Goal: Transaction & Acquisition: Purchase product/service

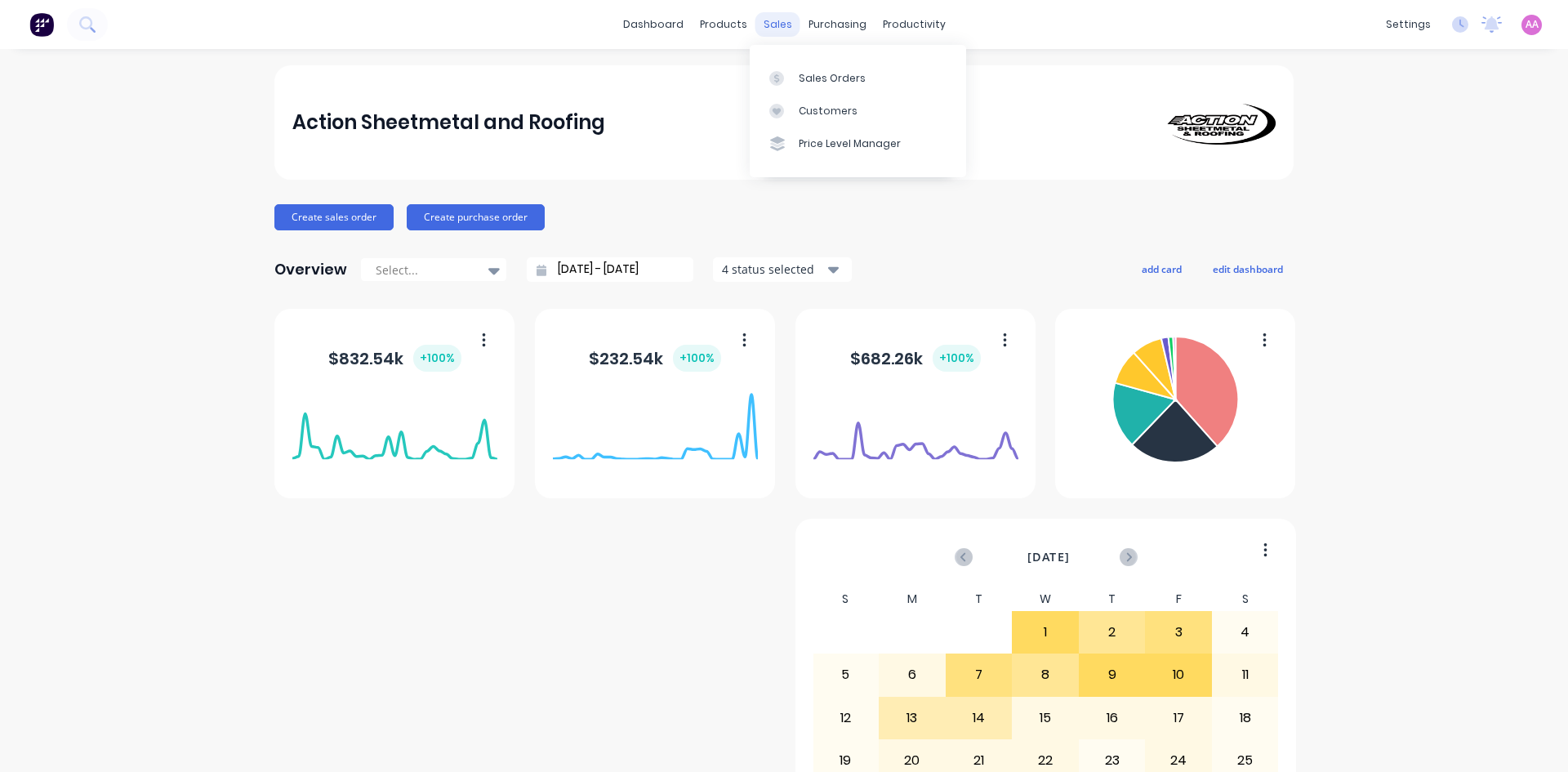
click at [776, 20] on div "sales" at bounding box center [778, 24] width 45 height 24
drag, startPoint x: 833, startPoint y: 78, endPoint x: 776, endPoint y: 83, distance: 57.2
click at [833, 78] on div "Sales Orders" at bounding box center [832, 78] width 67 height 15
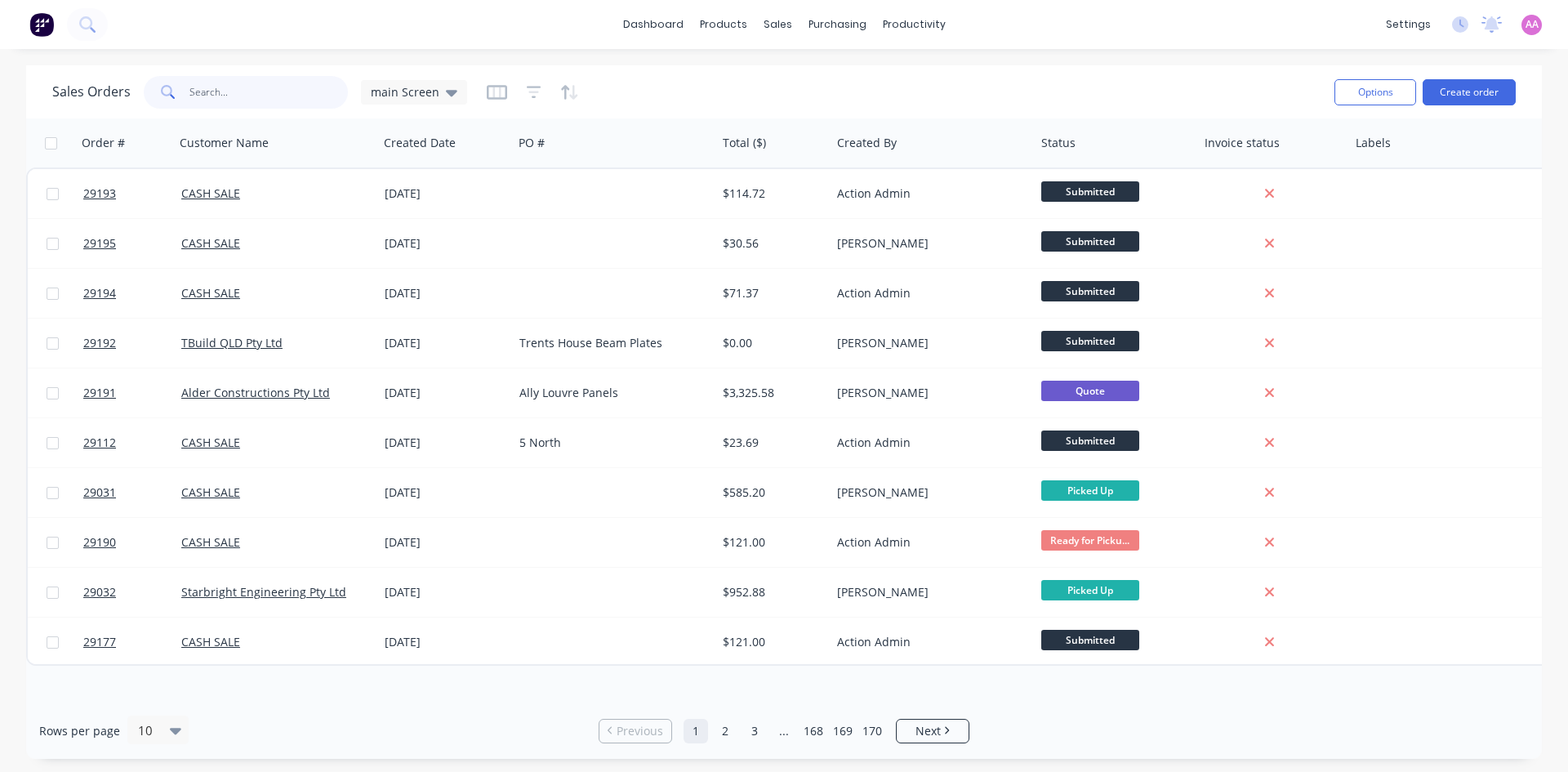
click at [243, 102] on input "text" at bounding box center [268, 92] width 160 height 32
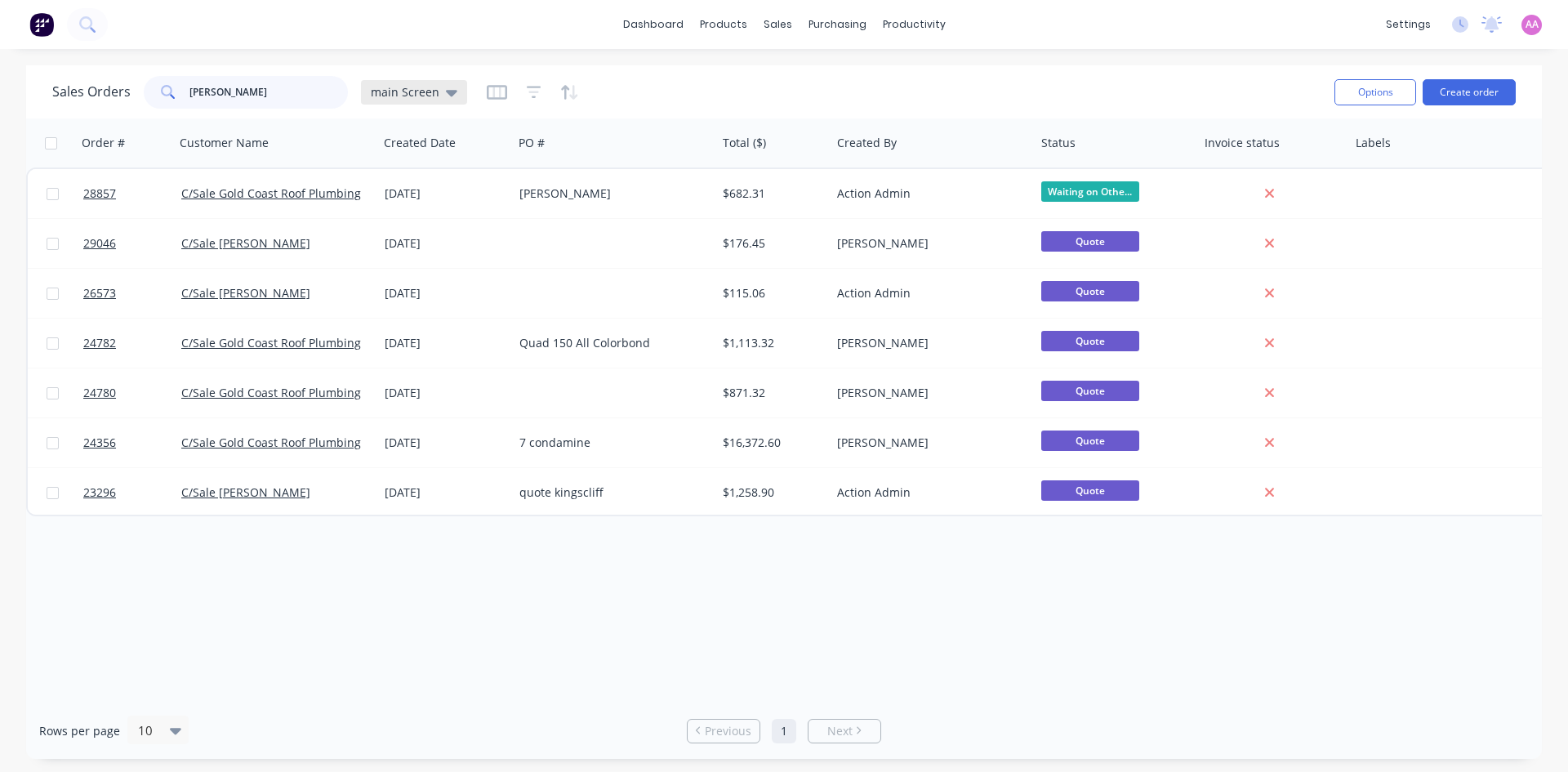
type input "baxter"
click at [440, 90] on div "main Screen" at bounding box center [414, 92] width 86 height 15
click at [413, 336] on button "archived" at bounding box center [459, 329] width 186 height 19
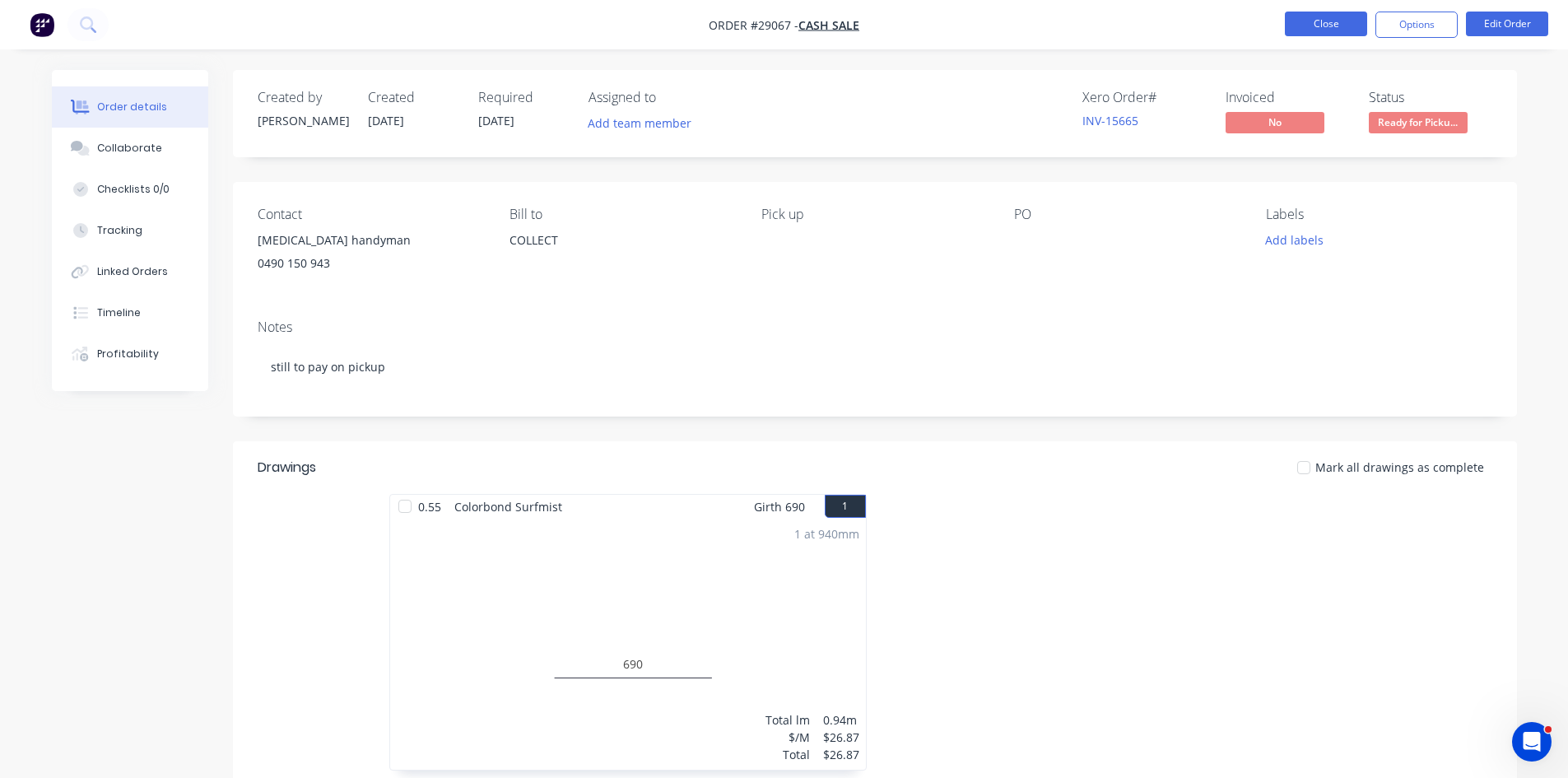
click at [1329, 28] on button "Close" at bounding box center [1325, 24] width 82 height 25
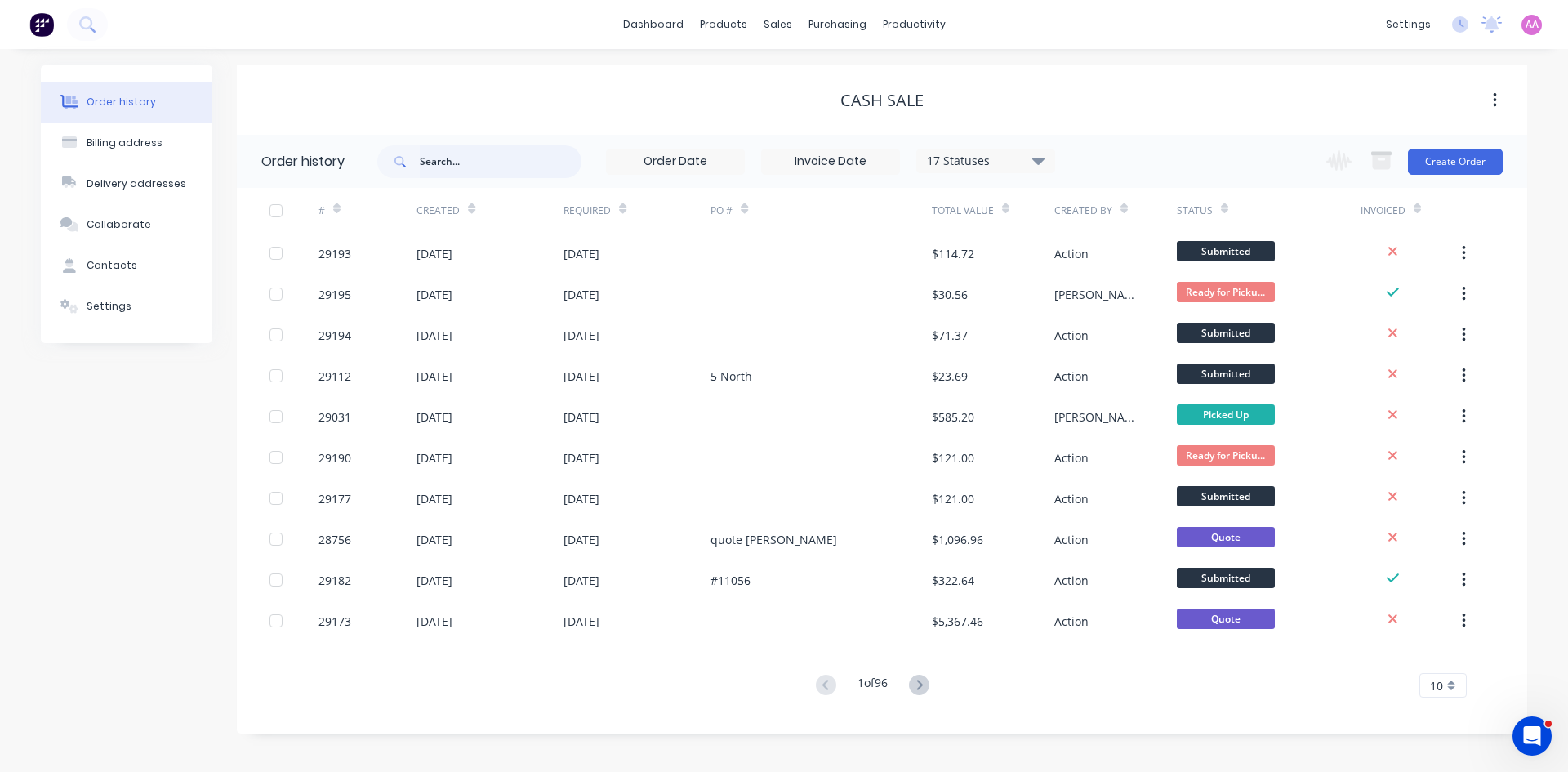
click at [486, 169] on input "text" at bounding box center [500, 161] width 162 height 32
type input "kew"
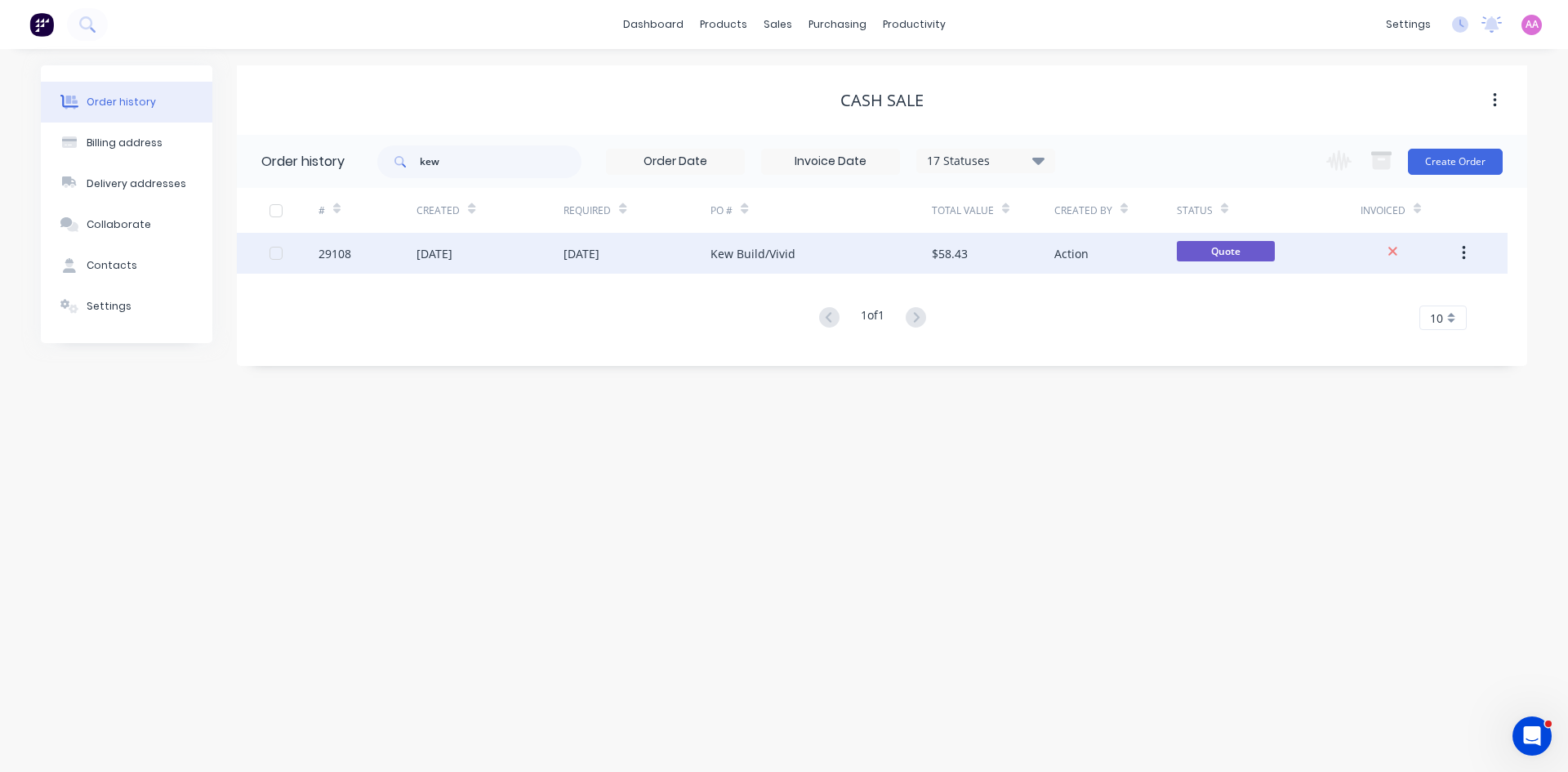
click at [739, 251] on div "Kew Build/Vivid" at bounding box center [752, 254] width 85 height 18
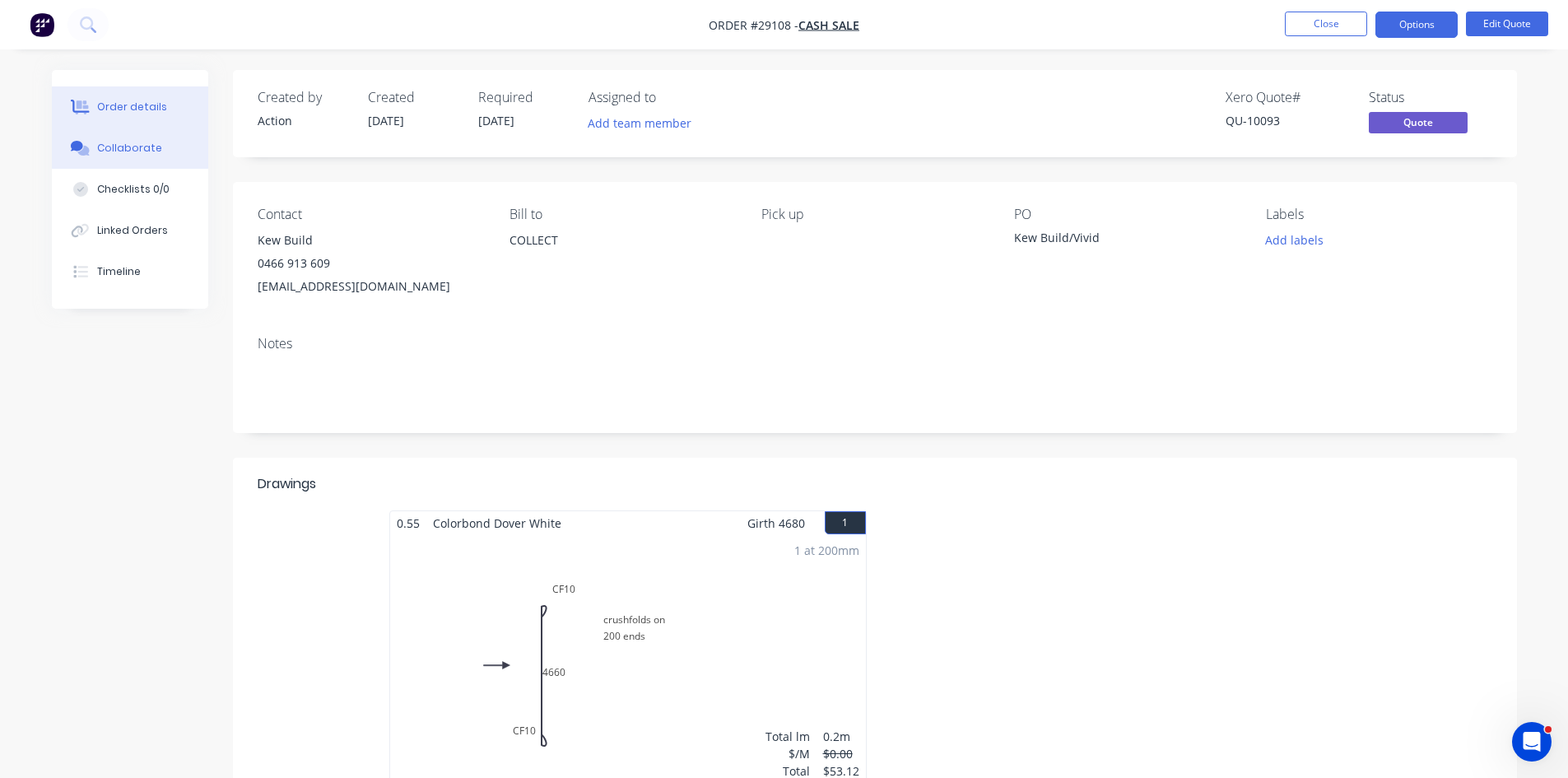
click at [172, 158] on button "Collaborate" at bounding box center [130, 148] width 156 height 41
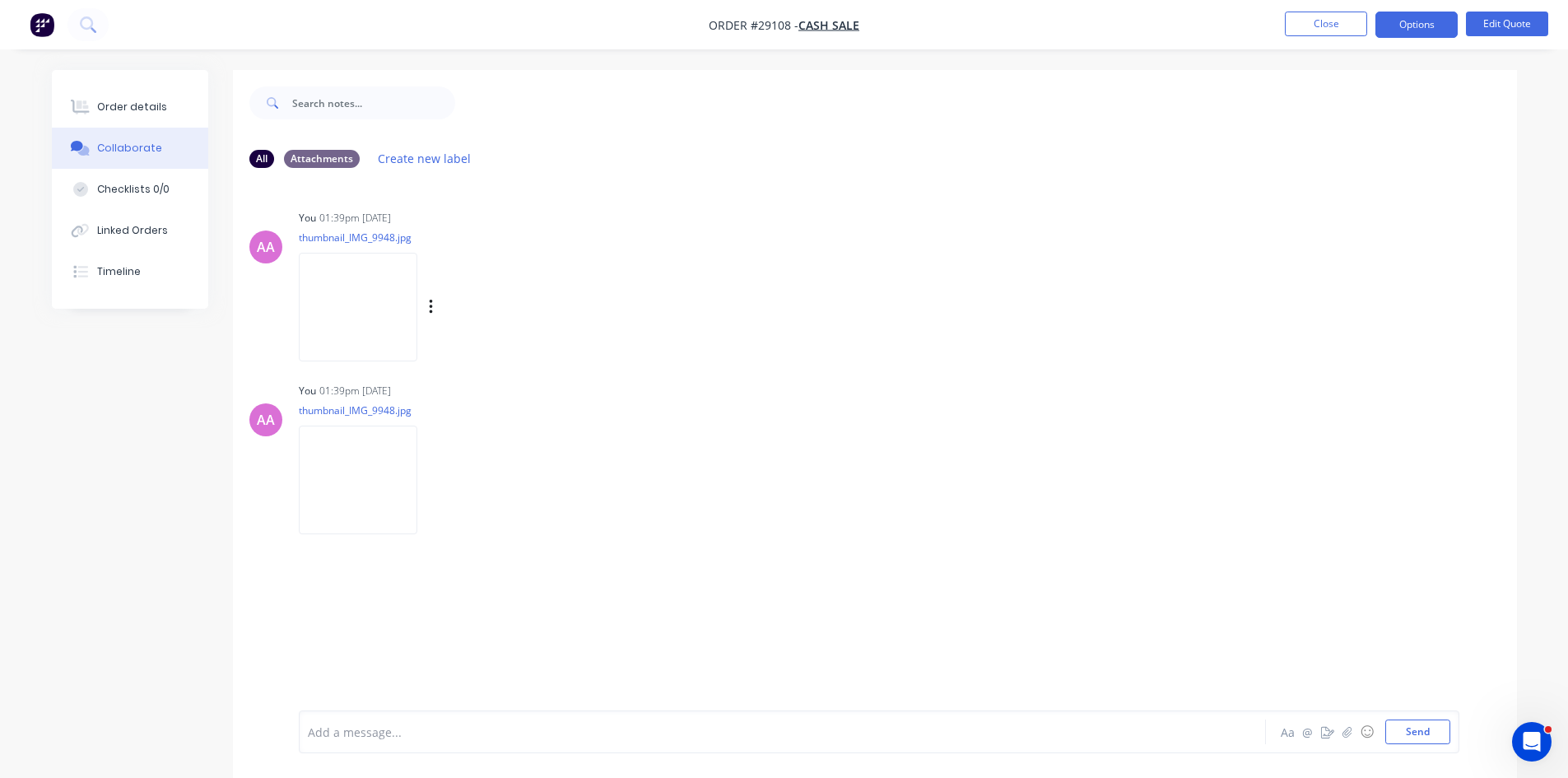
click at [344, 302] on img at bounding box center [358, 306] width 118 height 108
click at [136, 104] on div "Order details" at bounding box center [131, 107] width 70 height 15
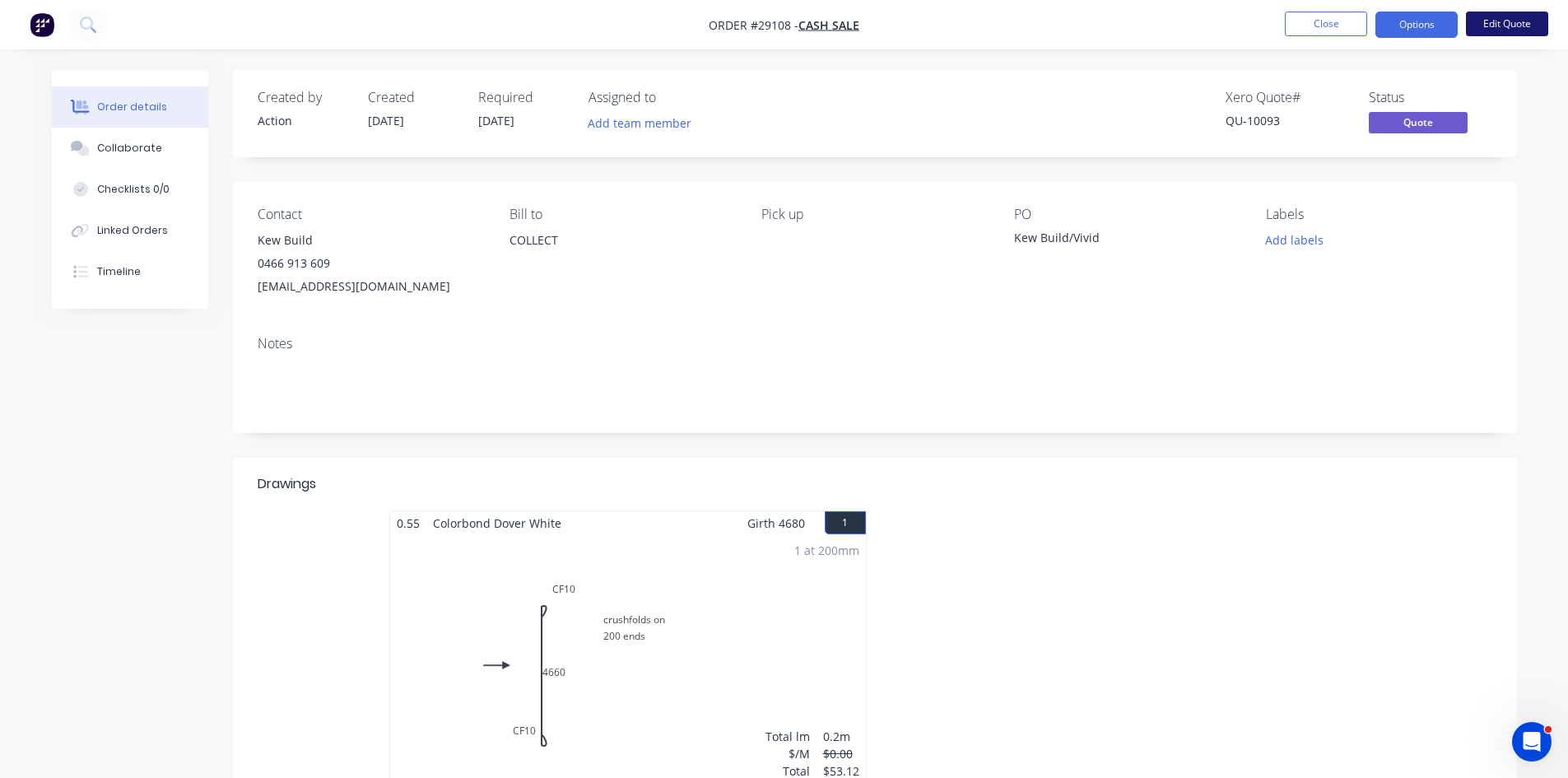
click at [1535, 21] on button "Edit Quote" at bounding box center [1506, 24] width 82 height 25
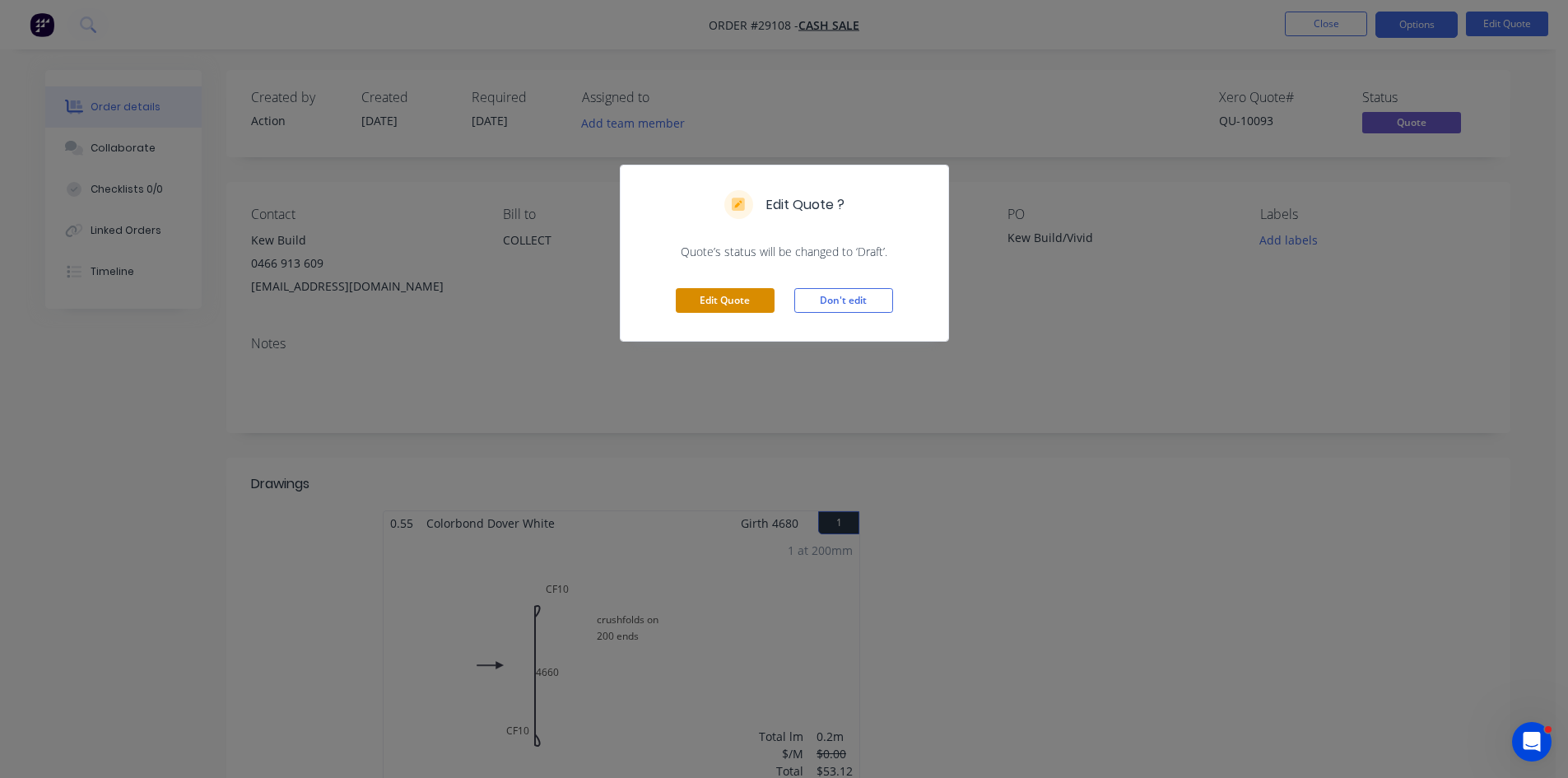
click at [716, 297] on button "Edit Quote" at bounding box center [725, 300] width 99 height 25
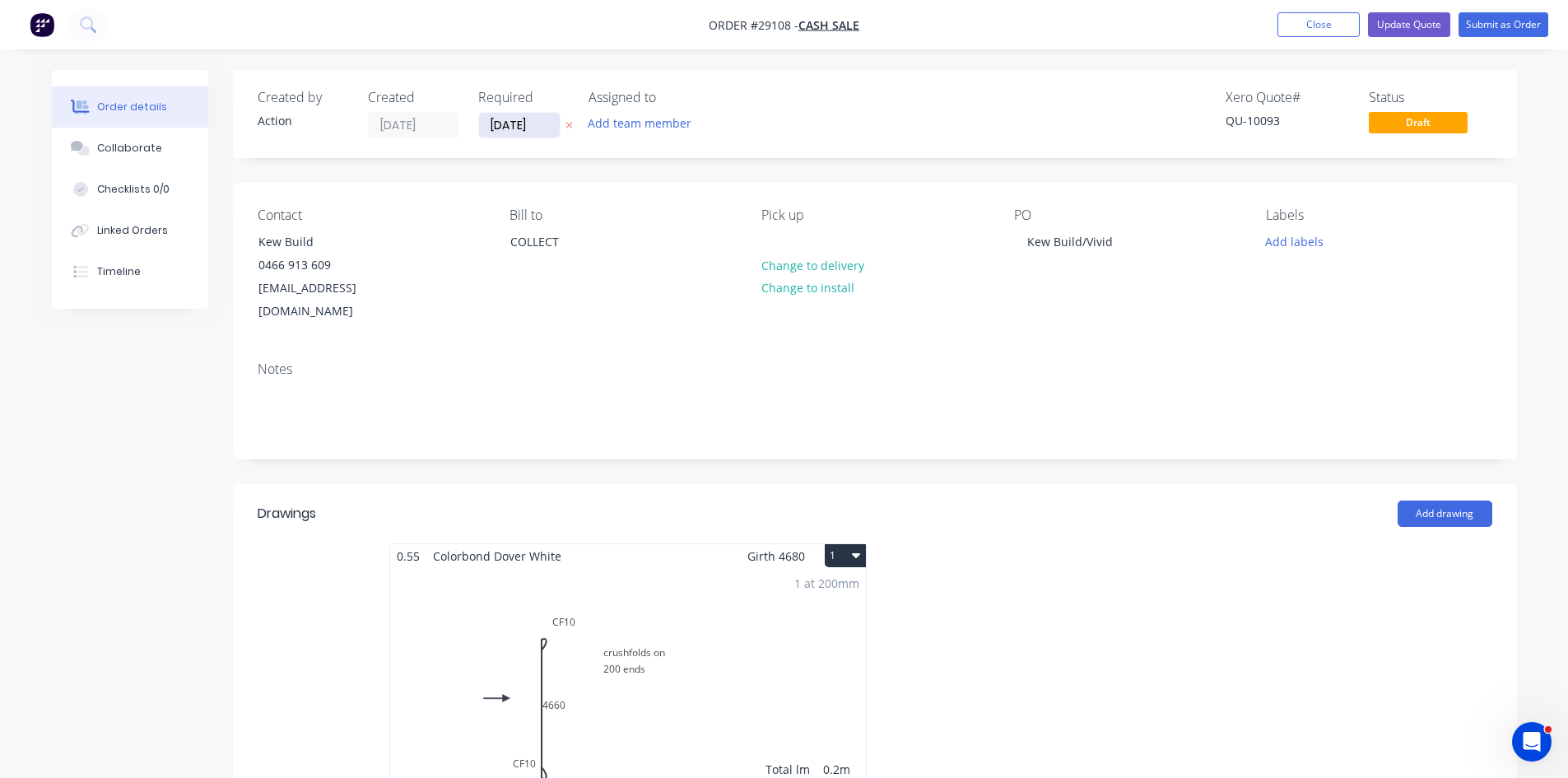
click at [500, 130] on input "[DATE]" at bounding box center [519, 124] width 81 height 25
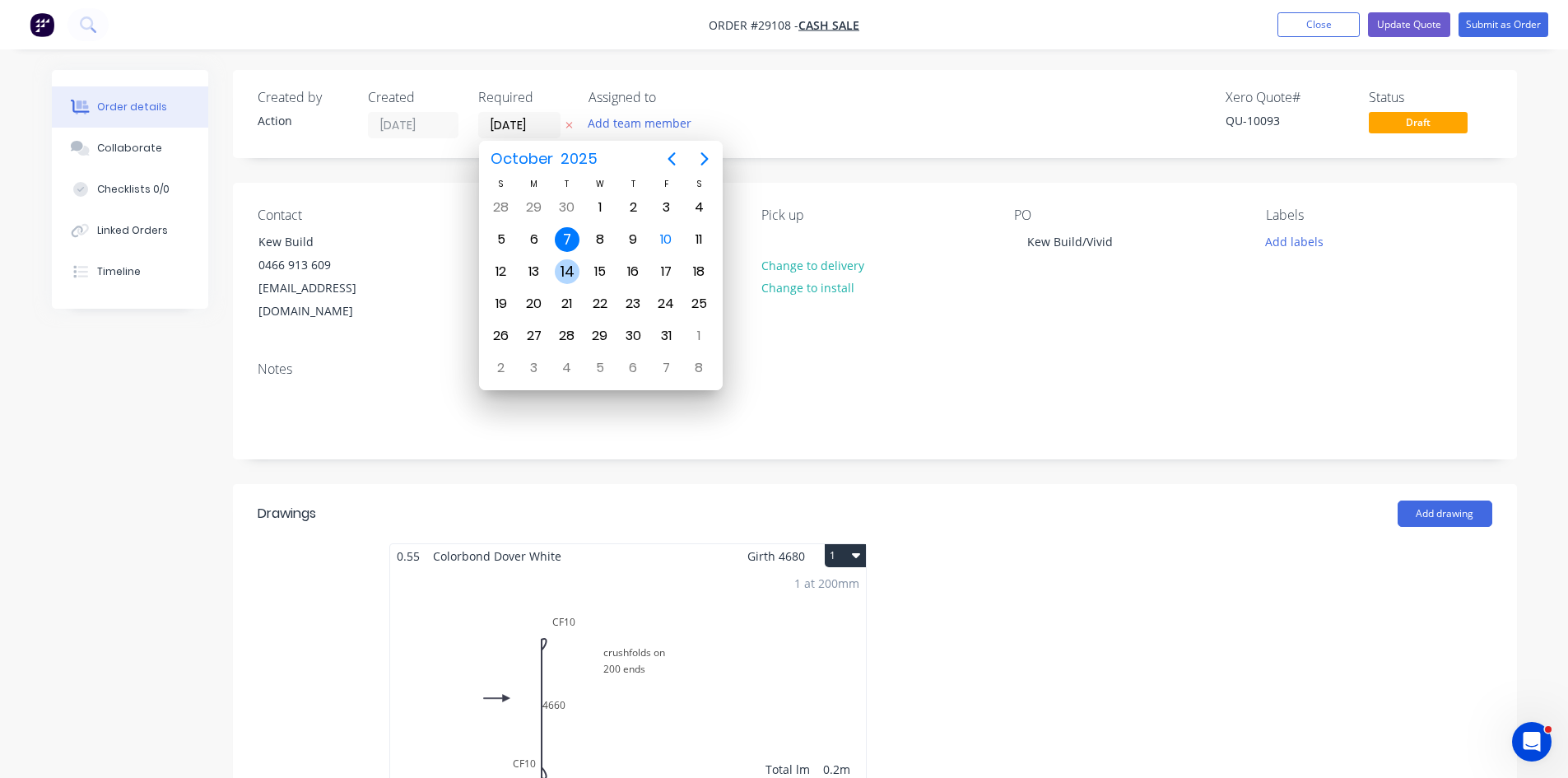
click at [554, 268] on div "14" at bounding box center [566, 272] width 33 height 32
type input "[DATE]"
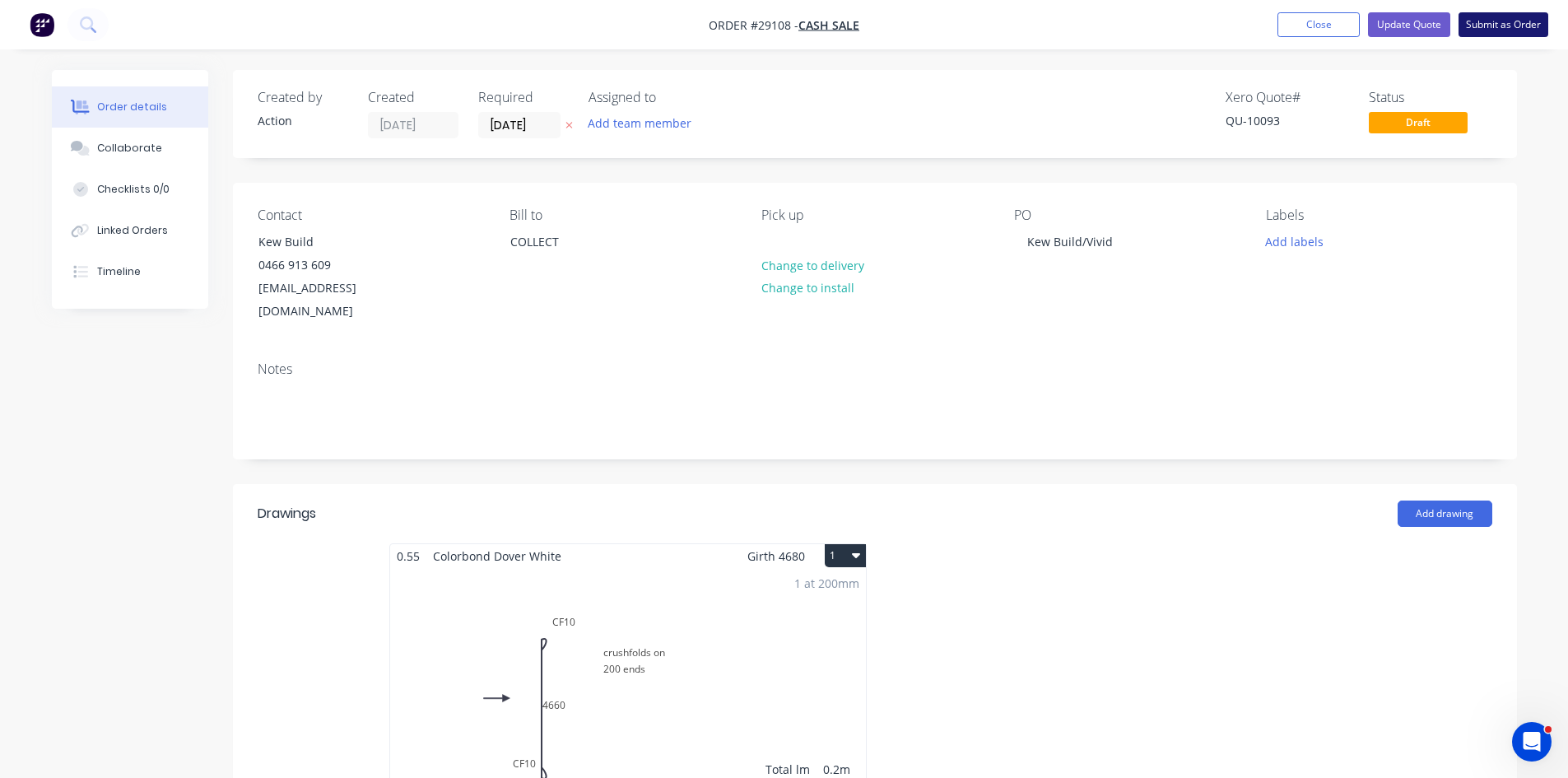
click at [1496, 32] on button "Submit as Order" at bounding box center [1503, 25] width 90 height 25
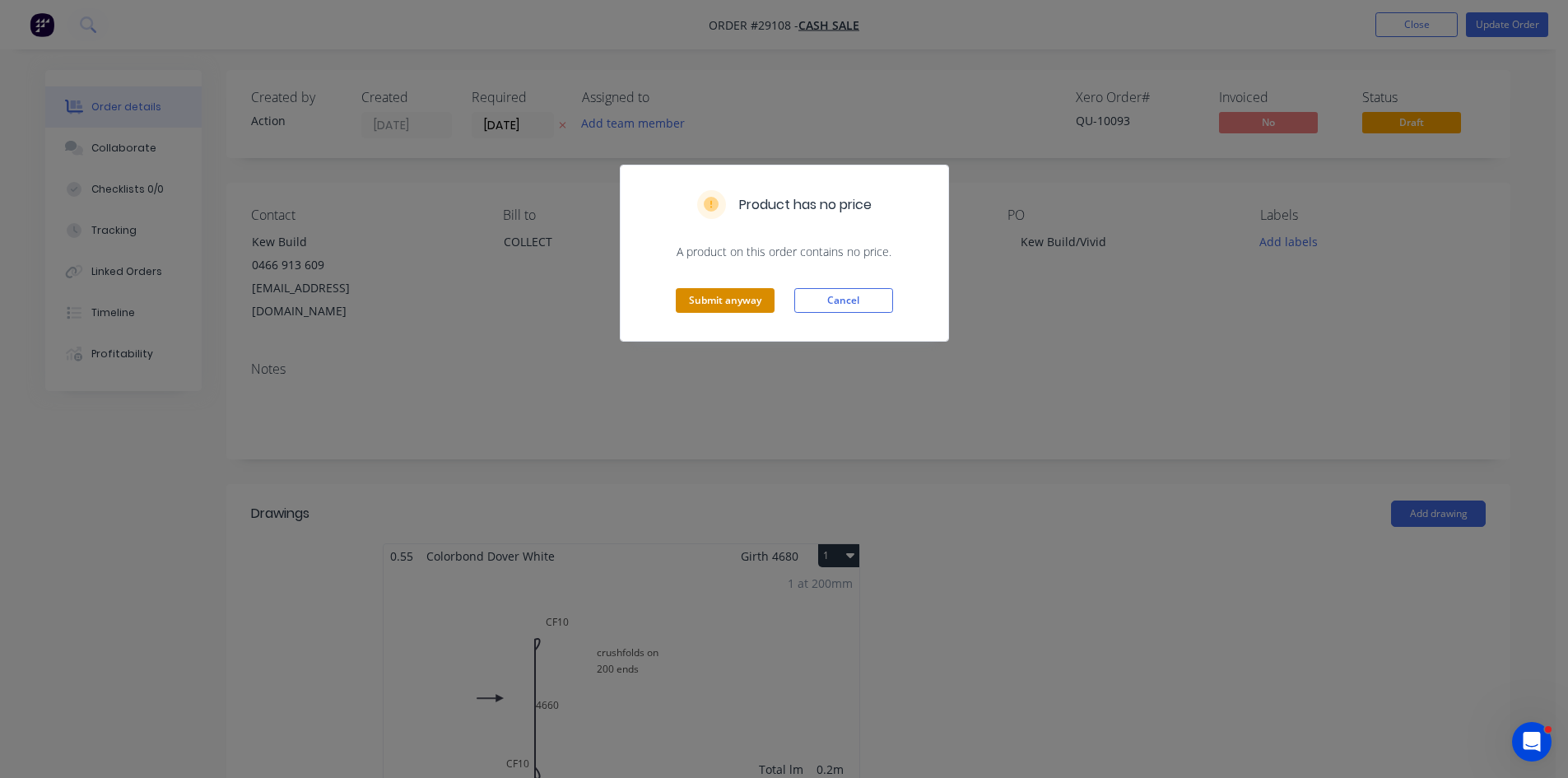
click at [708, 308] on button "Submit anyway" at bounding box center [725, 300] width 99 height 25
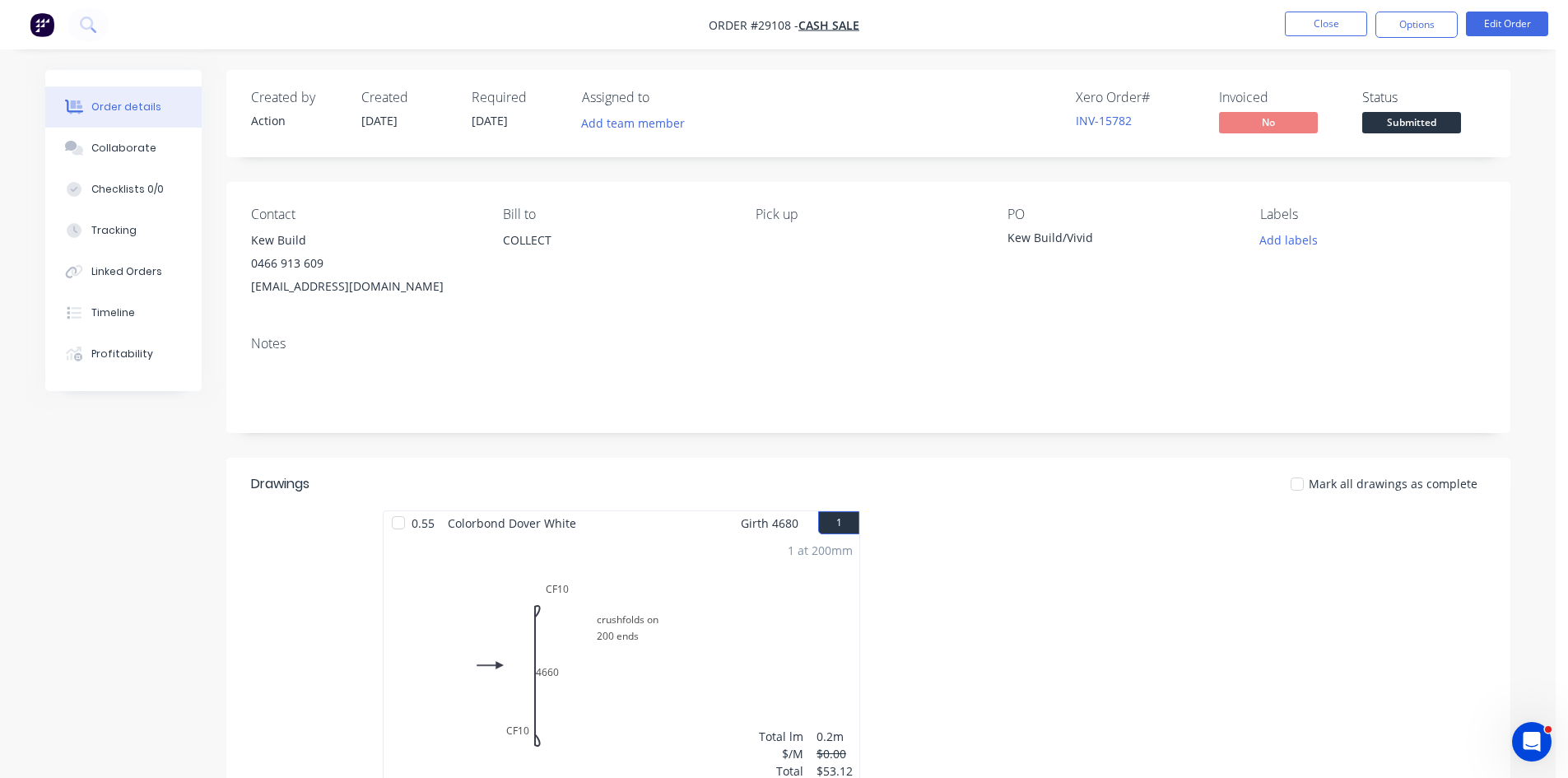
click at [1409, 26] on button "Options" at bounding box center [1415, 25] width 82 height 27
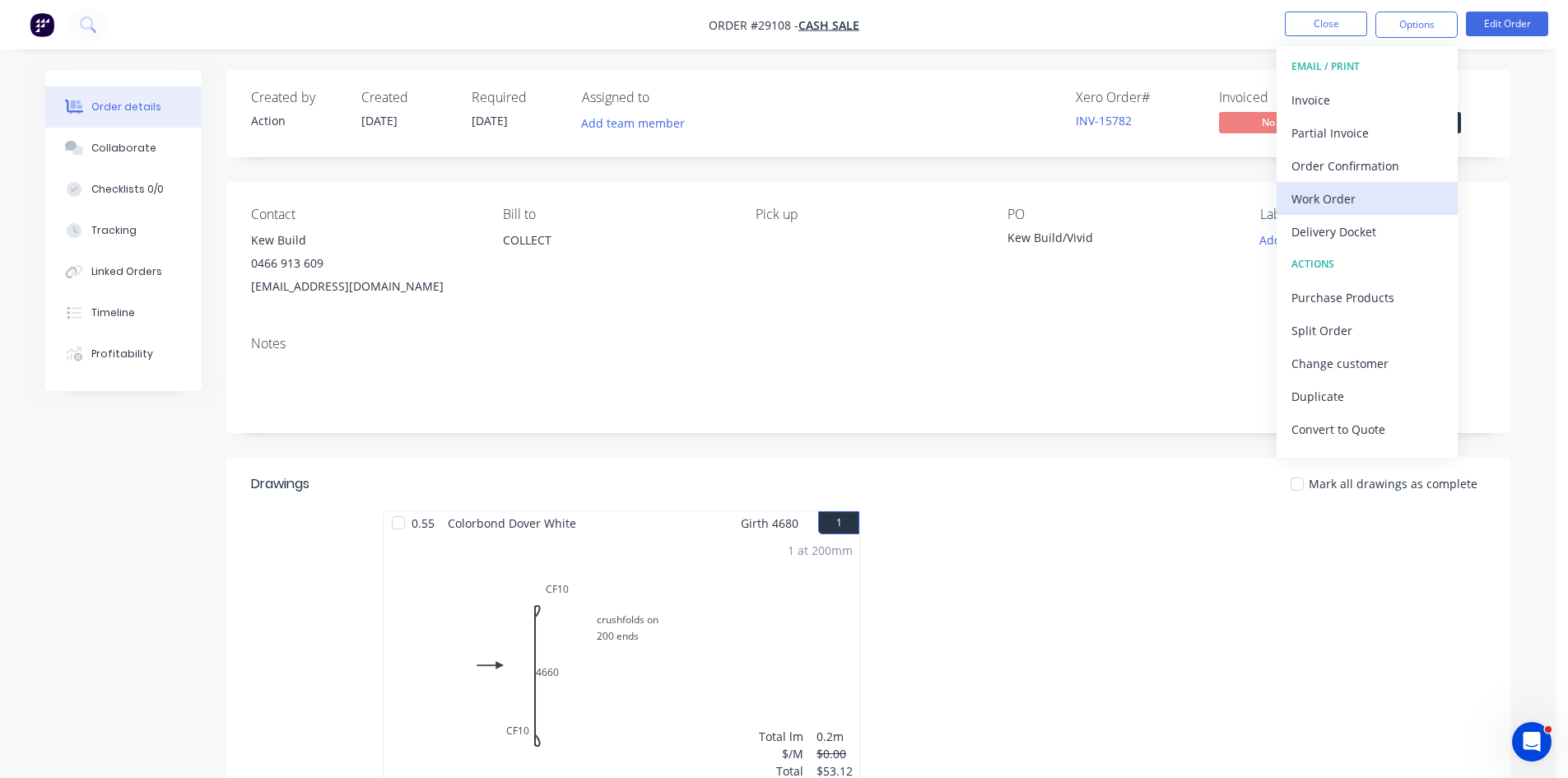
click at [1310, 192] on div "Work Order" at bounding box center [1366, 198] width 151 height 24
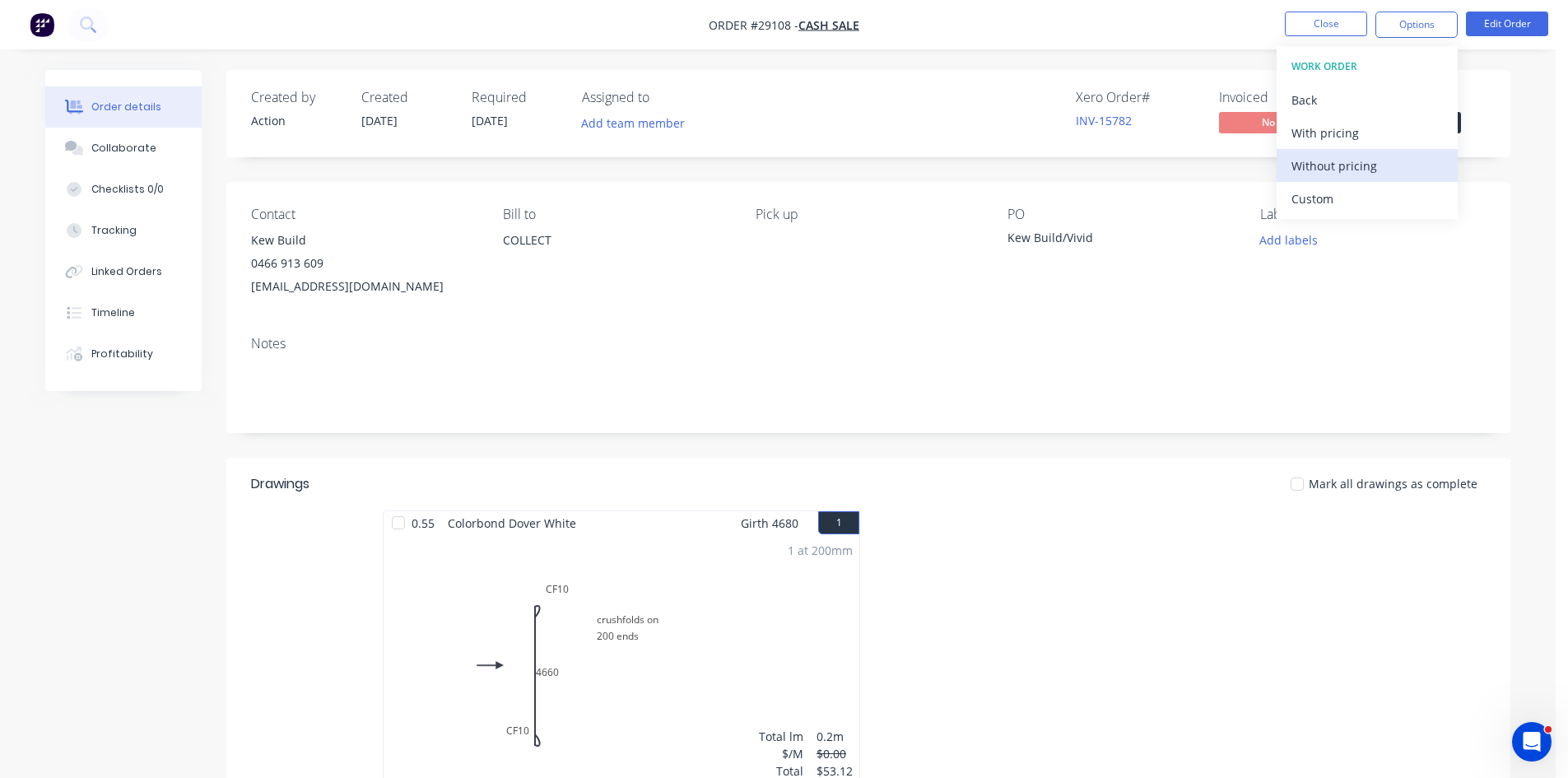
click at [1330, 156] on div "Without pricing" at bounding box center [1366, 166] width 151 height 24
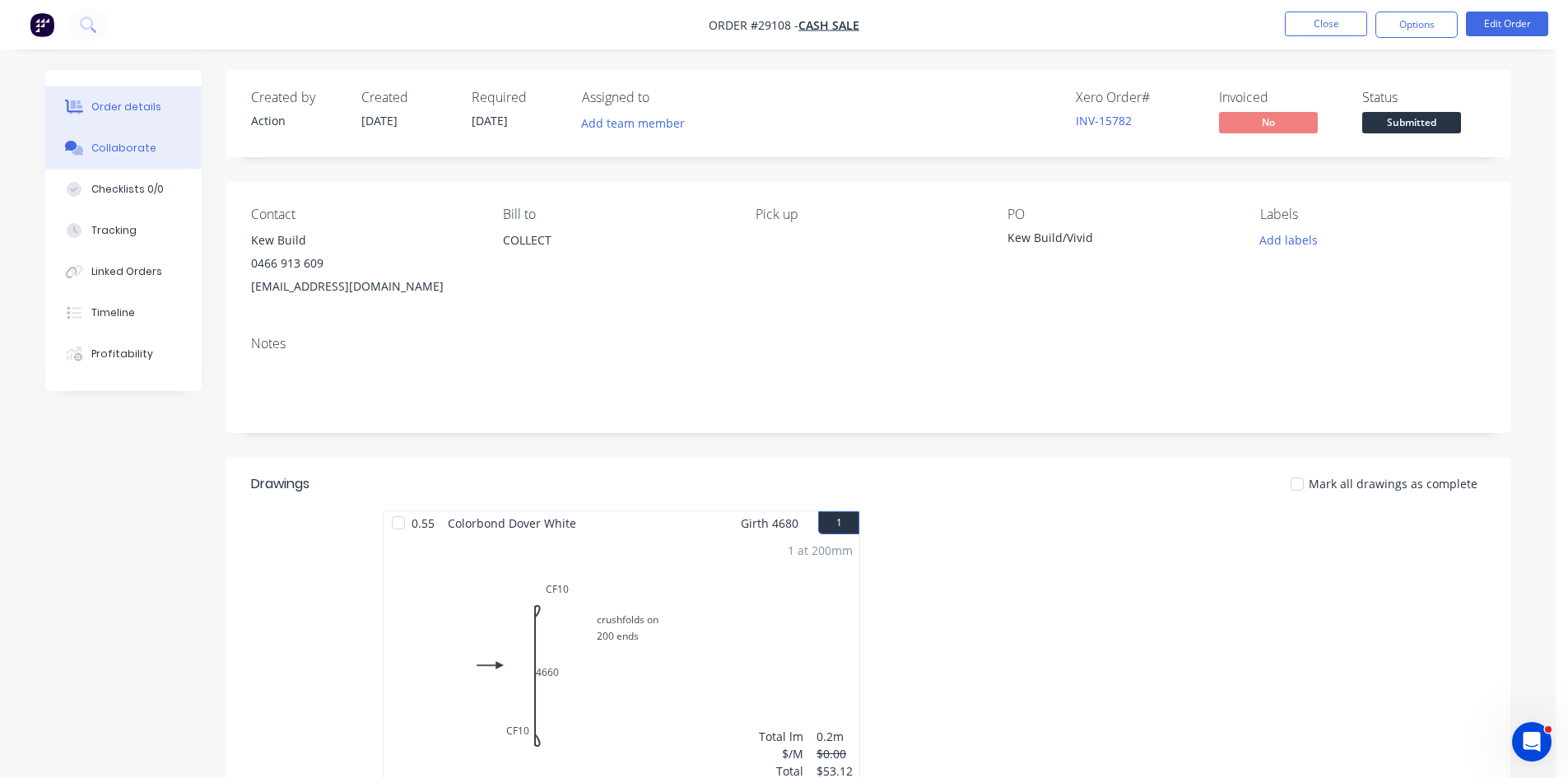
click at [123, 141] on div "Collaborate" at bounding box center [124, 148] width 65 height 15
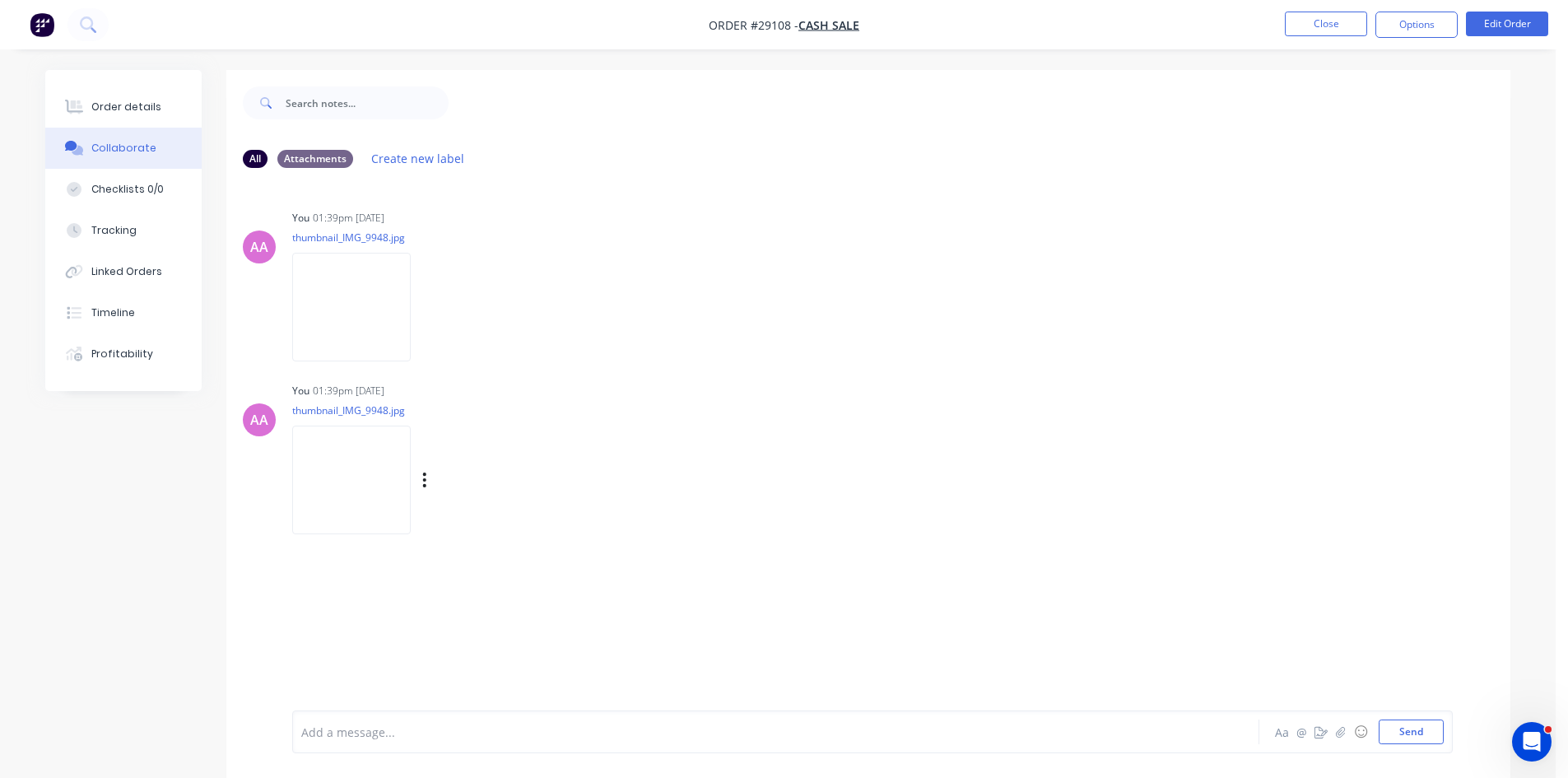
click at [346, 483] on img at bounding box center [351, 479] width 118 height 108
click at [112, 102] on div "Order details" at bounding box center [126, 107] width 70 height 15
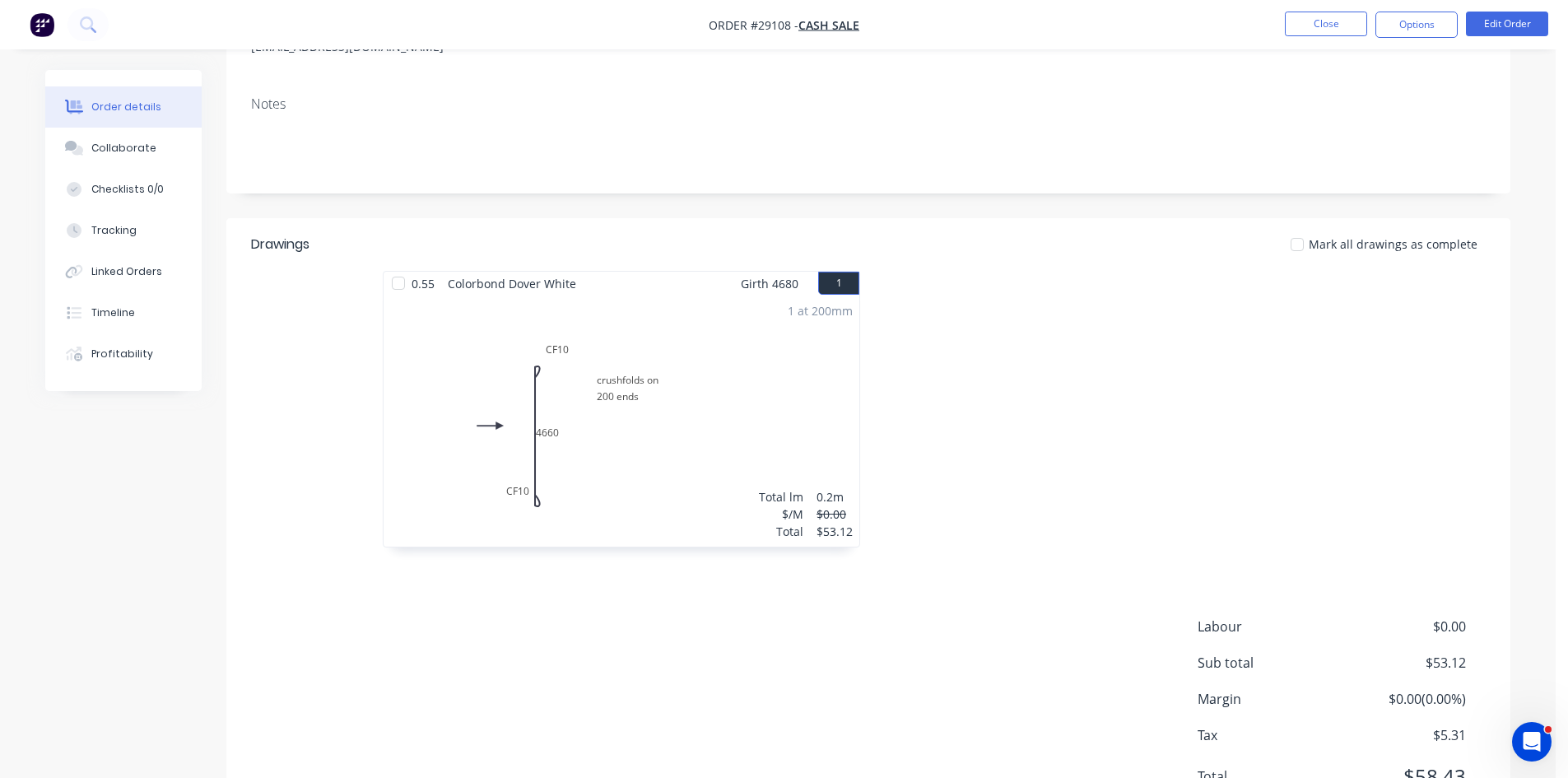
scroll to position [247, 0]
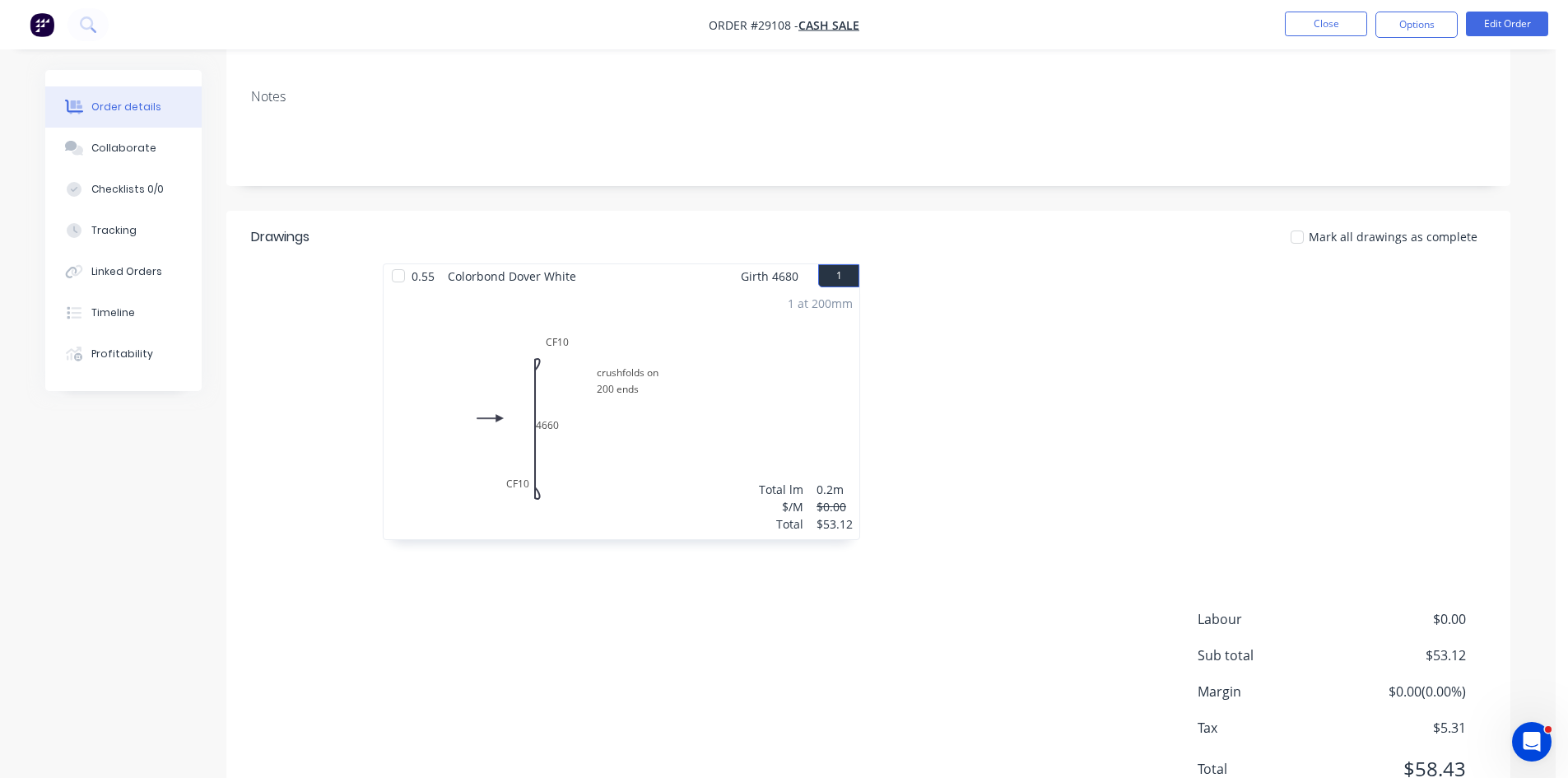
click at [720, 384] on div "1 at 200mm Total lm $/M Total 0.2m $0.00 $53.12" at bounding box center [622, 414] width 476 height 251
click at [1508, 26] on button "Edit Order" at bounding box center [1506, 24] width 82 height 25
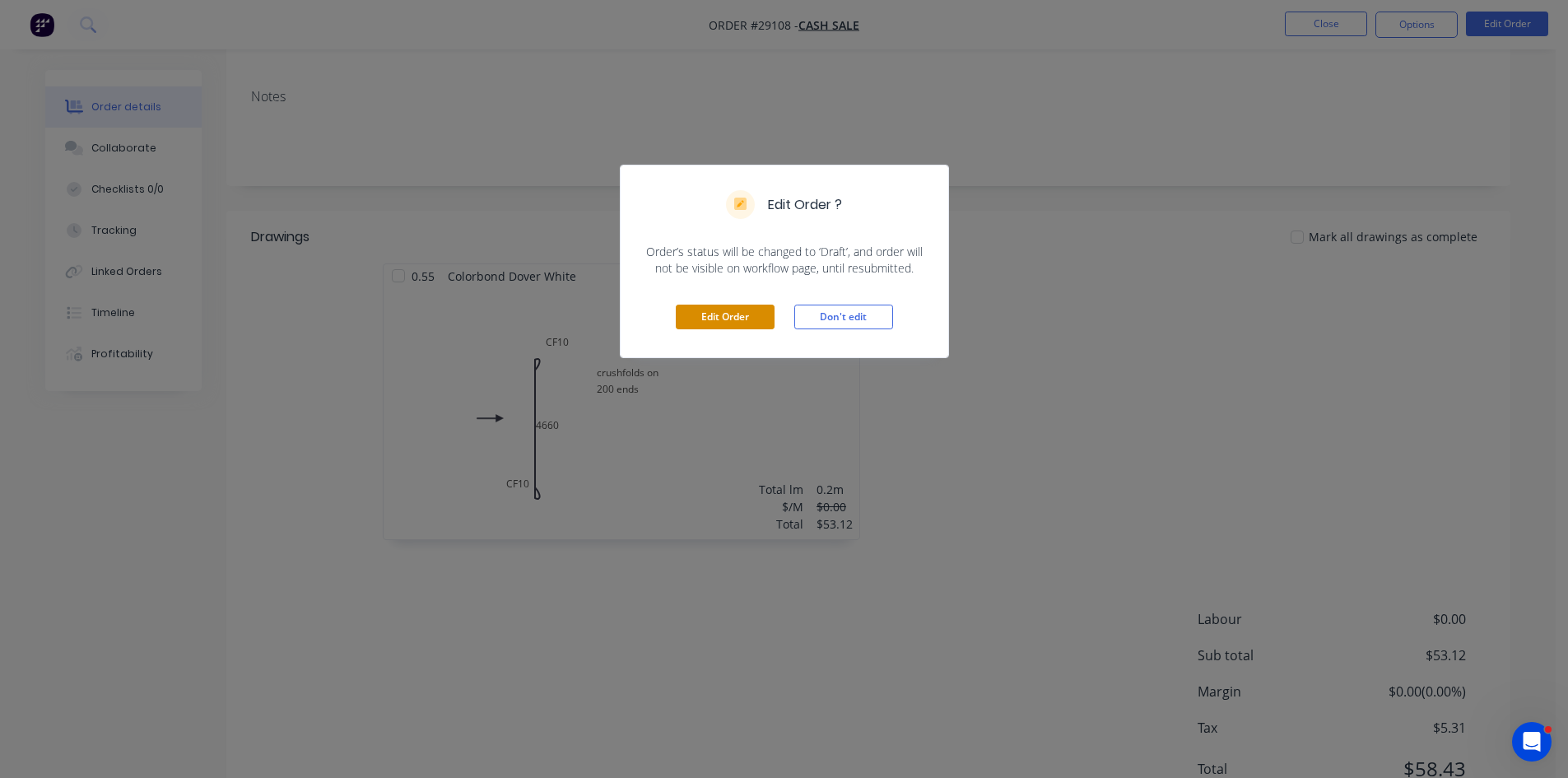
click at [756, 320] on button "Edit Order" at bounding box center [725, 317] width 99 height 25
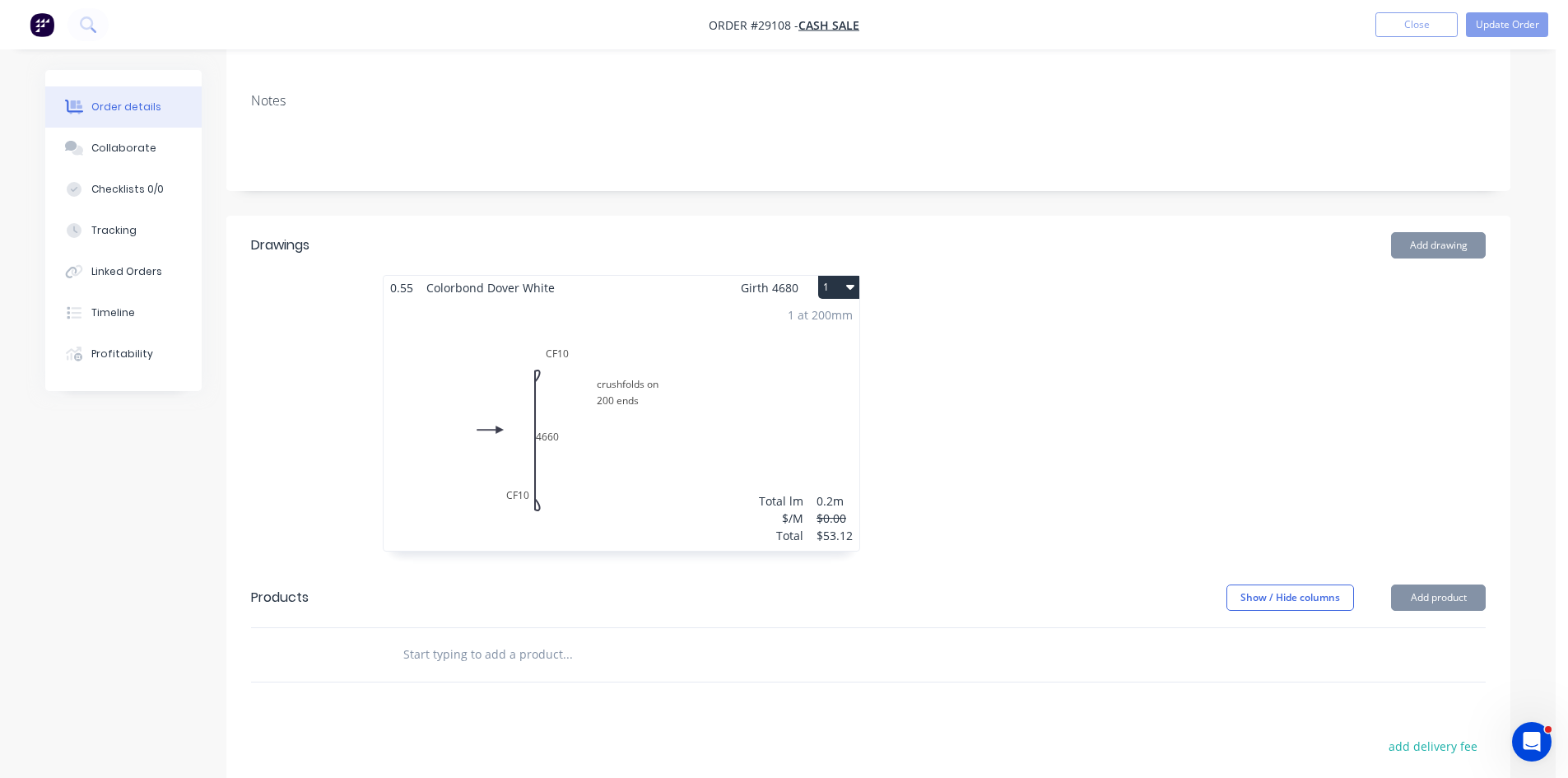
scroll to position [412, 0]
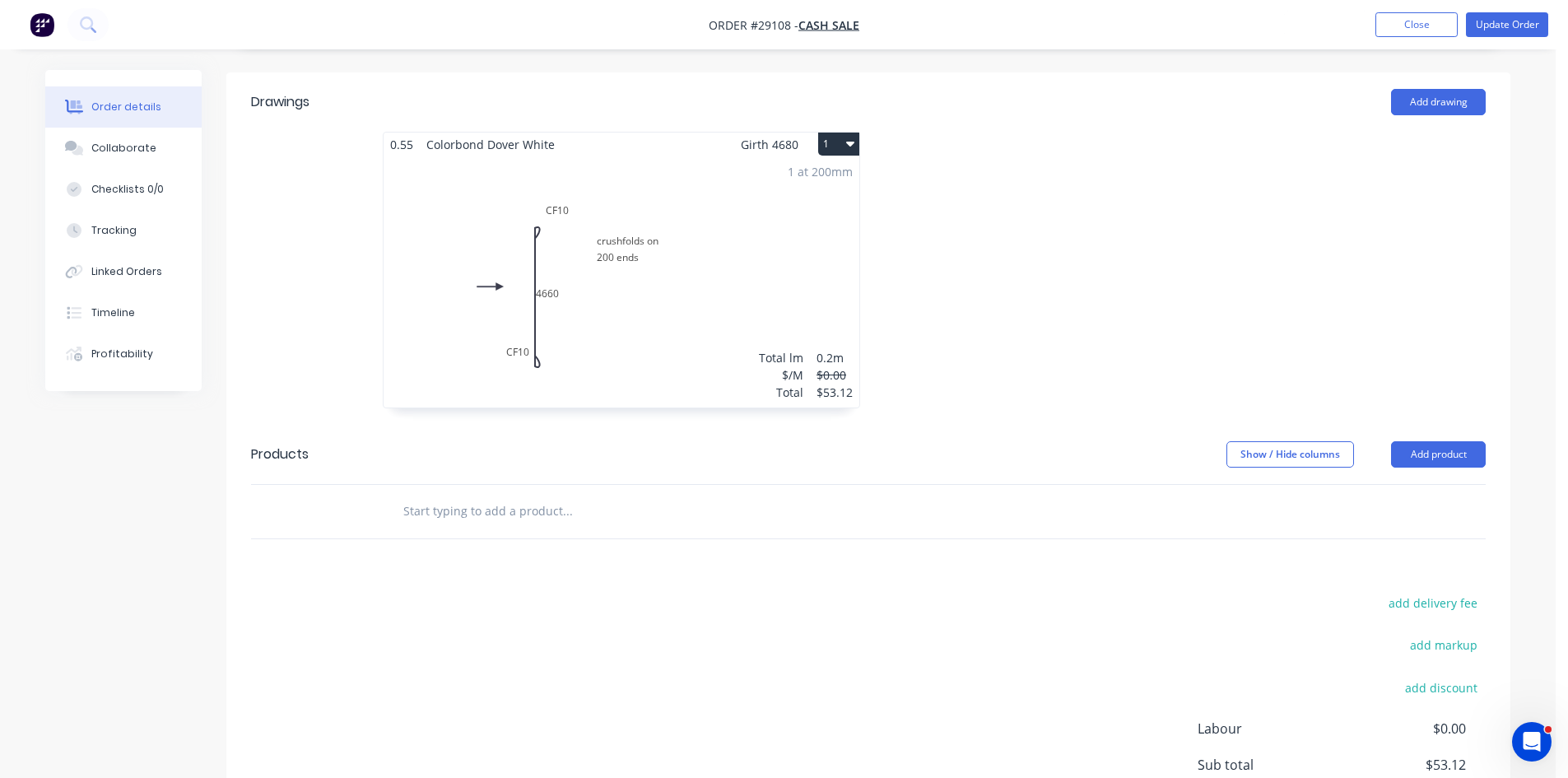
click at [644, 265] on div "1 at 200mm Total lm $/M Total 0.2m $0.00 $53.12" at bounding box center [622, 281] width 476 height 251
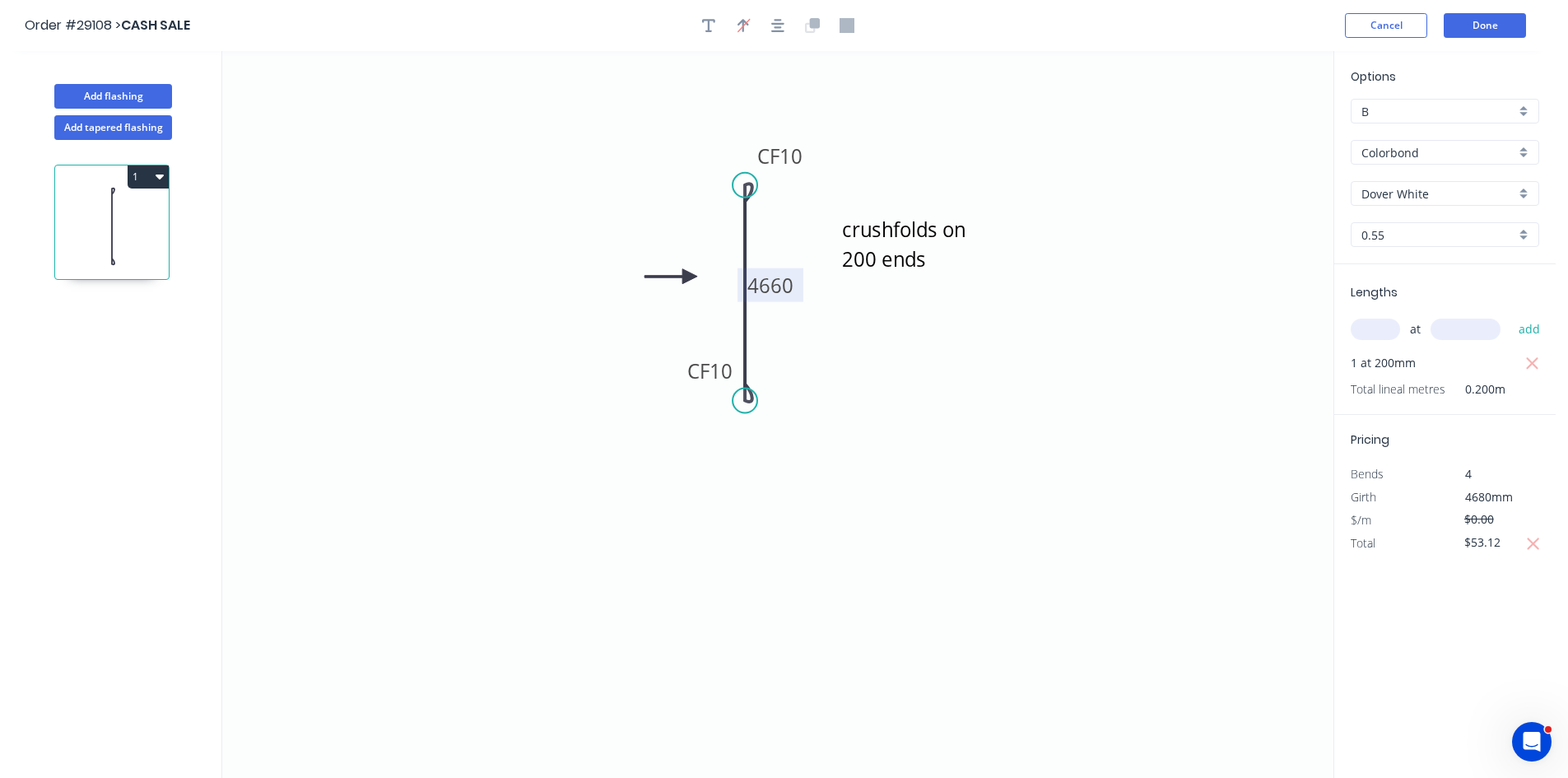
click at [788, 280] on tspan "4660" at bounding box center [770, 285] width 46 height 28
click at [1391, 330] on input "text" at bounding box center [1375, 330] width 49 height 22
type input "$11.91"
type input "1"
type input "4660"
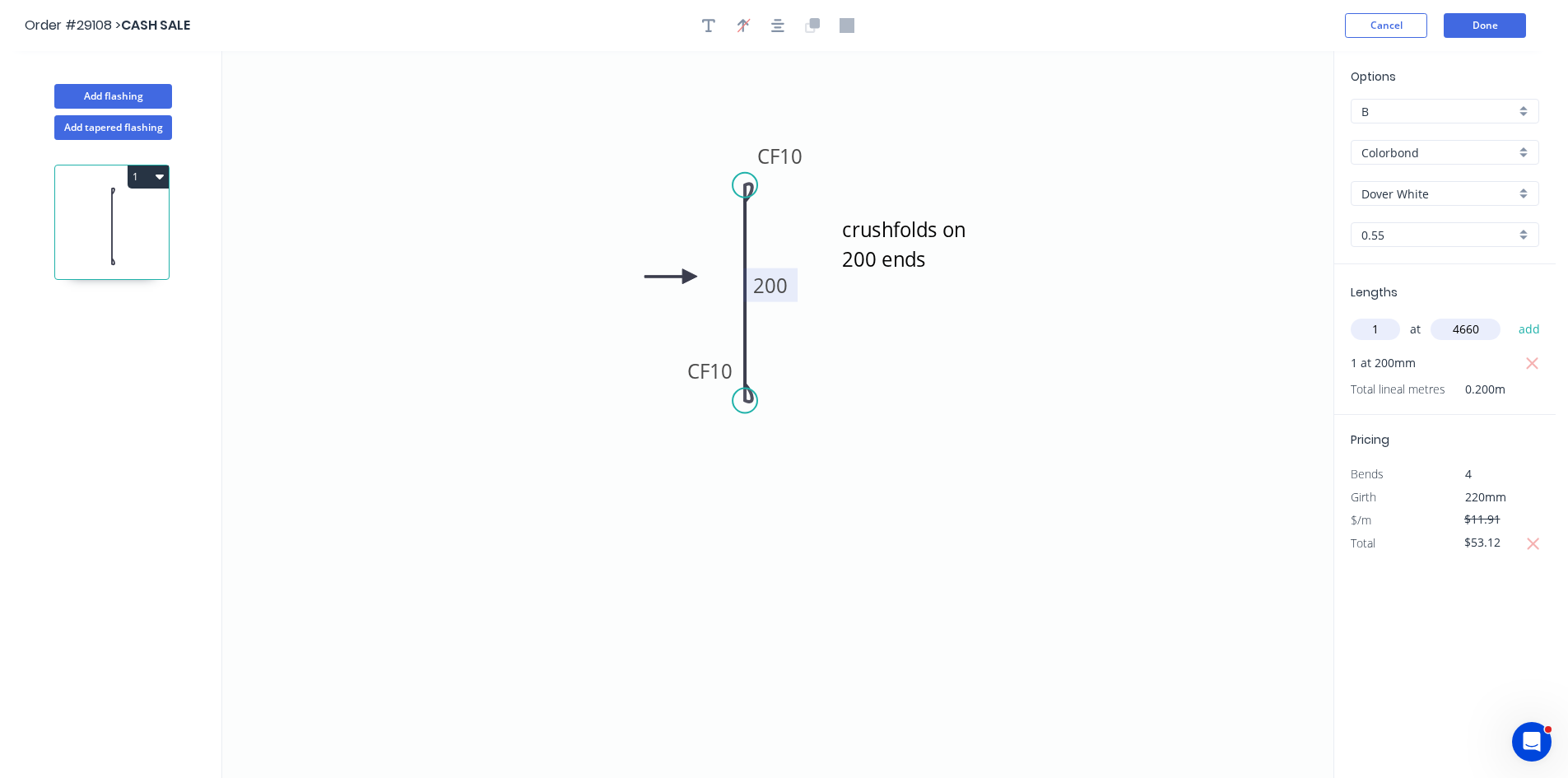
click at [1510, 315] on button "add" at bounding box center [1529, 329] width 38 height 28
click at [1542, 364] on div "Lengths at add 1 at 200mm 1 at 4660mm Total lineal metres 4.860m" at bounding box center [1445, 351] width 221 height 174
click at [1529, 365] on icon "button" at bounding box center [1531, 364] width 15 height 20
click at [1533, 538] on icon "button" at bounding box center [1532, 544] width 15 height 20
drag, startPoint x: 1508, startPoint y: 543, endPoint x: 1460, endPoint y: 543, distance: 48.0
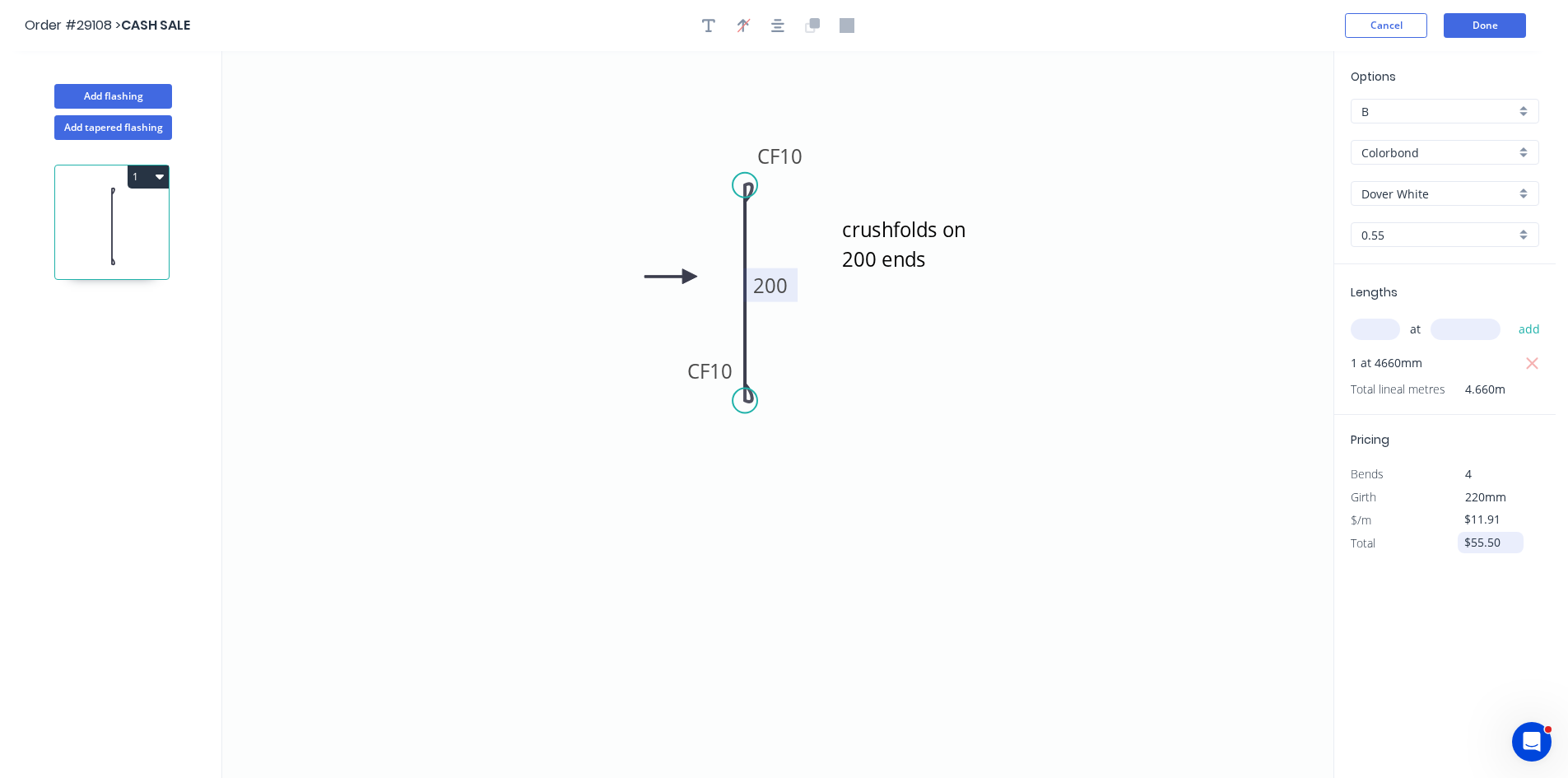
click at [1460, 543] on div "$55.50" at bounding box center [1490, 543] width 66 height 22
click at [1162, 533] on icon "crushfolds on 200 ends CF 10 CF 10 200" at bounding box center [778, 415] width 1111 height 727
type input "$53.12"
click at [1509, 447] on div "Pricing Bends 4 Girth 220mm $/m $11.91 Total $53.12" at bounding box center [1445, 485] width 221 height 140
click at [949, 274] on div "Delete" at bounding box center [973, 274] width 166 height 34
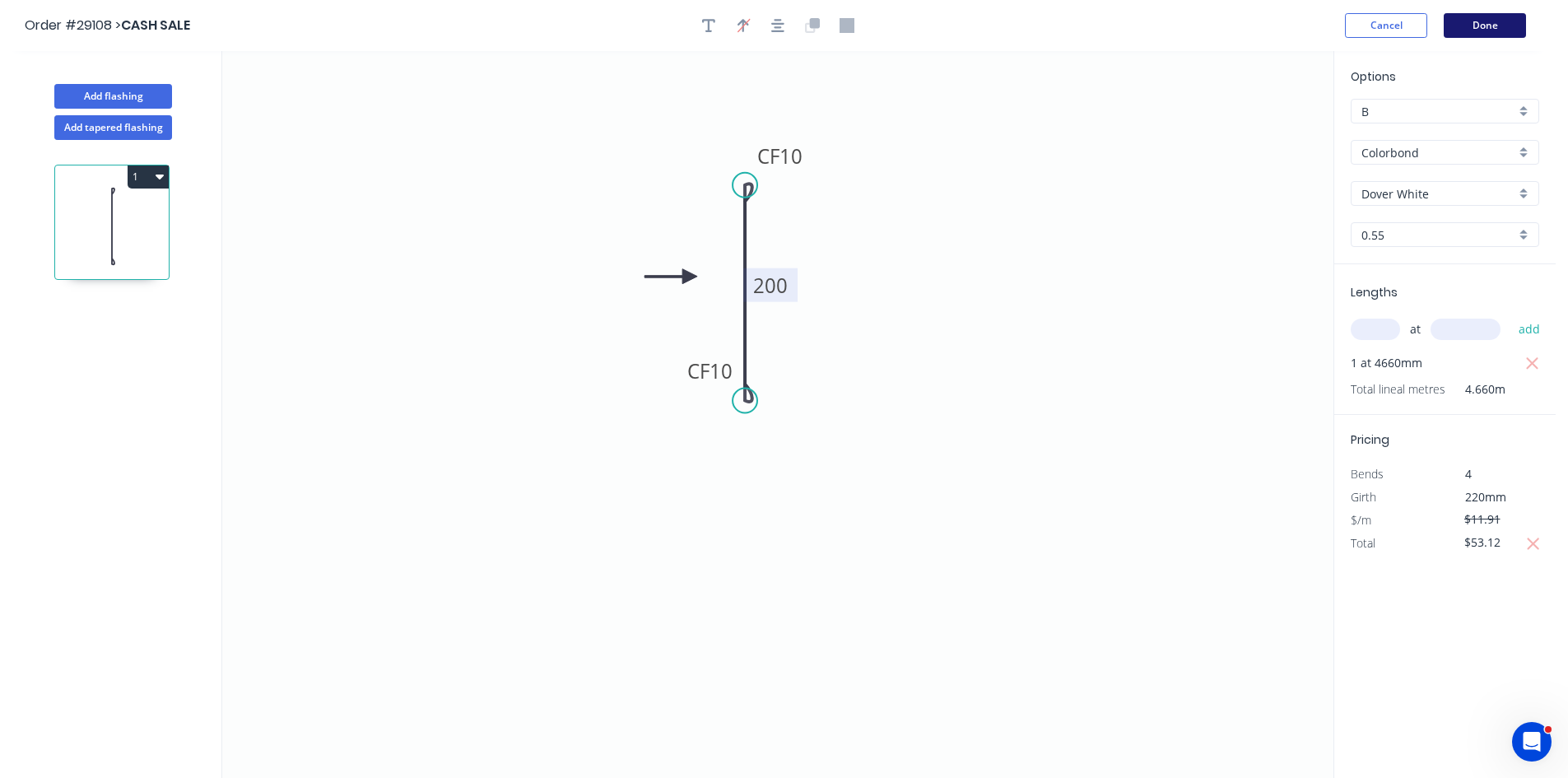
click at [1468, 28] on button "Done" at bounding box center [1484, 25] width 82 height 25
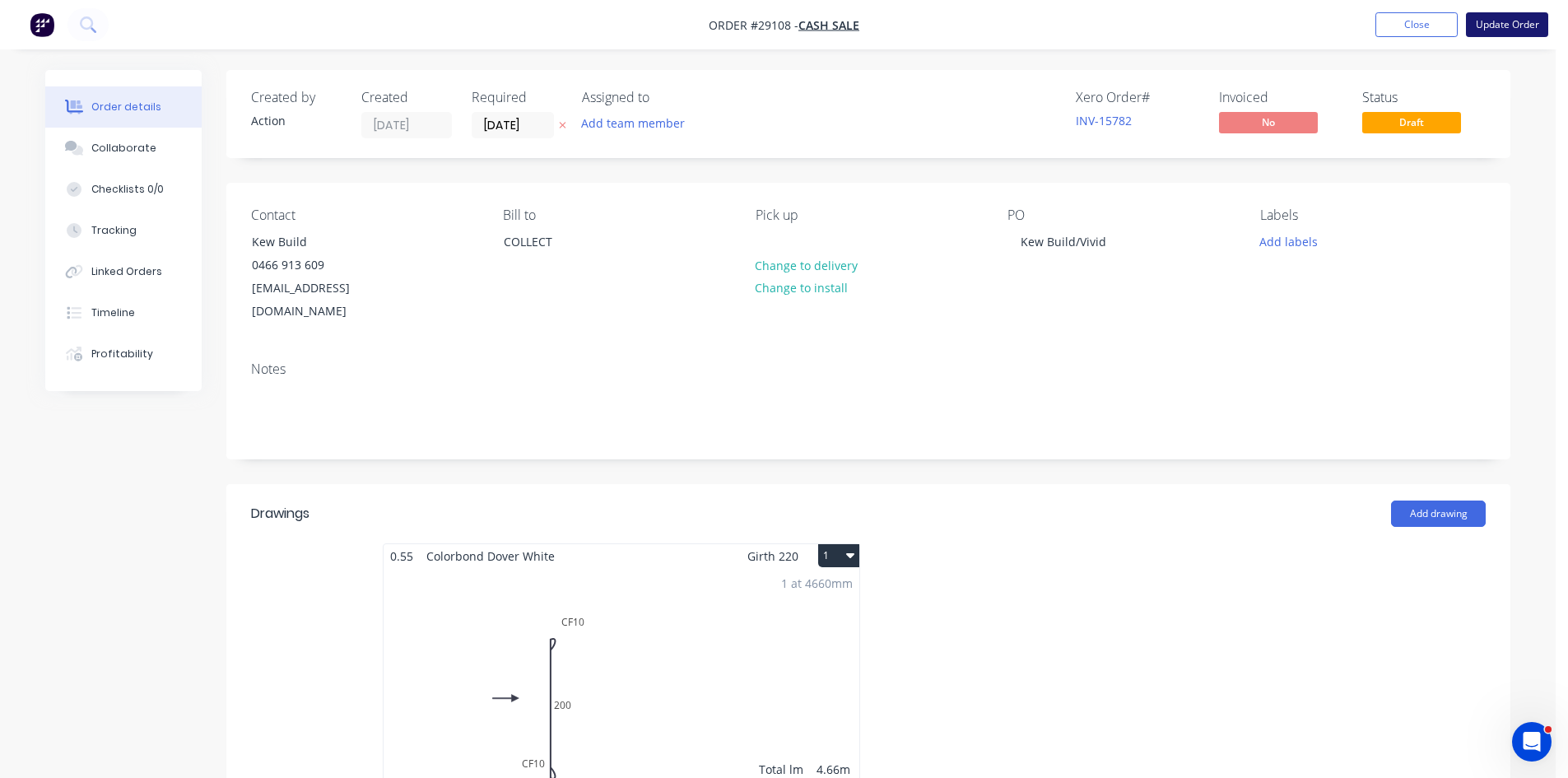
click at [1491, 31] on button "Update Order" at bounding box center [1506, 25] width 82 height 25
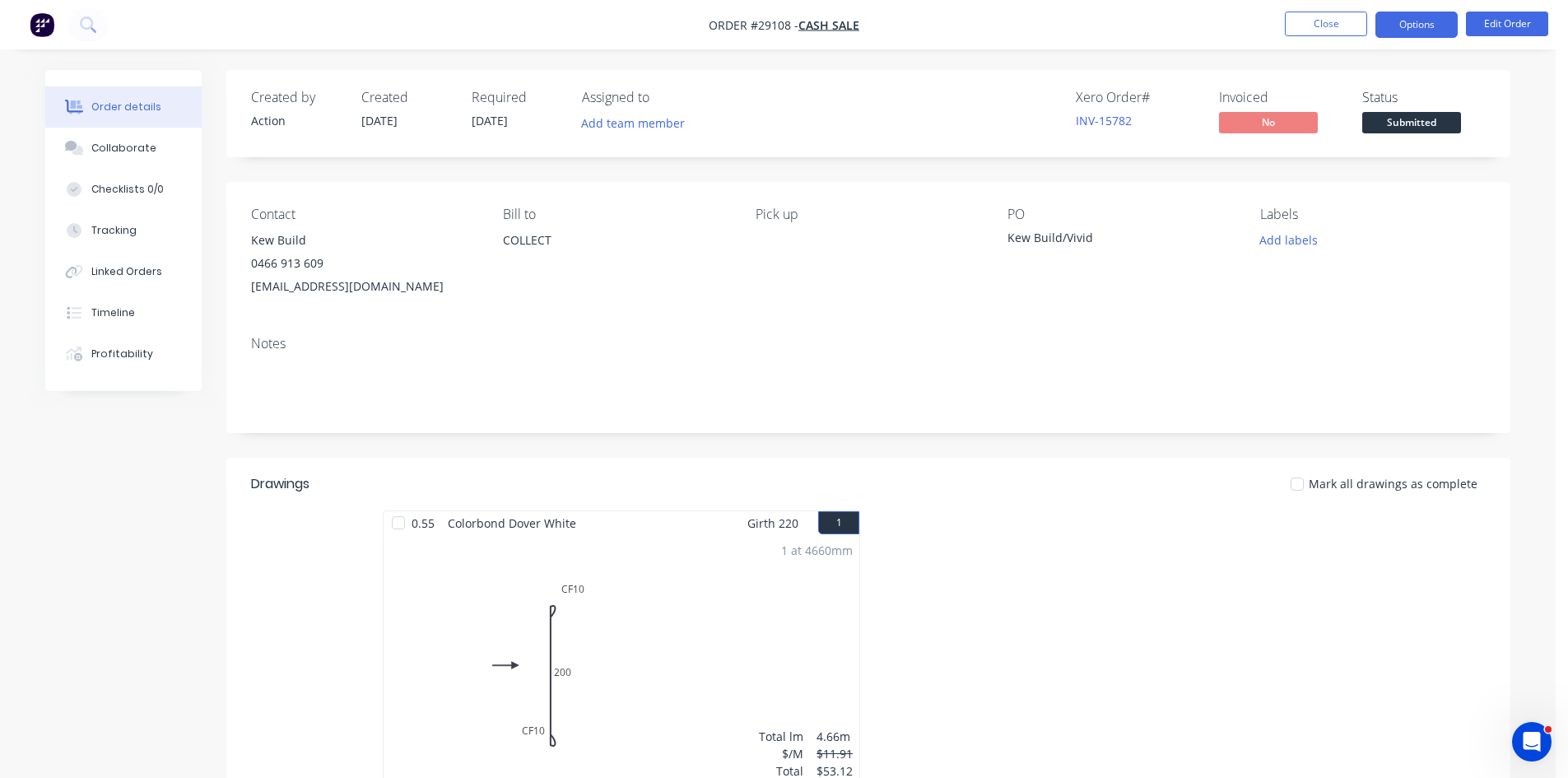
click at [1415, 27] on button "Options" at bounding box center [1415, 25] width 82 height 27
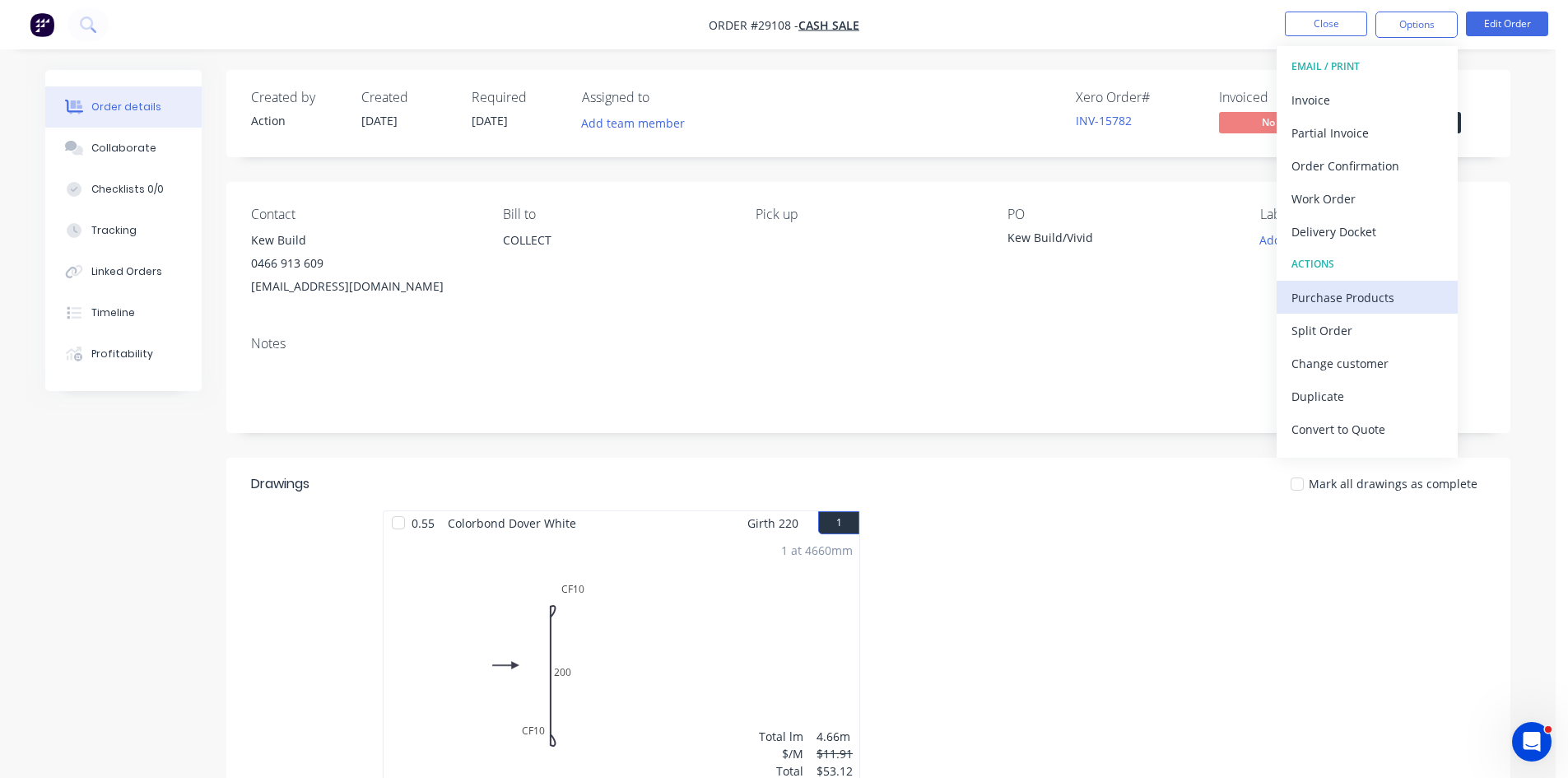
click at [1320, 296] on div "Purchase Products" at bounding box center [1366, 297] width 151 height 24
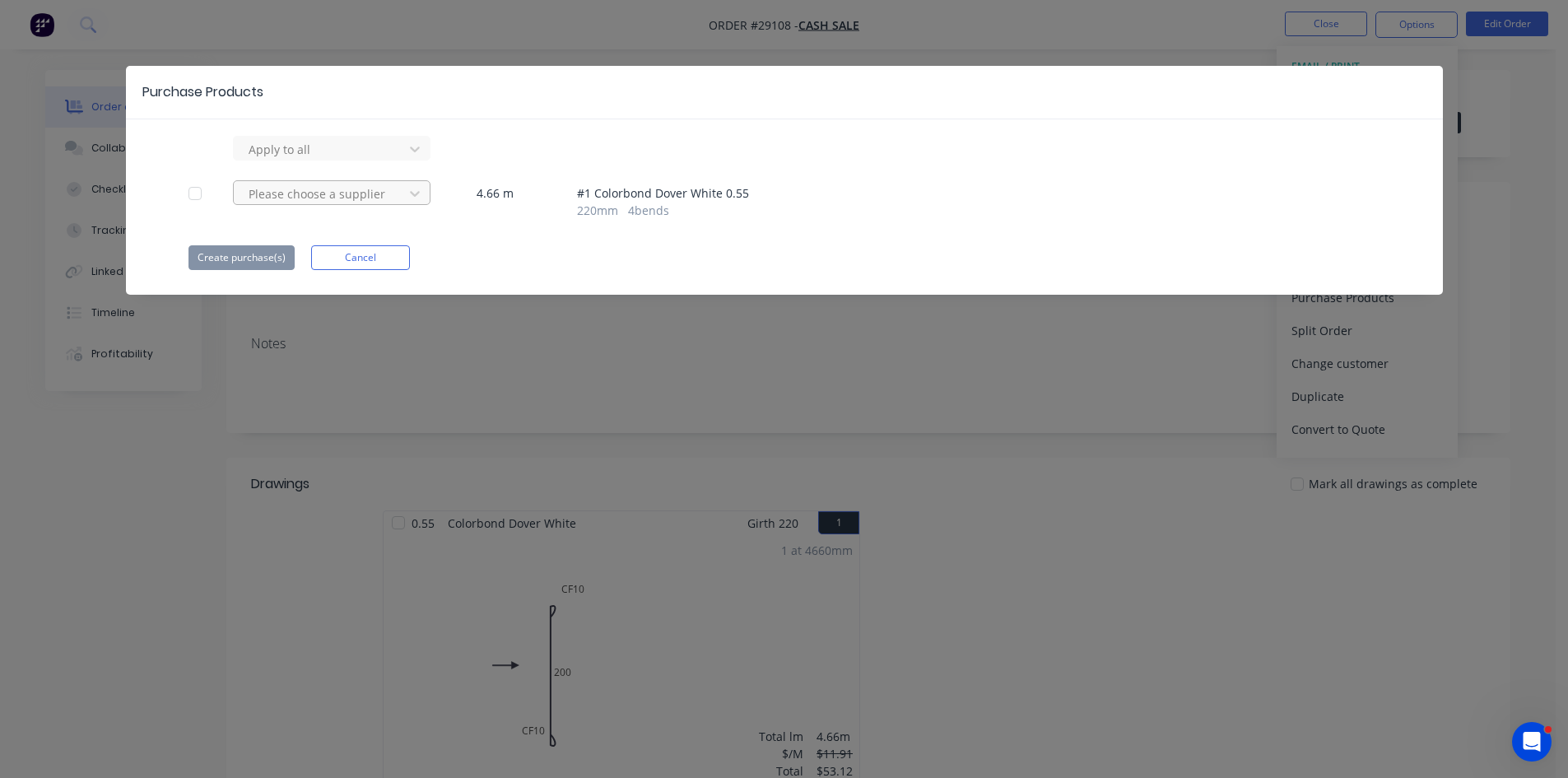
click at [330, 199] on div at bounding box center [321, 194] width 148 height 21
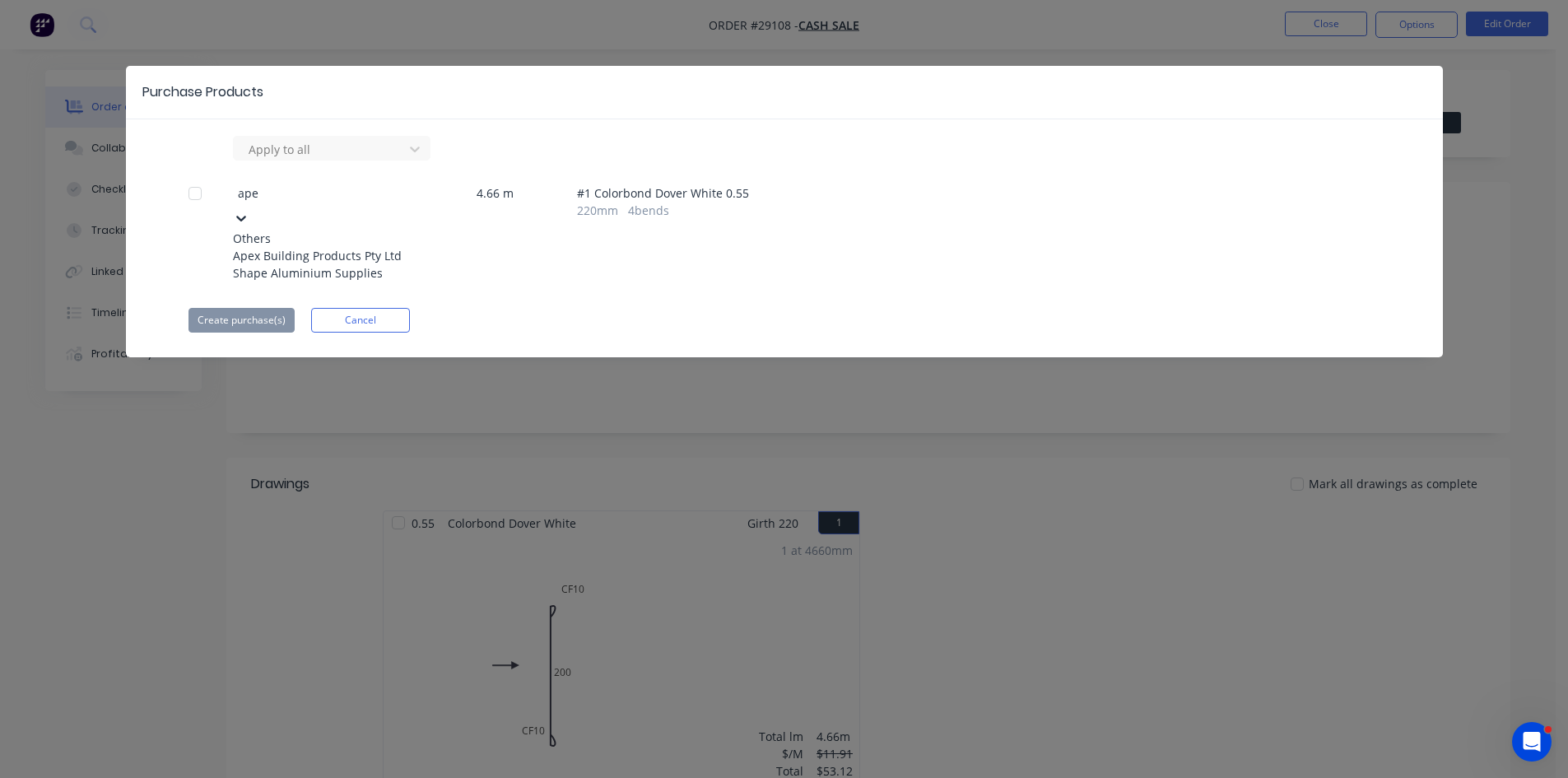
type input "apex"
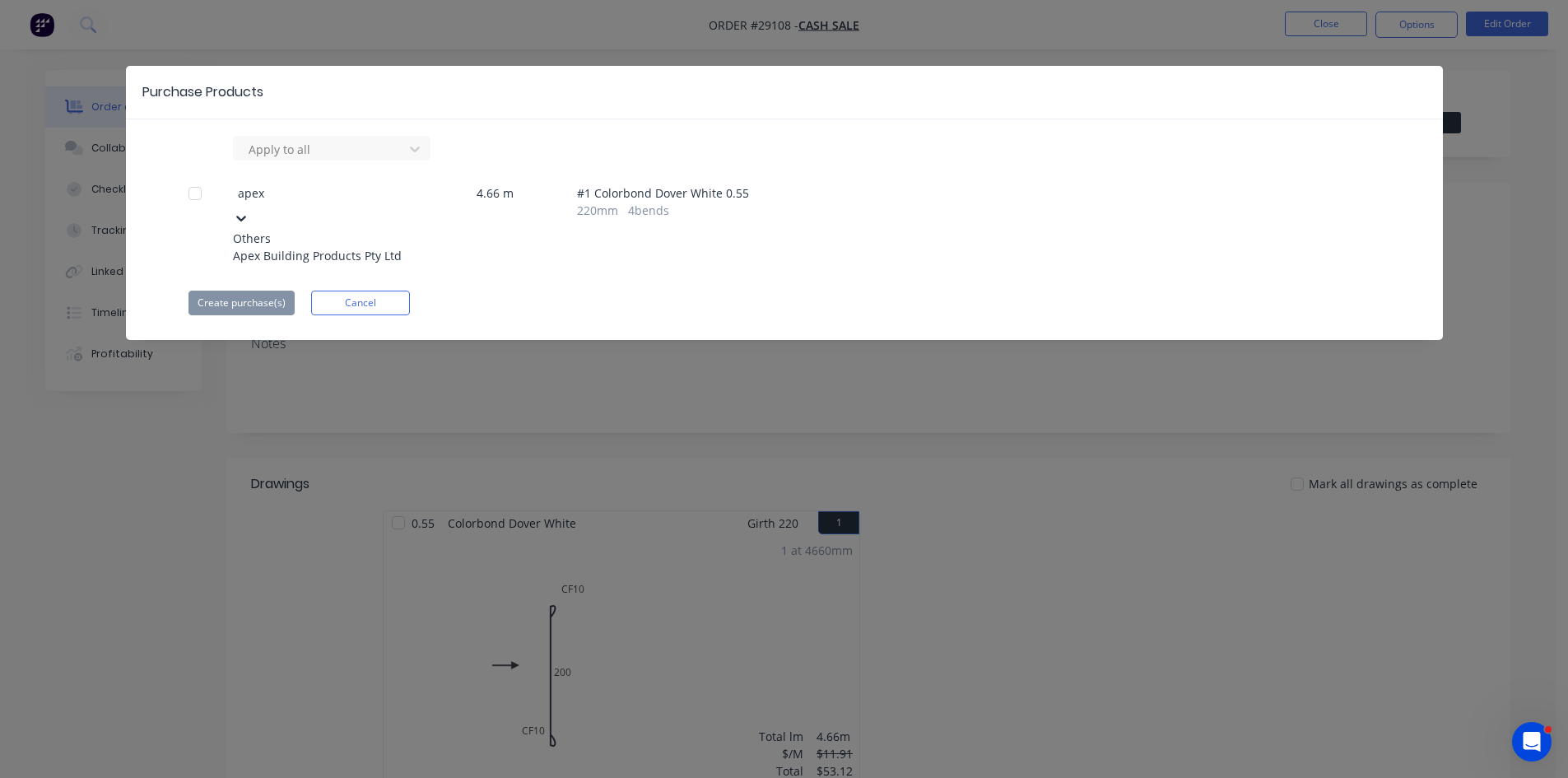
click at [313, 249] on div "Apex Building Products Pty Ltd" at bounding box center [323, 256] width 181 height 18
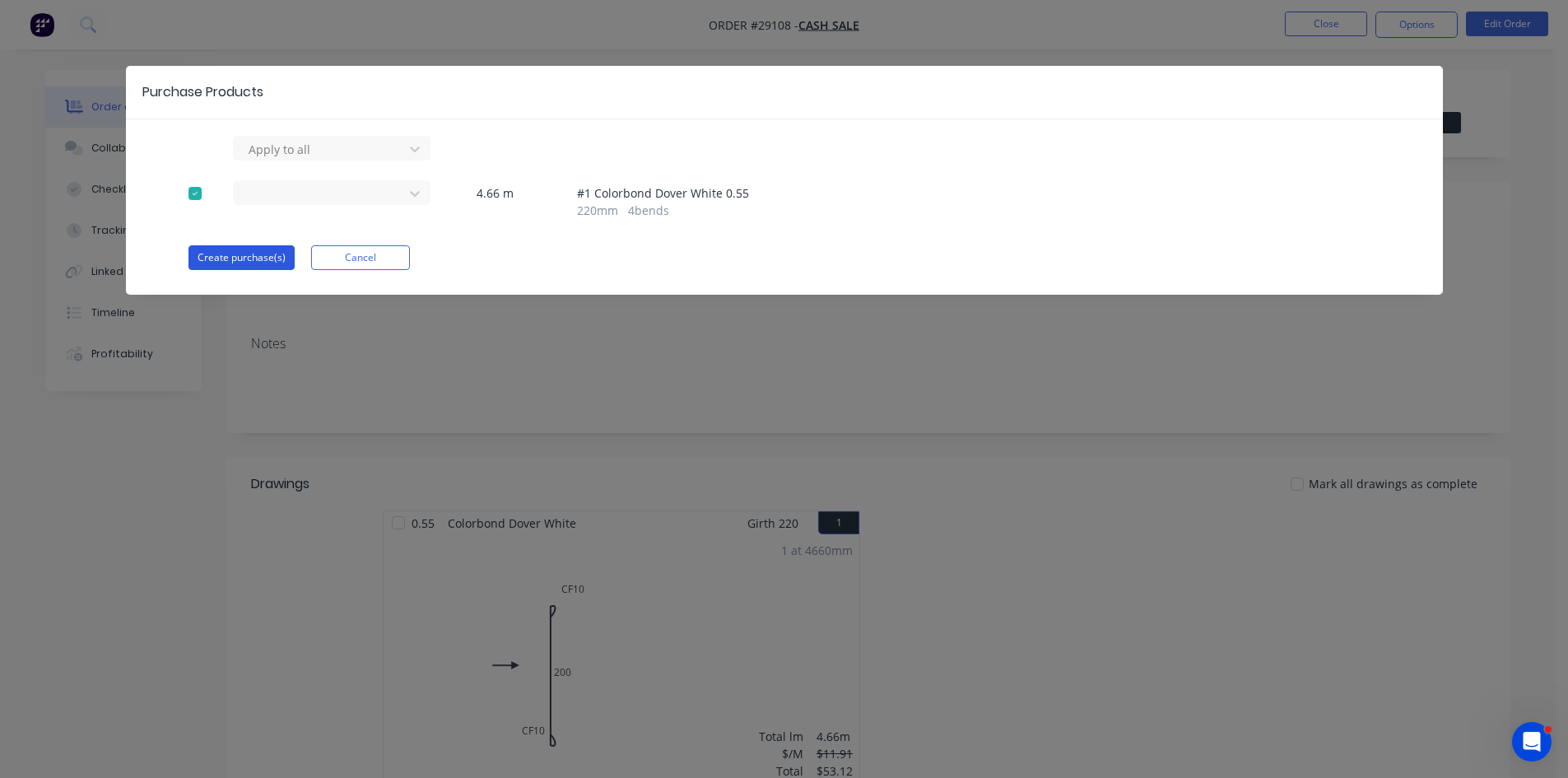
click at [245, 252] on button "Create purchase(s)" at bounding box center [242, 257] width 107 height 25
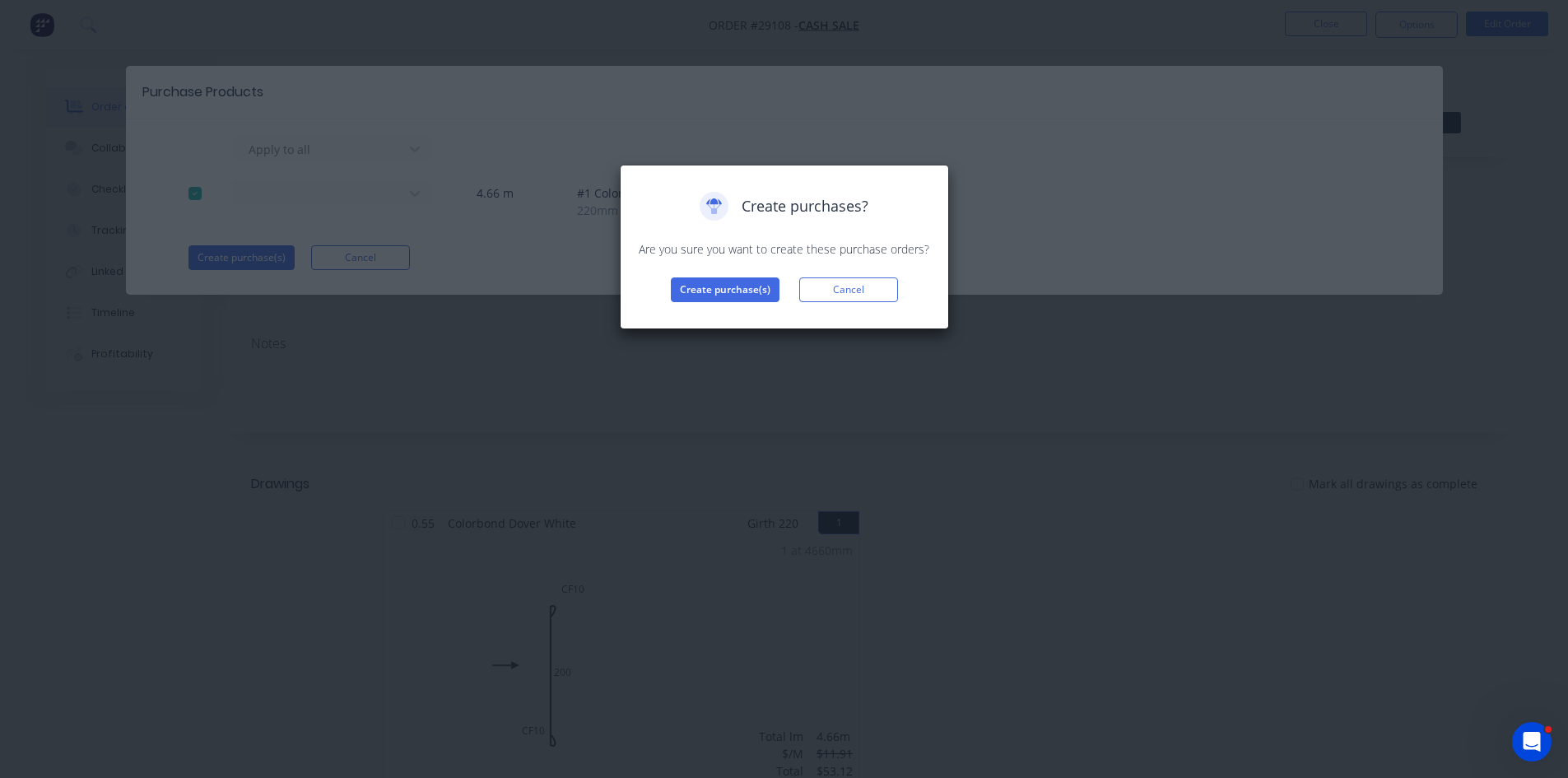
click at [766, 305] on div "Create purchases? Are you sure you want to create these purchase orders? Create…" at bounding box center [784, 247] width 330 height 165
click at [698, 286] on button "Create purchase(s)" at bounding box center [725, 289] width 109 height 25
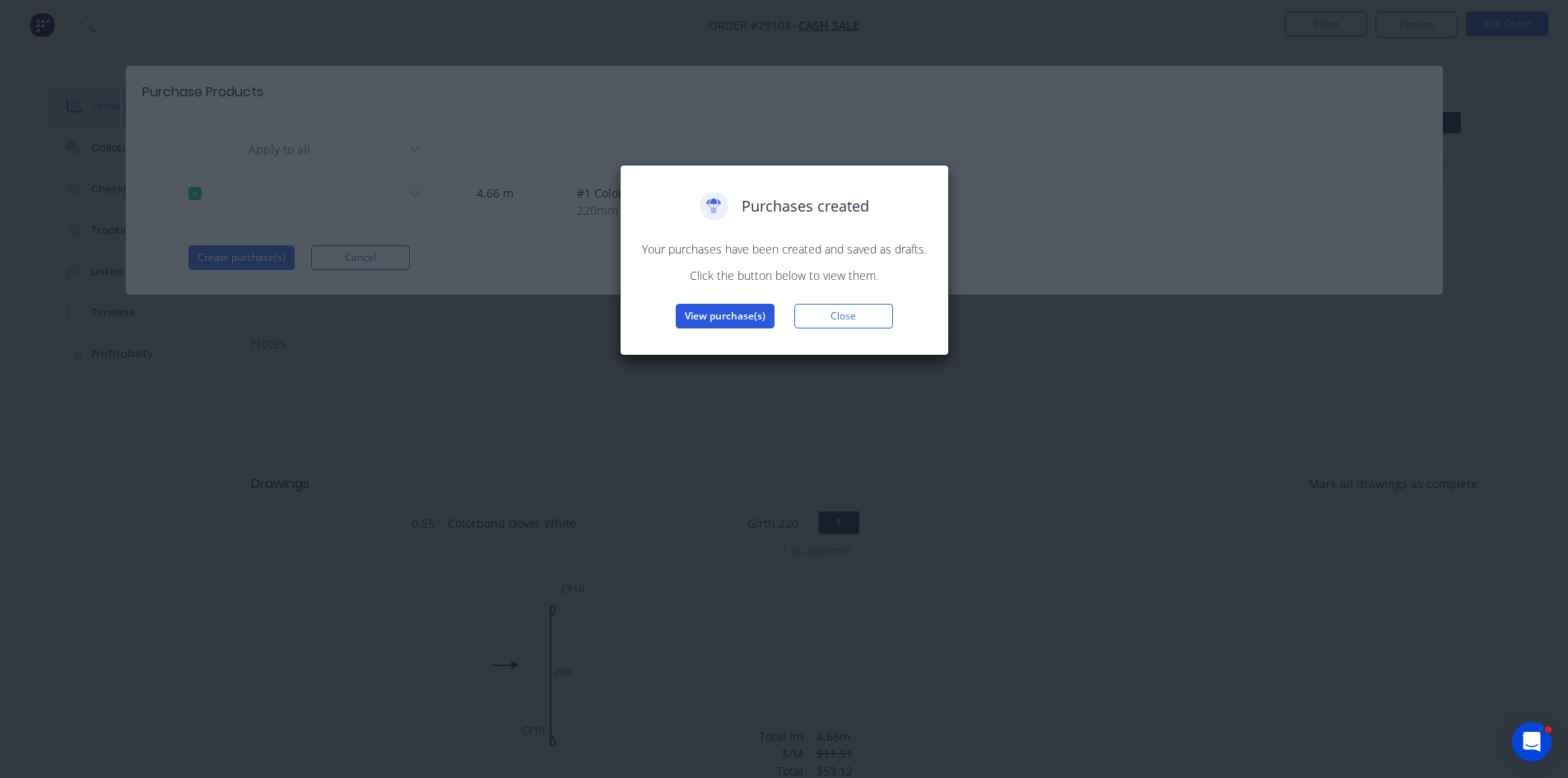
click at [713, 310] on button "View purchase(s)" at bounding box center [725, 316] width 99 height 25
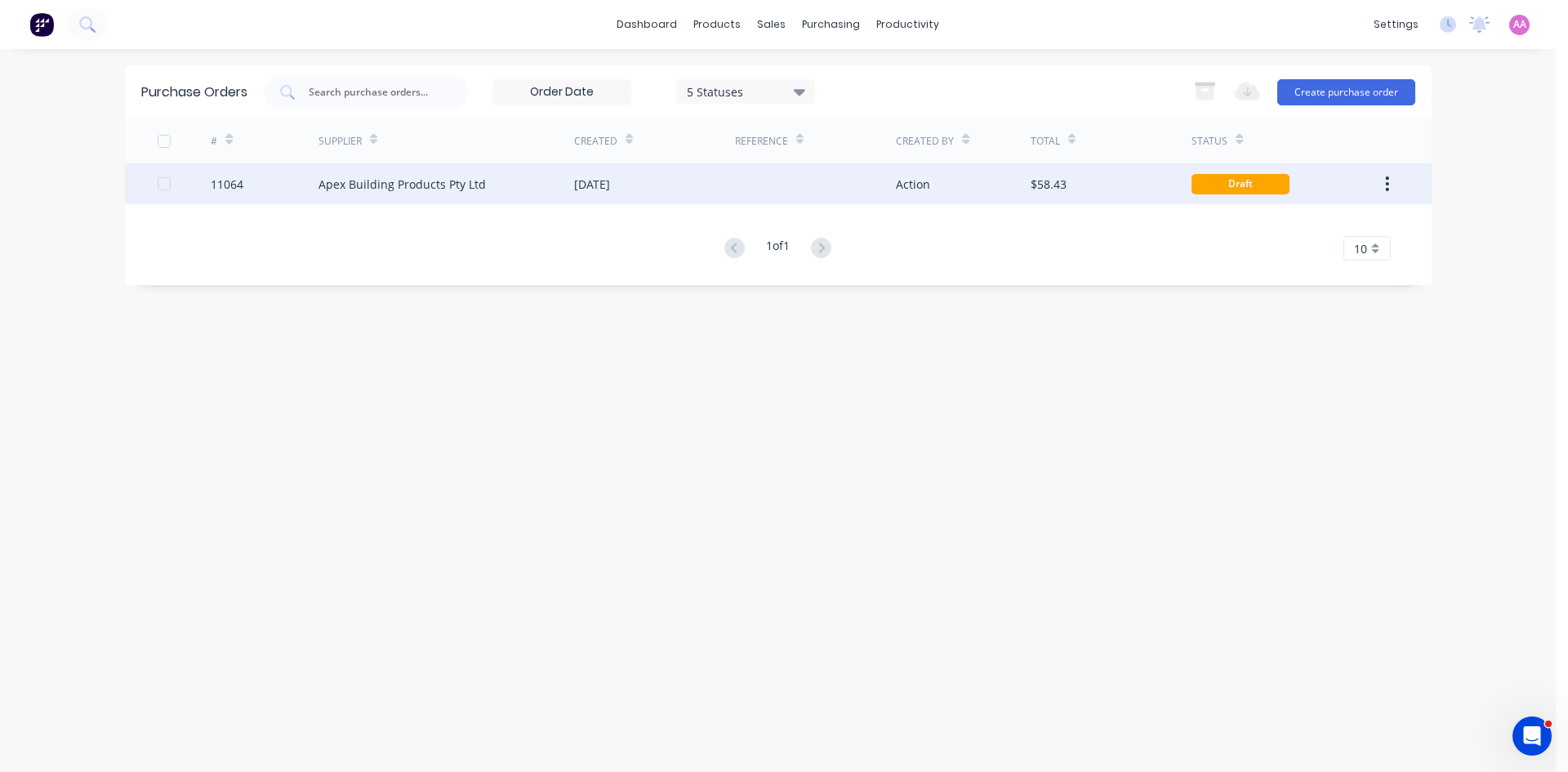
click at [398, 186] on div "Apex Building Products Pty Ltd" at bounding box center [402, 184] width 167 height 18
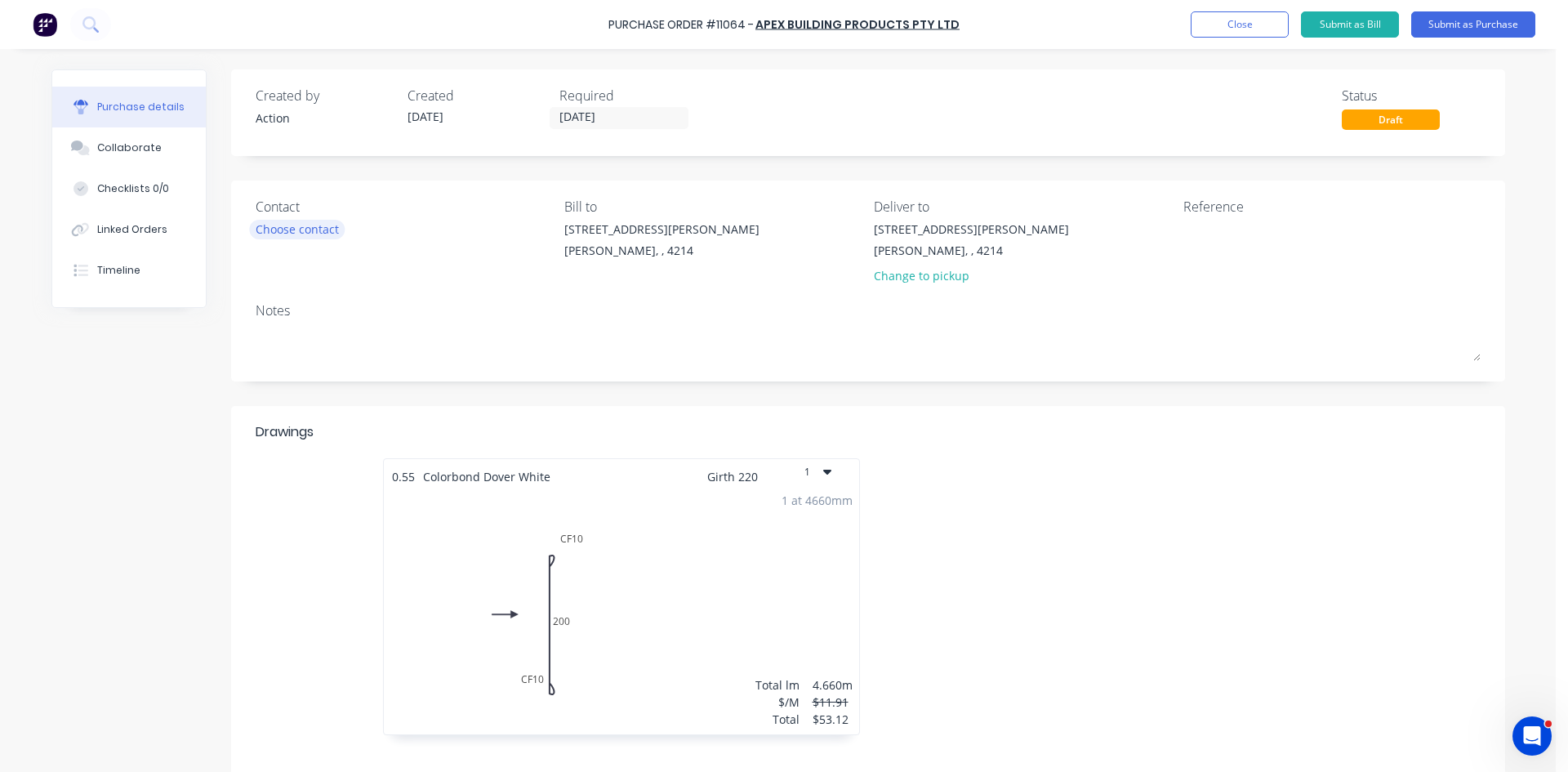
click at [302, 235] on div "Choose contact" at bounding box center [297, 229] width 83 height 18
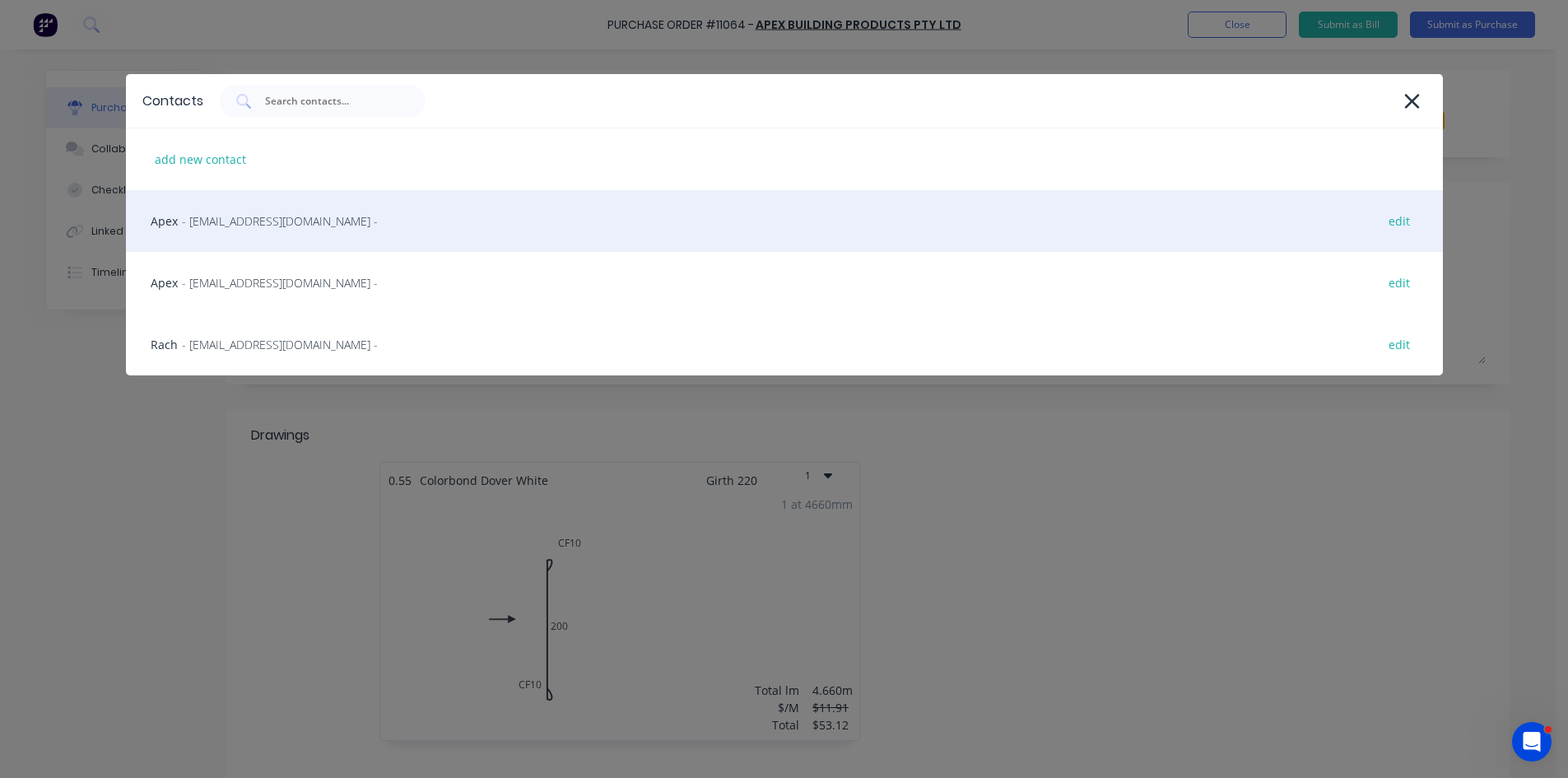
click at [289, 223] on span "- salesgc@apexsteel.com.au -" at bounding box center [279, 221] width 195 height 18
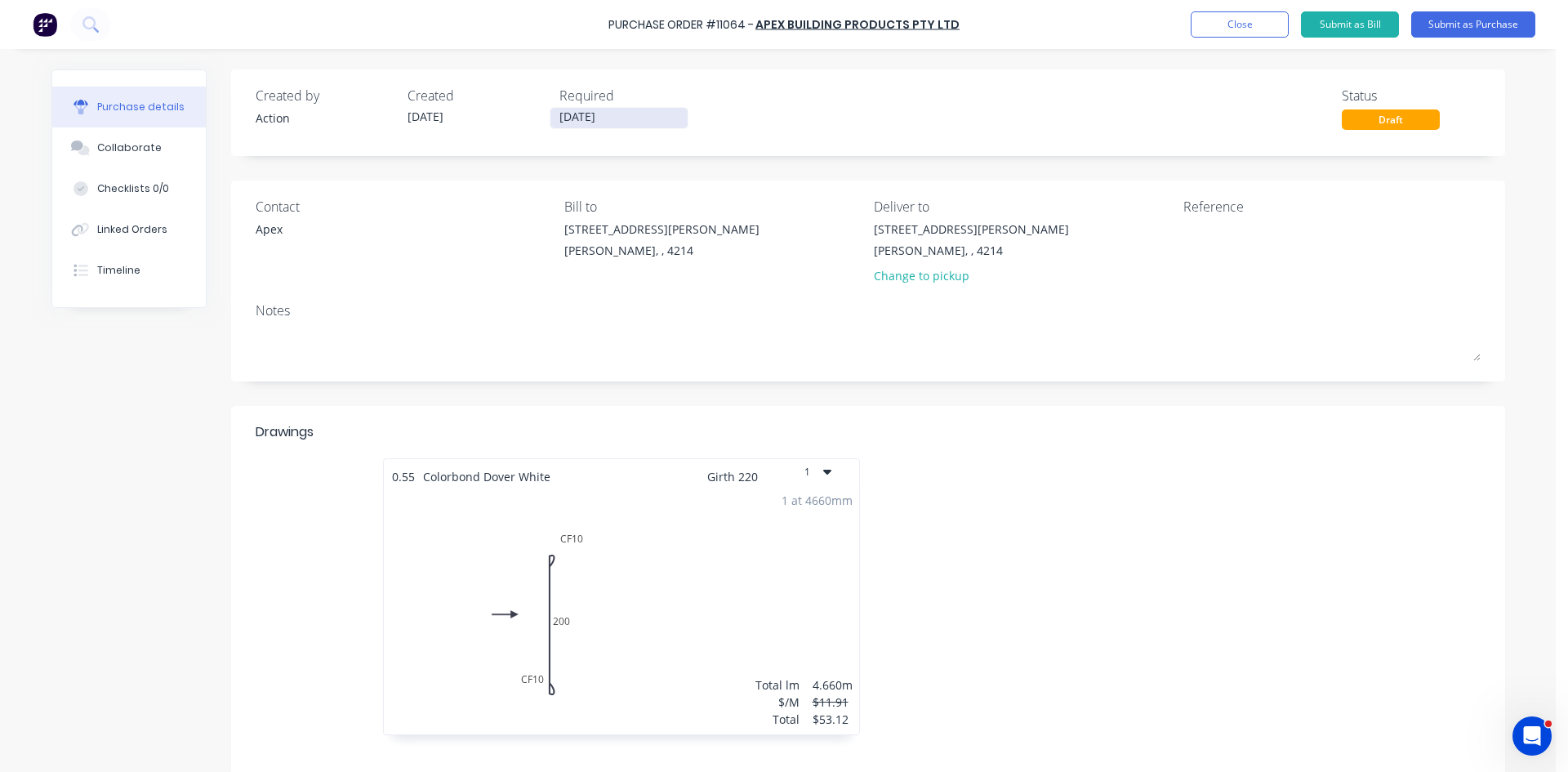
drag, startPoint x: 617, startPoint y: 121, endPoint x: 627, endPoint y: 138, distance: 19.7
click at [618, 121] on input "[DATE]" at bounding box center [619, 118] width 137 height 21
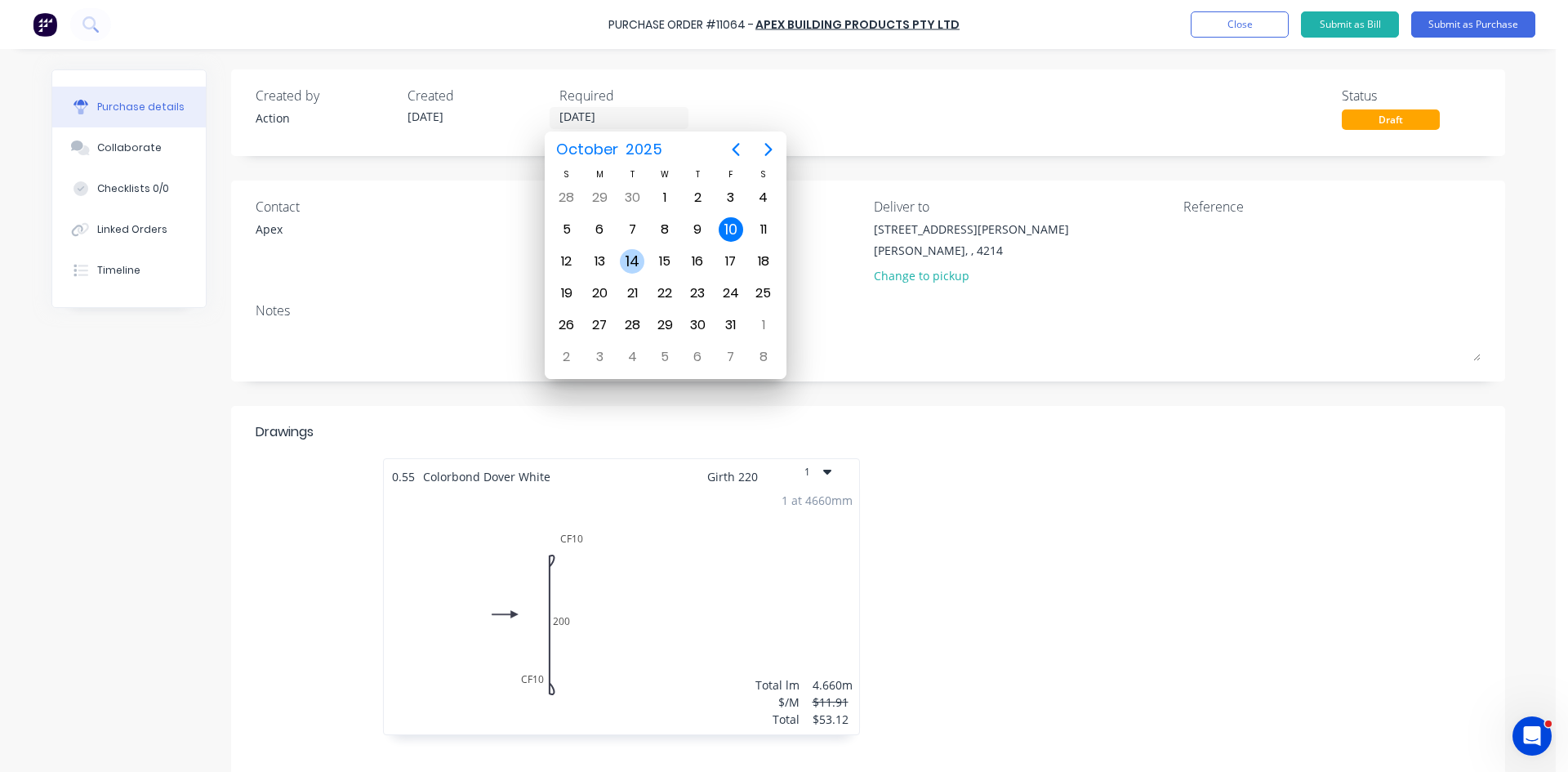
click at [643, 264] on div "14" at bounding box center [632, 261] width 24 height 24
type input "[DATE]"
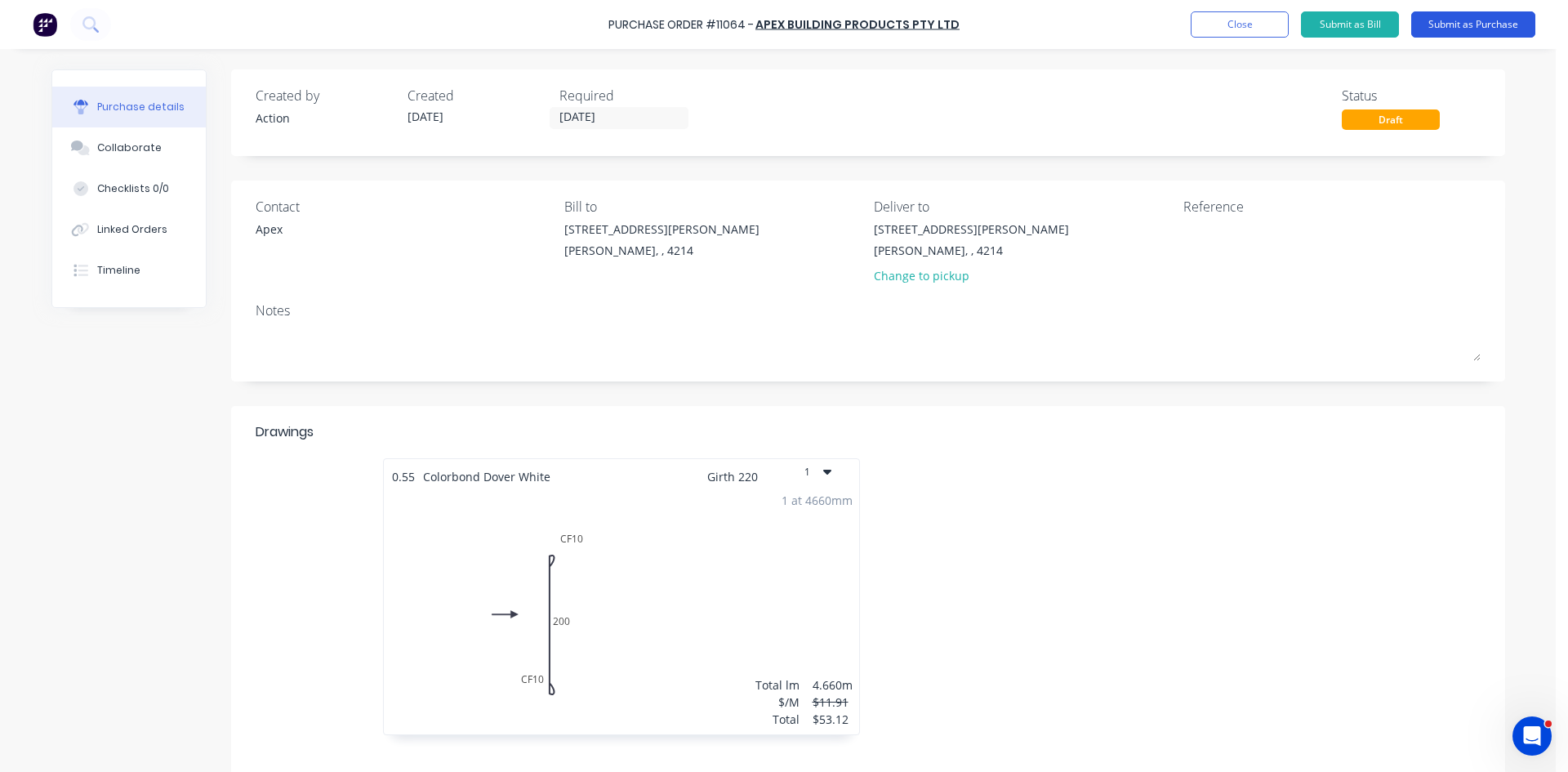
click at [1464, 30] on button "Submit as Purchase" at bounding box center [1473, 24] width 124 height 26
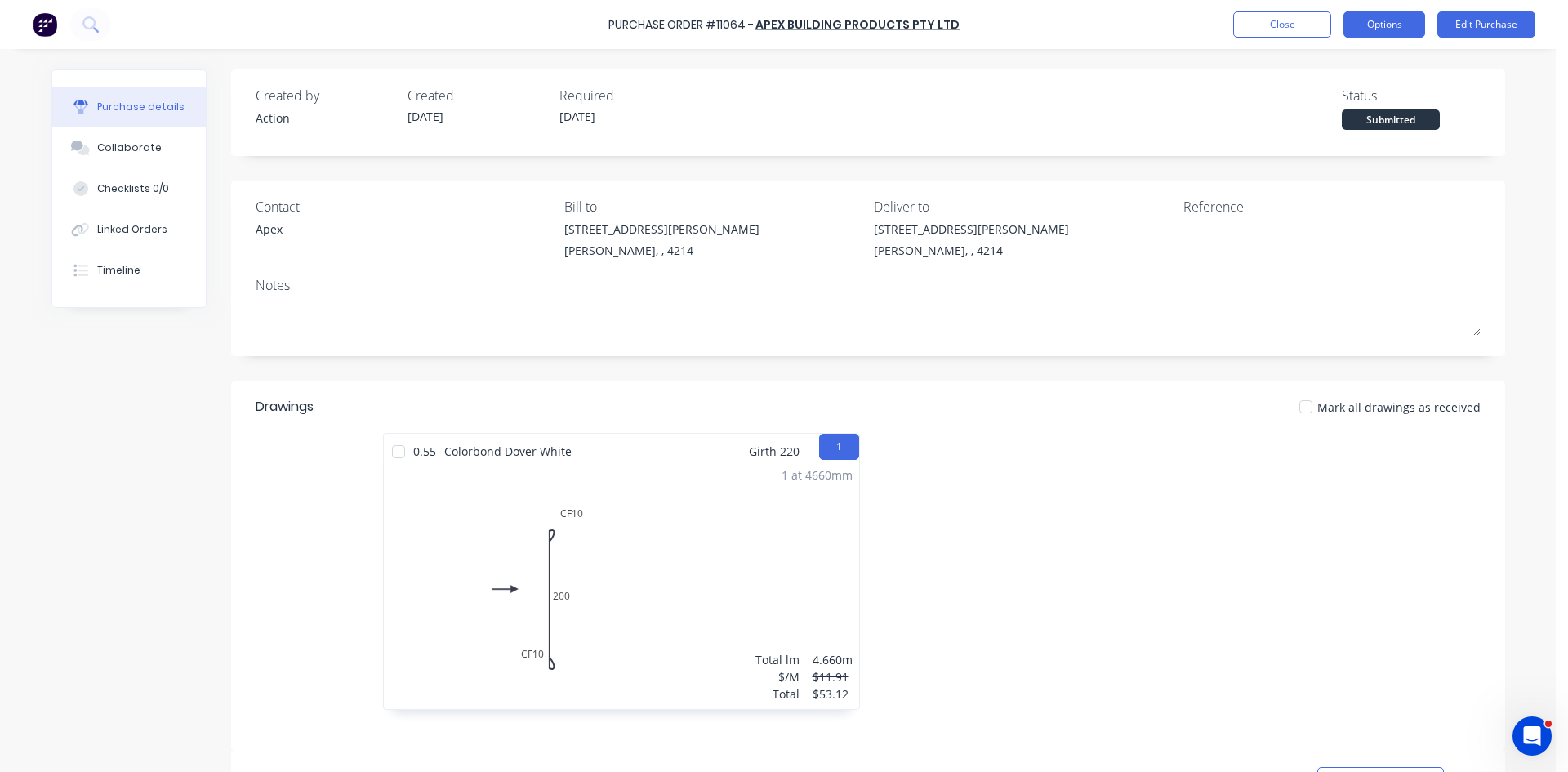
click at [1363, 24] on button "Options" at bounding box center [1384, 24] width 81 height 26
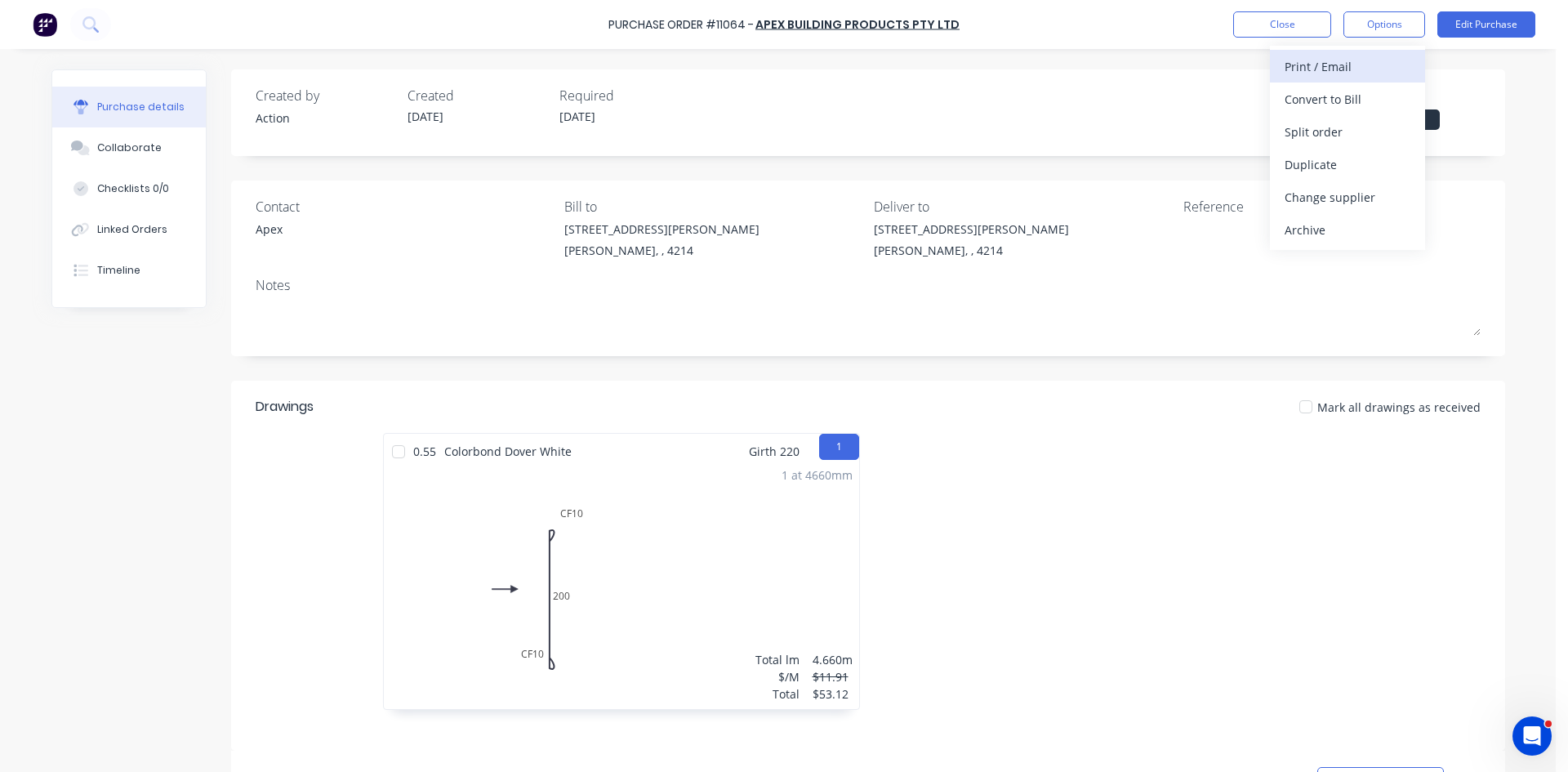
click at [1366, 67] on div "Print / Email" at bounding box center [1348, 67] width 125 height 24
click at [1339, 141] on div "Without pricing" at bounding box center [1348, 132] width 125 height 24
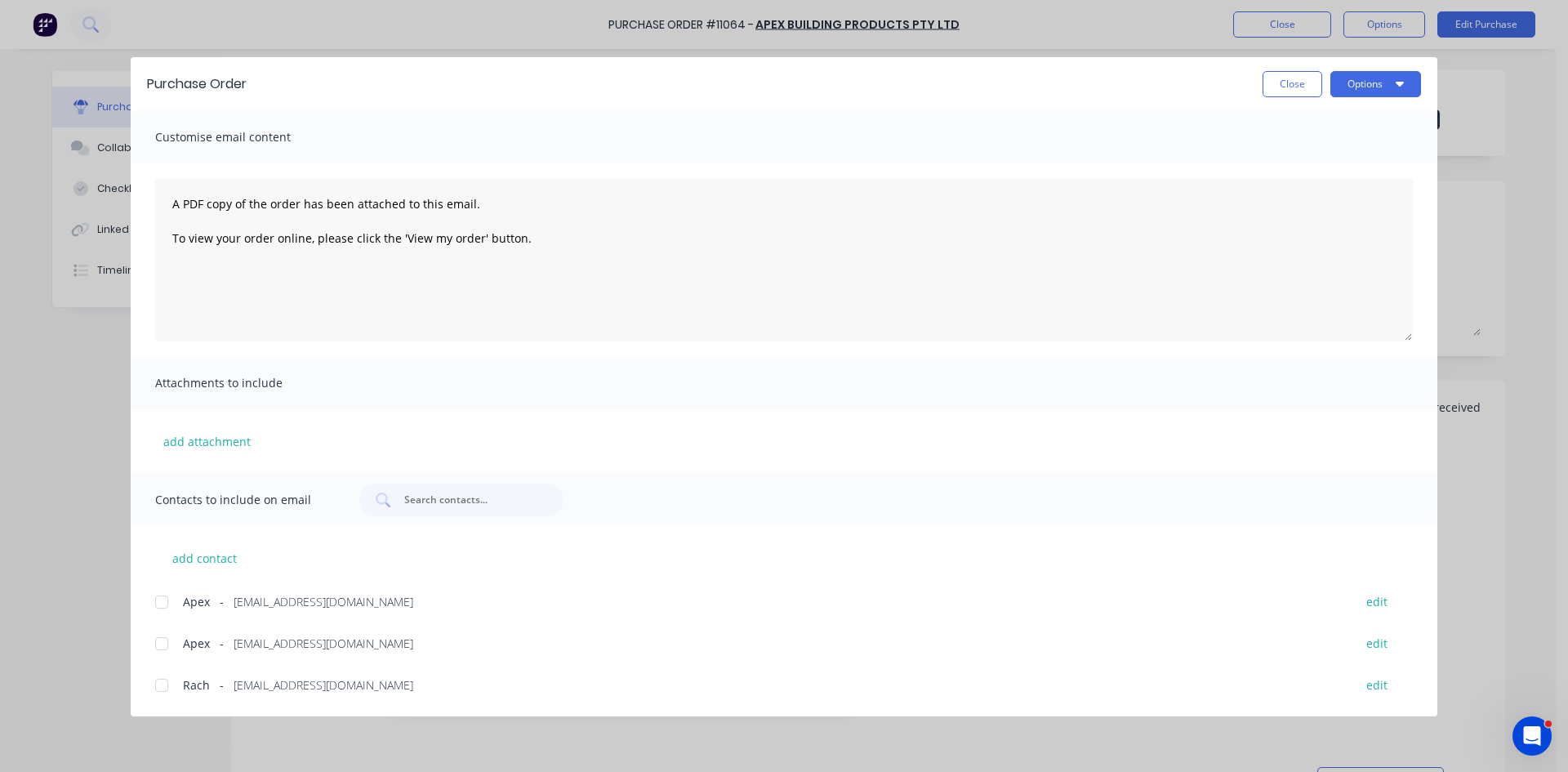
click at [164, 603] on div at bounding box center [161, 602] width 32 height 32
click at [1358, 86] on button "Options" at bounding box center [1375, 84] width 91 height 26
click at [1335, 174] on button "Email" at bounding box center [1344, 190] width 155 height 32
click at [1355, 80] on button "Options" at bounding box center [1375, 84] width 91 height 26
click at [1298, 190] on div "Email" at bounding box center [1344, 191] width 125 height 24
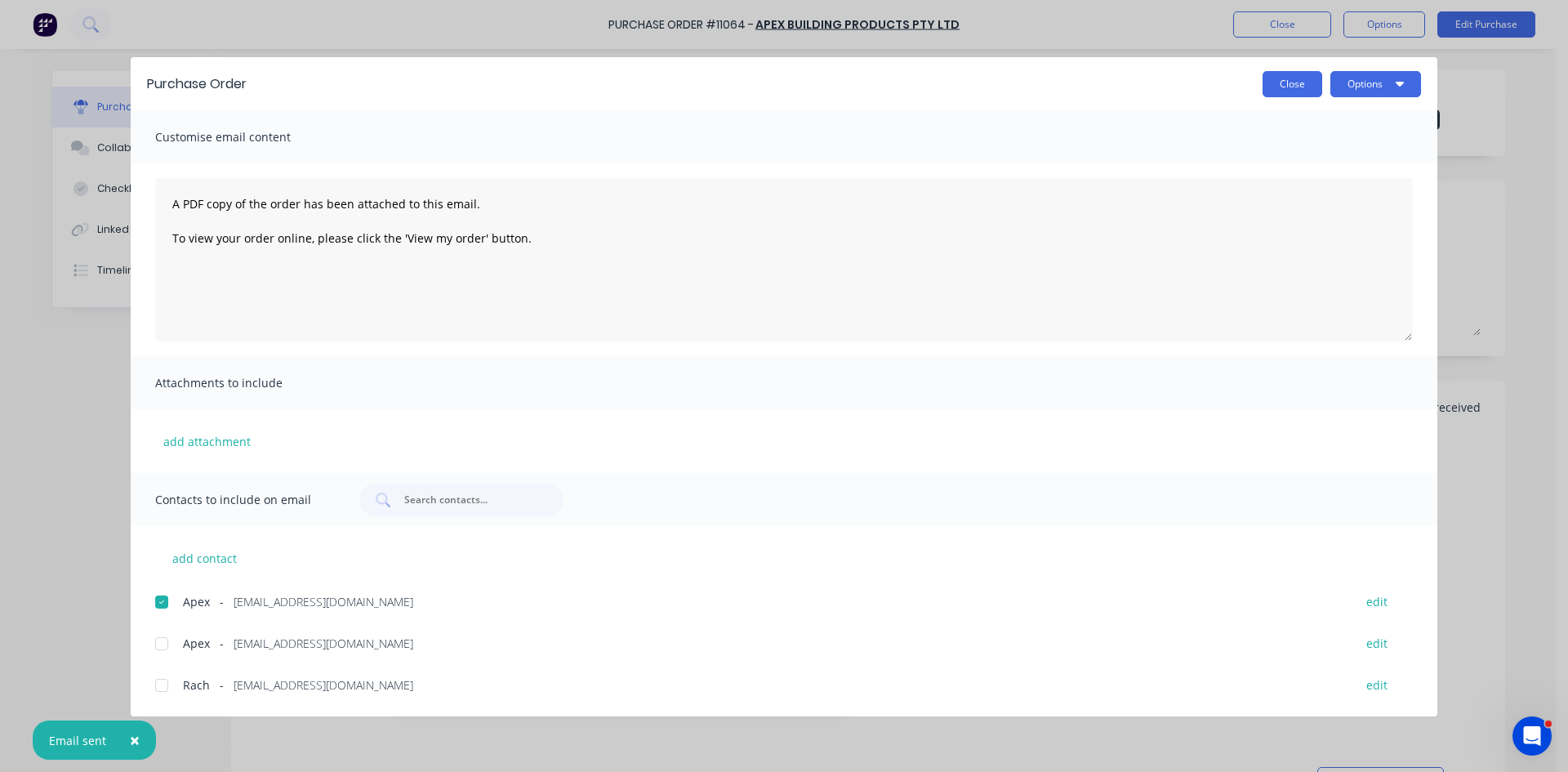
click at [1299, 91] on button "Close" at bounding box center [1292, 84] width 60 height 26
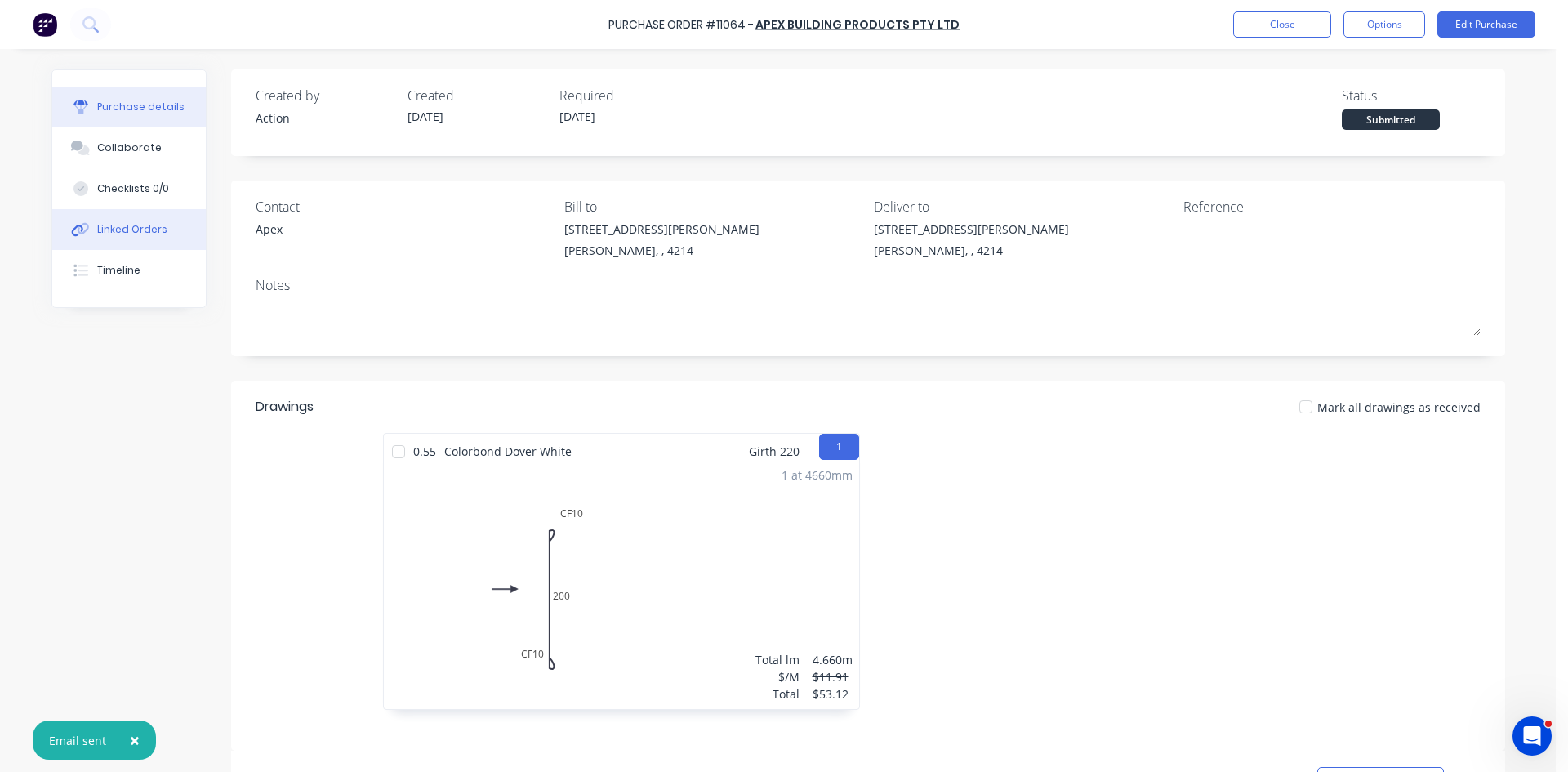
click at [116, 229] on div "Linked Orders" at bounding box center [132, 229] width 71 height 15
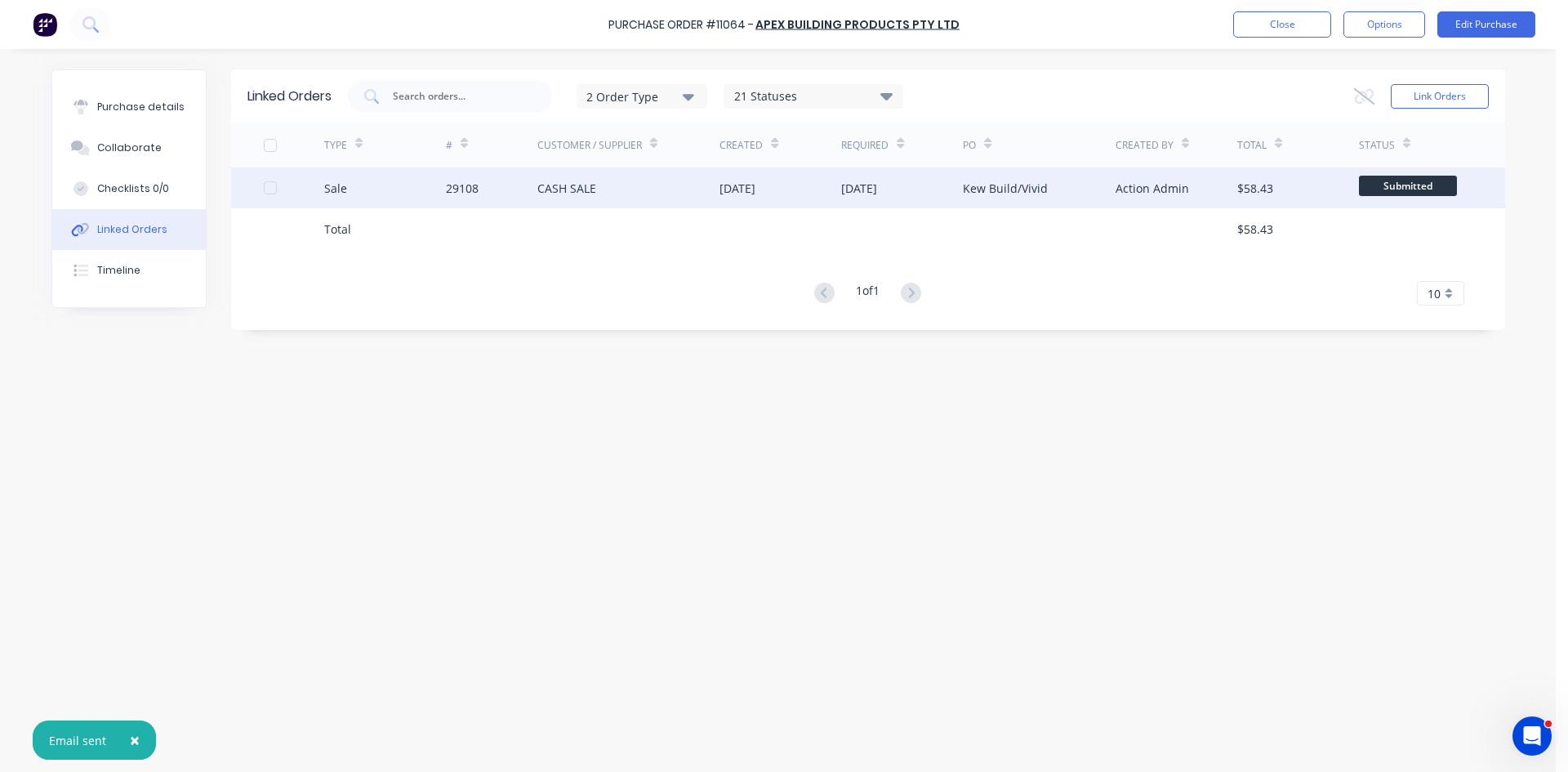
click at [532, 191] on div "29108" at bounding box center [491, 188] width 91 height 41
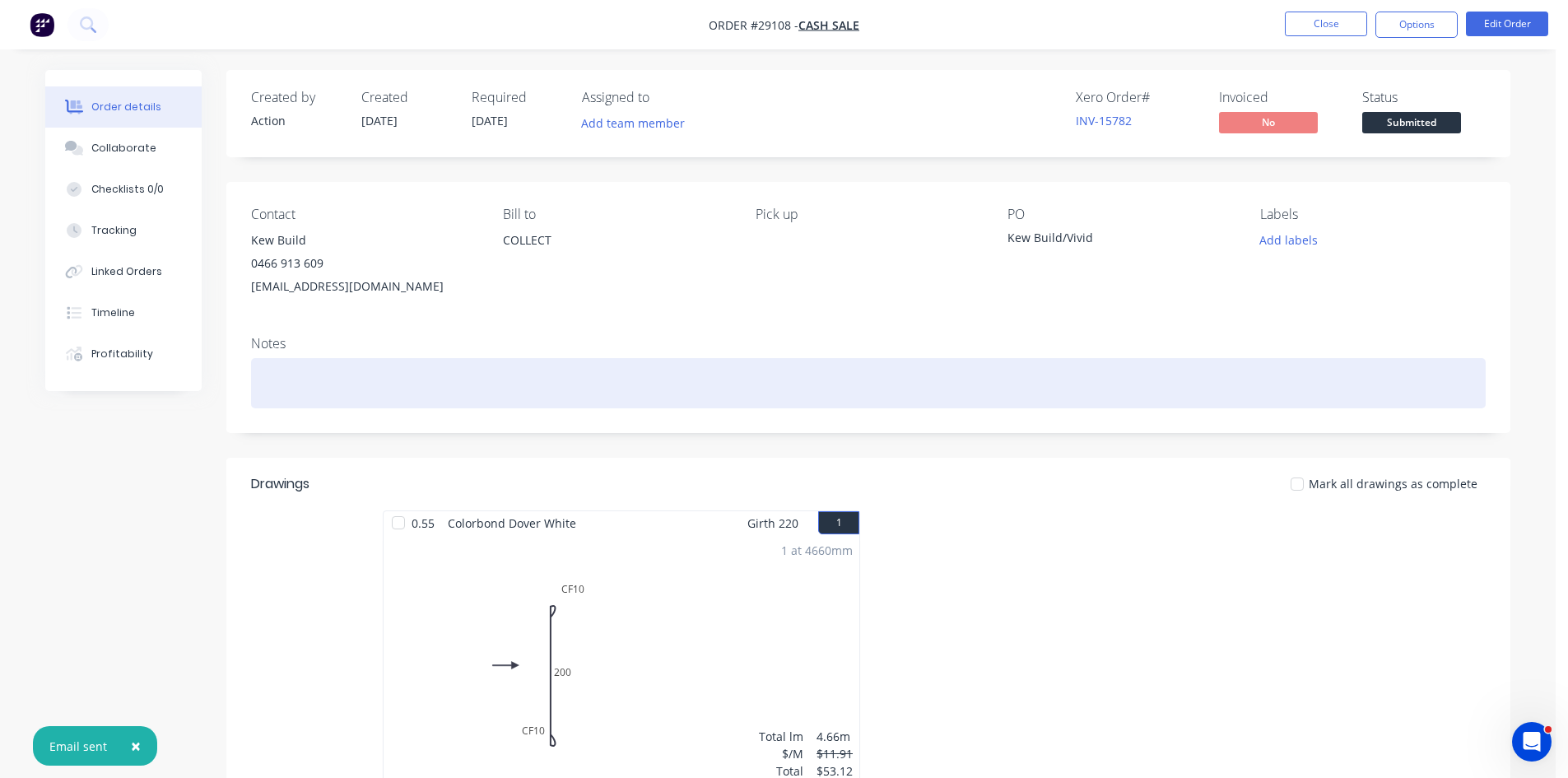
click at [385, 370] on div at bounding box center [867, 383] width 1234 height 50
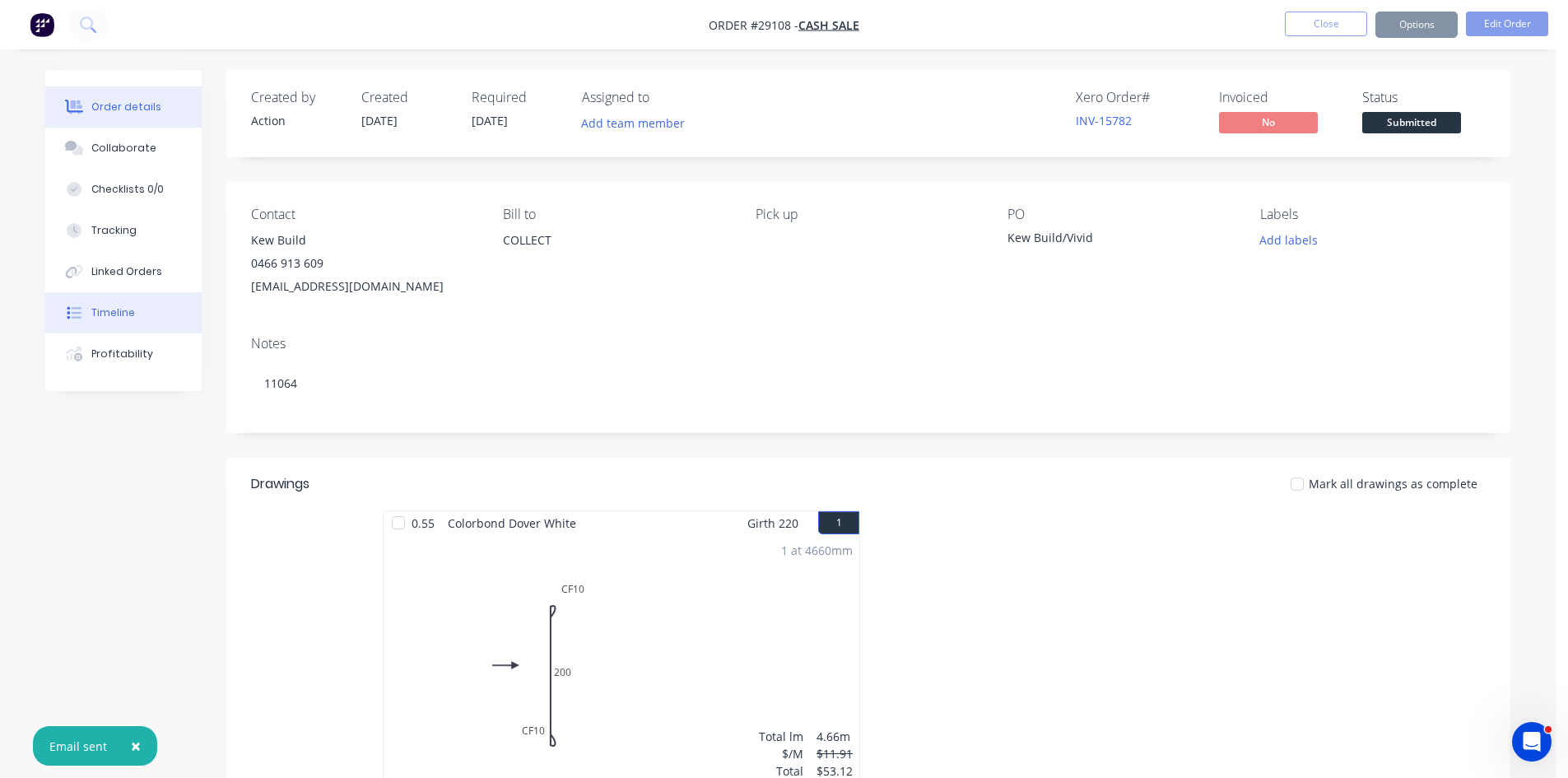
click at [124, 305] on button "Timeline" at bounding box center [123, 313] width 156 height 41
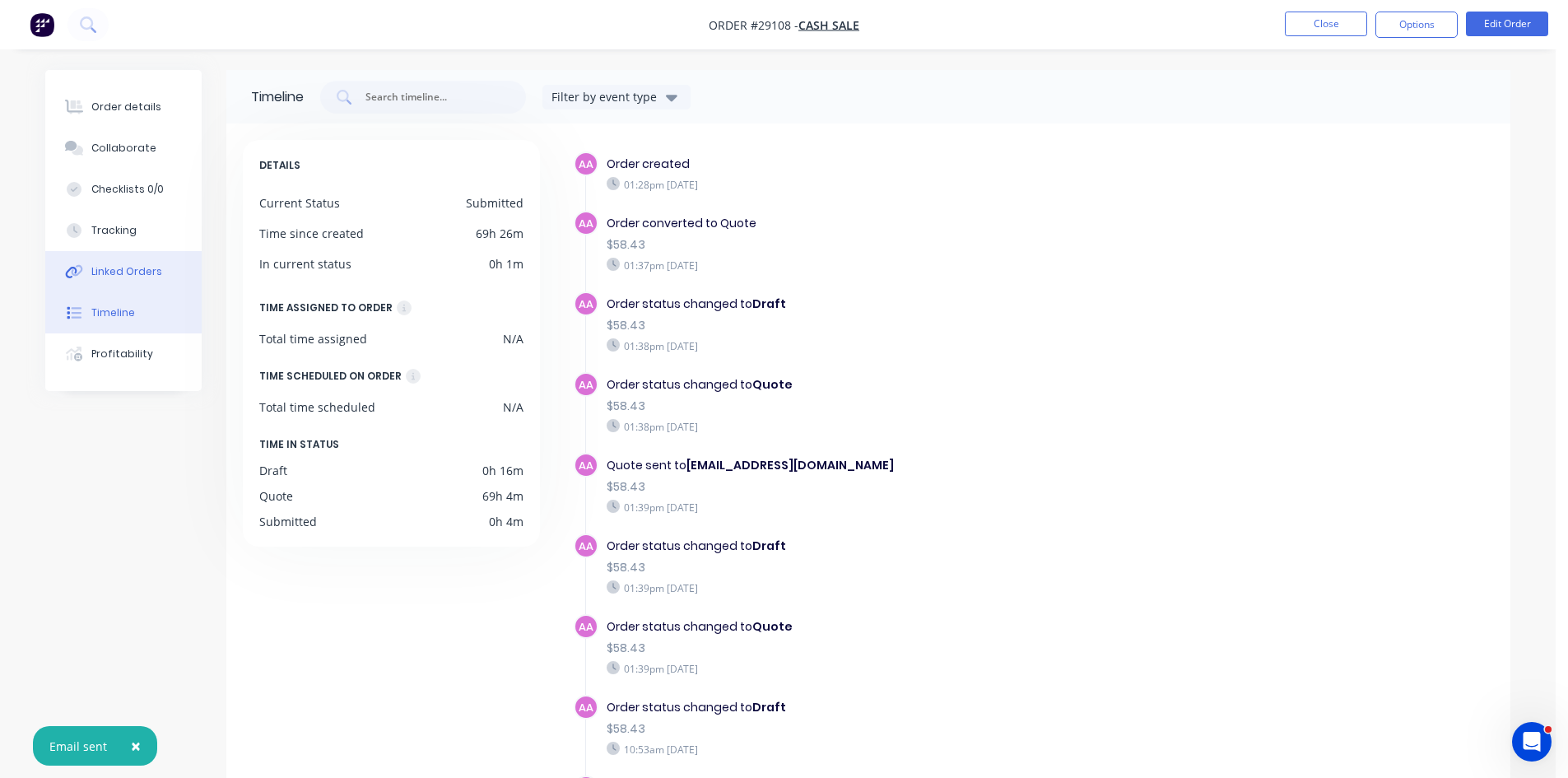
click at [122, 278] on div "Linked Orders" at bounding box center [127, 272] width 71 height 15
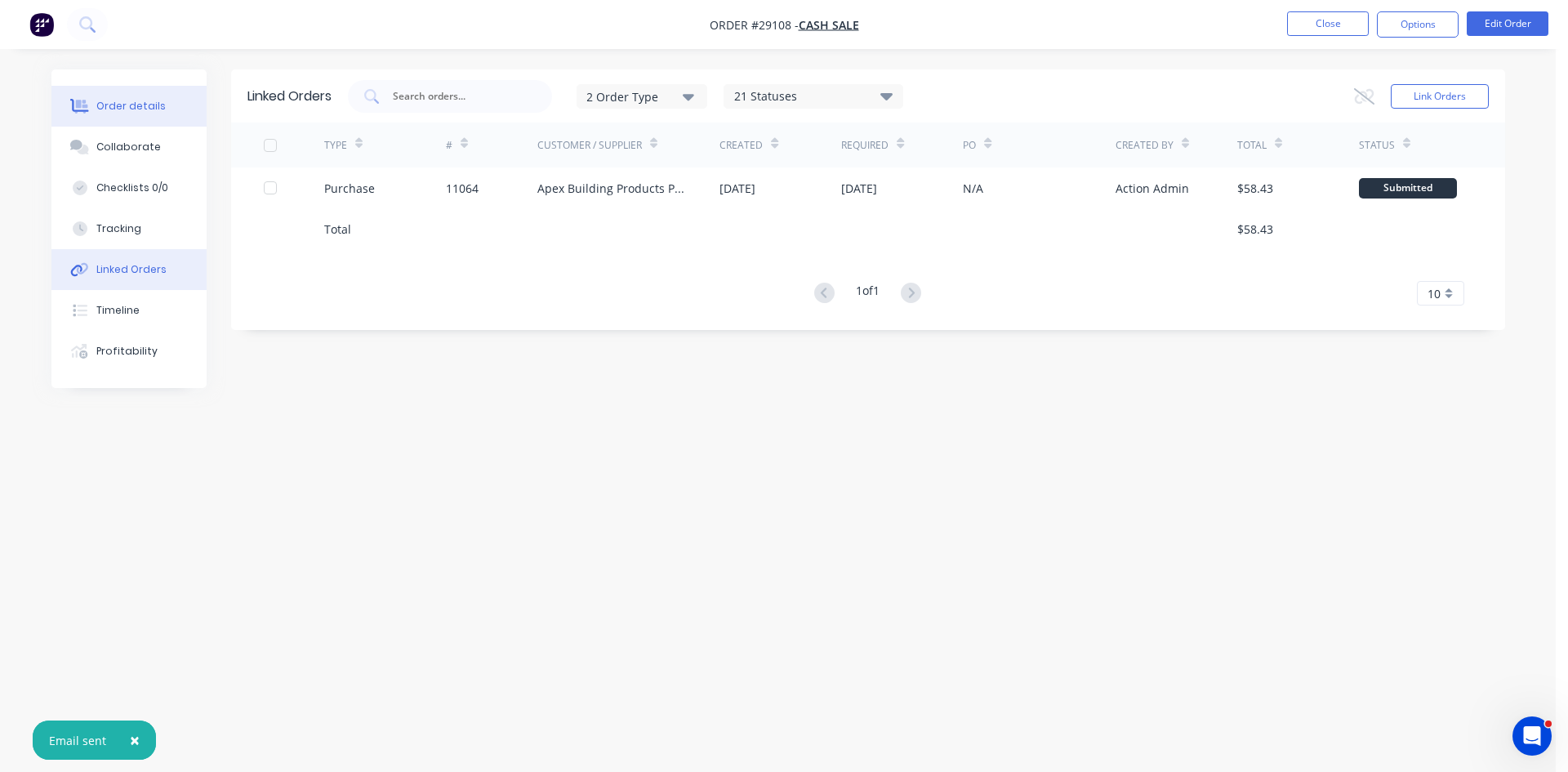
click at [175, 101] on button "Order details" at bounding box center [129, 107] width 155 height 41
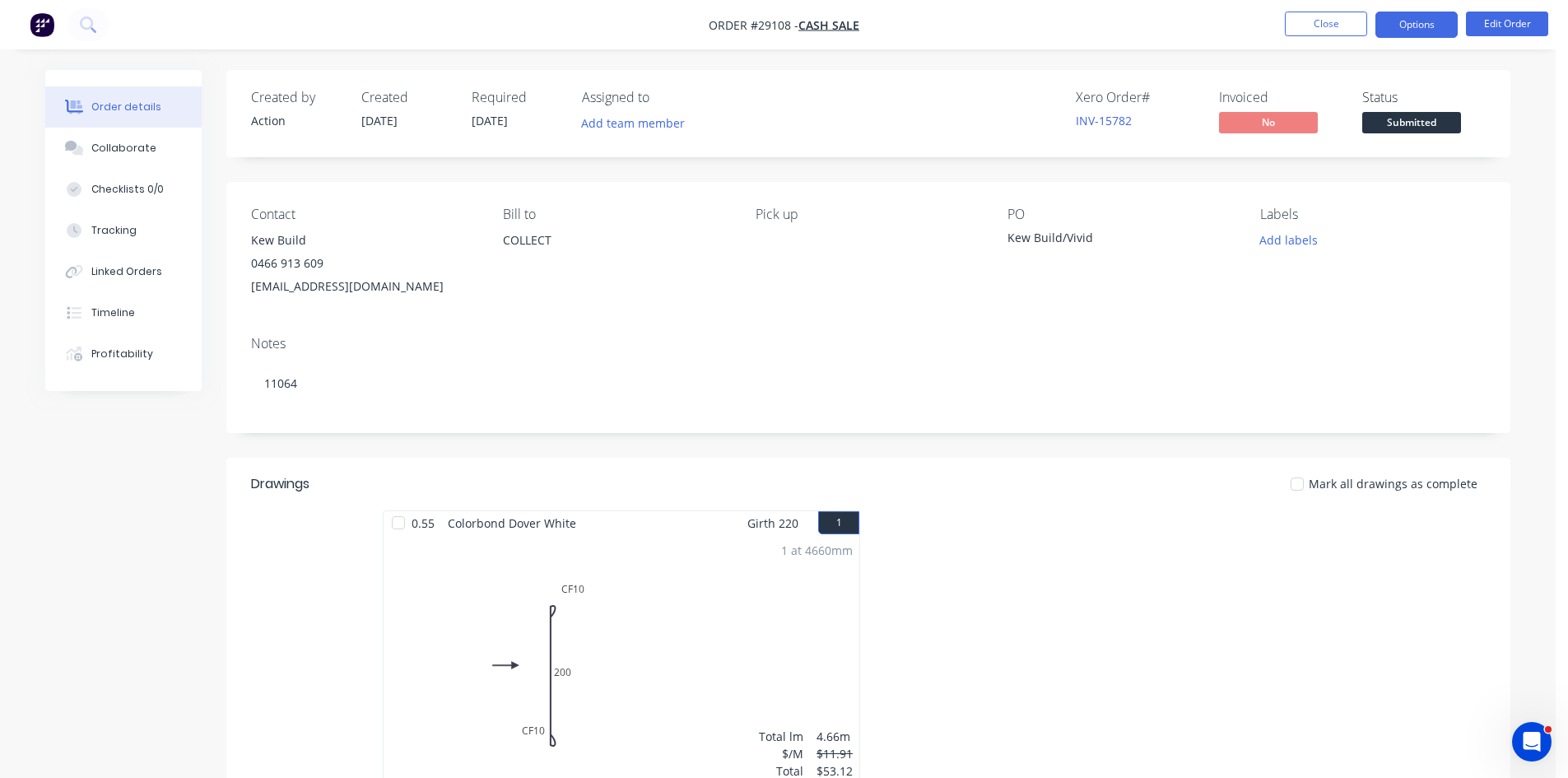
click at [1394, 29] on button "Options" at bounding box center [1415, 25] width 82 height 27
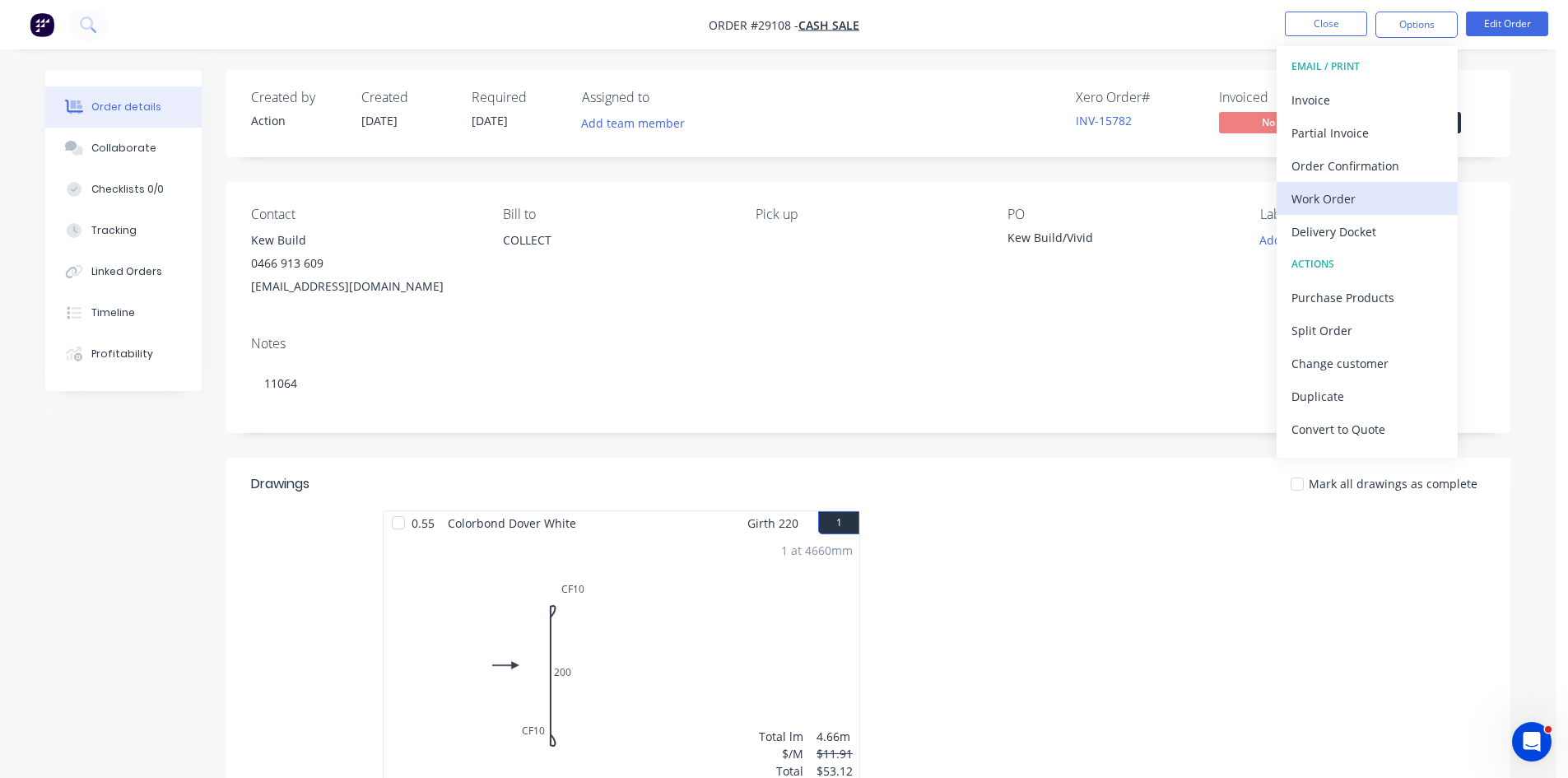
click at [1391, 191] on div "Work Order" at bounding box center [1366, 198] width 151 height 24
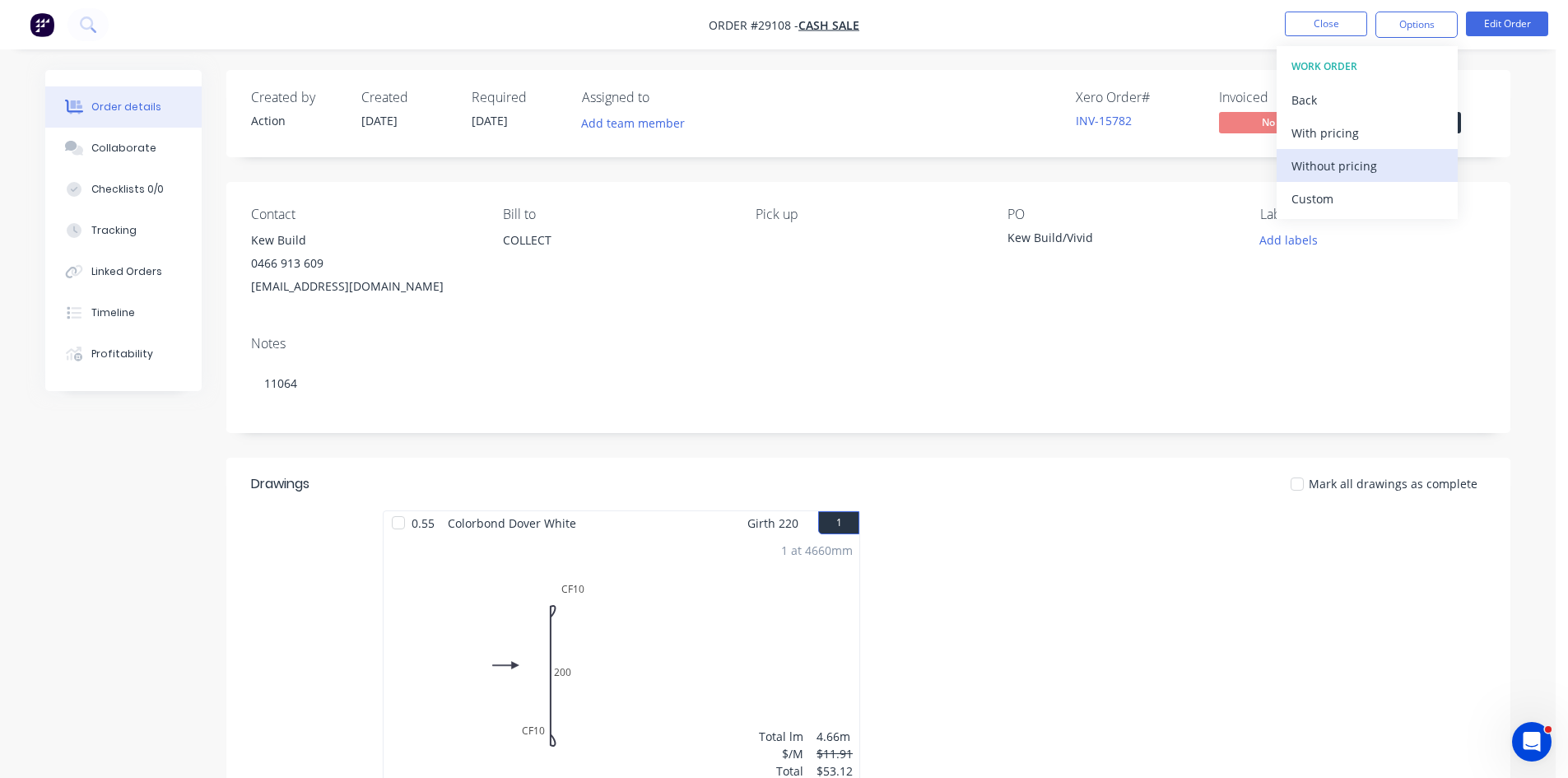
click at [1377, 164] on div "Without pricing" at bounding box center [1366, 166] width 151 height 24
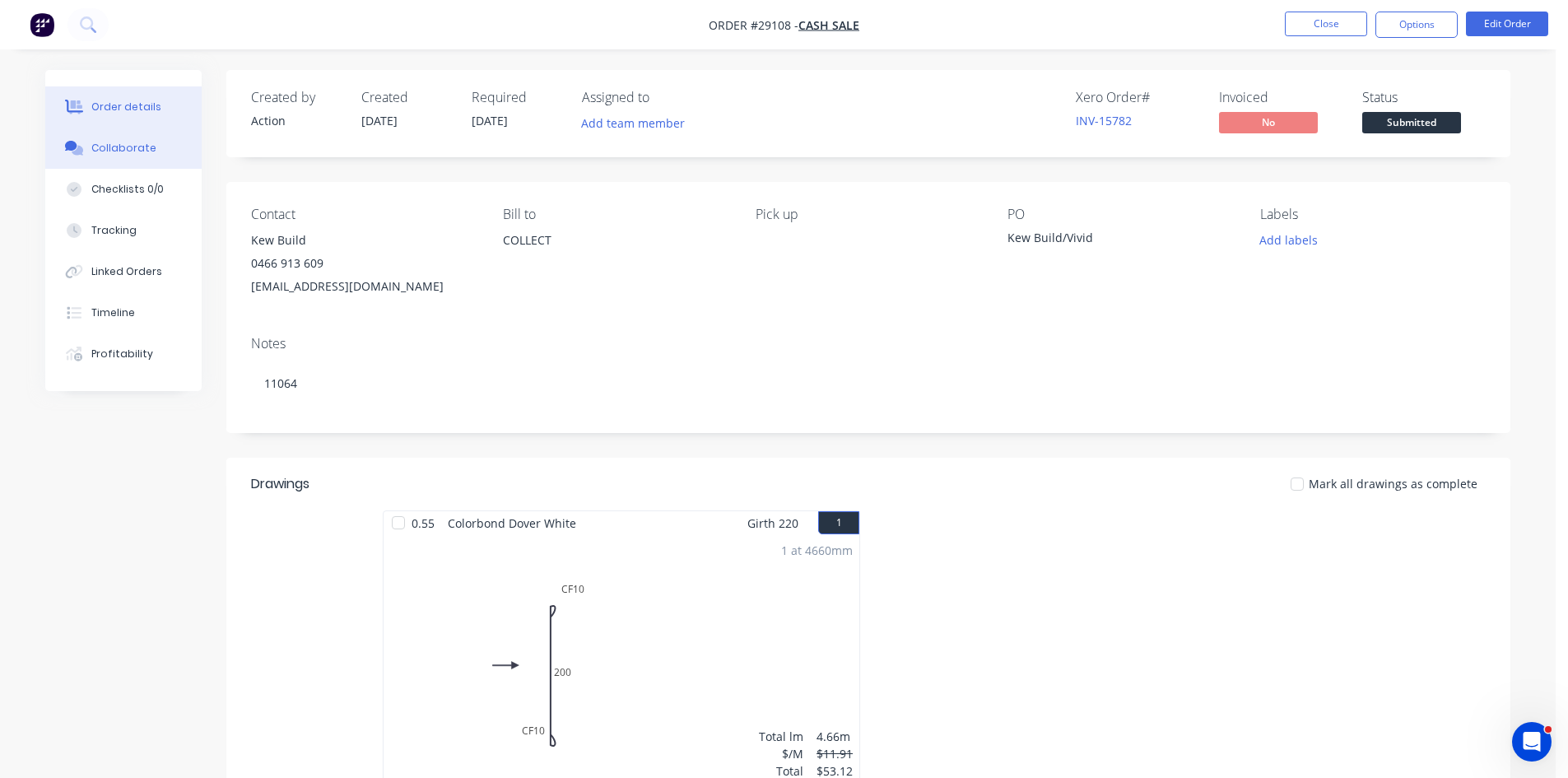
click at [132, 155] on div "Collaborate" at bounding box center [124, 148] width 65 height 15
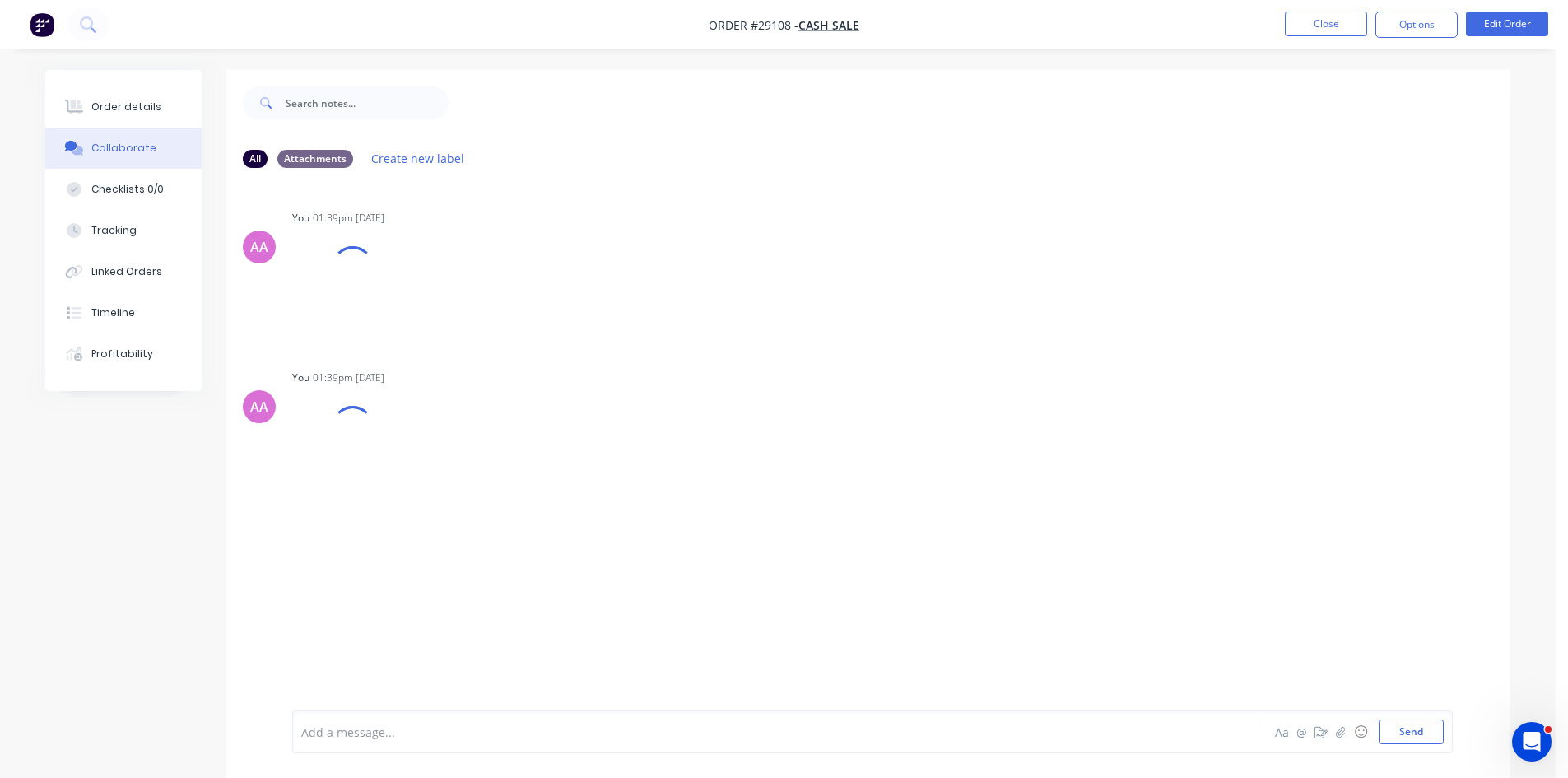
click at [496, 740] on div at bounding box center [729, 733] width 856 height 18
click at [1414, 750] on div "confirmed with Eden that the crushfold is on the 4660 length not the 200 Aa @ ☺…" at bounding box center [872, 732] width 1160 height 42
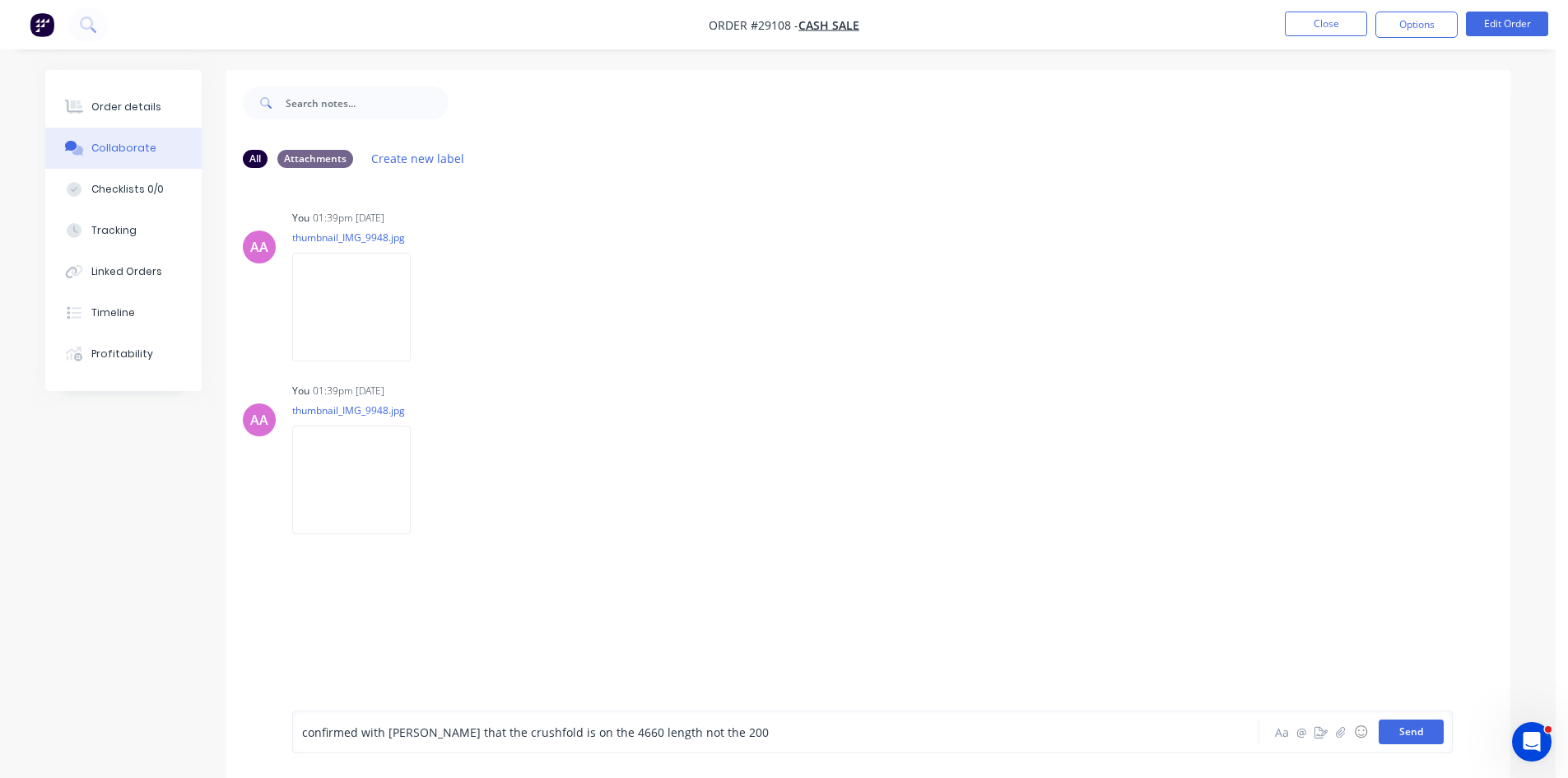
click at [1414, 734] on button "Send" at bounding box center [1411, 732] width 65 height 25
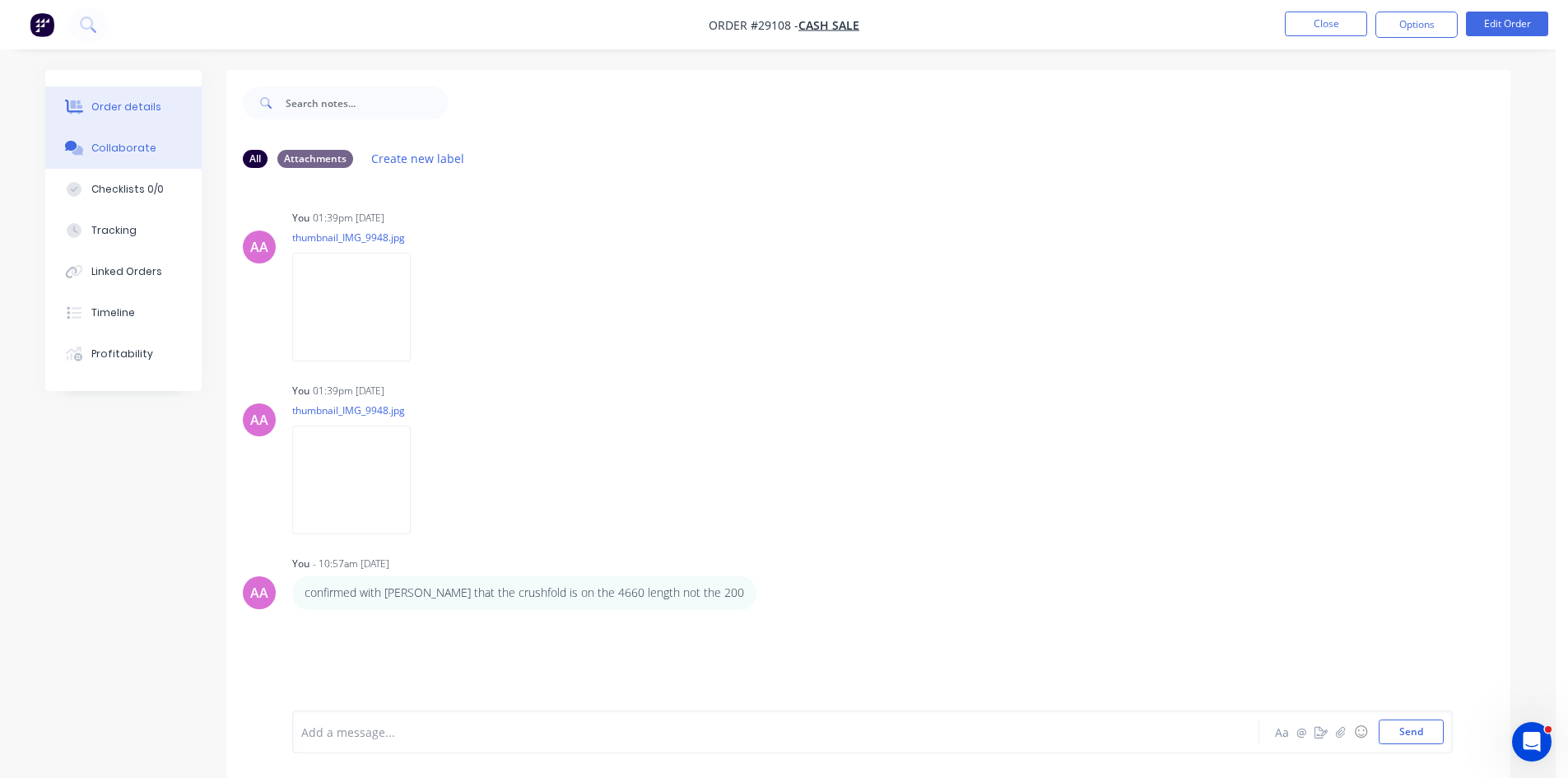
click at [124, 111] on div "Order details" at bounding box center [126, 107] width 70 height 15
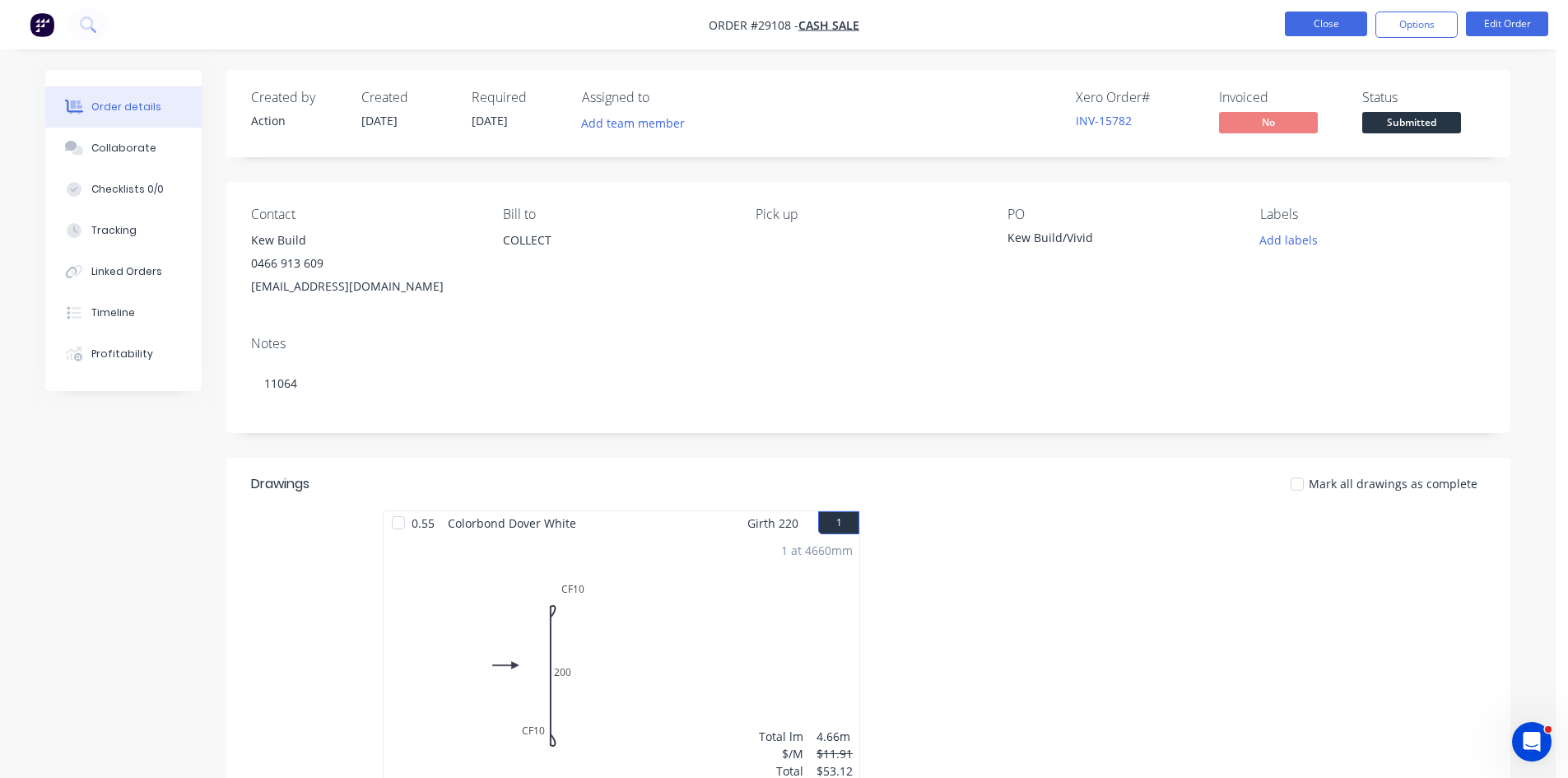
click at [1316, 32] on button "Close" at bounding box center [1325, 24] width 82 height 25
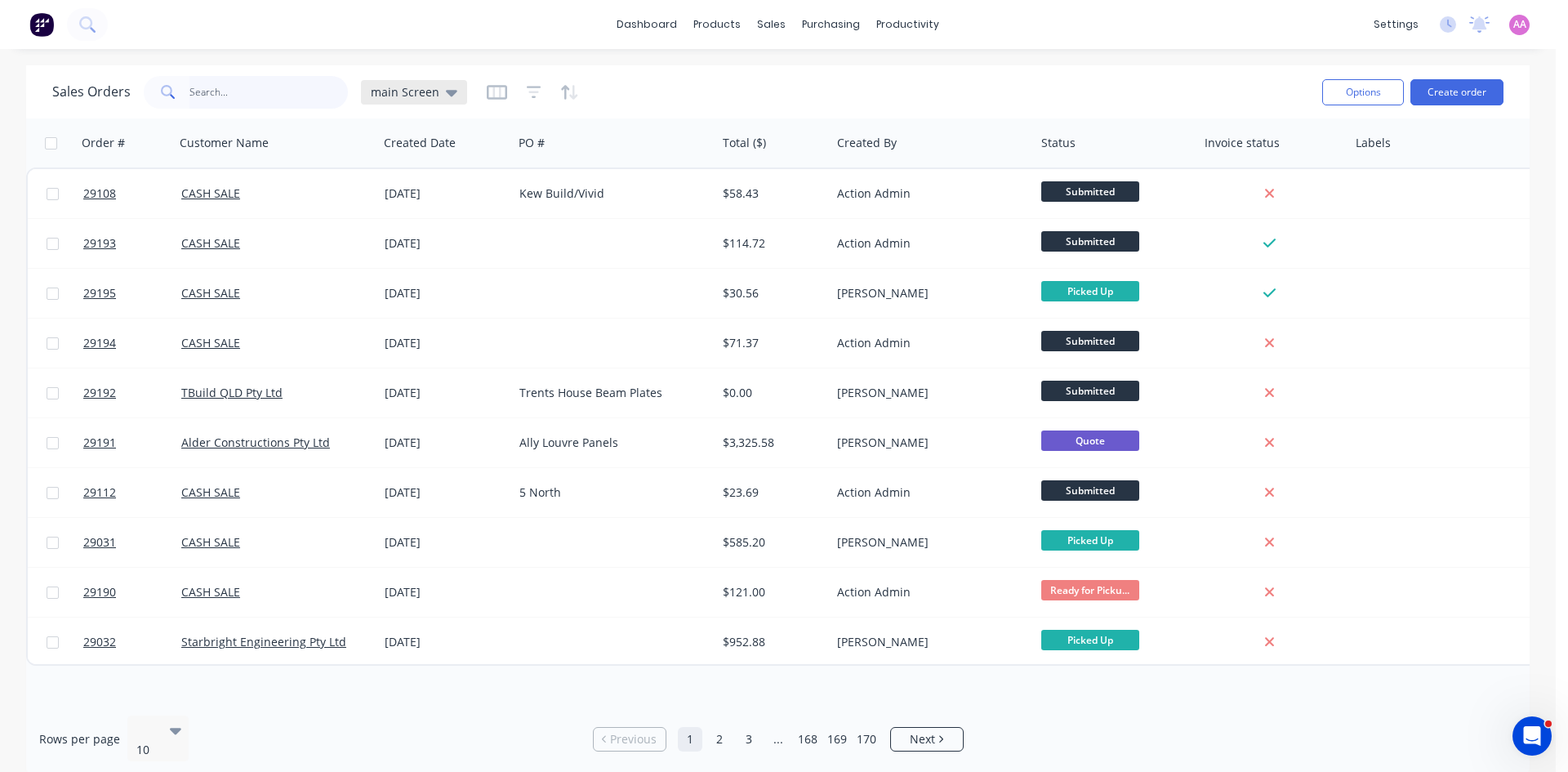
drag, startPoint x: 236, startPoint y: 101, endPoint x: 432, endPoint y: 82, distance: 196.9
click at [327, 88] on input "text" at bounding box center [268, 92] width 160 height 32
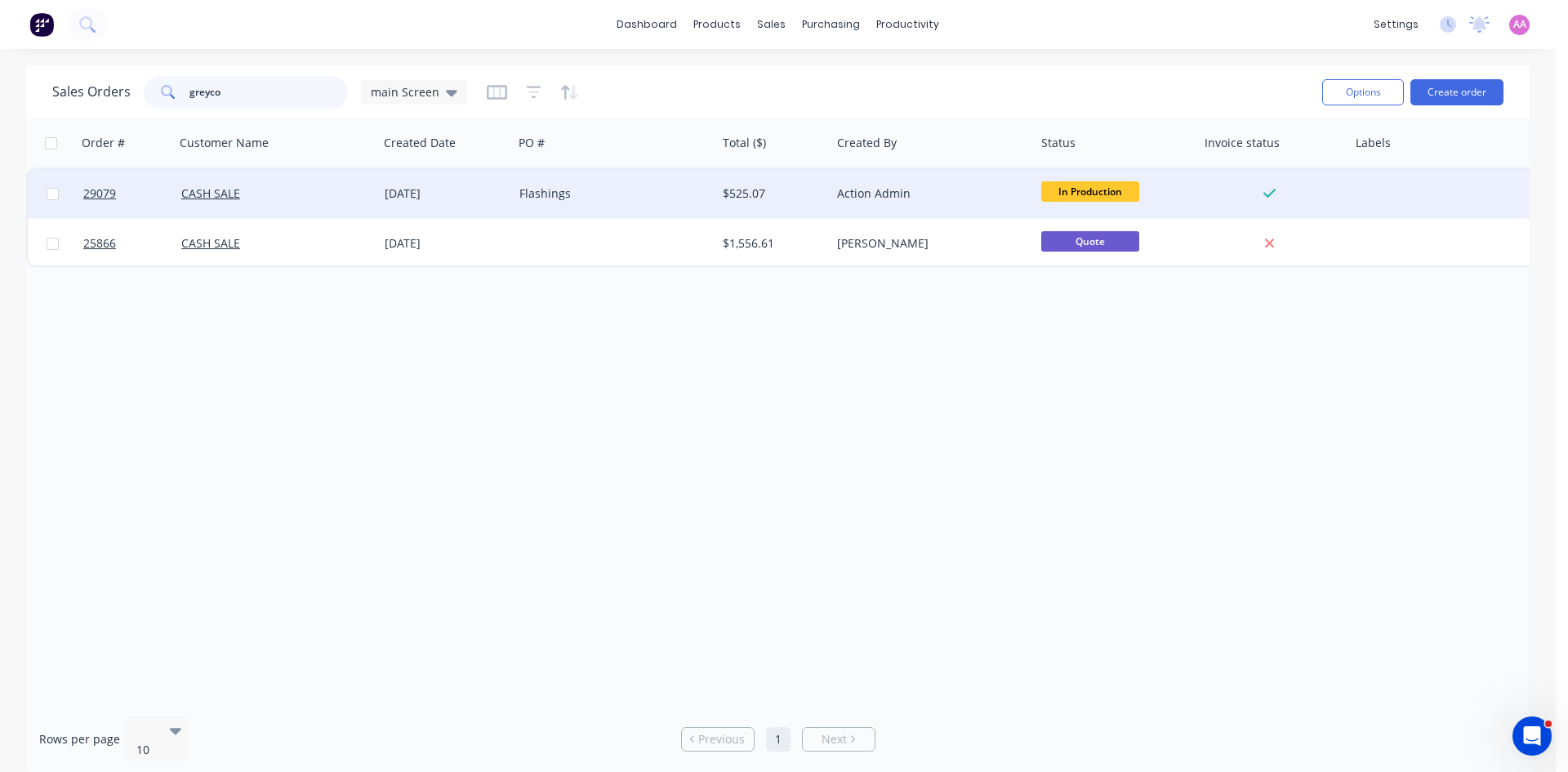
type input "greyco"
click at [471, 174] on div "07 Oct 2025" at bounding box center [446, 194] width 135 height 49
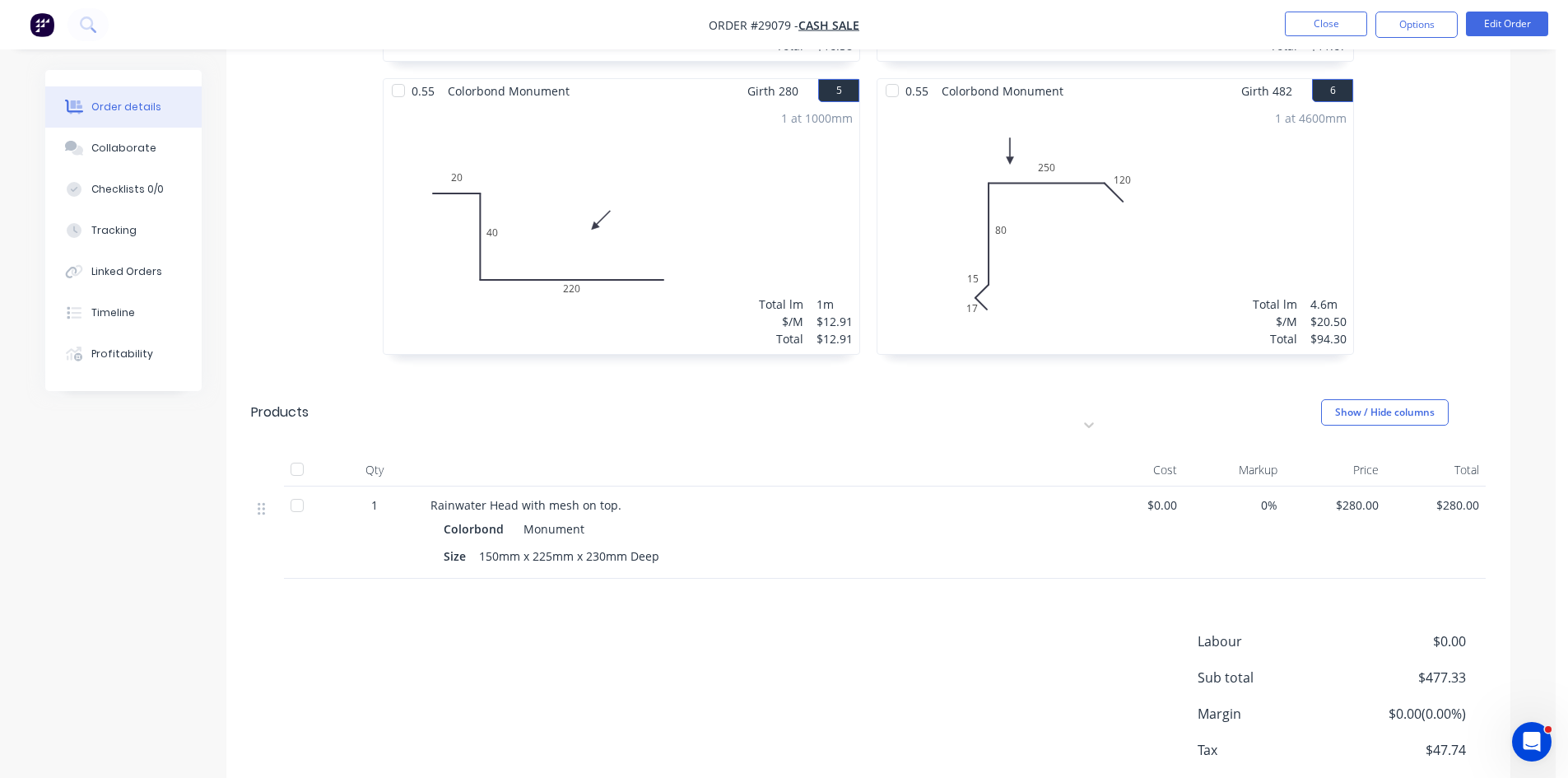
scroll to position [1070, 0]
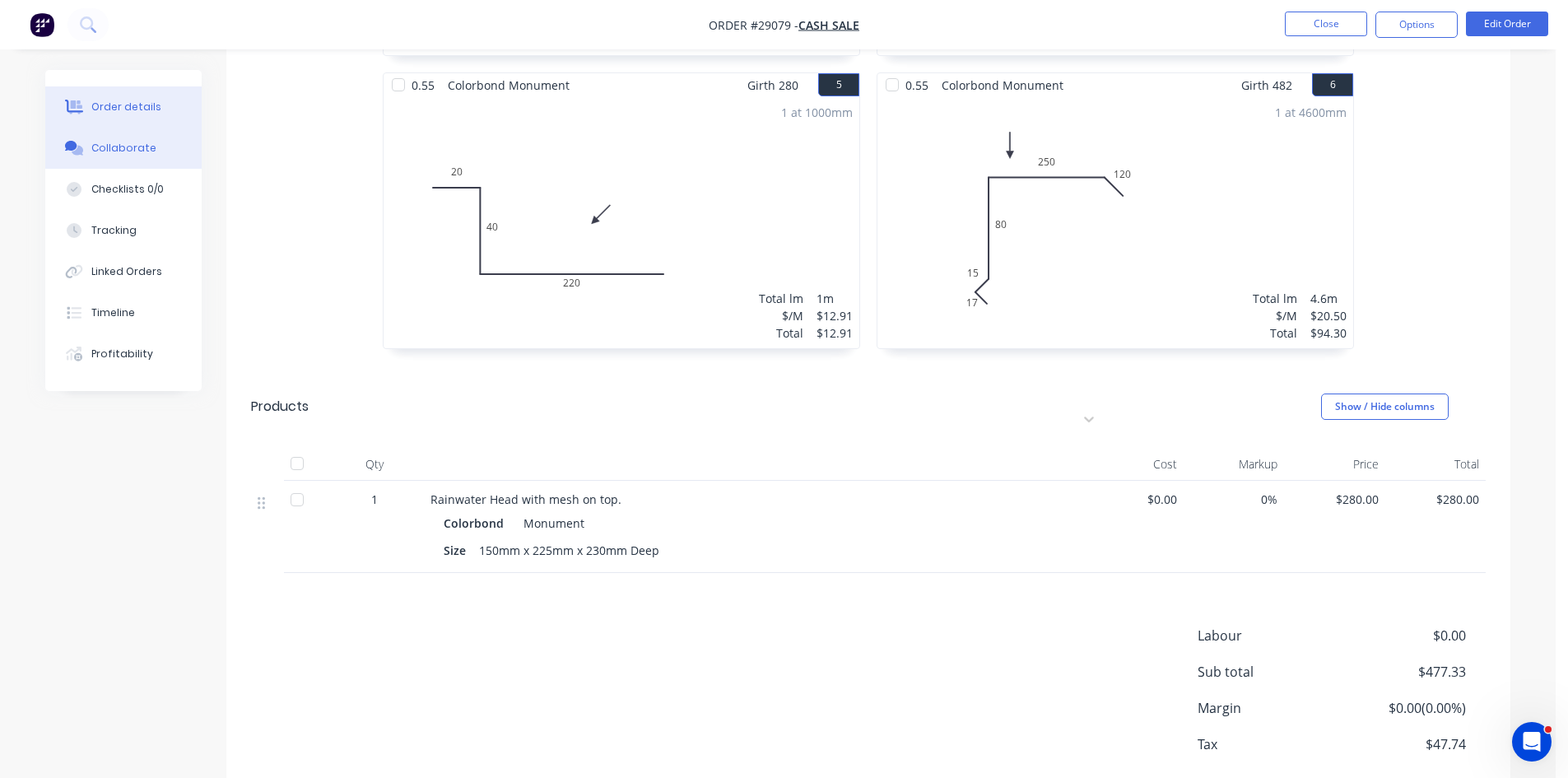
click at [112, 151] on div "Collaborate" at bounding box center [124, 148] width 65 height 15
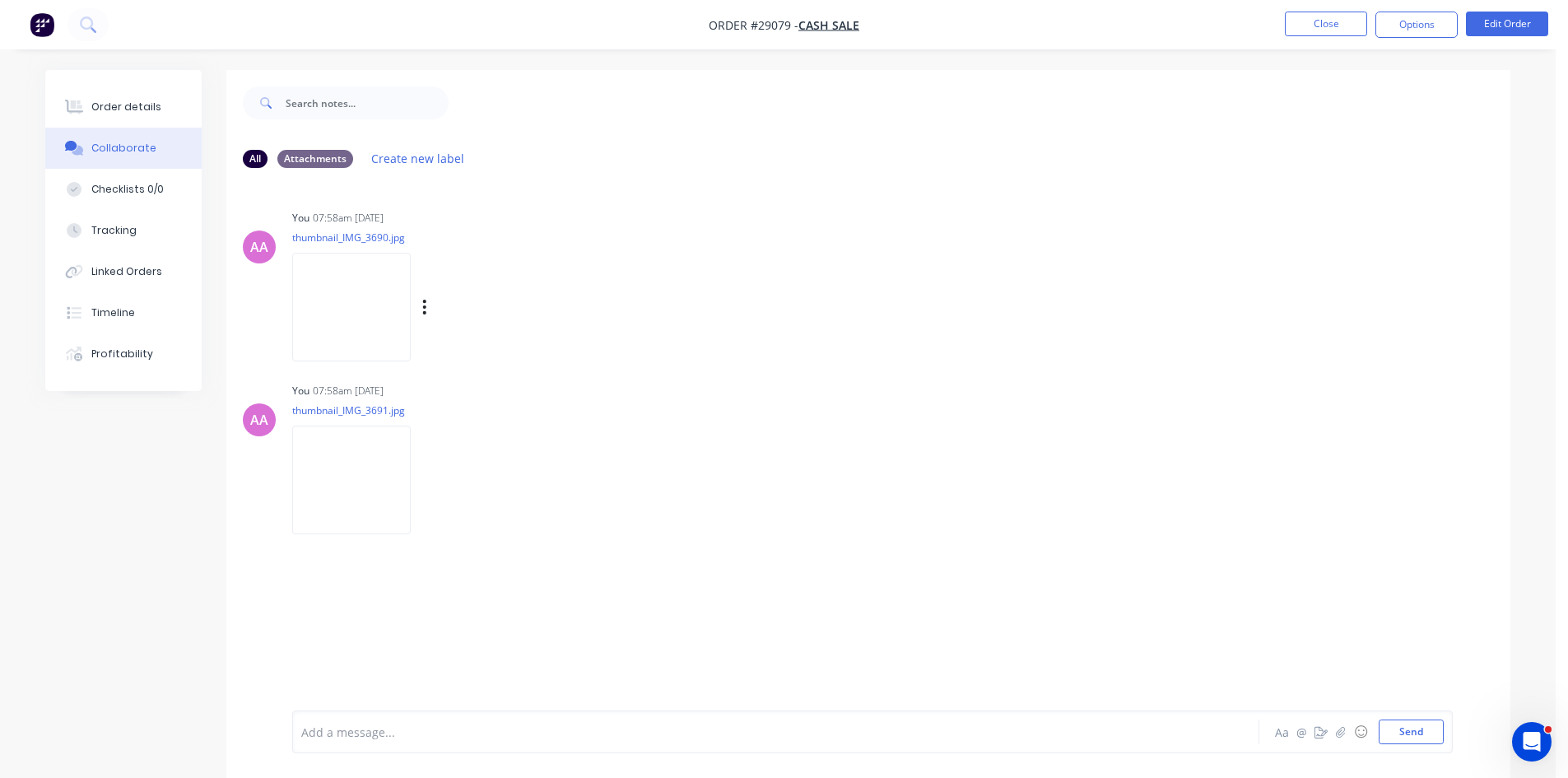
click at [341, 298] on img at bounding box center [351, 306] width 118 height 108
drag, startPoint x: 118, startPoint y: 101, endPoint x: 151, endPoint y: 117, distance: 36.7
click at [118, 101] on div "Order details" at bounding box center [126, 107] width 70 height 15
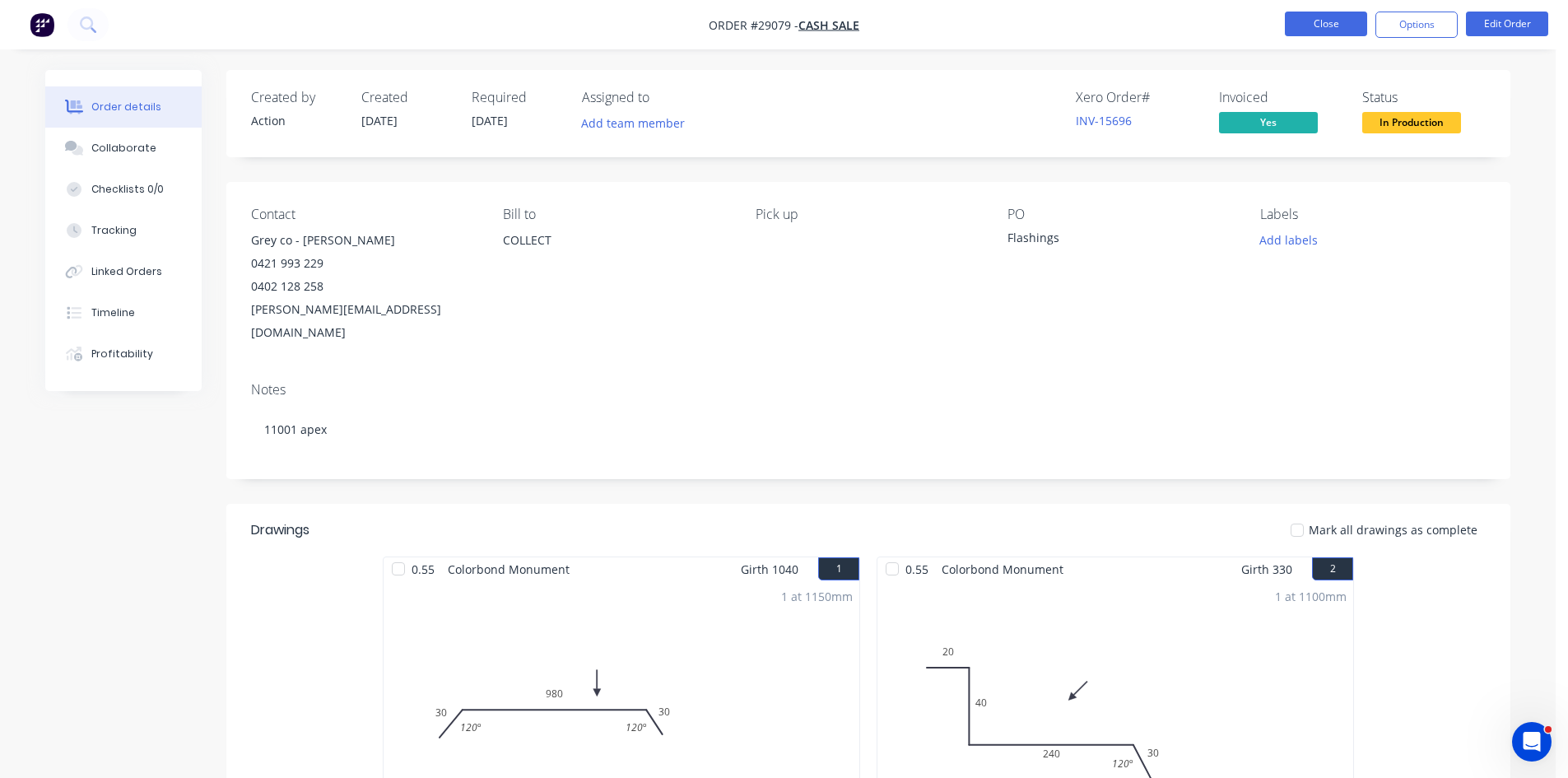
click at [1345, 20] on button "Close" at bounding box center [1325, 24] width 82 height 25
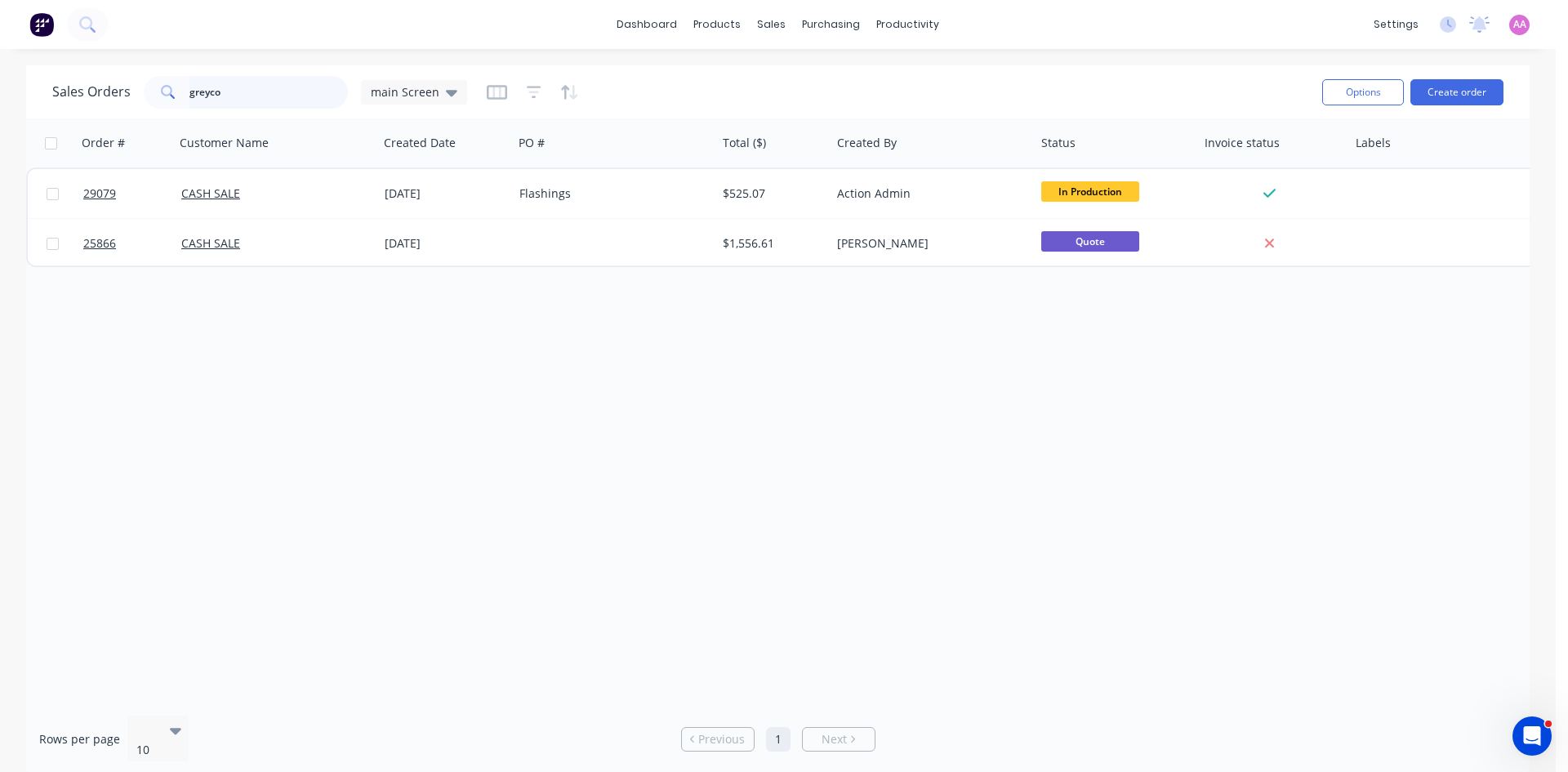
click at [257, 93] on input "greyco" at bounding box center [268, 92] width 160 height 32
type input "g"
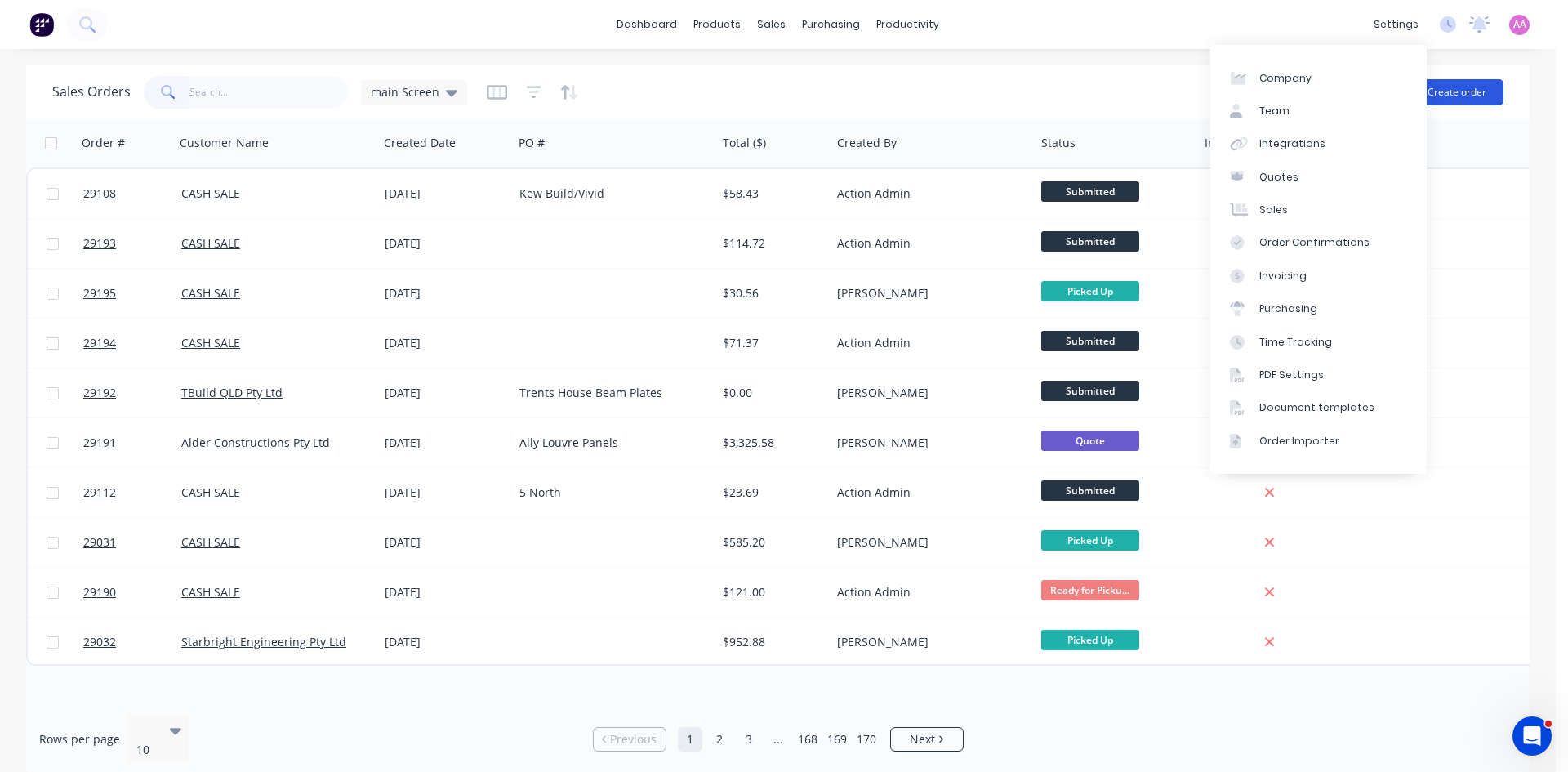
click at [1448, 96] on button "Create order" at bounding box center [1456, 92] width 93 height 26
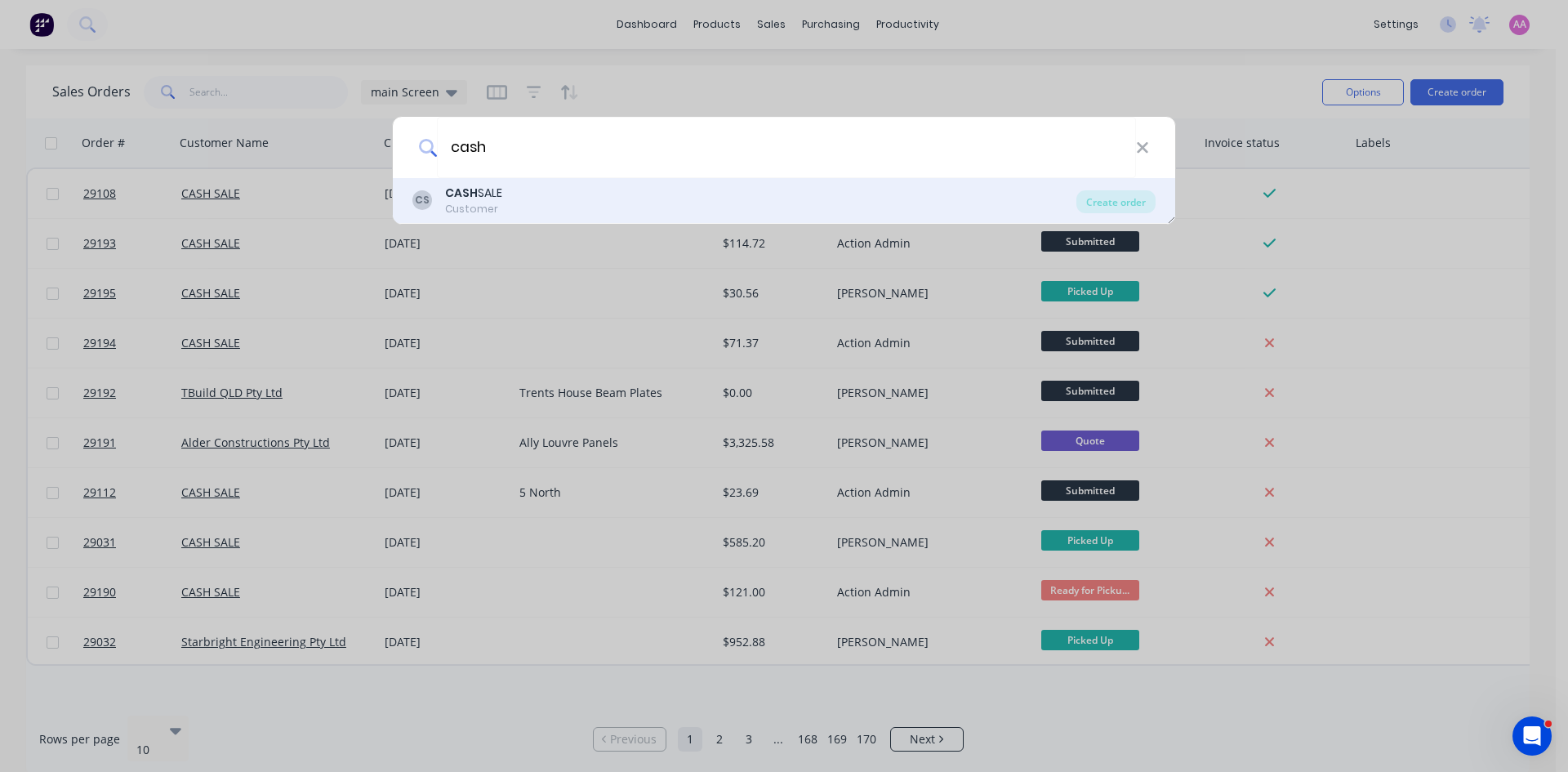
type input "cash"
click at [546, 204] on div "CS CASH SALE Customer" at bounding box center [744, 200] width 664 height 32
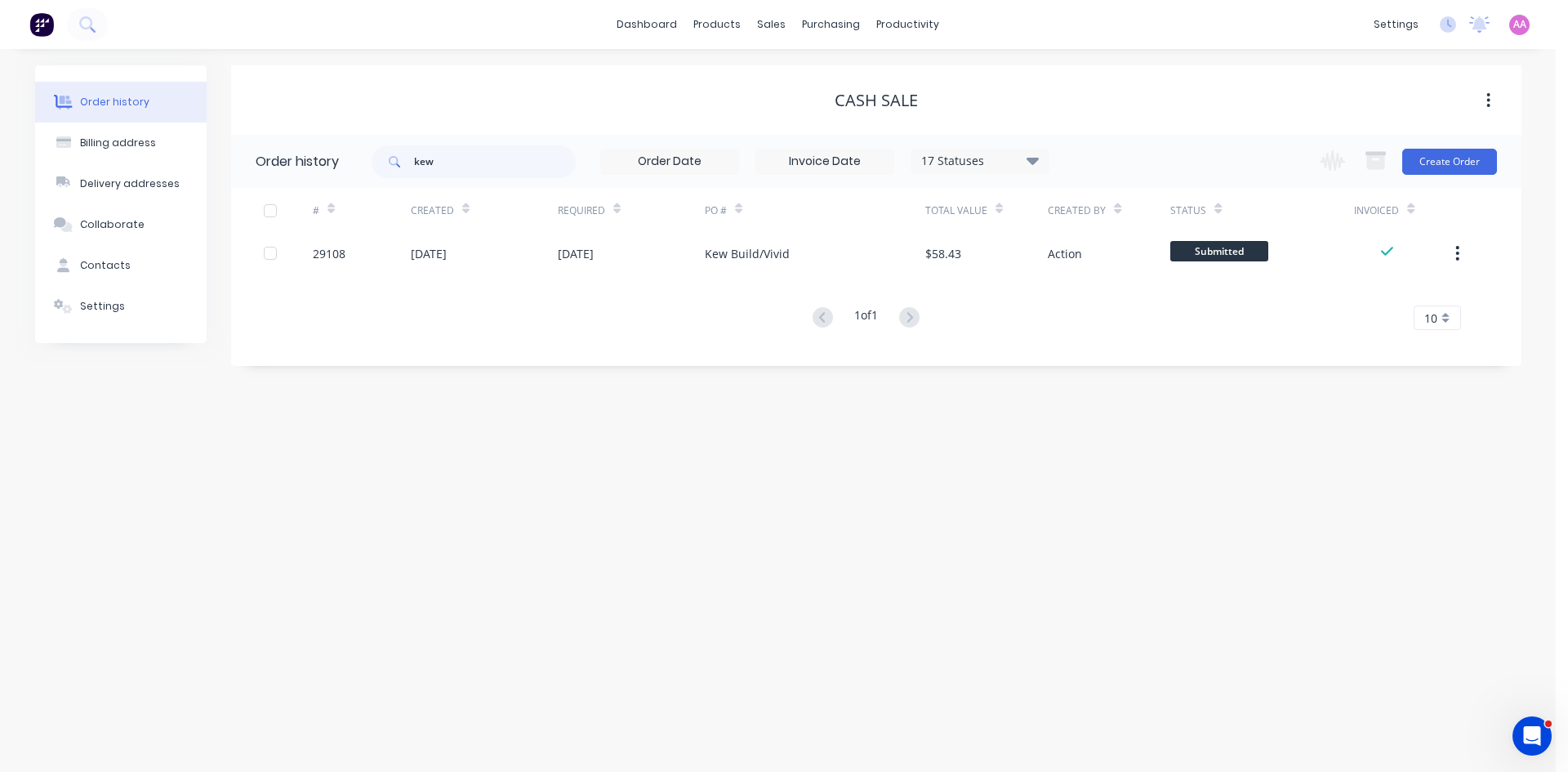
click at [1472, 179] on div "Change order status Submitted In Production Flashings Site Work Ready for Picku…" at bounding box center [1403, 162] width 186 height 53
click at [1468, 159] on button "Create Order" at bounding box center [1449, 162] width 95 height 26
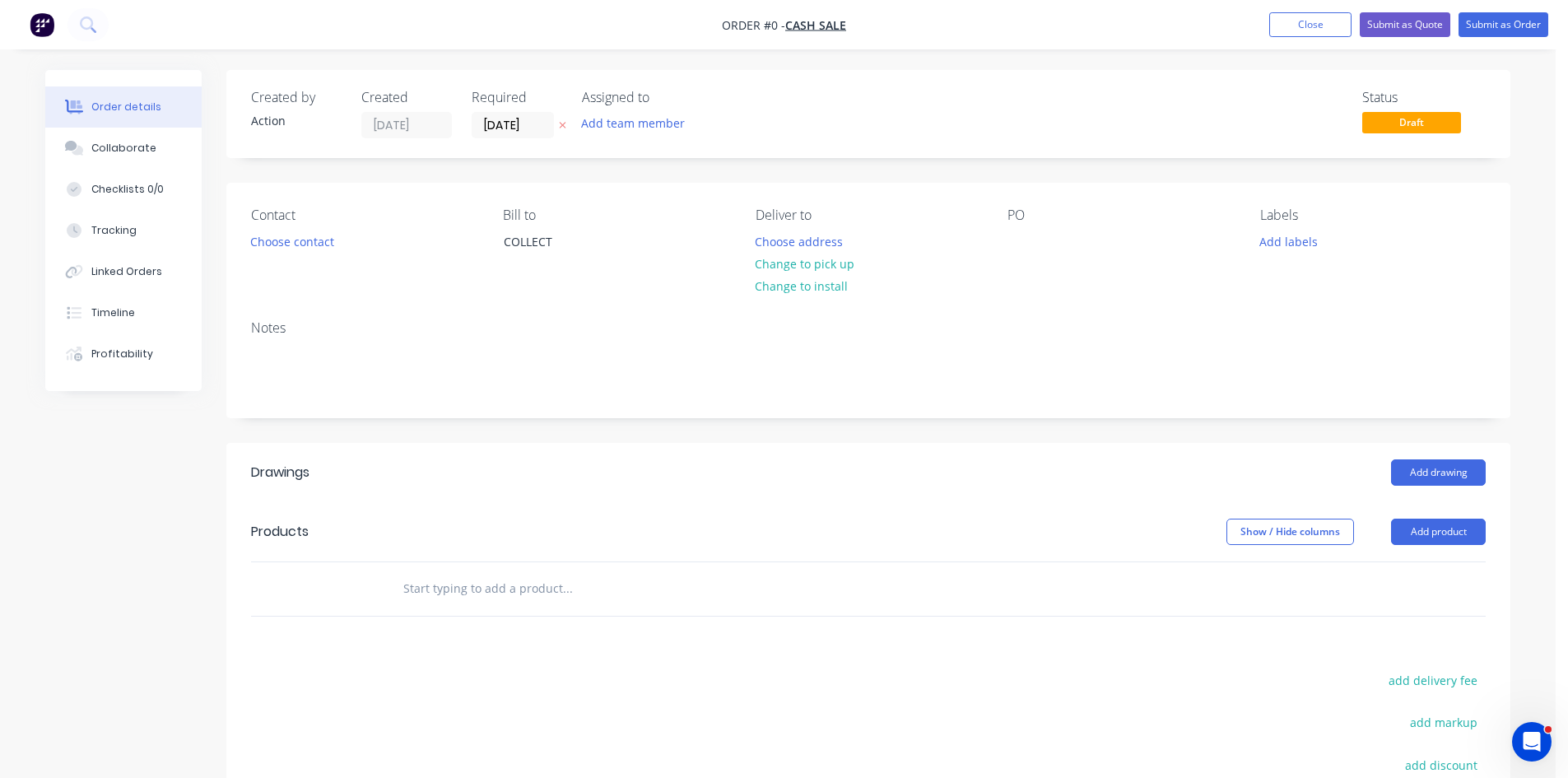
click at [290, 223] on div "Contact" at bounding box center [363, 215] width 225 height 16
click at [297, 243] on button "Choose contact" at bounding box center [292, 241] width 102 height 23
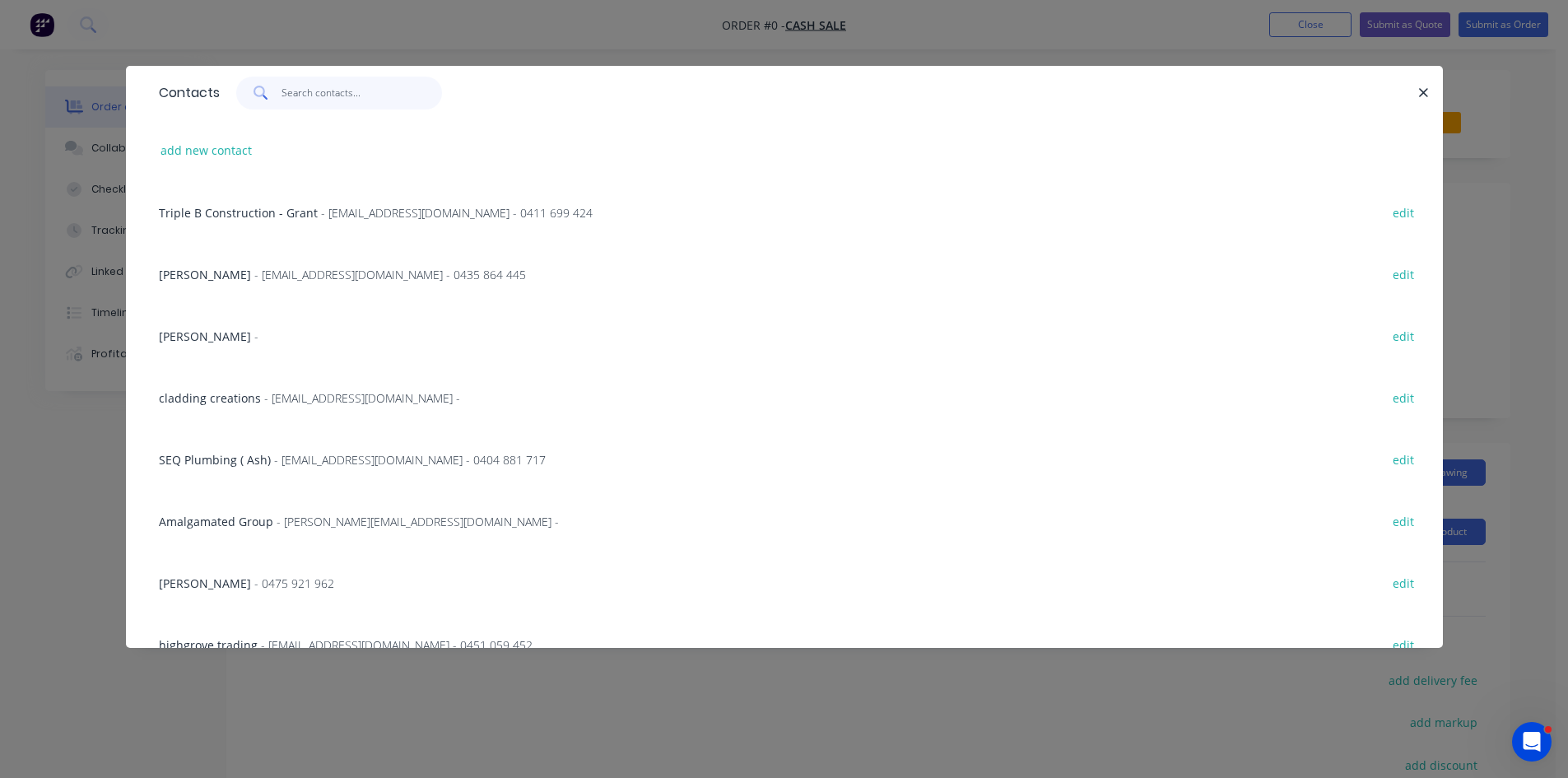
click at [343, 96] on input "text" at bounding box center [361, 93] width 161 height 33
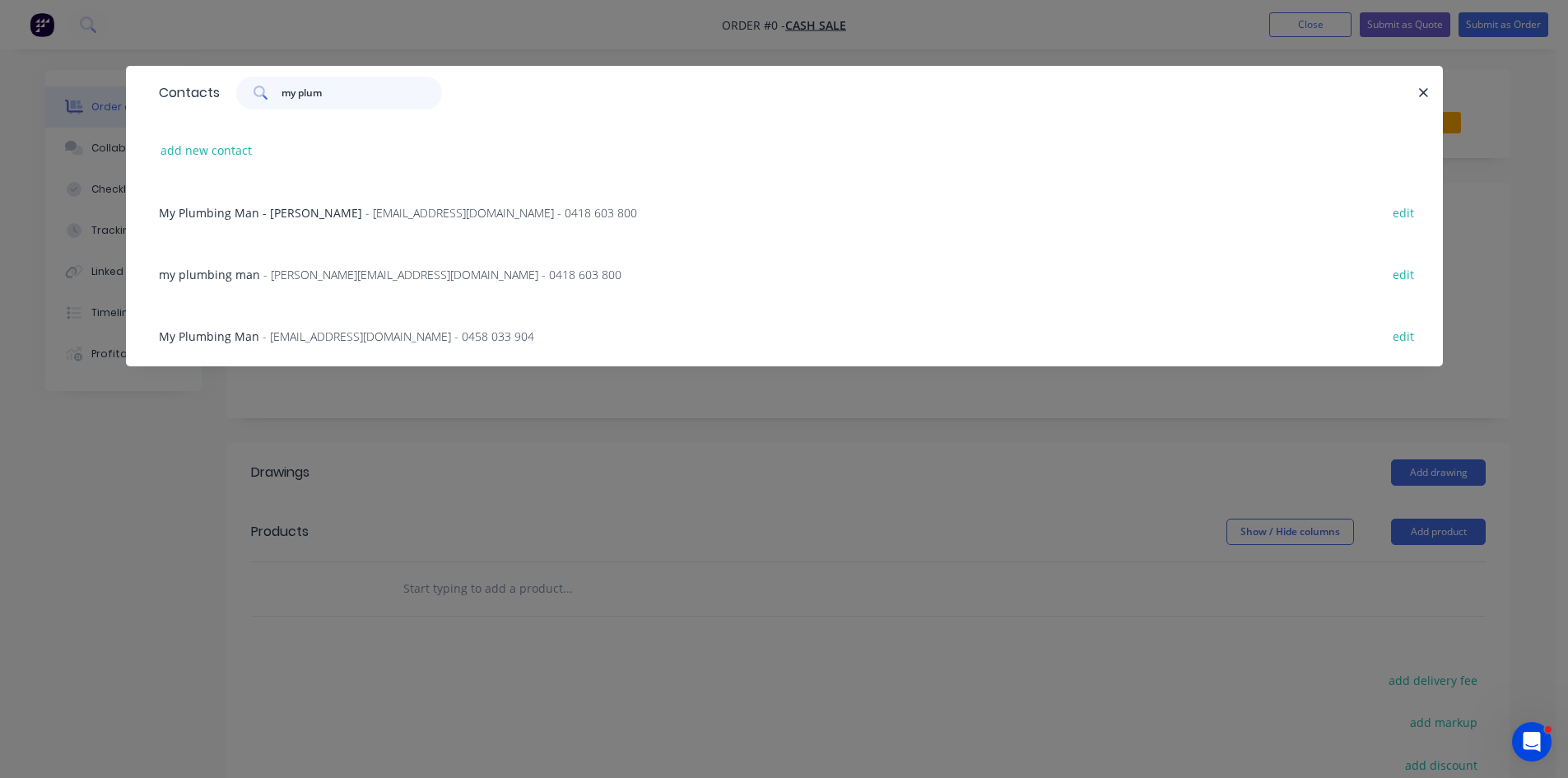
type input "my plum"
click at [363, 196] on div "My Plumbing Man - Glen Parker - theoffice@myplumbingman.com.au - 0418 603 800 e…" at bounding box center [784, 211] width 1267 height 62
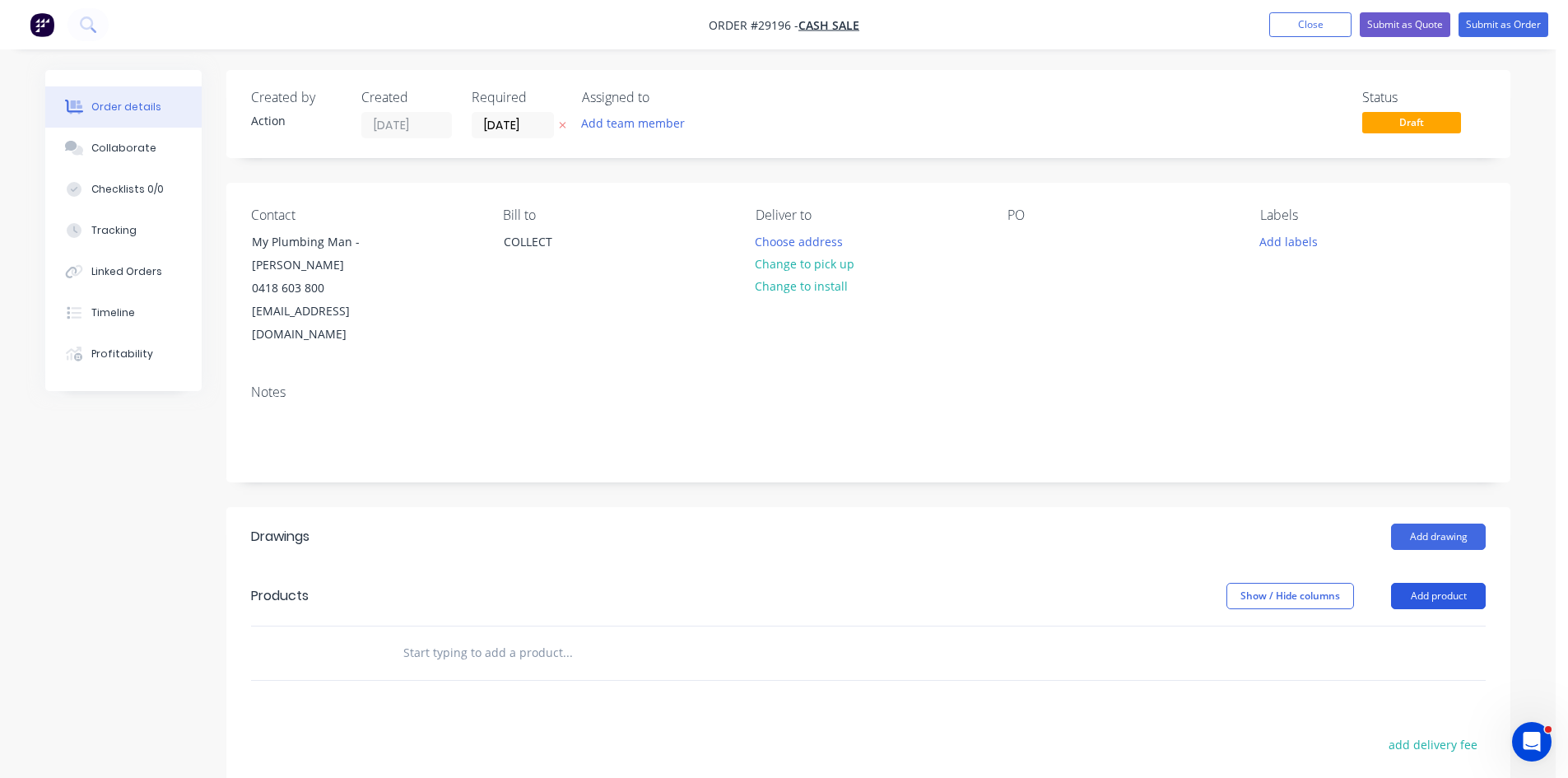
click at [1427, 583] on button "Add product" at bounding box center [1438, 595] width 95 height 27
click at [1410, 626] on div "Product catalogue" at bounding box center [1407, 638] width 126 height 24
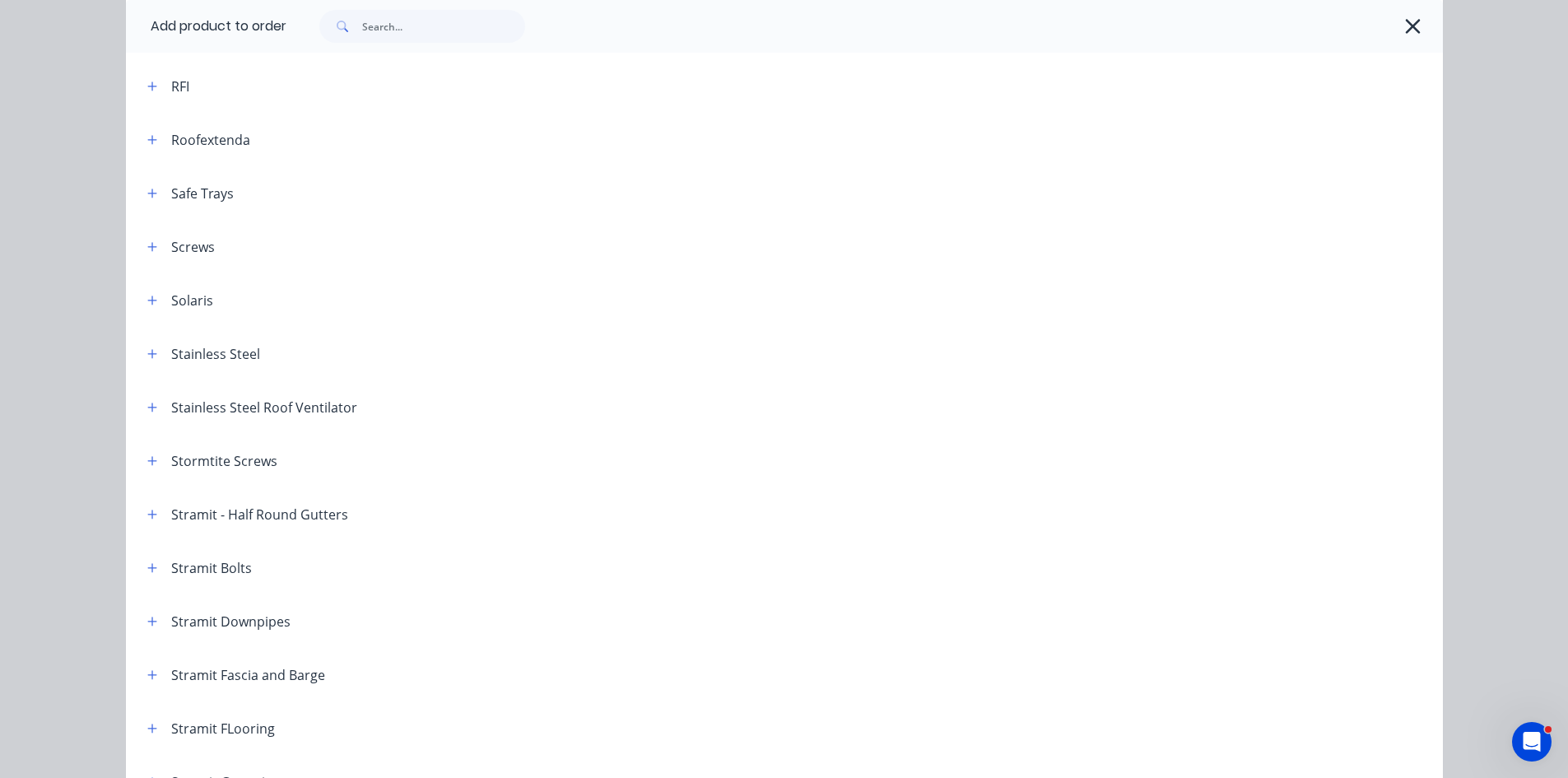
scroll to position [2222, 0]
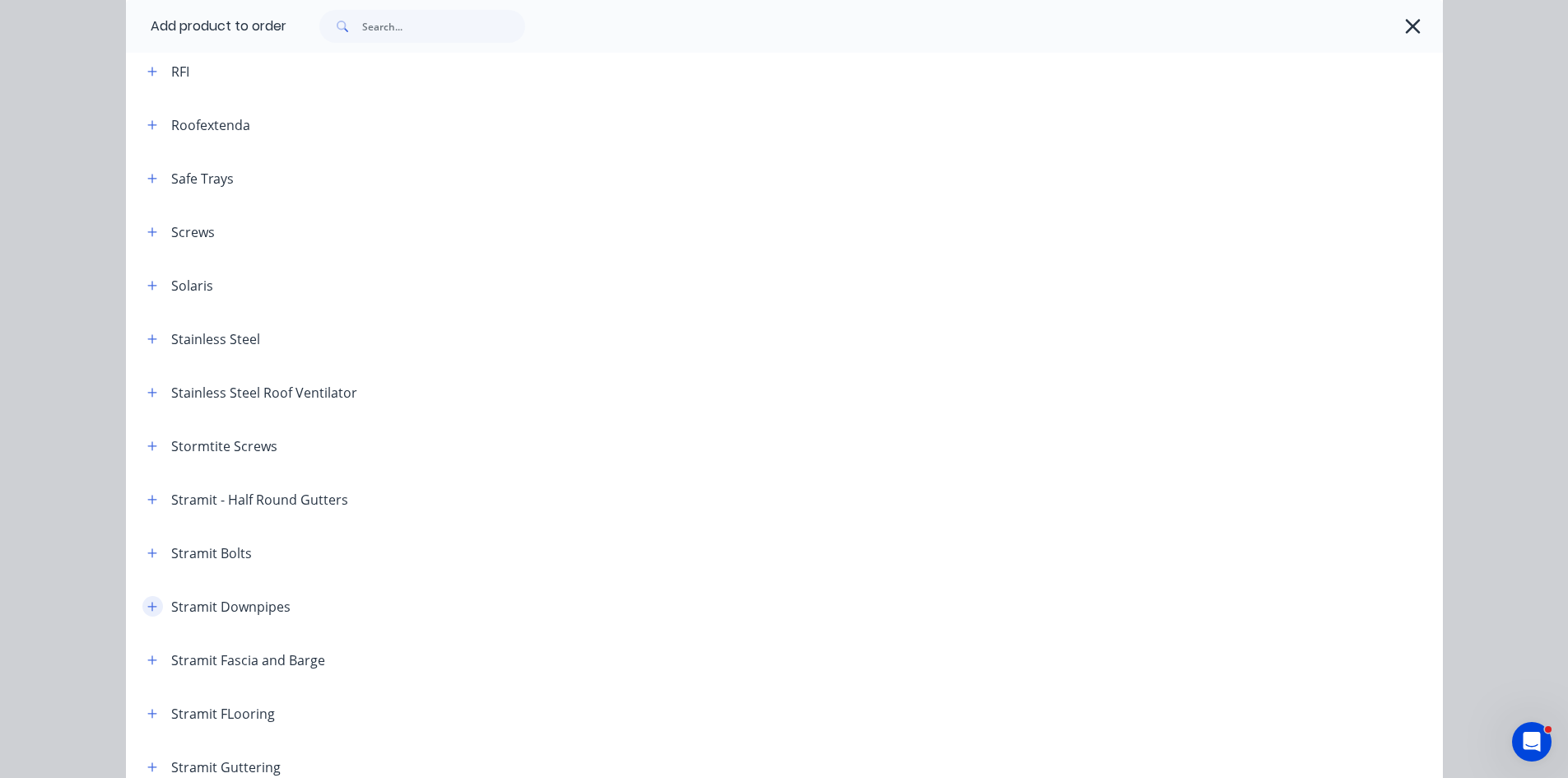
click at [147, 607] on icon "button" at bounding box center [151, 606] width 9 height 9
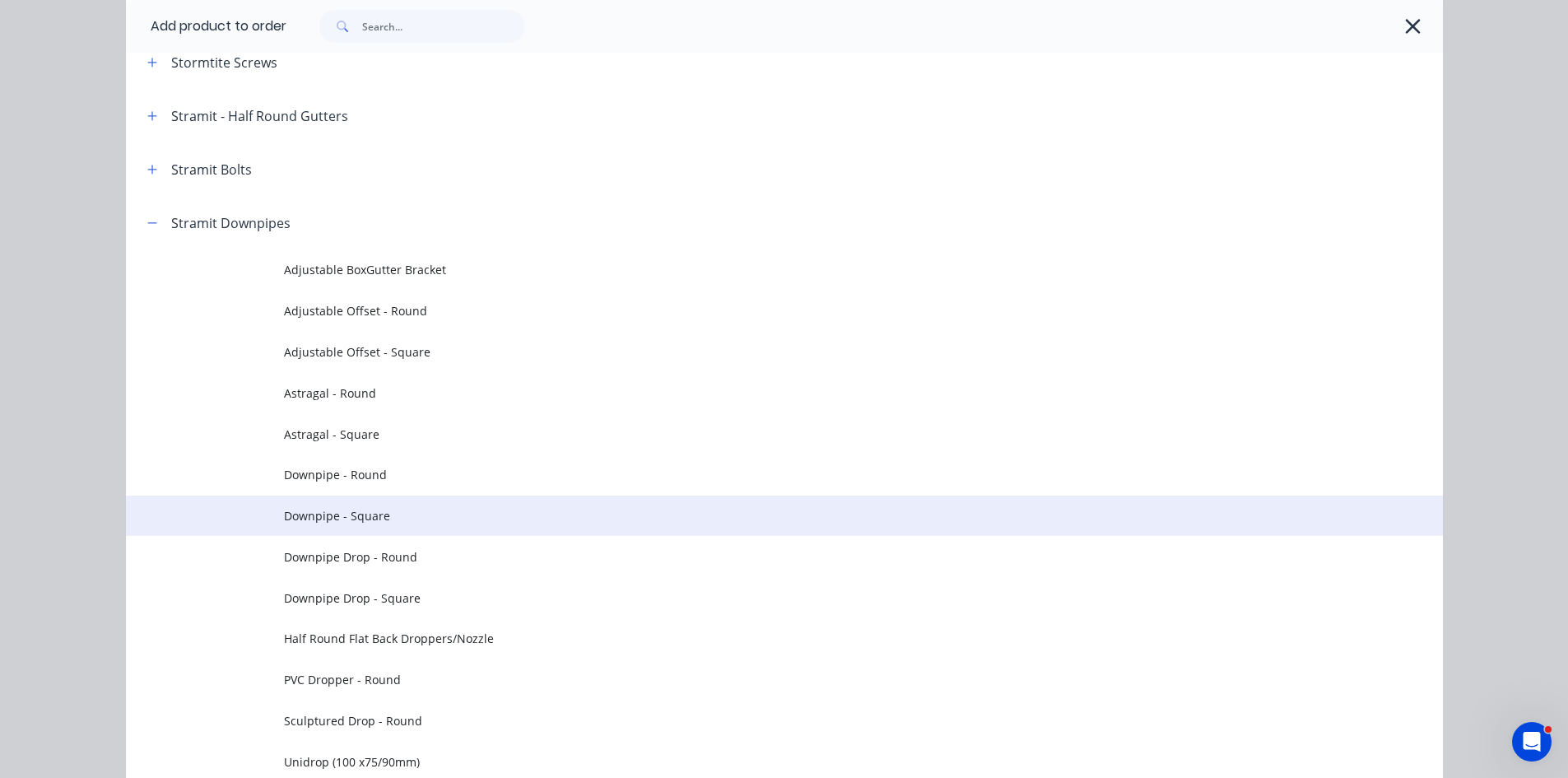
scroll to position [2717, 0]
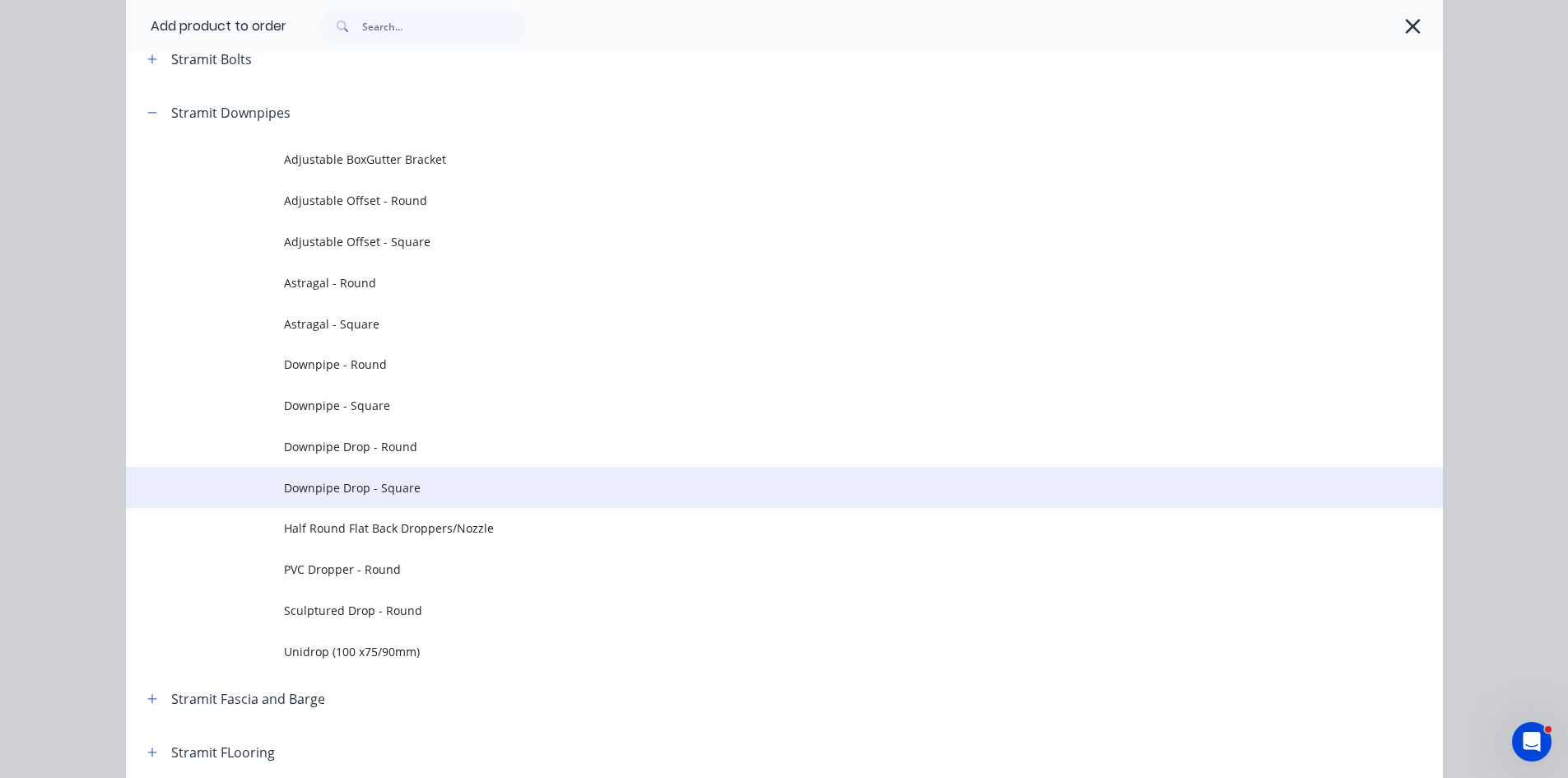
click at [334, 495] on span "Downpipe Drop - Square" at bounding box center [747, 488] width 927 height 18
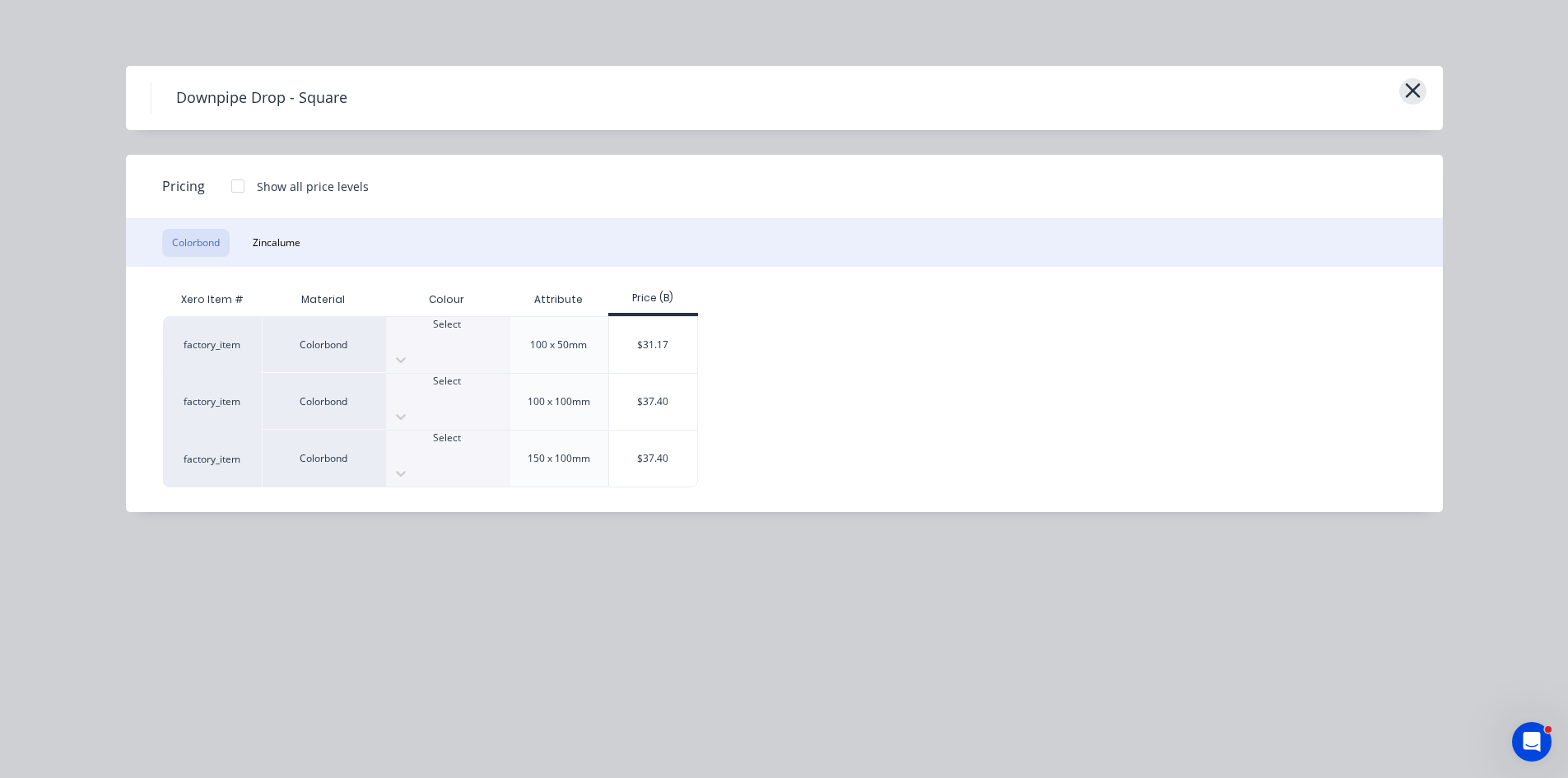
click at [1401, 89] on button "button" at bounding box center [1413, 91] width 28 height 27
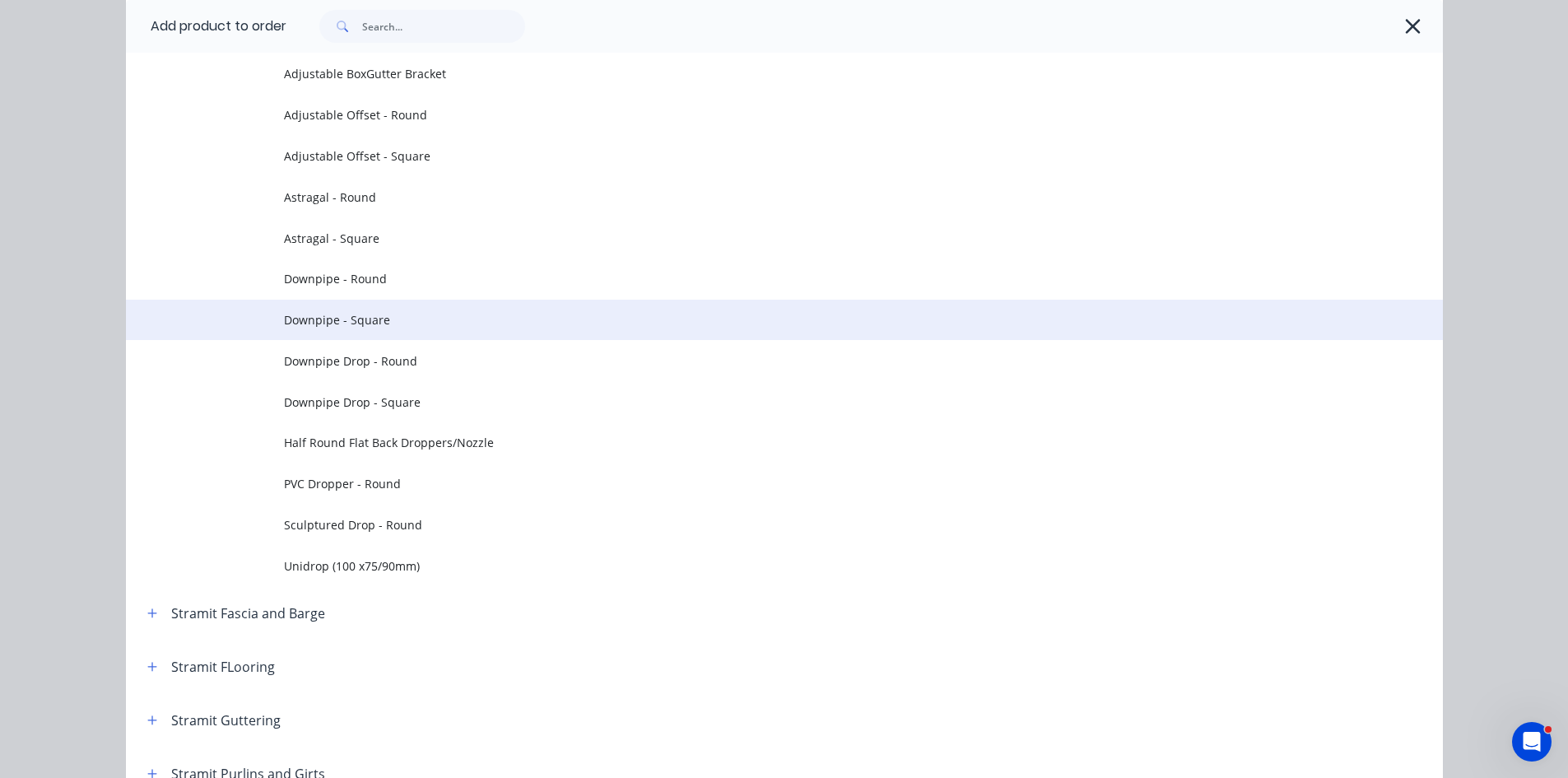
click at [331, 330] on td "Downpipe - Square" at bounding box center [863, 321] width 1158 height 41
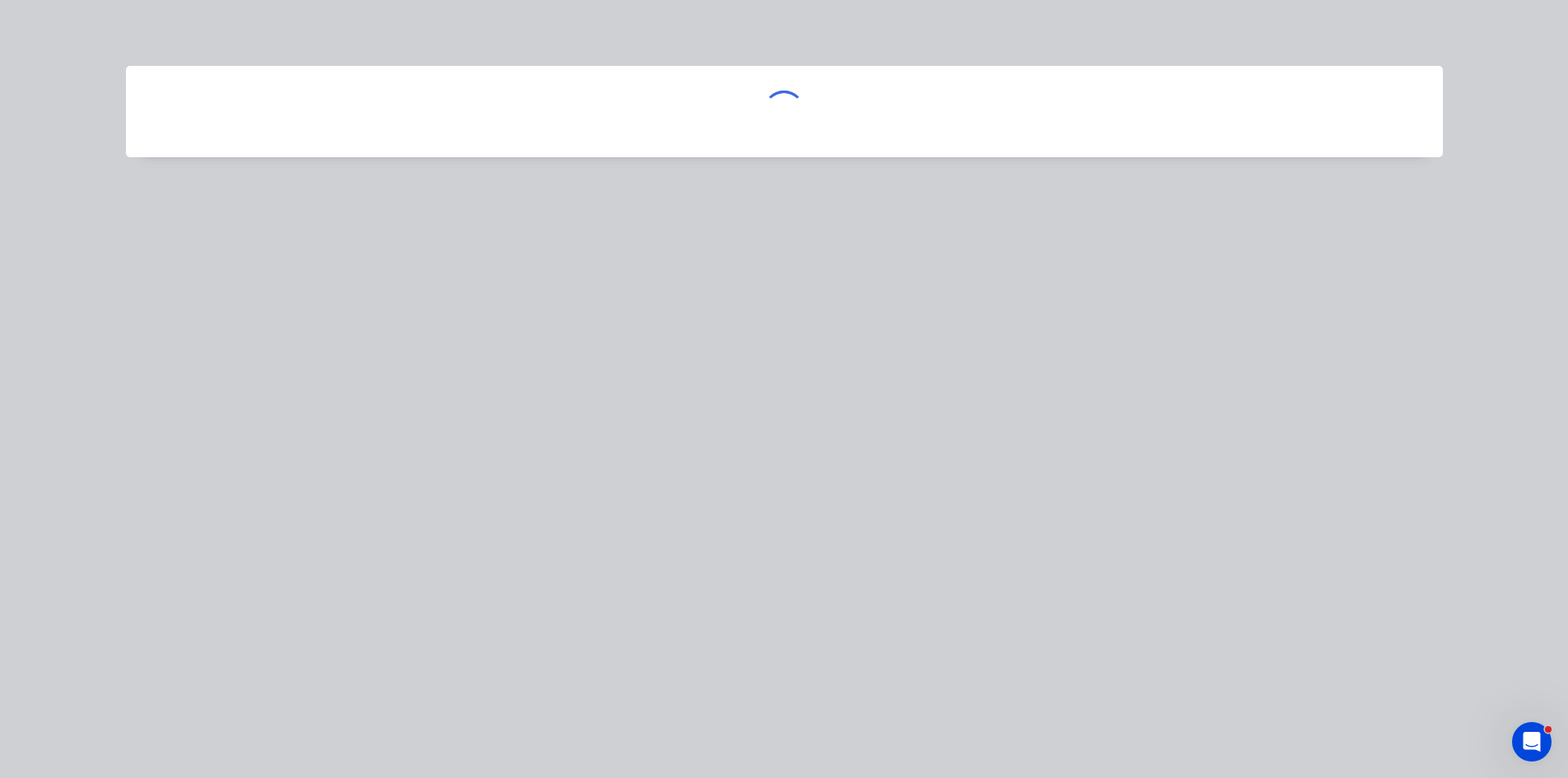
scroll to position [0, 0]
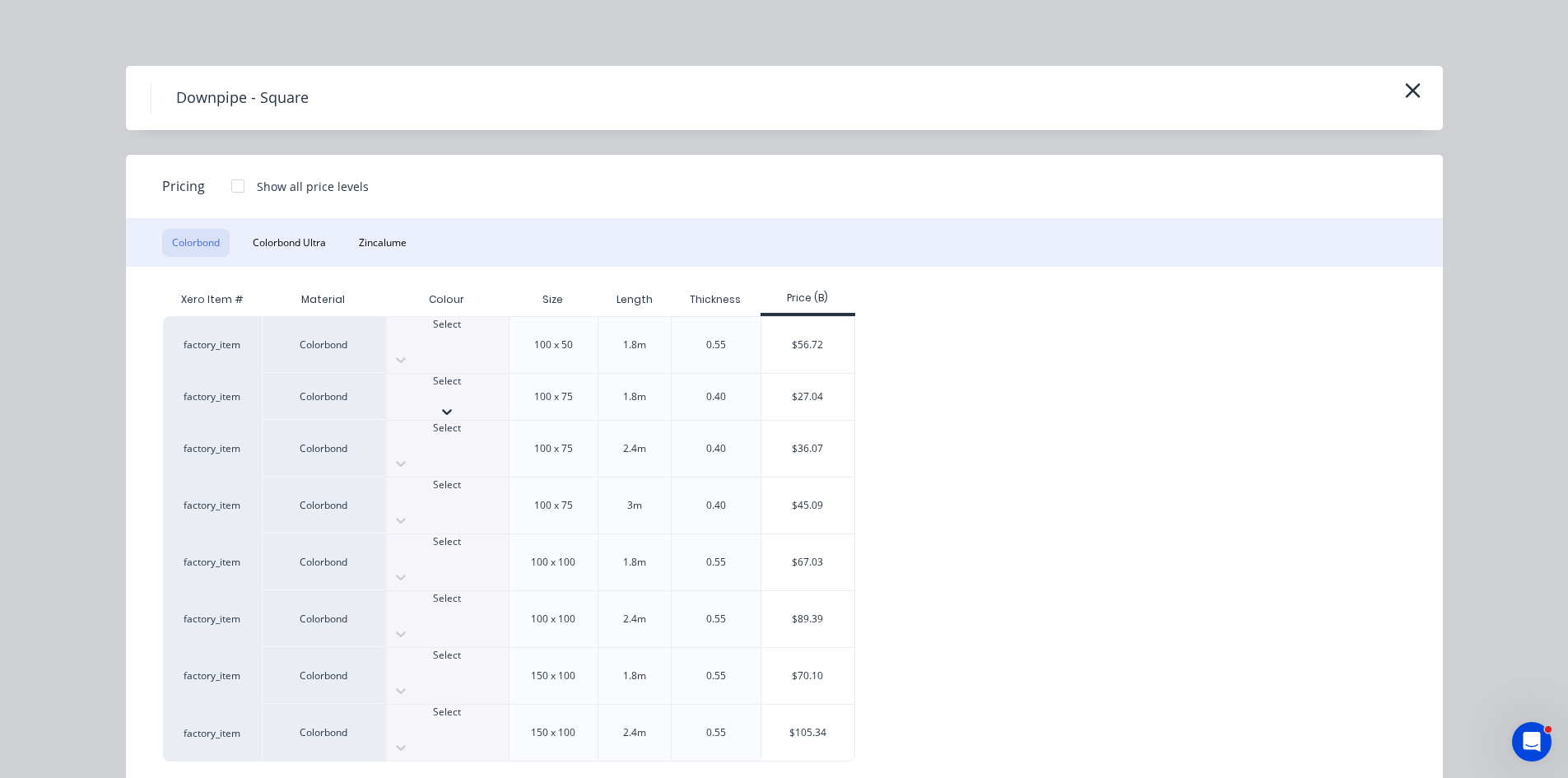
click at [456, 389] on div at bounding box center [447, 396] width 122 height 15
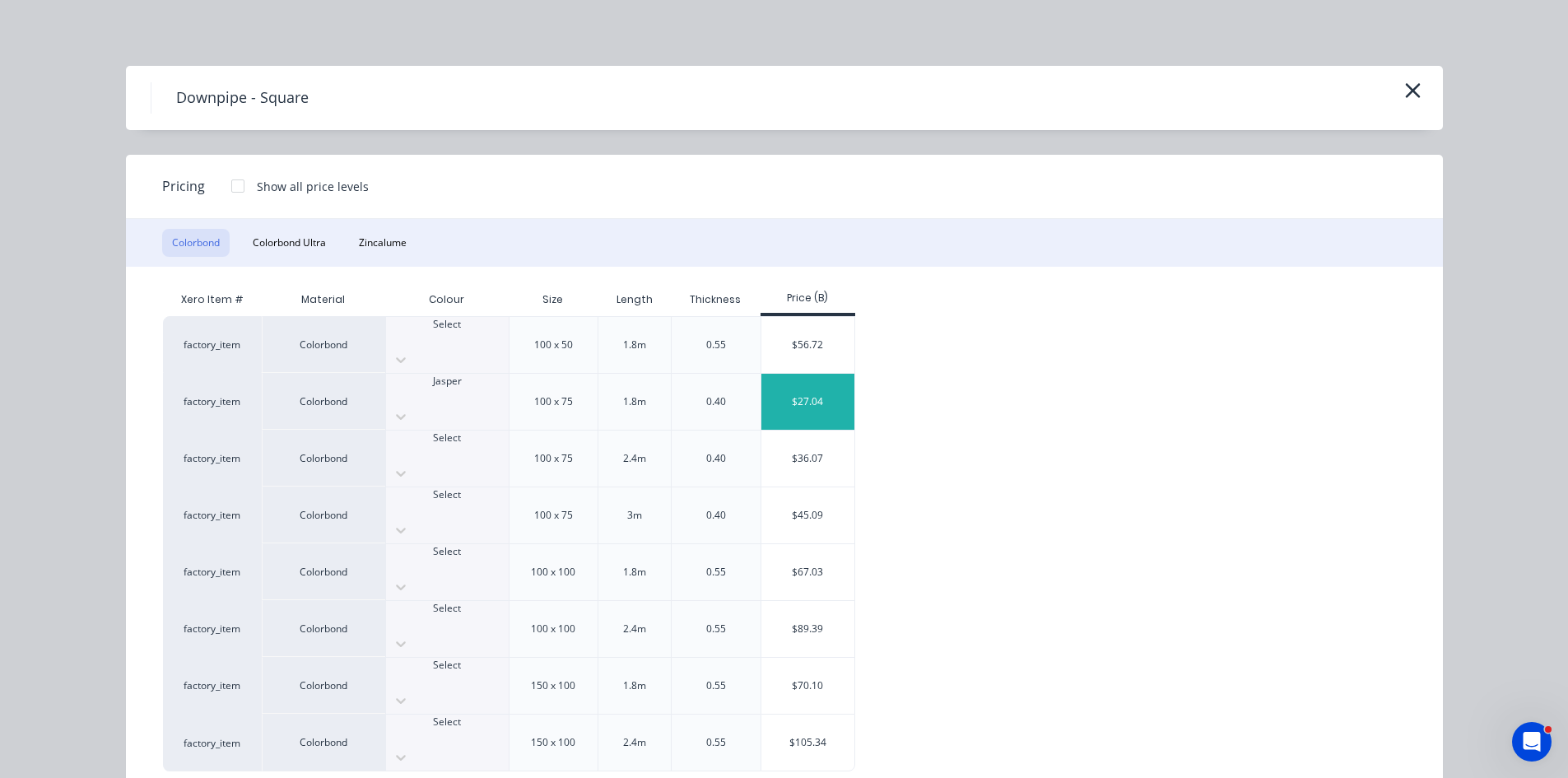
click at [790, 379] on div "$27.04" at bounding box center [807, 402] width 93 height 56
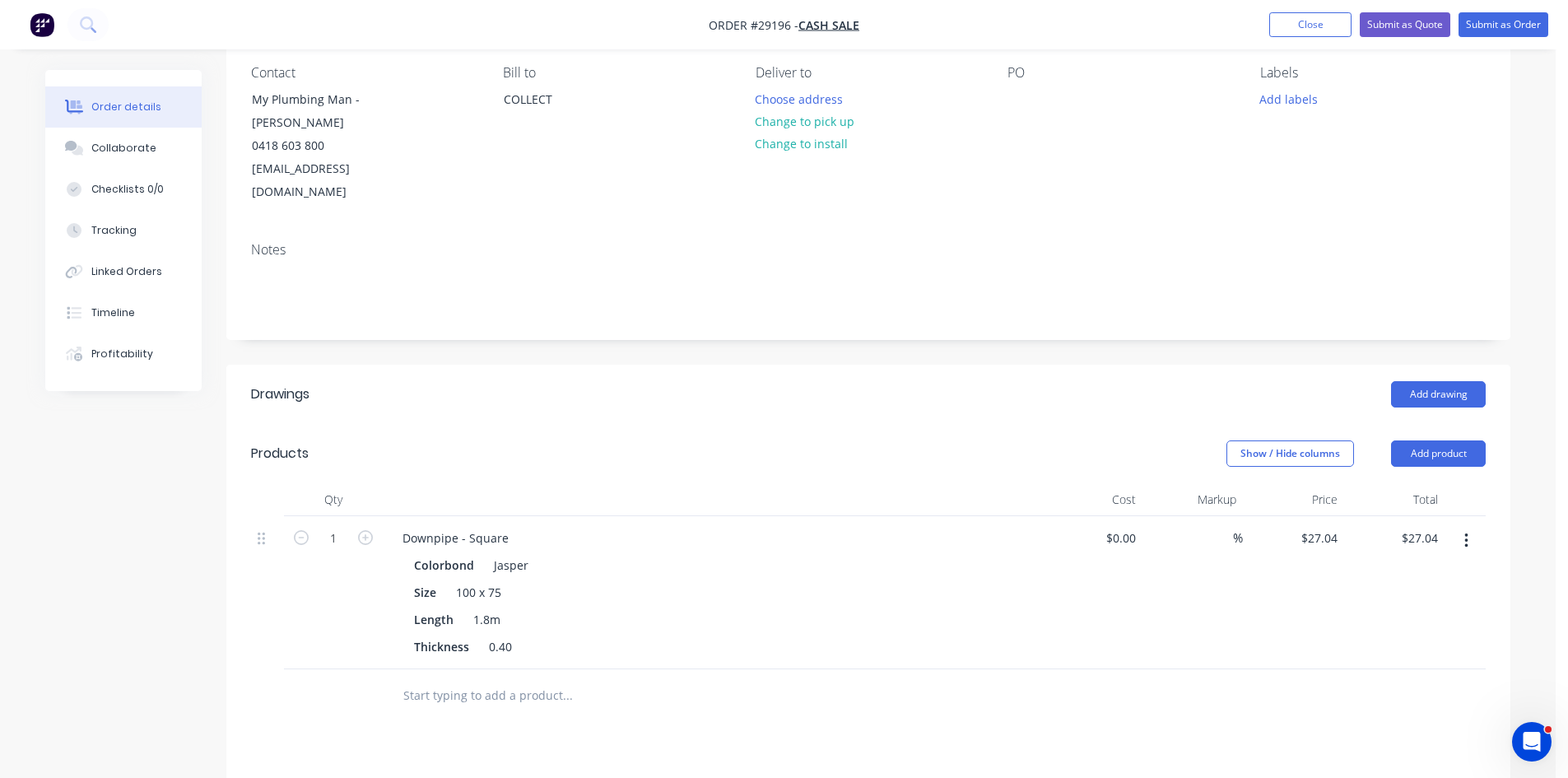
scroll to position [165, 0]
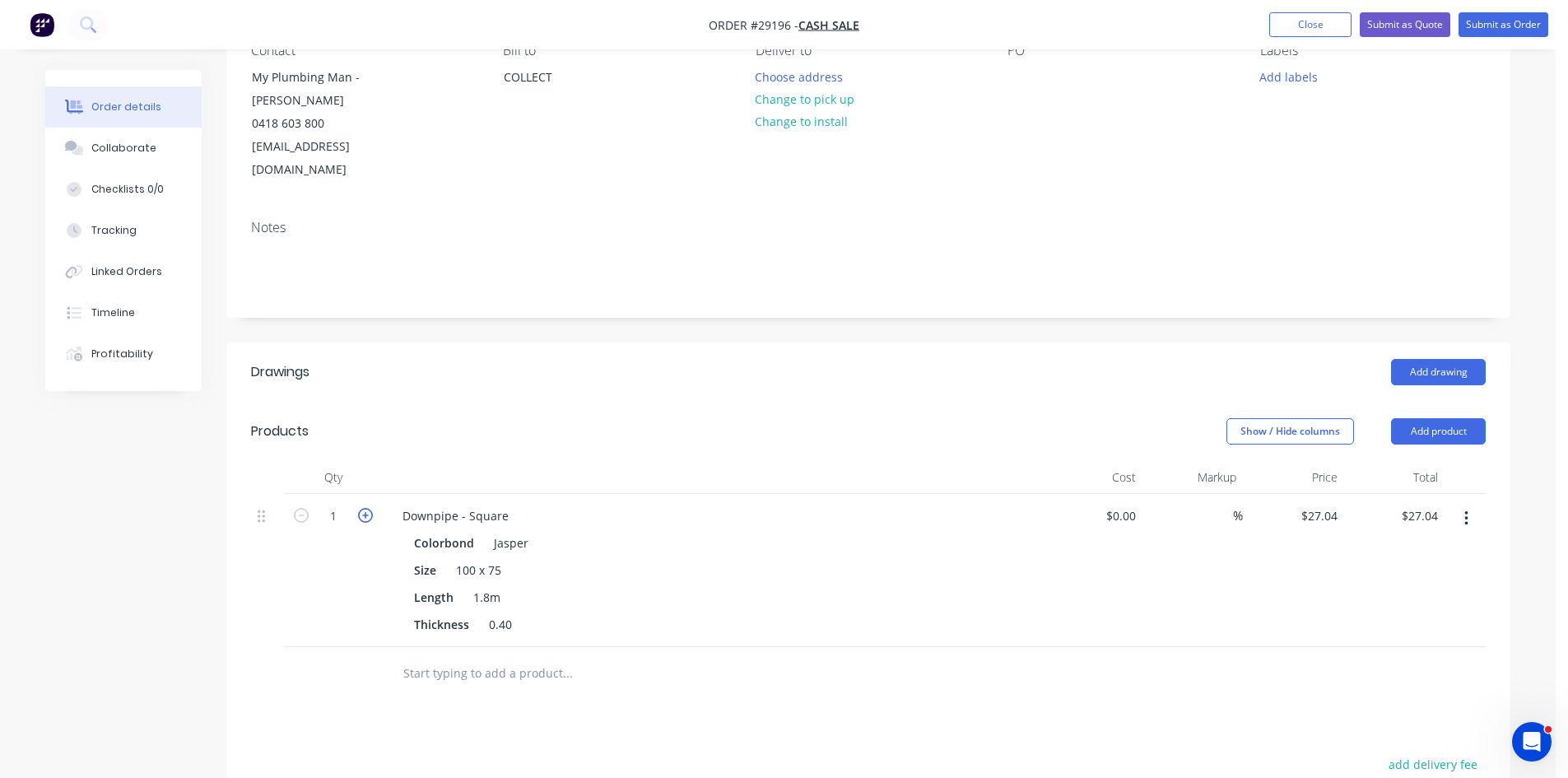
click at [367, 508] on icon "button" at bounding box center [365, 515] width 15 height 15
type input "2"
type input "$54.08"
click at [1410, 402] on header "Products Show / Hide columns Add product" at bounding box center [867, 431] width 1284 height 59
click at [1417, 419] on button "Add product" at bounding box center [1438, 431] width 95 height 27
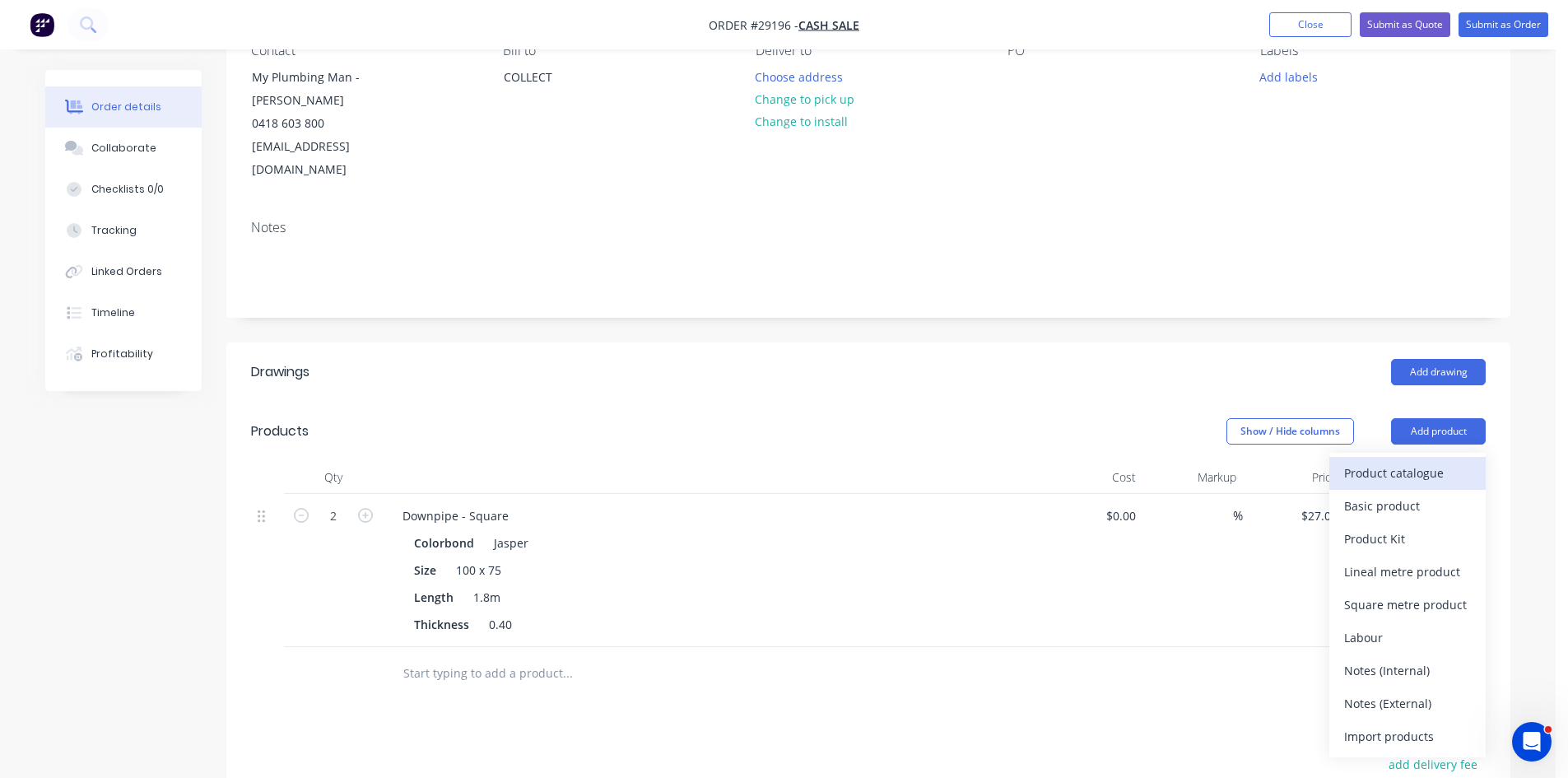
click at [1368, 461] on div "Product catalogue" at bounding box center [1407, 473] width 126 height 24
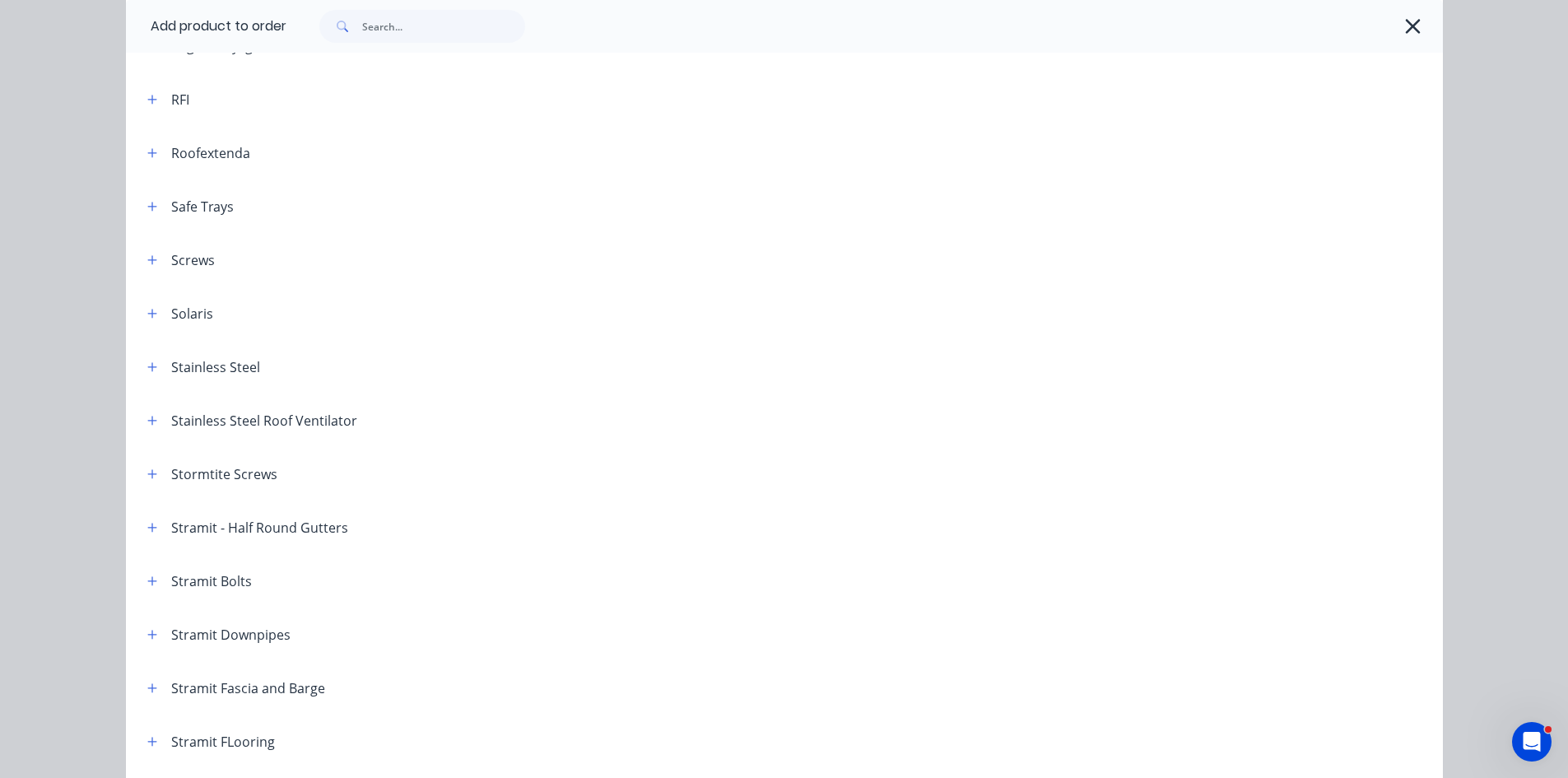
scroll to position [2305, 0]
click at [151, 527] on icon "button" at bounding box center [152, 524] width 10 height 12
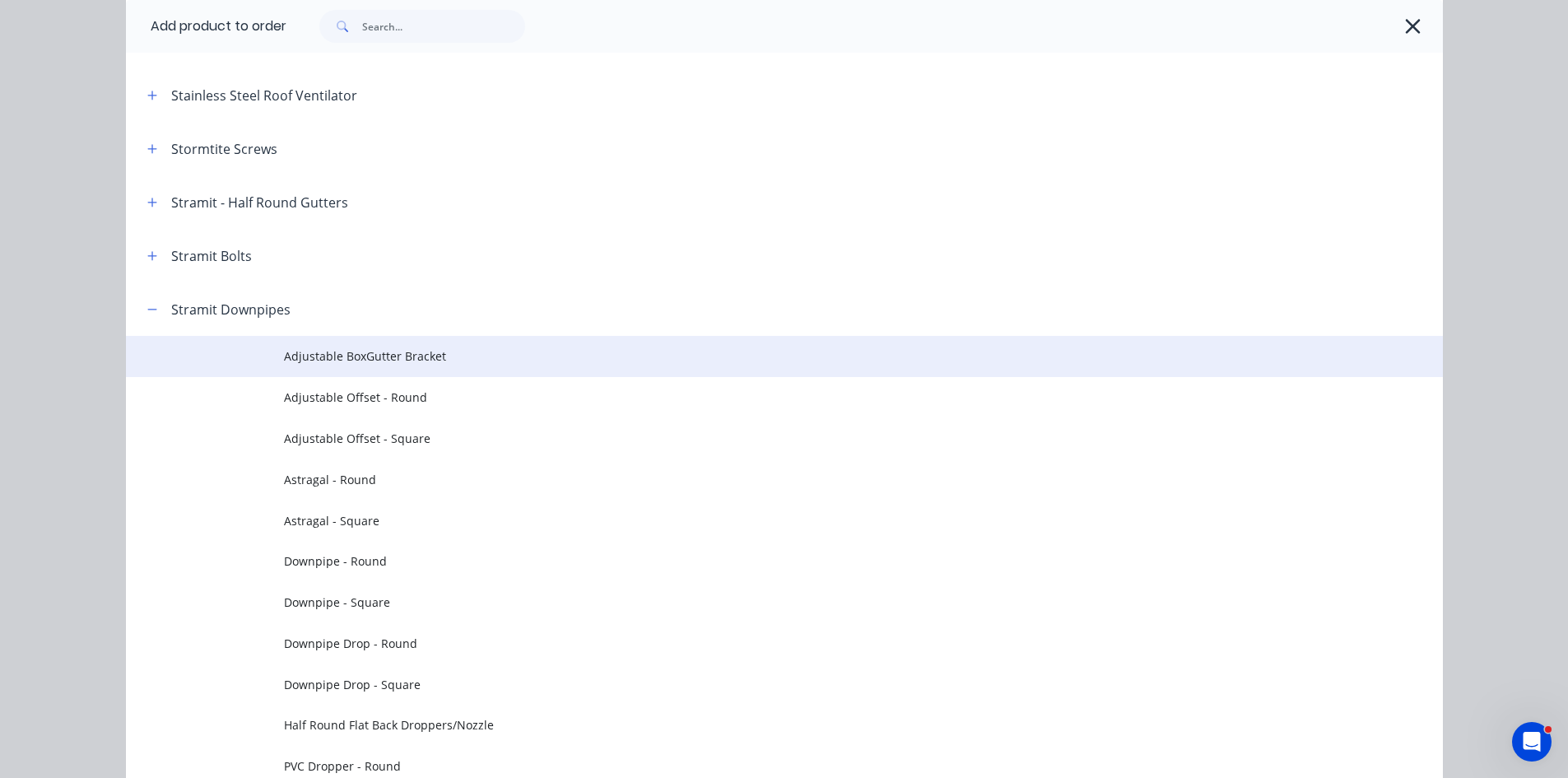
scroll to position [2552, 0]
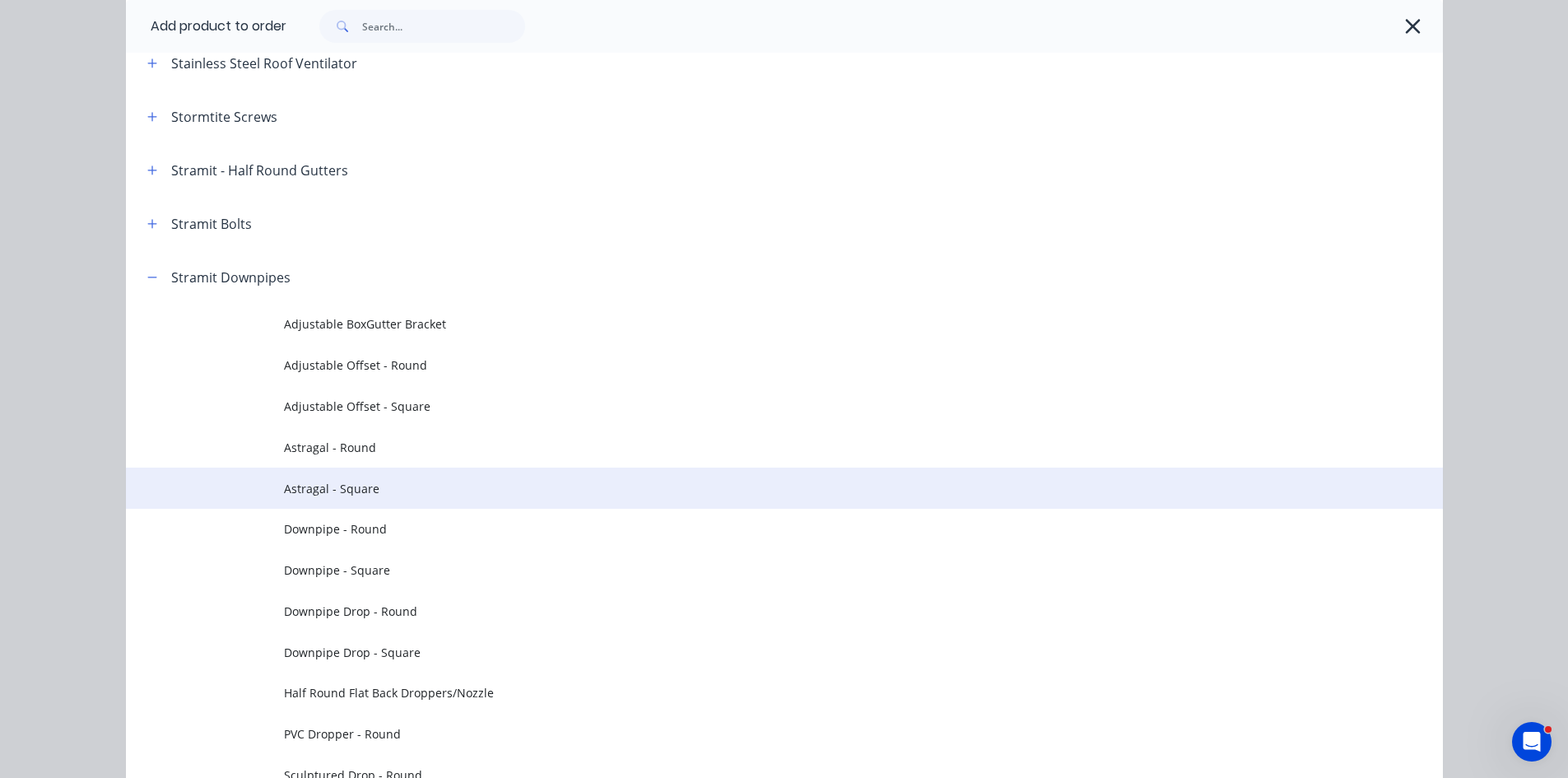
click at [341, 488] on span "Astragal - Square" at bounding box center [747, 489] width 927 height 18
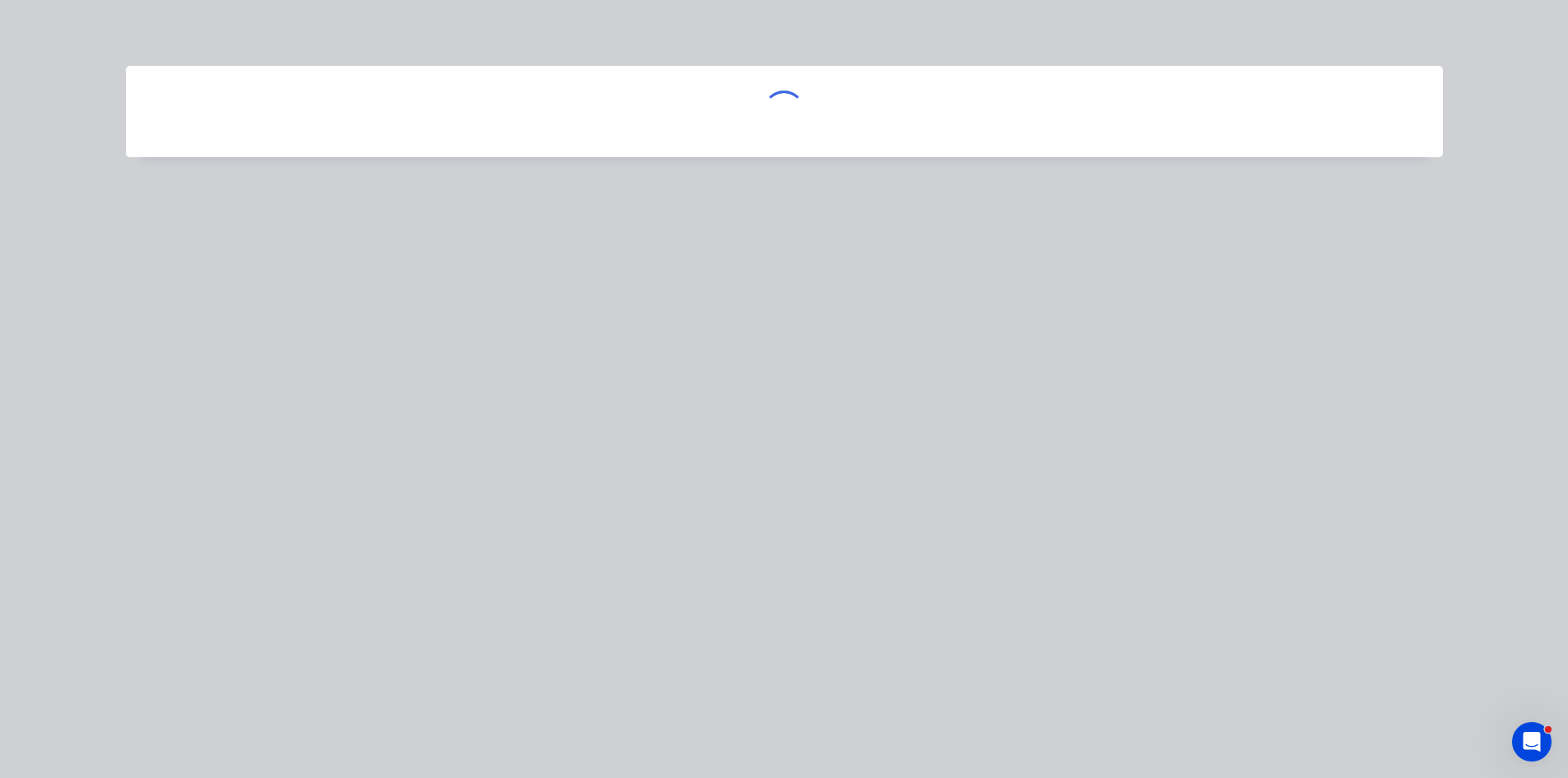
scroll to position [0, 0]
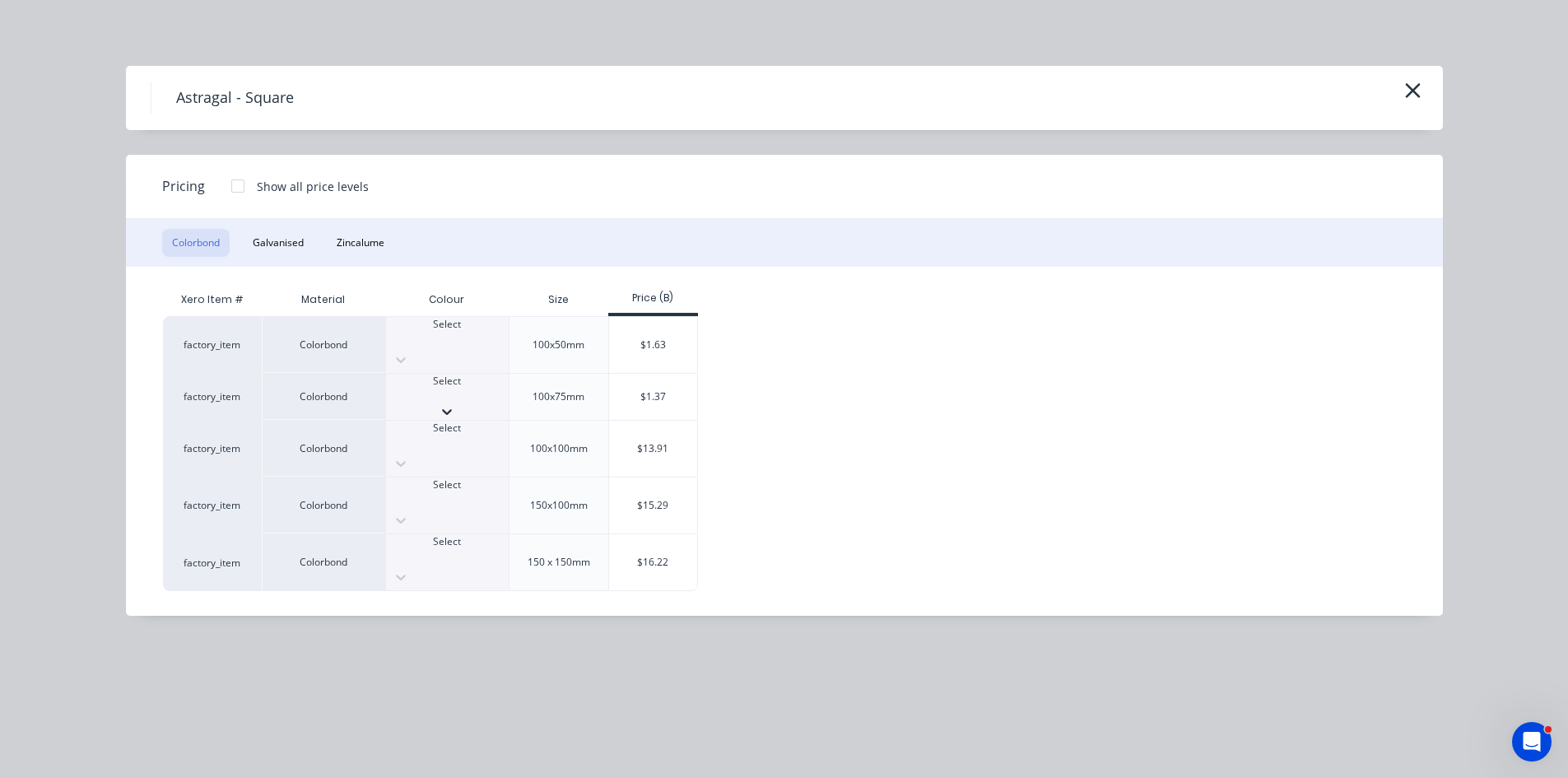
click at [470, 389] on div at bounding box center [447, 396] width 122 height 15
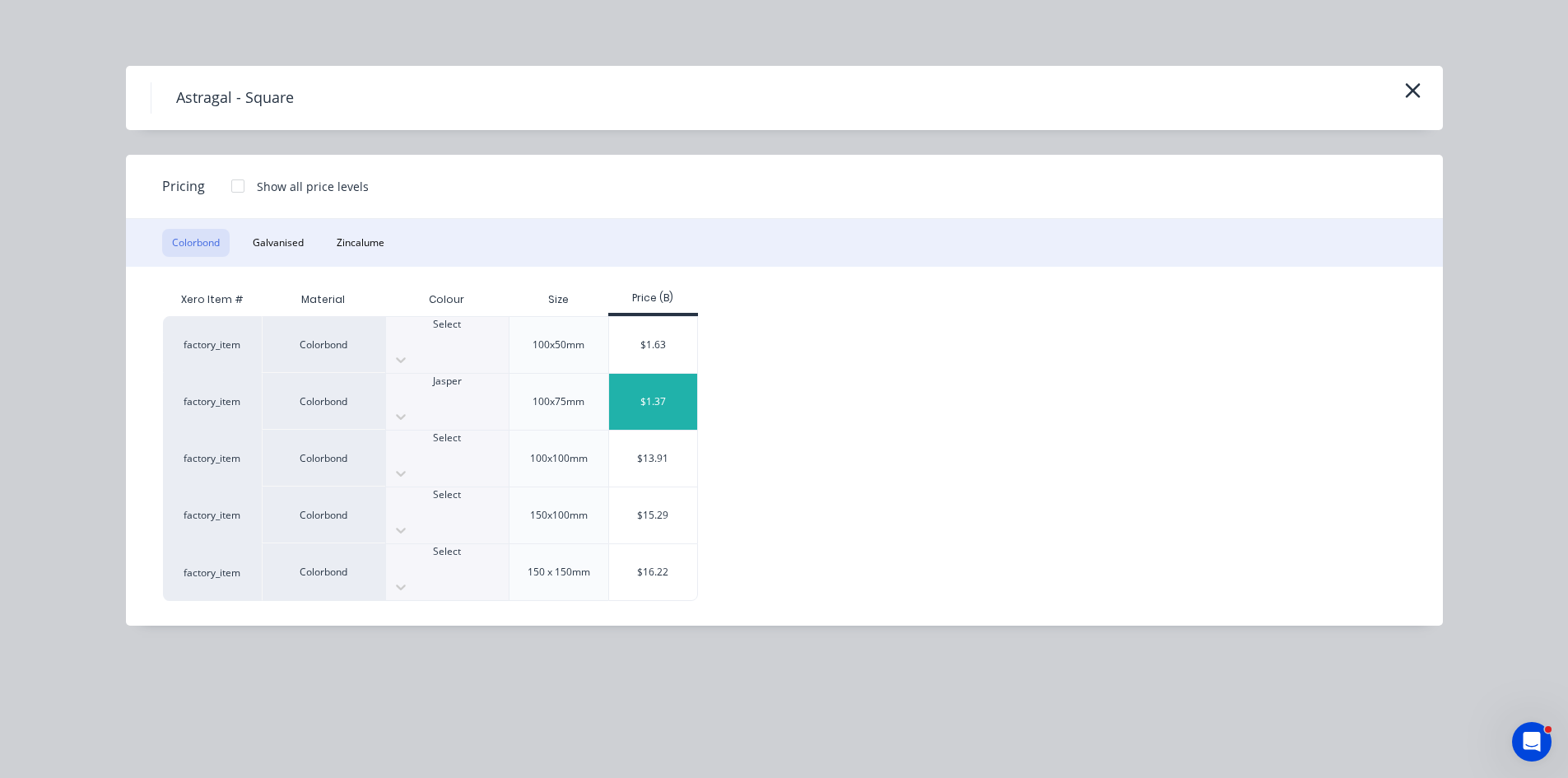
click at [673, 381] on div "$1.37" at bounding box center [652, 402] width 88 height 56
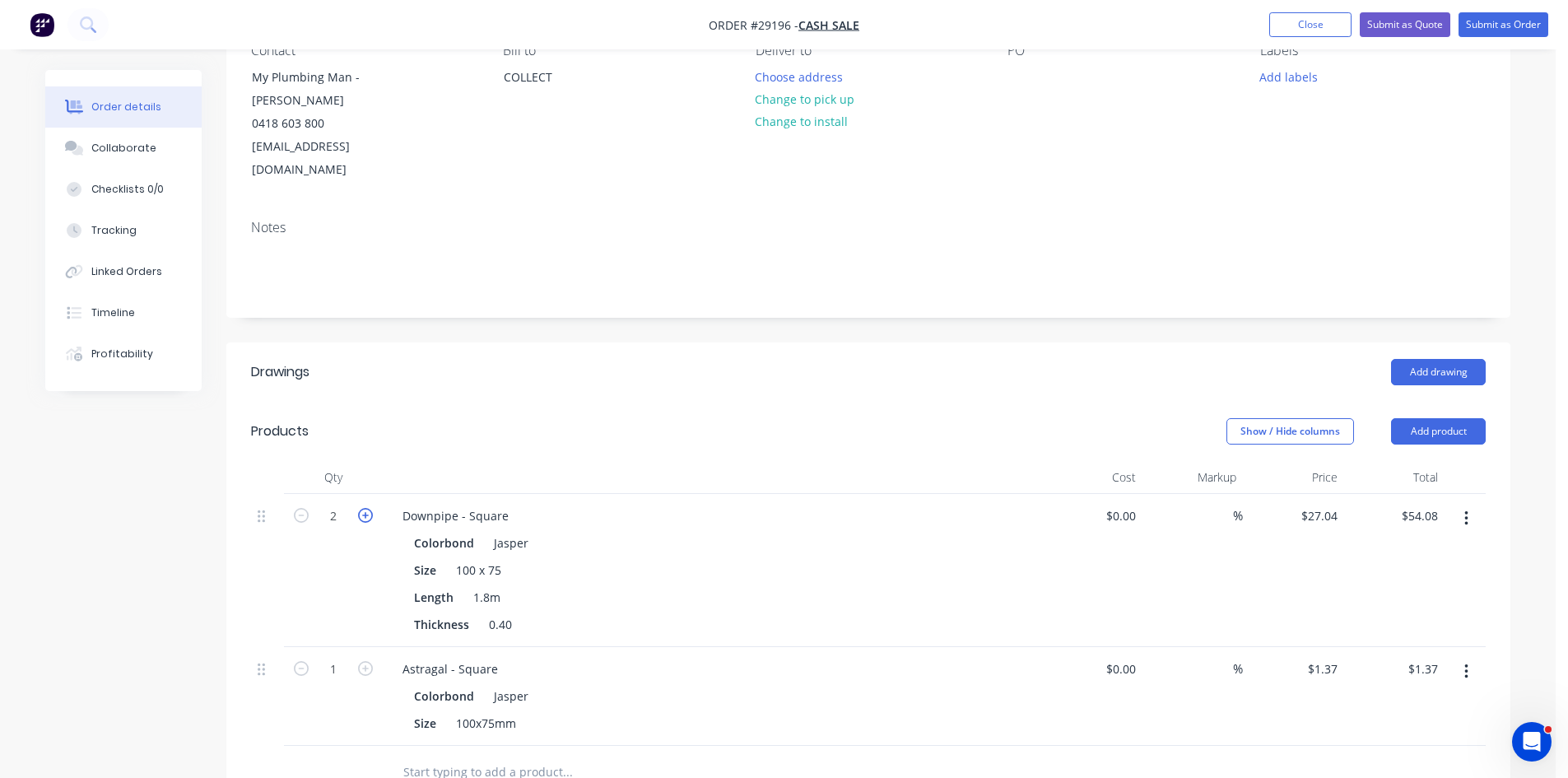
click at [367, 508] on icon "button" at bounding box center [365, 515] width 15 height 15
type input "3"
type input "$81.12"
click at [367, 508] on icon "button" at bounding box center [365, 515] width 15 height 15
type input "4"
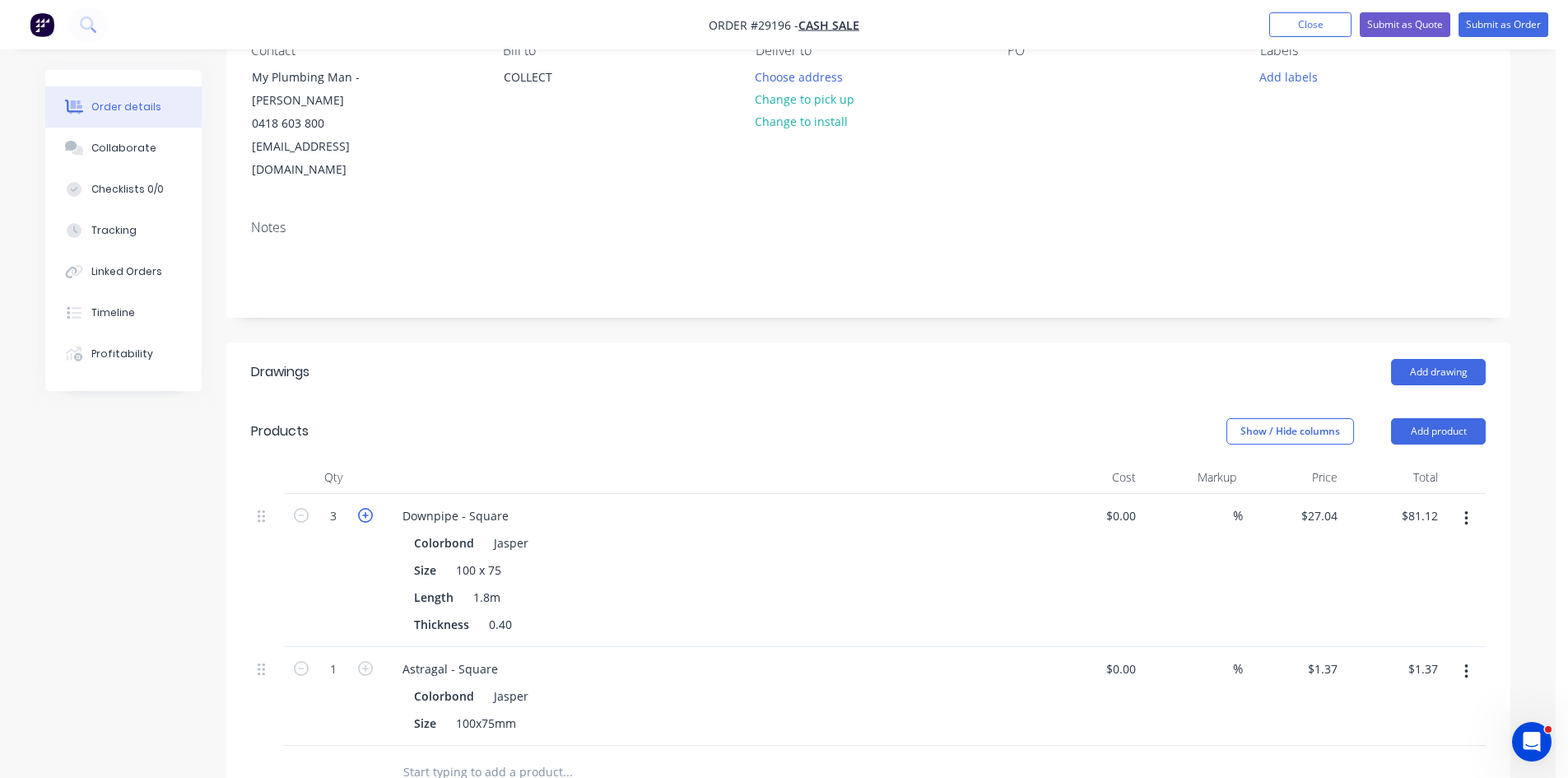
type input "$108.16"
click at [366, 661] on icon "button" at bounding box center [365, 668] width 15 height 15
type input "2"
type input "$2.74"
click at [366, 661] on icon "button" at bounding box center [365, 668] width 15 height 15
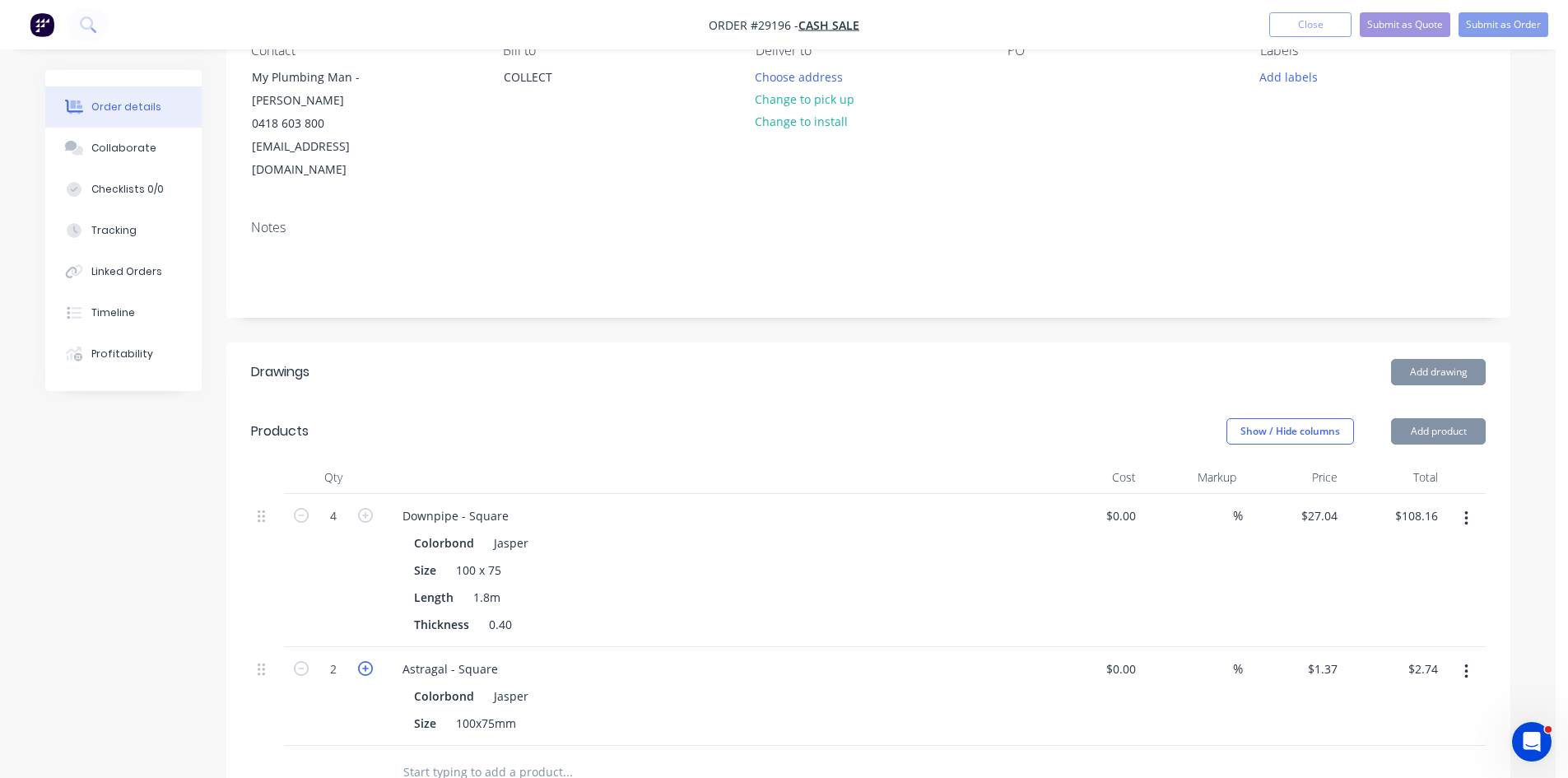
type input "3"
type input "$4.11"
click at [366, 661] on icon "button" at bounding box center [365, 668] width 15 height 15
type input "4"
type input "$5.48"
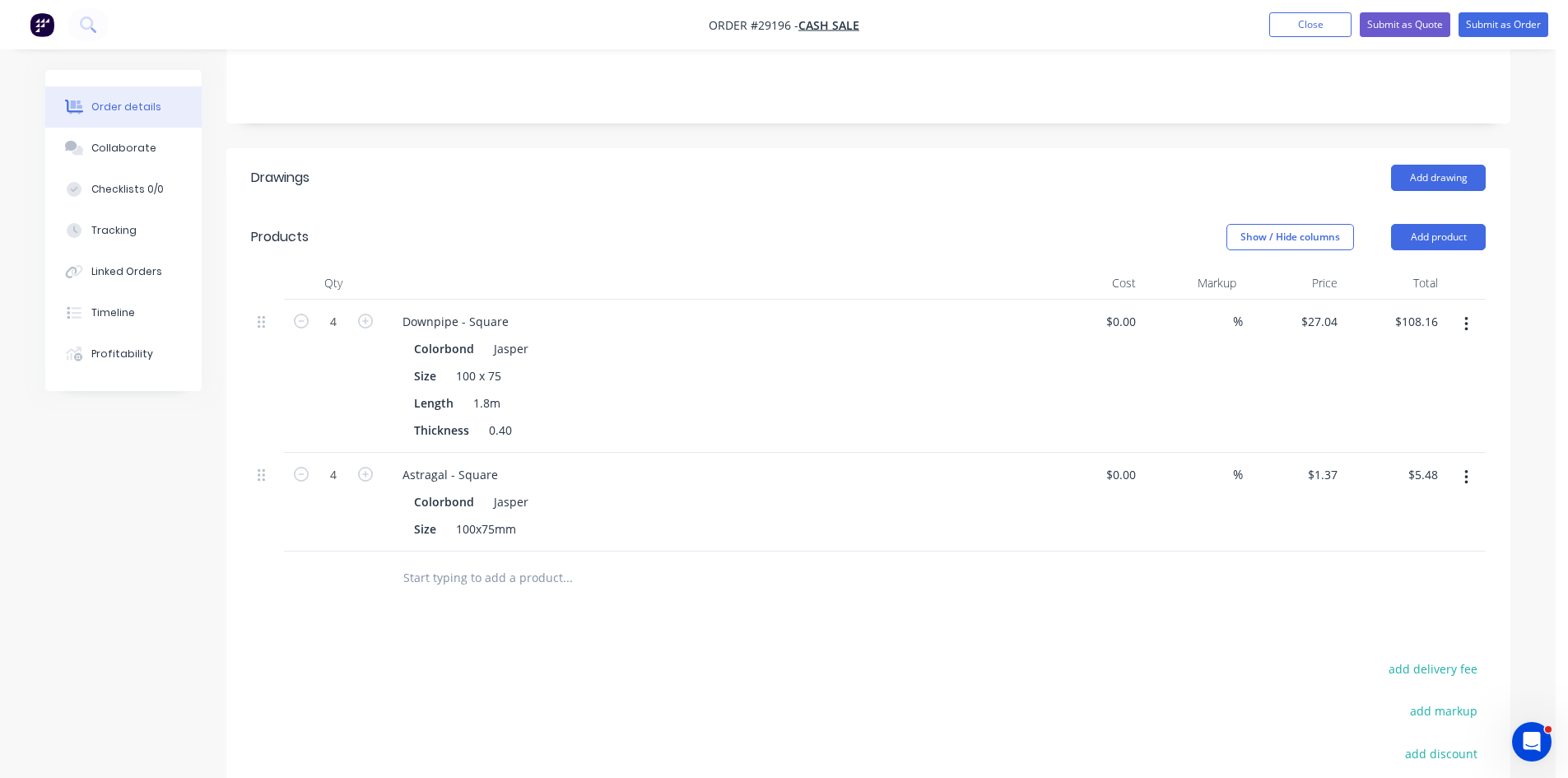
scroll to position [412, 0]
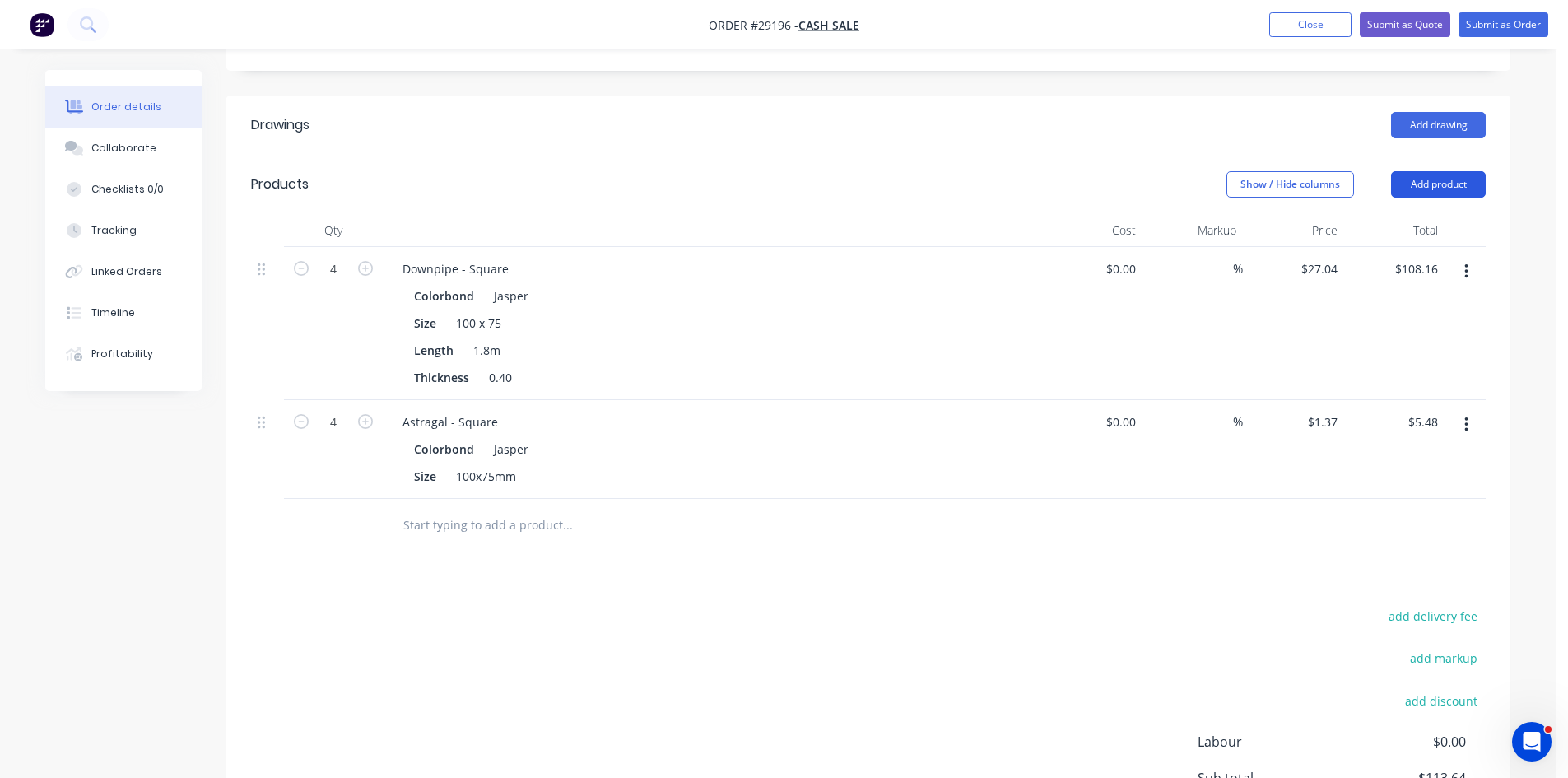
click at [1432, 171] on button "Add product" at bounding box center [1438, 184] width 95 height 27
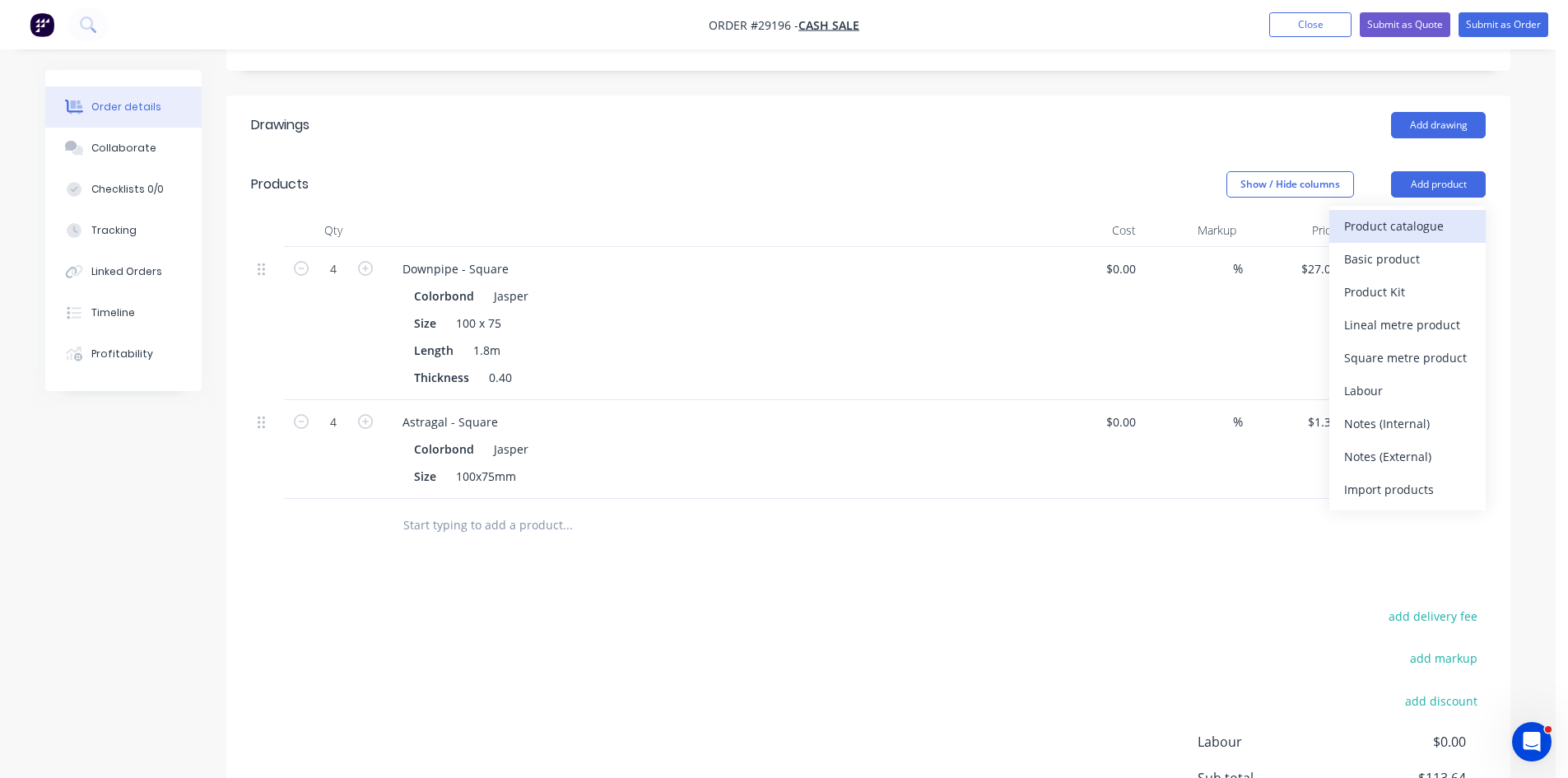
click at [1365, 214] on div "Product catalogue" at bounding box center [1407, 226] width 126 height 24
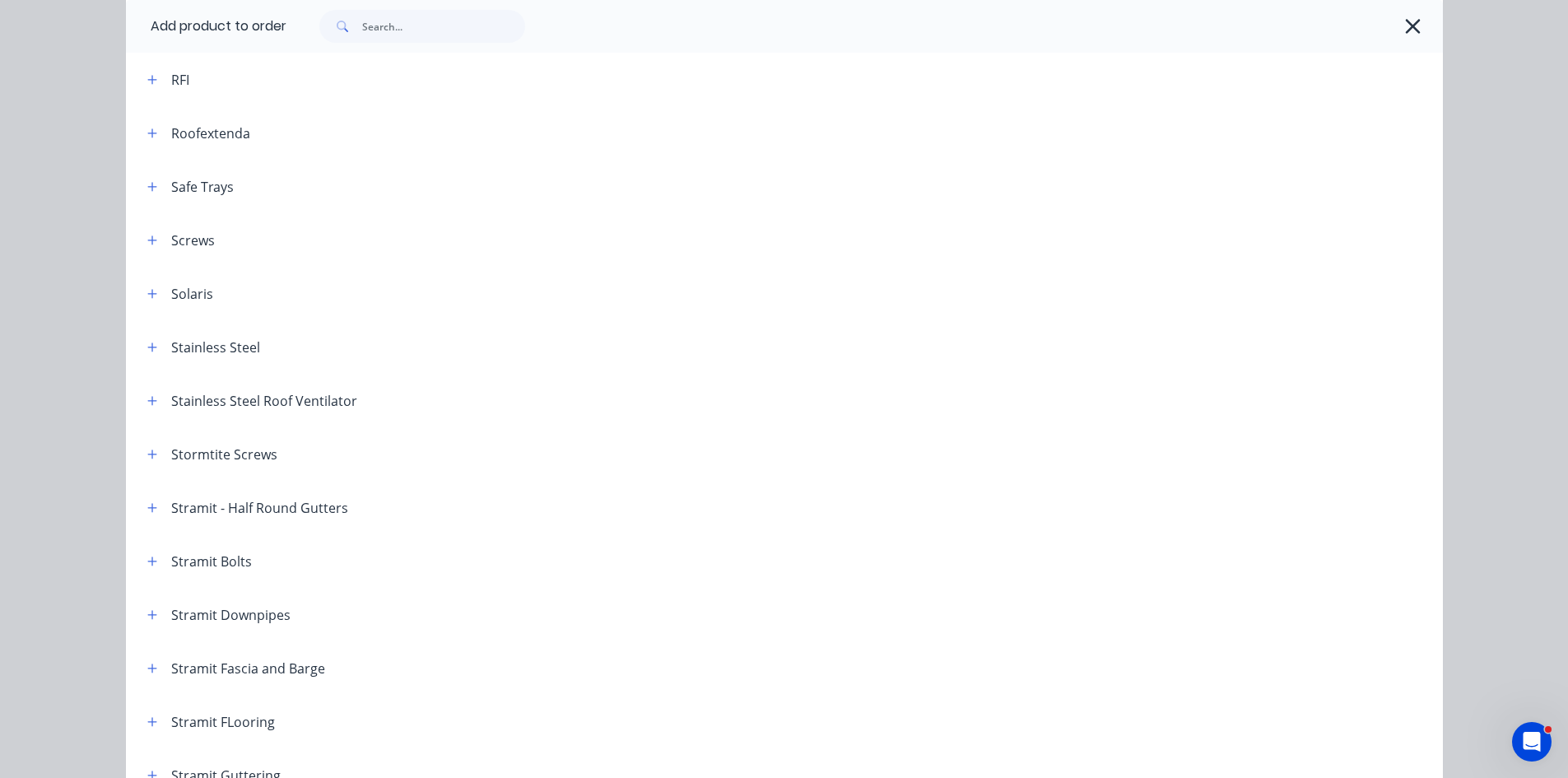
scroll to position [2222, 0]
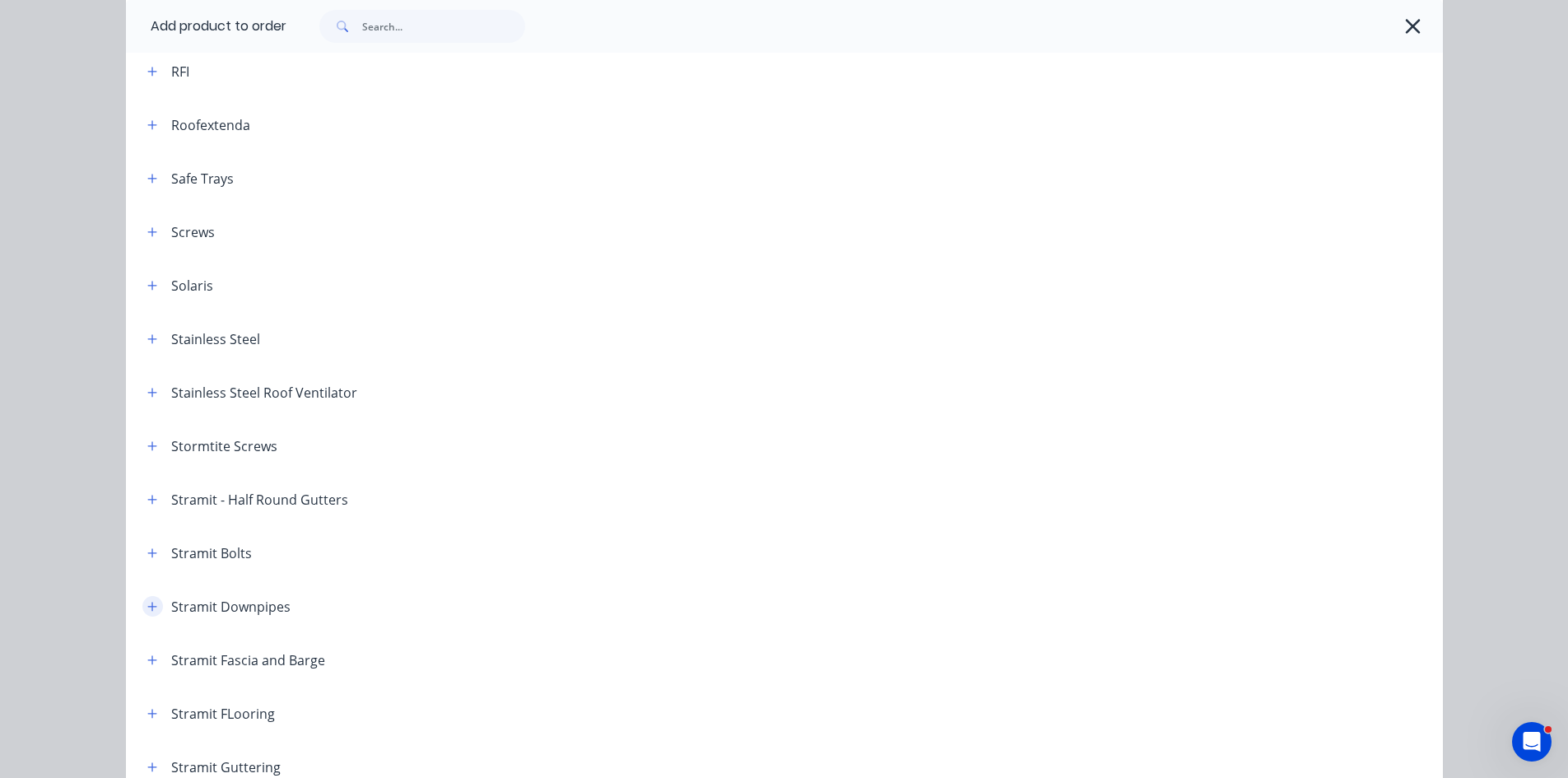
click at [147, 603] on icon "button" at bounding box center [152, 607] width 10 height 12
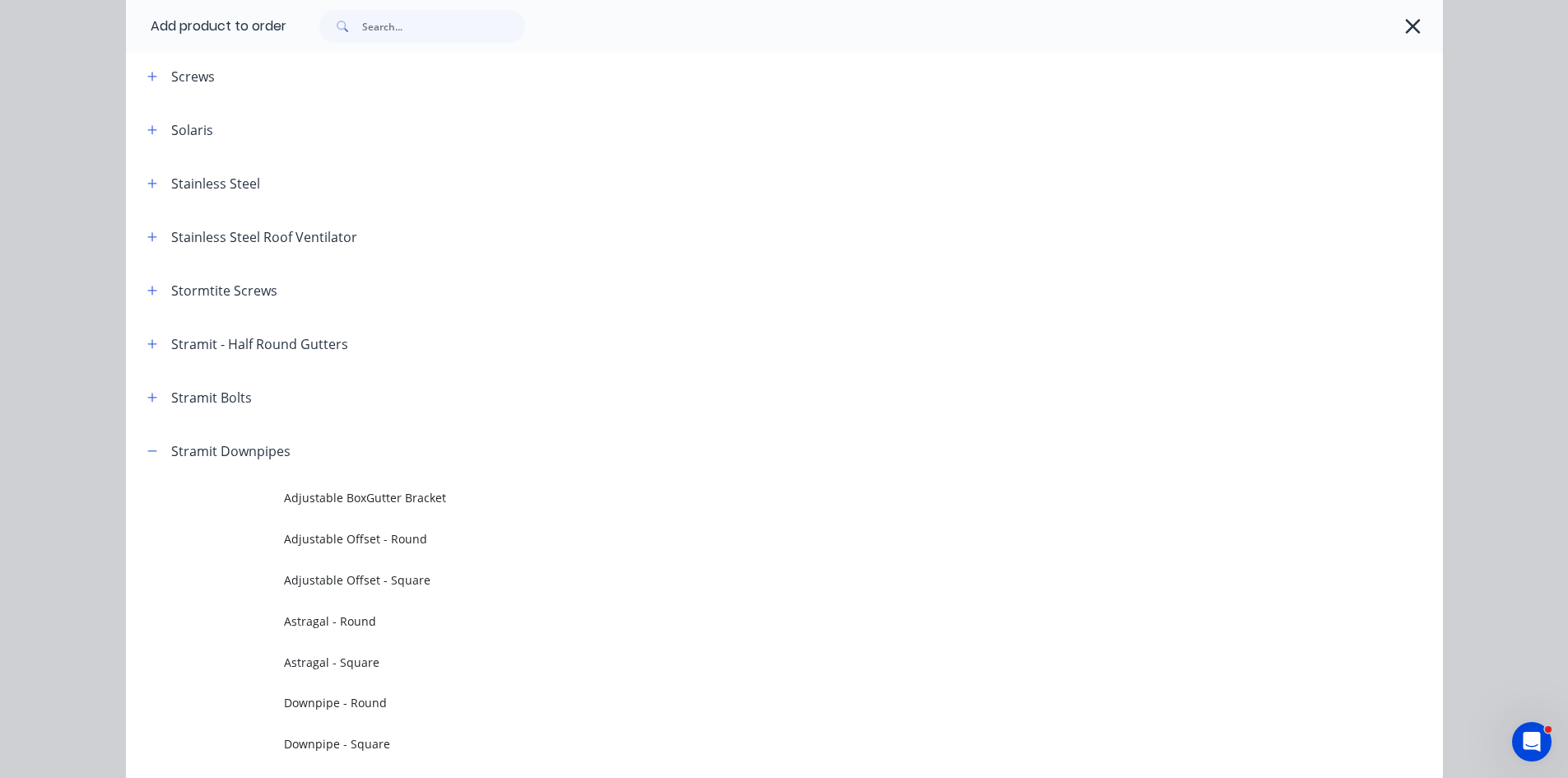
scroll to position [2552, 0]
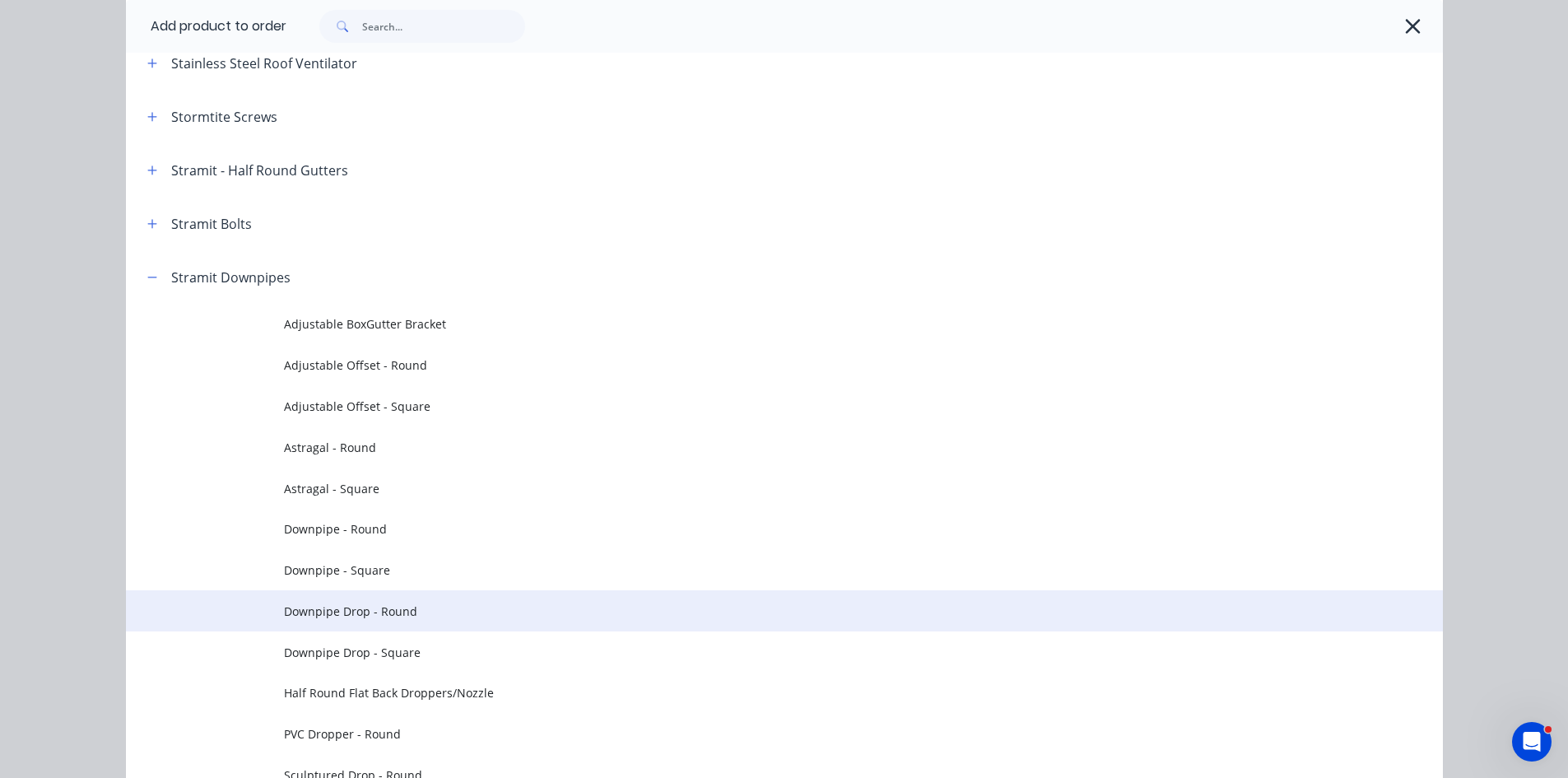
click at [347, 617] on span "Downpipe Drop - Round" at bounding box center [747, 611] width 927 height 18
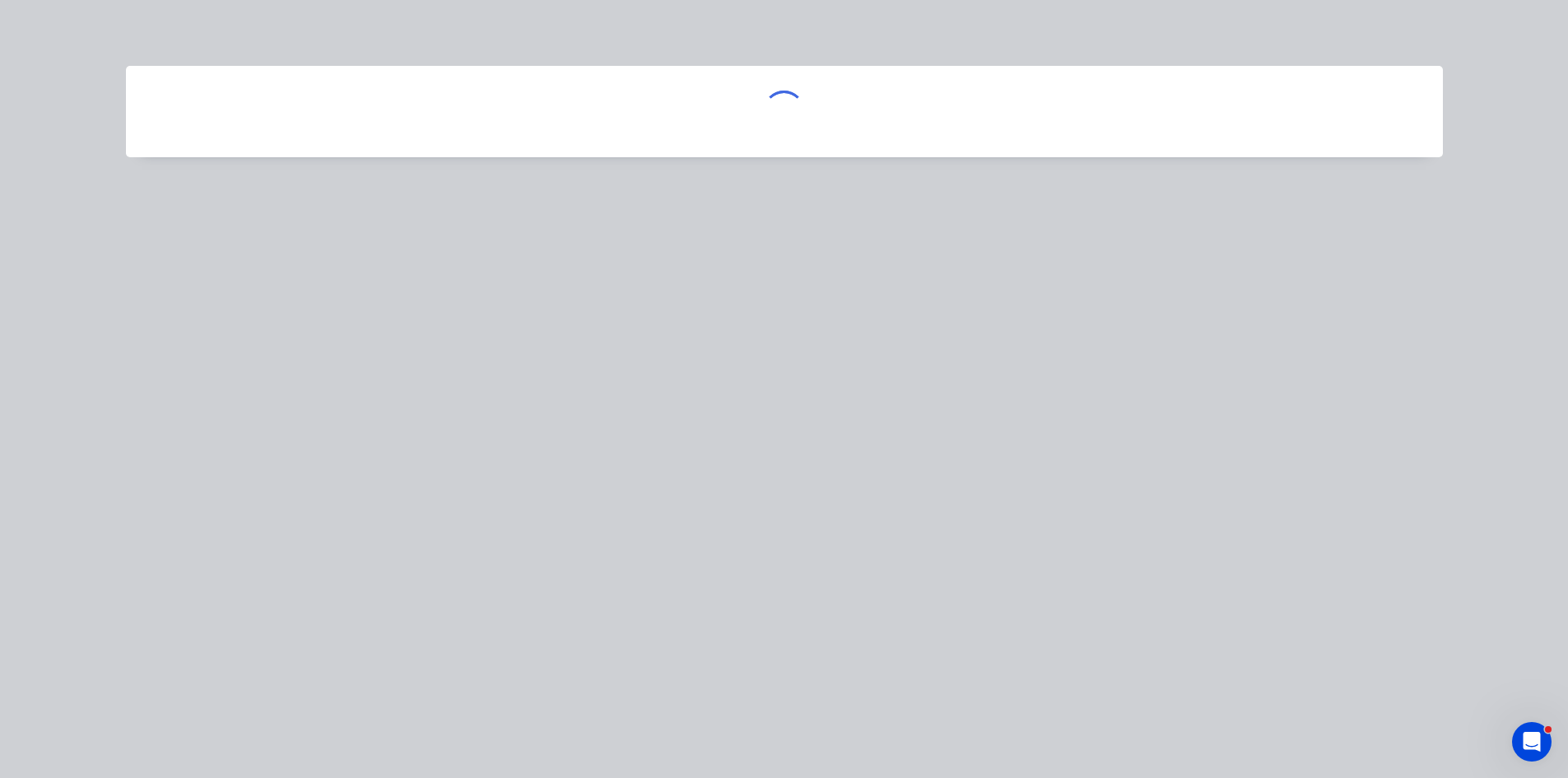
scroll to position [0, 0]
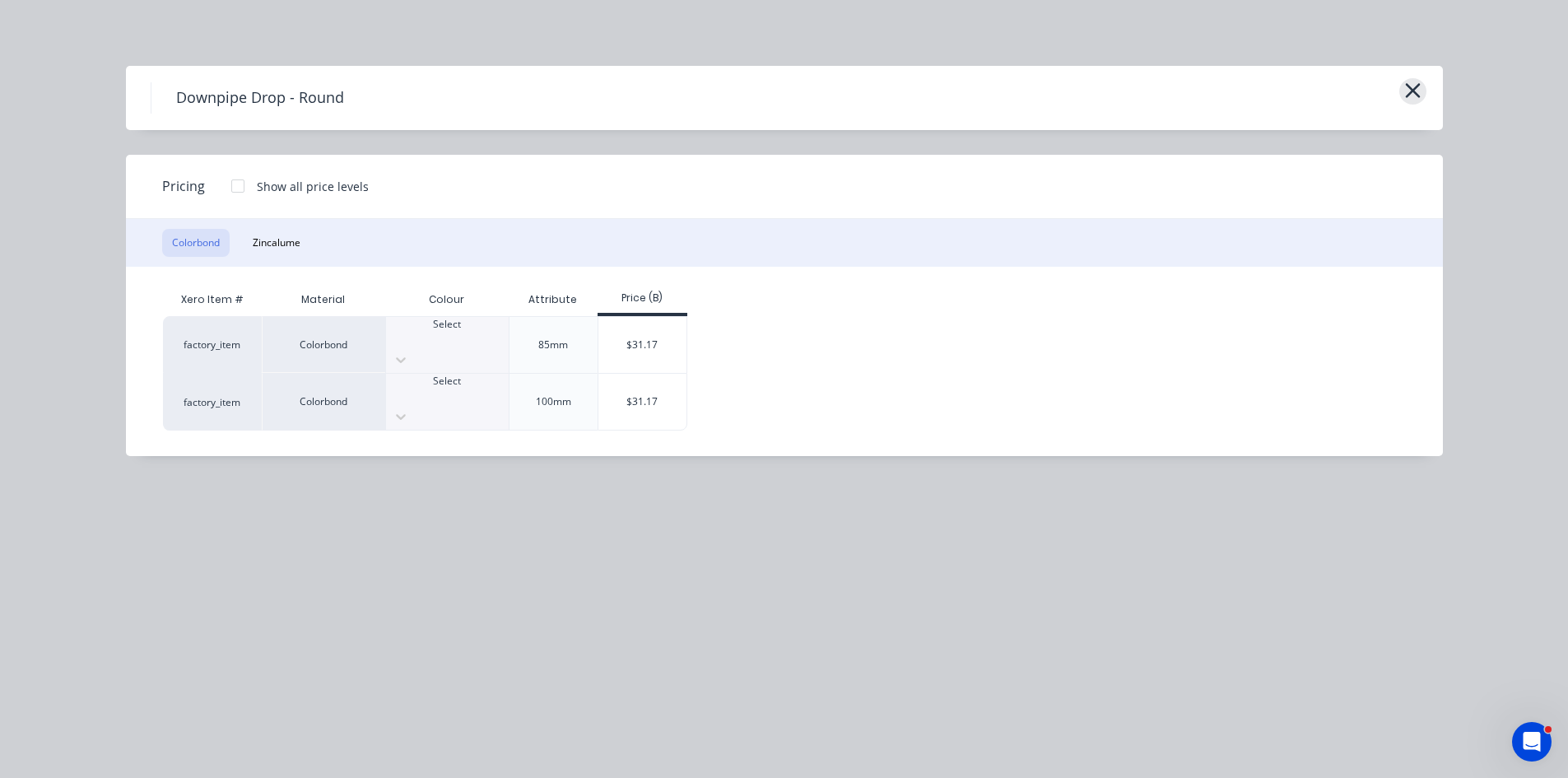
click at [1416, 86] on icon "button" at bounding box center [1411, 90] width 15 height 15
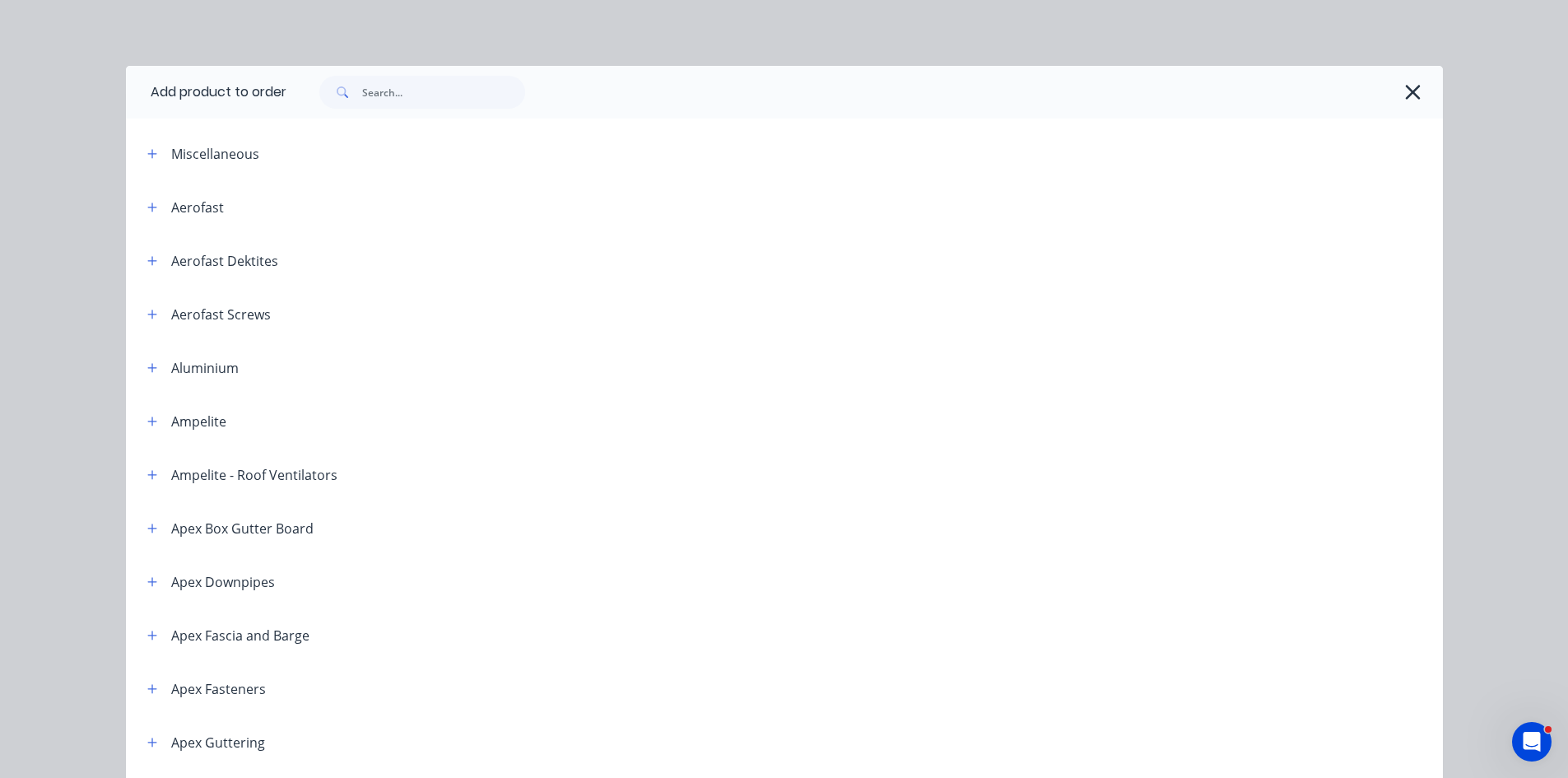
scroll to position [2803, 0]
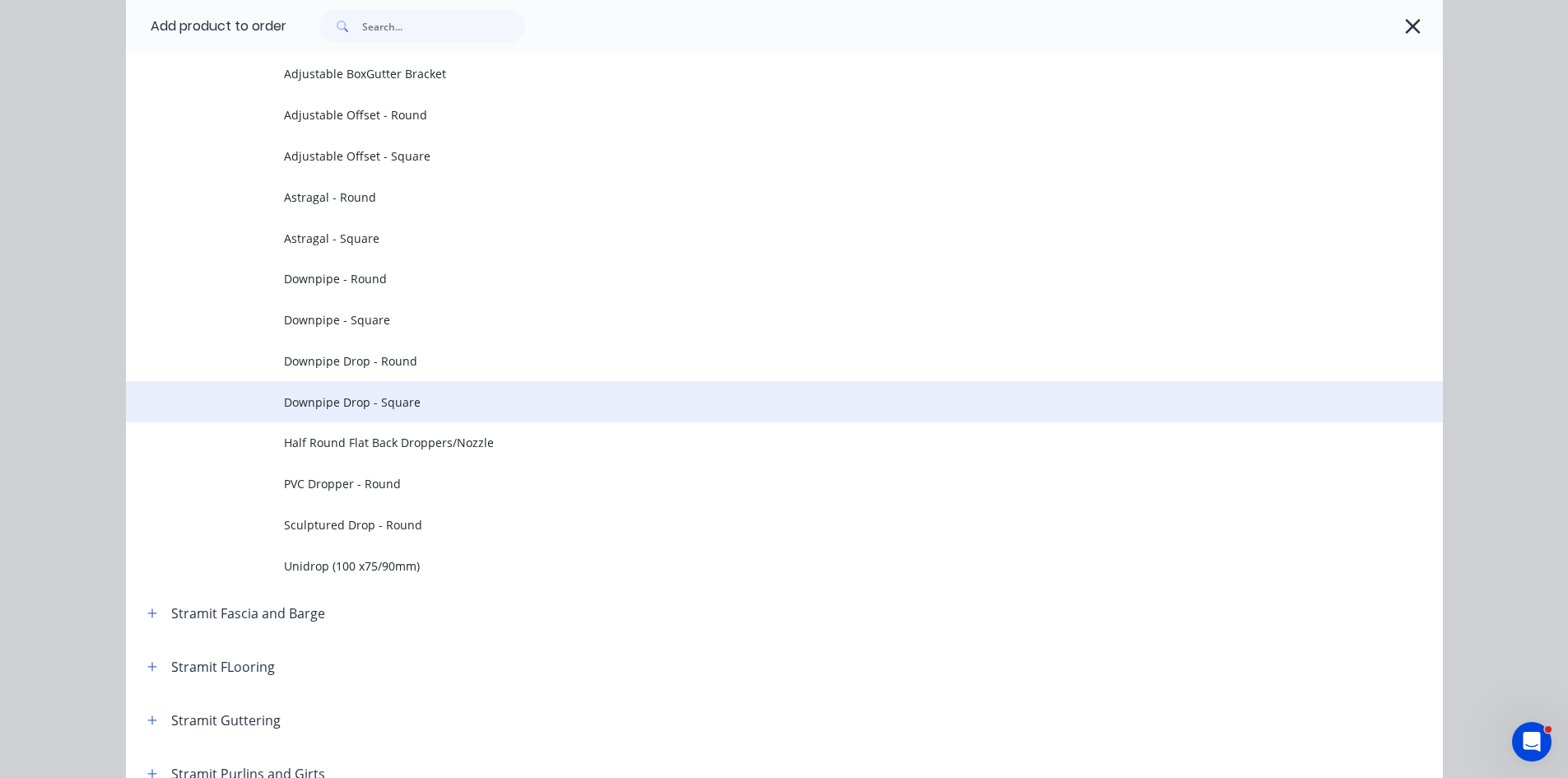
click at [359, 412] on td "Downpipe Drop - Square" at bounding box center [863, 402] width 1158 height 41
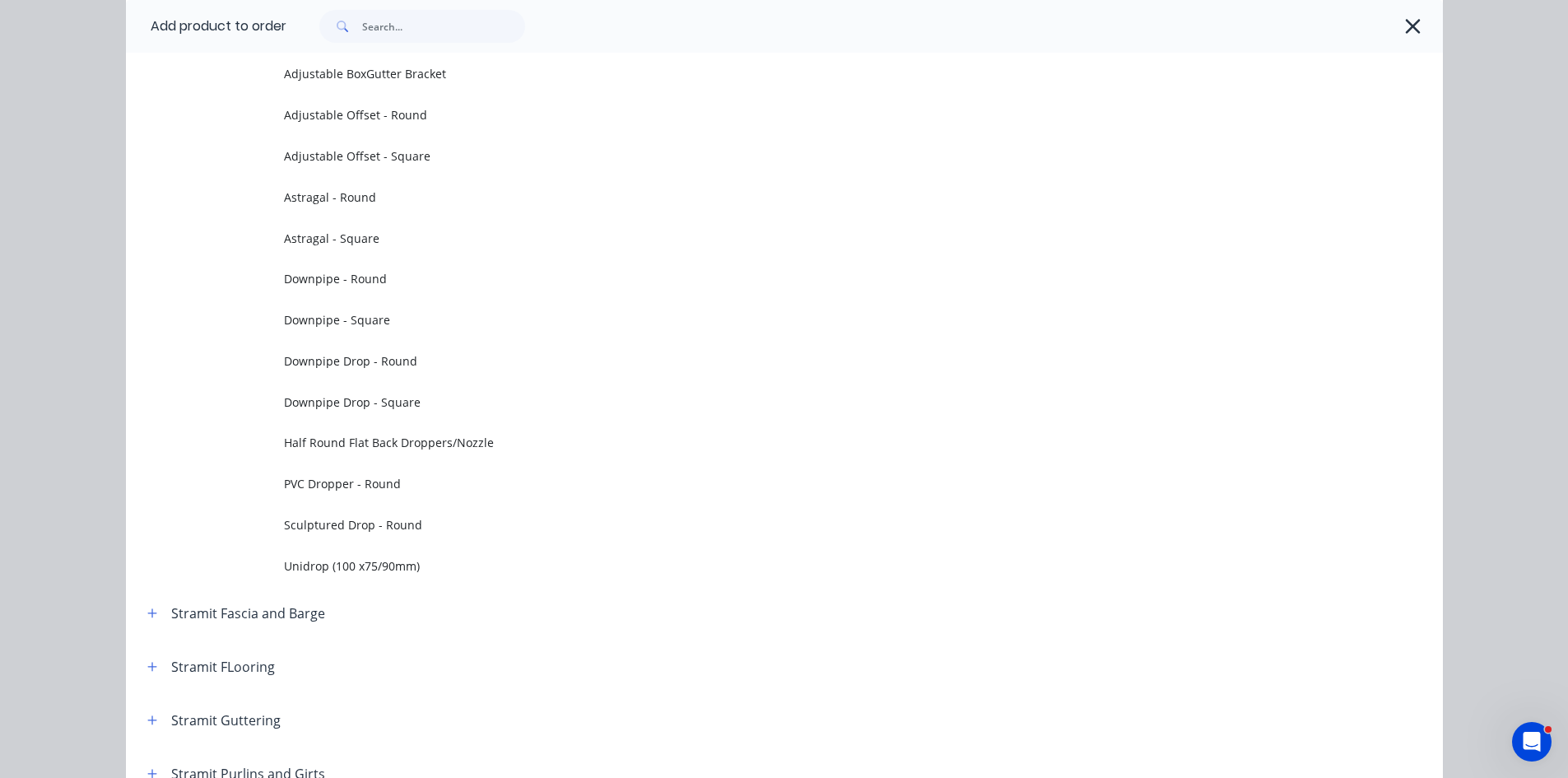
scroll to position [0, 0]
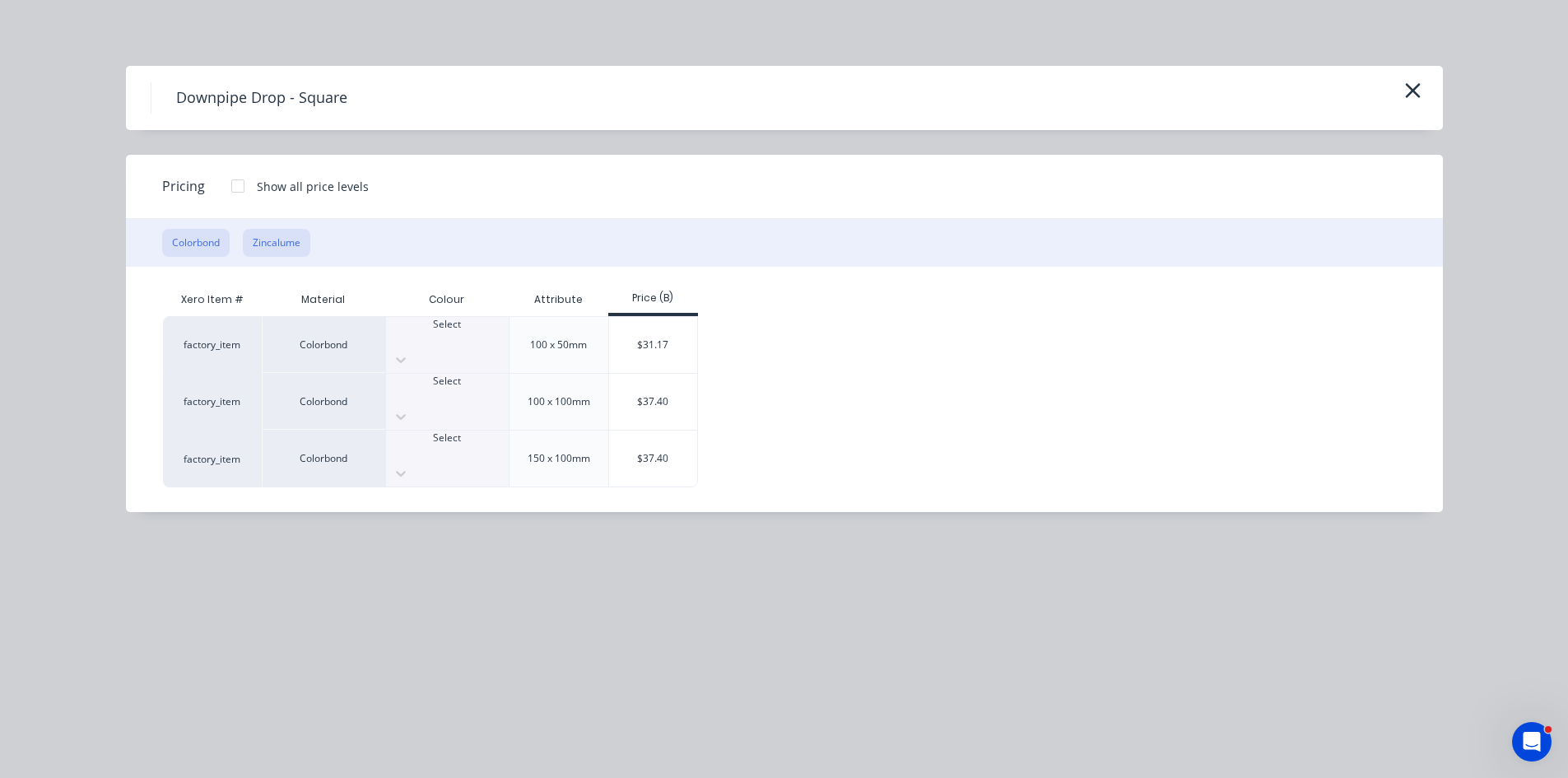
click at [283, 249] on button "Zincalume" at bounding box center [276, 243] width 67 height 28
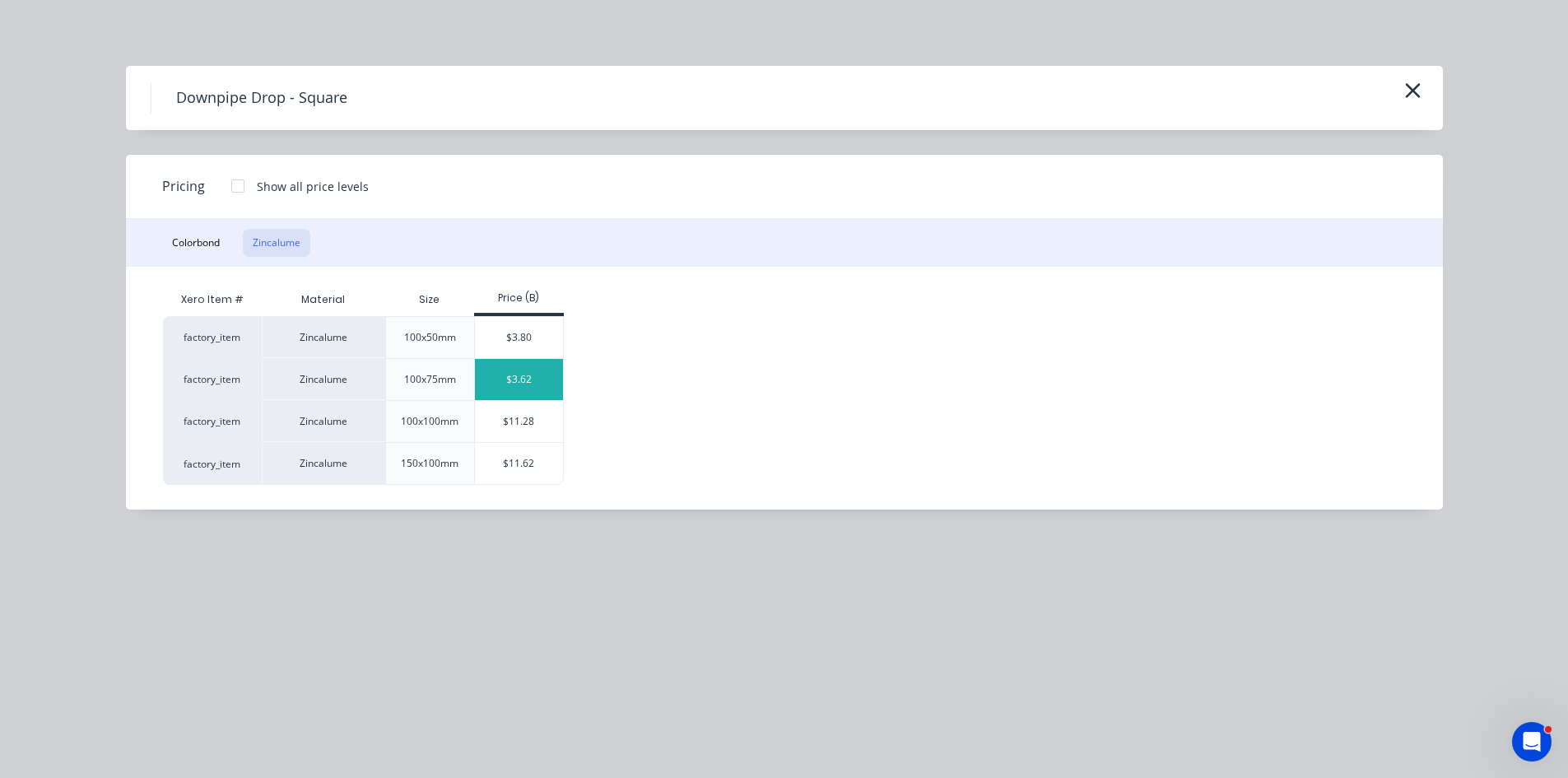
click at [557, 373] on div "$3.62" at bounding box center [518, 380] width 88 height 41
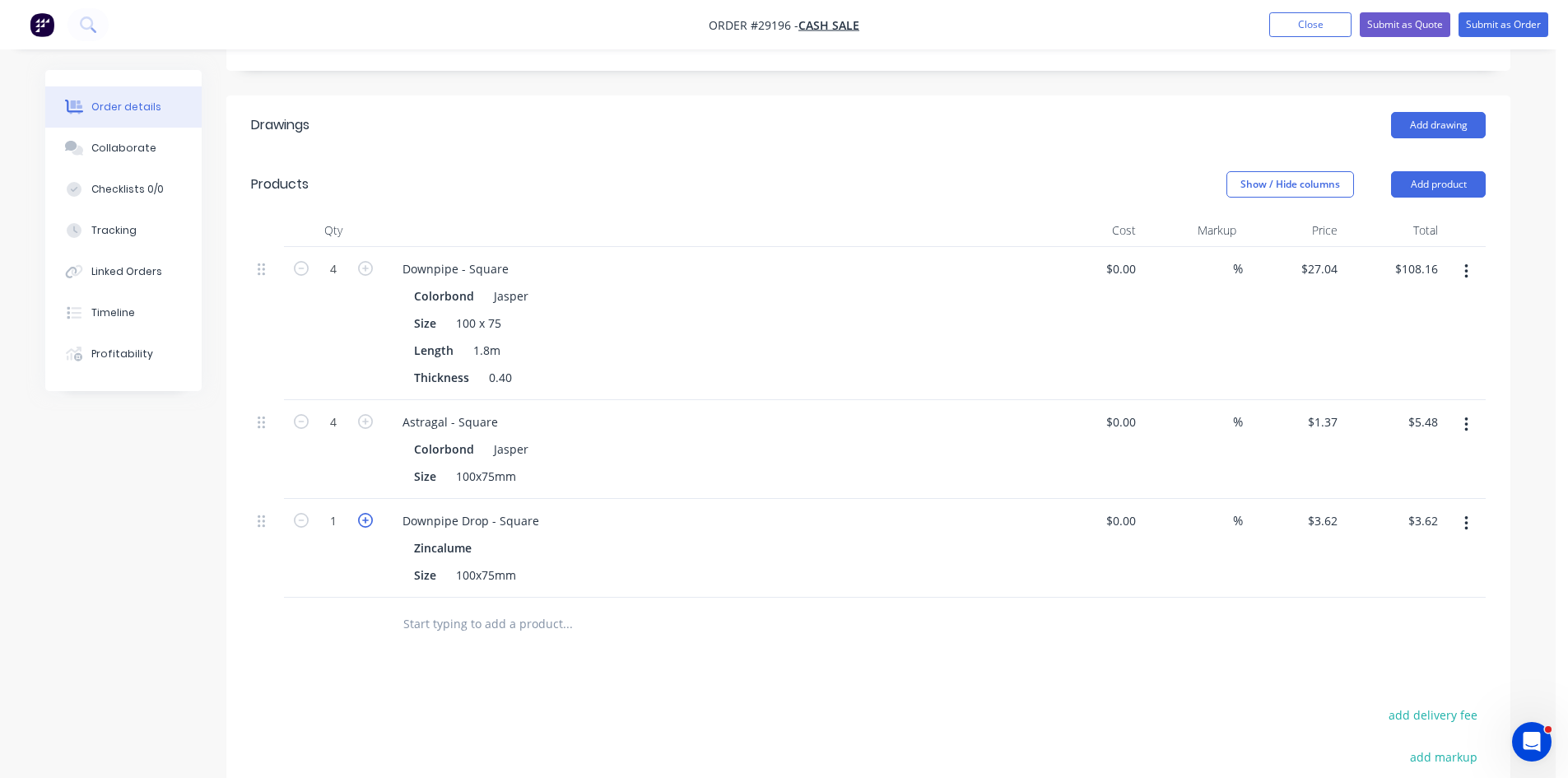
click at [364, 513] on icon "button" at bounding box center [365, 520] width 15 height 15
type input "2"
type input "$7.24"
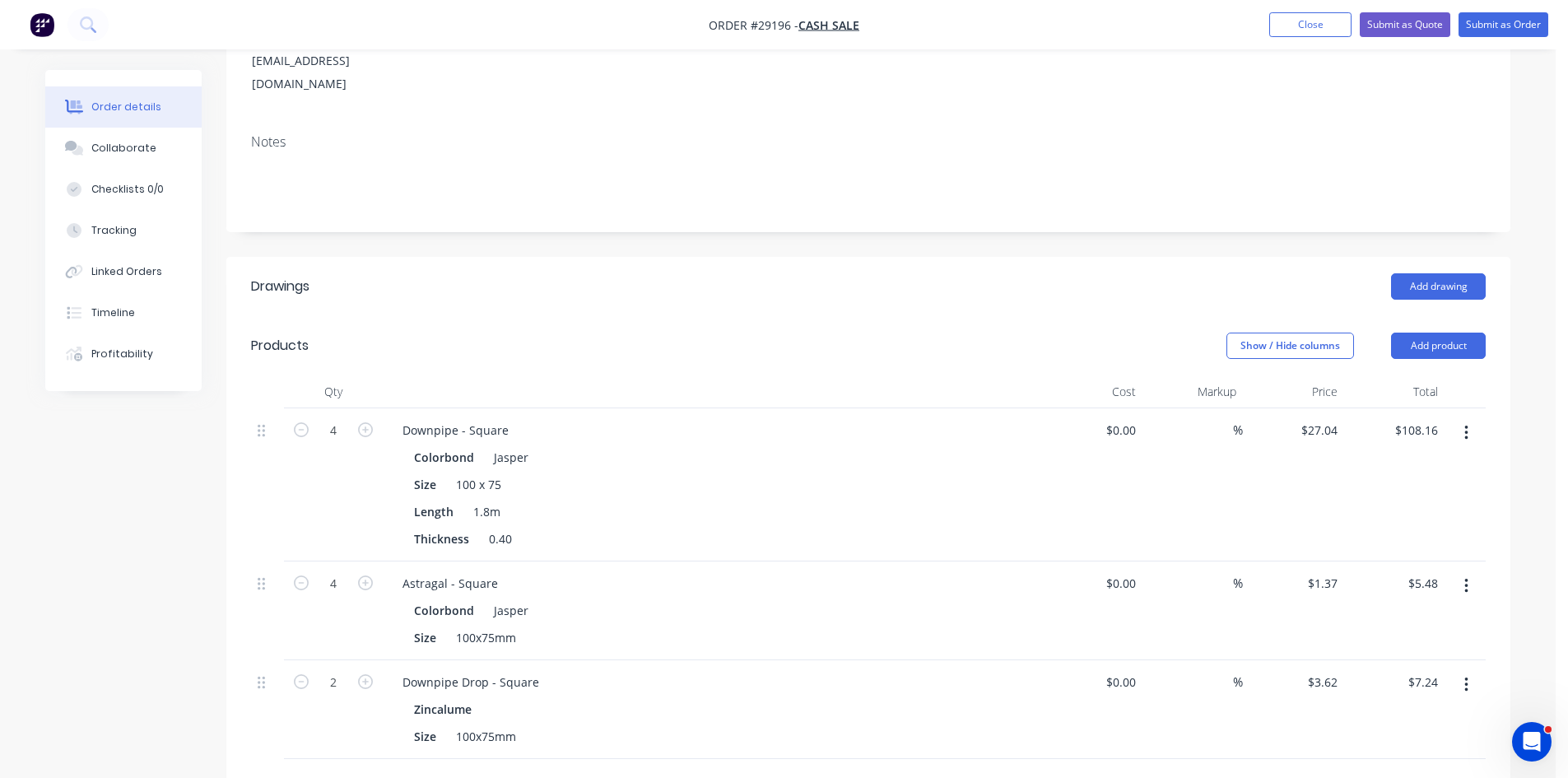
scroll to position [247, 0]
click at [1423, 336] on button "Add product" at bounding box center [1438, 349] width 95 height 27
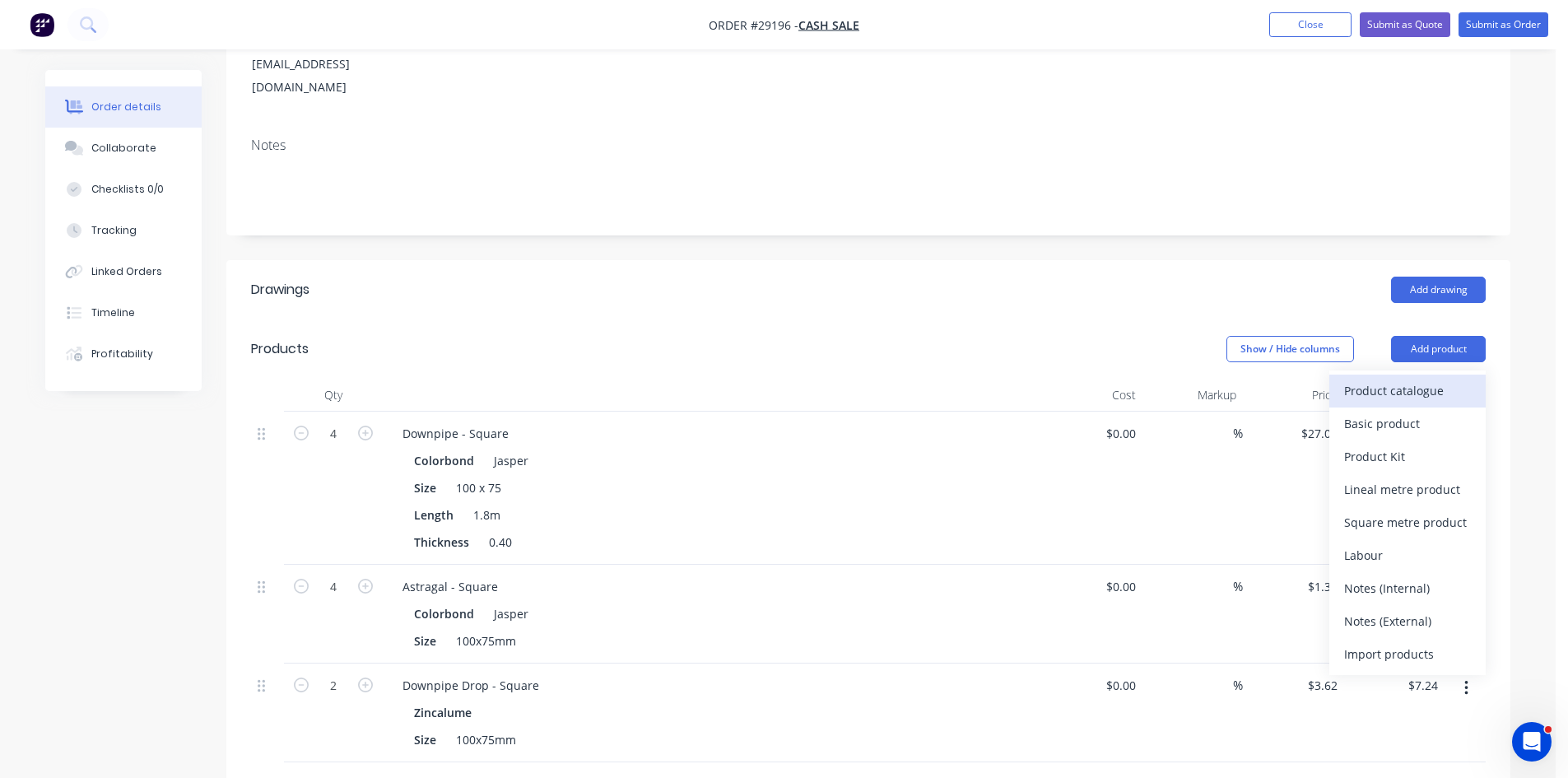
click at [1377, 379] on div "Product catalogue" at bounding box center [1407, 391] width 126 height 24
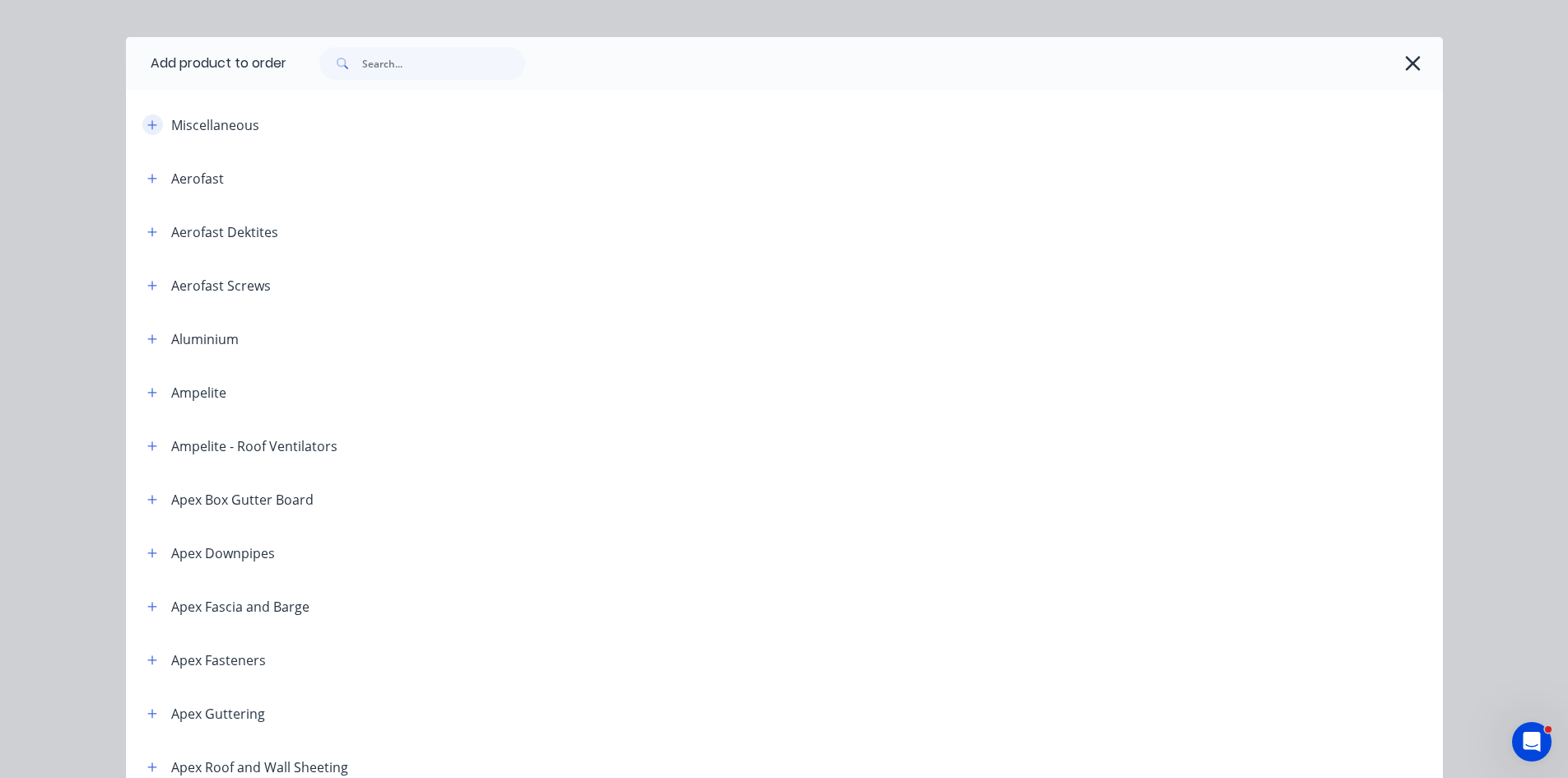
scroll to position [0, 0]
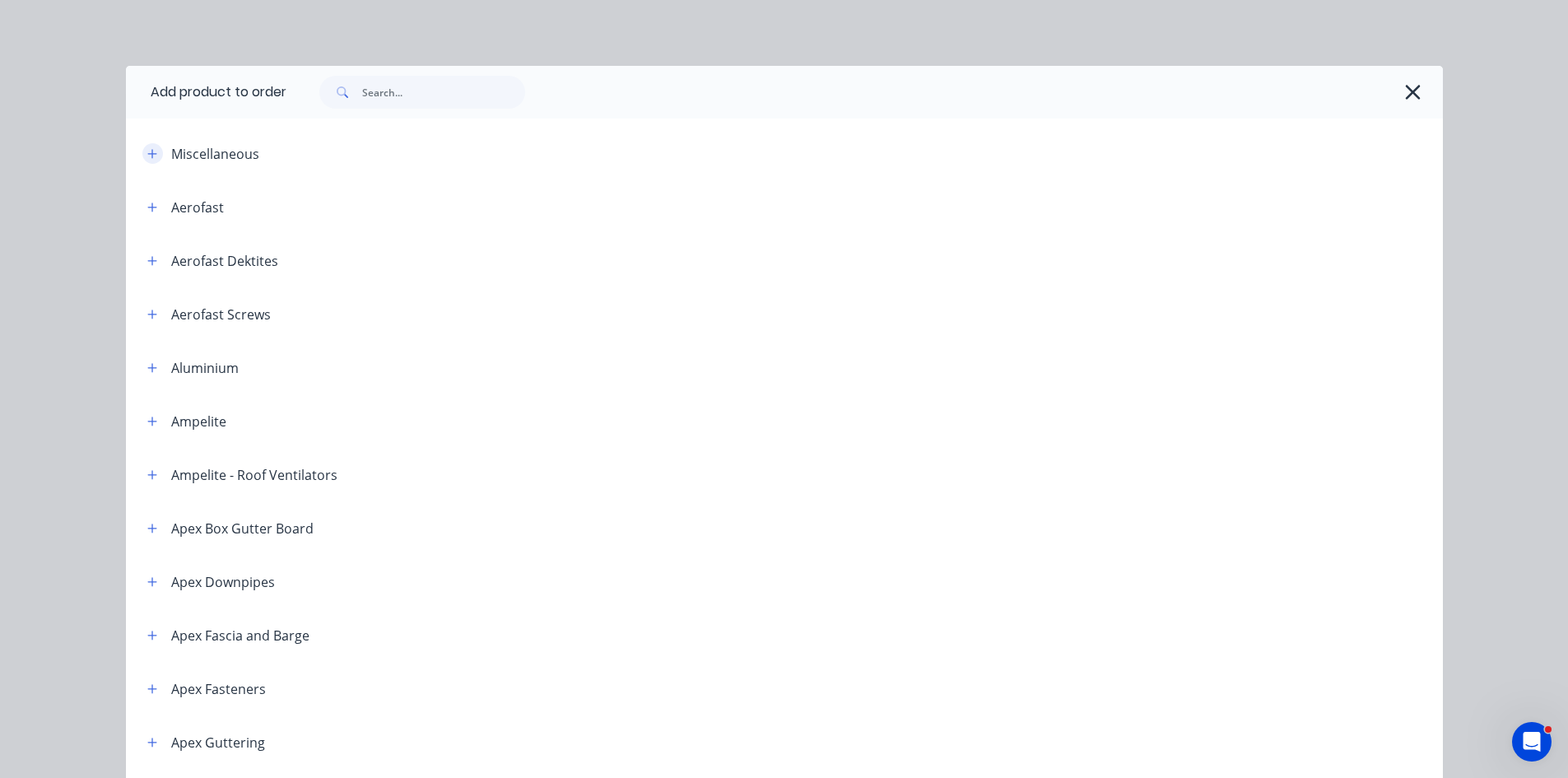
click at [147, 150] on icon "button" at bounding box center [152, 154] width 10 height 12
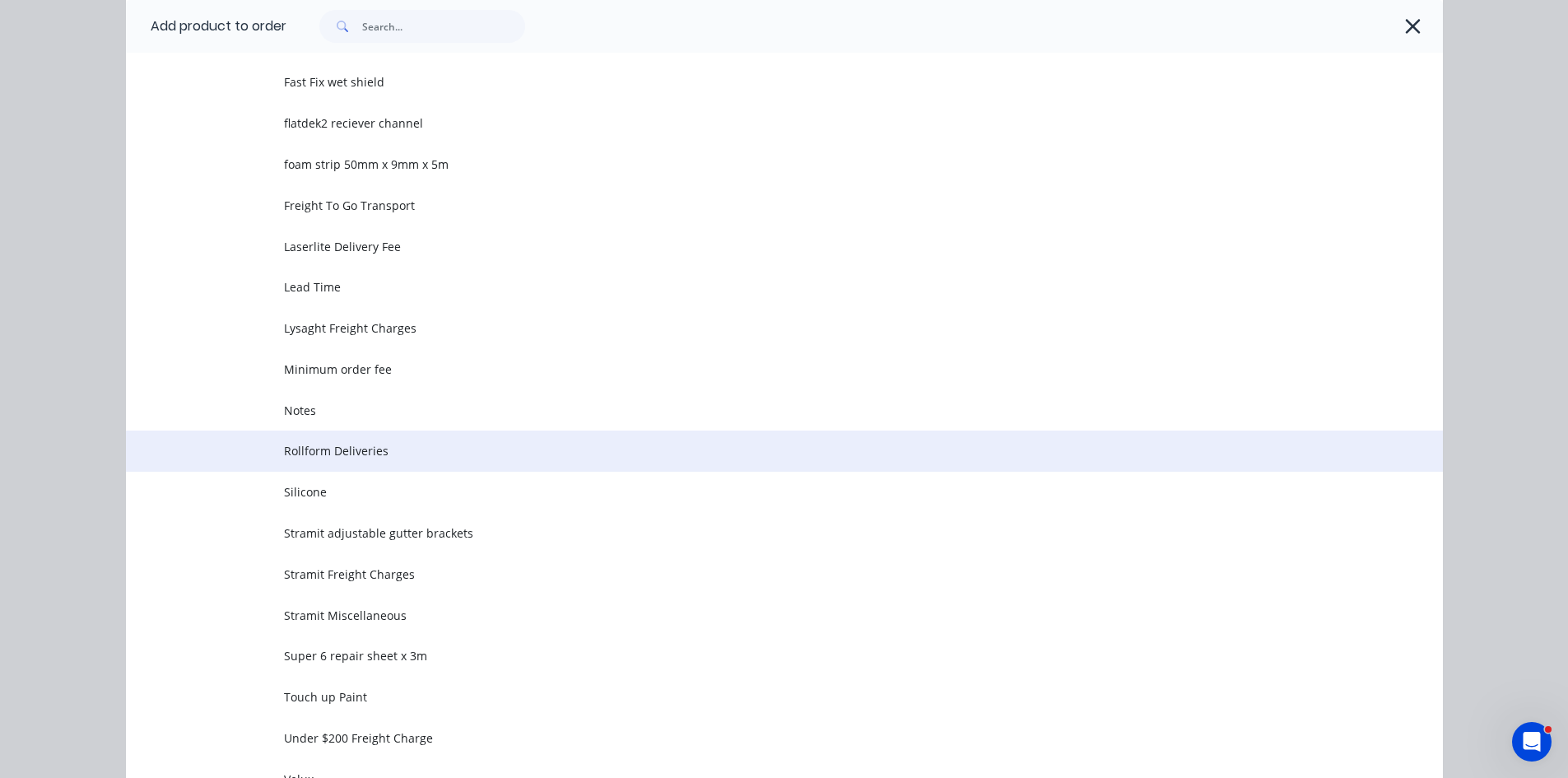
scroll to position [577, 0]
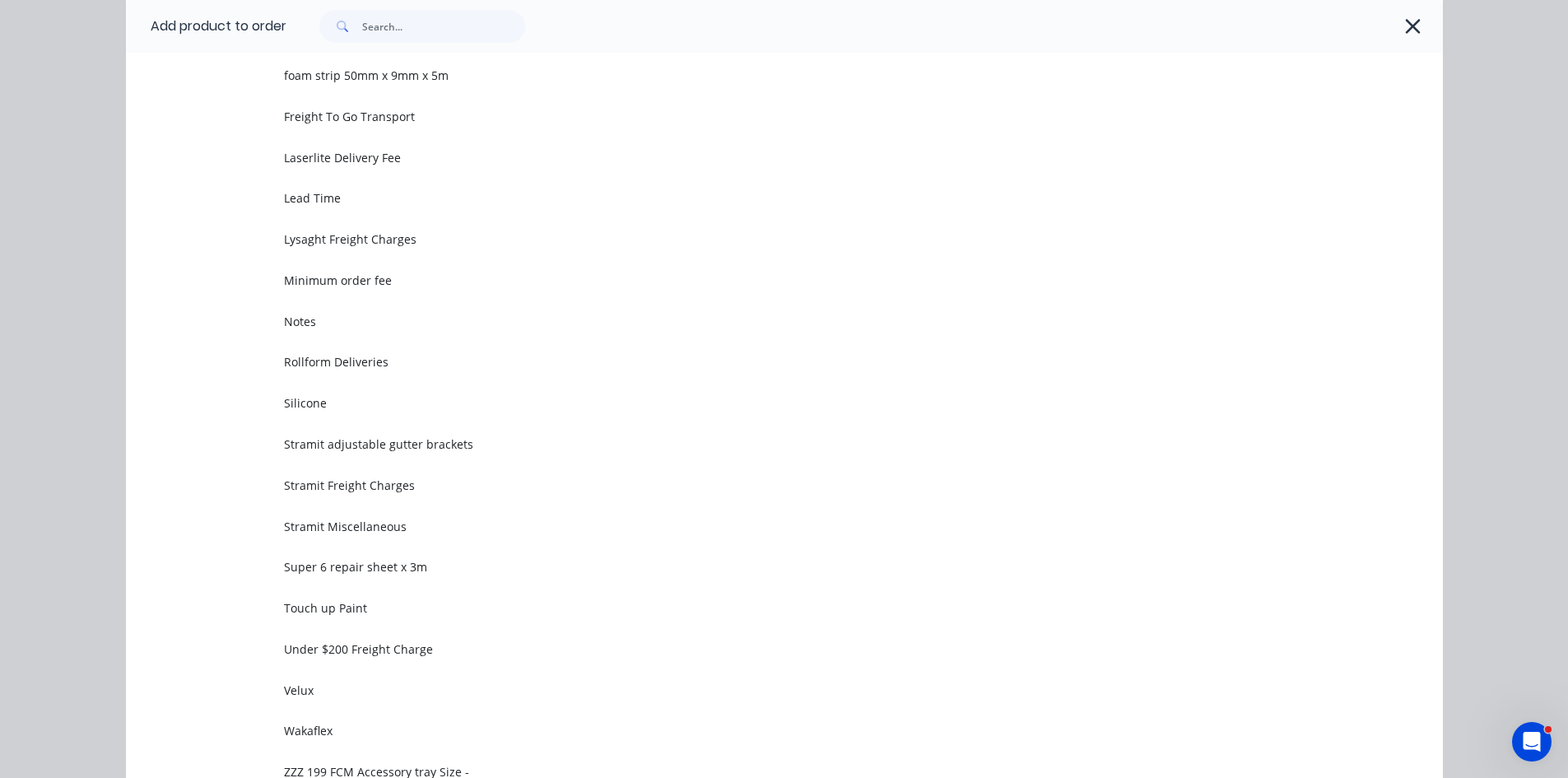
click at [354, 478] on span "Stramit Freight Charges" at bounding box center [747, 486] width 927 height 18
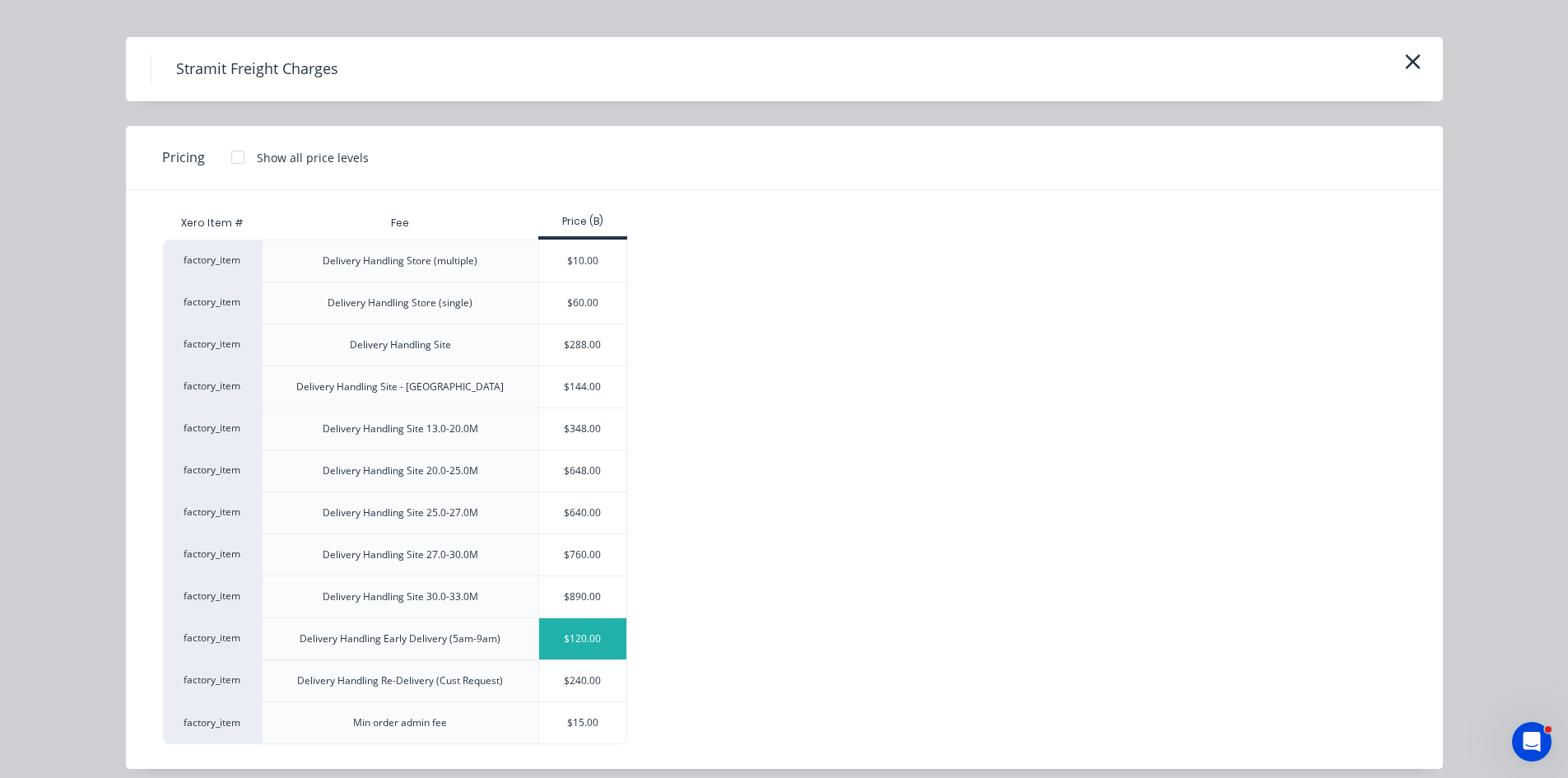
scroll to position [42, 0]
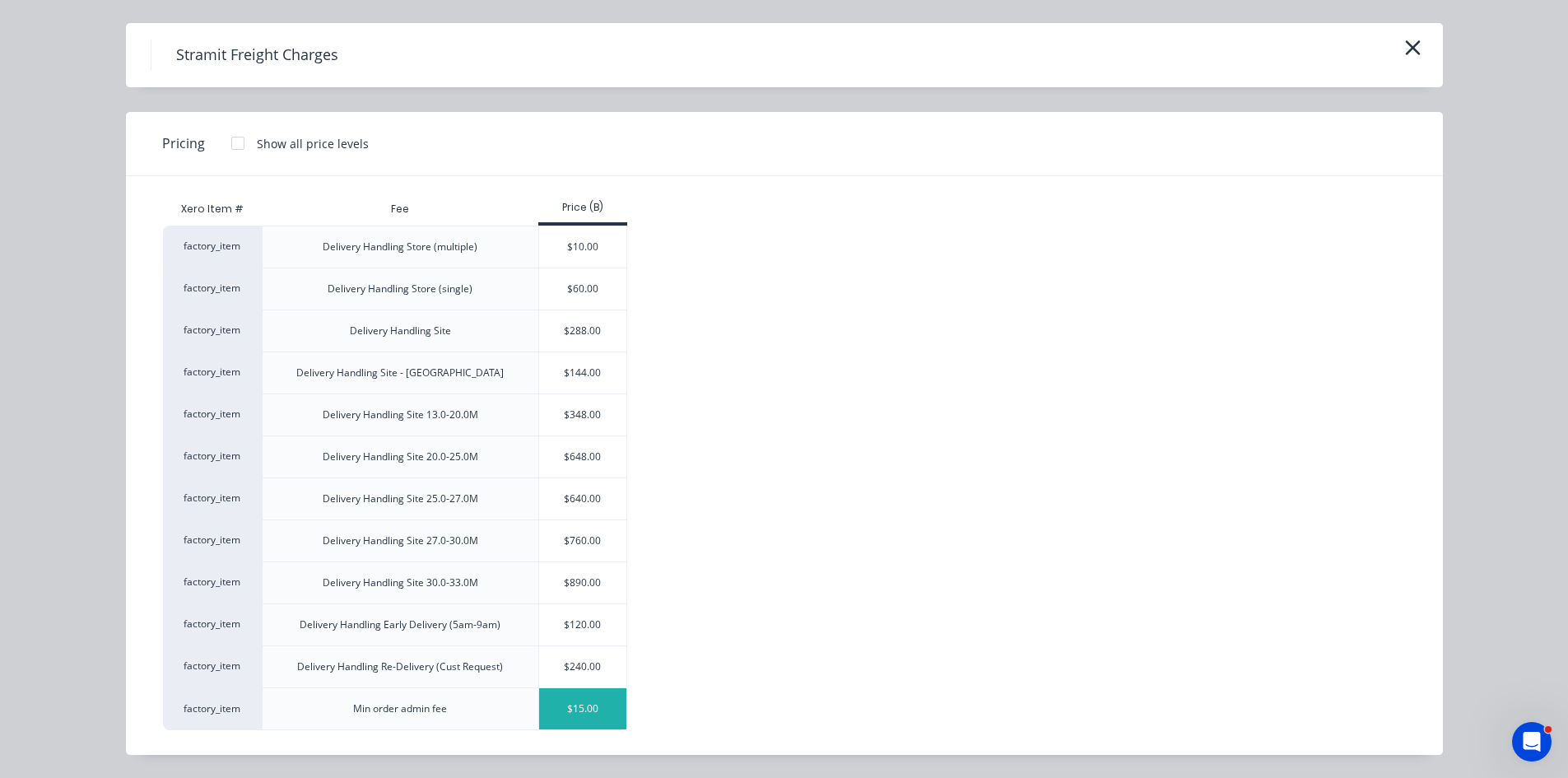
click at [584, 710] on div "$15.00" at bounding box center [582, 709] width 88 height 41
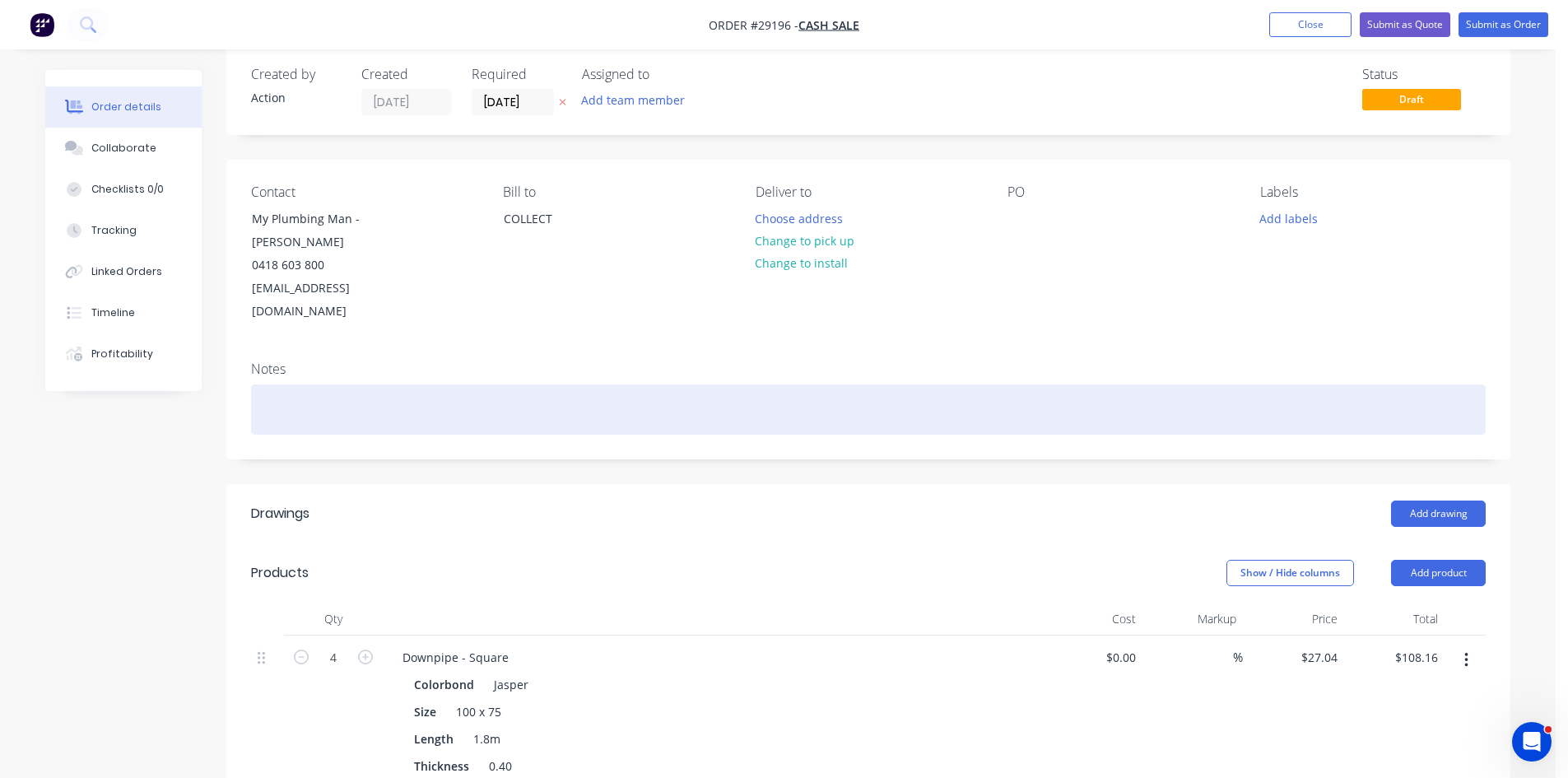
scroll to position [0, 0]
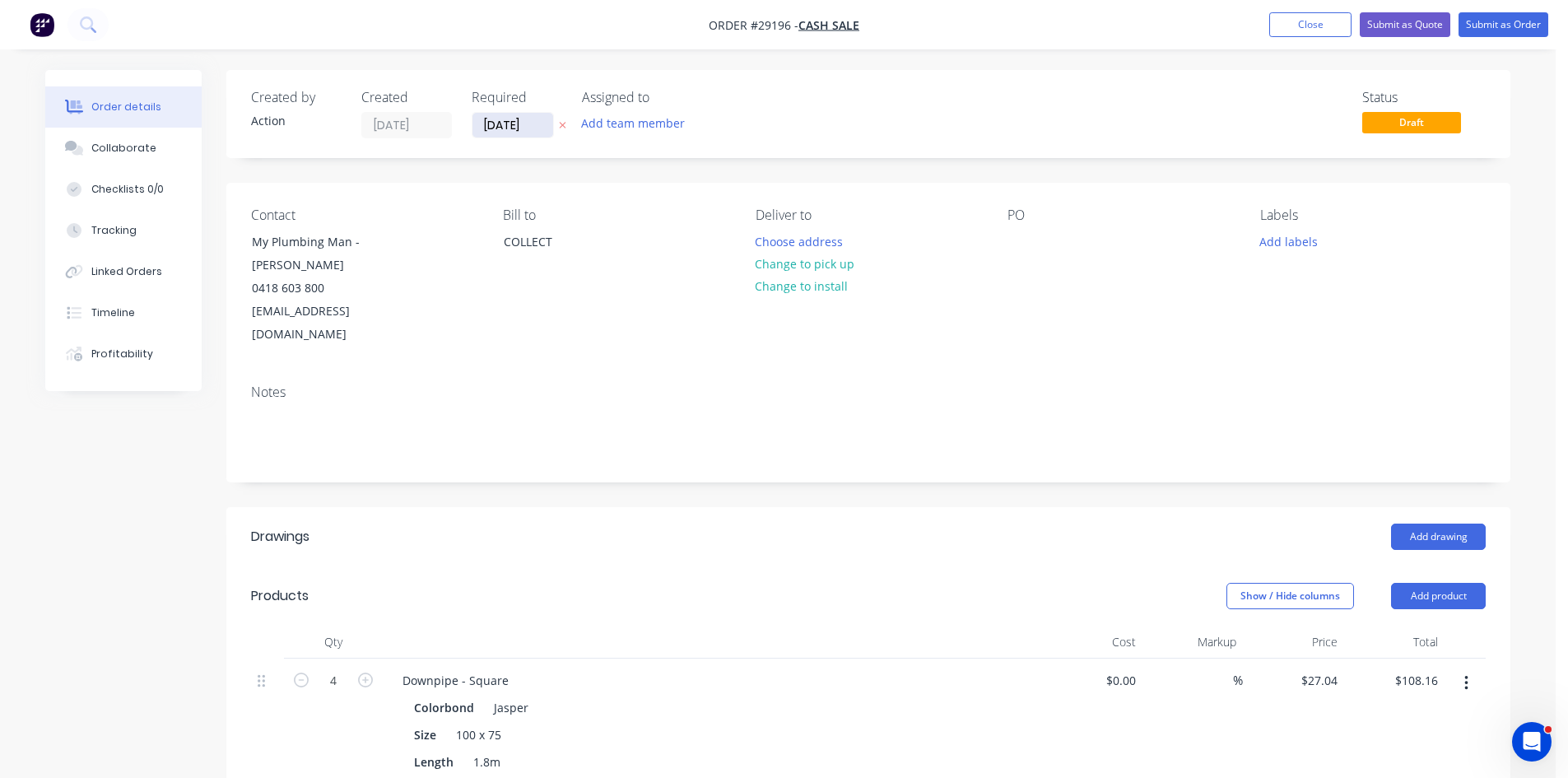
click at [496, 119] on input "[DATE]" at bounding box center [513, 124] width 81 height 25
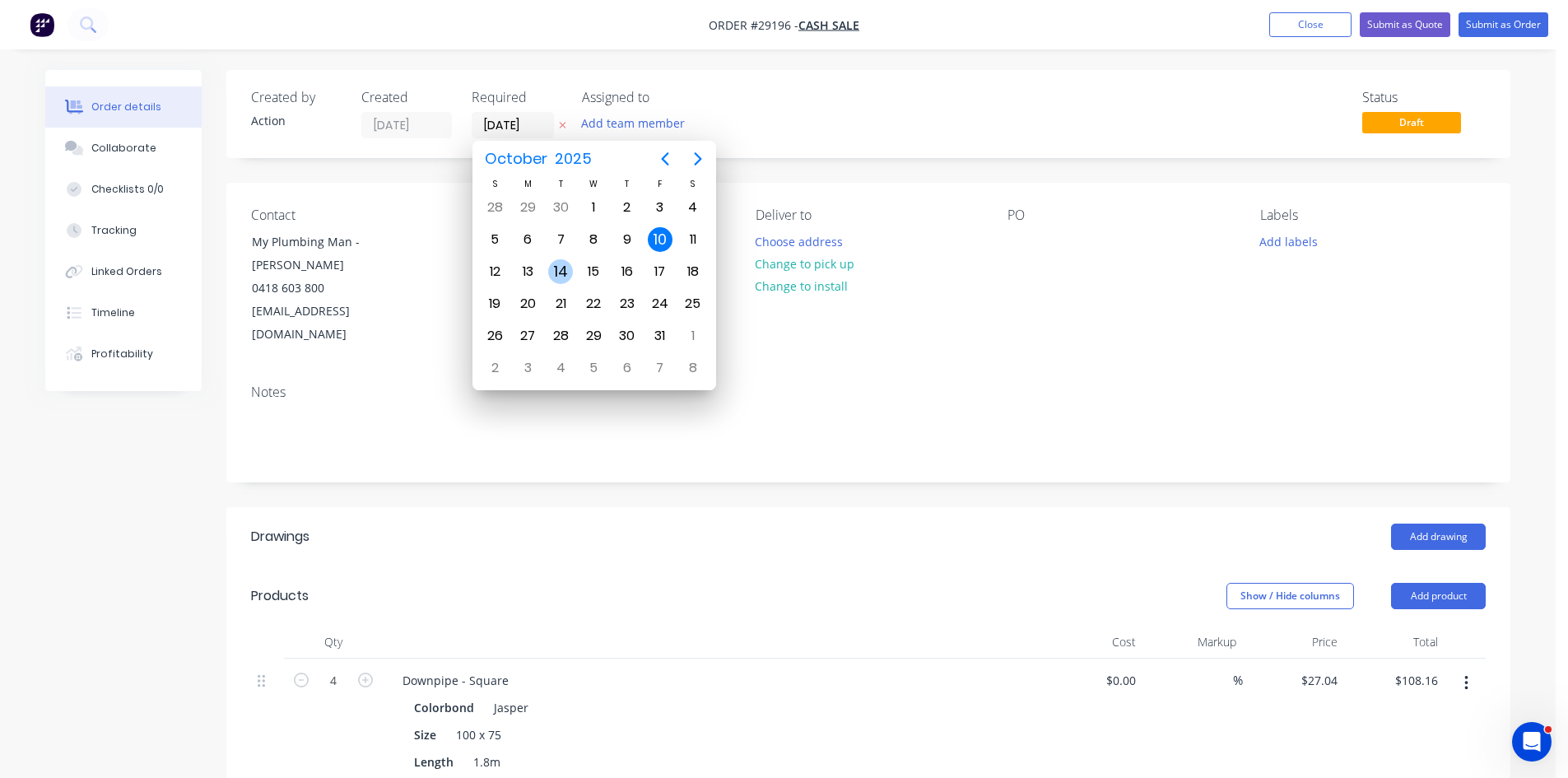
click at [562, 270] on div "14" at bounding box center [560, 272] width 25 height 25
type input "[DATE]"
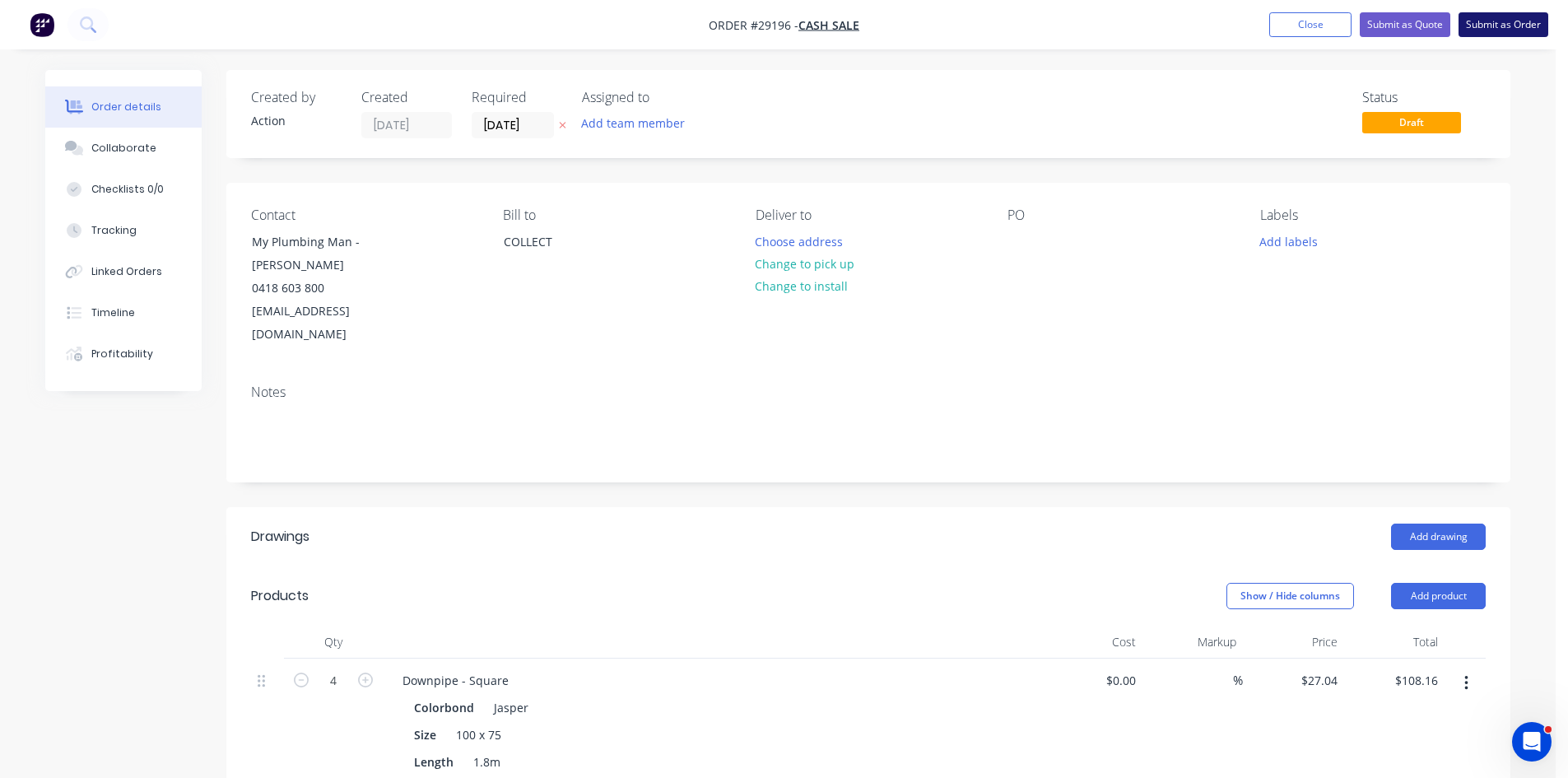
click at [1519, 23] on button "Submit as Order" at bounding box center [1503, 25] width 90 height 25
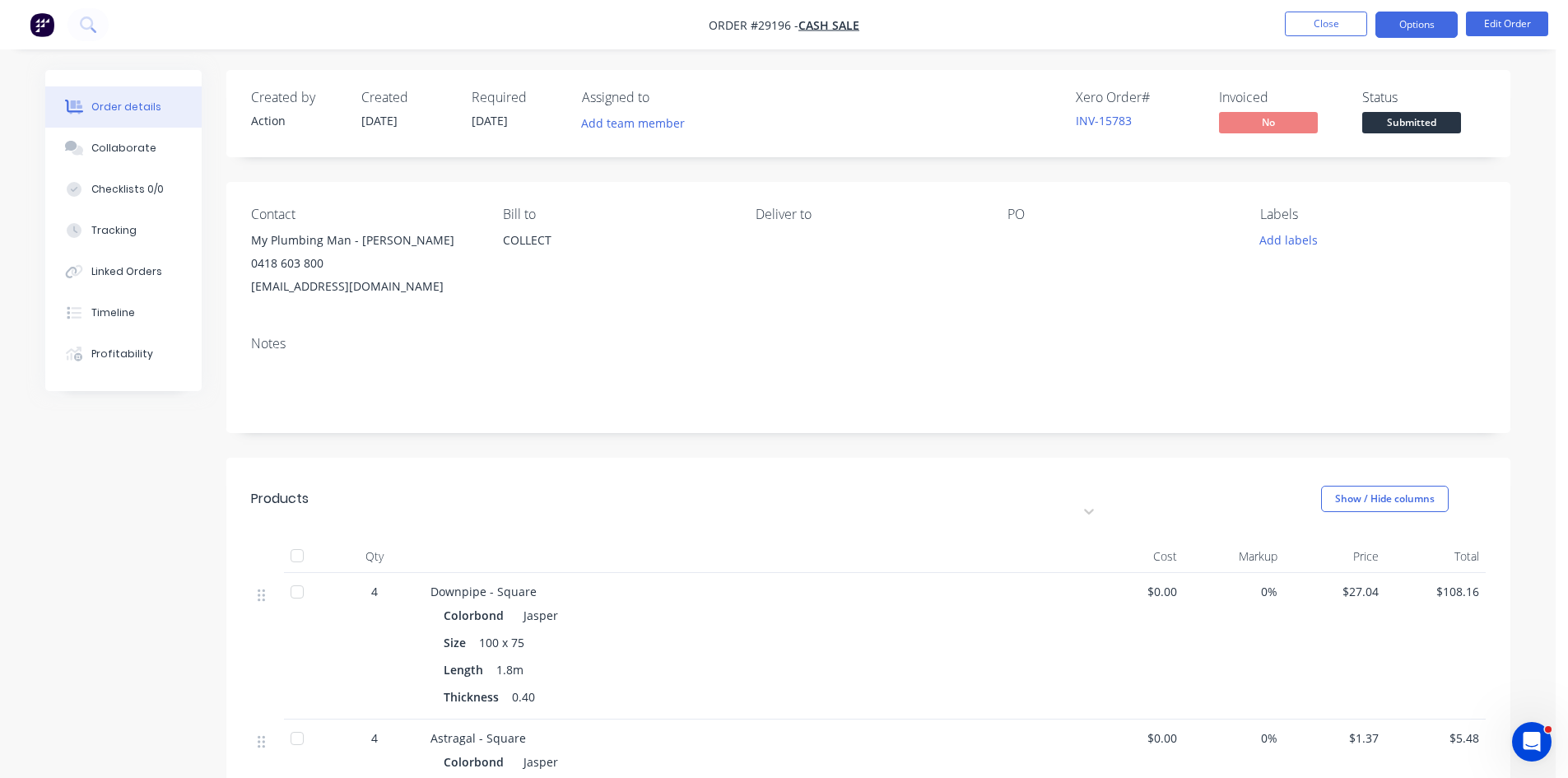
click at [1410, 27] on button "Options" at bounding box center [1415, 25] width 82 height 27
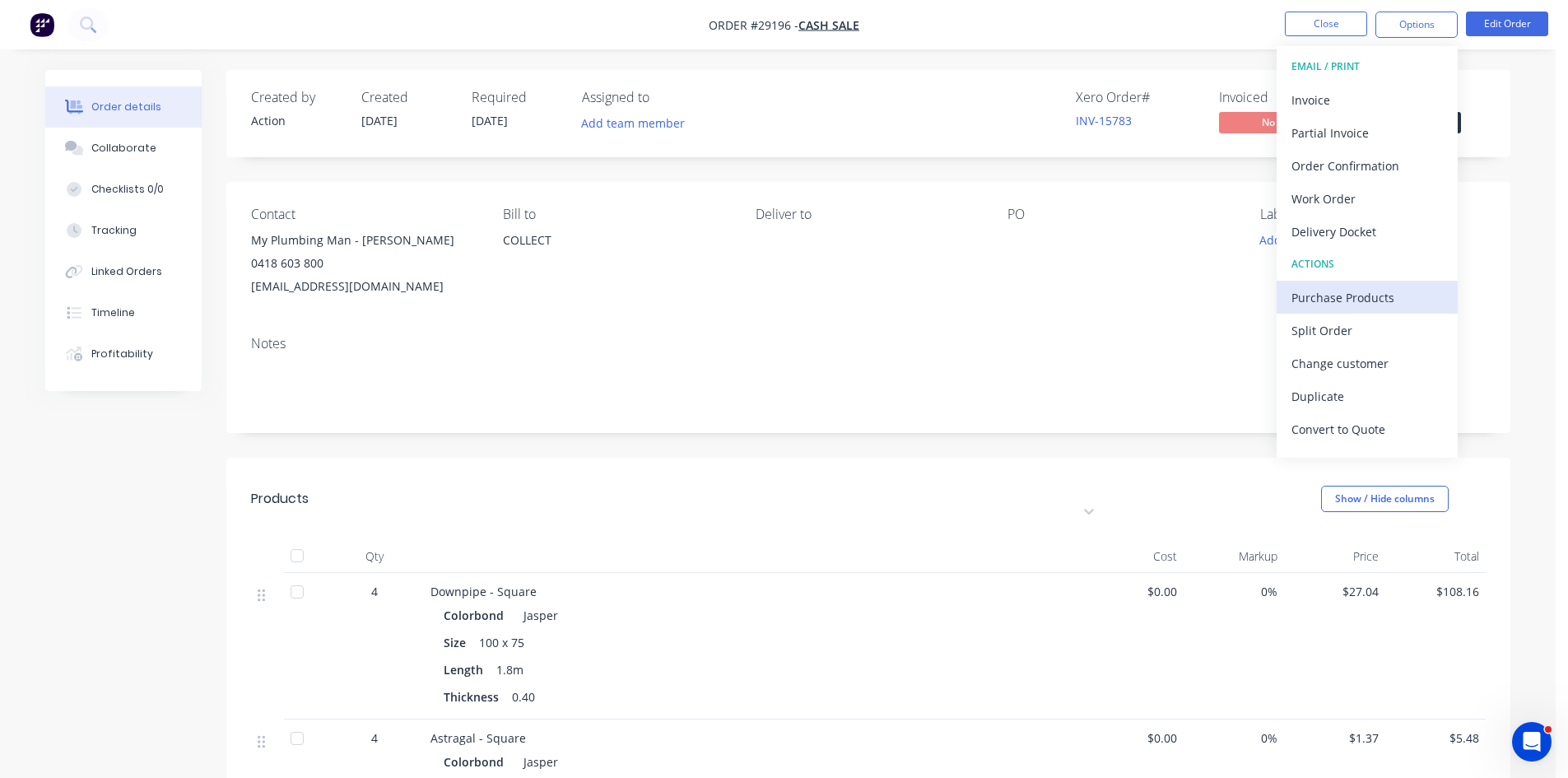
click at [1331, 295] on div "Purchase Products" at bounding box center [1366, 297] width 151 height 24
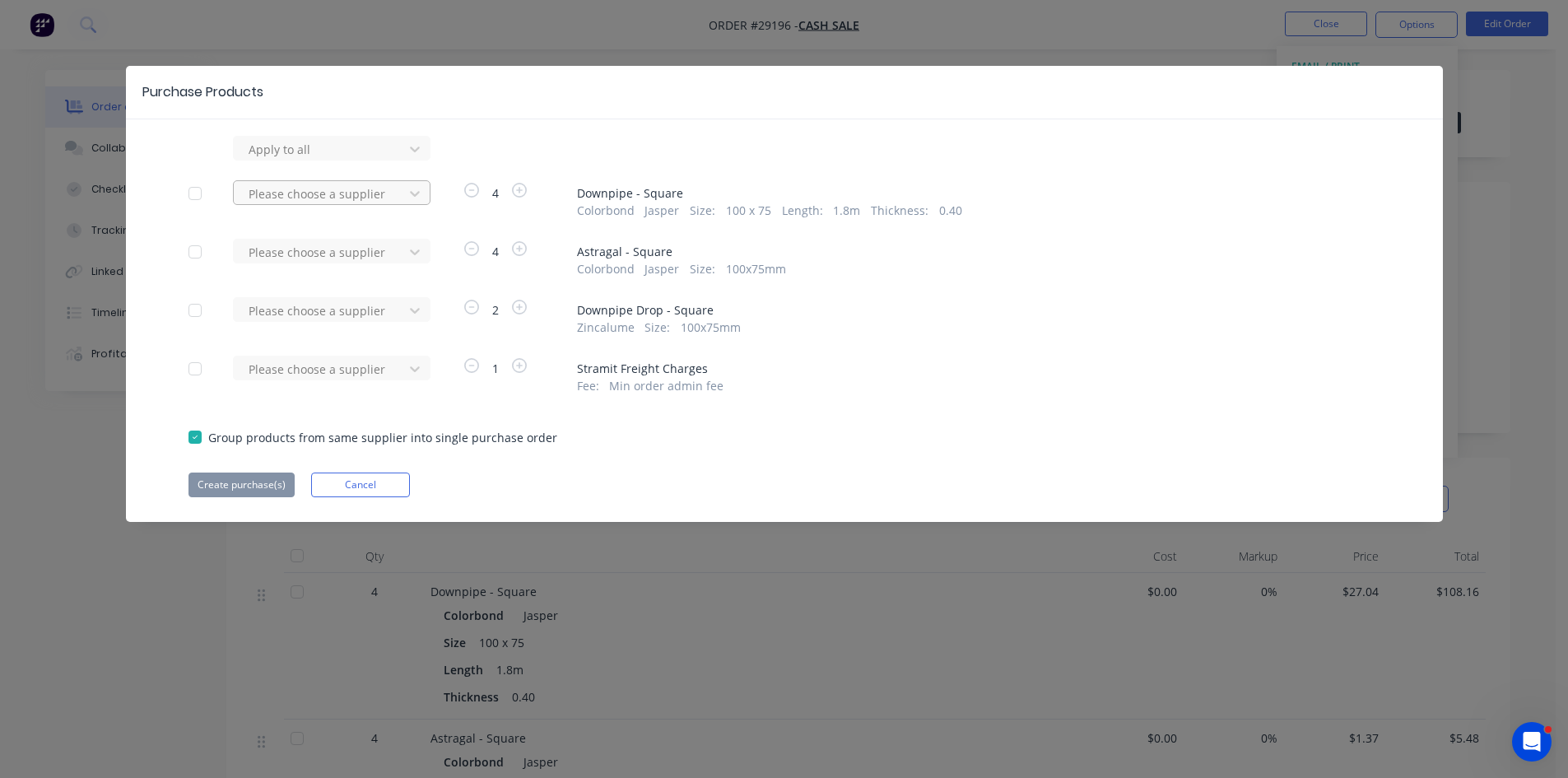
click at [267, 189] on div at bounding box center [321, 194] width 148 height 21
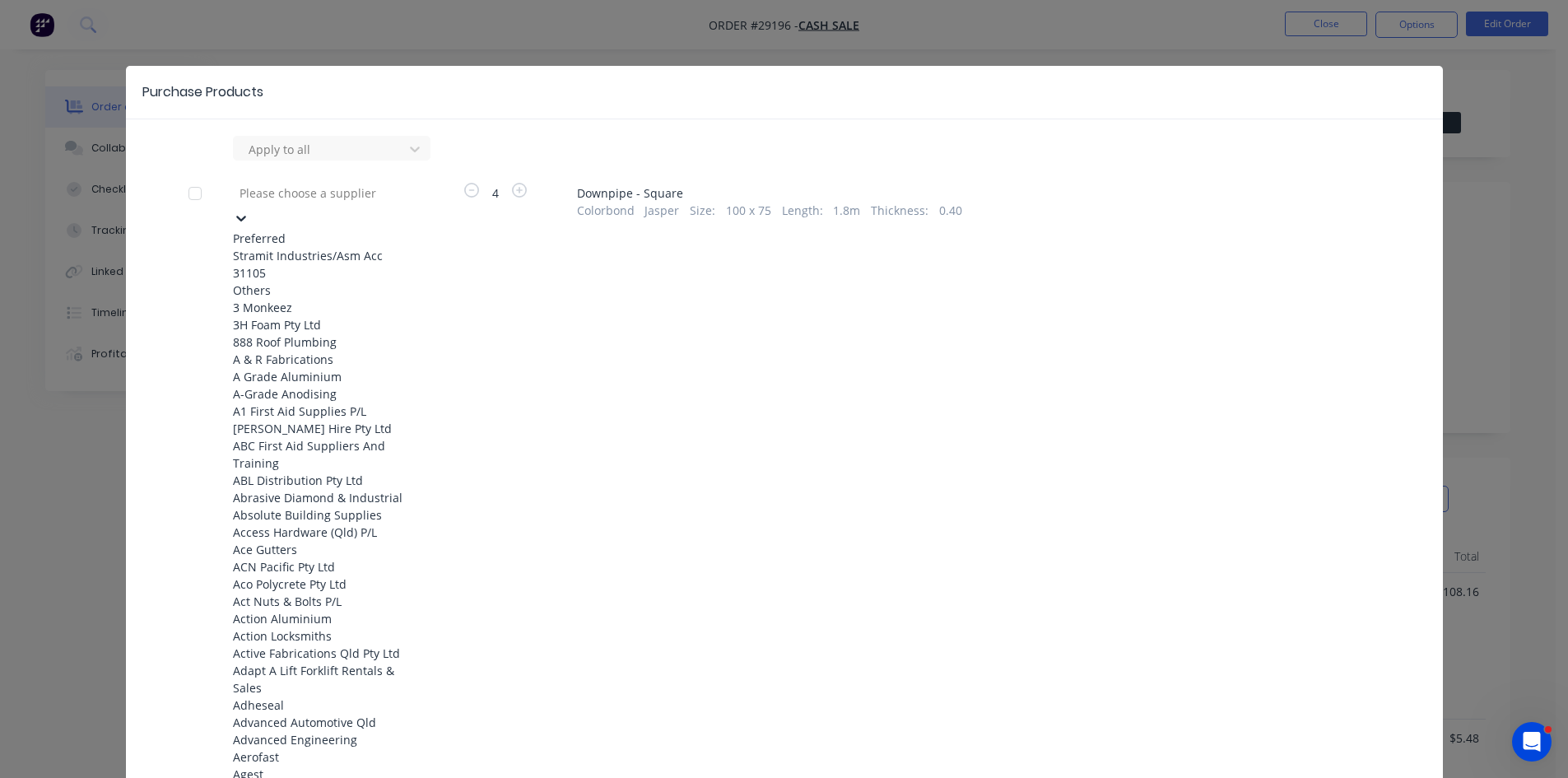
click at [273, 256] on div "Stramit Industries/Asm Acc 31105" at bounding box center [323, 264] width 181 height 35
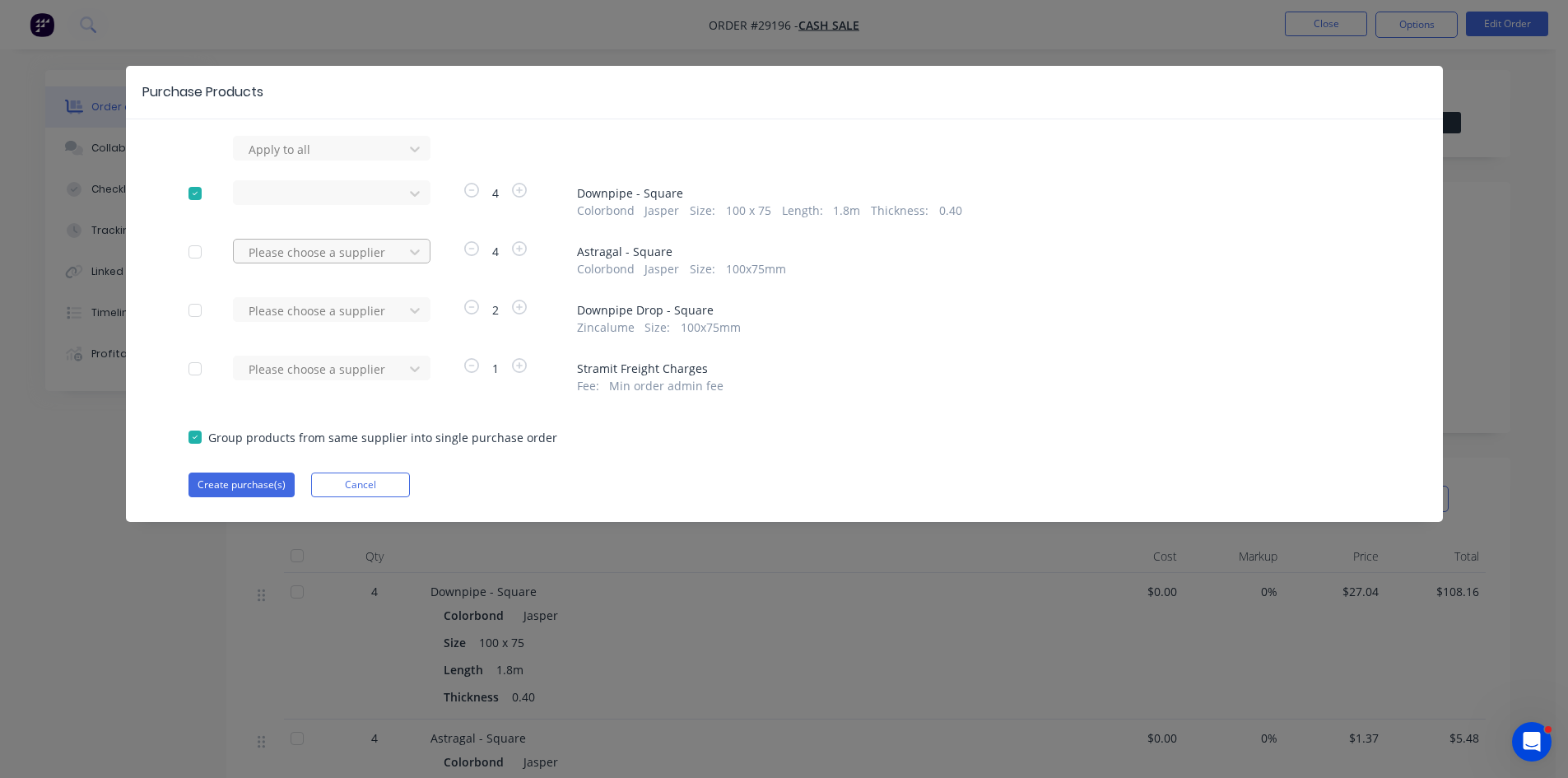
click at [271, 256] on div at bounding box center [321, 252] width 148 height 21
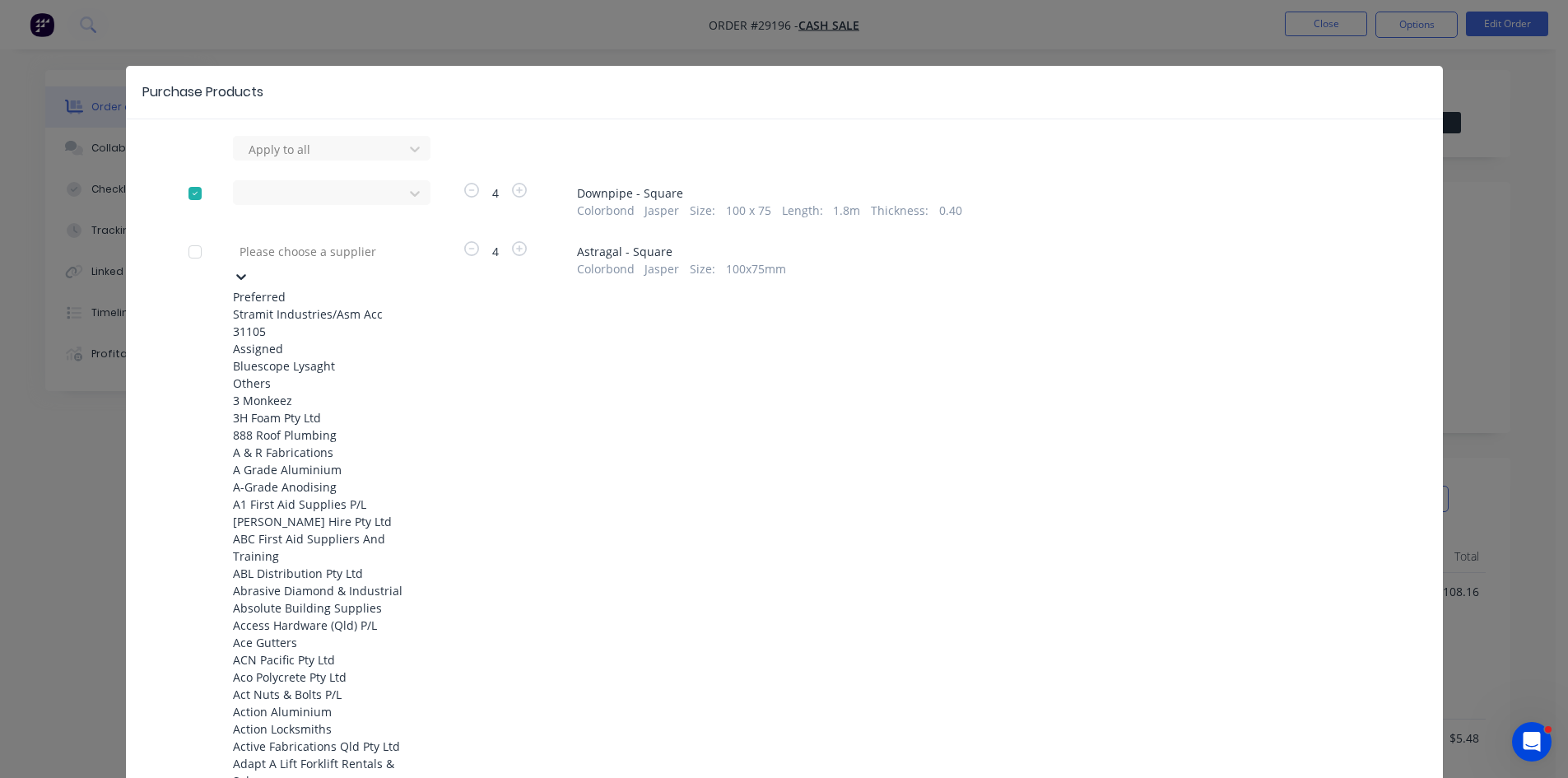
click at [270, 330] on div "Stramit Industries/Asm Acc 31105" at bounding box center [323, 322] width 181 height 35
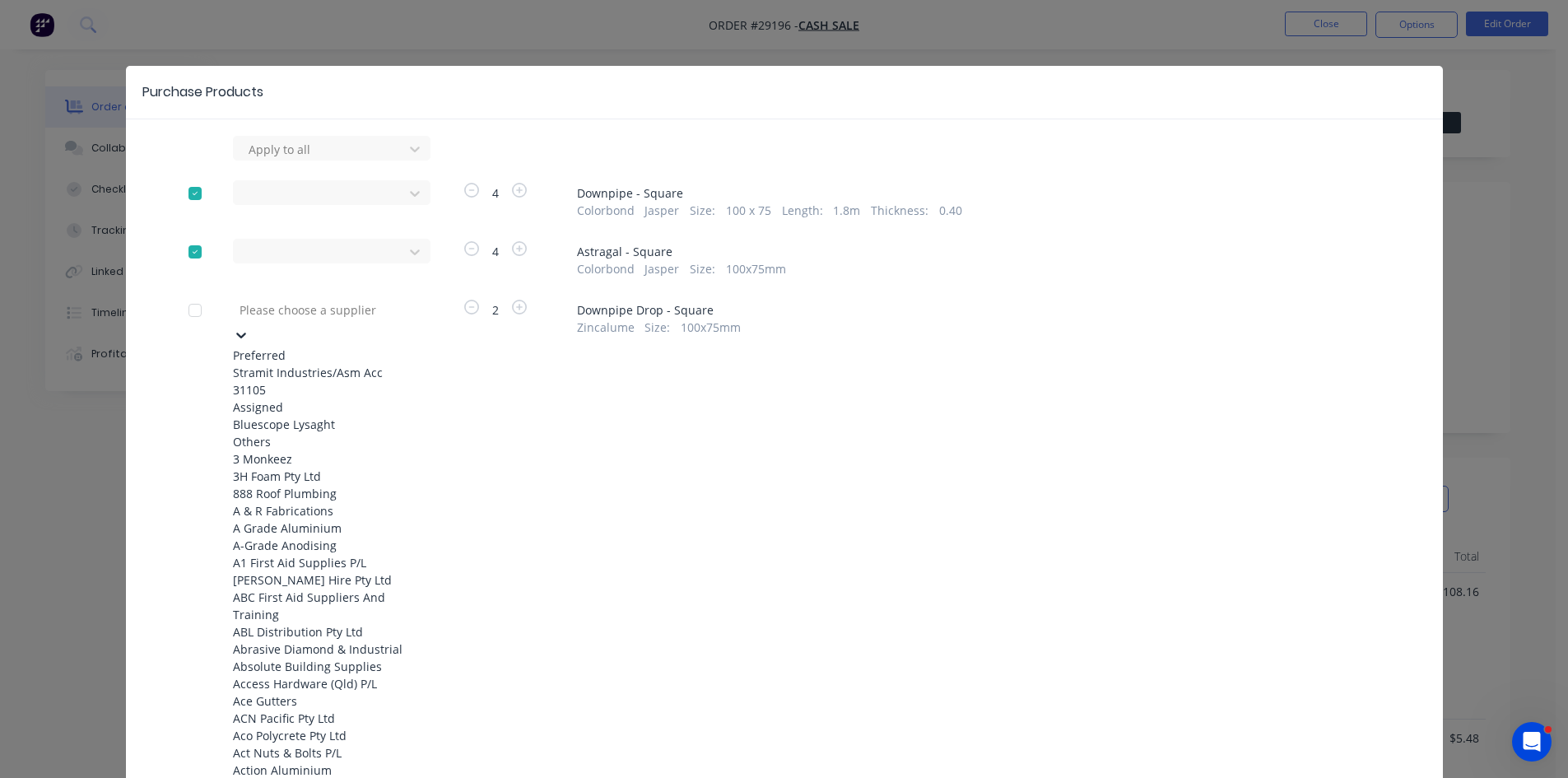
click at [266, 315] on div at bounding box center [356, 310] width 237 height 21
drag, startPoint x: 267, startPoint y: 375, endPoint x: 248, endPoint y: 410, distance: 39.8
click at [273, 373] on div "Stramit Industries/Asm Acc 31105" at bounding box center [323, 381] width 181 height 35
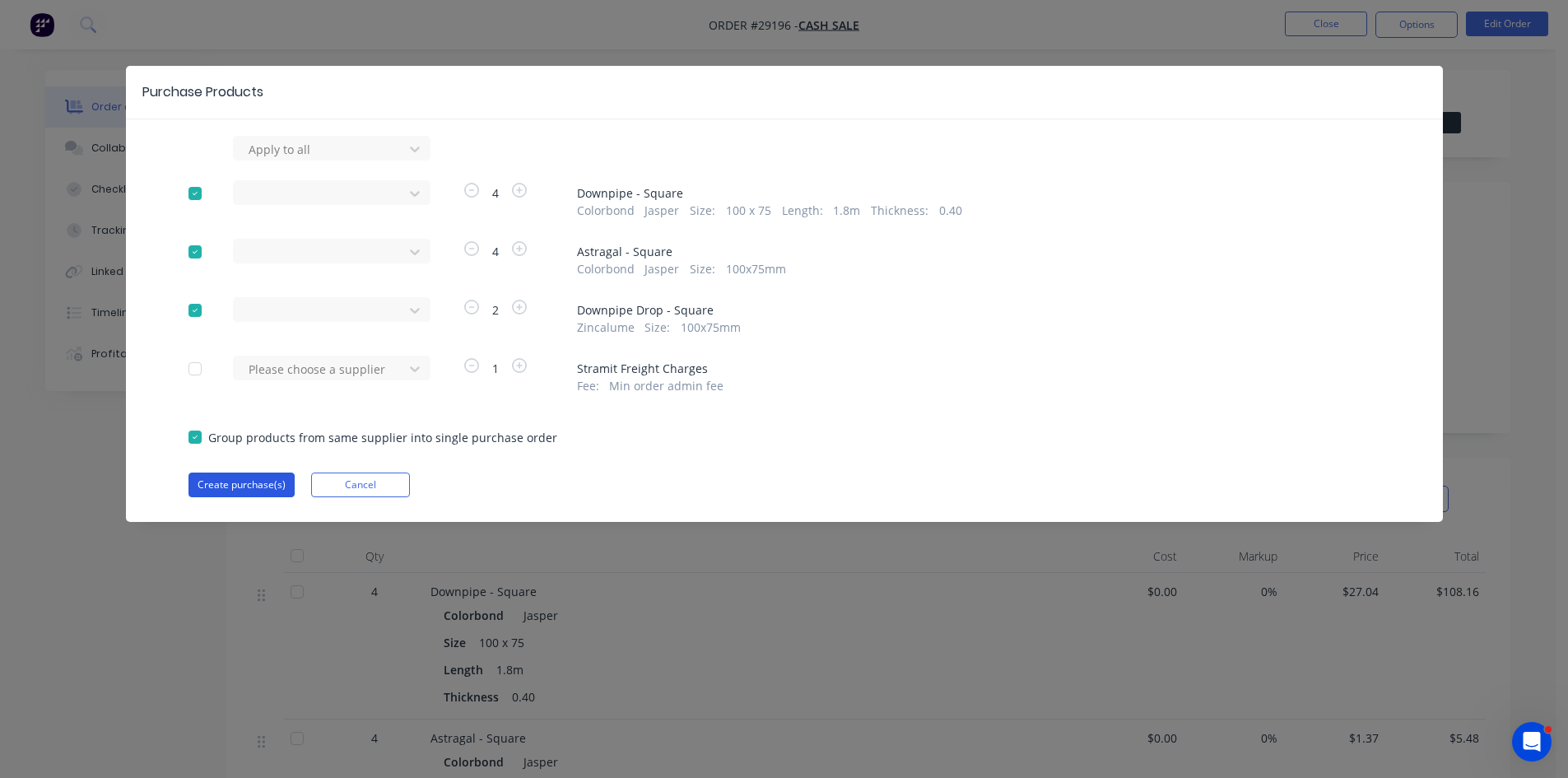
click at [243, 488] on button "Create purchase(s)" at bounding box center [242, 485] width 107 height 25
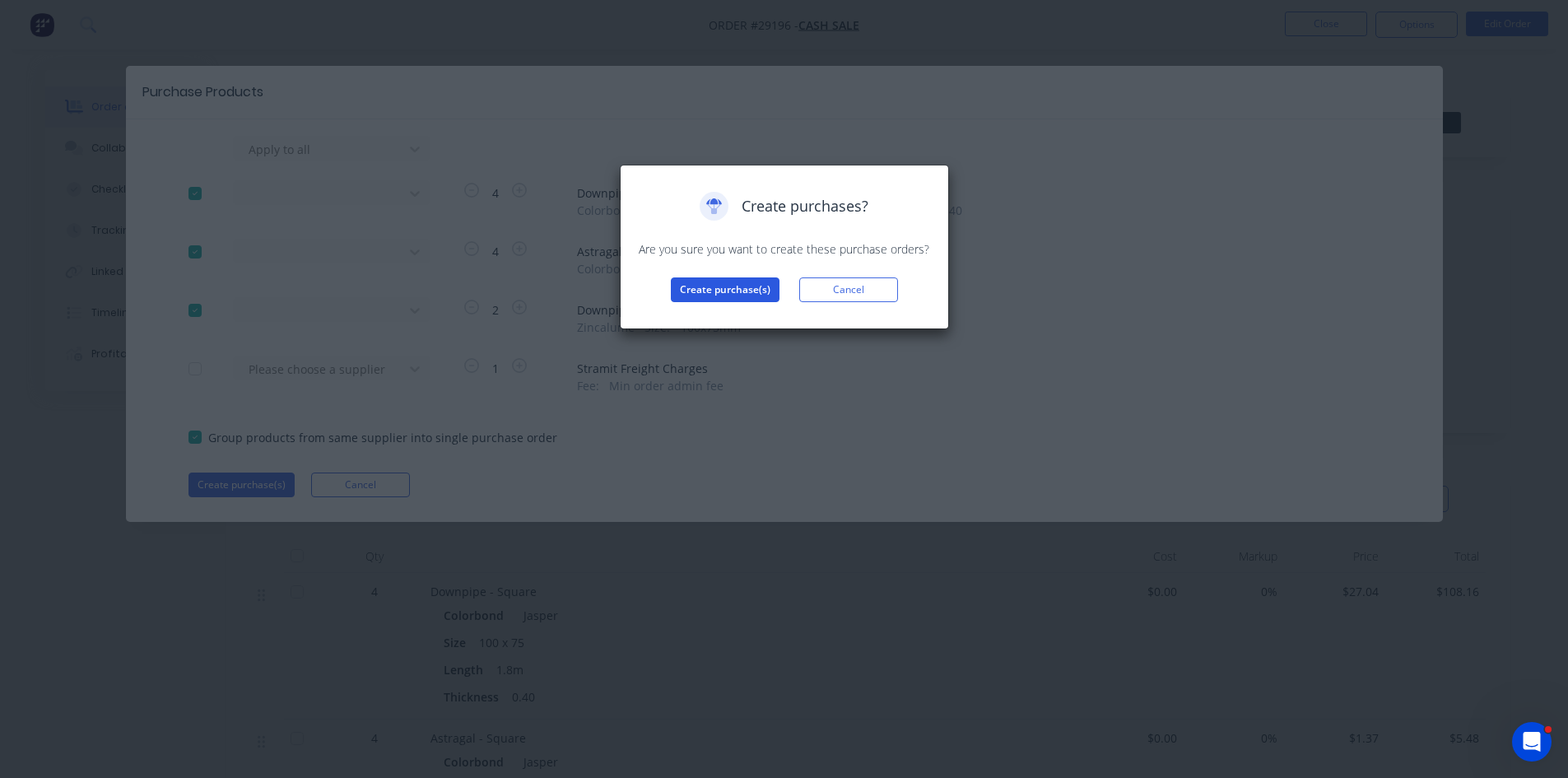
click at [737, 299] on button "Create purchase(s)" at bounding box center [725, 289] width 109 height 25
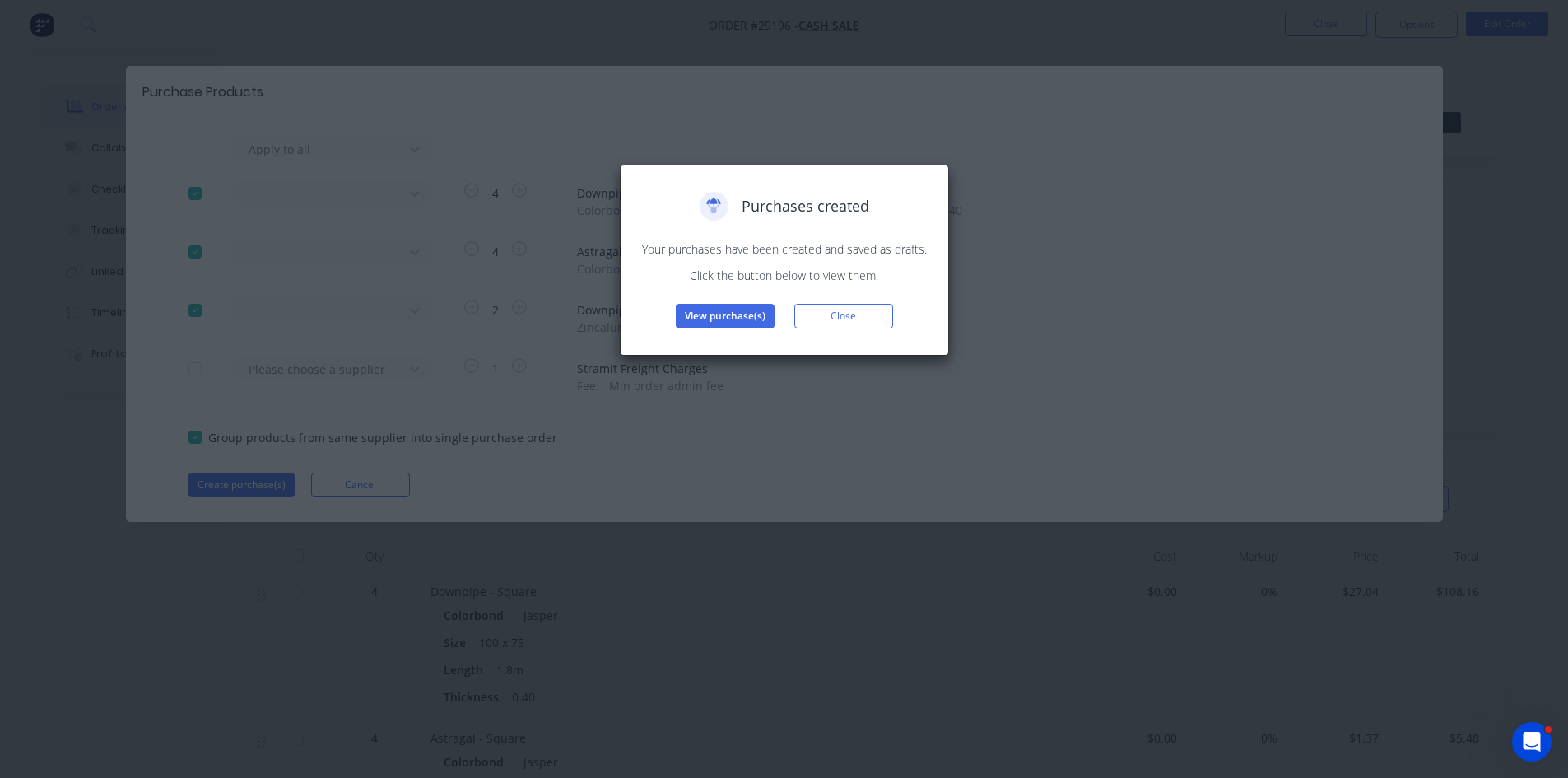
click at [717, 323] on button "View purchase(s)" at bounding box center [725, 316] width 99 height 25
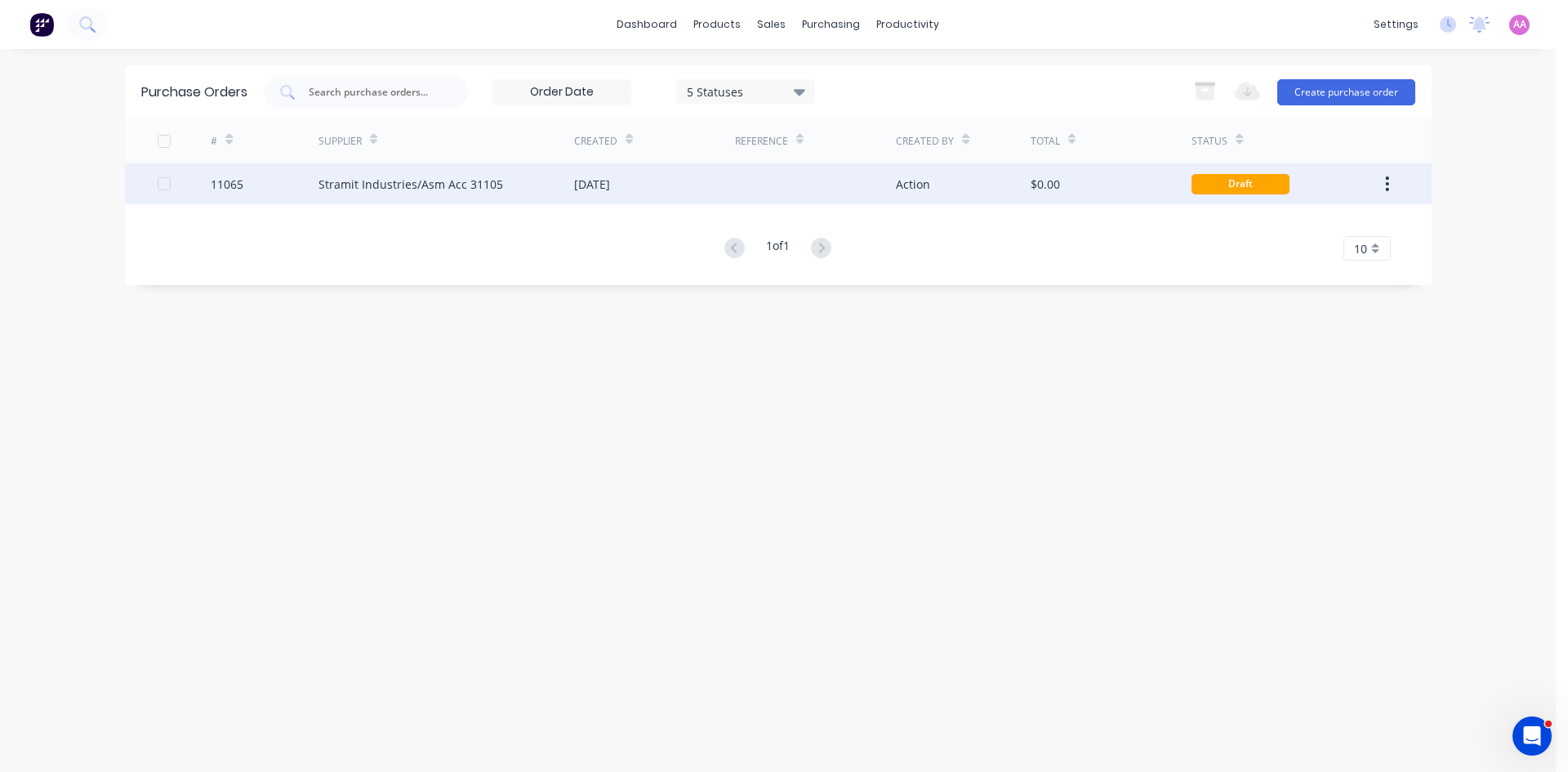
click at [355, 179] on div "Stramit Industries/Asm Acc 31105" at bounding box center [410, 184] width 184 height 18
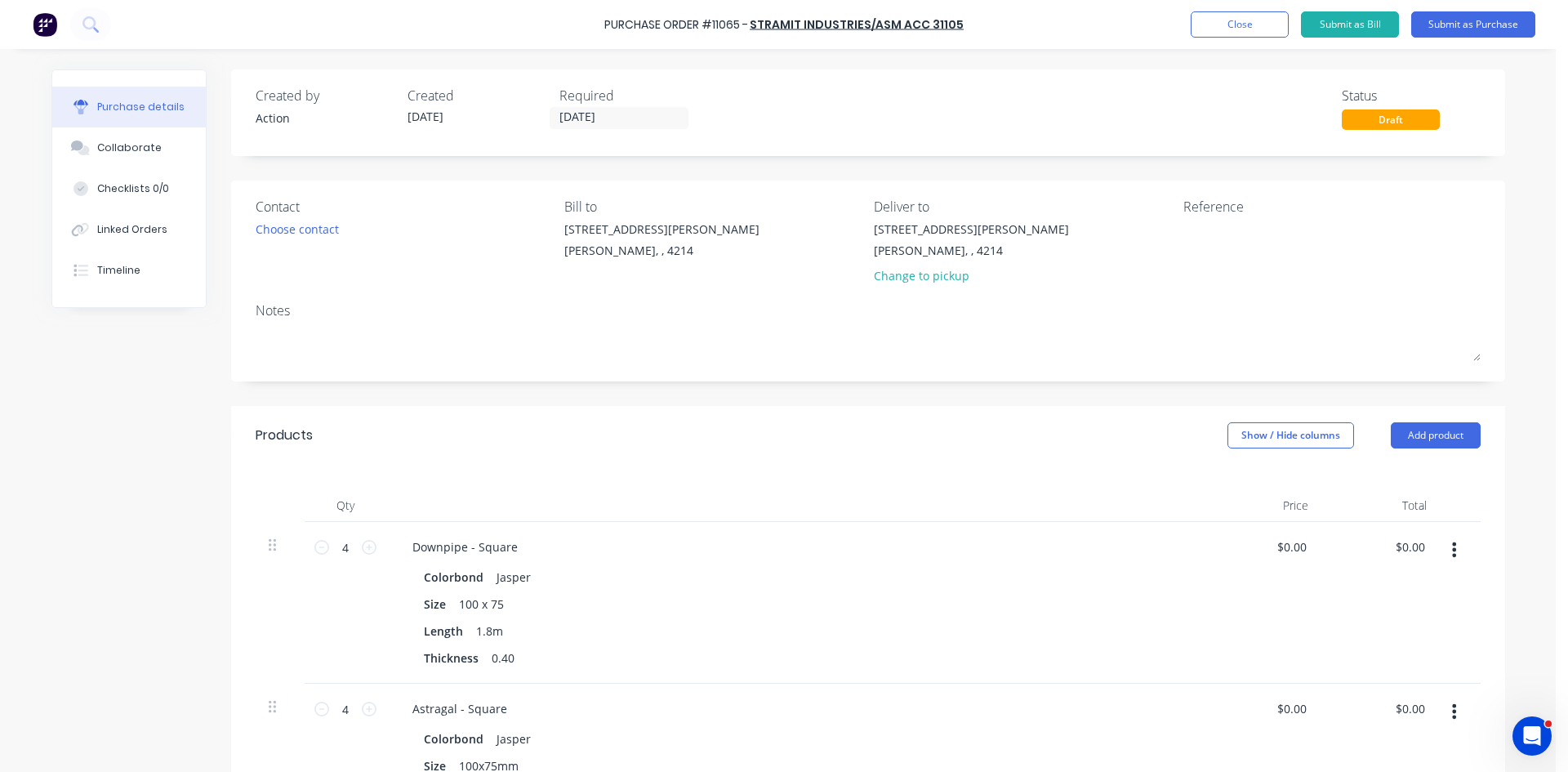
click at [302, 228] on div "Choose contact" at bounding box center [297, 229] width 83 height 18
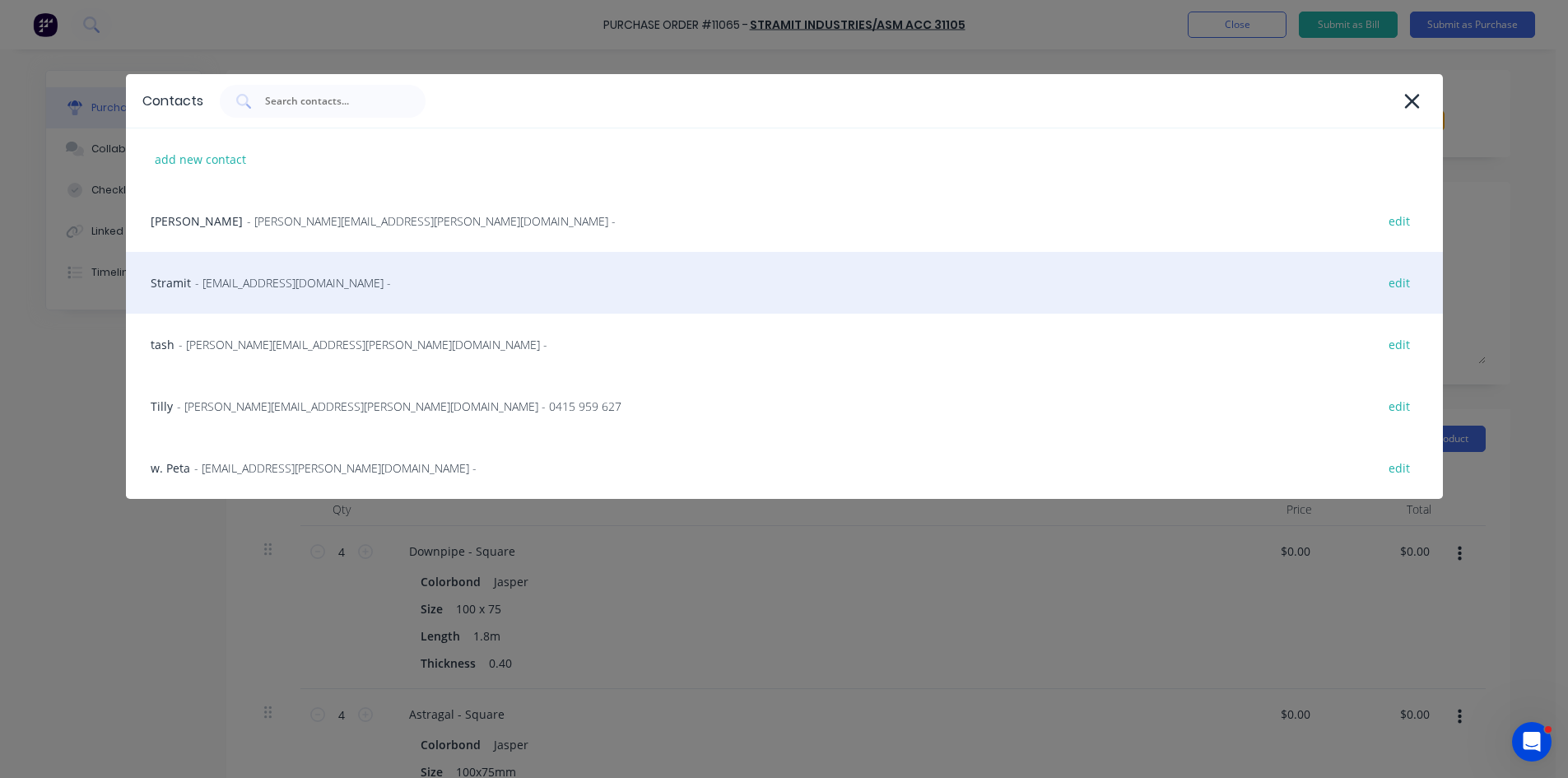
click at [230, 278] on span "- sales.crestmead@stramit.com.au -" at bounding box center [293, 283] width 195 height 18
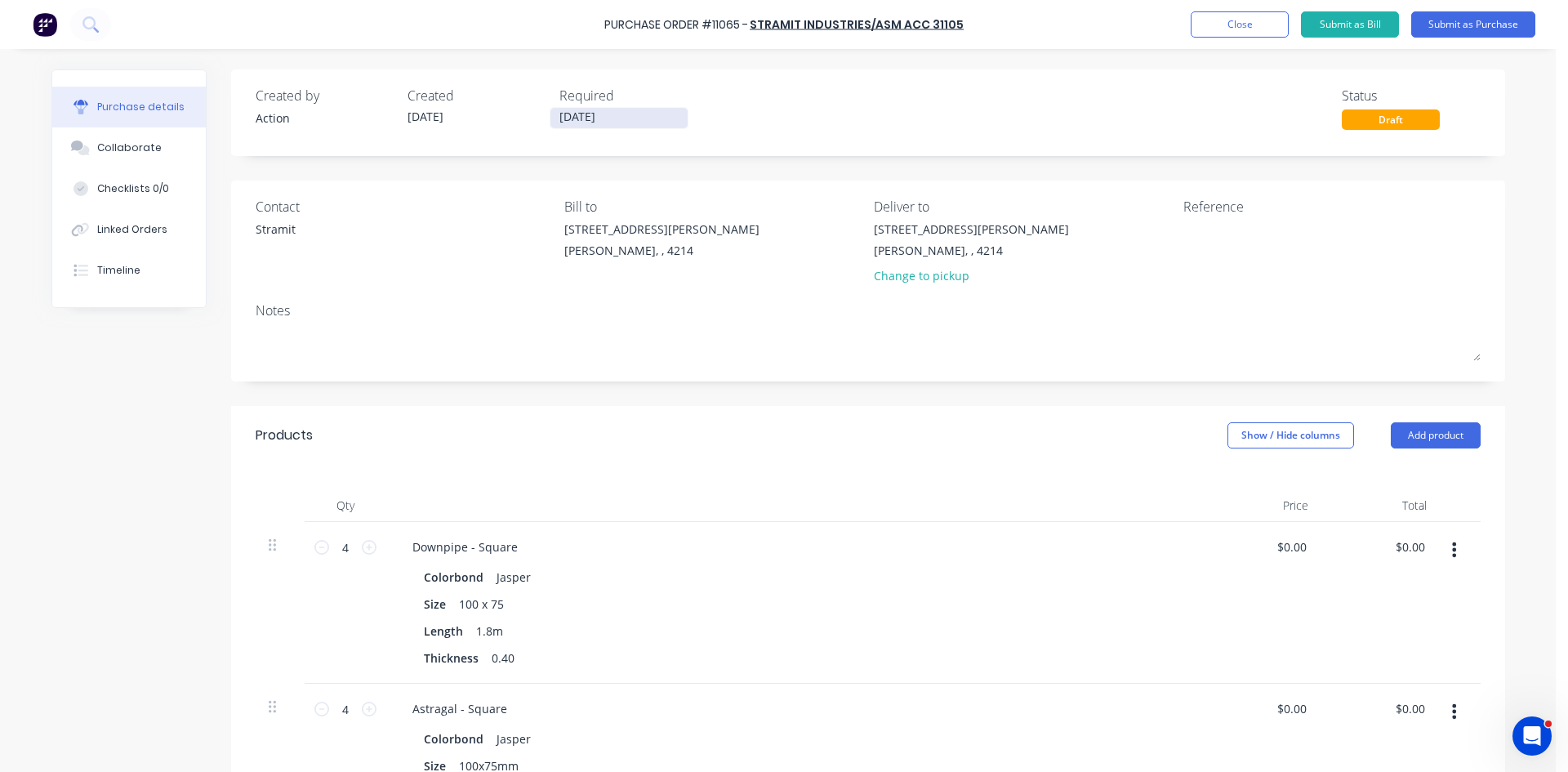
click at [638, 108] on label "[DATE]" at bounding box center [619, 118] width 139 height 23
click at [638, 108] on input "[DATE]" at bounding box center [619, 118] width 137 height 21
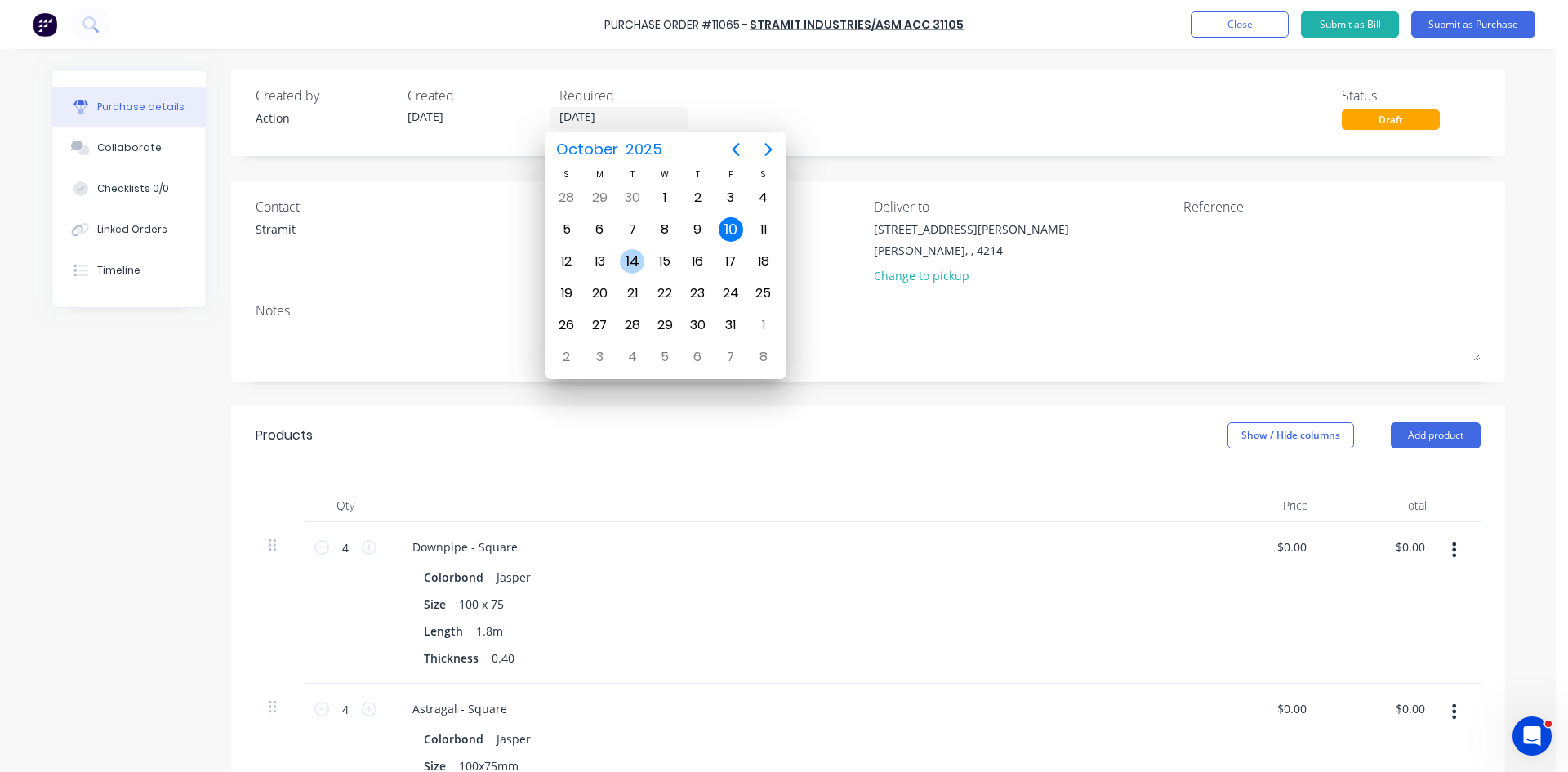
click at [629, 264] on div "14" at bounding box center [632, 261] width 24 height 24
type input "[DATE]"
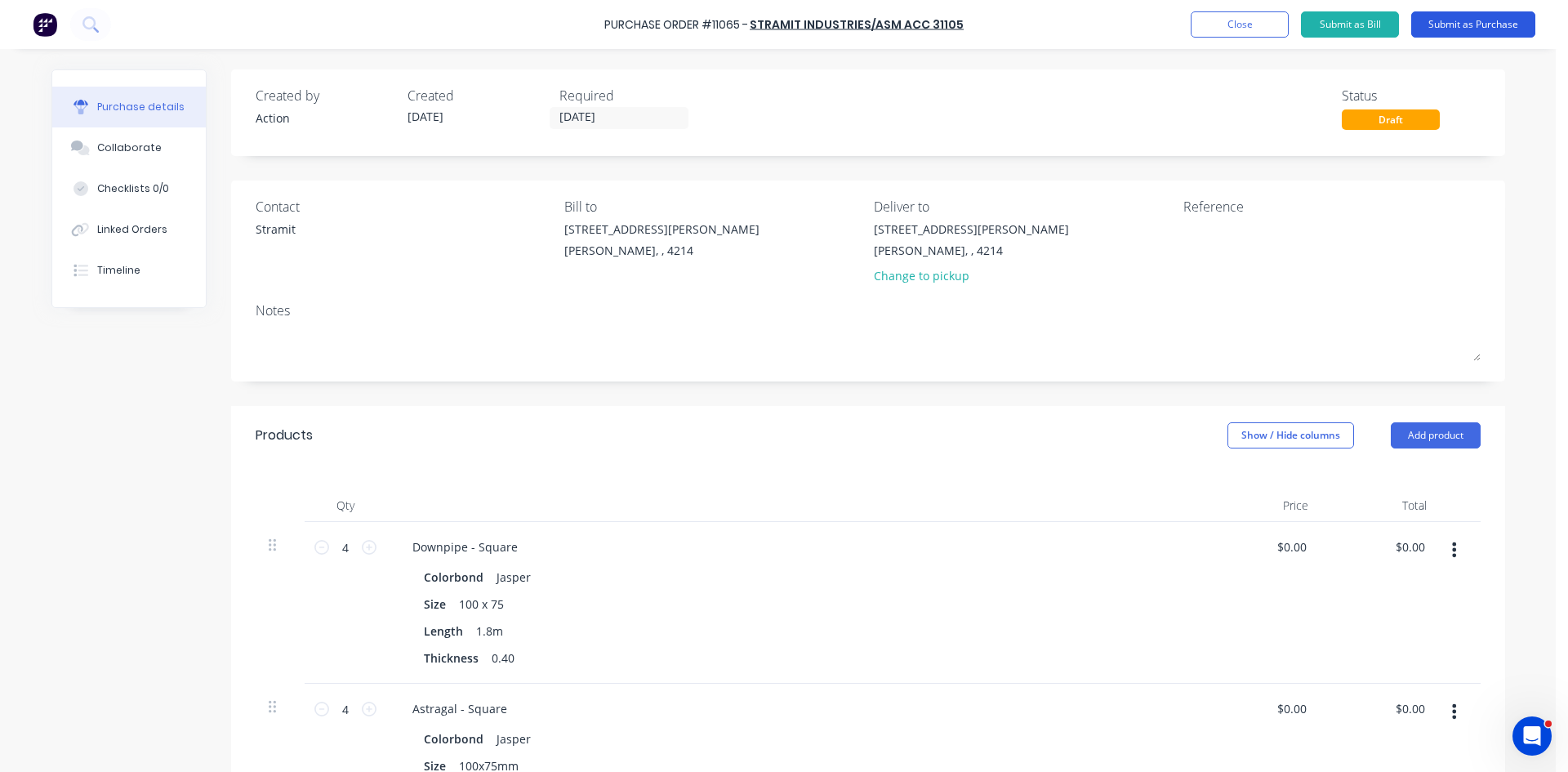
click at [1493, 26] on button "Submit as Purchase" at bounding box center [1473, 24] width 124 height 26
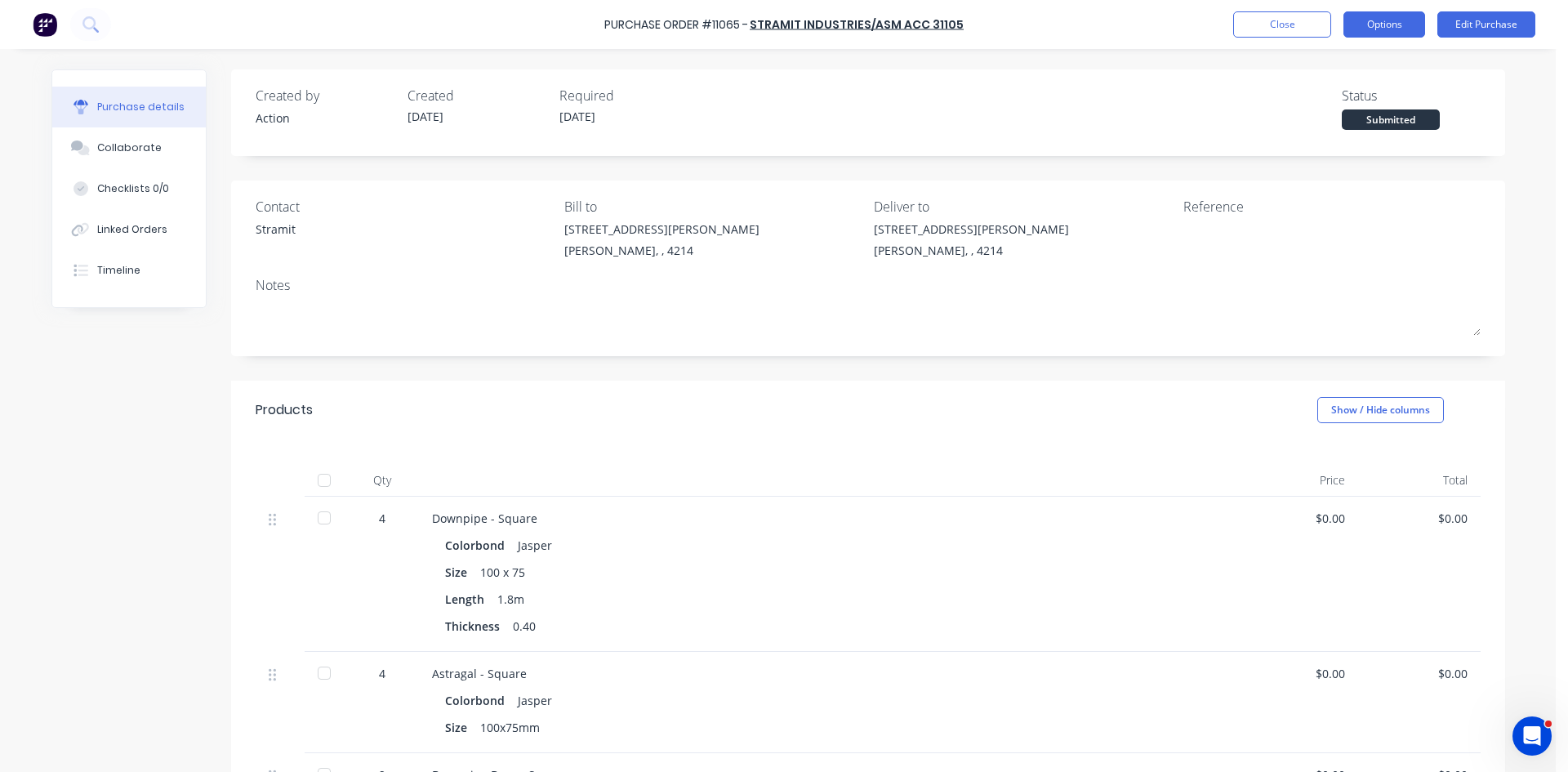
click at [1389, 25] on button "Options" at bounding box center [1384, 24] width 81 height 26
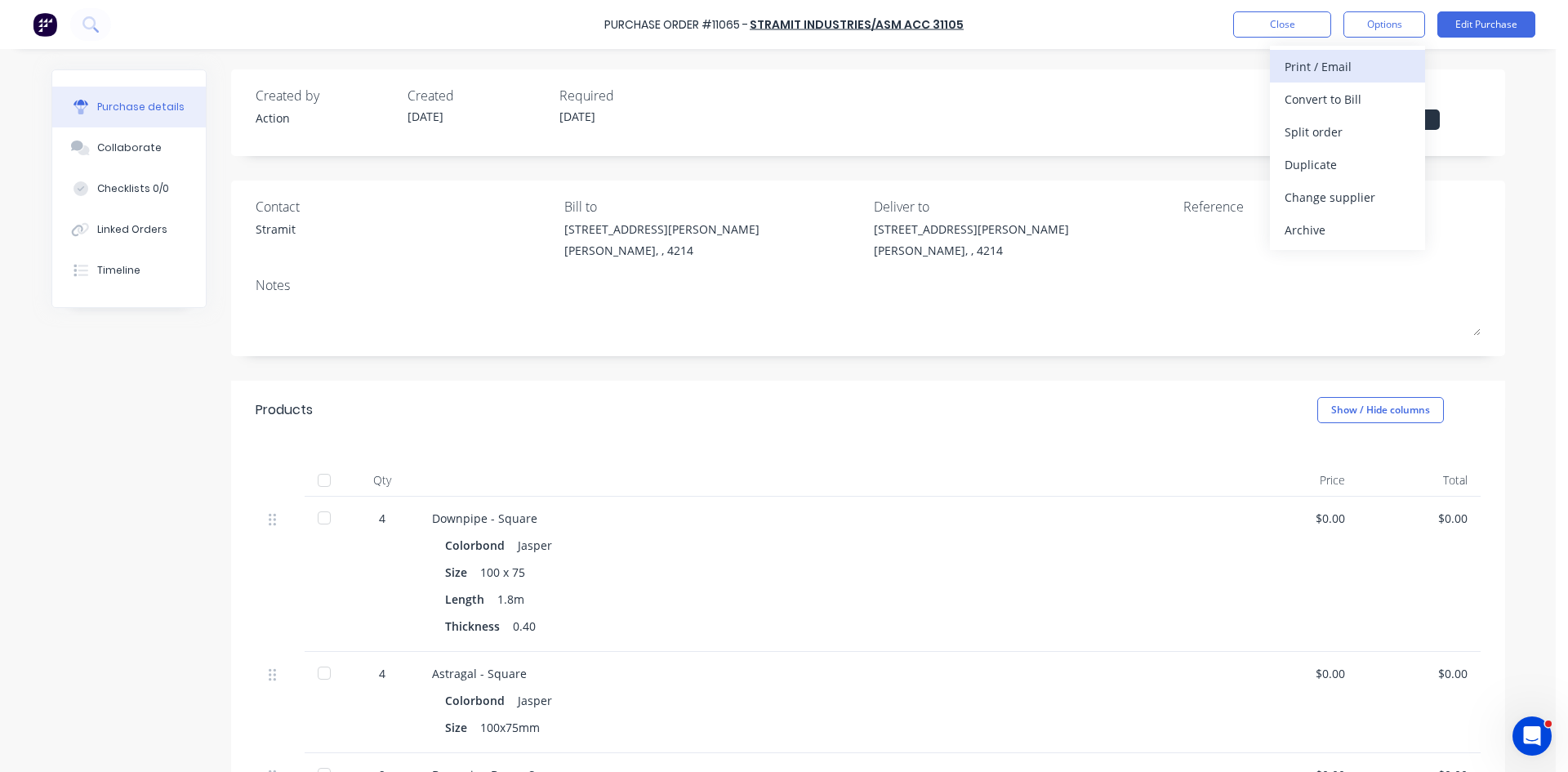
click at [1350, 67] on div "Print / Email" at bounding box center [1348, 67] width 125 height 24
click at [1326, 136] on div "Without pricing" at bounding box center [1348, 132] width 125 height 24
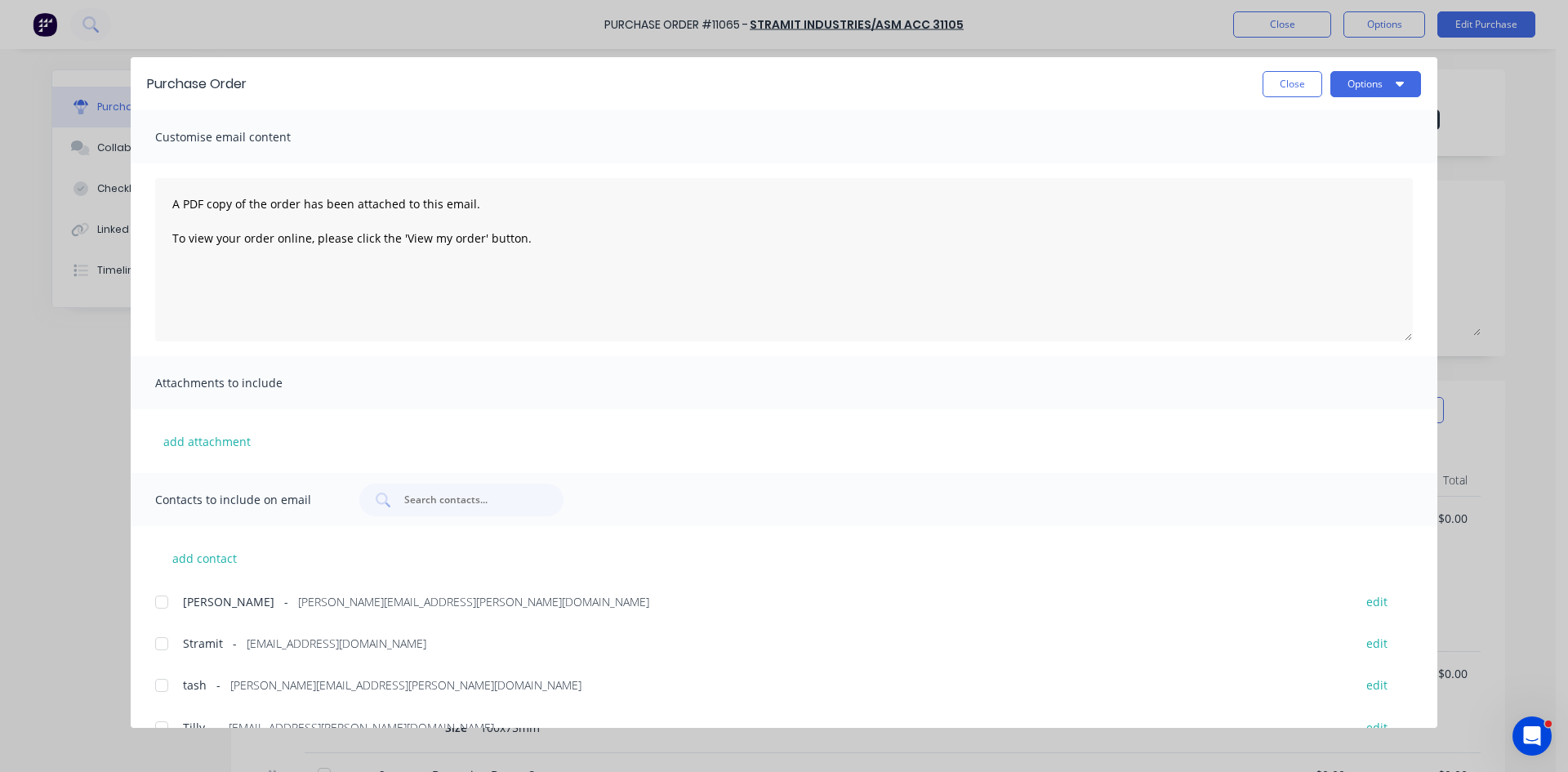
drag, startPoint x: 165, startPoint y: 644, endPoint x: 206, endPoint y: 624, distance: 45.6
click at [167, 644] on div at bounding box center [161, 643] width 32 height 32
click at [1387, 86] on button "Options" at bounding box center [1375, 84] width 91 height 26
click at [1334, 196] on div "Email" at bounding box center [1344, 191] width 125 height 24
click at [1298, 80] on button "Close" at bounding box center [1292, 84] width 60 height 26
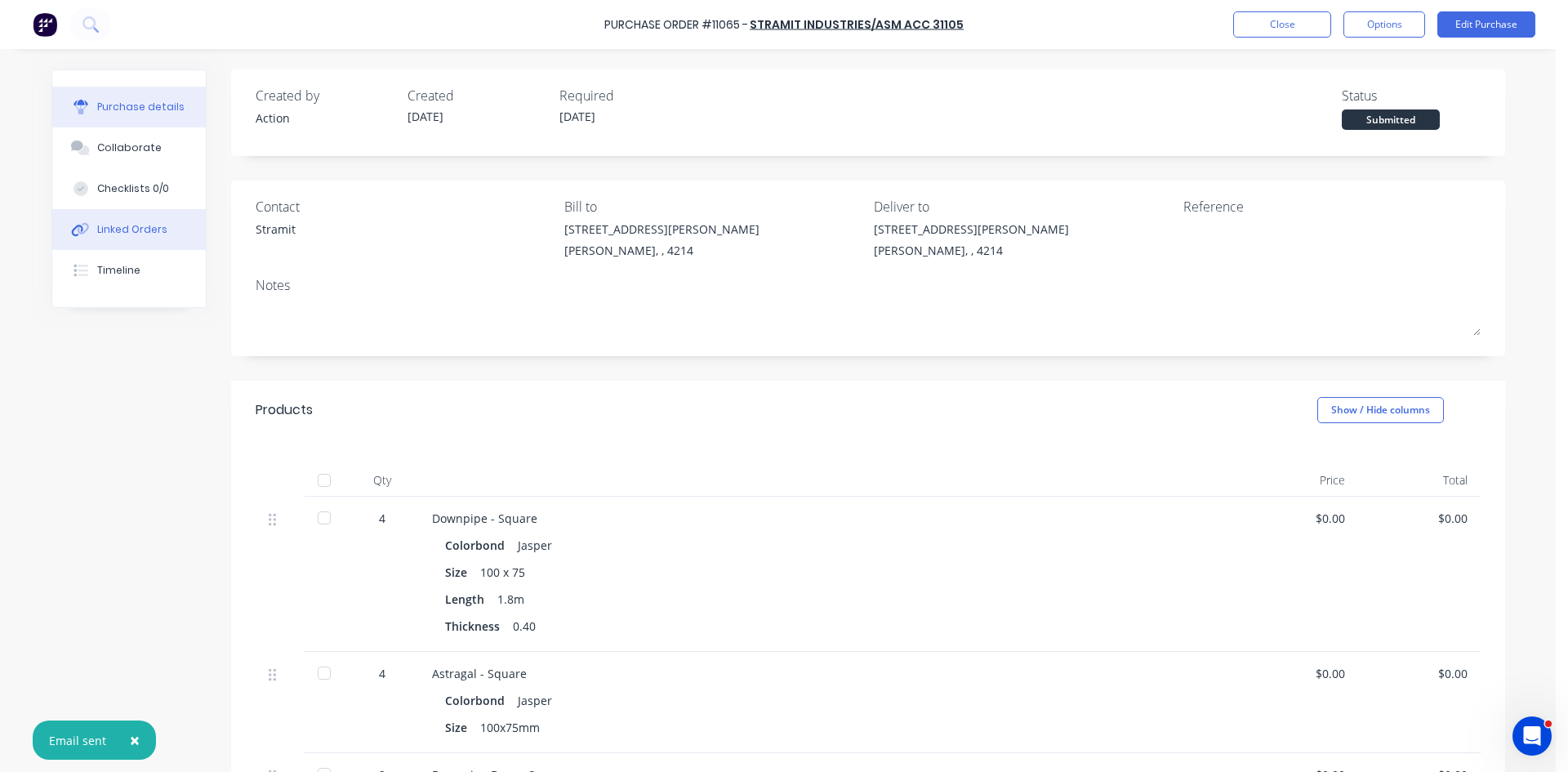
click at [111, 229] on div "Linked Orders" at bounding box center [132, 229] width 71 height 15
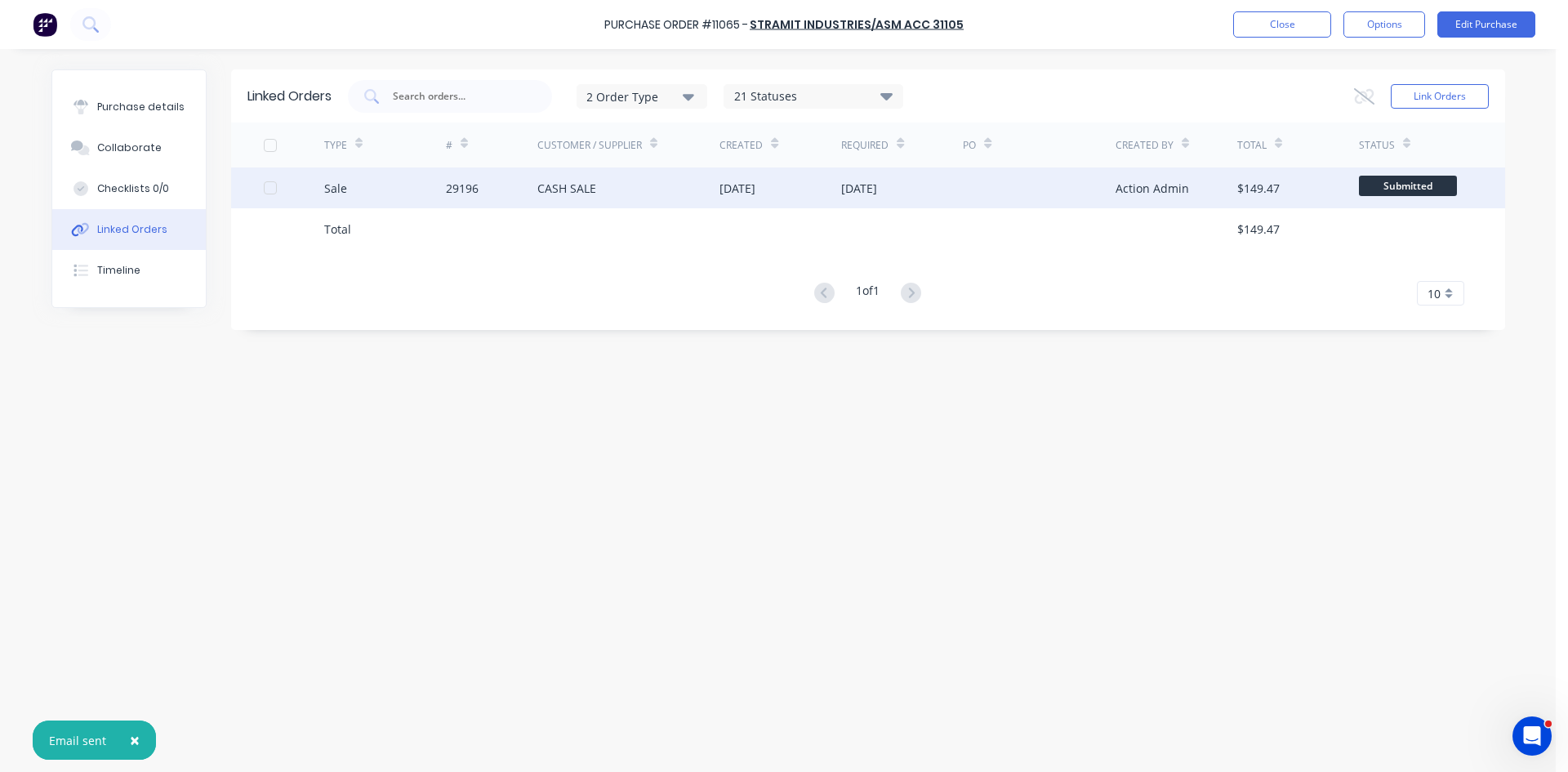
click at [497, 189] on div "29196" at bounding box center [491, 188] width 91 height 41
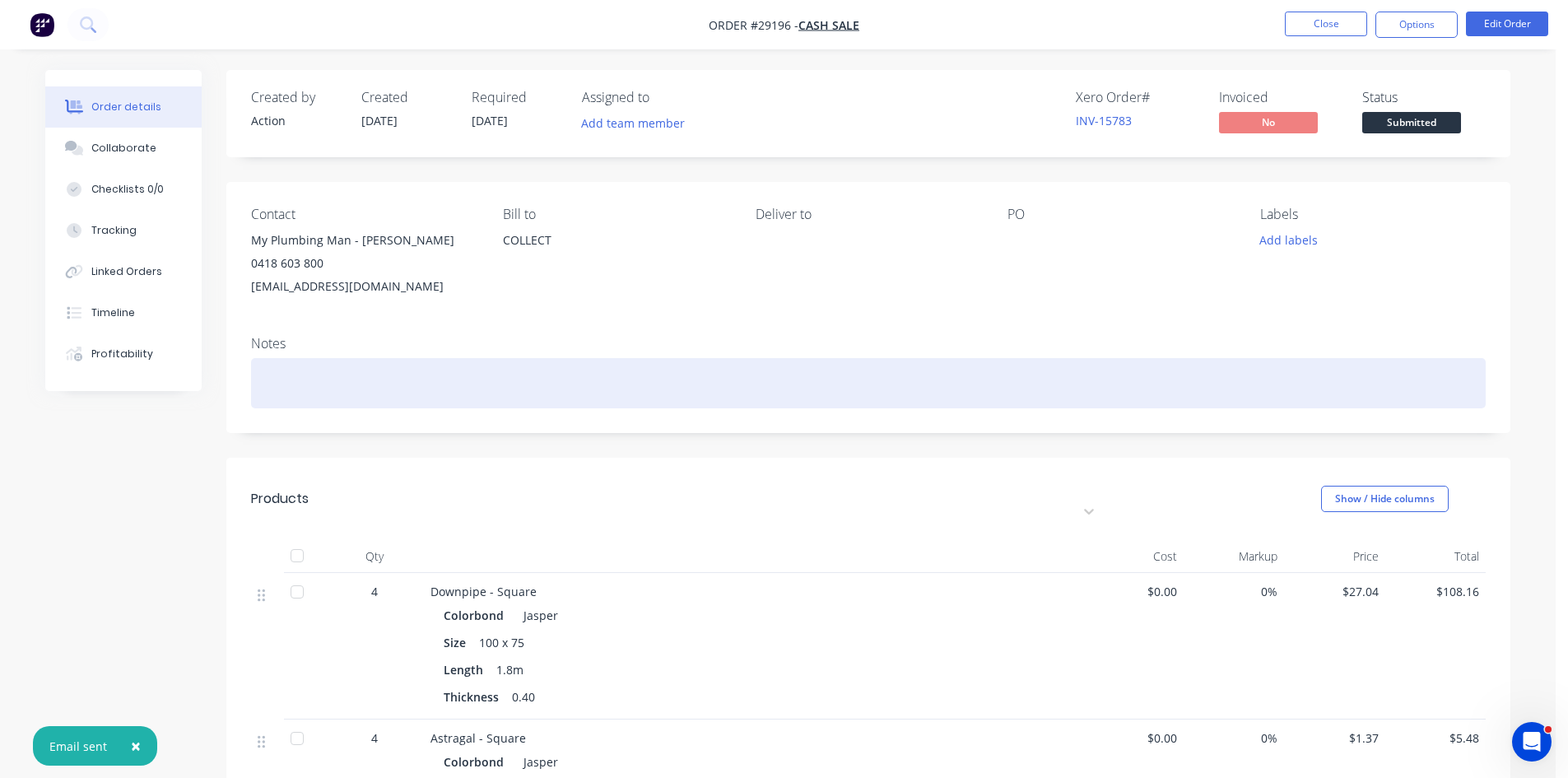
click at [383, 385] on div at bounding box center [867, 383] width 1234 height 50
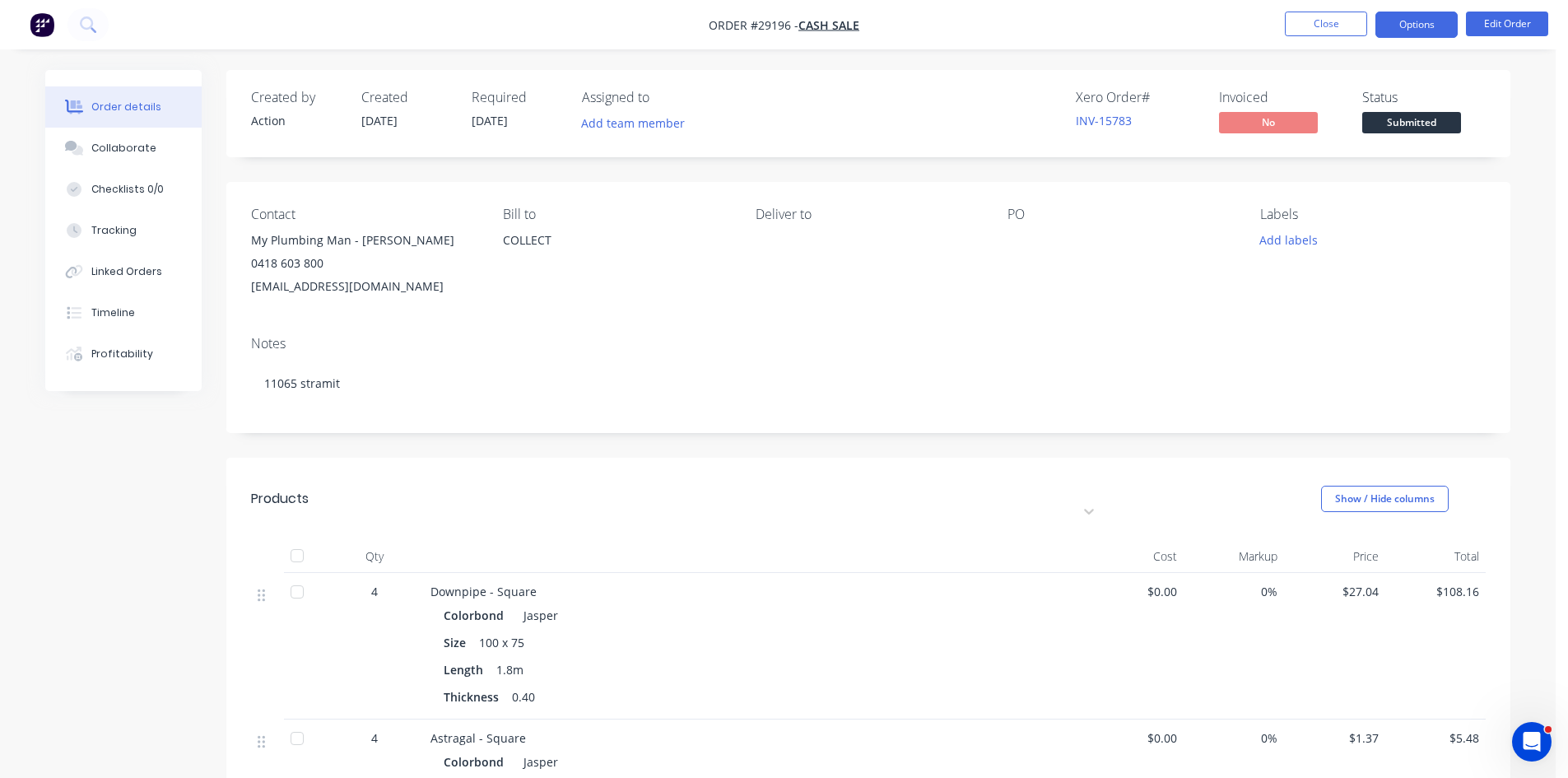
click at [1400, 24] on button "Options" at bounding box center [1415, 25] width 82 height 27
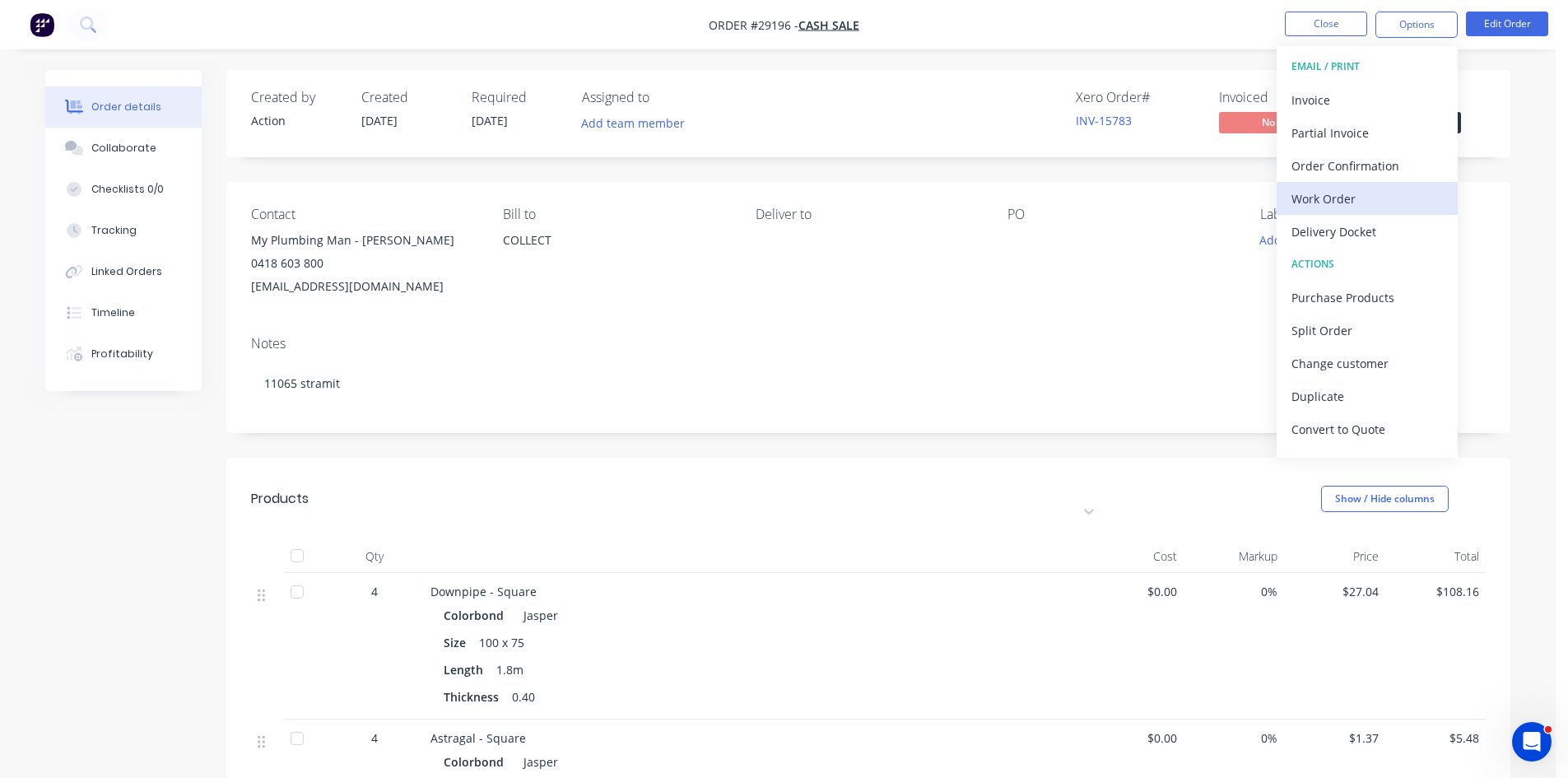
click at [1329, 207] on div "Work Order" at bounding box center [1366, 198] width 151 height 24
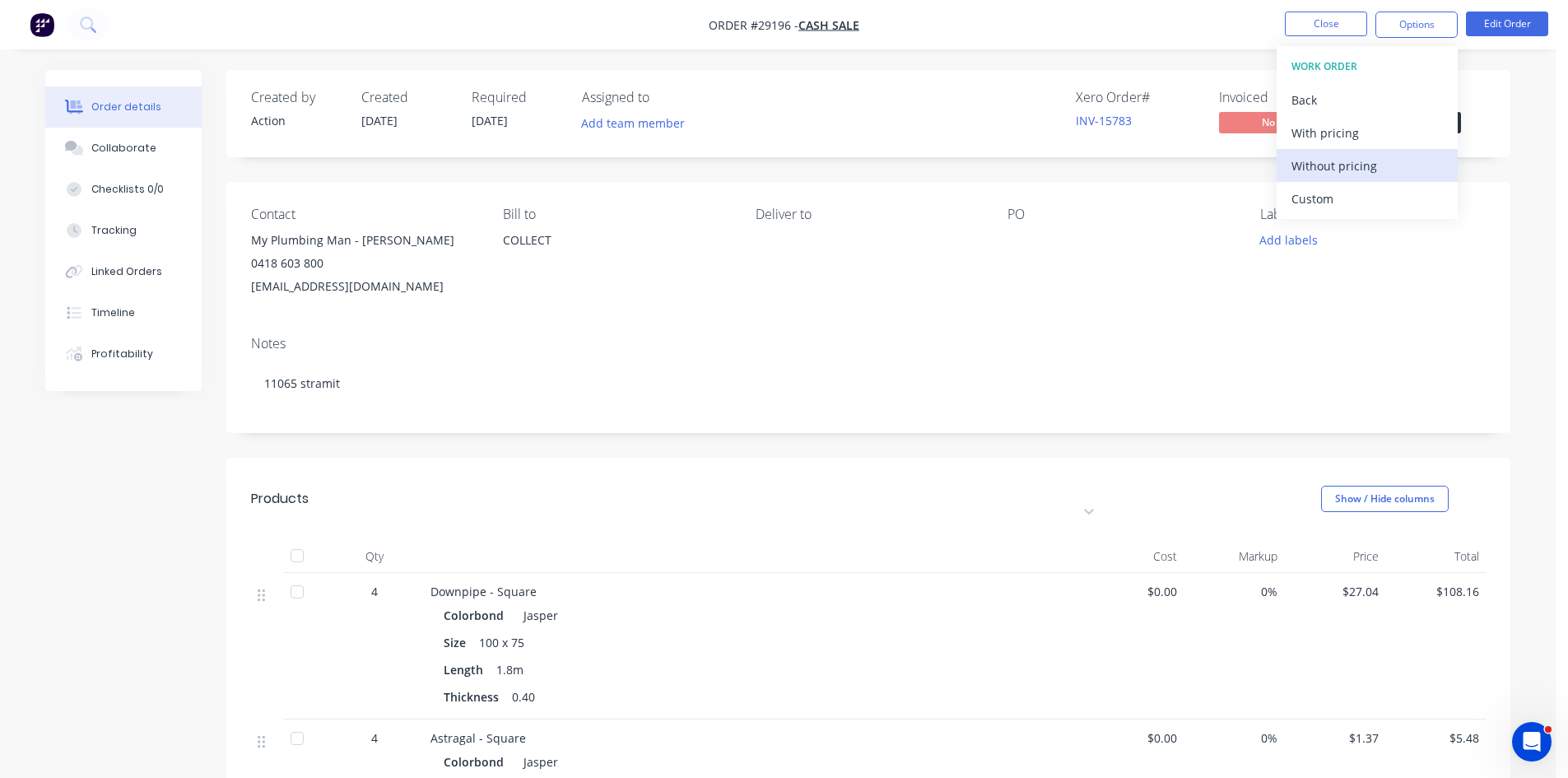
click at [1364, 163] on div "Without pricing" at bounding box center [1366, 166] width 151 height 24
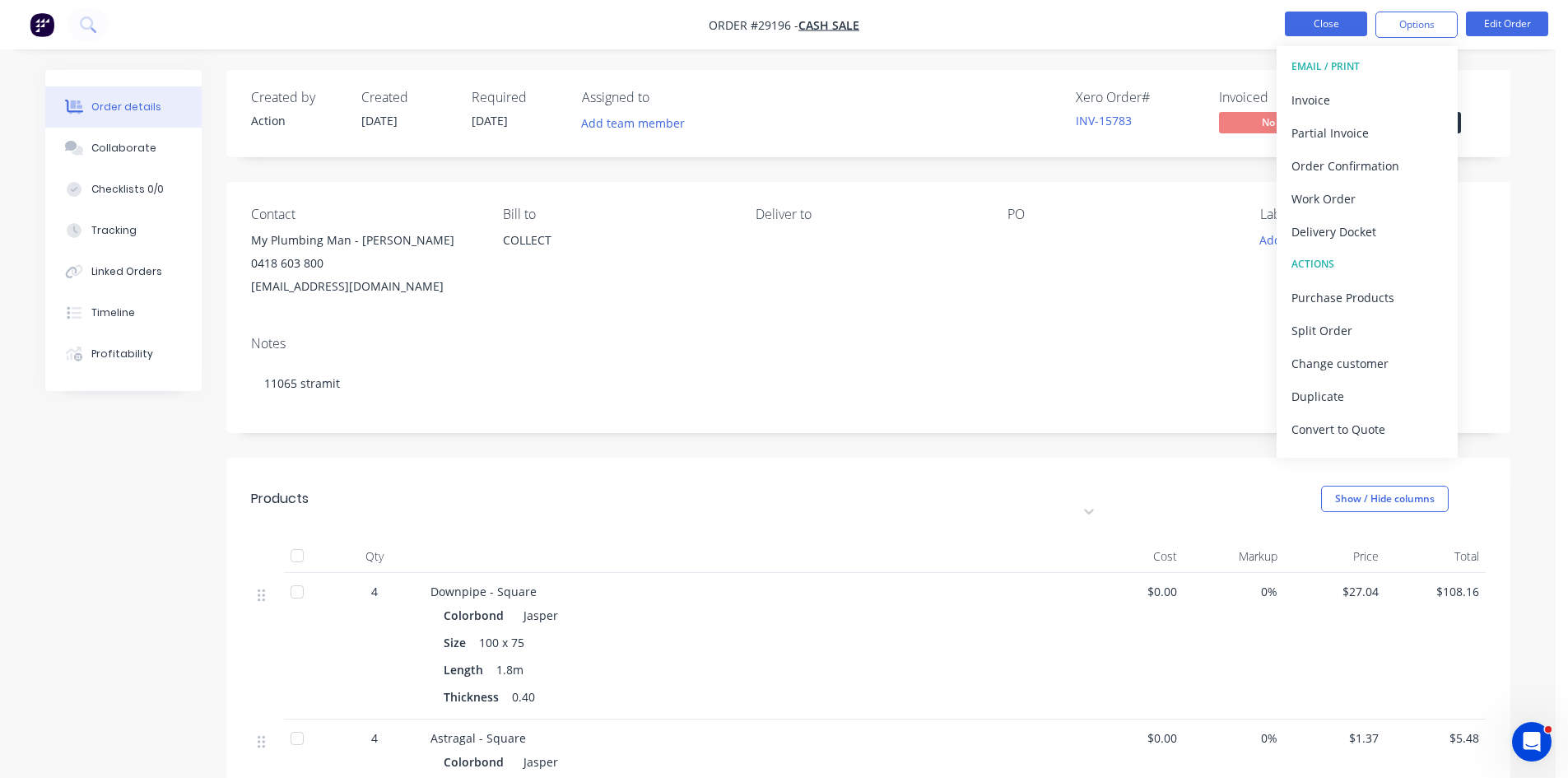
click at [1332, 14] on button "Close" at bounding box center [1325, 24] width 82 height 25
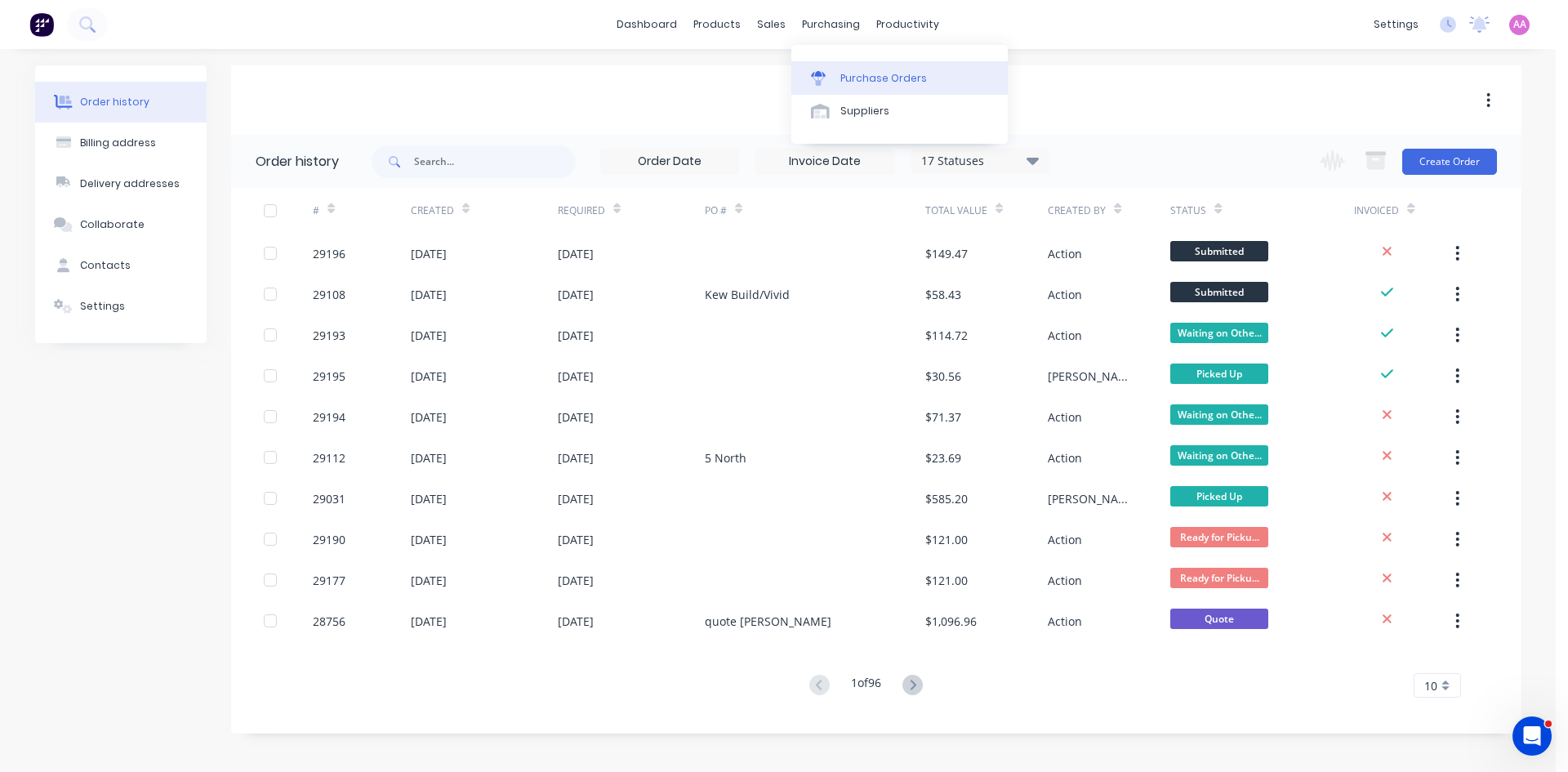
click at [867, 72] on div "Purchase Orders" at bounding box center [883, 78] width 86 height 15
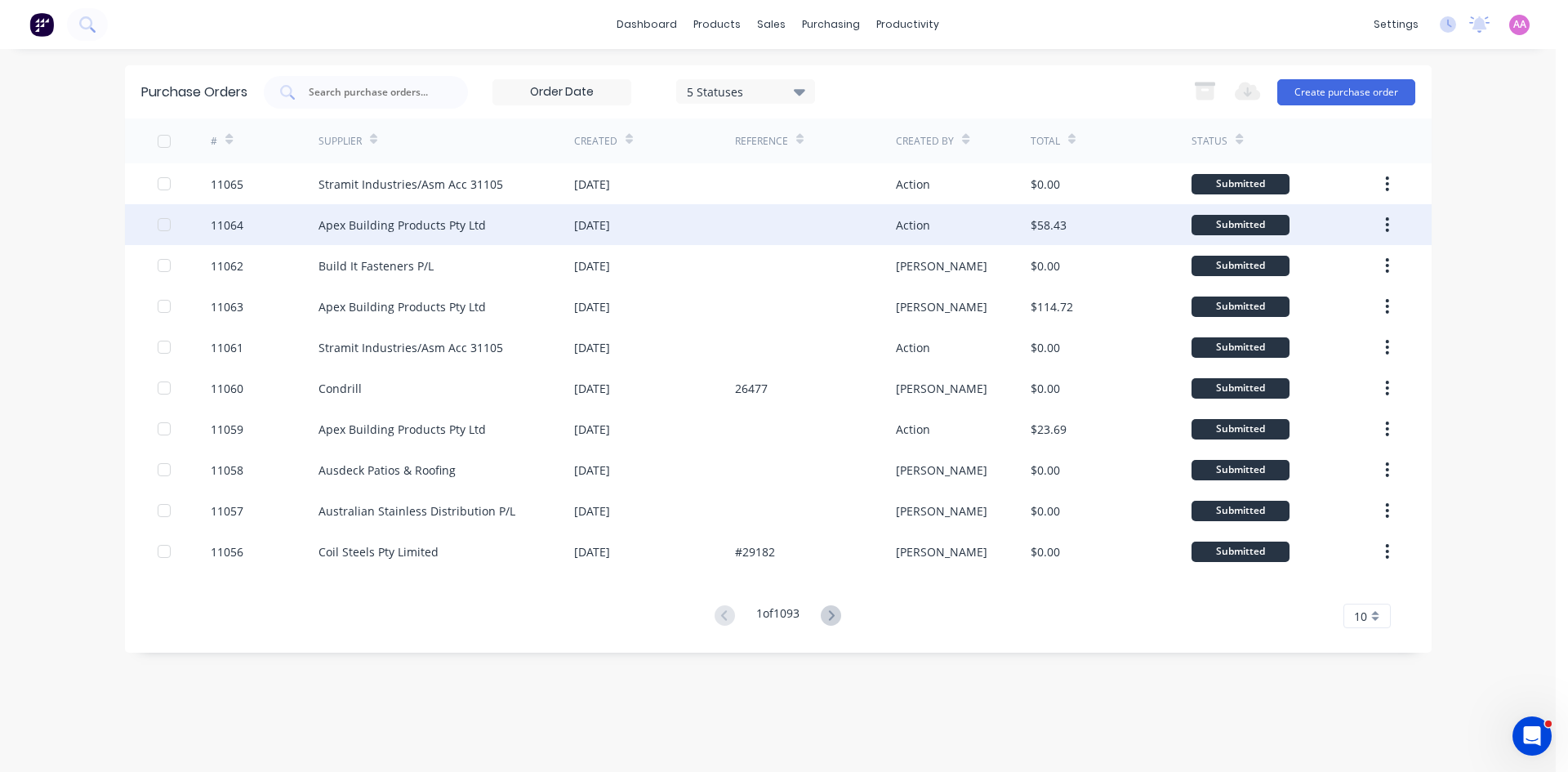
click at [317, 227] on div "11064" at bounding box center [264, 224] width 108 height 41
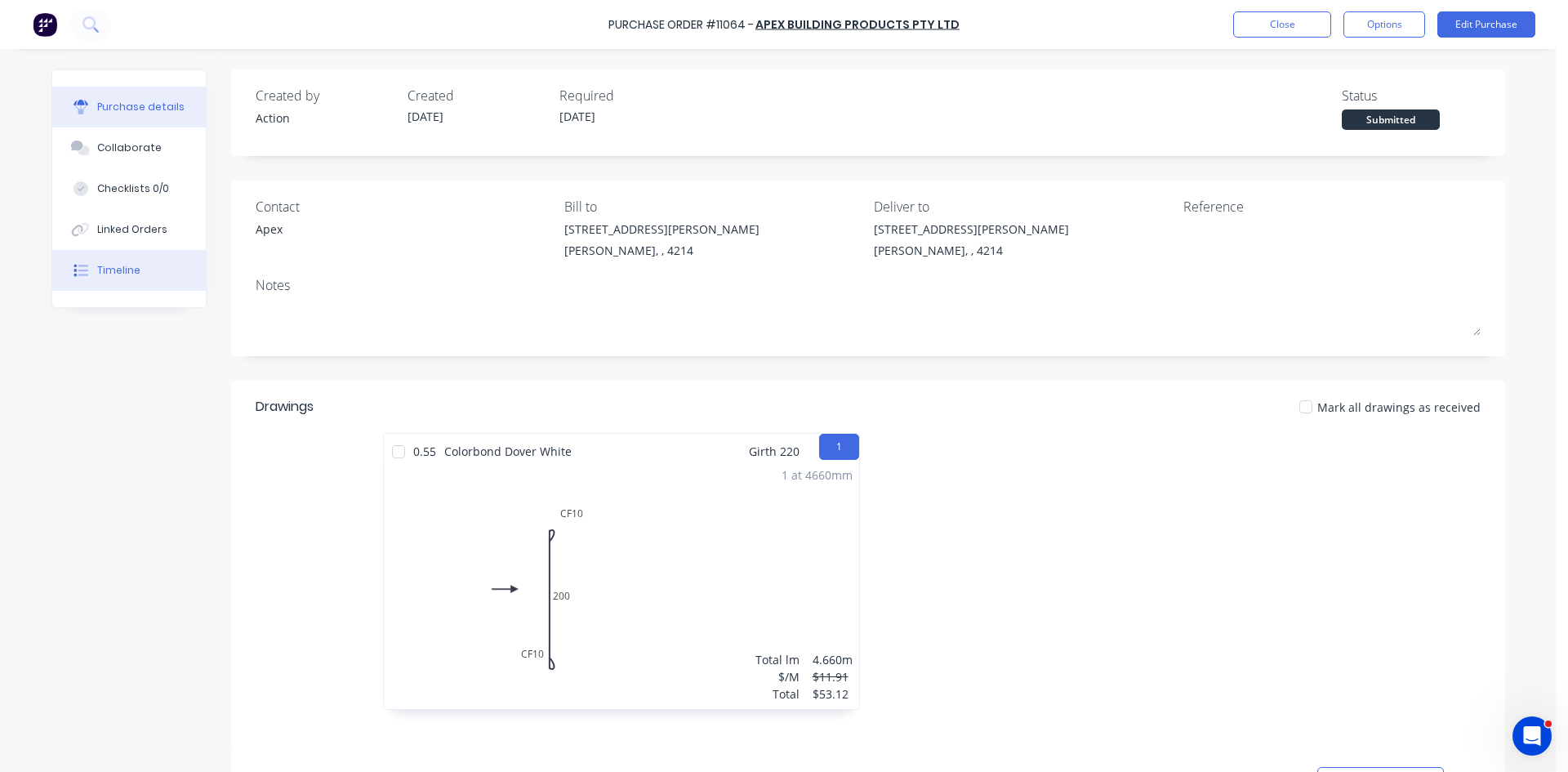
click at [129, 267] on div "Timeline" at bounding box center [119, 270] width 43 height 15
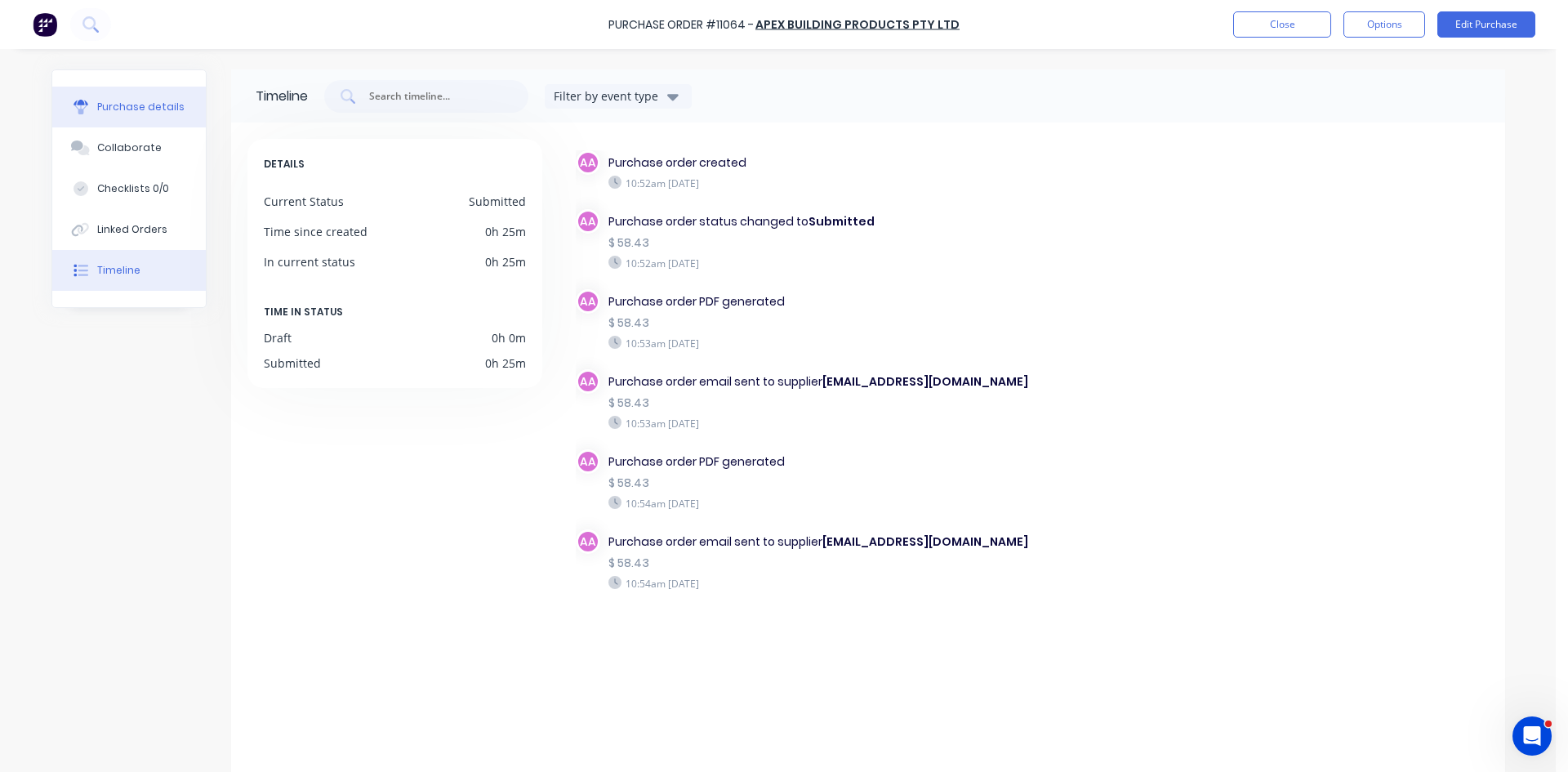
drag, startPoint x: 131, startPoint y: 125, endPoint x: 139, endPoint y: 113, distance: 14.4
click at [133, 125] on button "Purchase details" at bounding box center [128, 107] width 154 height 41
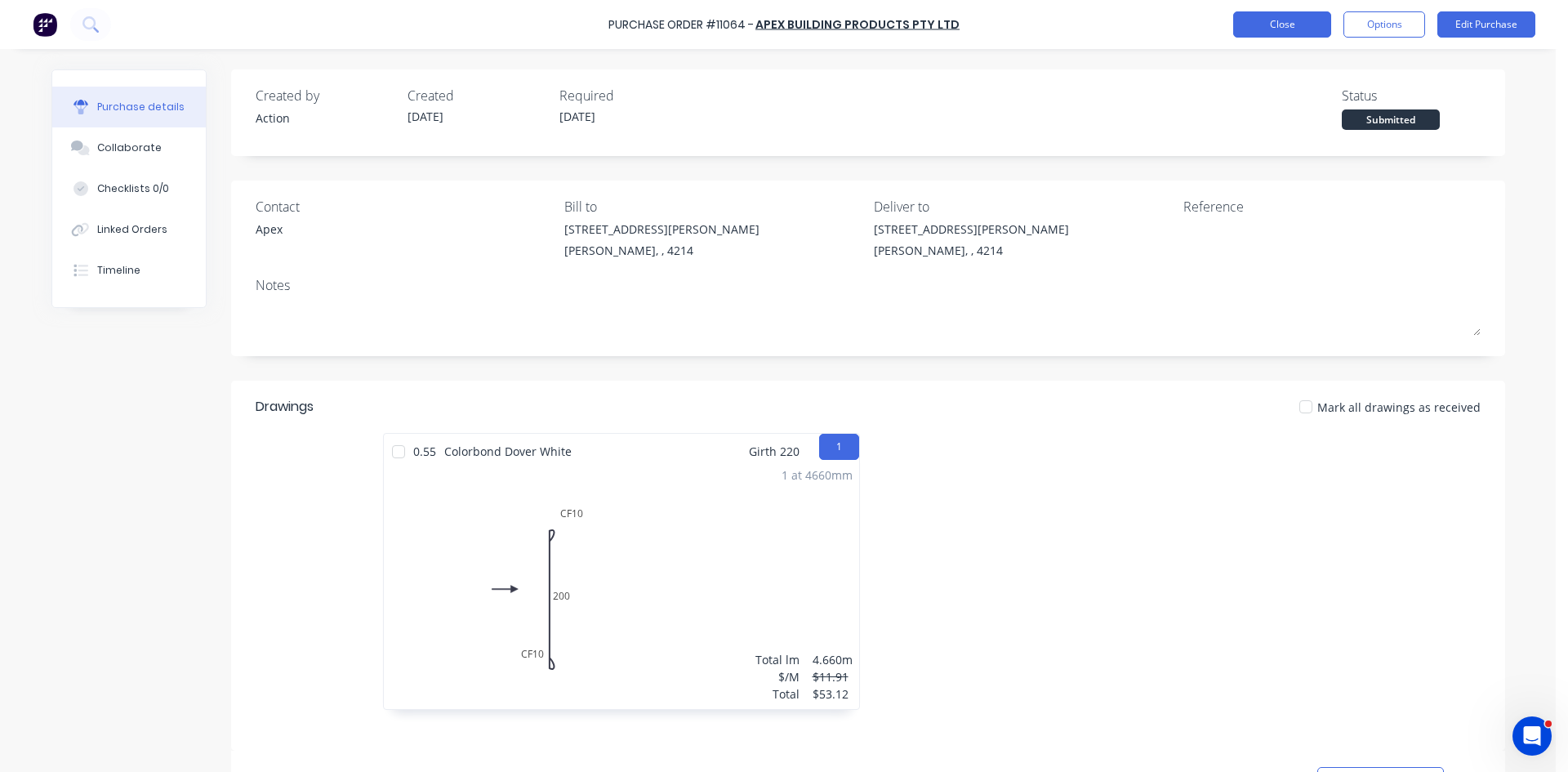
click at [1266, 24] on button "Close" at bounding box center [1282, 24] width 98 height 26
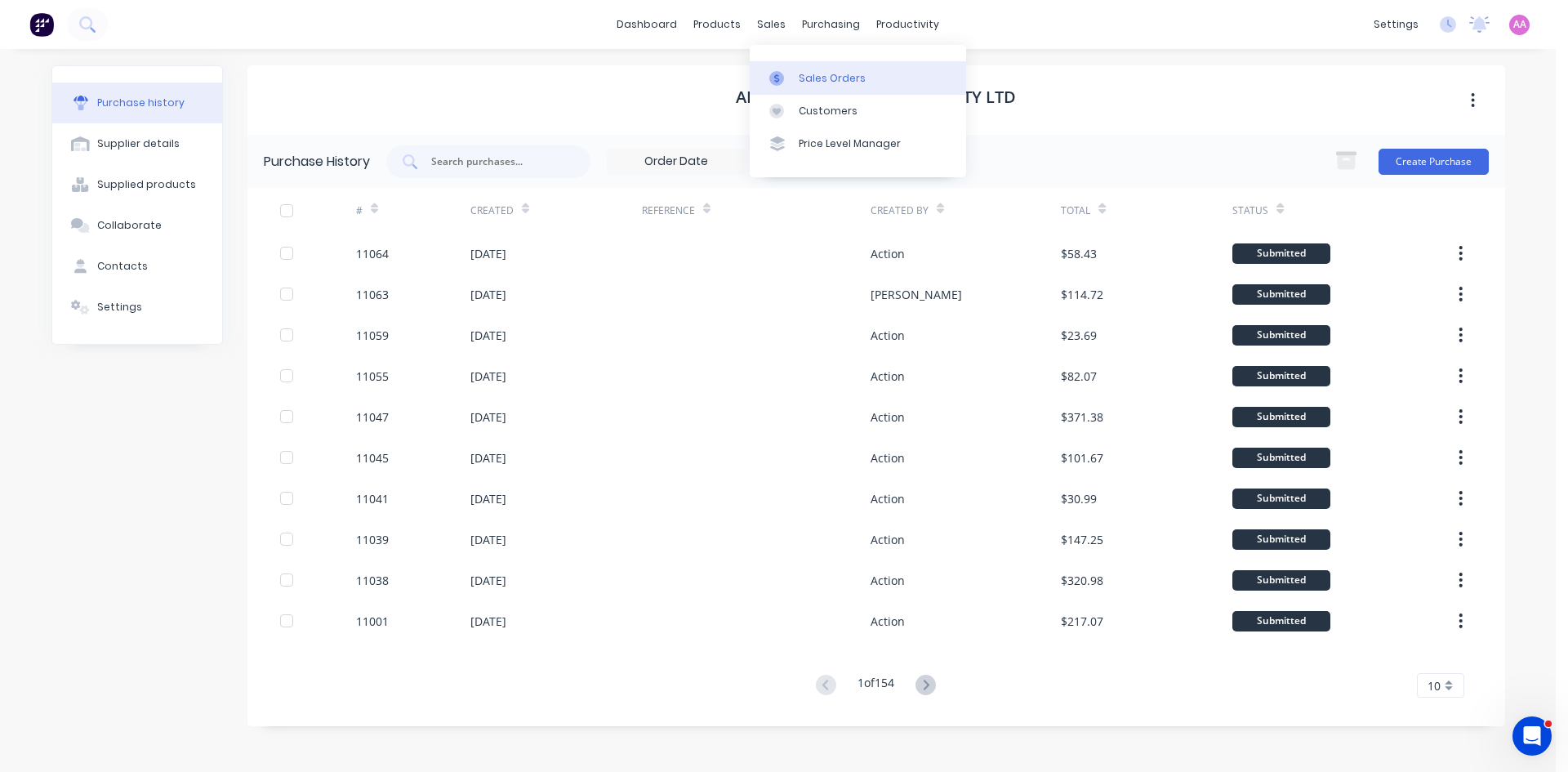
click at [831, 86] on link "Sales Orders" at bounding box center [858, 77] width 216 height 32
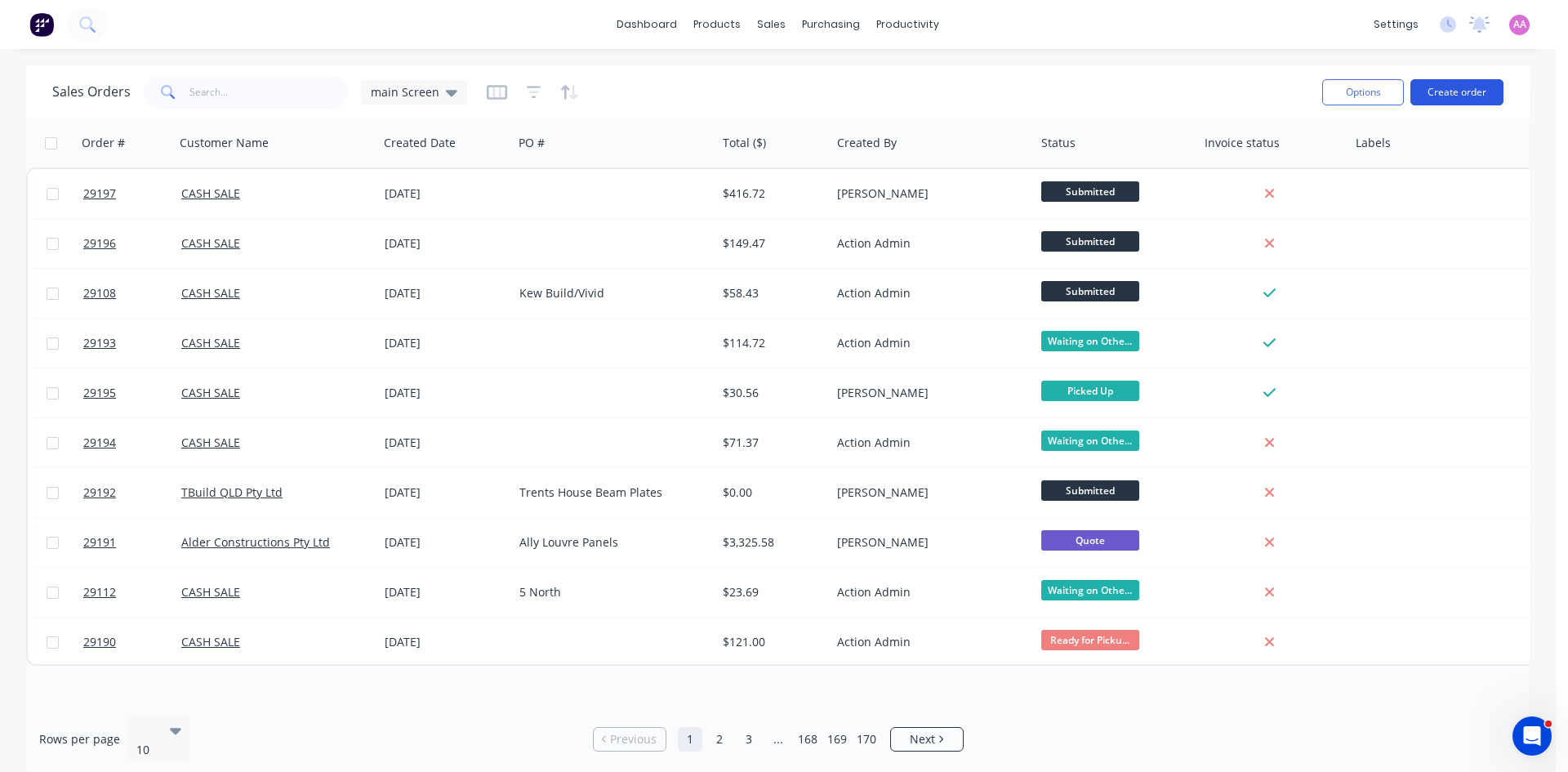
click at [1446, 96] on button "Create order" at bounding box center [1456, 92] width 93 height 26
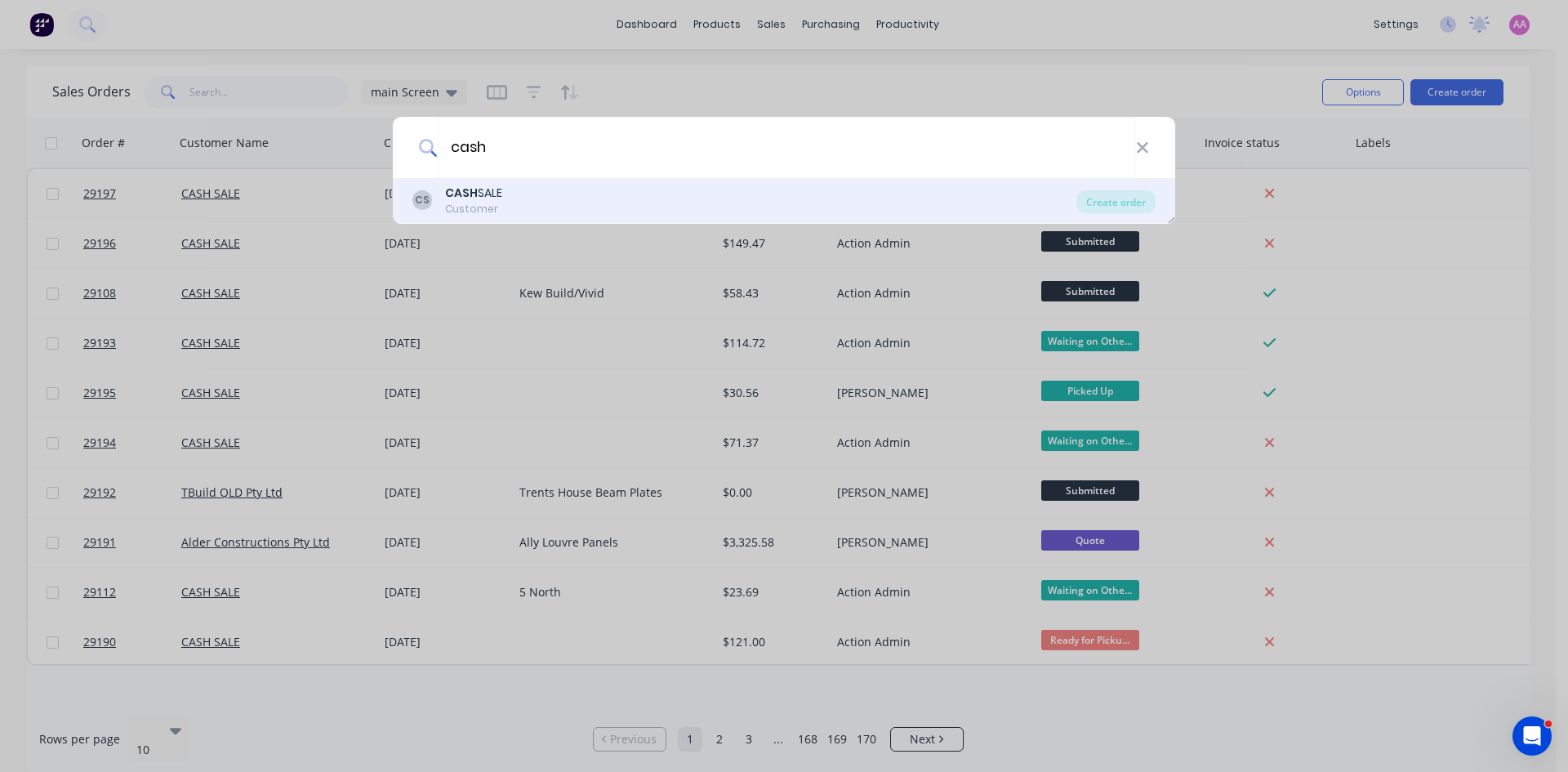
drag, startPoint x: 491, startPoint y: 169, endPoint x: 500, endPoint y: 193, distance: 25.6
click at [491, 171] on input "cash" at bounding box center [786, 147] width 699 height 62
type input "cash"
click at [501, 195] on div "CASH SALE" at bounding box center [473, 193] width 57 height 18
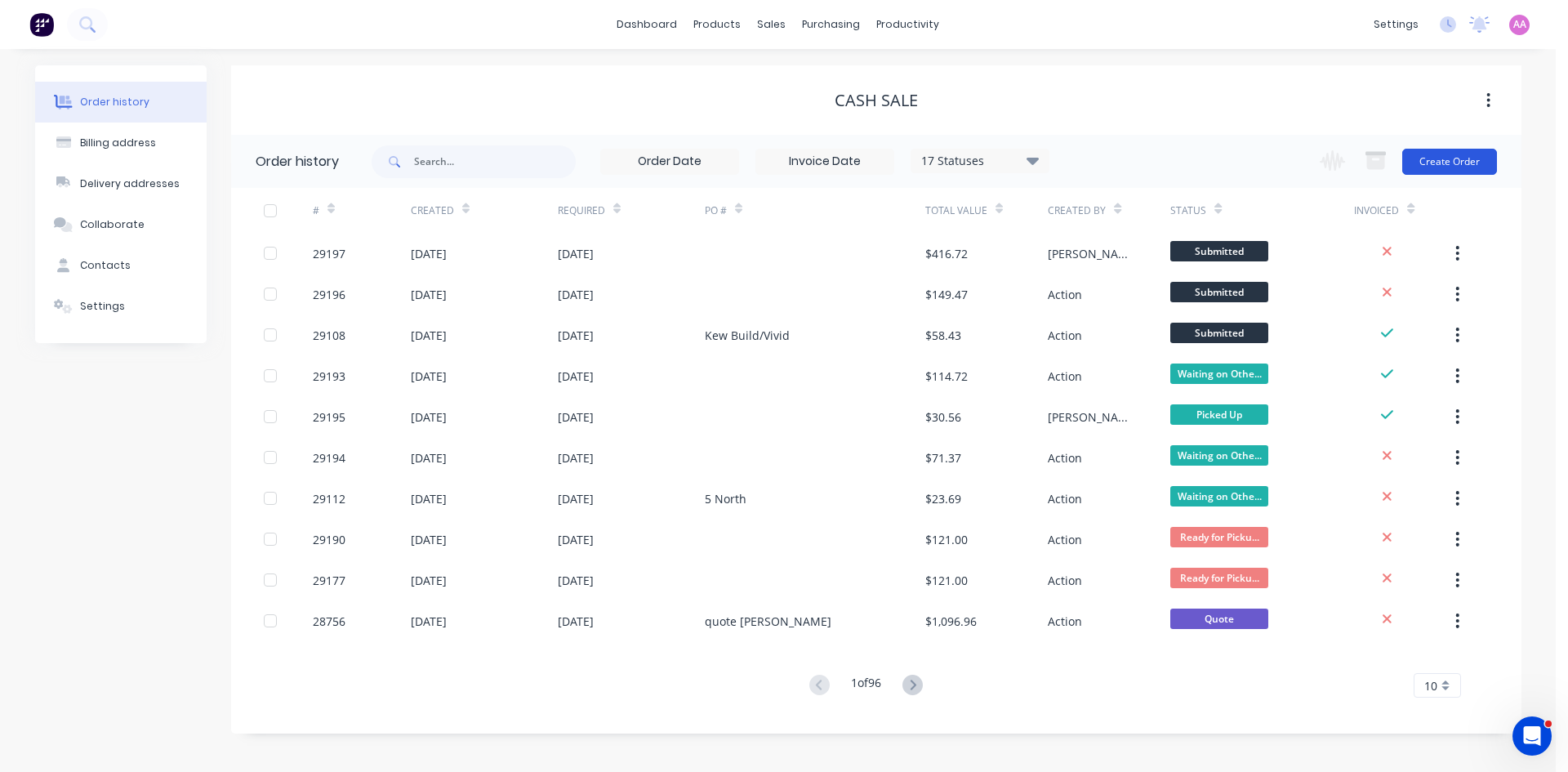
click at [1449, 152] on button "Create Order" at bounding box center [1449, 162] width 95 height 26
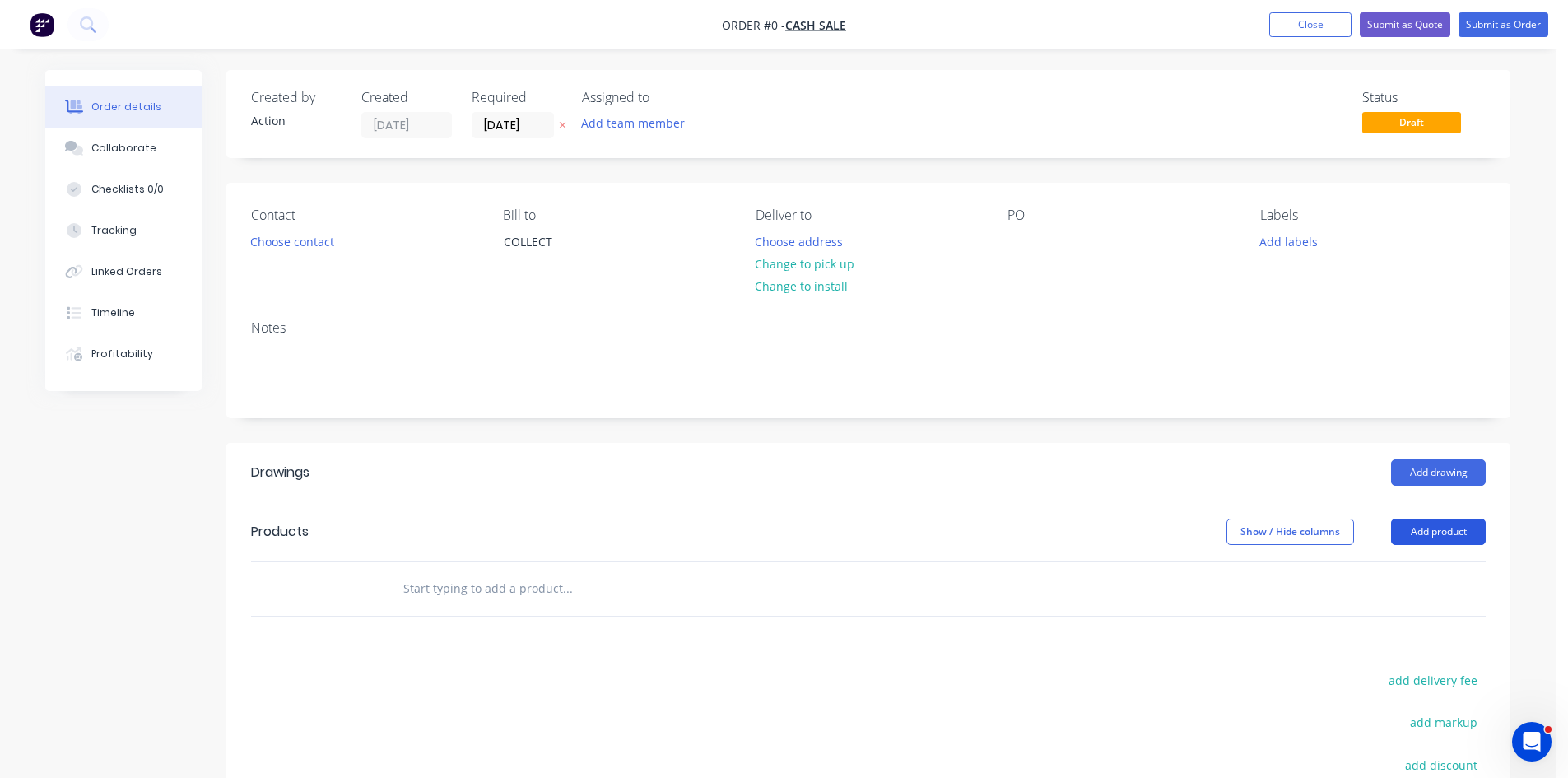
drag, startPoint x: 1429, startPoint y: 526, endPoint x: 1428, endPoint y: 547, distance: 21.0
click at [1429, 527] on button "Add product" at bounding box center [1438, 531] width 95 height 27
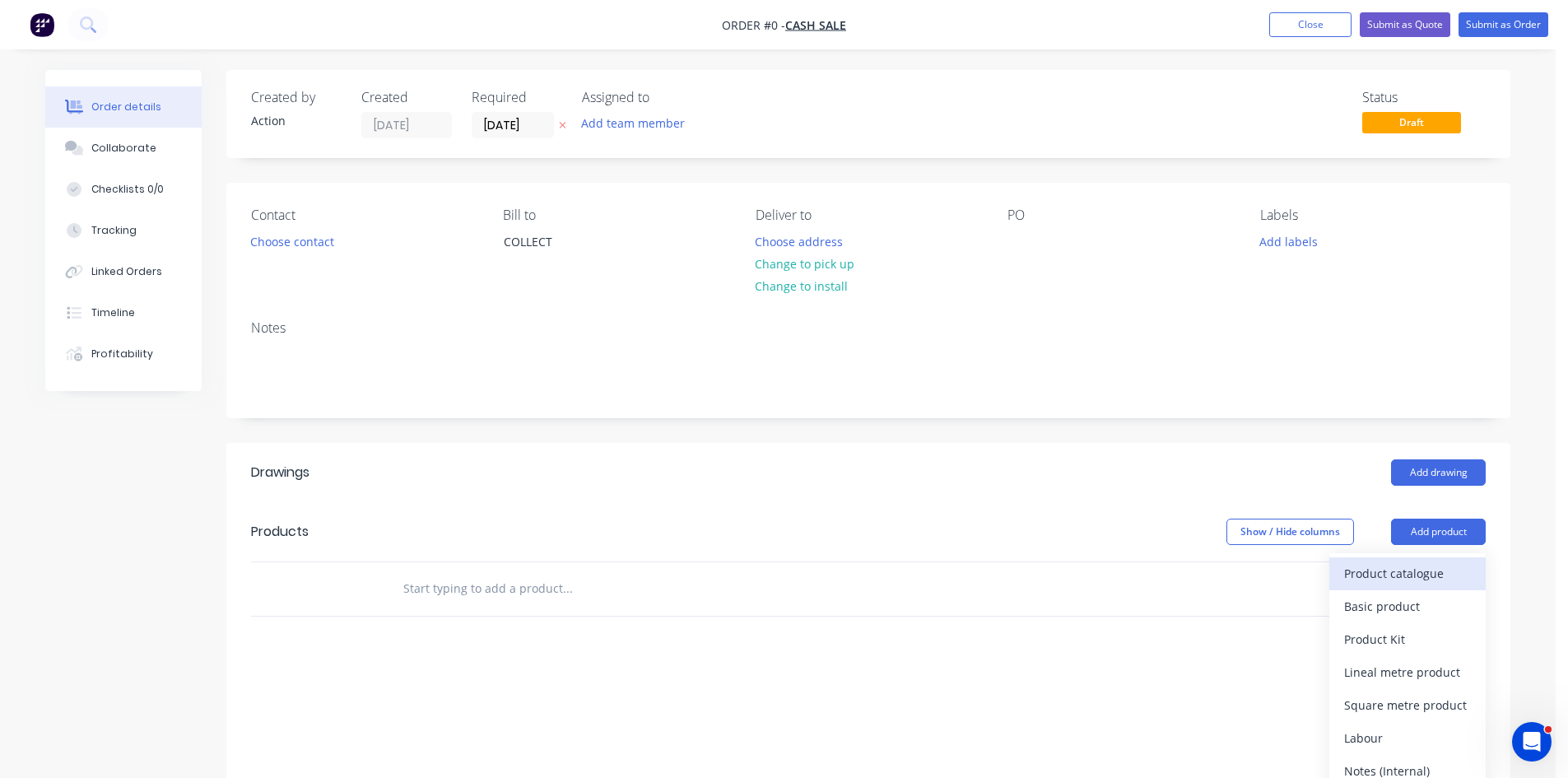
click at [1413, 570] on div "Product catalogue" at bounding box center [1407, 574] width 126 height 24
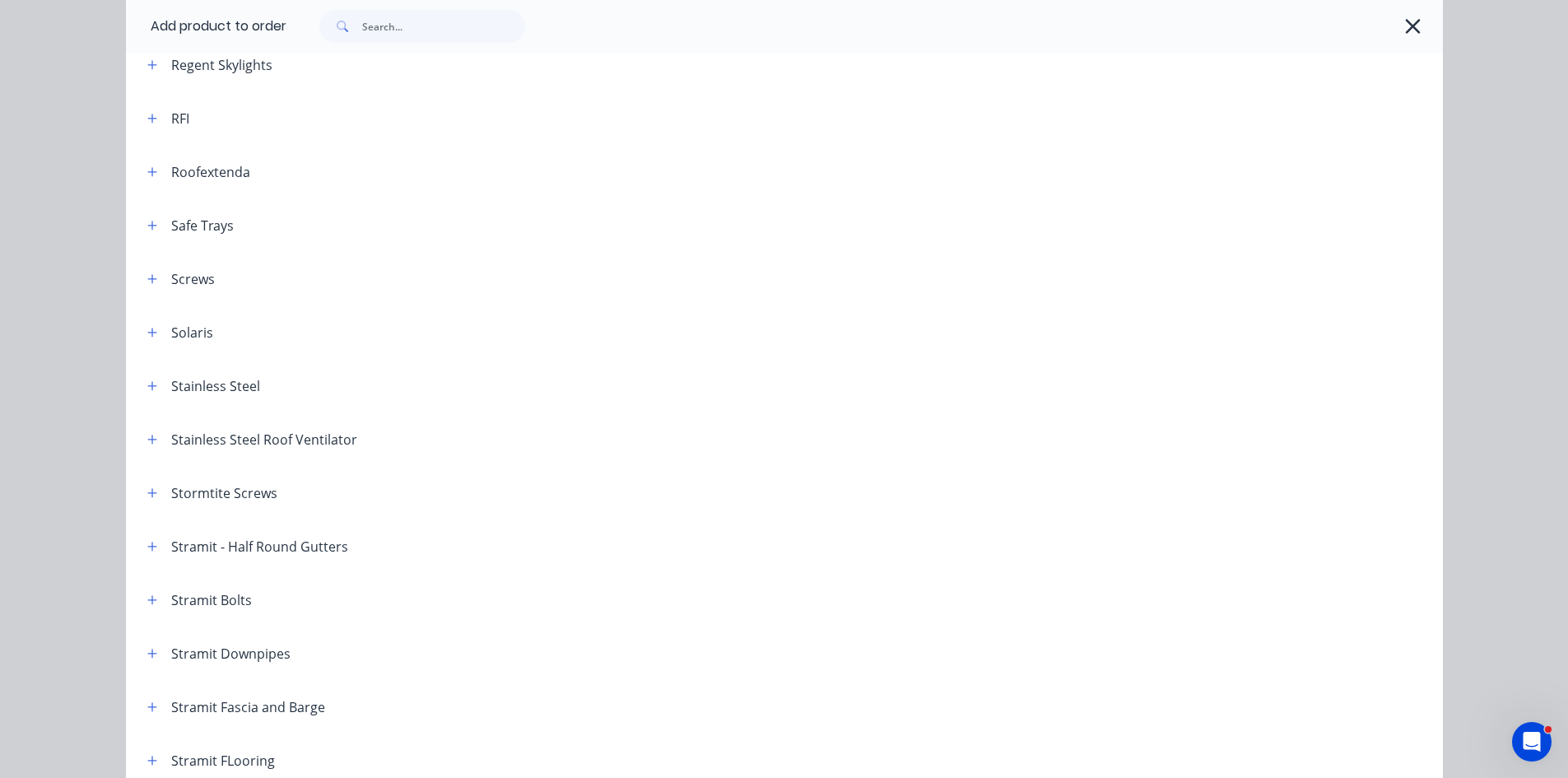
scroll to position [2305, 0]
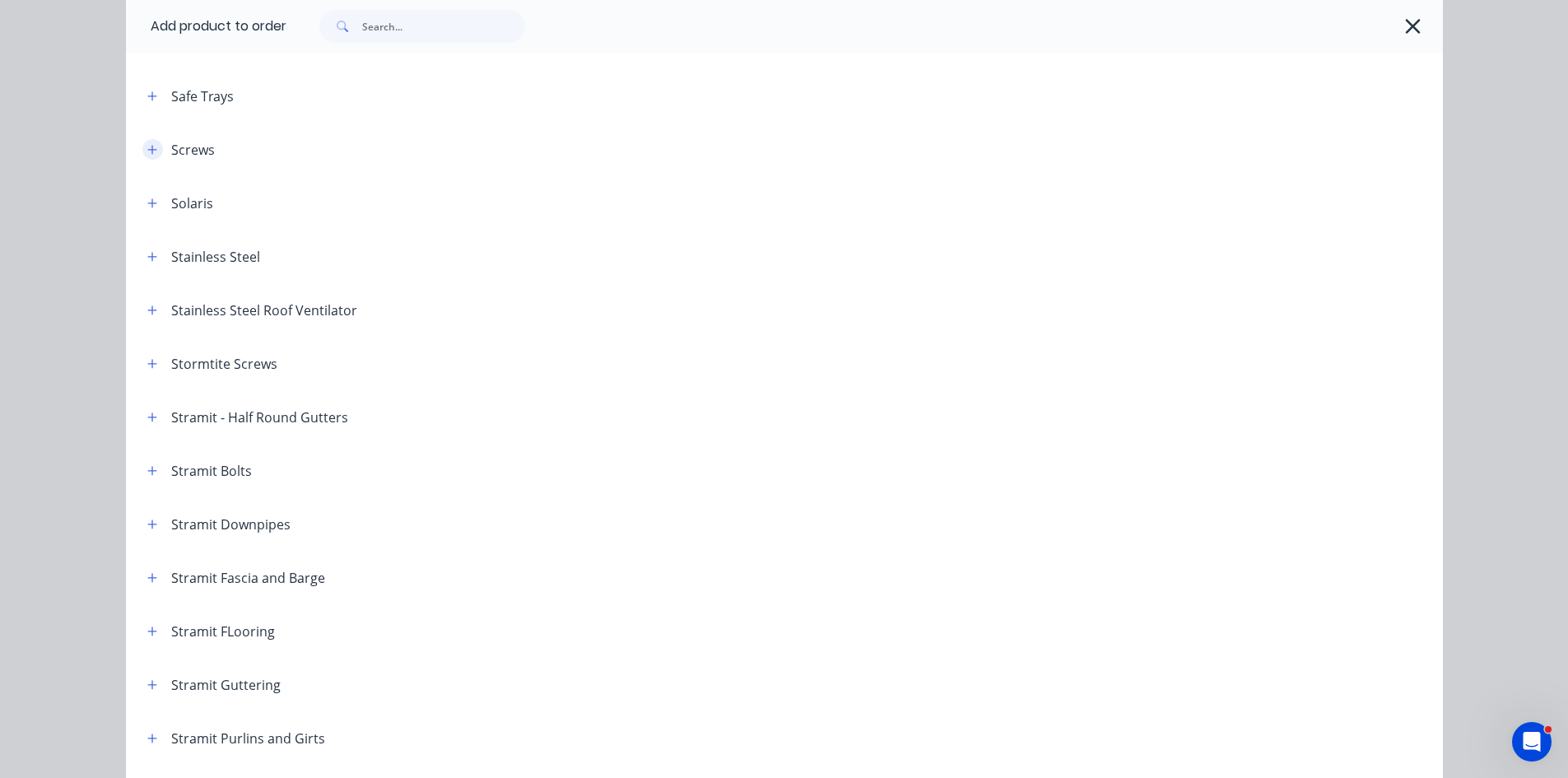
drag, startPoint x: 150, startPoint y: 156, endPoint x: 141, endPoint y: 142, distance: 16.6
click at [149, 151] on button "button" at bounding box center [152, 149] width 21 height 21
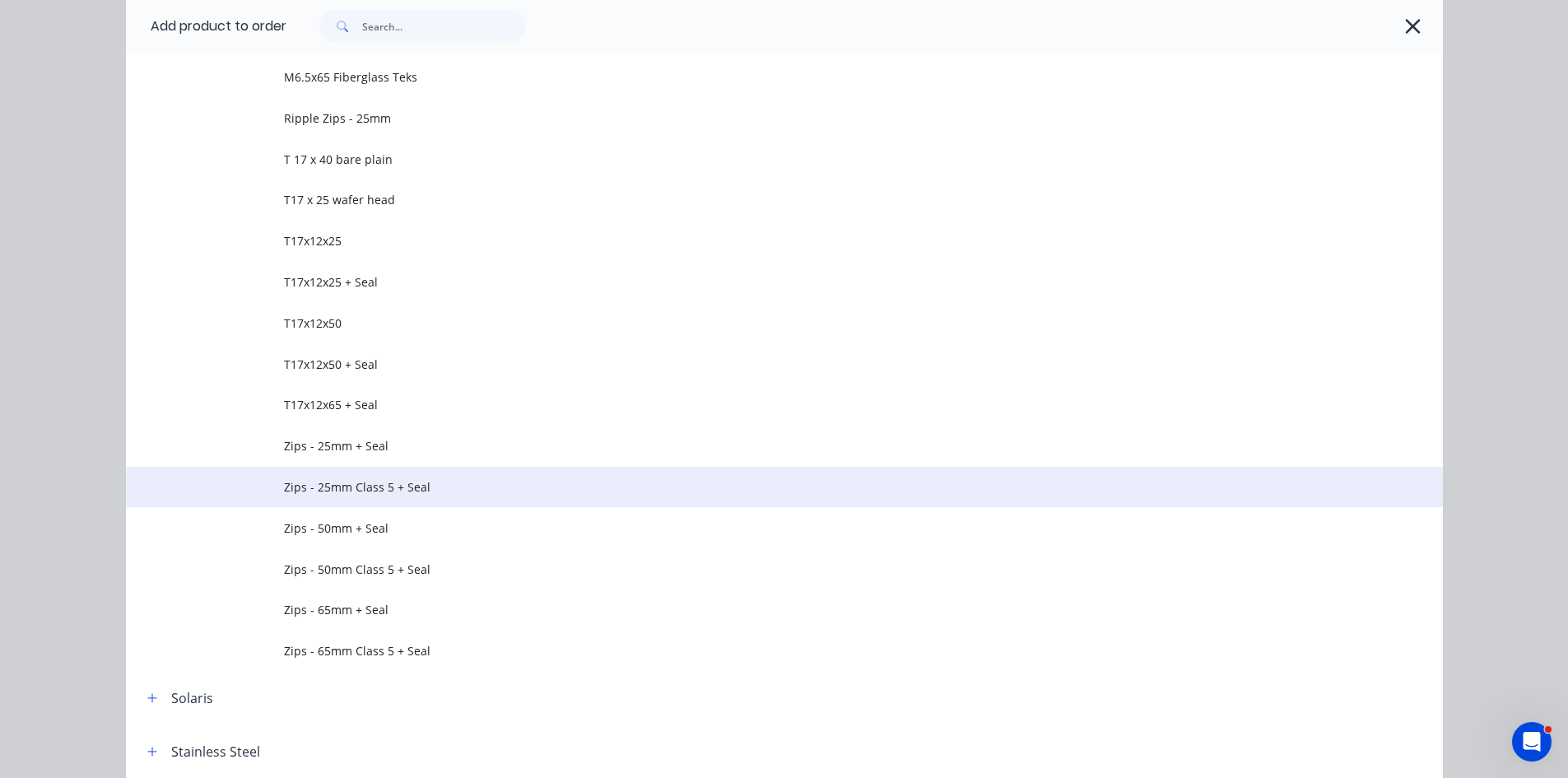
scroll to position [3458, 0]
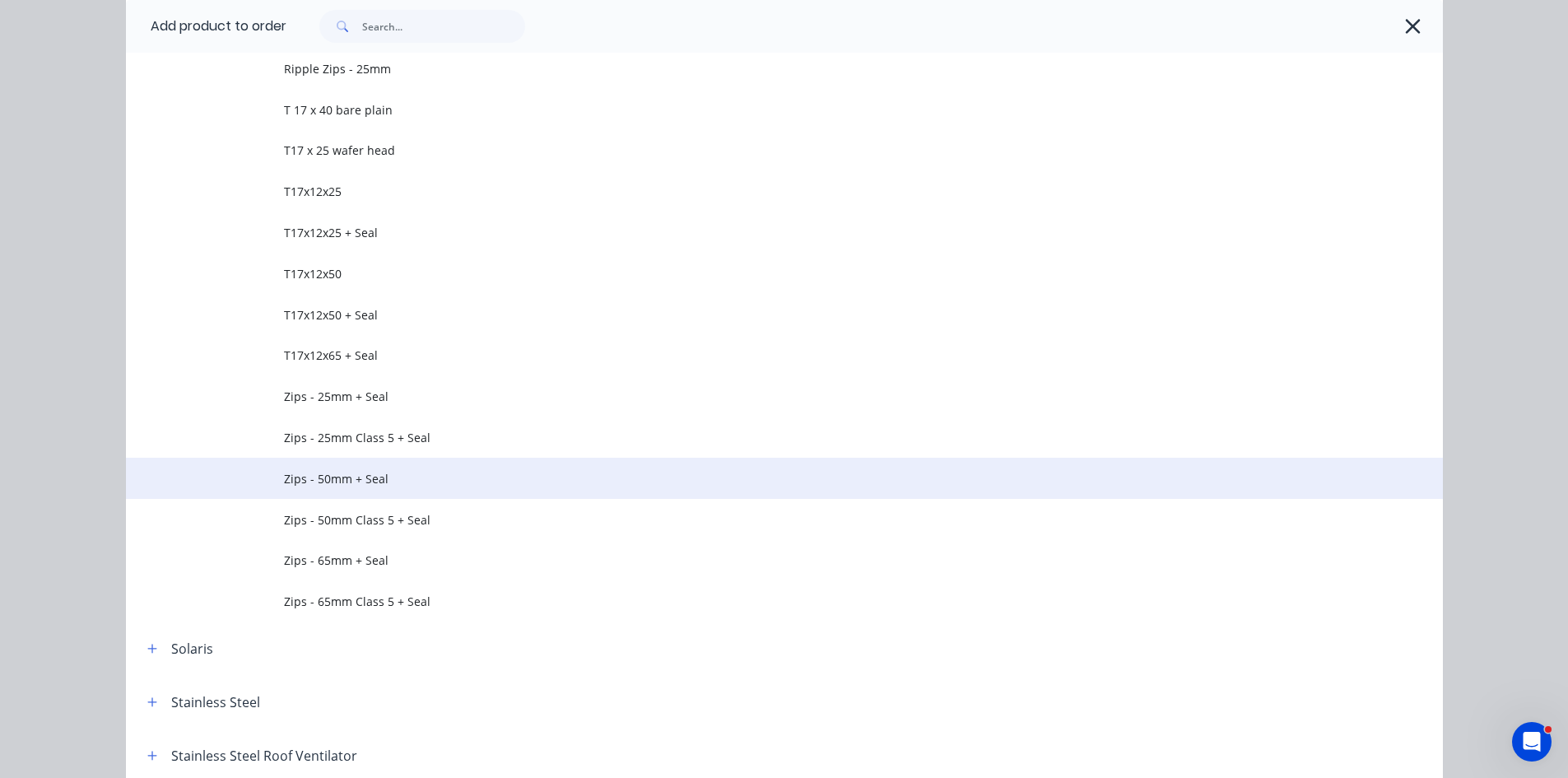
click at [337, 483] on span "Zips - 50mm + Seal" at bounding box center [747, 479] width 927 height 18
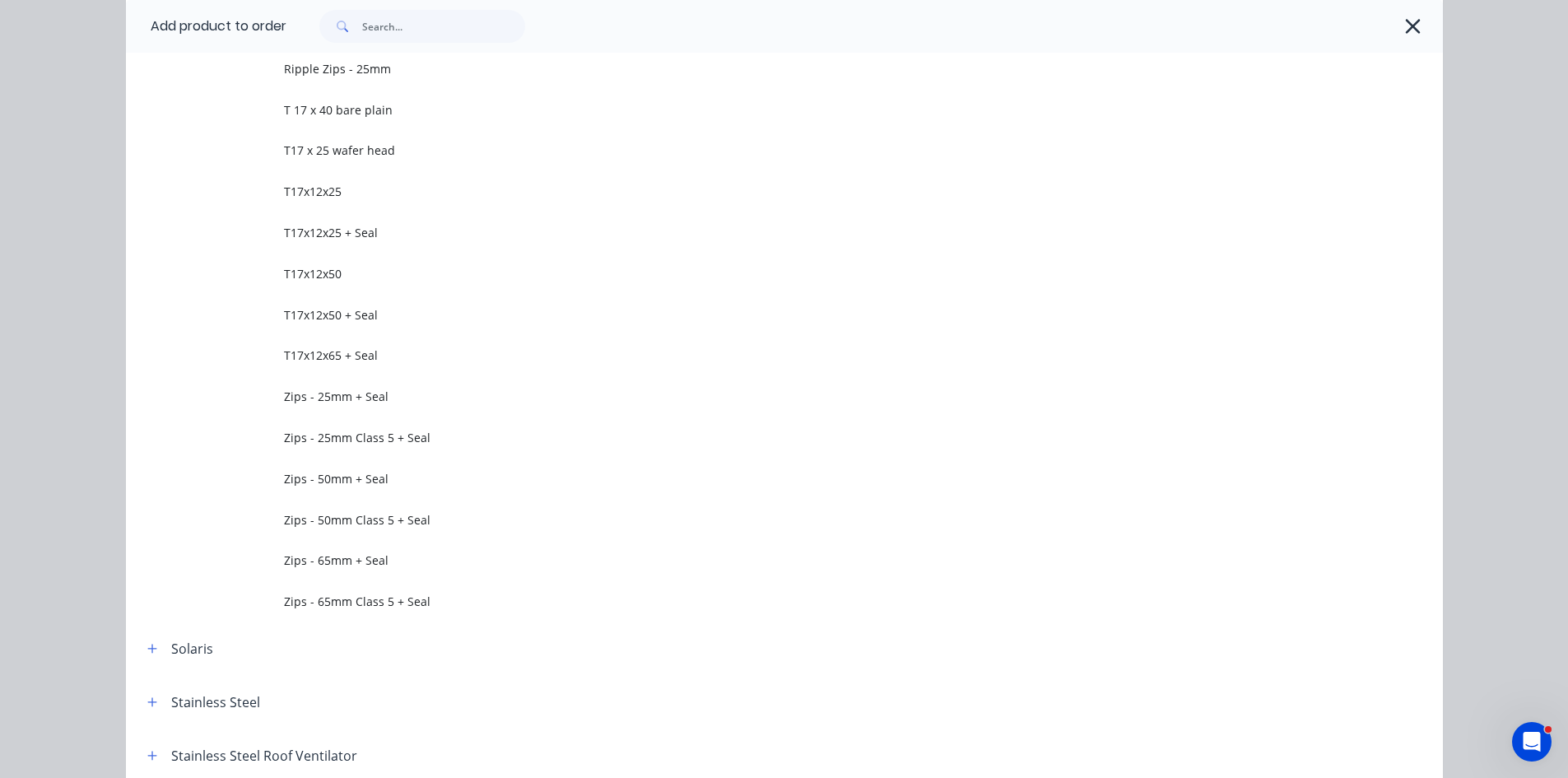
scroll to position [0, 0]
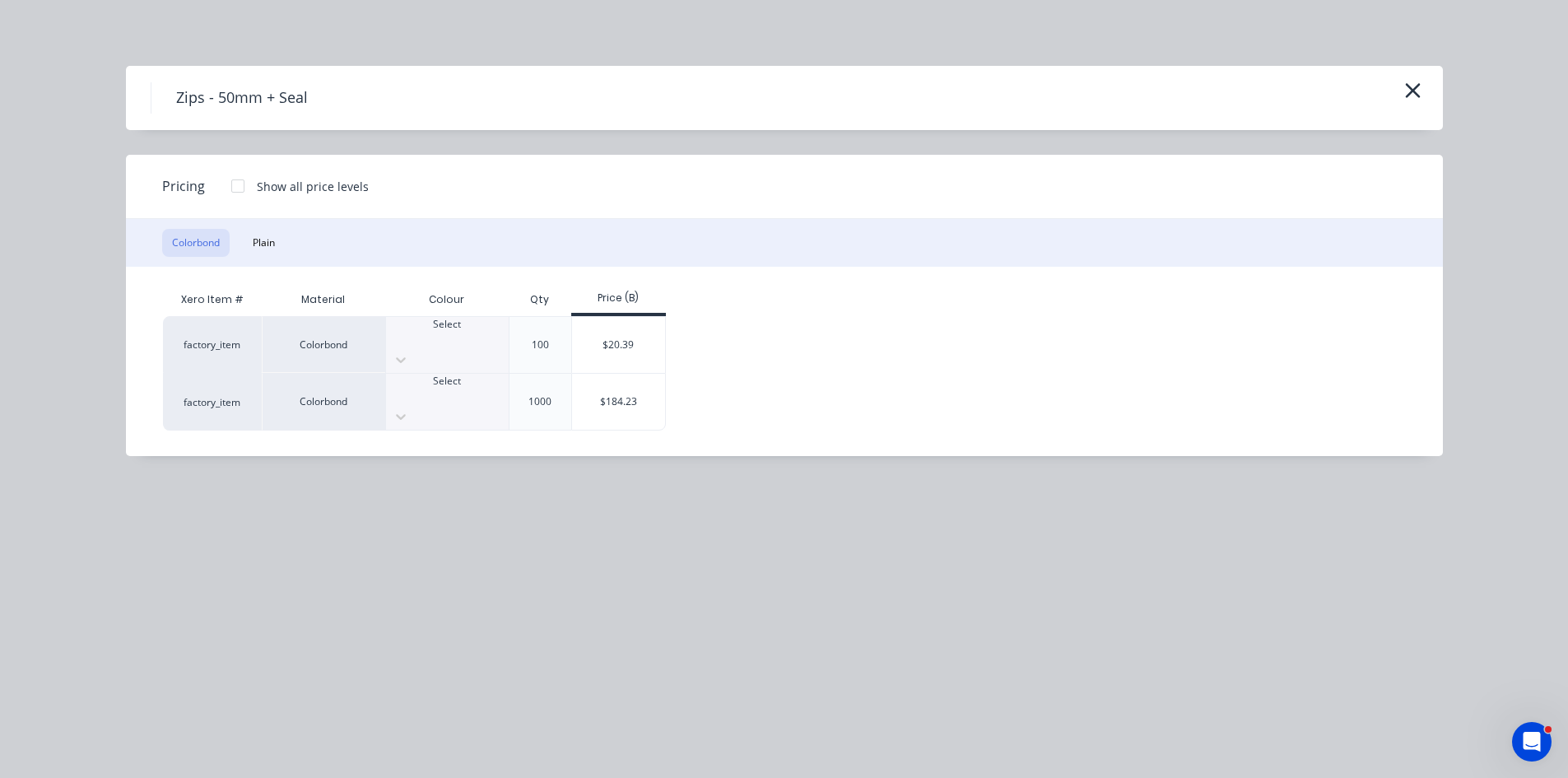
click at [463, 353] on div "Select" at bounding box center [447, 345] width 122 height 56
click at [597, 335] on div "$20.39" at bounding box center [619, 345] width 93 height 56
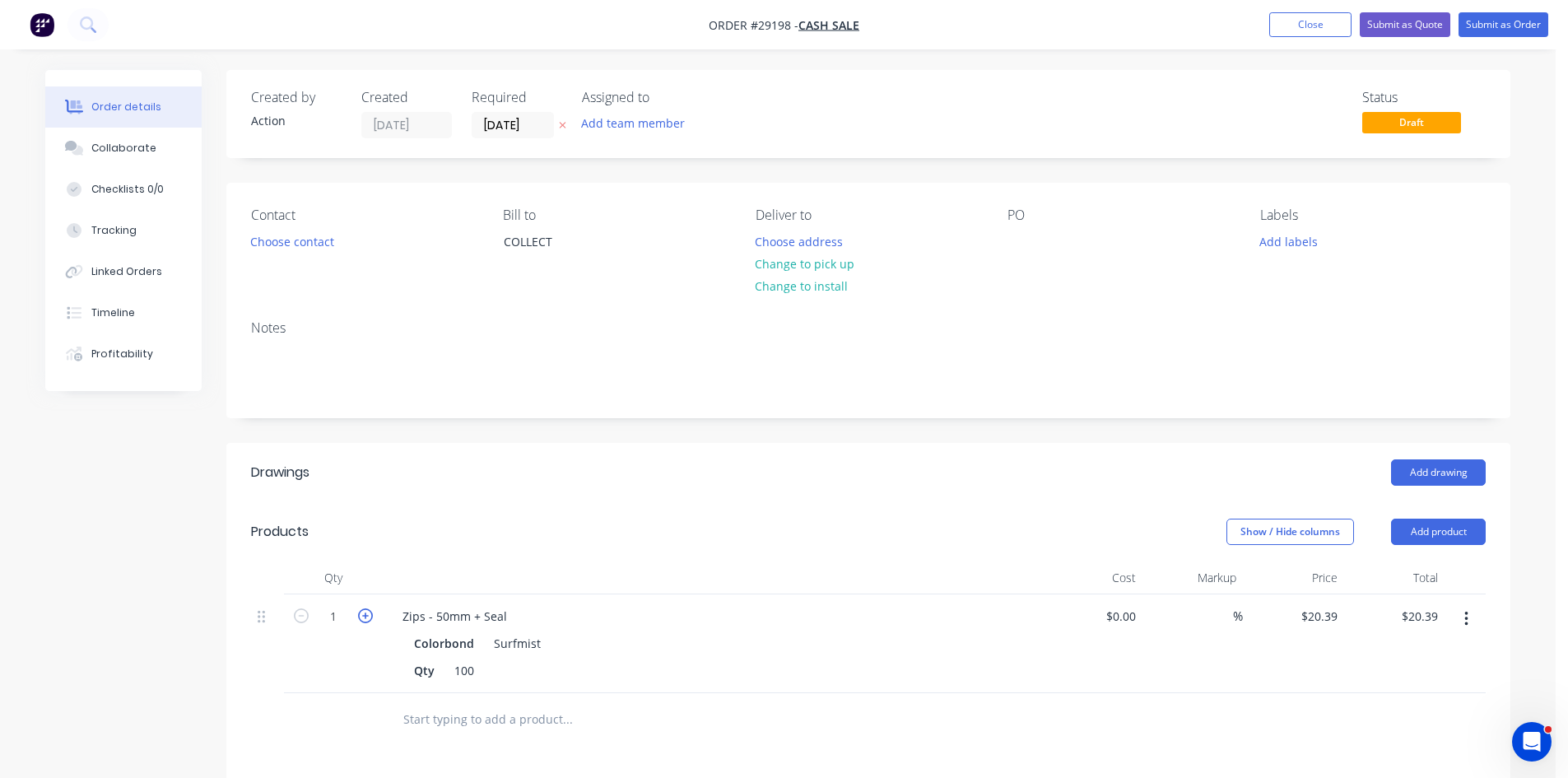
click at [359, 612] on icon "button" at bounding box center [365, 615] width 15 height 15
type input "2"
type input "$40.78"
click at [358, 612] on icon "button" at bounding box center [365, 615] width 15 height 15
type input "3"
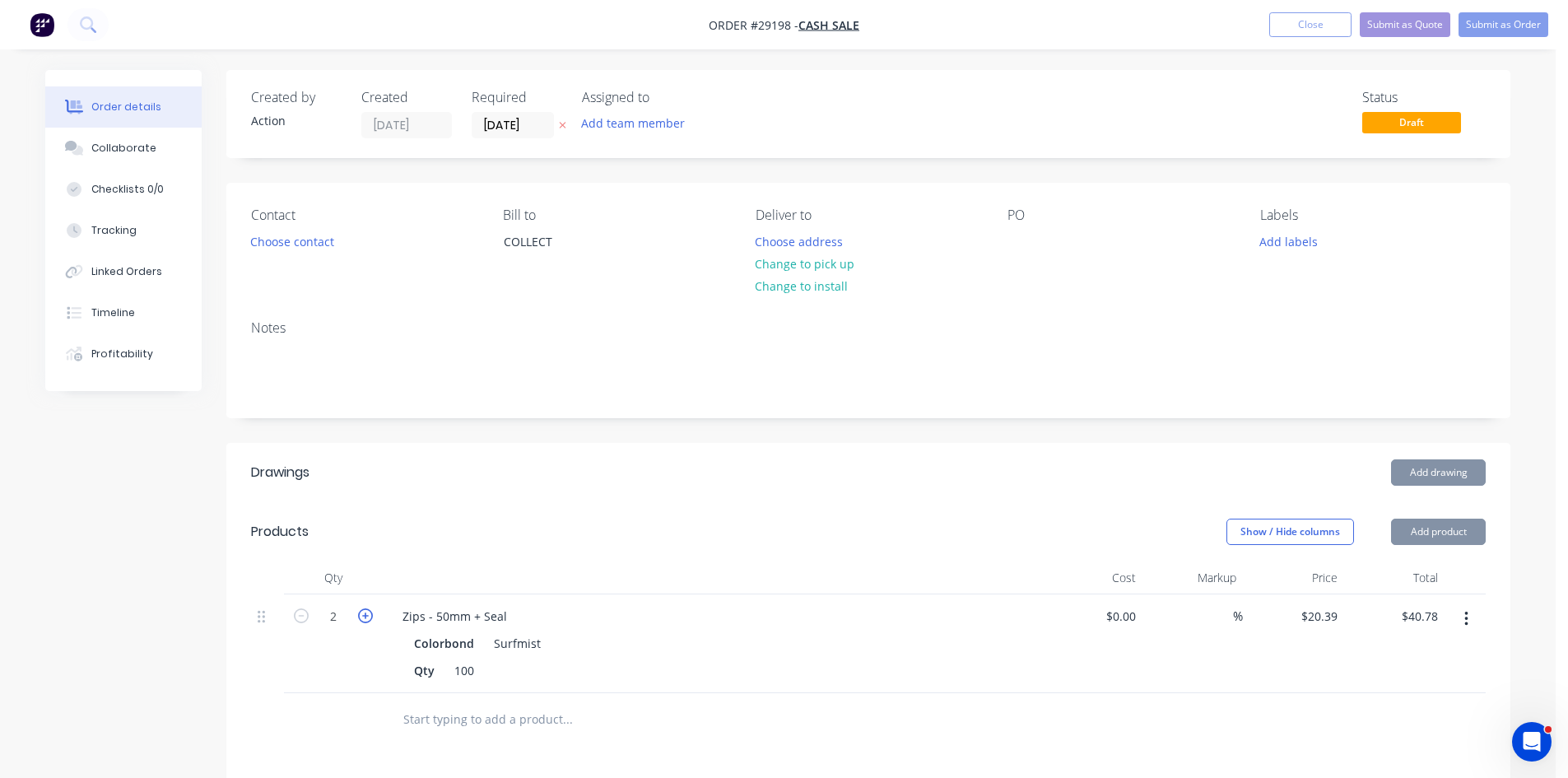
type input "$61.17"
click at [358, 612] on icon "button" at bounding box center [365, 615] width 15 height 15
type input "4"
type input "$81.56"
click at [358, 612] on icon "button" at bounding box center [365, 615] width 15 height 15
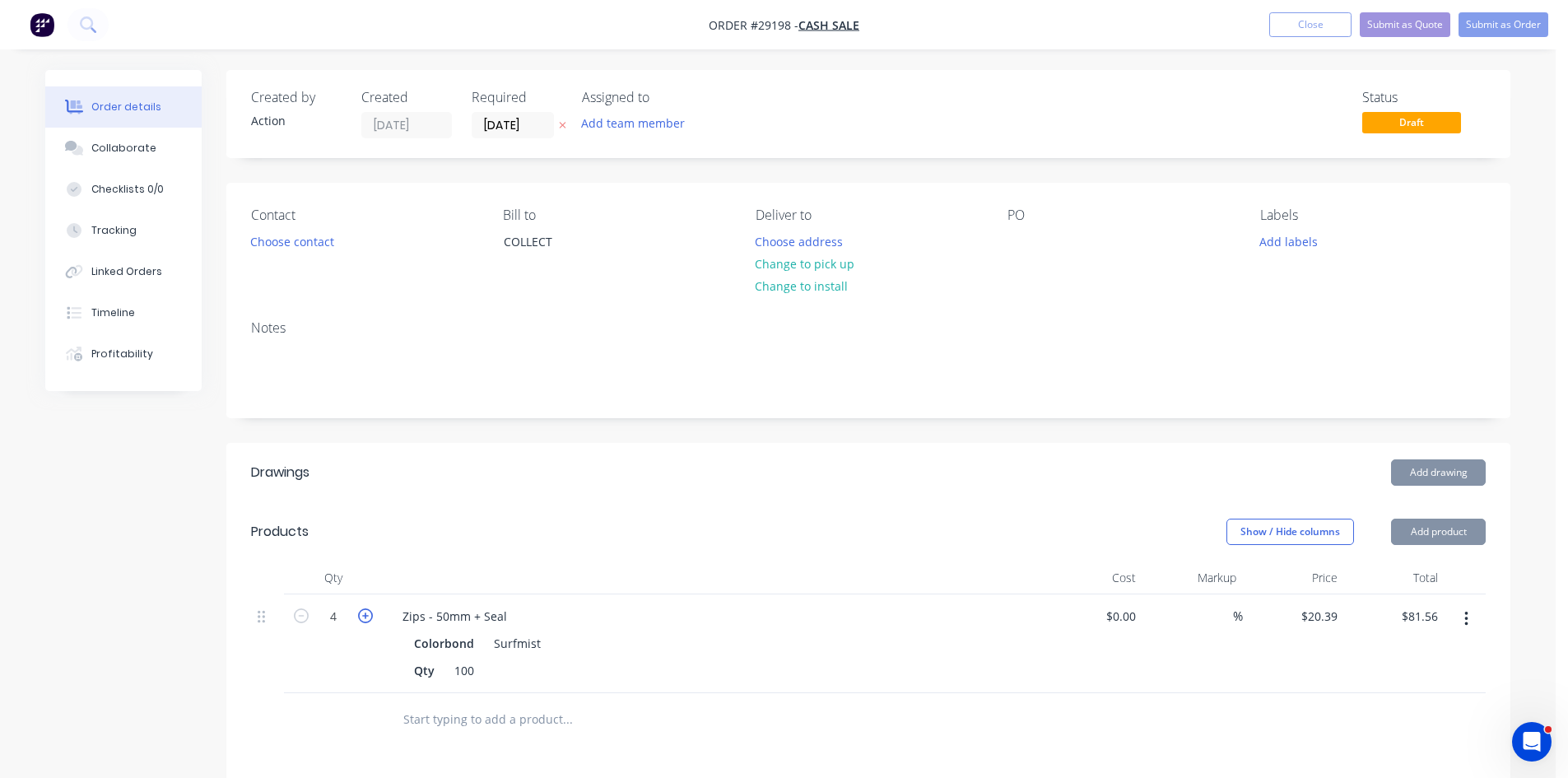
type input "5"
type input "$101.95"
click at [1436, 531] on button "Add product" at bounding box center [1438, 531] width 95 height 27
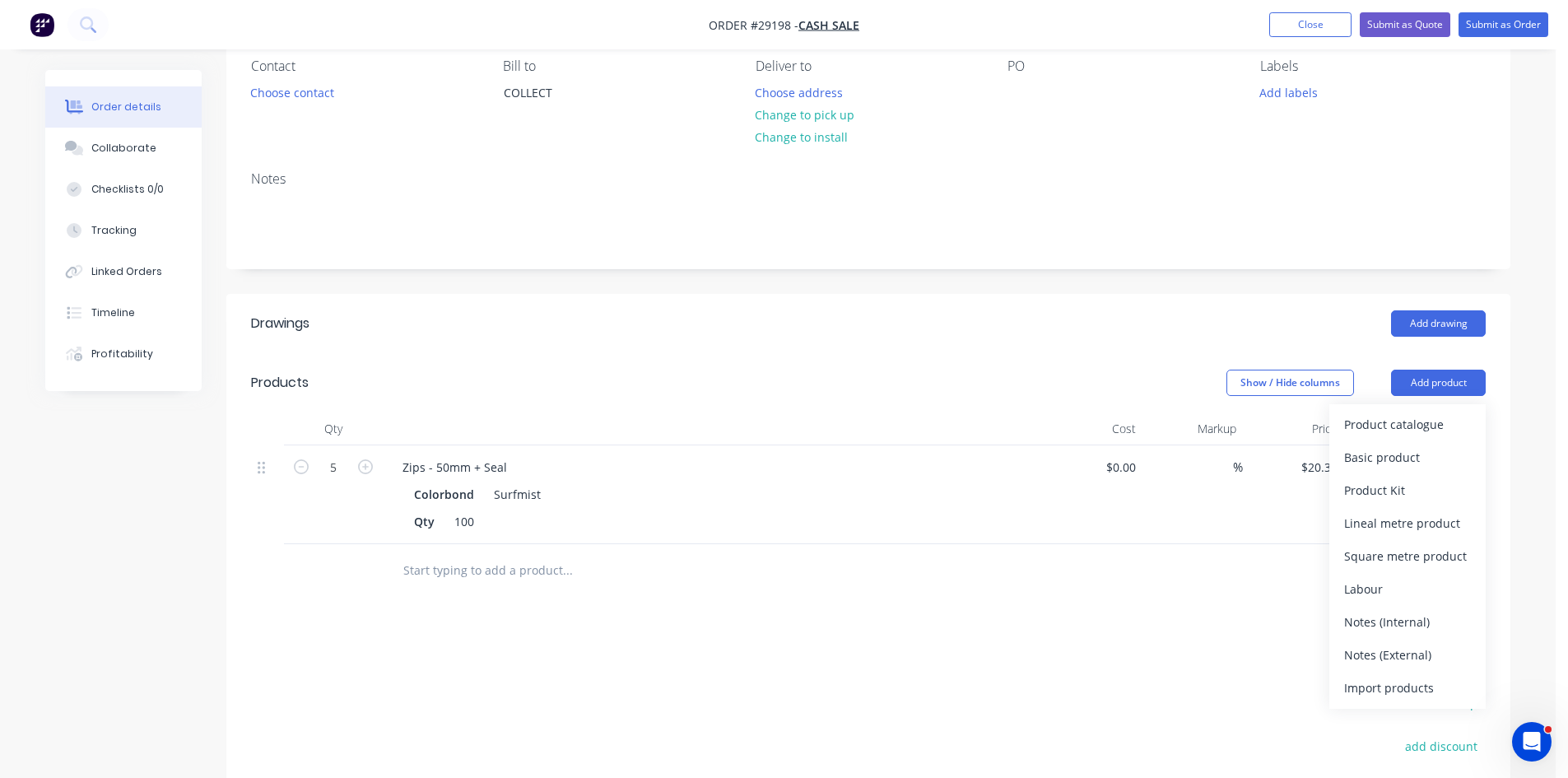
scroll to position [141, 0]
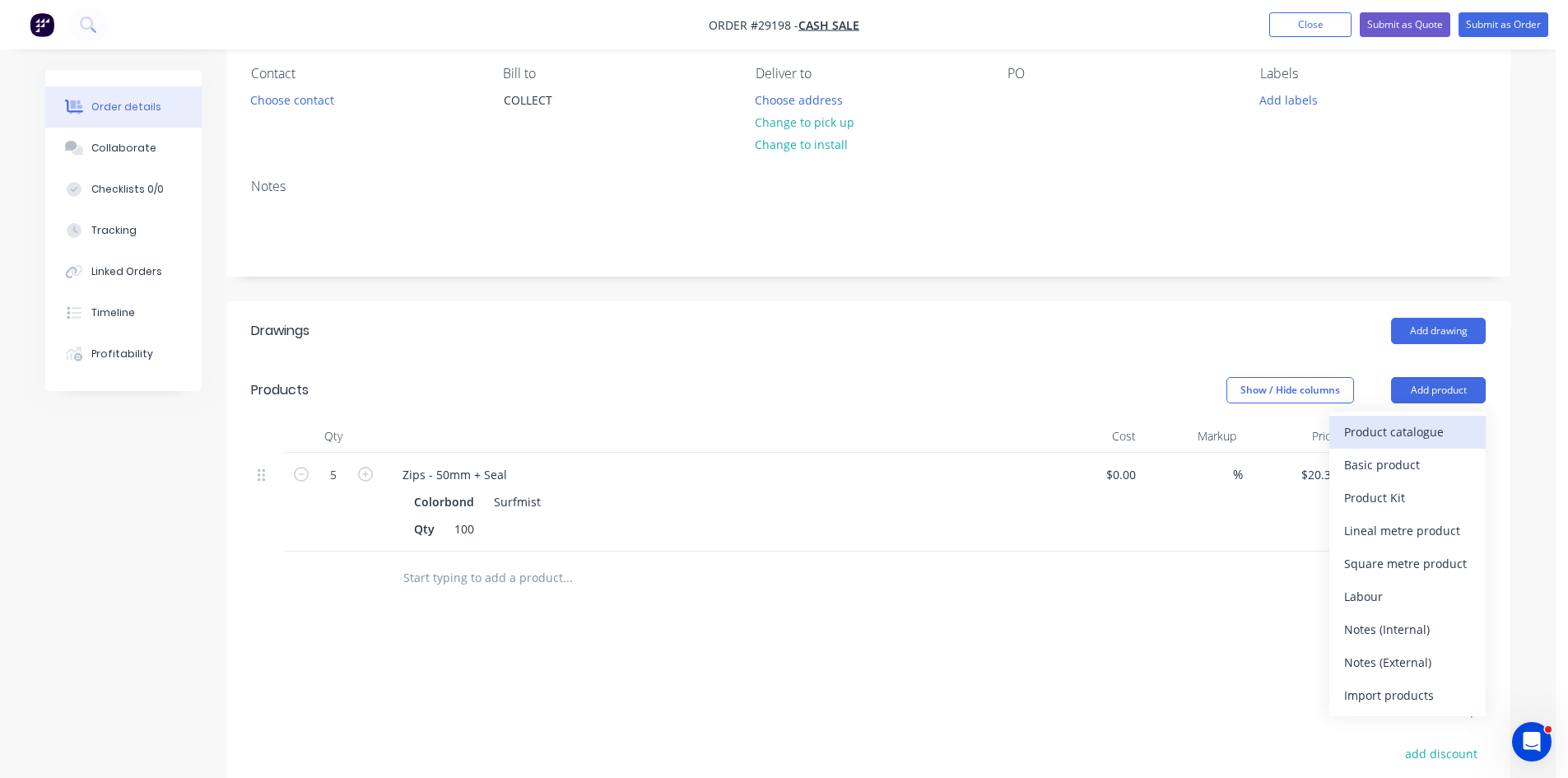
click at [1389, 425] on div "Product catalogue" at bounding box center [1407, 431] width 126 height 24
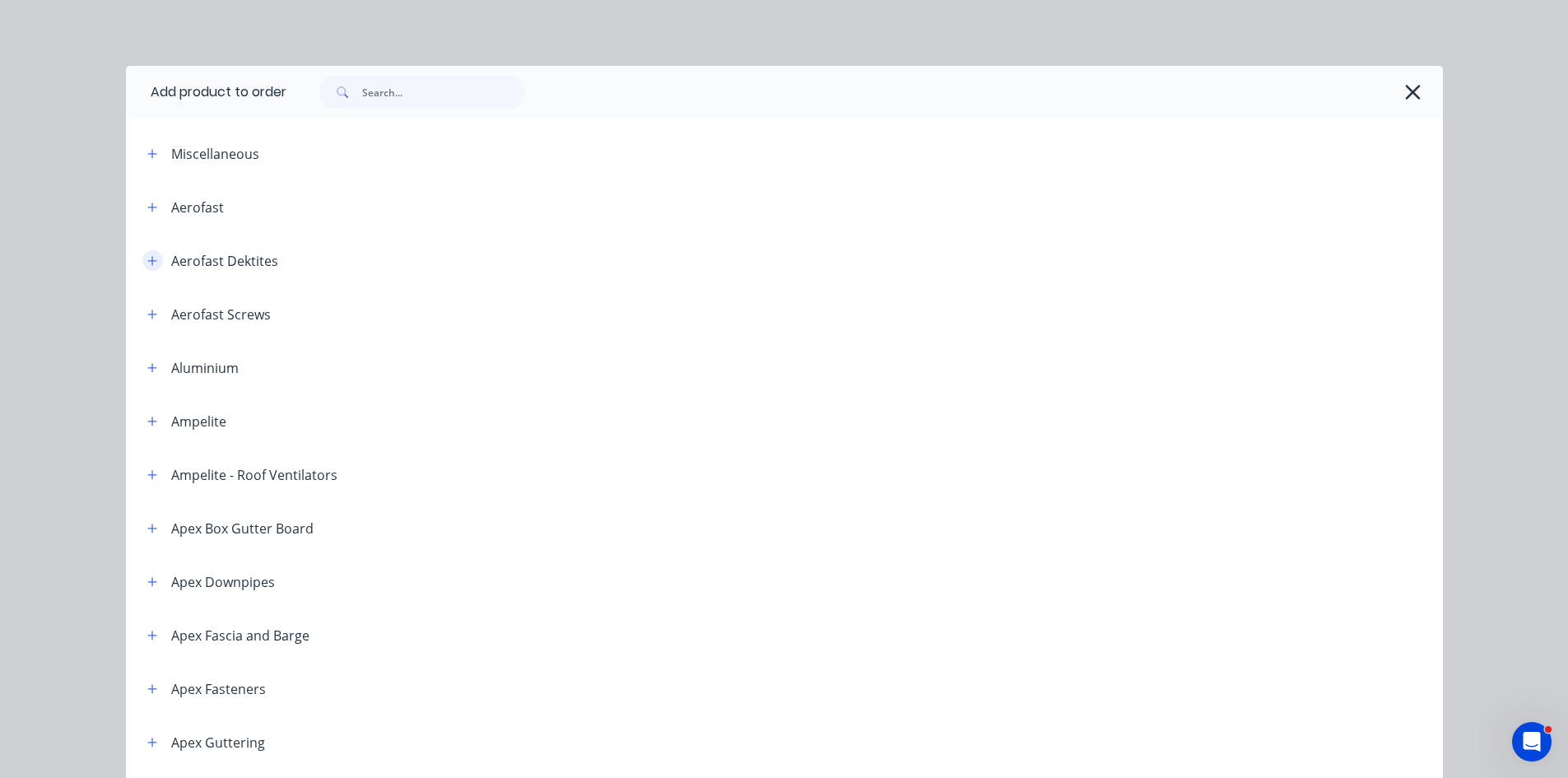
click at [147, 266] on icon "button" at bounding box center [152, 262] width 10 height 12
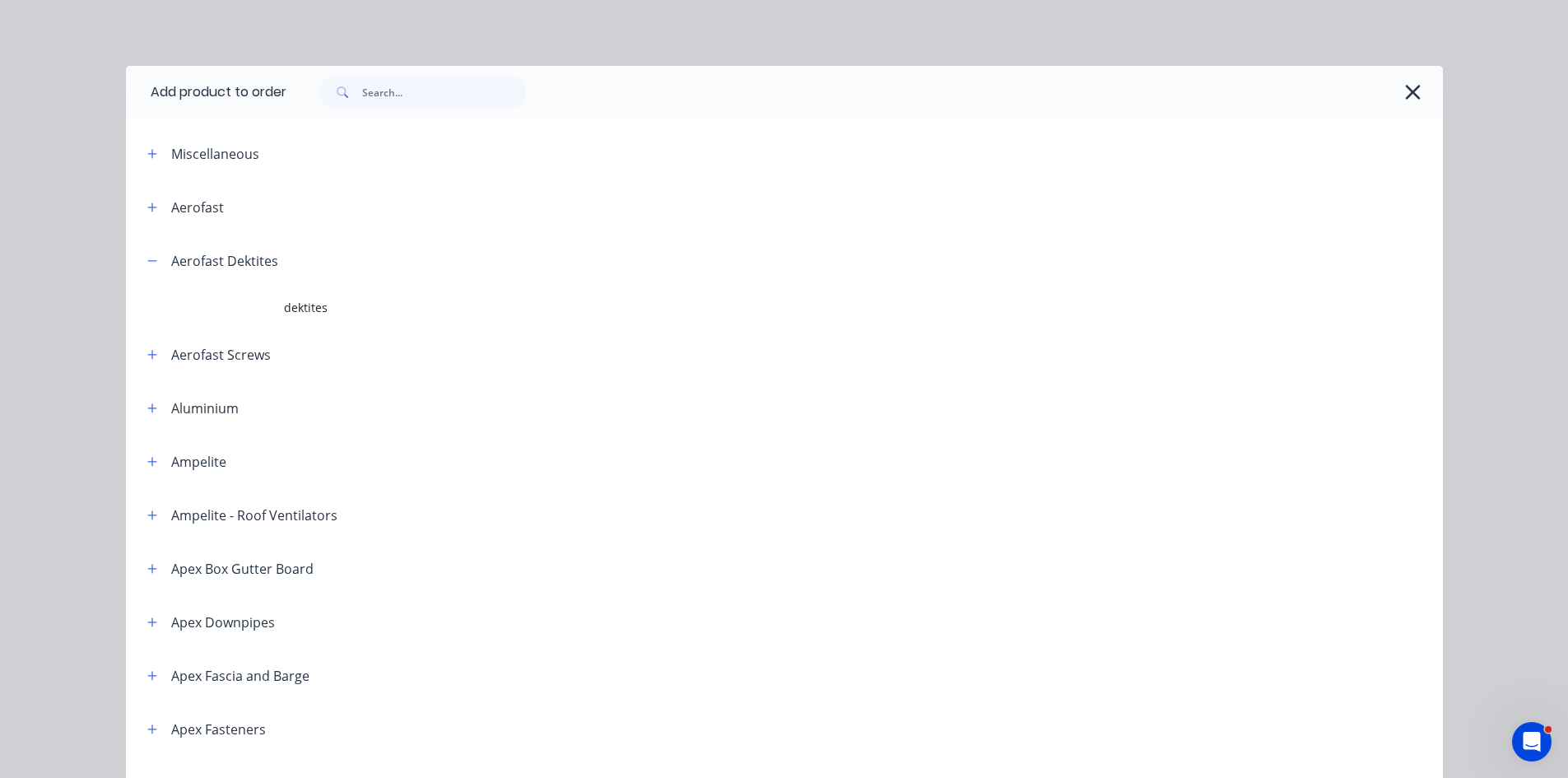
click at [1406, 107] on div at bounding box center [856, 92] width 1140 height 33
click at [1406, 93] on icon "button" at bounding box center [1412, 92] width 15 height 15
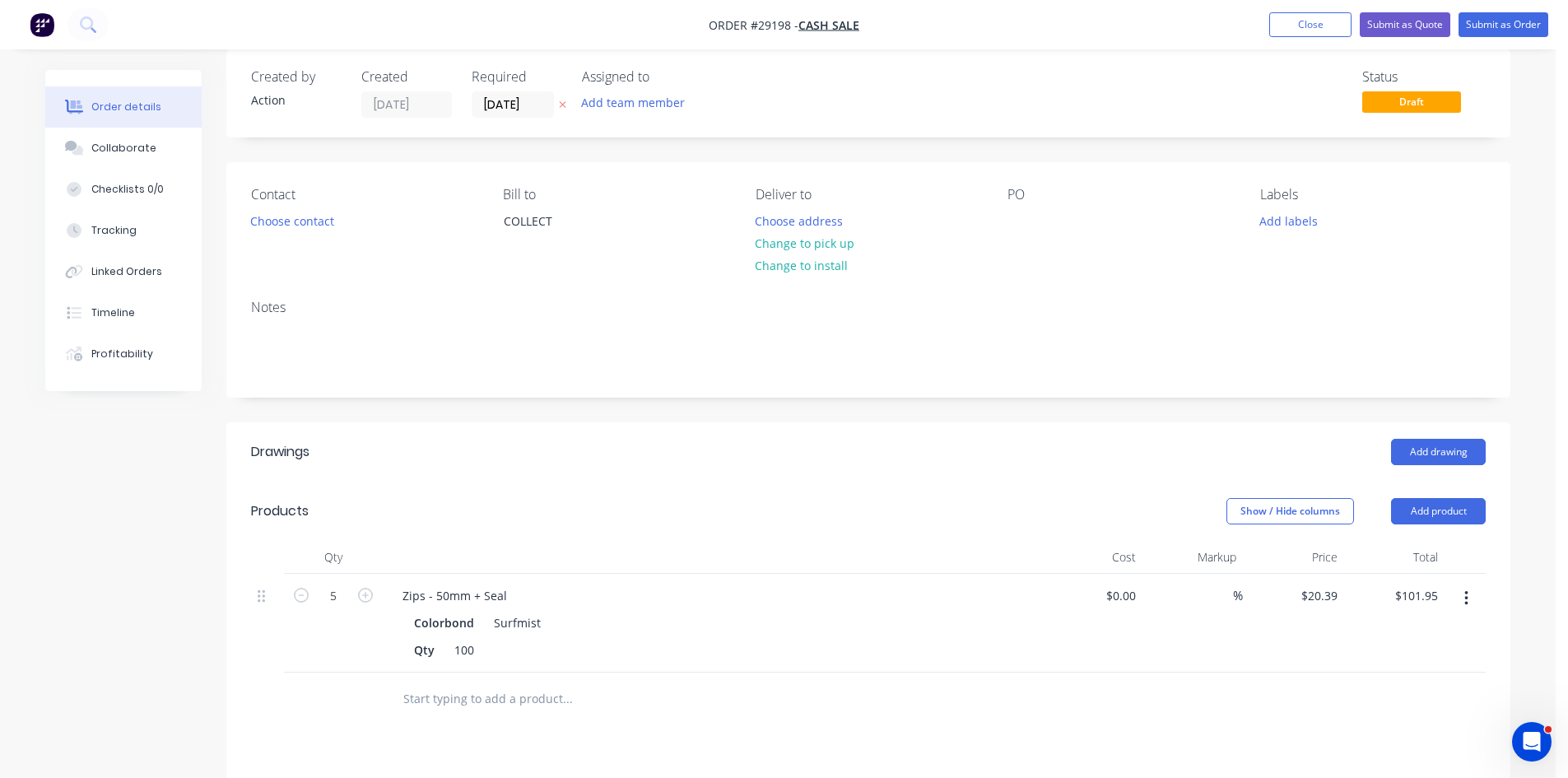
scroll to position [82, 0]
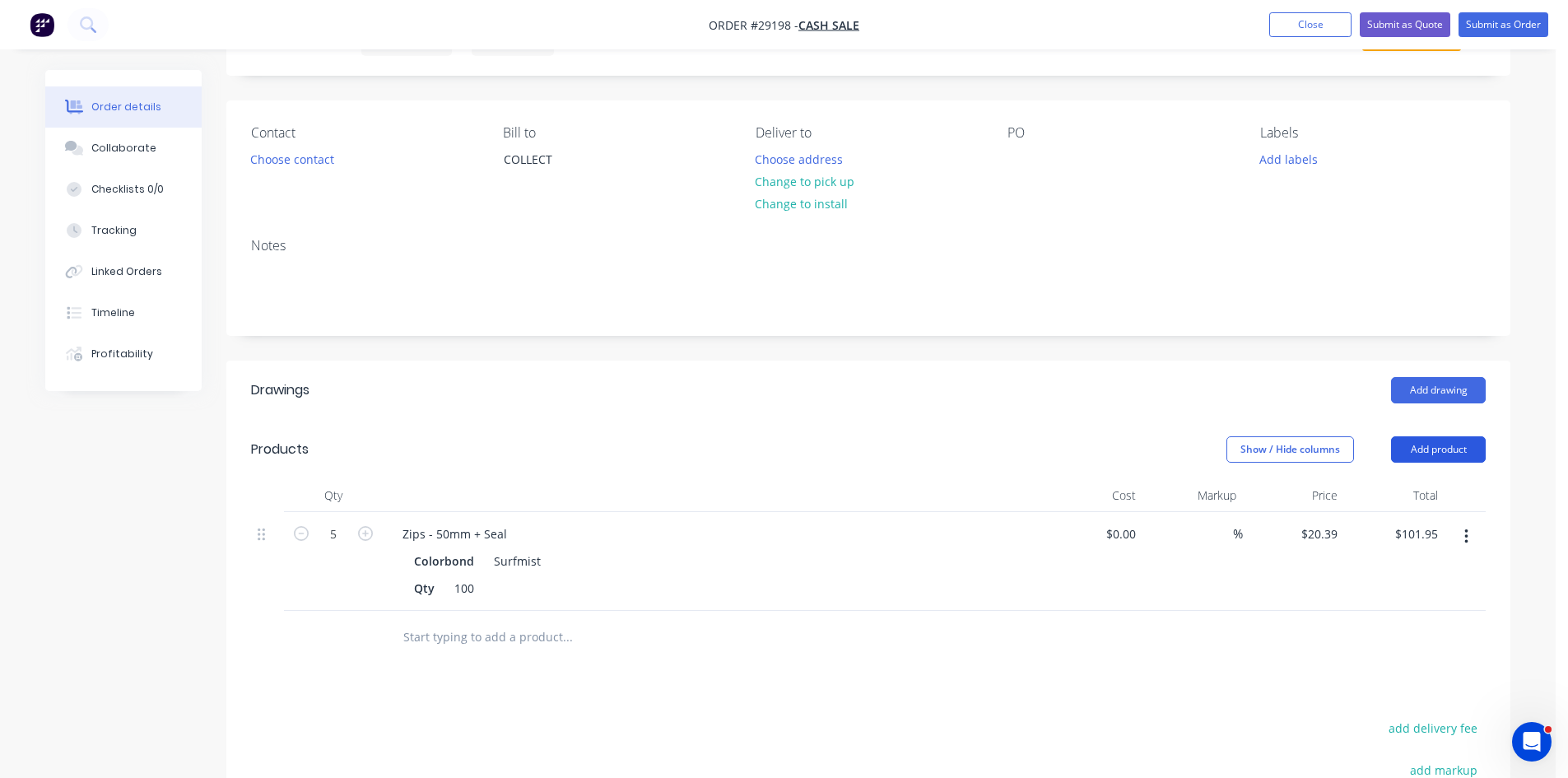
click at [1432, 460] on button "Add product" at bounding box center [1438, 449] width 95 height 27
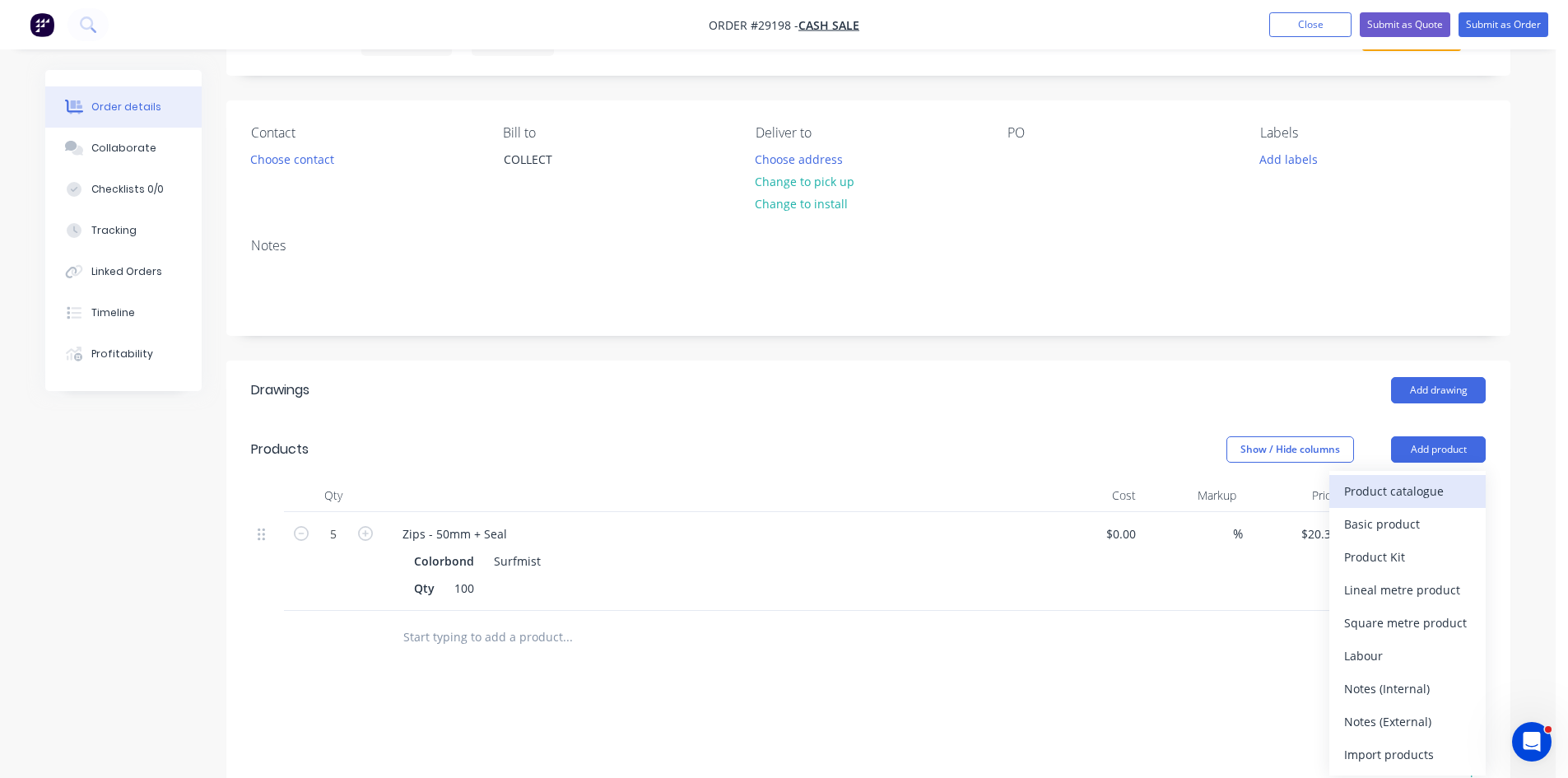
click at [1404, 491] on div "Product catalogue" at bounding box center [1407, 491] width 126 height 24
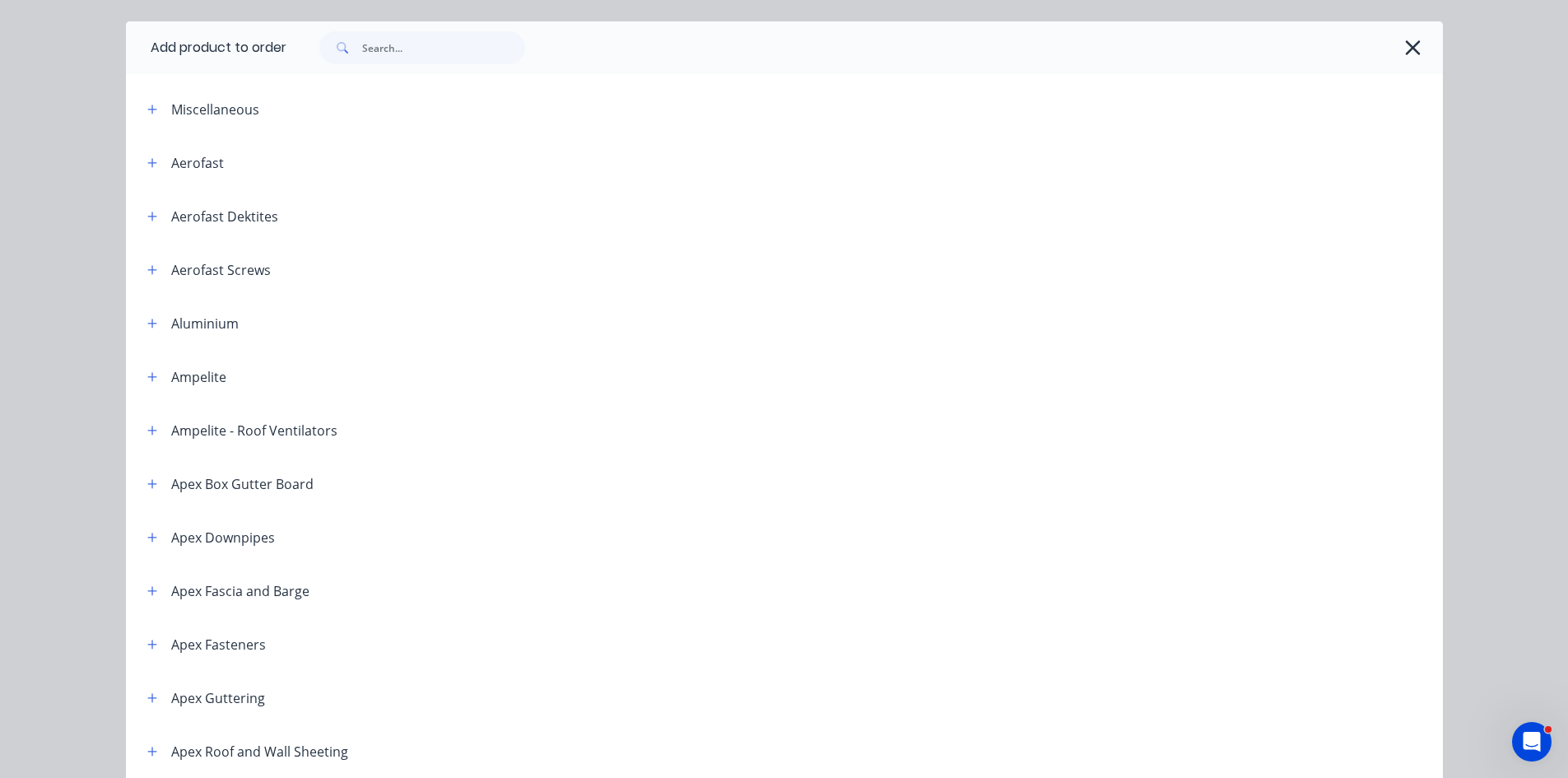
scroll to position [0, 0]
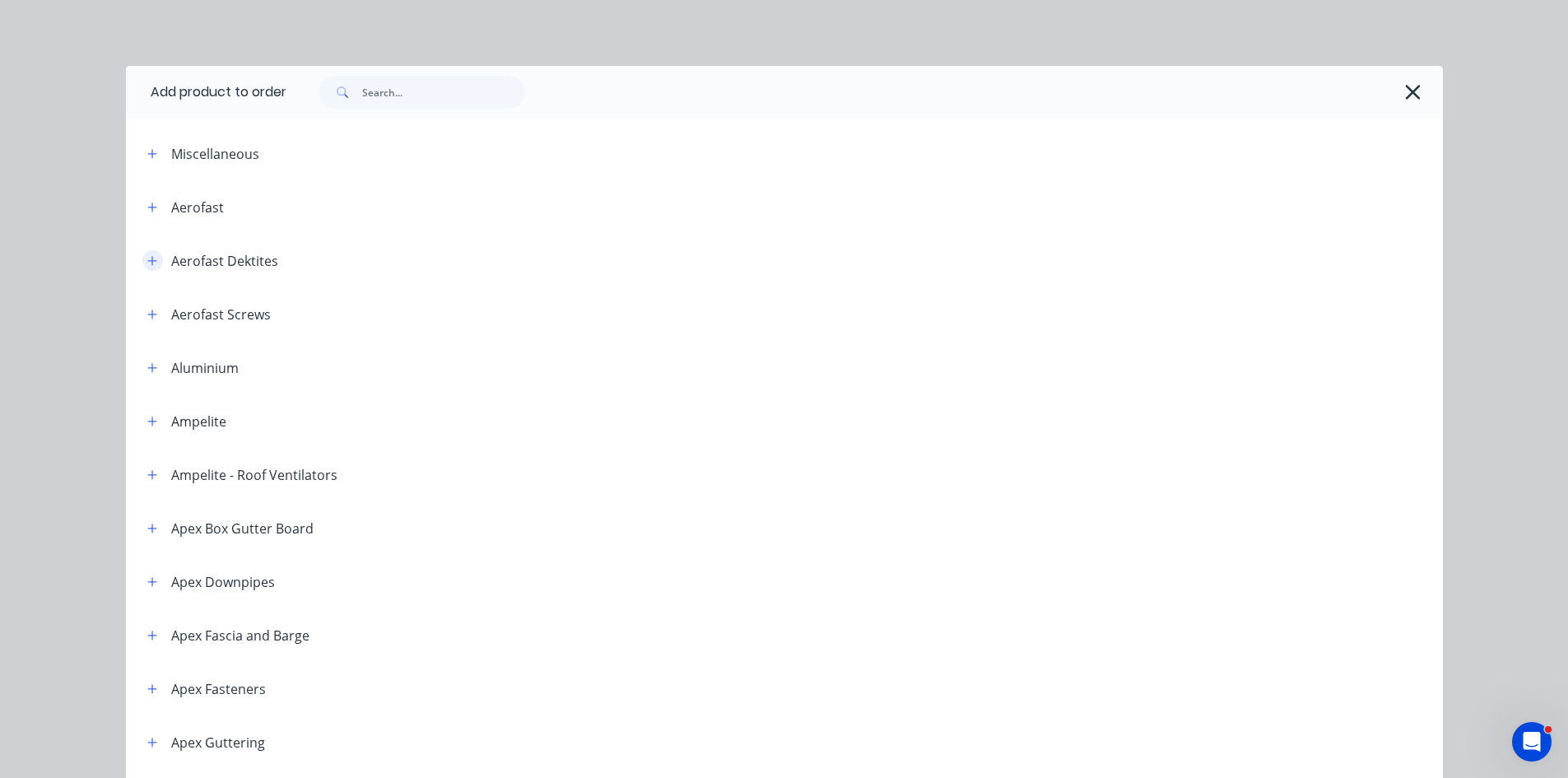
click at [147, 256] on icon "button" at bounding box center [152, 262] width 10 height 12
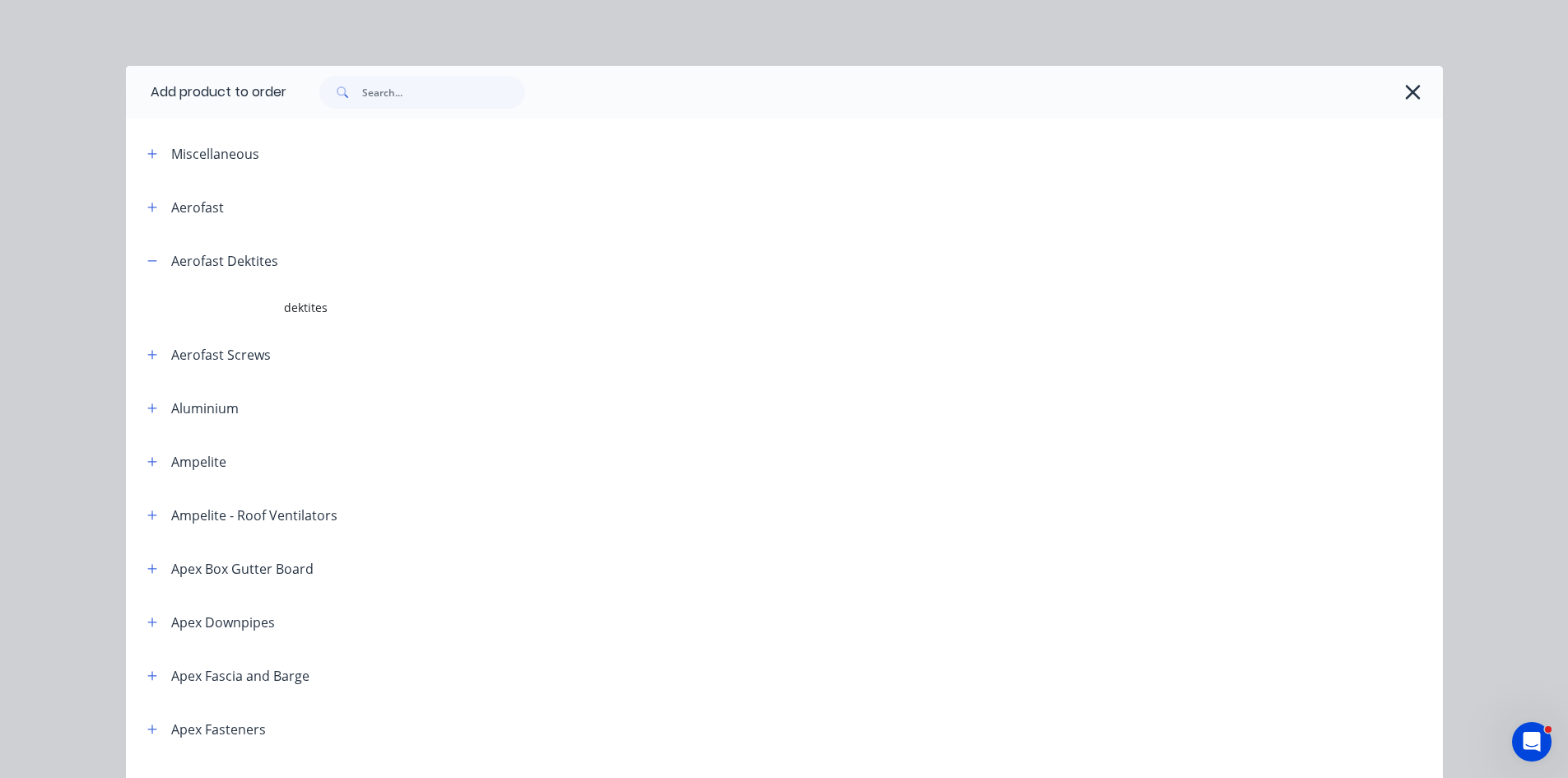
click at [317, 300] on span "dektites" at bounding box center [747, 308] width 927 height 18
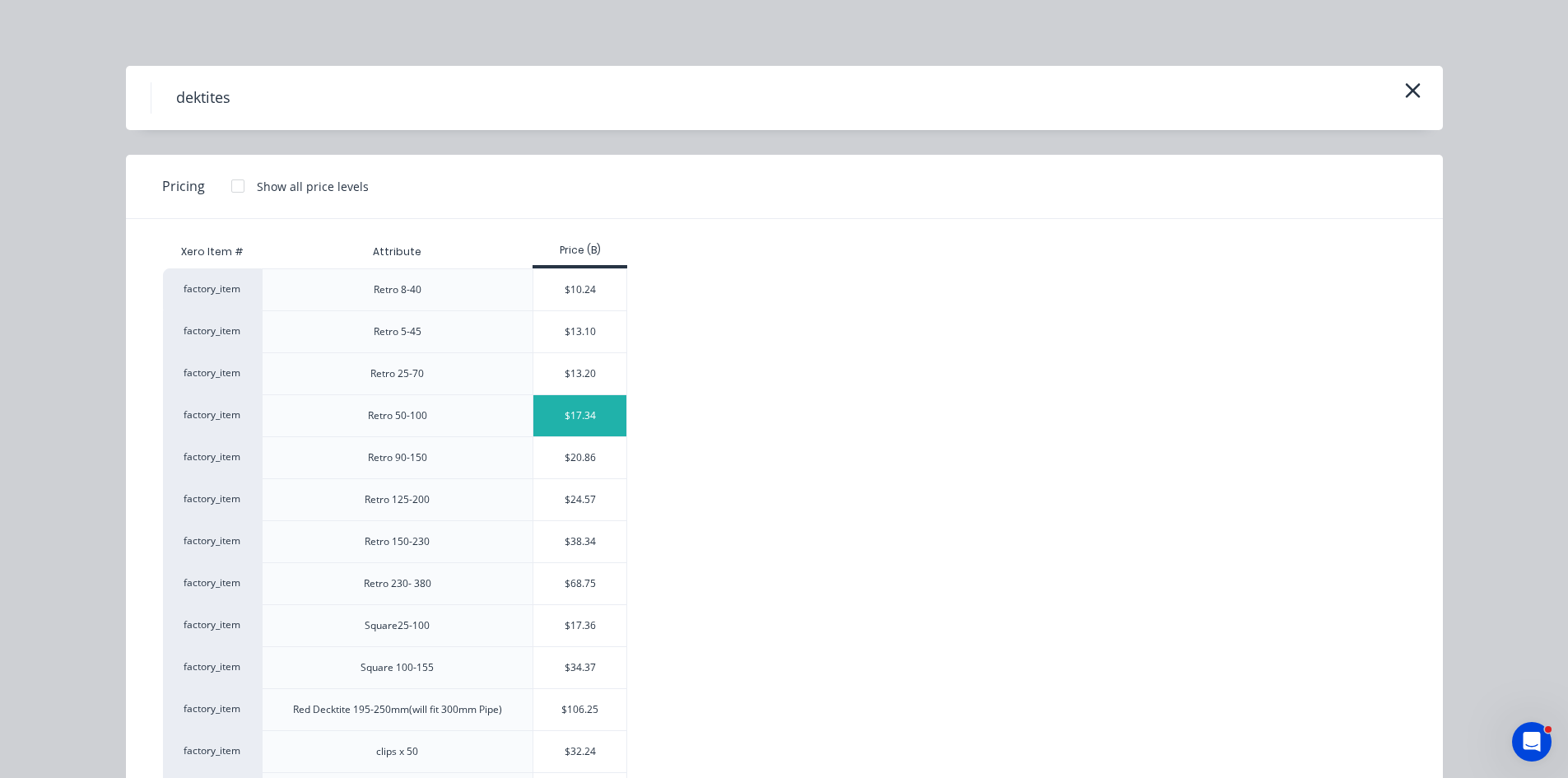
click at [572, 418] on div "$17.34" at bounding box center [579, 416] width 93 height 41
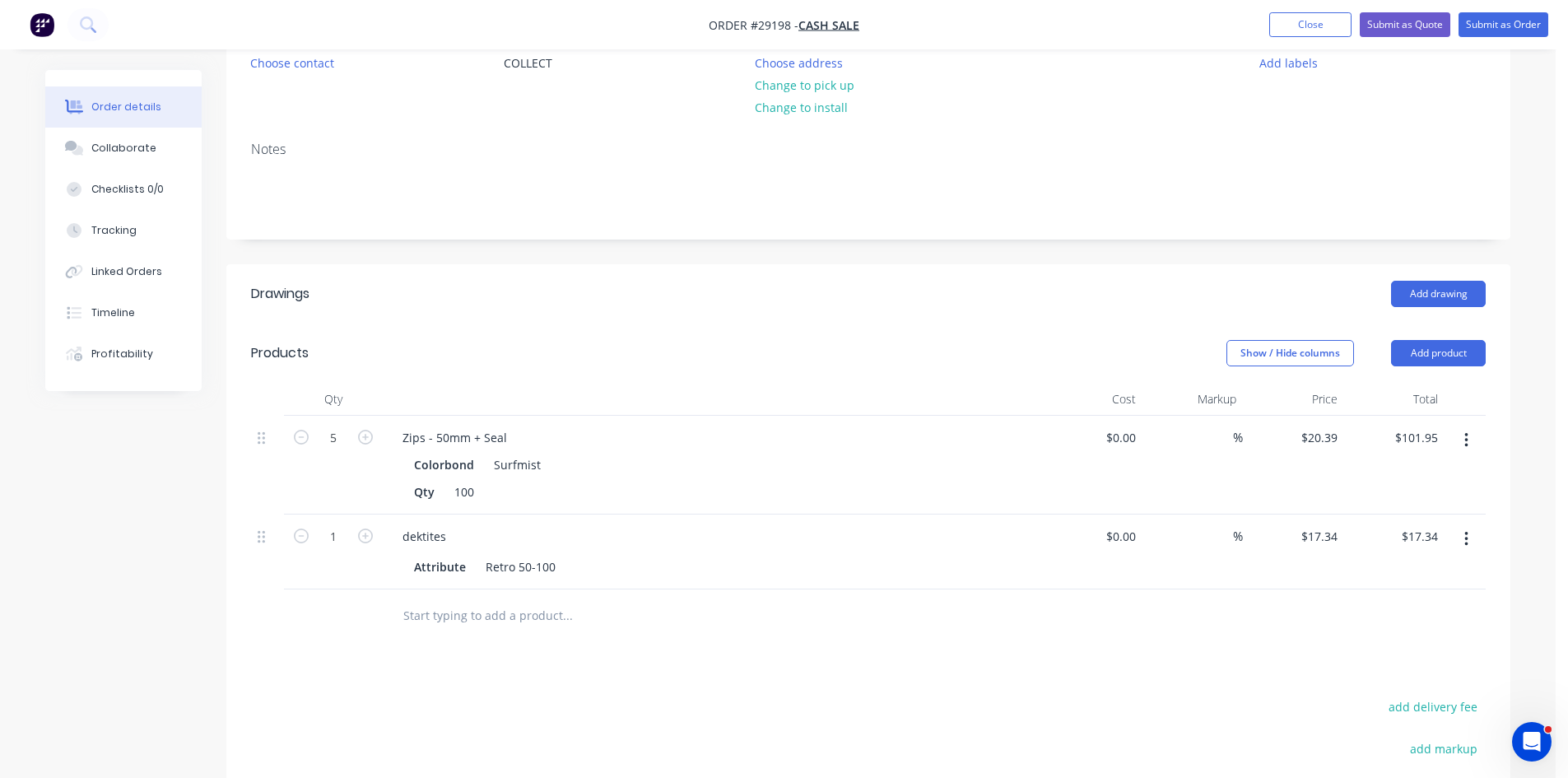
scroll to position [165, 0]
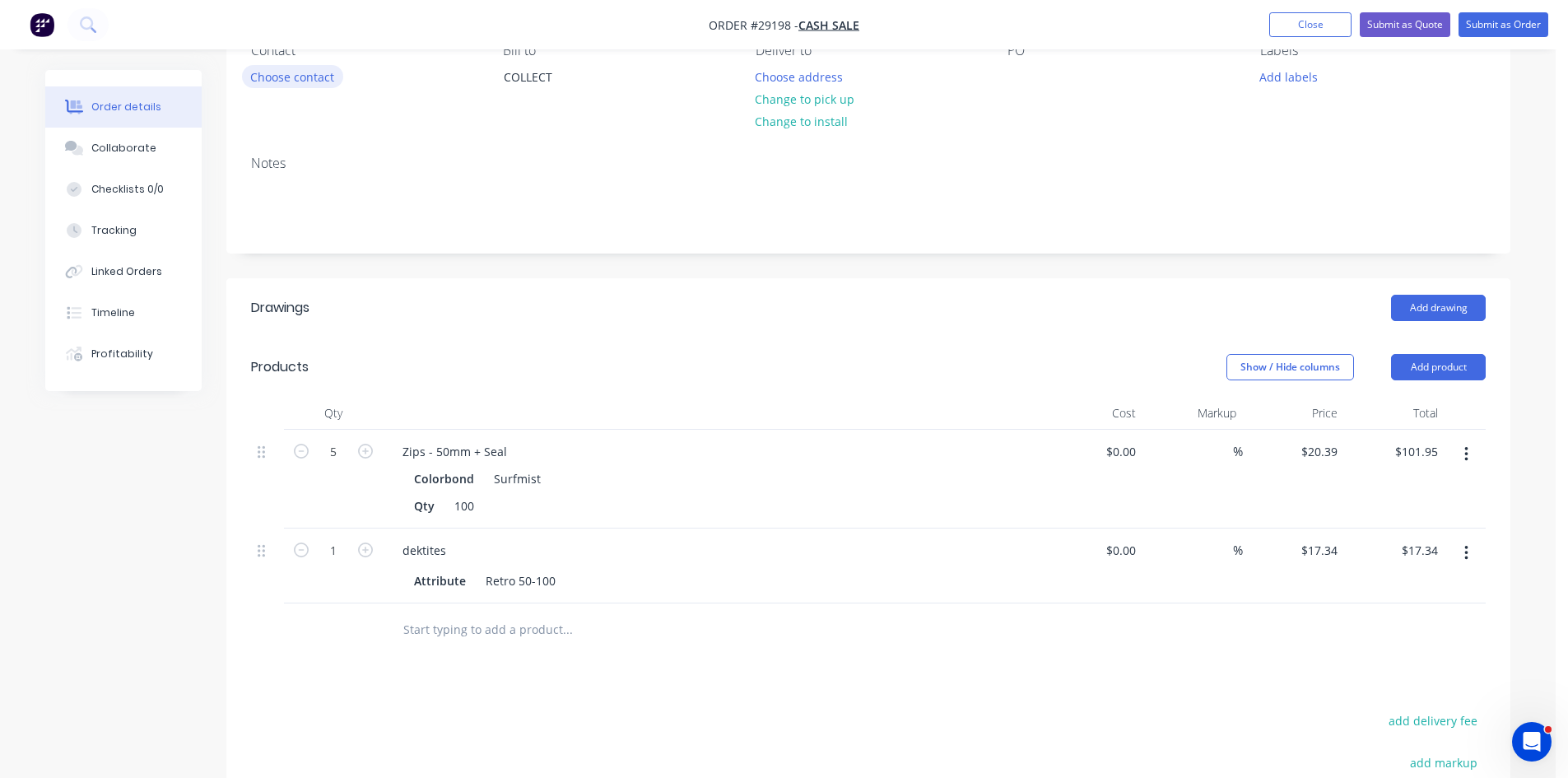
click at [278, 77] on button "Choose contact" at bounding box center [292, 76] width 102 height 23
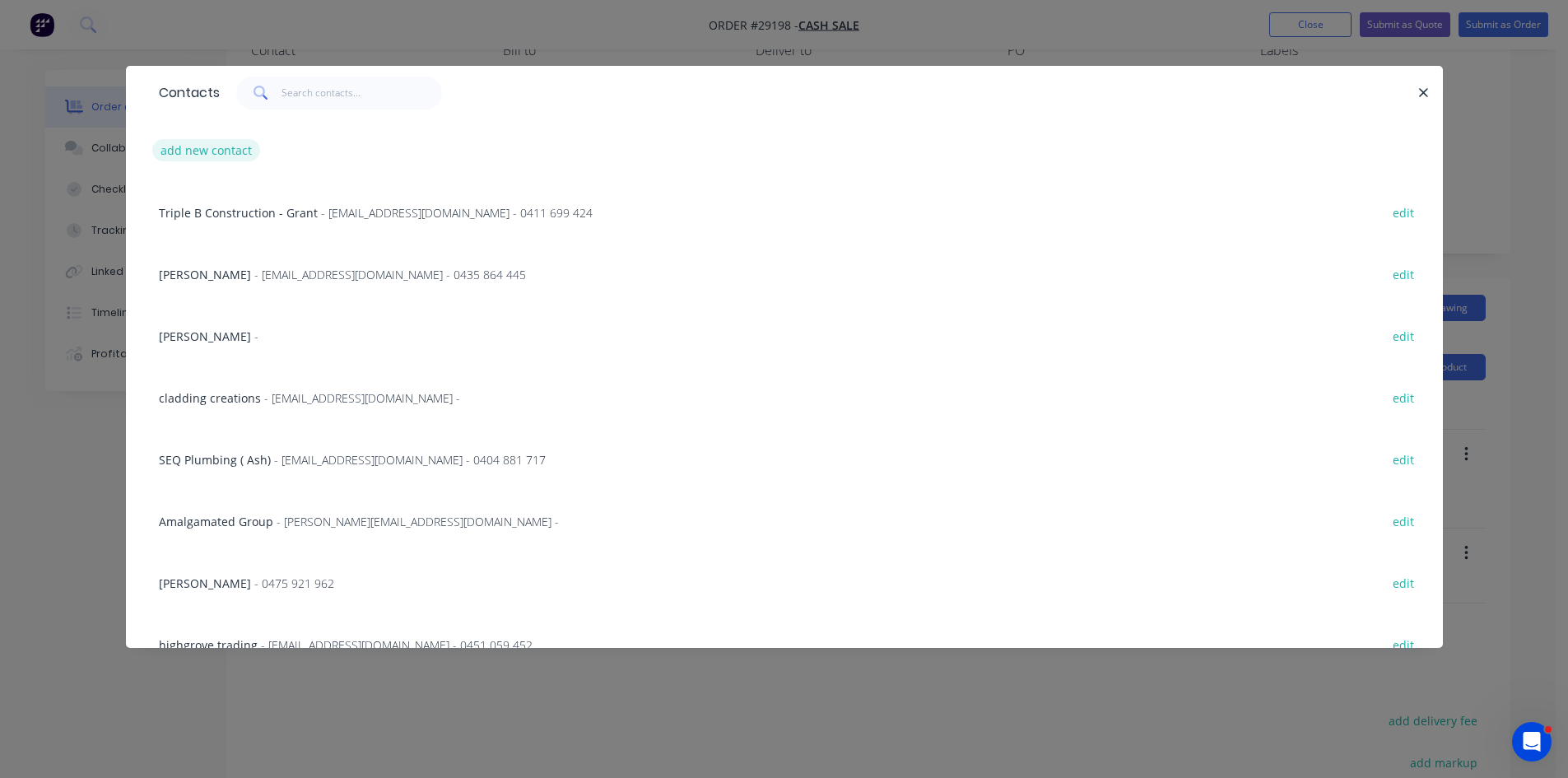
click at [199, 156] on button "add new contact" at bounding box center [206, 150] width 109 height 23
select select "AU"
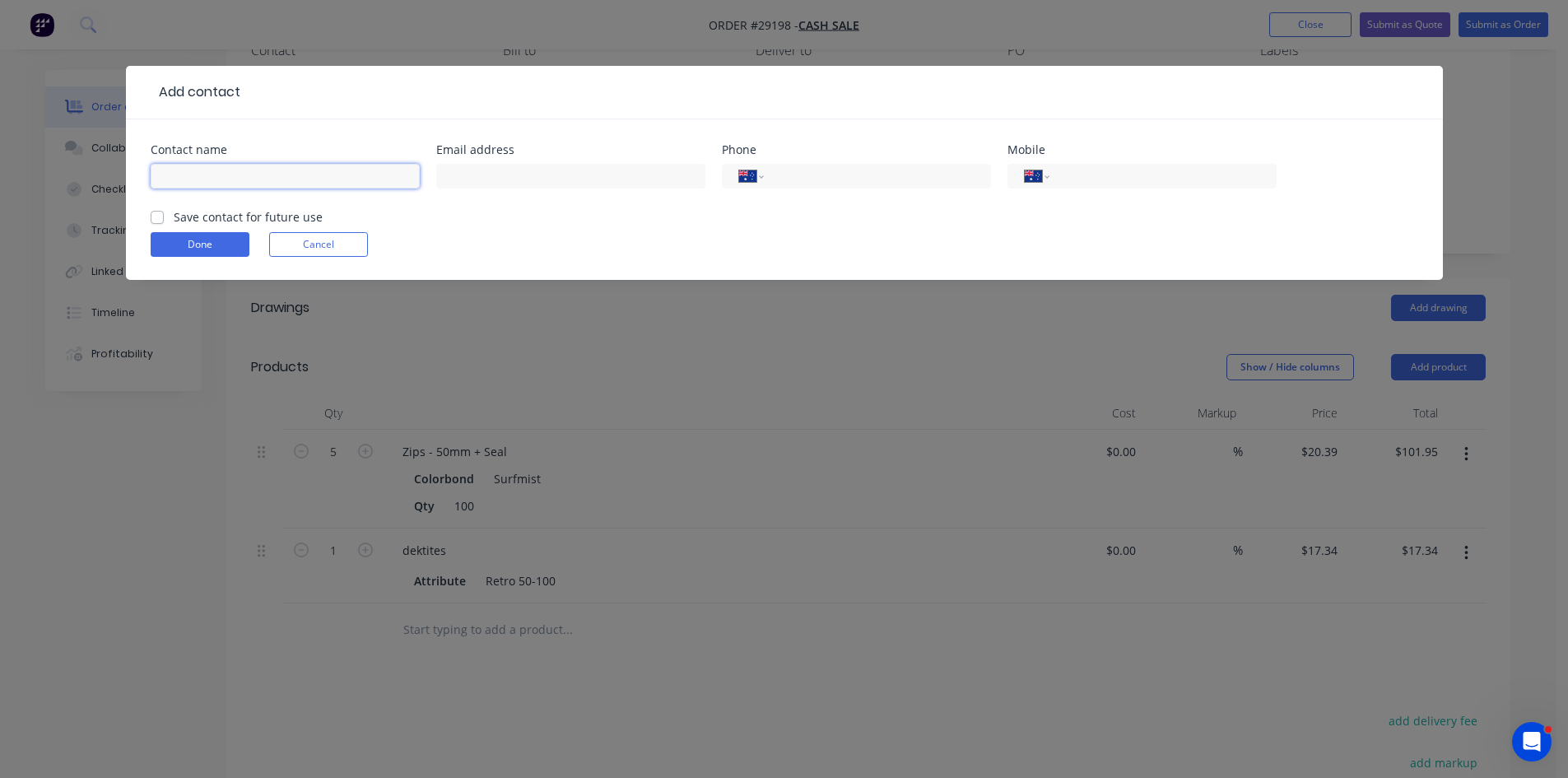
click at [273, 175] on input "text" at bounding box center [285, 176] width 269 height 25
drag, startPoint x: 544, startPoint y: 388, endPoint x: 498, endPoint y: 390, distance: 46.0
click at [537, 388] on div "Add contact Contact name Email address Phone International Afghanistan Åland Is…" at bounding box center [784, 389] width 1568 height 778
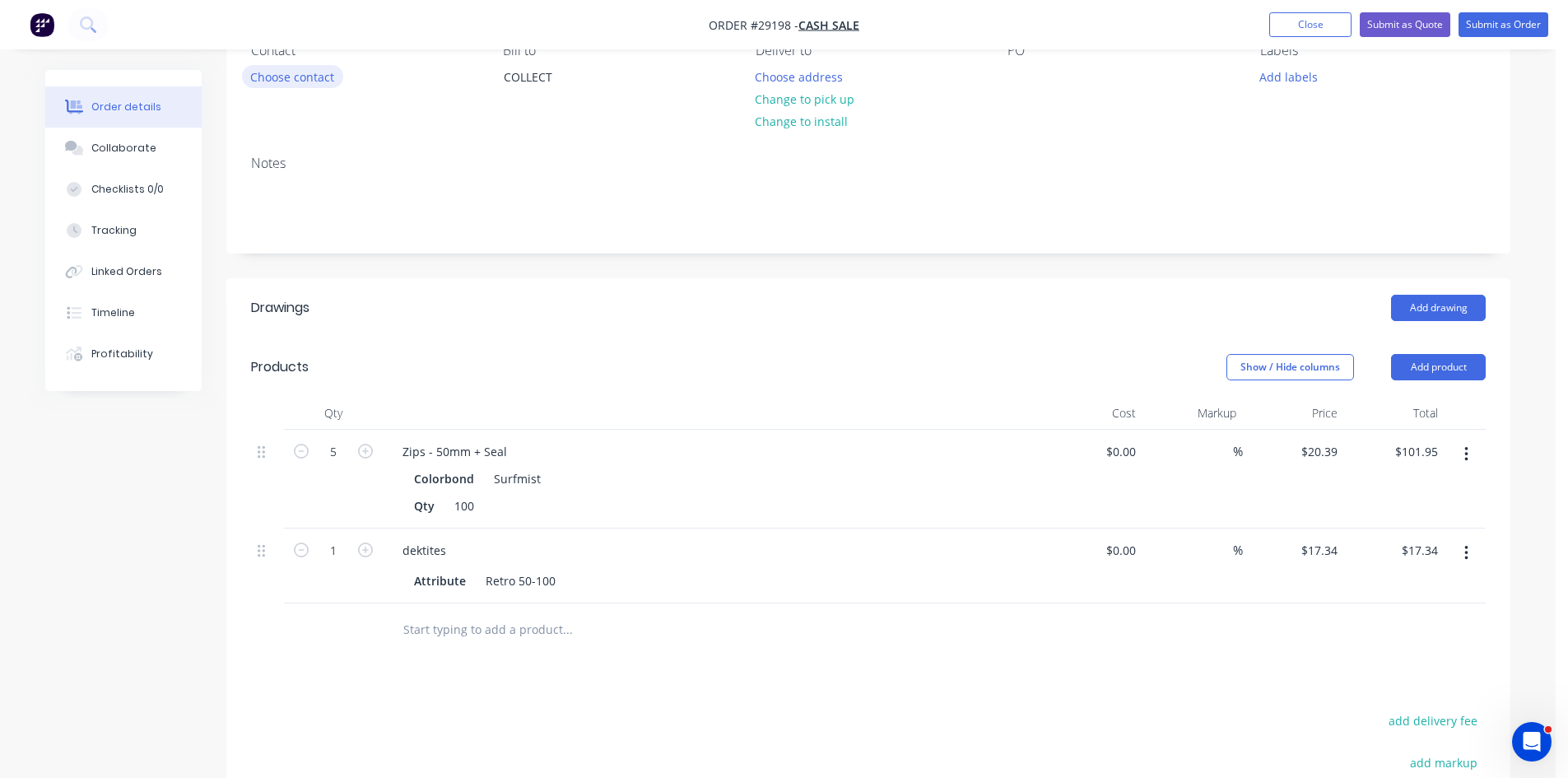
click at [283, 77] on button "Choose contact" at bounding box center [292, 76] width 102 height 23
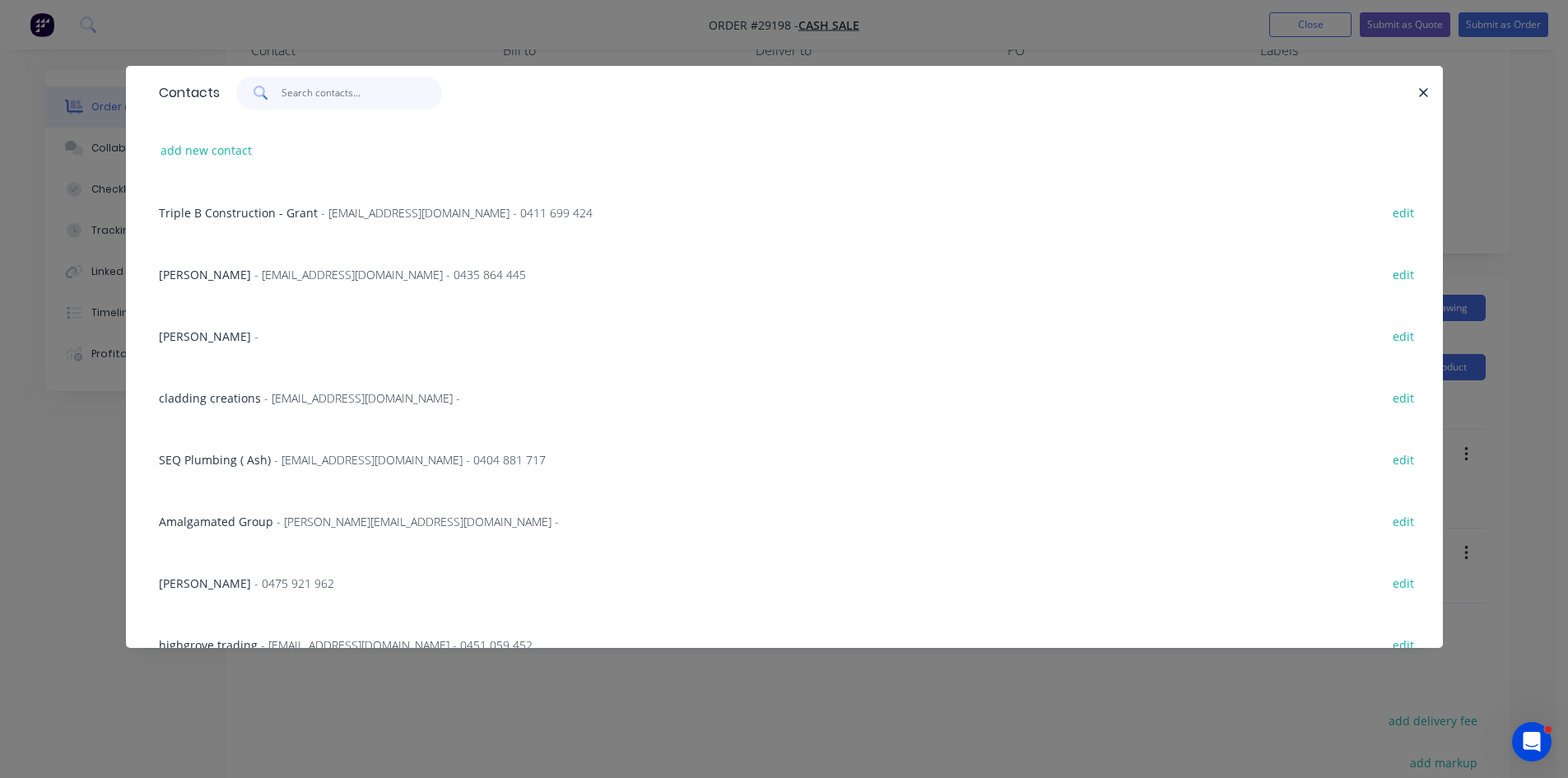
click at [299, 94] on input "text" at bounding box center [361, 93] width 161 height 33
type input "m"
type input "handy"
click at [366, 280] on span "- Matt@mccarpentryrenovation.com - 0449 805 113" at bounding box center [486, 274] width 358 height 16
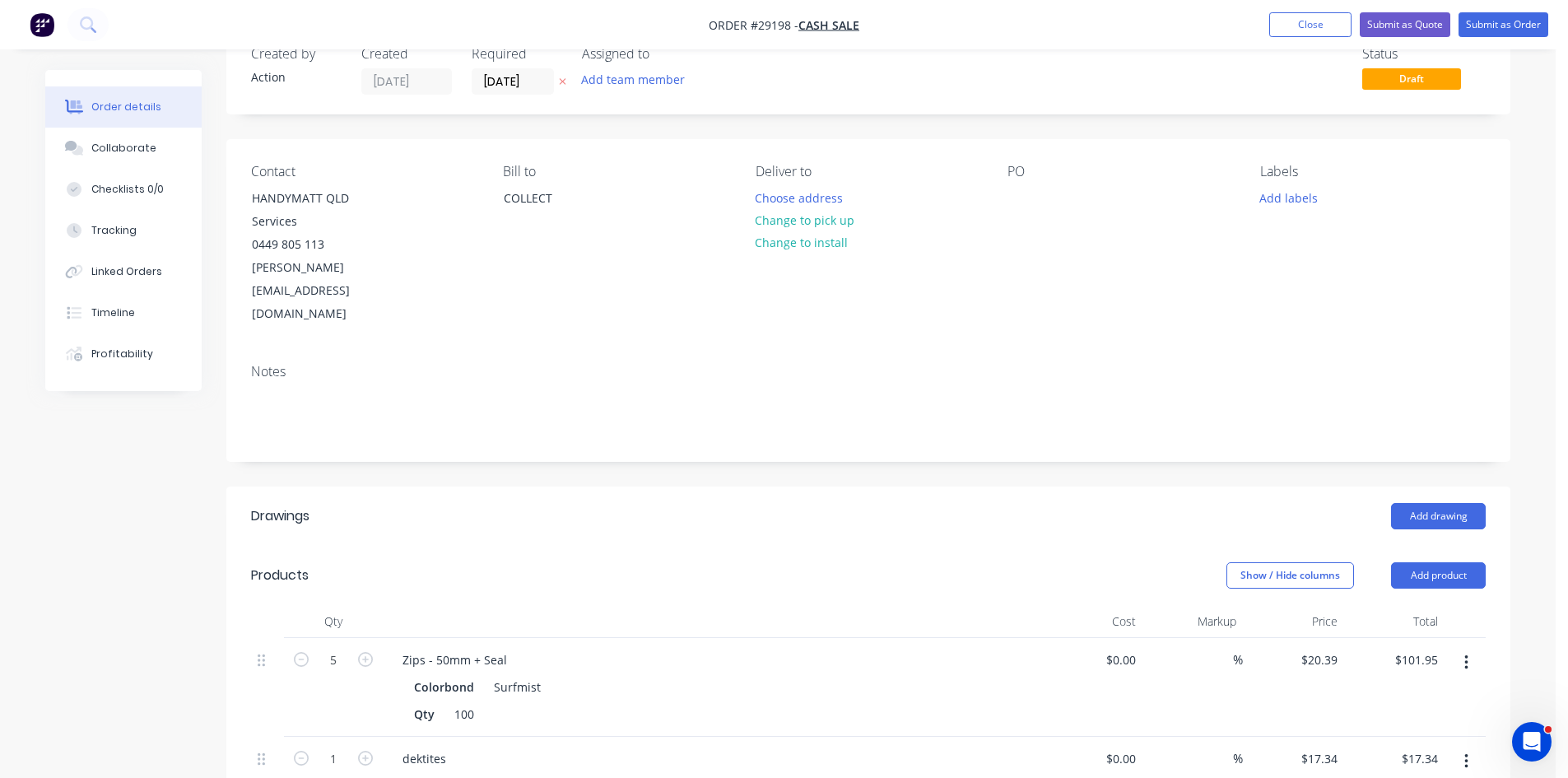
scroll to position [0, 0]
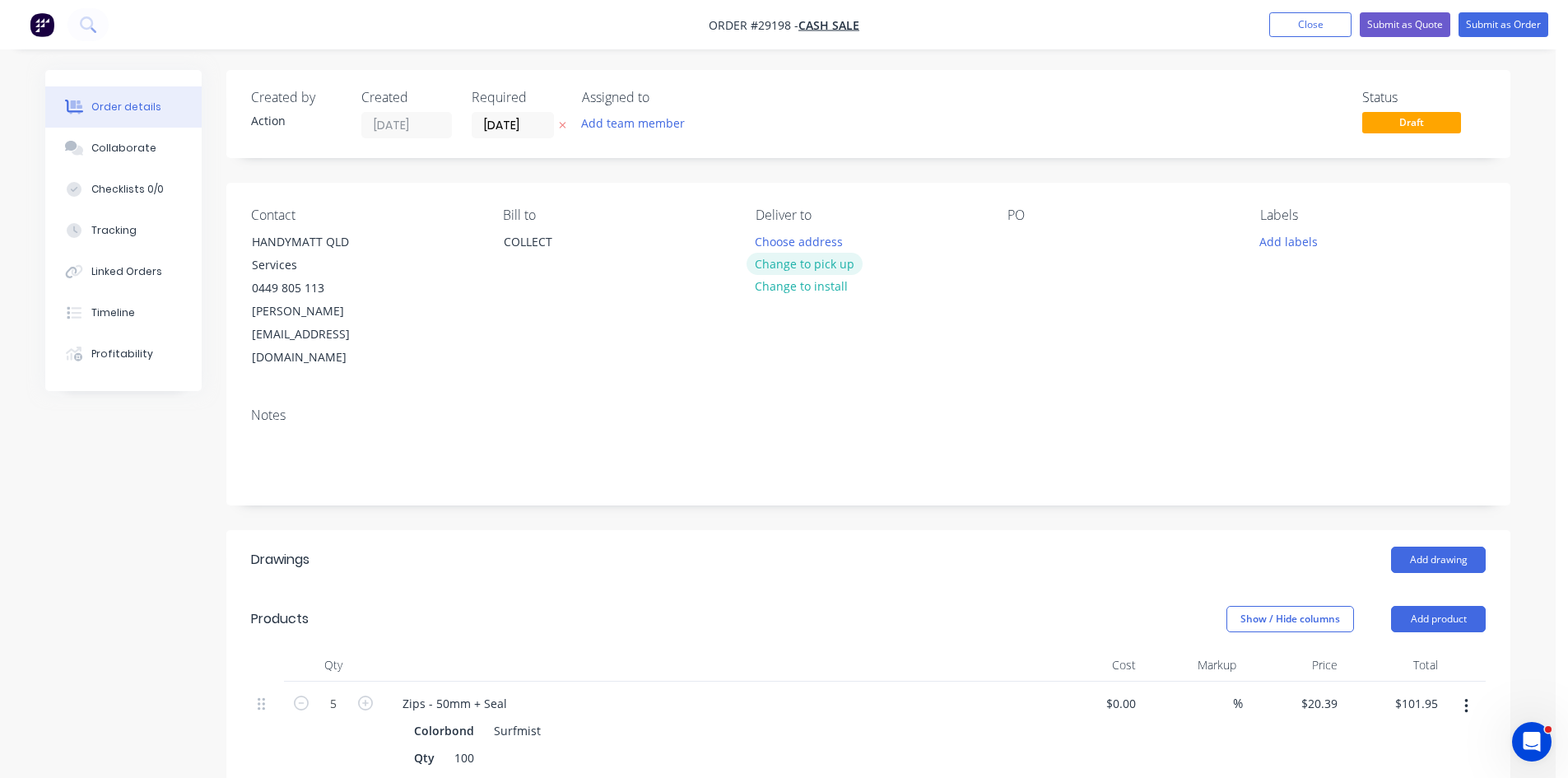
click at [798, 265] on button "Change to pick up" at bounding box center [804, 264] width 116 height 23
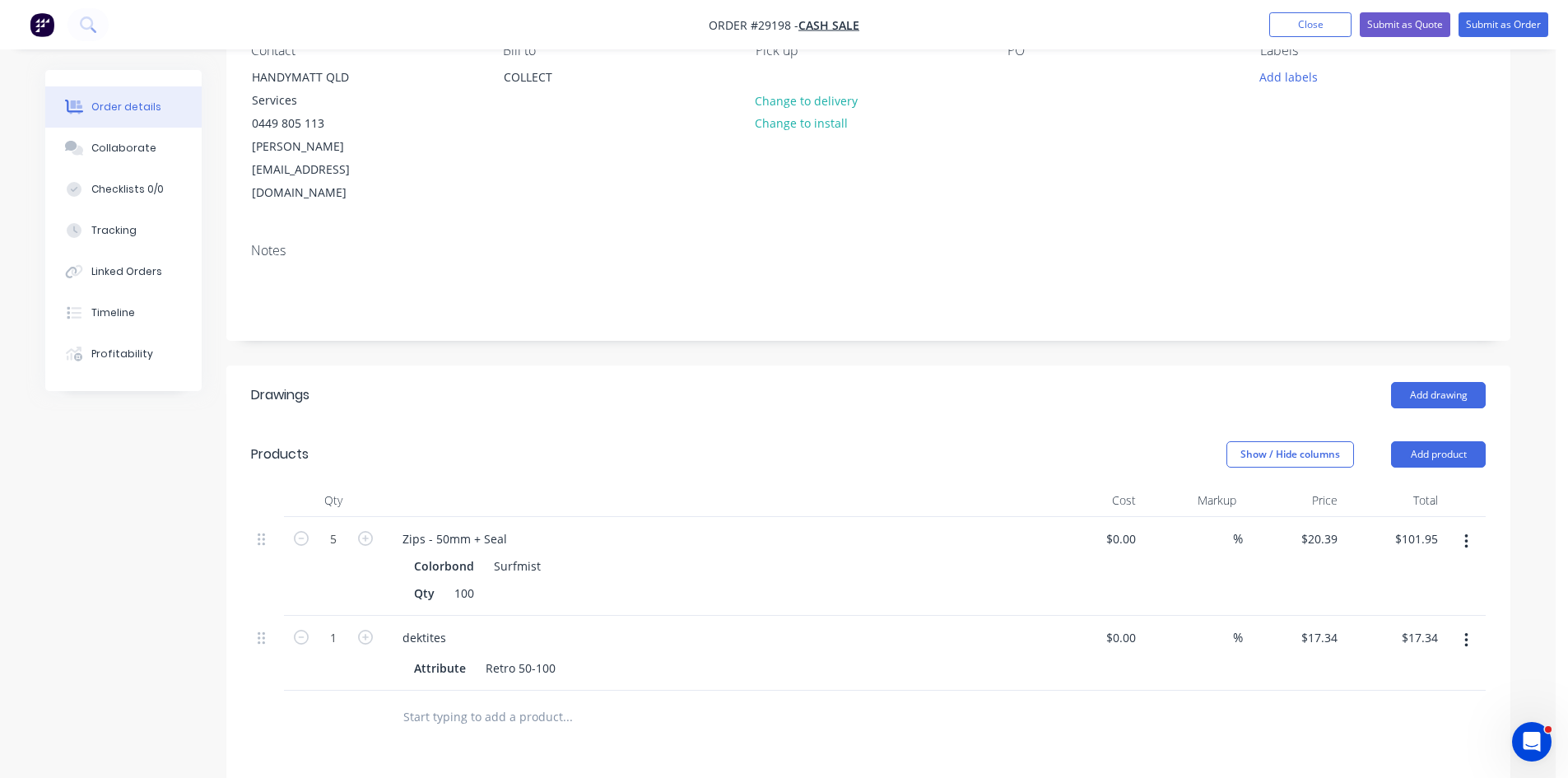
scroll to position [505, 0]
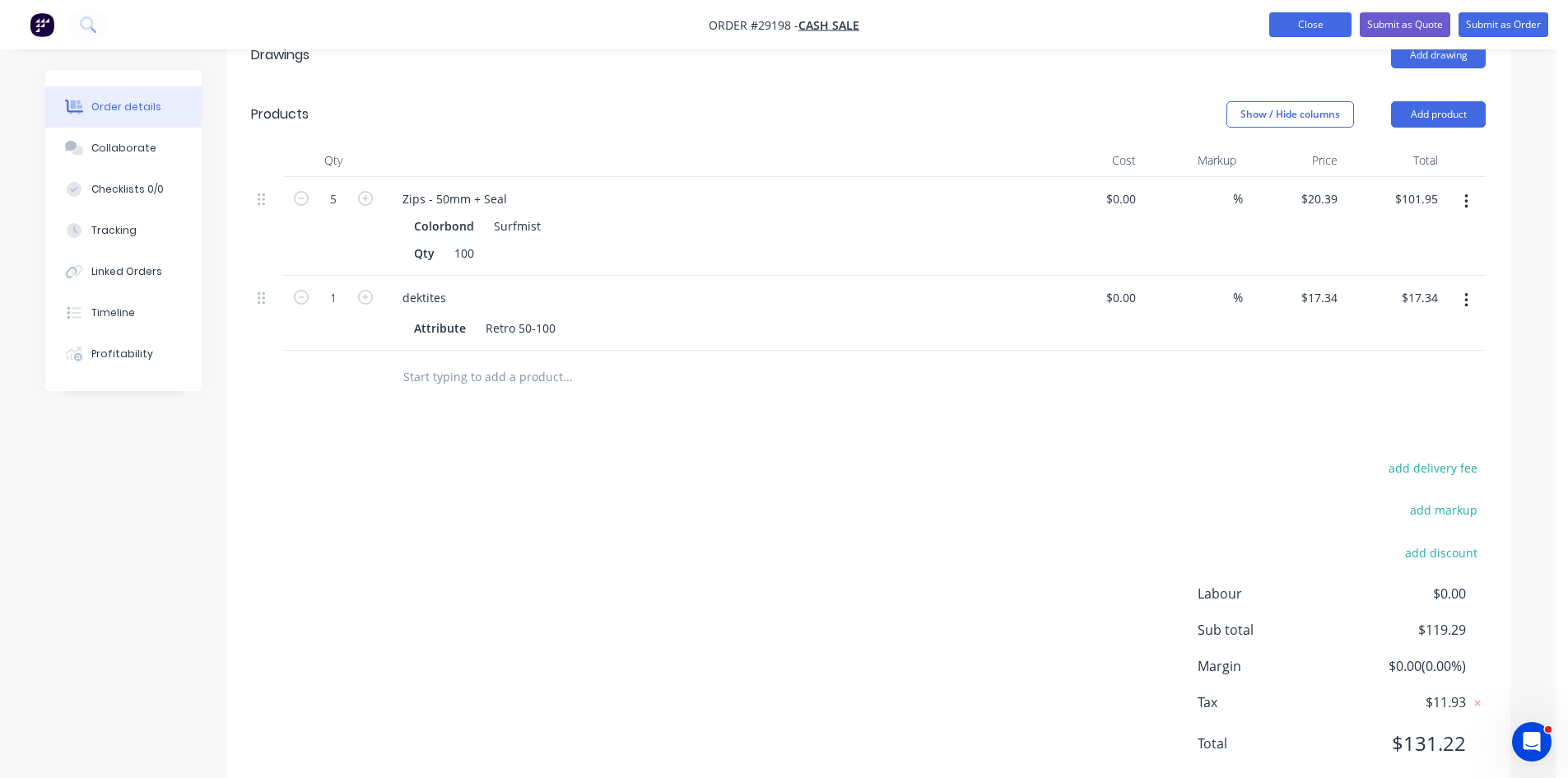
click at [1311, 26] on button "Close" at bounding box center [1309, 25] width 82 height 25
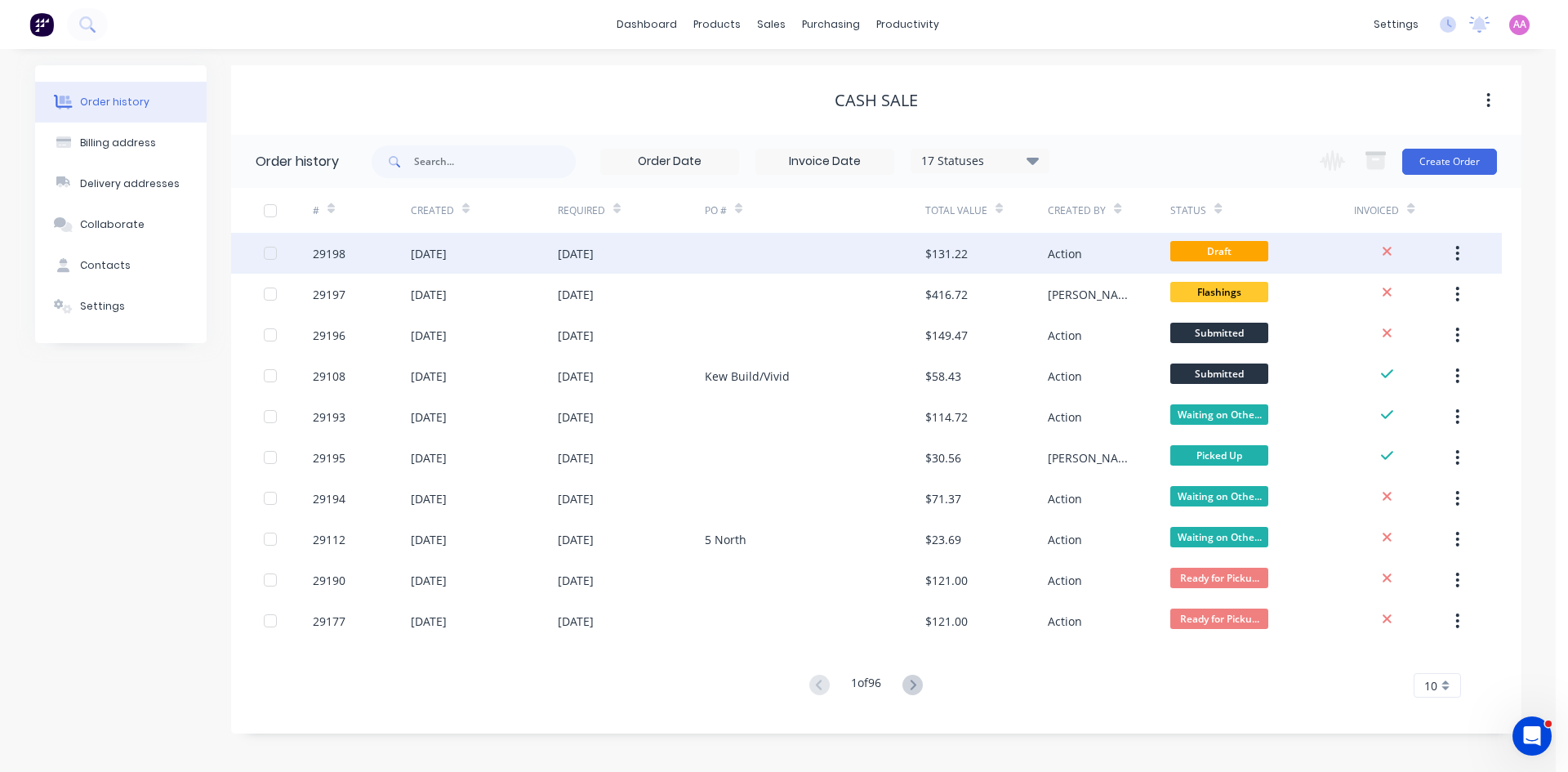
click at [800, 257] on div at bounding box center [815, 254] width 220 height 41
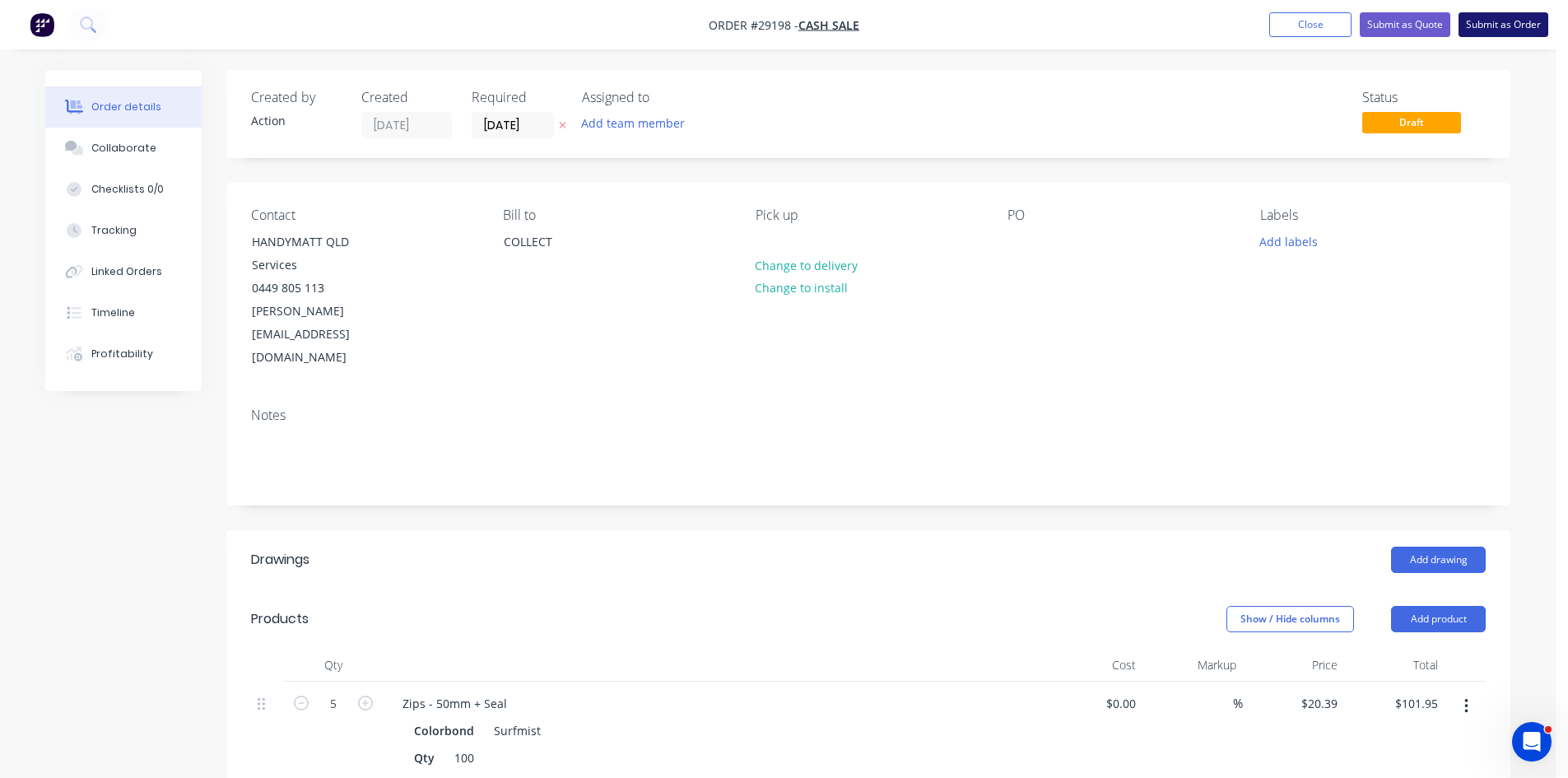
click at [1495, 28] on button "Submit as Order" at bounding box center [1503, 25] width 90 height 25
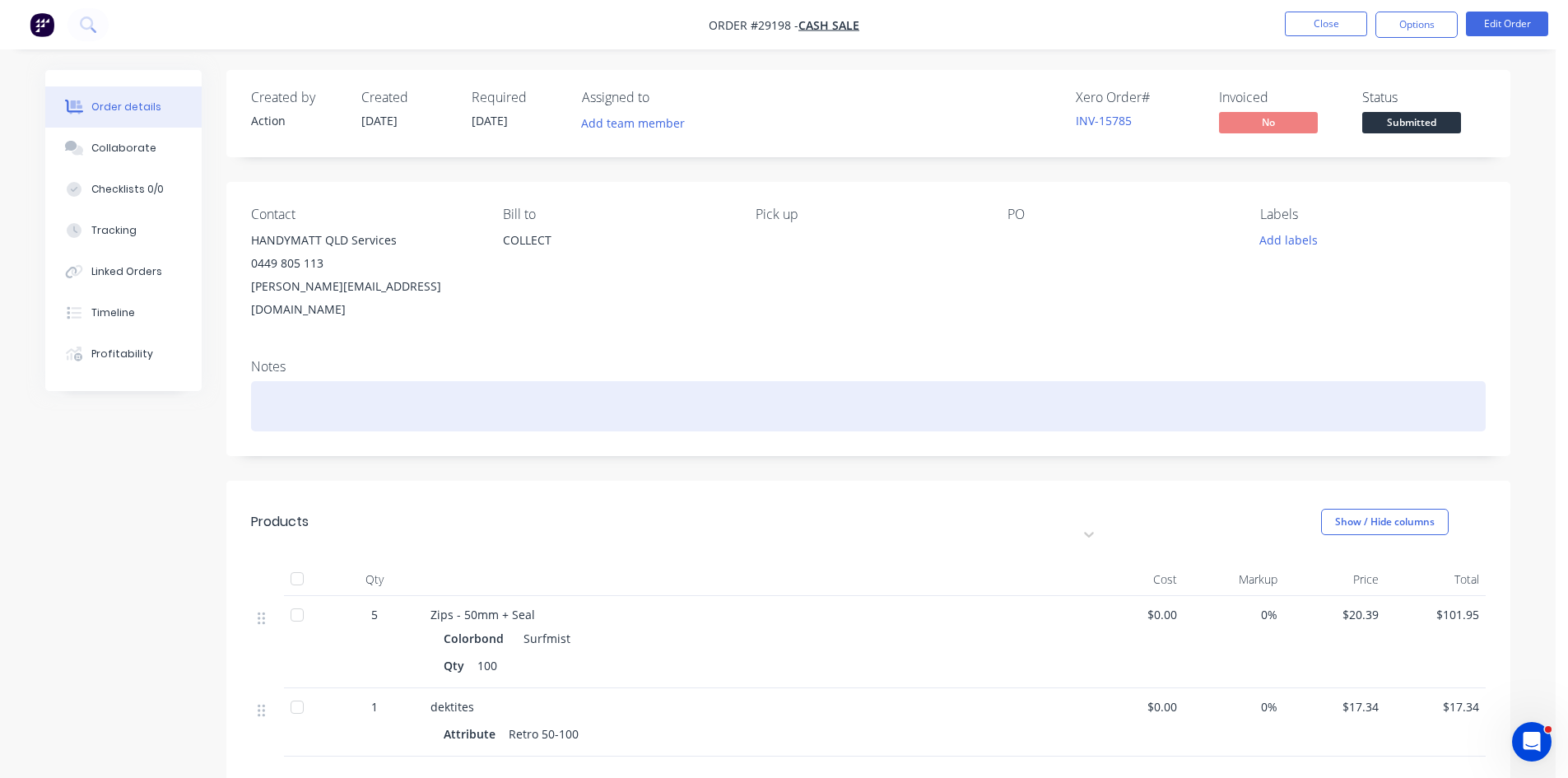
click at [392, 381] on div at bounding box center [867, 406] width 1234 height 50
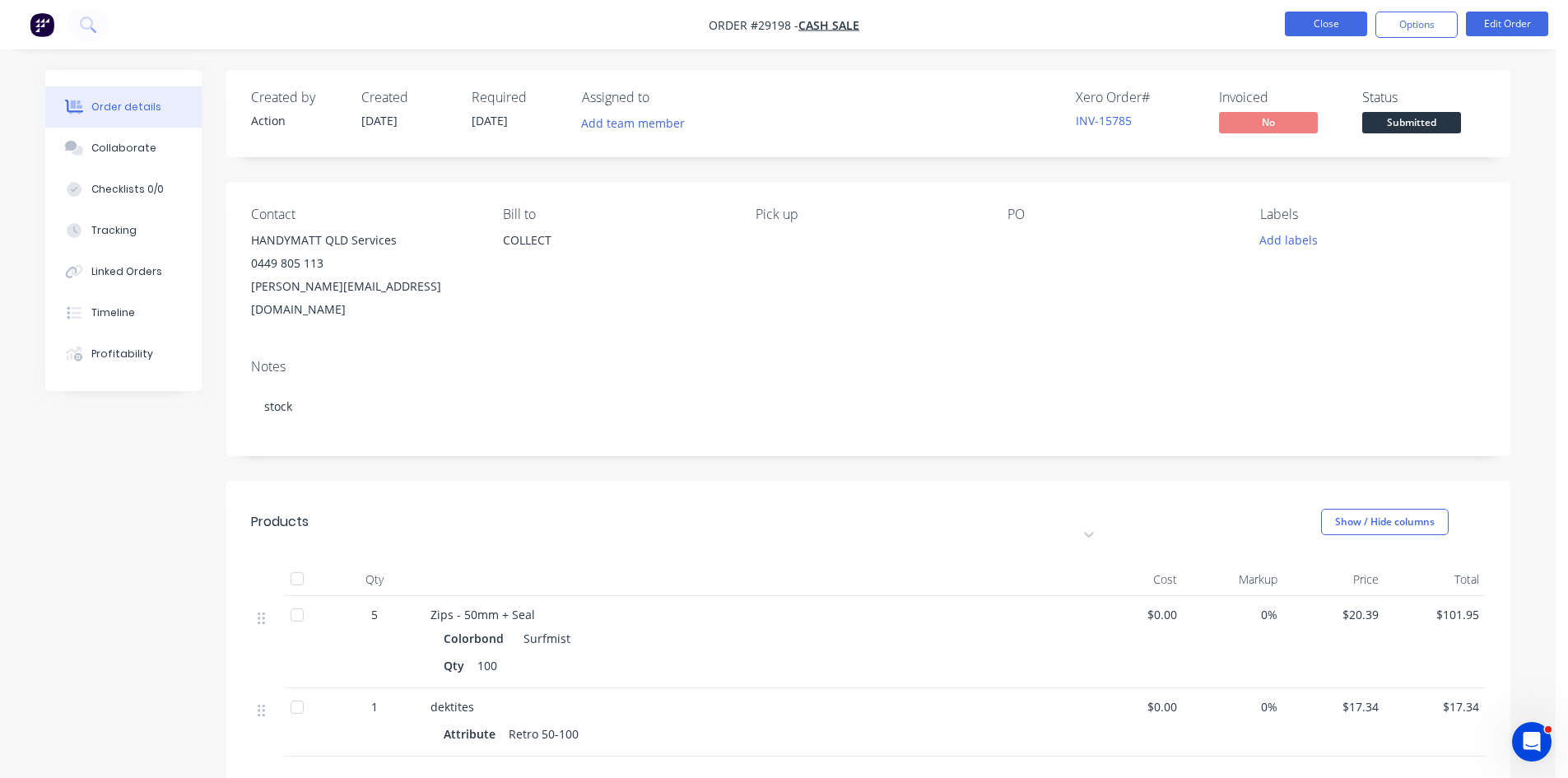
click at [1330, 18] on button "Close" at bounding box center [1325, 24] width 82 height 25
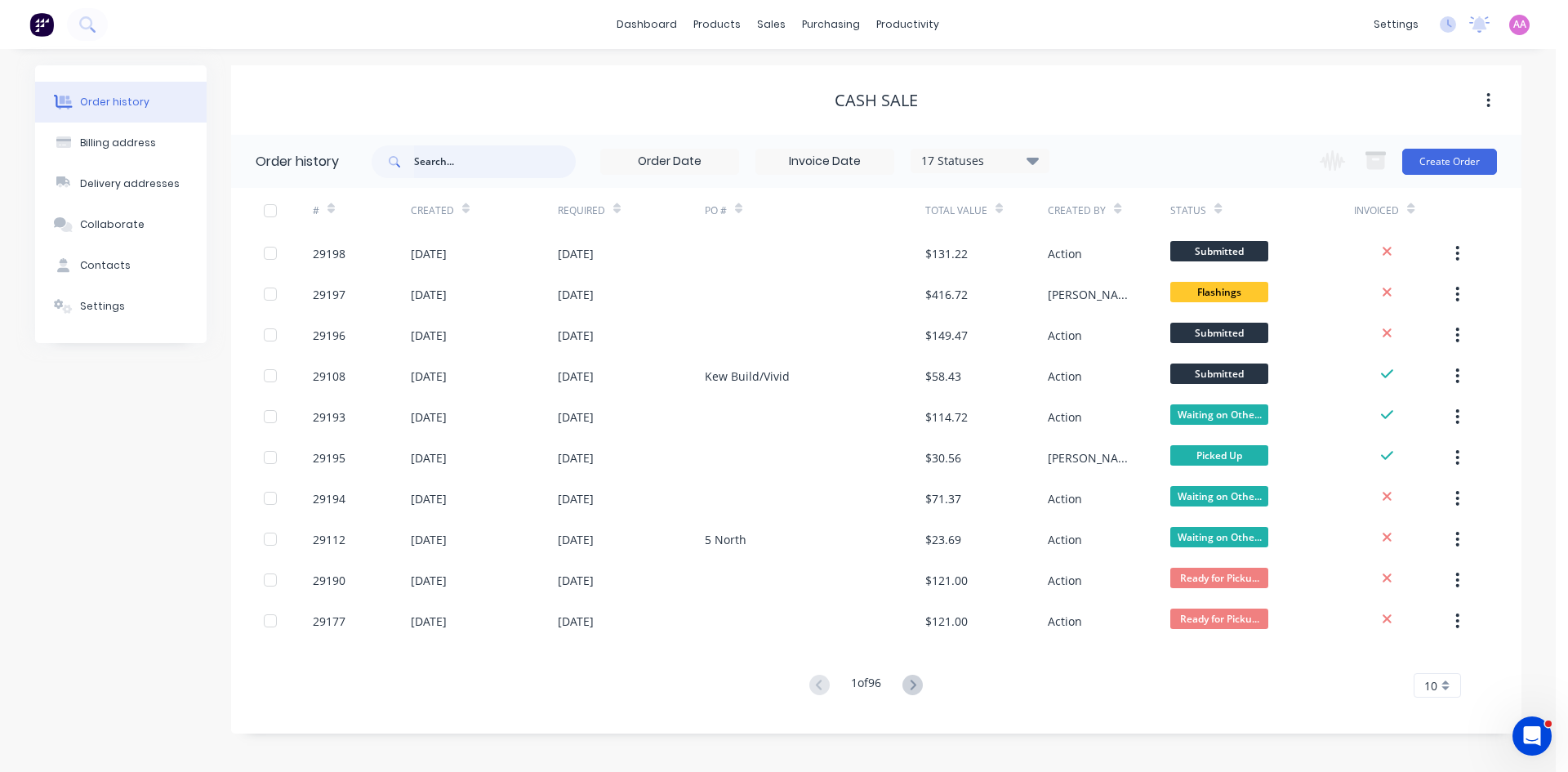
click at [482, 167] on input "text" at bounding box center [495, 161] width 162 height 32
type input "dan ly"
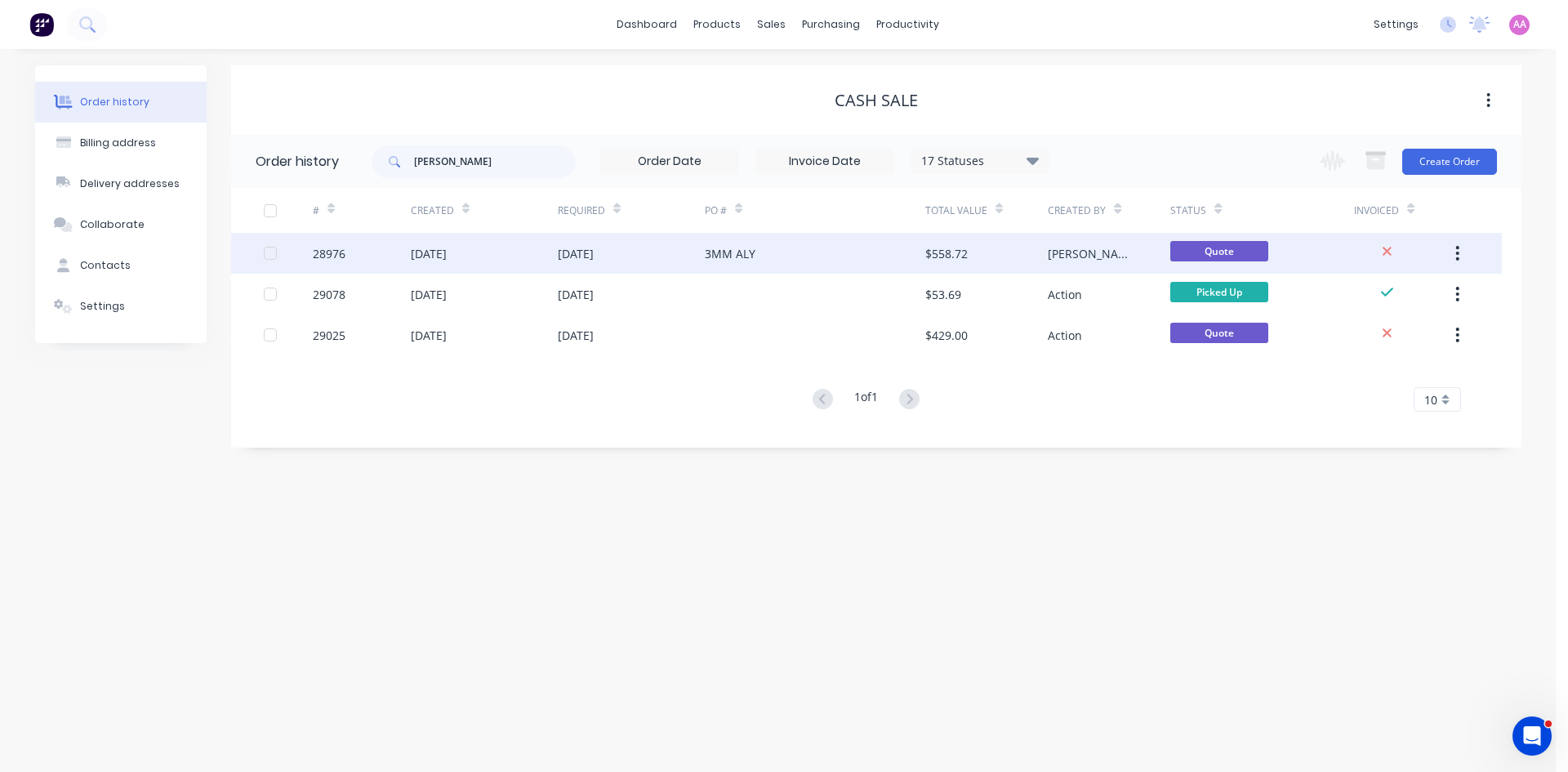
click at [703, 254] on div "30 Sep 2025" at bounding box center [632, 254] width 147 height 41
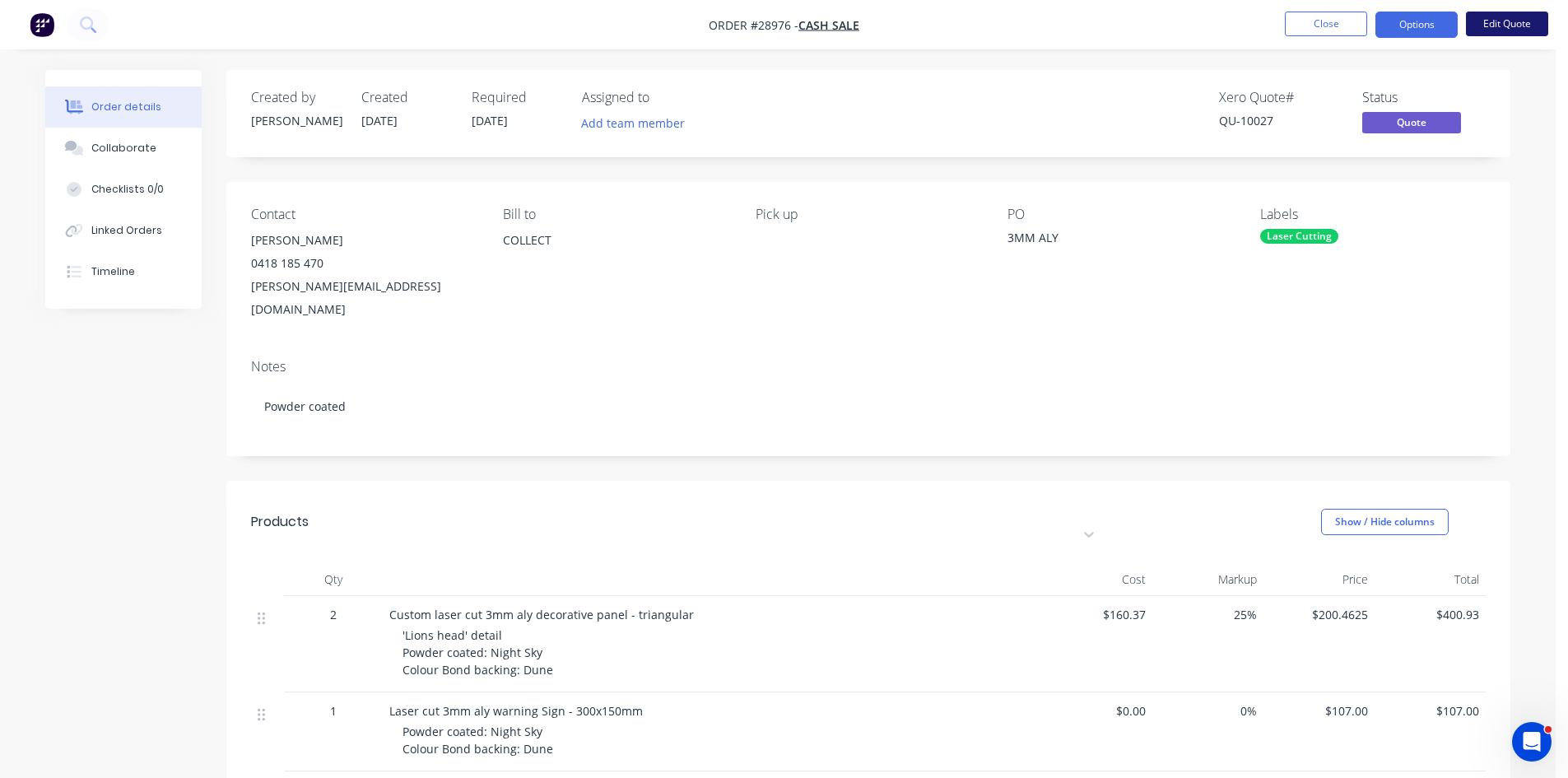
click at [1498, 32] on button "Edit Quote" at bounding box center [1506, 24] width 82 height 25
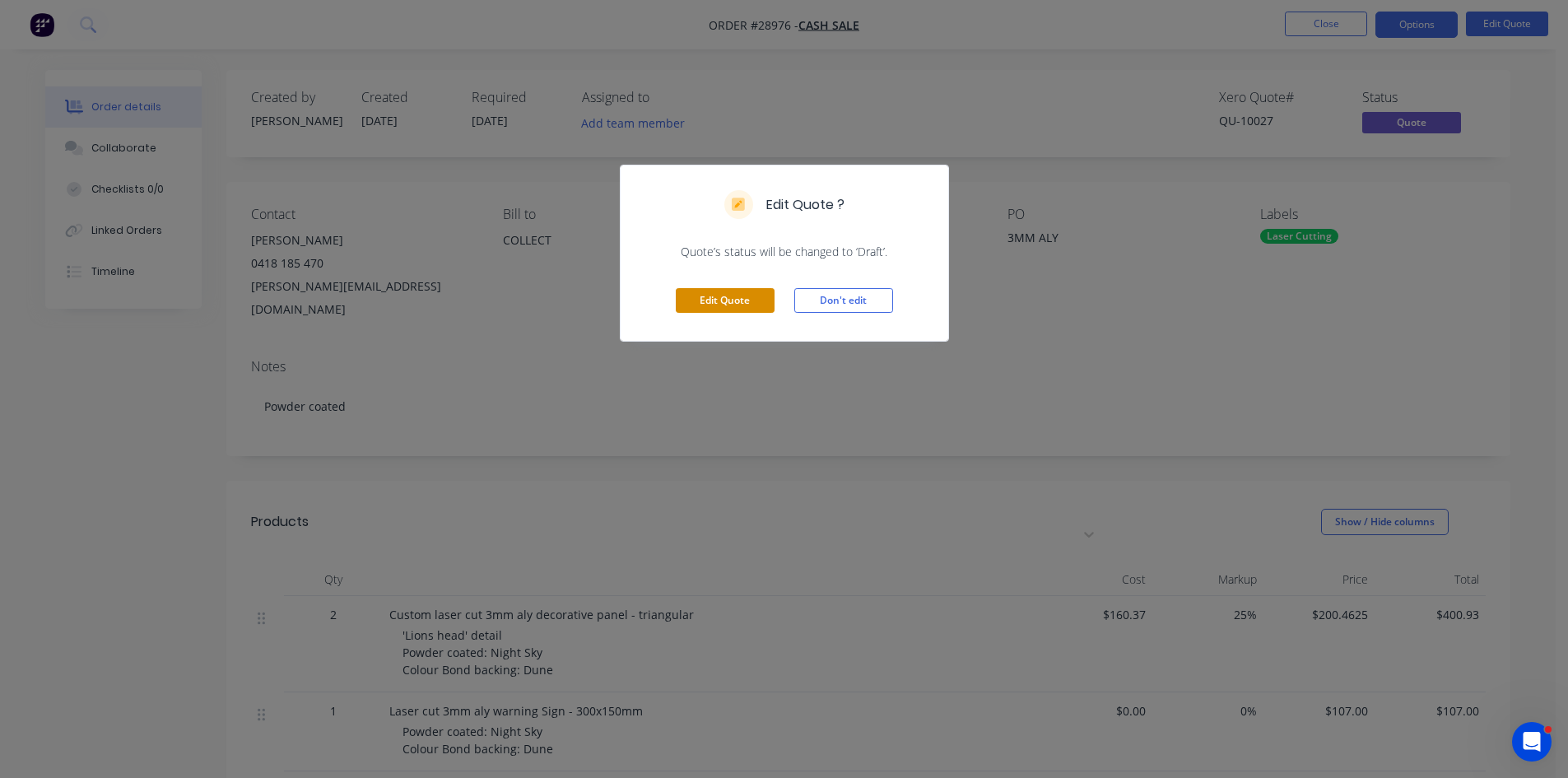
click at [694, 299] on button "Edit Quote" at bounding box center [725, 300] width 99 height 25
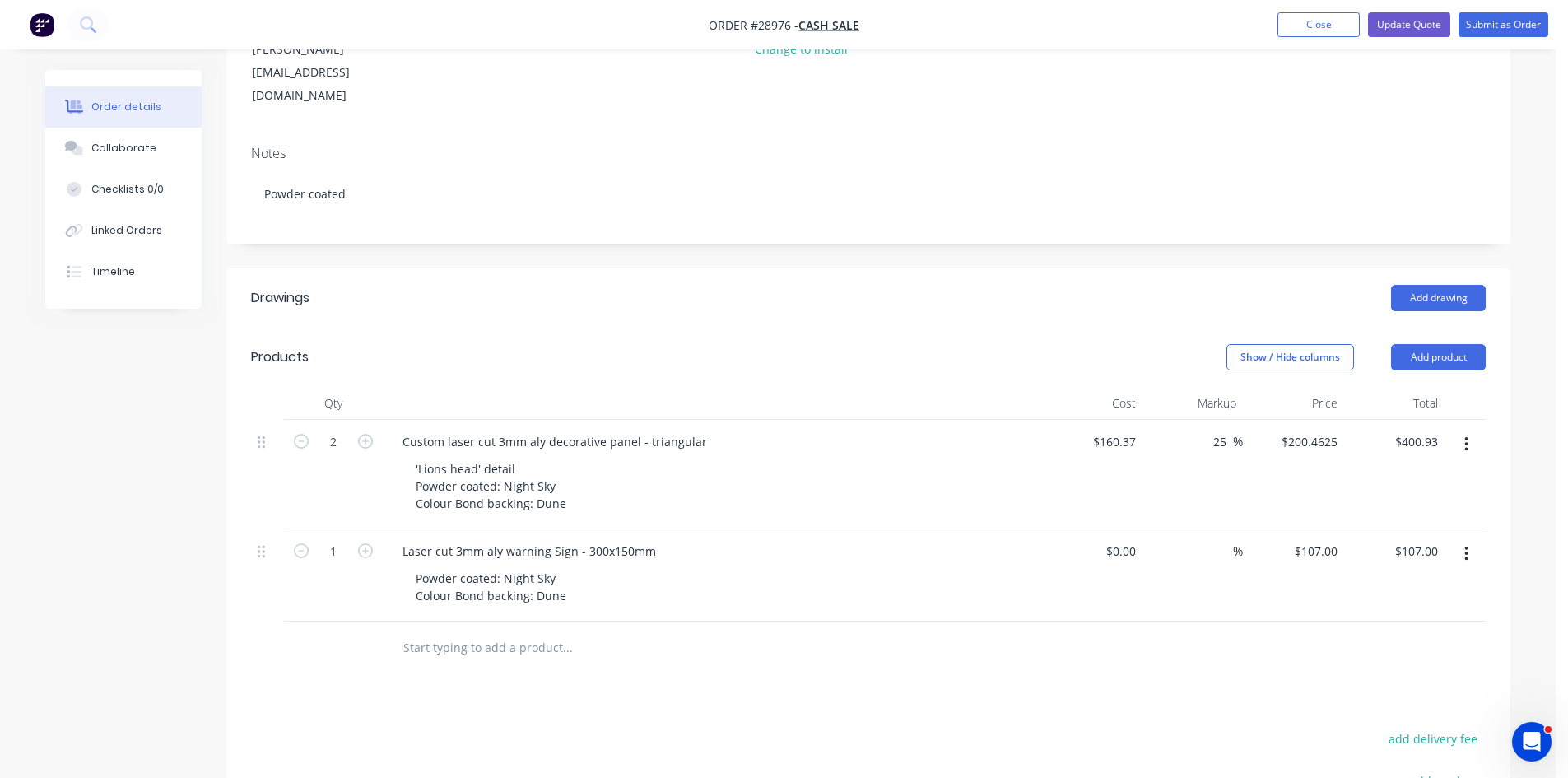
scroll to position [247, 0]
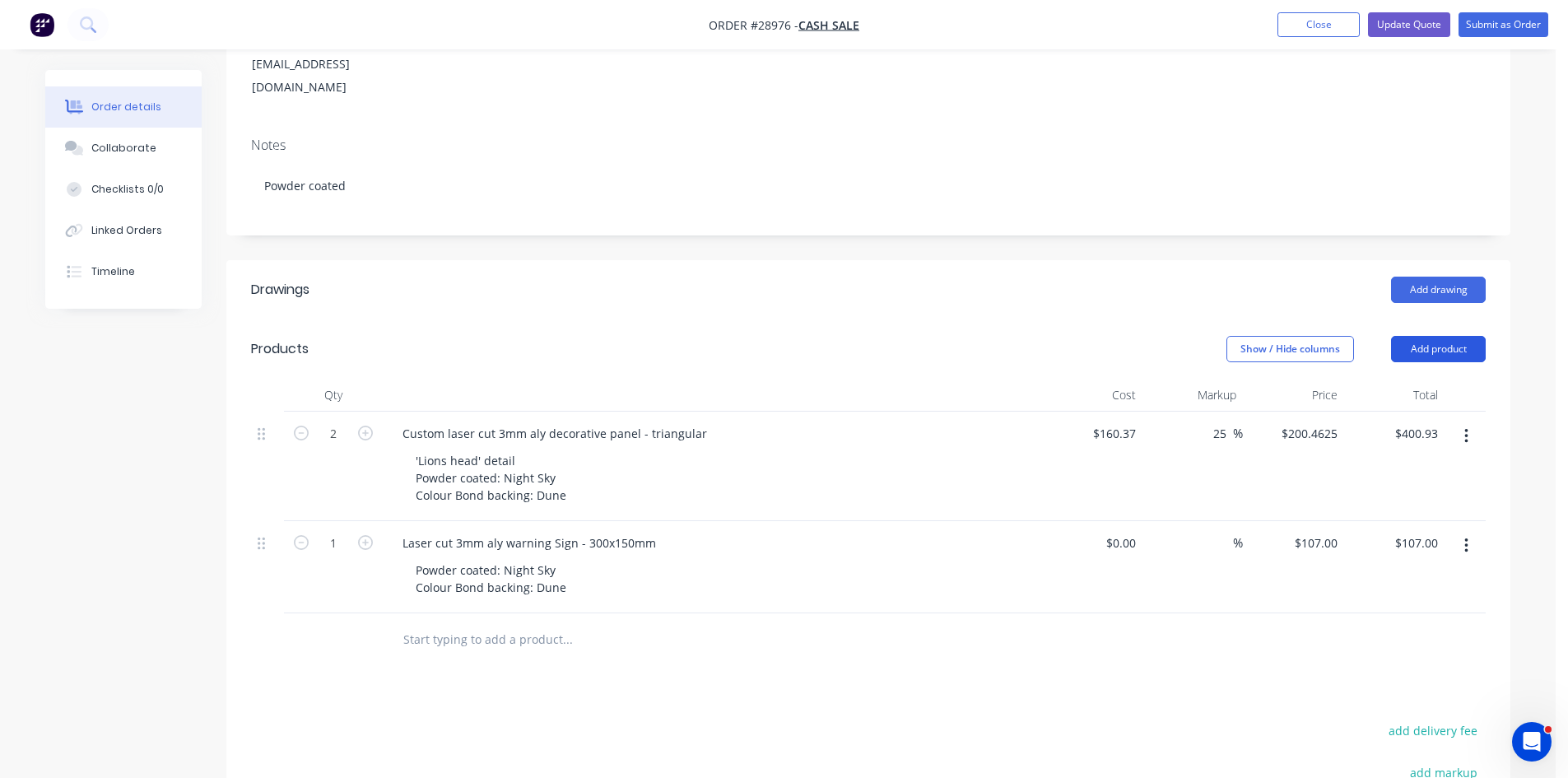
click at [1419, 336] on button "Add product" at bounding box center [1438, 349] width 95 height 27
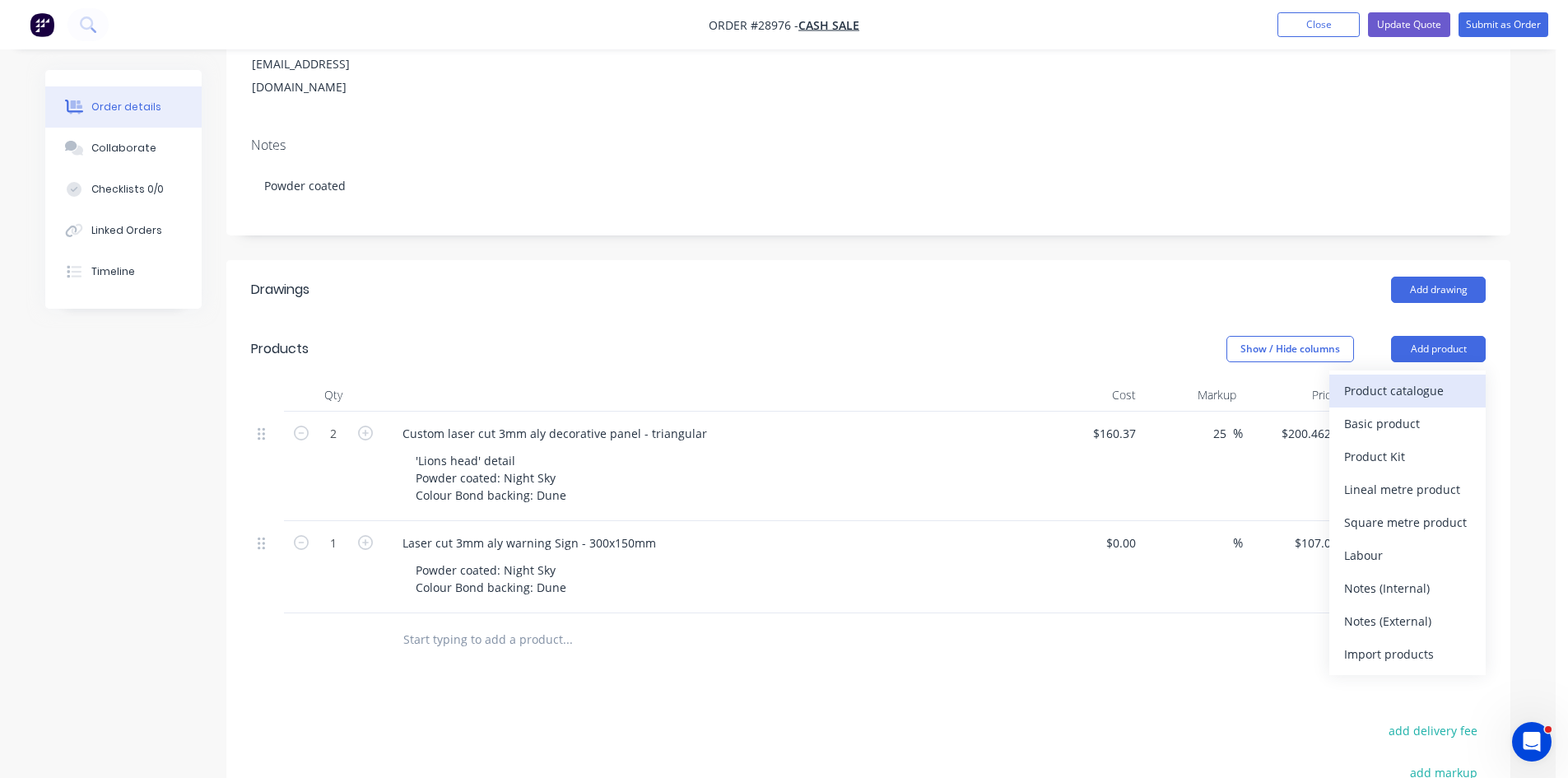
click at [1400, 379] on div "Product catalogue" at bounding box center [1407, 391] width 126 height 24
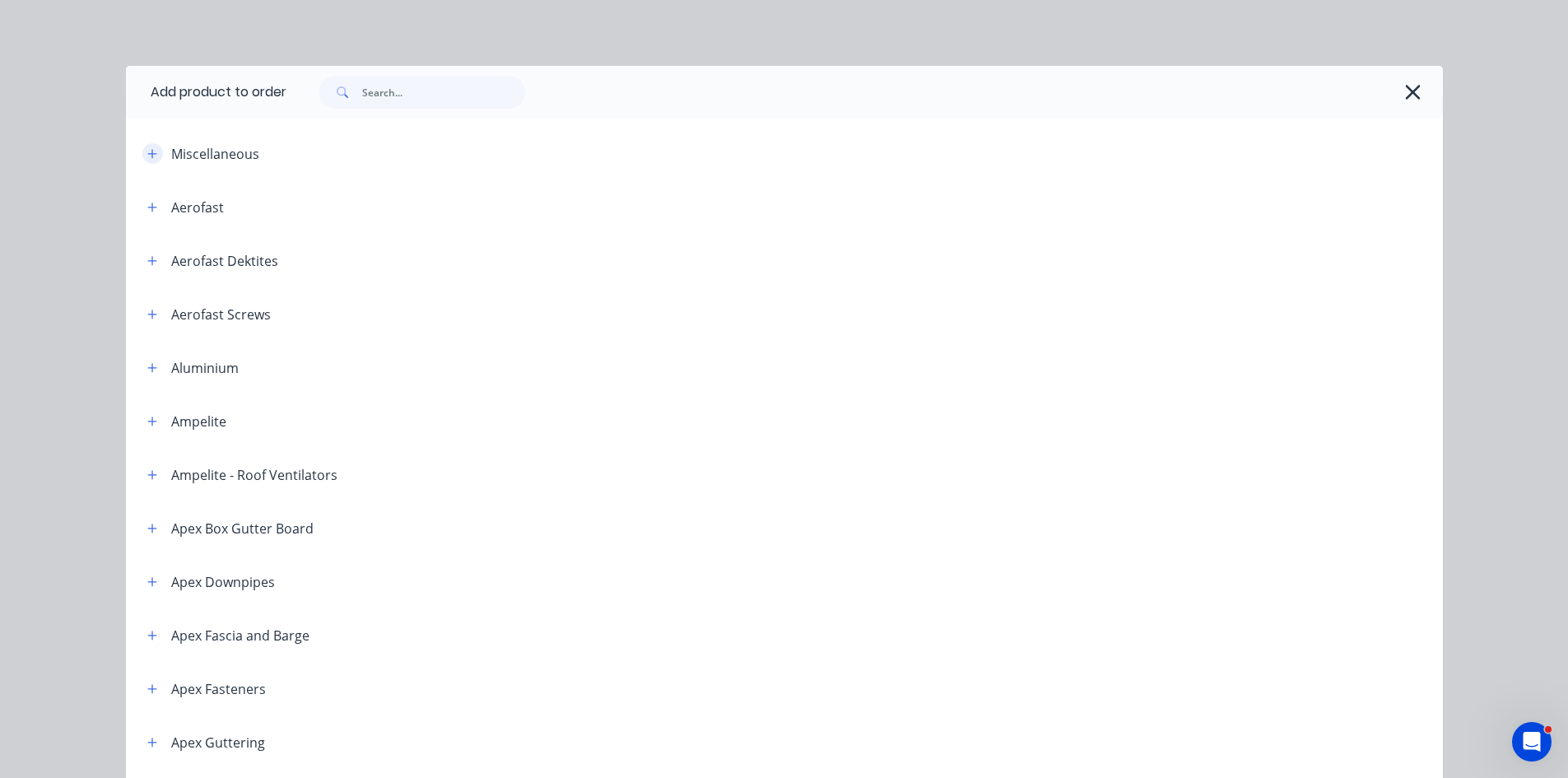
click at [142, 156] on button "button" at bounding box center [152, 153] width 21 height 21
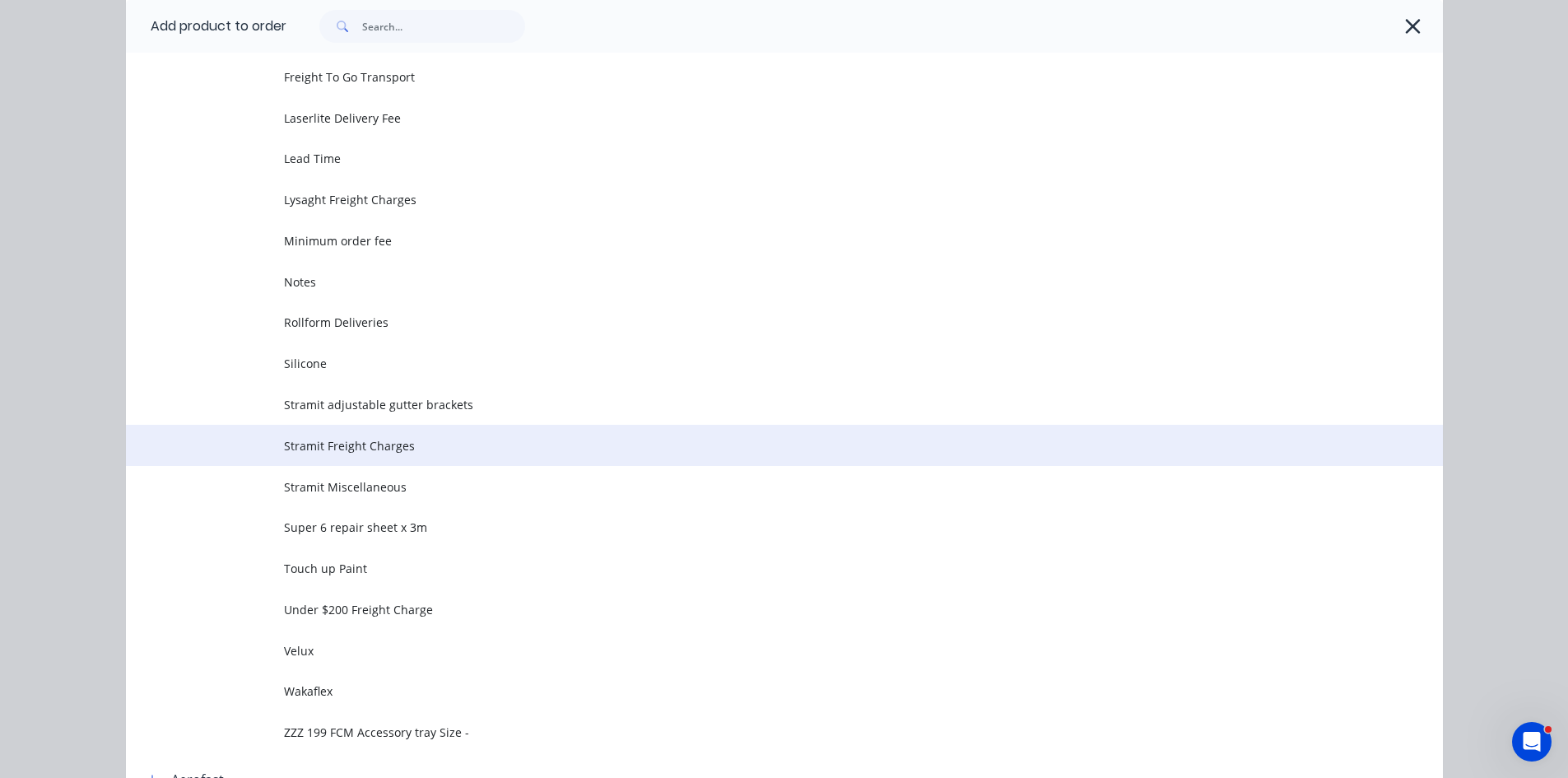
scroll to position [659, 0]
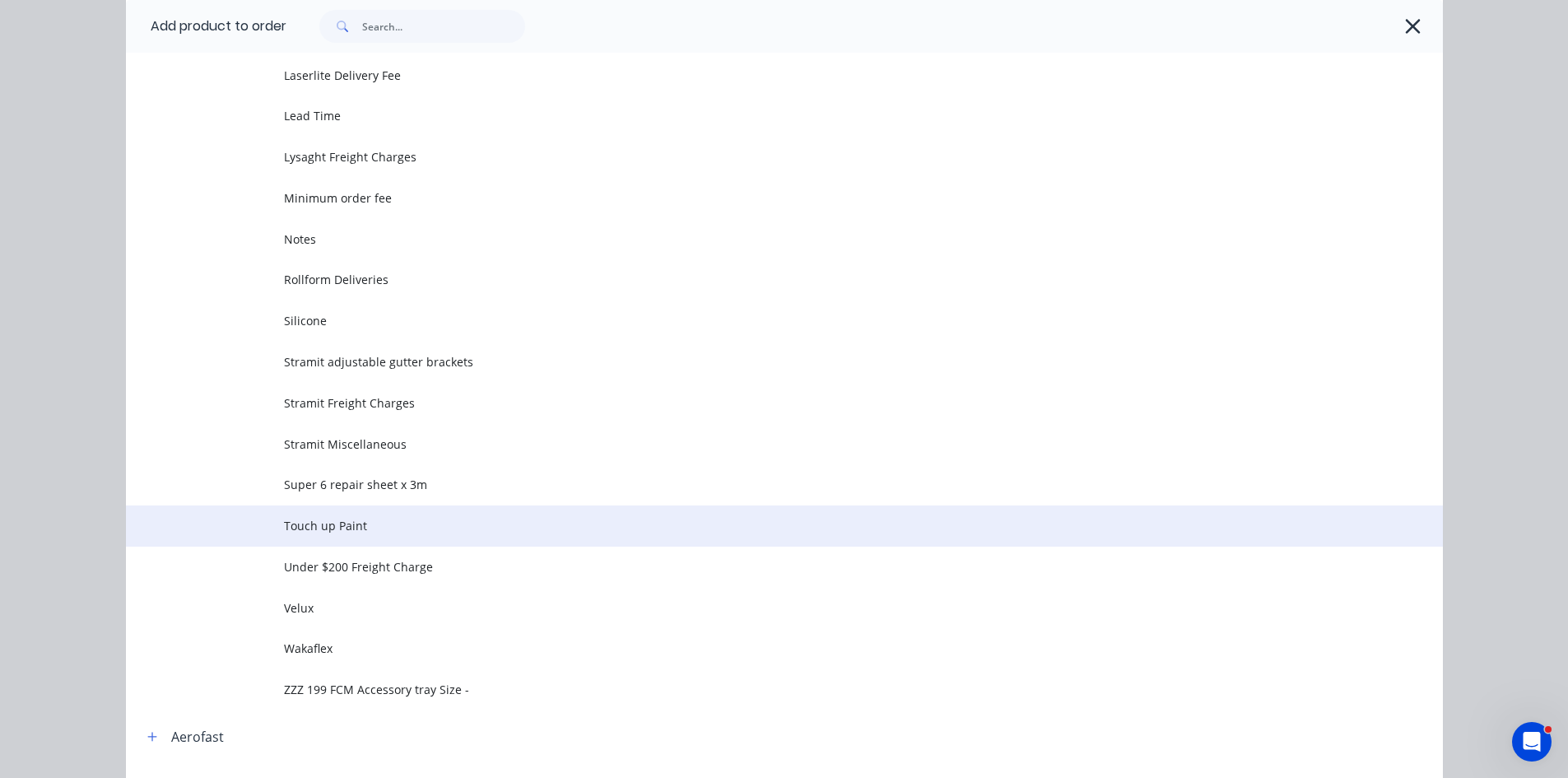
click at [310, 528] on span "Touch up Paint" at bounding box center [747, 526] width 927 height 18
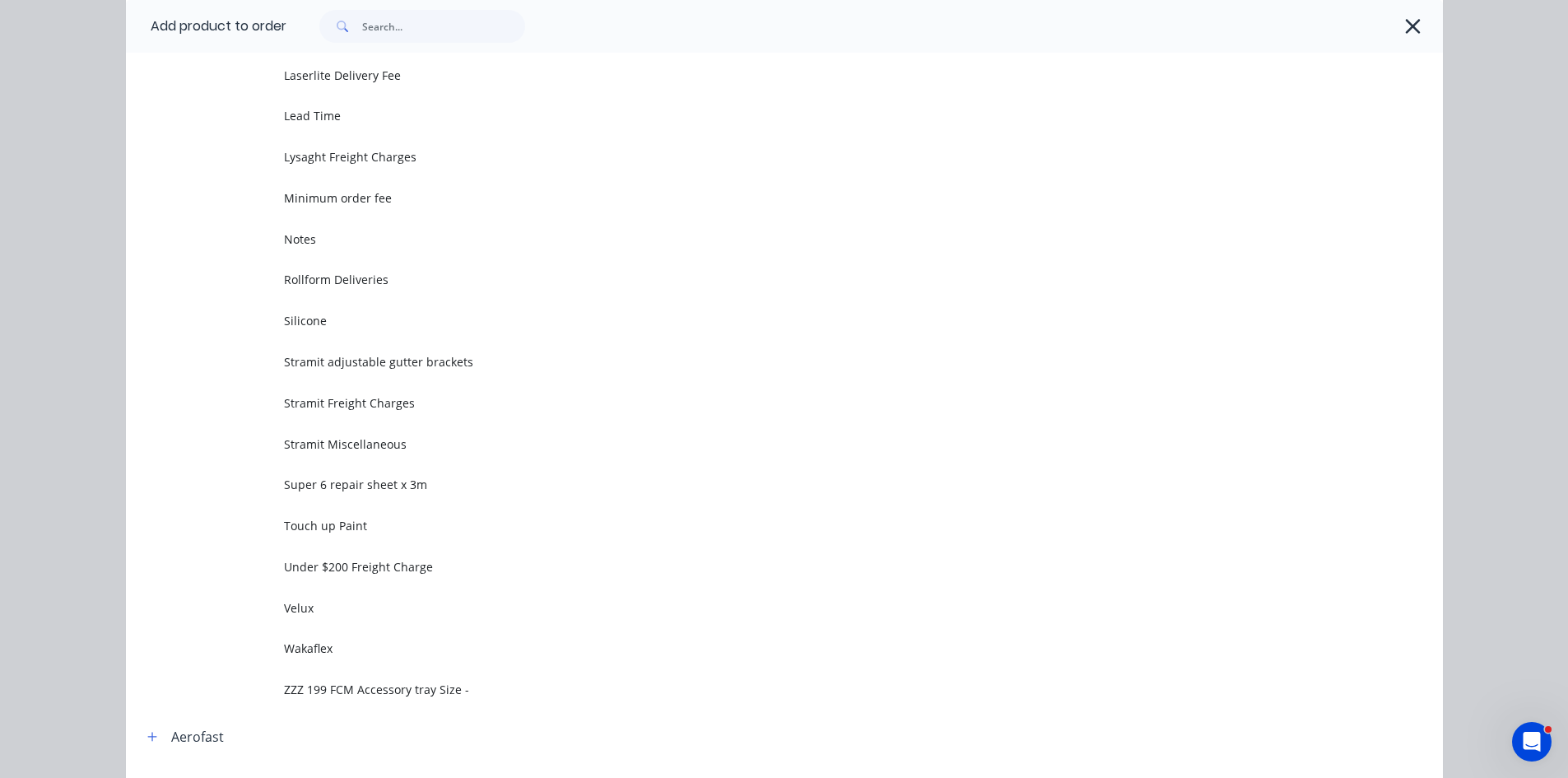
scroll to position [0, 0]
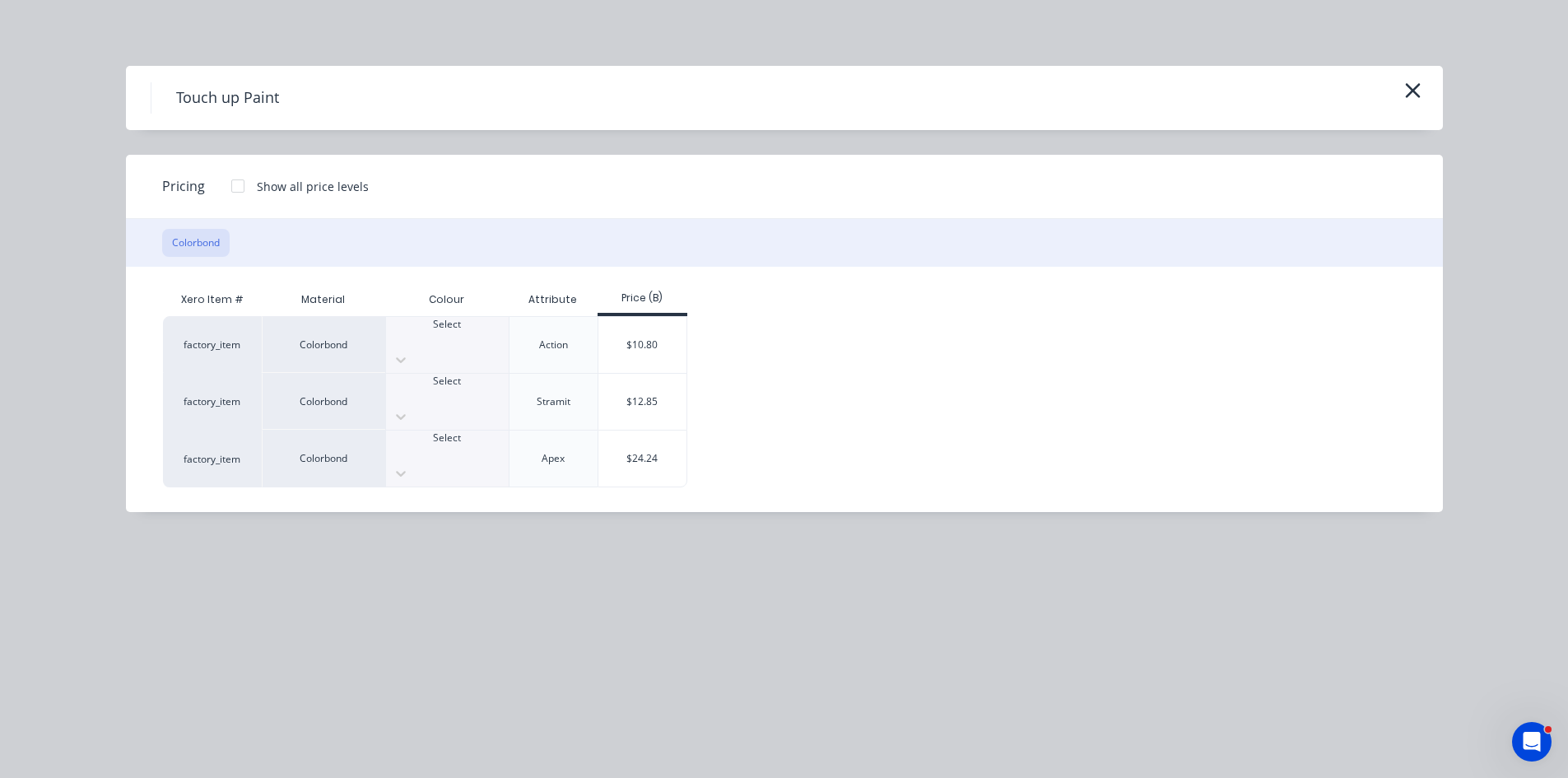
click at [467, 332] on div at bounding box center [447, 339] width 122 height 15
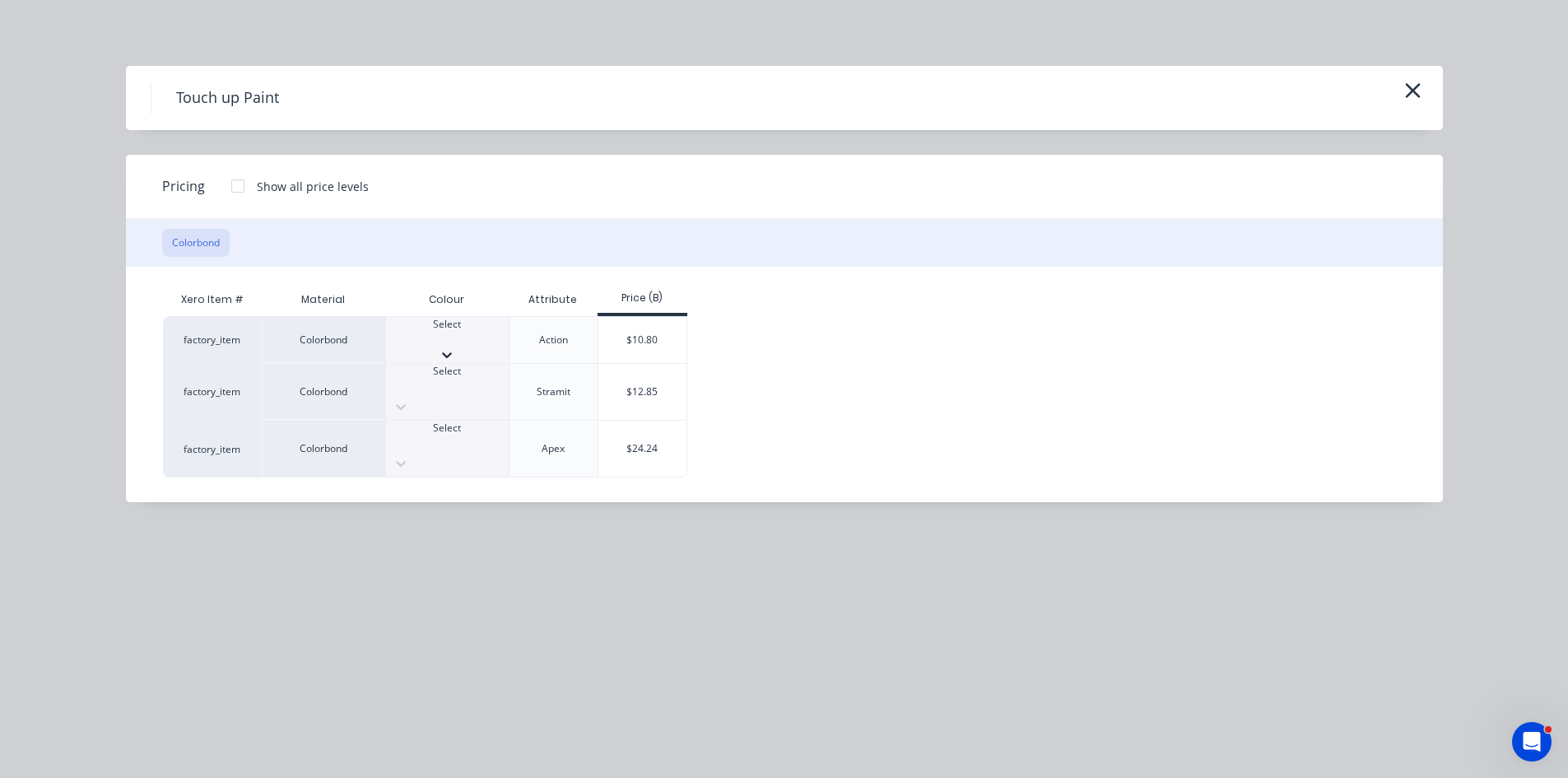
scroll to position [82, 0]
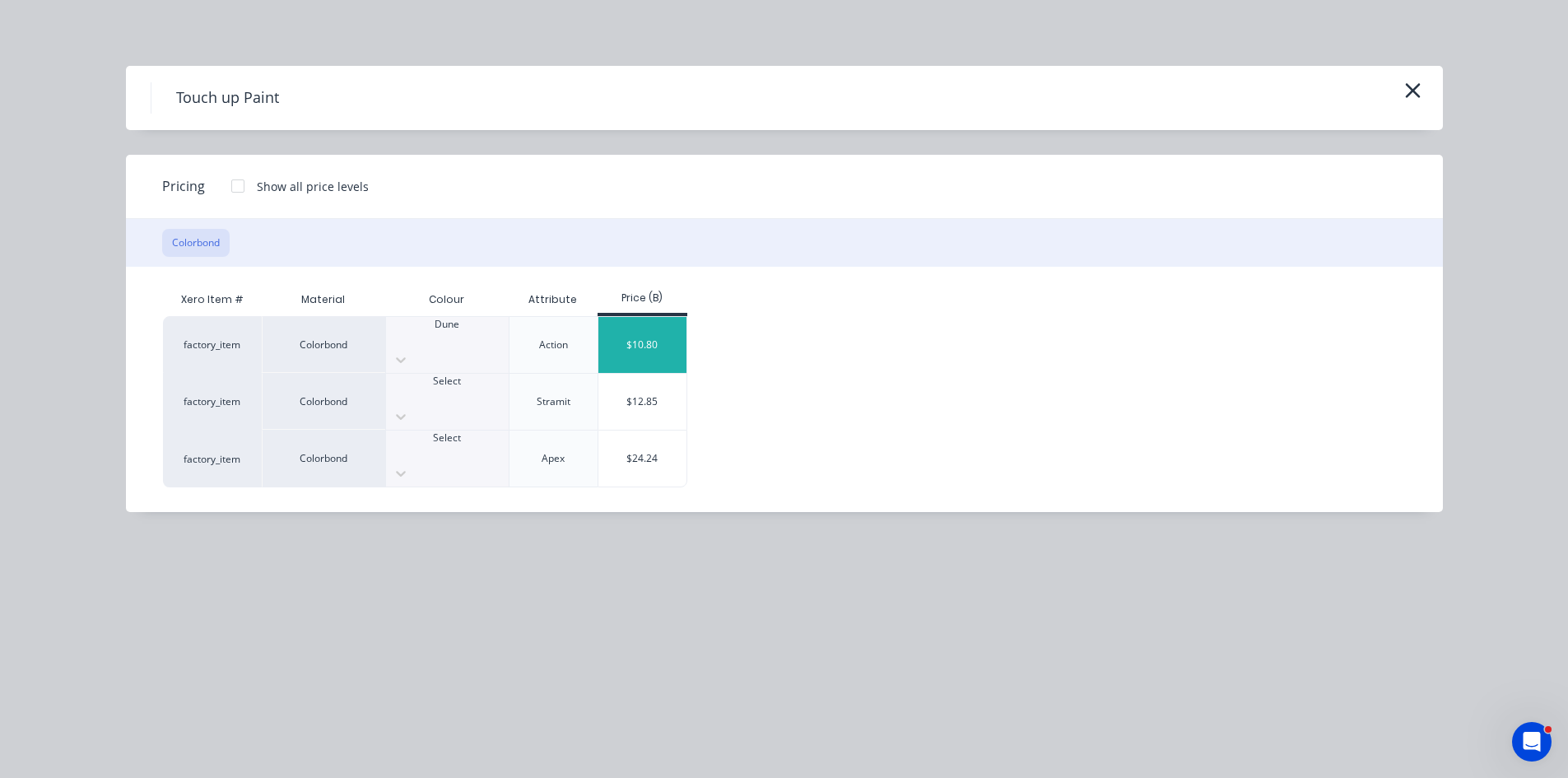
click at [644, 326] on div "$10.80" at bounding box center [641, 345] width 88 height 56
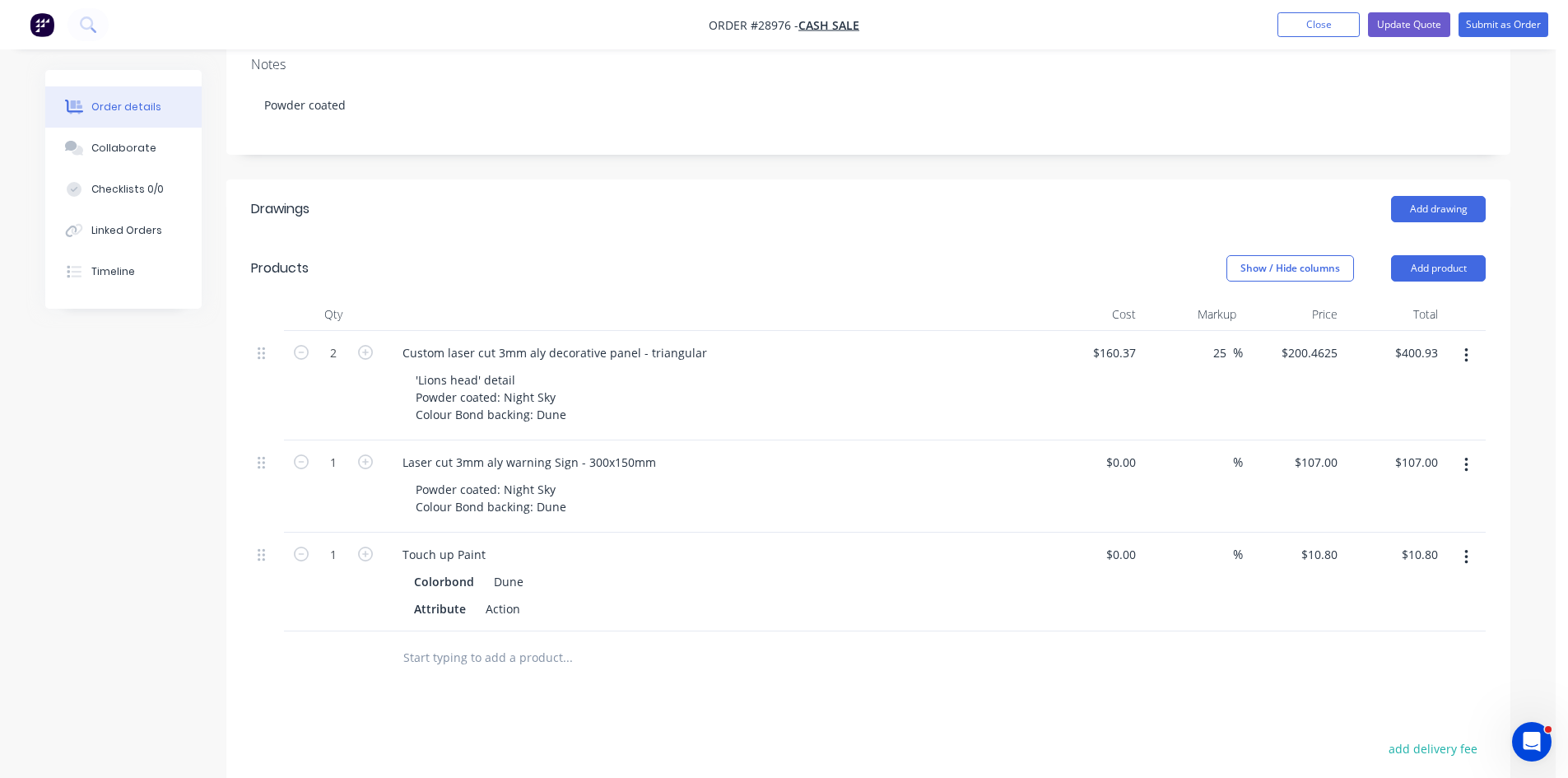
scroll to position [279, 0]
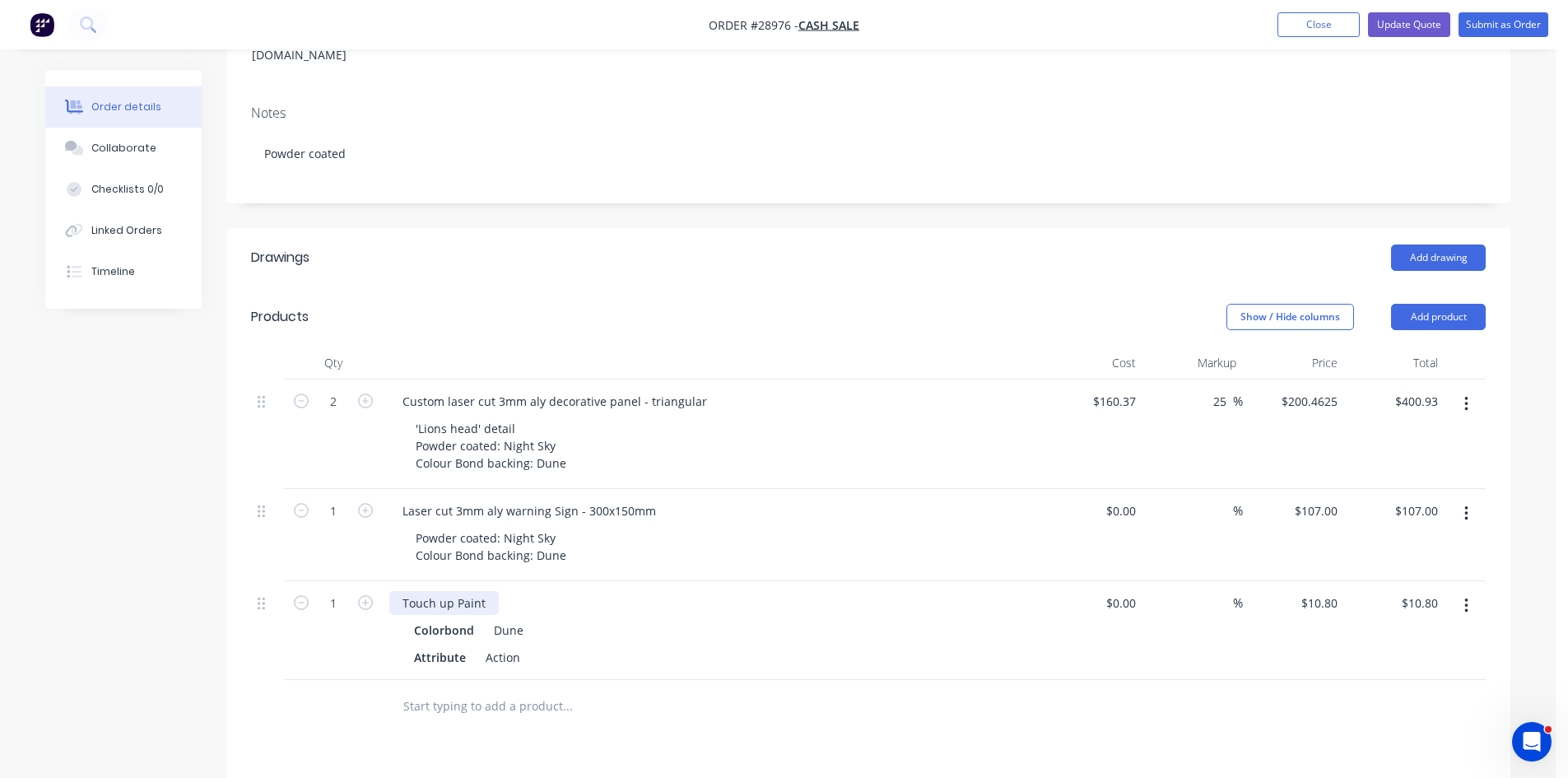
click at [484, 591] on div "Touch up Paint" at bounding box center [443, 603] width 110 height 24
click at [639, 591] on div "Touch up Paint (picked up paint from stock" at bounding box center [520, 603] width 263 height 24
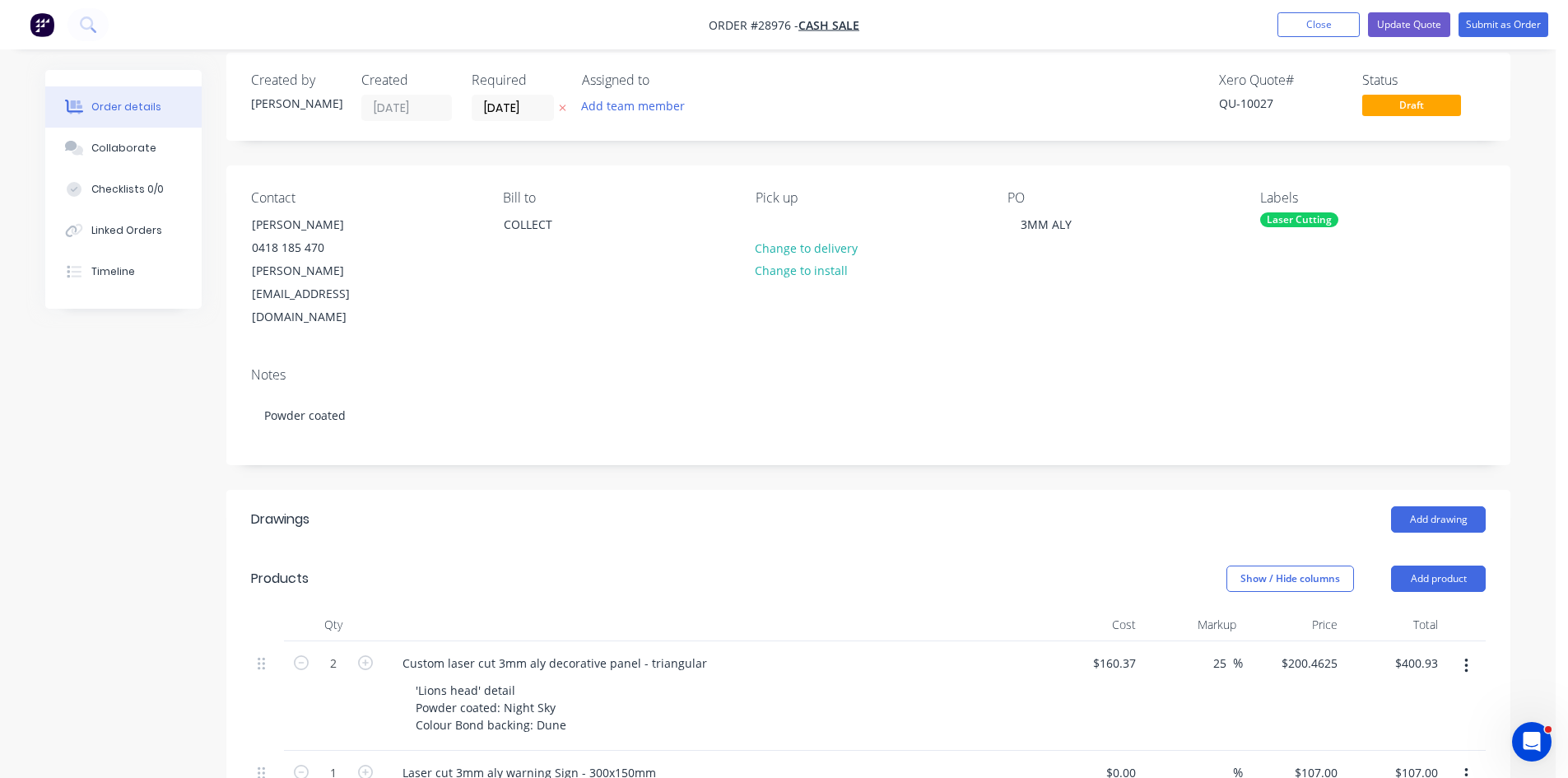
scroll to position [0, 0]
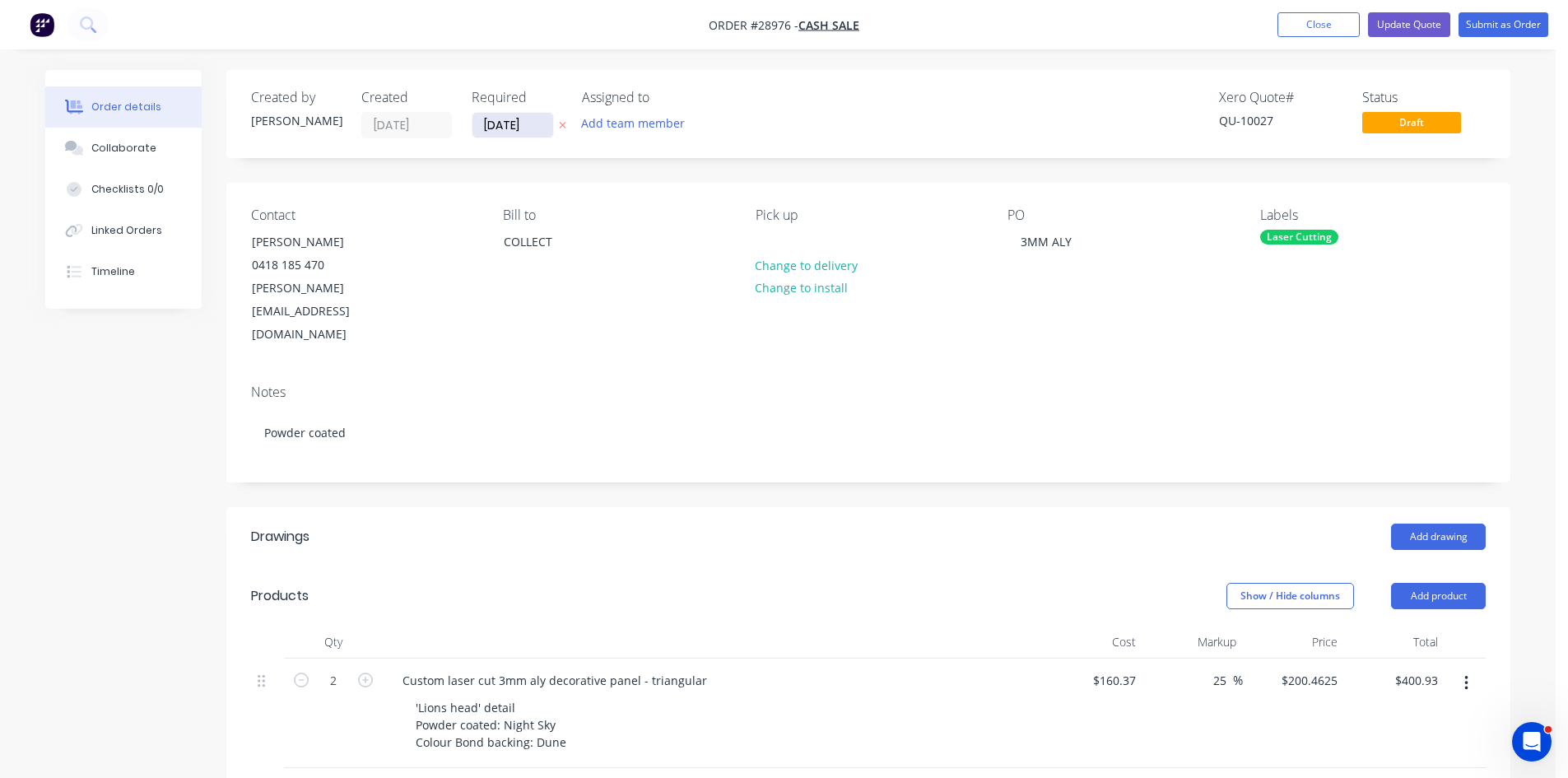
click at [538, 122] on input "30/09/25" at bounding box center [513, 124] width 81 height 25
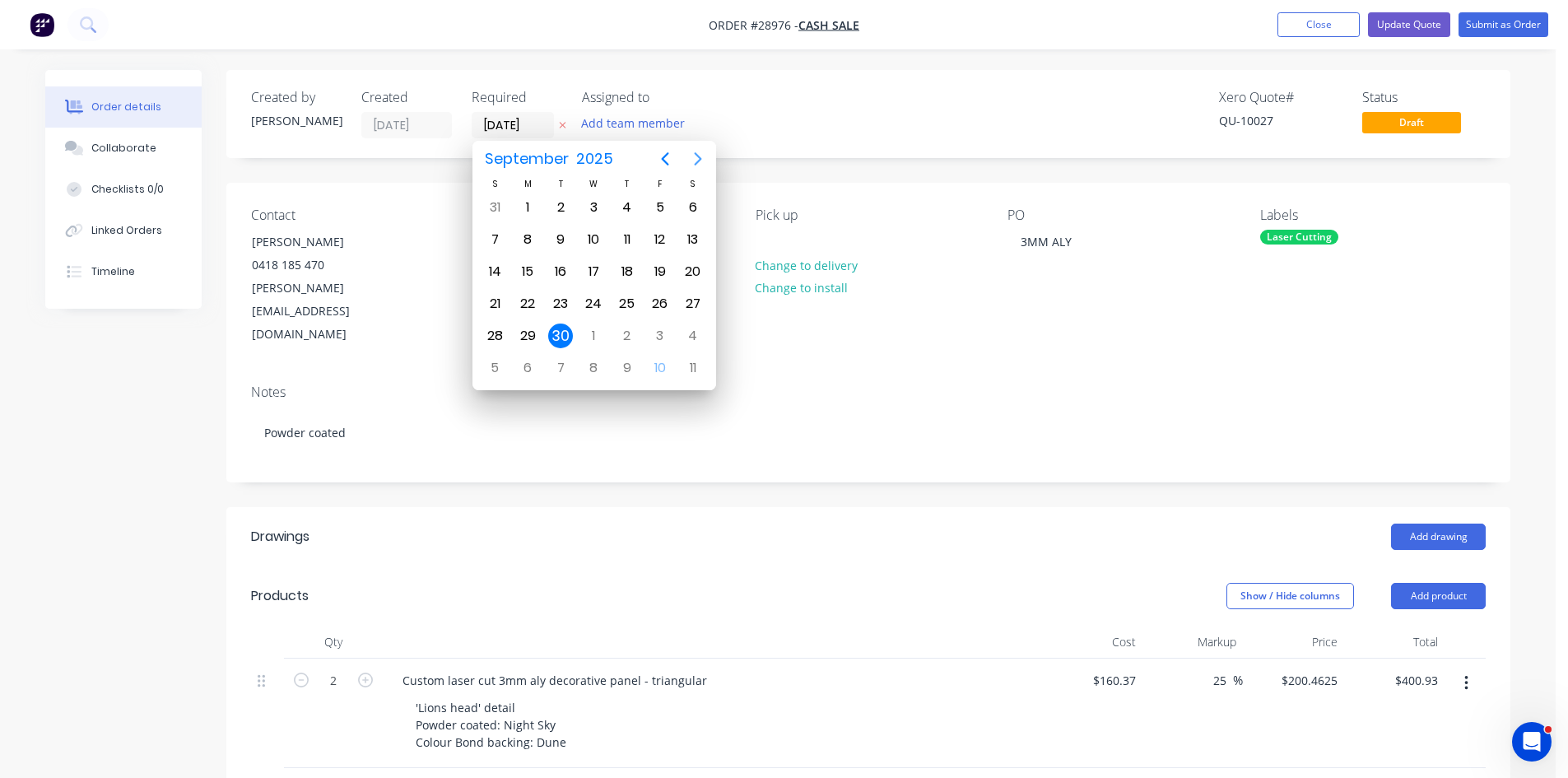
click at [692, 154] on icon "Next page" at bounding box center [698, 159] width 20 height 20
click at [633, 341] on div "30" at bounding box center [627, 336] width 25 height 25
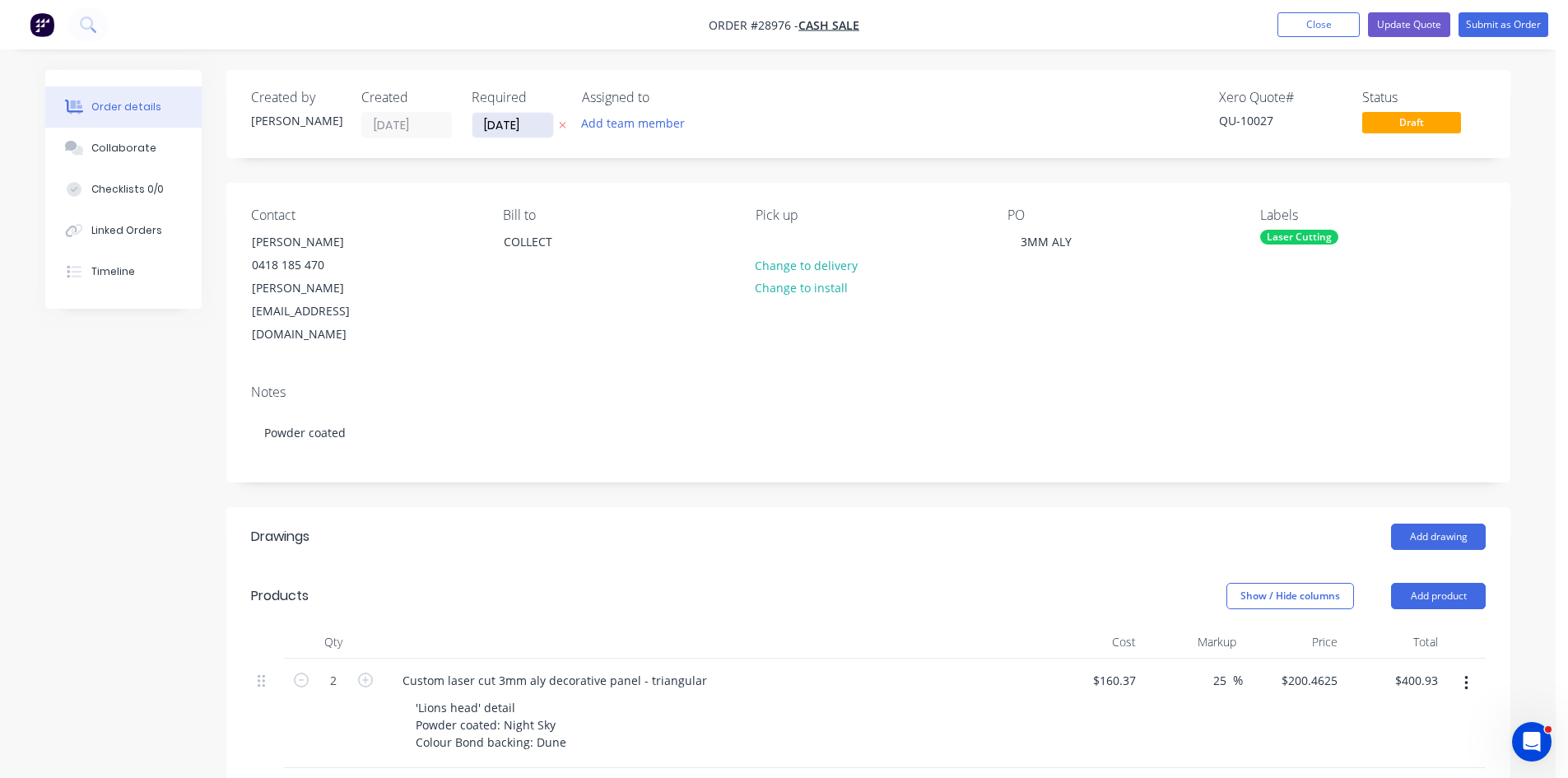
click at [508, 122] on input "30/10/25" at bounding box center [513, 124] width 81 height 25
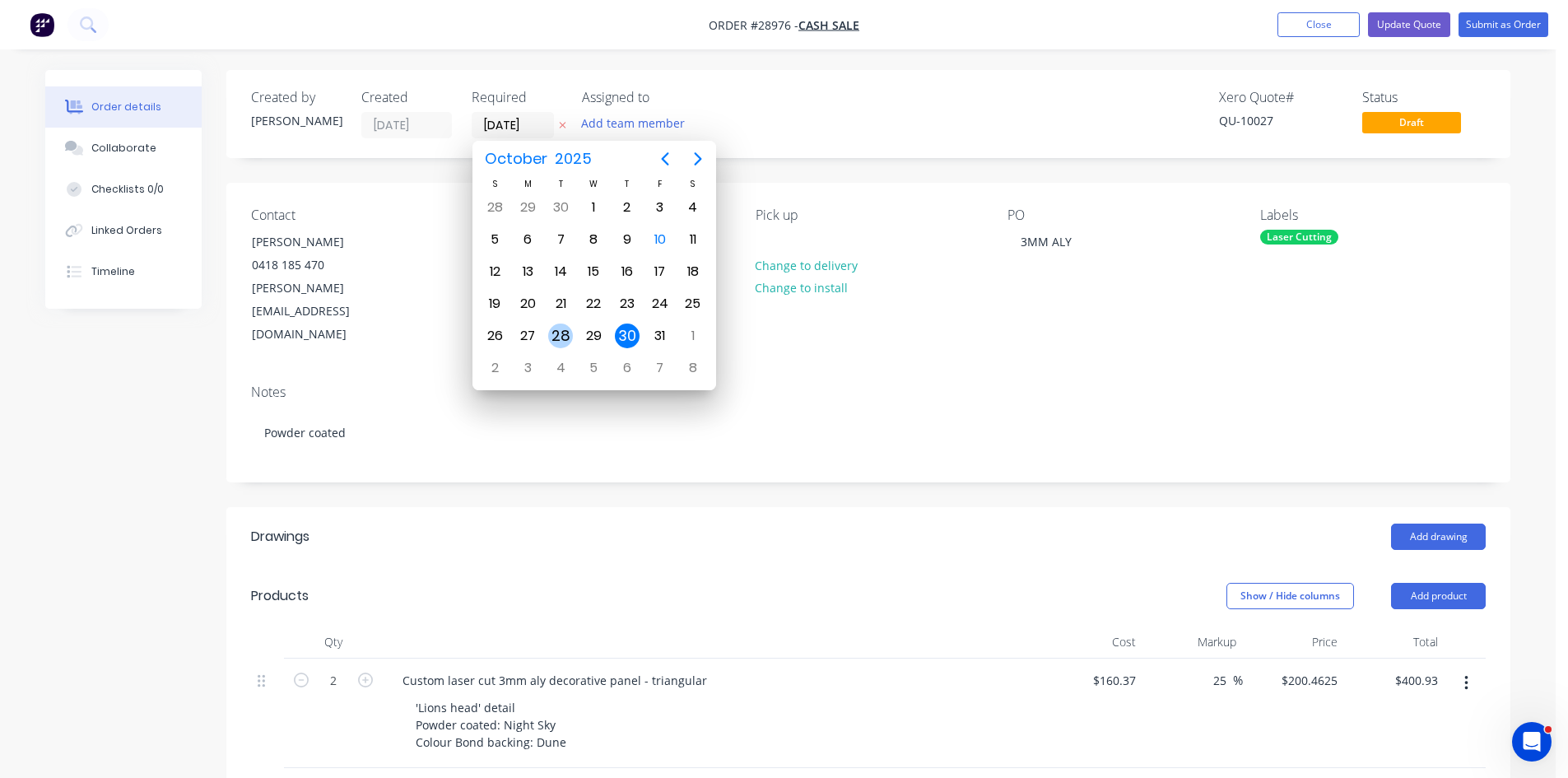
click at [553, 338] on div "28" at bounding box center [560, 336] width 25 height 25
type input "28/10/25"
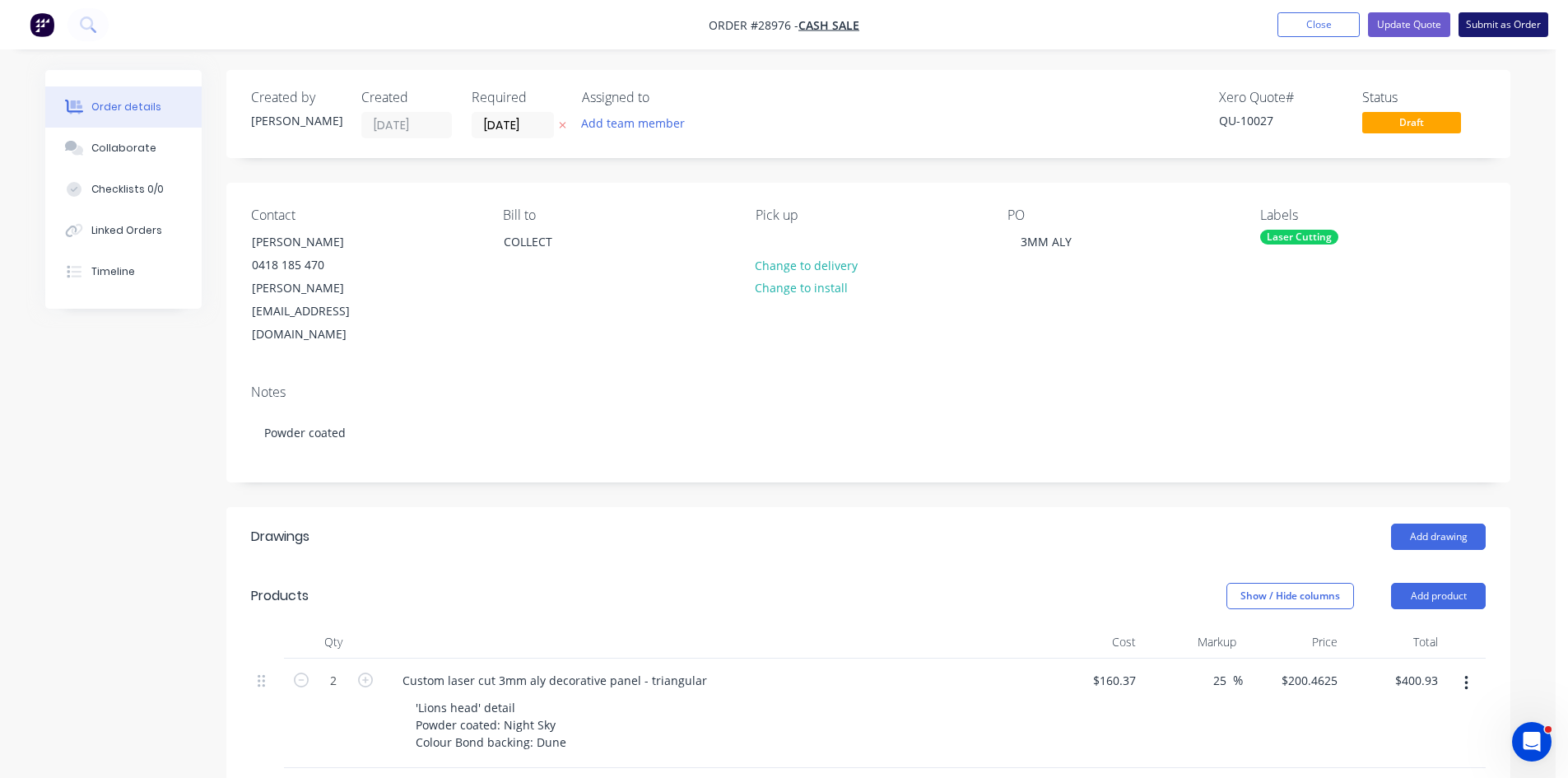
click at [1496, 31] on button "Submit as Order" at bounding box center [1503, 25] width 90 height 25
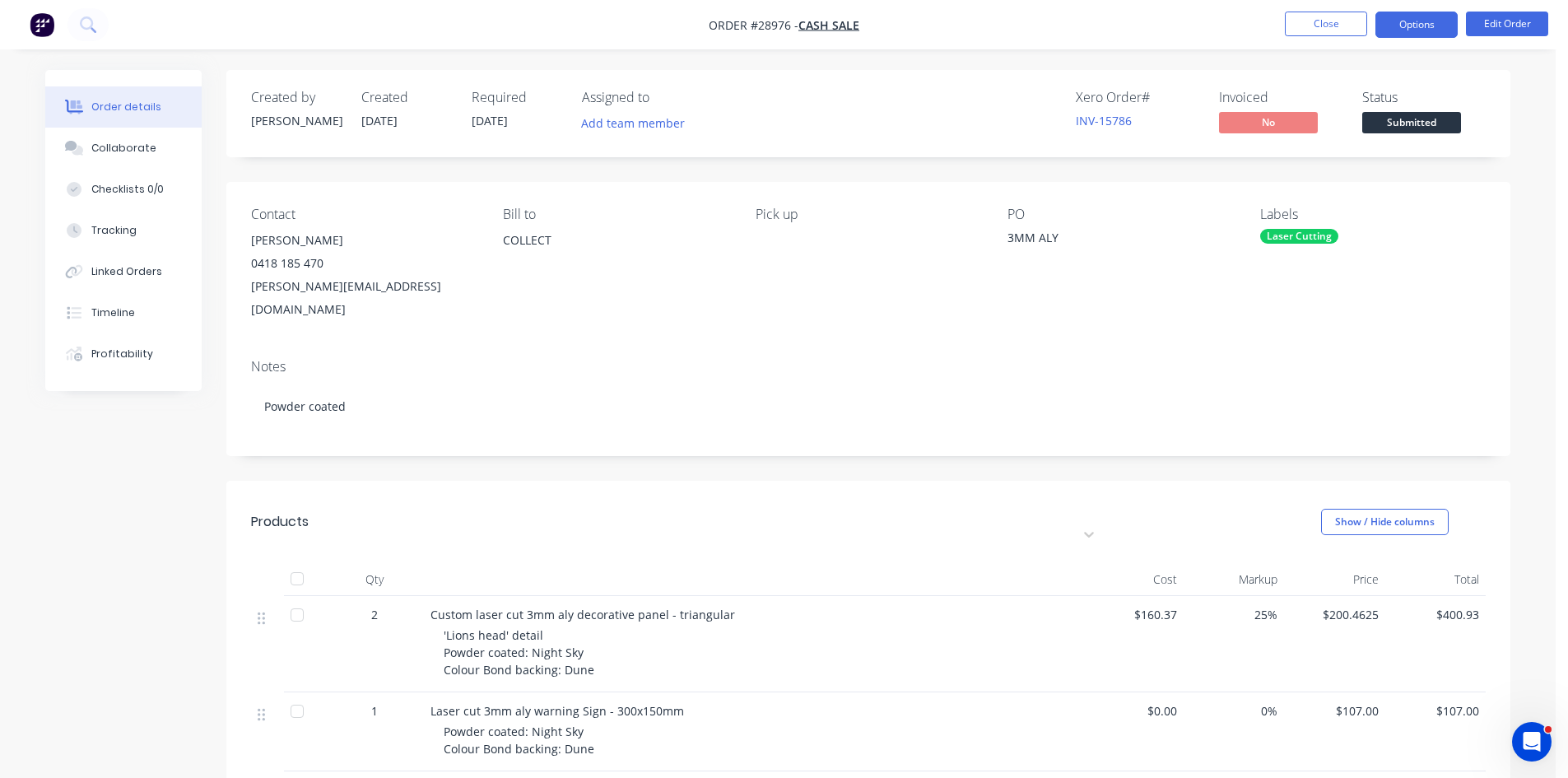
click at [1404, 29] on button "Options" at bounding box center [1415, 25] width 82 height 27
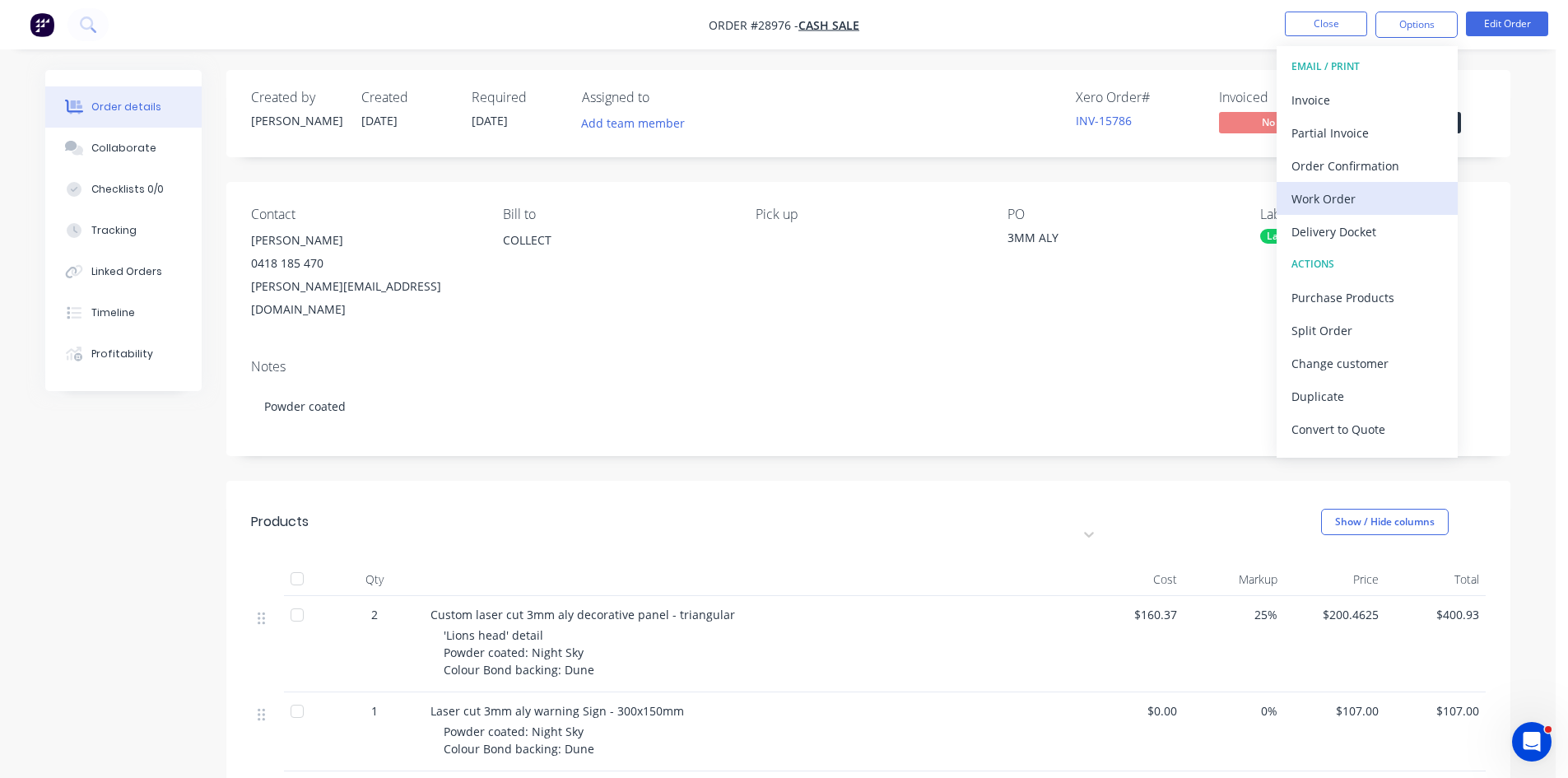
click at [1323, 207] on div "Work Order" at bounding box center [1366, 198] width 151 height 24
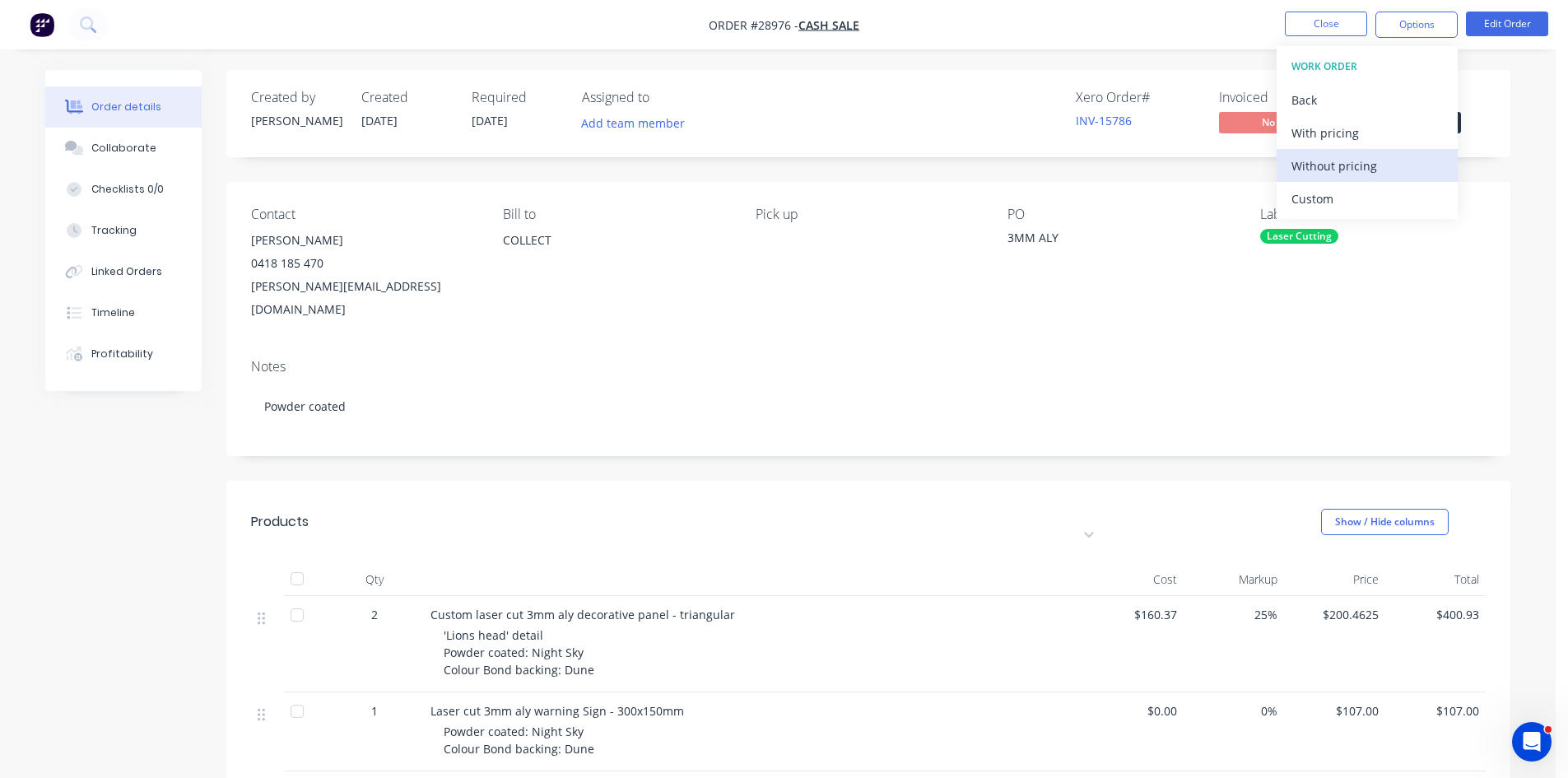
click at [1367, 167] on div "Without pricing" at bounding box center [1366, 166] width 151 height 24
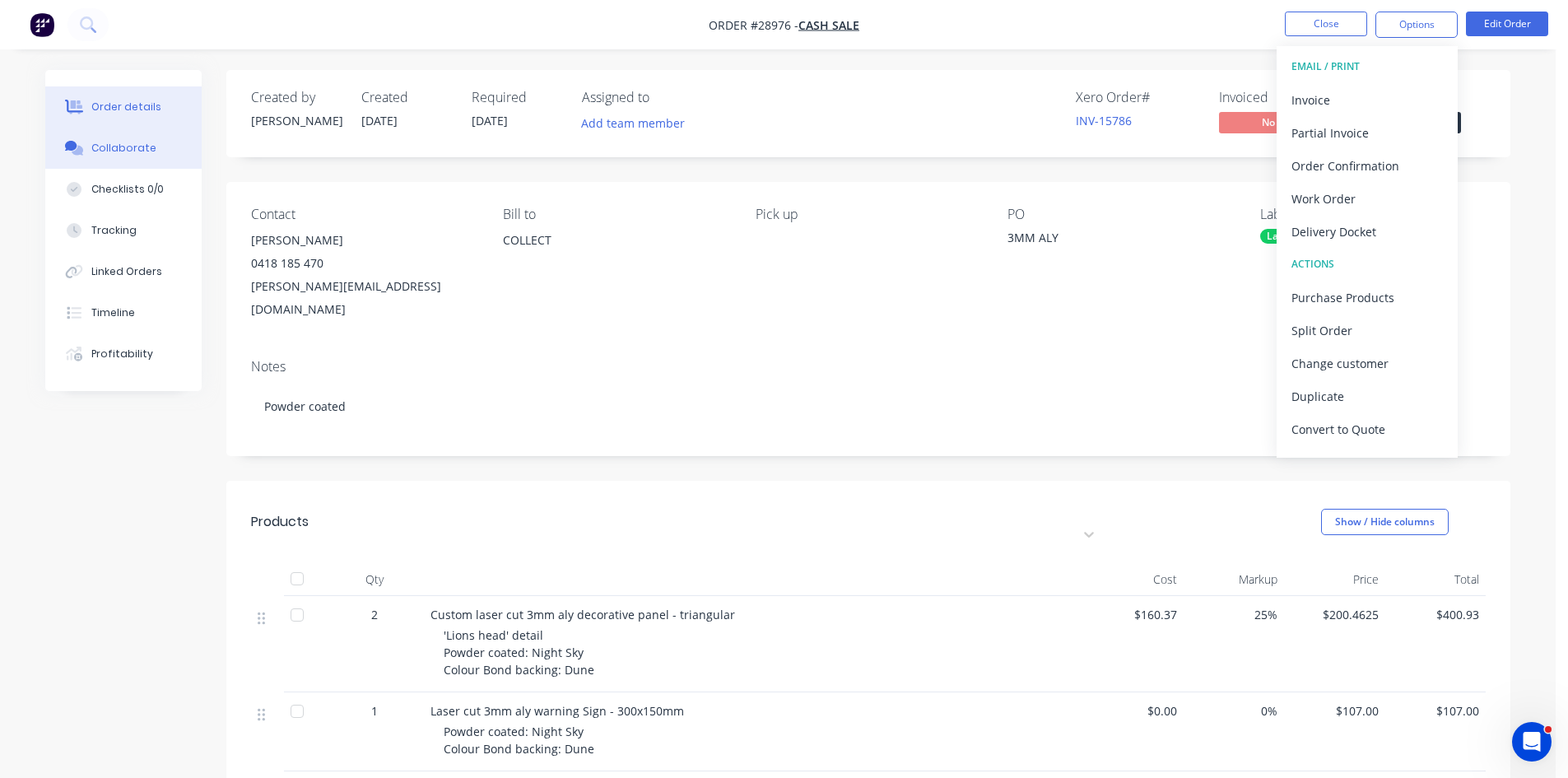
click at [113, 147] on div "Collaborate" at bounding box center [124, 148] width 65 height 15
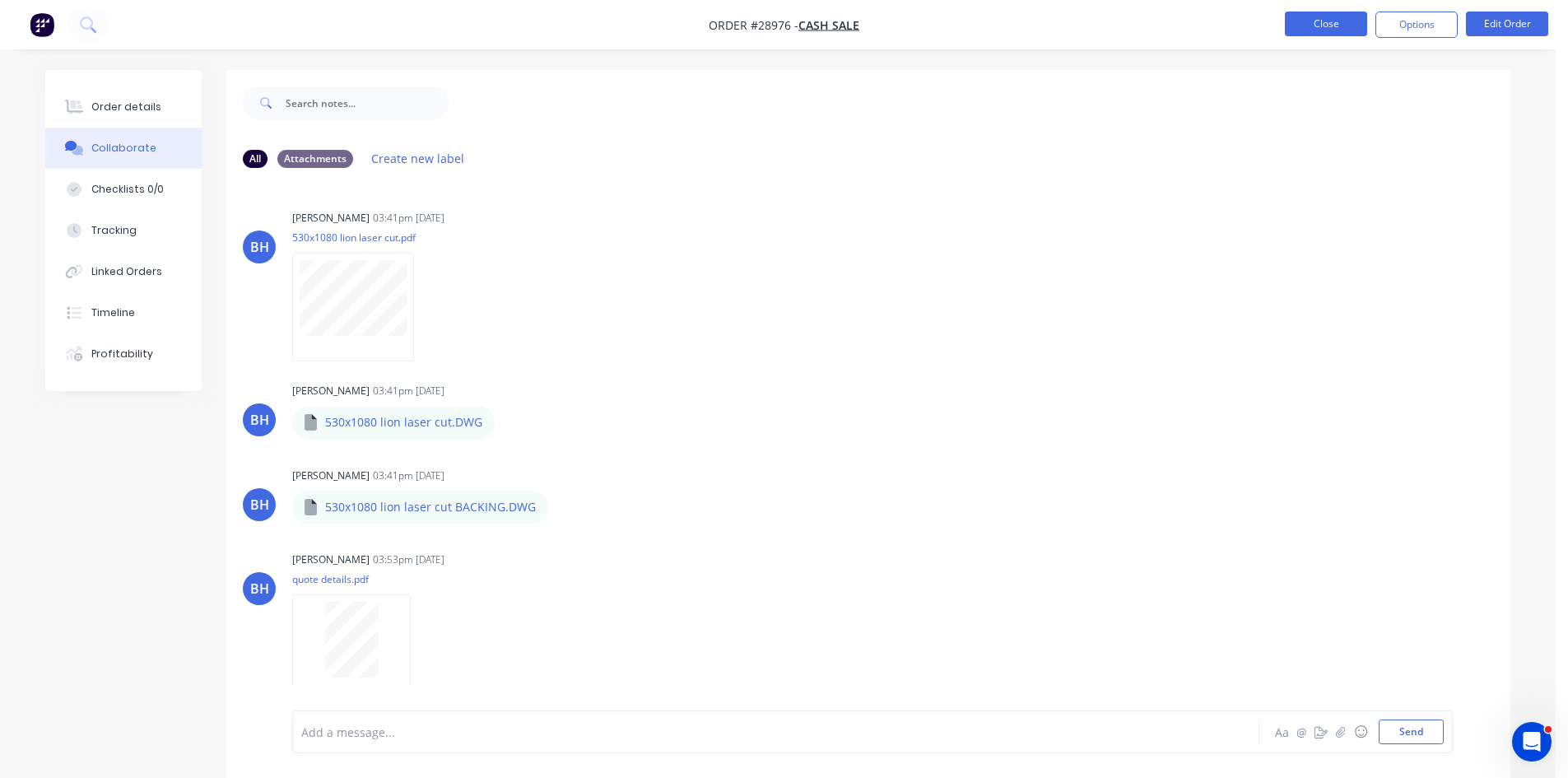
click at [1326, 28] on button "Close" at bounding box center [1325, 24] width 82 height 25
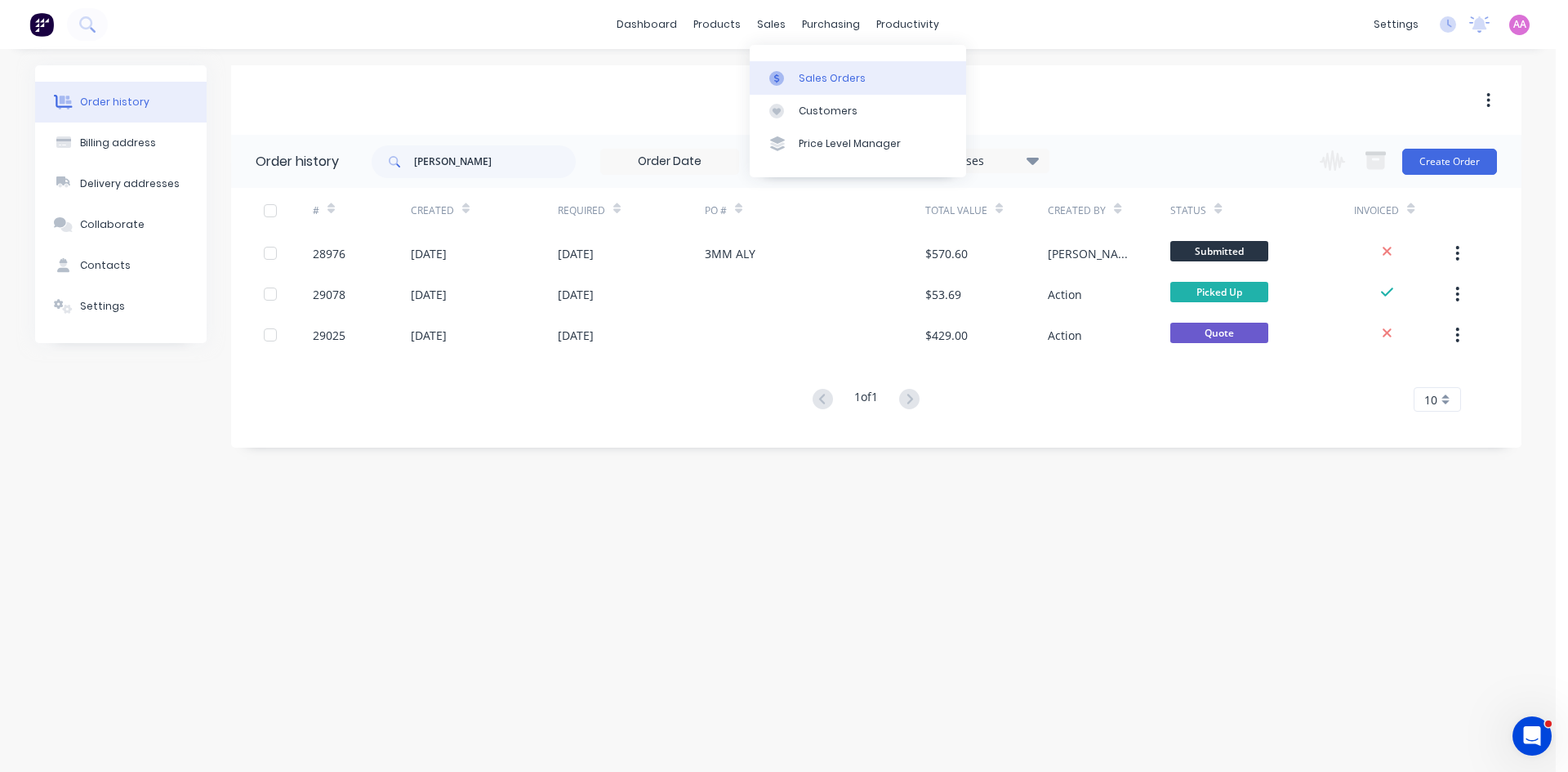
click at [826, 69] on link "Sales Orders" at bounding box center [858, 77] width 216 height 32
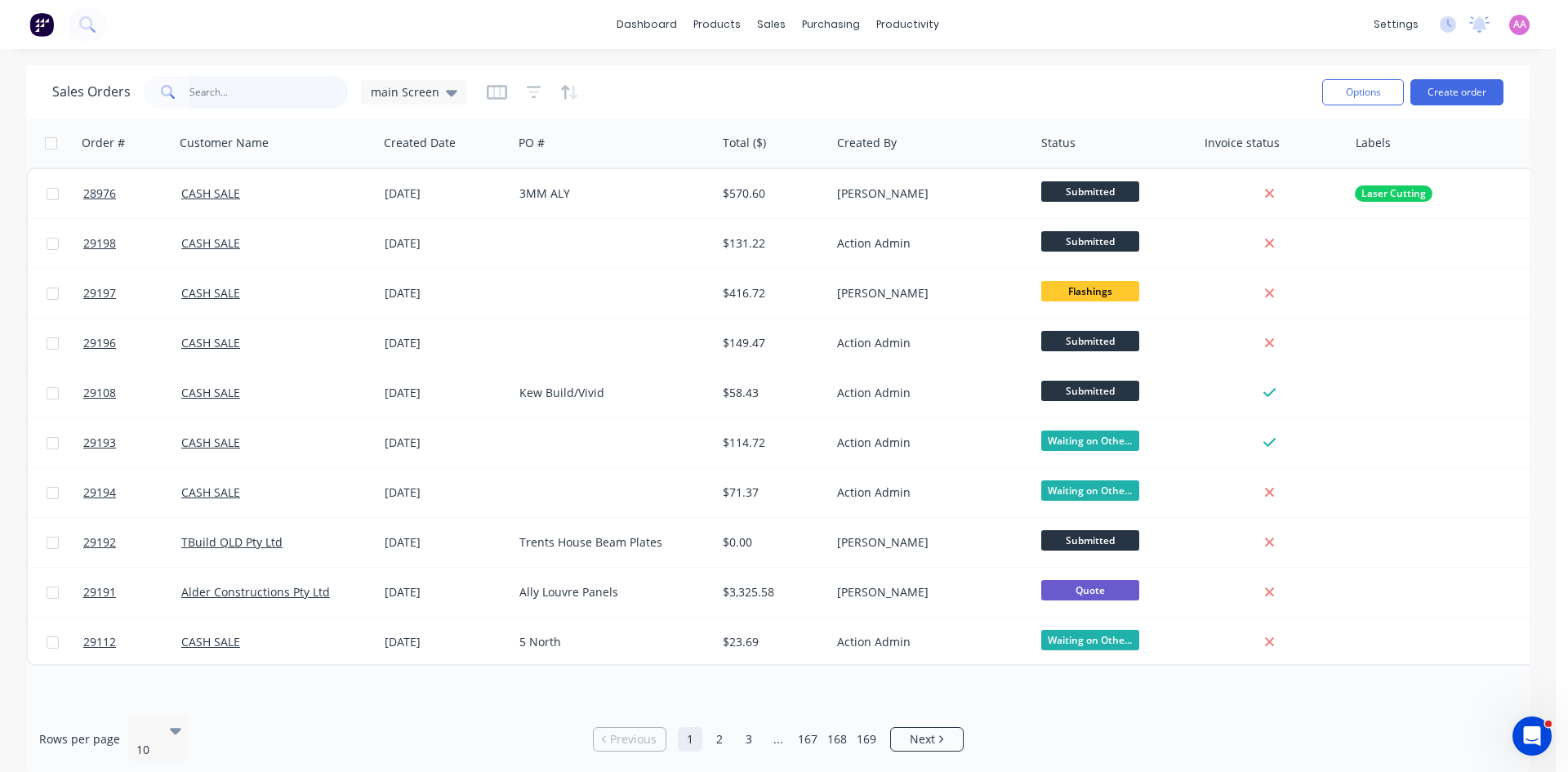
click at [233, 83] on input "text" at bounding box center [268, 92] width 160 height 32
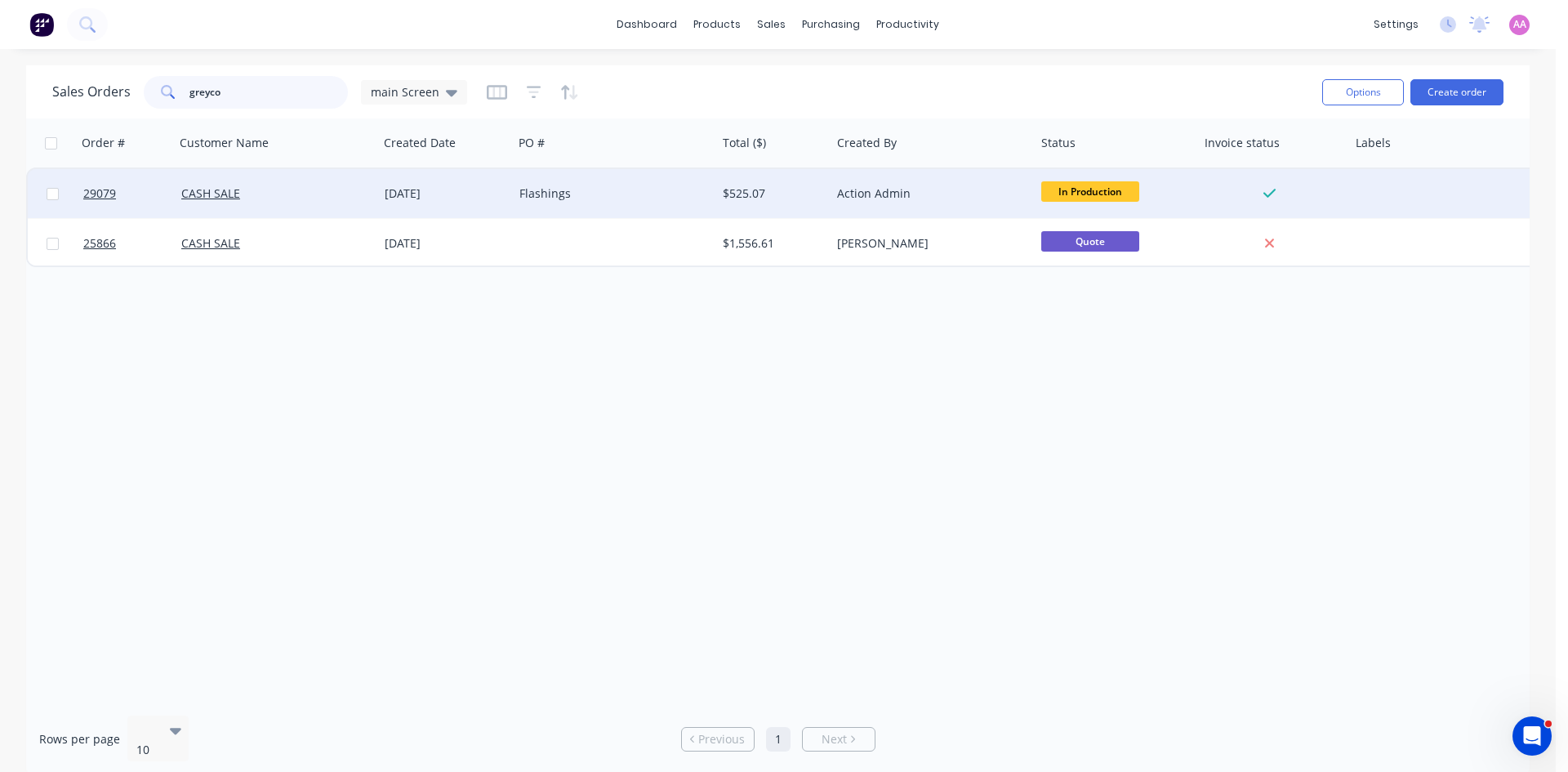
type input "greyco"
click at [619, 189] on div "Flashings" at bounding box center [609, 193] width 181 height 17
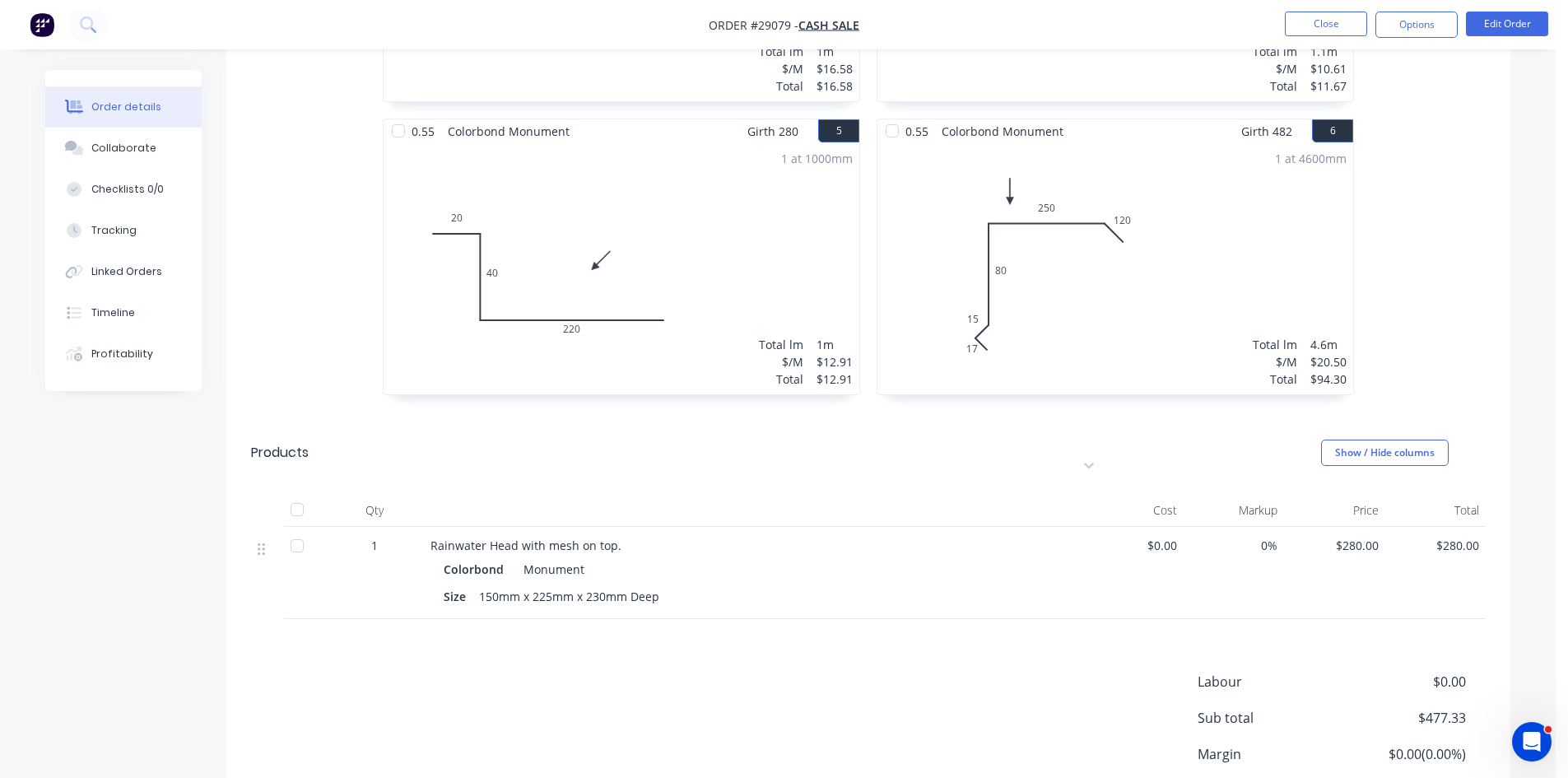
scroll to position [1030, 0]
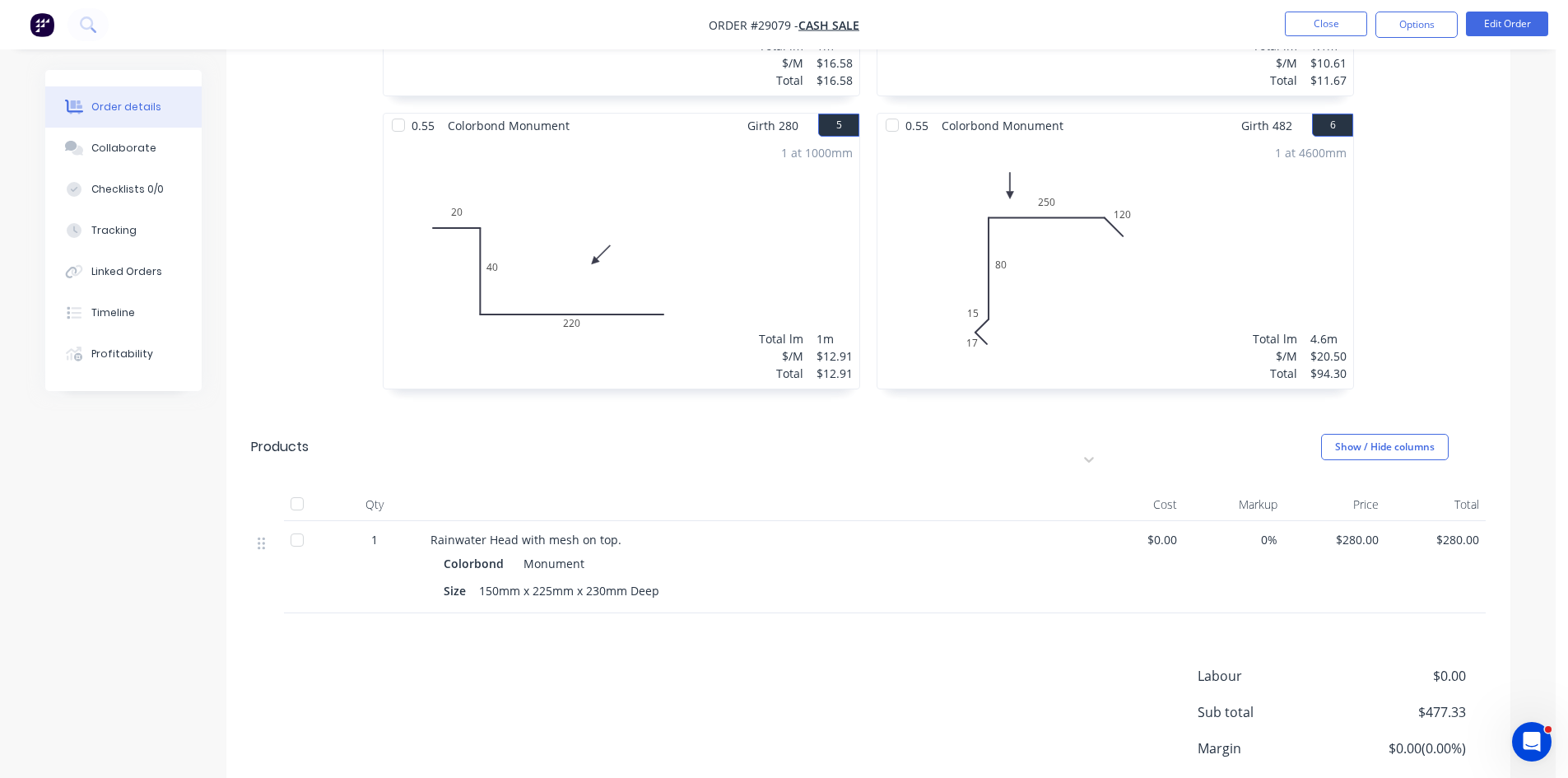
click at [666, 206] on div "1 at 1000mm Total lm $/M Total 1m $12.91 $12.91" at bounding box center [622, 263] width 476 height 251
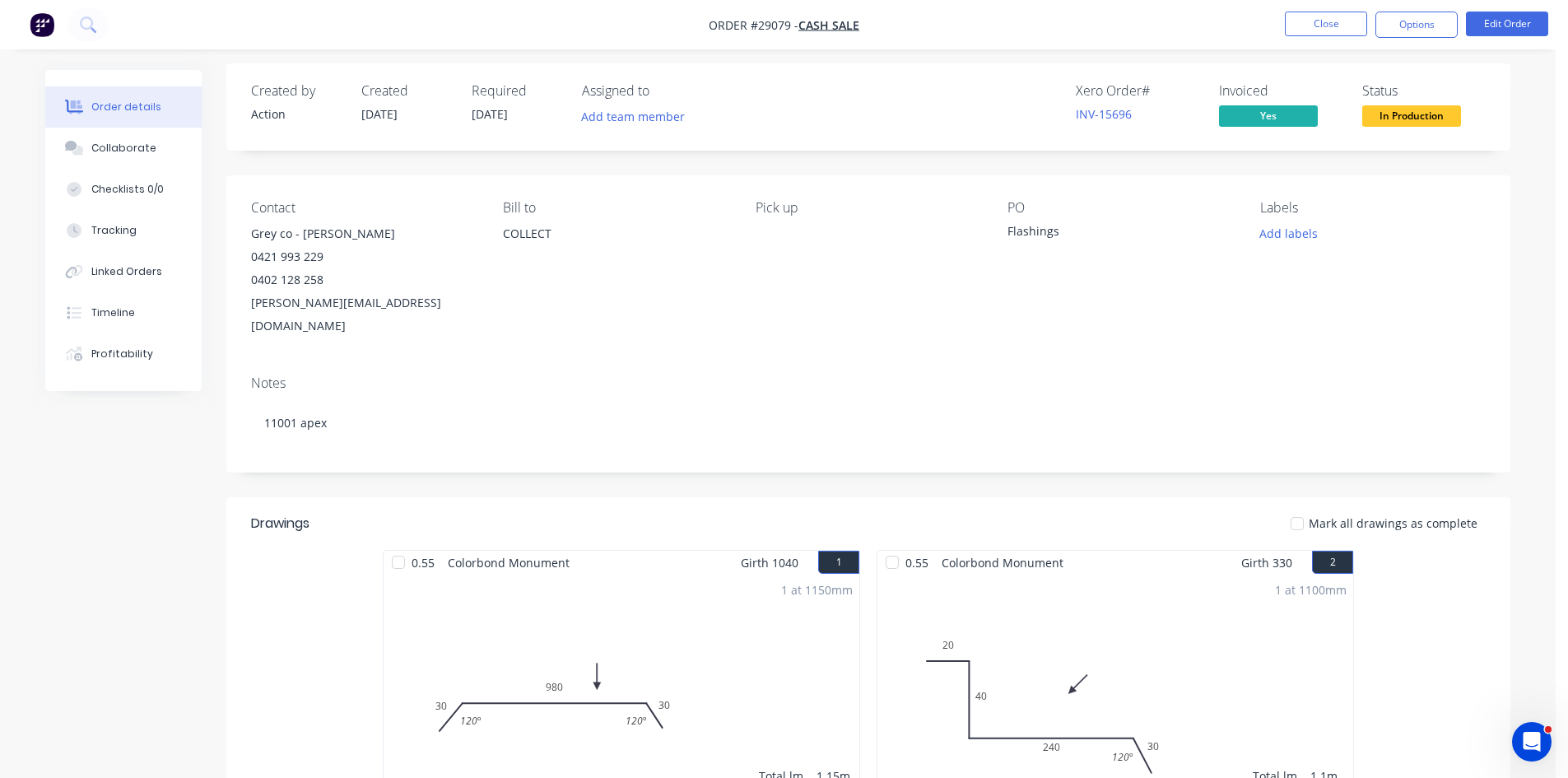
scroll to position [0, 0]
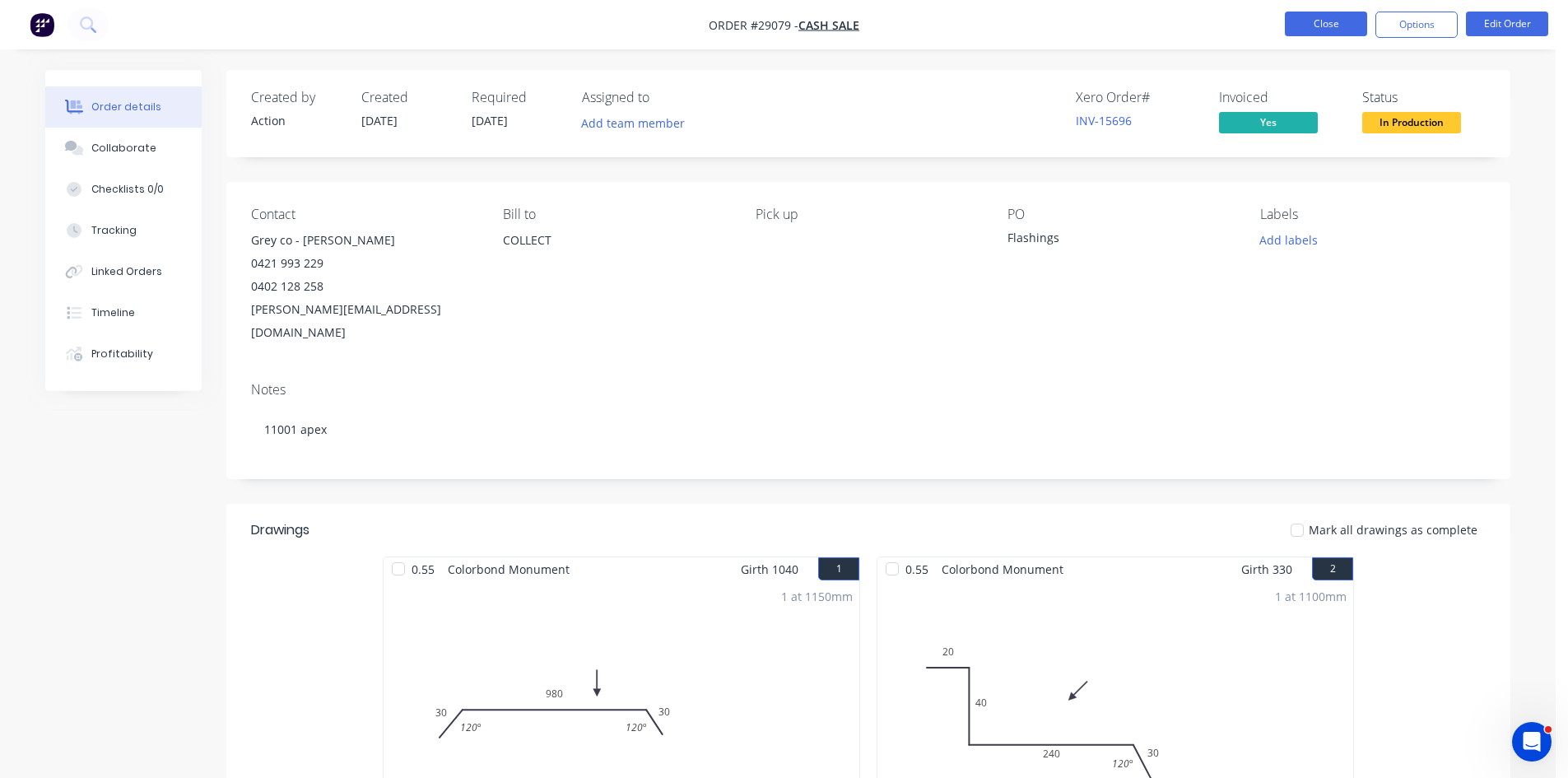
click at [1333, 26] on button "Close" at bounding box center [1325, 24] width 82 height 25
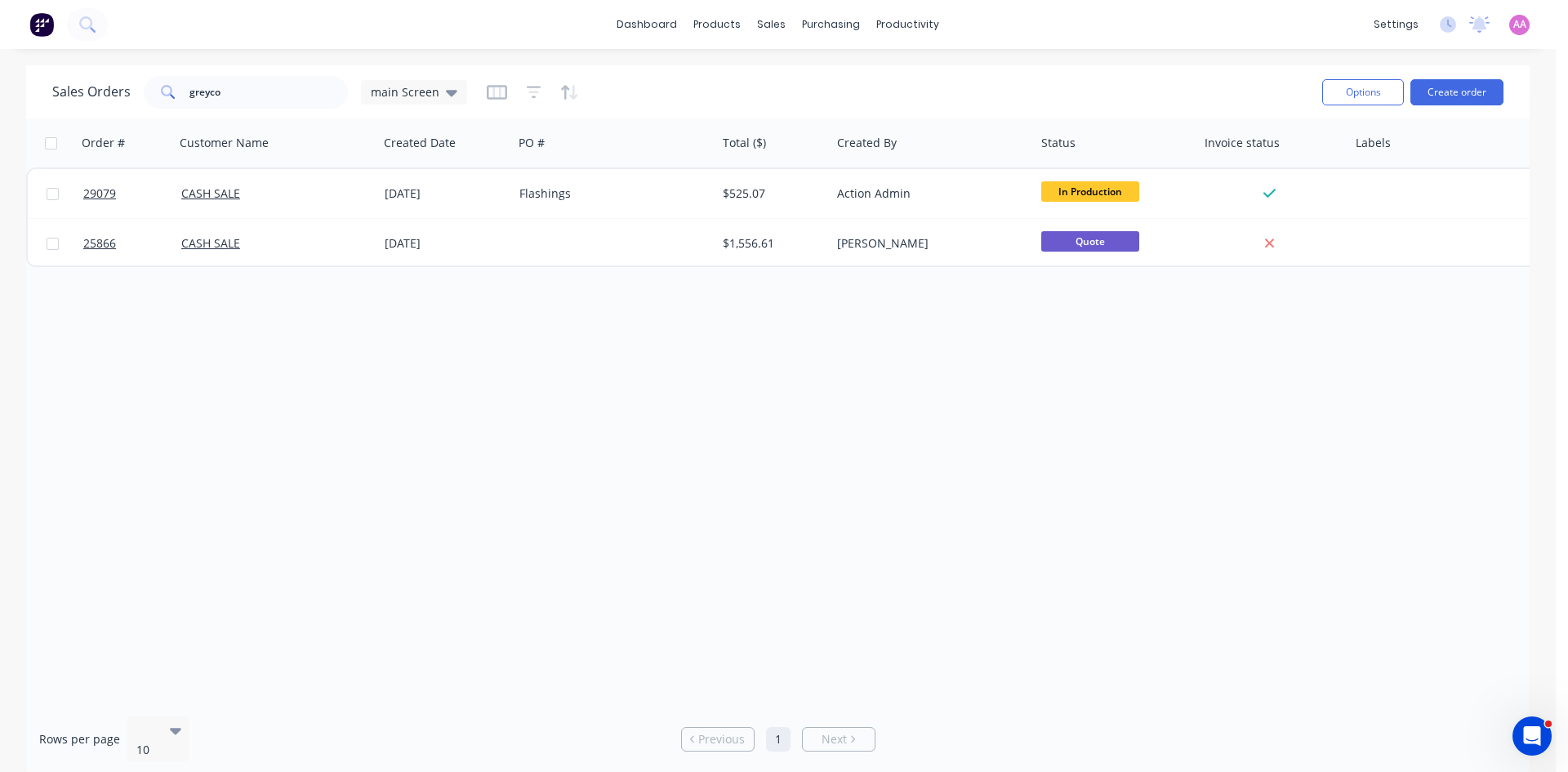
click at [261, 76] on div "Sales Orders greyco main Screen" at bounding box center [680, 91] width 1257 height 40
click at [259, 88] on input "greyco" at bounding box center [268, 92] width 160 height 32
type input "g"
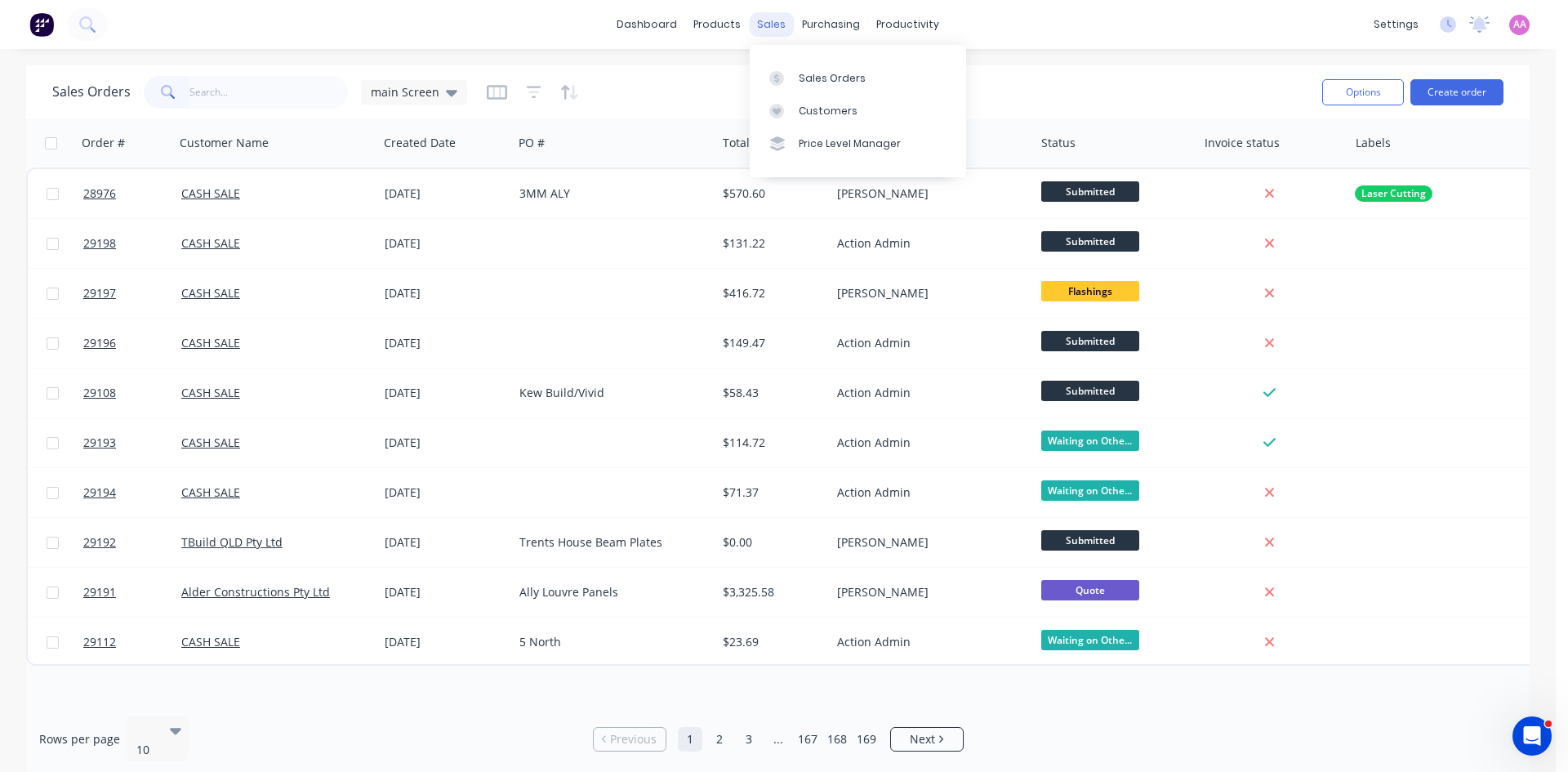
click at [778, 18] on div "sales" at bounding box center [772, 24] width 45 height 24
click at [838, 75] on link "Purchase Orders" at bounding box center [899, 77] width 216 height 32
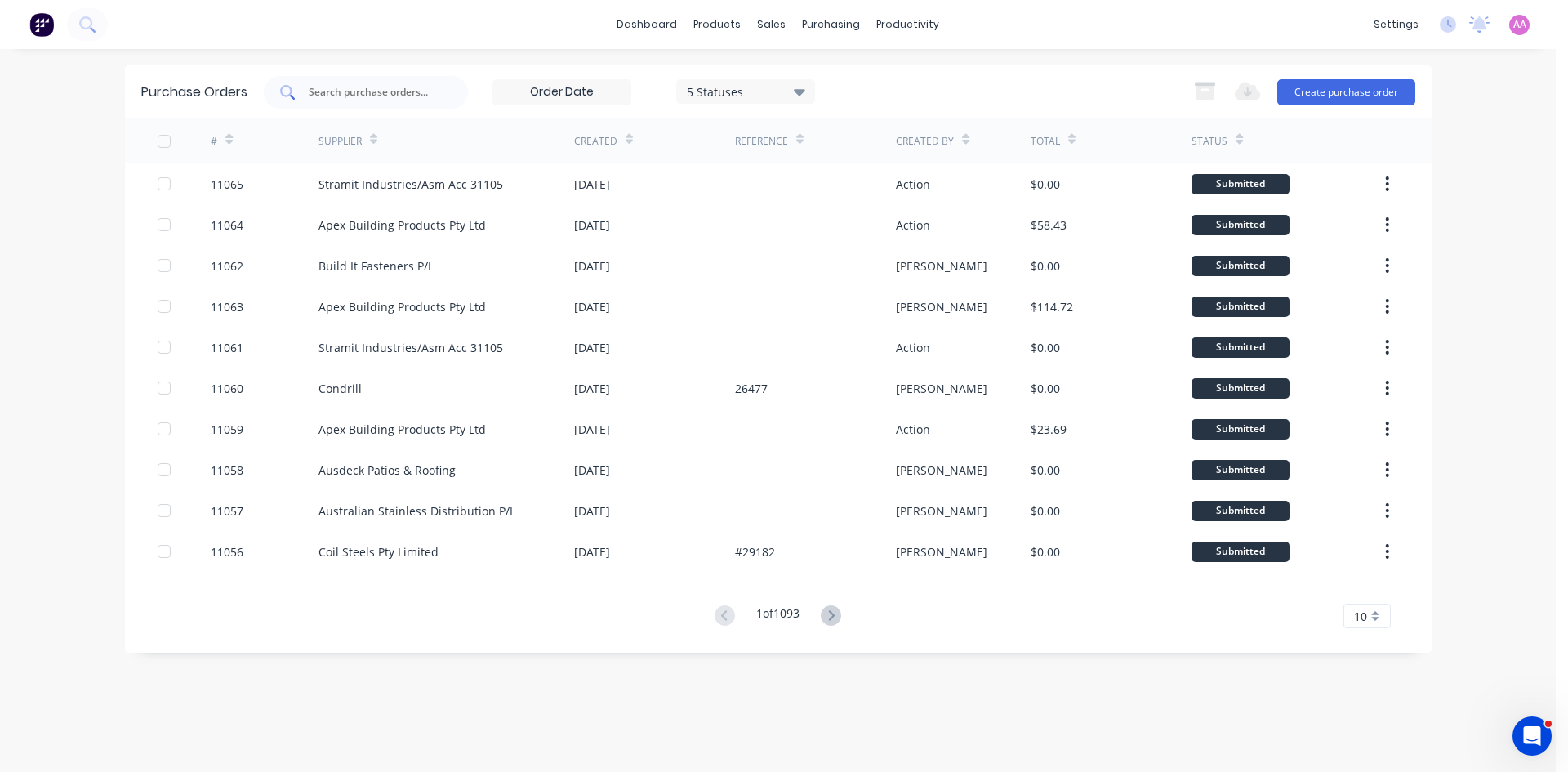
click at [413, 87] on input "text" at bounding box center [375, 92] width 135 height 17
click at [823, 74] on div "Sales Orders" at bounding box center [832, 78] width 67 height 15
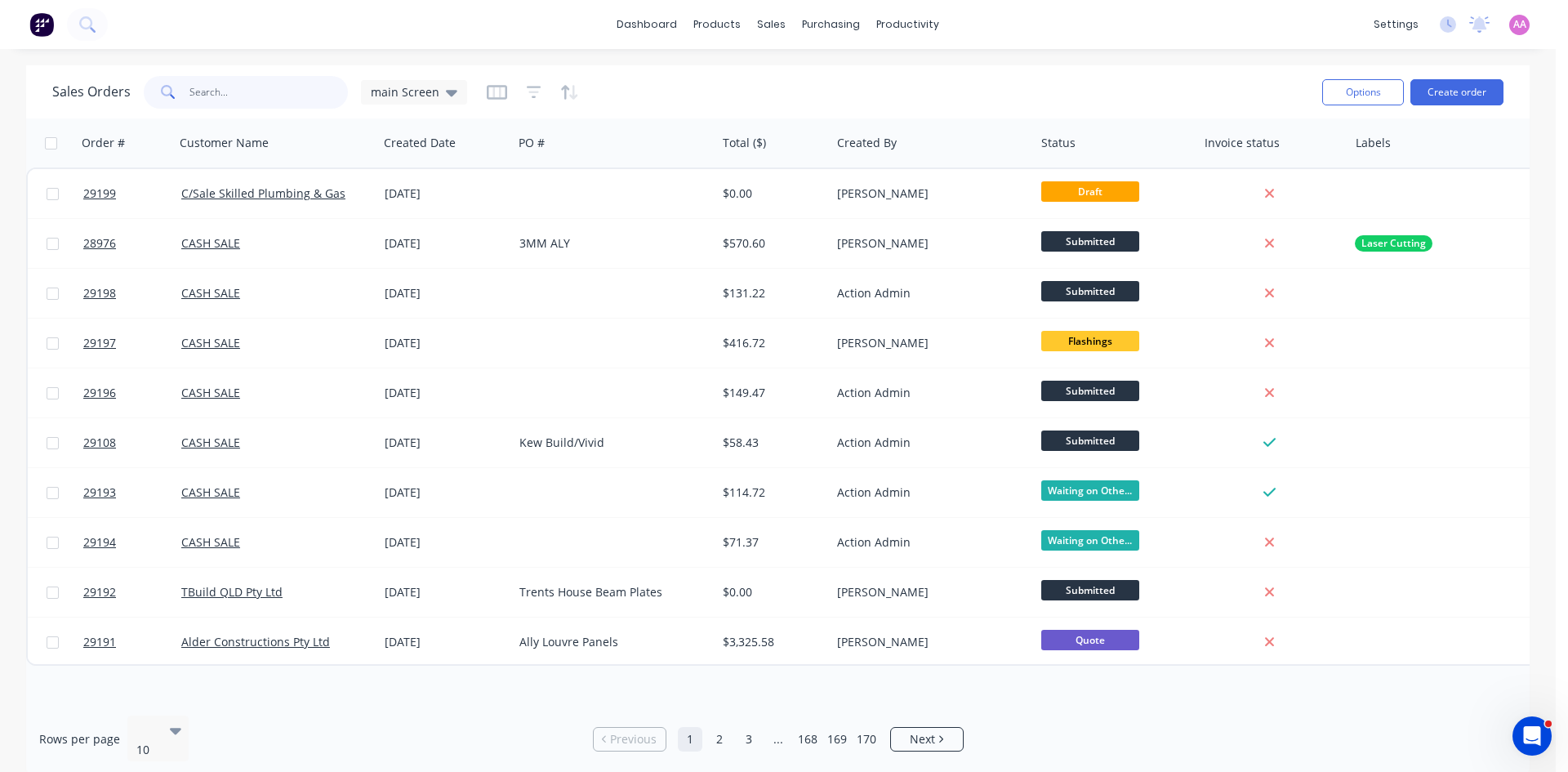
click at [283, 99] on input "text" at bounding box center [268, 92] width 160 height 32
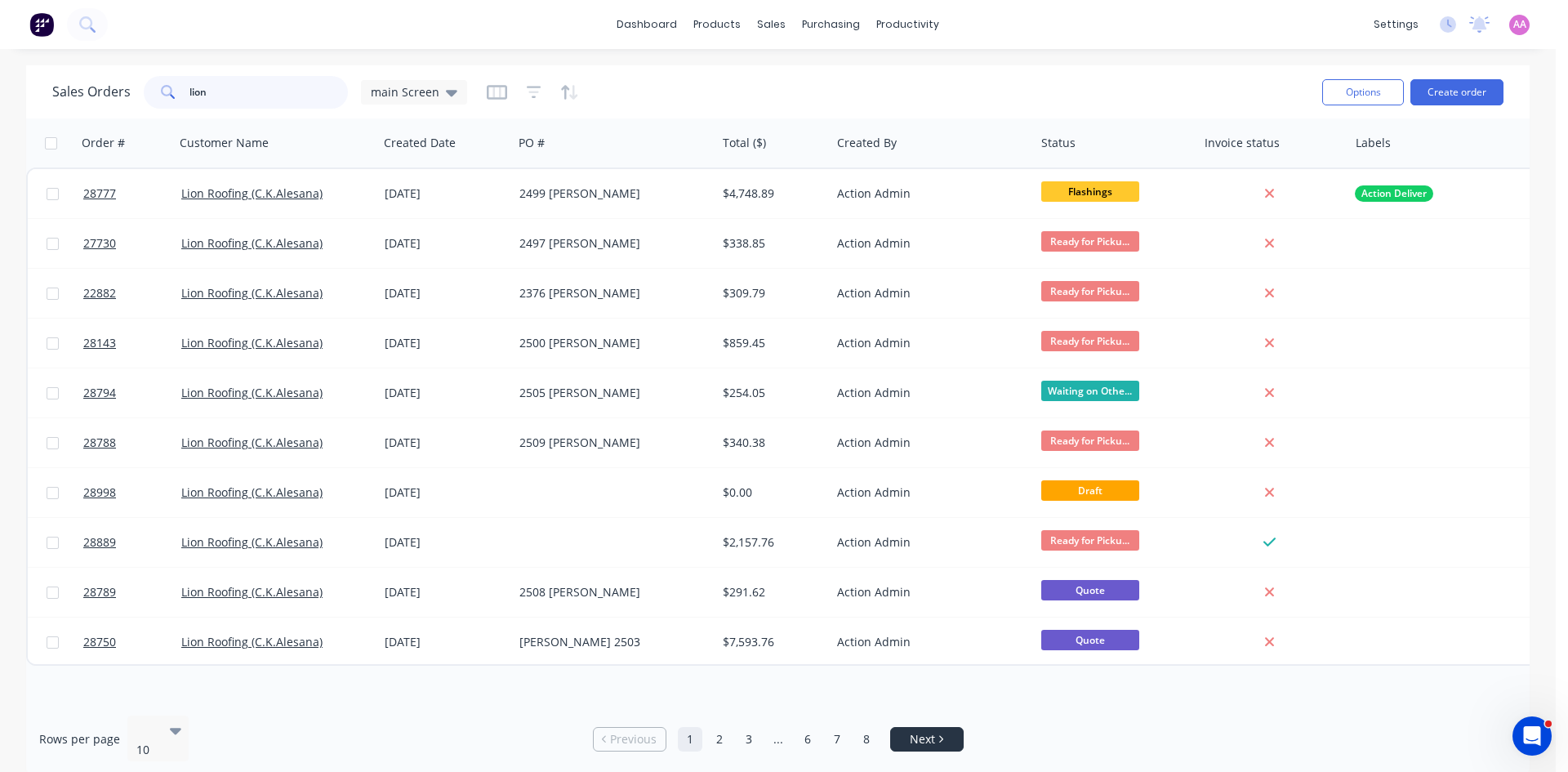
type input "lion"
click at [922, 737] on span "Next" at bounding box center [923, 739] width 25 height 17
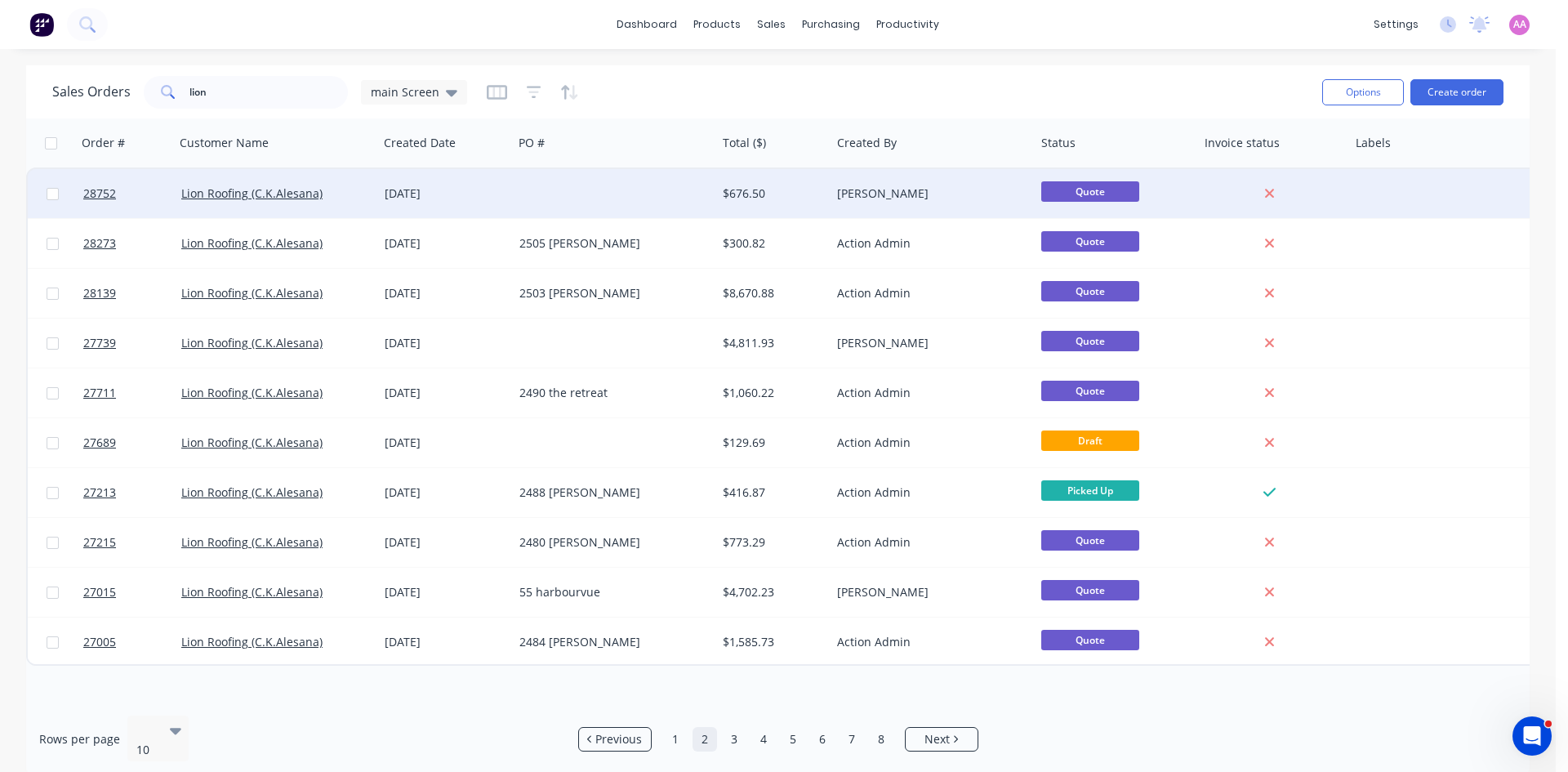
click at [615, 193] on div at bounding box center [615, 194] width 204 height 49
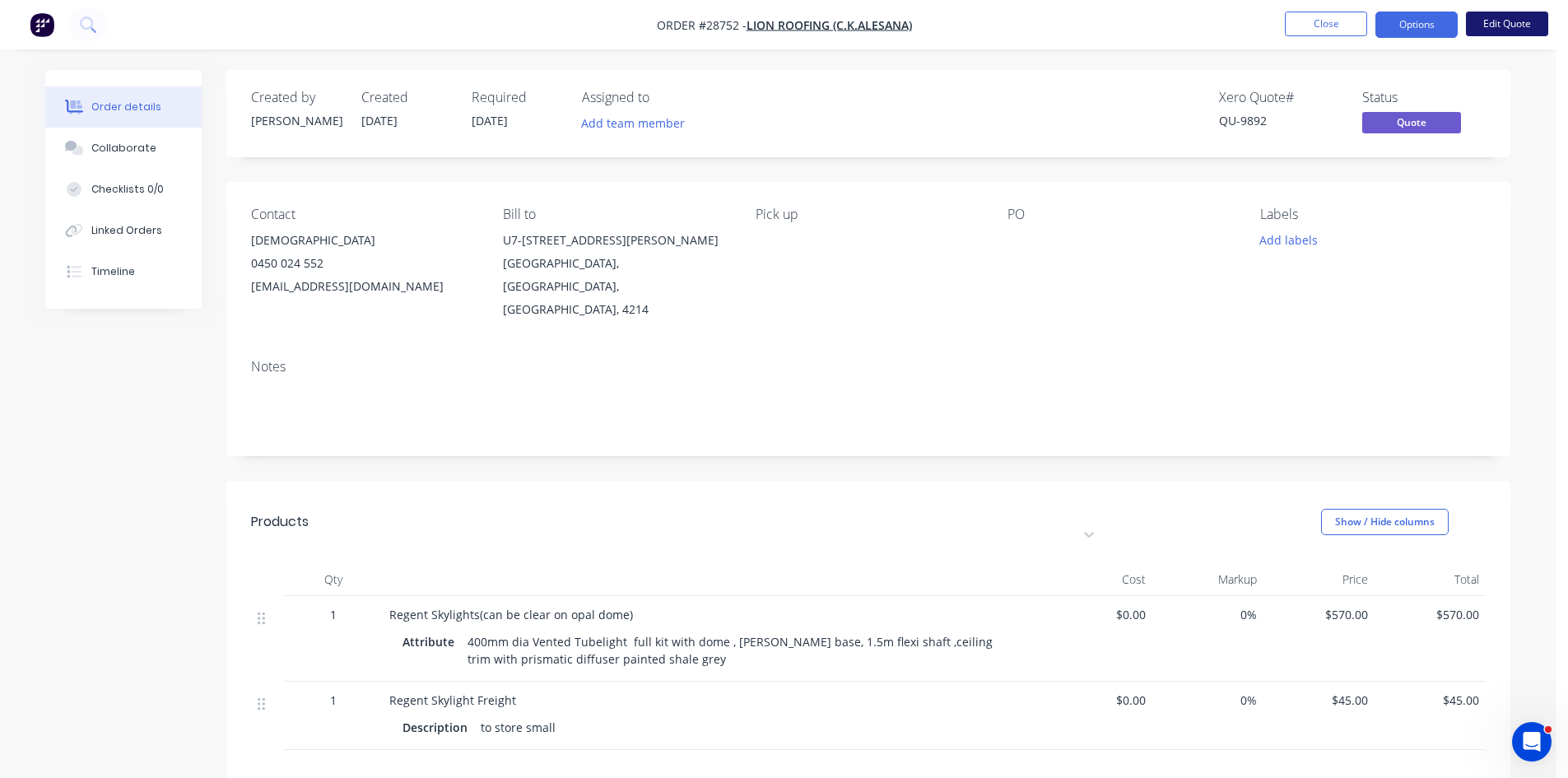
click at [1513, 23] on button "Edit Quote" at bounding box center [1506, 24] width 82 height 25
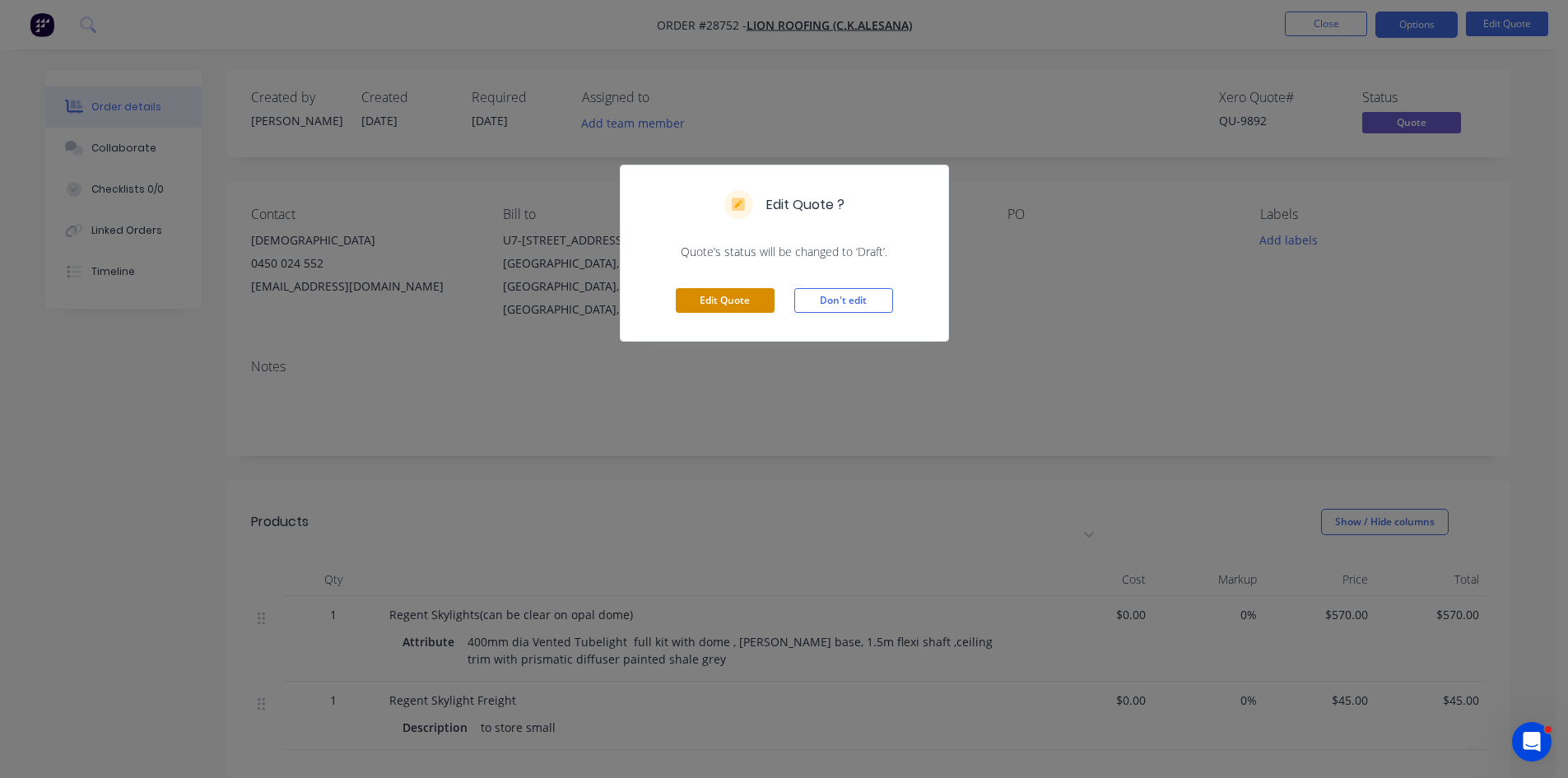
click at [725, 305] on button "Edit Quote" at bounding box center [725, 300] width 99 height 25
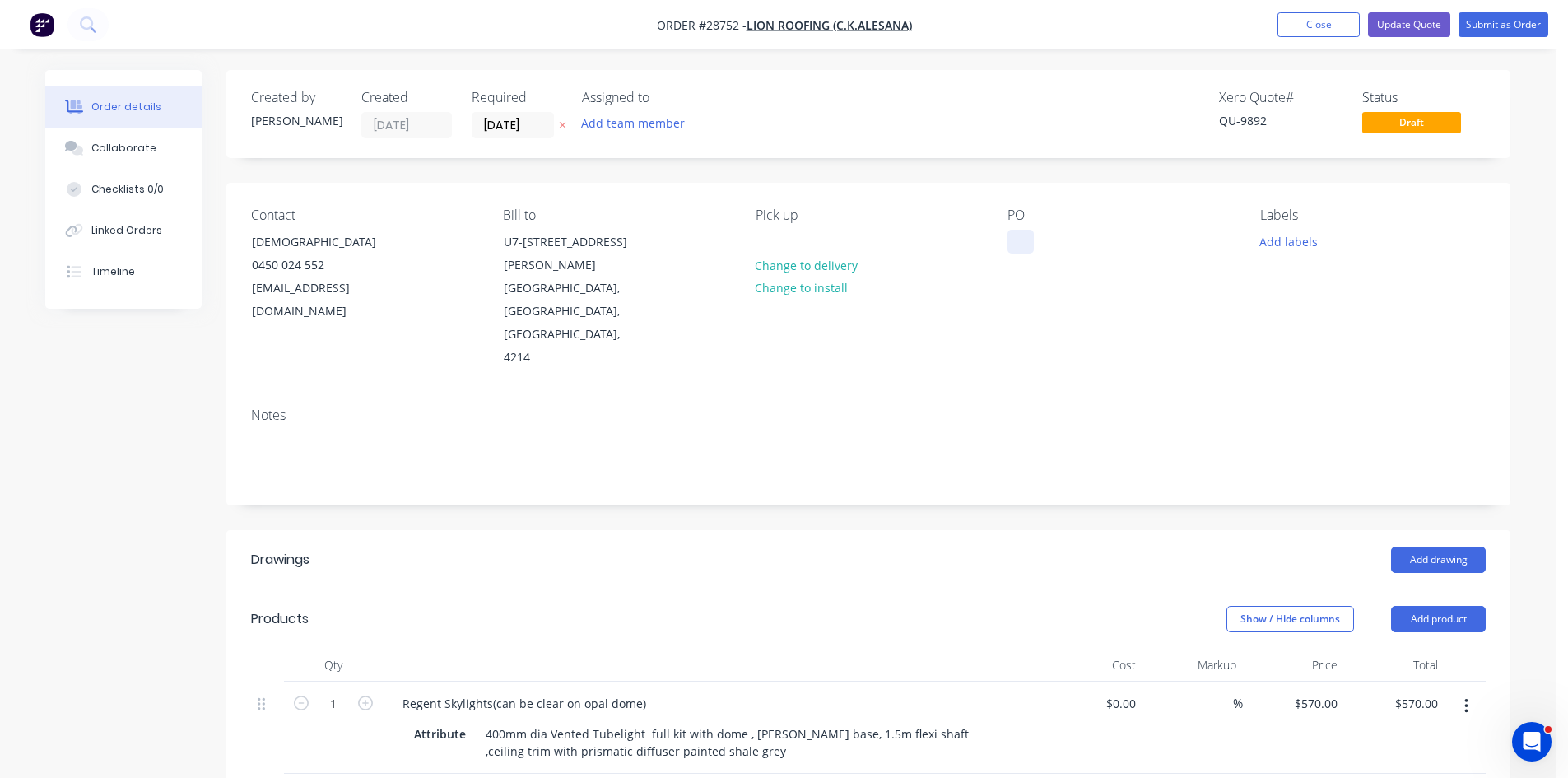
click at [1021, 235] on div at bounding box center [1020, 242] width 27 height 24
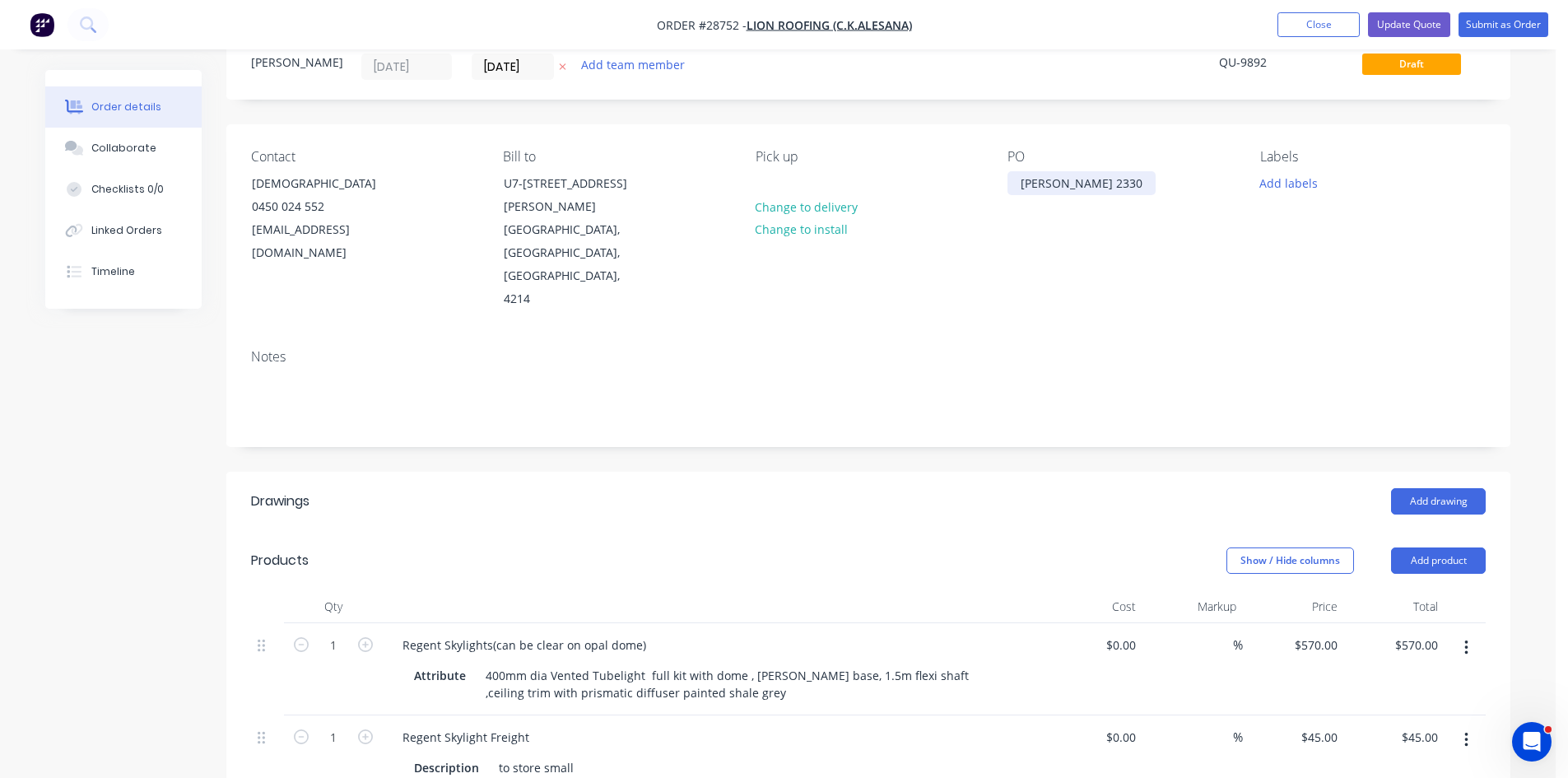
scroll to position [165, 0]
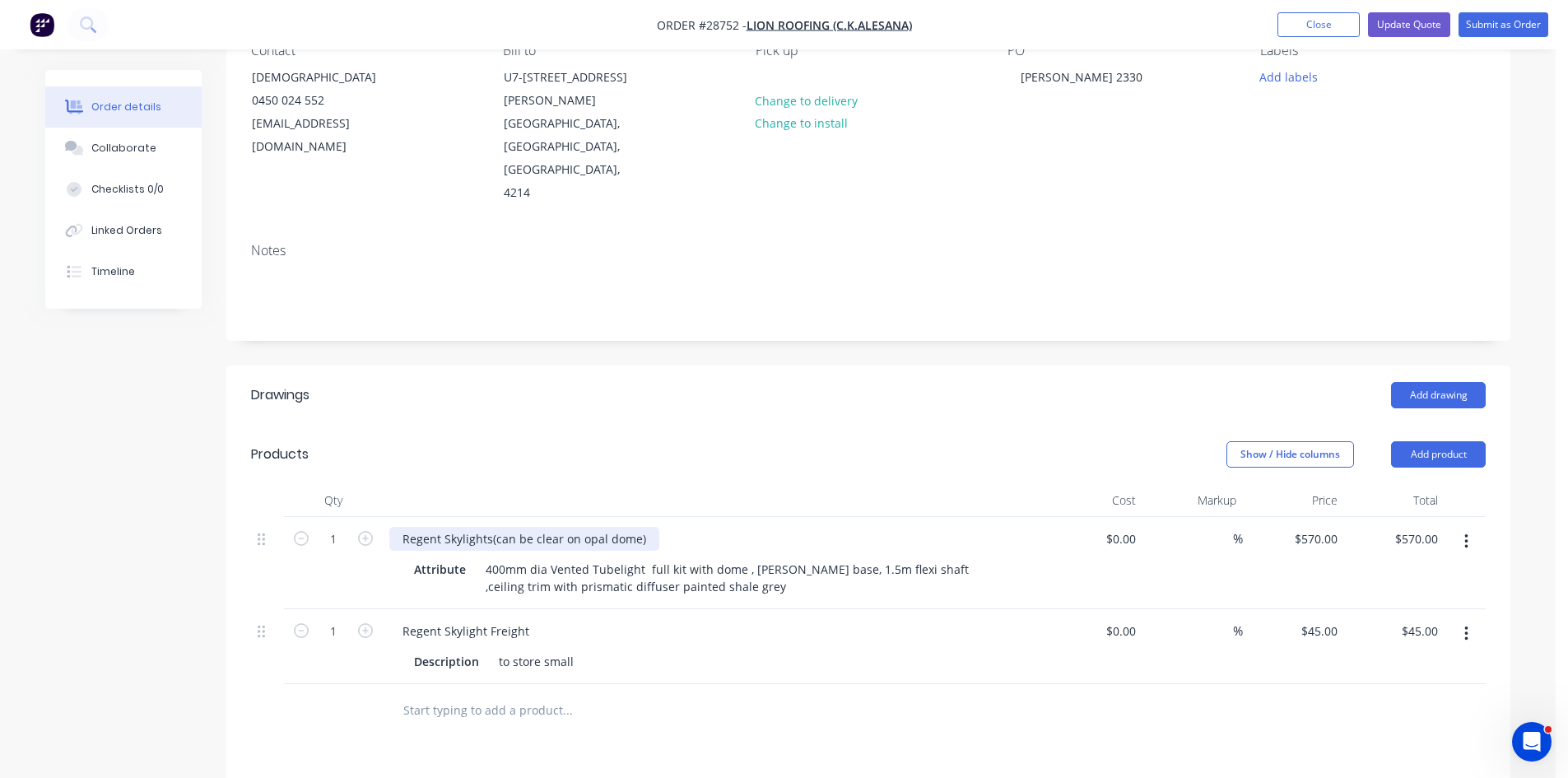
click at [600, 527] on div "Regent Skylights(can be clear on opal dome)" at bounding box center [524, 539] width 270 height 24
click at [602, 527] on div "Regent Skylights(can be clear on opal dome)" at bounding box center [524, 539] width 270 height 24
click at [529, 527] on div "Regent Skylights(can be clear dome)" at bounding box center [501, 539] width 225 height 24
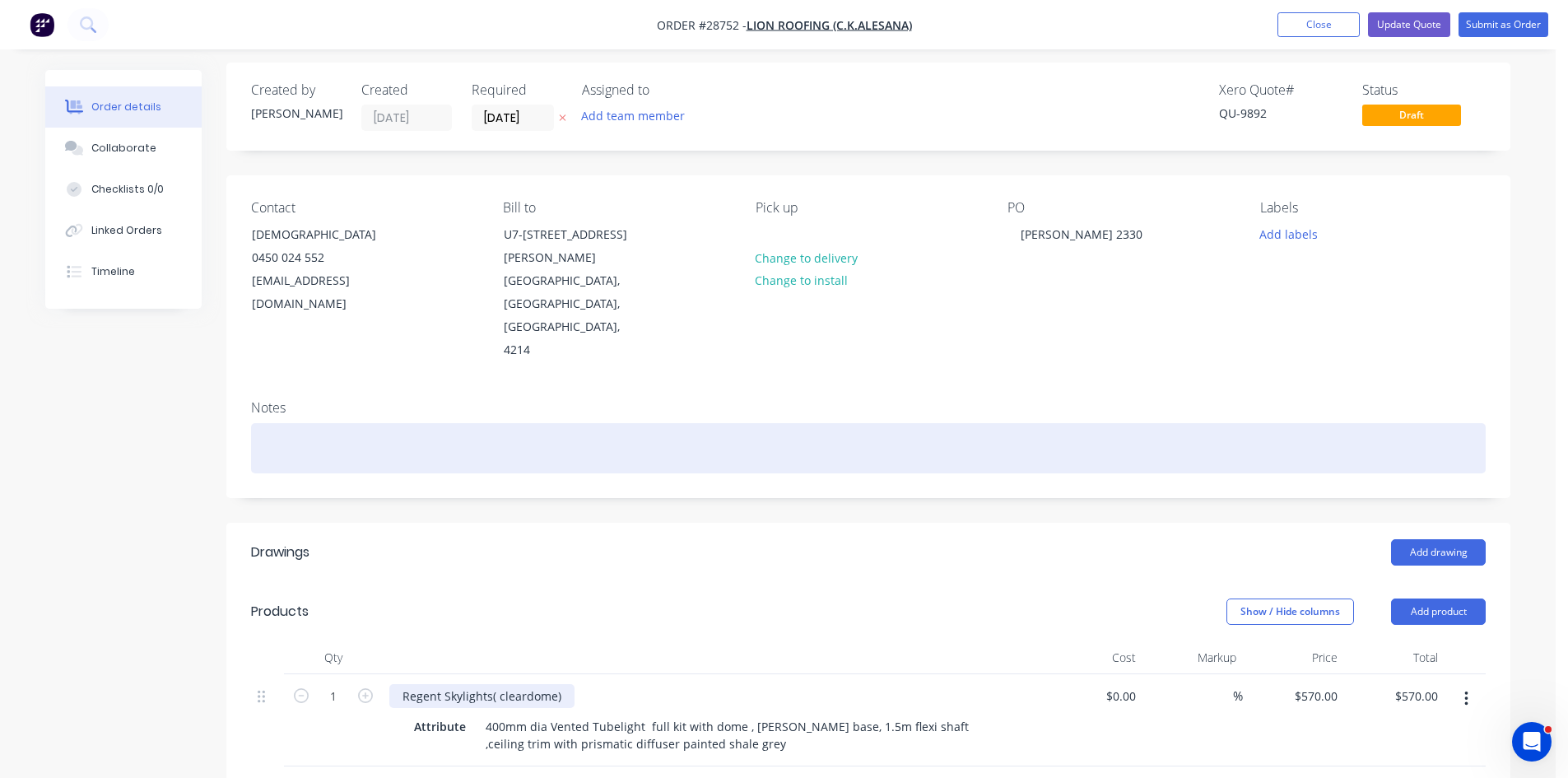
scroll to position [0, 0]
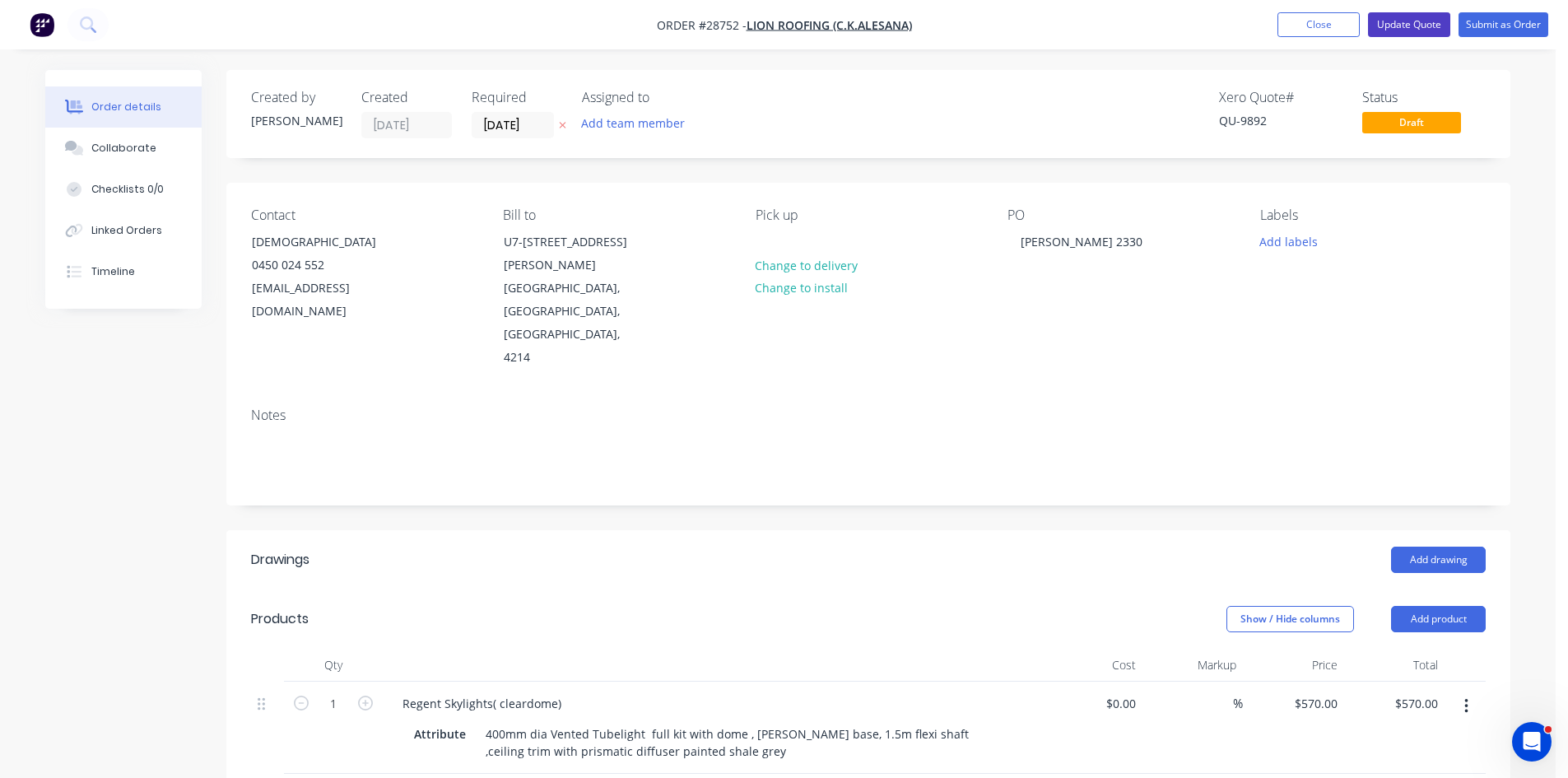
click at [1402, 21] on button "Update Quote" at bounding box center [1408, 25] width 82 height 25
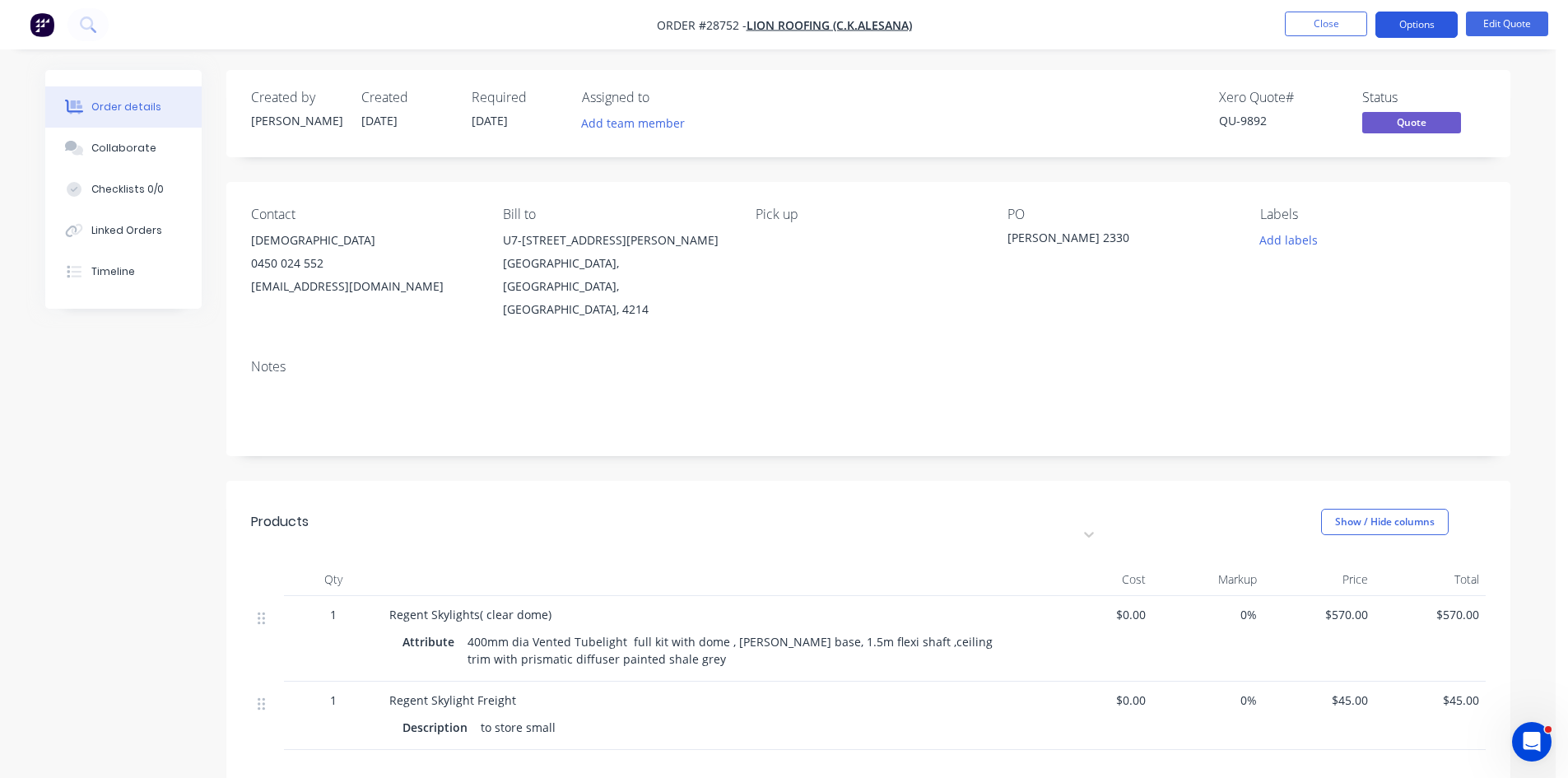
click at [1426, 33] on button "Options" at bounding box center [1415, 25] width 82 height 27
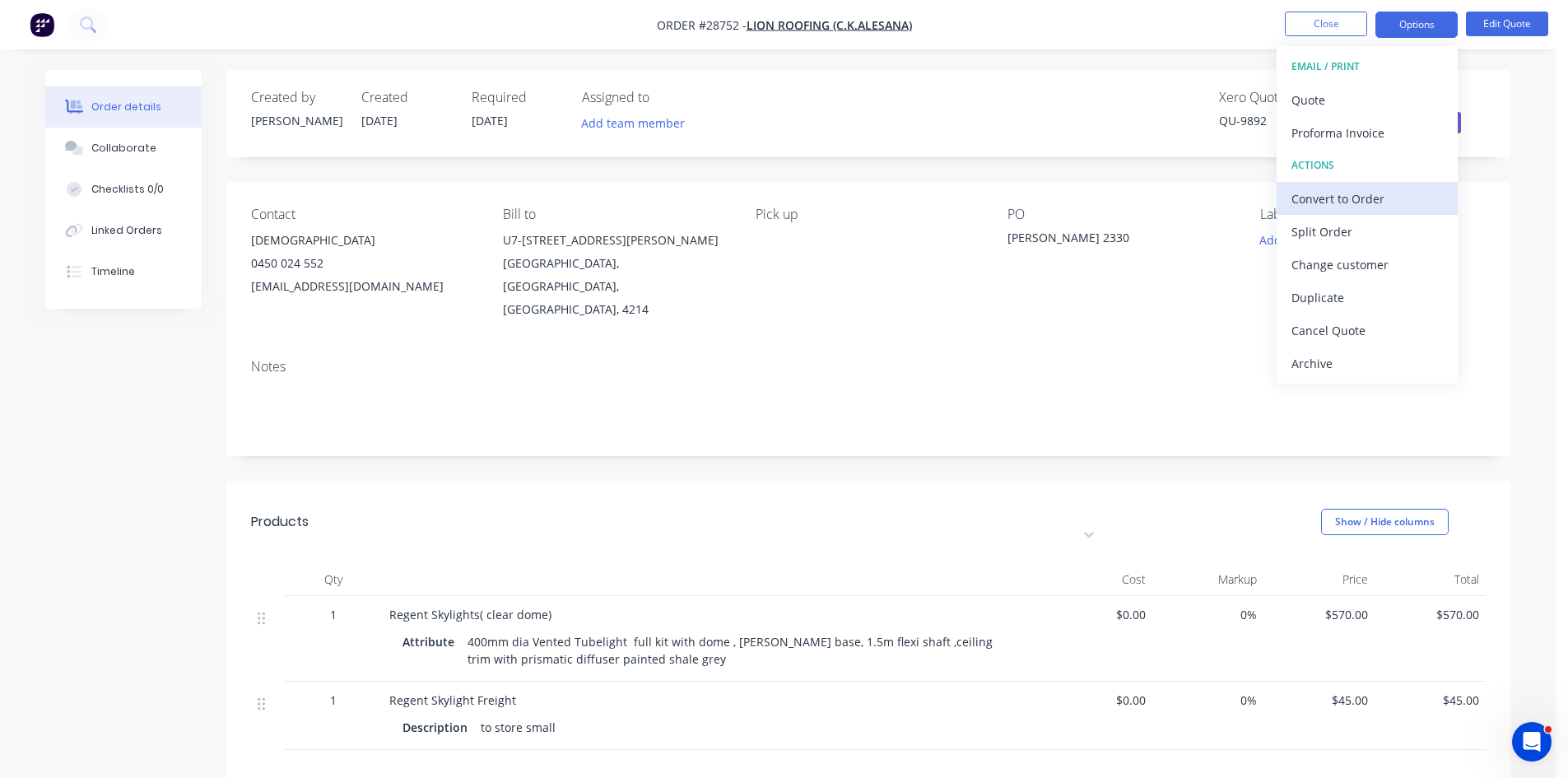
click at [1340, 198] on div "Convert to Order" at bounding box center [1366, 198] width 151 height 24
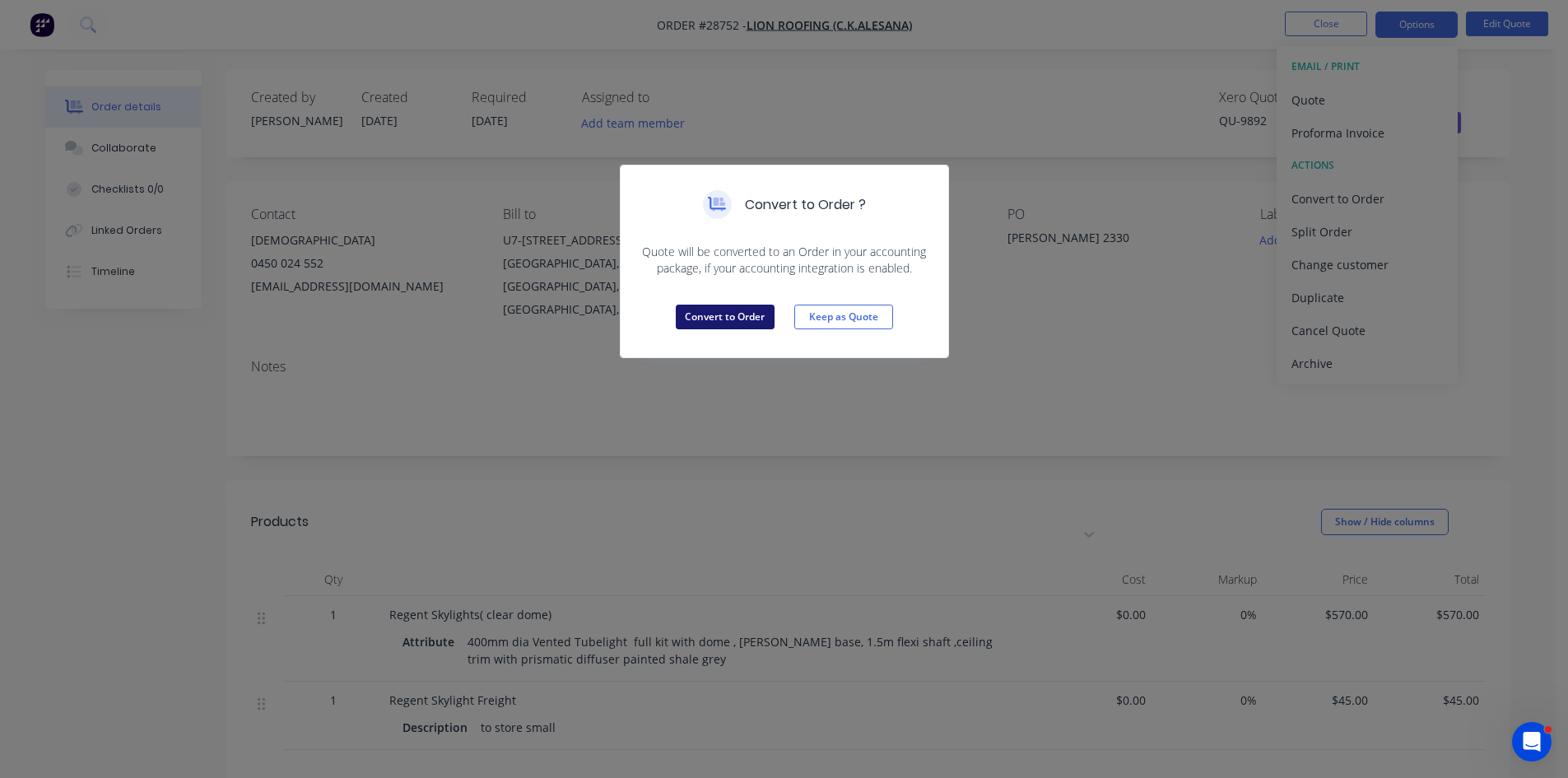
click at [714, 318] on button "Convert to Order" at bounding box center [725, 317] width 99 height 25
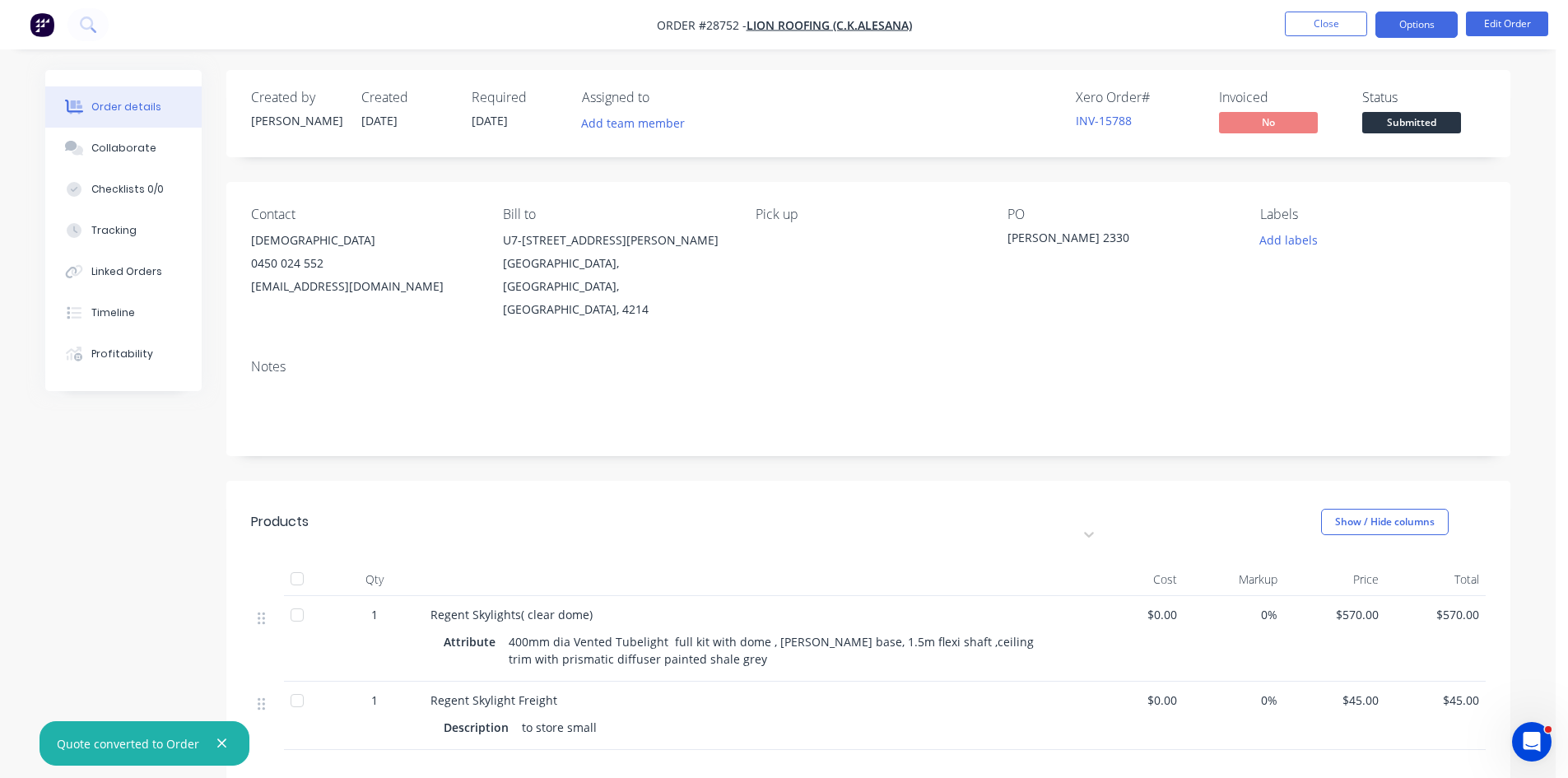
click at [1397, 33] on button "Options" at bounding box center [1415, 25] width 82 height 27
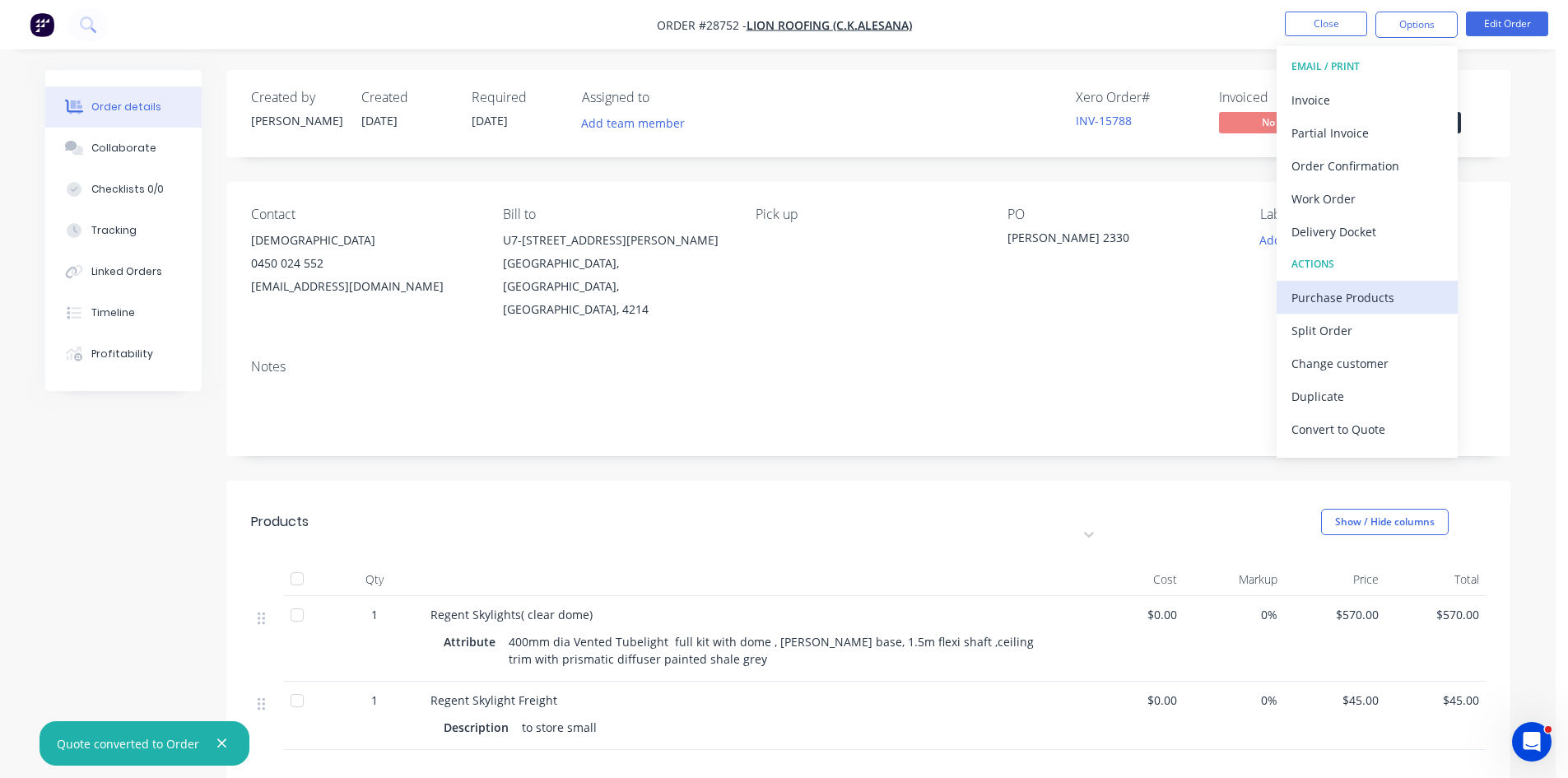
click at [1324, 290] on div "Purchase Products" at bounding box center [1366, 297] width 151 height 24
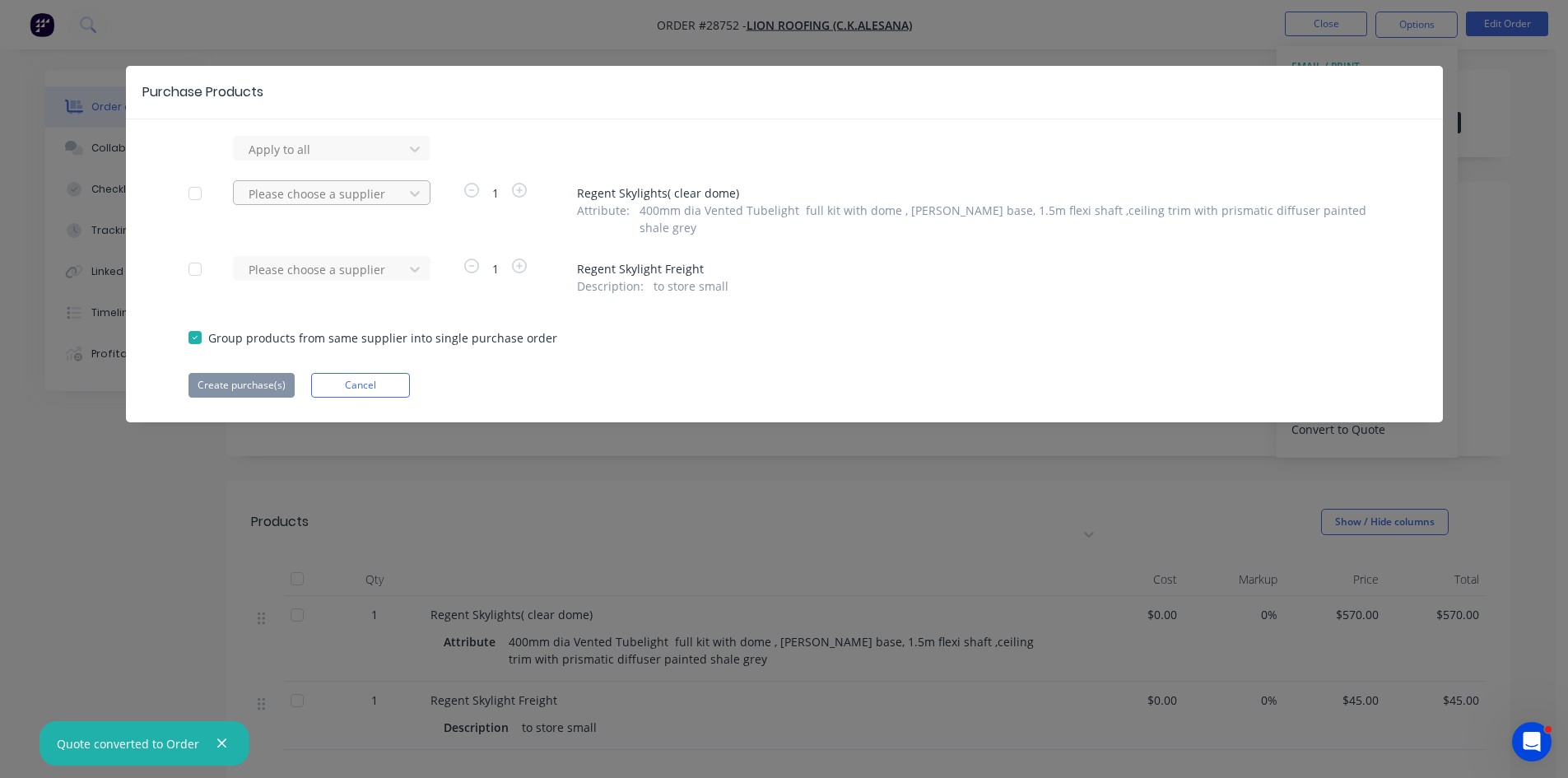
click at [294, 195] on div at bounding box center [321, 194] width 148 height 21
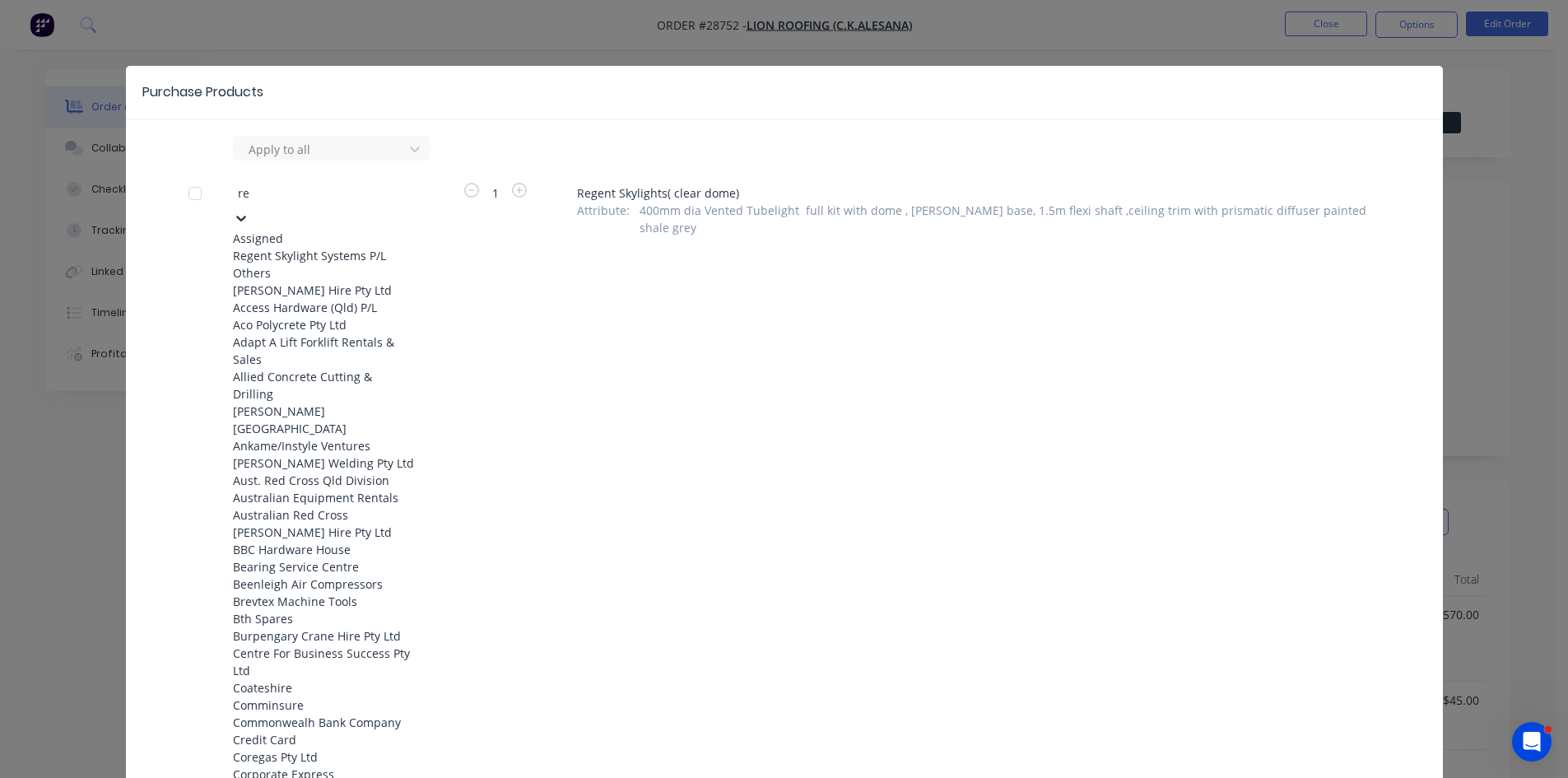
type input "reg"
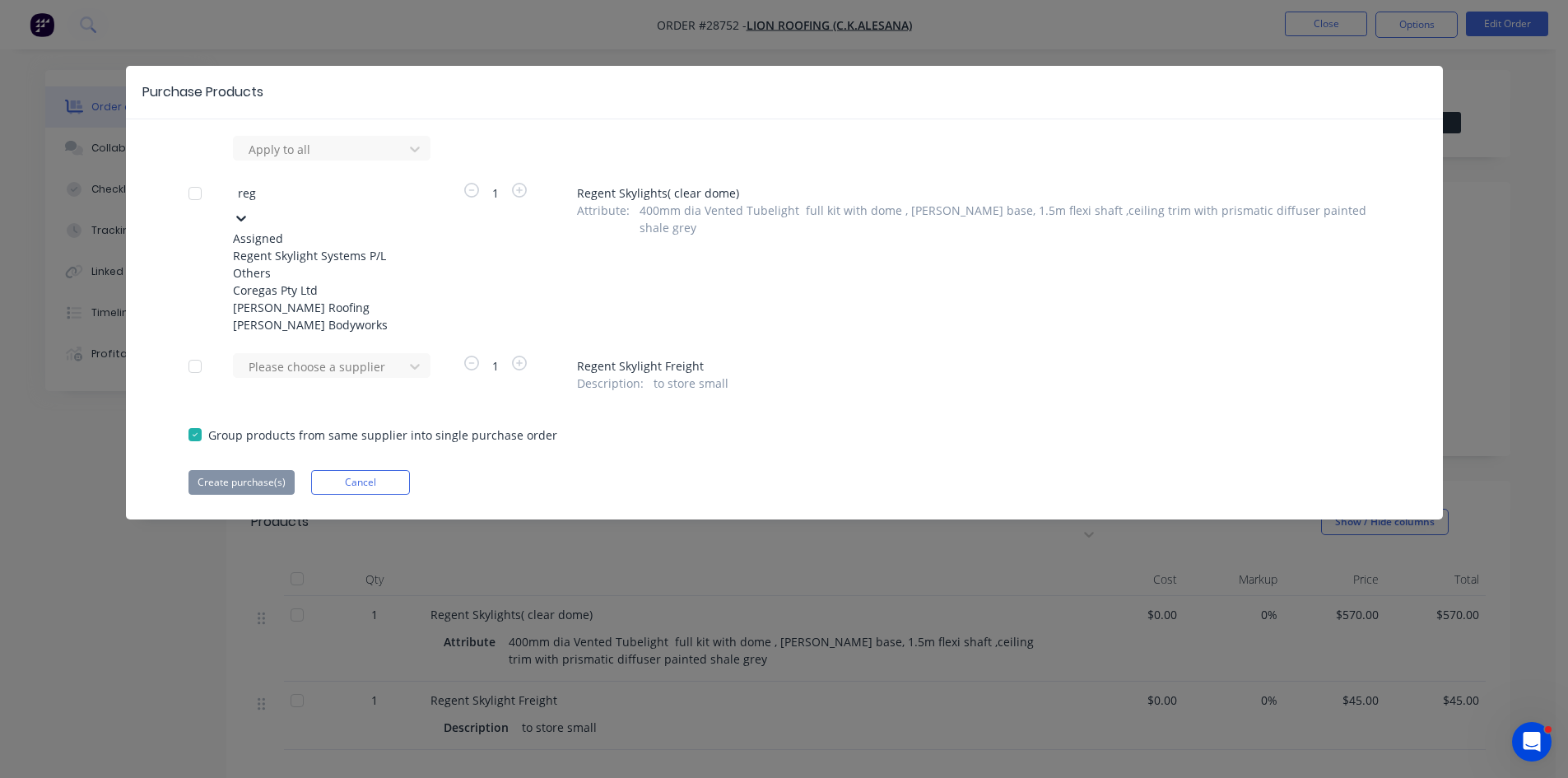
click at [298, 253] on div "Regent Skylight Systems P/L" at bounding box center [323, 256] width 181 height 18
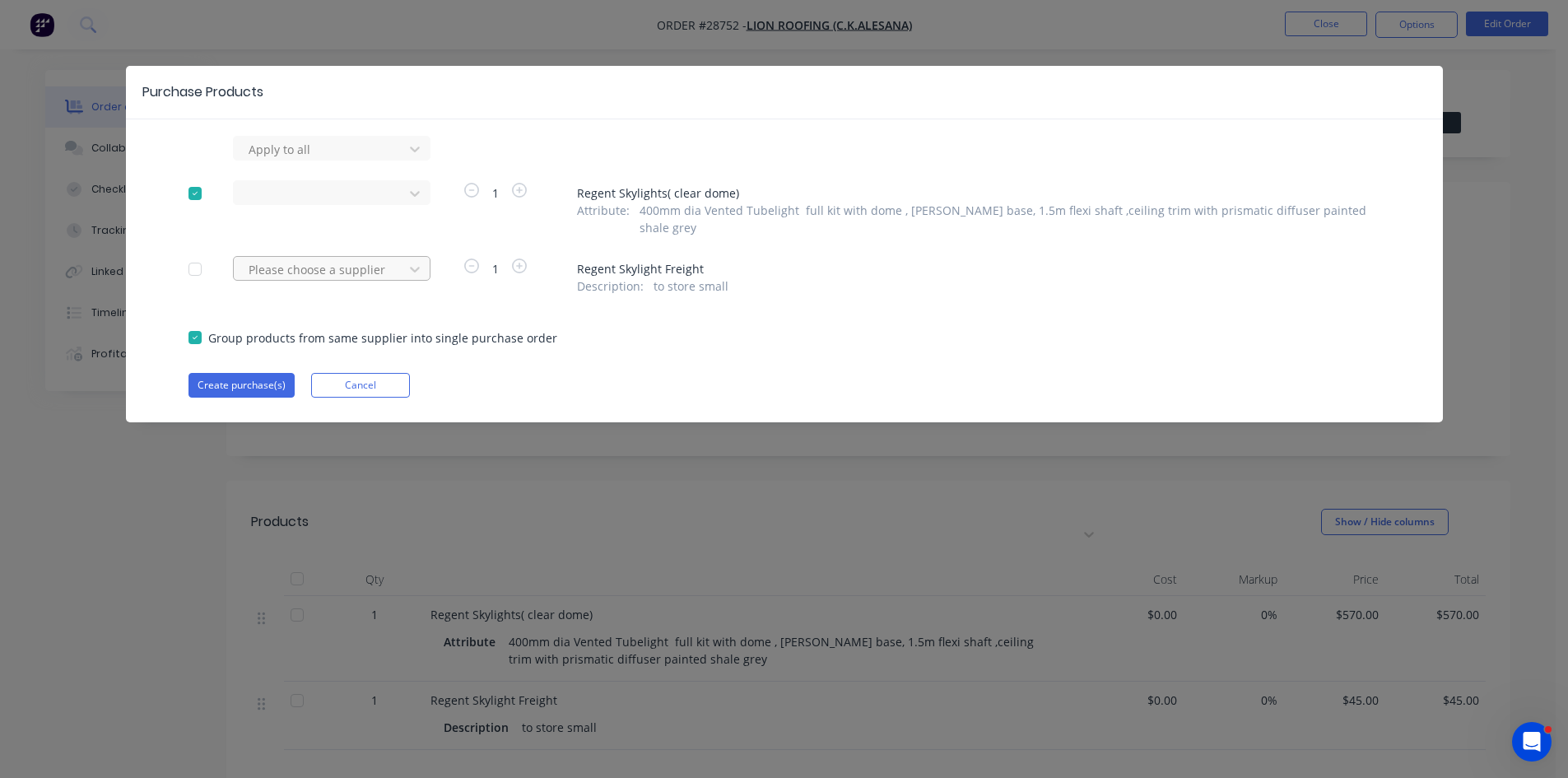
click at [279, 260] on div at bounding box center [321, 270] width 148 height 21
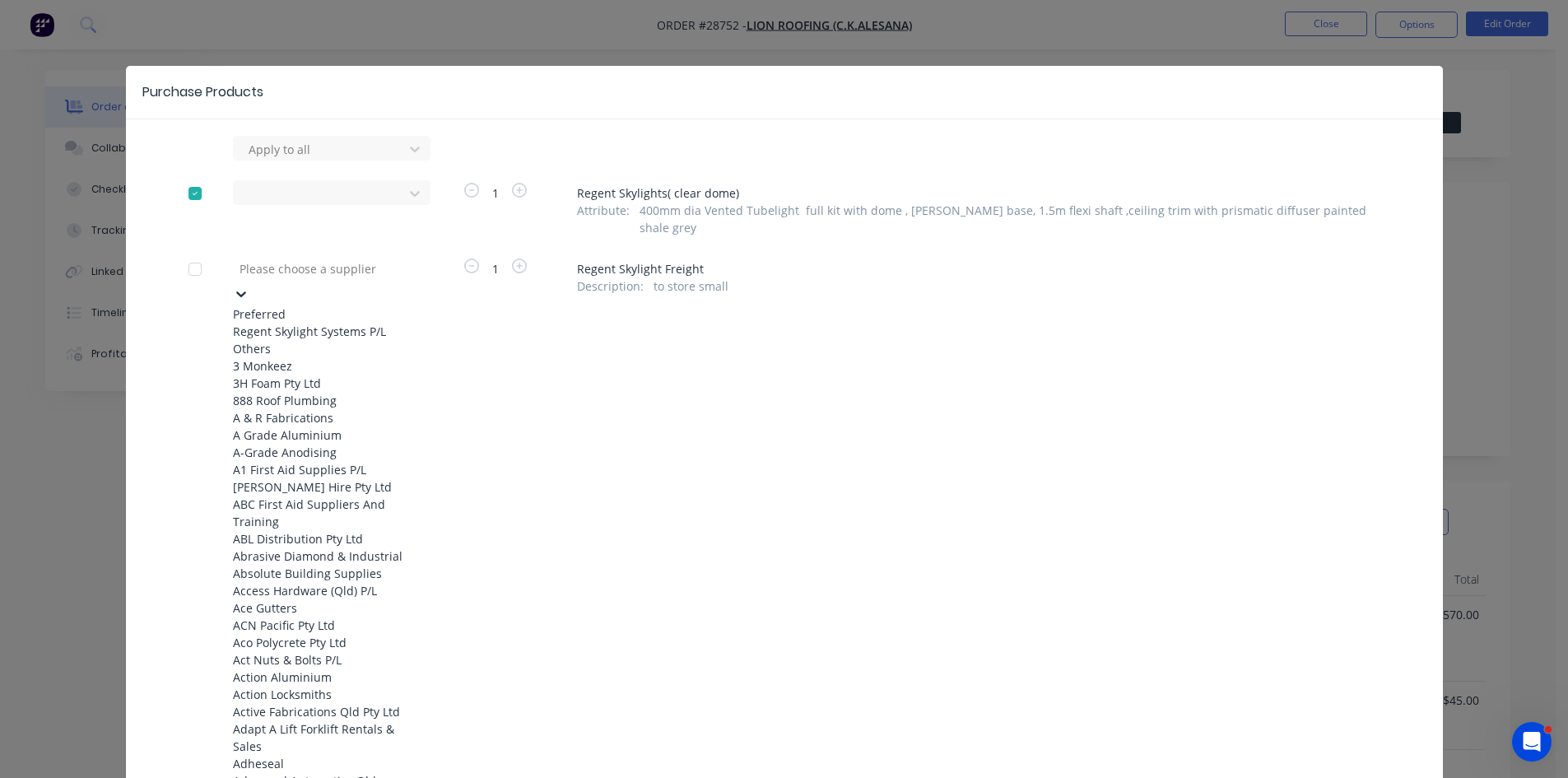
click at [295, 323] on div "Regent Skylight Systems P/L" at bounding box center [323, 332] width 181 height 18
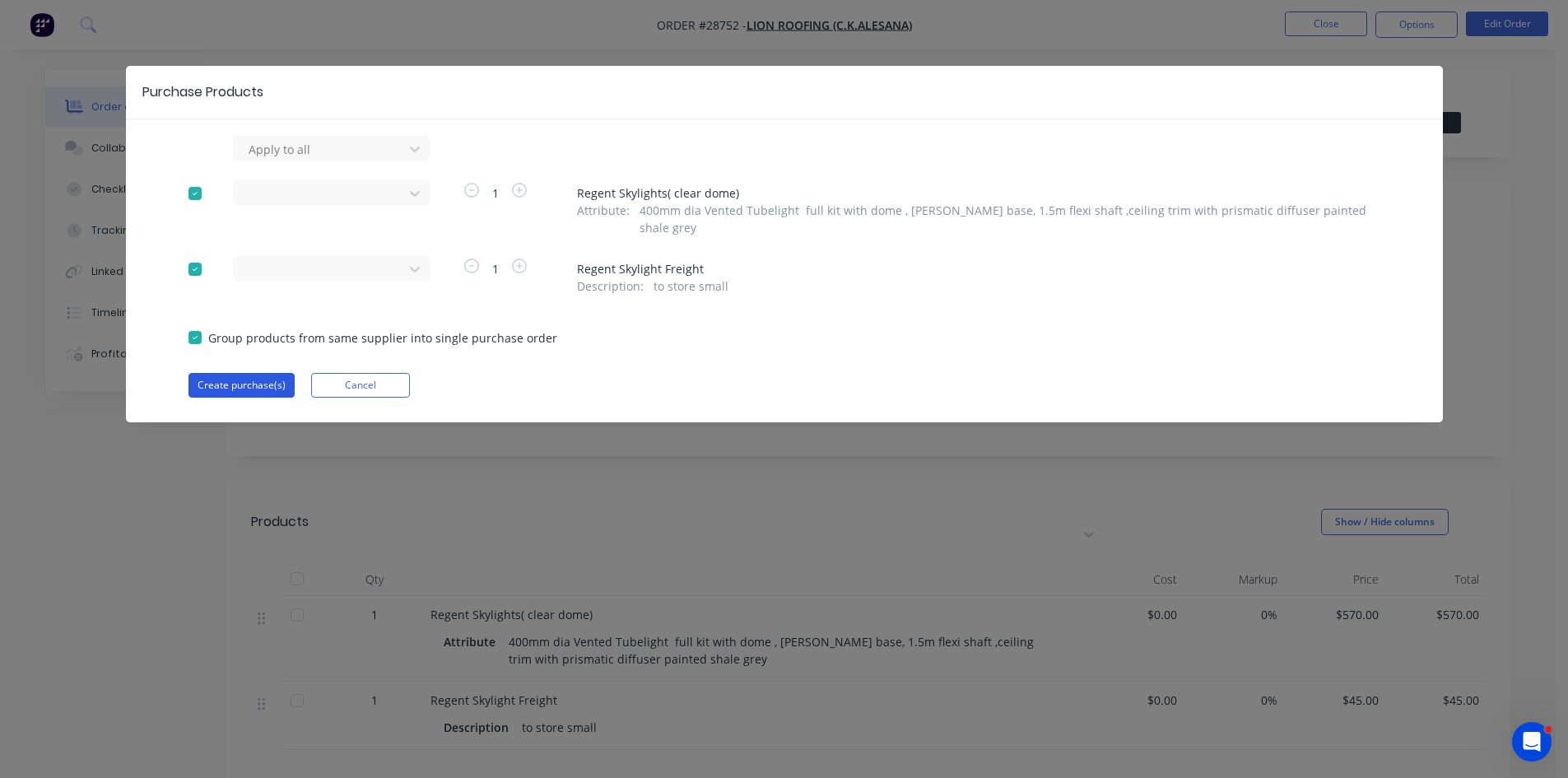
click at [254, 373] on button "Create purchase(s)" at bounding box center [242, 385] width 107 height 25
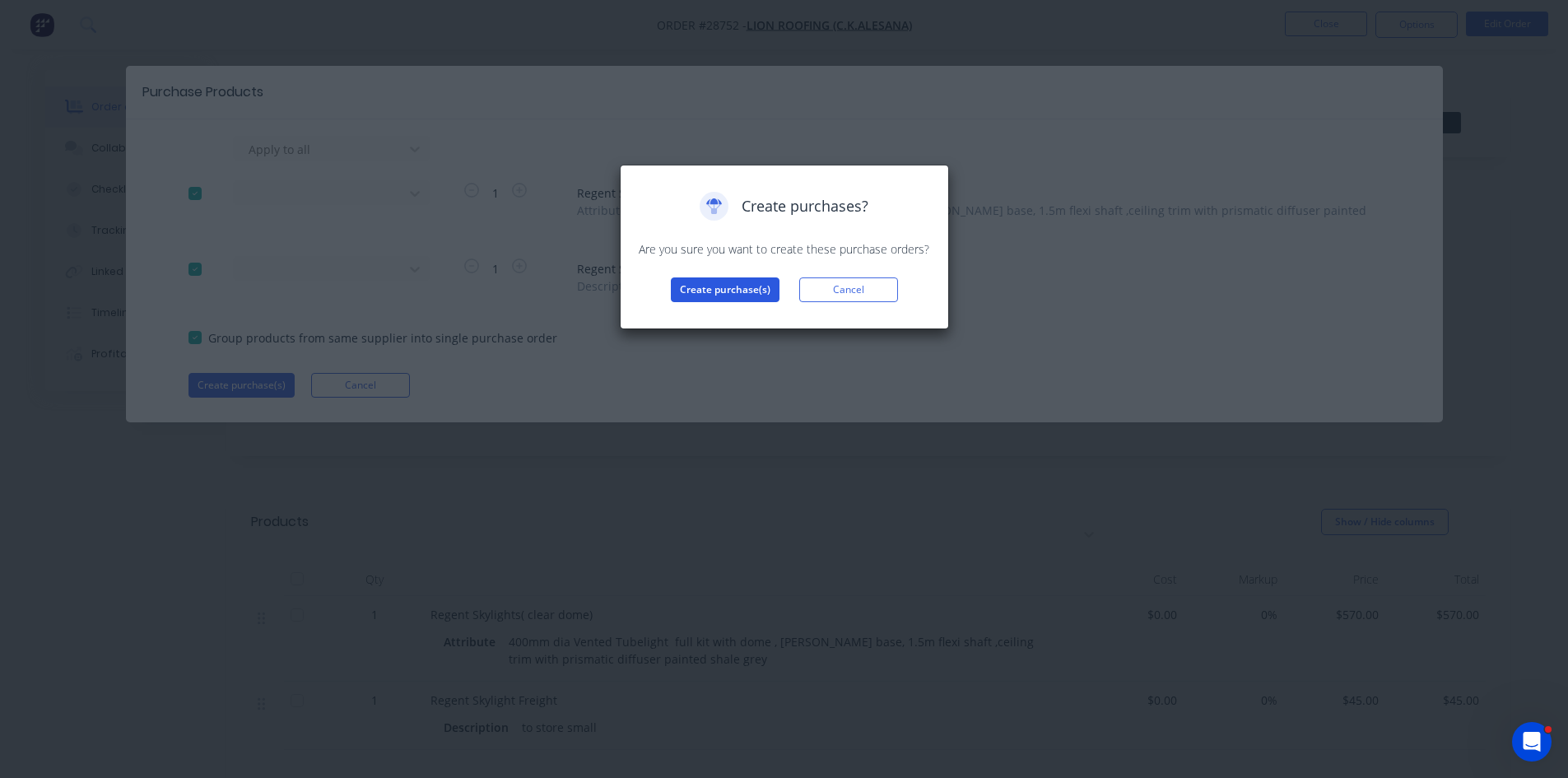
click at [703, 286] on button "Create purchase(s)" at bounding box center [725, 289] width 109 height 25
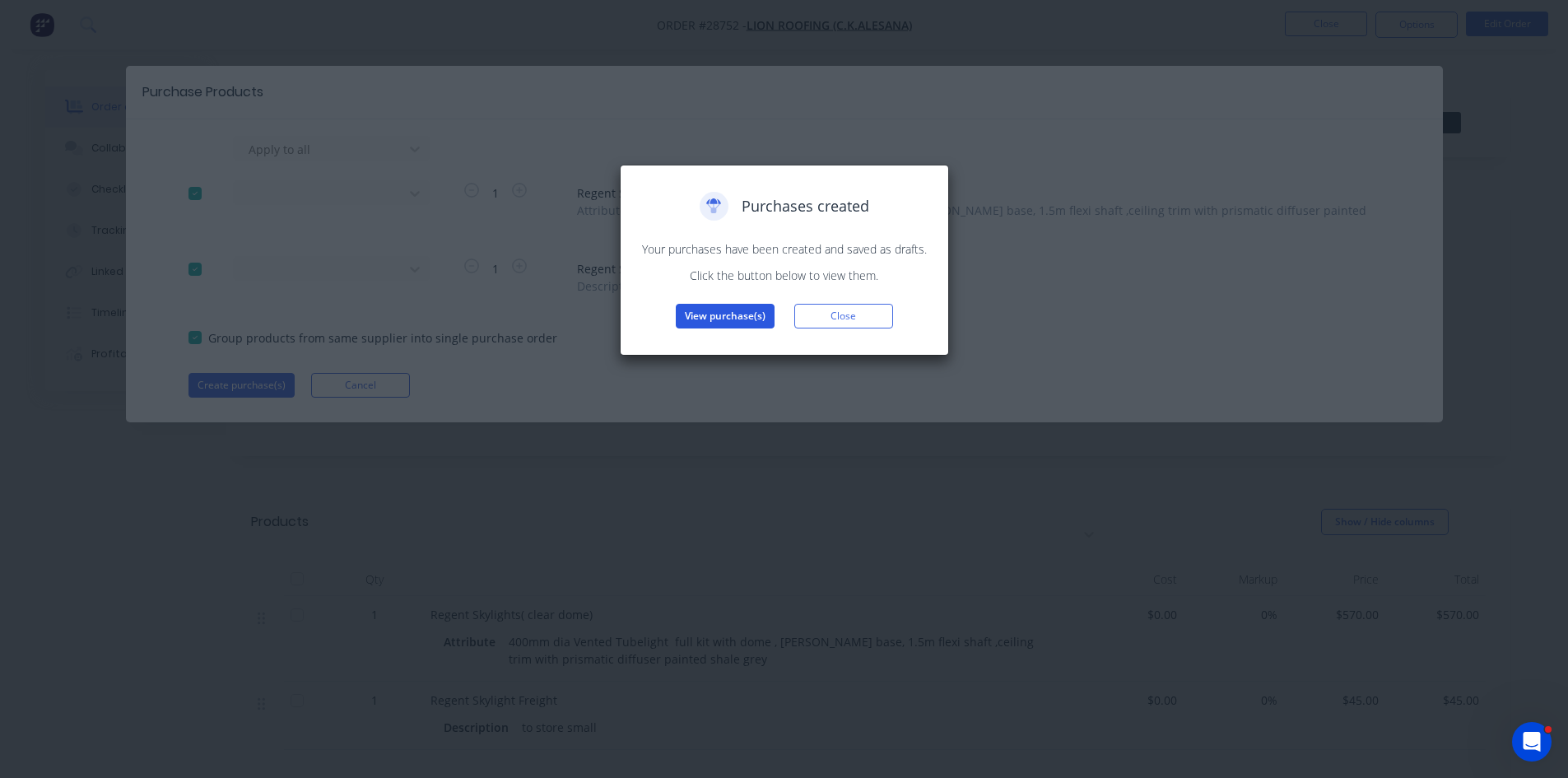
click at [714, 318] on button "View purchase(s)" at bounding box center [725, 316] width 99 height 25
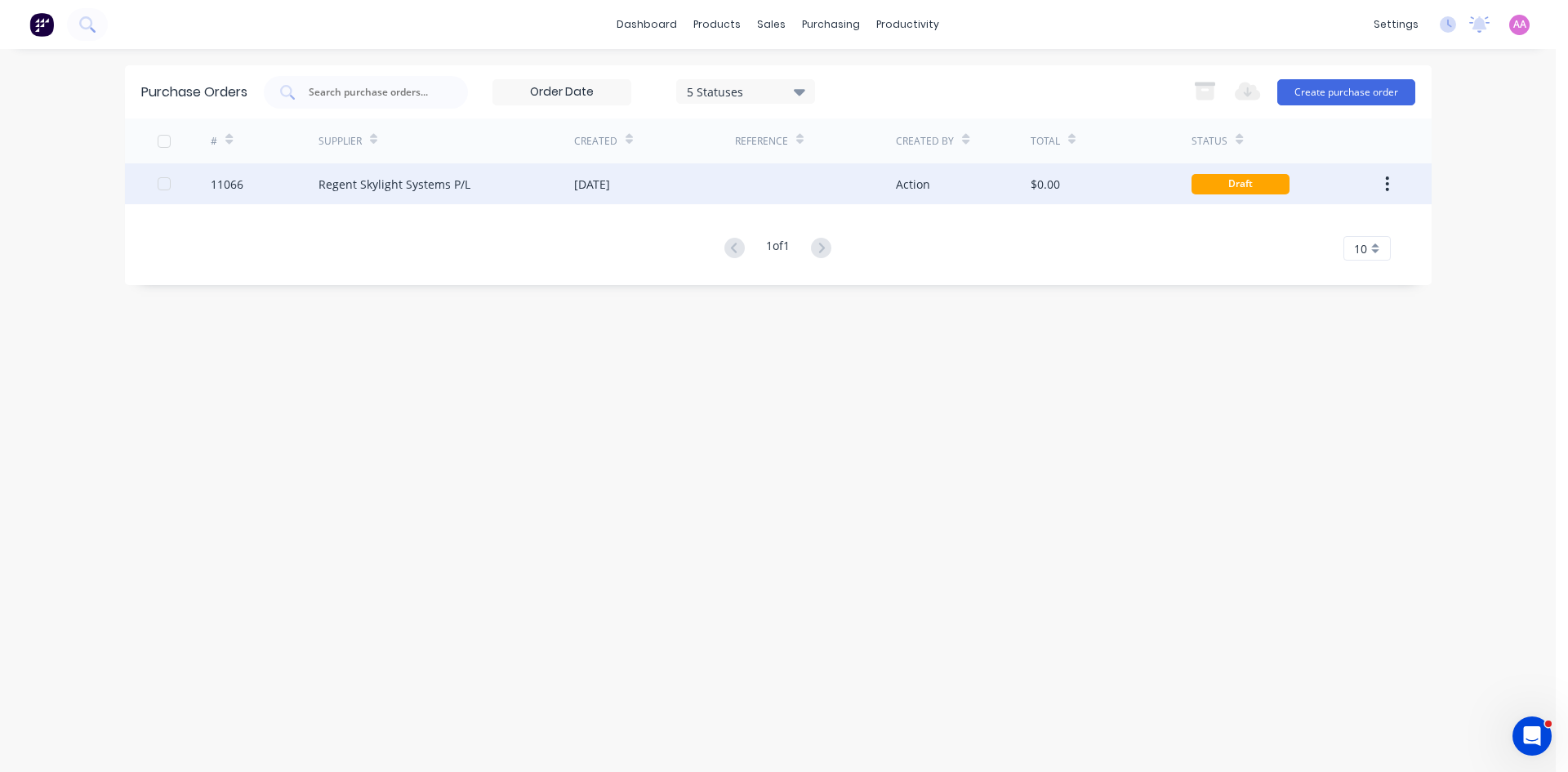
click at [383, 173] on div "Regent Skylight Systems P/L" at bounding box center [446, 184] width 256 height 41
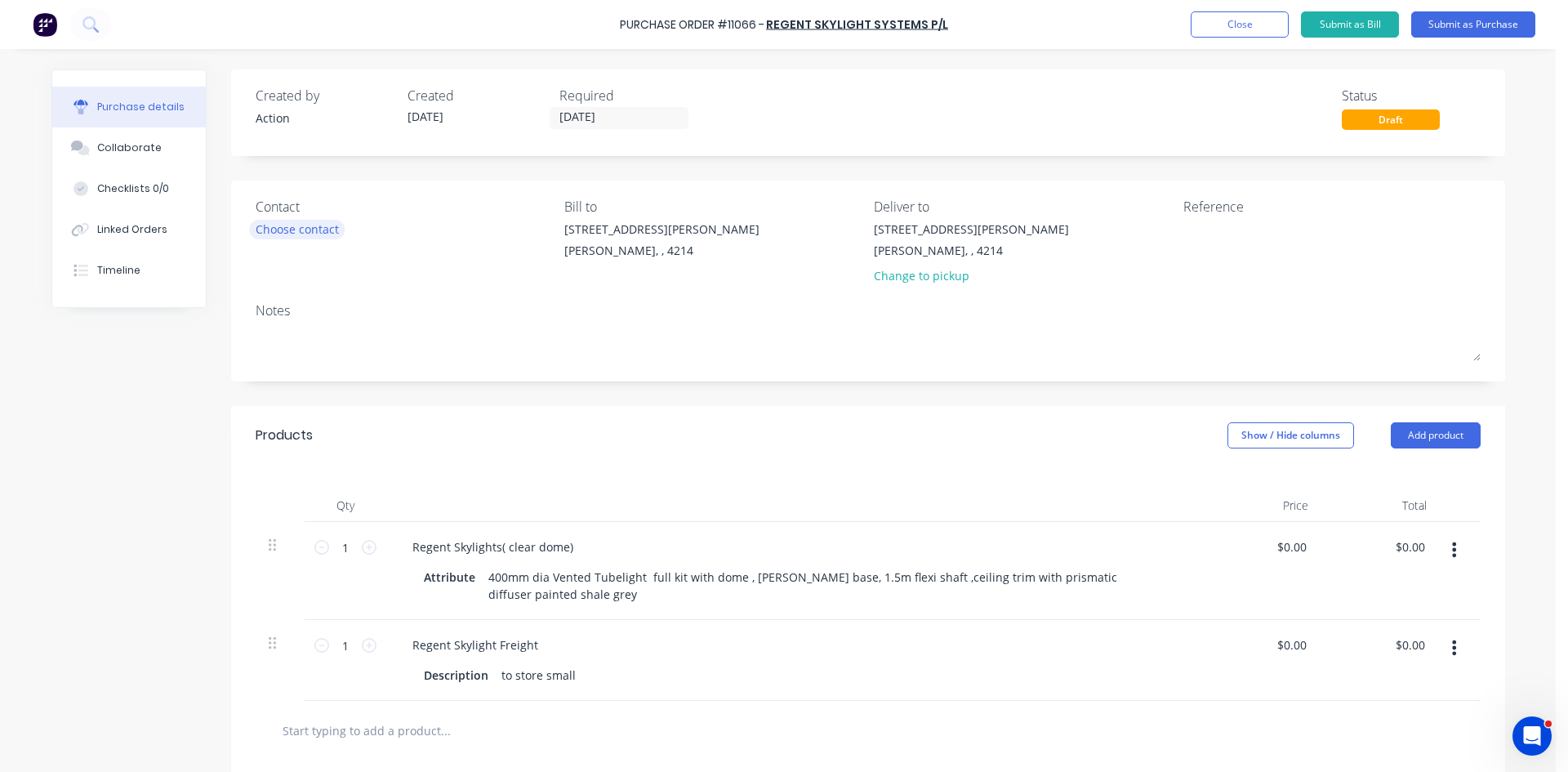
click at [283, 230] on div "Choose contact" at bounding box center [297, 229] width 83 height 18
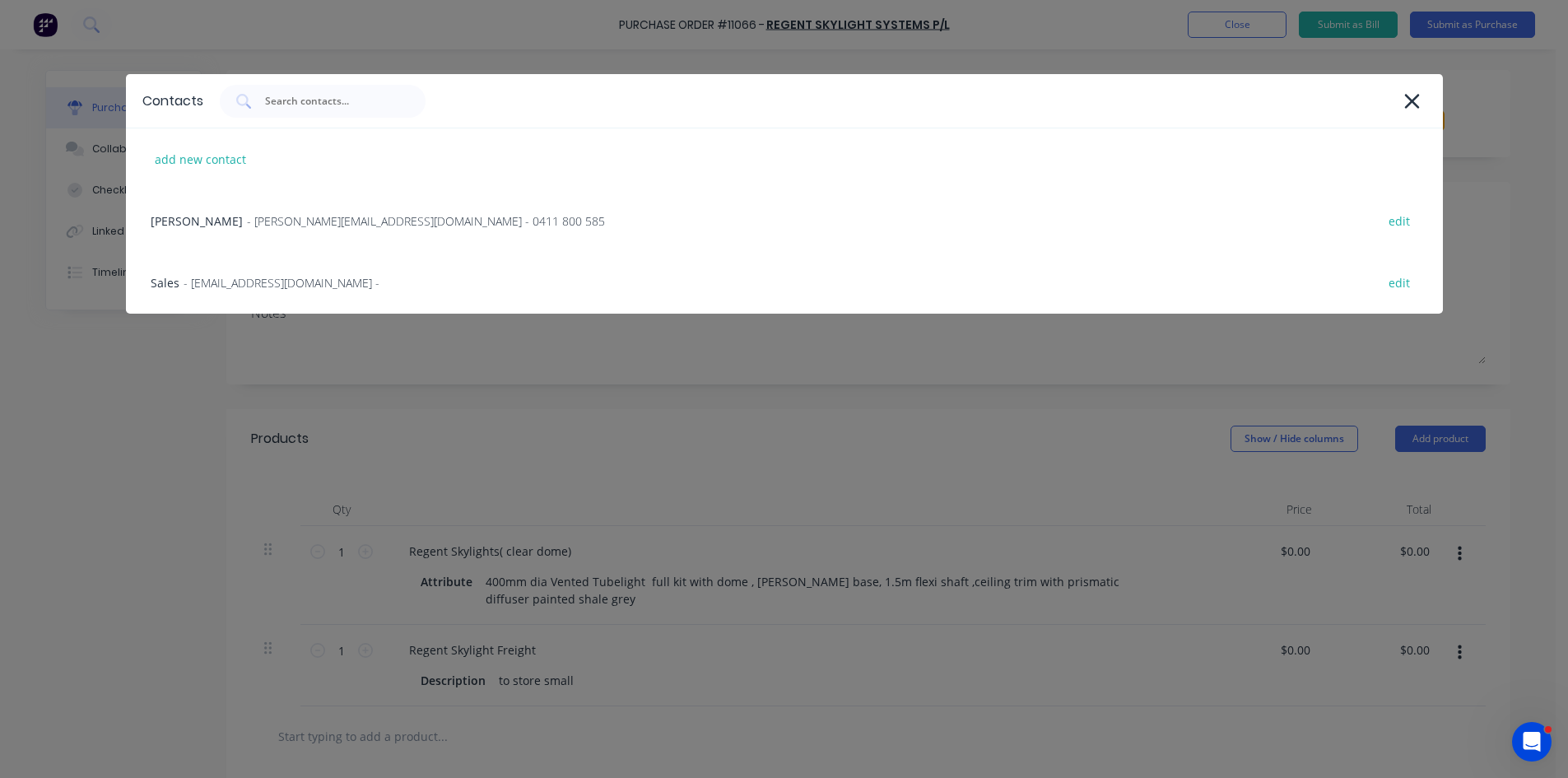
click at [285, 232] on div "Darren May - darren@regentskylights.com.au - 0411 800 585 edit" at bounding box center [784, 221] width 1316 height 62
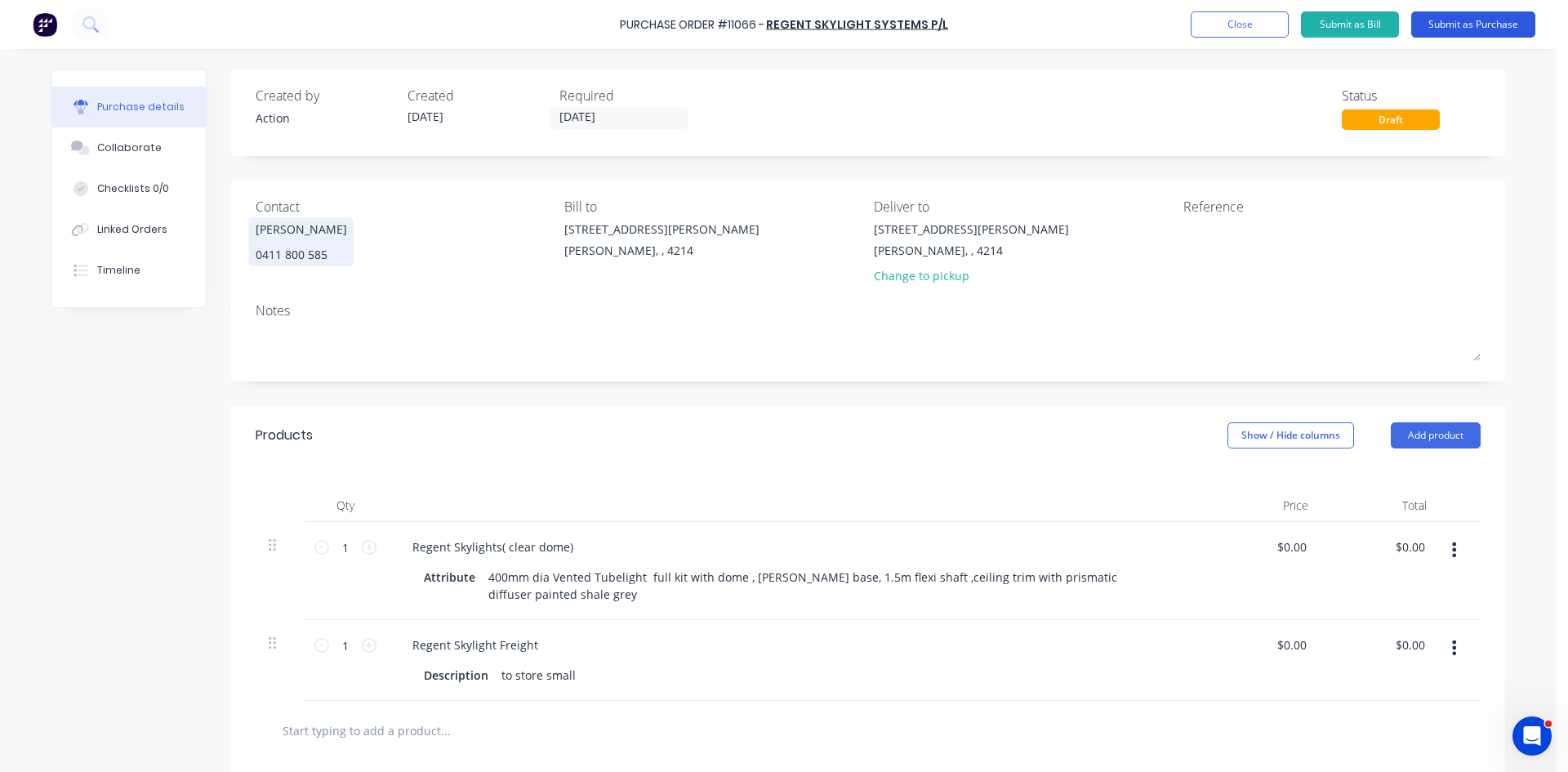
click at [1459, 24] on button "Submit as Purchase" at bounding box center [1473, 24] width 124 height 26
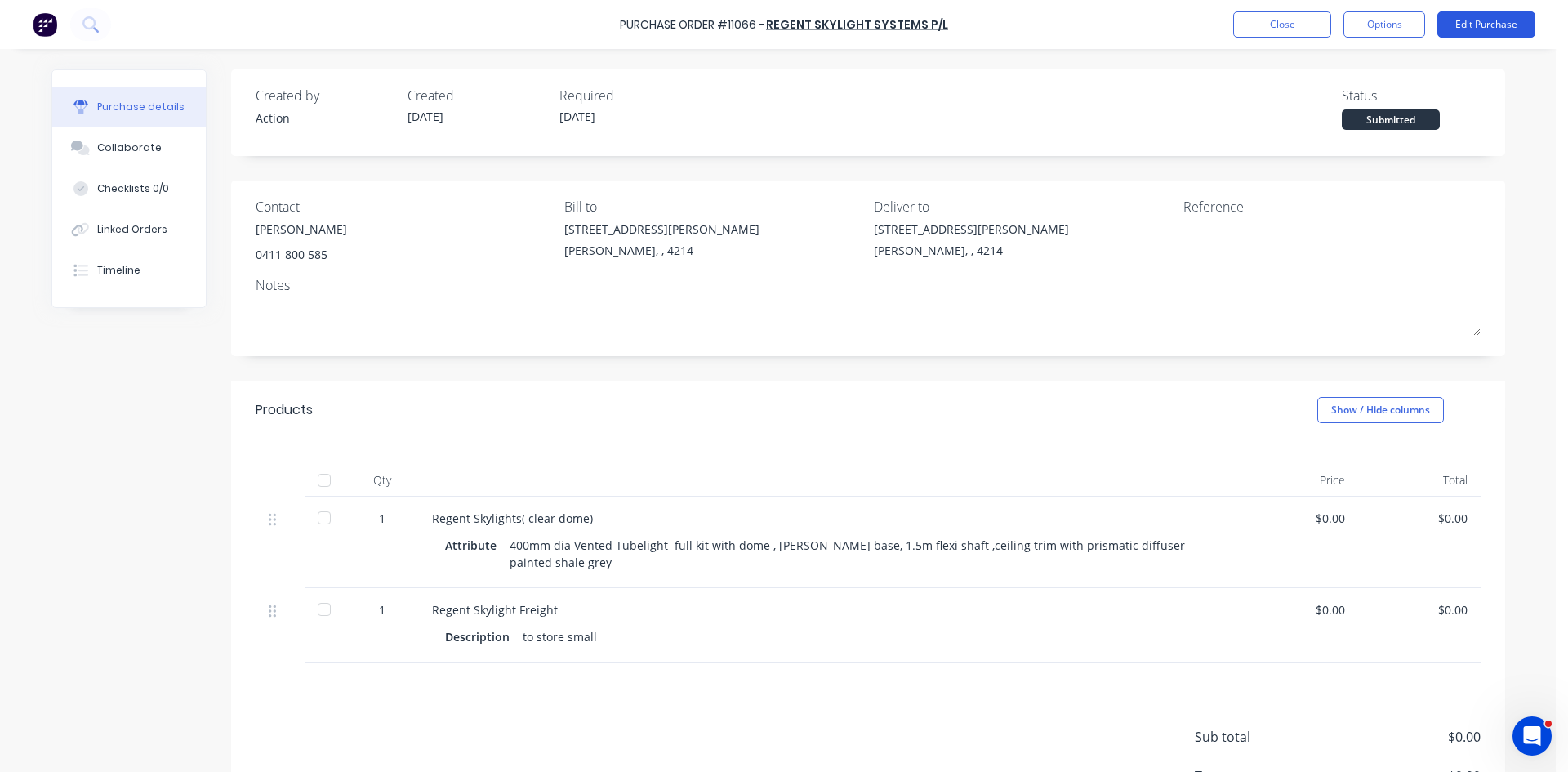
click at [1497, 28] on button "Edit Purchase" at bounding box center [1487, 24] width 98 height 26
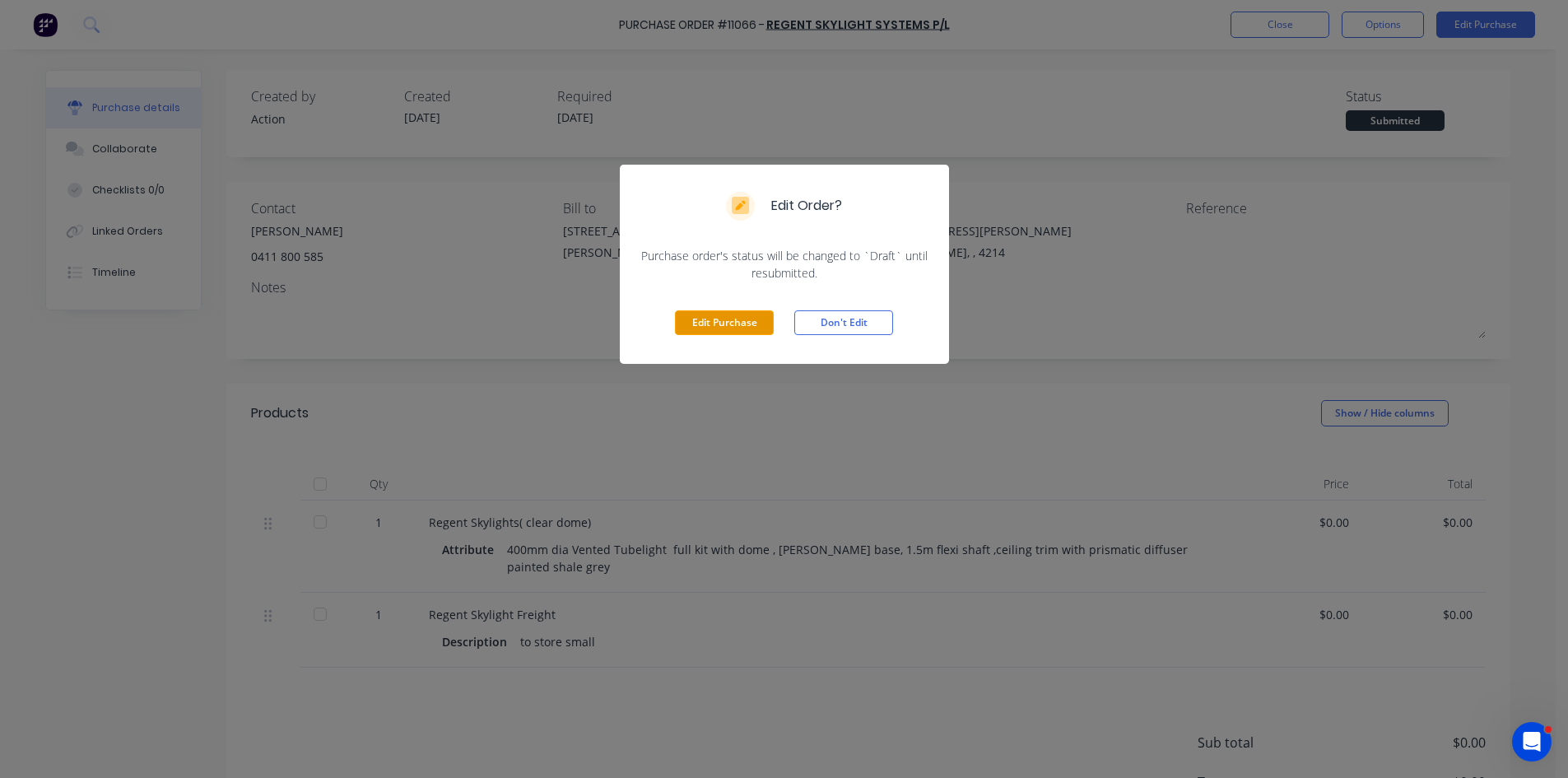
click at [725, 326] on button "Edit Purchase" at bounding box center [724, 322] width 99 height 25
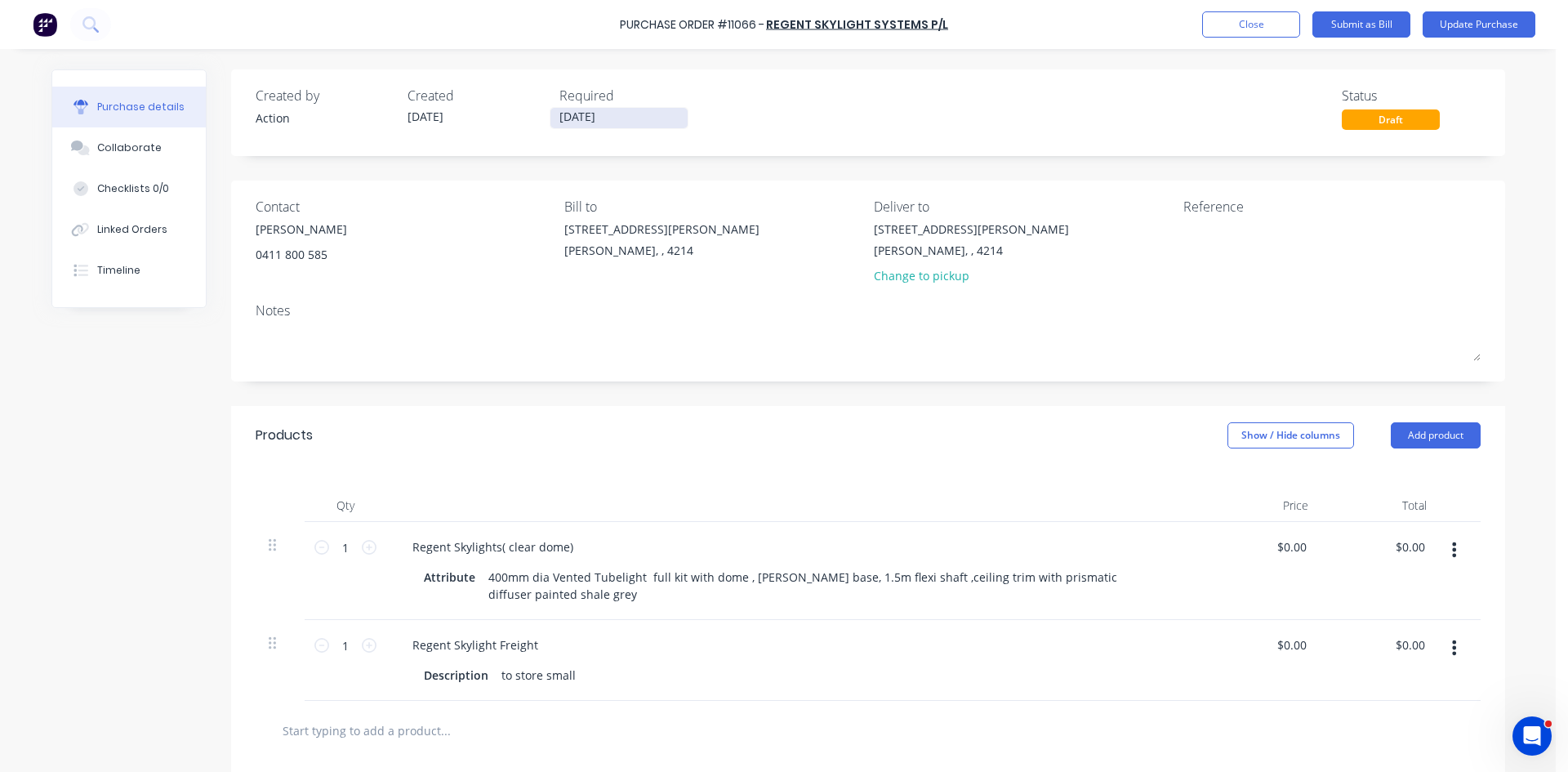
click at [570, 119] on input "[DATE]" at bounding box center [619, 118] width 137 height 21
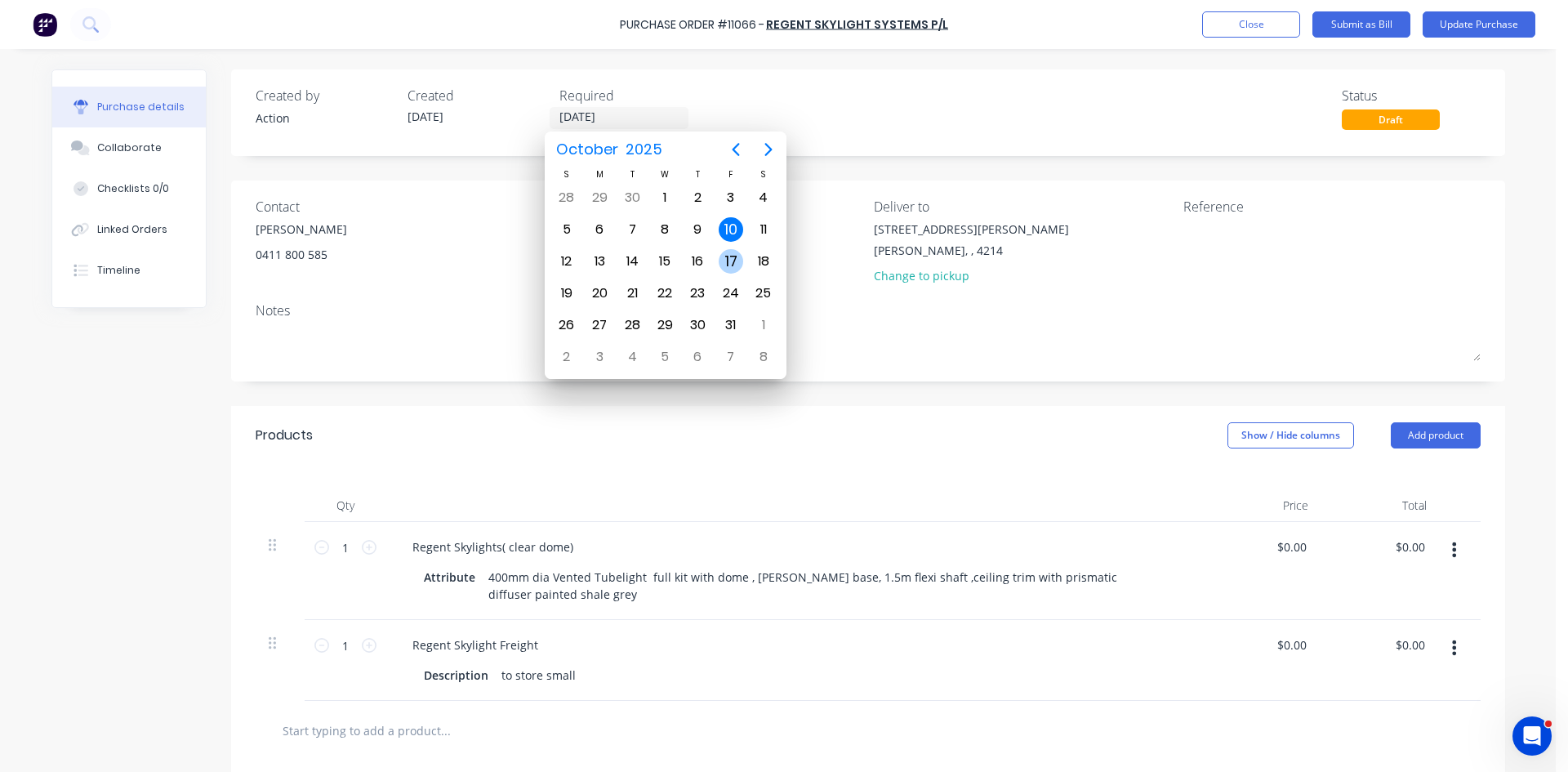
click at [735, 263] on div "17" at bounding box center [731, 261] width 24 height 24
type input "17/10/25"
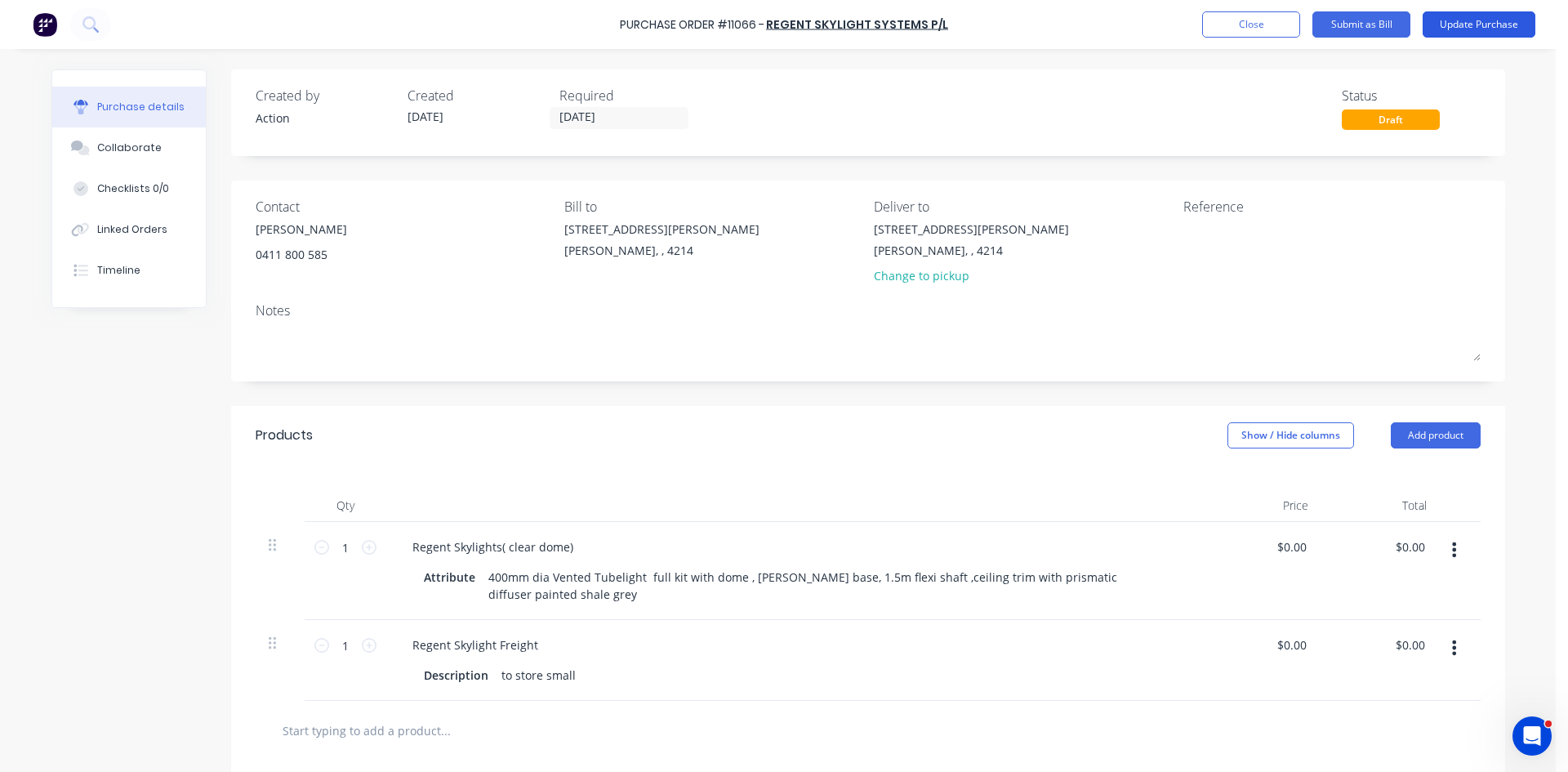
click at [1516, 18] on button "Update Purchase" at bounding box center [1479, 24] width 113 height 26
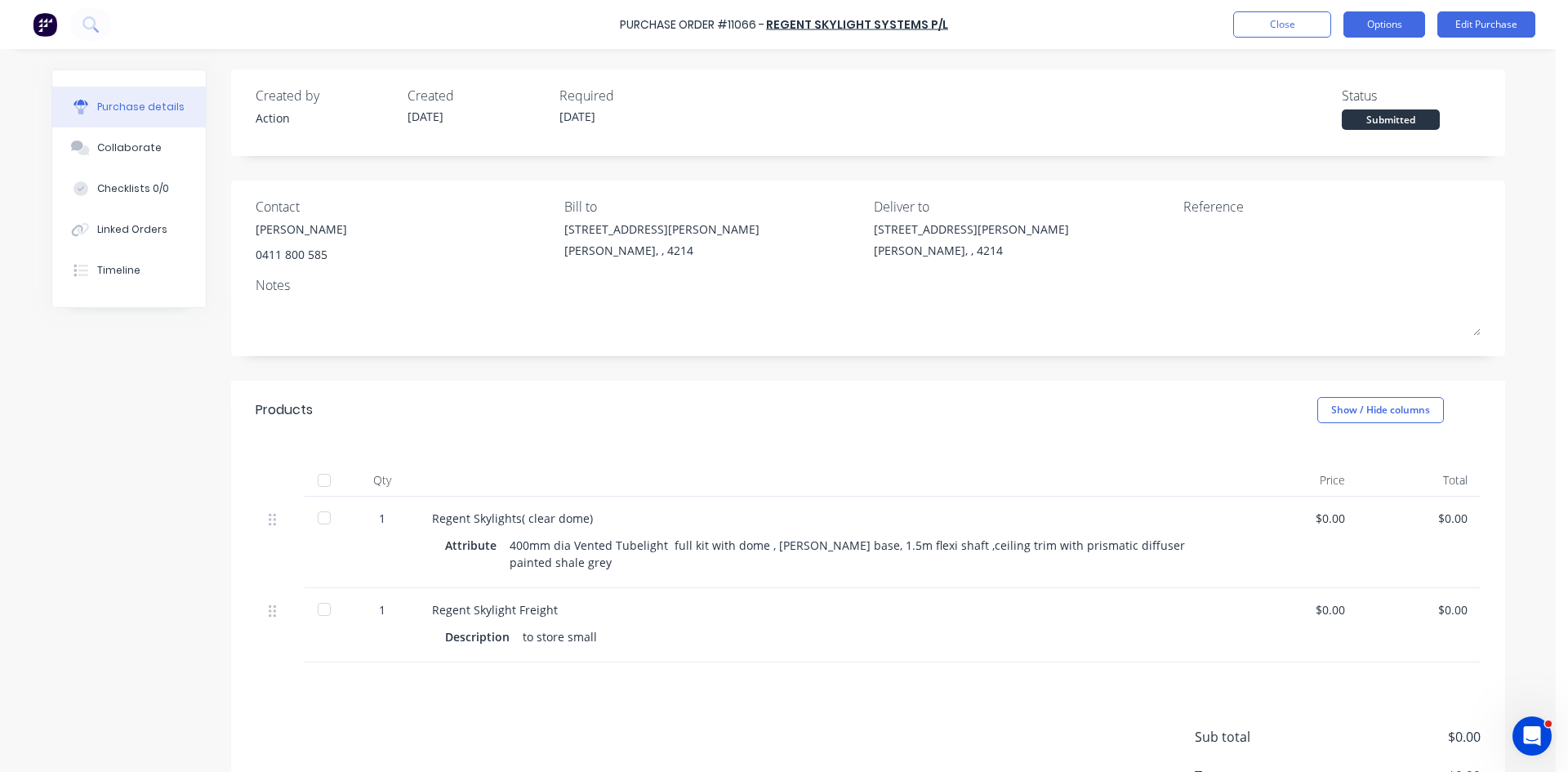
click at [1370, 18] on button "Options" at bounding box center [1384, 24] width 81 height 26
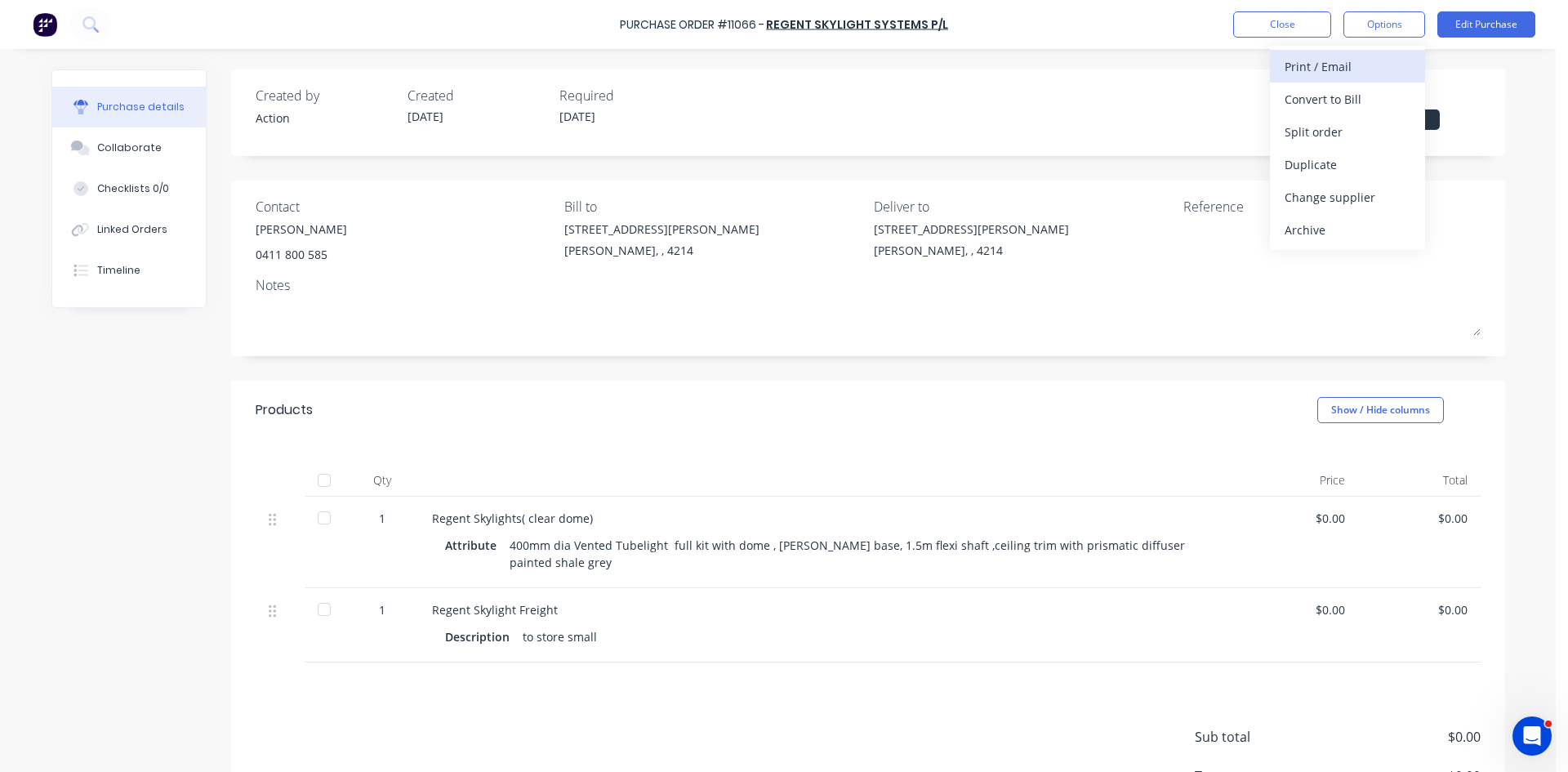
click at [1361, 60] on div "Print / Email" at bounding box center [1348, 67] width 125 height 24
click at [1335, 128] on div "Without pricing" at bounding box center [1348, 132] width 125 height 24
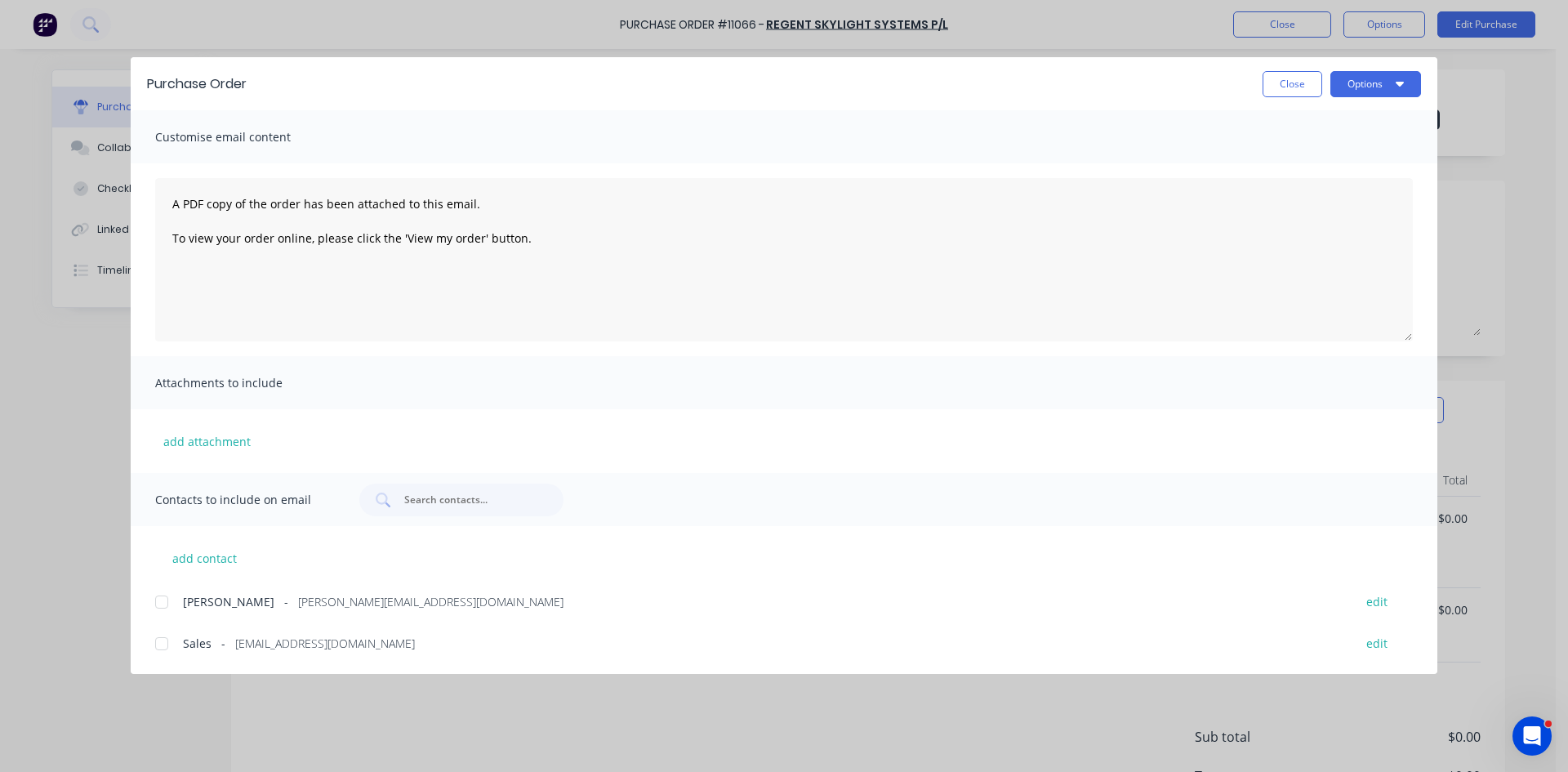
drag, startPoint x: 165, startPoint y: 604, endPoint x: 169, endPoint y: 645, distance: 41.2
click at [165, 607] on div at bounding box center [161, 602] width 32 height 32
click at [165, 636] on div at bounding box center [161, 643] width 32 height 32
click at [1381, 74] on button "Options" at bounding box center [1375, 84] width 91 height 26
click at [1300, 193] on div "Email" at bounding box center [1344, 191] width 125 height 24
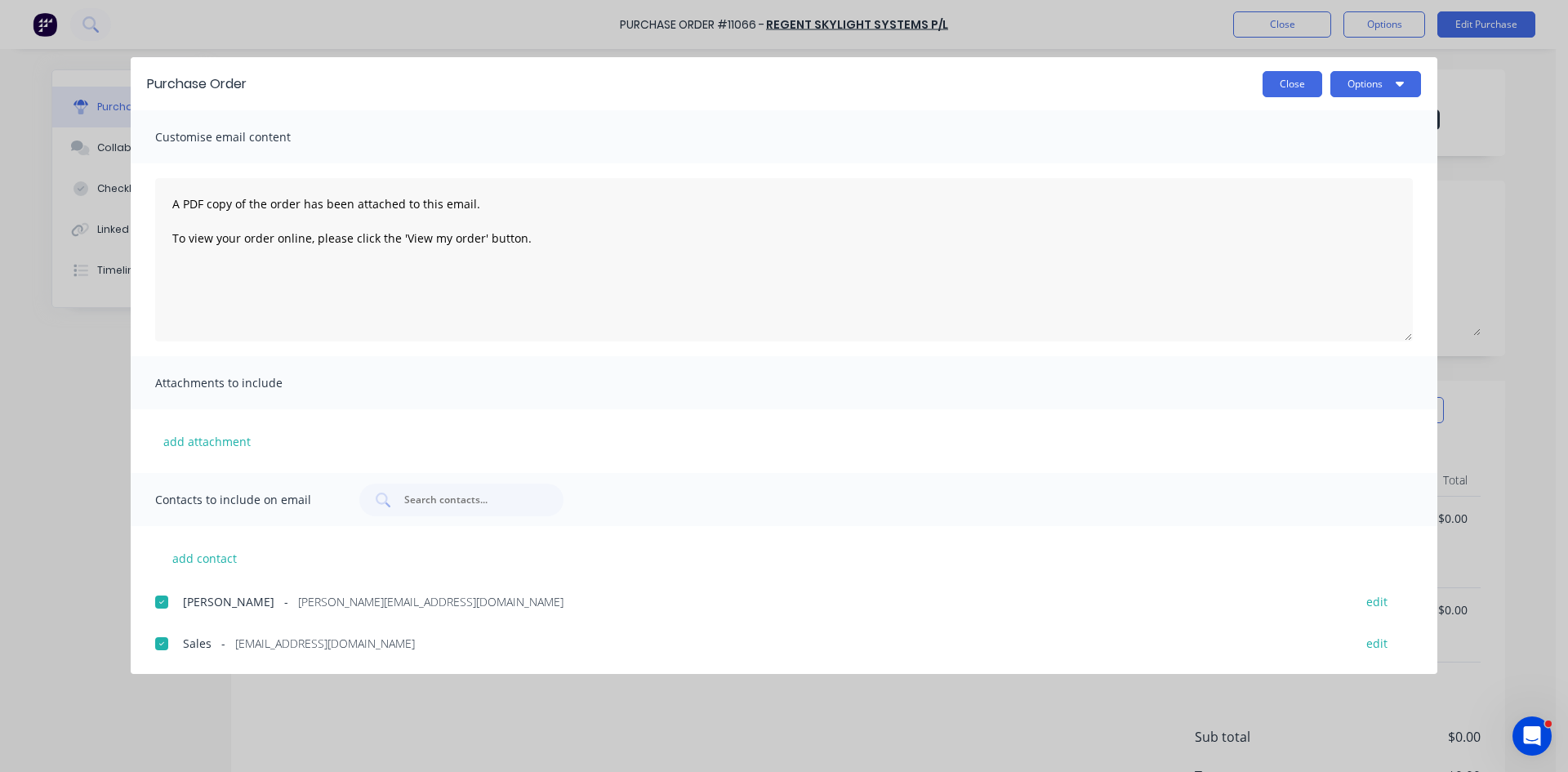
click at [1284, 91] on button "Close" at bounding box center [1292, 84] width 60 height 26
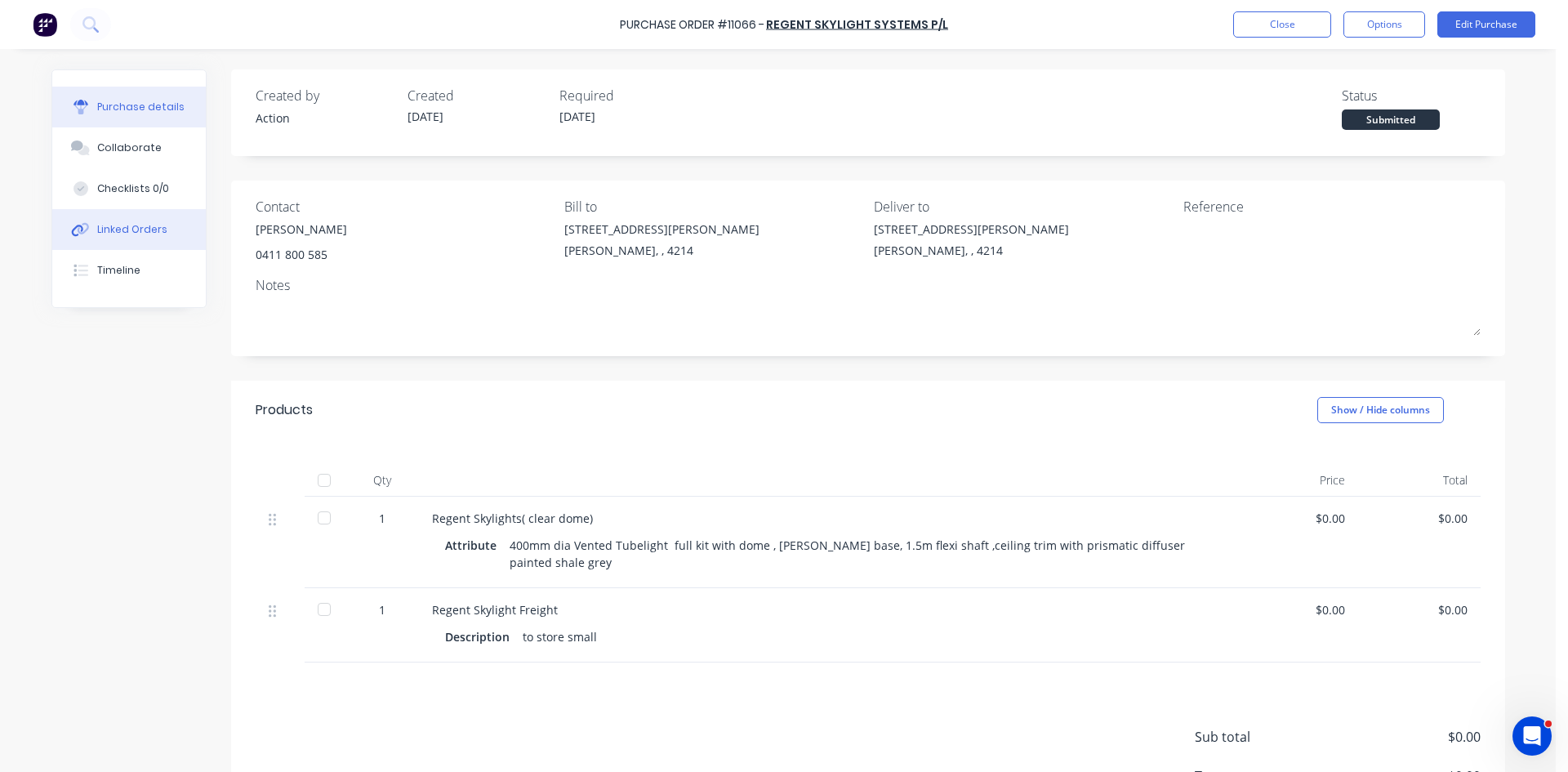
click at [143, 217] on button "Linked Orders" at bounding box center [128, 229] width 154 height 41
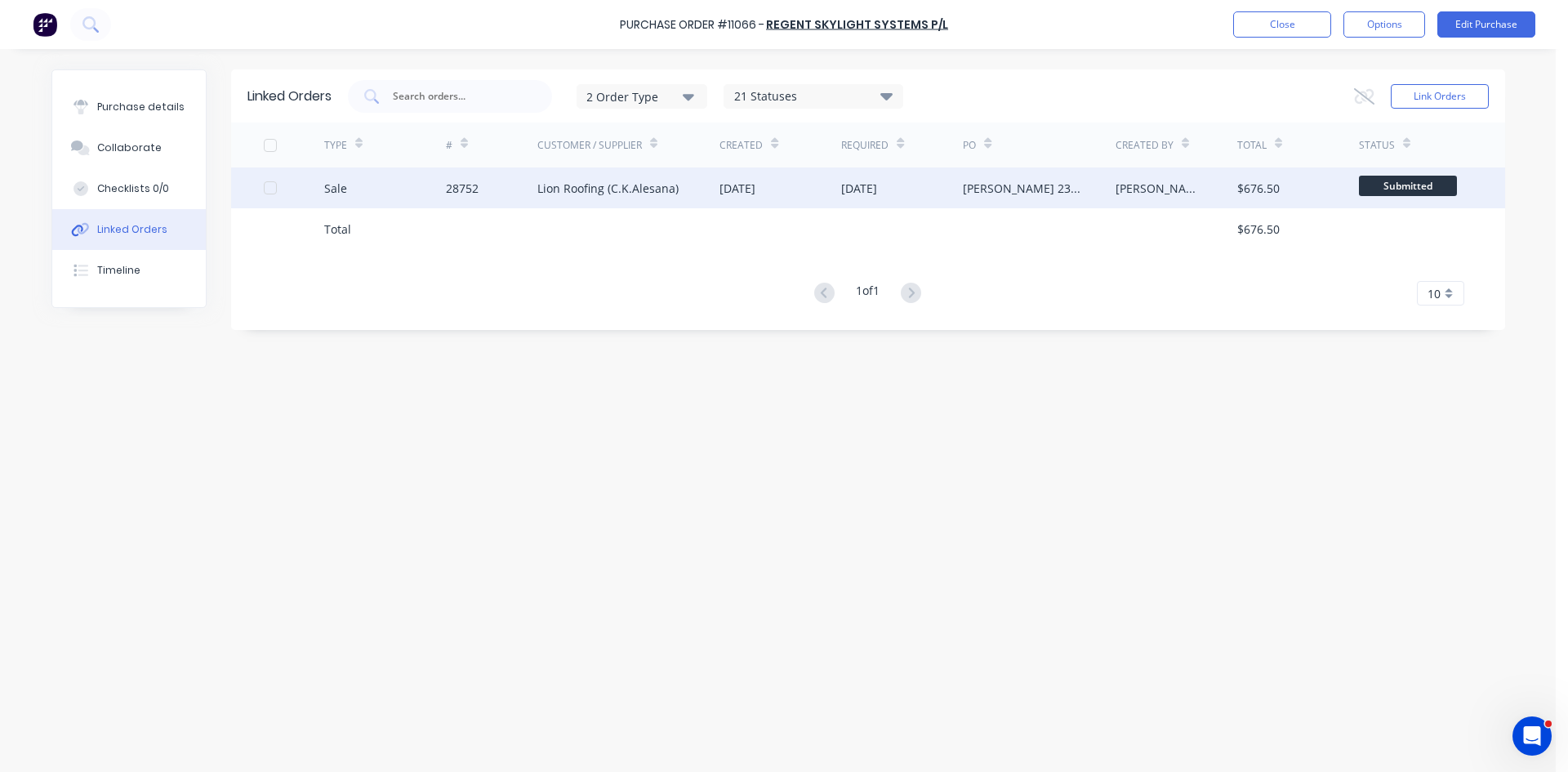
click at [513, 178] on div "28752" at bounding box center [491, 188] width 91 height 41
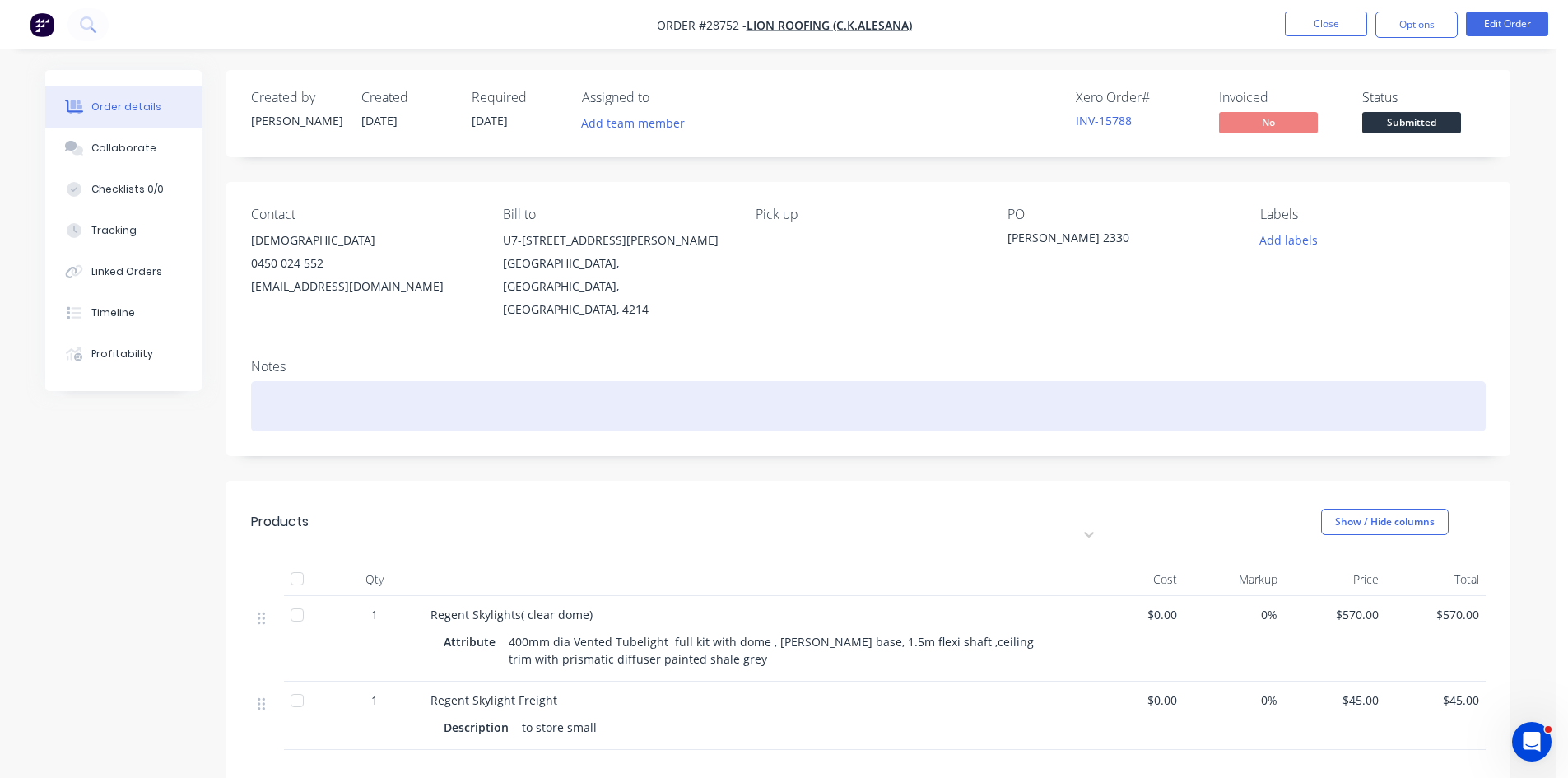
click at [443, 381] on div at bounding box center [867, 406] width 1234 height 50
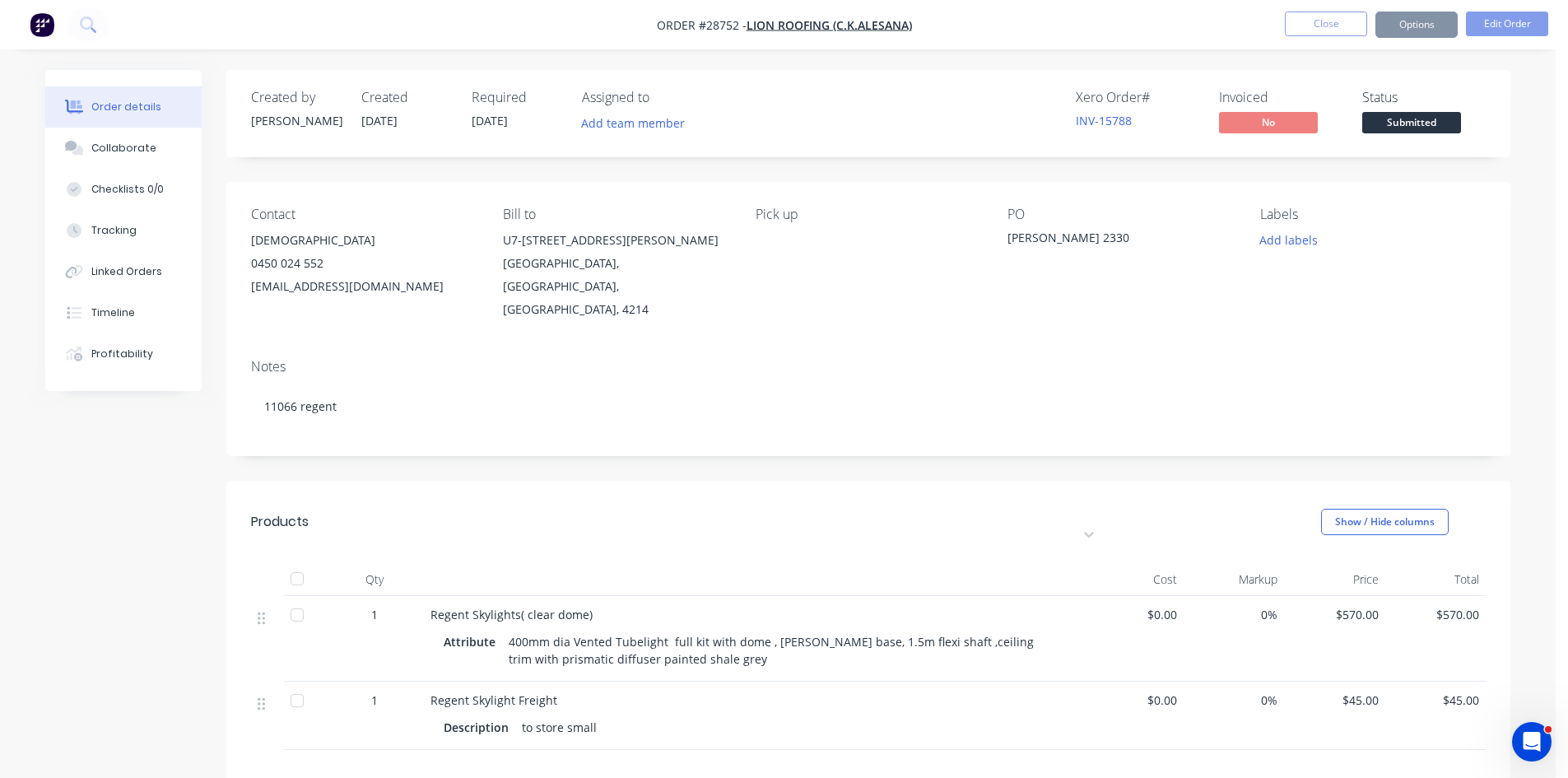
click at [1394, 20] on button "Options" at bounding box center [1415, 25] width 82 height 27
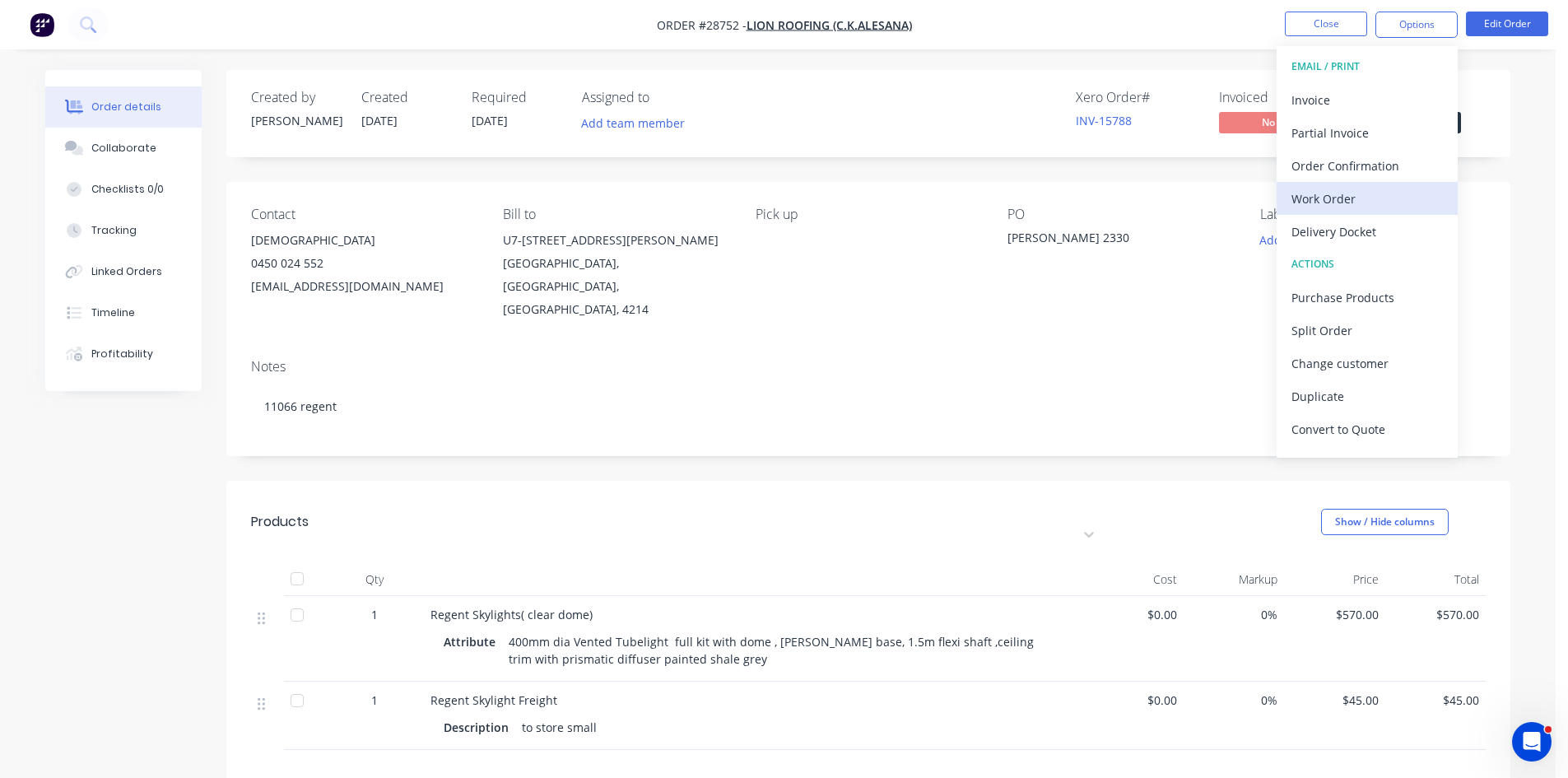
click at [1323, 190] on div "Work Order" at bounding box center [1366, 198] width 151 height 24
click at [1349, 156] on div "Without pricing" at bounding box center [1366, 166] width 151 height 24
click at [1338, 17] on button "Close" at bounding box center [1325, 24] width 82 height 25
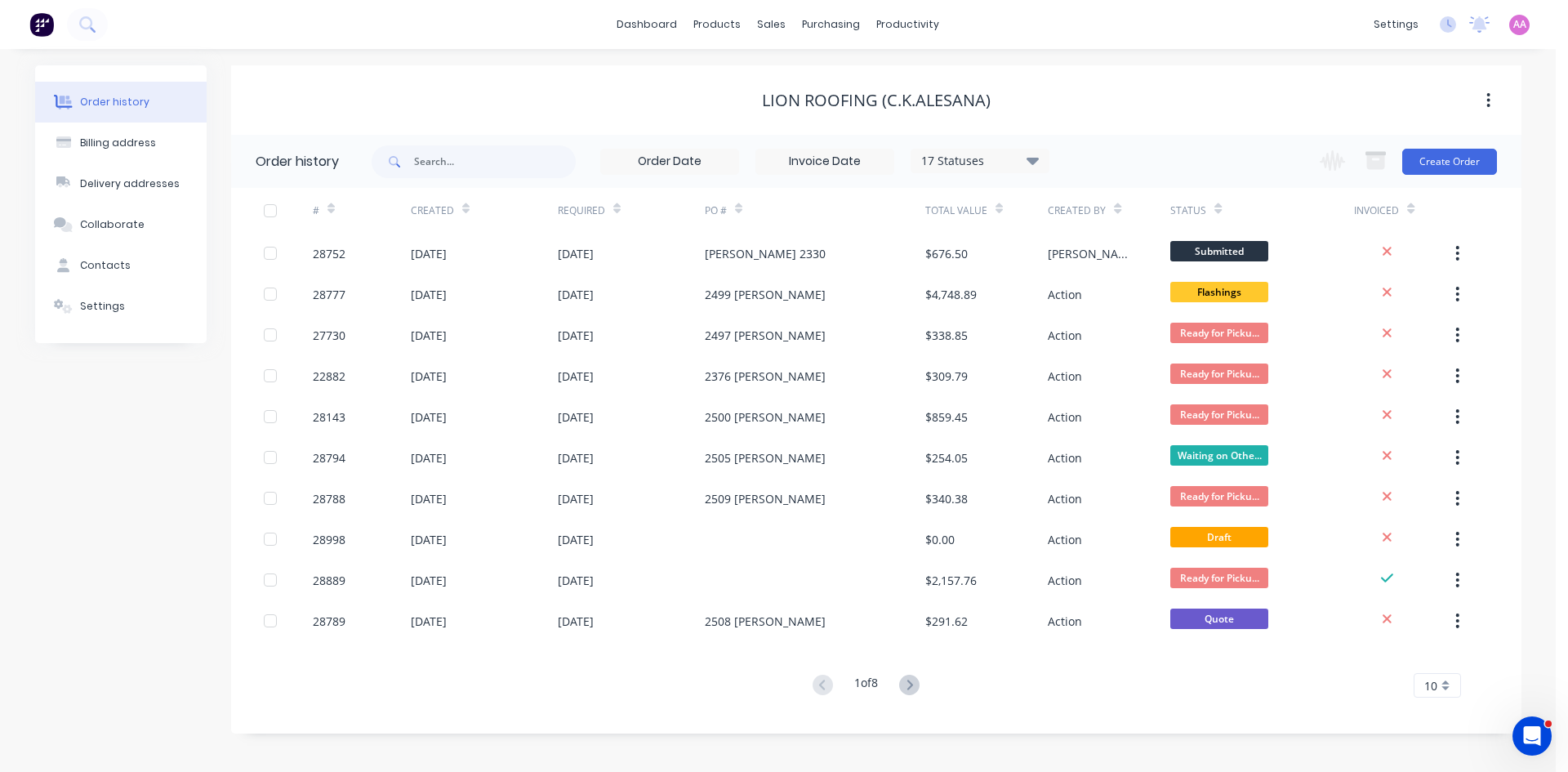
click at [1028, 161] on icon at bounding box center [1032, 160] width 13 height 20
click at [1115, 349] on label at bounding box center [1115, 349] width 0 height 0
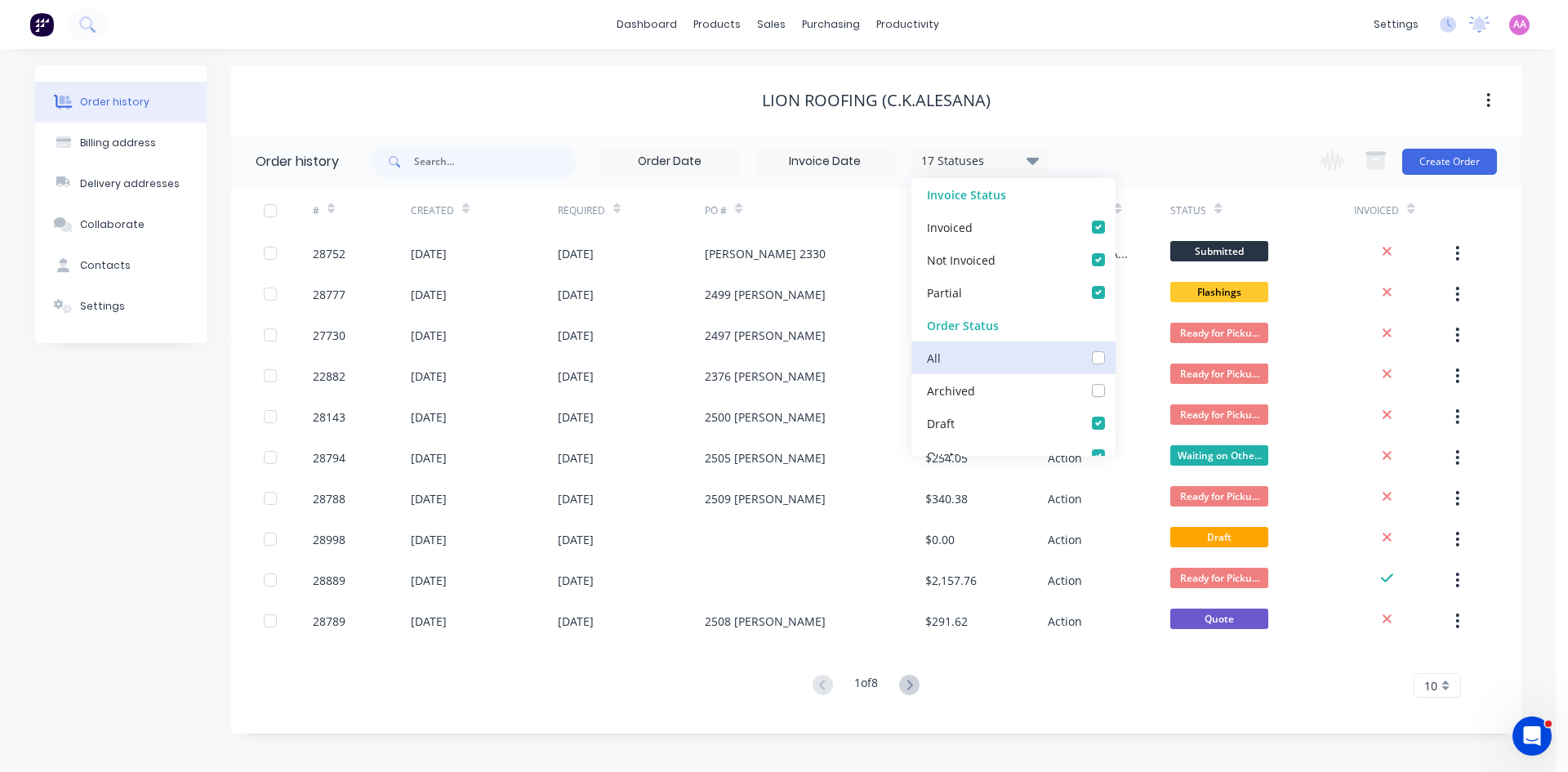
click at [1115, 355] on input "checkbox" at bounding box center [1120, 357] width 13 height 16
checkbox input "true"
click at [1038, 98] on div "Lion Roofing (C.K.Alesana)" at bounding box center [877, 101] width 1291 height 20
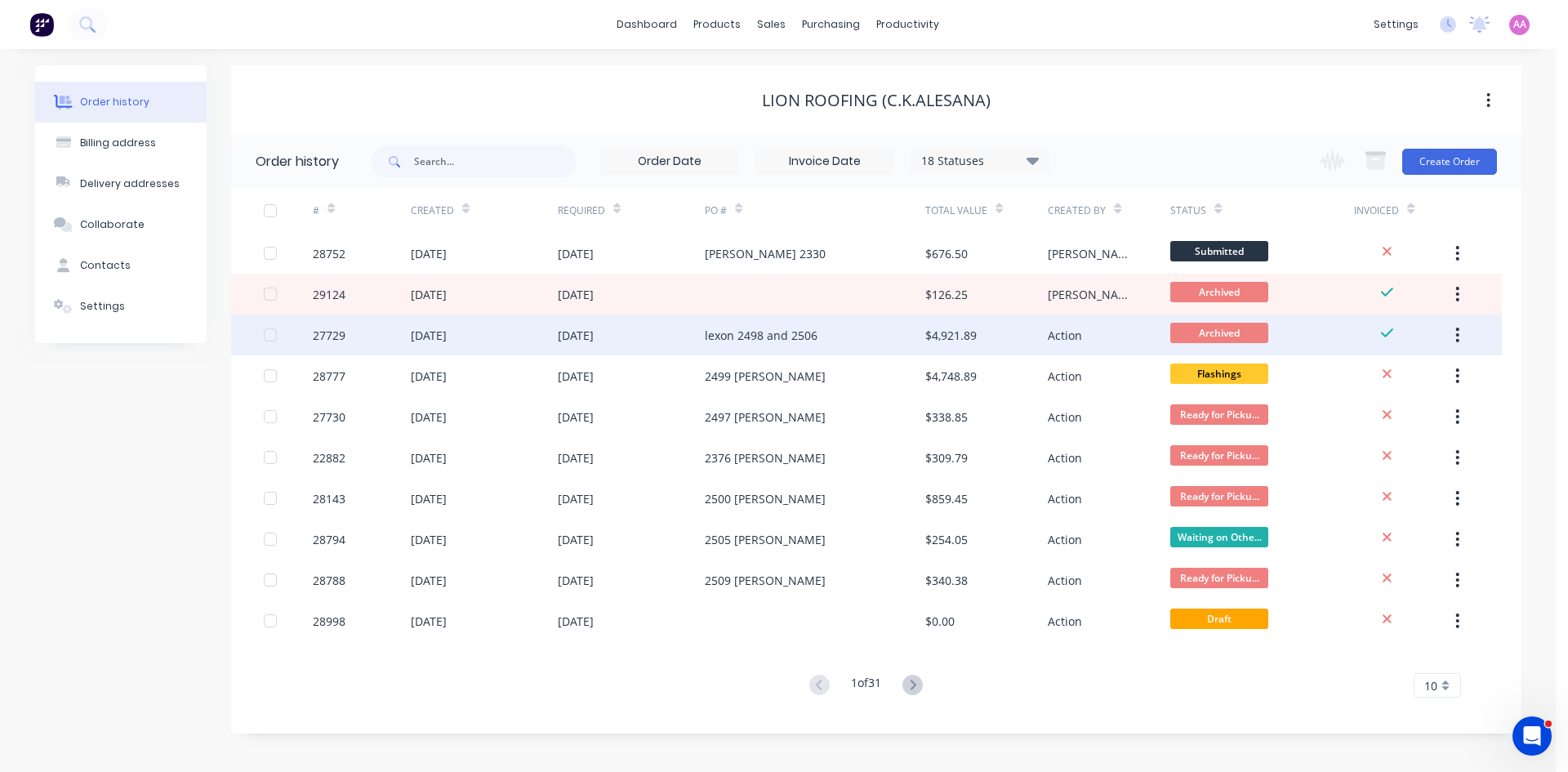
click at [784, 337] on div "lexon 2498 and 2506" at bounding box center [761, 336] width 113 height 18
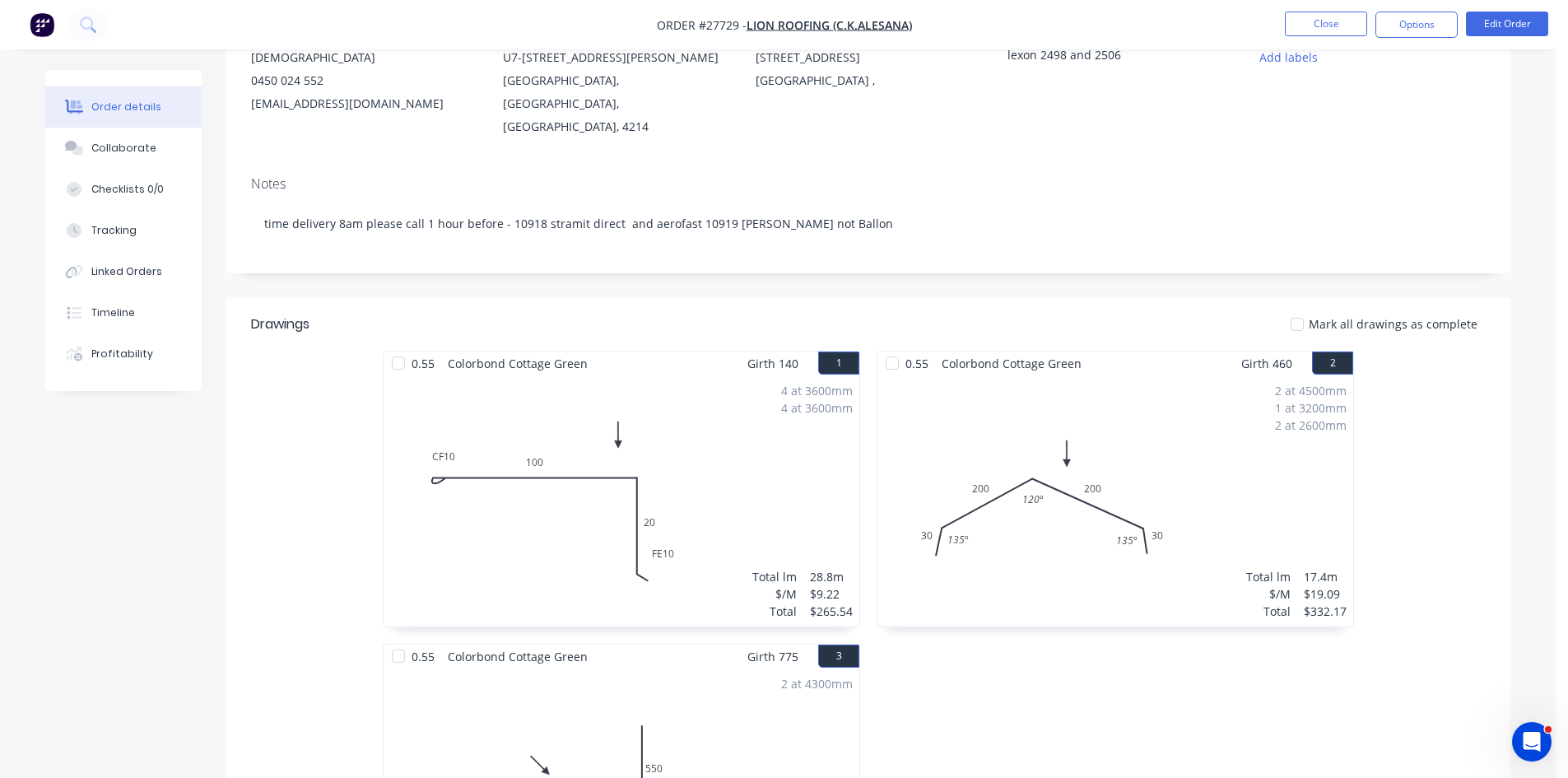
scroll to position [165, 0]
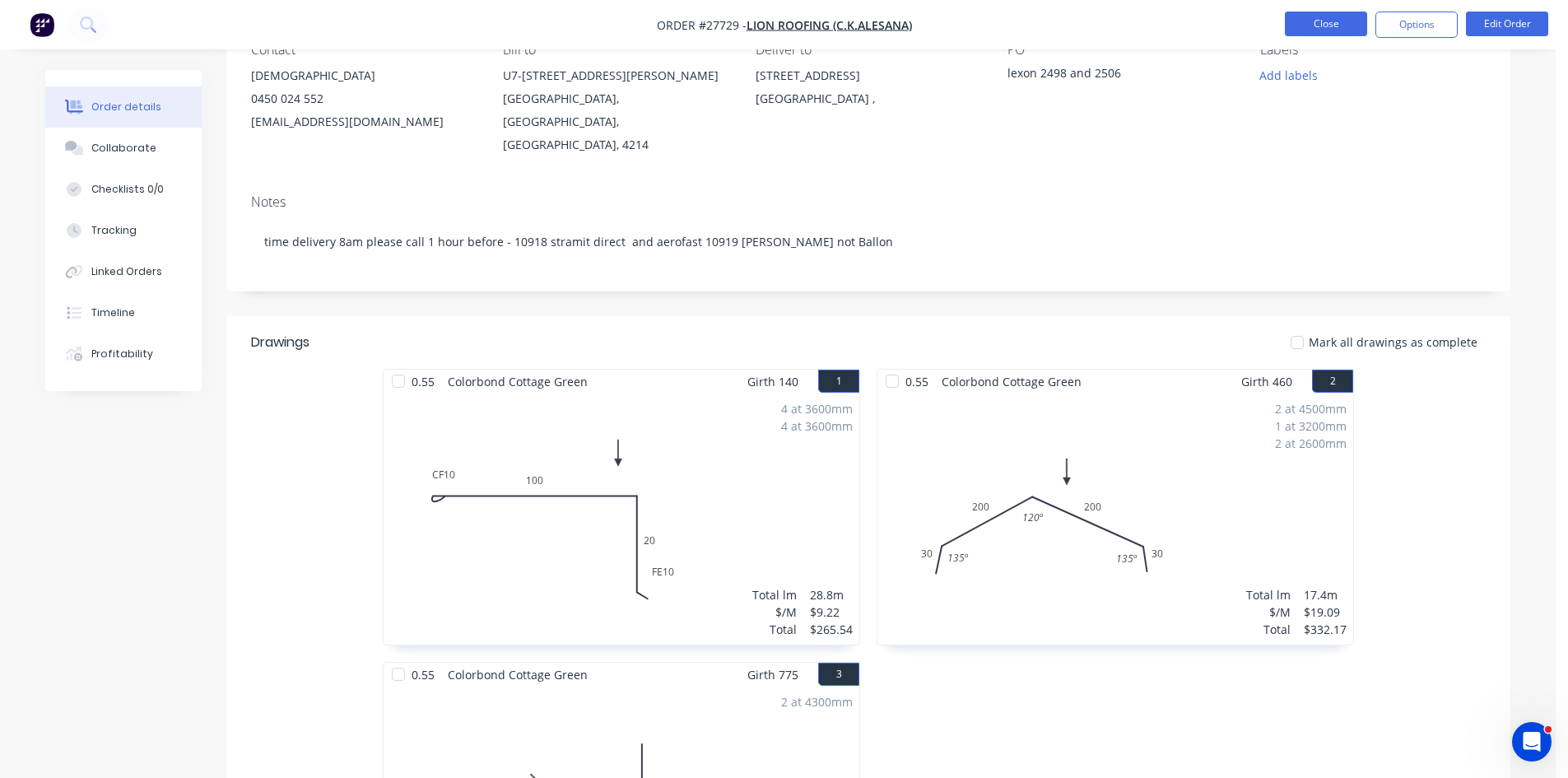
click at [1340, 25] on button "Close" at bounding box center [1325, 24] width 82 height 25
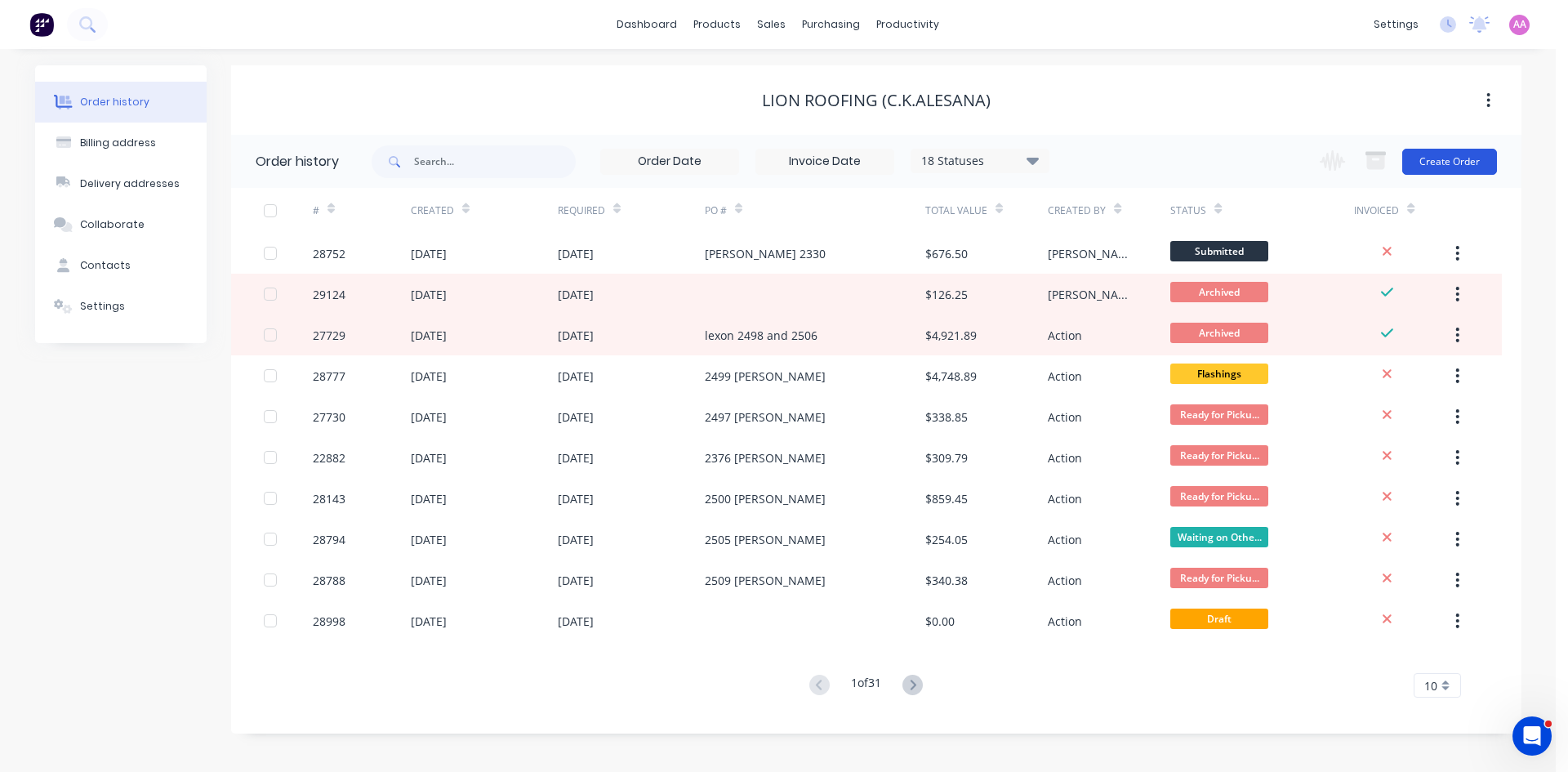
click at [1471, 169] on button "Create Order" at bounding box center [1449, 162] width 95 height 26
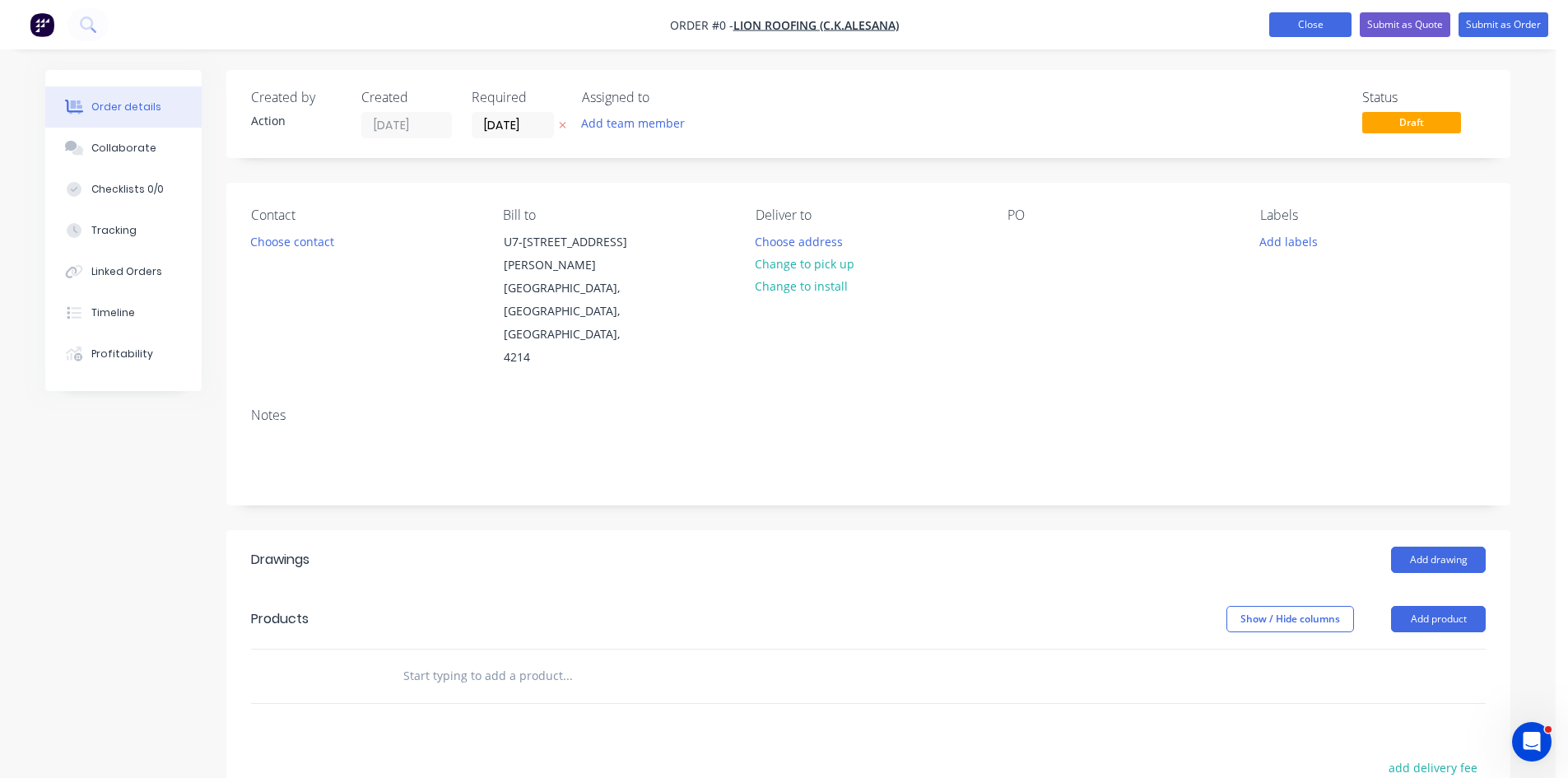
click at [1307, 34] on button "Close" at bounding box center [1309, 25] width 82 height 25
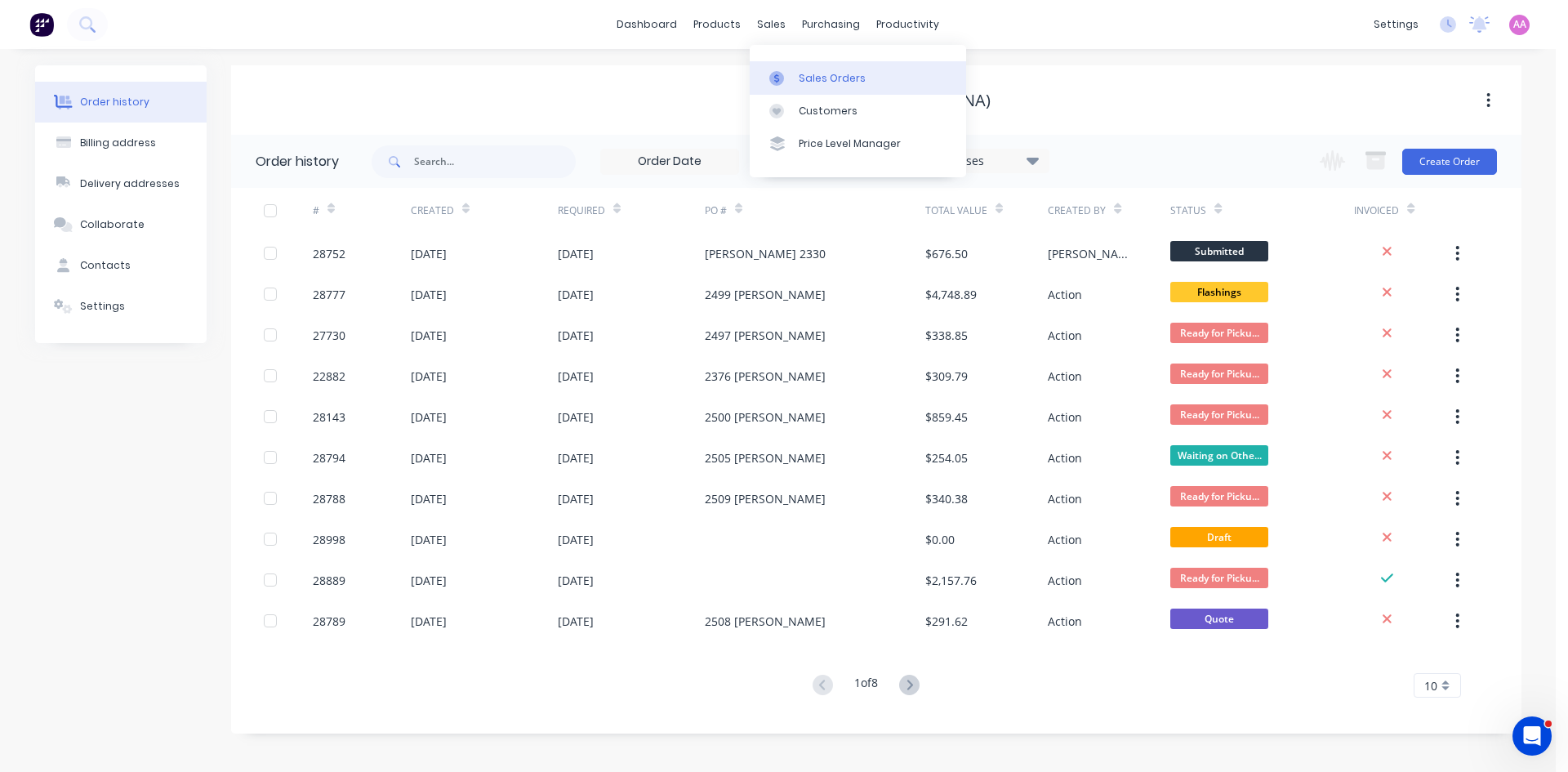
click at [824, 70] on link "Sales Orders" at bounding box center [858, 77] width 216 height 32
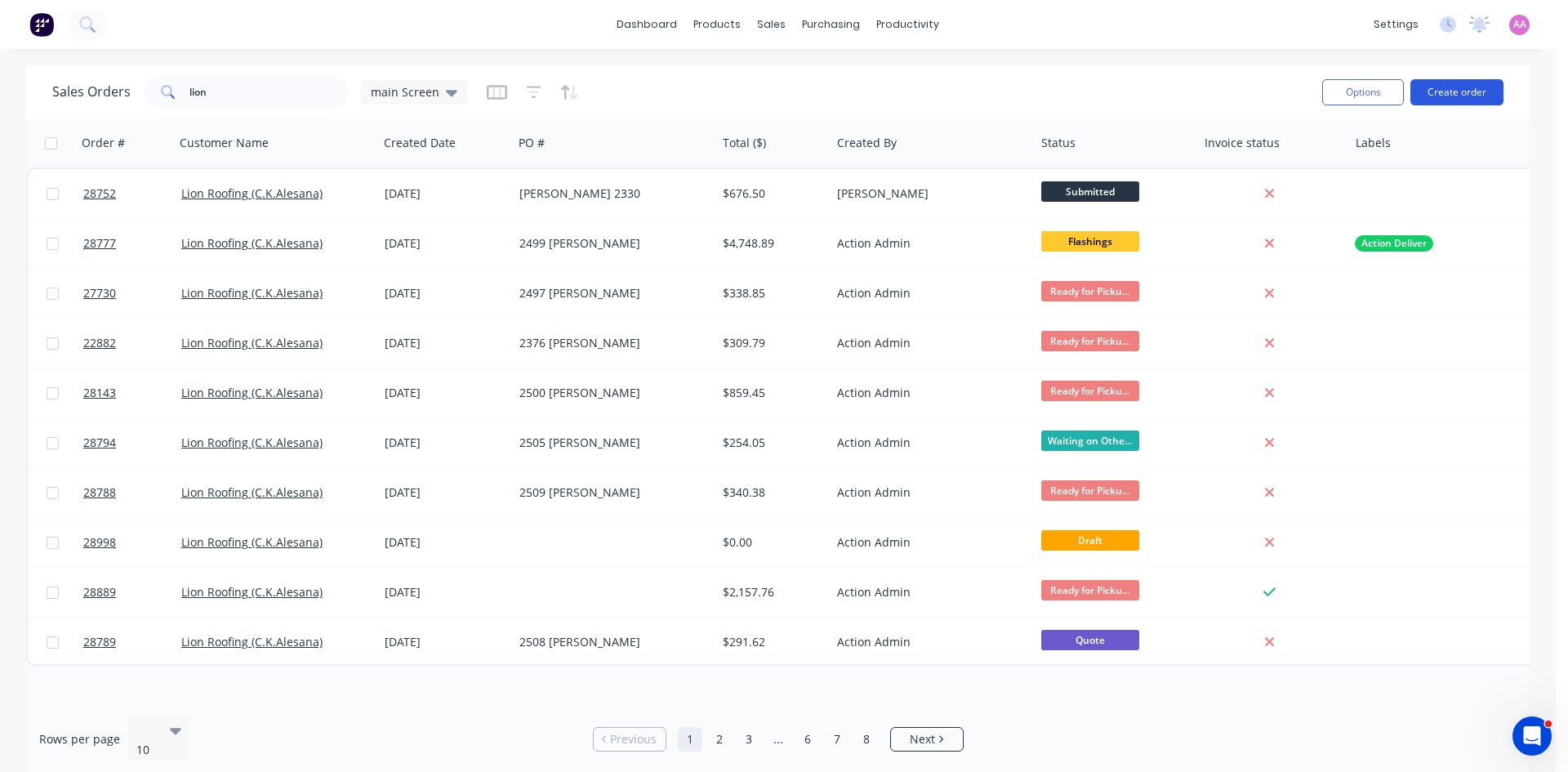
click at [1454, 79] on button "Create order" at bounding box center [1456, 92] width 93 height 26
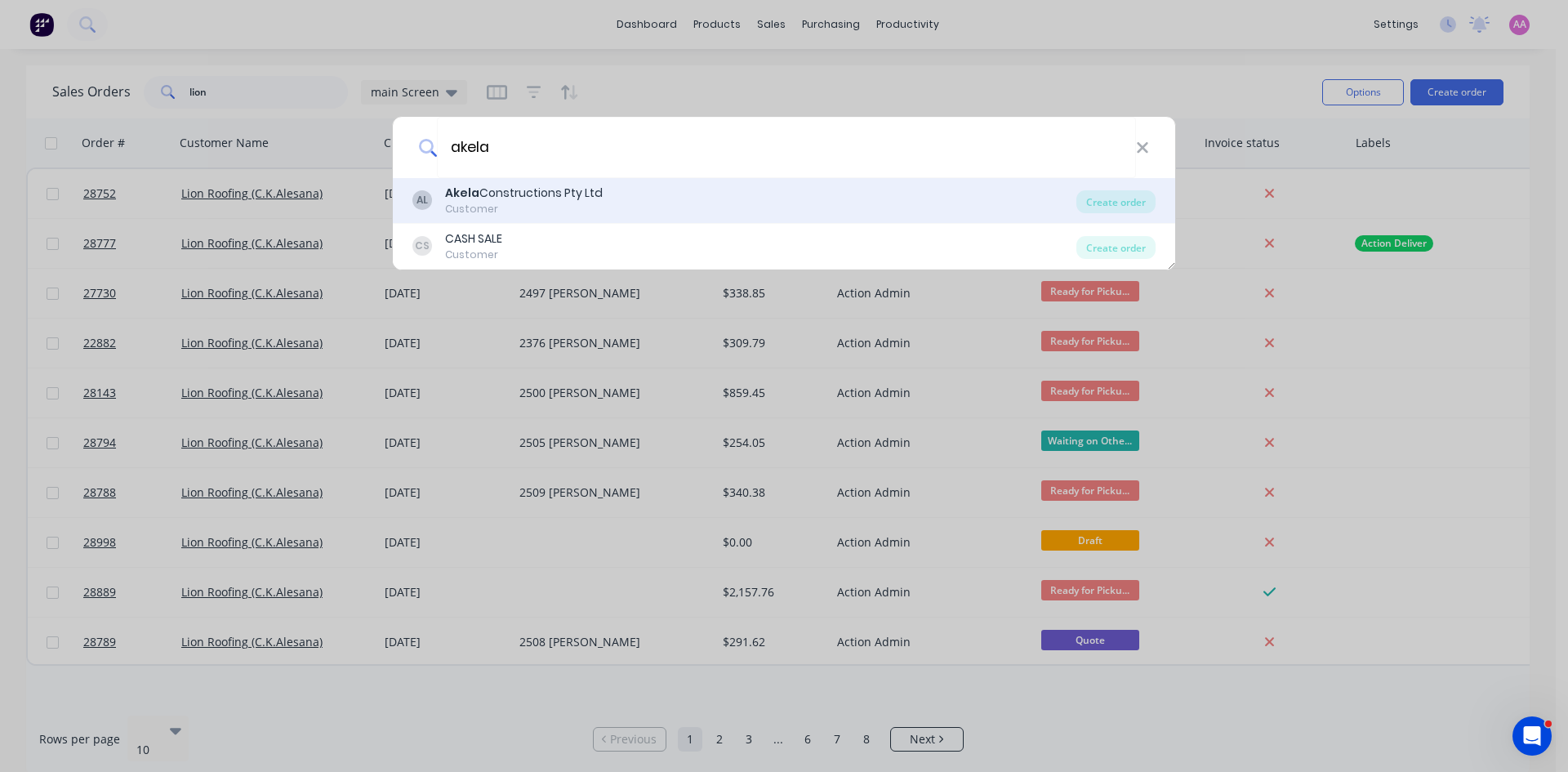
type input "akela"
click at [487, 203] on div "Customer" at bounding box center [523, 209] width 158 height 15
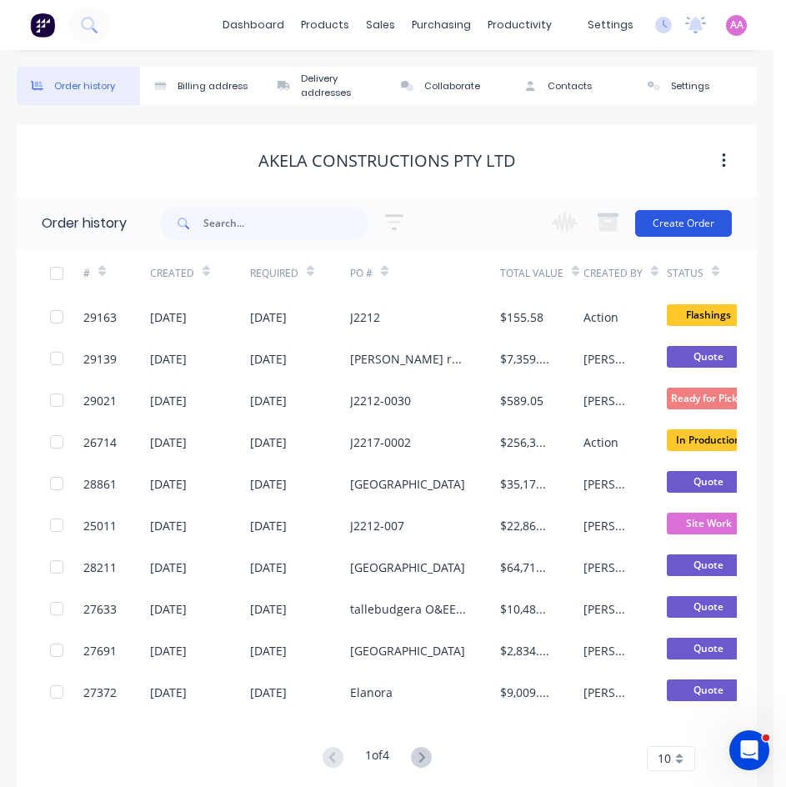
click at [695, 223] on button "Create Order" at bounding box center [683, 223] width 97 height 27
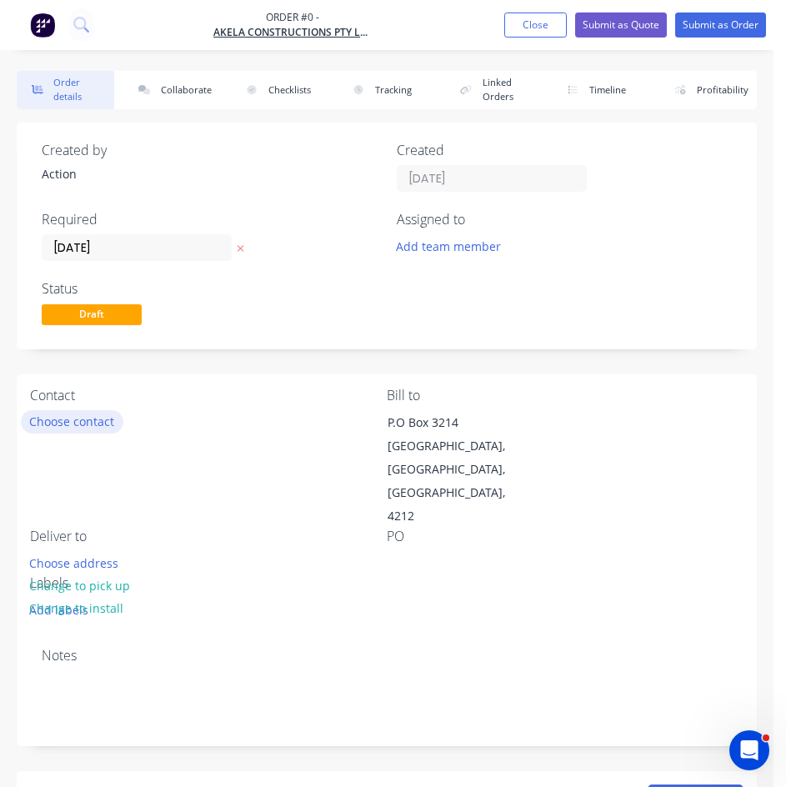
click at [84, 419] on button "Choose contact" at bounding box center [72, 421] width 103 height 23
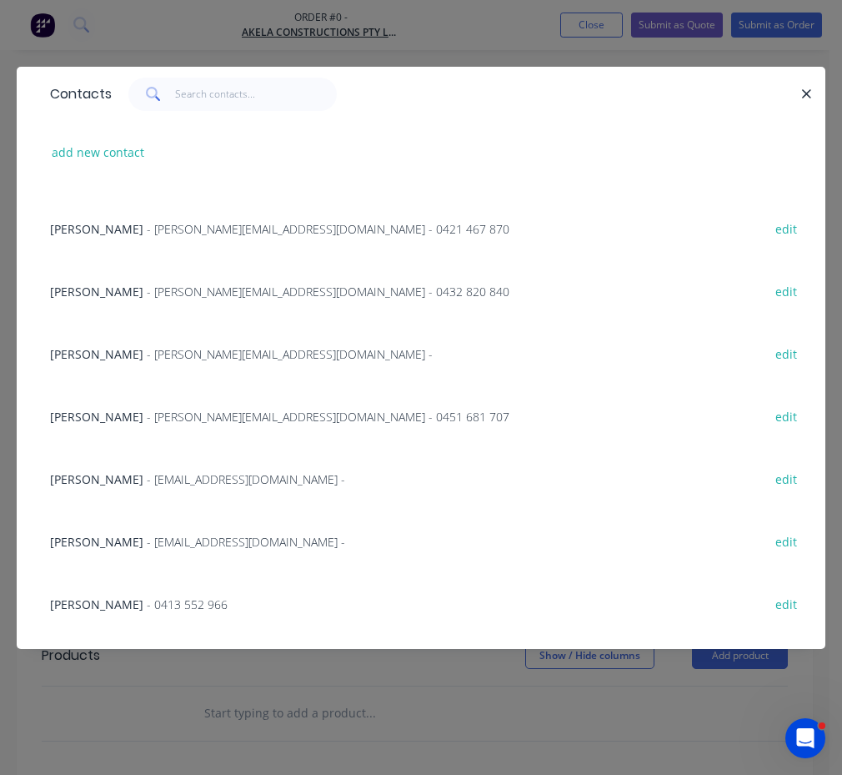
scroll to position [167, 0]
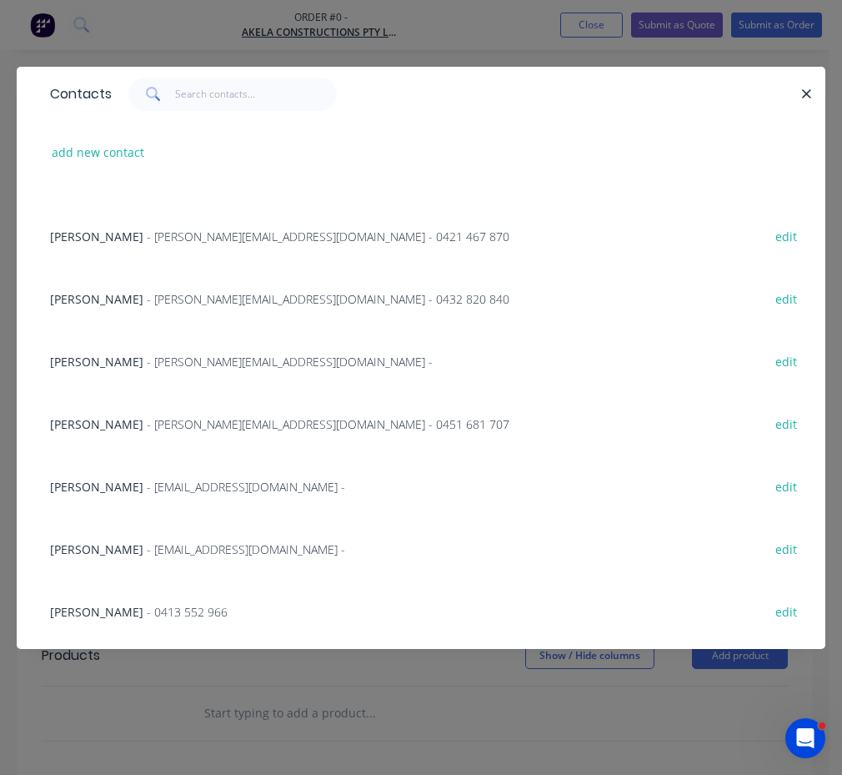
click at [191, 235] on span "- clint@akelaconstructions.com.au - 0421 467 870" at bounding box center [328, 236] width 363 height 16
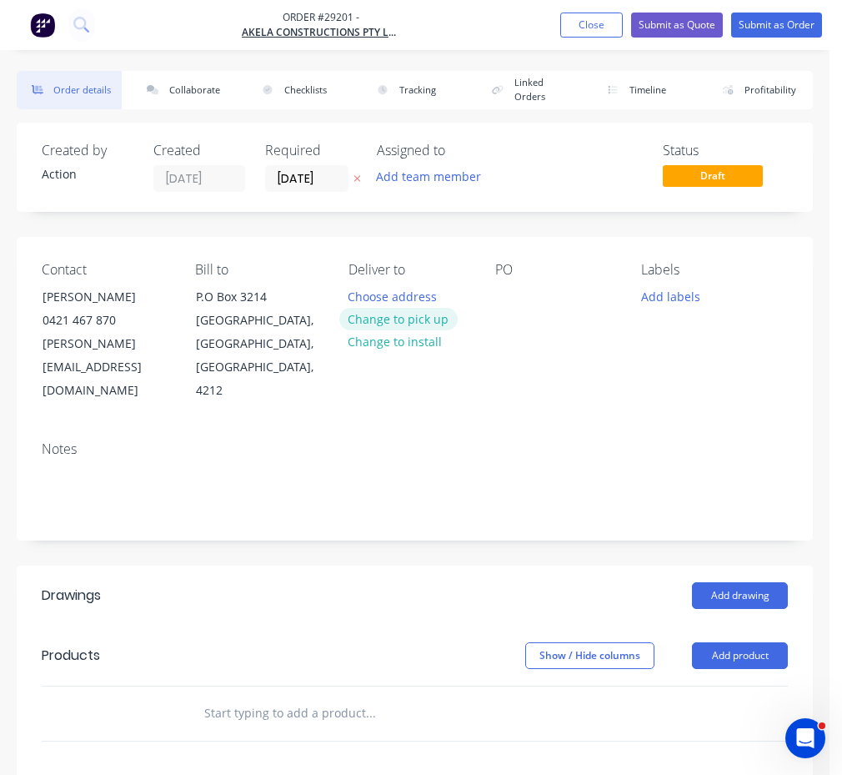
click at [458, 308] on button "Change to pick up" at bounding box center [398, 319] width 118 height 23
click at [522, 284] on div at bounding box center [508, 296] width 27 height 24
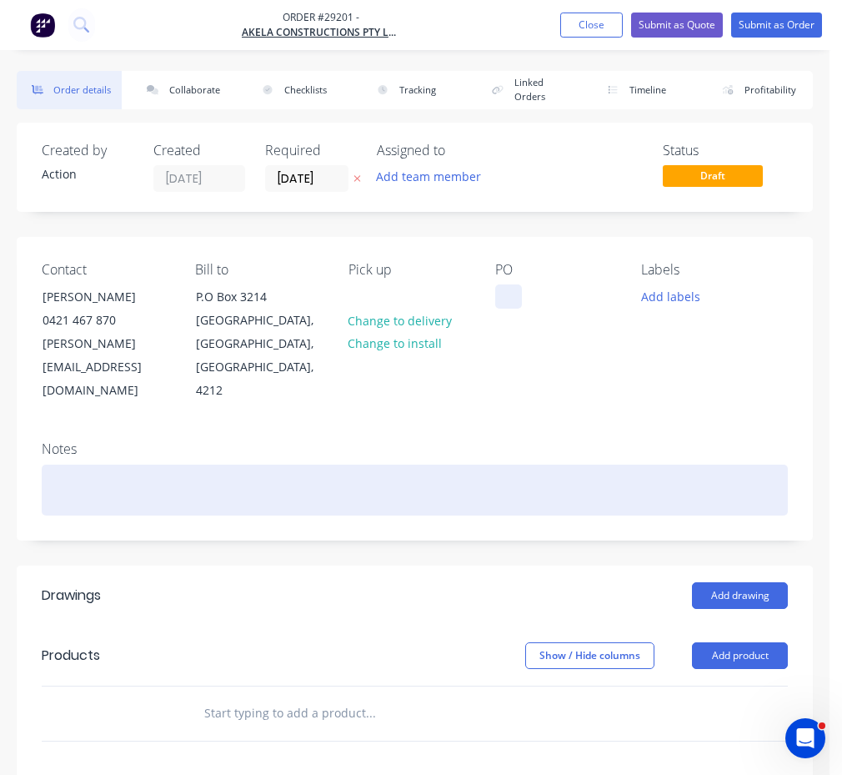
paste div
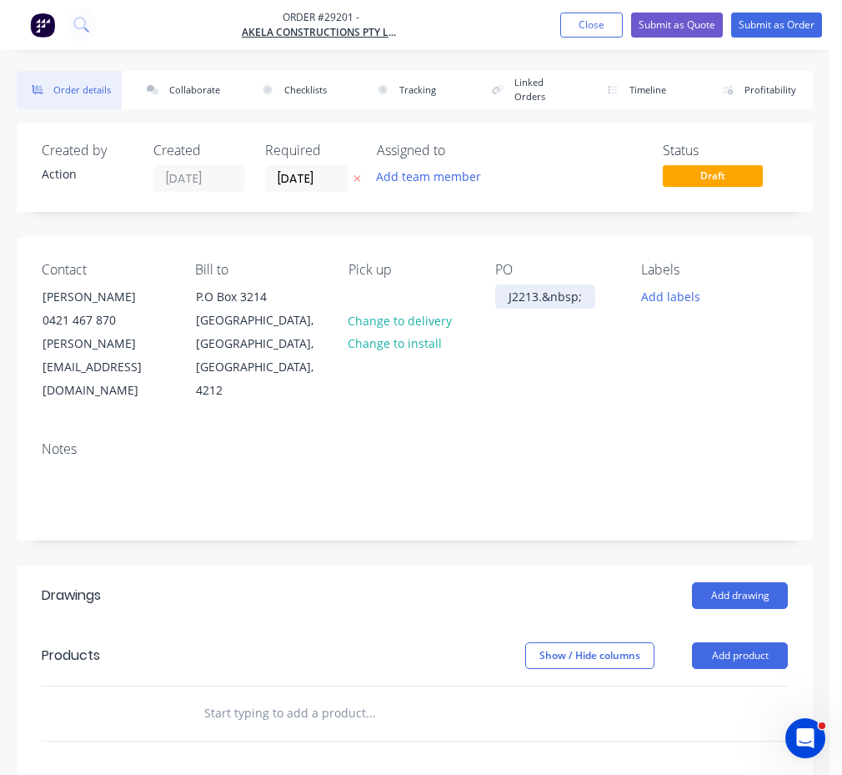
scroll to position [0, 303]
click at [753, 582] on button "Add drawing" at bounding box center [740, 595] width 96 height 27
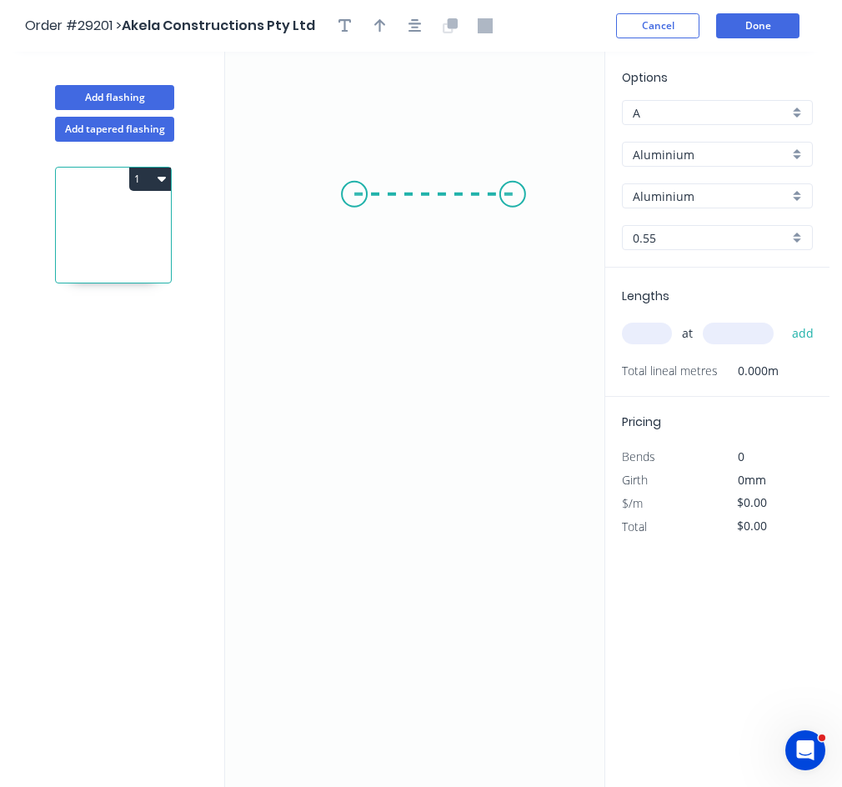
drag, startPoint x: 354, startPoint y: 194, endPoint x: 513, endPoint y: 203, distance: 158.7
click at [513, 203] on icon "0" at bounding box center [414, 419] width 379 height 735
click at [511, 329] on icon "0 ?" at bounding box center [414, 419] width 379 height 735
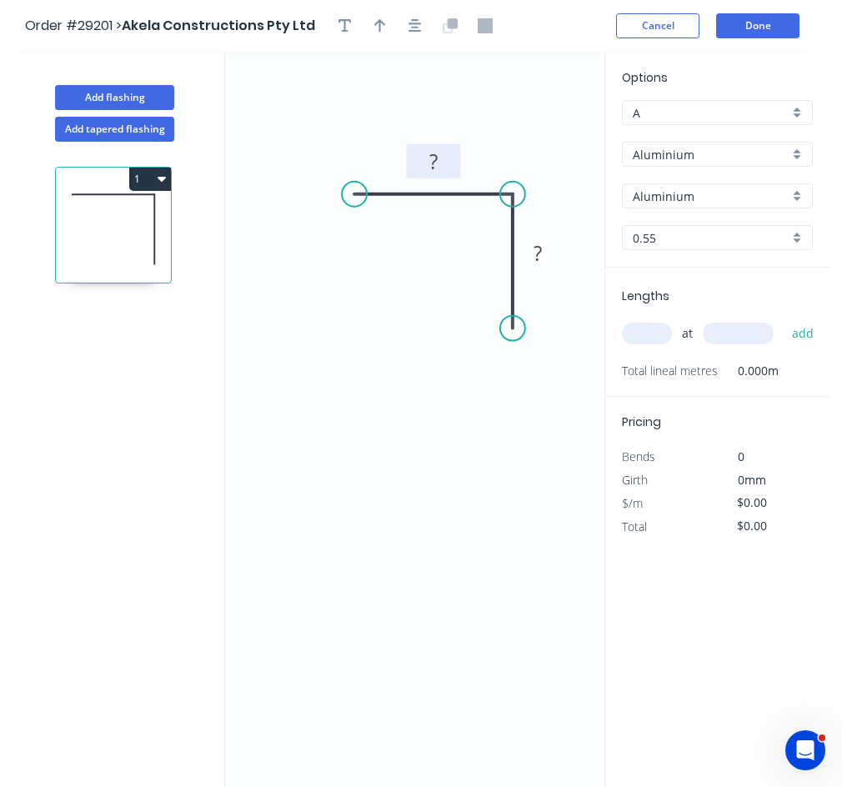
click at [441, 167] on rect at bounding box center [433, 162] width 33 height 23
click at [685, 152] on input "Aluminium" at bounding box center [711, 155] width 156 height 18
type input "$1.00"
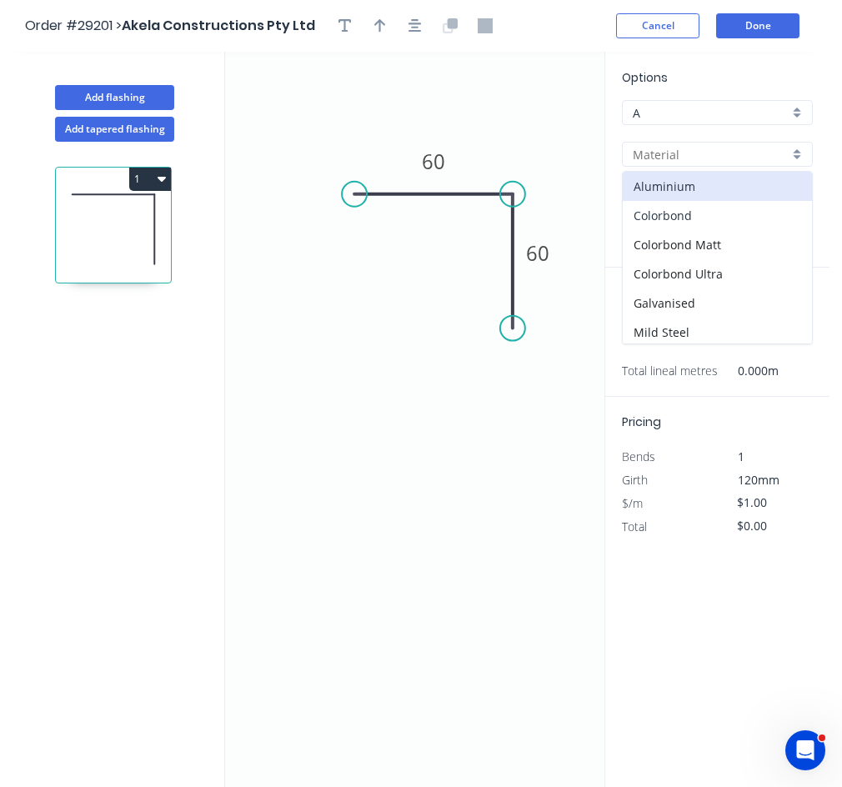
click at [704, 219] on div "Colorbond" at bounding box center [717, 215] width 189 height 29
type input "Colorbond"
type input "Basalt"
type input "$7.98"
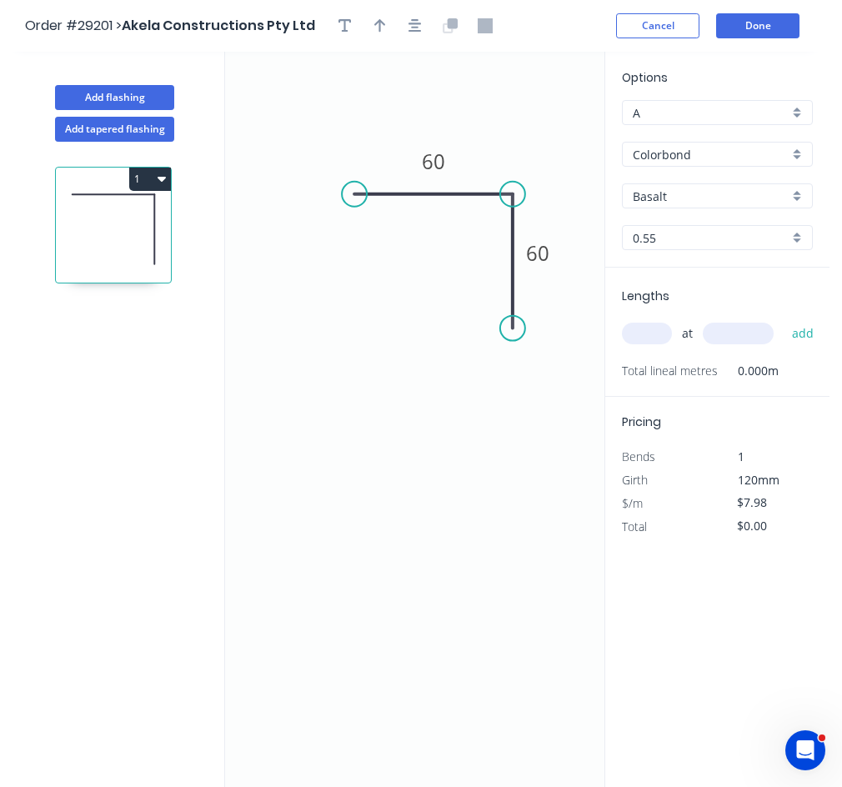
click at [690, 198] on input "Basalt" at bounding box center [711, 197] width 156 height 18
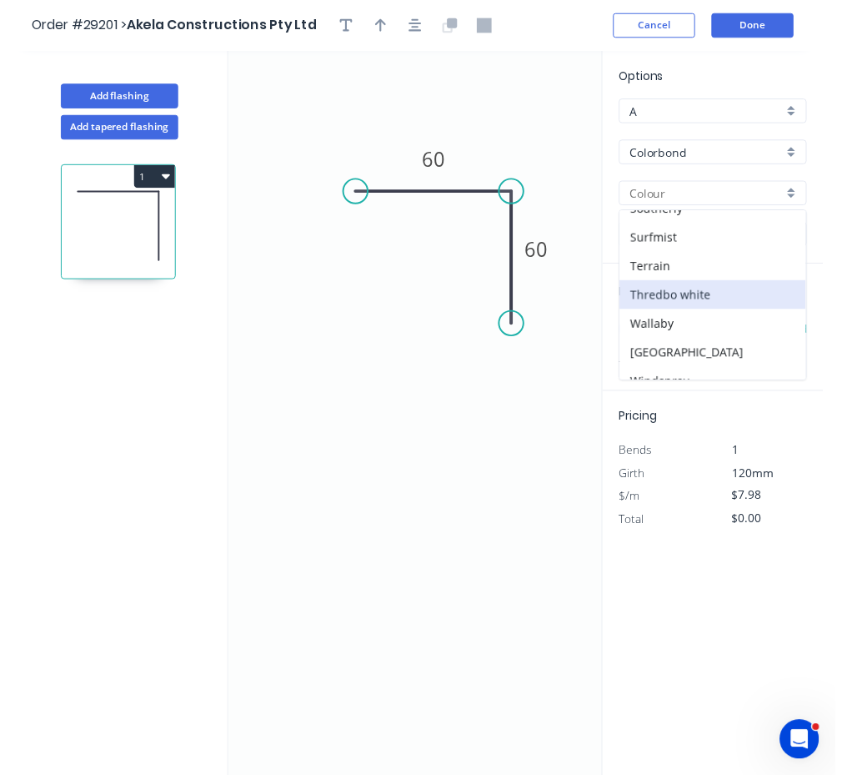
scroll to position [584, 0]
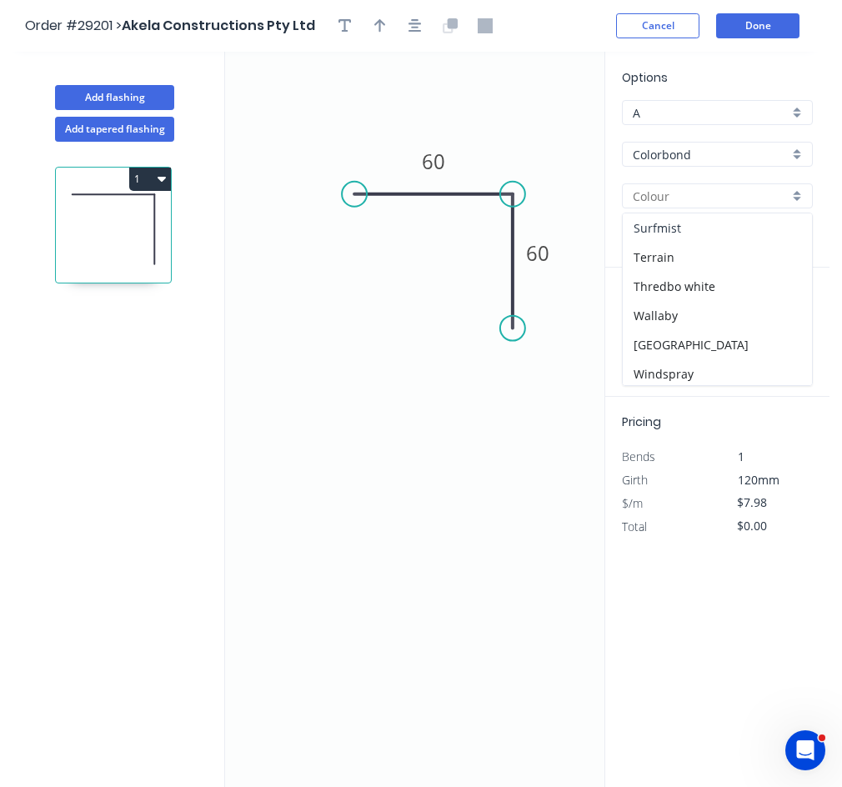
click at [674, 223] on div "Surfmist" at bounding box center [717, 227] width 189 height 29
type input "Surfmist"
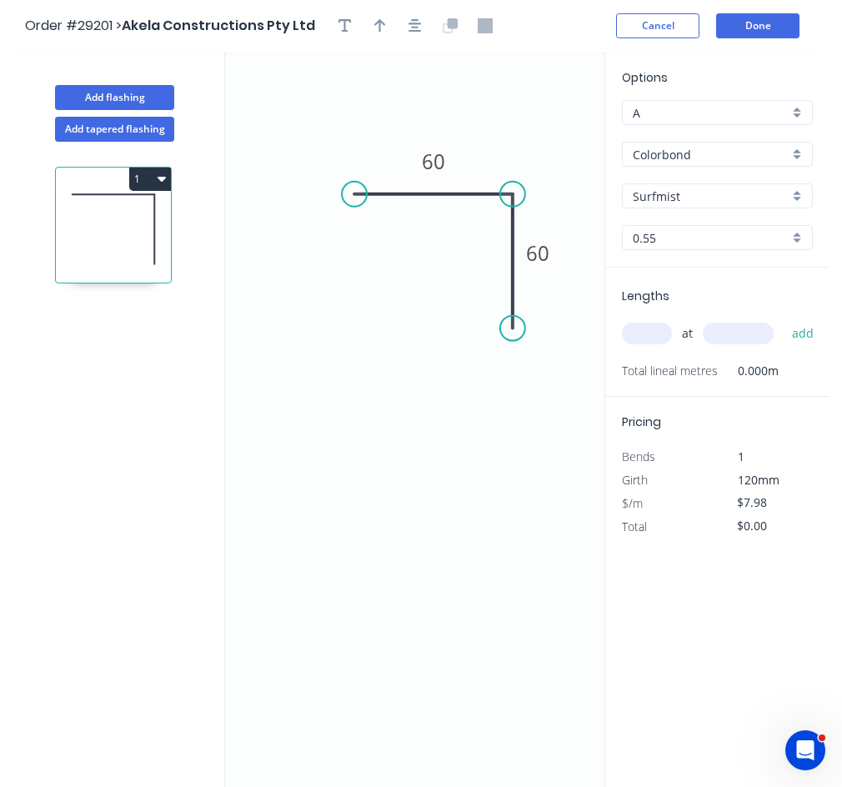
click at [644, 333] on input "text" at bounding box center [647, 334] width 50 height 22
type input "2"
type input "2400"
click at [784, 319] on button "add" at bounding box center [803, 333] width 39 height 28
type input "$38.30"
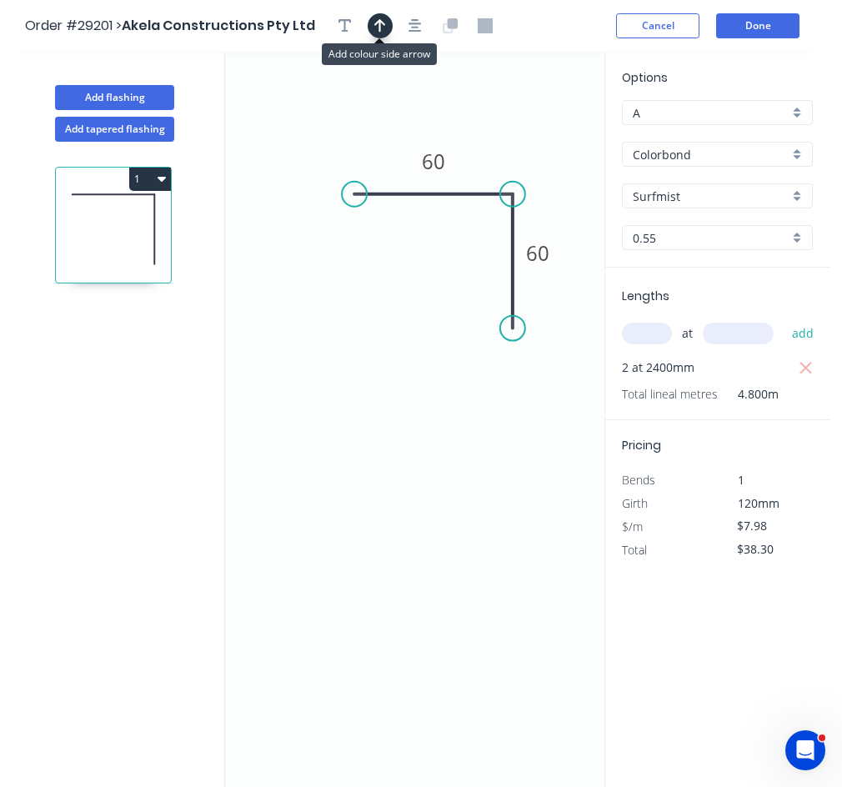
click at [379, 21] on icon "button" at bounding box center [380, 25] width 12 height 13
drag, startPoint x: 520, startPoint y: 133, endPoint x: 475, endPoint y: 149, distance: 47.7
click at [475, 149] on icon at bounding box center [475, 129] width 15 height 53
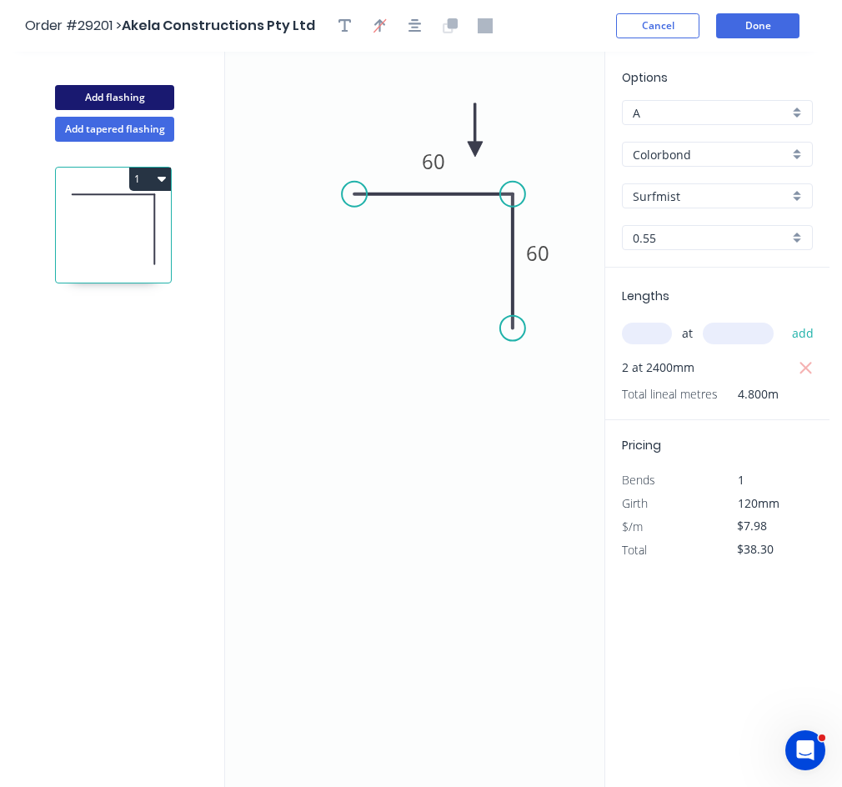
click at [122, 99] on button "Add flashing" at bounding box center [114, 97] width 119 height 25
type input "$0.00"
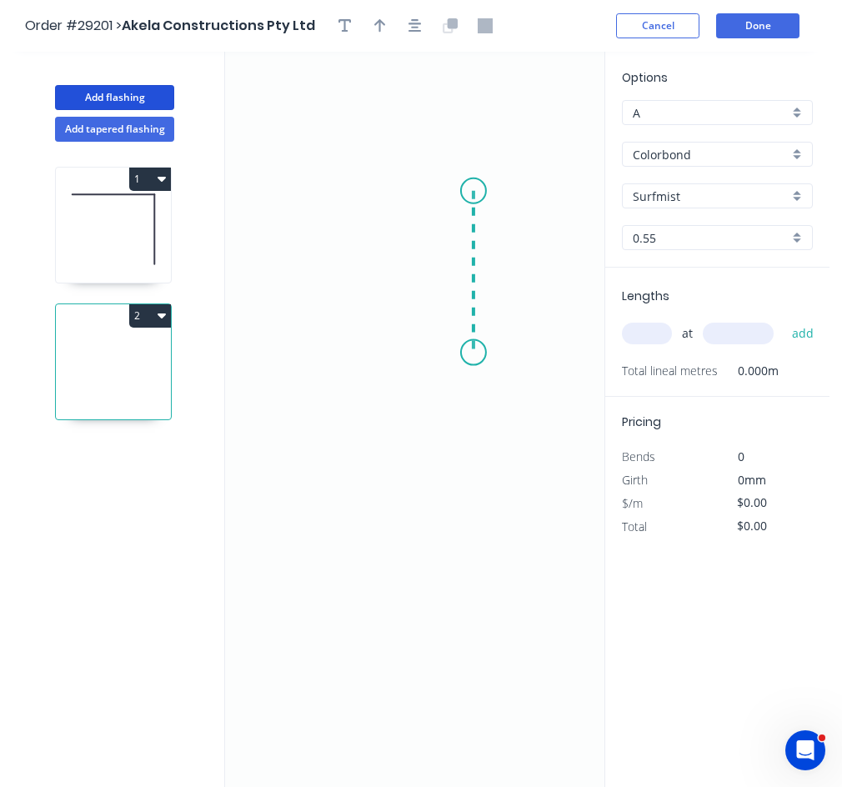
drag, startPoint x: 474, startPoint y: 191, endPoint x: 479, endPoint y: 353, distance: 161.9
click at [479, 353] on icon "0" at bounding box center [414, 419] width 379 height 735
click at [389, 349] on icon "0 ?" at bounding box center [414, 419] width 379 height 735
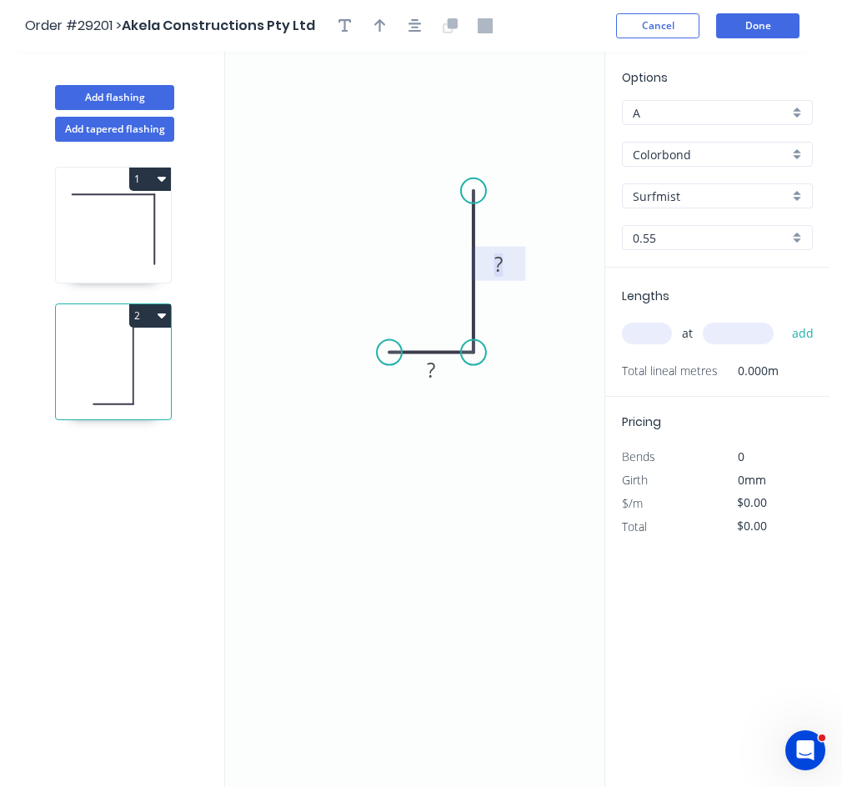
click at [507, 272] on rect at bounding box center [498, 265] width 33 height 23
click at [660, 329] on input "text" at bounding box center [647, 334] width 50 height 22
type input "$12.41"
type input "1"
type input "1000"
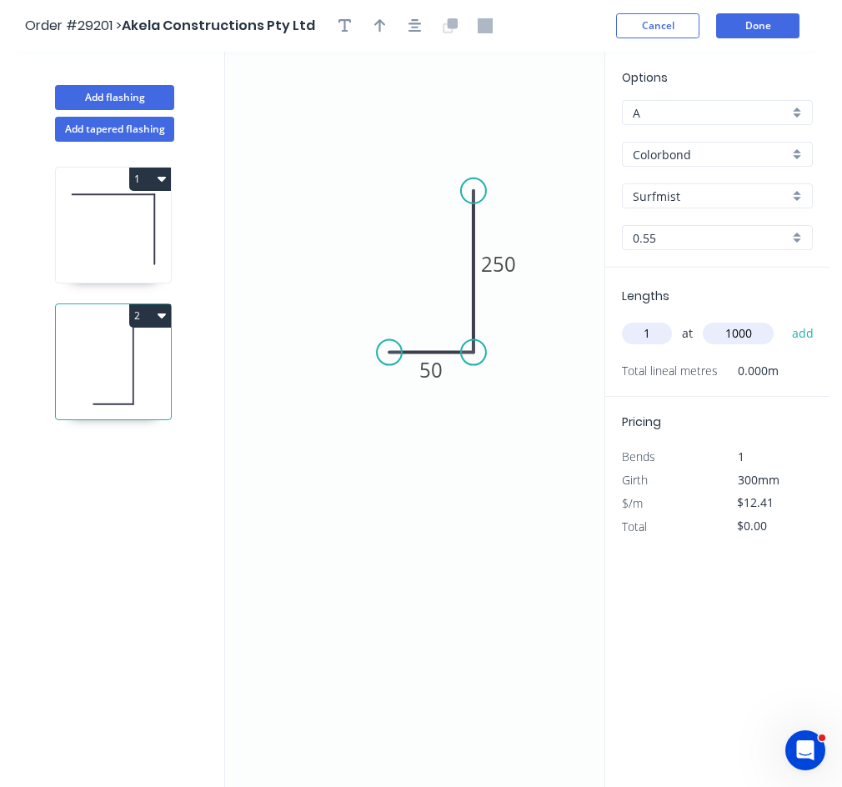
click at [784, 319] on button "add" at bounding box center [803, 333] width 39 height 28
type input "$12.41"
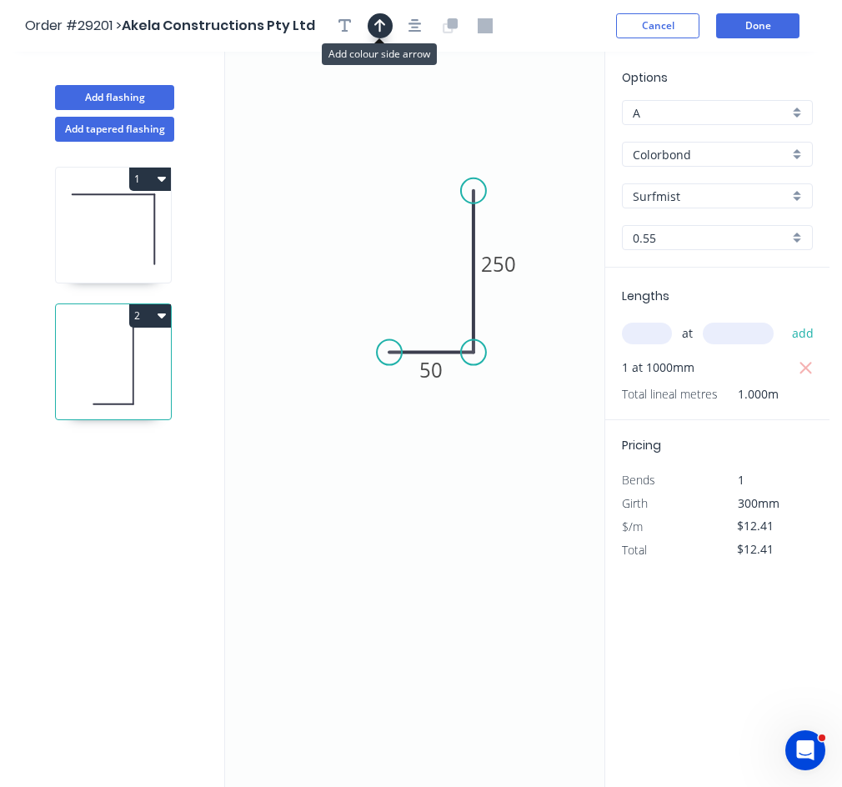
click at [380, 22] on icon "button" at bounding box center [380, 25] width 12 height 13
drag, startPoint x: 521, startPoint y: 131, endPoint x: 527, endPoint y: 225, distance: 94.4
click at [527, 225] on icon at bounding box center [527, 205] width 15 height 53
click at [527, 225] on icon at bounding box center [540, 212] width 48 height 48
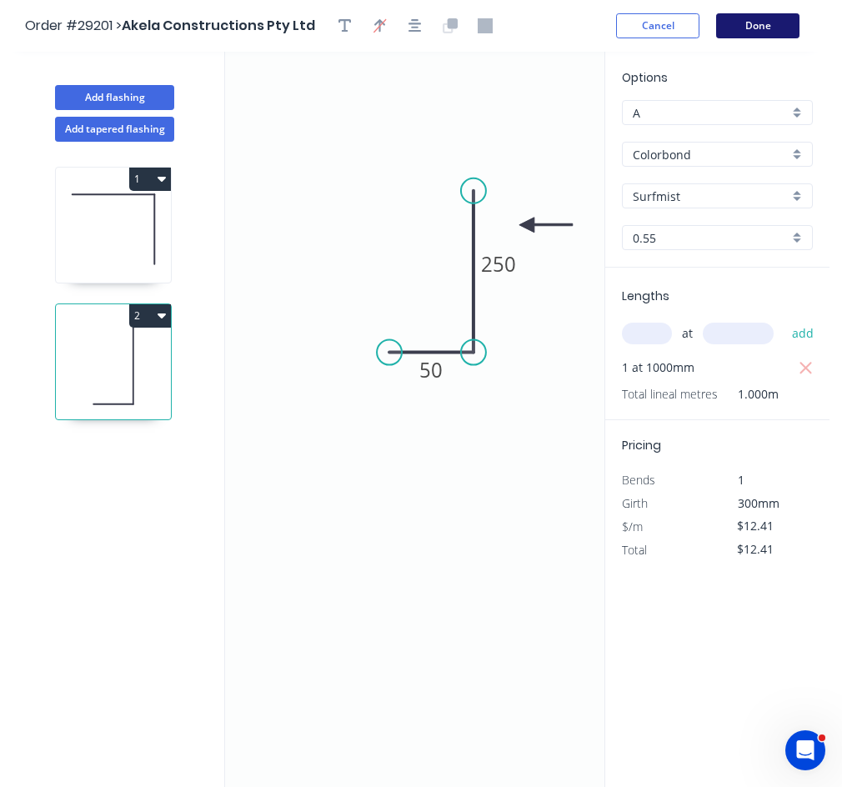
click at [776, 35] on button "Done" at bounding box center [757, 25] width 83 height 25
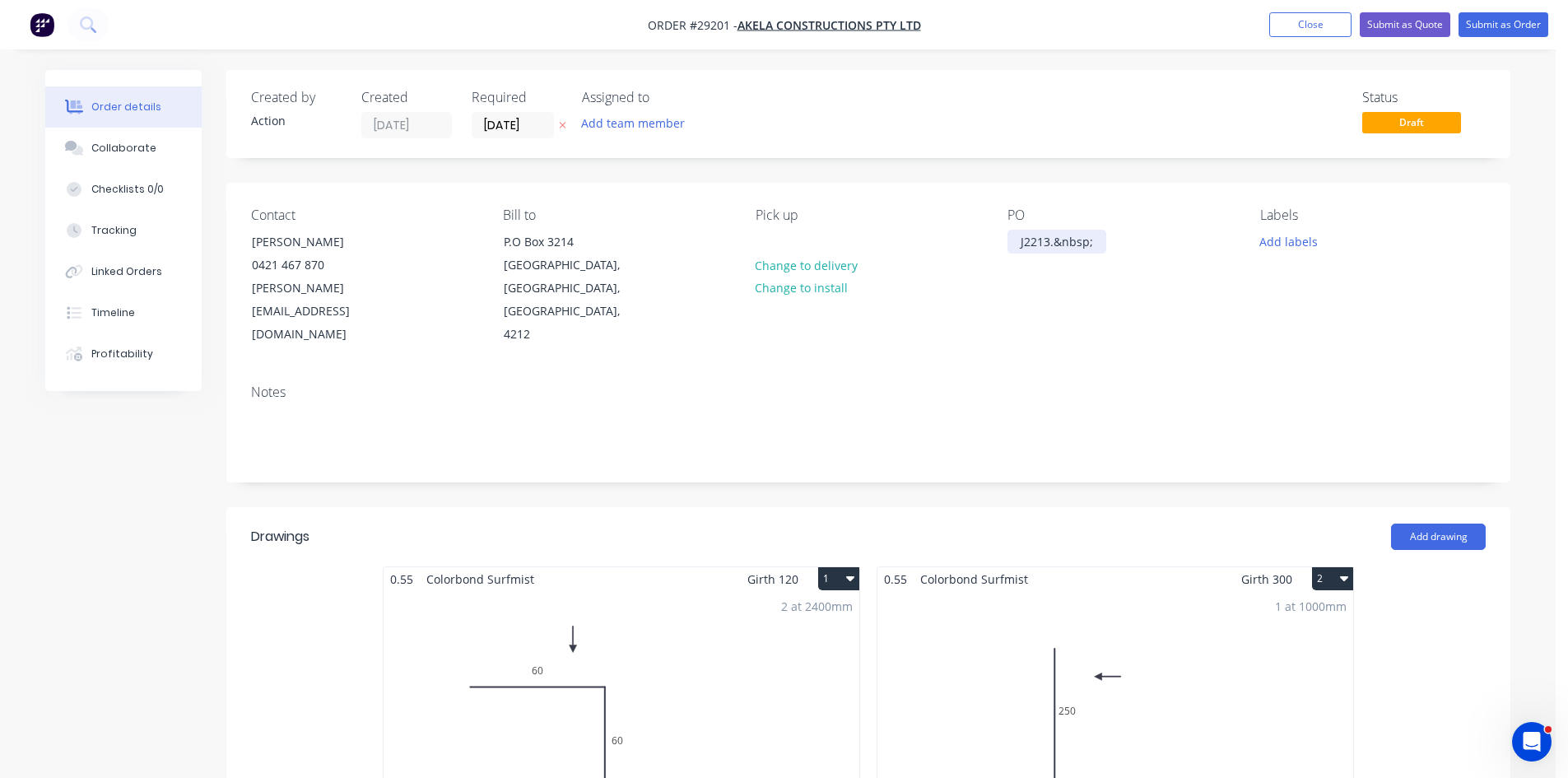
click at [1095, 245] on div "J2213.&nbsp;" at bounding box center [1057, 242] width 99 height 24
click at [538, 131] on input "[DATE]" at bounding box center [513, 124] width 81 height 25
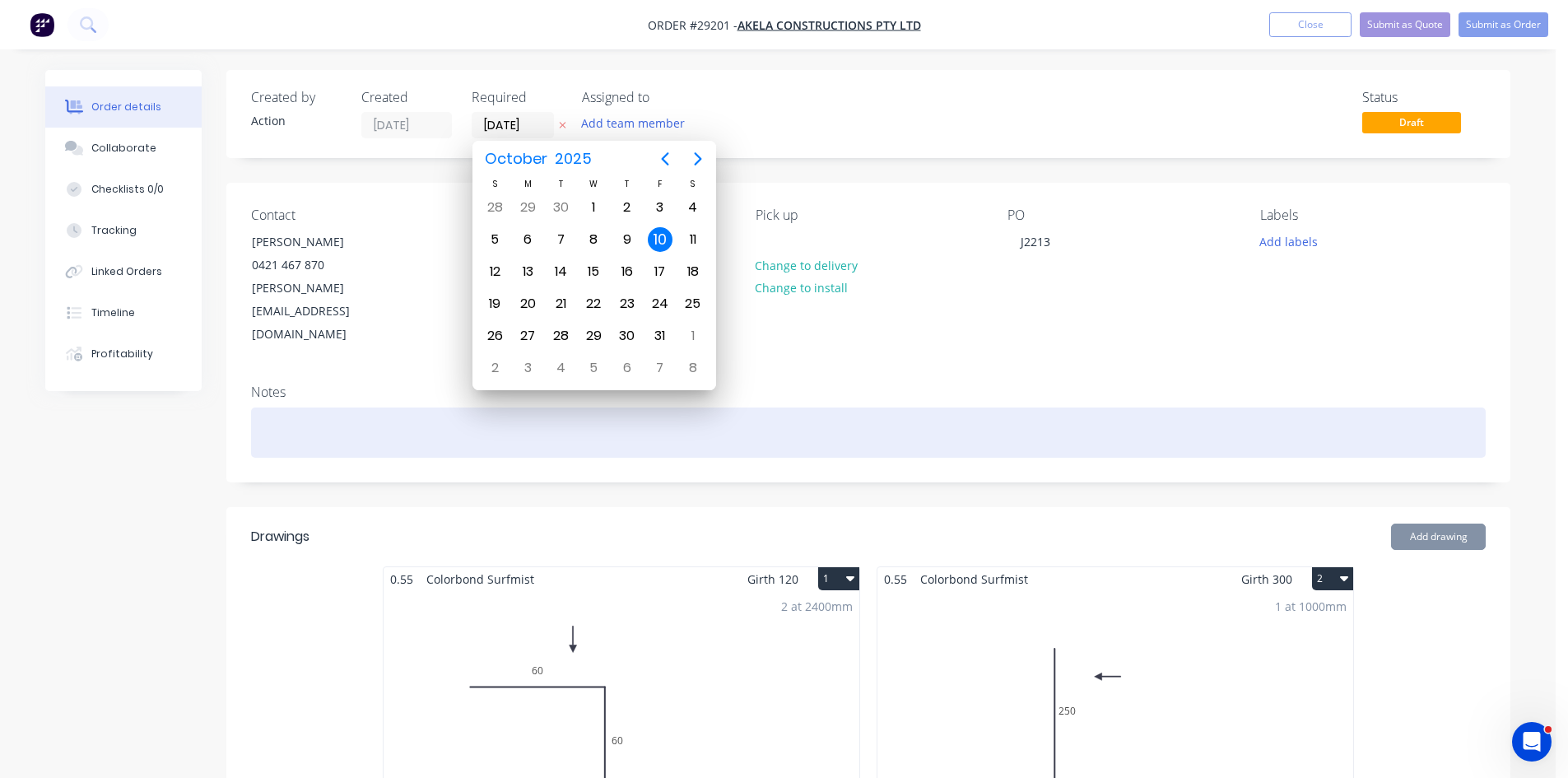
click at [1071, 408] on div at bounding box center [867, 432] width 1234 height 50
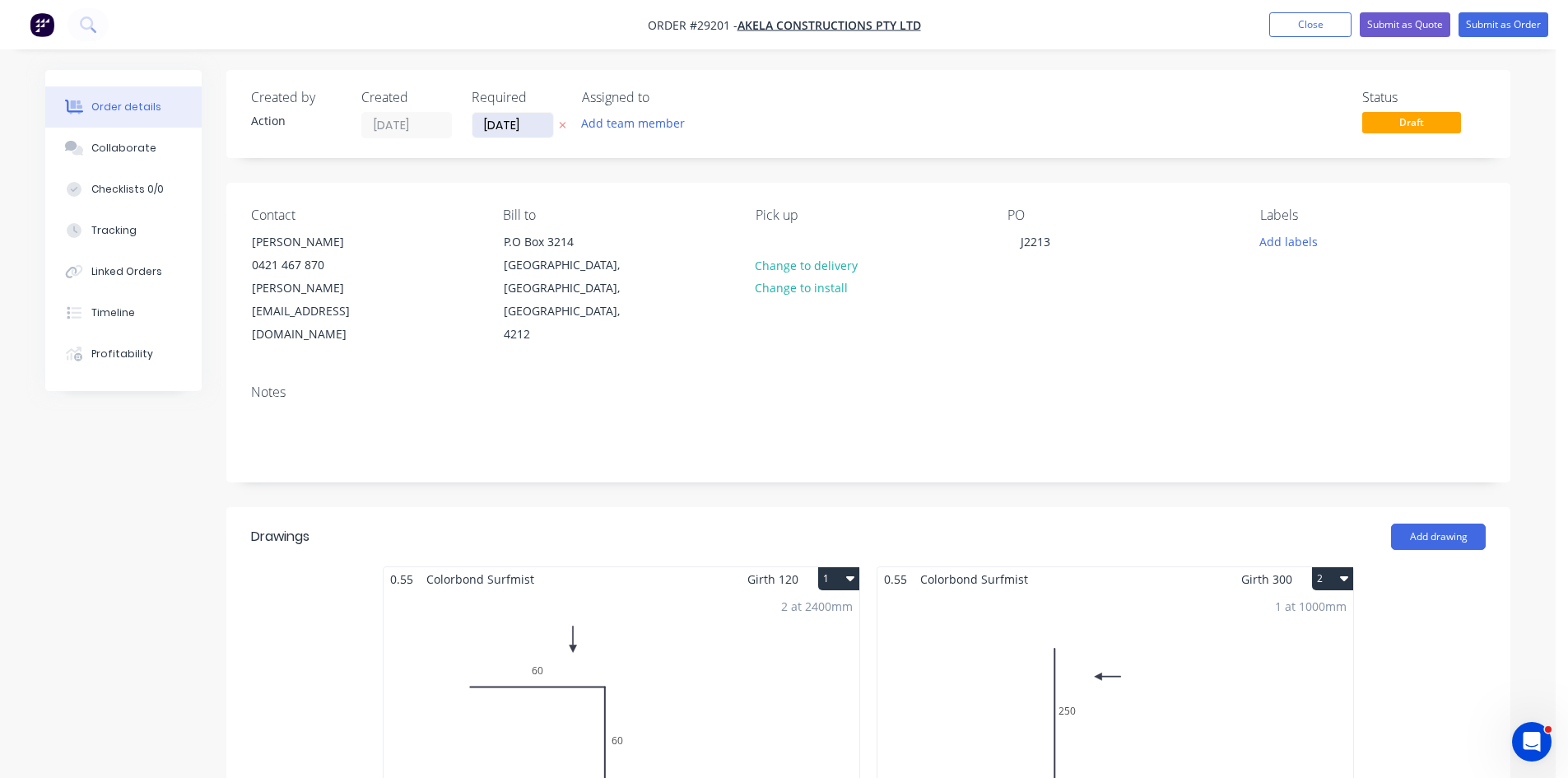
click at [500, 119] on input "[DATE]" at bounding box center [513, 124] width 81 height 25
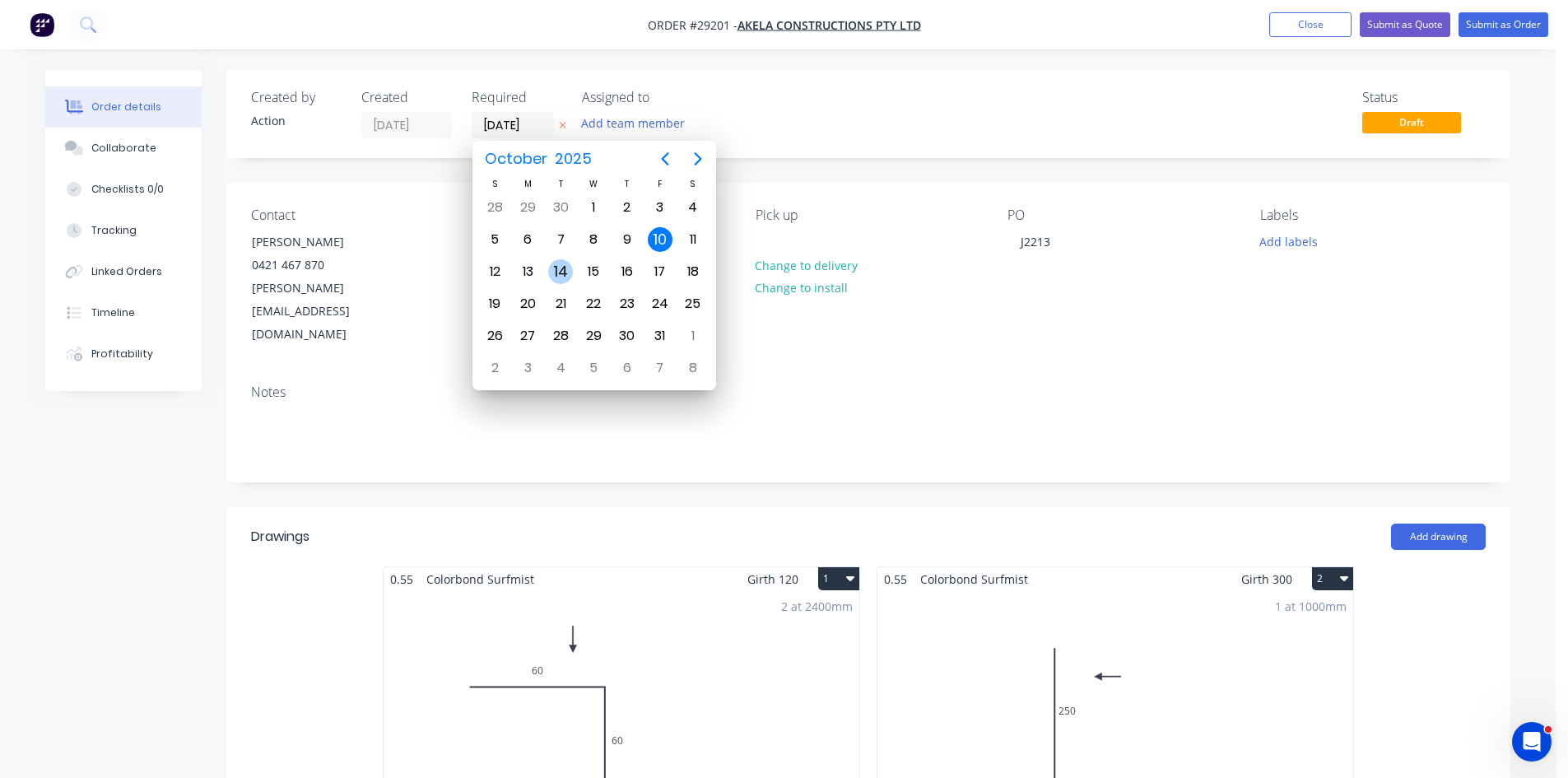
click at [564, 272] on div "14" at bounding box center [560, 272] width 25 height 25
type input "[DATE]"
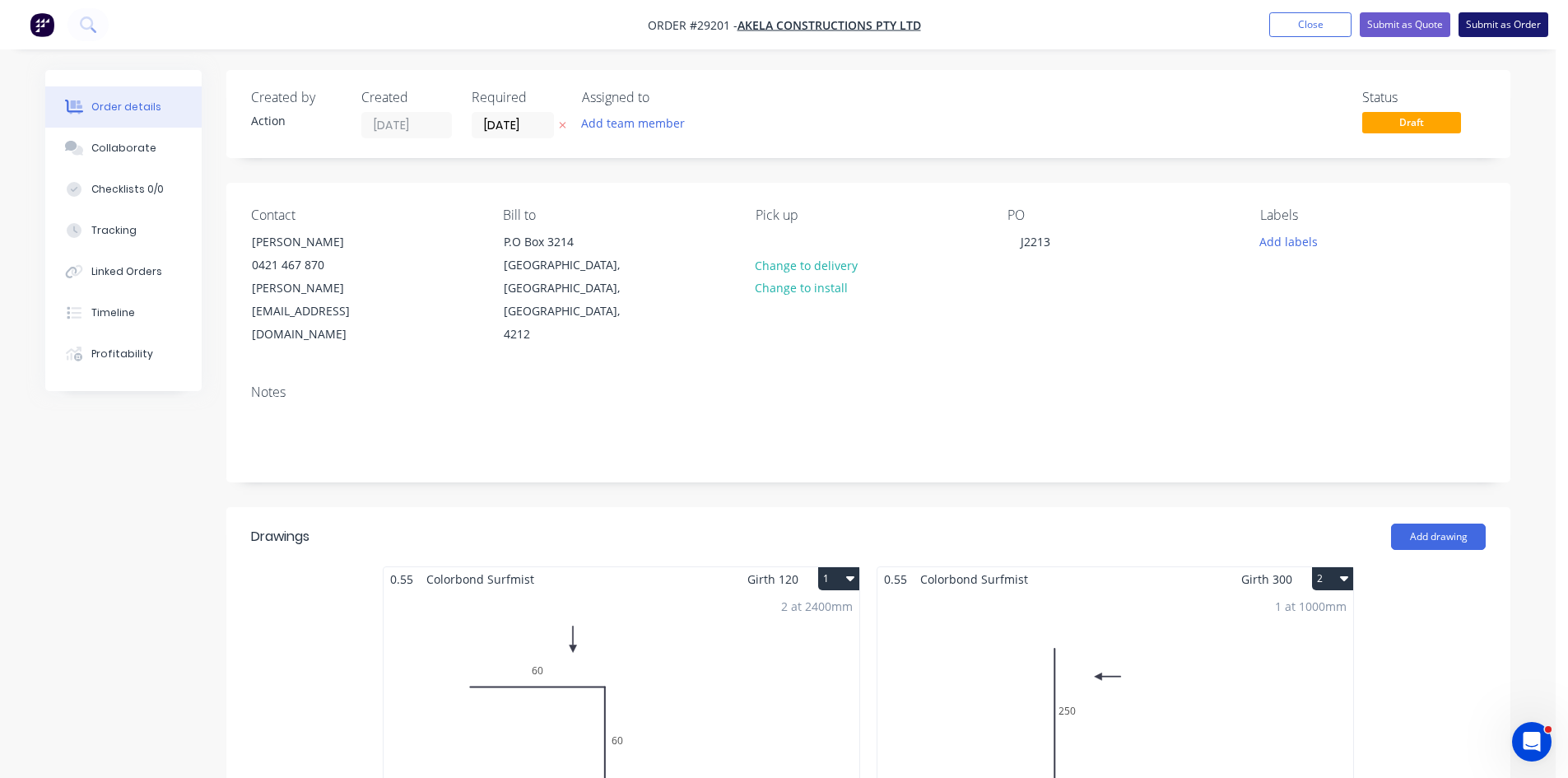
click at [1495, 20] on button "Submit as Order" at bounding box center [1503, 25] width 90 height 25
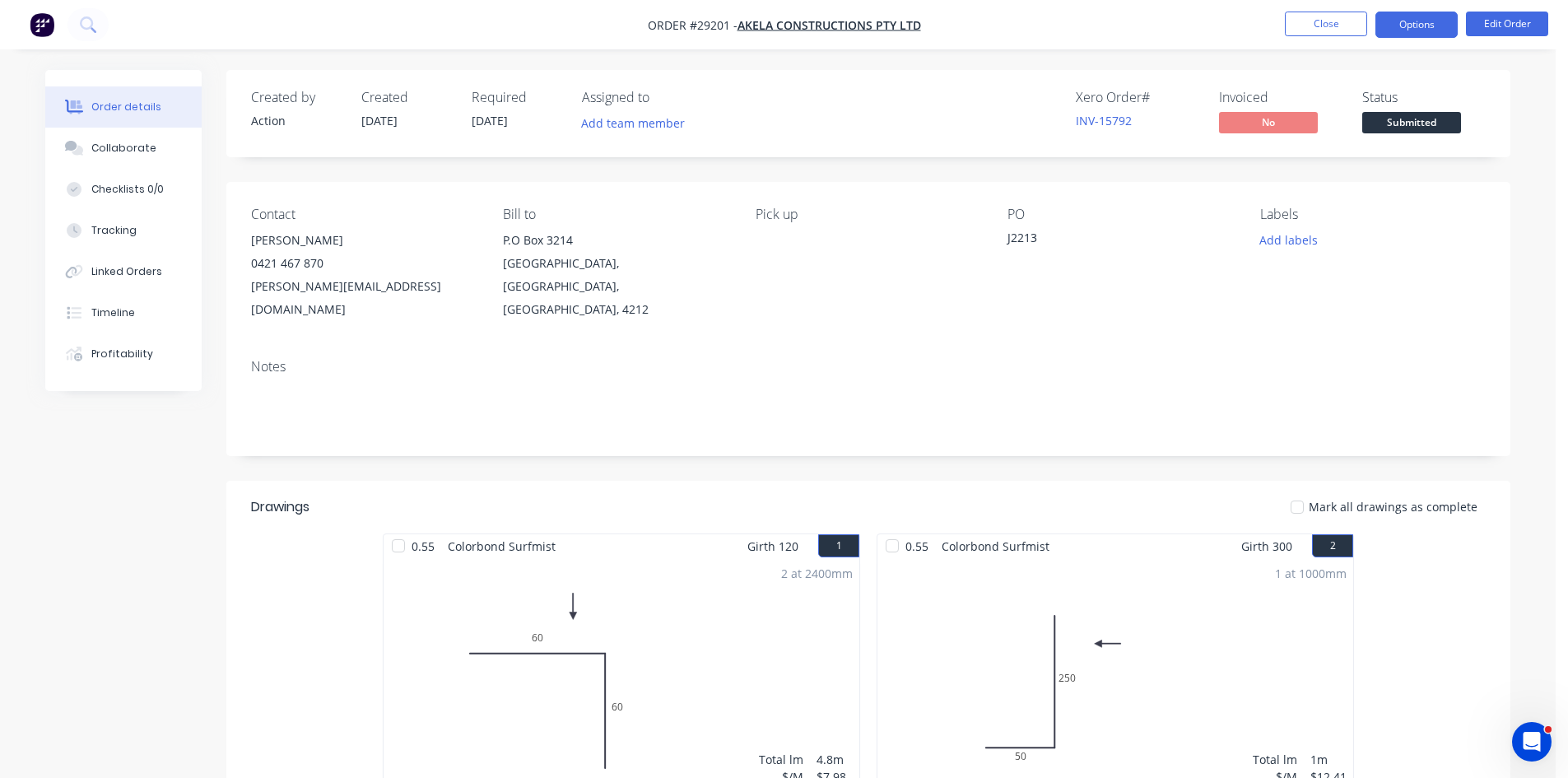
click at [1404, 25] on button "Options" at bounding box center [1415, 25] width 82 height 27
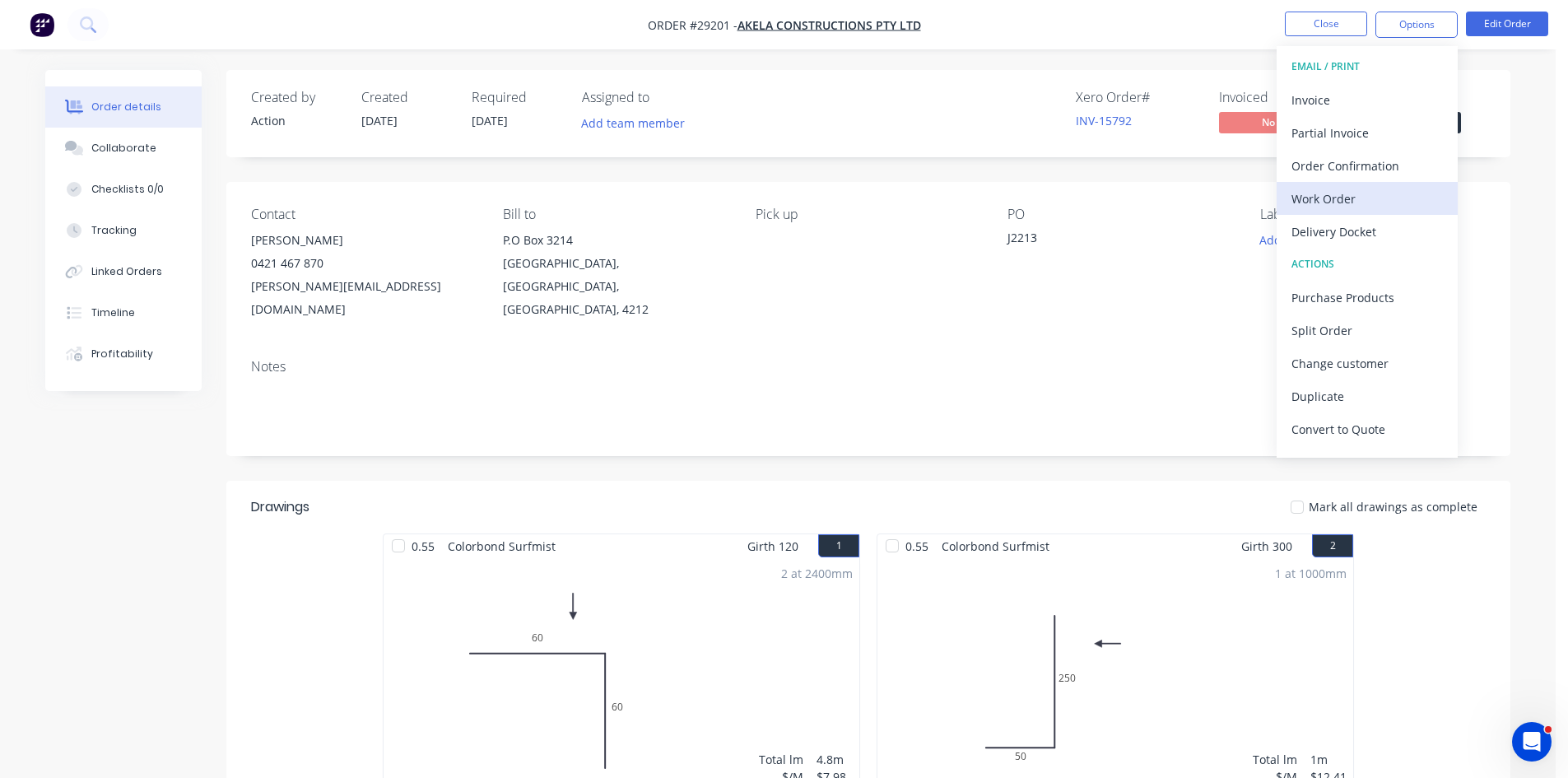
click at [1306, 205] on div "Work Order" at bounding box center [1366, 198] width 151 height 24
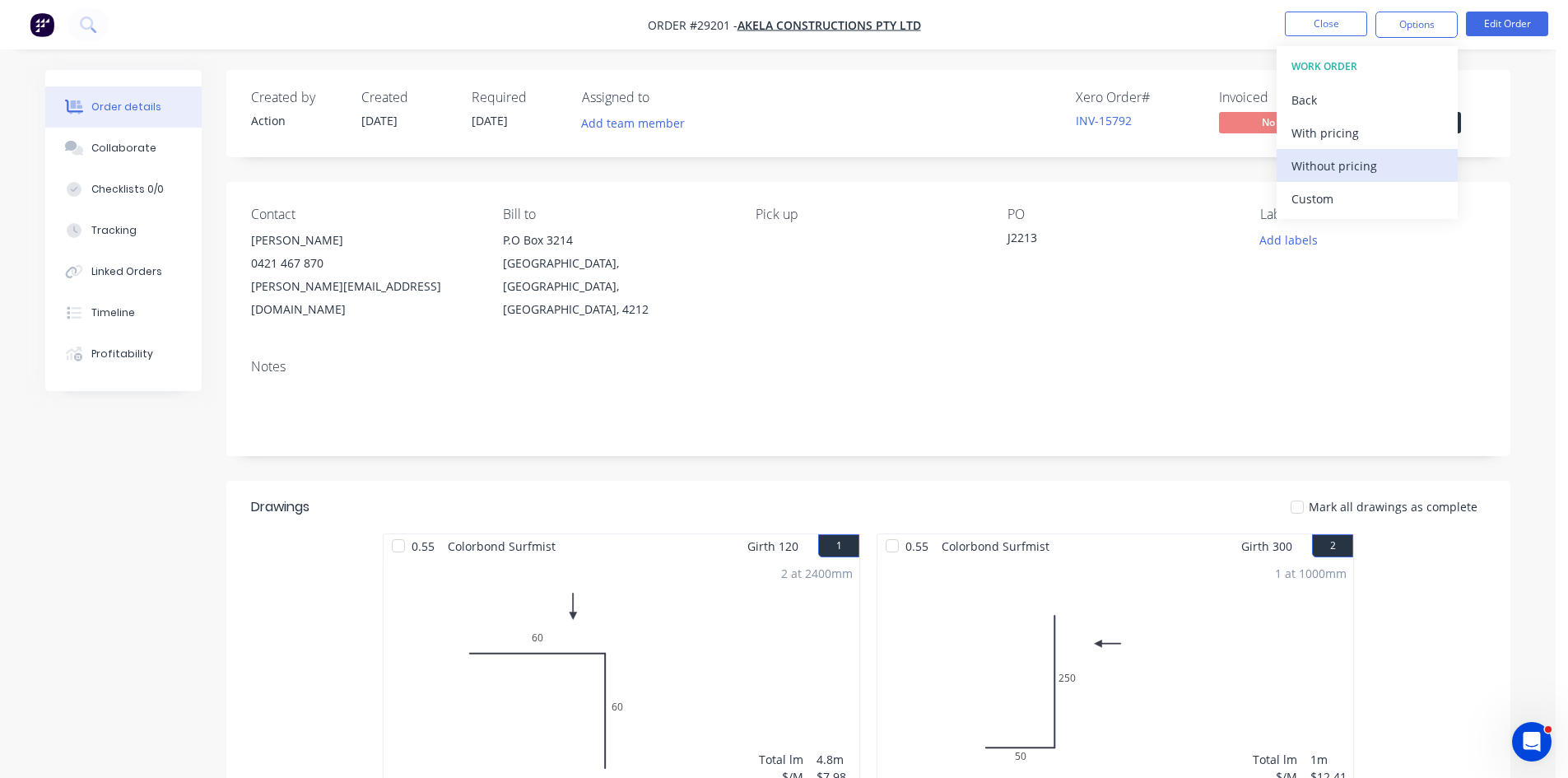
click at [1313, 166] on div "Without pricing" at bounding box center [1366, 166] width 151 height 24
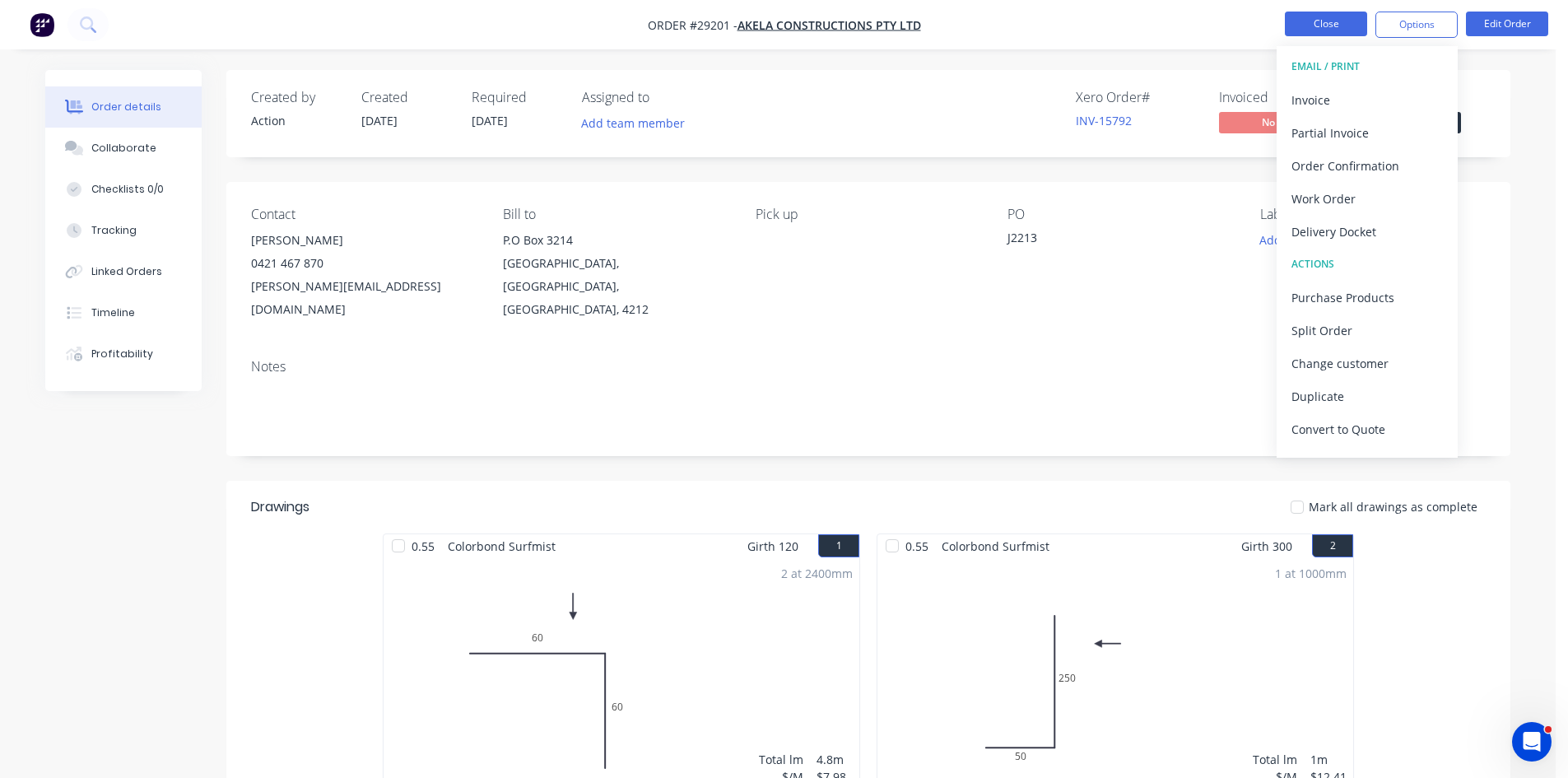
click at [1332, 29] on button "Close" at bounding box center [1325, 24] width 82 height 25
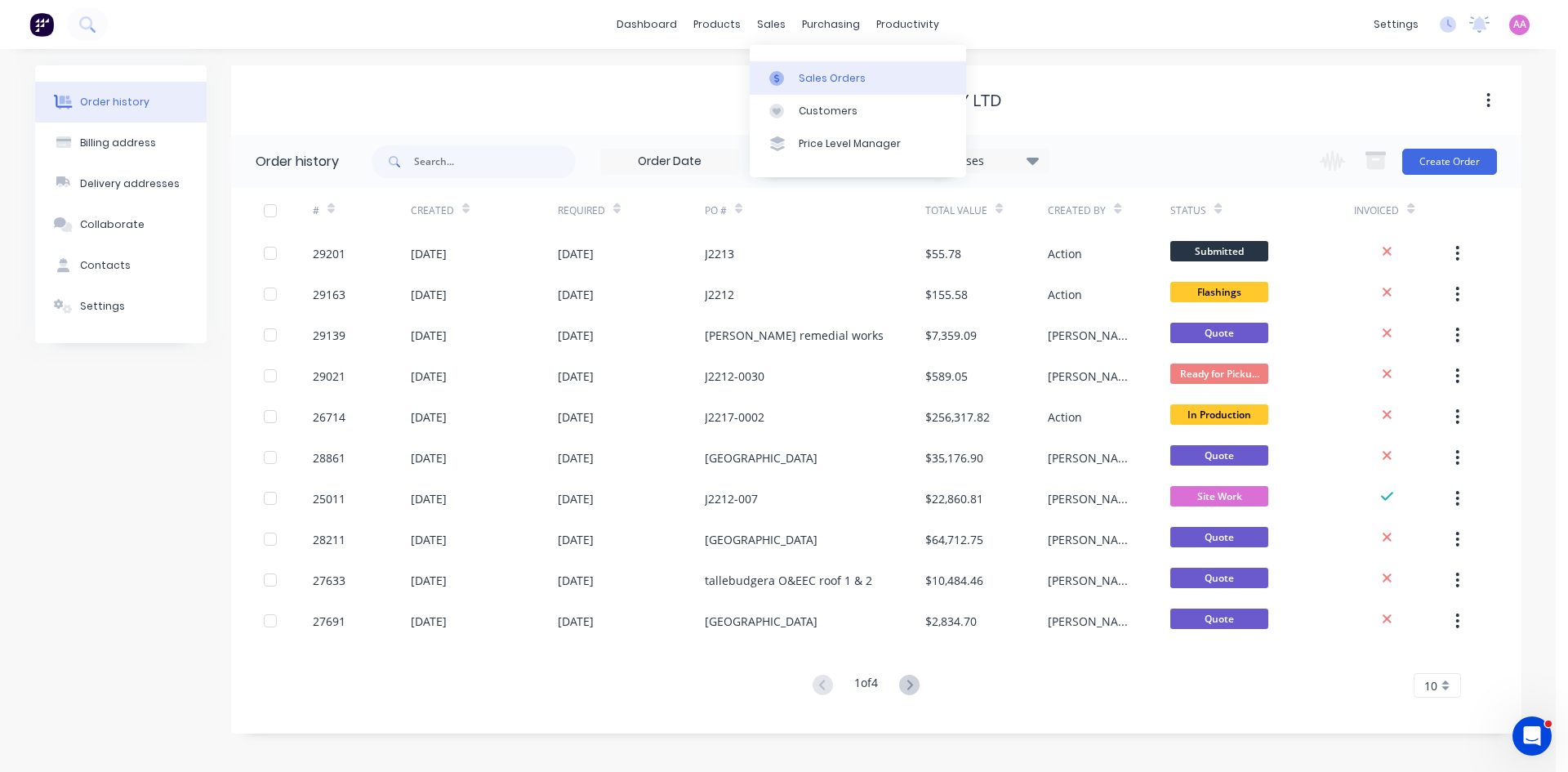
click at [811, 72] on div "Sales Orders" at bounding box center [832, 78] width 67 height 15
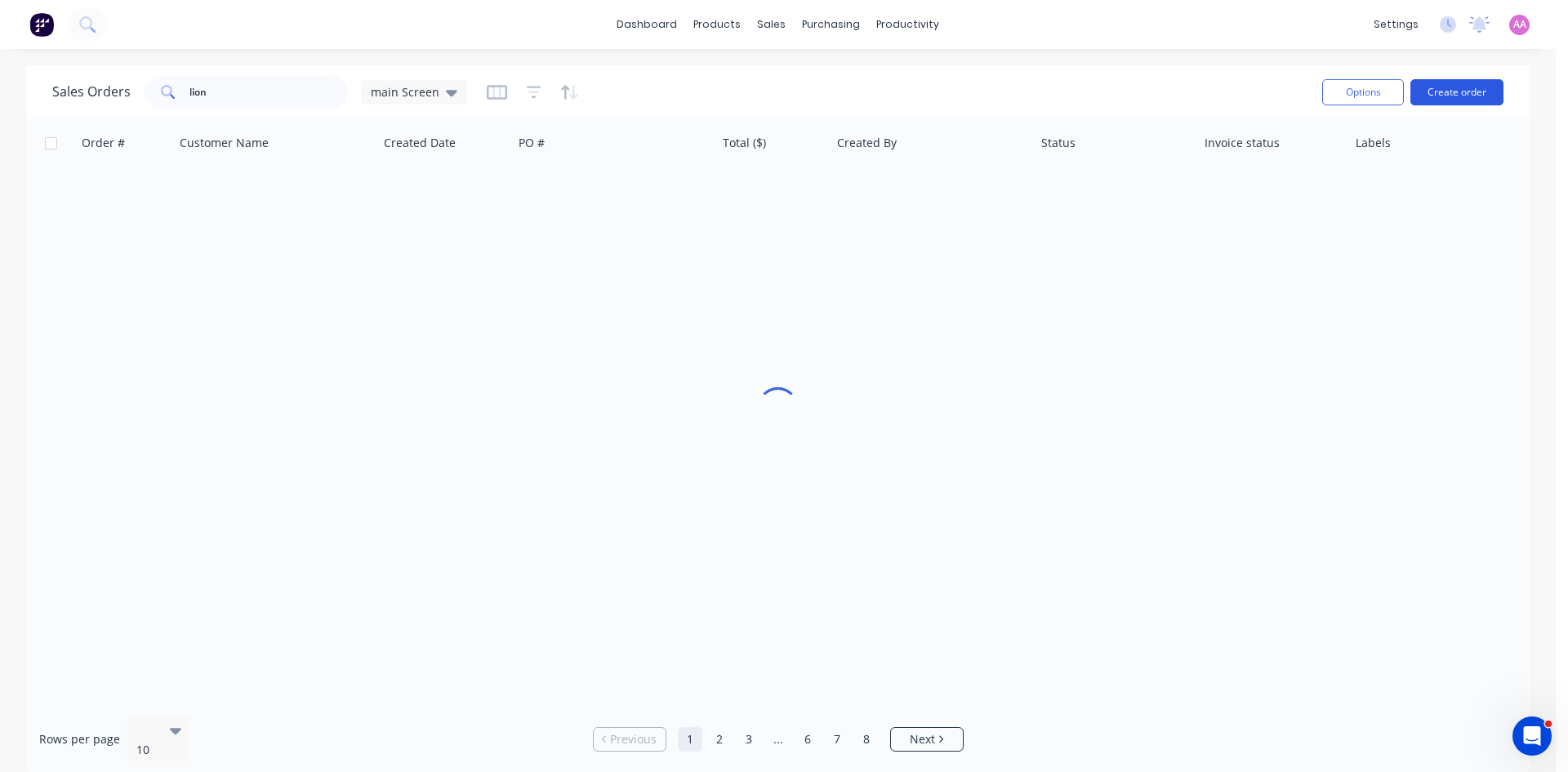
click at [1461, 105] on button "Create order" at bounding box center [1456, 92] width 93 height 26
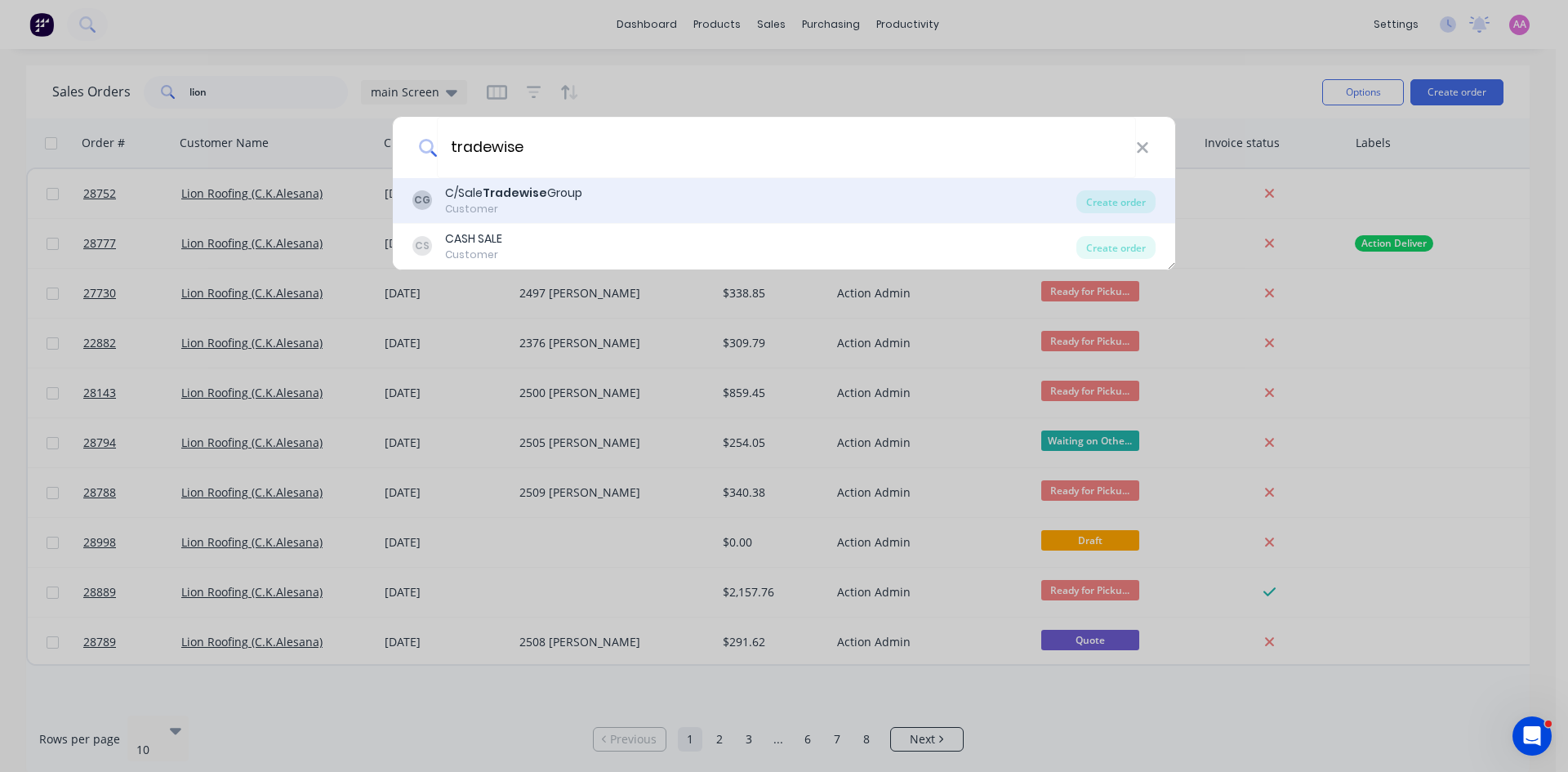
type input "tradewise"
click at [687, 213] on div "CG C/Sale Tradewise Group Customer" at bounding box center [744, 200] width 664 height 32
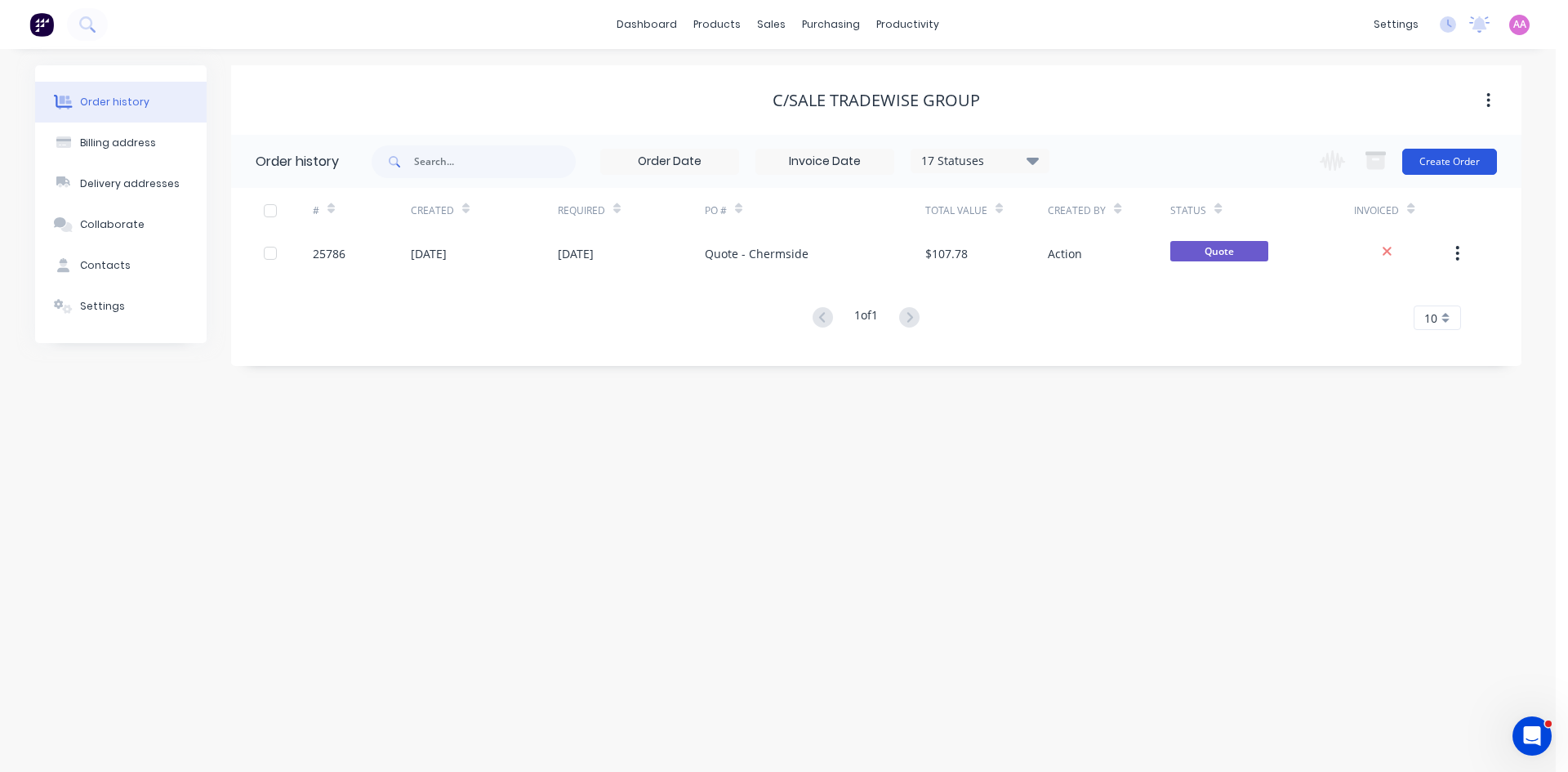
click at [1447, 165] on button "Create Order" at bounding box center [1449, 162] width 95 height 26
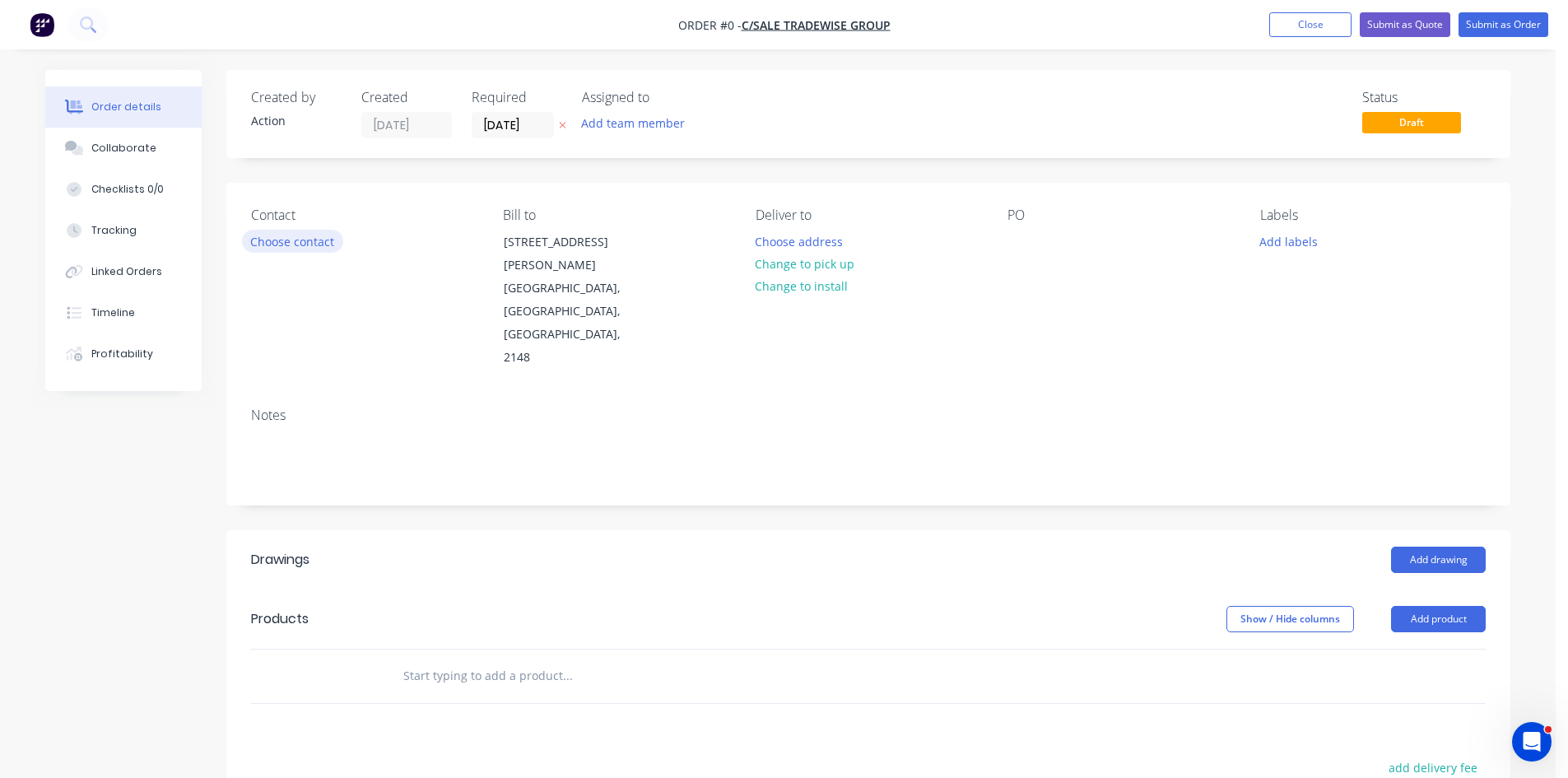
click at [257, 240] on button "Choose contact" at bounding box center [292, 241] width 102 height 23
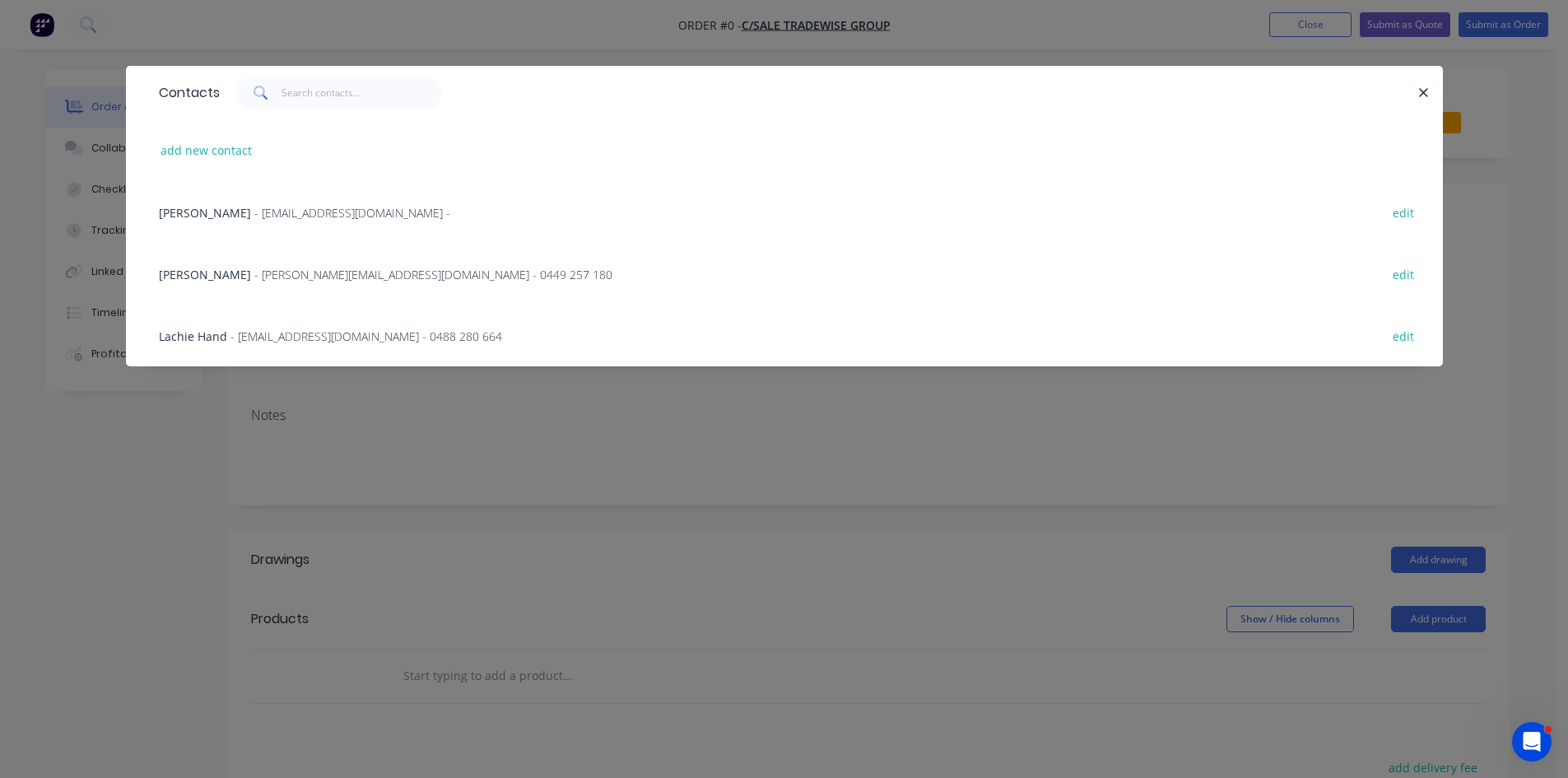
click at [261, 330] on span "- lachlanh@tradewisegroup.com.au - 0488 280 664" at bounding box center [365, 337] width 271 height 16
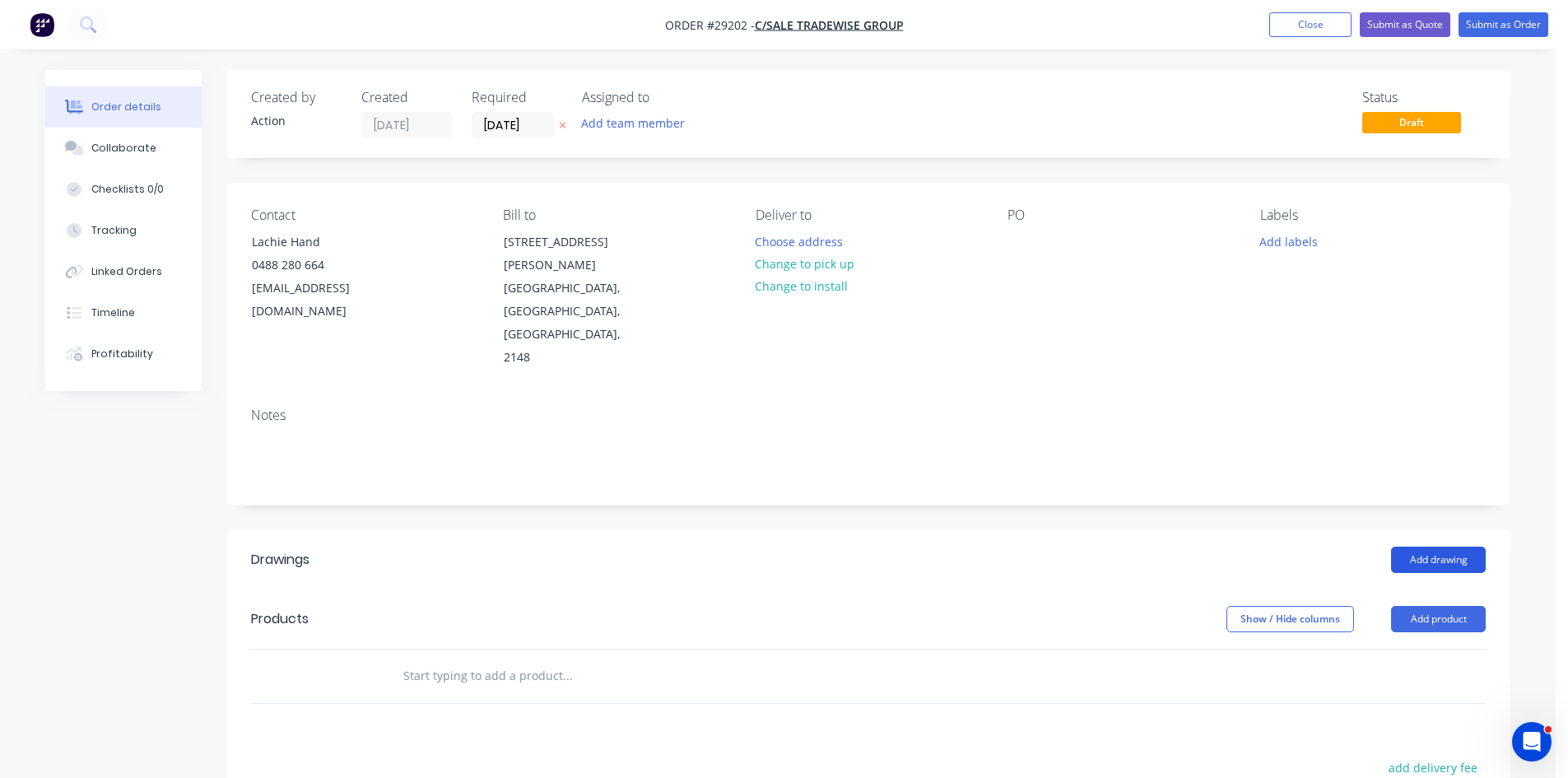
click at [1449, 547] on button "Add drawing" at bounding box center [1438, 560] width 95 height 27
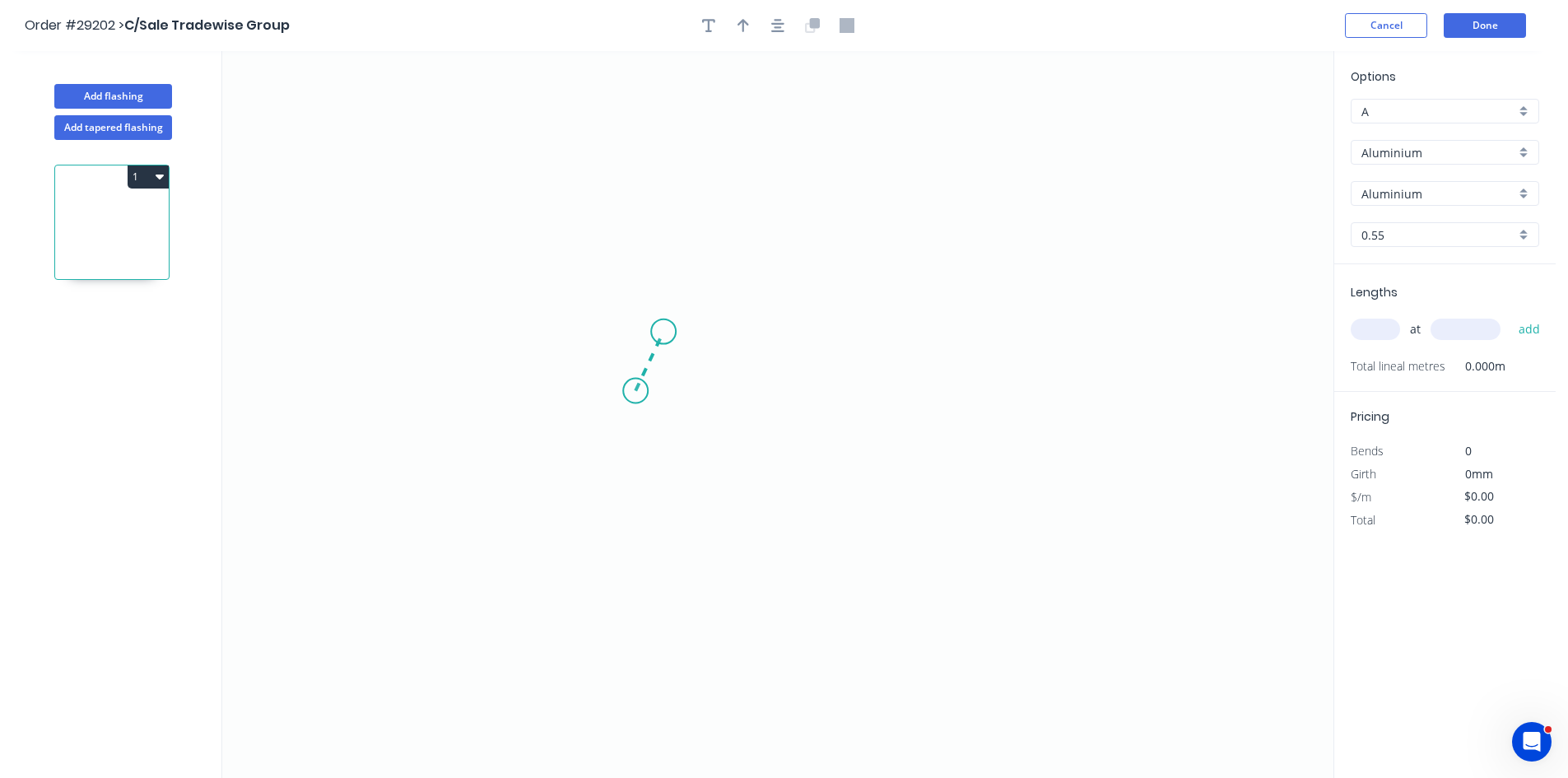
drag, startPoint x: 635, startPoint y: 391, endPoint x: 663, endPoint y: 332, distance: 65.3
click at [663, 332] on icon "0" at bounding box center [778, 415] width 1111 height 727
drag, startPoint x: 969, startPoint y: 333, endPoint x: 981, endPoint y: 344, distance: 16.3
click at [972, 334] on icon "0 ?" at bounding box center [778, 415] width 1111 height 727
click at [1012, 389] on icon "0 ? ? ? º" at bounding box center [778, 415] width 1111 height 727
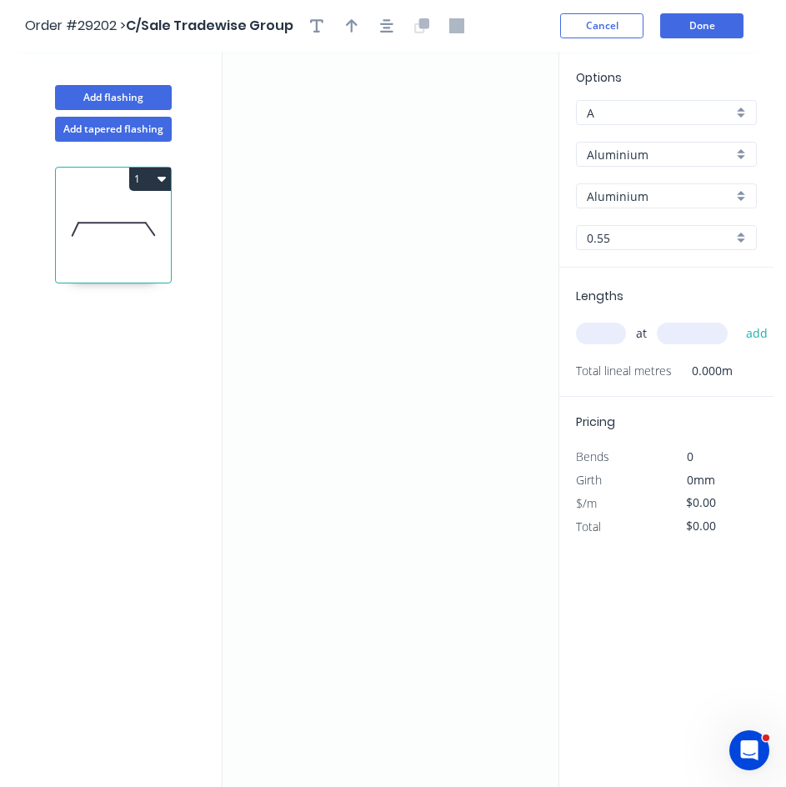
click at [289, 293] on icon "0 ? ? ? ? º ? º" at bounding box center [397, 419] width 349 height 735
click at [83, 223] on icon at bounding box center [112, 223] width 68 height 0
click at [629, 152] on input "Aluminium" at bounding box center [660, 155] width 146 height 18
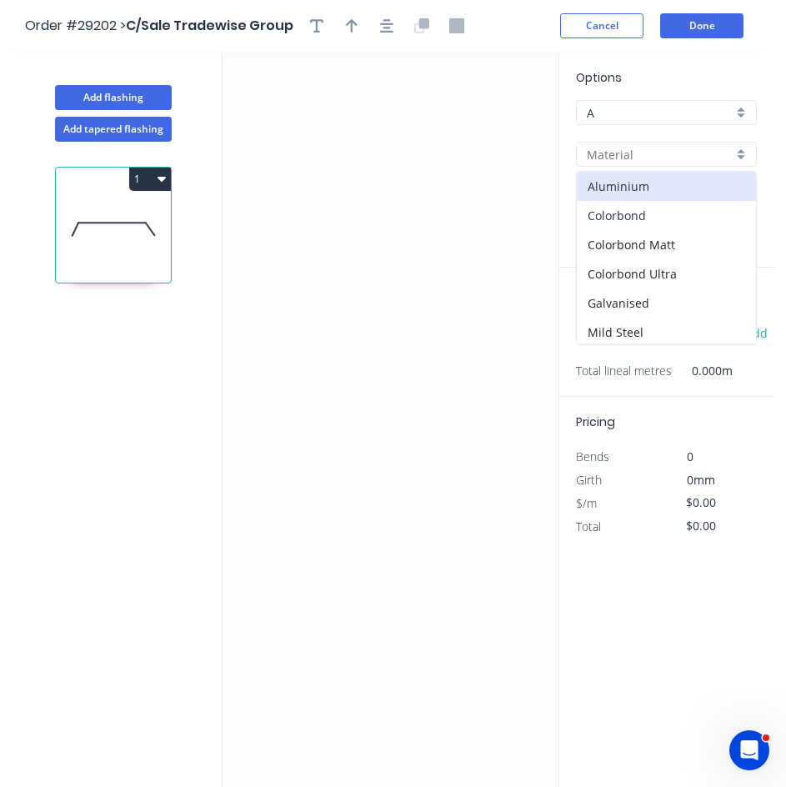
click at [632, 214] on div "Colorbond" at bounding box center [666, 215] width 179 height 29
type input "Colorbond"
type input "Basalt"
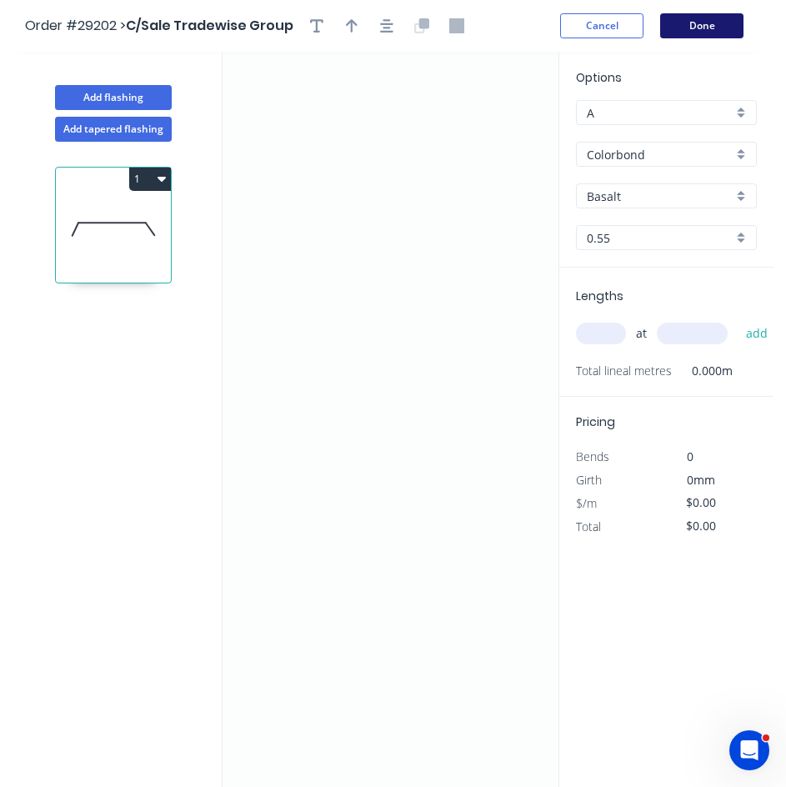
click at [694, 23] on button "Done" at bounding box center [701, 25] width 83 height 25
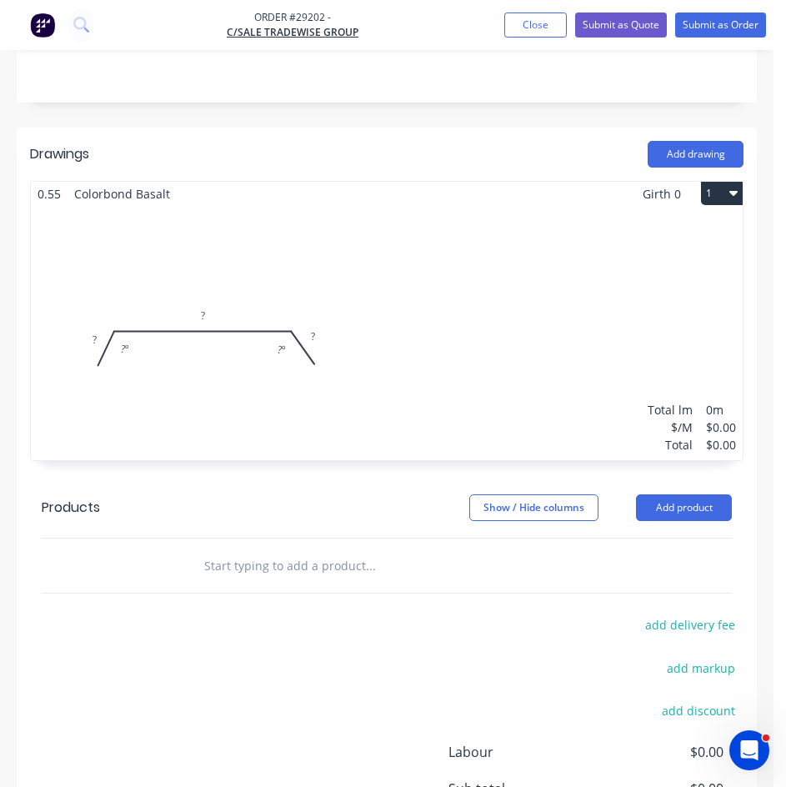
click at [382, 238] on div "Total lm $/M Total 0m $0.00 $0.00" at bounding box center [387, 333] width 712 height 254
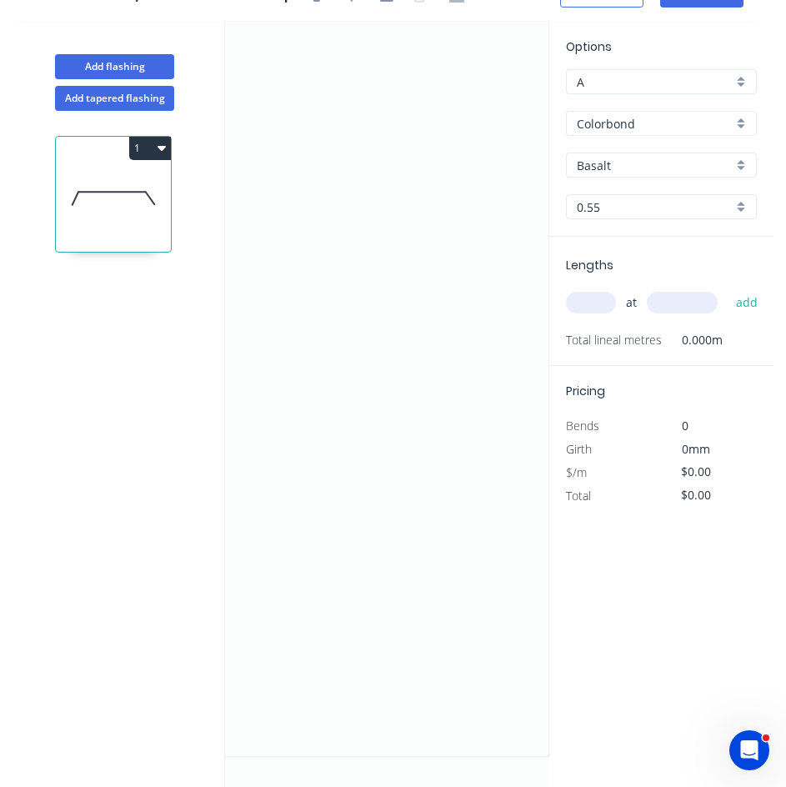
scroll to position [31, 0]
click at [98, 186] on icon at bounding box center [113, 198] width 115 height 107
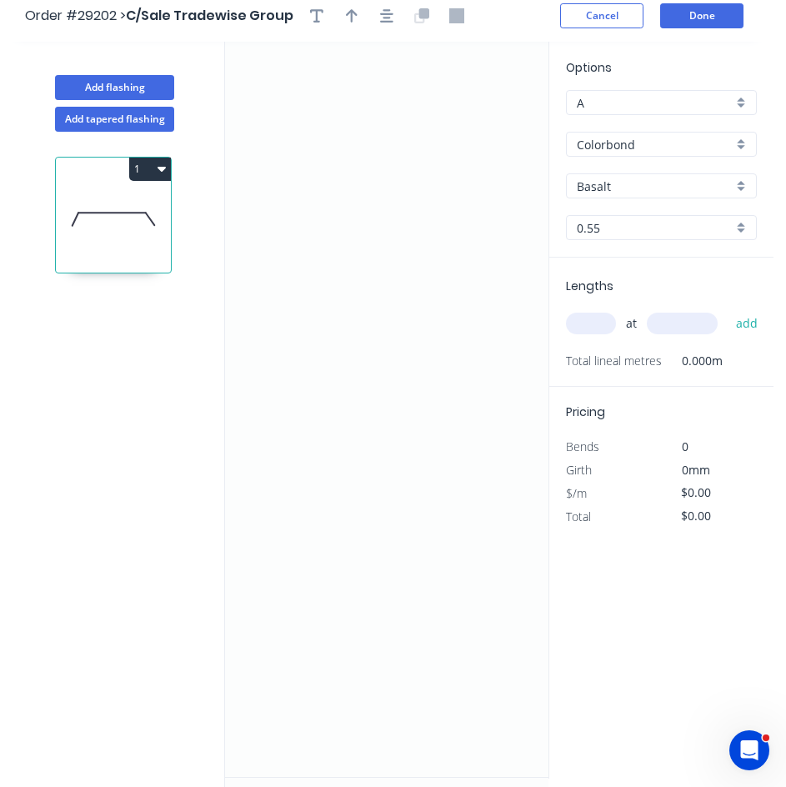
scroll to position [0, 0]
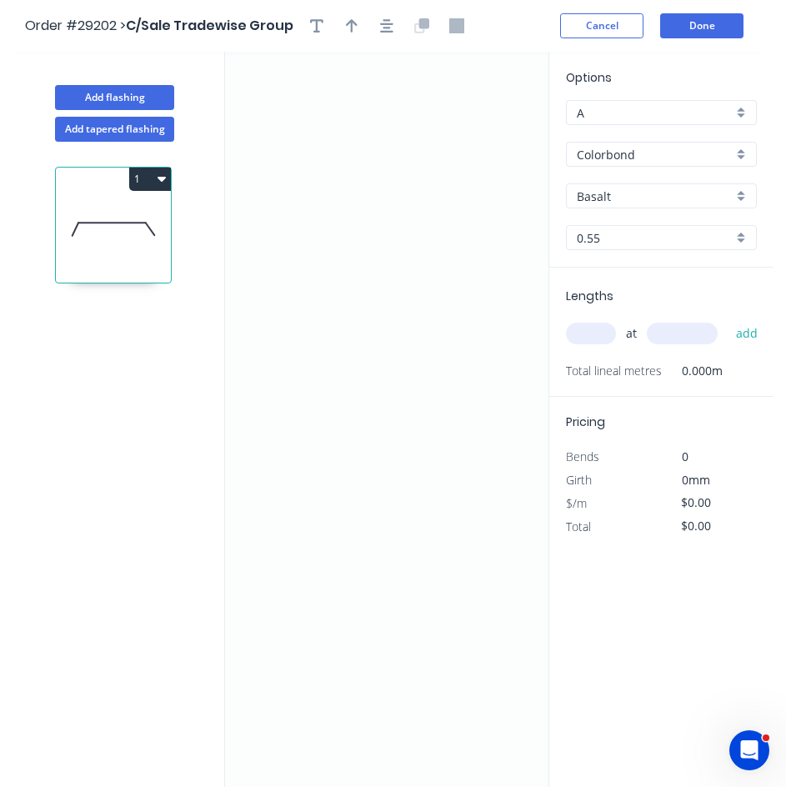
drag, startPoint x: 485, startPoint y: 335, endPoint x: 394, endPoint y: 341, distance: 91.9
click at [394, 341] on icon "0 ? ? ? ? º ? º" at bounding box center [387, 419] width 324 height 735
click at [329, 745] on icon "0 ? ? ? ? º ? º" at bounding box center [387, 419] width 324 height 735
click at [301, 745] on icon "0 ? ? ? ? º ? º" at bounding box center [387, 419] width 324 height 735
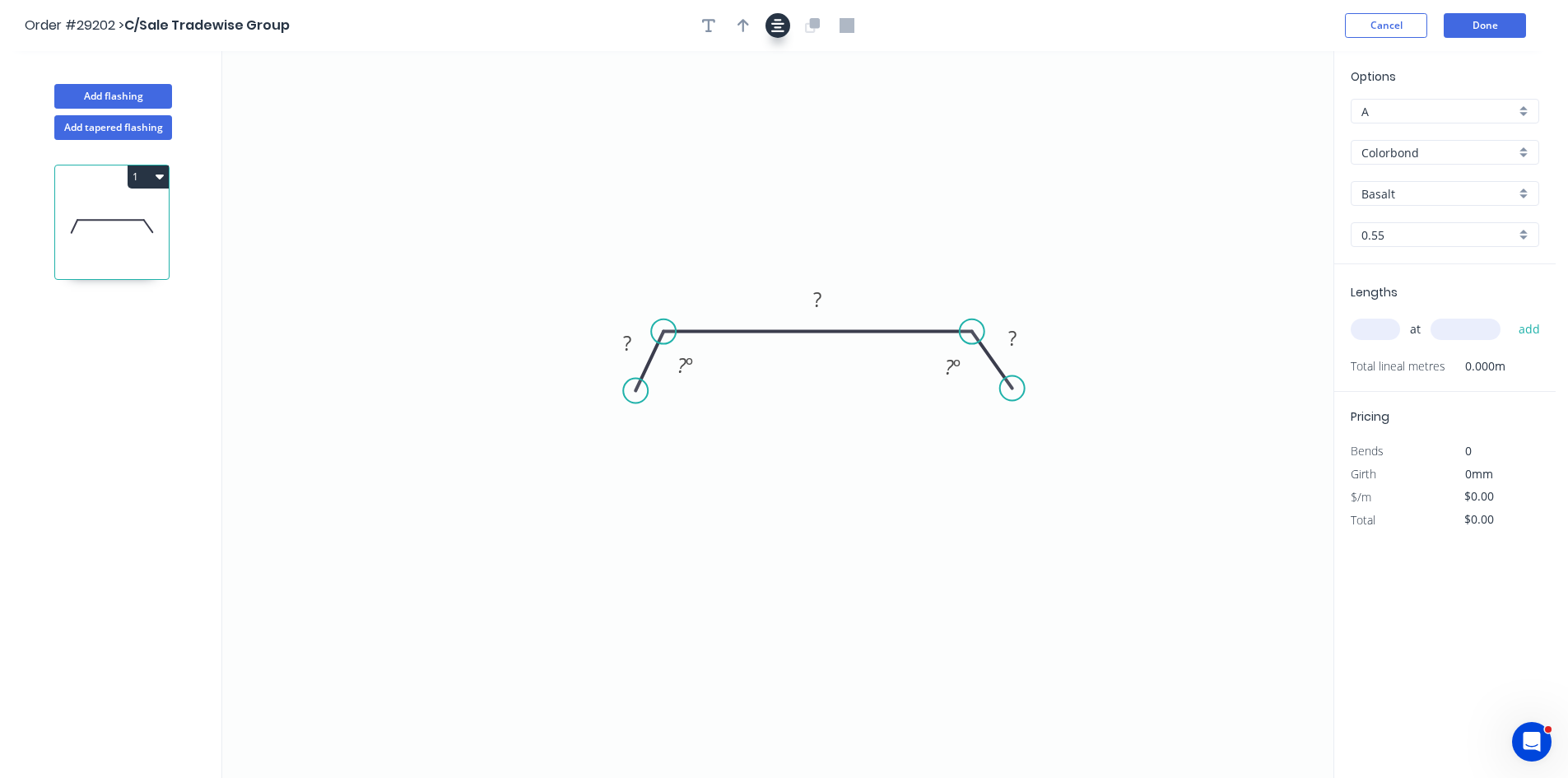
click at [781, 18] on icon "button" at bounding box center [777, 25] width 13 height 15
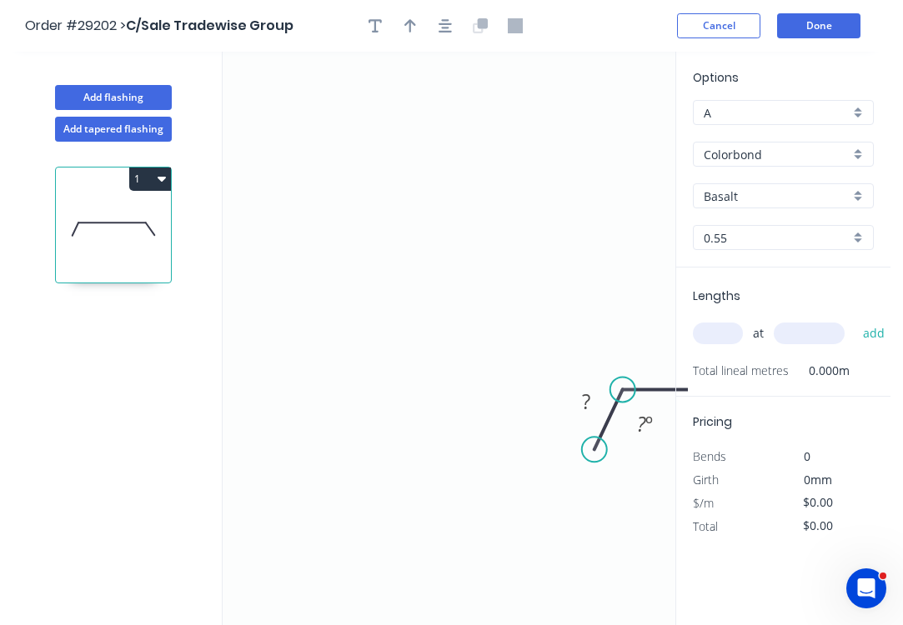
drag, startPoint x: 600, startPoint y: 331, endPoint x: 287, endPoint y: 319, distance: 312.9
click at [287, 319] on icon "0 ? ? ? ? º ? º" at bounding box center [455, 339] width 465 height 574
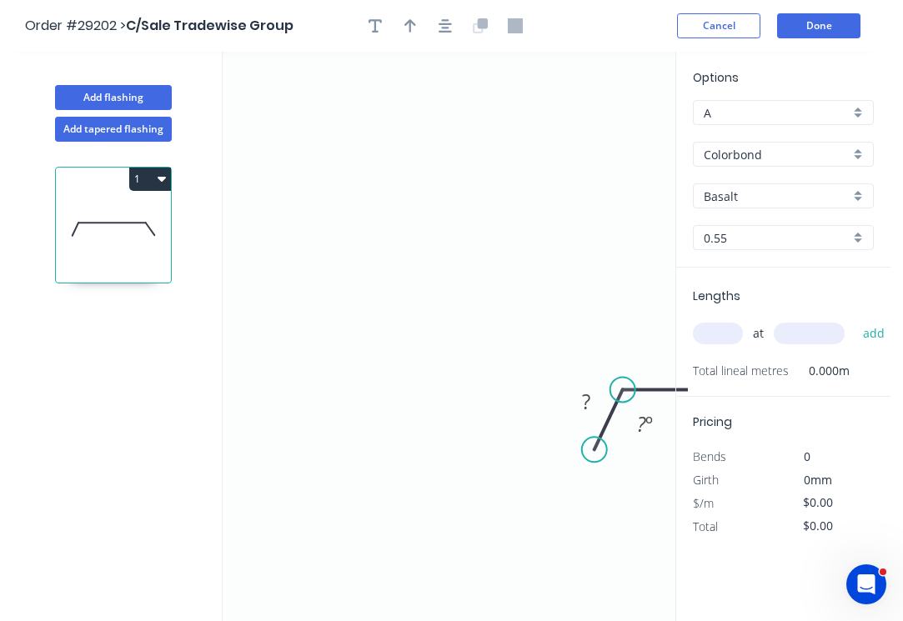
drag, startPoint x: 240, startPoint y: 610, endPoint x: 233, endPoint y: 628, distance: 19.1
click at [233, 628] on html "Order #29202 > C/Sale Tradewise Group Cancel Done Add flashing Add tapered flas…" at bounding box center [451, 326] width 903 height 652
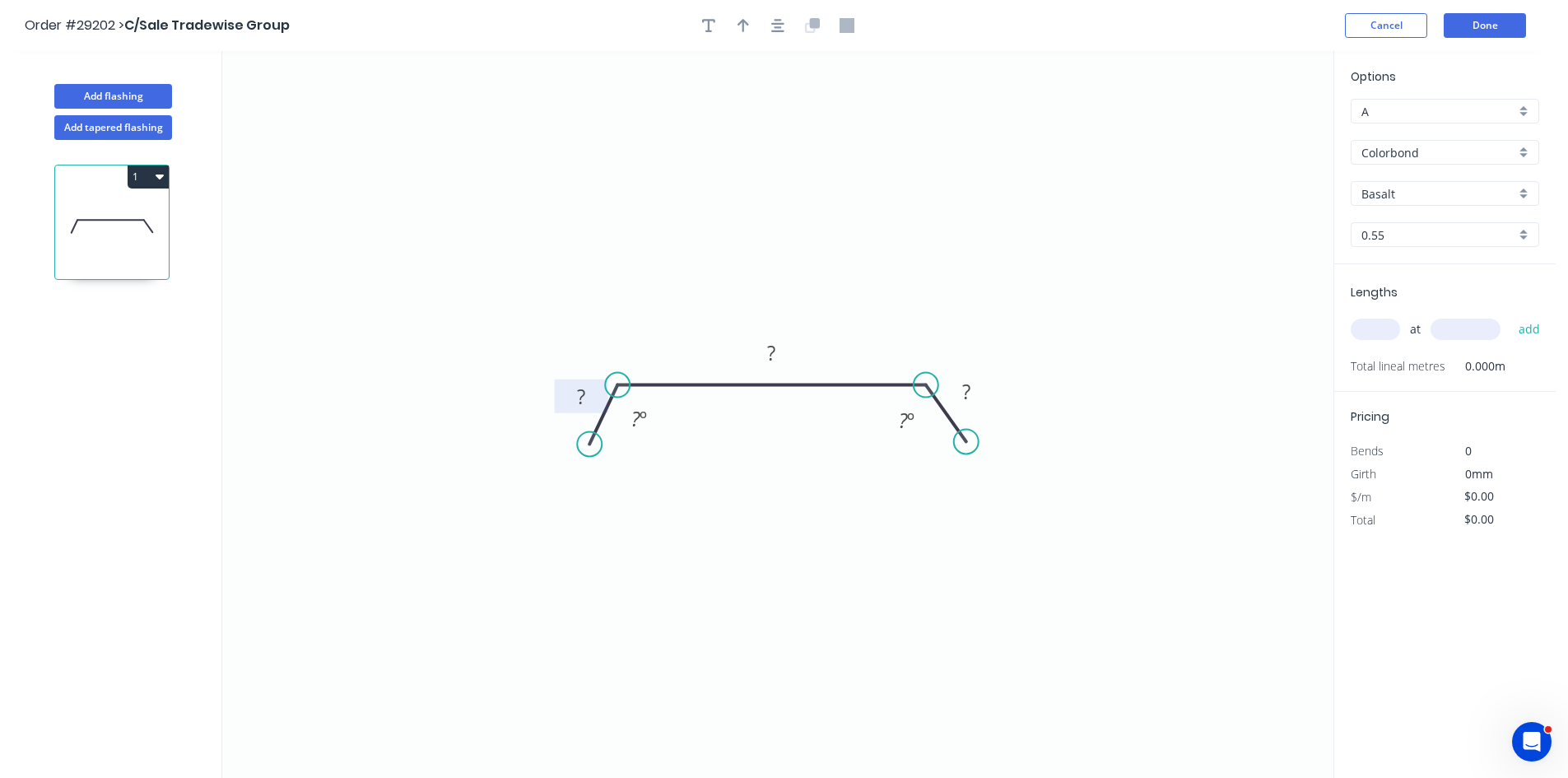
click at [585, 394] on tspan "?" at bounding box center [581, 397] width 8 height 28
click at [780, 348] on rect at bounding box center [772, 353] width 33 height 23
click at [714, 473] on icon "0 50 1670 50 110 º 110 º" at bounding box center [778, 415] width 1111 height 727
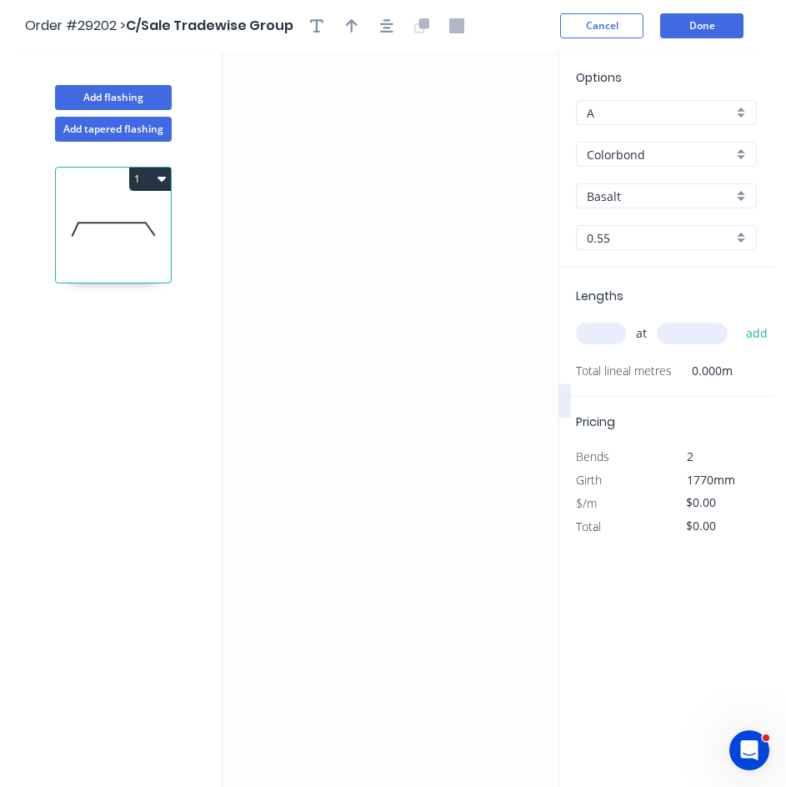
drag, startPoint x: 406, startPoint y: 295, endPoint x: 416, endPoint y: 411, distance: 116.3
click at [415, 414] on icon "0 50 1670 50 110 º 110 º" at bounding box center [397, 419] width 349 height 735
click at [641, 193] on input "Basalt" at bounding box center [660, 197] width 146 height 18
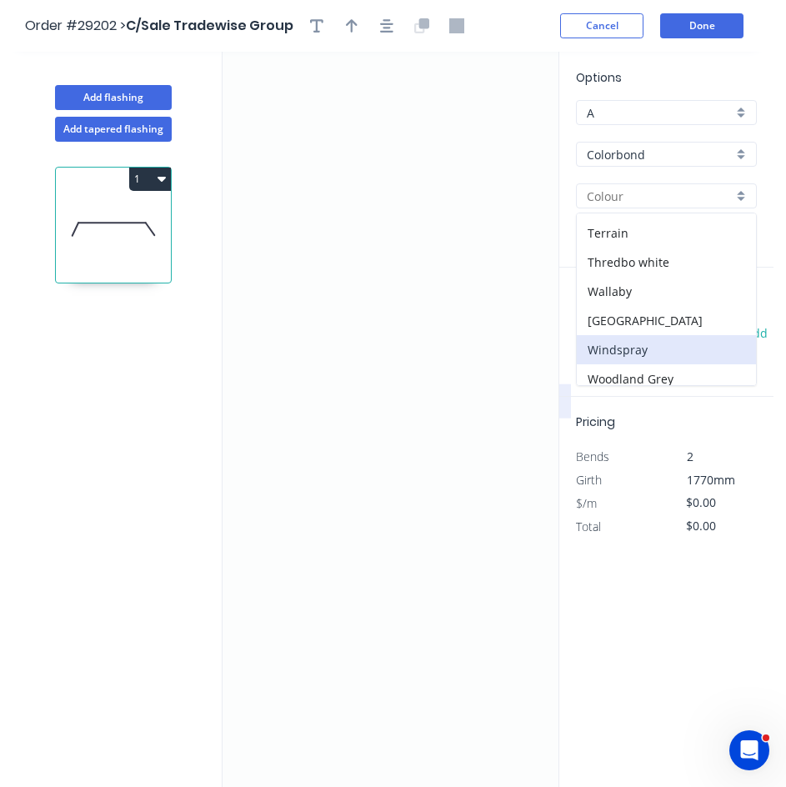
scroll to position [616, 0]
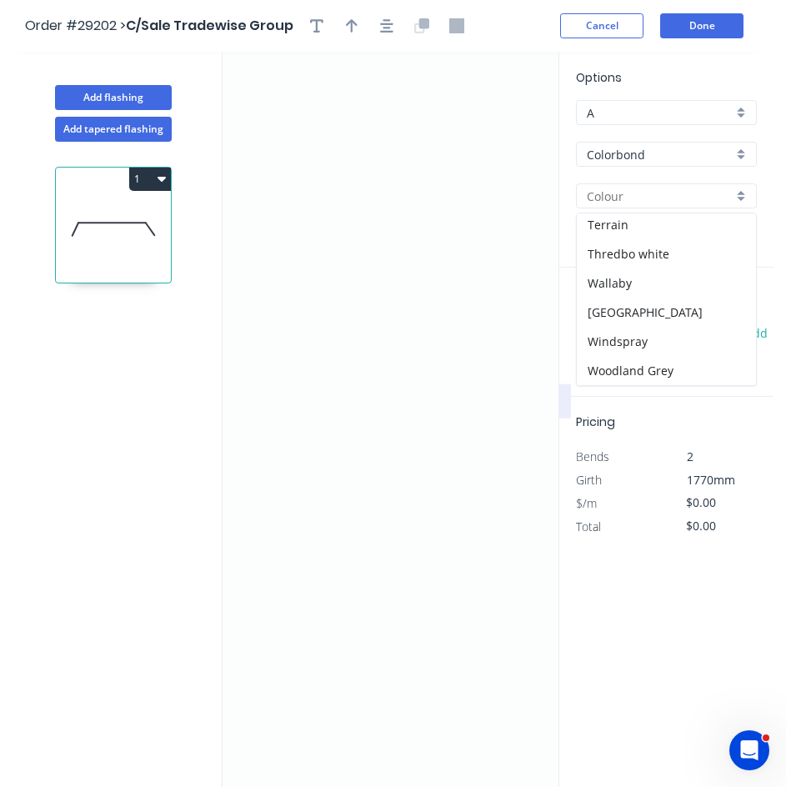
click at [655, 149] on input "Colorbond" at bounding box center [660, 155] width 146 height 18
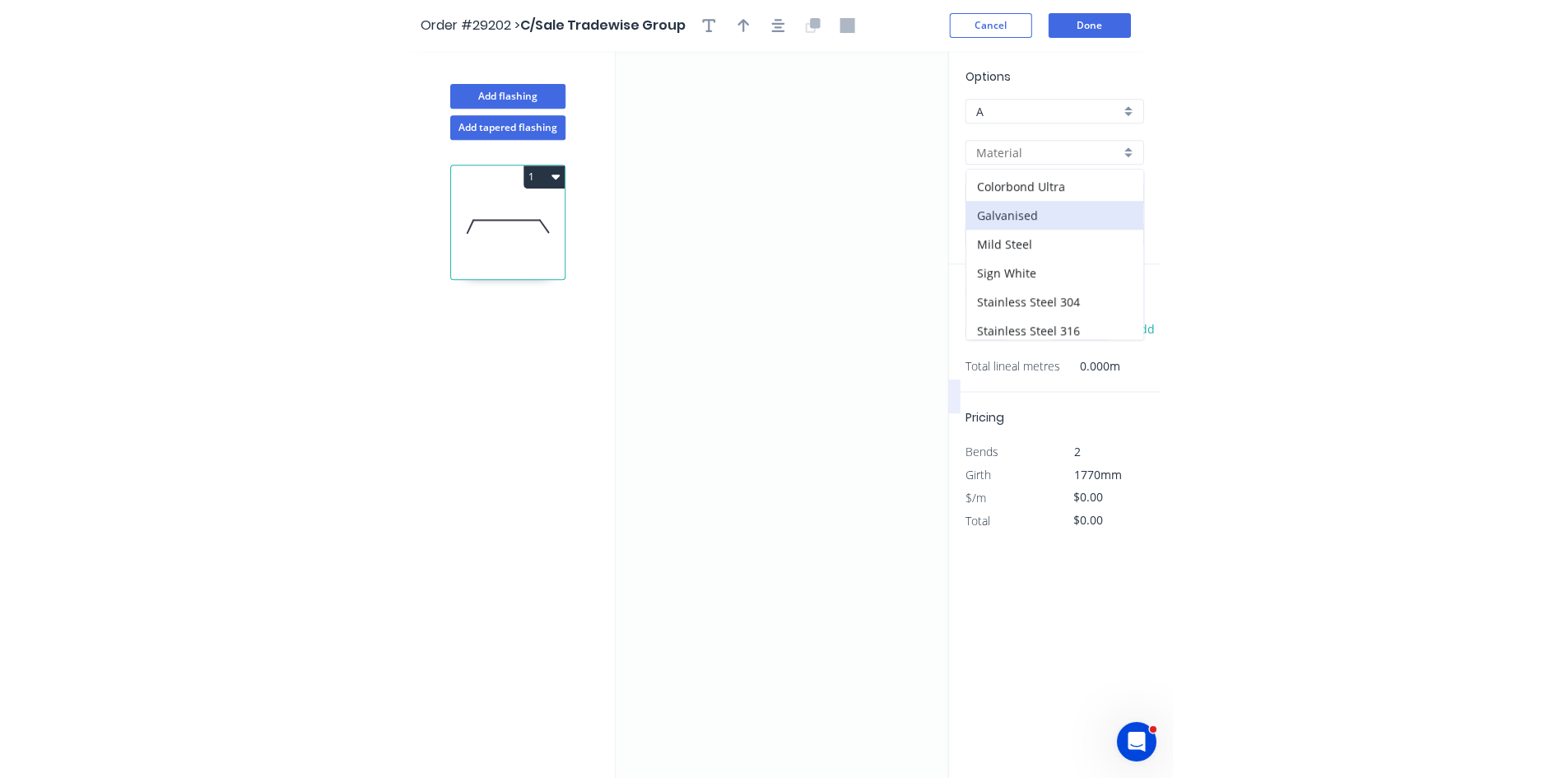
scroll to position [147, 0]
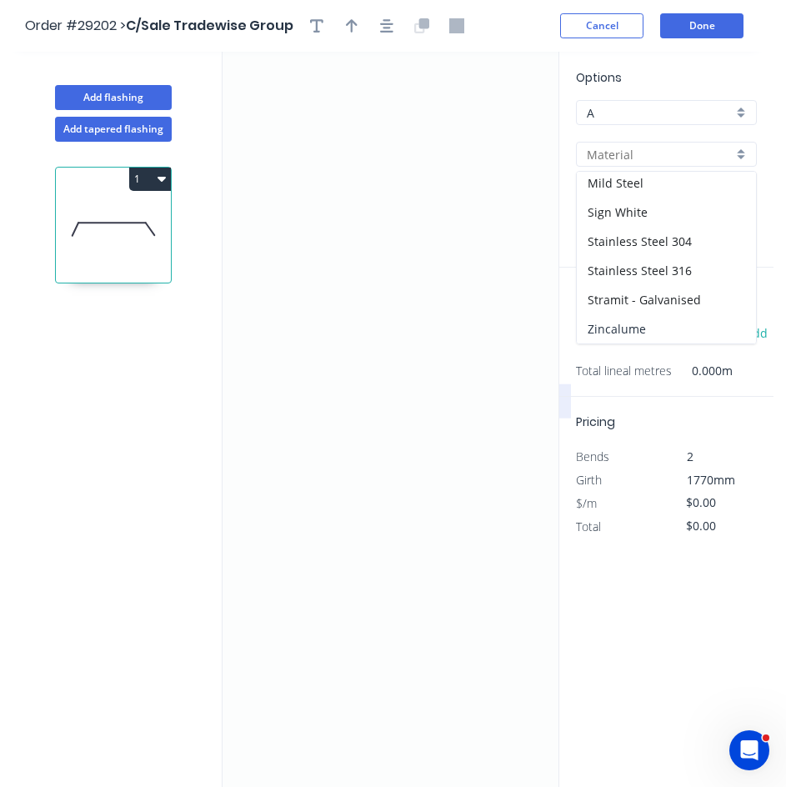
click at [641, 329] on div "Zincalume" at bounding box center [666, 328] width 179 height 29
type input "Zincalume"
type input "Zinc"
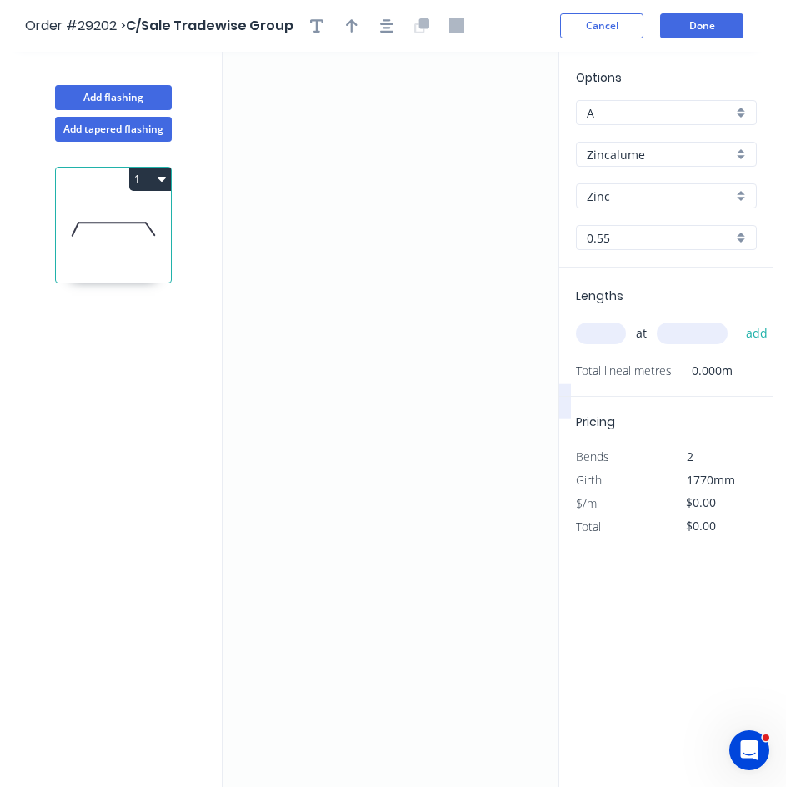
click at [610, 330] on input "text" at bounding box center [601, 334] width 50 height 22
type input "8"
type input "1200"
click at [738, 319] on button "add" at bounding box center [757, 333] width 39 height 28
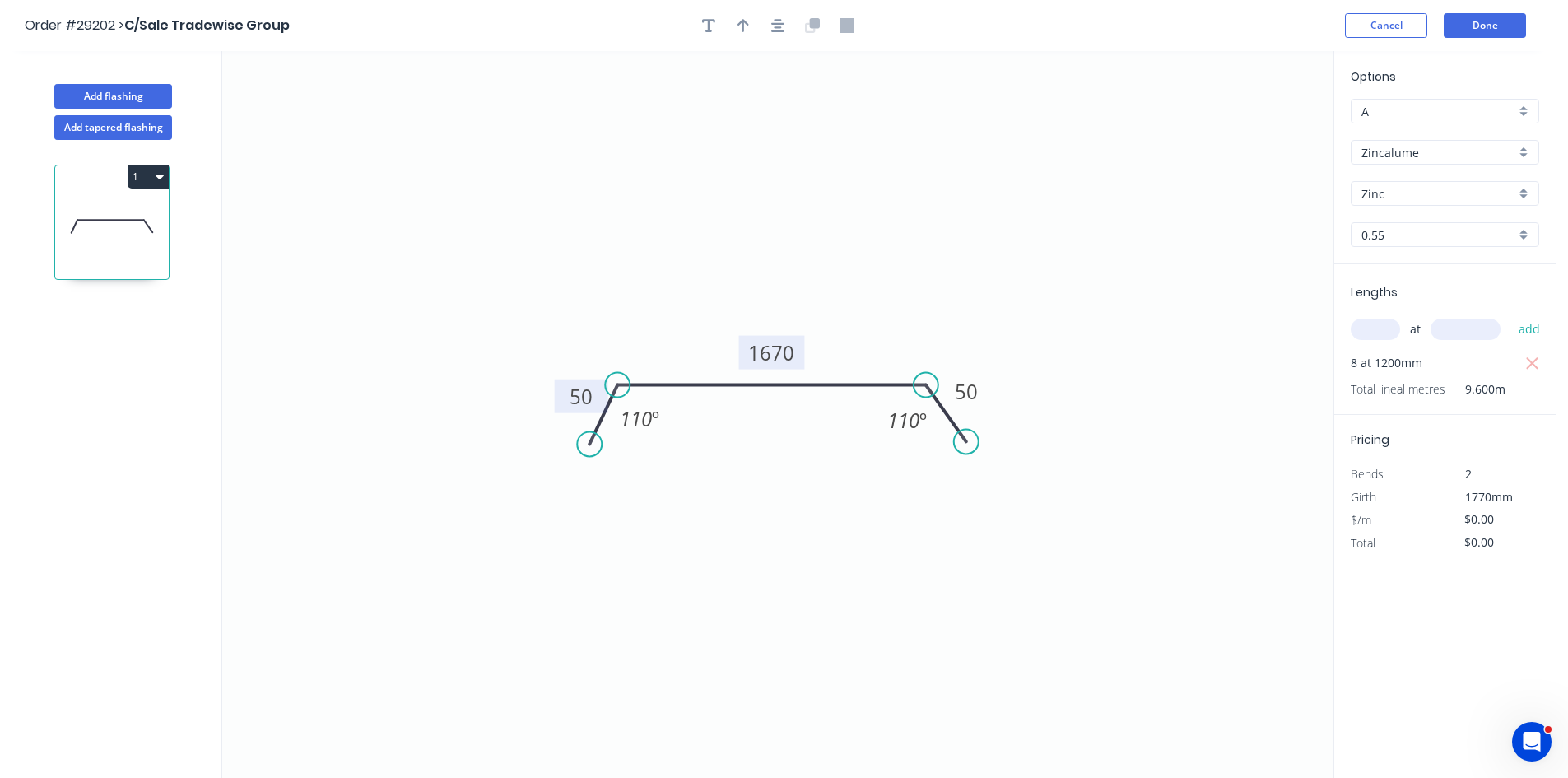
click at [775, 347] on tspan "1670" at bounding box center [772, 353] width 46 height 28
click at [1375, 325] on input "text" at bounding box center [1375, 330] width 49 height 22
type input "$35.30"
type input "$338.88"
type input "8"
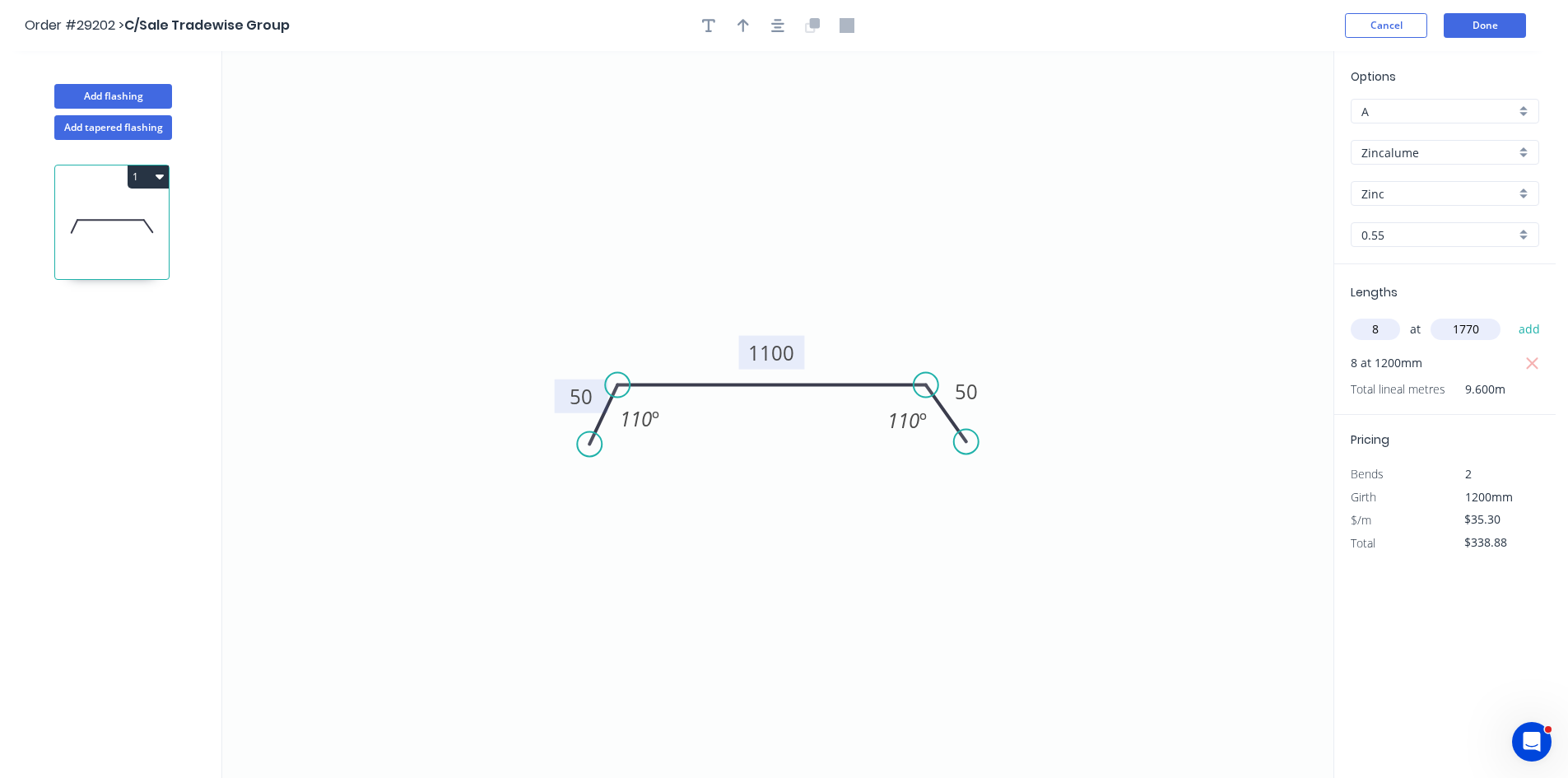
type input "1770"
click at [1510, 315] on button "add" at bounding box center [1529, 329] width 38 height 28
click at [1537, 361] on icon "button" at bounding box center [1531, 364] width 15 height 20
type input "$499.85"
click at [1515, 544] on input "$499.85" at bounding box center [1491, 542] width 56 height 23
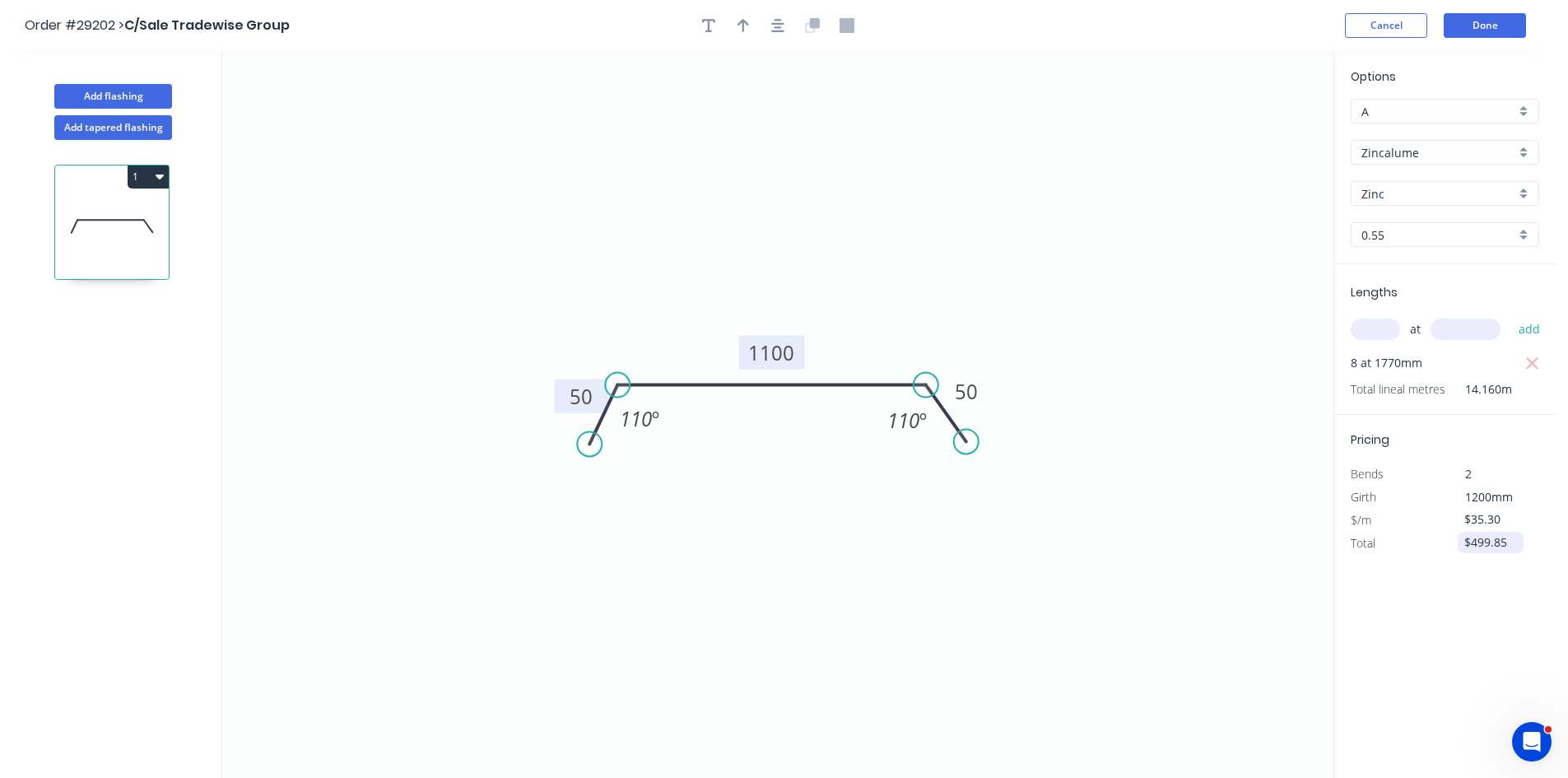
click at [1515, 544] on input "$499.85" at bounding box center [1491, 542] width 56 height 23
click at [783, 355] on tspan "1100" at bounding box center [772, 353] width 46 height 28
click at [1380, 325] on input "text" at bounding box center [1375, 330] width 49 height 22
type input "$0.00"
type input "8"
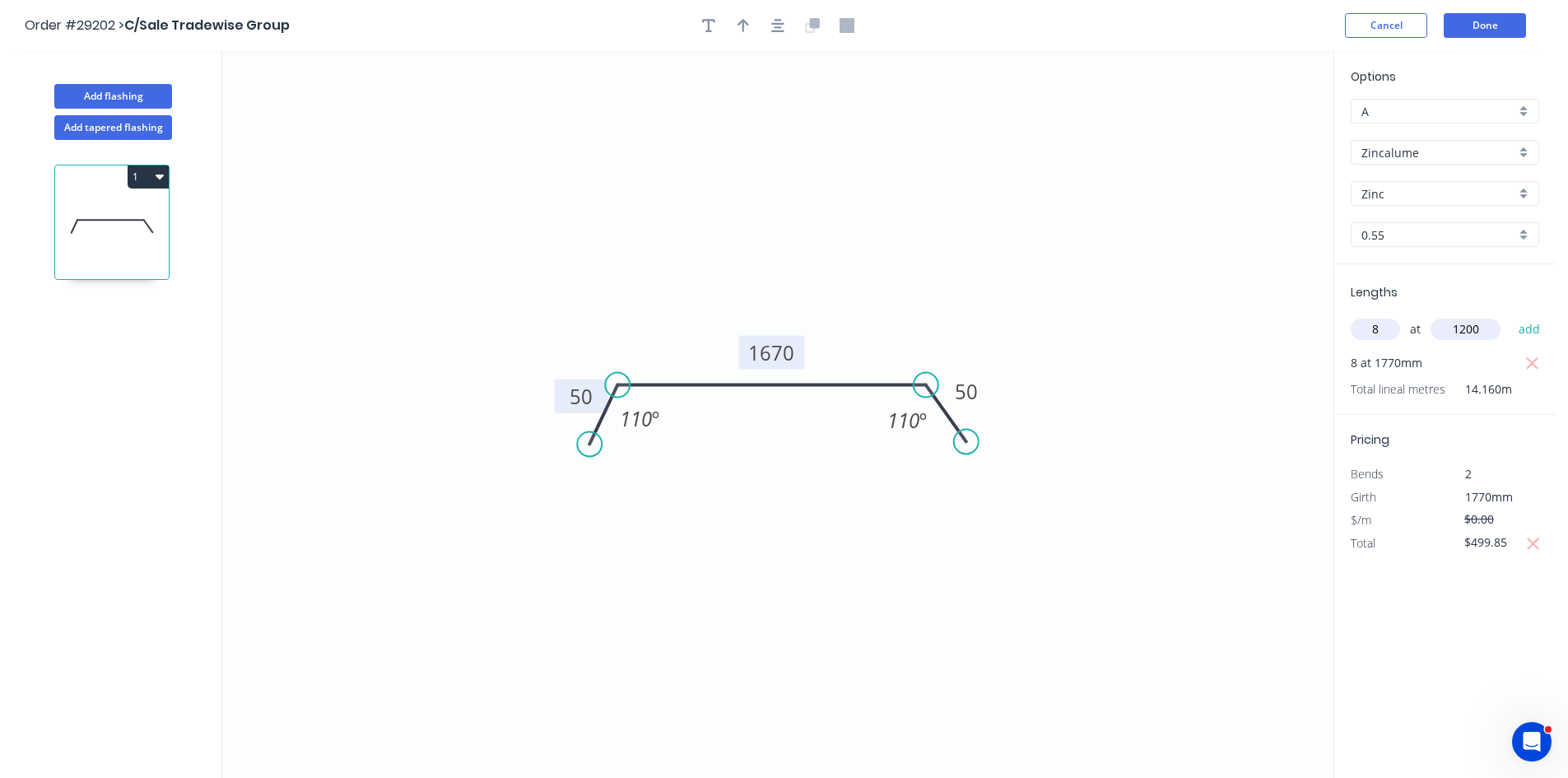
type input "1200"
click at [1510, 315] on button "add" at bounding box center [1529, 329] width 38 height 28
click at [1531, 364] on icon "button" at bounding box center [1531, 363] width 13 height 13
click at [1478, 26] on button "Done" at bounding box center [1484, 25] width 82 height 25
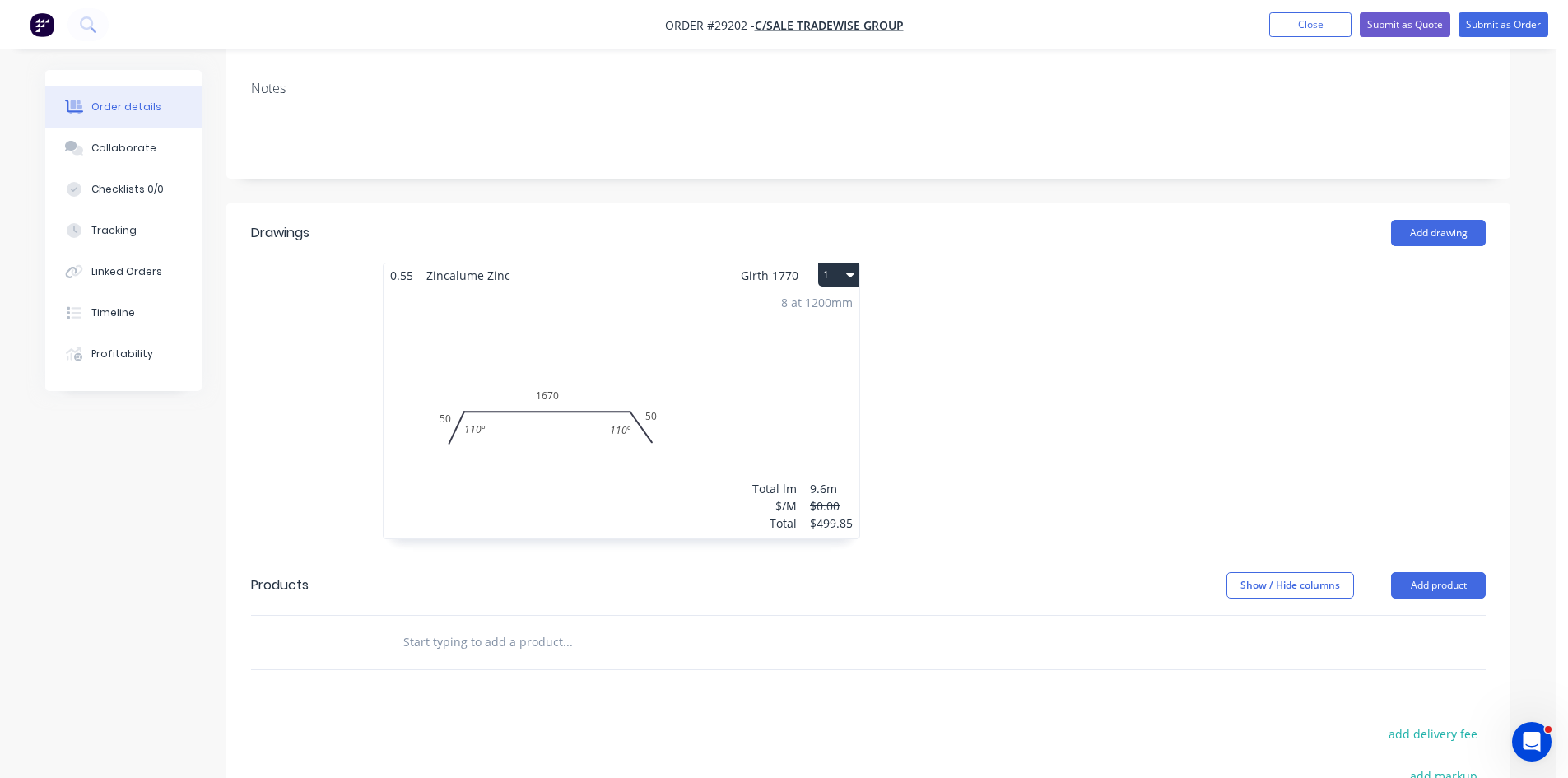
scroll to position [330, 0]
drag, startPoint x: 685, startPoint y: 121, endPoint x: 573, endPoint y: 126, distance: 112.1
click at [572, 126] on div "Created by Action Created 10/10/25 Required 10/10/25 Assigned to Add team membe…" at bounding box center [867, 401] width 1284 height 1322
click at [119, 154] on div "Collaborate" at bounding box center [124, 148] width 65 height 15
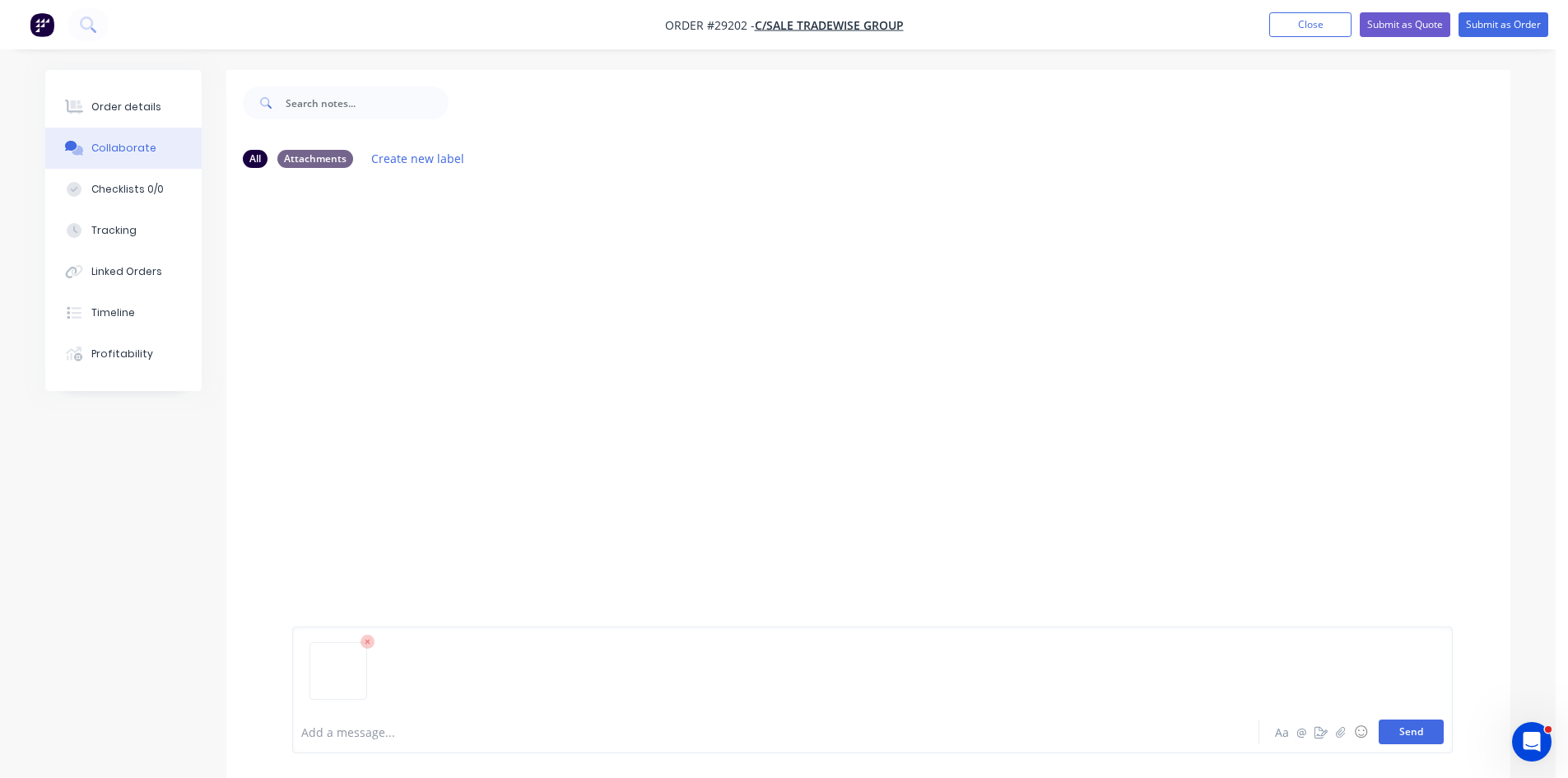
click at [1400, 736] on button "Send" at bounding box center [1411, 732] width 65 height 25
drag, startPoint x: 103, startPoint y: 105, endPoint x: 214, endPoint y: 301, distance: 225.2
click at [104, 105] on div "Order details" at bounding box center [126, 107] width 70 height 15
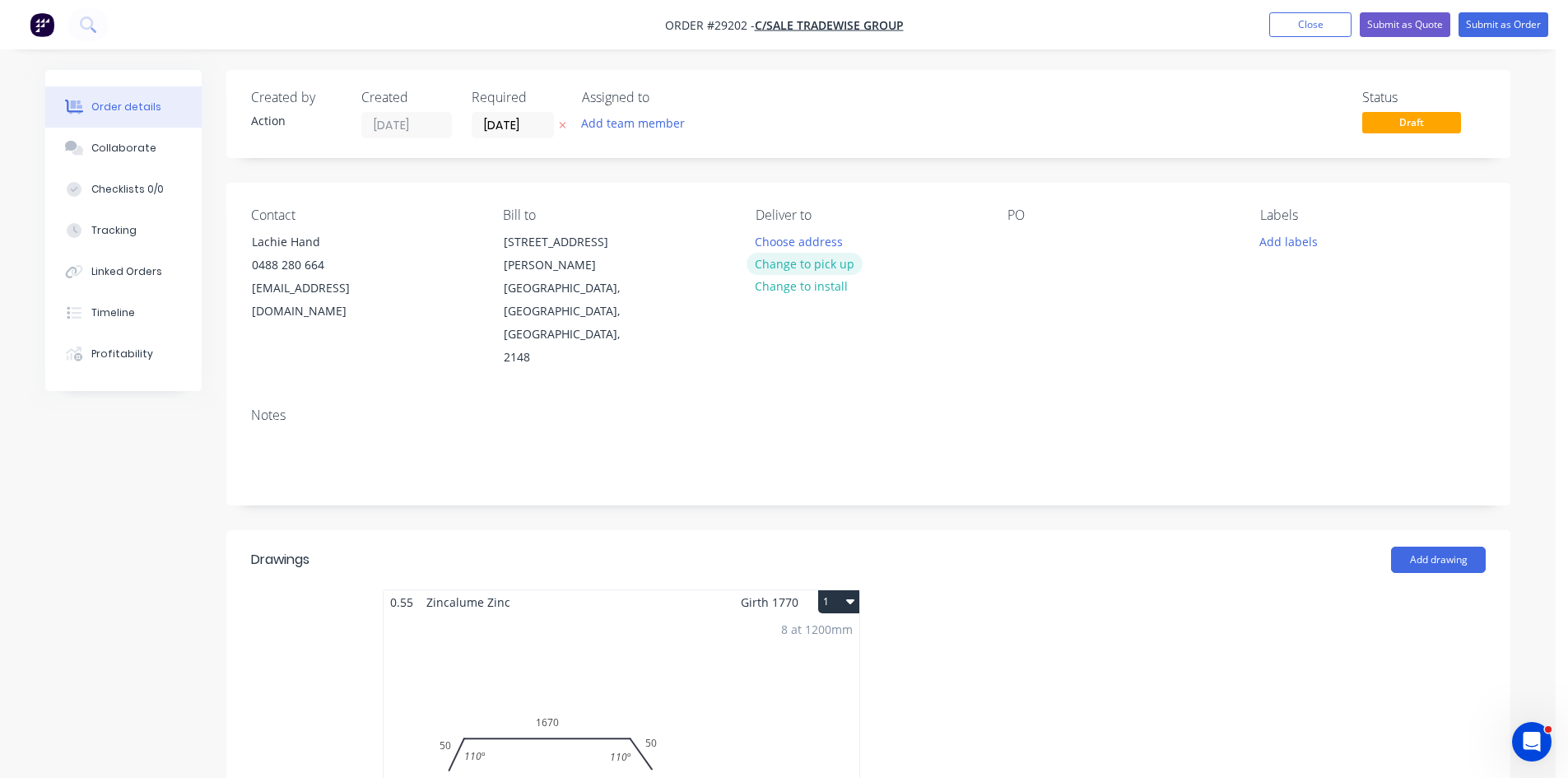
click at [793, 265] on button "Change to pick up" at bounding box center [804, 264] width 116 height 23
click at [1018, 240] on div at bounding box center [1020, 242] width 27 height 24
click at [1409, 20] on button "Submit as Quote" at bounding box center [1405, 25] width 91 height 25
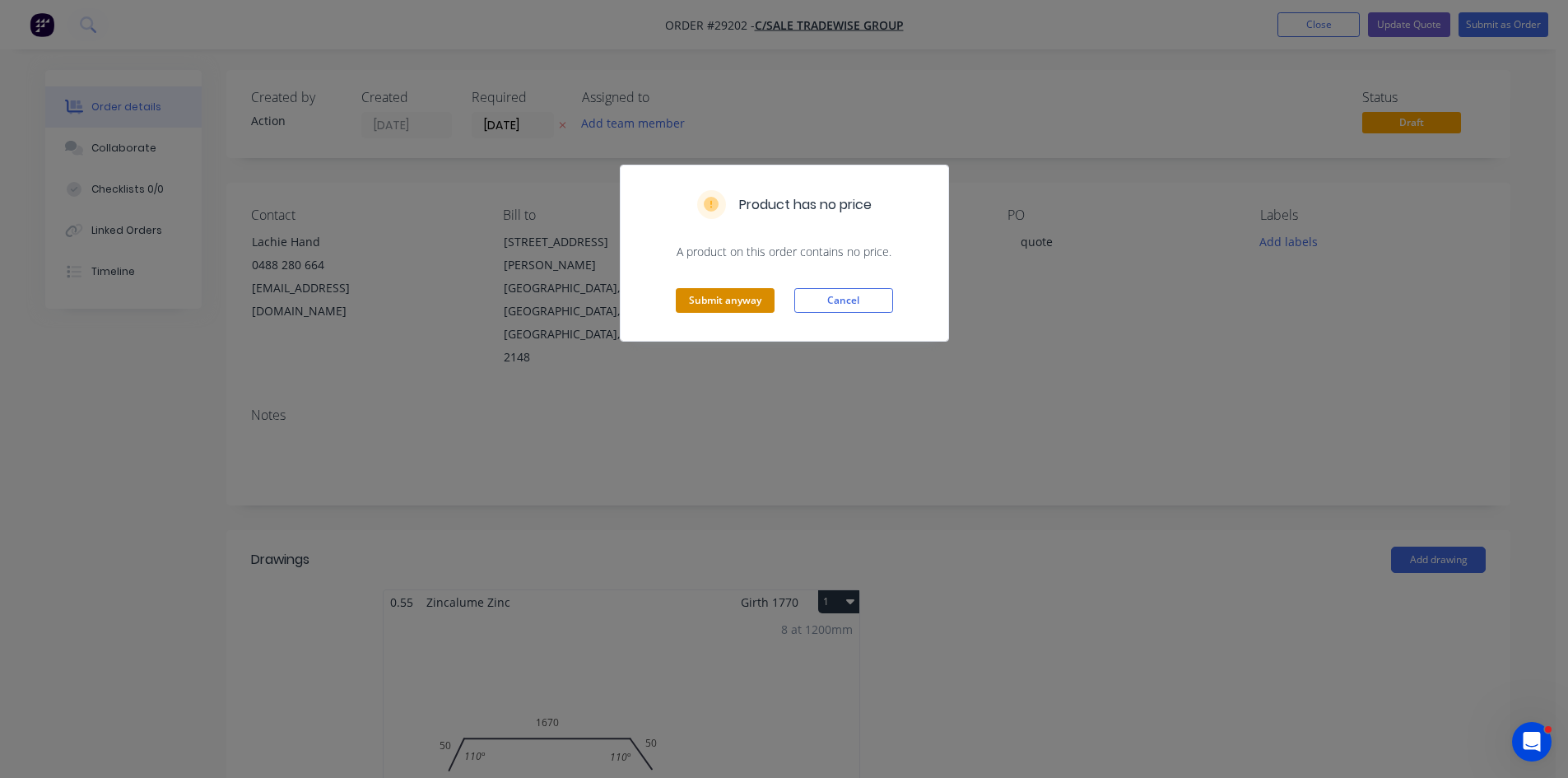
click at [702, 294] on button "Submit anyway" at bounding box center [725, 300] width 99 height 25
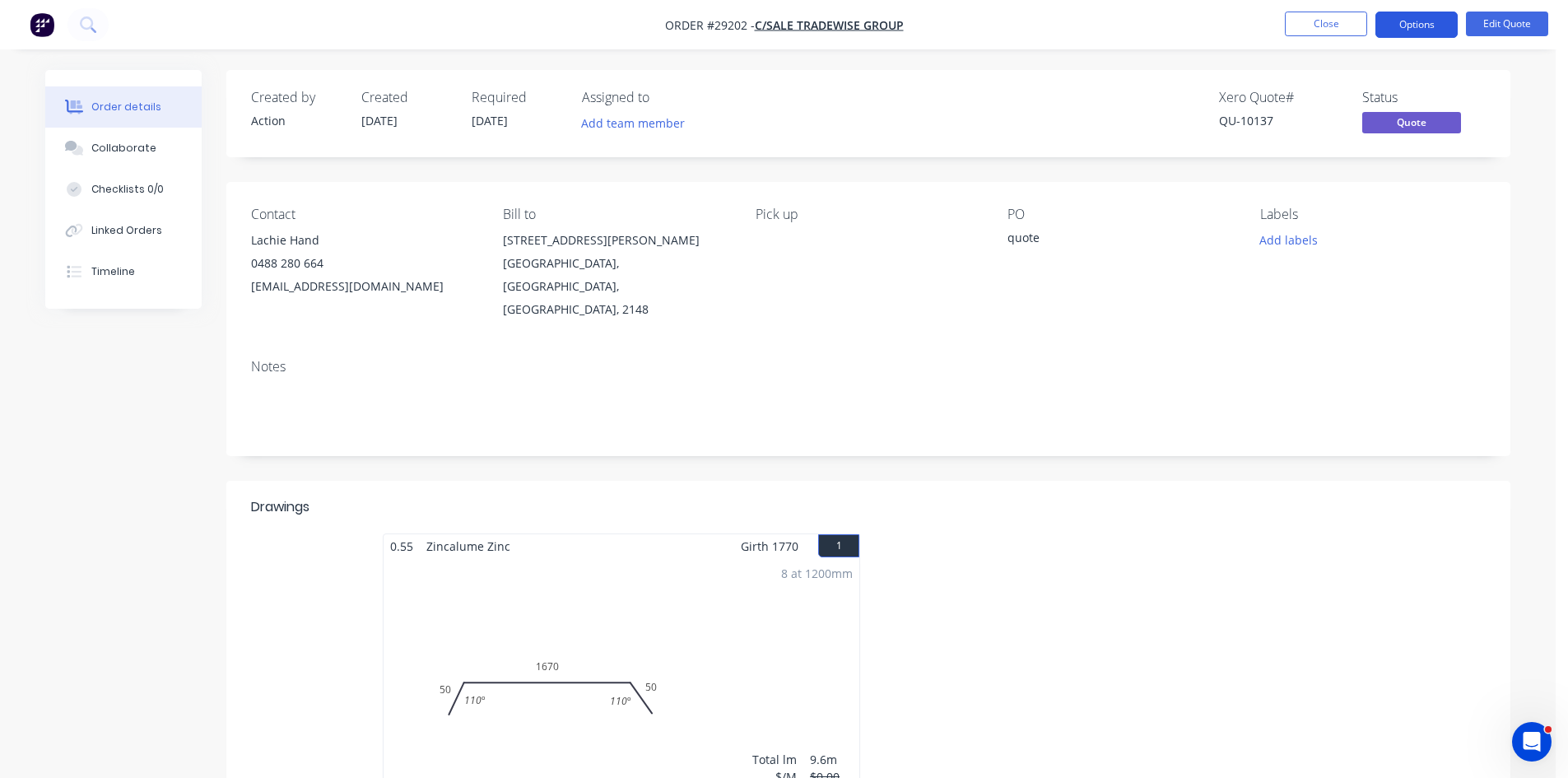
click at [1392, 27] on button "Options" at bounding box center [1415, 25] width 82 height 27
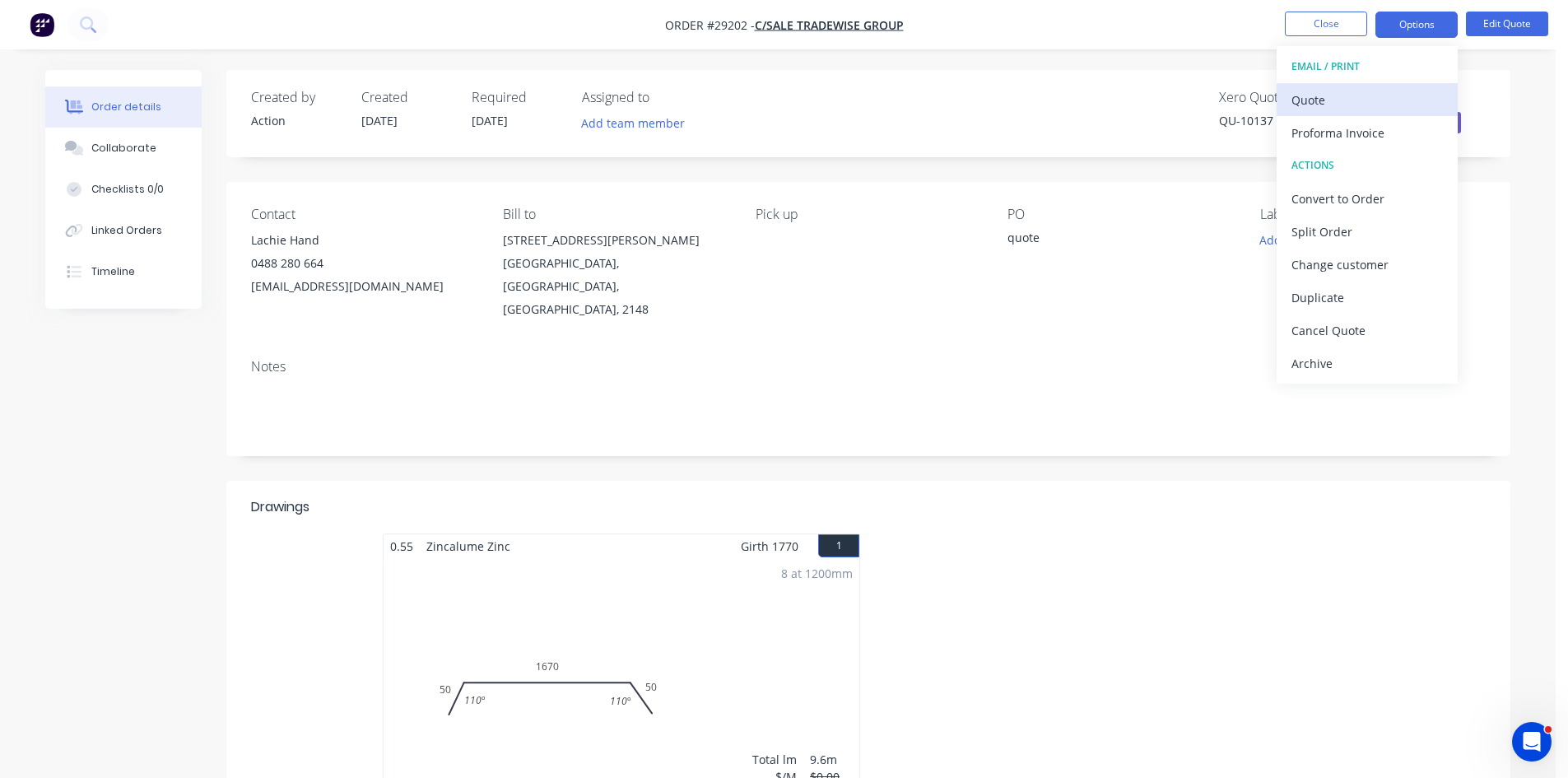
click at [1350, 111] on div "Quote" at bounding box center [1366, 100] width 151 height 24
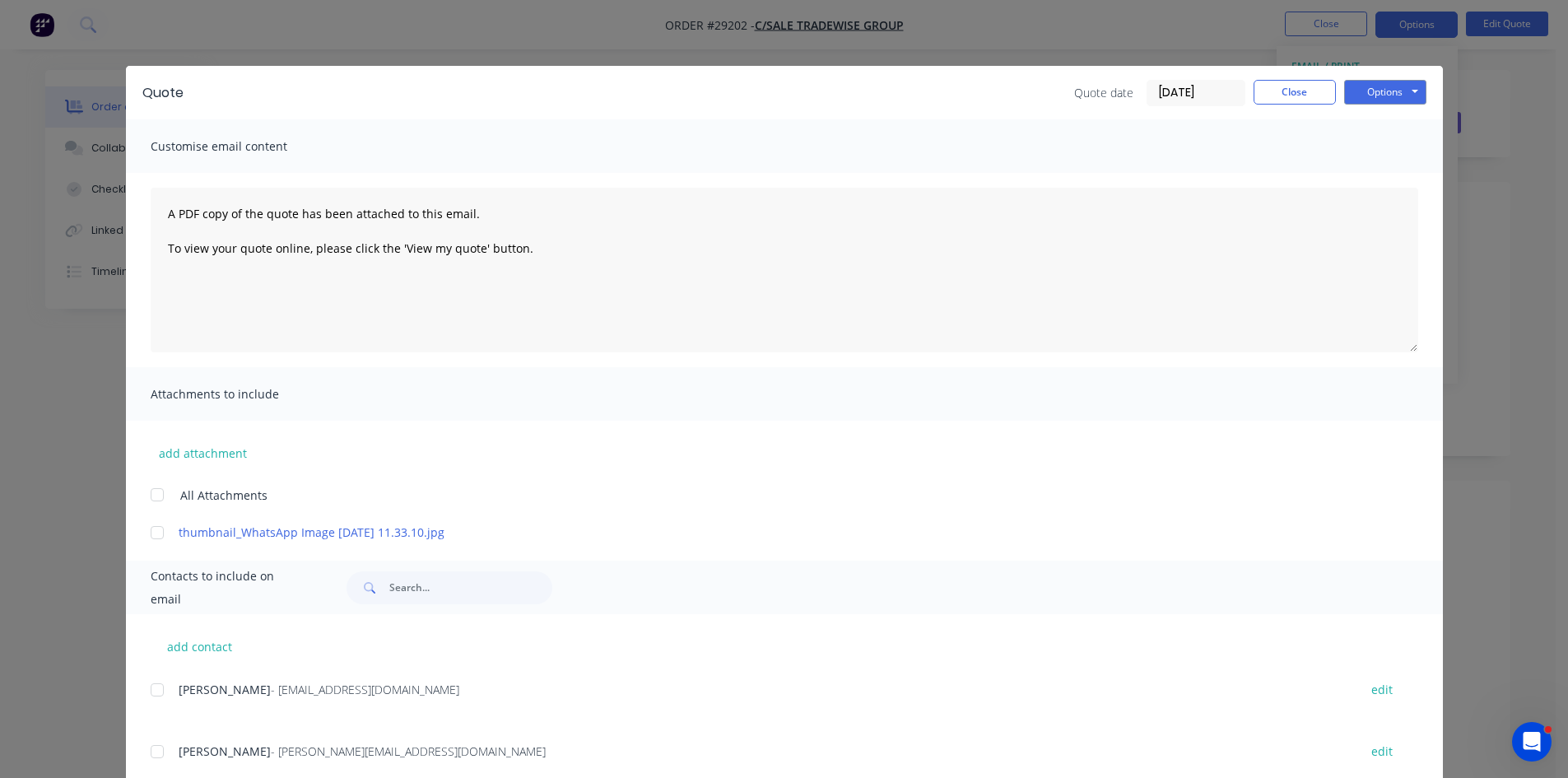
scroll to position [109, 0]
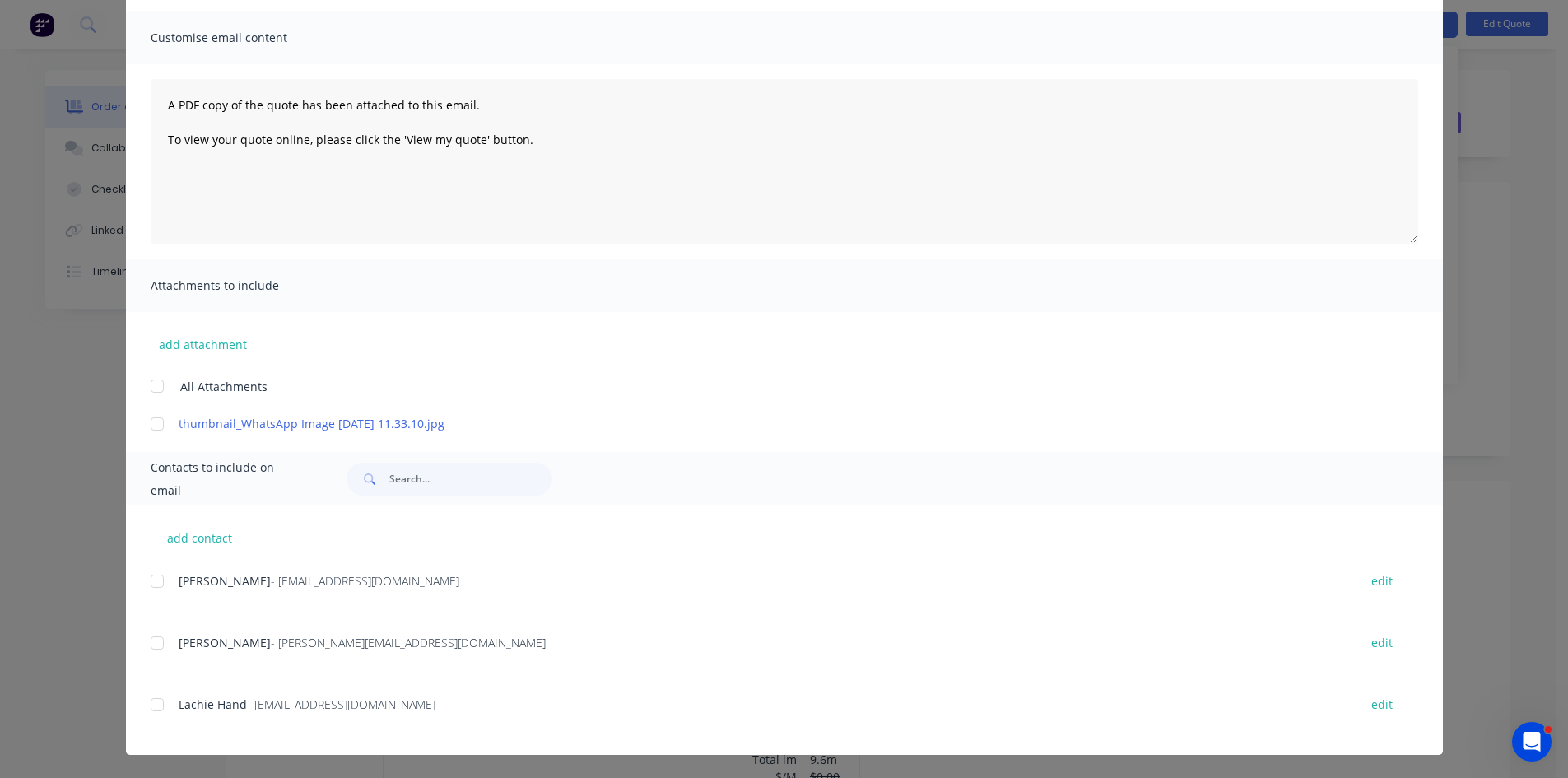
click at [151, 706] on div at bounding box center [157, 704] width 33 height 33
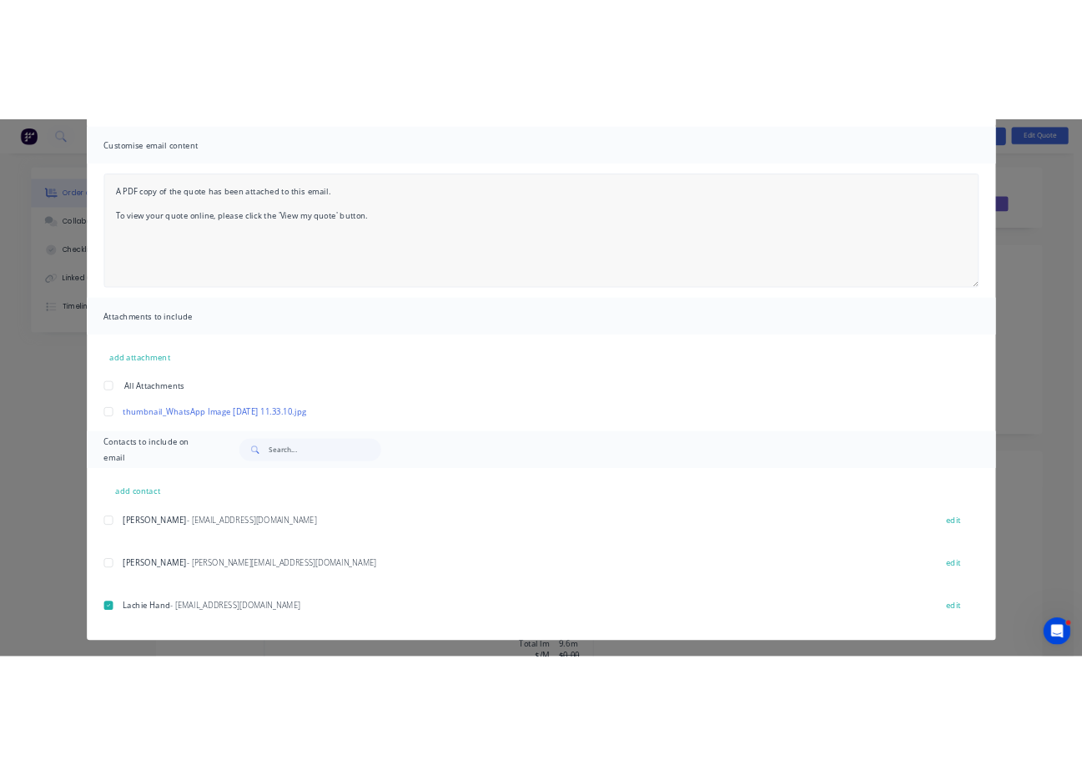
scroll to position [0, 0]
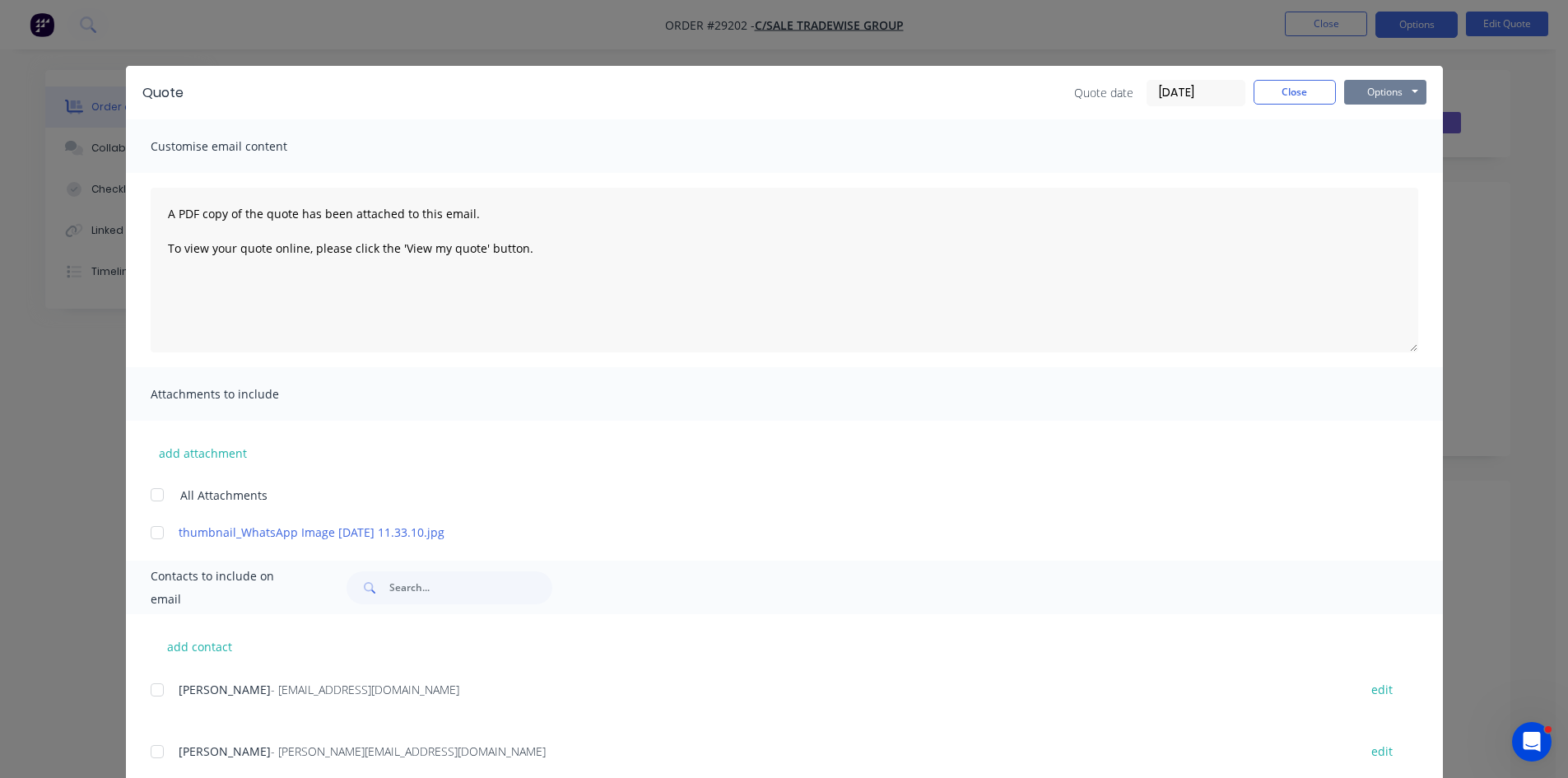
click at [1358, 91] on button "Options" at bounding box center [1384, 92] width 82 height 25
click at [1366, 181] on button "Email" at bounding box center [1396, 176] width 106 height 28
click at [1311, 85] on button "Close" at bounding box center [1294, 92] width 82 height 25
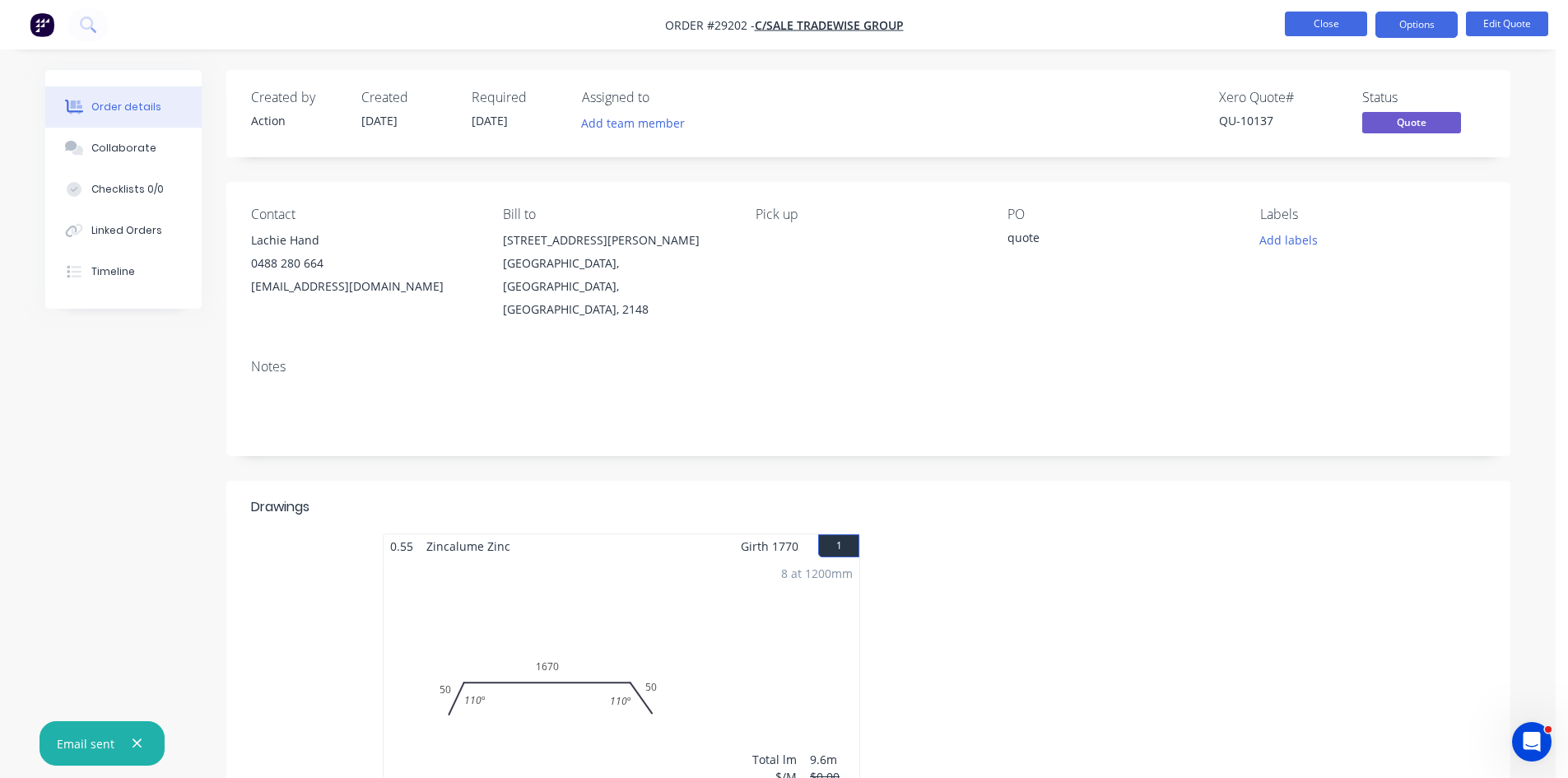
click at [1310, 21] on button "Close" at bounding box center [1325, 24] width 82 height 25
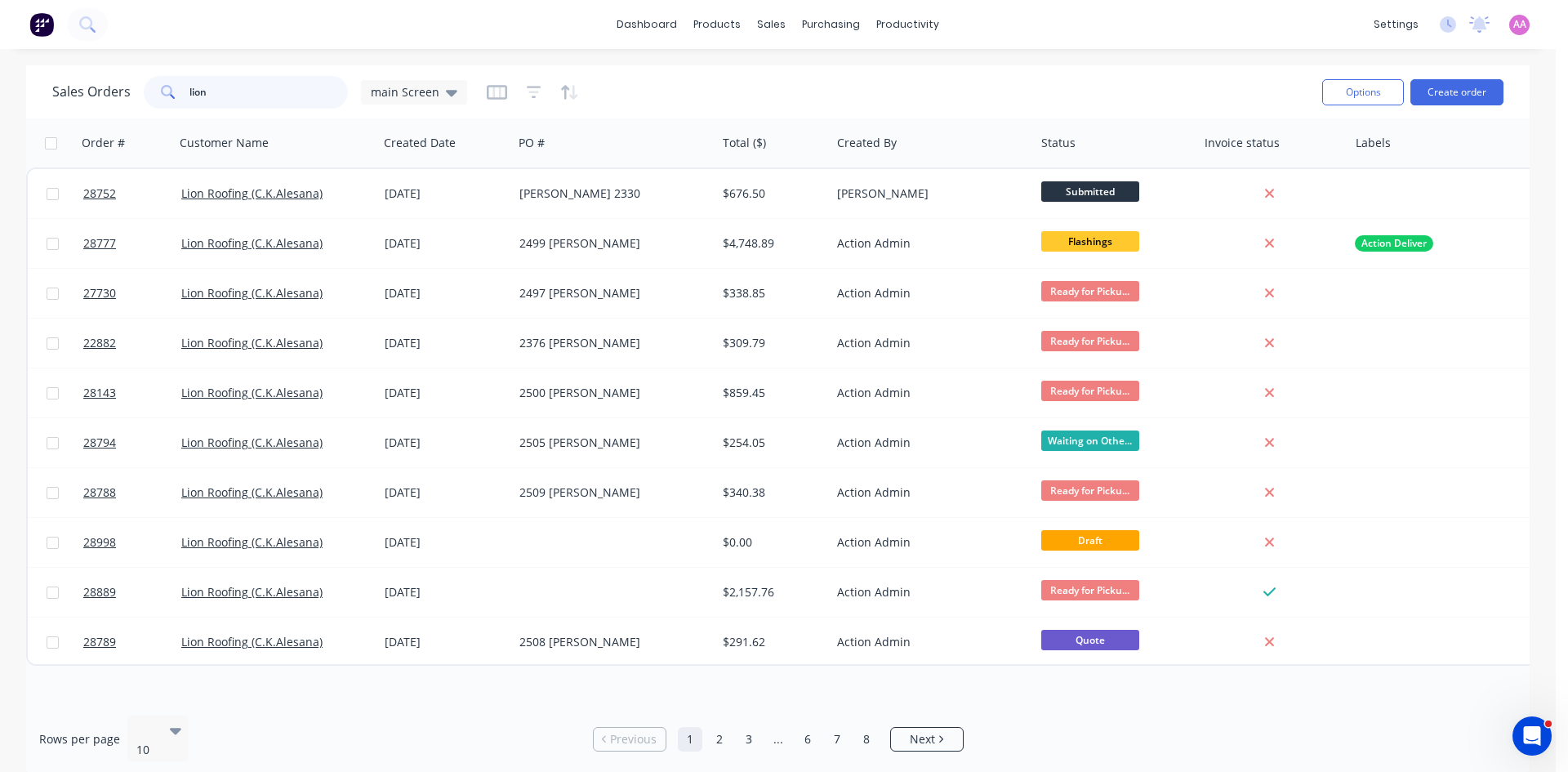
drag, startPoint x: 249, startPoint y: 93, endPoint x: 111, endPoint y: 90, distance: 138.0
click at [111, 90] on div "Sales Orders lion main Screen" at bounding box center [260, 92] width 415 height 32
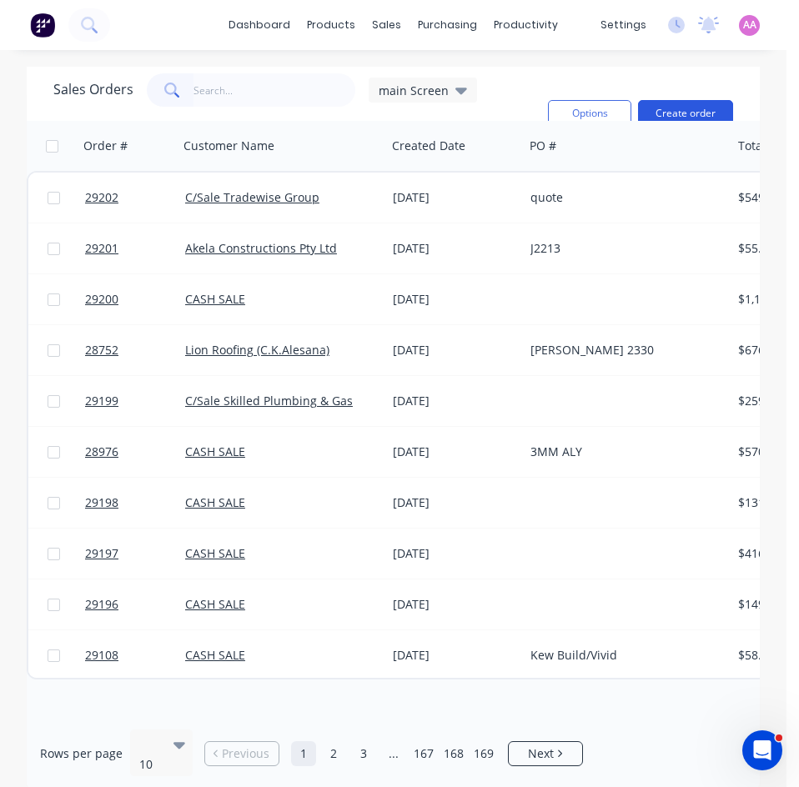
click at [677, 104] on button "Create order" at bounding box center [685, 113] width 95 height 27
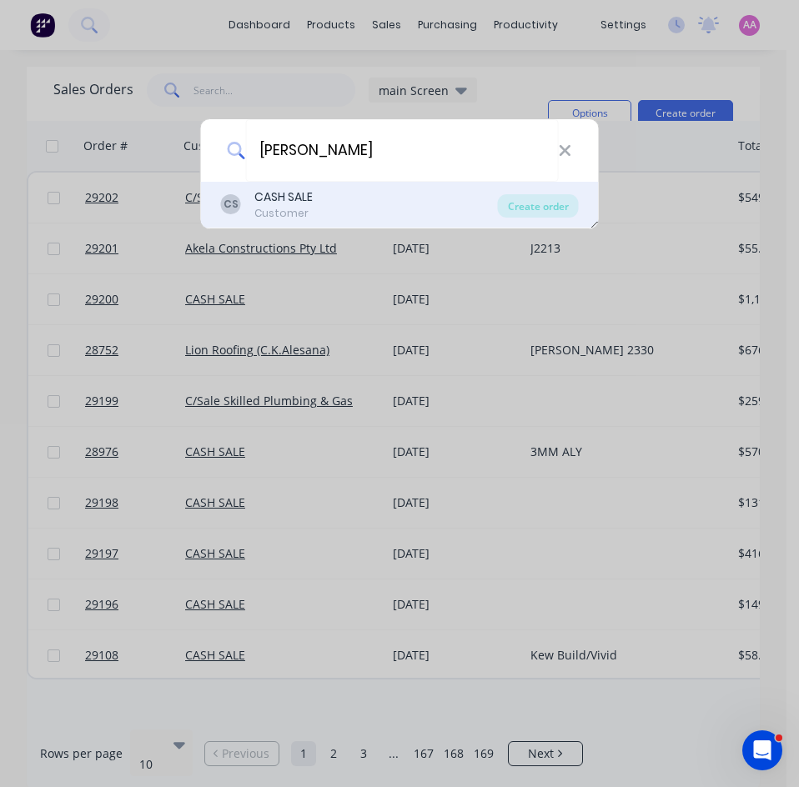
type input "trent vis"
click at [312, 203] on div "CASH SALE" at bounding box center [283, 197] width 58 height 18
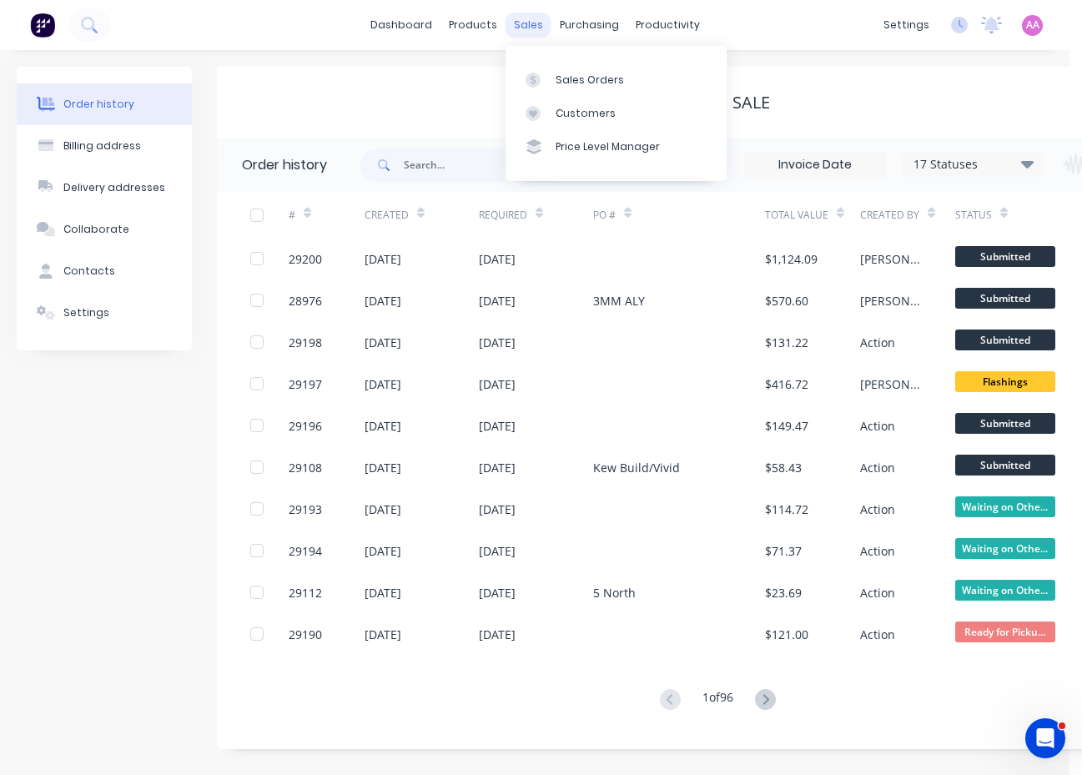
click at [525, 28] on div "sales" at bounding box center [528, 25] width 46 height 25
click at [578, 78] on div "Sales Orders" at bounding box center [589, 80] width 68 height 15
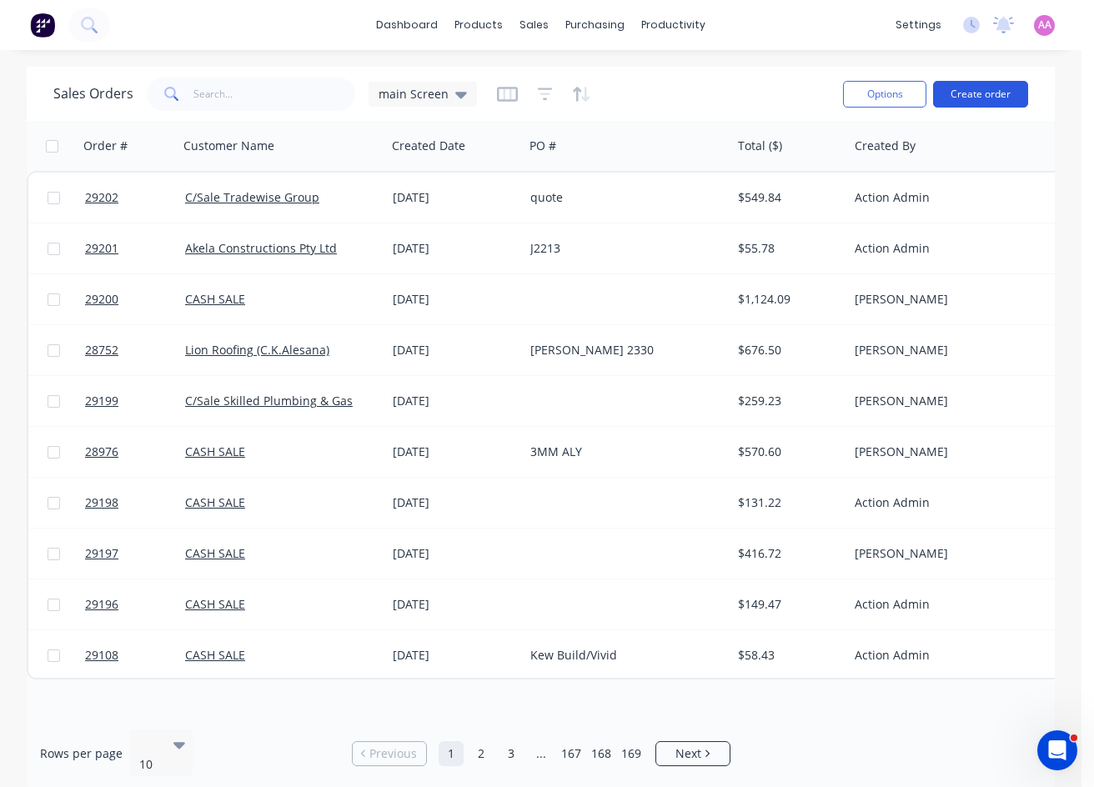
click at [980, 95] on button "Create order" at bounding box center [980, 94] width 95 height 27
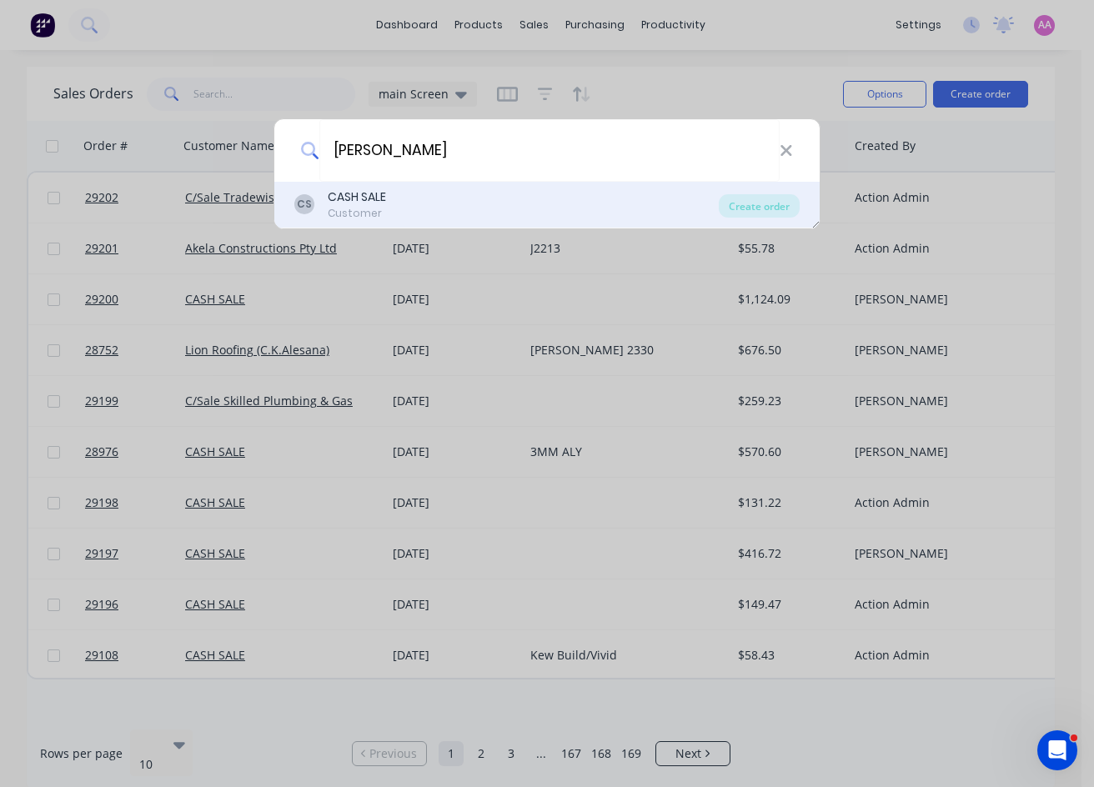
type input "trent vi"
click at [615, 202] on div "CS CASH SALE Customer" at bounding box center [506, 204] width 424 height 33
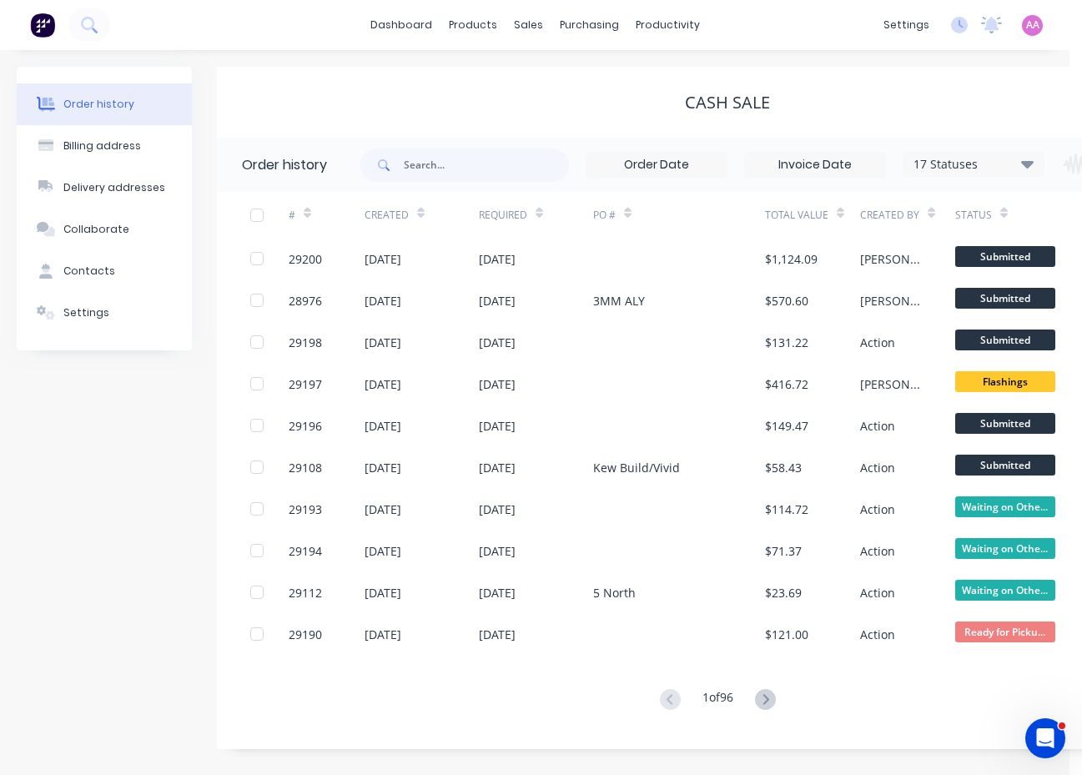
scroll to position [0, 156]
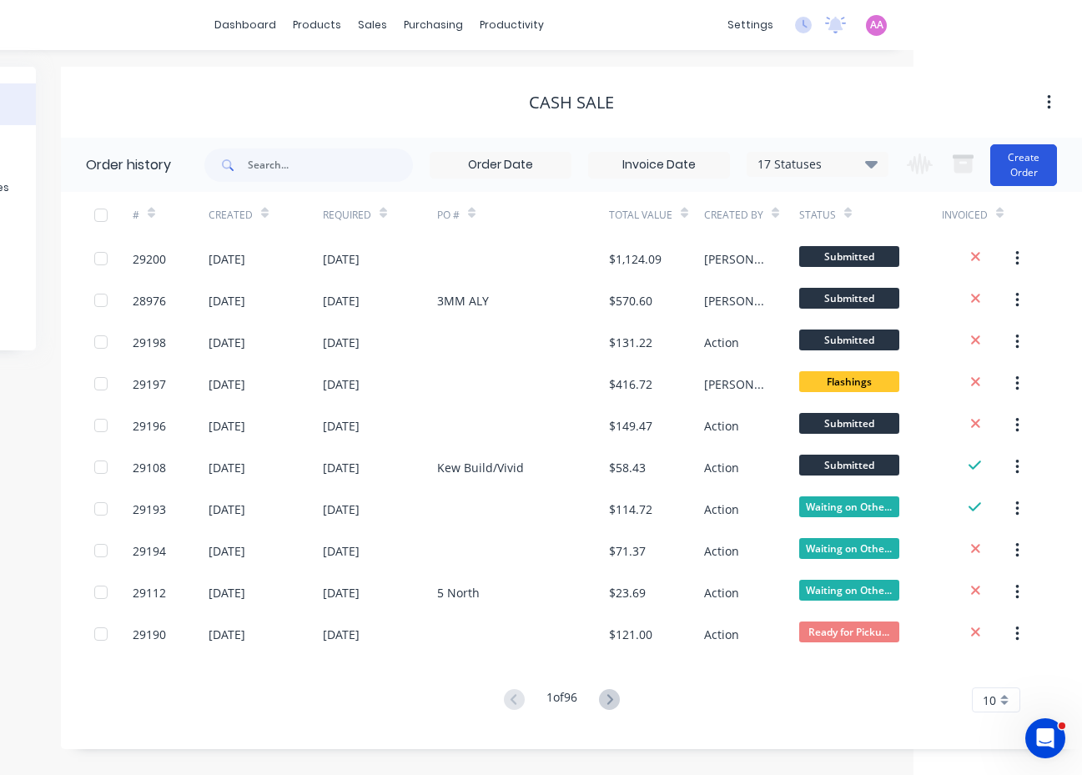
click at [1025, 166] on button "Create Order" at bounding box center [1023, 165] width 67 height 42
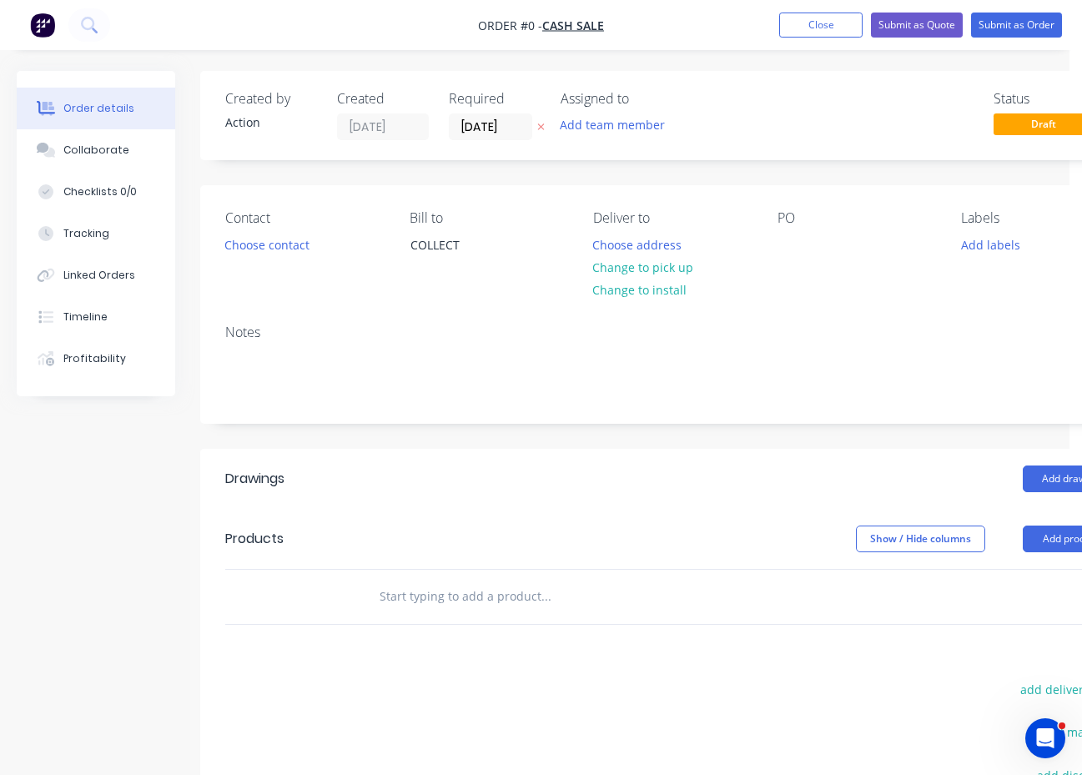
click at [268, 258] on div "Contact Choose contact" at bounding box center [304, 248] width 158 height 76
click at [275, 250] on button "Choose contact" at bounding box center [267, 244] width 103 height 23
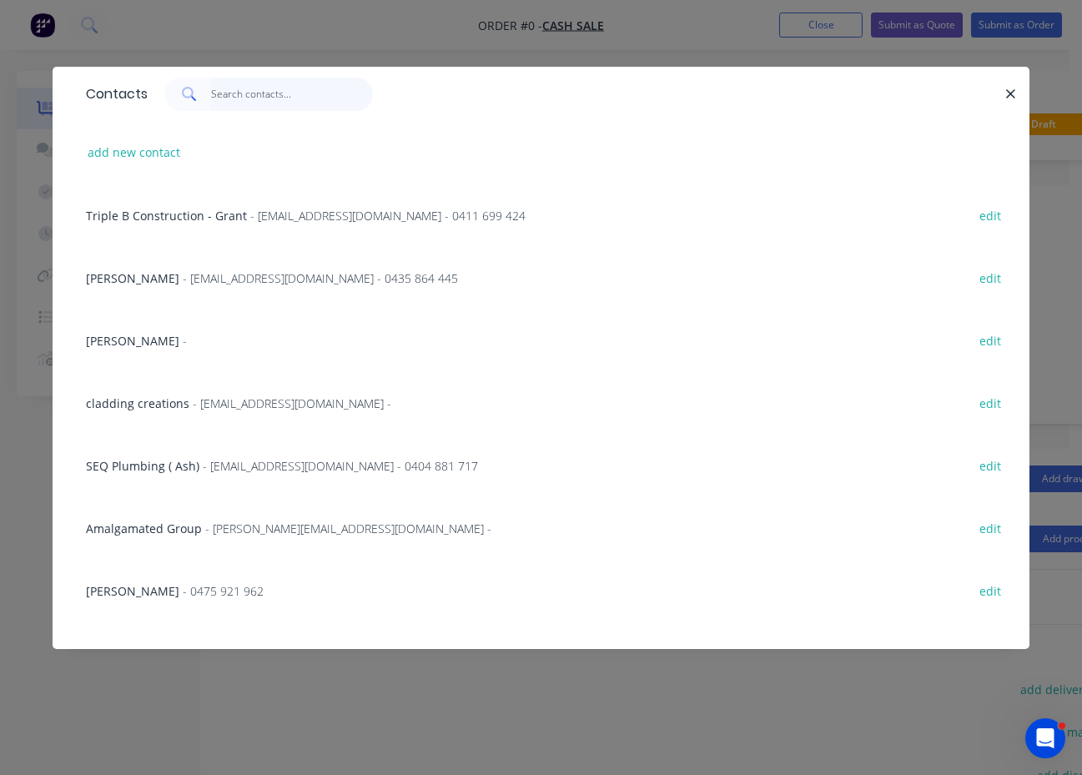
click at [286, 98] on input "text" at bounding box center [292, 94] width 163 height 33
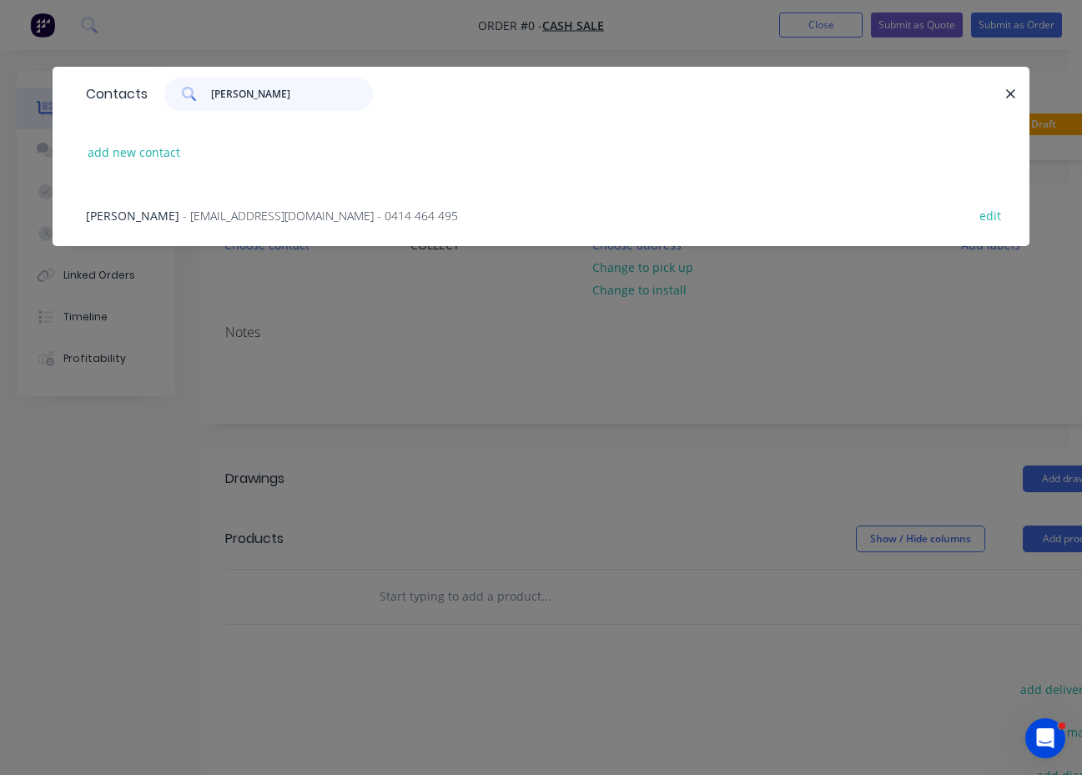
type input "trent vi"
click at [300, 220] on span "- Trentvisser@gmail.com - 0414 464 495" at bounding box center [320, 216] width 275 height 16
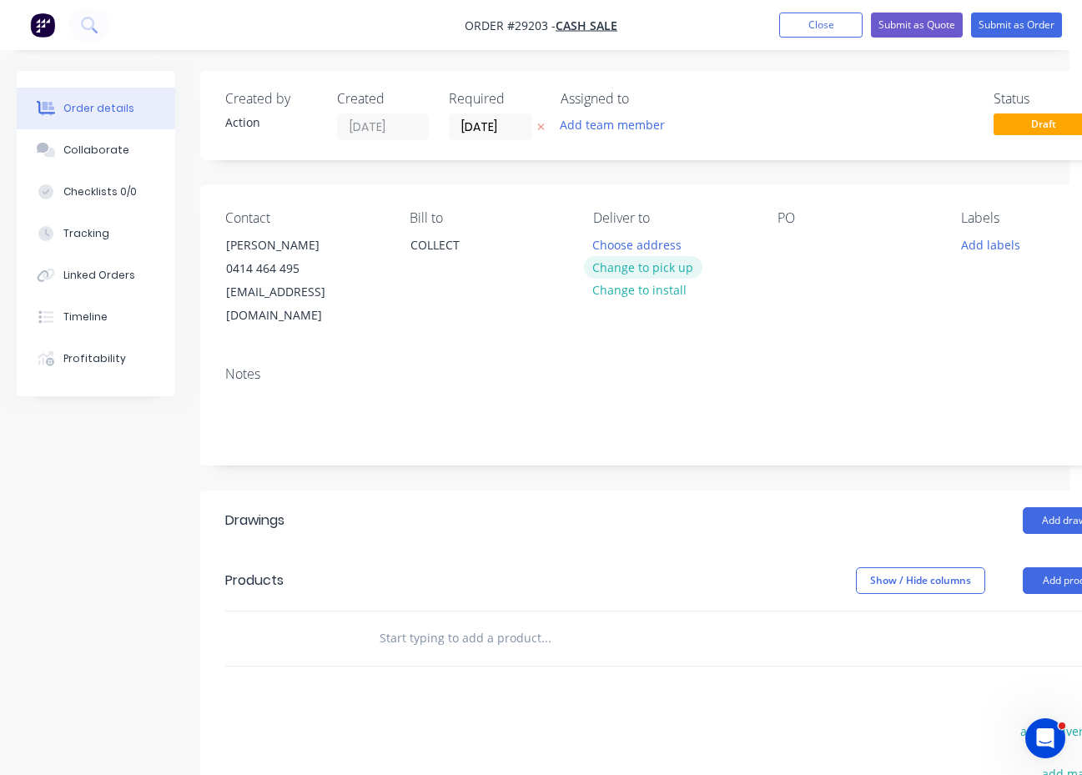
click at [643, 275] on button "Change to pick up" at bounding box center [643, 267] width 118 height 23
click at [1035, 567] on button "Add product" at bounding box center [1070, 580] width 96 height 27
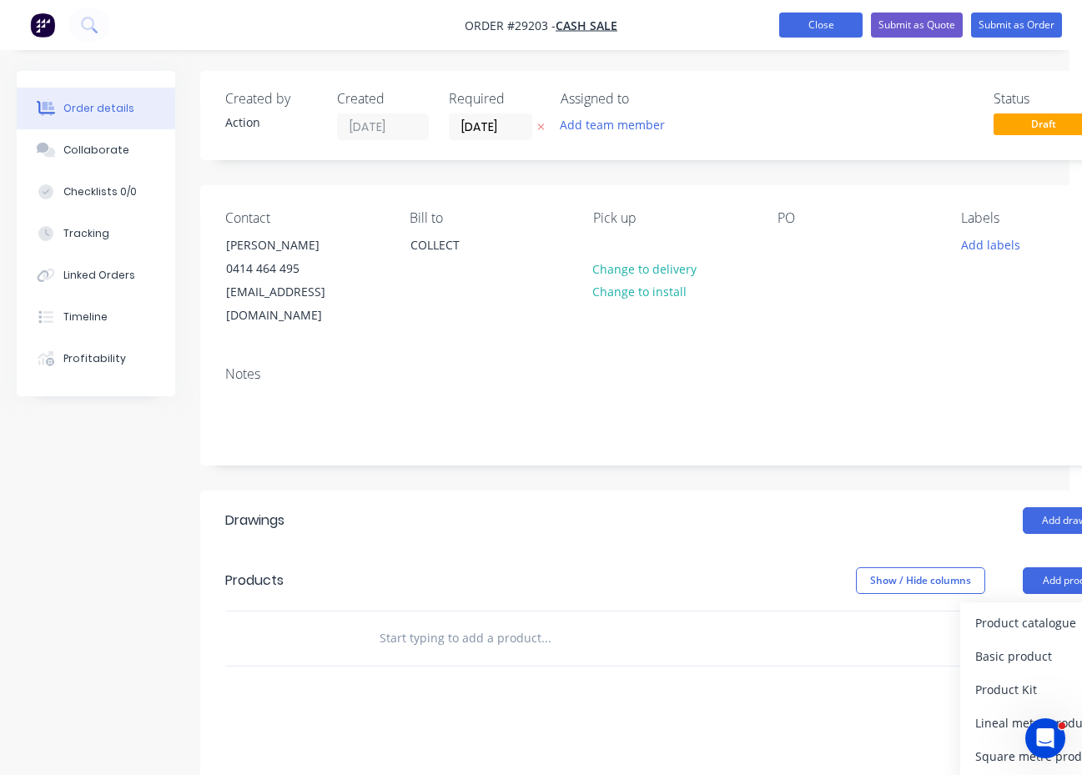
click at [796, 23] on button "Close" at bounding box center [820, 25] width 83 height 25
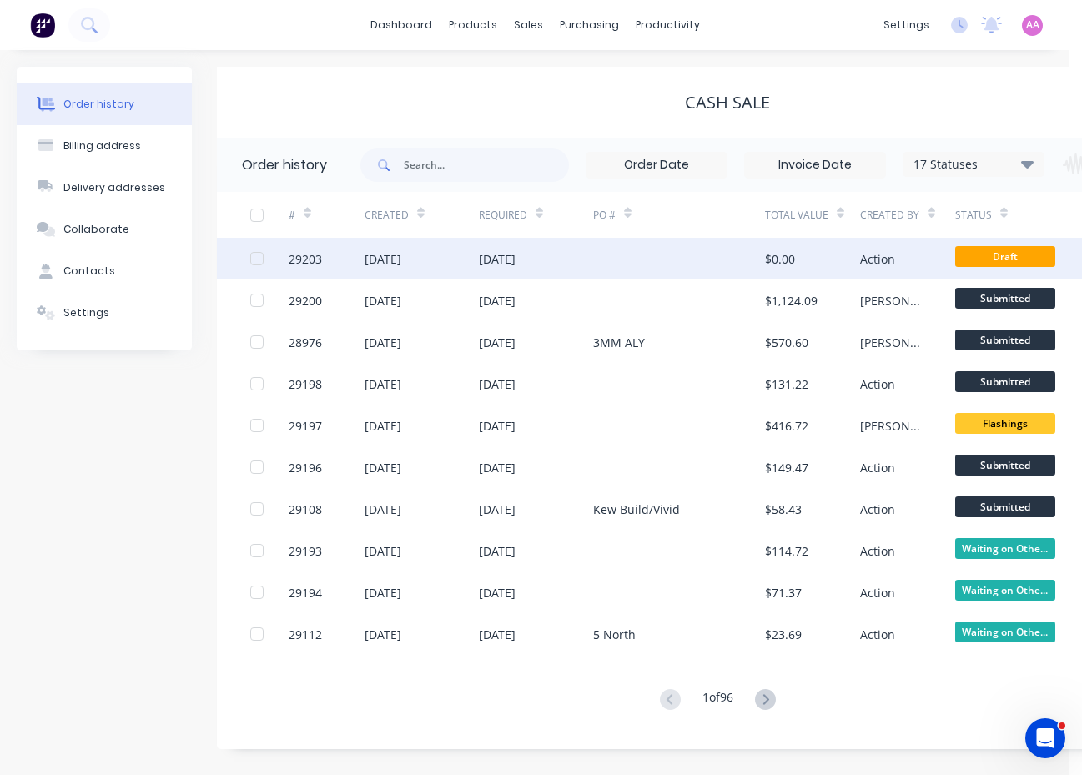
click at [547, 257] on div "[DATE]" at bounding box center [536, 259] width 114 height 42
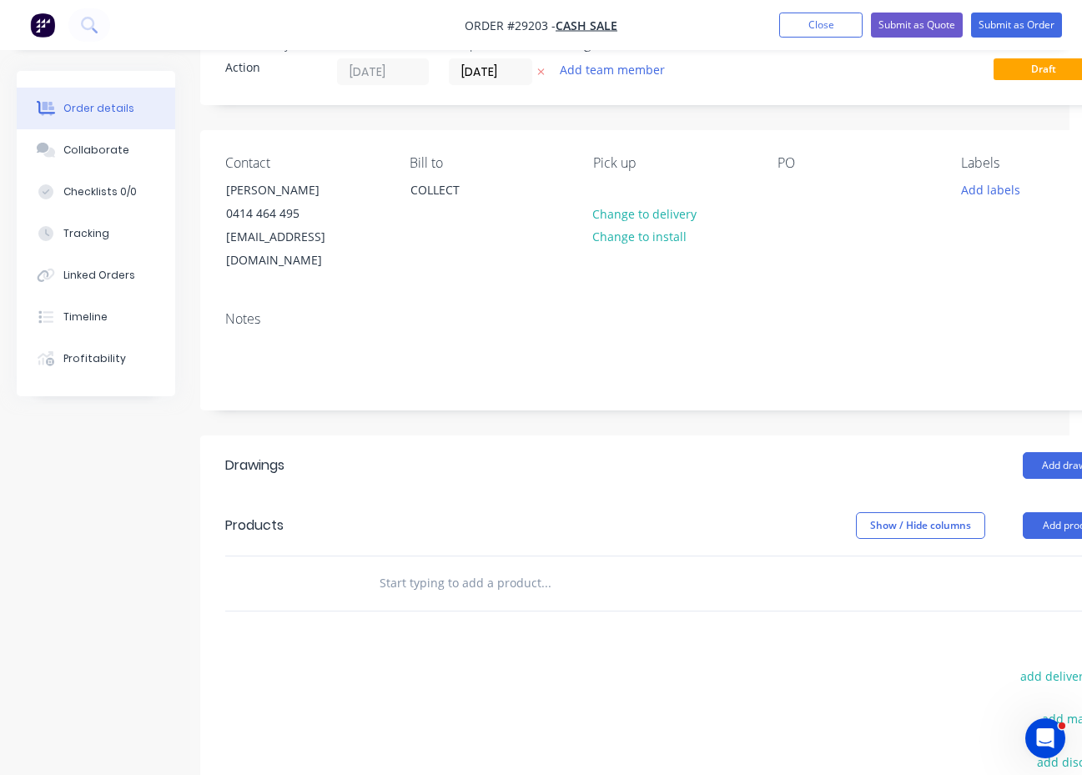
scroll to position [83, 0]
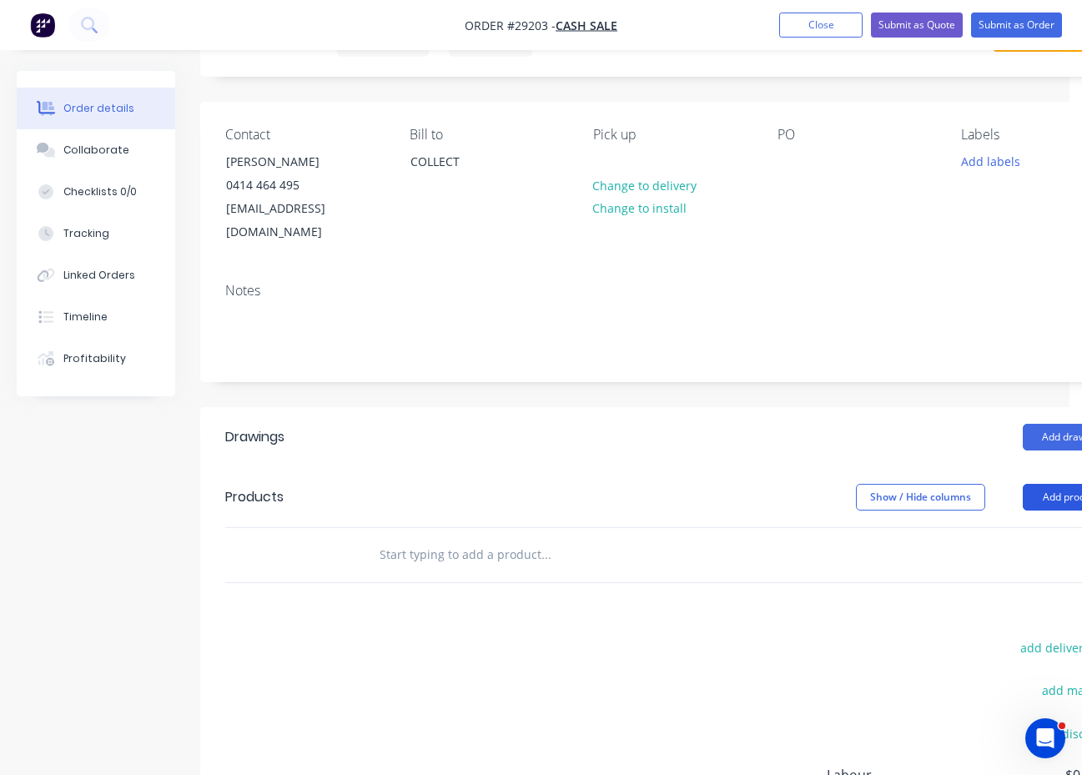
click at [1049, 484] on button "Add product" at bounding box center [1070, 497] width 96 height 27
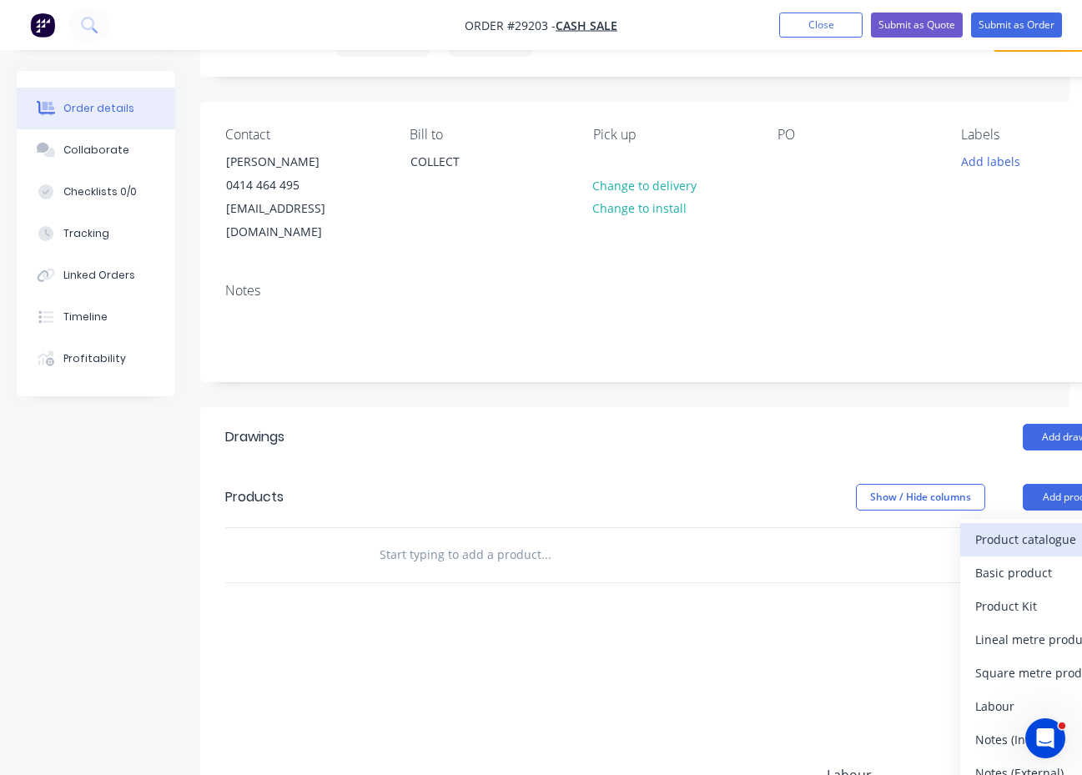
click at [999, 527] on div "Product catalogue" at bounding box center [1039, 539] width 128 height 24
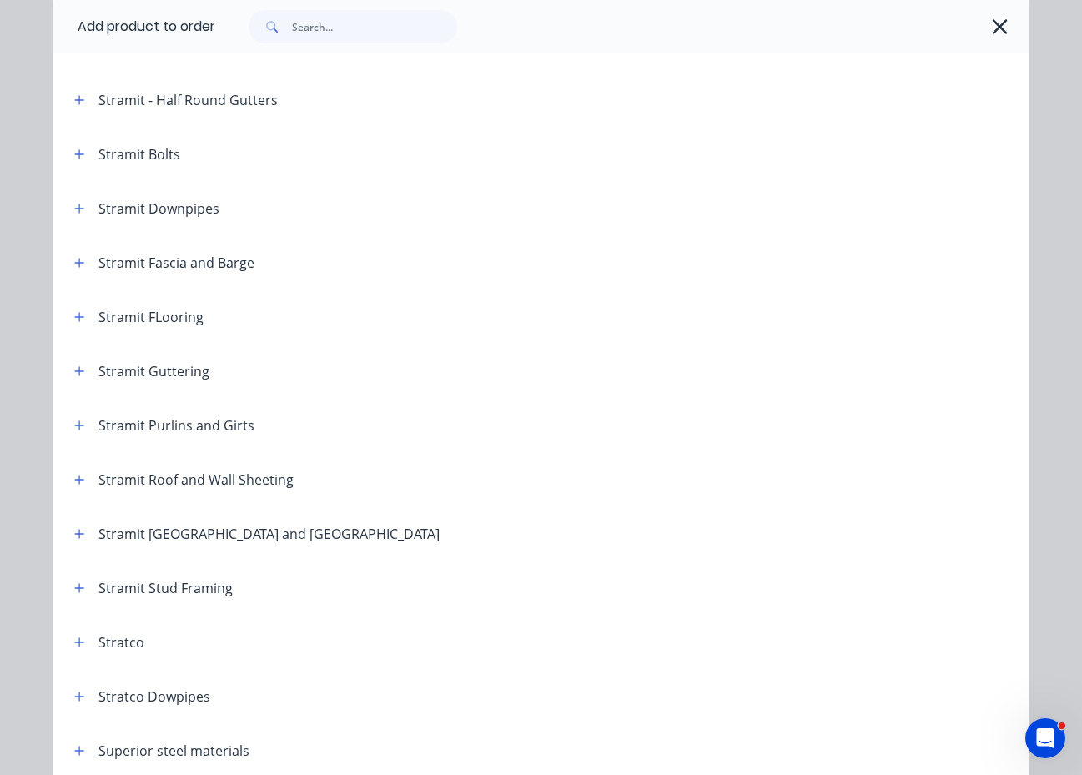
scroll to position [2668, 0]
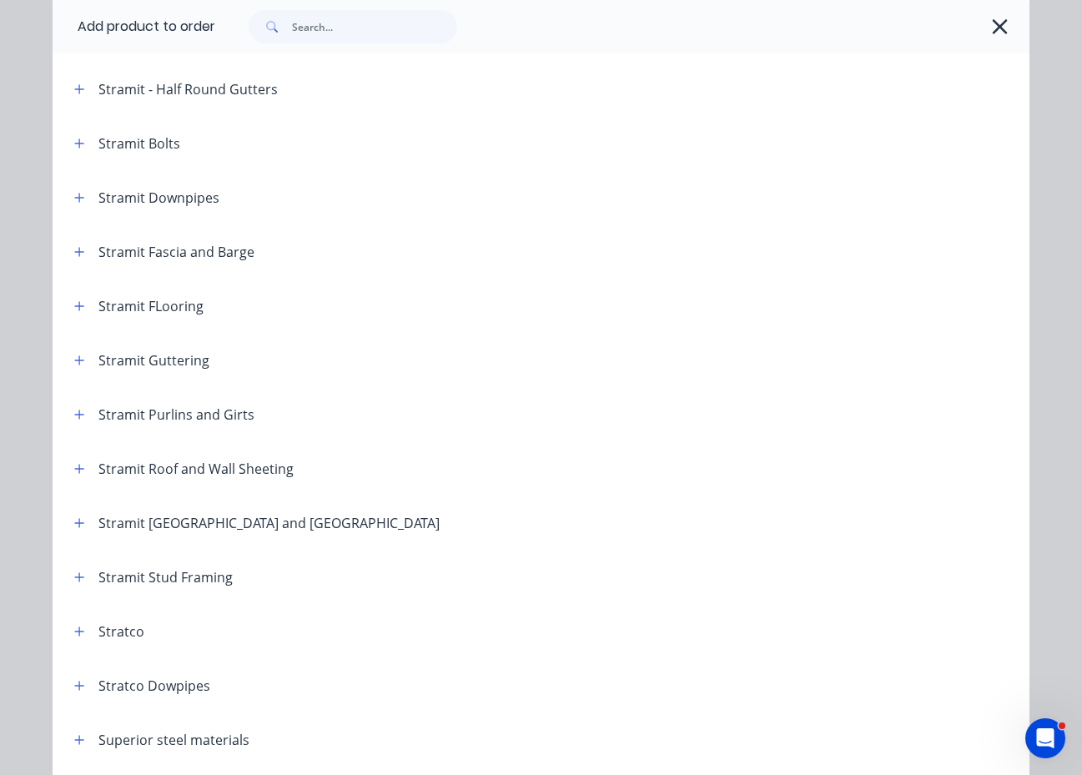
click at [99, 148] on div "Stramit Bolts" at bounding box center [139, 143] width 82 height 20
click at [74, 141] on icon "button" at bounding box center [79, 144] width 10 height 12
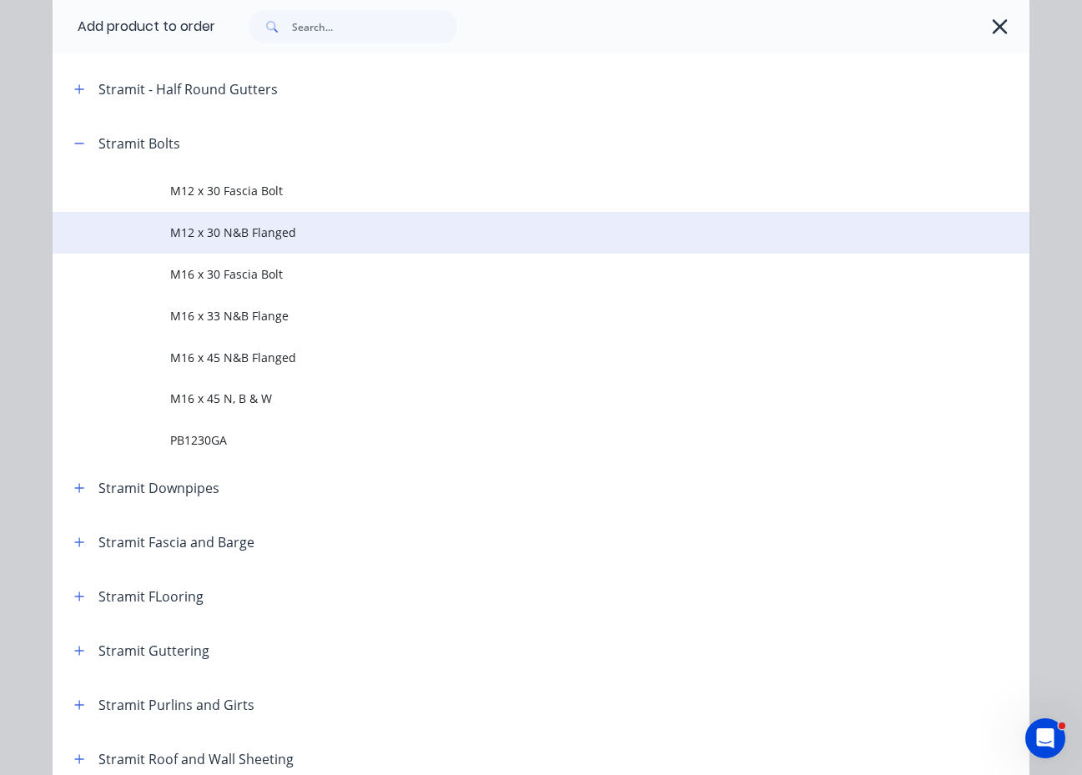
click at [237, 235] on span "M12 x 30 N&B Flanged" at bounding box center [513, 232] width 687 height 18
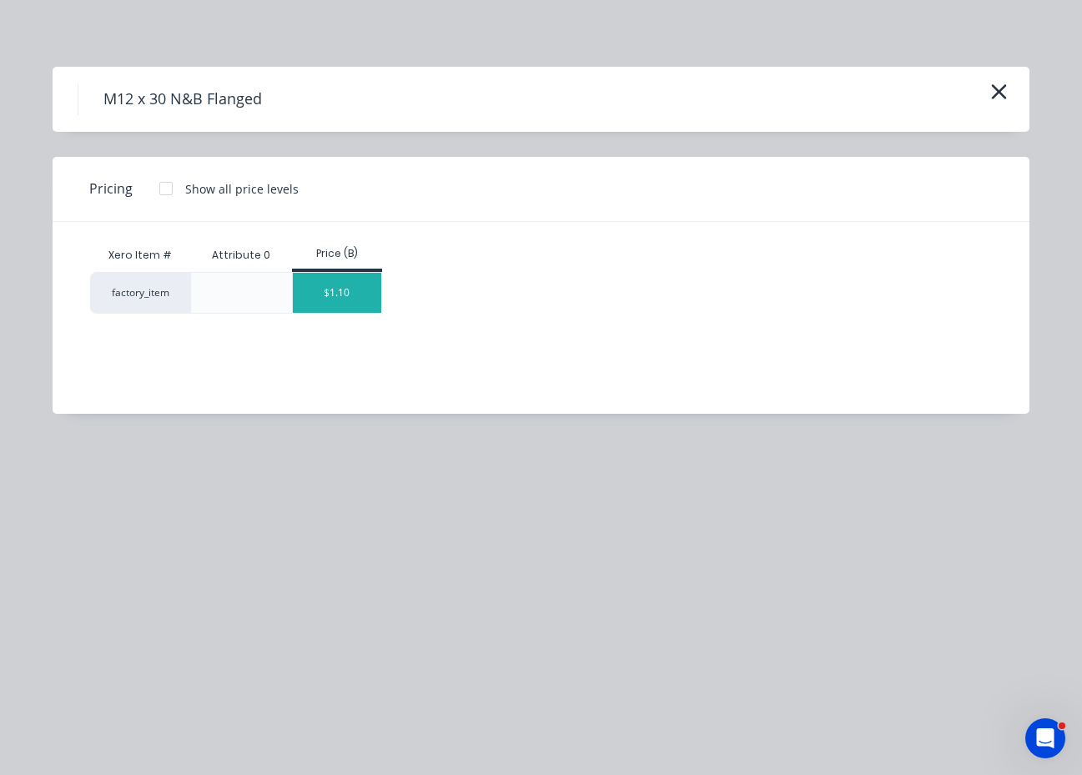
click at [354, 284] on div "$1.10" at bounding box center [337, 293] width 89 height 40
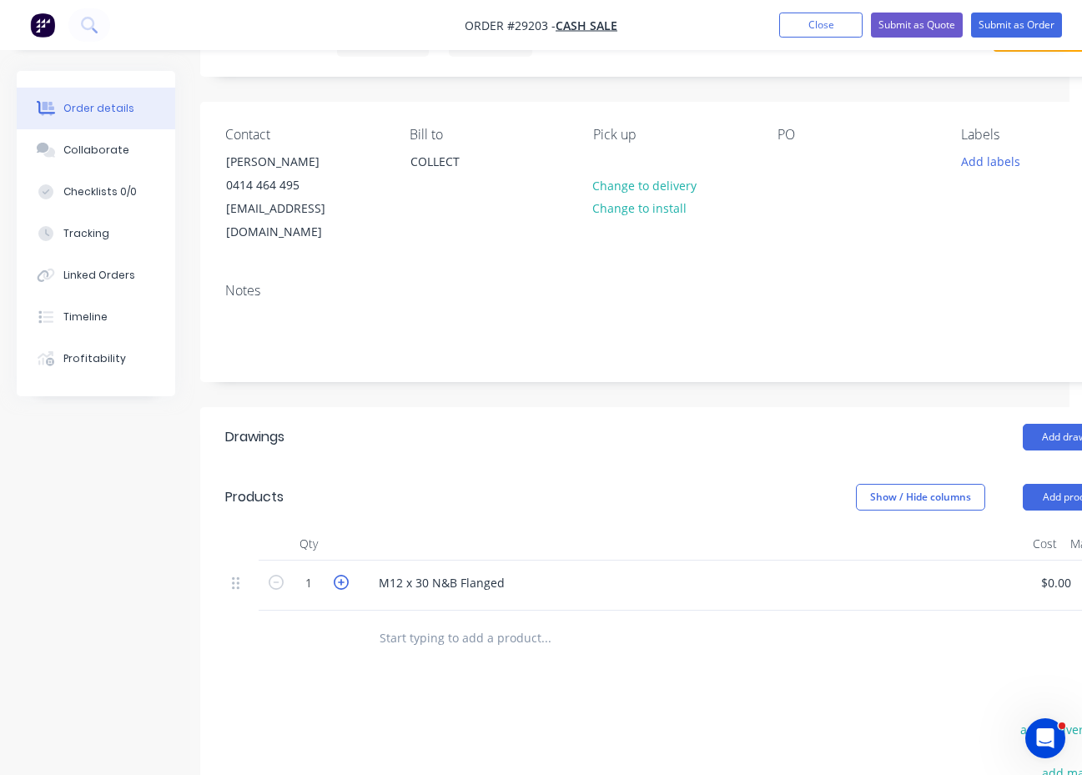
click at [341, 575] on icon "button" at bounding box center [341, 582] width 15 height 15
type input "2"
type input "$2.20"
click at [341, 575] on icon "button" at bounding box center [341, 582] width 15 height 15
type input "3"
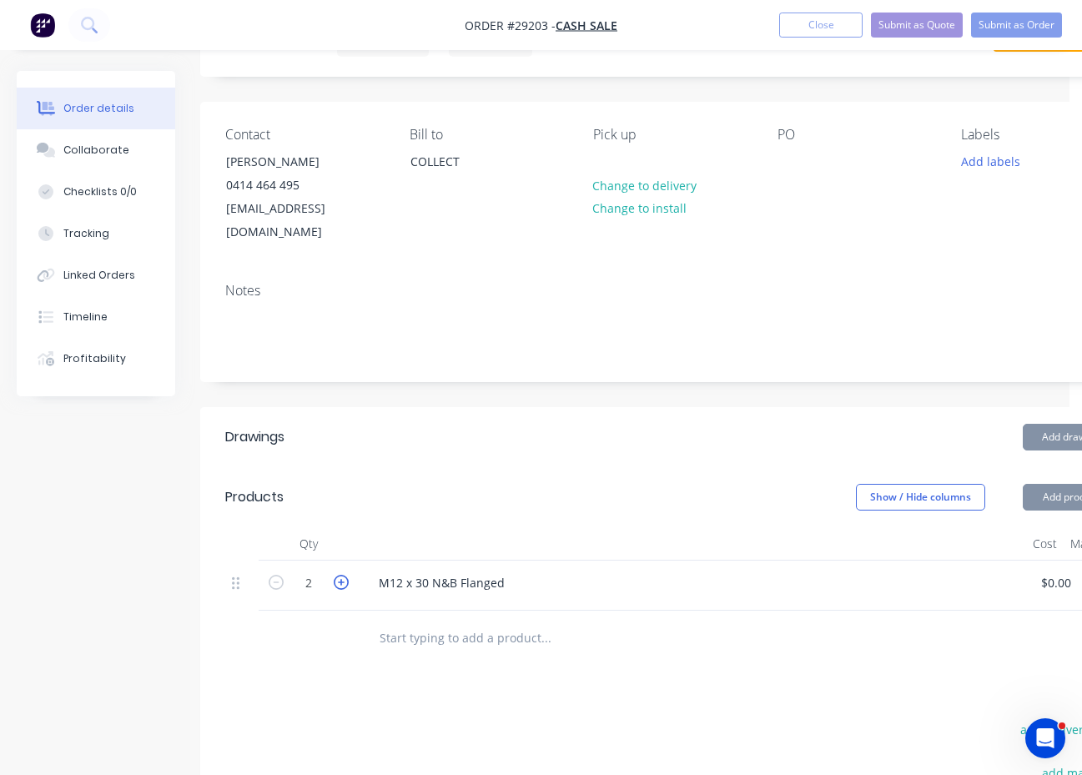
type input "$3.30"
click at [341, 575] on icon "button" at bounding box center [341, 582] width 15 height 15
type input "4"
type input "$4.40"
click at [341, 575] on icon "button" at bounding box center [341, 582] width 15 height 15
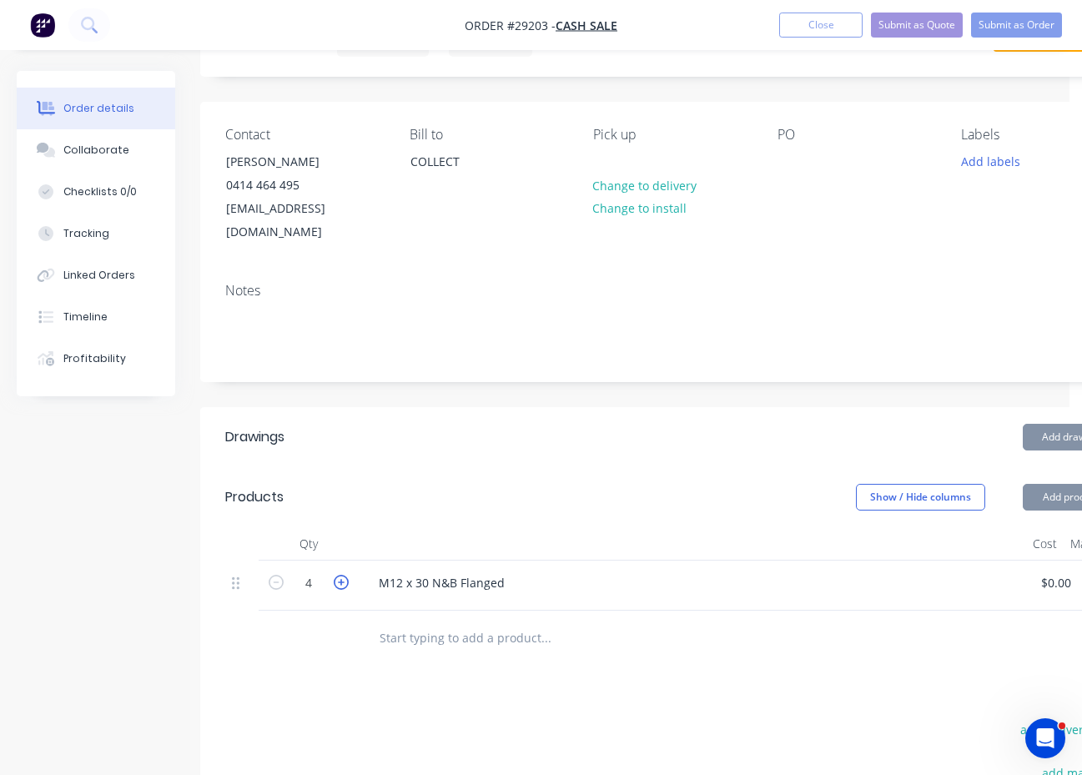
type input "5"
type input "$5.50"
click at [341, 575] on icon "button" at bounding box center [341, 582] width 15 height 15
type input "6"
type input "$6.60"
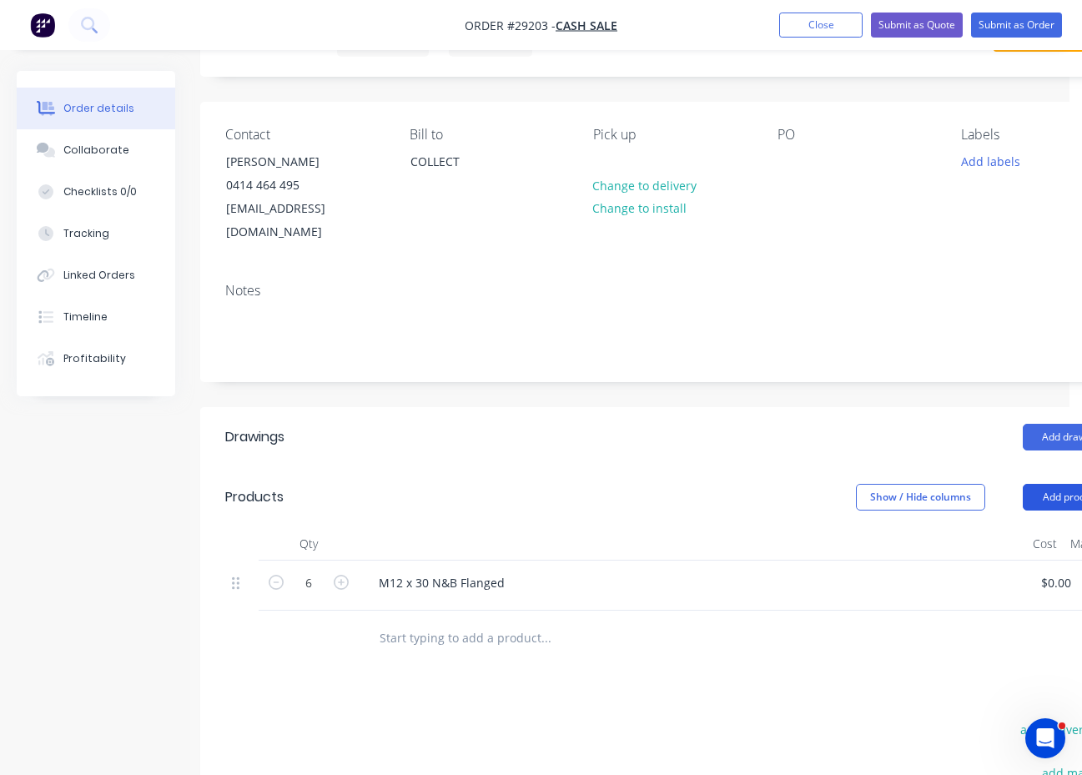
click at [1033, 484] on button "Add product" at bounding box center [1070, 497] width 96 height 27
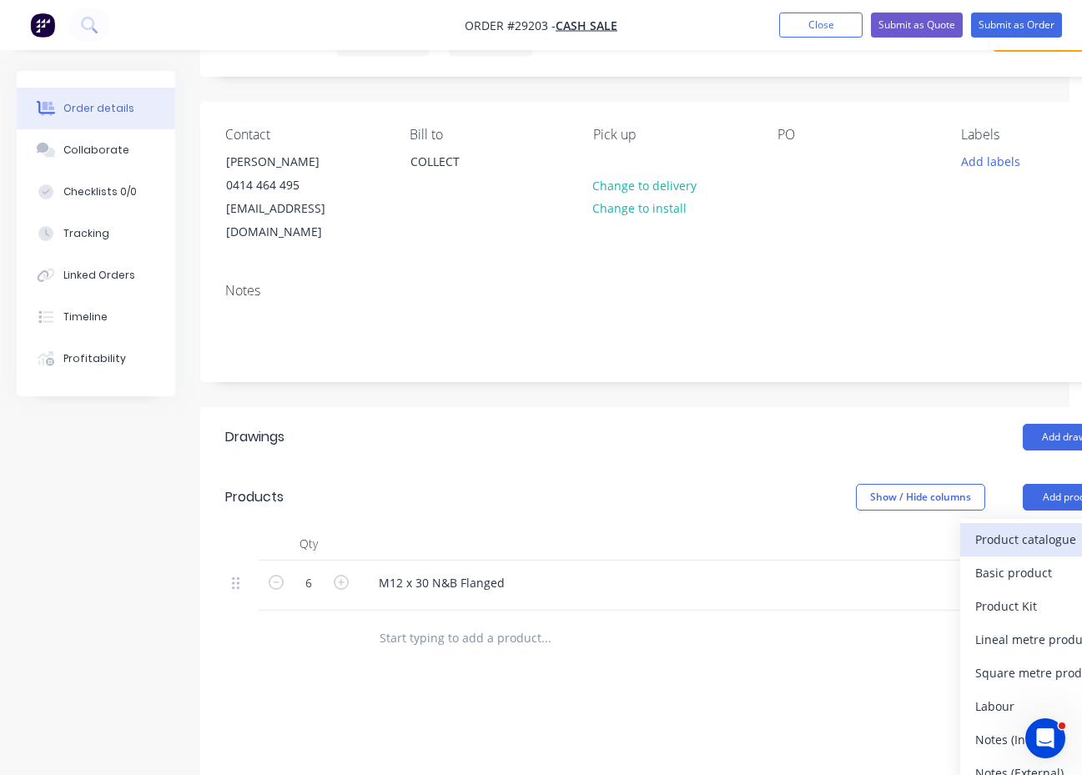
click at [1005, 527] on div "Product catalogue" at bounding box center [1039, 539] width 128 height 24
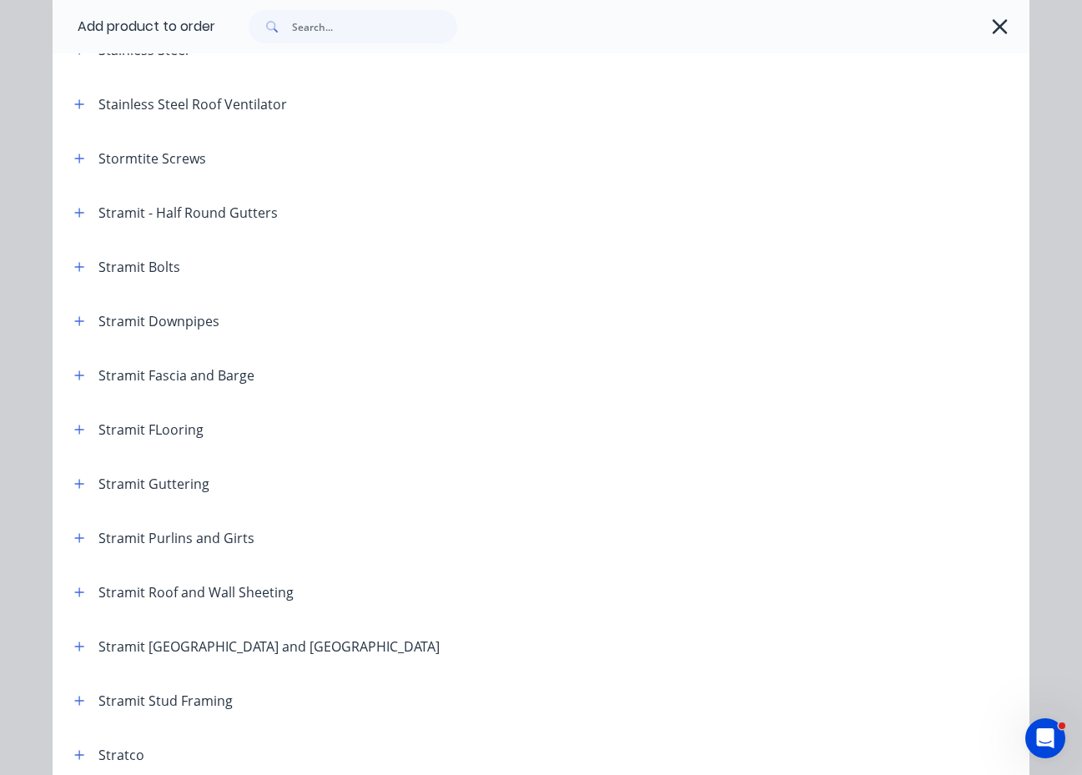
scroll to position [2538, 0]
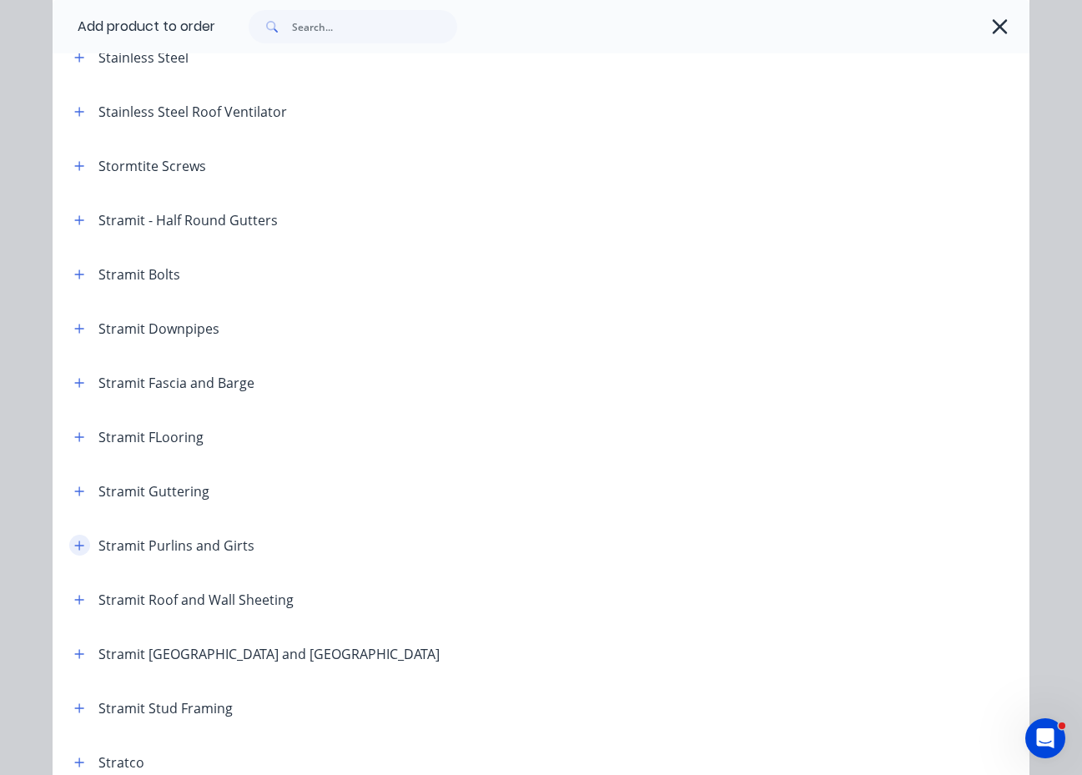
click at [78, 543] on icon "button" at bounding box center [79, 546] width 10 height 12
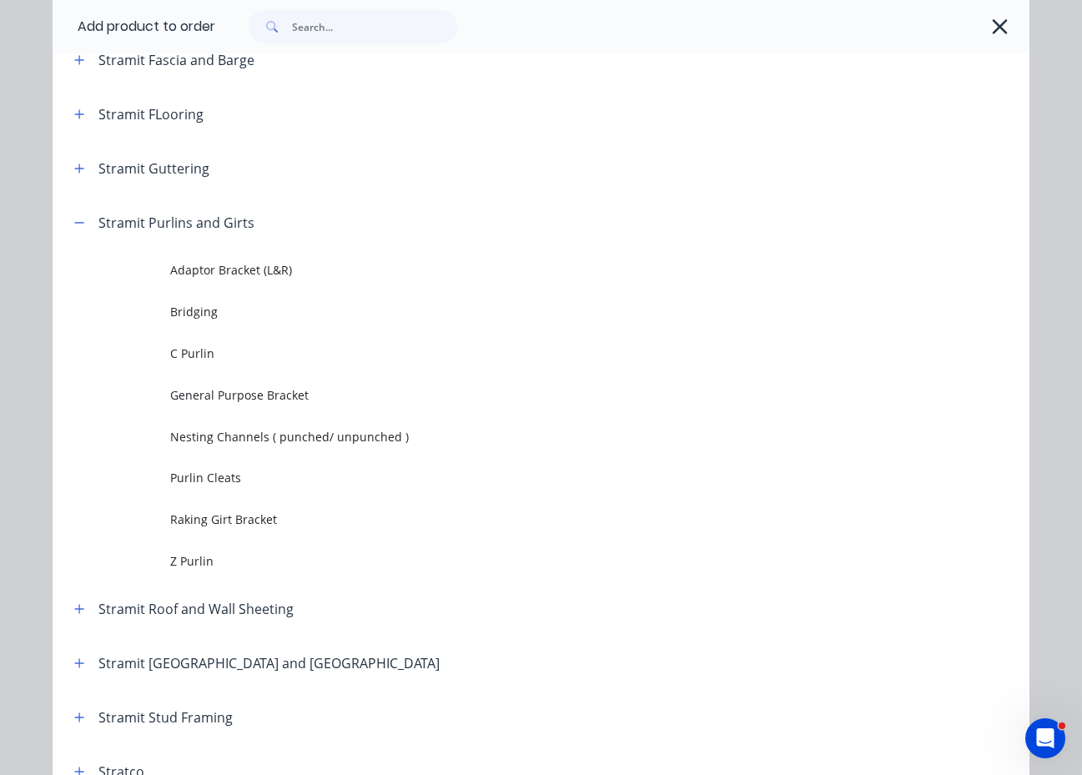
scroll to position [2871, 0]
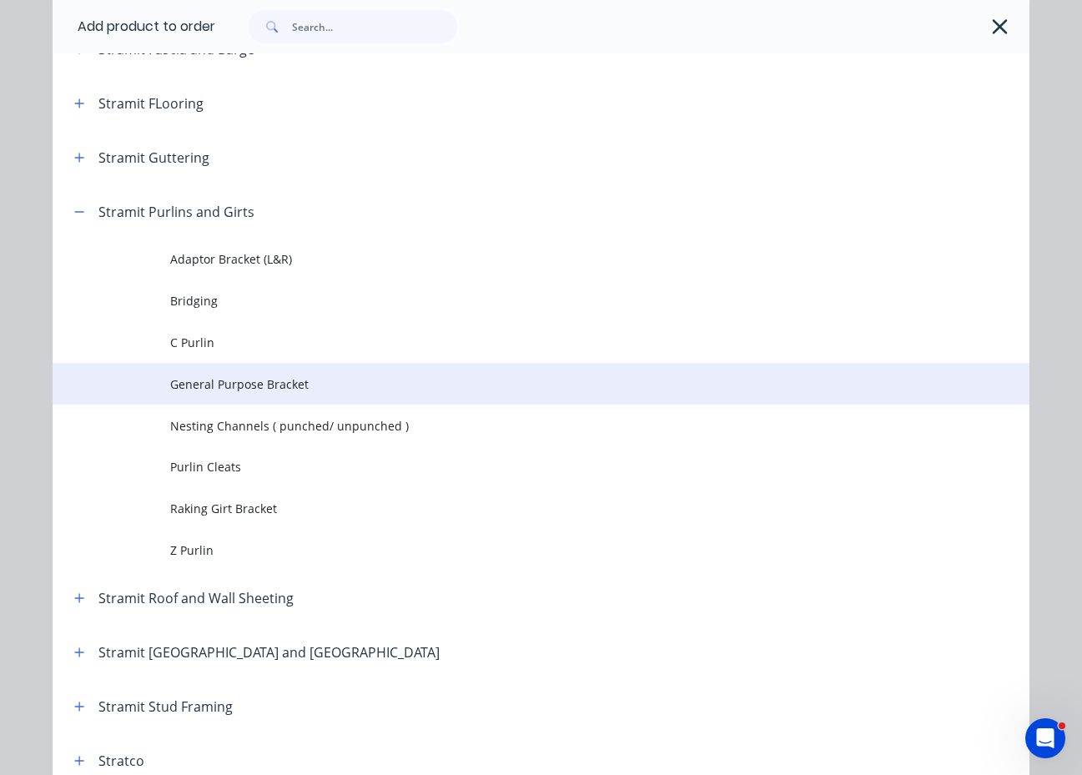
click at [211, 388] on span "General Purpose Bracket" at bounding box center [513, 384] width 687 height 18
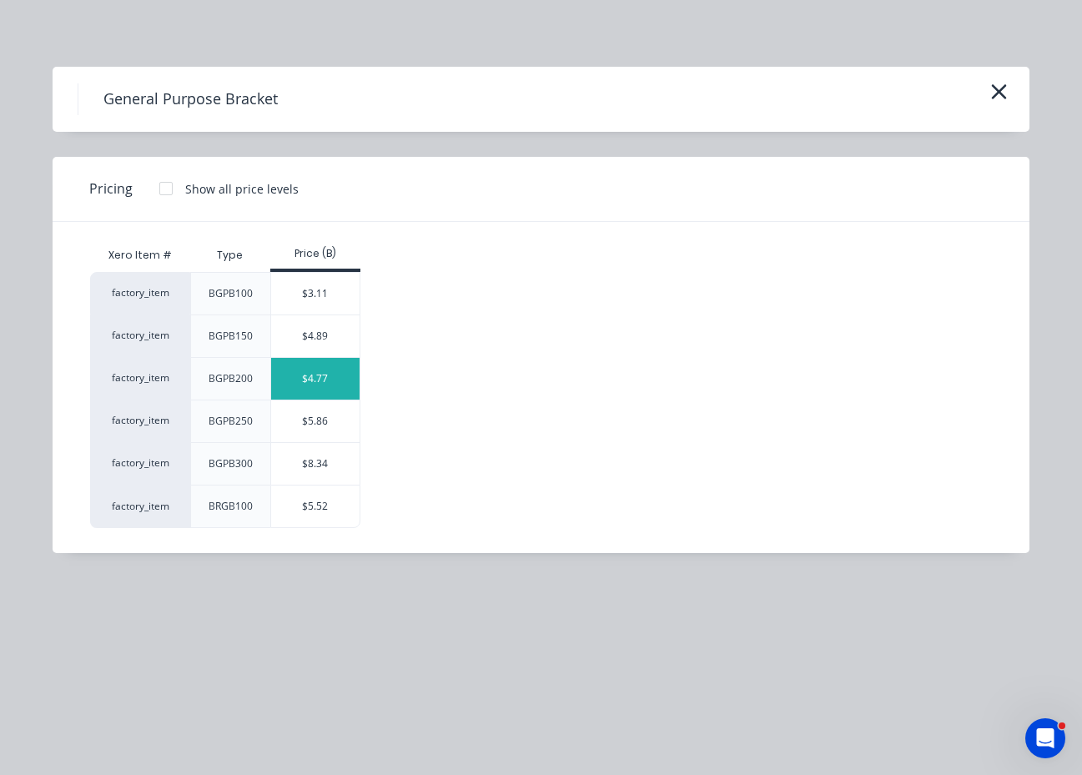
click at [333, 379] on div "$4.77" at bounding box center [315, 379] width 89 height 42
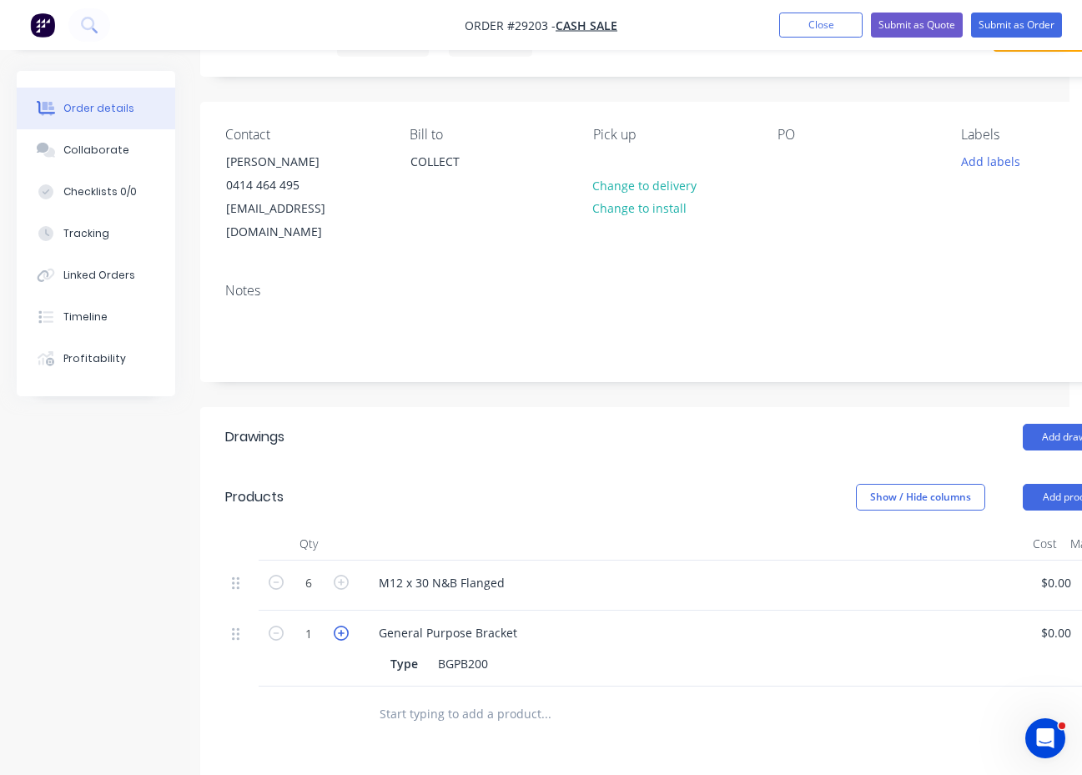
click at [339, 625] on icon "button" at bounding box center [341, 632] width 15 height 15
type input "2"
type input "$9.54"
click at [1062, 484] on button "Add product" at bounding box center [1070, 497] width 96 height 27
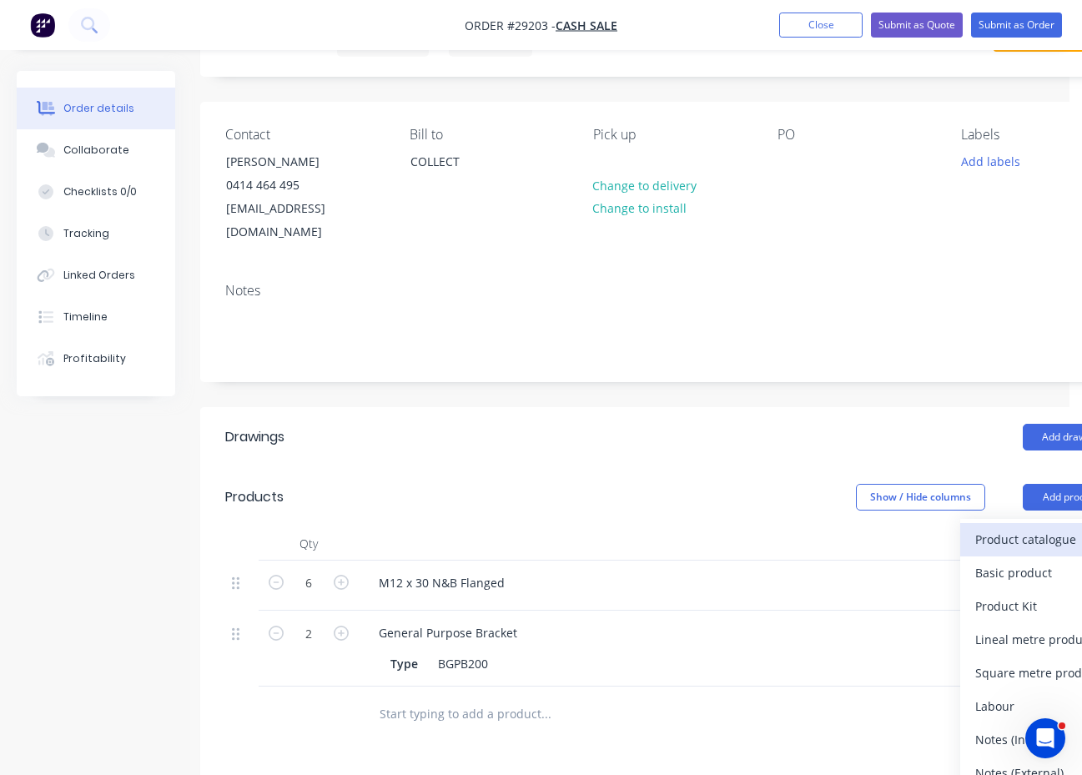
click at [970, 523] on button "Product catalogue" at bounding box center [1039, 539] width 158 height 33
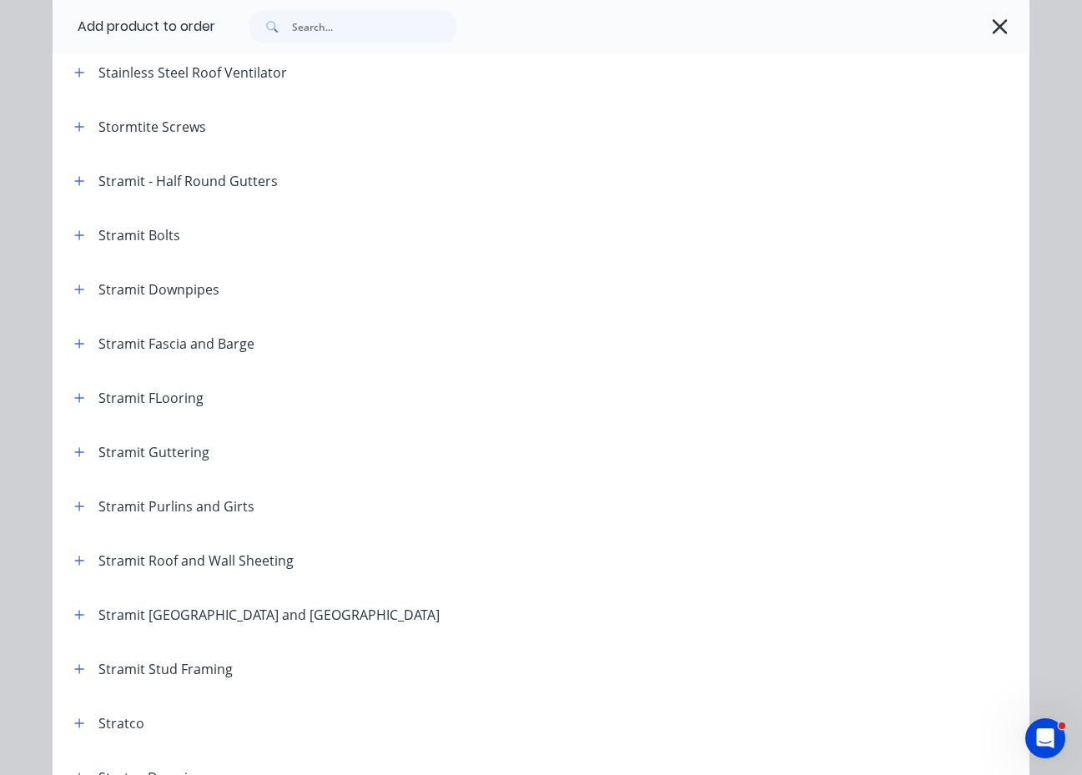
scroll to position [2585, 0]
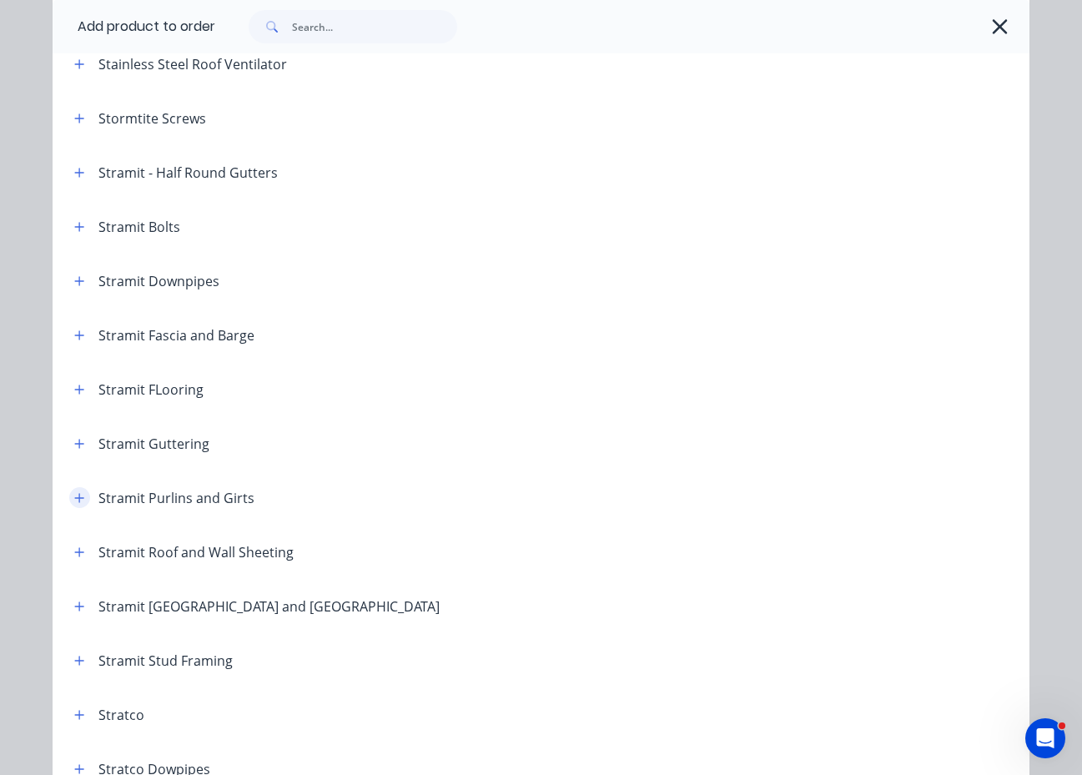
click at [83, 496] on button "button" at bounding box center [79, 497] width 21 height 21
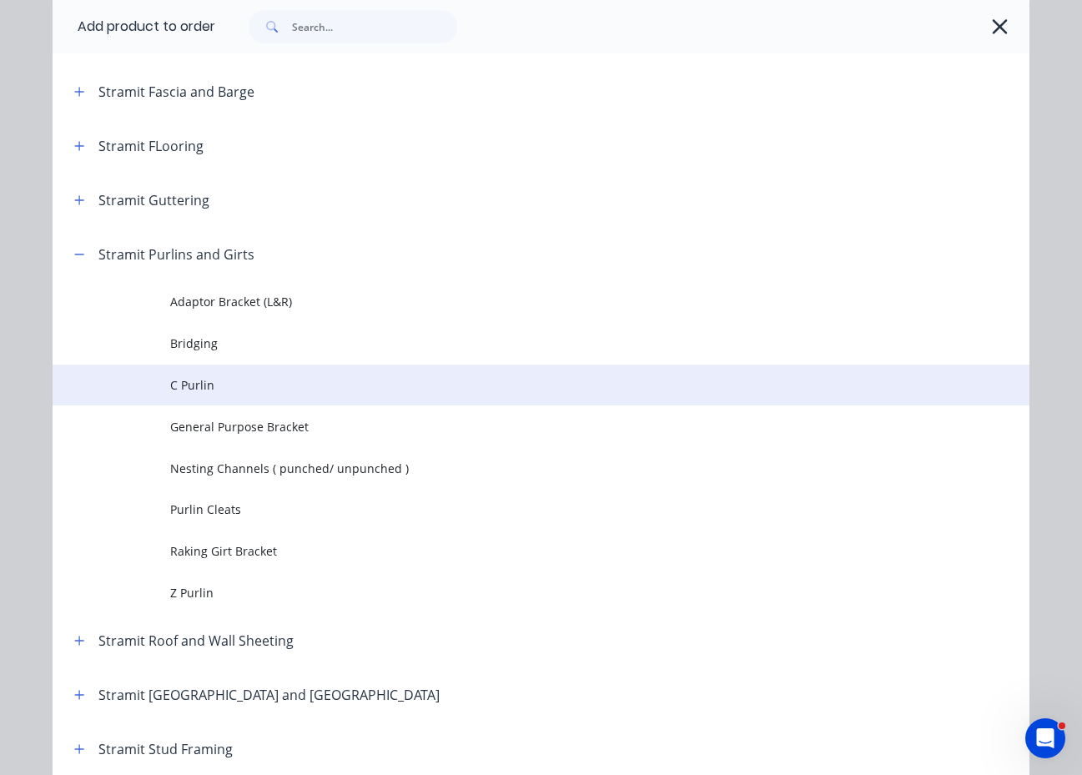
scroll to position [2835, 0]
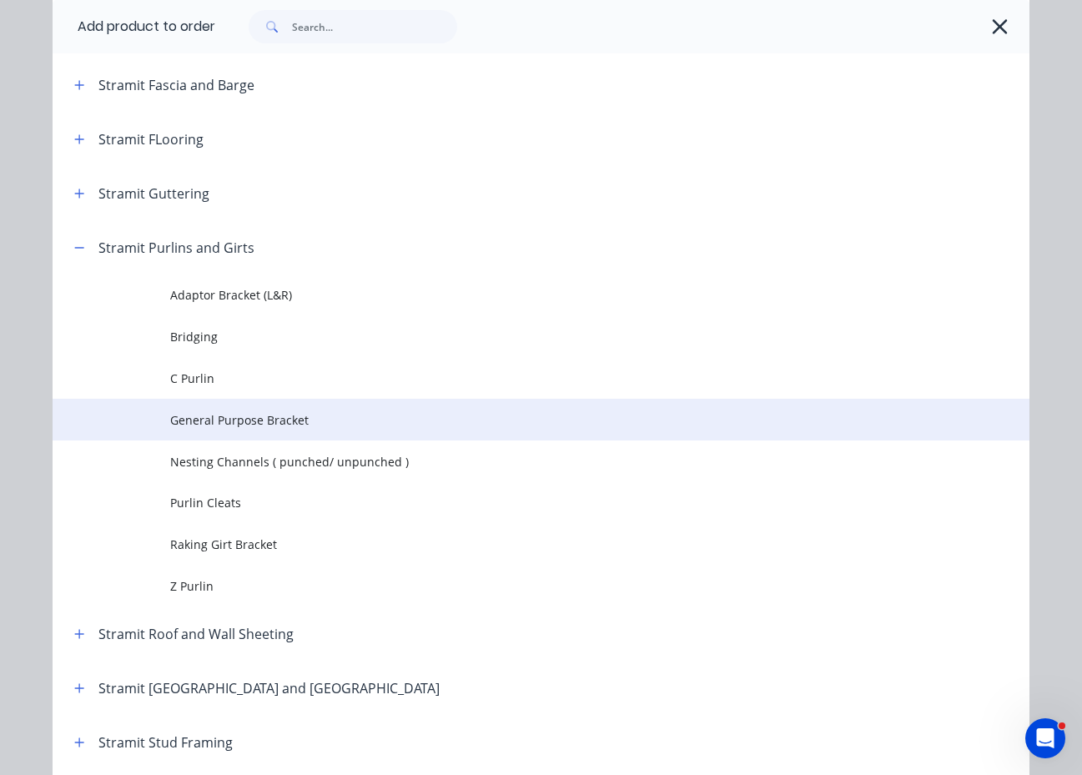
click at [262, 419] on span "General Purpose Bracket" at bounding box center [513, 420] width 687 height 18
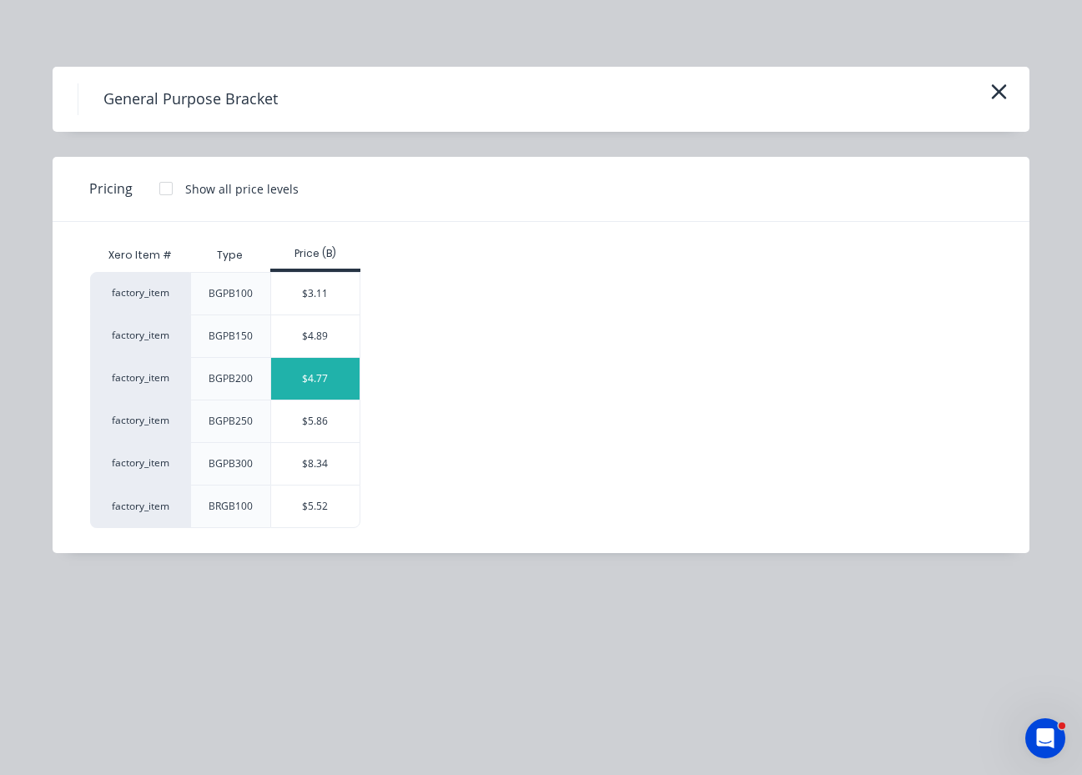
click at [314, 371] on div "$4.77" at bounding box center [315, 379] width 89 height 42
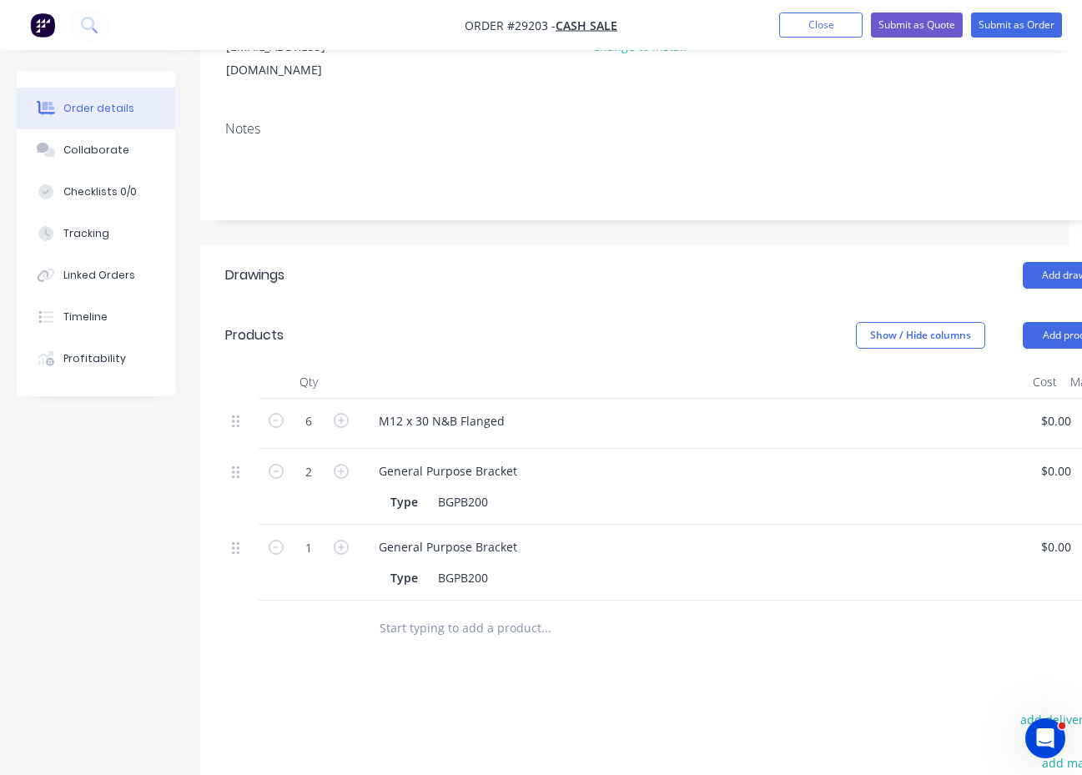
scroll to position [250, 0]
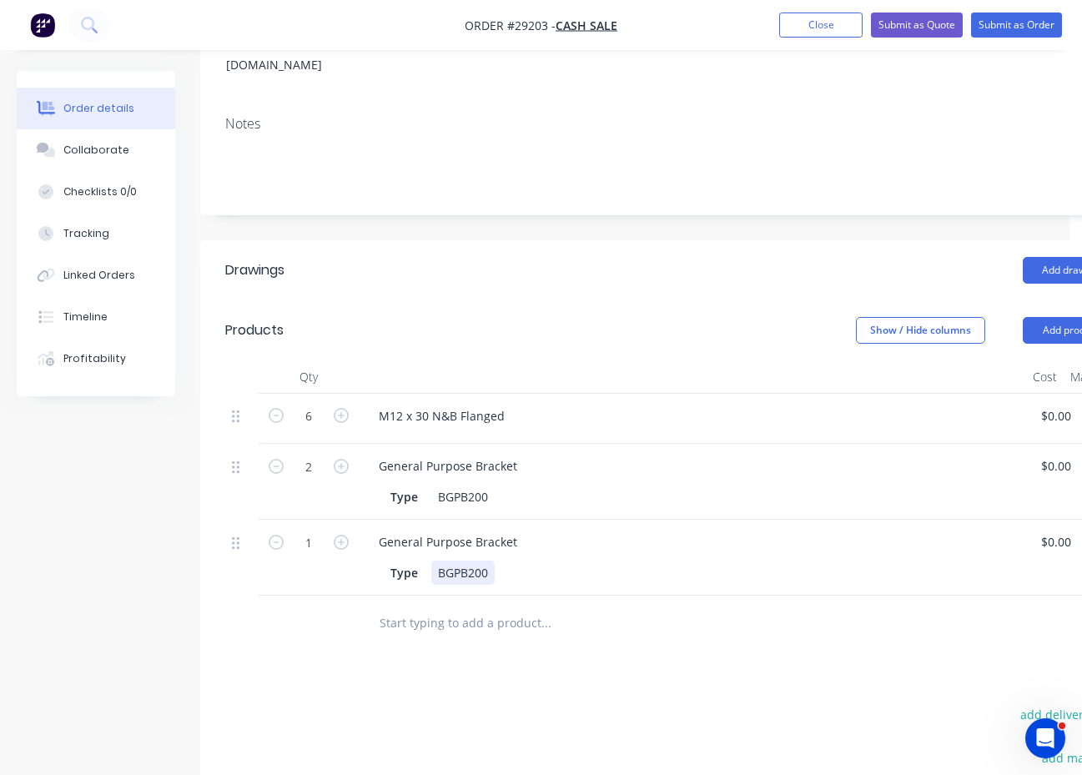
click at [466, 560] on div "BGPB200" at bounding box center [462, 572] width 63 height 24
drag, startPoint x: 513, startPoint y: 524, endPoint x: 374, endPoint y: 529, distance: 138.5
click at [374, 530] on div "General Purpose Bracket" at bounding box center [447, 542] width 165 height 24
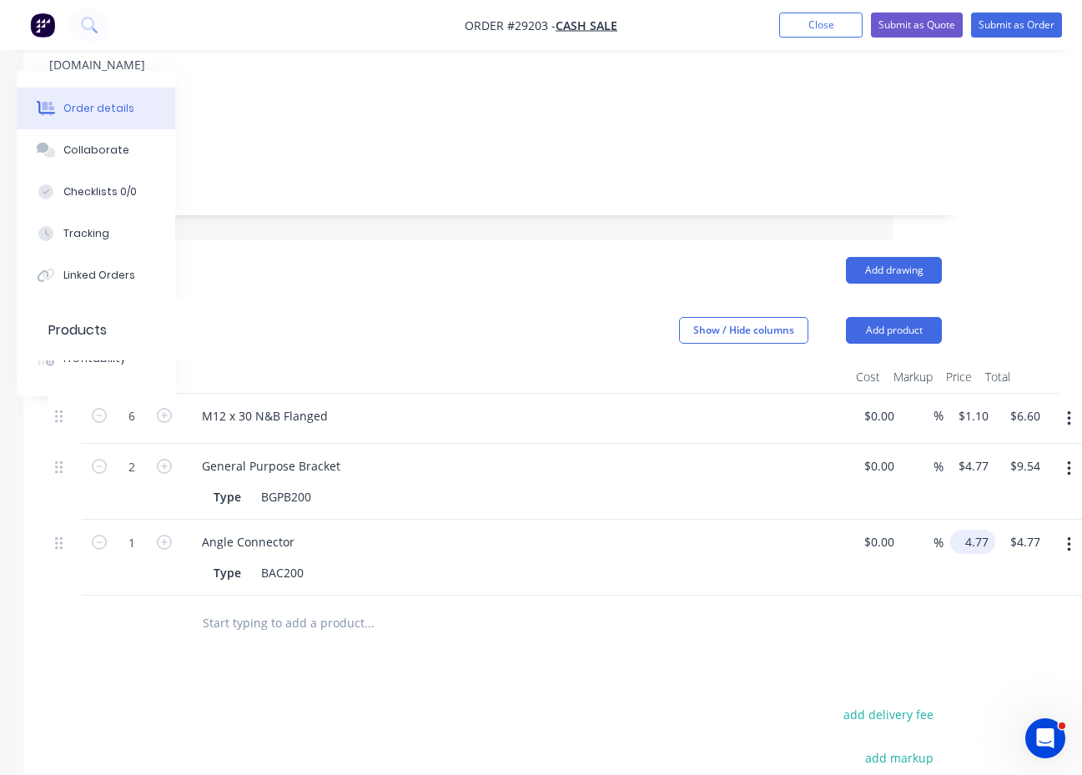
click at [980, 530] on input "4.77" at bounding box center [975, 542] width 38 height 24
type input "$7.22"
click at [806, 619] on div at bounding box center [494, 622] width 893 height 54
click at [168, 535] on icon "button" at bounding box center [164, 542] width 15 height 15
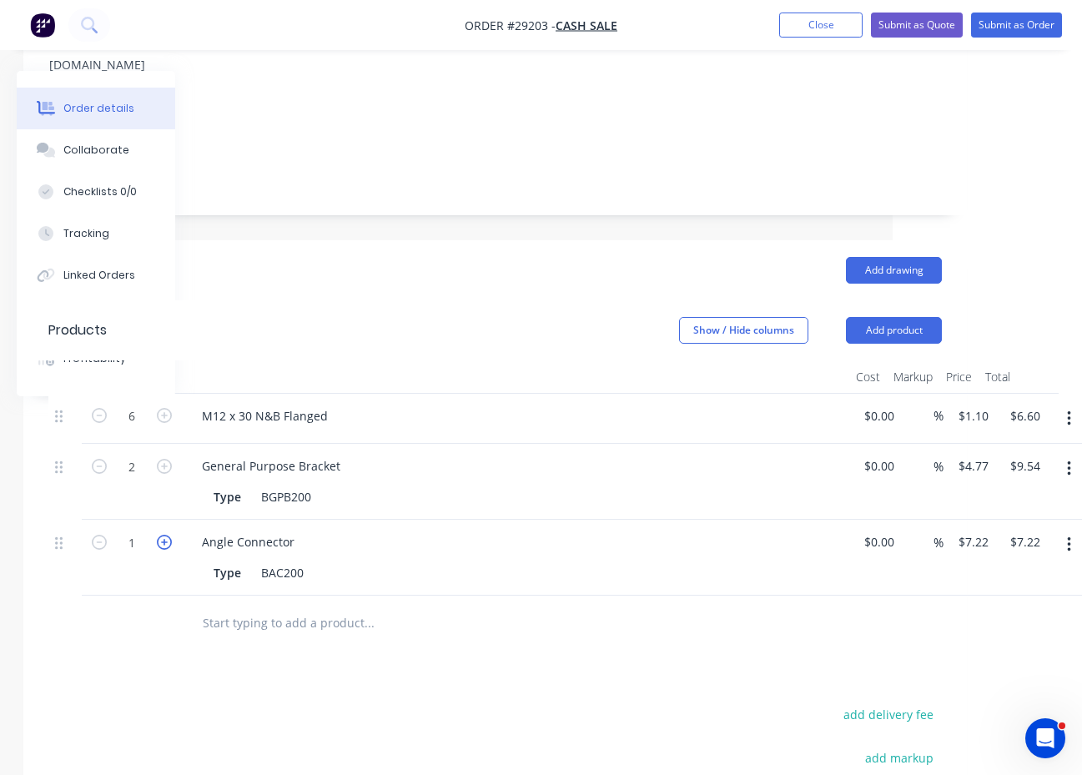
type input "2"
type input "$14.44"
click at [104, 535] on icon "button" at bounding box center [99, 542] width 15 height 15
type input "1"
type input "$7.22"
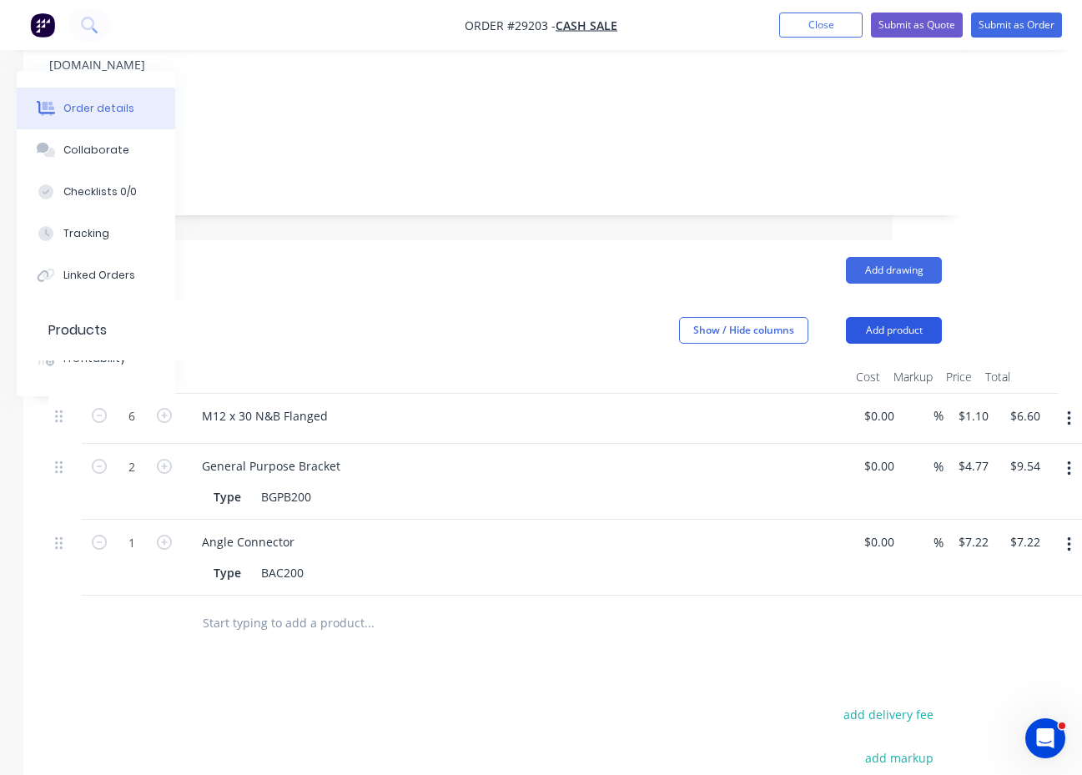
click at [891, 317] on button "Add product" at bounding box center [894, 330] width 96 height 27
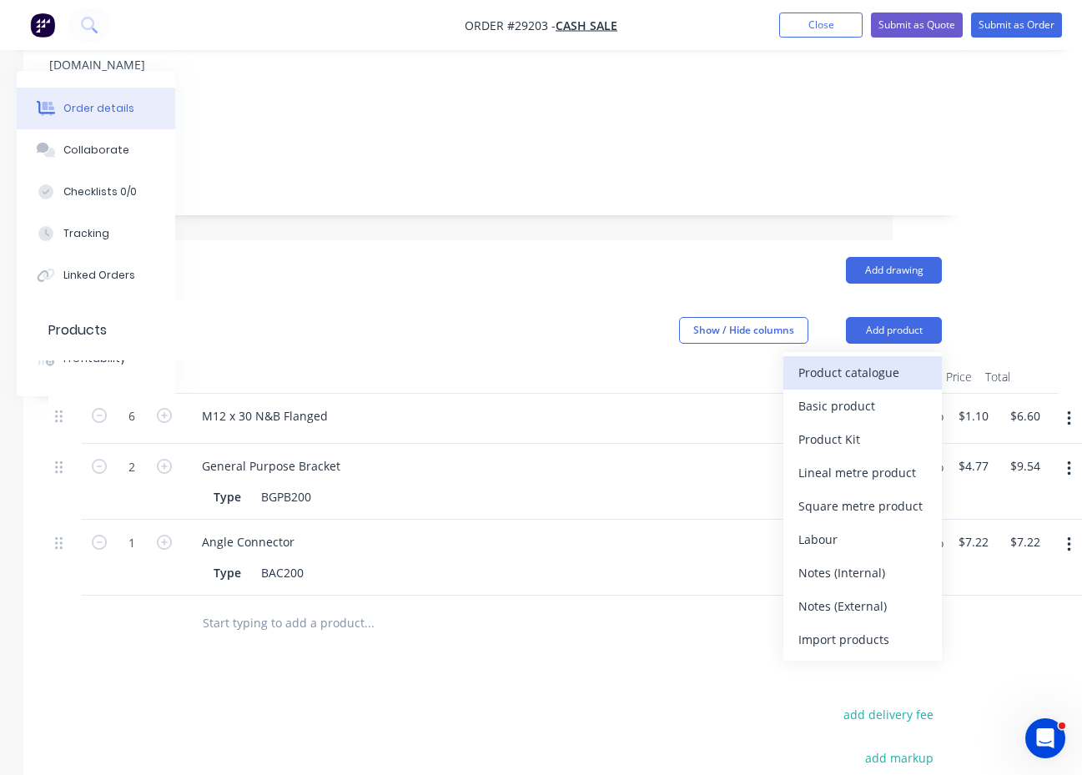
click at [836, 360] on div "Product catalogue" at bounding box center [862, 372] width 128 height 24
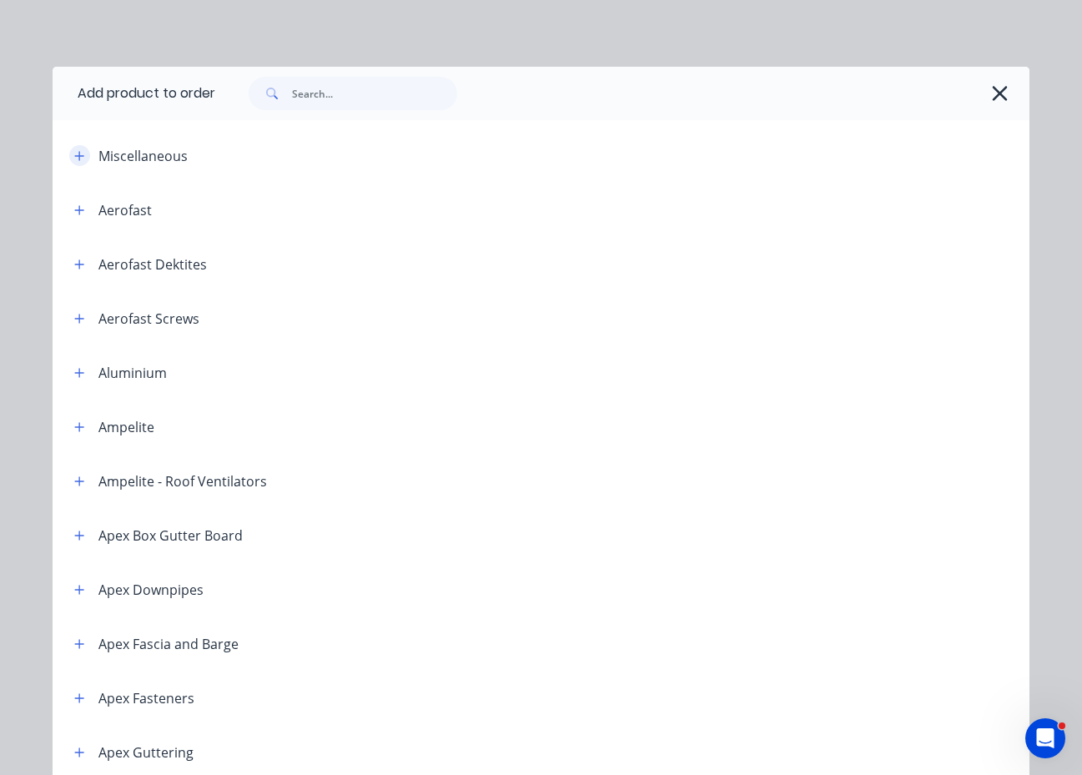
click at [78, 155] on icon "button" at bounding box center [79, 155] width 9 height 9
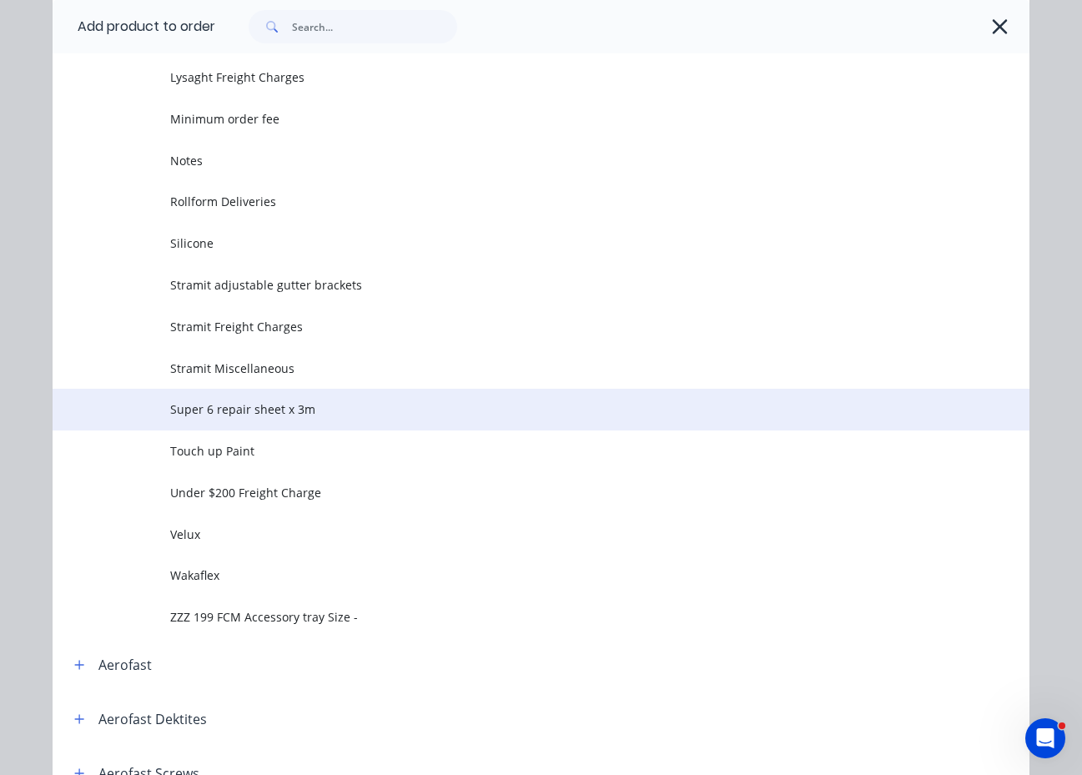
scroll to position [750, 0]
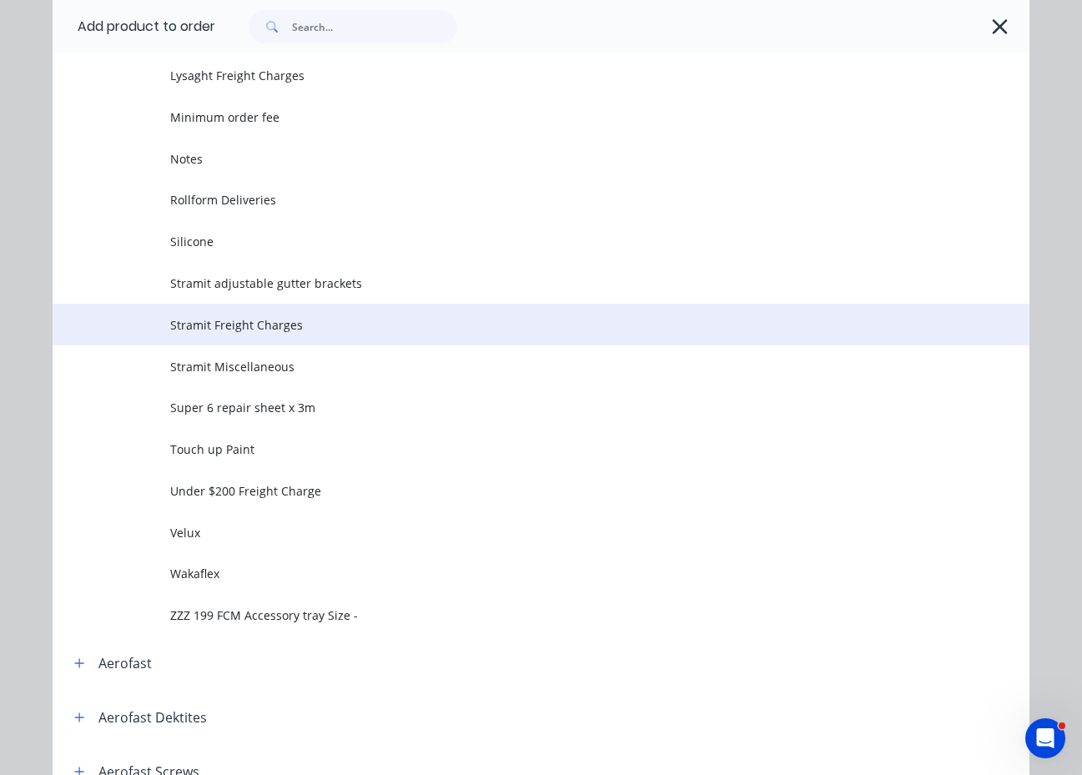
click at [249, 336] on td "Stramit Freight Charges" at bounding box center [599, 325] width 859 height 42
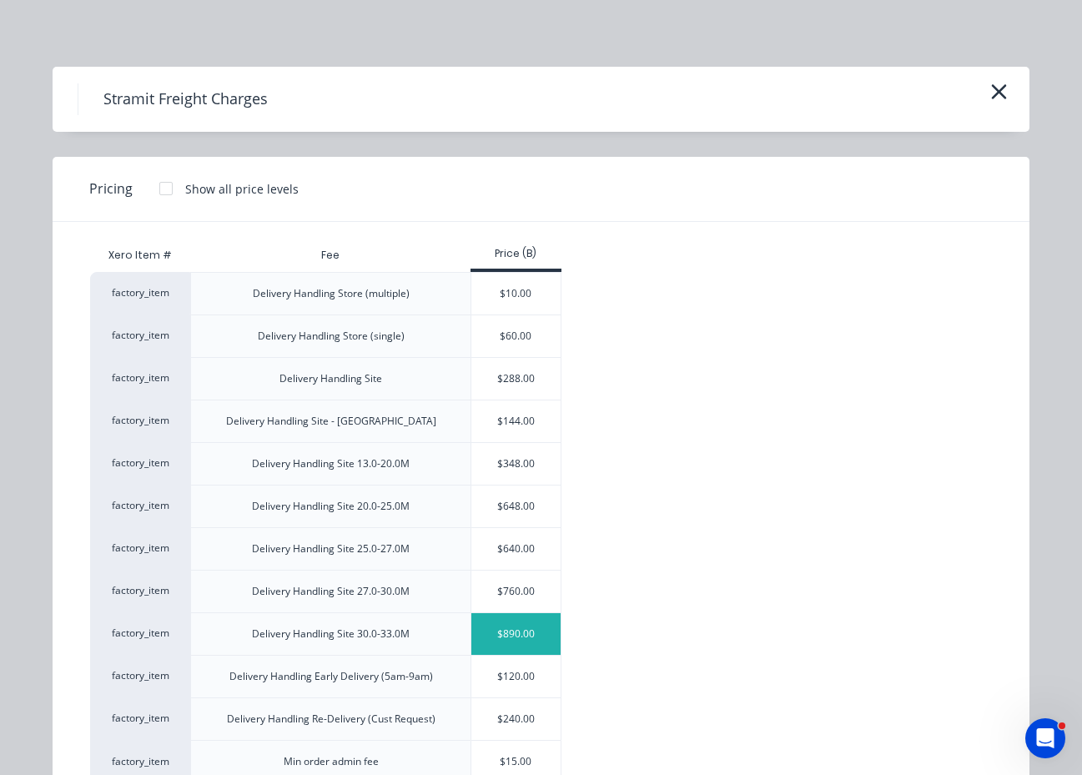
scroll to position [57, 0]
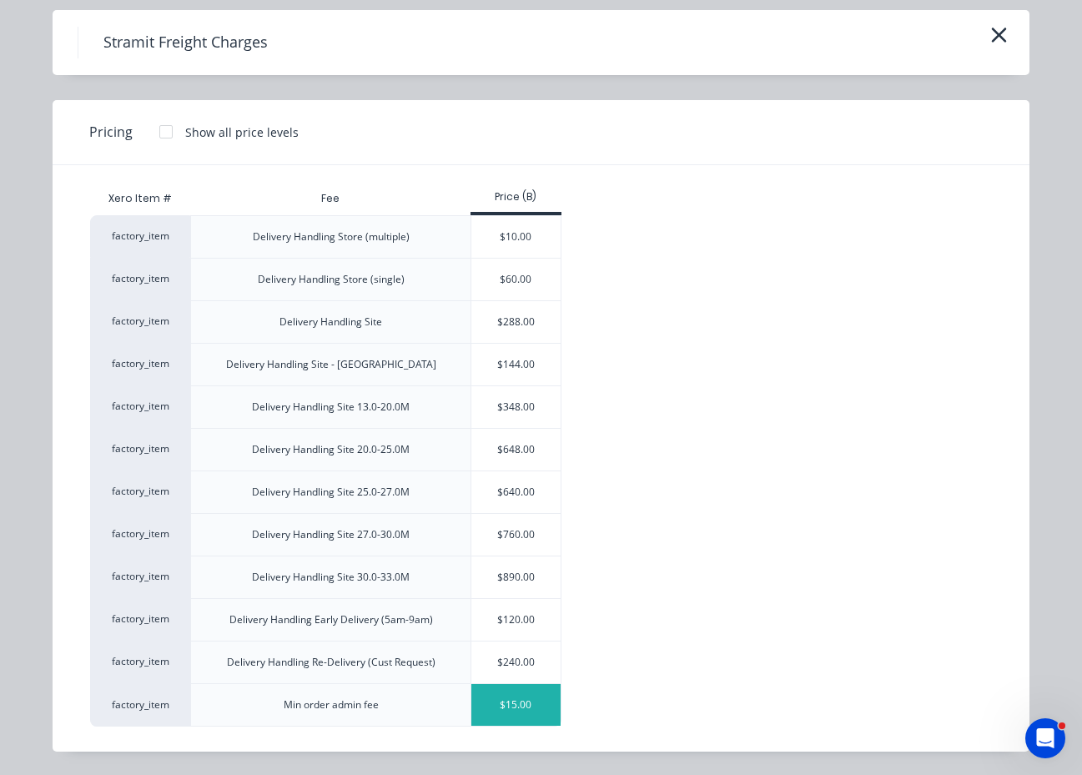
click at [531, 696] on div "$15.00" at bounding box center [515, 705] width 89 height 42
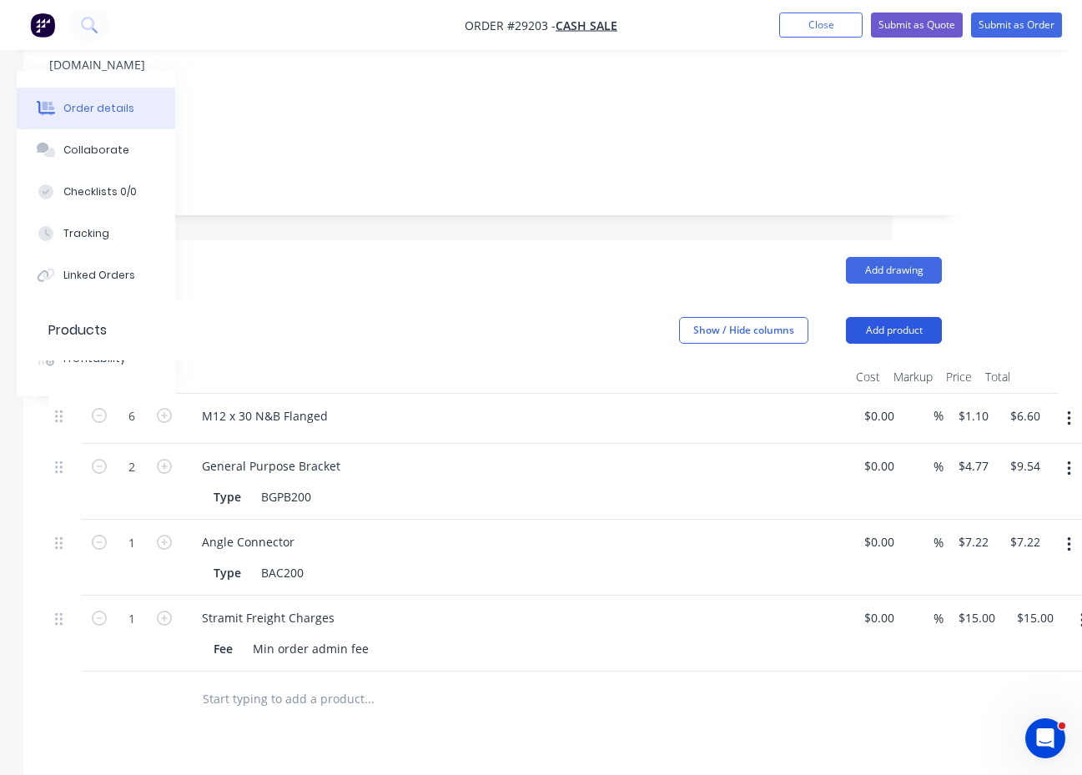
click at [882, 317] on button "Add product" at bounding box center [894, 330] width 96 height 27
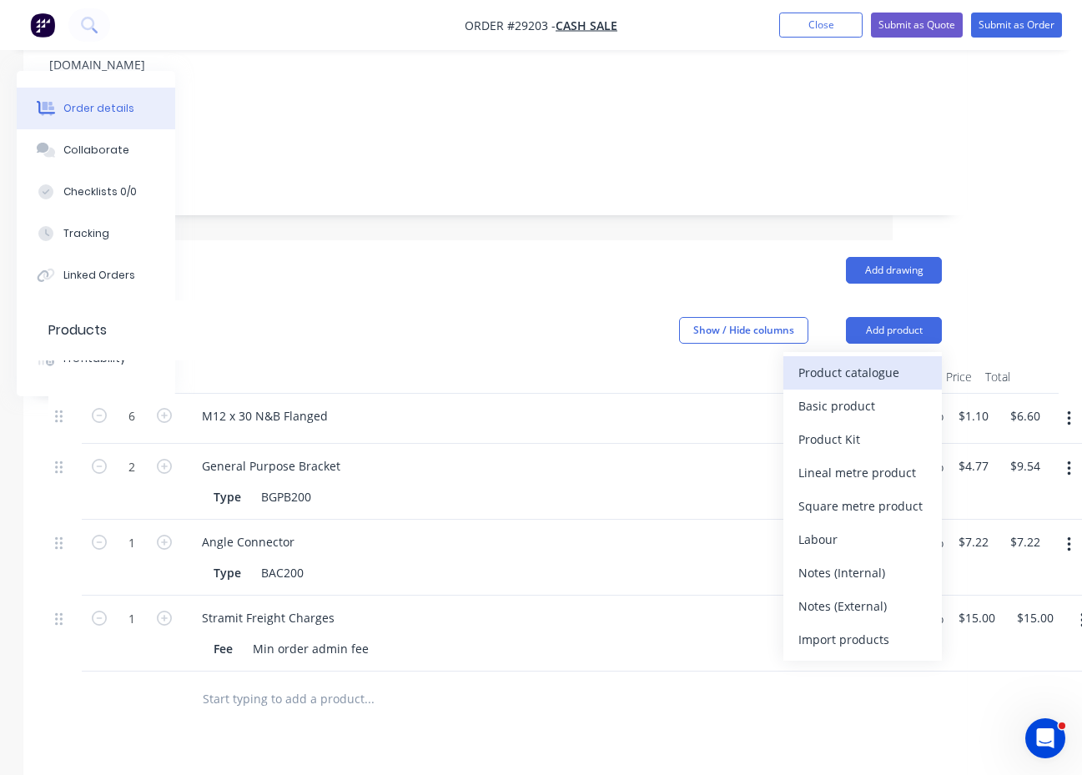
click at [873, 360] on div "Product catalogue" at bounding box center [862, 372] width 128 height 24
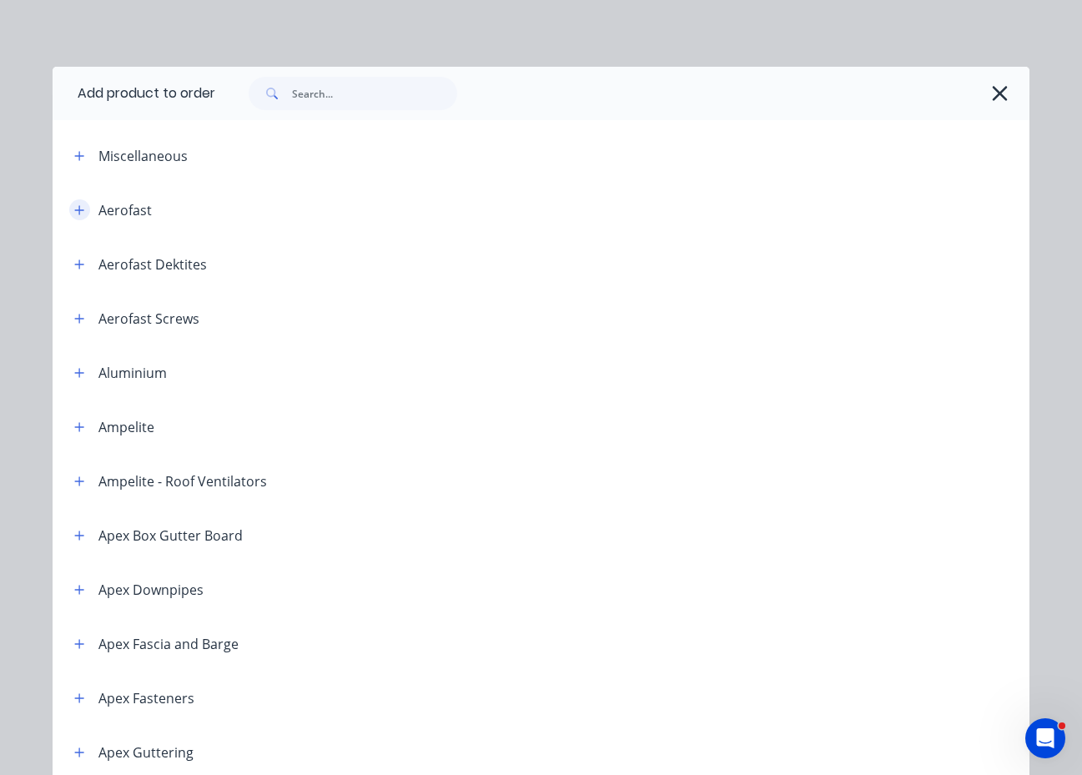
click at [78, 208] on icon "button" at bounding box center [79, 210] width 10 height 12
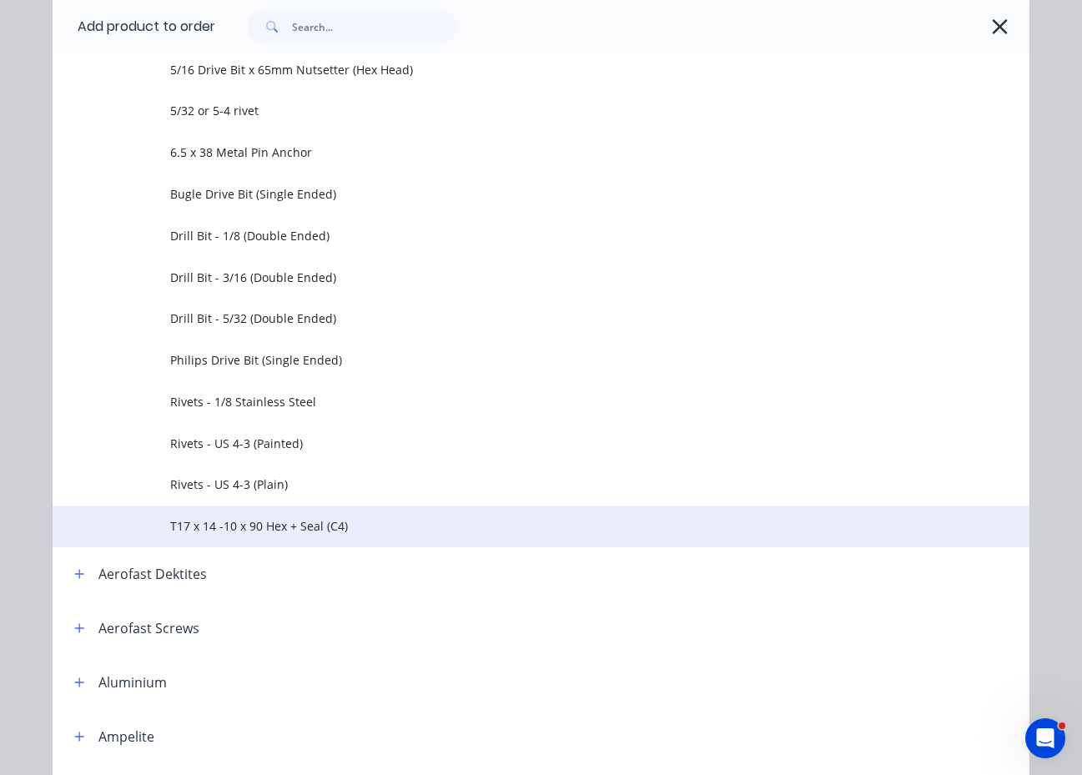
scroll to position [750, 0]
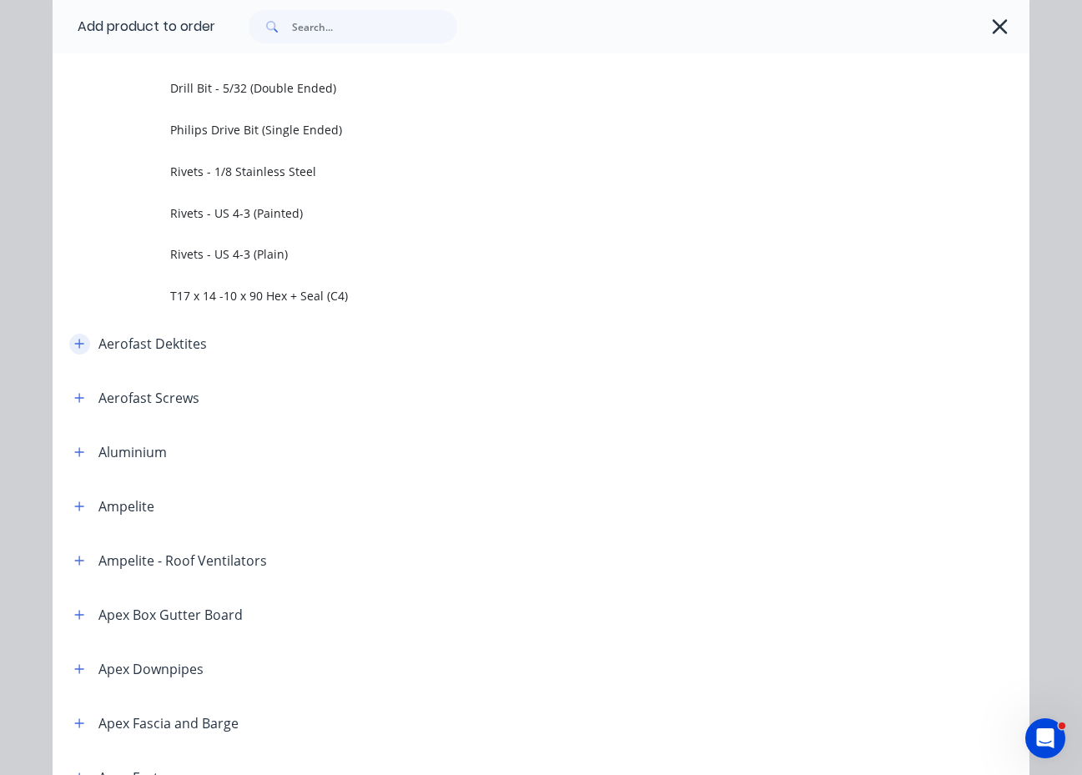
click at [77, 336] on button "button" at bounding box center [79, 344] width 21 height 21
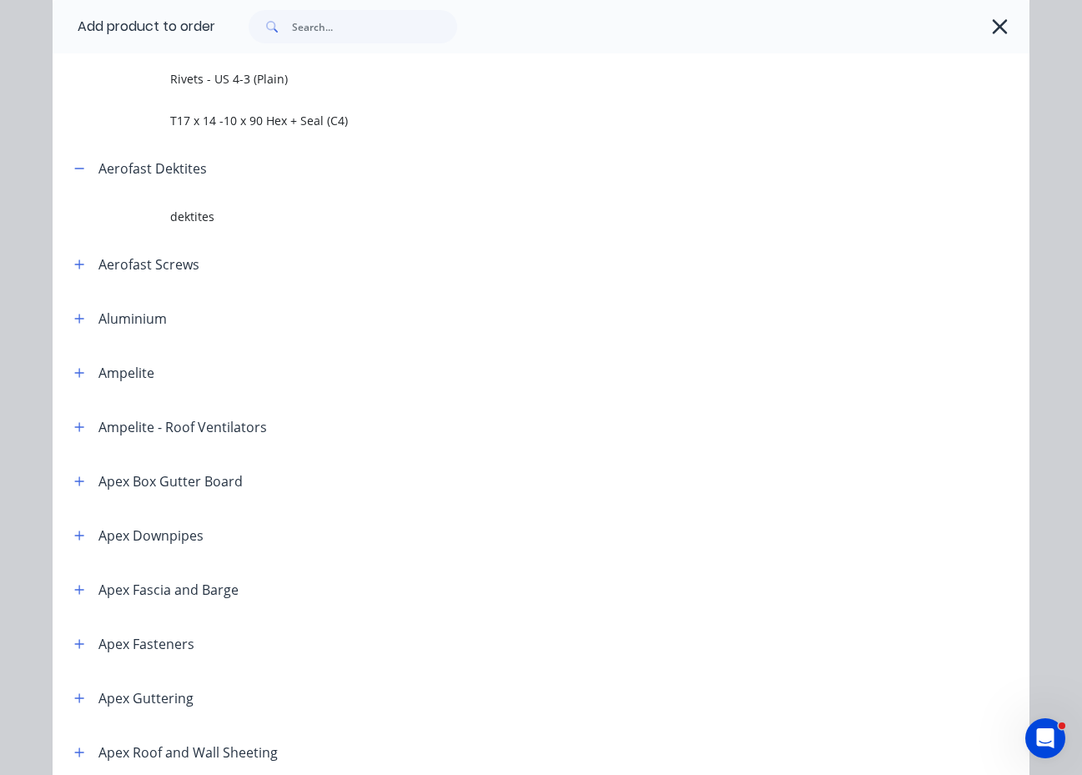
scroll to position [917, 0]
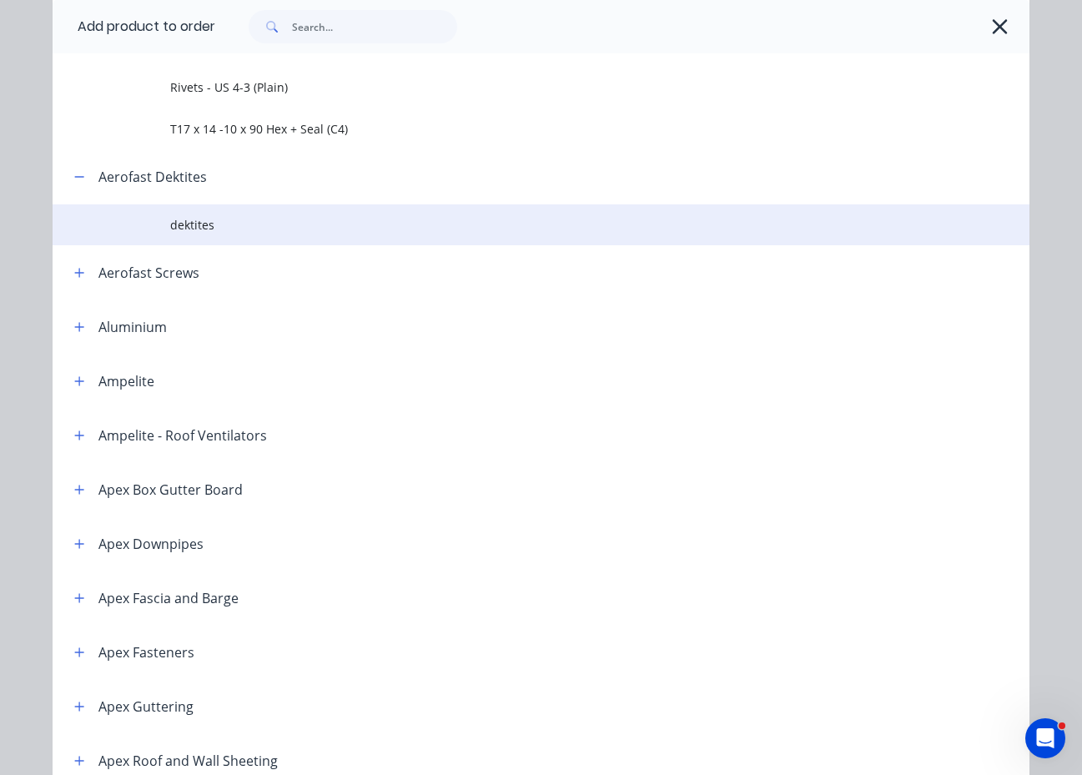
click at [191, 229] on span "dektites" at bounding box center [513, 225] width 687 height 18
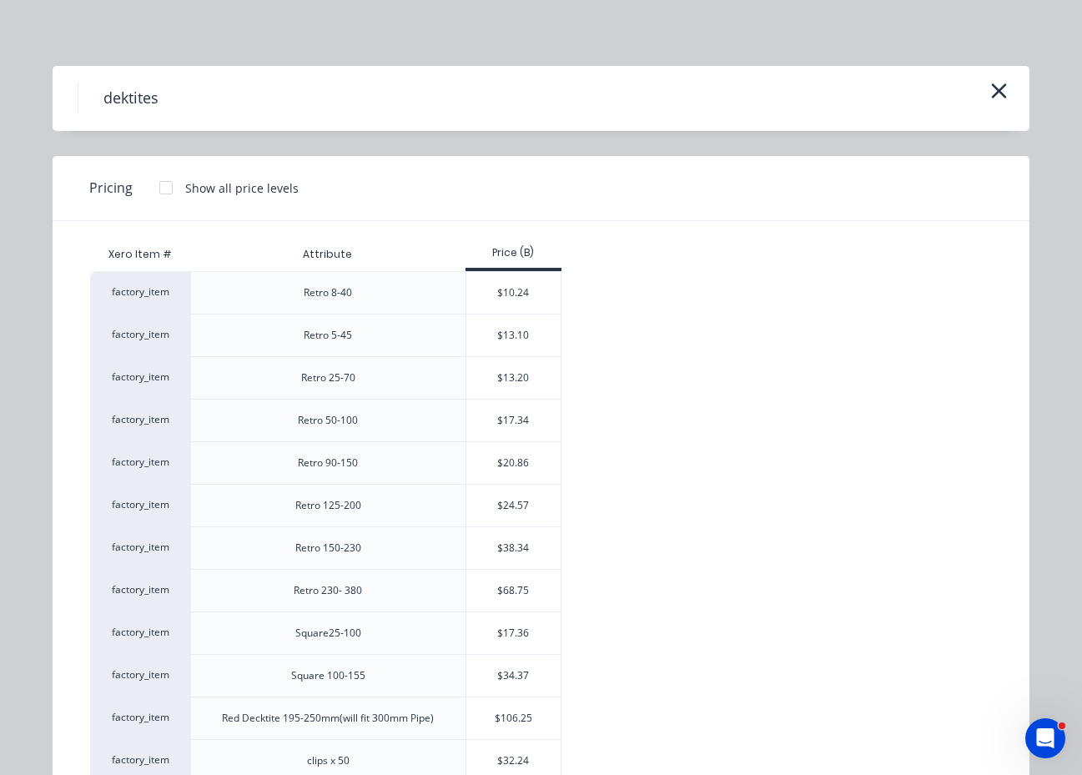
scroll to position [0, 0]
click at [506, 635] on div "$17.36" at bounding box center [513, 634] width 94 height 42
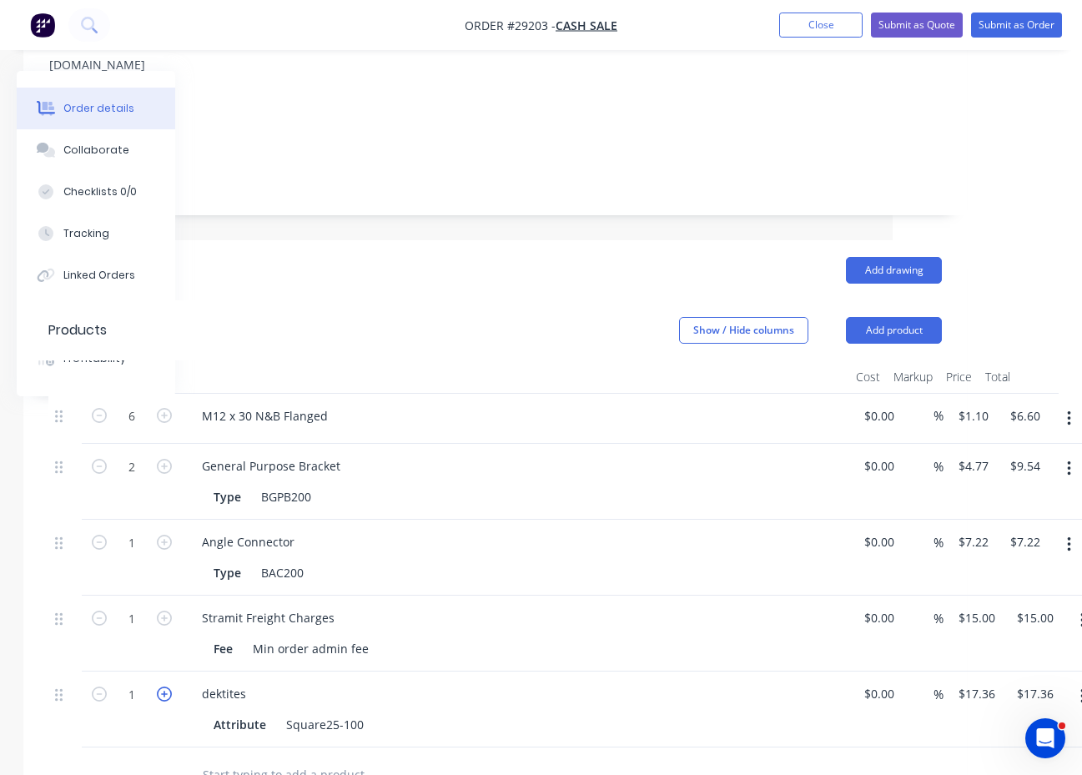
click at [163, 686] on icon "button" at bounding box center [164, 693] width 15 height 15
type input "2"
type input "$34.72"
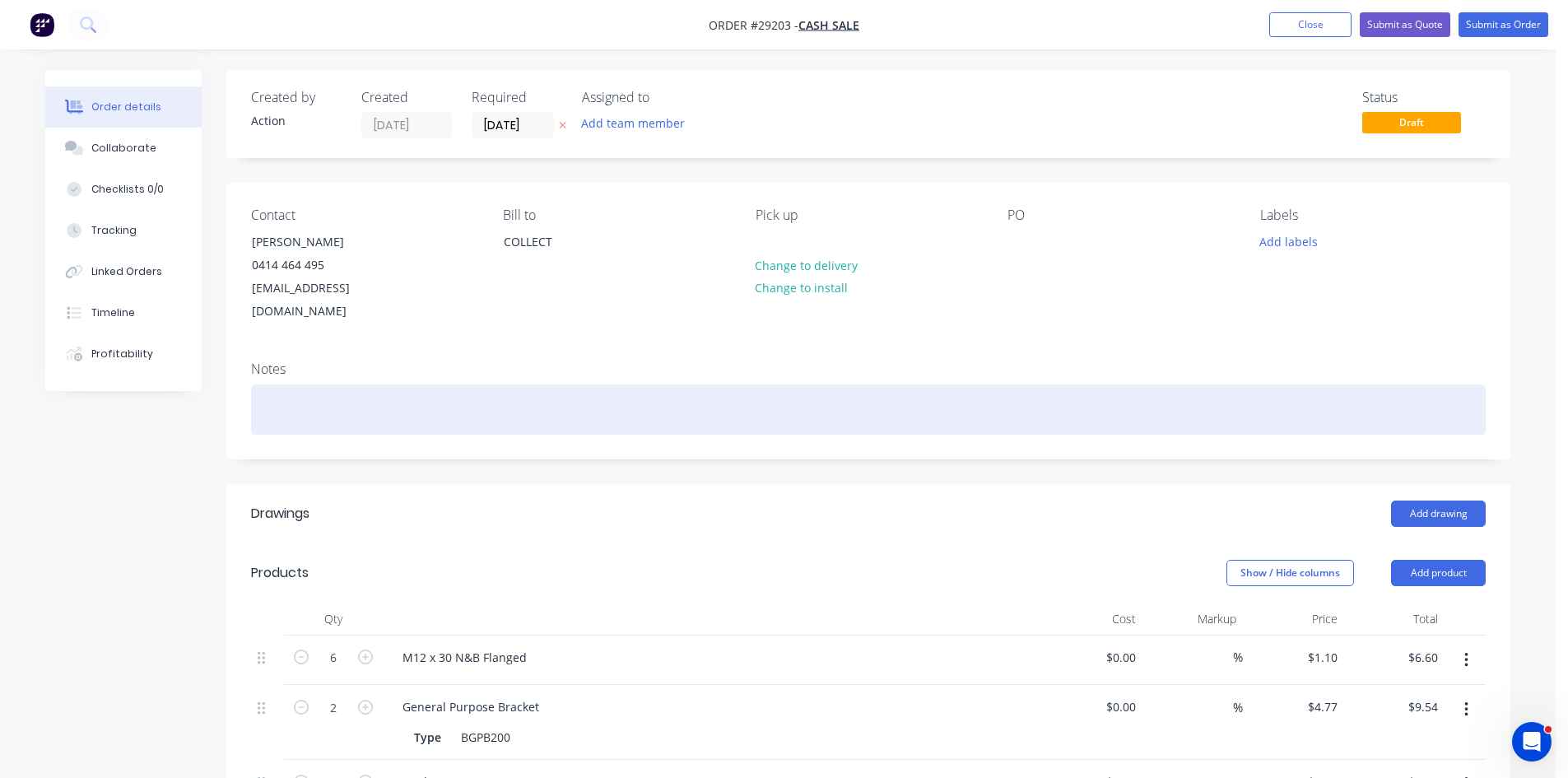
click at [334, 394] on div at bounding box center [867, 409] width 1234 height 50
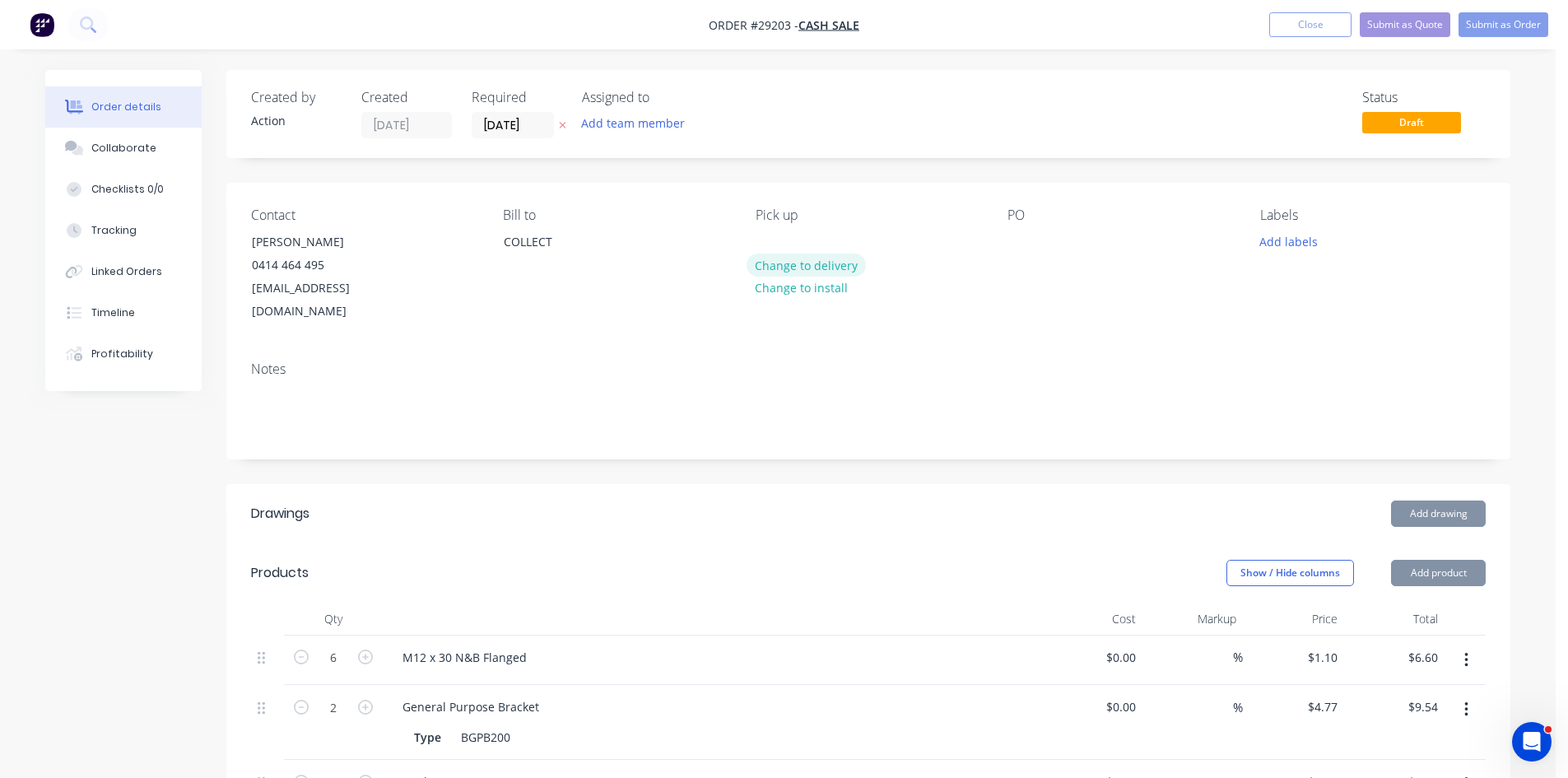
click at [826, 271] on button "Change to delivery" at bounding box center [806, 265] width 120 height 23
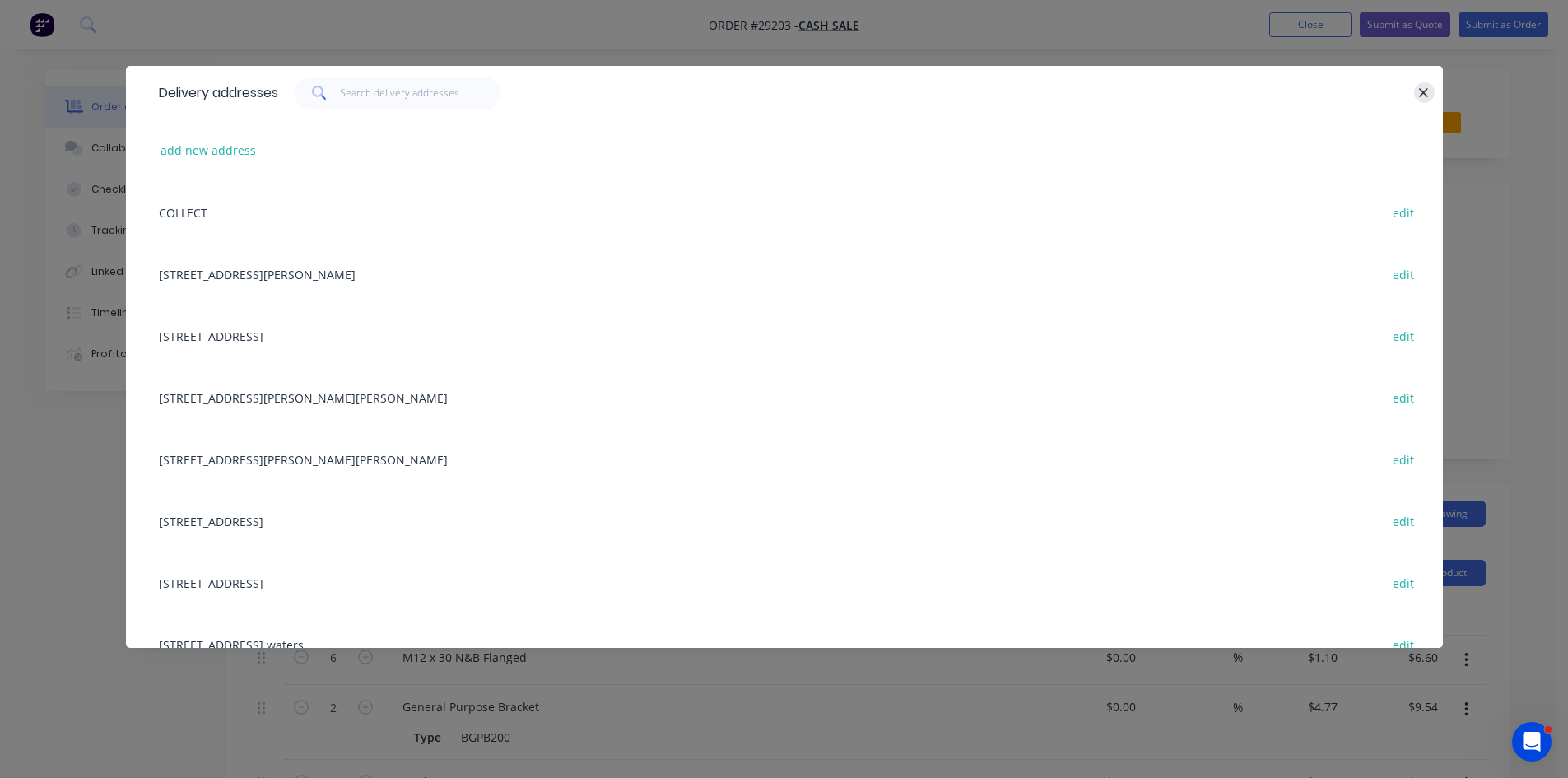
click at [1421, 93] on icon "button" at bounding box center [1423, 93] width 11 height 15
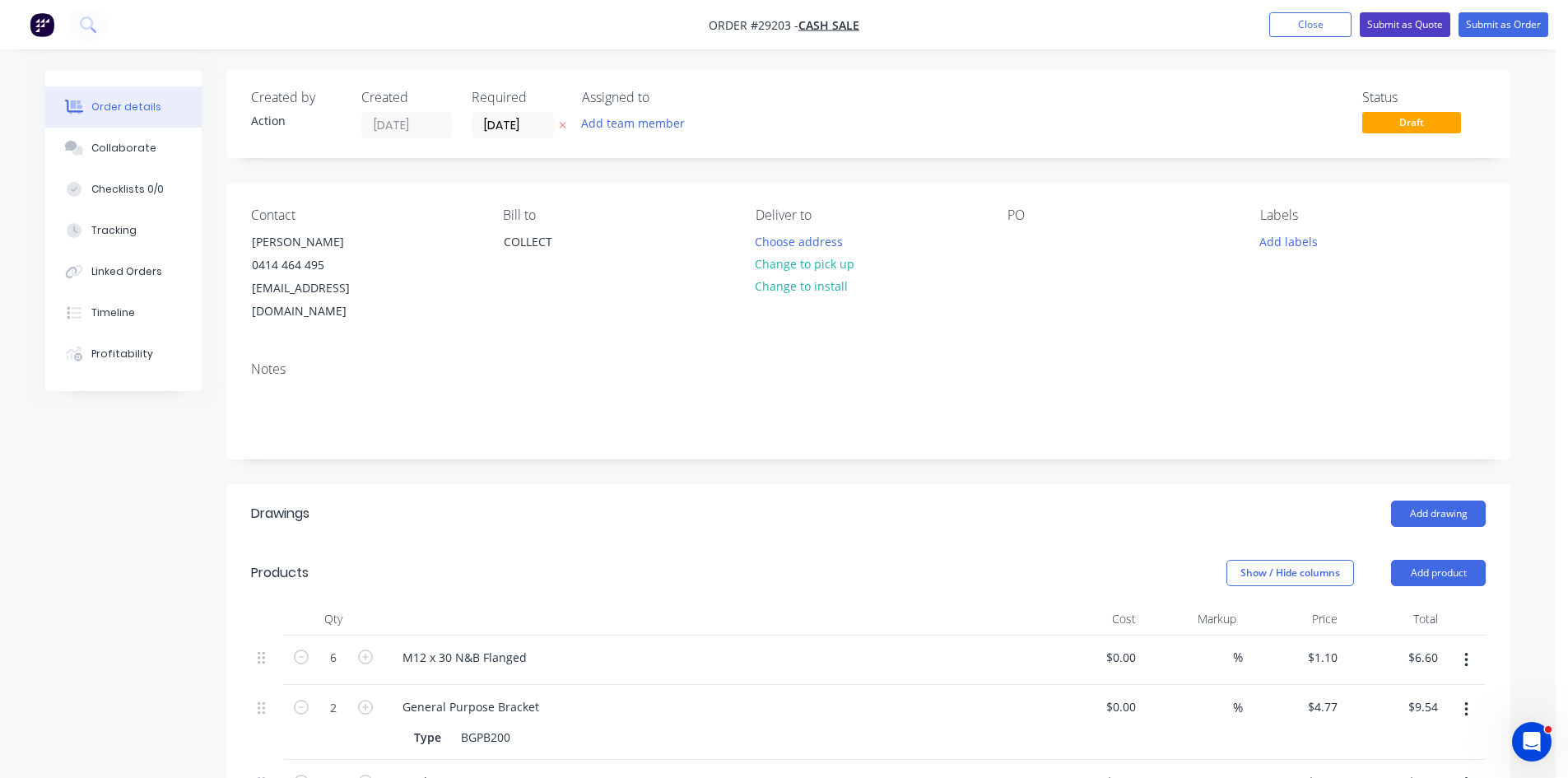
click at [1412, 23] on button "Submit as Quote" at bounding box center [1405, 25] width 91 height 25
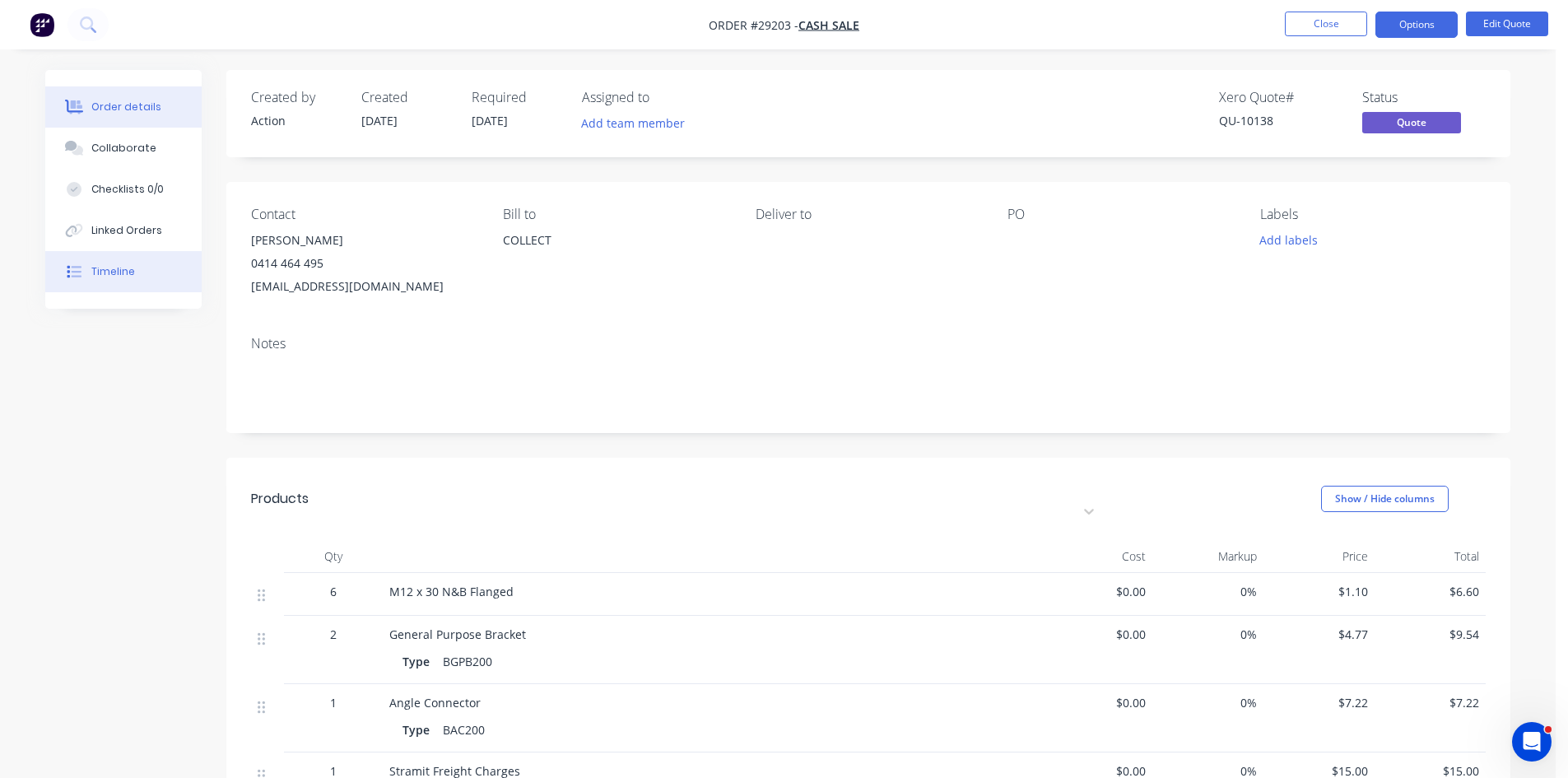
click at [113, 268] on div "Timeline" at bounding box center [113, 272] width 43 height 15
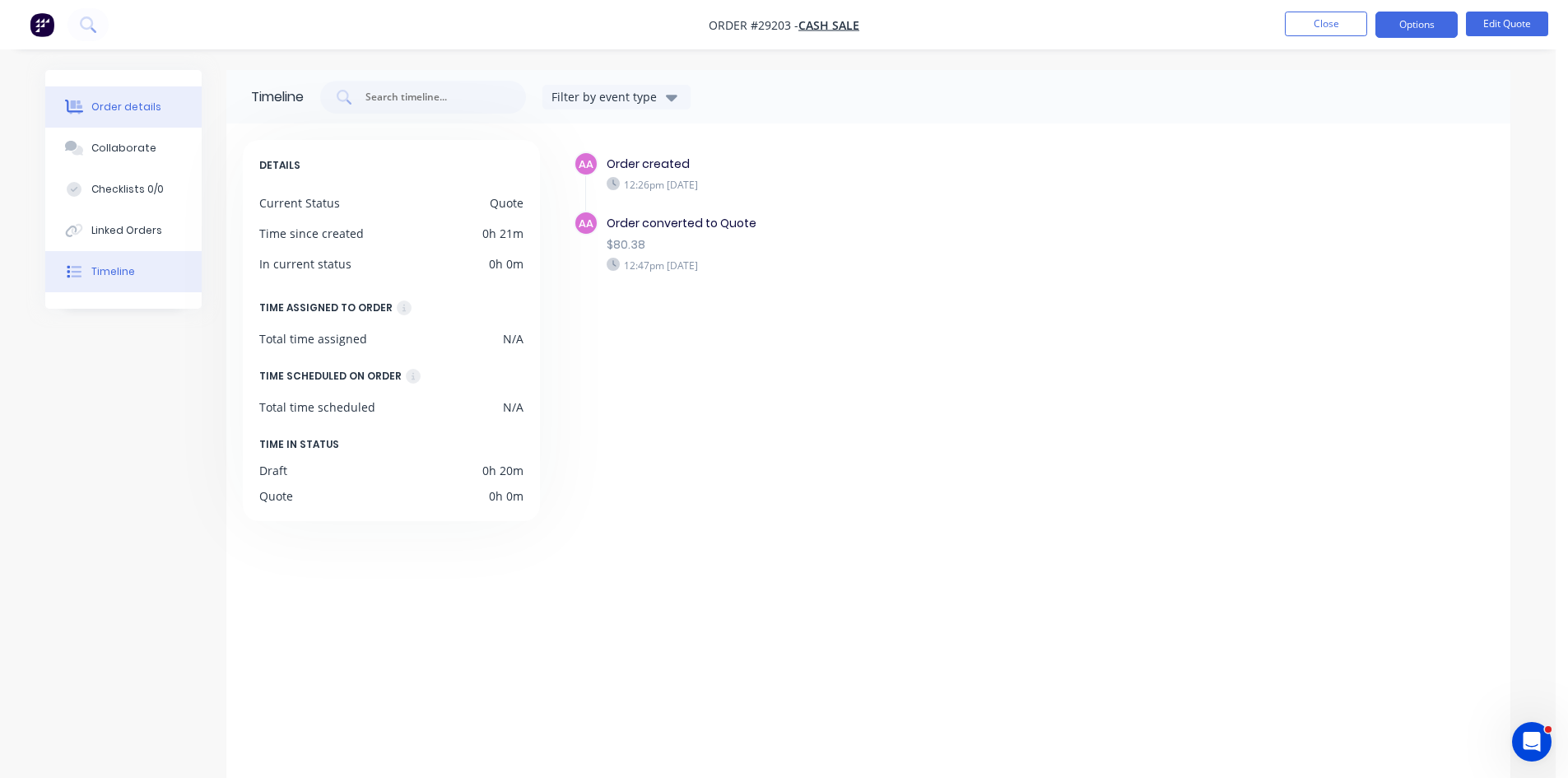
click at [122, 102] on div "Order details" at bounding box center [126, 107] width 70 height 15
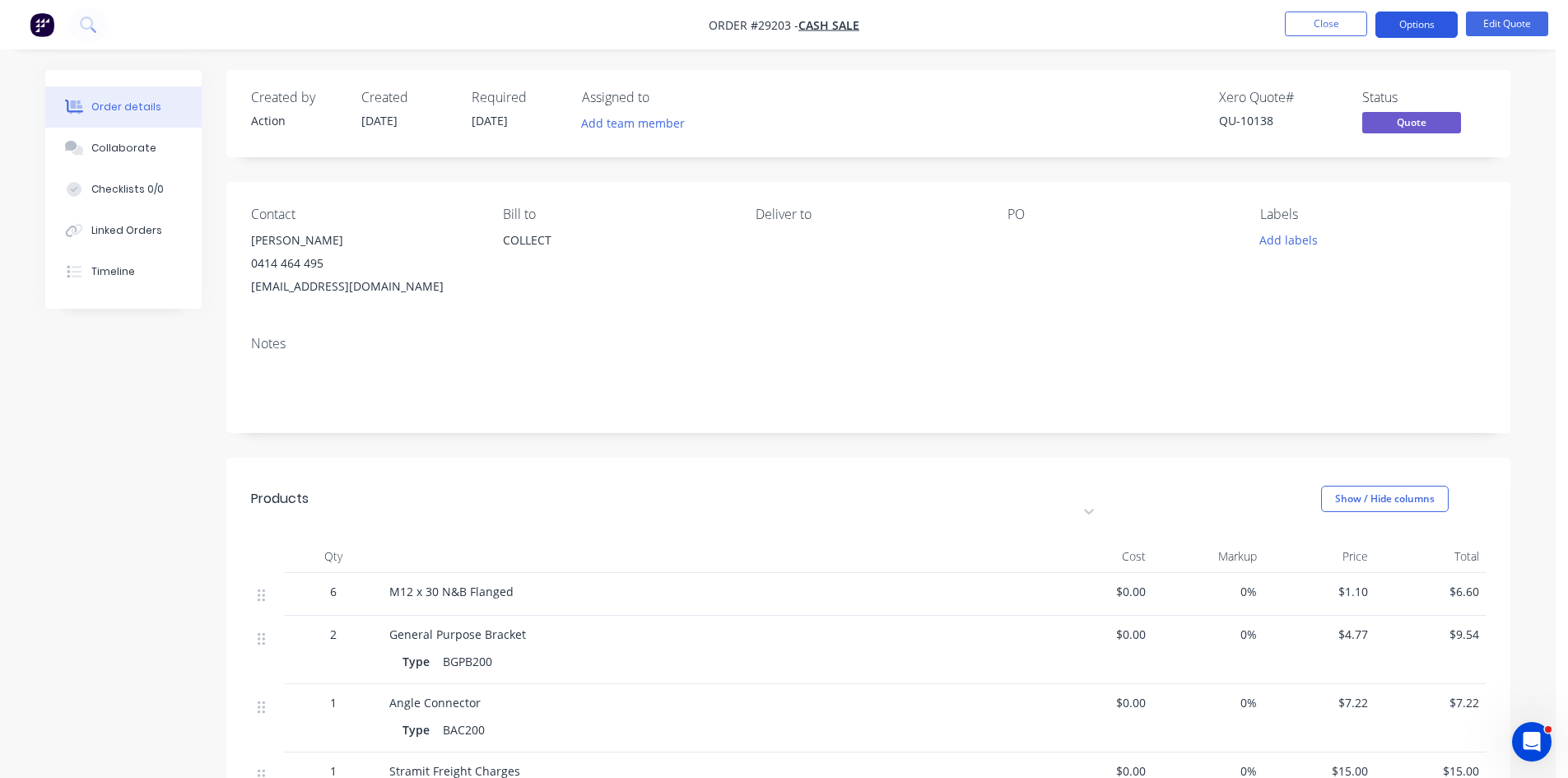
click at [1408, 28] on button "Options" at bounding box center [1415, 25] width 82 height 27
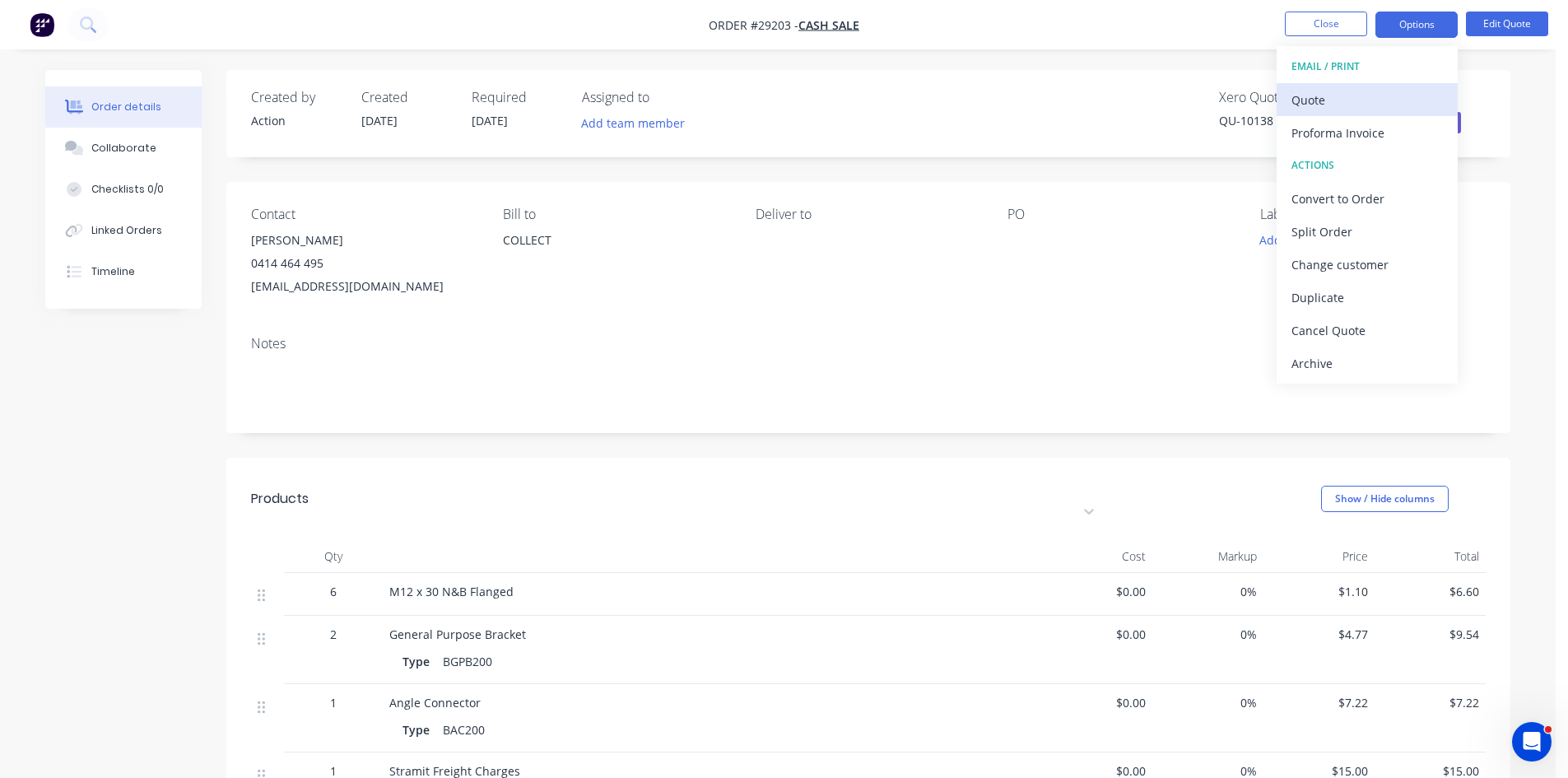
click at [1335, 97] on div "Quote" at bounding box center [1366, 100] width 151 height 24
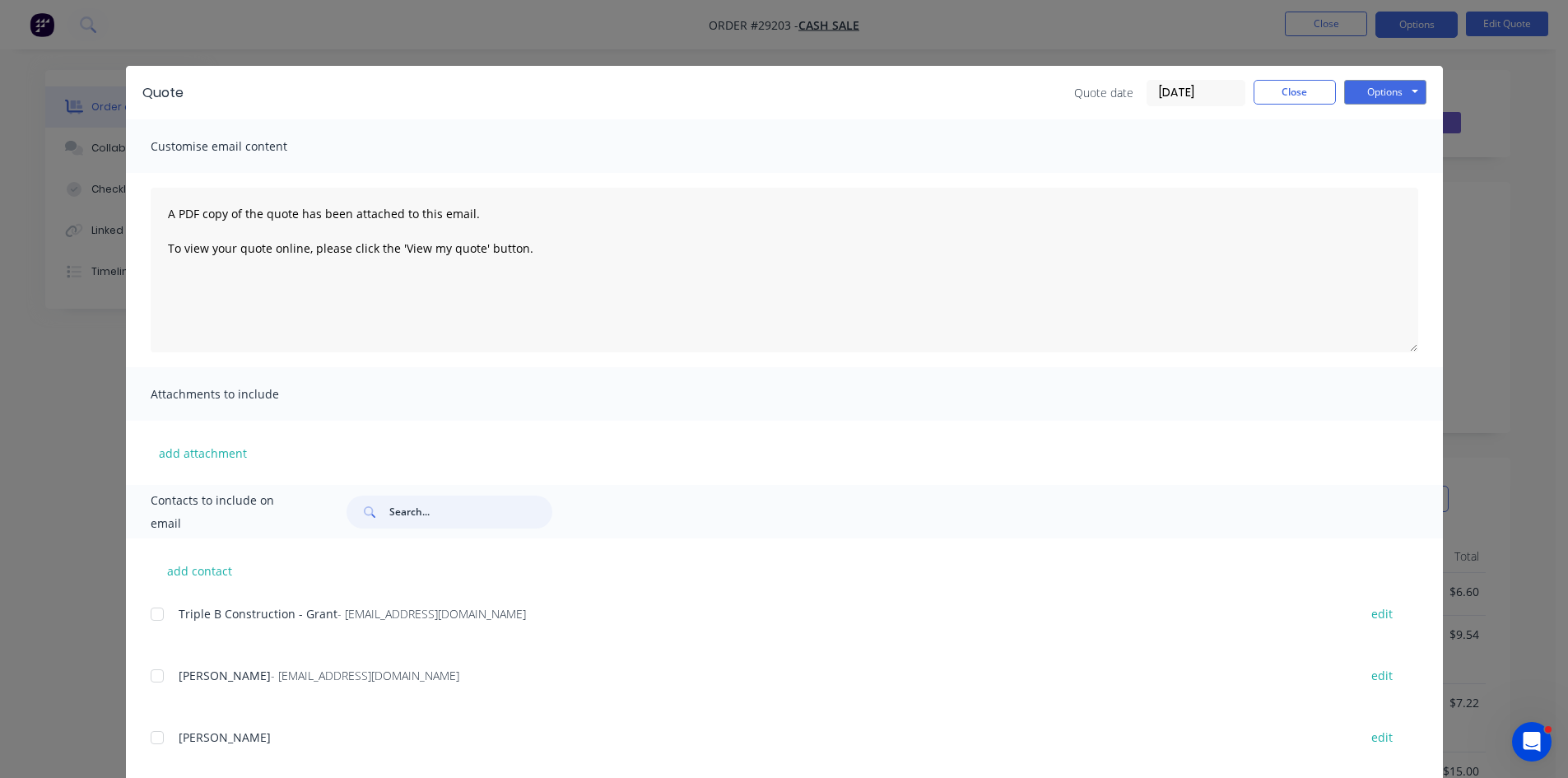
click at [468, 505] on input "text" at bounding box center [470, 511] width 163 height 33
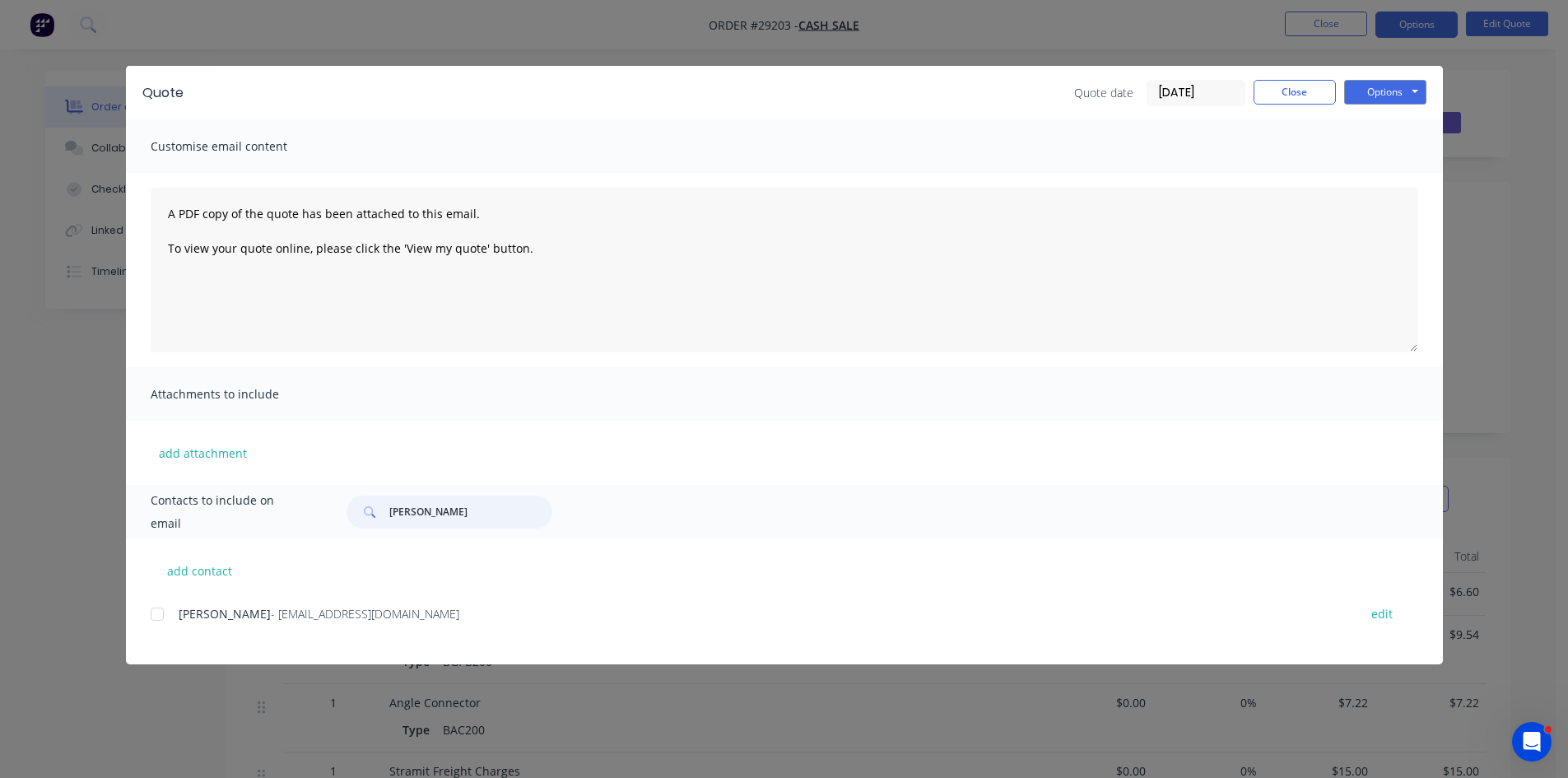
click at [165, 619] on div at bounding box center [157, 613] width 33 height 33
type input "trent viss"
click at [1404, 96] on button "Options" at bounding box center [1384, 92] width 82 height 25
click at [1367, 171] on button "Email" at bounding box center [1396, 176] width 106 height 28
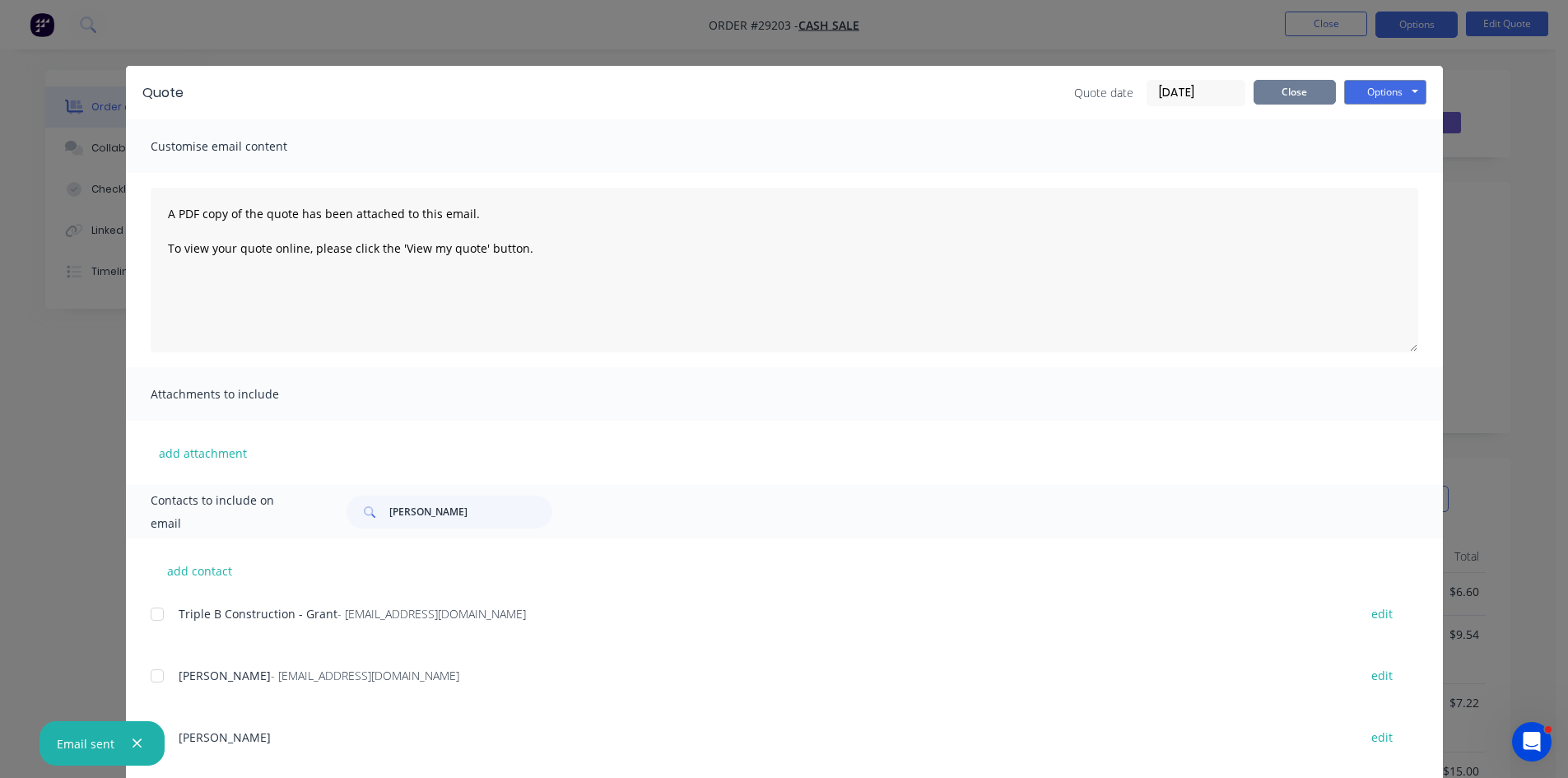
click at [1274, 88] on button "Close" at bounding box center [1294, 92] width 82 height 25
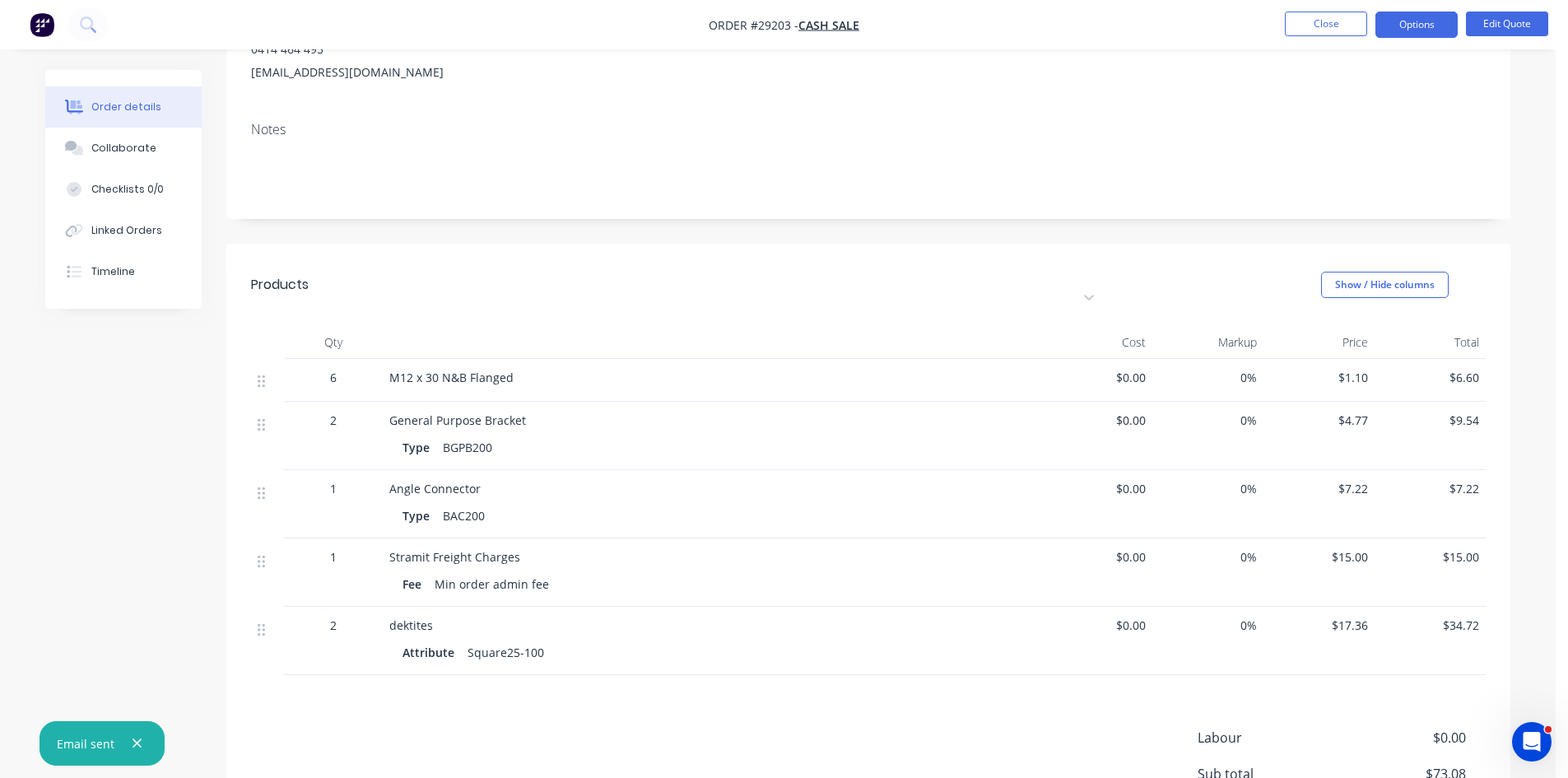
scroll to position [247, 0]
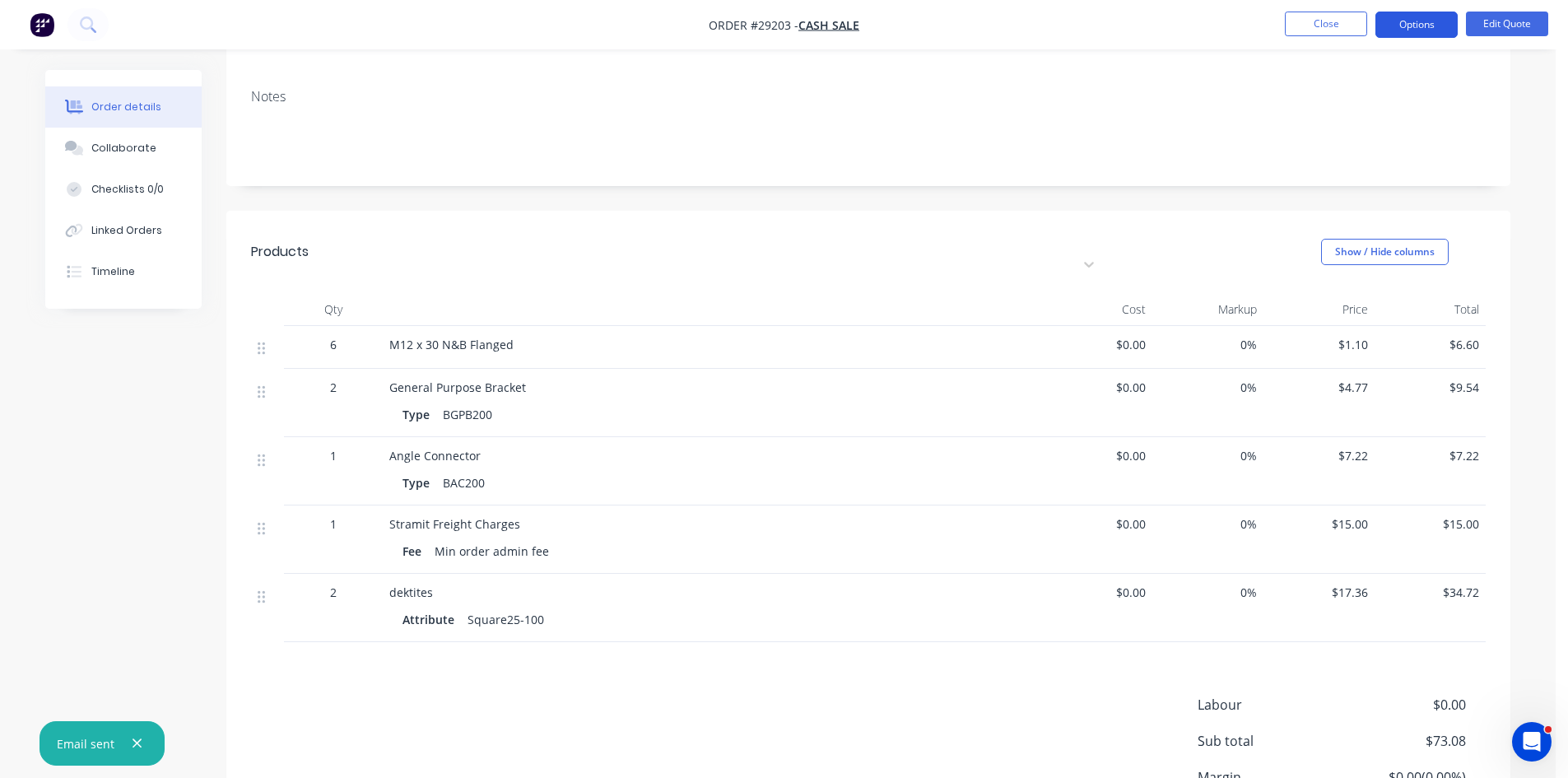
click at [1386, 28] on button "Options" at bounding box center [1415, 25] width 82 height 27
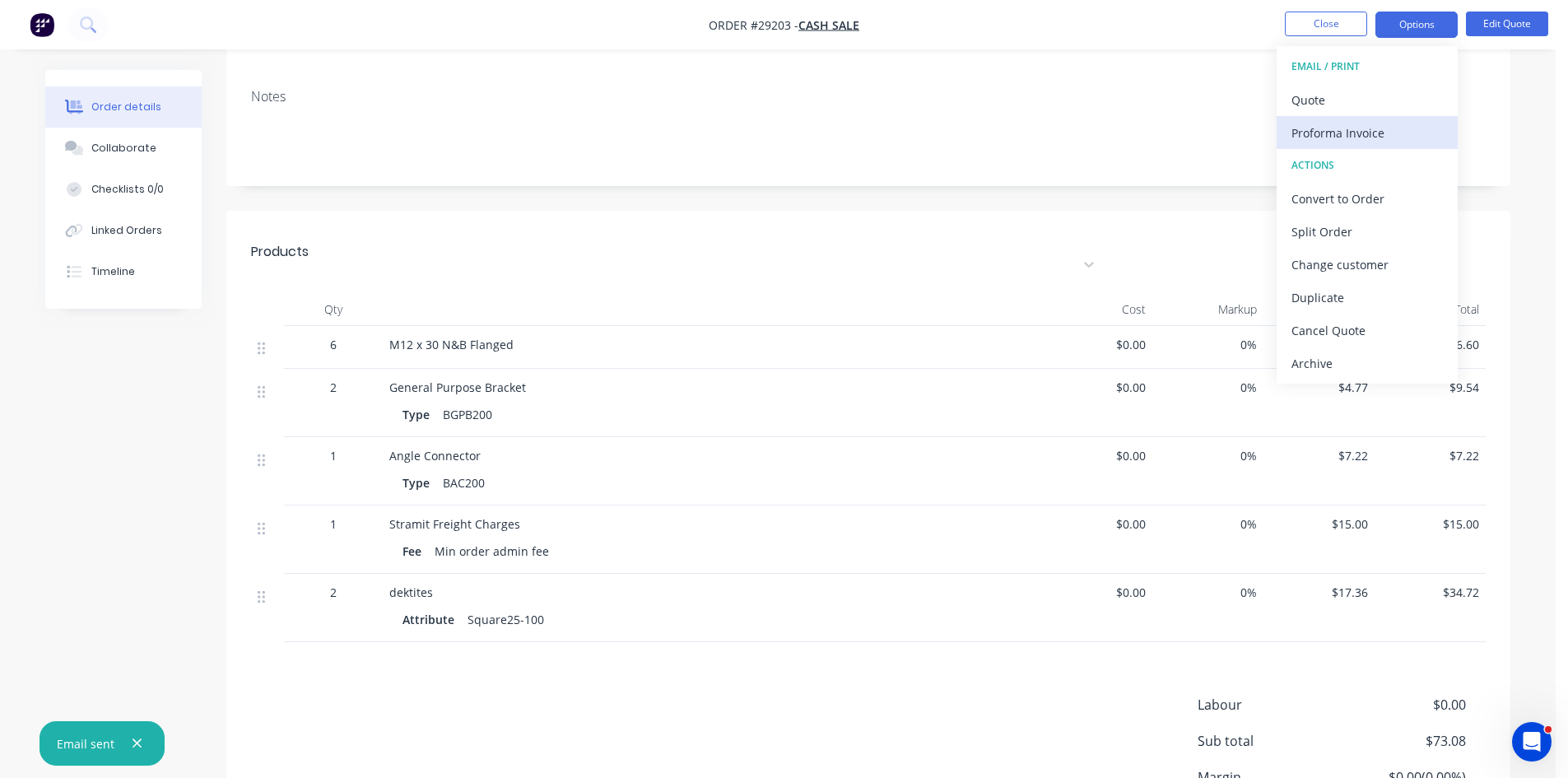
click at [1332, 141] on div "Proforma Invoice" at bounding box center [1366, 133] width 151 height 24
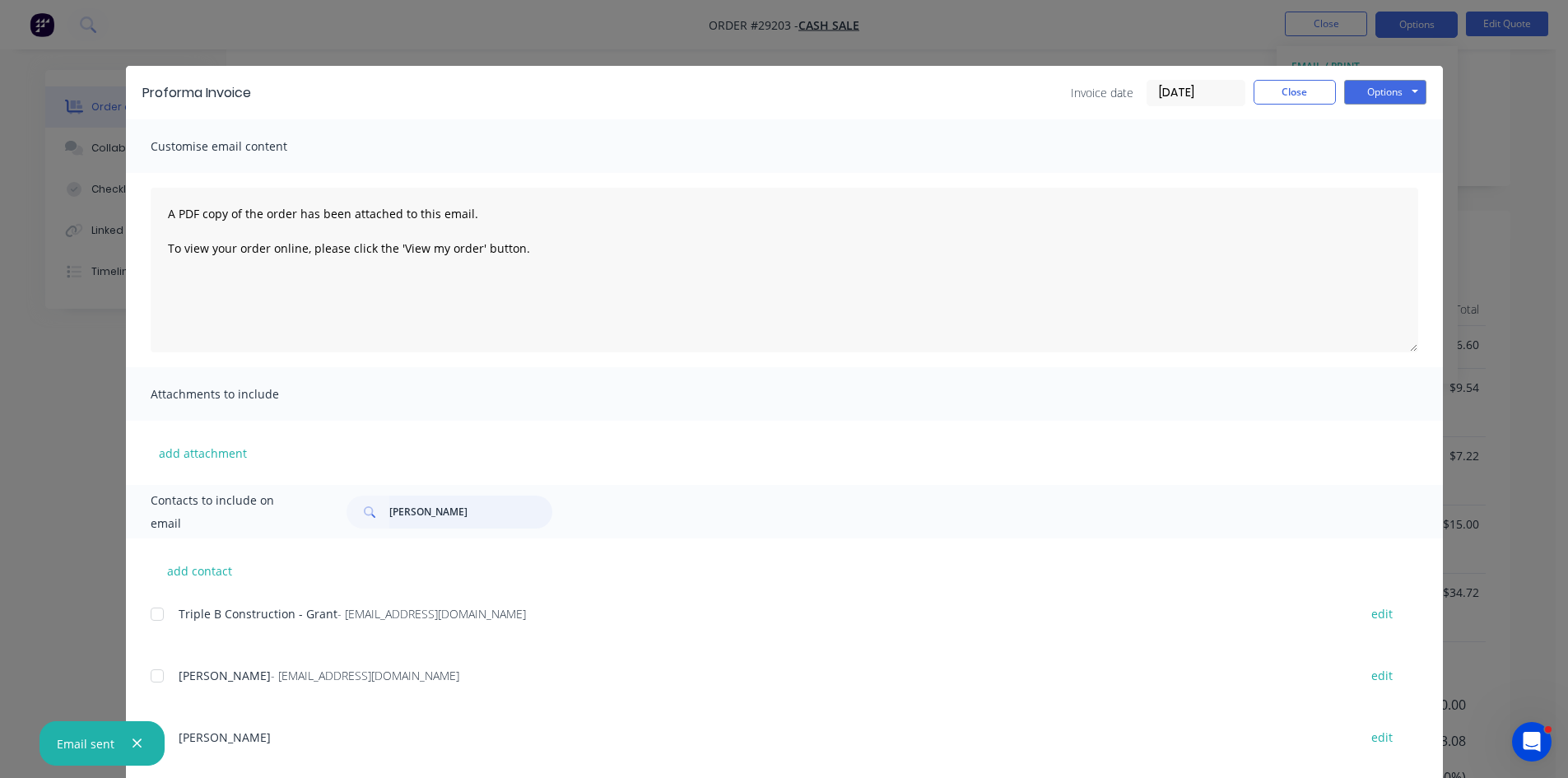
click at [433, 508] on input "trent viss" at bounding box center [470, 511] width 163 height 33
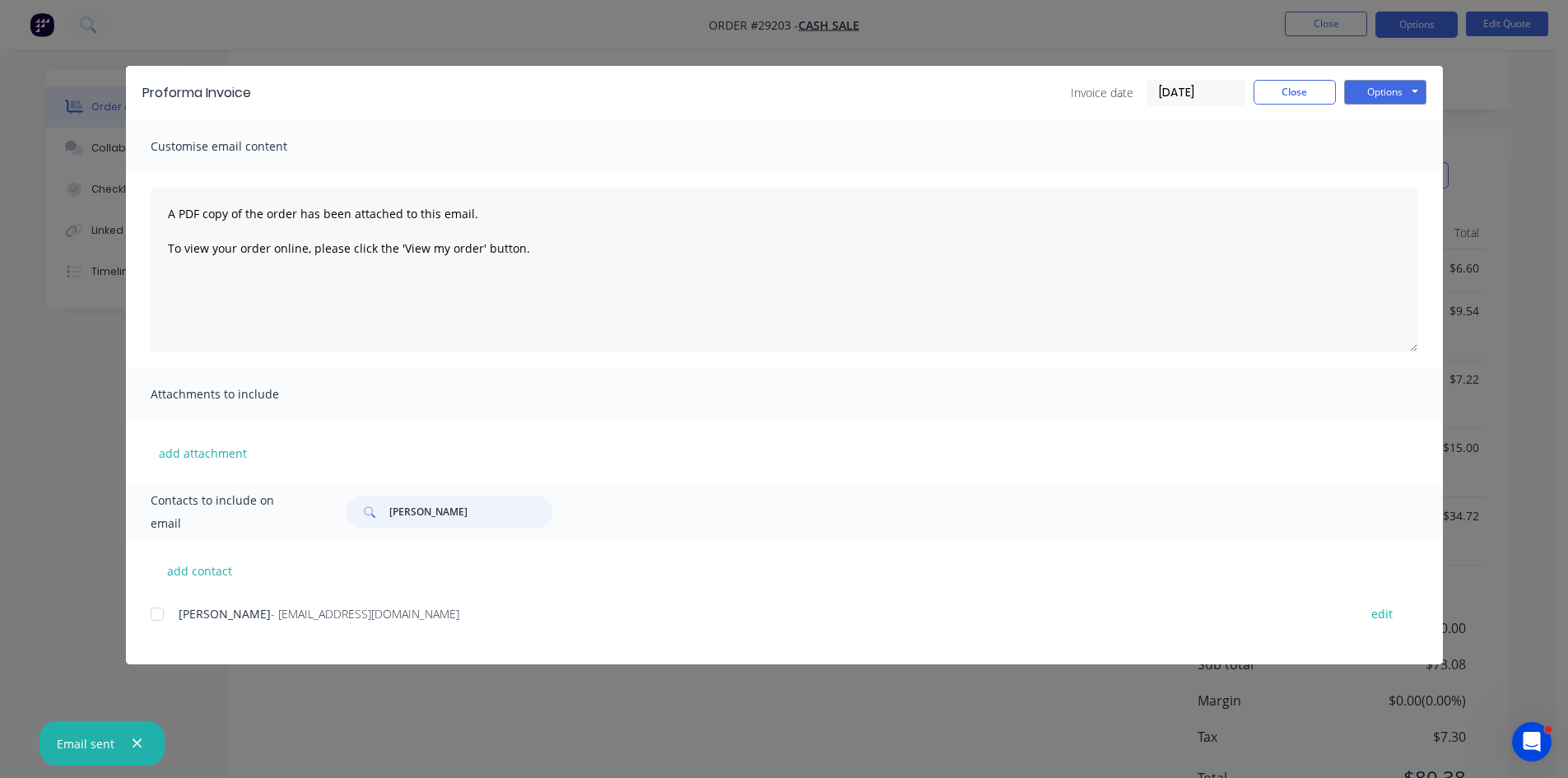
scroll to position [381, 0]
click at [157, 617] on div at bounding box center [157, 613] width 33 height 33
type input "trent visser"
click at [1381, 97] on button "Options" at bounding box center [1384, 92] width 82 height 25
click at [1417, 178] on button "Email" at bounding box center [1396, 176] width 106 height 28
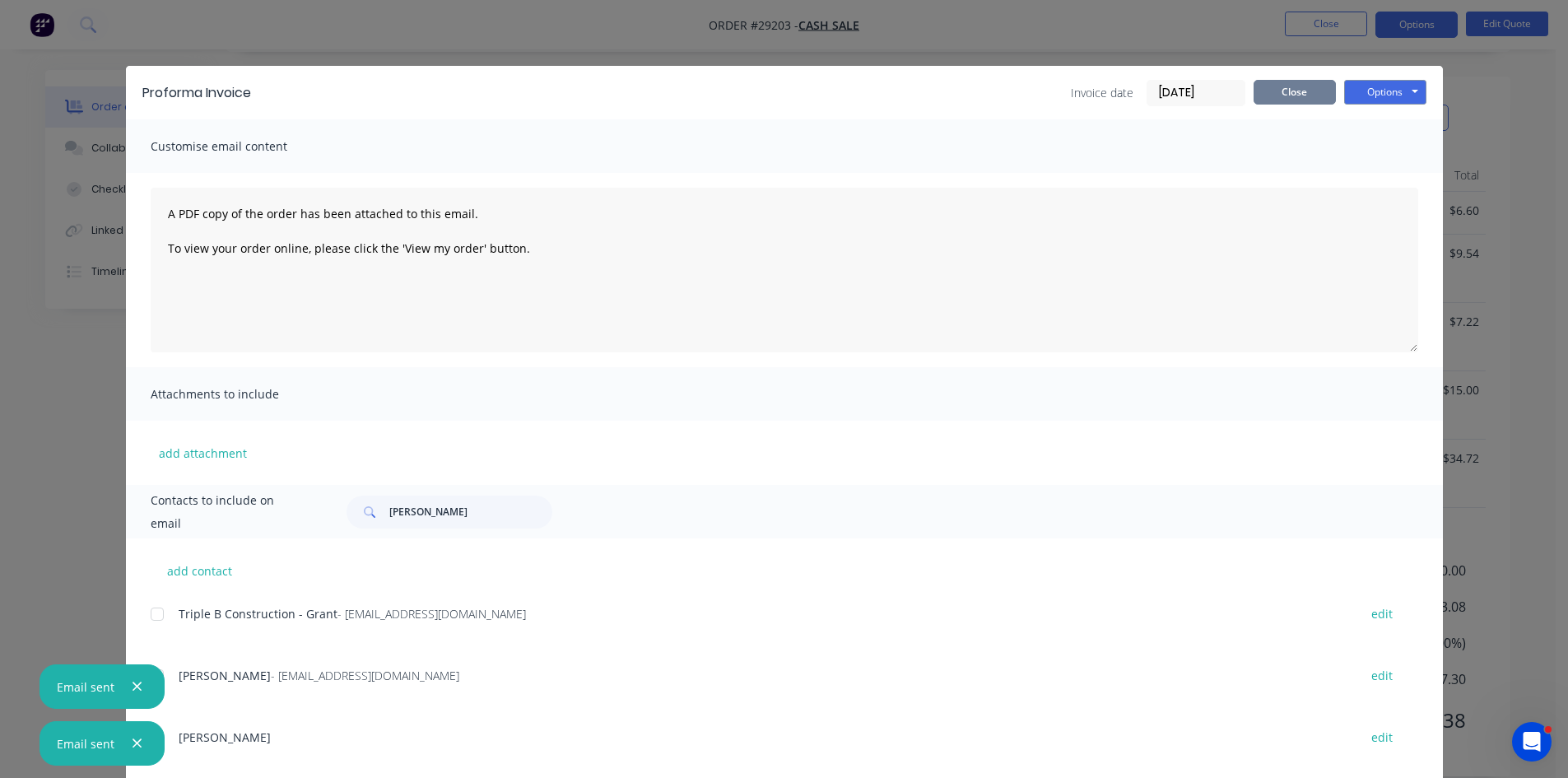
click at [1301, 97] on button "Close" at bounding box center [1294, 92] width 82 height 25
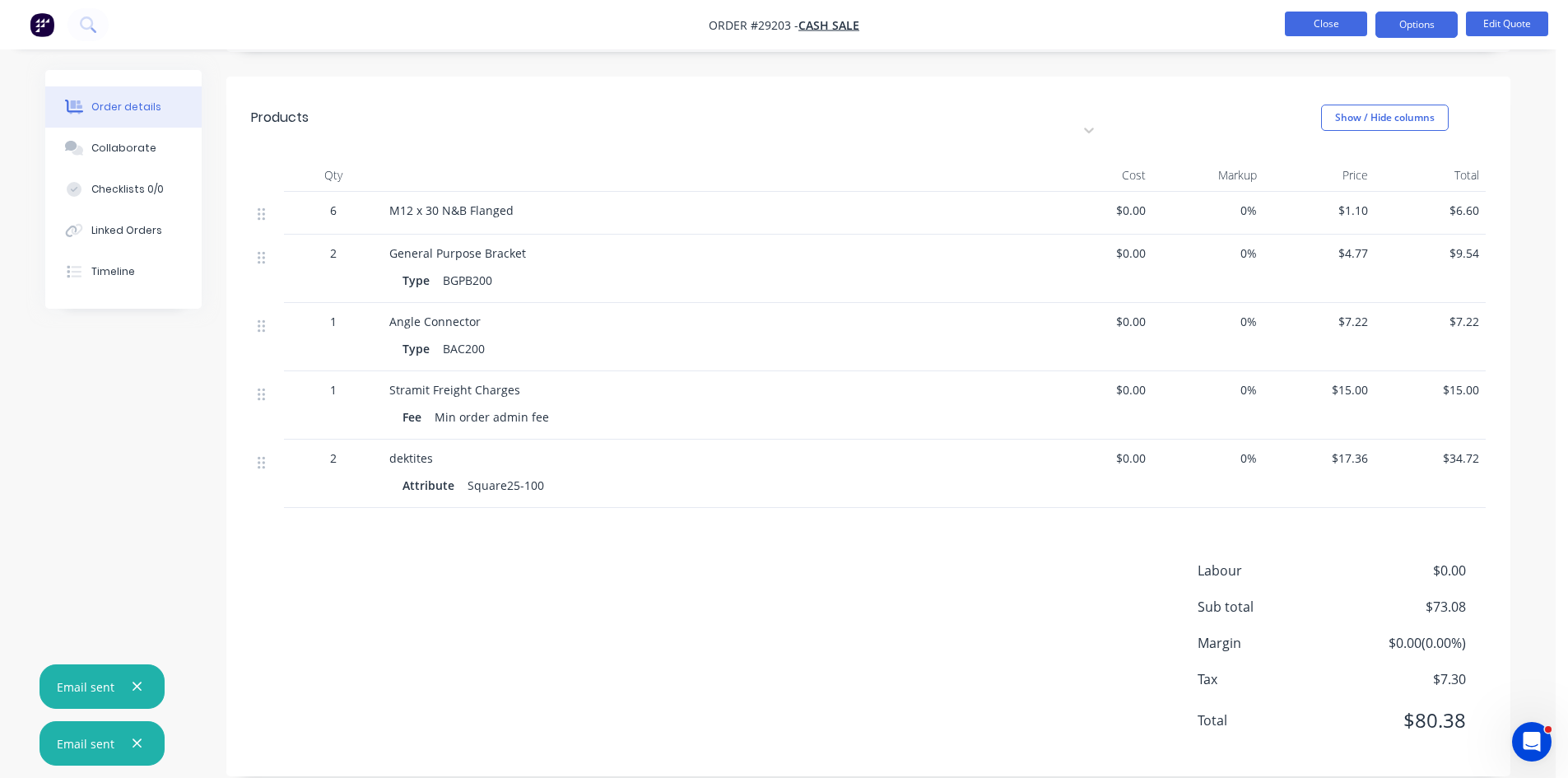
click at [1325, 18] on button "Close" at bounding box center [1325, 24] width 82 height 25
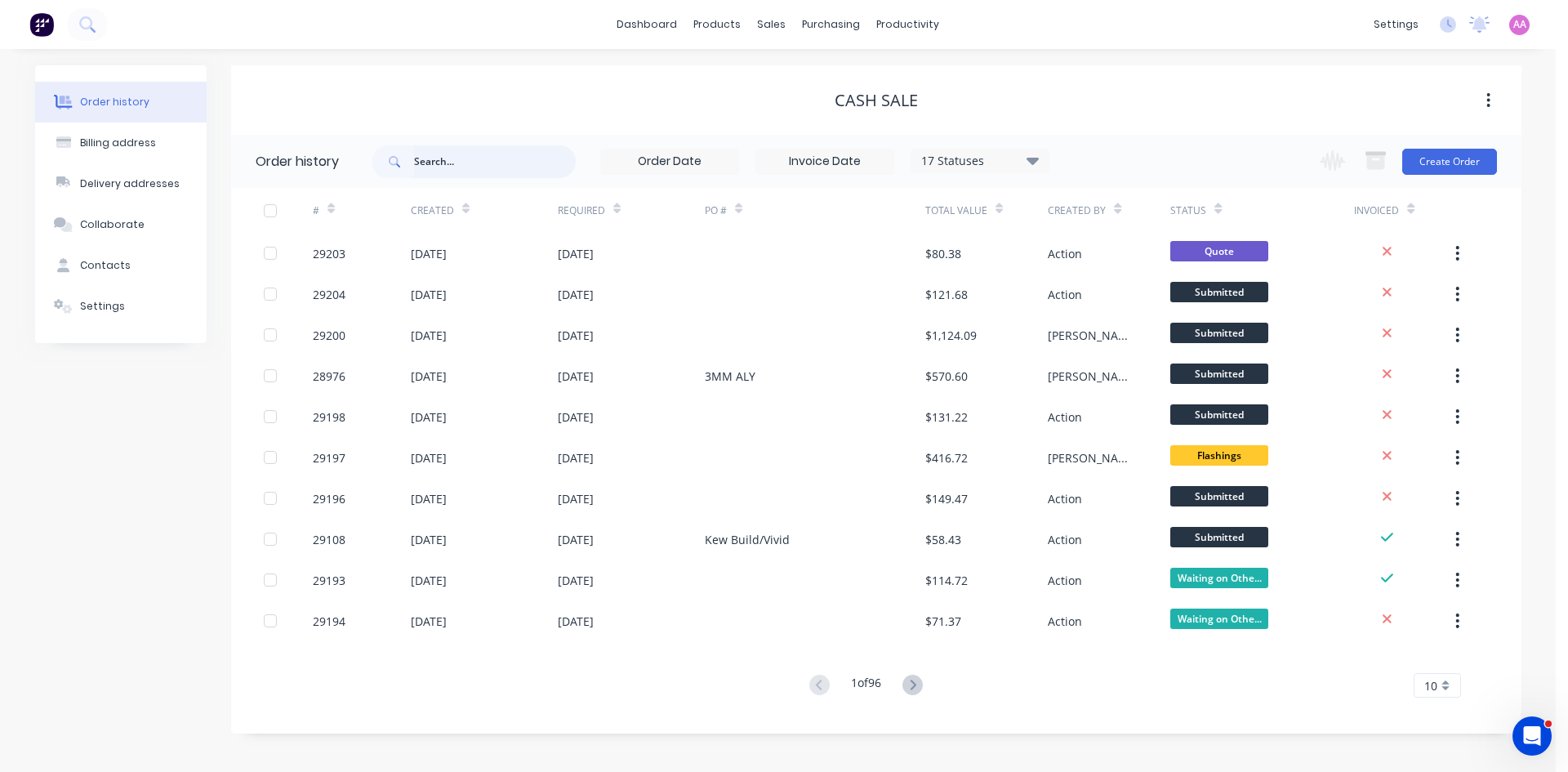
click at [459, 166] on input "text" at bounding box center [495, 161] width 162 height 32
type input "angel"
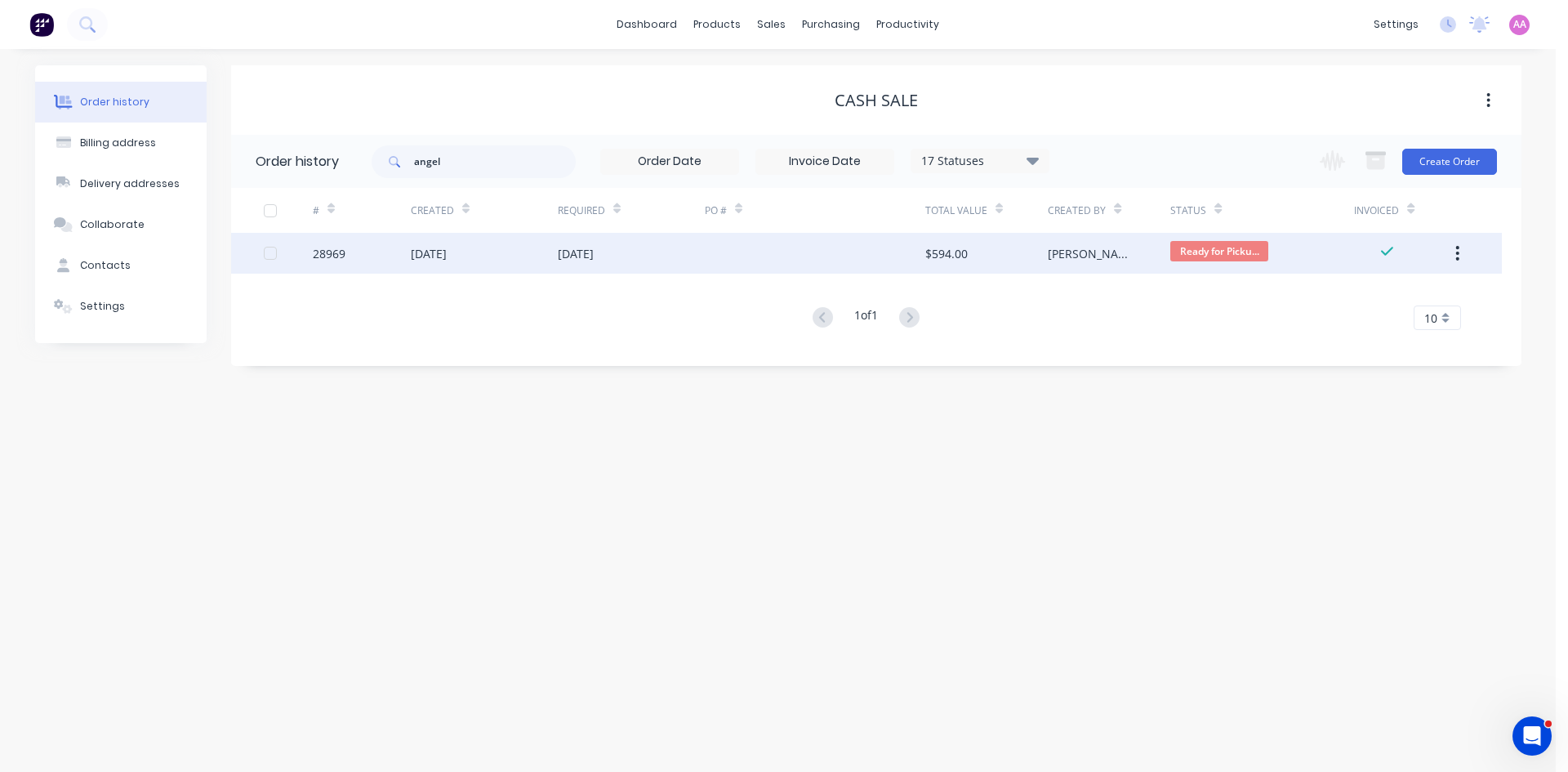
click at [719, 260] on div at bounding box center [815, 254] width 220 height 41
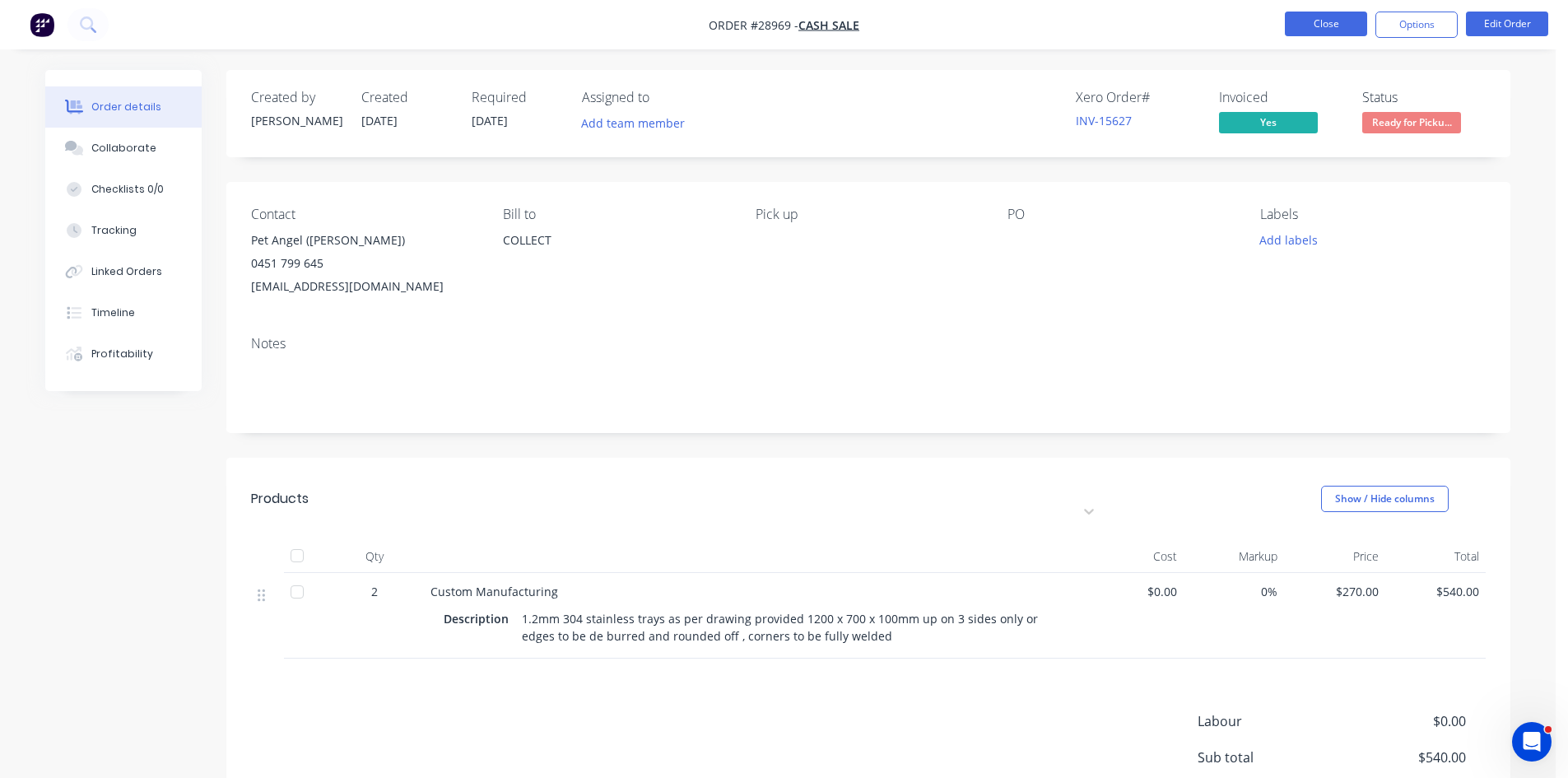
click at [1311, 26] on button "Close" at bounding box center [1325, 24] width 82 height 25
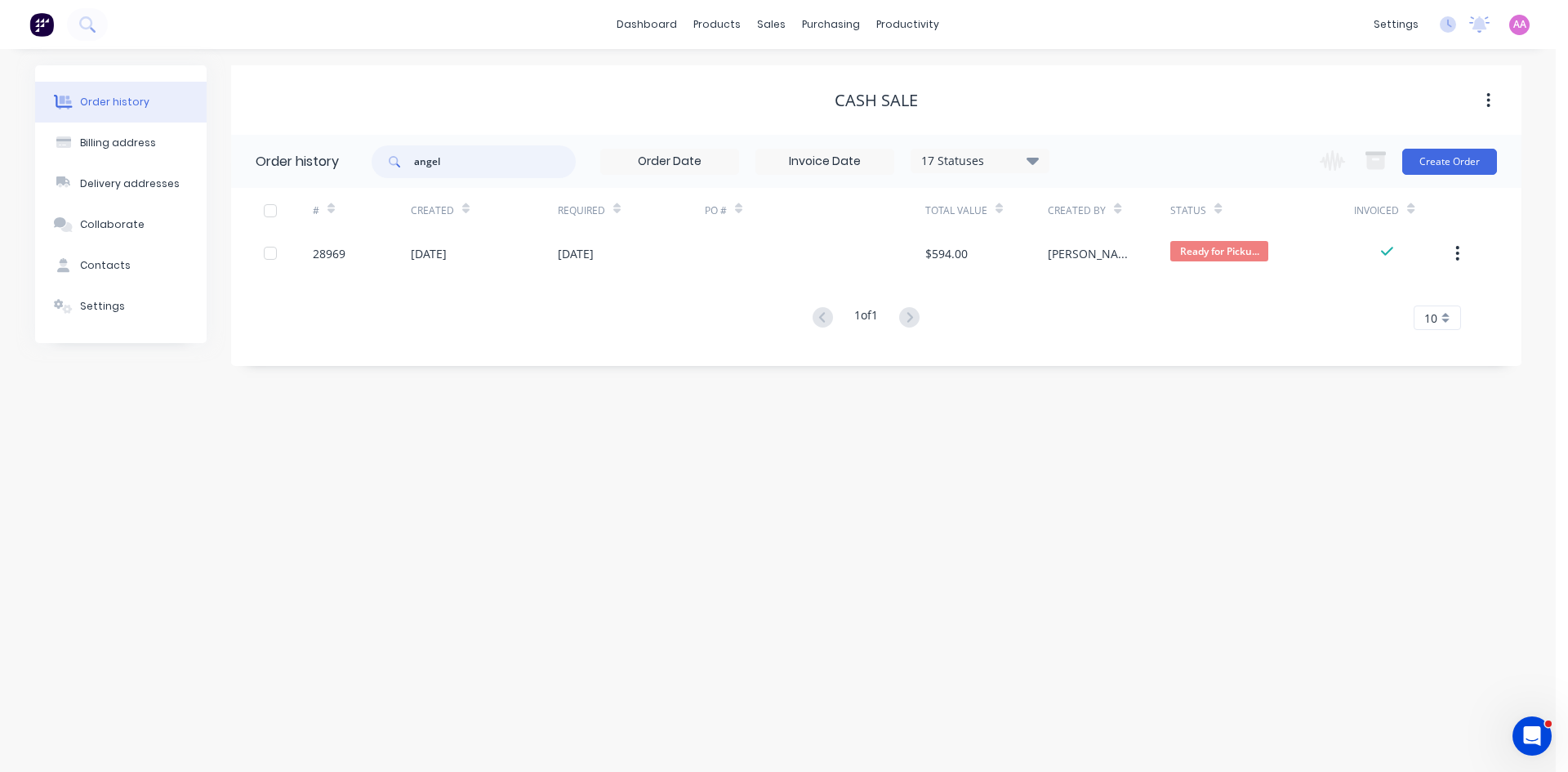
drag, startPoint x: 454, startPoint y: 155, endPoint x: 305, endPoint y: 162, distance: 149.2
click at [305, 162] on header "Order history angel 17 Statuses Invoice Status Invoiced Not Invoiced Partial Or…" at bounding box center [877, 162] width 1291 height 53
type input "peter"
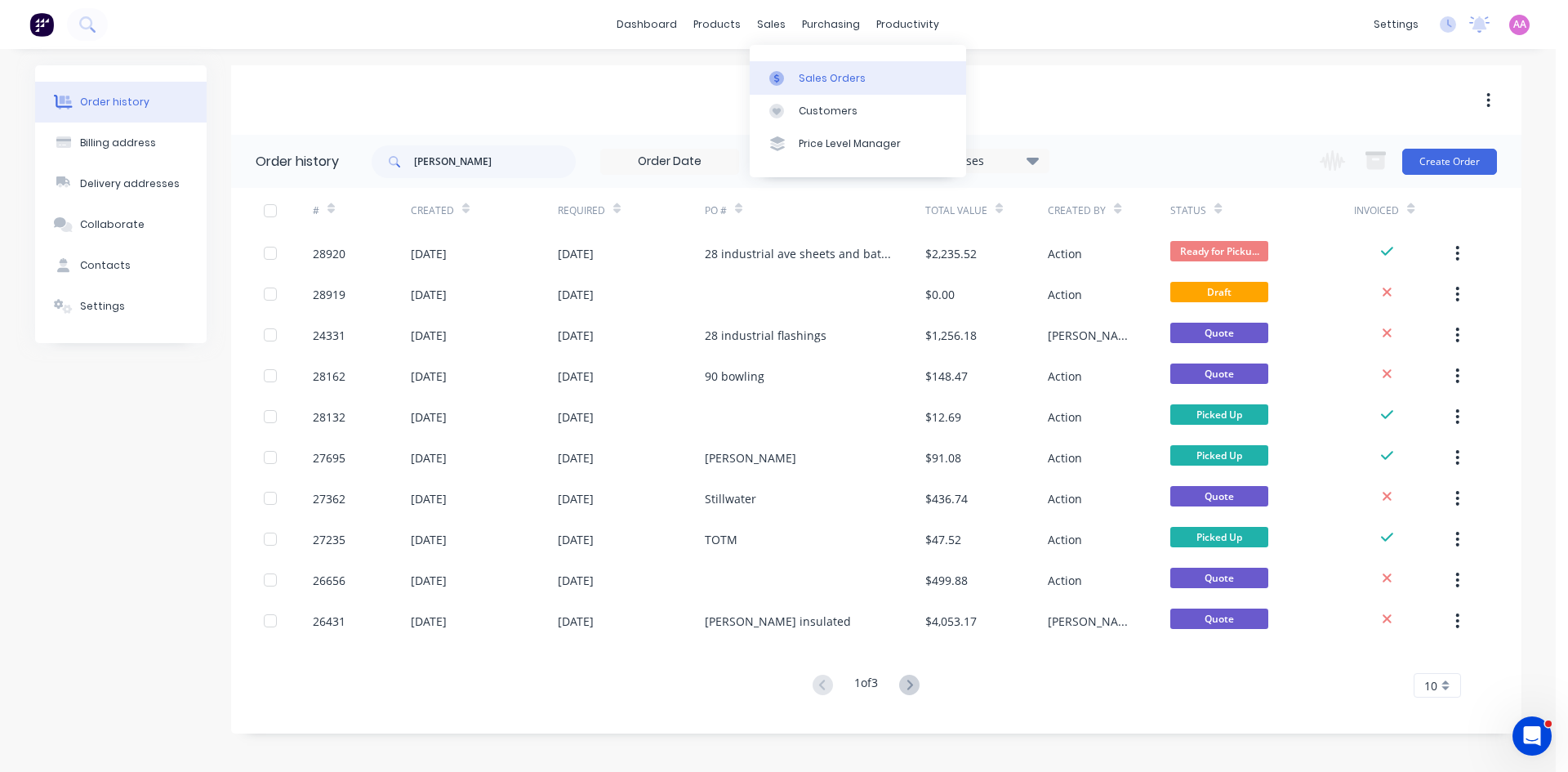
click at [801, 72] on div "Sales Orders" at bounding box center [832, 78] width 67 height 15
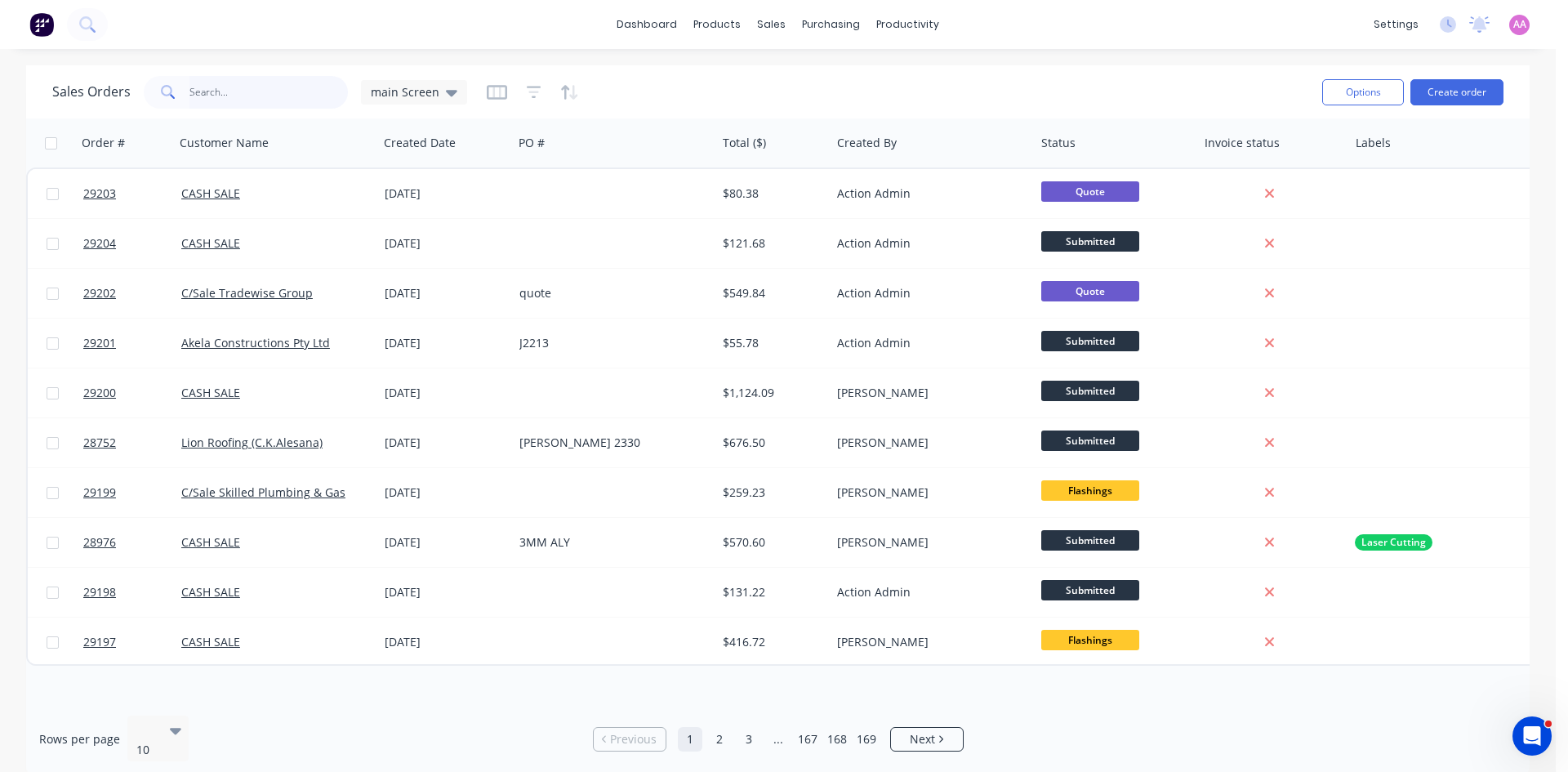
click at [223, 101] on input "text" at bounding box center [268, 92] width 160 height 32
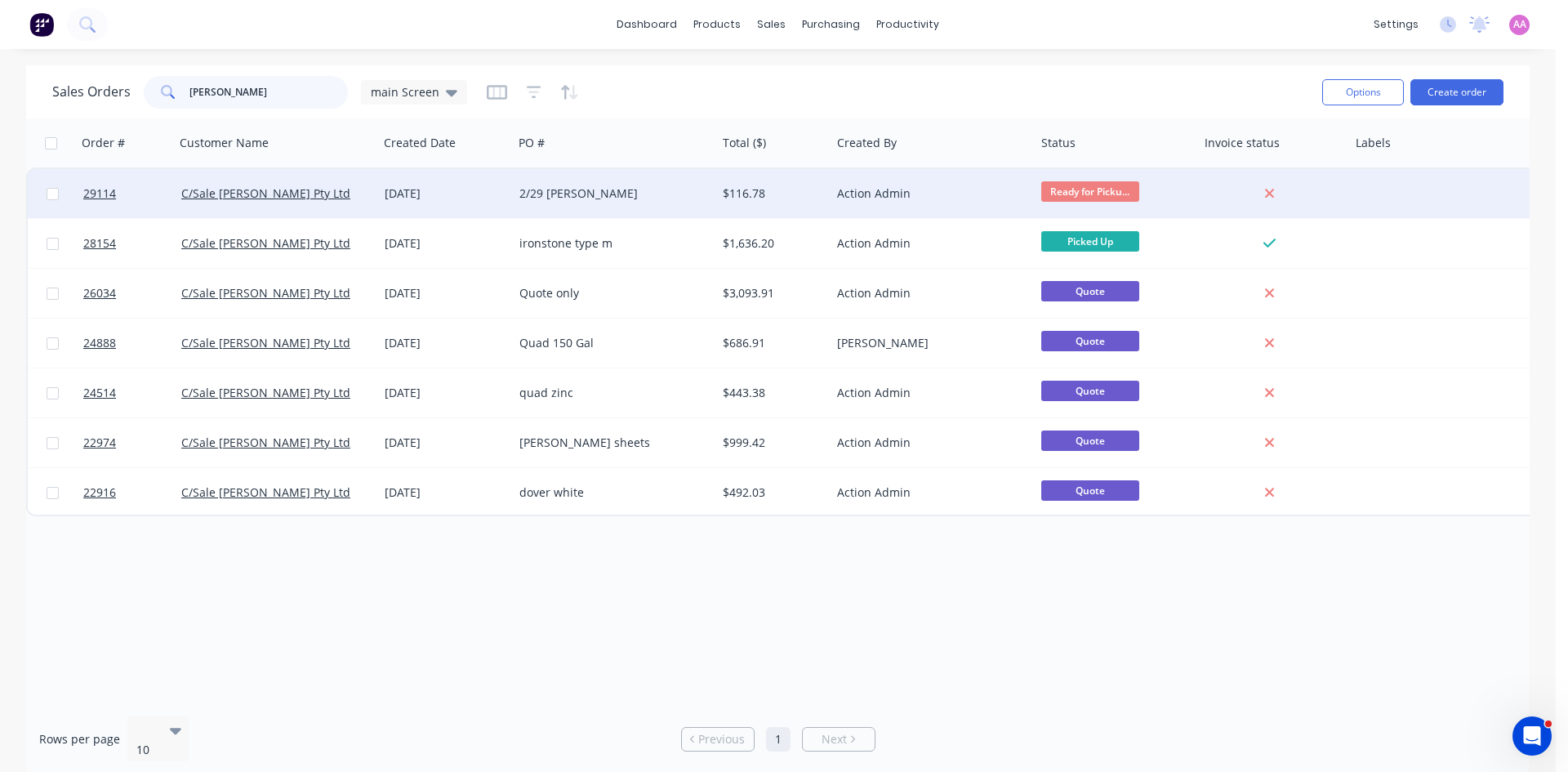
type input "peter mcg"
click at [595, 204] on div "2/29 Blake" at bounding box center [615, 194] width 204 height 49
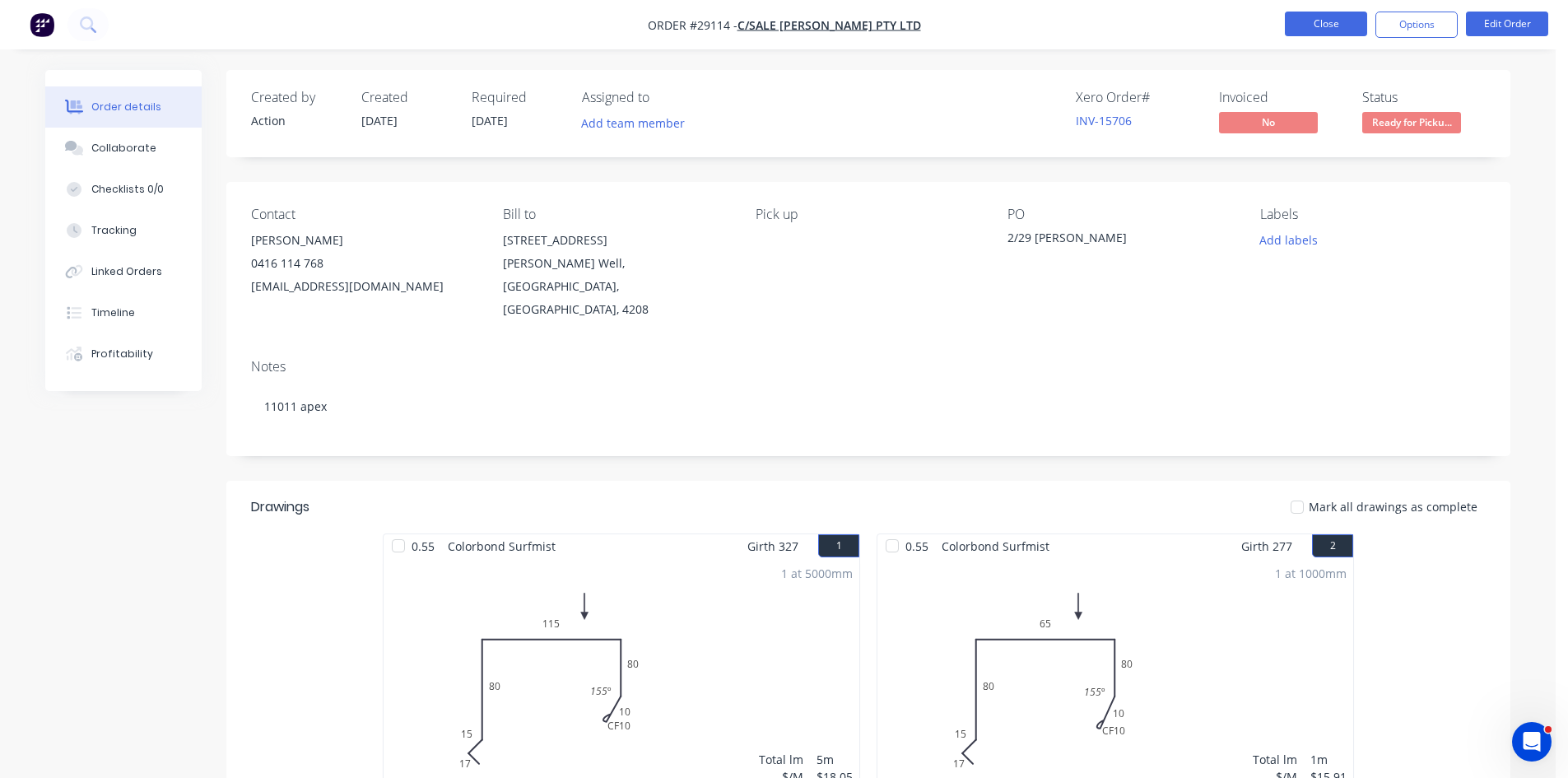
click at [1323, 13] on button "Close" at bounding box center [1325, 24] width 82 height 25
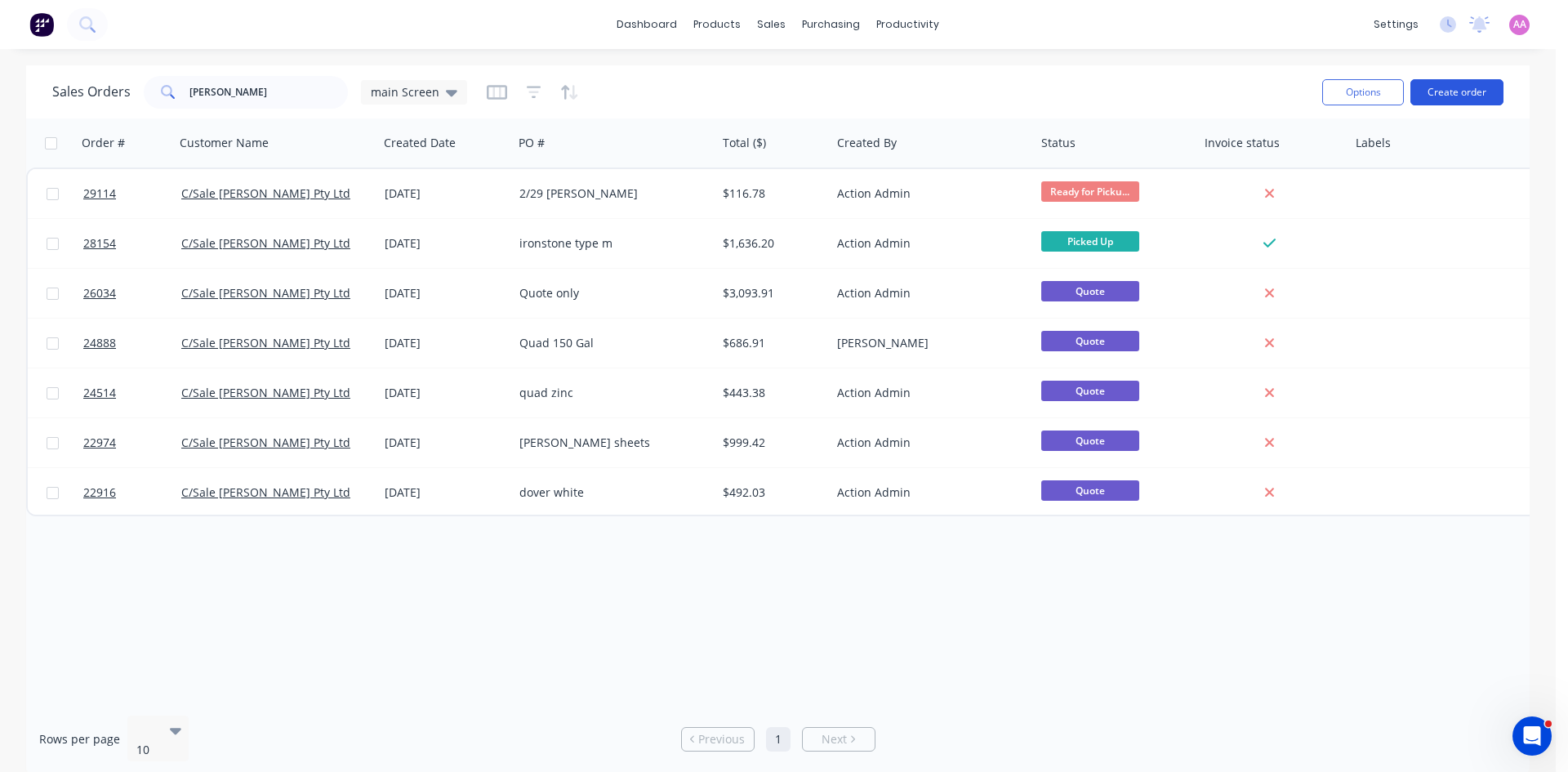
click at [1460, 93] on button "Create order" at bounding box center [1456, 92] width 93 height 26
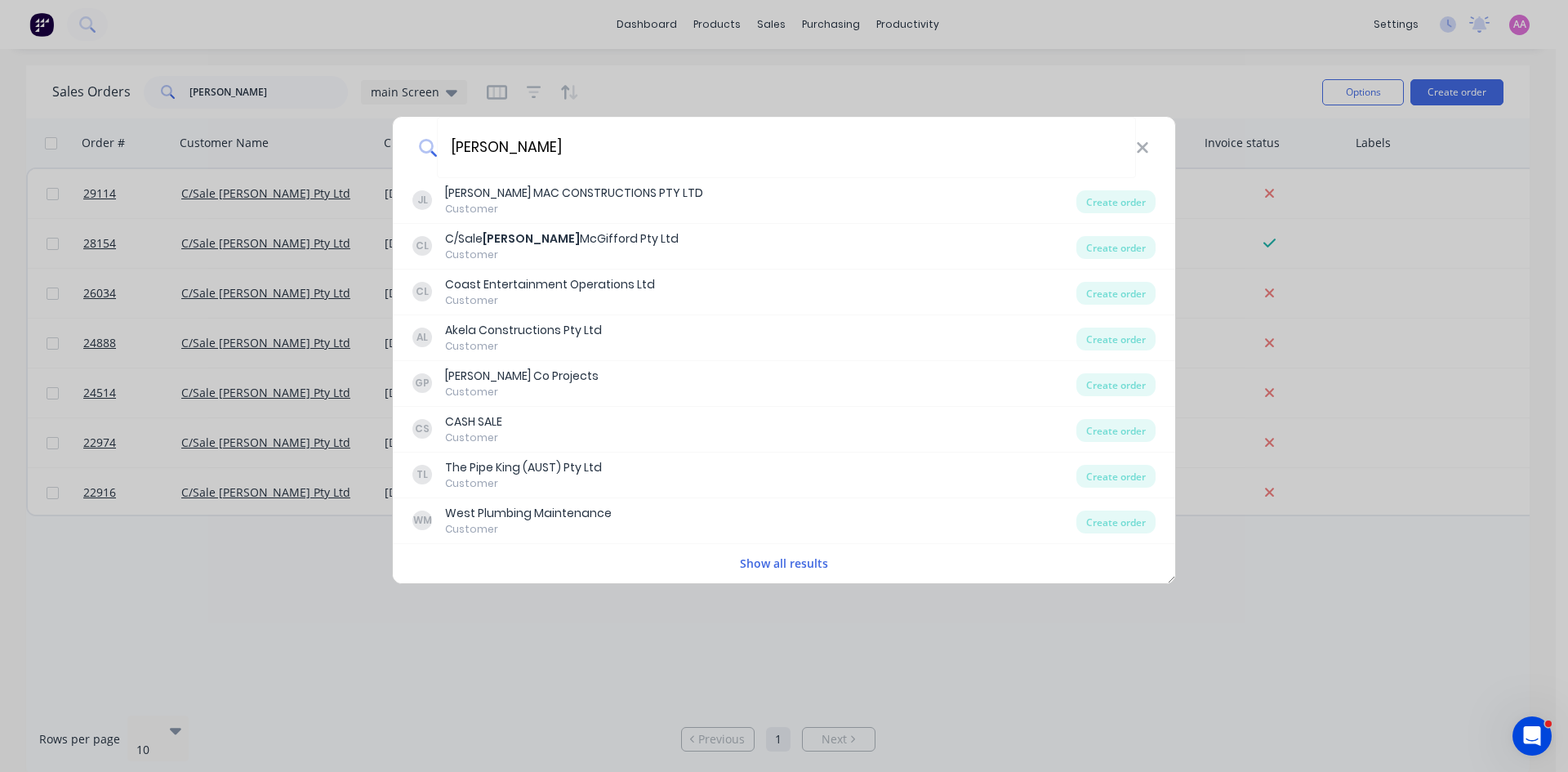
type input "Peter"
click at [301, 192] on div "Peter JL J. MAC CONSTRUCTIONS PTY LTD Customer Create order CL C/Sale Peter McG…" at bounding box center [784, 386] width 1568 height 772
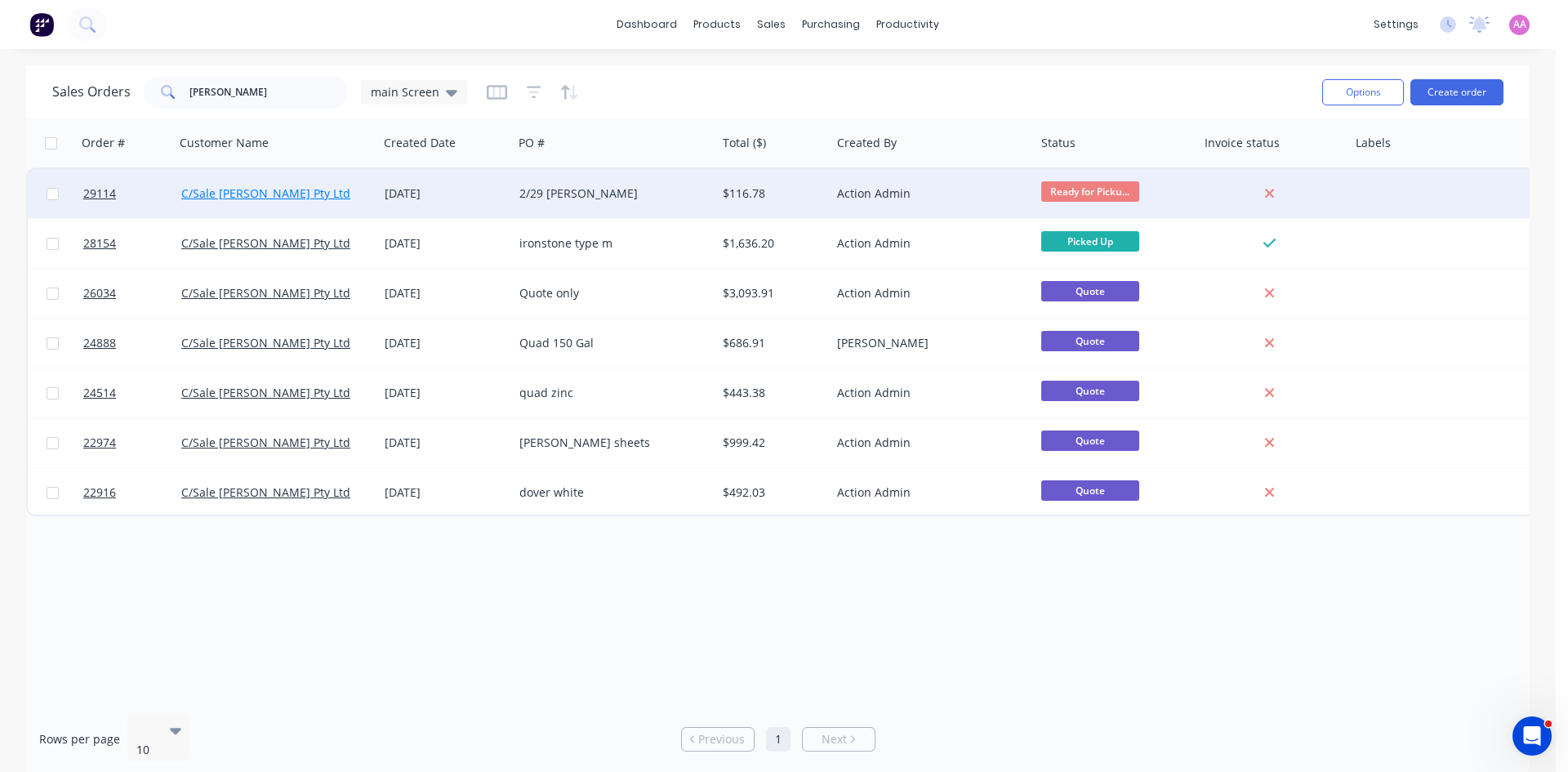
click at [297, 192] on link "C/Sale Peter McGifford Pty Ltd" at bounding box center [265, 193] width 169 height 16
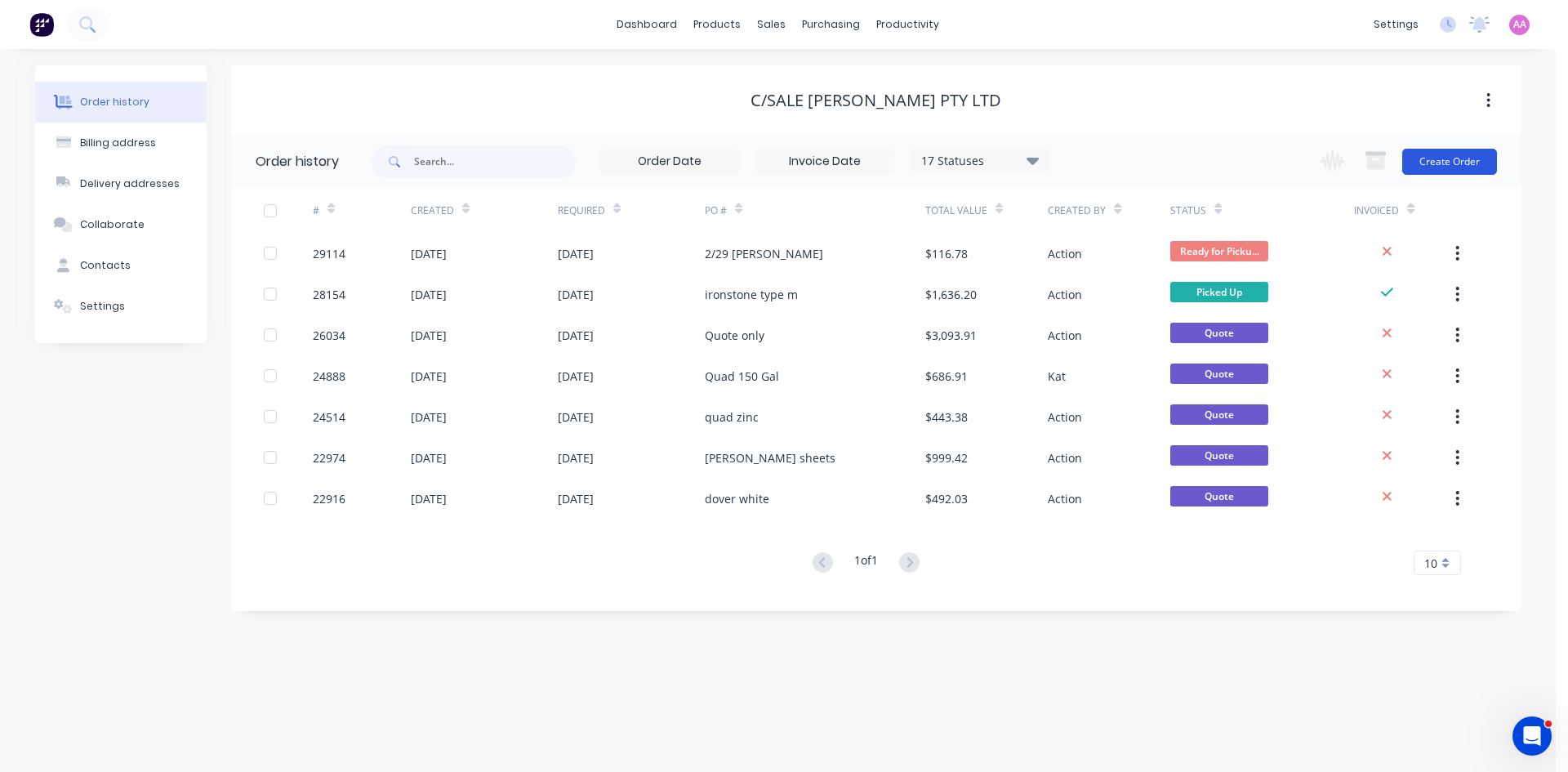
click at [1472, 153] on button "Create Order" at bounding box center [1449, 162] width 95 height 26
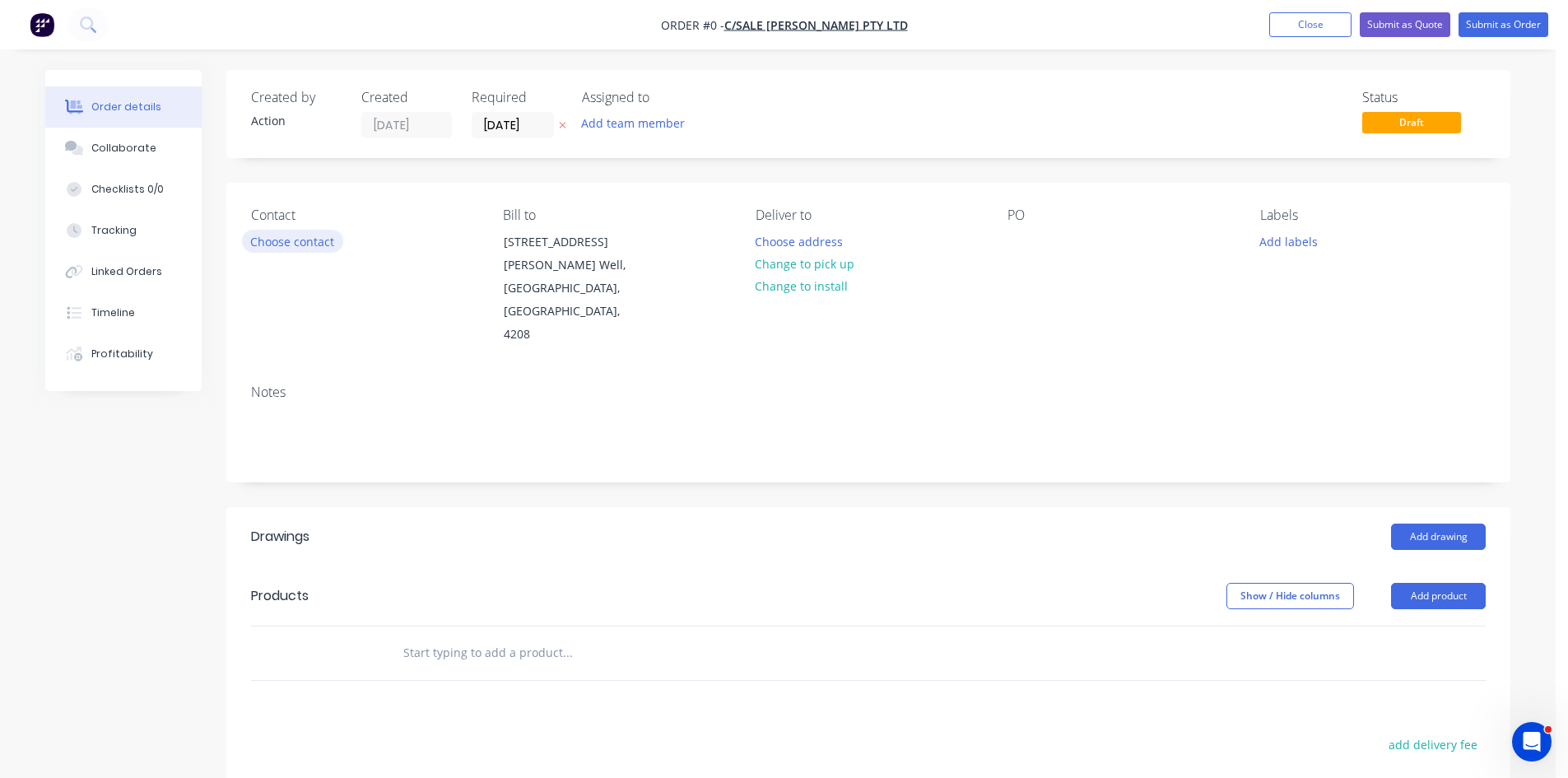
click at [272, 238] on button "Choose contact" at bounding box center [292, 241] width 102 height 23
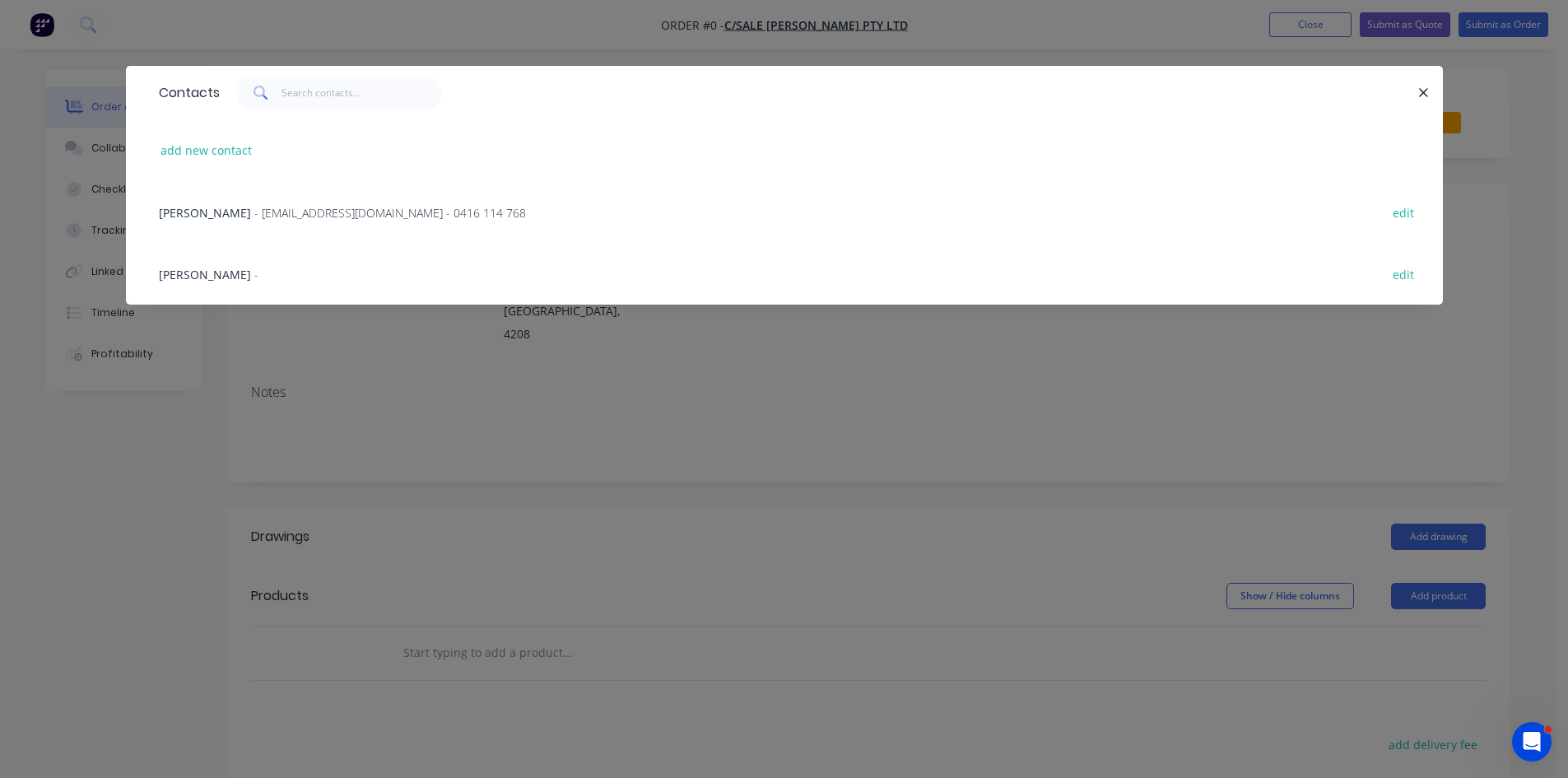
click at [255, 205] on span "- kochese7@hotmail.com - 0416 114 768" at bounding box center [390, 213] width 271 height 16
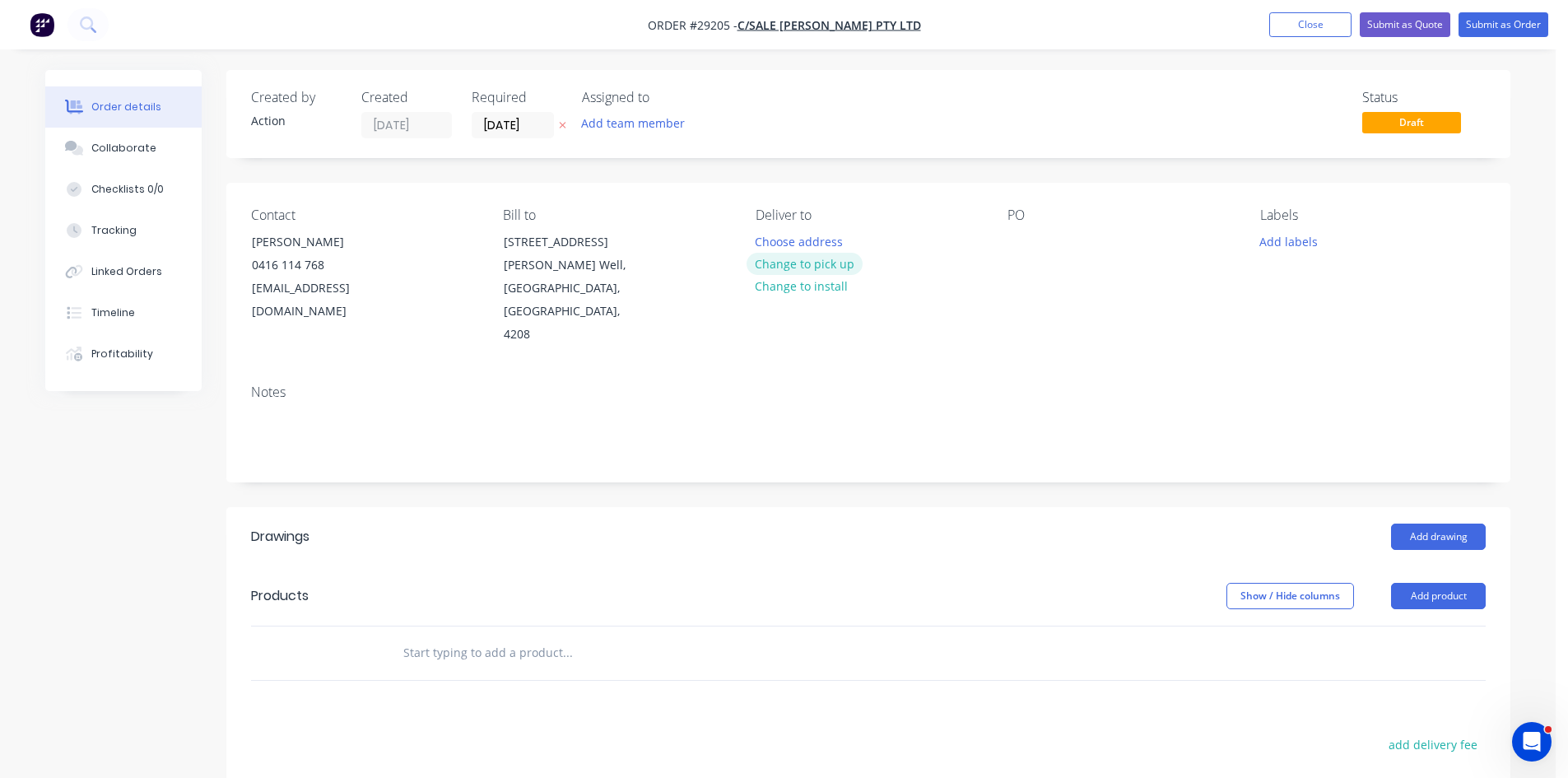
click at [802, 268] on button "Change to pick up" at bounding box center [804, 264] width 116 height 23
click at [1028, 242] on div at bounding box center [1020, 242] width 27 height 24
drag, startPoint x: 1411, startPoint y: 554, endPoint x: 1428, endPoint y: 569, distance: 22.7
click at [1411, 583] on button "Add product" at bounding box center [1438, 595] width 95 height 27
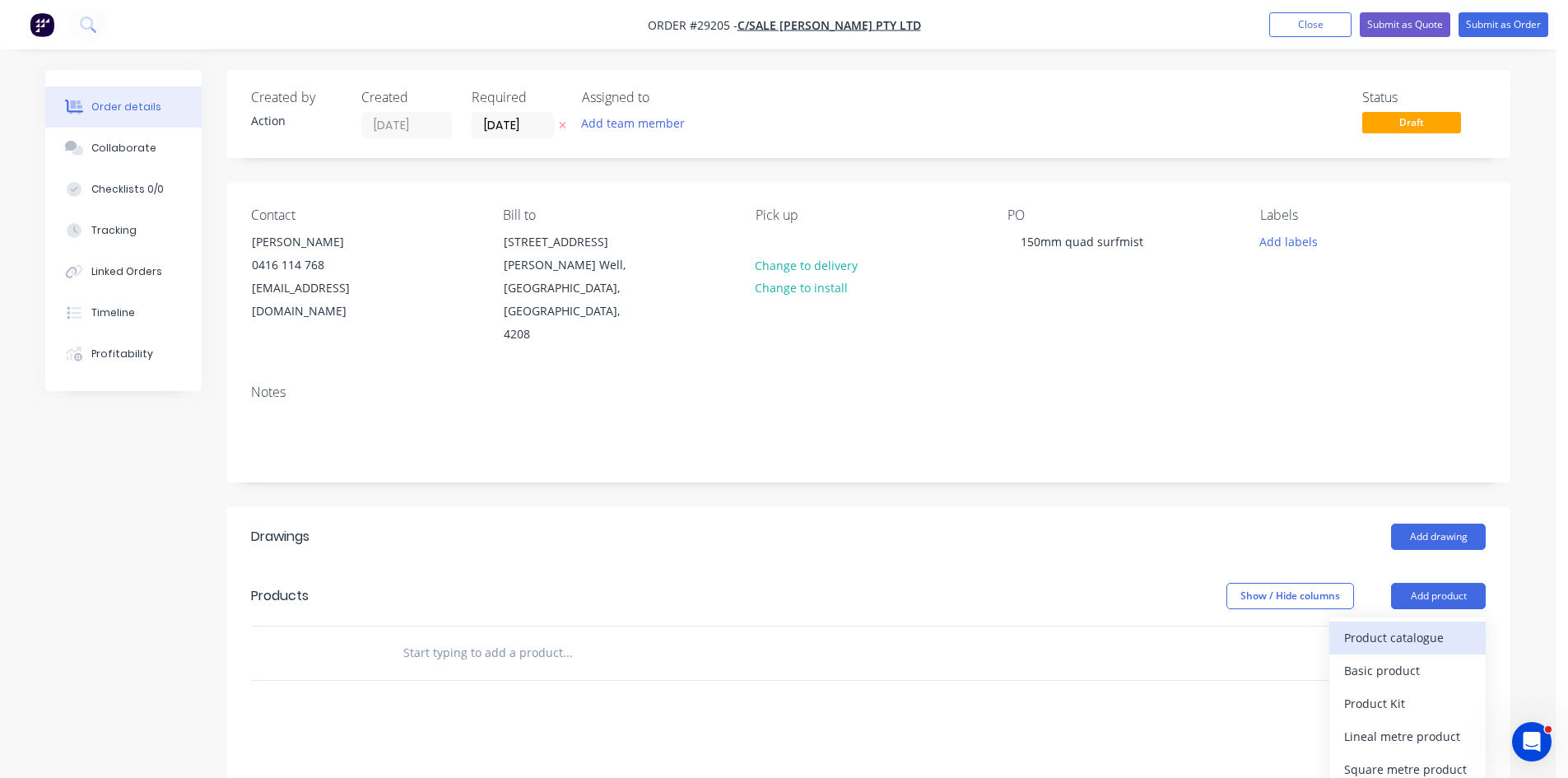
click at [1421, 622] on button "Product catalogue" at bounding box center [1407, 638] width 156 height 33
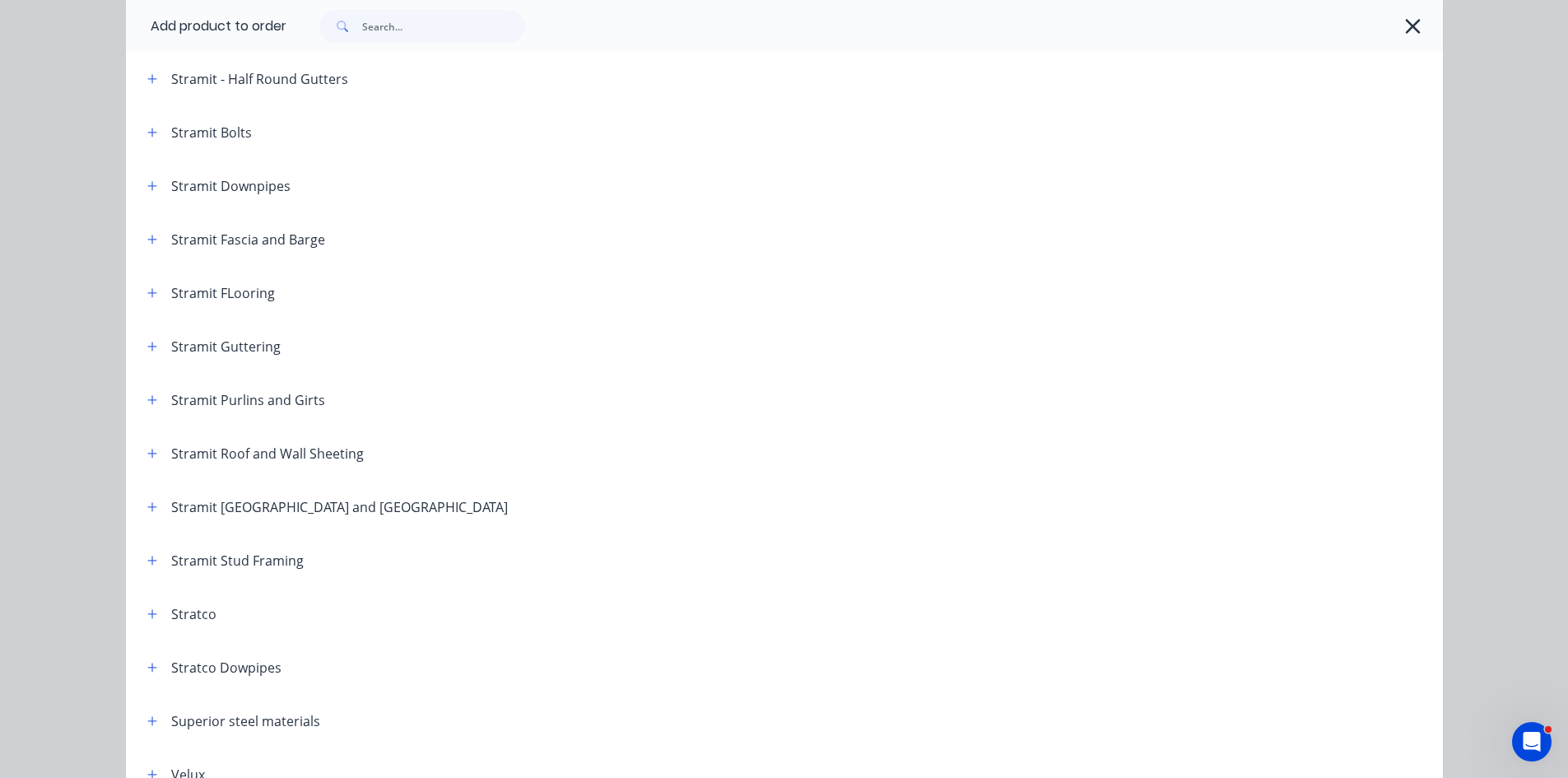
scroll to position [2657, 0]
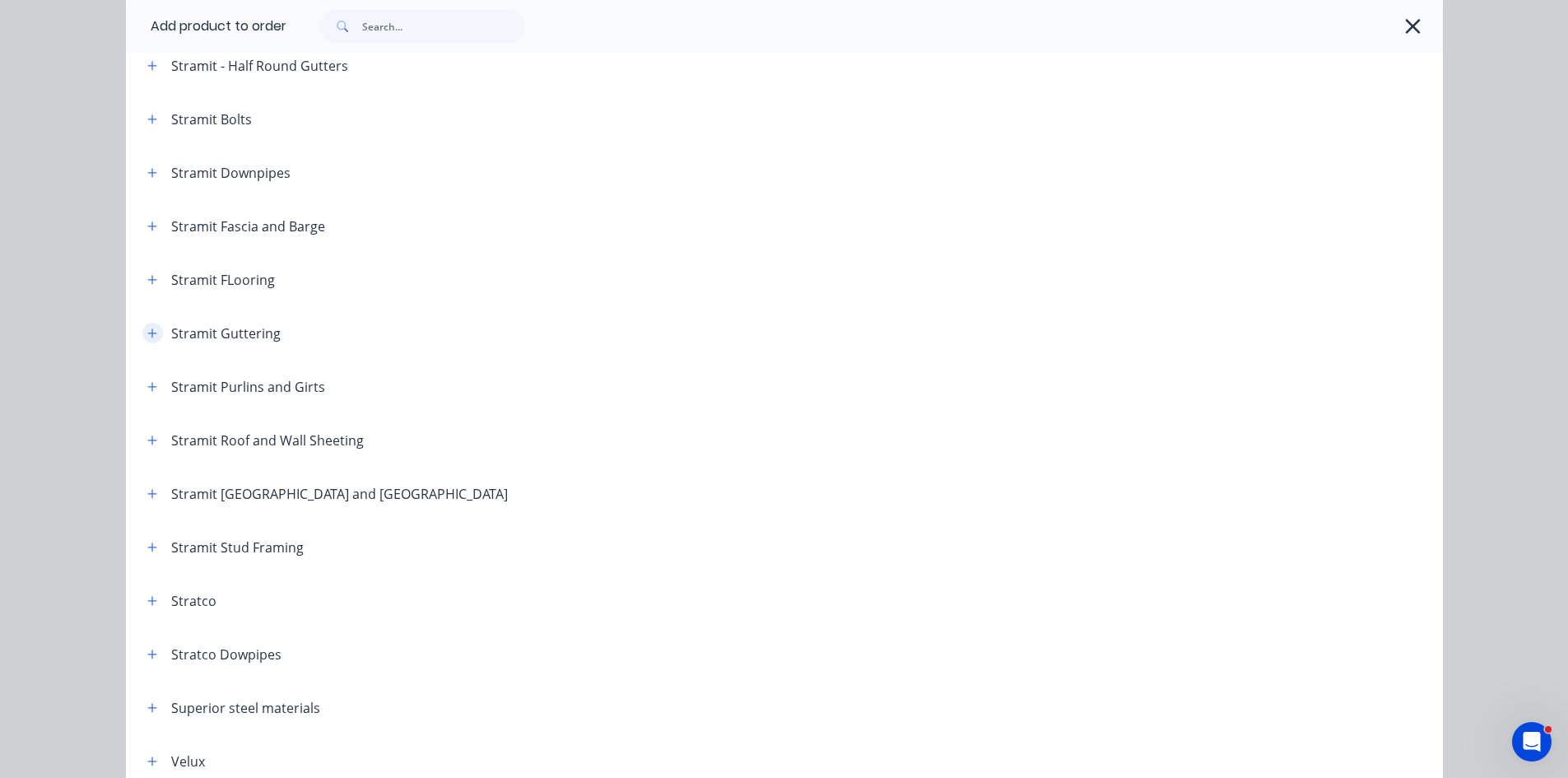
click at [147, 335] on icon "button" at bounding box center [152, 334] width 10 height 12
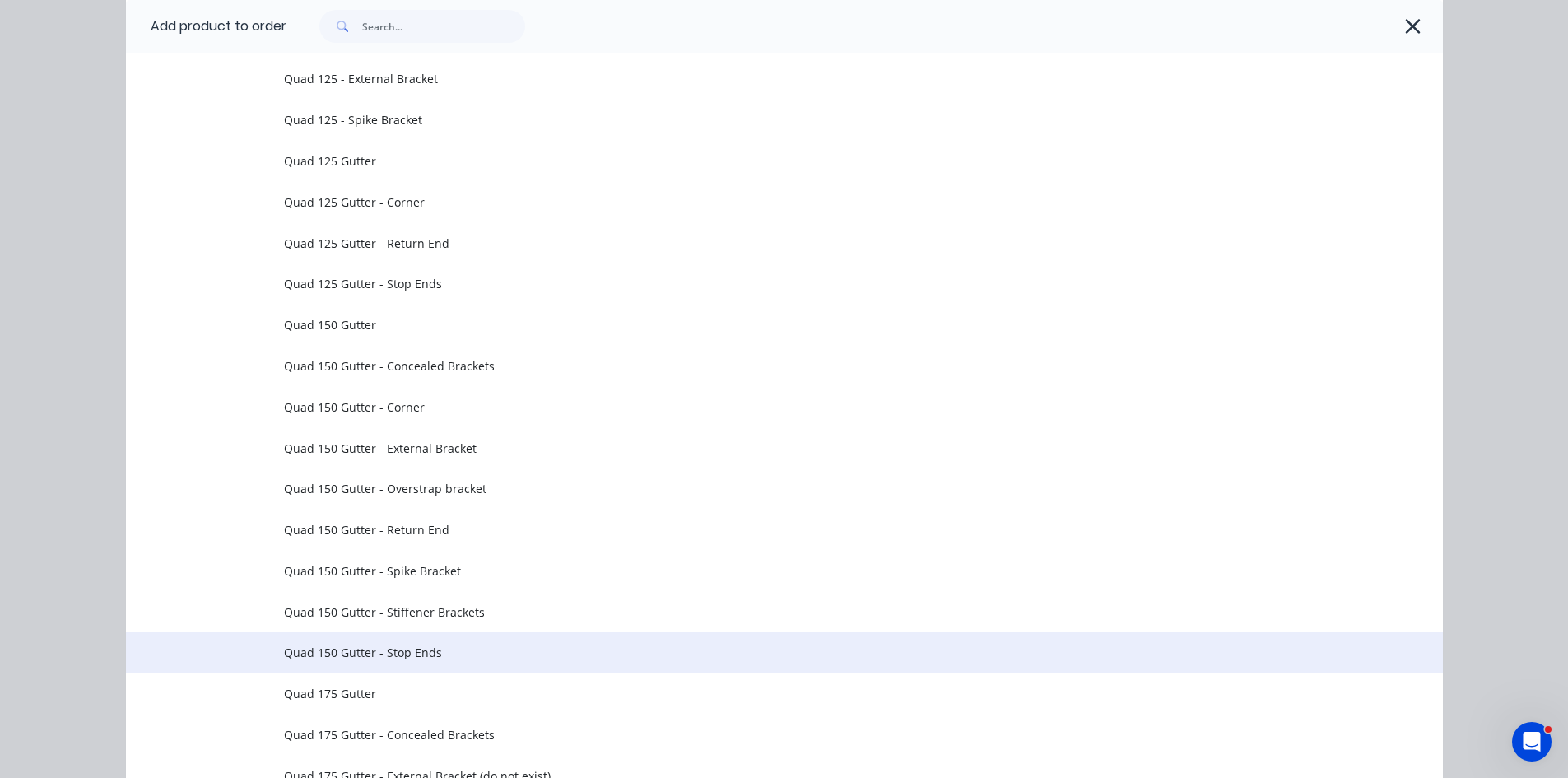
scroll to position [4057, 0]
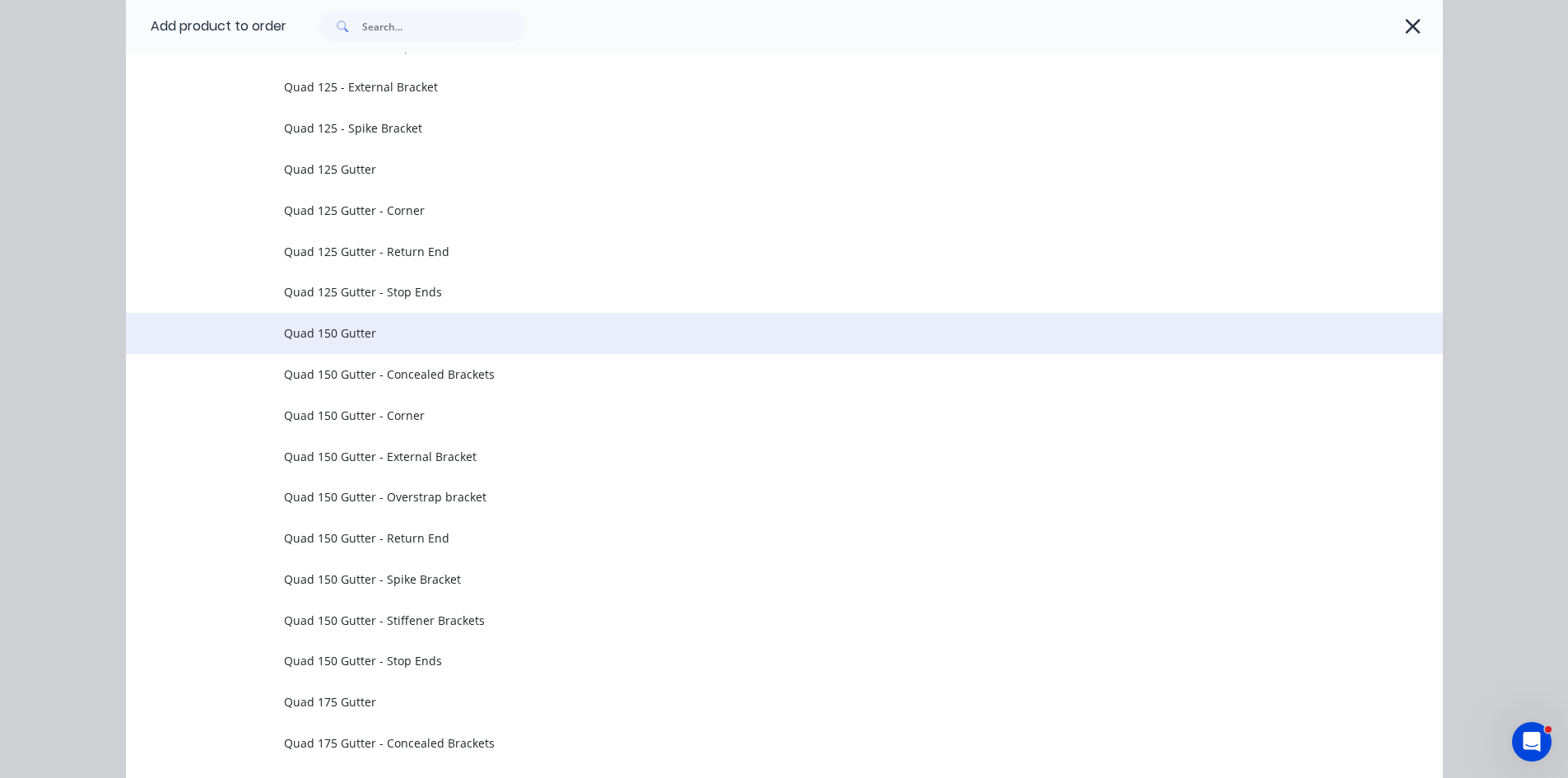
click at [349, 330] on span "Quad 150 Gutter" at bounding box center [747, 334] width 927 height 18
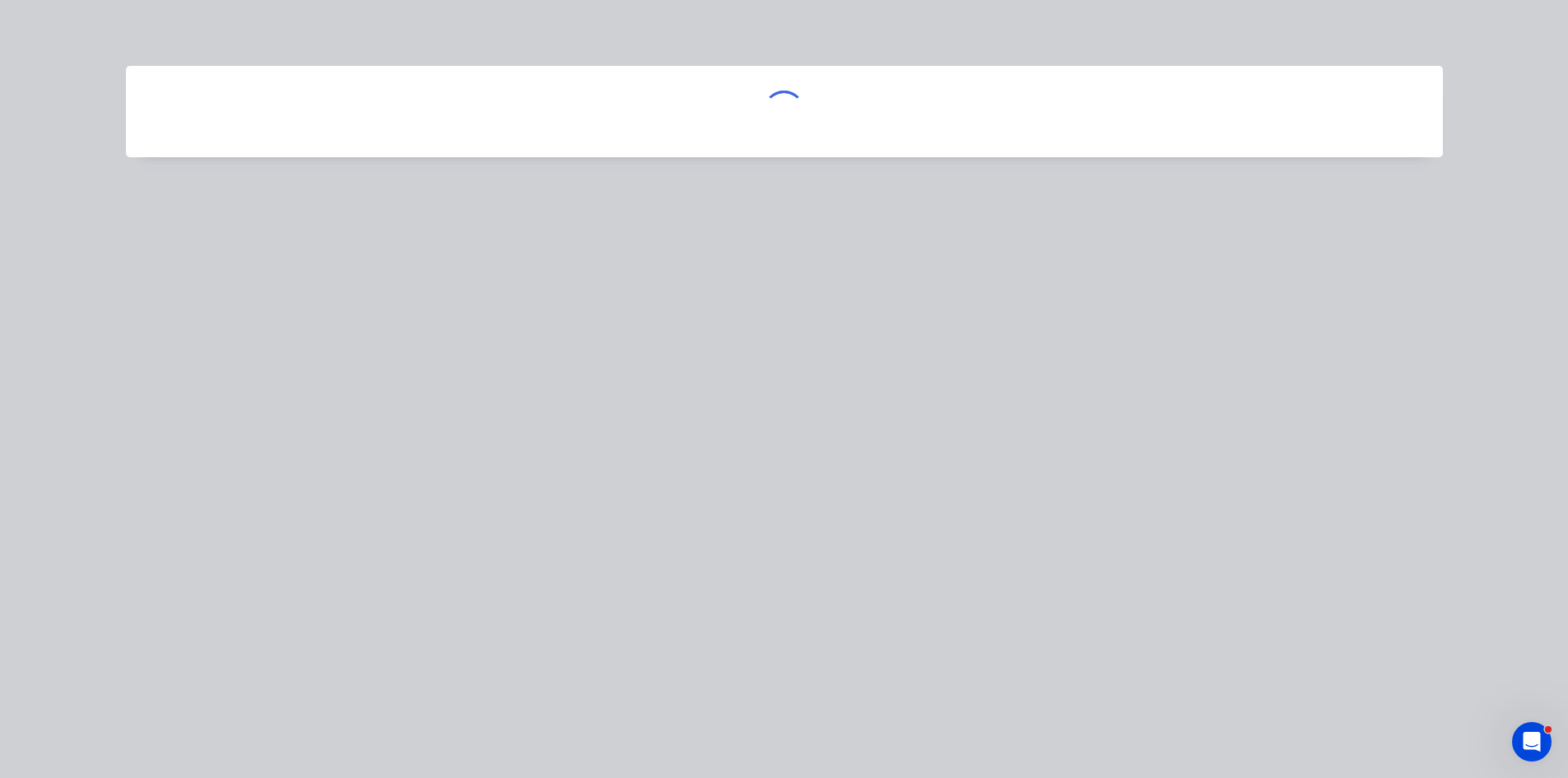
scroll to position [0, 0]
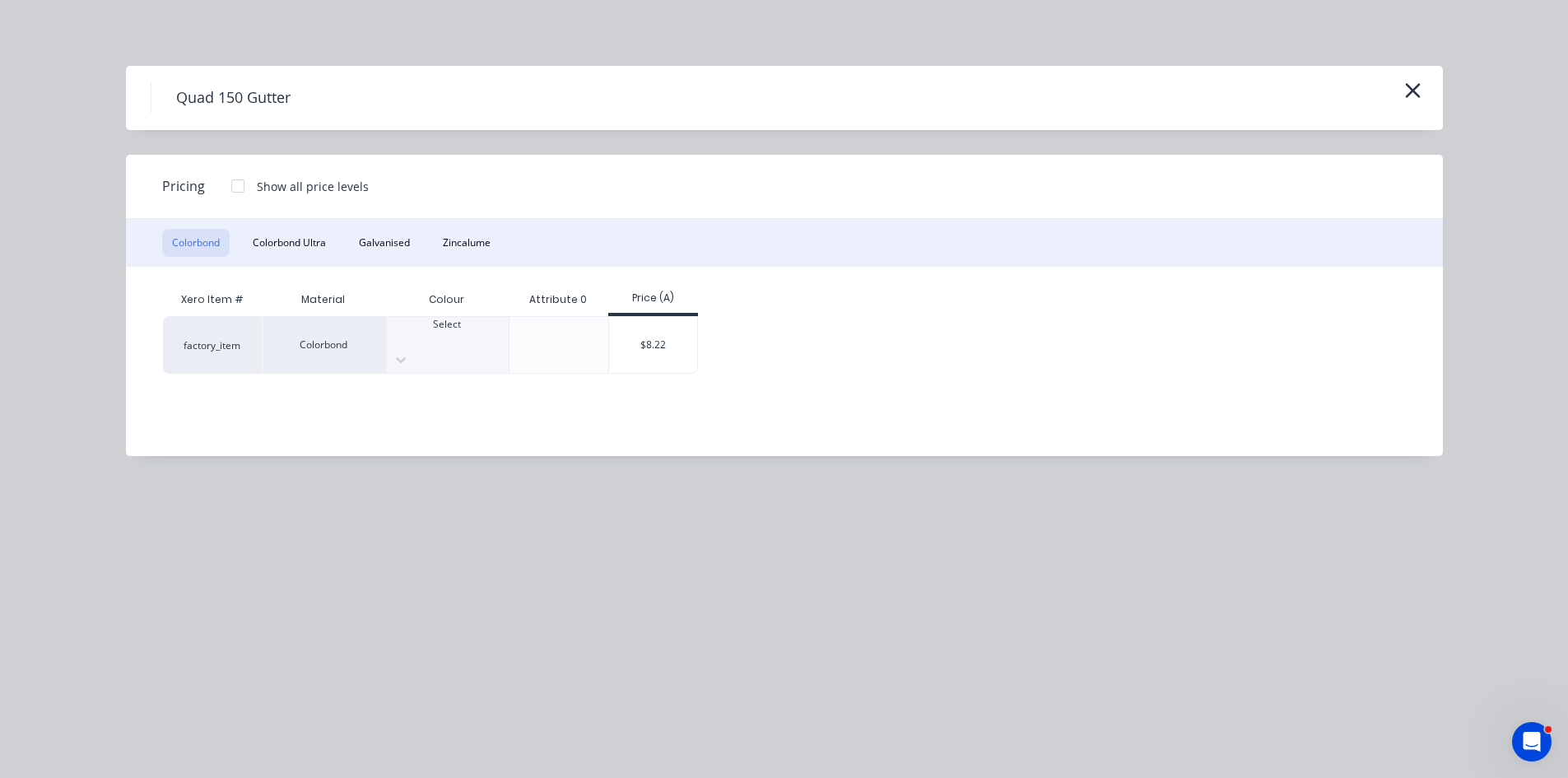
click at [458, 338] on div at bounding box center [447, 339] width 122 height 15
drag, startPoint x: 420, startPoint y: 444, endPoint x: 518, endPoint y: 433, distance: 98.6
click at [651, 339] on div "$8.22" at bounding box center [652, 345] width 88 height 56
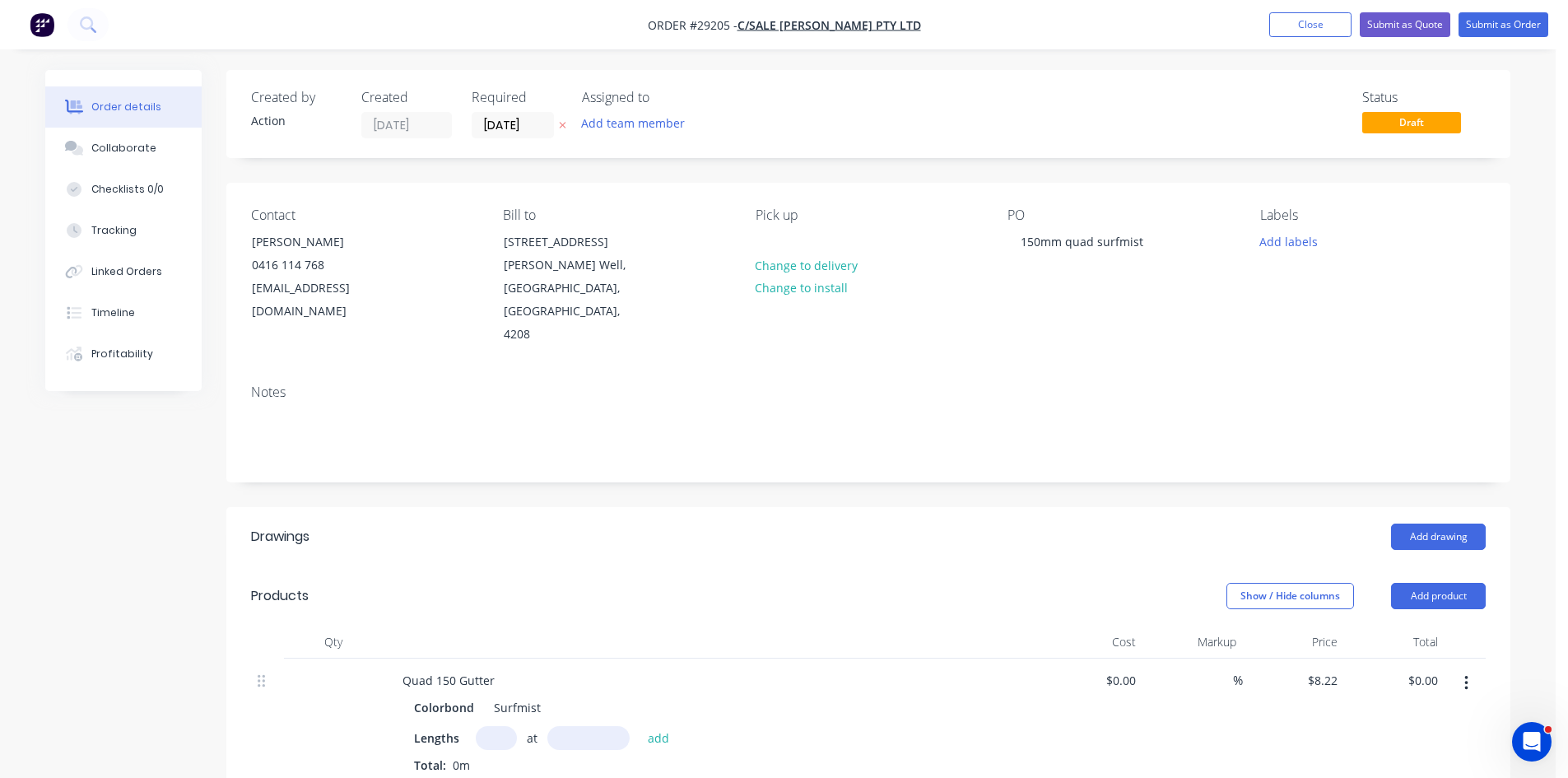
click at [487, 726] on input "text" at bounding box center [496, 738] width 41 height 24
type input "1"
type input "7000"
click at [639, 726] on button "add" at bounding box center [658, 737] width 38 height 23
type input "$57.54"
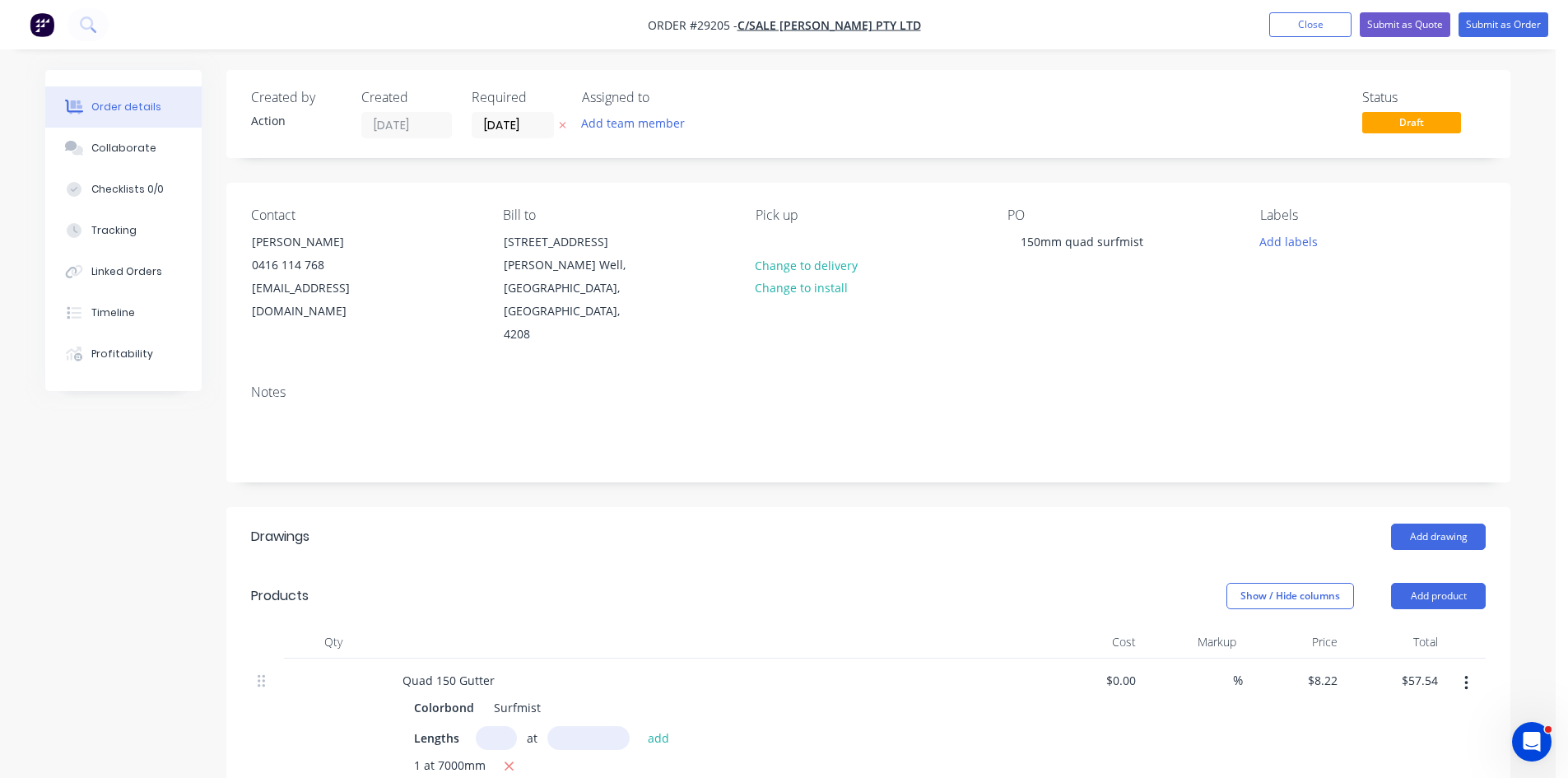
click at [1434, 567] on header "Products Show / Hide columns Add product" at bounding box center [867, 596] width 1284 height 59
click at [1425, 567] on header "Products Show / Hide columns Add product" at bounding box center [867, 596] width 1284 height 59
click at [1424, 583] on button "Add product" at bounding box center [1438, 595] width 95 height 27
click at [1405, 626] on div "Product catalogue" at bounding box center [1407, 638] width 126 height 24
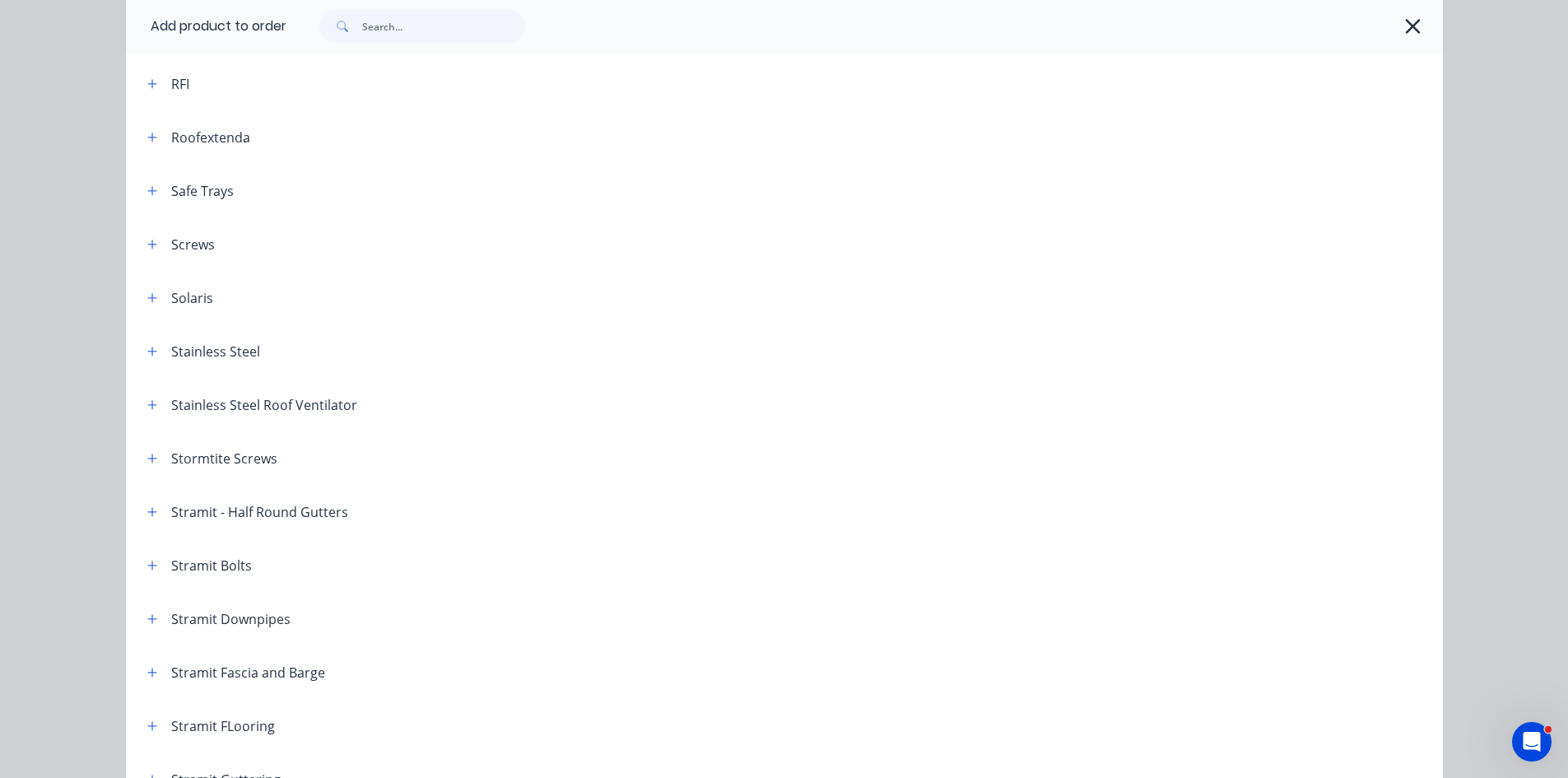
scroll to position [2222, 0]
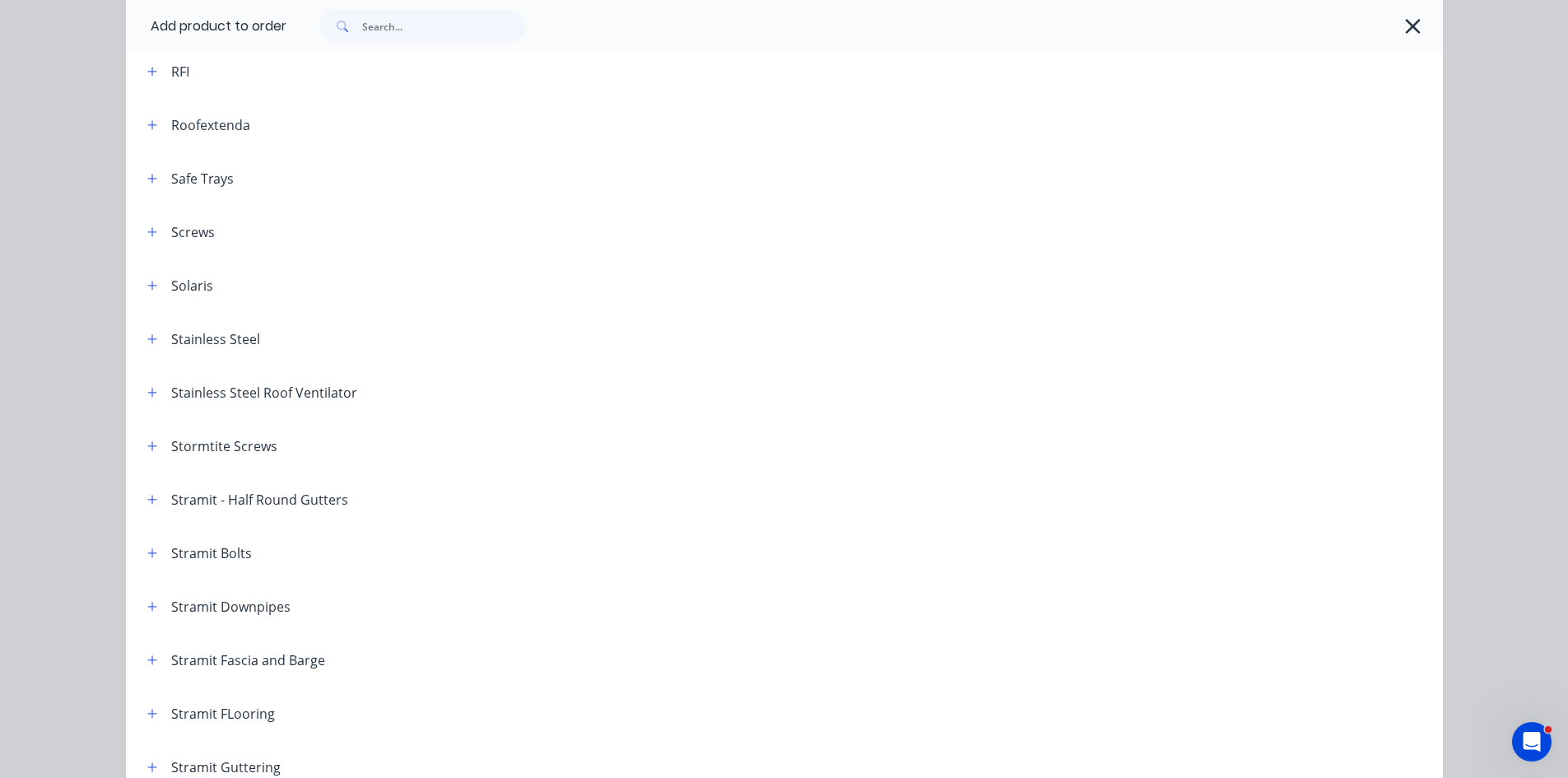
click at [201, 612] on div "Stramit Downpipes" at bounding box center [230, 607] width 119 height 20
click at [147, 607] on icon "button" at bounding box center [152, 607] width 10 height 12
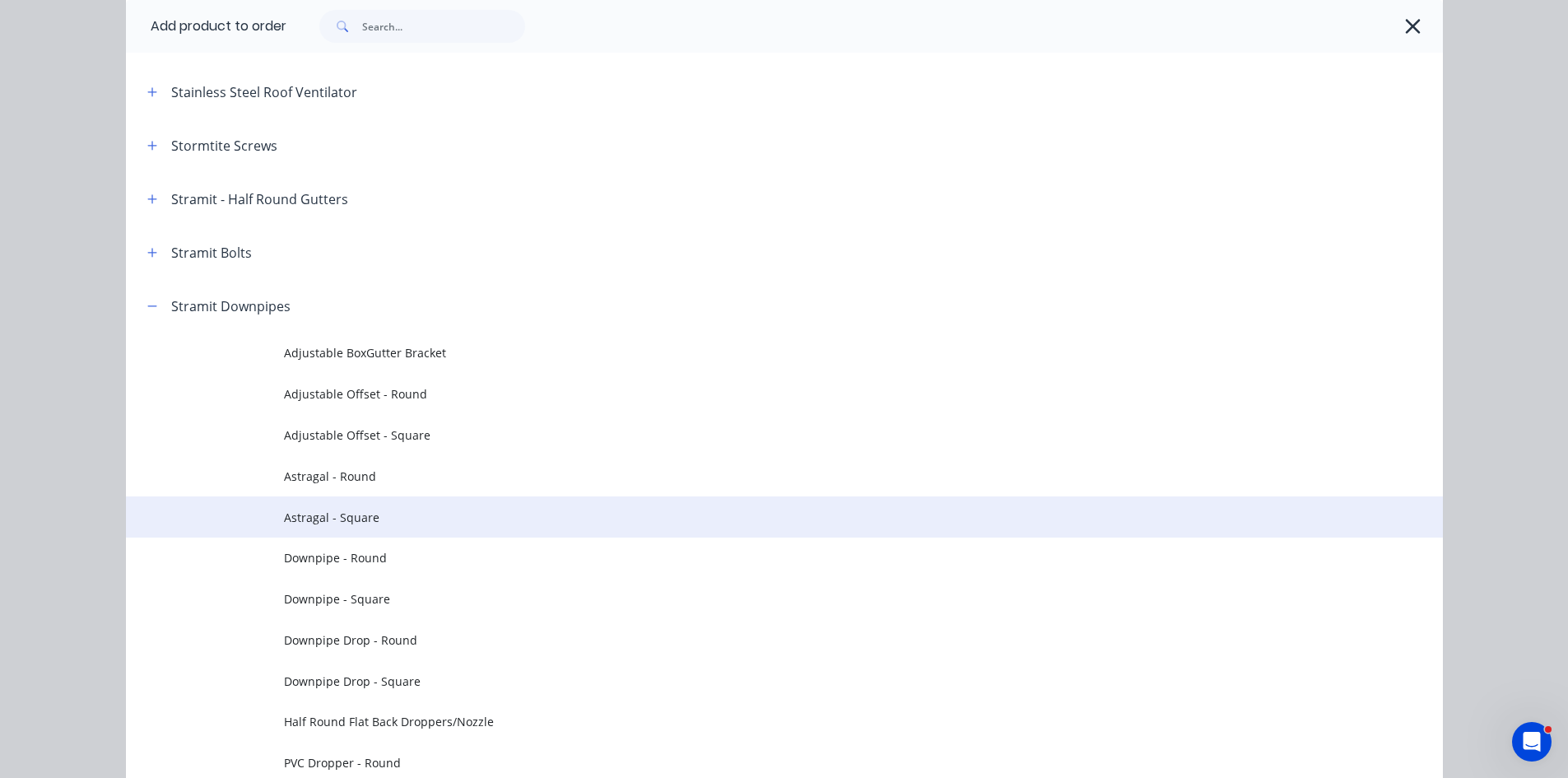
scroll to position [2552, 0]
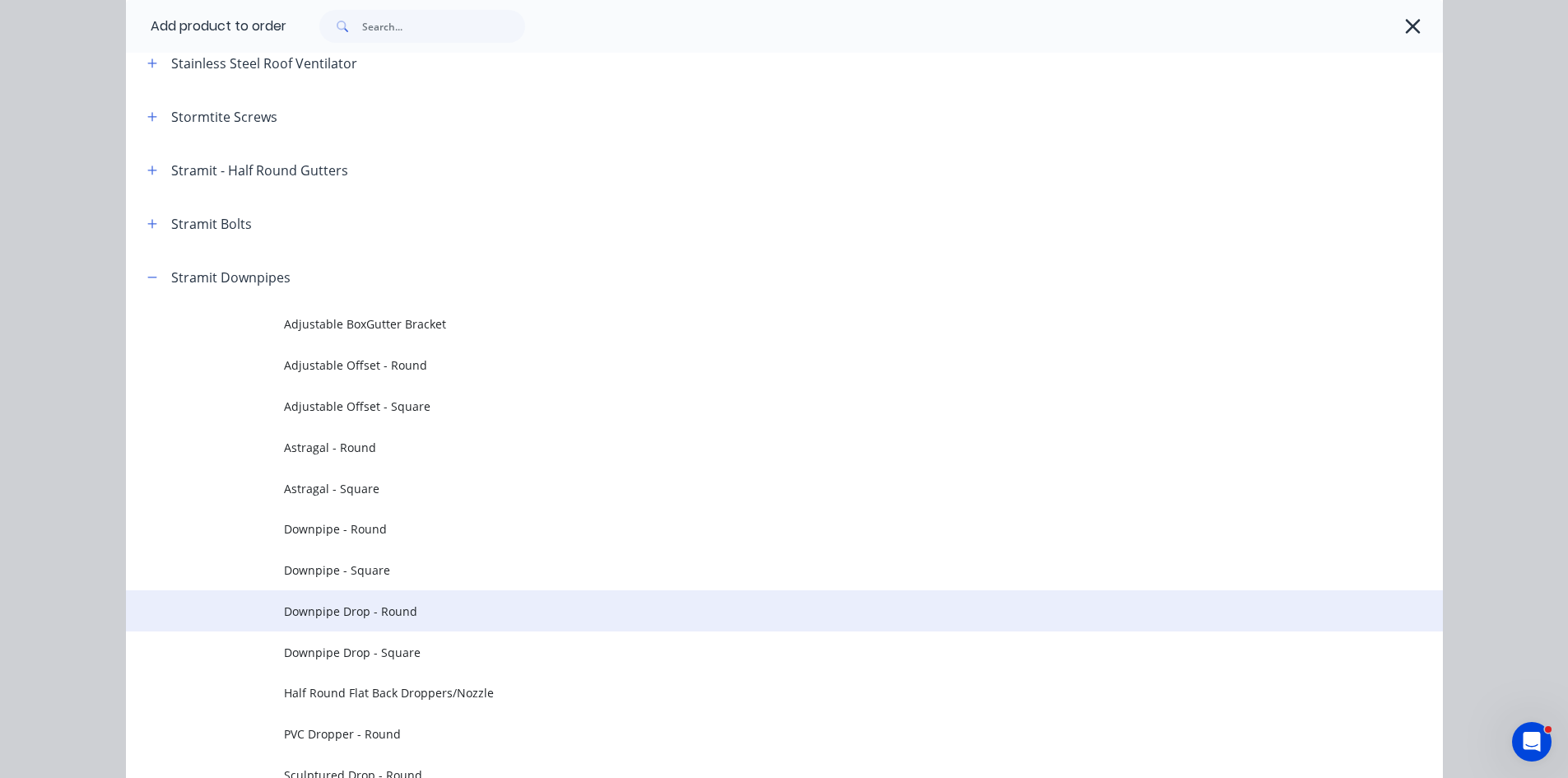
click at [344, 614] on span "Downpipe Drop - Round" at bounding box center [747, 611] width 927 height 18
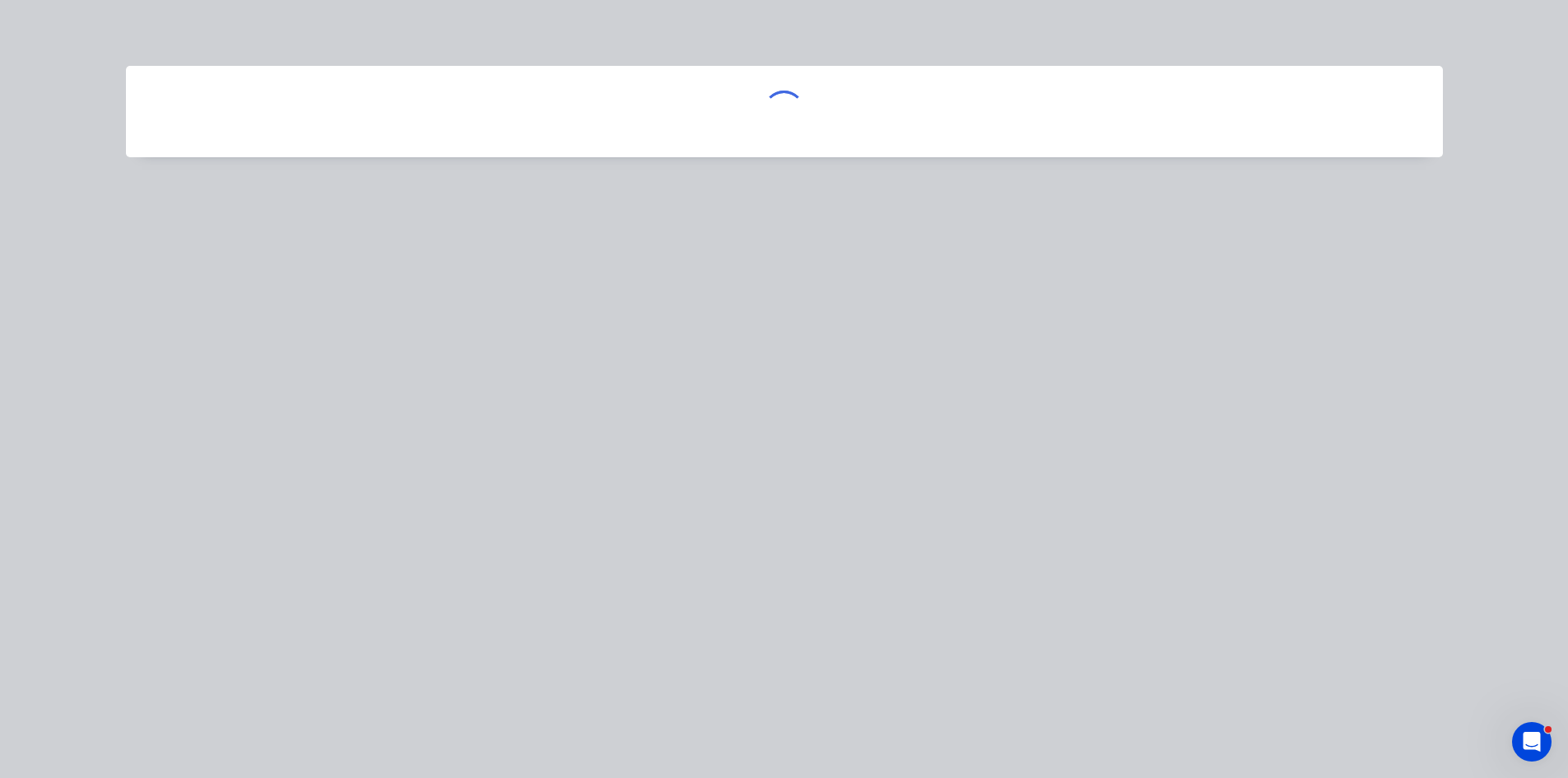
scroll to position [0, 0]
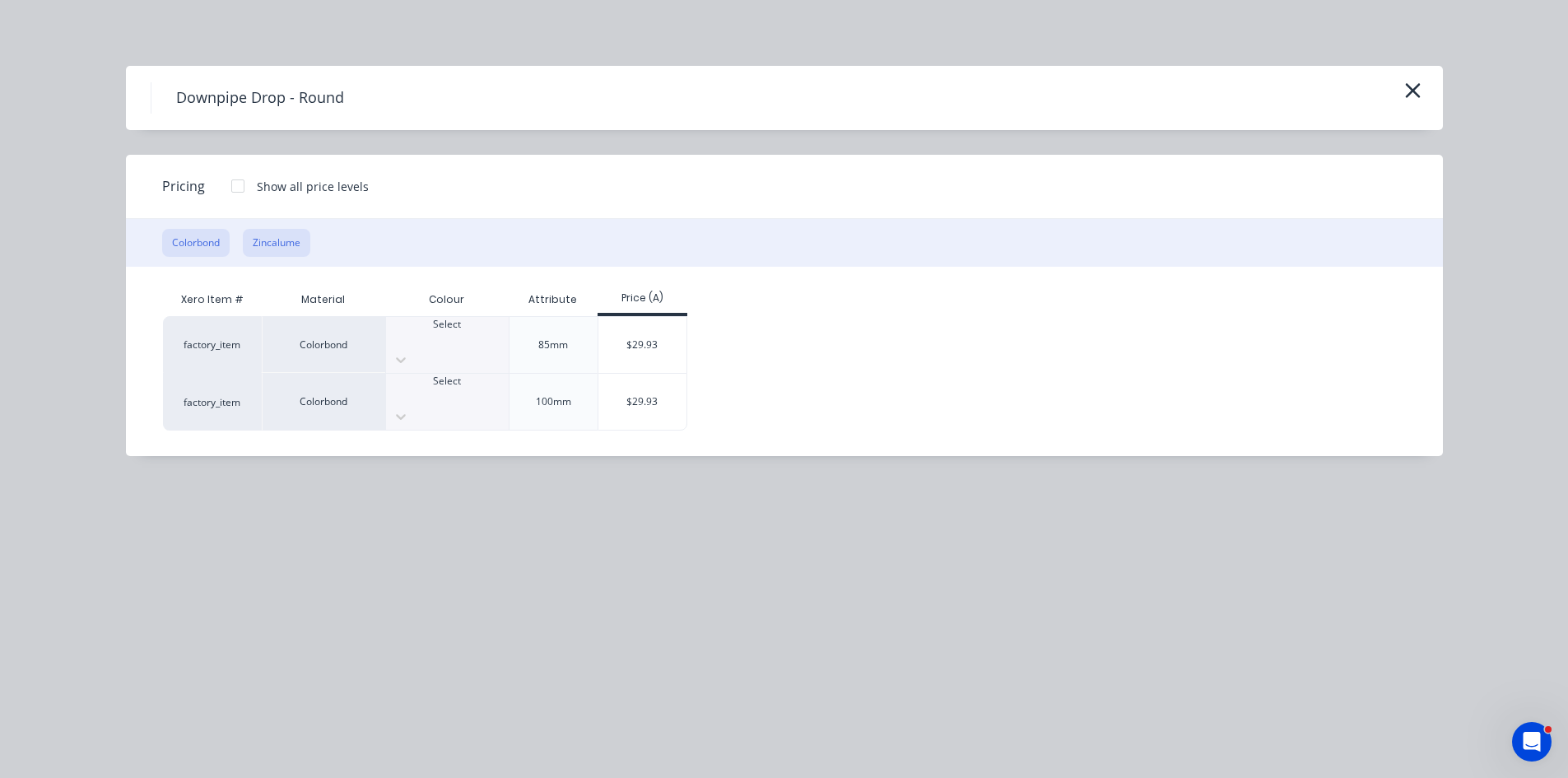
click at [271, 232] on button "Zincalume" at bounding box center [276, 243] width 67 height 28
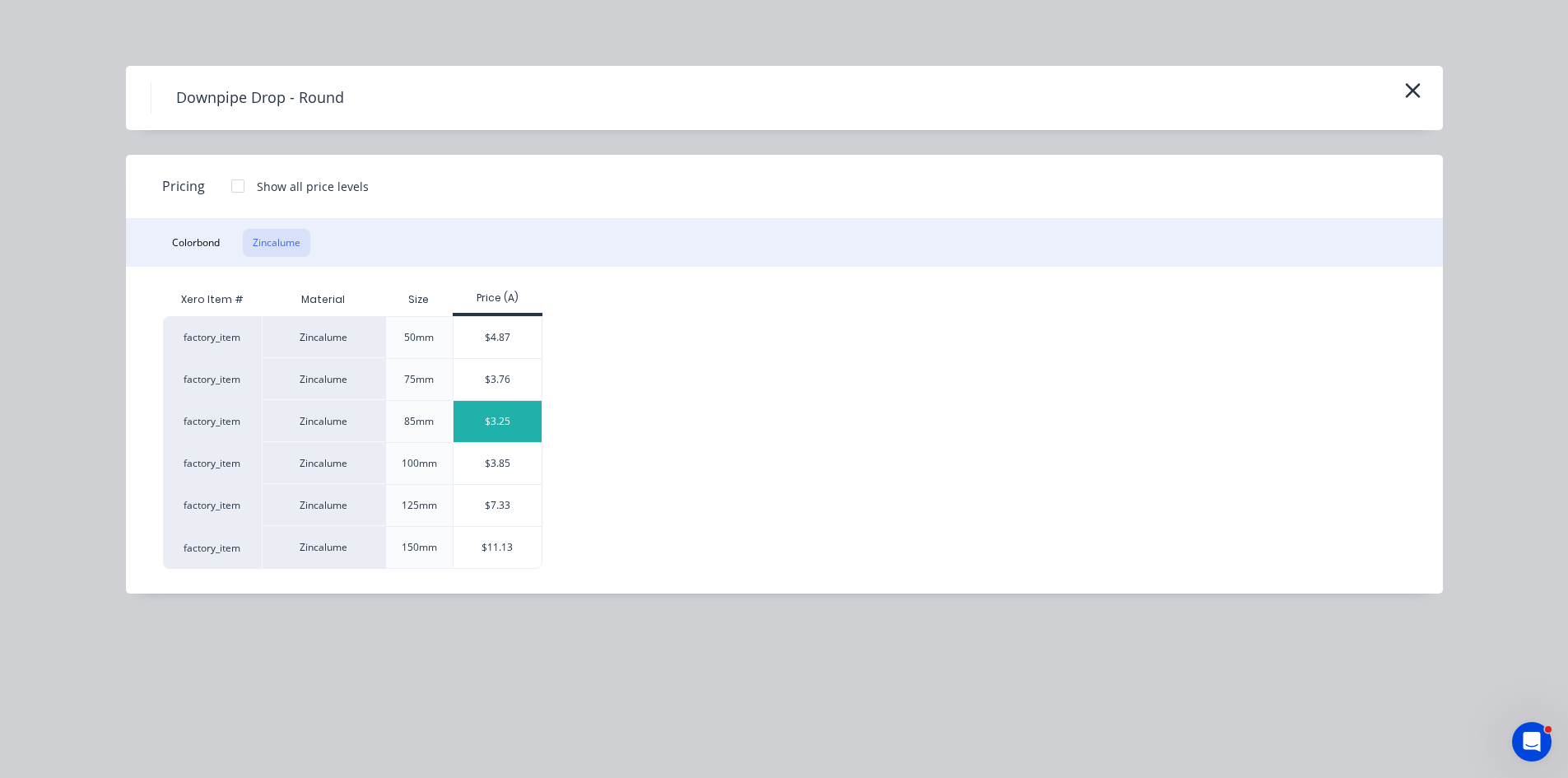
click at [505, 424] on div "$3.25" at bounding box center [496, 422] width 88 height 41
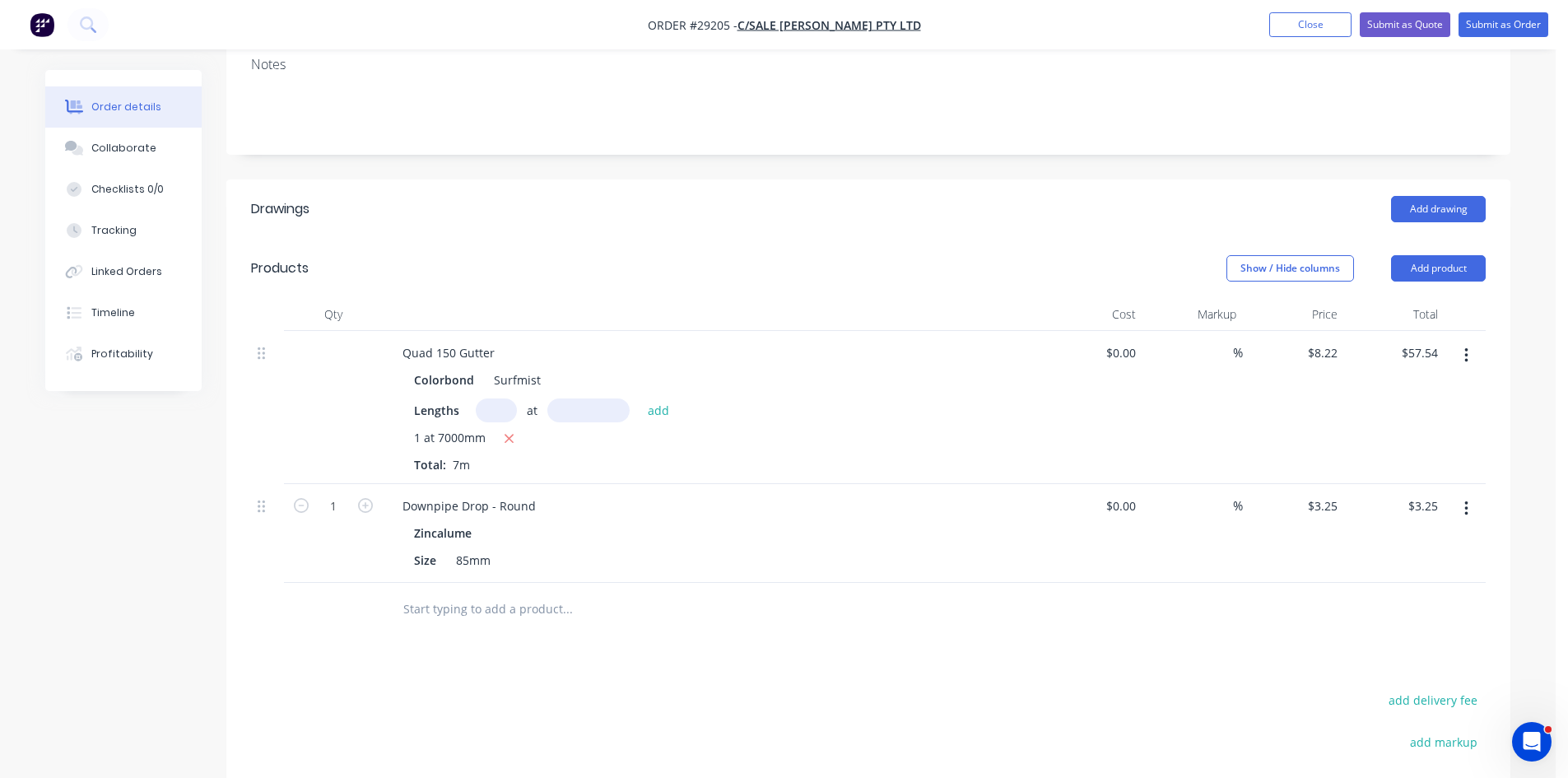
scroll to position [330, 0]
click at [362, 497] on icon "button" at bounding box center [365, 504] width 15 height 15
type input "2"
type input "$6.50"
click at [362, 497] on icon "button" at bounding box center [365, 504] width 15 height 15
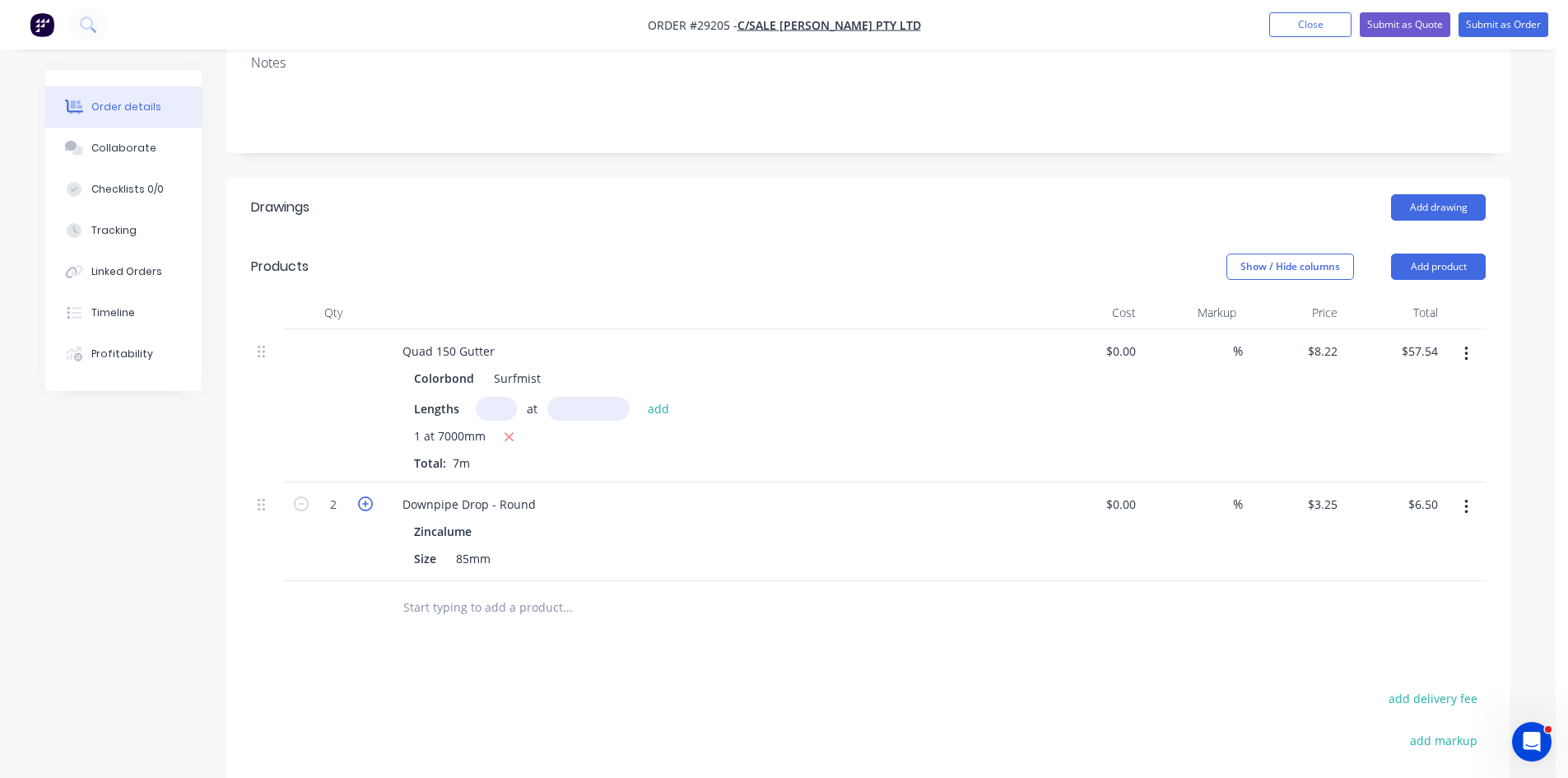
type input "3"
type input "$9.75"
click at [1428, 254] on button "Add product" at bounding box center [1438, 267] width 95 height 27
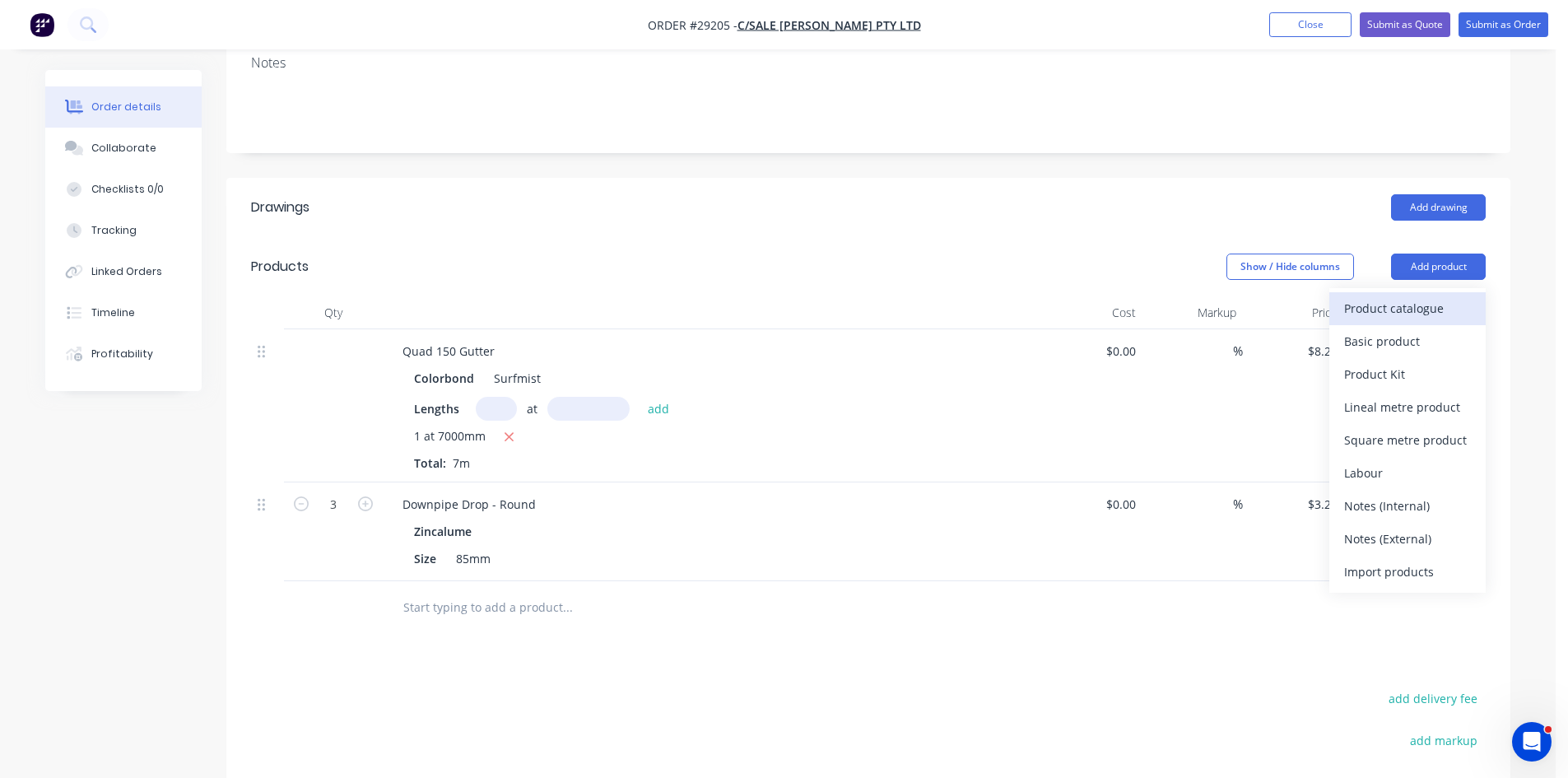
click at [1379, 292] on button "Product catalogue" at bounding box center [1407, 308] width 156 height 33
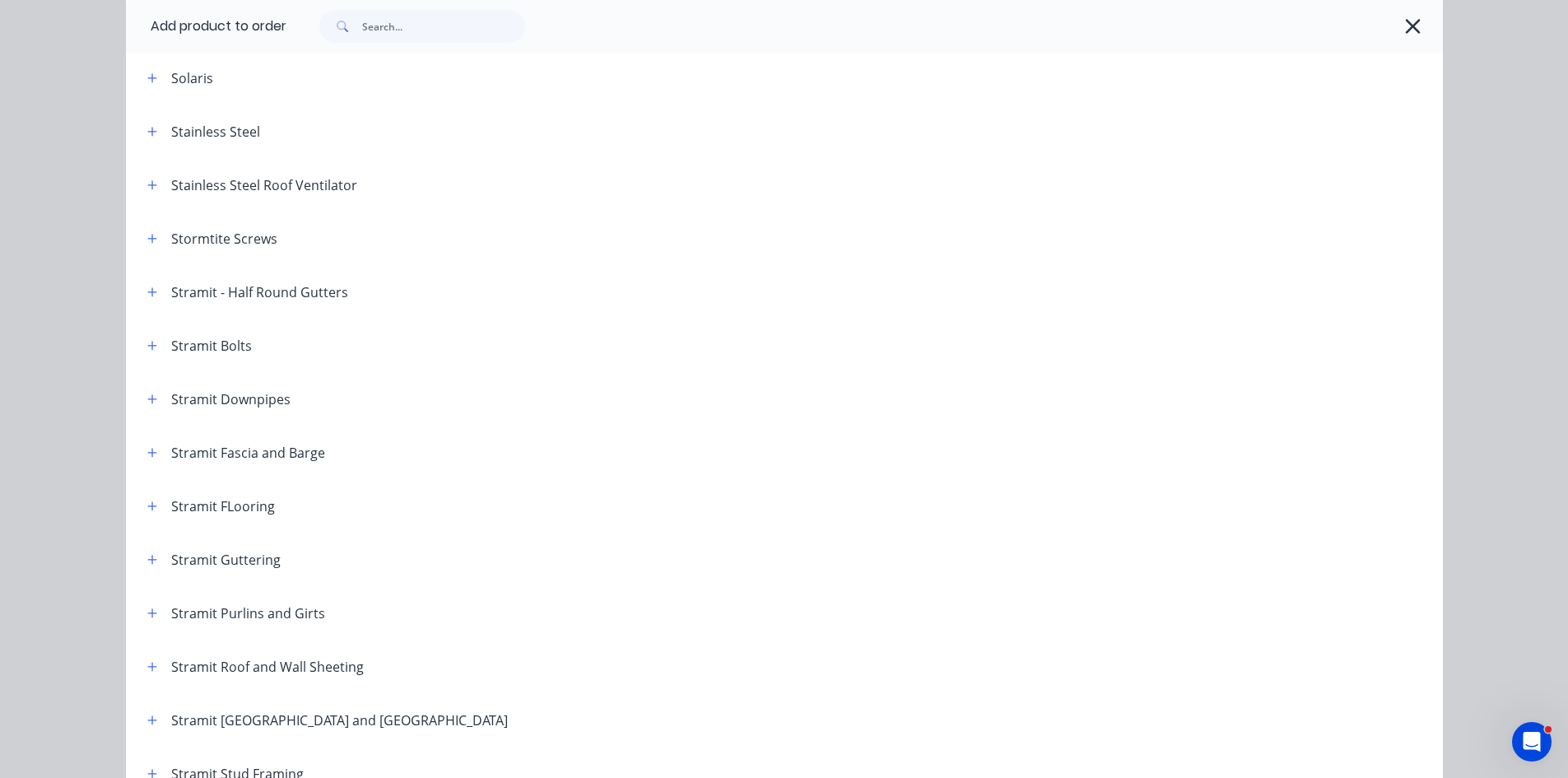
scroll to position [2470, 0]
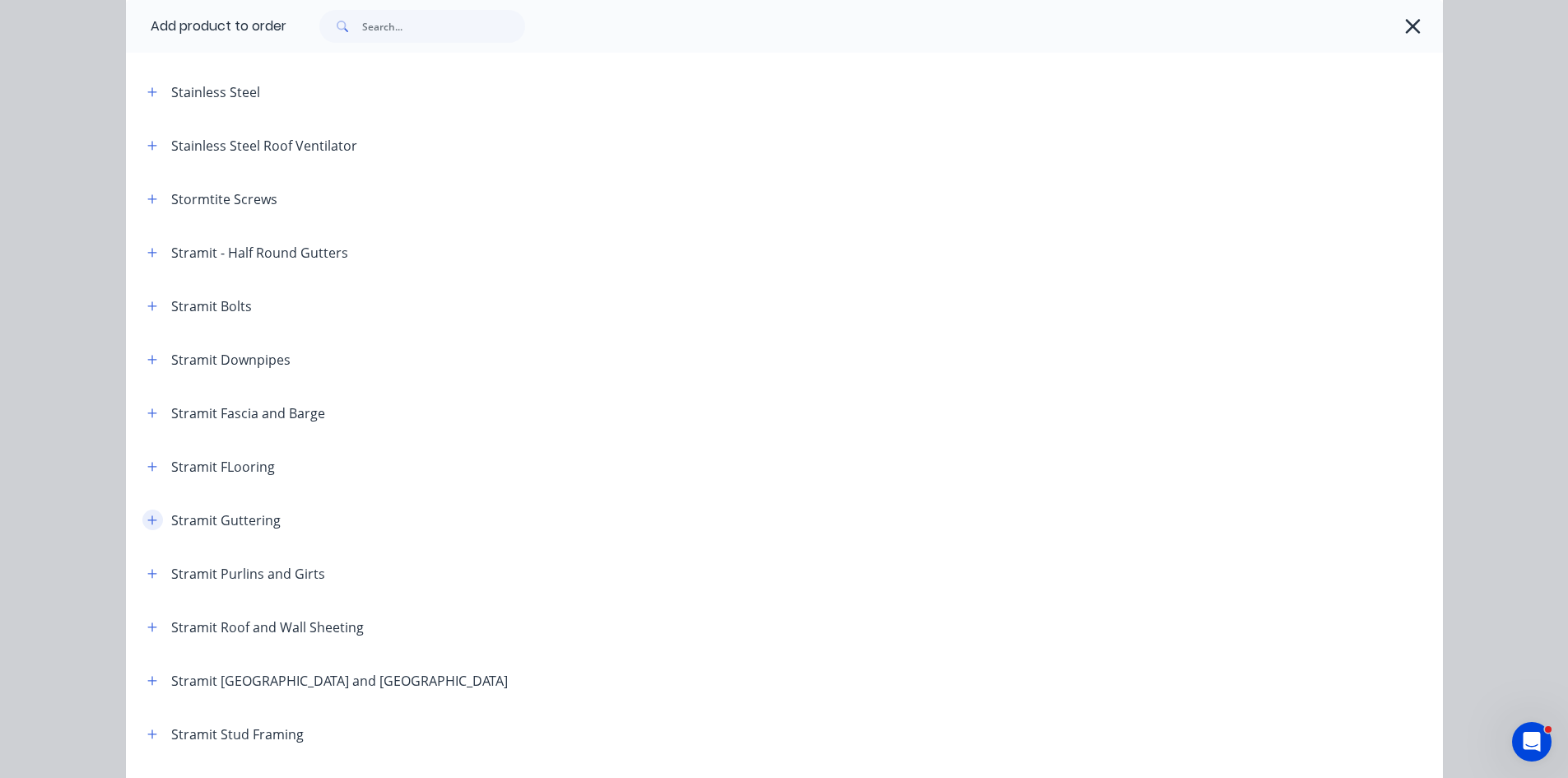
click at [142, 518] on button "button" at bounding box center [152, 519] width 21 height 21
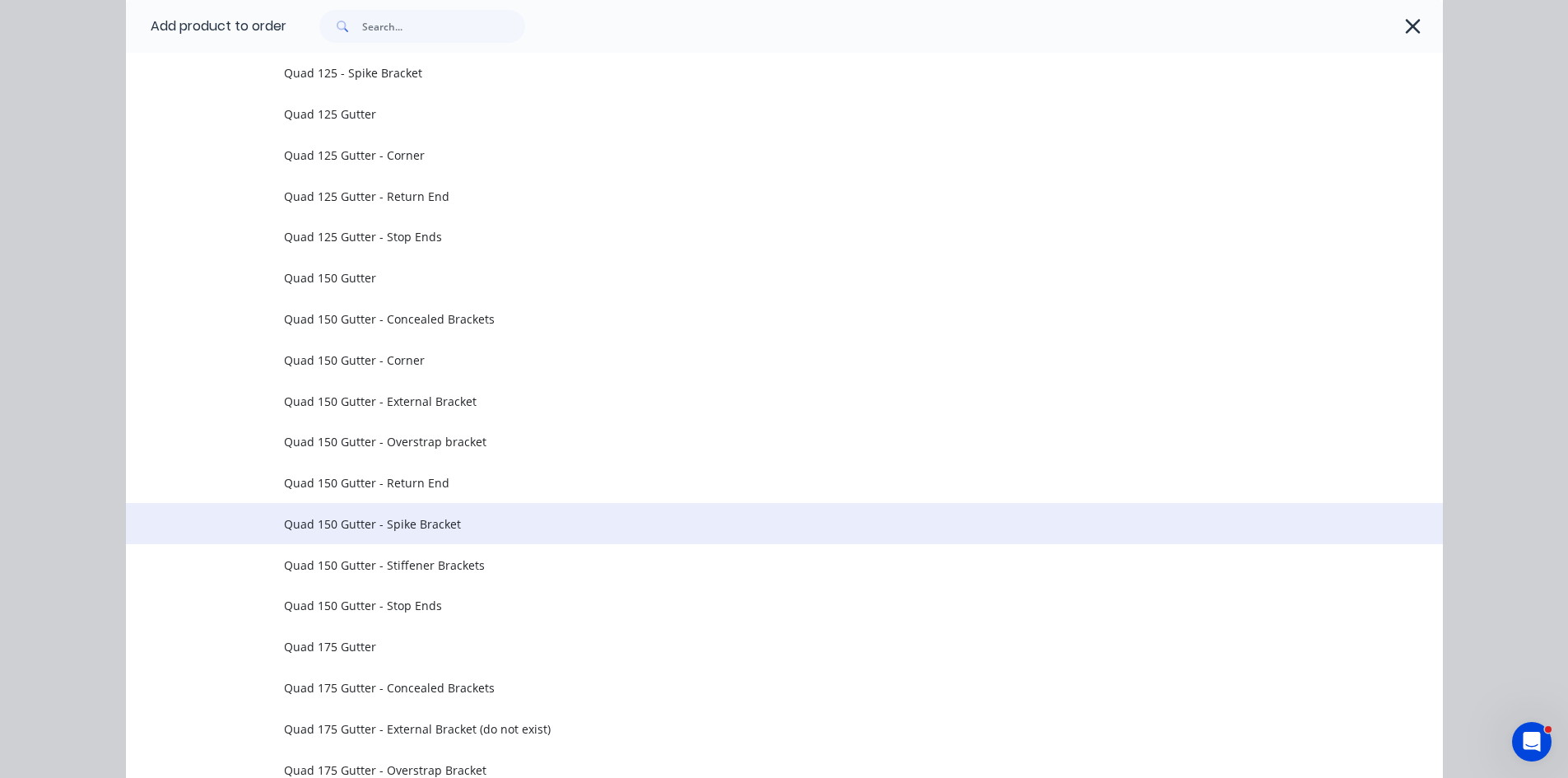
scroll to position [4116, 0]
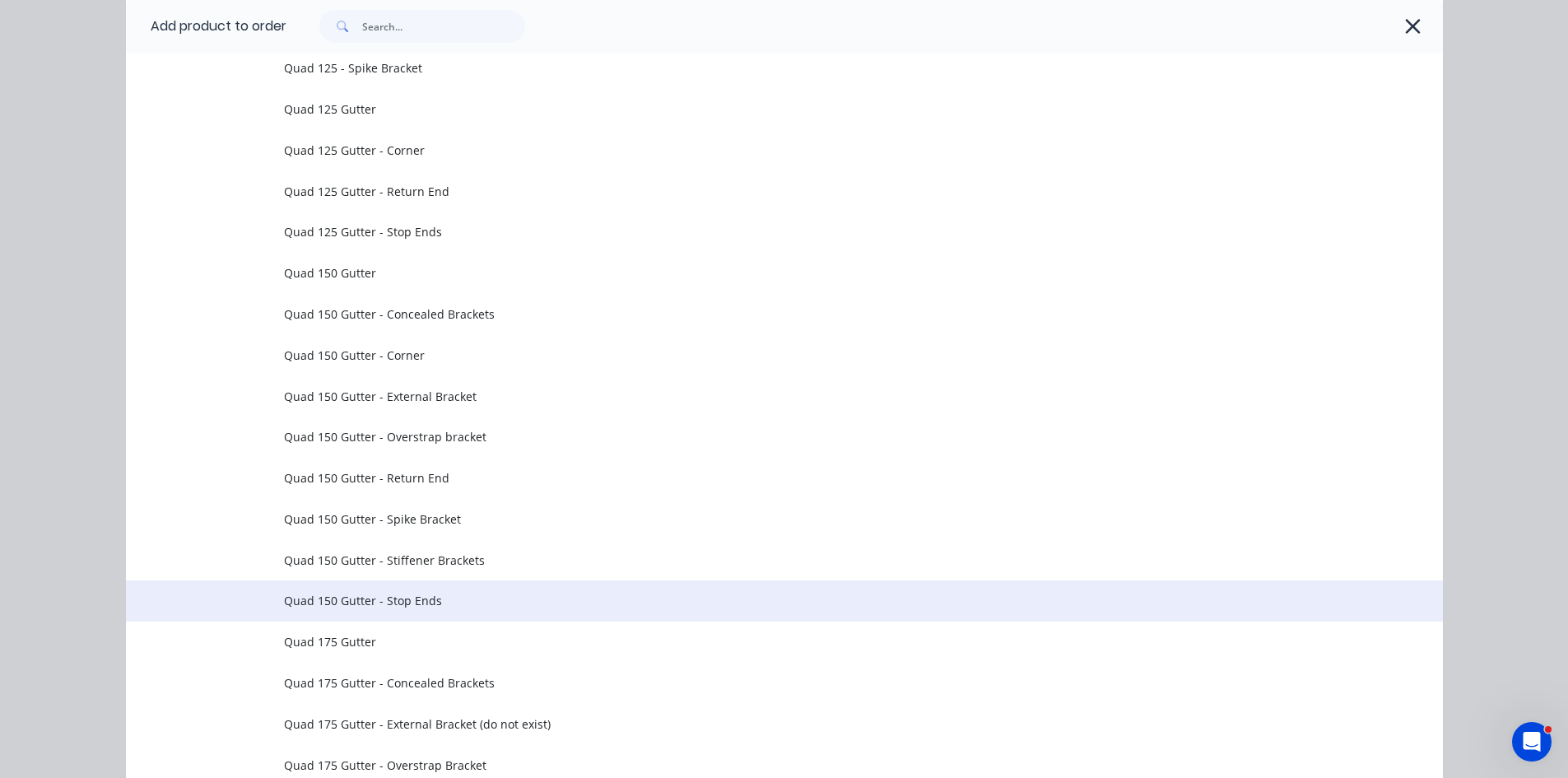
click at [362, 600] on span "Quad 150 Gutter - Stop Ends" at bounding box center [747, 601] width 927 height 18
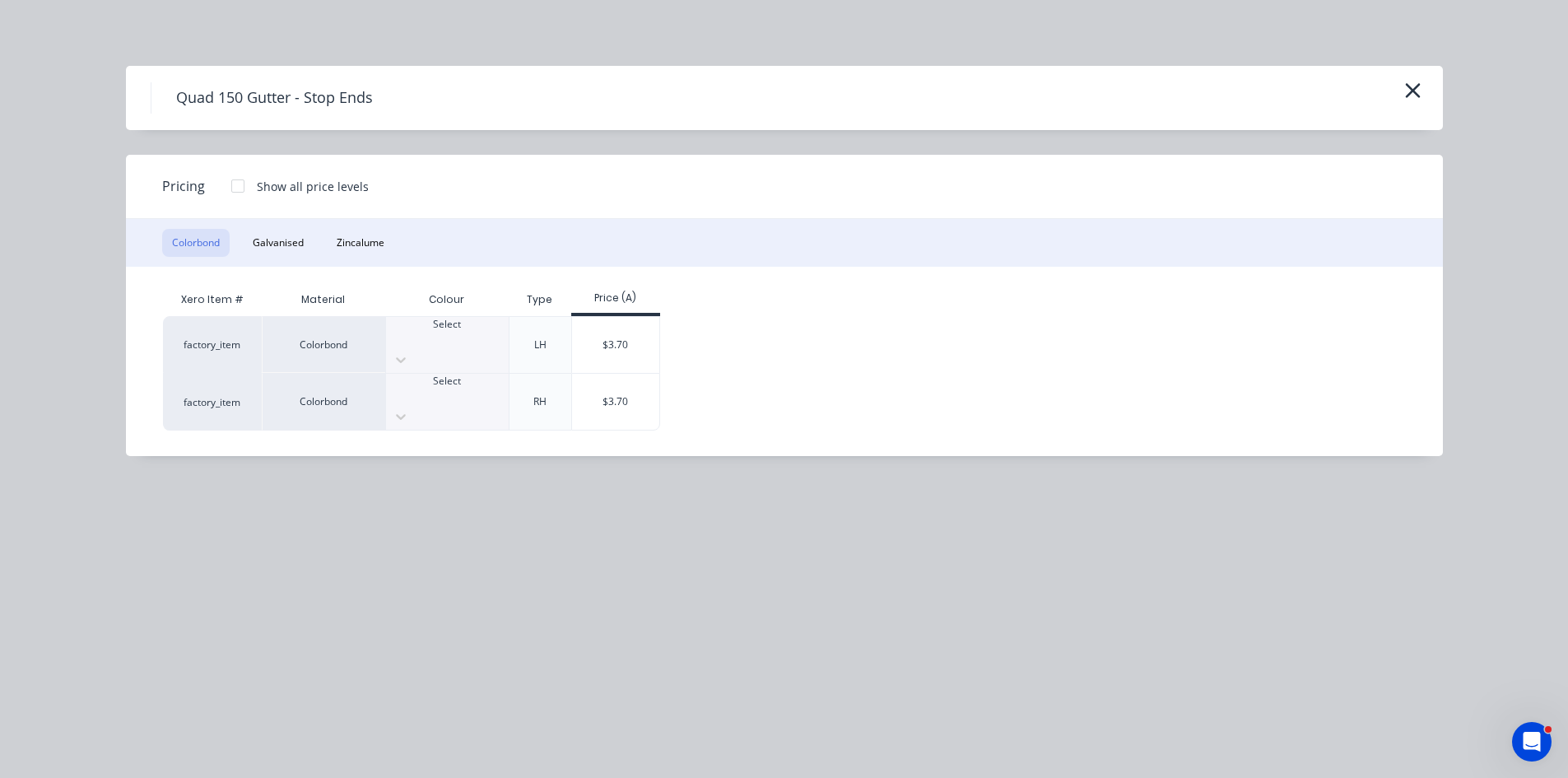
click at [470, 343] on div at bounding box center [447, 339] width 122 height 15
click at [612, 345] on div "$3.70" at bounding box center [616, 345] width 88 height 56
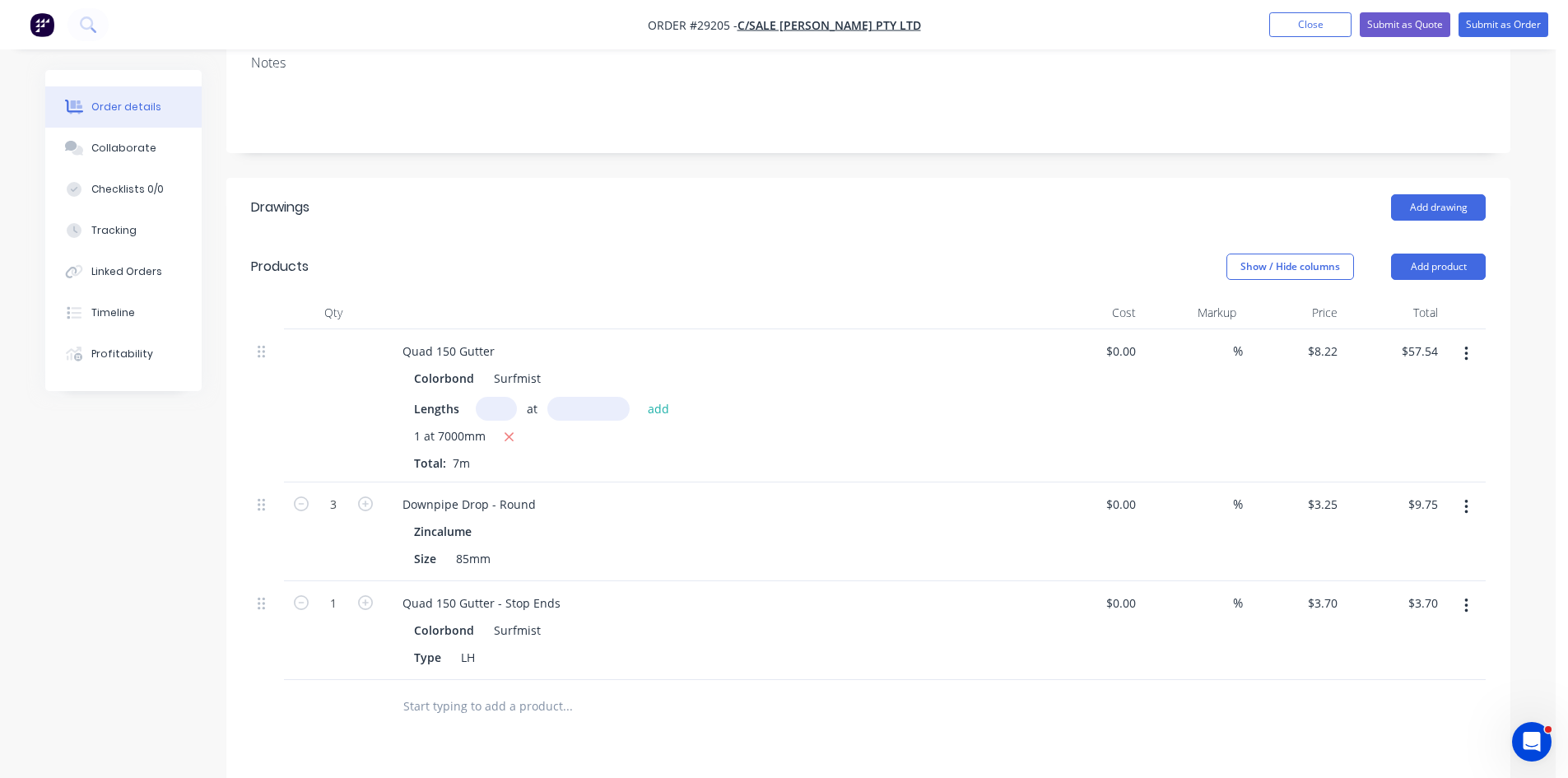
click at [1460, 591] on button "button" at bounding box center [1465, 606] width 38 height 30
click at [1374, 670] on div "Duplicate" at bounding box center [1407, 682] width 126 height 24
click at [467, 744] on div "LH" at bounding box center [468, 756] width 28 height 24
click at [1401, 254] on button "Add product" at bounding box center [1438, 267] width 95 height 27
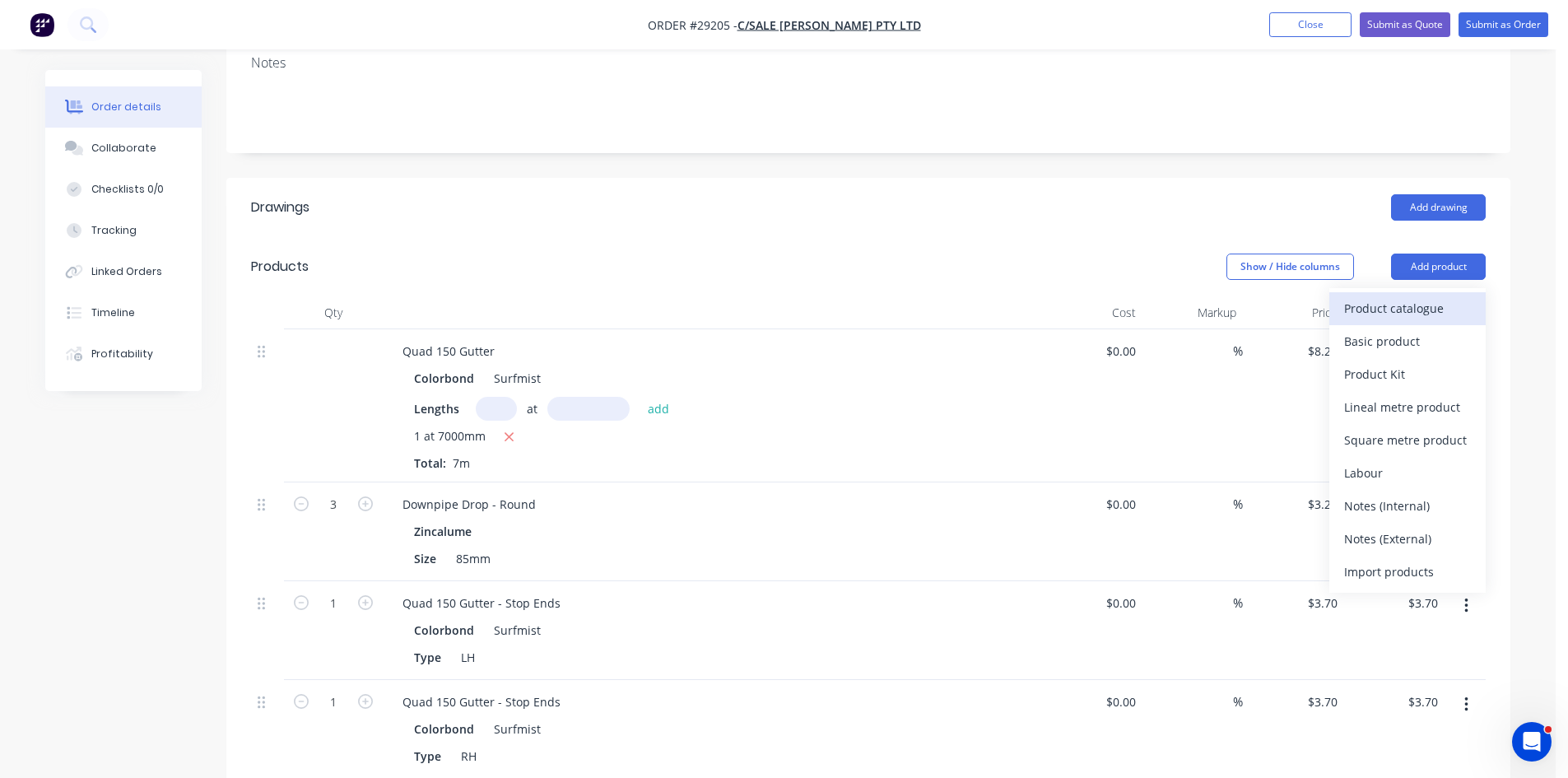
click at [1409, 296] on div "Product catalogue" at bounding box center [1407, 308] width 126 height 24
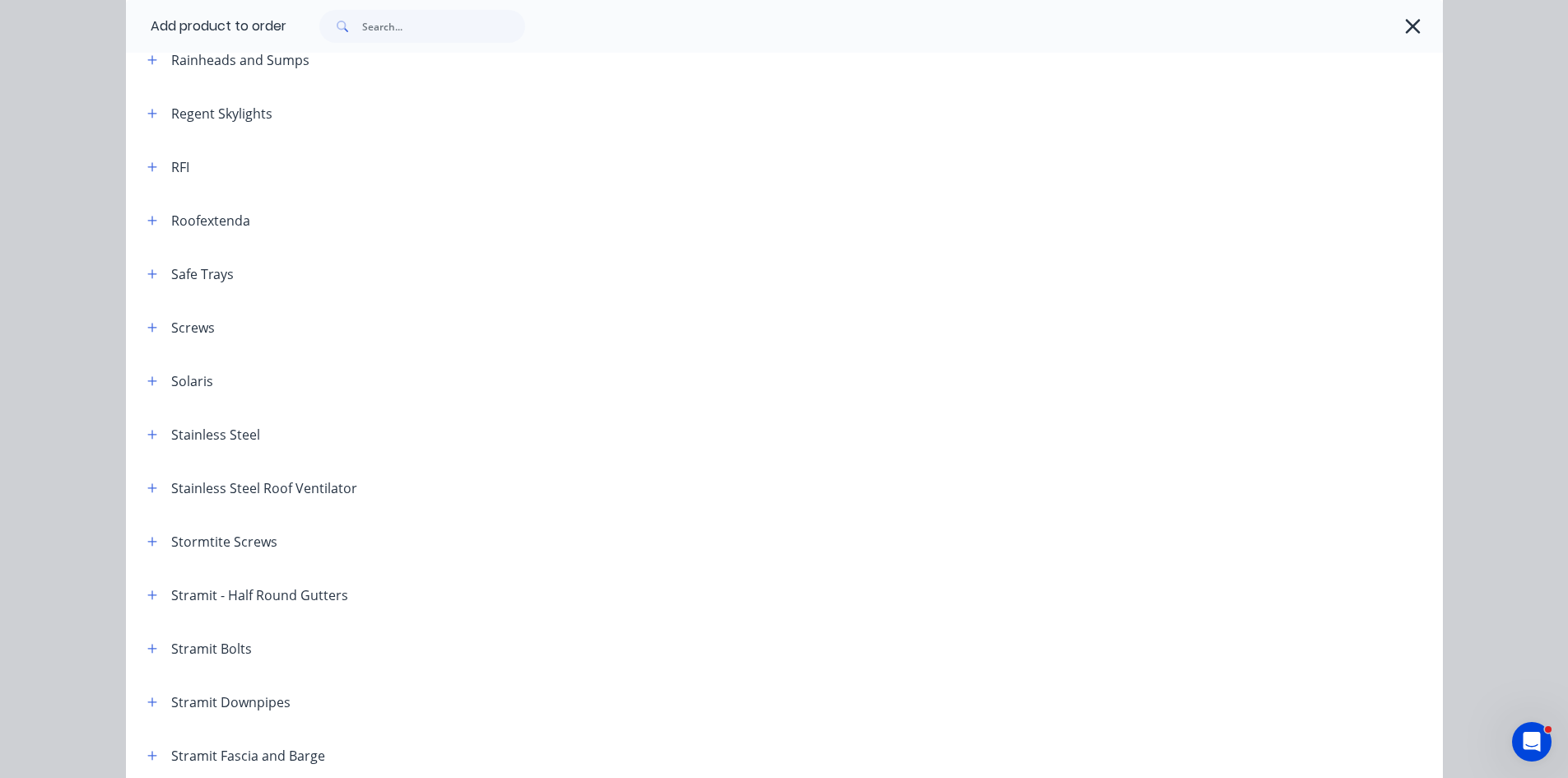
scroll to position [2140, 0]
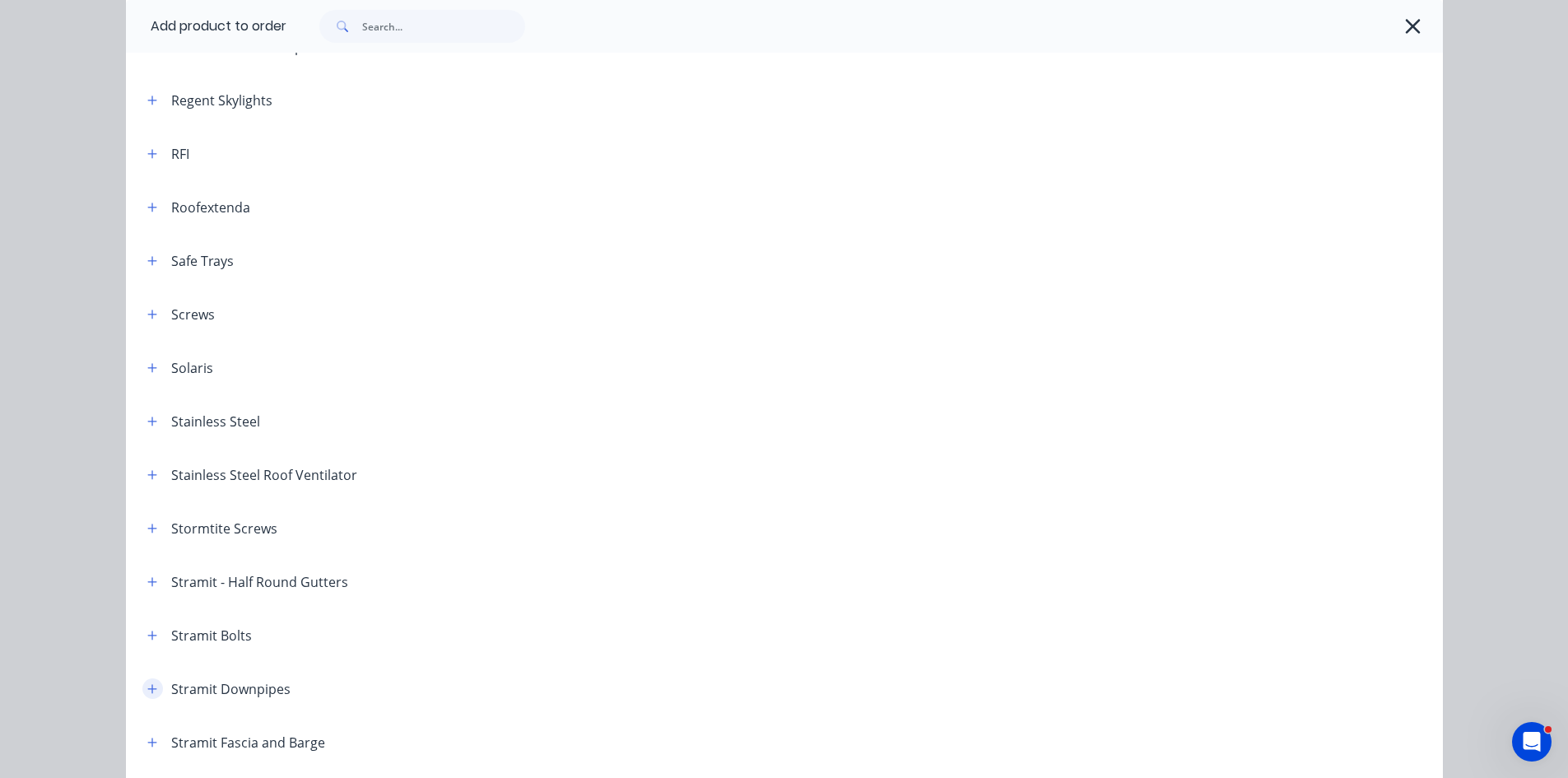
click at [149, 686] on icon "button" at bounding box center [152, 689] width 10 height 12
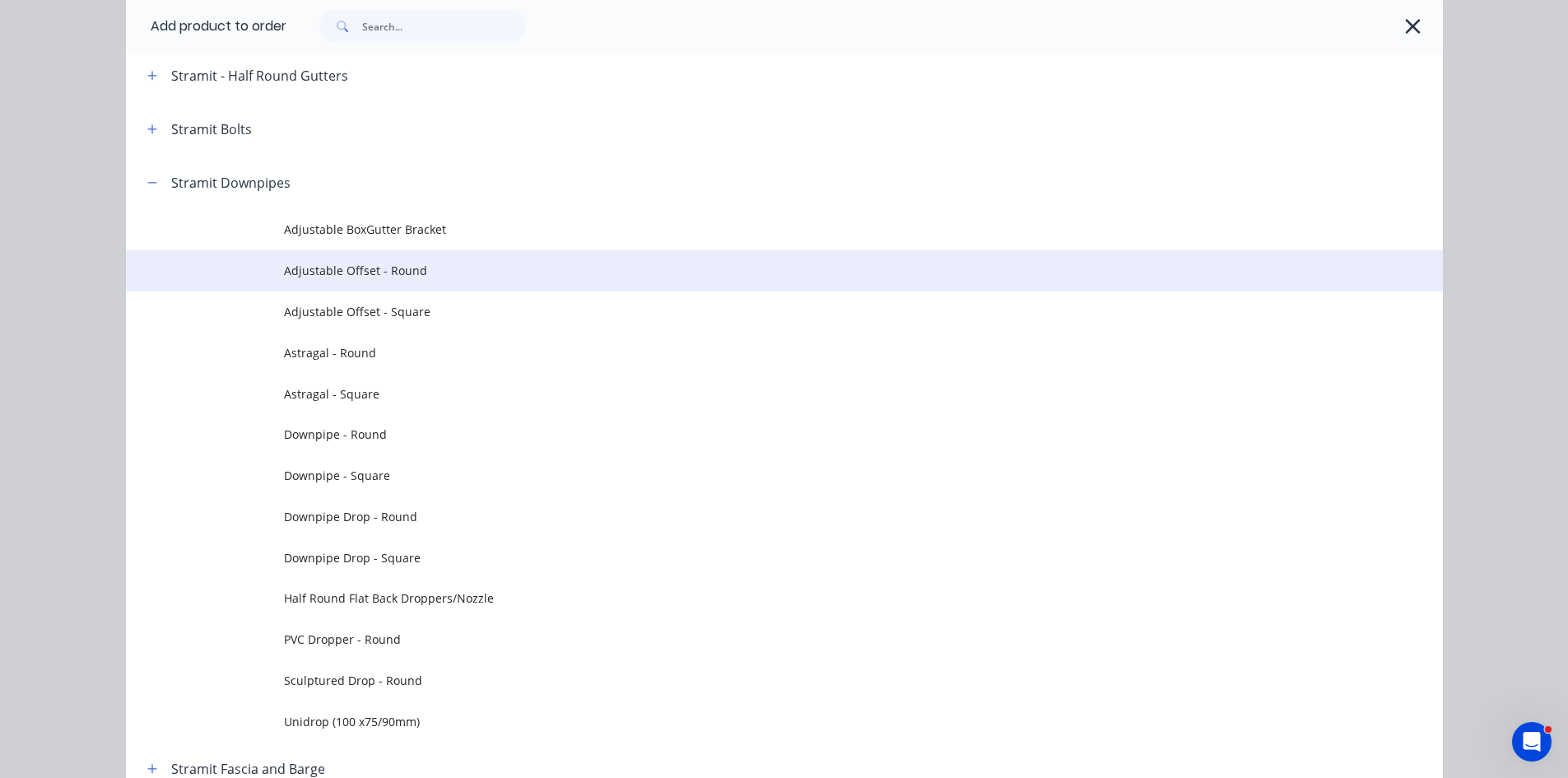
scroll to position [2799, 0]
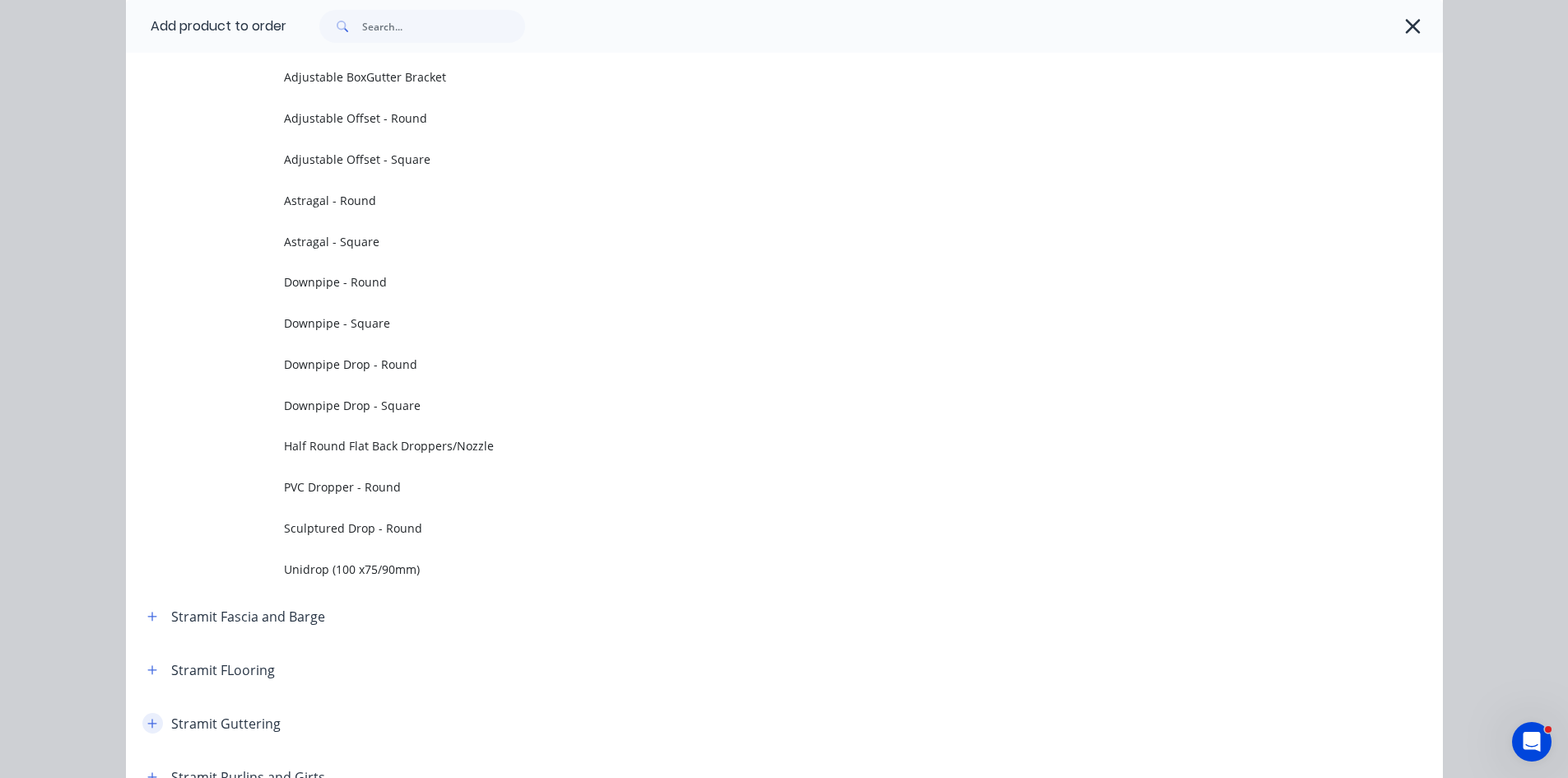
click at [150, 725] on icon "button" at bounding box center [152, 724] width 10 height 12
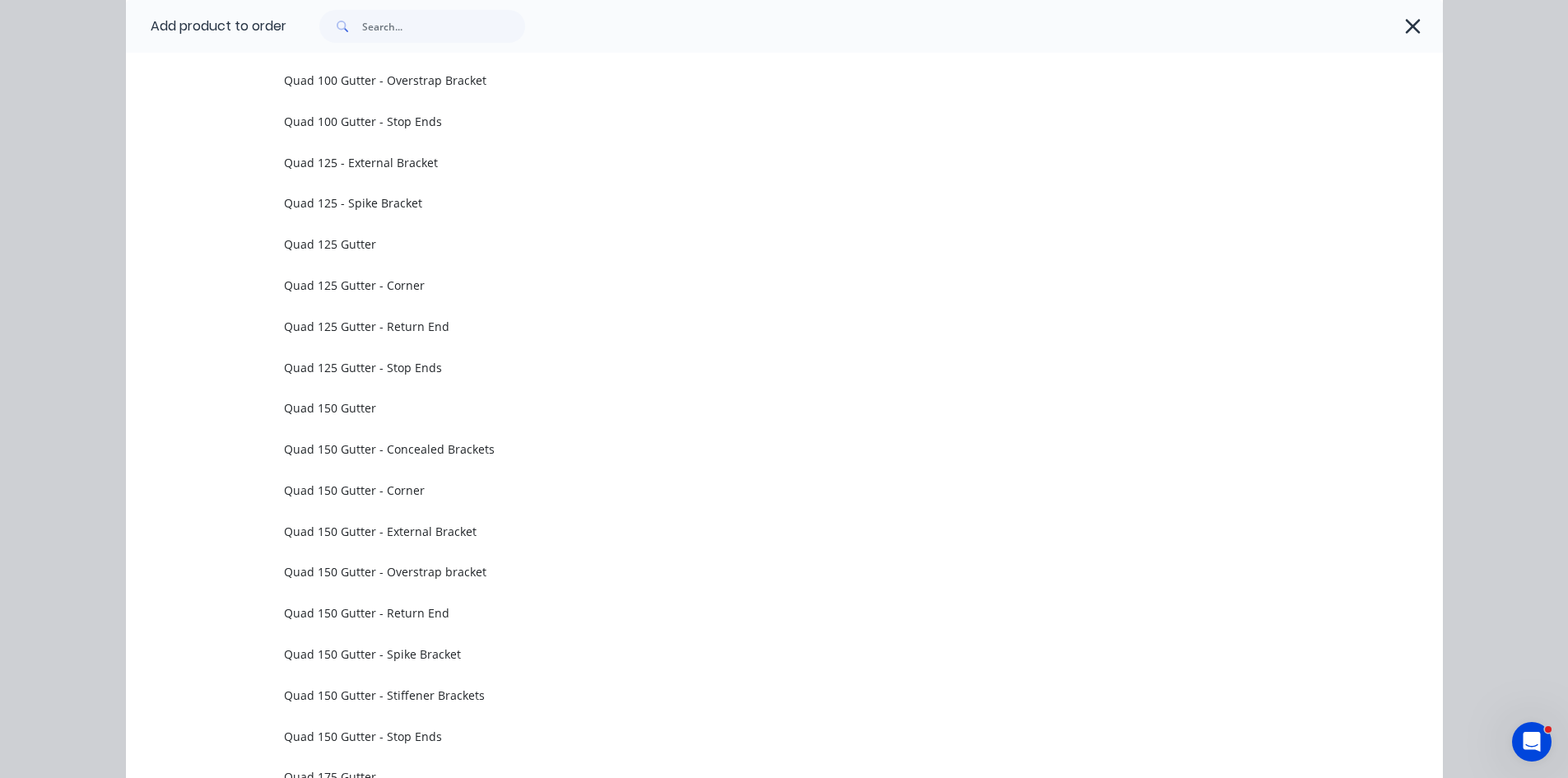
scroll to position [4528, 0]
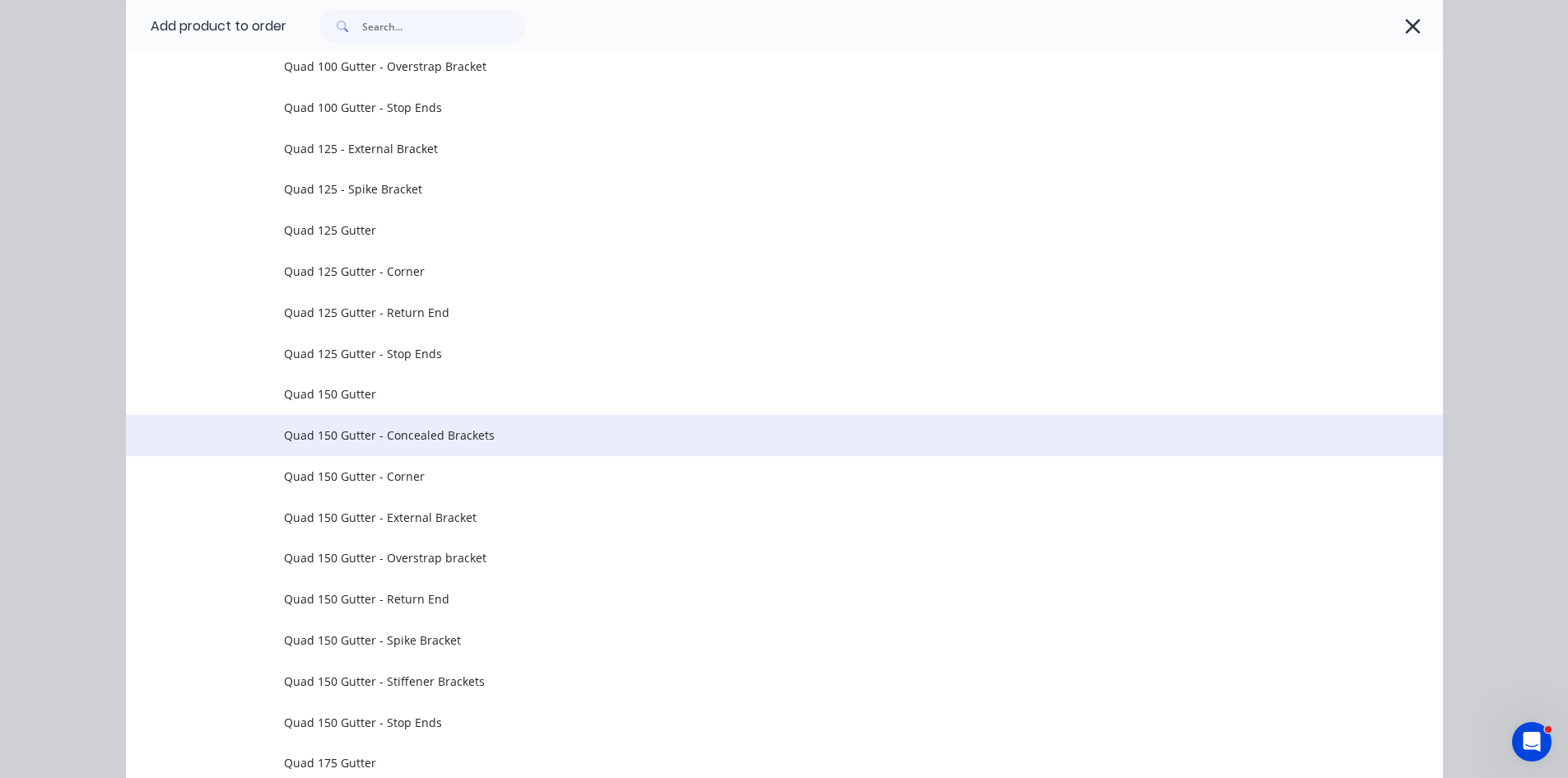
click at [407, 448] on td "Quad 150 Gutter - Concealed Brackets" at bounding box center [863, 435] width 1158 height 41
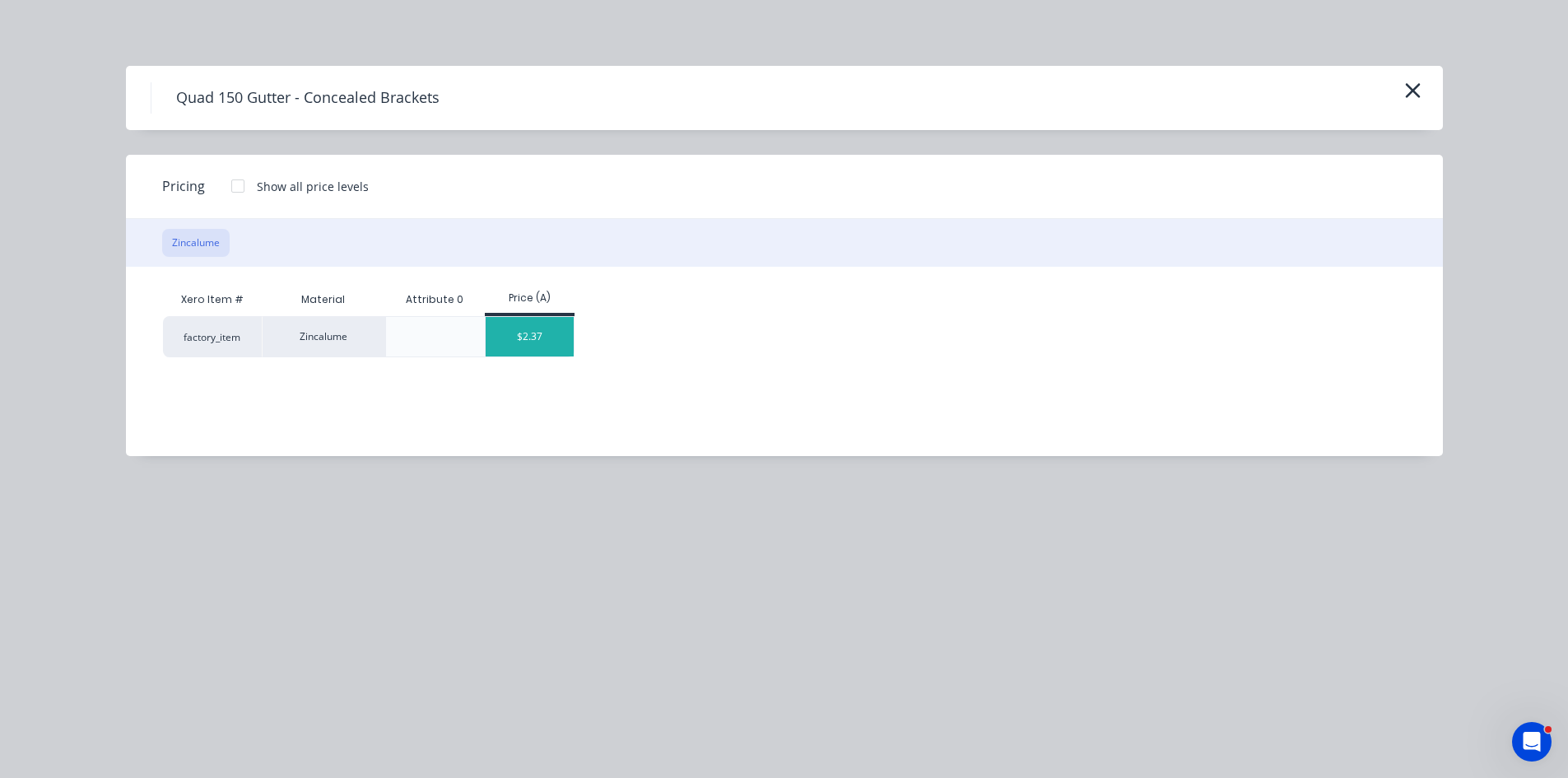
click at [527, 339] on div "$2.37" at bounding box center [529, 337] width 88 height 39
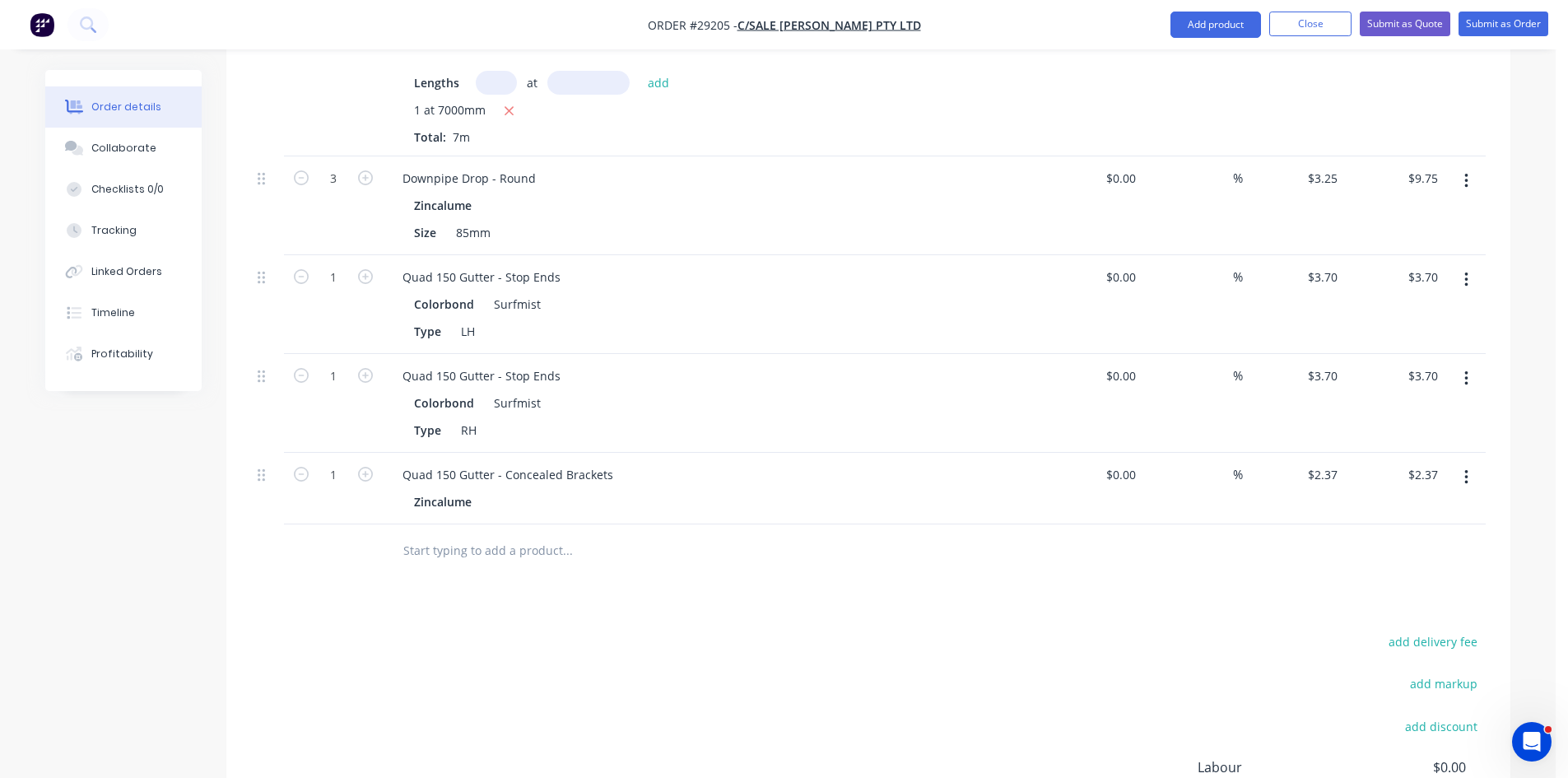
scroll to position [659, 0]
click at [361, 463] on icon "button" at bounding box center [365, 470] width 15 height 15
type input "2"
type input "$4.74"
click at [361, 463] on icon "button" at bounding box center [365, 470] width 15 height 15
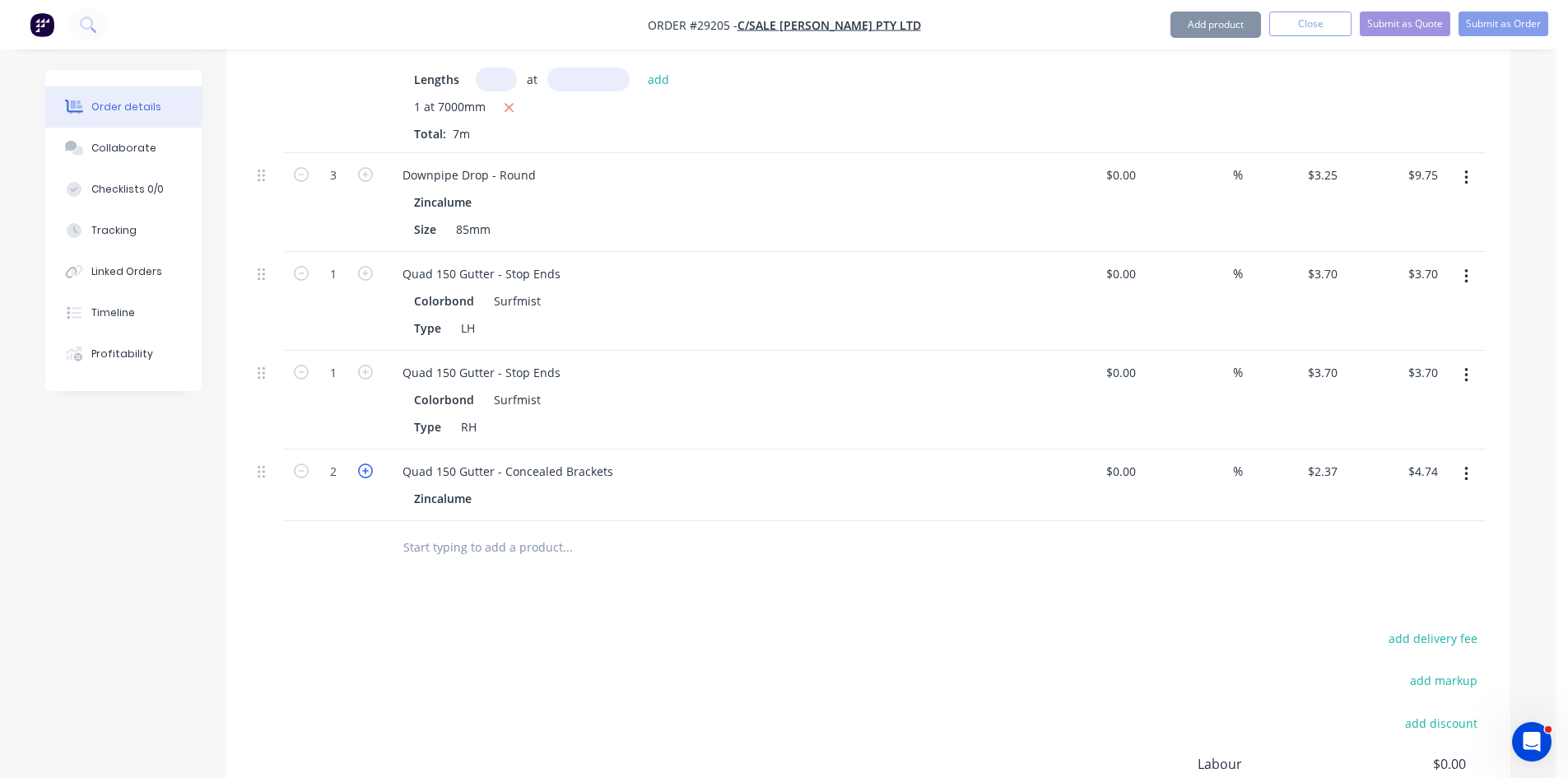
type input "3"
type input "$7.11"
click at [361, 463] on icon "button" at bounding box center [365, 470] width 15 height 15
type input "4"
type input "$9.48"
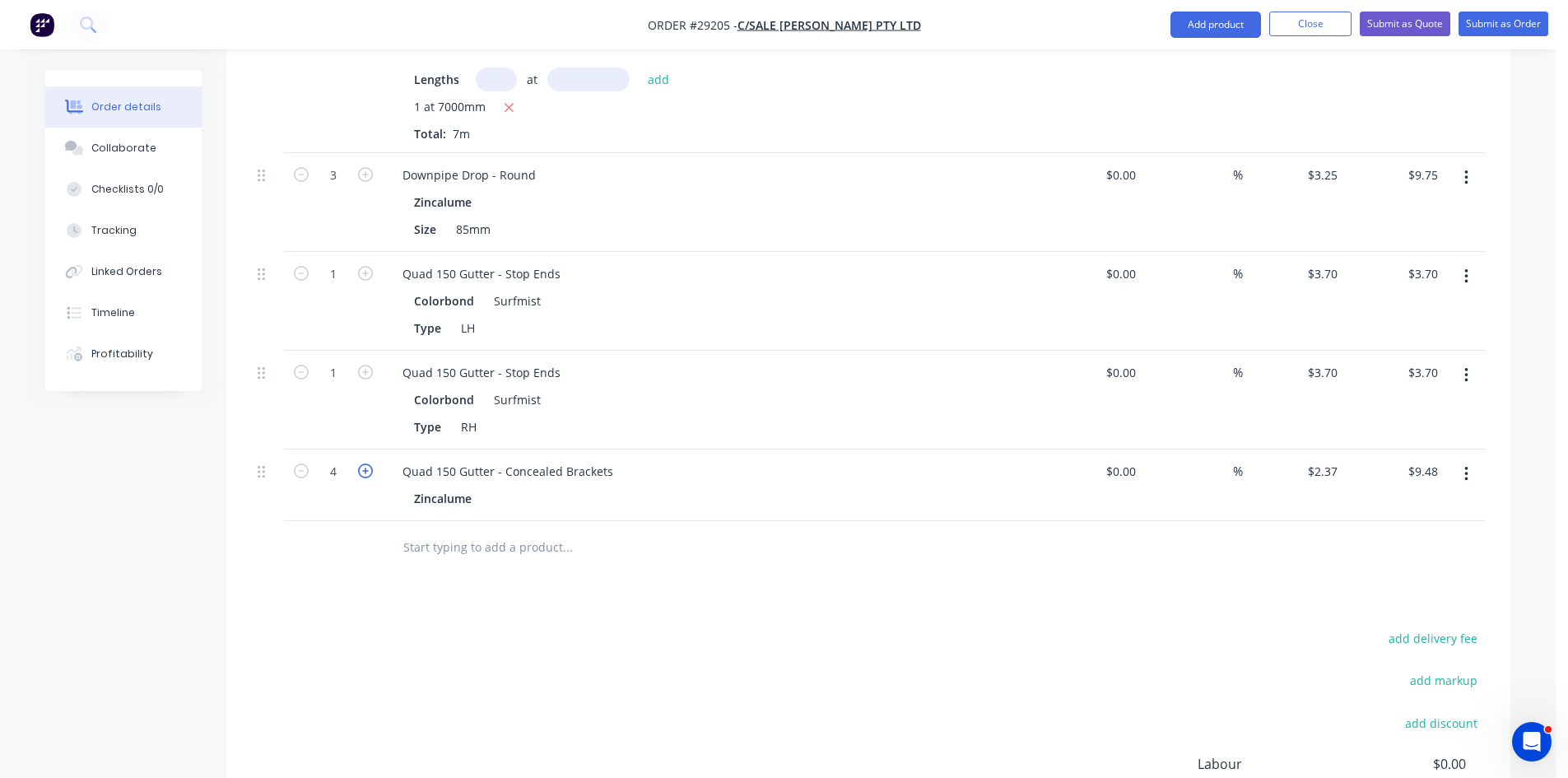
click at [361, 463] on icon "button" at bounding box center [365, 470] width 15 height 15
type input "5"
type input "$11.85"
click at [361, 463] on icon "button" at bounding box center [365, 470] width 15 height 15
type input "6"
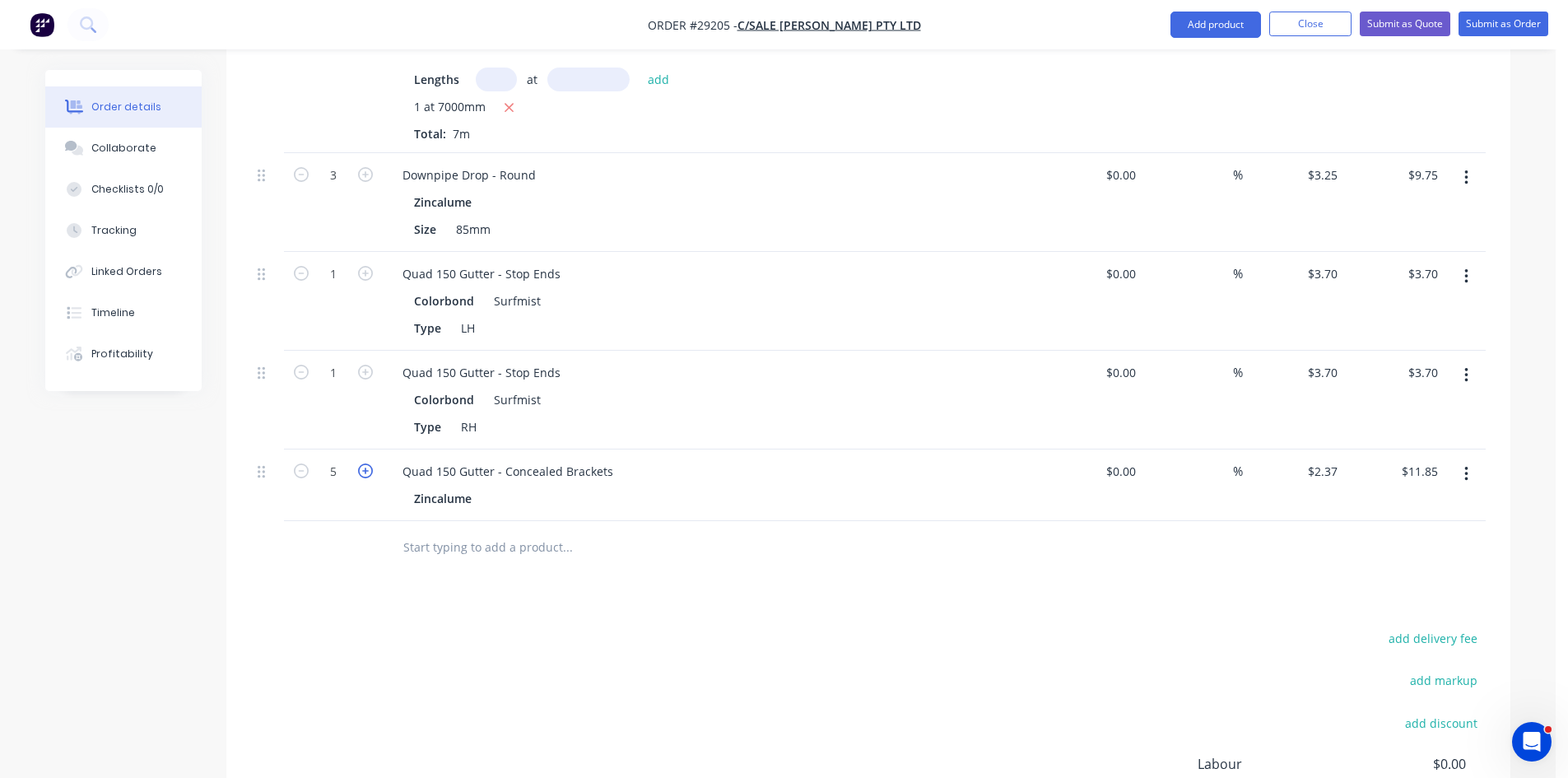
type input "$14.22"
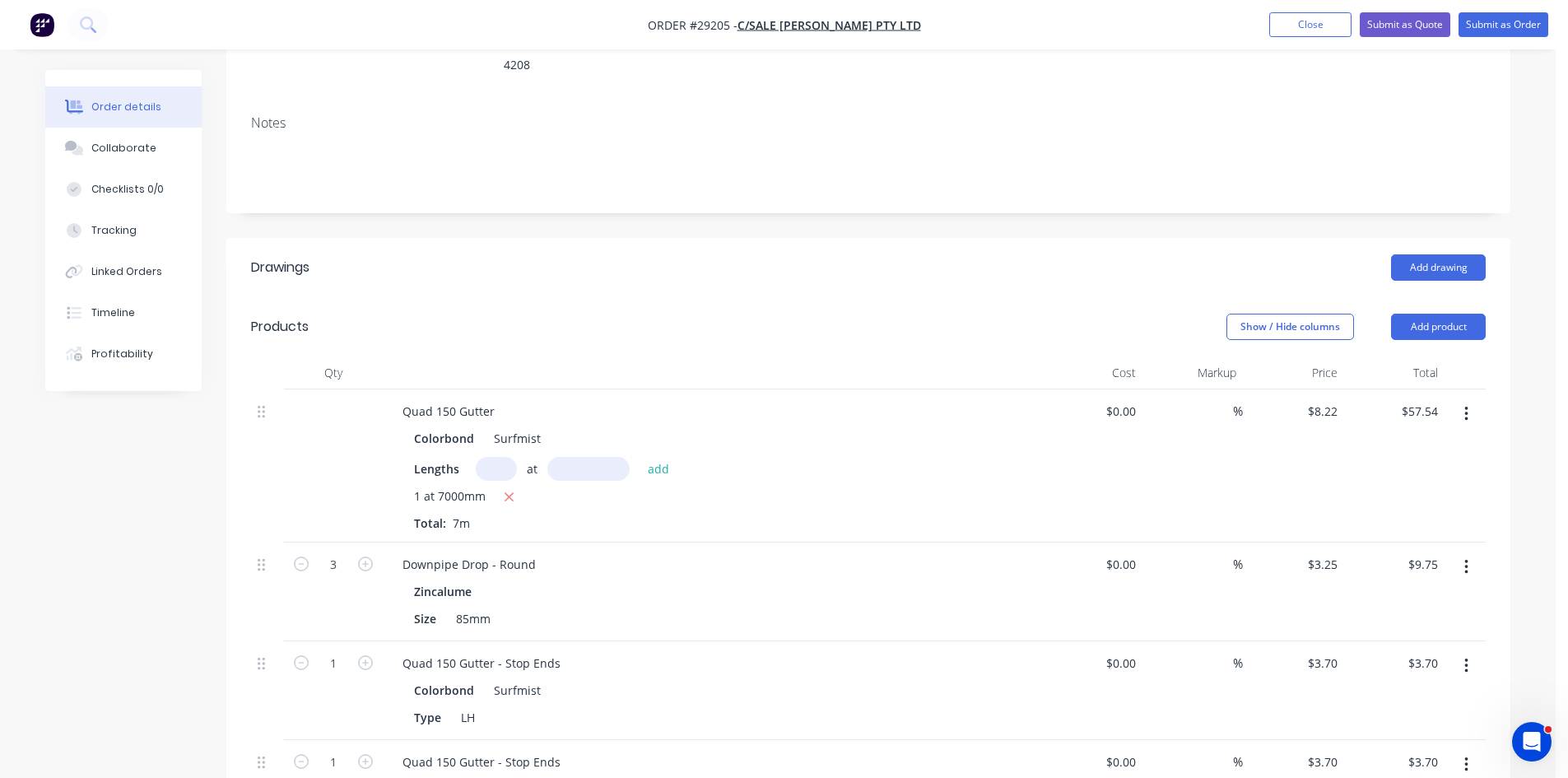
scroll to position [247, 0]
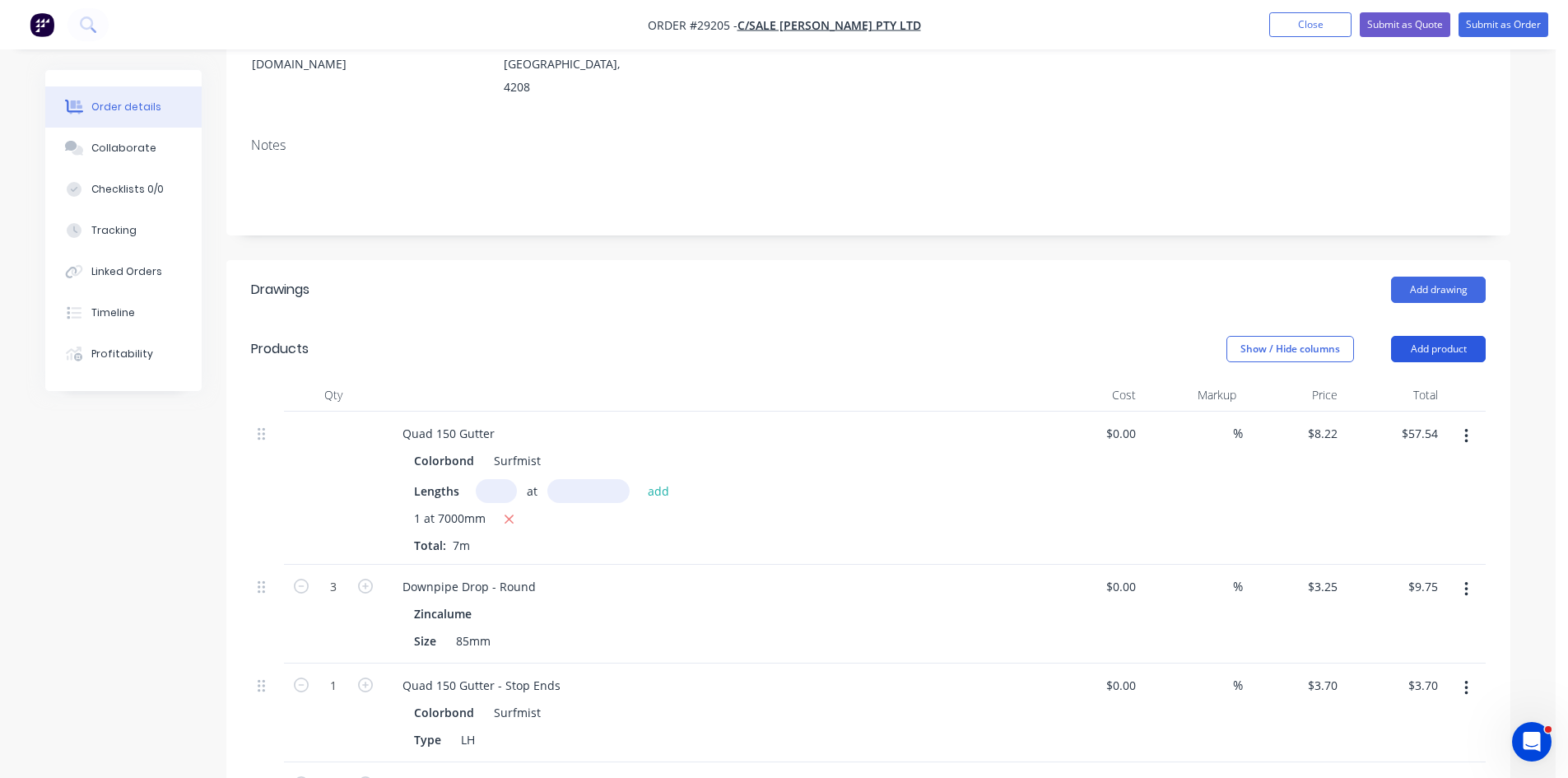
click at [1437, 336] on button "Add product" at bounding box center [1438, 349] width 95 height 27
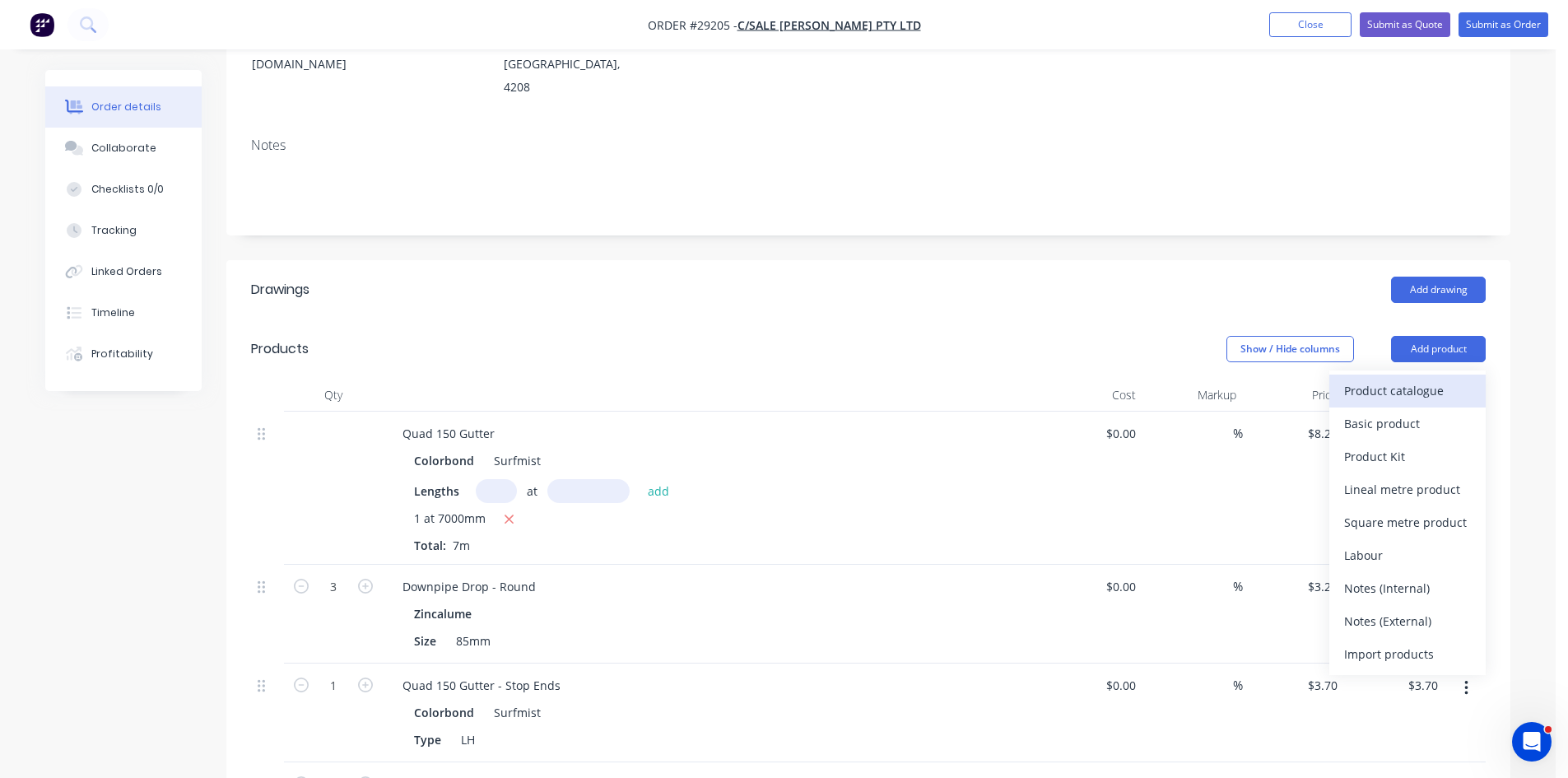
click at [1419, 379] on div "Product catalogue" at bounding box center [1407, 391] width 126 height 24
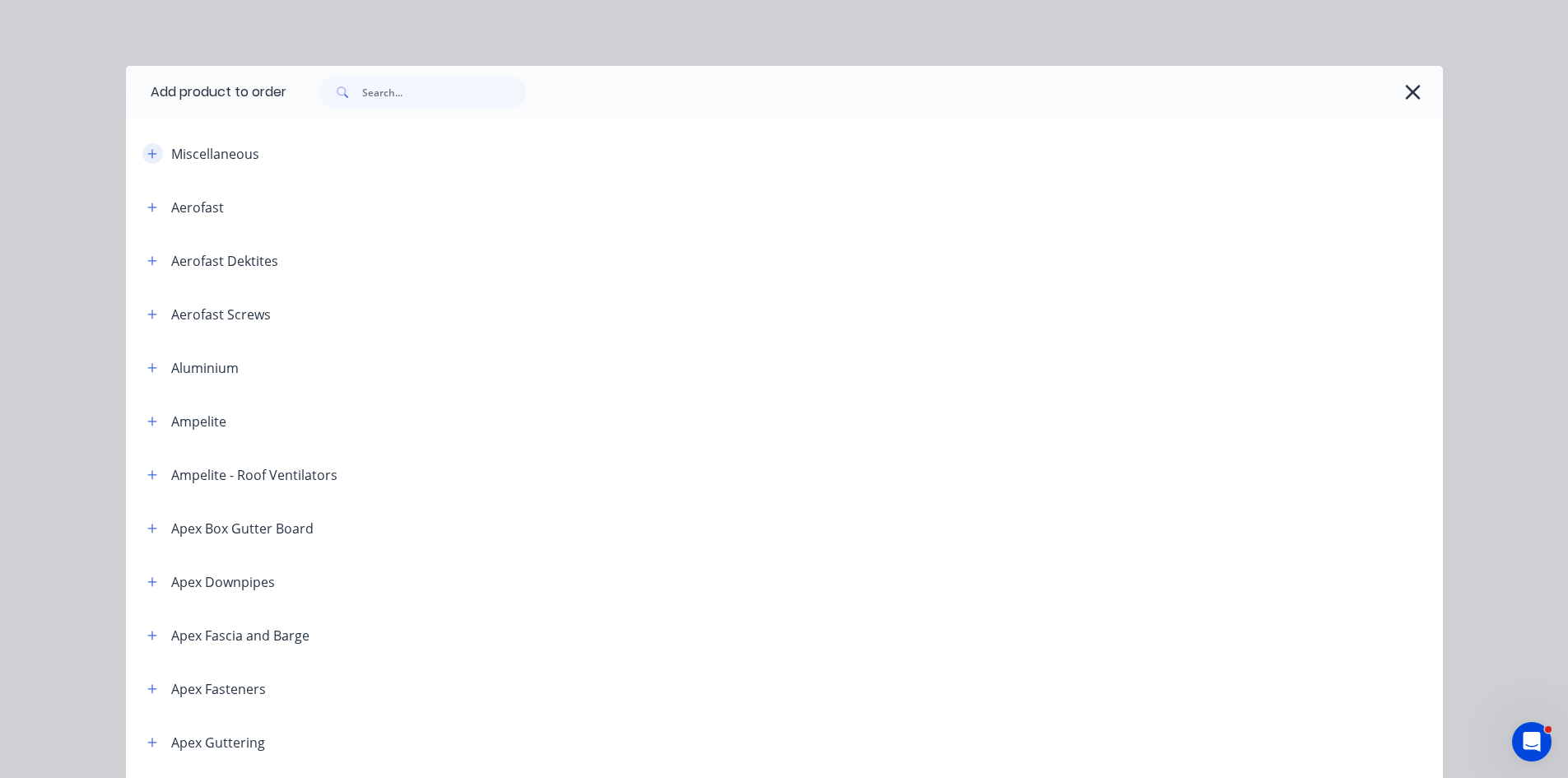
click at [147, 154] on icon "button" at bounding box center [151, 153] width 9 height 9
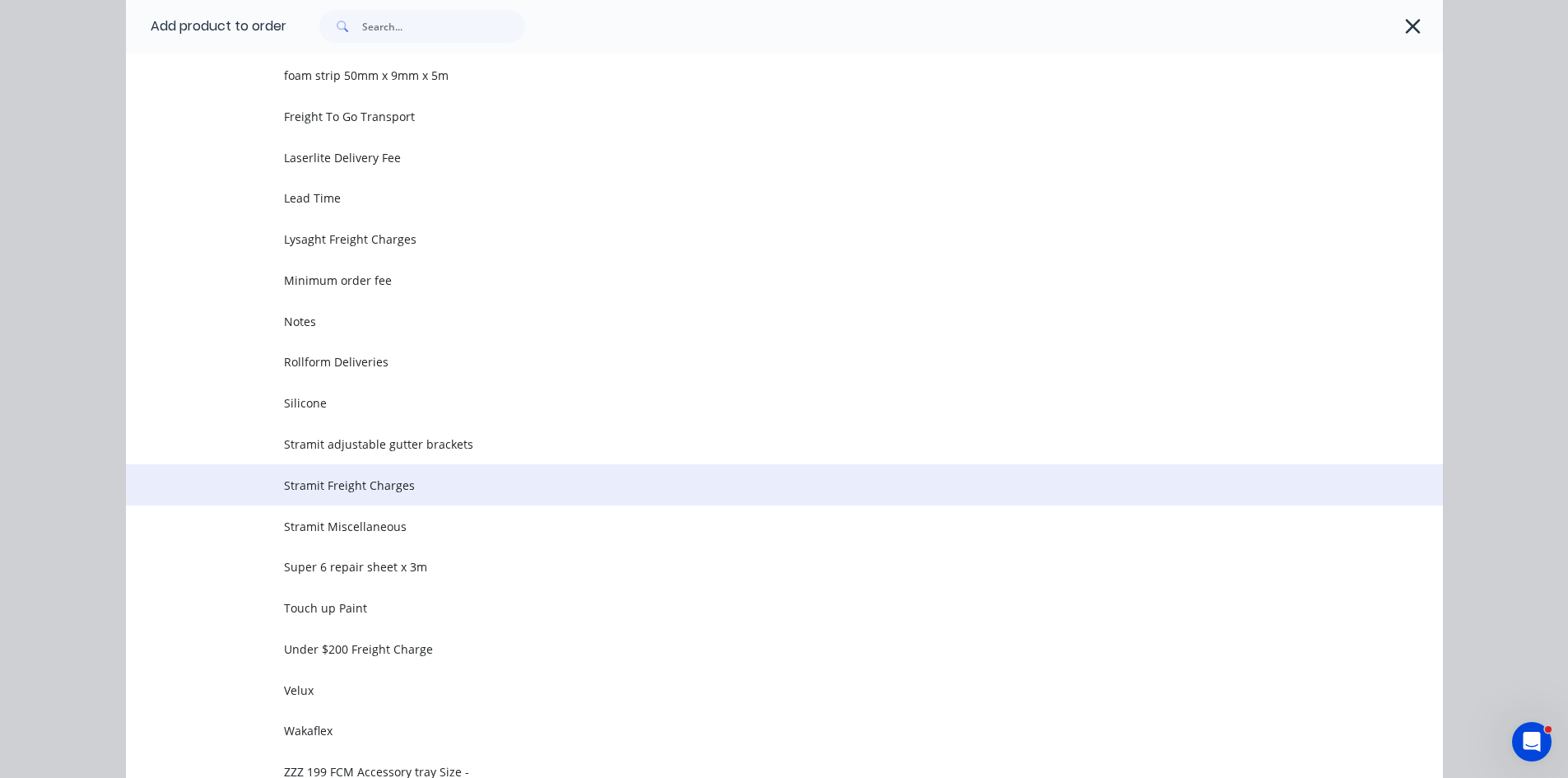
scroll to position [659, 0]
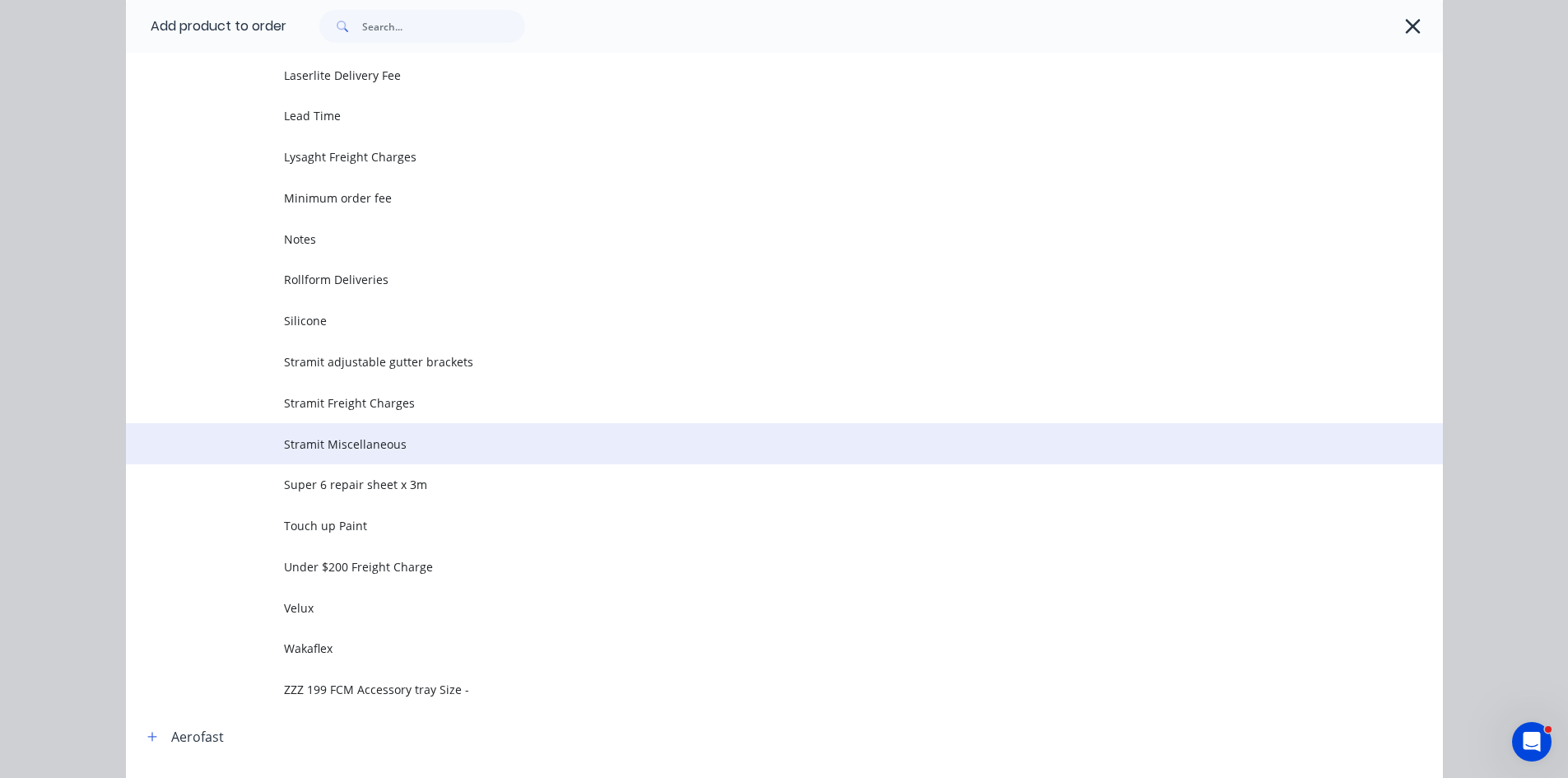
click at [336, 443] on span "Stramit Miscellaneous" at bounding box center [747, 444] width 927 height 18
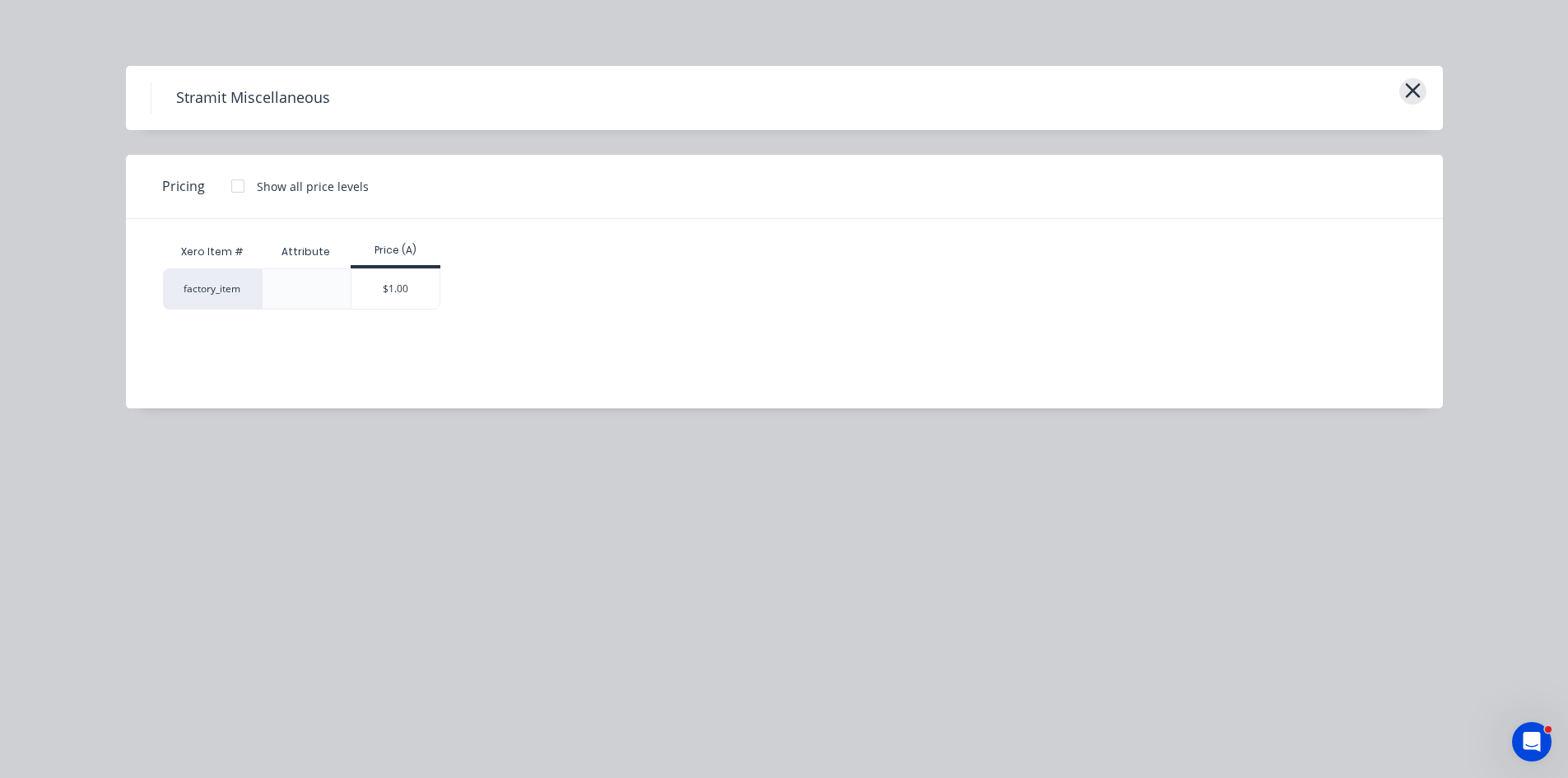
click at [1420, 84] on icon "button" at bounding box center [1413, 90] width 18 height 23
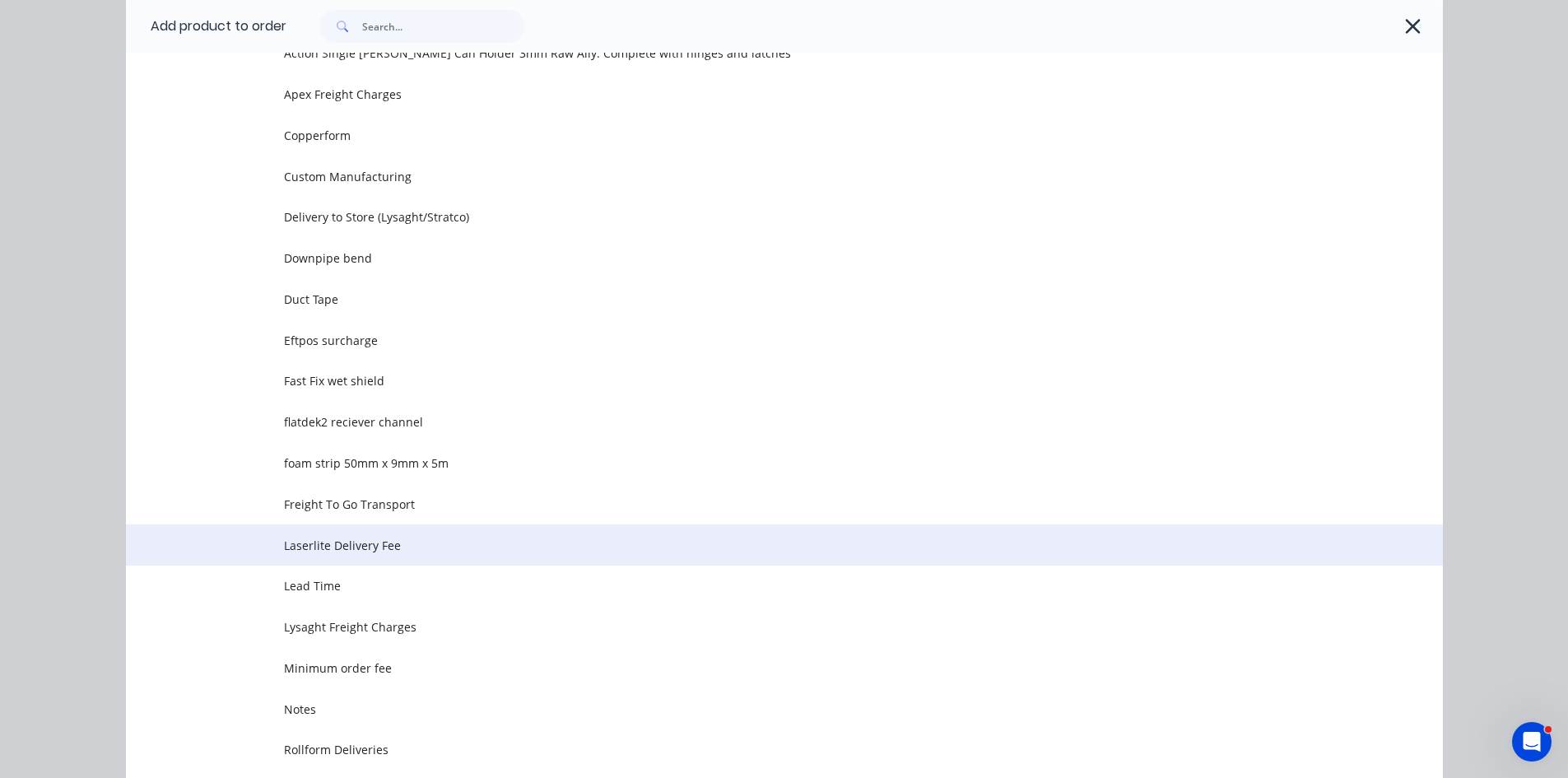
scroll to position [374, 0]
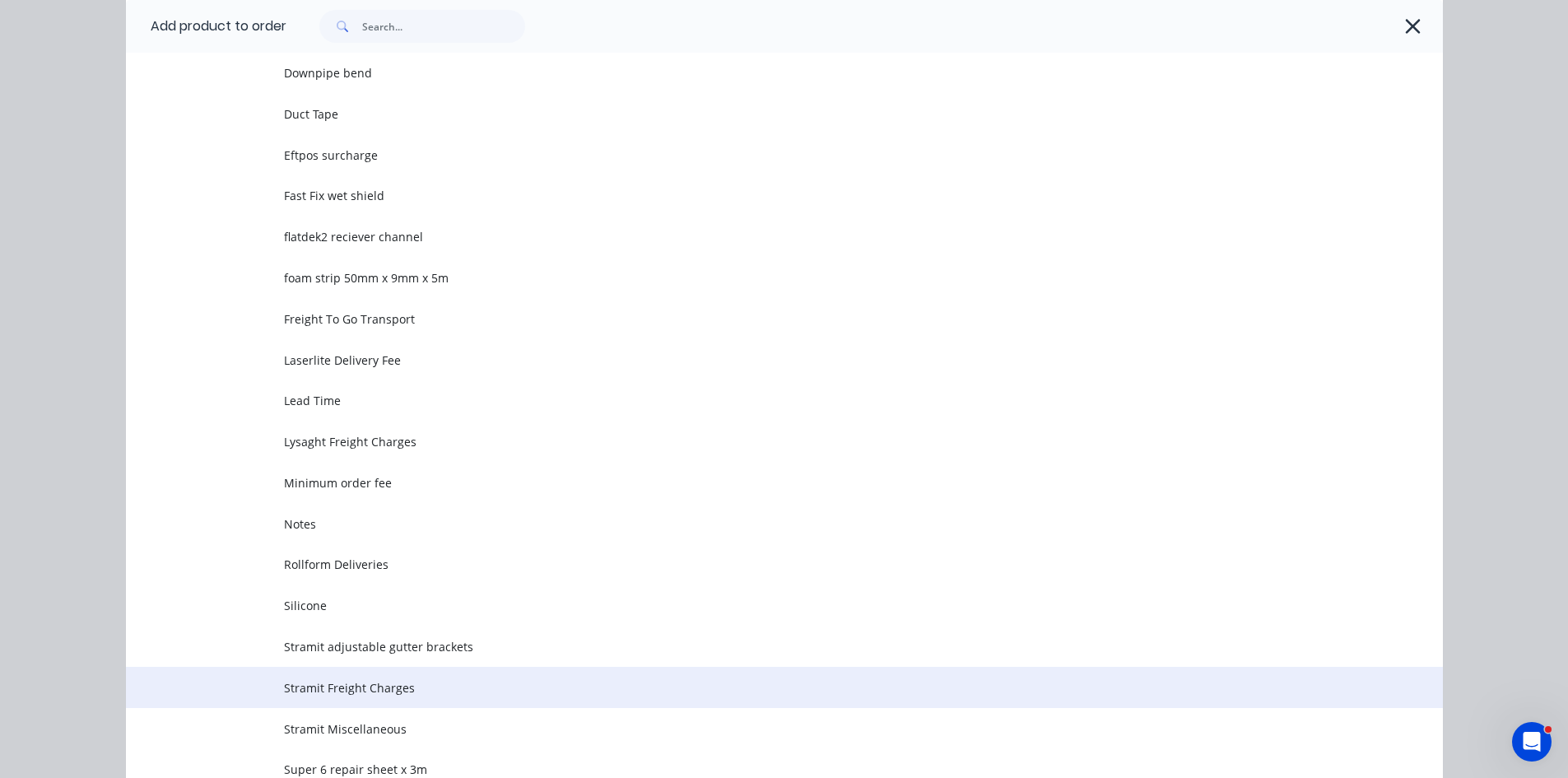
click at [335, 688] on span "Stramit Freight Charges" at bounding box center [747, 688] width 927 height 18
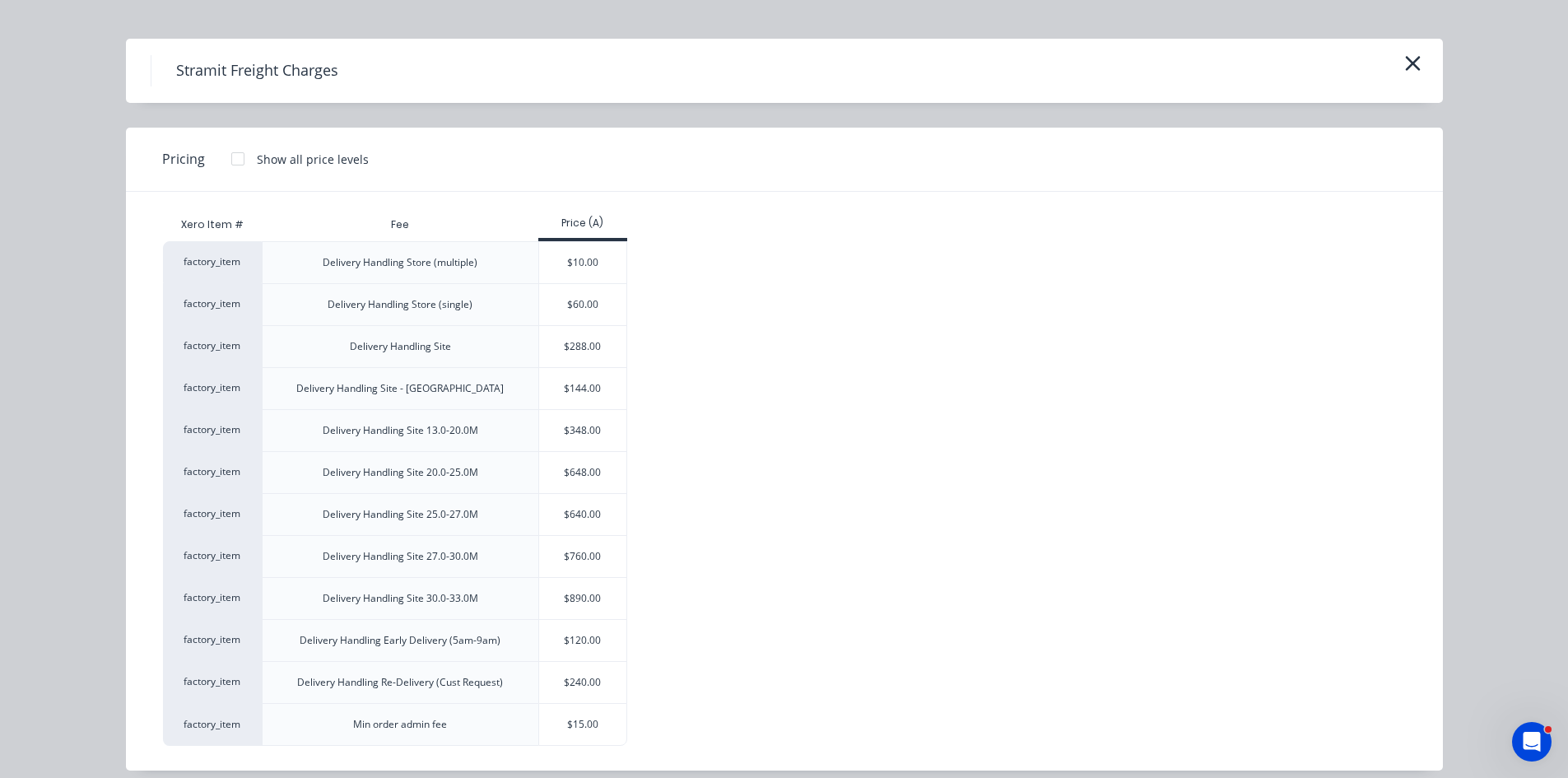
scroll to position [42, 0]
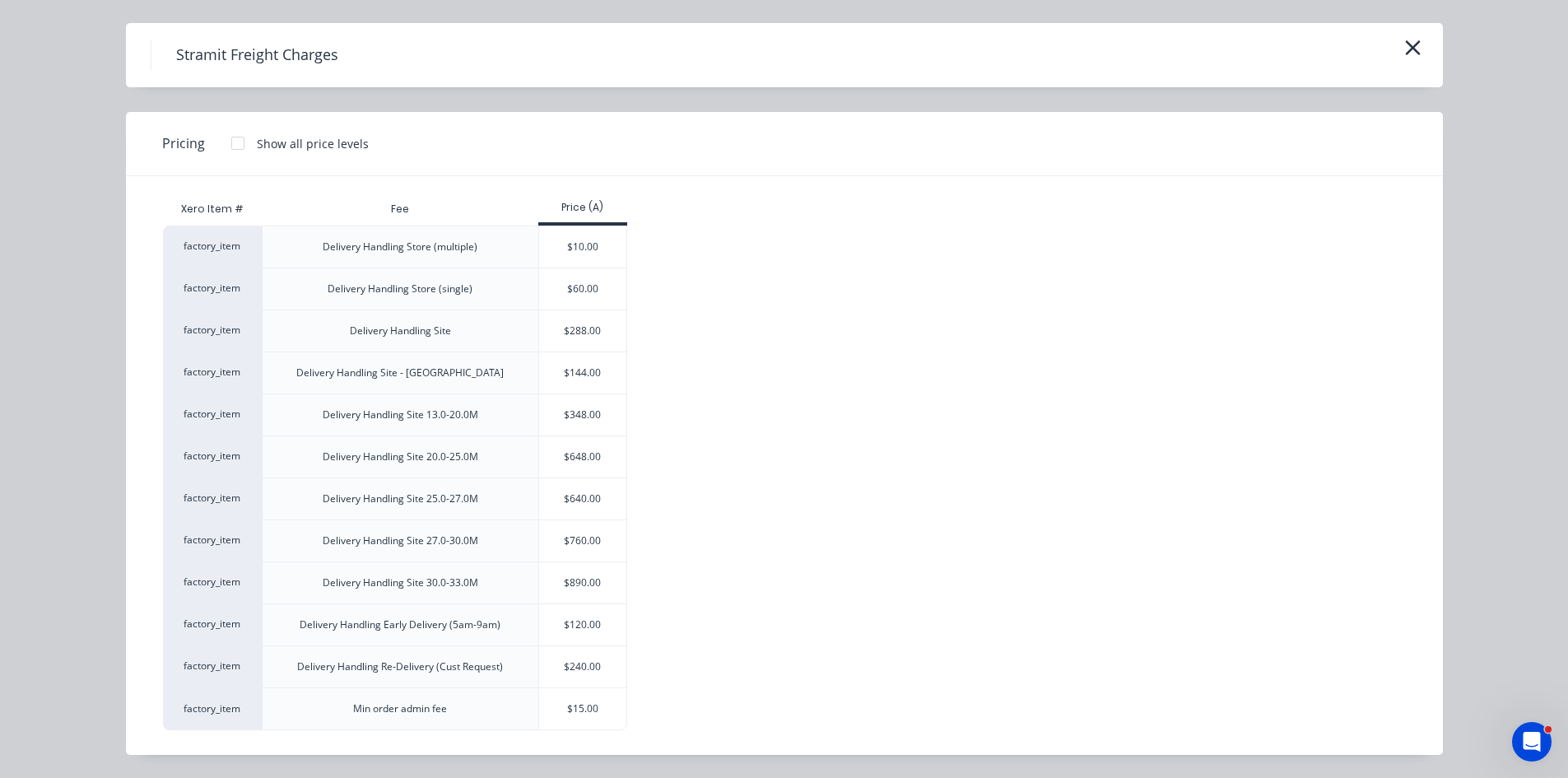
drag, startPoint x: 585, startPoint y: 697, endPoint x: 594, endPoint y: 694, distance: 9.5
click at [585, 695] on div "$15.00" at bounding box center [582, 709] width 88 height 41
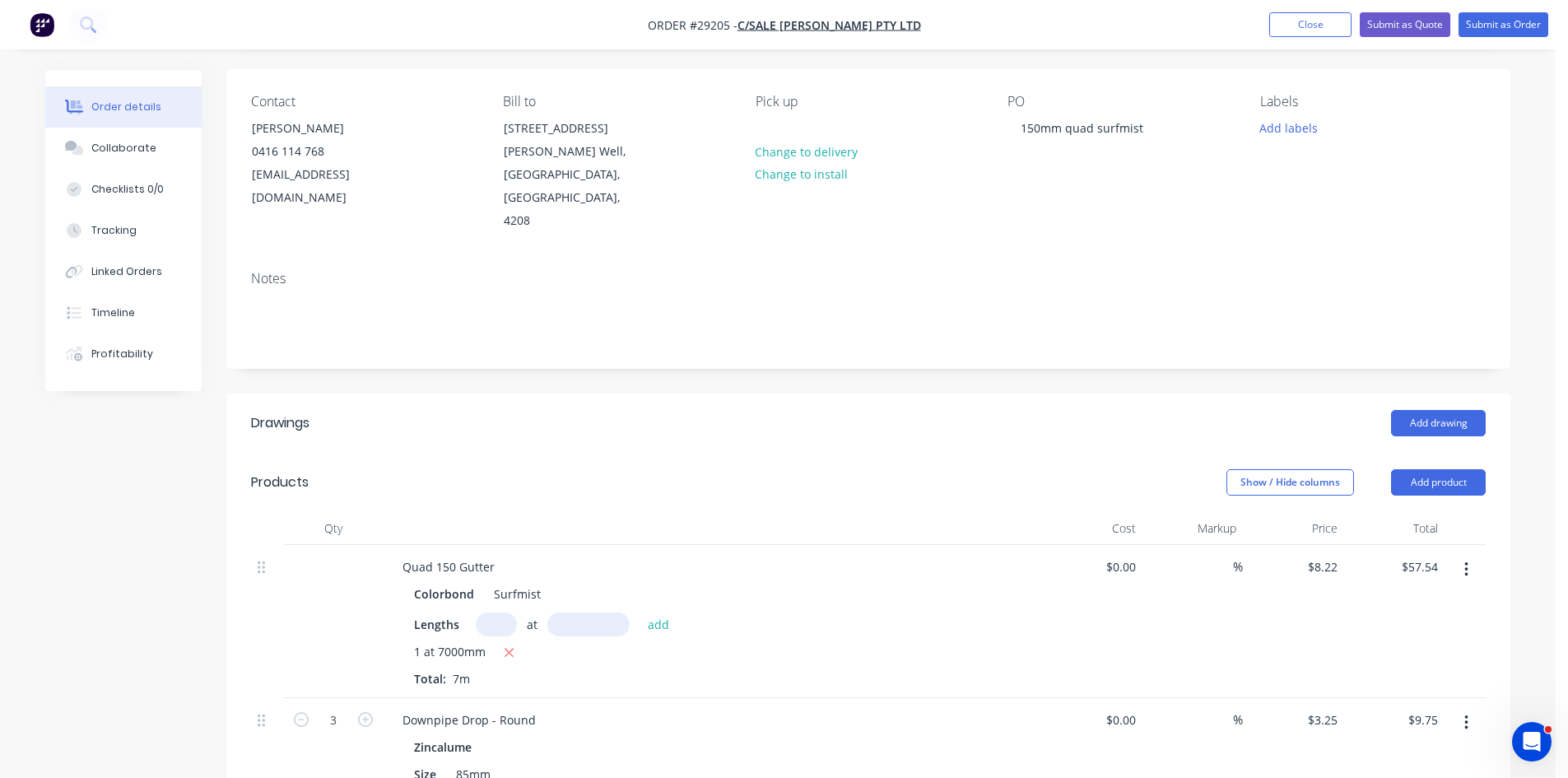
scroll to position [0, 0]
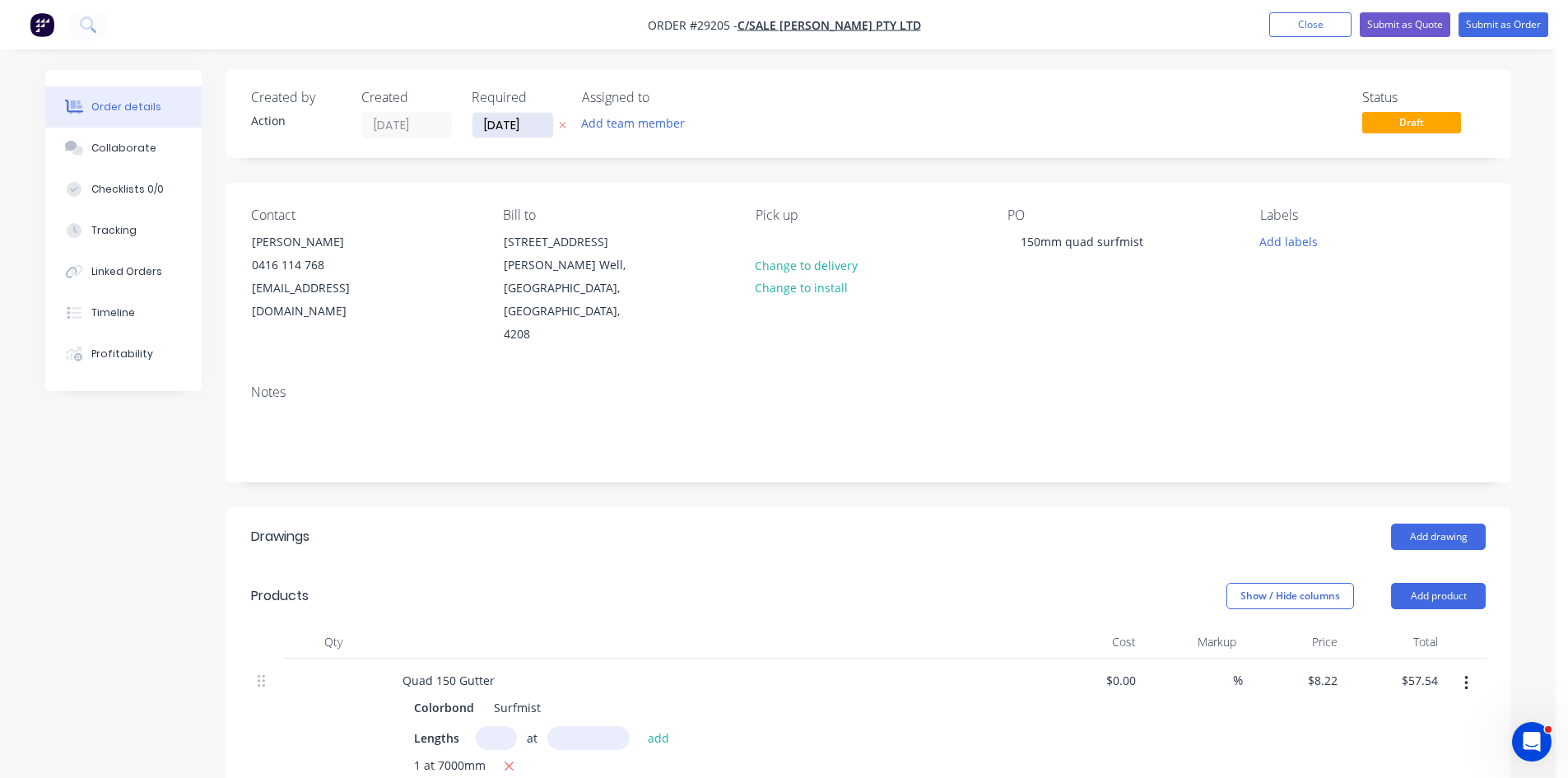
click at [514, 123] on input "[DATE]" at bounding box center [513, 124] width 81 height 25
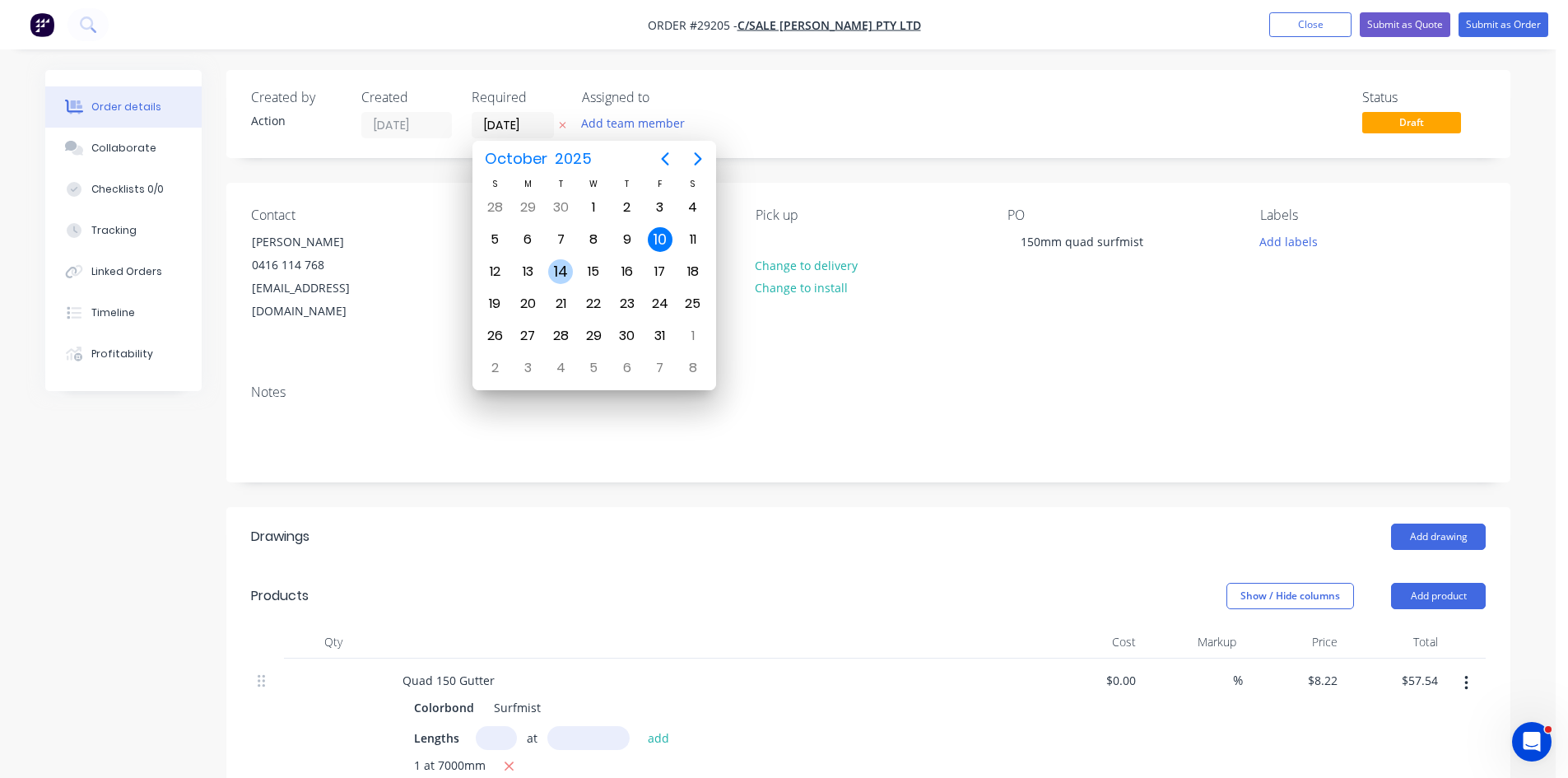
click at [565, 271] on div "14" at bounding box center [560, 272] width 25 height 25
type input "[DATE]"
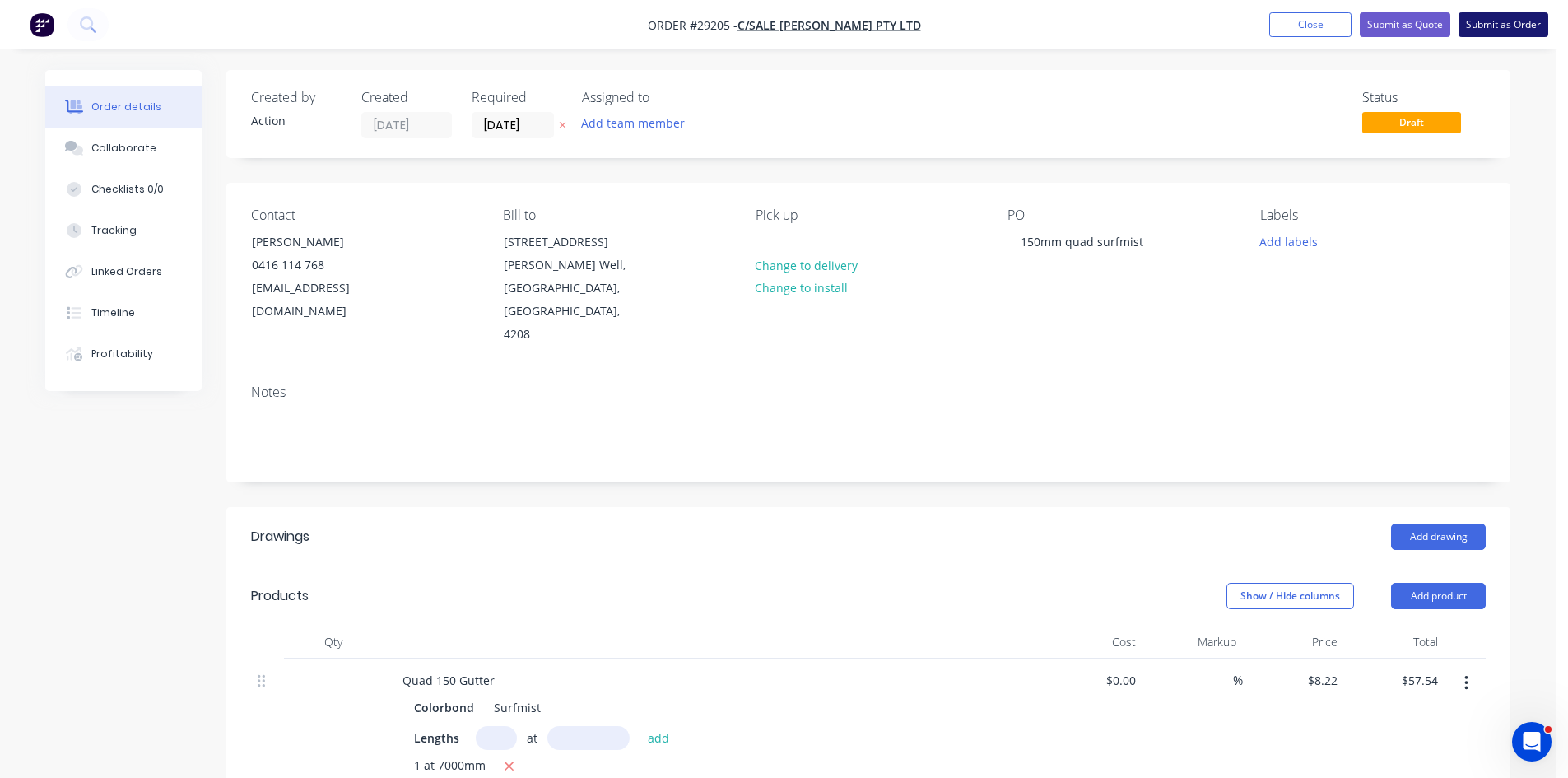
click at [1517, 16] on button "Submit as Order" at bounding box center [1503, 25] width 90 height 25
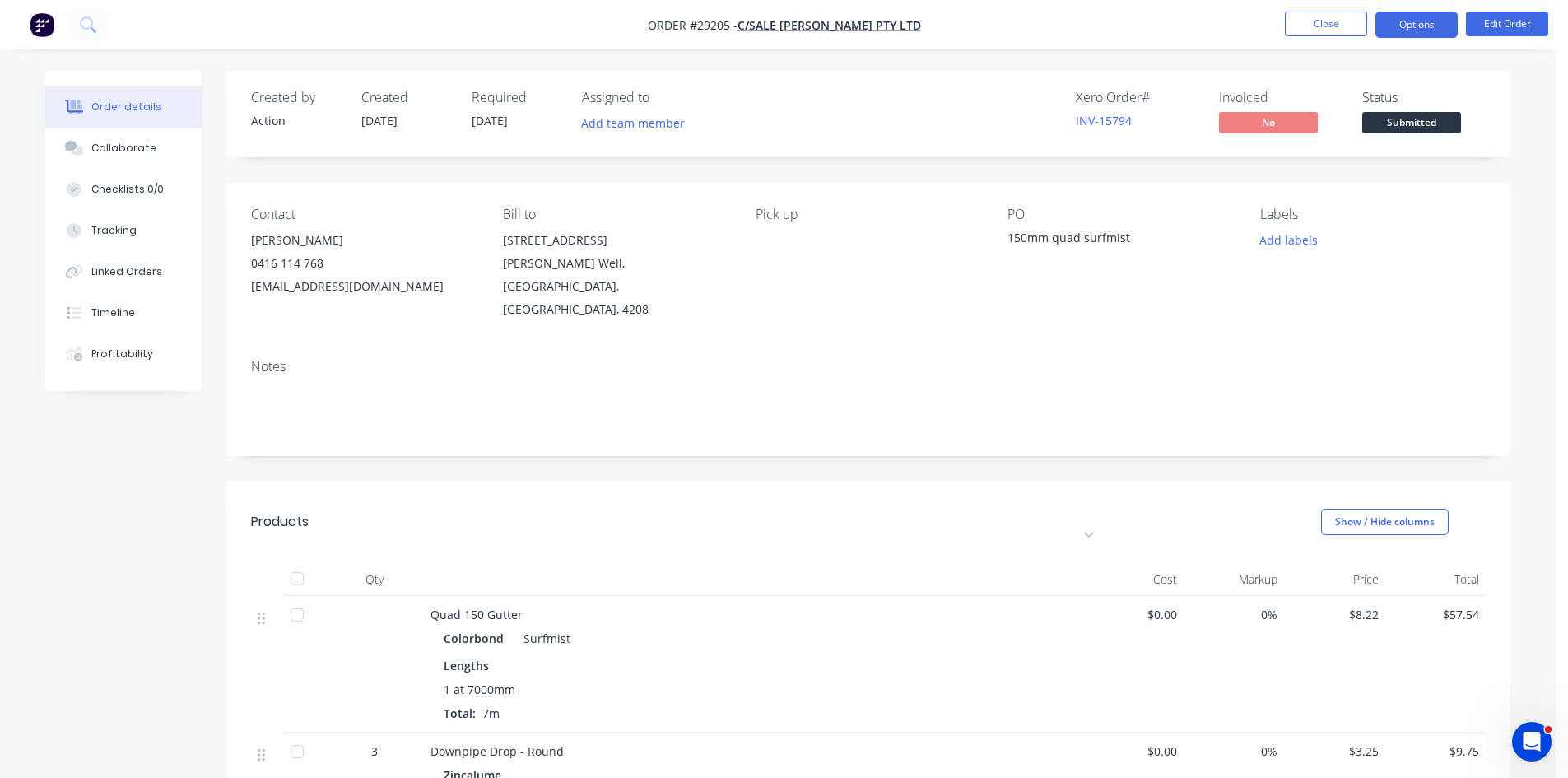
click at [1418, 29] on button "Options" at bounding box center [1415, 25] width 82 height 27
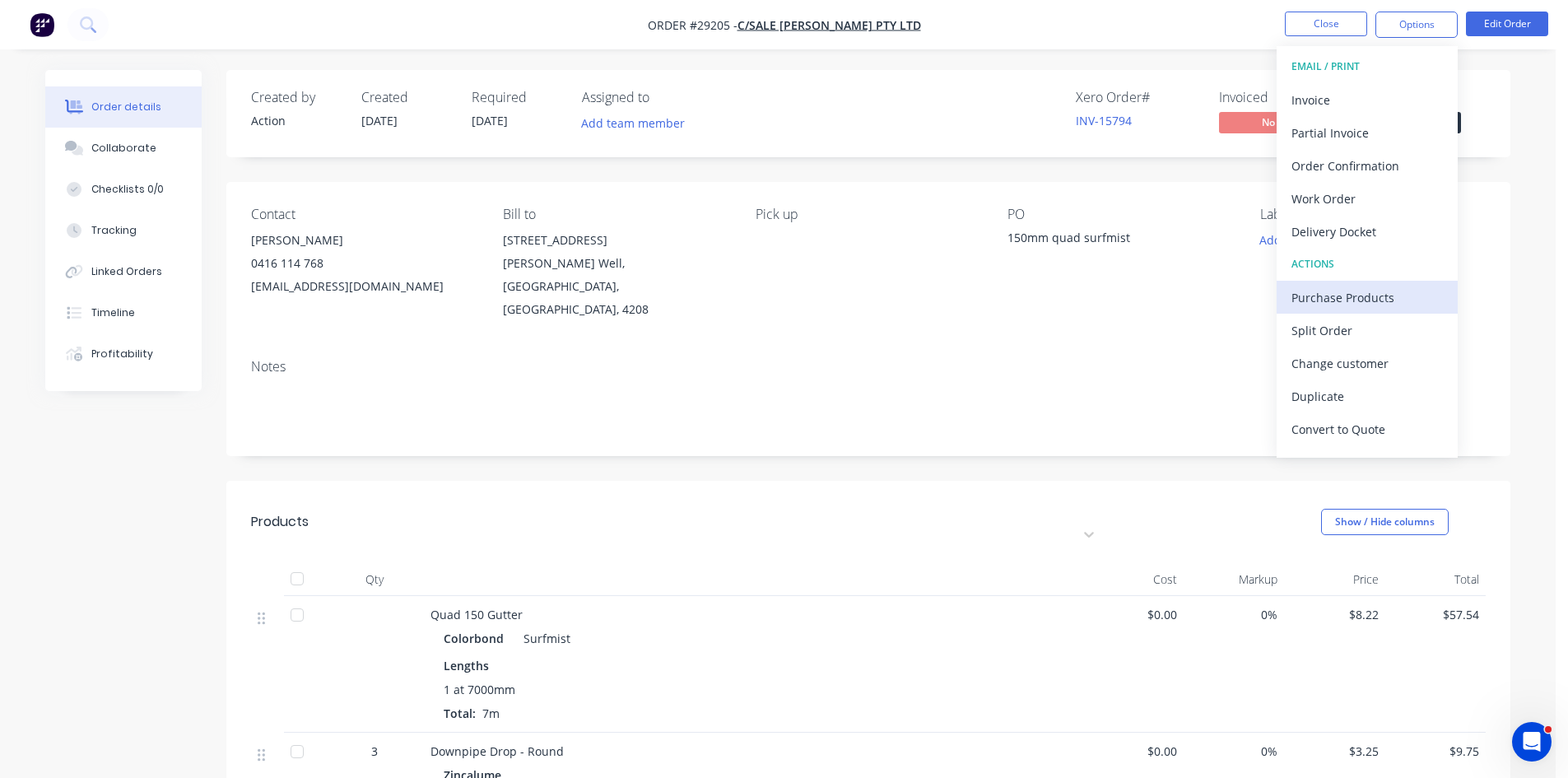
click at [1342, 295] on div "Purchase Products" at bounding box center [1366, 297] width 151 height 24
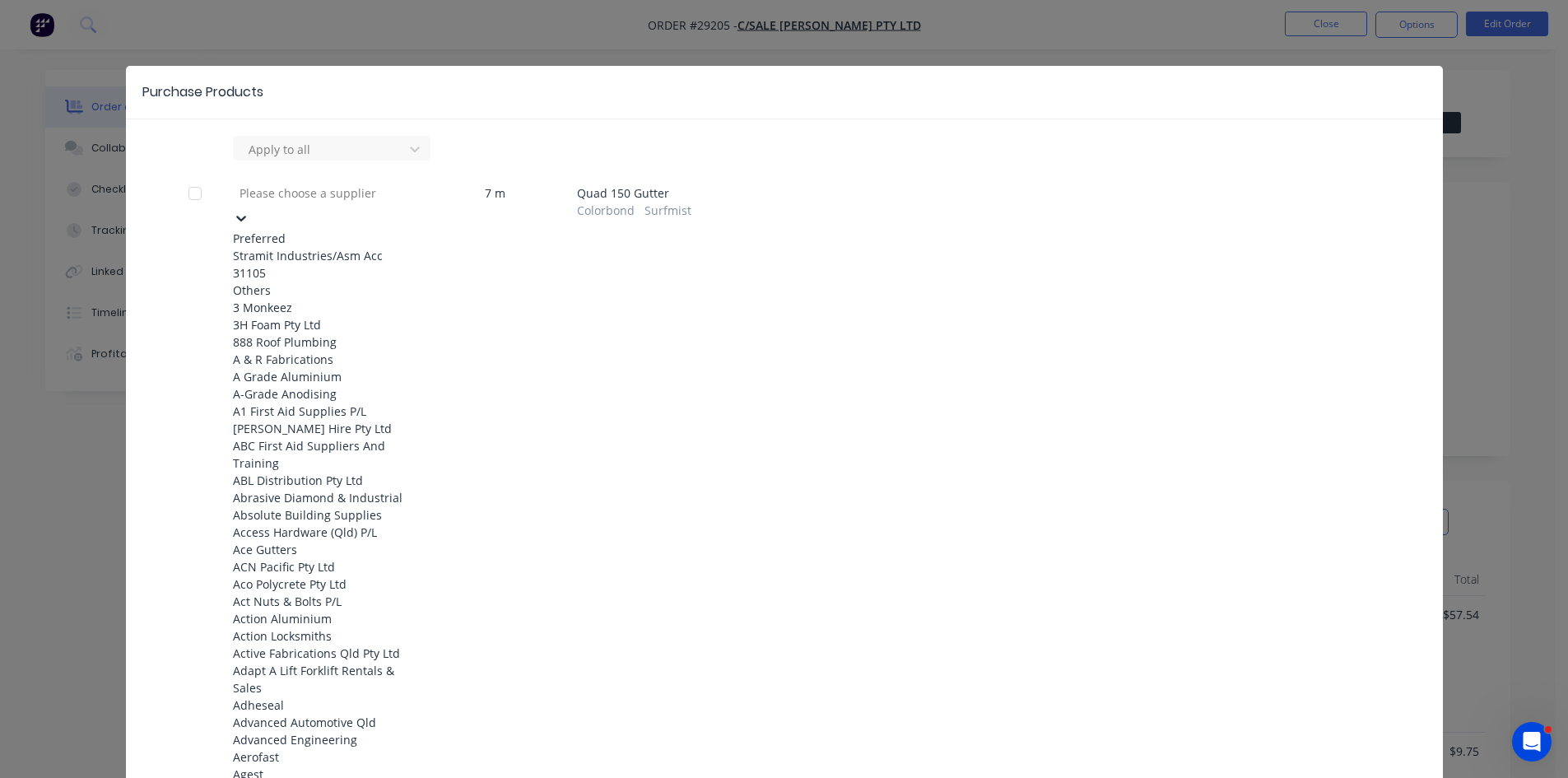
click at [311, 203] on div at bounding box center [356, 193] width 237 height 21
click at [297, 259] on div "Stramit Industries/Asm Acc 31105" at bounding box center [323, 264] width 181 height 35
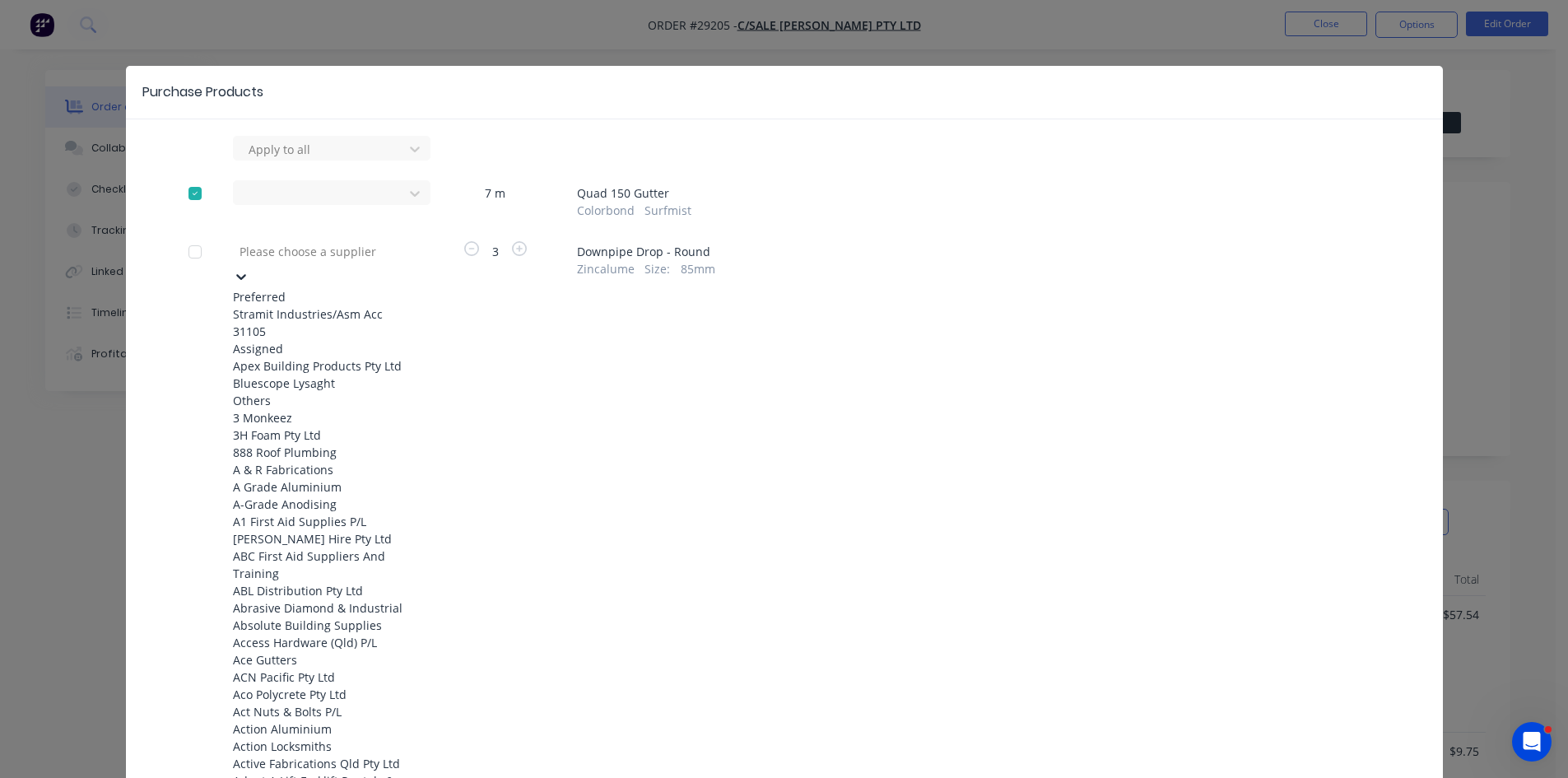
click at [279, 252] on div at bounding box center [356, 251] width 237 height 21
click at [289, 309] on div "Stramit Industries/Asm Acc 31105" at bounding box center [323, 322] width 181 height 35
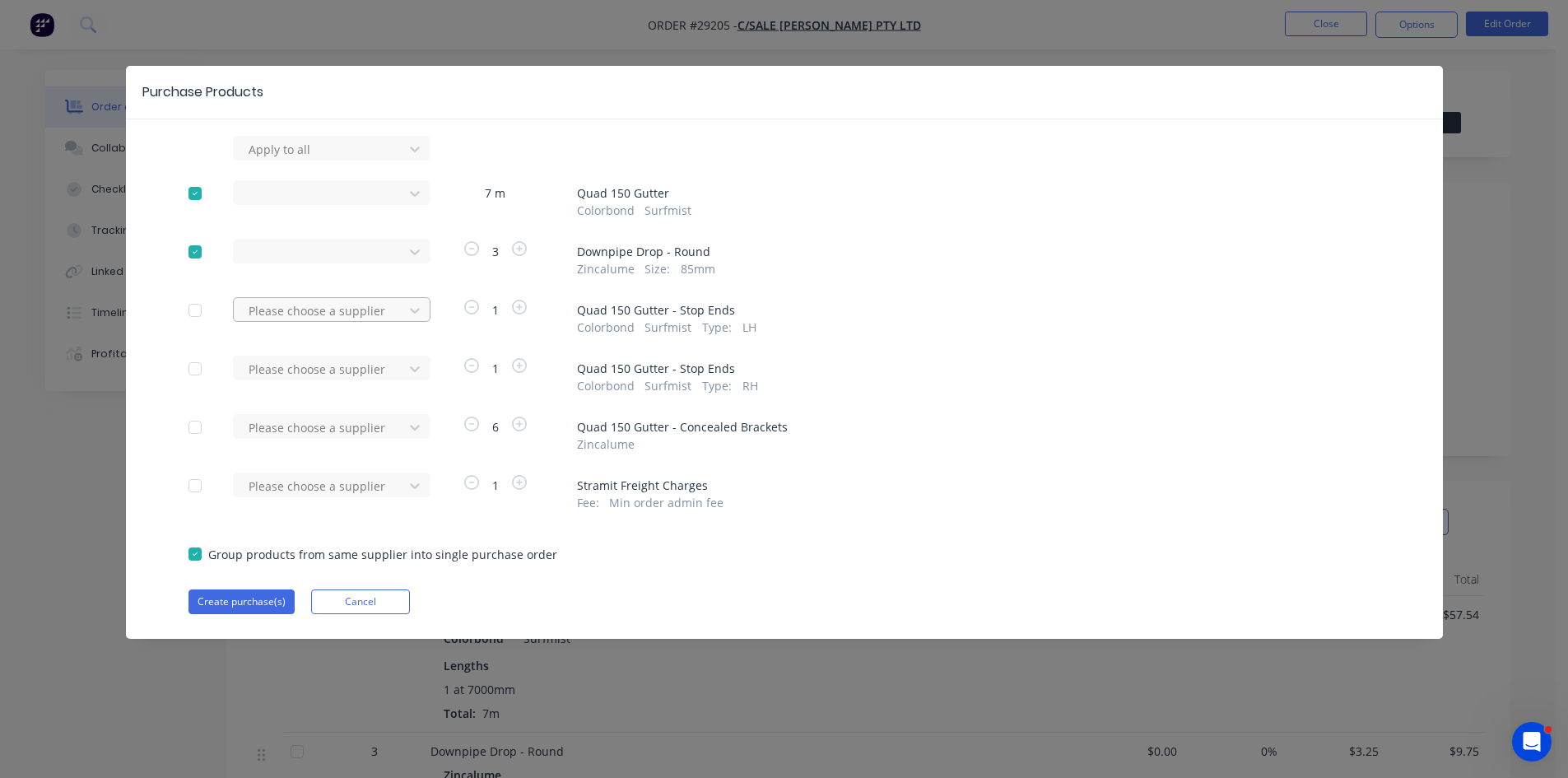
click at [288, 306] on div at bounding box center [321, 310] width 148 height 21
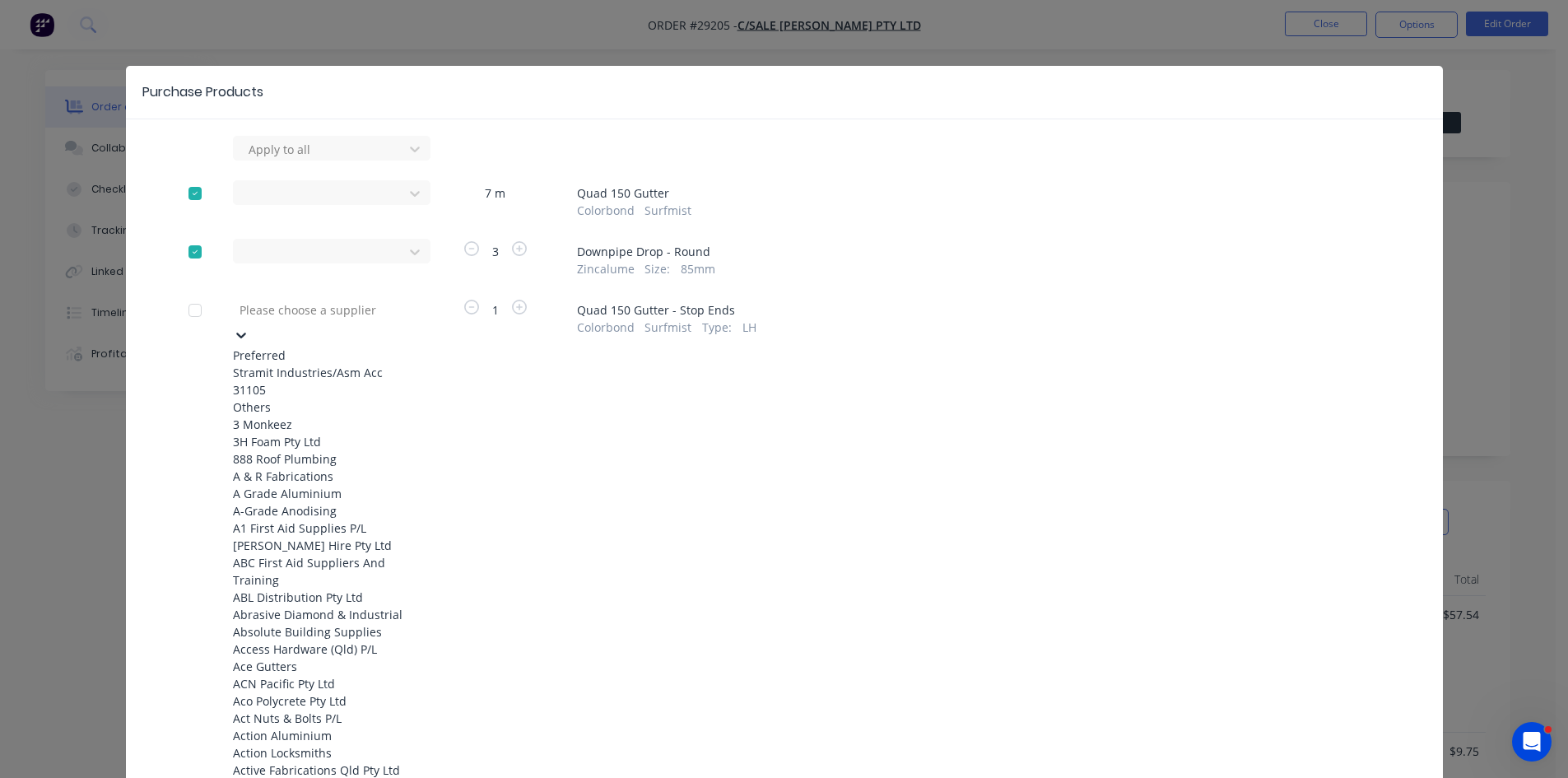
click at [293, 383] on div "Stramit Industries/Asm Acc 31105" at bounding box center [323, 381] width 181 height 35
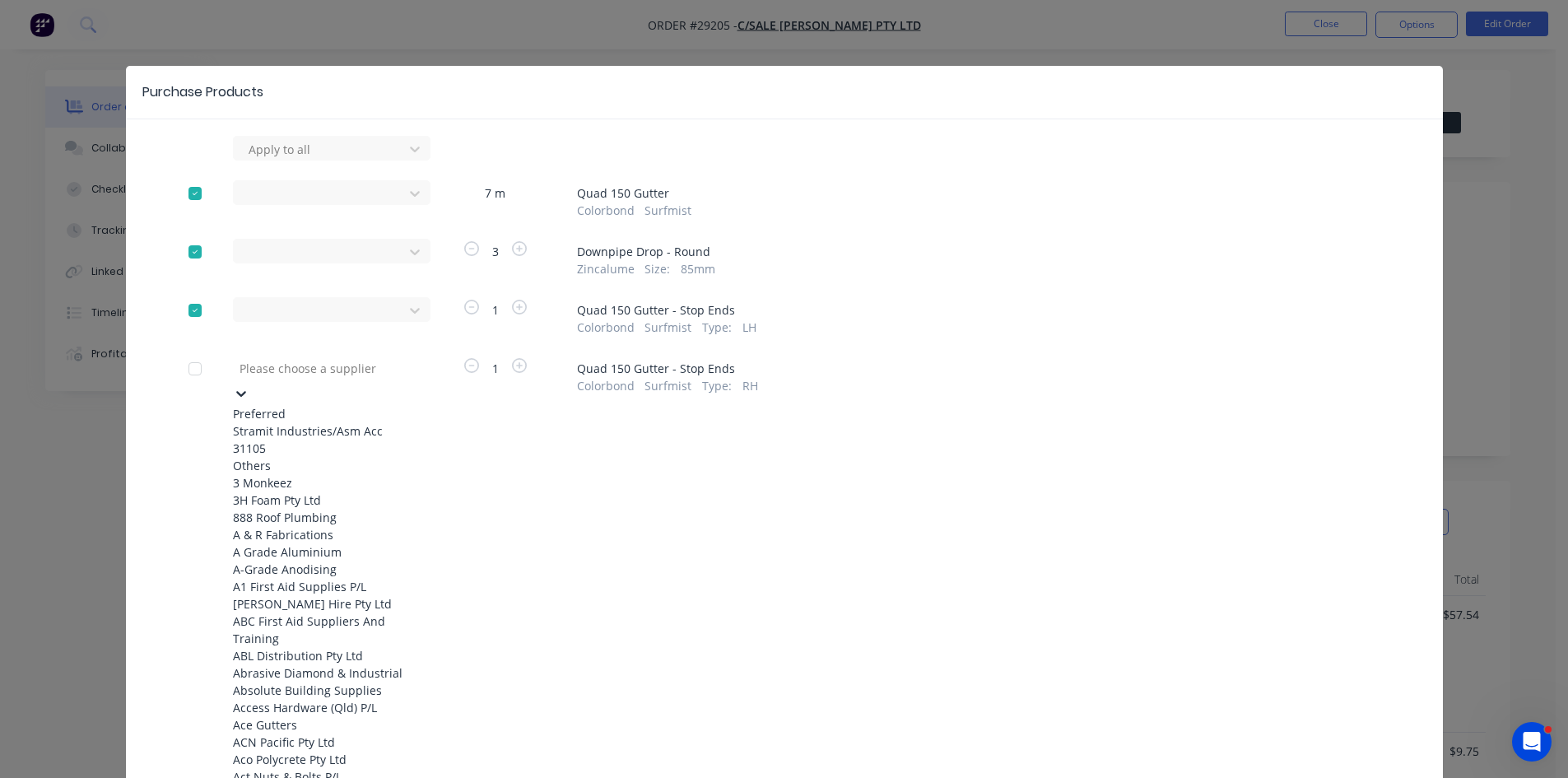
click at [283, 370] on div at bounding box center [356, 368] width 237 height 21
click at [290, 423] on div "Stramit Industries/Asm Acc 31105" at bounding box center [323, 439] width 181 height 35
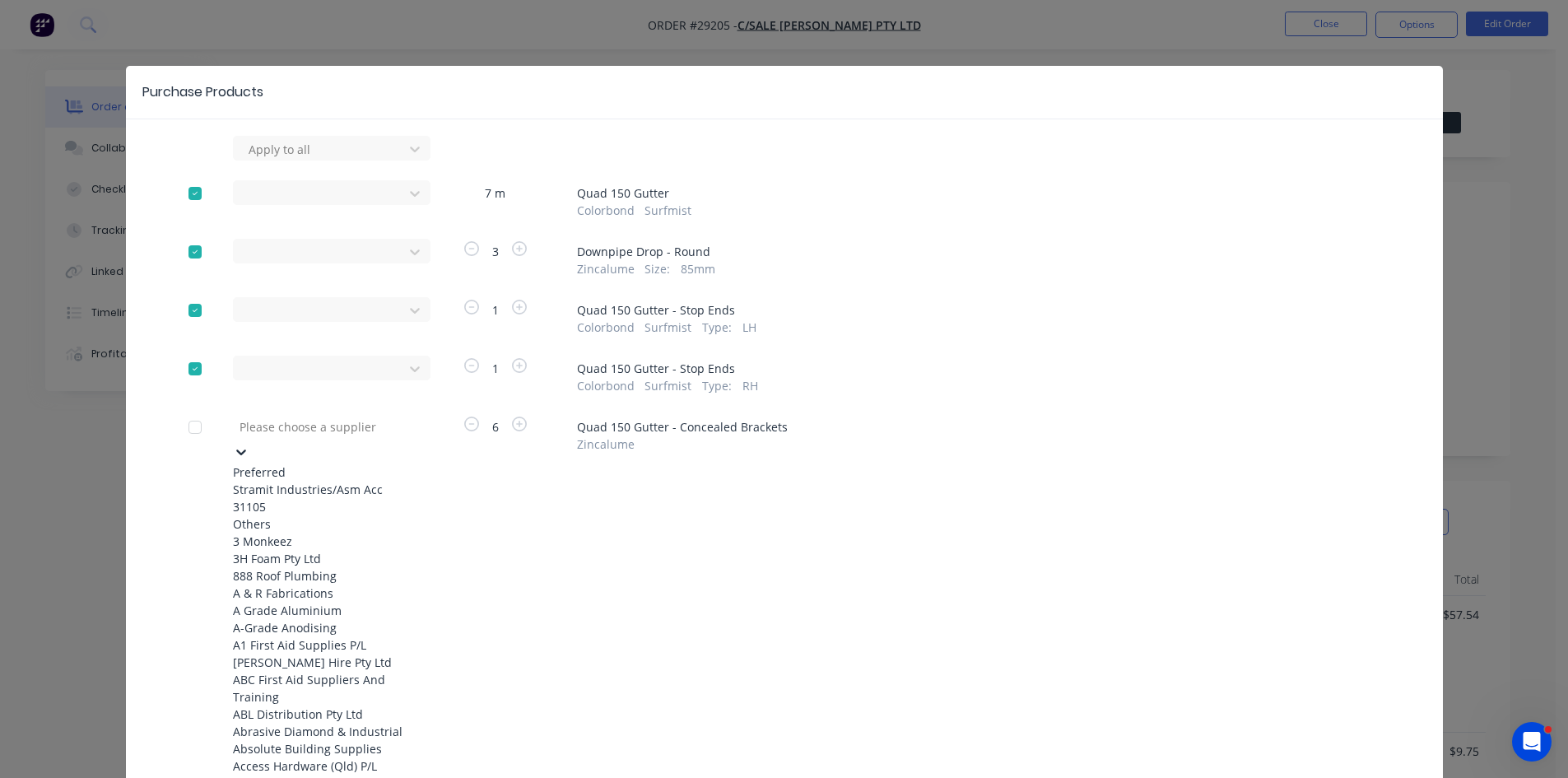
click at [289, 424] on div at bounding box center [356, 427] width 237 height 21
click at [293, 481] on div "Stramit Industries/Asm Acc 31105" at bounding box center [323, 498] width 181 height 35
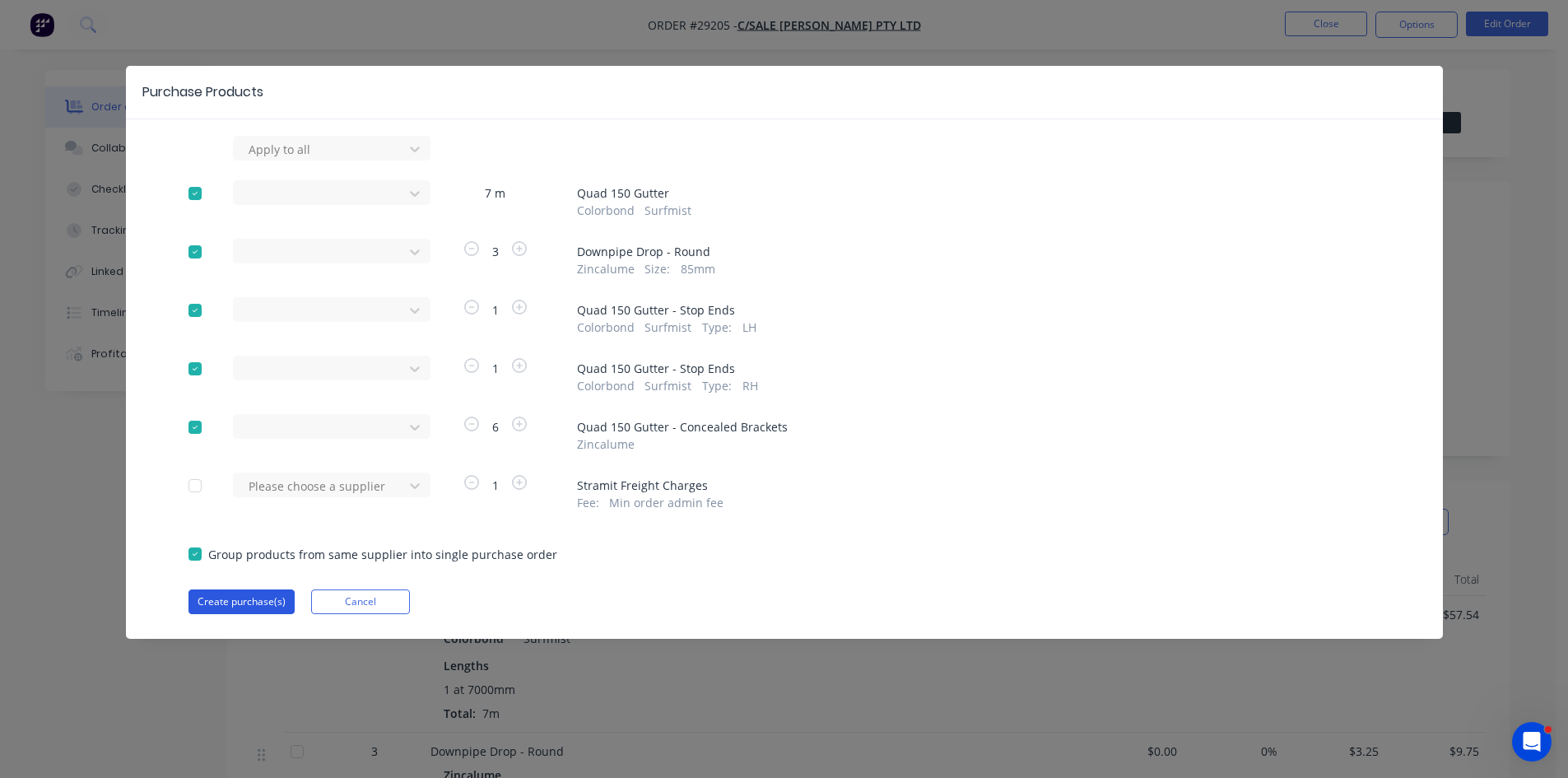
drag, startPoint x: 247, startPoint y: 616, endPoint x: 251, endPoint y: 605, distance: 11.7
click at [247, 614] on div "Purchase Products Apply to all Stramit Industries/Asm Acc 31105 7 m Quad 150 Gu…" at bounding box center [784, 352] width 1316 height 573
click at [251, 605] on button "Create purchase(s)" at bounding box center [242, 601] width 107 height 25
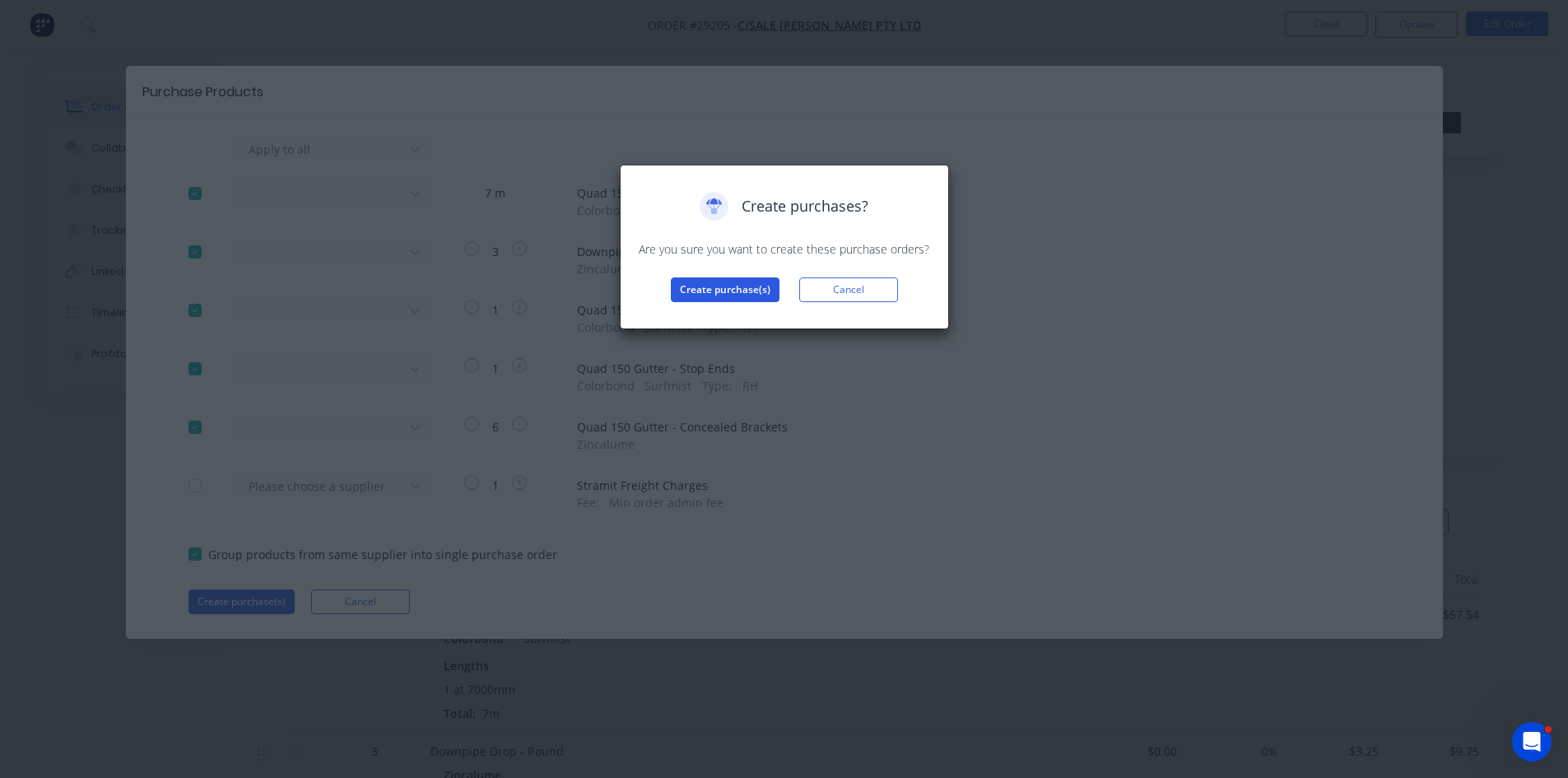
click at [724, 294] on button "Create purchase(s)" at bounding box center [725, 289] width 109 height 25
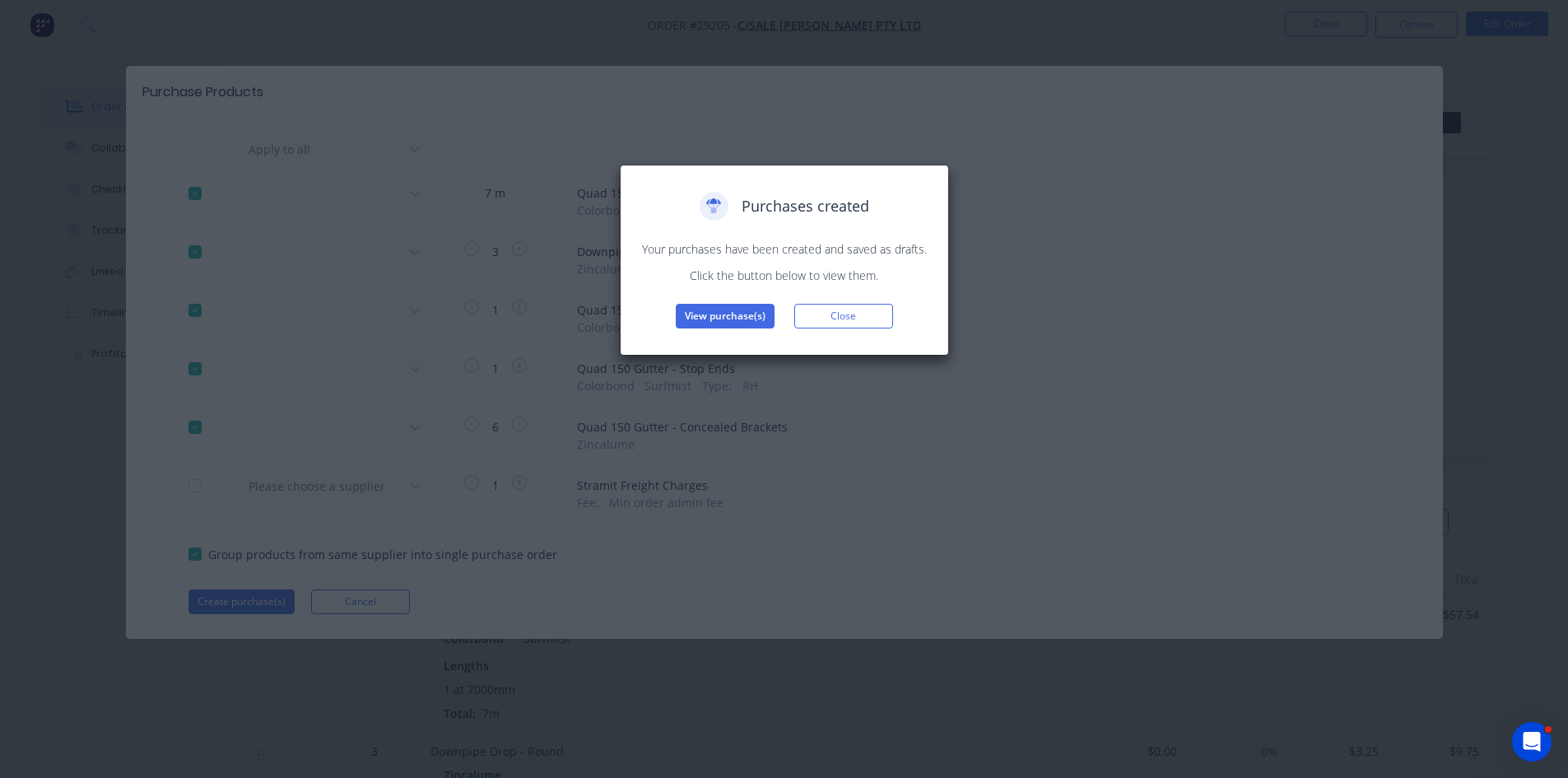
click at [724, 308] on button "View purchase(s)" at bounding box center [725, 316] width 99 height 25
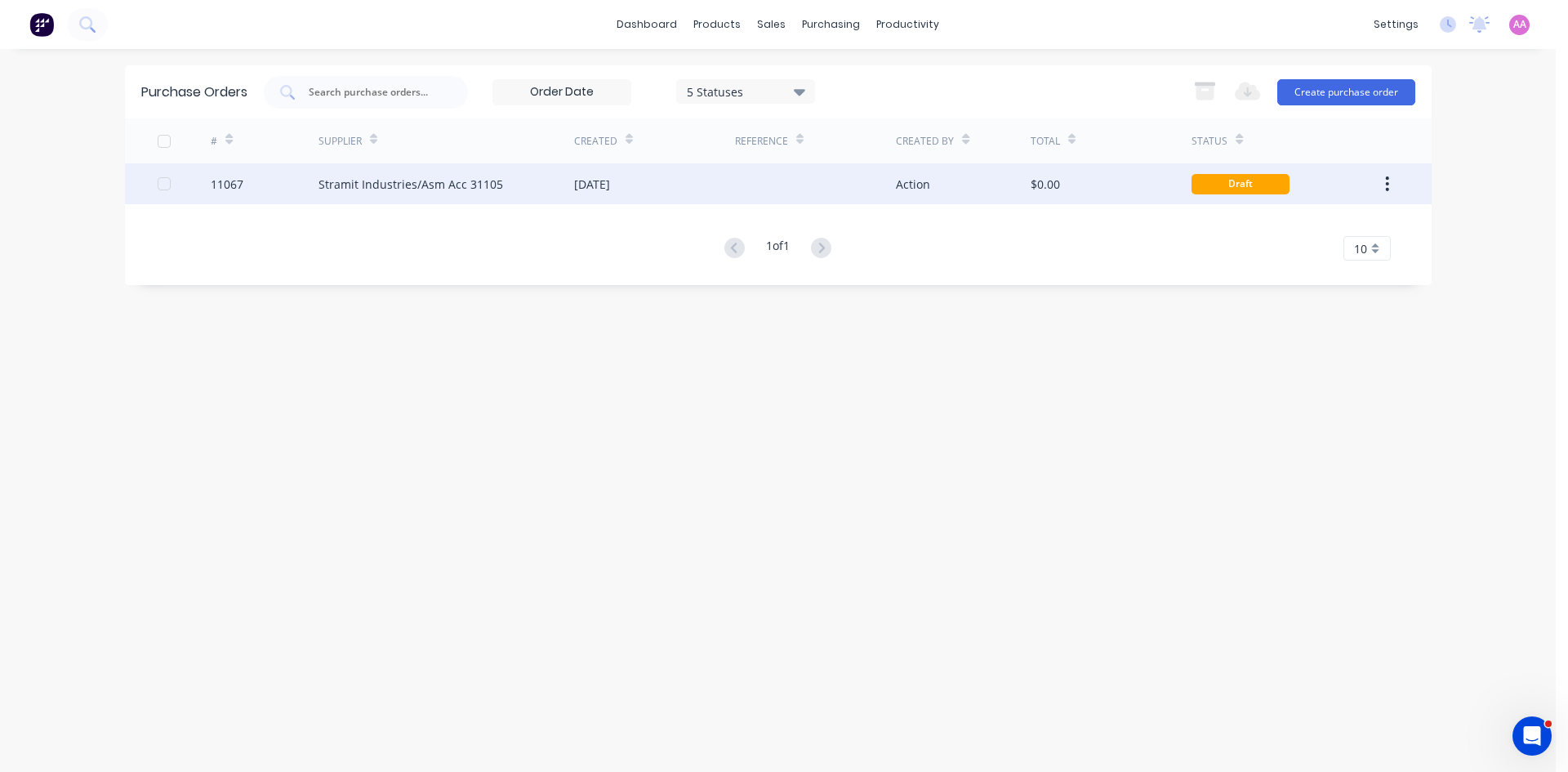
click at [346, 194] on div "Stramit Industries/Asm Acc 31105" at bounding box center [446, 184] width 256 height 41
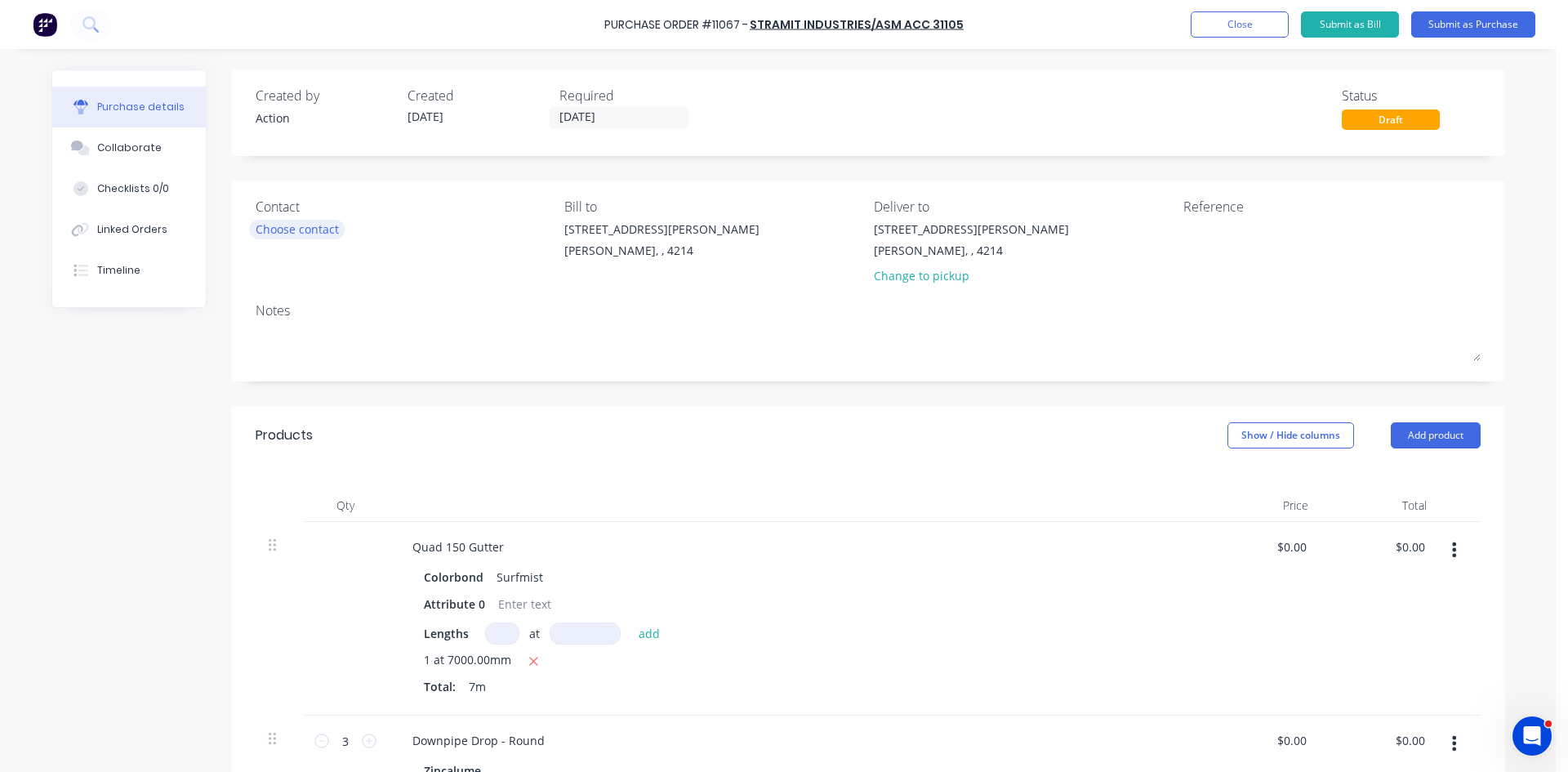
click at [281, 229] on div "Choose contact" at bounding box center [297, 229] width 83 height 18
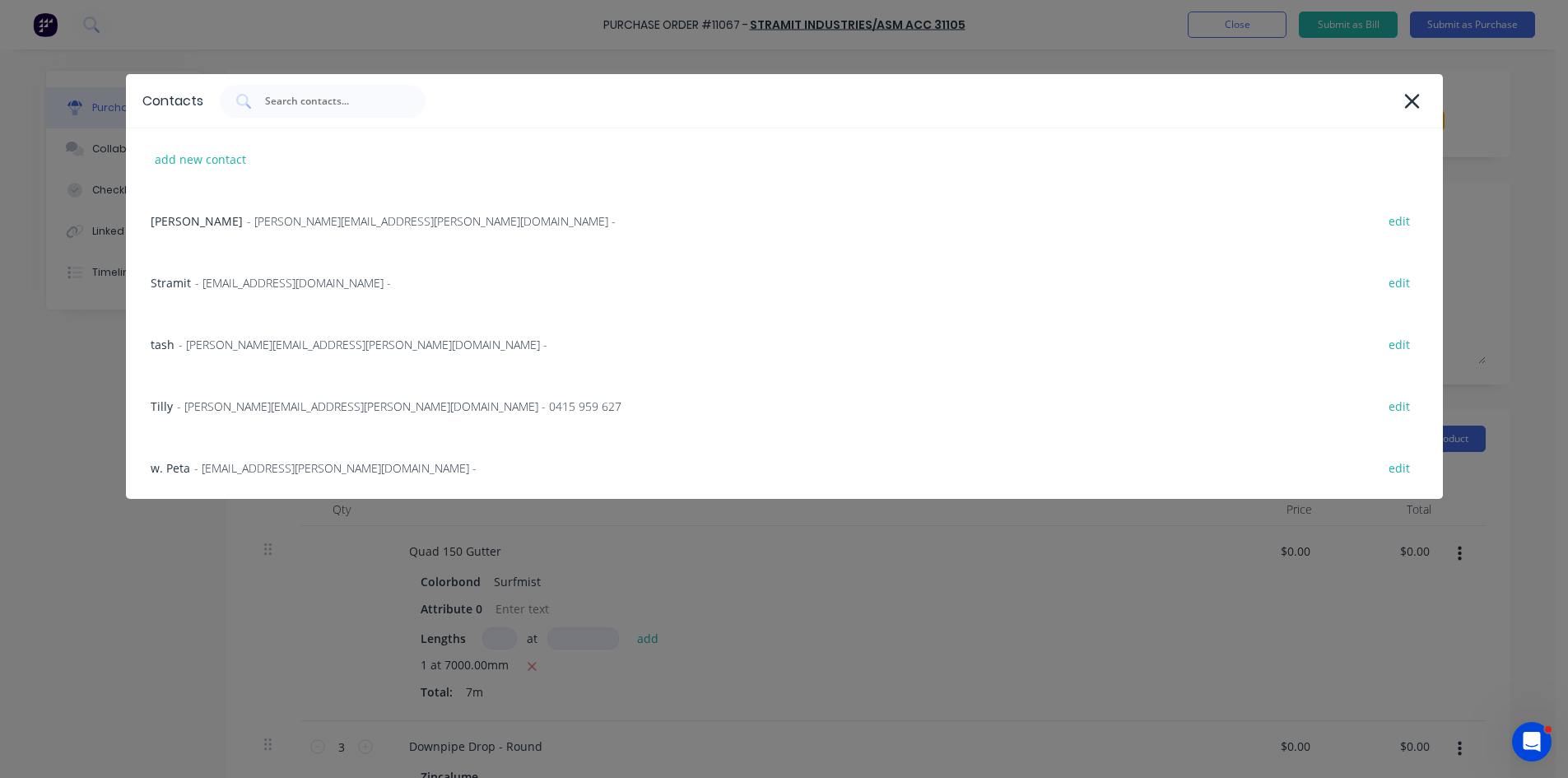
drag, startPoint x: 244, startPoint y: 270, endPoint x: 353, endPoint y: 212, distance: 123.5
click at [244, 271] on div "Stramit - sales.crestmead@stramit.com.au - edit" at bounding box center [784, 282] width 1316 height 62
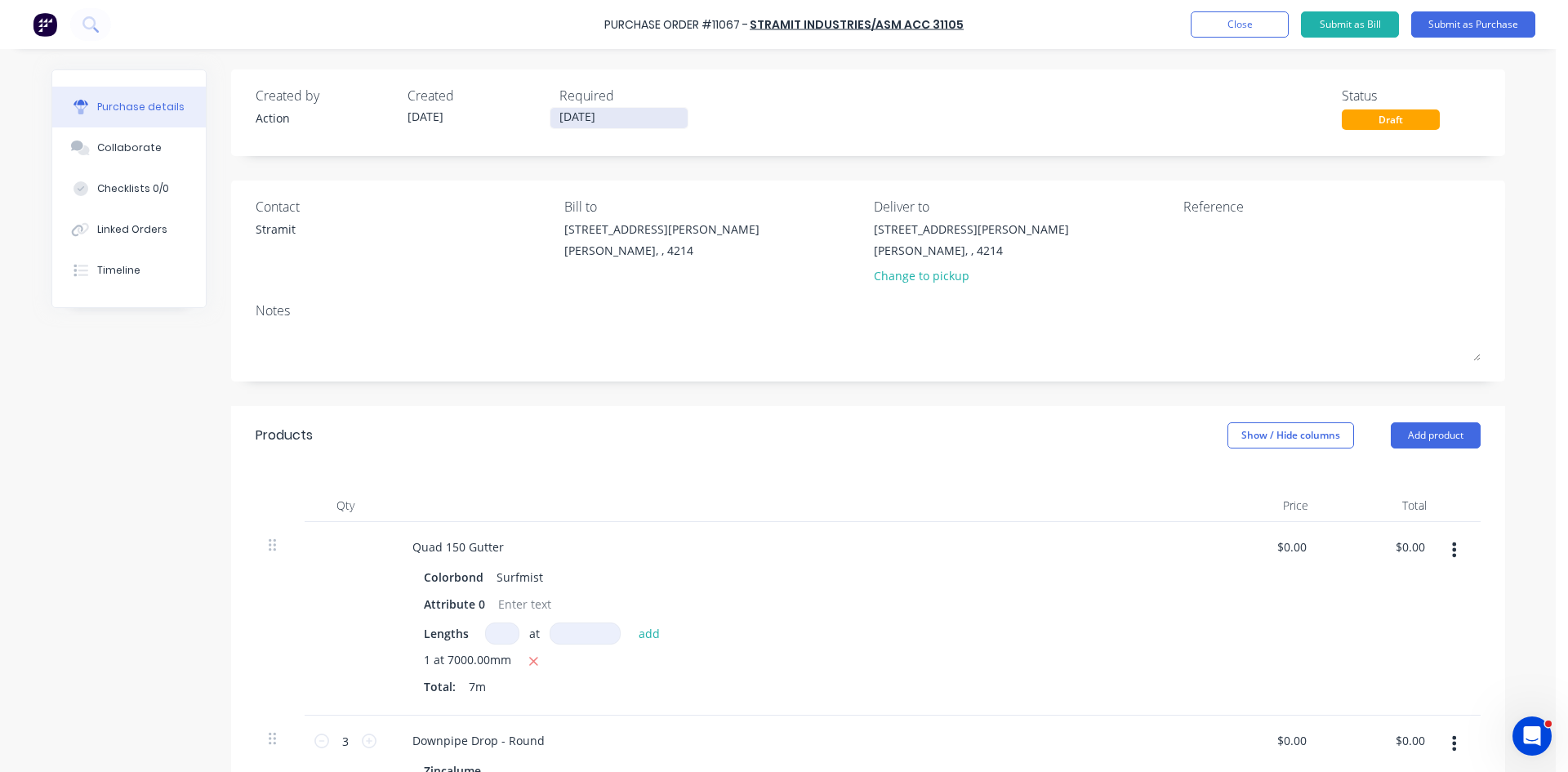
click at [583, 121] on input "[DATE]" at bounding box center [619, 118] width 137 height 21
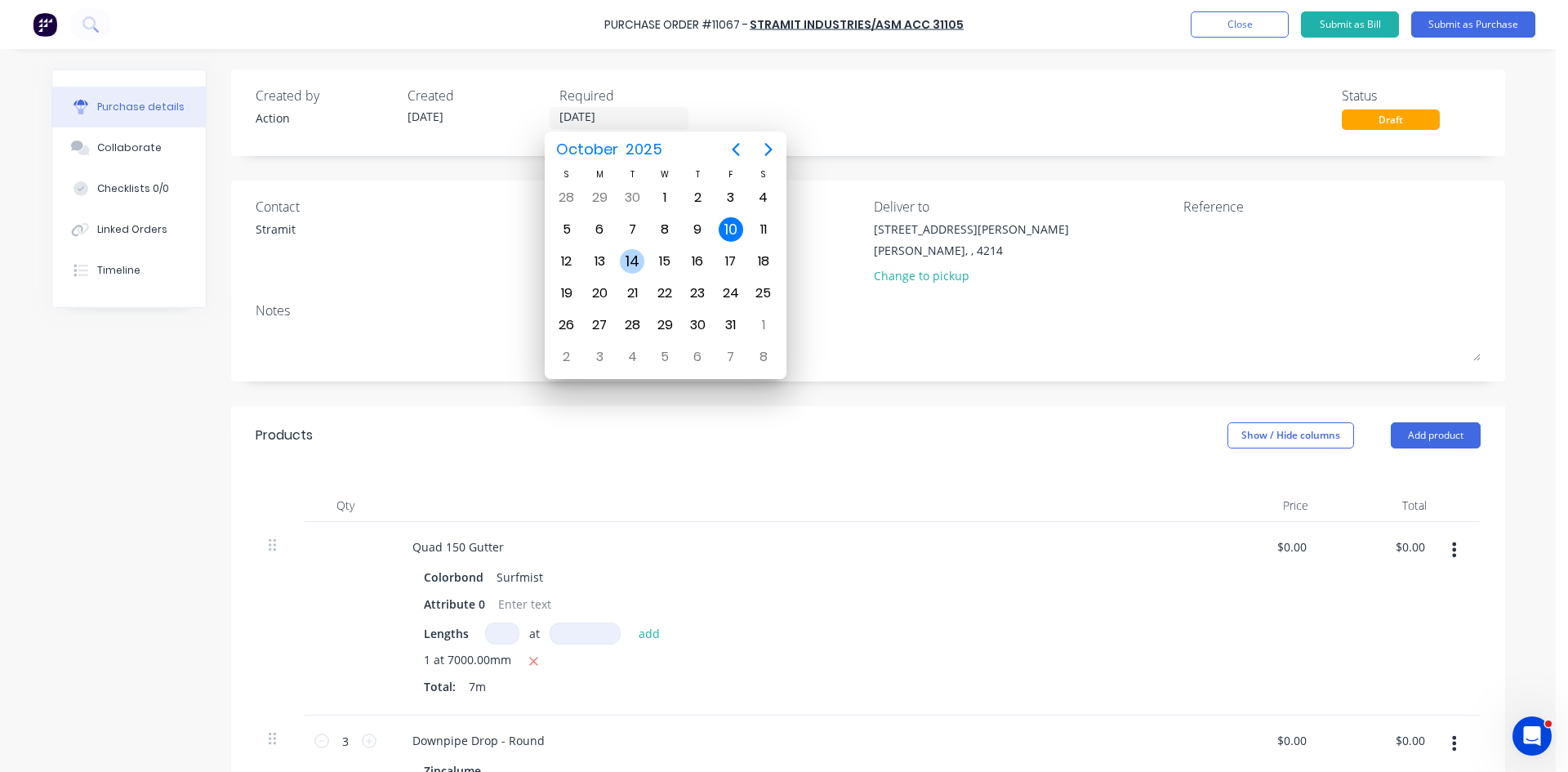
click at [636, 260] on div "14" at bounding box center [632, 261] width 24 height 24
type input "[DATE]"
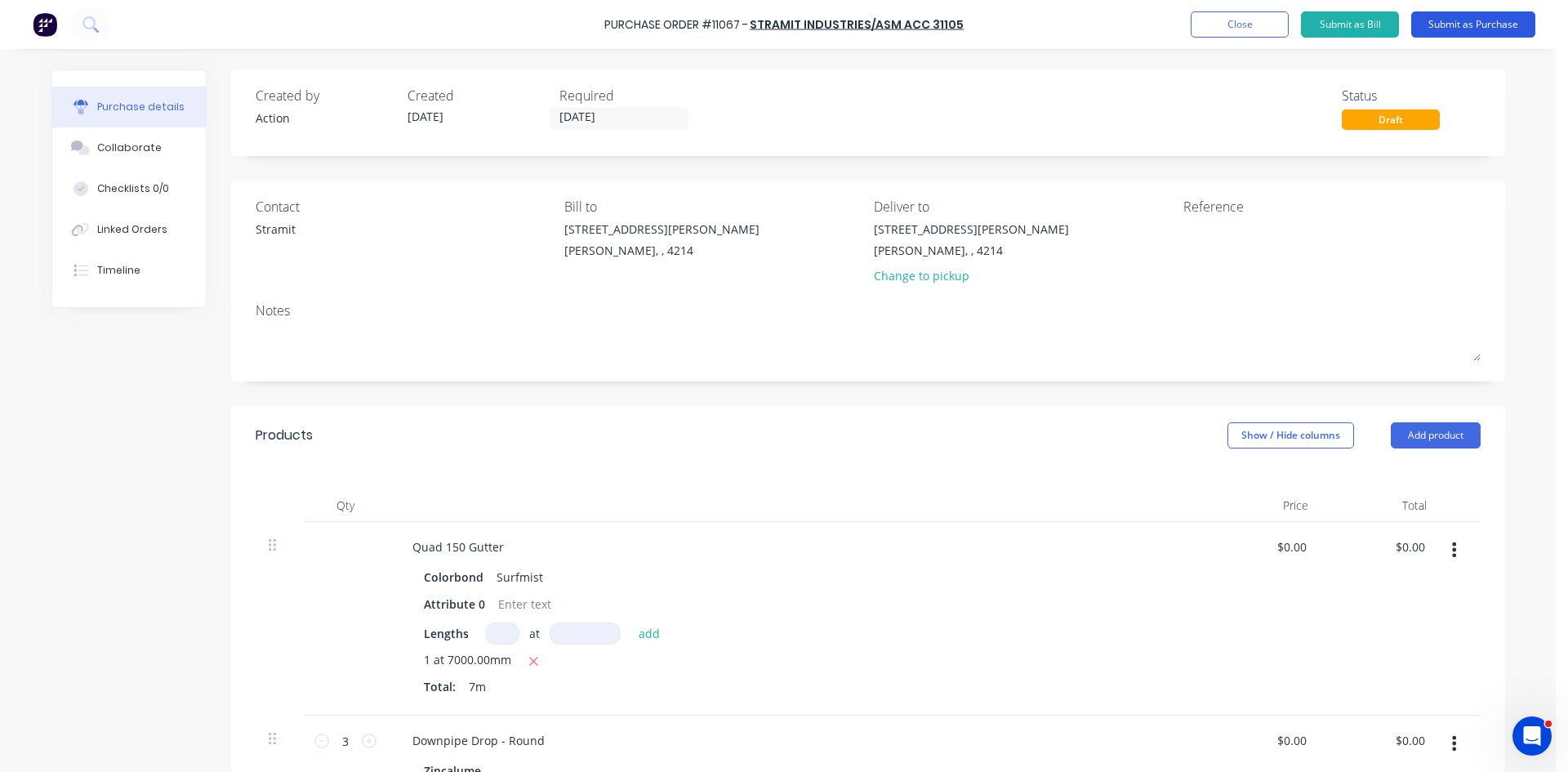
click at [1483, 27] on button "Submit as Purchase" at bounding box center [1473, 24] width 124 height 26
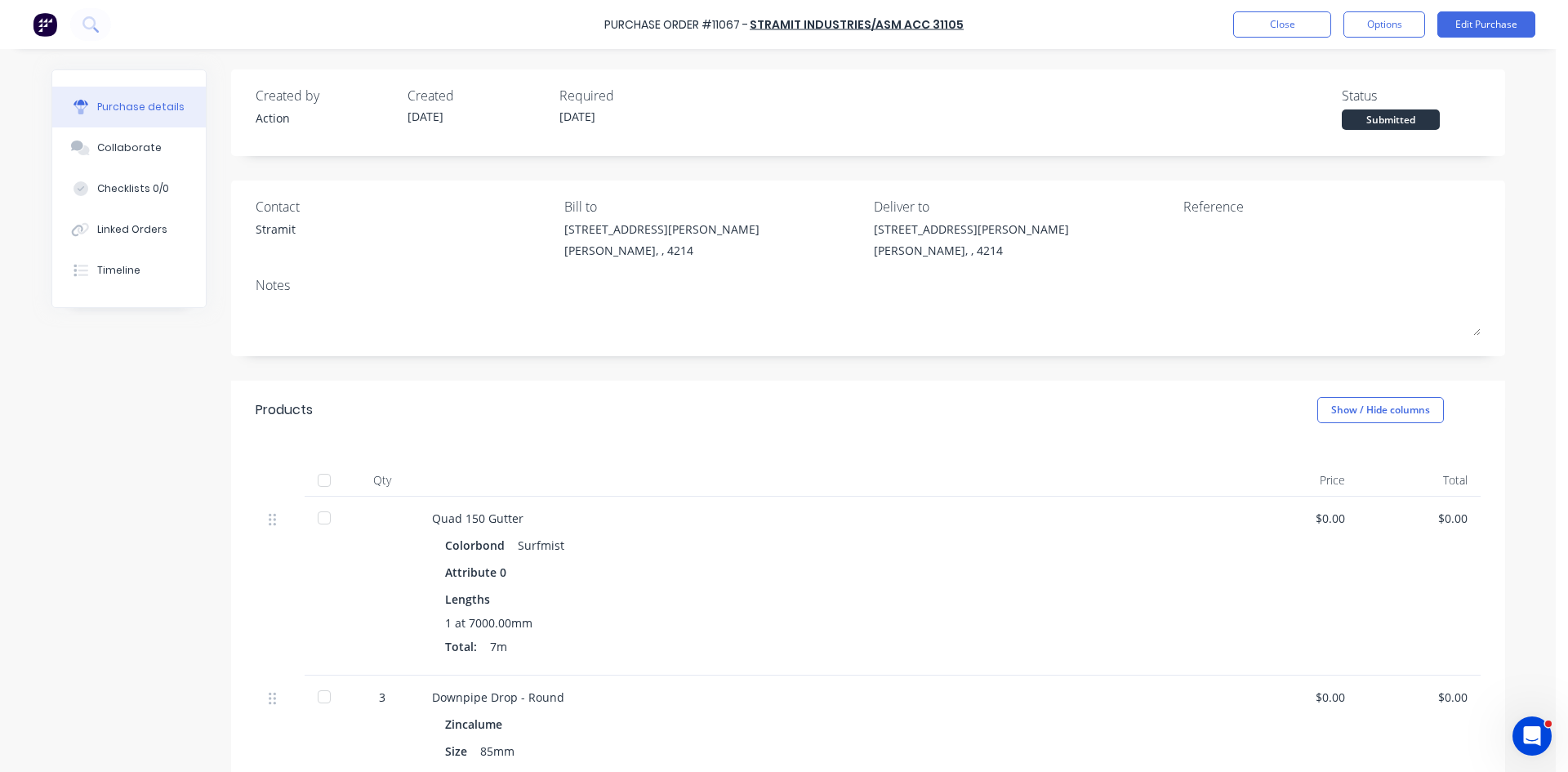
click at [1347, 23] on button "Options" at bounding box center [1384, 24] width 81 height 26
click at [1340, 62] on div "Print / Email" at bounding box center [1348, 67] width 125 height 24
click at [1321, 116] on button "Without pricing" at bounding box center [1348, 131] width 155 height 32
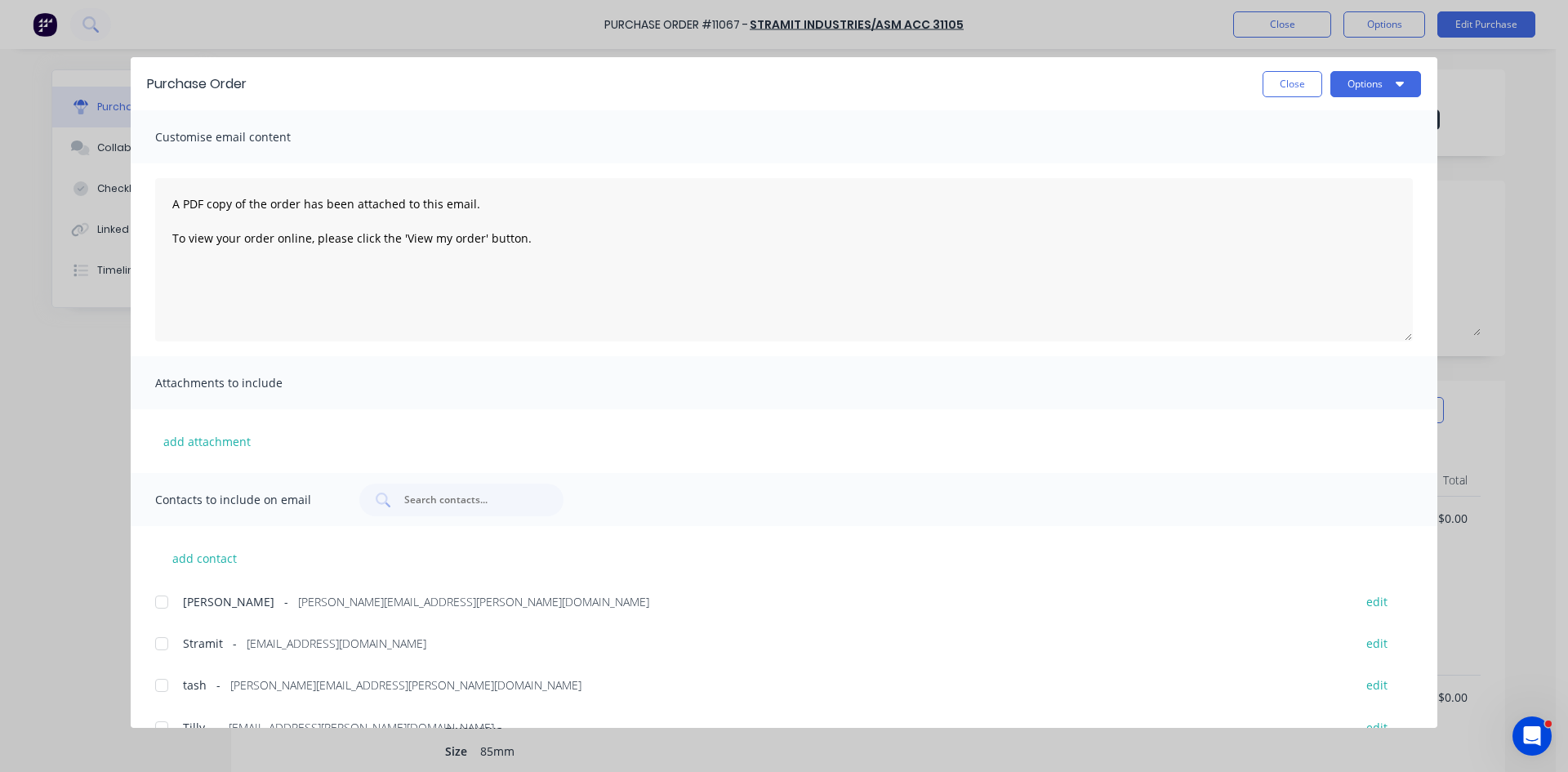
click at [171, 637] on div at bounding box center [161, 643] width 32 height 32
click at [1363, 86] on button "Options" at bounding box center [1375, 84] width 91 height 26
click at [1311, 190] on div "Email" at bounding box center [1344, 191] width 125 height 24
click at [1276, 85] on button "Close" at bounding box center [1292, 84] width 60 height 26
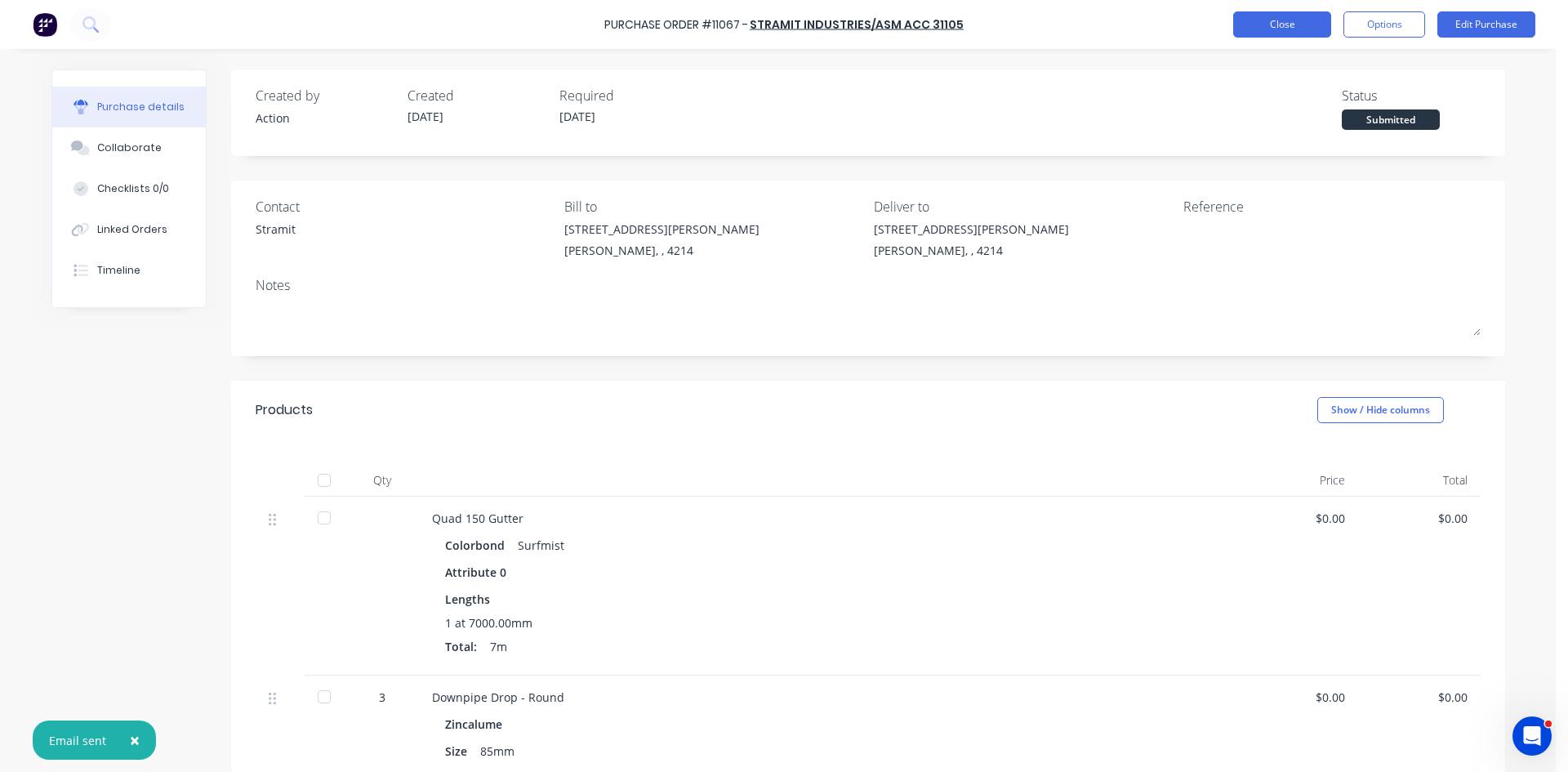
click at [1276, 27] on button "Close" at bounding box center [1282, 24] width 98 height 26
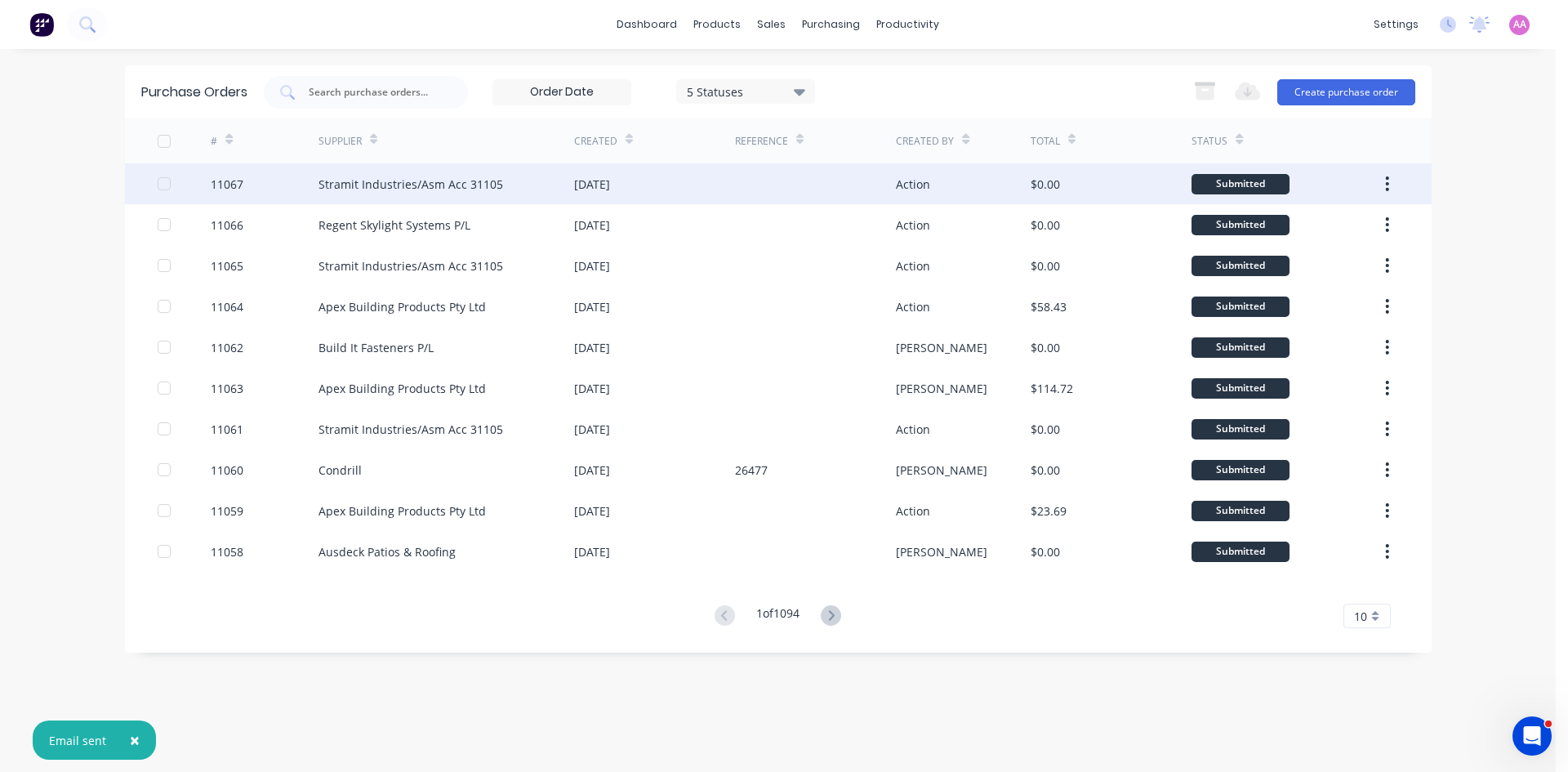
click at [399, 192] on div "Stramit Industries/Asm Acc 31105" at bounding box center [410, 184] width 184 height 18
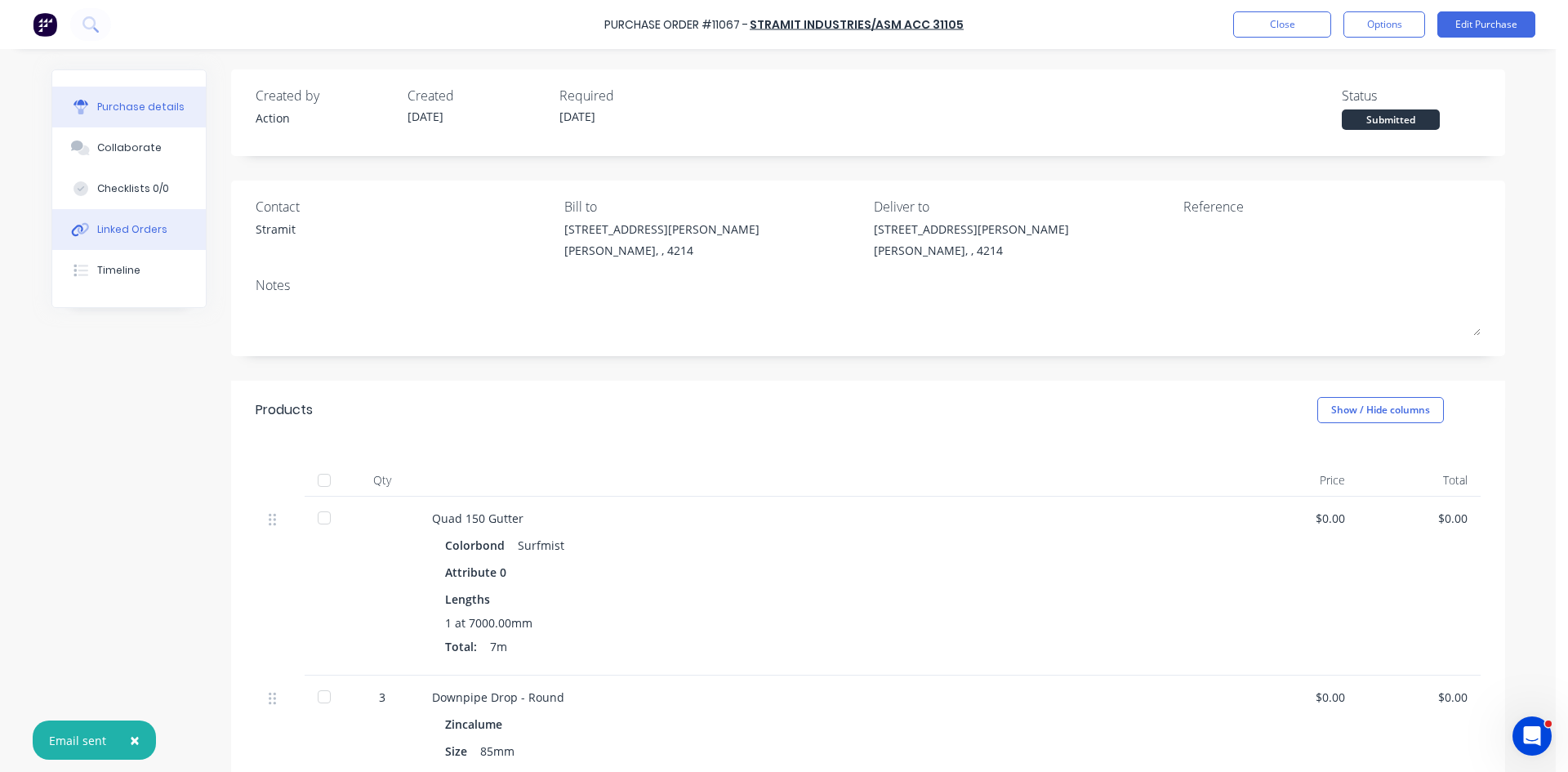
click at [113, 233] on div "Linked Orders" at bounding box center [132, 229] width 71 height 15
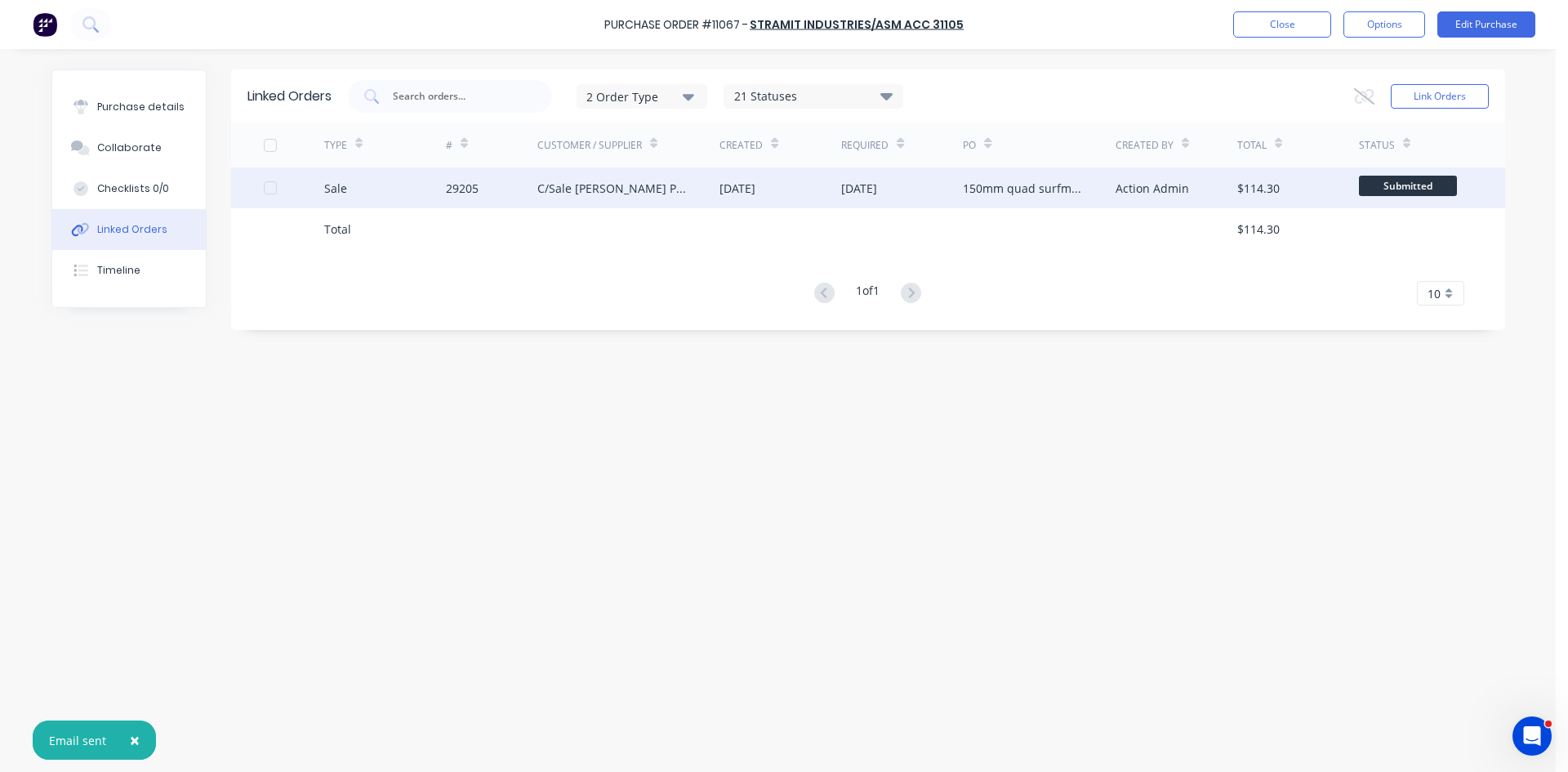
click at [594, 189] on div "C/Sale Peter McGifford Pty Ltd" at bounding box center [612, 188] width 150 height 18
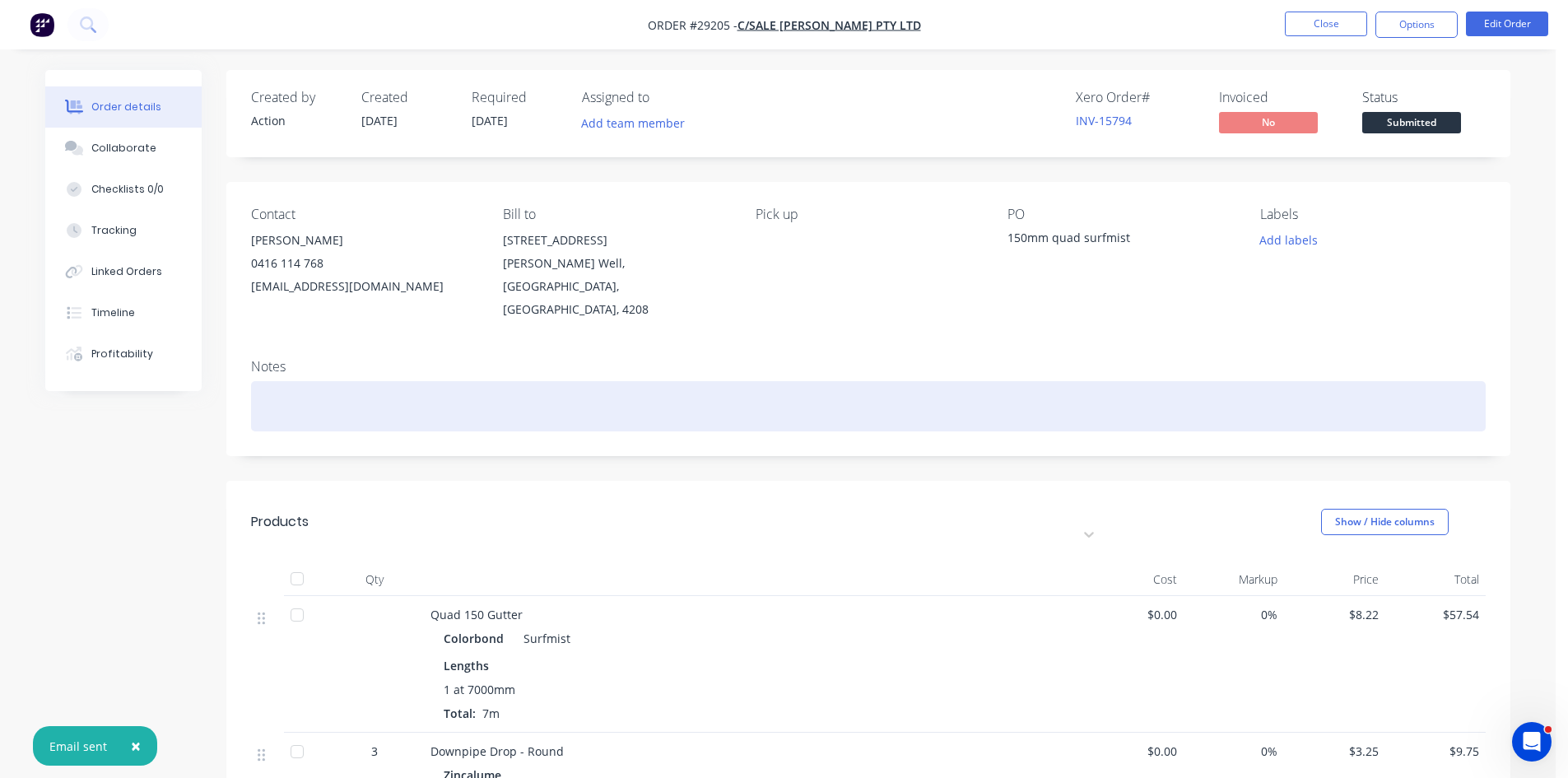
click at [315, 381] on div at bounding box center [867, 406] width 1234 height 50
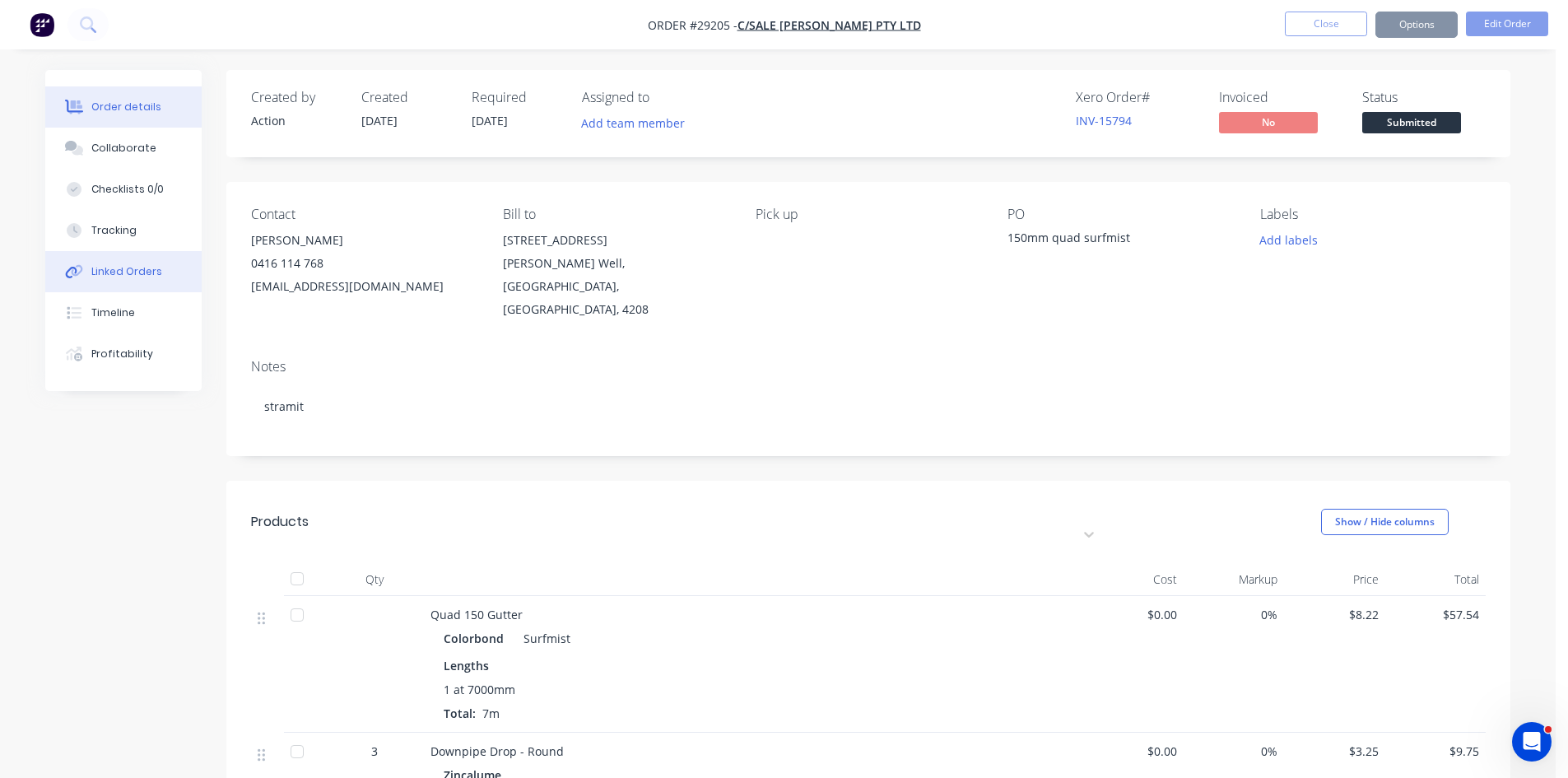
click at [138, 271] on div "Linked Orders" at bounding box center [127, 272] width 71 height 15
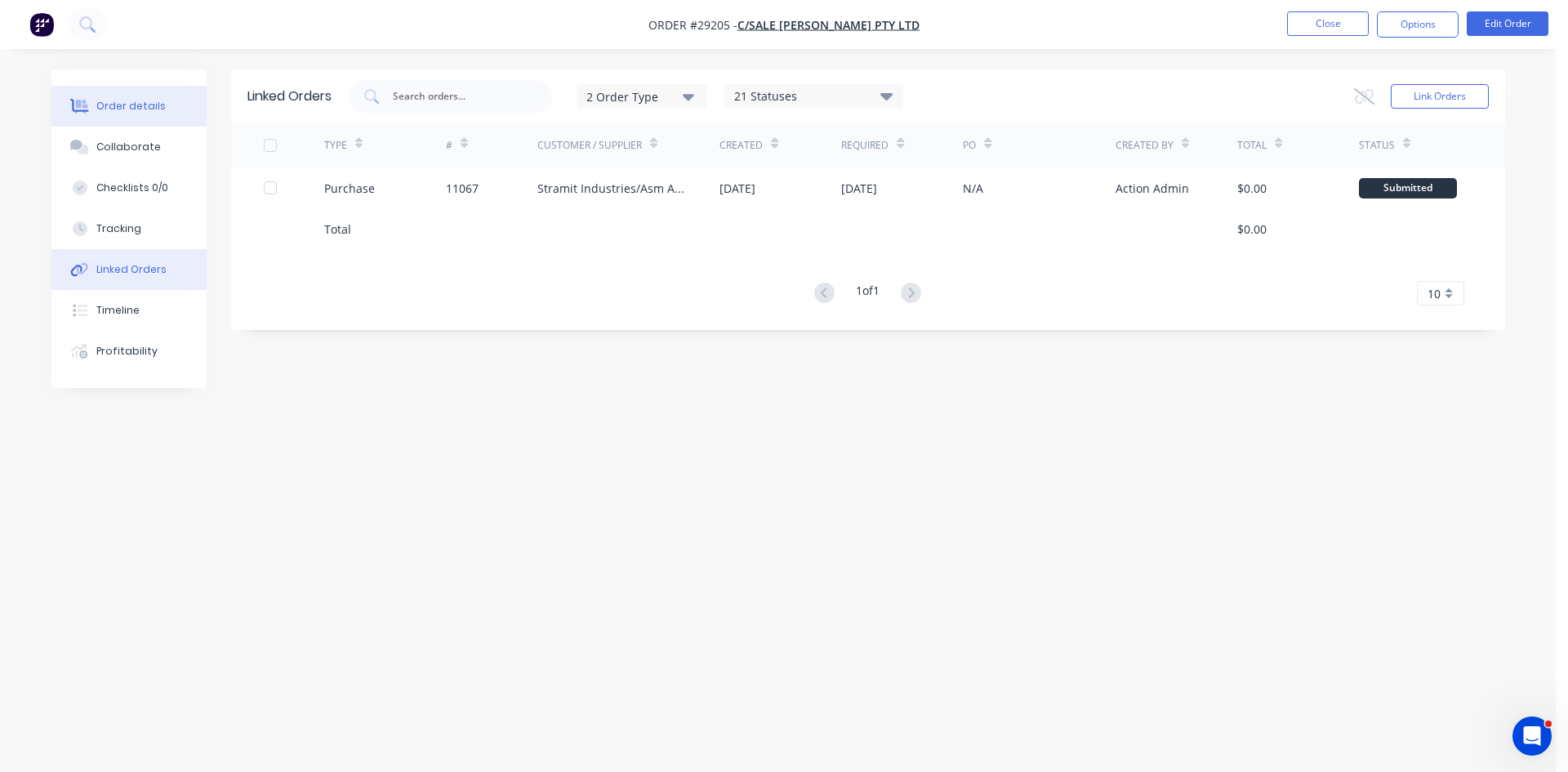
click at [124, 103] on div "Order details" at bounding box center [130, 106] width 70 height 15
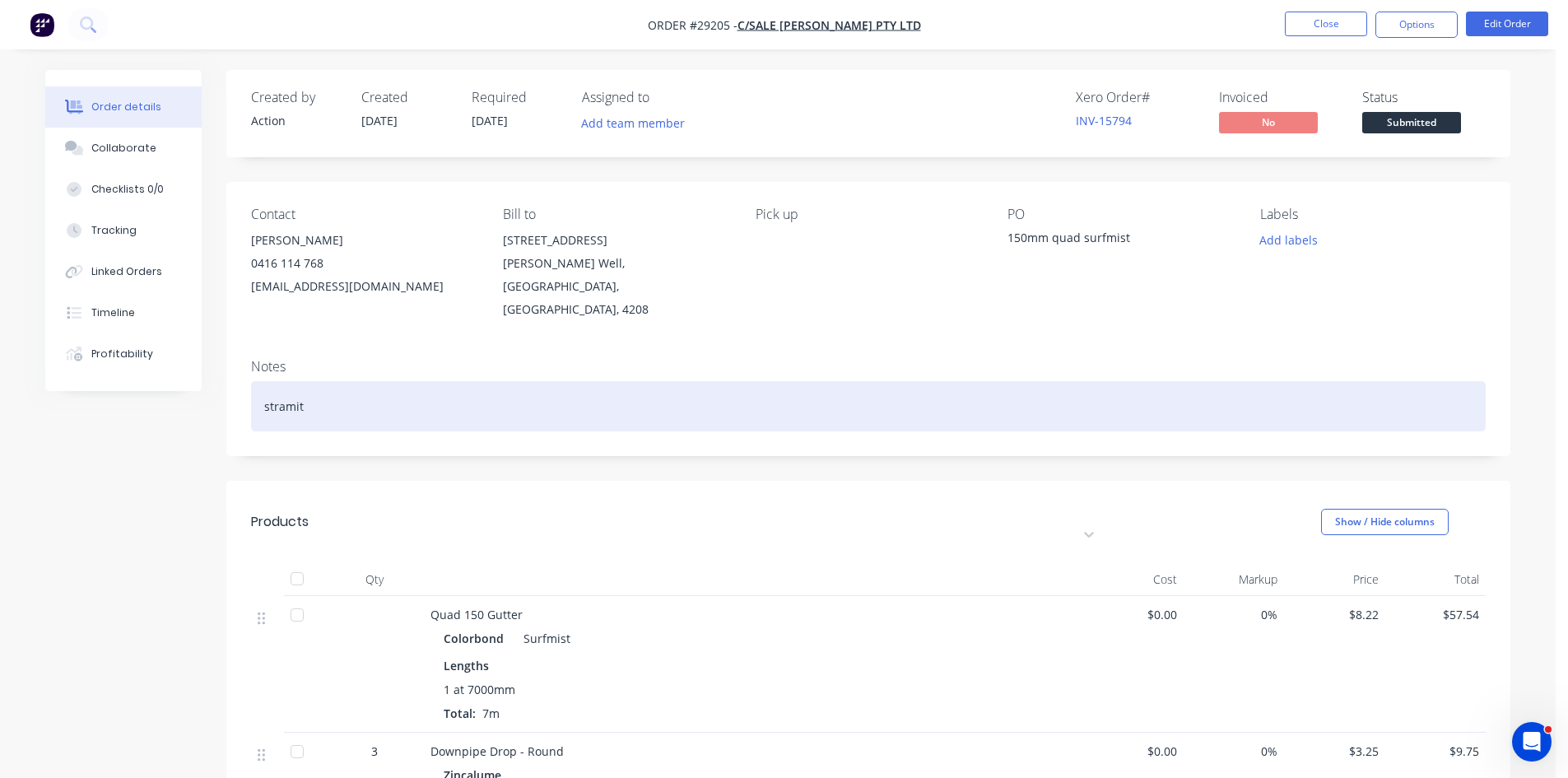
click at [392, 381] on div "stramit" at bounding box center [867, 406] width 1234 height 50
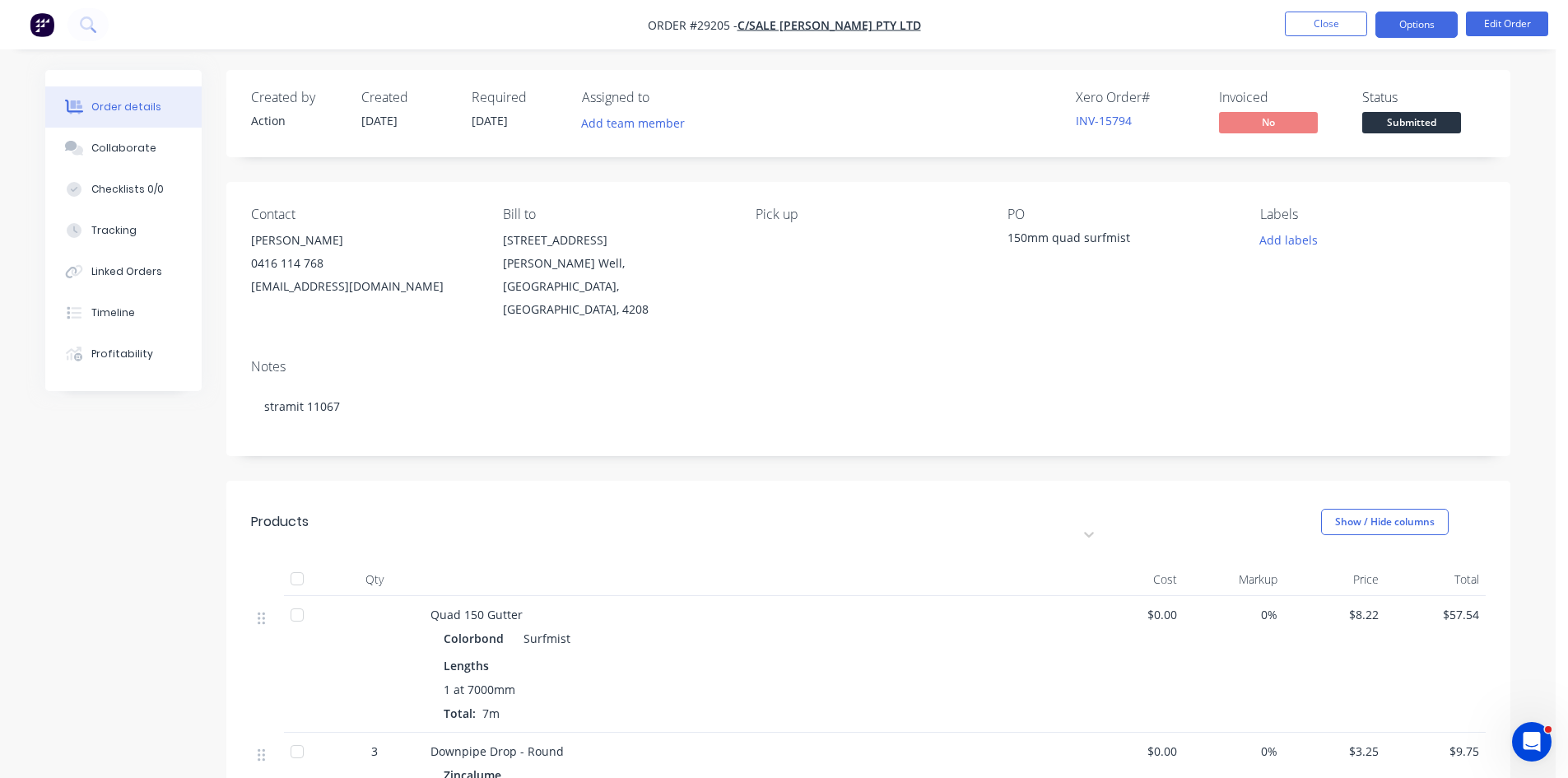
click at [1409, 23] on button "Options" at bounding box center [1415, 25] width 82 height 27
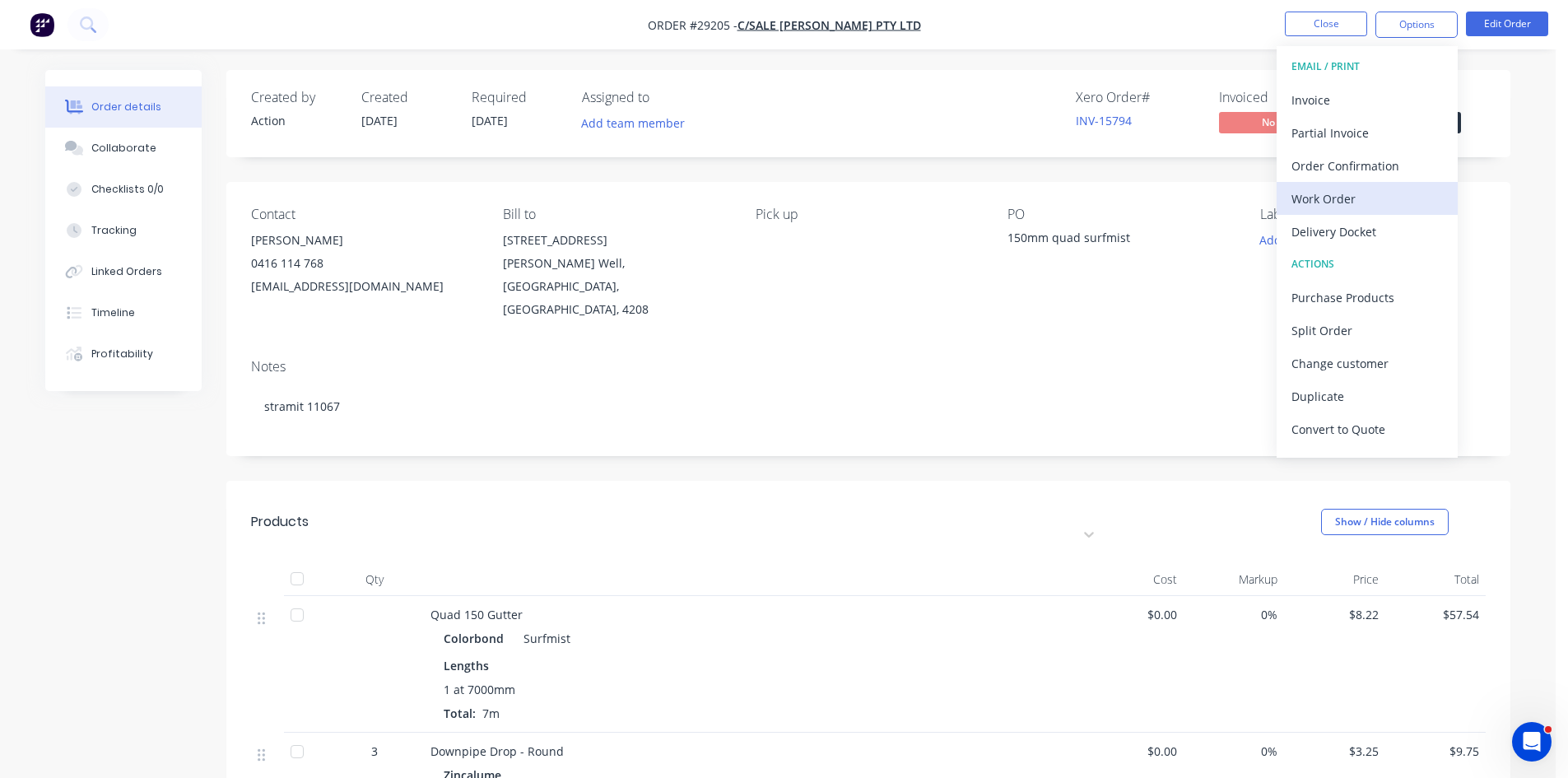
click at [1320, 194] on div "Work Order" at bounding box center [1366, 198] width 151 height 24
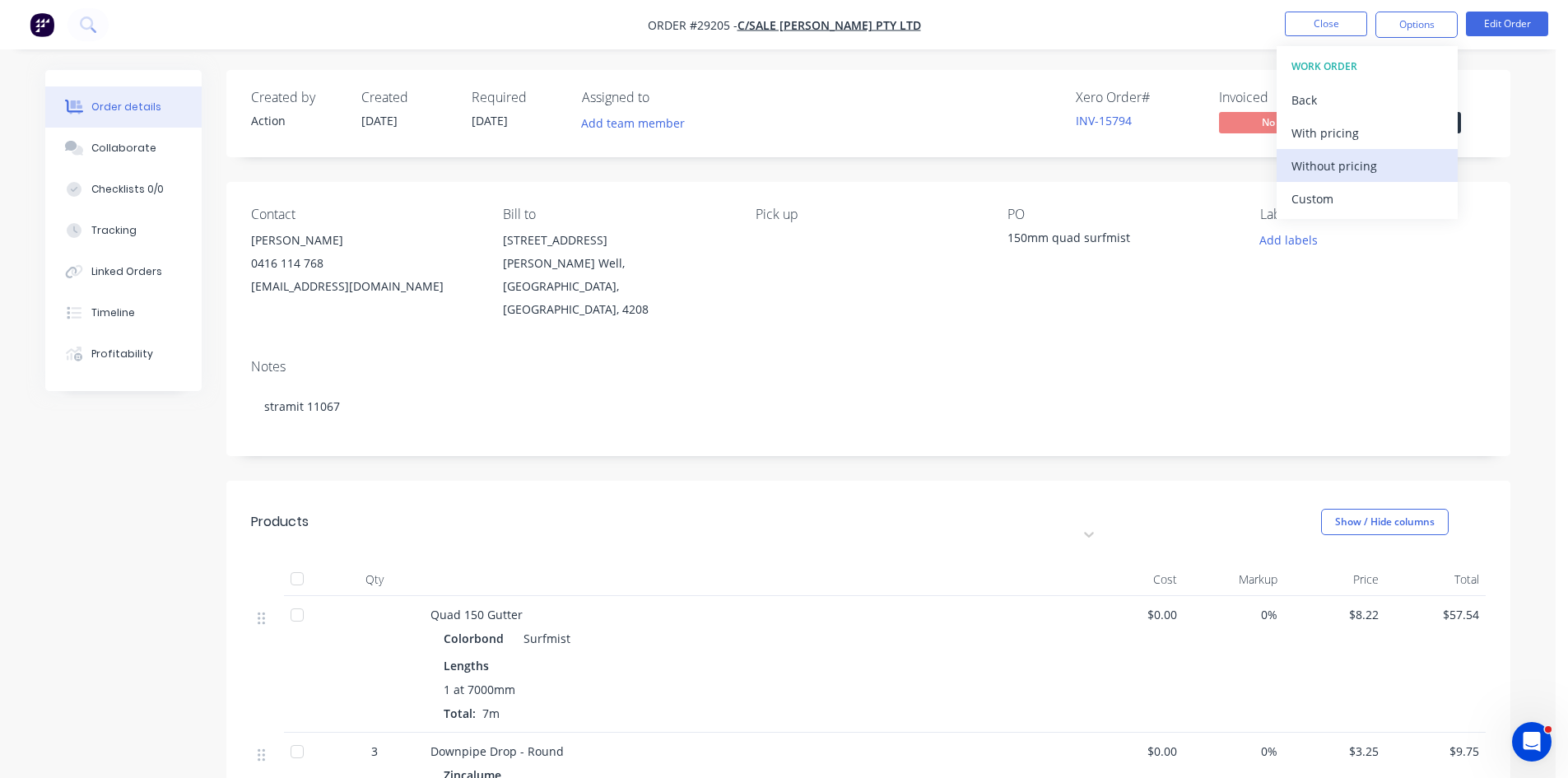
click at [1322, 165] on div "Without pricing" at bounding box center [1366, 166] width 151 height 24
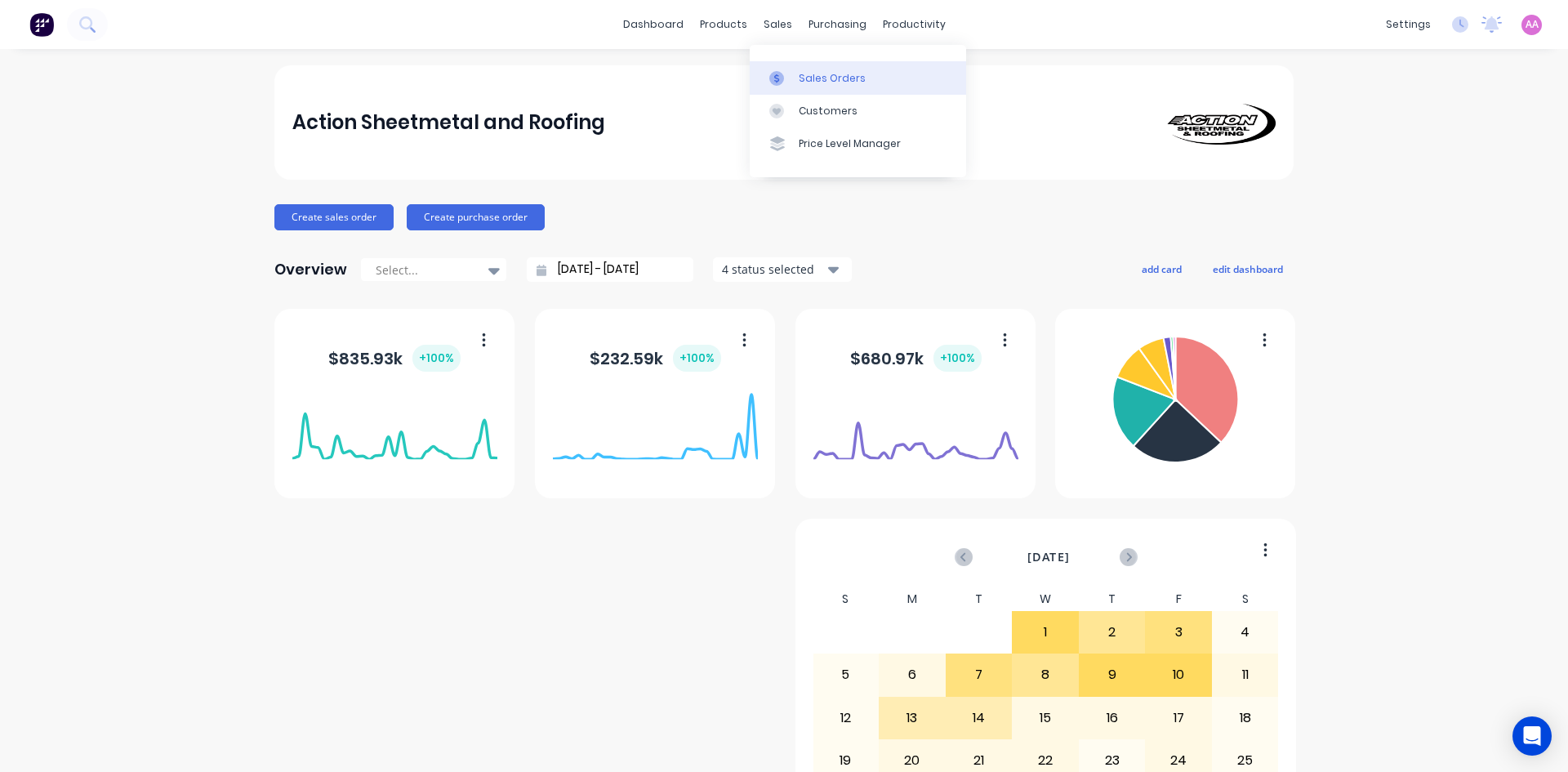
click at [813, 79] on div "Sales Orders" at bounding box center [832, 78] width 67 height 15
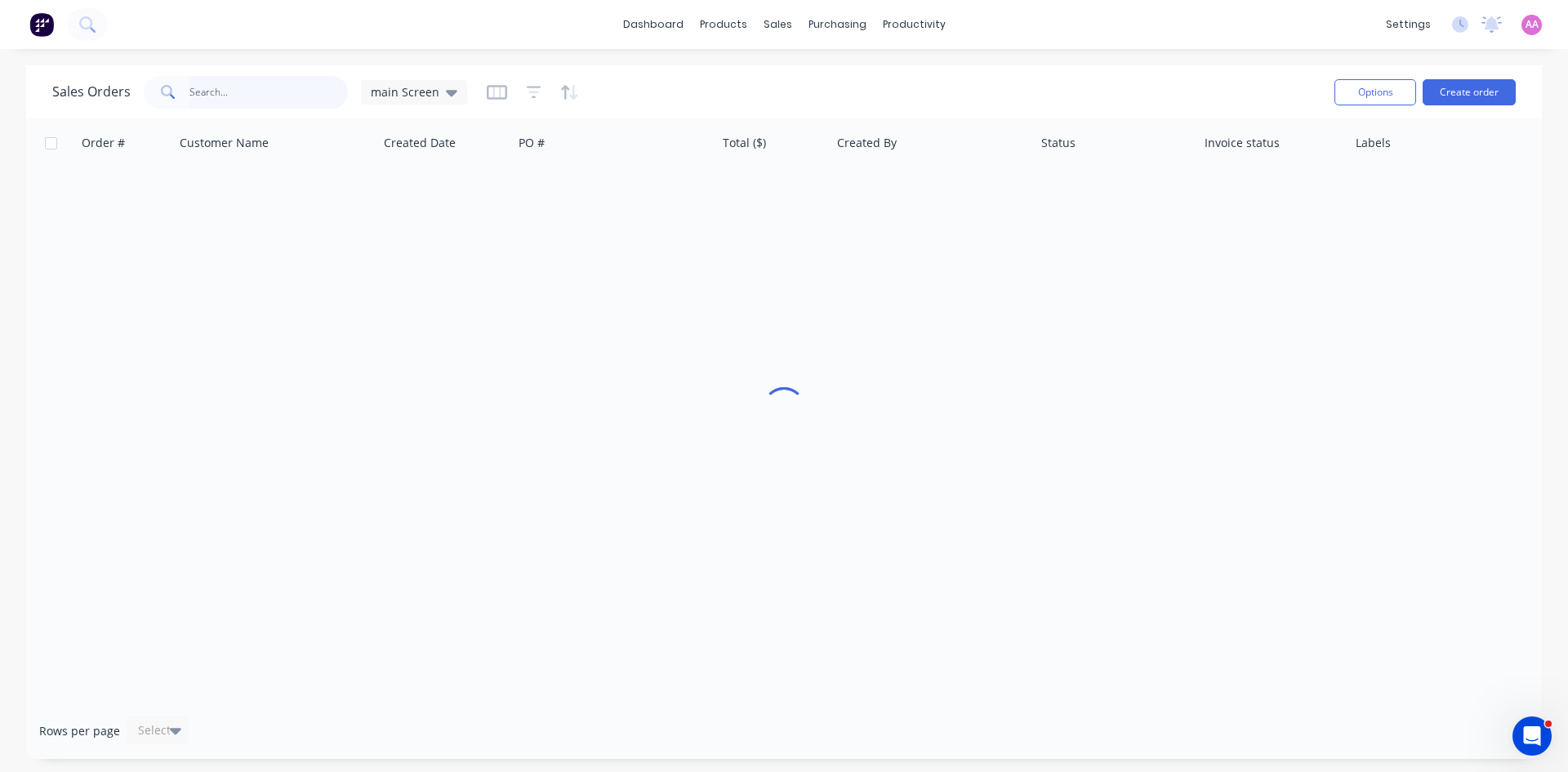
click at [231, 90] on input "text" at bounding box center [268, 92] width 160 height 32
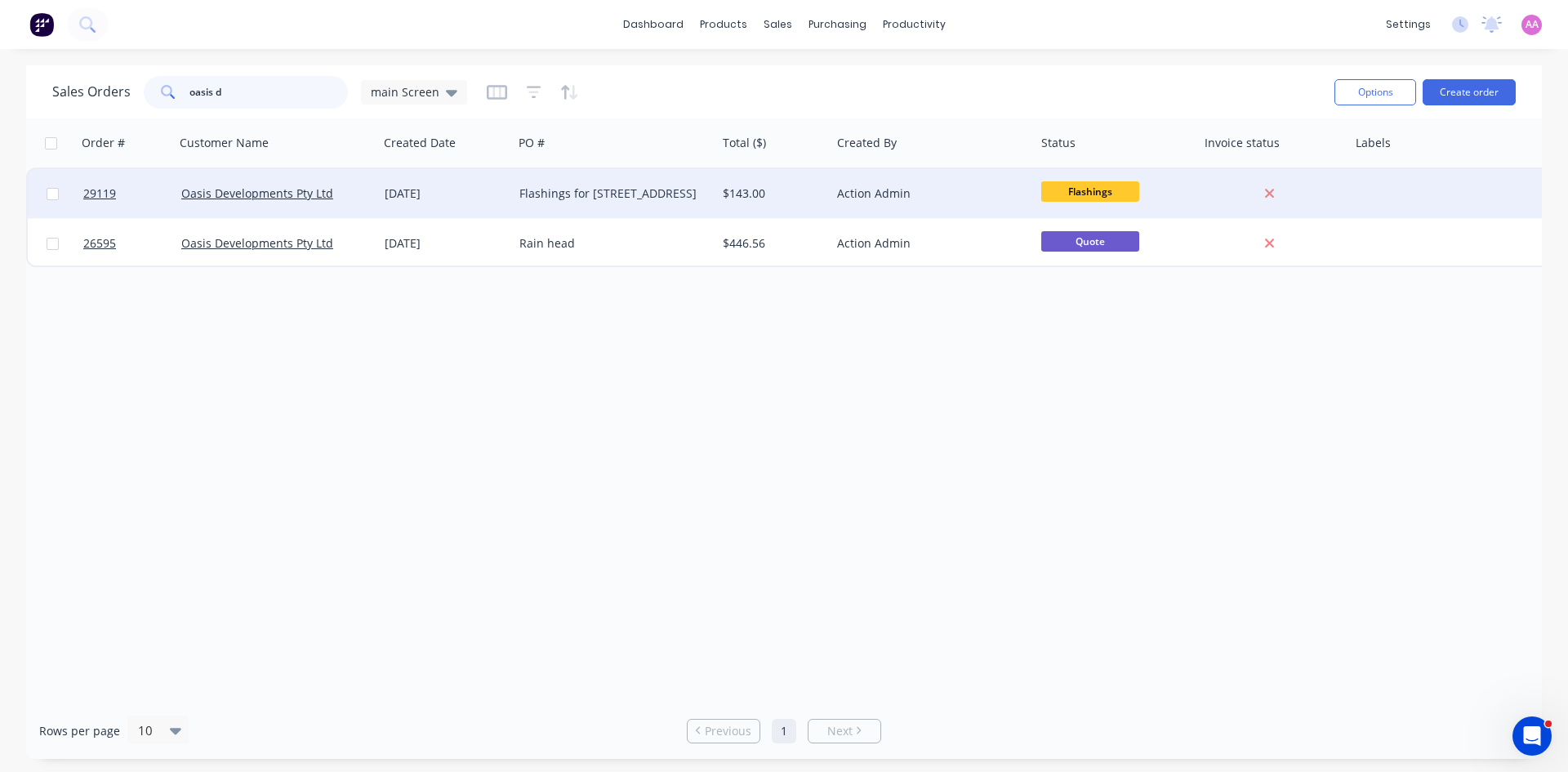
type input "oasis d"
click at [529, 191] on div "Flashings for 7104 marine drive east" at bounding box center [609, 193] width 181 height 17
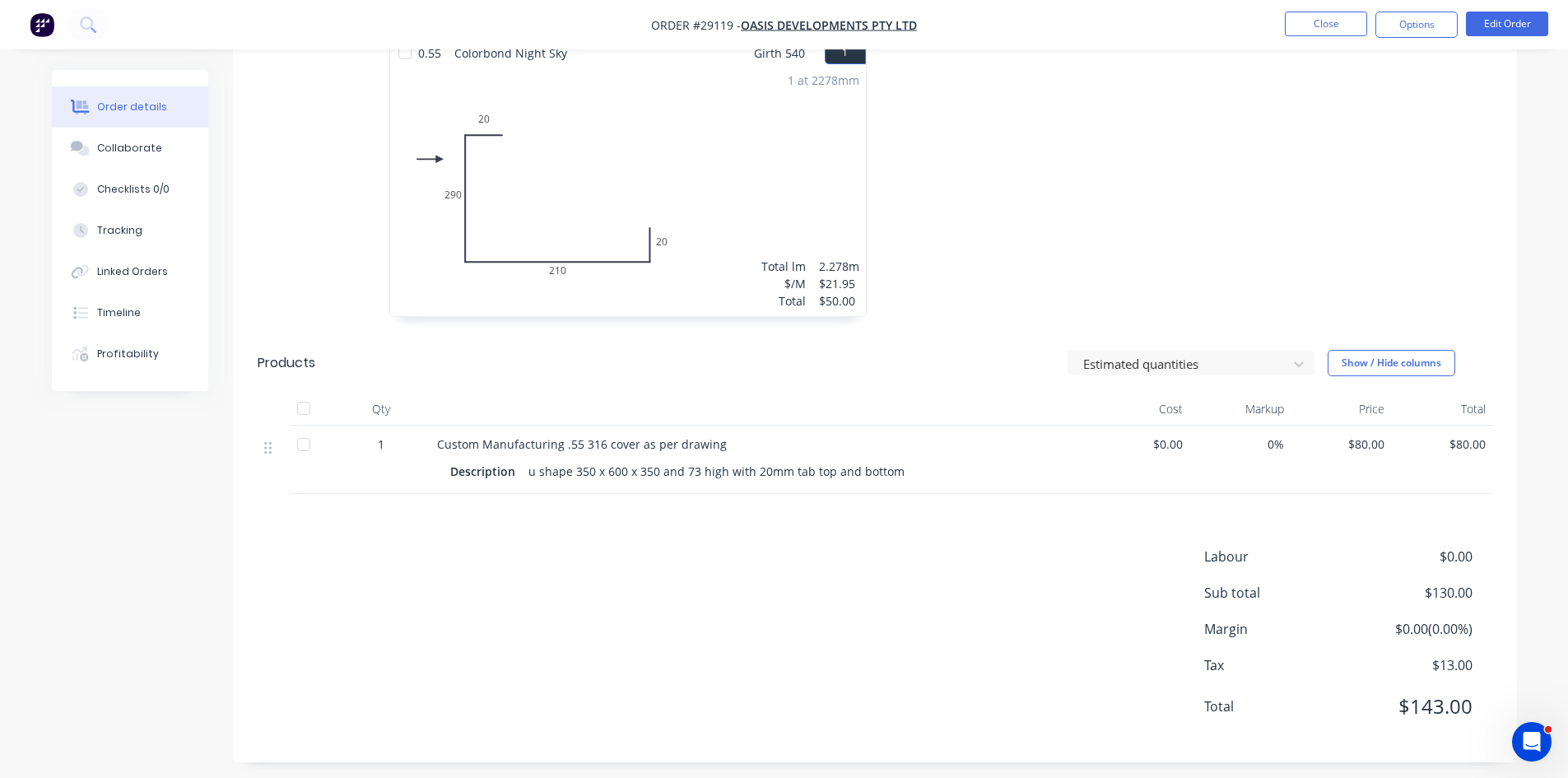
scroll to position [479, 0]
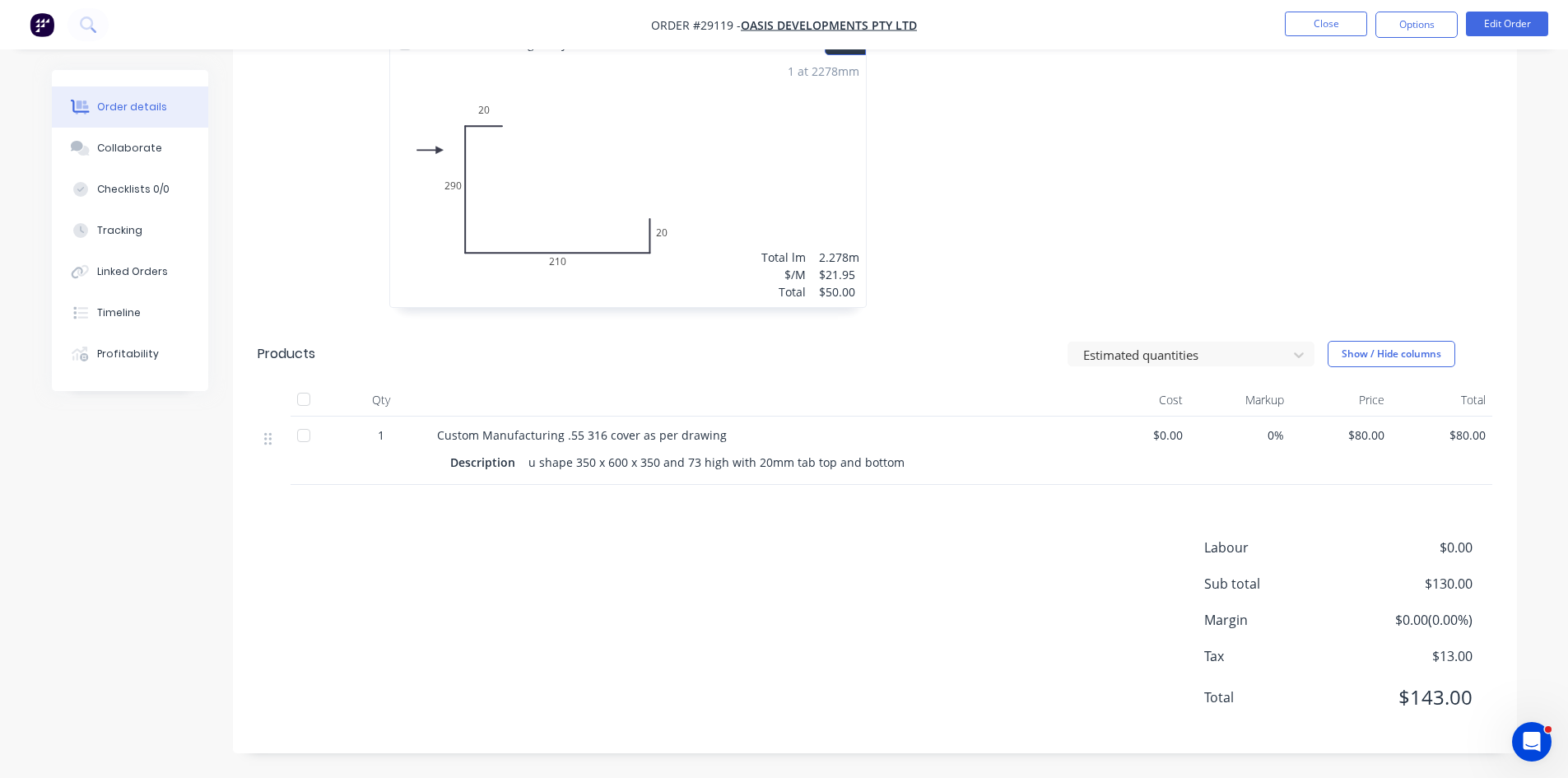
click at [651, 488] on div "Drawings Mark all drawings as complete 0.55 Colorbond Night Sky Girth 540 1 0 2…" at bounding box center [874, 365] width 1284 height 775
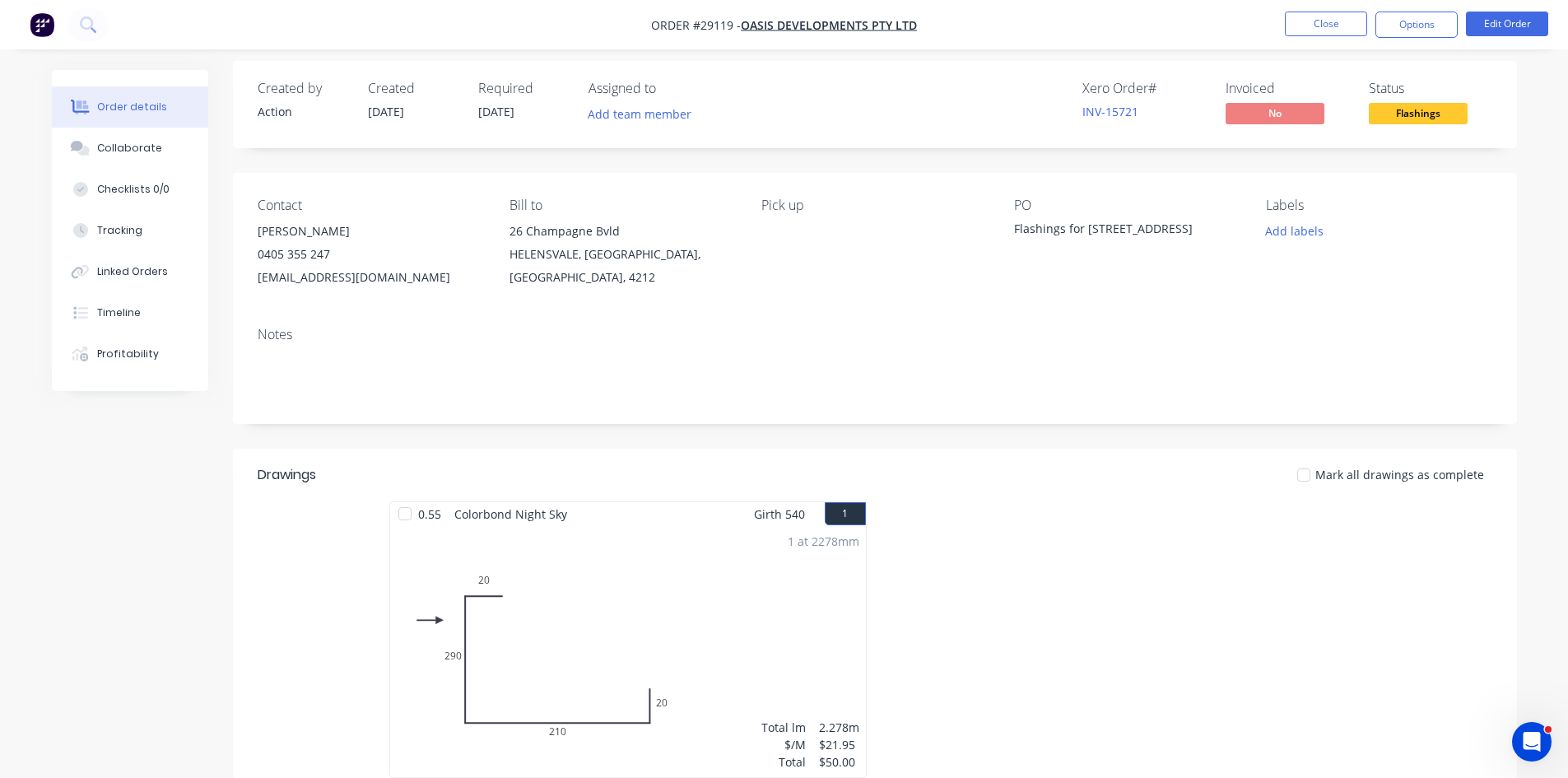
scroll to position [0, 0]
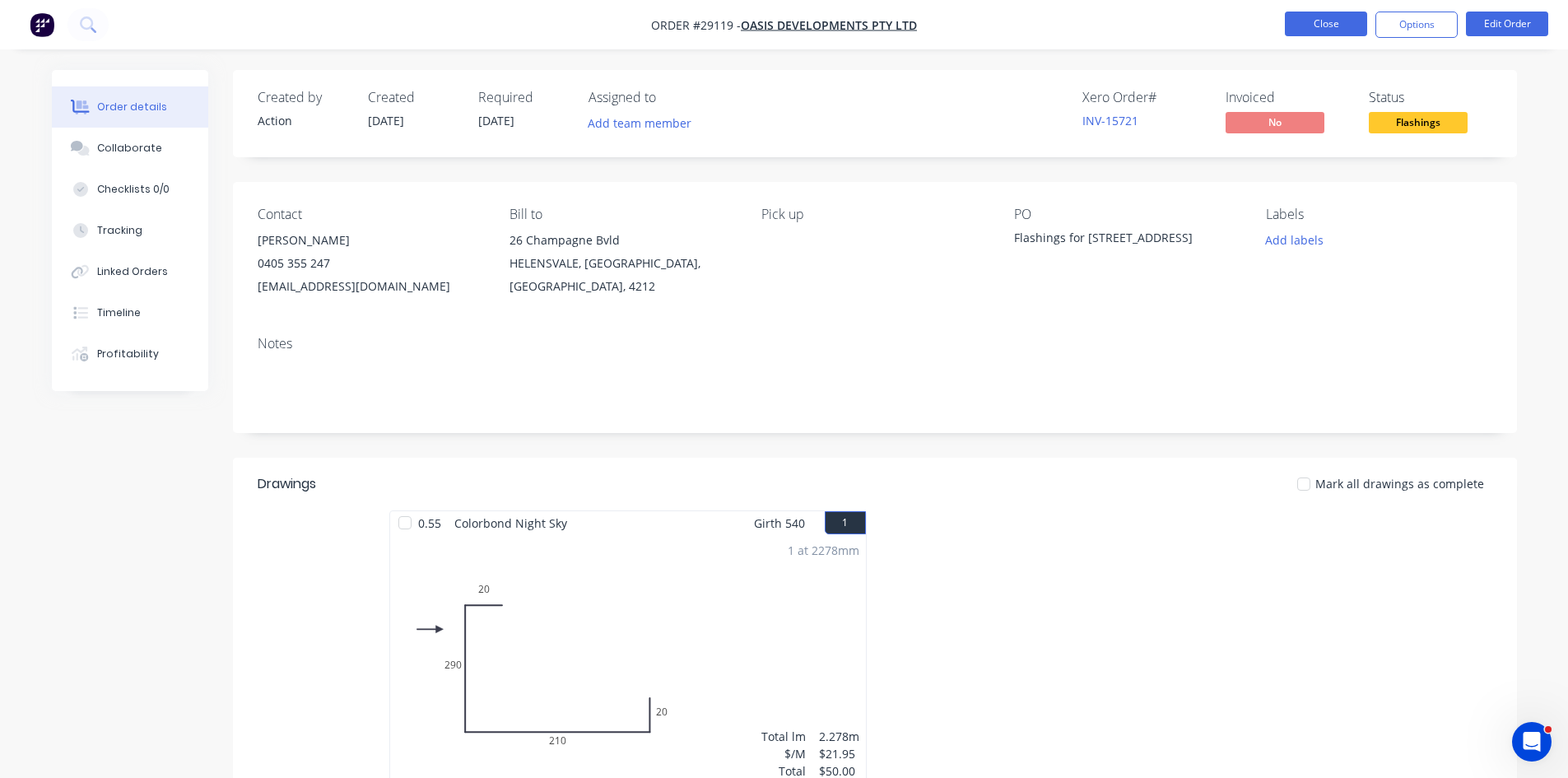
click at [1334, 25] on button "Close" at bounding box center [1325, 24] width 82 height 25
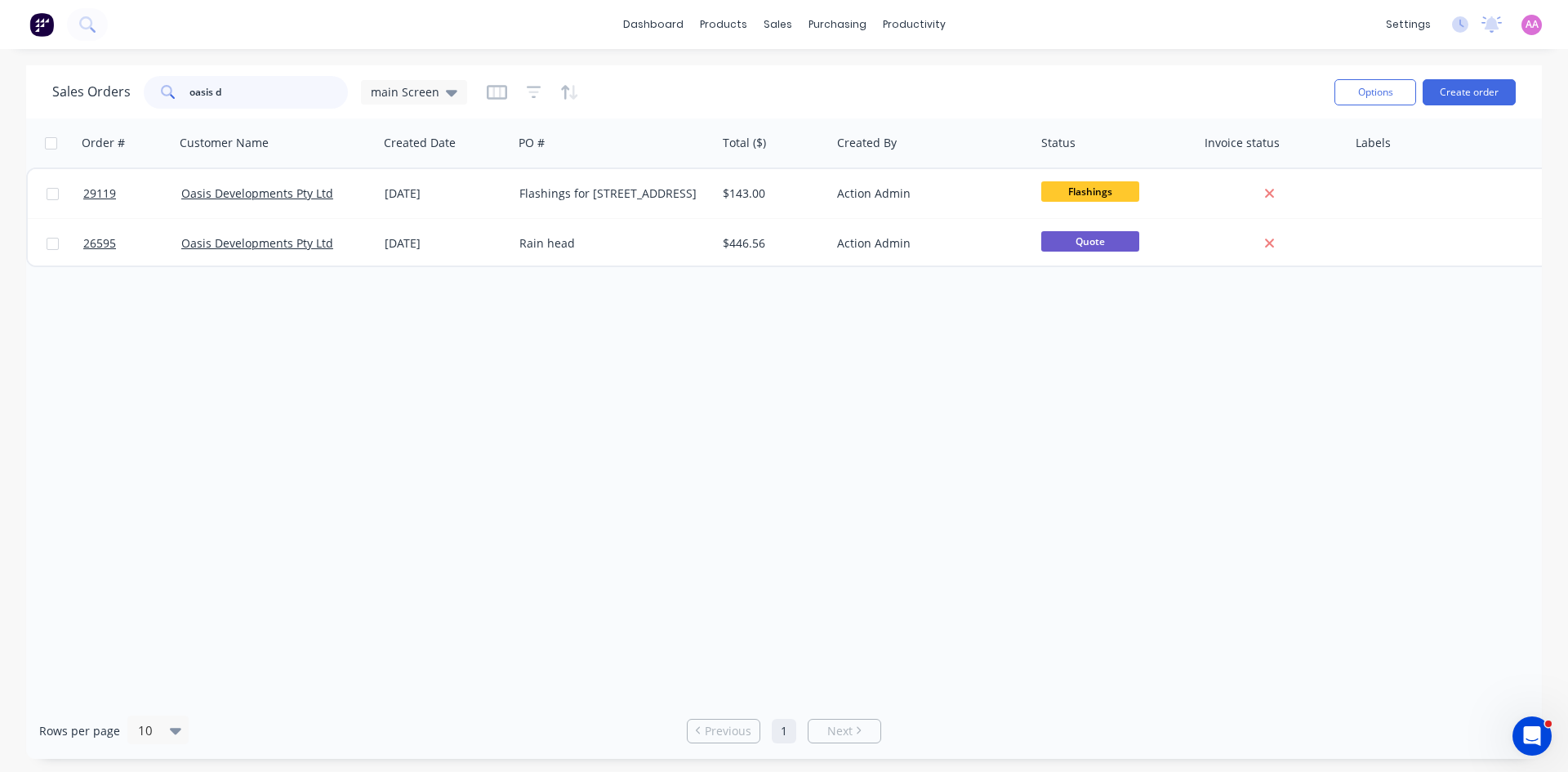
drag, startPoint x: 243, startPoint y: 96, endPoint x: 135, endPoint y: 102, distance: 108.2
click at [135, 102] on div "Sales Orders oasis d main Screen" at bounding box center [260, 92] width 415 height 32
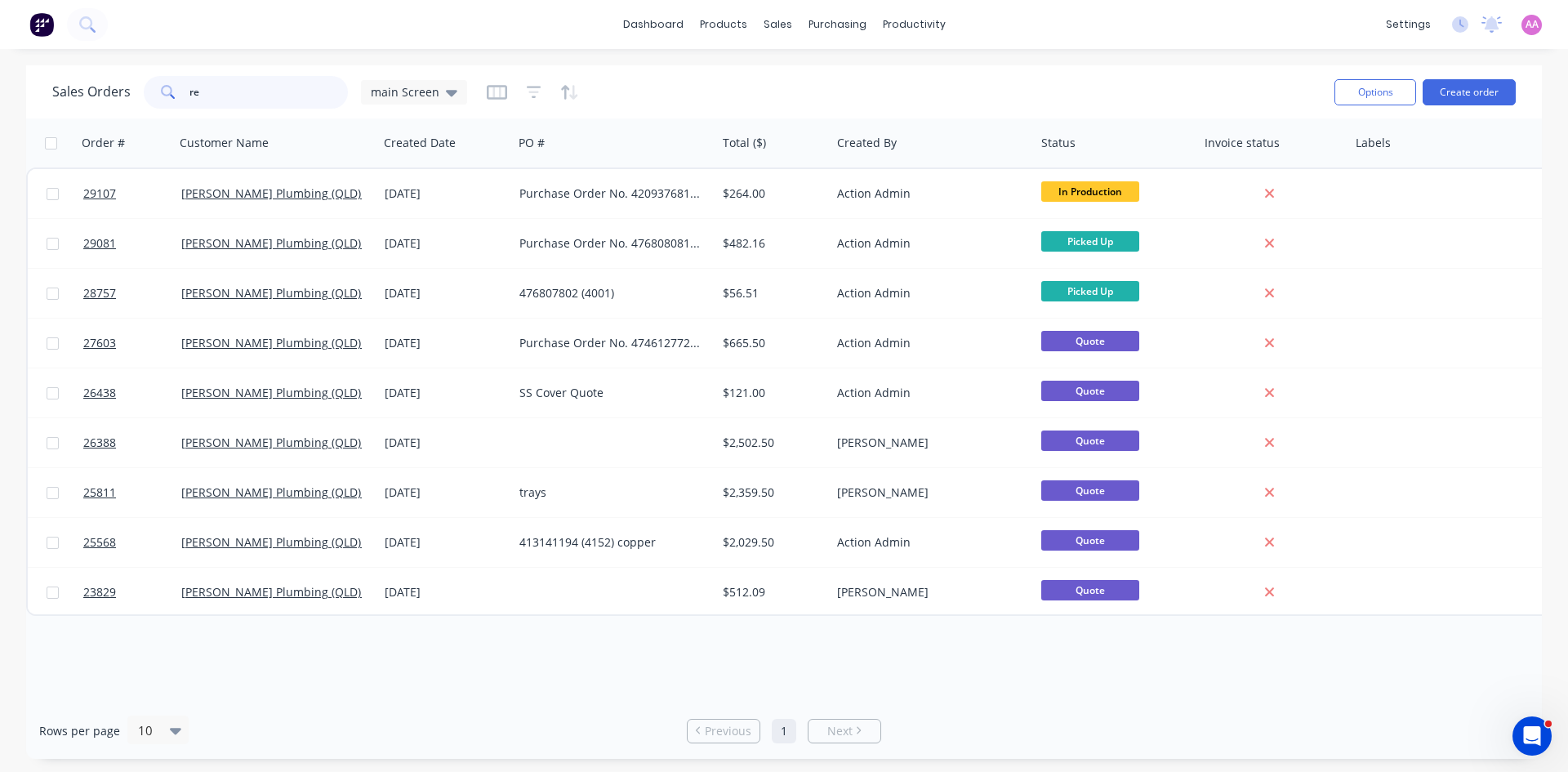
type input "r"
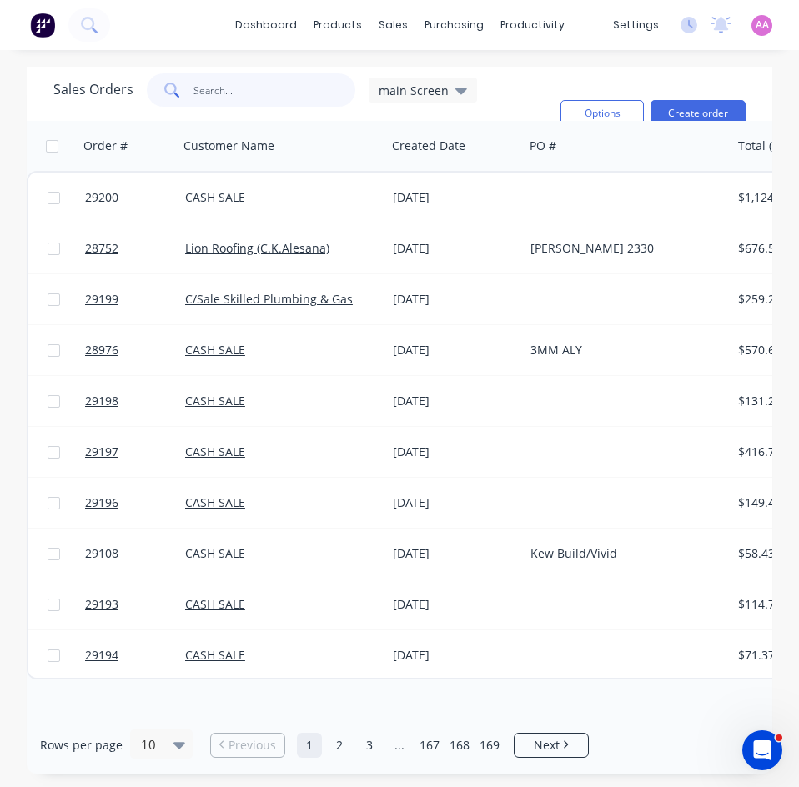
click at [218, 89] on input "text" at bounding box center [274, 89] width 163 height 33
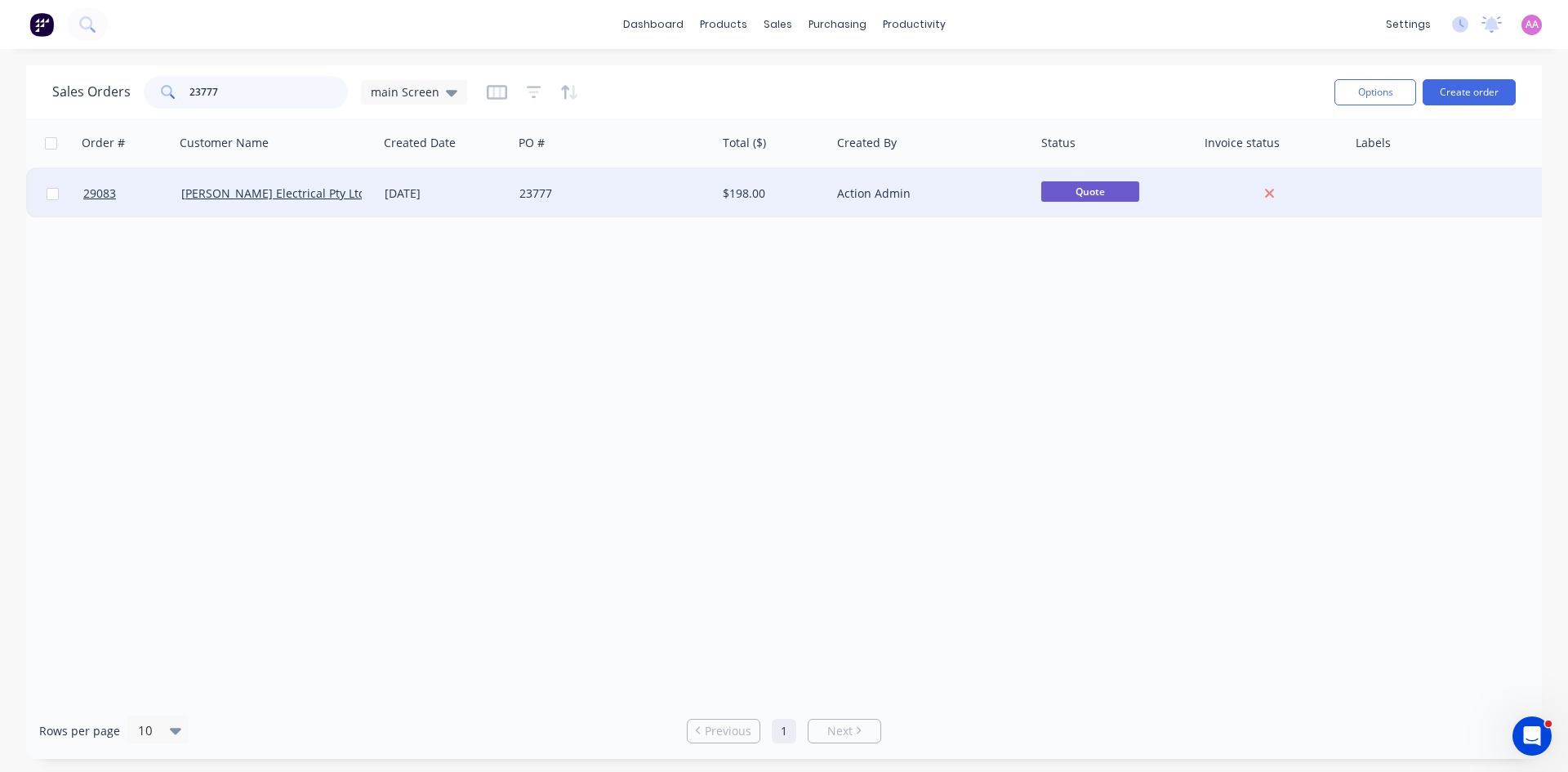
type input "23777"
click at [649, 198] on div "23777" at bounding box center [609, 193] width 181 height 17
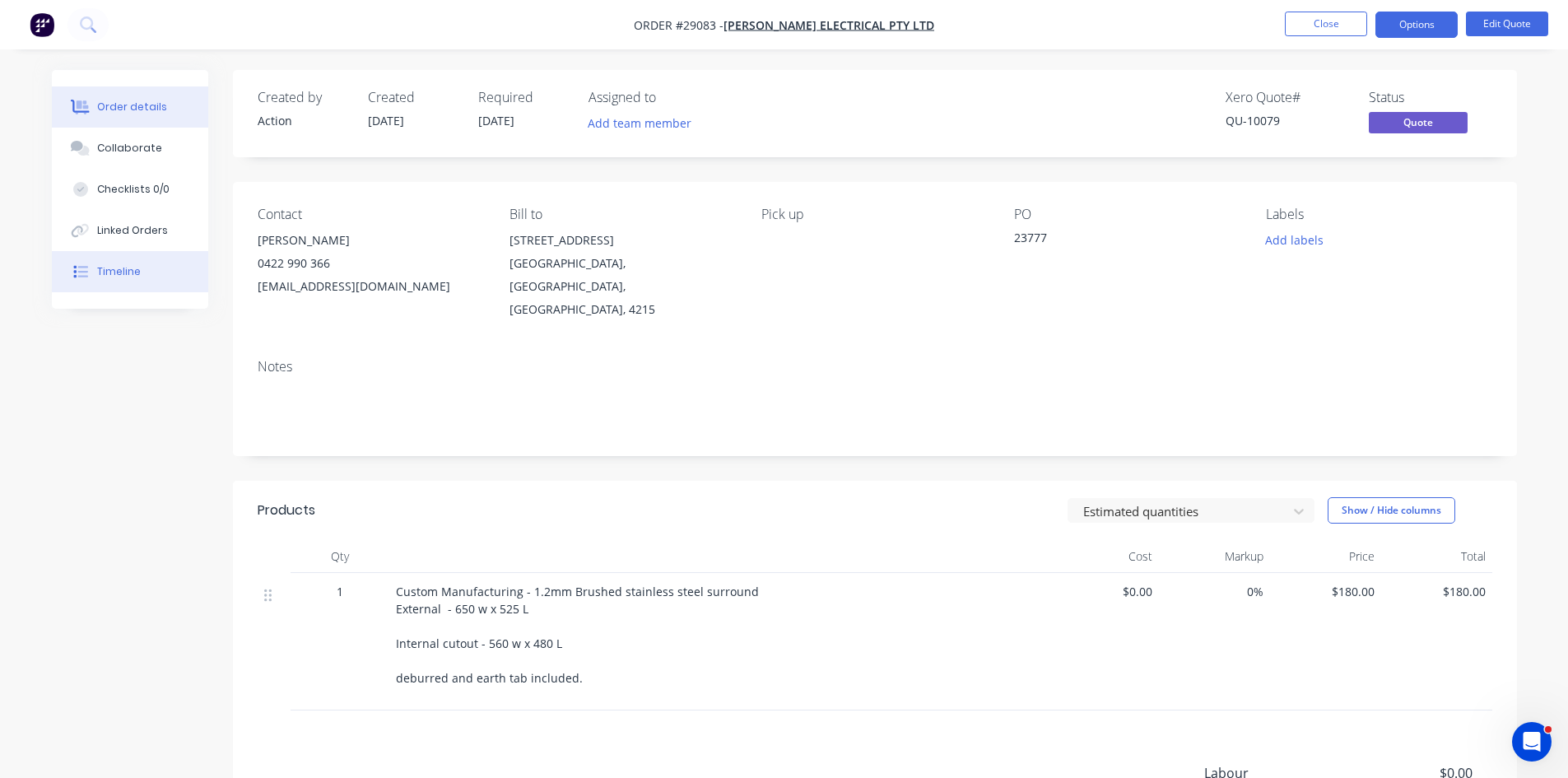
click at [126, 273] on div "Timeline" at bounding box center [118, 272] width 43 height 15
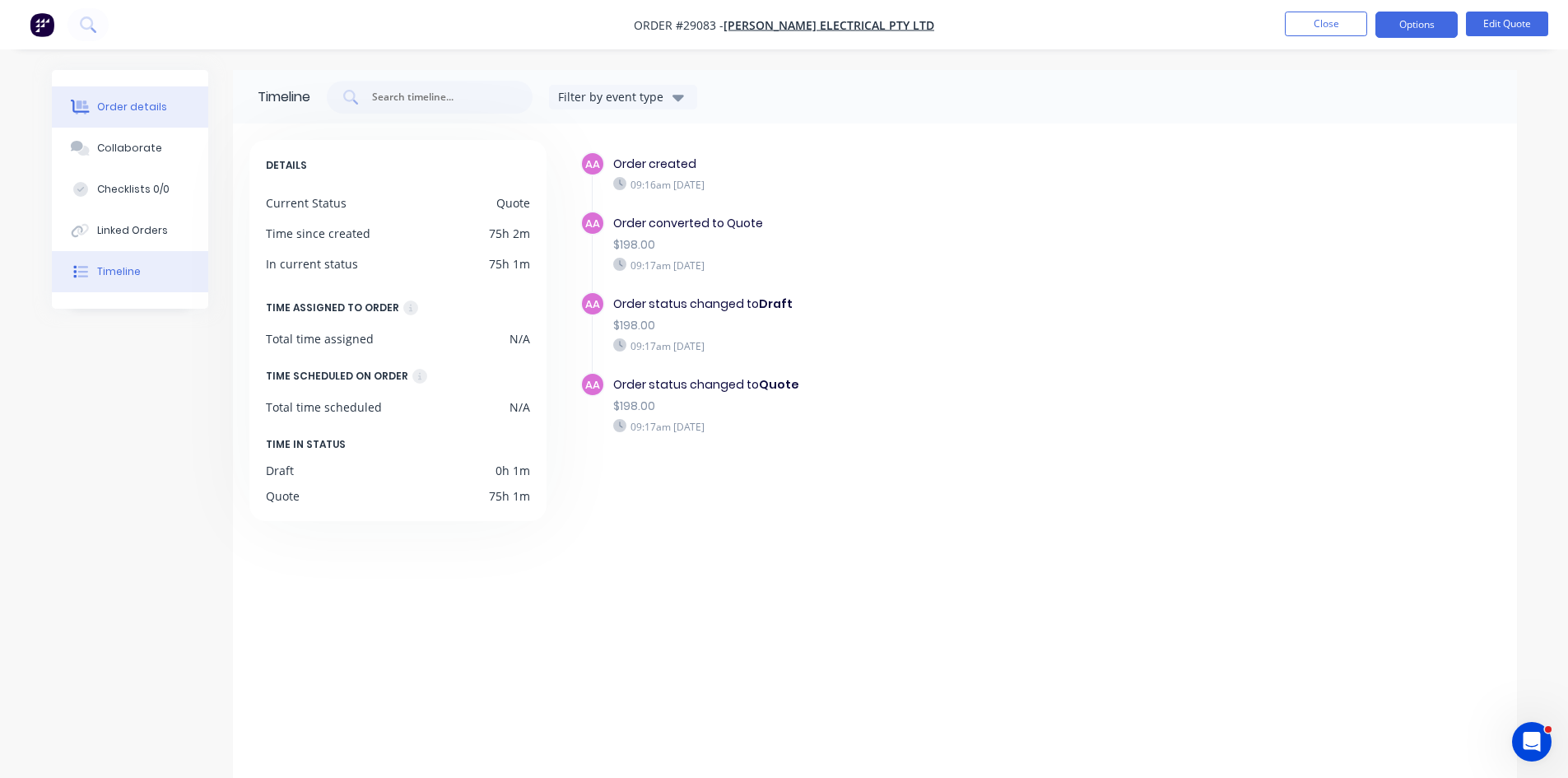
click at [113, 108] on div "Order details" at bounding box center [131, 107] width 70 height 15
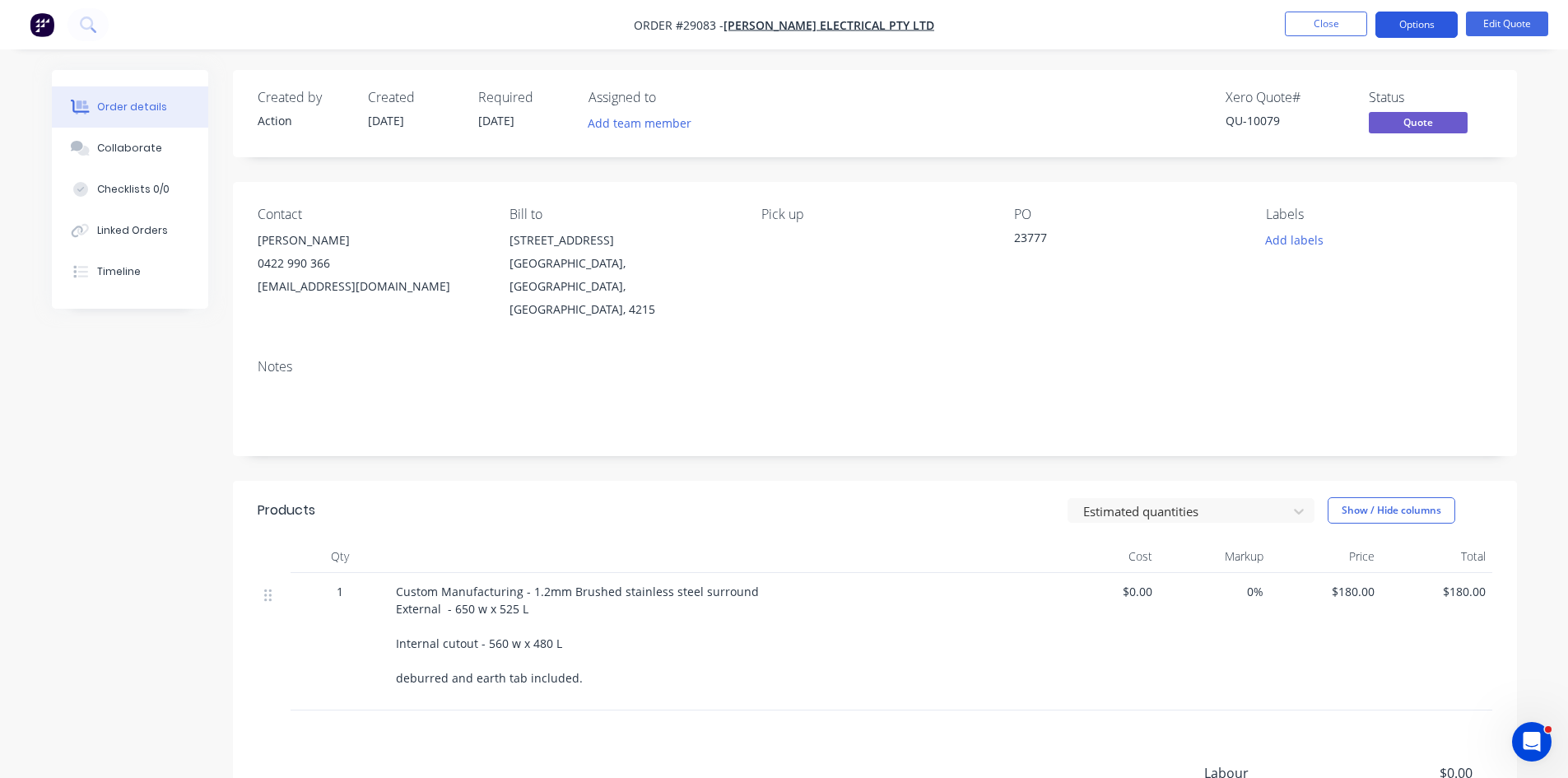
click at [1437, 23] on button "Options" at bounding box center [1415, 25] width 82 height 27
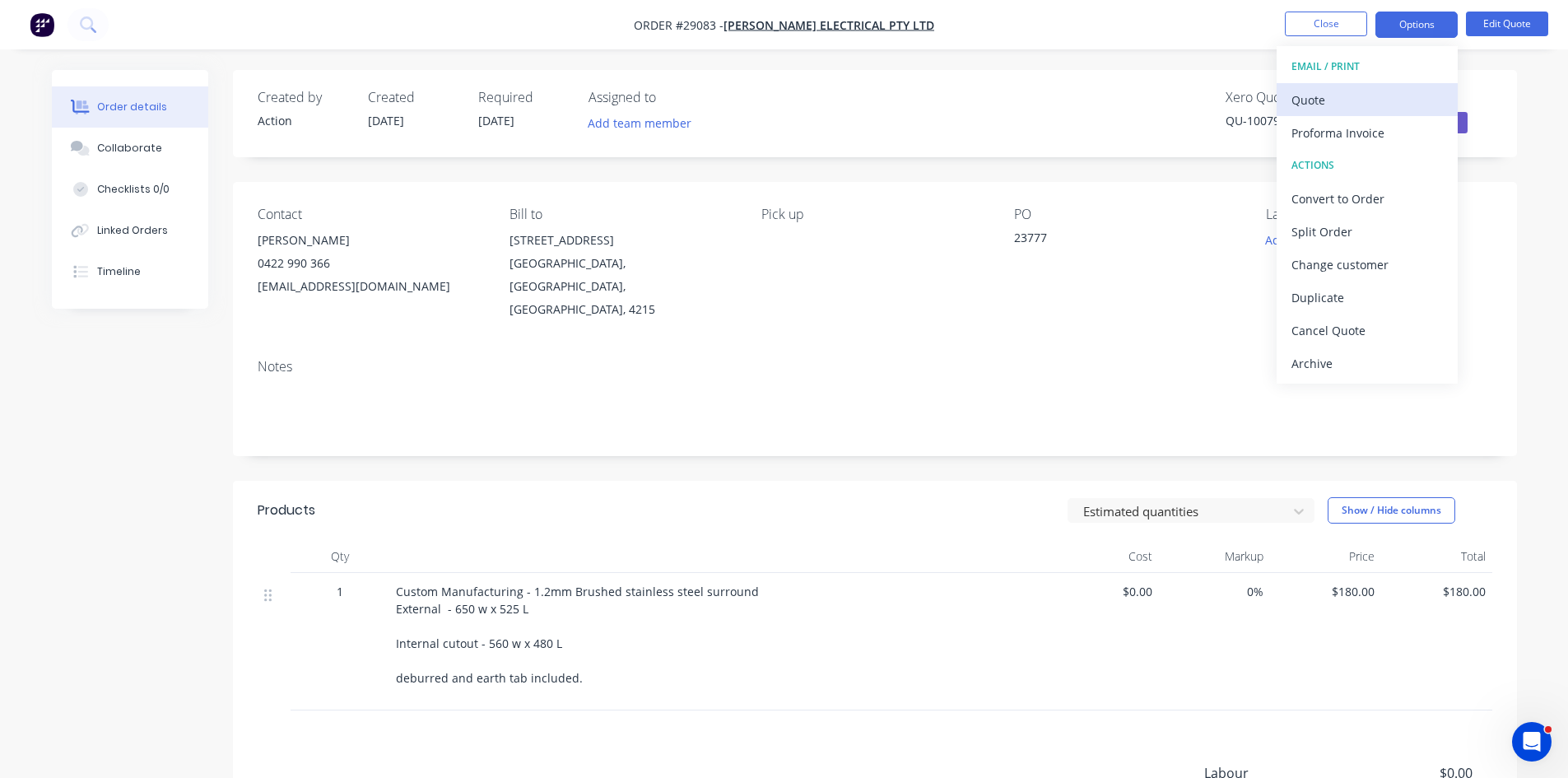
click at [1327, 89] on div "Quote" at bounding box center [1366, 100] width 151 height 24
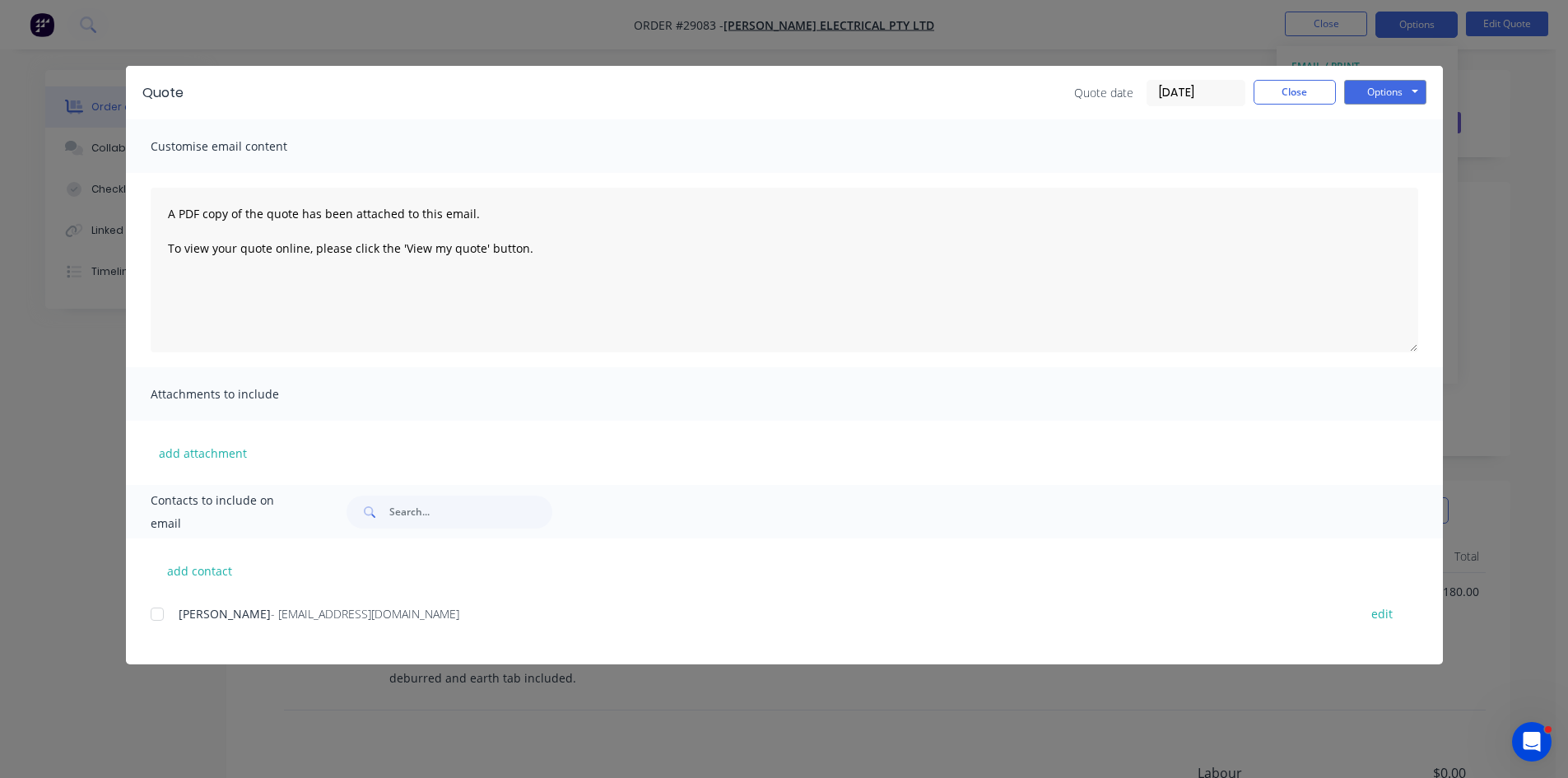
click at [154, 609] on div at bounding box center [157, 613] width 33 height 33
click at [1391, 87] on button "Options" at bounding box center [1384, 92] width 82 height 25
click at [1389, 179] on button "Email" at bounding box center [1396, 176] width 106 height 28
click at [1292, 102] on button "Close" at bounding box center [1294, 92] width 82 height 25
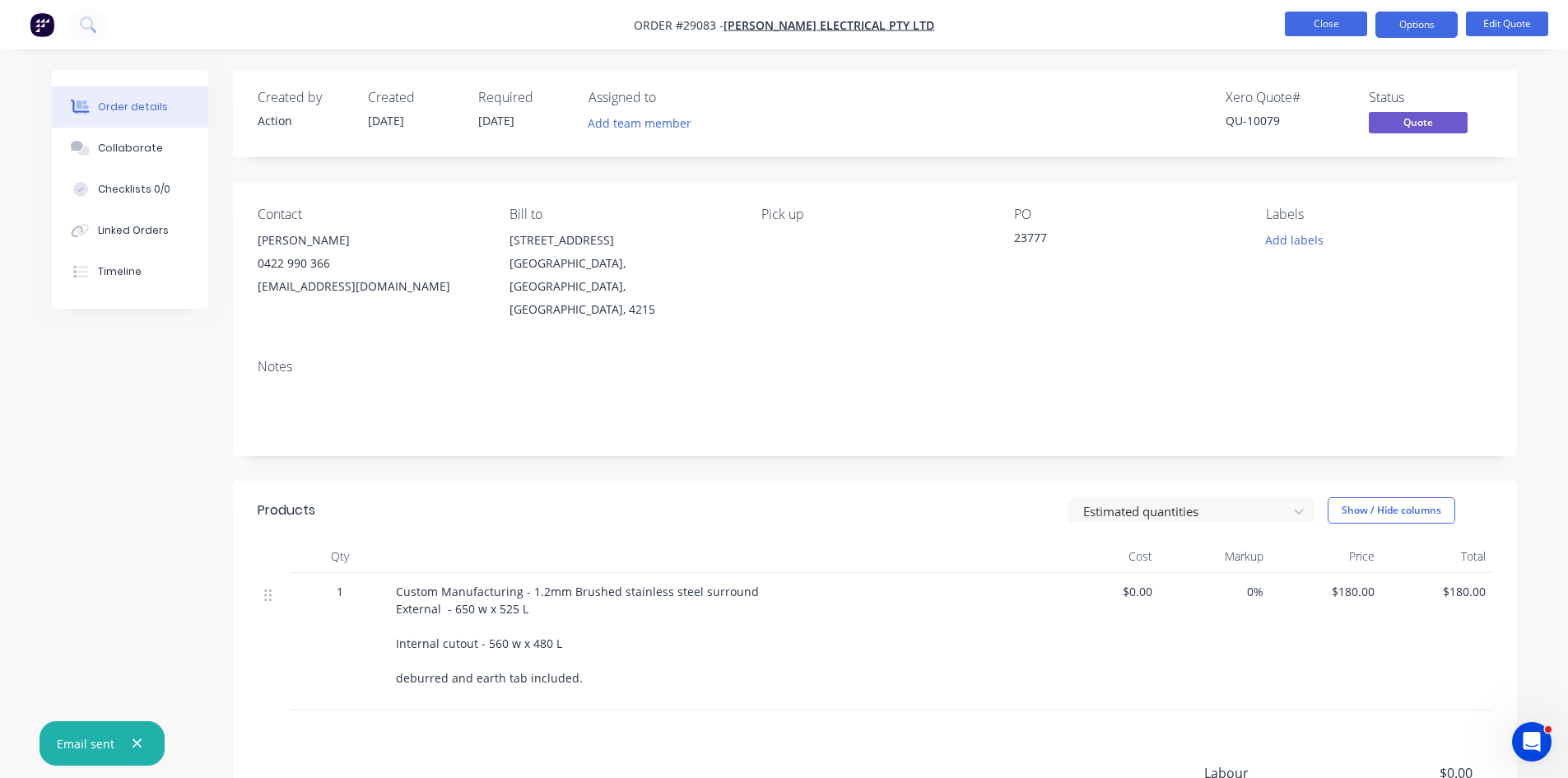
click at [1339, 18] on button "Close" at bounding box center [1325, 24] width 82 height 25
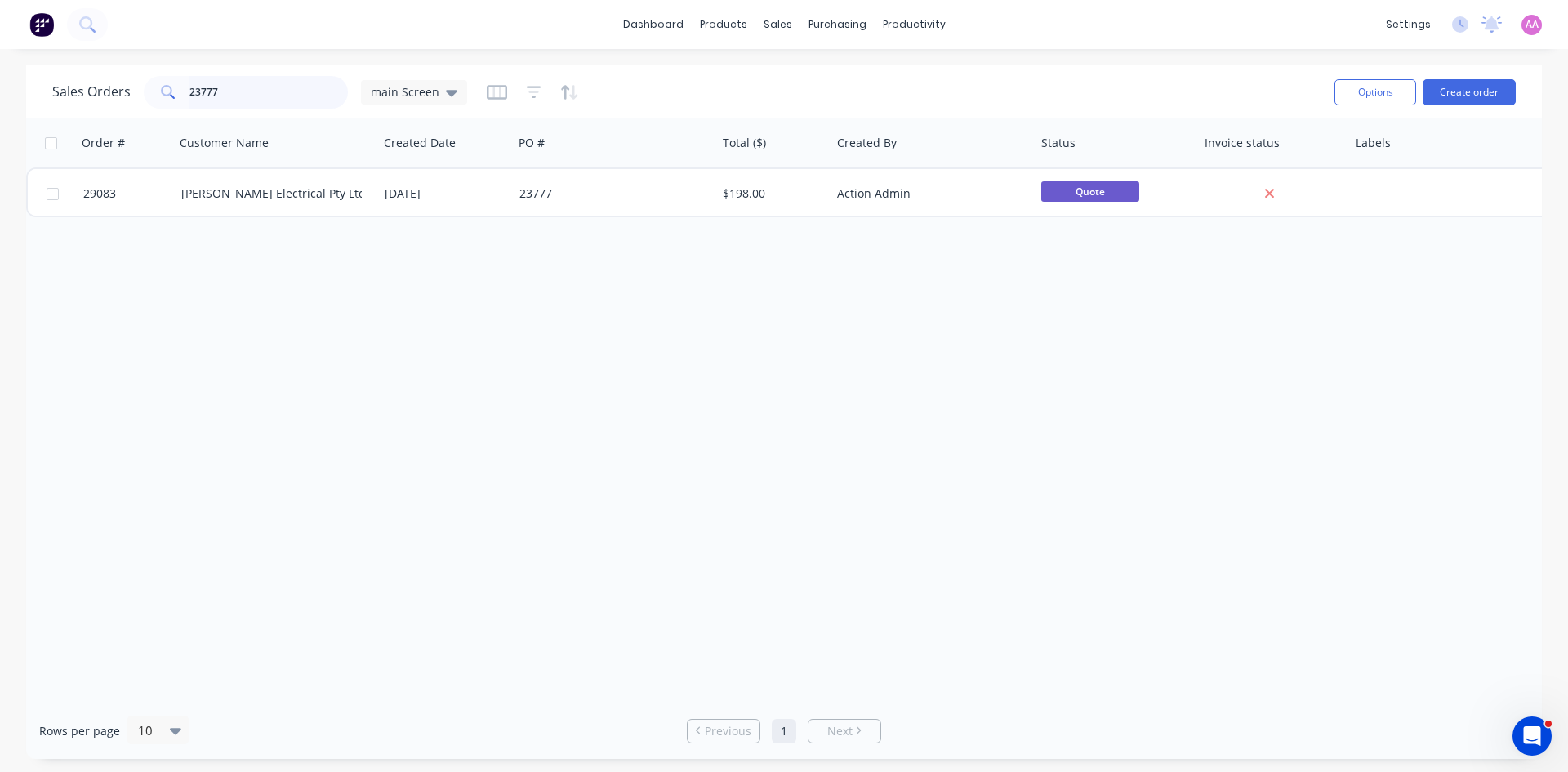
click at [255, 99] on input "23777" at bounding box center [268, 92] width 160 height 32
type input "2"
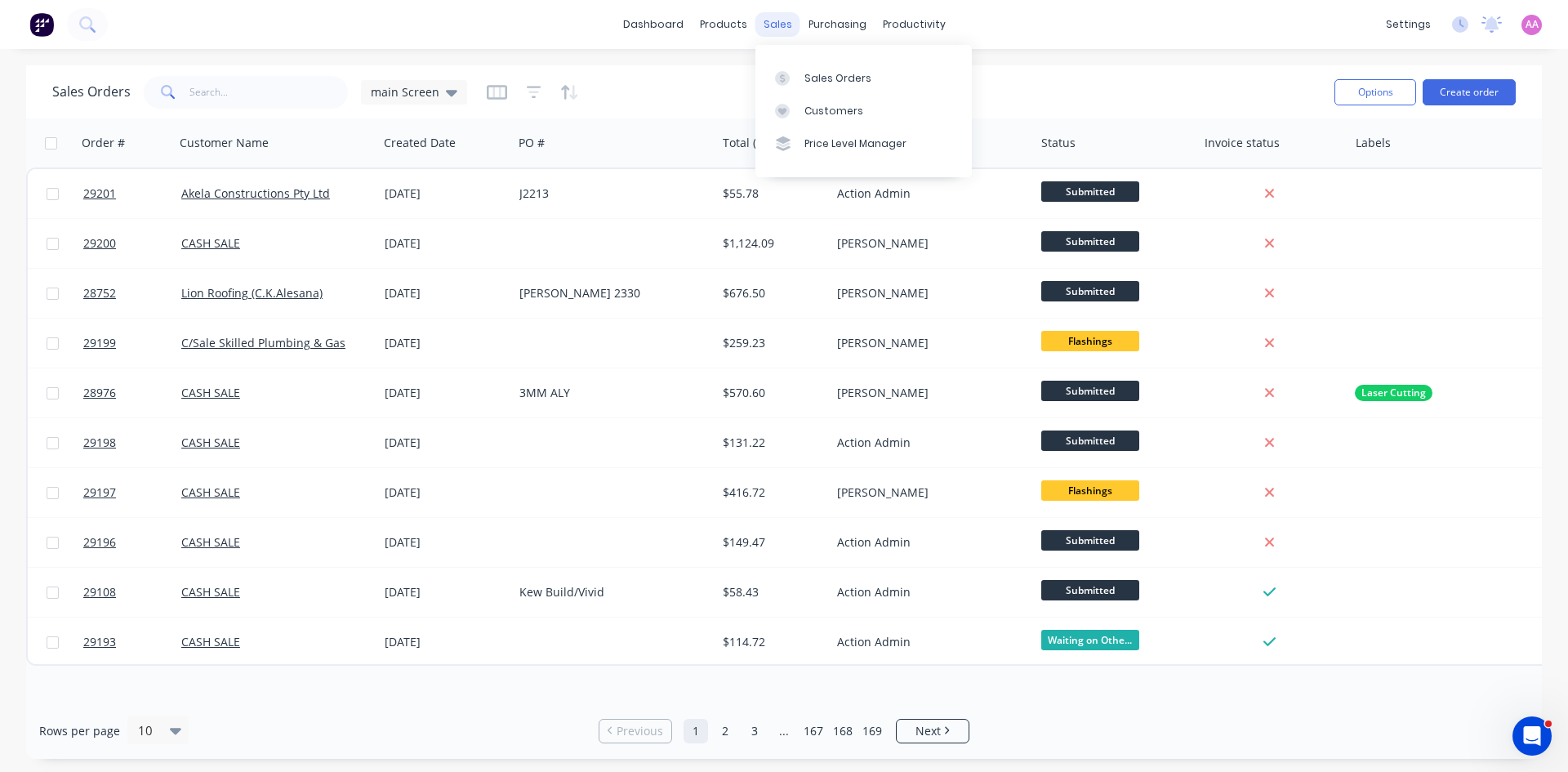
click at [770, 27] on div "sales" at bounding box center [778, 24] width 45 height 24
click at [829, 68] on link "Sales Orders" at bounding box center [863, 77] width 216 height 32
click at [1472, 98] on button "Create order" at bounding box center [1469, 92] width 93 height 26
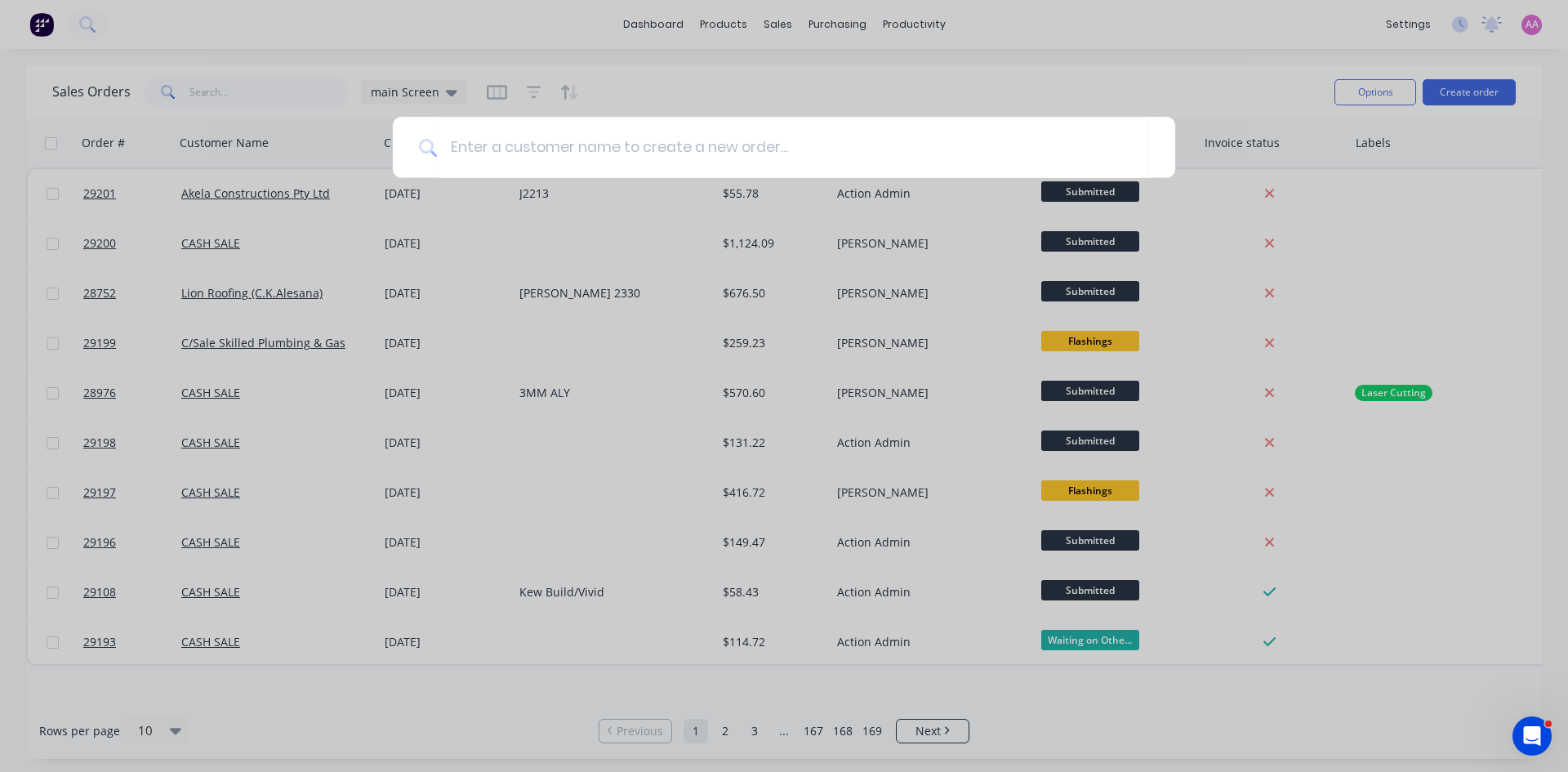
type input "d"
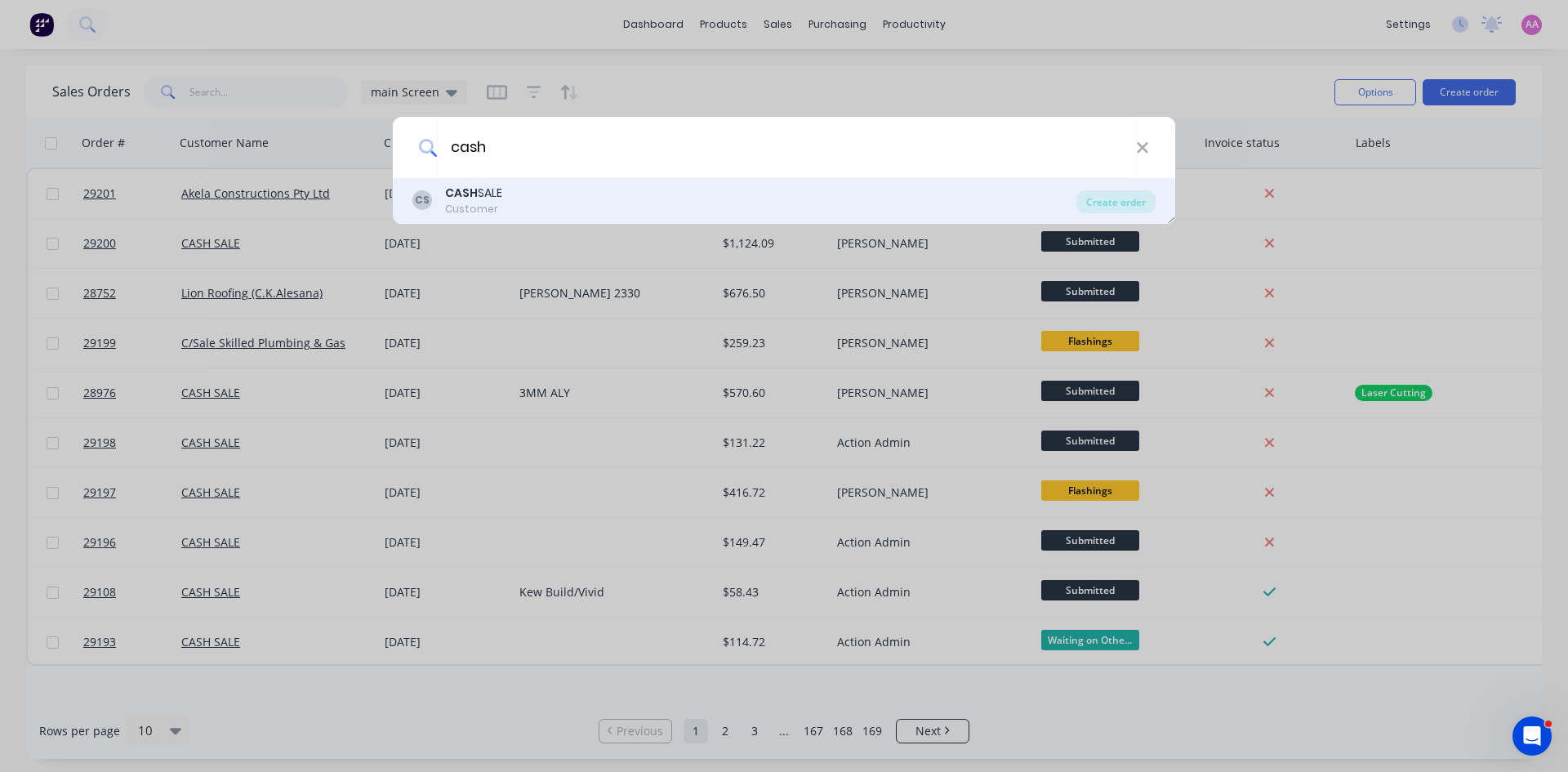
type input "cash"
click at [583, 215] on div "CS CASH SALE Customer" at bounding box center [744, 200] width 664 height 32
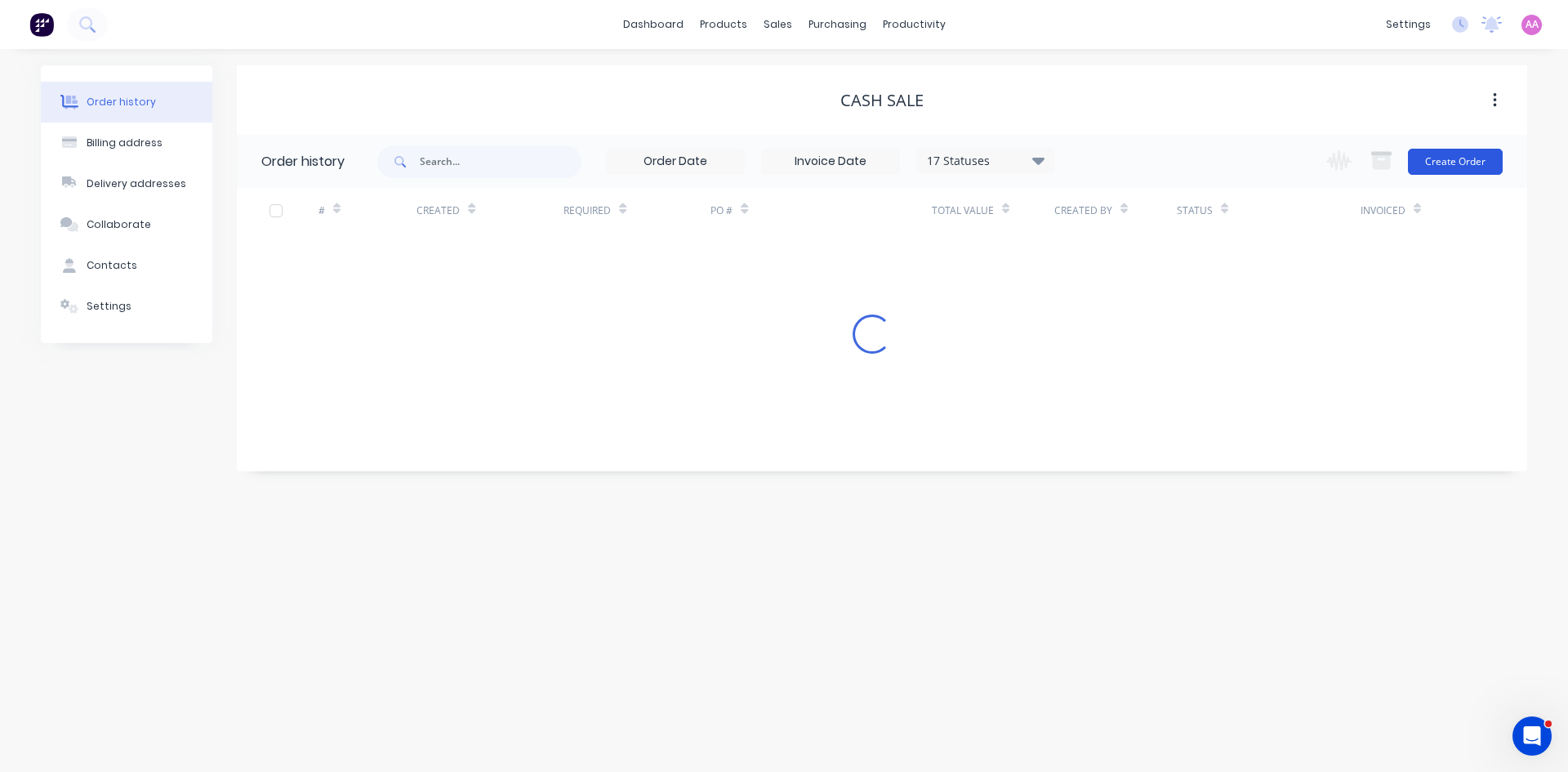
click at [1458, 164] on button "Create Order" at bounding box center [1455, 162] width 95 height 26
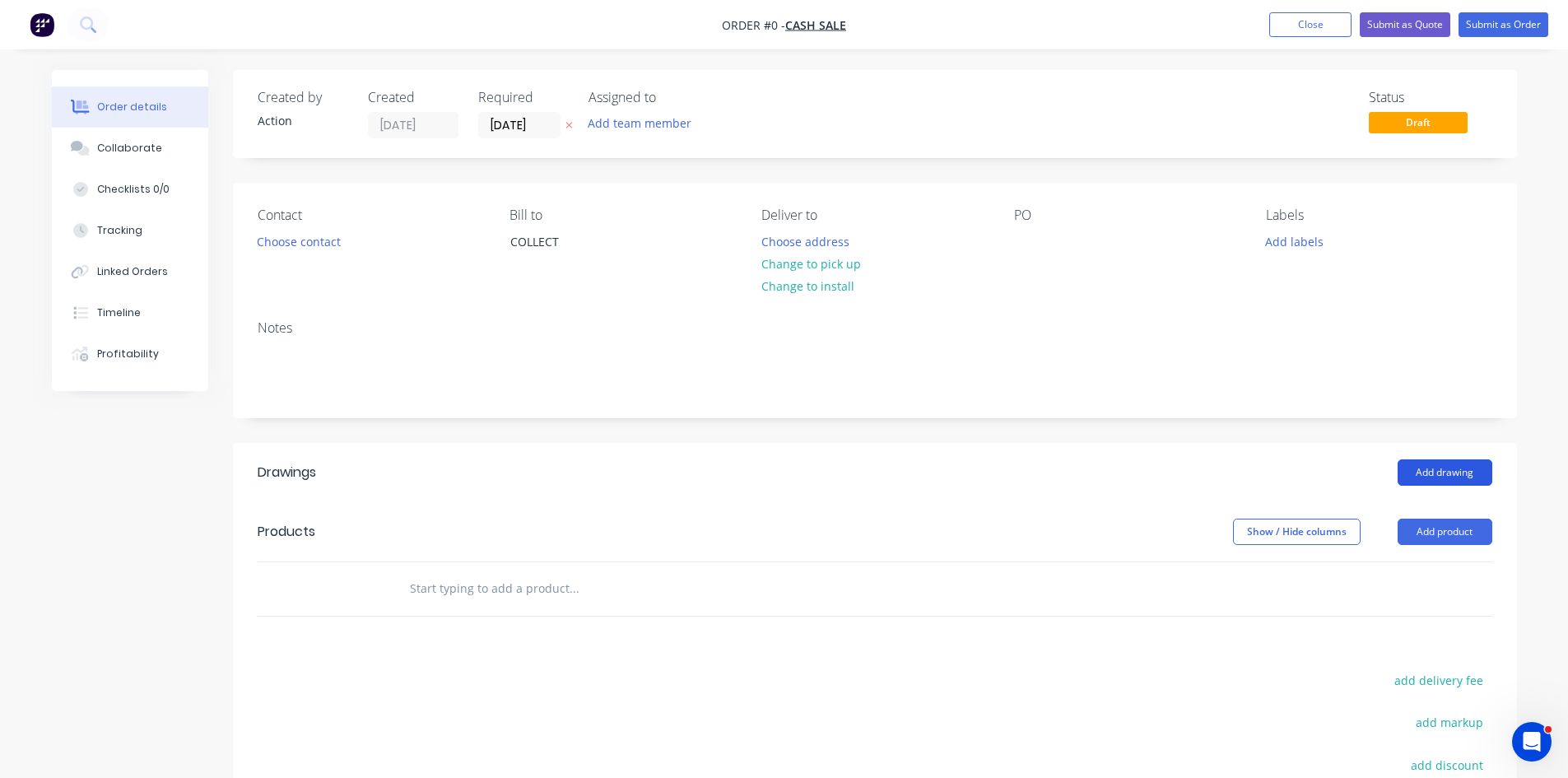
click at [1436, 470] on button "Add drawing" at bounding box center [1445, 472] width 95 height 27
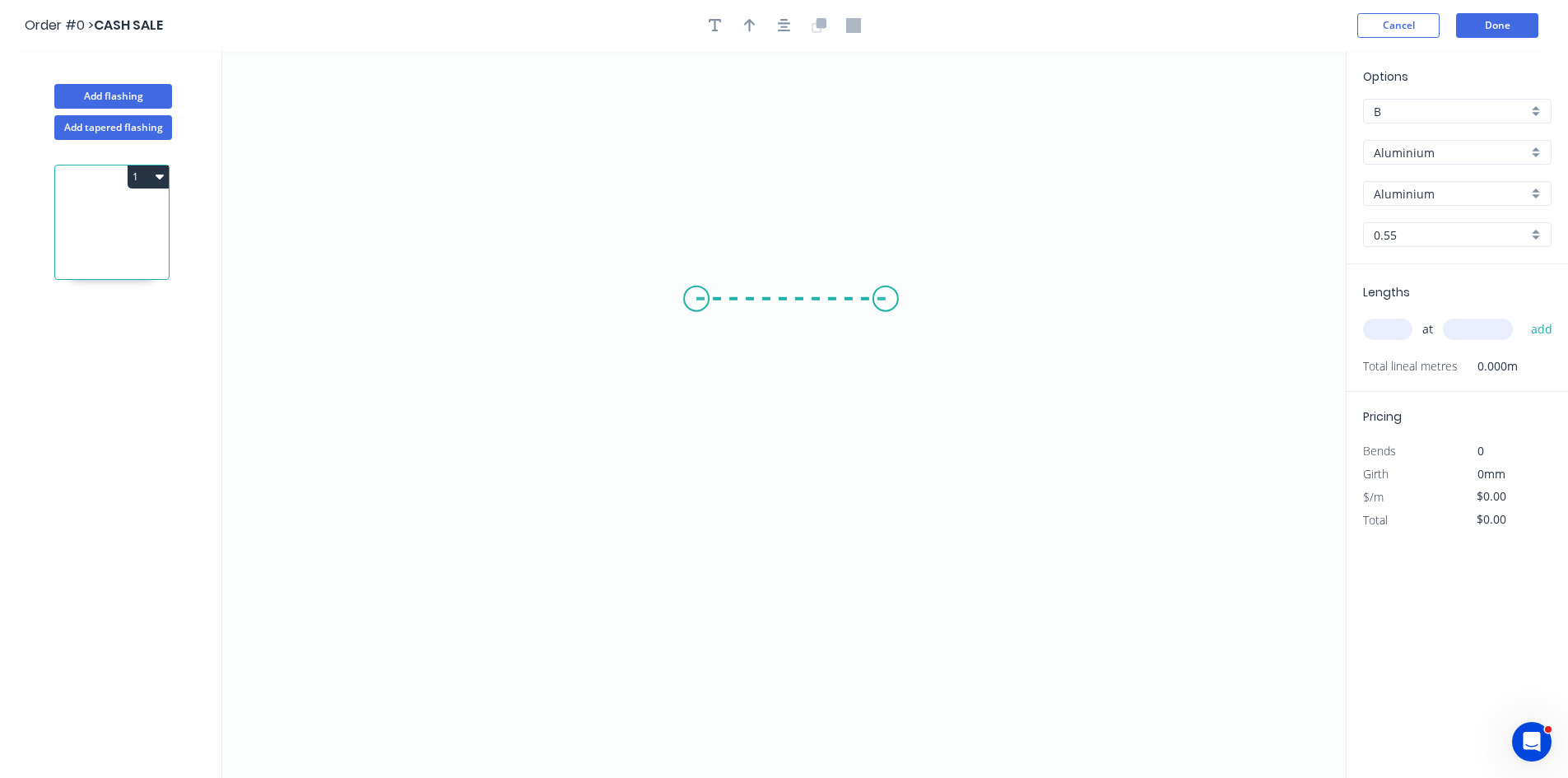
drag, startPoint x: 696, startPoint y: 299, endPoint x: 885, endPoint y: 311, distance: 189.4
click at [885, 311] on icon "0" at bounding box center [784, 415] width 1123 height 727
click at [798, 324] on rect at bounding box center [790, 316] width 33 height 23
click at [1424, 146] on input "Aluminium" at bounding box center [1451, 153] width 154 height 18
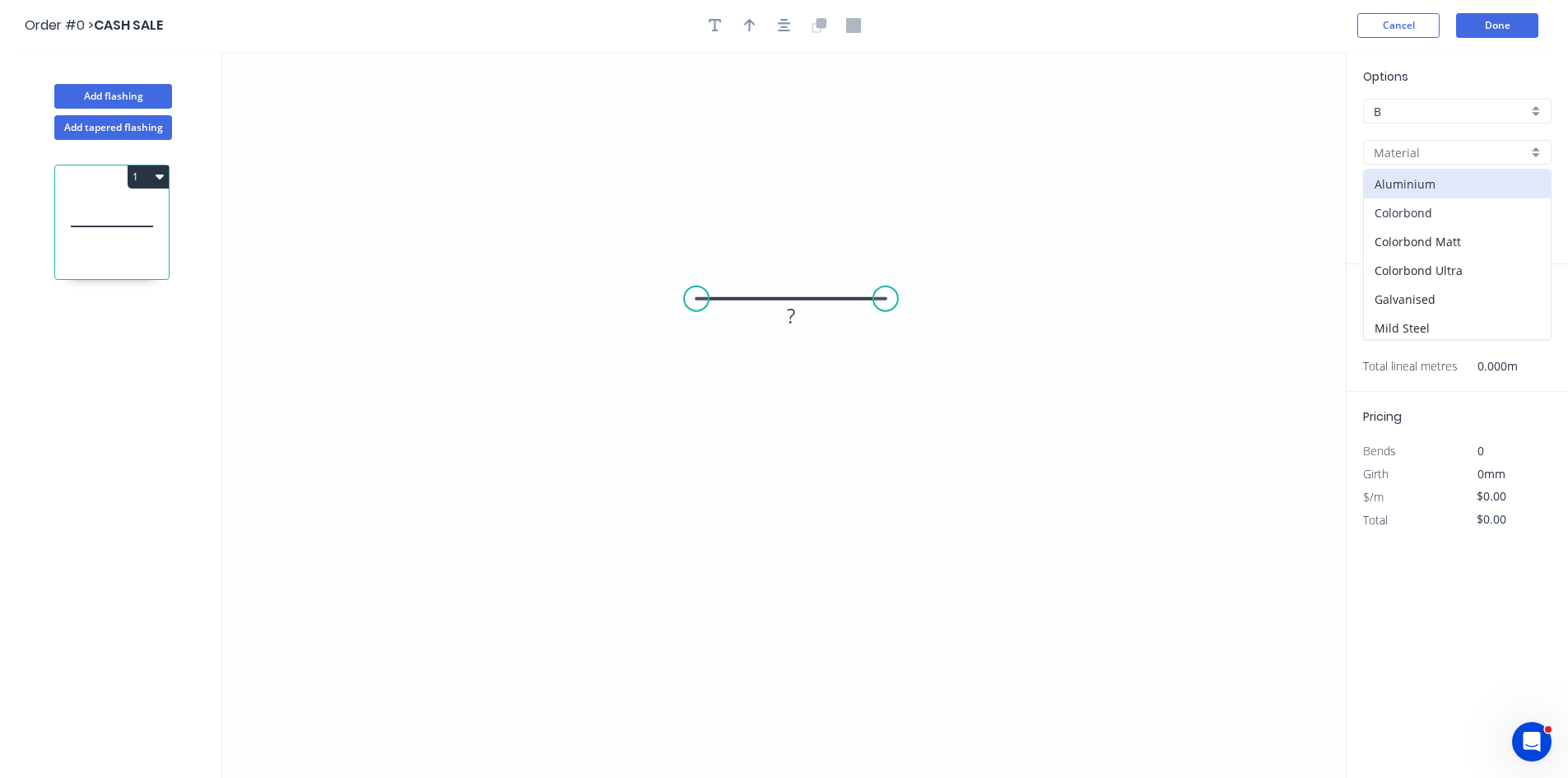
click at [1432, 213] on div "Colorbond" at bounding box center [1456, 212] width 187 height 29
type input "Colorbond"
type input "Basalt"
click at [1403, 153] on input "Colorbond" at bounding box center [1451, 153] width 154 height 18
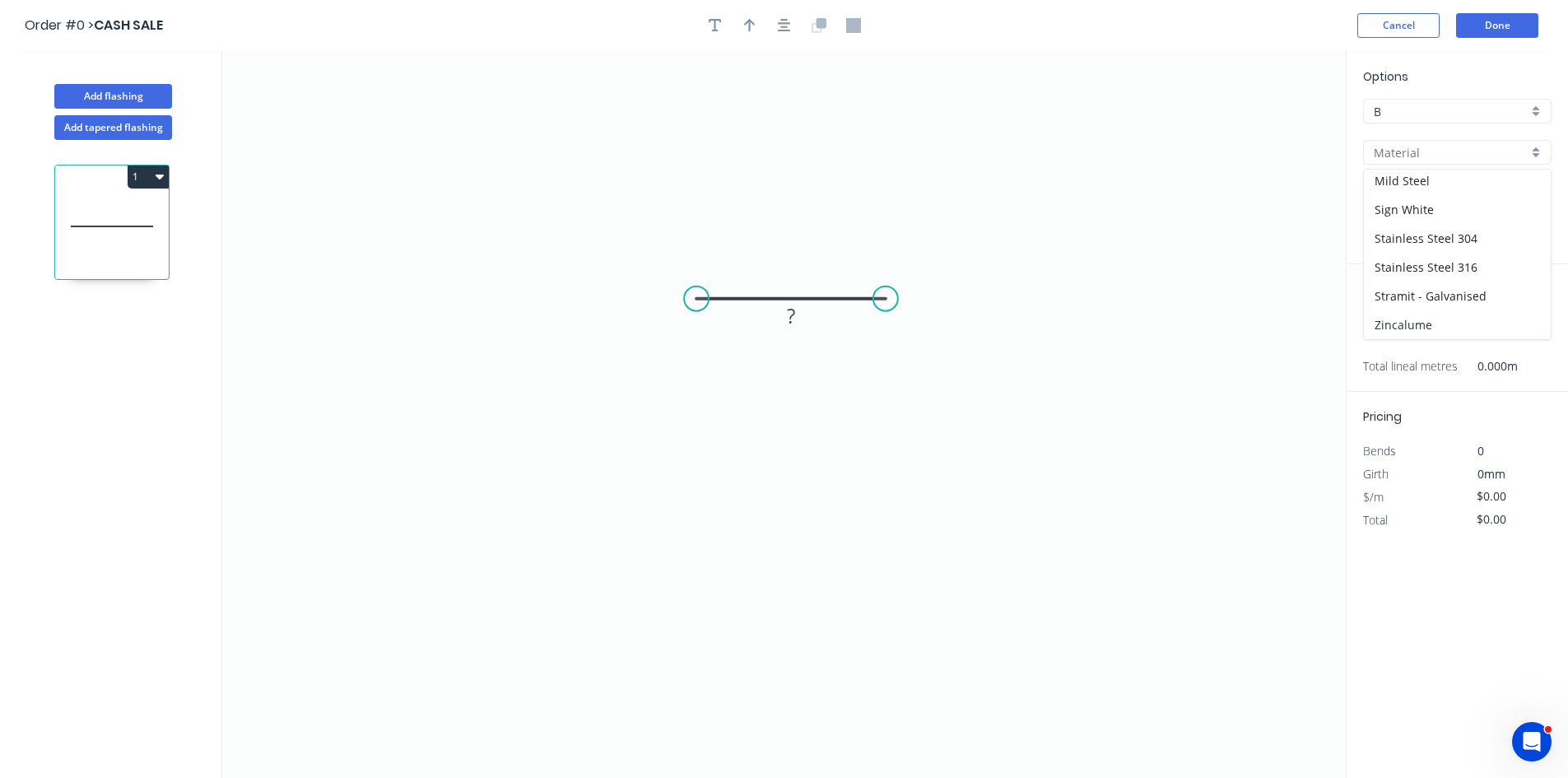
click at [1394, 328] on div "Zincalume" at bounding box center [1456, 324] width 187 height 29
type input "Zincalume"
type input "Zinc"
click at [799, 311] on rect at bounding box center [790, 316] width 33 height 23
click at [1400, 339] on input "text" at bounding box center [1387, 330] width 49 height 22
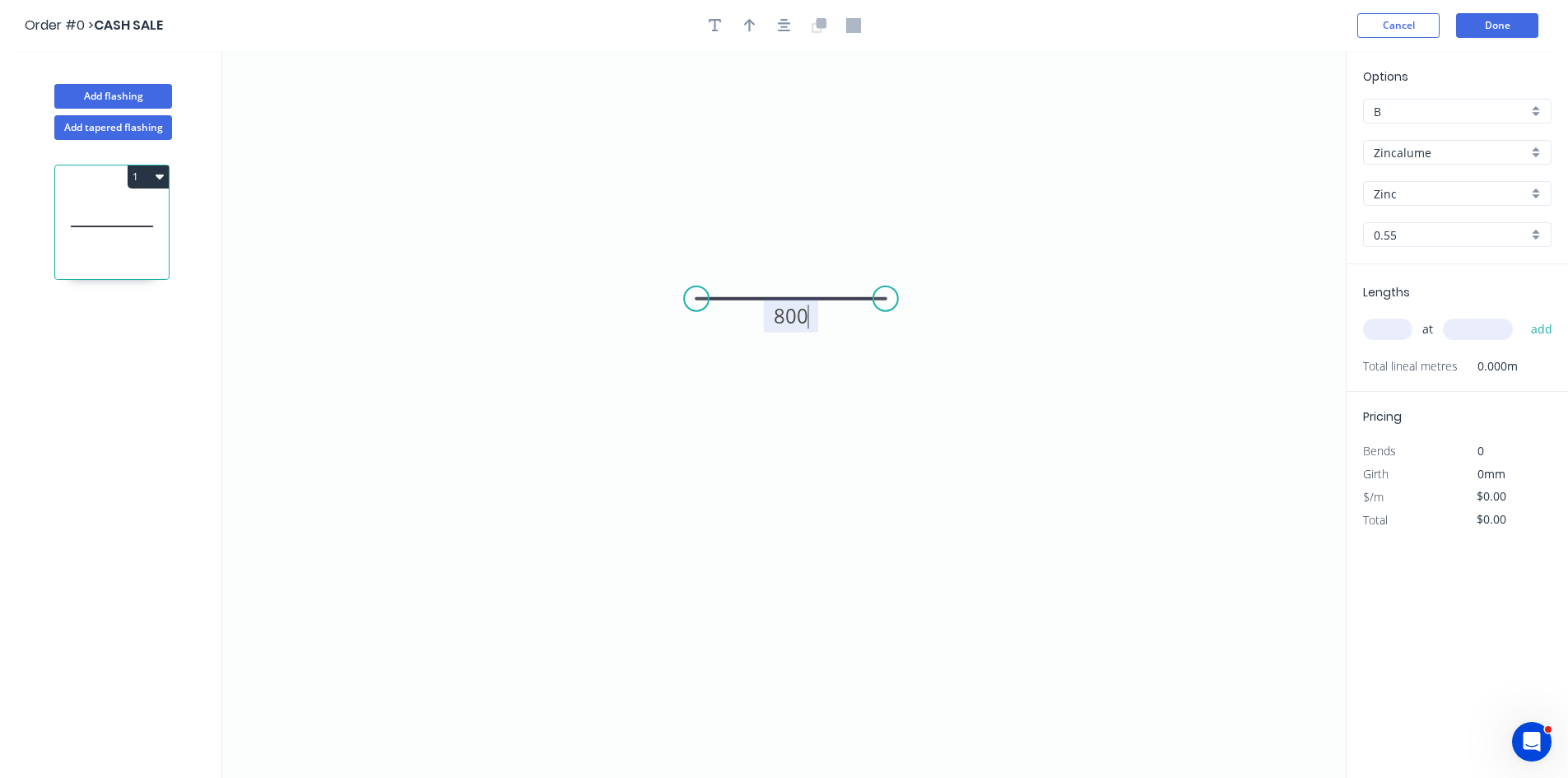
type input "$25.51"
type input "2"
type input "1200"
click at [1523, 315] on button "add" at bounding box center [1541, 329] width 38 height 28
type input "$61.22"
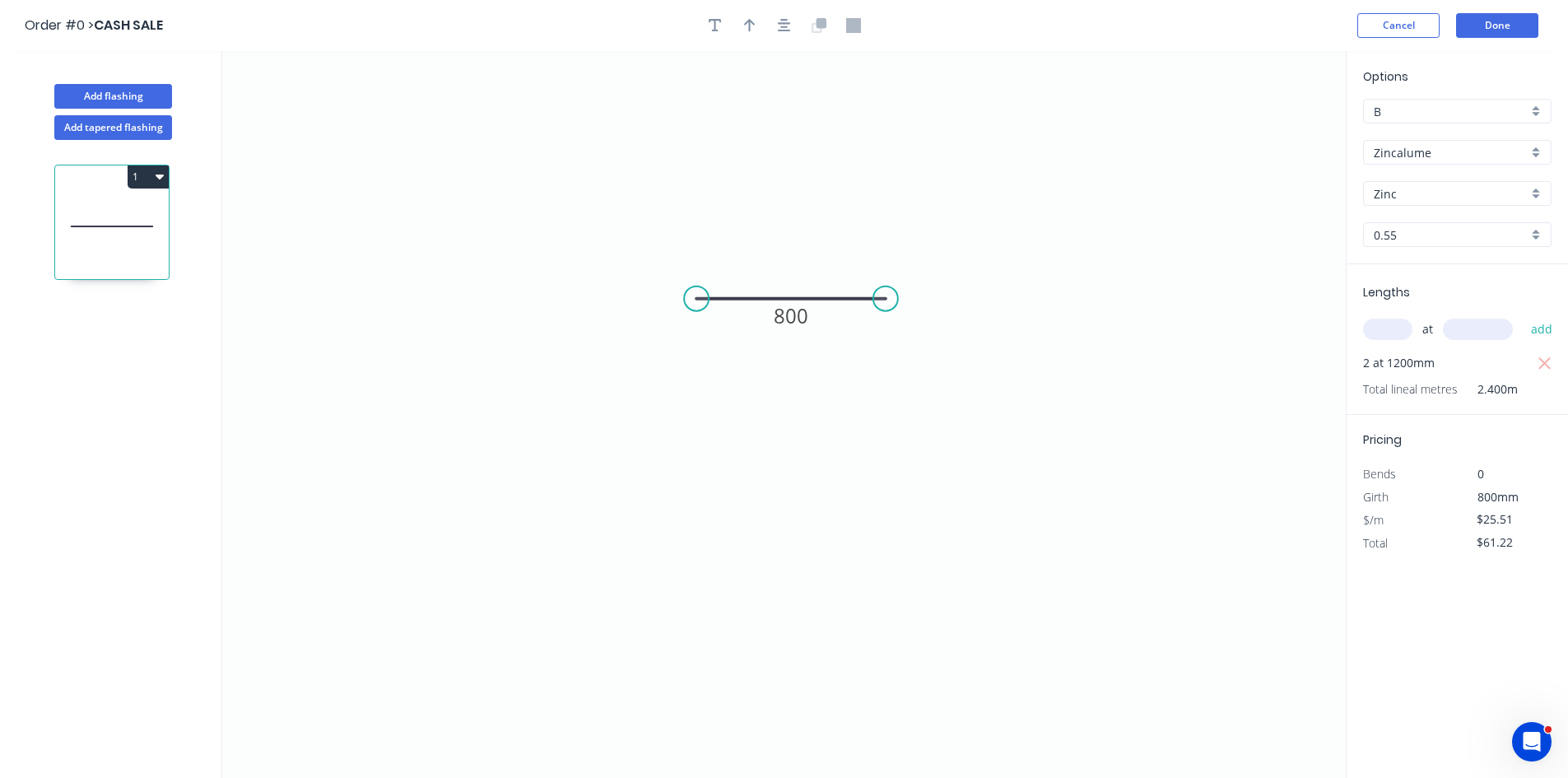
click at [1451, 241] on input "0.55" at bounding box center [1451, 235] width 154 height 18
click at [1394, 321] on div "1.0" at bounding box center [1456, 324] width 187 height 29
type input "1.0"
type input "$46.09"
type input "$110.62"
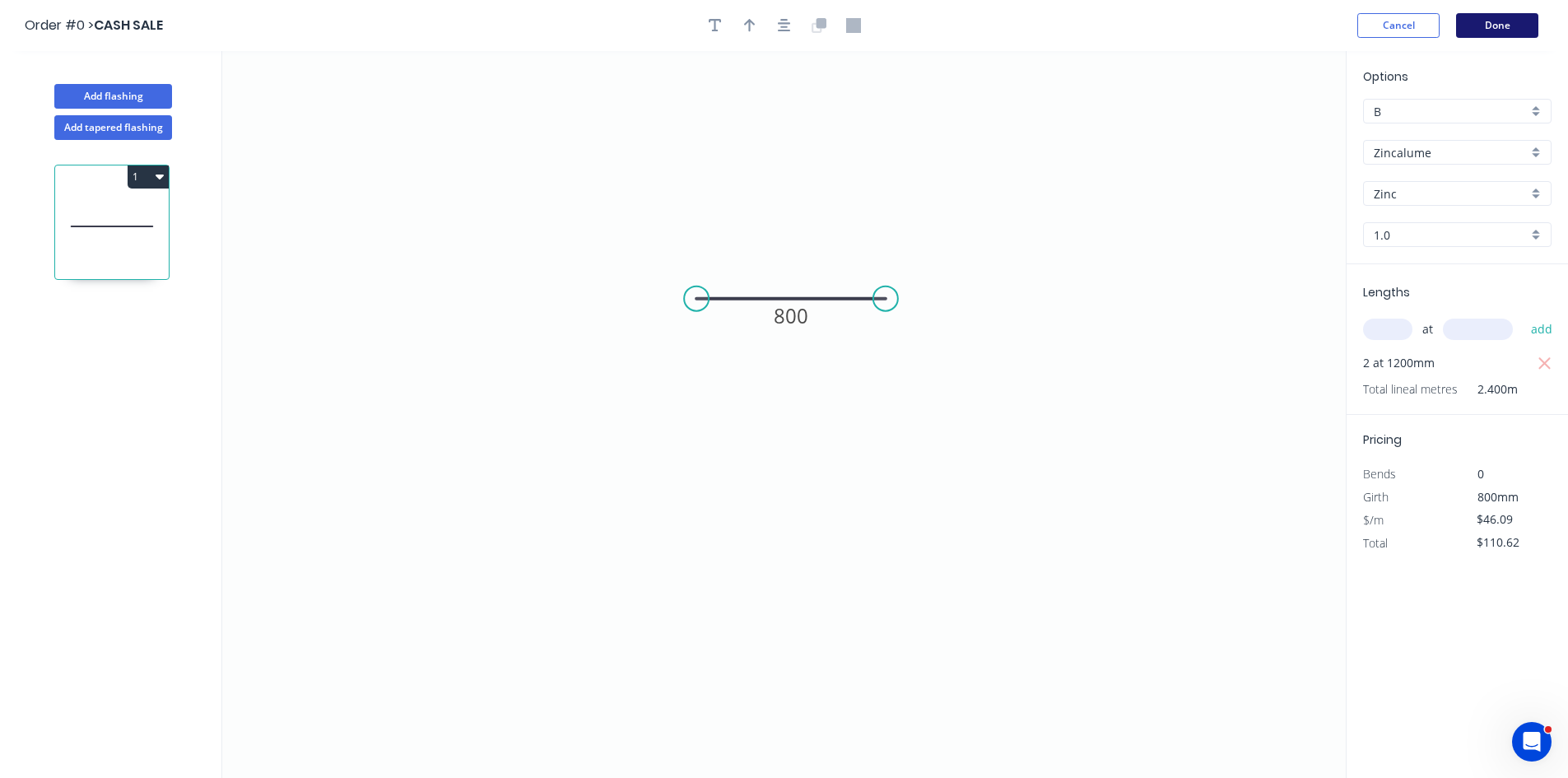
click at [1523, 23] on button "Done" at bounding box center [1496, 25] width 82 height 25
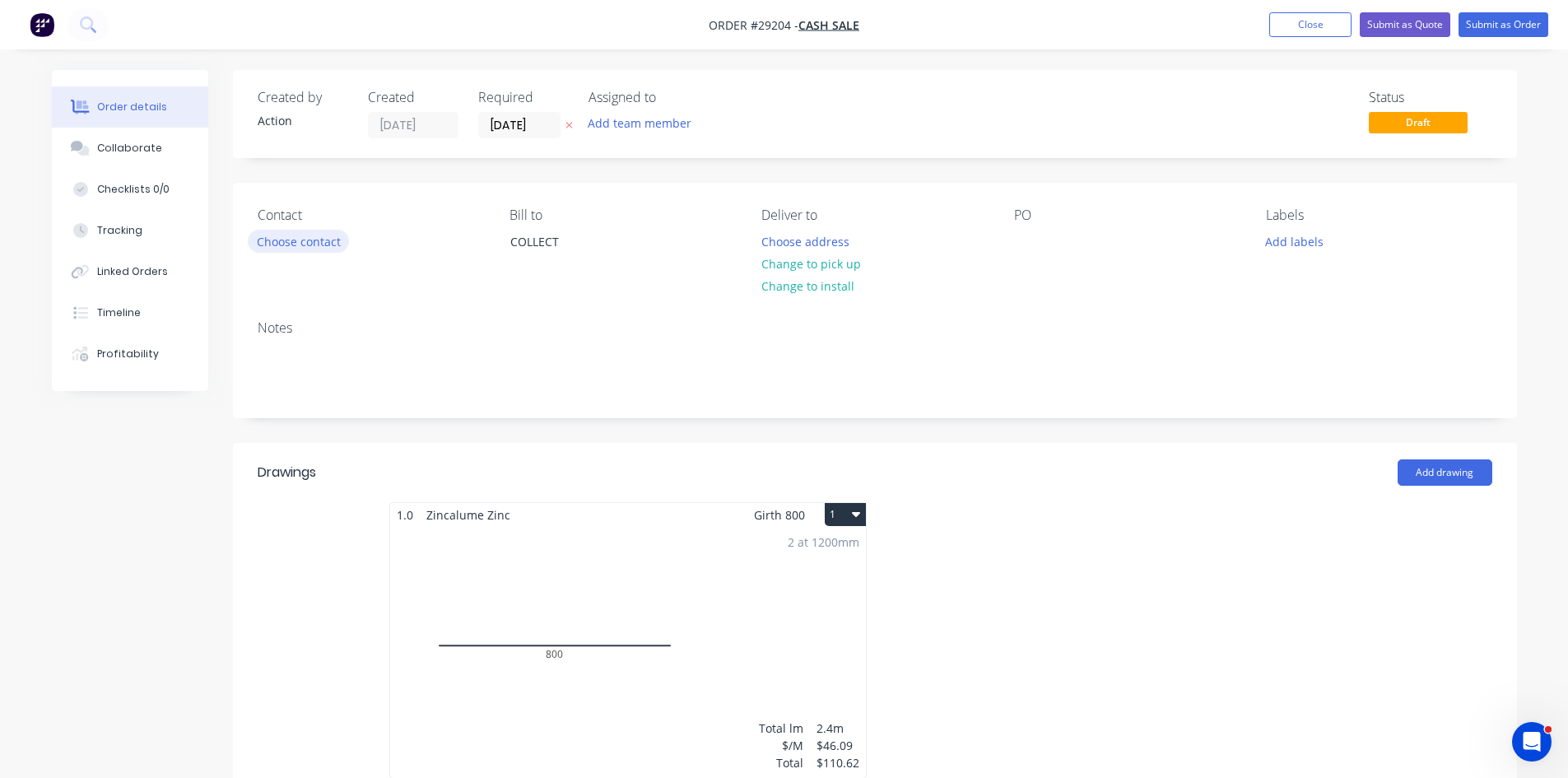
click at [305, 247] on button "Choose contact" at bounding box center [298, 241] width 102 height 23
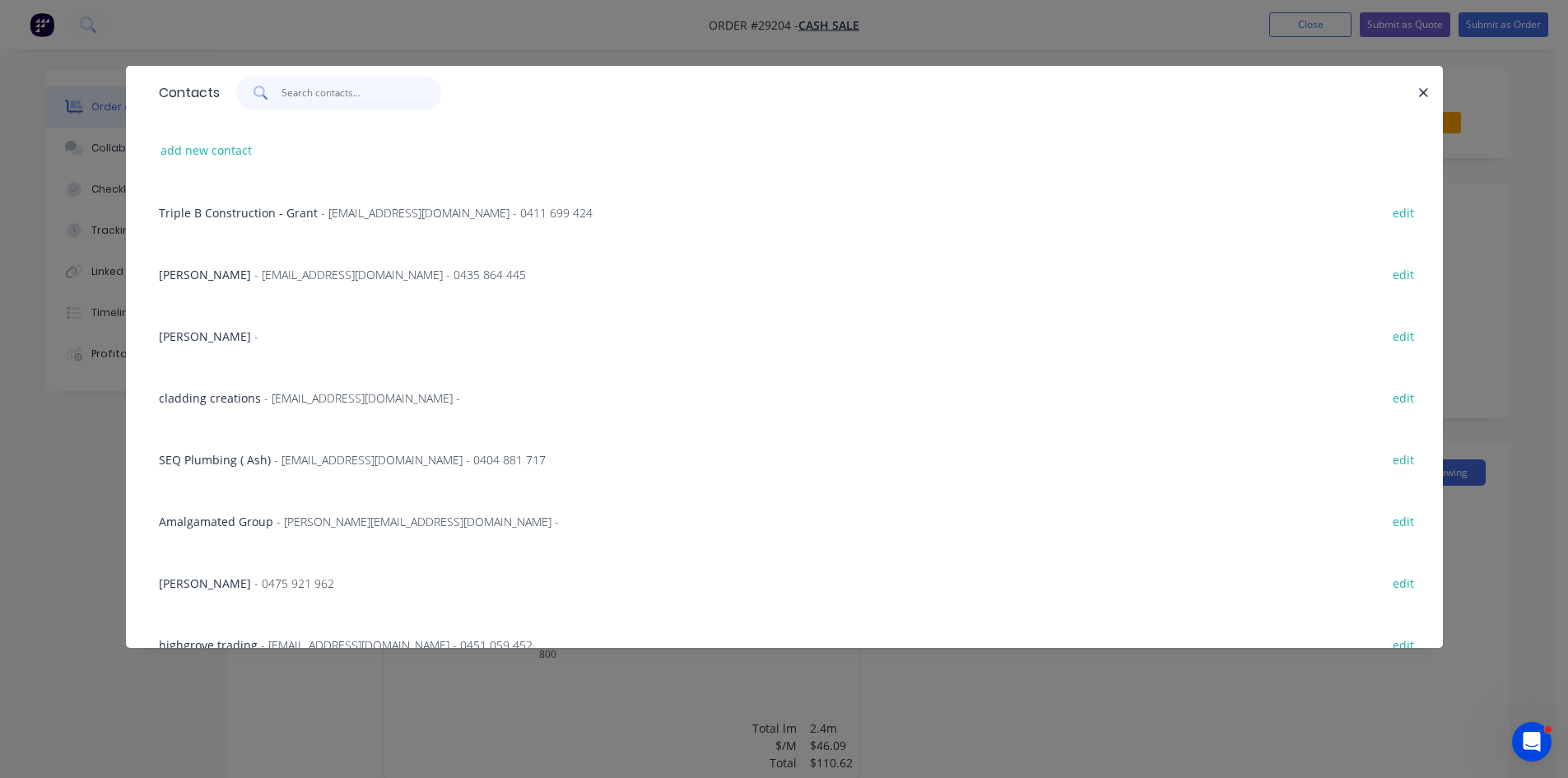
click at [307, 97] on input "text" at bounding box center [361, 93] width 161 height 33
click at [219, 157] on button "add new contact" at bounding box center [206, 150] width 109 height 23
select select "AU"
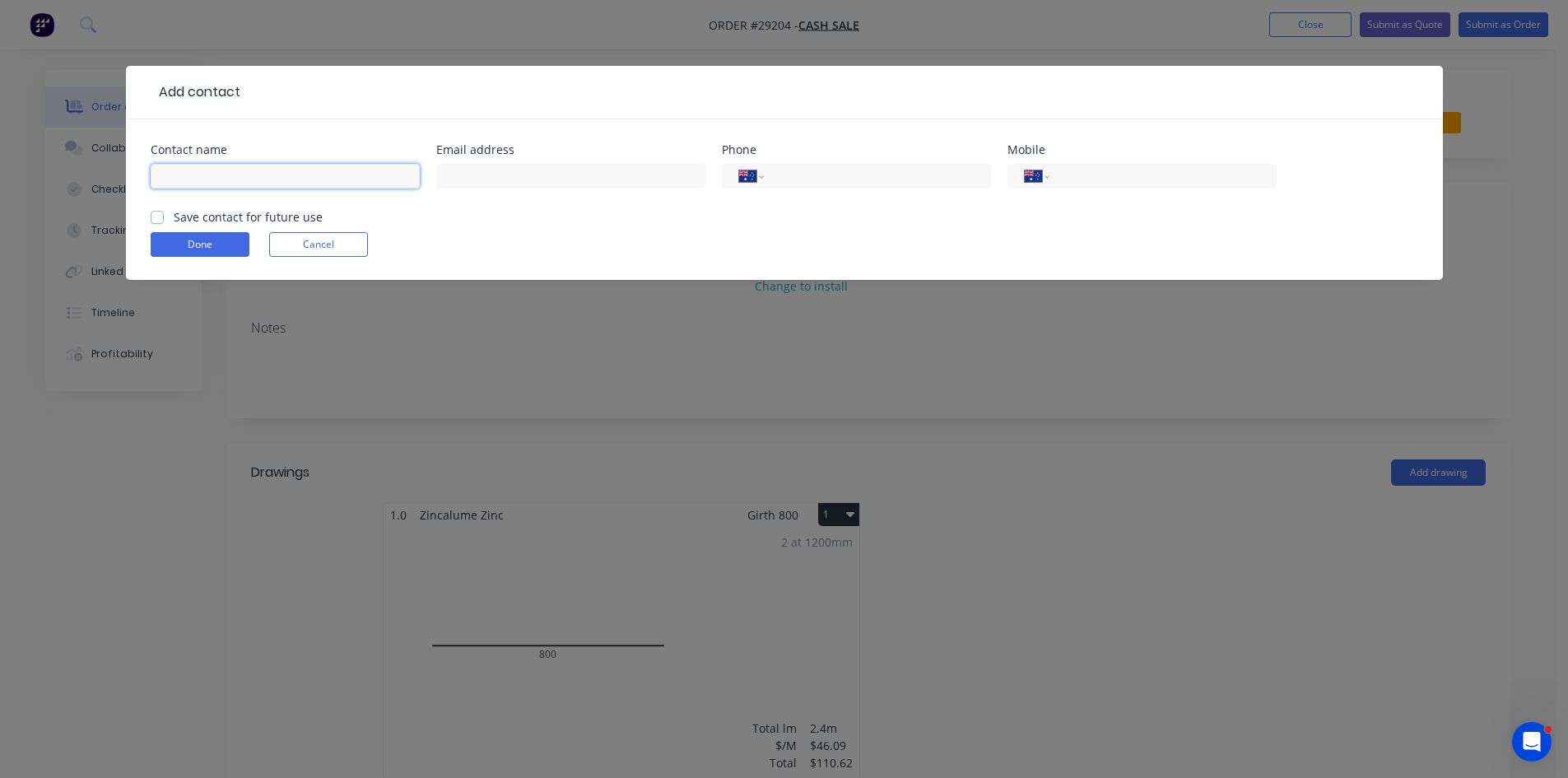
click at [207, 184] on input "text" at bounding box center [285, 176] width 269 height 25
click at [505, 181] on input "text" at bounding box center [570, 176] width 269 height 25
click at [302, 187] on input "Daniel Meeham" at bounding box center [285, 176] width 269 height 25
type input "Daniel Meehan"
click at [478, 175] on input "text" at bounding box center [570, 176] width 269 height 25
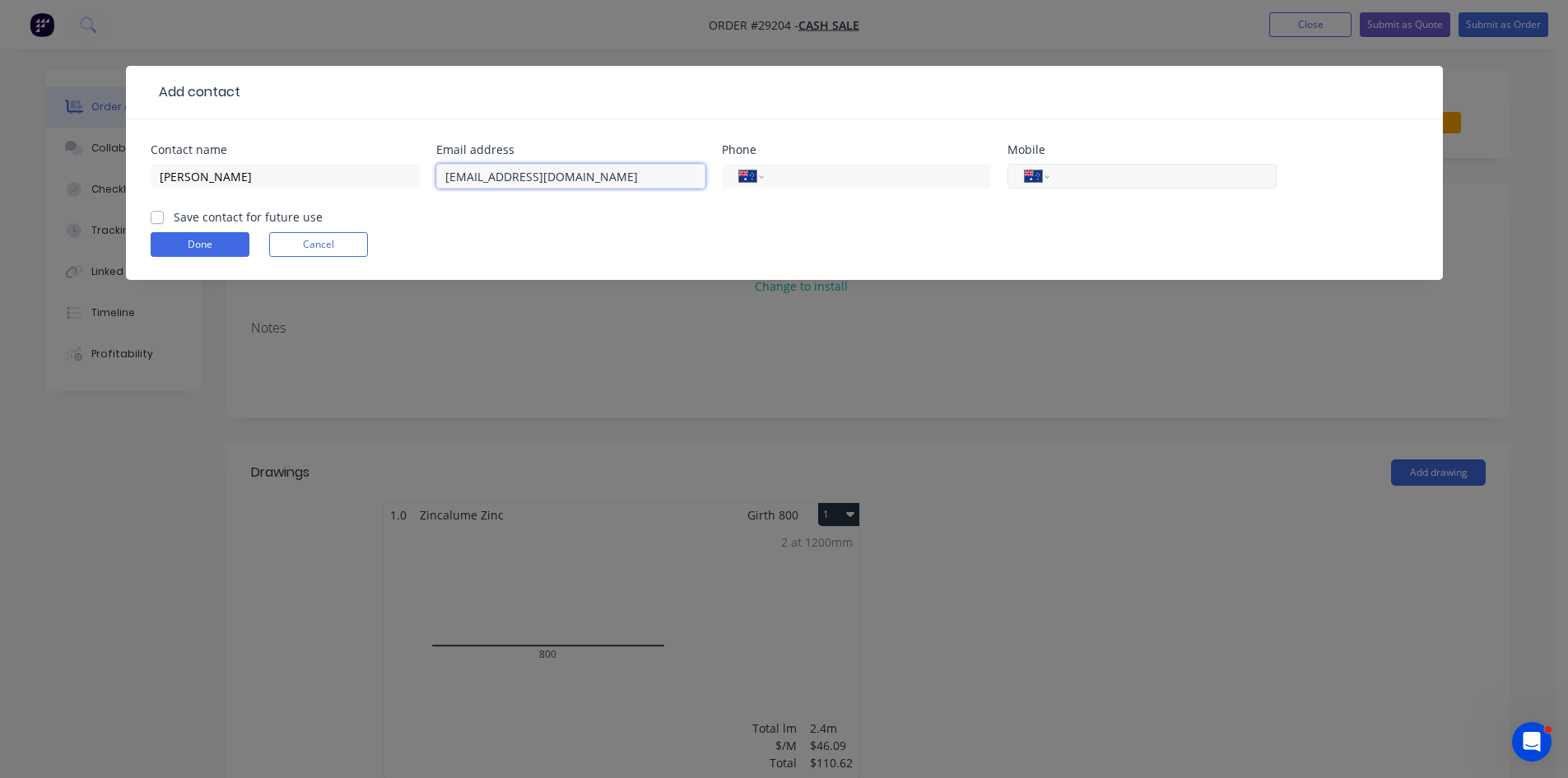
type input "danm@citibuild.net"
click at [1123, 178] on input "tel" at bounding box center [1159, 176] width 197 height 19
type input "0401 244 837"
drag, startPoint x: 159, startPoint y: 218, endPoint x: 200, endPoint y: 251, distance: 52.6
click at [174, 219] on label "Save contact for future use" at bounding box center [248, 217] width 149 height 18
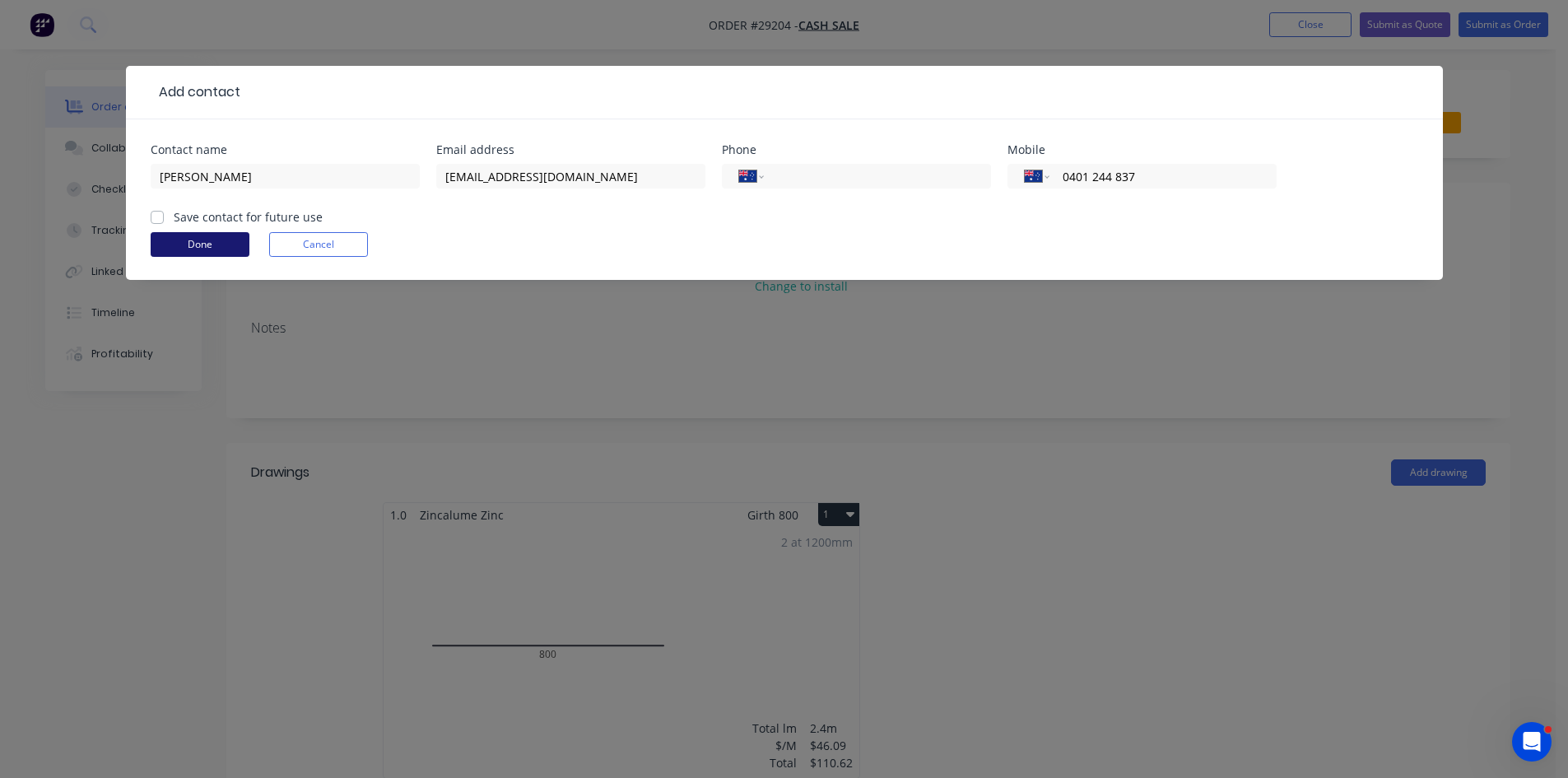
click at [162, 219] on input "Save contact for future use" at bounding box center [157, 216] width 13 height 16
checkbox input "true"
click at [200, 251] on button "Done" at bounding box center [200, 244] width 99 height 25
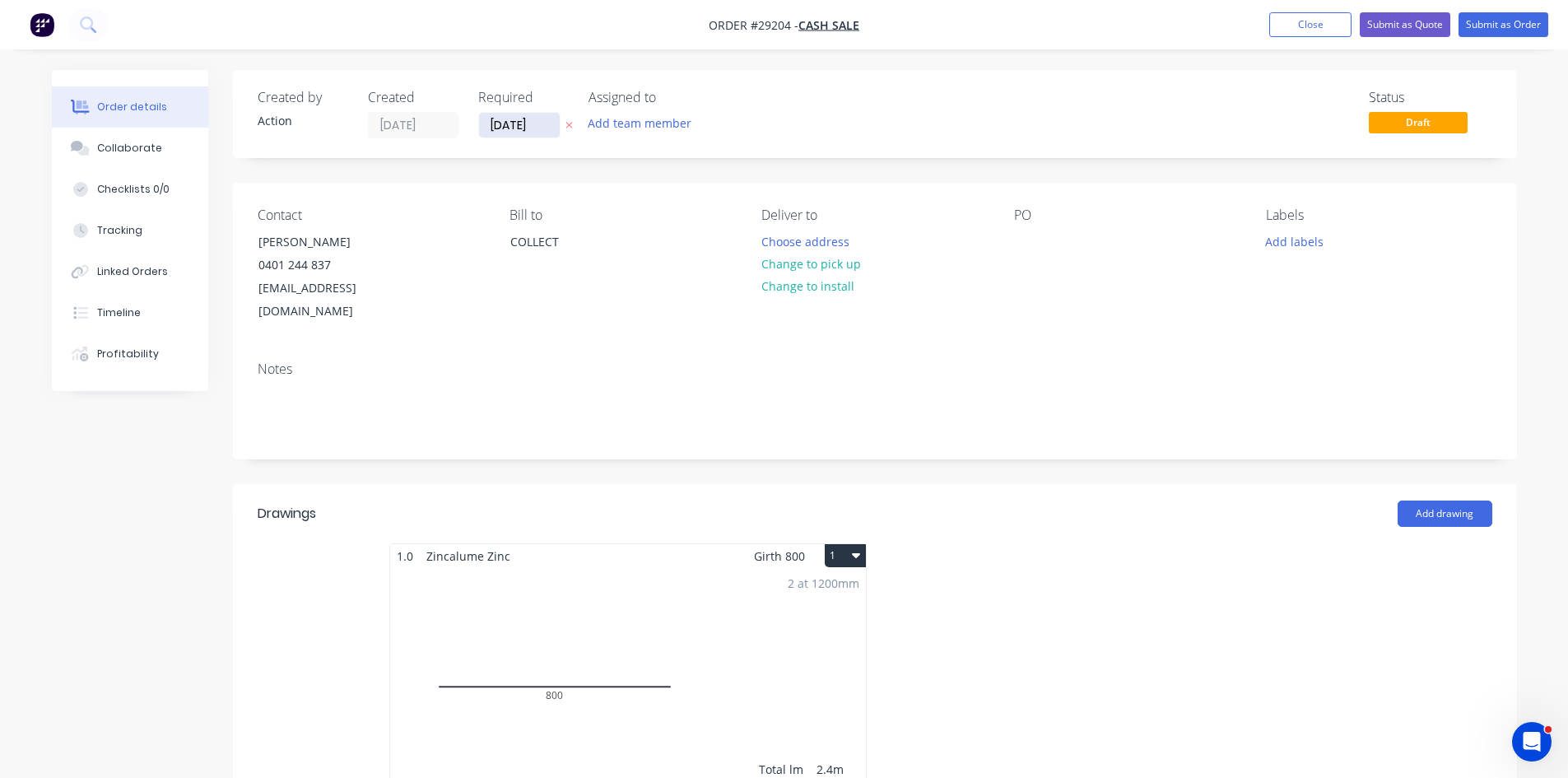
click at [513, 131] on input "[DATE]" at bounding box center [519, 124] width 81 height 25
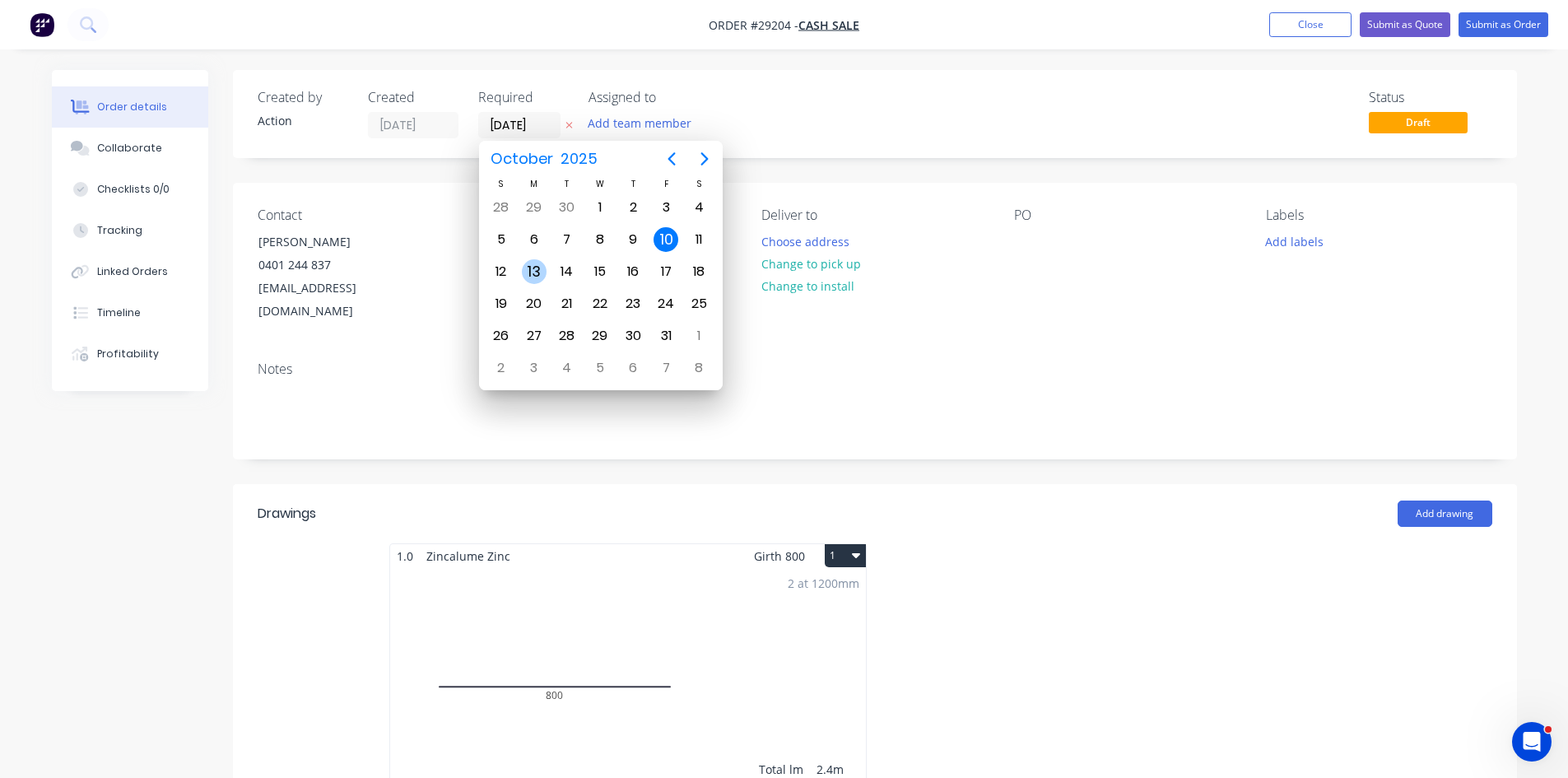
click at [533, 271] on div "13" at bounding box center [534, 272] width 25 height 25
type input "13/10/25"
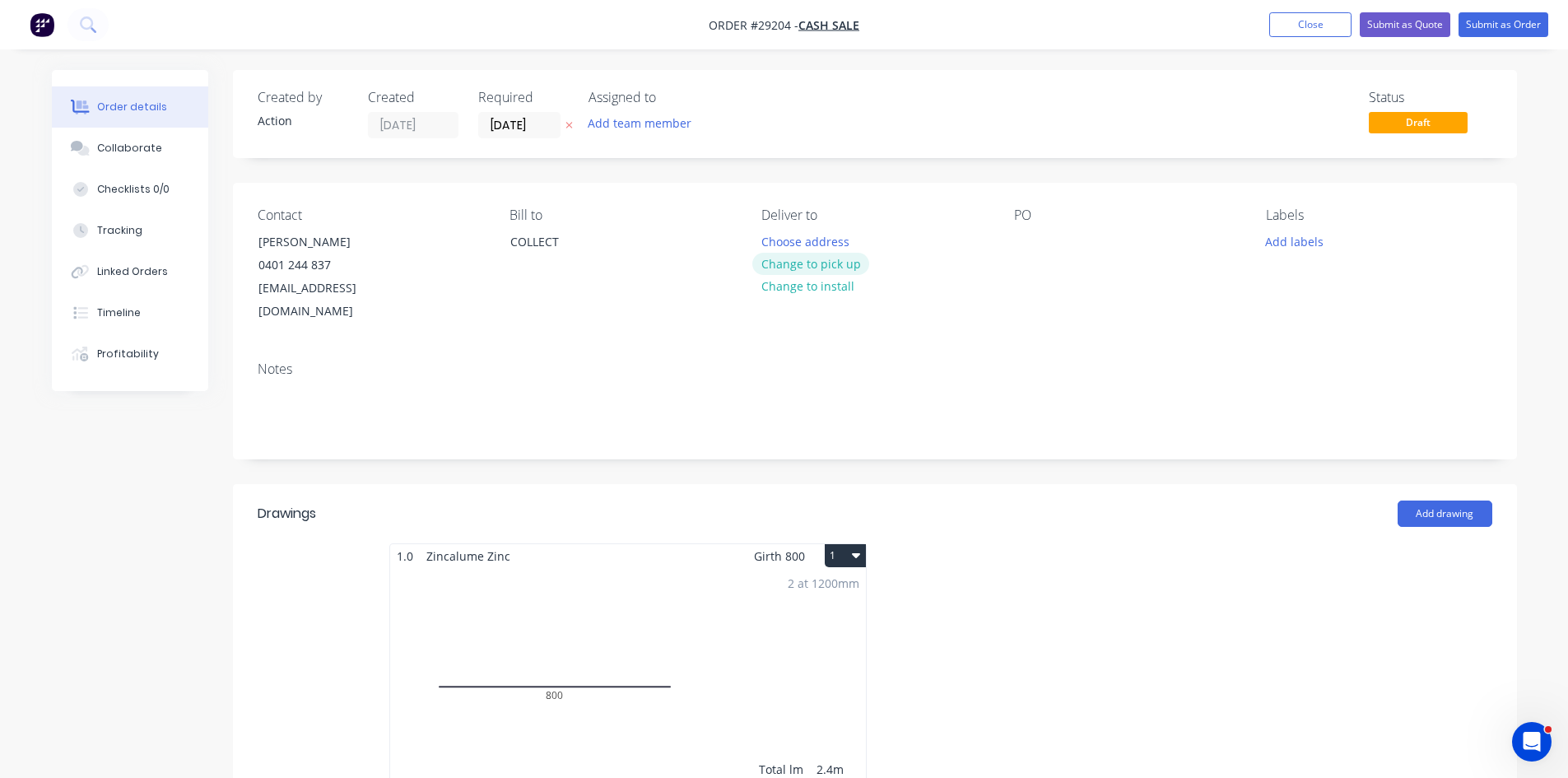
click at [833, 261] on button "Change to pick up" at bounding box center [810, 264] width 116 height 23
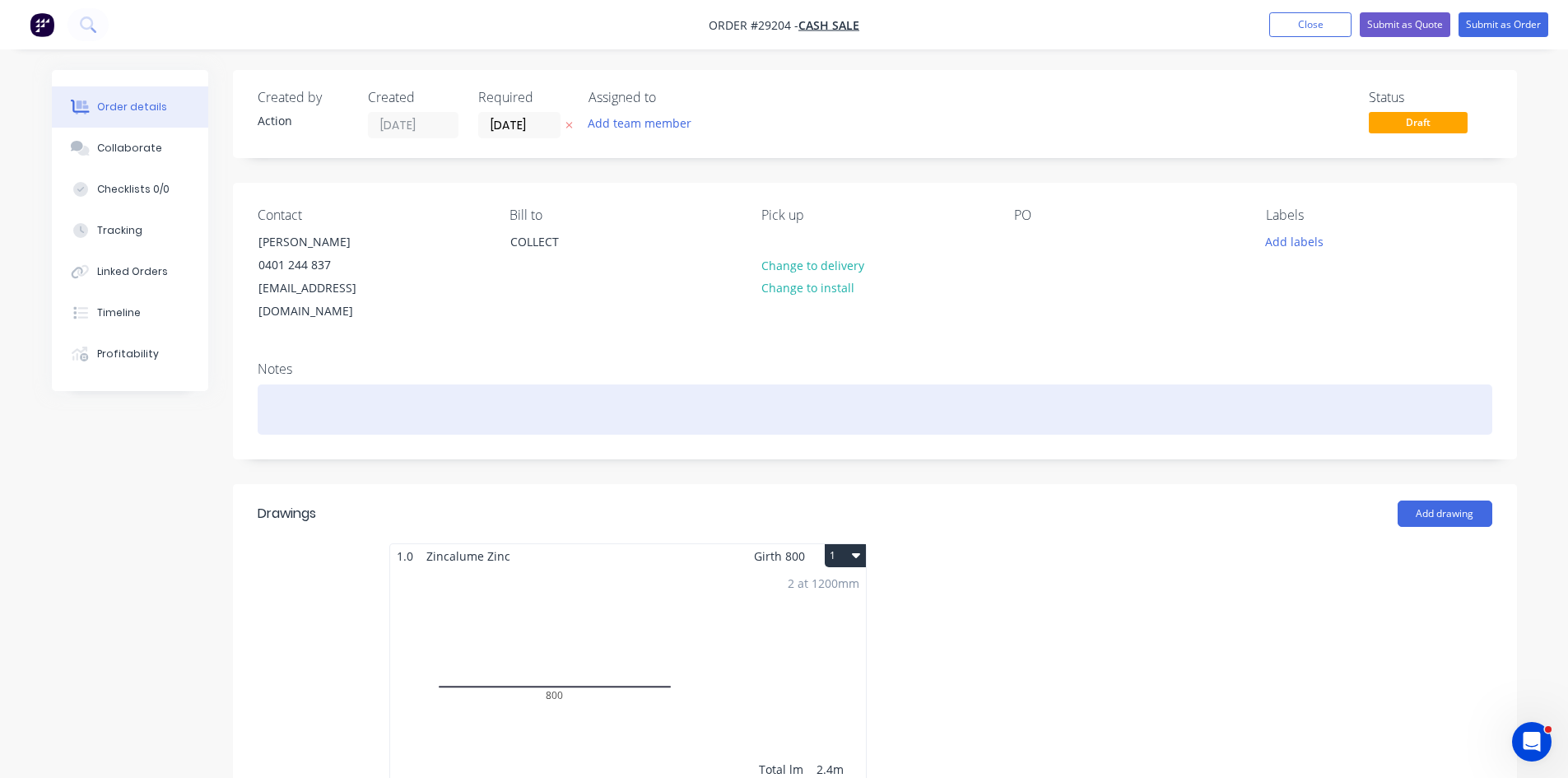
click at [403, 394] on div at bounding box center [874, 409] width 1234 height 50
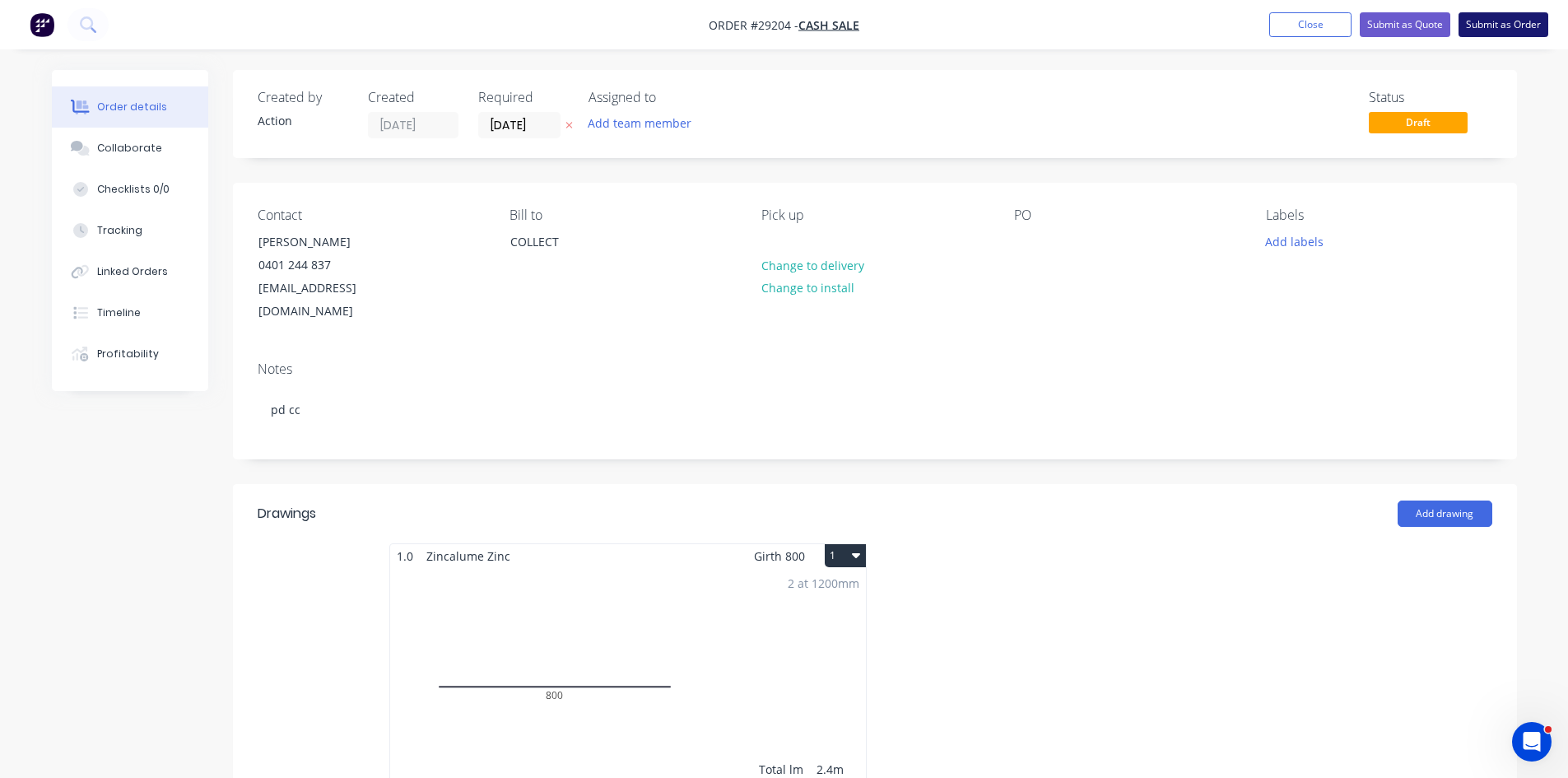
click at [1521, 21] on button "Submit as Order" at bounding box center [1503, 25] width 90 height 25
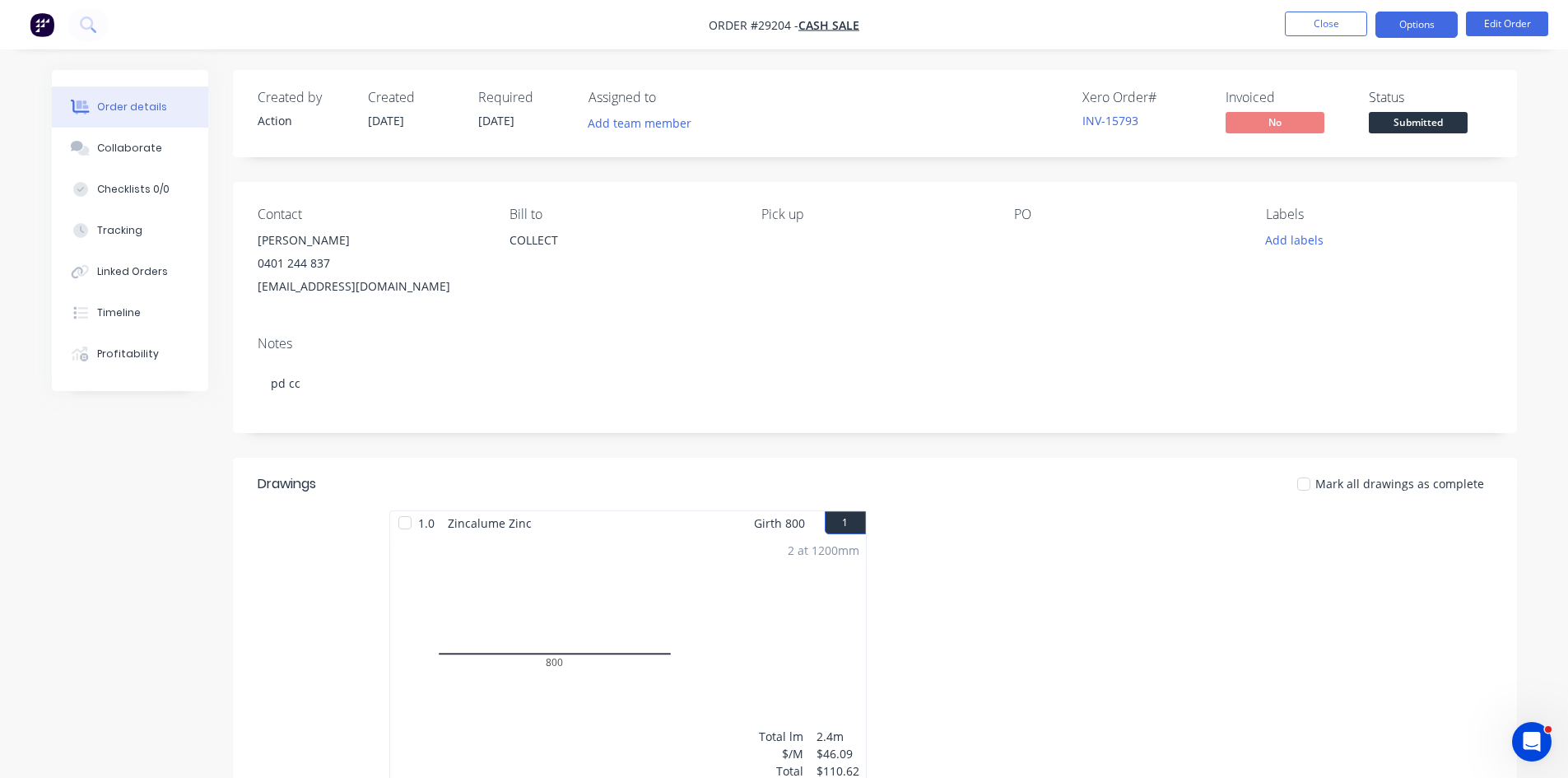
click at [1393, 35] on button "Options" at bounding box center [1415, 25] width 82 height 27
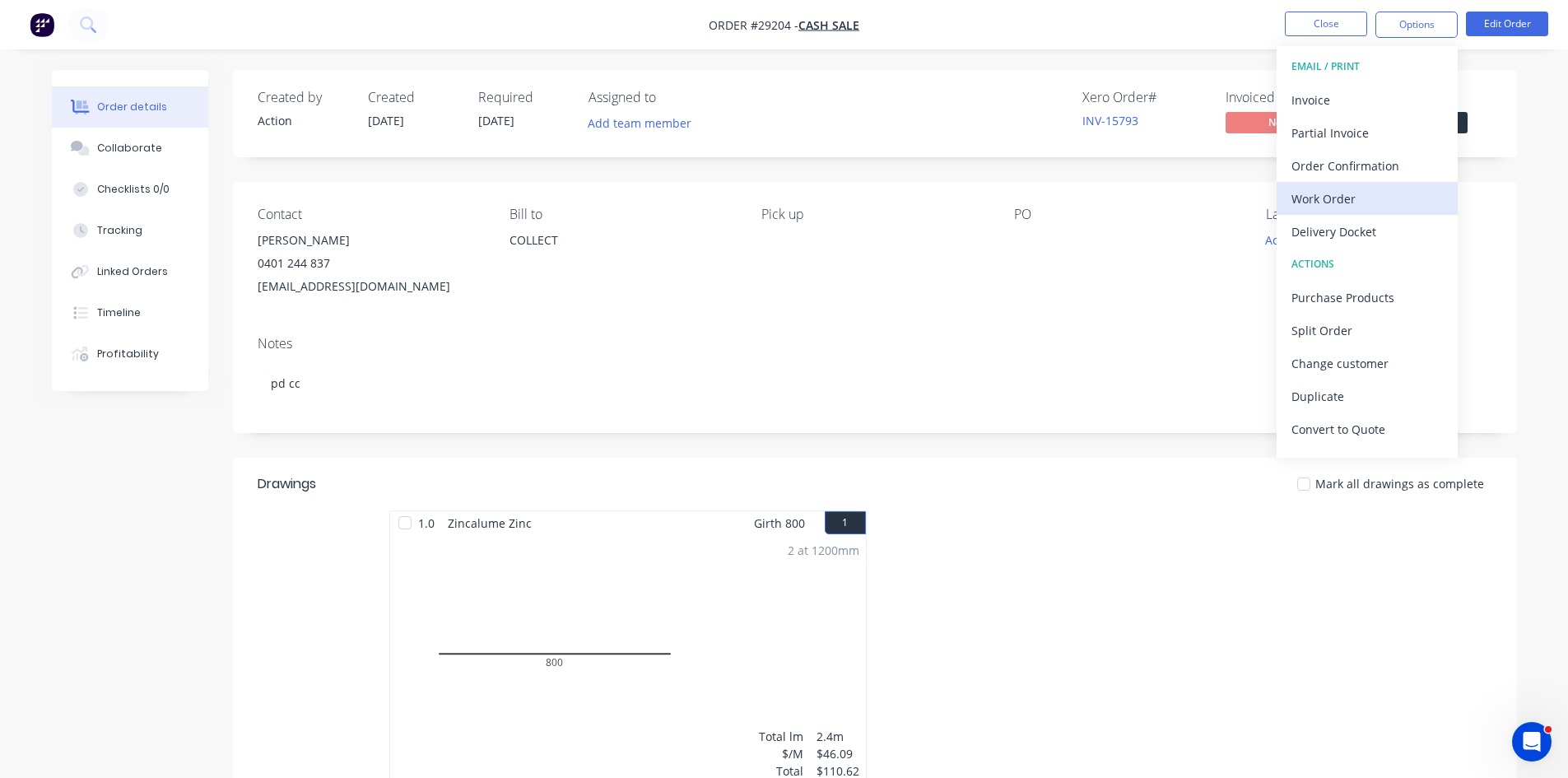
click at [1325, 194] on div "Work Order" at bounding box center [1366, 198] width 151 height 24
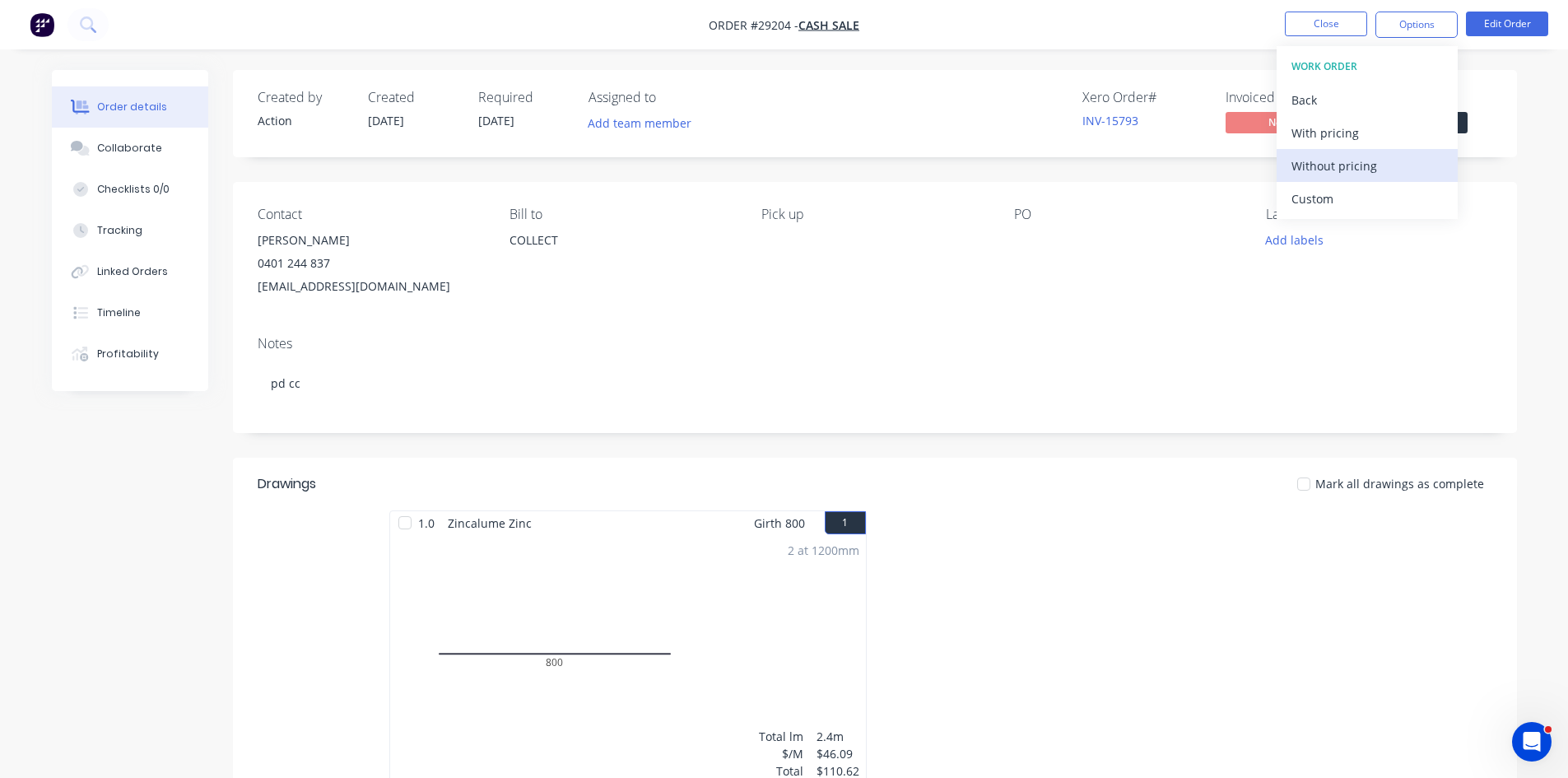
click at [1322, 172] on div "Without pricing" at bounding box center [1366, 166] width 151 height 24
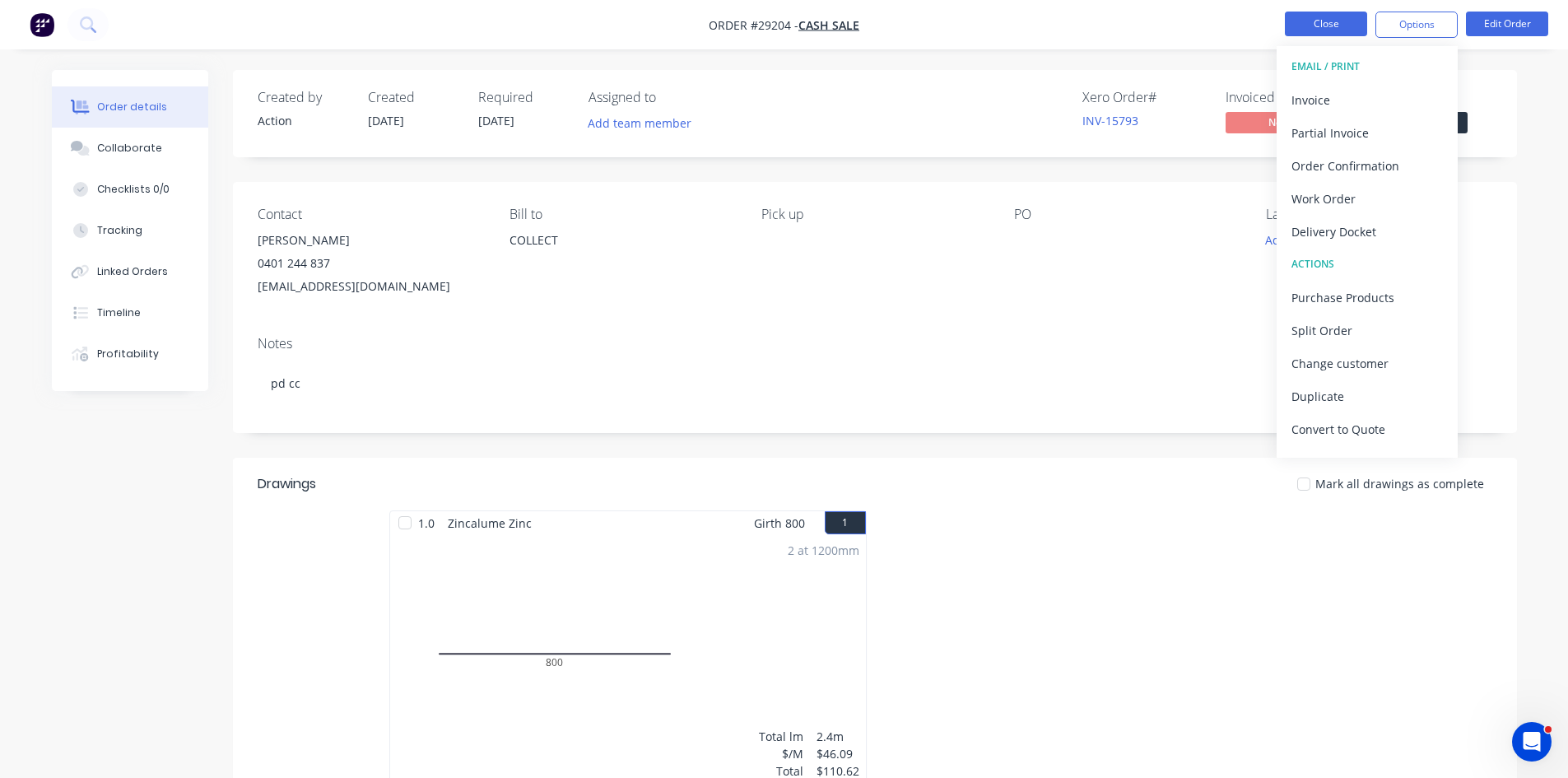
click at [1316, 27] on button "Close" at bounding box center [1325, 24] width 82 height 25
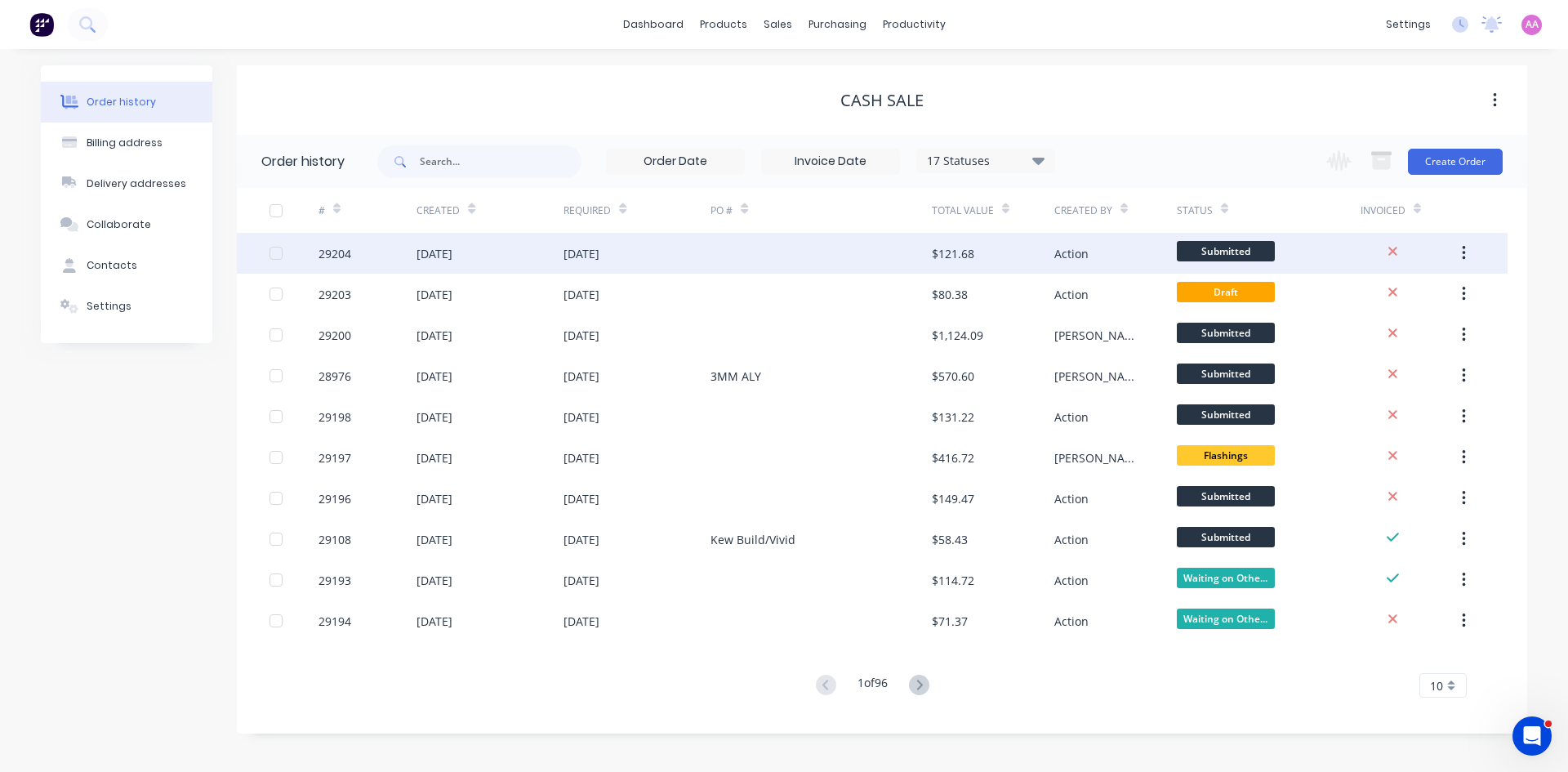
click at [800, 256] on div at bounding box center [820, 254] width 220 height 41
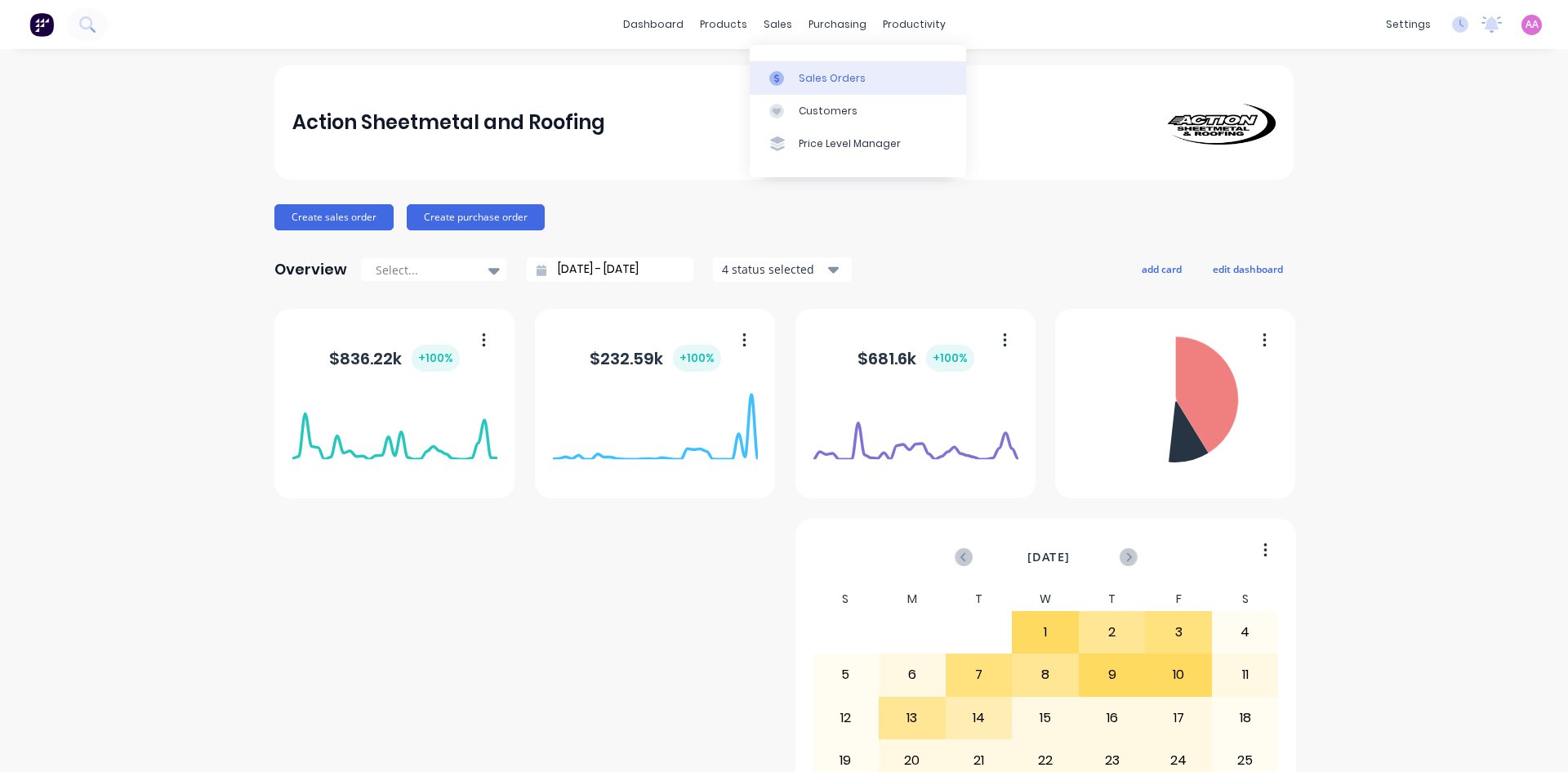
click at [815, 85] on div "Sales Orders" at bounding box center [832, 78] width 67 height 15
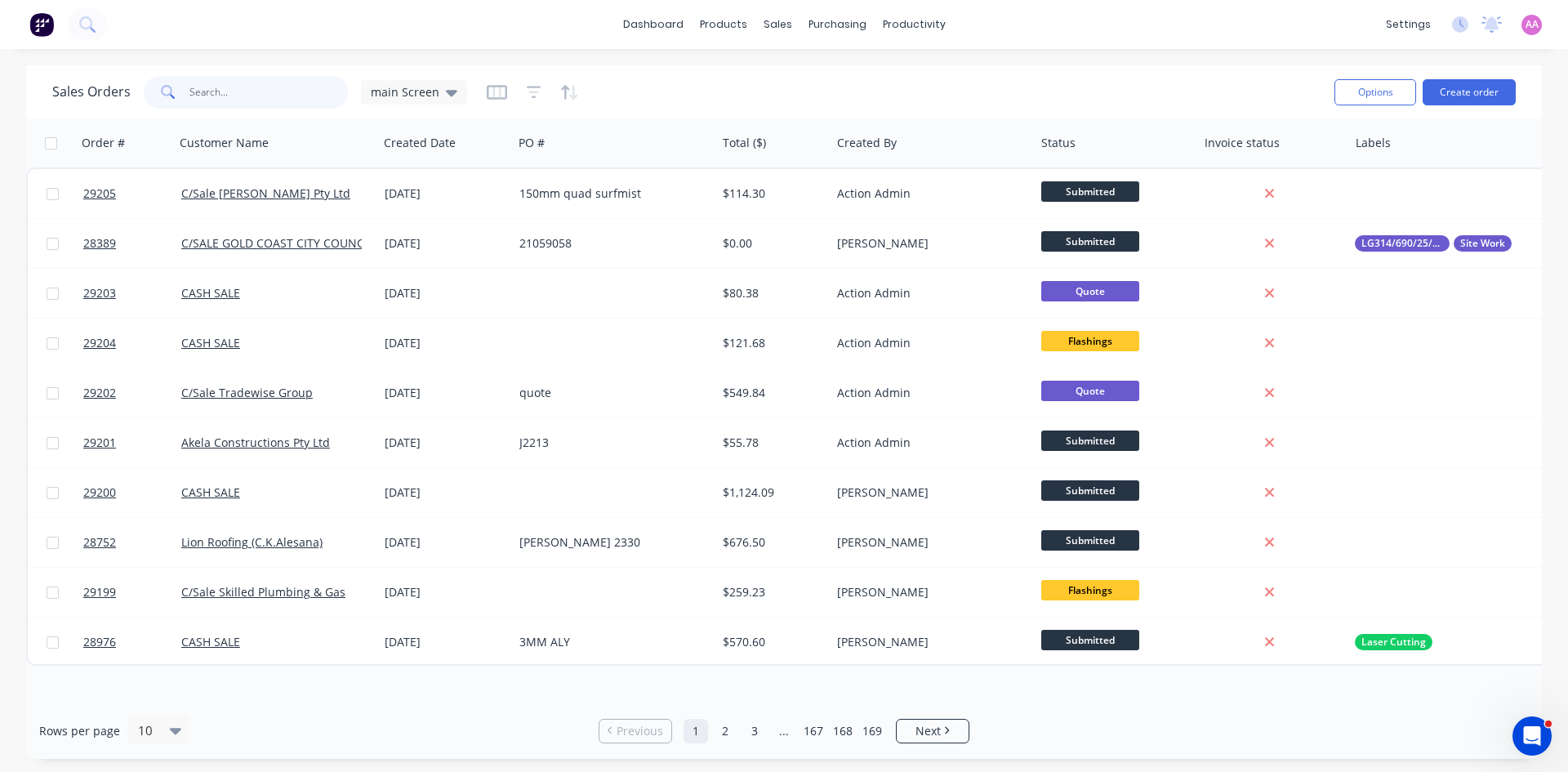
click at [223, 91] on input "text" at bounding box center [268, 92] width 160 height 32
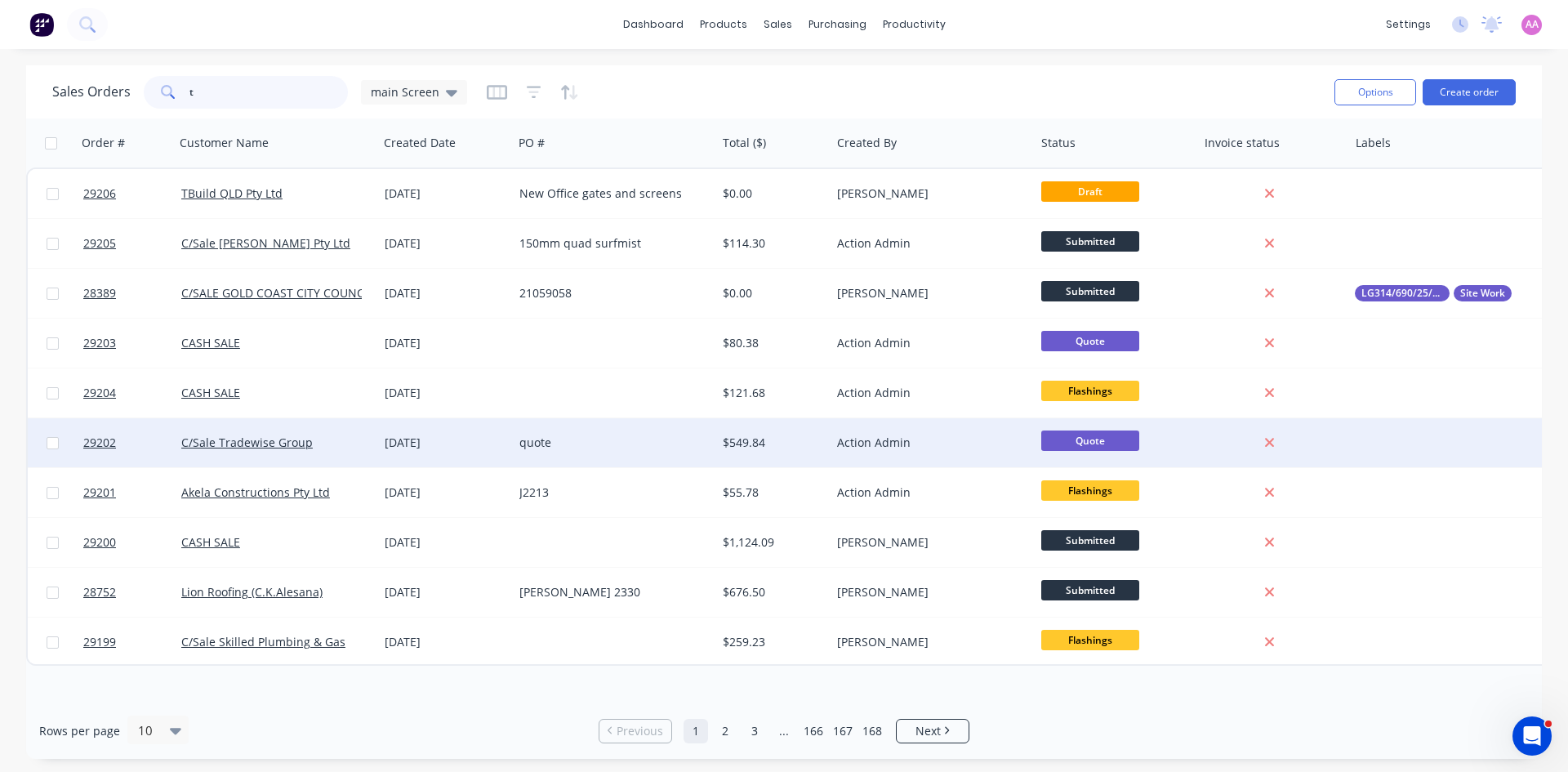
type input "t"
click at [508, 438] on div "[DATE]" at bounding box center [446, 443] width 135 height 49
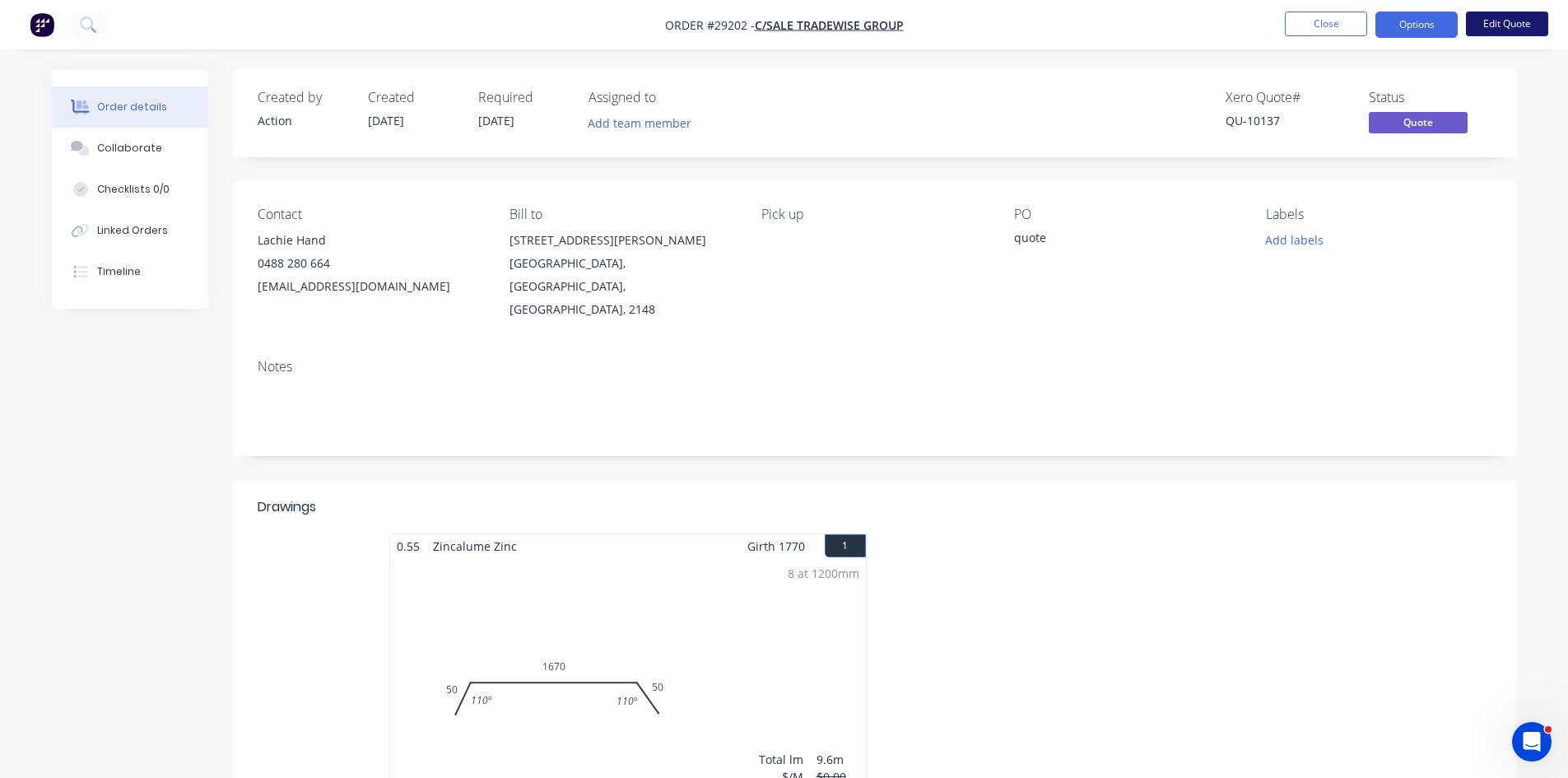
click at [1510, 27] on button "Edit Quote" at bounding box center [1506, 24] width 82 height 25
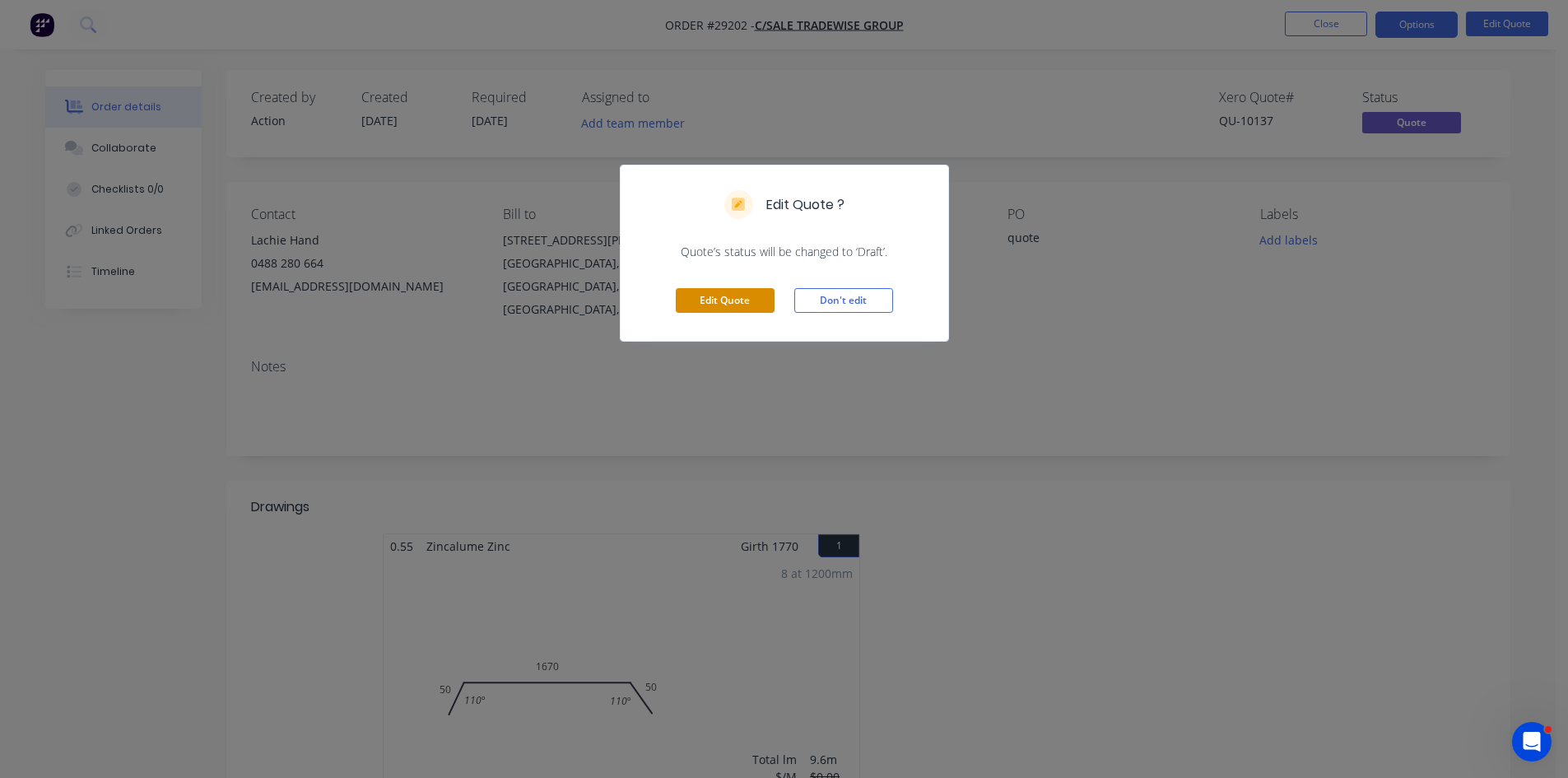
click at [740, 294] on button "Edit Quote" at bounding box center [725, 300] width 99 height 25
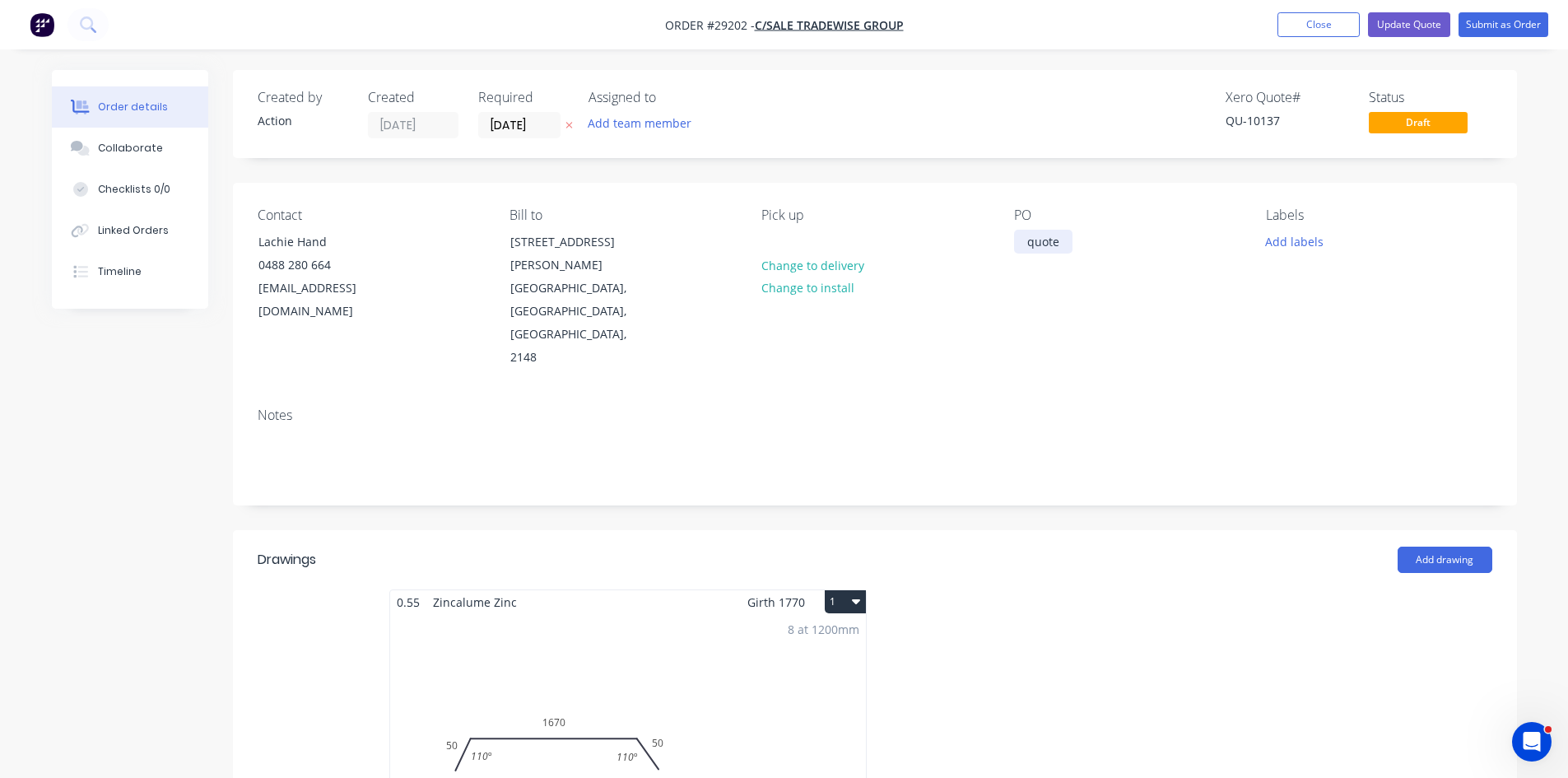
drag, startPoint x: 1072, startPoint y: 239, endPoint x: 949, endPoint y: 252, distance: 123.7
click at [949, 252] on div "Contact Lachie Hand 0488 280 664 lachlanh@tradewisegroup.com.au Bill to 28/24 G…" at bounding box center [874, 288] width 1284 height 211
paste div
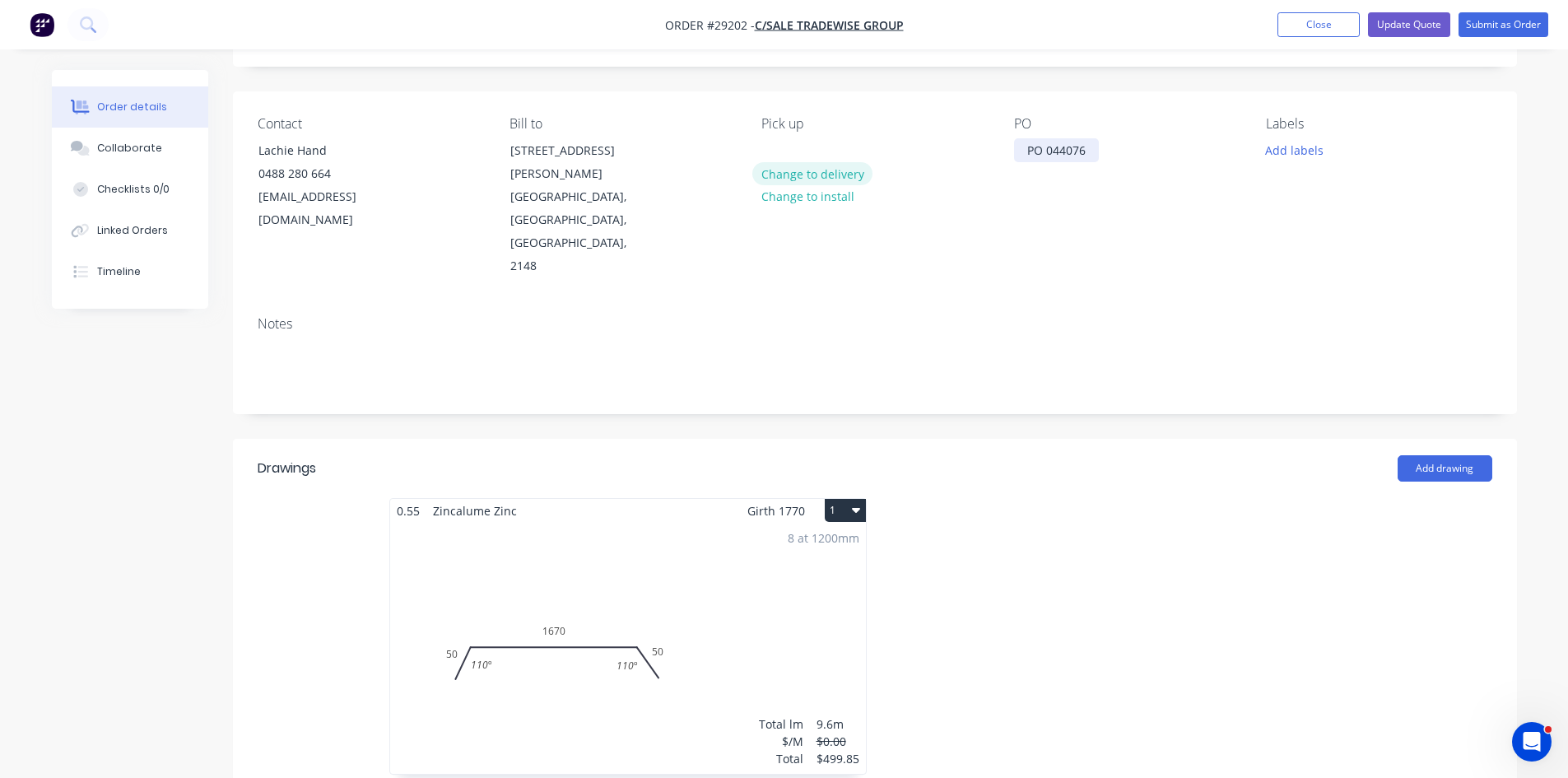
scroll to position [82, 0]
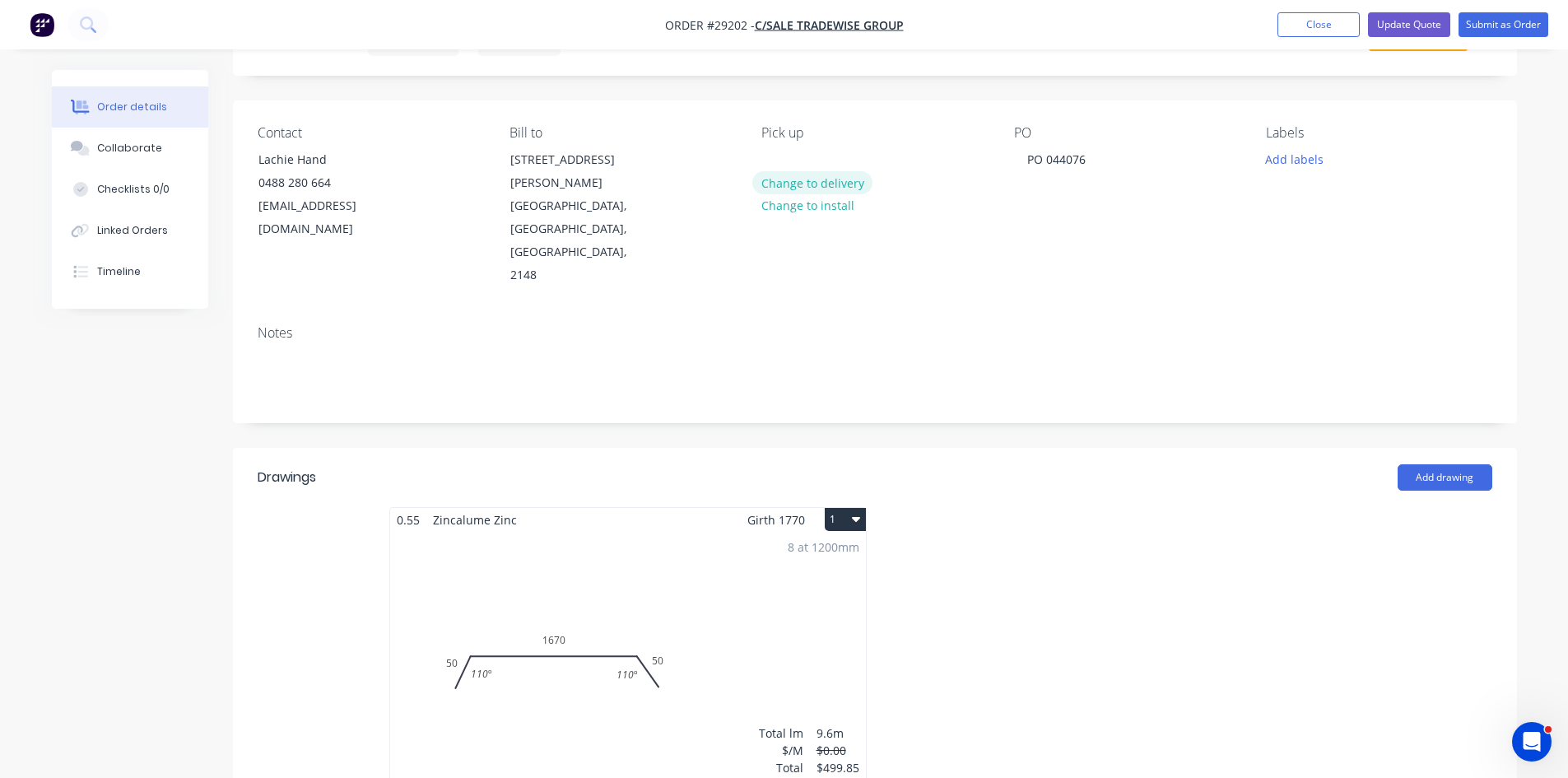
click at [800, 186] on button "Change to delivery" at bounding box center [812, 182] width 120 height 23
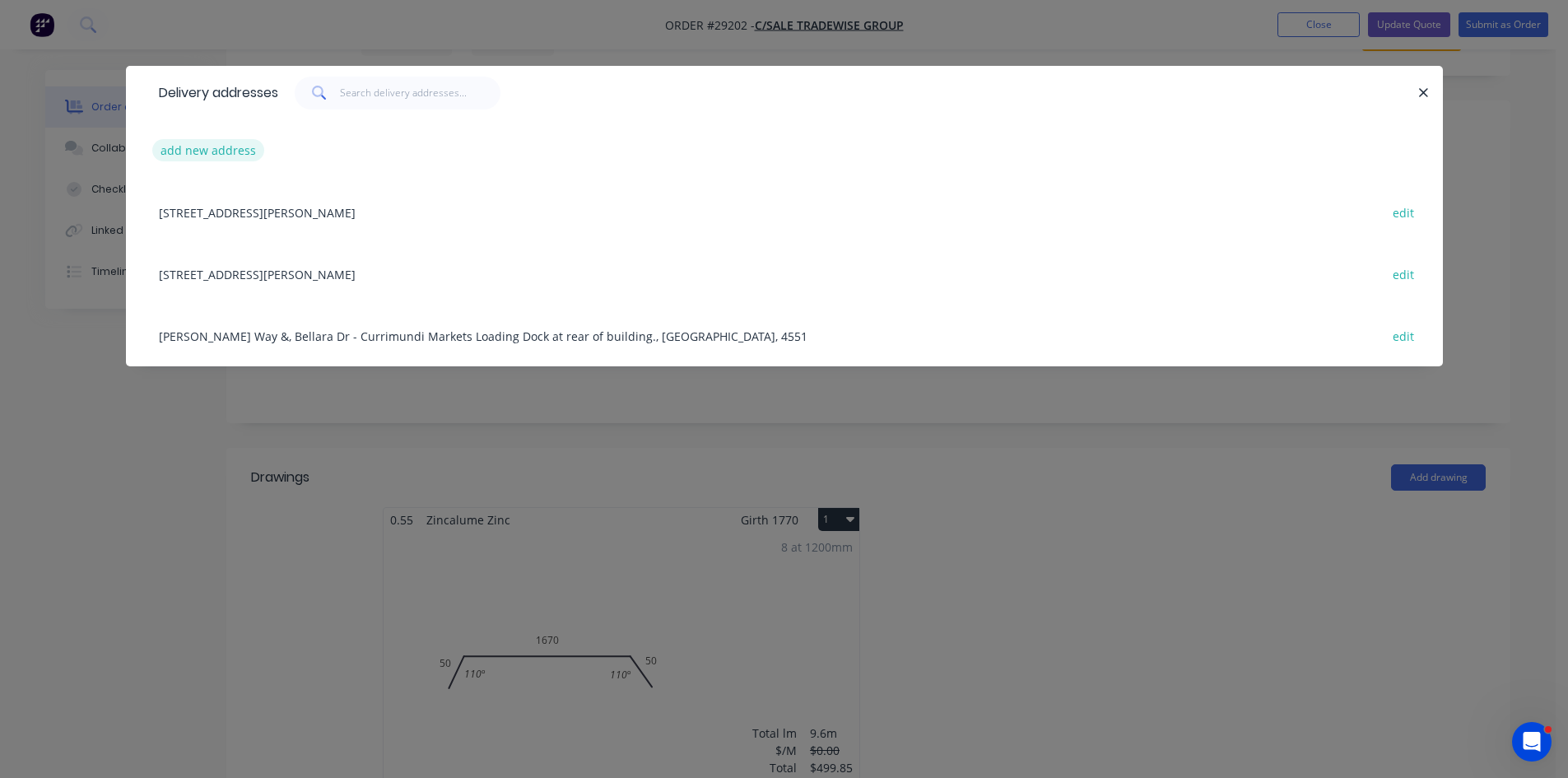
click at [205, 156] on button "add new address" at bounding box center [208, 150] width 112 height 23
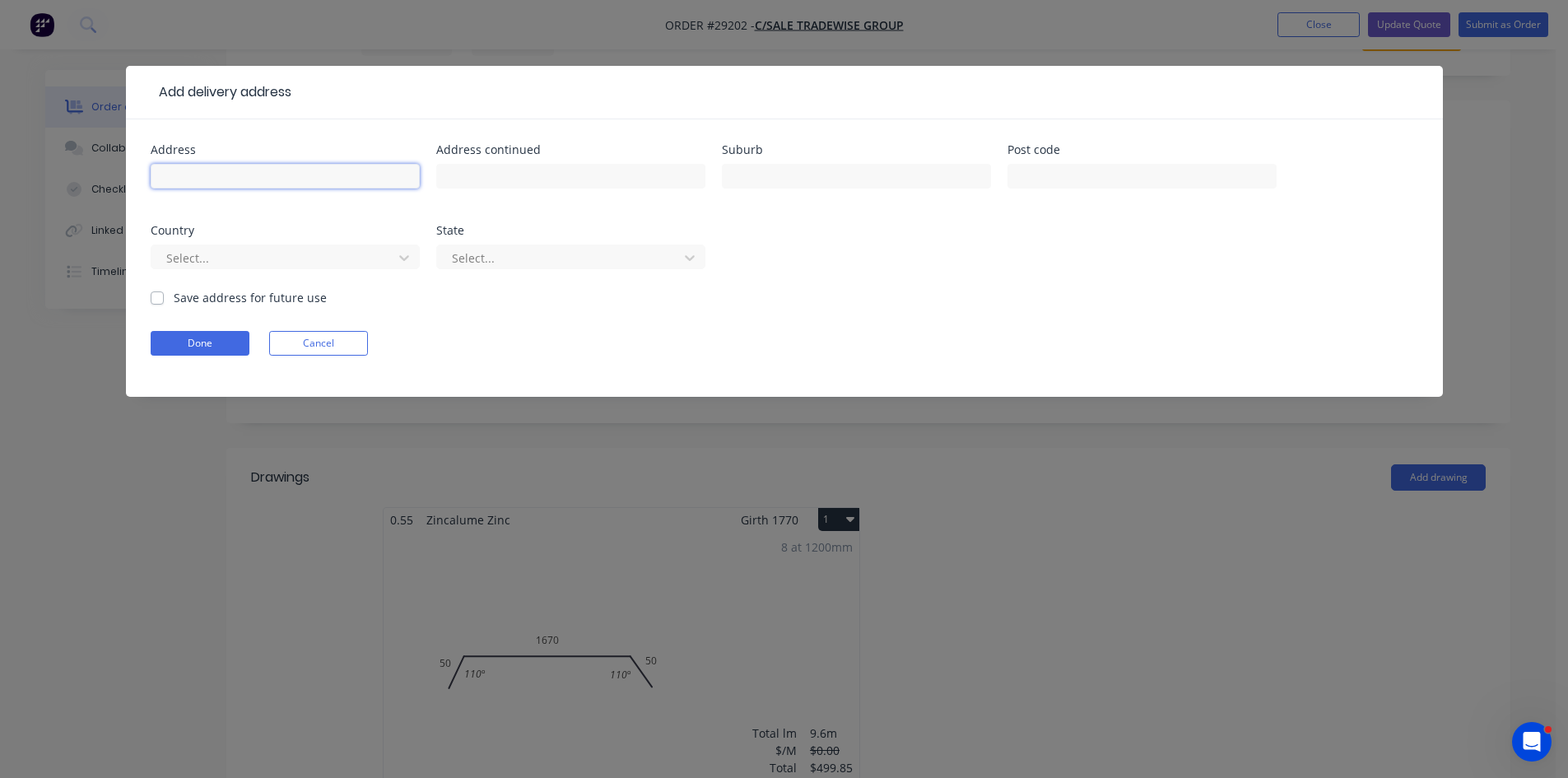
click at [242, 184] on input "text" at bounding box center [285, 176] width 269 height 25
paste input "2035 Gold Coast highway"
type input "2035 Gold Coast highway"
click at [790, 171] on input "text" at bounding box center [856, 176] width 269 height 25
type input "Miami"
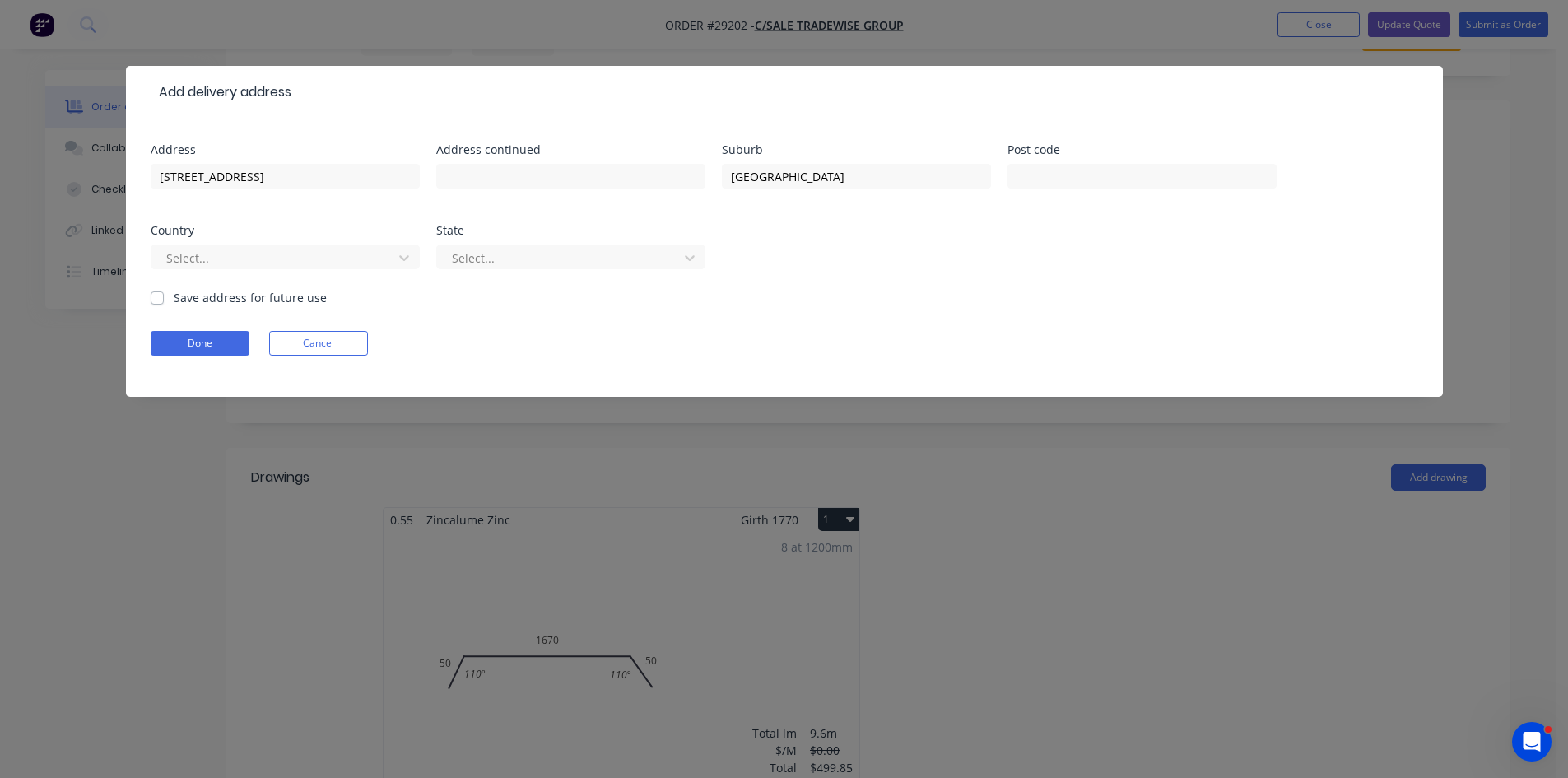
click at [174, 295] on label "Save address for future use" at bounding box center [250, 298] width 153 height 18
click at [156, 295] on input "Save address for future use" at bounding box center [157, 297] width 13 height 16
checkbox input "true"
click at [186, 340] on button "Done" at bounding box center [200, 343] width 99 height 25
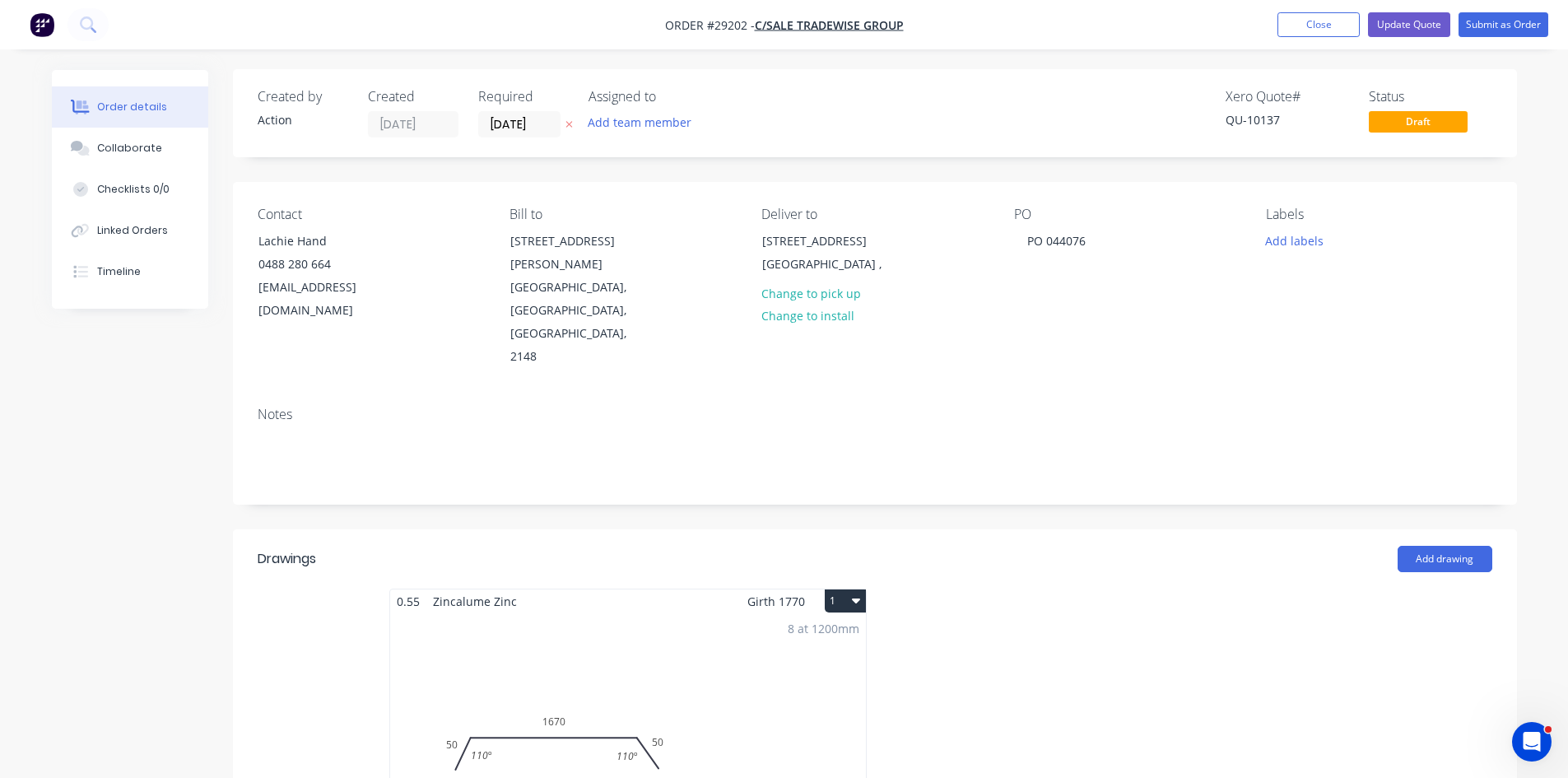
scroll to position [0, 0]
click at [519, 117] on input "[DATE]" at bounding box center [519, 124] width 81 height 25
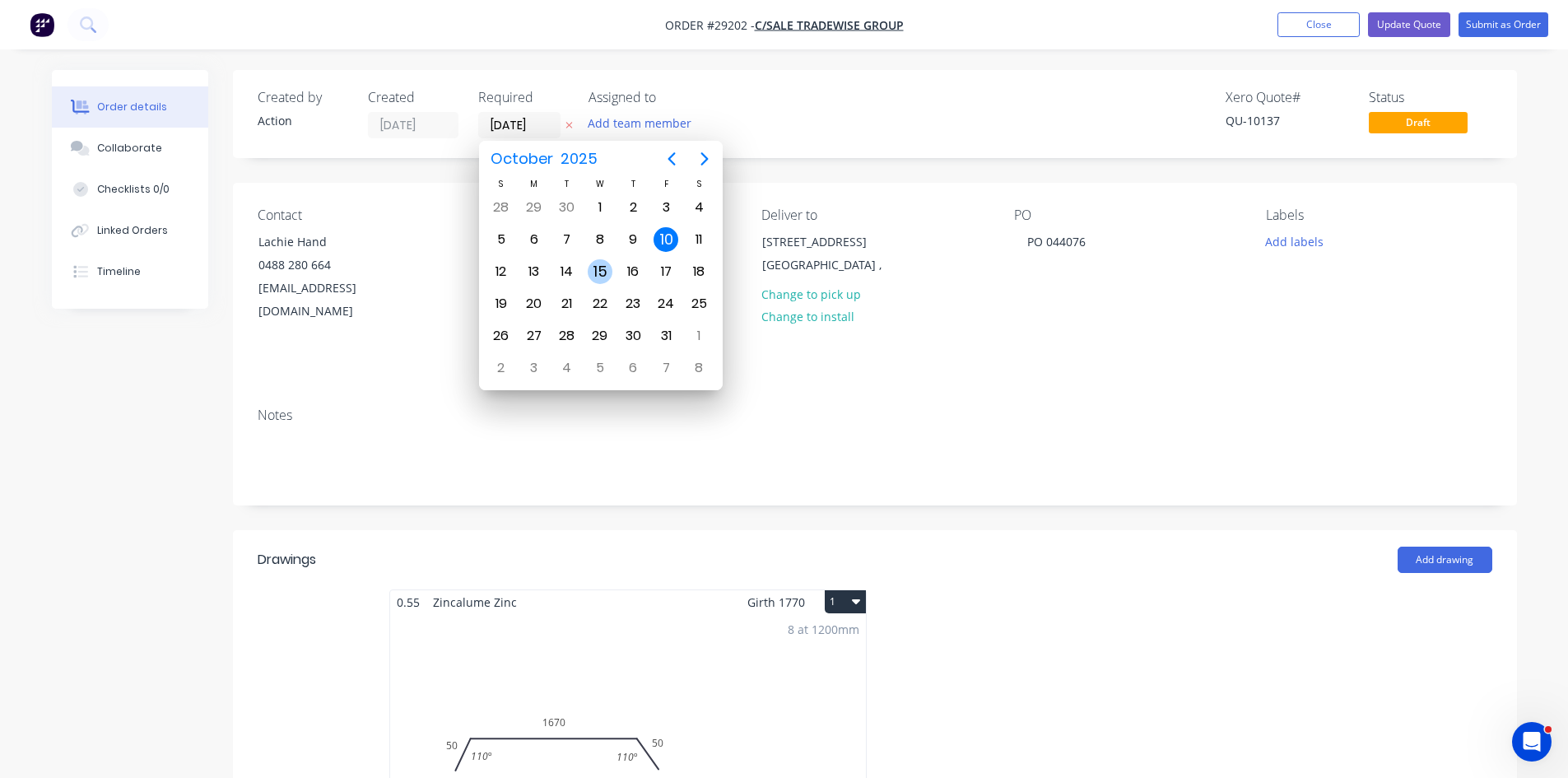
click at [584, 269] on div "15" at bounding box center [599, 272] width 33 height 32
type input "15/10/25"
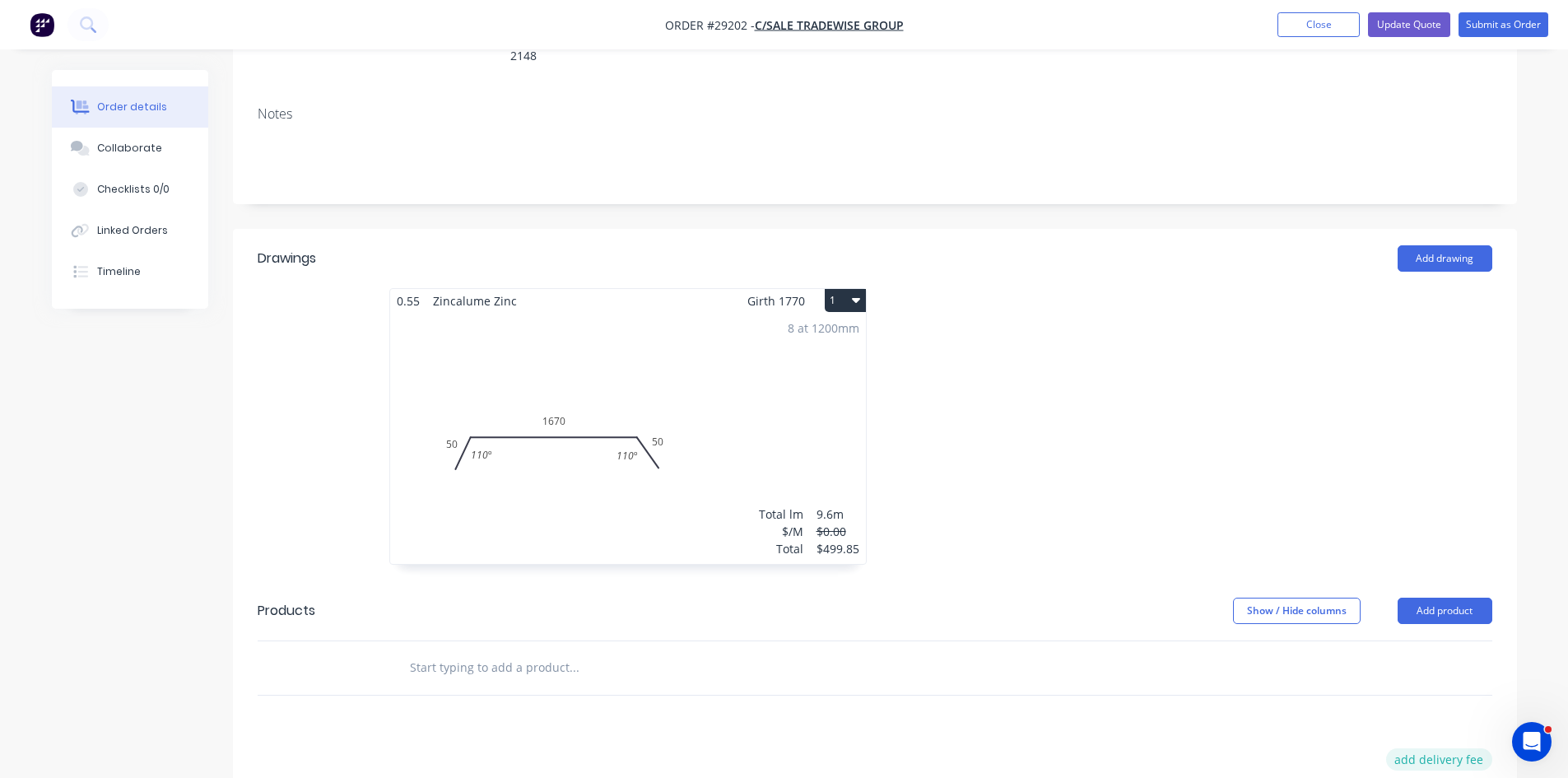
scroll to position [412, 0]
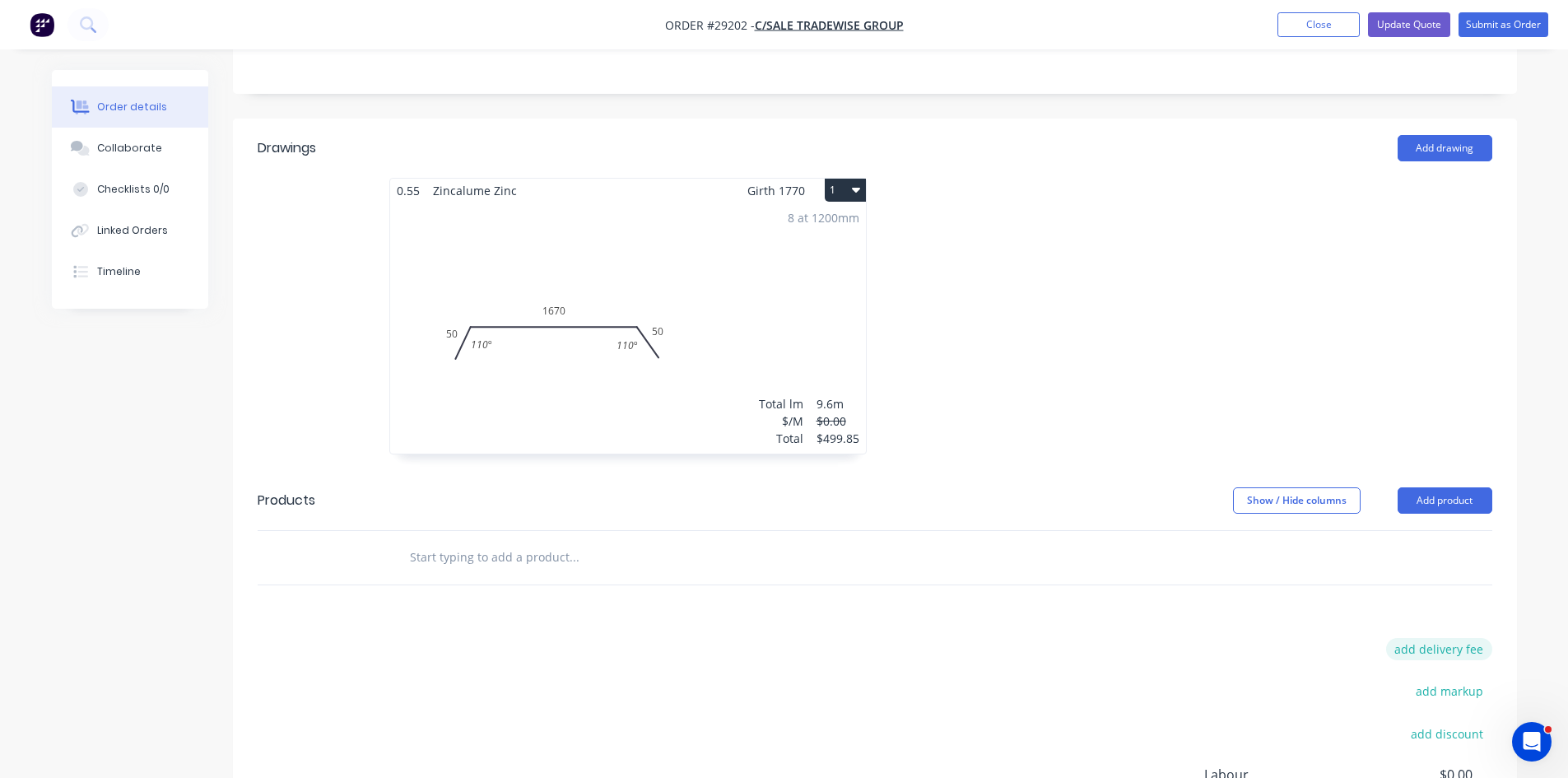
click at [1460, 638] on button "add delivery fee" at bounding box center [1439, 649] width 107 height 23
type input "120"
click at [1186, 282] on div at bounding box center [1121, 324] width 493 height 293
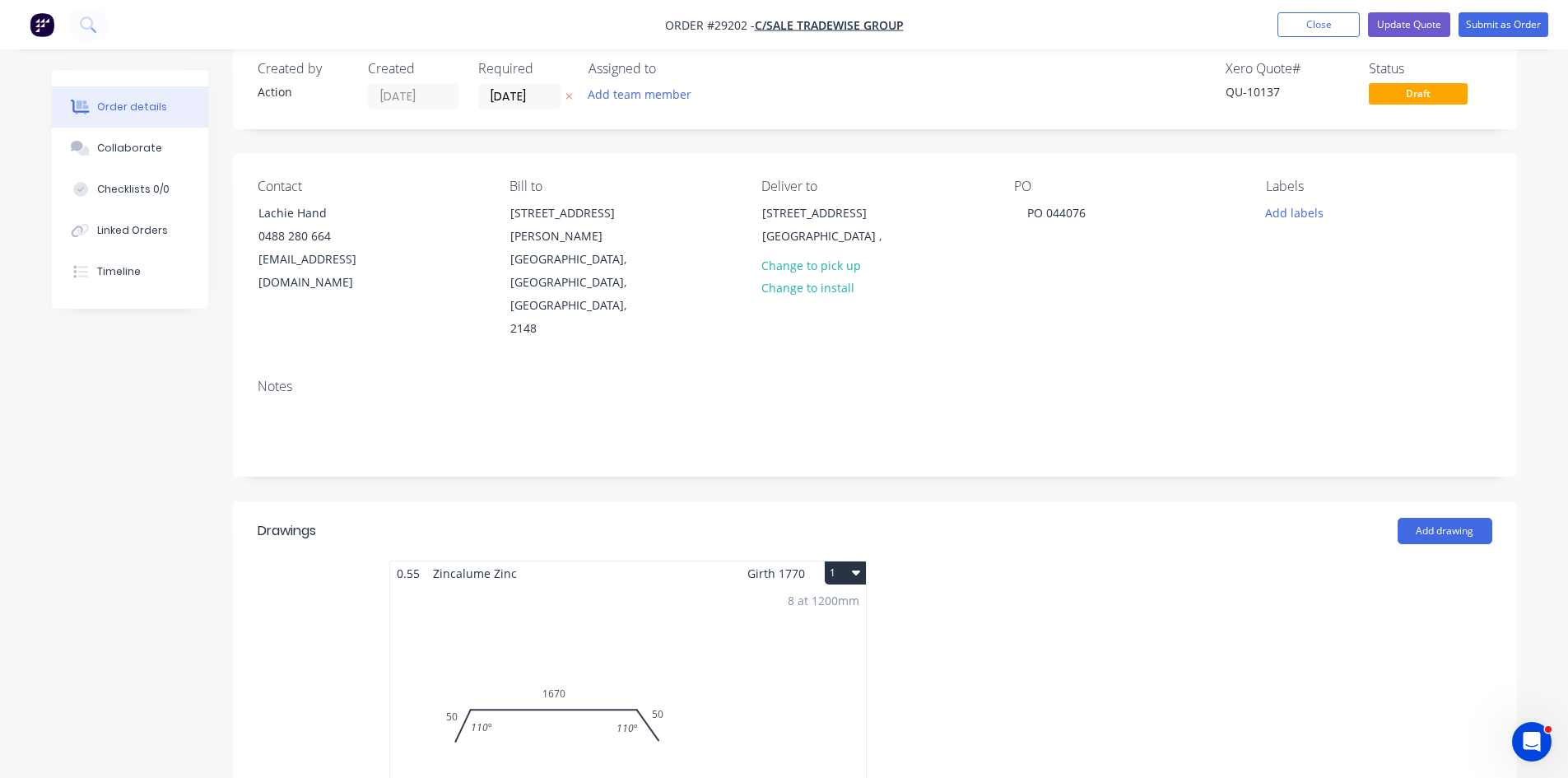
scroll to position [0, 0]
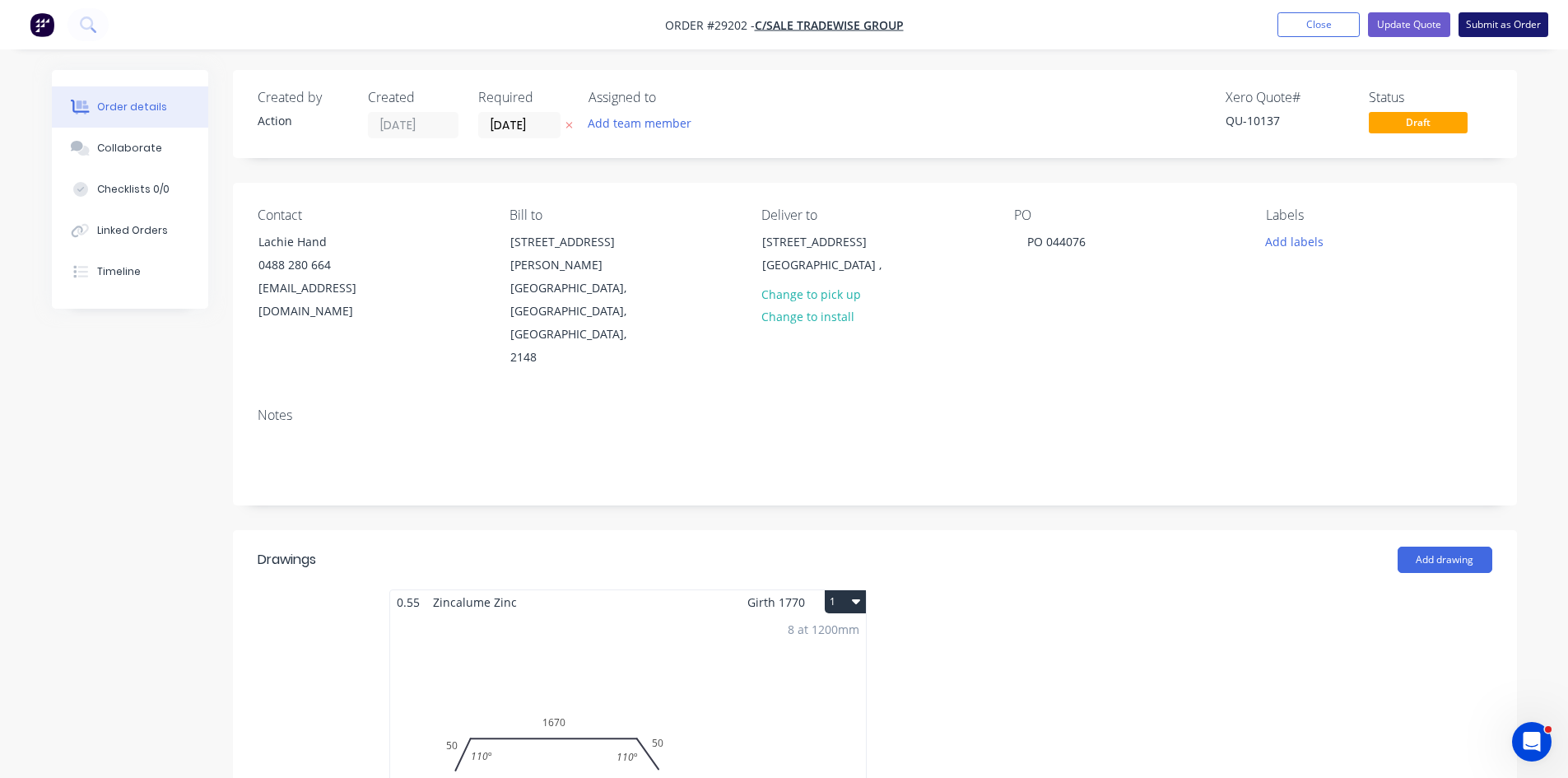
click at [1506, 19] on button "Submit as Order" at bounding box center [1503, 25] width 90 height 25
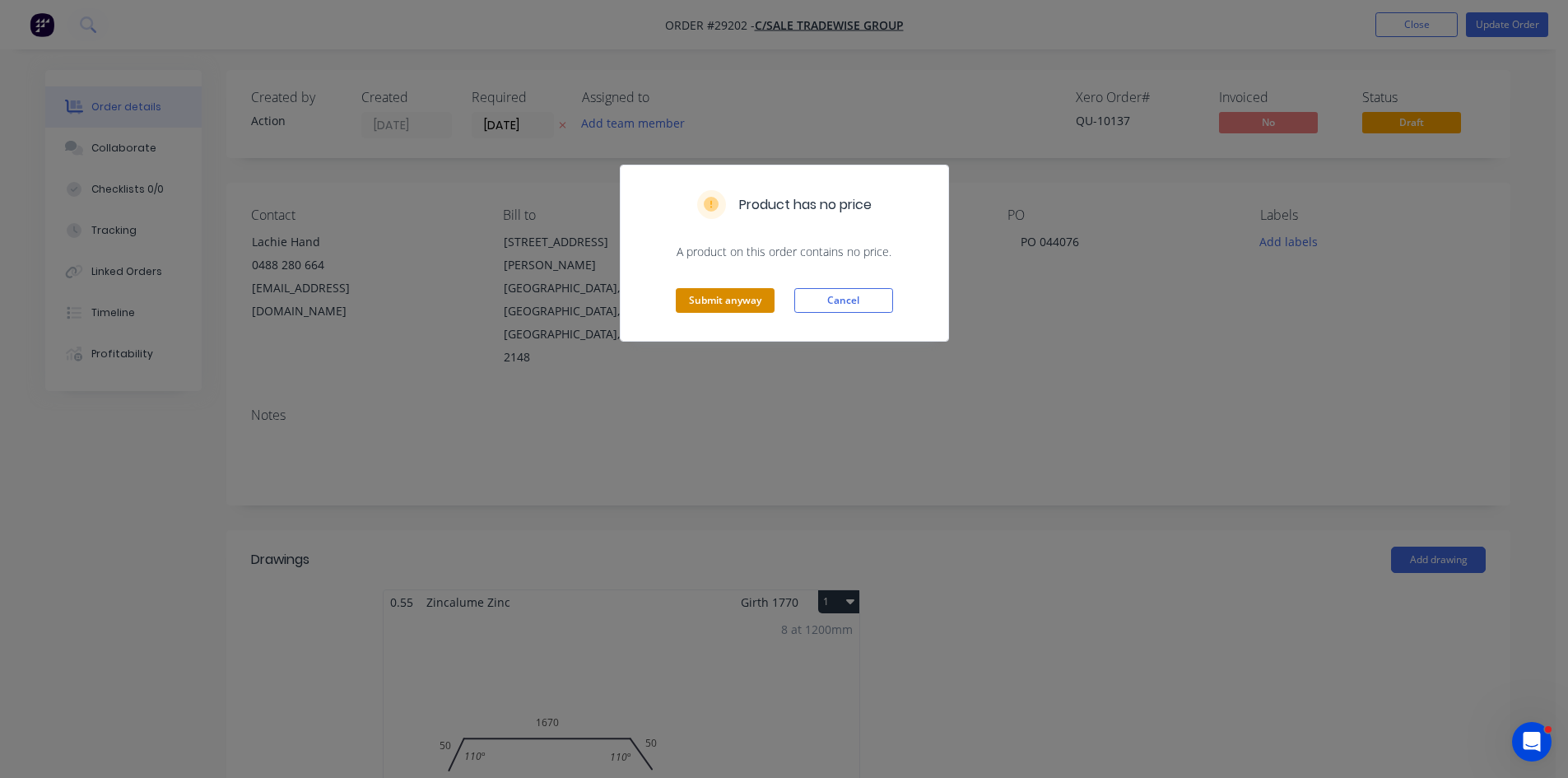
click at [686, 302] on button "Submit anyway" at bounding box center [725, 300] width 99 height 25
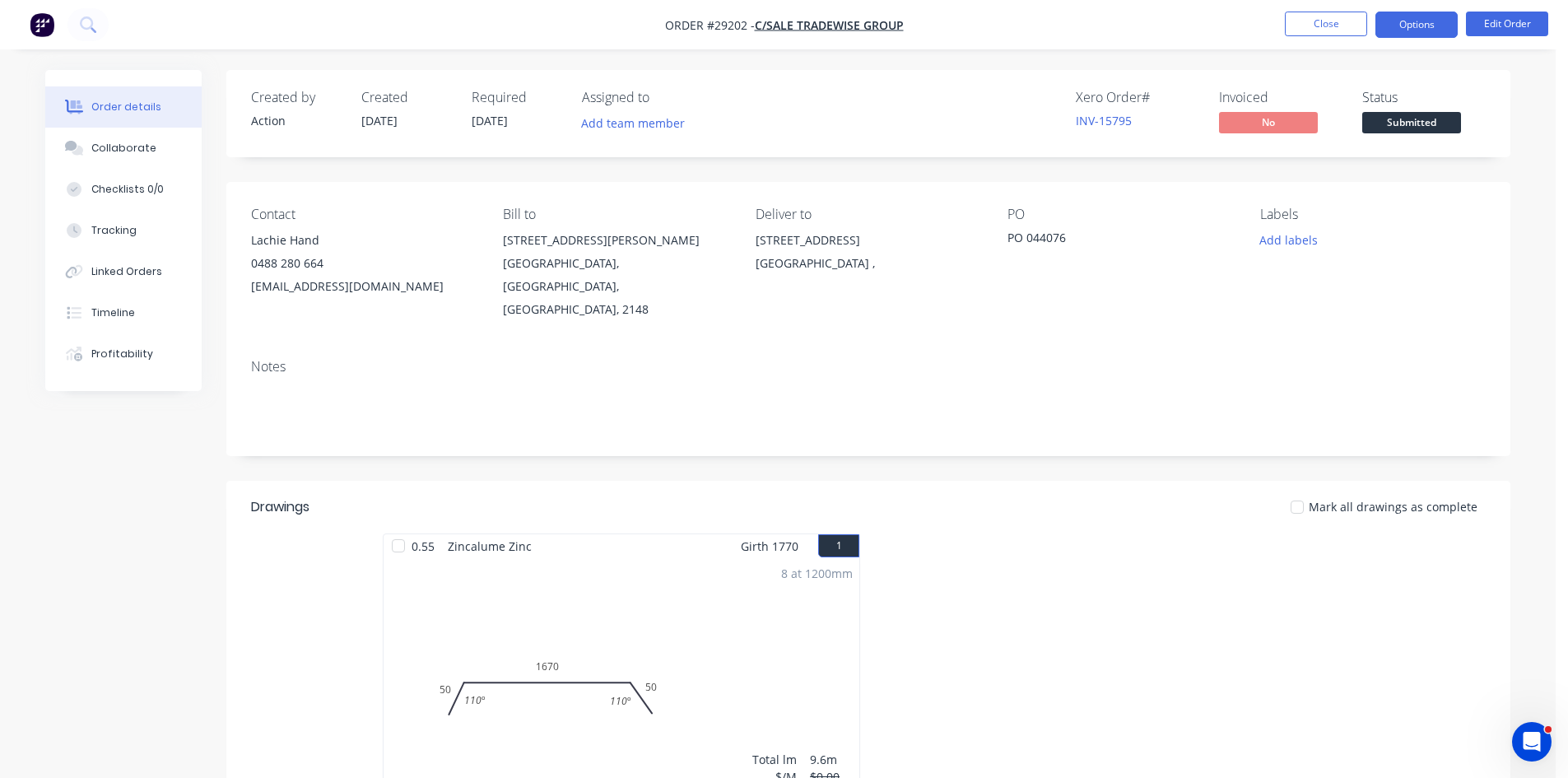
click at [1394, 35] on button "Options" at bounding box center [1415, 25] width 82 height 27
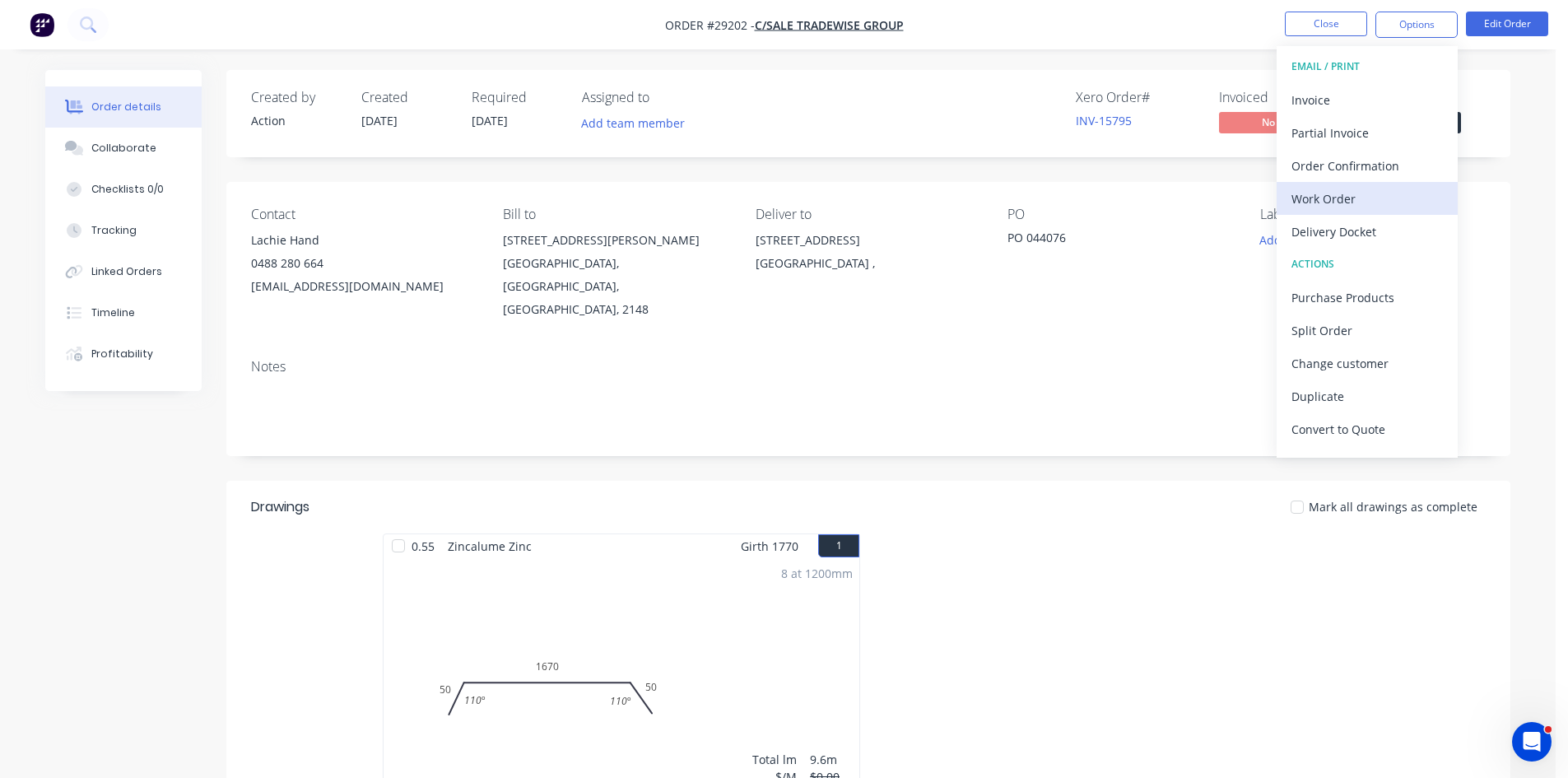
click at [1331, 199] on div "Work Order" at bounding box center [1366, 198] width 151 height 24
click at [1333, 174] on div "Without pricing" at bounding box center [1366, 166] width 151 height 24
click at [1304, 172] on div "Order Confirmation" at bounding box center [1366, 166] width 151 height 24
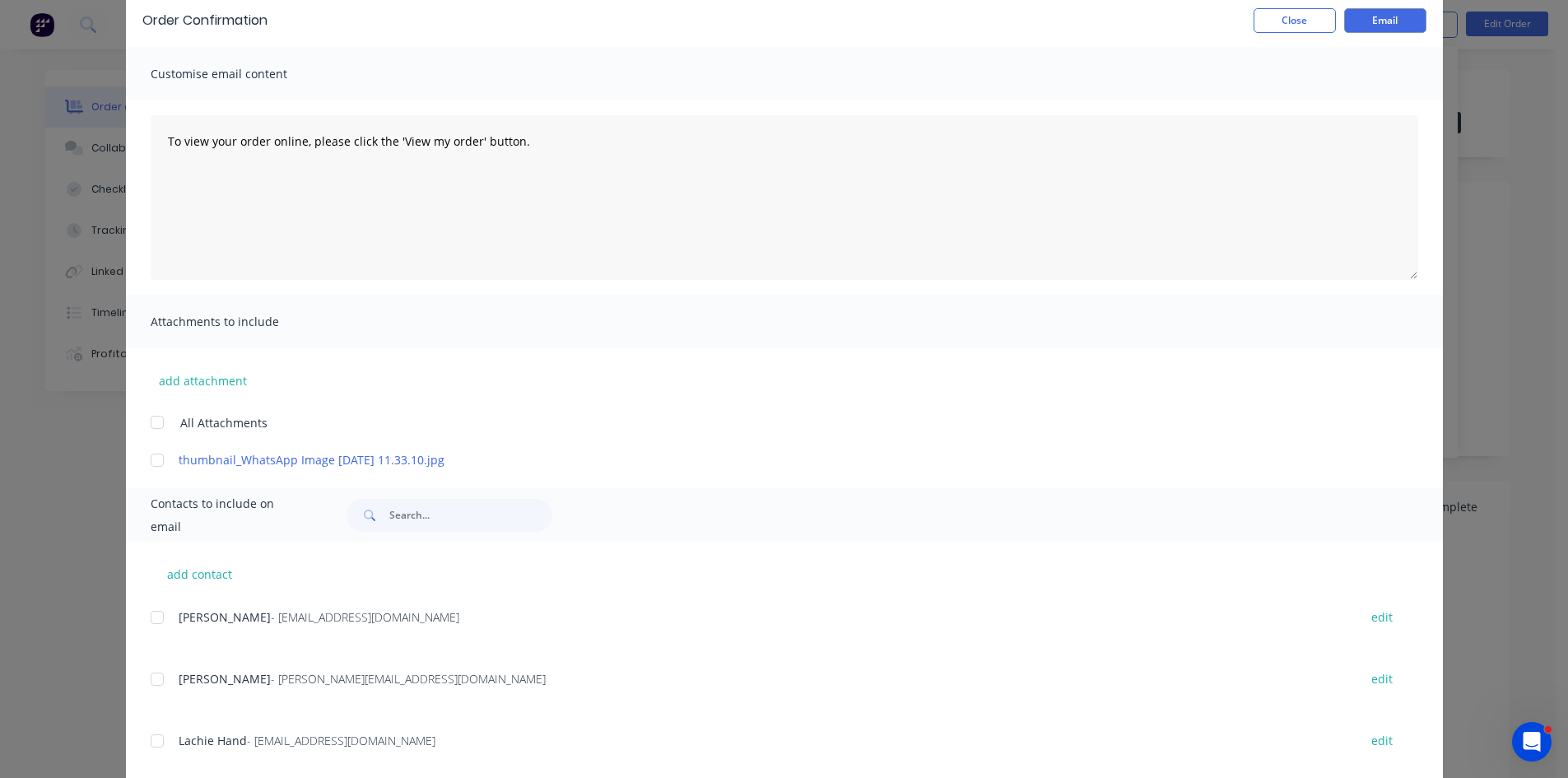
scroll to position [109, 0]
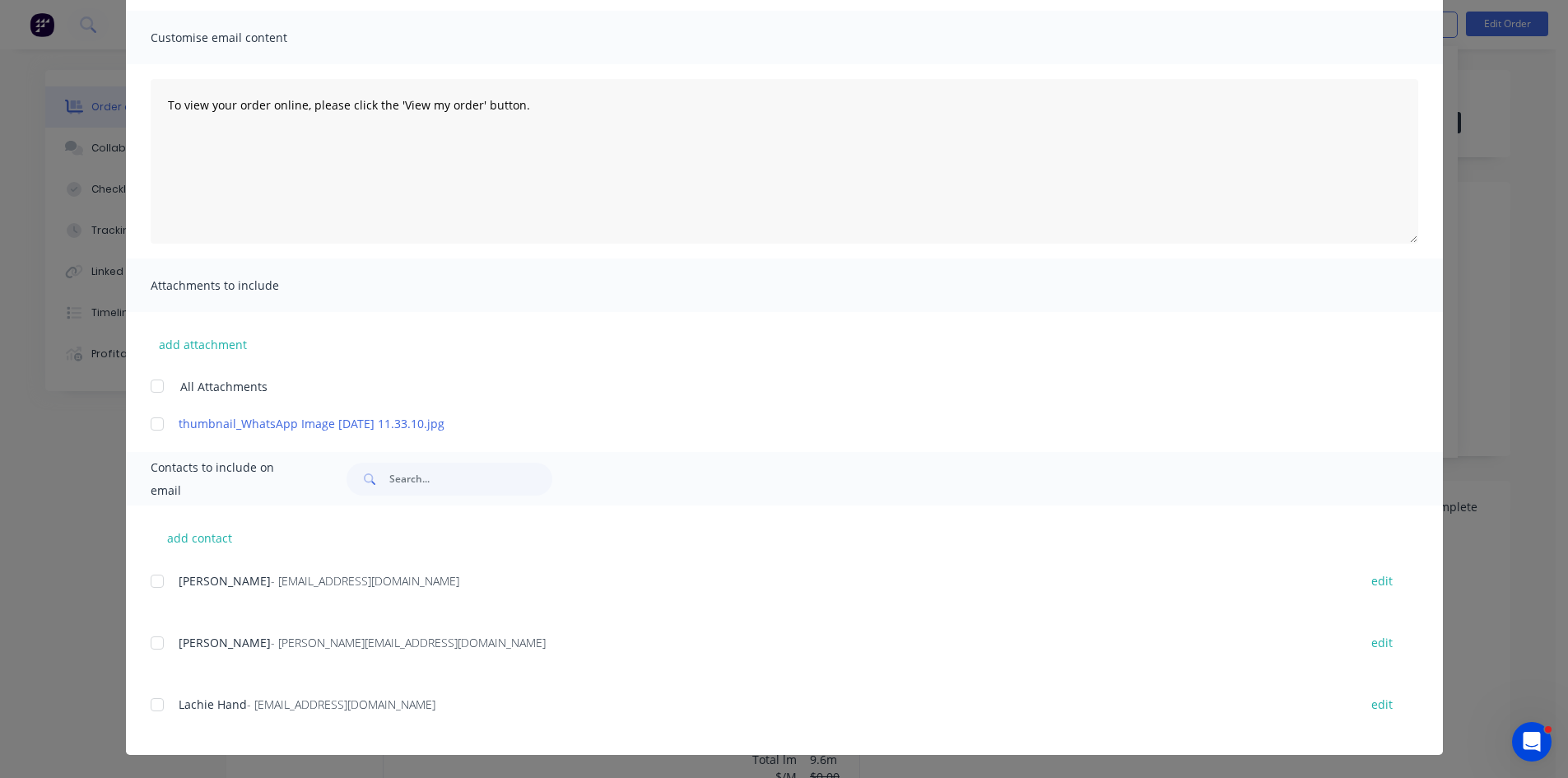
click at [151, 700] on div at bounding box center [157, 704] width 33 height 33
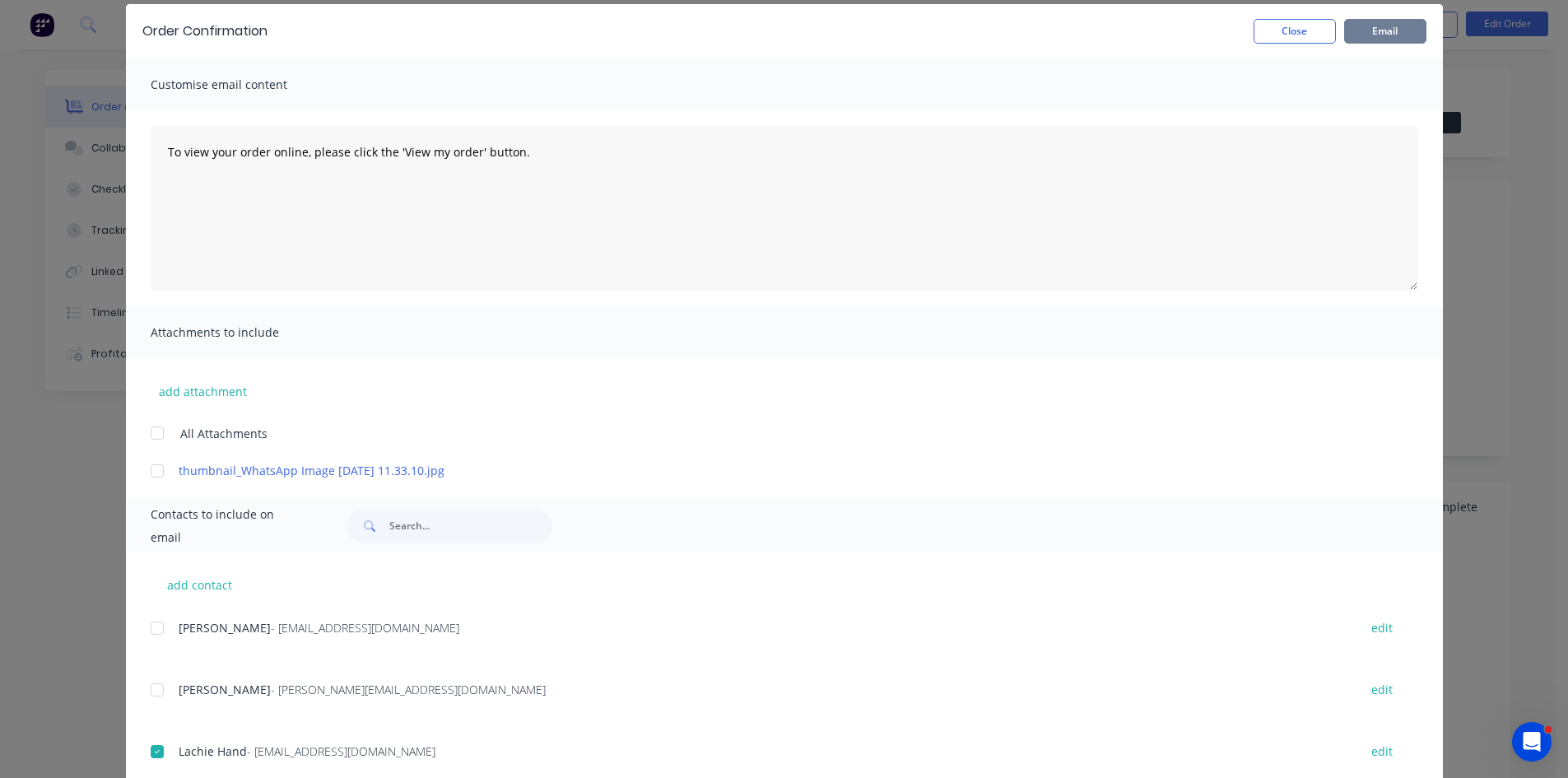
scroll to position [0, 0]
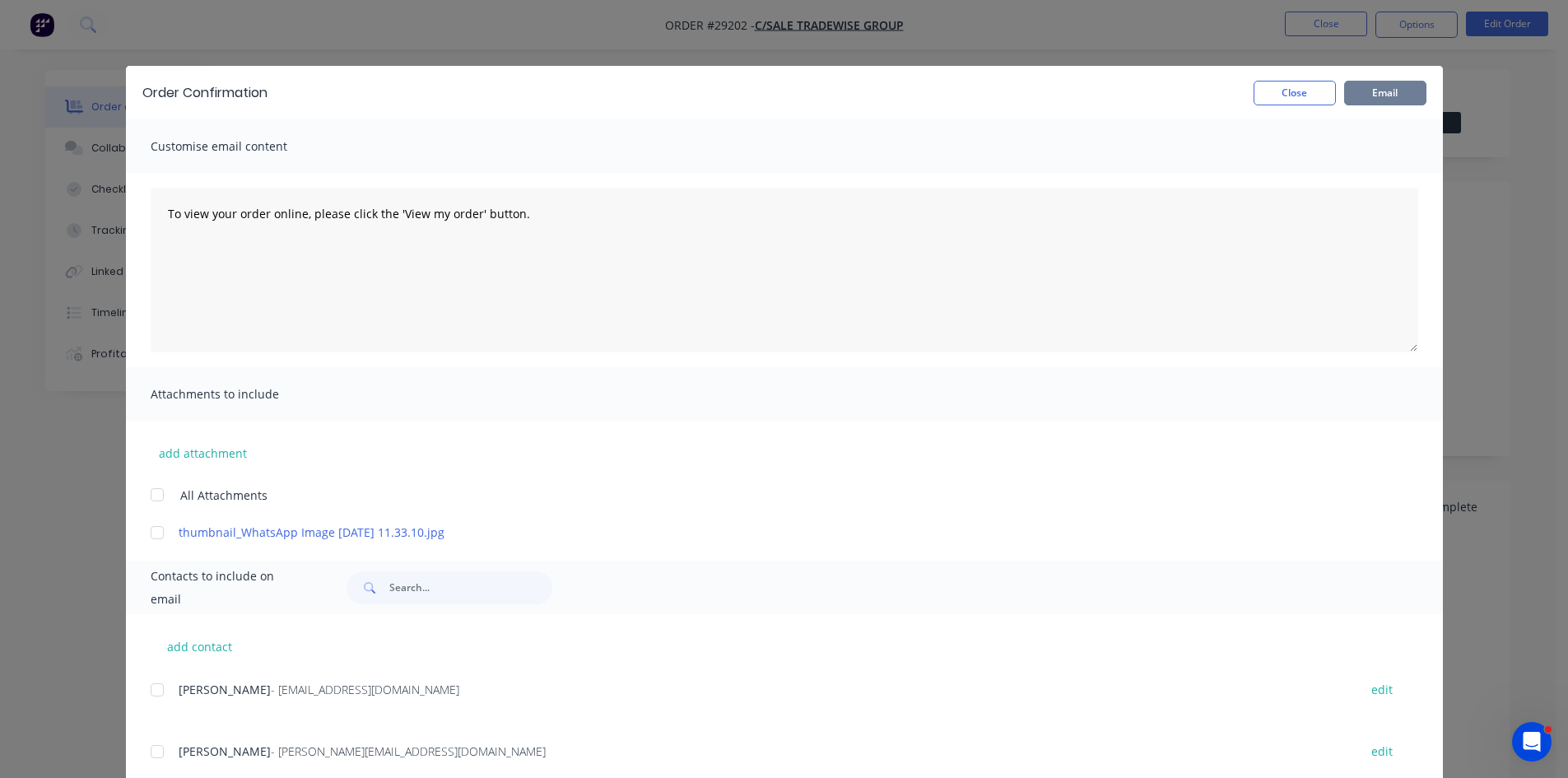
click at [1364, 82] on button "Email" at bounding box center [1384, 93] width 82 height 25
click at [1253, 100] on button "Close" at bounding box center [1294, 93] width 82 height 25
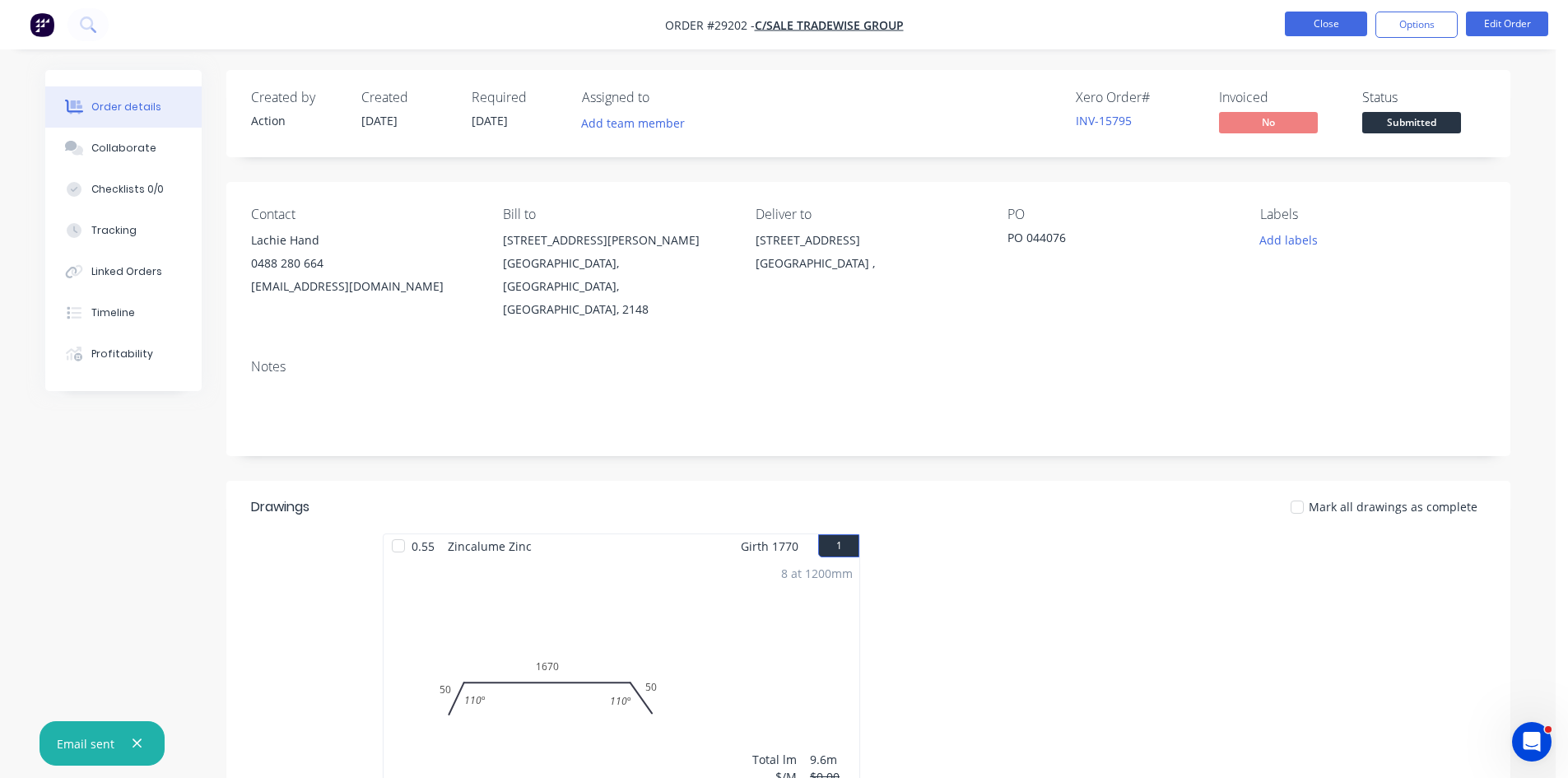
click at [1294, 17] on button "Close" at bounding box center [1325, 24] width 82 height 25
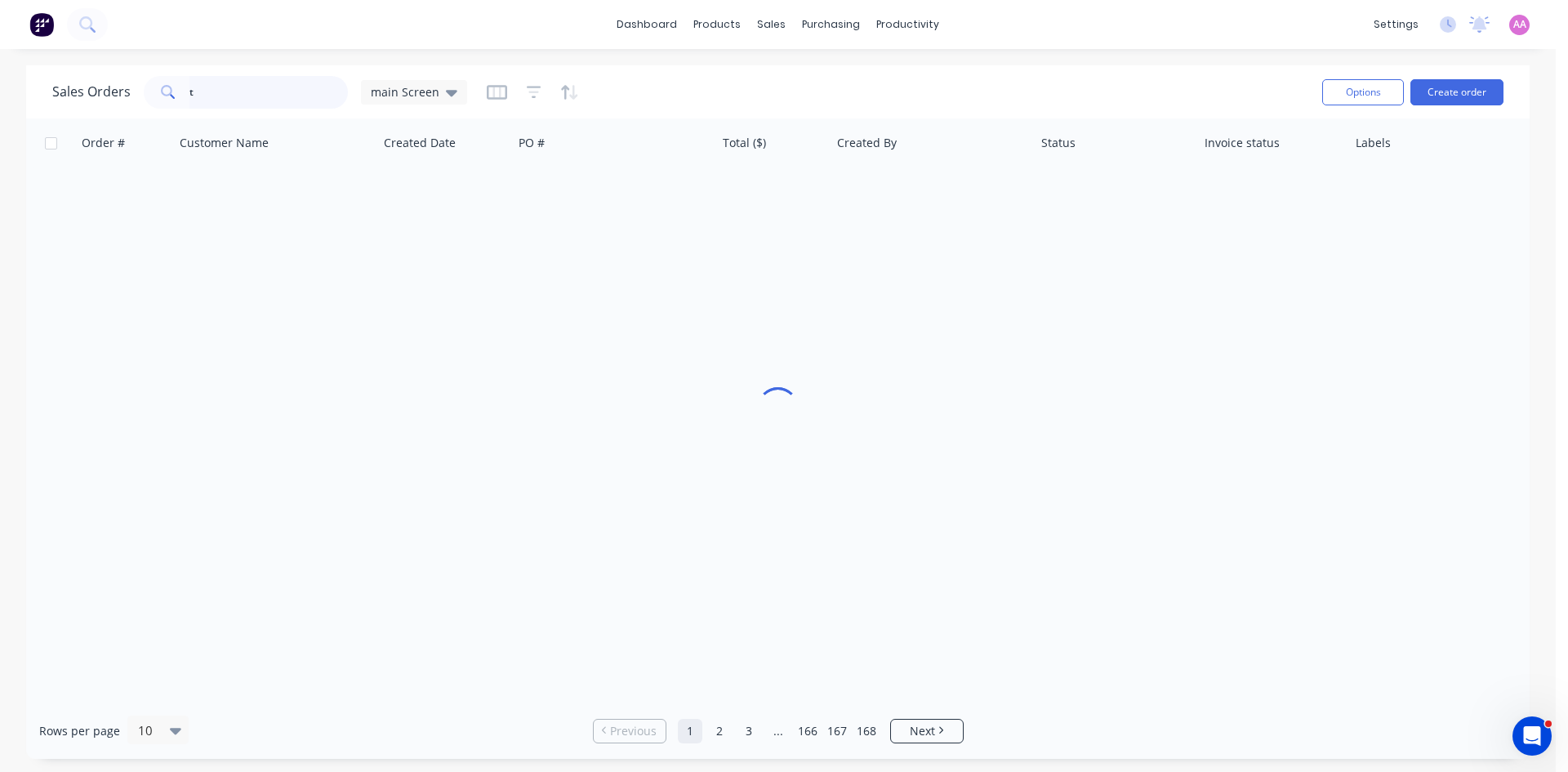
click at [213, 89] on input "t" at bounding box center [268, 92] width 160 height 32
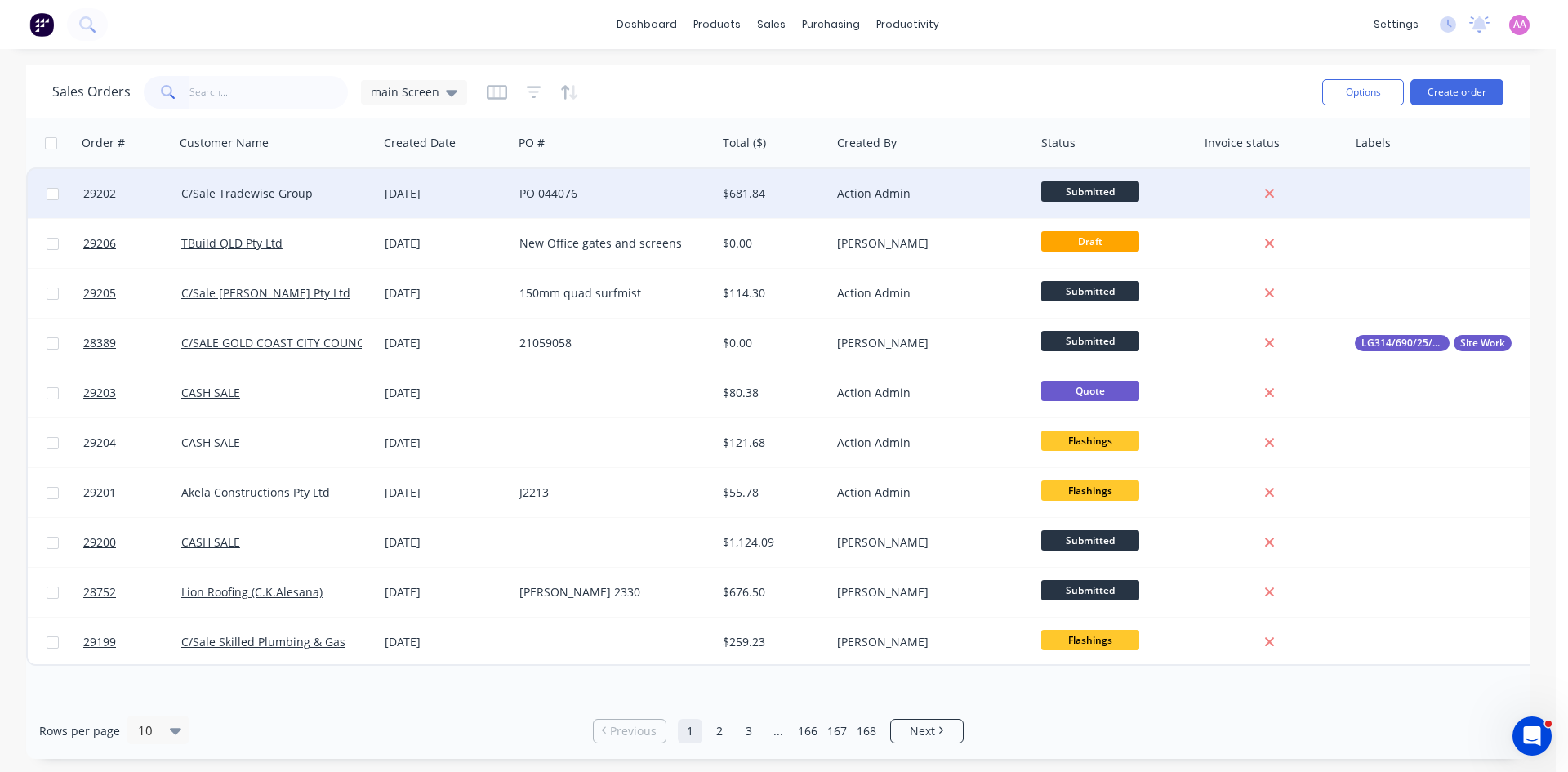
click at [612, 189] on div "PO 044076" at bounding box center [609, 193] width 181 height 17
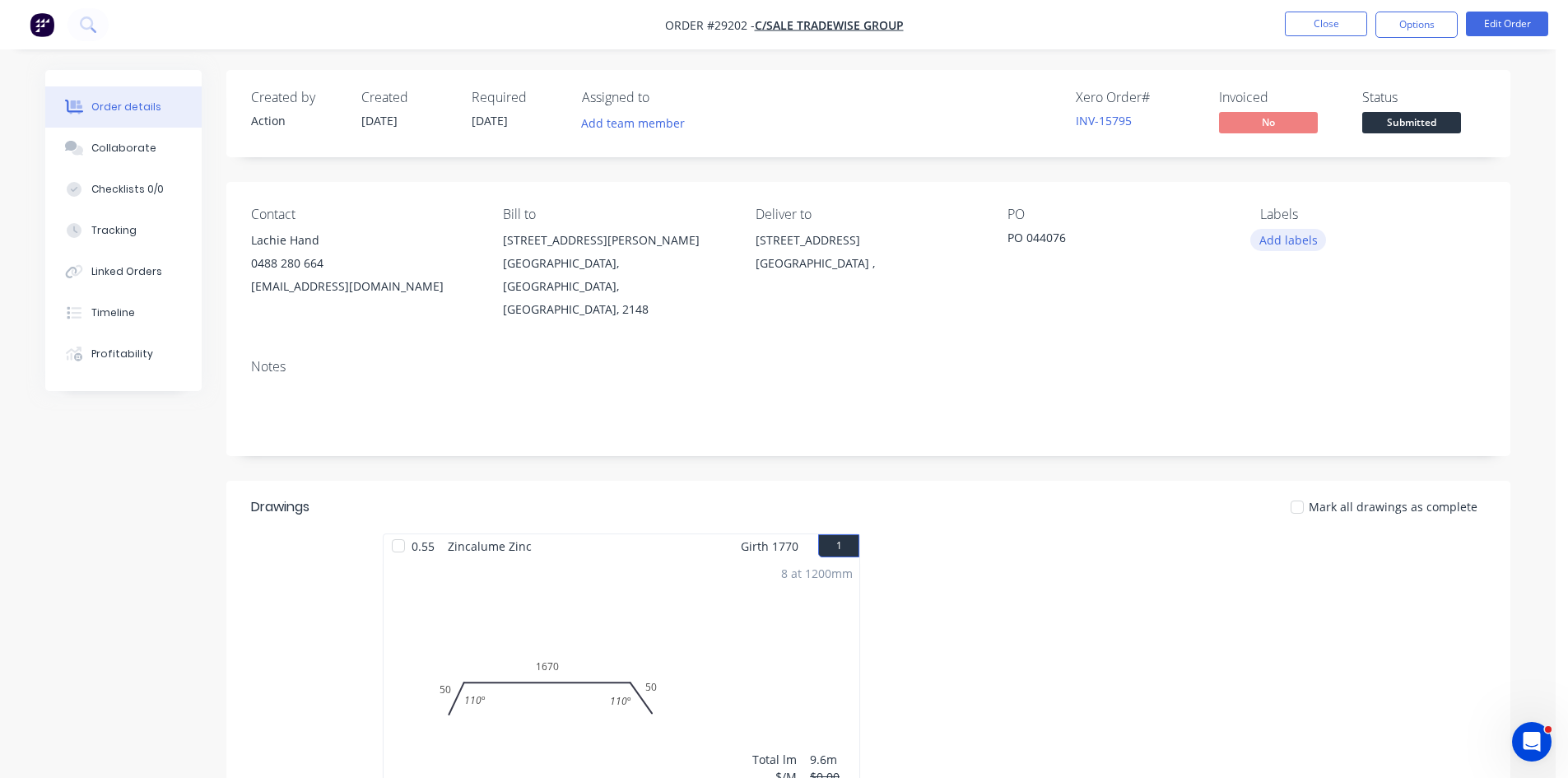
click at [1283, 239] on button "Add labels" at bounding box center [1288, 240] width 76 height 23
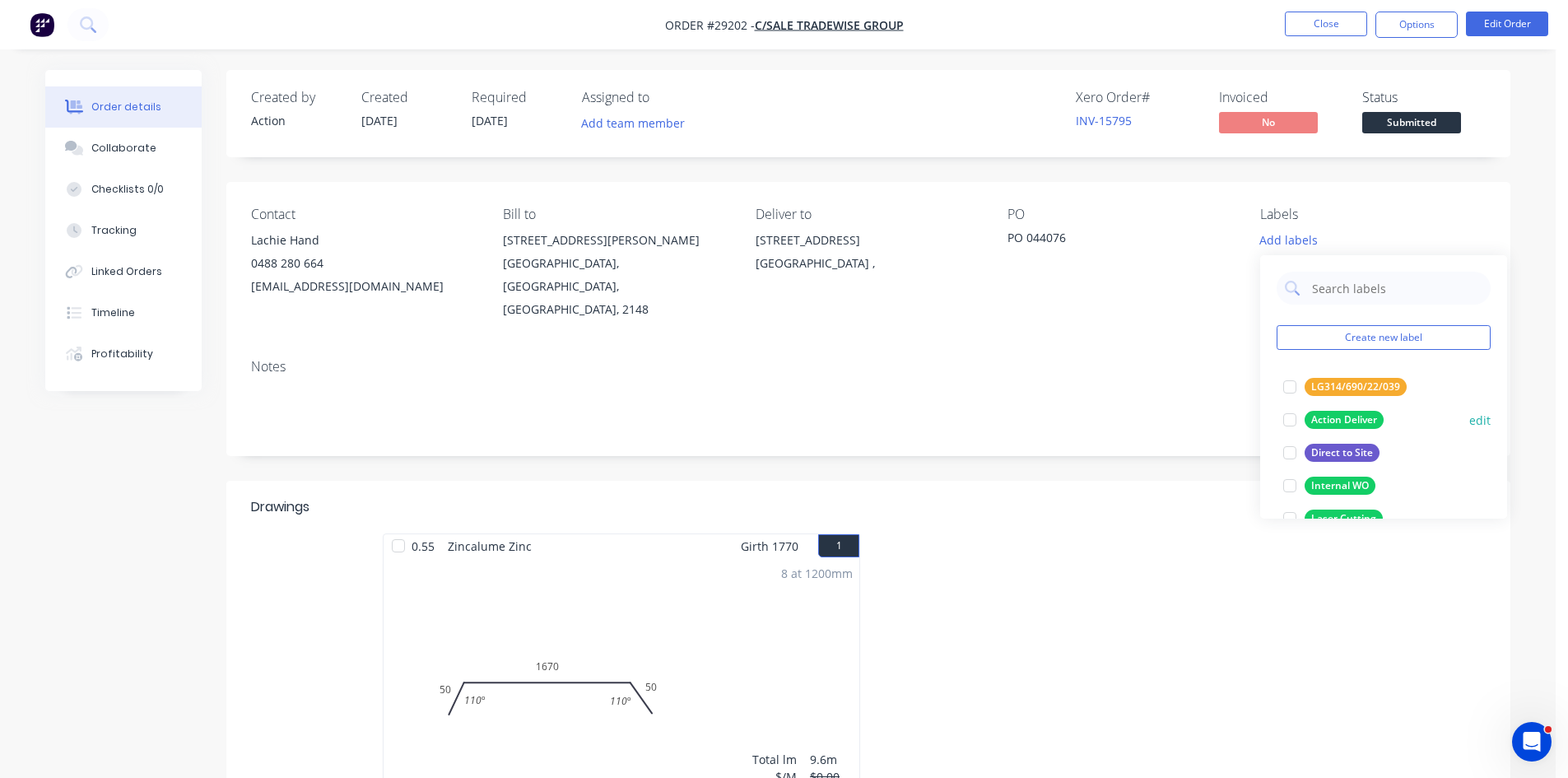
click at [1328, 419] on div "Action Deliver" at bounding box center [1344, 420] width 79 height 18
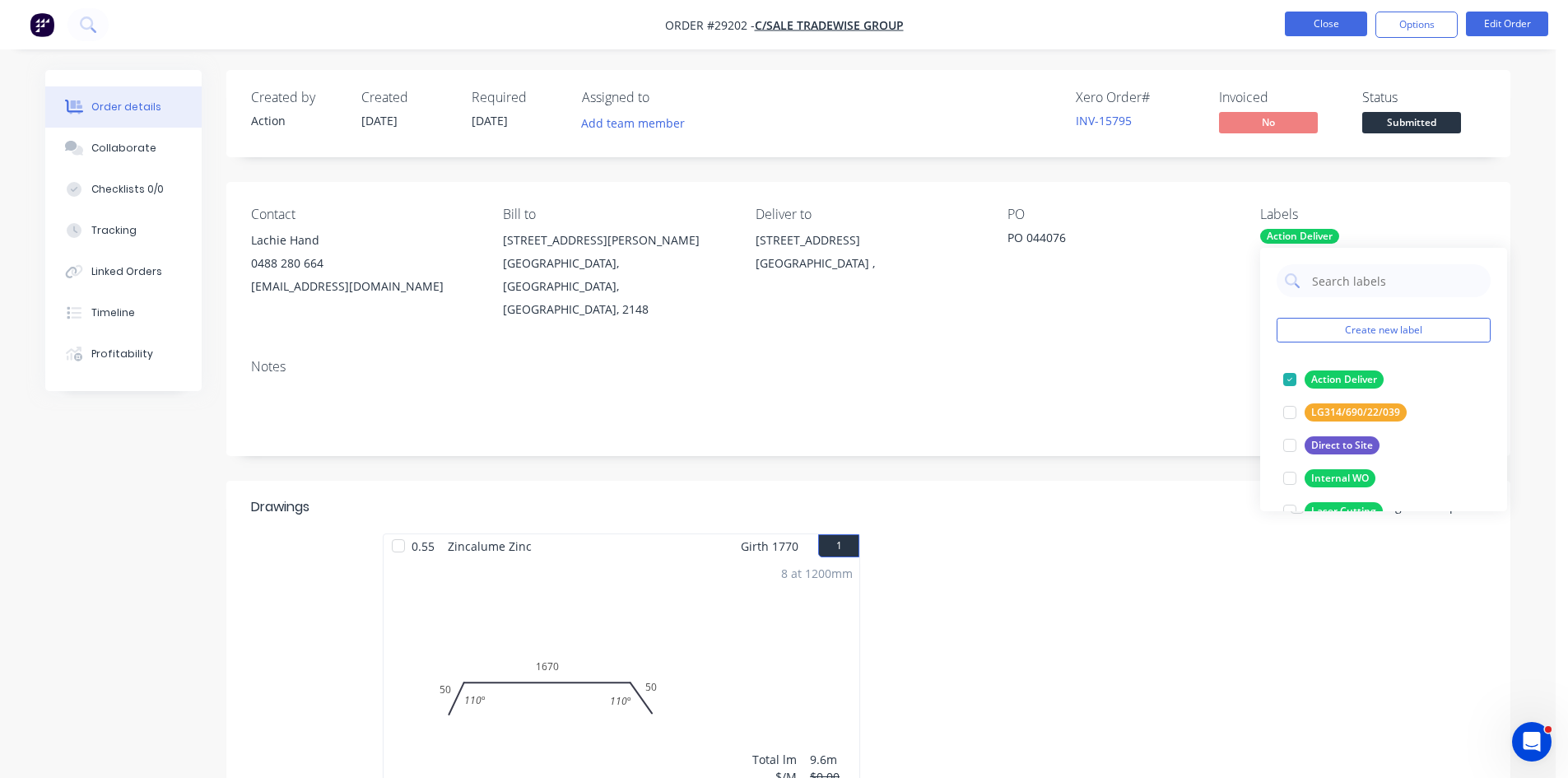
click at [1303, 15] on button "Close" at bounding box center [1325, 24] width 82 height 25
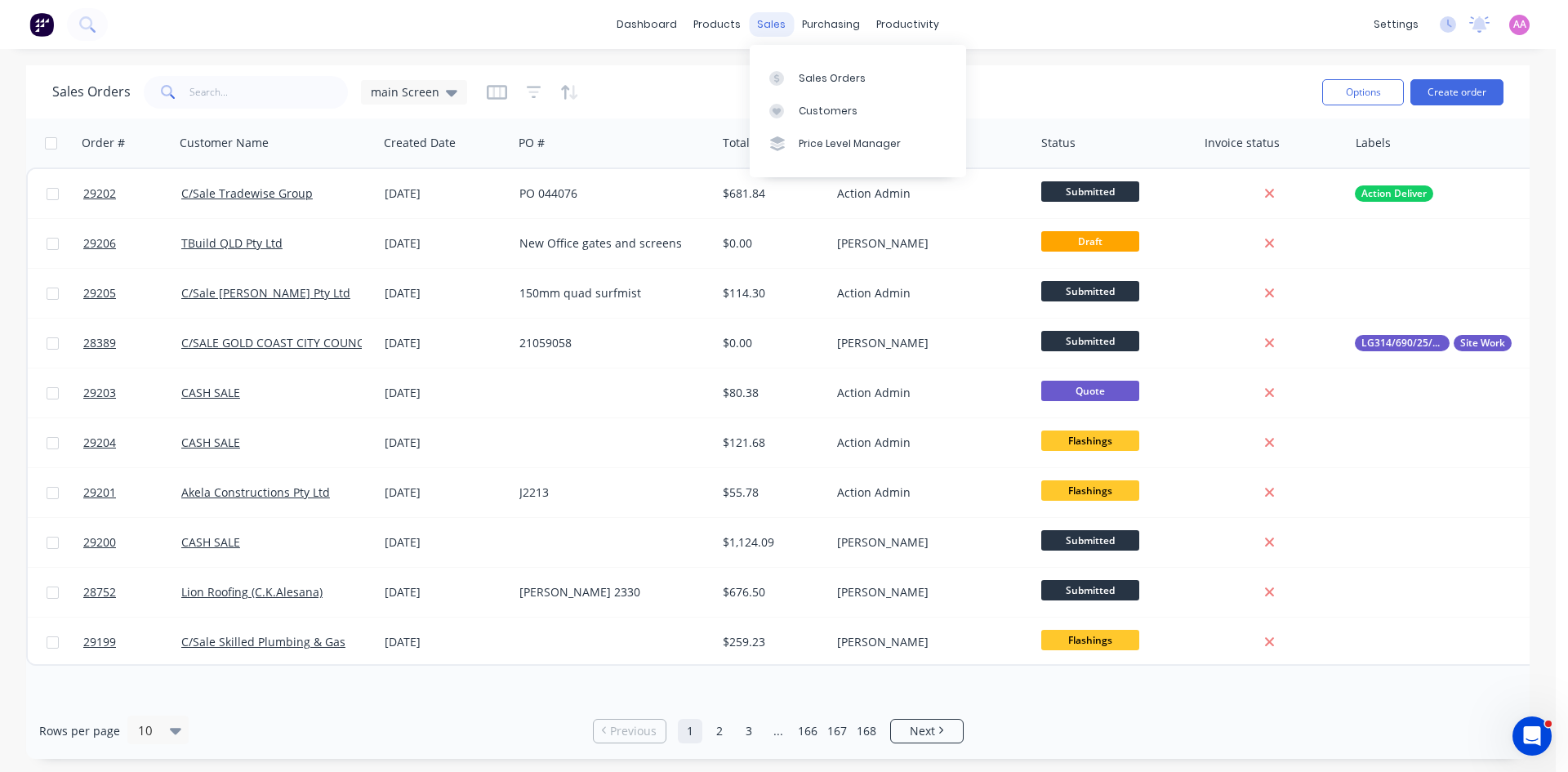
click at [768, 18] on div "sales" at bounding box center [772, 24] width 45 height 24
click at [822, 80] on div "Sales Orders" at bounding box center [832, 78] width 67 height 15
click at [243, 96] on input "text" at bounding box center [268, 92] width 160 height 32
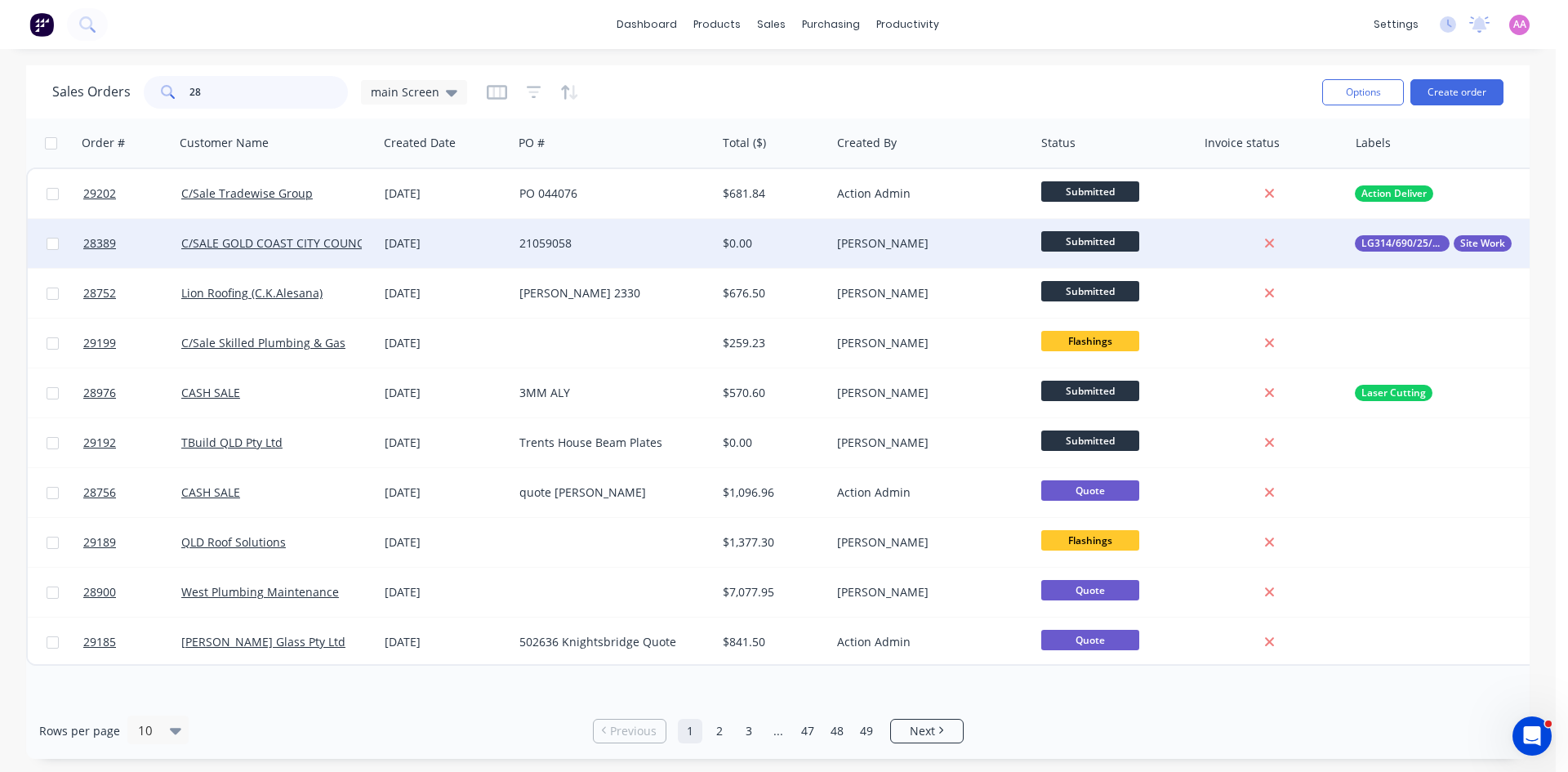
type input "28"
click at [589, 254] on div "21059058" at bounding box center [615, 243] width 204 height 49
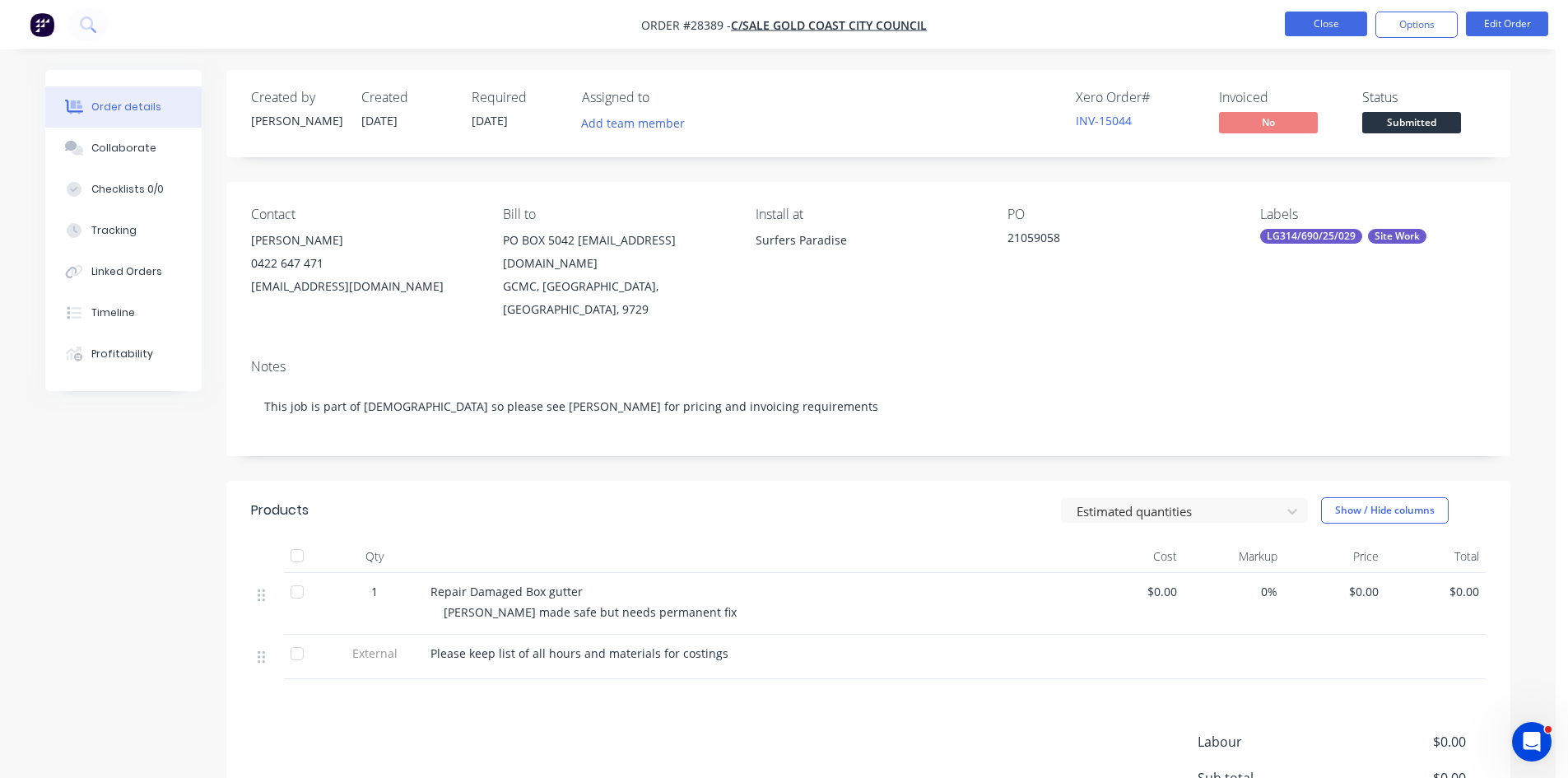
click at [1342, 18] on button "Close" at bounding box center [1325, 24] width 82 height 25
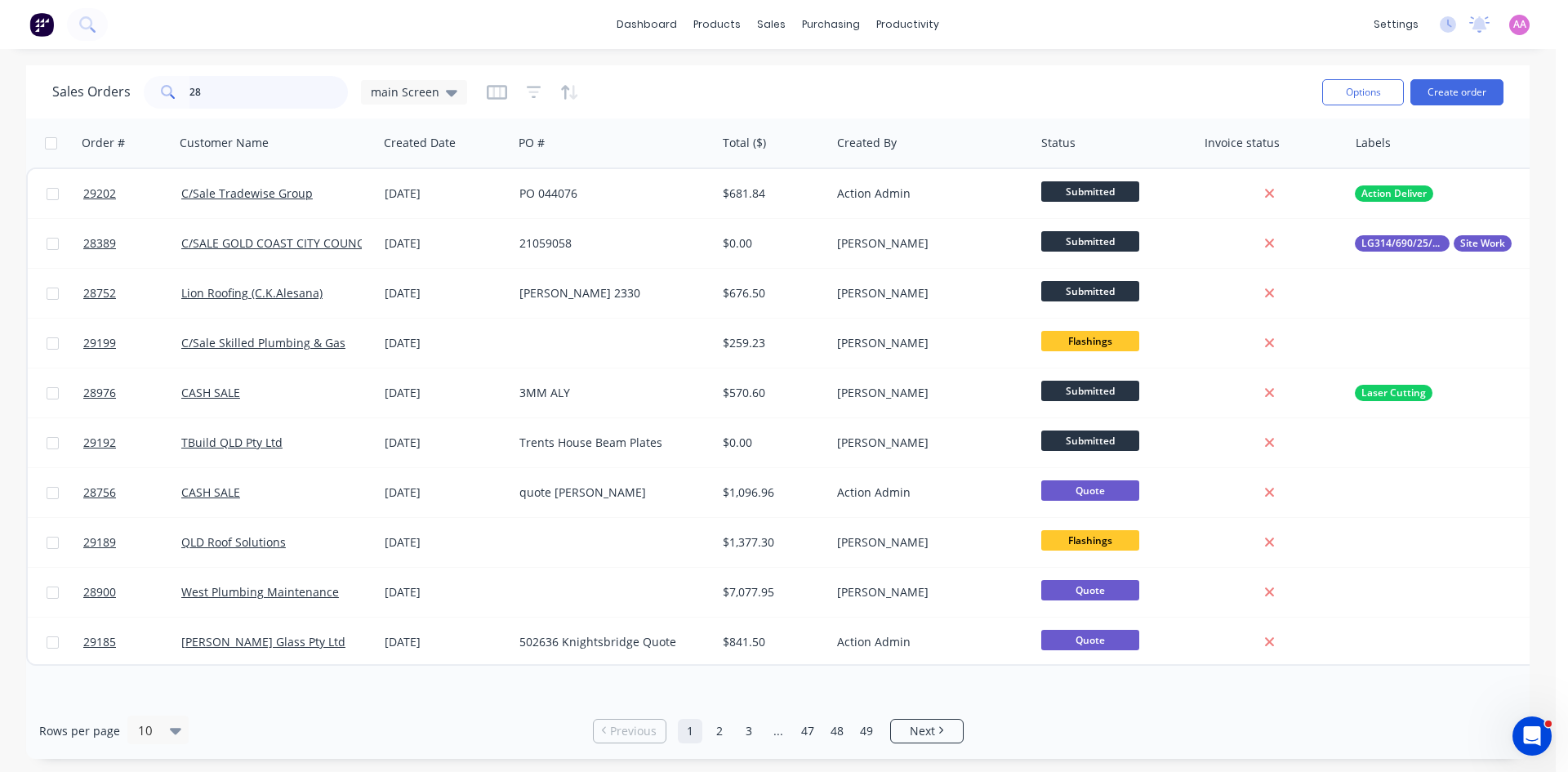
click at [283, 96] on input "28" at bounding box center [268, 92] width 160 height 32
type input "2"
type input "airsma"
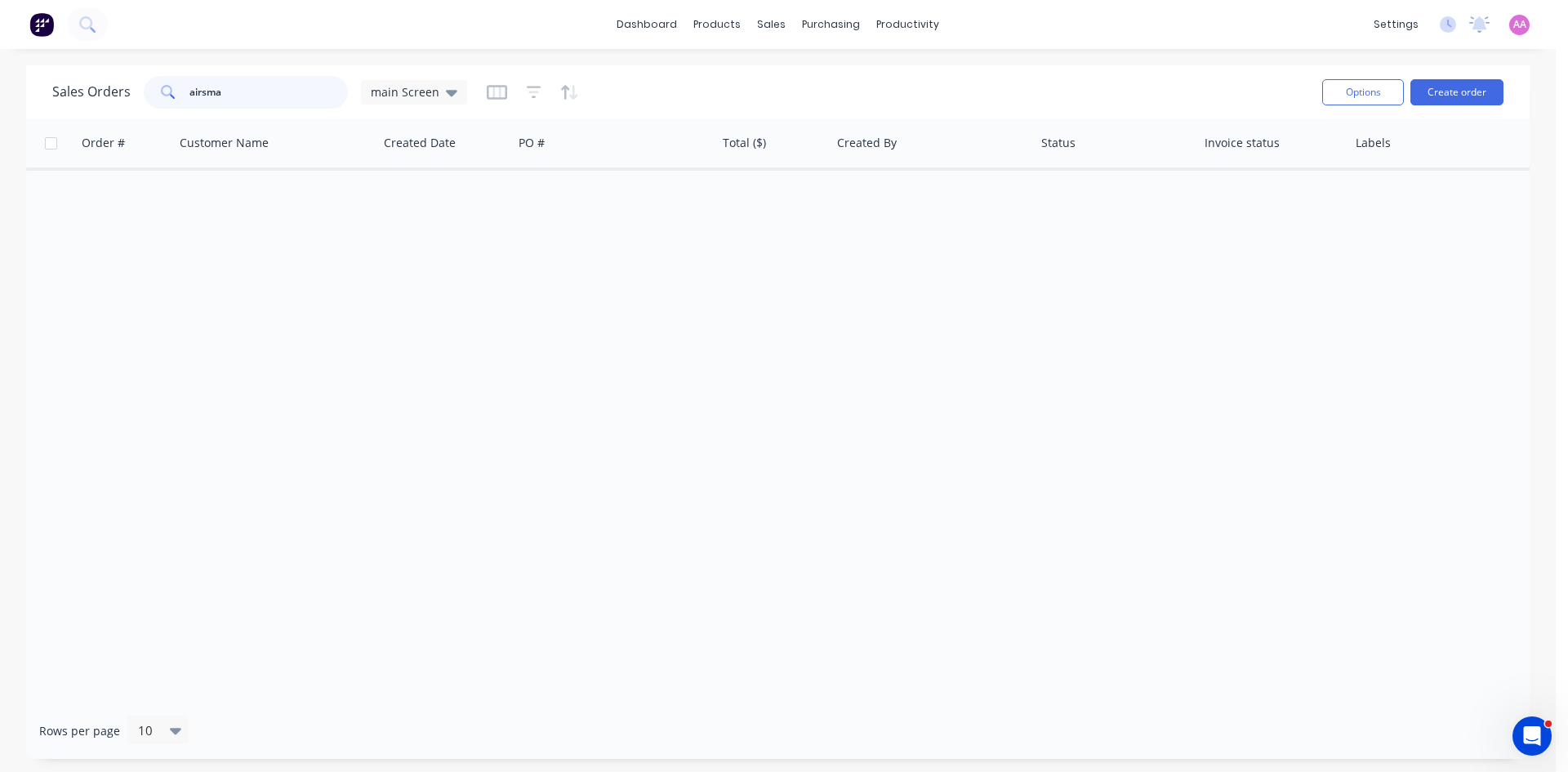
click at [256, 91] on input "airsma" at bounding box center [268, 92] width 160 height 32
click at [248, 98] on input "airsma" at bounding box center [268, 92] width 160 height 32
click at [258, 93] on input "airsma" at bounding box center [268, 92] width 160 height 32
drag, startPoint x: 254, startPoint y: 94, endPoint x: 179, endPoint y: 96, distance: 75.0
click at [179, 96] on div "airsma" at bounding box center [246, 92] width 204 height 32
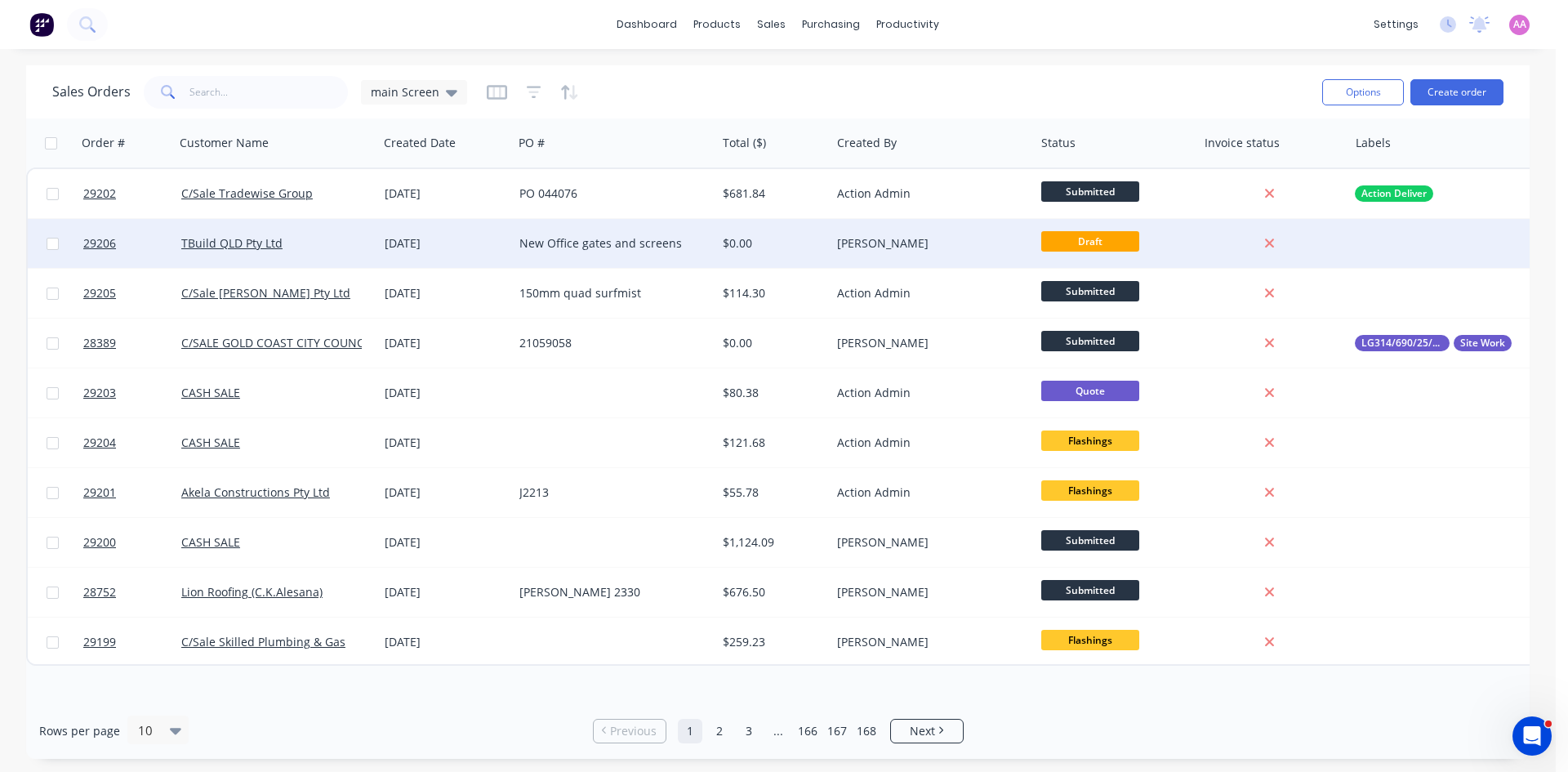
click at [584, 243] on div "New Office gates and screens" at bounding box center [609, 243] width 181 height 17
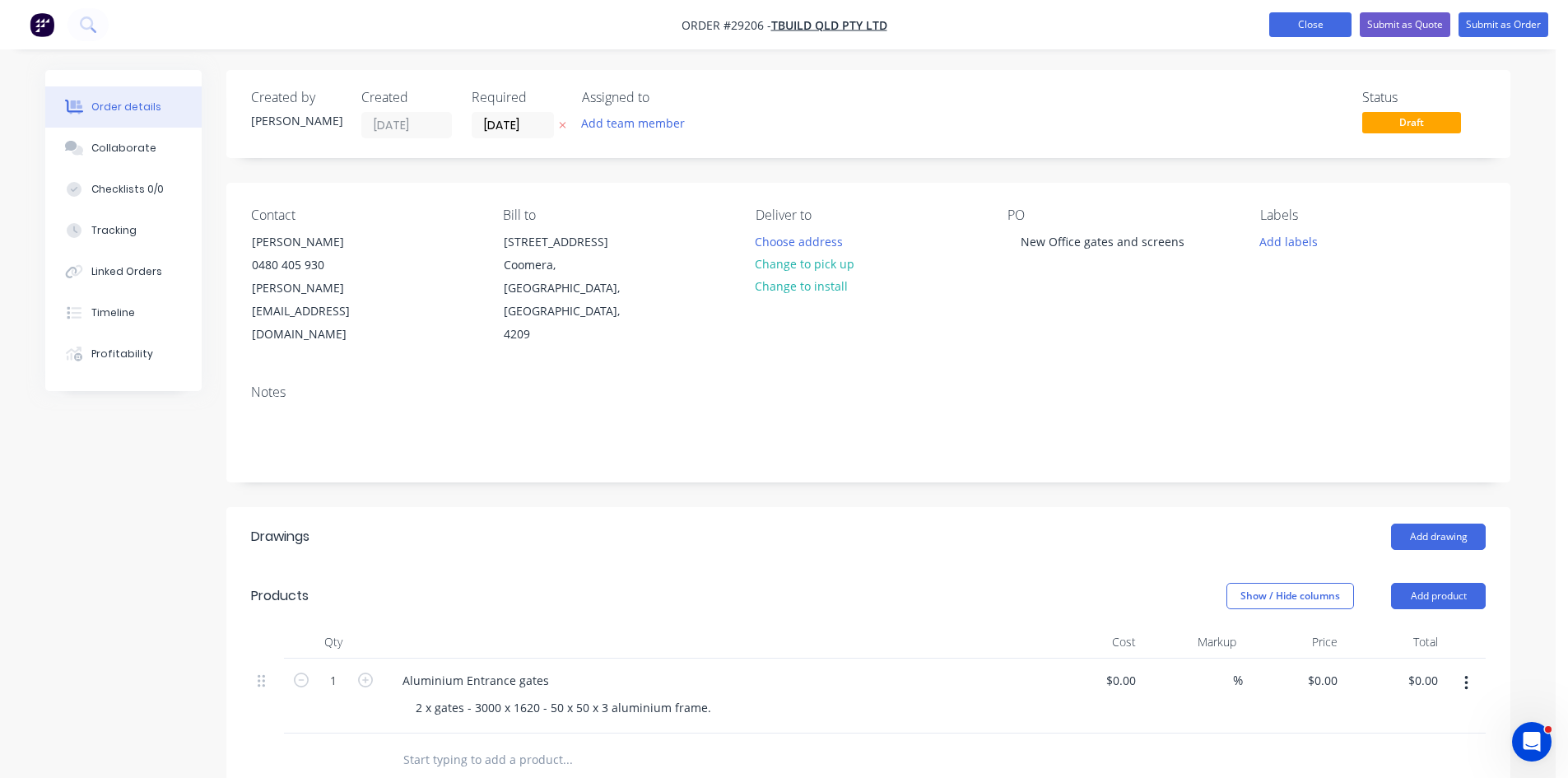
click at [1333, 23] on button "Close" at bounding box center [1309, 25] width 82 height 25
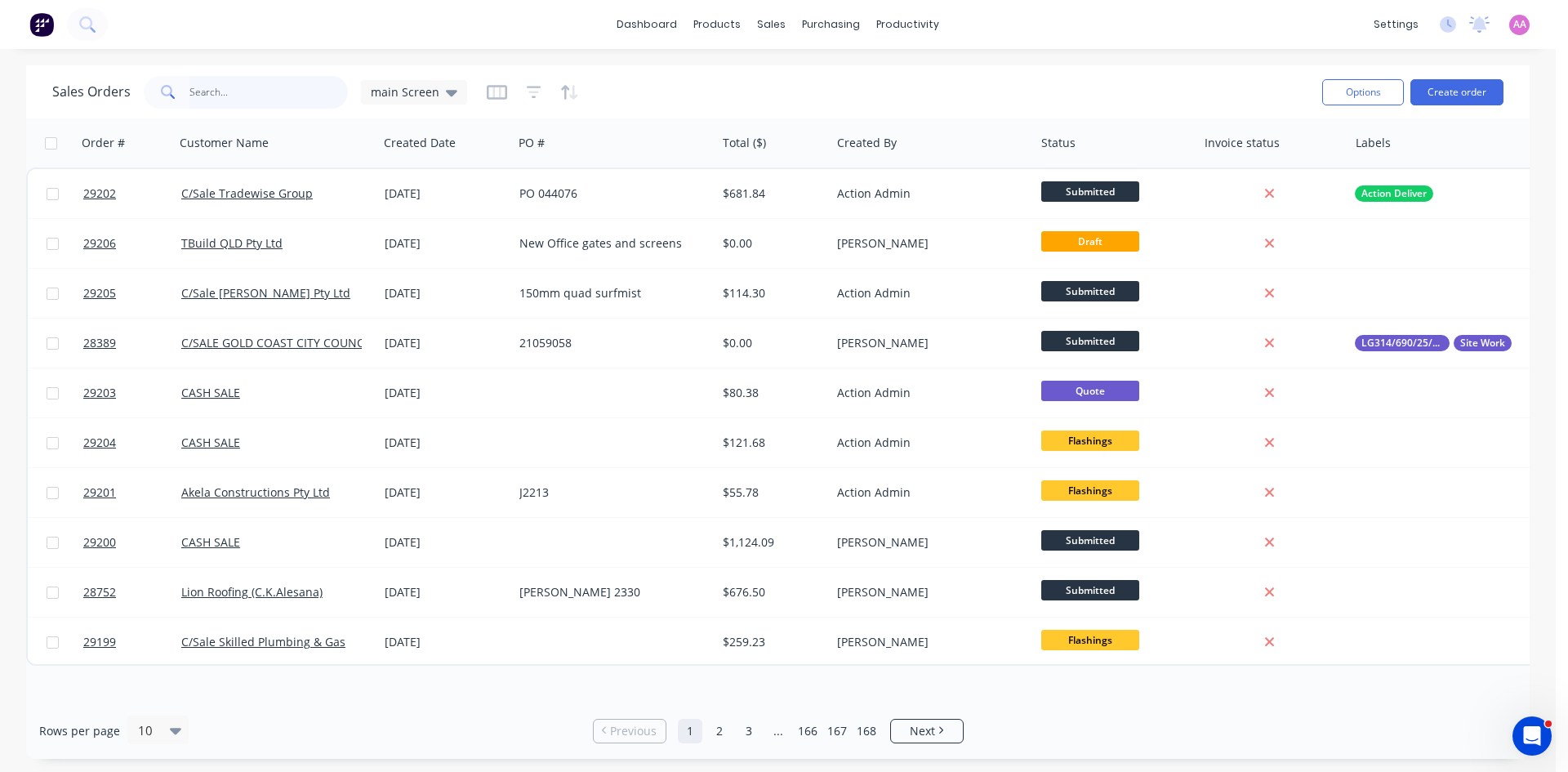
click at [239, 99] on input "text" at bounding box center [268, 92] width 160 height 32
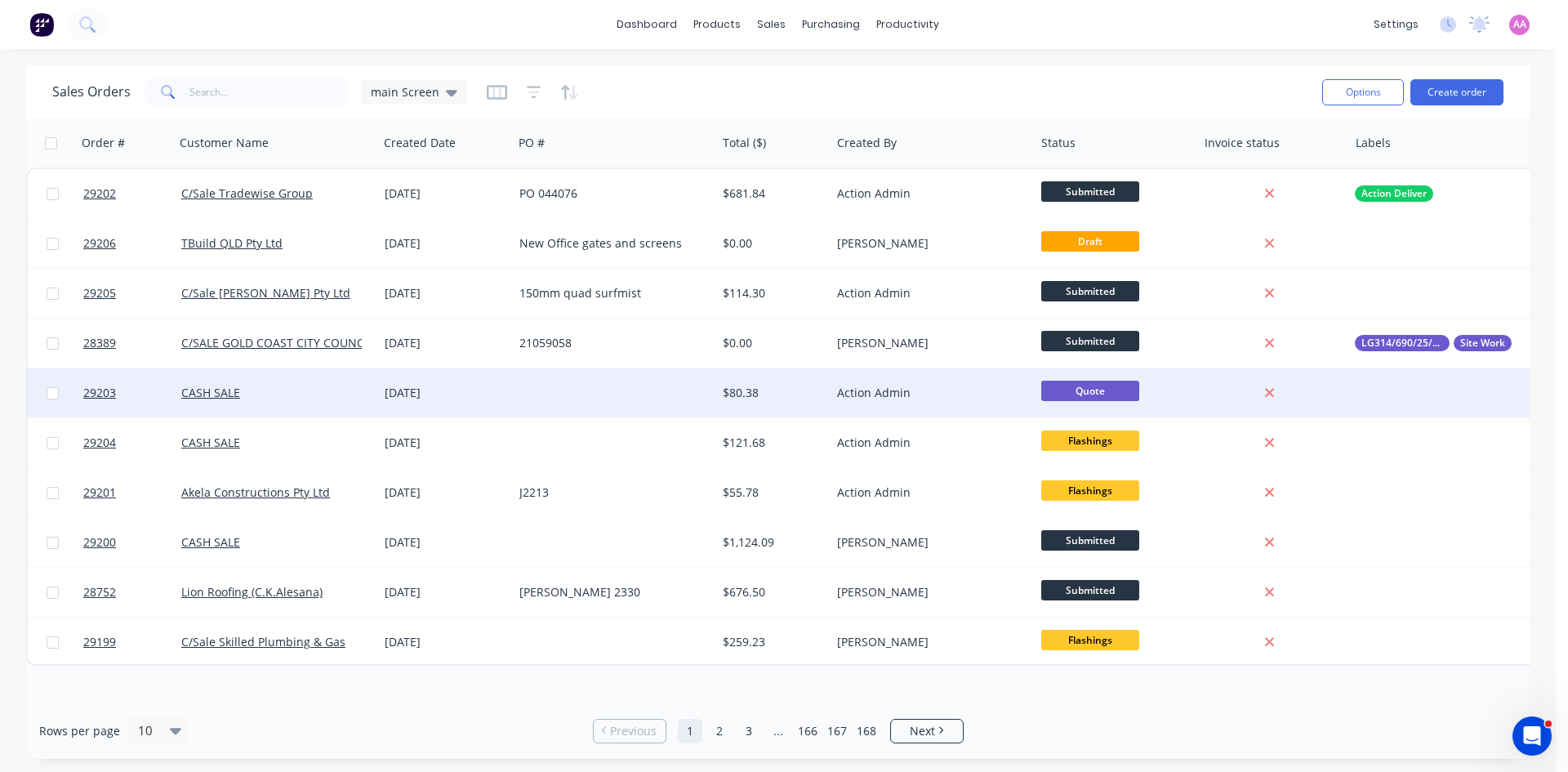
click at [505, 387] on div "[DATE]" at bounding box center [446, 393] width 121 height 17
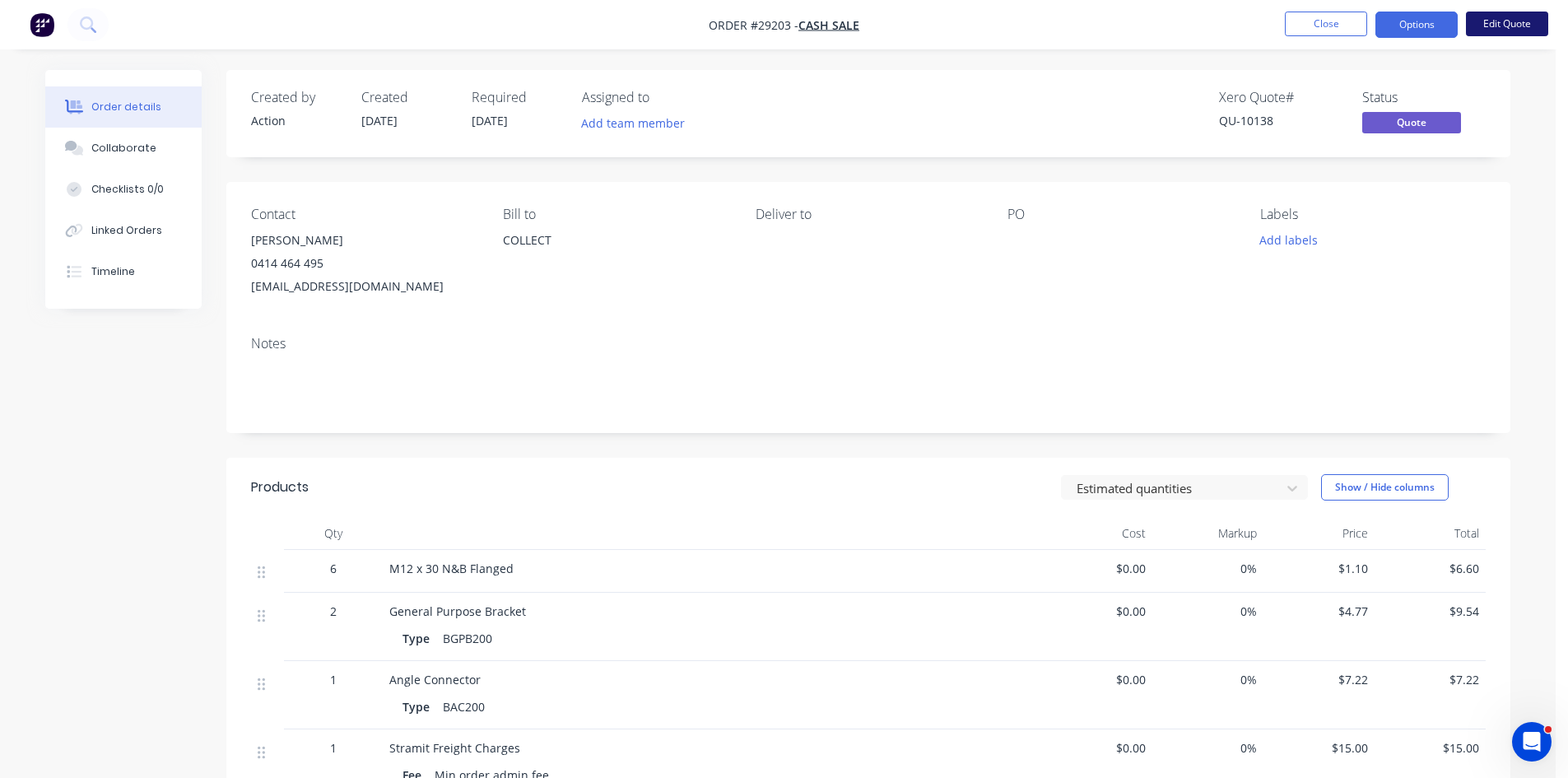
click at [1493, 27] on button "Edit Quote" at bounding box center [1506, 24] width 82 height 25
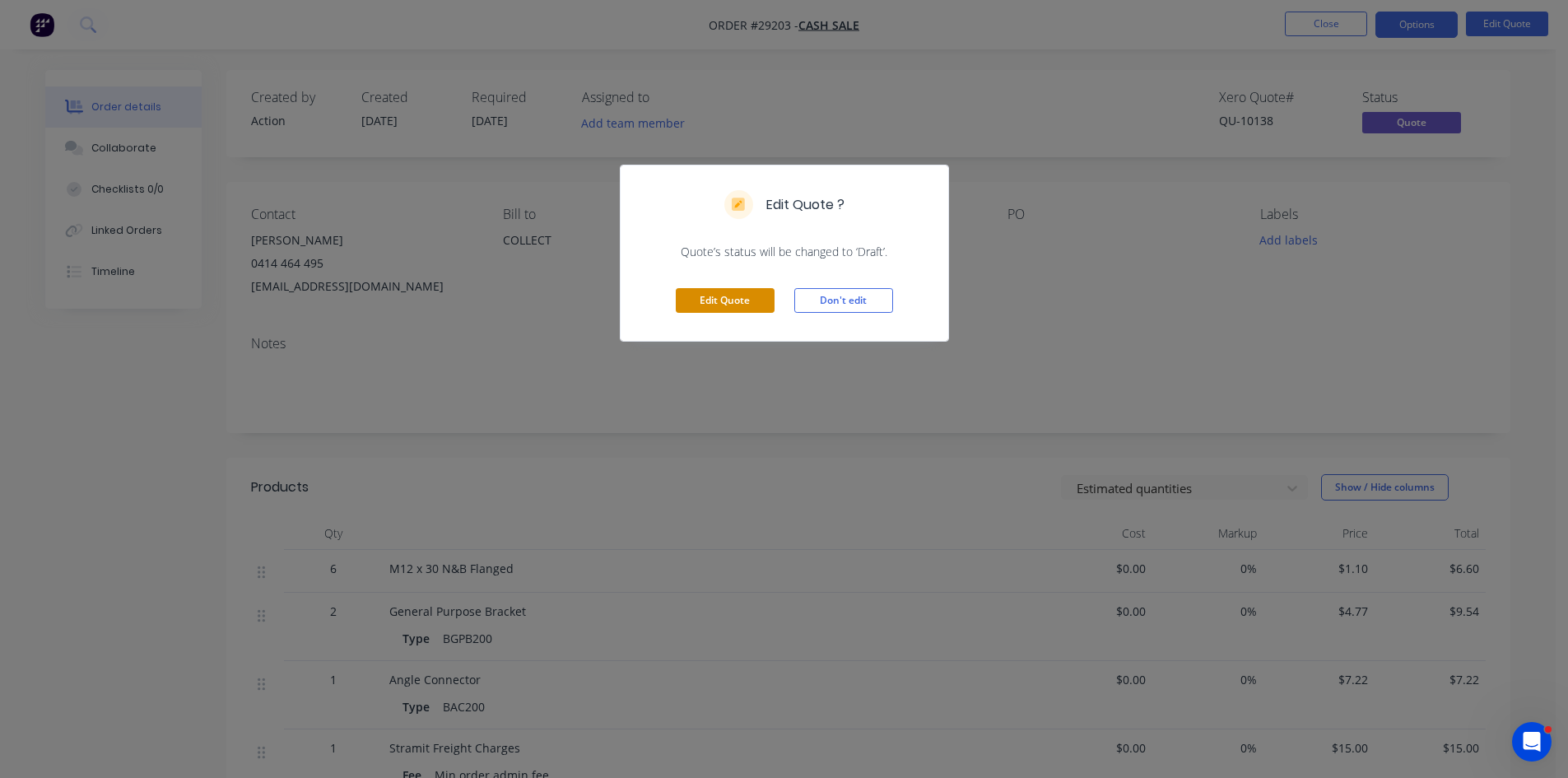
drag, startPoint x: 683, startPoint y: 277, endPoint x: 698, endPoint y: 289, distance: 19.2
click at [684, 282] on div "Edit Quote Don't edit" at bounding box center [784, 301] width 328 height 81
click at [720, 300] on button "Edit Quote" at bounding box center [725, 300] width 99 height 25
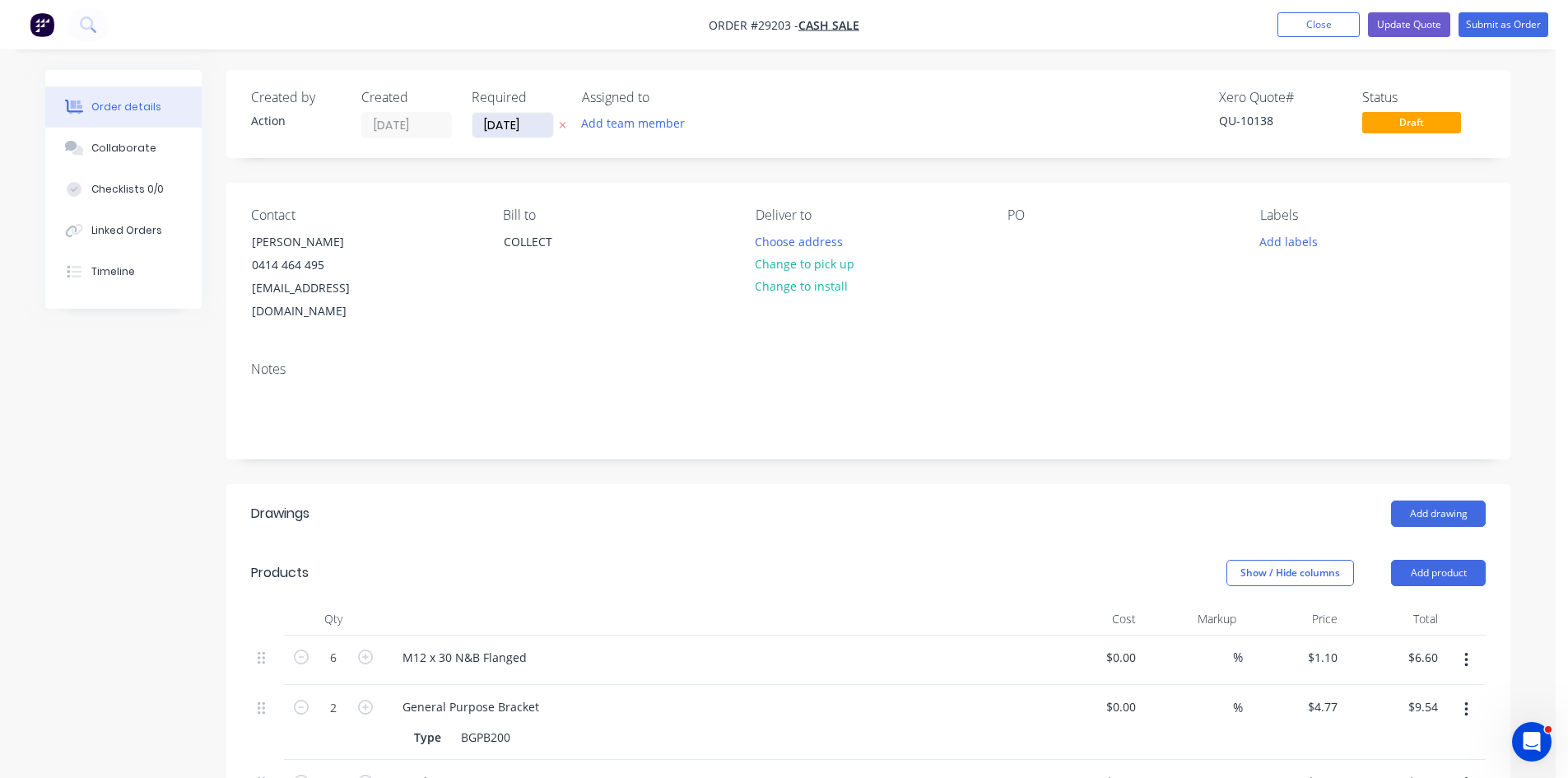
click at [516, 125] on input "[DATE]" at bounding box center [513, 124] width 81 height 25
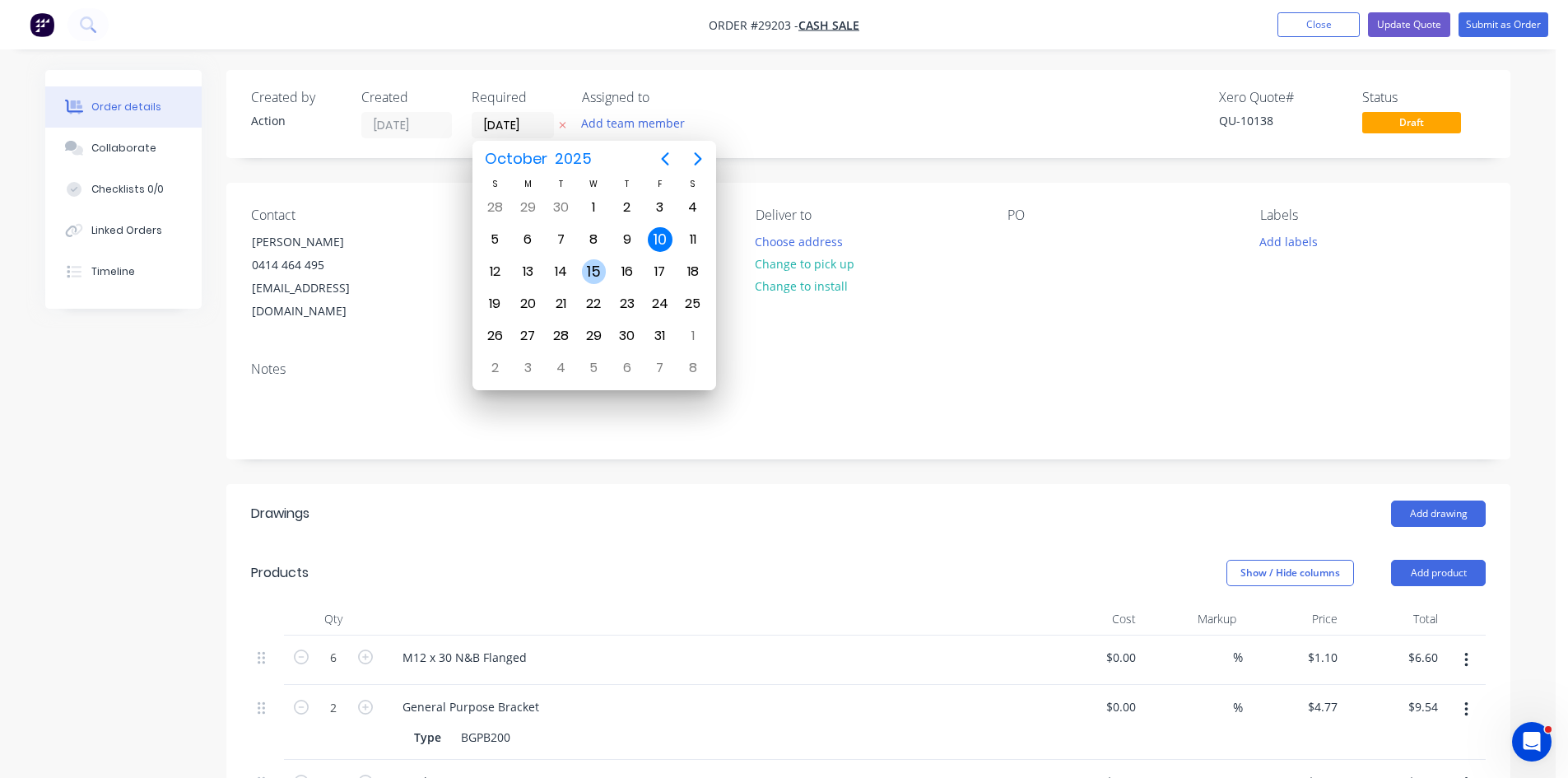
click at [588, 271] on div "15" at bounding box center [594, 272] width 25 height 25
type input "15/10/25"
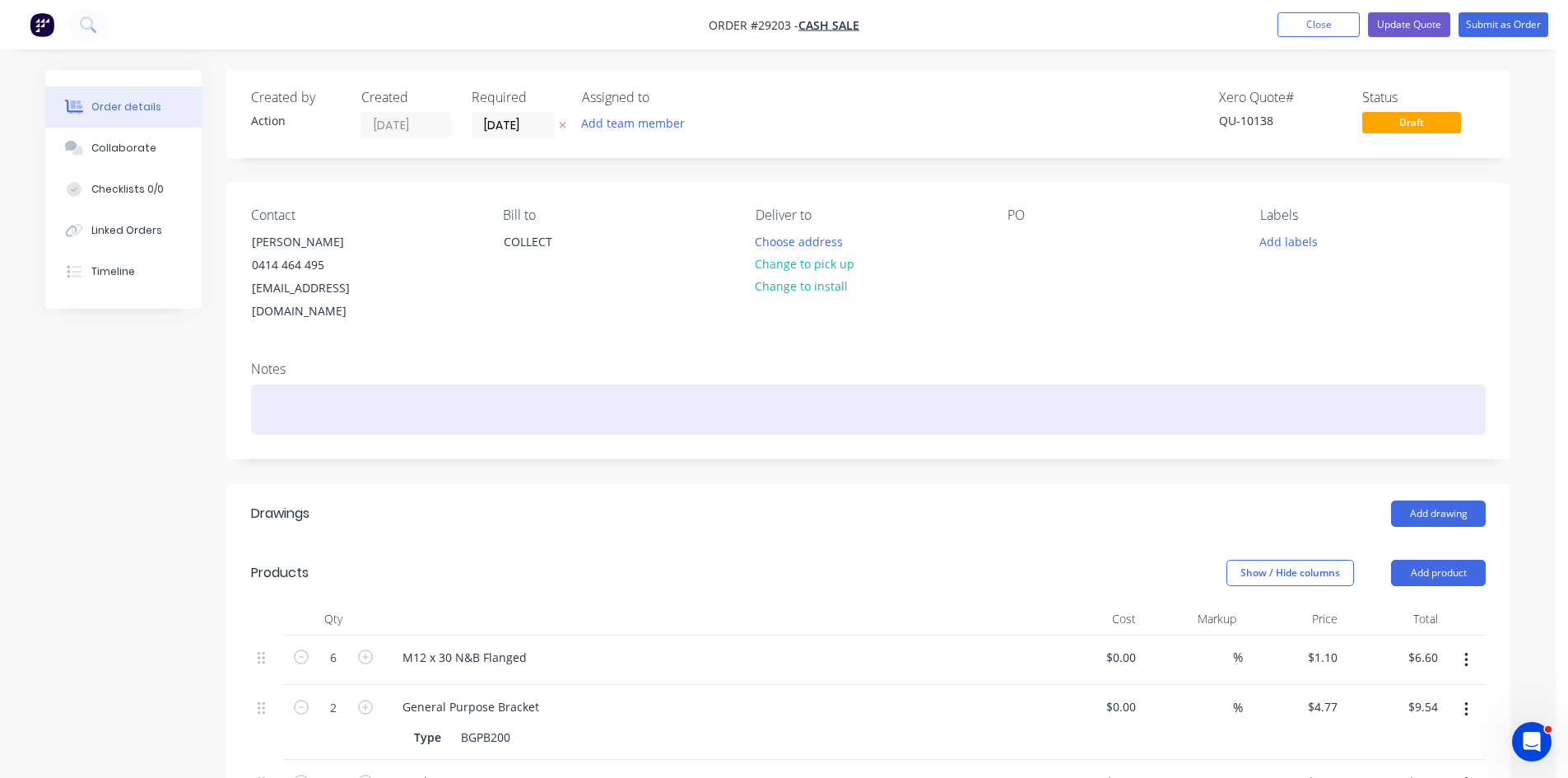
click at [450, 384] on div at bounding box center [867, 409] width 1234 height 50
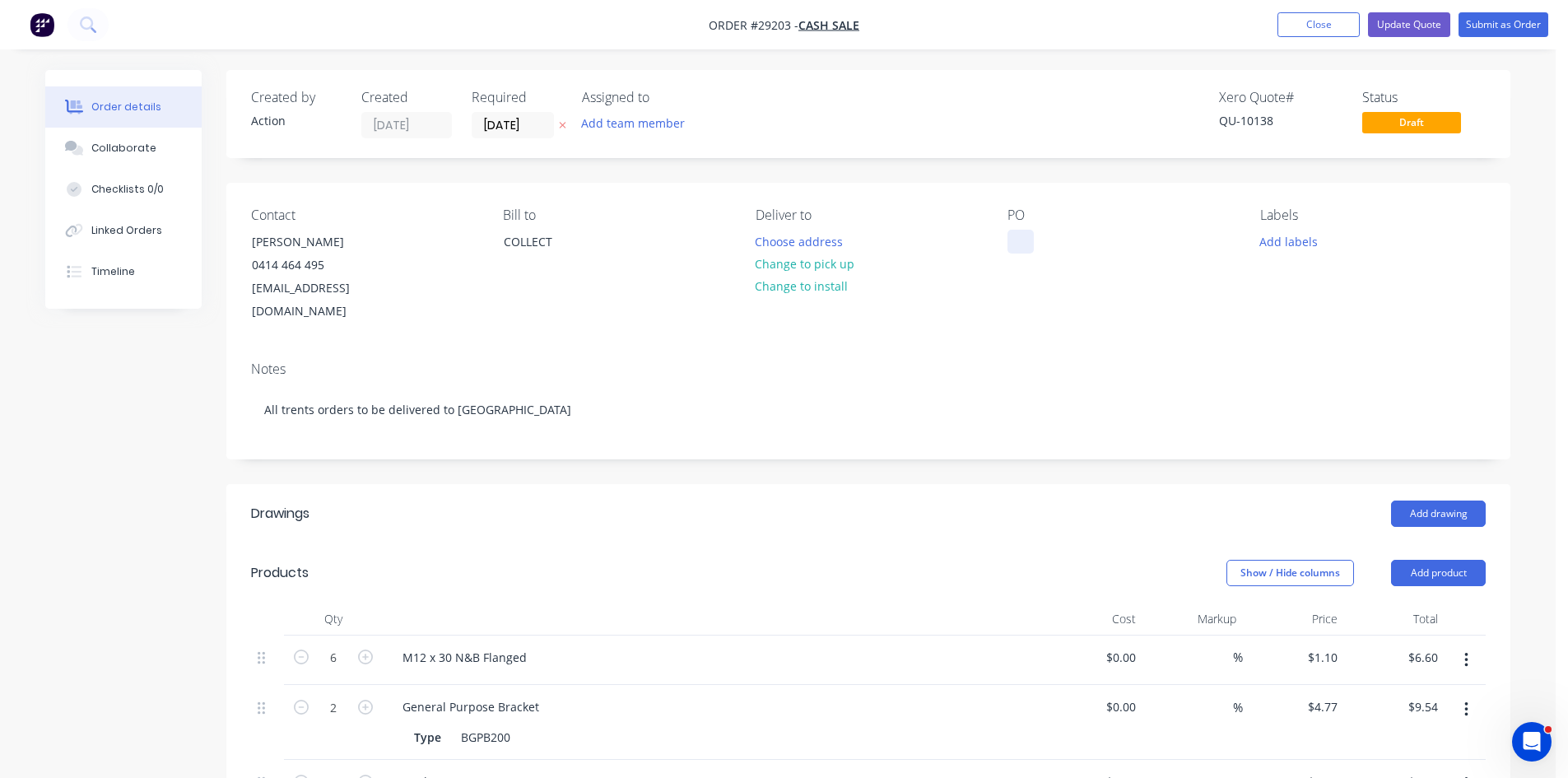
click at [1025, 242] on div at bounding box center [1020, 242] width 27 height 24
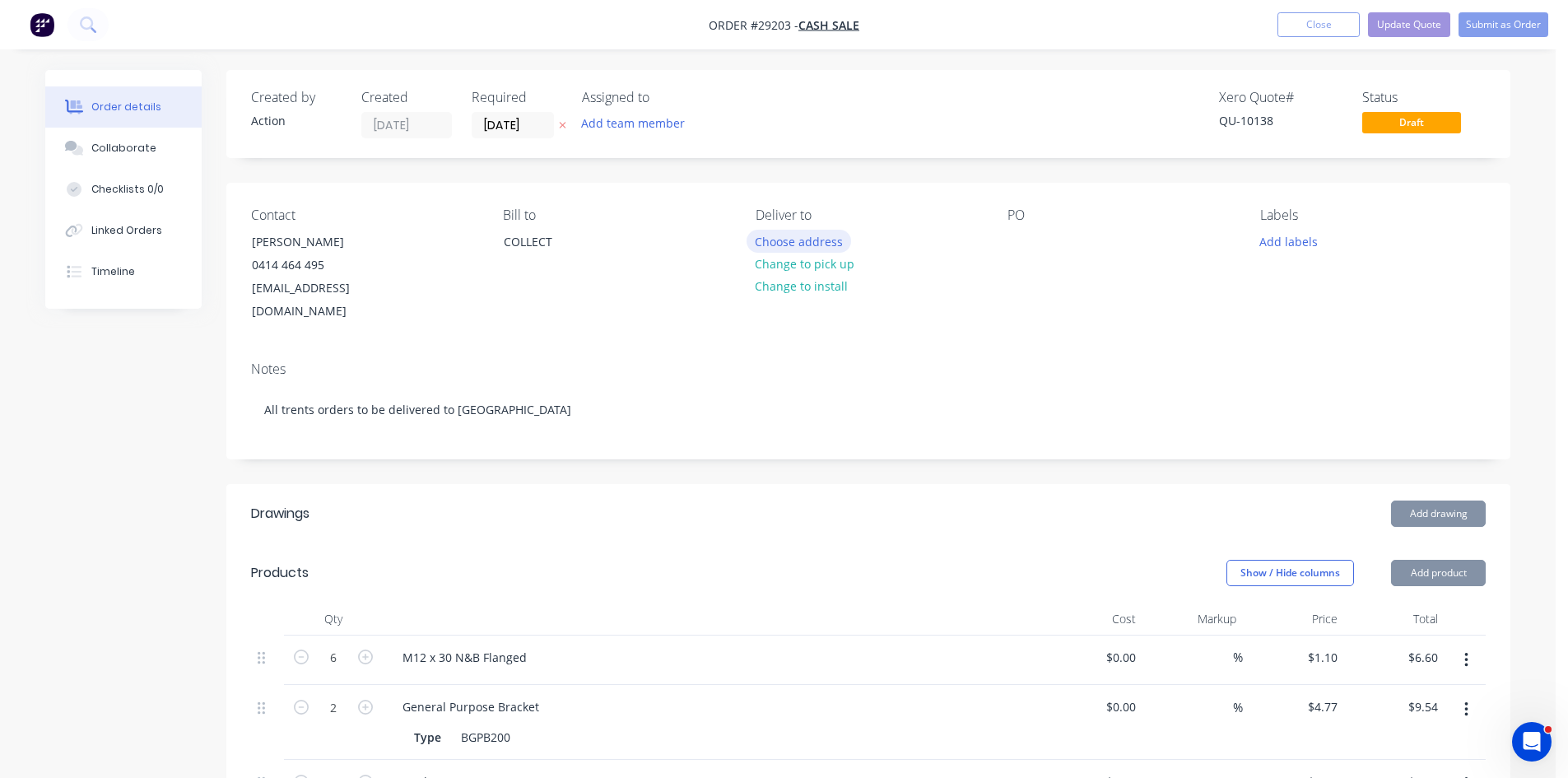
click at [775, 242] on button "Choose address" at bounding box center [798, 241] width 106 height 23
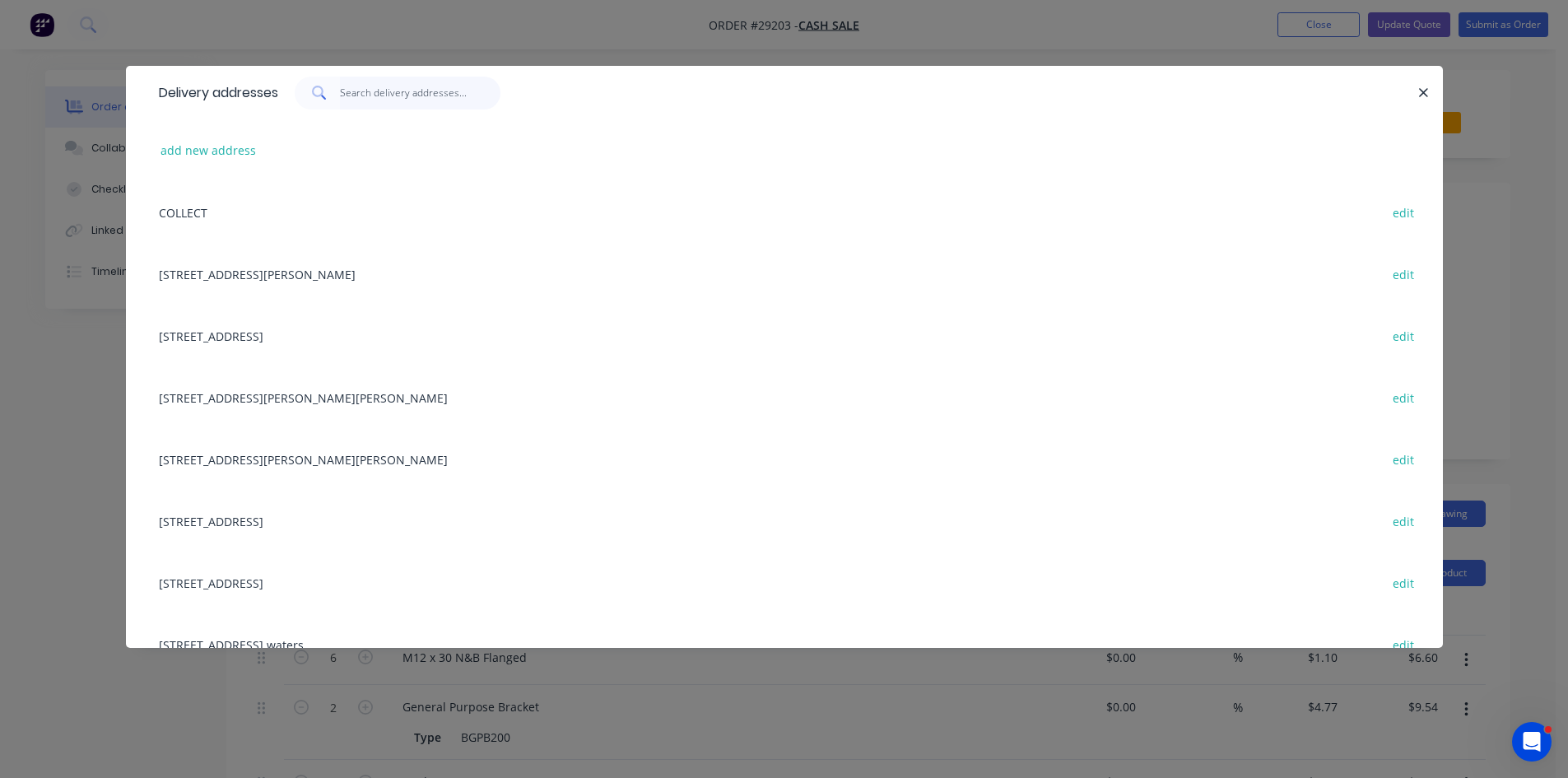
drag, startPoint x: 383, startPoint y: 100, endPoint x: 403, endPoint y: 122, distance: 29.7
click at [389, 102] on input "text" at bounding box center [419, 93] width 161 height 33
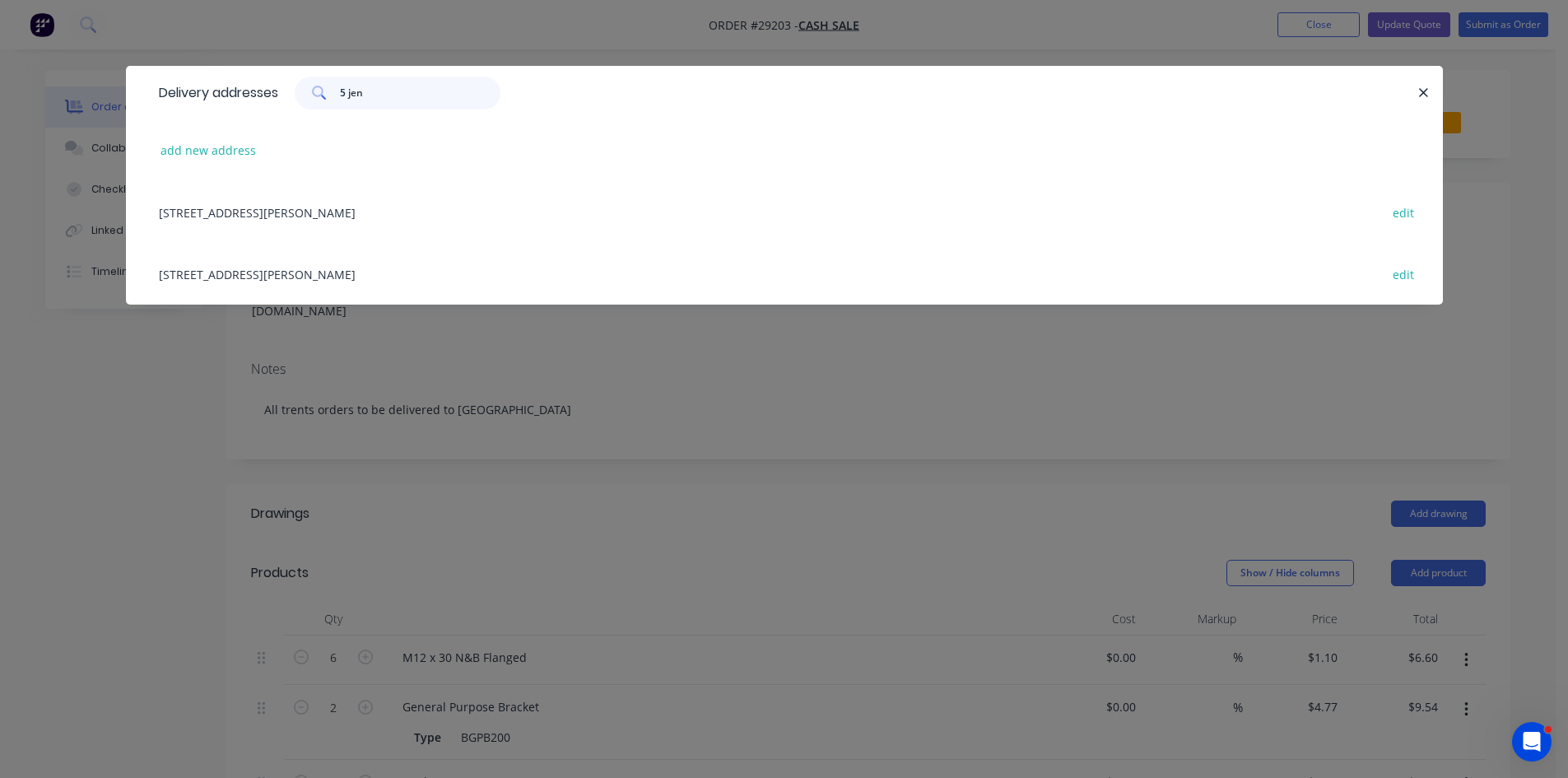
type input "5 jen"
click at [315, 228] on div "5 Jennifer Avenue, Runaway Bay edit" at bounding box center [784, 211] width 1267 height 62
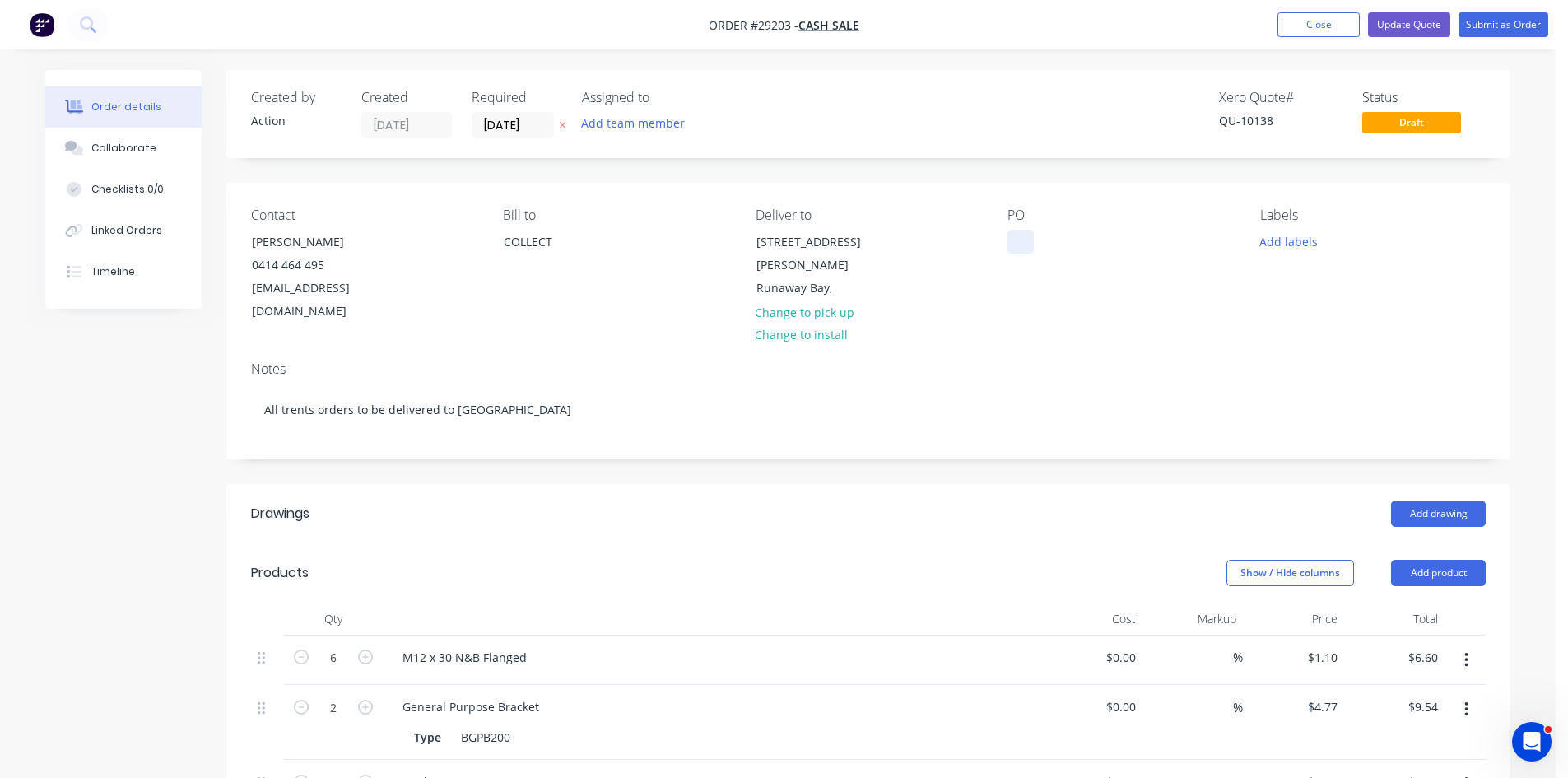
click at [1017, 244] on div at bounding box center [1020, 242] width 27 height 24
click at [1495, 24] on button "Submit as Order" at bounding box center [1503, 25] width 90 height 25
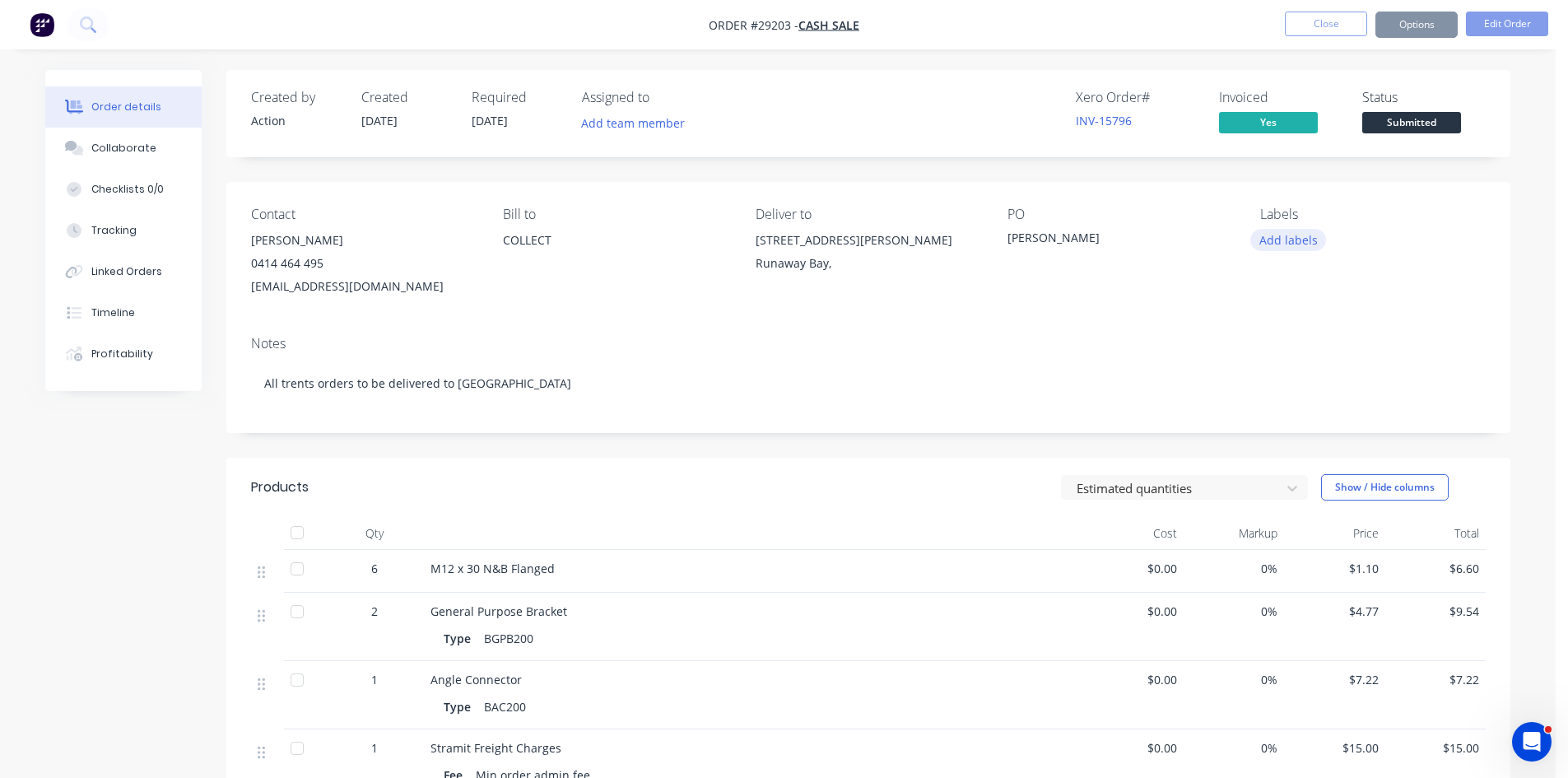
click at [1291, 241] on button "Add labels" at bounding box center [1288, 240] width 76 height 23
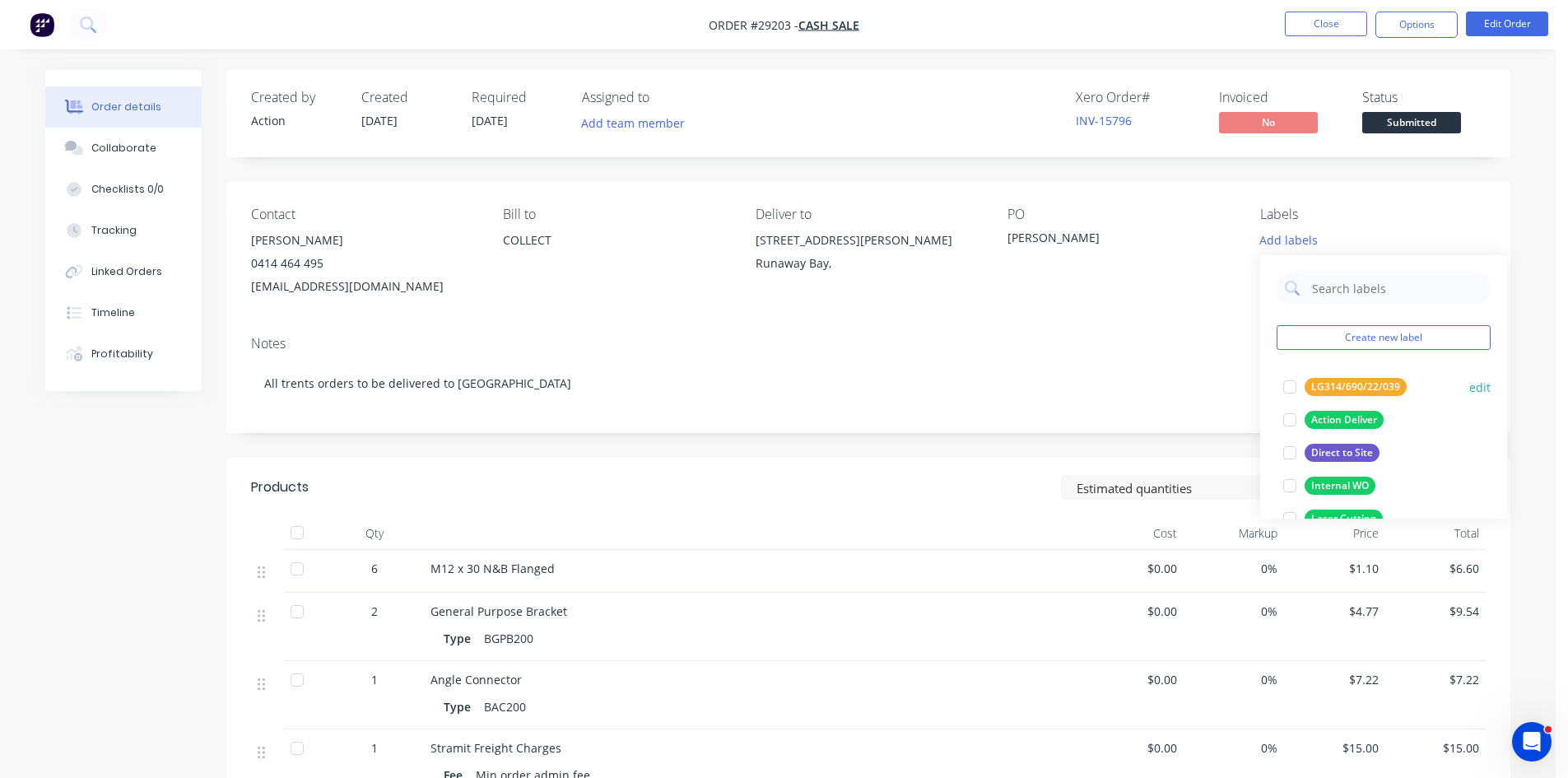
click at [1316, 415] on div "Action Deliver" at bounding box center [1344, 420] width 79 height 18
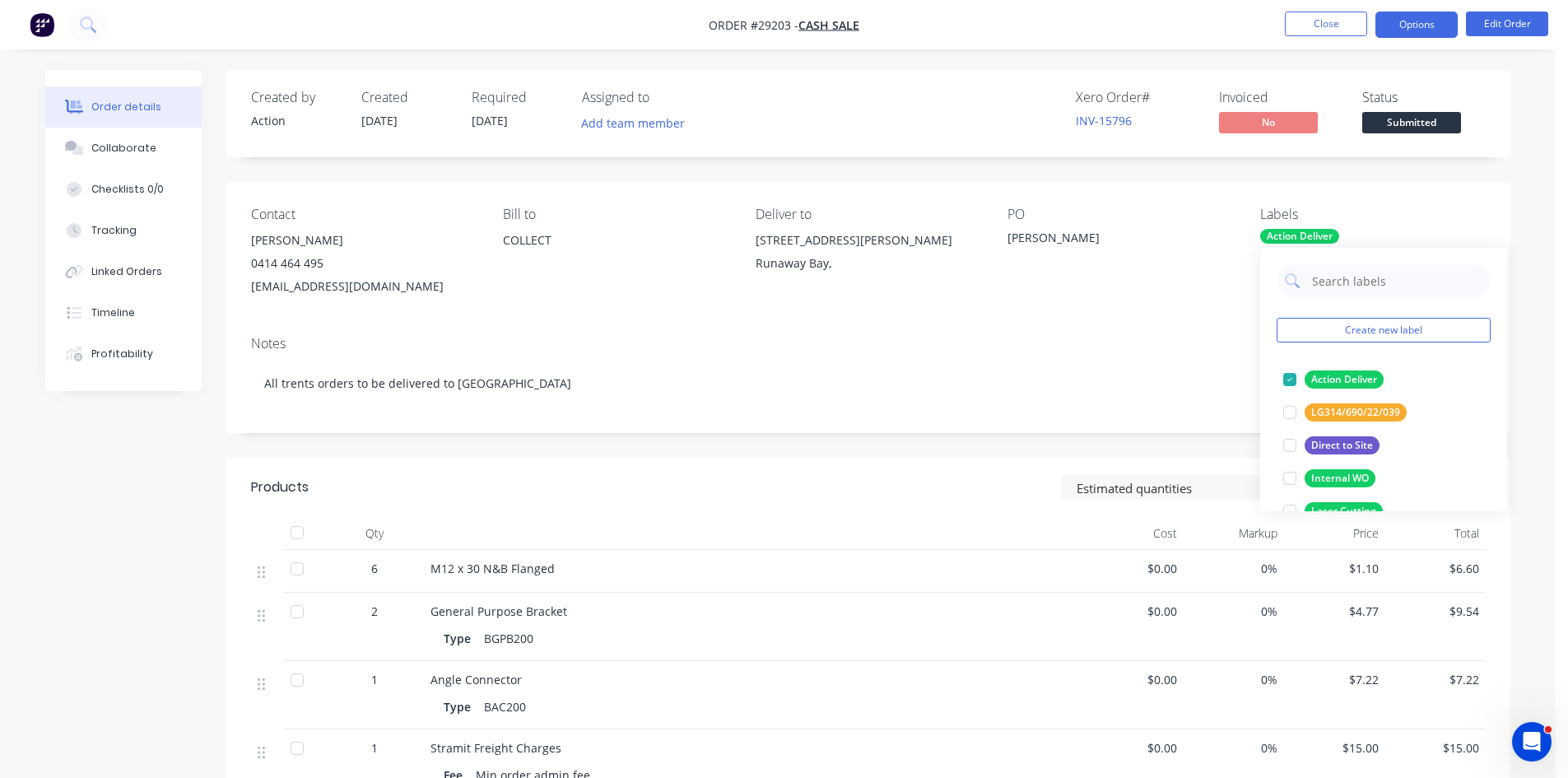
click at [1406, 28] on button "Options" at bounding box center [1415, 25] width 82 height 27
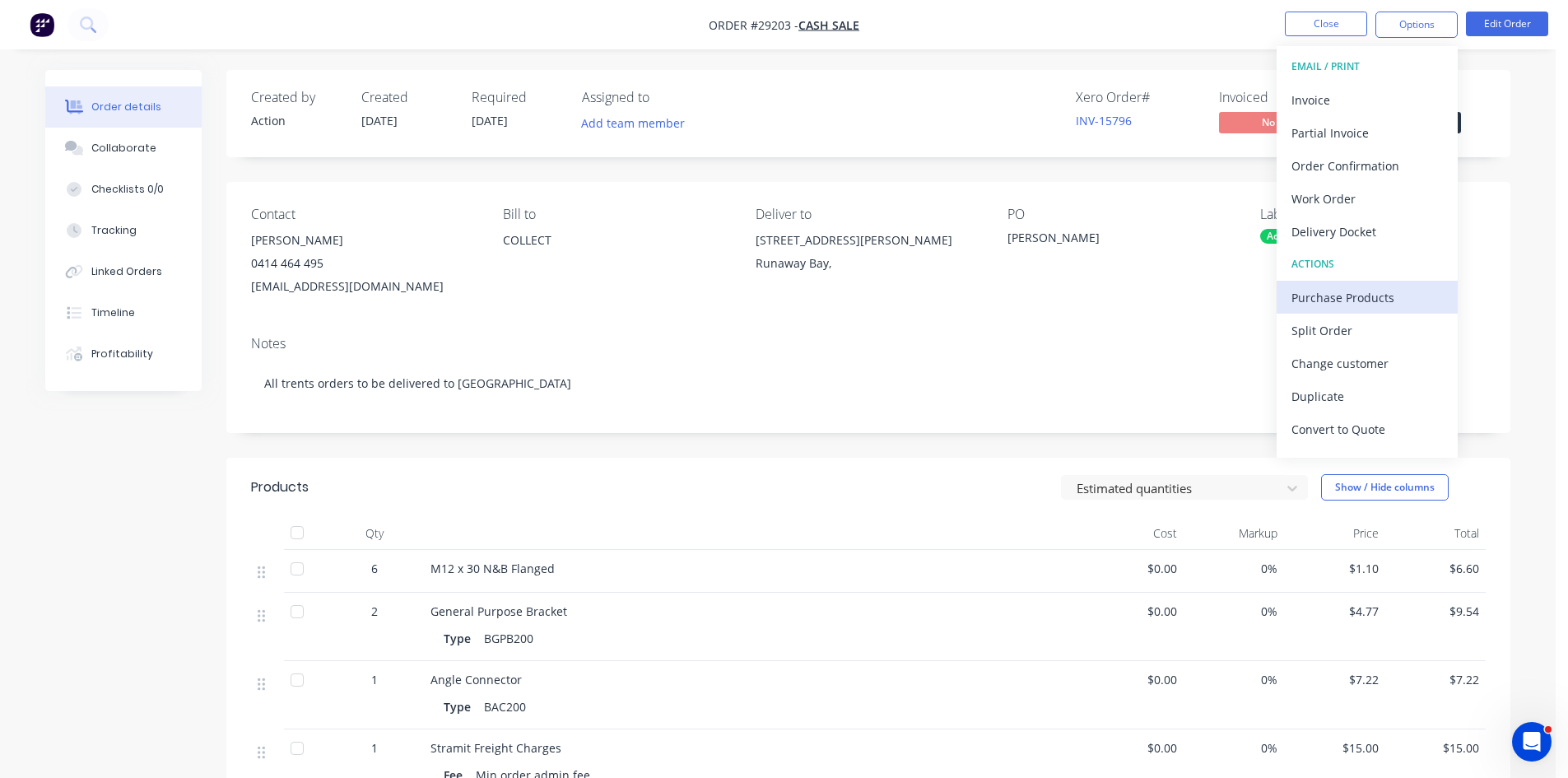
click at [1343, 290] on div "Purchase Products" at bounding box center [1366, 297] width 151 height 24
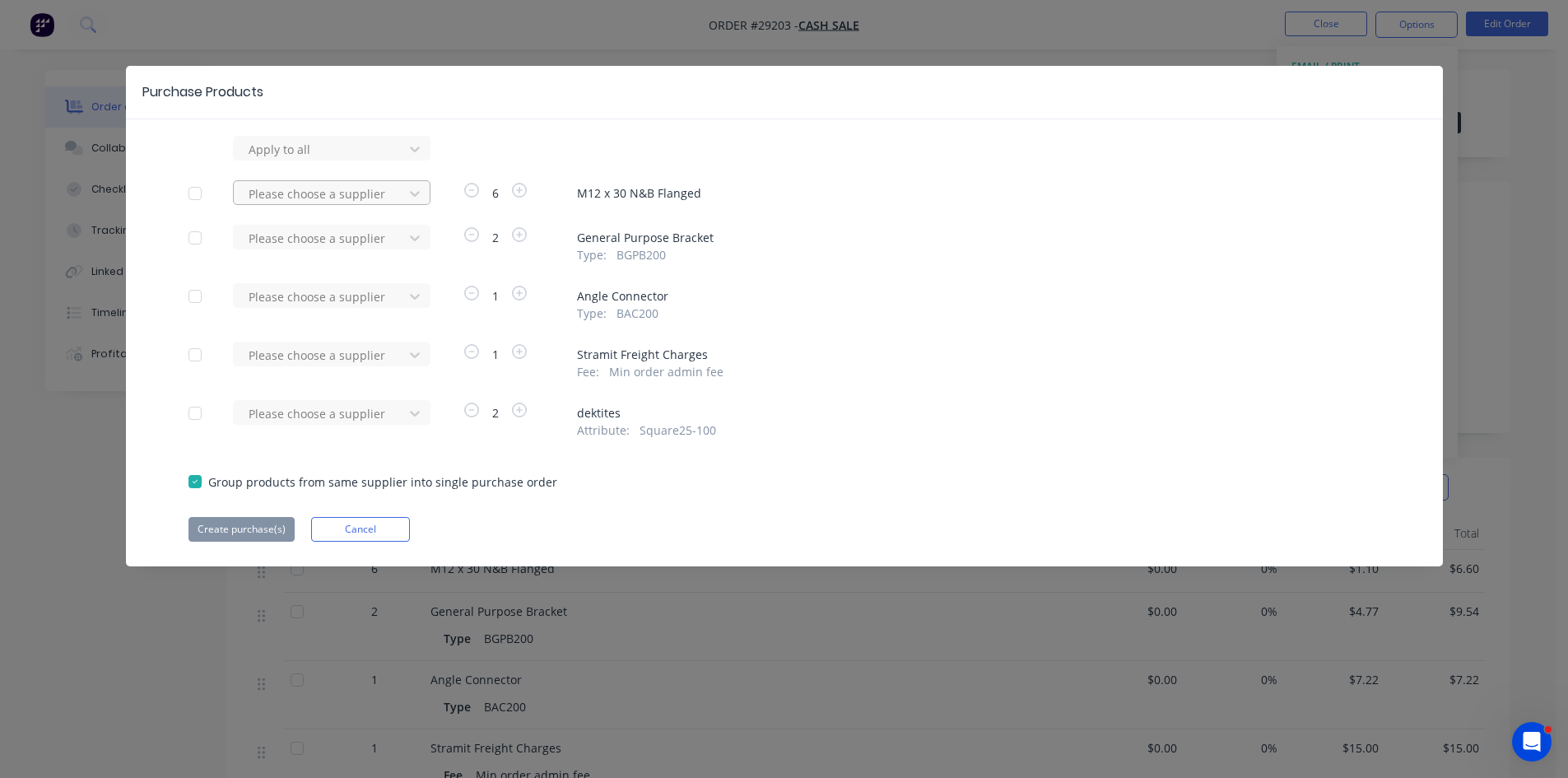
click at [276, 192] on div at bounding box center [321, 194] width 148 height 21
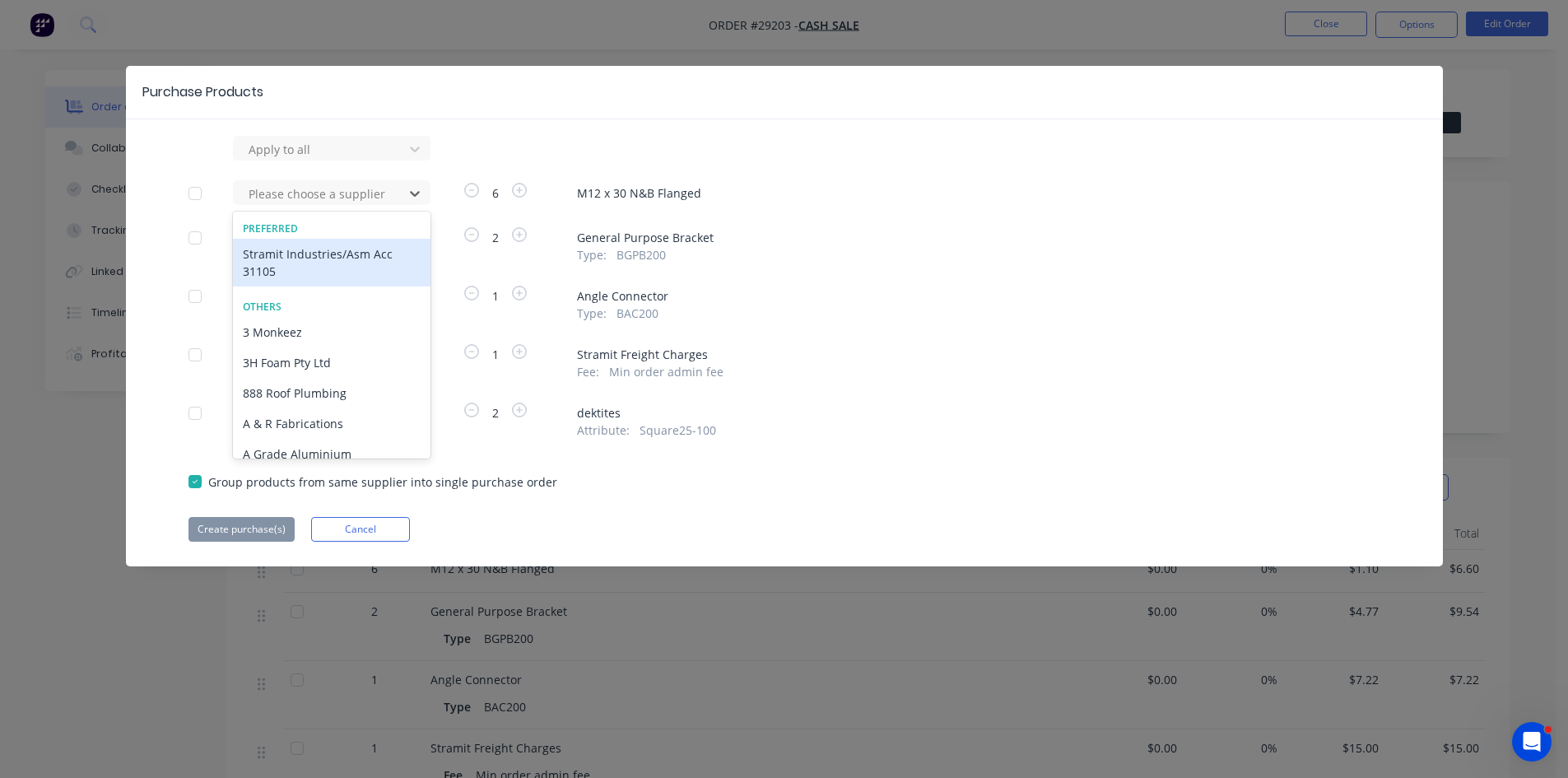
click at [300, 246] on div "Stramit Industries/Asm Acc 31105" at bounding box center [332, 263] width 197 height 47
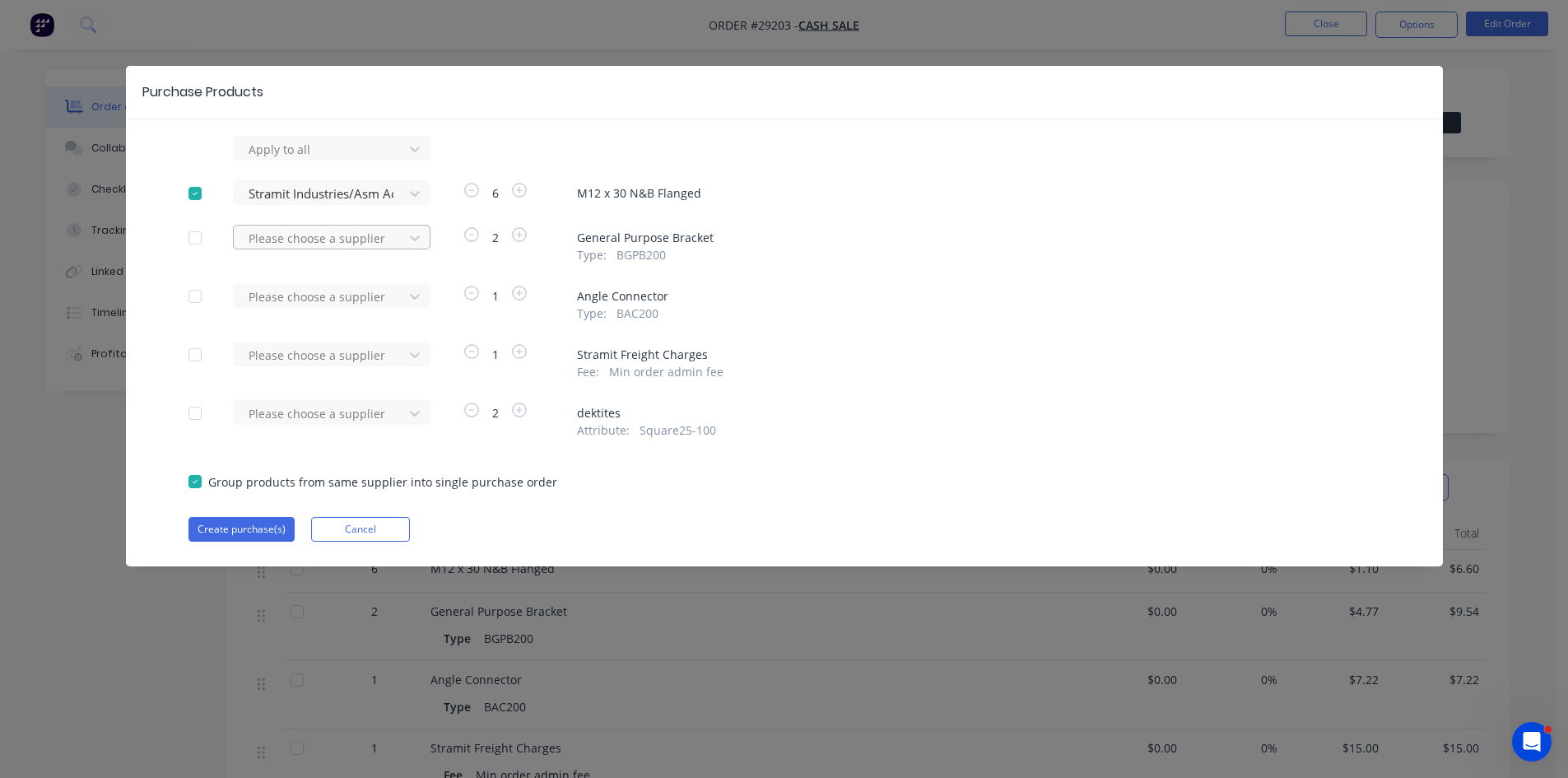
click at [294, 238] on div at bounding box center [321, 238] width 148 height 21
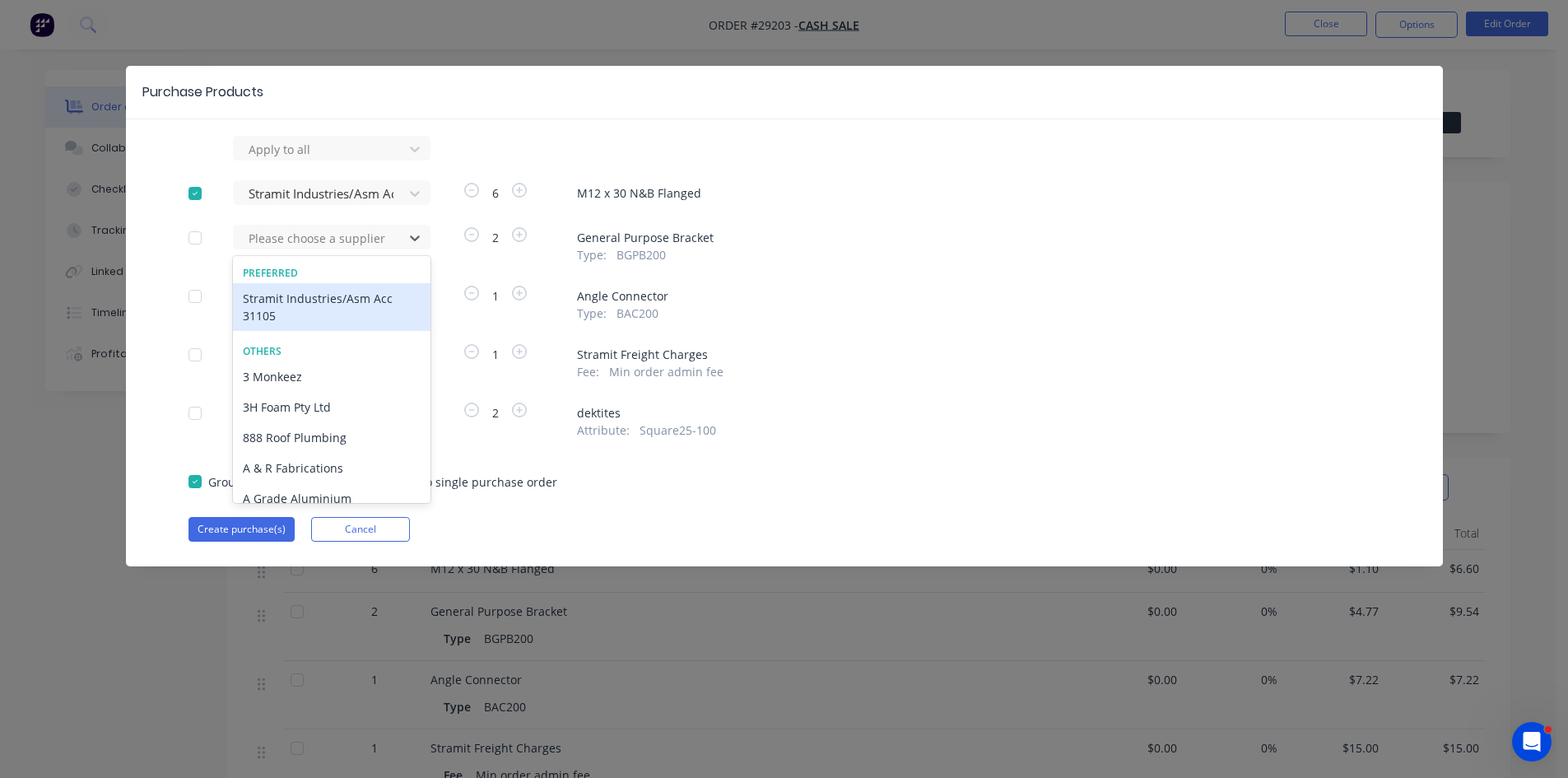
click at [289, 296] on div "Stramit Industries/Asm Acc 31105" at bounding box center [332, 307] width 197 height 47
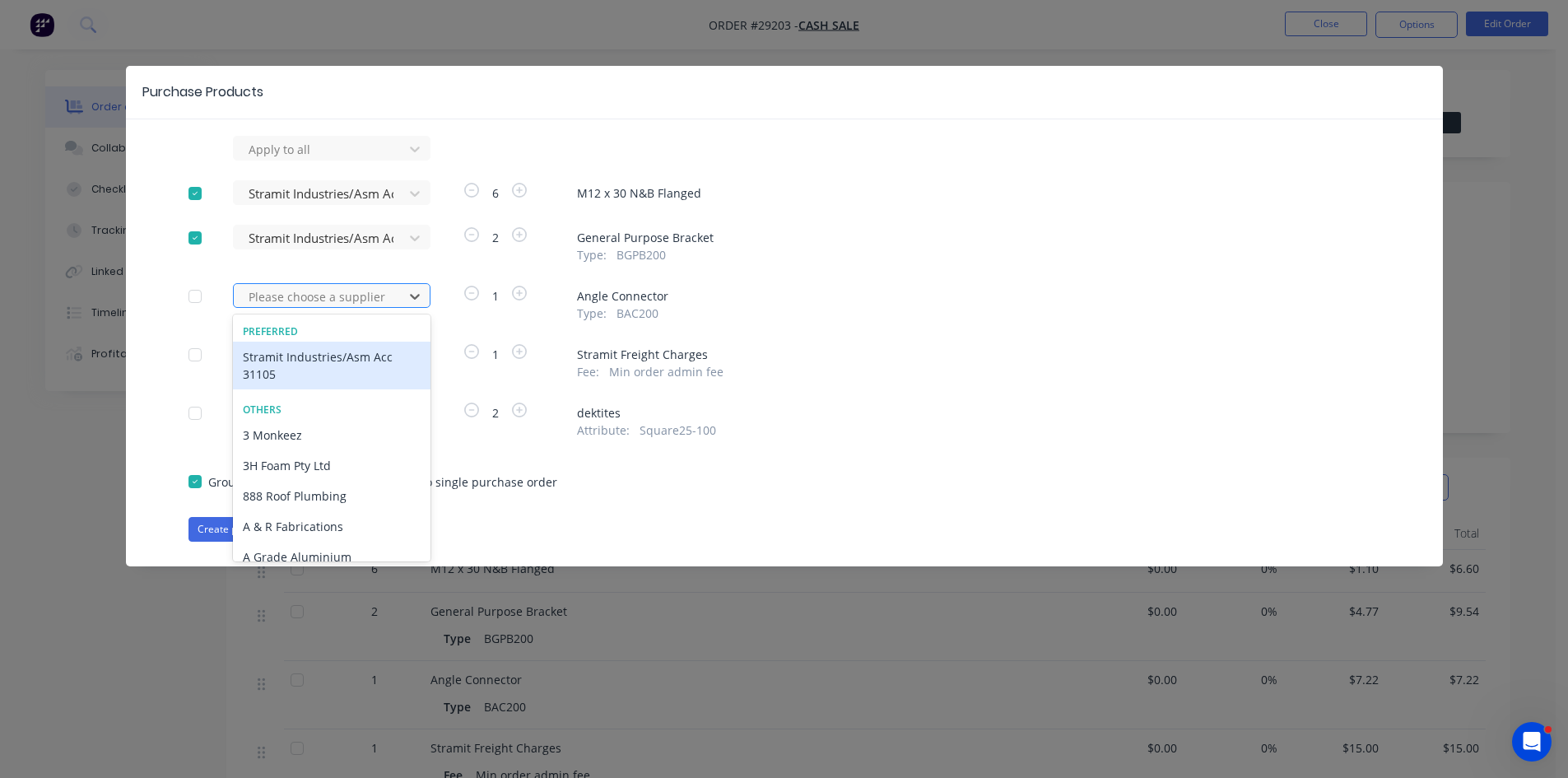
click at [294, 303] on div at bounding box center [321, 296] width 148 height 21
click at [287, 365] on div "Stramit Industries/Asm Acc 31105" at bounding box center [332, 365] width 197 height 47
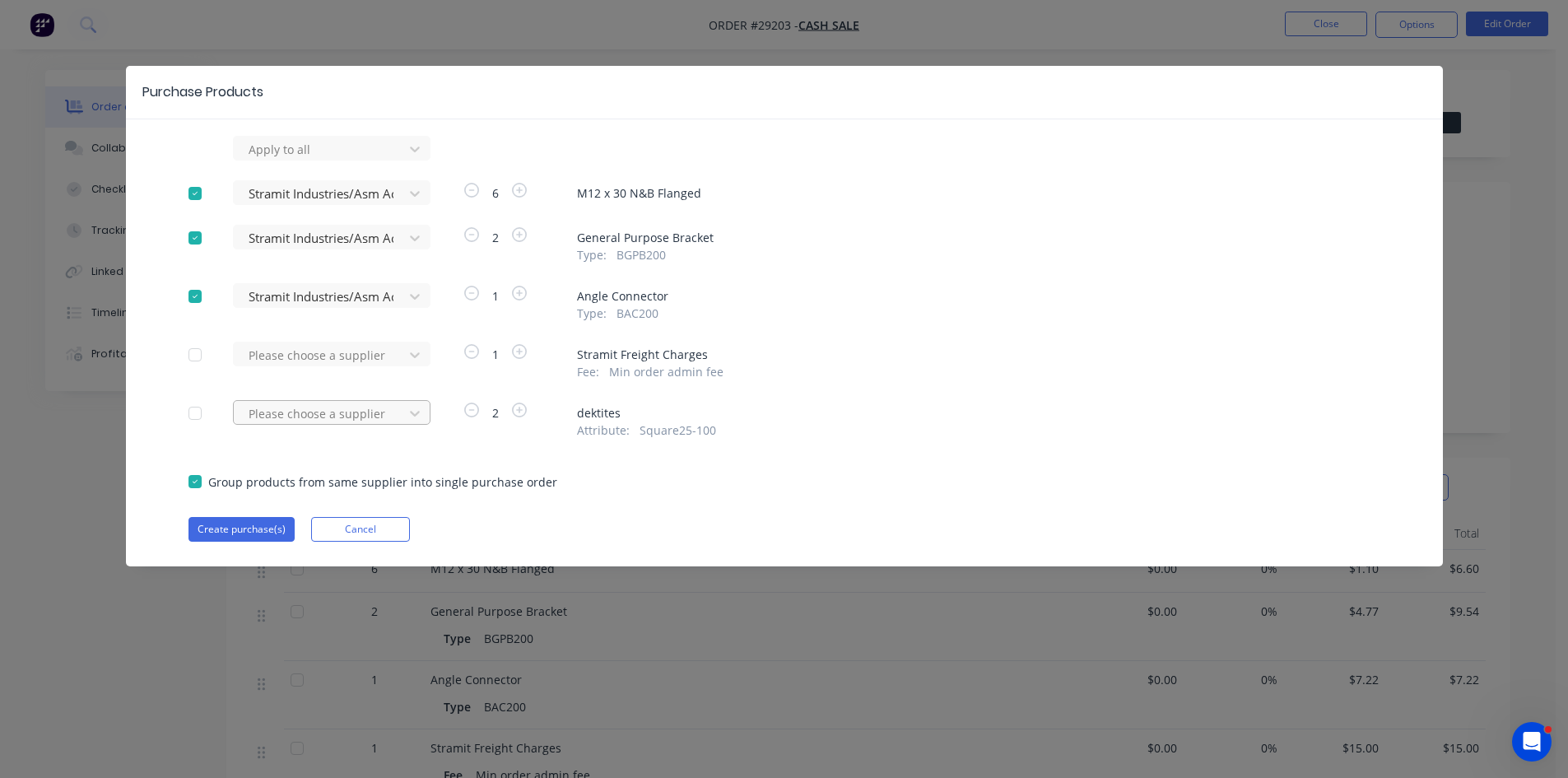
click at [290, 400] on div "Please choose a supplier" at bounding box center [332, 412] width 197 height 25
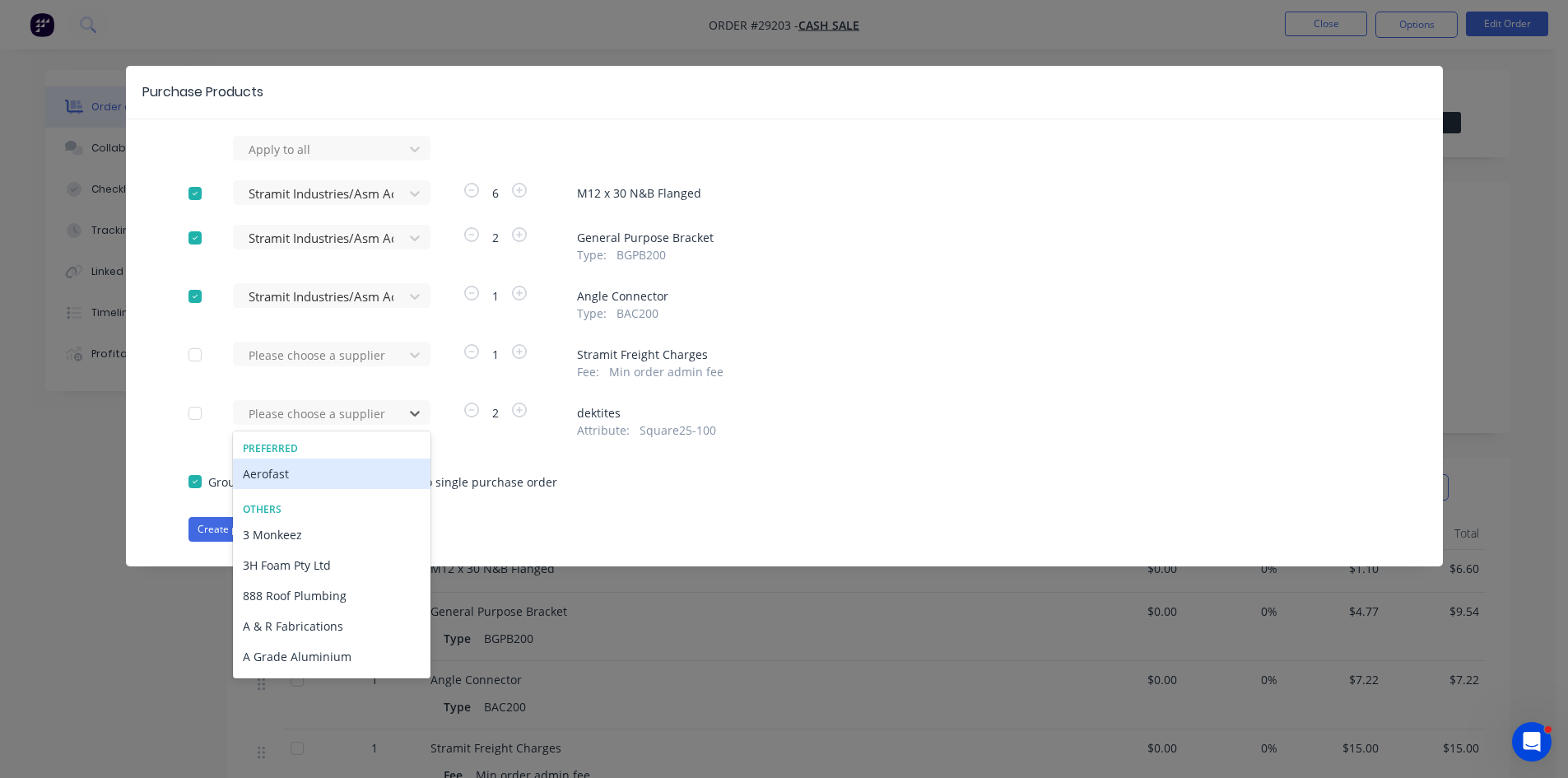
click at [295, 473] on div "Aerofast" at bounding box center [332, 473] width 197 height 31
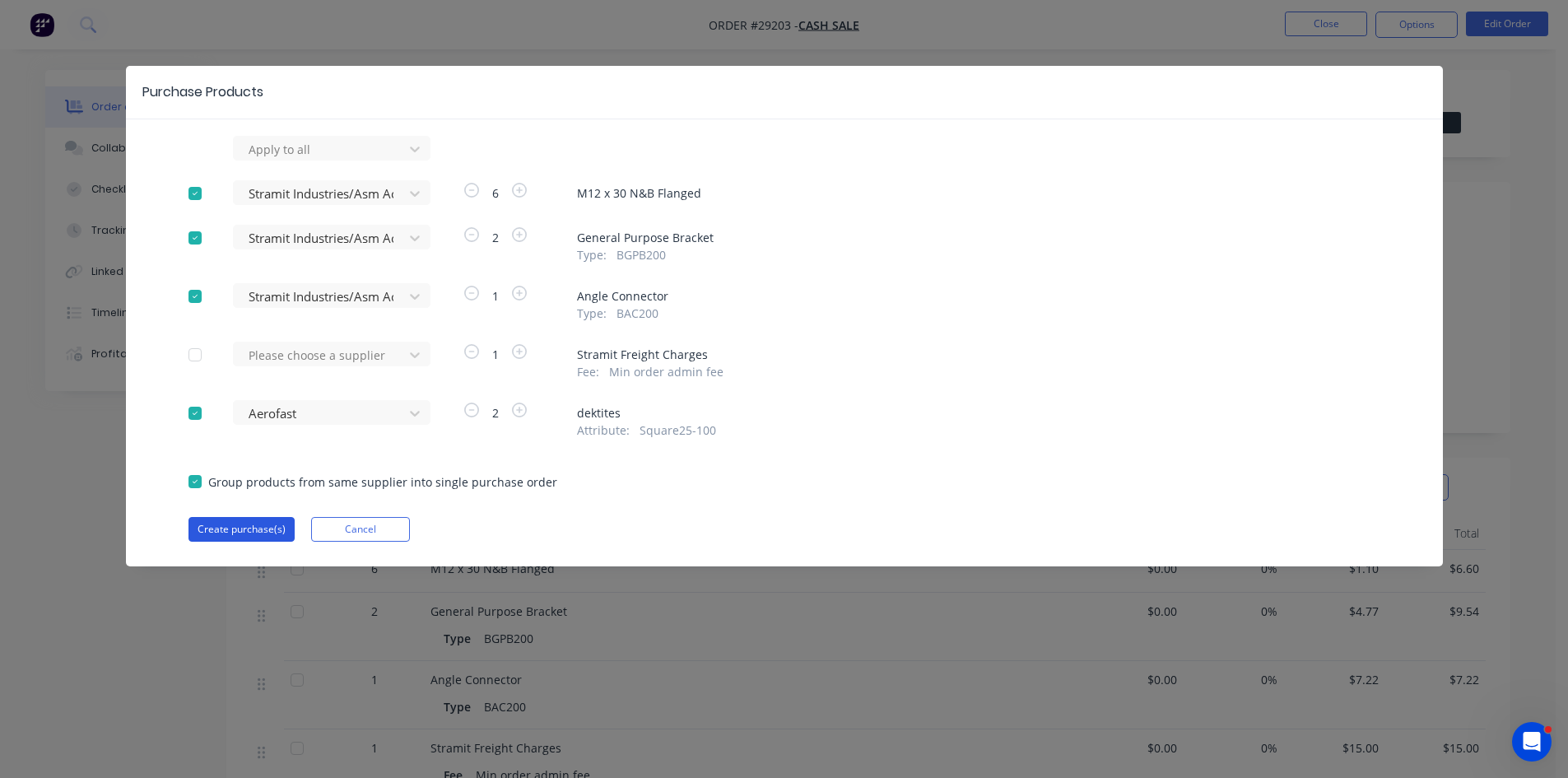
click at [238, 533] on button "Create purchase(s)" at bounding box center [242, 529] width 107 height 25
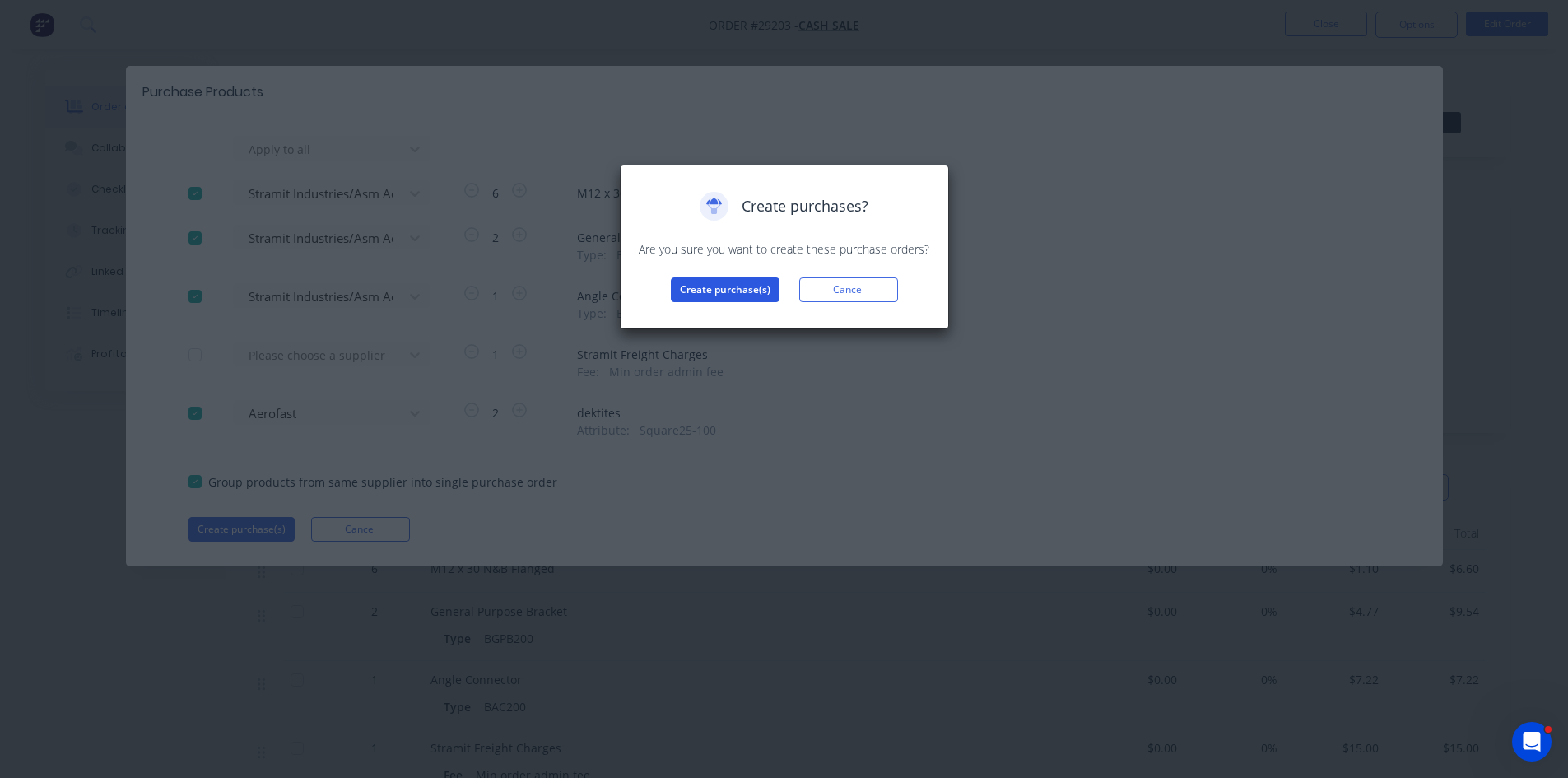
click at [708, 285] on button "Create purchase(s)" at bounding box center [725, 289] width 109 height 25
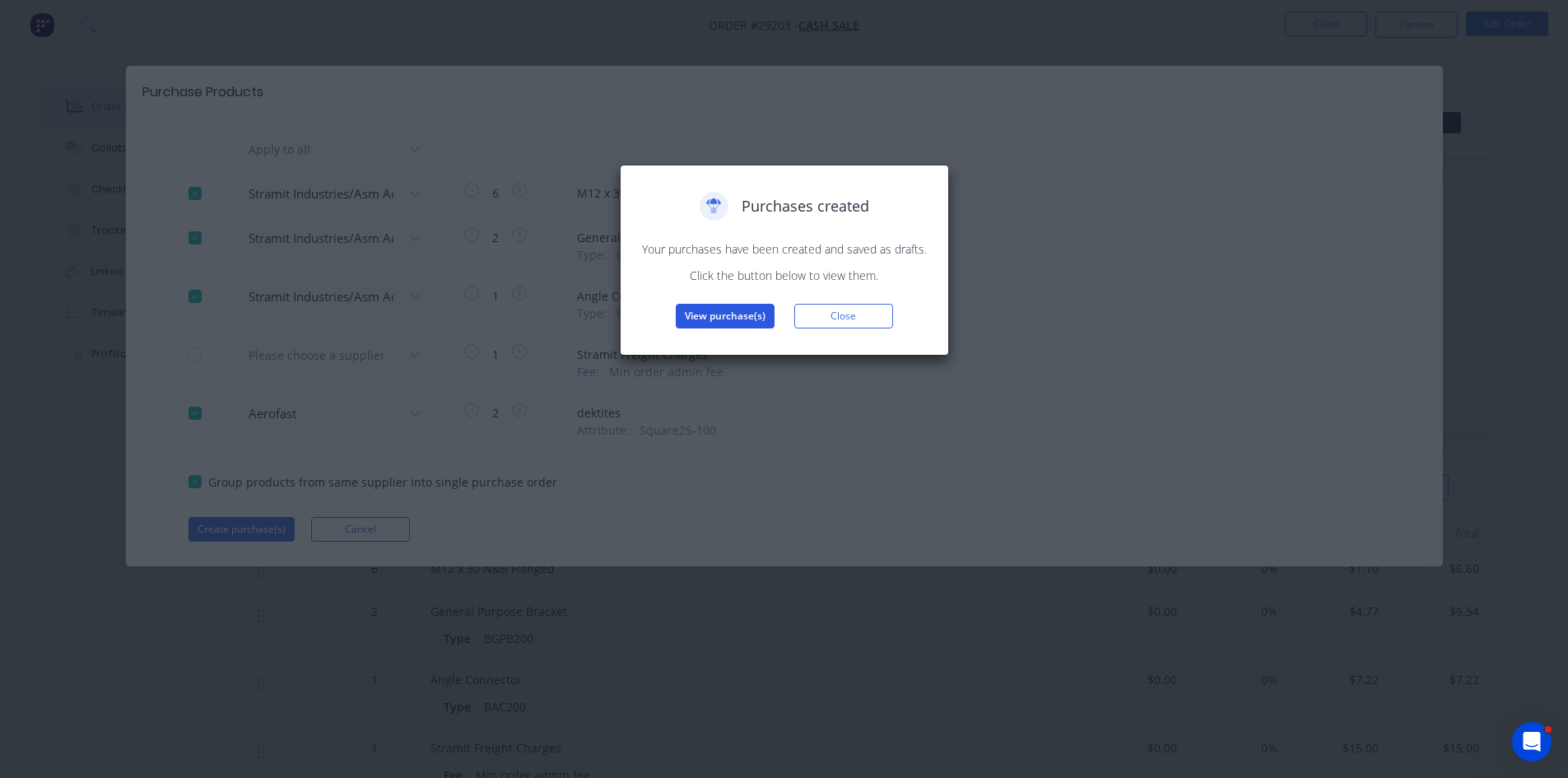
click at [739, 309] on button "View purchase(s)" at bounding box center [725, 316] width 99 height 25
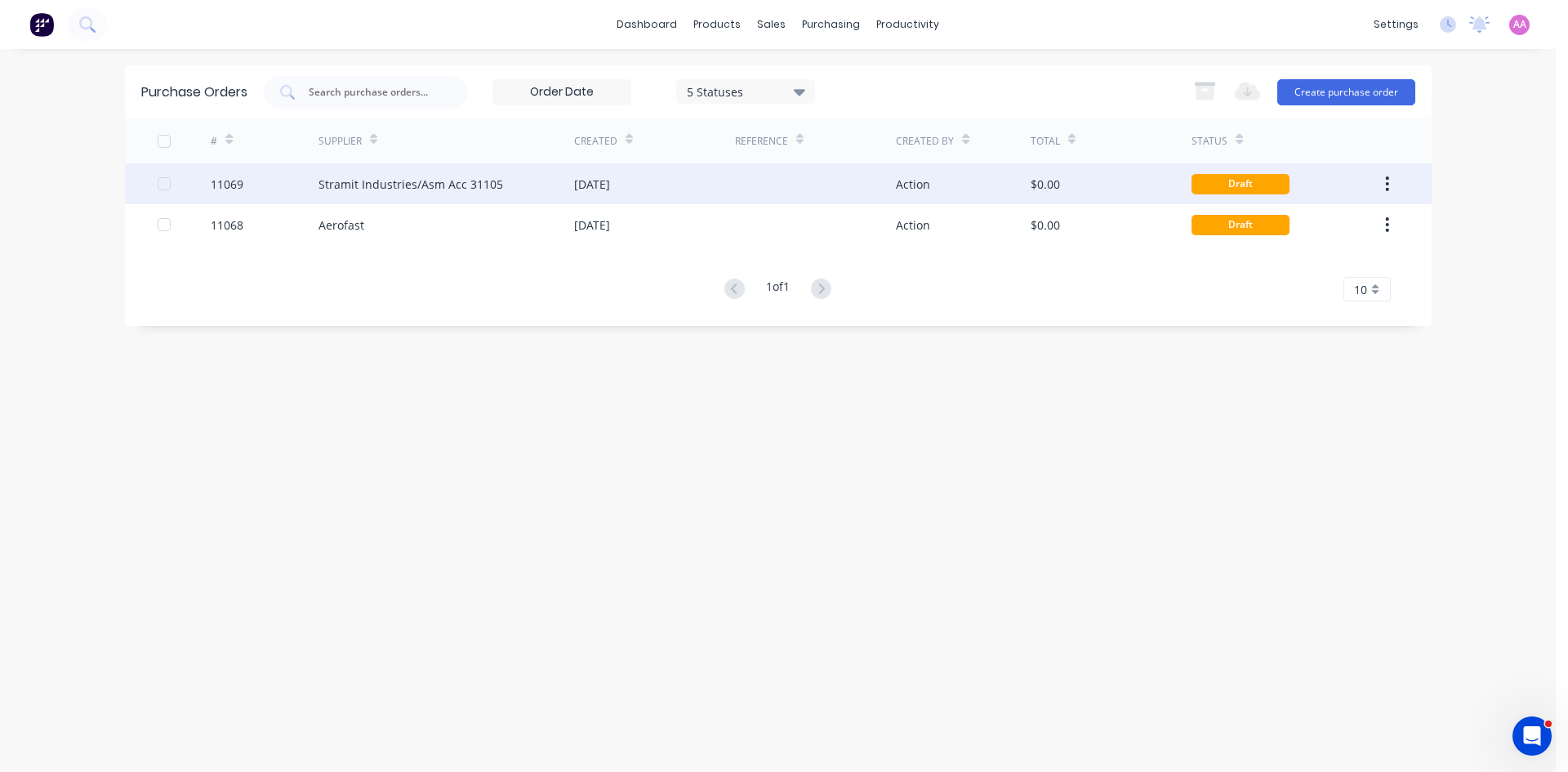
click at [499, 189] on div "Stramit Industries/Asm Acc 31105" at bounding box center [446, 184] width 256 height 41
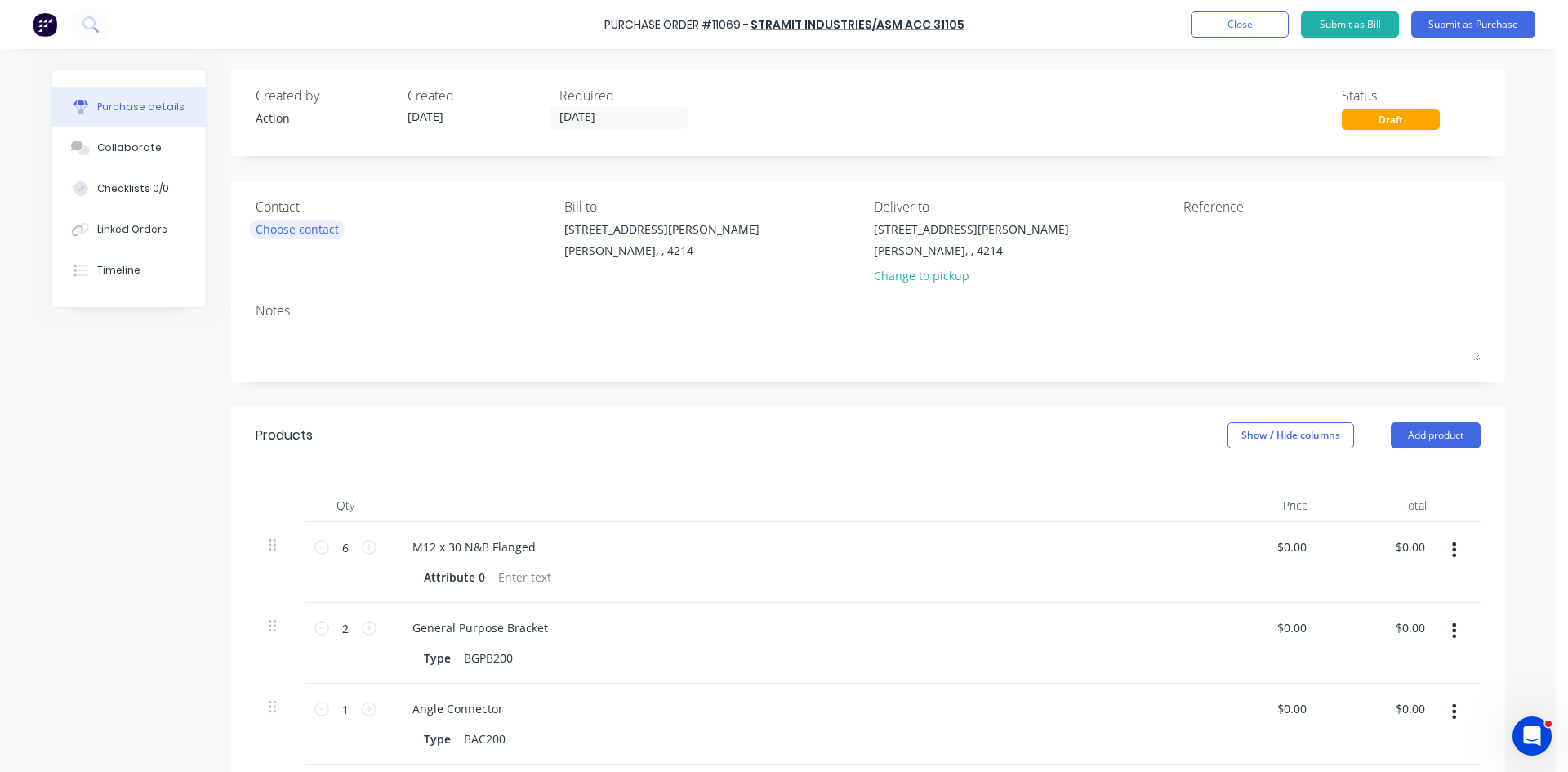
click at [315, 234] on div "Choose contact" at bounding box center [297, 229] width 83 height 18
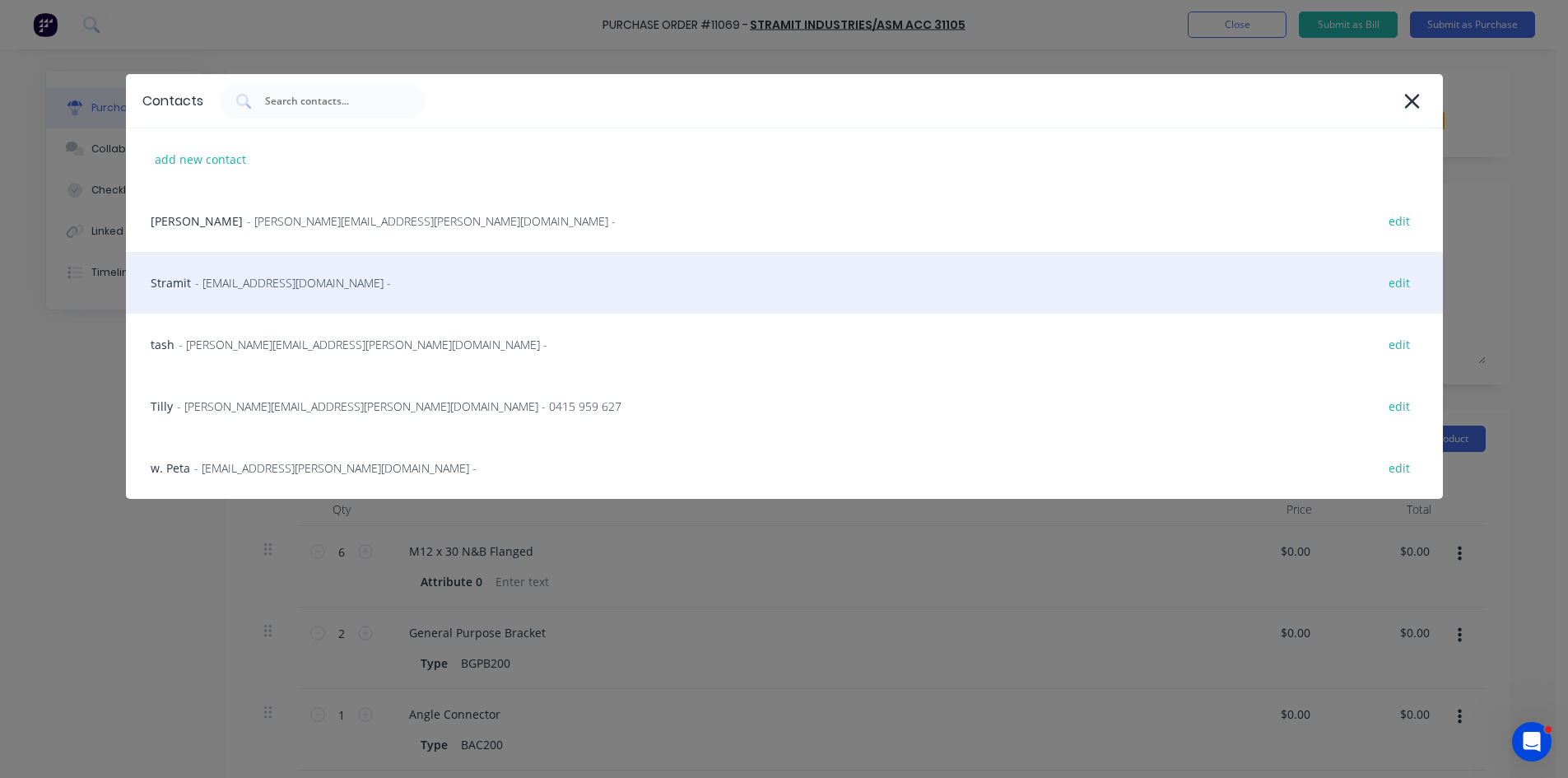
click at [278, 278] on span "- sales.crestmead@stramit.com.au -" at bounding box center [293, 283] width 195 height 18
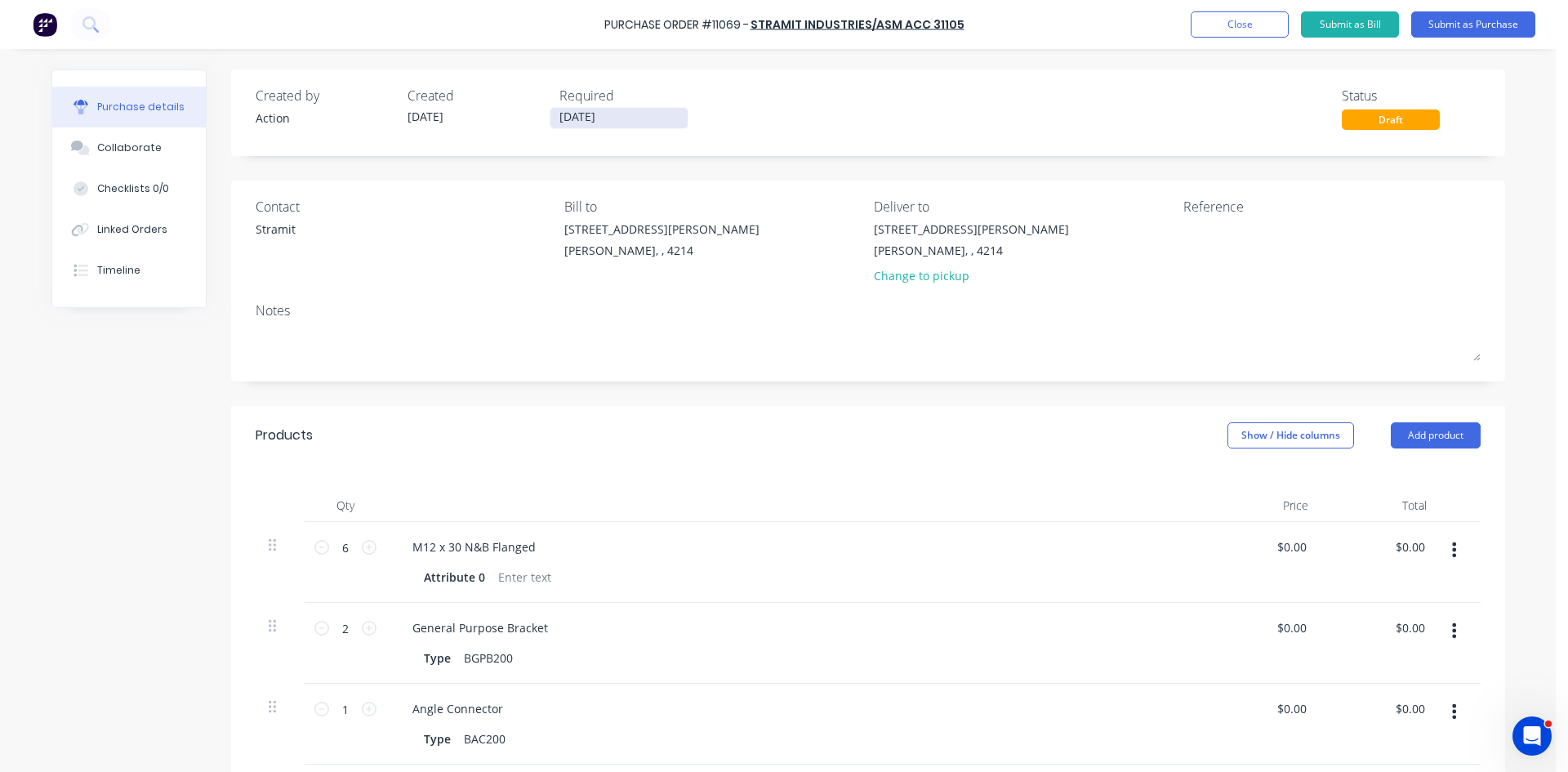
click at [582, 125] on input "[DATE]" at bounding box center [619, 118] width 137 height 21
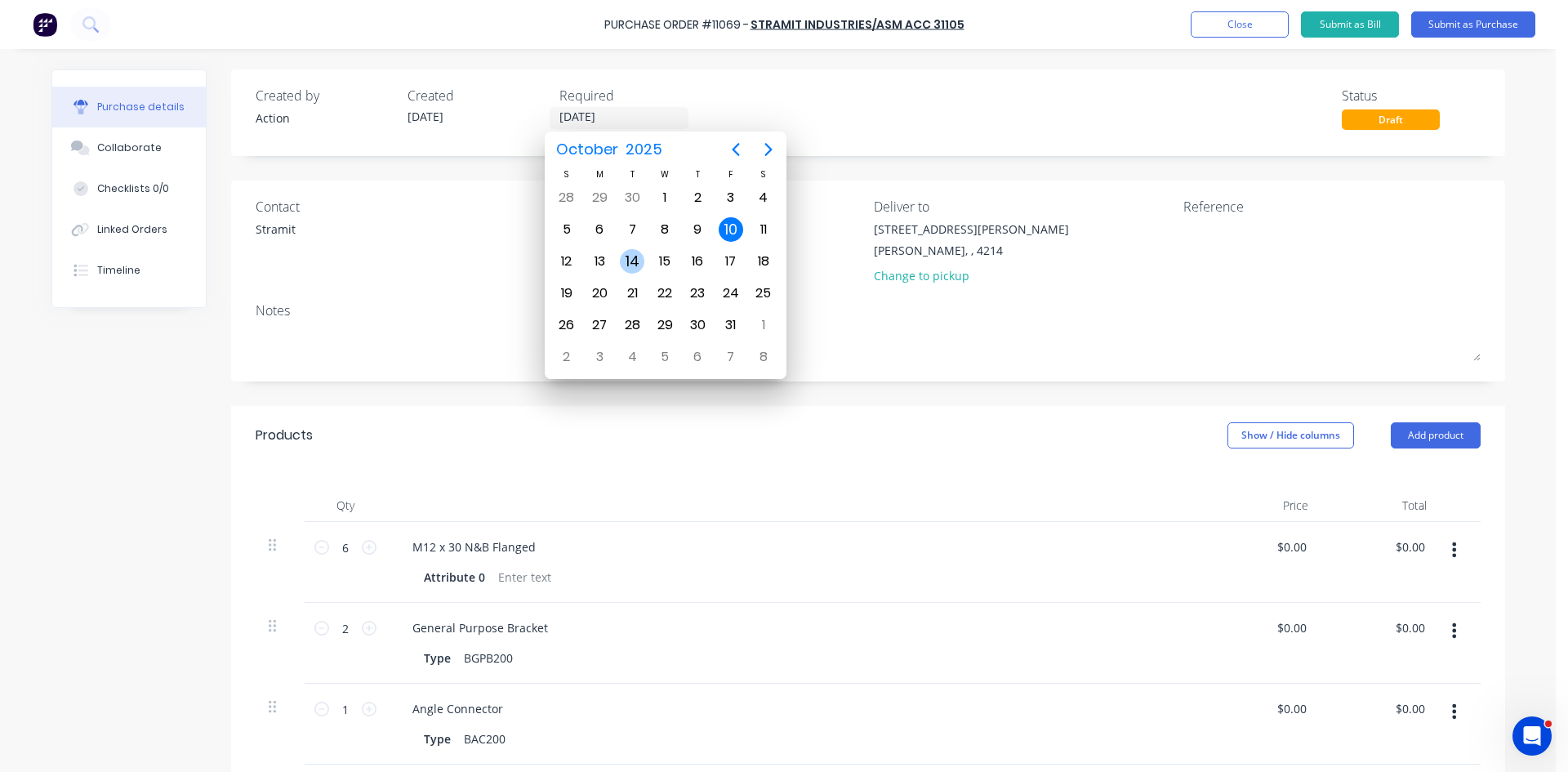
click at [636, 265] on div "14" at bounding box center [632, 261] width 24 height 24
type input "[DATE]"
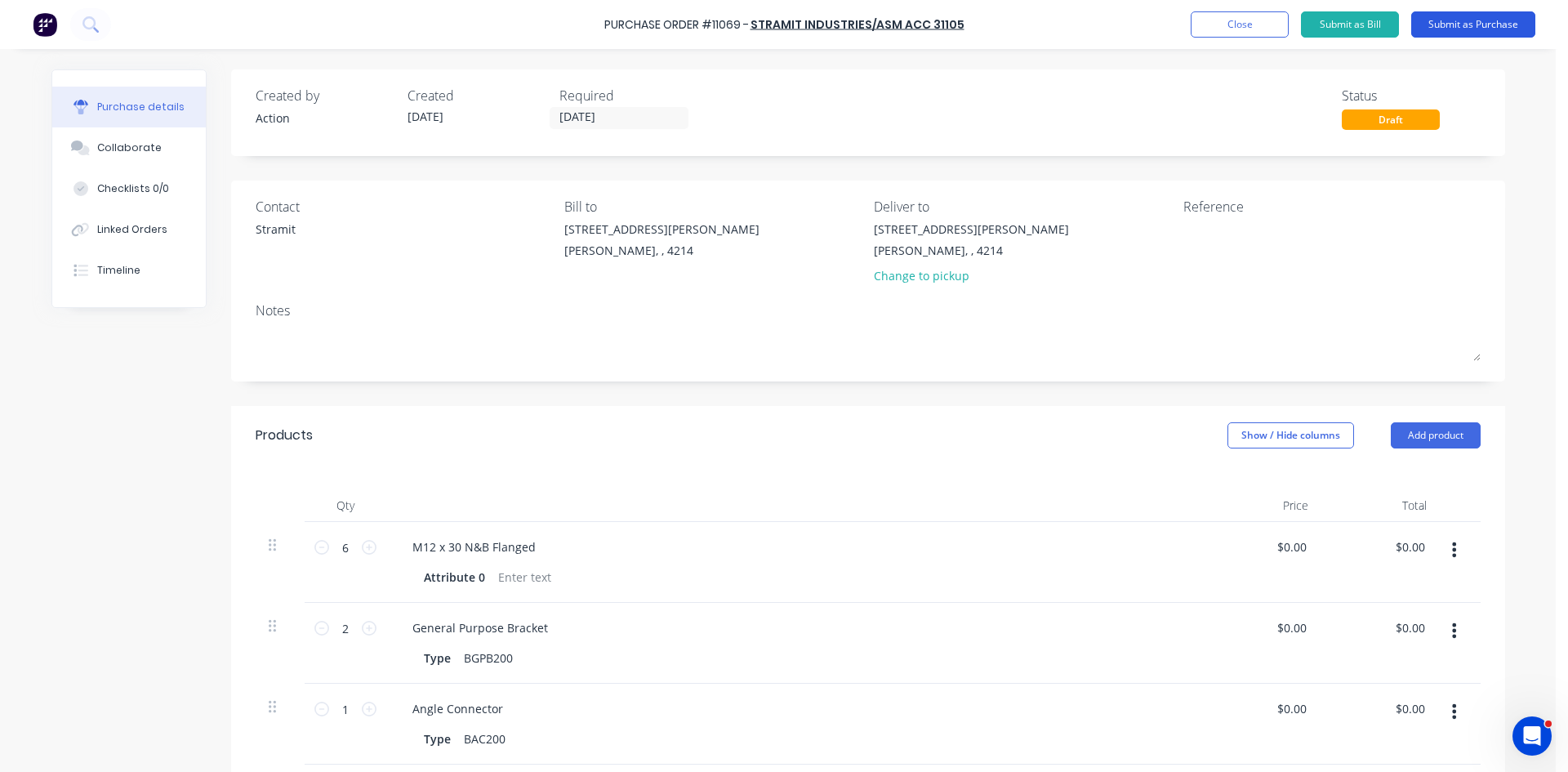
click at [1484, 20] on button "Submit as Purchase" at bounding box center [1473, 24] width 124 height 26
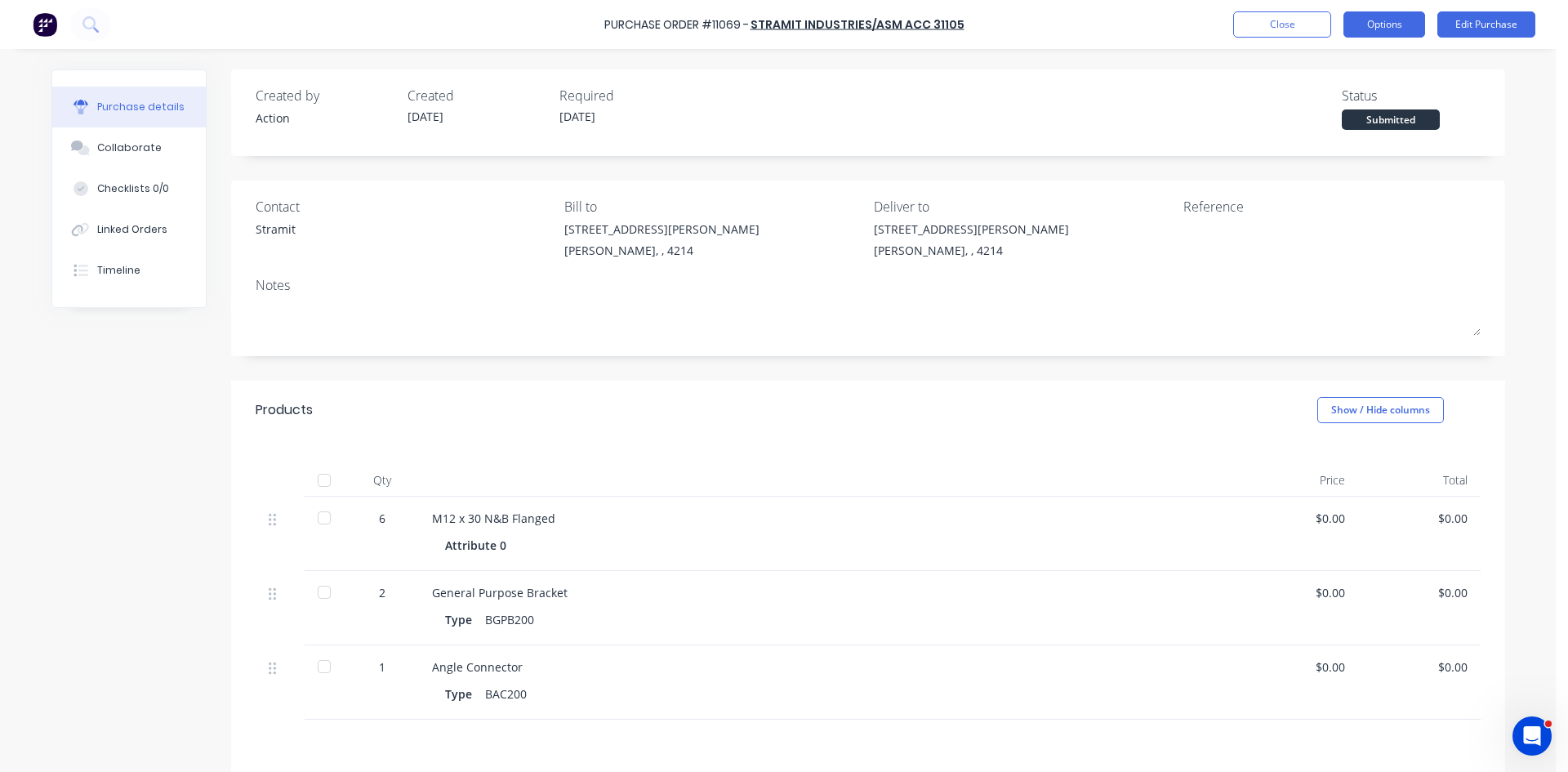
click at [1352, 23] on button "Options" at bounding box center [1384, 24] width 81 height 26
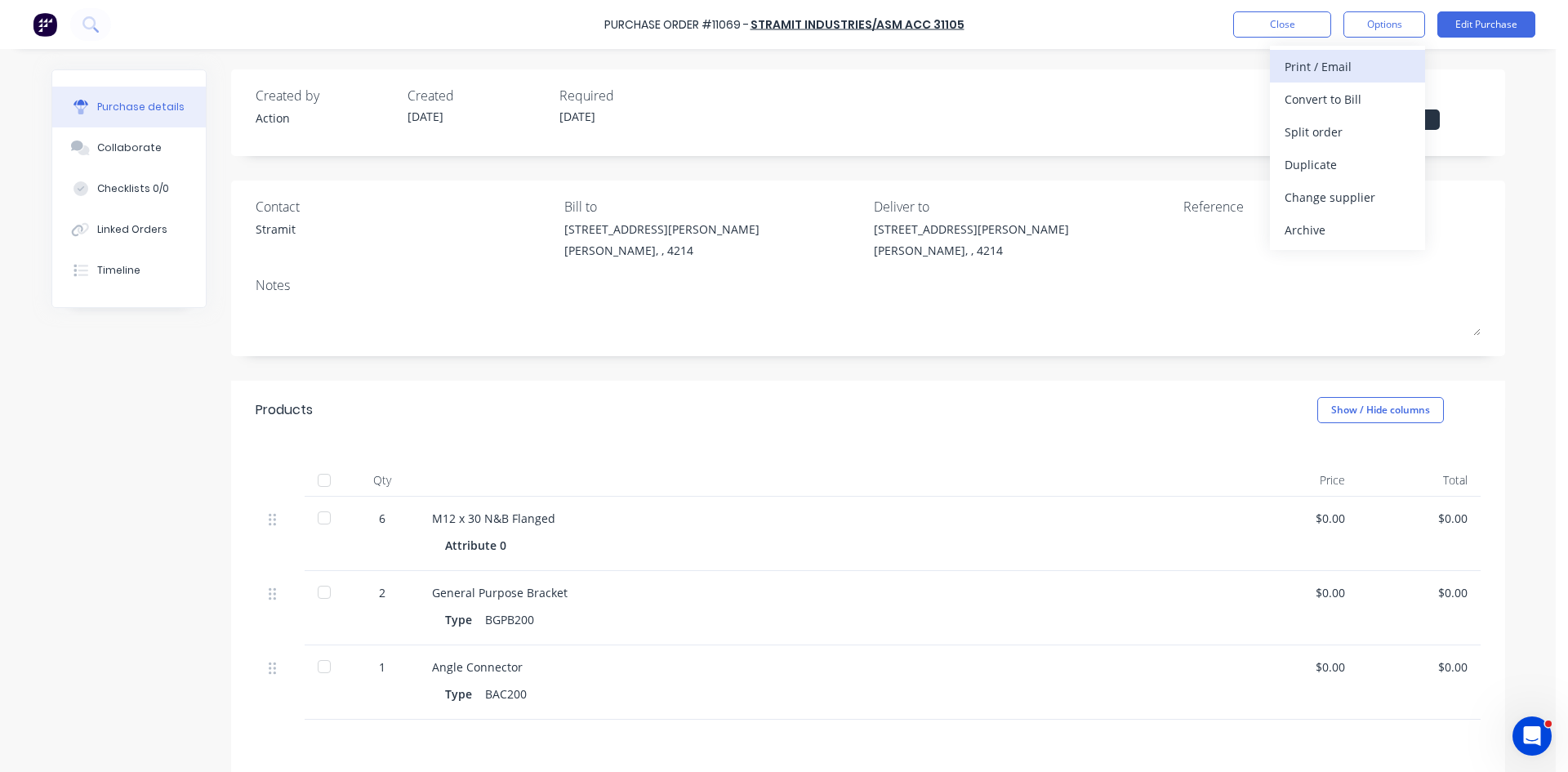
click at [1314, 65] on div "Print / Email" at bounding box center [1348, 67] width 125 height 24
click at [1308, 127] on div "Without pricing" at bounding box center [1348, 132] width 125 height 24
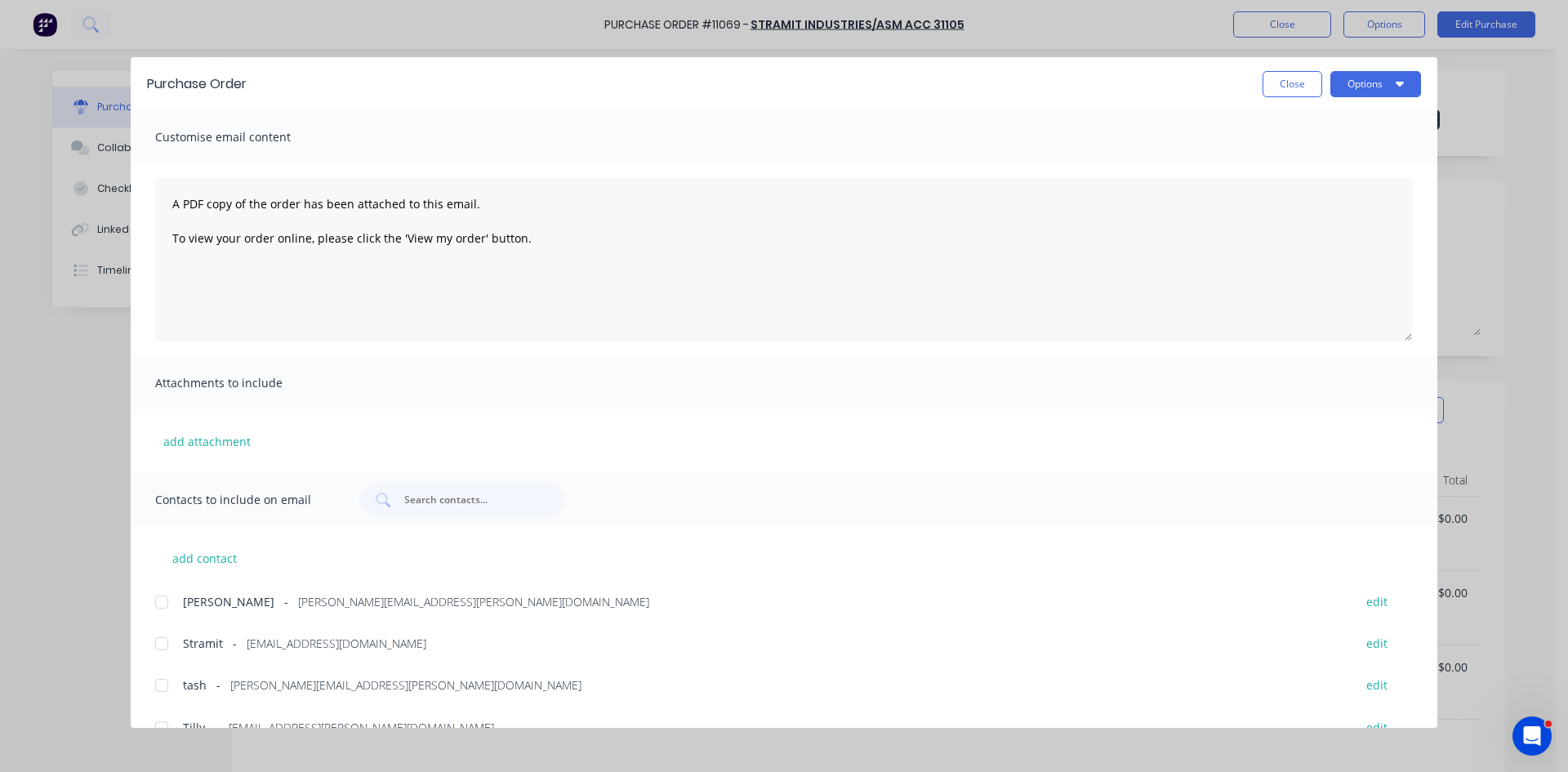
drag, startPoint x: 160, startPoint y: 642, endPoint x: 421, endPoint y: 574, distance: 269.7
click at [162, 642] on div at bounding box center [161, 643] width 32 height 32
click at [1372, 76] on button "Options" at bounding box center [1375, 84] width 91 height 26
click at [1330, 179] on div "Email" at bounding box center [1344, 191] width 125 height 24
click at [1281, 84] on button "Close" at bounding box center [1292, 84] width 60 height 26
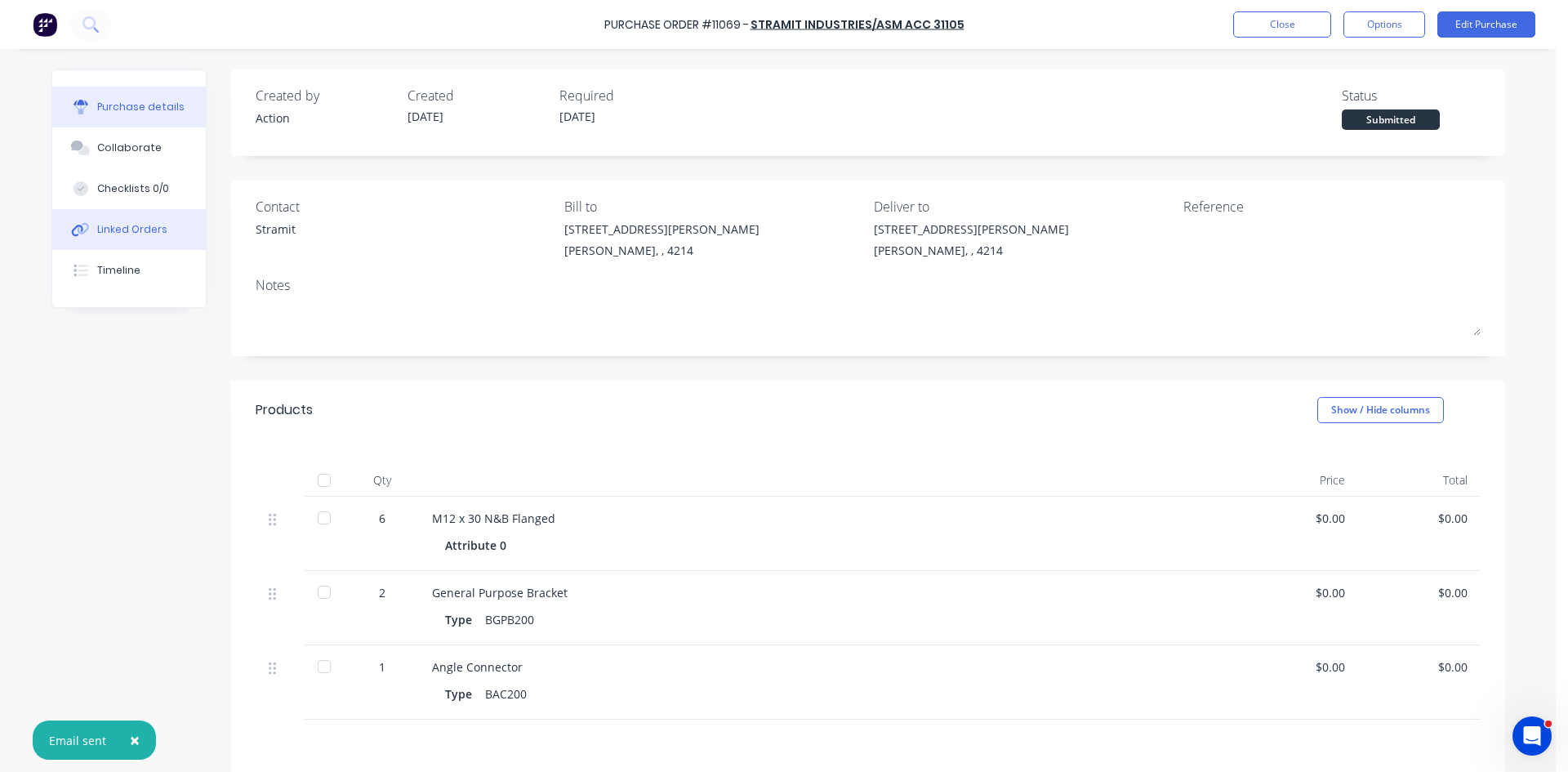
click at [144, 239] on button "Linked Orders" at bounding box center [128, 229] width 154 height 41
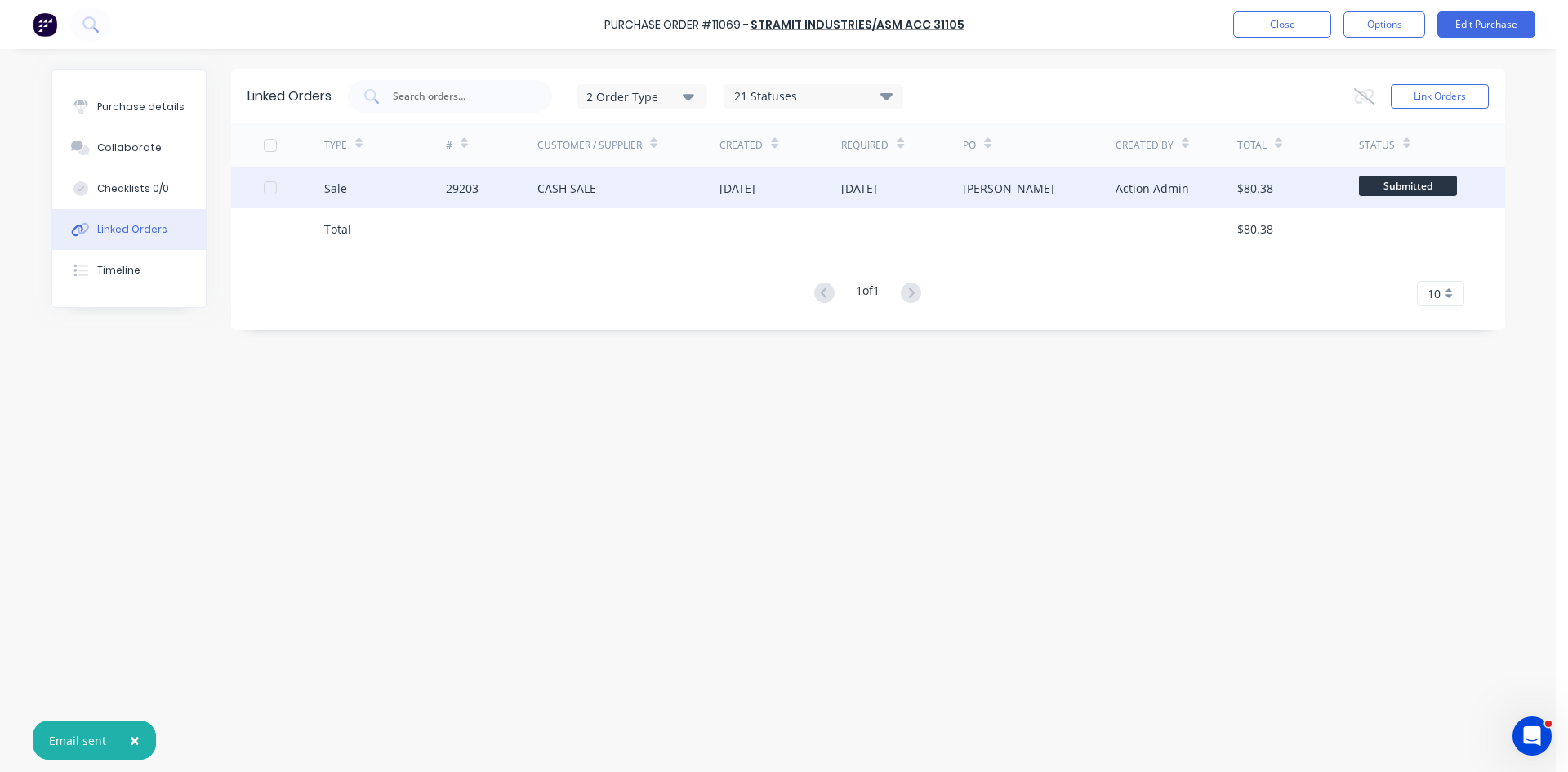
click at [589, 198] on div "CASH SALE" at bounding box center [629, 188] width 183 height 41
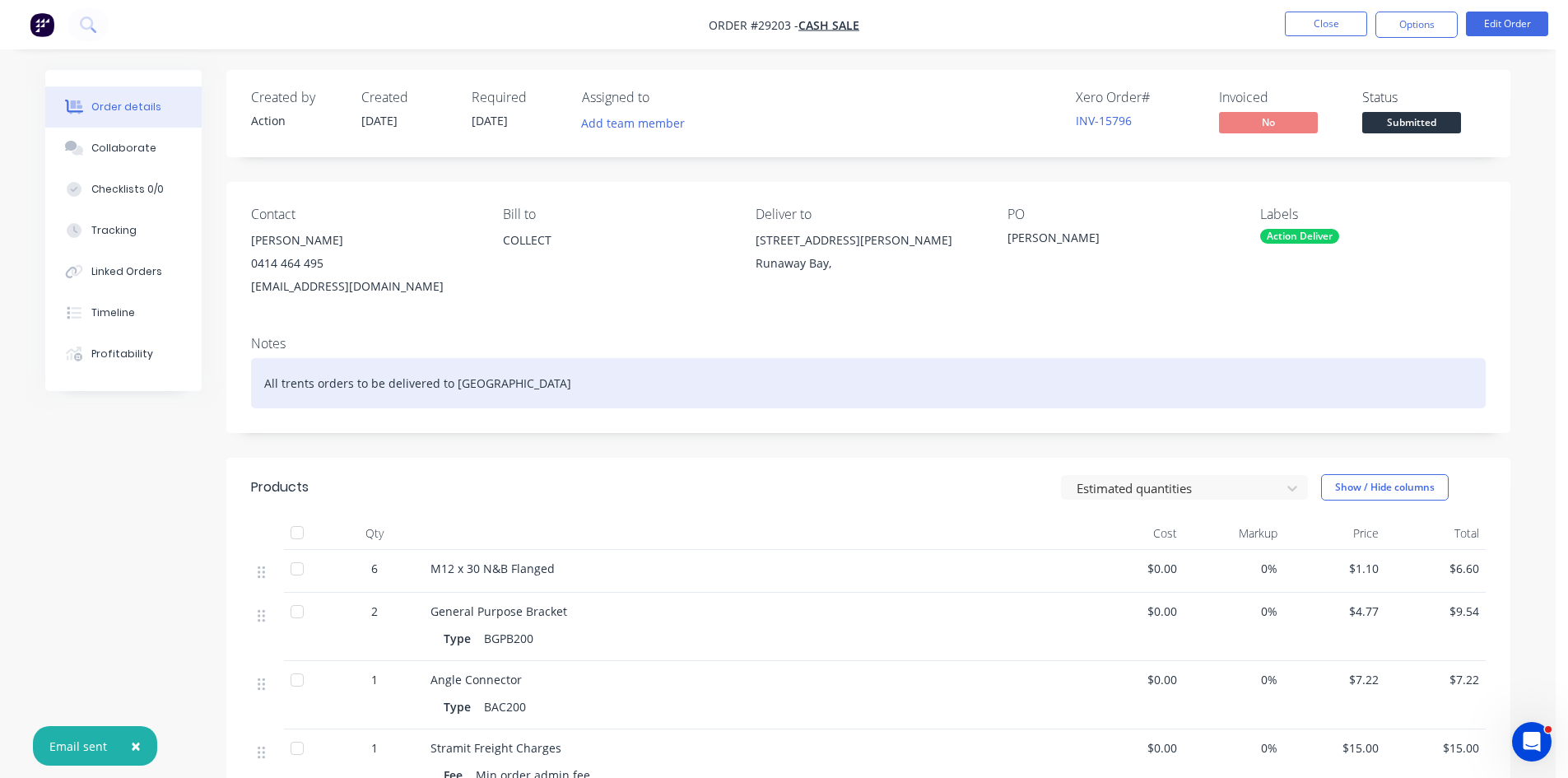
click at [628, 385] on div "All trents orders to be delivered to Runaway bay" at bounding box center [867, 383] width 1234 height 50
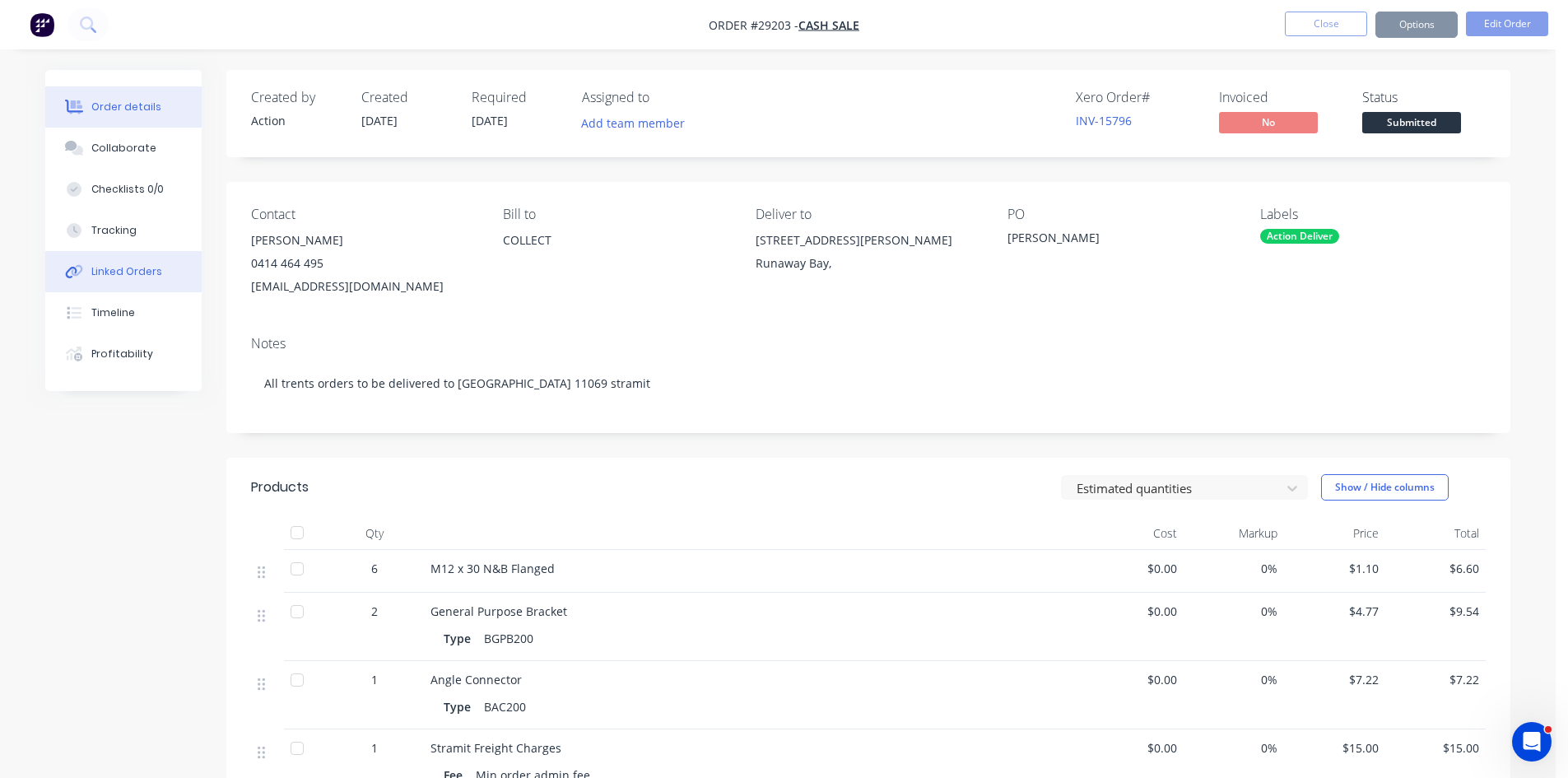
click at [108, 273] on div "Linked Orders" at bounding box center [127, 272] width 71 height 15
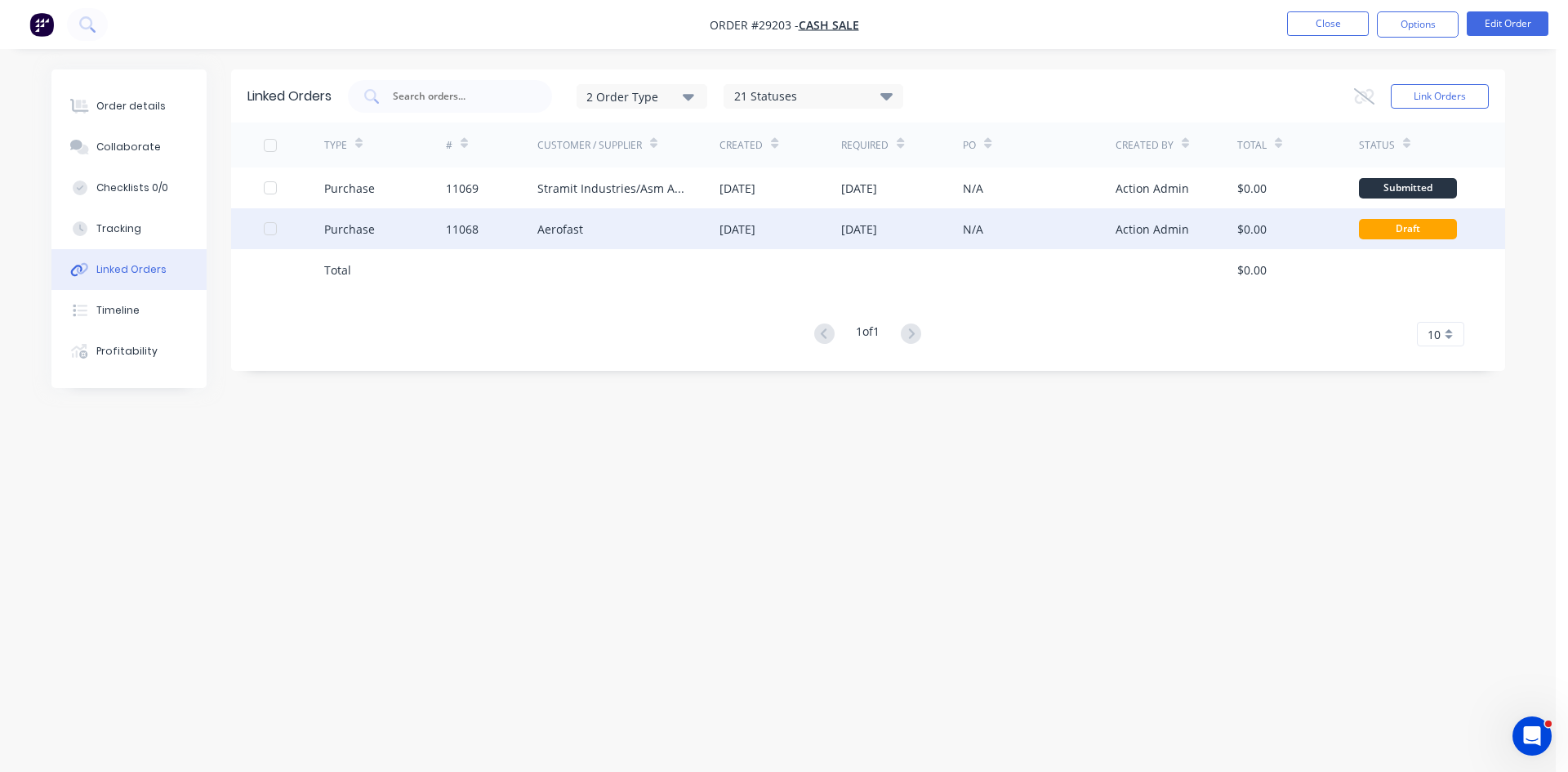
click at [512, 234] on div "11068" at bounding box center [491, 229] width 91 height 41
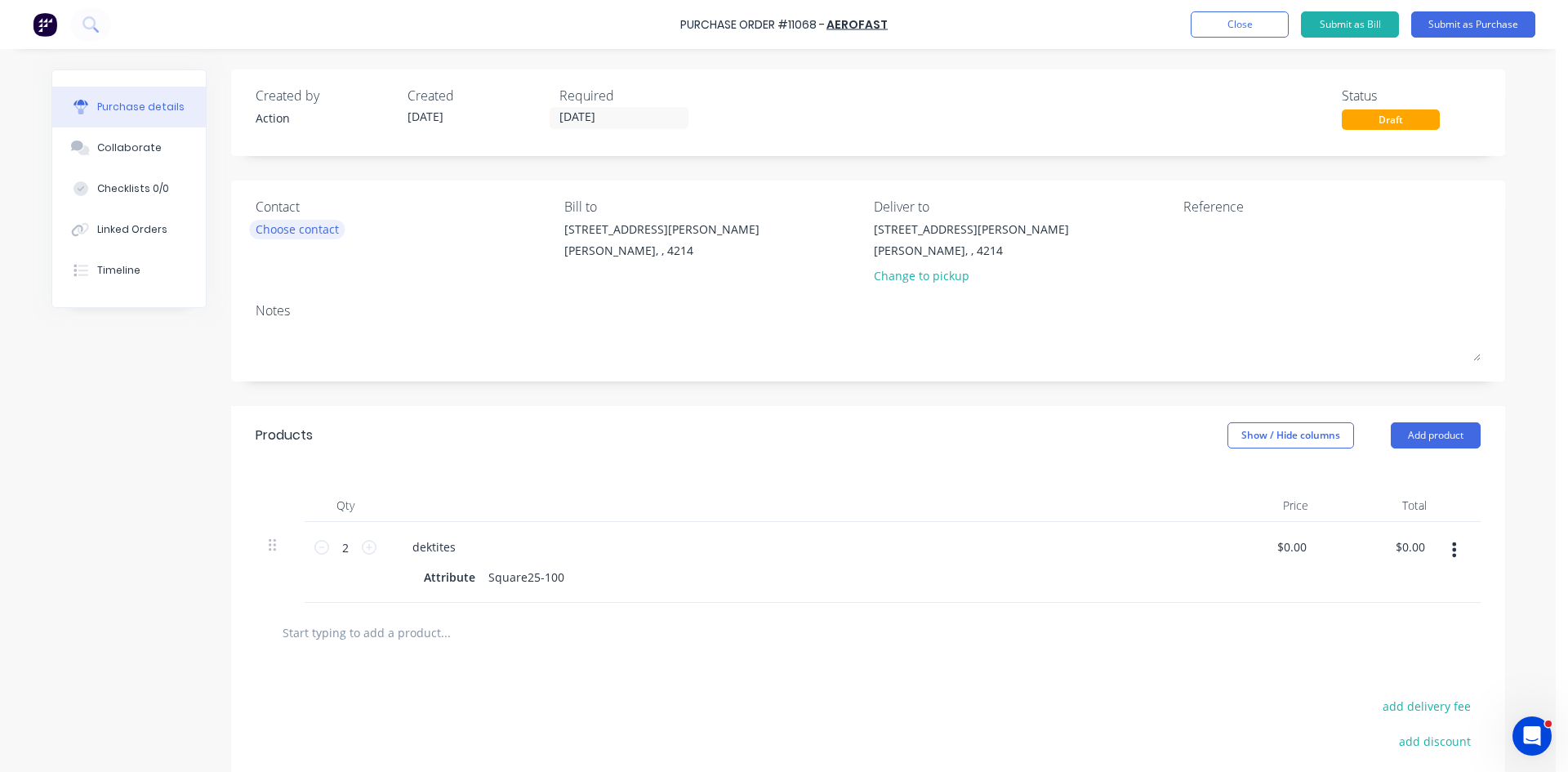
click at [269, 236] on div "Choose contact" at bounding box center [297, 229] width 83 height 18
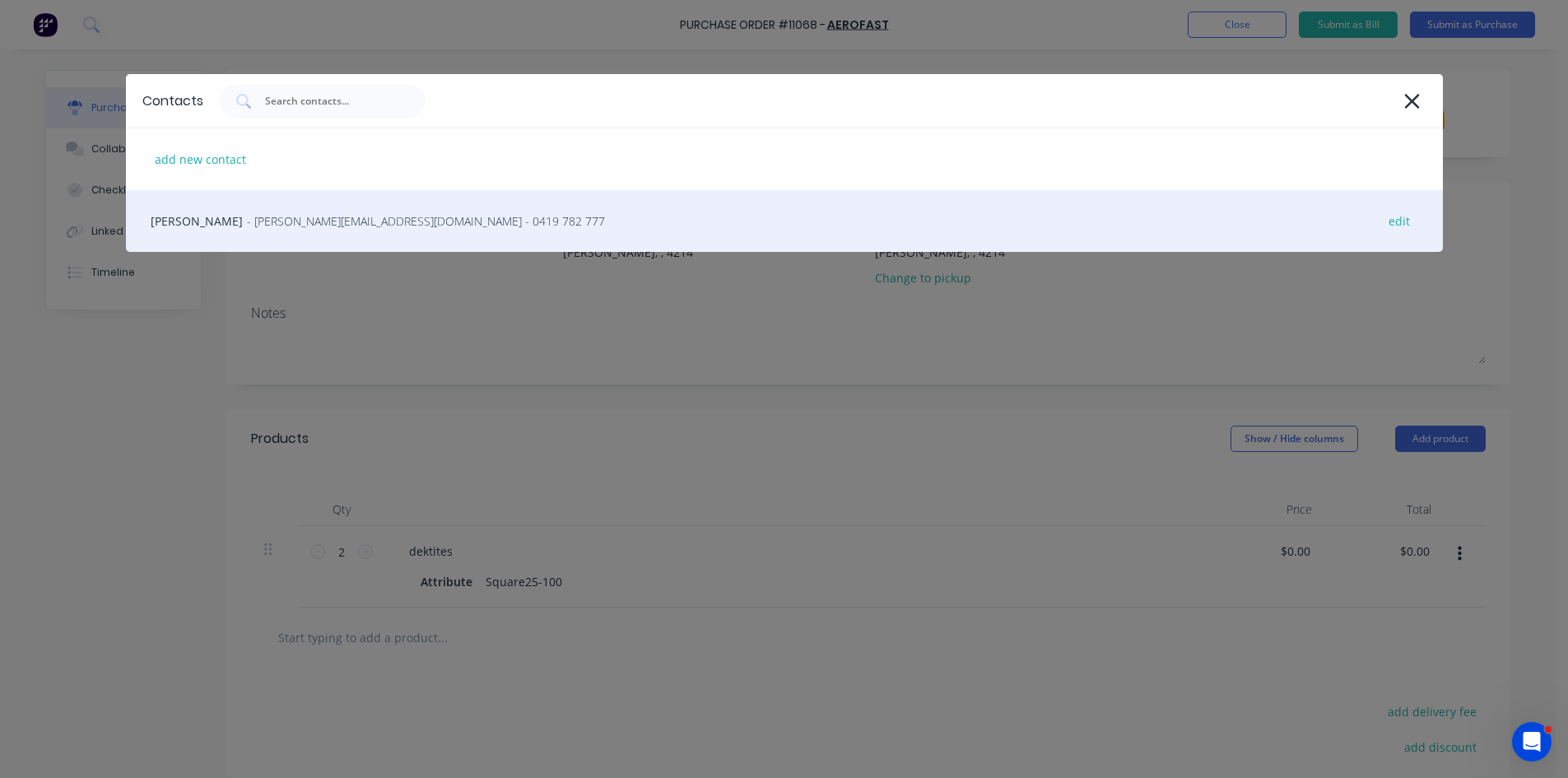
click at [270, 225] on span "- woods@aerofast.com.au - 0419 782 777" at bounding box center [425, 221] width 358 height 18
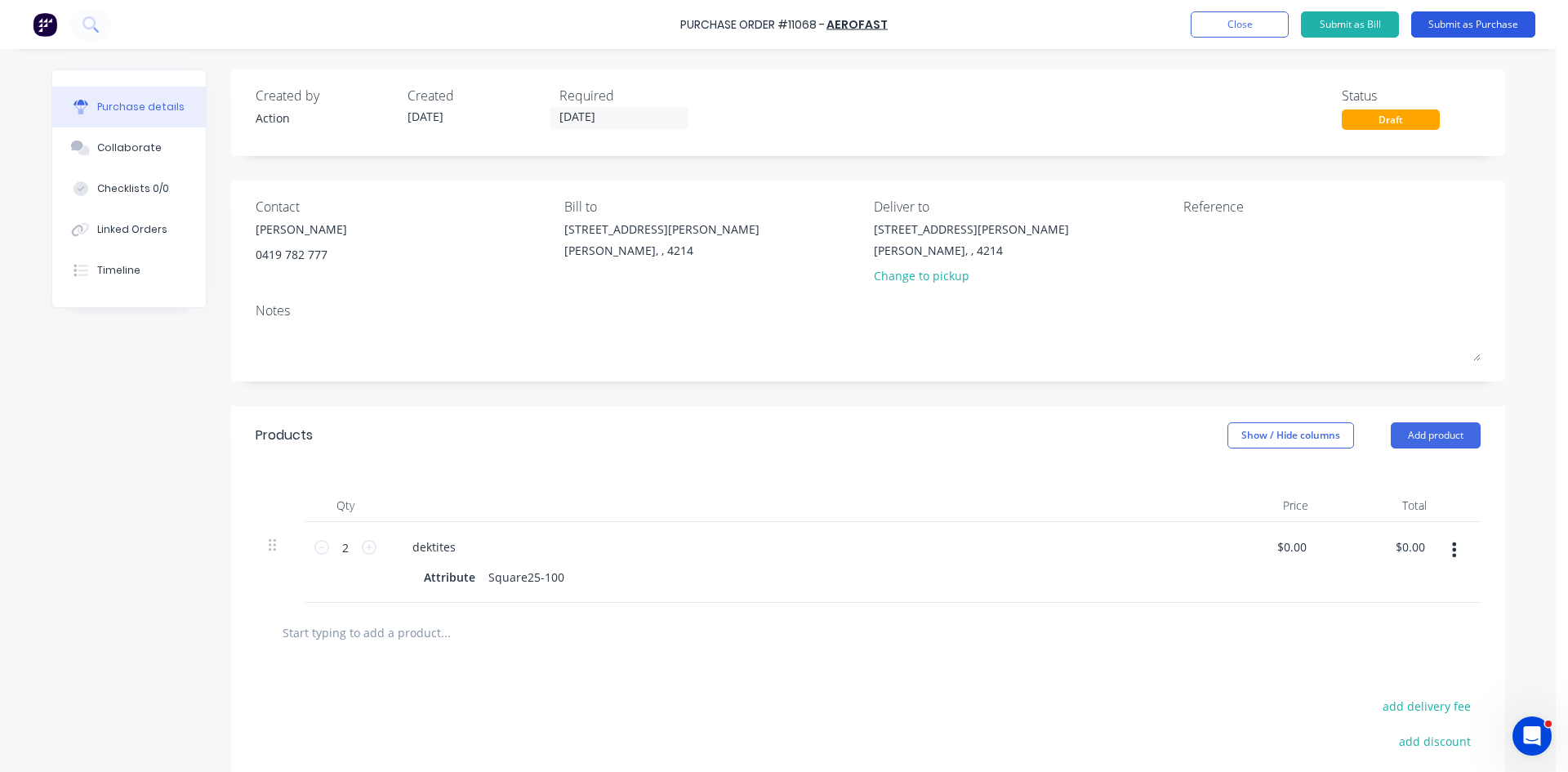
click at [1461, 23] on button "Submit as Purchase" at bounding box center [1473, 24] width 124 height 26
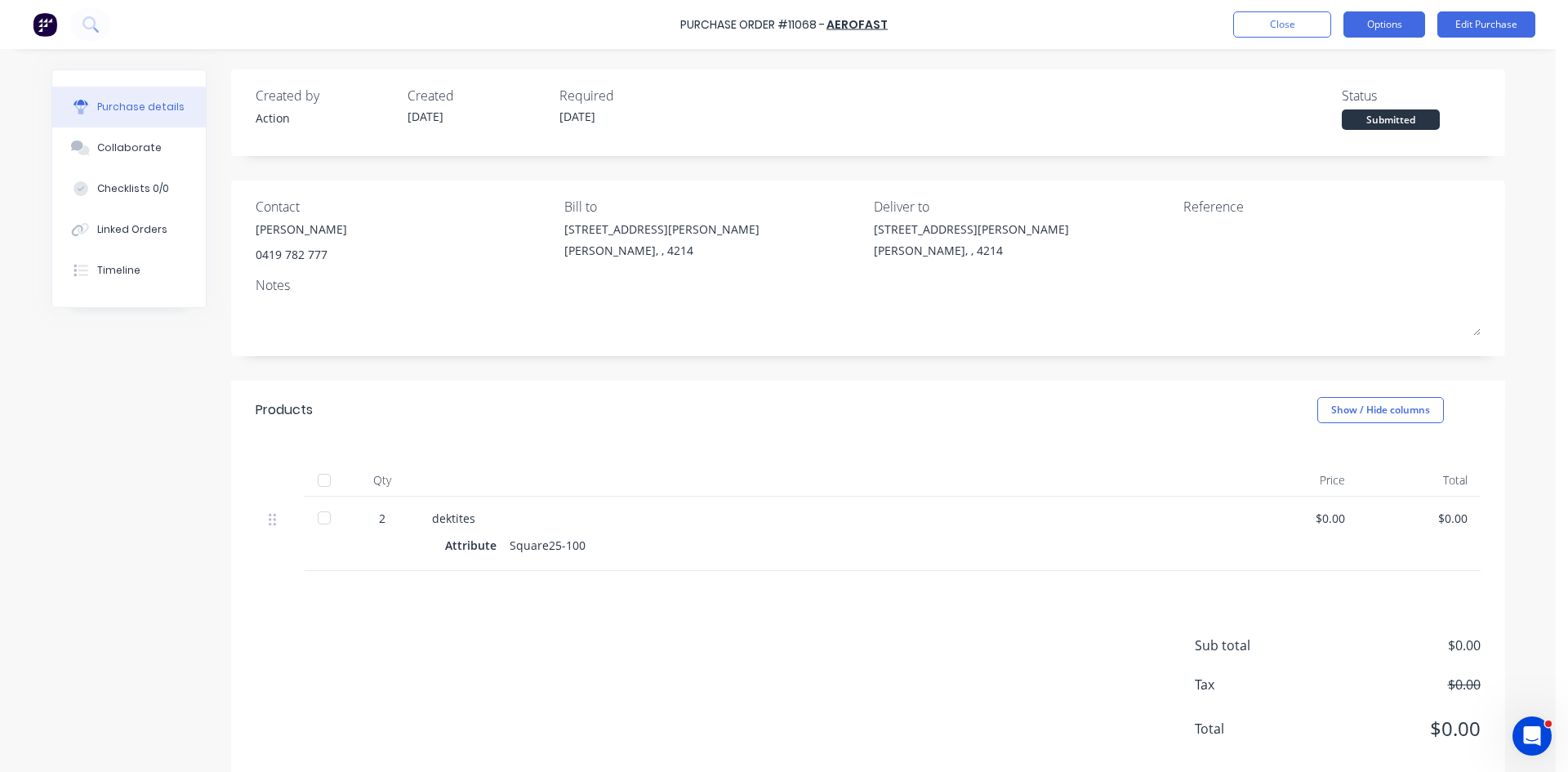
click at [1379, 24] on button "Options" at bounding box center [1384, 24] width 81 height 26
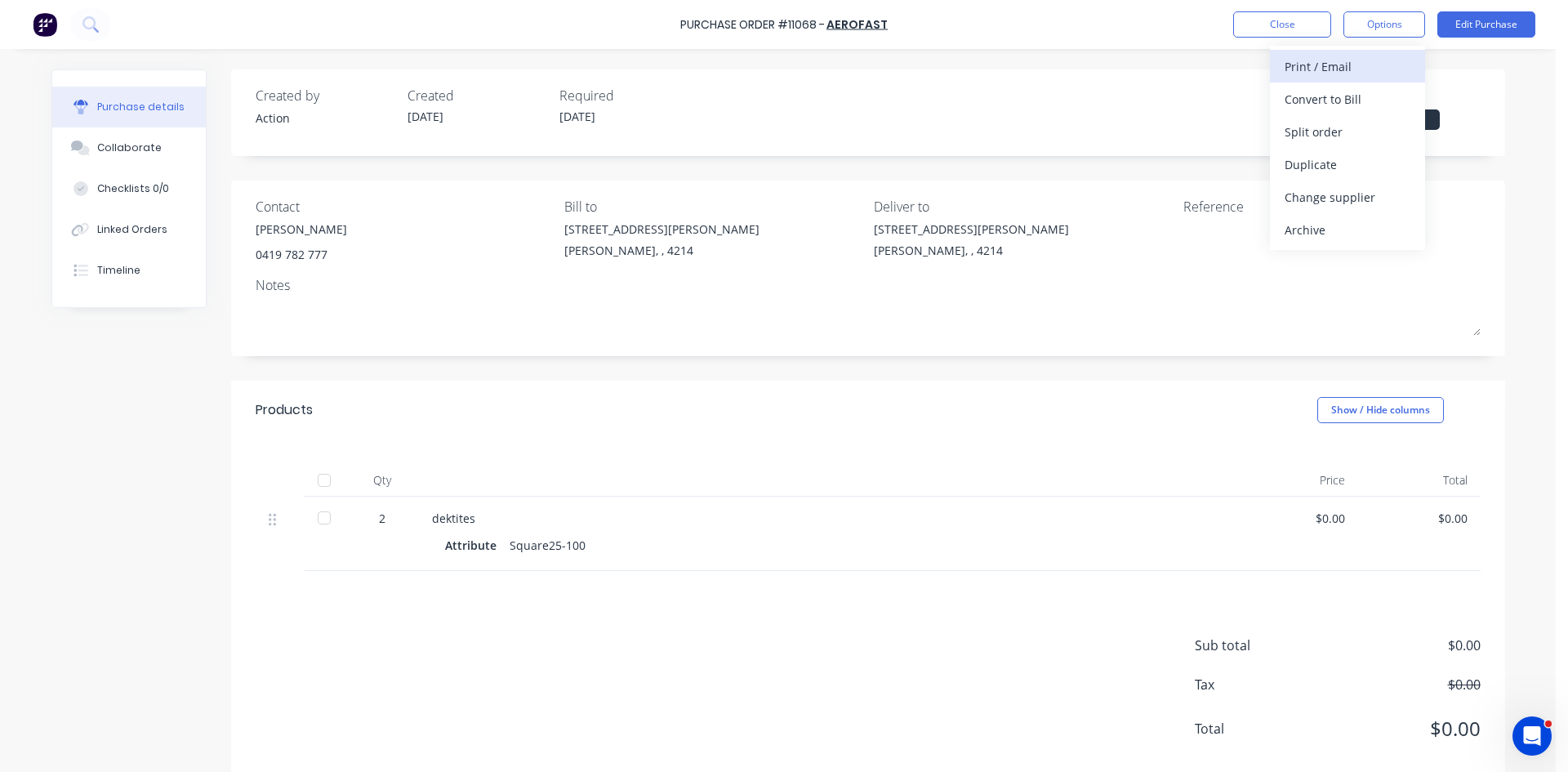
click at [1353, 67] on div "Print / Email" at bounding box center [1348, 67] width 125 height 24
click at [1339, 127] on div "Without pricing" at bounding box center [1348, 132] width 125 height 24
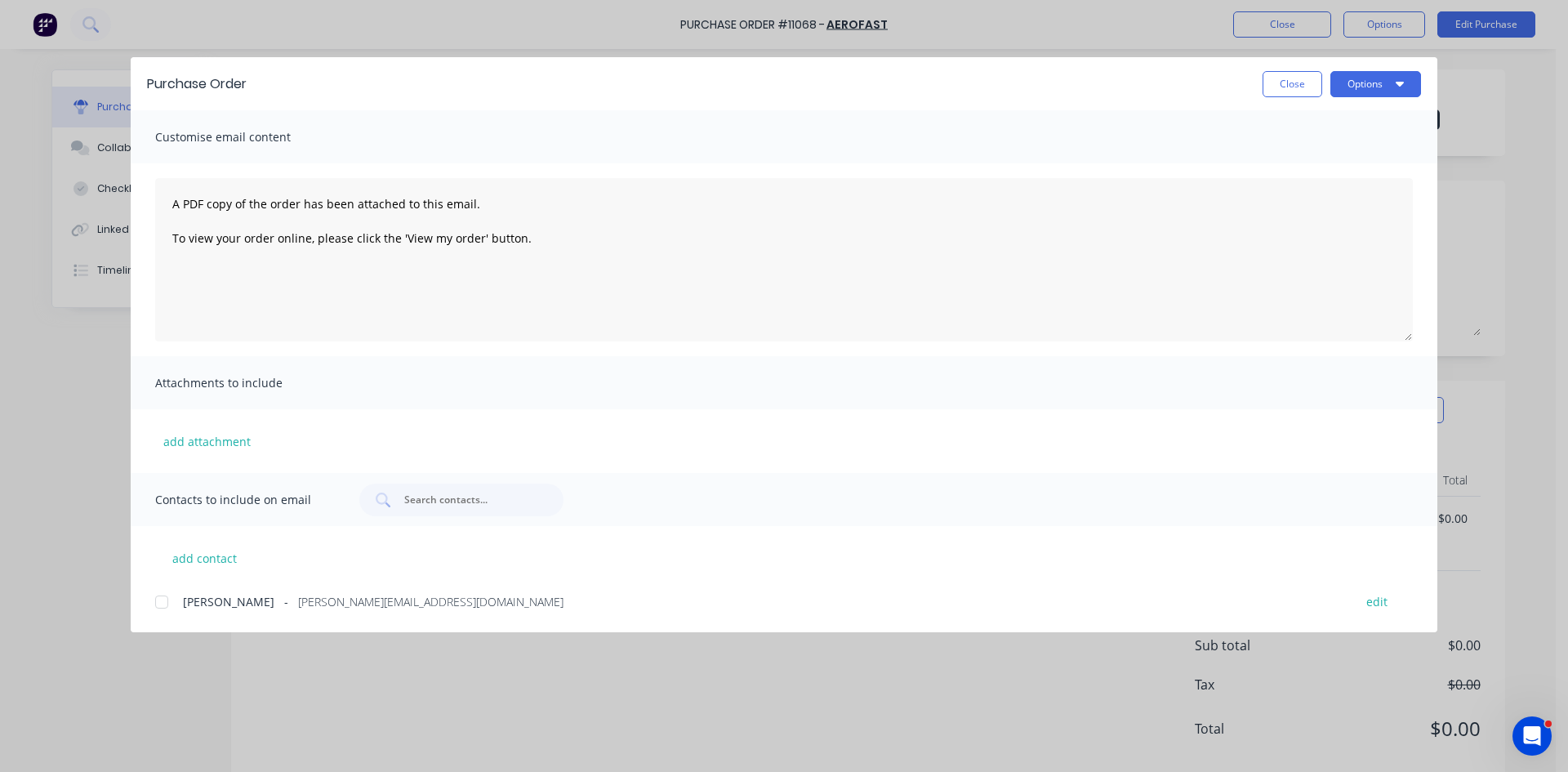
click at [167, 606] on div at bounding box center [161, 602] width 32 height 32
click at [1384, 86] on button "Options" at bounding box center [1375, 84] width 91 height 26
click at [1315, 186] on div "Email" at bounding box center [1344, 191] width 125 height 24
click at [1276, 87] on button "Close" at bounding box center [1292, 84] width 60 height 26
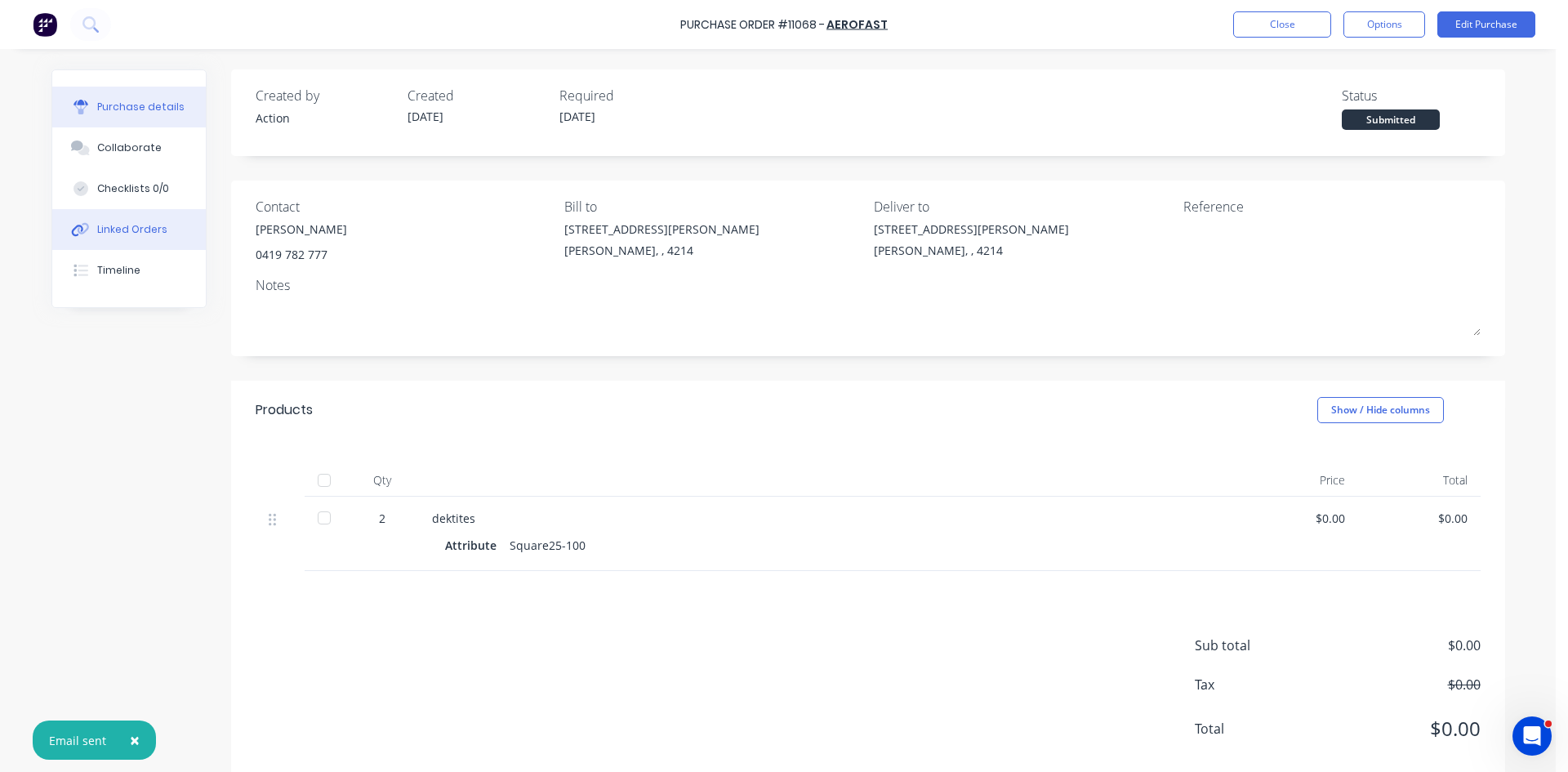
click at [151, 225] on div "Linked Orders" at bounding box center [132, 229] width 71 height 15
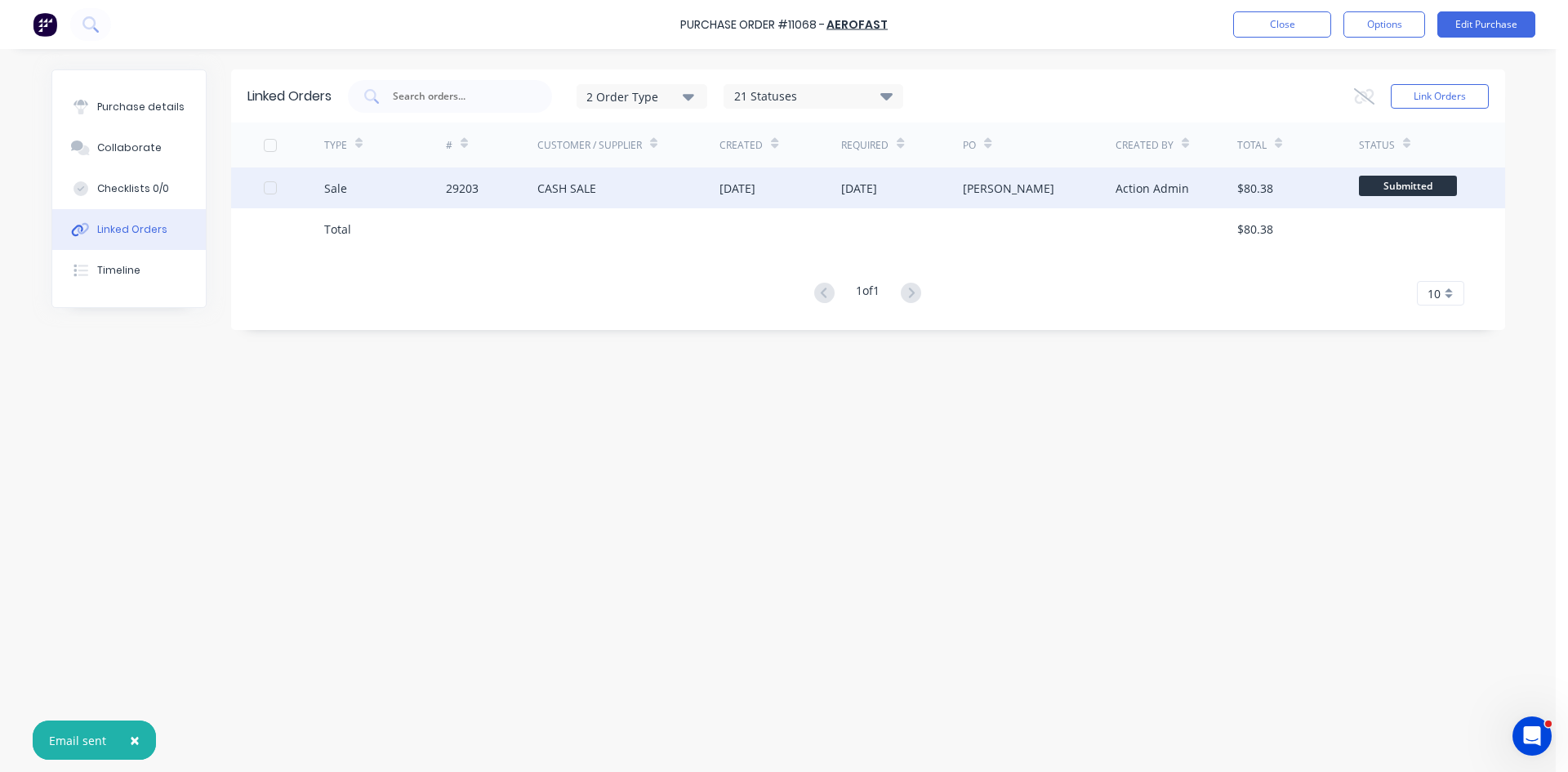
click at [553, 187] on div "CASH SALE" at bounding box center [567, 188] width 59 height 18
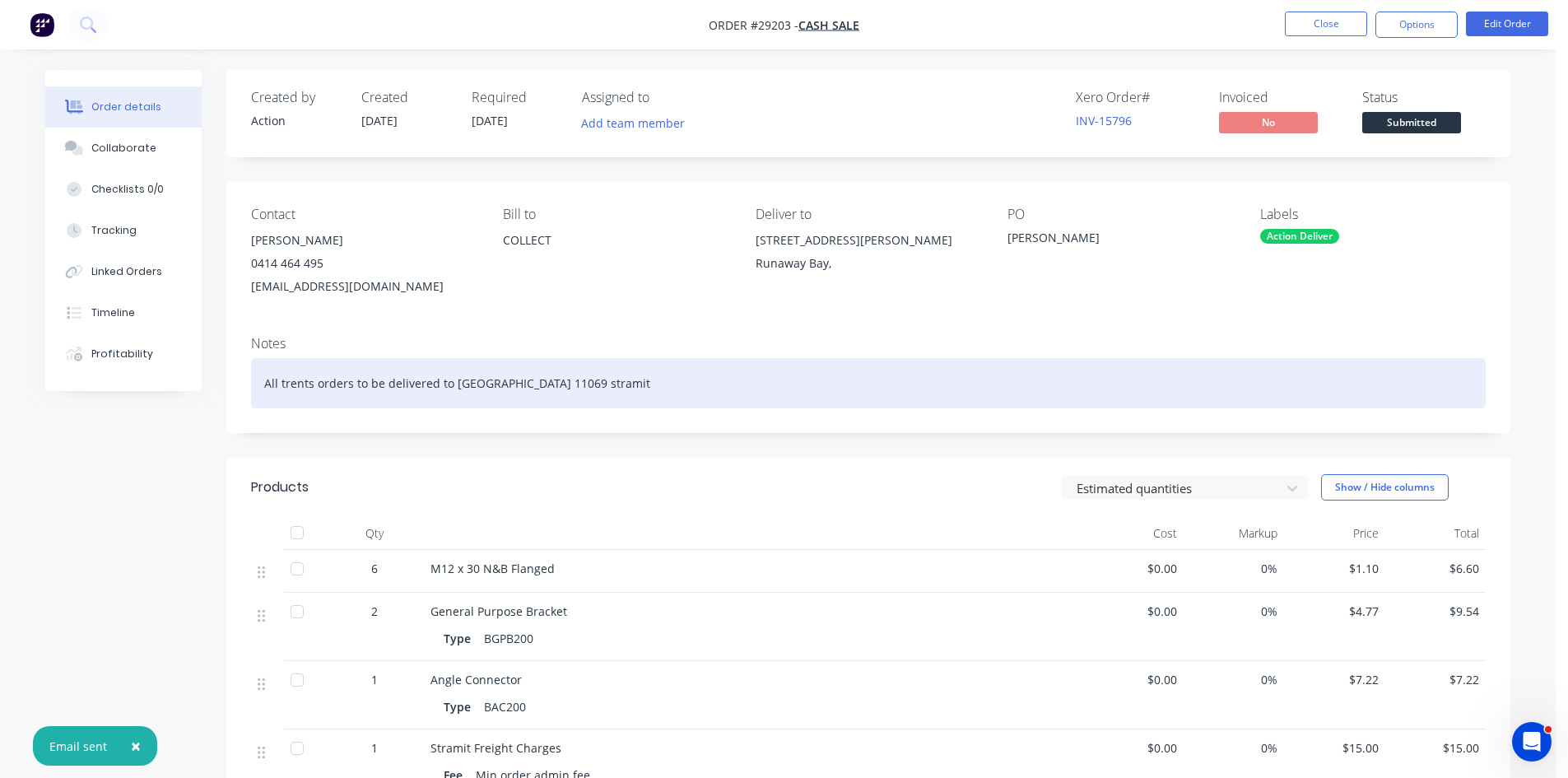
click at [674, 375] on div "All trents orders to be delivered to Runaway bay 11069 stramit" at bounding box center [867, 383] width 1234 height 50
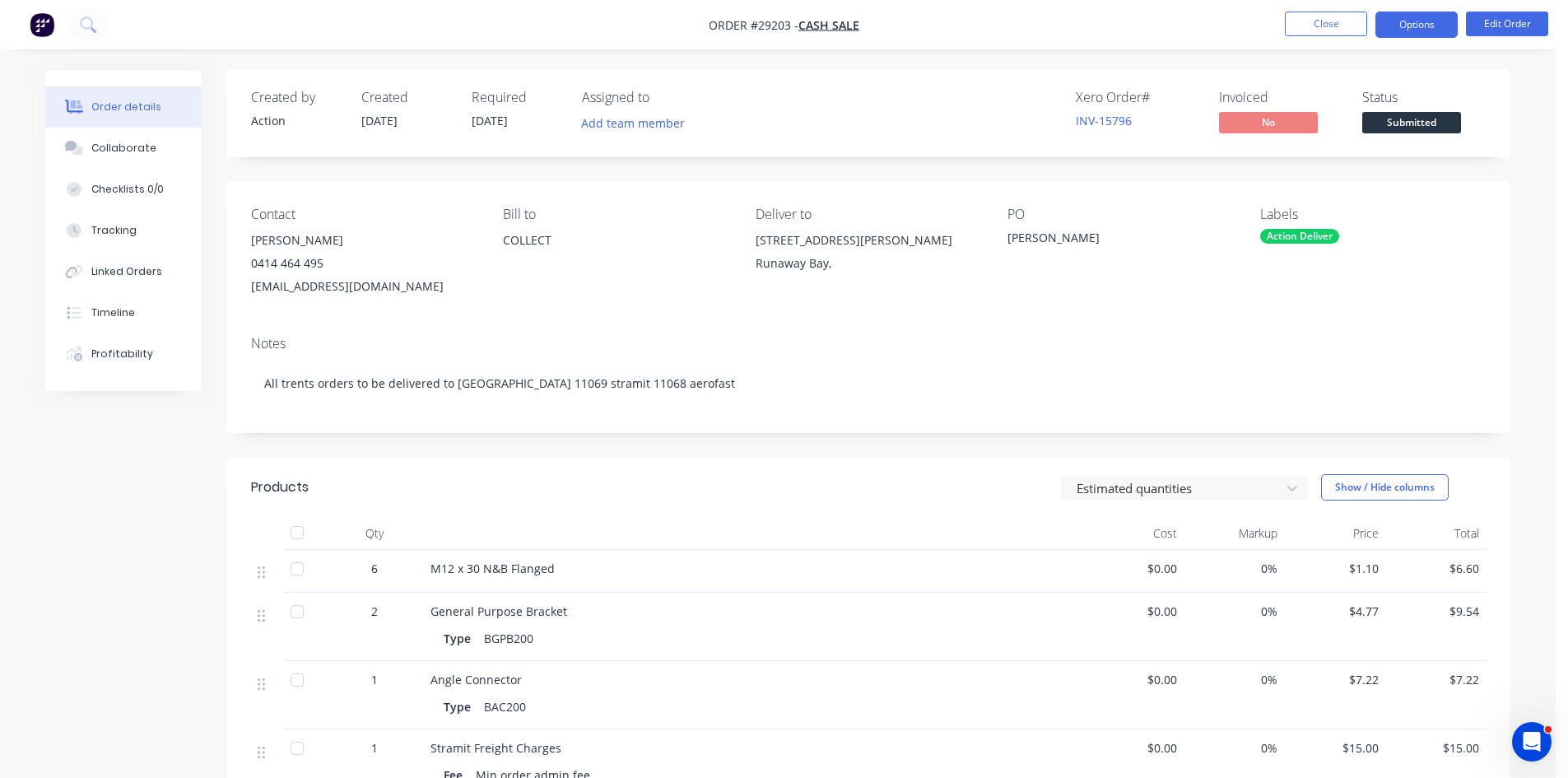
click at [1414, 26] on button "Options" at bounding box center [1415, 25] width 82 height 27
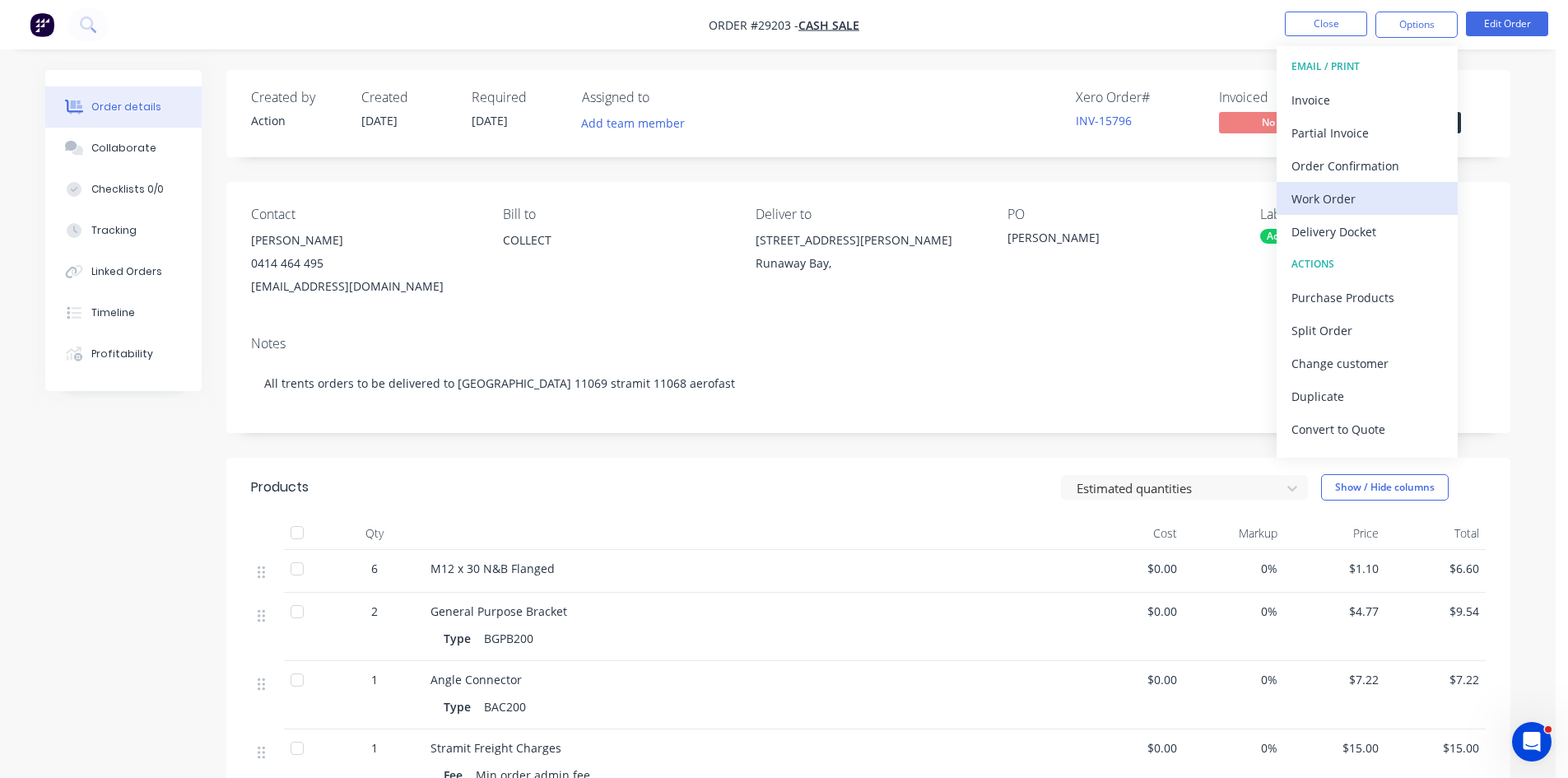
click at [1350, 200] on div "Work Order" at bounding box center [1366, 198] width 151 height 24
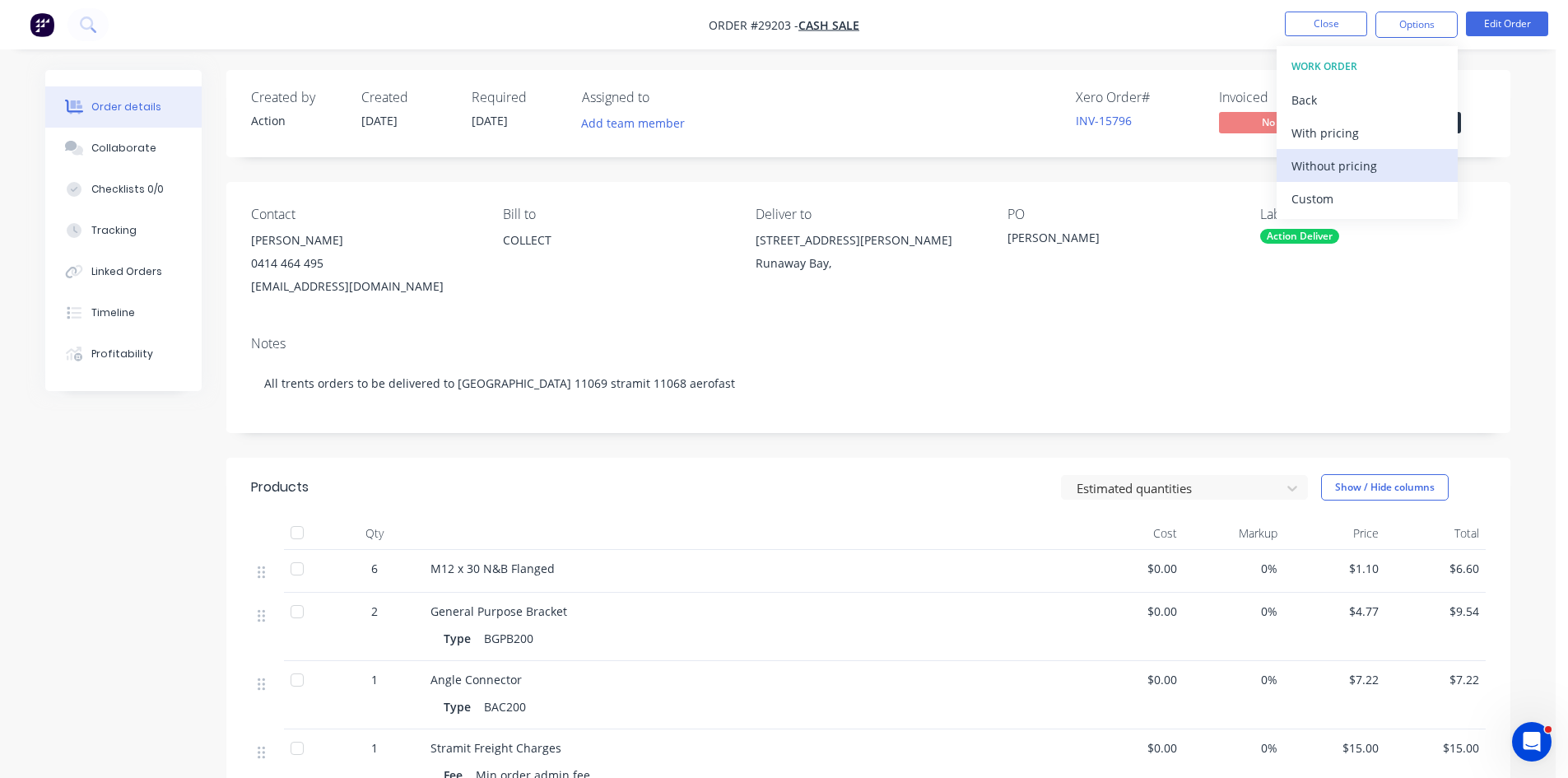
click at [1350, 170] on div "Without pricing" at bounding box center [1366, 166] width 151 height 24
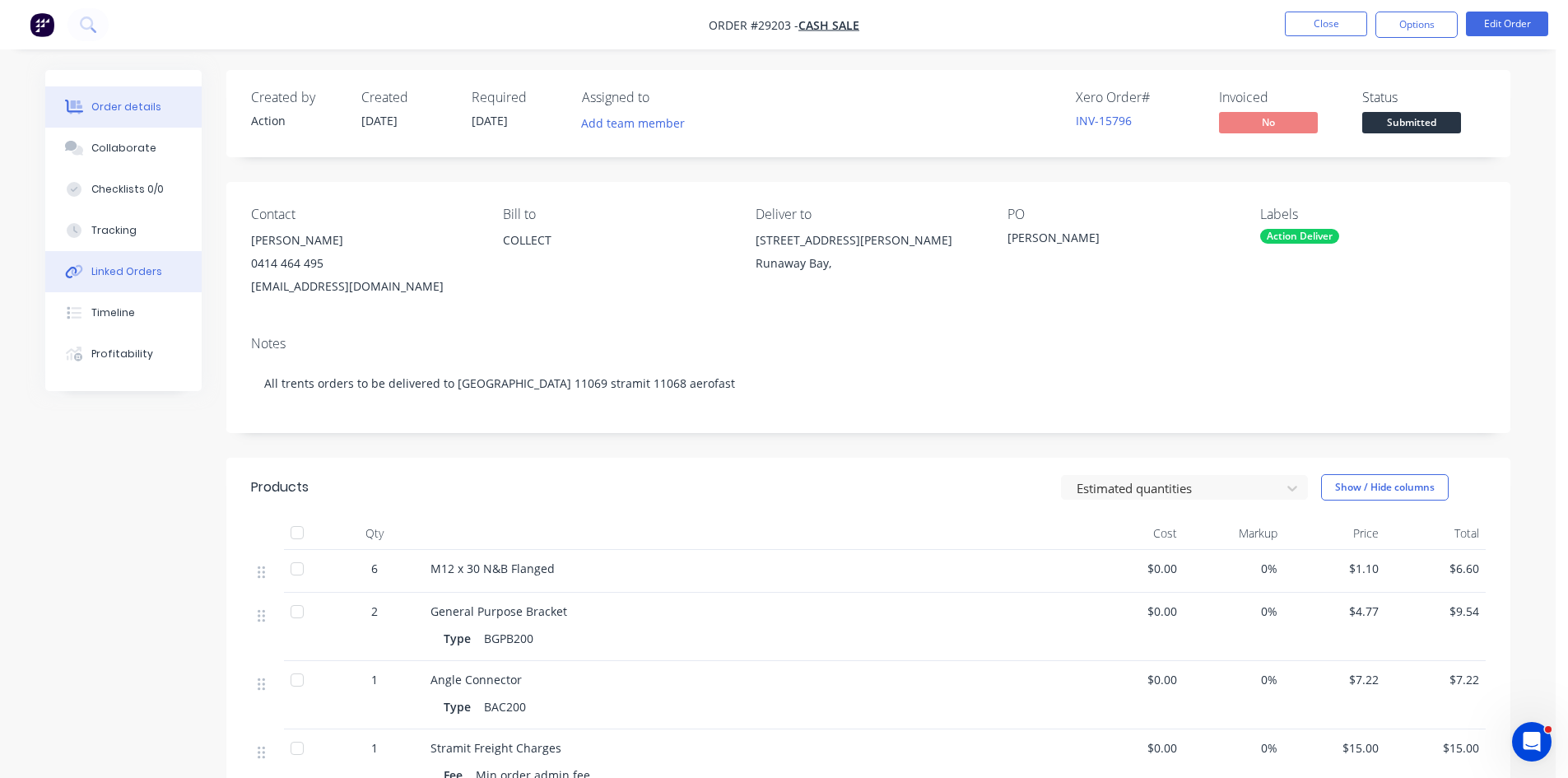
click at [104, 275] on div "Linked Orders" at bounding box center [127, 272] width 71 height 15
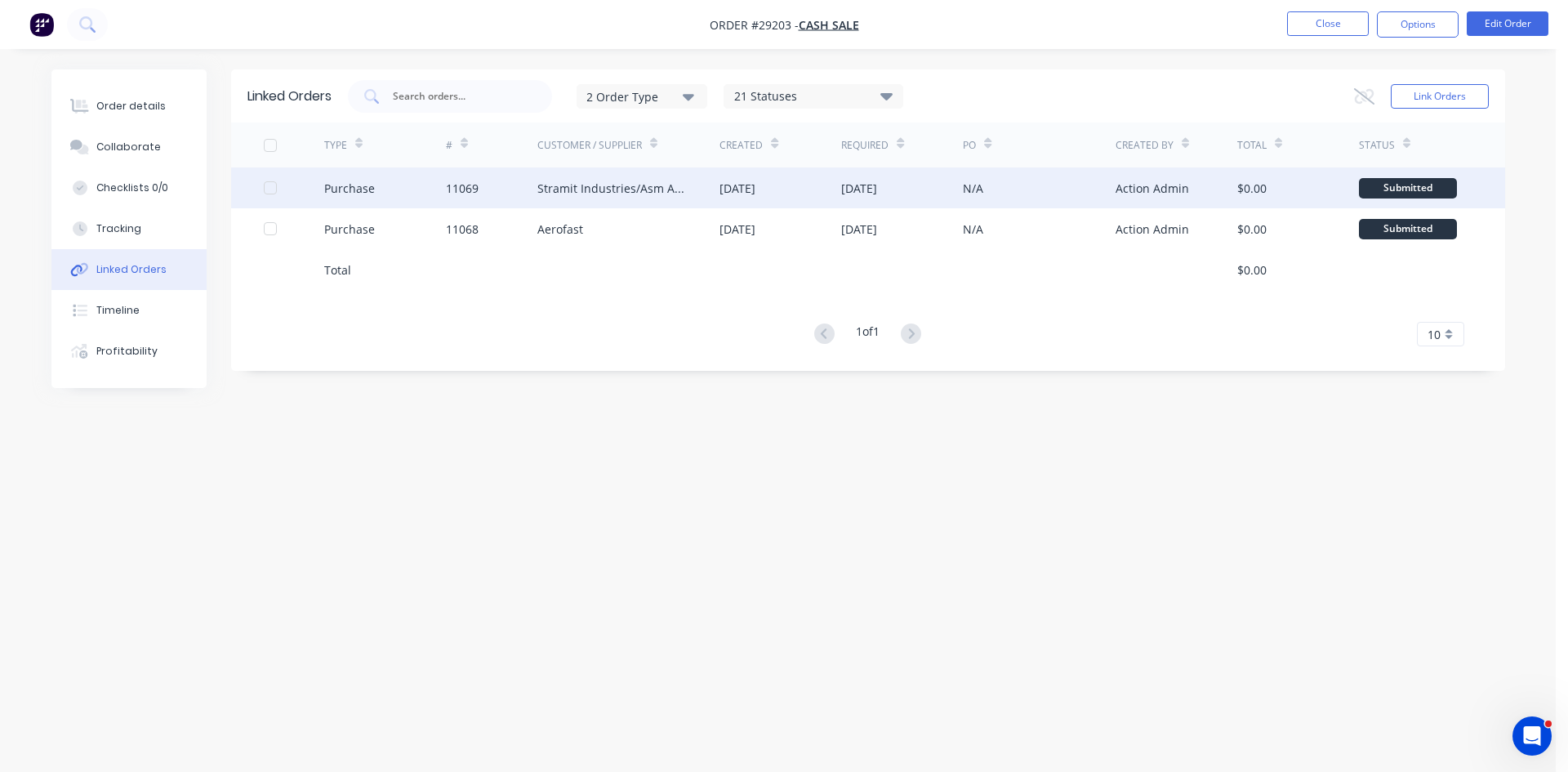
click at [523, 195] on div "11069" at bounding box center [491, 188] width 91 height 41
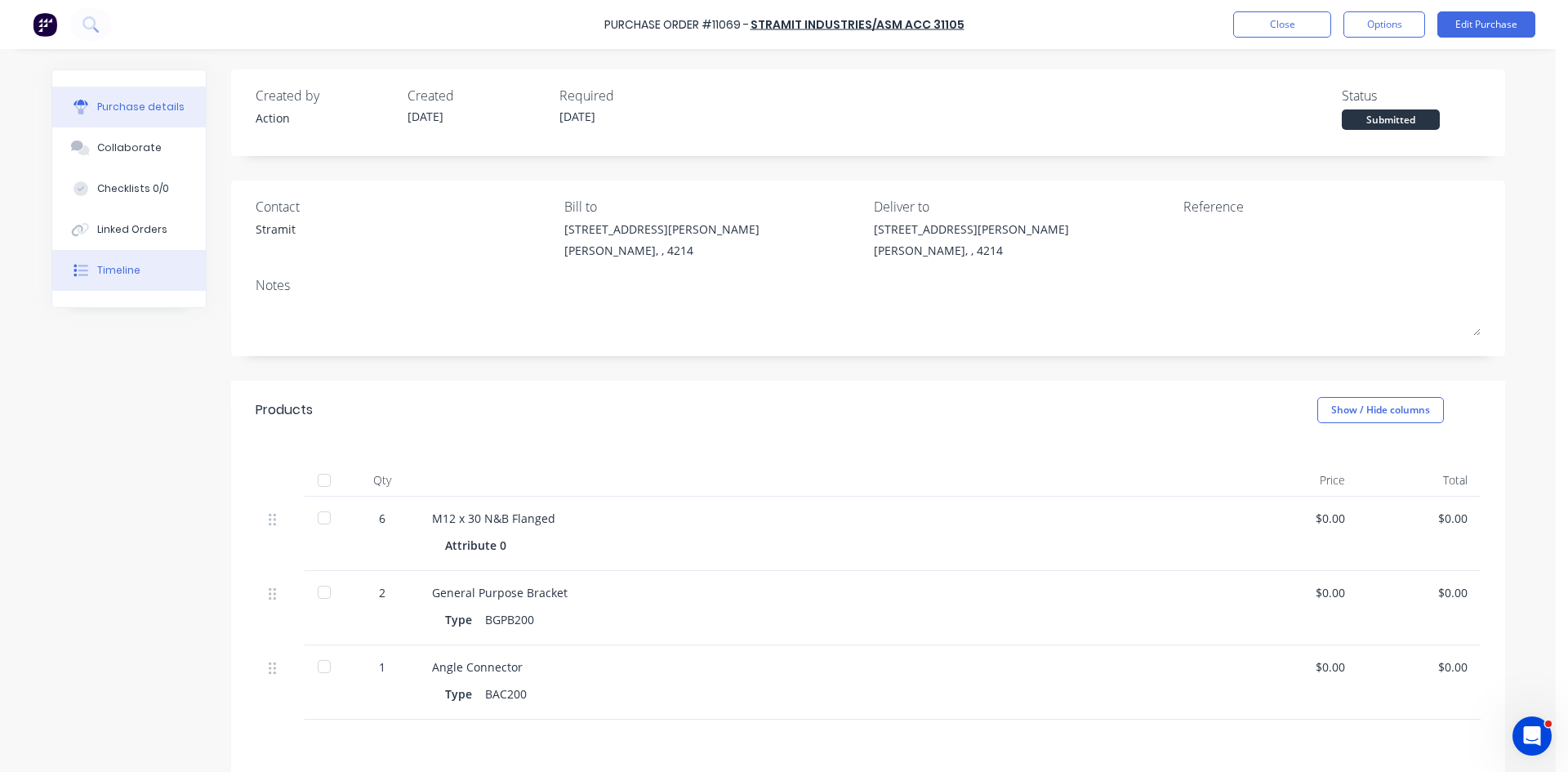
click at [119, 267] on div "Timeline" at bounding box center [119, 270] width 43 height 15
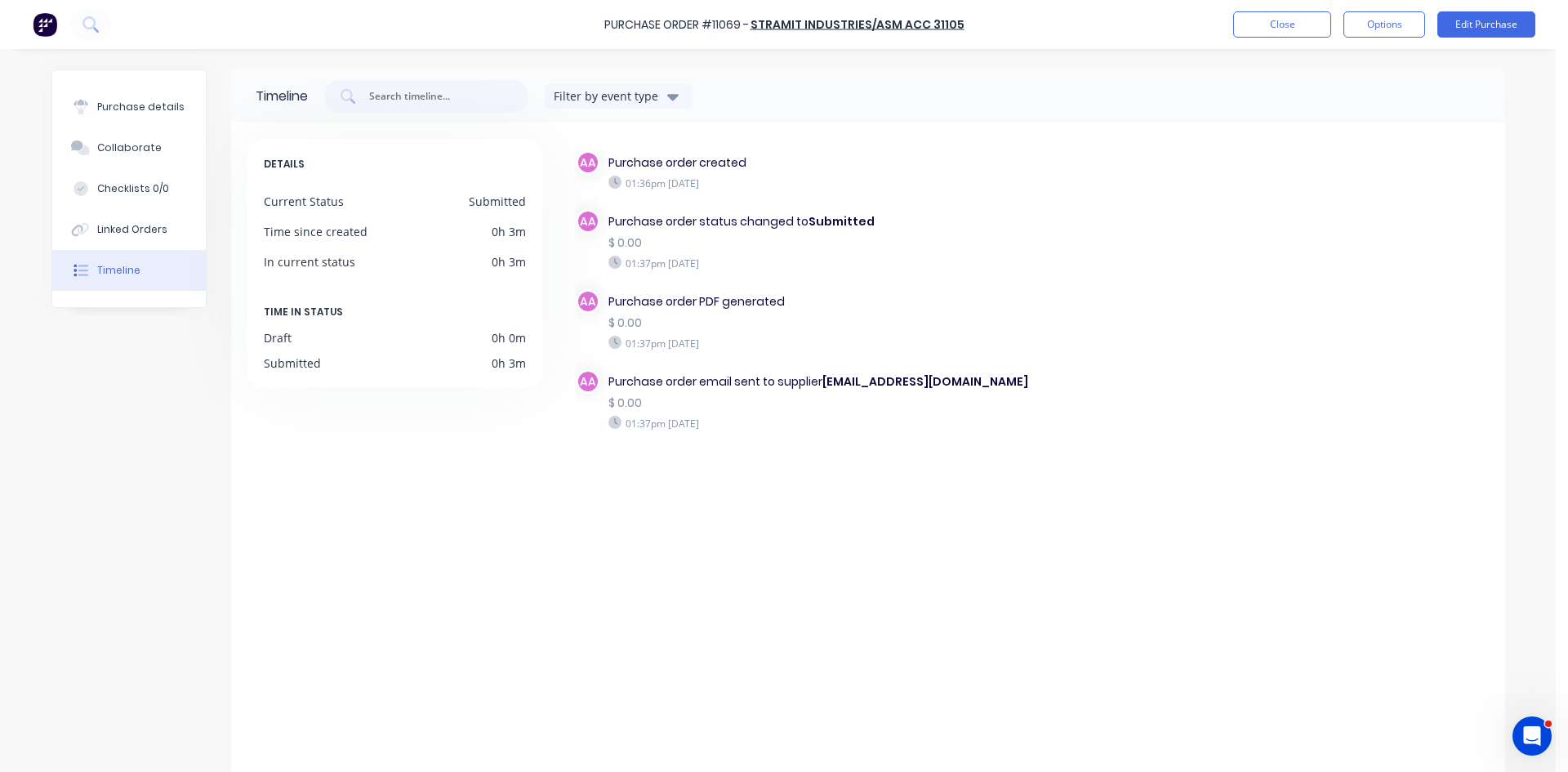
click at [1258, 41] on div "Purchase Order #11069 - Stramit Industries/Asm Acc 31105 Close Options Edit Pur…" at bounding box center [784, 24] width 1568 height 49
click at [1261, 24] on button "Close" at bounding box center [1282, 24] width 98 height 26
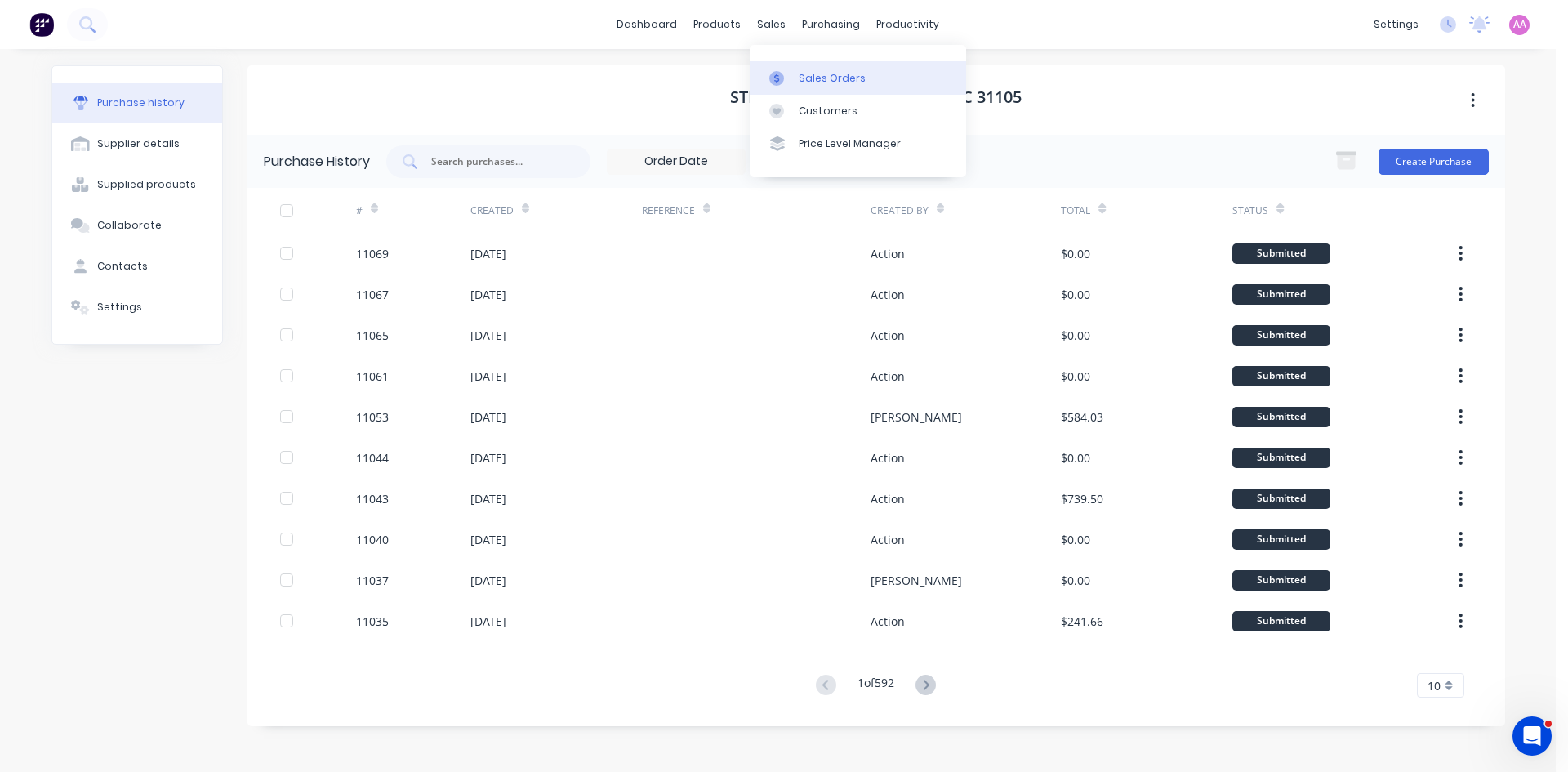
click at [787, 79] on div at bounding box center [782, 78] width 24 height 15
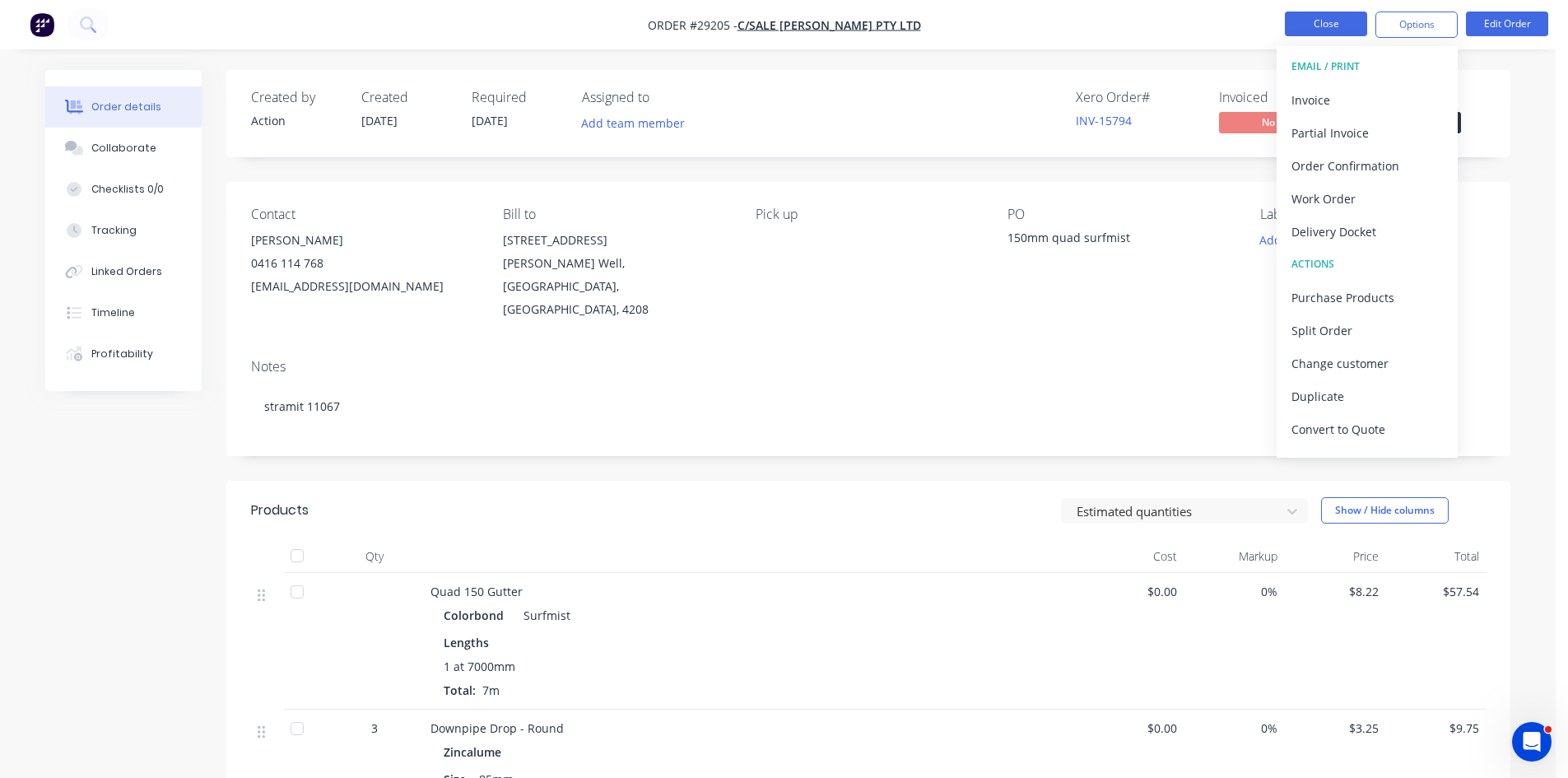
click at [1334, 18] on button "Close" at bounding box center [1325, 24] width 82 height 25
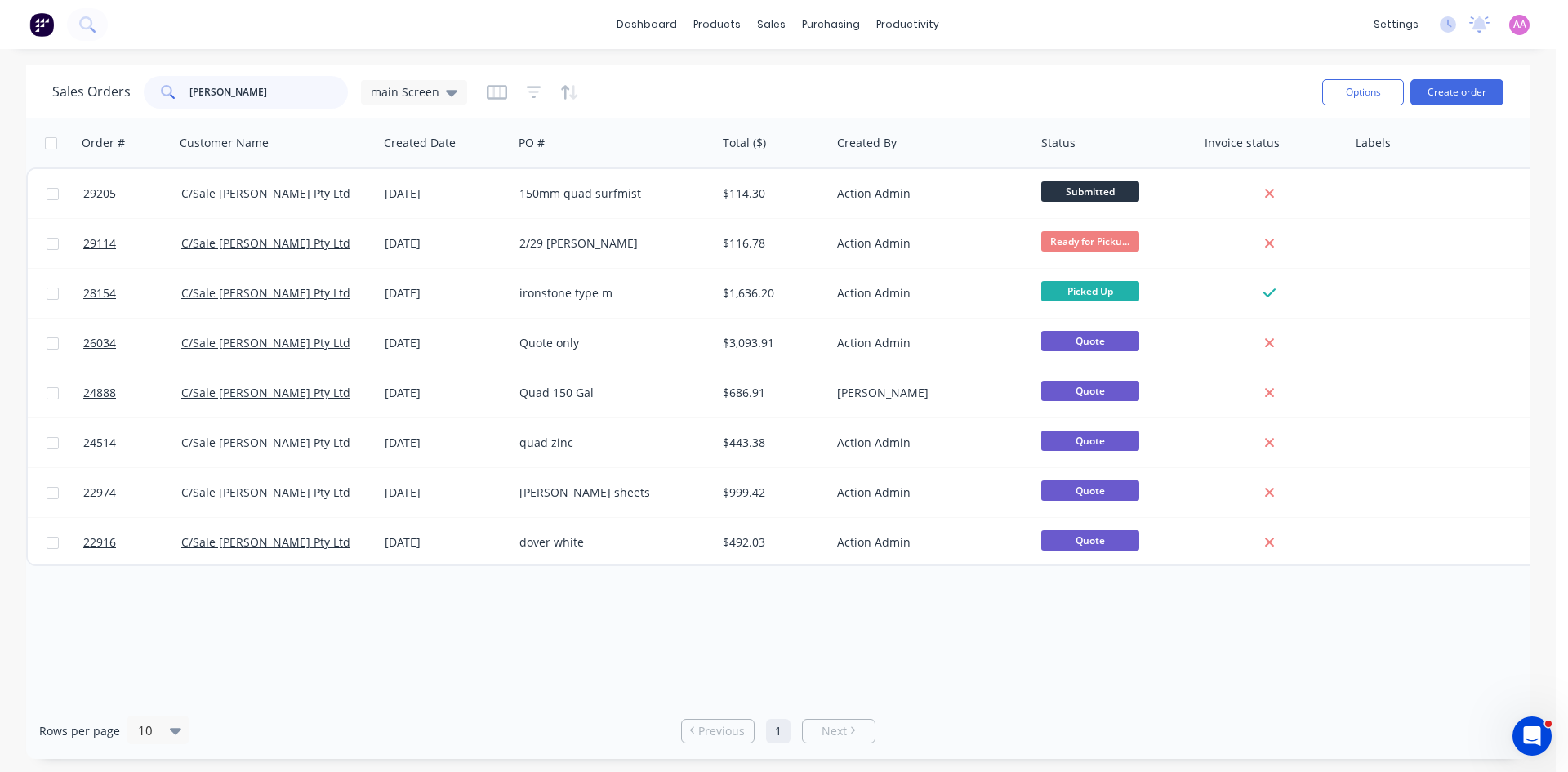
drag, startPoint x: 269, startPoint y: 92, endPoint x: 0, endPoint y: 115, distance: 270.0
click at [0, 115] on div "Sales Orders [PERSON_NAME] main Screen Options Create order Order # Customer Na…" at bounding box center [778, 412] width 1556 height 694
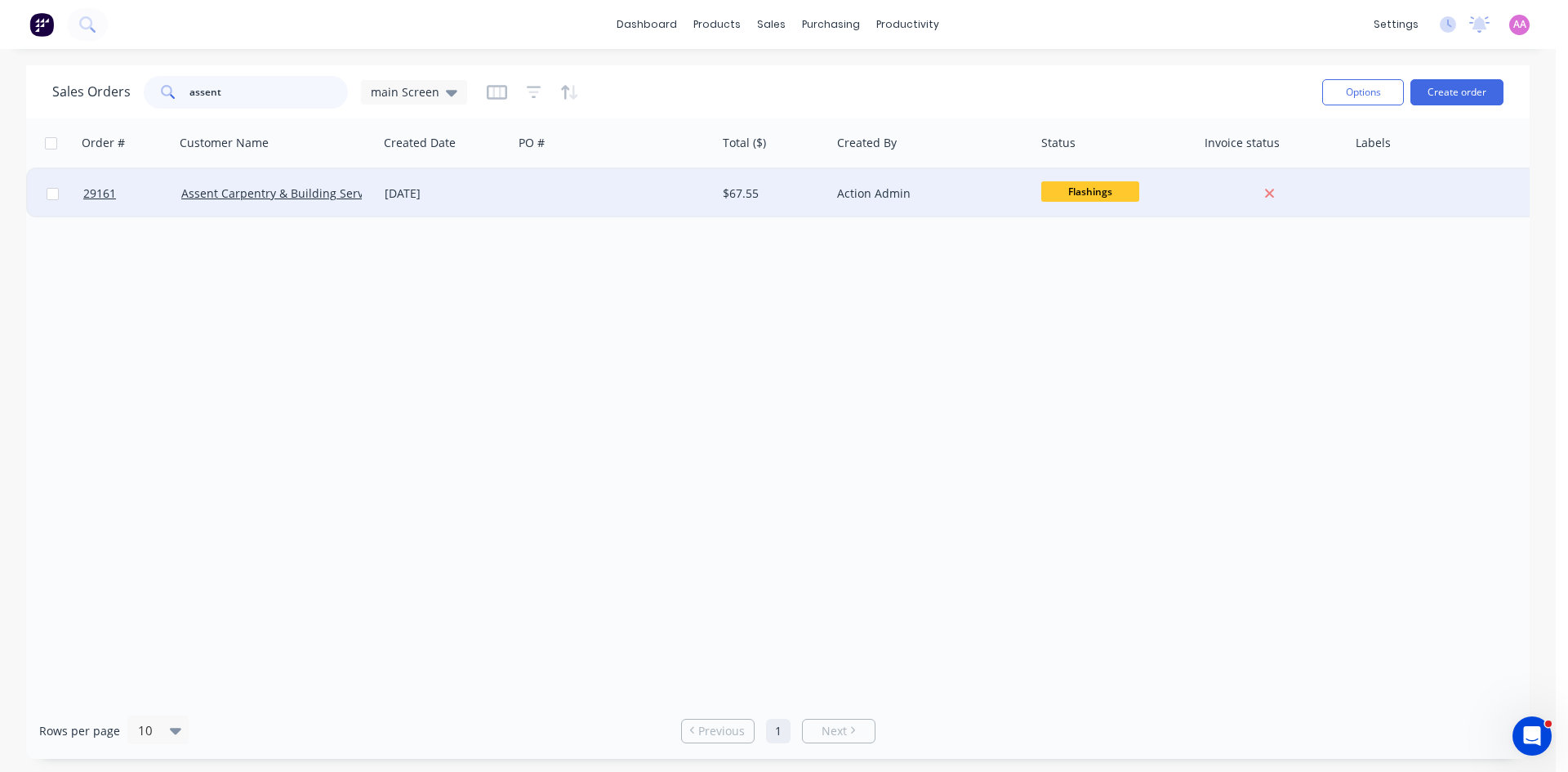
type input "assent"
click at [649, 192] on div at bounding box center [615, 194] width 204 height 49
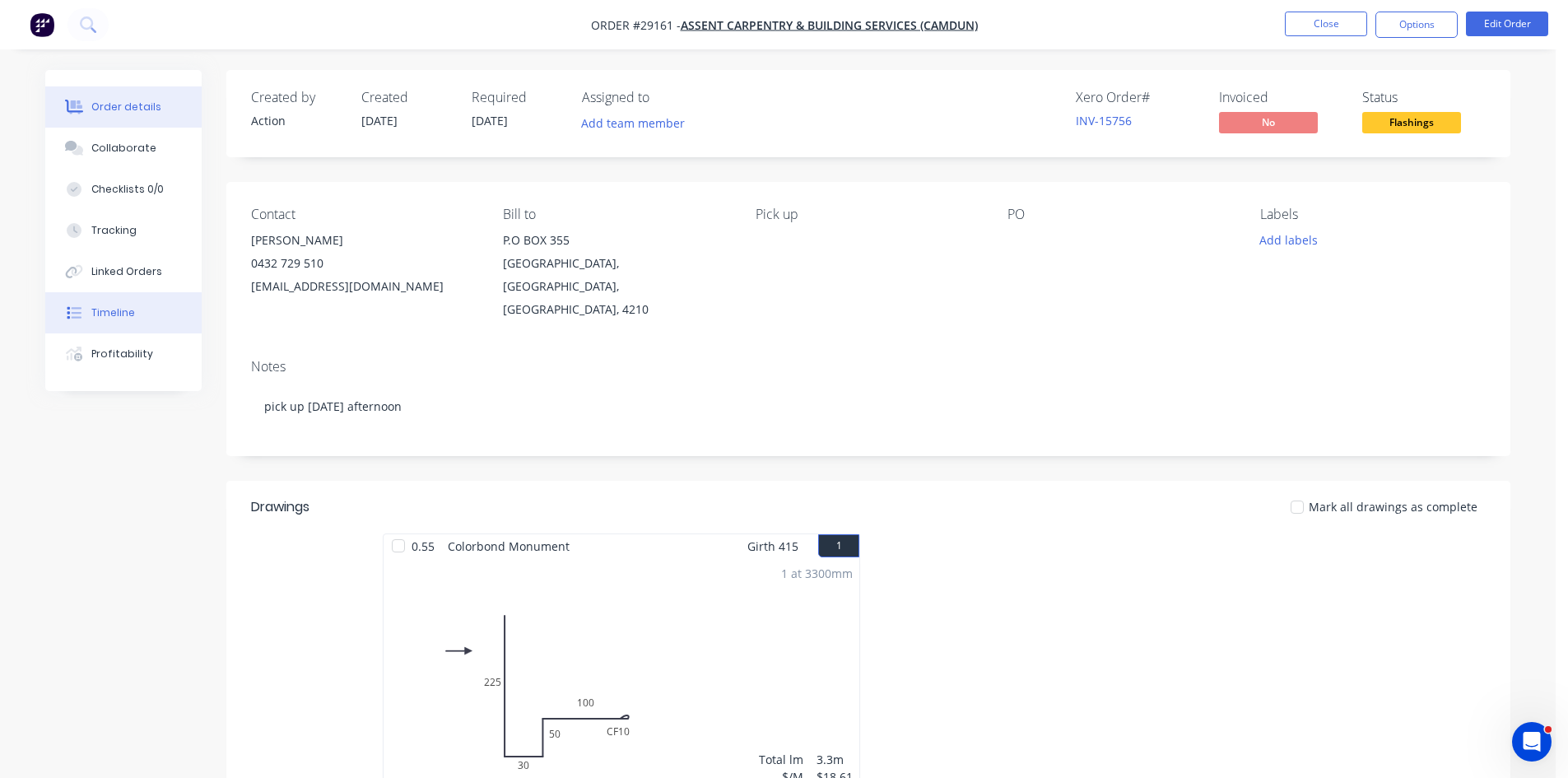
click at [112, 310] on div "Timeline" at bounding box center [113, 312] width 43 height 15
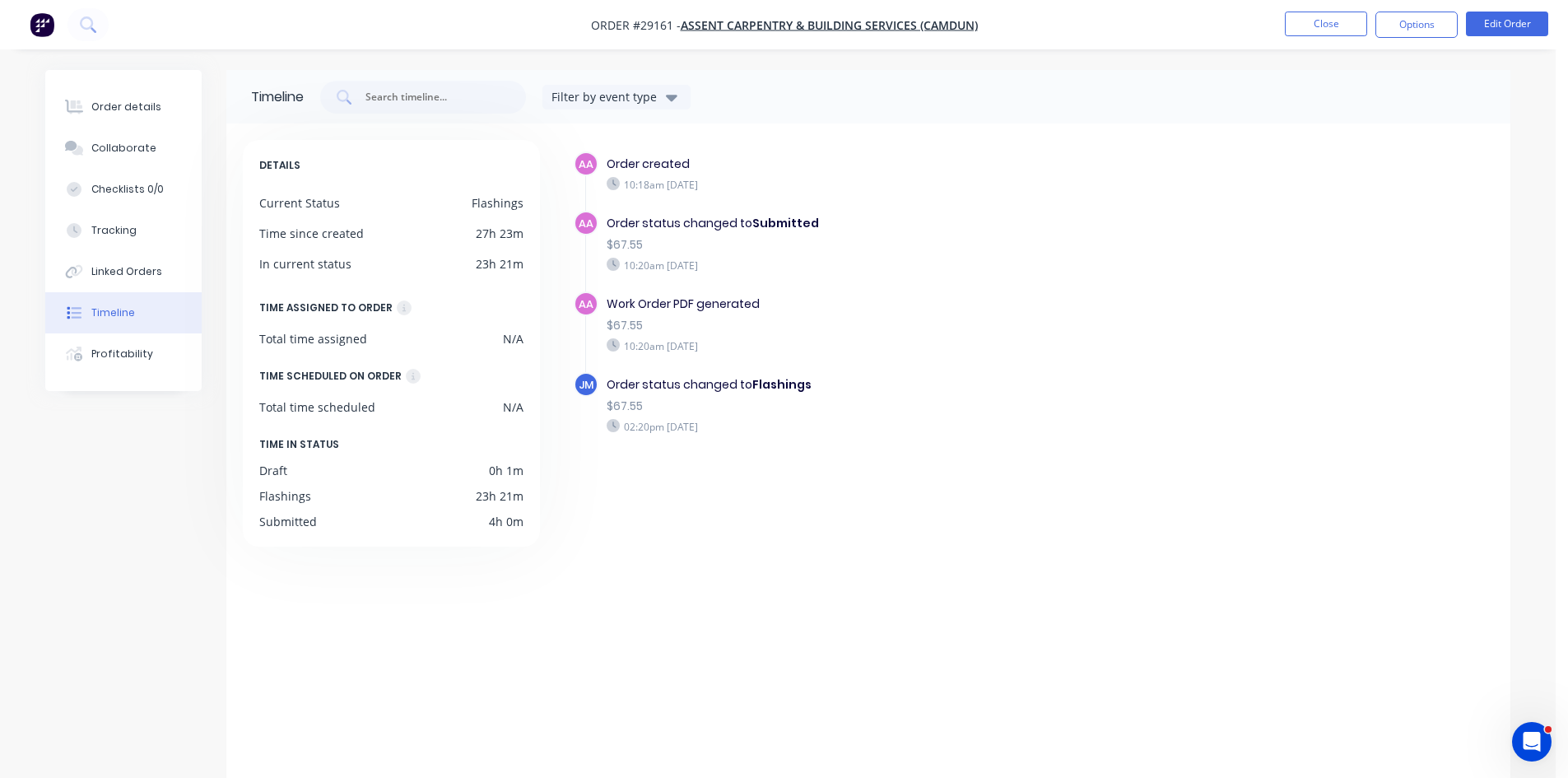
click at [1083, 417] on div "Order status changed to Flashings $67.55 02:20pm [DATE]" at bounding box center [891, 405] width 586 height 66
click at [125, 115] on button "Order details" at bounding box center [123, 108] width 156 height 41
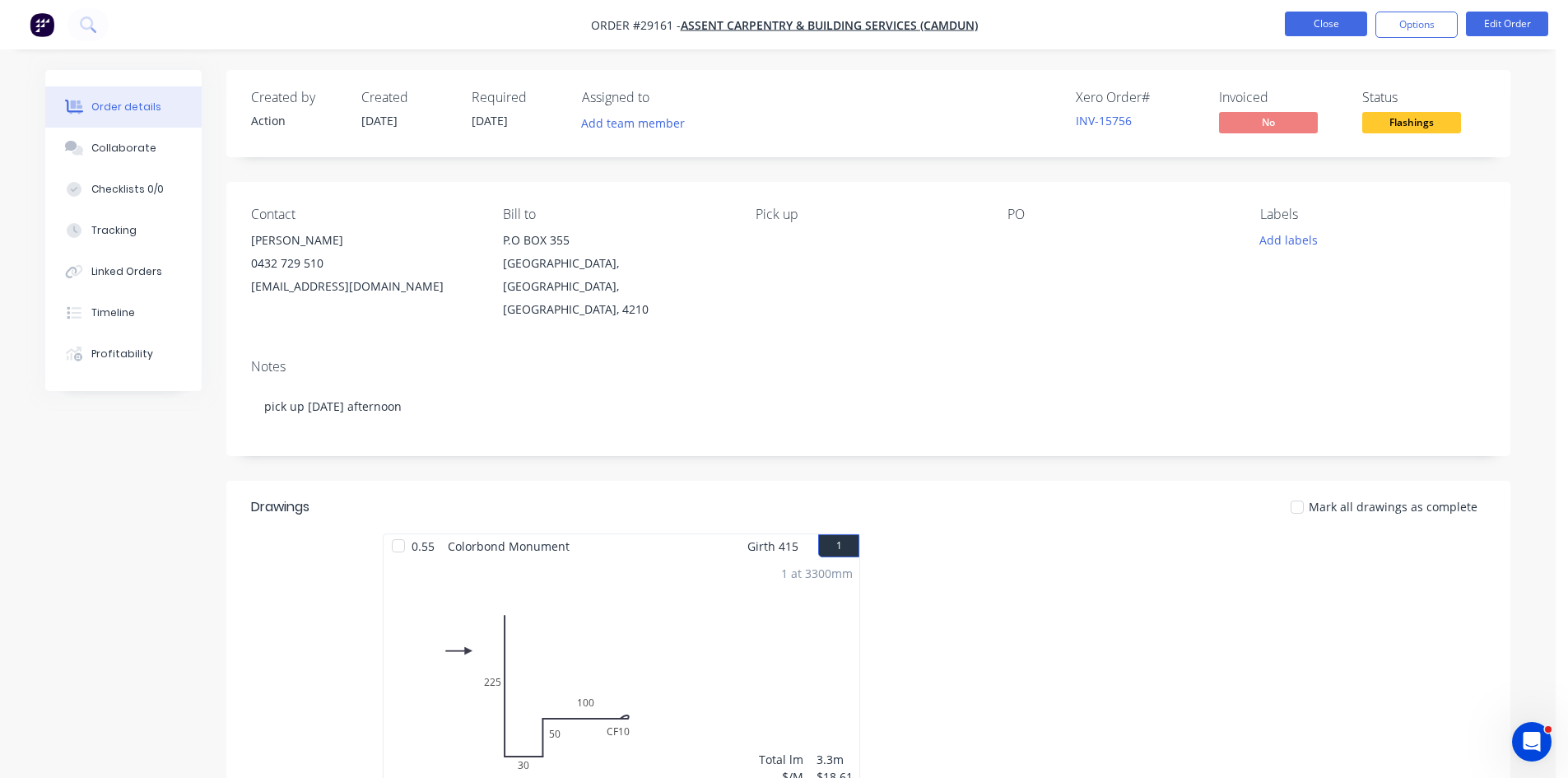
click at [1286, 21] on button "Close" at bounding box center [1325, 24] width 82 height 25
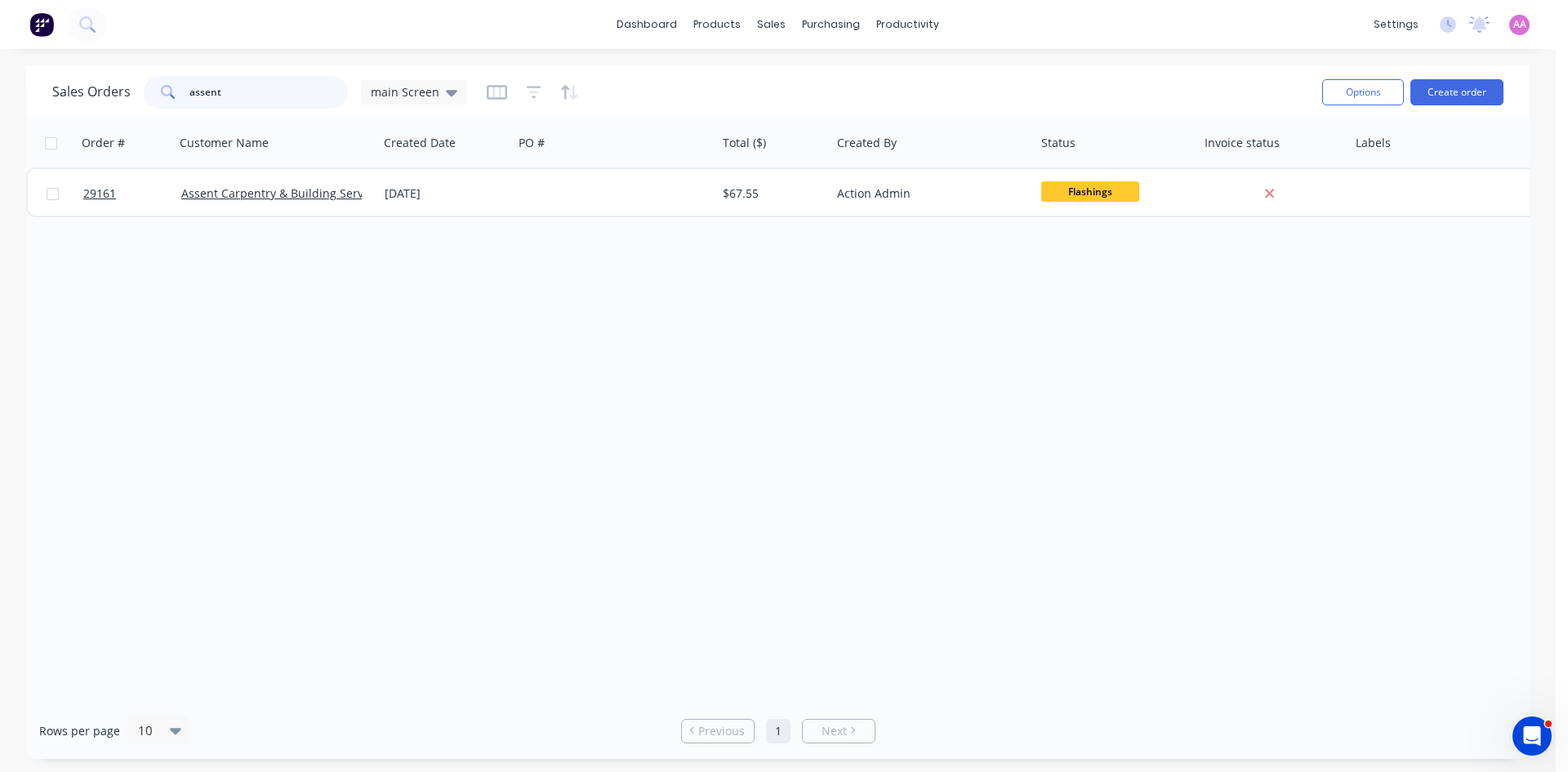
click at [255, 92] on input "assent" at bounding box center [268, 92] width 160 height 32
type input "a"
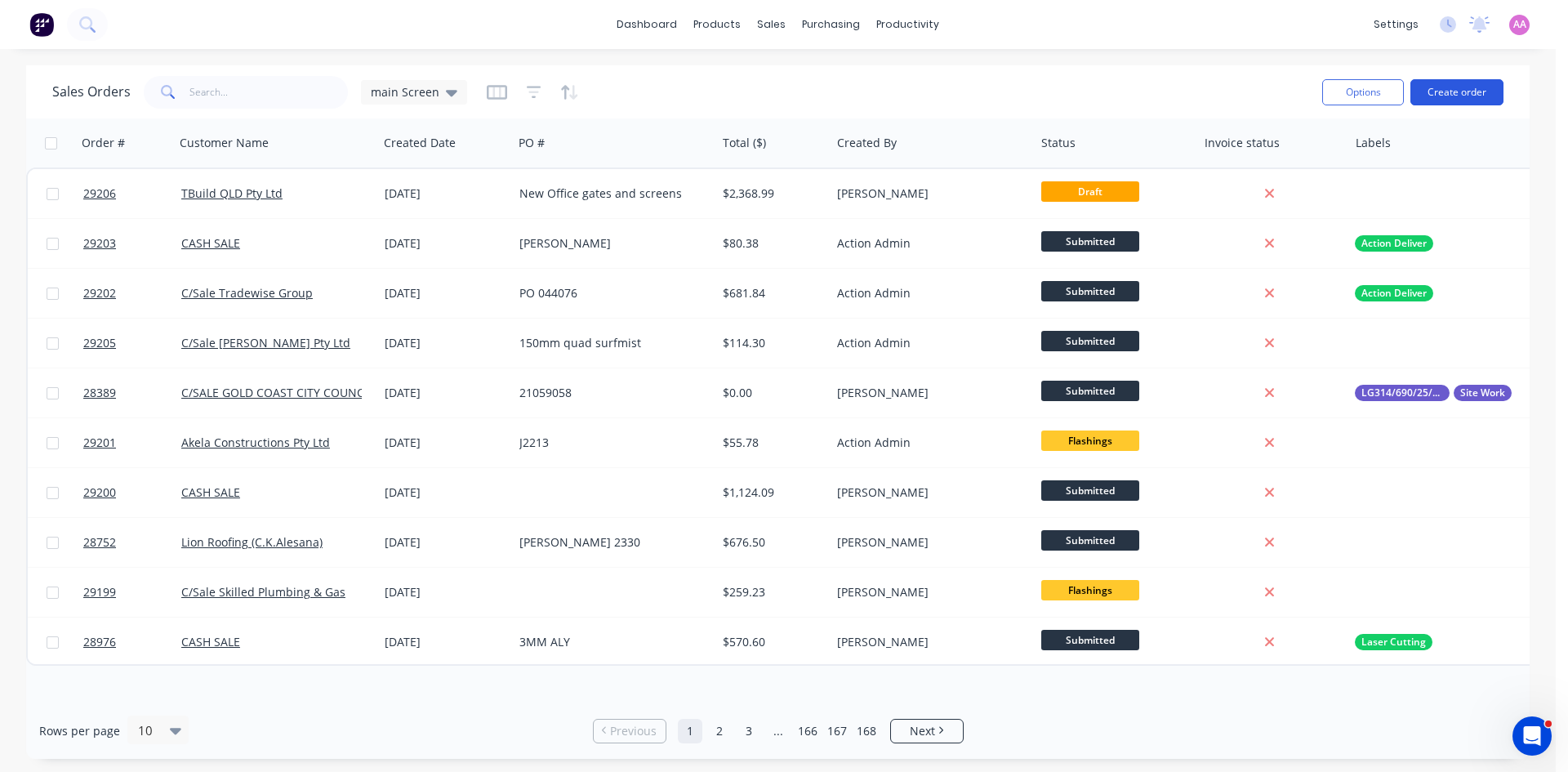
click at [1467, 81] on button "Create order" at bounding box center [1456, 92] width 93 height 26
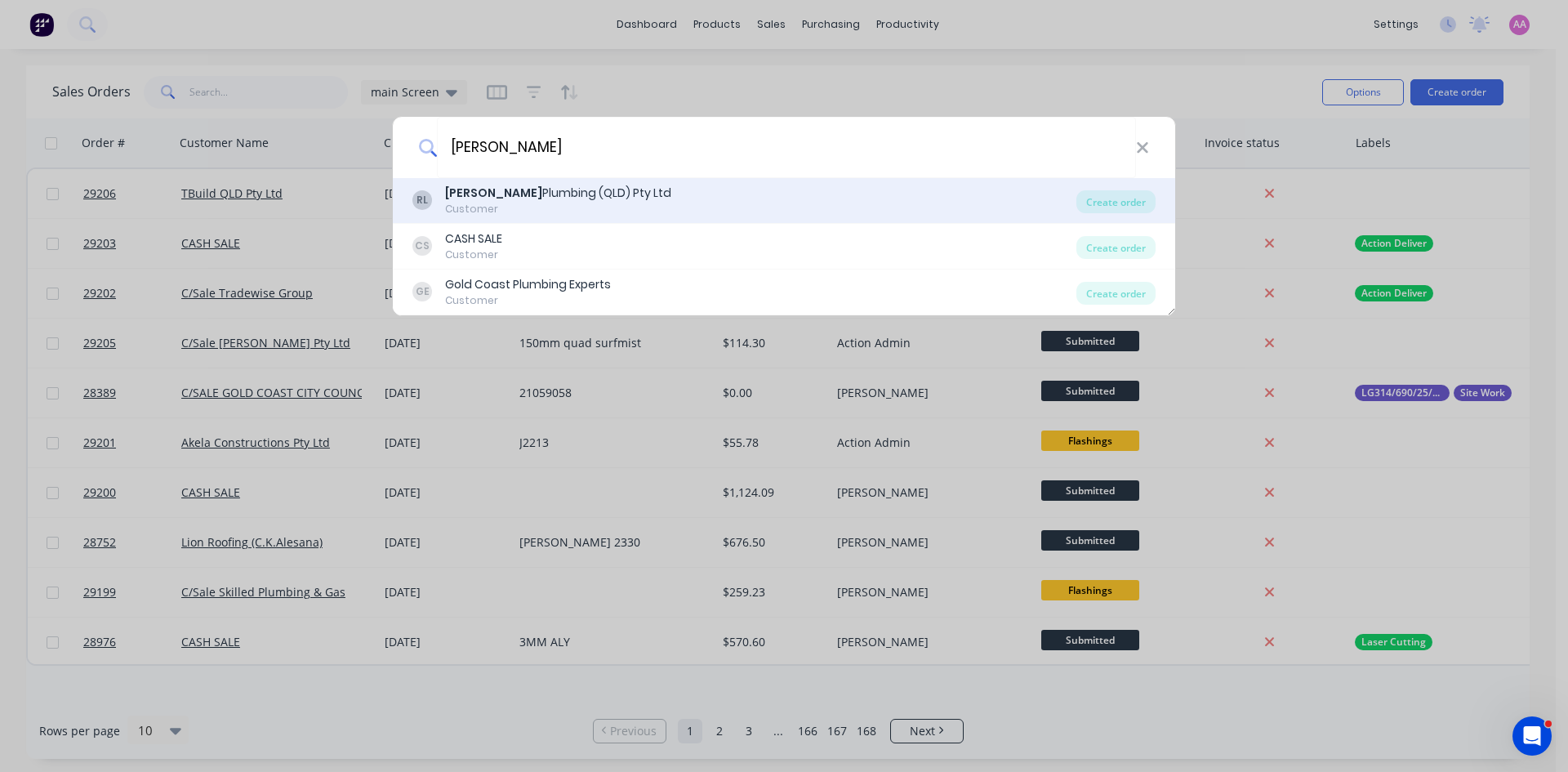
type input "[PERSON_NAME]"
click at [473, 194] on b "[PERSON_NAME]" at bounding box center [493, 192] width 97 height 17
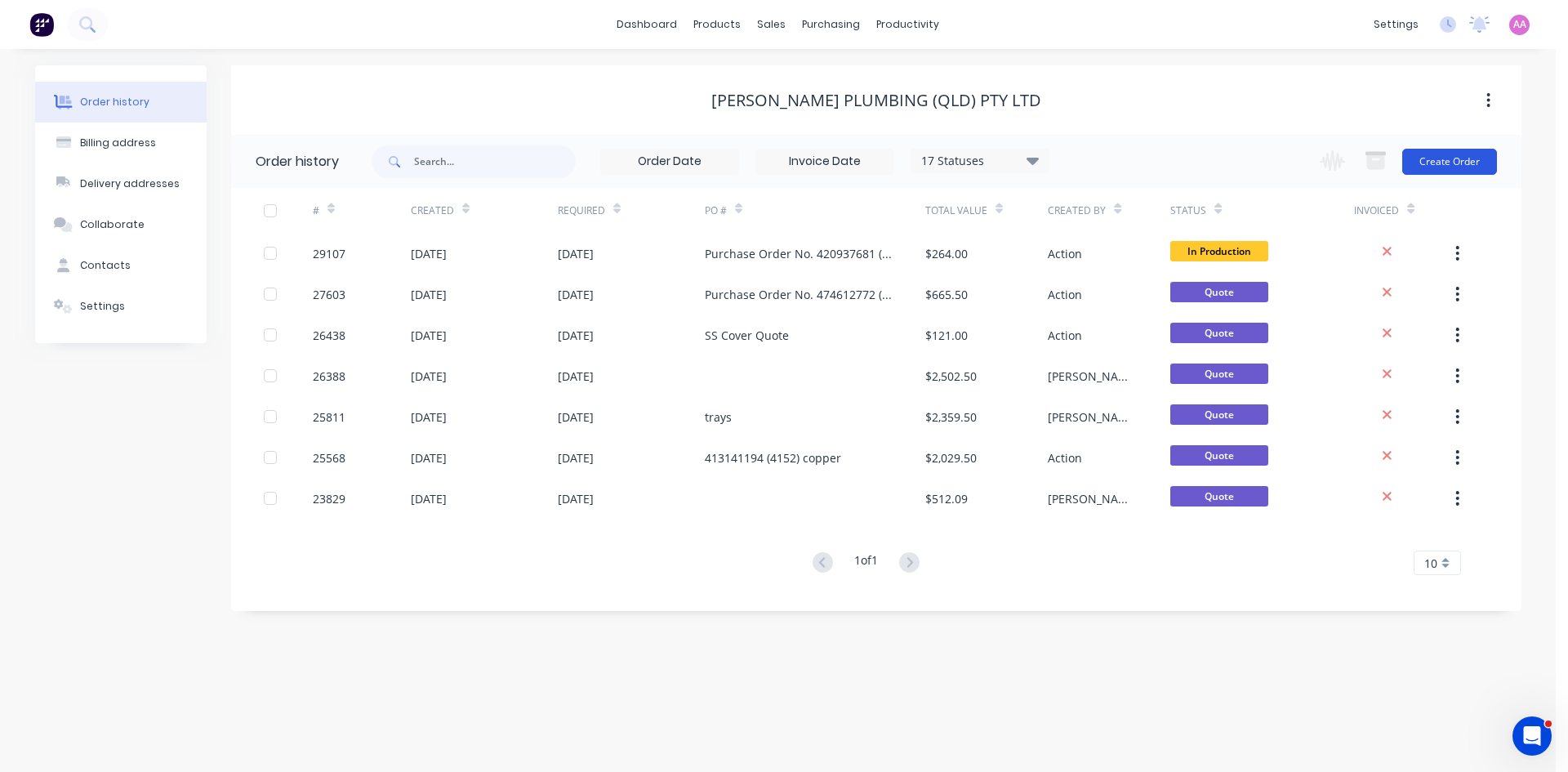
click at [1463, 158] on button "Create Order" at bounding box center [1449, 162] width 95 height 26
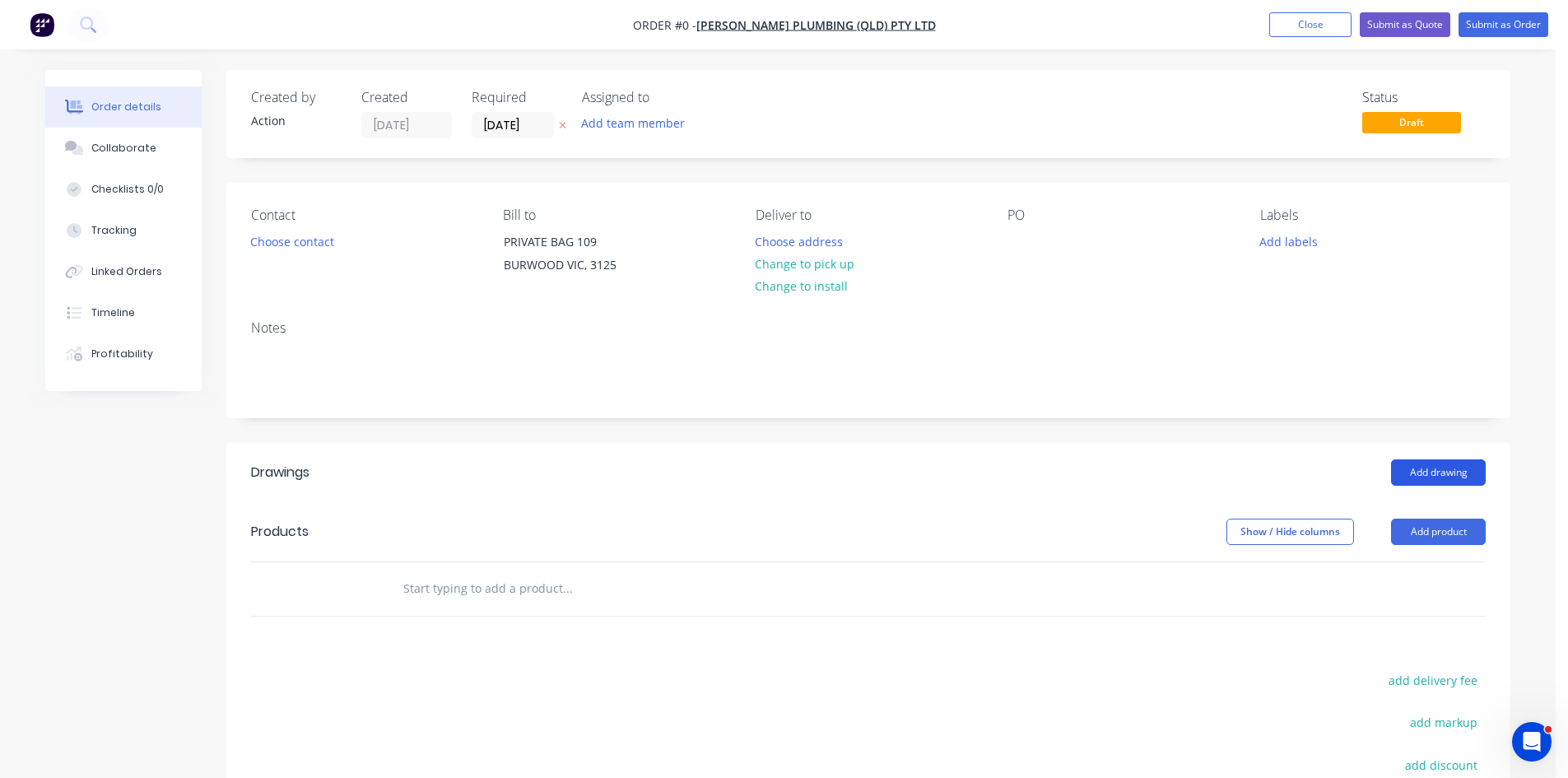
click at [1430, 478] on button "Add drawing" at bounding box center [1438, 472] width 95 height 27
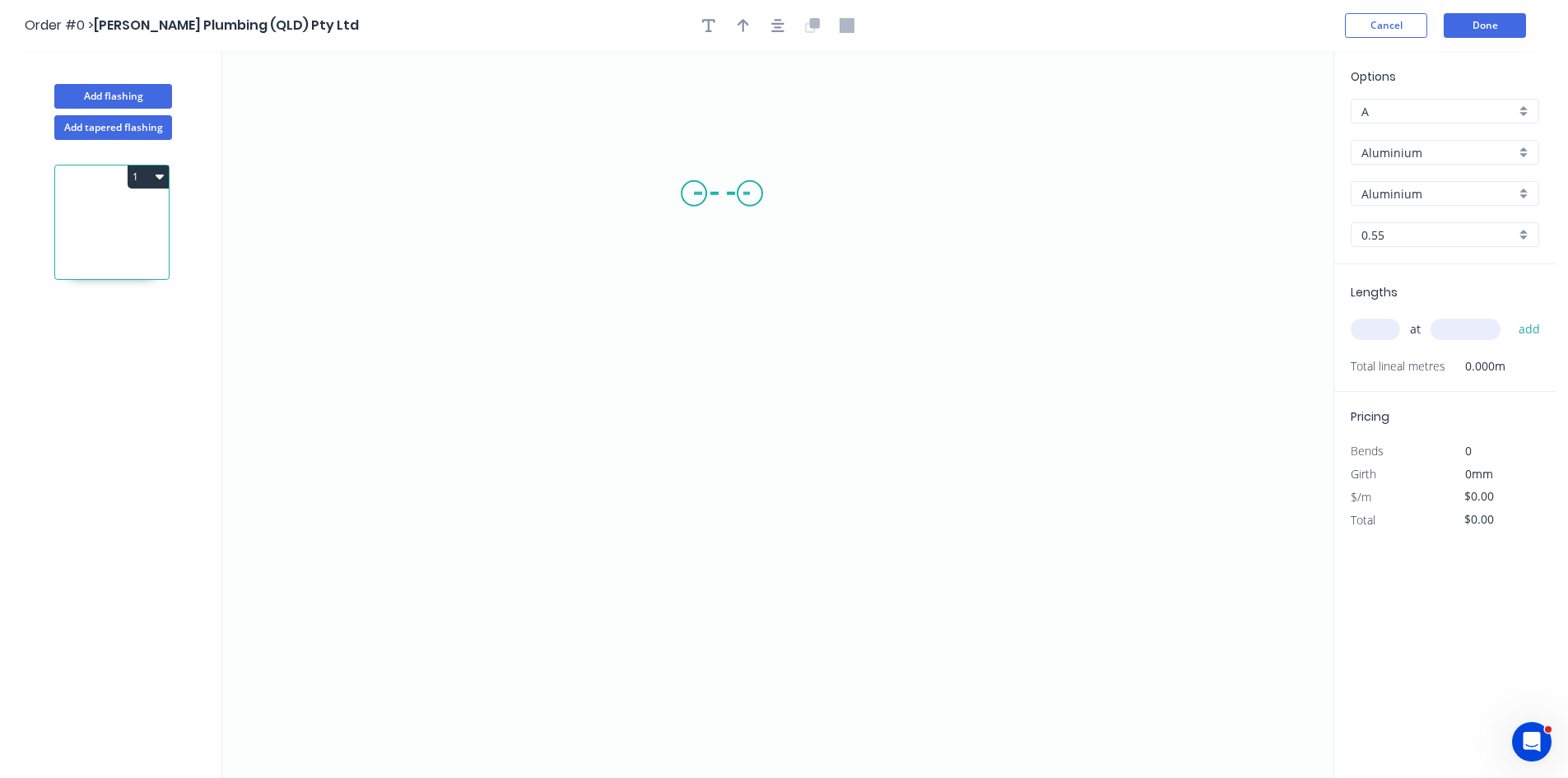
drag, startPoint x: 694, startPoint y: 194, endPoint x: 750, endPoint y: 191, distance: 56.1
click at [750, 191] on icon "0" at bounding box center [778, 415] width 1111 height 727
click at [742, 339] on icon "0 ?" at bounding box center [778, 415] width 1111 height 727
click at [897, 415] on icon "0 ? ?" at bounding box center [778, 415] width 1111 height 727
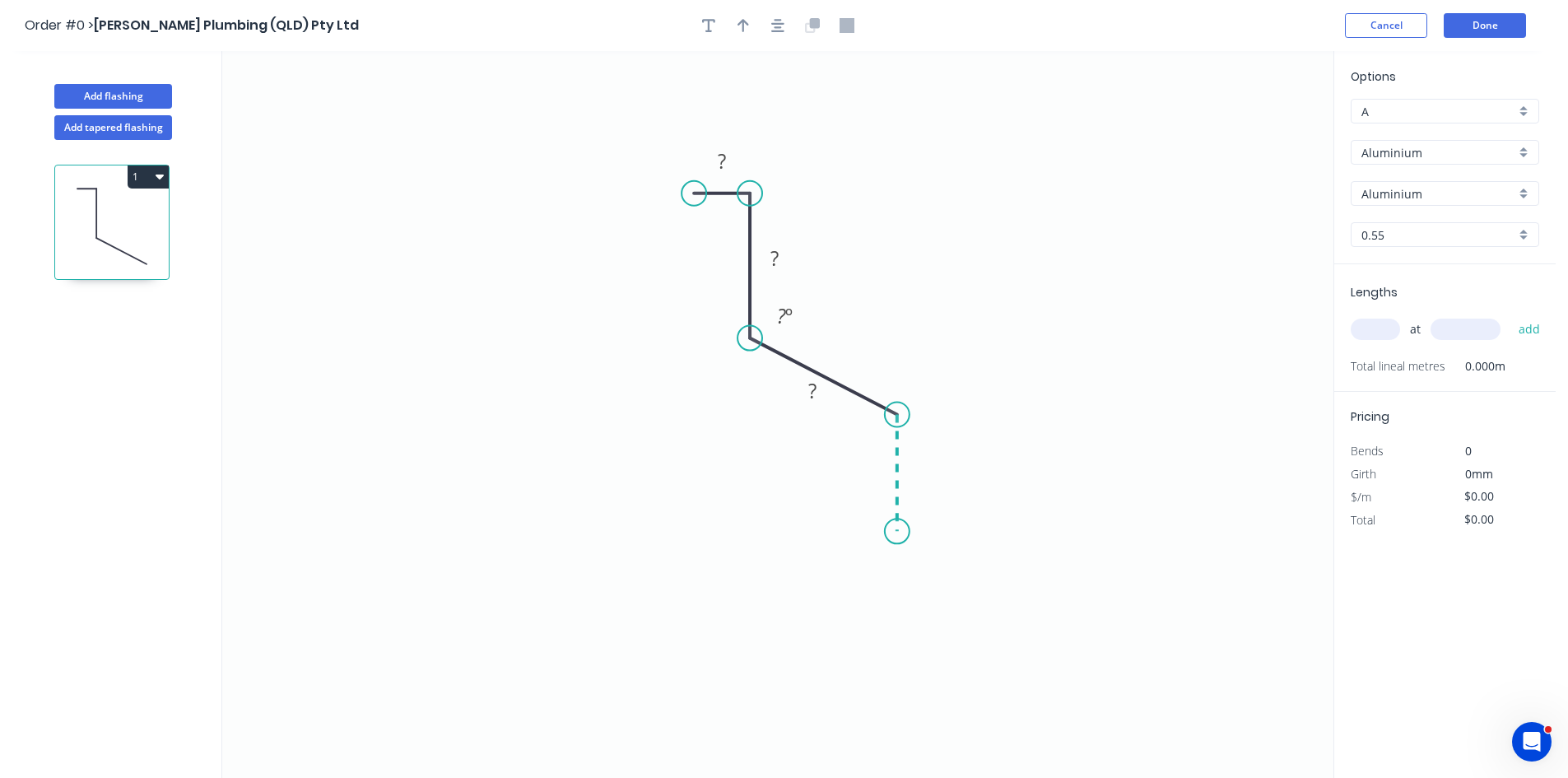
click at [894, 532] on icon "0 ? ? ? ? º" at bounding box center [778, 415] width 1111 height 727
click at [727, 172] on rect at bounding box center [721, 162] width 33 height 23
drag, startPoint x: 694, startPoint y: 195, endPoint x: 711, endPoint y: 150, distance: 48.1
click at [711, 150] on circle at bounding box center [711, 155] width 25 height 25
drag, startPoint x: 717, startPoint y: 154, endPoint x: 730, endPoint y: 154, distance: 13.0
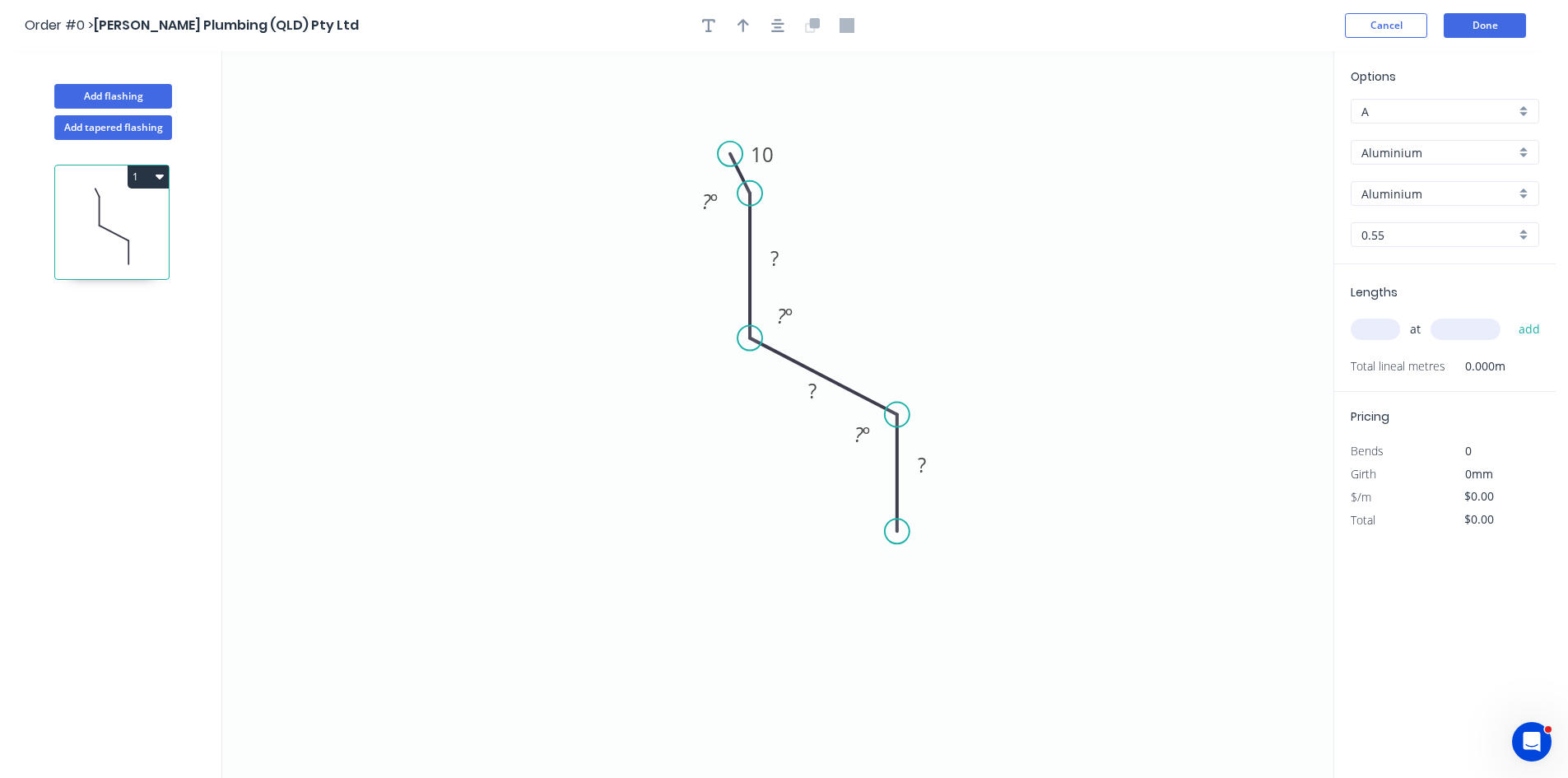
click at [730, 154] on circle at bounding box center [729, 153] width 25 height 25
click at [711, 203] on tspan "º" at bounding box center [714, 201] width 8 height 28
click at [745, 28] on icon "button" at bounding box center [743, 25] width 12 height 15
type input "$1.00"
drag, startPoint x: 1248, startPoint y: 131, endPoint x: 901, endPoint y: 310, distance: 390.4
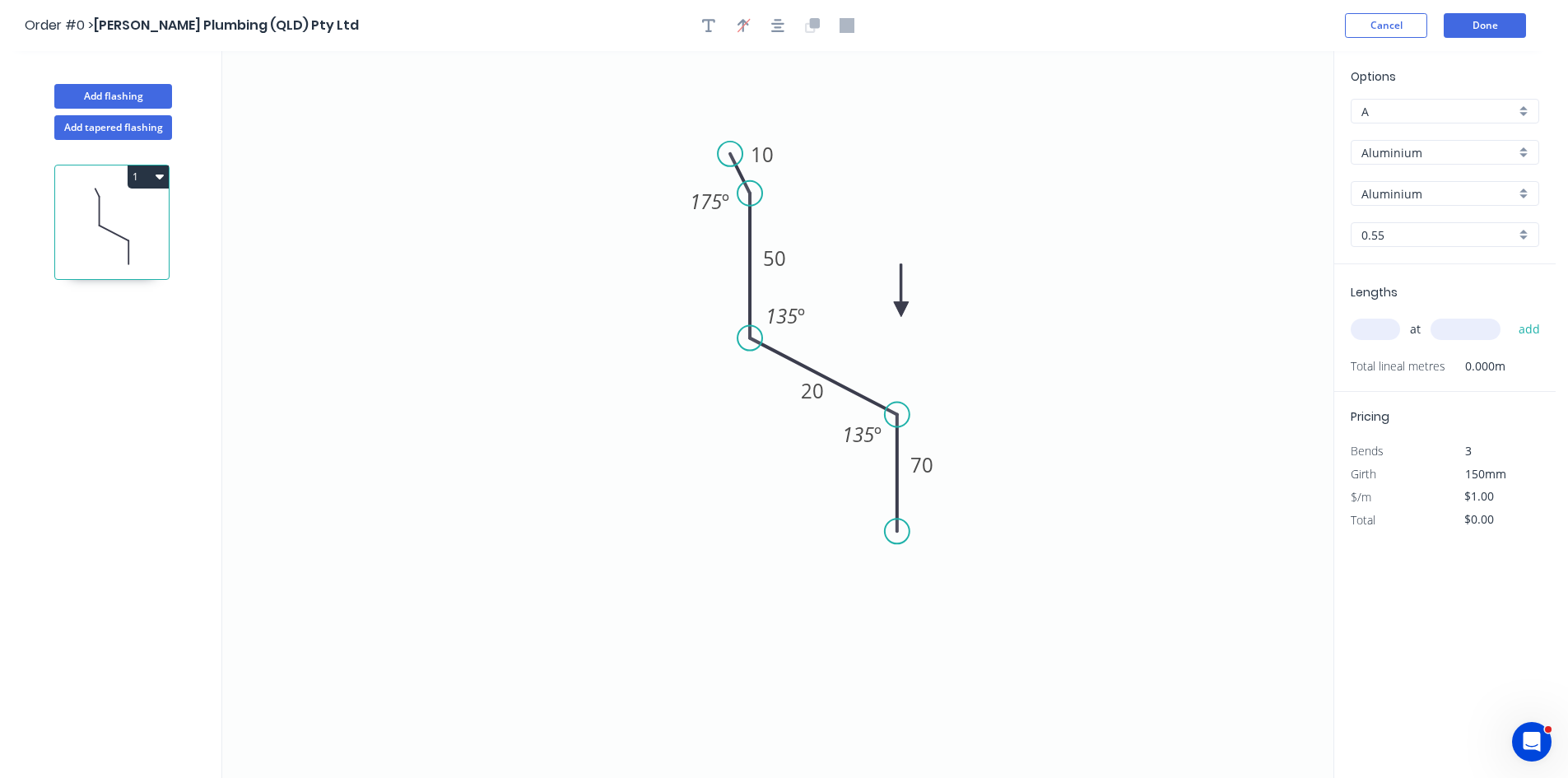
click at [901, 310] on icon at bounding box center [901, 290] width 15 height 52
click at [1416, 144] on input "Aluminium" at bounding box center [1438, 153] width 154 height 18
click at [1385, 216] on div "Colorbond" at bounding box center [1444, 212] width 187 height 29
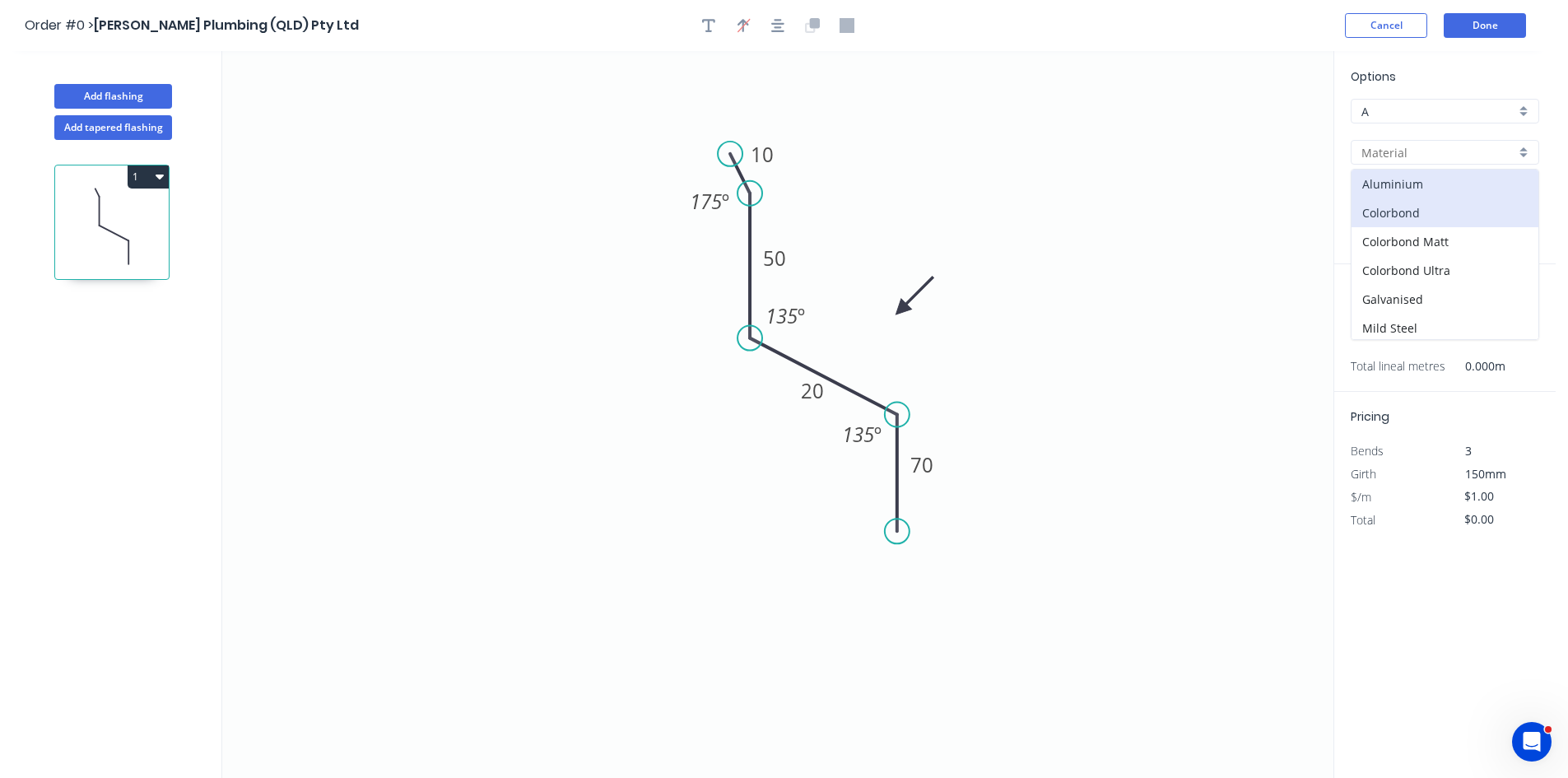
type input "Colorbond"
type input "Basalt"
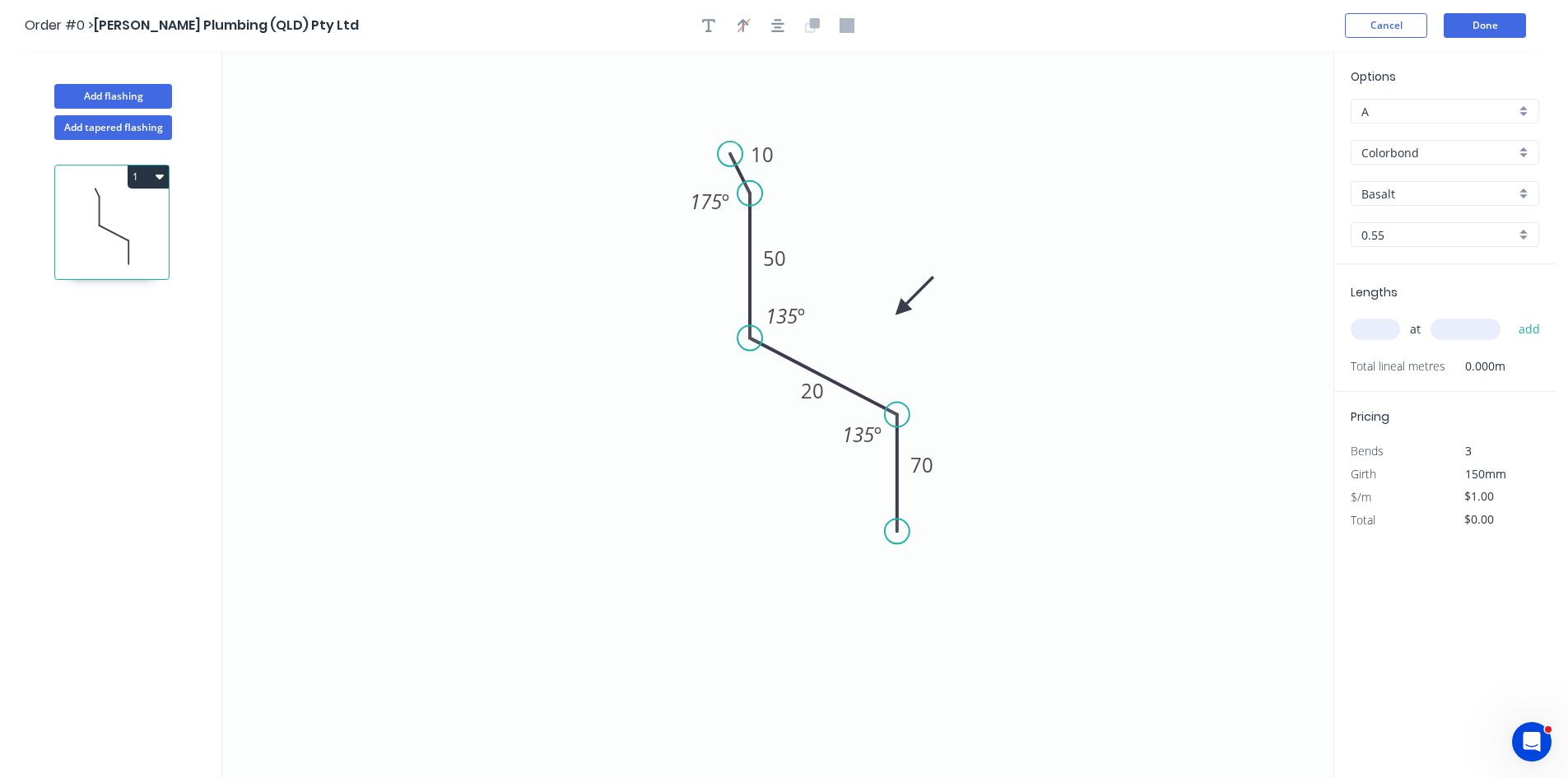
type input "$8.60"
click at [1421, 196] on input "Basalt" at bounding box center [1438, 194] width 154 height 18
click at [1389, 216] on div "Monument" at bounding box center [1444, 216] width 187 height 29
type input "Monument"
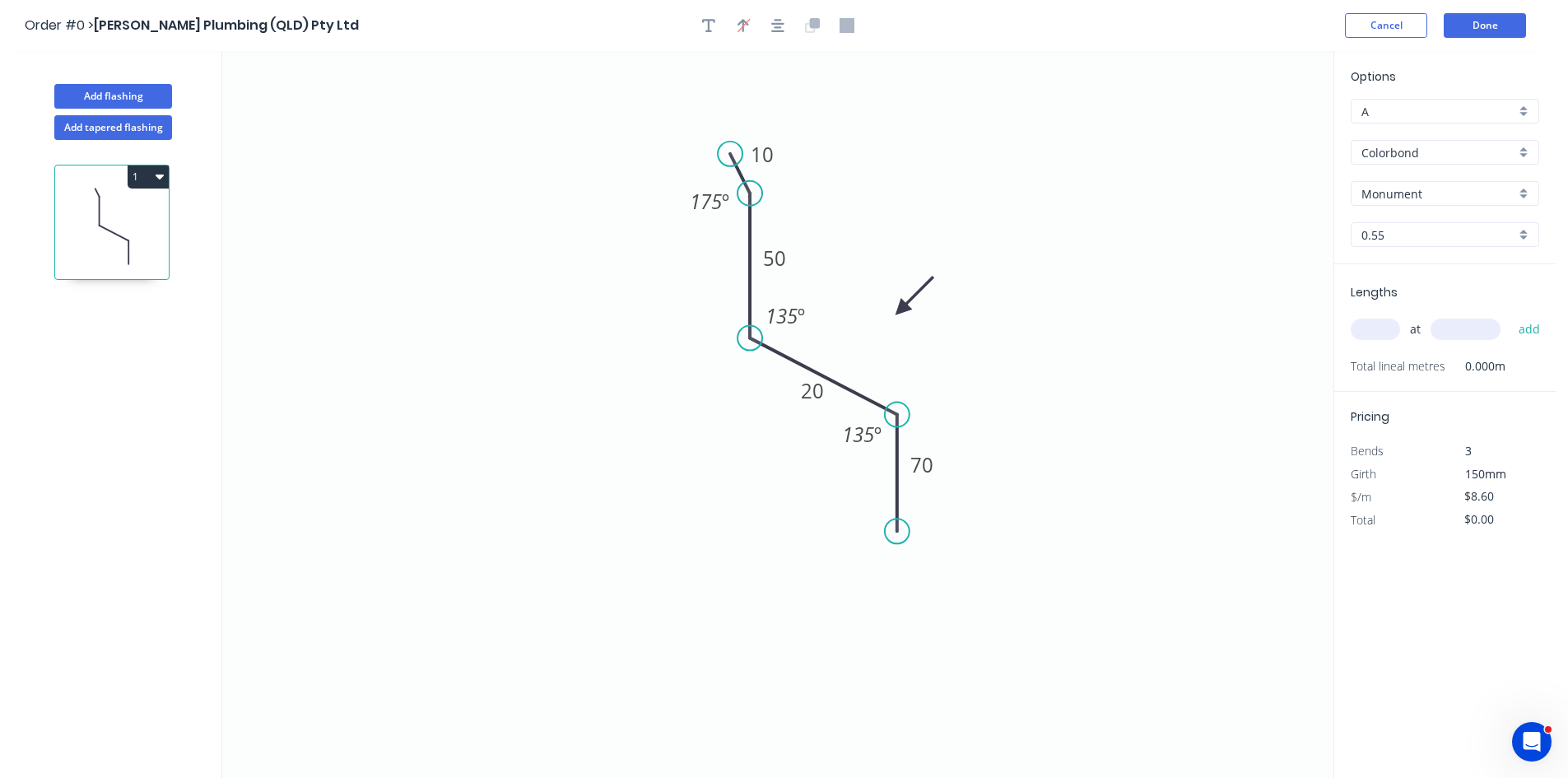
click at [1404, 153] on input "Colorbond" at bounding box center [1438, 153] width 154 height 18
click at [1401, 267] on div "Colorbond Ultra" at bounding box center [1444, 270] width 187 height 29
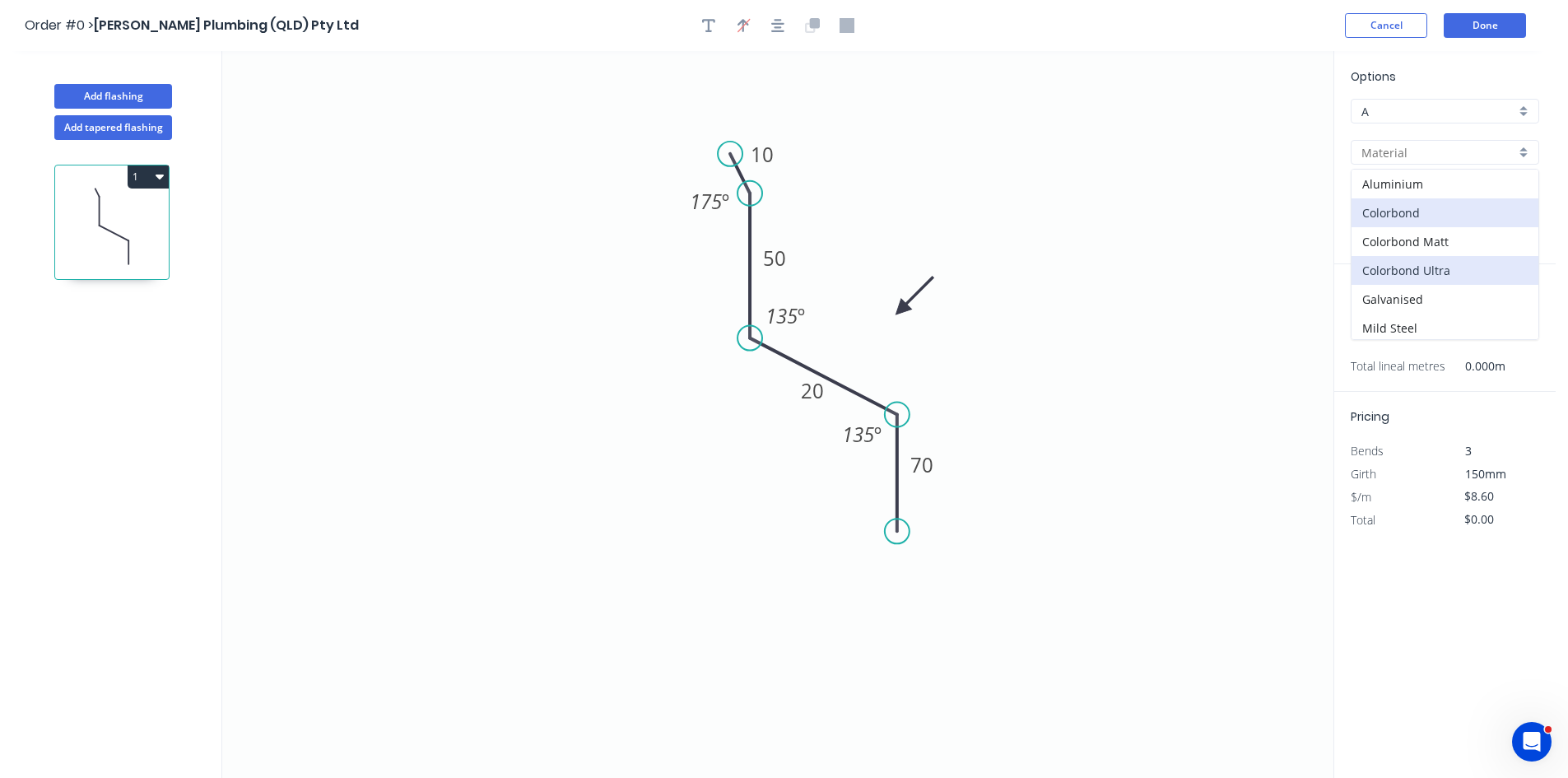
type input "Colorbond Ultra"
type input "$13.18"
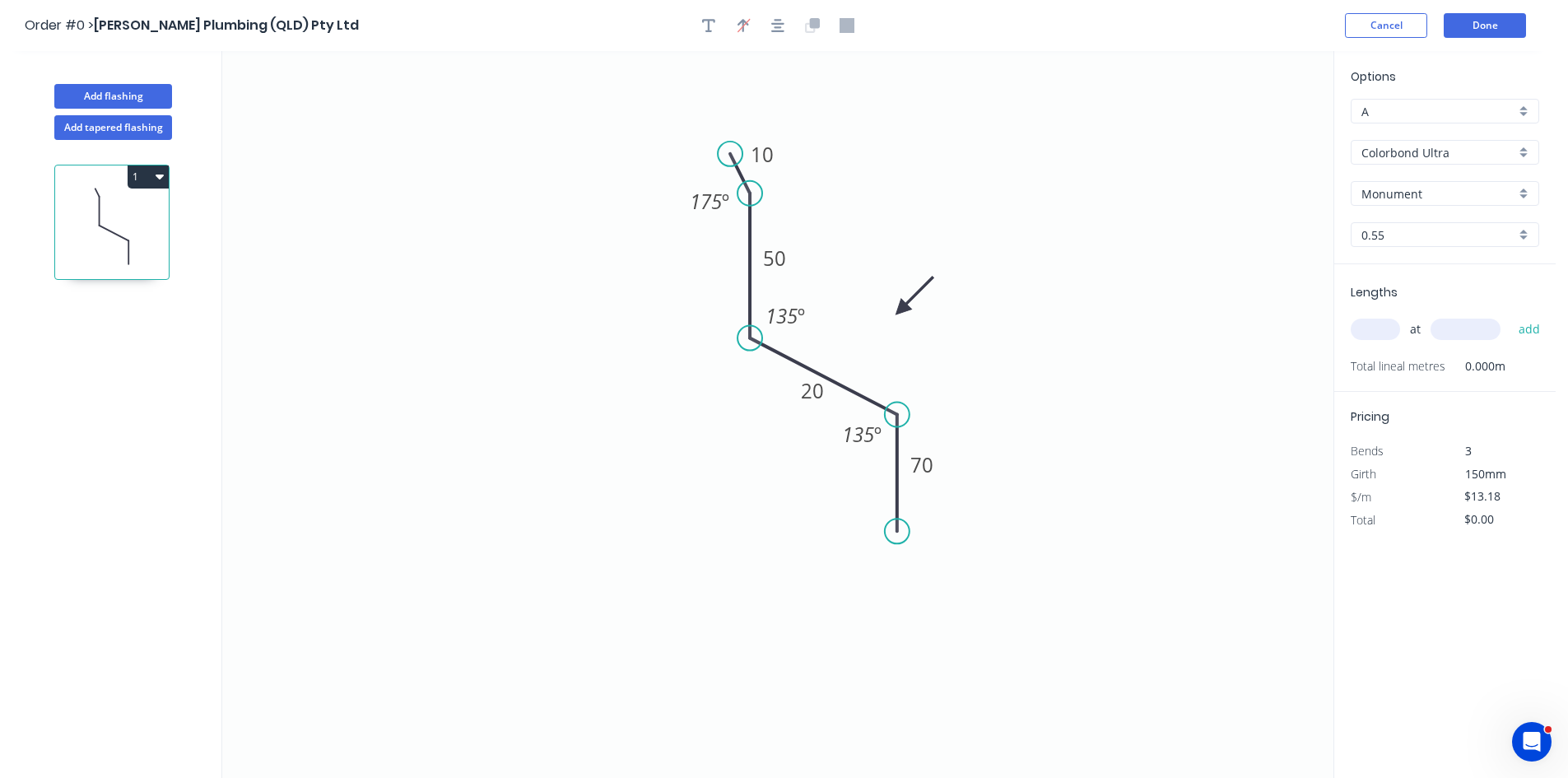
click at [1376, 327] on input "text" at bounding box center [1375, 330] width 49 height 22
type input "4"
type input "5000"
click at [1510, 315] on button "add" at bounding box center [1529, 329] width 38 height 28
type input "$263.60"
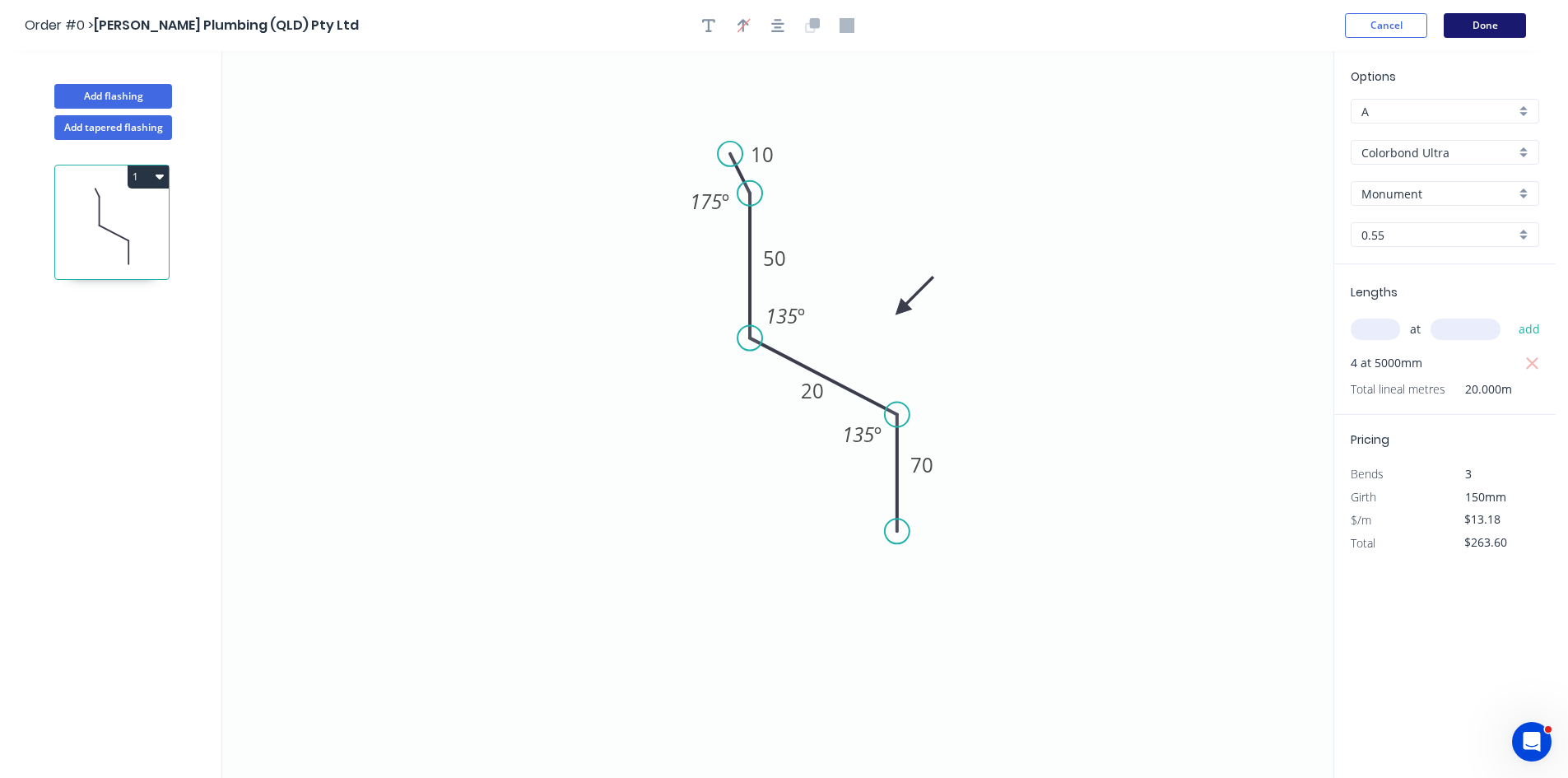
click at [1493, 24] on button "Done" at bounding box center [1484, 25] width 82 height 25
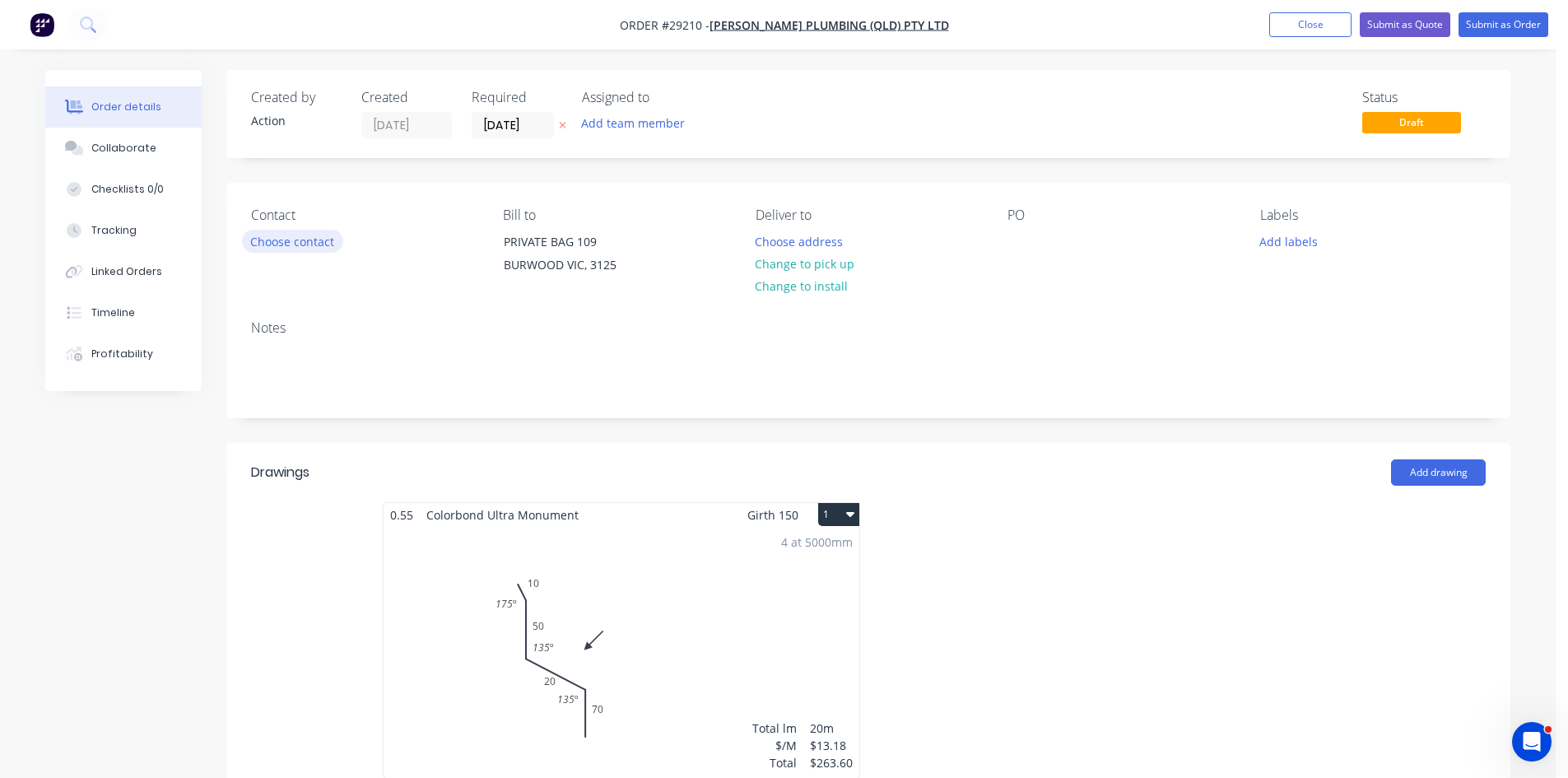
click at [292, 240] on button "Choose contact" at bounding box center [292, 241] width 102 height 23
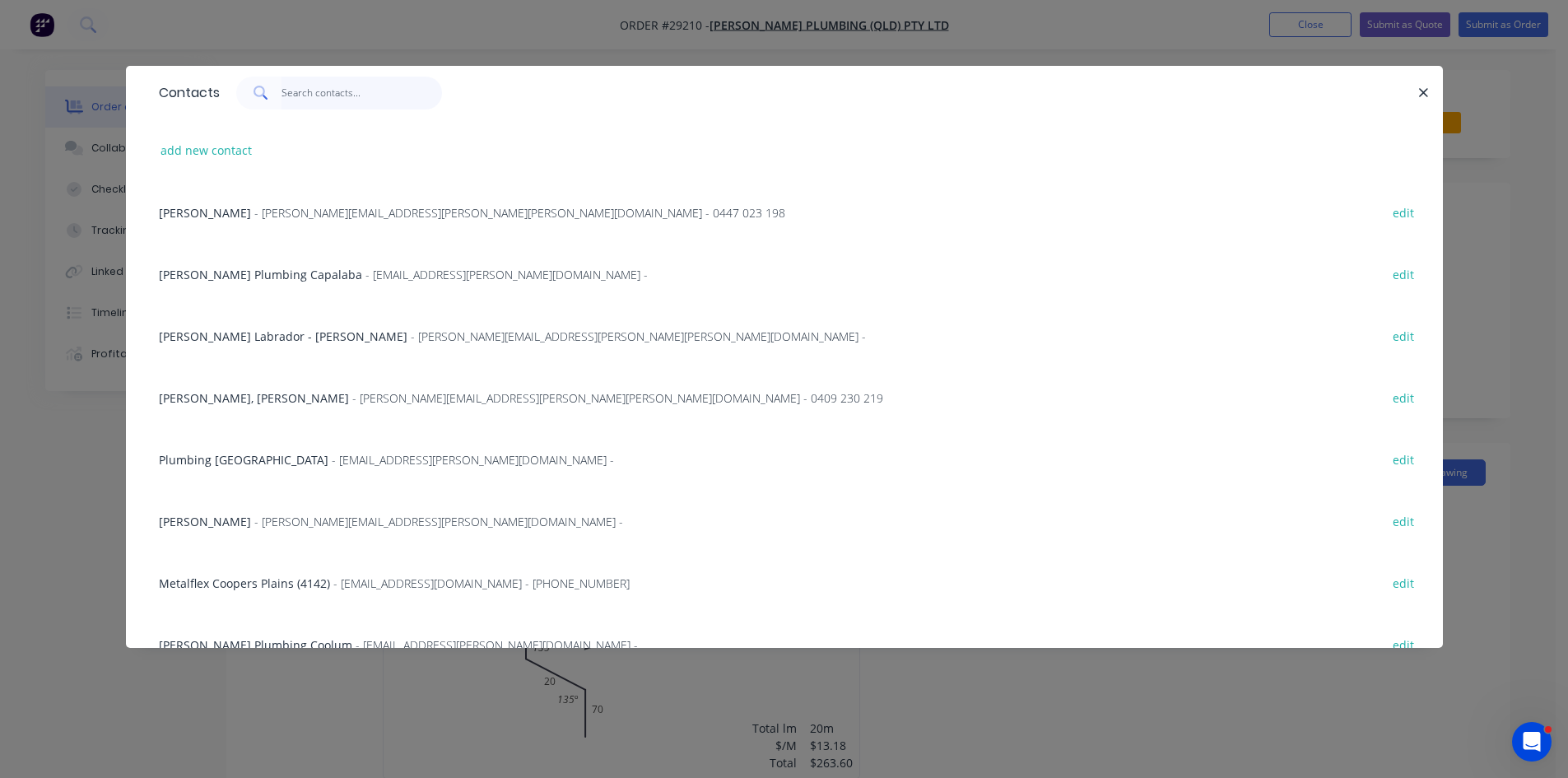
click at [333, 95] on input "text" at bounding box center [361, 93] width 161 height 33
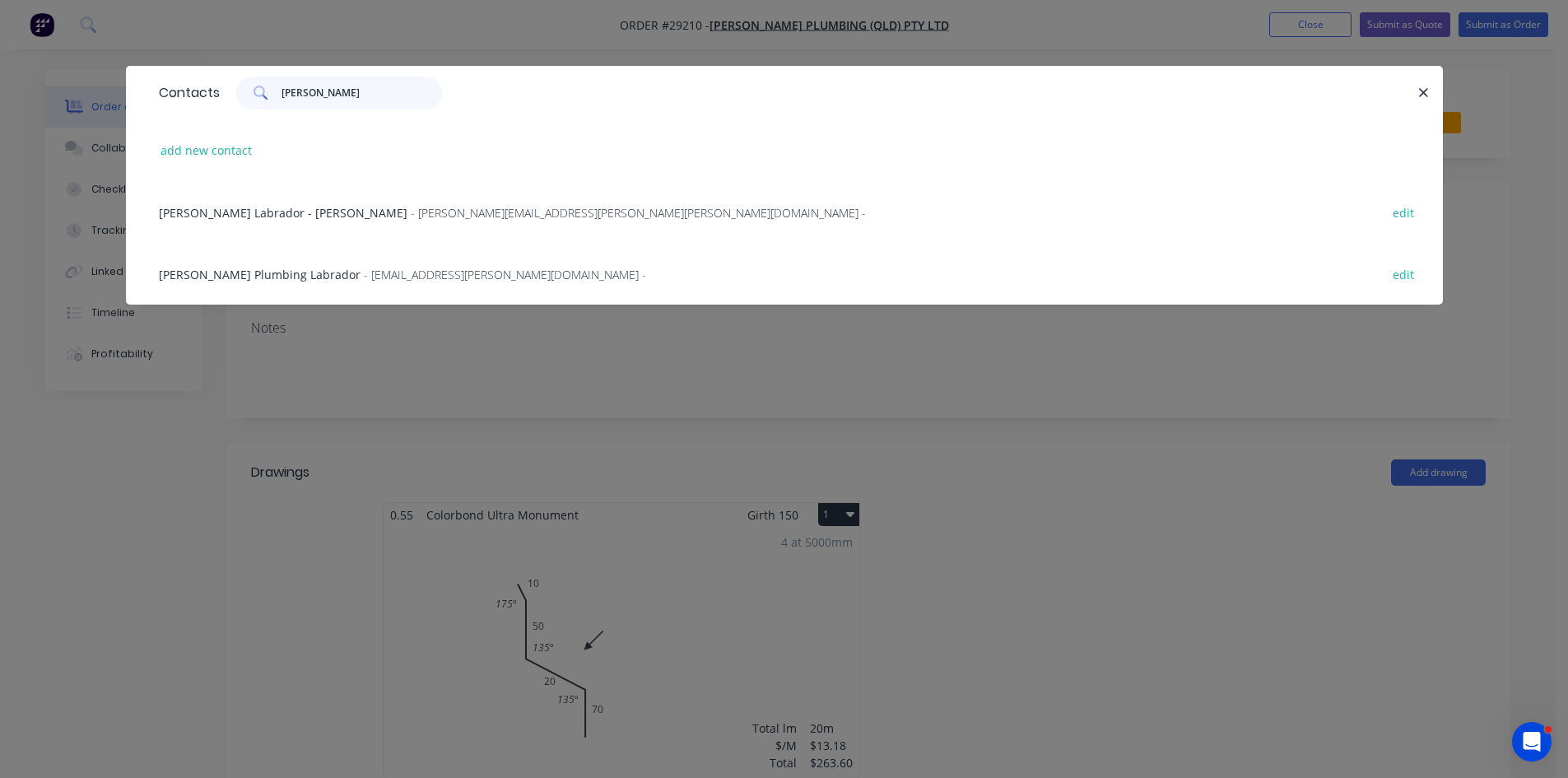
type input "[PERSON_NAME]"
click at [392, 270] on span "- [EMAIL_ADDRESS][PERSON_NAME][DOMAIN_NAME] -" at bounding box center [505, 274] width 282 height 16
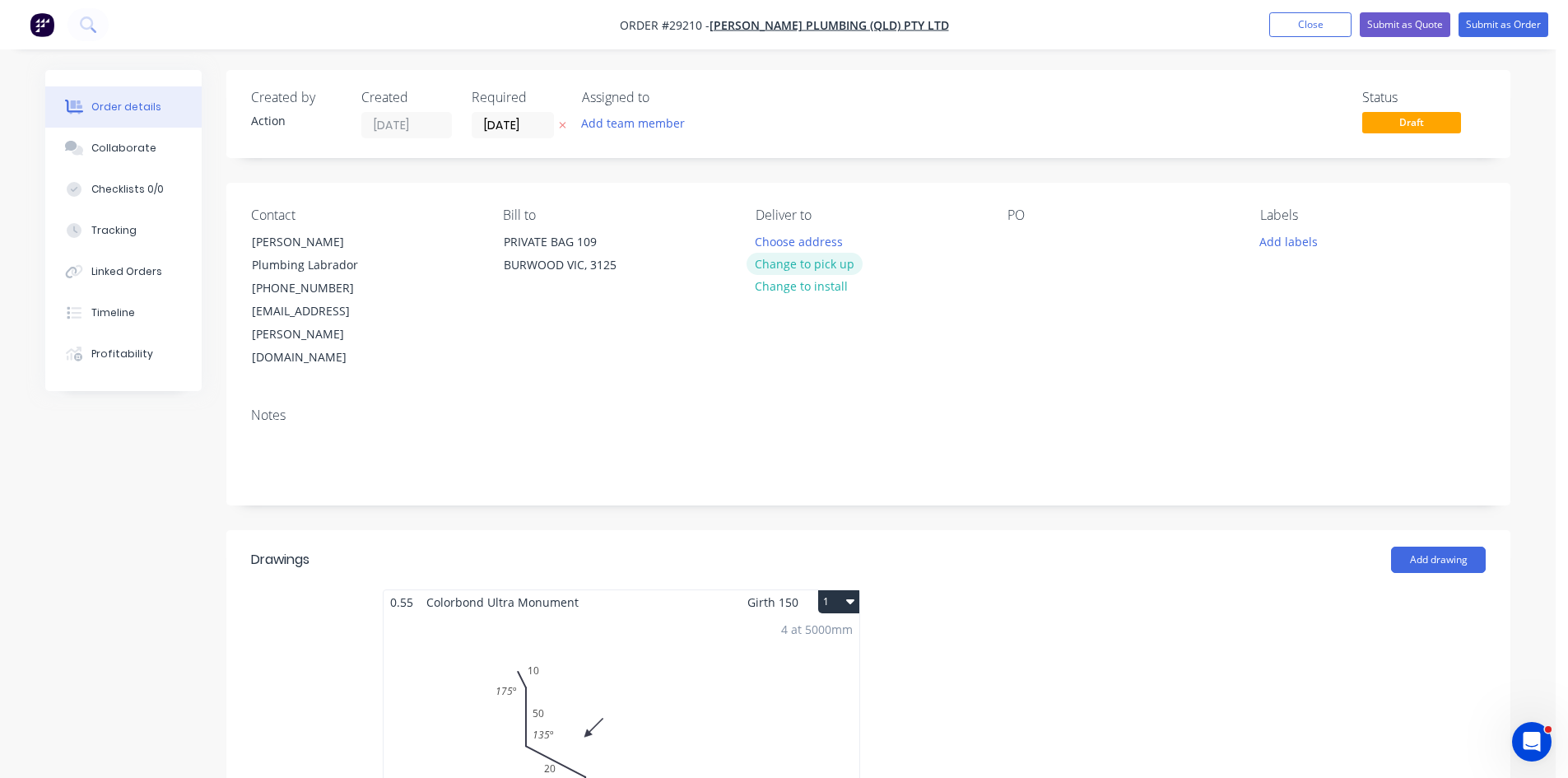
click at [836, 266] on button "Change to pick up" at bounding box center [804, 264] width 116 height 23
click at [1016, 235] on div at bounding box center [1020, 242] width 27 height 24
click at [1408, 23] on button "Submit as Quote" at bounding box center [1405, 25] width 91 height 25
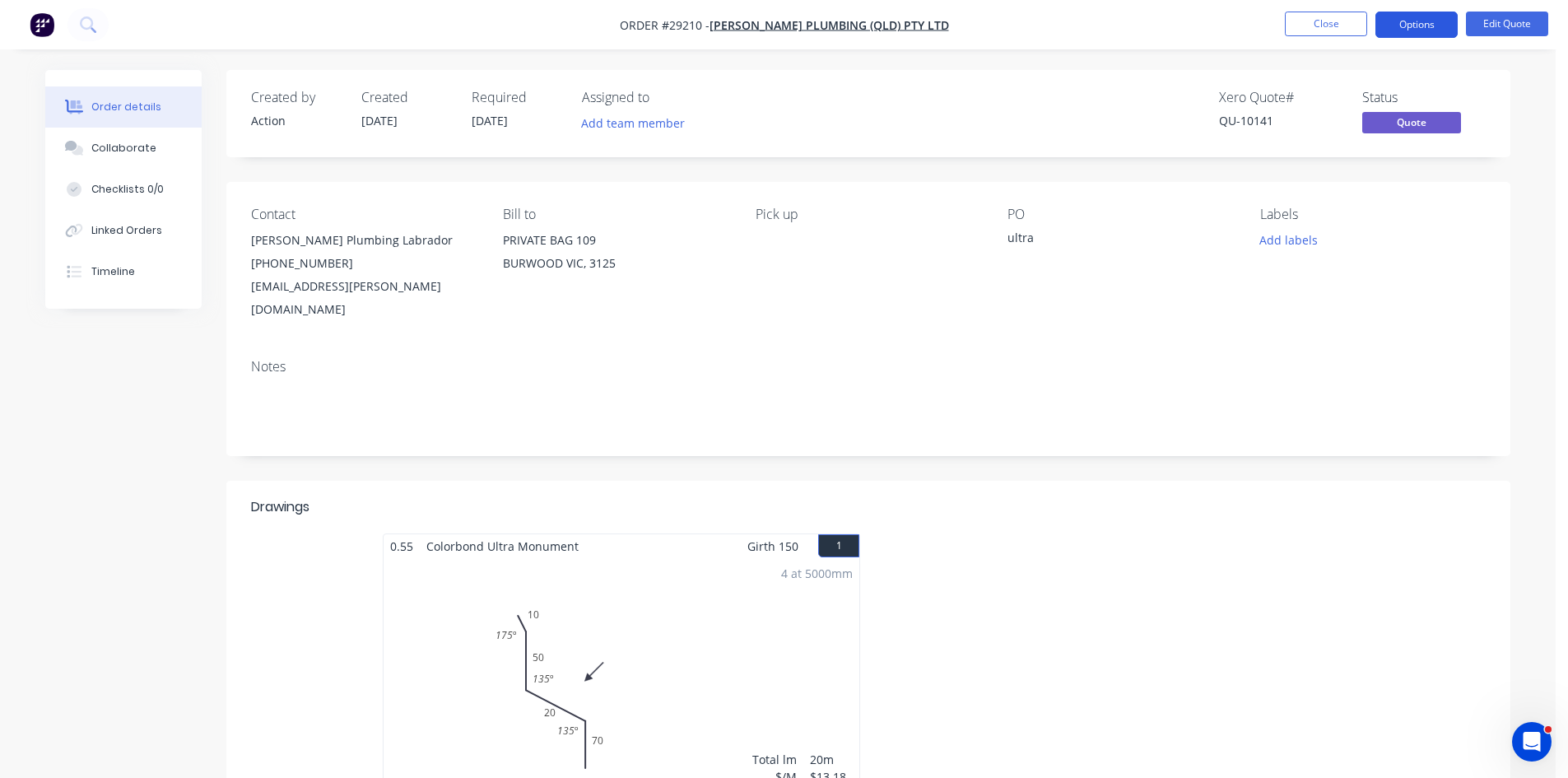
click at [1395, 33] on button "Options" at bounding box center [1415, 25] width 82 height 27
click at [1338, 92] on div "Quote" at bounding box center [1366, 100] width 151 height 24
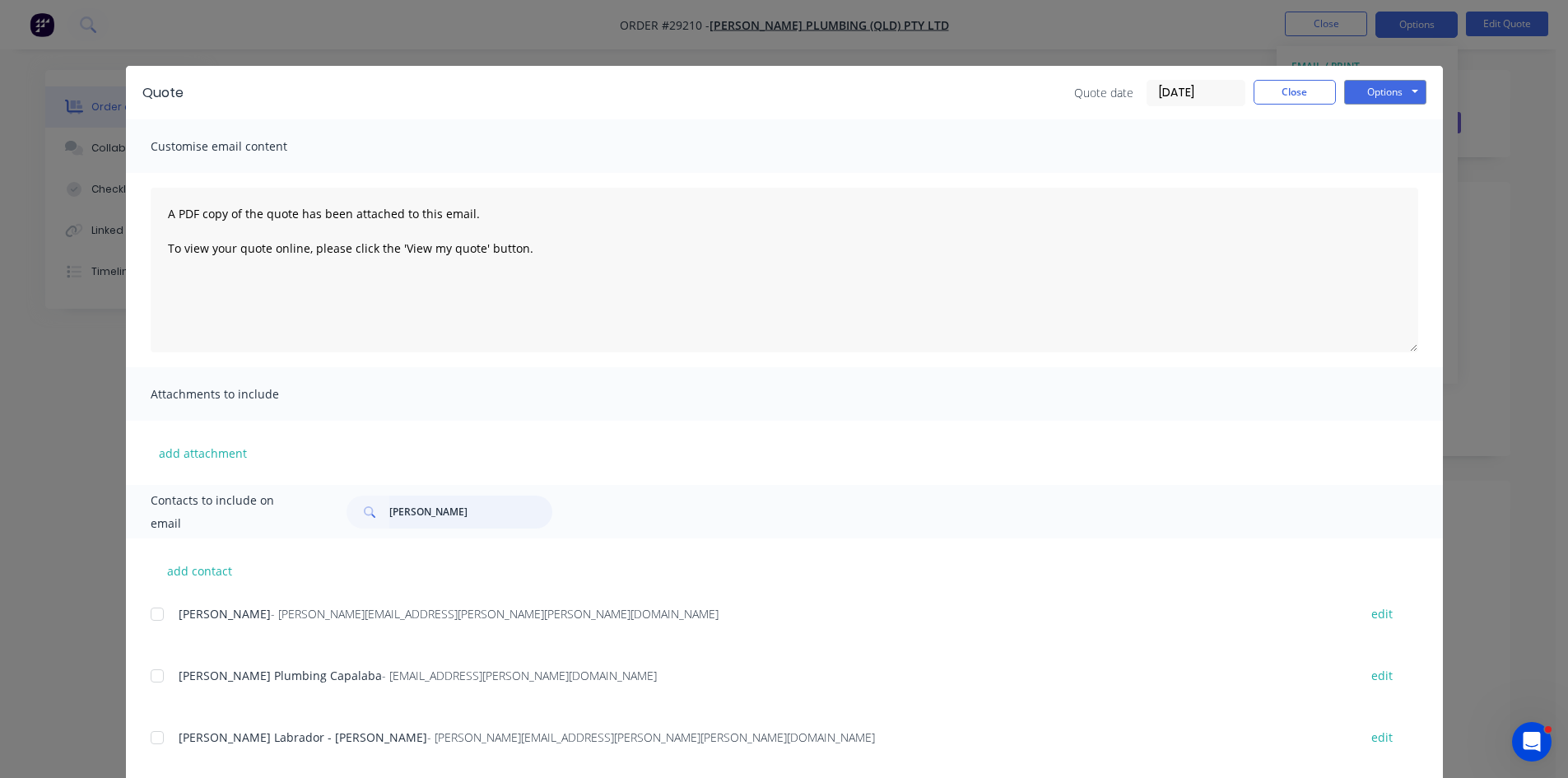
click at [330, 522] on div "[PERSON_NAME]" at bounding box center [873, 511] width 1087 height 33
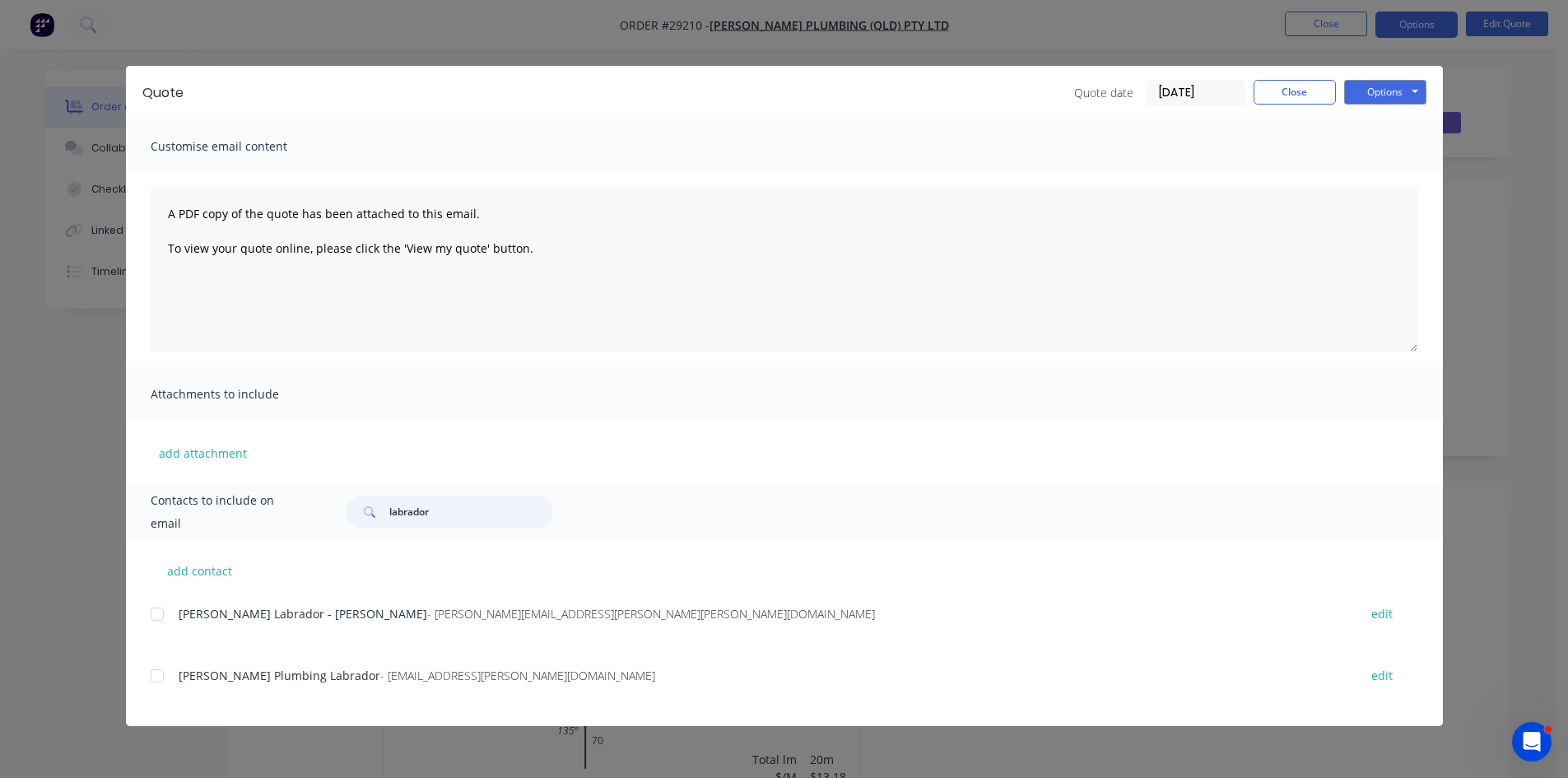
click at [161, 676] on div at bounding box center [157, 675] width 33 height 33
type input "labrador"
click at [1383, 81] on button "Options" at bounding box center [1384, 92] width 82 height 25
click at [1404, 175] on button "Email" at bounding box center [1396, 176] width 106 height 28
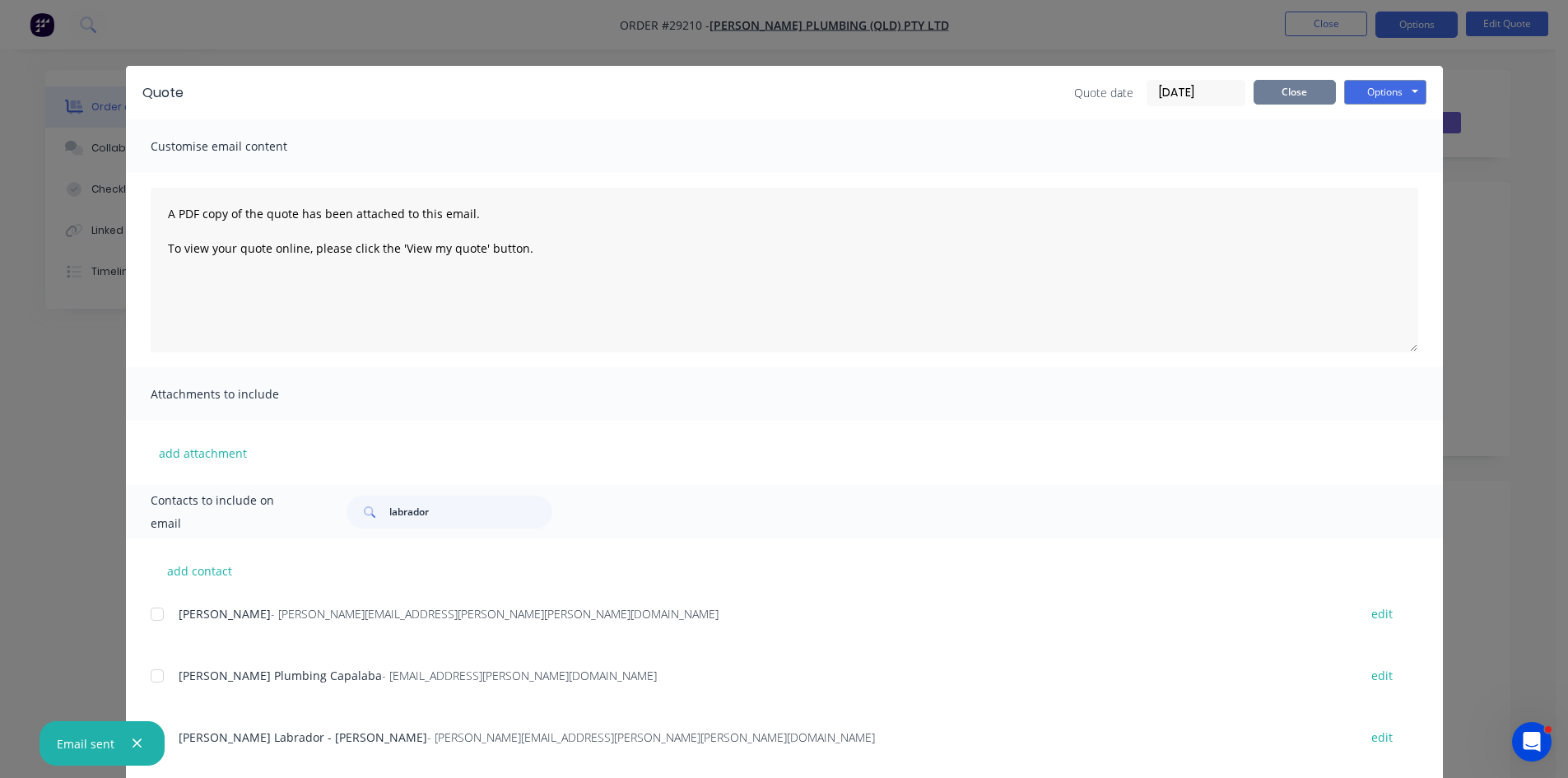
click at [1306, 98] on button "Close" at bounding box center [1294, 92] width 82 height 25
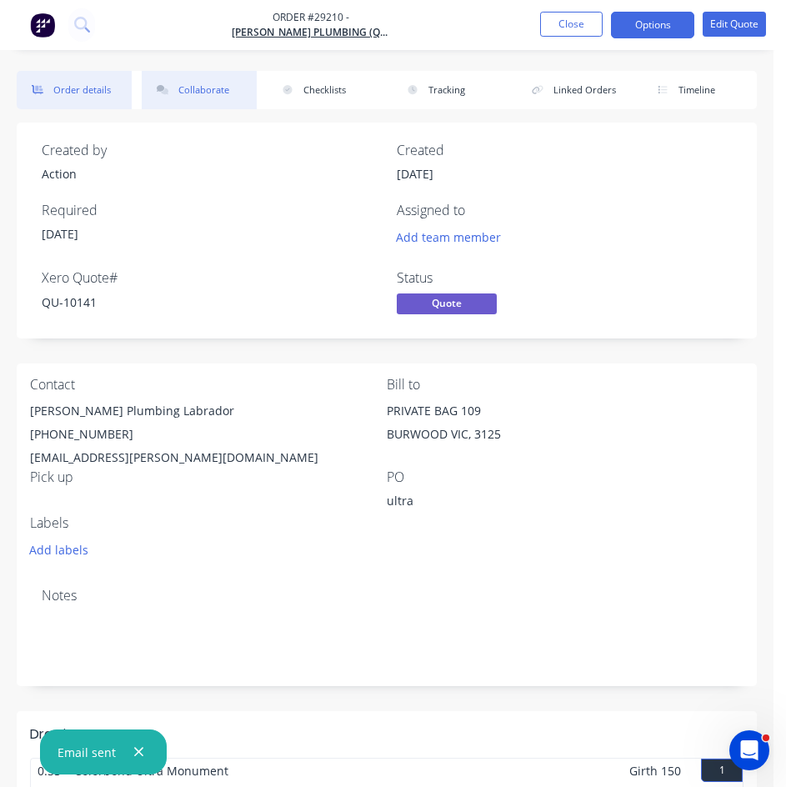
click at [226, 88] on button "Collaborate" at bounding box center [199, 90] width 115 height 38
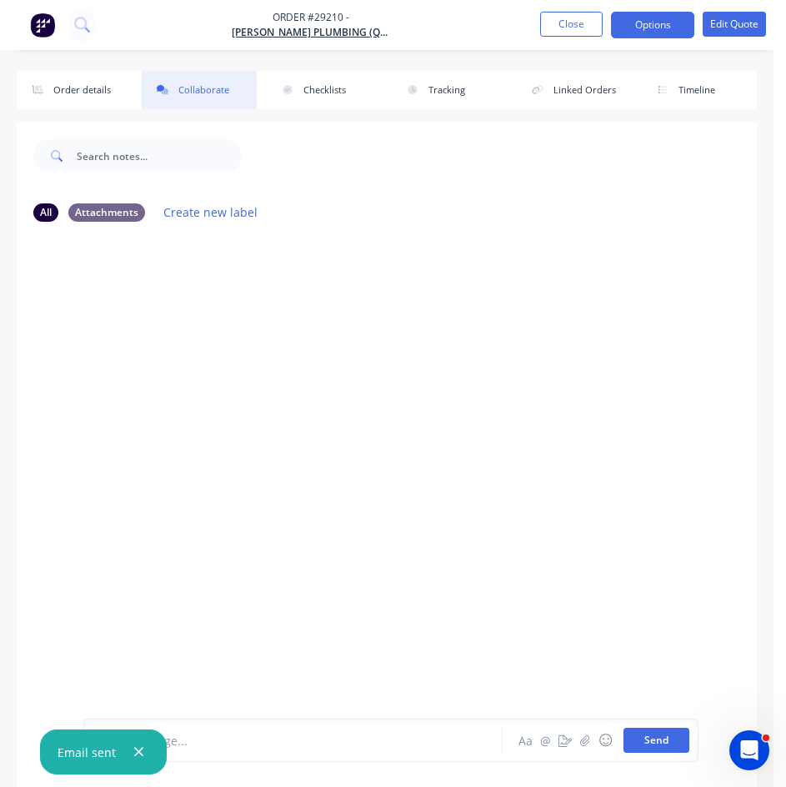
click at [650, 743] on button "Send" at bounding box center [657, 740] width 66 height 25
click at [164, 88] on icon "button" at bounding box center [162, 89] width 25 height 9
click at [78, 90] on button "Order details" at bounding box center [74, 90] width 115 height 38
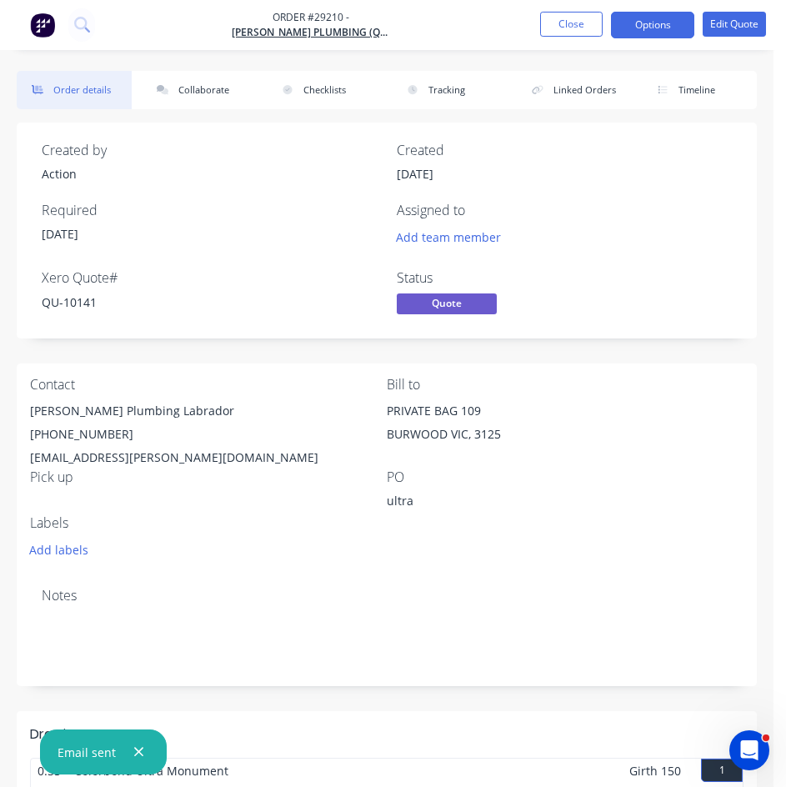
click at [176, 70] on div "Order details Collaborate Checklists 0/0 Linked Orders Timeline Order details C…" at bounding box center [387, 641] width 774 height 1282
click at [183, 84] on button "Collaborate" at bounding box center [199, 90] width 115 height 38
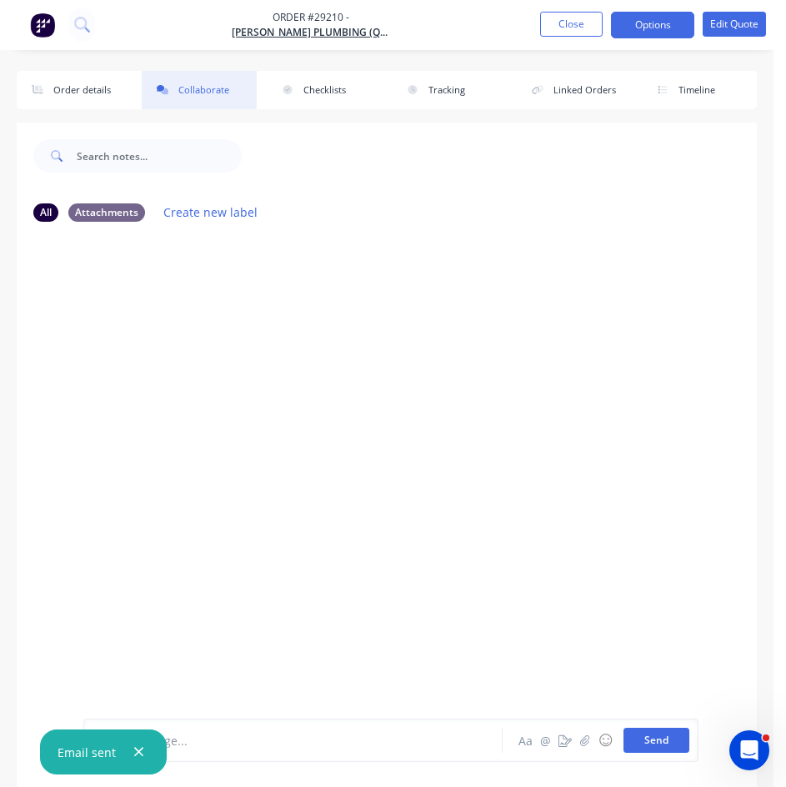
click at [657, 740] on button "Send" at bounding box center [657, 740] width 66 height 25
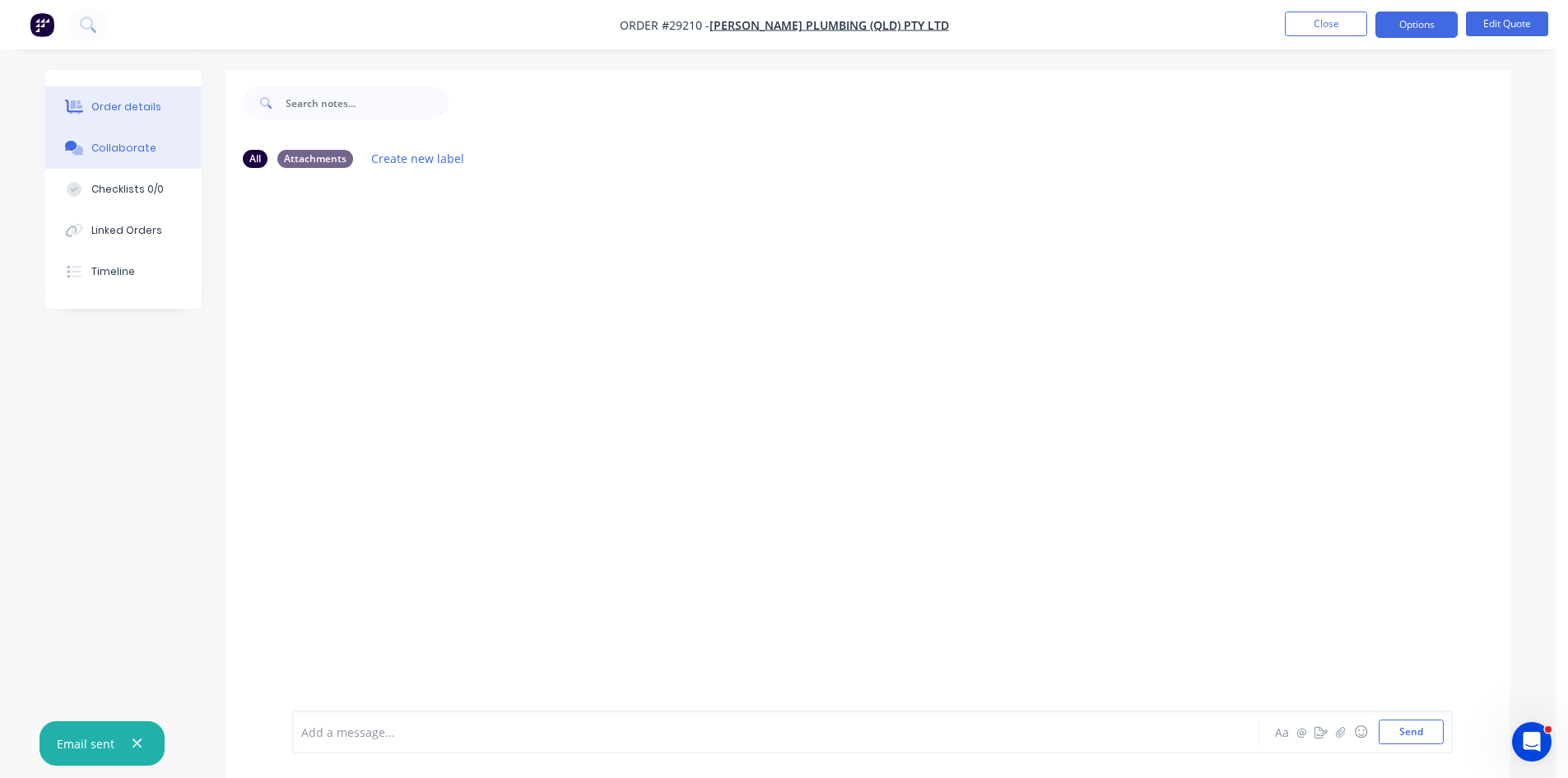
click at [83, 104] on icon at bounding box center [74, 107] width 19 height 15
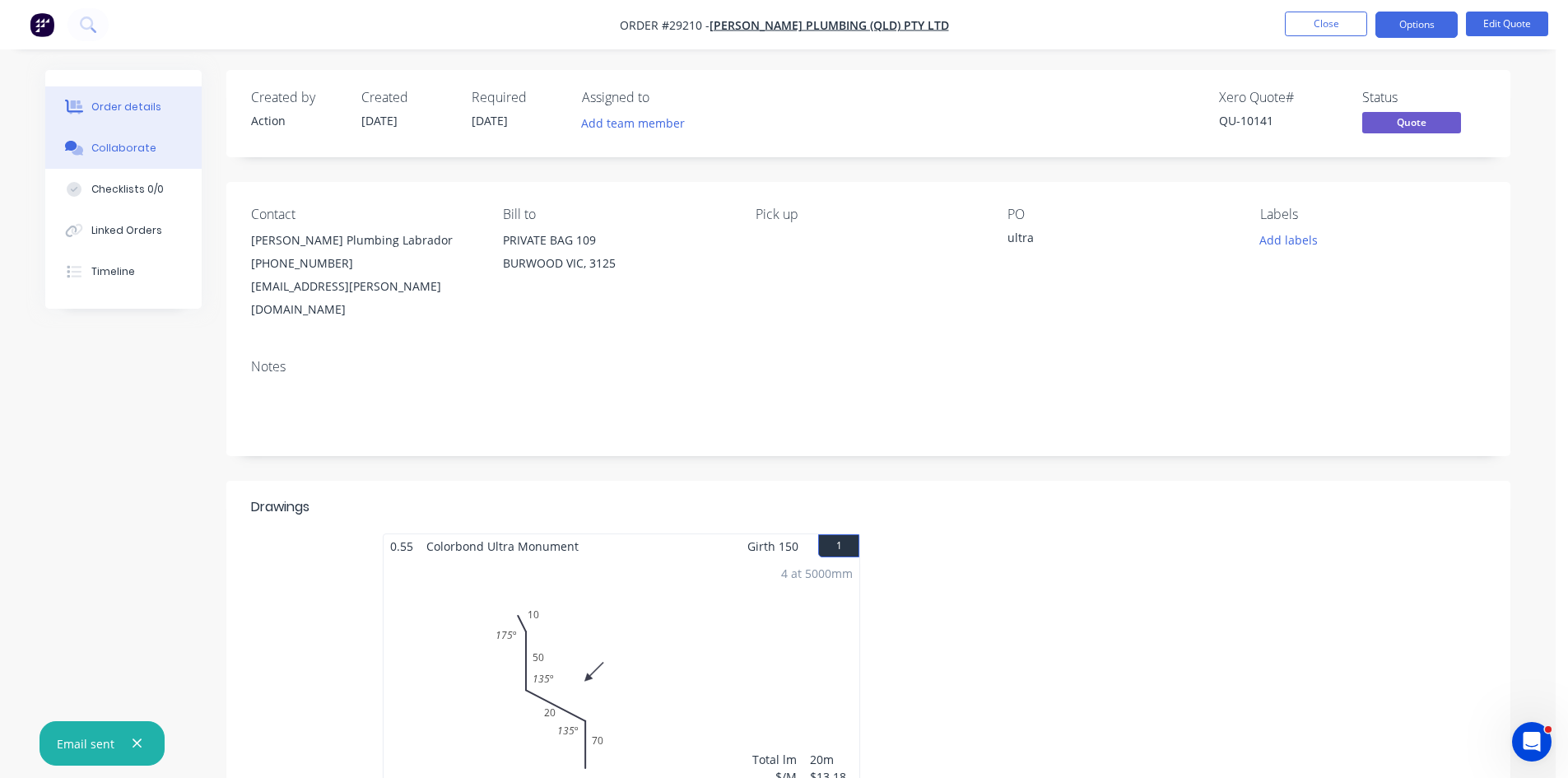
click at [153, 139] on button "Collaborate" at bounding box center [123, 148] width 156 height 41
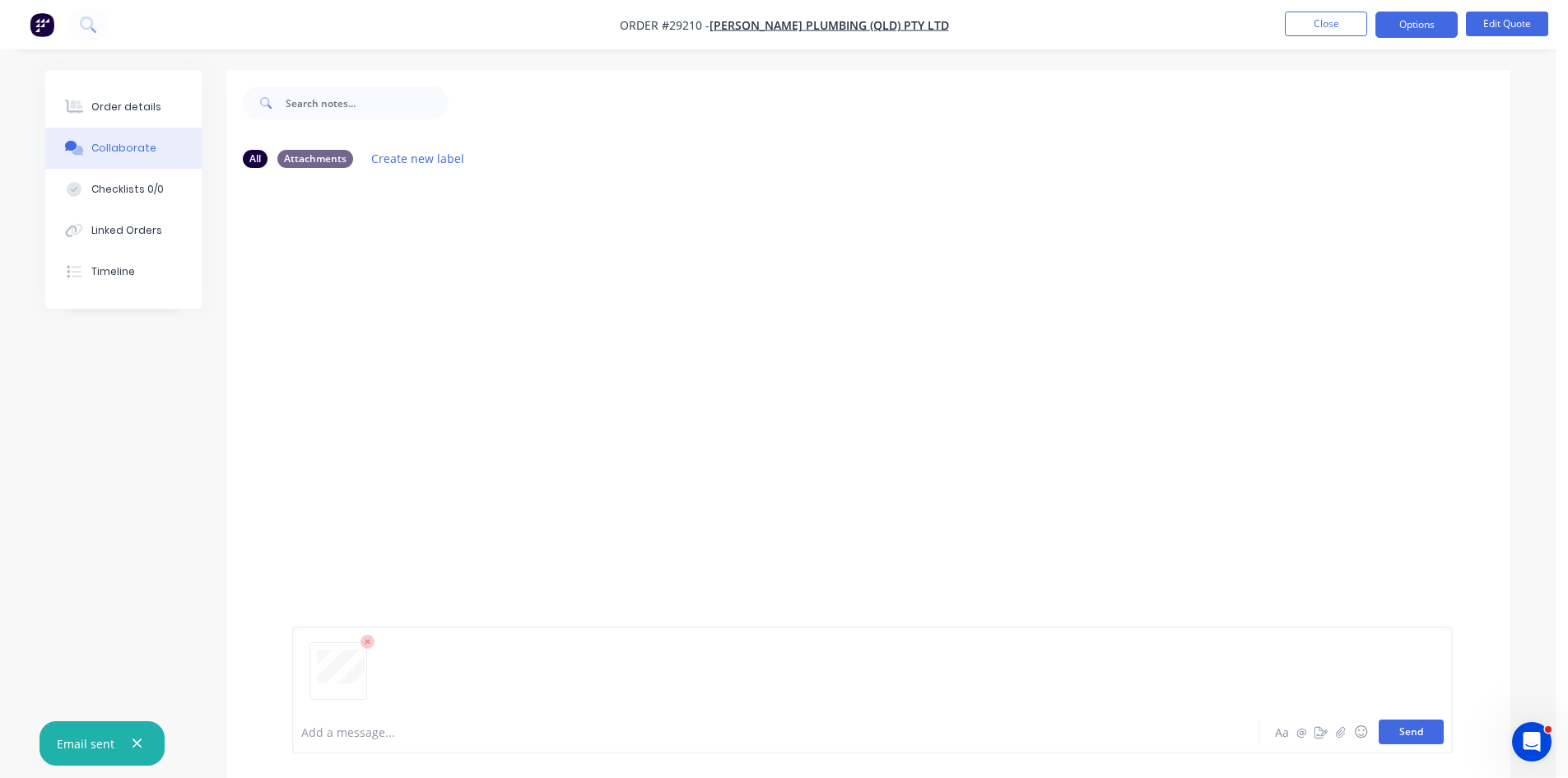
click at [1398, 740] on button "Send" at bounding box center [1411, 732] width 65 height 25
click at [112, 111] on div "Order details" at bounding box center [126, 107] width 70 height 15
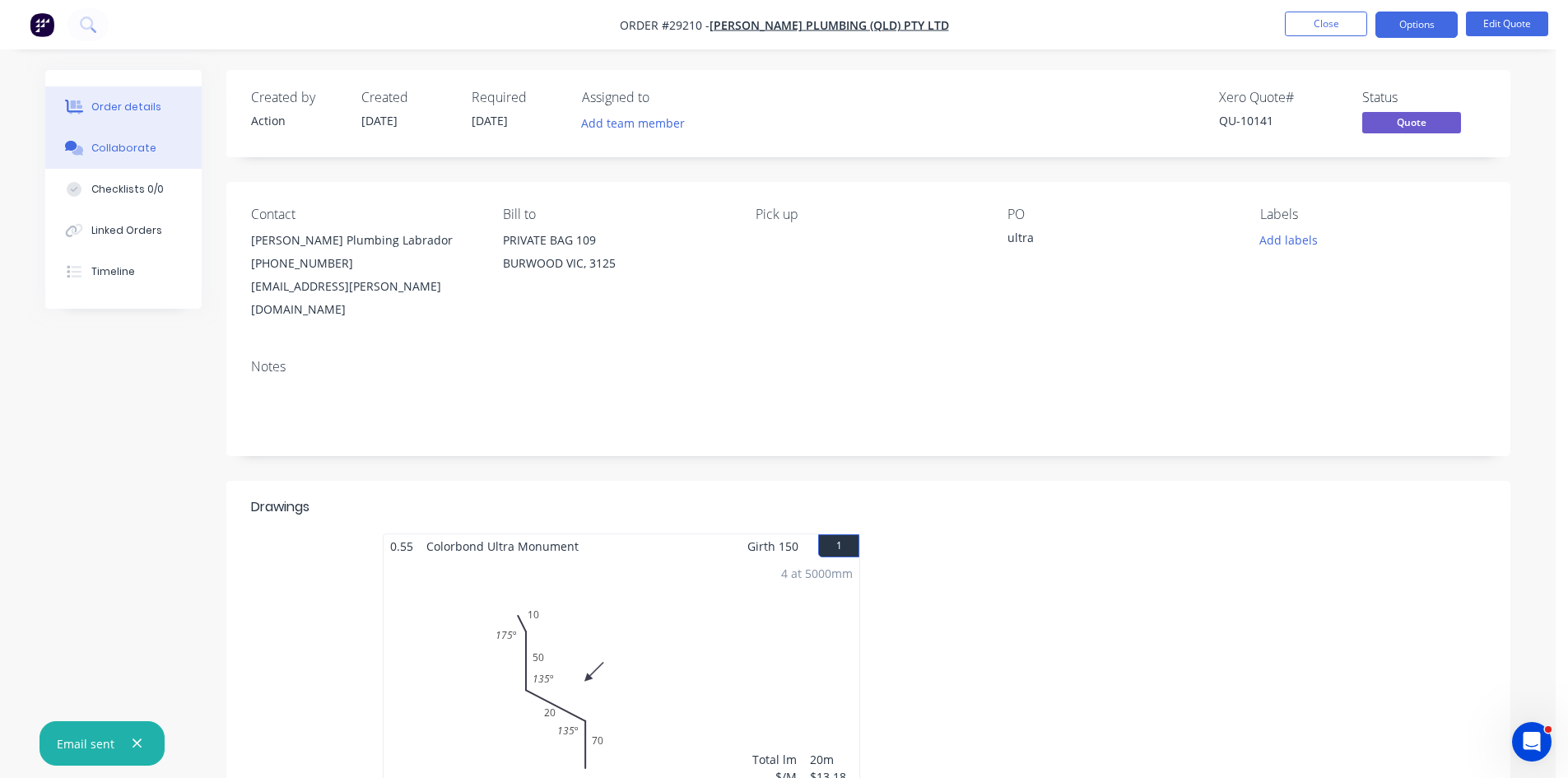
click at [118, 146] on div "Collaborate" at bounding box center [124, 148] width 65 height 15
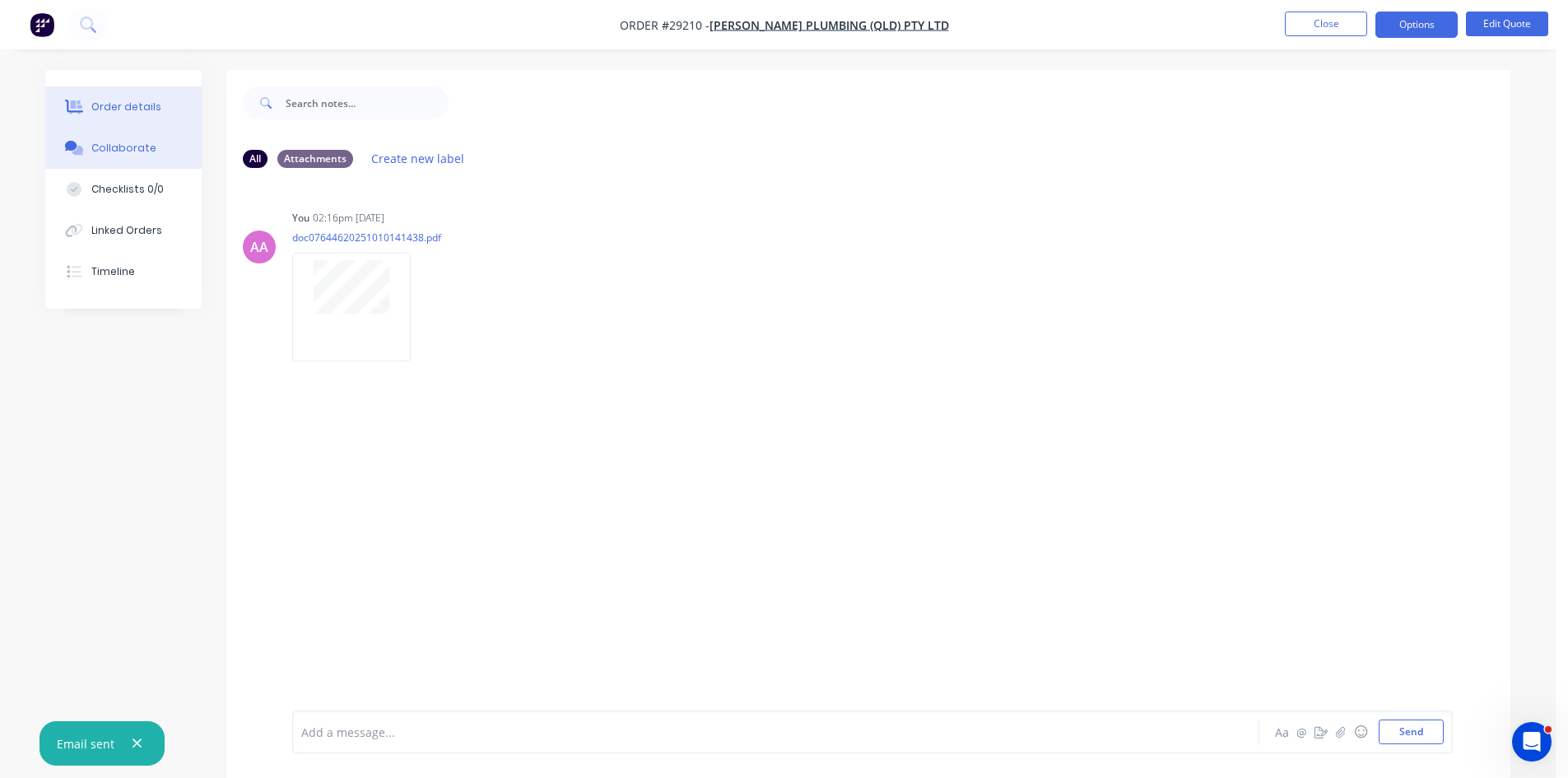
click at [130, 98] on button "Order details" at bounding box center [123, 108] width 156 height 41
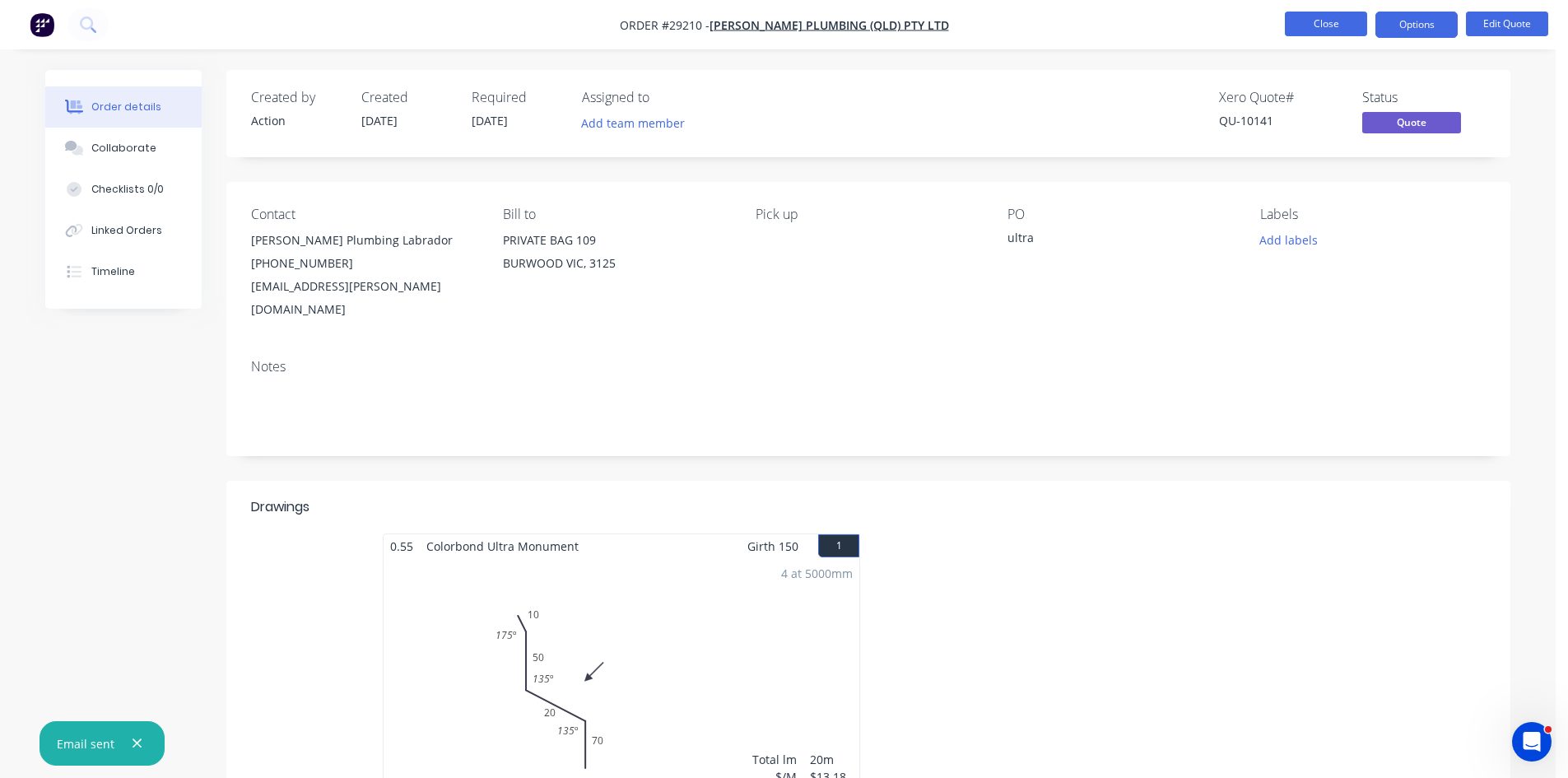
click at [1322, 28] on button "Close" at bounding box center [1325, 24] width 82 height 25
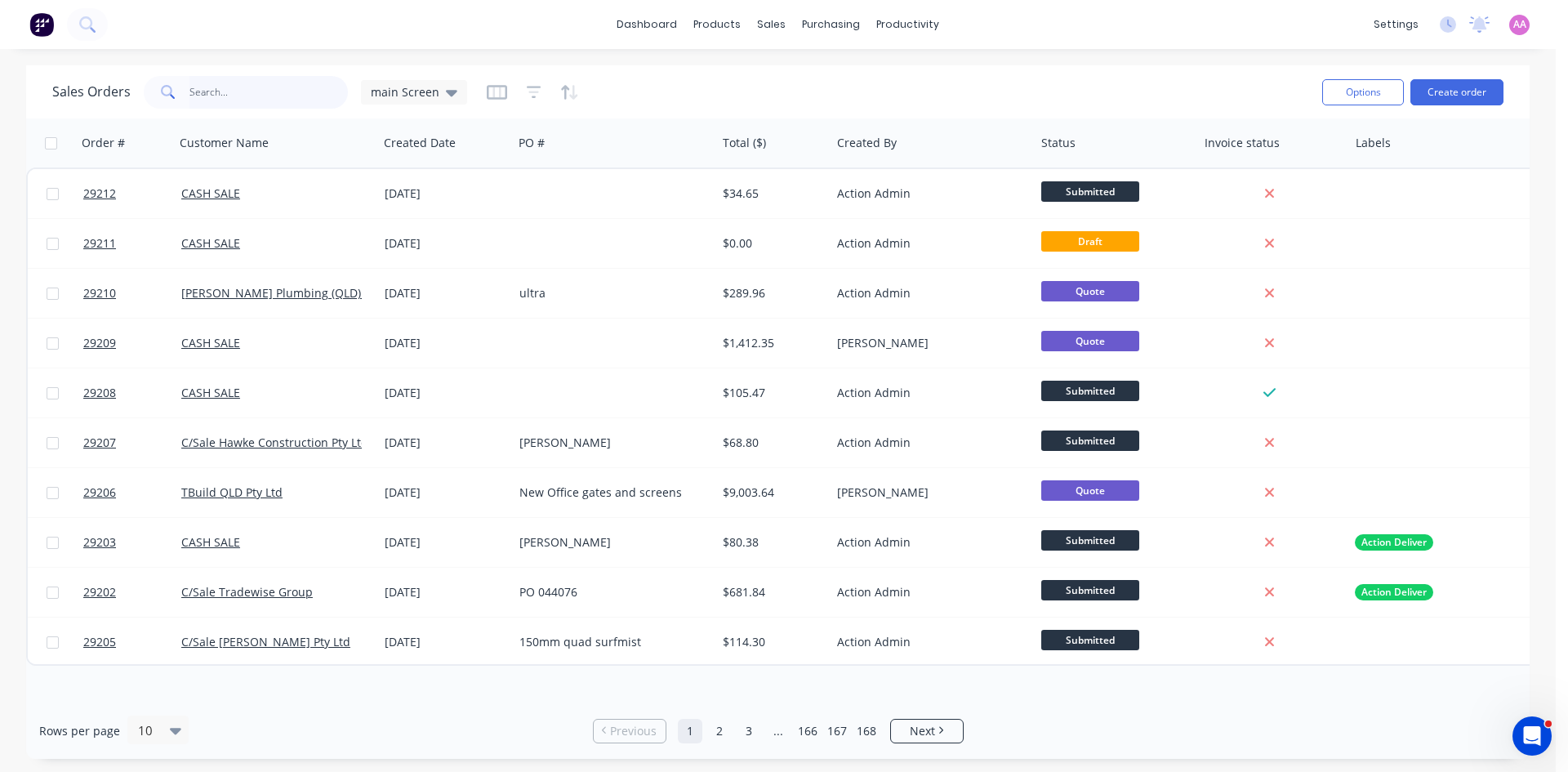
click at [264, 95] on input "text" at bounding box center [268, 92] width 160 height 32
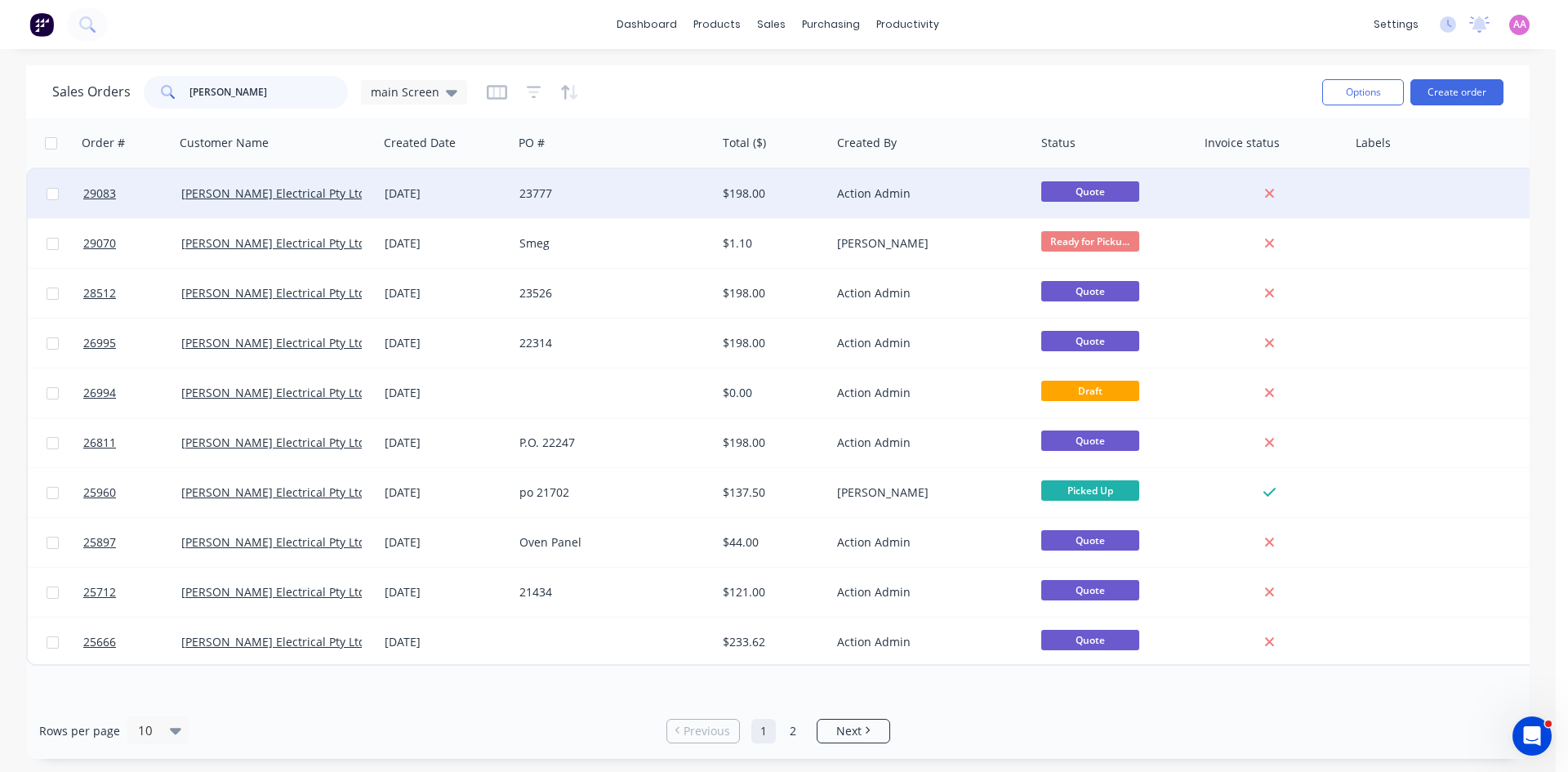
type input "[PERSON_NAME]"
click at [616, 190] on div "23777" at bounding box center [609, 193] width 181 height 17
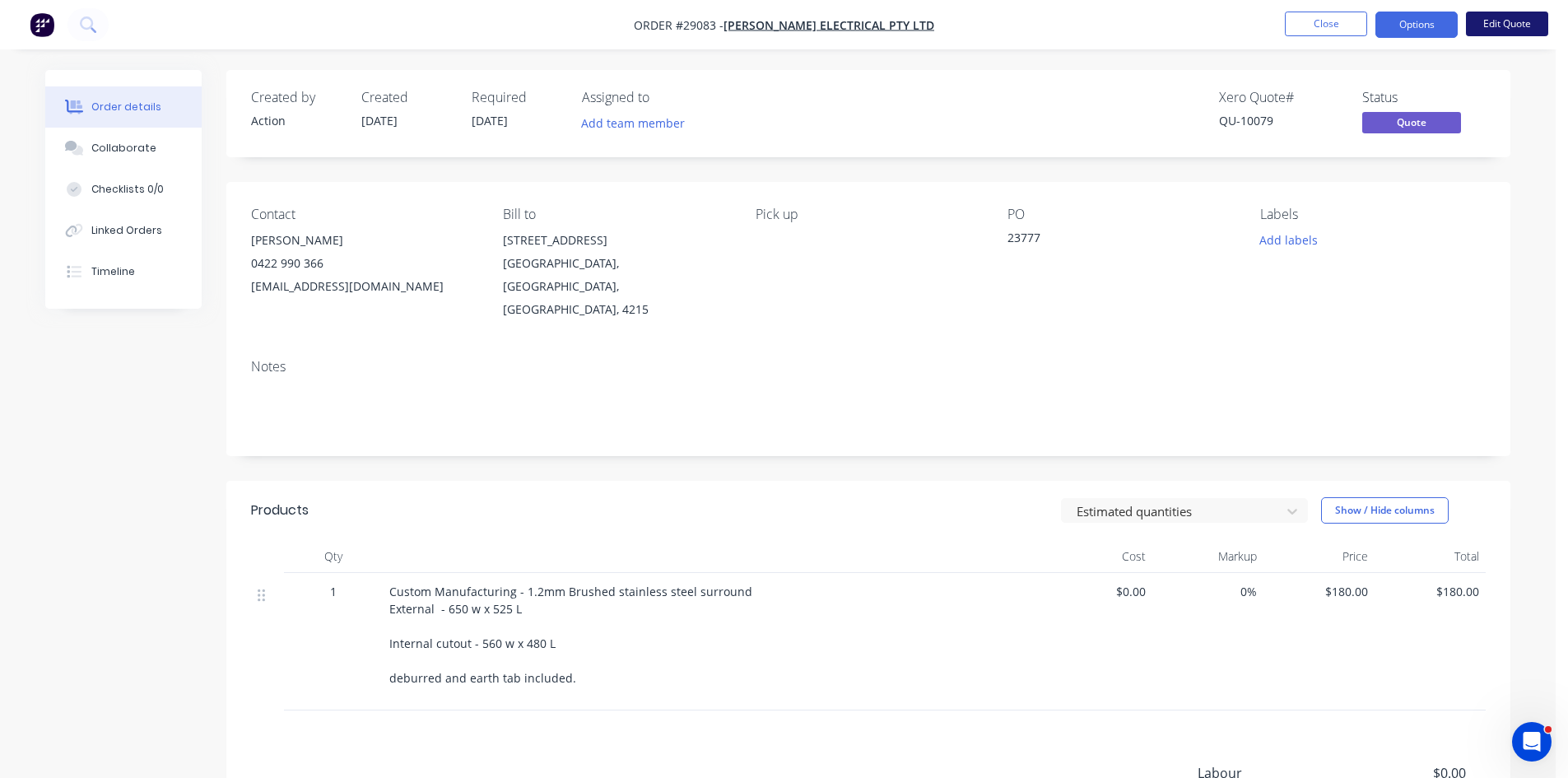
click at [1484, 23] on button "Edit Quote" at bounding box center [1506, 24] width 82 height 25
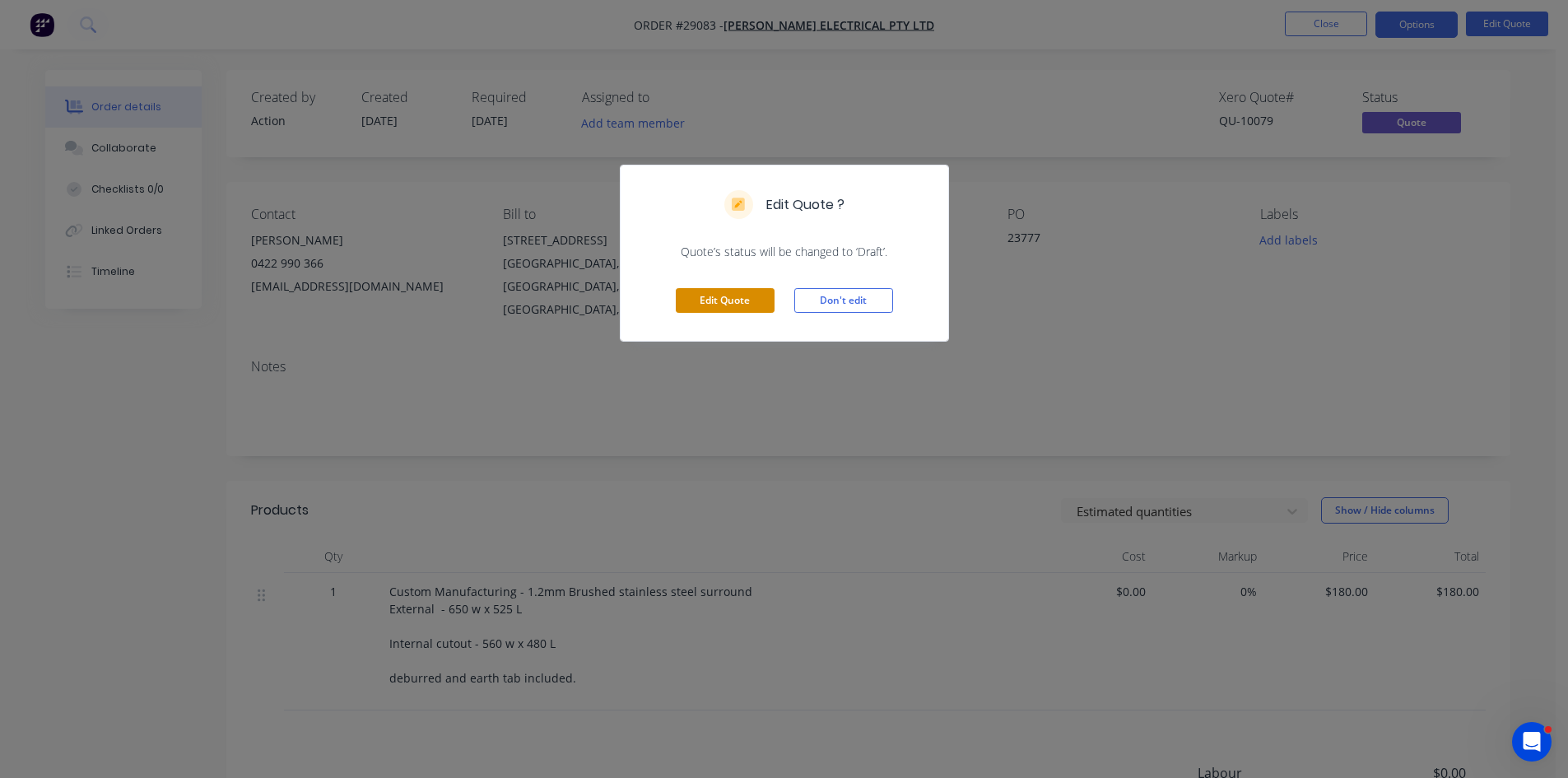
click at [725, 304] on button "Edit Quote" at bounding box center [725, 300] width 99 height 25
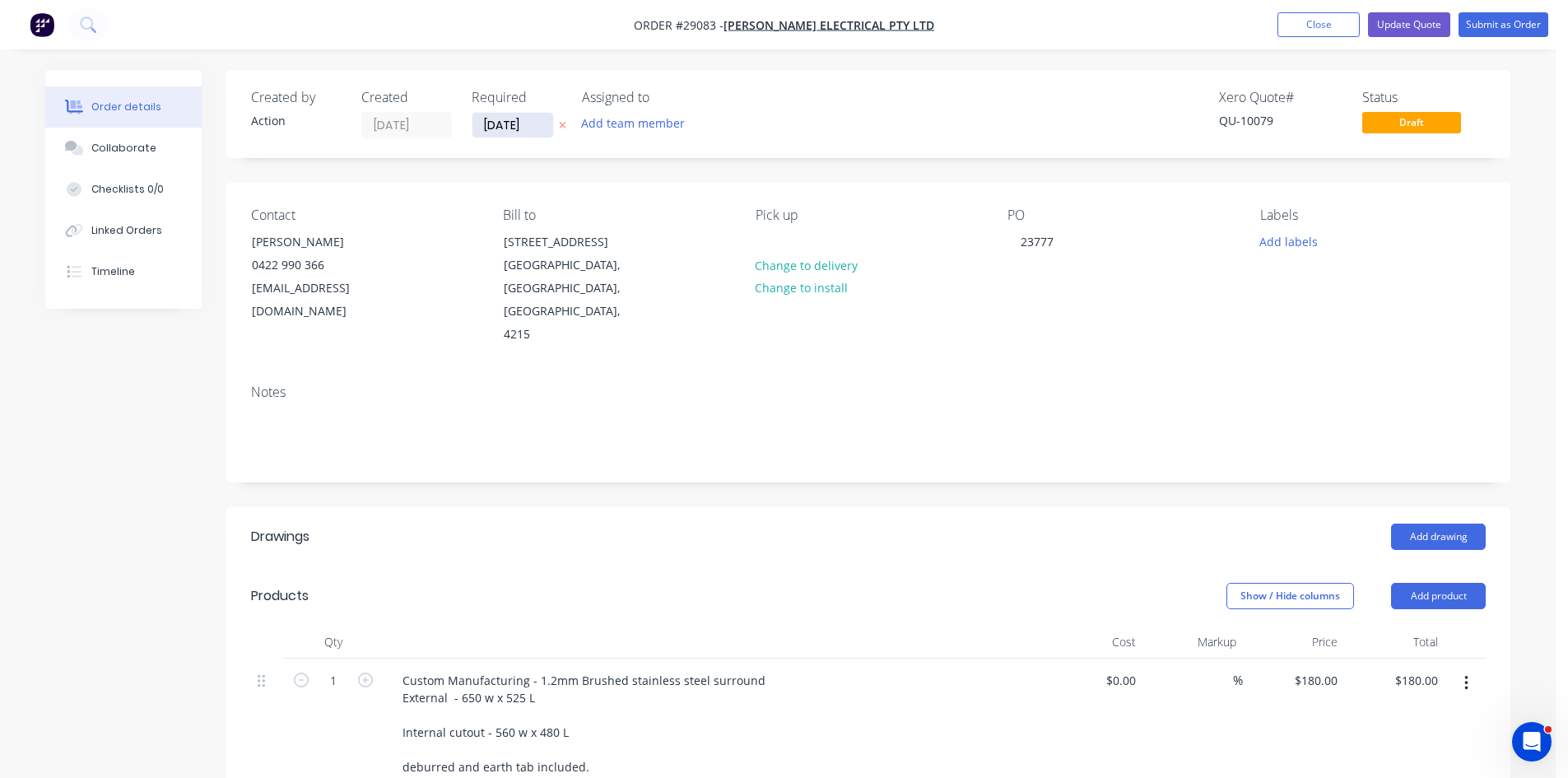
click at [500, 136] on input "[DATE]" at bounding box center [513, 124] width 81 height 25
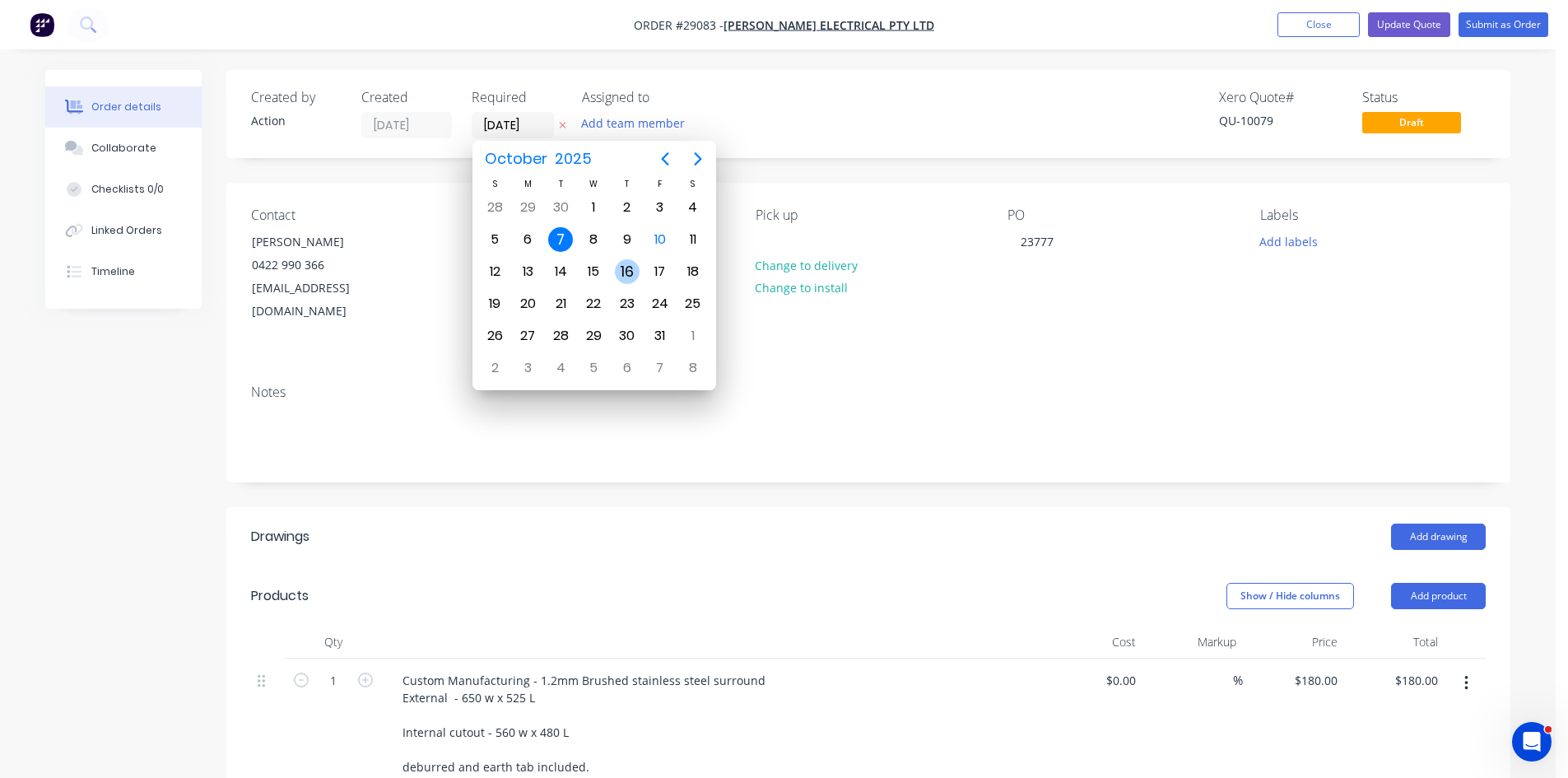
click at [625, 275] on div "16" at bounding box center [627, 272] width 25 height 25
type input "[DATE]"
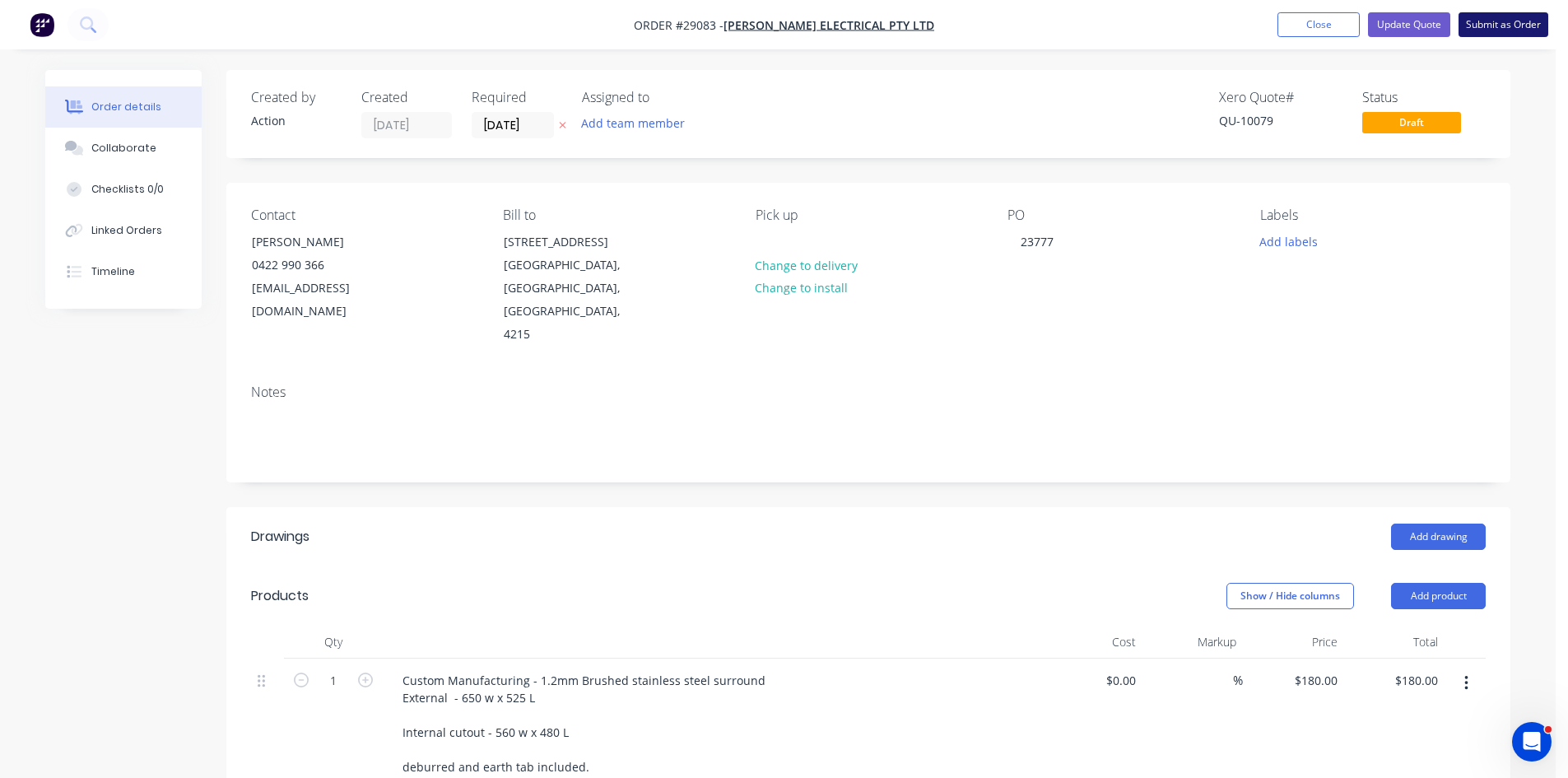
click at [1508, 24] on button "Submit as Order" at bounding box center [1503, 25] width 90 height 25
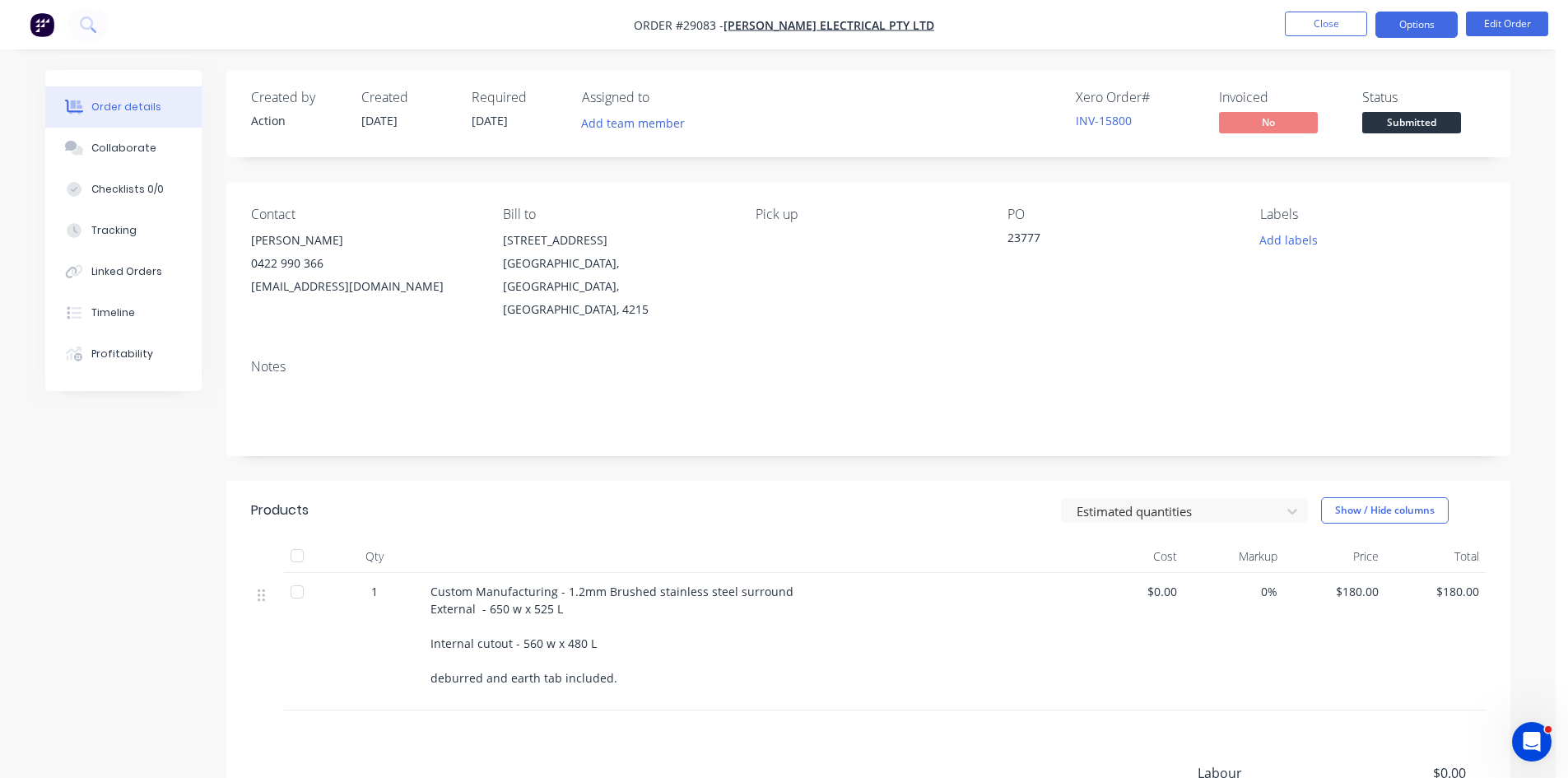
click at [1402, 23] on button "Options" at bounding box center [1415, 25] width 82 height 27
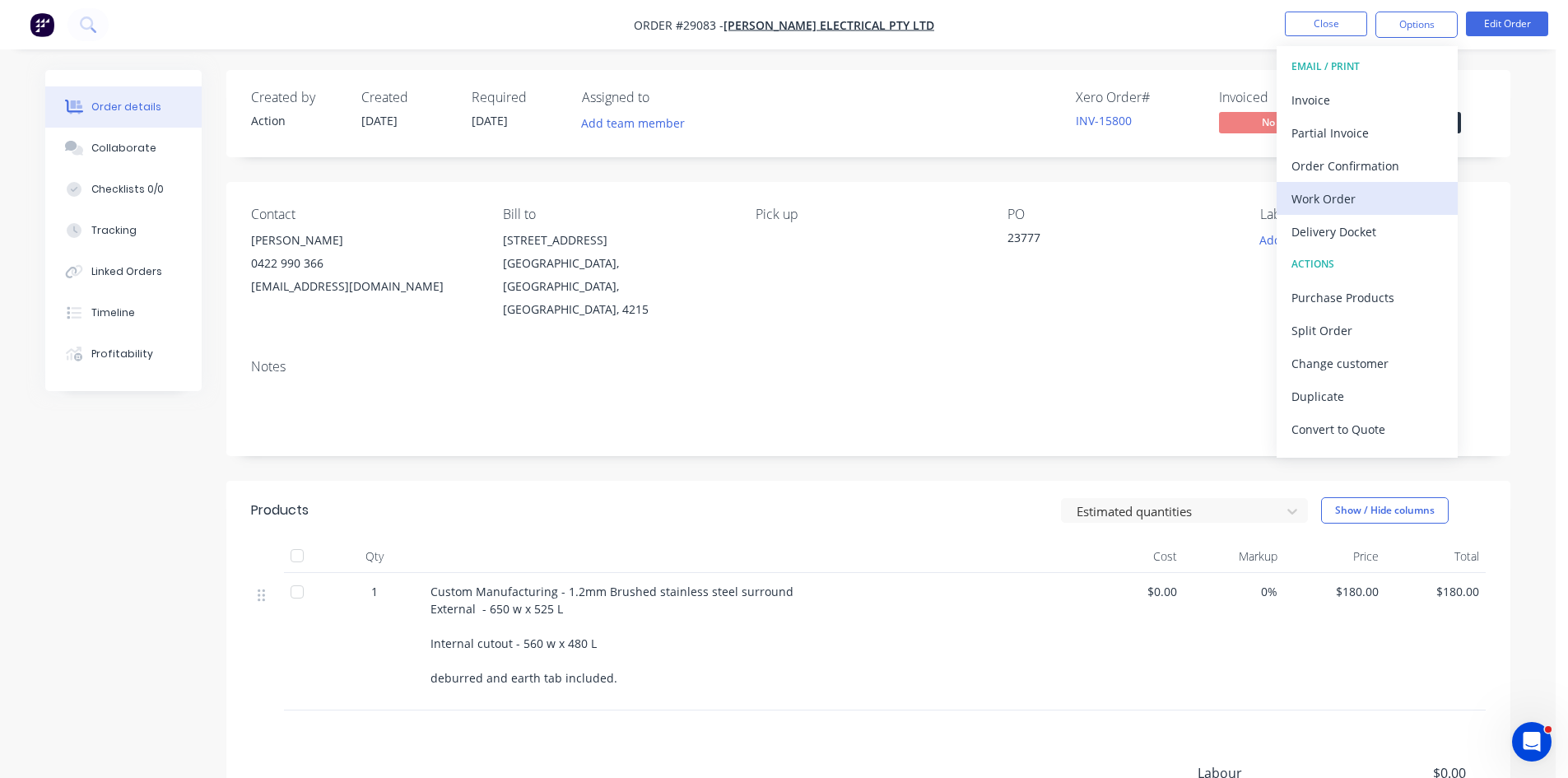
click at [1315, 196] on div "Work Order" at bounding box center [1366, 198] width 151 height 24
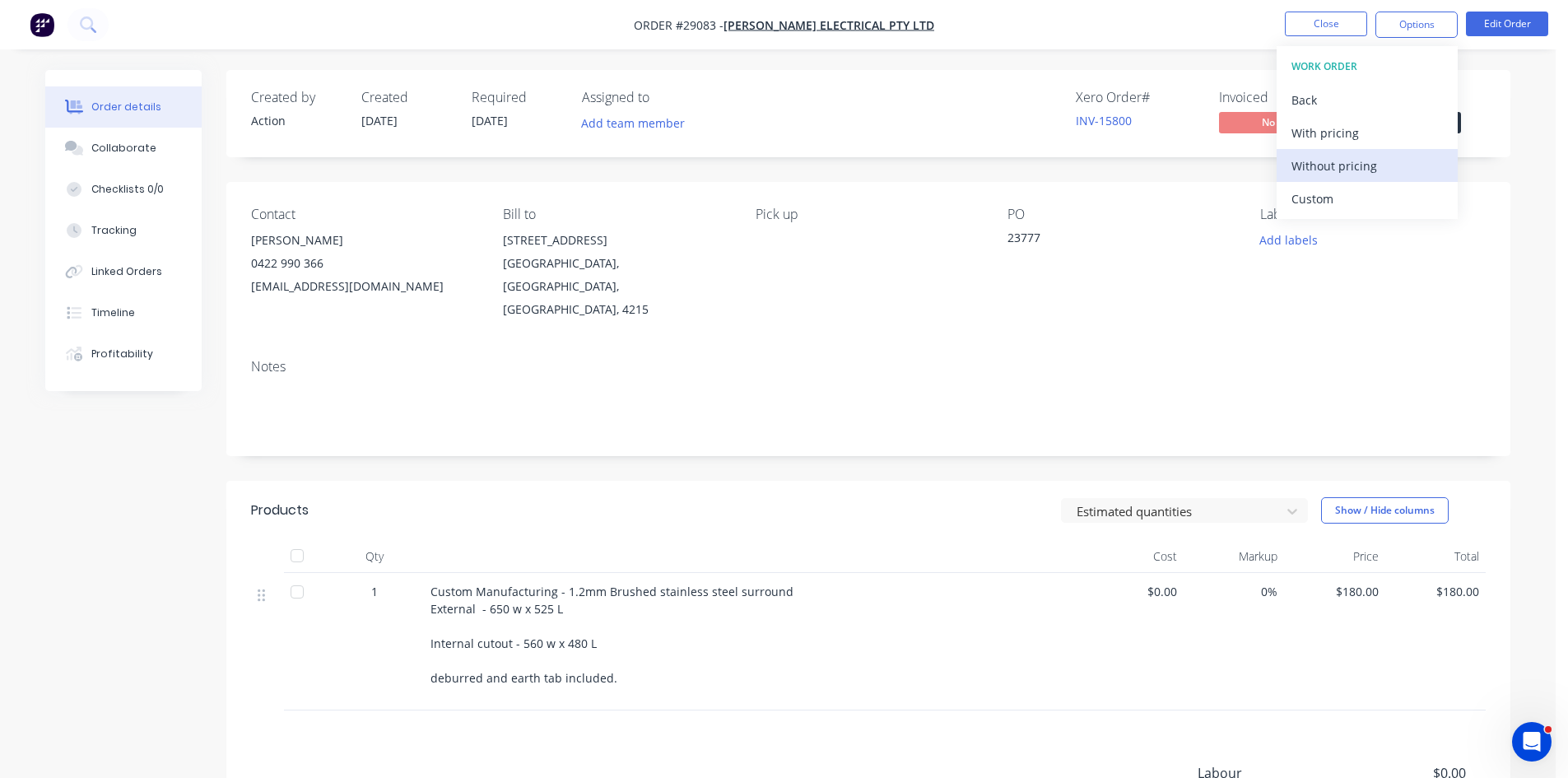
click at [1323, 170] on div "Without pricing" at bounding box center [1366, 166] width 151 height 24
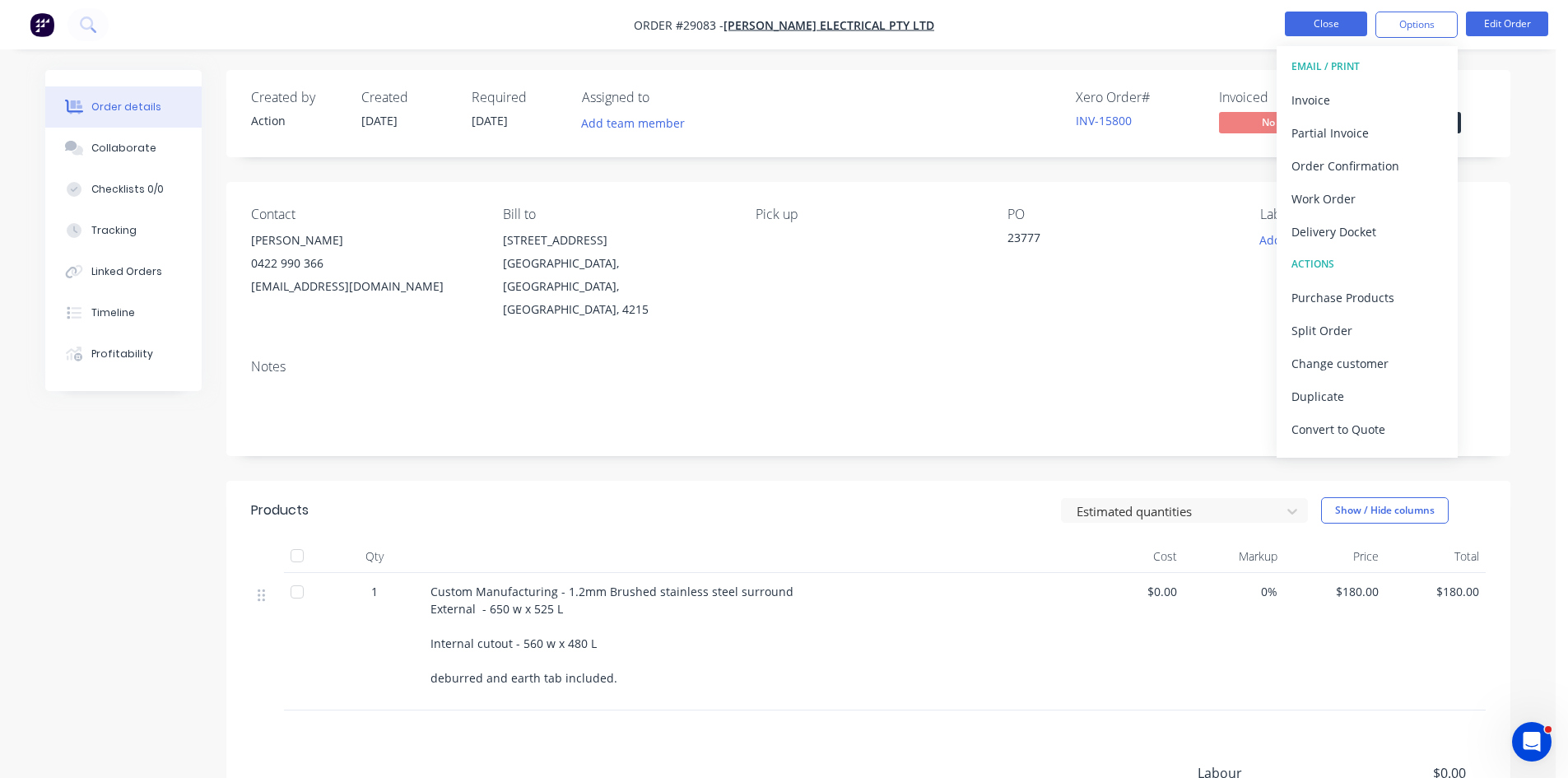
click at [1317, 21] on button "Close" at bounding box center [1325, 24] width 82 height 25
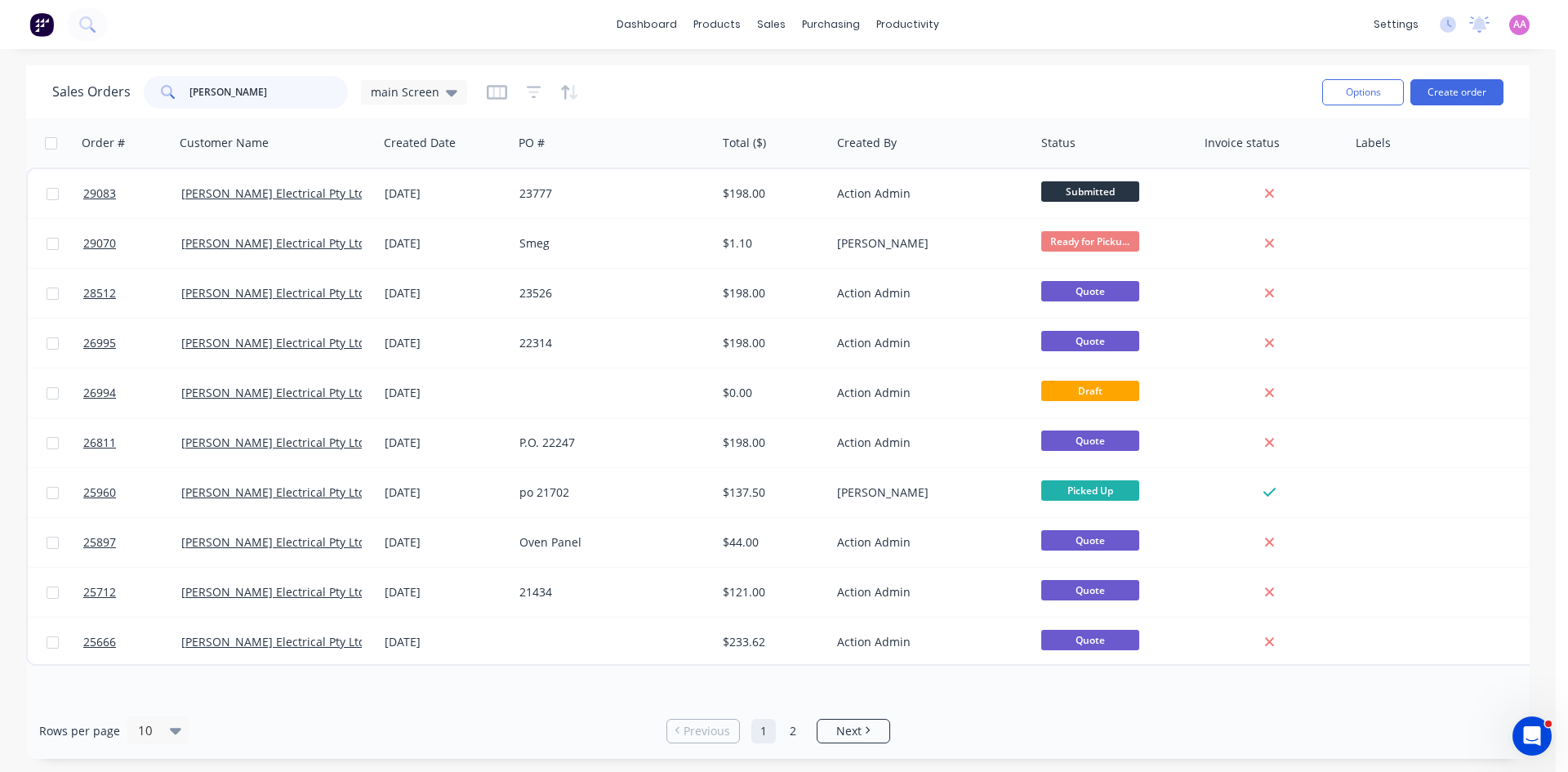
drag, startPoint x: 260, startPoint y: 95, endPoint x: 133, endPoint y: 73, distance: 128.9
click at [133, 73] on div "Sales Orders adamson main Screen" at bounding box center [680, 91] width 1257 height 40
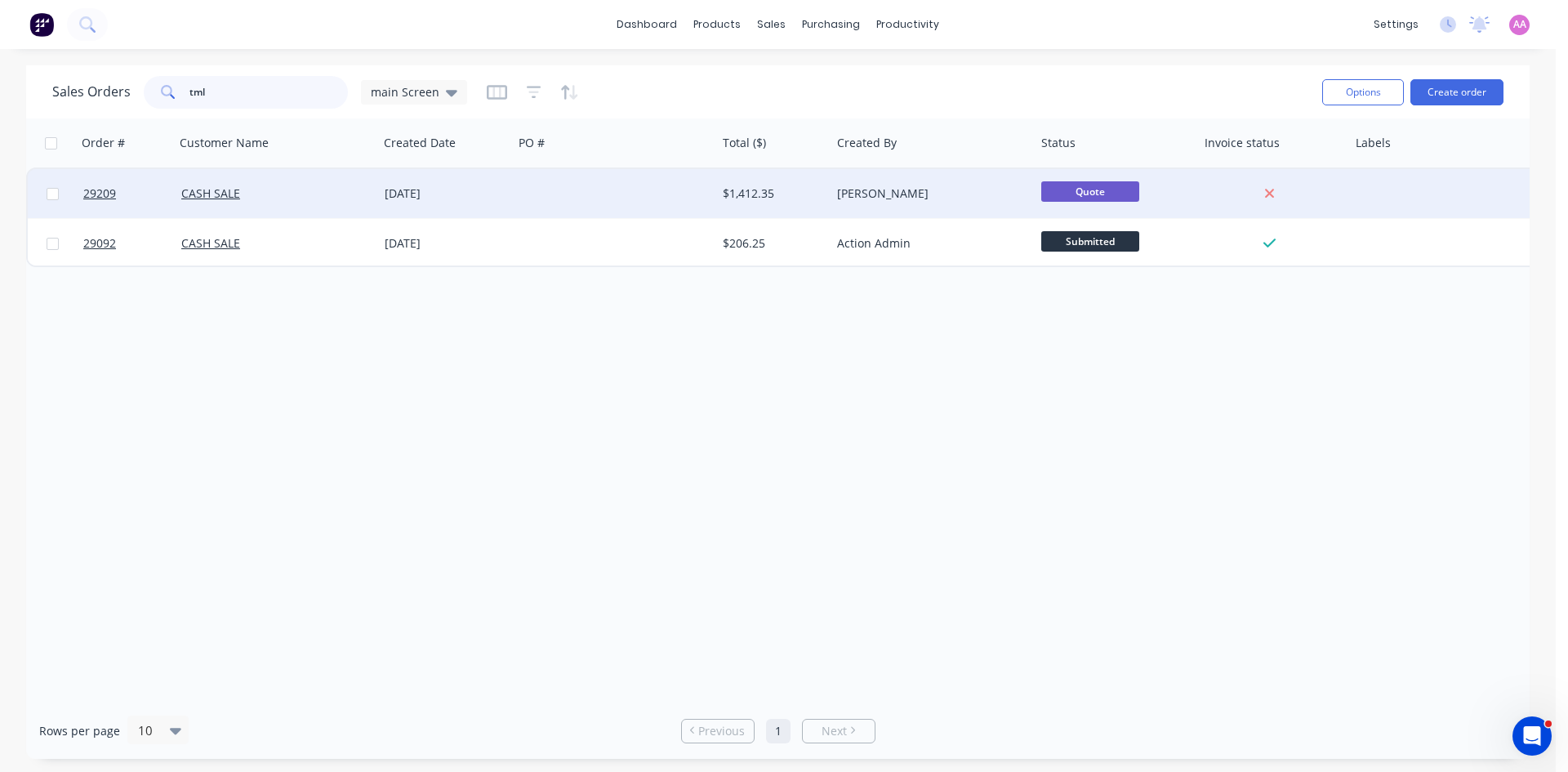
type input "tml"
click at [476, 204] on div "[DATE]" at bounding box center [446, 194] width 135 height 49
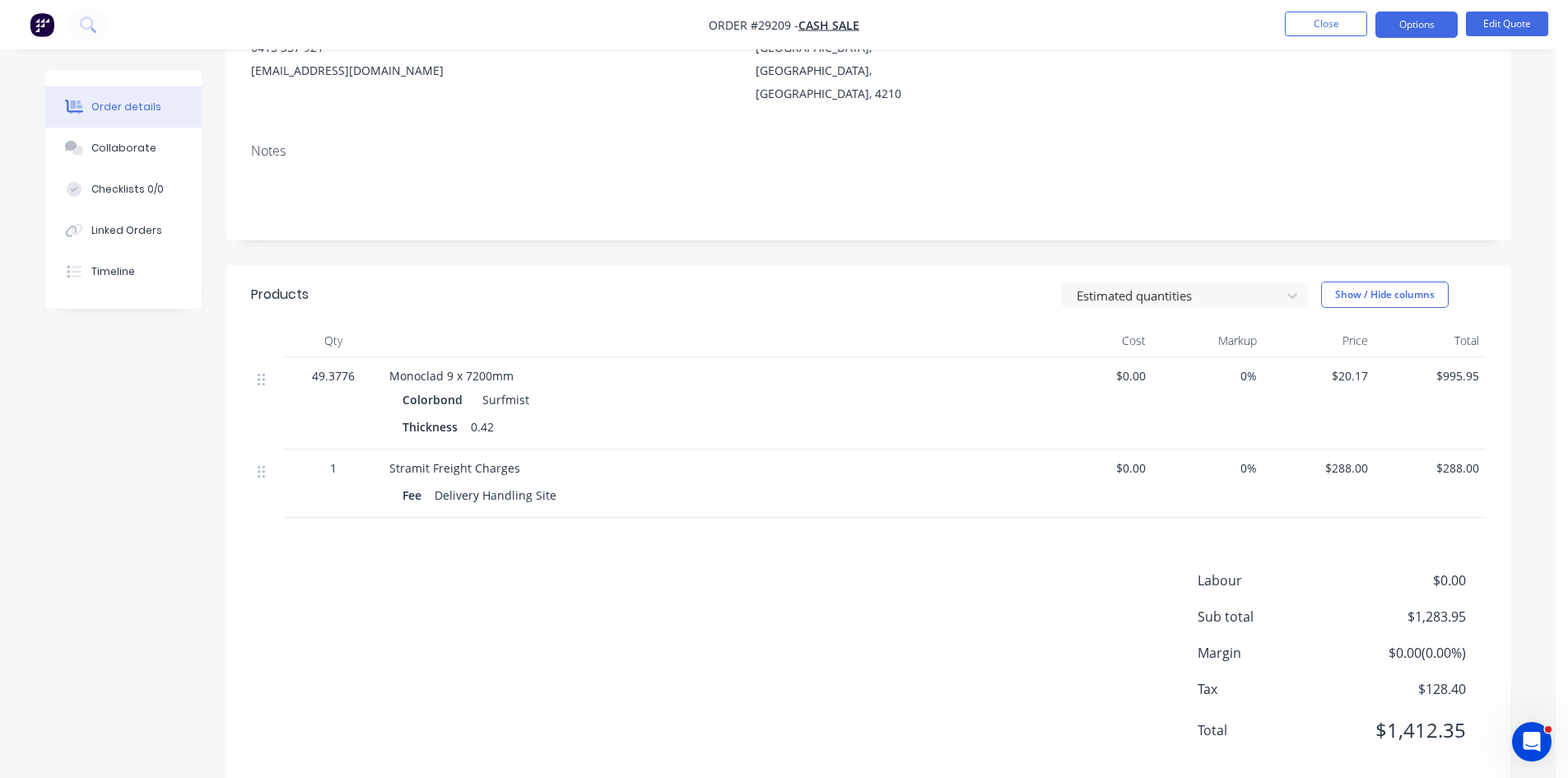
scroll to position [225, 0]
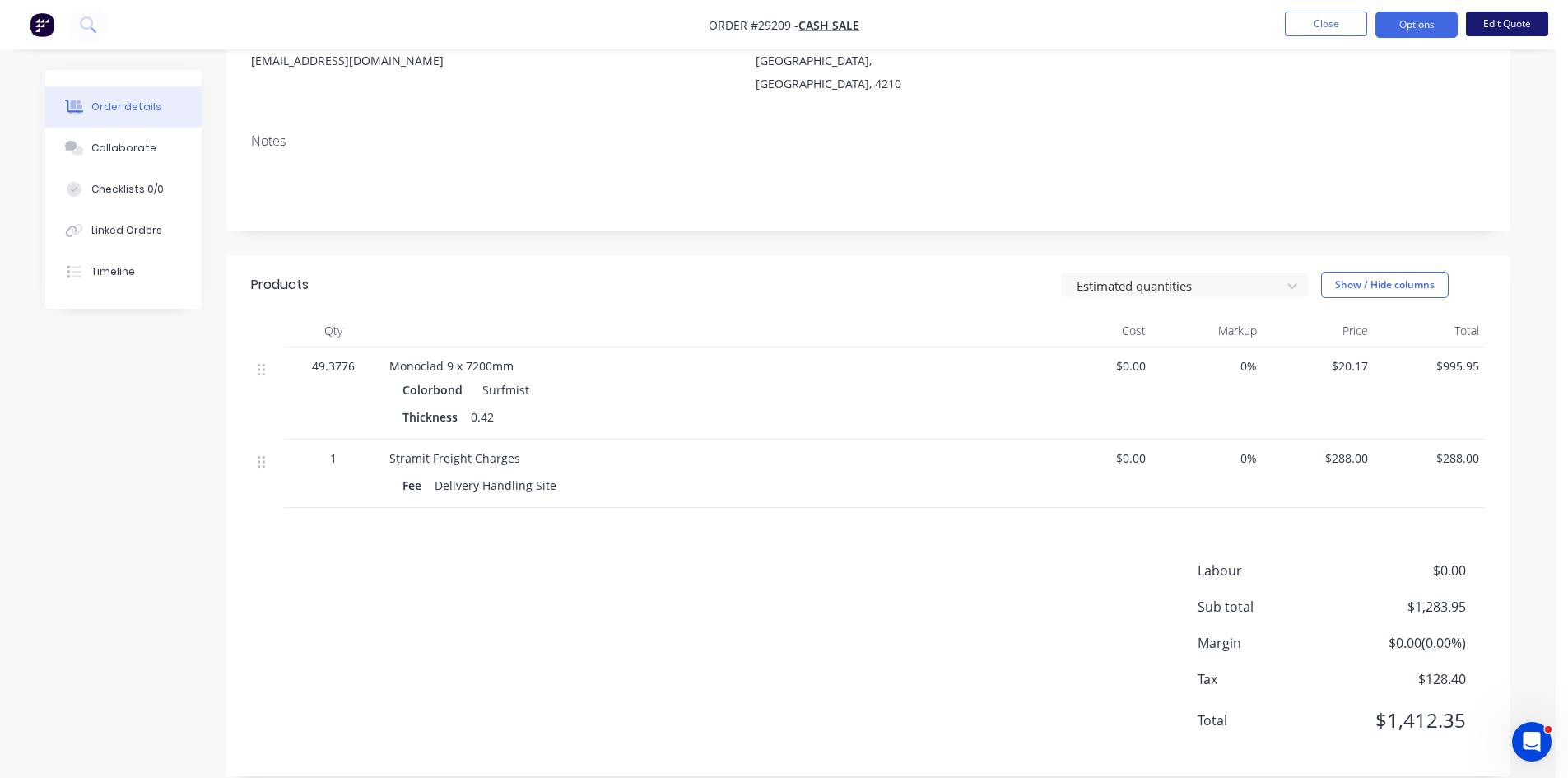
click at [1493, 22] on button "Edit Quote" at bounding box center [1506, 24] width 82 height 25
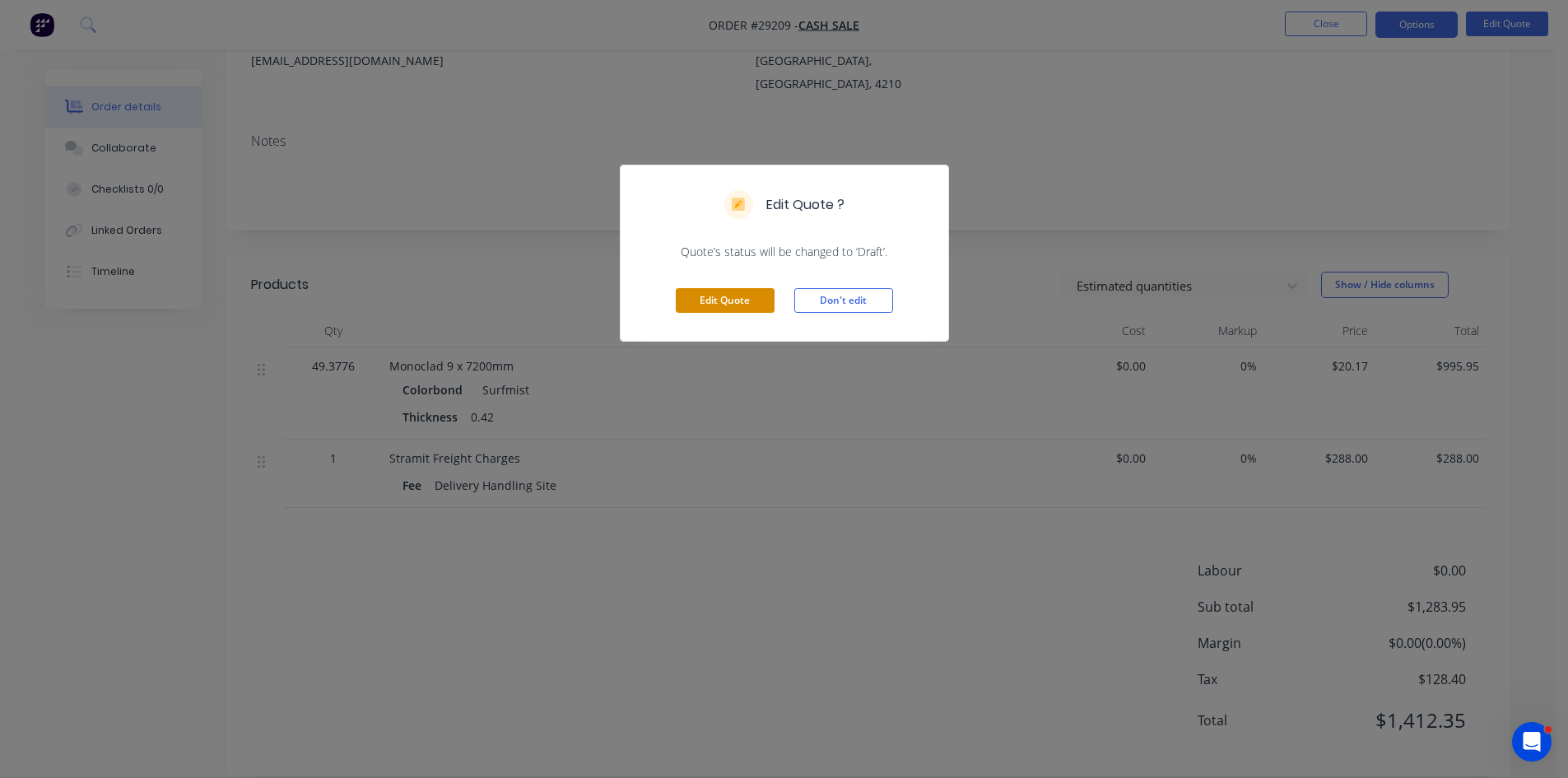
click at [724, 288] on button "Edit Quote" at bounding box center [725, 300] width 99 height 25
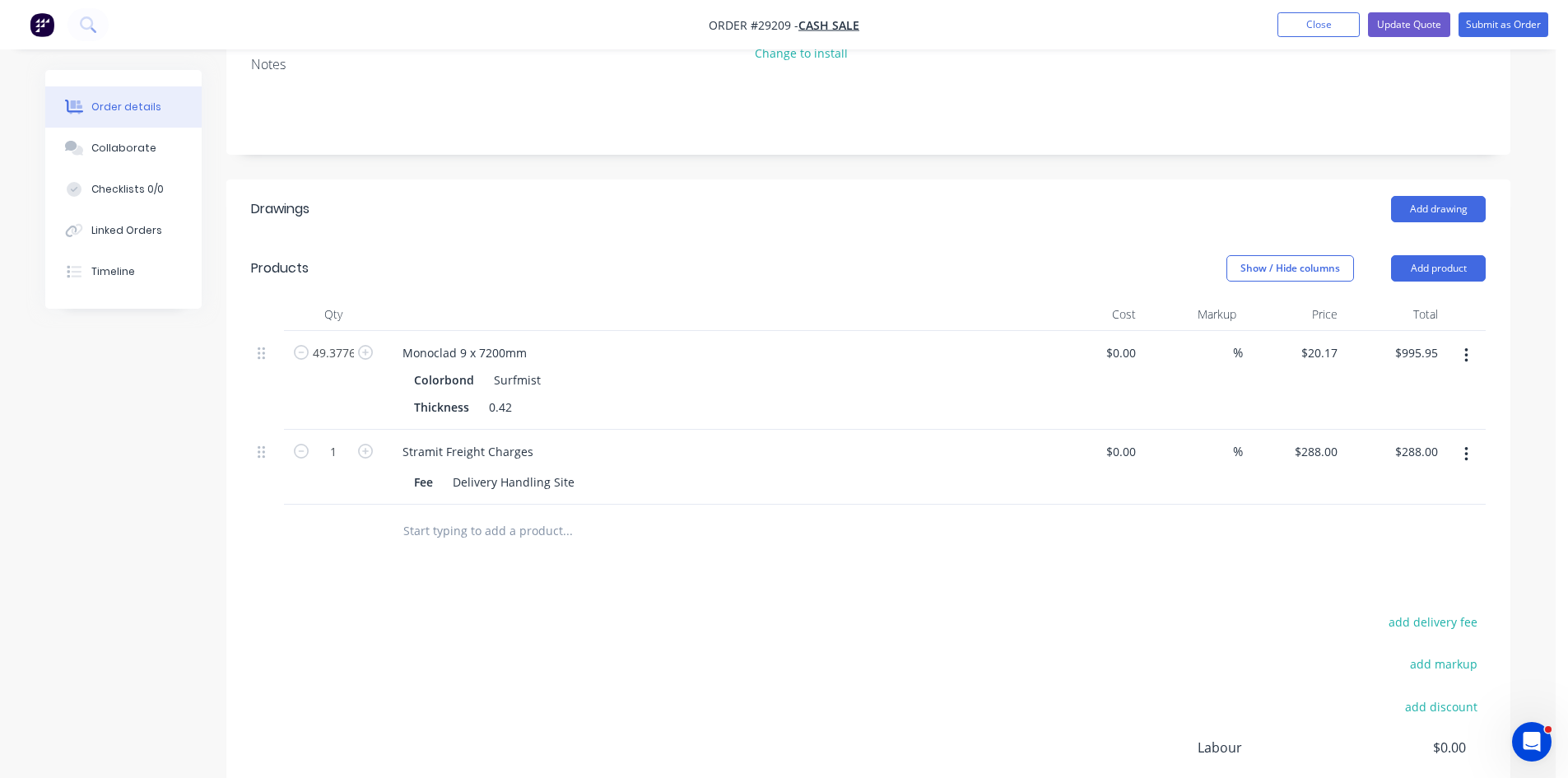
scroll to position [330, 0]
click at [1445, 254] on button "Add product" at bounding box center [1438, 267] width 95 height 27
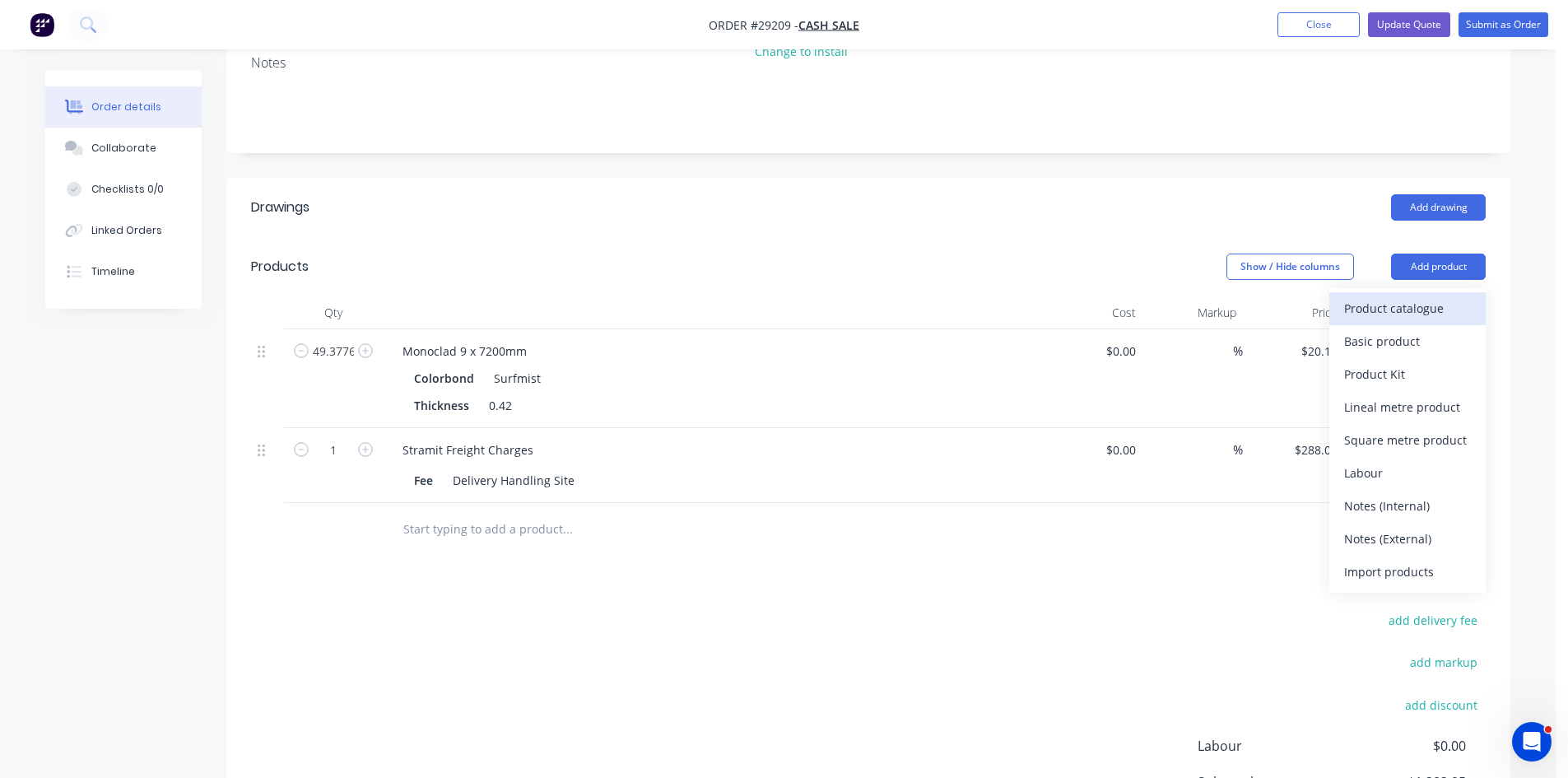
click at [1405, 296] on div "Product catalogue" at bounding box center [1407, 308] width 126 height 24
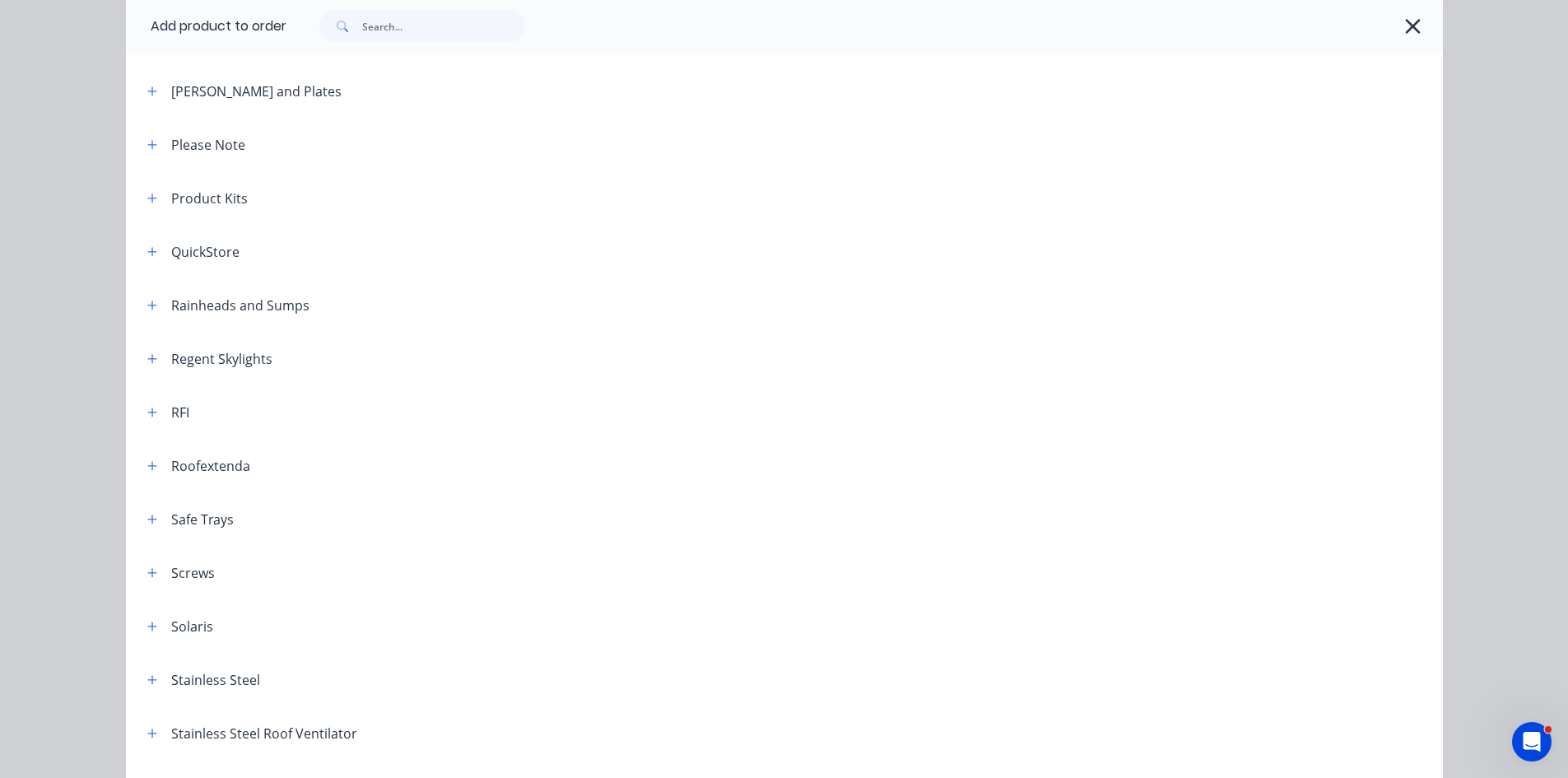
scroll to position [1894, 0]
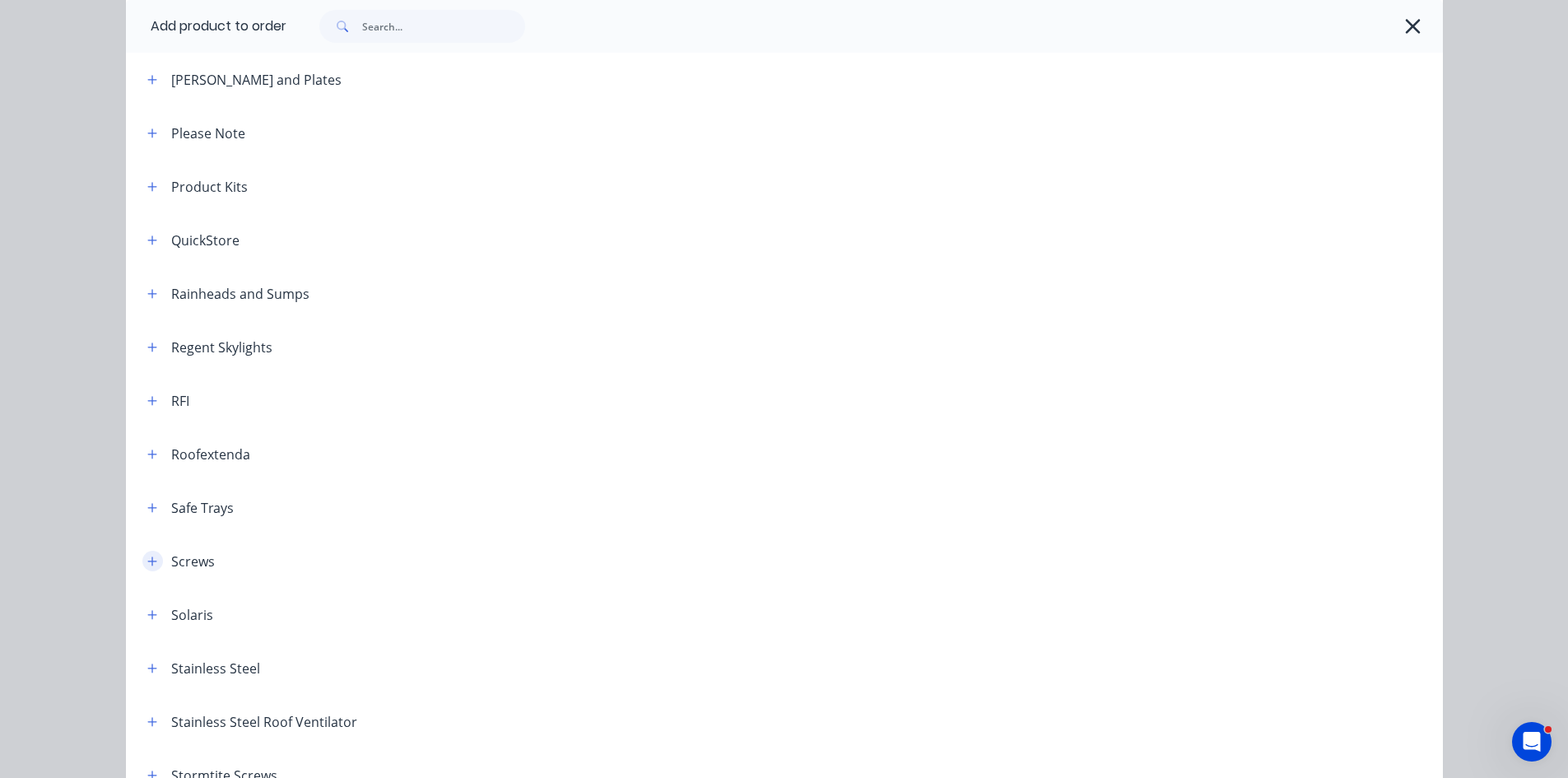
click at [149, 561] on icon "button" at bounding box center [151, 561] width 9 height 9
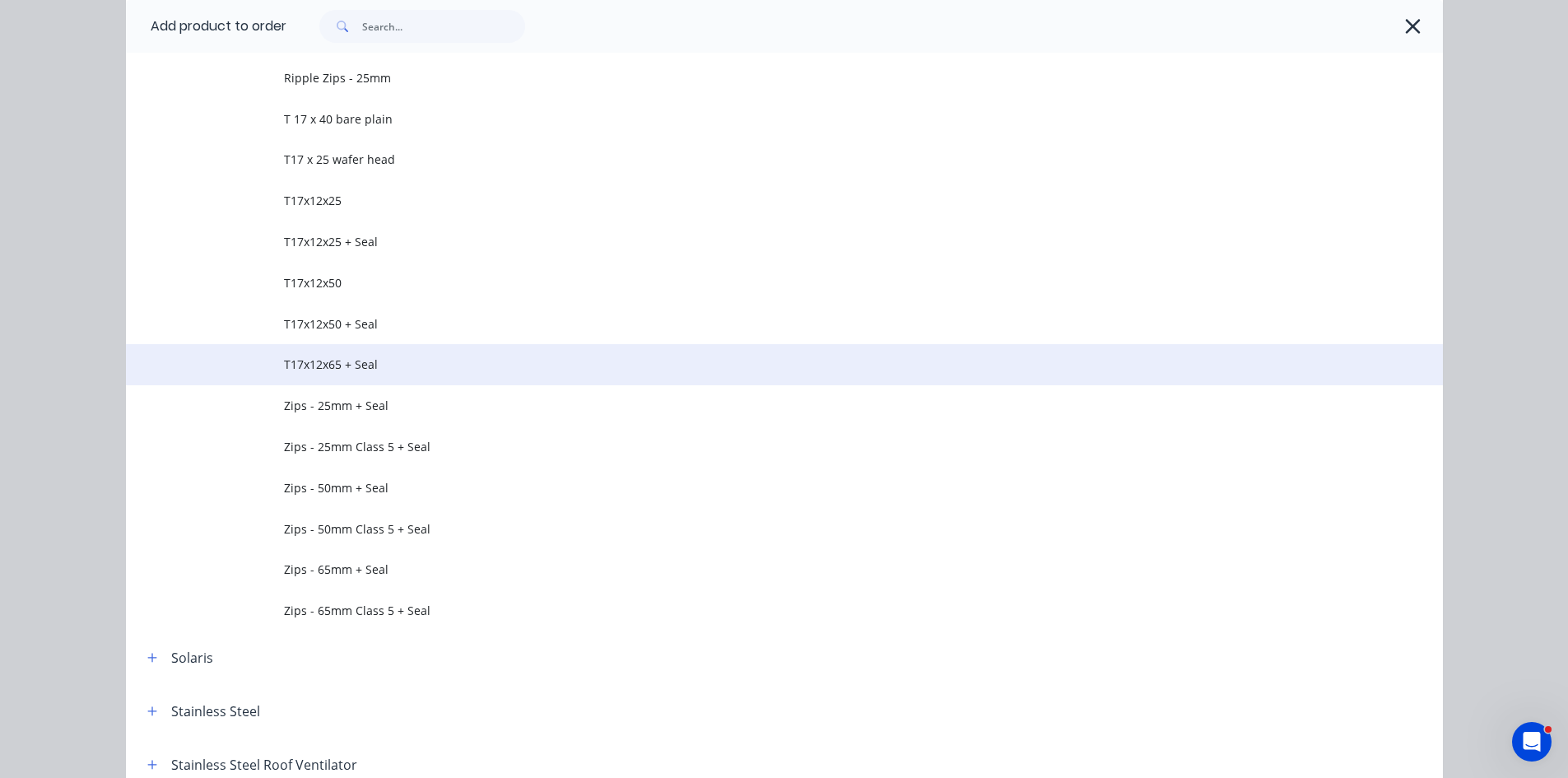
scroll to position [3458, 0]
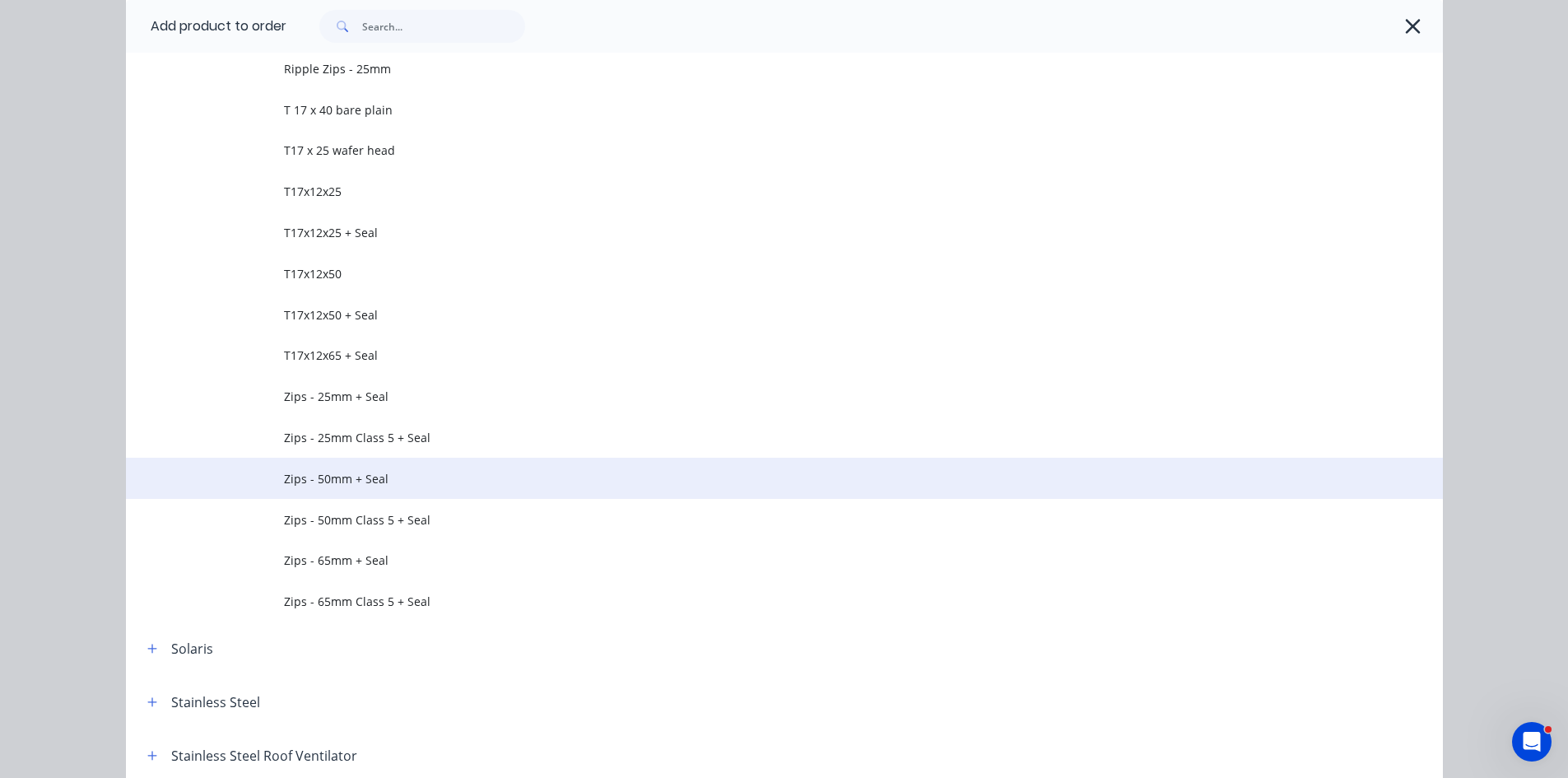
click at [340, 480] on span "Zips - 50mm + Seal" at bounding box center [747, 479] width 927 height 18
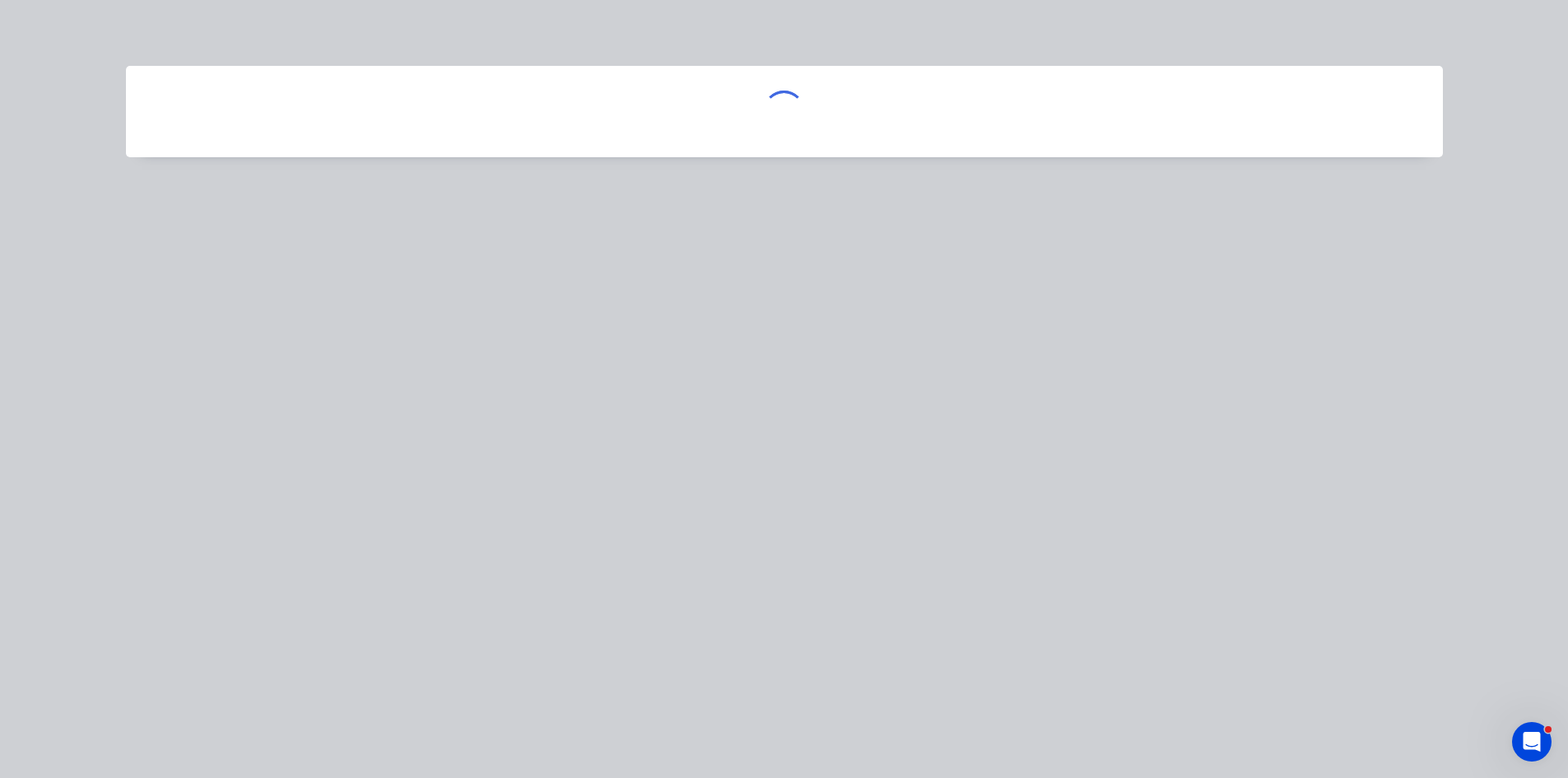
scroll to position [0, 0]
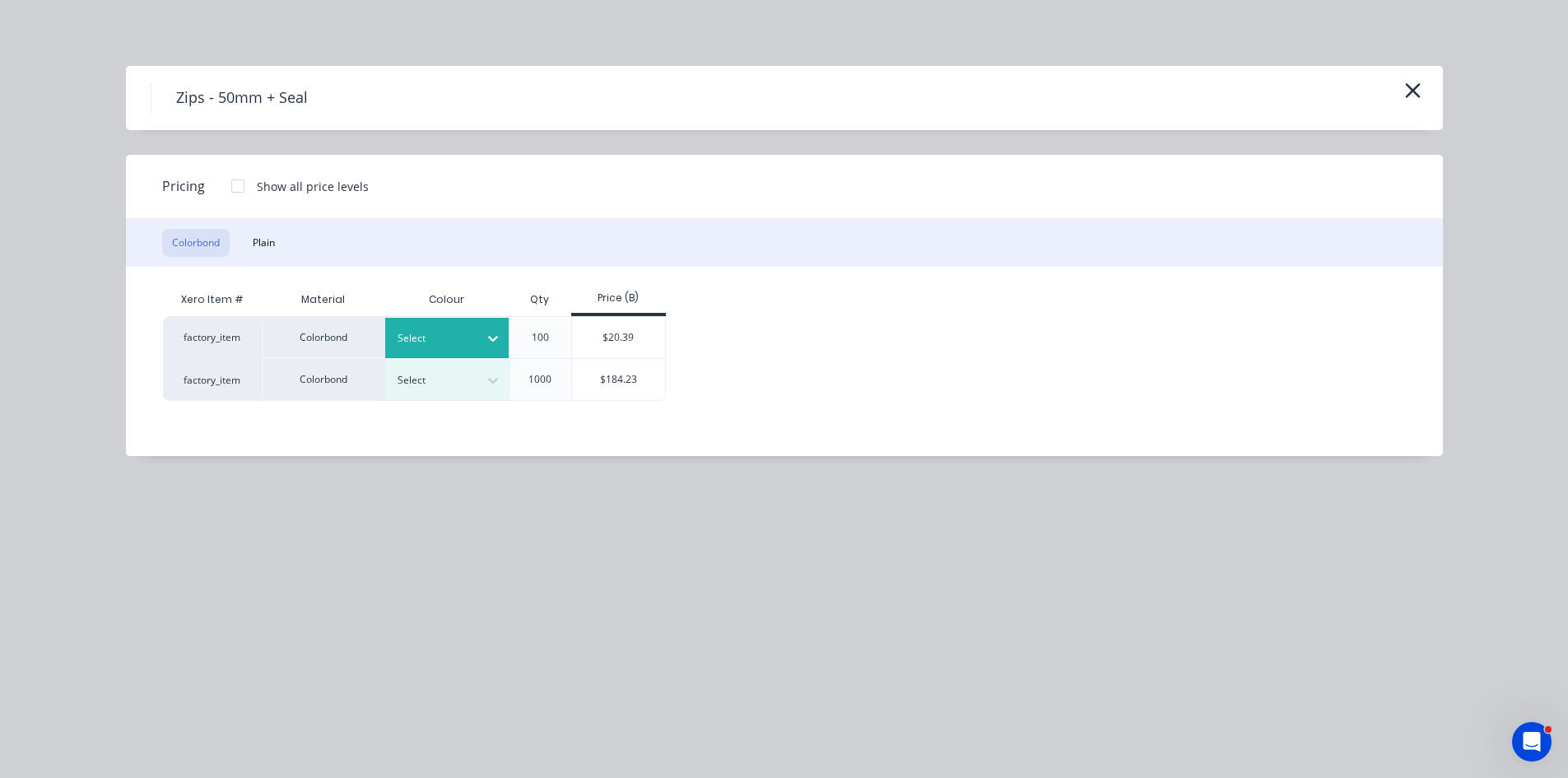
click at [488, 332] on icon at bounding box center [492, 338] width 17 height 17
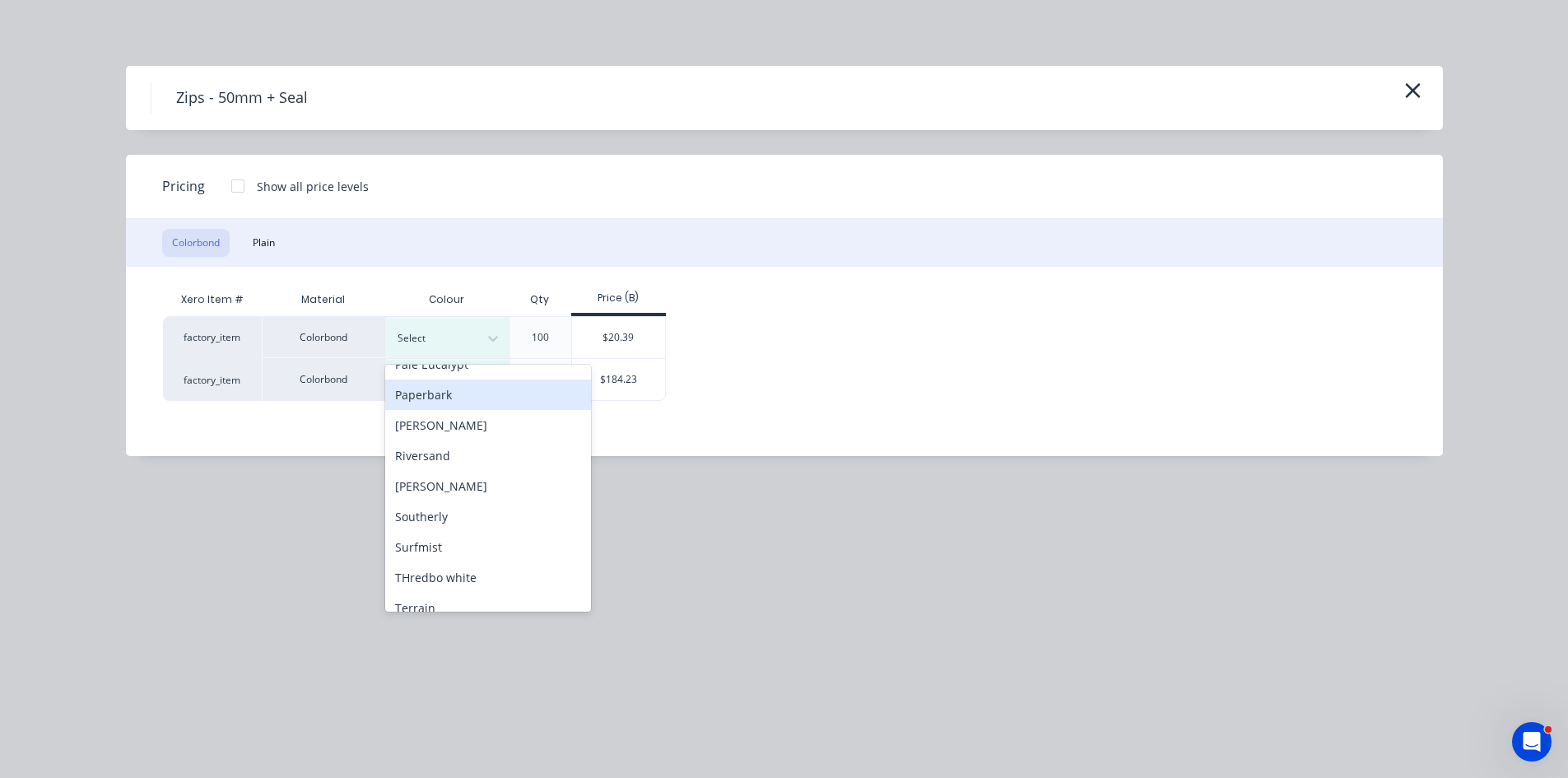
scroll to position [577, 0]
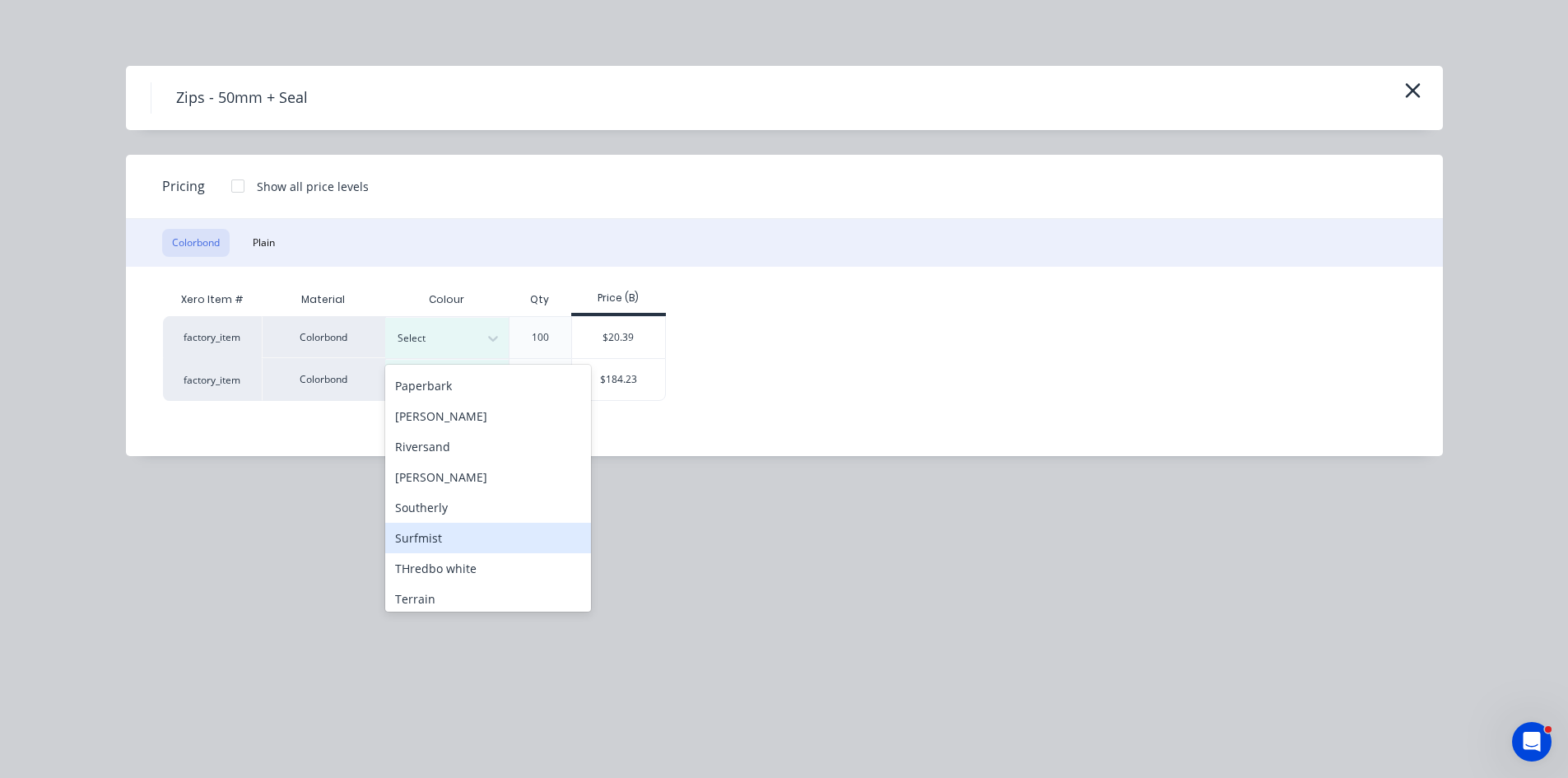
click at [420, 530] on div "Surfmist" at bounding box center [487, 538] width 205 height 31
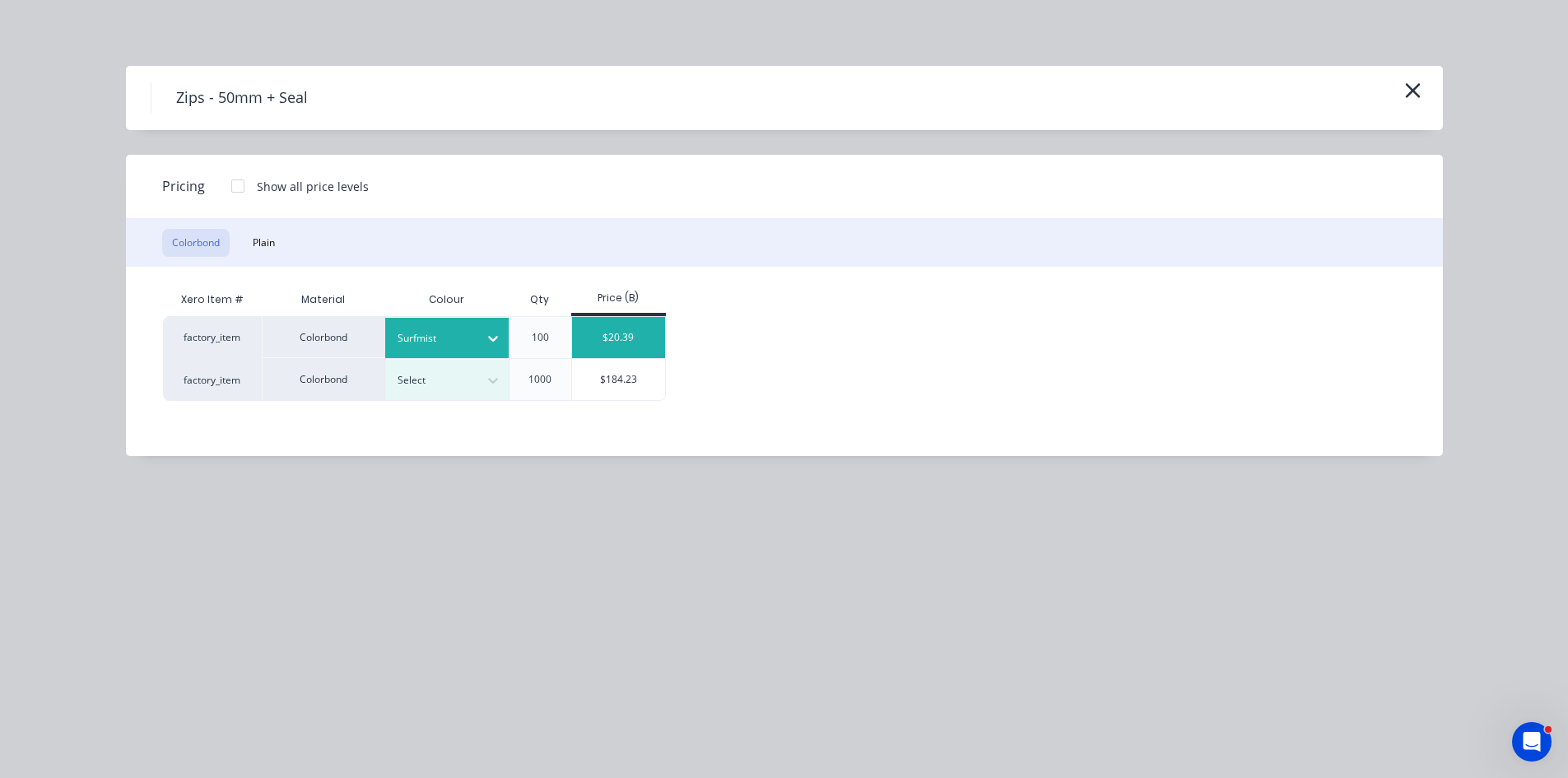
click at [638, 345] on div "$20.39" at bounding box center [619, 338] width 93 height 41
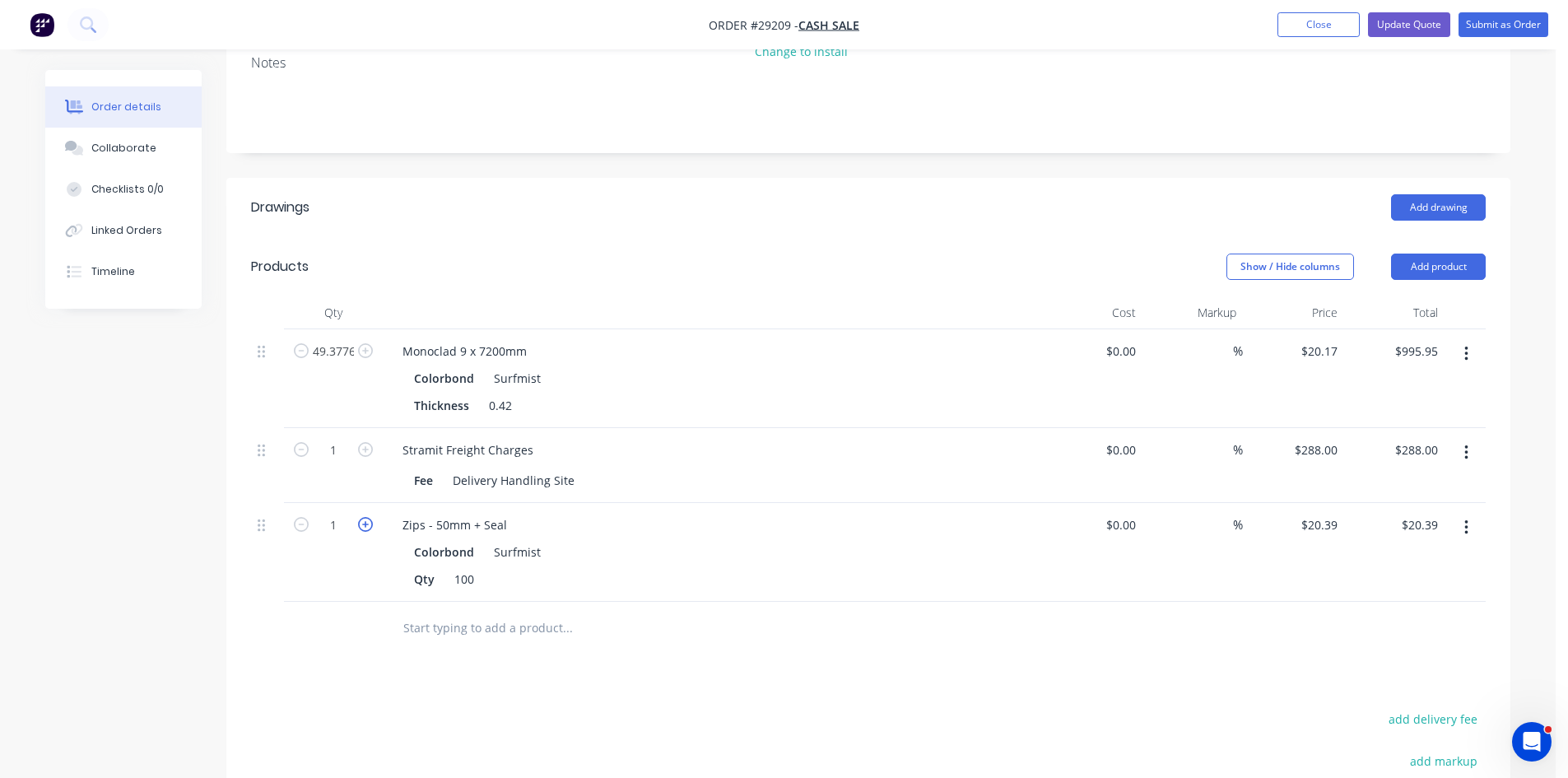
click at [361, 517] on icon "button" at bounding box center [365, 524] width 15 height 15
type input "2"
type input "$40.78"
click at [361, 517] on icon "button" at bounding box center [365, 524] width 15 height 15
type input "3"
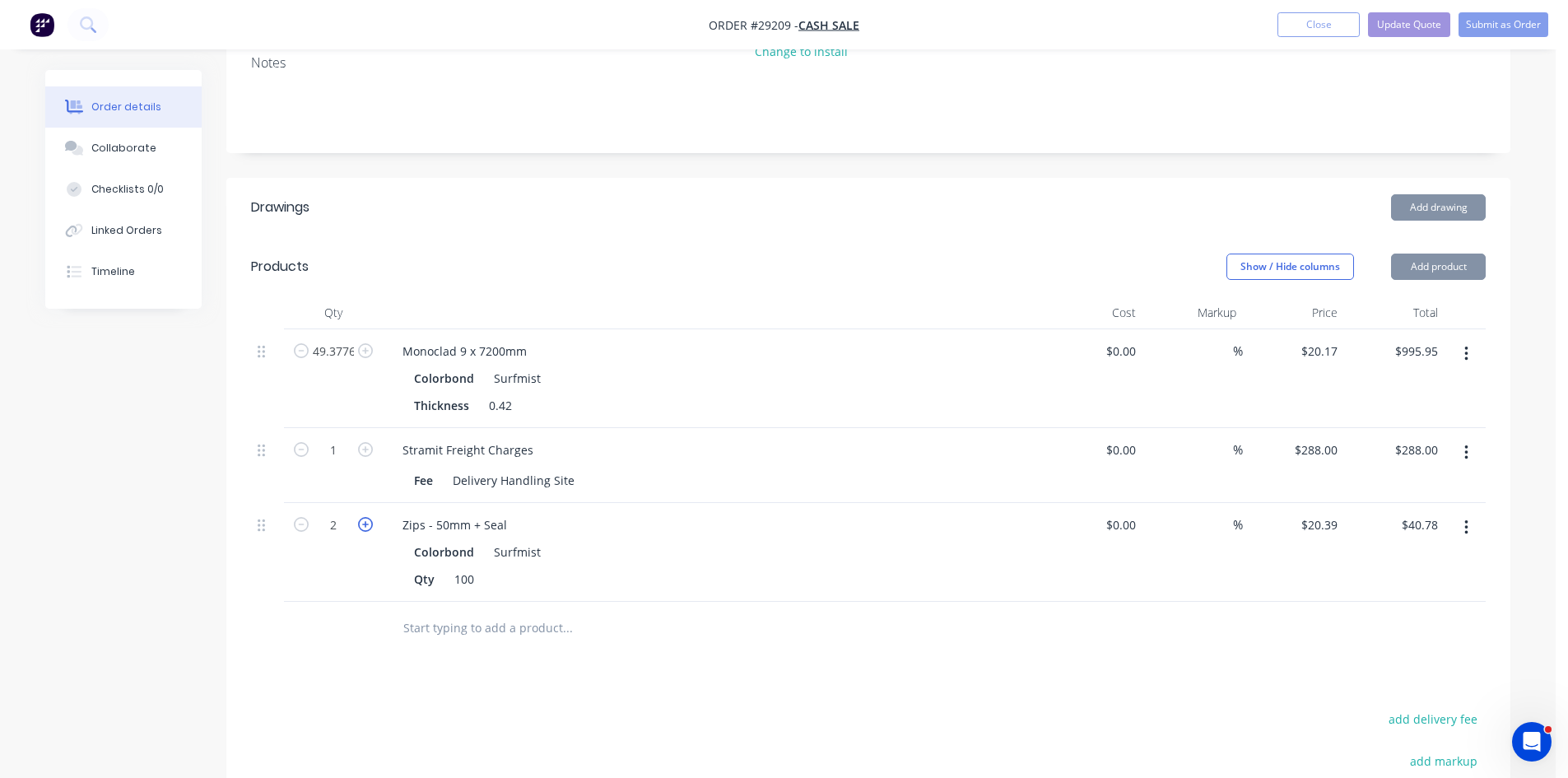
type input "$61.17"
click at [361, 517] on icon "button" at bounding box center [365, 524] width 15 height 15
type input "4"
type input "$81.56"
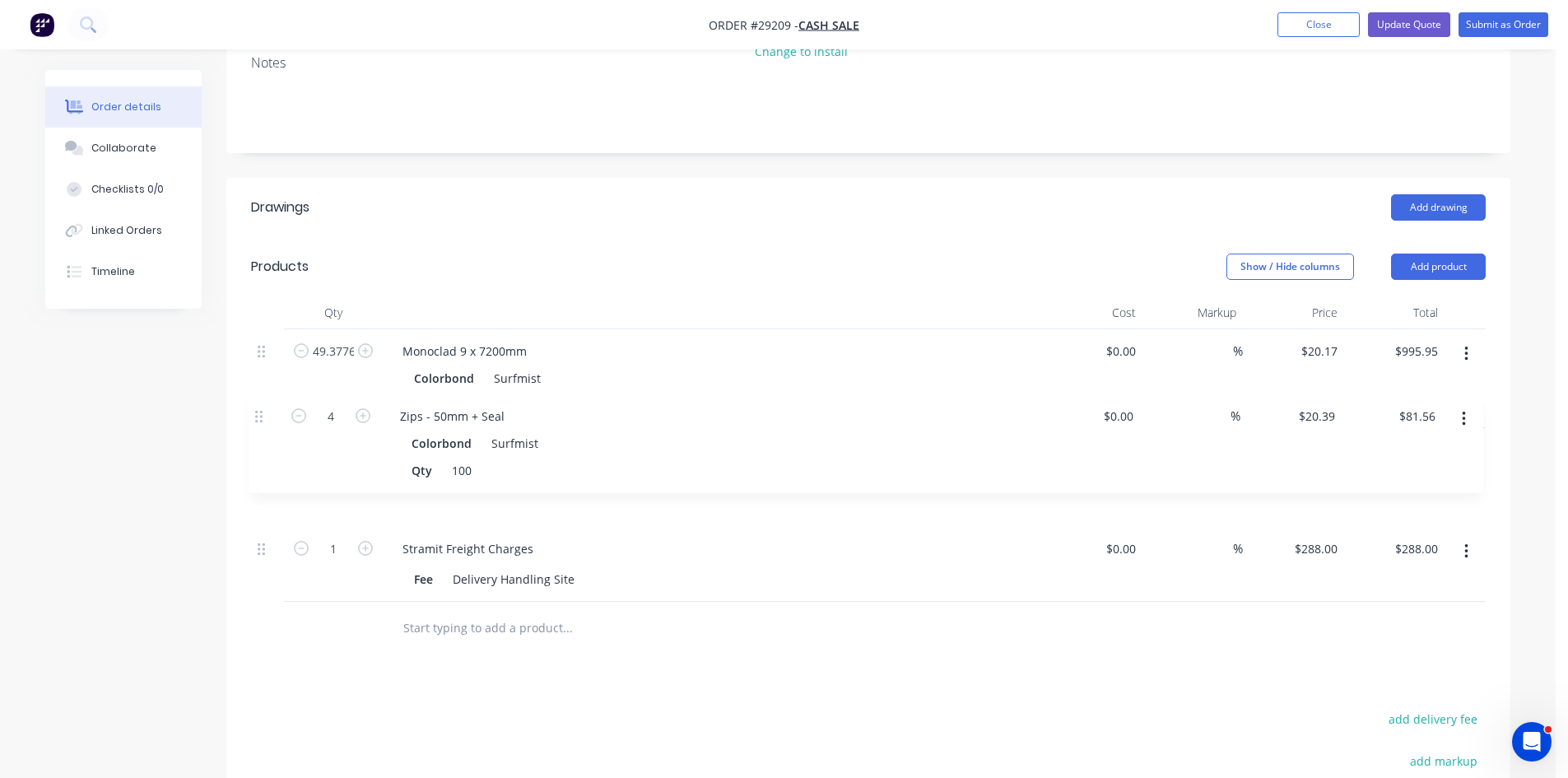
drag, startPoint x: 264, startPoint y: 508, endPoint x: 264, endPoint y: 419, distance: 89.0
click at [264, 419] on div "49.3776 Monoclad 9 x 7200mm Colorbond Surfmist Thickness 0.42 $0.00 $0.00 % $20…" at bounding box center [867, 466] width 1234 height 272
click at [1462, 537] on button "button" at bounding box center [1465, 552] width 38 height 30
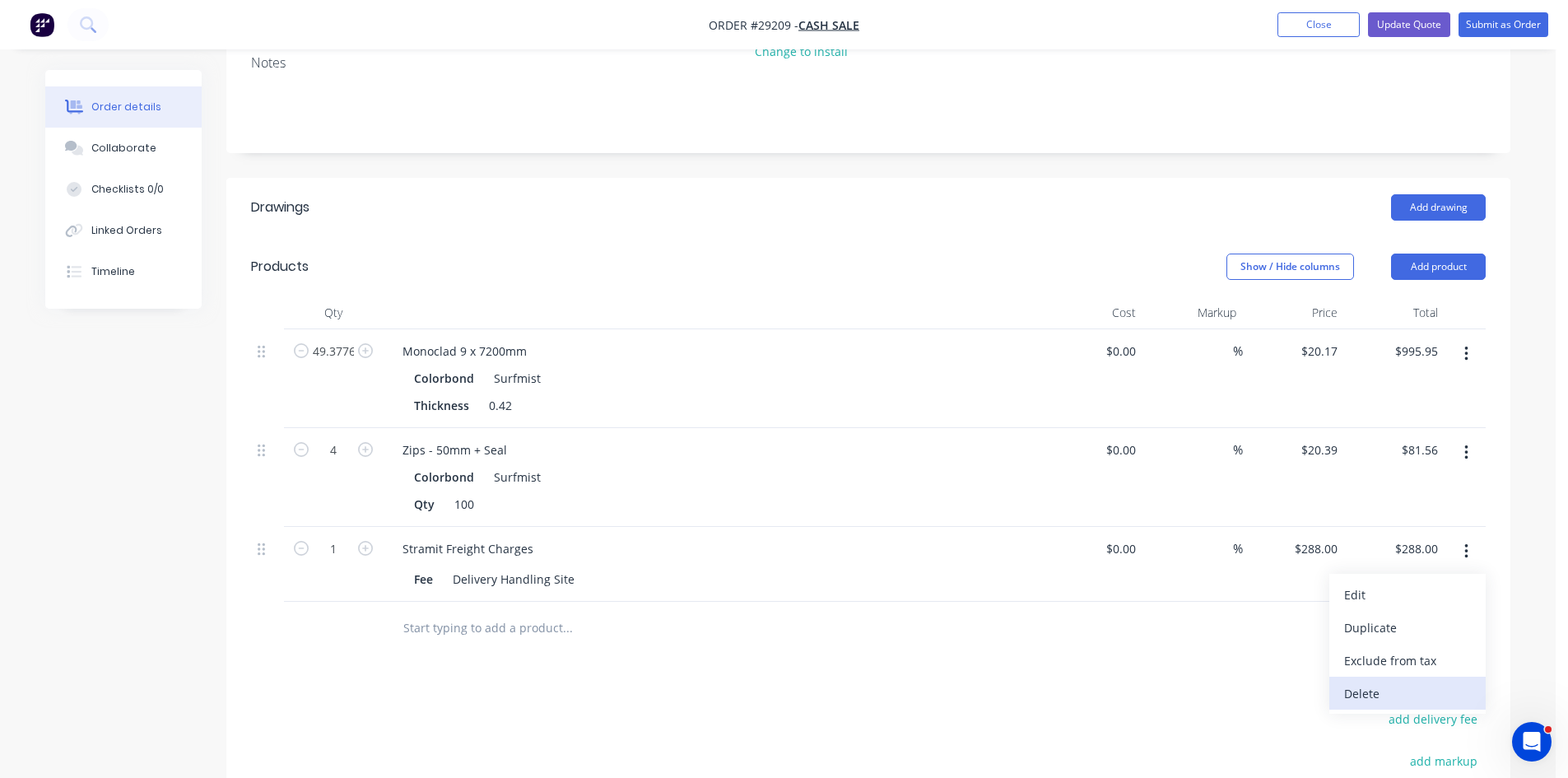
click at [1364, 681] on div "Delete" at bounding box center [1407, 693] width 126 height 24
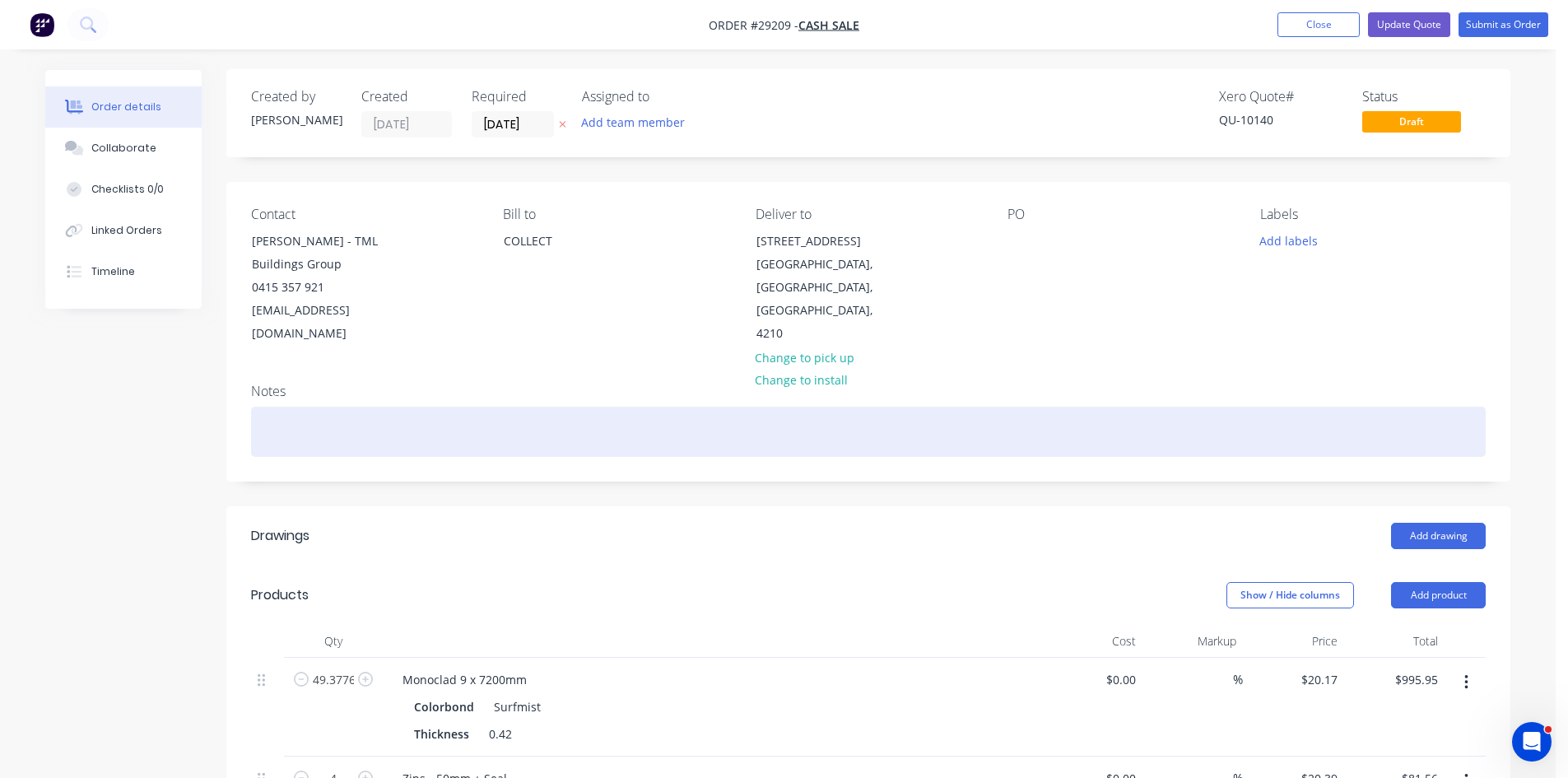
scroll to position [0, 0]
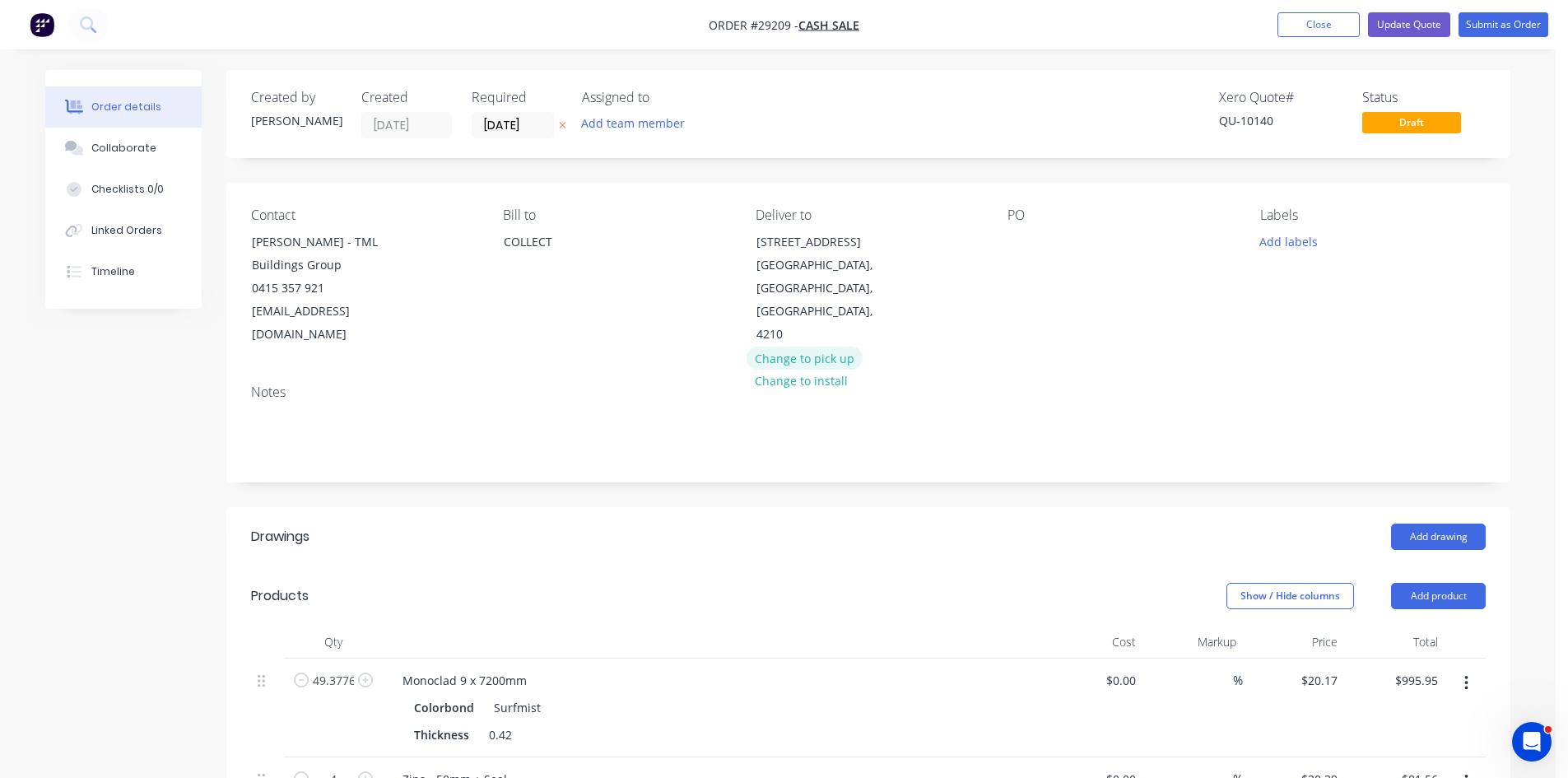
click at [811, 347] on button "Change to pick up" at bounding box center [804, 357] width 116 height 23
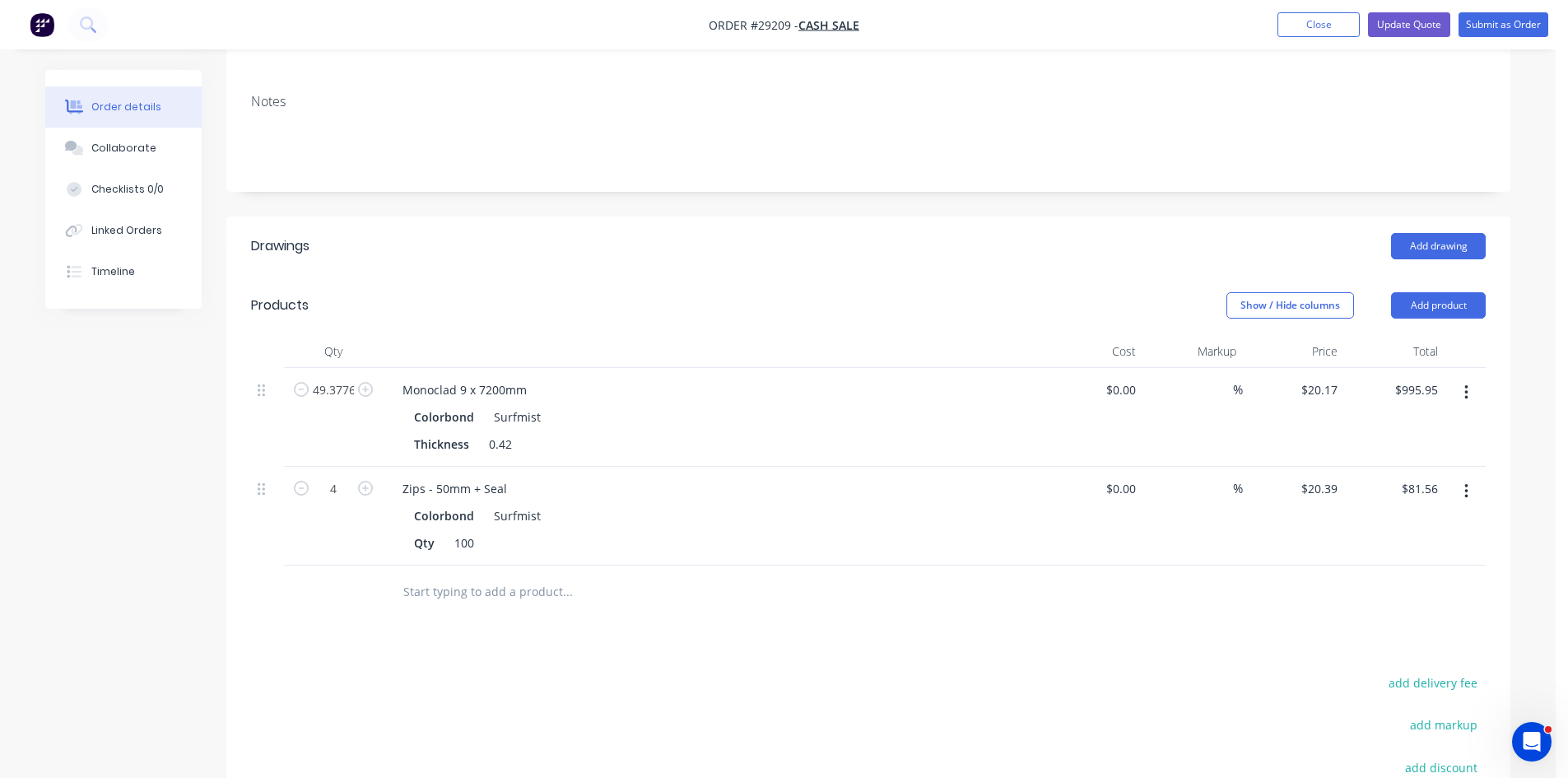
scroll to position [281, 0]
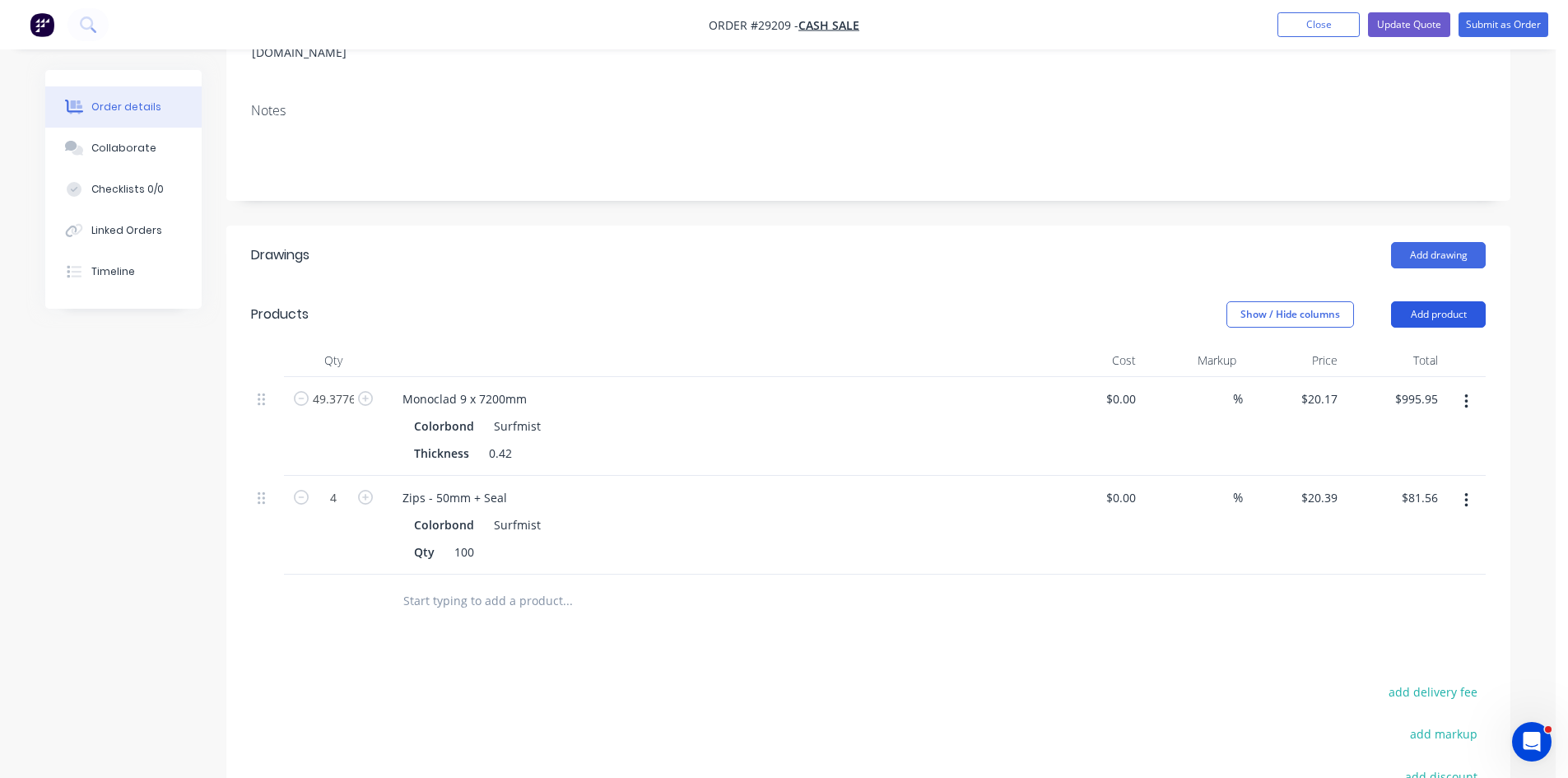
click at [1444, 301] on button "Add product" at bounding box center [1438, 314] width 95 height 27
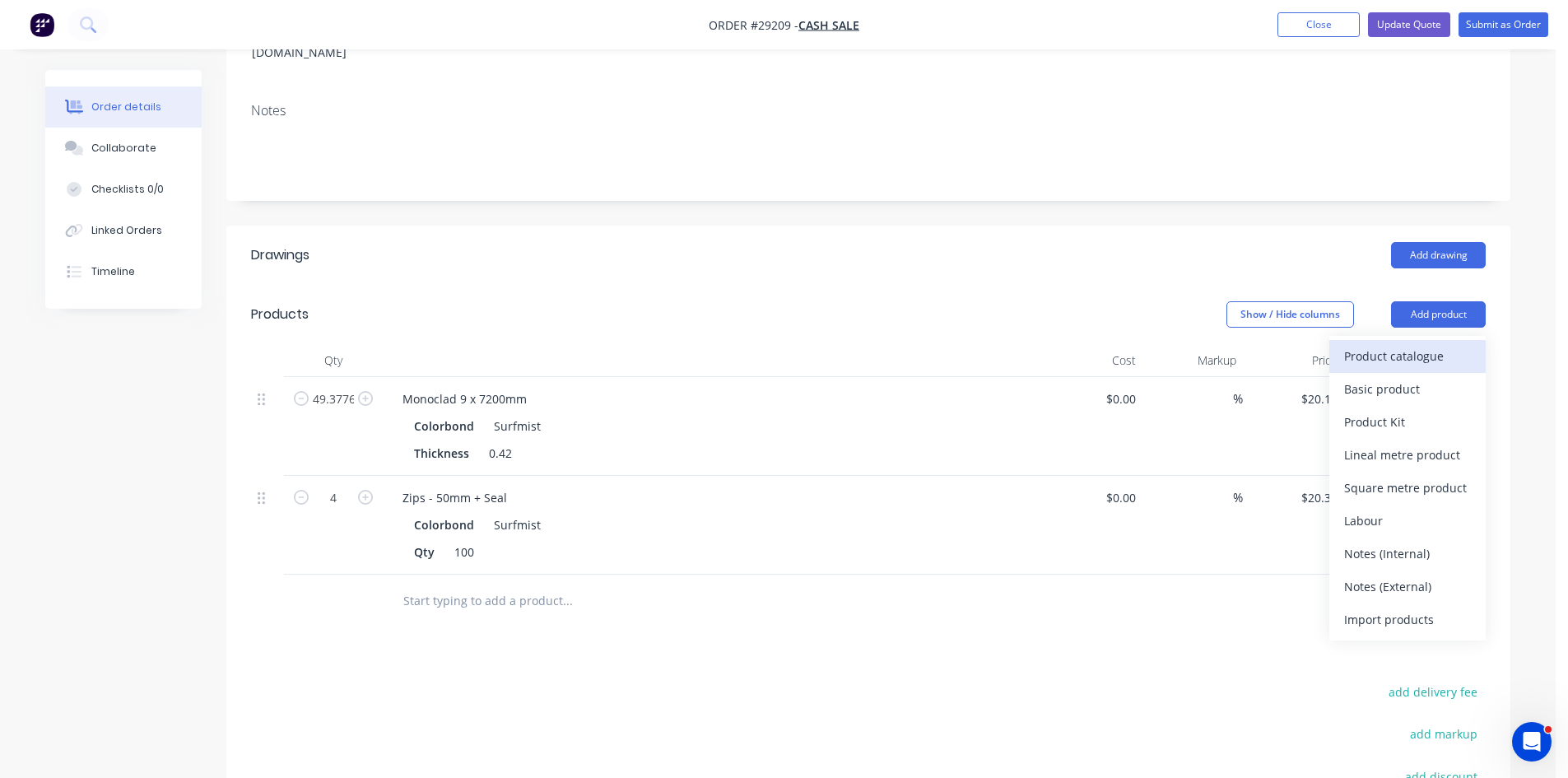
click at [1423, 345] on div "Product catalogue" at bounding box center [1407, 356] width 126 height 24
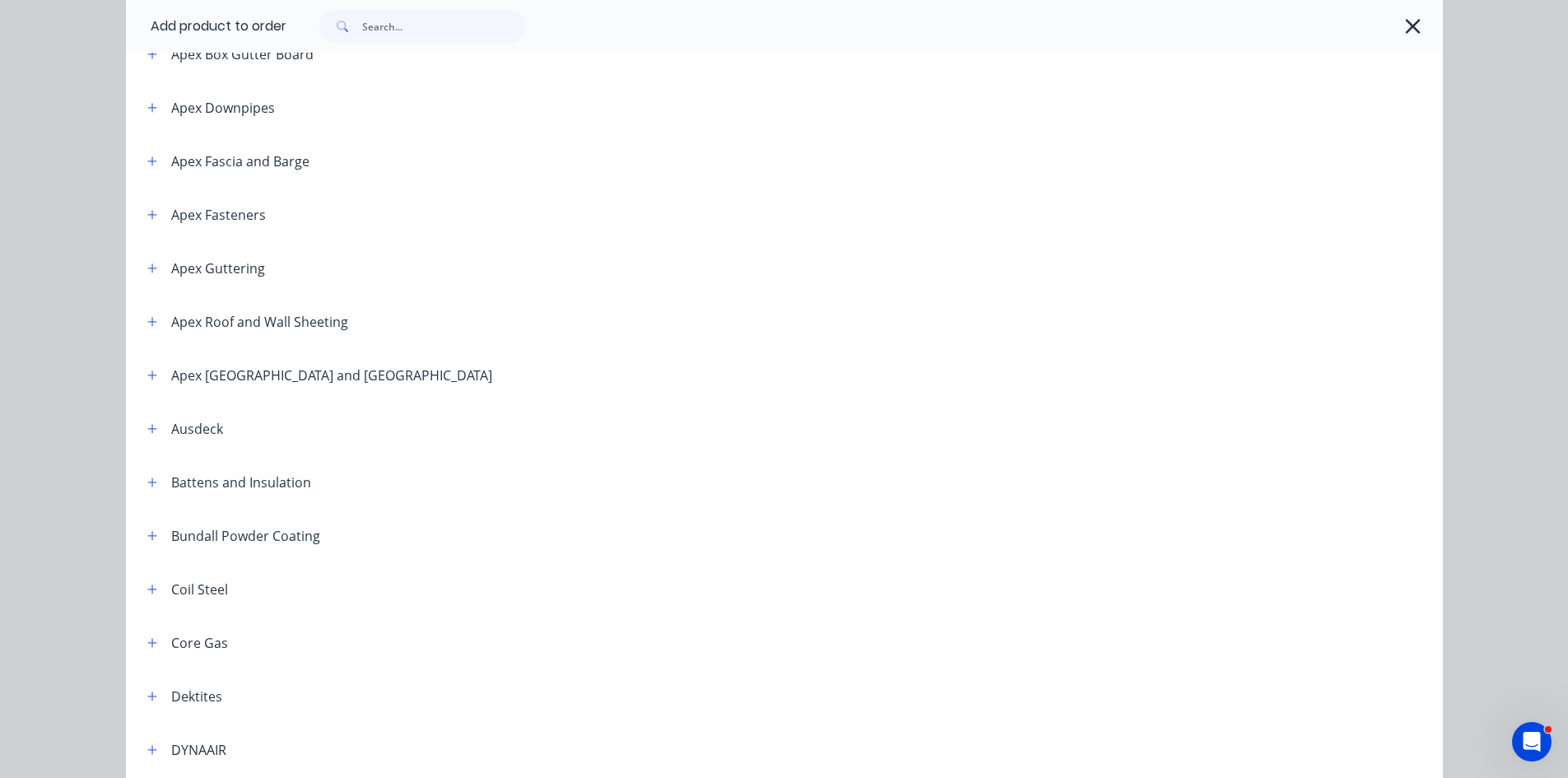
scroll to position [494, 0]
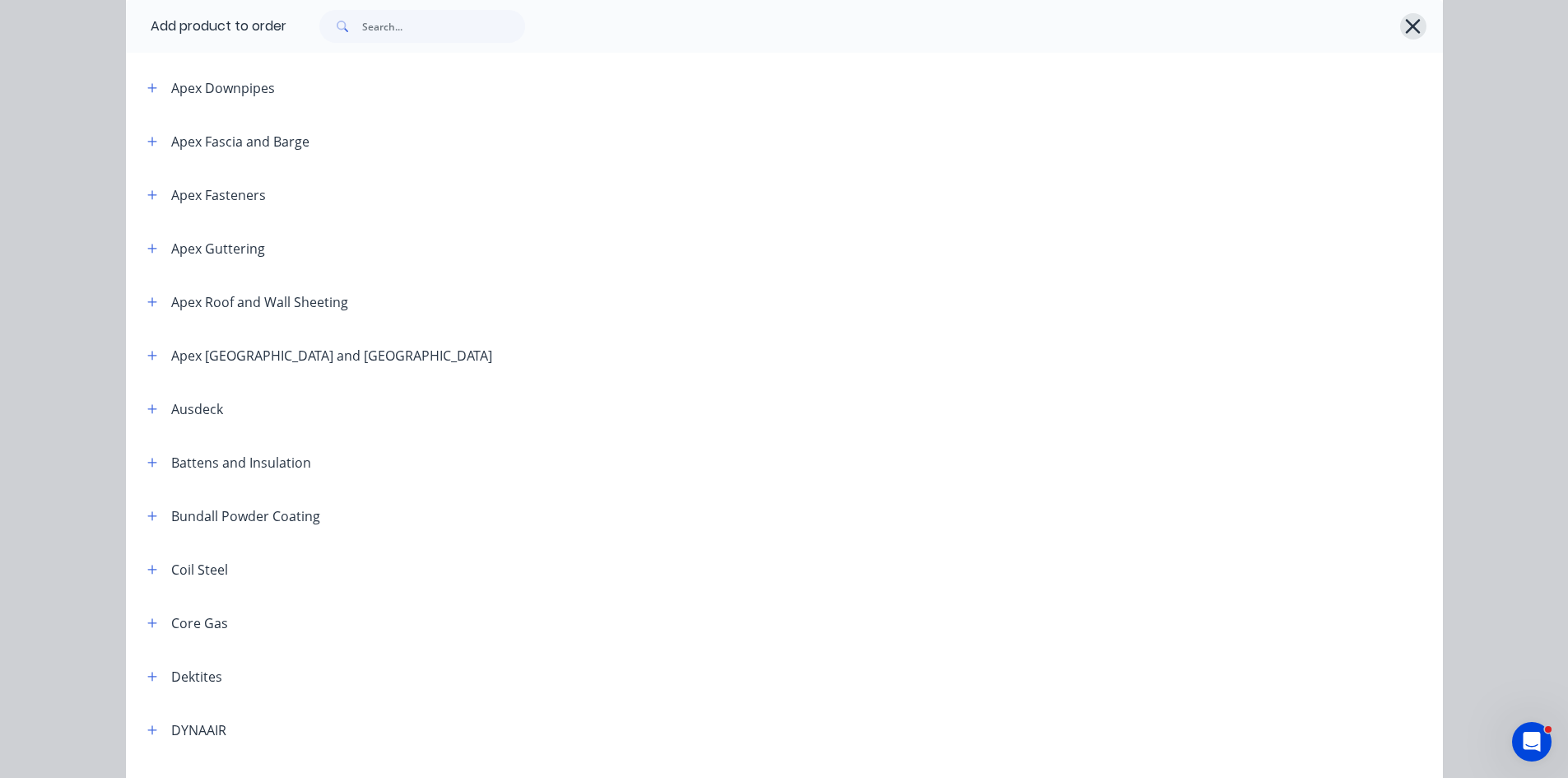
click at [1404, 23] on icon "button" at bounding box center [1413, 26] width 18 height 23
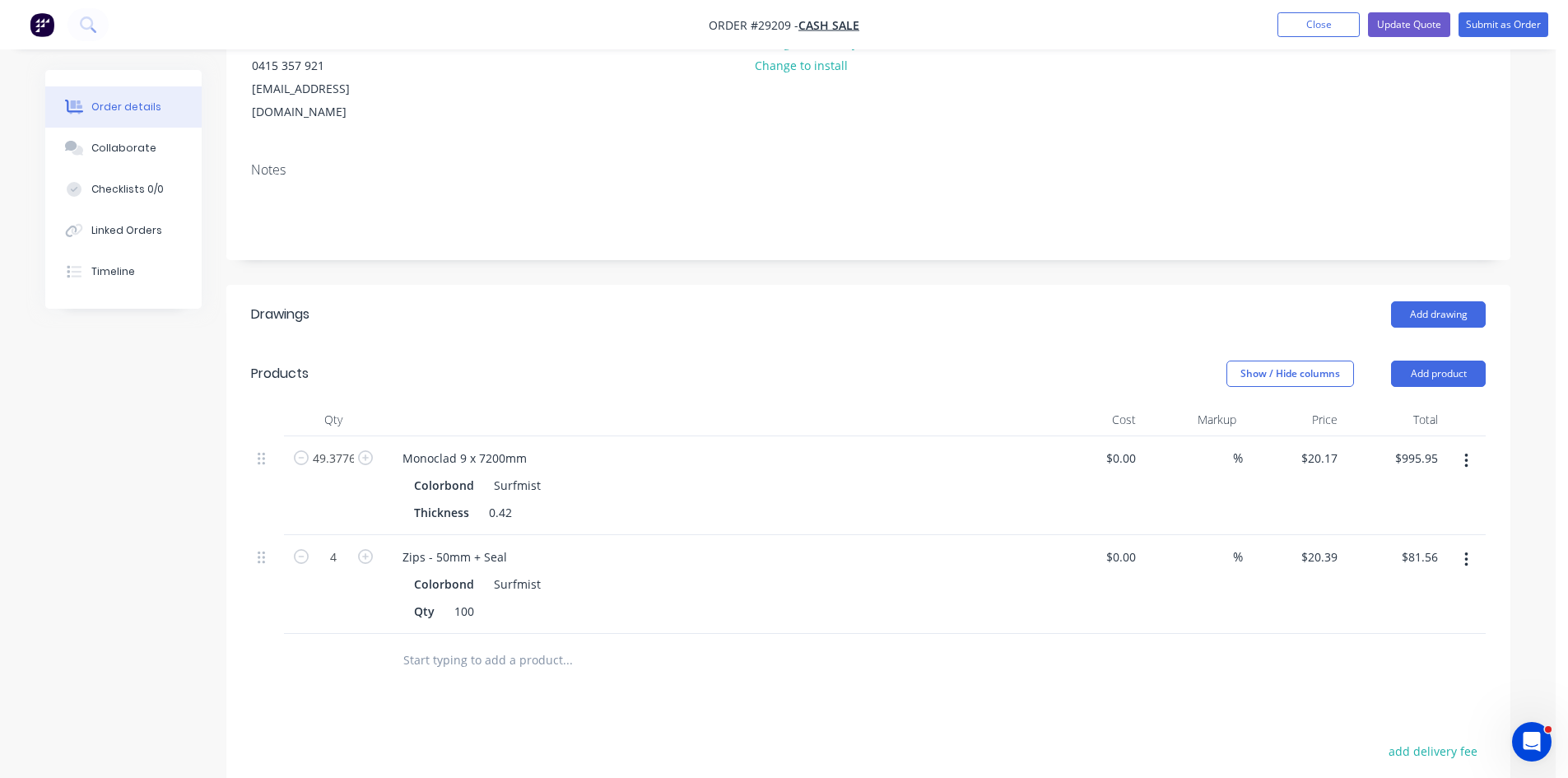
scroll to position [117, 0]
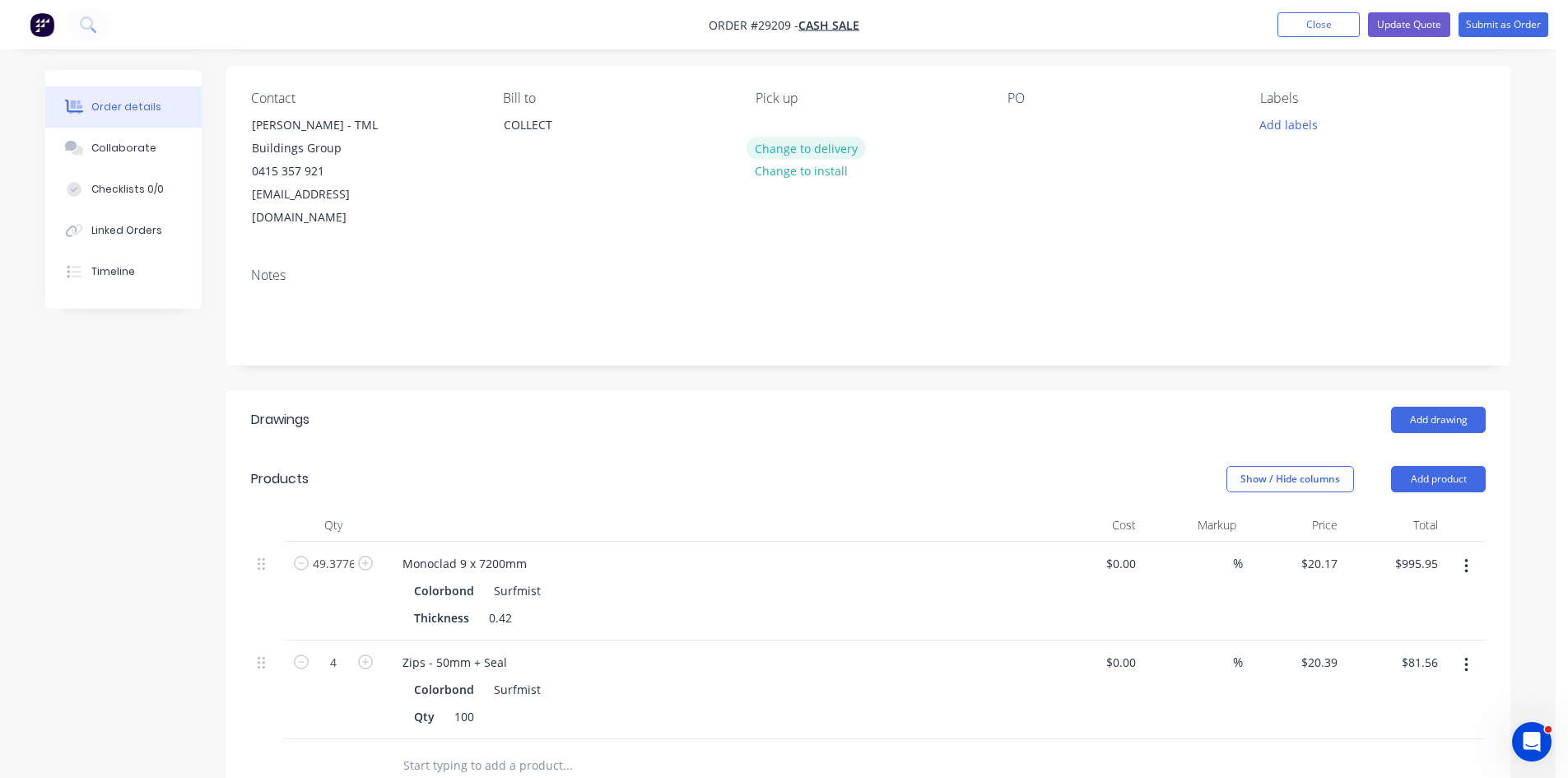
click at [793, 143] on button "Change to delivery" at bounding box center [806, 147] width 120 height 23
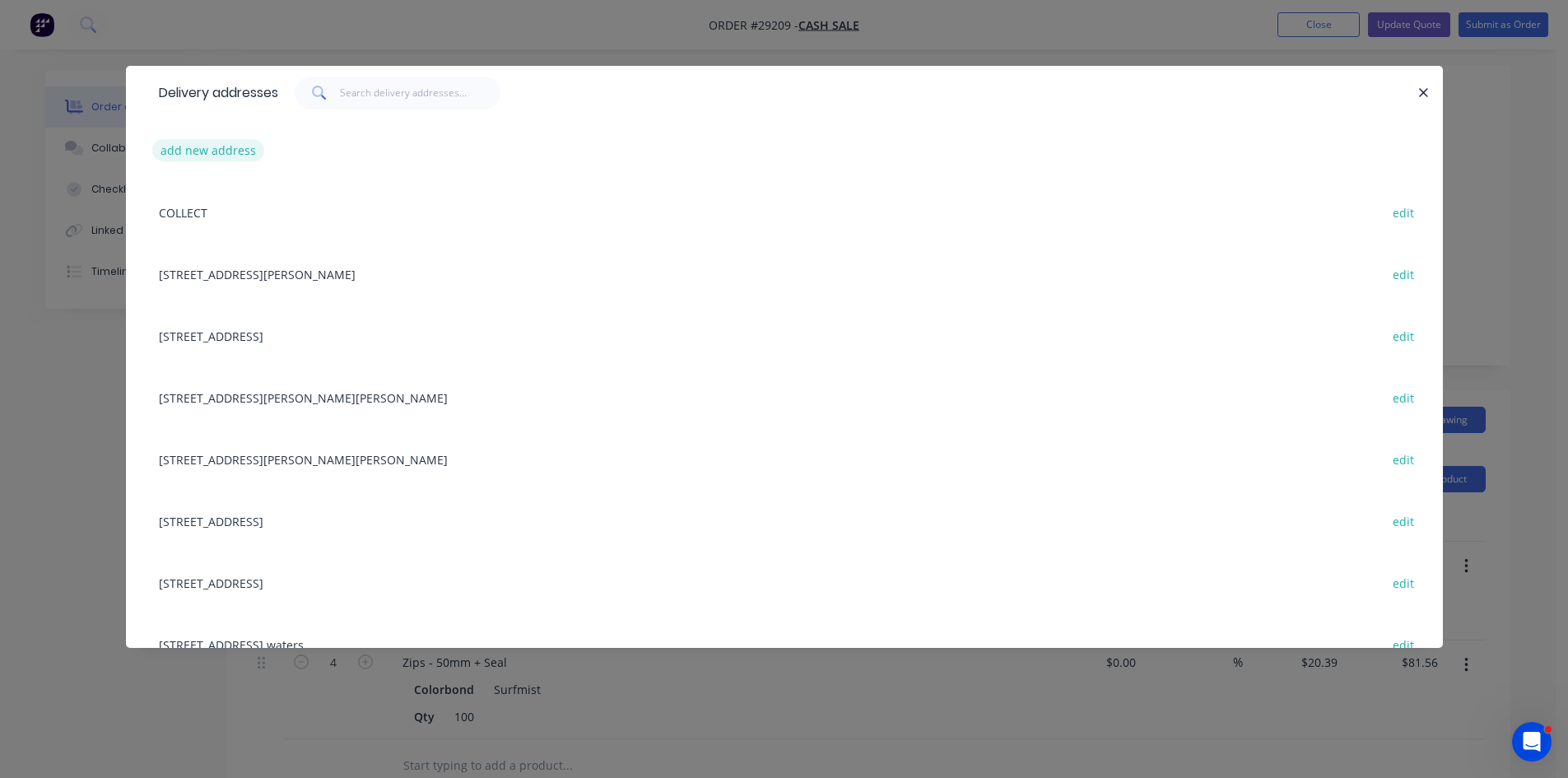
click at [220, 154] on button "add new address" at bounding box center [208, 150] width 112 height 23
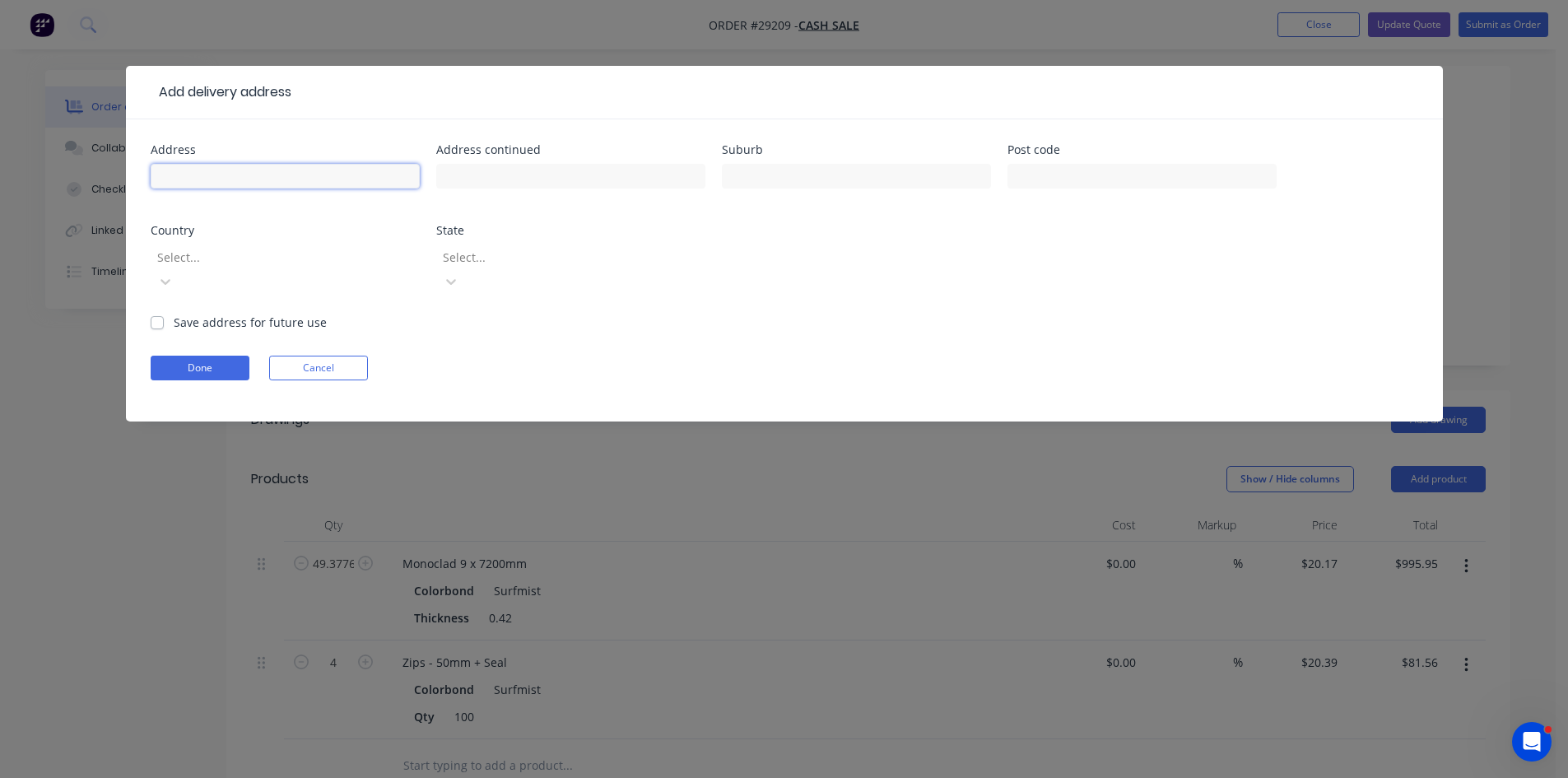
click at [225, 168] on input "text" at bounding box center [285, 176] width 269 height 25
type input "22 Viking Crt"
click at [756, 174] on input "text" at bounding box center [856, 176] width 269 height 25
type input "Paradise waters"
click at [208, 355] on button "Done" at bounding box center [200, 367] width 99 height 25
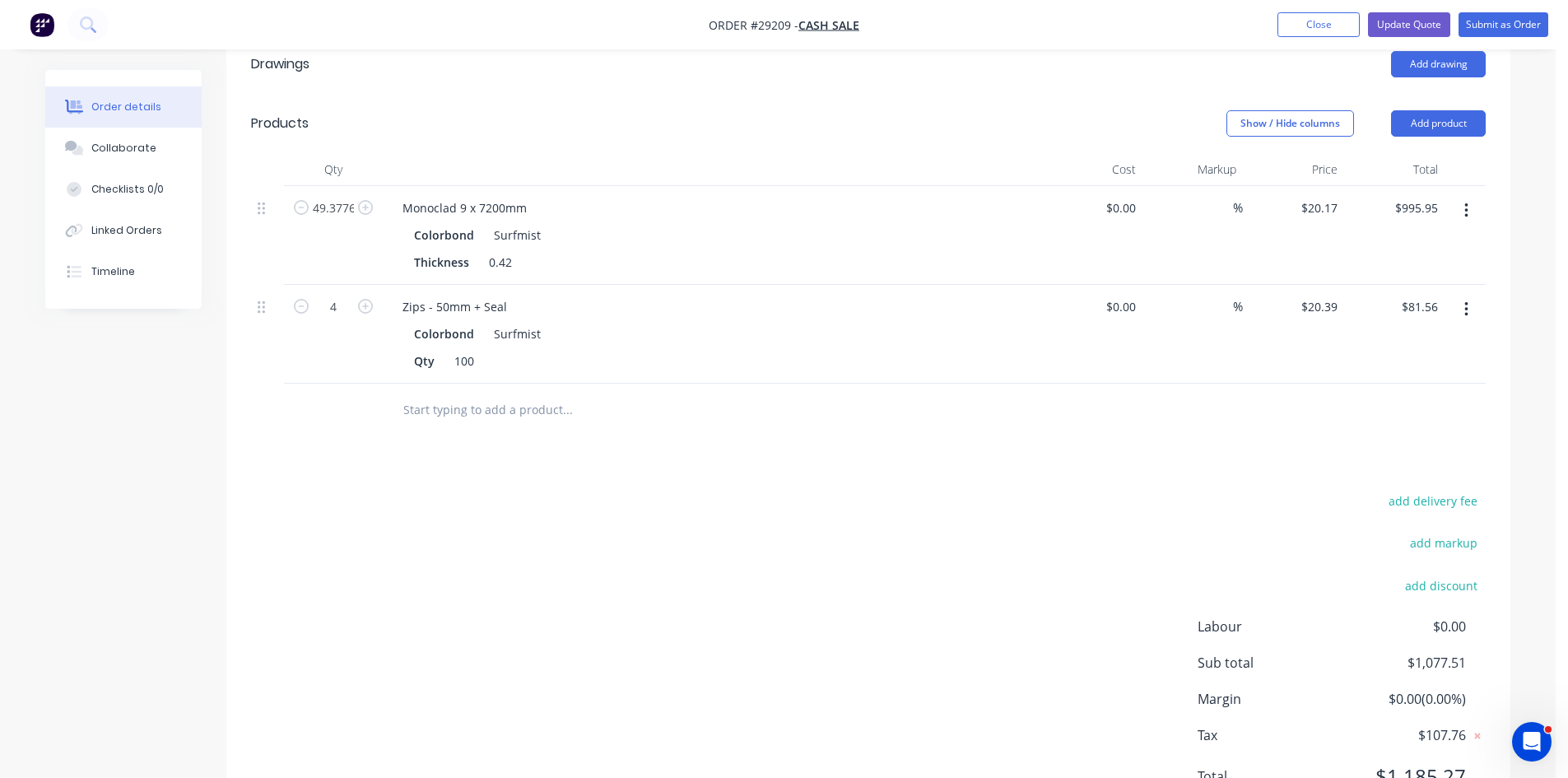
scroll to position [364, 0]
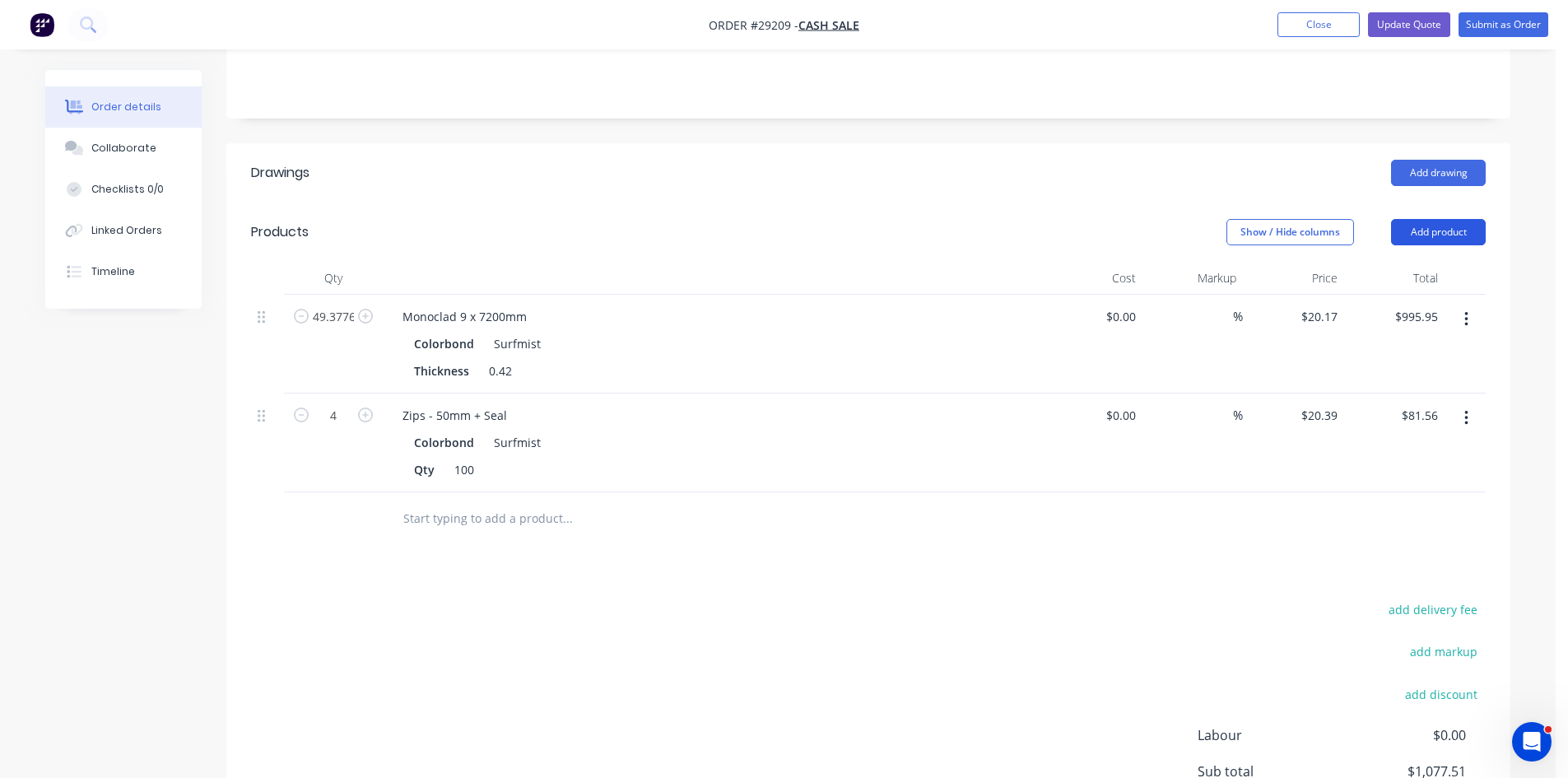
click at [1442, 219] on button "Add product" at bounding box center [1438, 232] width 95 height 27
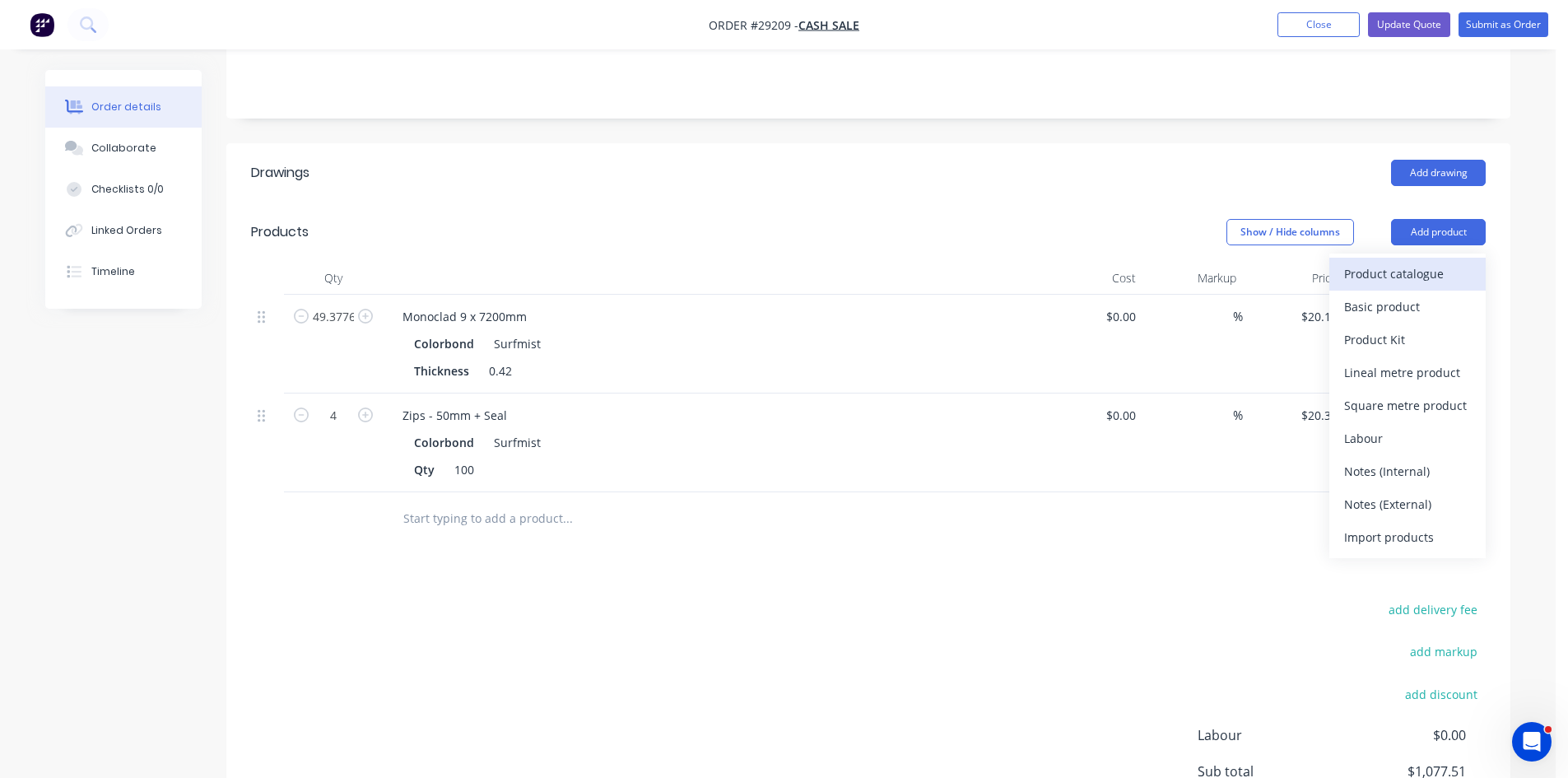
click at [1417, 262] on div "Product catalogue" at bounding box center [1407, 273] width 126 height 24
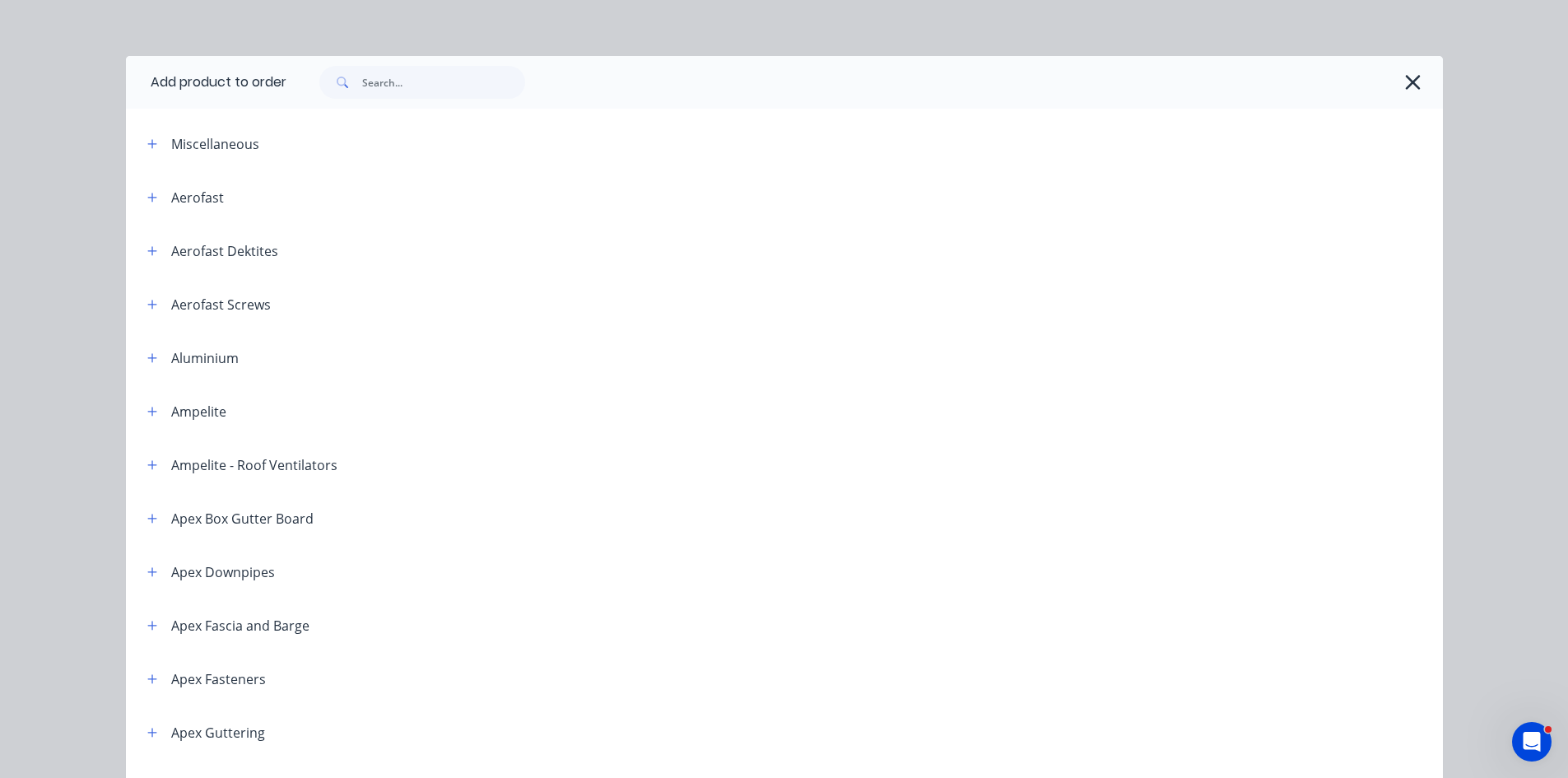
scroll to position [0, 0]
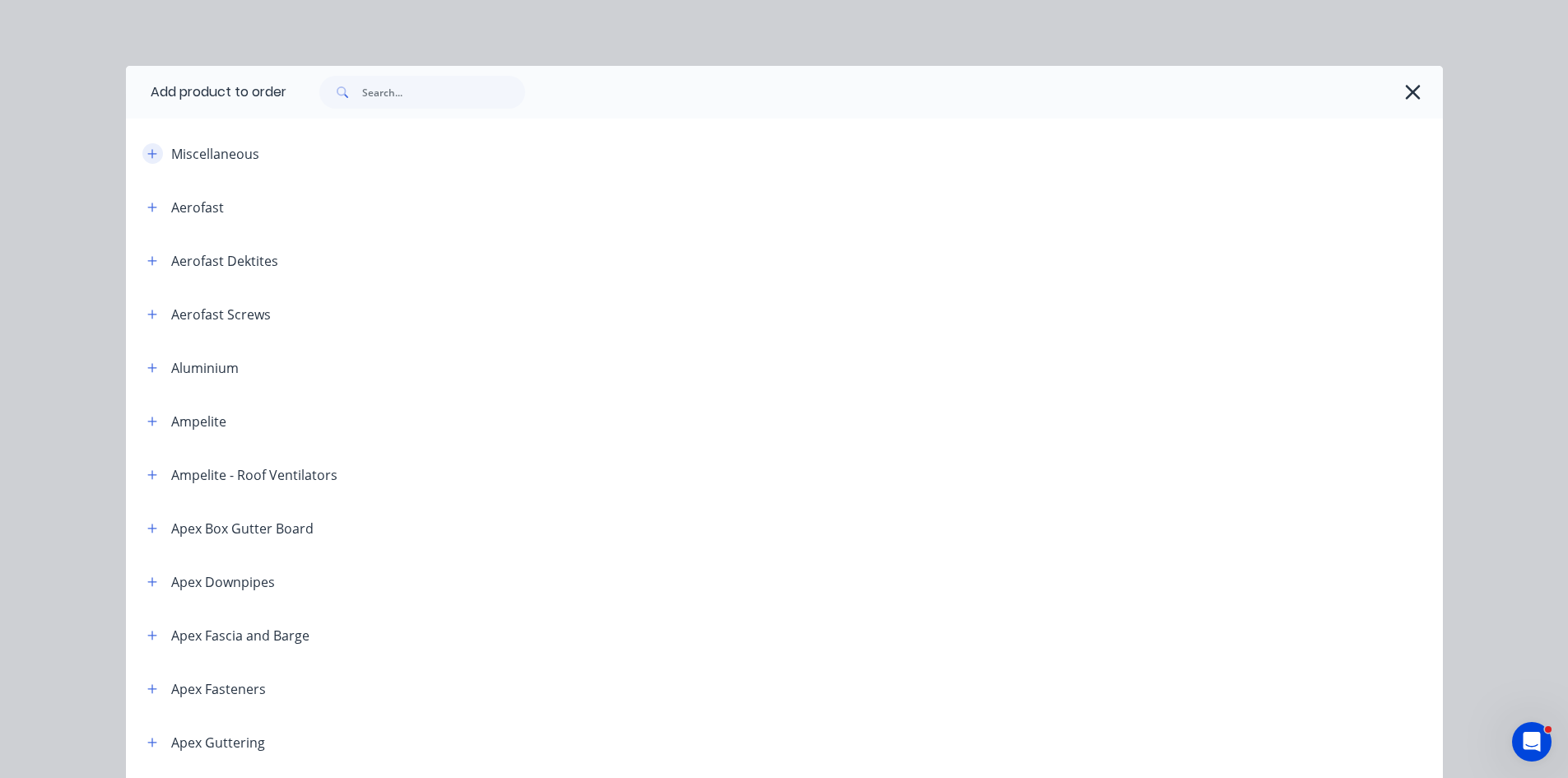
click at [147, 151] on icon "button" at bounding box center [152, 154] width 10 height 12
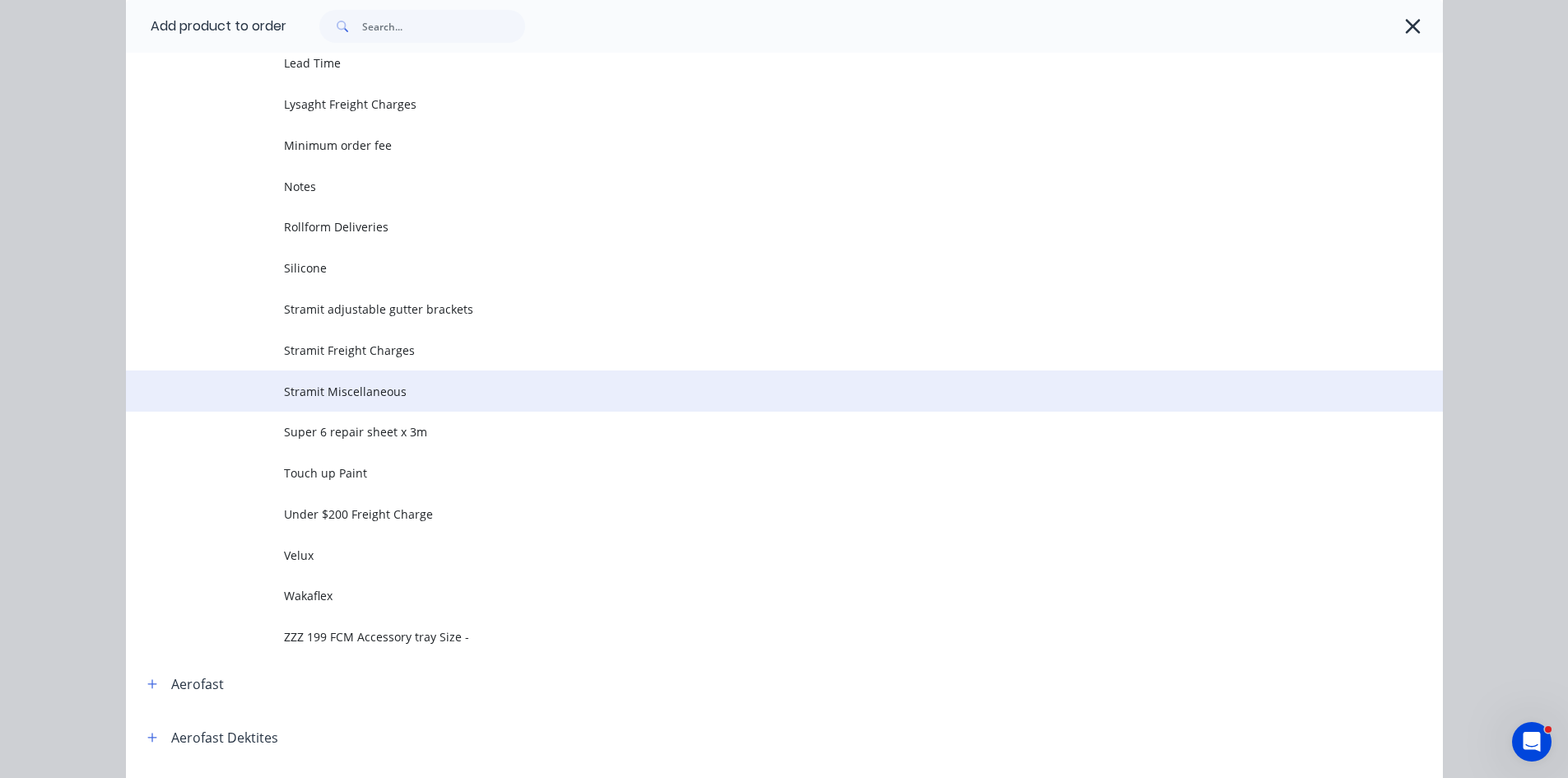
scroll to position [740, 0]
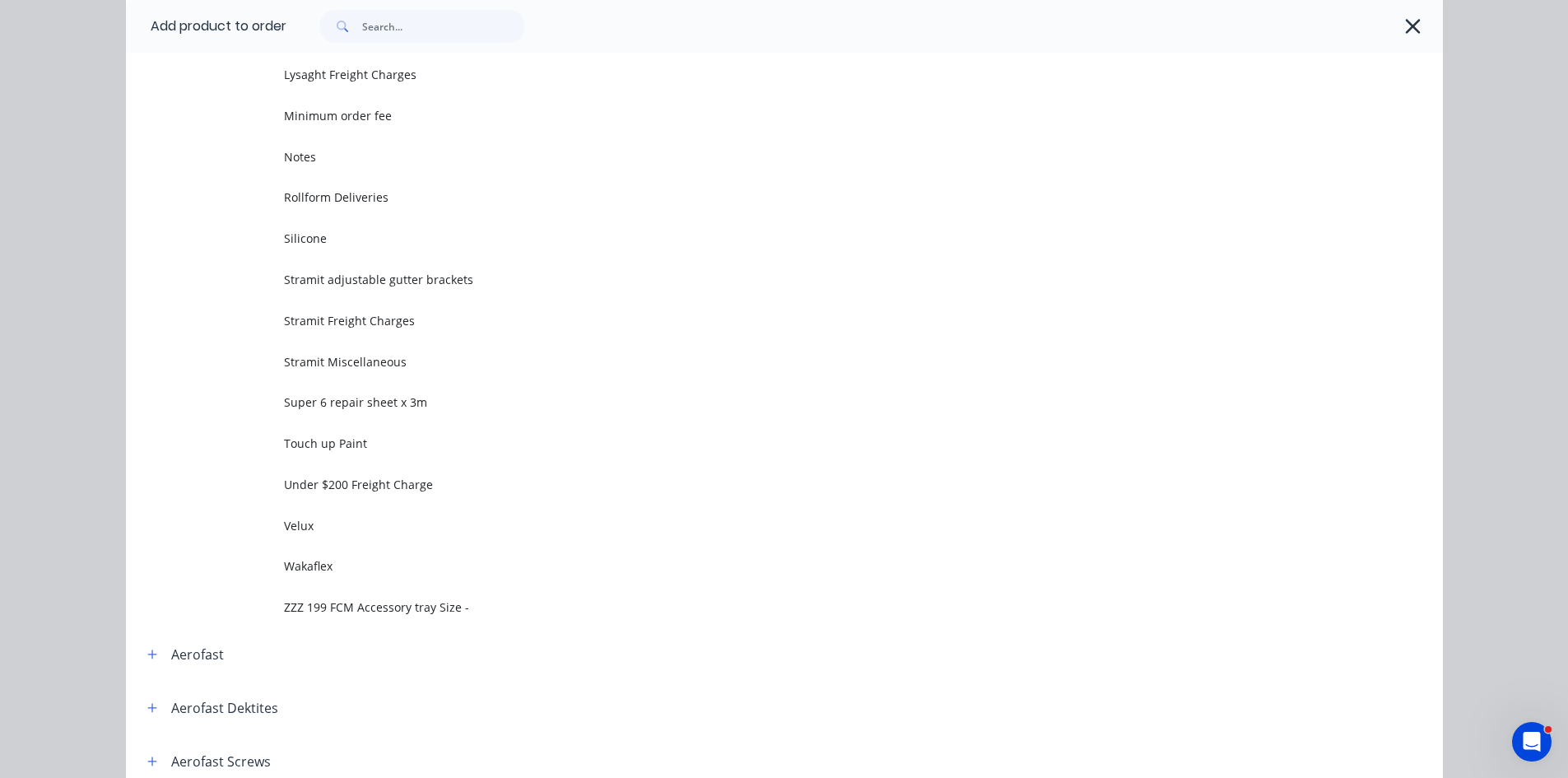
click at [327, 332] on td "Stramit Freight Charges" at bounding box center [863, 321] width 1158 height 41
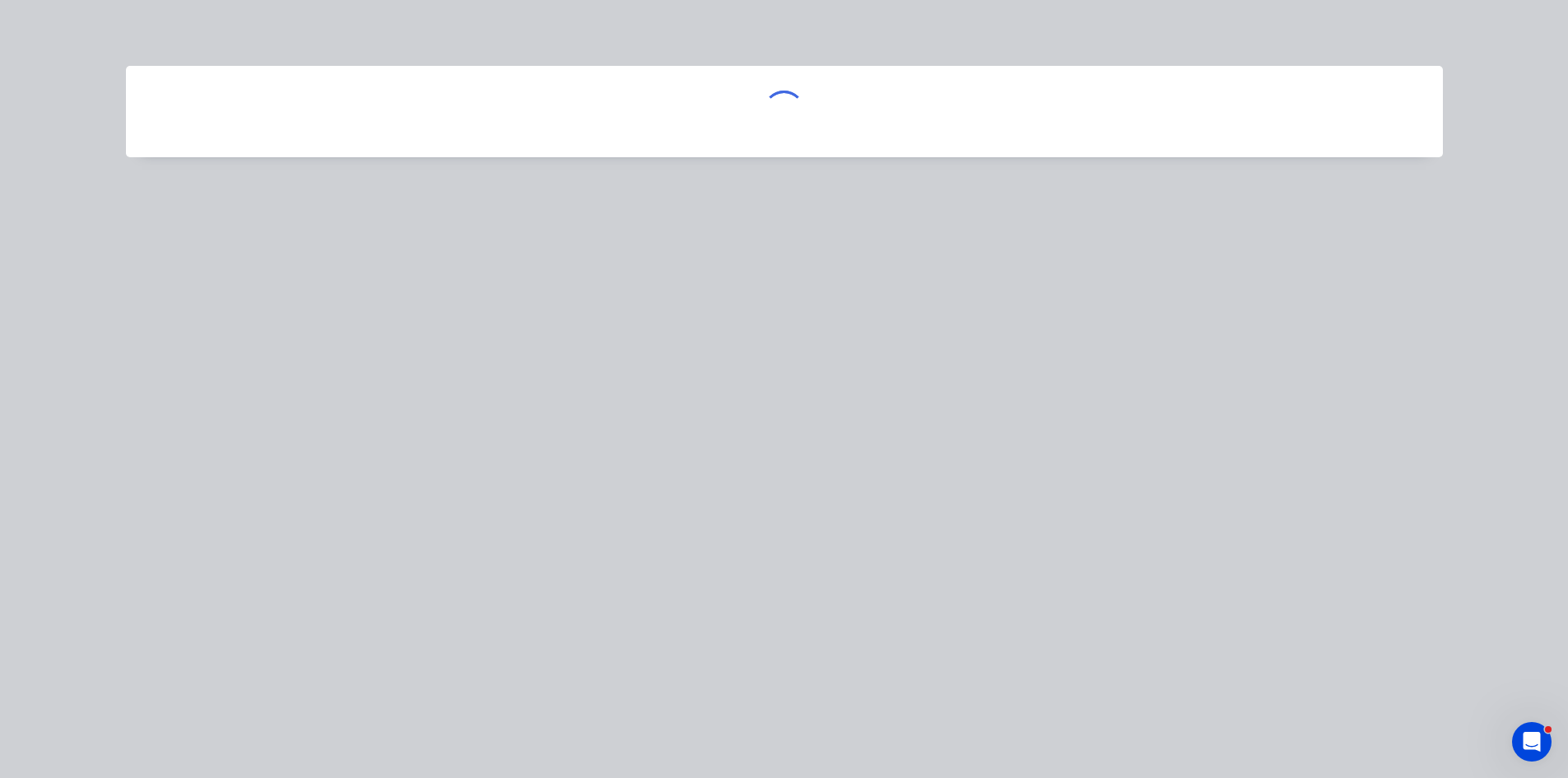
scroll to position [0, 0]
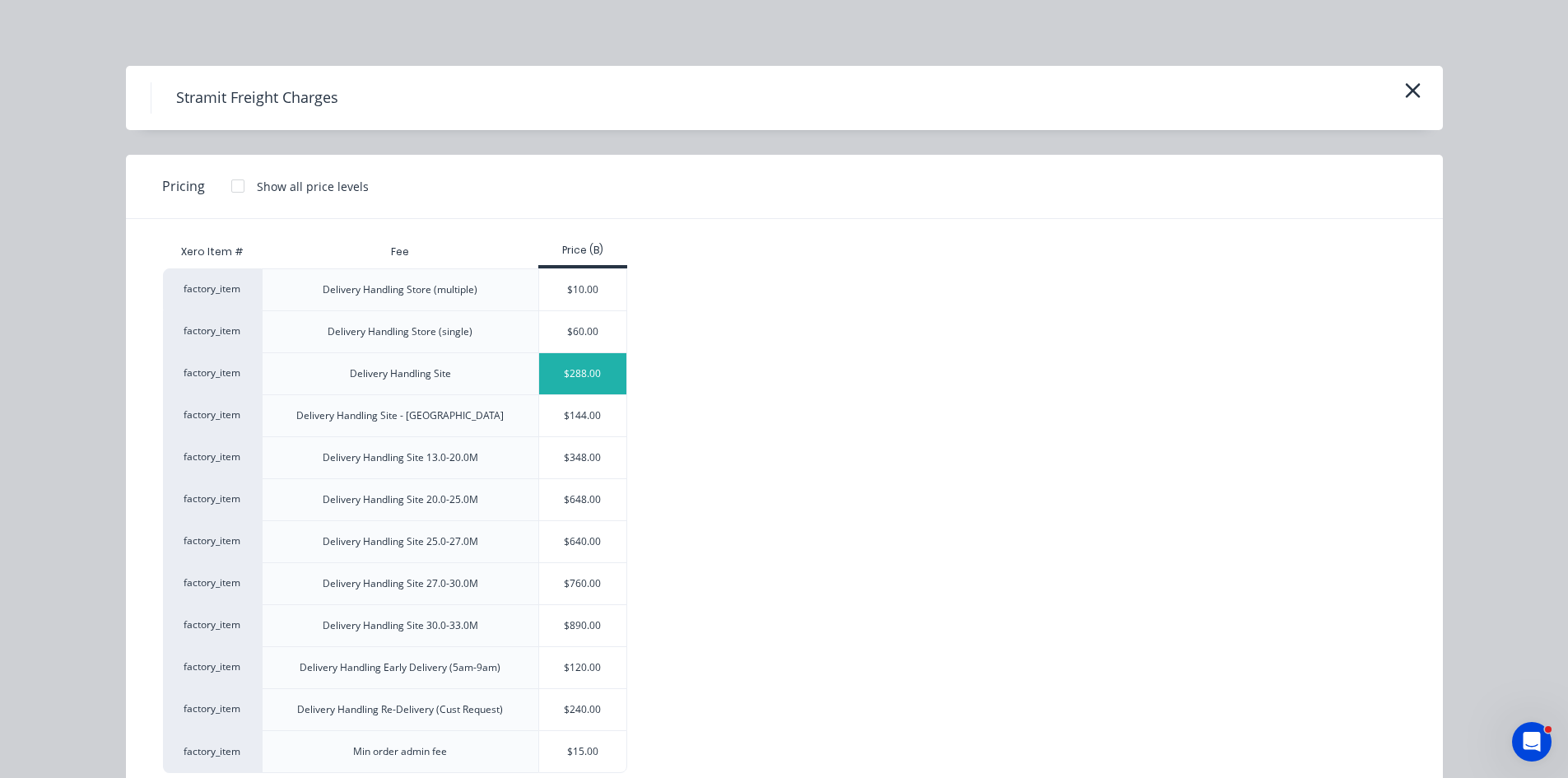
click at [561, 376] on div "$288.00" at bounding box center [582, 374] width 88 height 41
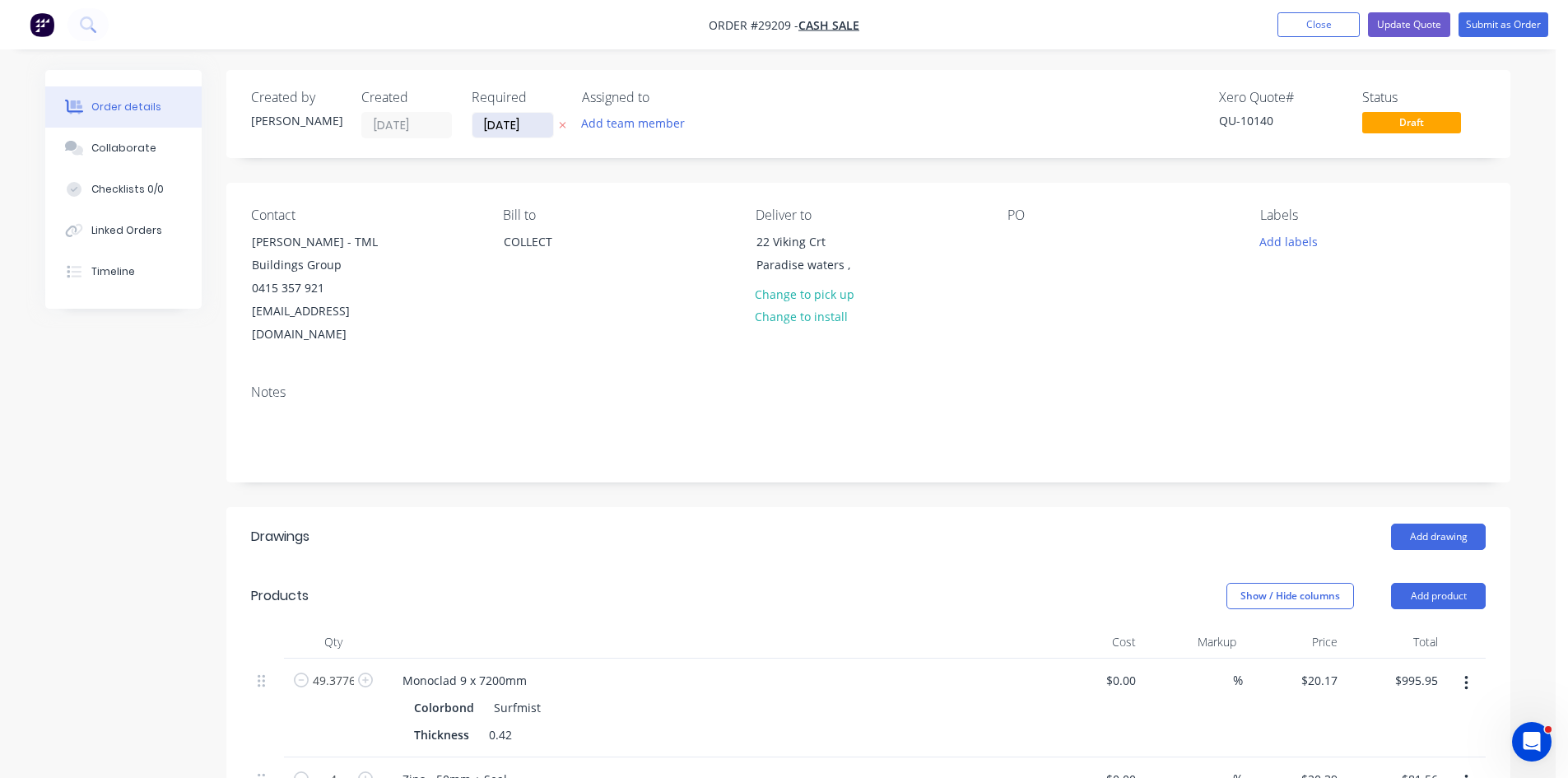
click at [521, 126] on input "[DATE]" at bounding box center [513, 124] width 81 height 25
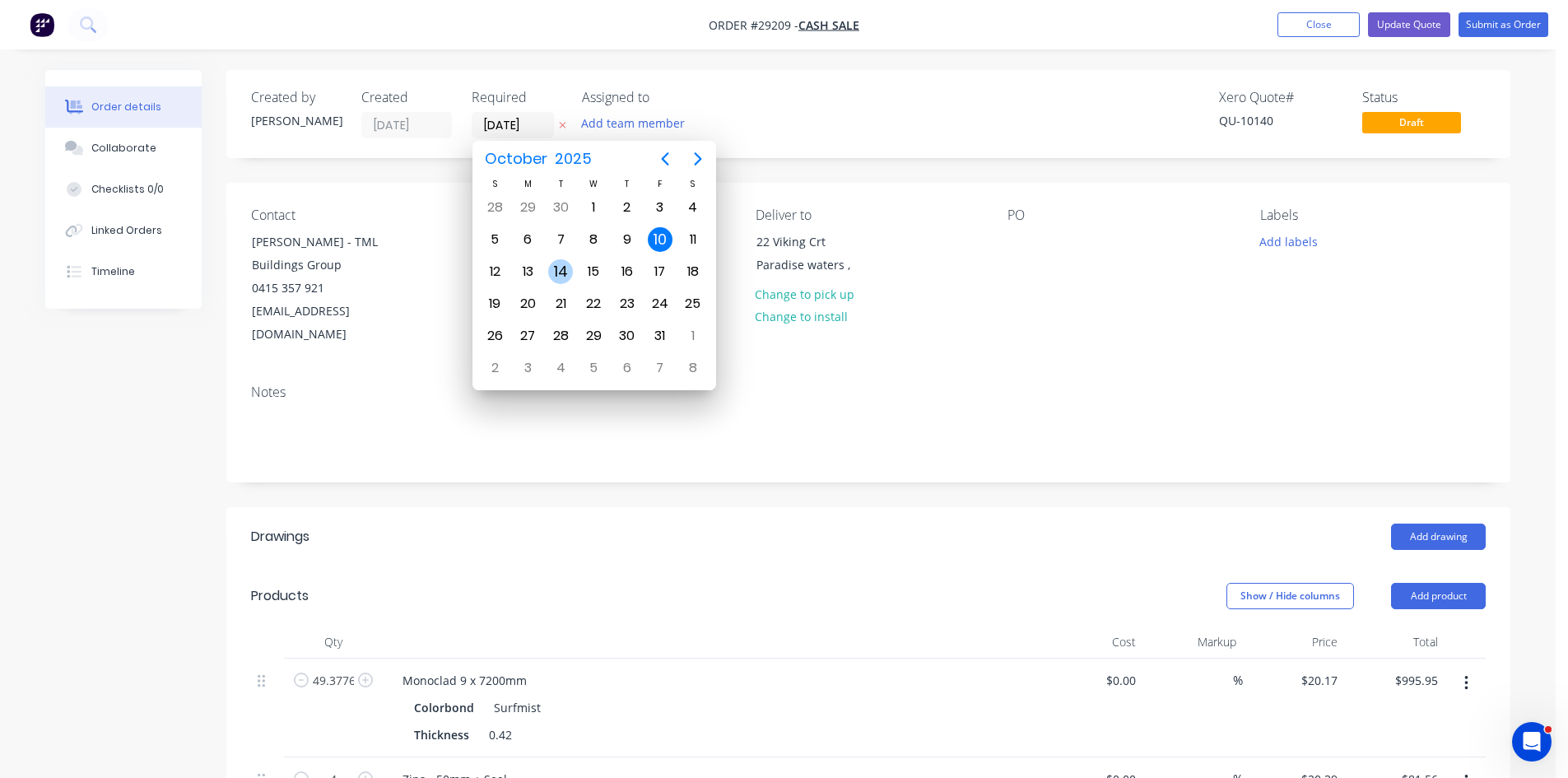
click at [561, 268] on div "14" at bounding box center [560, 272] width 25 height 25
type input "[DATE]"
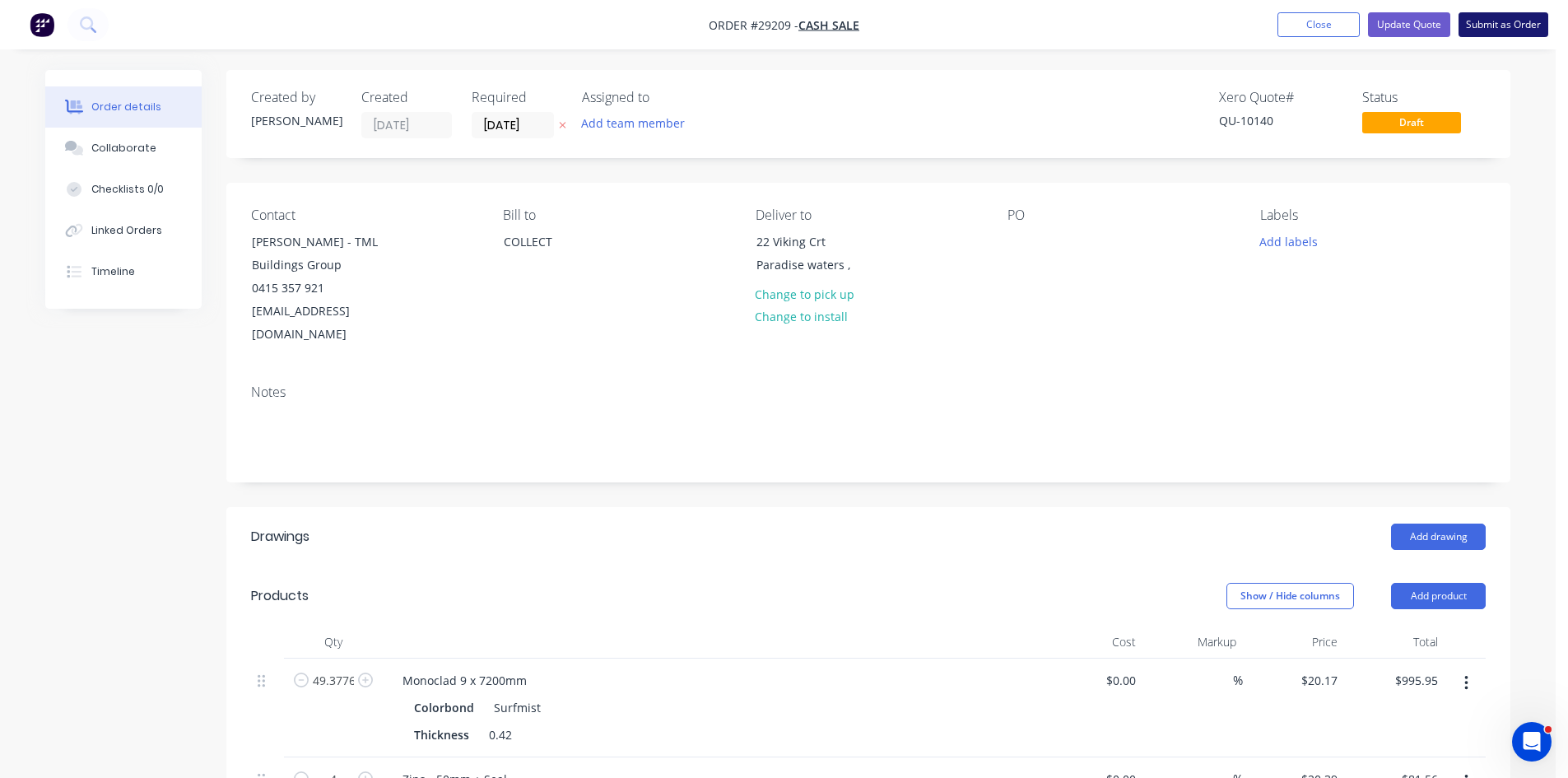
click at [1524, 22] on button "Submit as Order" at bounding box center [1503, 25] width 90 height 25
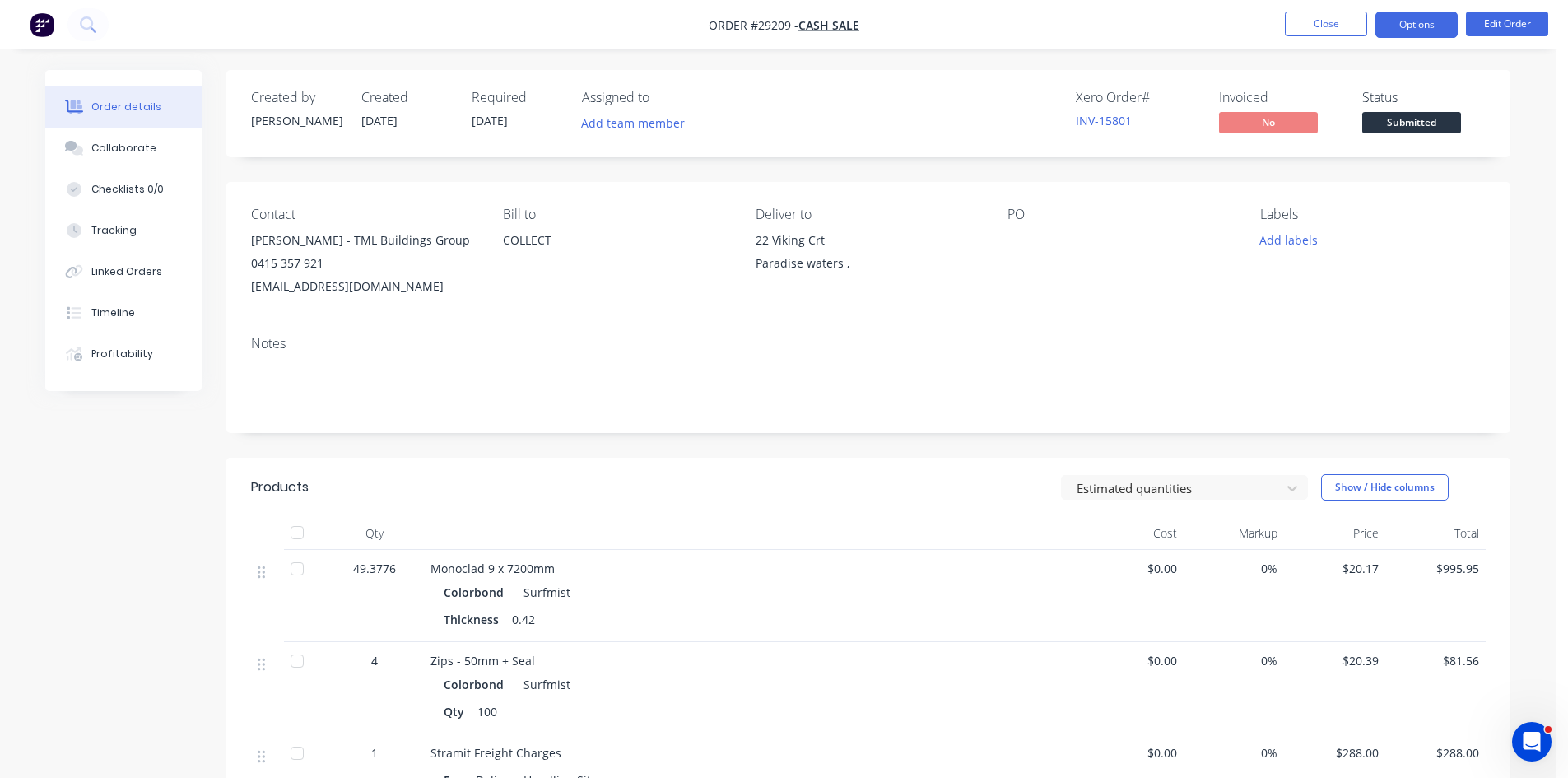
click at [1423, 29] on button "Options" at bounding box center [1415, 25] width 82 height 27
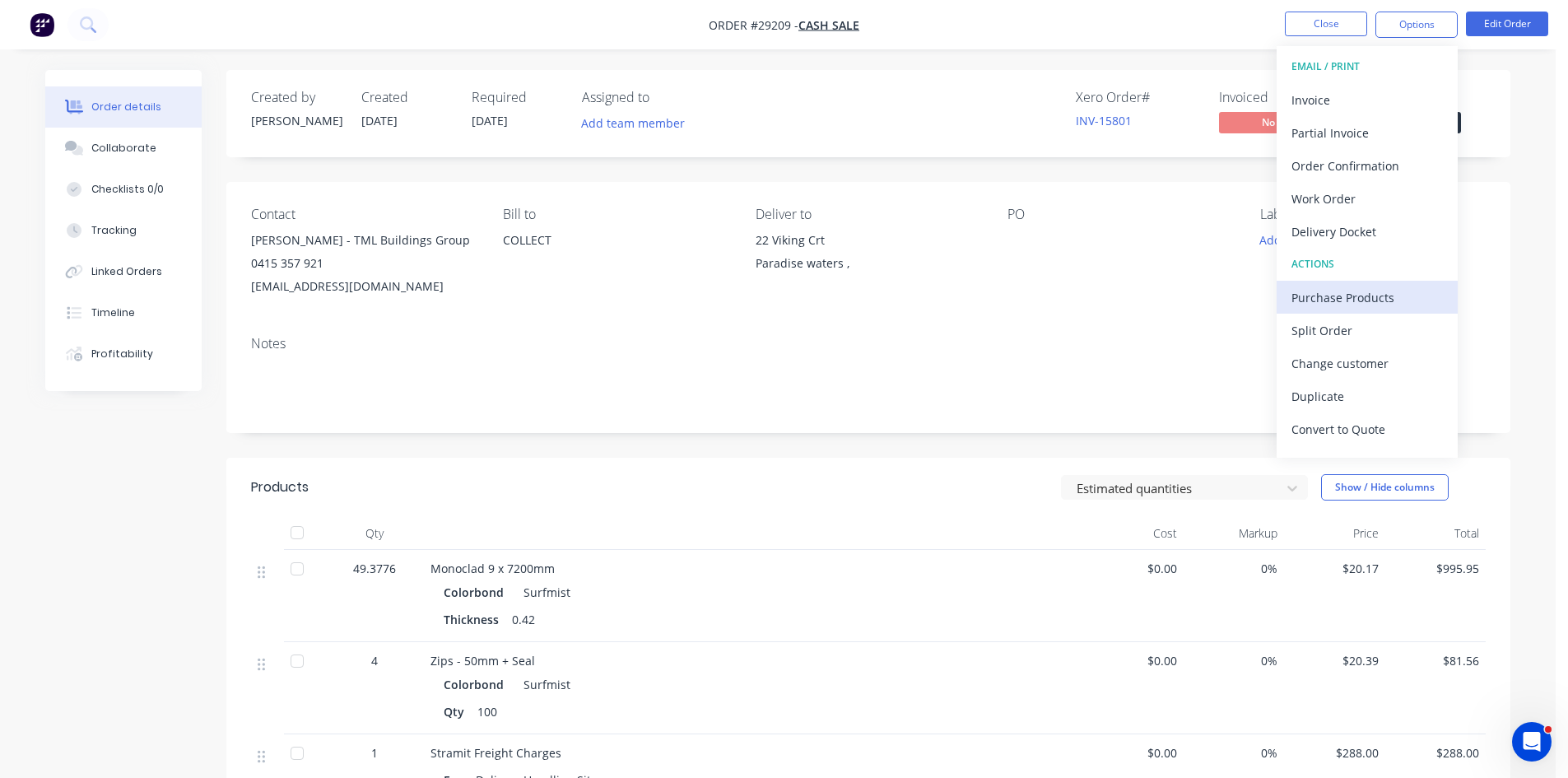
click at [1341, 289] on div "Purchase Products" at bounding box center [1366, 297] width 151 height 24
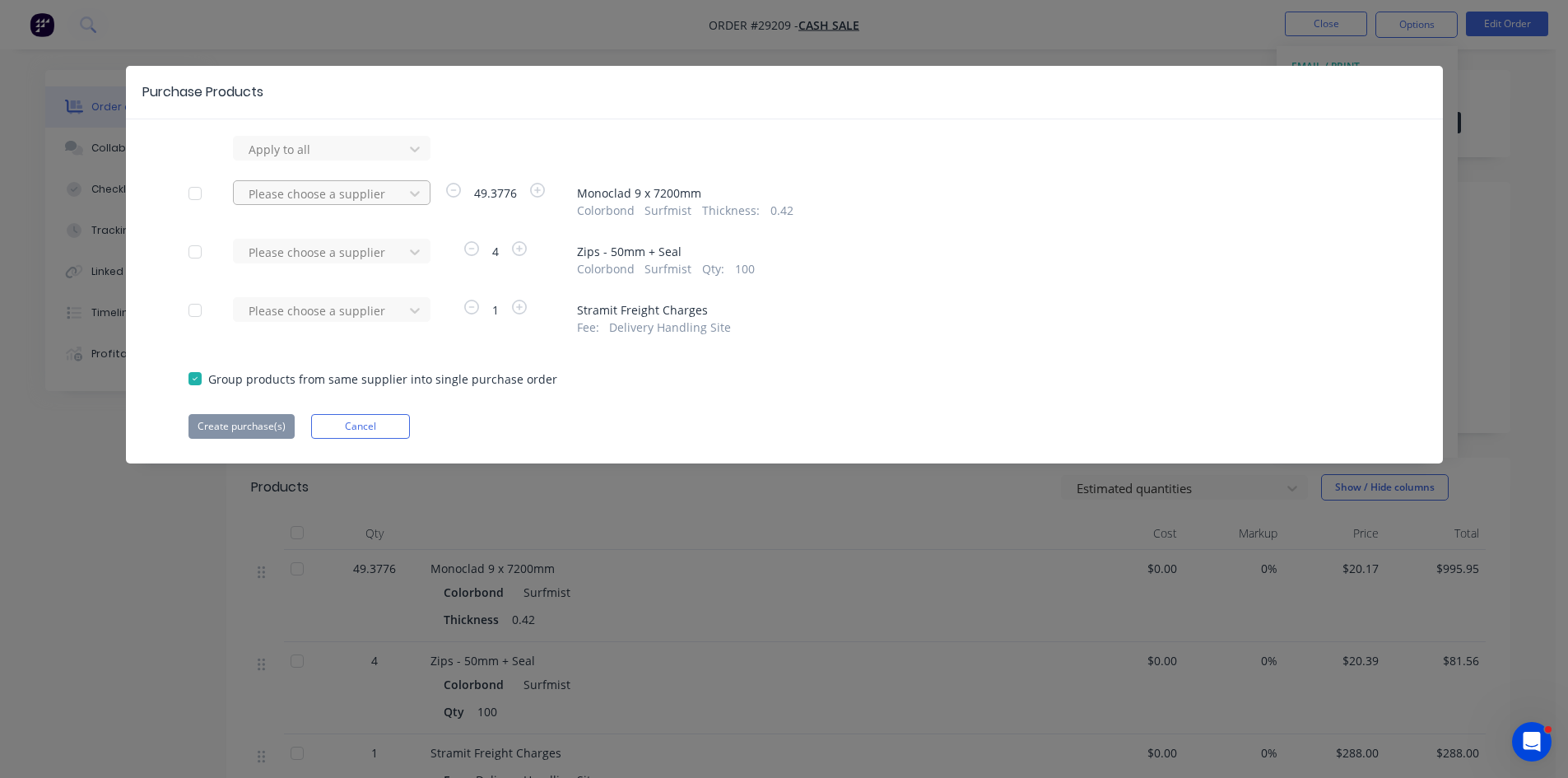
click at [316, 194] on div at bounding box center [321, 194] width 148 height 21
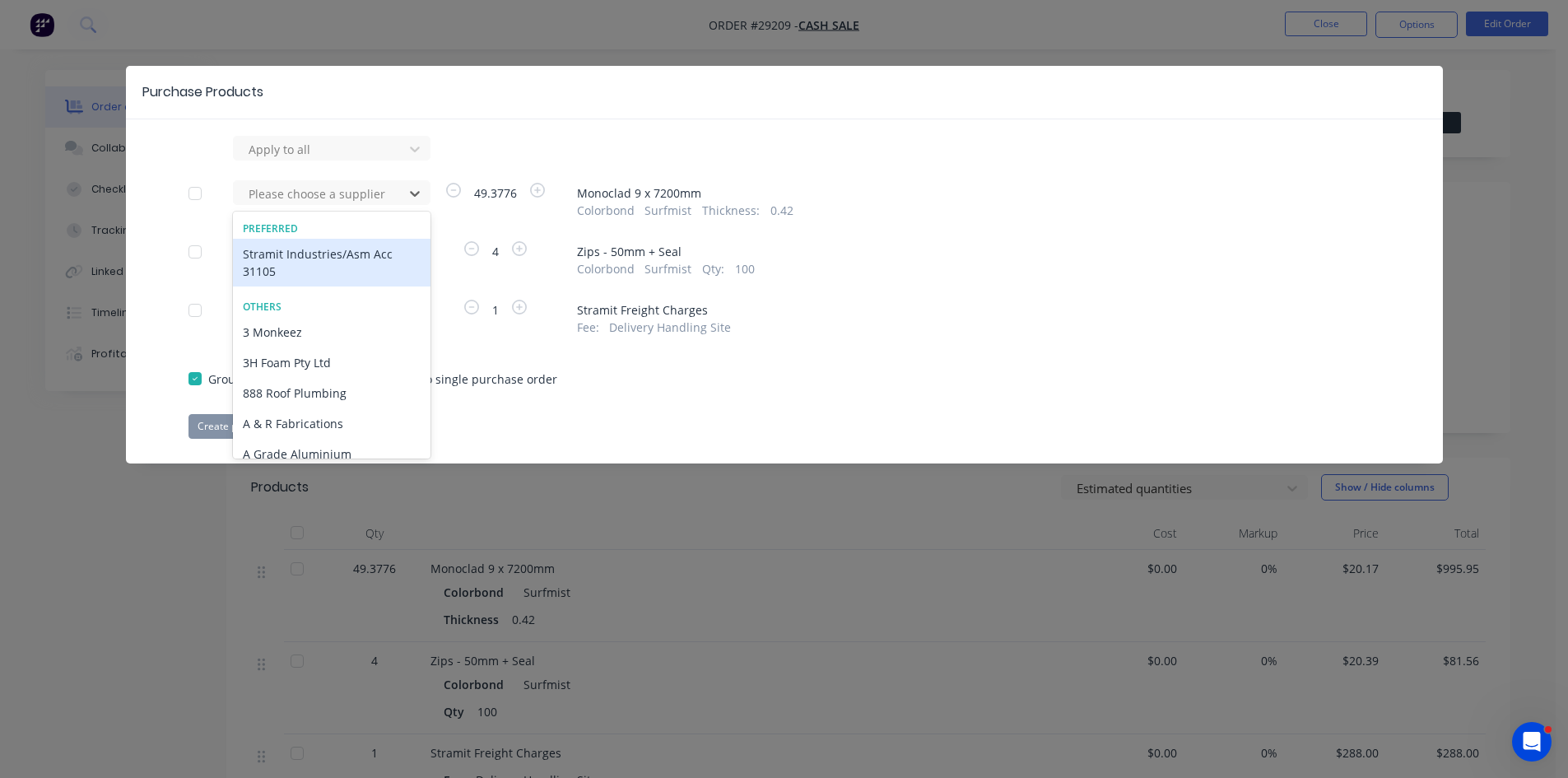
click at [281, 261] on div "Stramit Industries/Asm Acc 31105" at bounding box center [332, 263] width 197 height 47
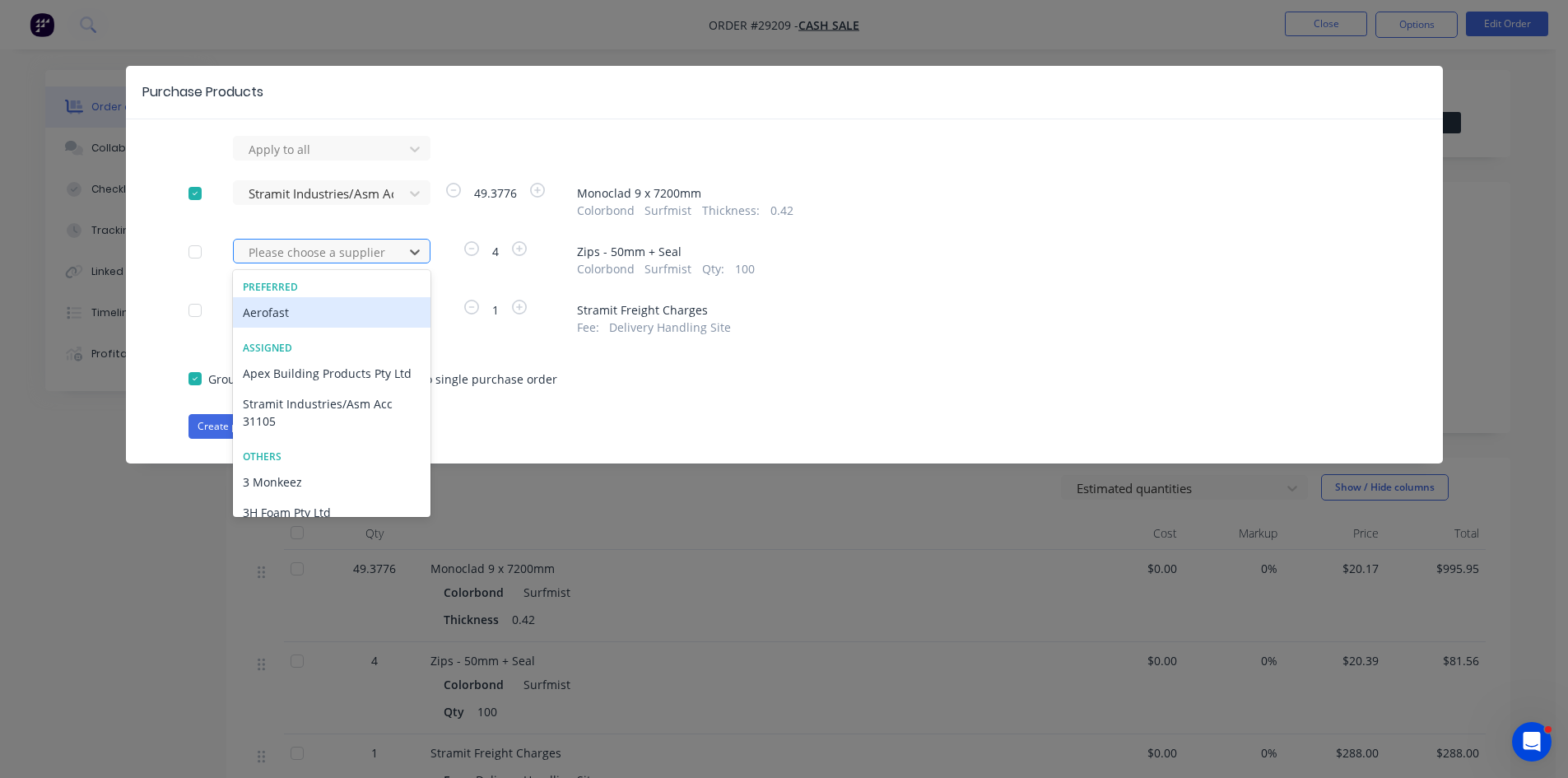
click at [281, 256] on div at bounding box center [321, 252] width 148 height 21
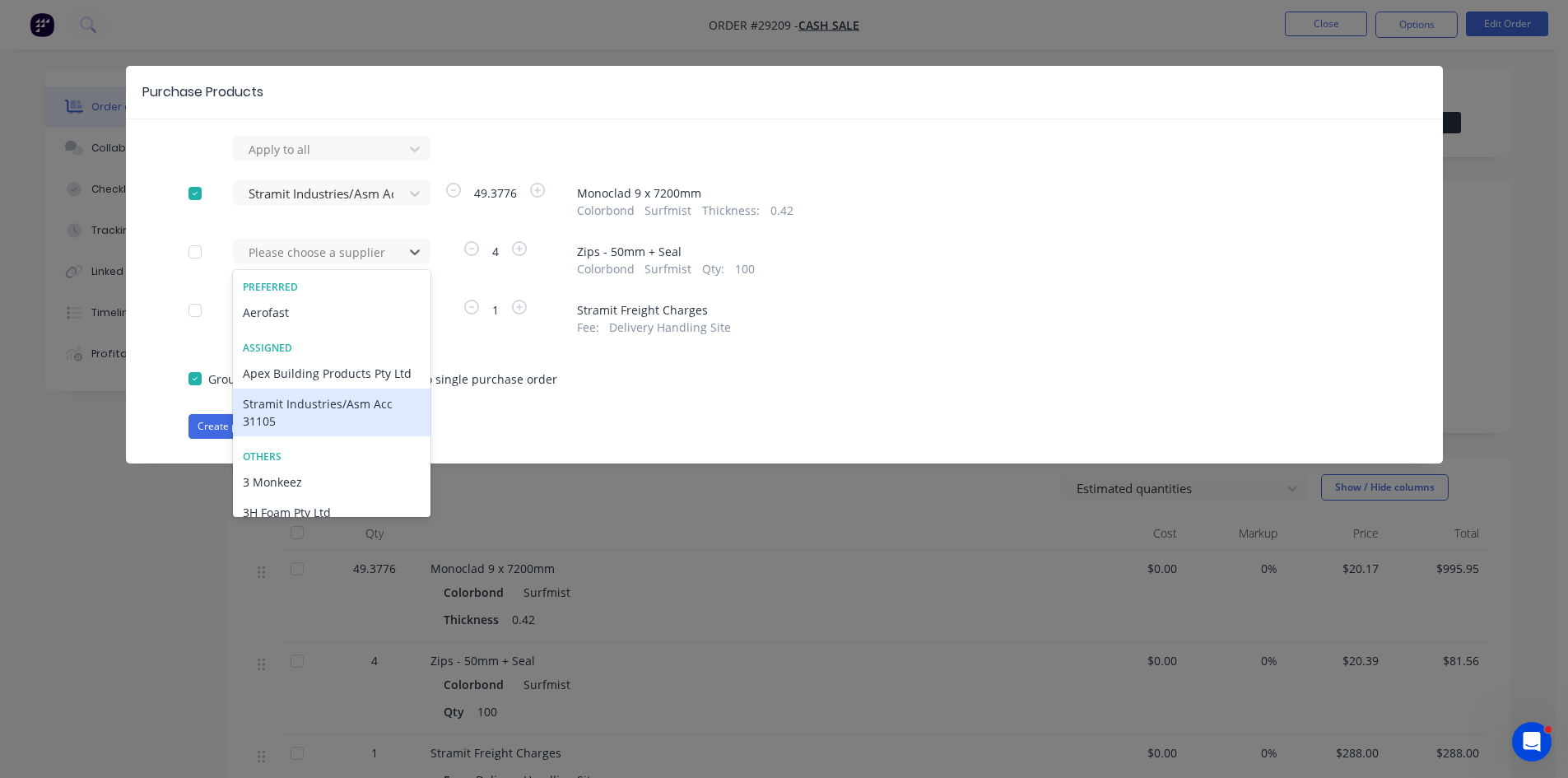
drag, startPoint x: 292, startPoint y: 400, endPoint x: 285, endPoint y: 372, distance: 28.9
click at [292, 402] on div "Stramit Industries/Asm Acc 31105" at bounding box center [332, 413] width 197 height 47
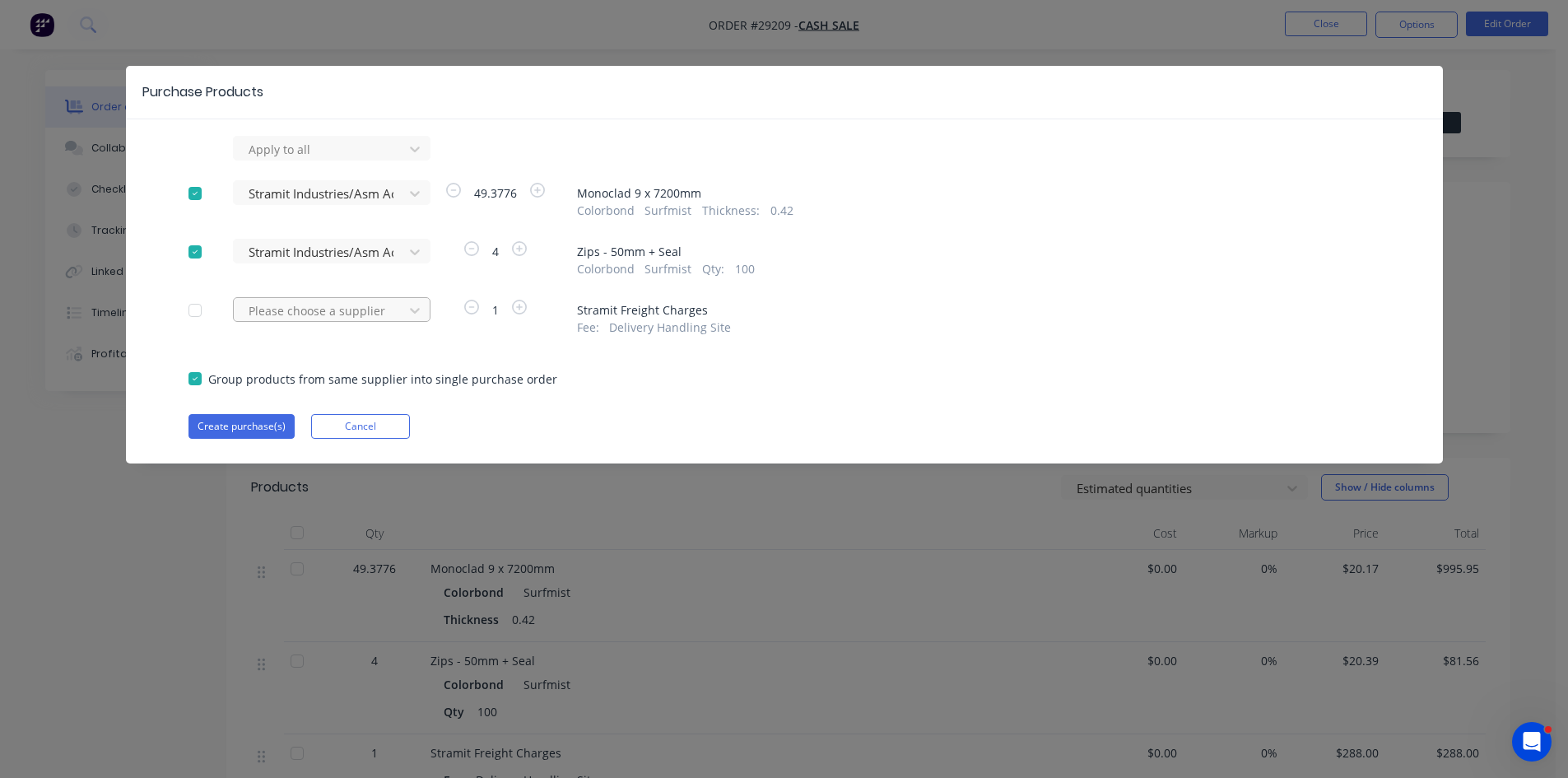
click at [295, 304] on div at bounding box center [321, 310] width 148 height 21
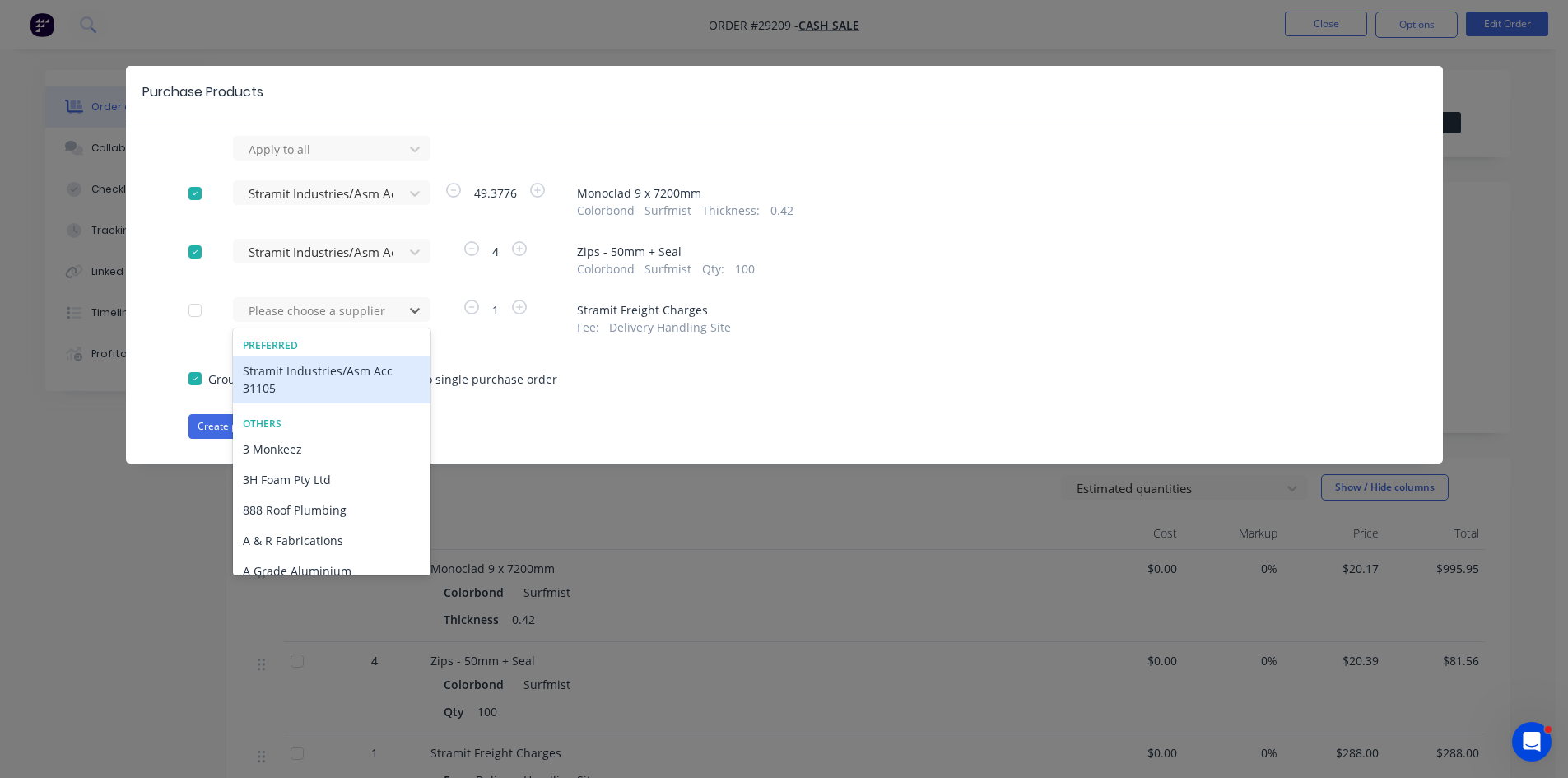
click at [287, 369] on div "Stramit Industries/Asm Acc 31105" at bounding box center [332, 379] width 197 height 47
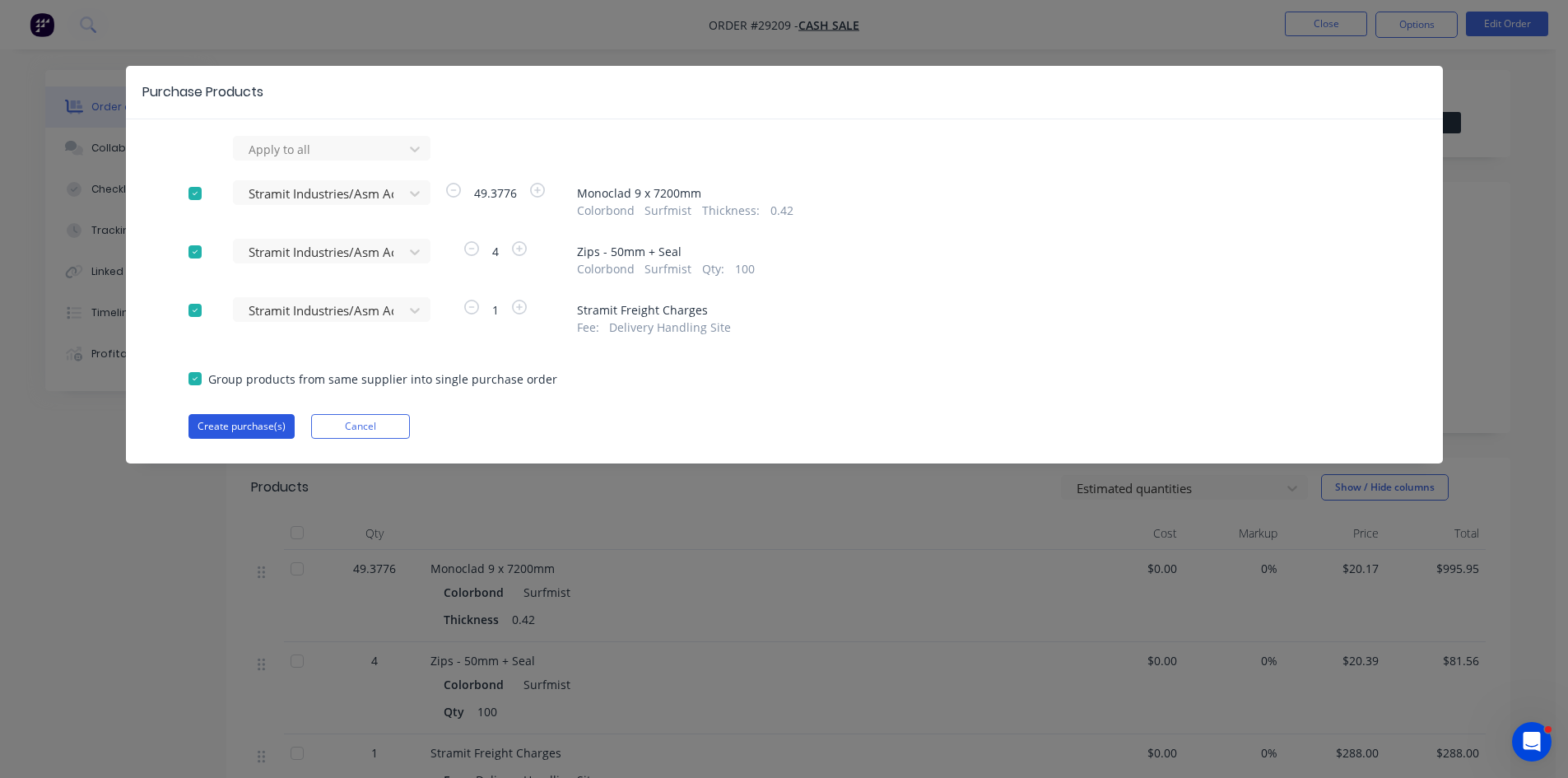
click at [262, 414] on div "Apply to all Stramit Industries/Asm Acc 31105 49.3776 Monoclad 9 x 7200mm Color…" at bounding box center [784, 287] width 1316 height 303
click at [263, 419] on button "Create purchase(s)" at bounding box center [242, 426] width 107 height 25
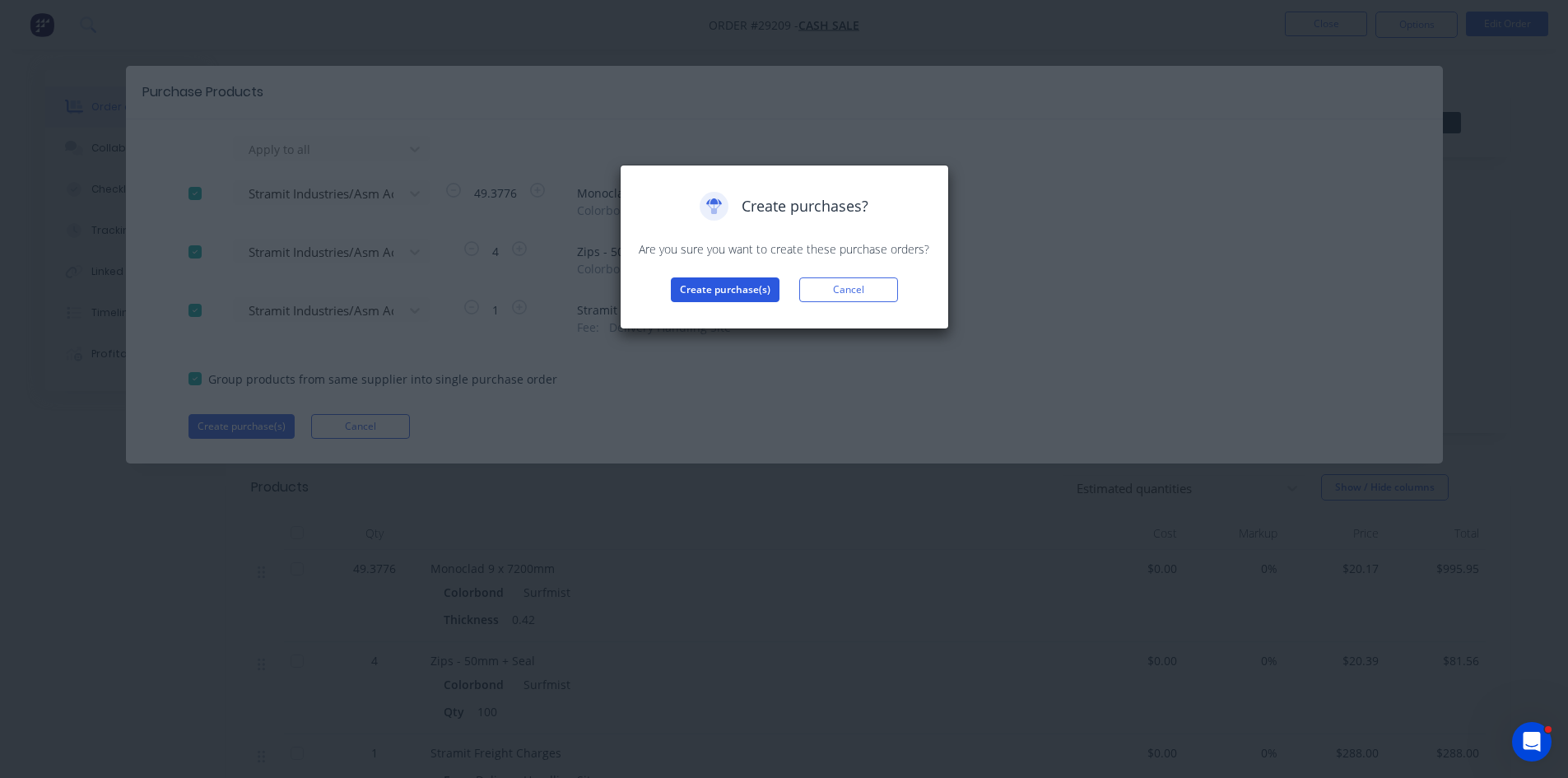
click at [730, 284] on button "Create purchase(s)" at bounding box center [725, 289] width 109 height 25
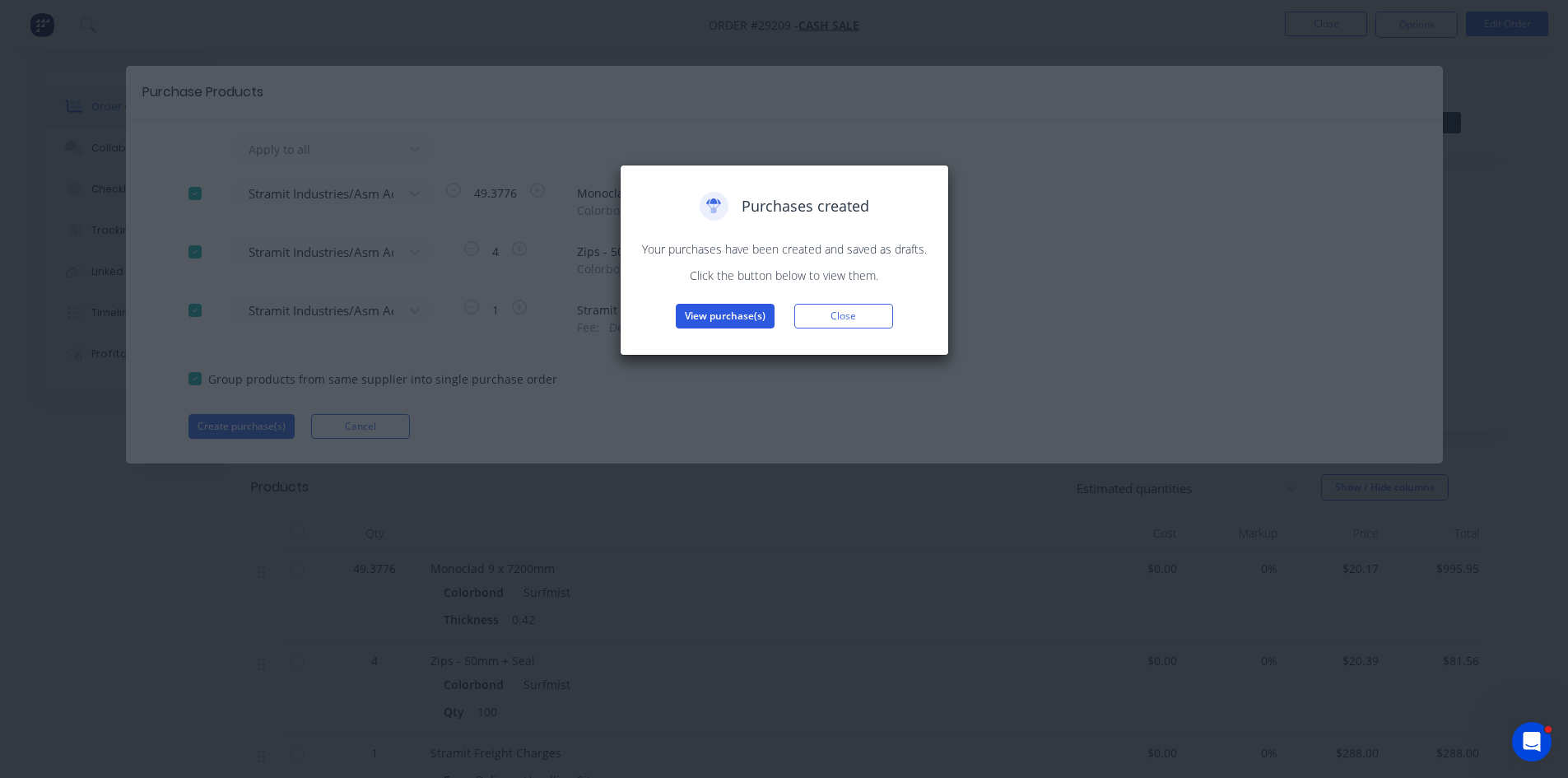
click at [714, 314] on button "View purchase(s)" at bounding box center [725, 316] width 99 height 25
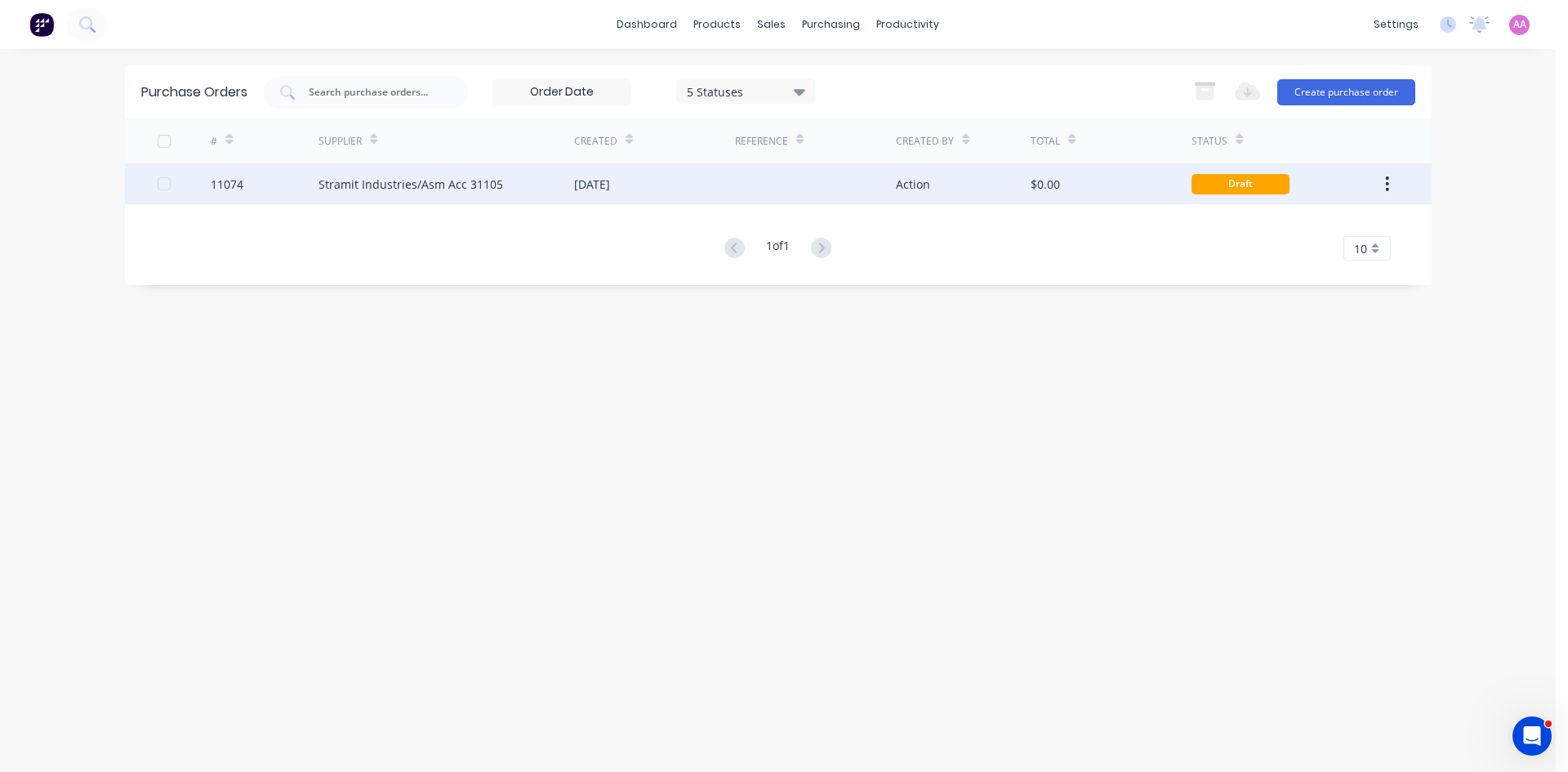
click at [366, 184] on div "Stramit Industries/Asm Acc 31105" at bounding box center [410, 184] width 184 height 18
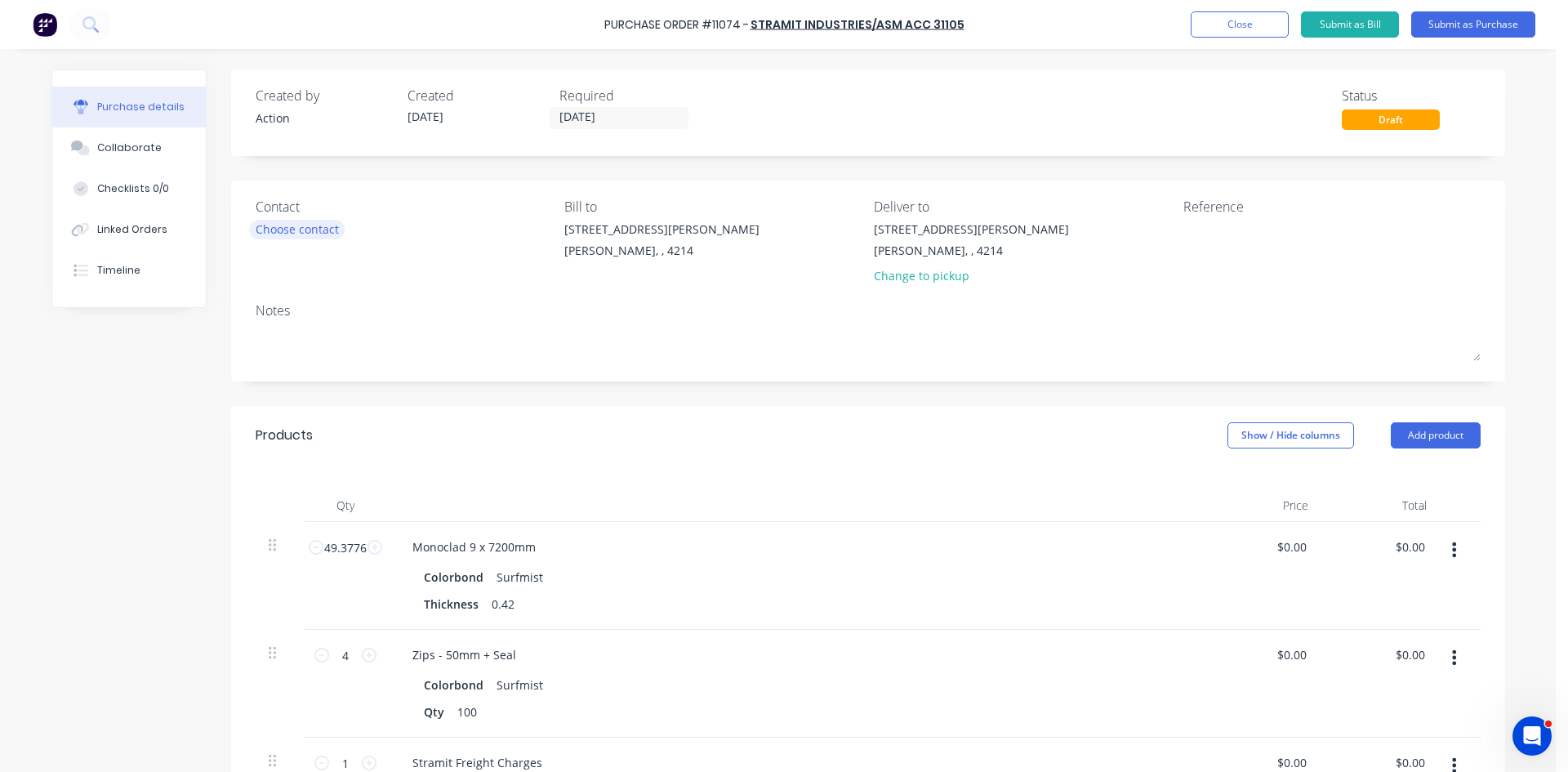
click at [298, 228] on div "Choose contact" at bounding box center [297, 229] width 83 height 18
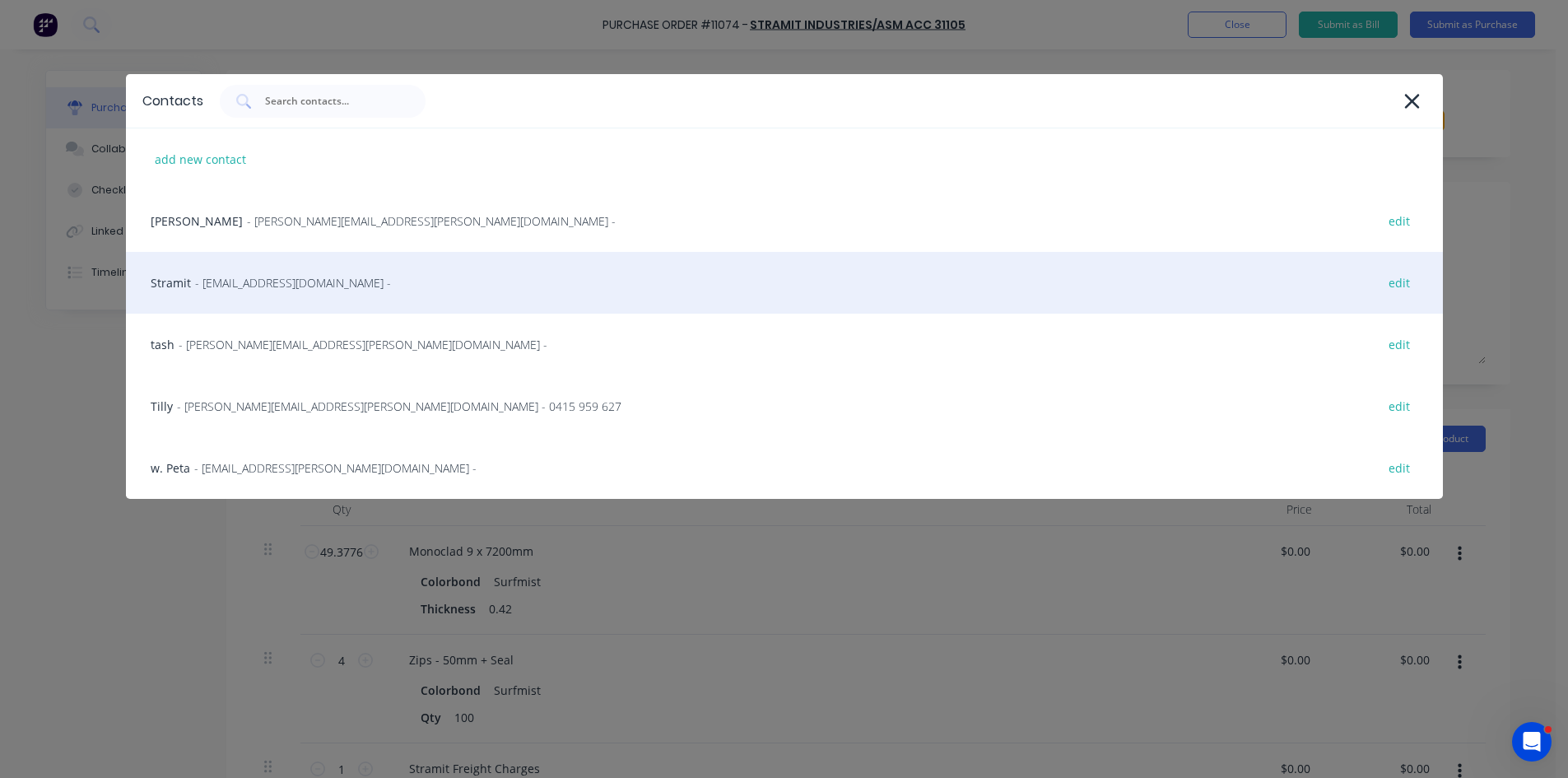
click at [235, 273] on div "Stramit - sales.crestmead@stramit.com.au - edit" at bounding box center [784, 282] width 1316 height 62
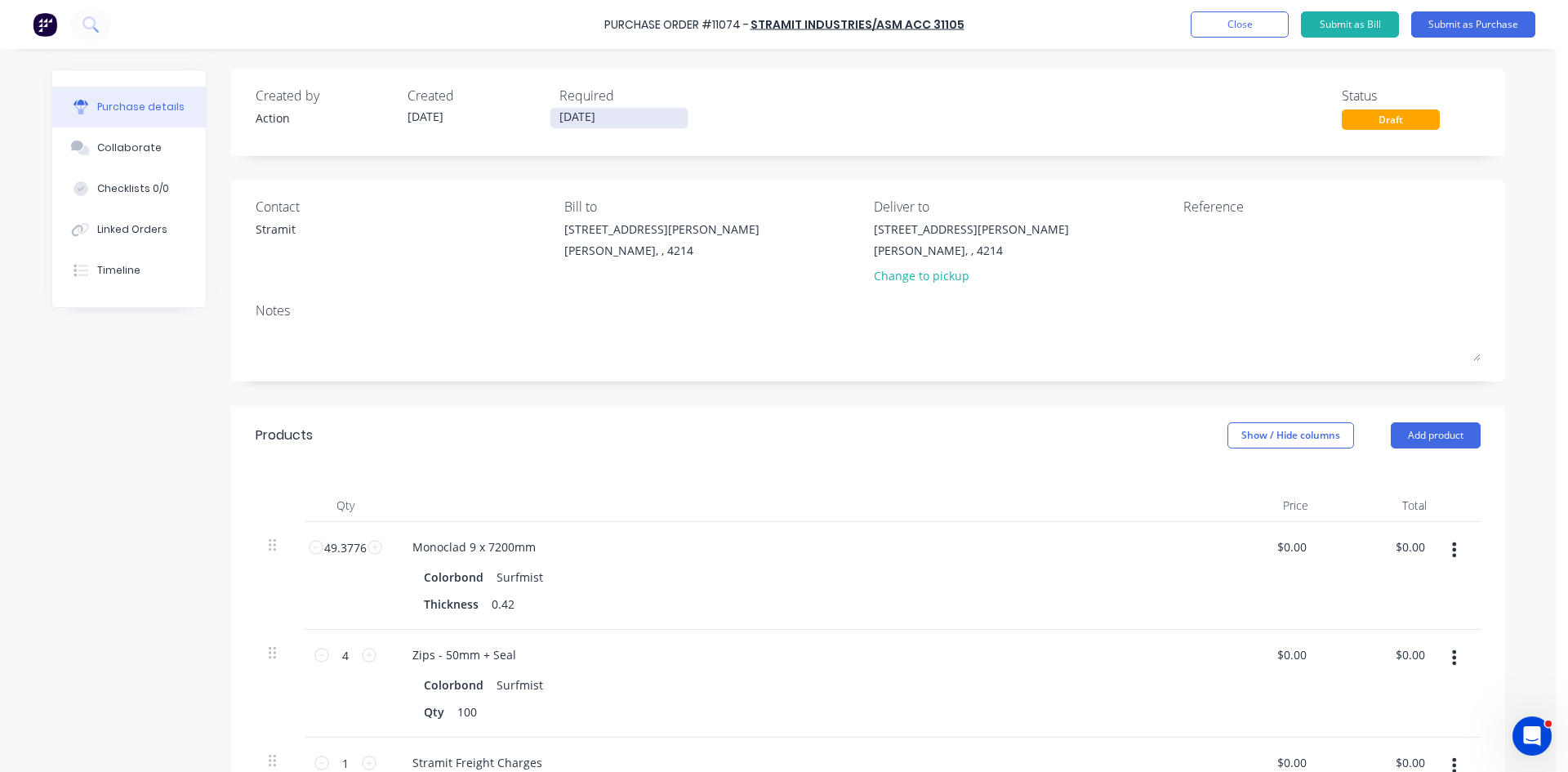
click at [611, 107] on label "[DATE]" at bounding box center [619, 118] width 139 height 23
click at [611, 108] on input "[DATE]" at bounding box center [619, 118] width 137 height 21
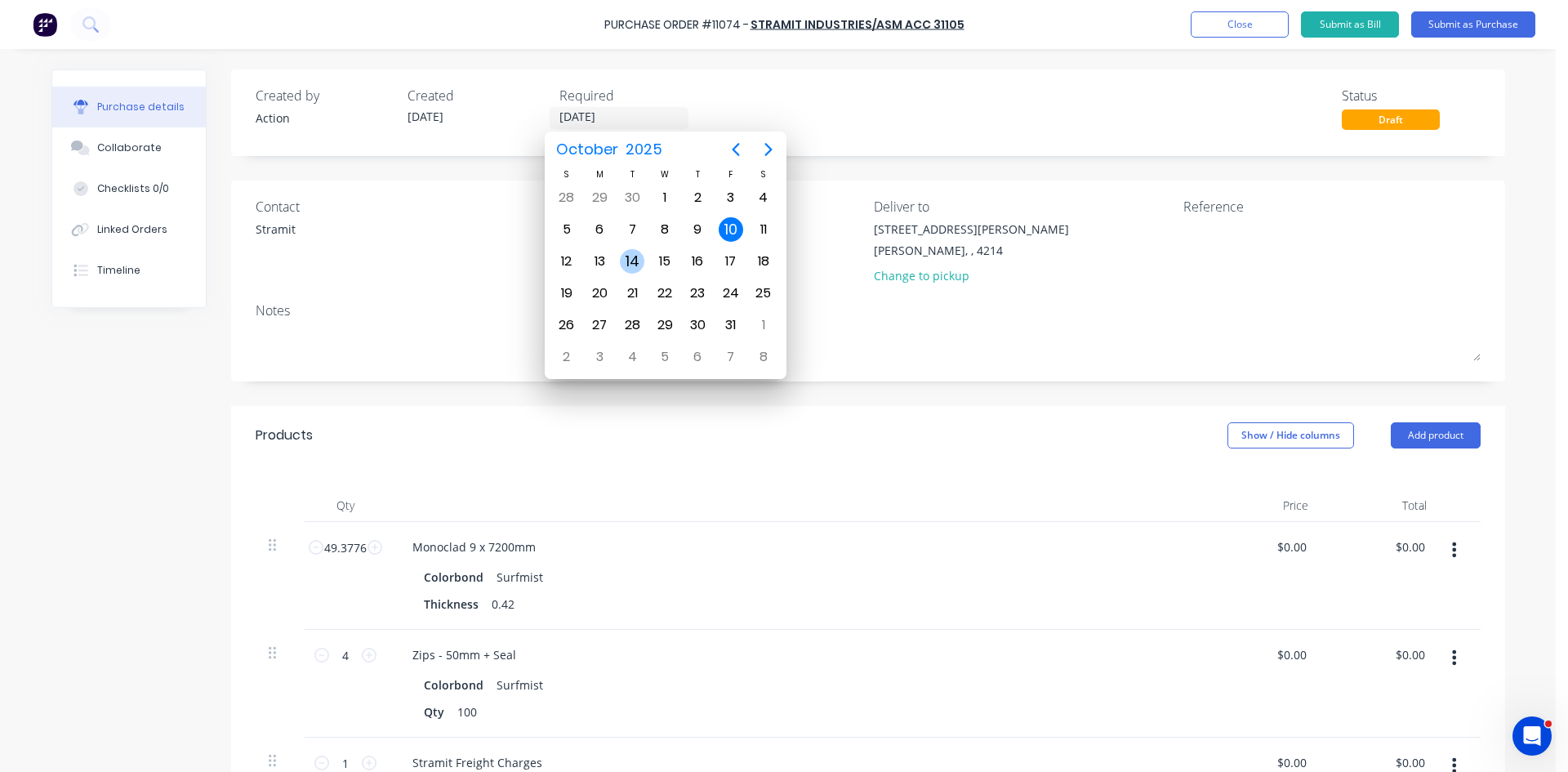
click at [635, 256] on div "14" at bounding box center [632, 261] width 24 height 24
type input "[DATE]"
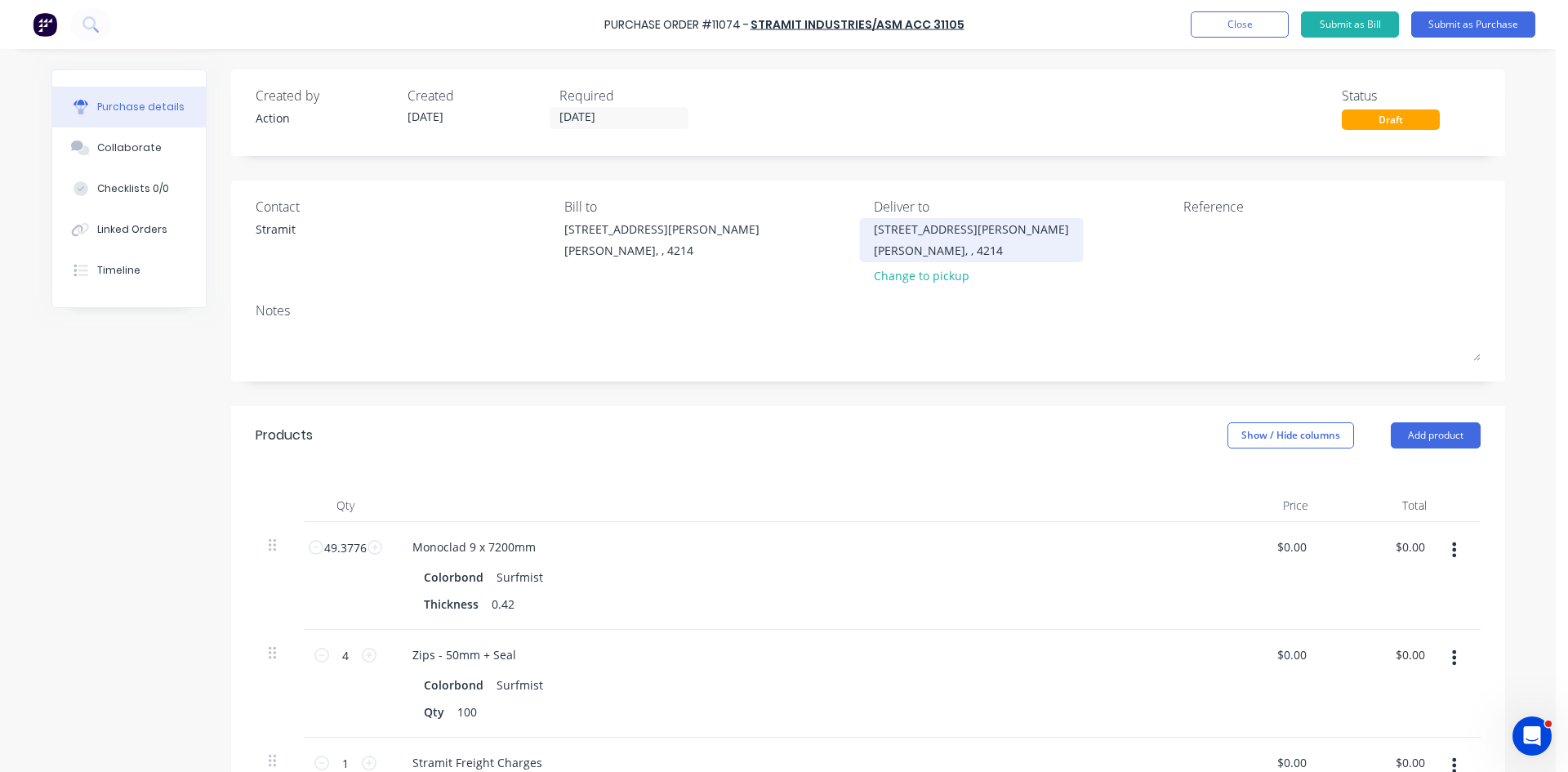
click at [894, 233] on div "[STREET_ADDRESS][PERSON_NAME]" at bounding box center [971, 229] width 195 height 18
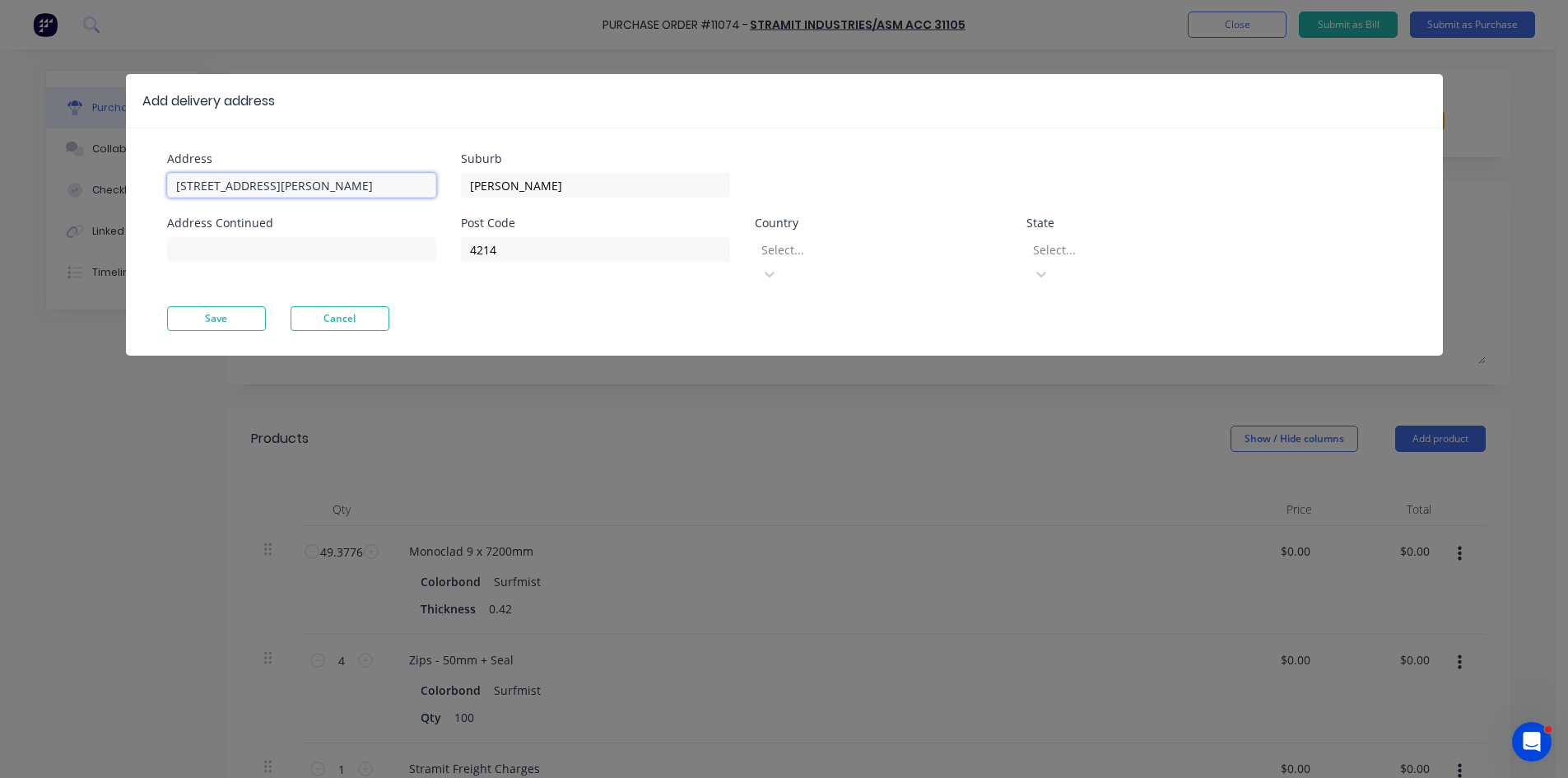
drag, startPoint x: 251, startPoint y: 193, endPoint x: 61, endPoint y: 190, distance: 190.0
click at [61, 190] on div "Add delivery address Address 513 Olsen Ave Address Continued Suburb Ashmore Pos…" at bounding box center [784, 389] width 1568 height 778
paste input "0415 357 921"
paste input "22 Viking Crt"
type input "Tom 0415 357 921, 22 Viking Crt"
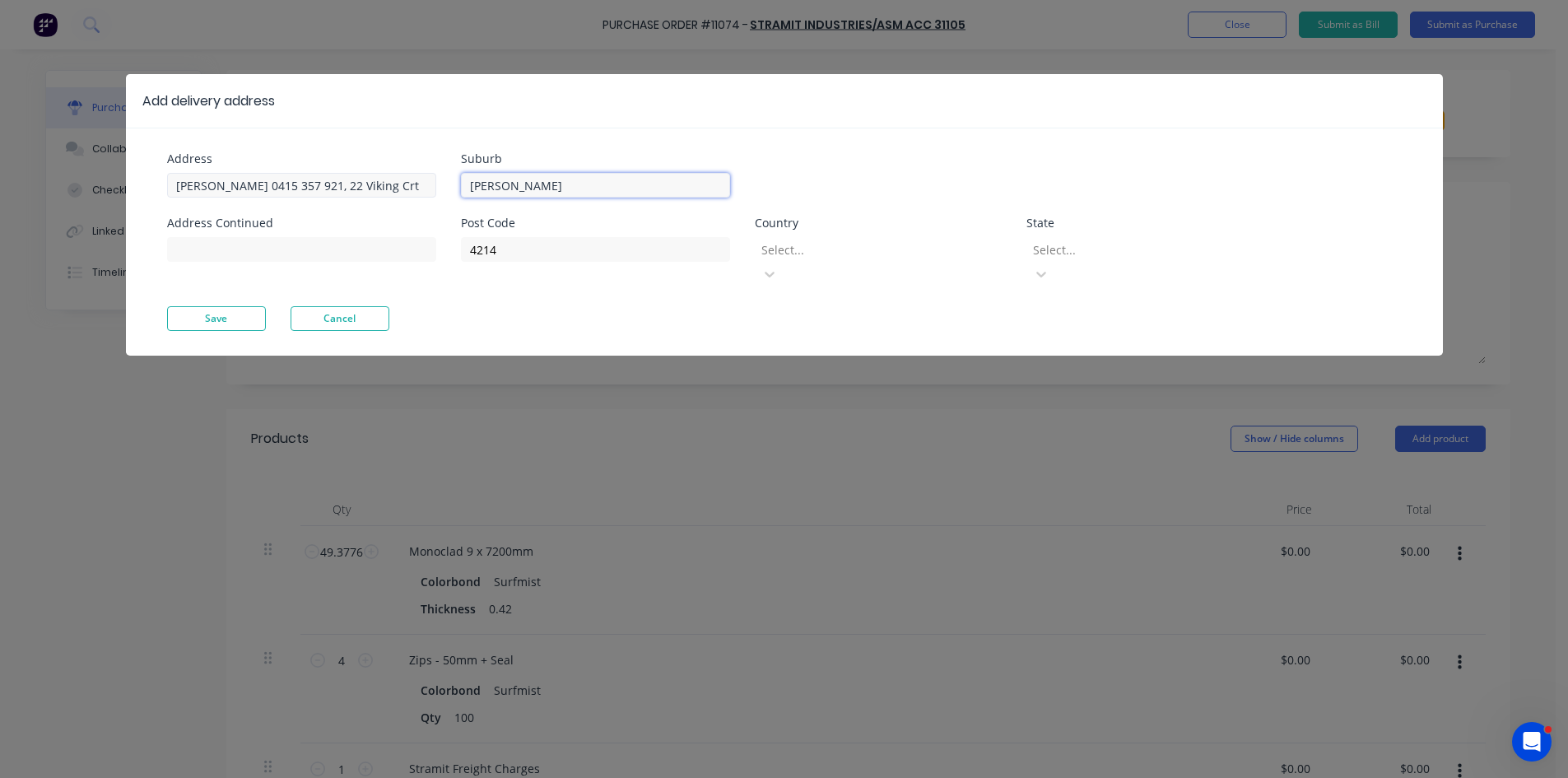
drag, startPoint x: 528, startPoint y: 195, endPoint x: 383, endPoint y: 191, distance: 145.1
click at [383, 191] on div "Address Tom 0415 357 921, 22 Viking Crt Address Continued Suburb Ashmore Post C…" at bounding box center [475, 229] width 617 height 153
type input "Paradise Waters"
drag, startPoint x: 530, startPoint y: 247, endPoint x: 395, endPoint y: 251, distance: 135.1
click at [395, 251] on div "Address Tom 0415 357 921, 22 Viking Crt Address Continued Suburb Paradise Water…" at bounding box center [475, 229] width 617 height 153
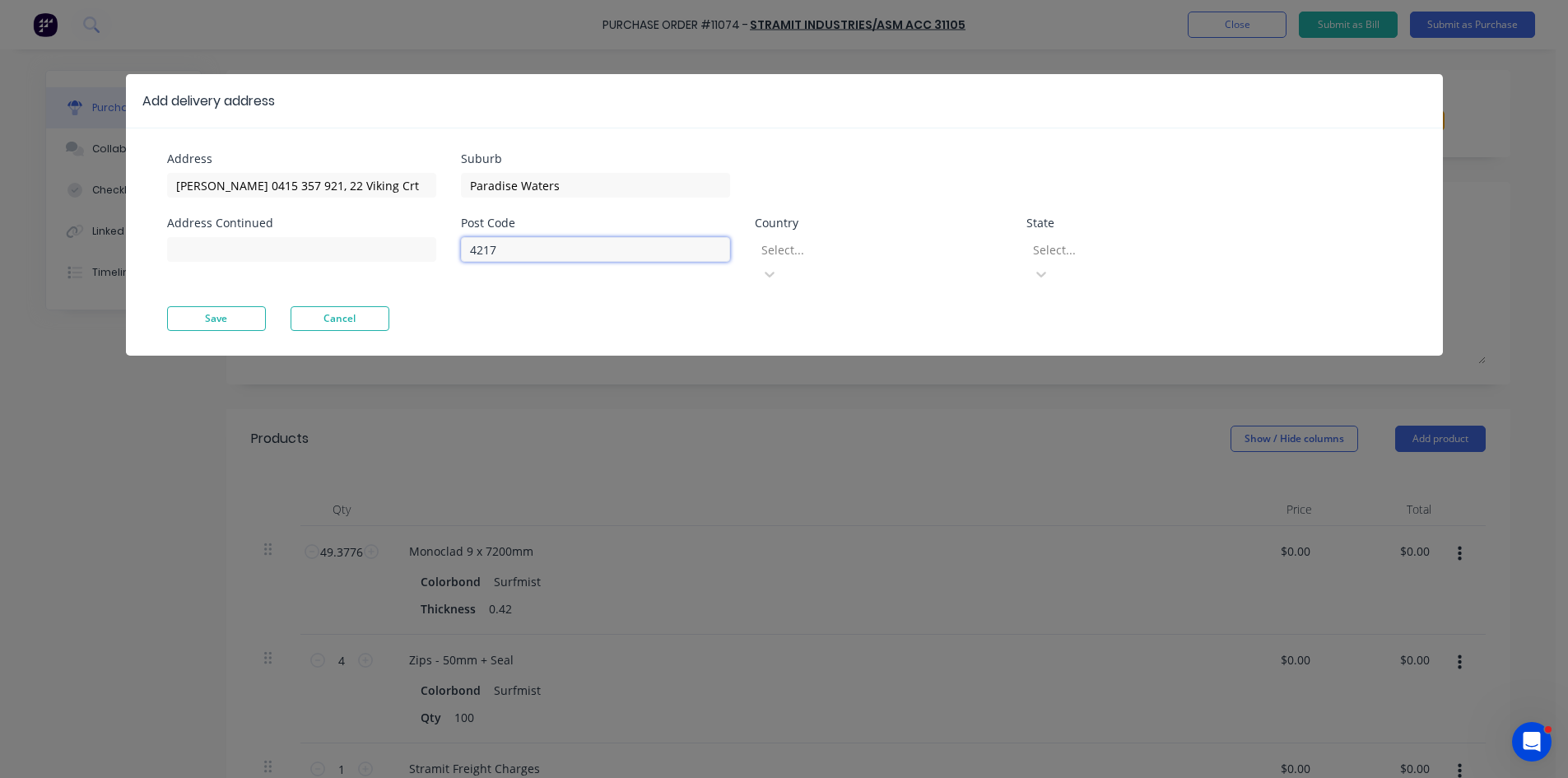
type input "4217"
click at [220, 306] on button "Save" at bounding box center [216, 318] width 99 height 25
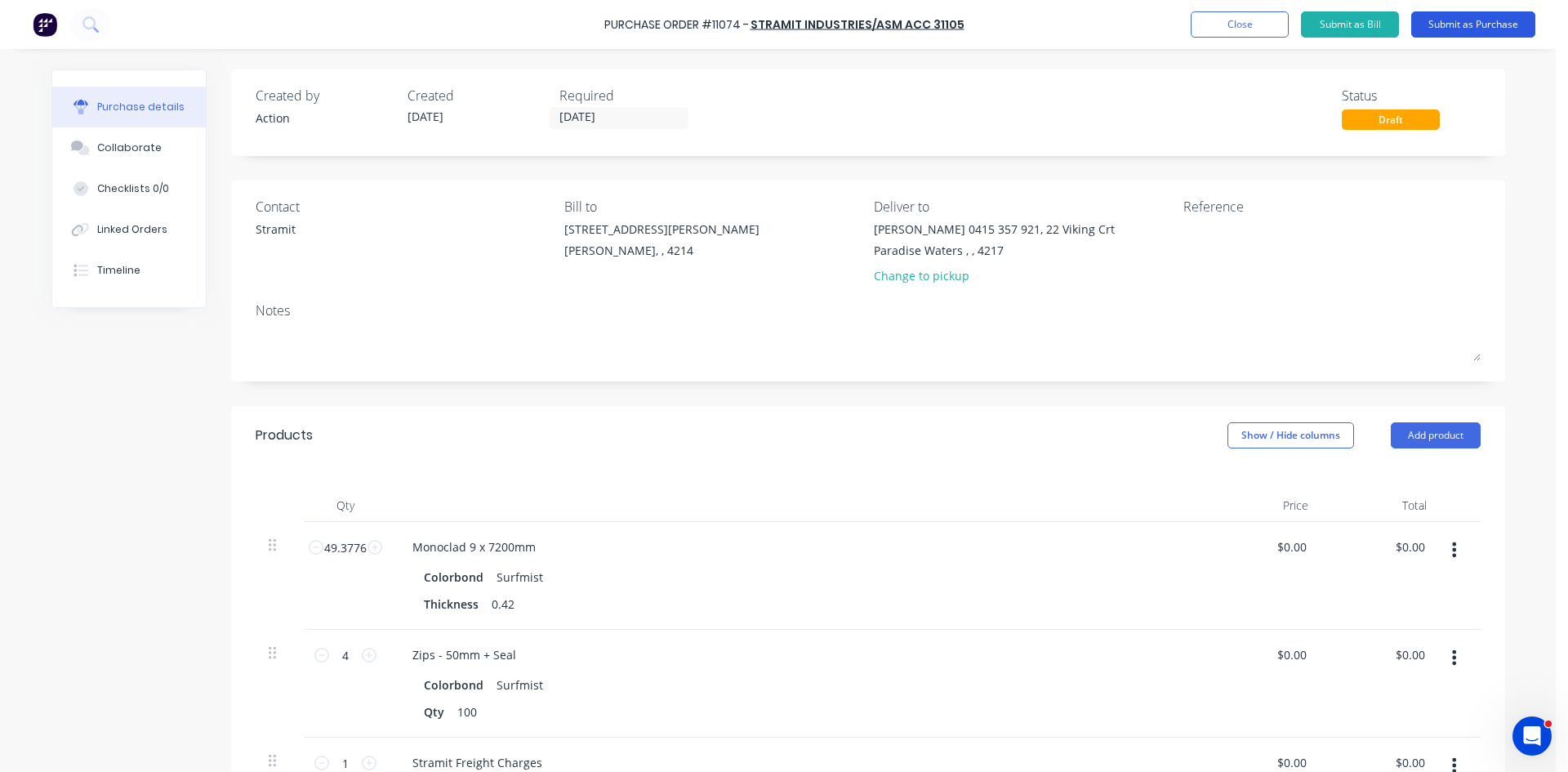
click at [1499, 25] on button "Submit as Purchase" at bounding box center [1473, 24] width 124 height 26
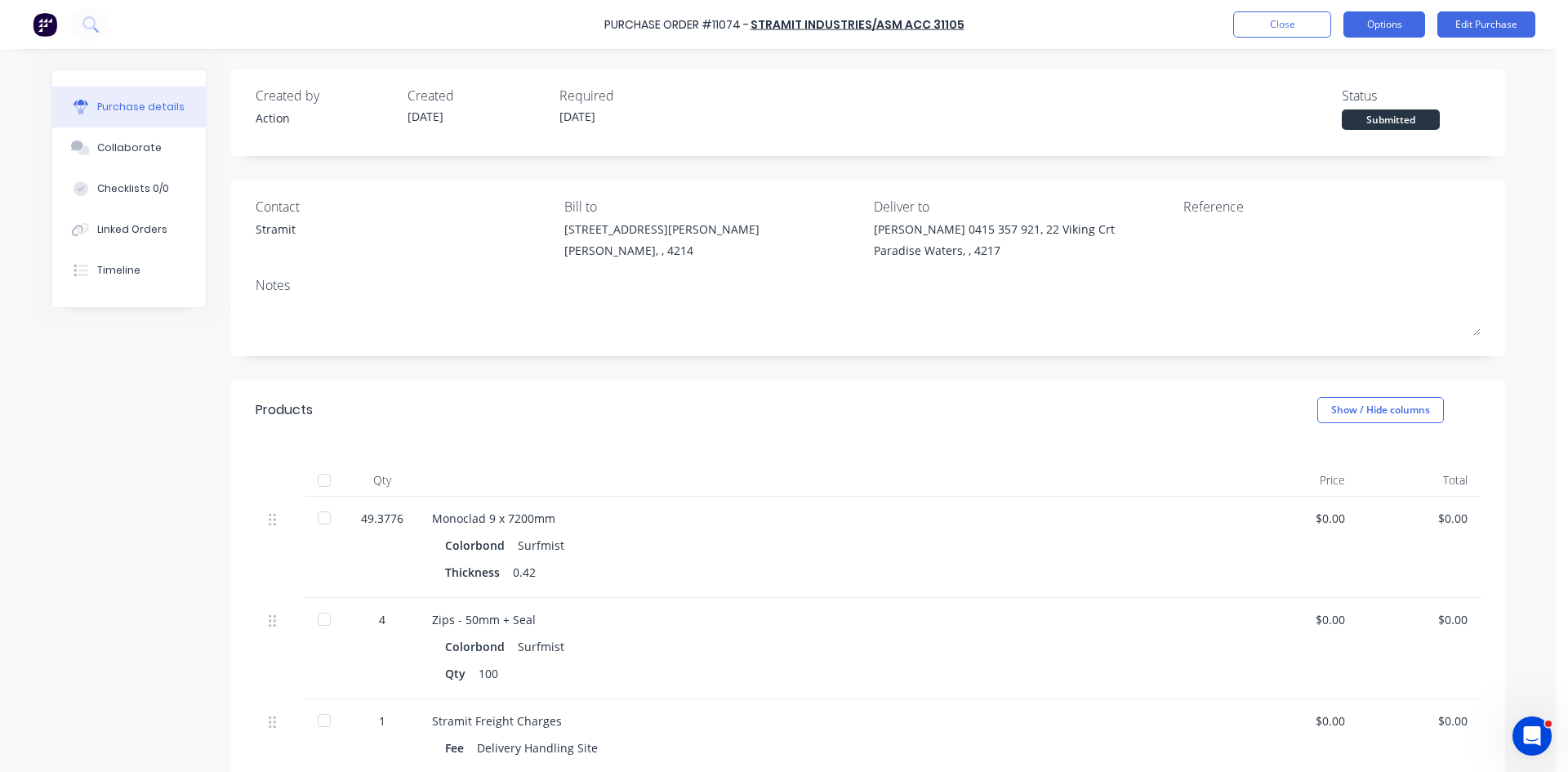
click at [1362, 23] on button "Options" at bounding box center [1384, 24] width 81 height 26
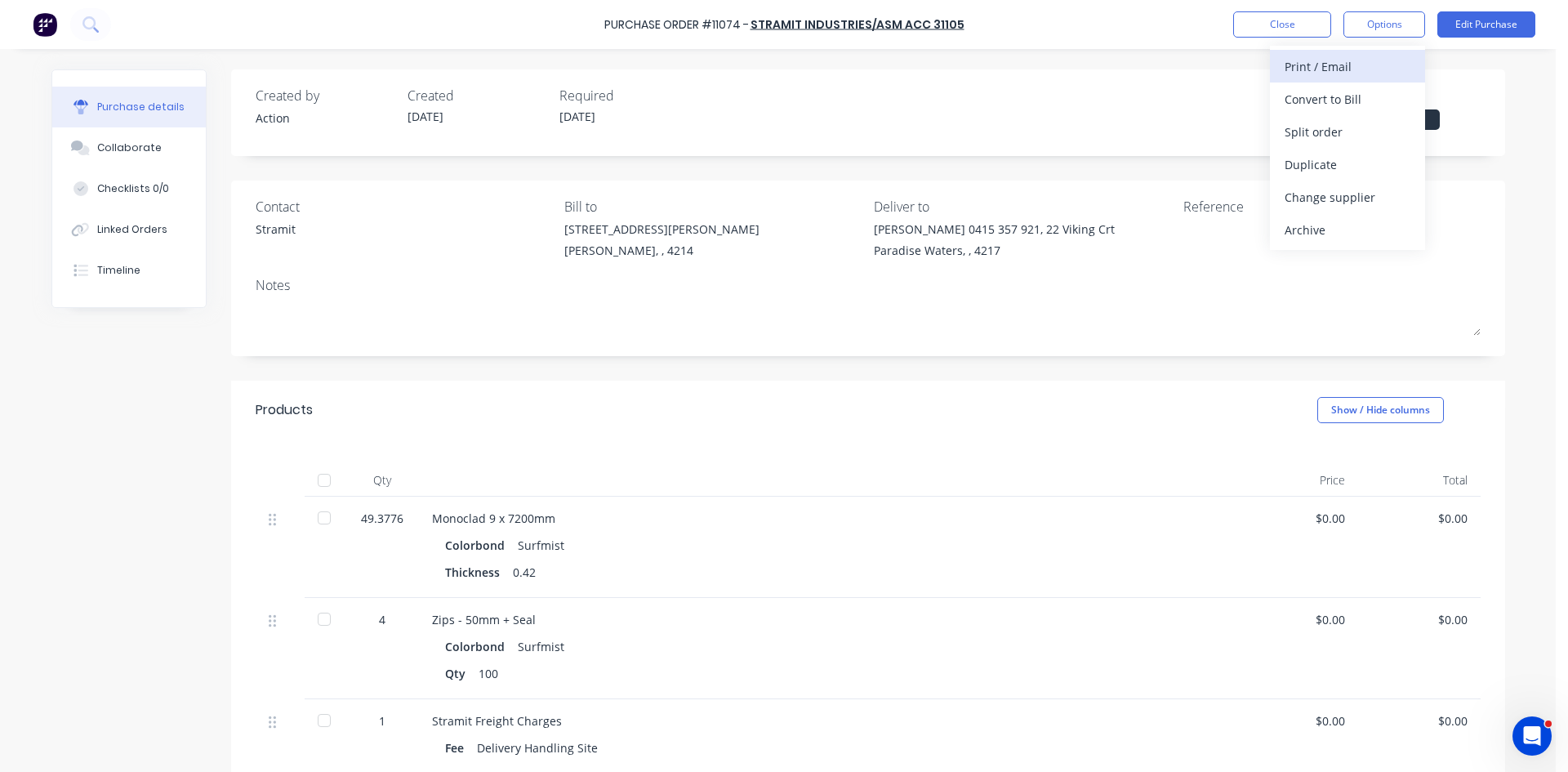
click at [1336, 69] on div "Print / Email" at bounding box center [1348, 67] width 125 height 24
click at [1330, 135] on div "Without pricing" at bounding box center [1348, 132] width 125 height 24
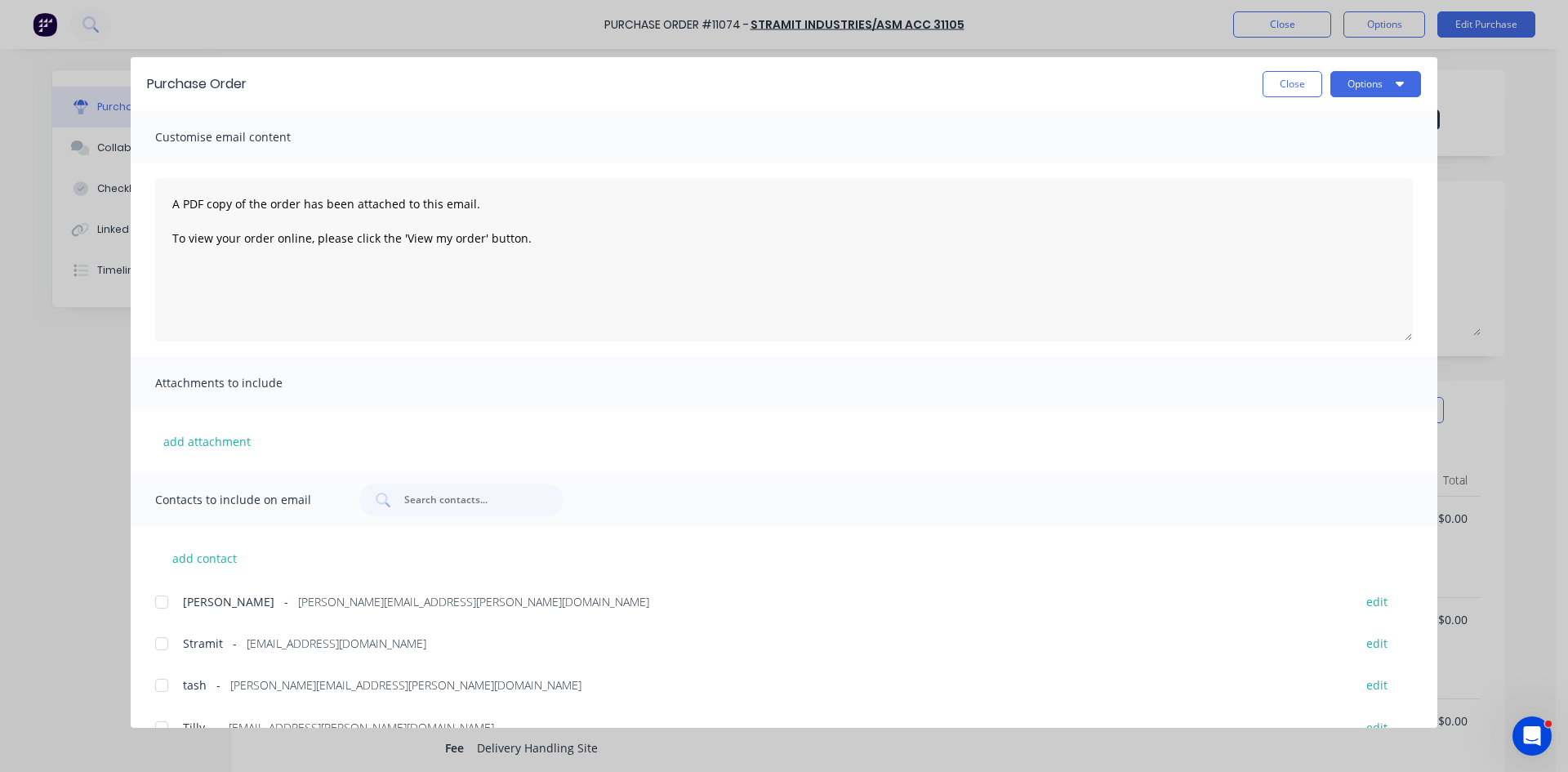
drag, startPoint x: 161, startPoint y: 644, endPoint x: 360, endPoint y: 567, distance: 213.4
click at [165, 641] on div at bounding box center [161, 643] width 32 height 32
click at [1369, 81] on button "Options" at bounding box center [1375, 84] width 91 height 26
click at [1345, 185] on div "Email" at bounding box center [1344, 191] width 125 height 24
click at [1294, 85] on button "Close" at bounding box center [1292, 84] width 60 height 26
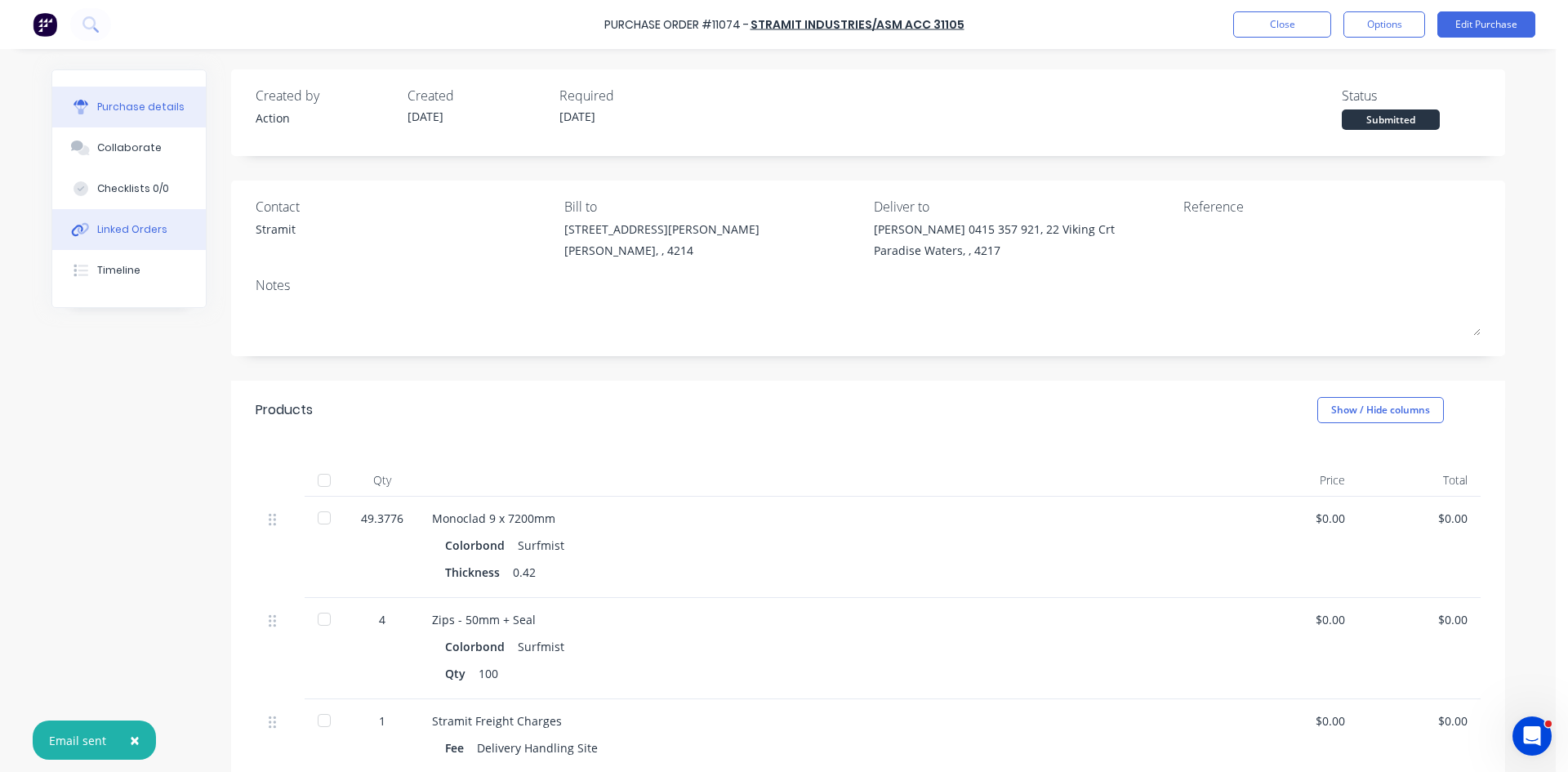
click at [150, 233] on div "Linked Orders" at bounding box center [132, 229] width 71 height 15
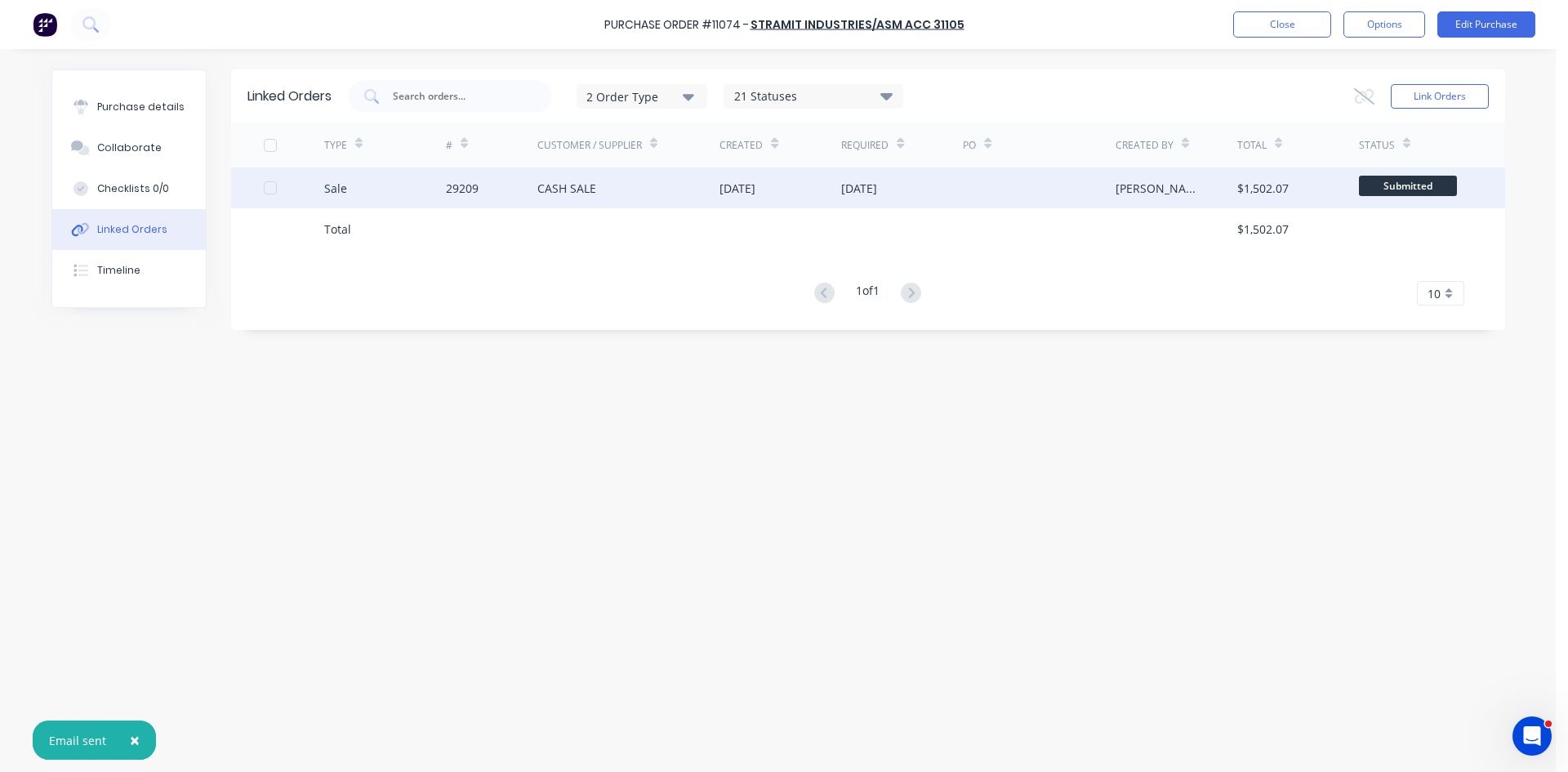
click at [503, 187] on div "29209" at bounding box center [491, 188] width 91 height 41
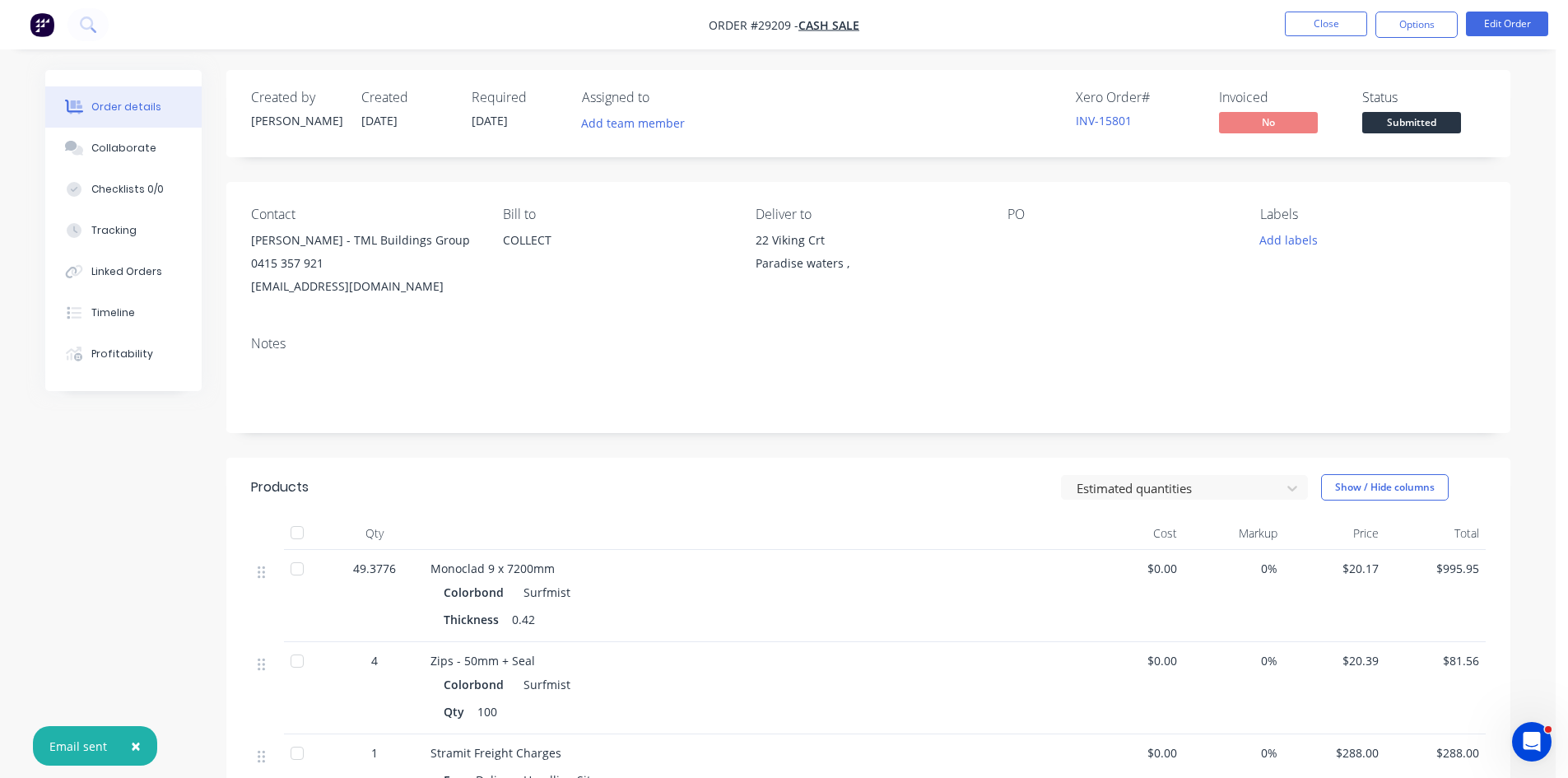
click at [341, 398] on div at bounding box center [867, 383] width 1234 height 50
click at [1419, 27] on button "Options" at bounding box center [1415, 25] width 82 height 27
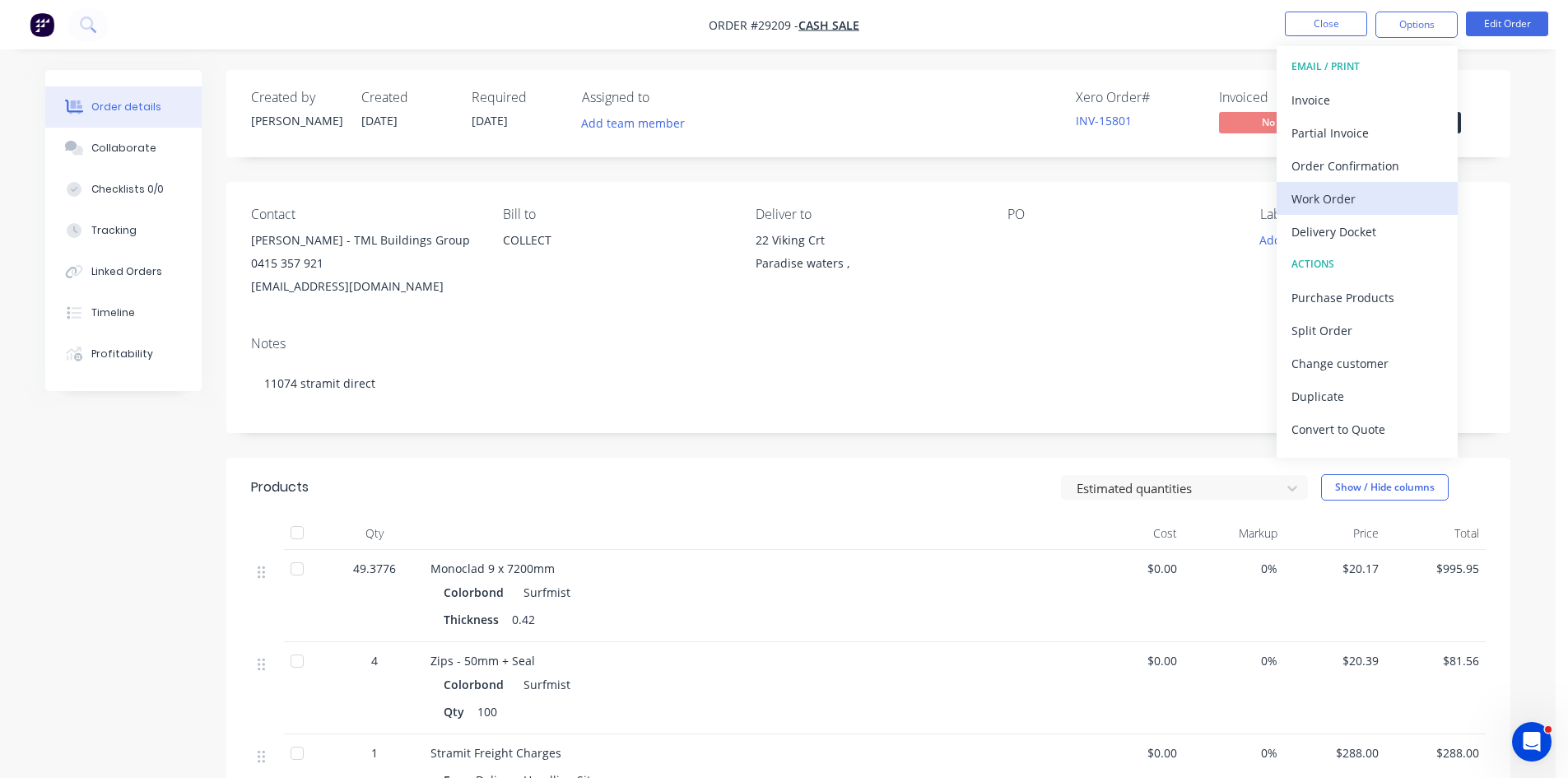
click at [1341, 191] on div "Work Order" at bounding box center [1366, 198] width 151 height 24
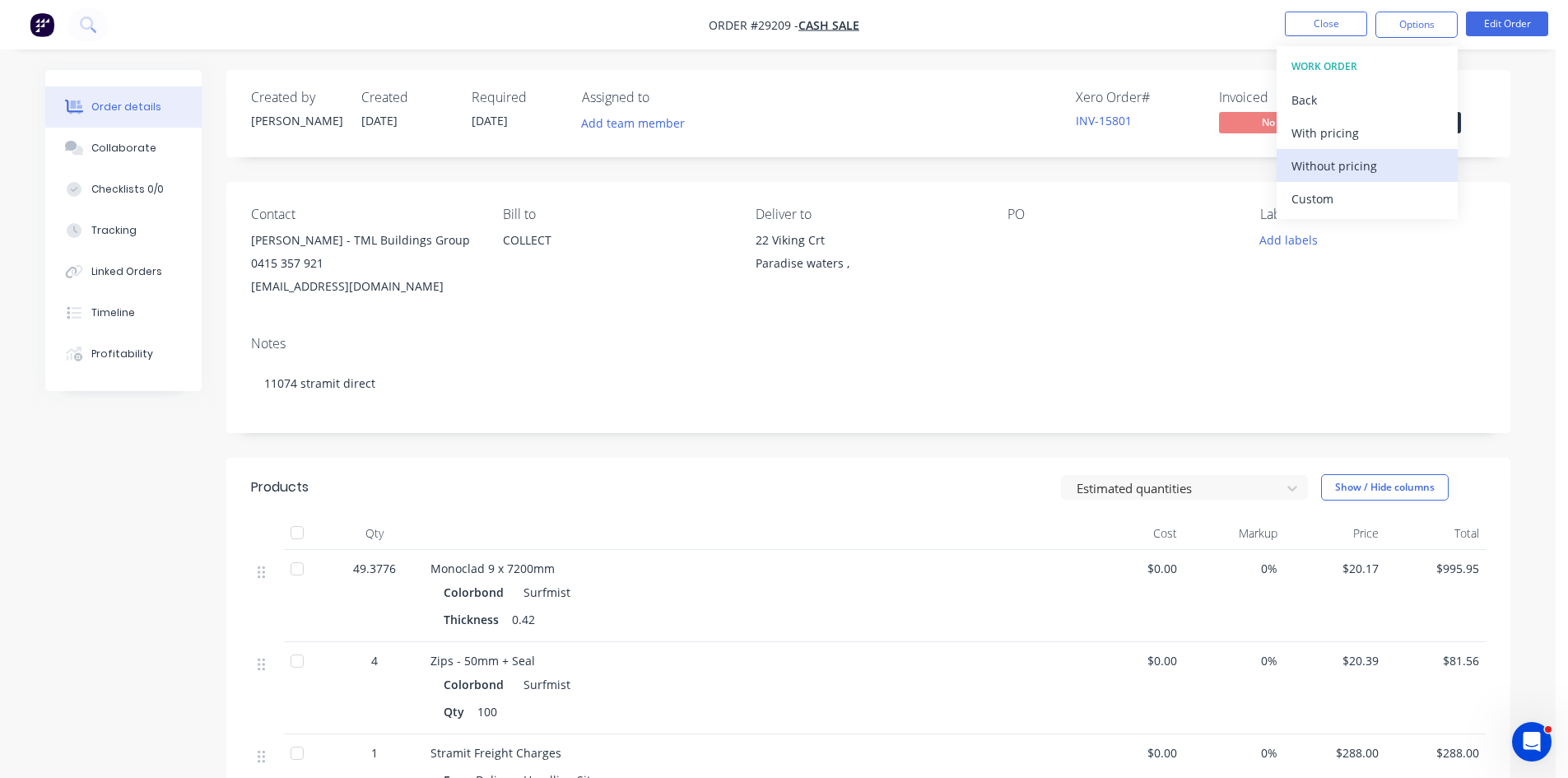
click at [1359, 171] on div "Without pricing" at bounding box center [1366, 166] width 151 height 24
click at [1365, 156] on div "Order Confirmation" at bounding box center [1366, 166] width 151 height 24
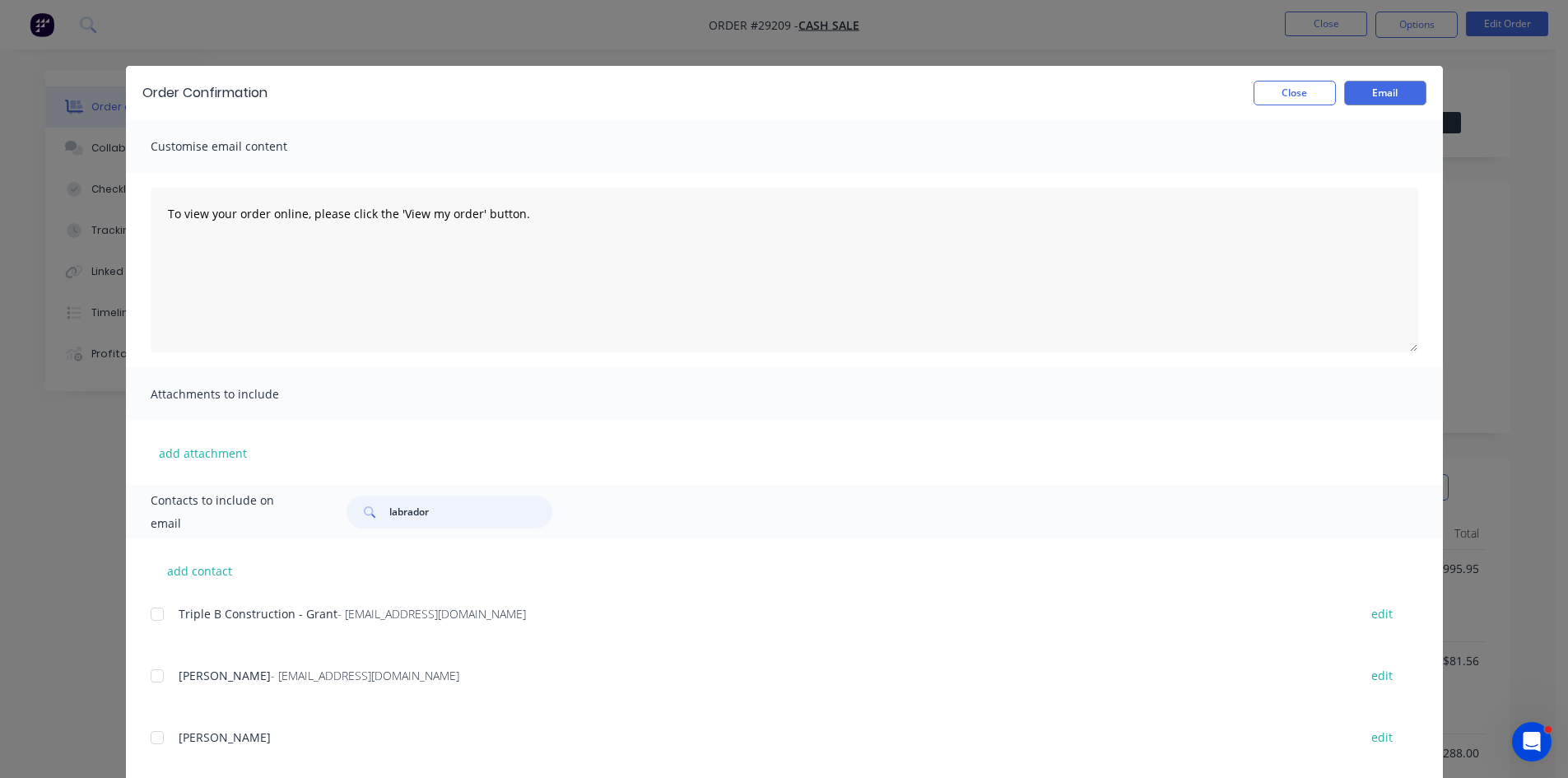
drag, startPoint x: 444, startPoint y: 505, endPoint x: 213, endPoint y: 505, distance: 231.0
click at [213, 505] on div "Contacts to include on email labrador" at bounding box center [784, 511] width 1316 height 53
click at [1272, 87] on button "Close" at bounding box center [1294, 93] width 82 height 25
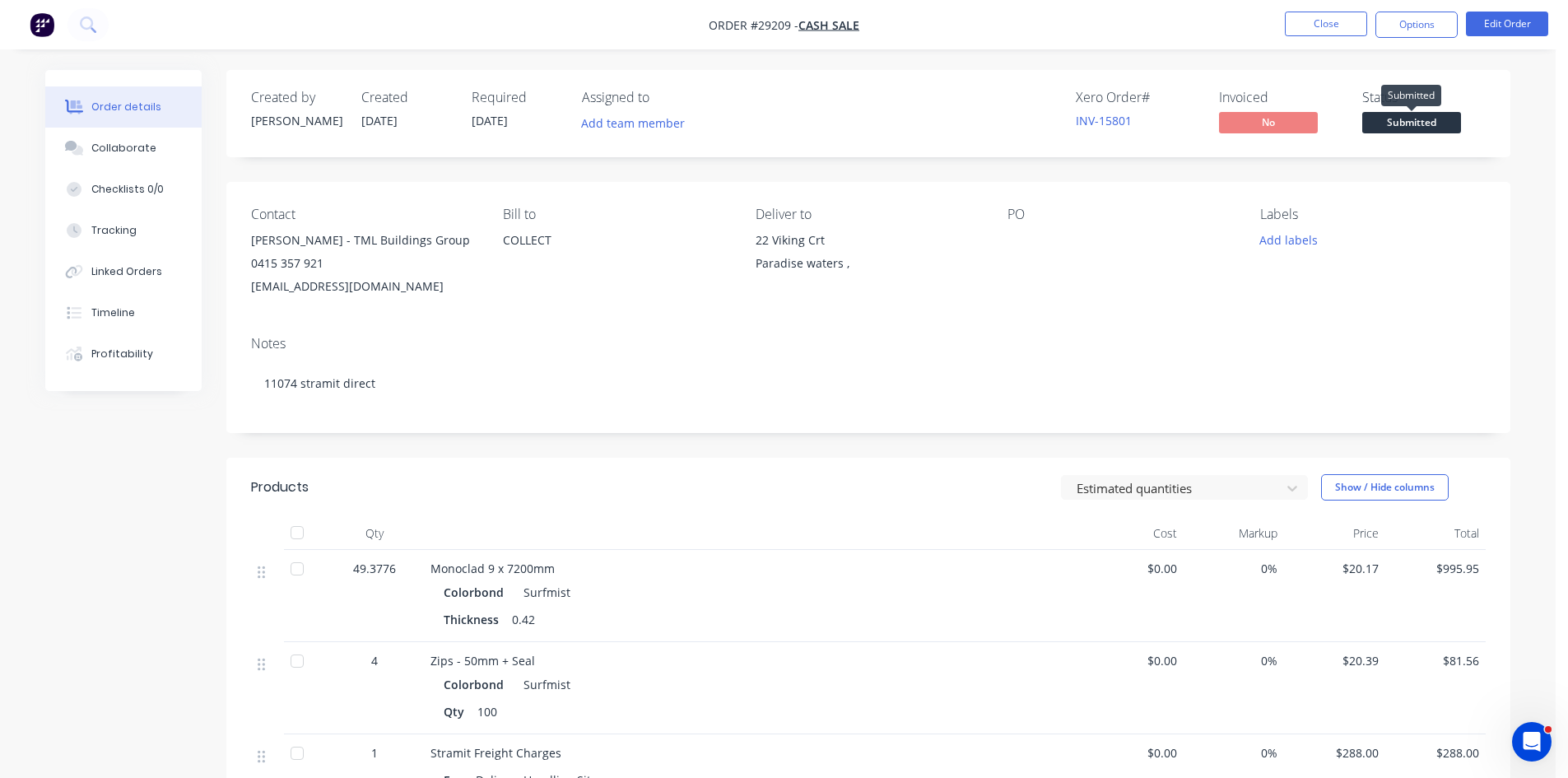
click at [1389, 123] on span "Submitted" at bounding box center [1411, 121] width 99 height 21
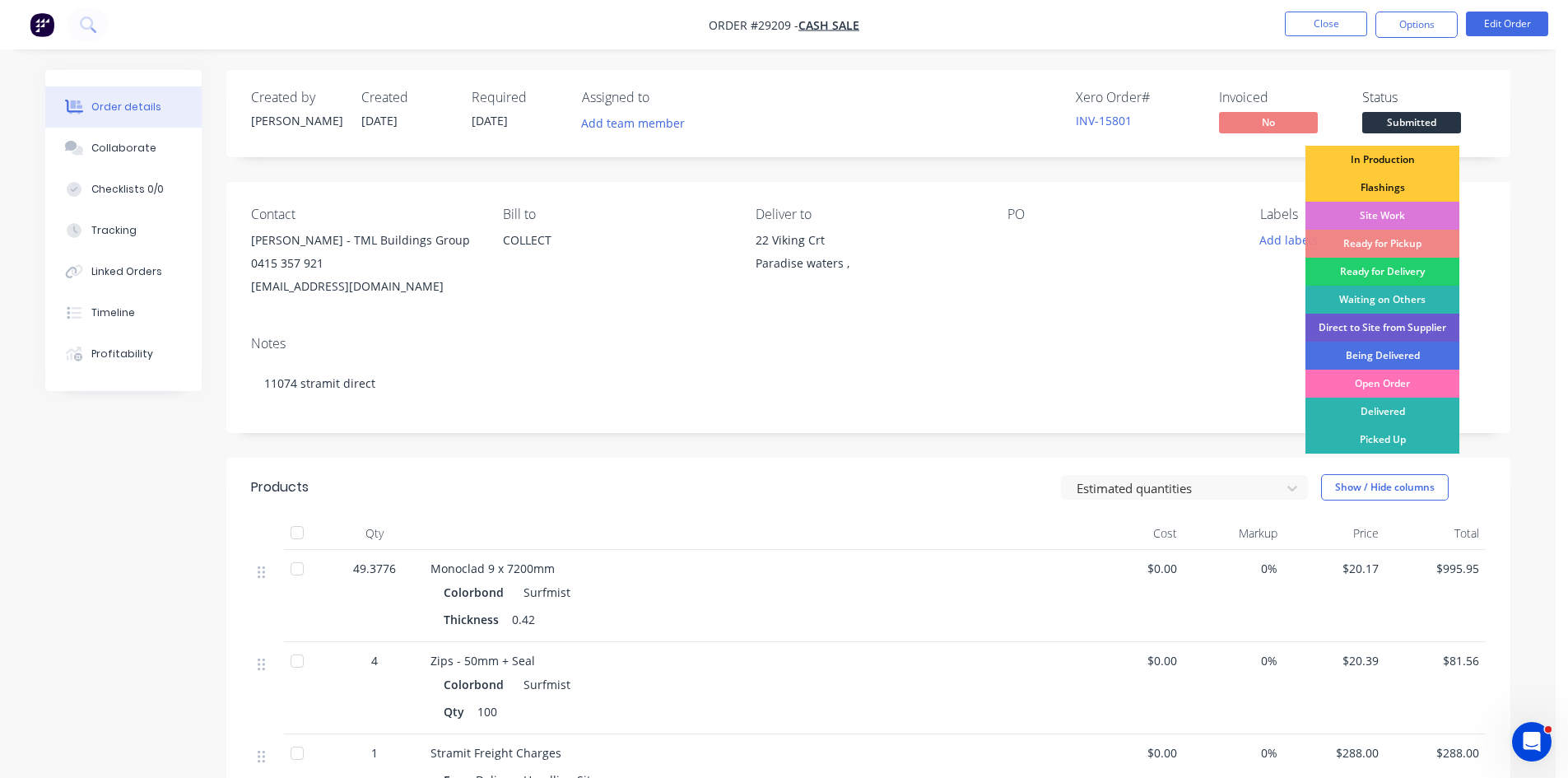
click at [1377, 321] on div "Direct to Site from Supplier" at bounding box center [1382, 328] width 154 height 28
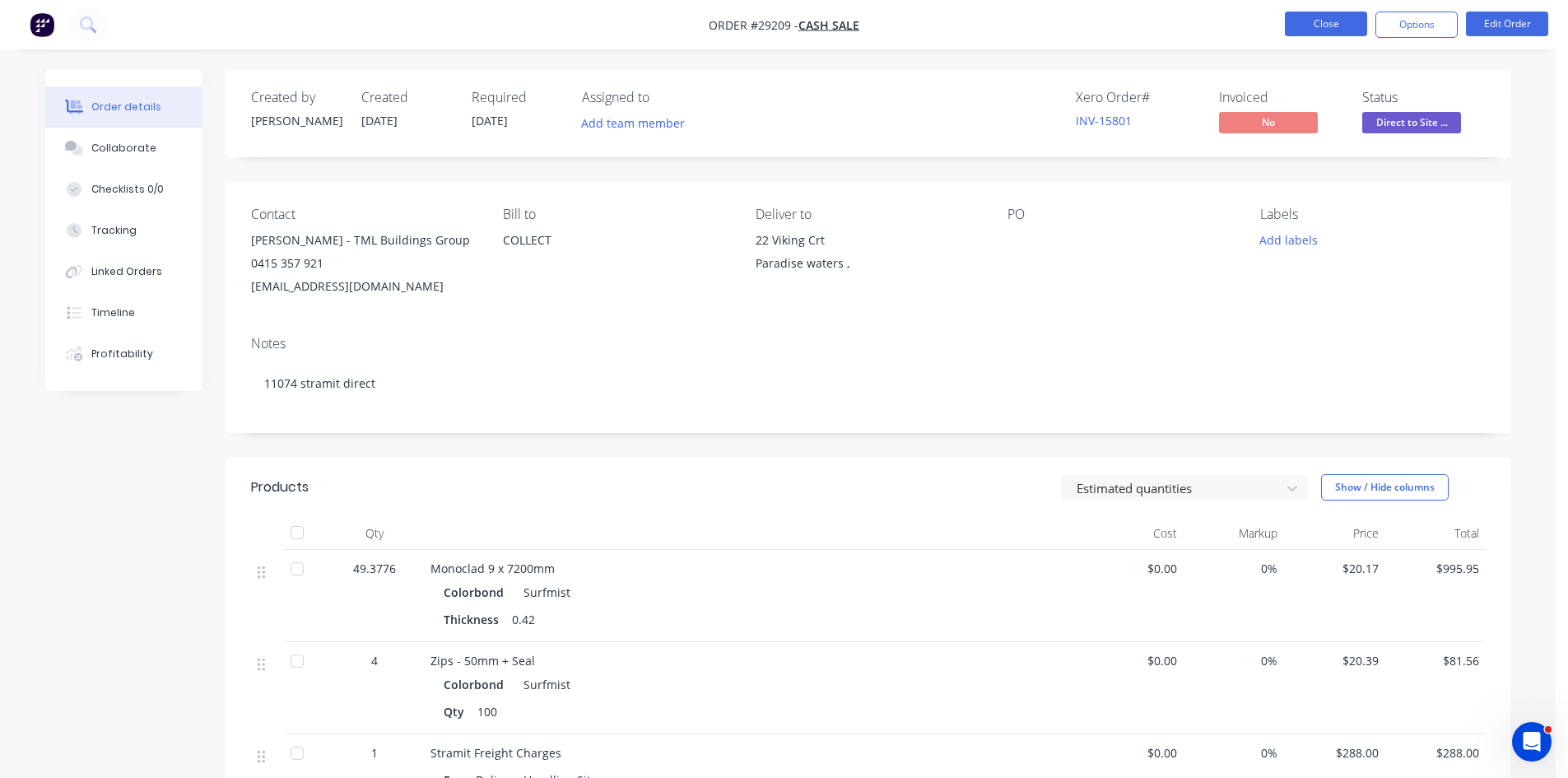
click at [1307, 28] on button "Close" at bounding box center [1325, 24] width 82 height 25
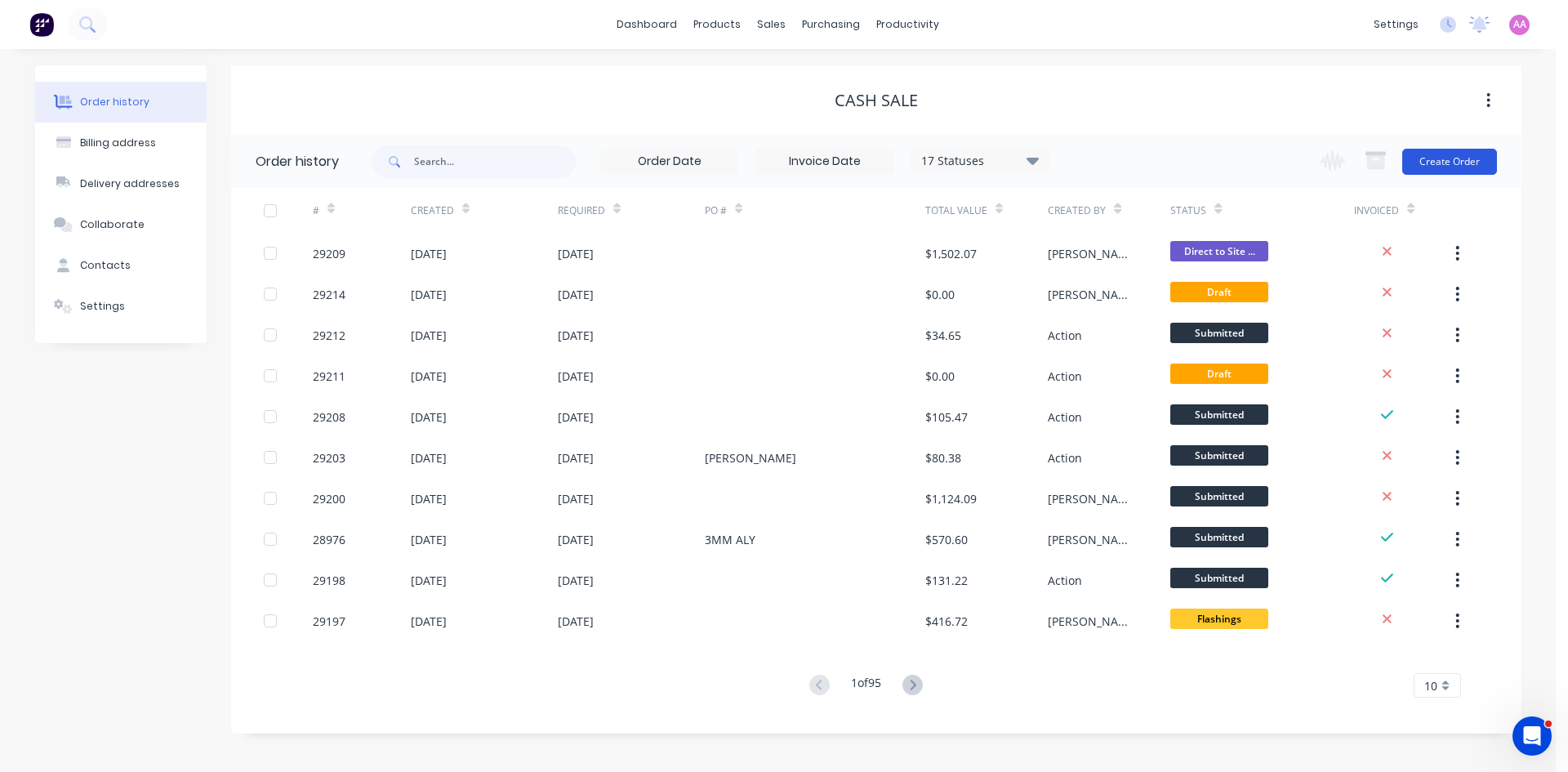
click at [1436, 159] on button "Create Order" at bounding box center [1449, 162] width 95 height 26
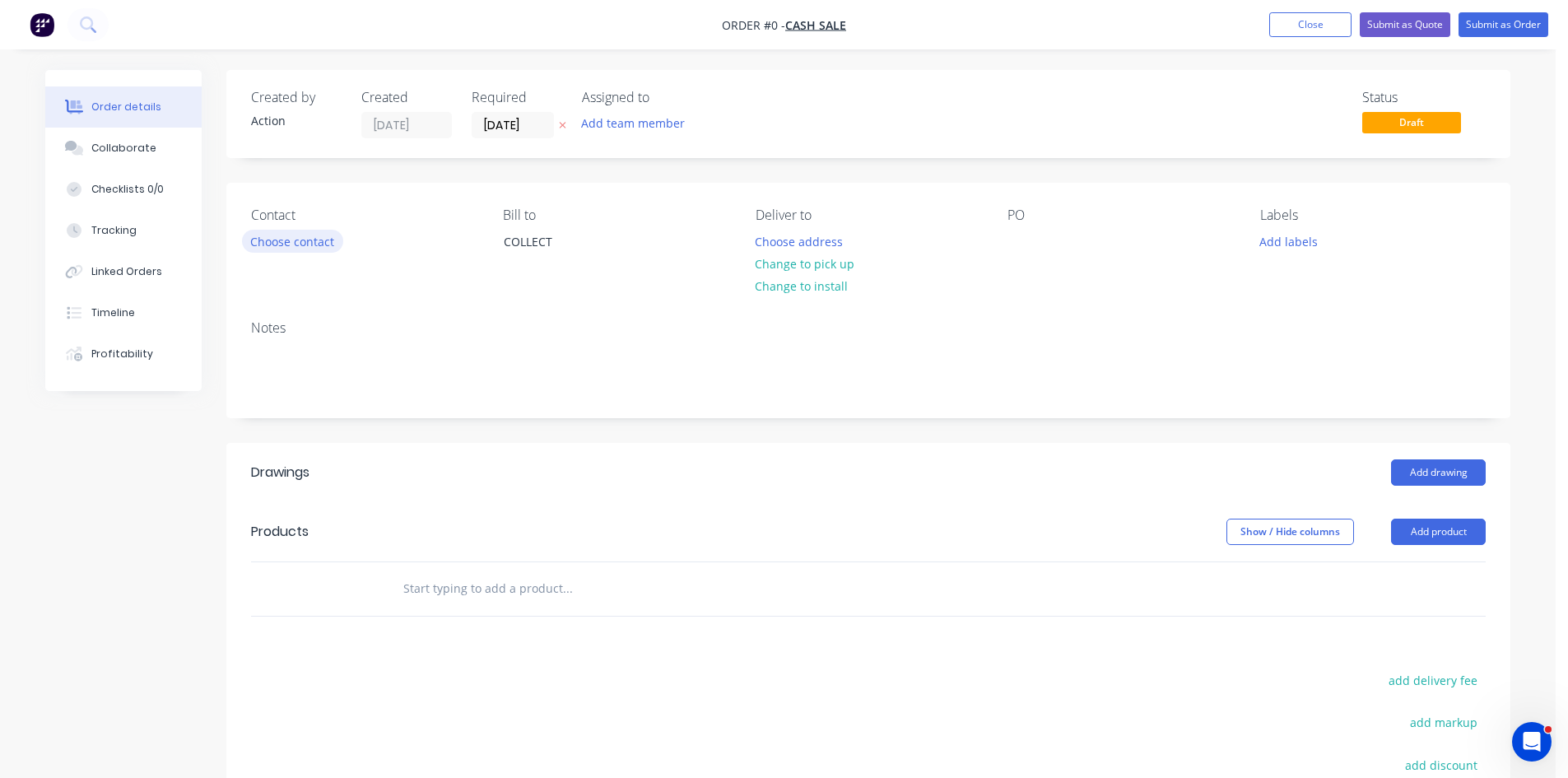
click at [296, 235] on button "Choose contact" at bounding box center [292, 241] width 102 height 23
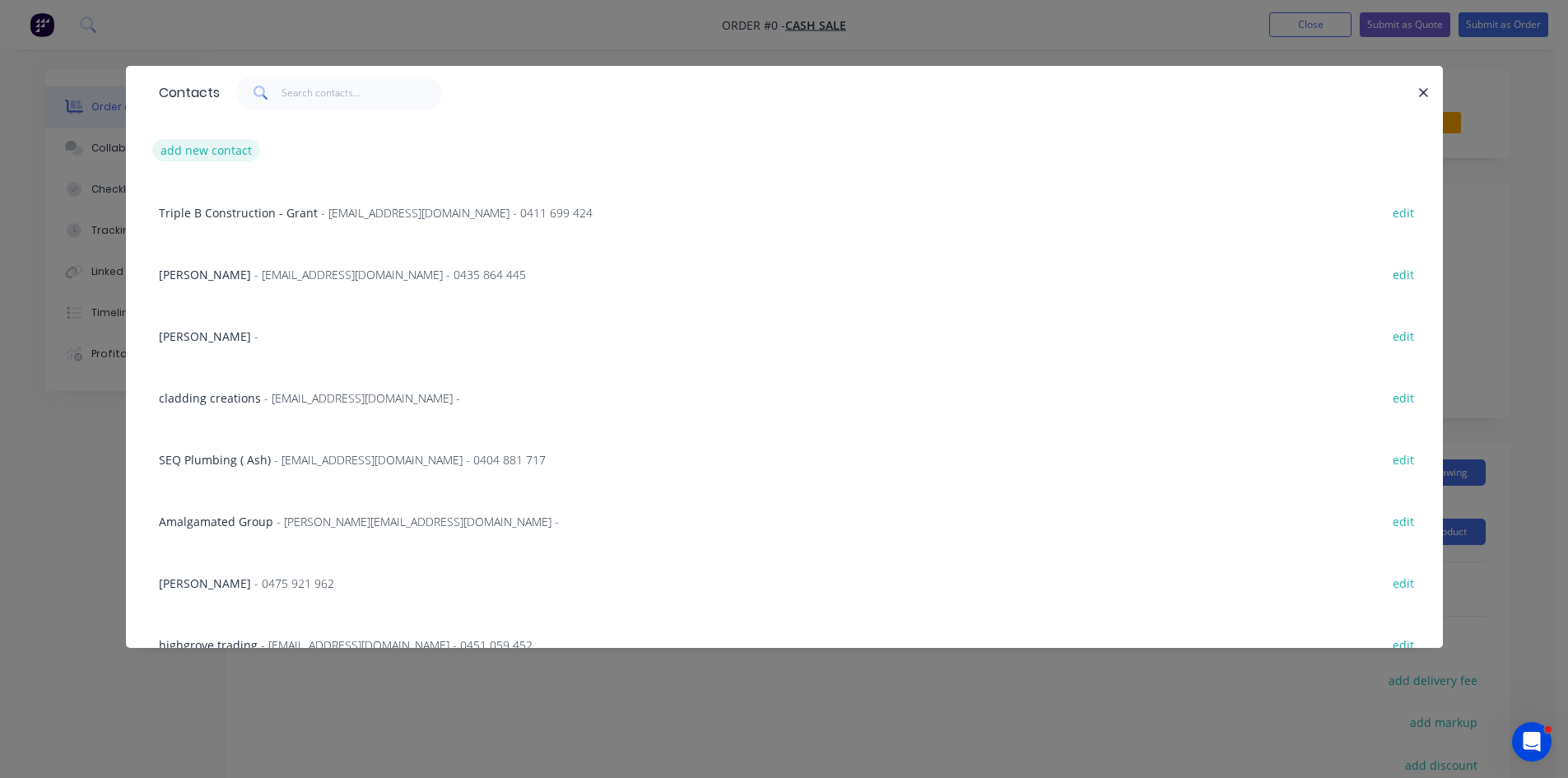
click at [229, 142] on button "add new contact" at bounding box center [206, 150] width 109 height 23
select select "AU"
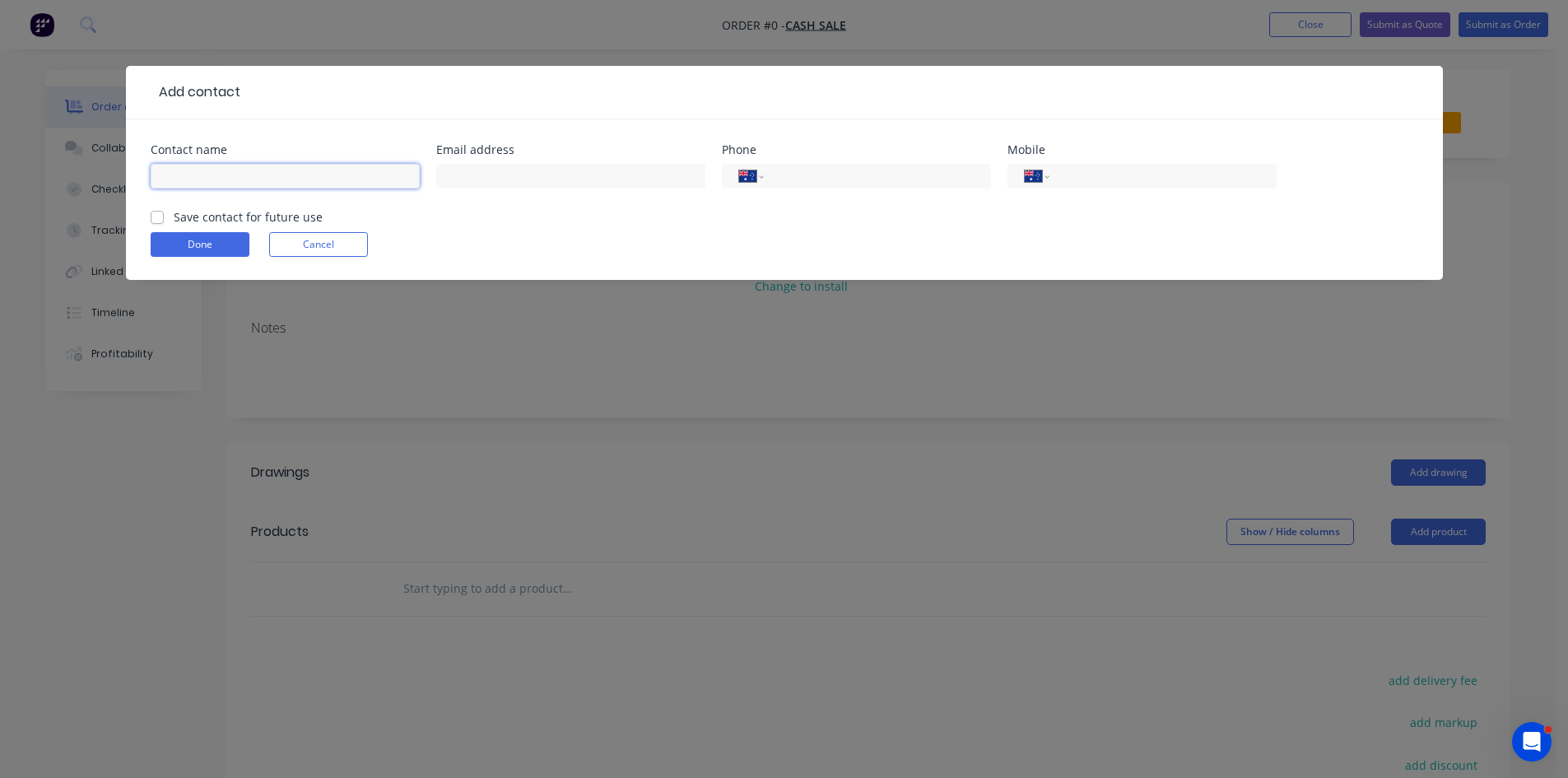
click at [244, 180] on input "text" at bounding box center [285, 176] width 269 height 25
type input "graeme Dellar"
click at [473, 173] on input "text" at bounding box center [570, 176] width 269 height 25
type input "gddellar@gmail.com"
click at [1118, 169] on input "tel" at bounding box center [1159, 176] width 197 height 19
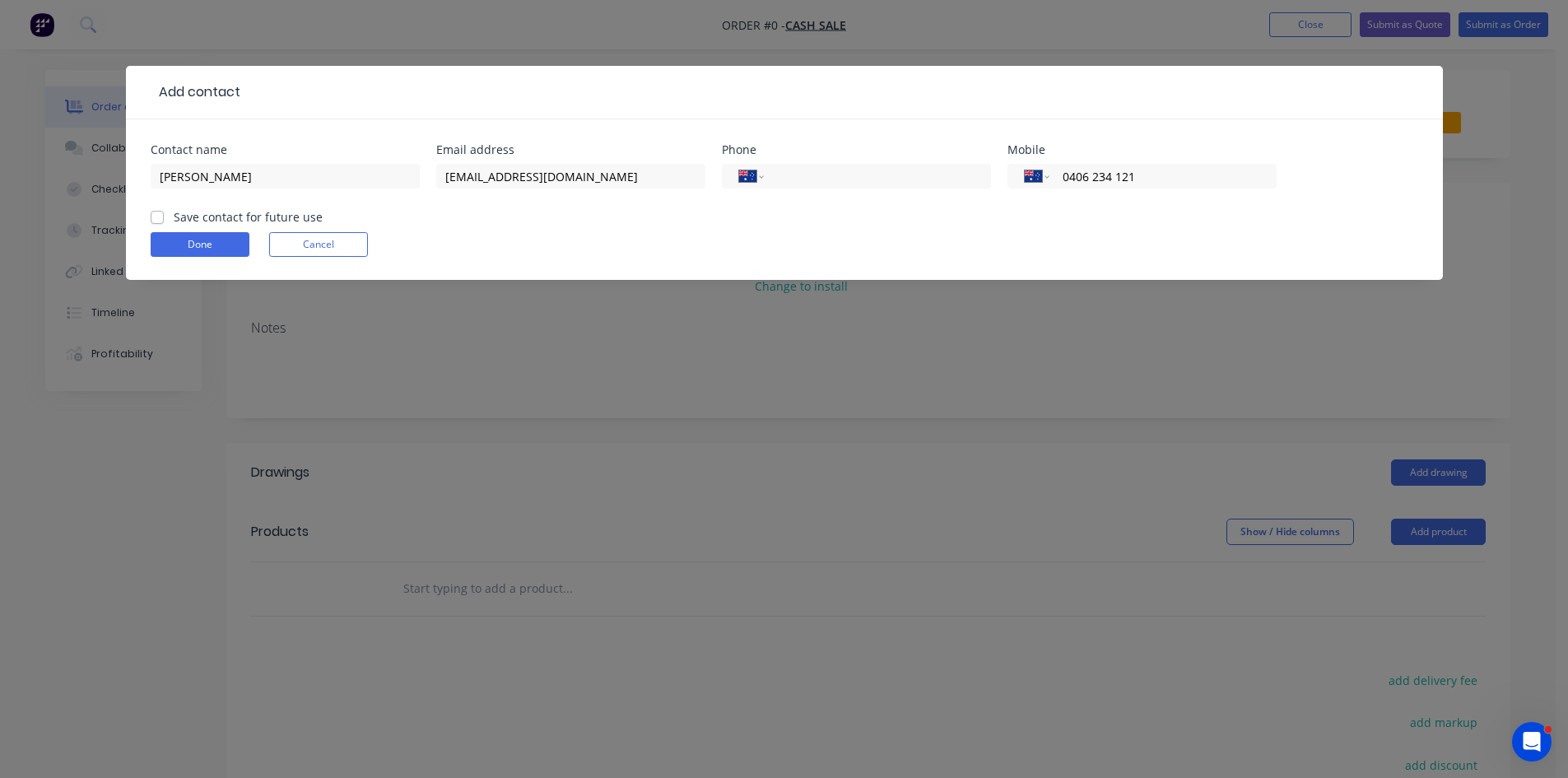
type input "0406 234 121"
click at [174, 215] on label "Save contact for future use" at bounding box center [248, 217] width 149 height 18
click at [157, 215] on input "Save contact for future use" at bounding box center [157, 216] width 13 height 16
checkbox input "true"
click at [176, 243] on button "Done" at bounding box center [200, 244] width 99 height 25
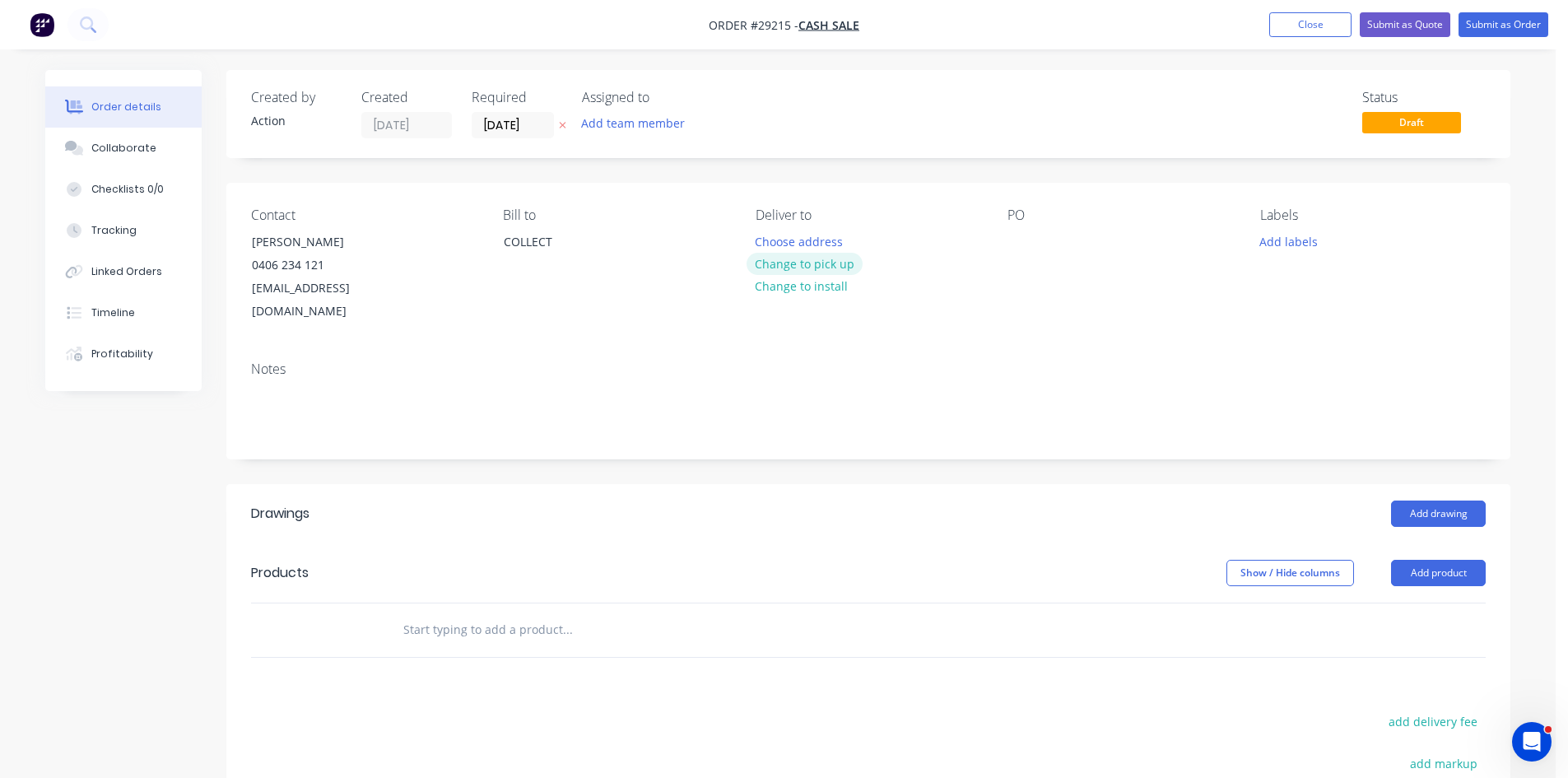
click at [805, 267] on button "Change to pick up" at bounding box center [804, 264] width 116 height 23
click at [1437, 501] on button "Add drawing" at bounding box center [1438, 513] width 95 height 27
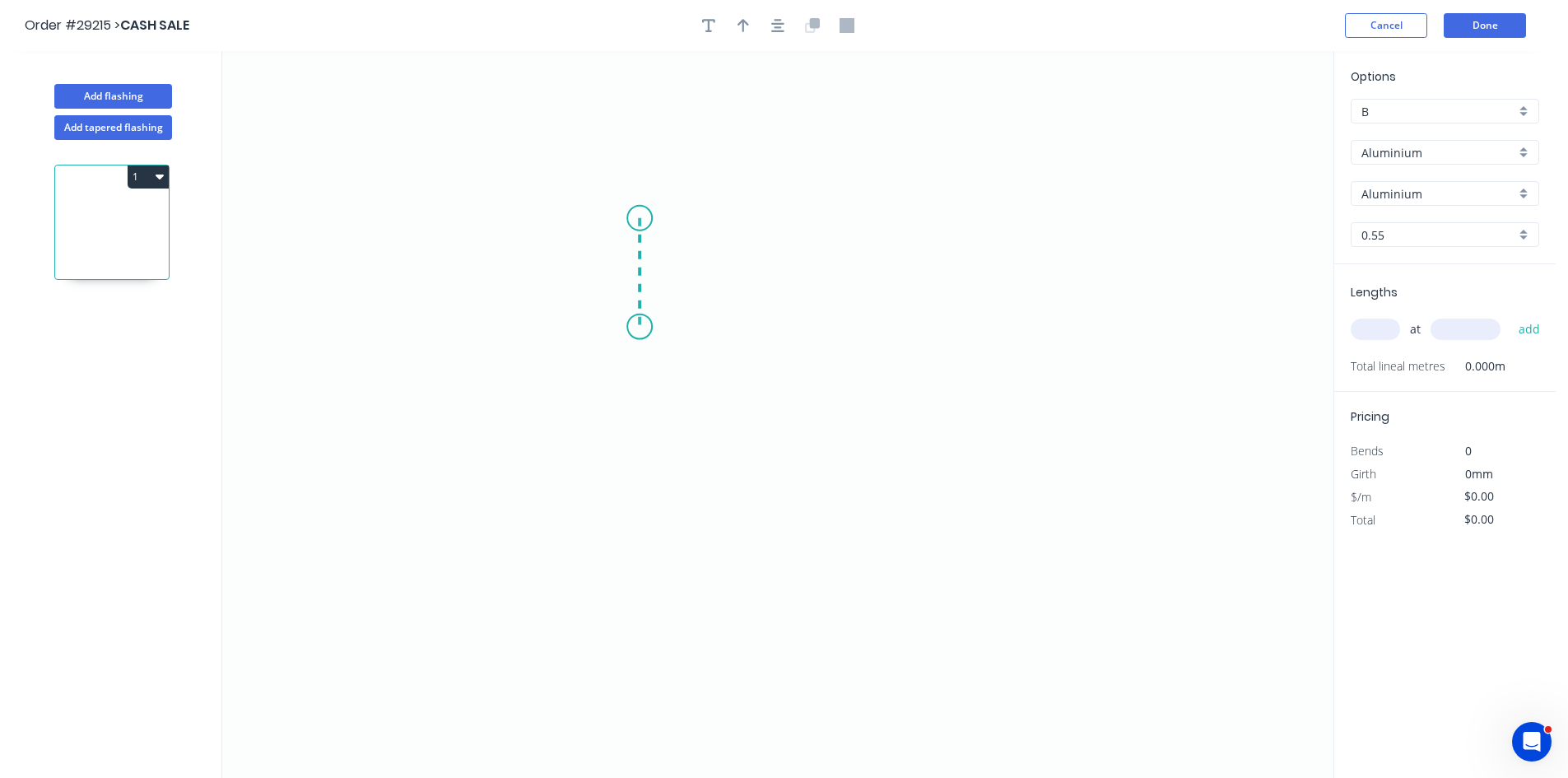
drag, startPoint x: 639, startPoint y: 218, endPoint x: 645, endPoint y: 327, distance: 109.2
click at [645, 327] on icon "0" at bounding box center [778, 415] width 1111 height 727
click at [839, 369] on icon "0 ?" at bounding box center [778, 415] width 1111 height 727
click at [837, 467] on icon "0 ? ? ? º" at bounding box center [778, 415] width 1111 height 727
click at [837, 467] on circle at bounding box center [838, 465] width 25 height 25
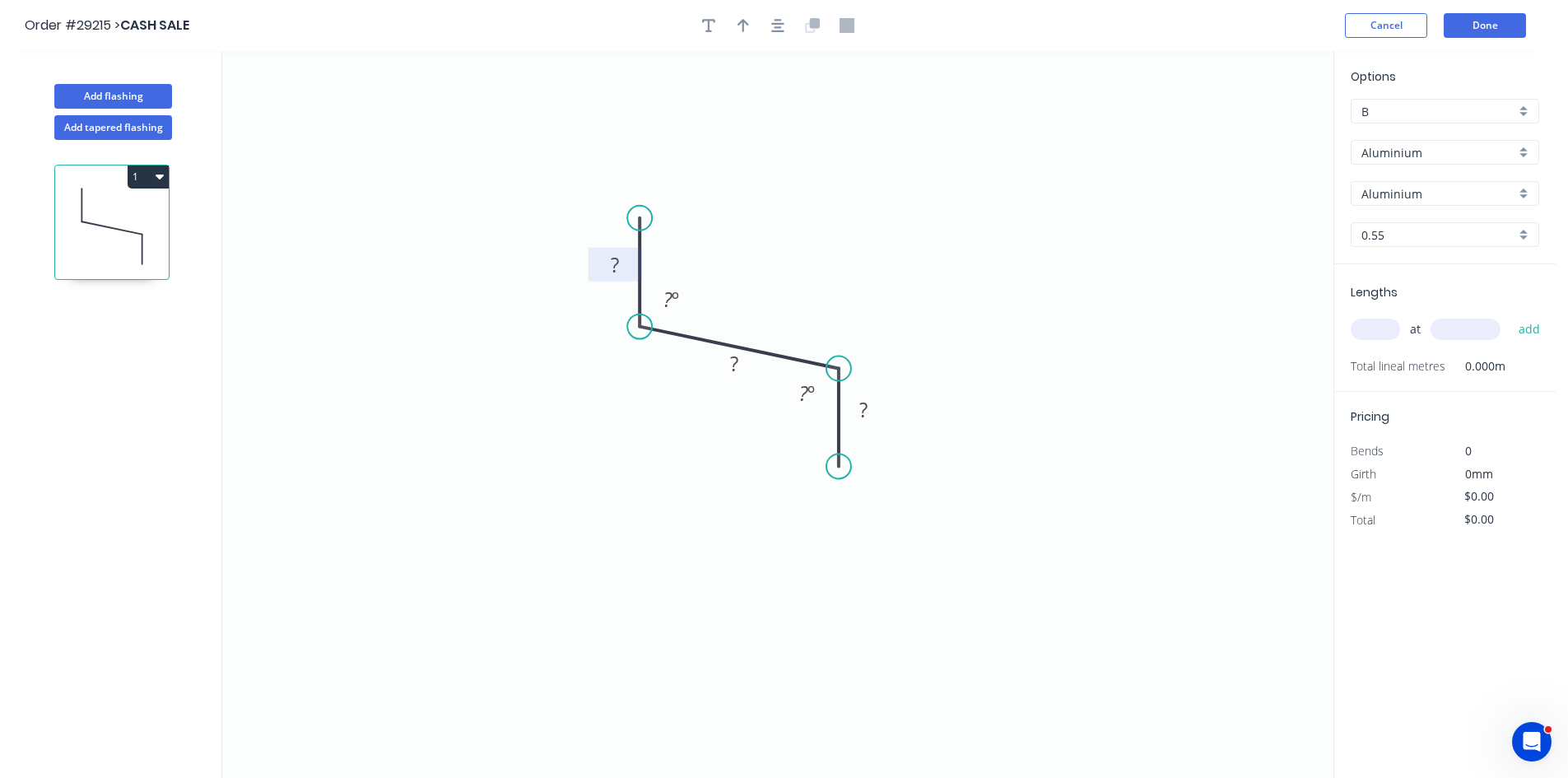
click at [622, 268] on rect at bounding box center [614, 266] width 33 height 23
click at [1380, 335] on input "text" at bounding box center [1375, 330] width 49 height 22
type input "$1.00"
type input "11"
type input "6500"
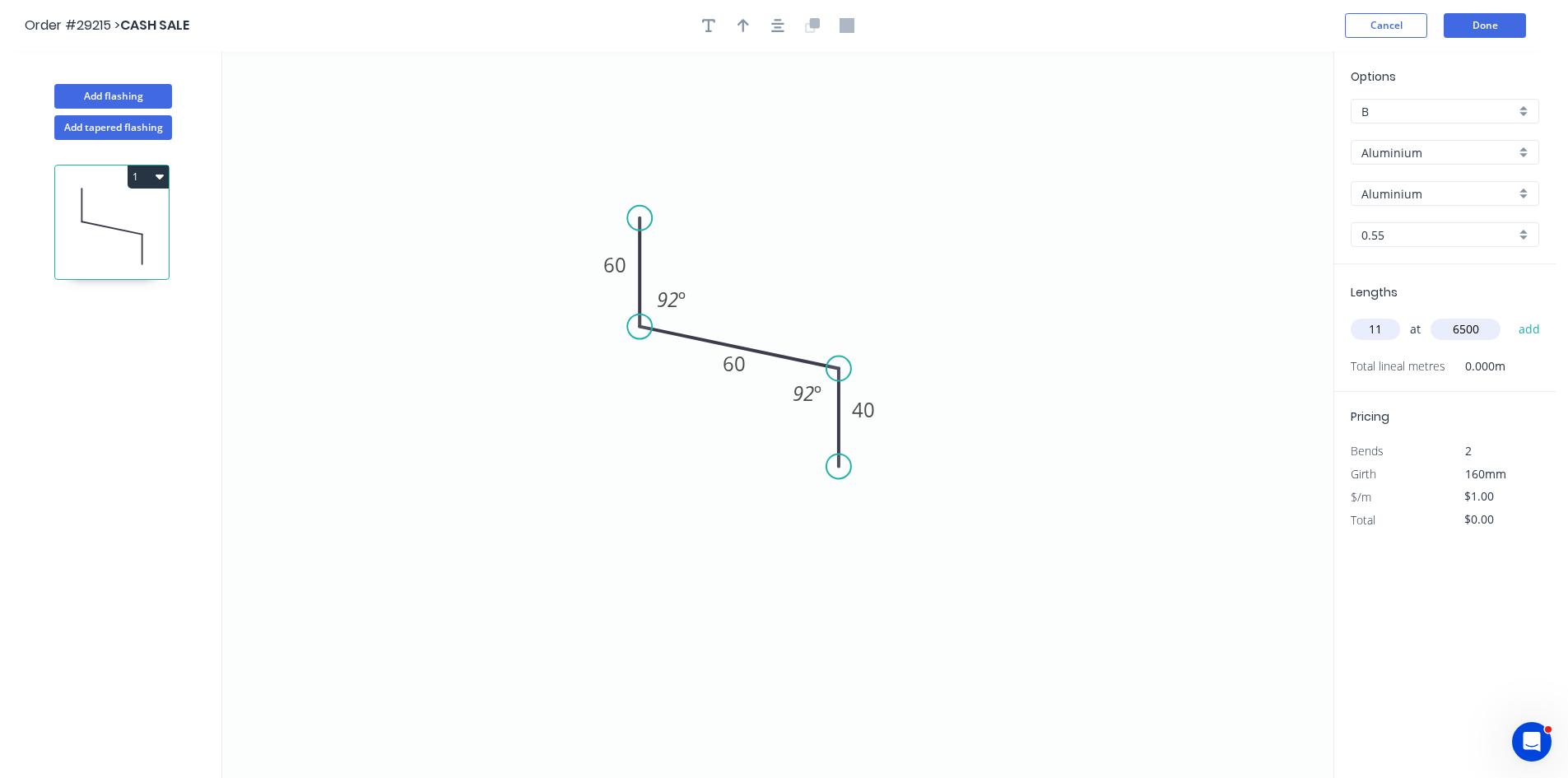
click at [1510, 315] on button "add" at bounding box center [1529, 329] width 38 height 28
type input "$71.50"
click at [1389, 153] on input "Aluminium" at bounding box center [1438, 153] width 154 height 18
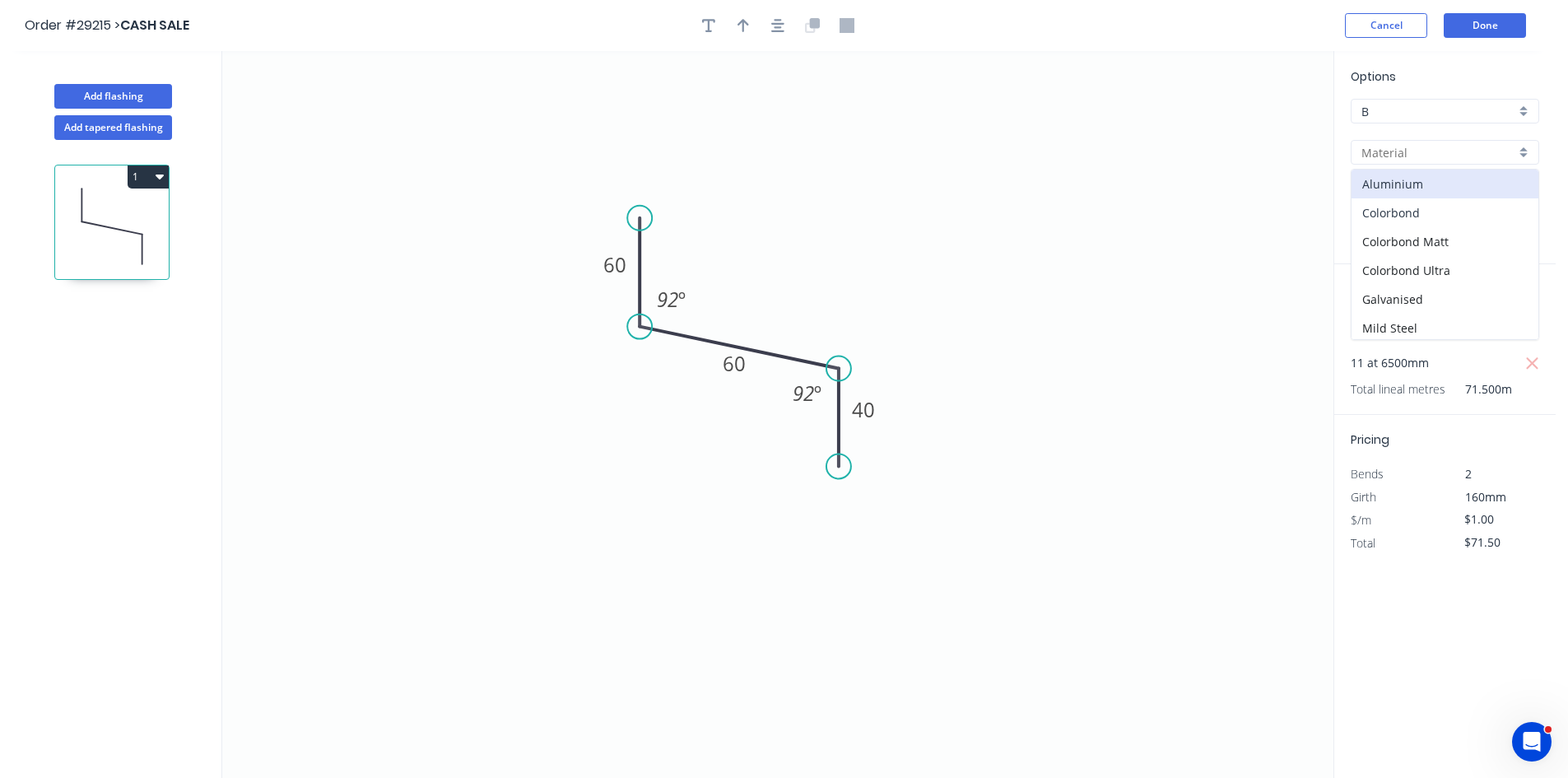
click at [1402, 204] on div "Colorbond" at bounding box center [1444, 212] width 187 height 29
type input "Colorbond"
type input "Basalt"
type input "$9.72"
type input "$694.98"
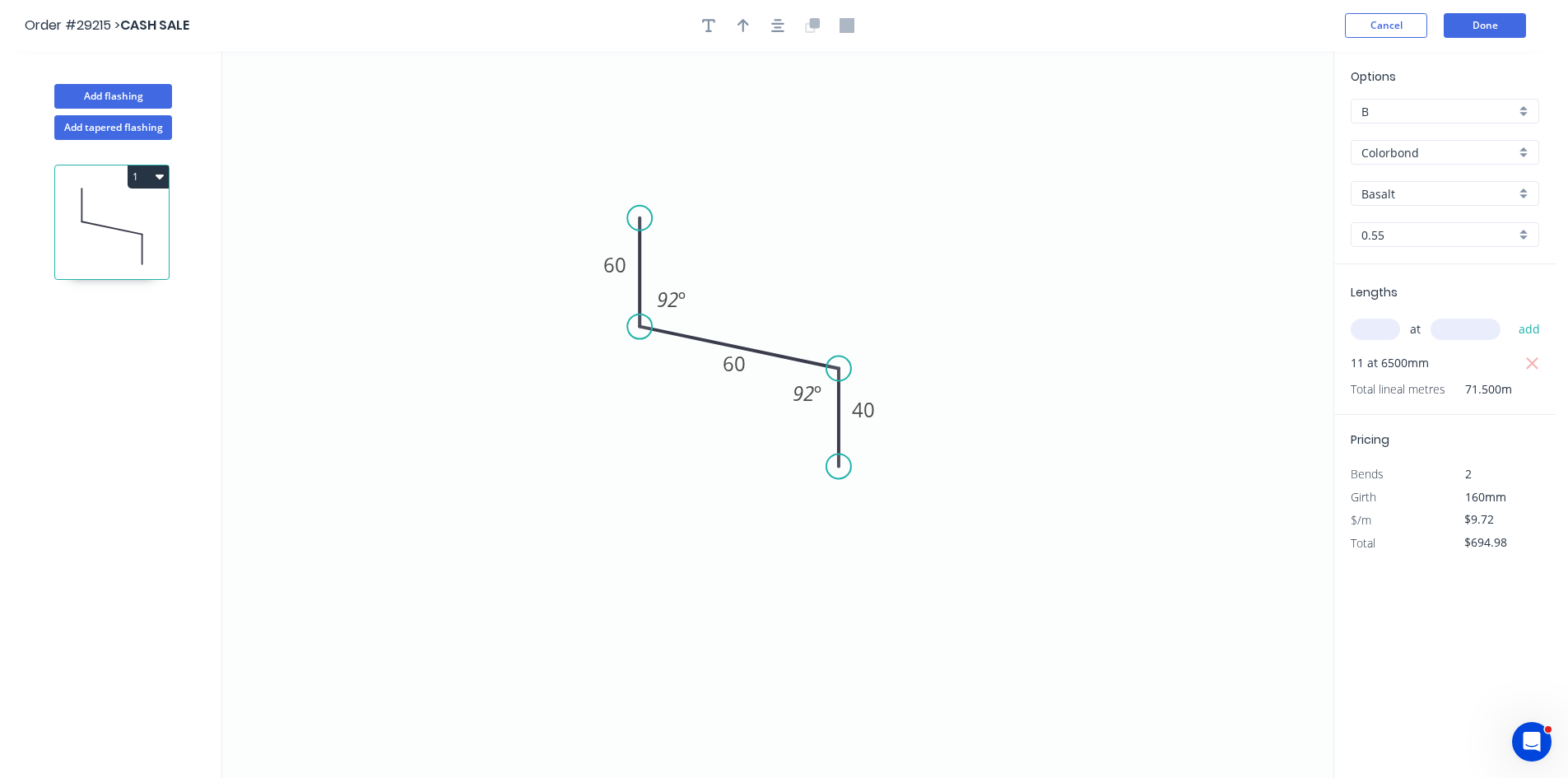
click at [1406, 183] on div "Basalt" at bounding box center [1444, 193] width 188 height 25
click at [1388, 364] on div "Woodland Grey" at bounding box center [1444, 365] width 187 height 29
type input "Woodland Grey"
click at [741, 27] on icon "button" at bounding box center [743, 25] width 12 height 15
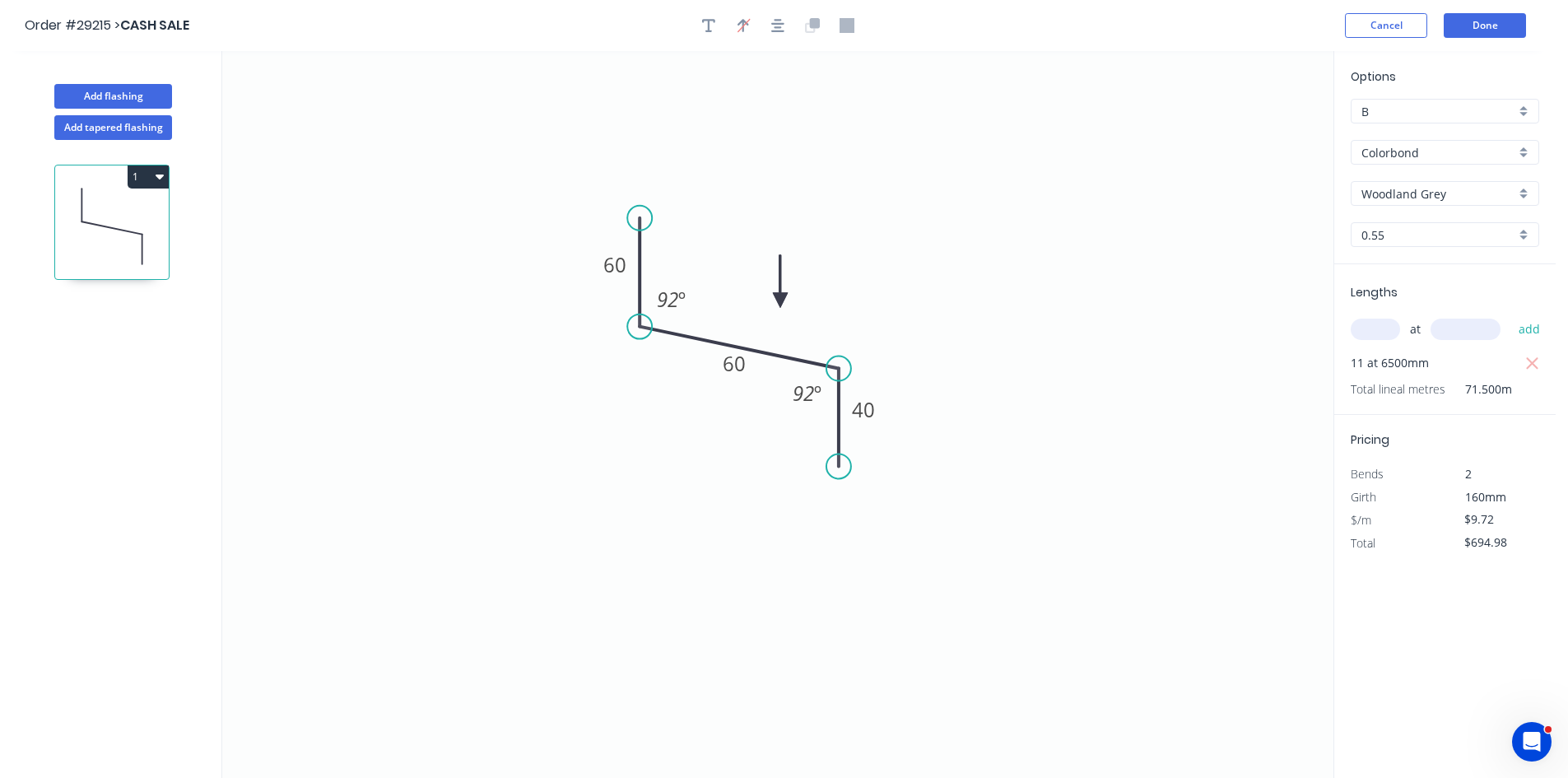
drag, startPoint x: 1248, startPoint y: 131, endPoint x: 781, endPoint y: 300, distance: 496.6
click at [781, 300] on icon at bounding box center [780, 281] width 15 height 52
click at [1498, 26] on button "Done" at bounding box center [1484, 25] width 82 height 25
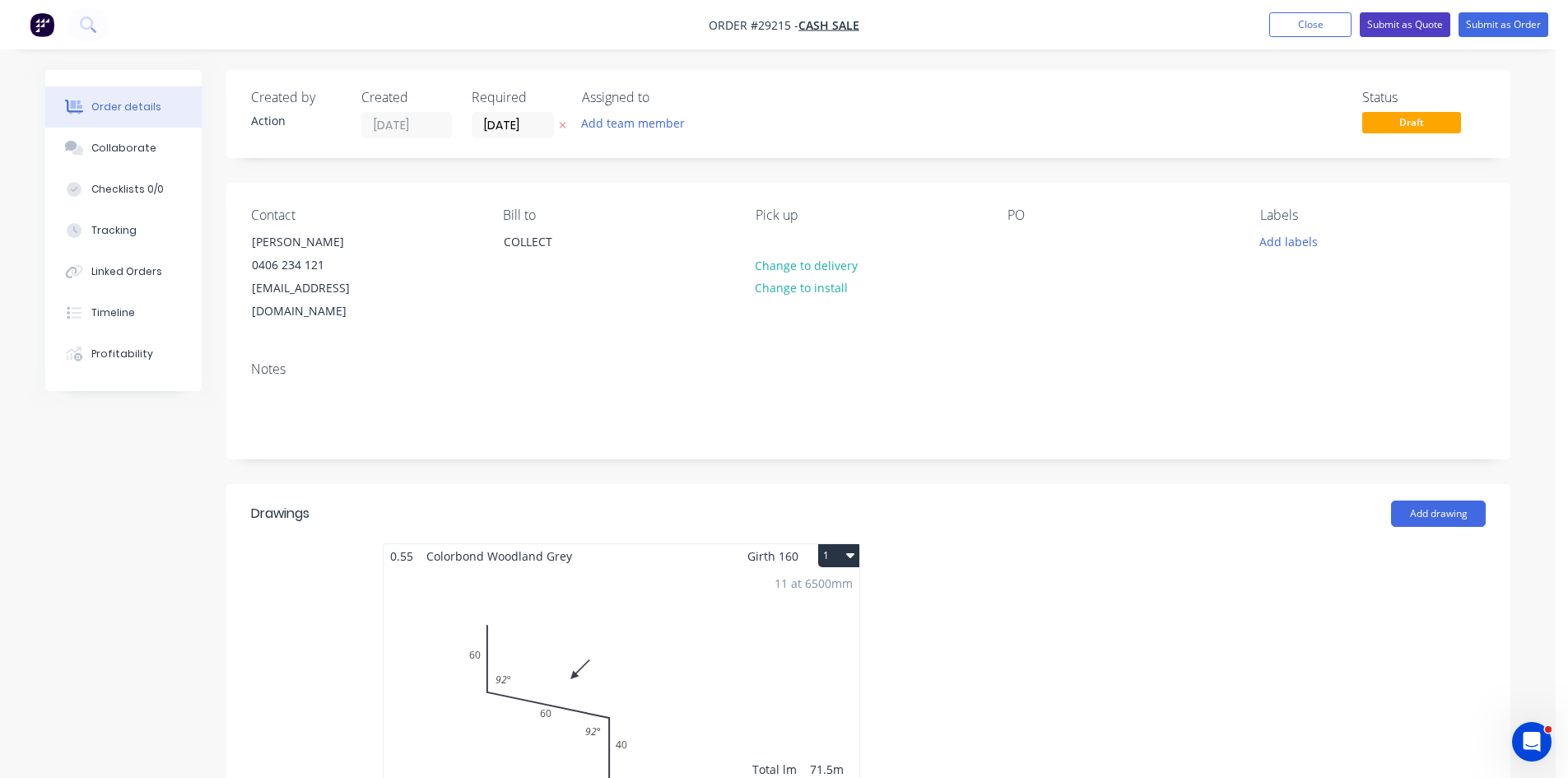
click at [1396, 18] on button "Submit as Quote" at bounding box center [1405, 25] width 91 height 25
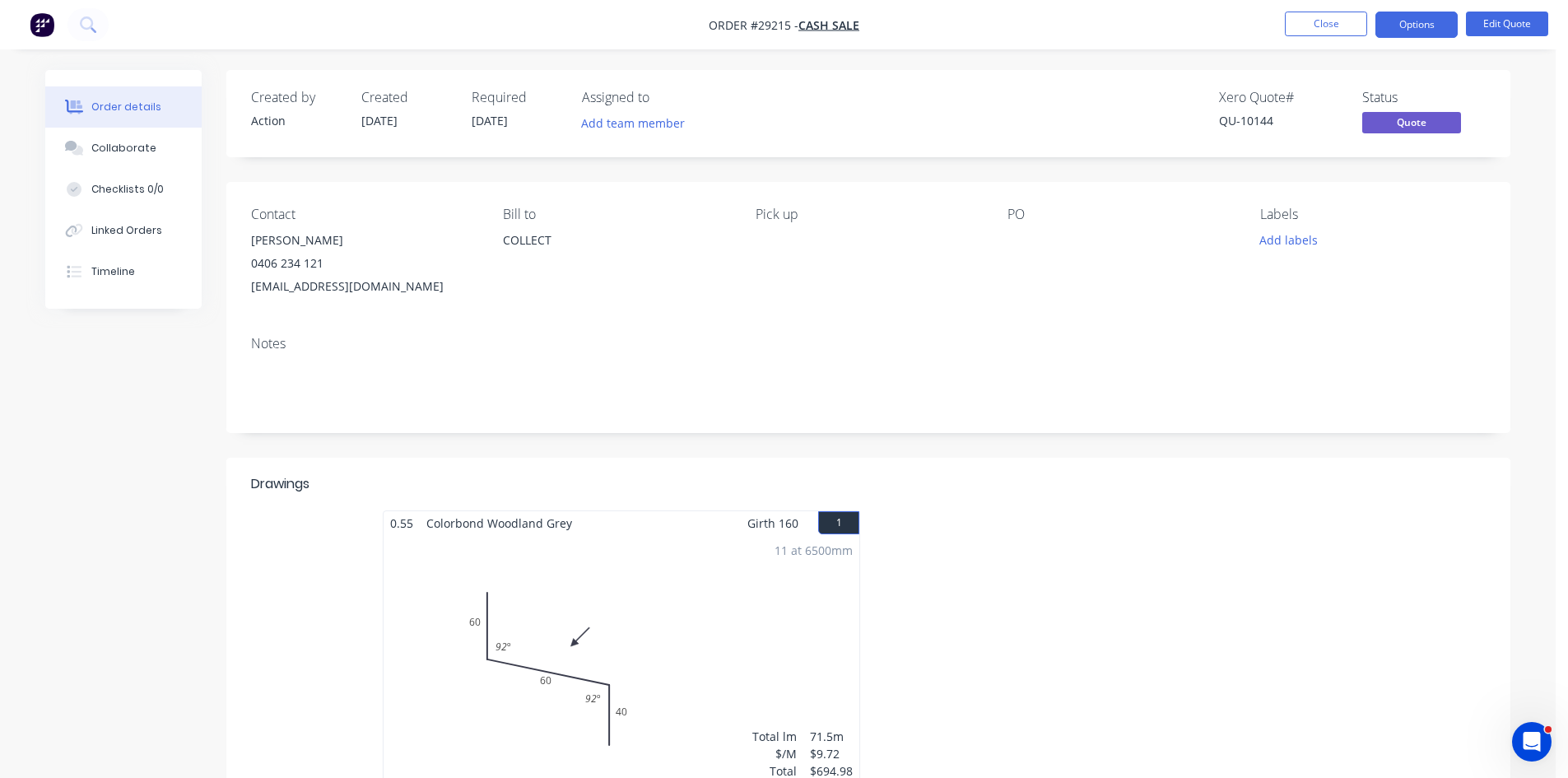
click at [1396, 18] on button "Options" at bounding box center [1415, 25] width 82 height 27
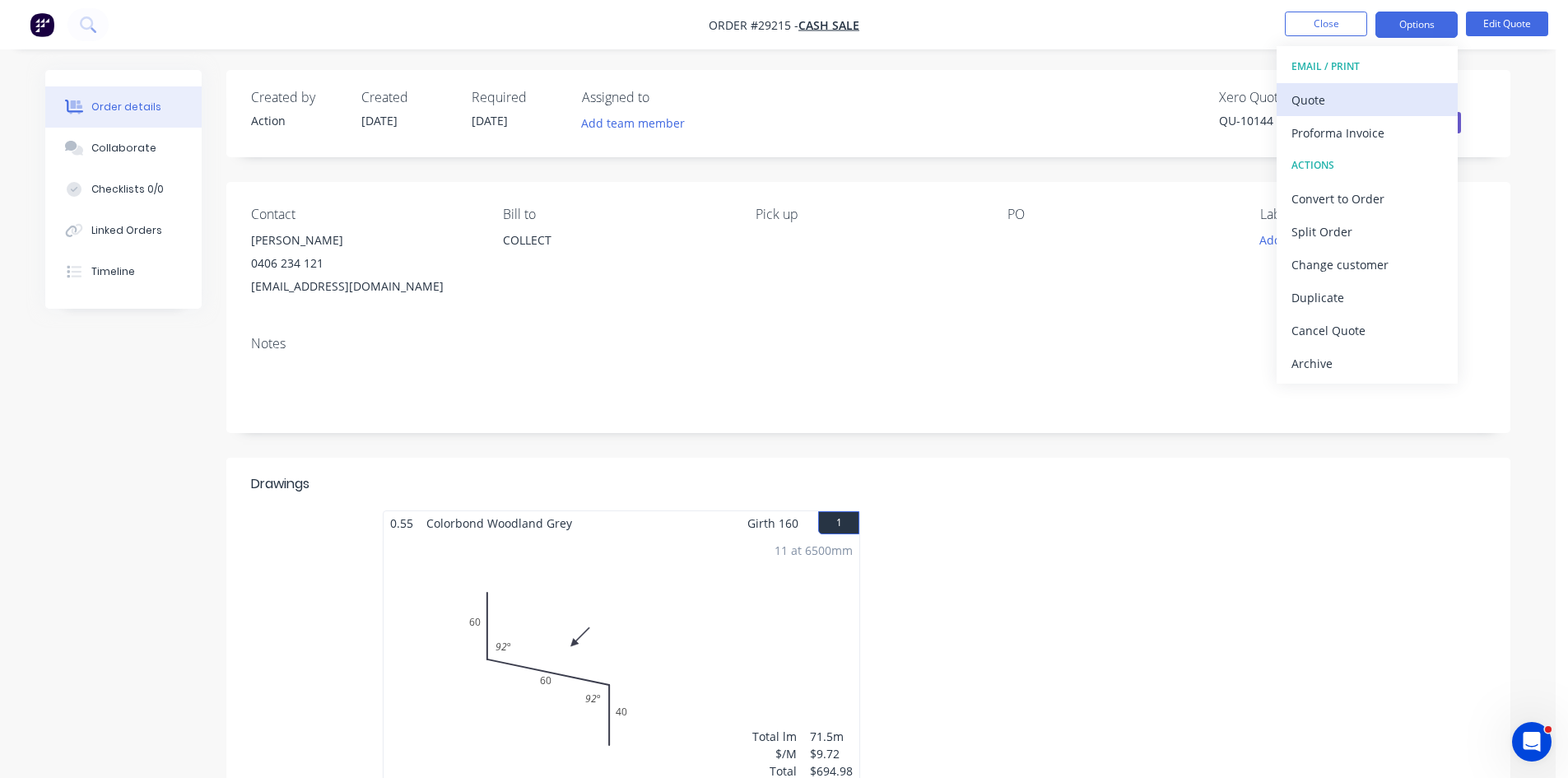
click at [1351, 102] on div "Quote" at bounding box center [1366, 100] width 151 height 24
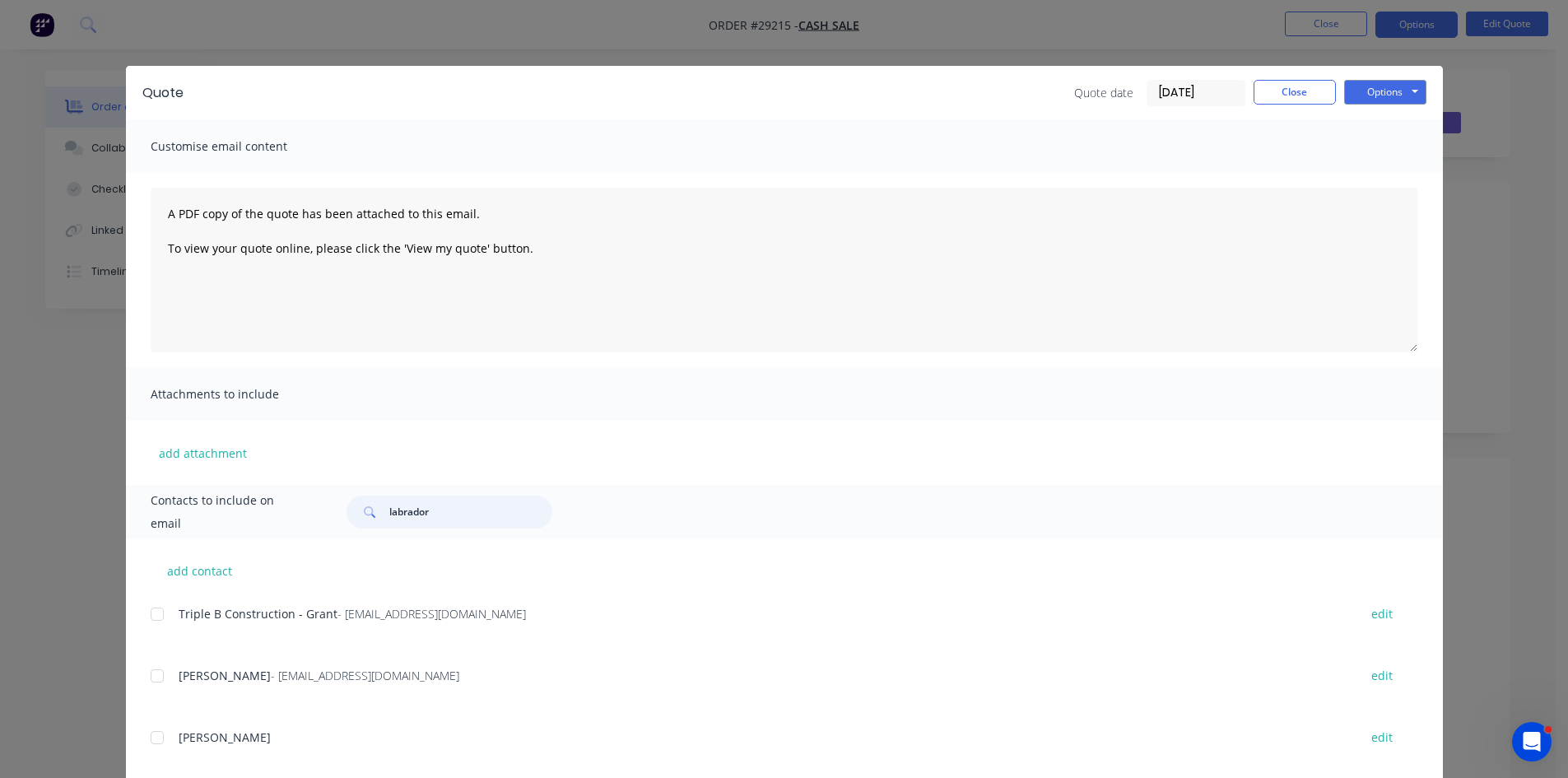
drag, startPoint x: 433, startPoint y: 511, endPoint x: 287, endPoint y: 513, distance: 146.0
click at [287, 513] on div "Contacts to include on email labrador" at bounding box center [784, 511] width 1316 height 53
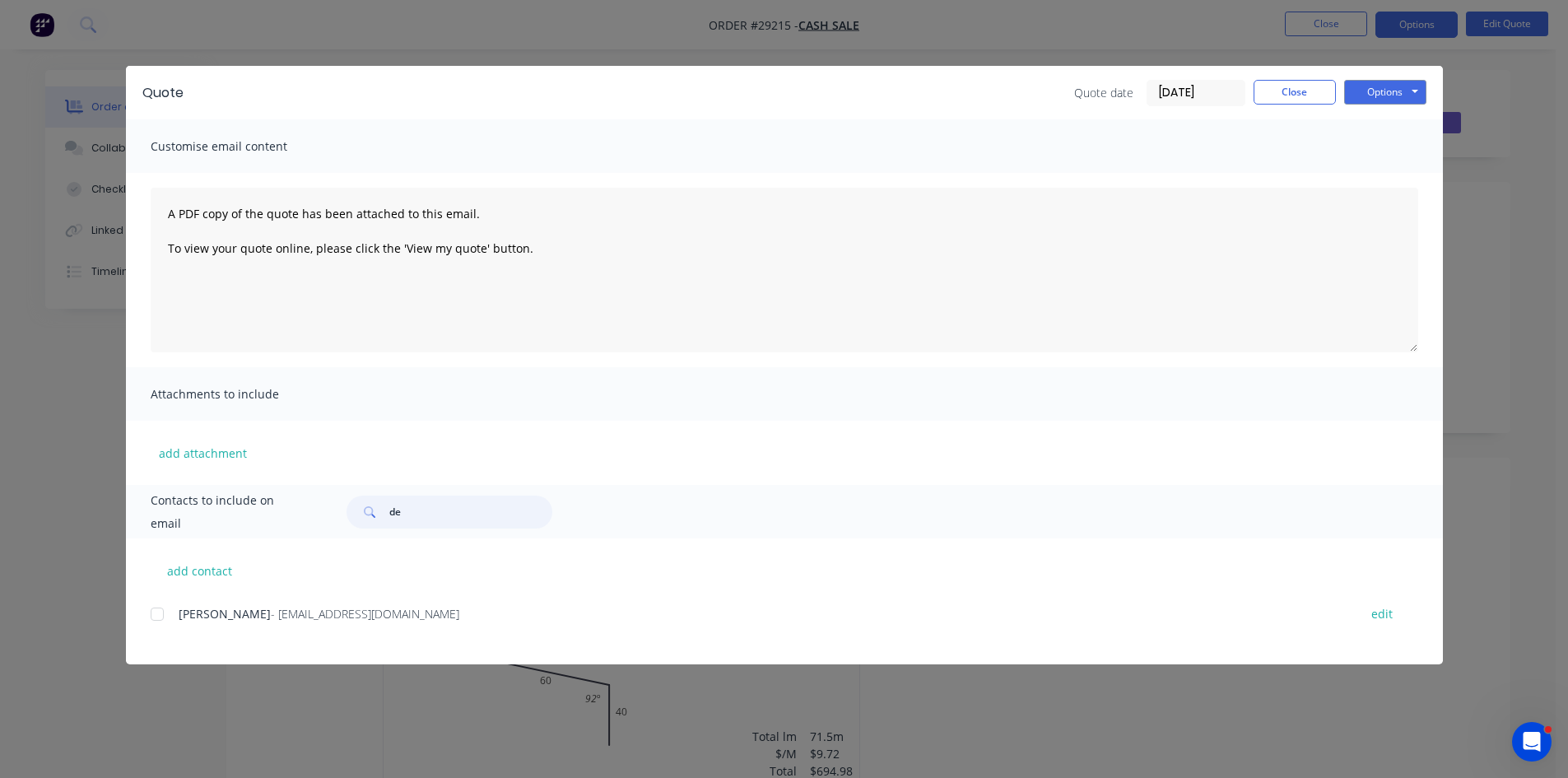
type input "d"
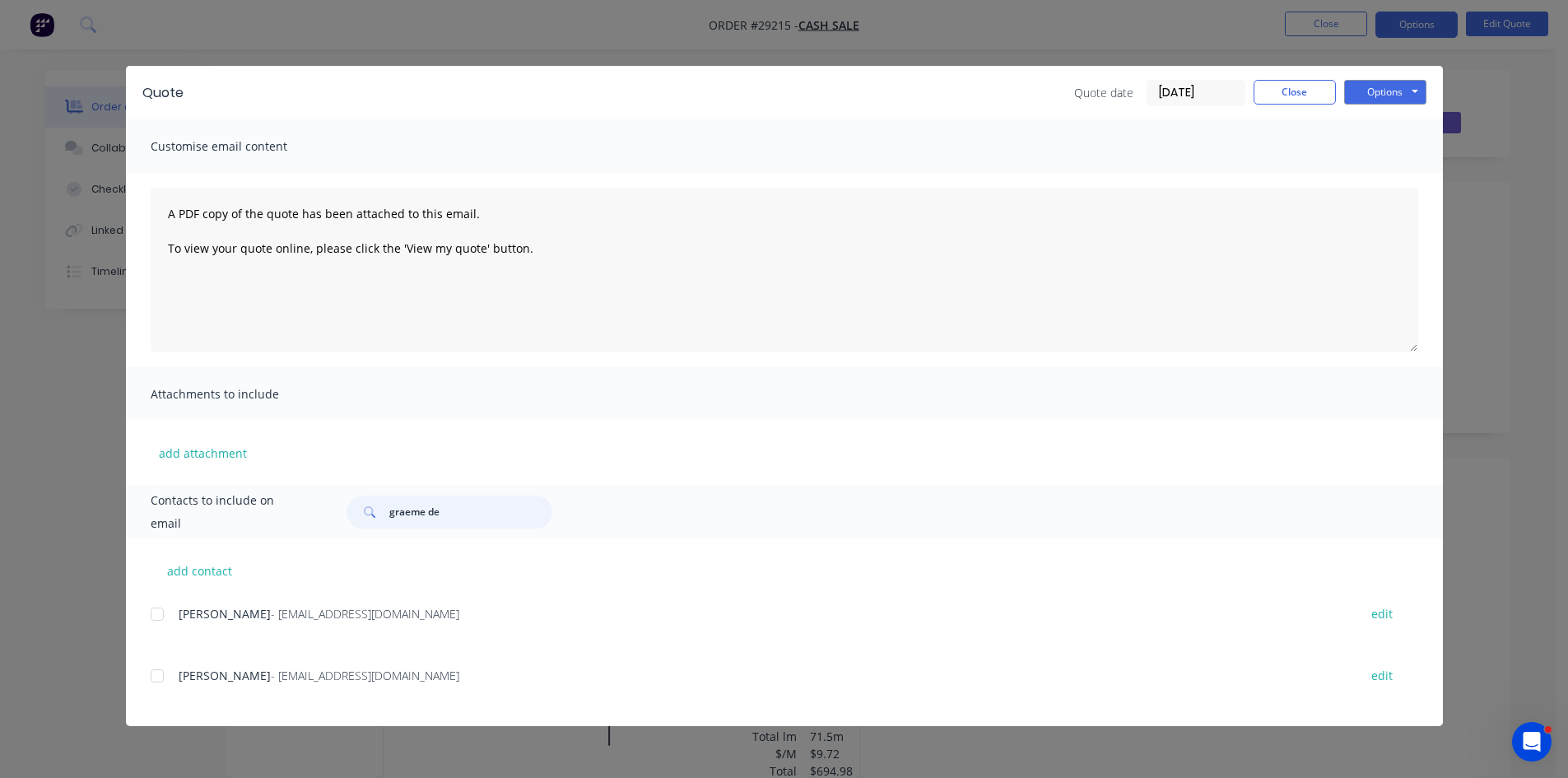
click at [165, 613] on div at bounding box center [157, 613] width 33 height 33
type input "graeme de"
click at [1401, 83] on button "Options" at bounding box center [1384, 92] width 82 height 25
click at [1380, 177] on button "Email" at bounding box center [1396, 176] width 106 height 28
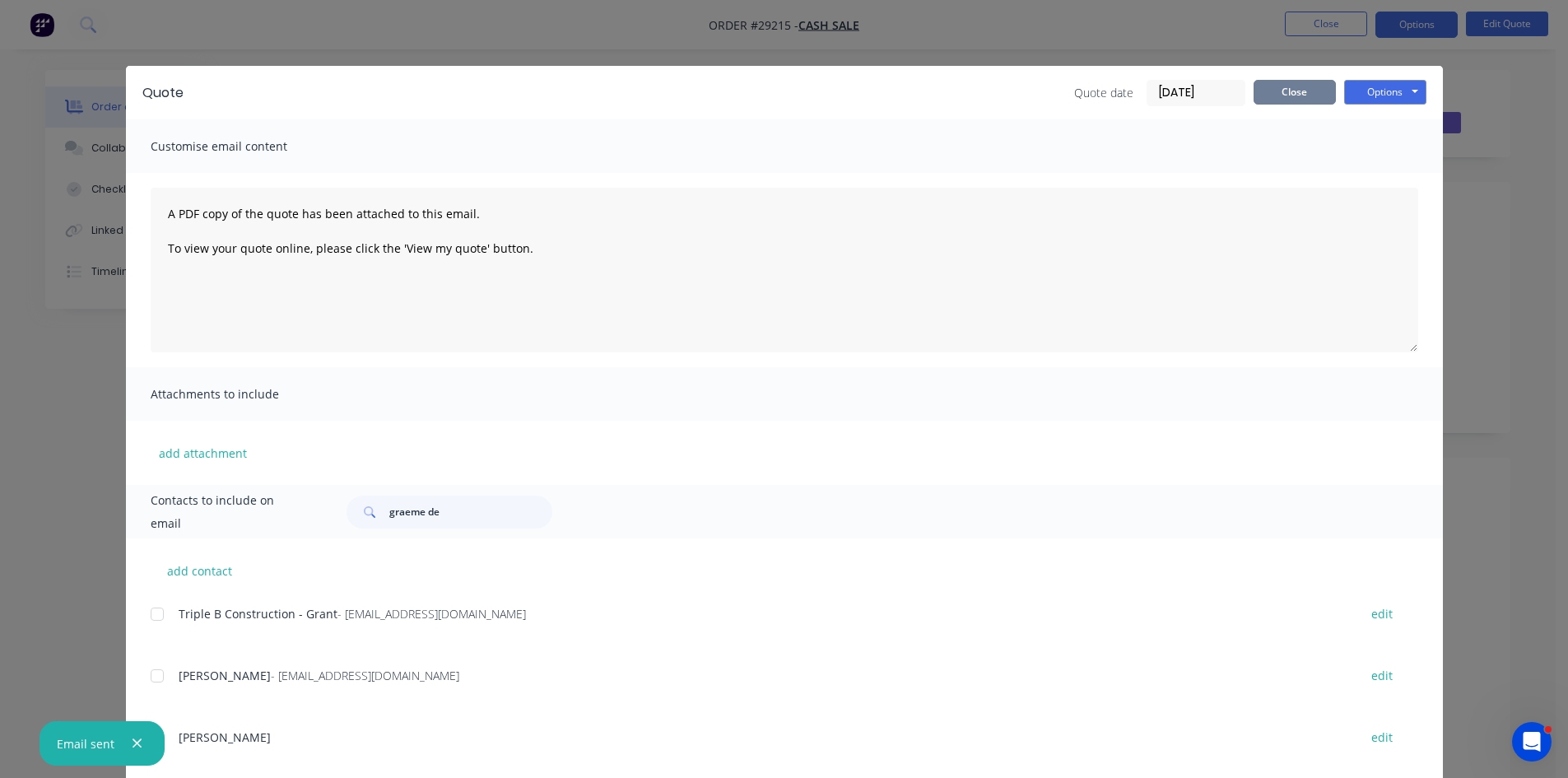
click at [1285, 94] on button "Close" at bounding box center [1294, 92] width 82 height 25
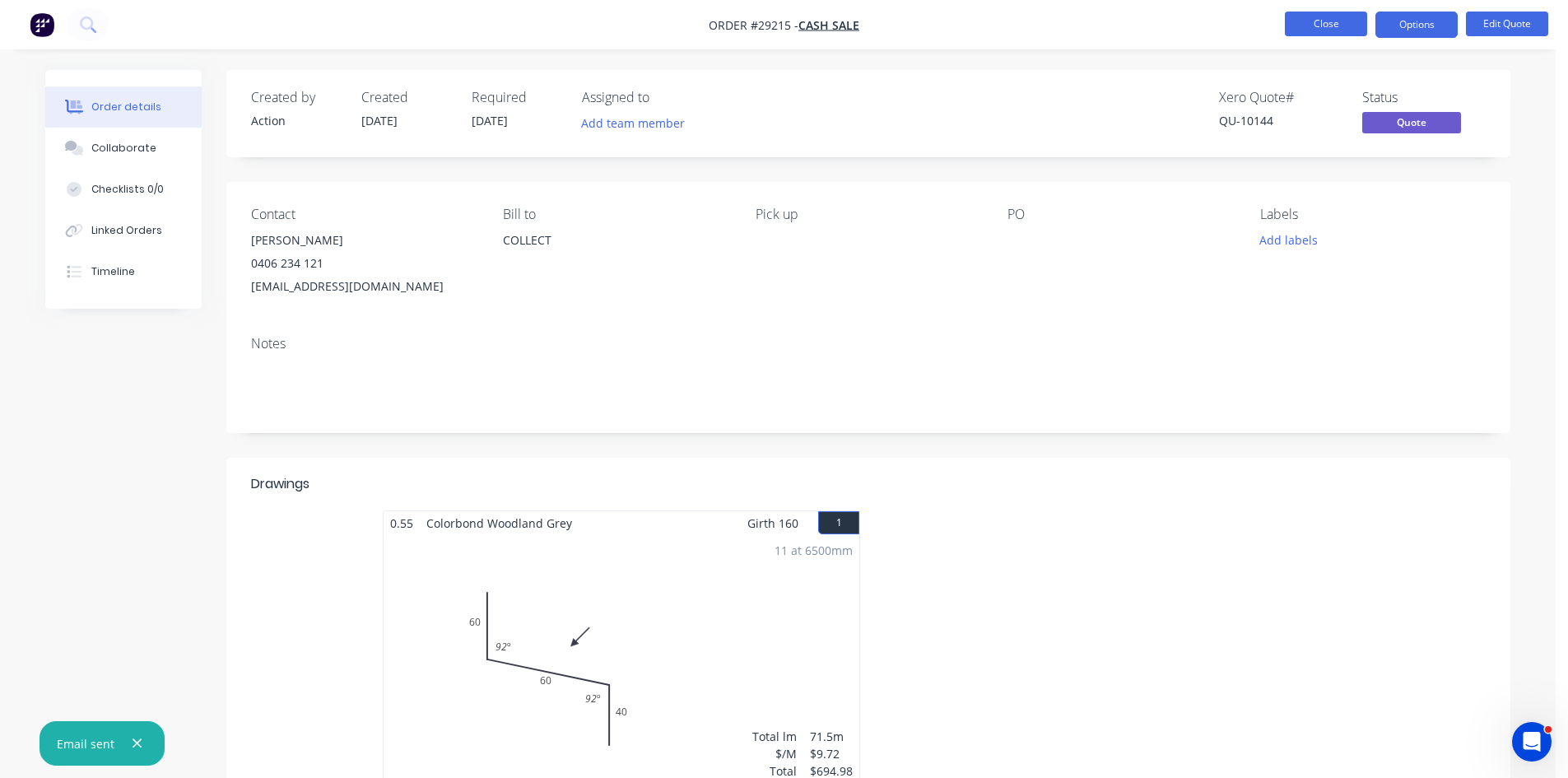
click at [1347, 30] on button "Close" at bounding box center [1325, 24] width 82 height 25
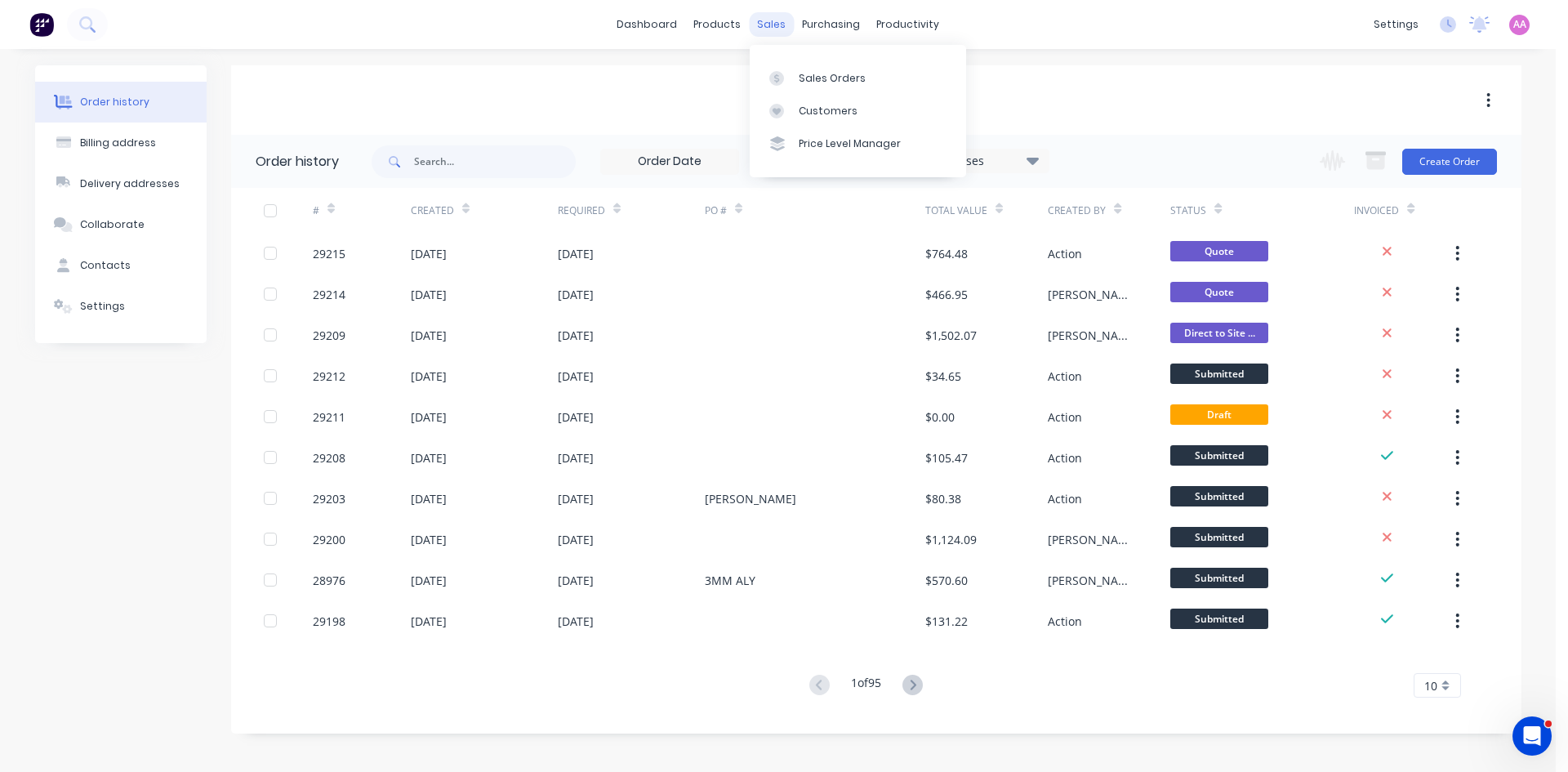
click at [766, 30] on div "sales" at bounding box center [772, 24] width 45 height 24
click at [801, 67] on link "Sales Orders" at bounding box center [858, 77] width 216 height 32
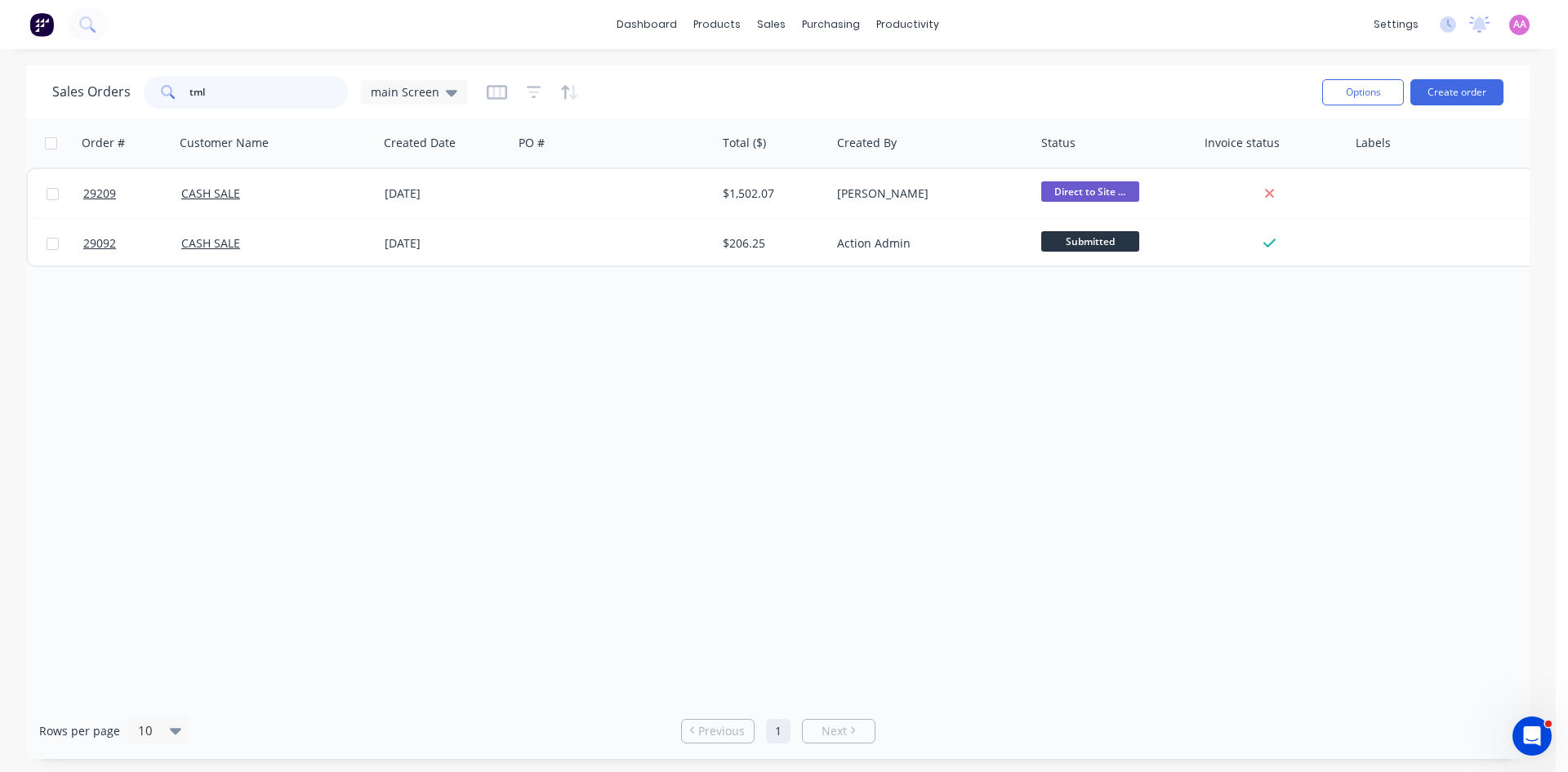
drag, startPoint x: 252, startPoint y: 101, endPoint x: 120, endPoint y: 102, distance: 132.0
click at [120, 102] on div "Sales Orders tml main Screen" at bounding box center [260, 92] width 415 height 32
click at [1449, 88] on button "Create order" at bounding box center [1456, 92] width 93 height 26
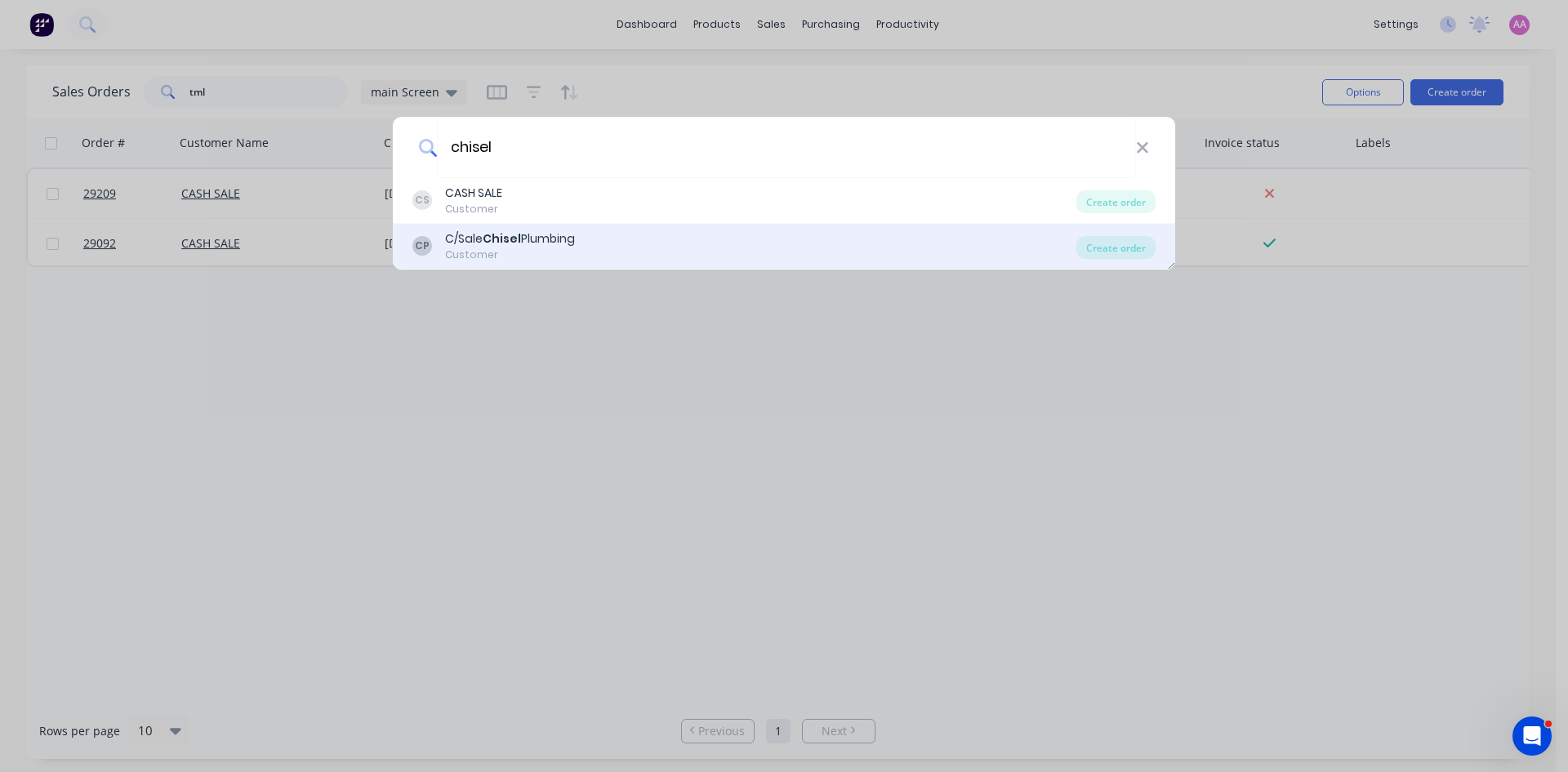
type input "chisel"
click at [605, 239] on div "CP C/Sale Chisel Plumbing Customer" at bounding box center [744, 246] width 664 height 32
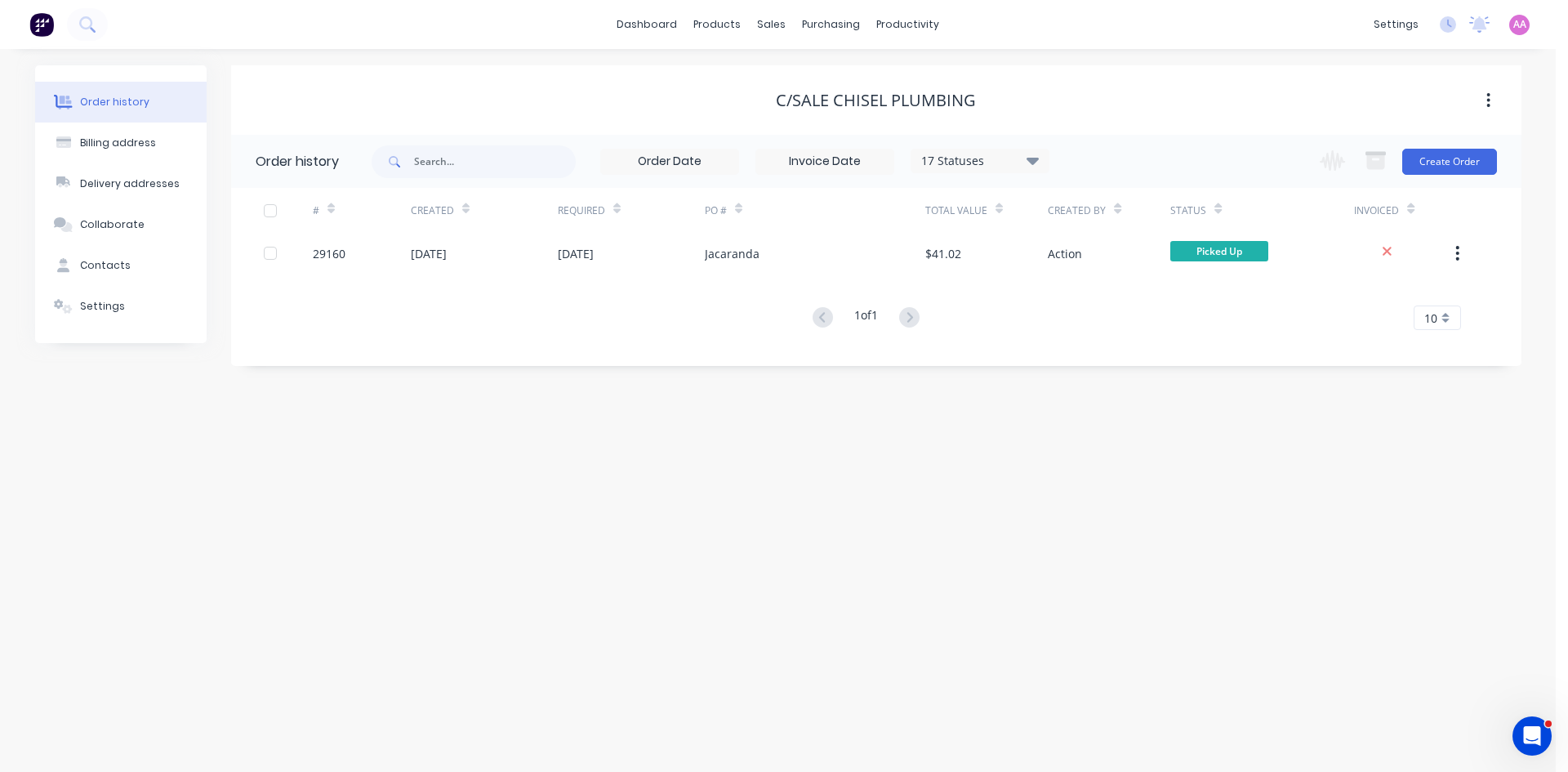
click at [971, 158] on div "17 Statuses" at bounding box center [980, 161] width 137 height 18
click at [1115, 349] on label at bounding box center [1115, 349] width 0 height 0
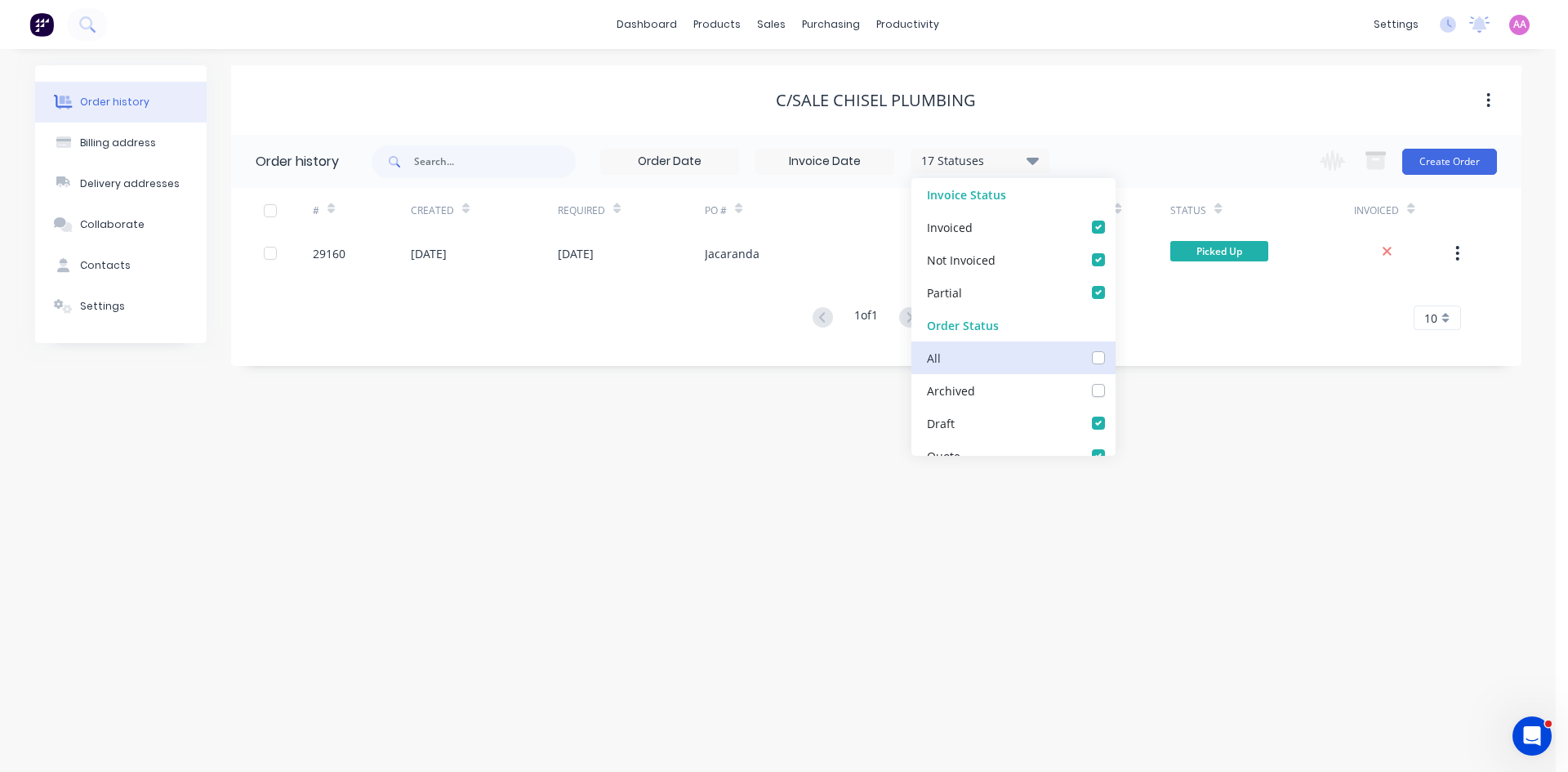
click at [1115, 356] on input "checkbox" at bounding box center [1120, 357] width 13 height 16
checkbox input "true"
click at [1197, 348] on div "# Created Required PO # Total Value Created By Status Invoiced 29160 09 Oct 202…" at bounding box center [867, 268] width 1271 height 162
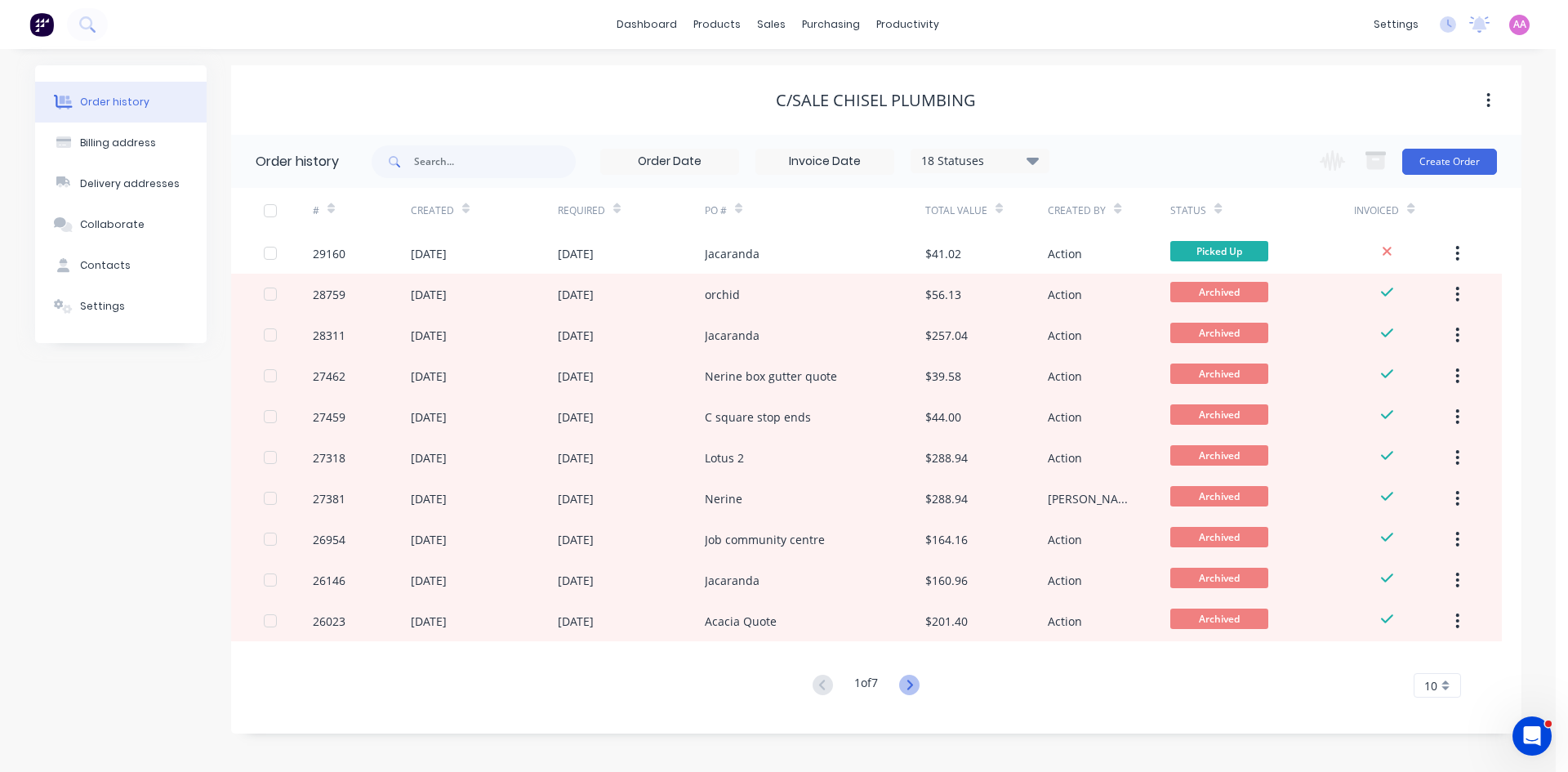
click at [920, 685] on icon at bounding box center [909, 685] width 21 height 21
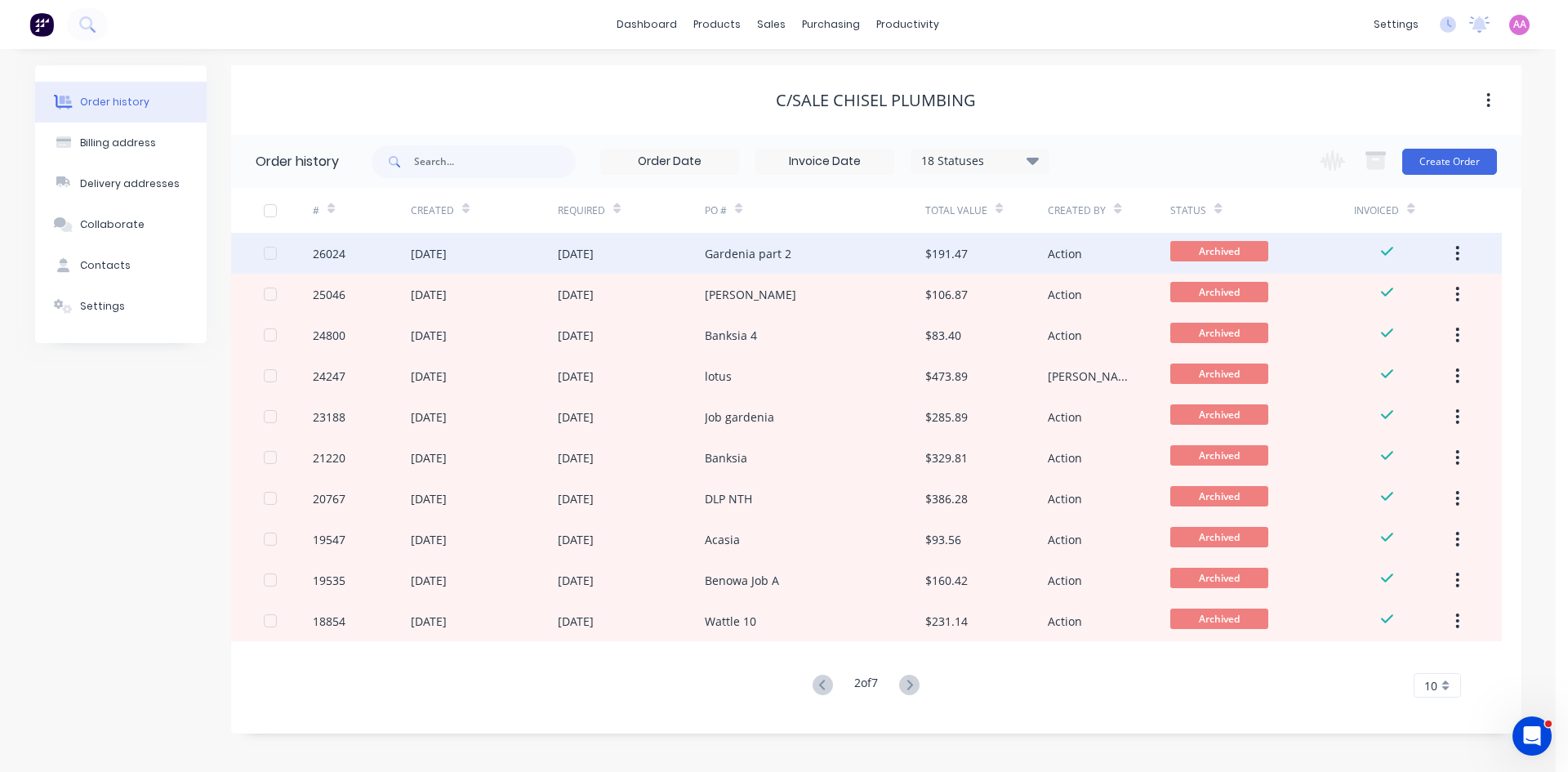
click at [775, 254] on div "Gardenia part 2" at bounding box center [748, 254] width 86 height 18
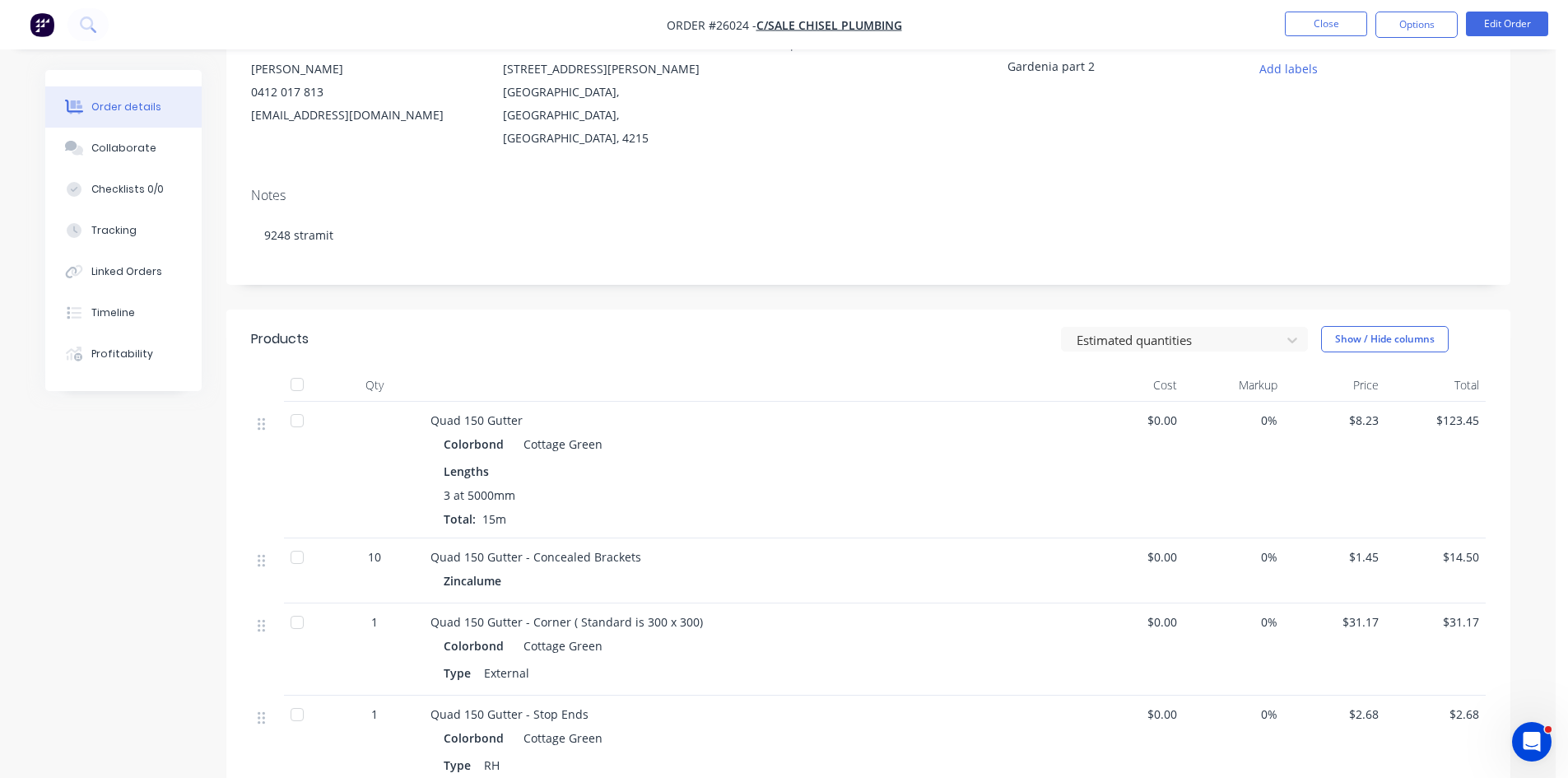
scroll to position [165, 0]
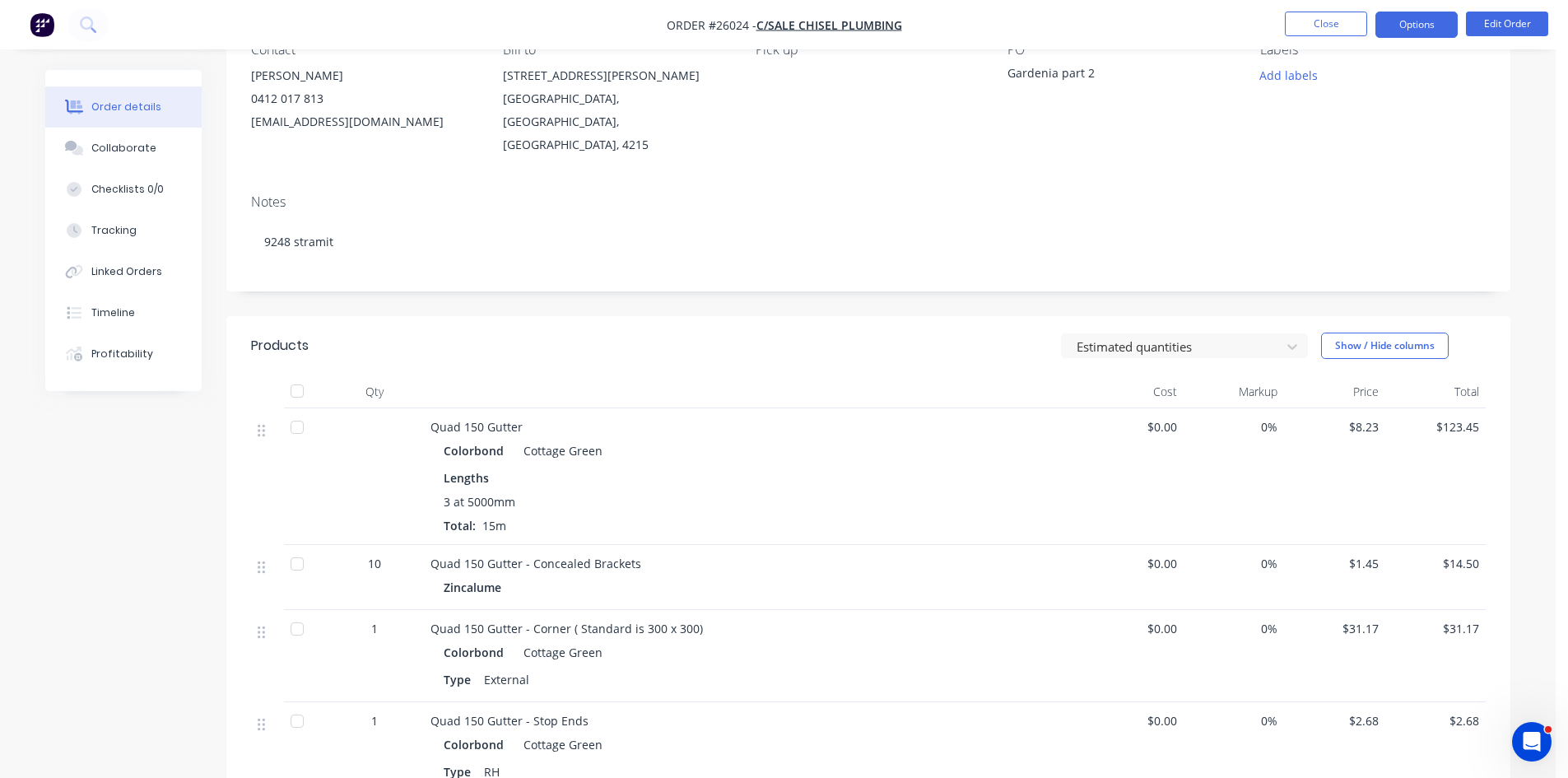
click at [1417, 18] on button "Options" at bounding box center [1415, 25] width 82 height 27
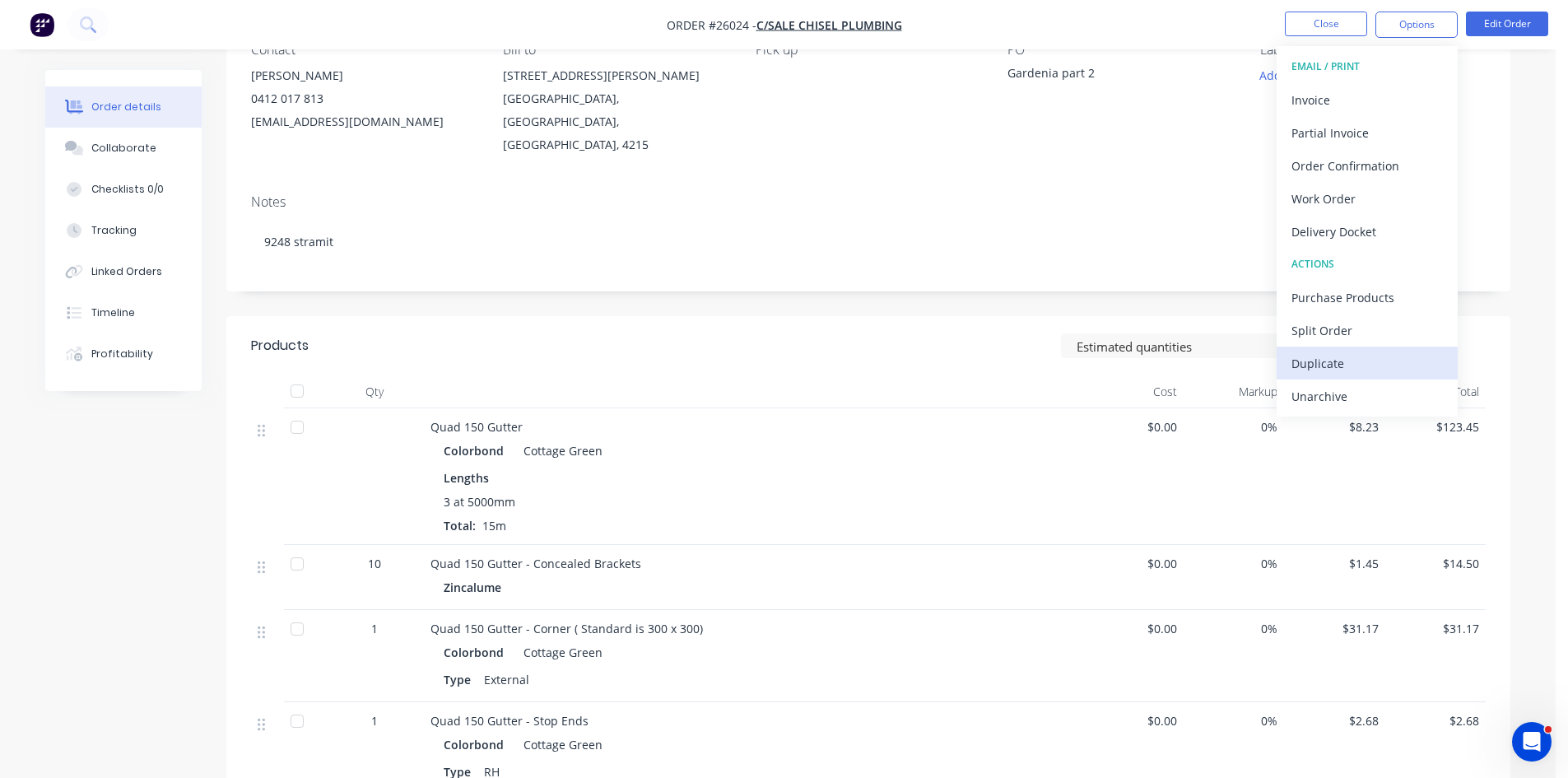
click at [1306, 368] on div "Duplicate" at bounding box center [1366, 363] width 151 height 24
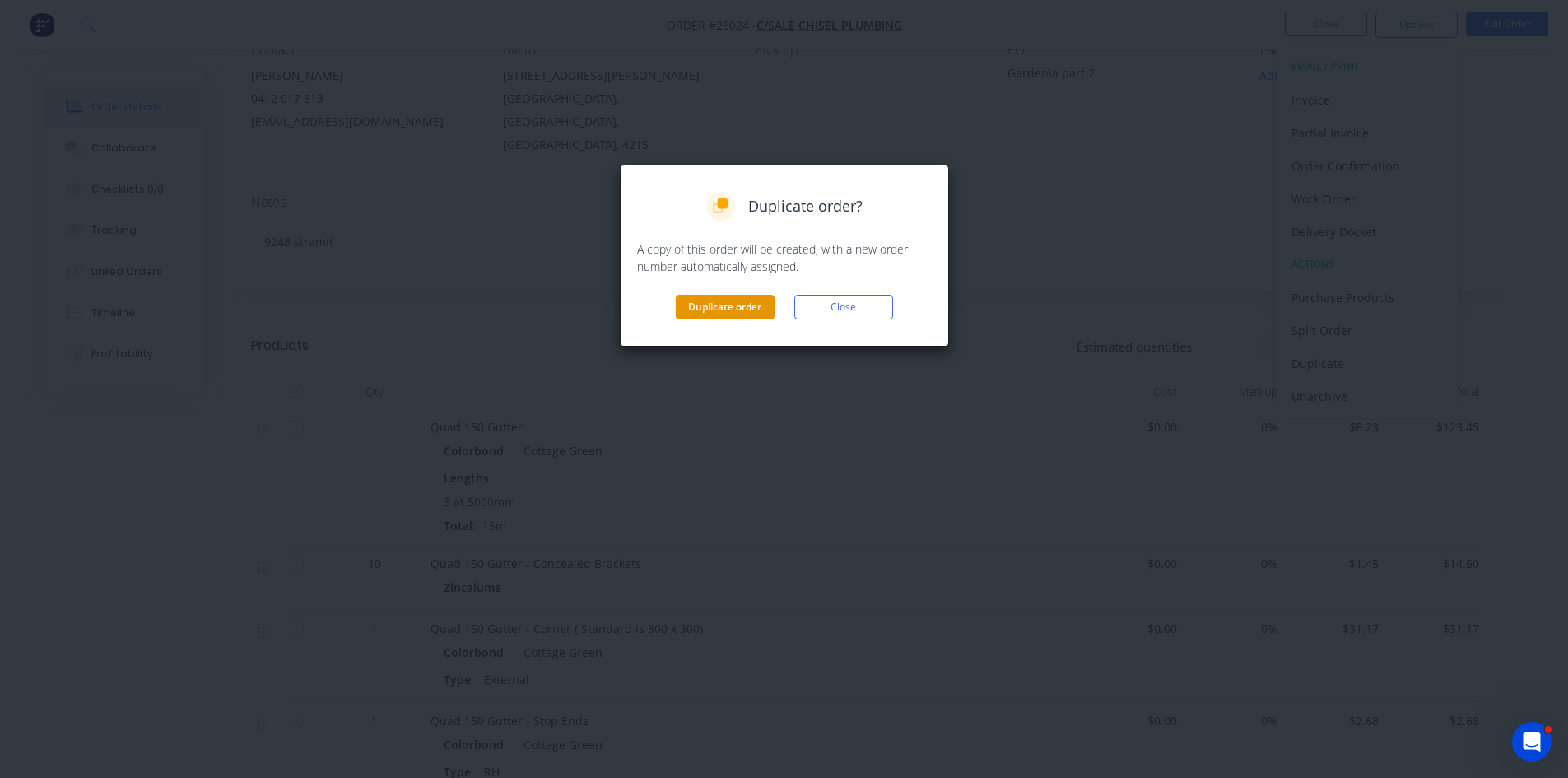
click at [718, 309] on button "Duplicate order" at bounding box center [725, 307] width 99 height 25
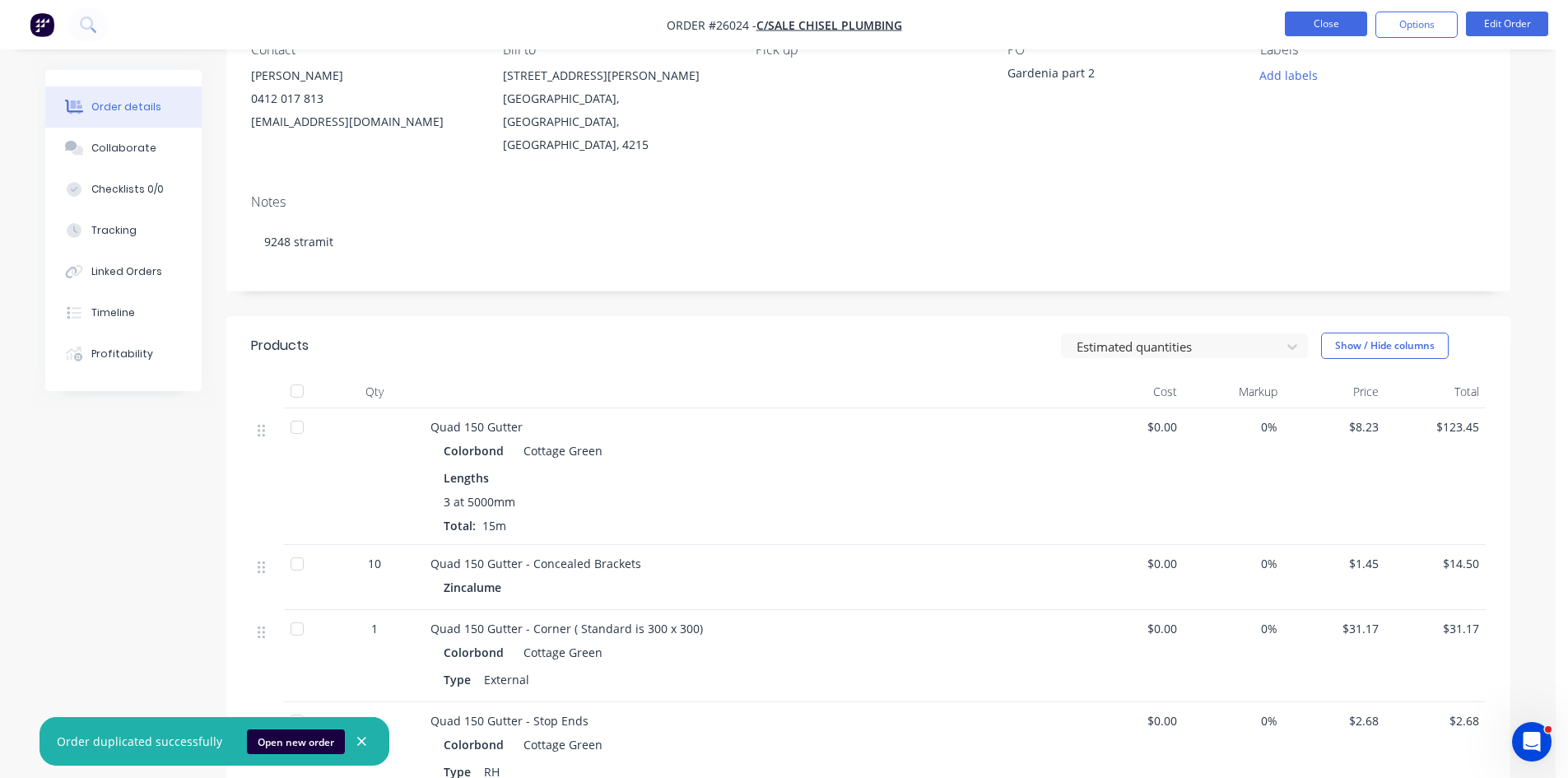
click at [1325, 24] on button "Close" at bounding box center [1325, 24] width 82 height 25
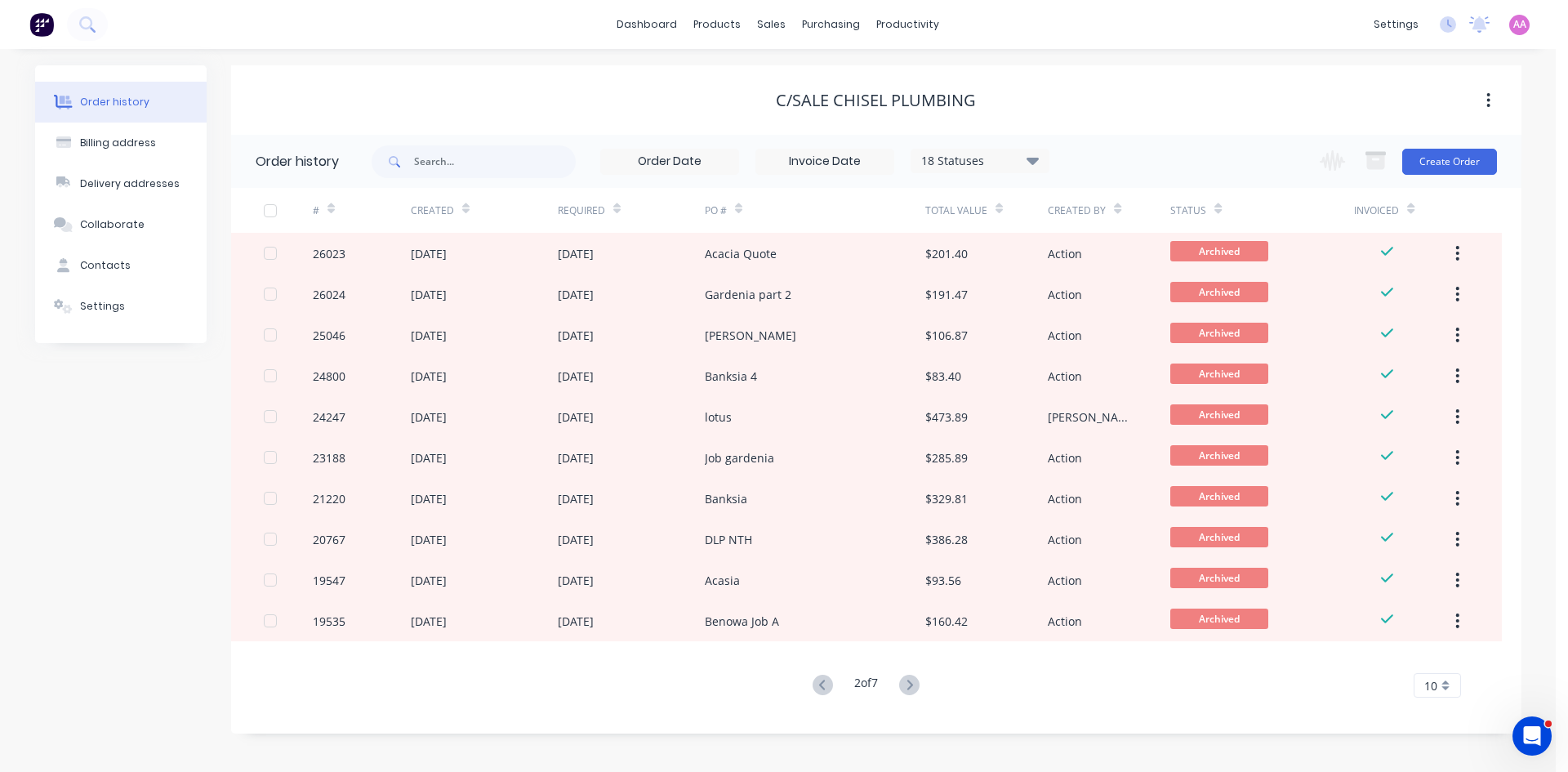
drag, startPoint x: 808, startPoint y: 681, endPoint x: 819, endPoint y: 687, distance: 12.5
click at [808, 680] on button at bounding box center [823, 686] width 30 height 24
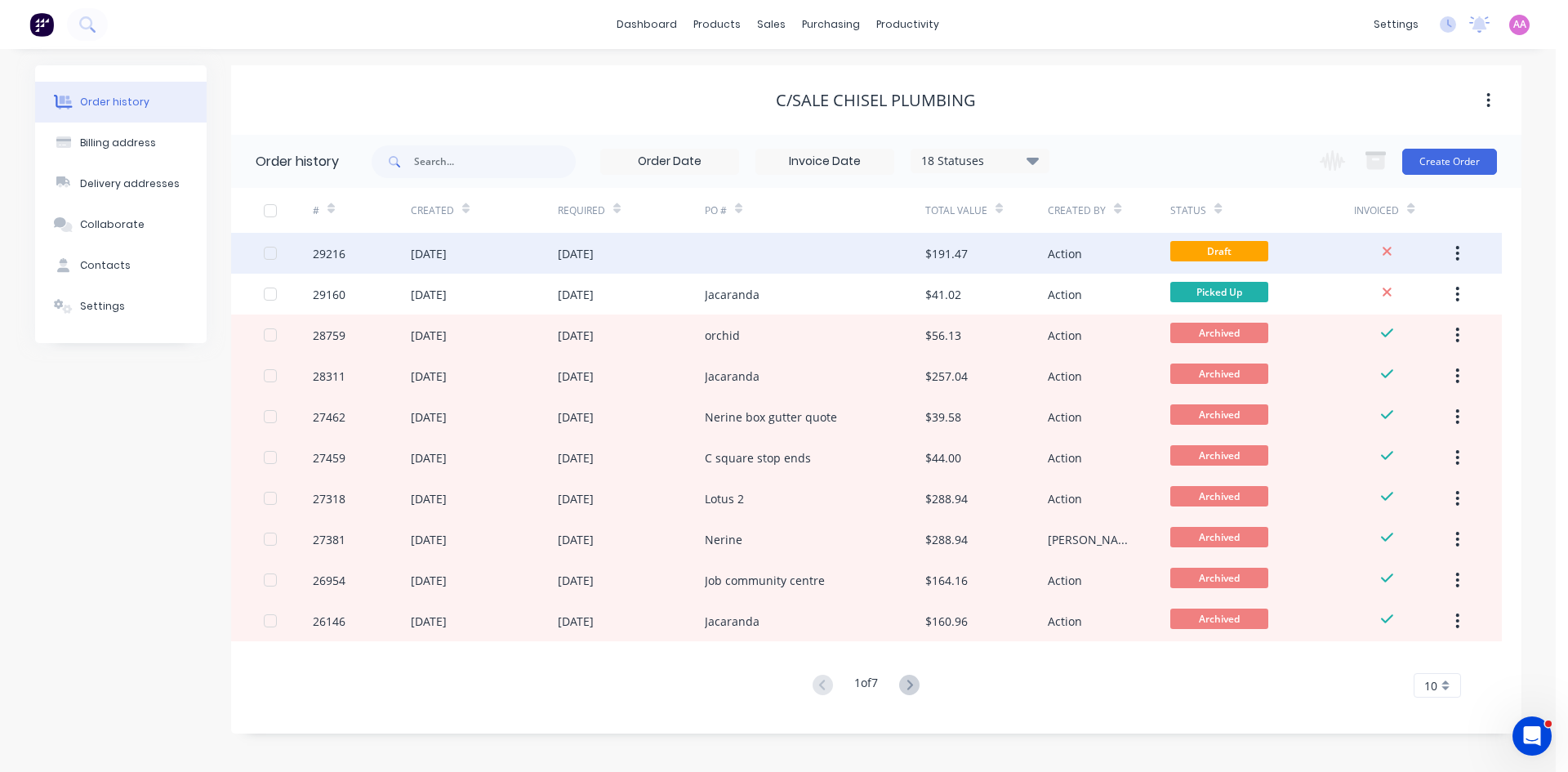
click at [764, 257] on div at bounding box center [815, 254] width 220 height 41
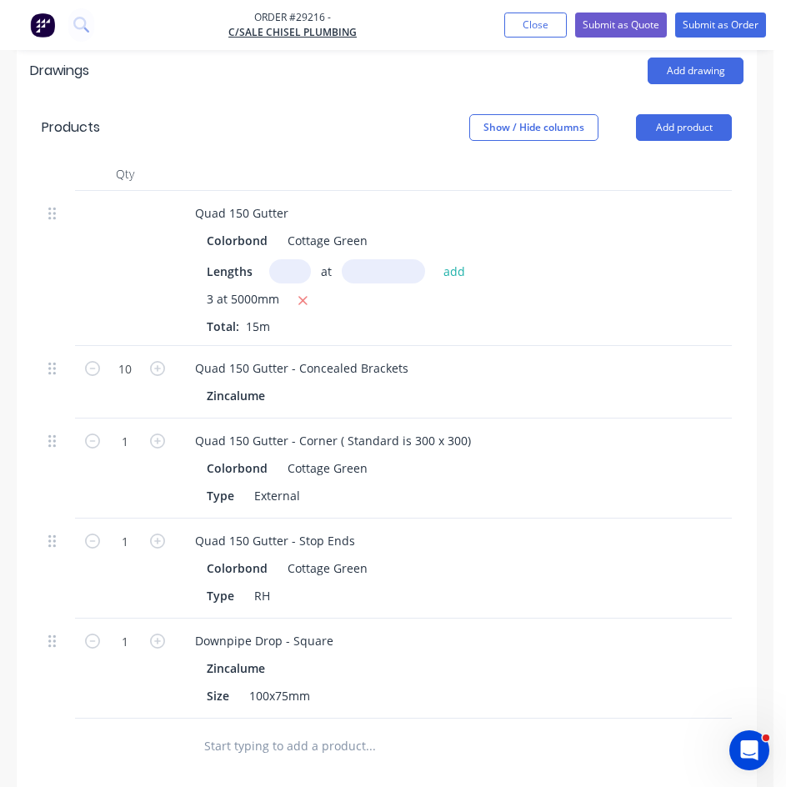
click at [274, 259] on input "text" at bounding box center [290, 271] width 42 height 24
type input "1"
type input "5000"
click at [435, 260] on button "add" at bounding box center [454, 271] width 39 height 23
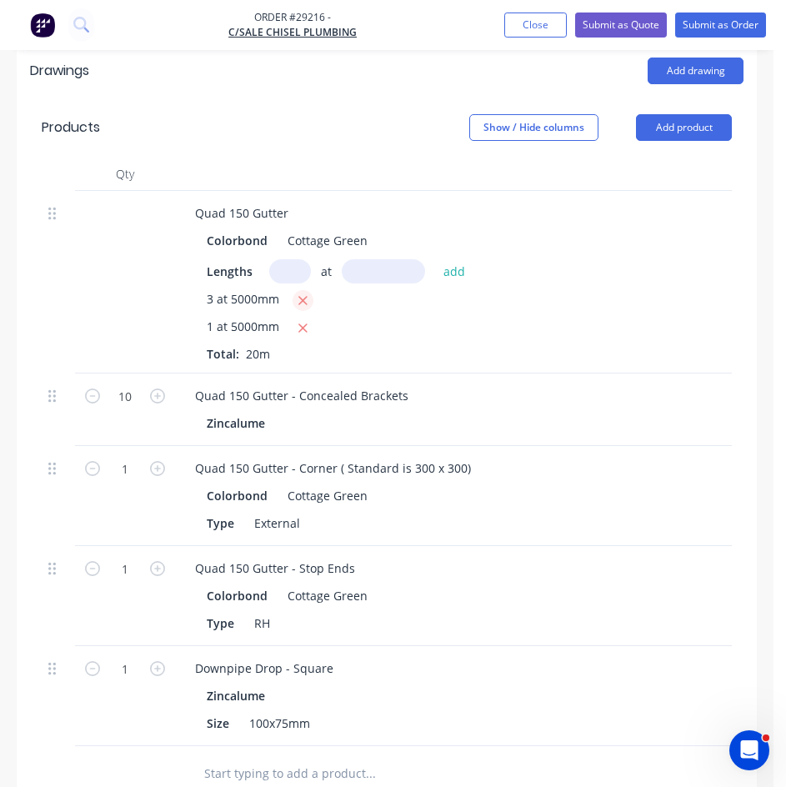
click at [299, 294] on icon "button" at bounding box center [303, 301] width 11 height 15
type input "$41.15"
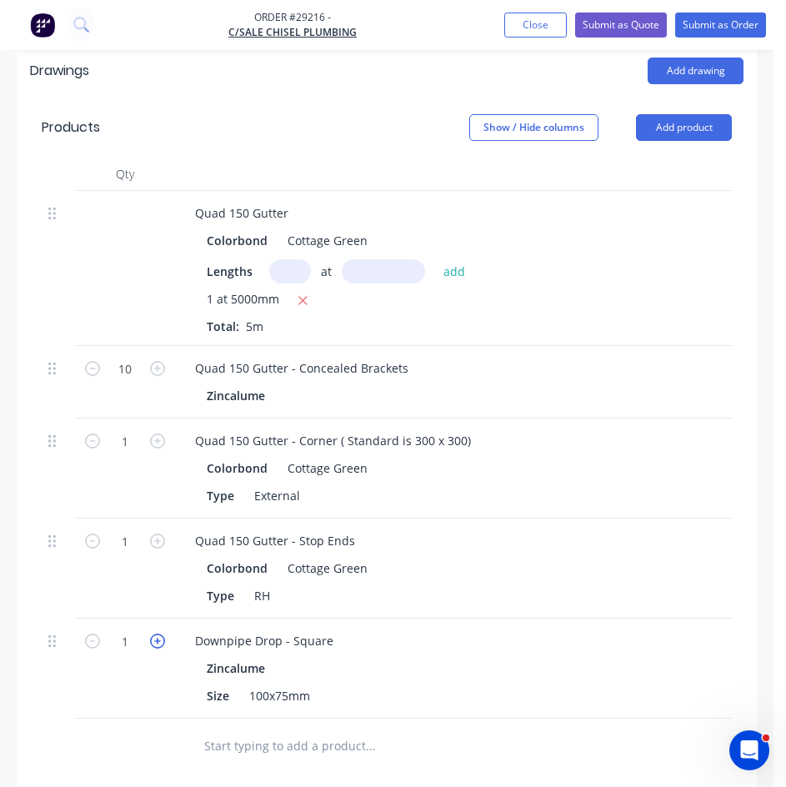
click at [150, 634] on icon "button" at bounding box center [157, 641] width 15 height 15
type input "2"
type input "$4.50"
click at [159, 534] on icon "button" at bounding box center [157, 541] width 15 height 15
type input "2"
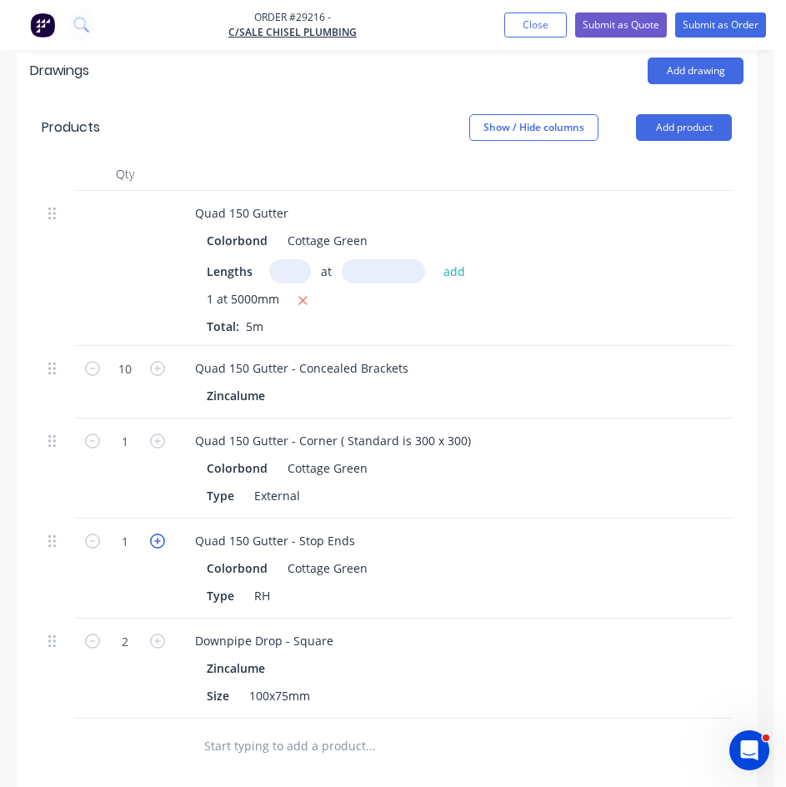
type input "$5.36"
click at [157, 434] on icon "button" at bounding box center [157, 441] width 15 height 15
type input "2"
type input "$62.34"
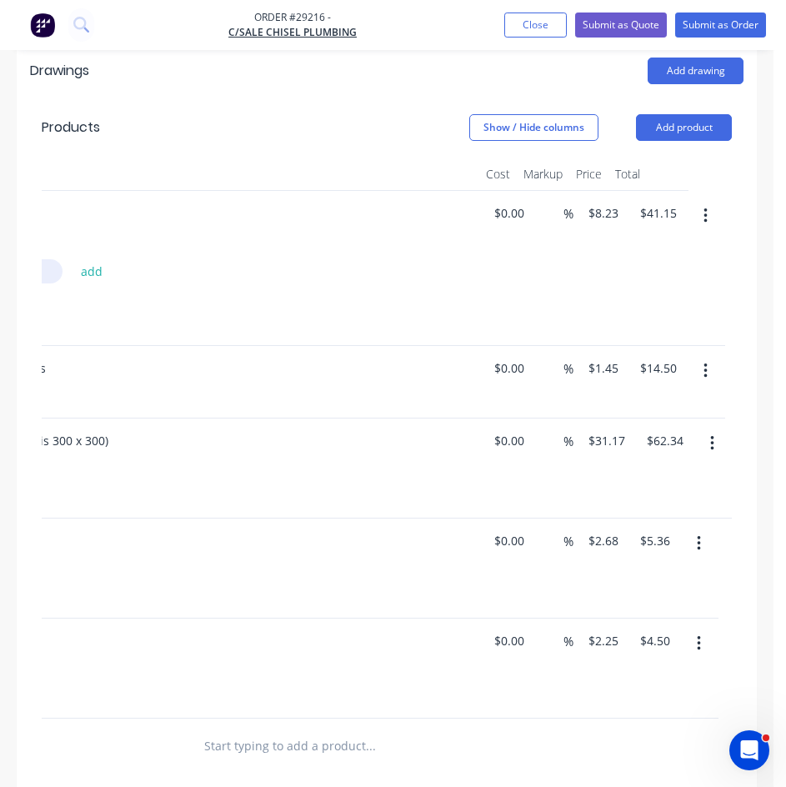
click at [702, 356] on button "button" at bounding box center [705, 371] width 39 height 30
click at [617, 503] on div "Delete" at bounding box center [646, 515] width 128 height 24
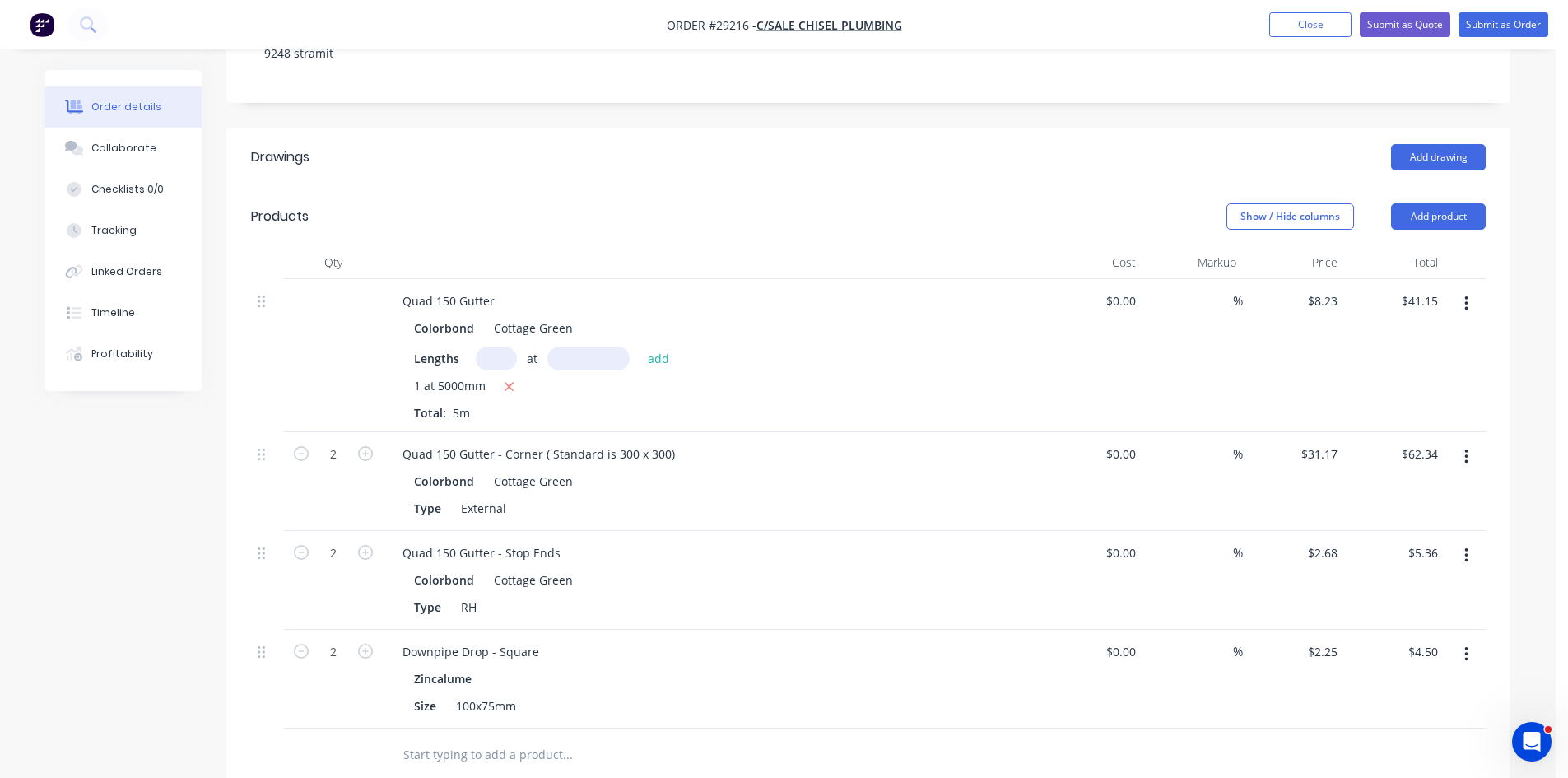
scroll to position [412, 0]
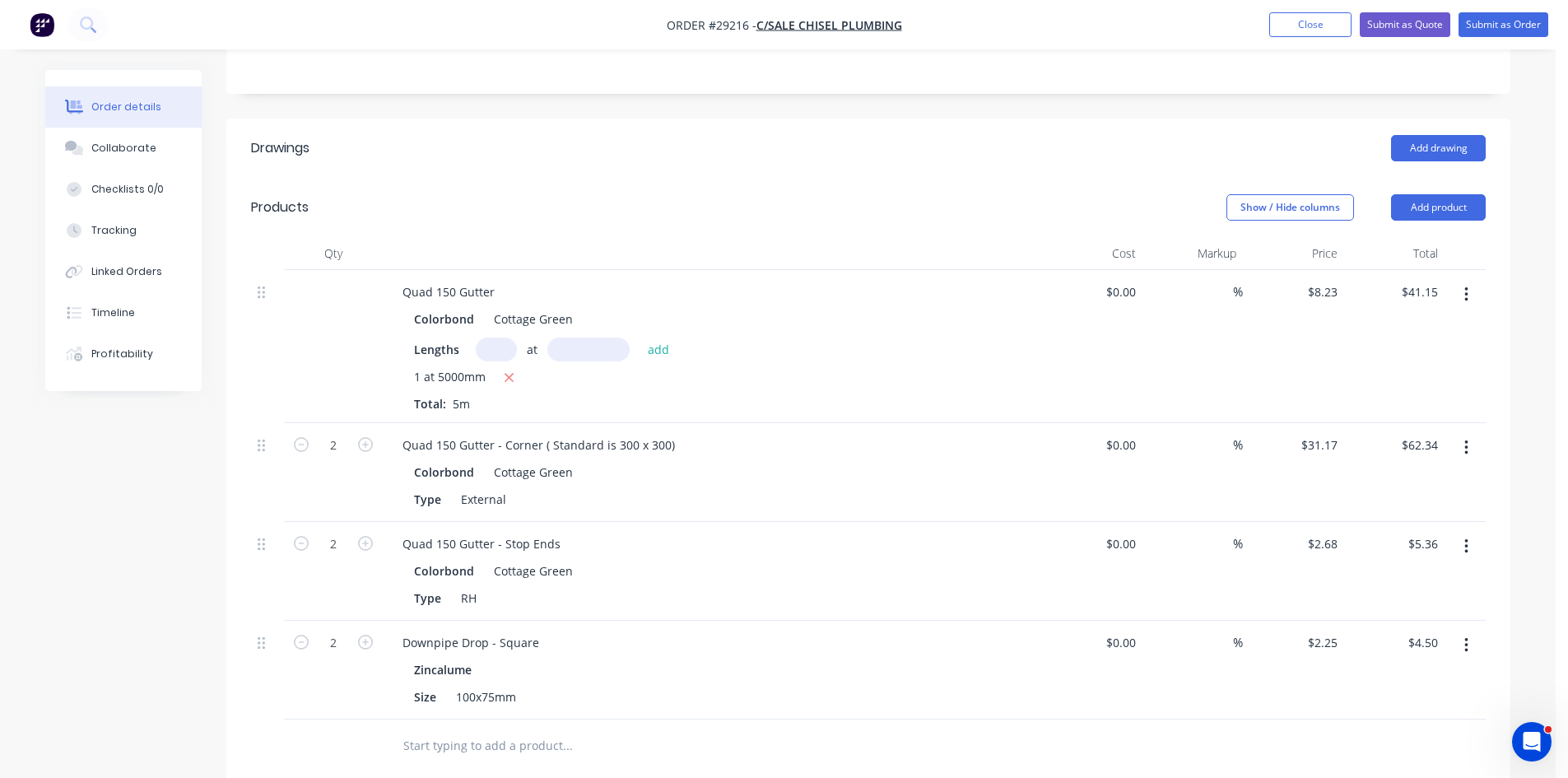
click at [1460, 433] on button "button" at bounding box center [1465, 448] width 38 height 30
click at [1409, 507] on button "Duplicate" at bounding box center [1407, 523] width 156 height 33
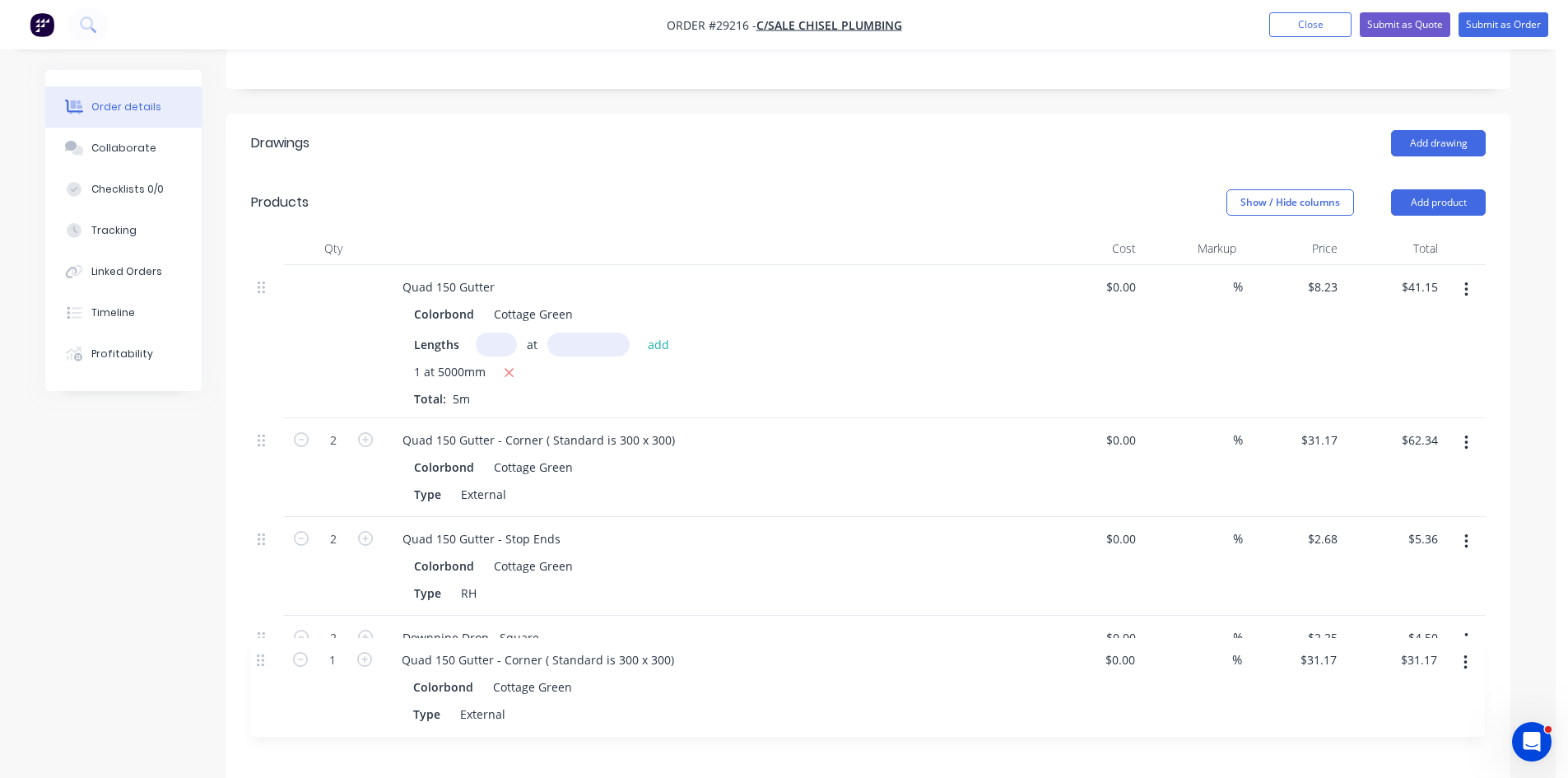
scroll to position [419, 0]
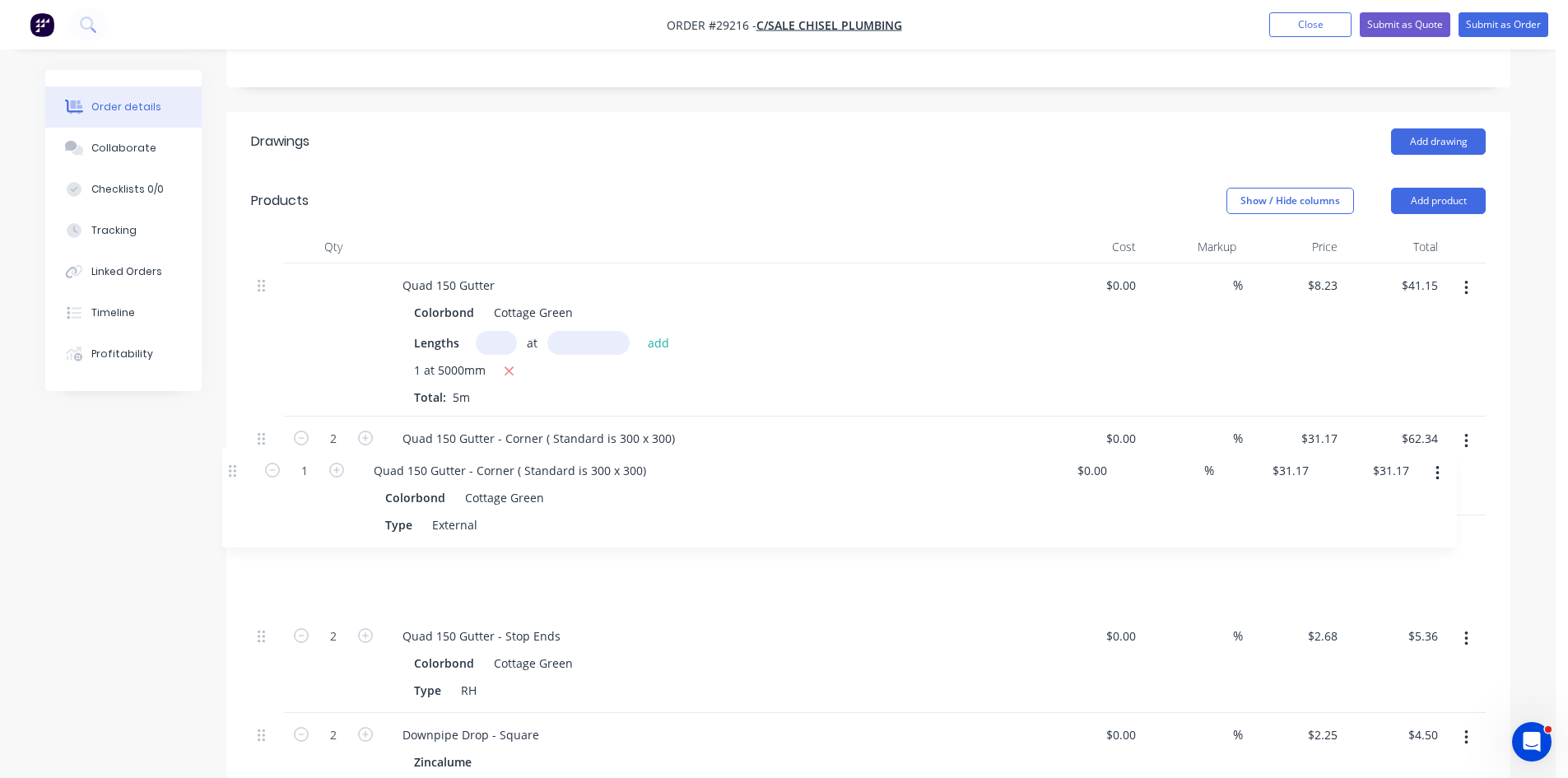
drag, startPoint x: 261, startPoint y: 667, endPoint x: 231, endPoint y: 462, distance: 207.2
click at [231, 462] on div "Qty Cost Markup Price Total Quad 150 Gutter Colorbond Cottage Green Lengths at …" at bounding box center [867, 547] width 1284 height 635
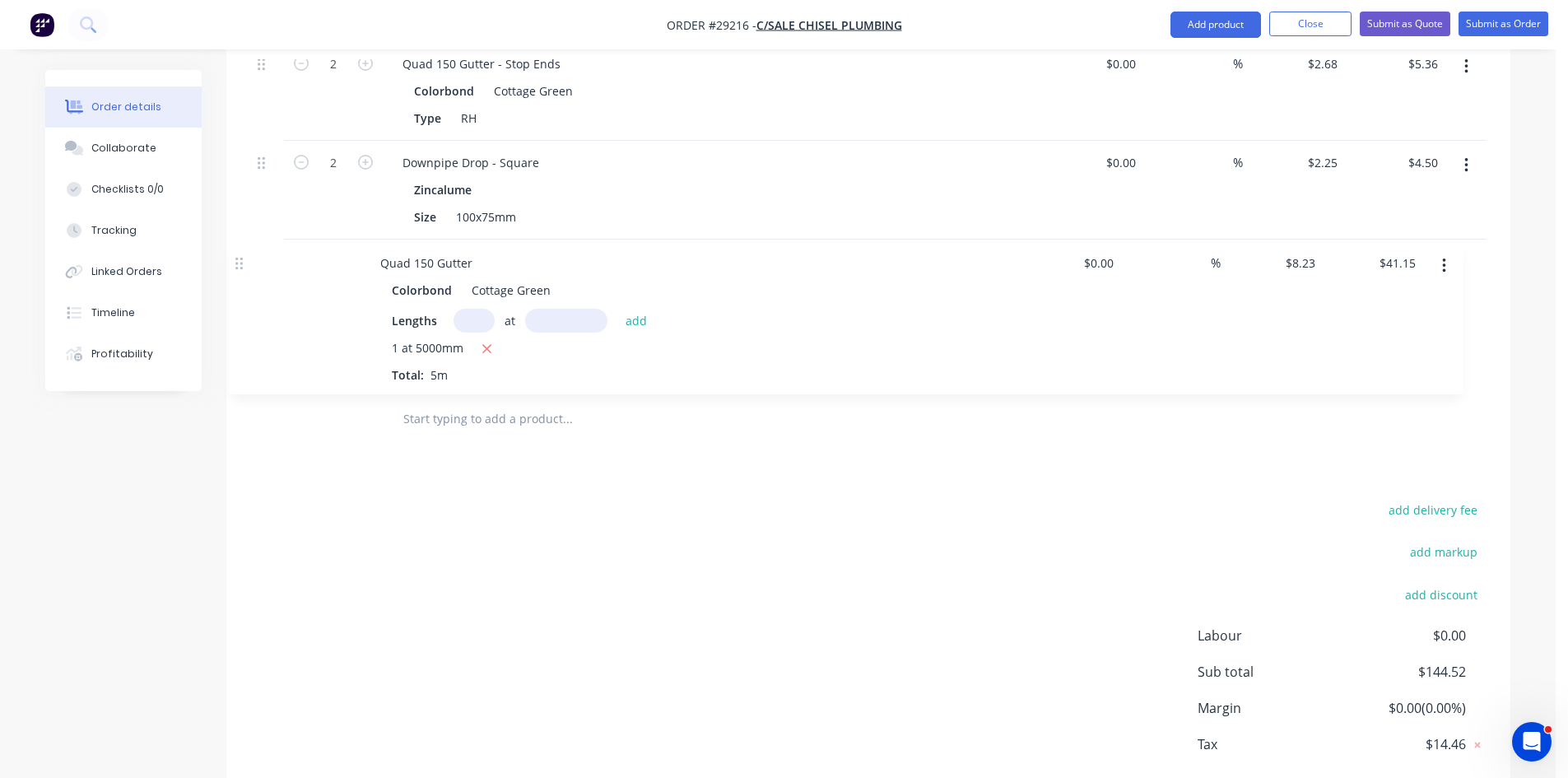
drag, startPoint x: 266, startPoint y: 216, endPoint x: 240, endPoint y: 254, distance: 46.0
click at [240, 256] on div "Qty Cost Markup Price Total Quad 150 Gutter Colorbond Cottage Green Lengths at …" at bounding box center [867, 128] width 1284 height 635
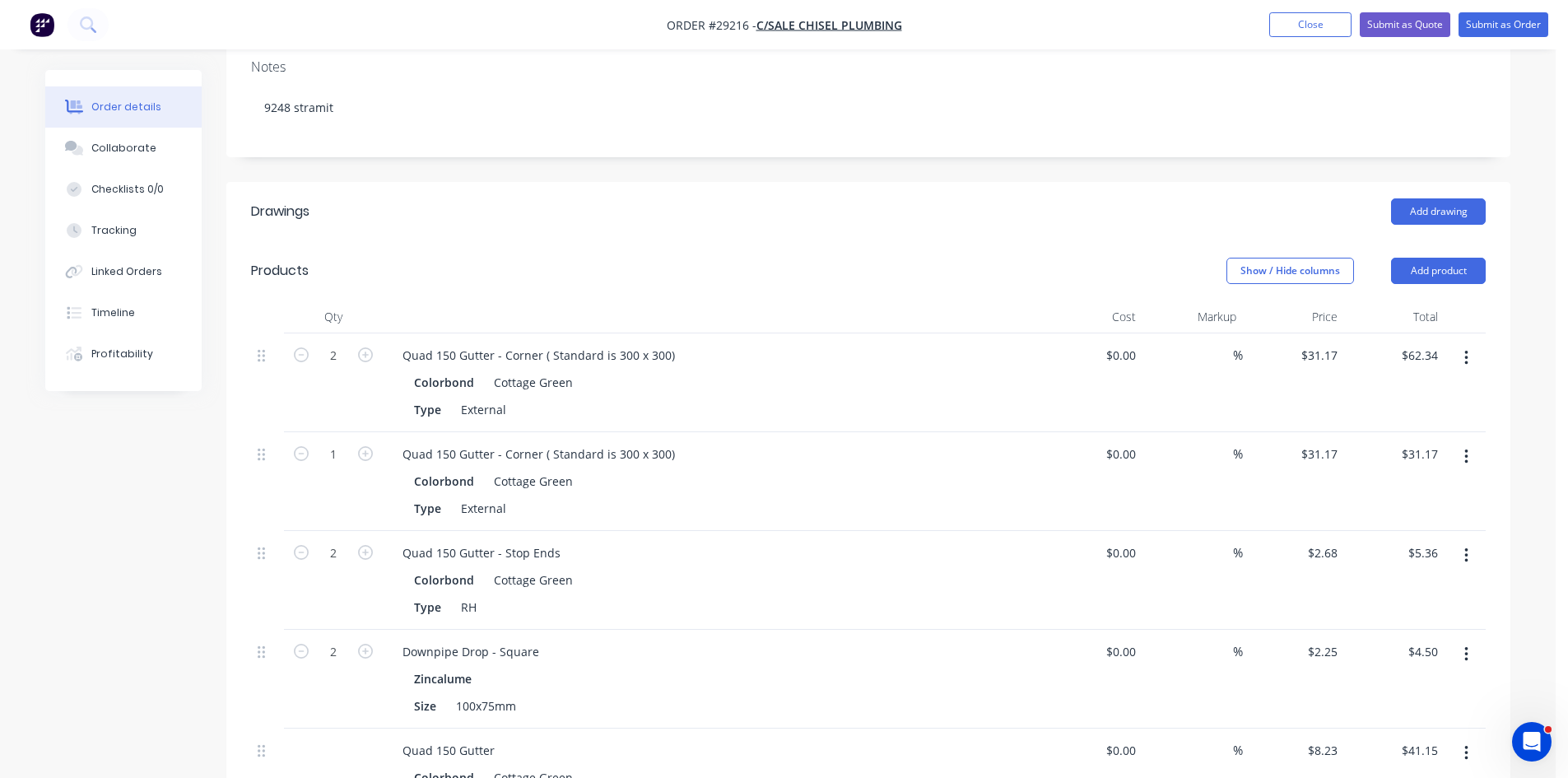
scroll to position [344, 0]
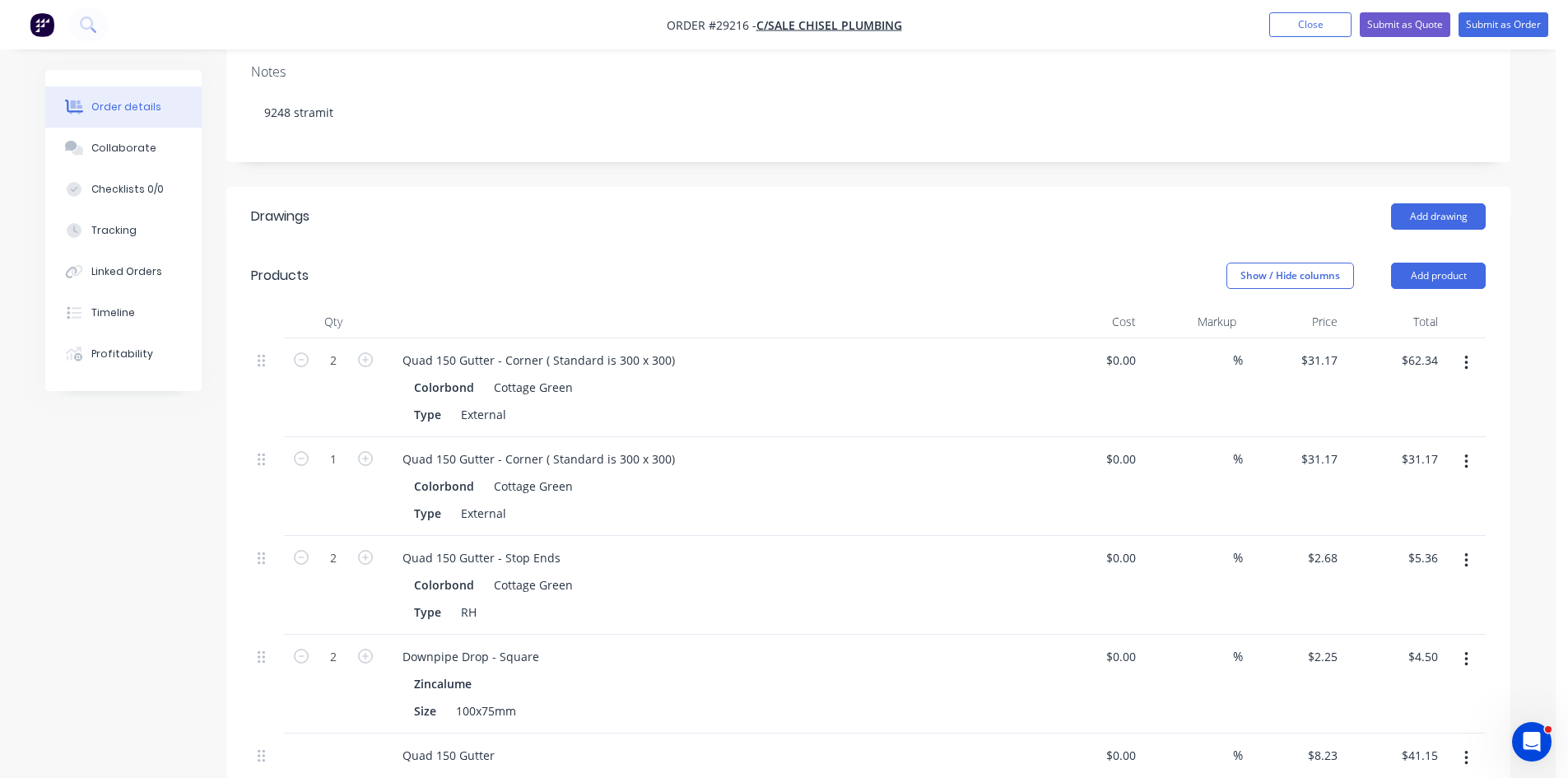
click at [1468, 546] on button "button" at bounding box center [1465, 561] width 38 height 30
click at [1392, 625] on div "Duplicate" at bounding box center [1407, 637] width 126 height 24
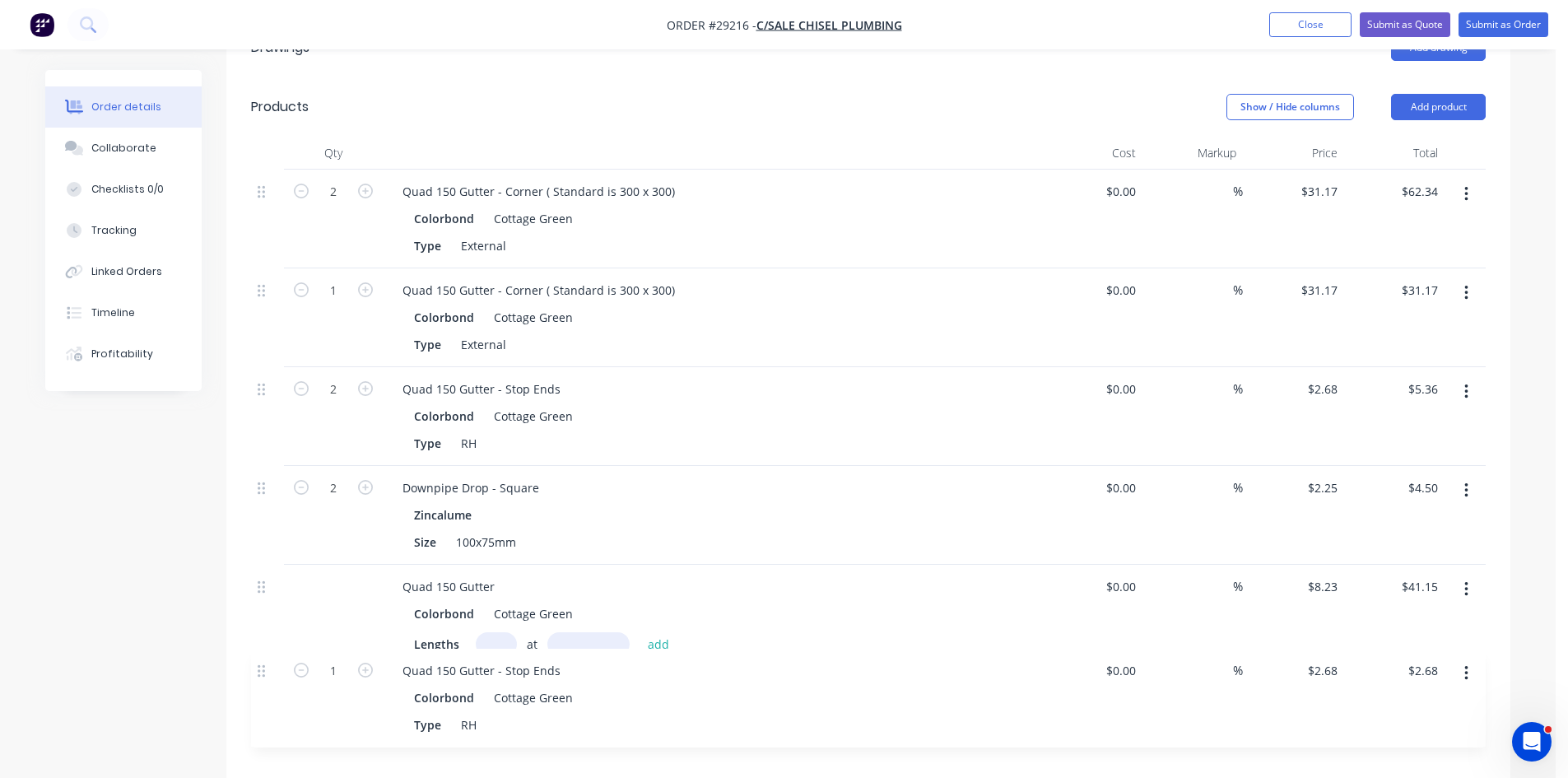
scroll to position [515, 0]
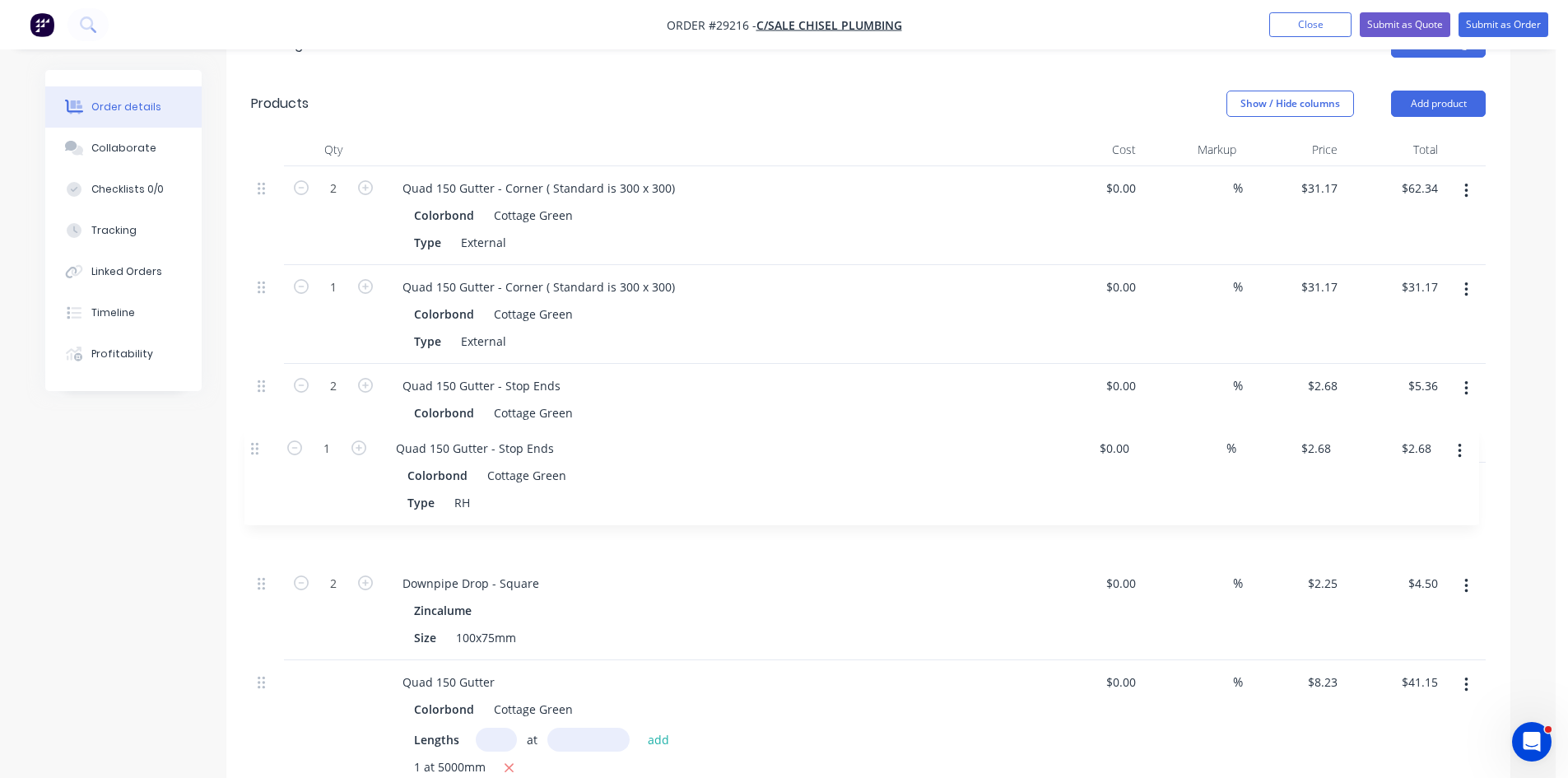
drag, startPoint x: 265, startPoint y: 682, endPoint x: 258, endPoint y: 432, distance: 250.1
click at [258, 432] on div "2 Quad 150 Gutter - Corner ( Standard is 300 x 300) Colorbond Cottage Green Typ…" at bounding box center [867, 489] width 1234 height 647
click at [466, 527] on div "RH" at bounding box center [468, 539] width 29 height 24
click at [368, 477] on icon "button" at bounding box center [365, 484] width 15 height 15
type input "2"
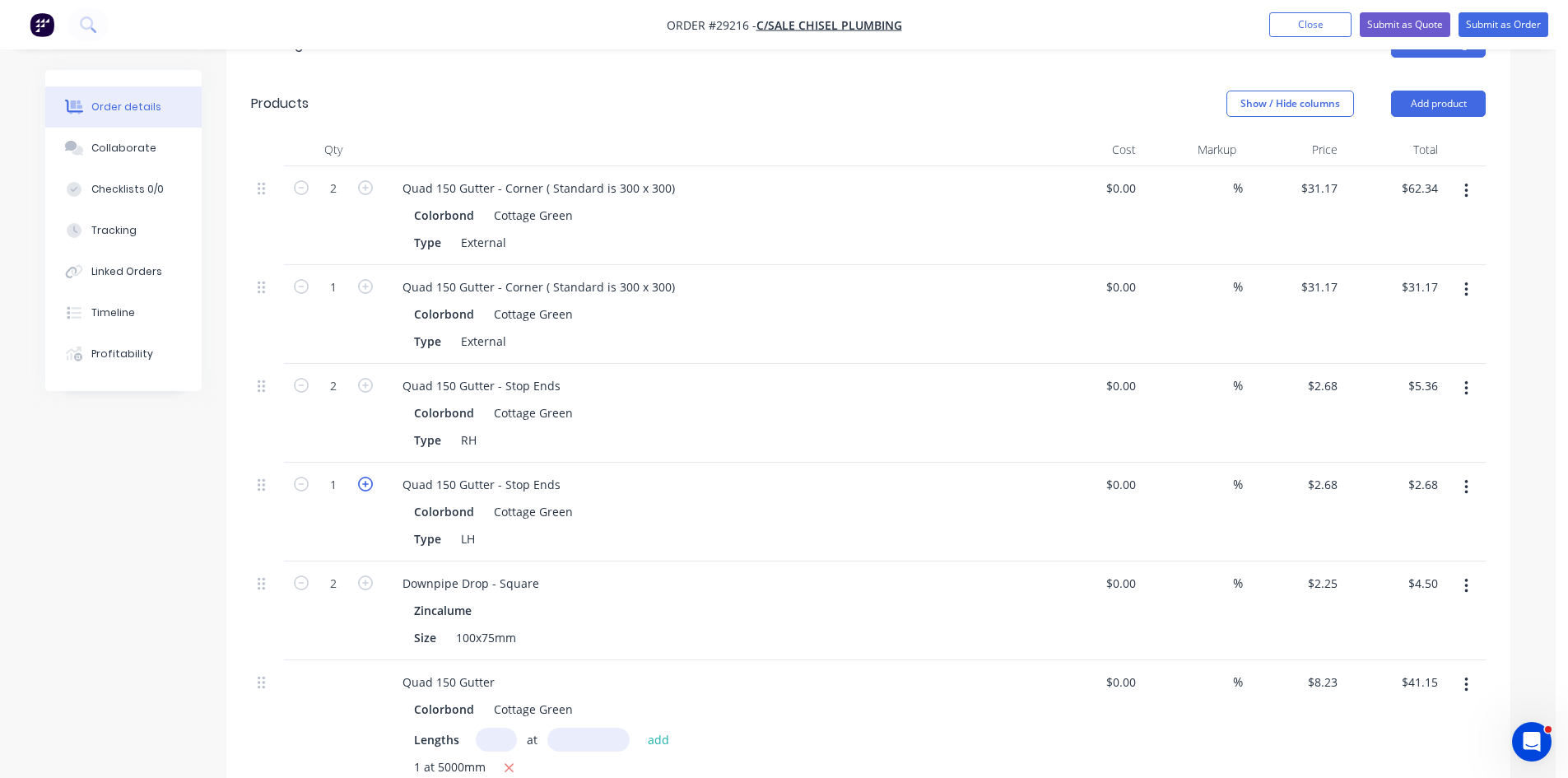
type input "$5.36"
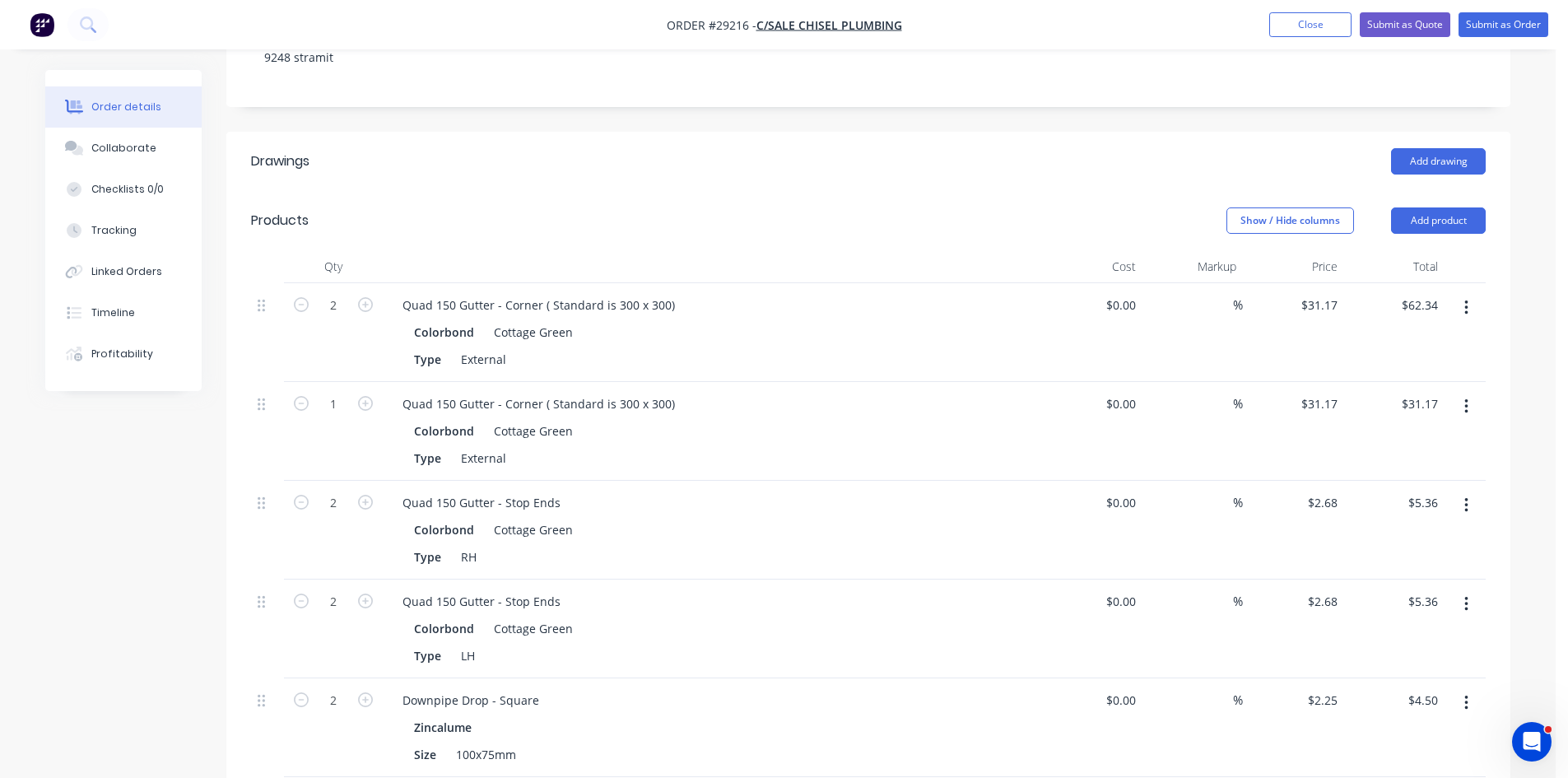
scroll to position [350, 0]
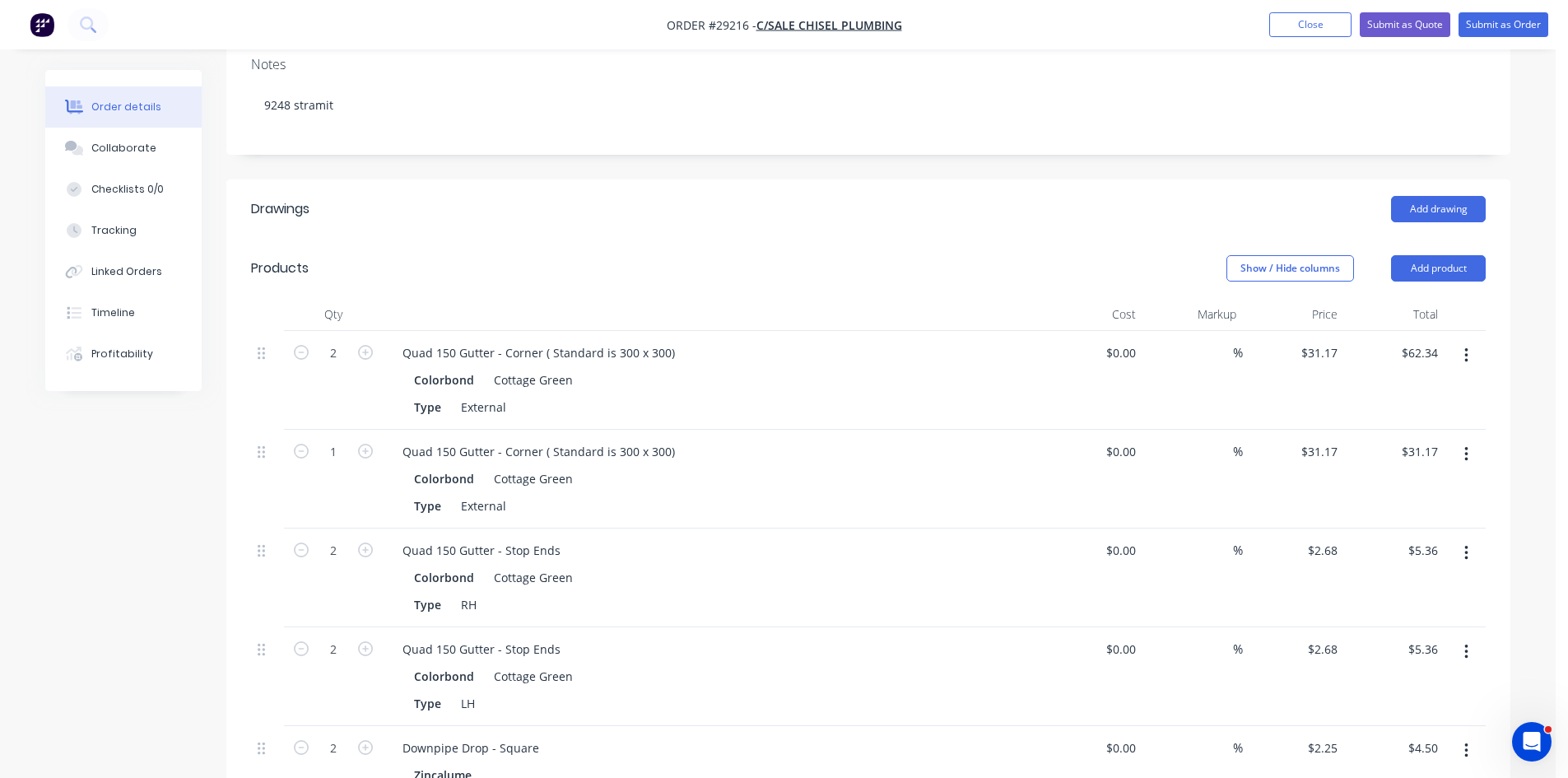
click at [1473, 439] on button "button" at bounding box center [1465, 454] width 38 height 30
click at [1379, 486] on div "Edit" at bounding box center [1407, 498] width 126 height 24
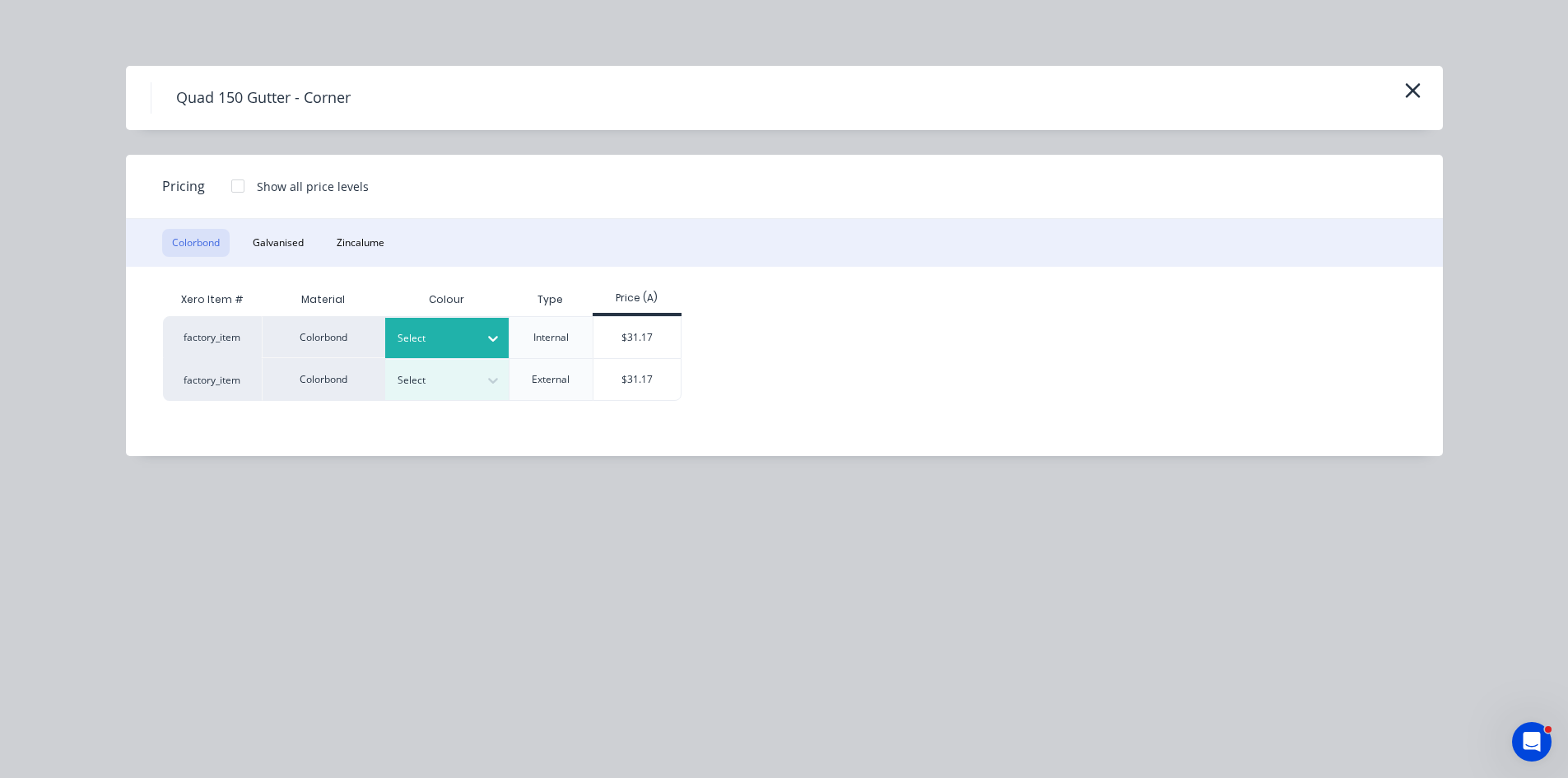
click at [482, 342] on div at bounding box center [492, 338] width 30 height 27
click at [205, 559] on div "Cottage Green" at bounding box center [103, 574] width 205 height 31
click at [640, 330] on div "$31.17" at bounding box center [636, 338] width 88 height 41
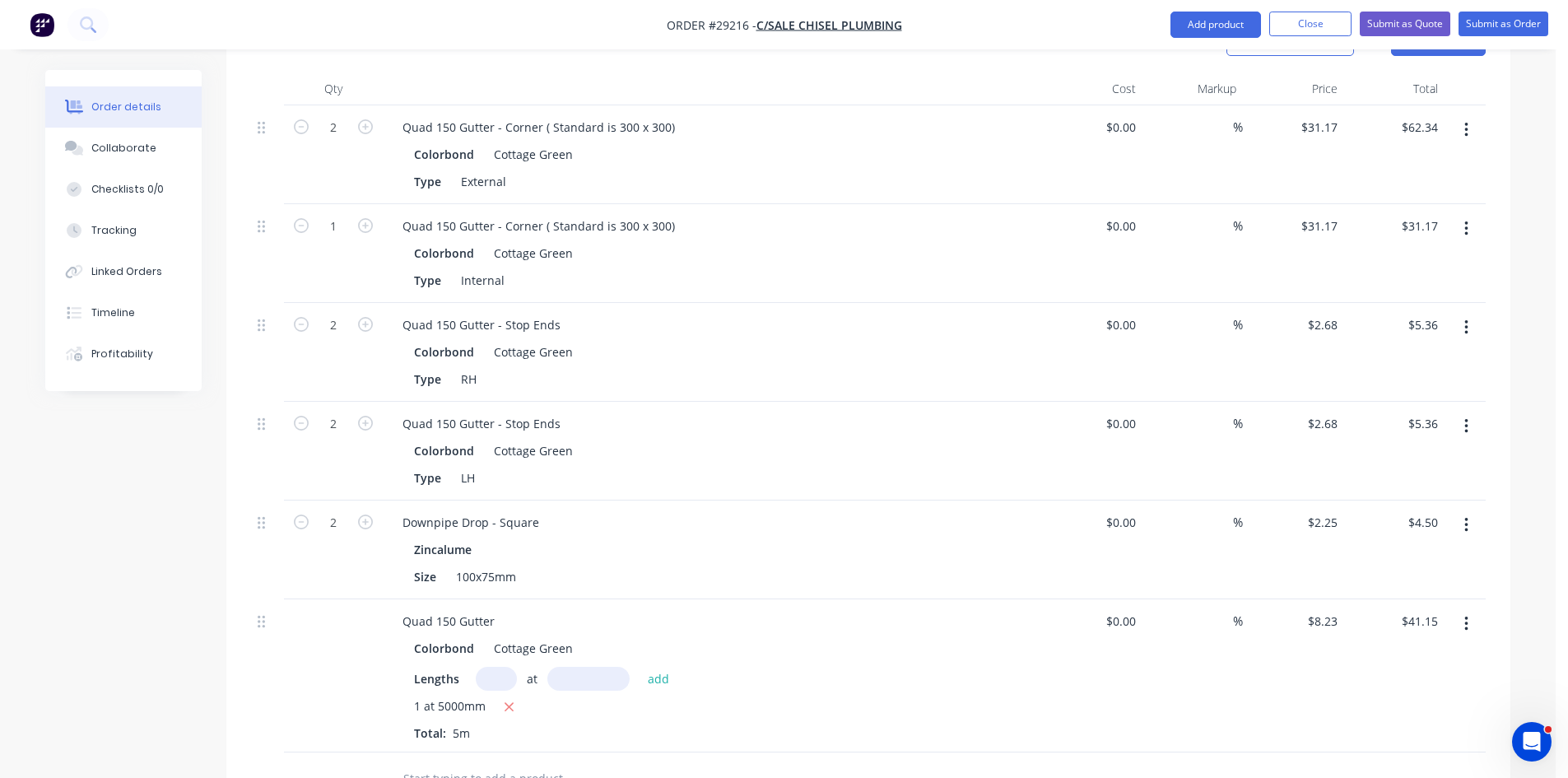
scroll to position [680, 0]
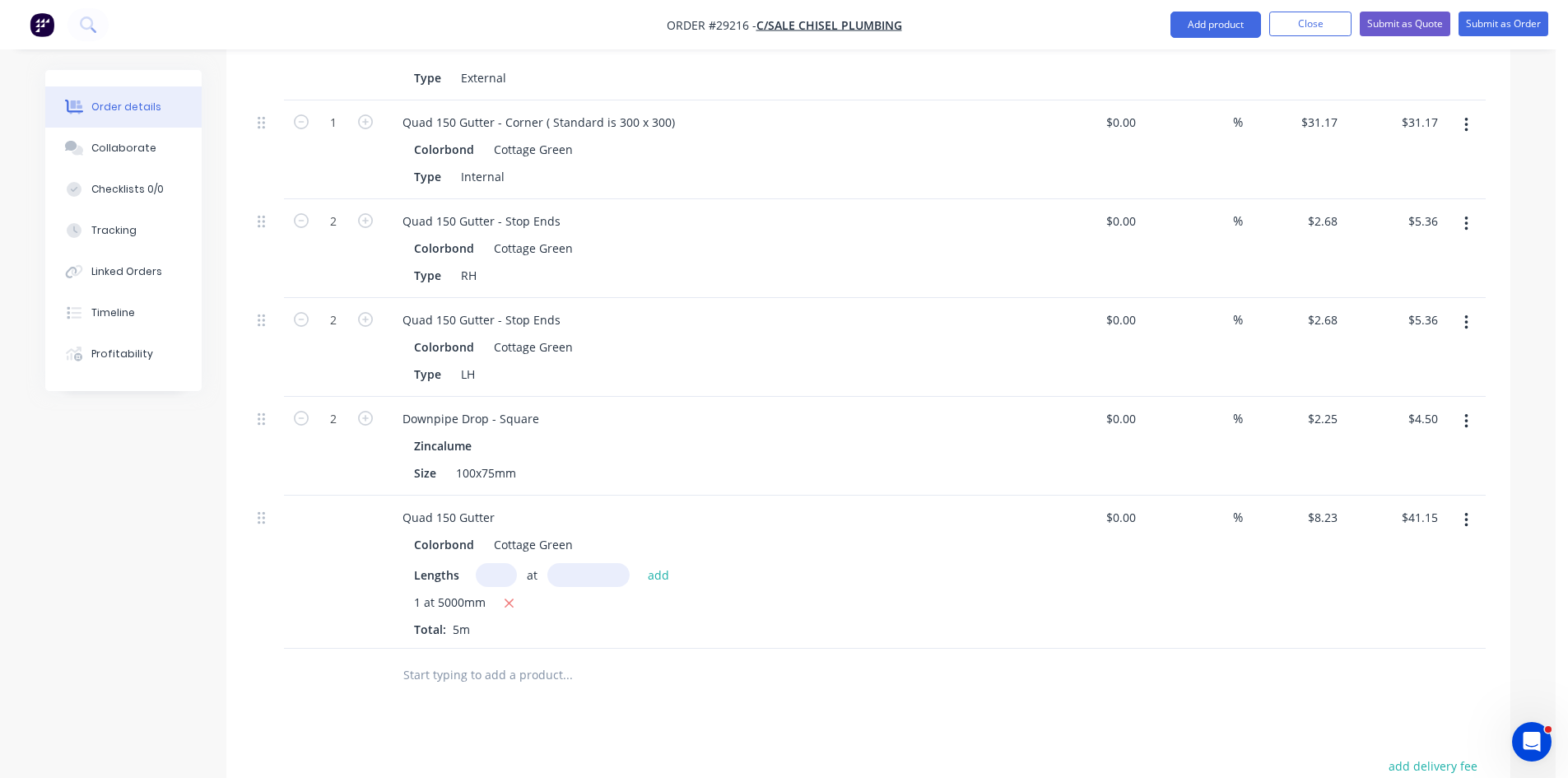
drag, startPoint x: 524, startPoint y: 661, endPoint x: 652, endPoint y: 635, distance: 130.6
click at [524, 661] on div "Drawings Add drawing Products Show / Hide columns Add product Qty Cost Markup P…" at bounding box center [867, 473] width 1284 height 1247
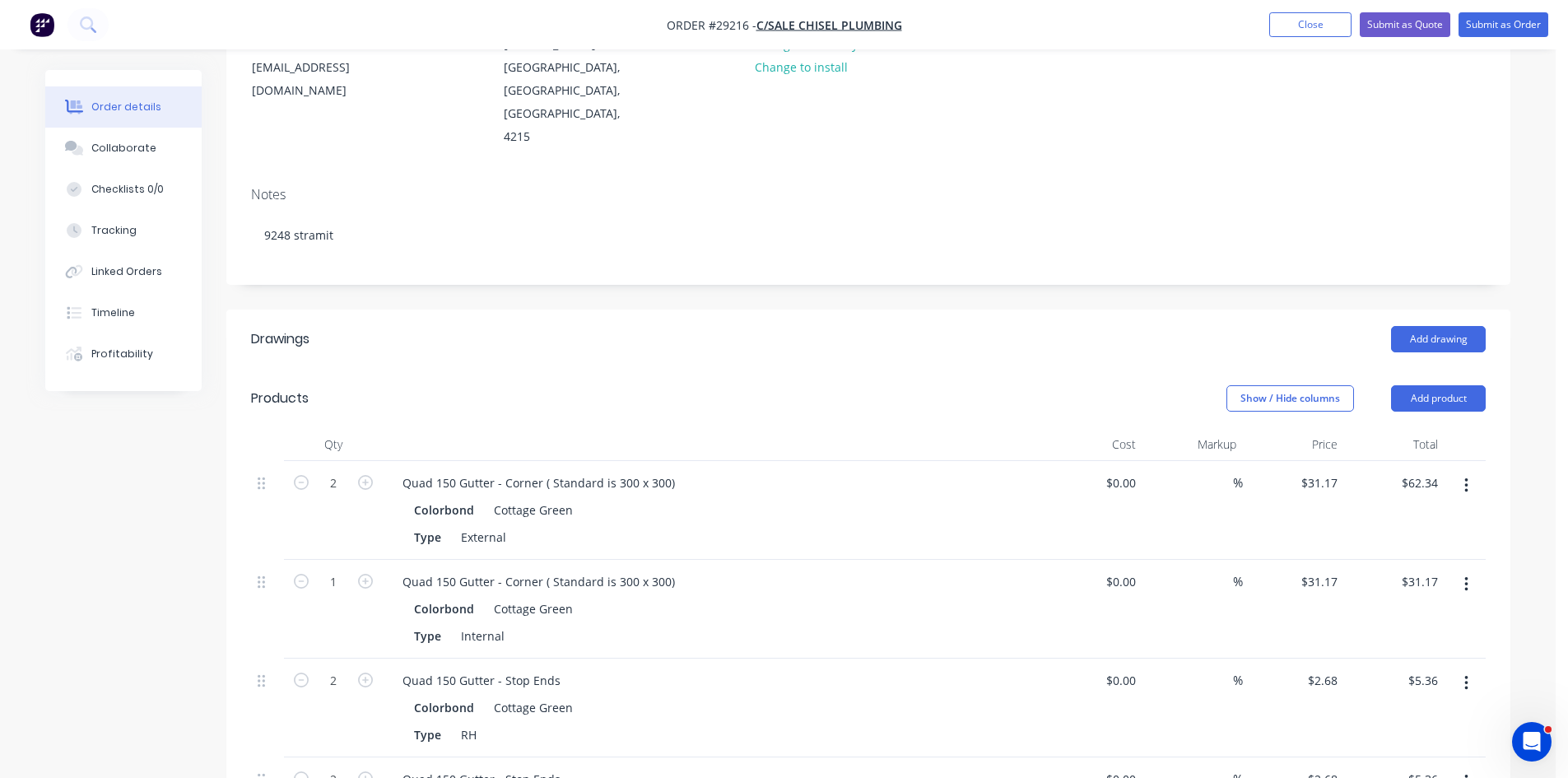
scroll to position [214, 0]
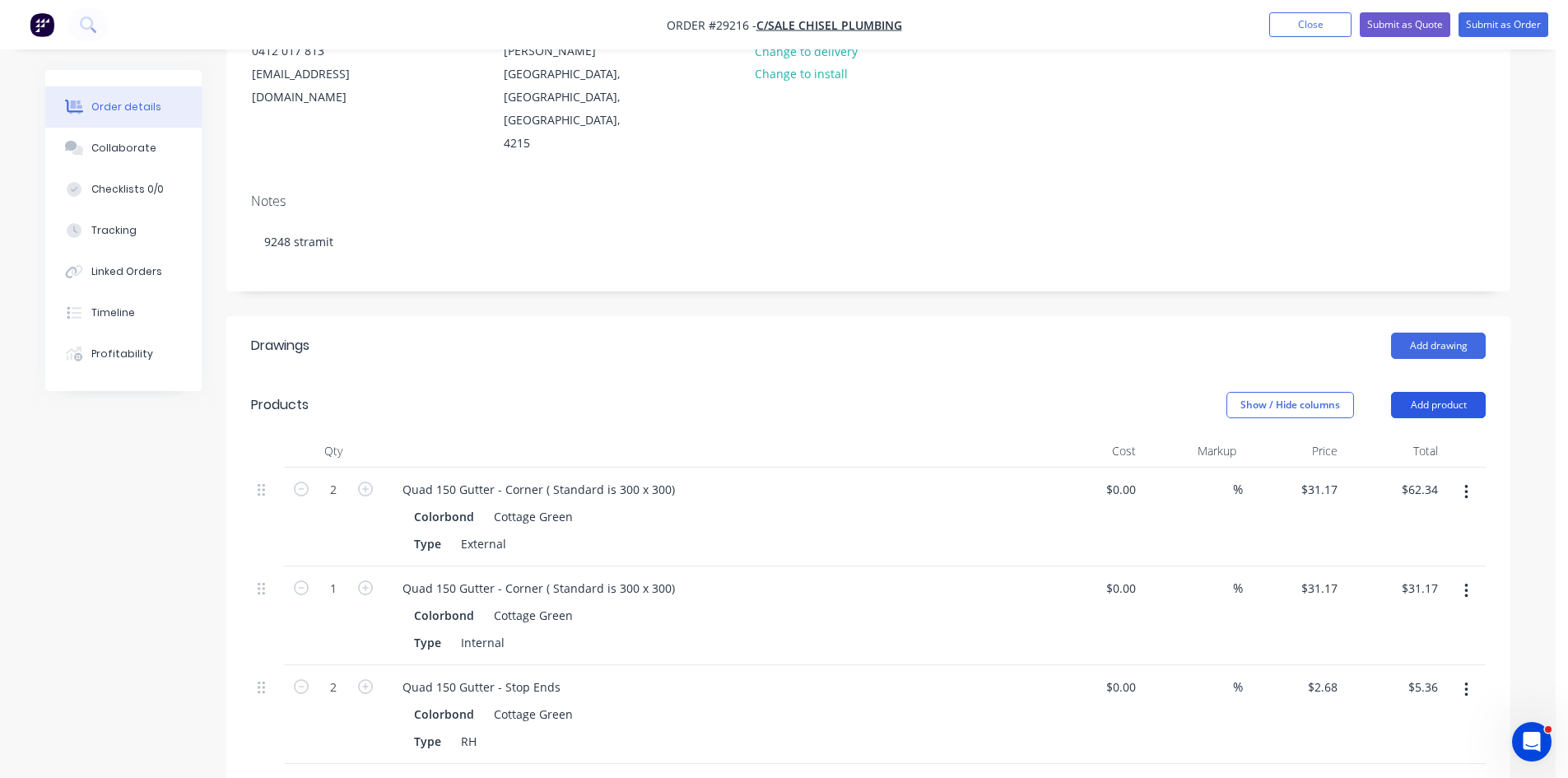
click at [1436, 392] on button "Add product" at bounding box center [1438, 405] width 95 height 27
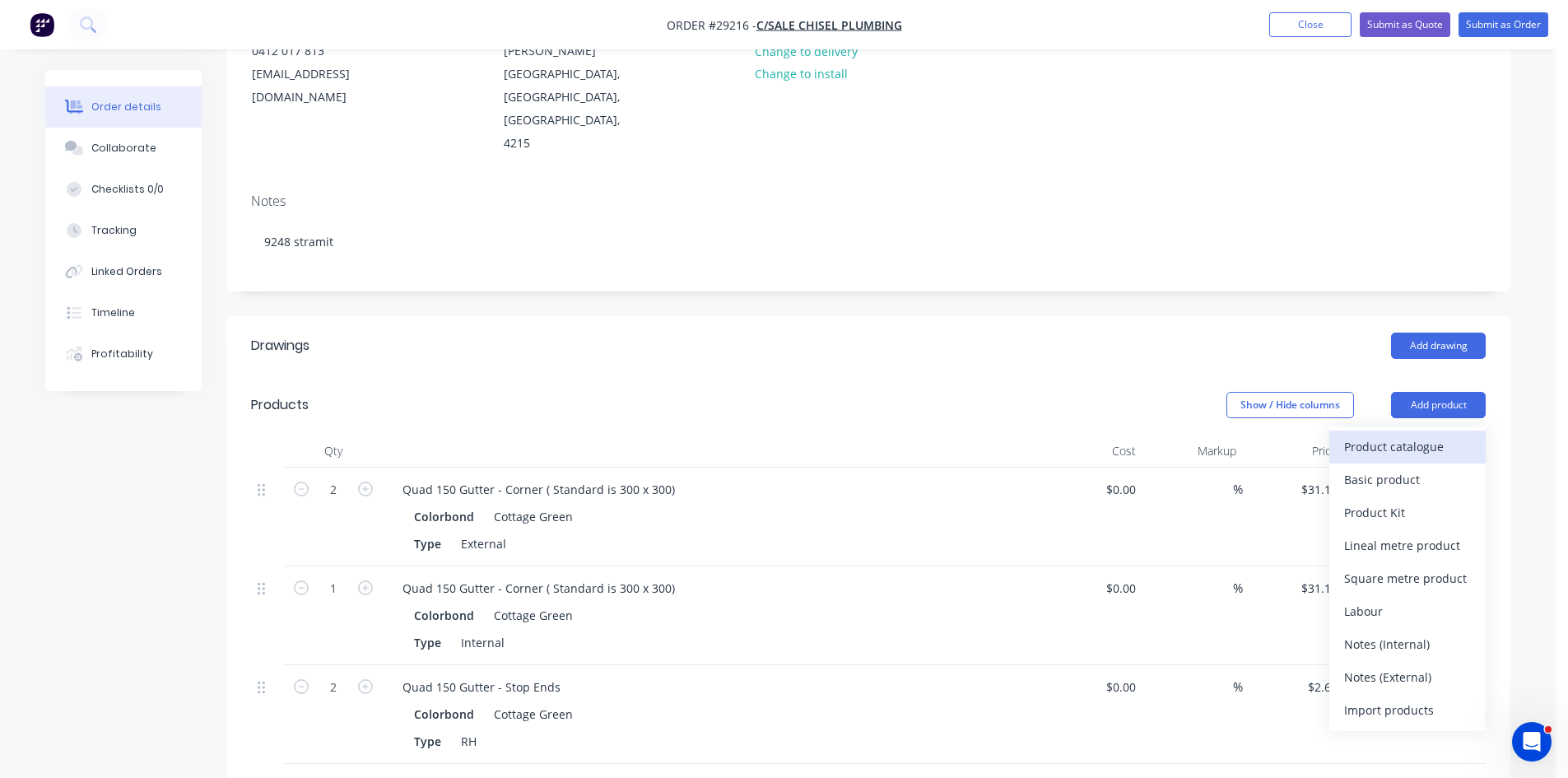
click at [1372, 434] on div "Product catalogue" at bounding box center [1407, 446] width 126 height 24
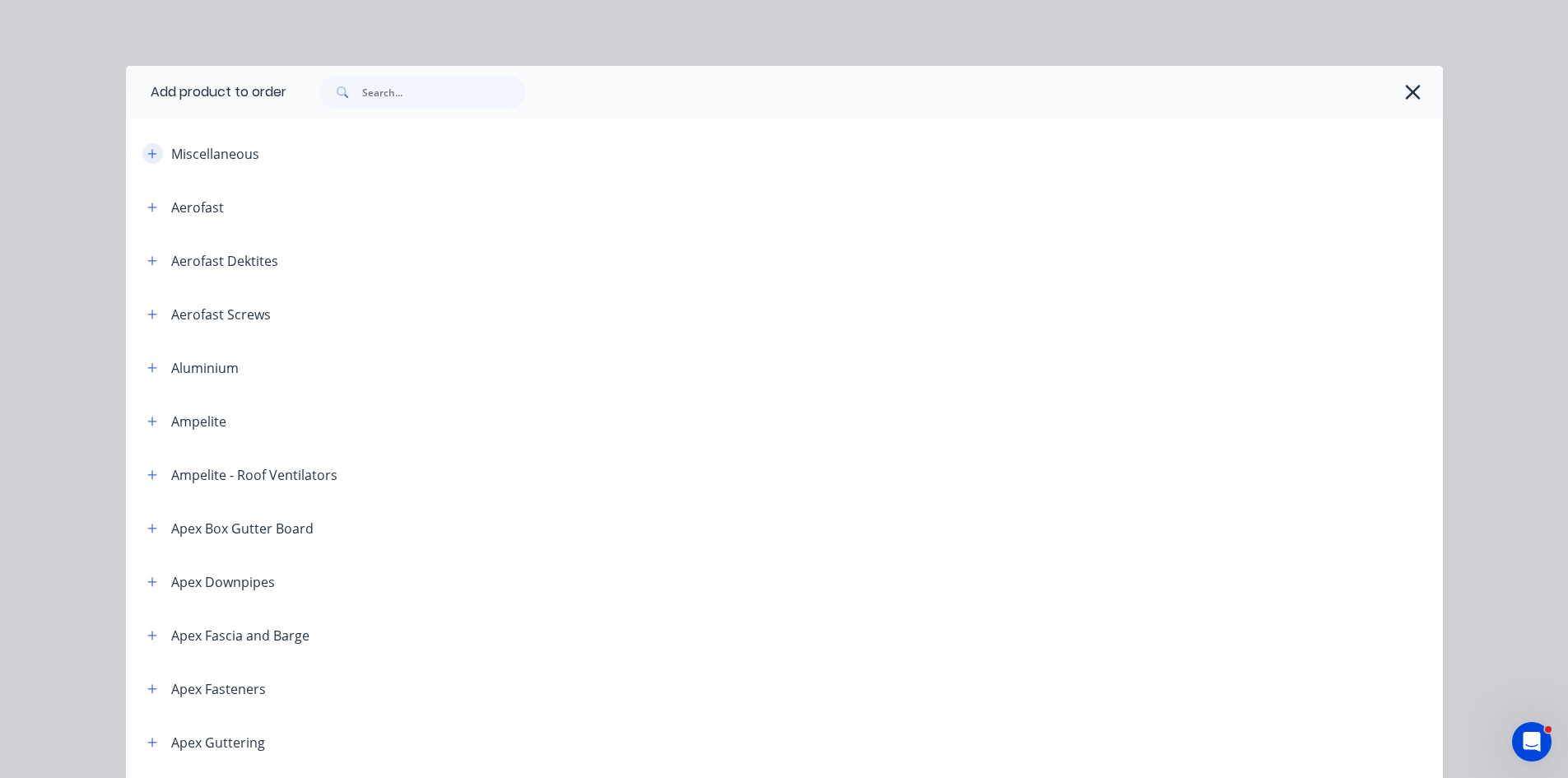
click at [142, 155] on button "button" at bounding box center [152, 153] width 21 height 21
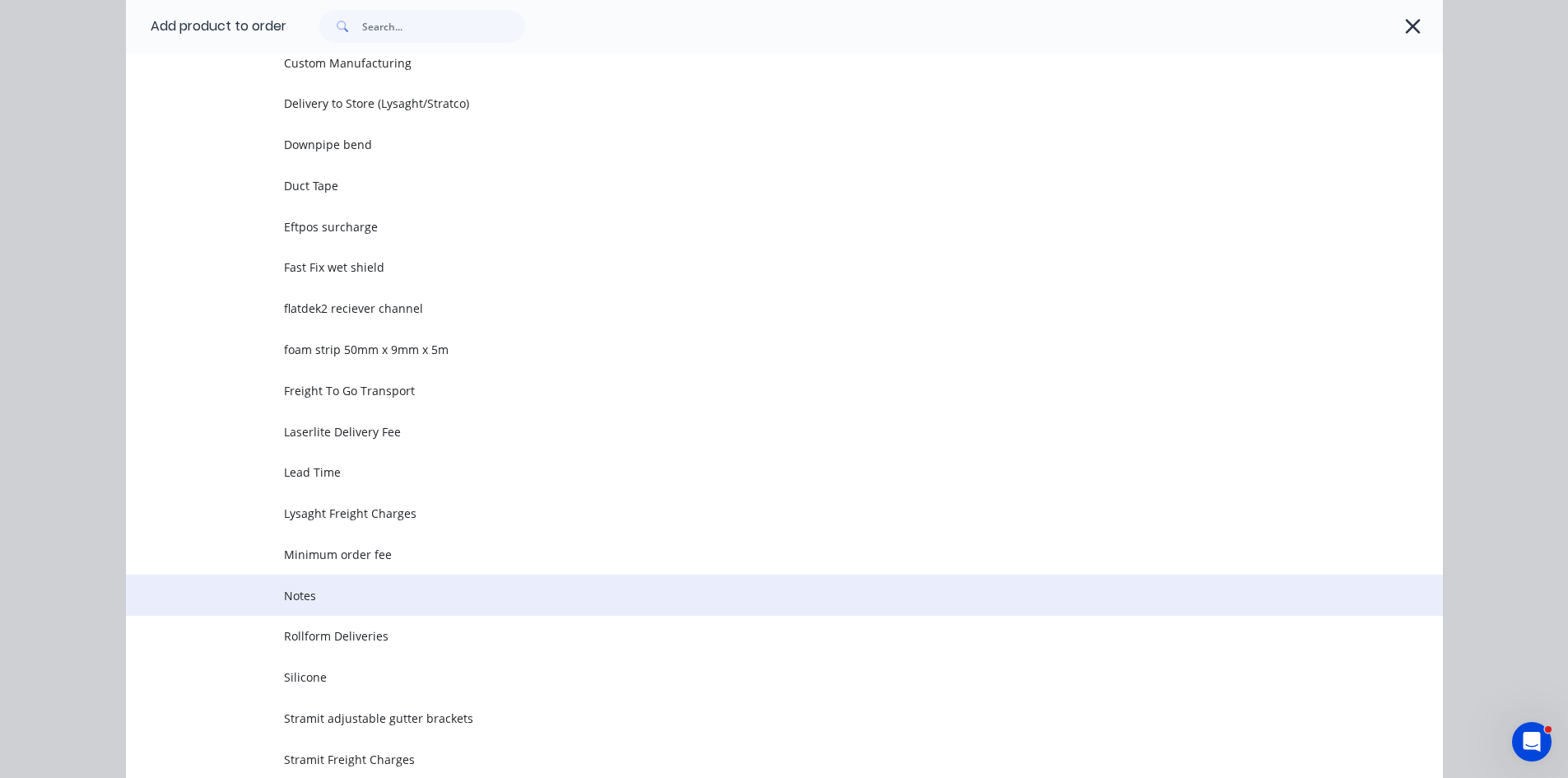
scroll to position [412, 0]
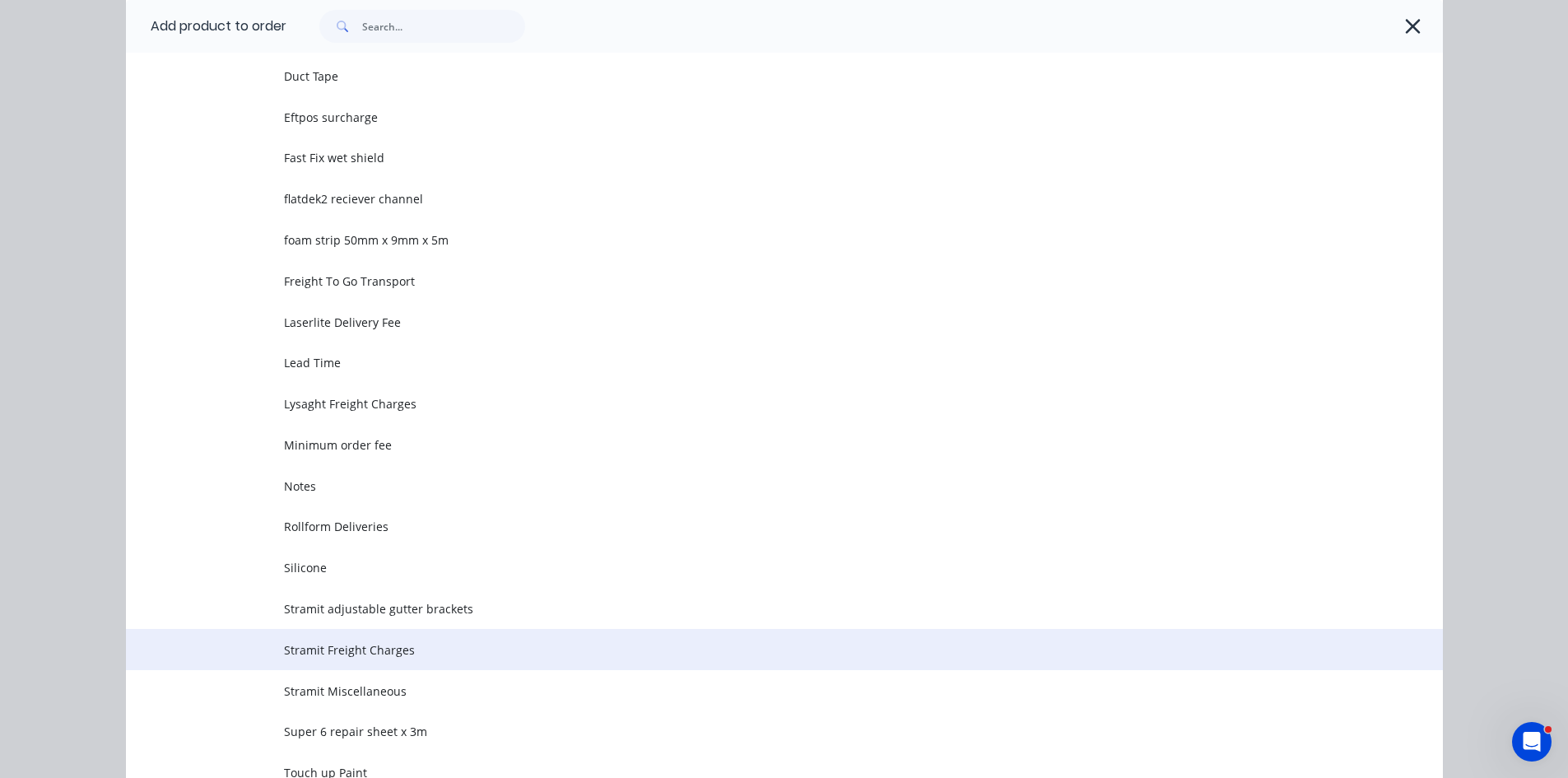
click at [364, 656] on span "Stramit Freight Charges" at bounding box center [747, 651] width 927 height 18
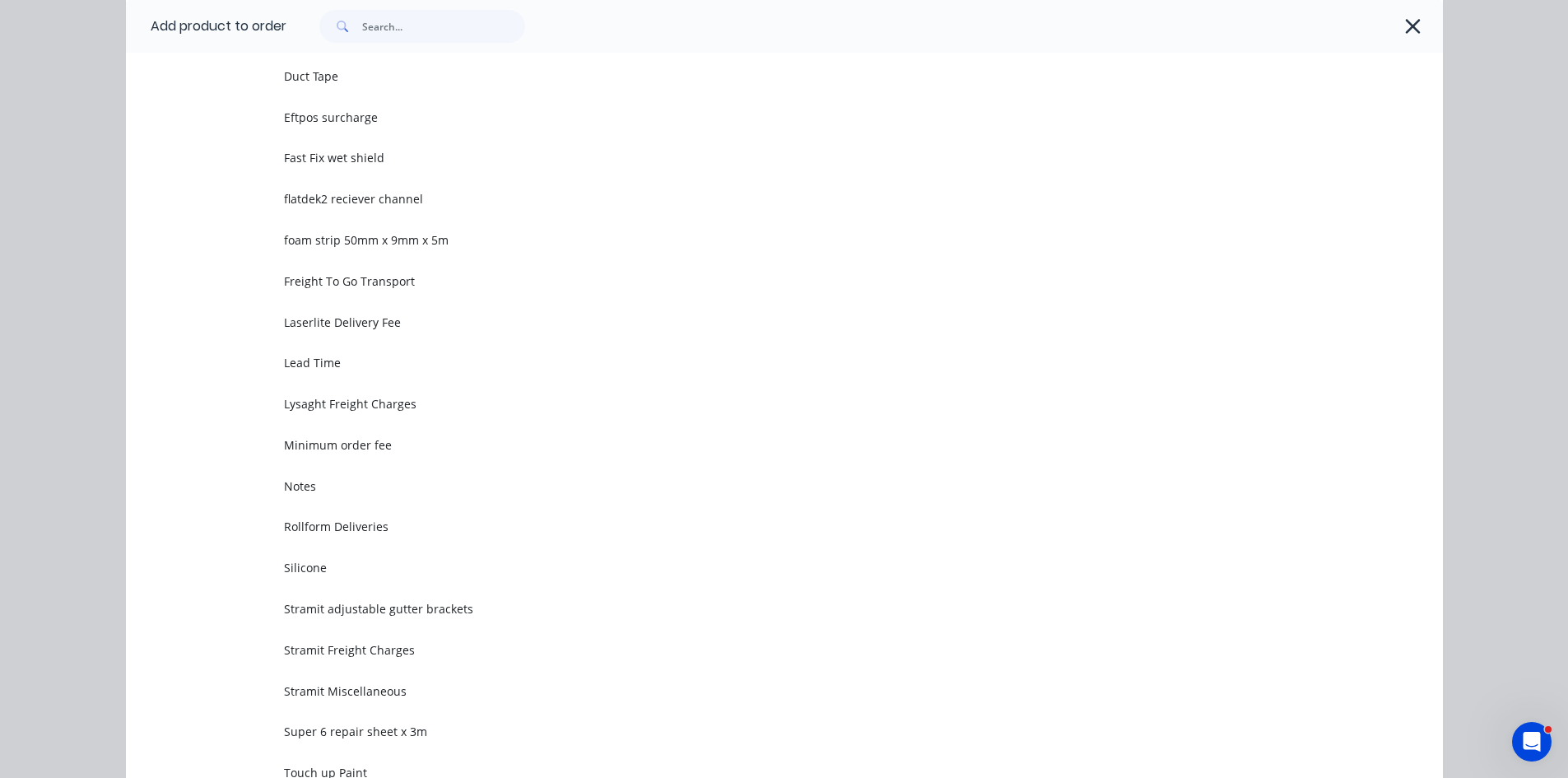
scroll to position [0, 0]
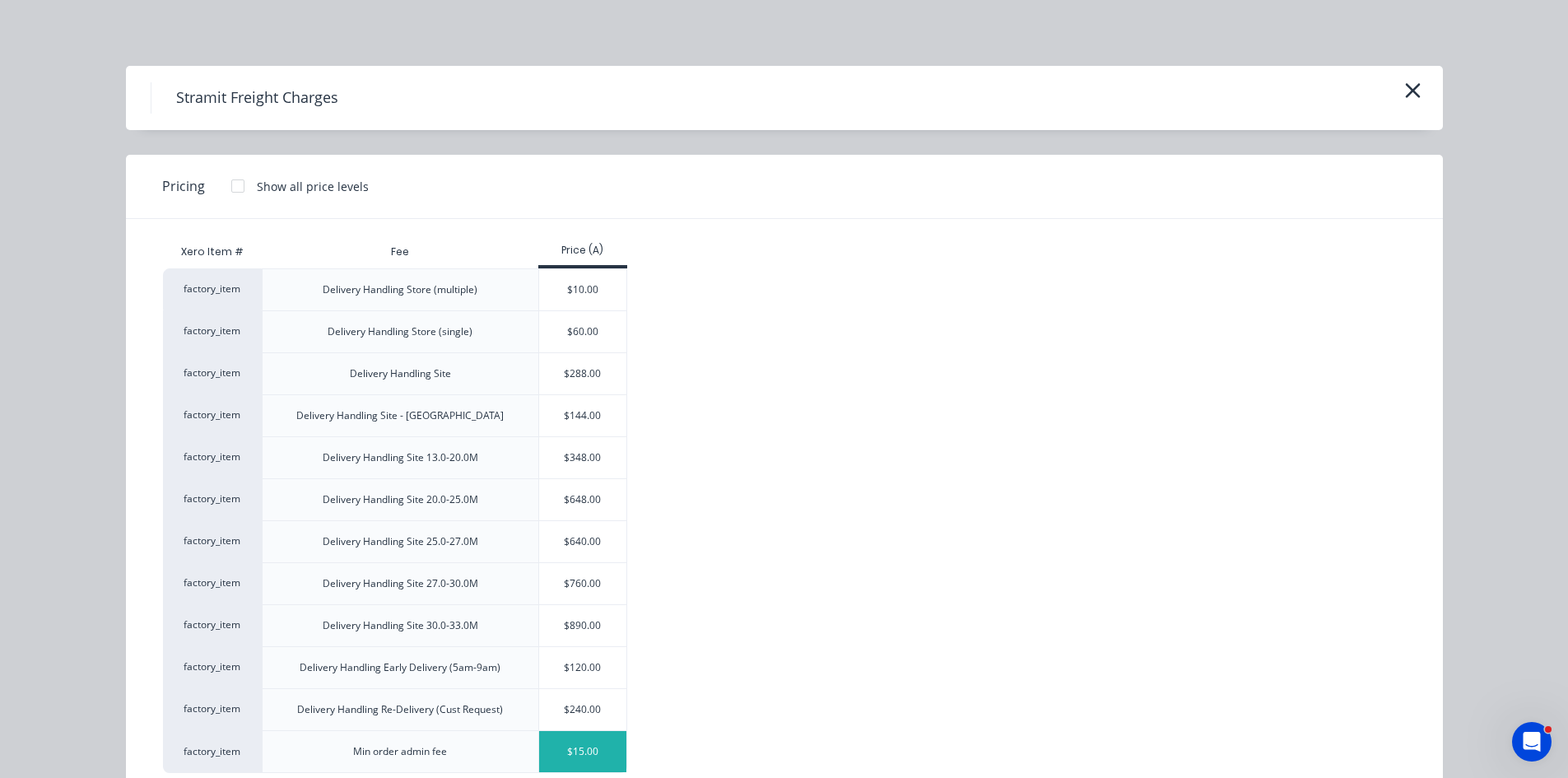
click at [581, 768] on div "$15.00" at bounding box center [582, 751] width 88 height 41
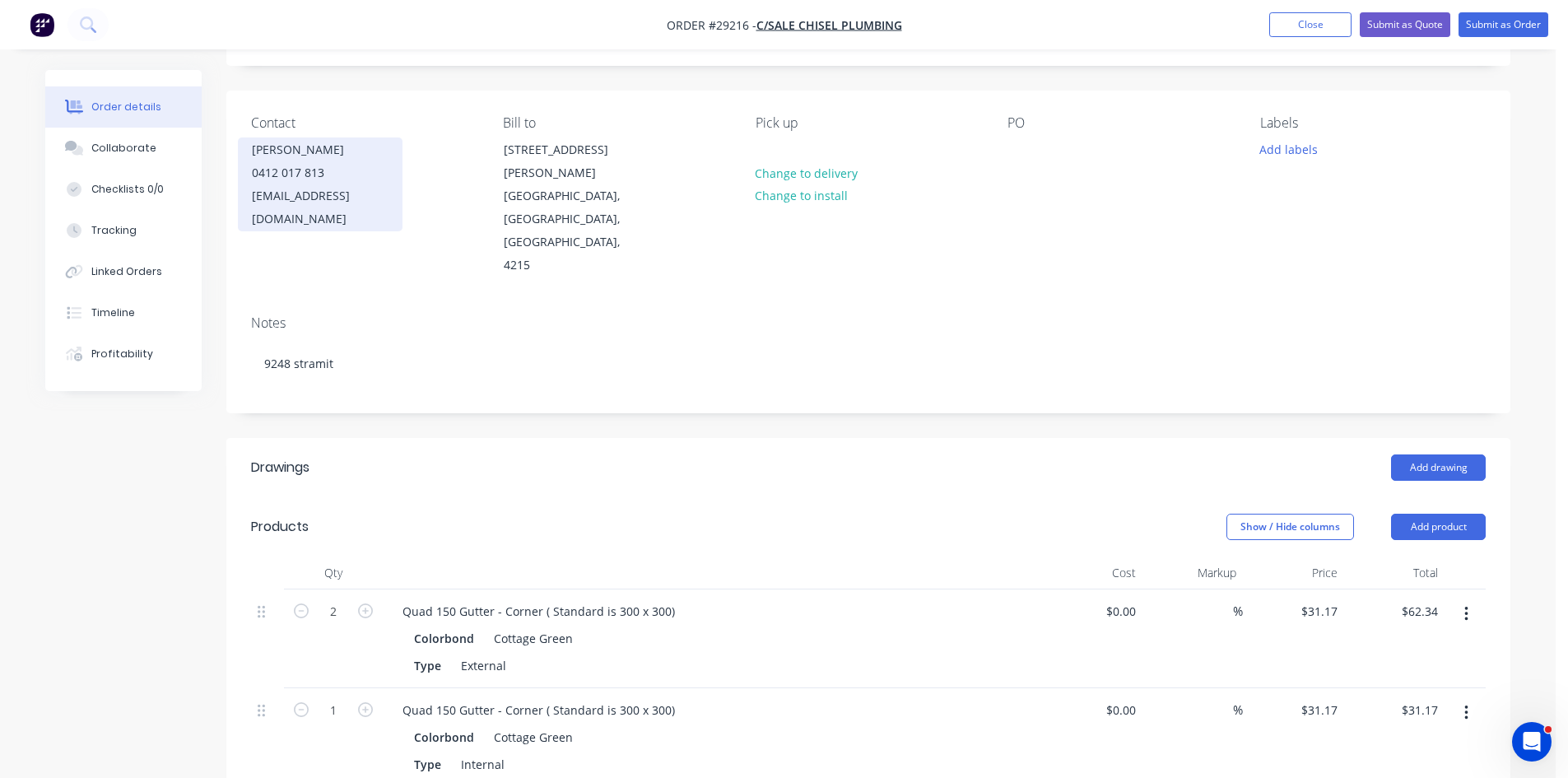
scroll to position [82, 0]
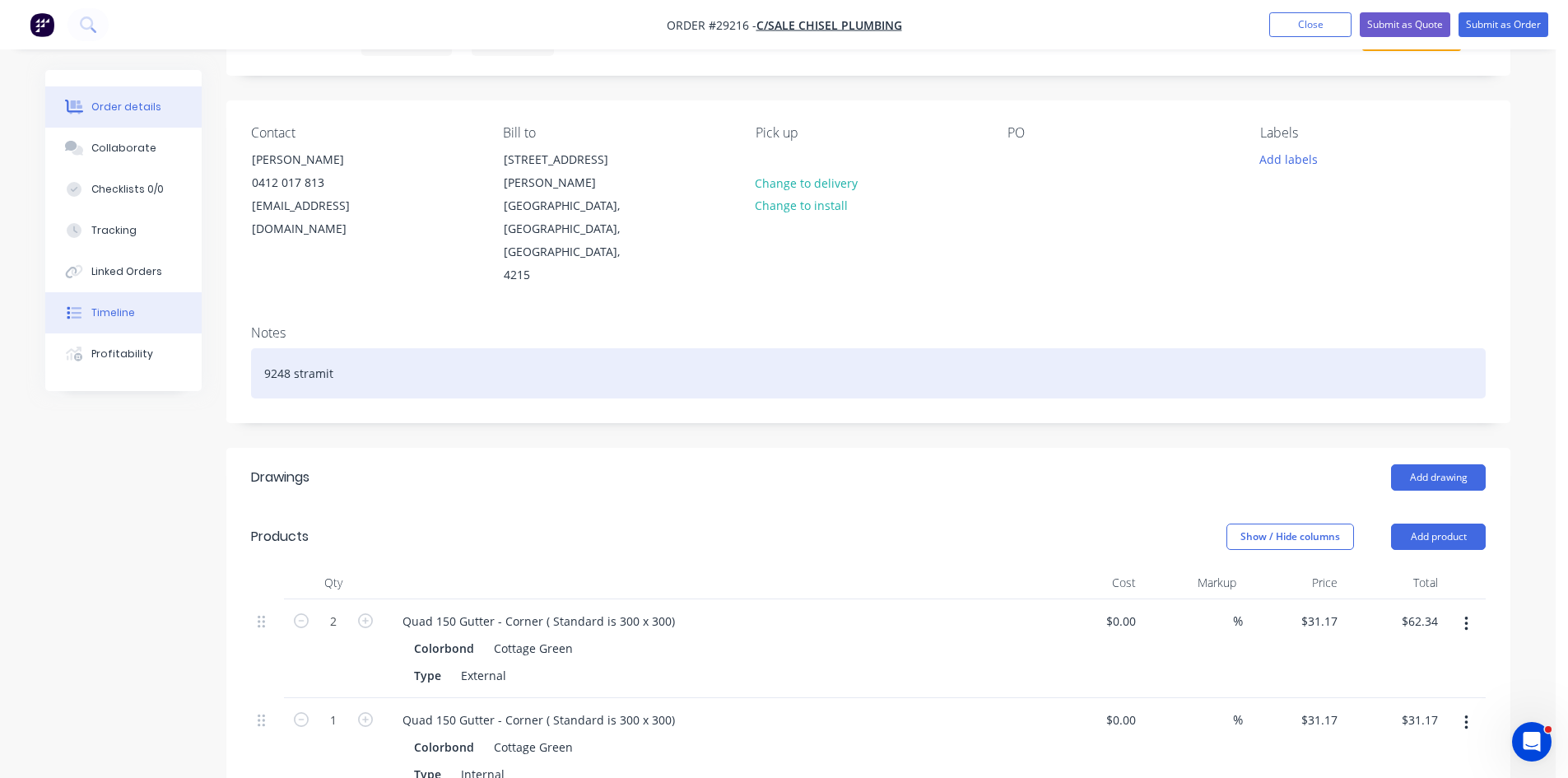
drag, startPoint x: 337, startPoint y: 306, endPoint x: 101, endPoint y: 308, distance: 236.0
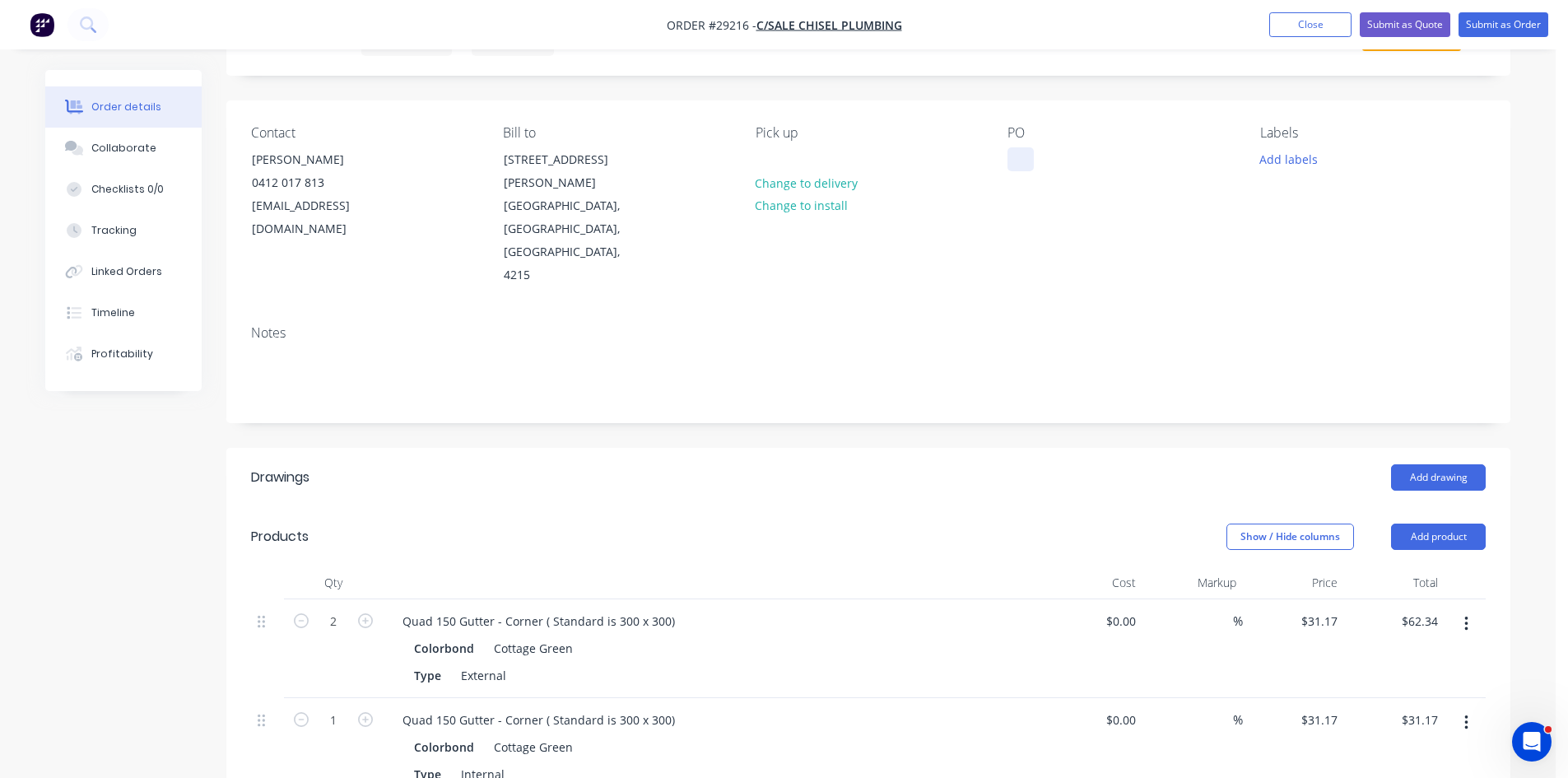
click at [1019, 161] on div at bounding box center [1020, 159] width 27 height 24
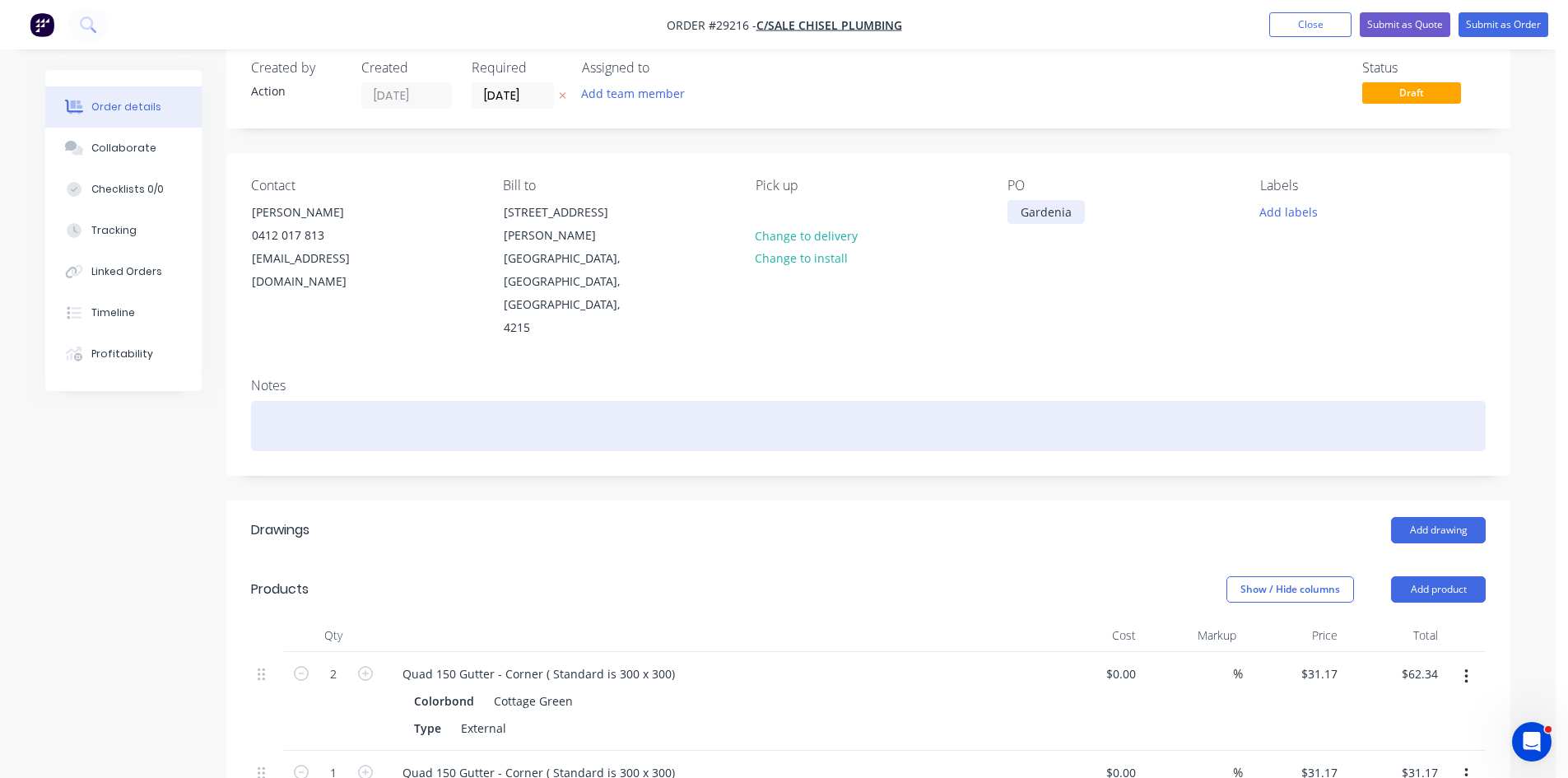
scroll to position [0, 0]
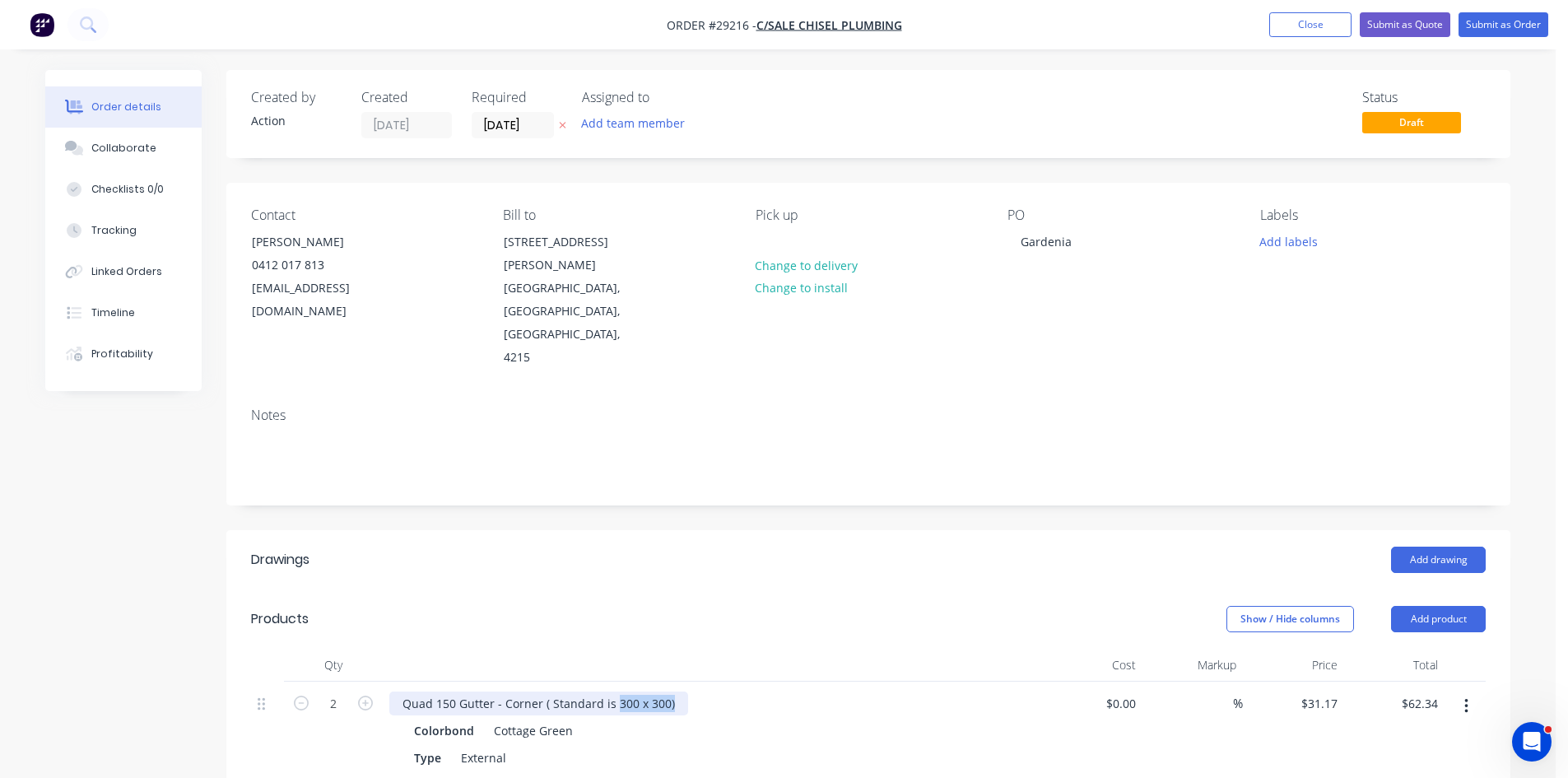
drag, startPoint x: 671, startPoint y: 637, endPoint x: 566, endPoint y: 632, distance: 105.1
click at [566, 691] on div "Quad 150 Gutter - Corner ( Standard is 300 x 300)" at bounding box center [538, 703] width 299 height 24
drag, startPoint x: 557, startPoint y: 634, endPoint x: 586, endPoint y: 639, distance: 29.4
click at [557, 691] on div "Quad 150 Gutter - Corner ( Standard is 300 x 300)" at bounding box center [538, 703] width 299 height 24
click at [611, 691] on div "Quad 150 Gutter - Corner ( Standard is 300 x 300)" at bounding box center [538, 703] width 299 height 24
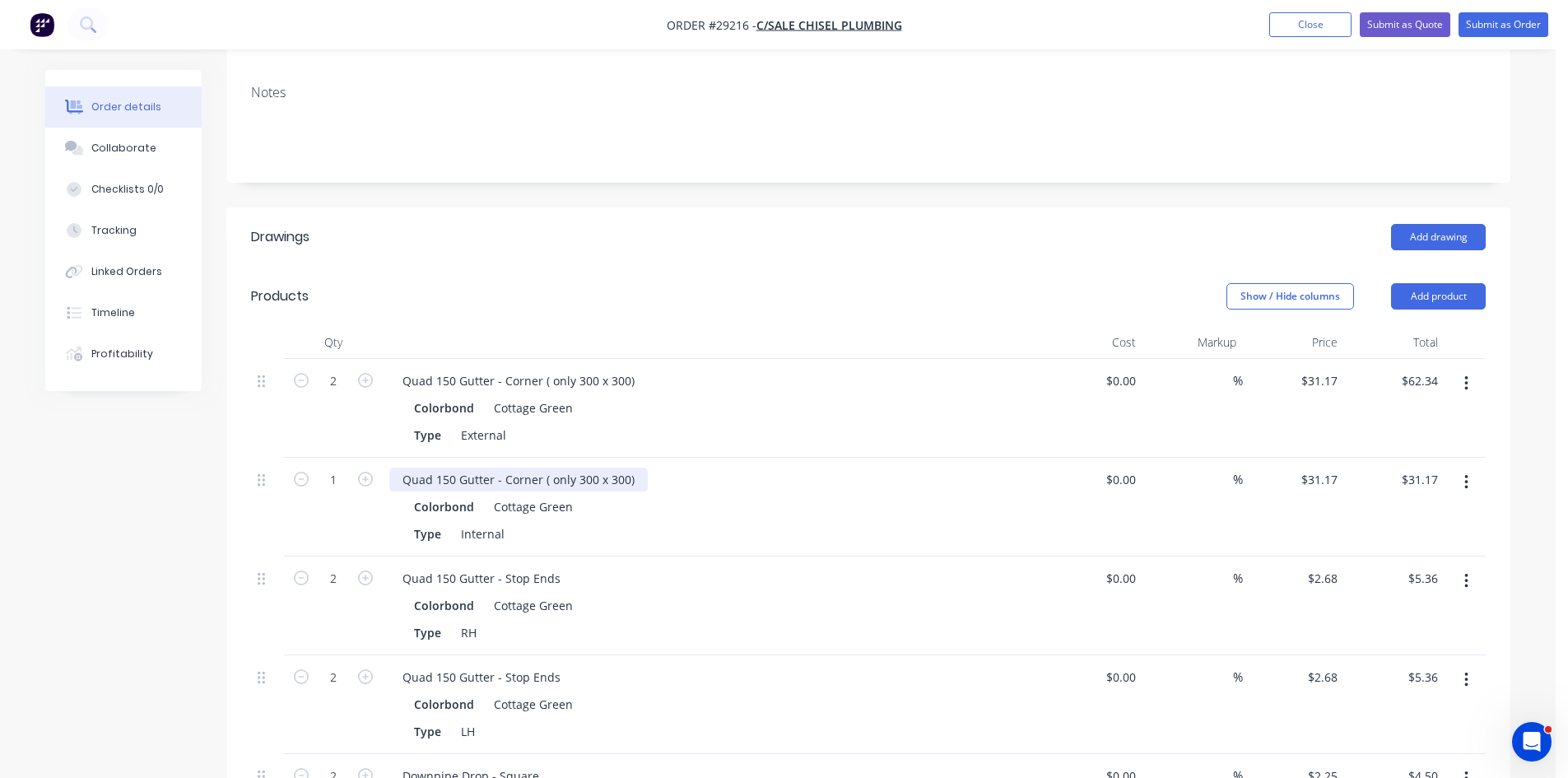
scroll to position [330, 0]
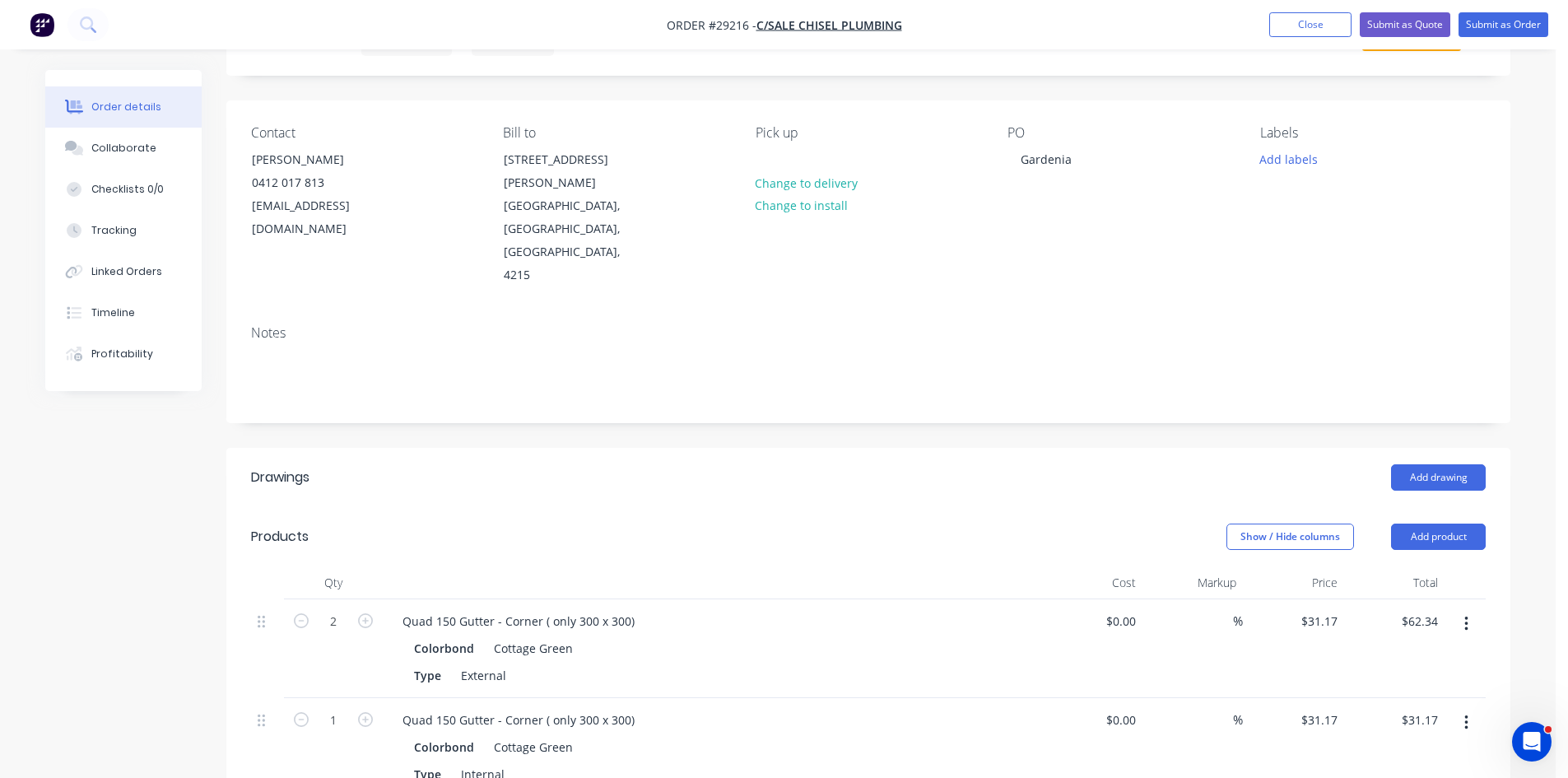
click at [795, 523] on div "Show / Hide columns Add product" at bounding box center [999, 536] width 972 height 27
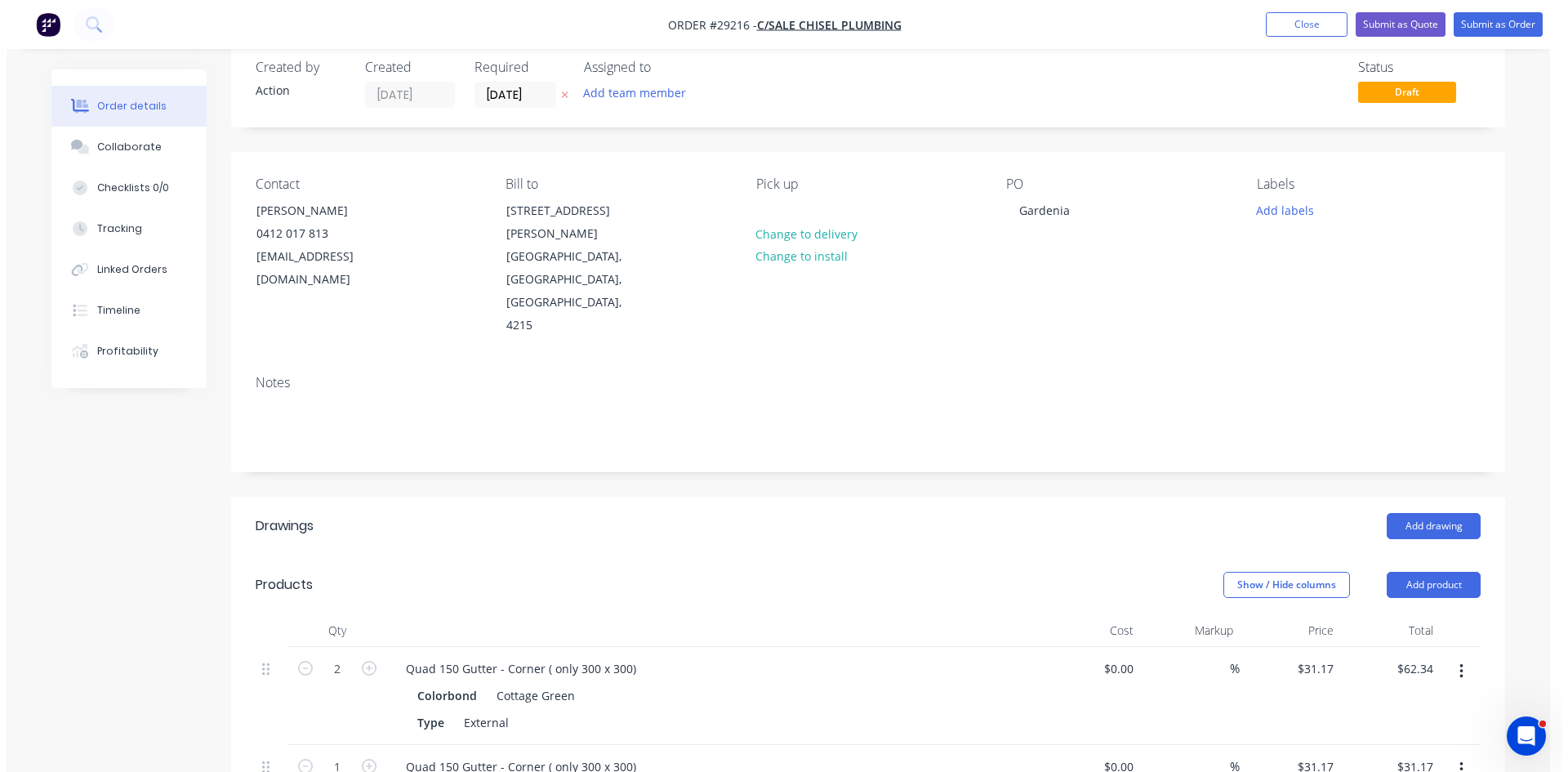
scroll to position [0, 0]
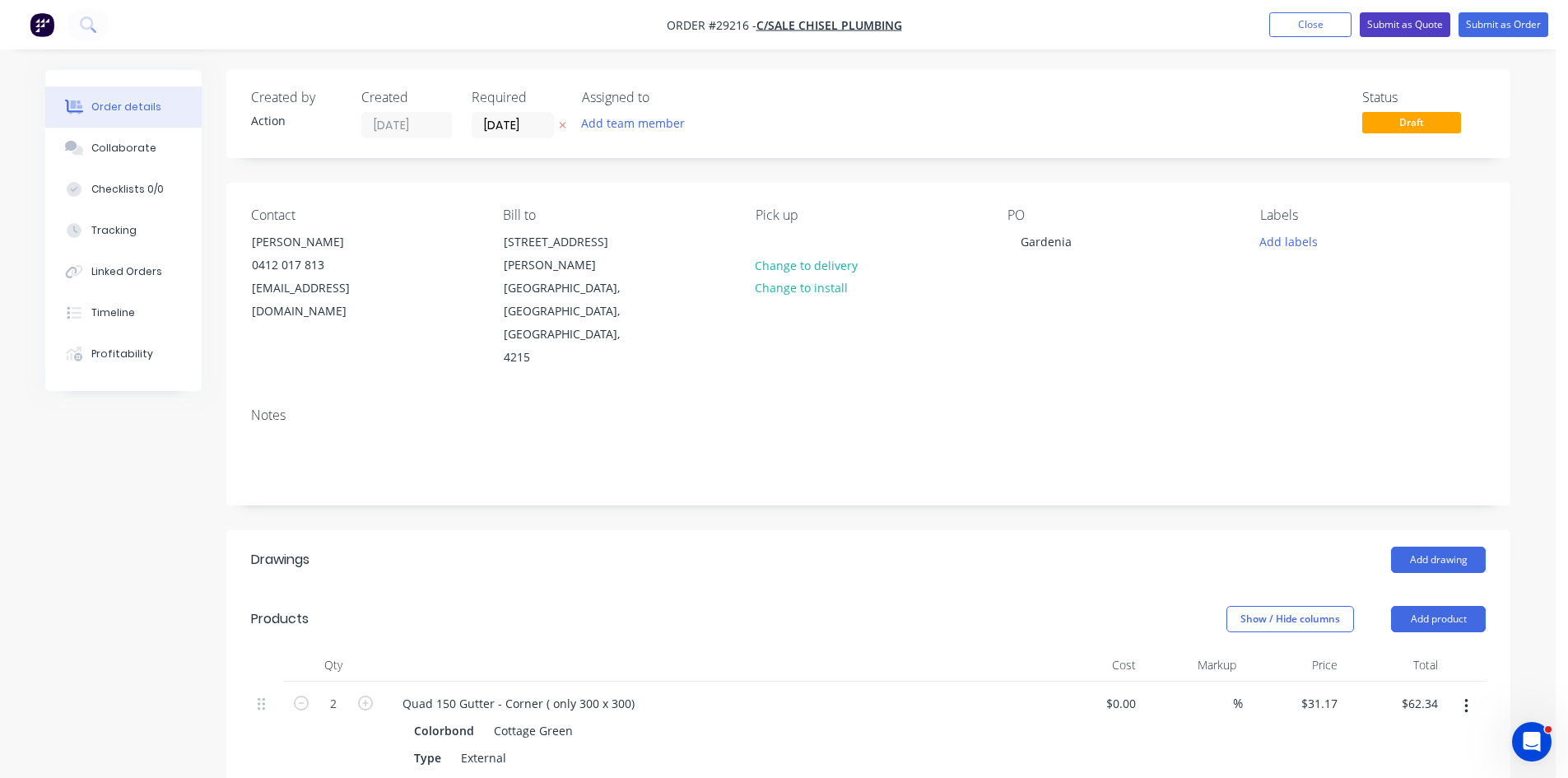
click at [1432, 15] on button "Submit as Quote" at bounding box center [1405, 25] width 91 height 25
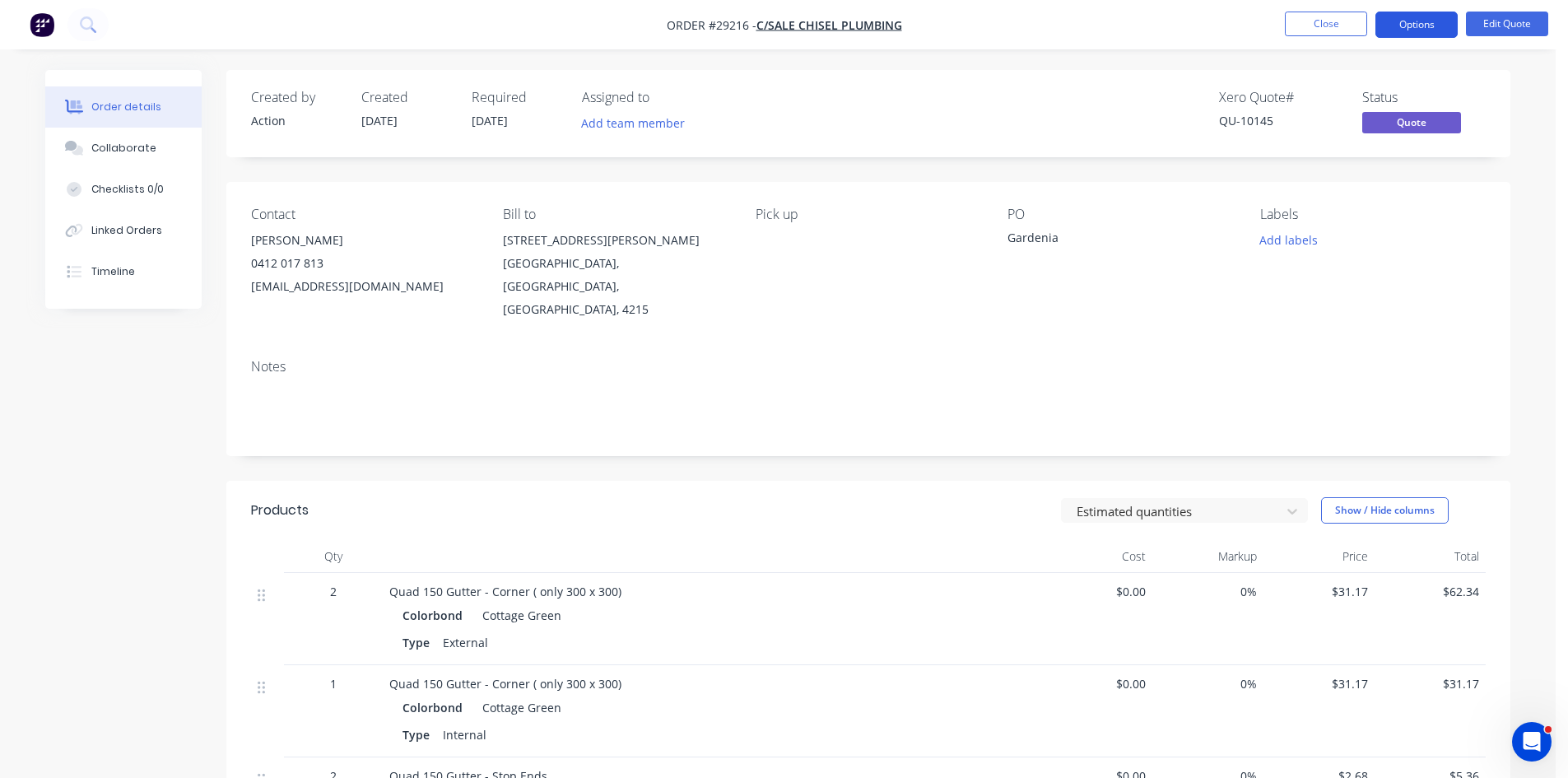
click at [1416, 18] on button "Options" at bounding box center [1415, 25] width 82 height 27
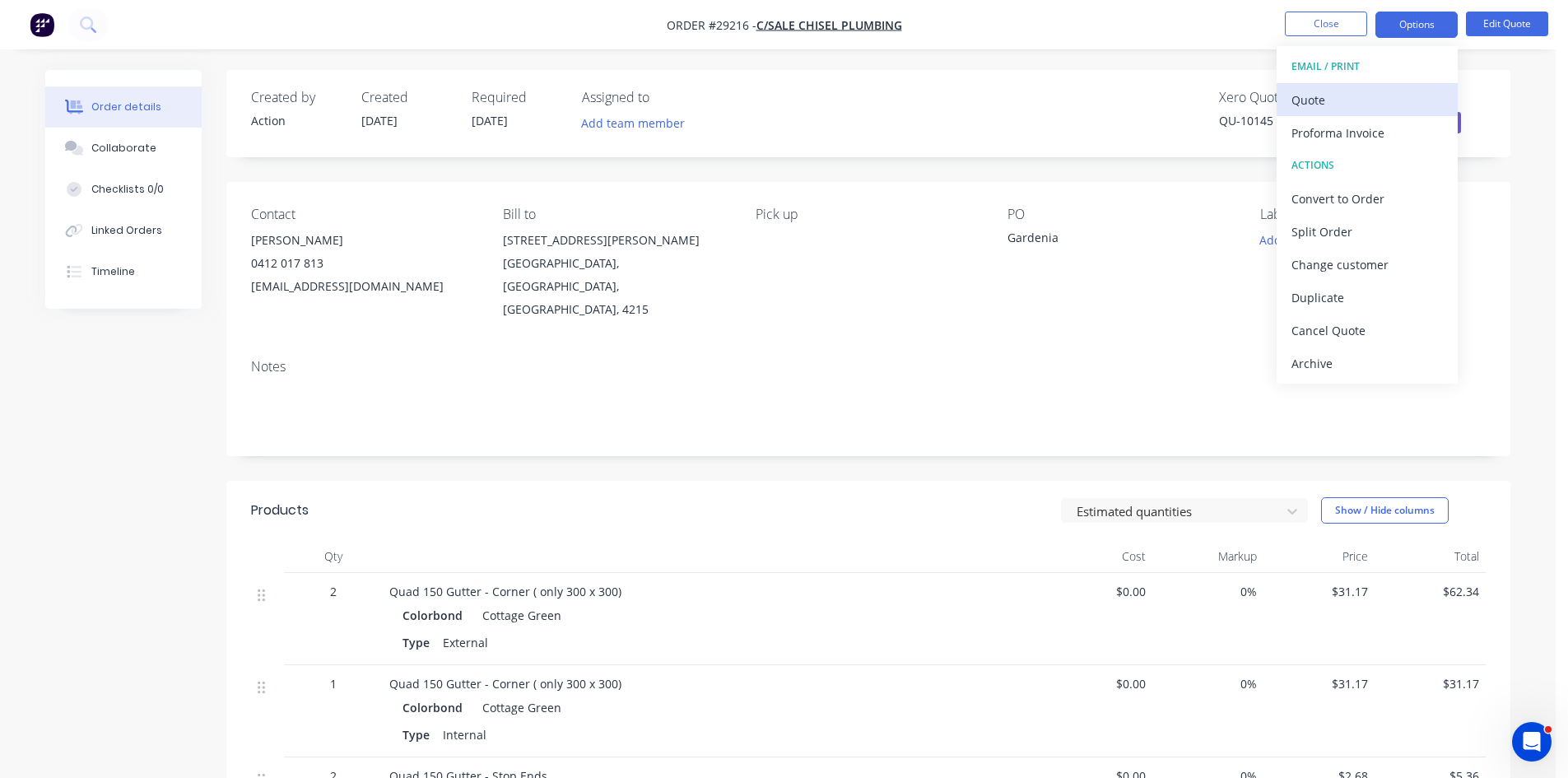
click at [1329, 94] on div "Quote" at bounding box center [1366, 100] width 151 height 24
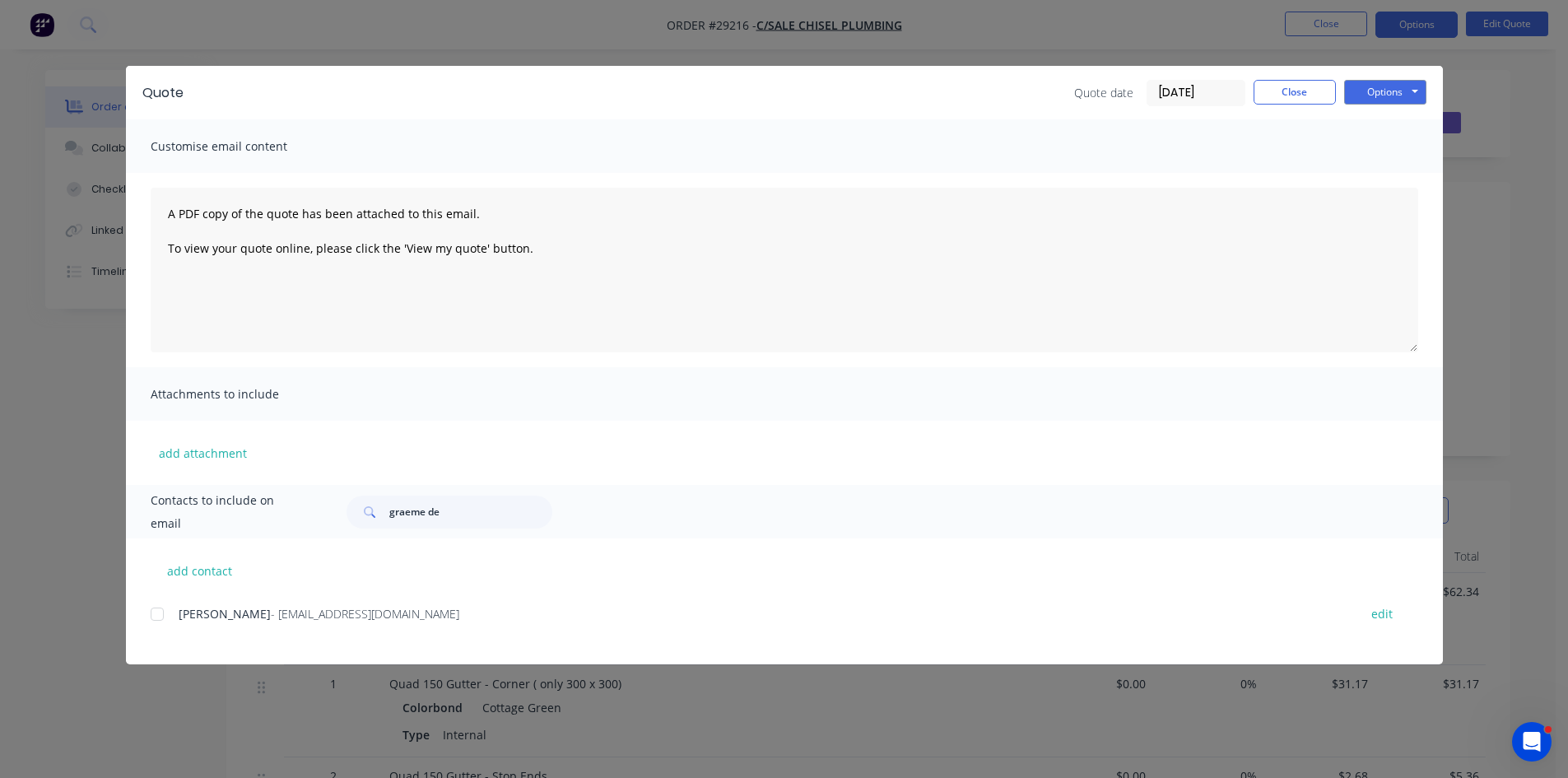
drag, startPoint x: 156, startPoint y: 617, endPoint x: 556, endPoint y: 479, distance: 423.1
click at [157, 617] on div at bounding box center [157, 613] width 33 height 33
click at [1380, 93] on button "Options" at bounding box center [1384, 92] width 82 height 25
click at [1383, 175] on button "Email" at bounding box center [1396, 176] width 106 height 28
click at [1301, 97] on button "Close" at bounding box center [1294, 92] width 82 height 25
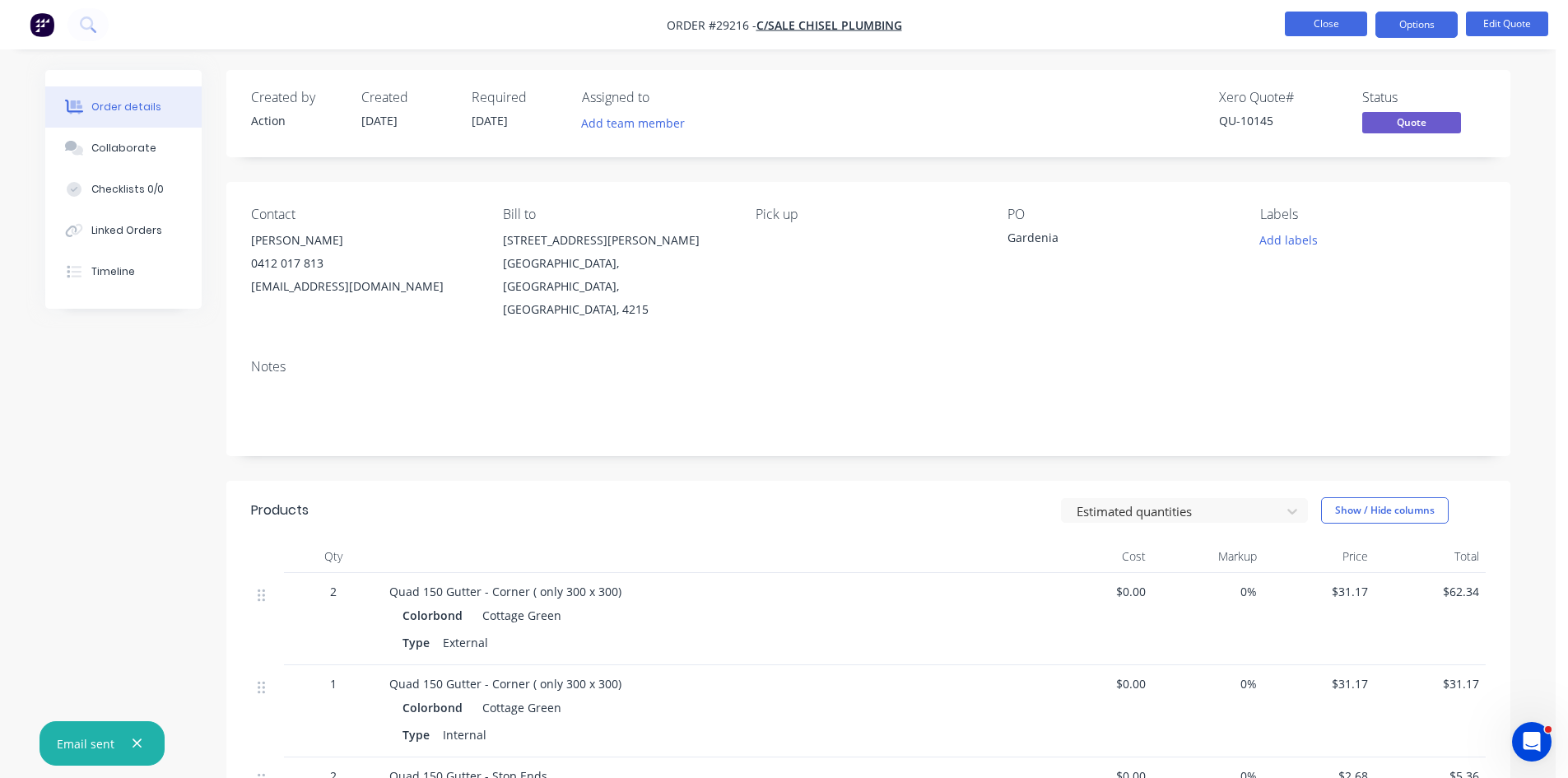
click at [1301, 18] on button "Close" at bounding box center [1325, 24] width 82 height 25
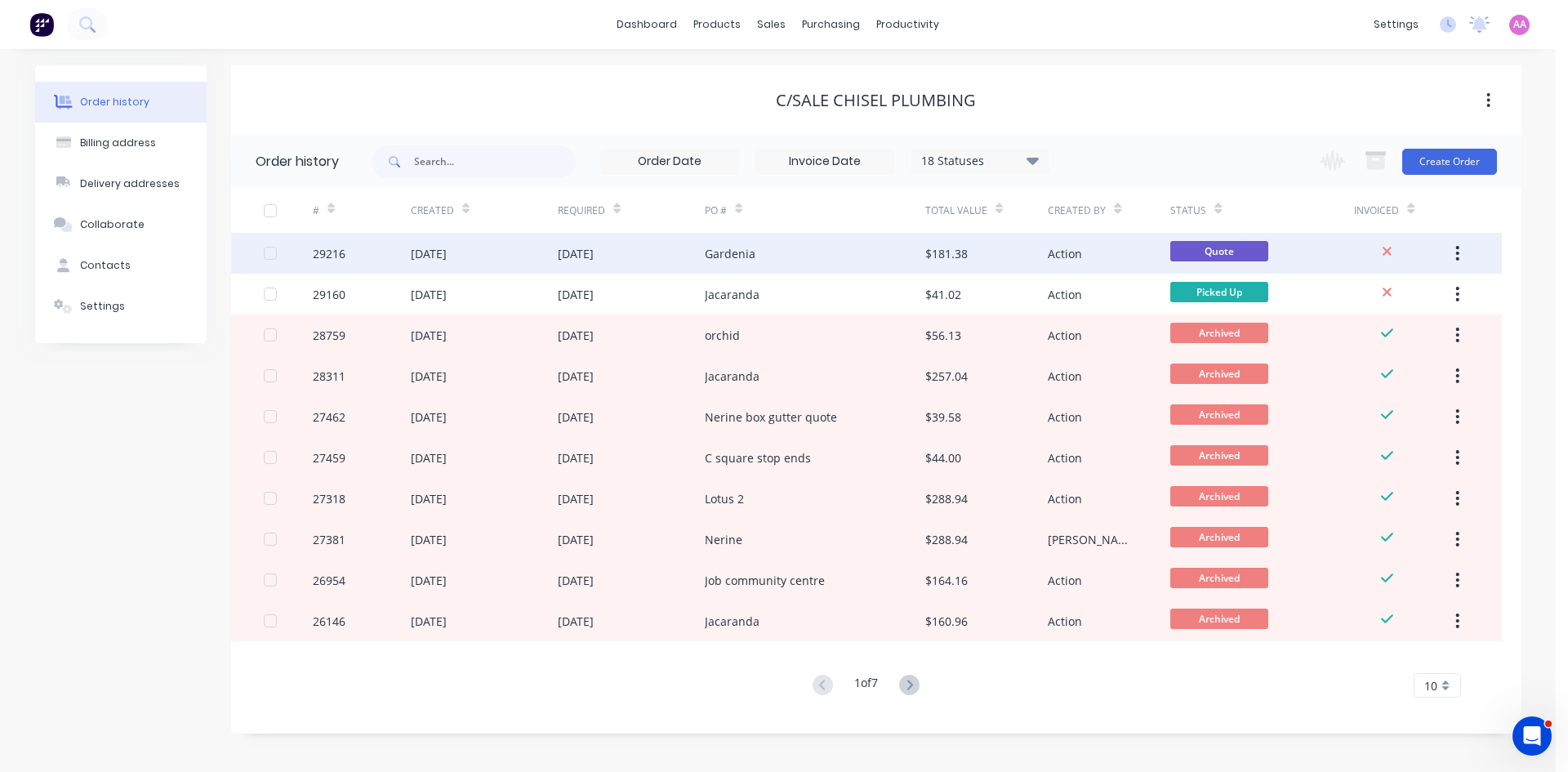
click at [759, 254] on div "Gardenia" at bounding box center [815, 254] width 220 height 41
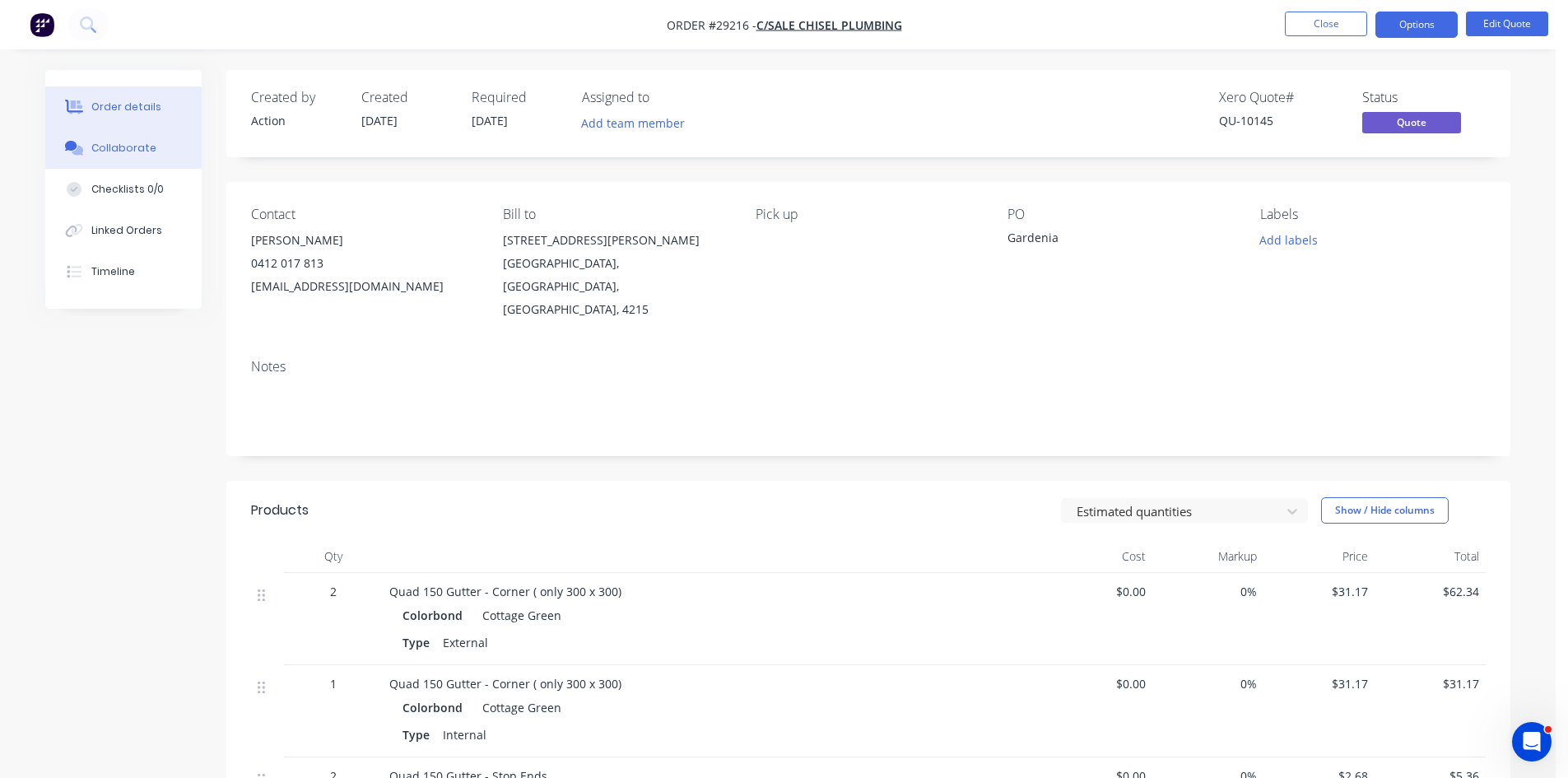
click at [108, 146] on div "Collaborate" at bounding box center [124, 148] width 65 height 15
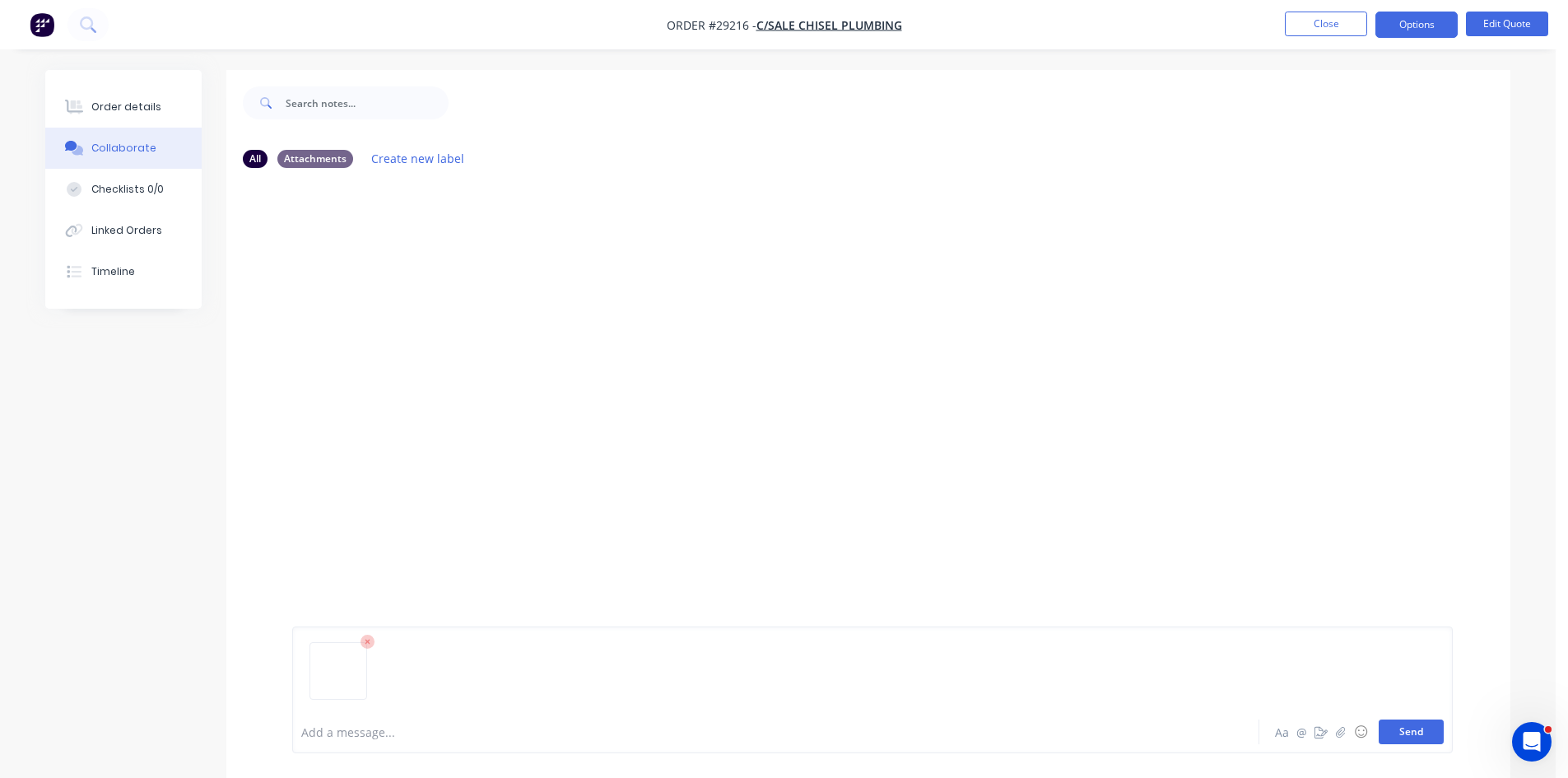
click at [1411, 734] on button "Send" at bounding box center [1411, 732] width 65 height 25
click at [108, 103] on div "Order details" at bounding box center [126, 107] width 70 height 15
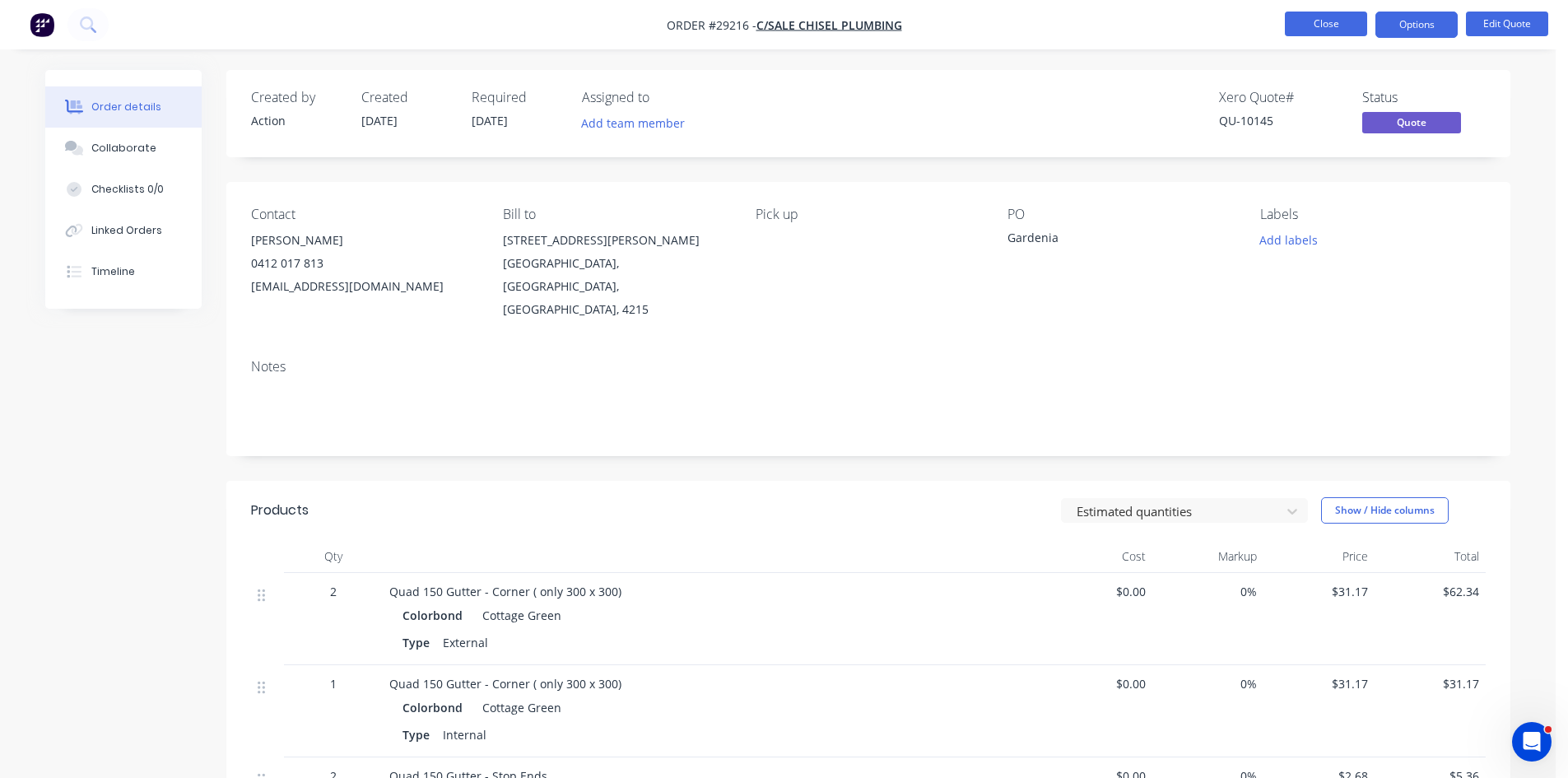
click at [1305, 20] on button "Close" at bounding box center [1325, 24] width 82 height 25
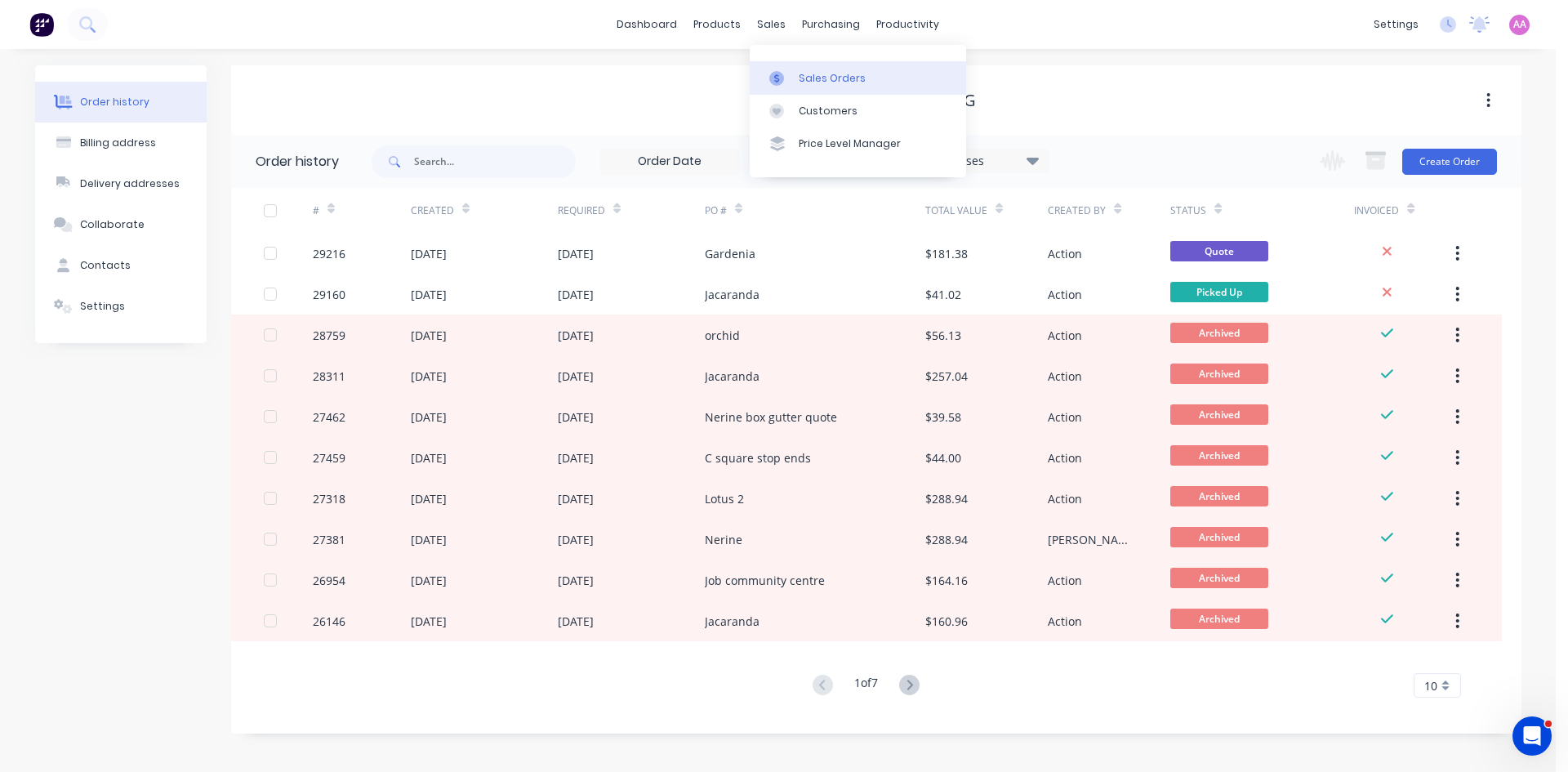
click at [817, 73] on div "Sales Orders" at bounding box center [832, 78] width 67 height 15
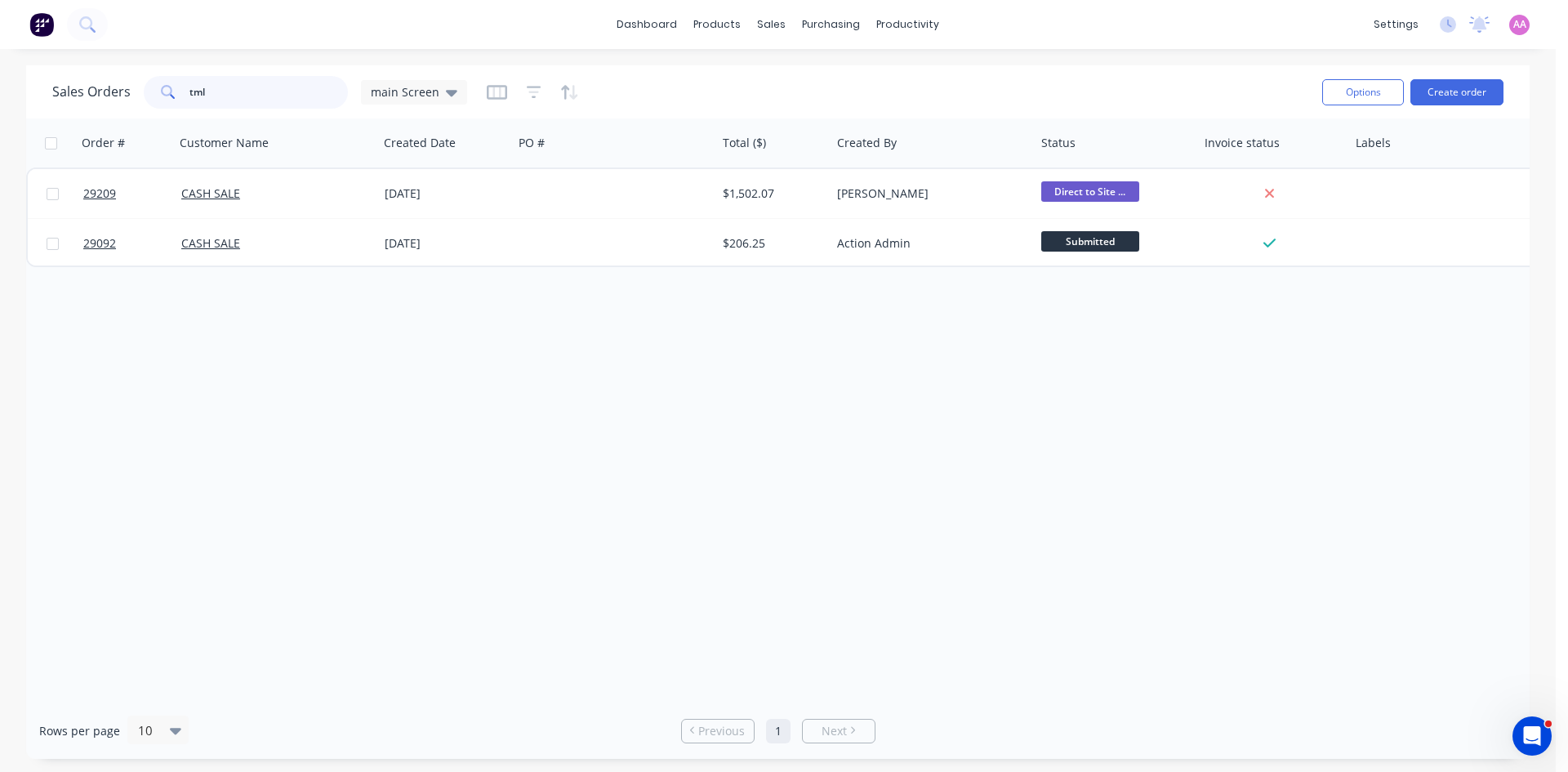
drag, startPoint x: 225, startPoint y: 99, endPoint x: 170, endPoint y: 101, distance: 55.0
click at [170, 101] on div "tml" at bounding box center [246, 92] width 204 height 32
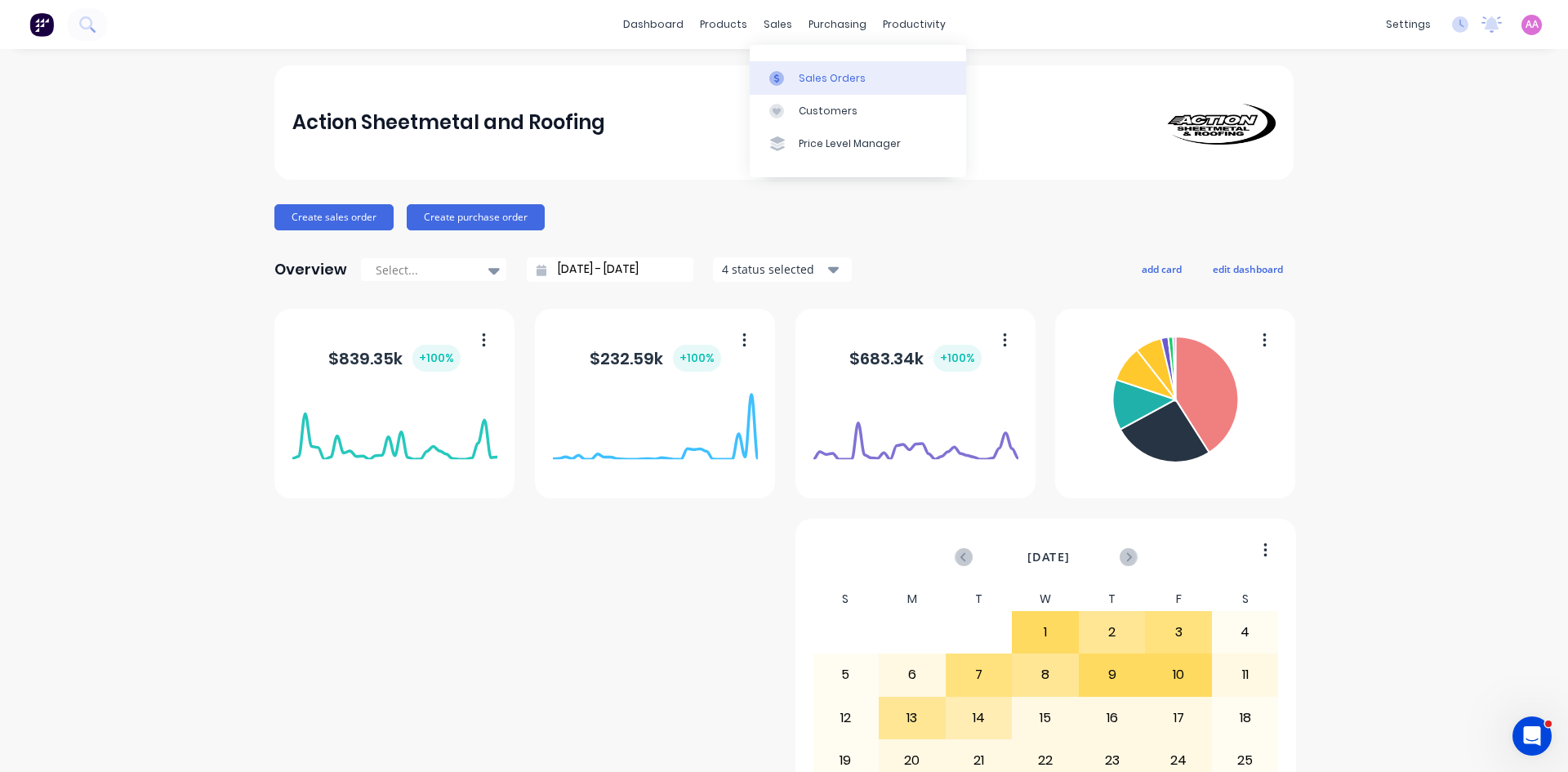
click at [821, 75] on div "Sales Orders" at bounding box center [832, 78] width 67 height 15
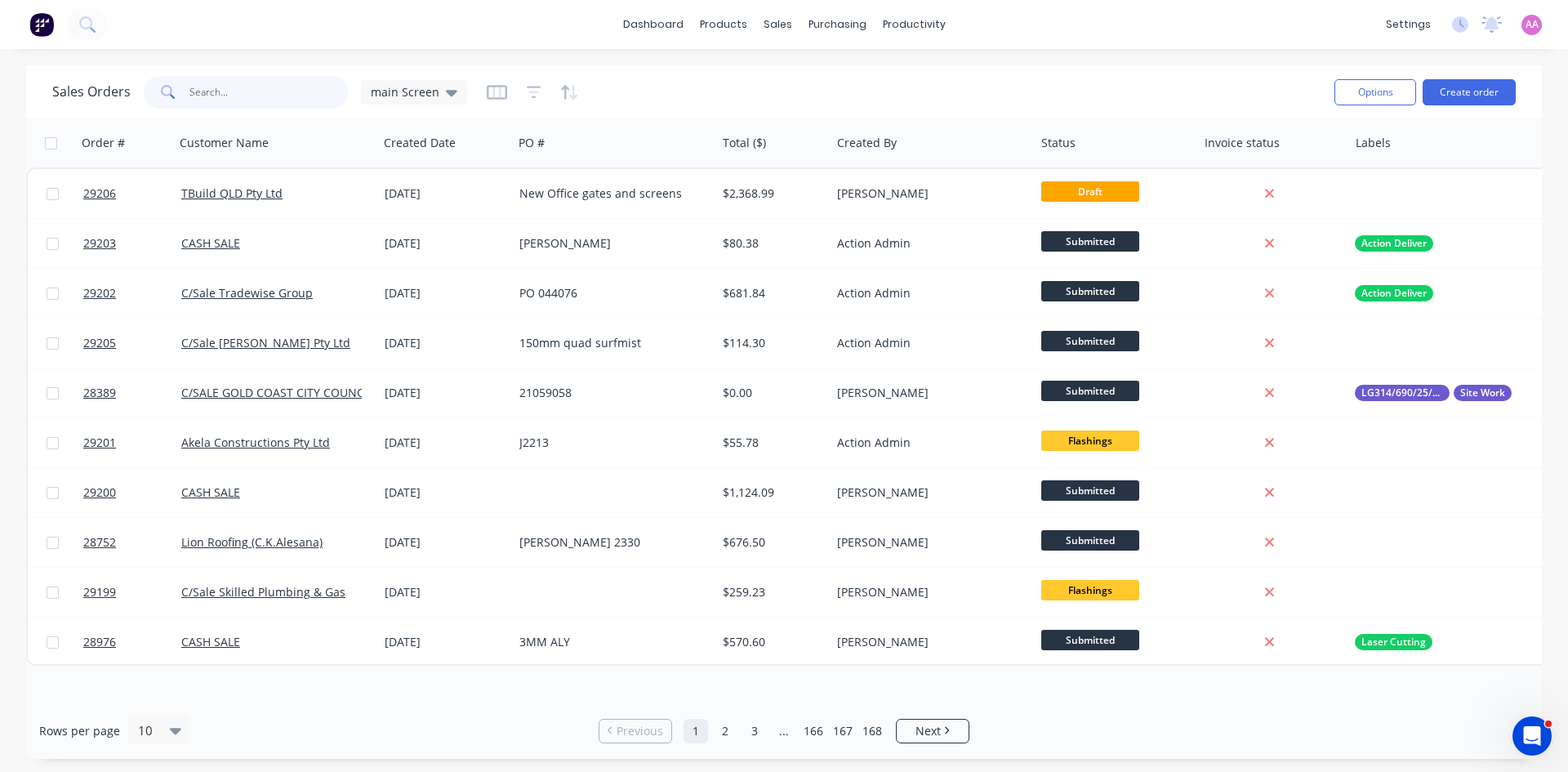
click at [293, 93] on input "text" at bounding box center [268, 92] width 160 height 32
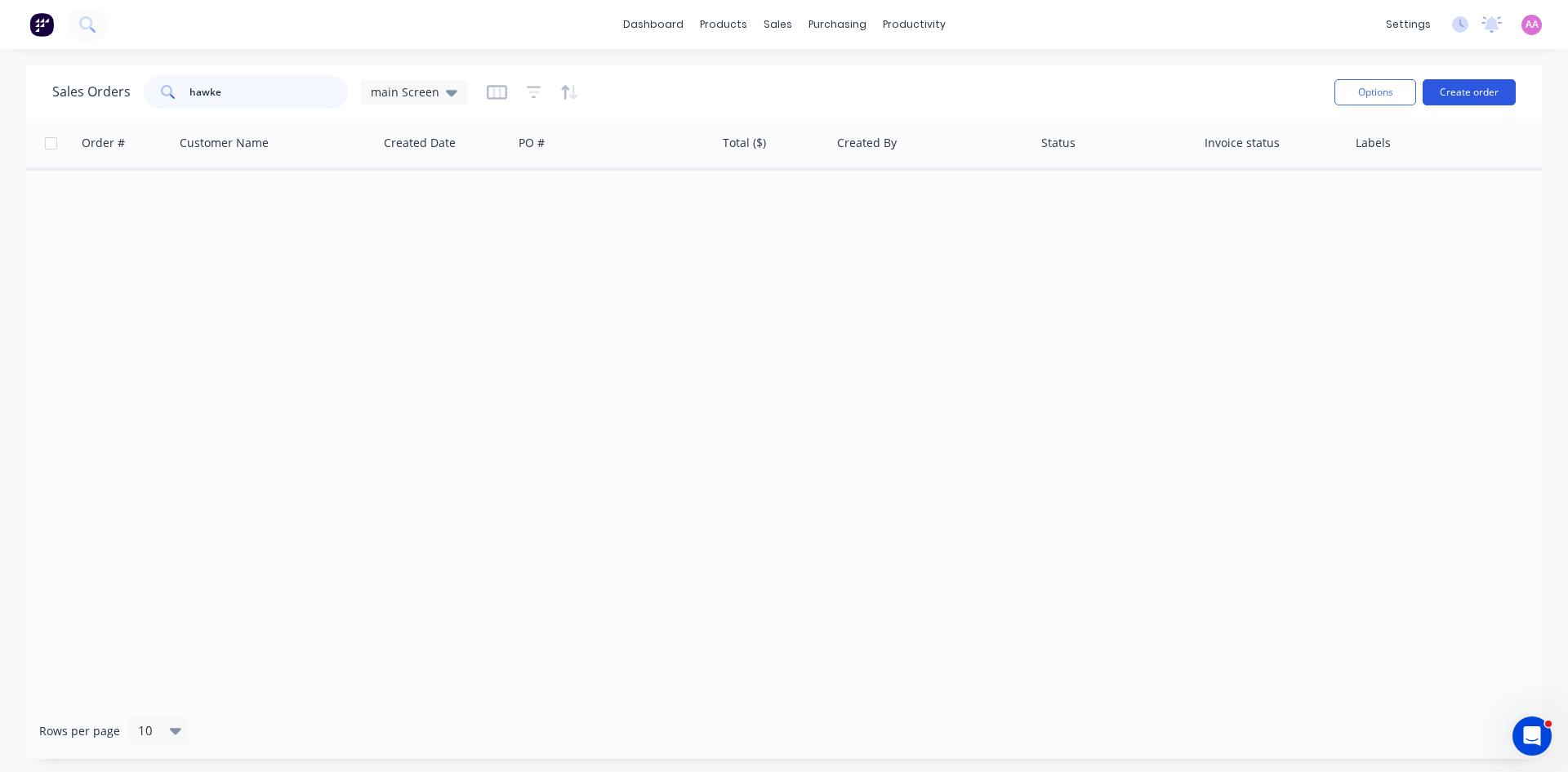
type input "hawke"
click at [1487, 98] on button "Create order" at bounding box center [1469, 92] width 93 height 26
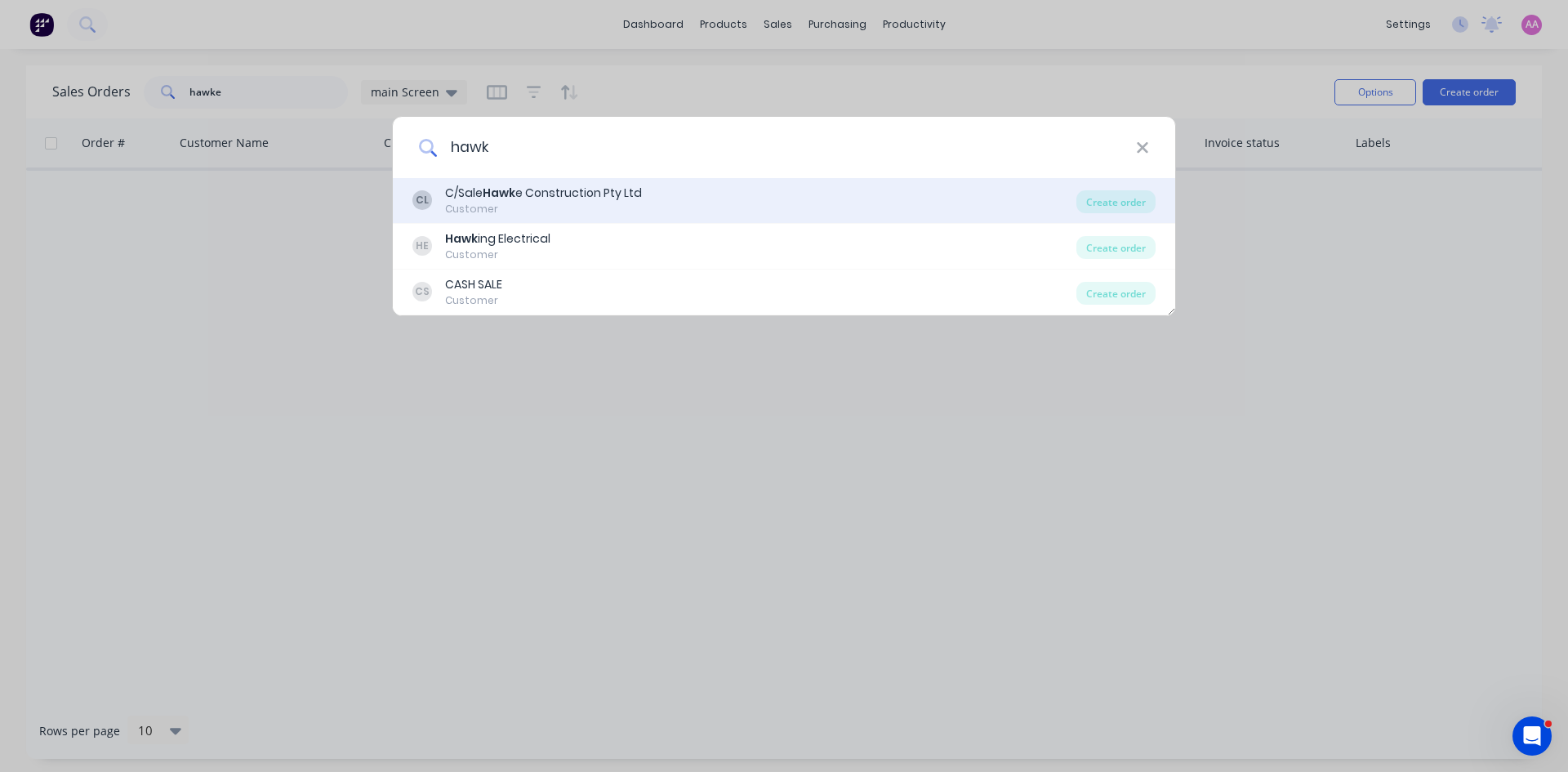
type input "hawk"
click at [707, 205] on div "CL C/Sale Hawk e Construction Pty Ltd Customer" at bounding box center [744, 200] width 664 height 32
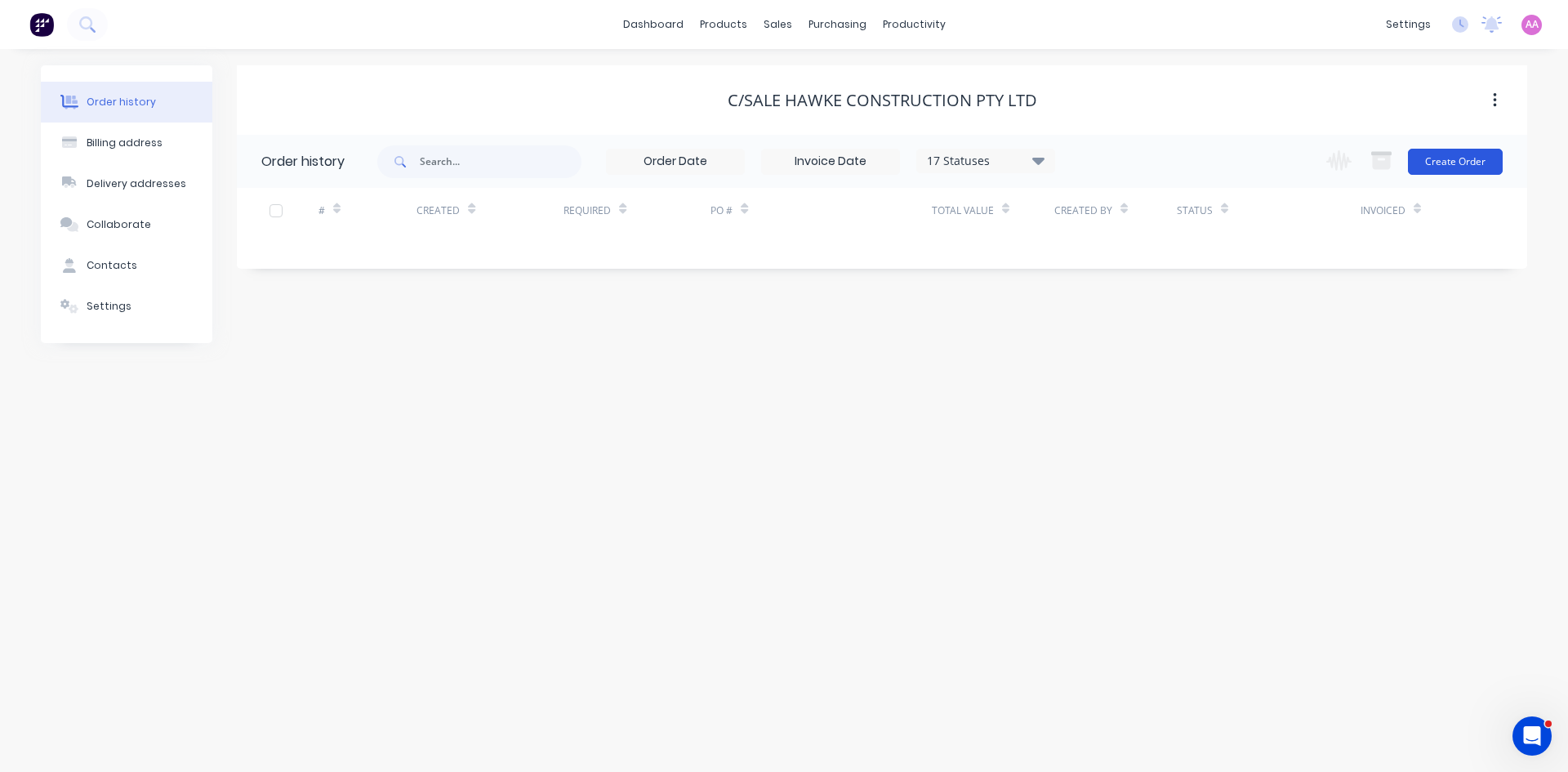
click at [1449, 169] on button "Create Order" at bounding box center [1455, 162] width 95 height 26
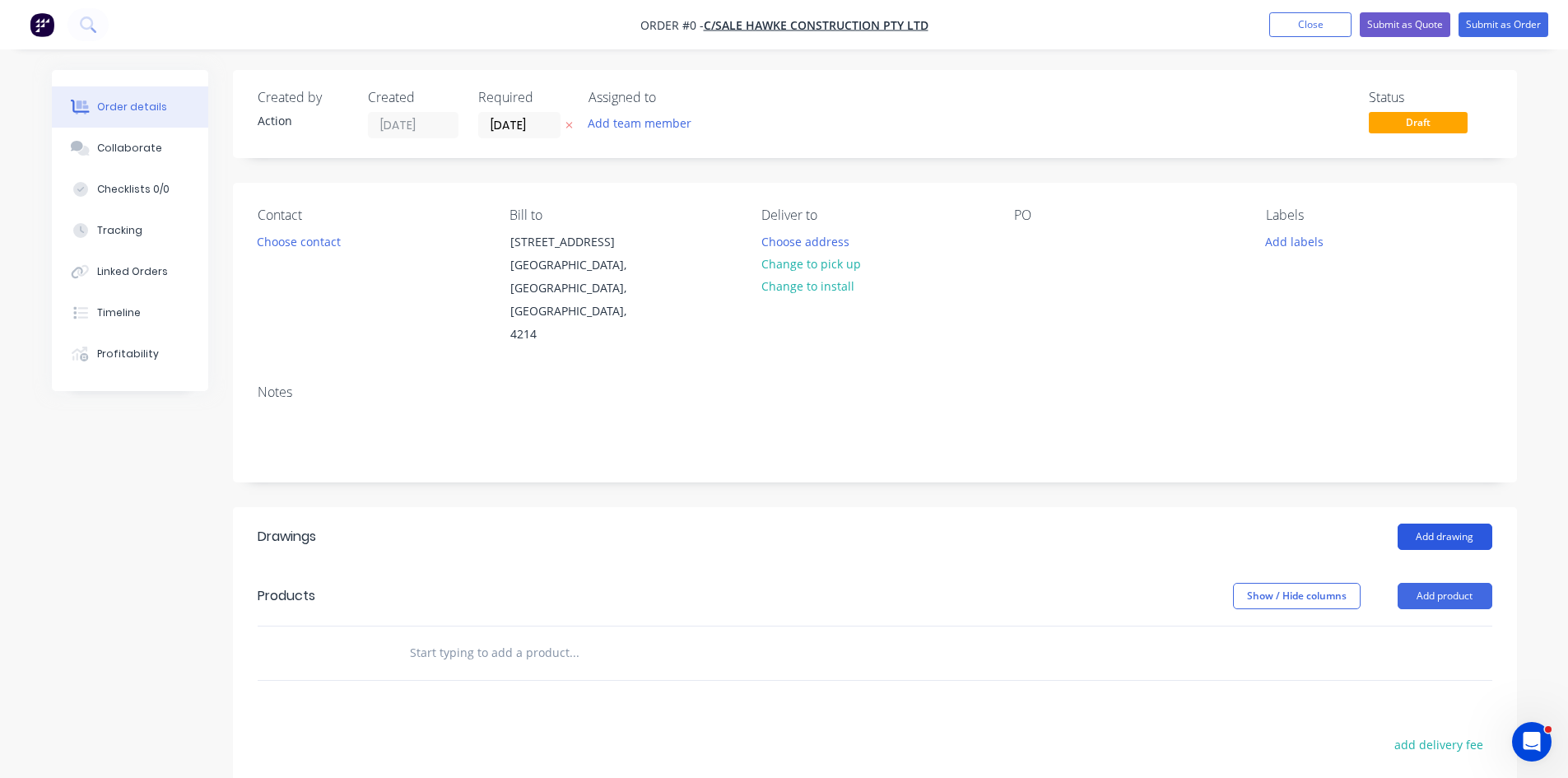
click at [1429, 523] on button "Add drawing" at bounding box center [1445, 536] width 95 height 27
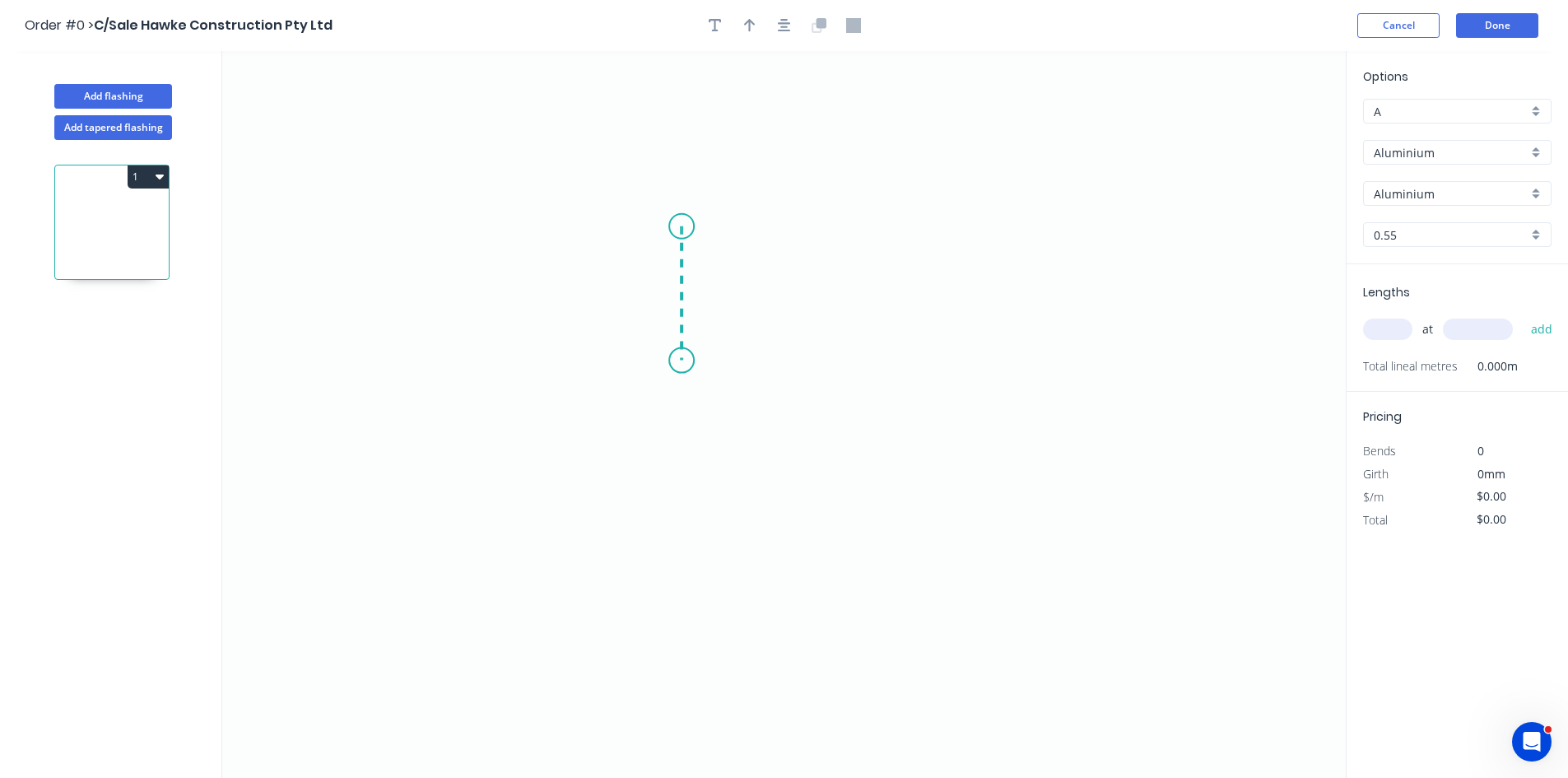
drag, startPoint x: 681, startPoint y: 226, endPoint x: 688, endPoint y: 360, distance: 134.2
click at [688, 360] on icon "0" at bounding box center [784, 415] width 1123 height 727
click at [836, 369] on icon "0 ?" at bounding box center [784, 415] width 1123 height 727
click at [837, 448] on icon "0 ? ?" at bounding box center [784, 415] width 1123 height 727
click at [663, 283] on rect at bounding box center [656, 286] width 33 height 23
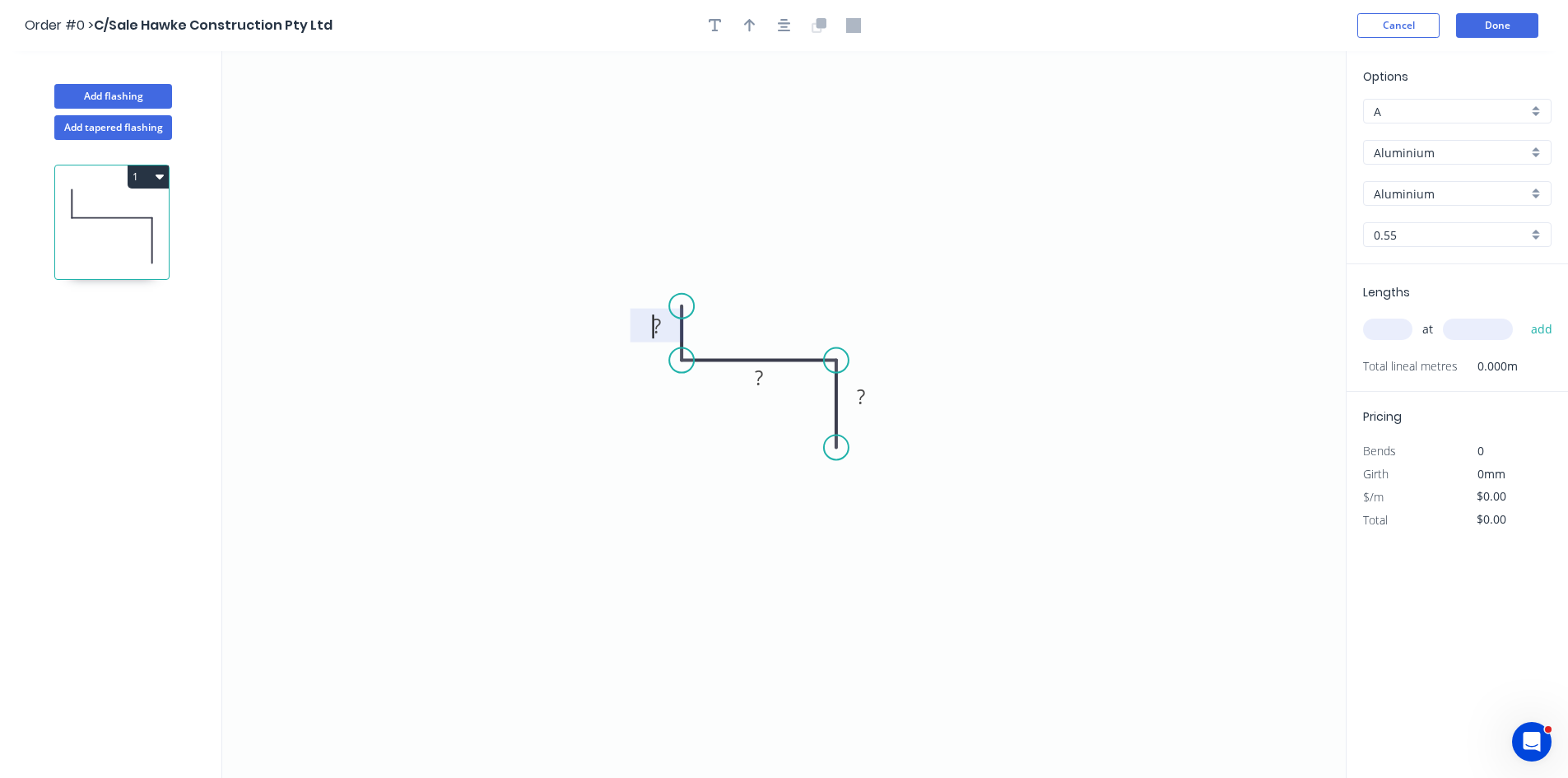
drag, startPoint x: 682, startPoint y: 272, endPoint x: 683, endPoint y: 306, distance: 34.0
click at [683, 306] on circle at bounding box center [681, 306] width 25 height 25
click at [670, 328] on rect at bounding box center [656, 326] width 33 height 23
click at [750, 24] on icon "button" at bounding box center [750, 25] width 12 height 13
type input "$1.00"
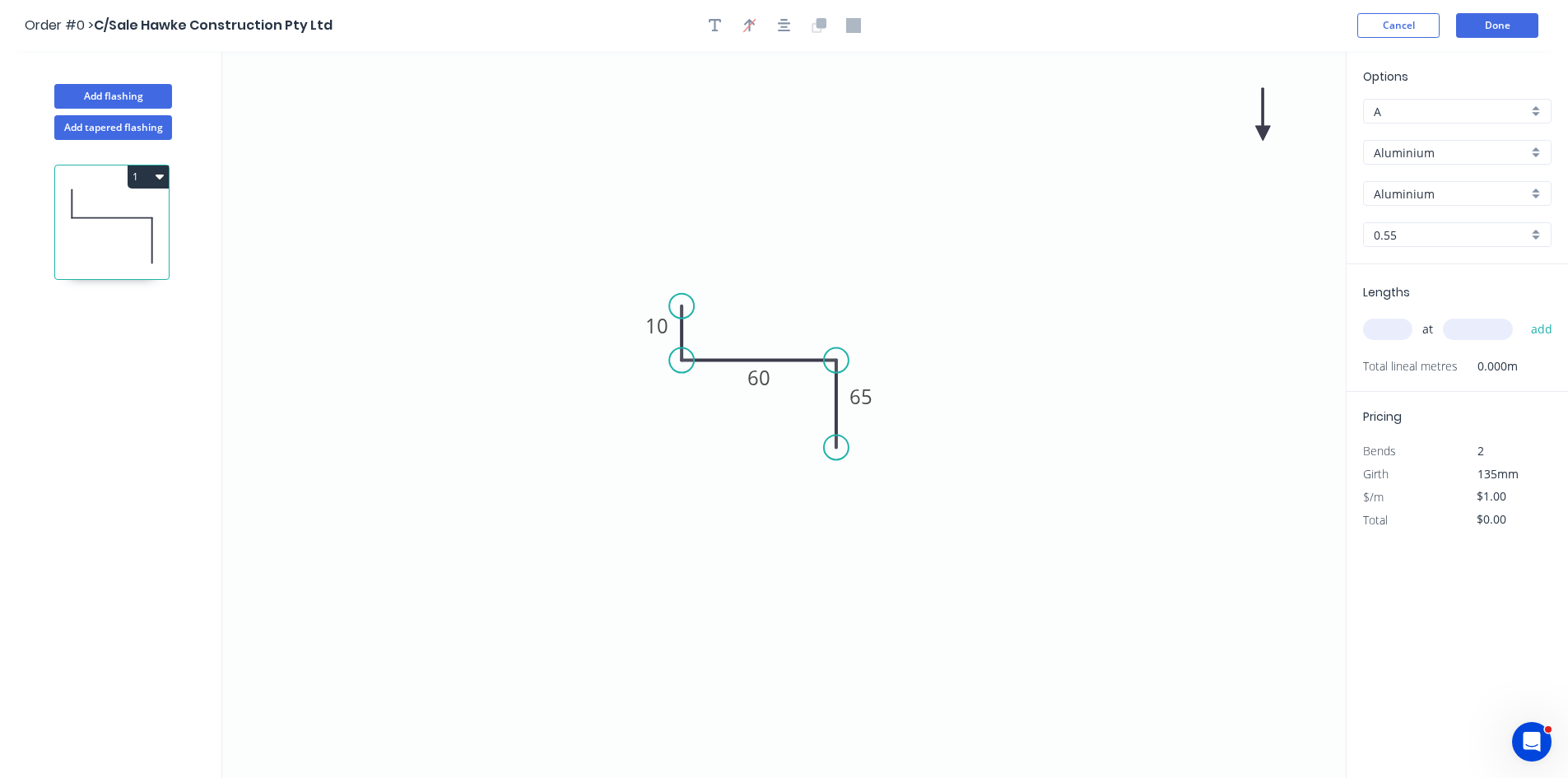
drag, startPoint x: 1260, startPoint y: 136, endPoint x: 909, endPoint y: 218, distance: 360.5
click at [849, 246] on icon "0 10 60 65" at bounding box center [784, 415] width 1123 height 727
drag, startPoint x: 1259, startPoint y: 131, endPoint x: 812, endPoint y: 308, distance: 480.8
click at [812, 308] on icon at bounding box center [812, 288] width 15 height 52
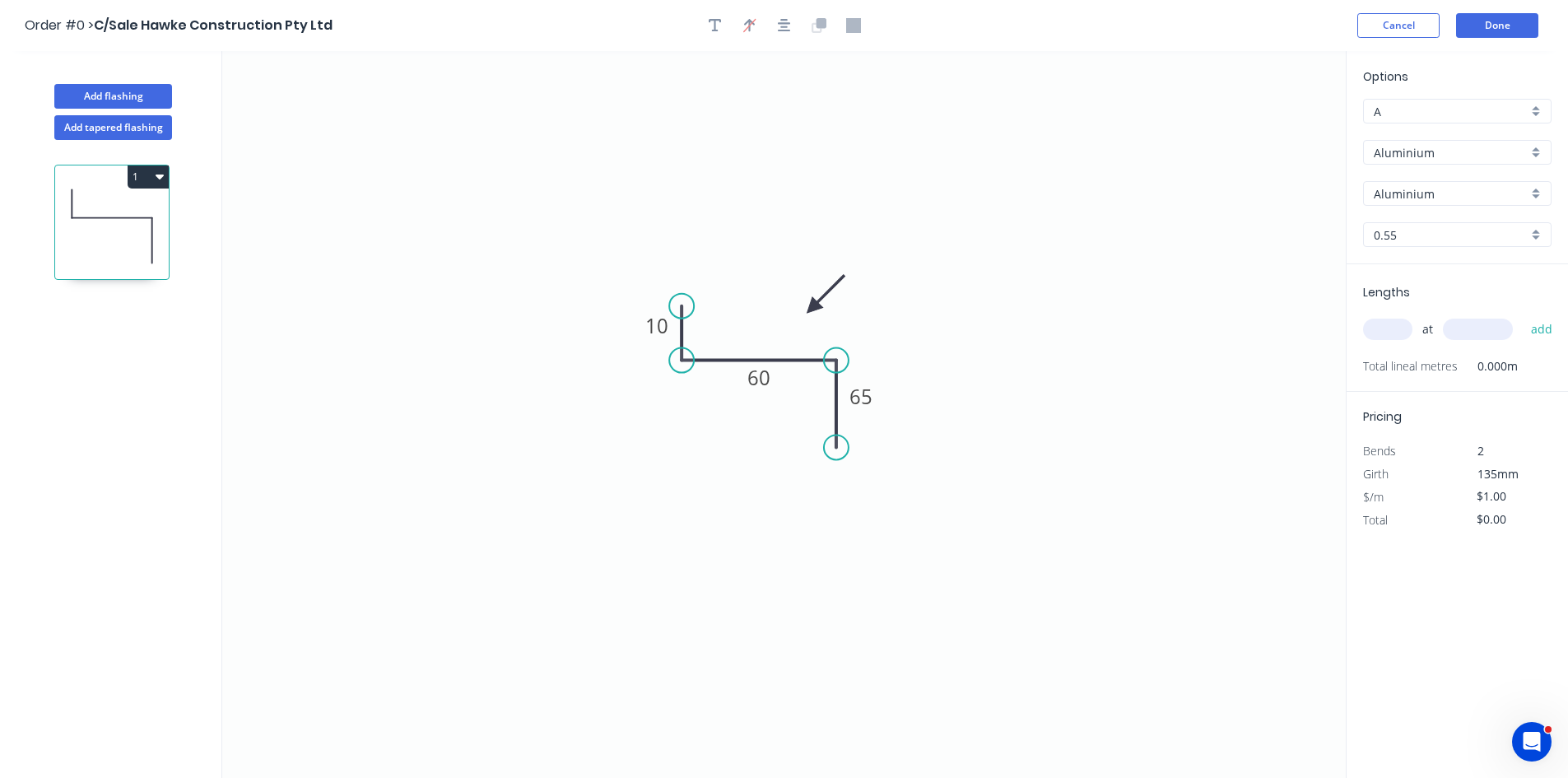
drag, startPoint x: 1380, startPoint y: 150, endPoint x: 1381, endPoint y: 166, distance: 16.0
click at [1380, 151] on input "Aluminium" at bounding box center [1451, 153] width 154 height 18
click at [1389, 213] on div "Colorbond" at bounding box center [1456, 212] width 187 height 29
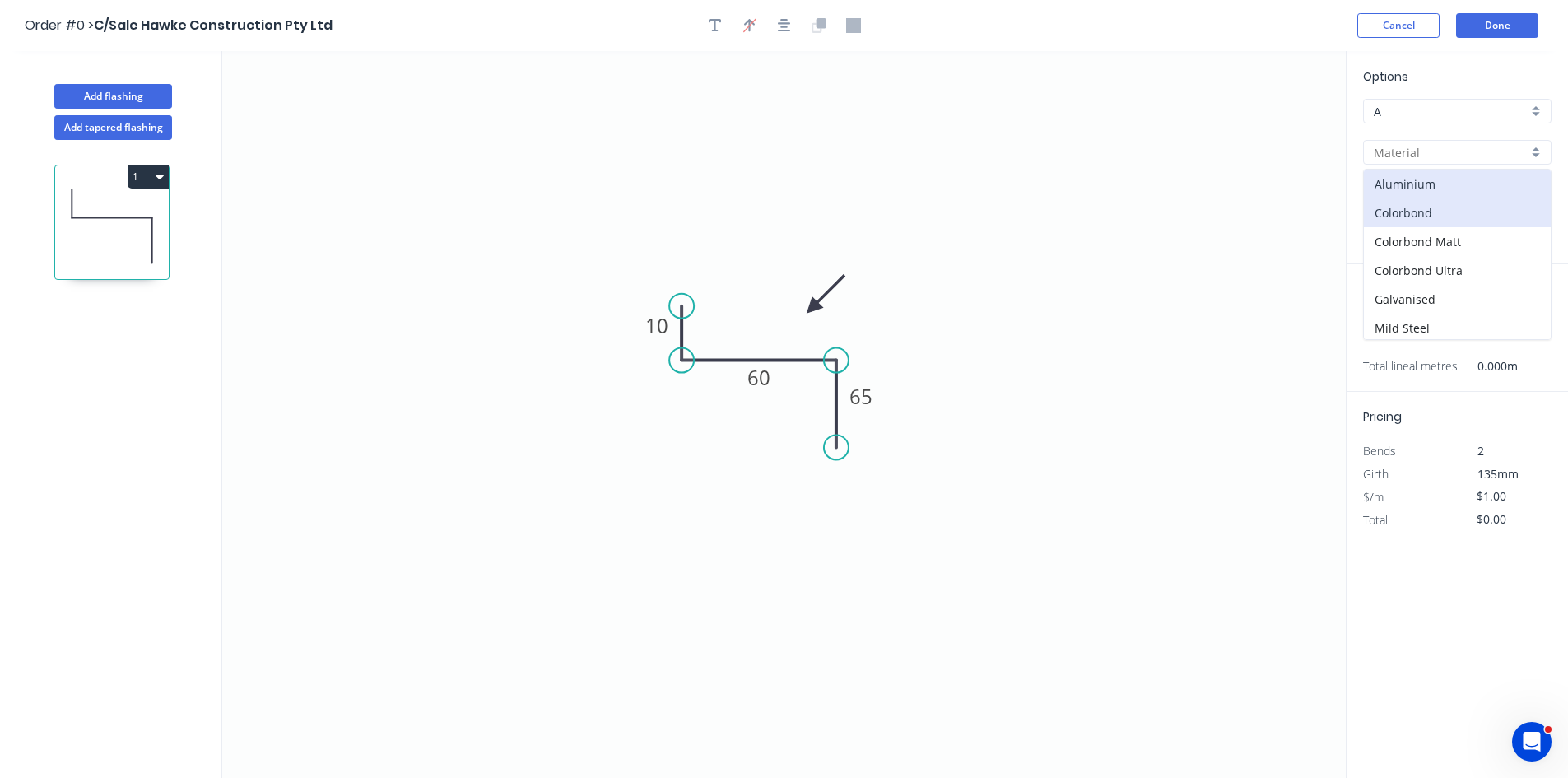
type input "Colorbond"
type input "Basalt"
type input "$7.98"
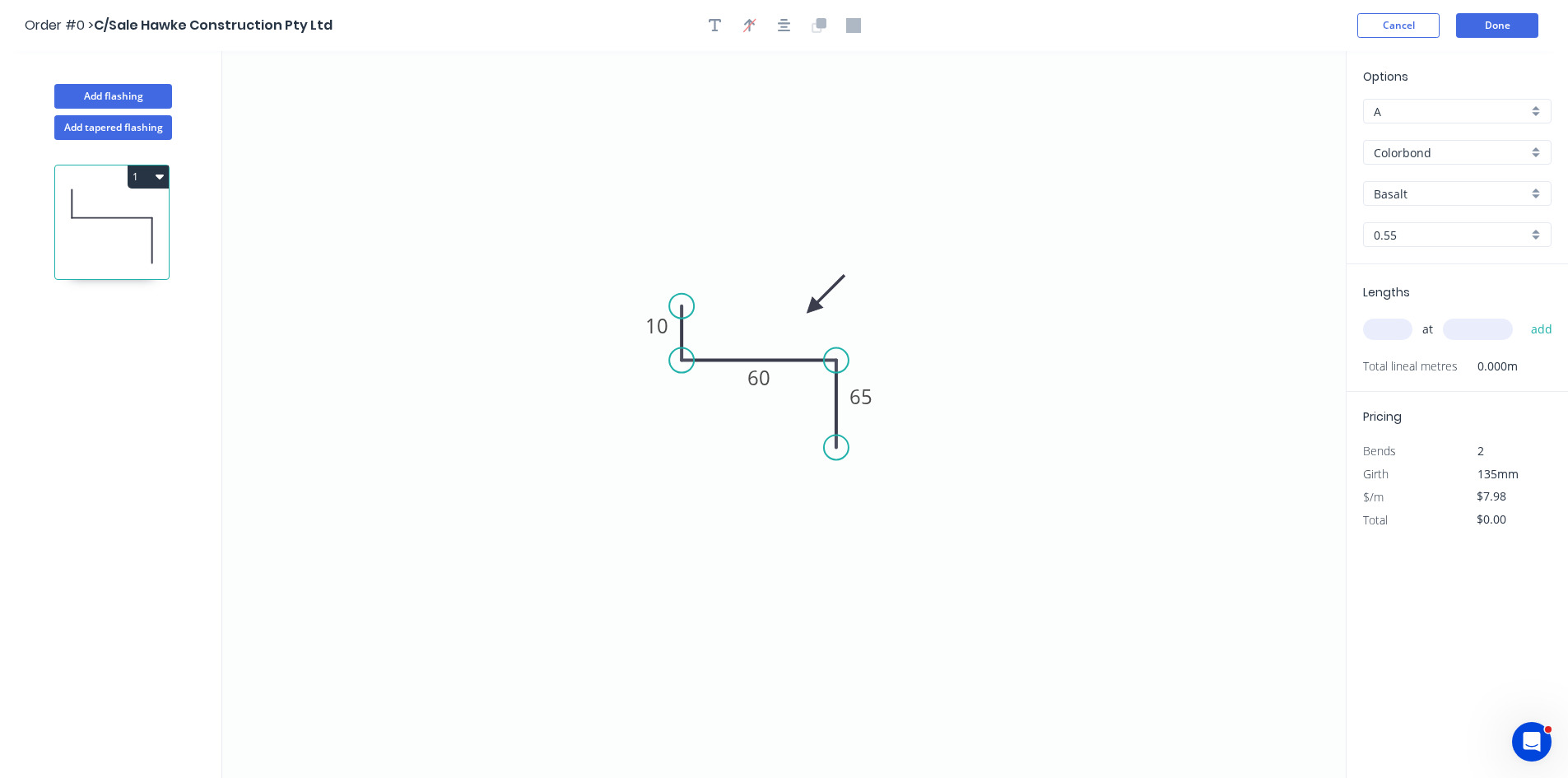
click at [1389, 197] on input "Basalt" at bounding box center [1451, 194] width 154 height 18
click at [1401, 238] on div "Dover White" at bounding box center [1456, 233] width 187 height 29
type input "Dover White"
click at [1382, 329] on input "text" at bounding box center [1387, 330] width 49 height 22
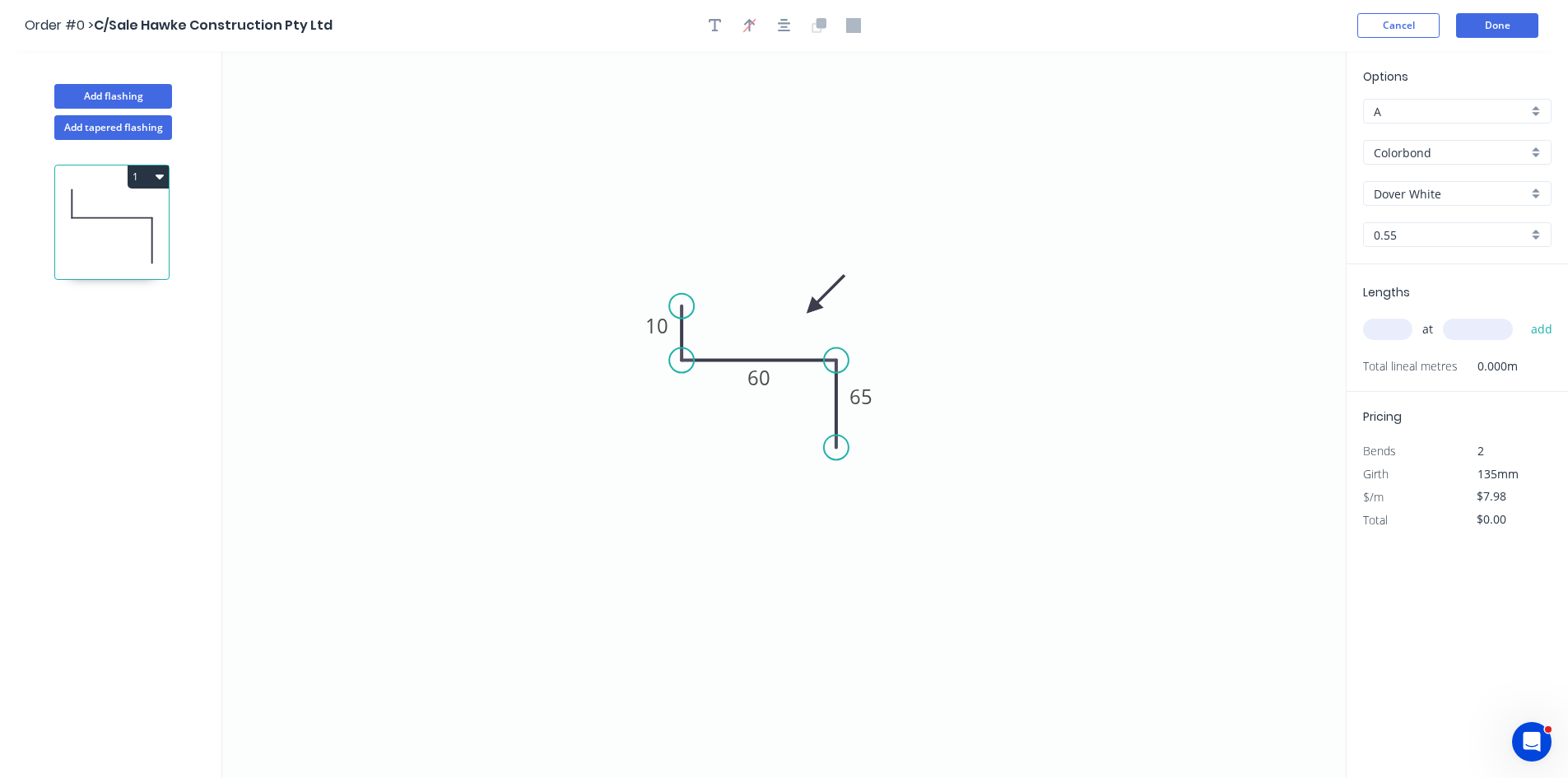
click at [1484, 328] on input "text" at bounding box center [1477, 330] width 70 height 22
type input "1605"
click at [1364, 320] on div "at 1605 add" at bounding box center [1458, 329] width 191 height 28
click at [1378, 334] on input "text" at bounding box center [1387, 330] width 49 height 22
type input "1"
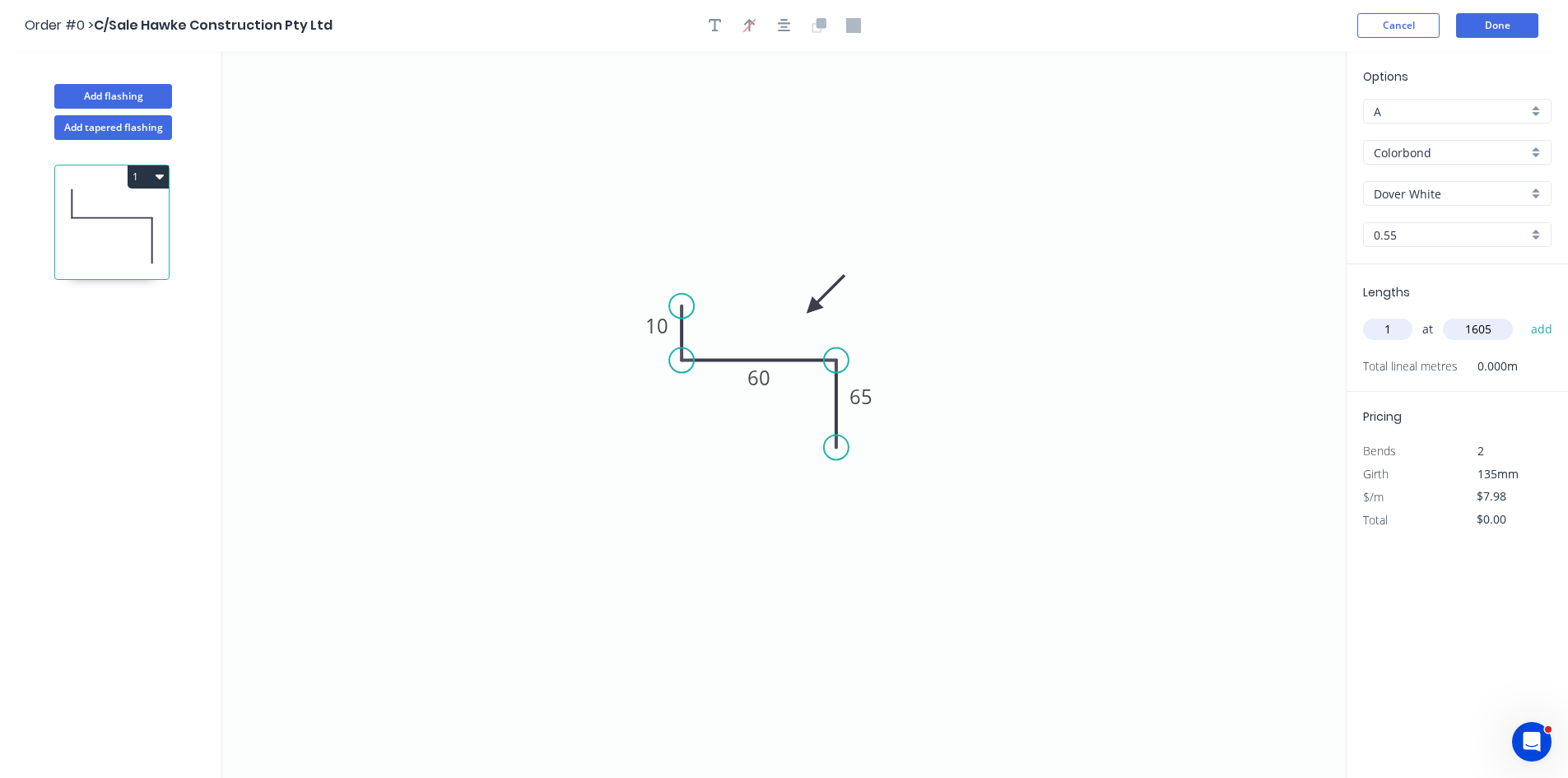
click at [1523, 315] on button "add" at bounding box center [1541, 329] width 38 height 28
click at [141, 177] on button "1" at bounding box center [148, 177] width 41 height 23
click at [102, 210] on div "Duplicate" at bounding box center [91, 217] width 126 height 24
type input "$0.00"
click at [661, 329] on tspan "10" at bounding box center [656, 326] width 23 height 28
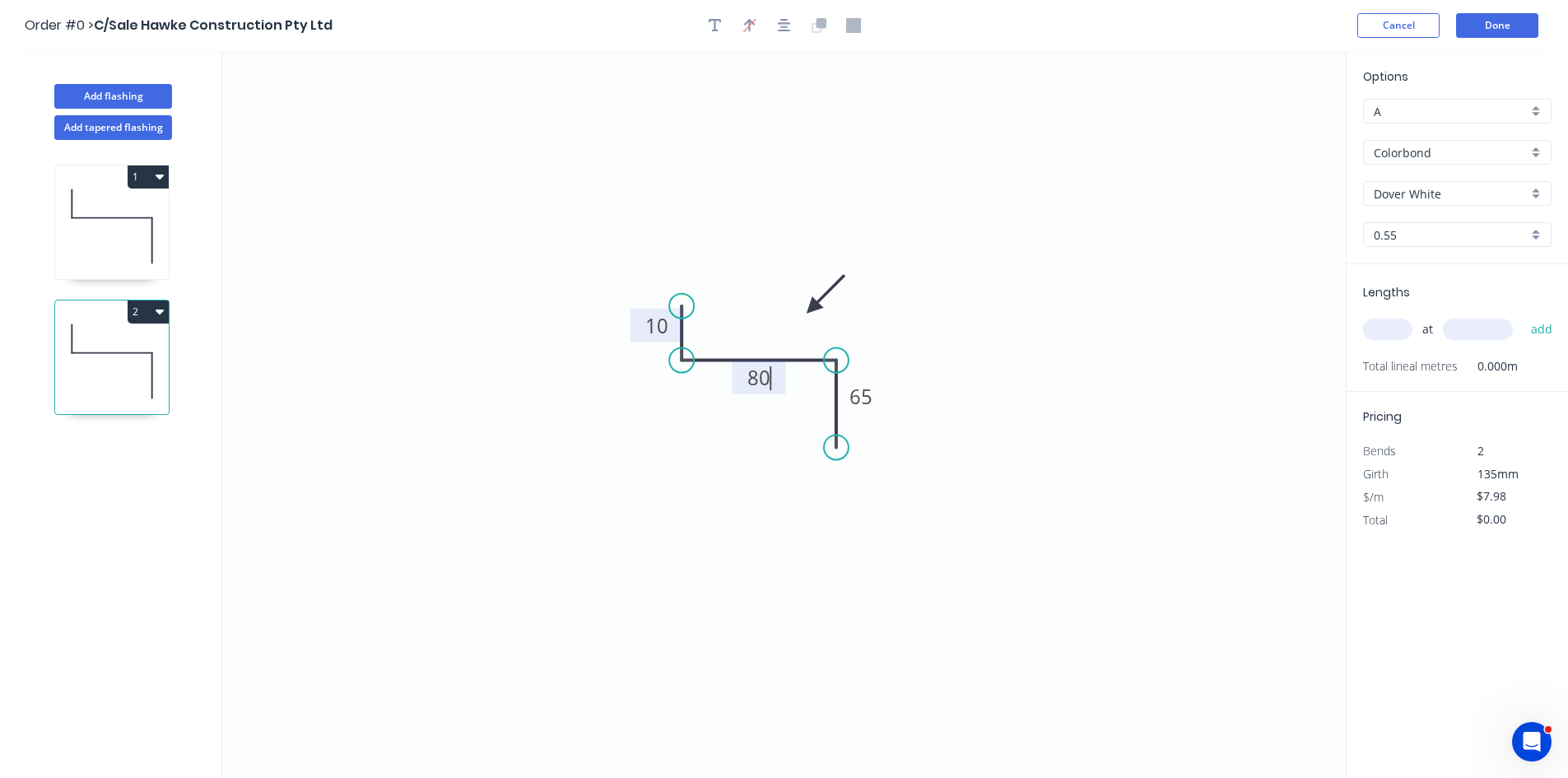
type input "$9.35"
click at [1370, 331] on input "text" at bounding box center [1387, 330] width 49 height 22
type input "1"
type input "2210"
click at [1538, 326] on button "add" at bounding box center [1541, 329] width 38 height 28
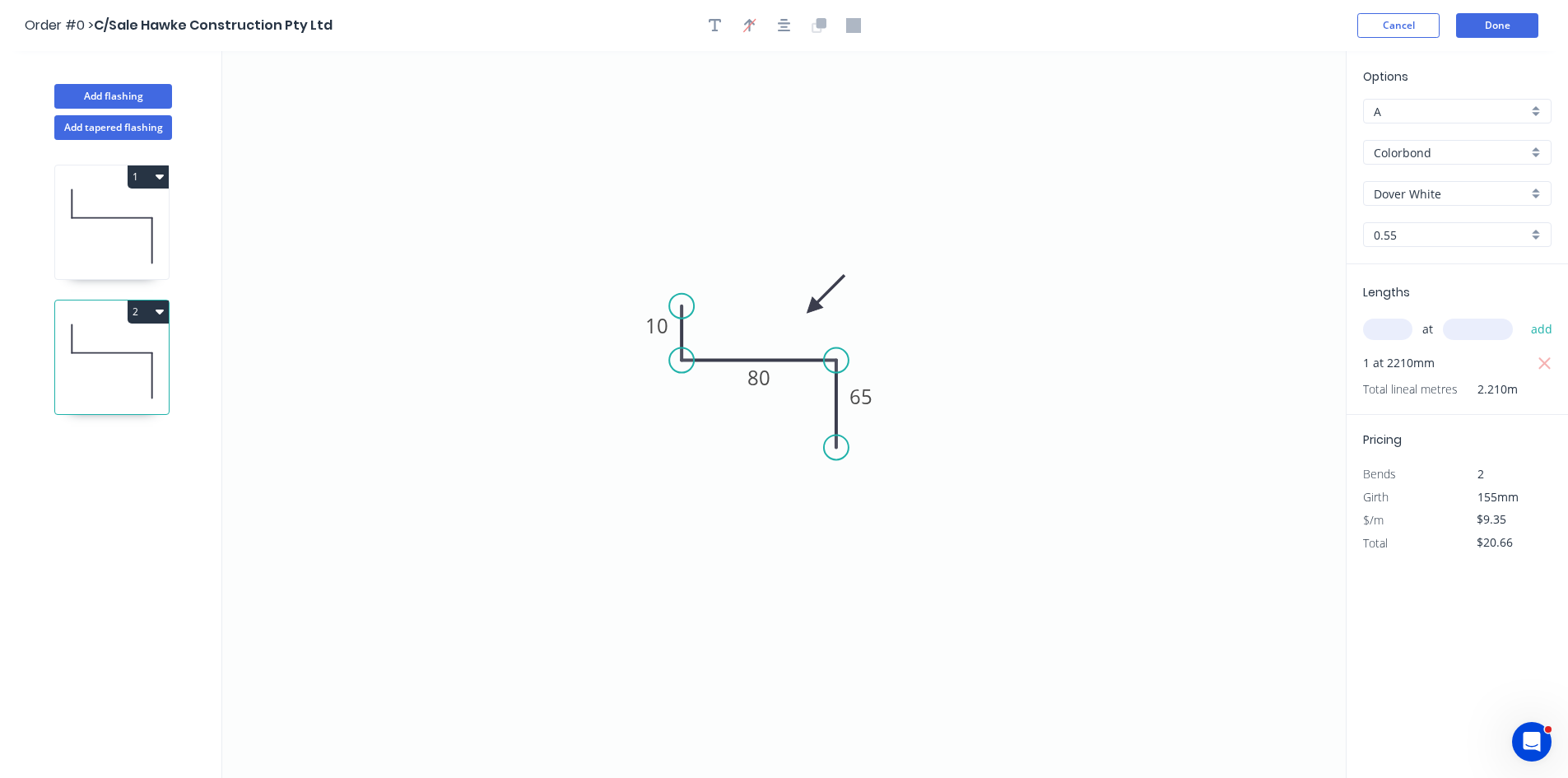
click at [143, 306] on button "2" at bounding box center [148, 311] width 41 height 23
click at [91, 349] on div "Duplicate" at bounding box center [91, 352] width 126 height 24
type input "$0.00"
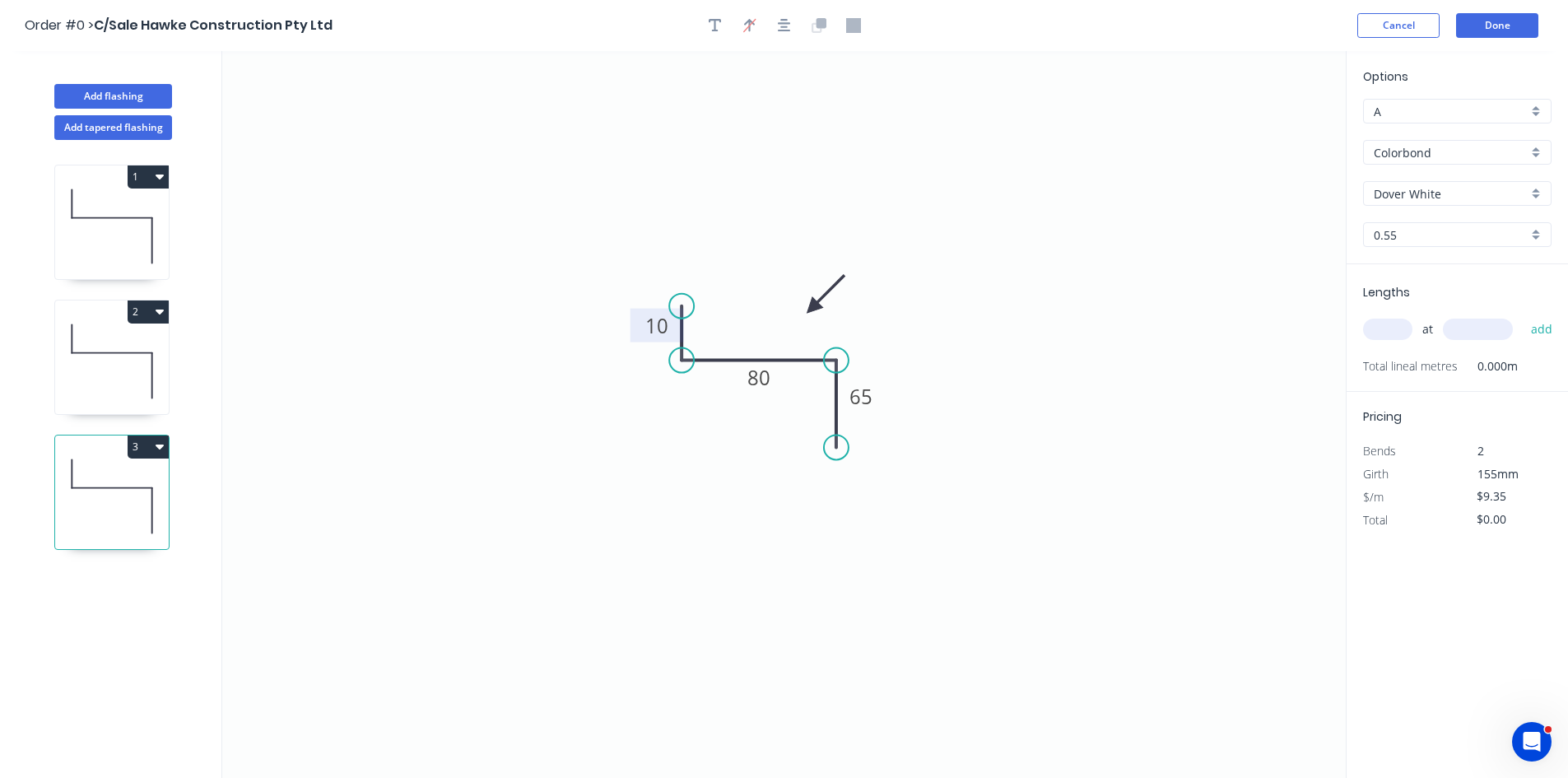
click at [663, 318] on tspan "10" at bounding box center [656, 326] width 23 height 28
click at [1384, 334] on input "text" at bounding box center [1387, 330] width 49 height 22
type input "1"
type input "3100"
click at [1523, 315] on button "add" at bounding box center [1541, 329] width 38 height 28
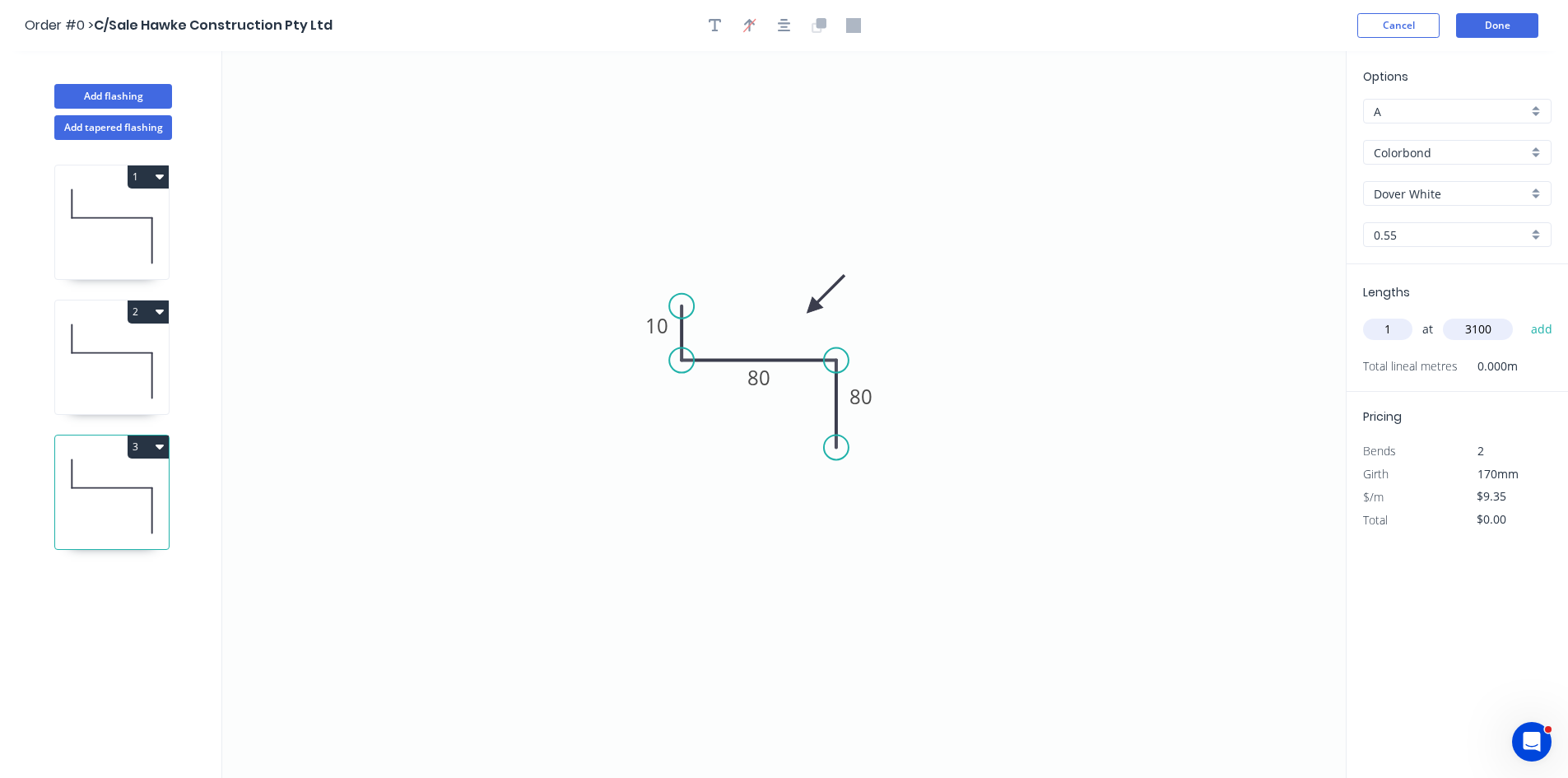
type input "$28.99"
click at [1478, 28] on button "Done" at bounding box center [1496, 25] width 82 height 25
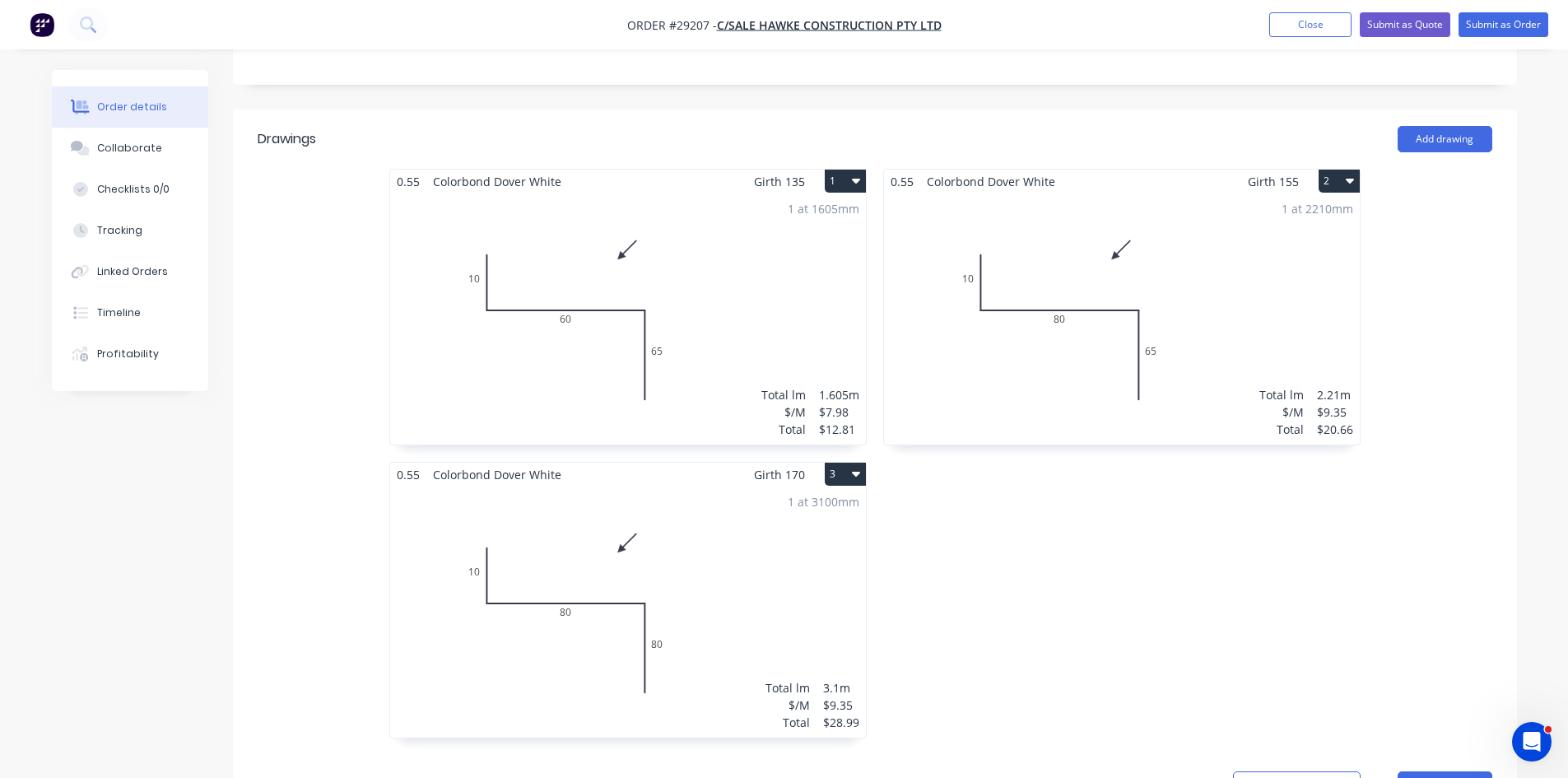
scroll to position [369, 0]
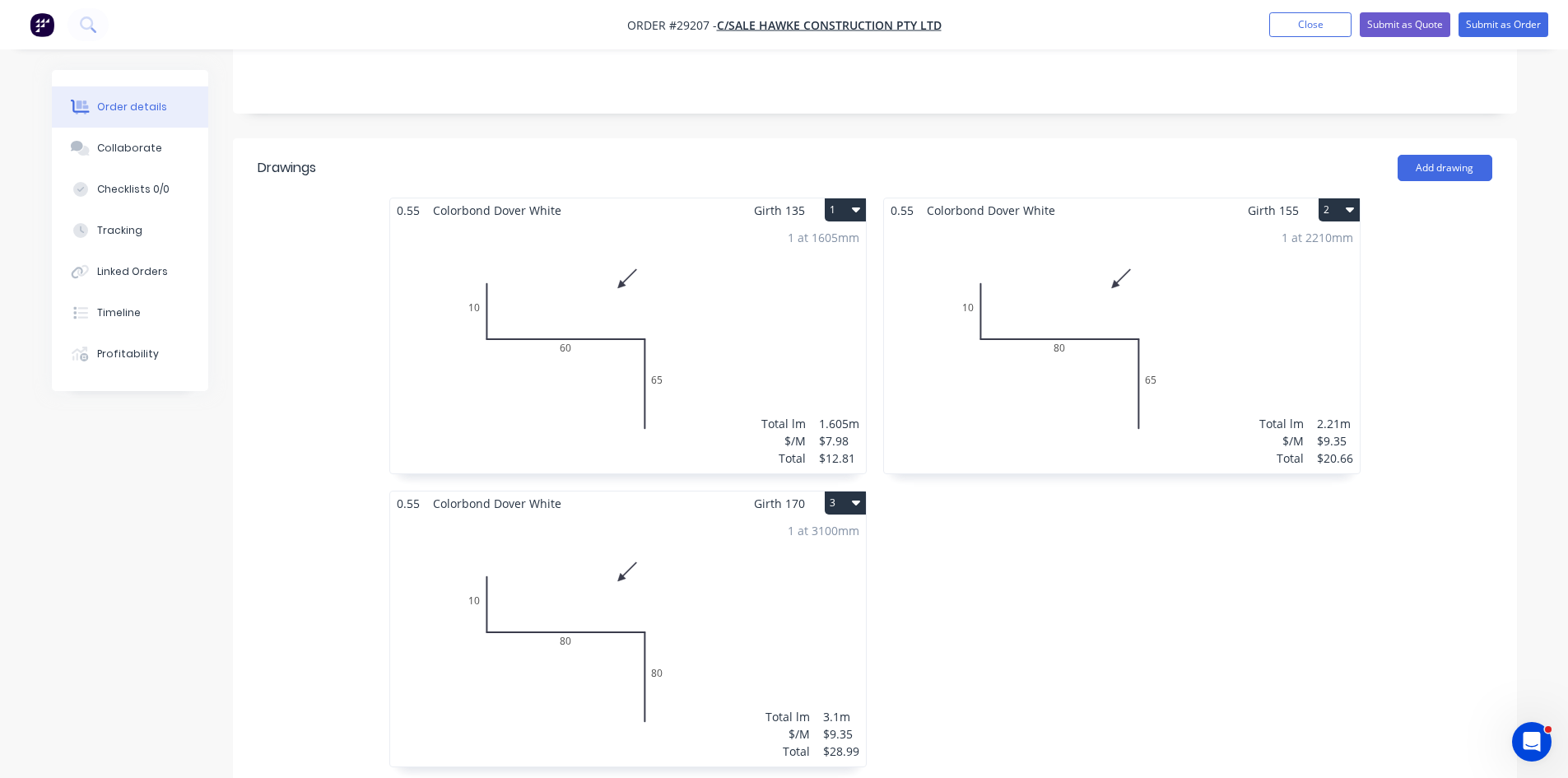
click at [710, 243] on div "1 at 1605mm Total lm $/M Total 1.605m $7.98 $12.81" at bounding box center [628, 348] width 476 height 251
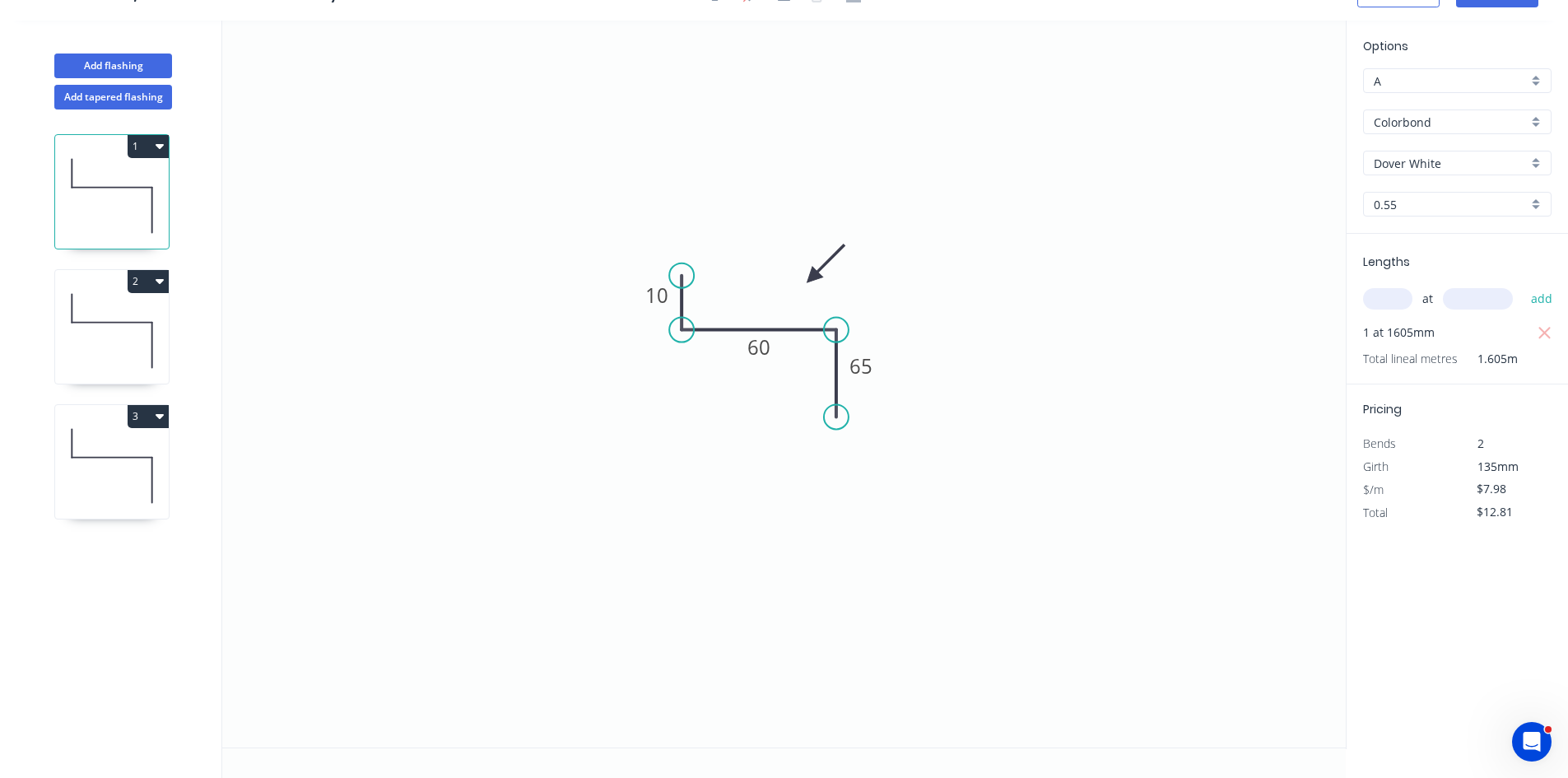
scroll to position [31, 0]
click at [1386, 295] on input "text" at bounding box center [1387, 299] width 49 height 22
type input "1"
type input "1615"
click at [1523, 285] on button "add" at bounding box center [1541, 299] width 38 height 28
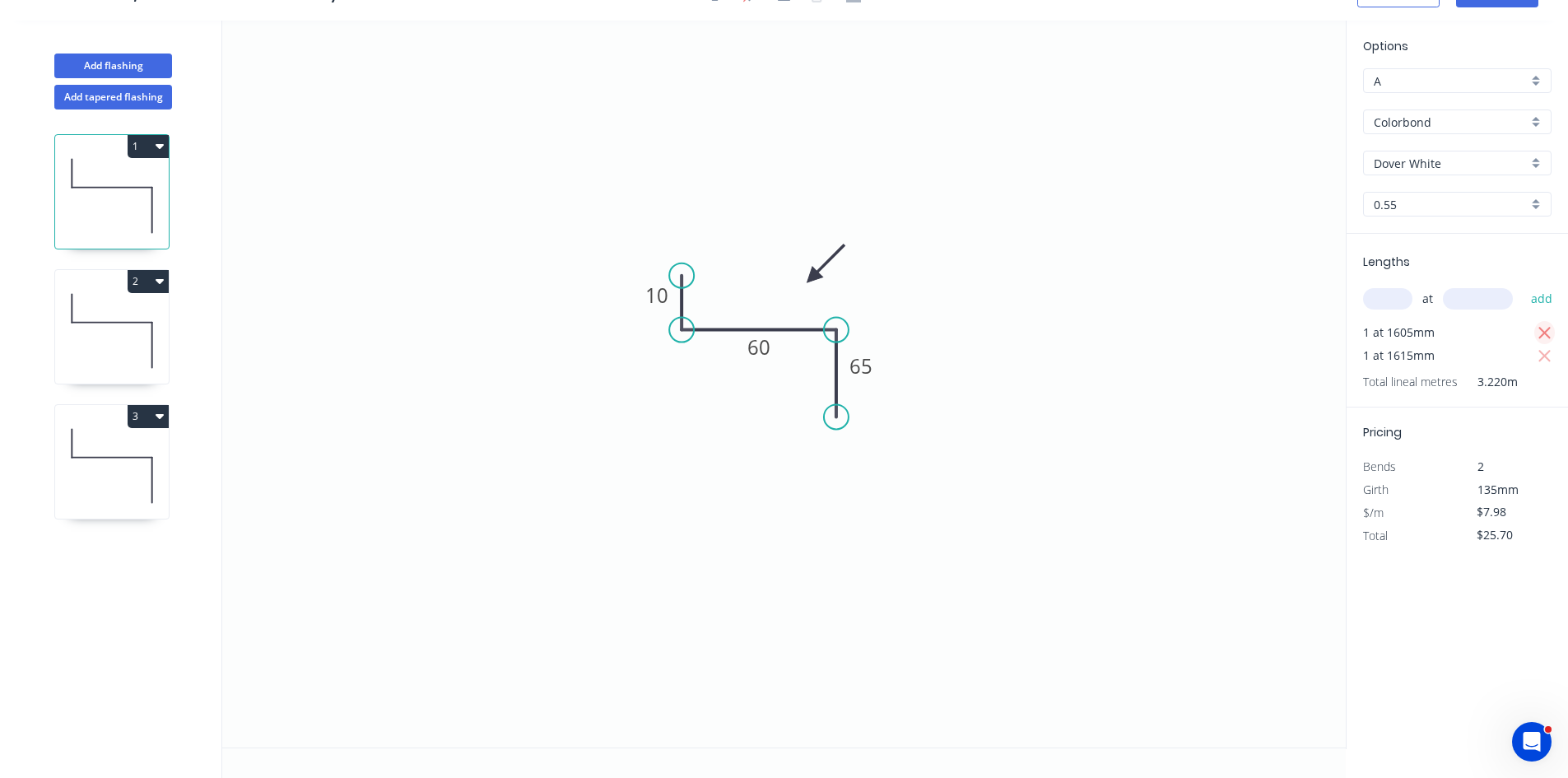
click at [1540, 331] on icon "button" at bounding box center [1544, 334] width 15 height 20
type input "$12.89"
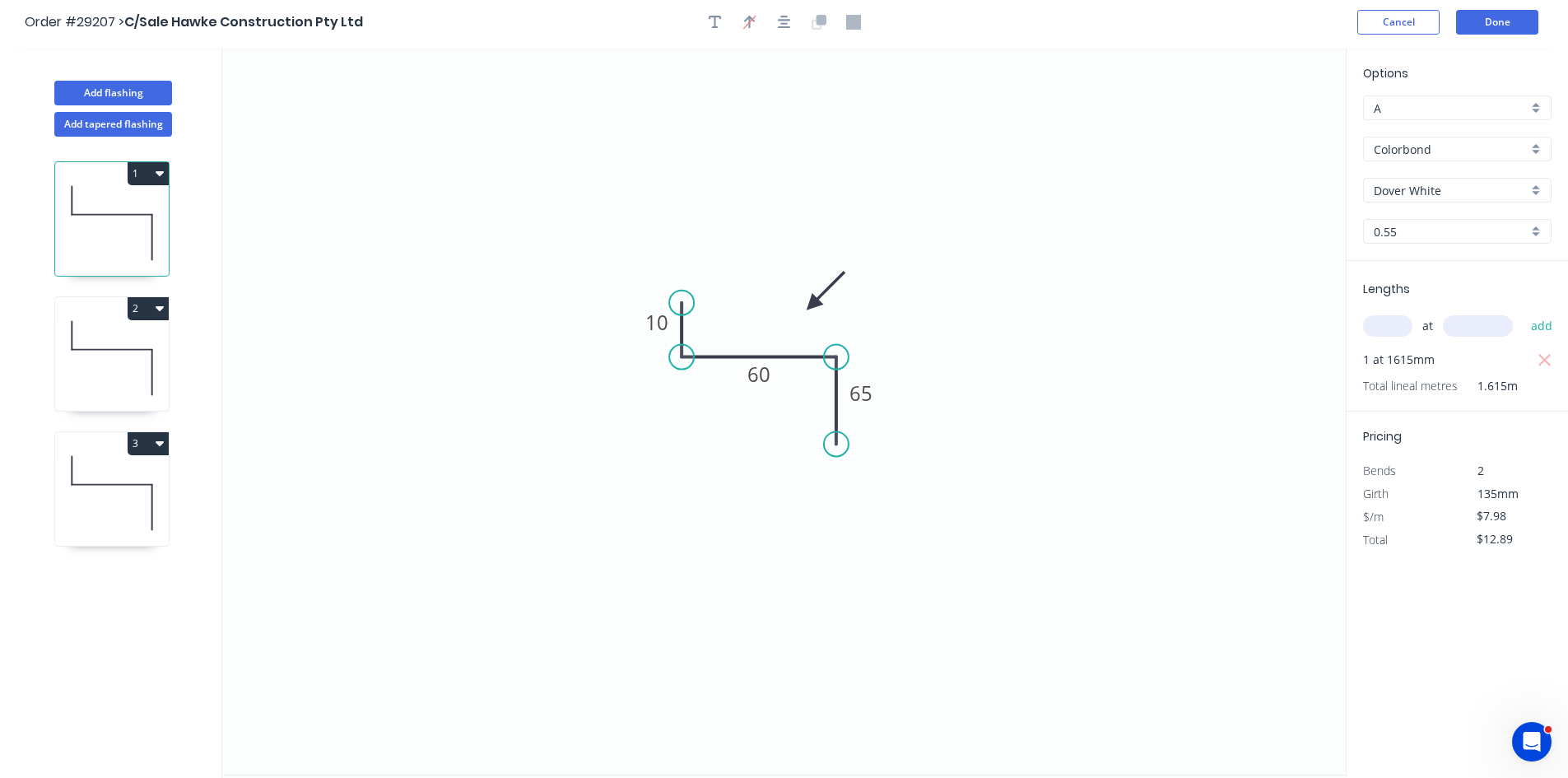
scroll to position [0, 0]
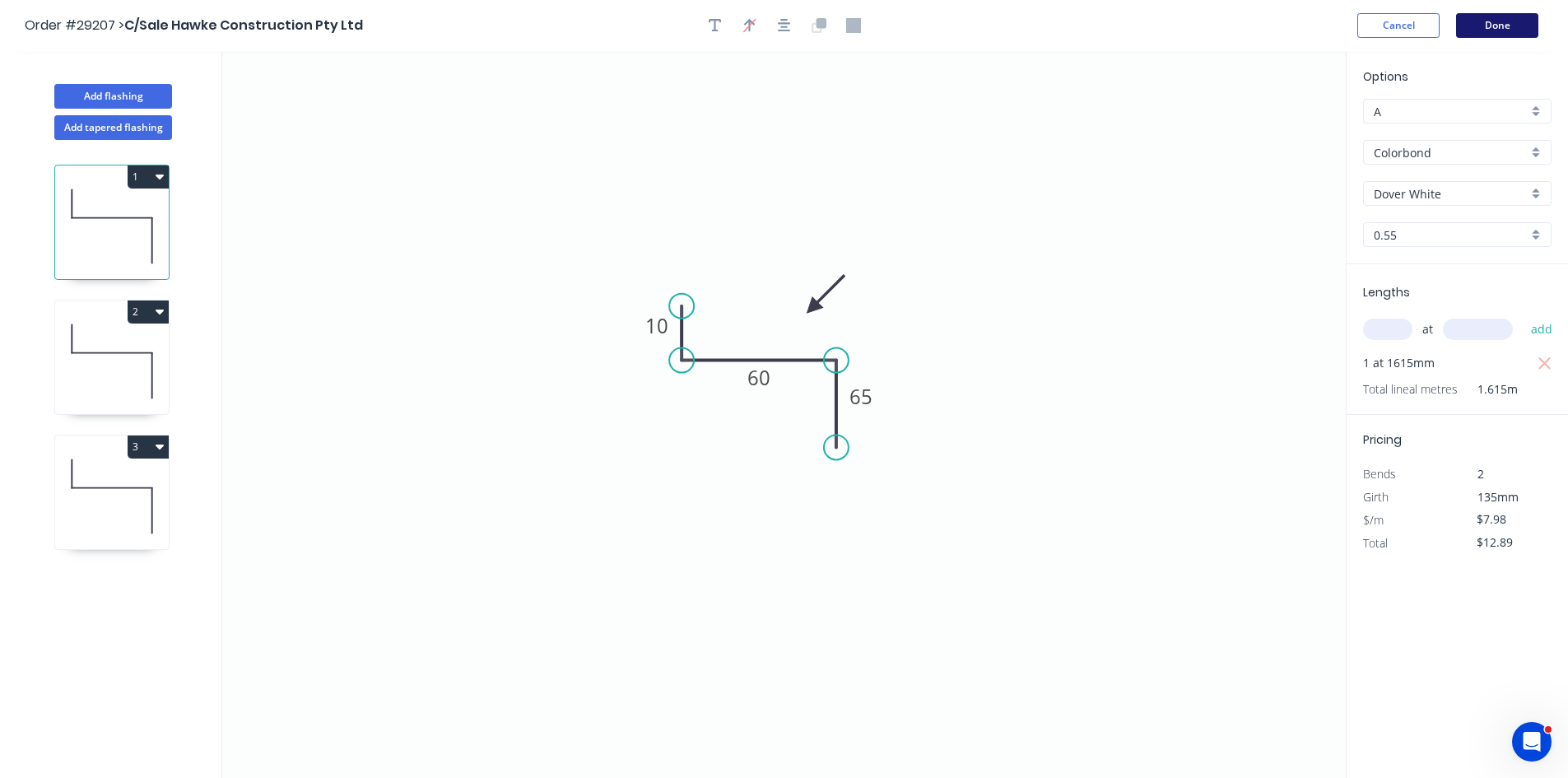
click at [1535, 26] on button "Done" at bounding box center [1496, 25] width 82 height 25
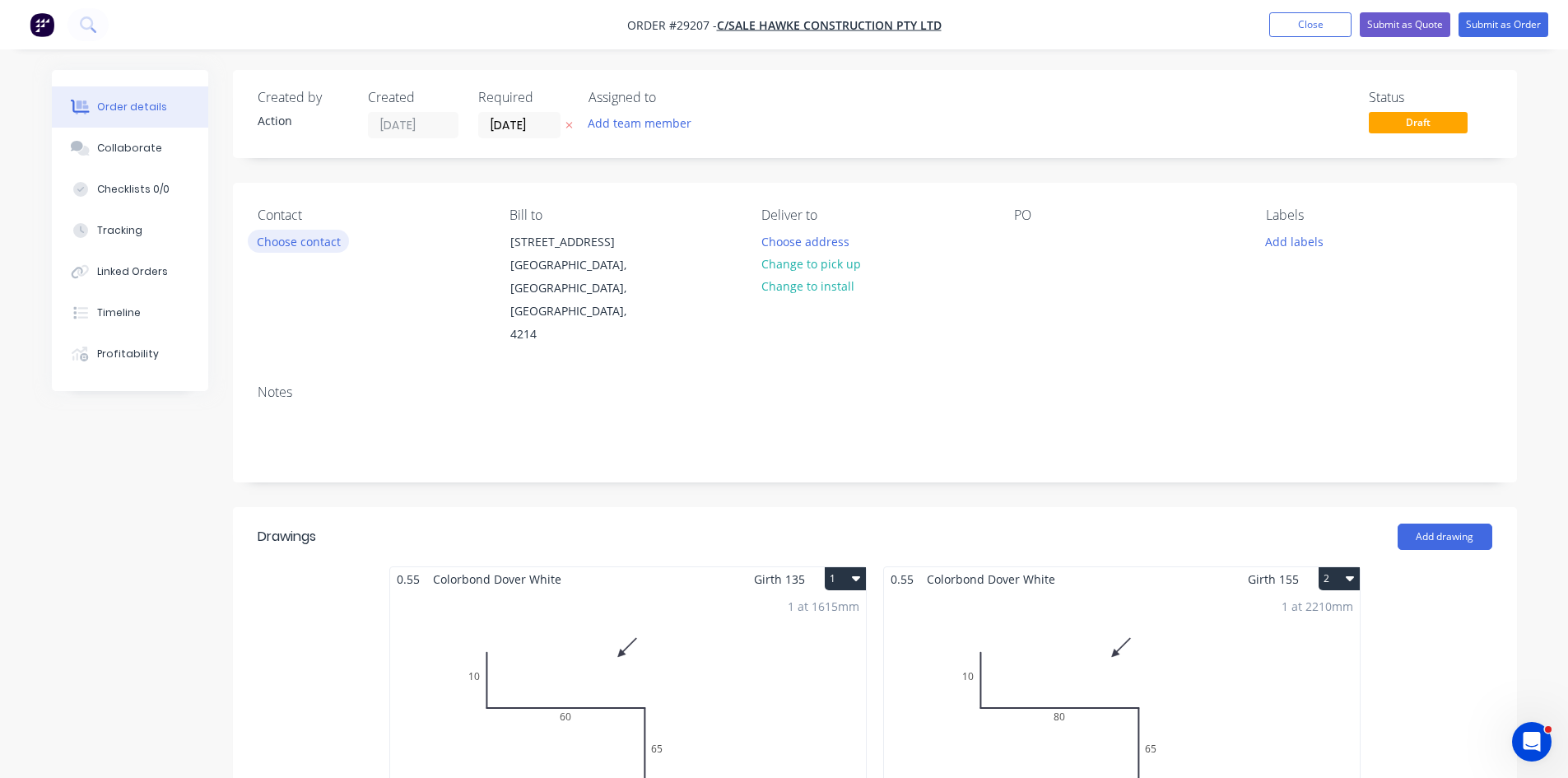
click at [285, 240] on button "Choose contact" at bounding box center [298, 241] width 102 height 23
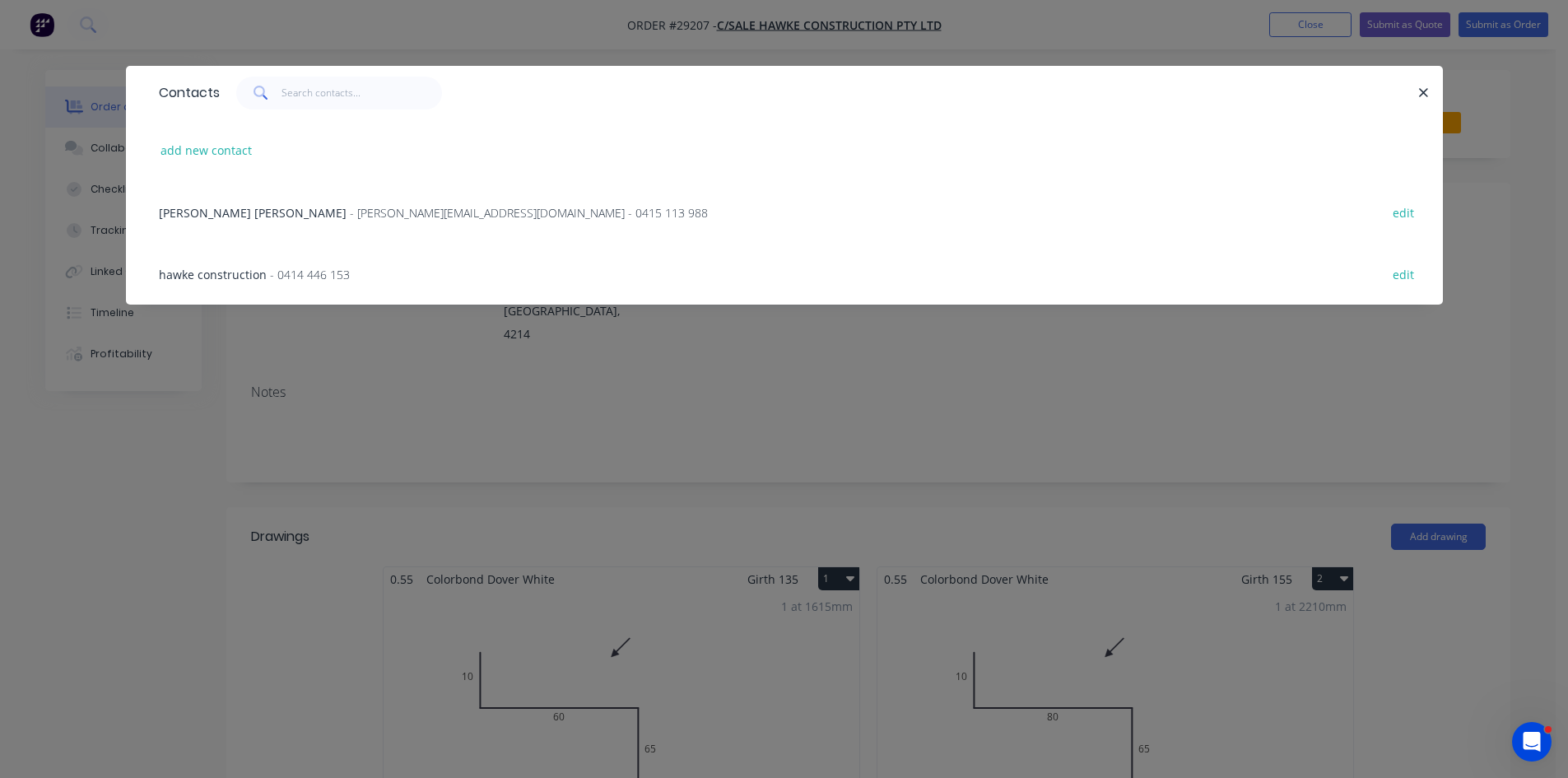
click at [349, 214] on span "- [PERSON_NAME][EMAIL_ADDRESS][DOMAIN_NAME] - 0415 113 988" at bounding box center [528, 213] width 358 height 16
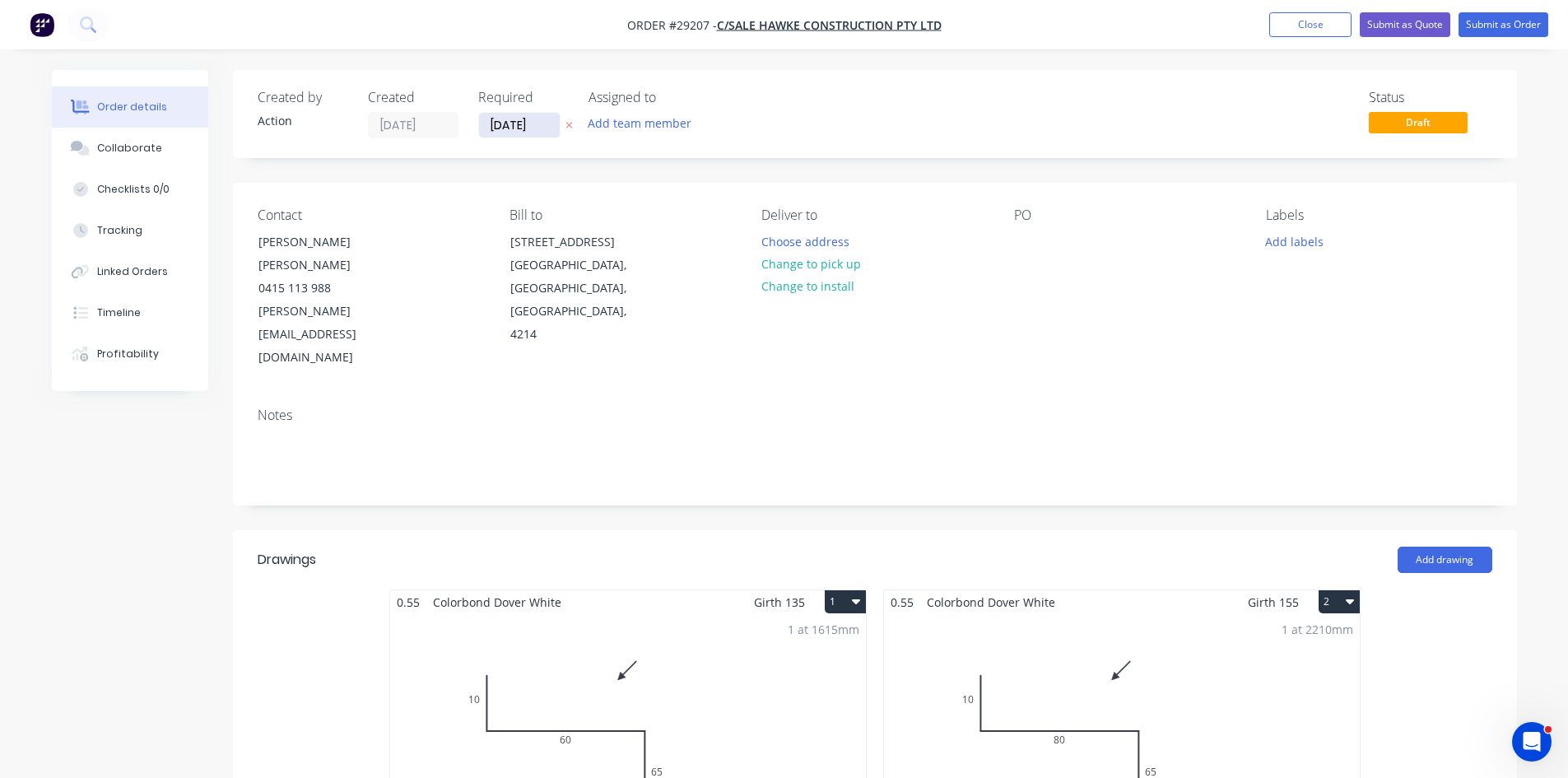
click at [513, 131] on input "[DATE]" at bounding box center [519, 124] width 81 height 25
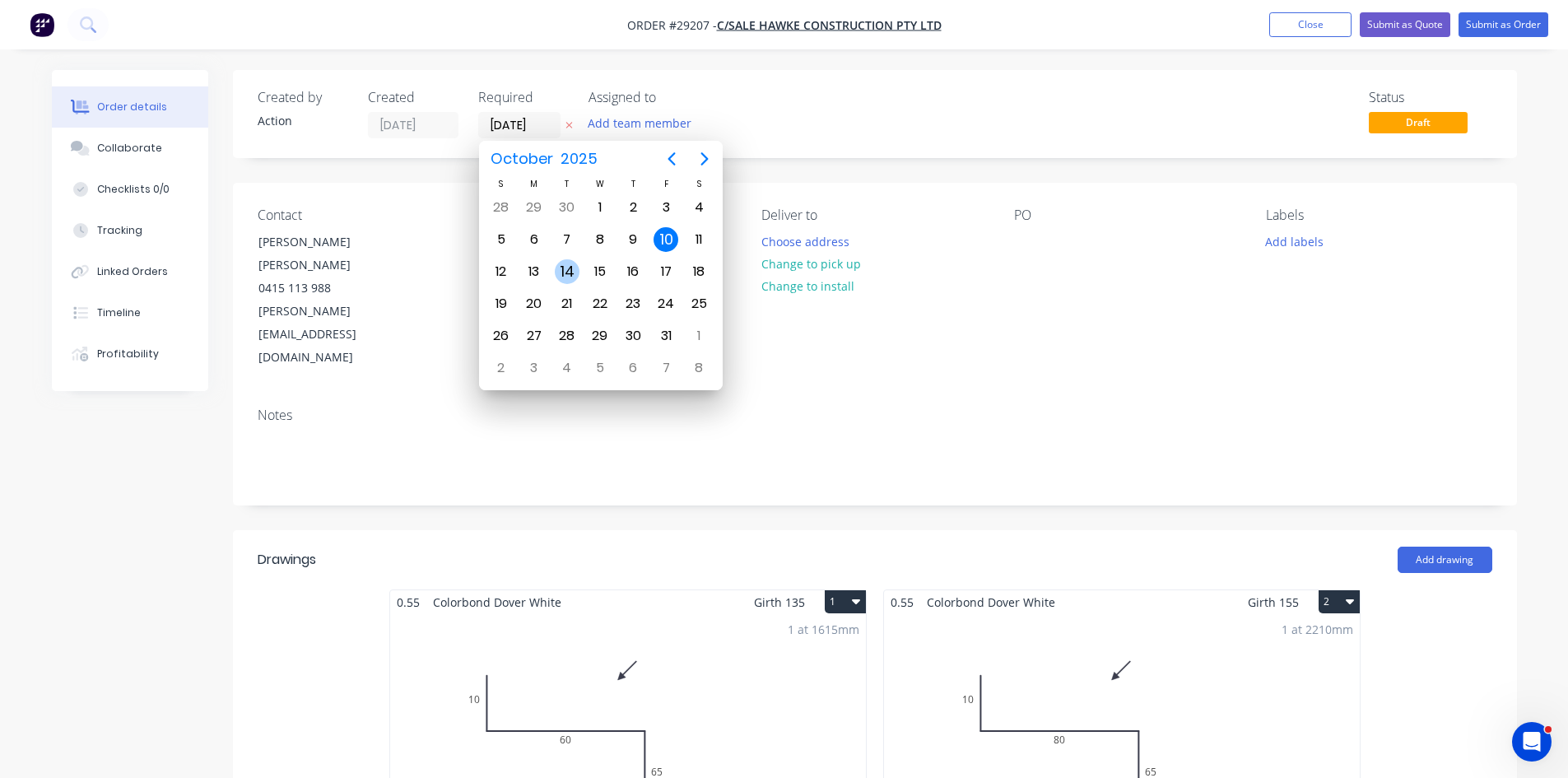
click at [570, 271] on div "14" at bounding box center [566, 272] width 25 height 25
type input "[DATE]"
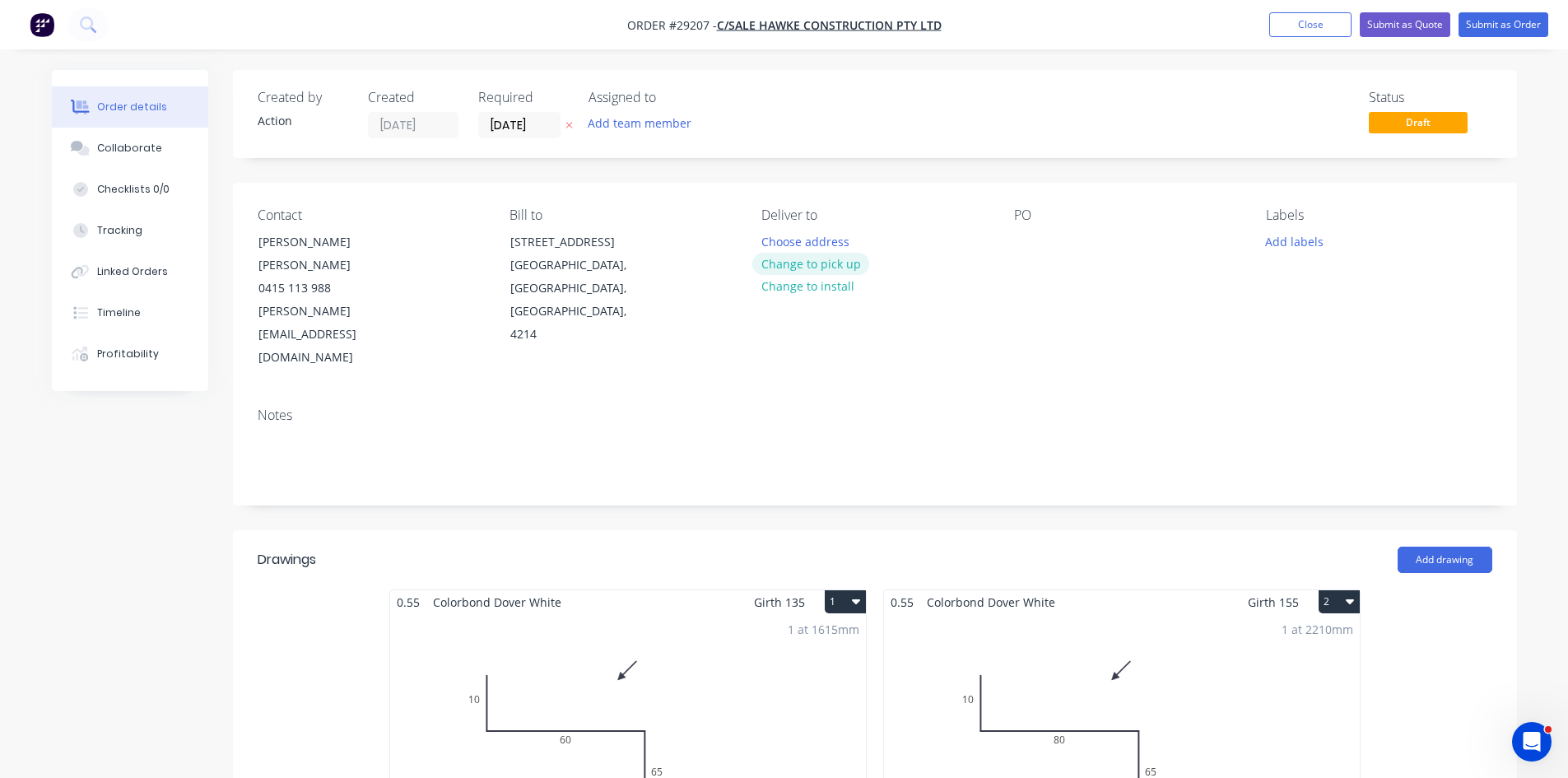
click at [838, 271] on button "Change to pick up" at bounding box center [810, 264] width 116 height 23
click at [1021, 254] on div at bounding box center [1026, 242] width 27 height 24
click at [1494, 28] on button "Submit as Order" at bounding box center [1503, 25] width 90 height 25
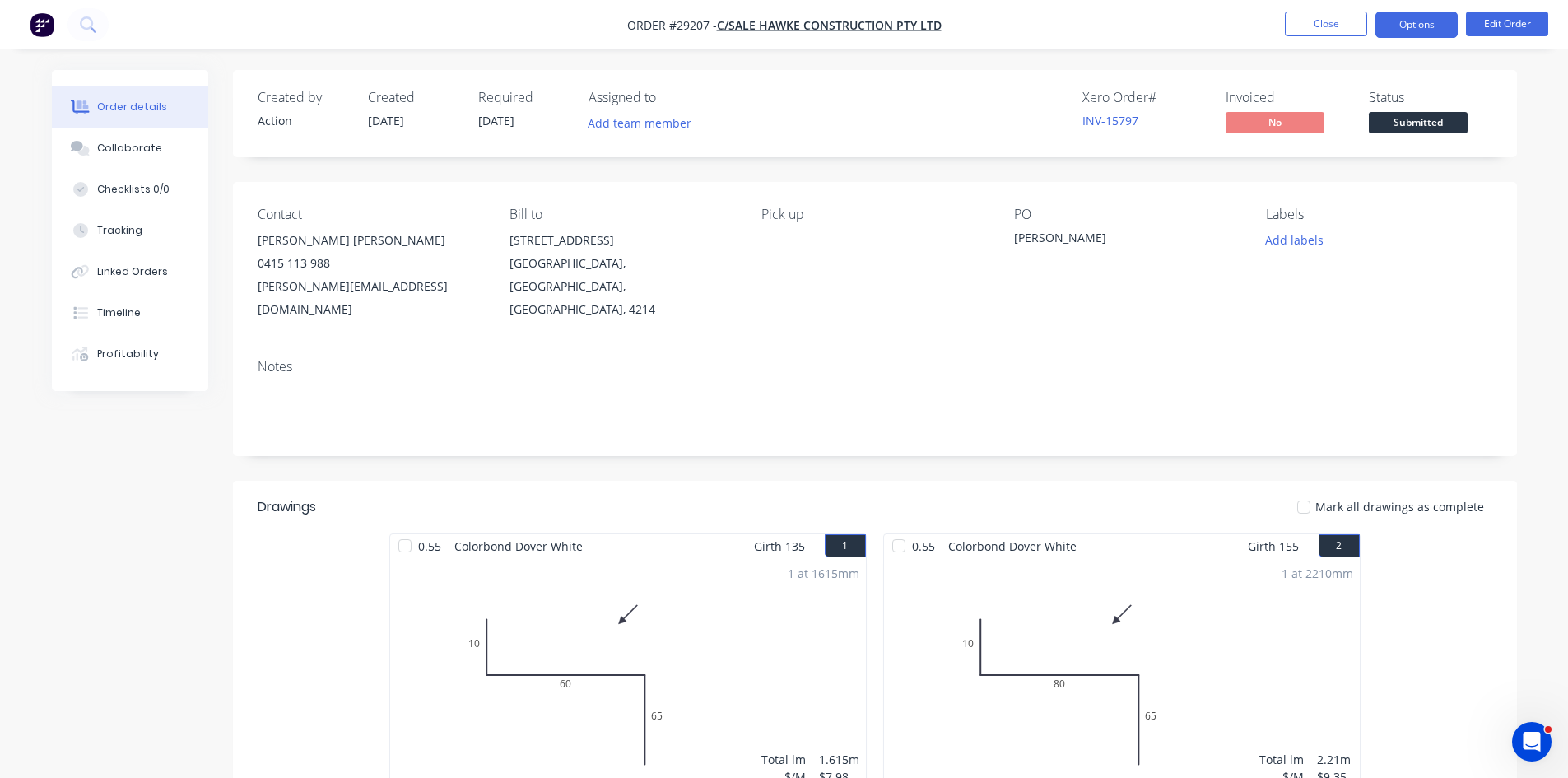
click at [1410, 18] on button "Options" at bounding box center [1415, 25] width 82 height 27
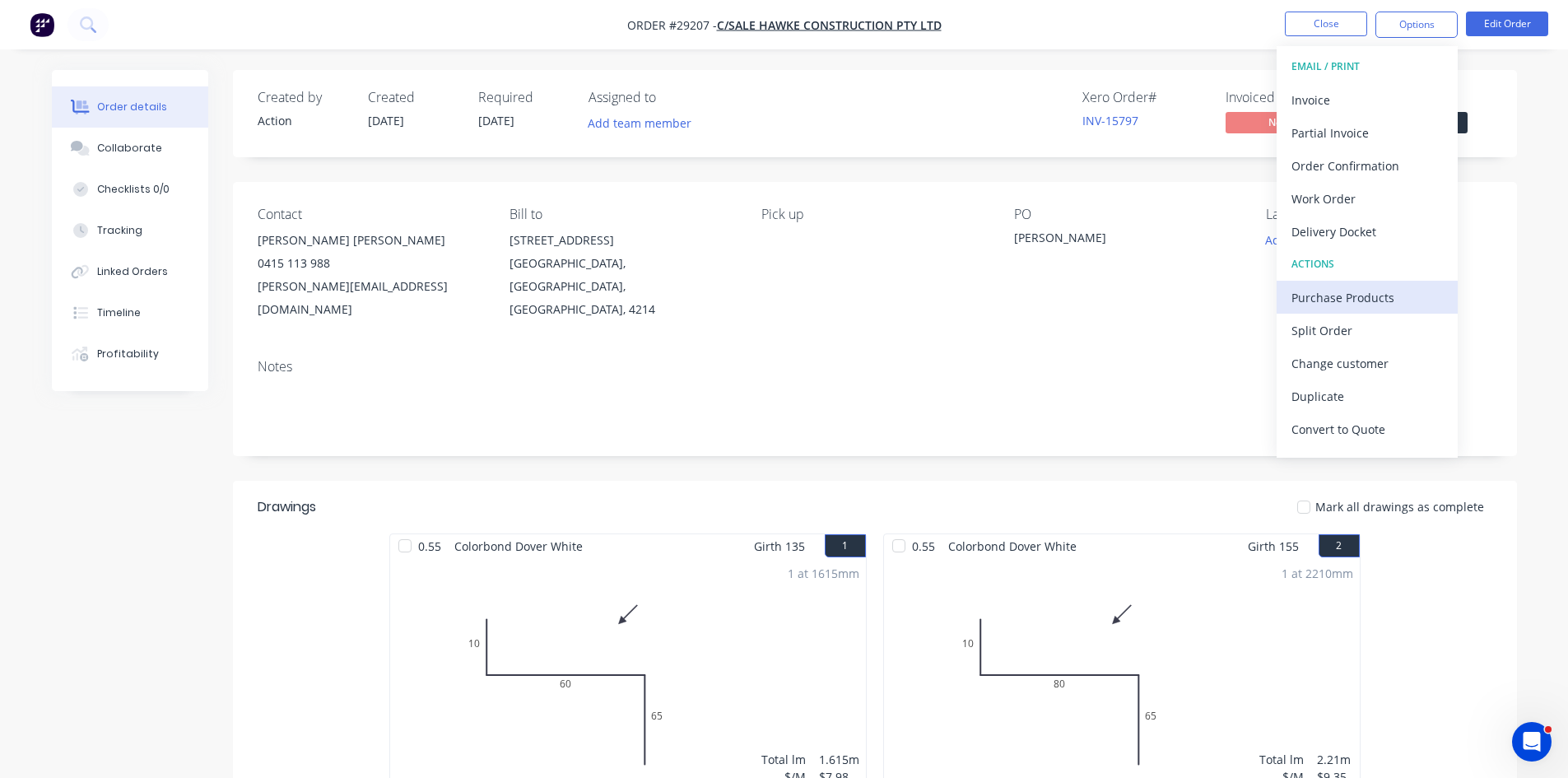
click at [1324, 288] on div "Purchase Products" at bounding box center [1366, 297] width 151 height 24
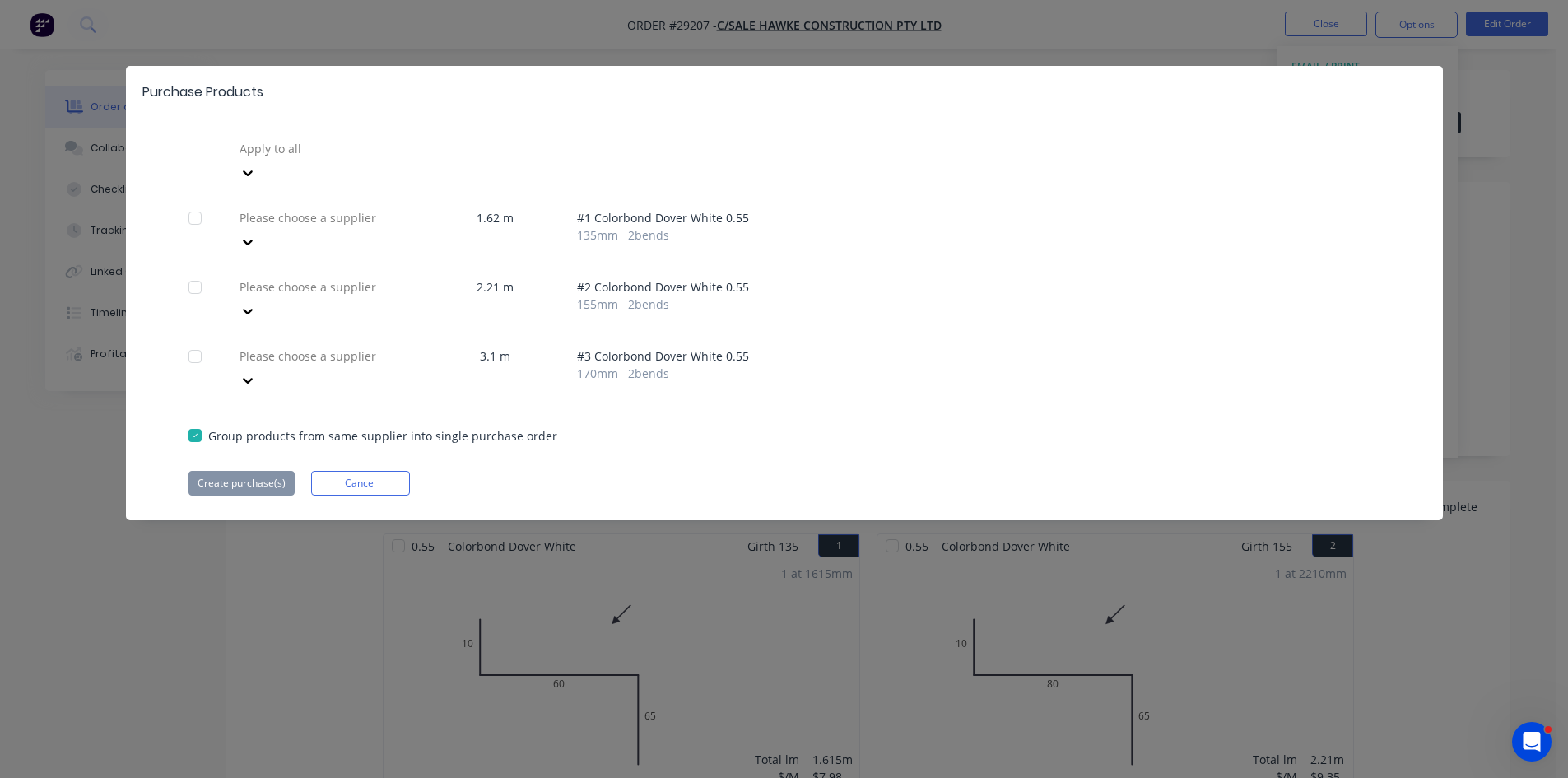
click at [328, 207] on div at bounding box center [356, 217] width 237 height 21
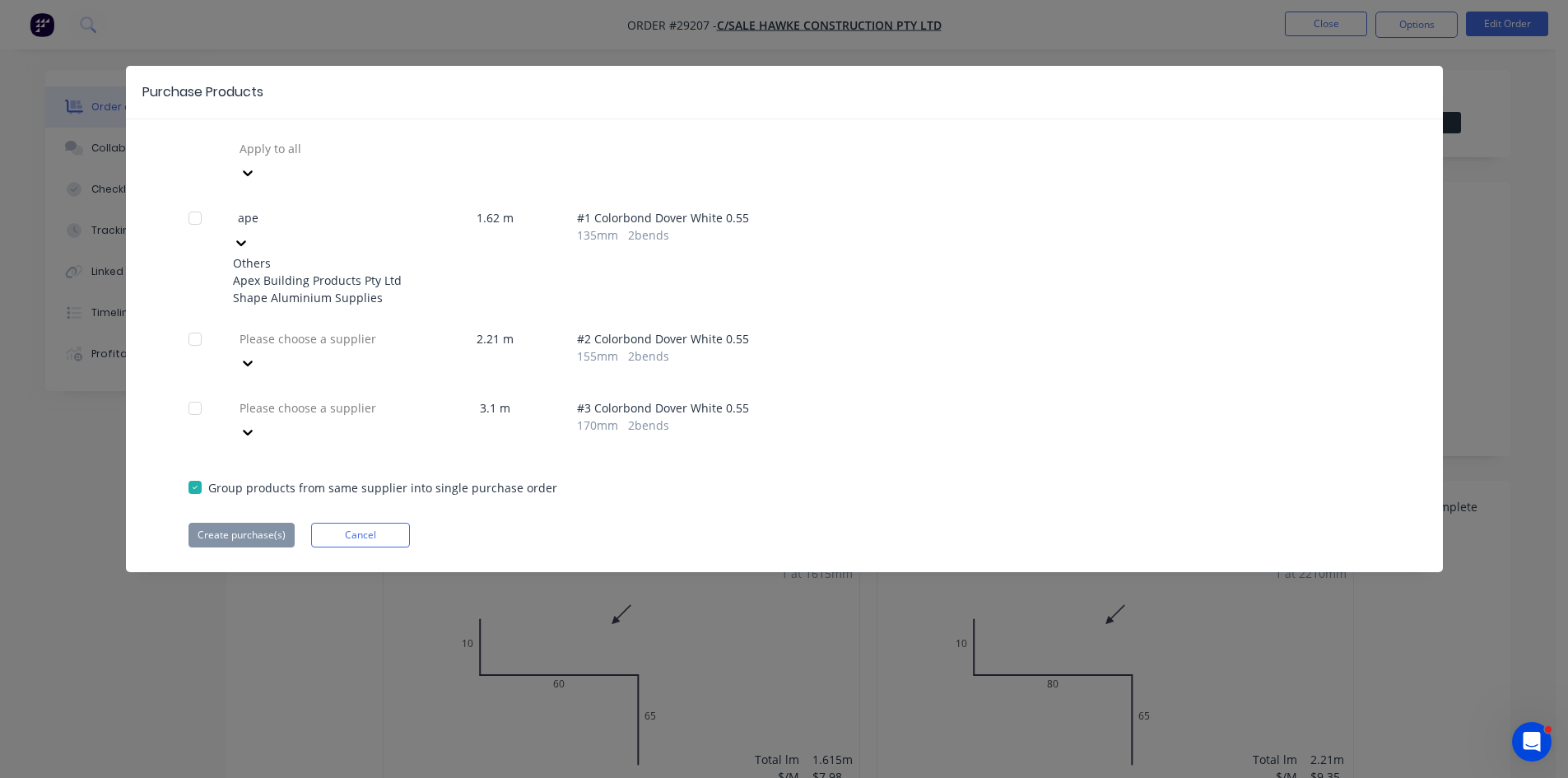
type input "apex"
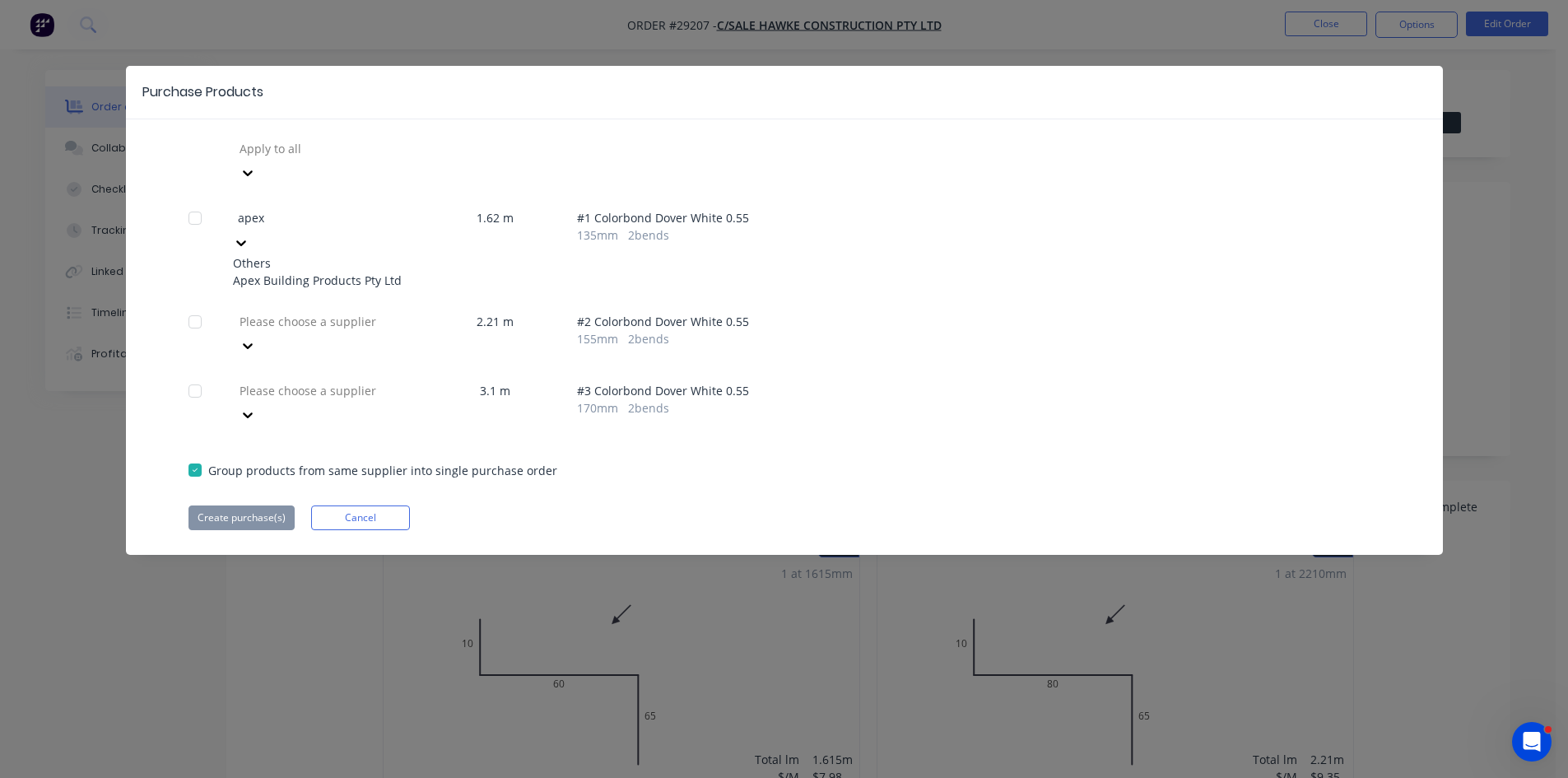
click at [282, 272] on div "Apex Building Products Pty Ltd" at bounding box center [323, 280] width 181 height 18
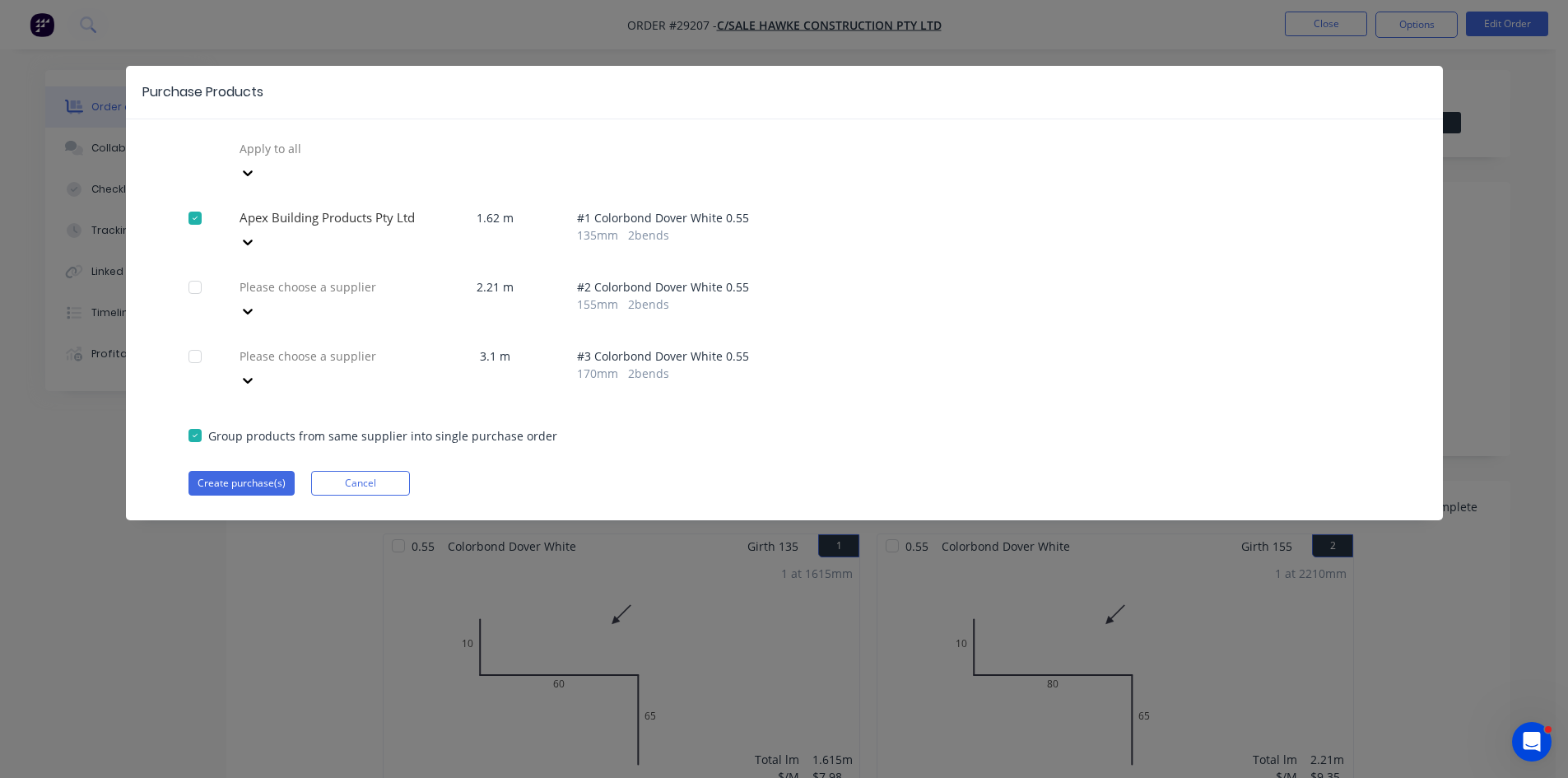
click at [262, 276] on div at bounding box center [356, 286] width 237 height 21
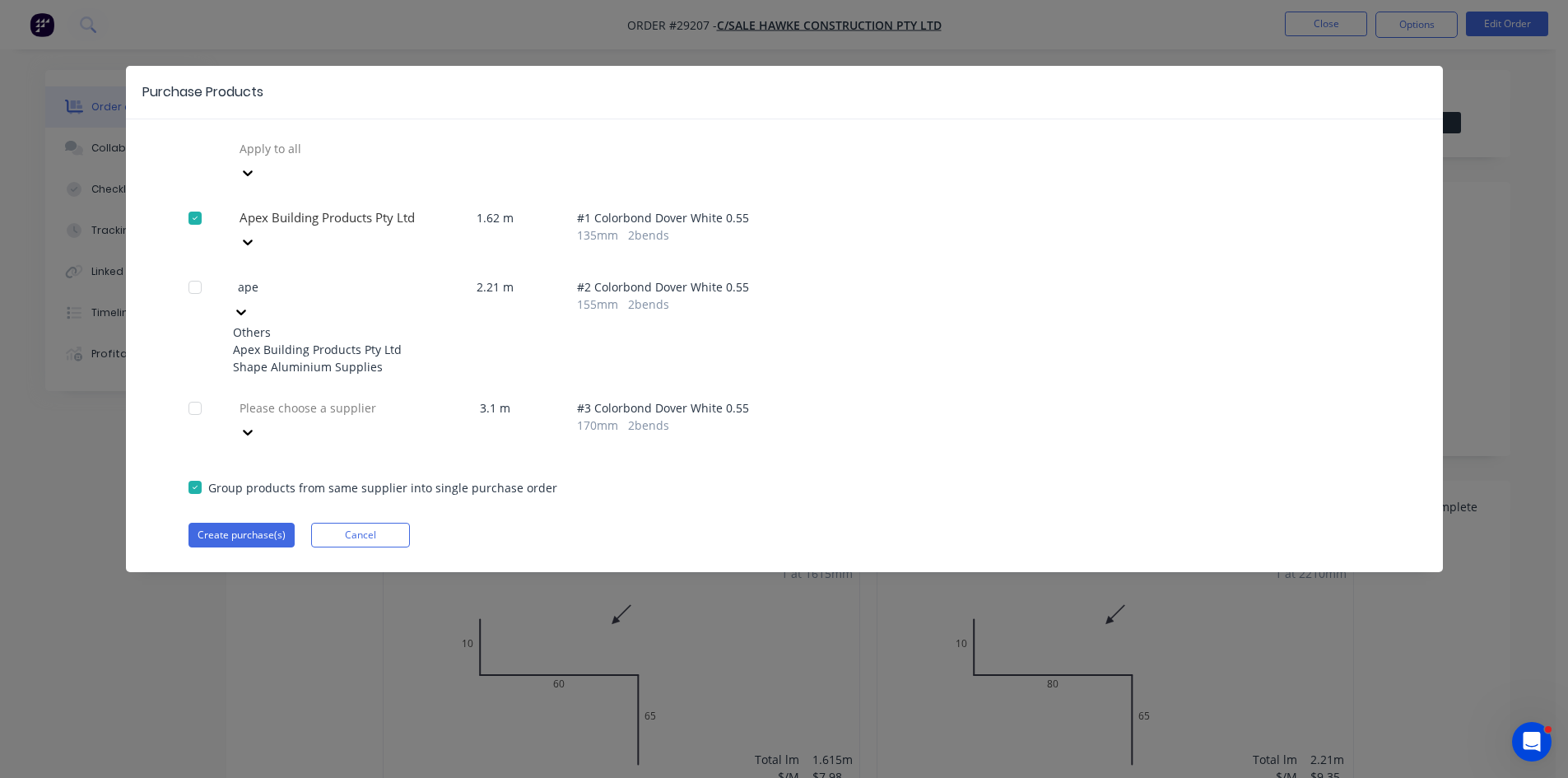
type input "apex"
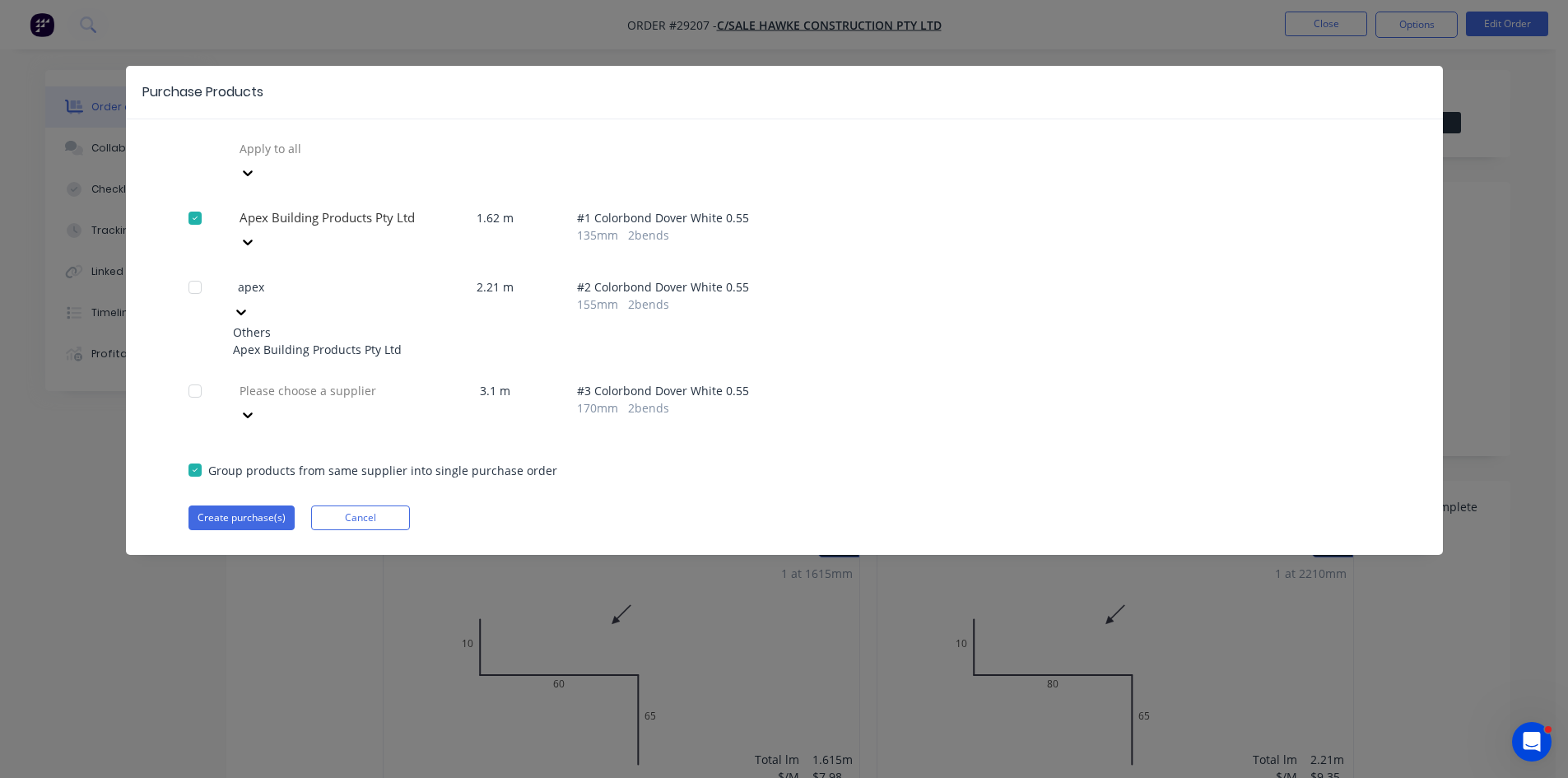
click at [287, 341] on div "Apex Building Products Pty Ltd" at bounding box center [323, 350] width 181 height 18
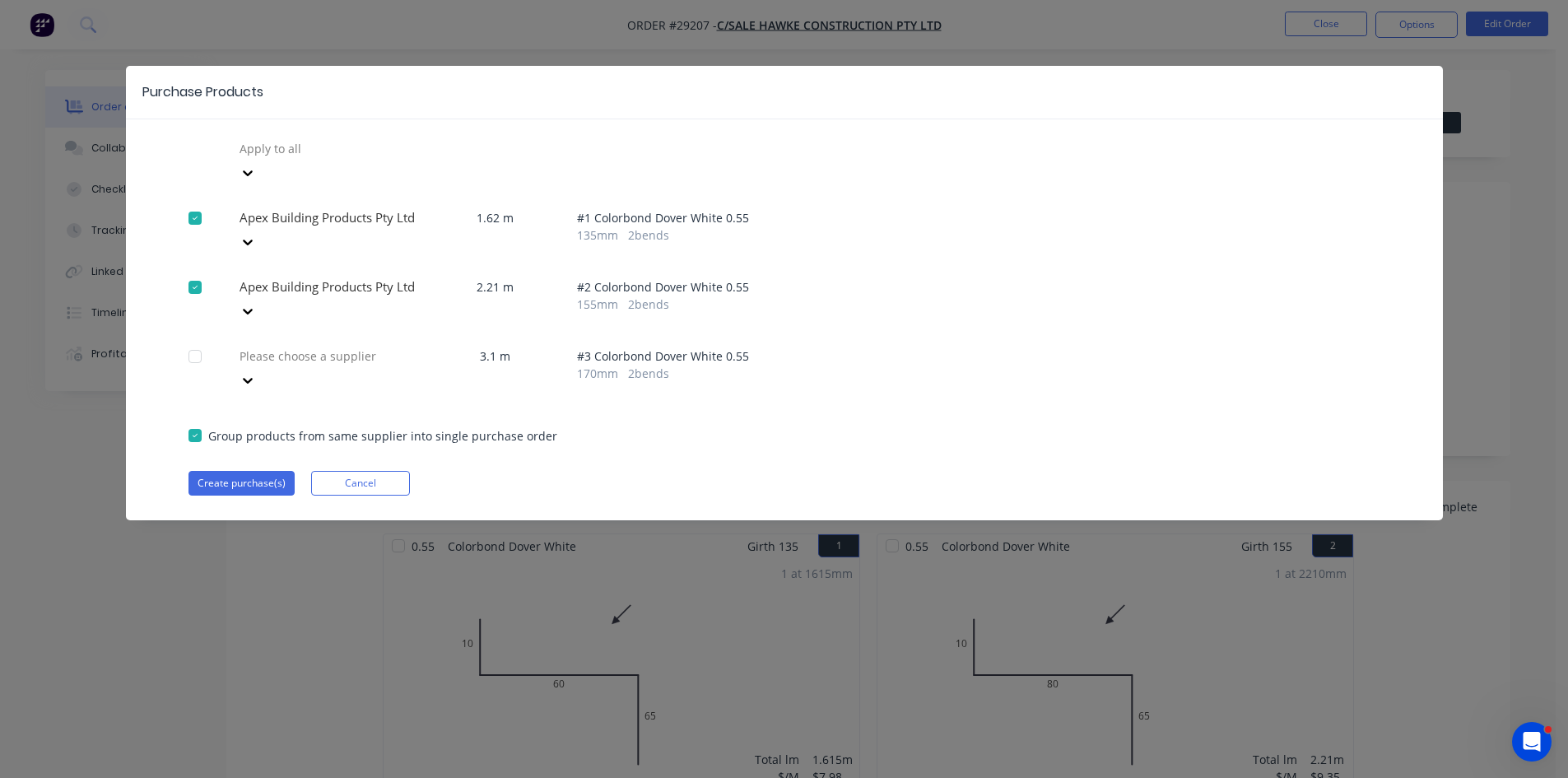
click at [284, 346] on div at bounding box center [356, 355] width 237 height 21
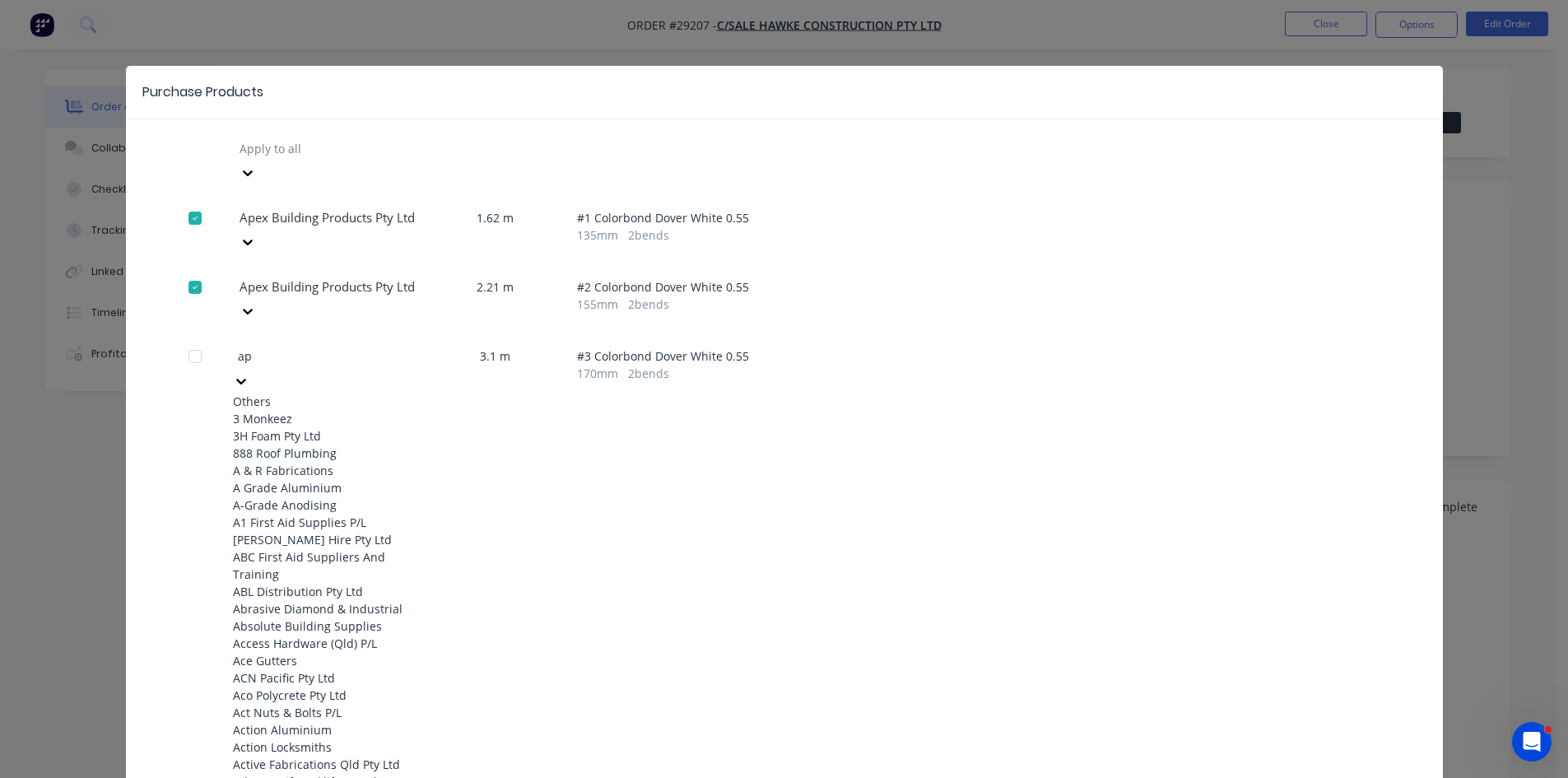
type input "ape"
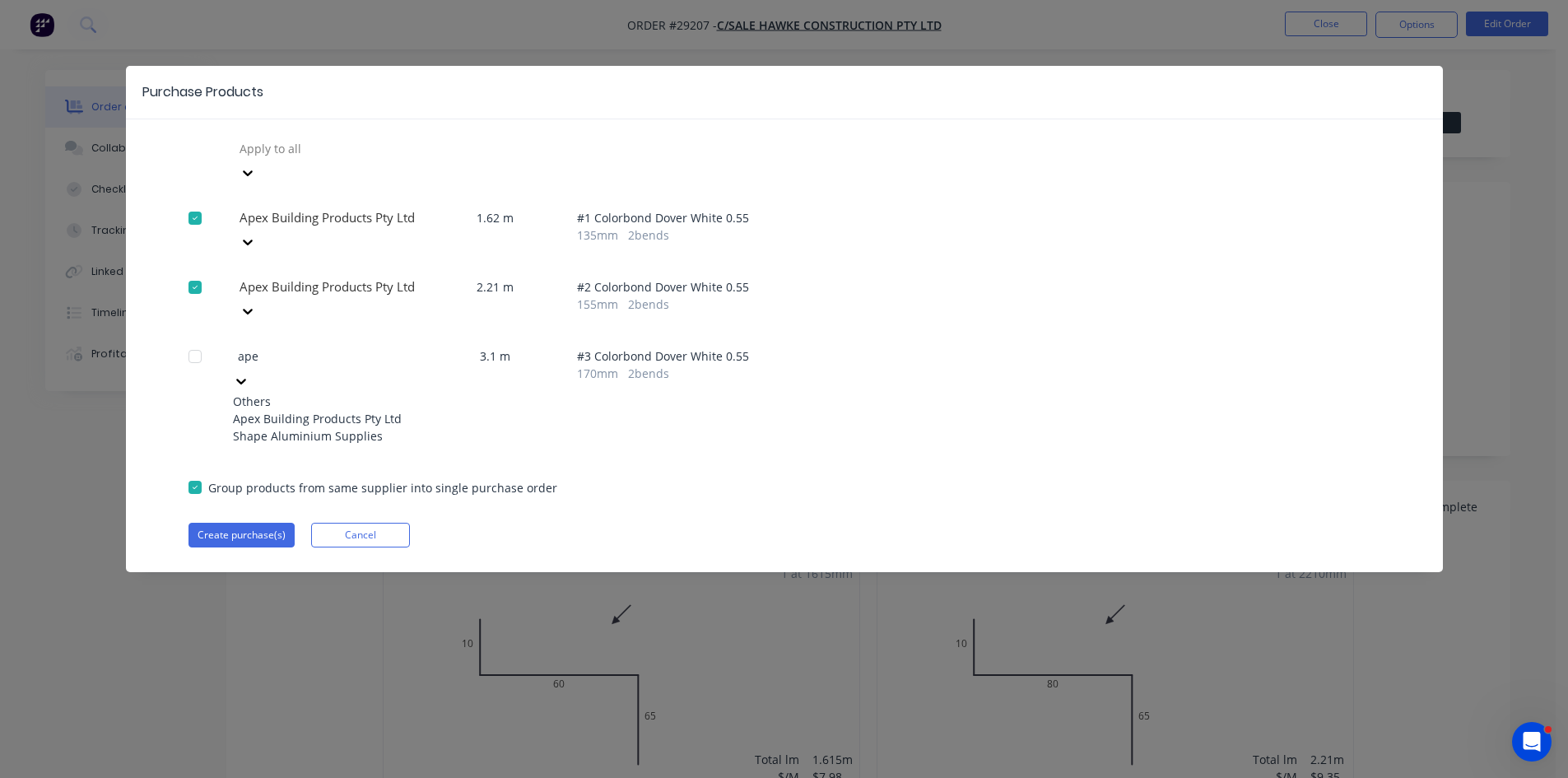
click at [294, 410] on div "Apex Building Products Pty Ltd" at bounding box center [323, 419] width 181 height 18
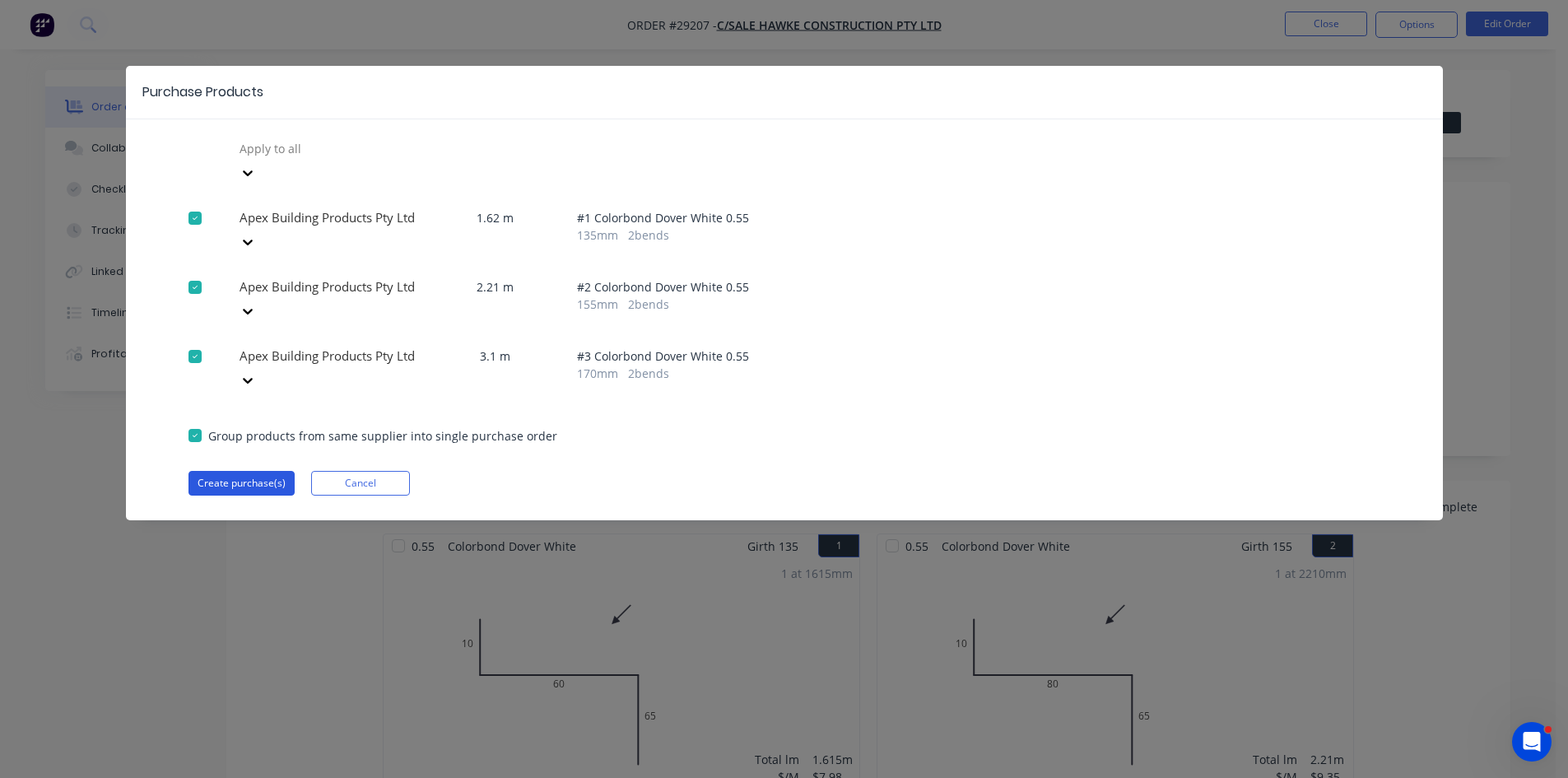
click at [231, 471] on button "Create purchase(s)" at bounding box center [242, 483] width 107 height 25
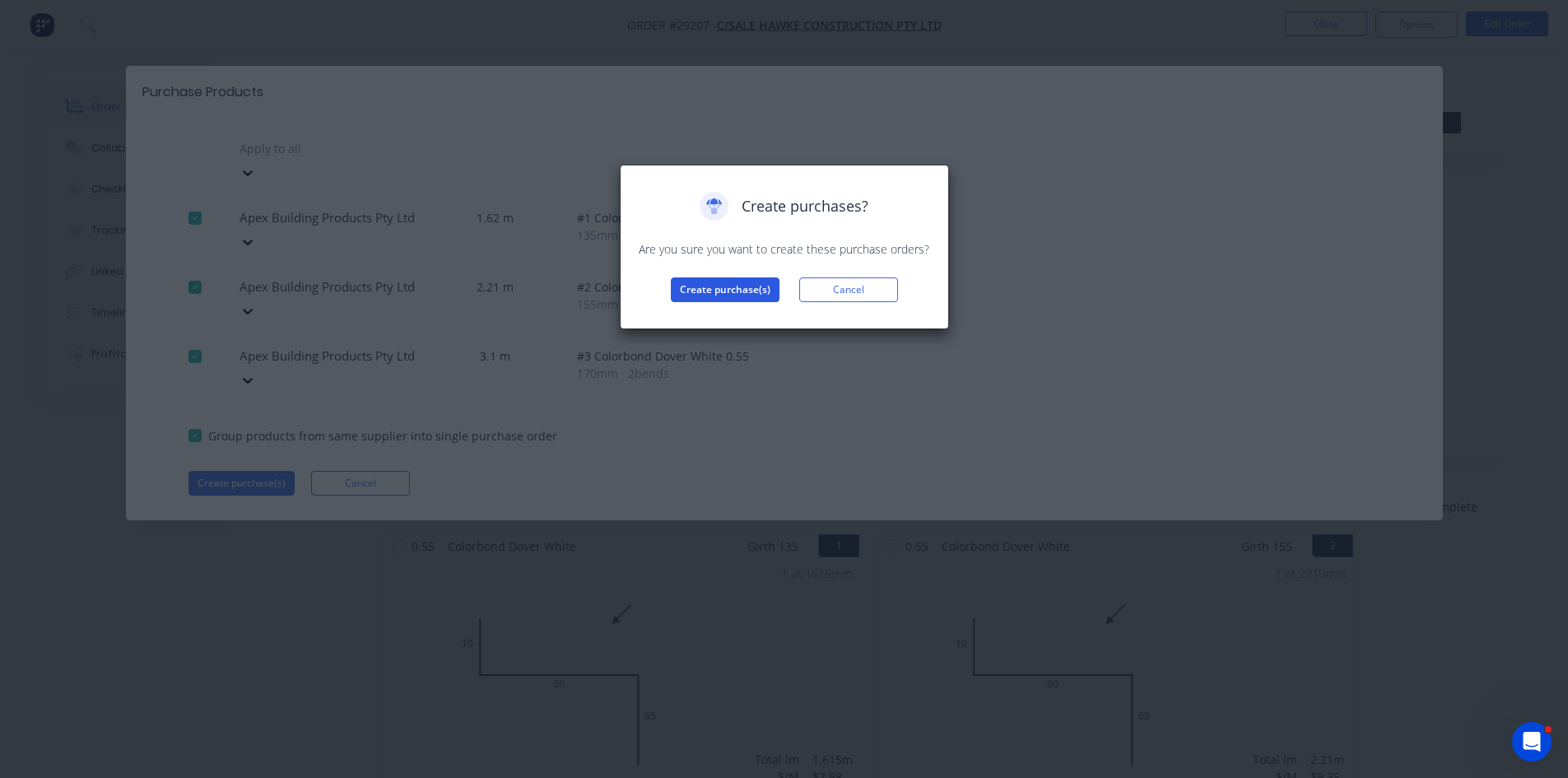
click at [688, 289] on button "Create purchase(s)" at bounding box center [725, 289] width 109 height 25
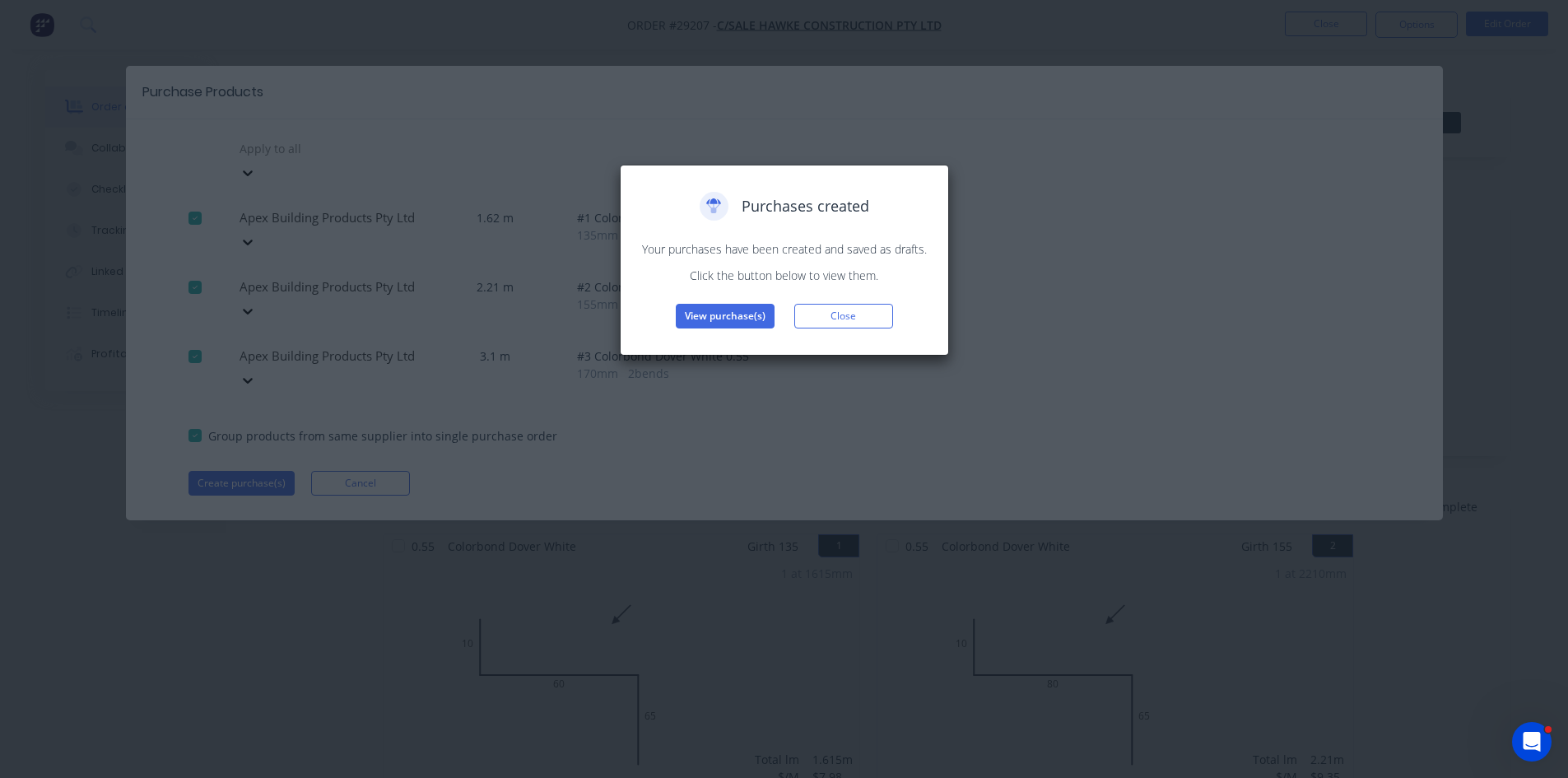
click at [731, 311] on button "View purchase(s)" at bounding box center [725, 316] width 99 height 25
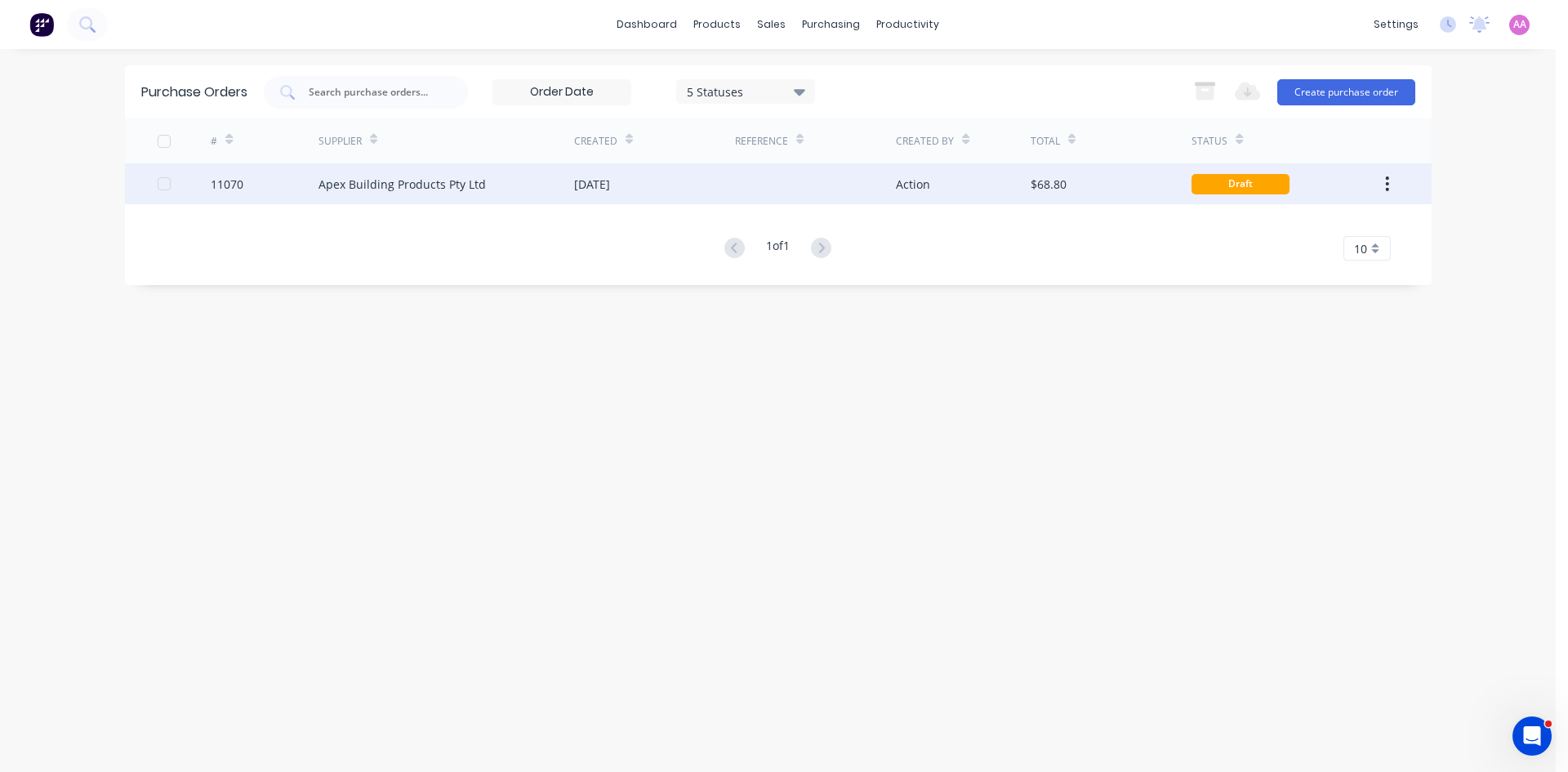
click at [365, 180] on div "Apex Building Products Pty Ltd" at bounding box center [402, 184] width 167 height 18
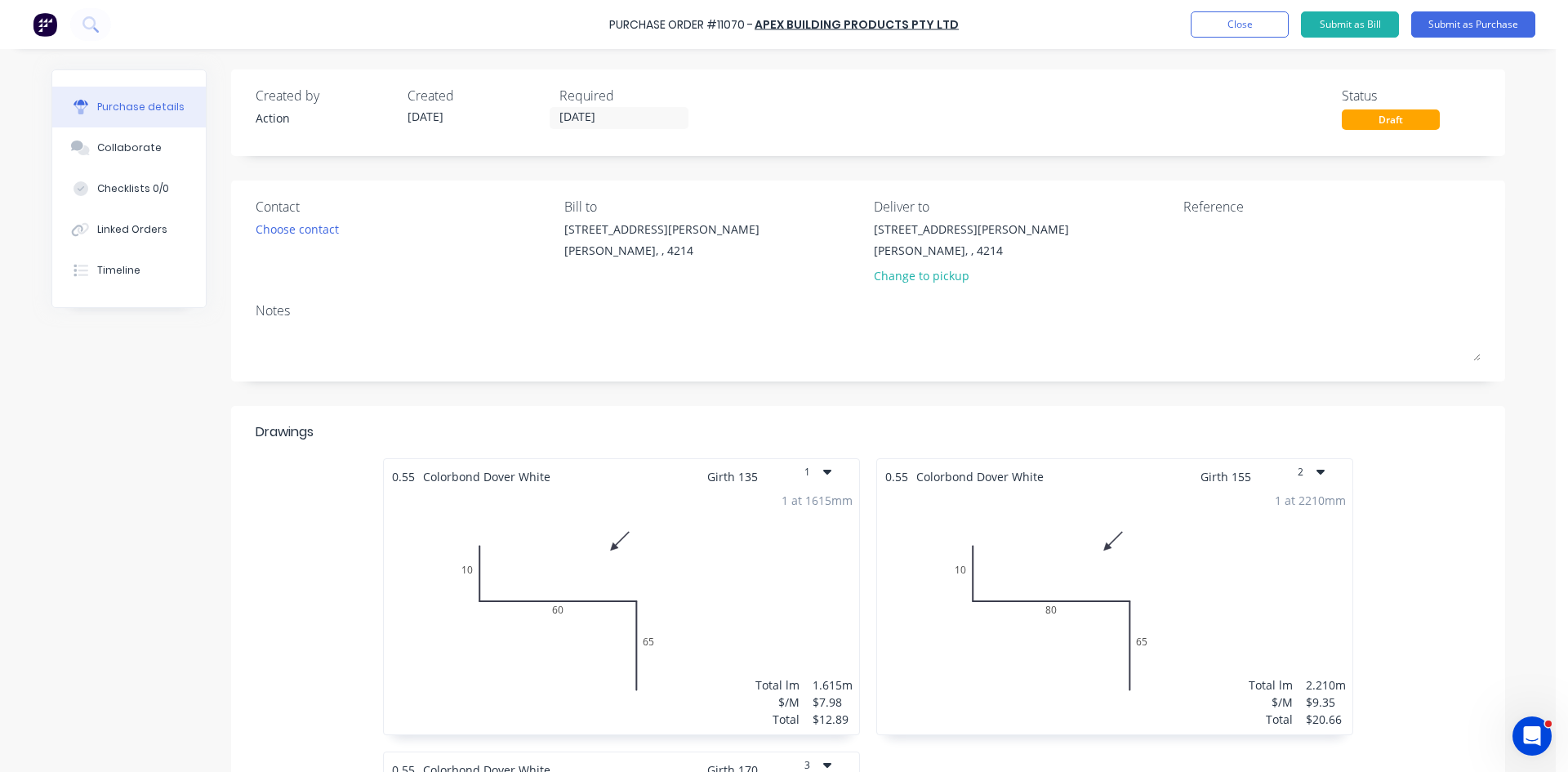
click at [306, 233] on div "Choose contact" at bounding box center [297, 229] width 83 height 18
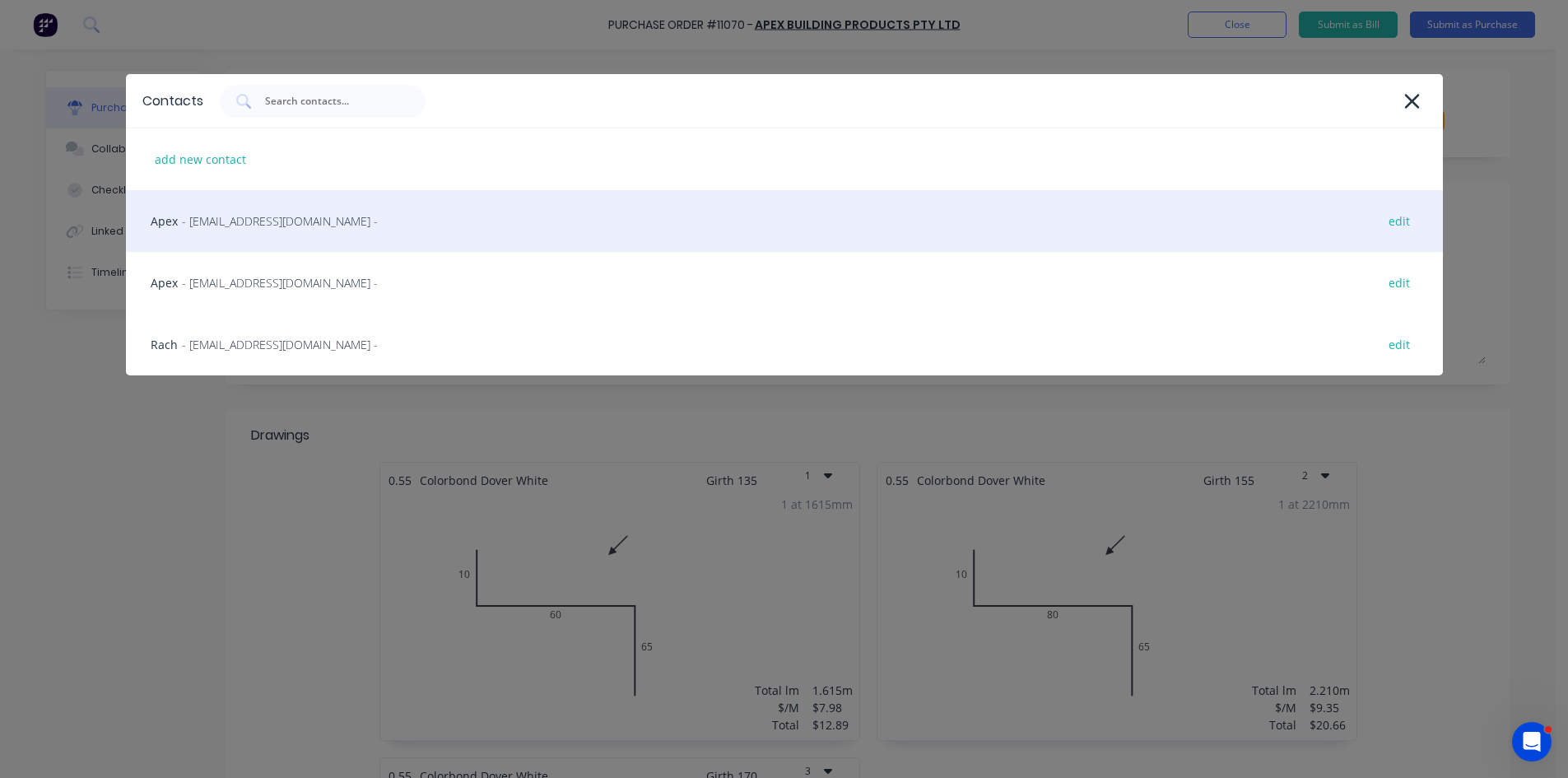
click at [227, 224] on span "- [EMAIL_ADDRESS][DOMAIN_NAME] -" at bounding box center [279, 221] width 195 height 18
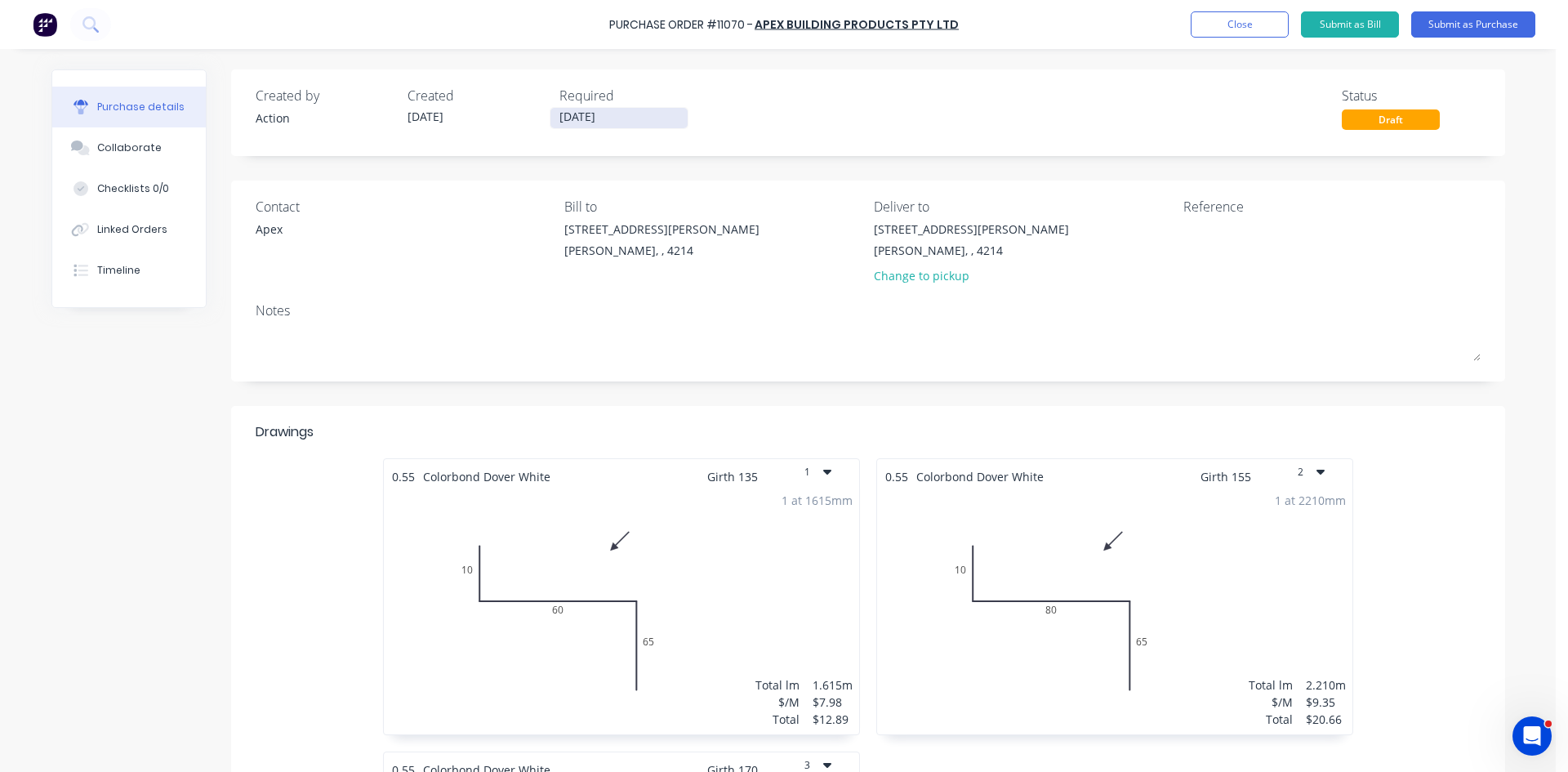
click at [588, 124] on input "[DATE]" at bounding box center [619, 118] width 137 height 21
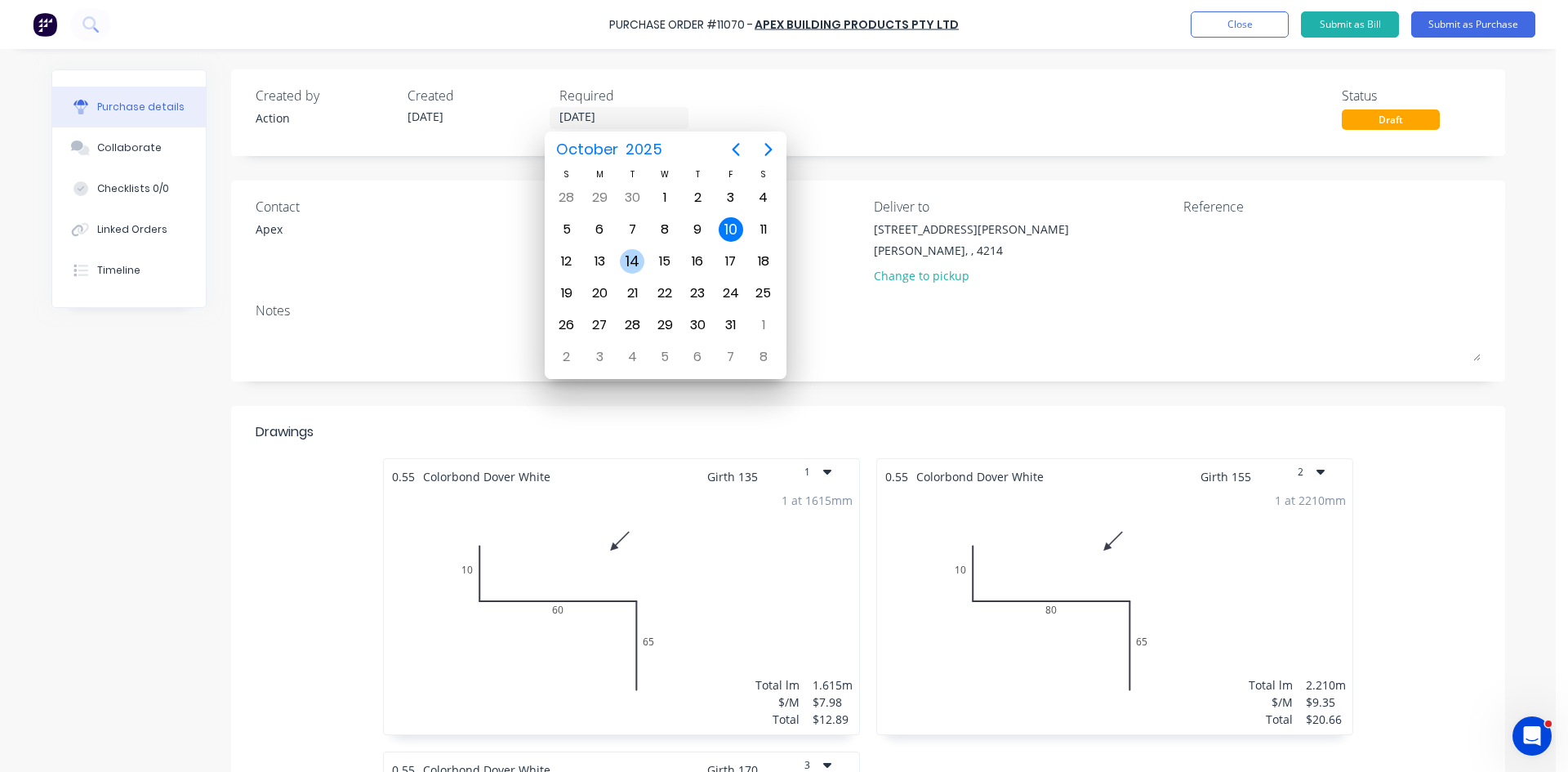
click at [635, 265] on div "14" at bounding box center [632, 261] width 24 height 24
type input "[DATE]"
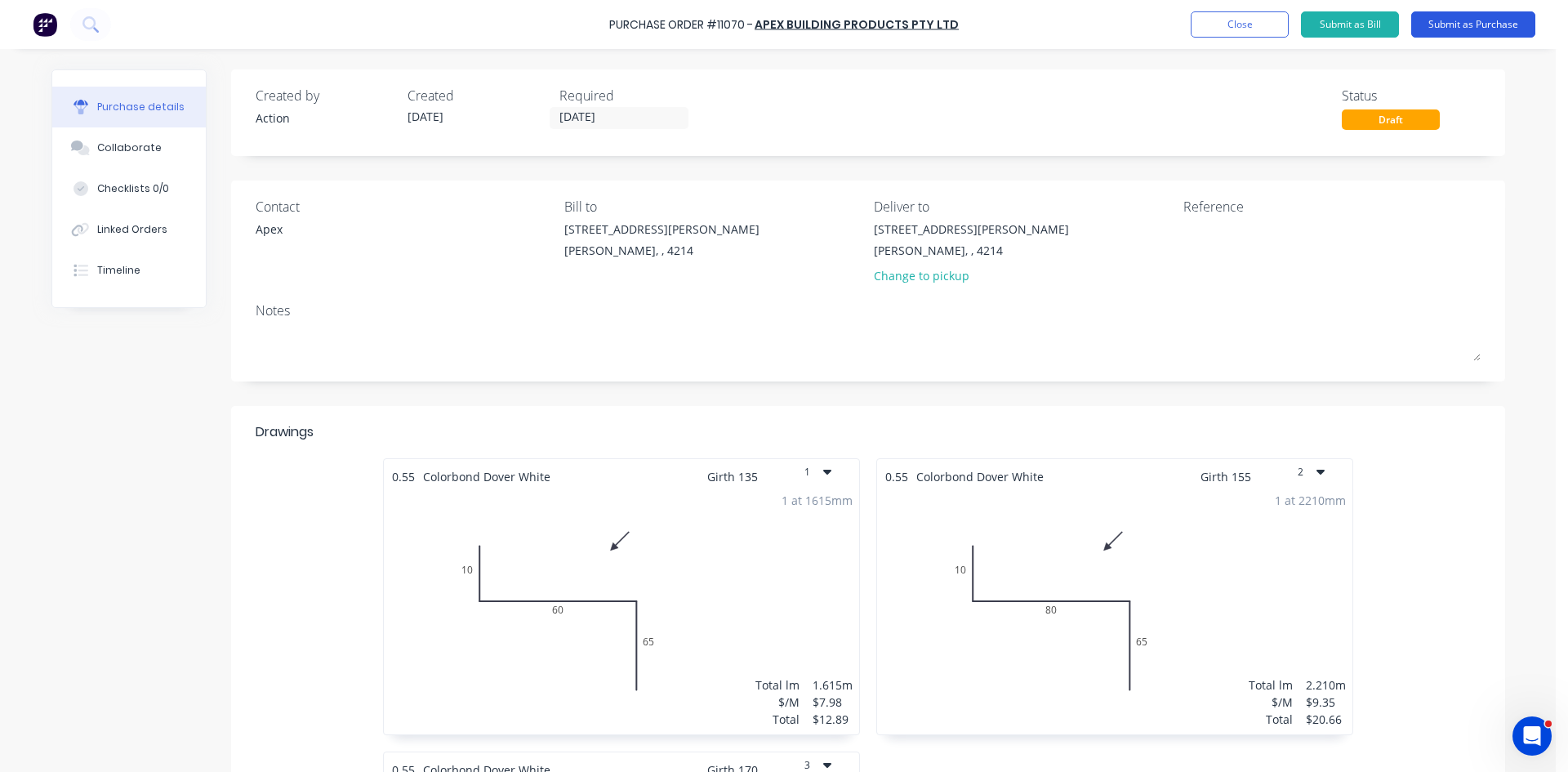
click at [1485, 21] on button "Submit as Purchase" at bounding box center [1473, 24] width 124 height 26
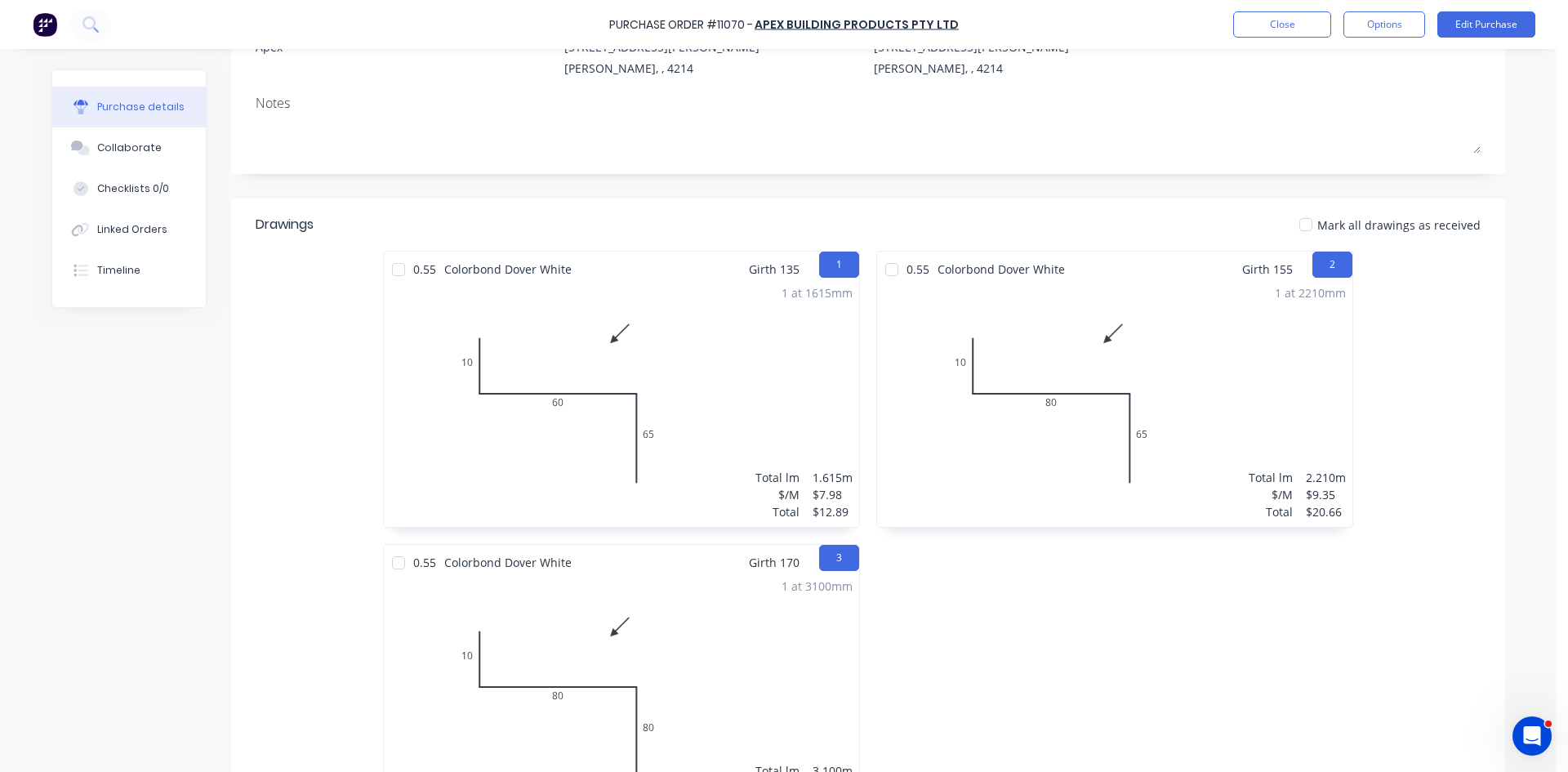
scroll to position [409, 0]
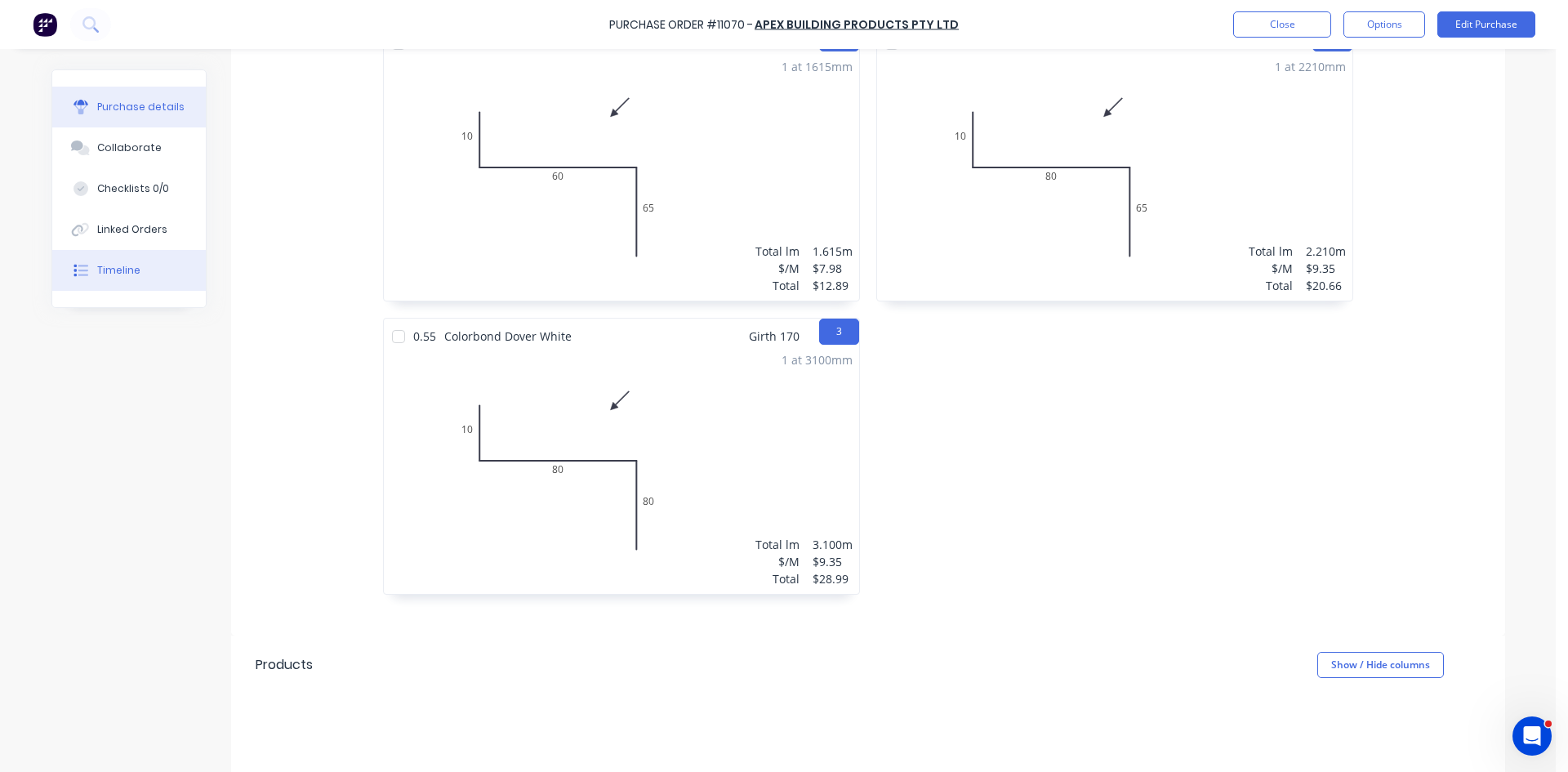
click at [121, 283] on button "Timeline" at bounding box center [128, 270] width 154 height 41
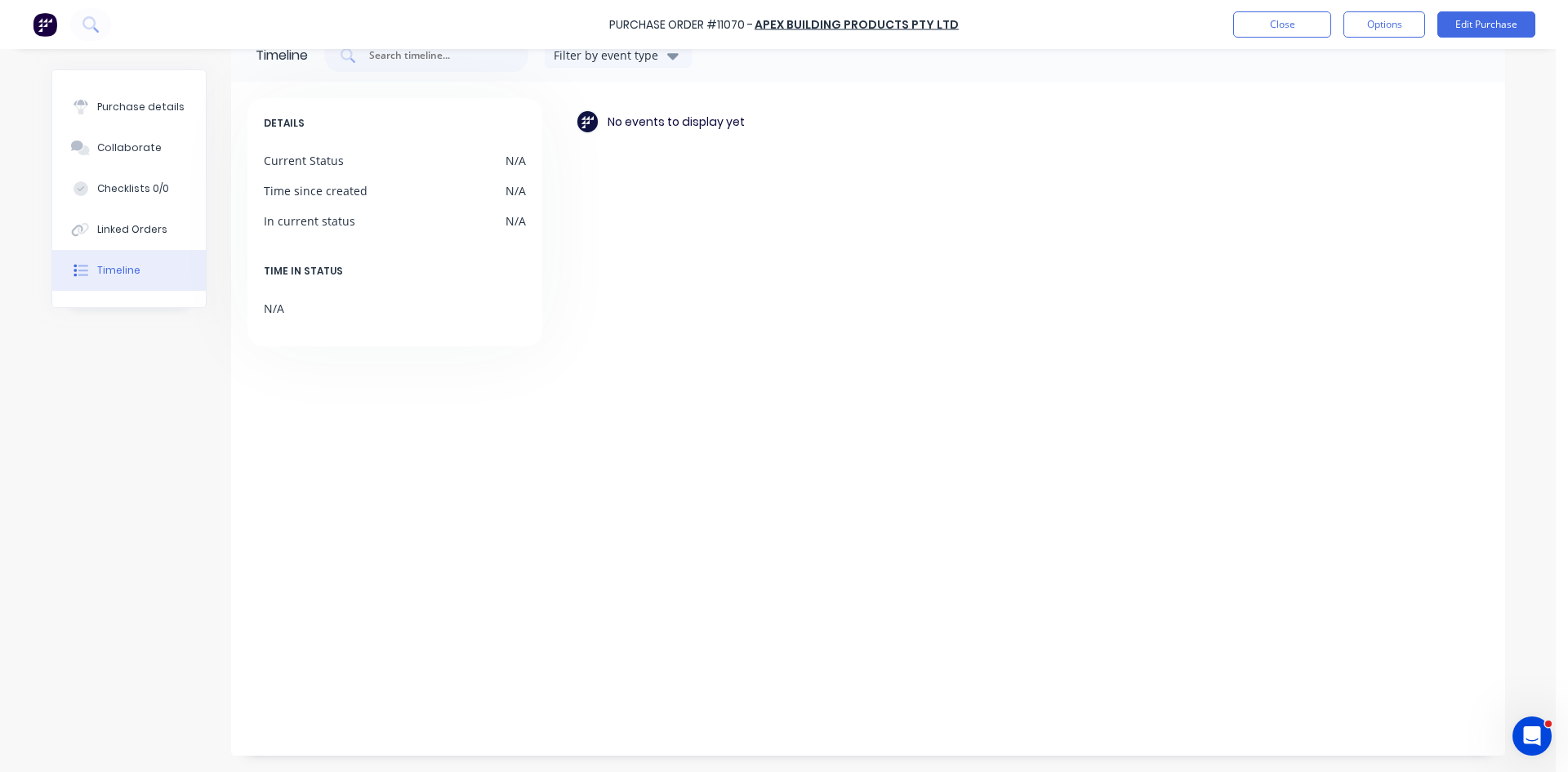
scroll to position [41, 0]
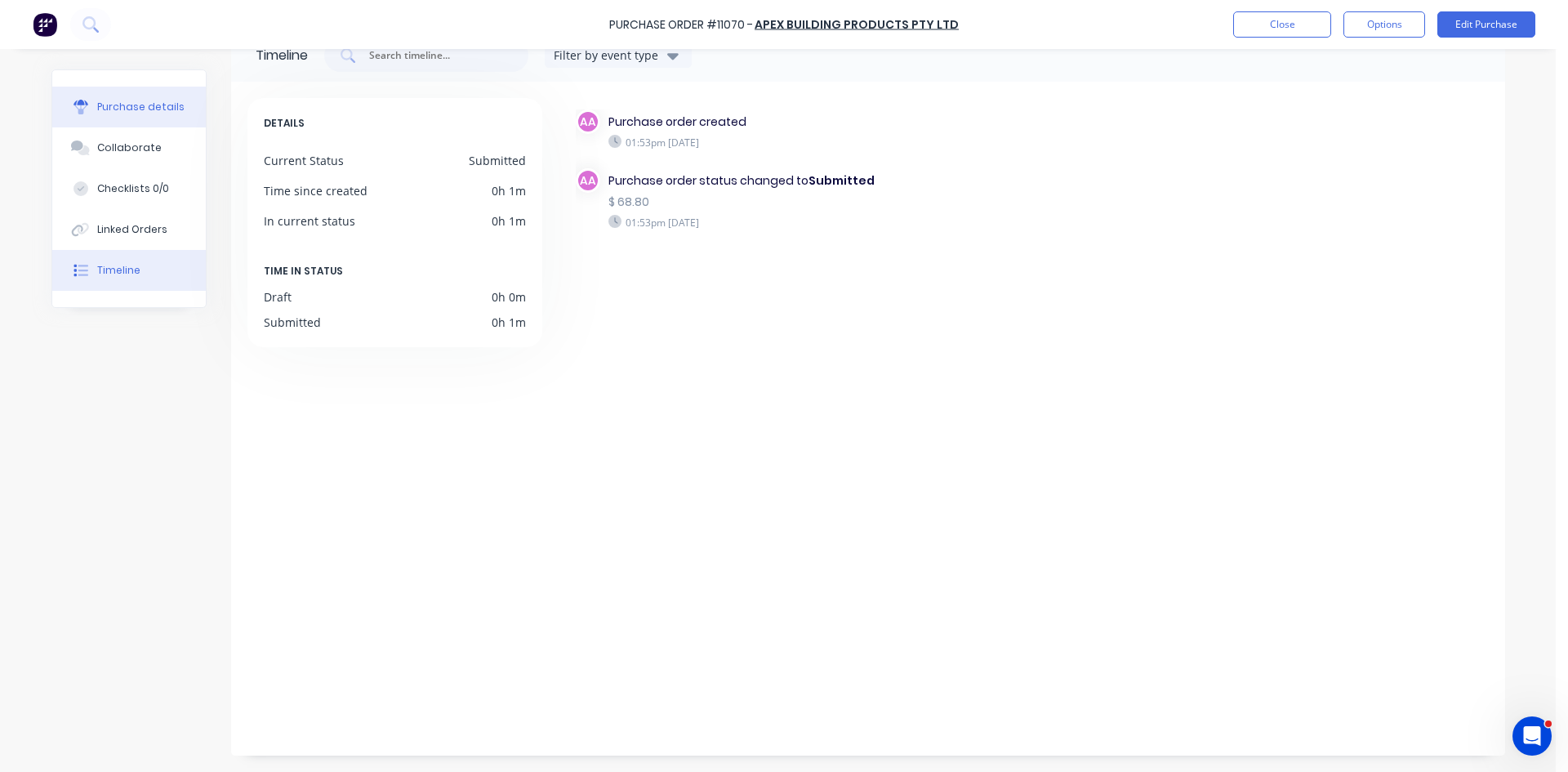
click at [151, 95] on button "Purchase details" at bounding box center [128, 107] width 154 height 41
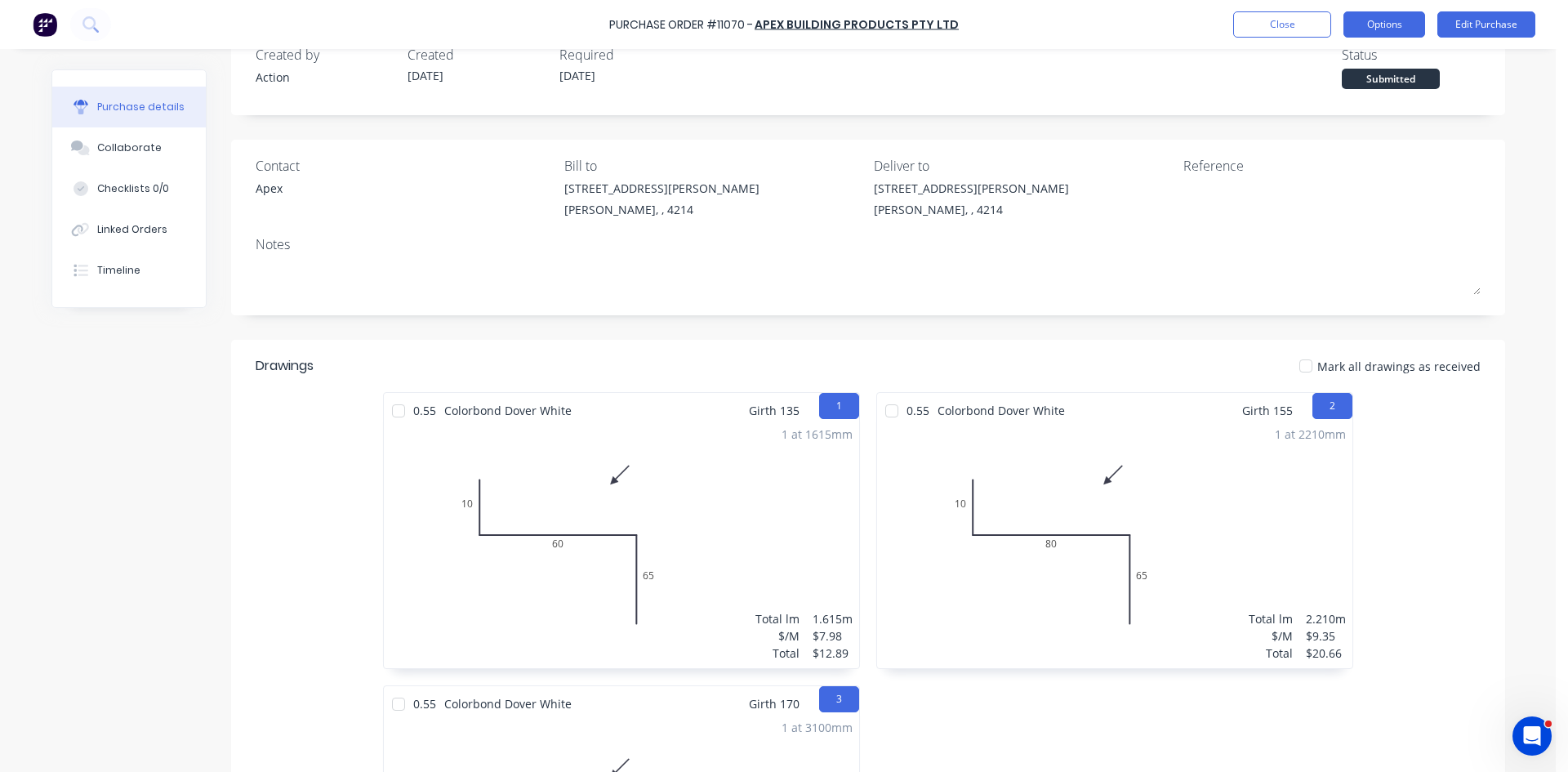
click at [1402, 24] on button "Options" at bounding box center [1384, 24] width 81 height 26
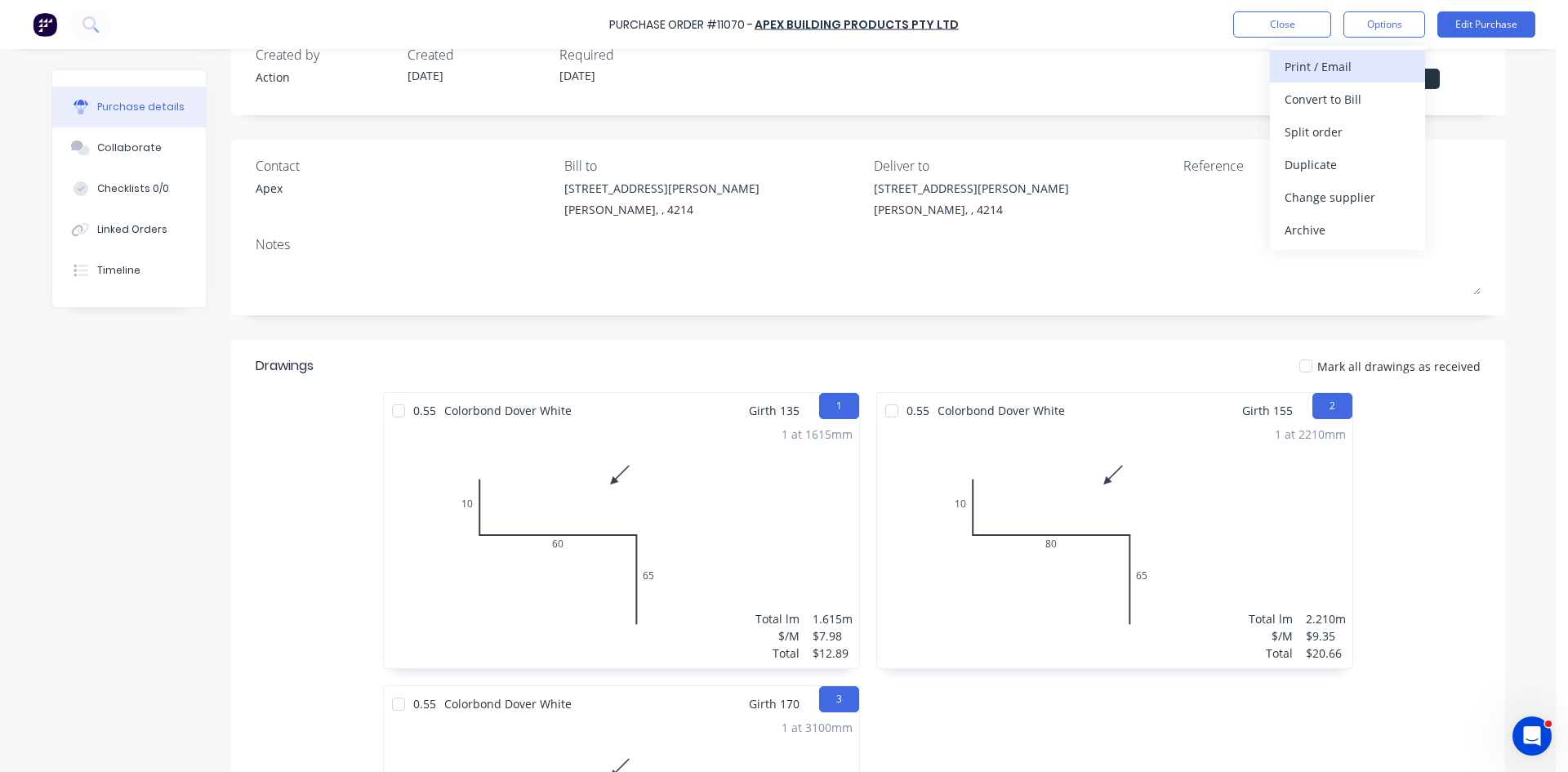
click at [1354, 74] on div "Print / Email" at bounding box center [1348, 67] width 125 height 24
click at [1337, 133] on div "Without pricing" at bounding box center [1348, 132] width 125 height 24
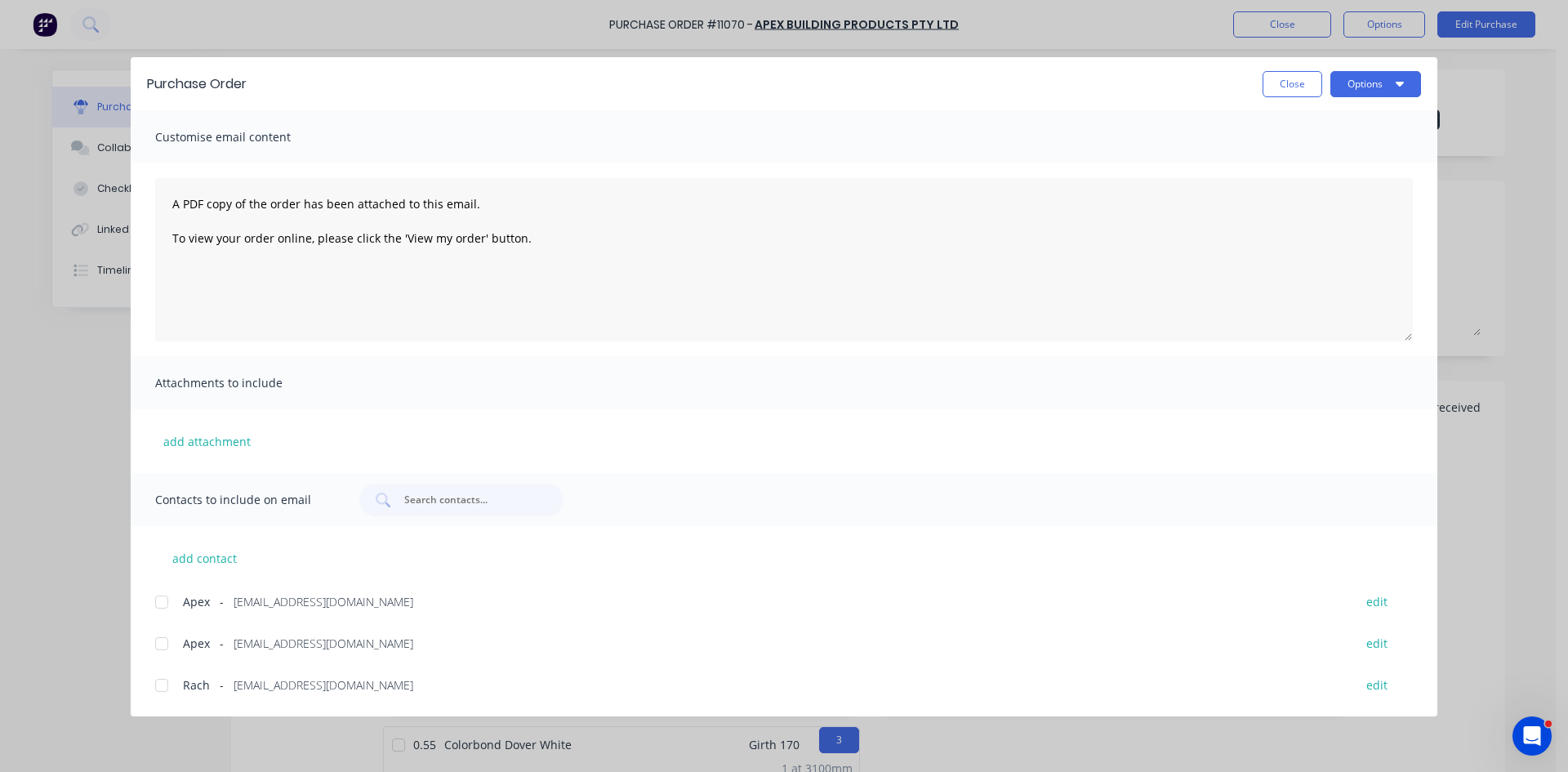
click at [161, 598] on div at bounding box center [161, 602] width 32 height 32
click at [1368, 88] on button "Options" at bounding box center [1375, 84] width 91 height 26
click at [1326, 185] on div "Email" at bounding box center [1344, 191] width 125 height 24
click at [1368, 86] on button "Options" at bounding box center [1375, 84] width 91 height 26
click at [1356, 184] on div "Email" at bounding box center [1344, 191] width 125 height 24
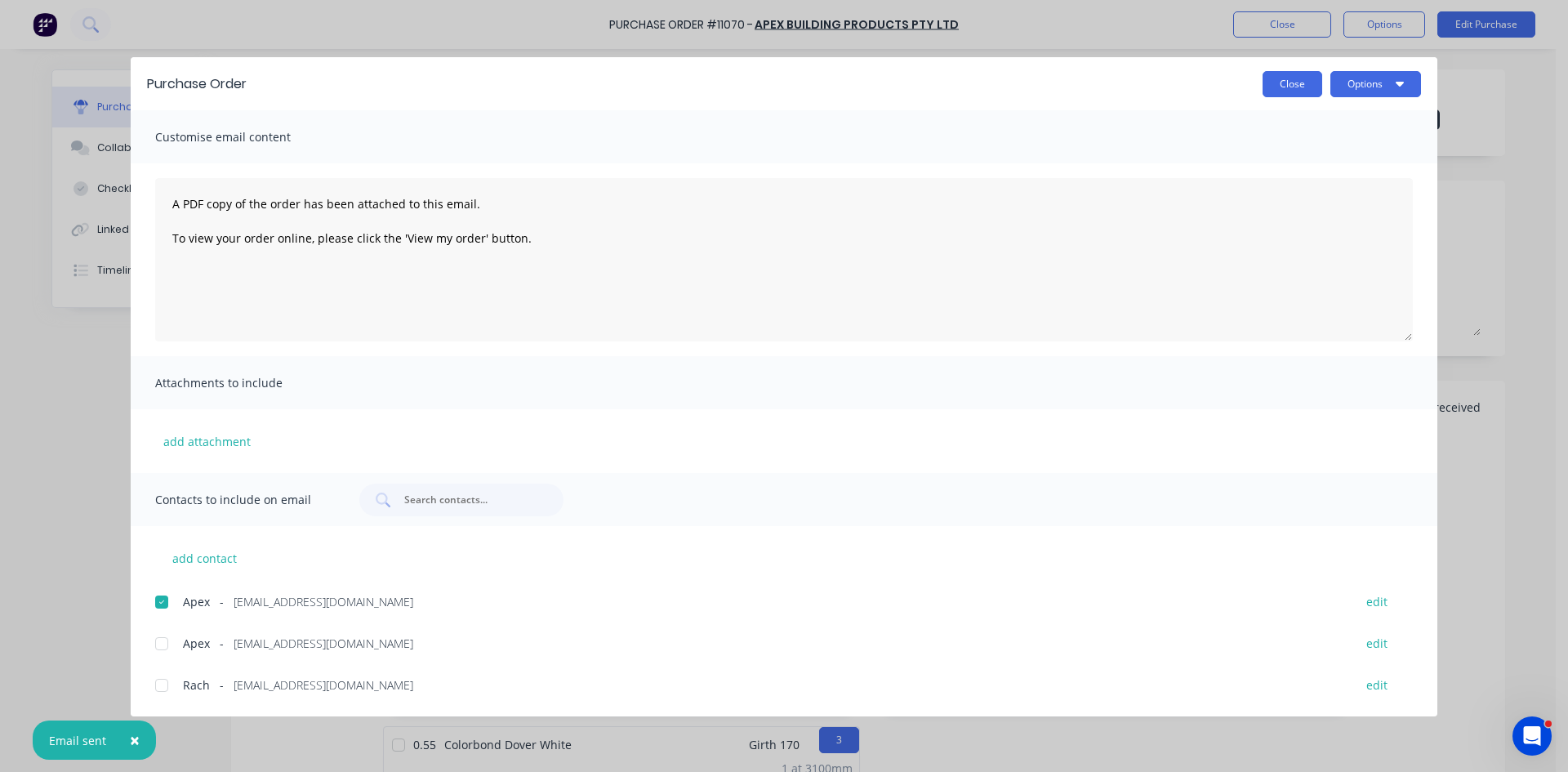
click at [1282, 89] on button "Close" at bounding box center [1292, 84] width 60 height 26
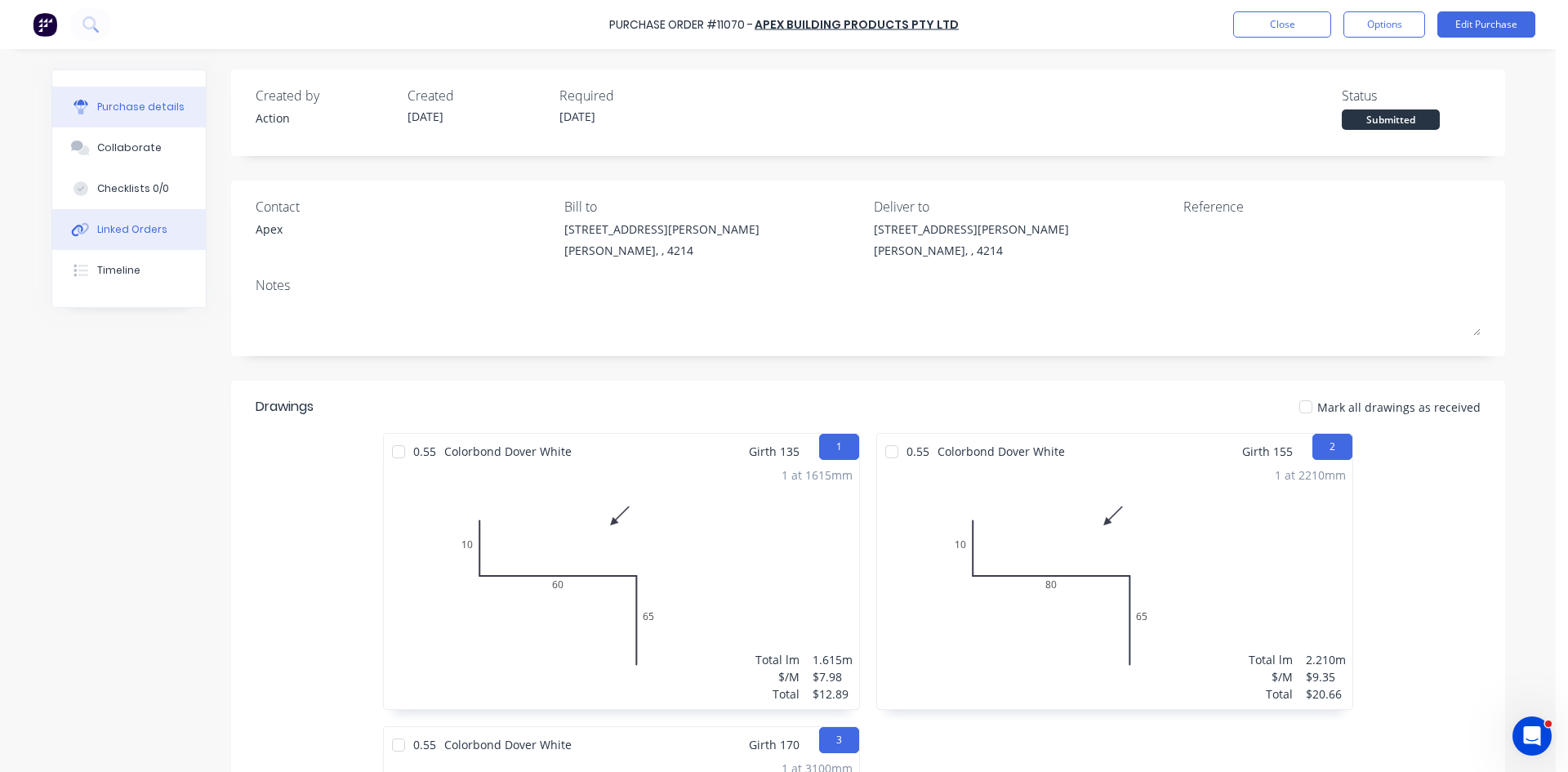
click at [132, 223] on div "Linked Orders" at bounding box center [132, 229] width 71 height 15
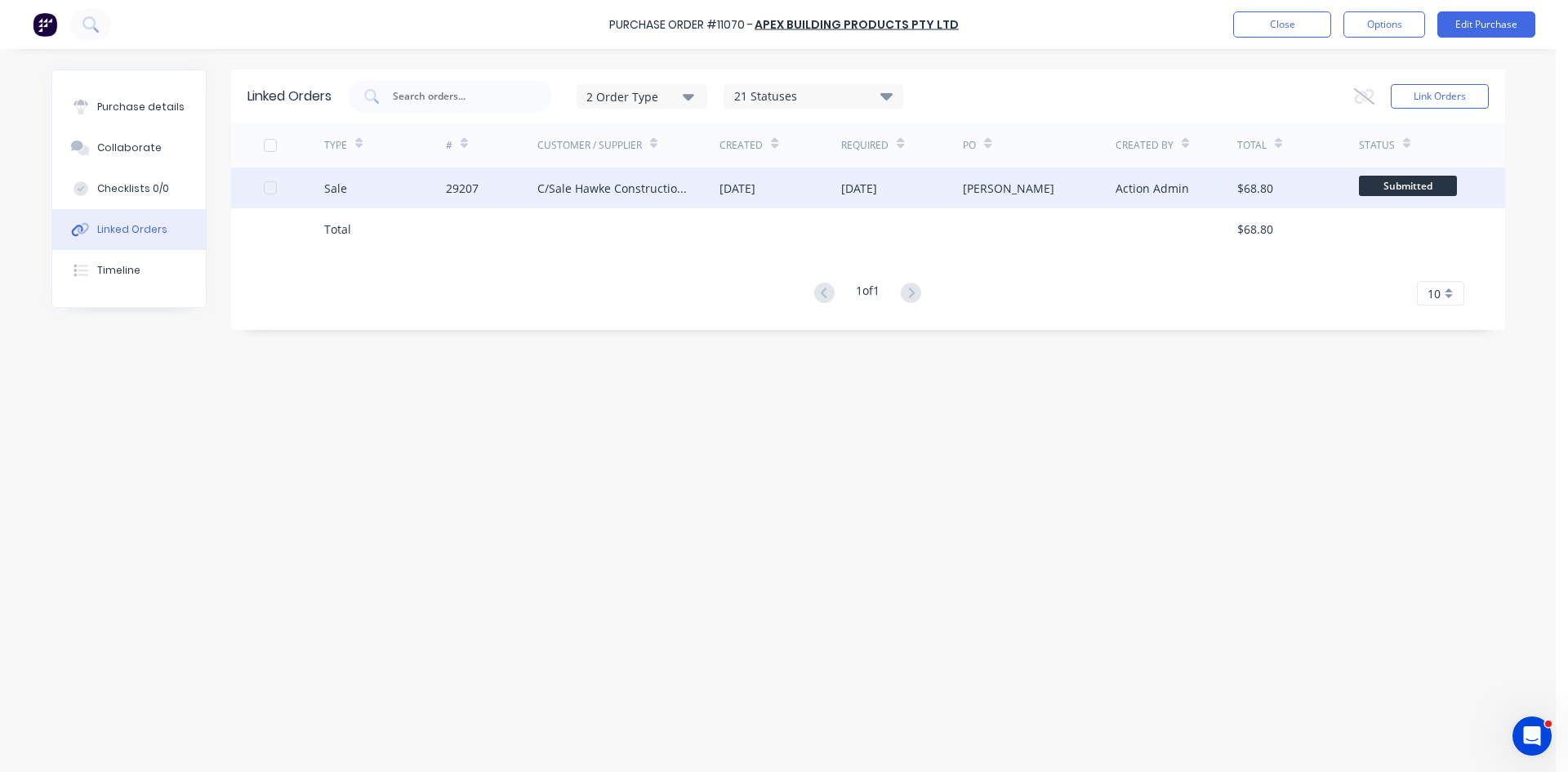
click at [633, 184] on div "C/Sale Hawke Construction Pty Ltd" at bounding box center [612, 188] width 150 height 18
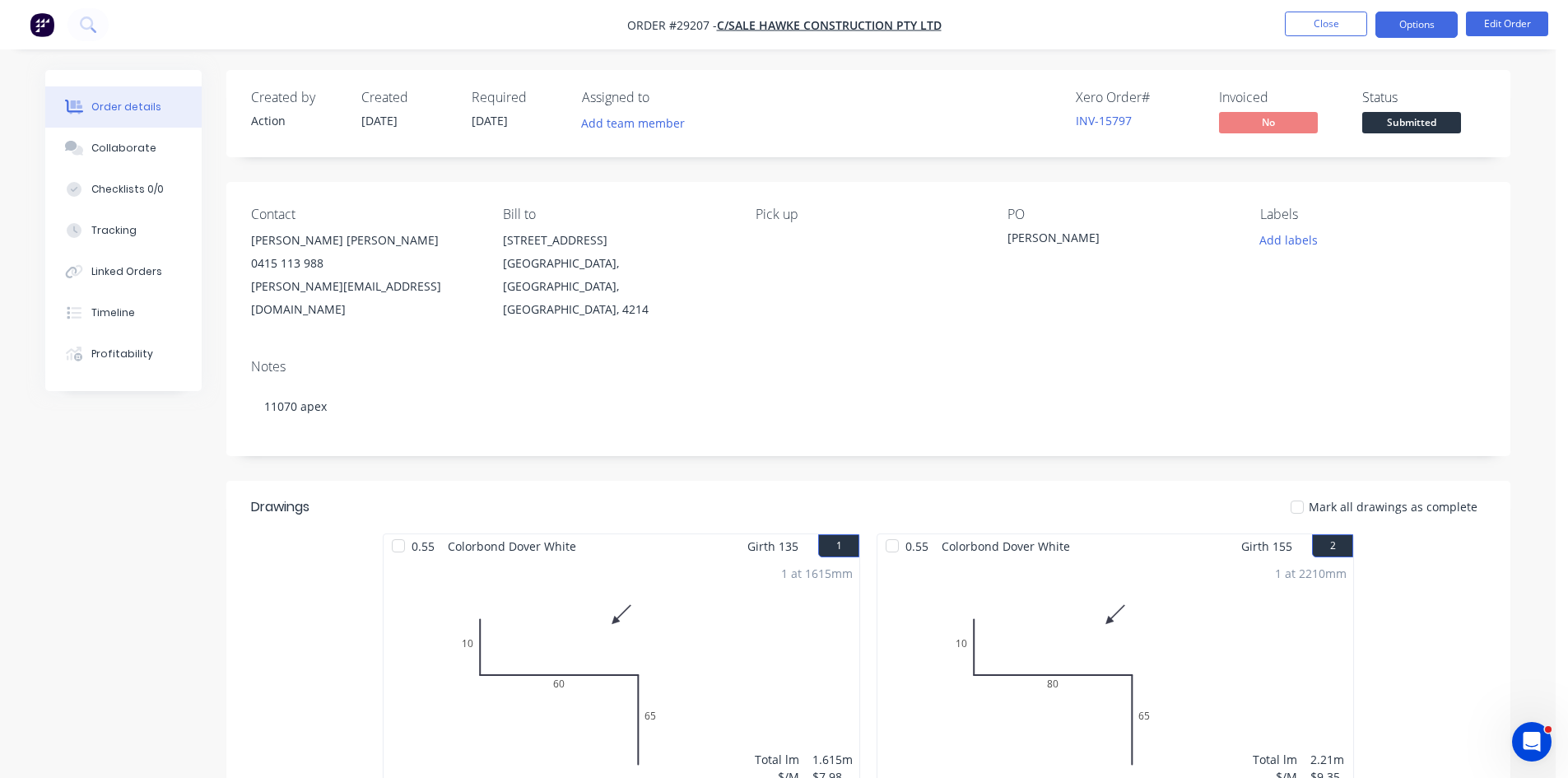
click at [1399, 38] on button "Options" at bounding box center [1415, 25] width 82 height 27
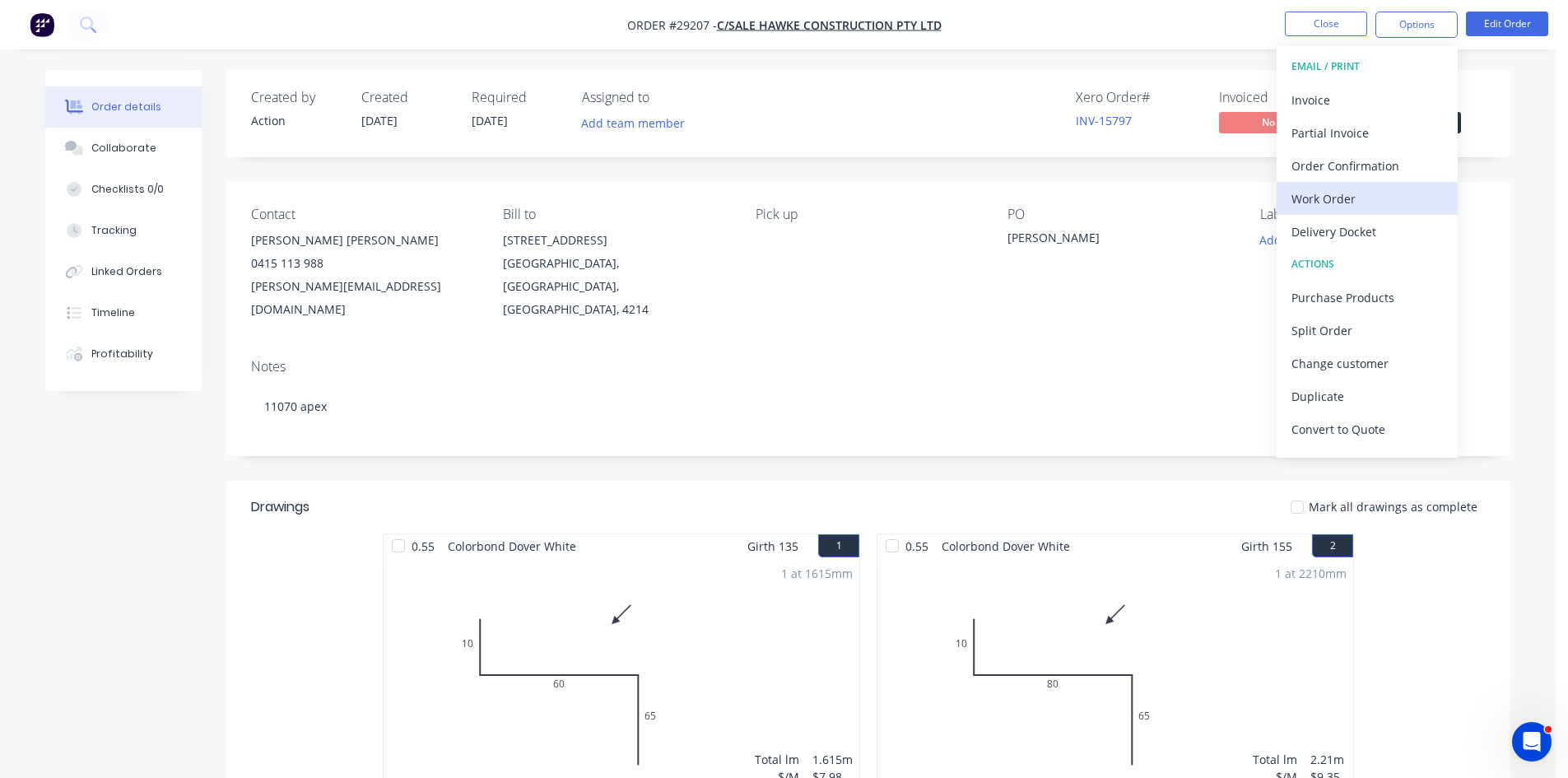
click at [1336, 210] on div "Work Order" at bounding box center [1366, 198] width 151 height 24
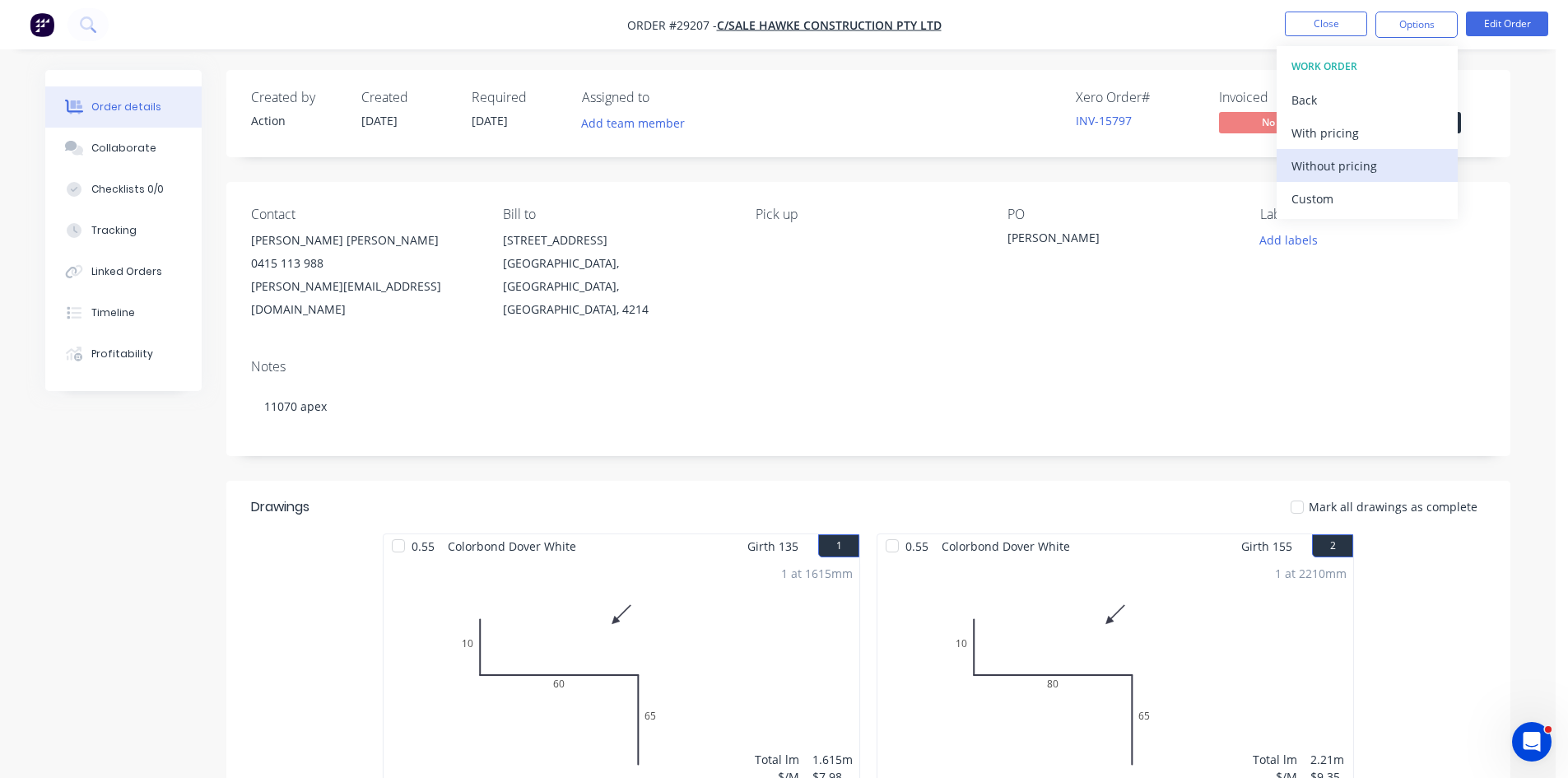
click at [1377, 169] on div "Without pricing" at bounding box center [1366, 166] width 151 height 24
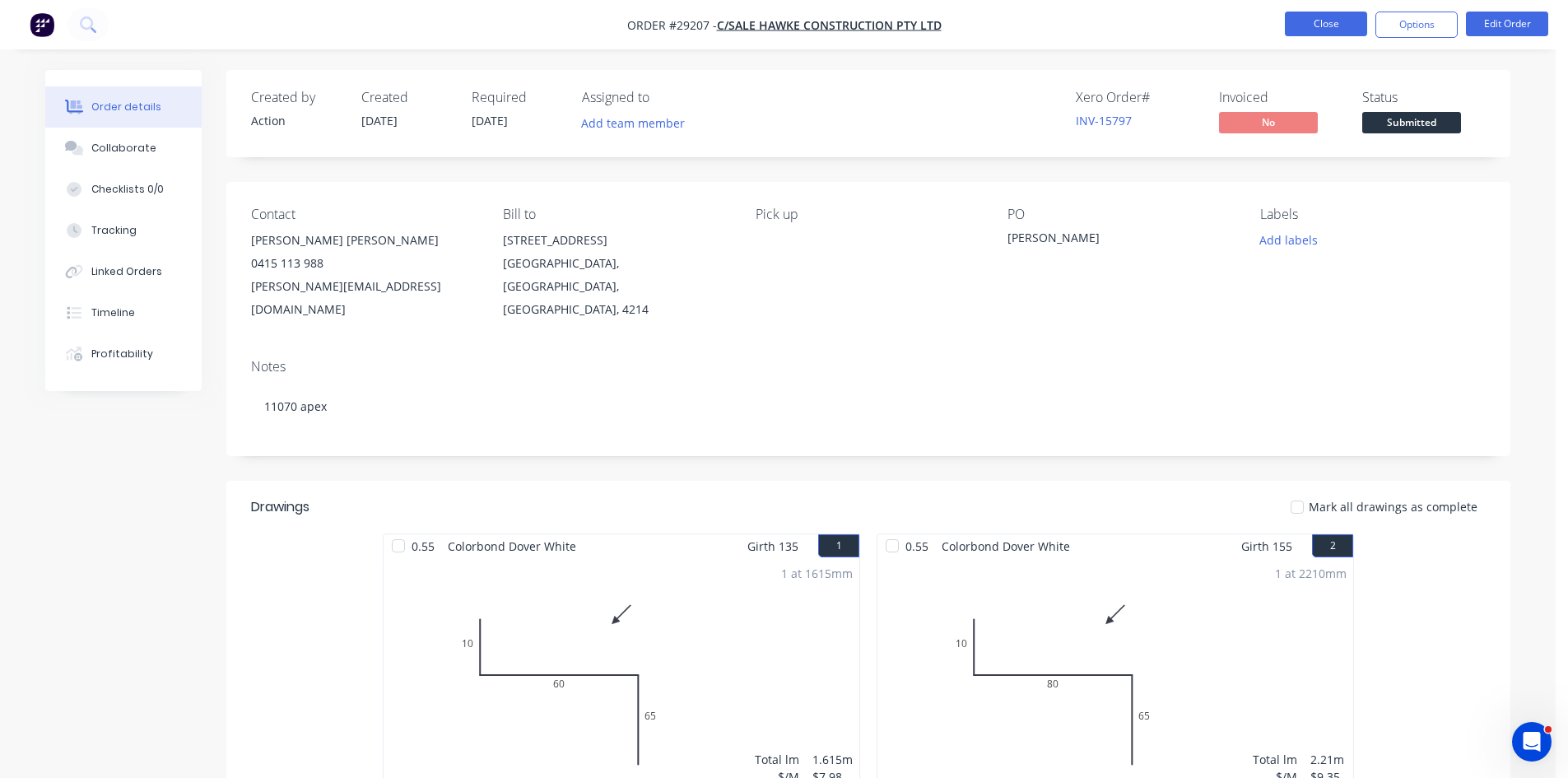
click at [1330, 23] on button "Close" at bounding box center [1325, 24] width 82 height 25
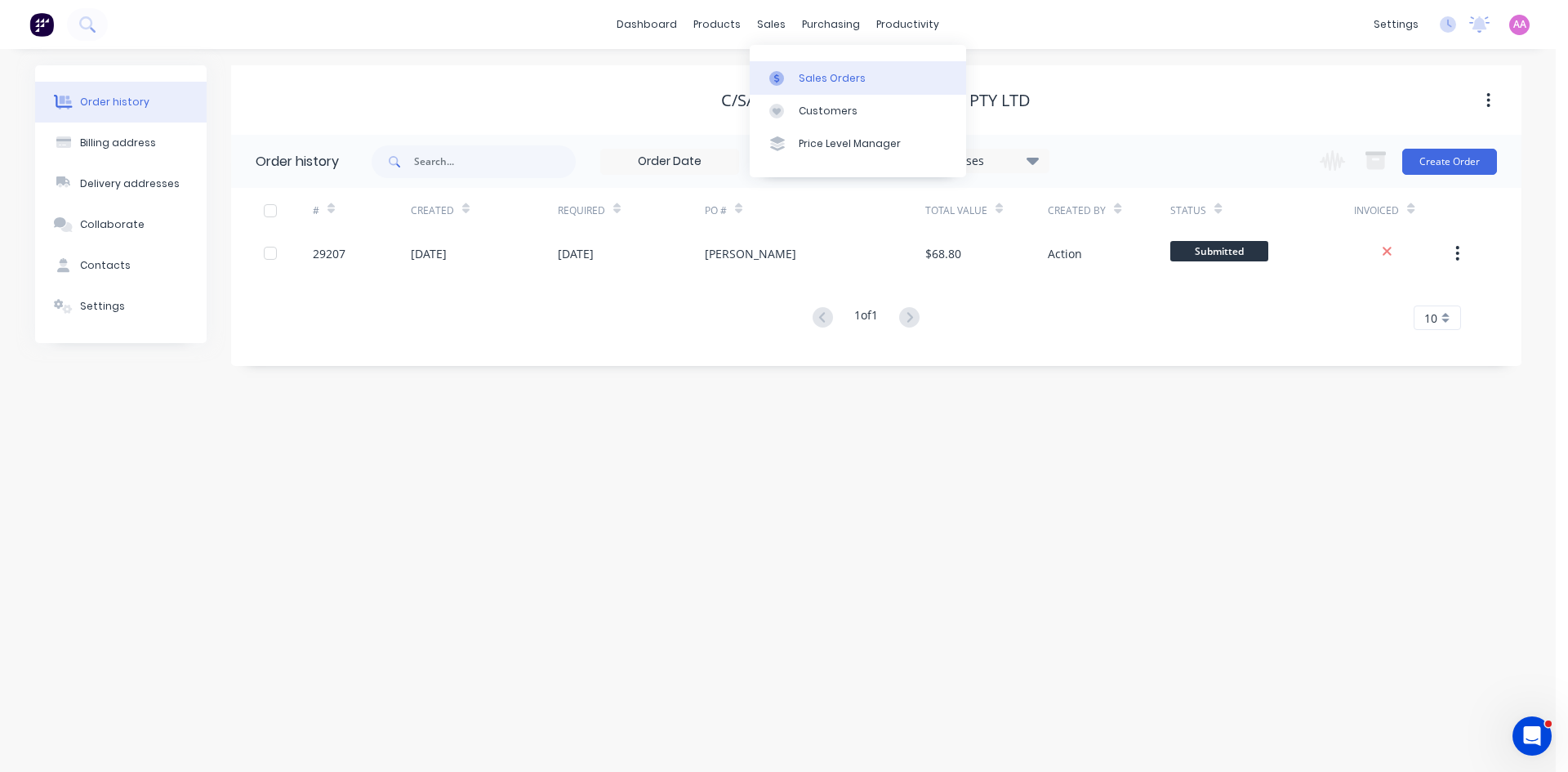
click at [828, 74] on div "Sales Orders" at bounding box center [832, 78] width 67 height 15
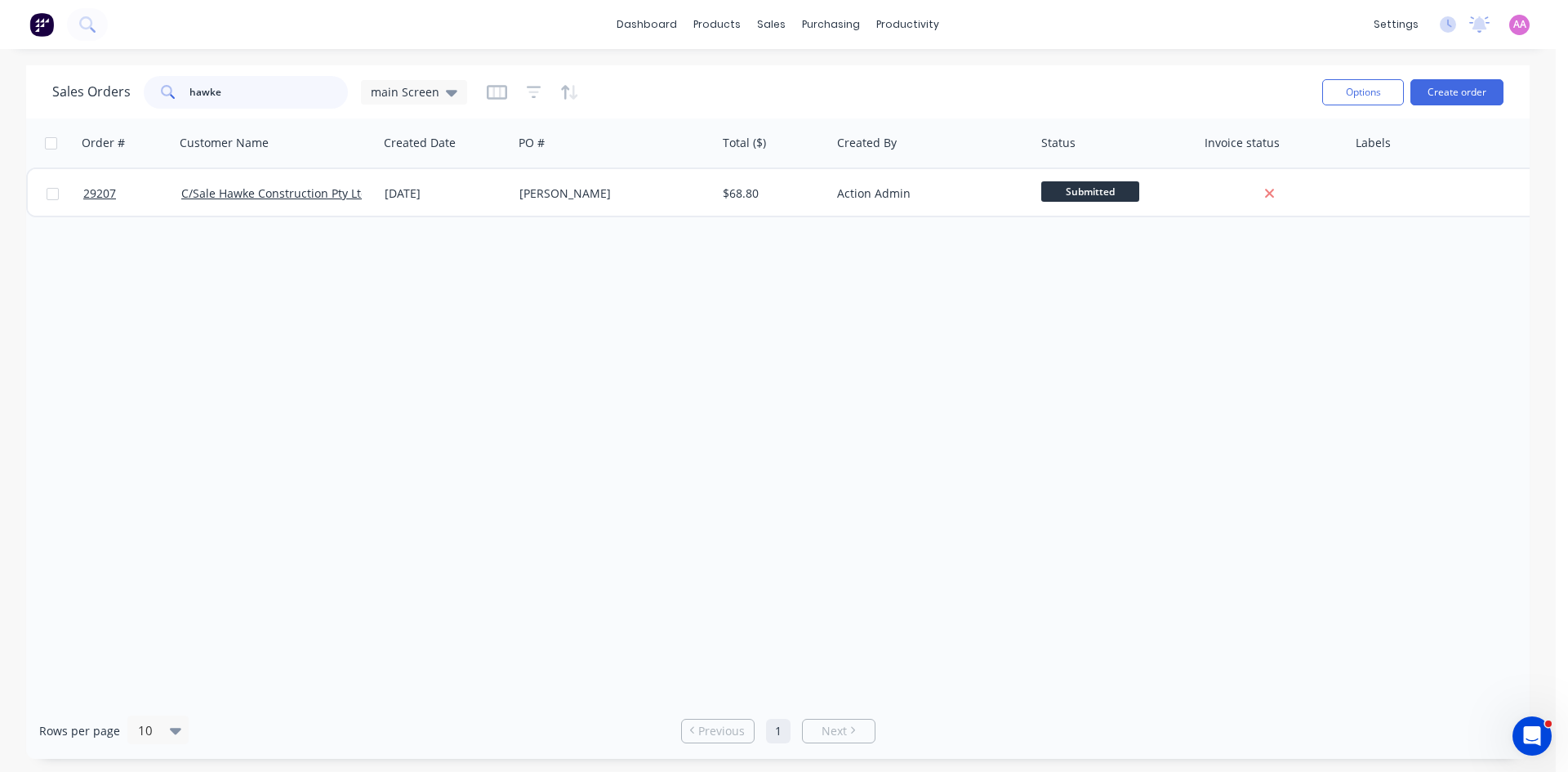
click at [256, 91] on input "hawke" at bounding box center [268, 92] width 160 height 32
type input "h"
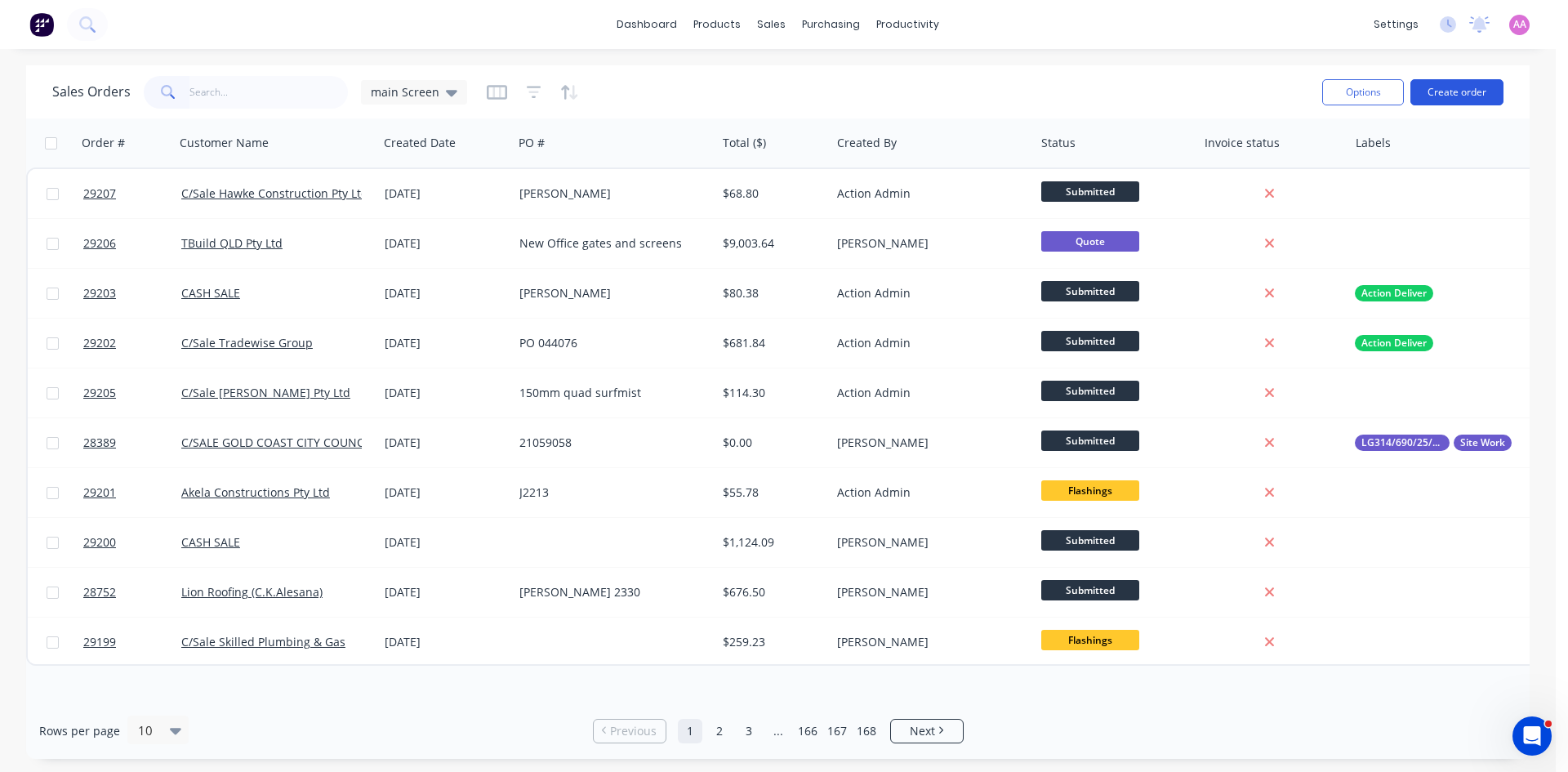
click at [1469, 96] on button "Create order" at bounding box center [1456, 92] width 93 height 26
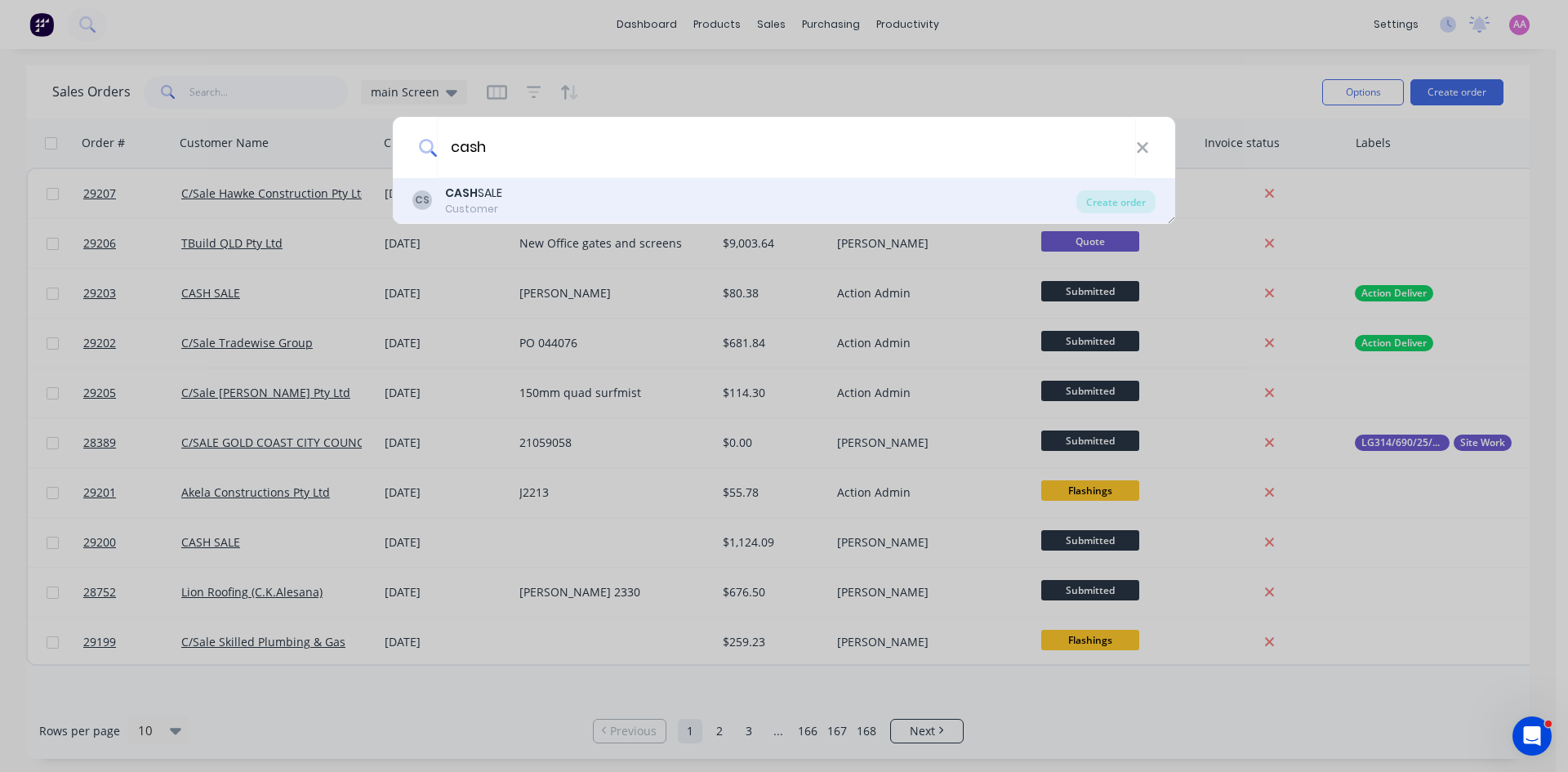
type input "cash"
click at [496, 202] on div "Customer" at bounding box center [473, 209] width 57 height 15
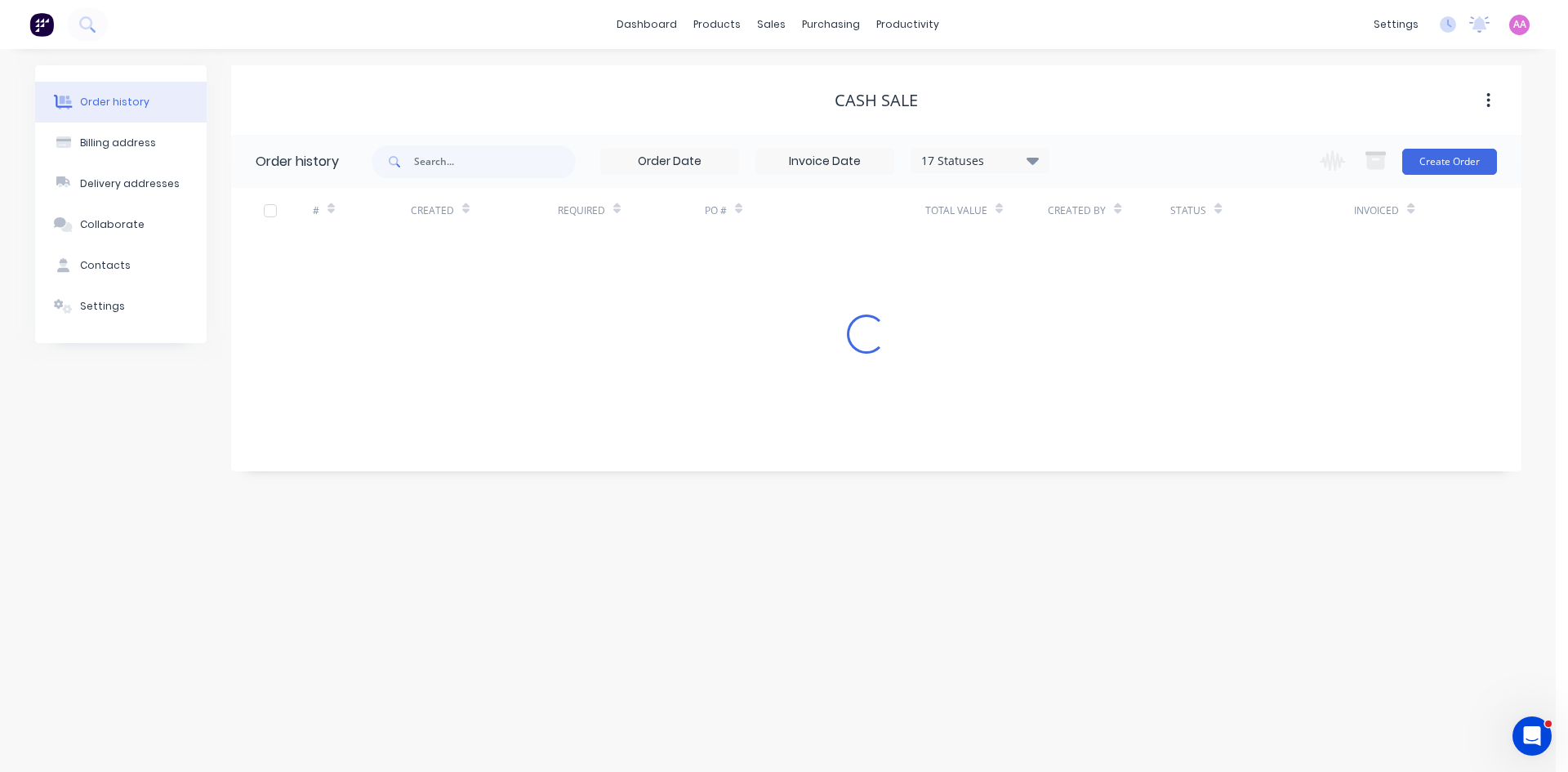
click at [1457, 147] on div "Change order status Submitted In Production Flashings Site Work Ready for Picku…" at bounding box center [1403, 162] width 186 height 53
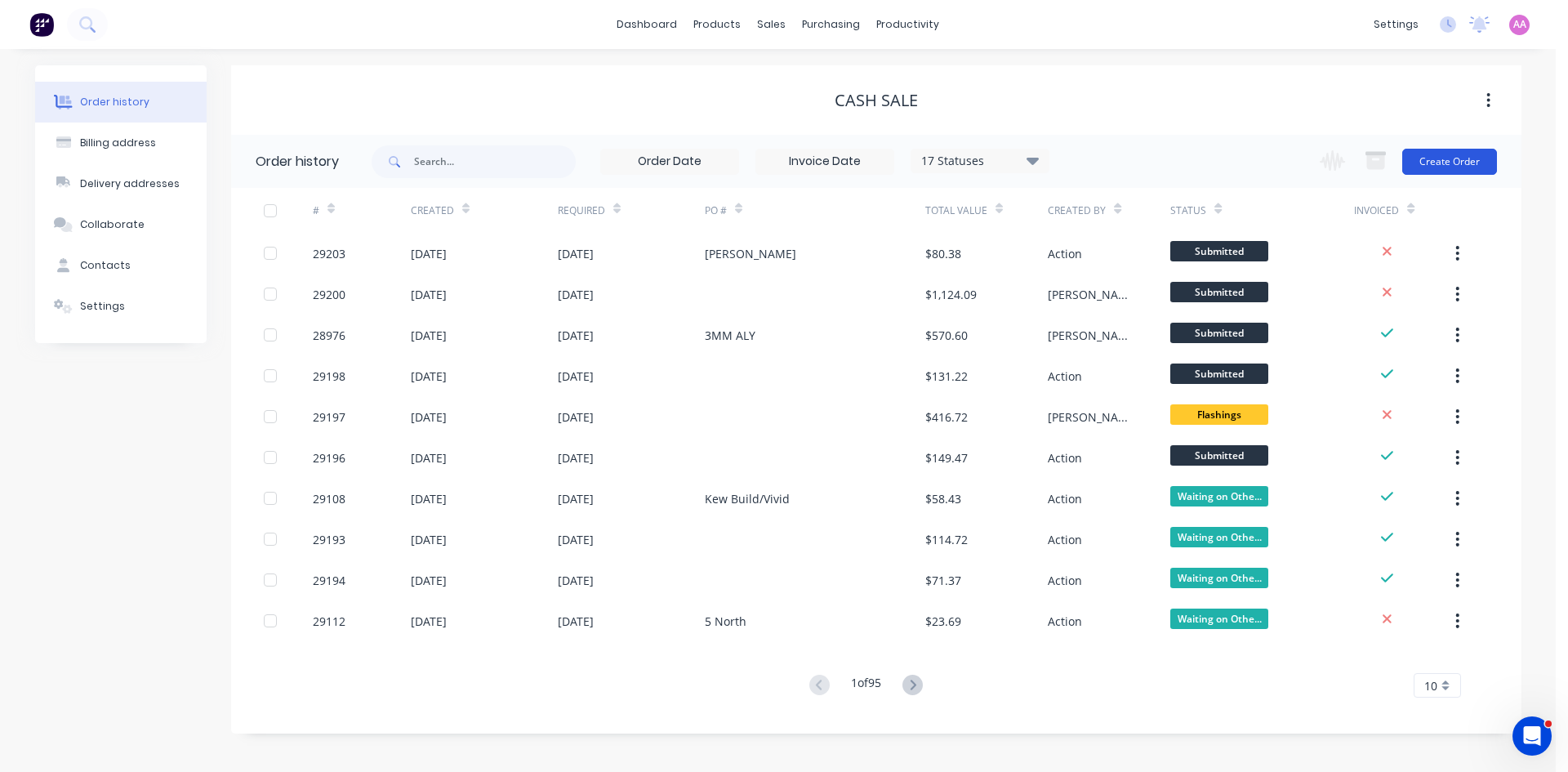
click at [1448, 169] on button "Create Order" at bounding box center [1449, 162] width 95 height 26
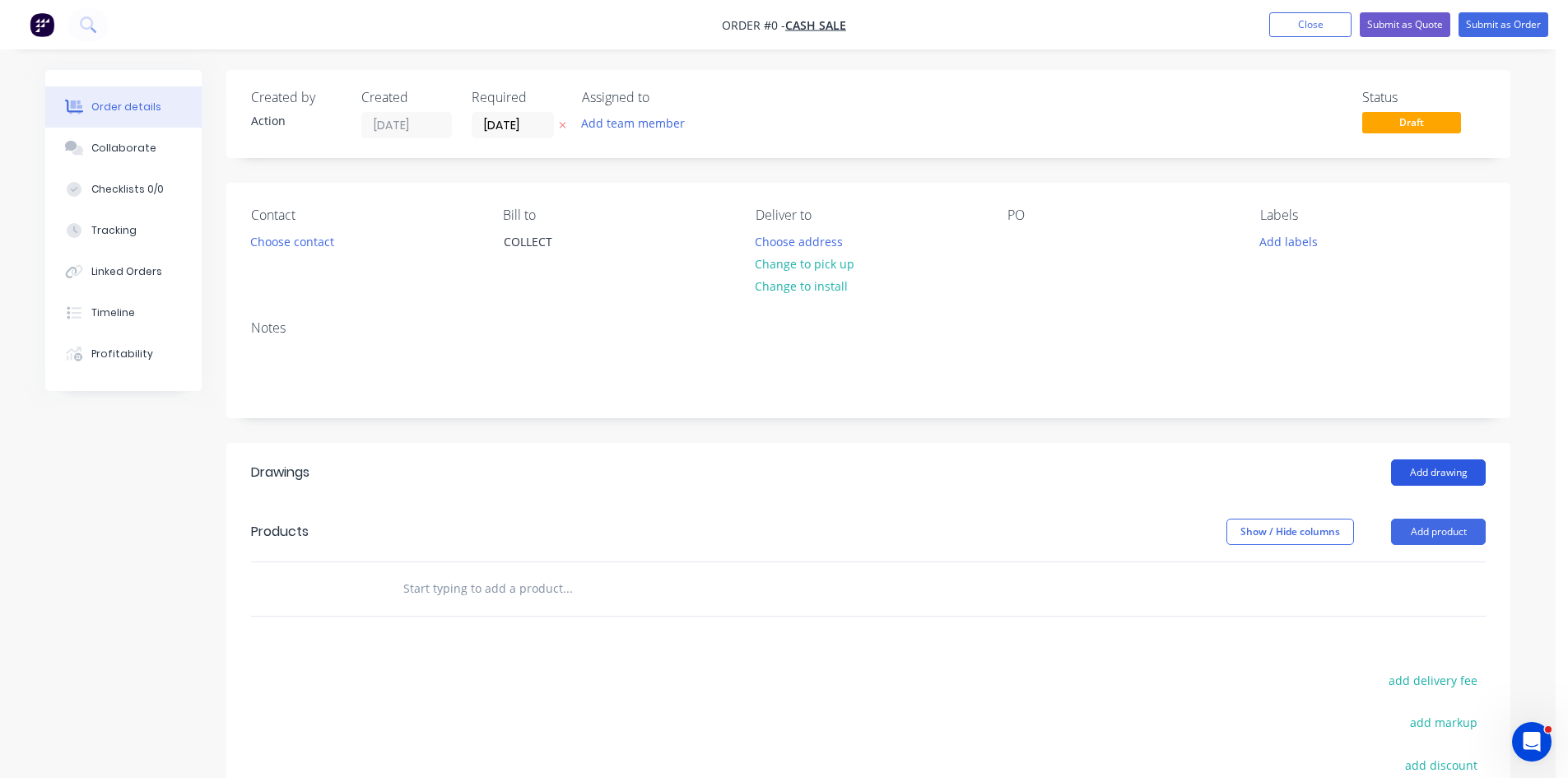
click at [1438, 470] on button "Add drawing" at bounding box center [1438, 472] width 95 height 27
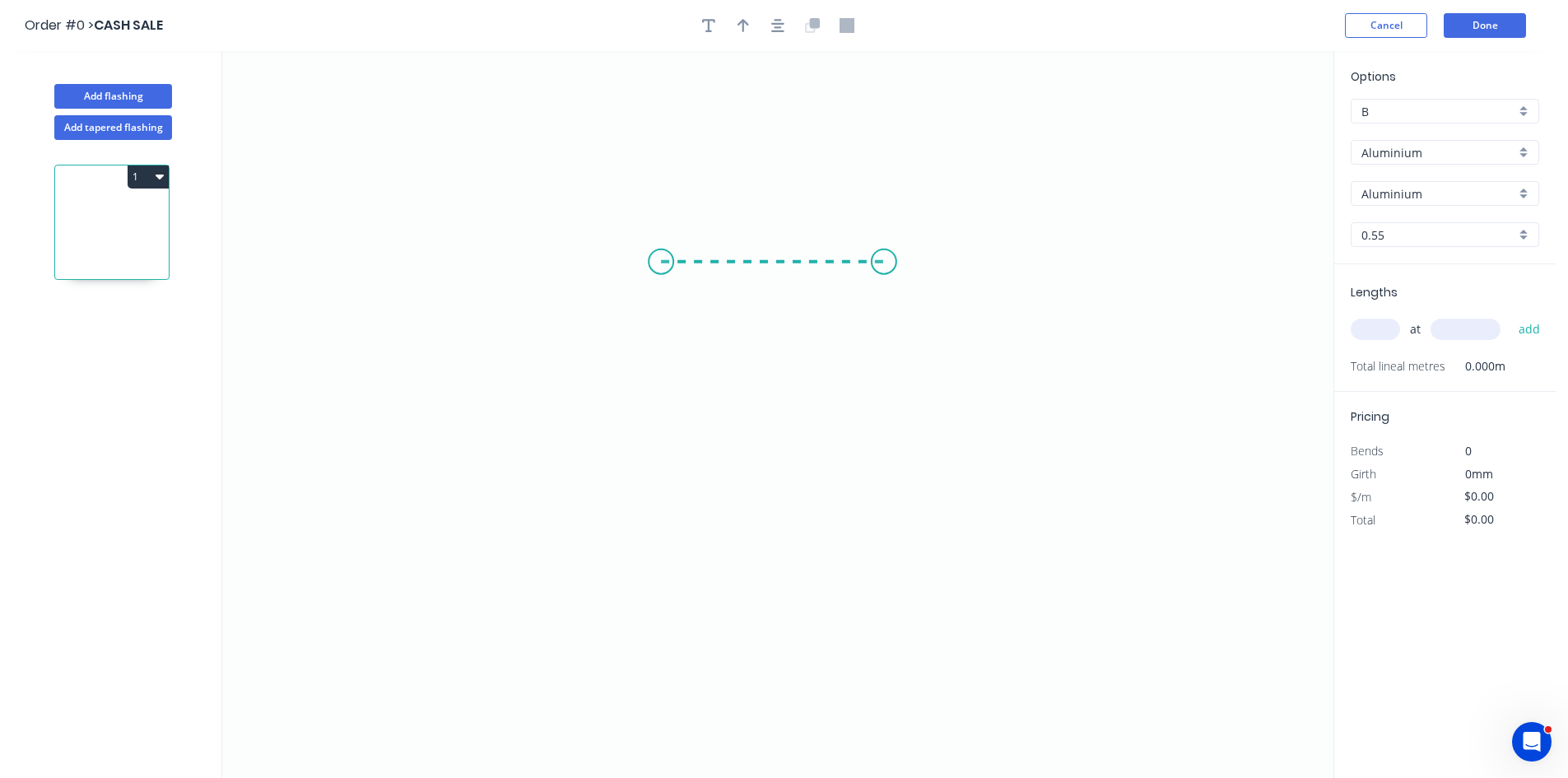
drag, startPoint x: 661, startPoint y: 262, endPoint x: 884, endPoint y: 274, distance: 223.3
click at [884, 274] on icon "0" at bounding box center [778, 415] width 1111 height 727
click at [795, 289] on rect at bounding box center [772, 278] width 53 height 34
click at [785, 275] on rect at bounding box center [772, 279] width 33 height 23
drag, startPoint x: 1356, startPoint y: 335, endPoint x: 1369, endPoint y: 335, distance: 13.0
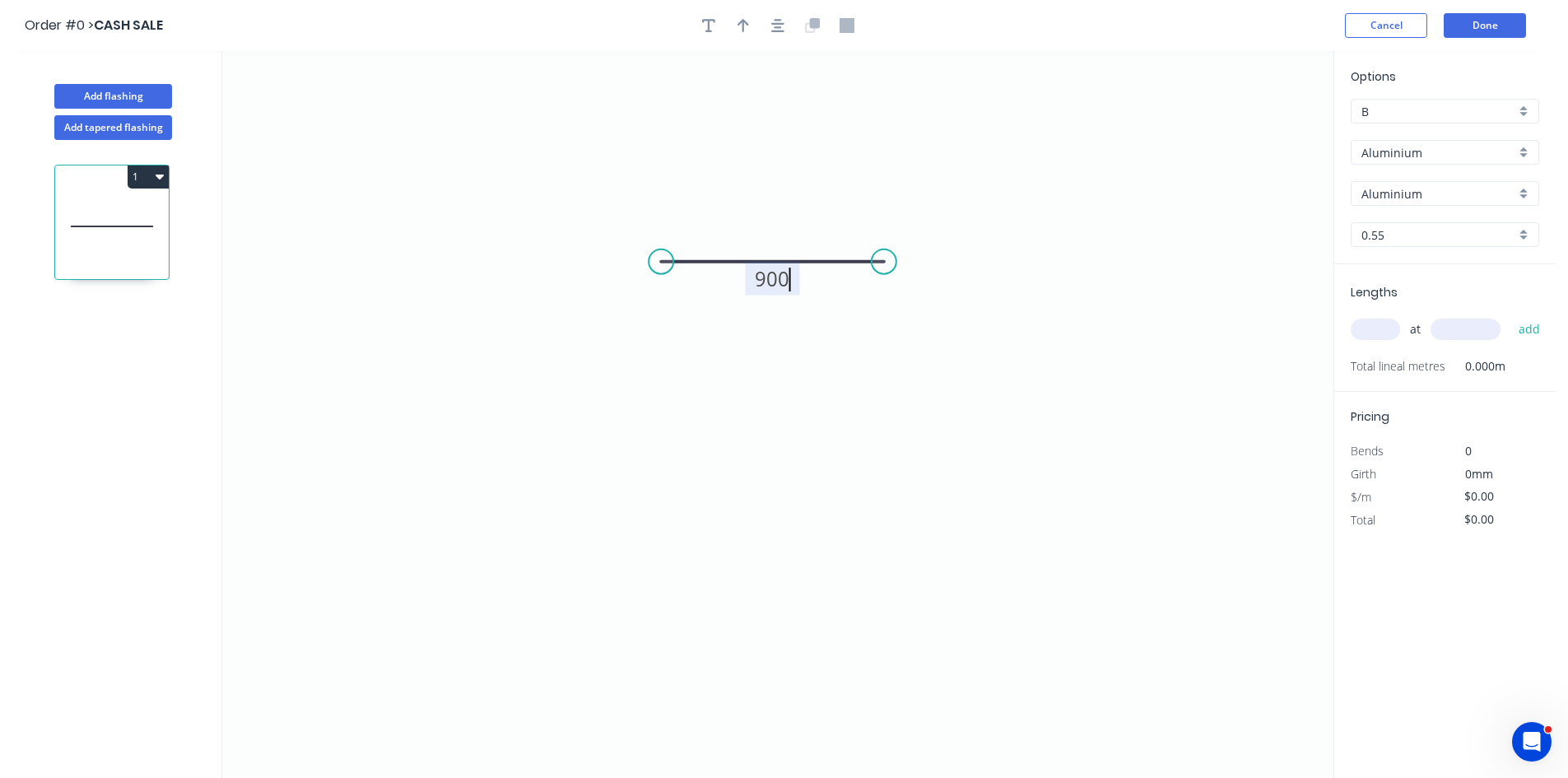
click at [1365, 335] on input "text" at bounding box center [1375, 330] width 49 height 22
type input "$1.00"
type input "1"
type input "1700"
click at [1510, 315] on button "add" at bounding box center [1529, 329] width 38 height 28
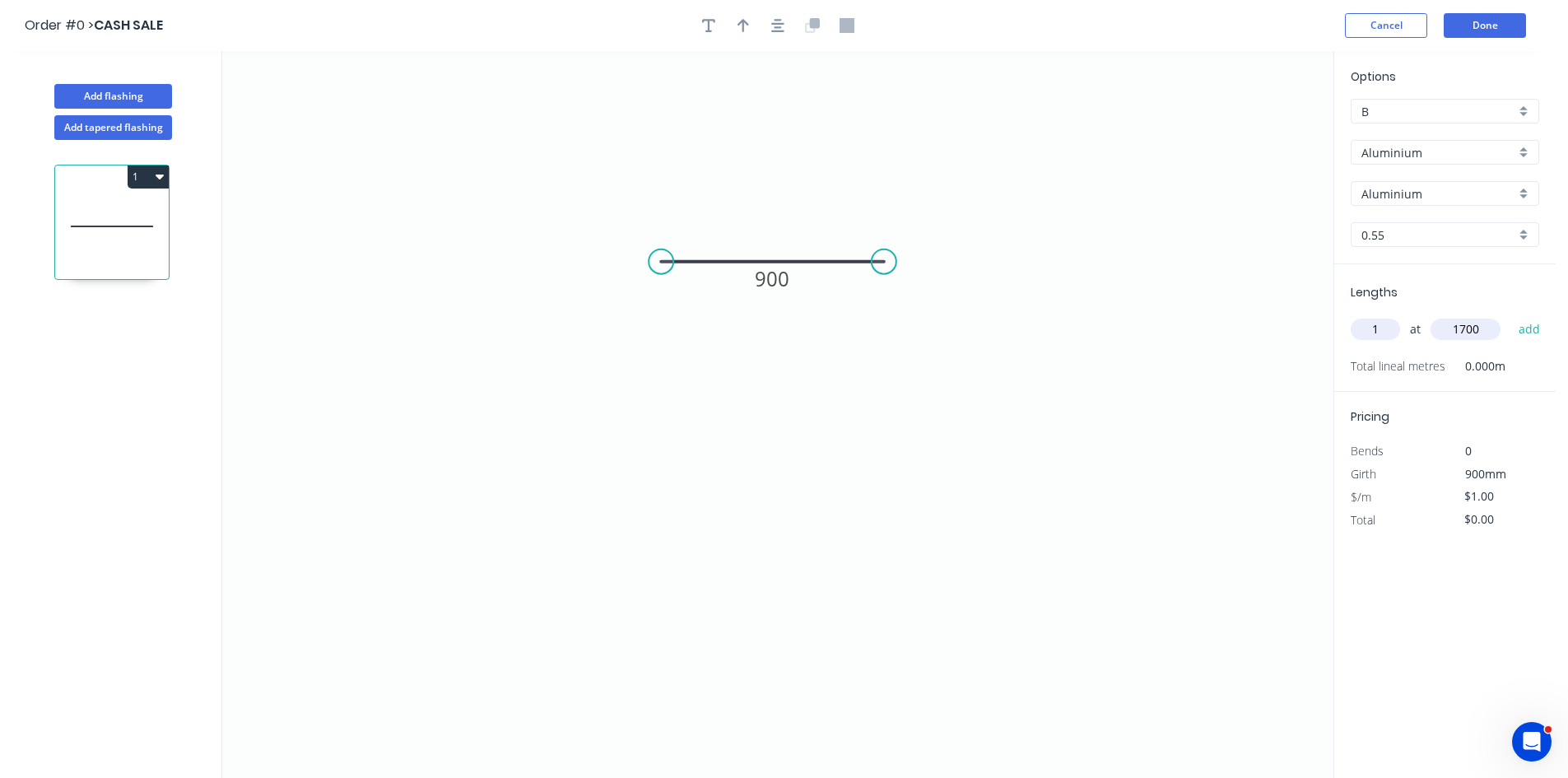
type input "$1.70"
click at [1385, 145] on input "Aluminium" at bounding box center [1438, 153] width 154 height 18
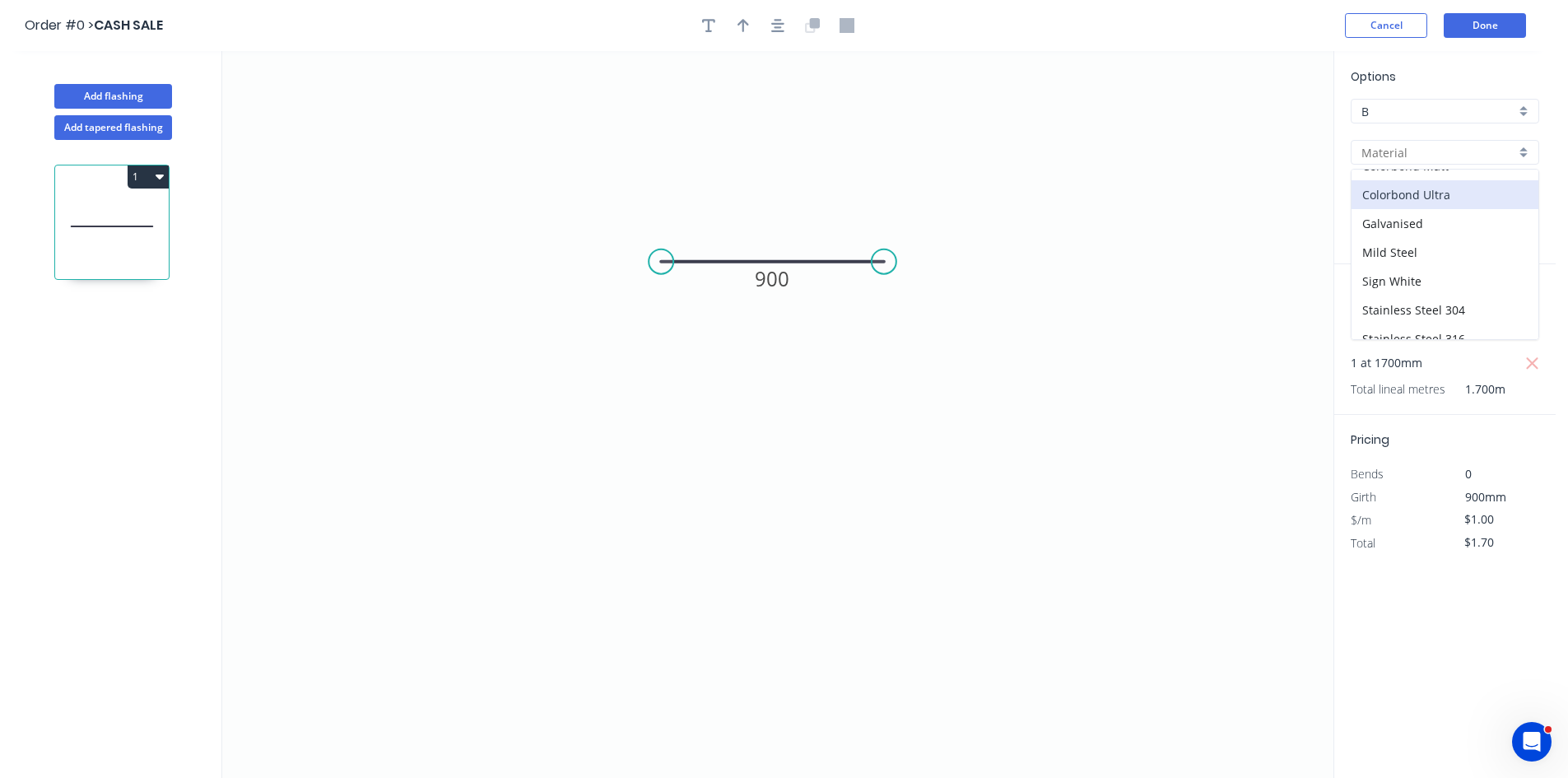
scroll to position [147, 0]
click at [1400, 318] on div "Zincalume" at bounding box center [1444, 324] width 187 height 29
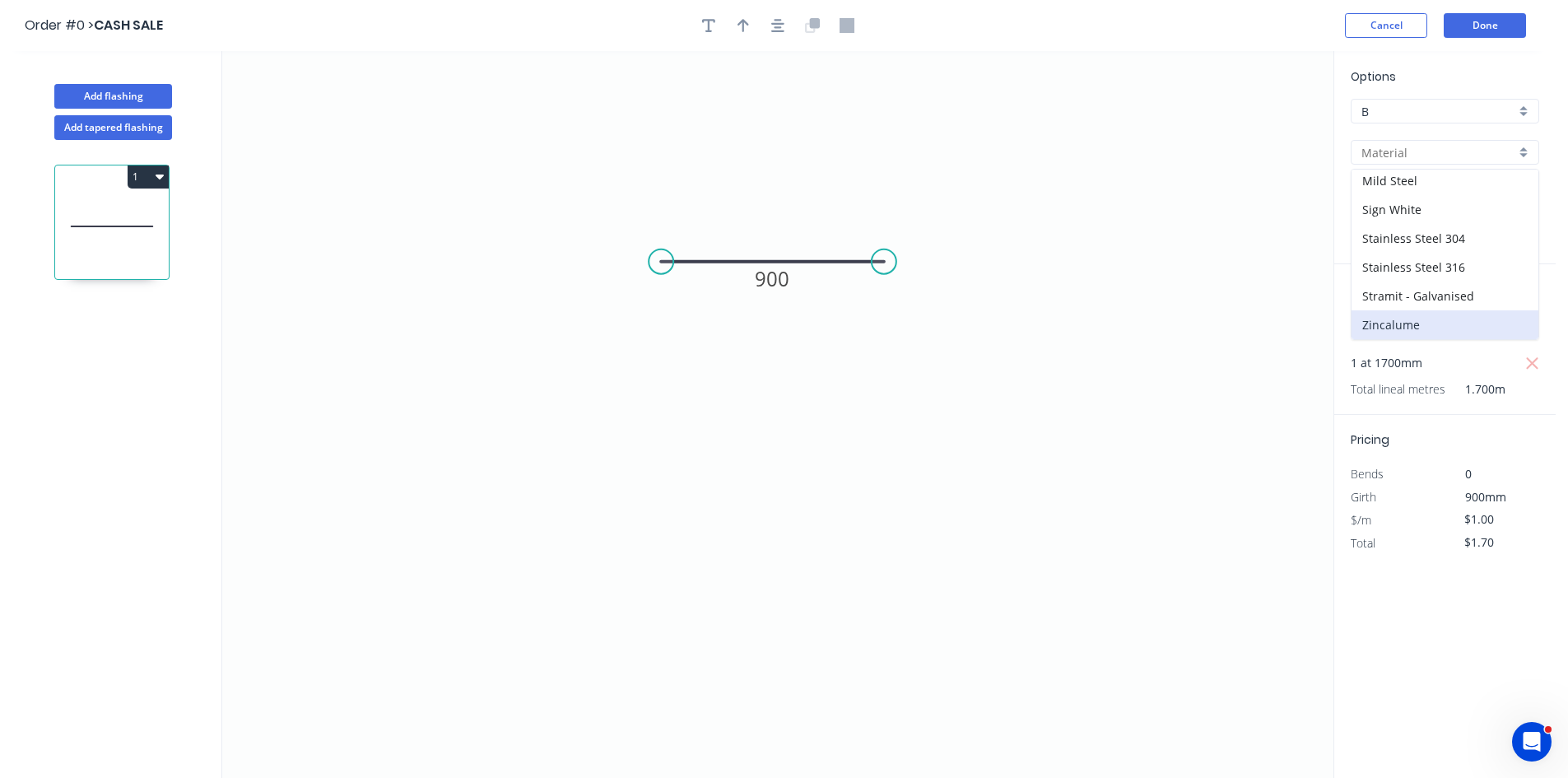
type input "Zincalume"
type input "Zinc"
type input "$28.20"
type input "$47.94"
click at [1379, 320] on input "text" at bounding box center [1375, 330] width 49 height 22
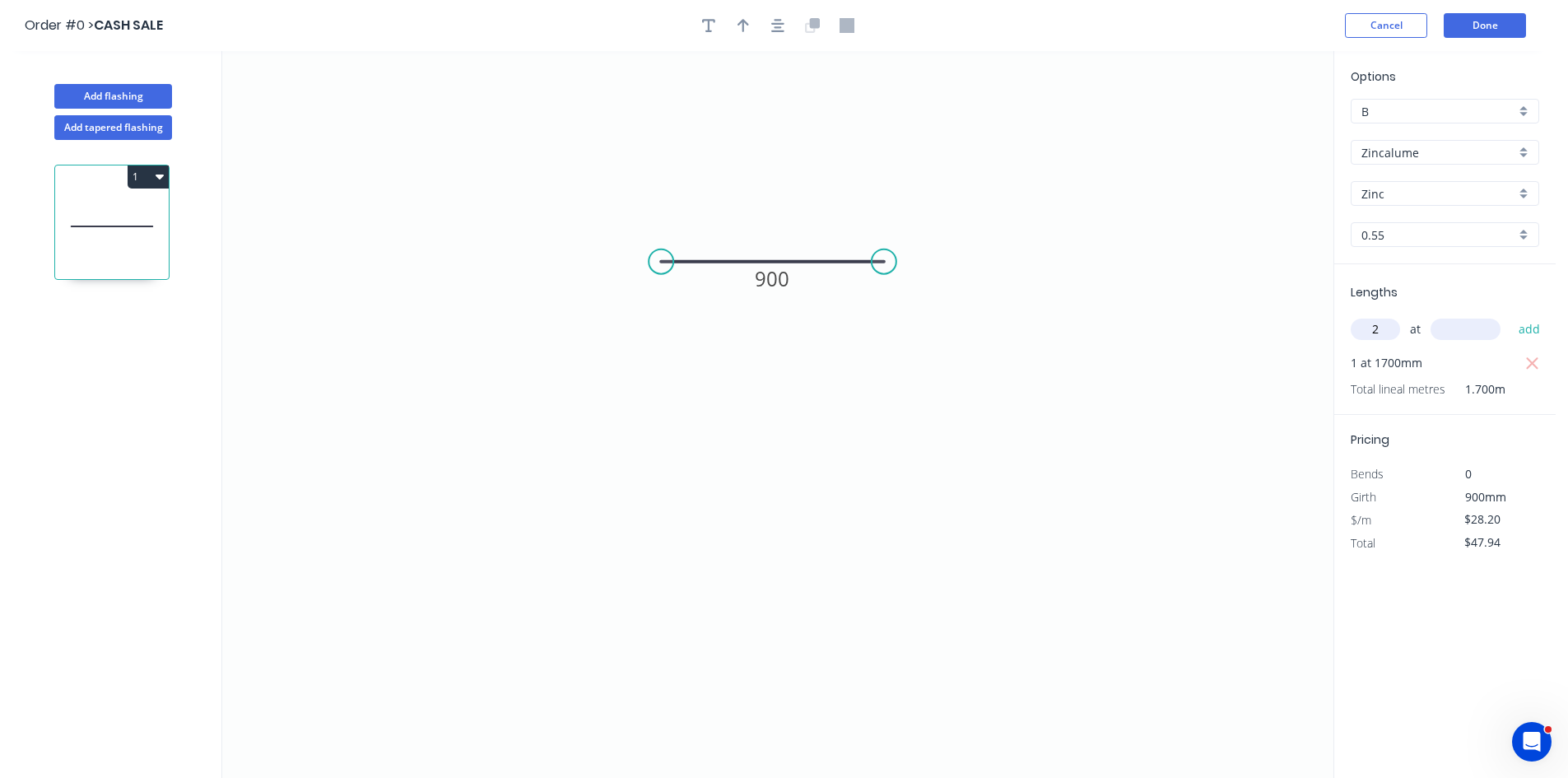
type input "2"
type input "1700"
click at [1510, 315] on button "add" at bounding box center [1529, 329] width 38 height 28
click at [1529, 359] on icon "button" at bounding box center [1531, 364] width 15 height 20
type input "$95.88"
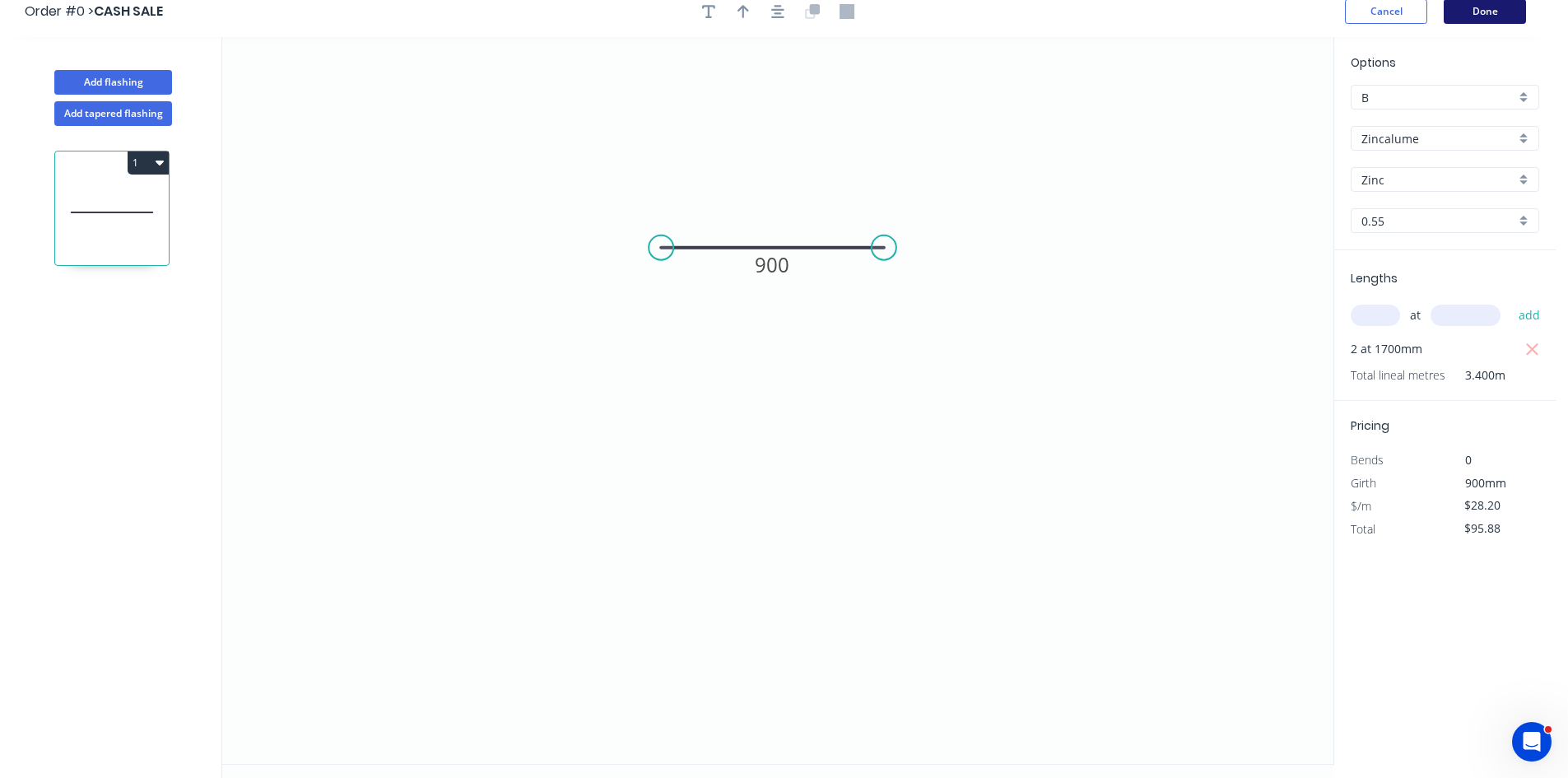
scroll to position [0, 0]
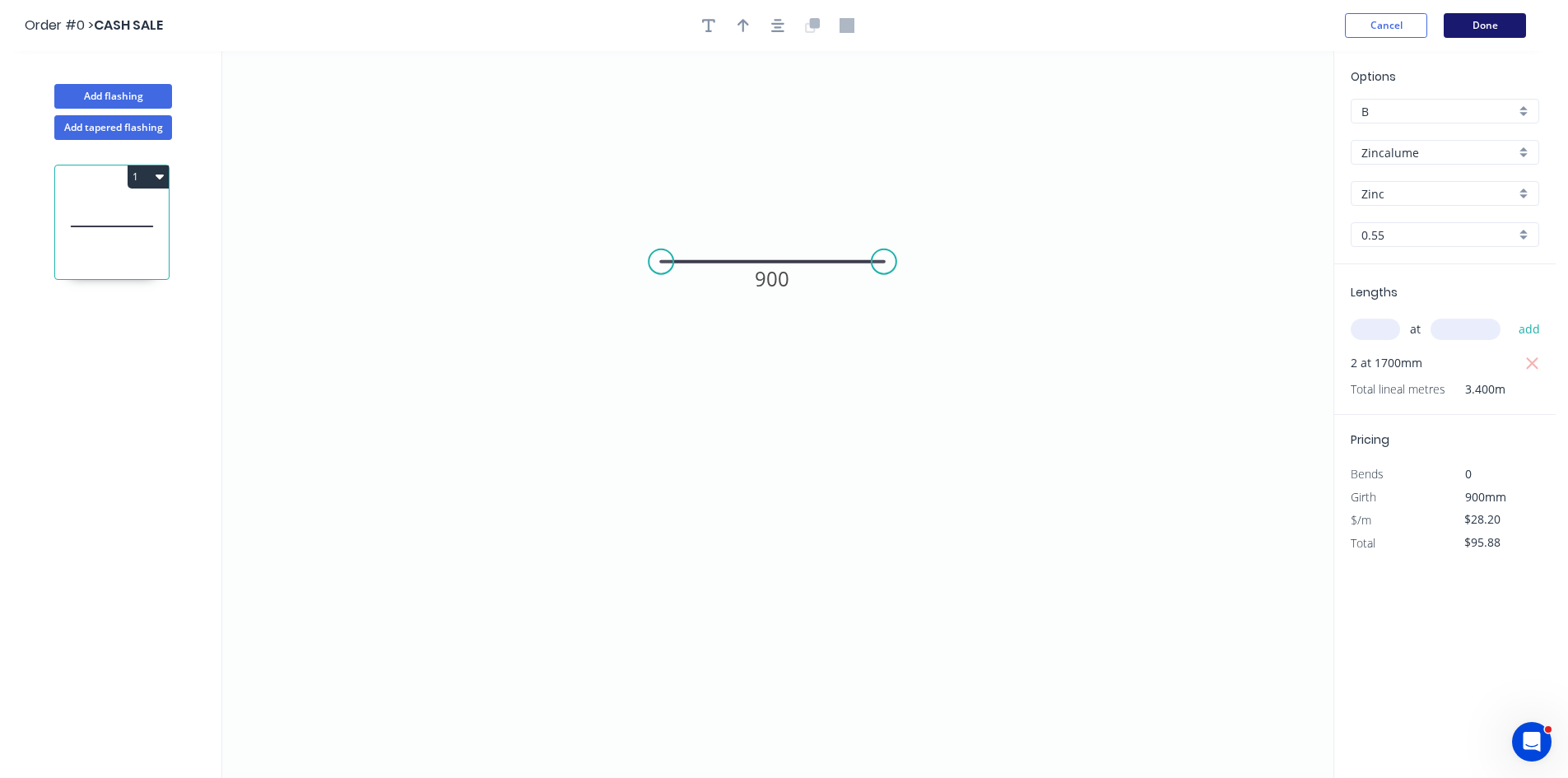
click at [1487, 16] on button "Done" at bounding box center [1484, 25] width 82 height 25
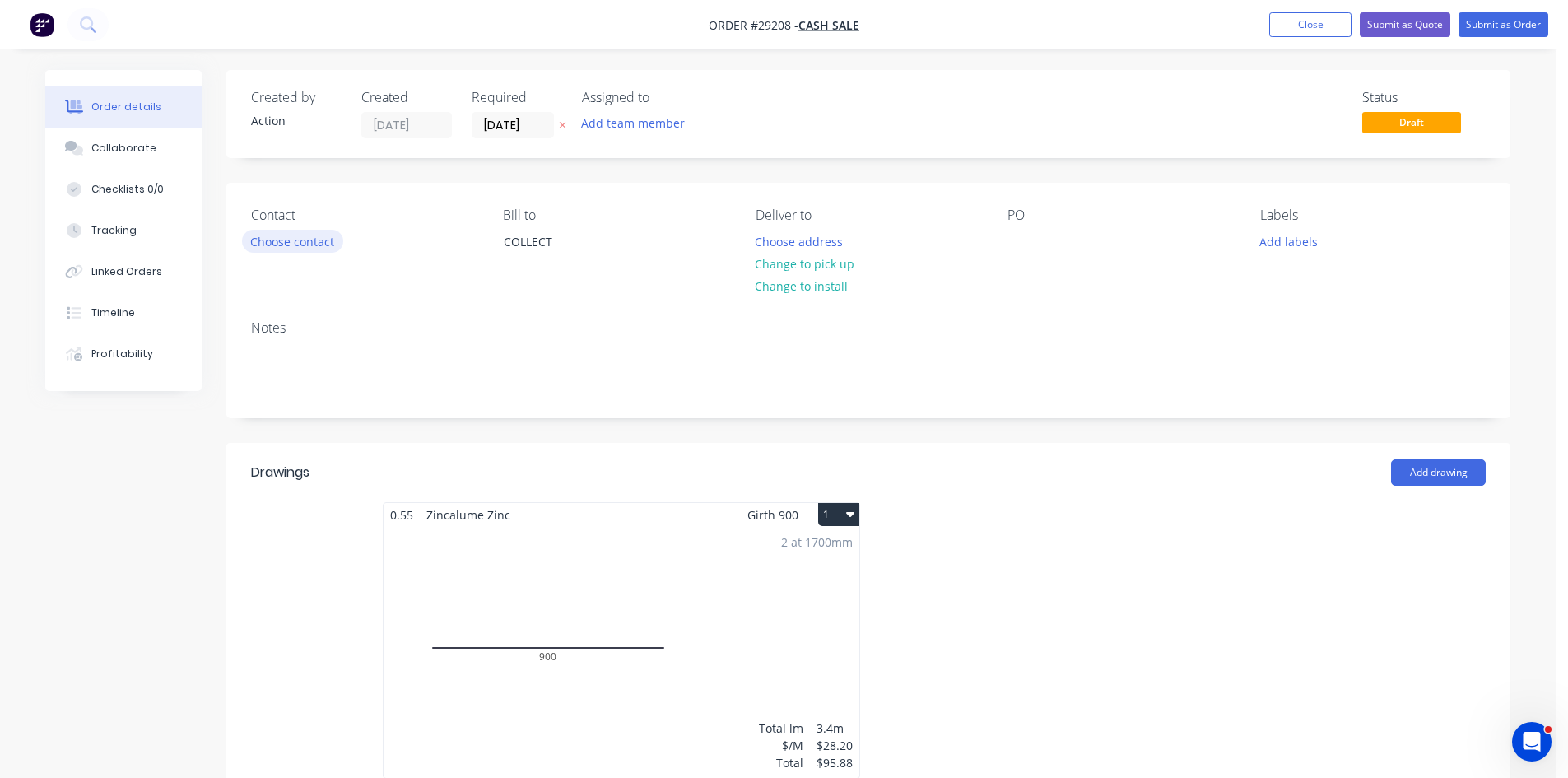
click at [277, 241] on button "Choose contact" at bounding box center [292, 241] width 102 height 23
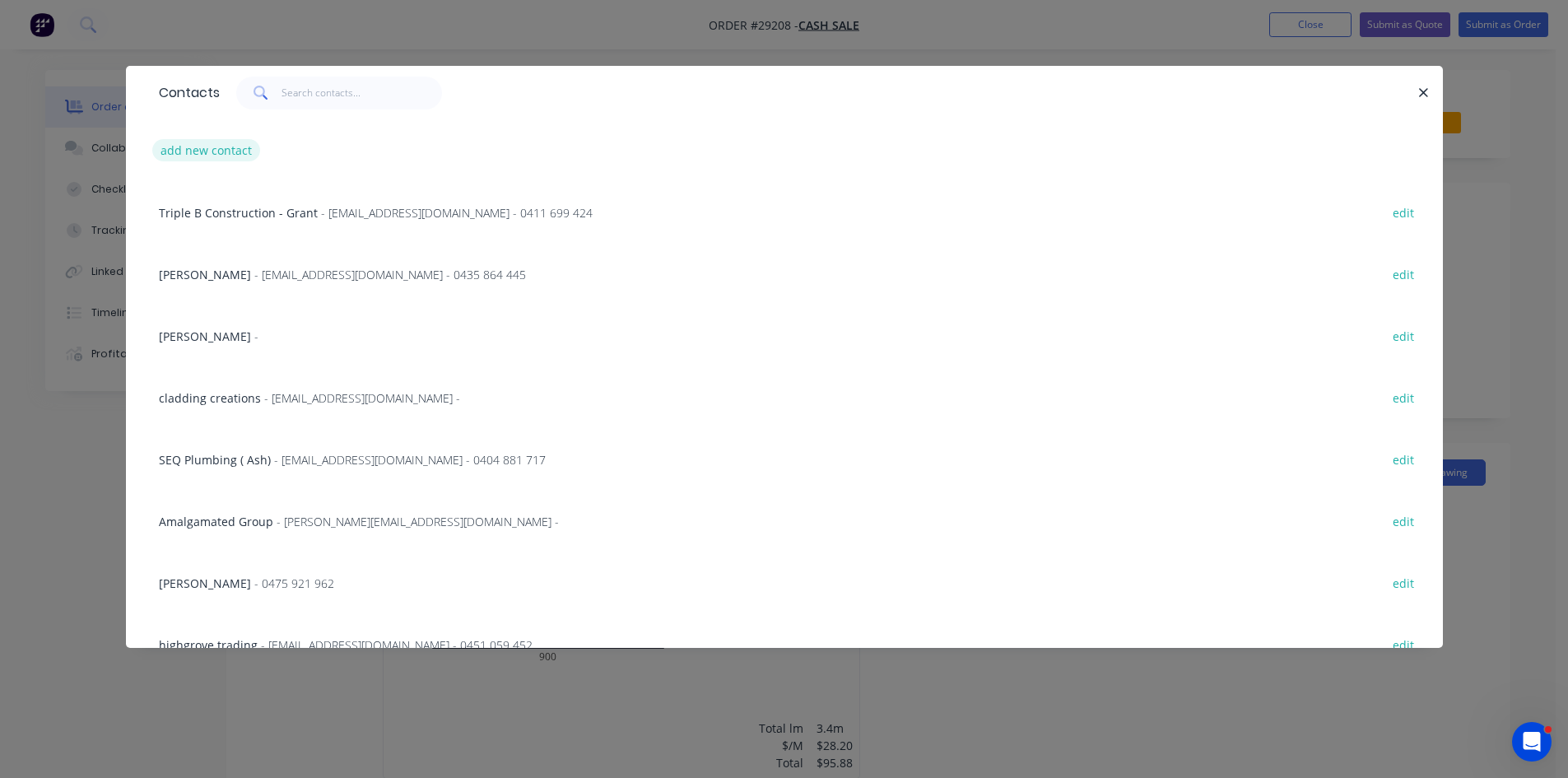
click at [187, 154] on button "add new contact" at bounding box center [206, 150] width 109 height 23
select select "AU"
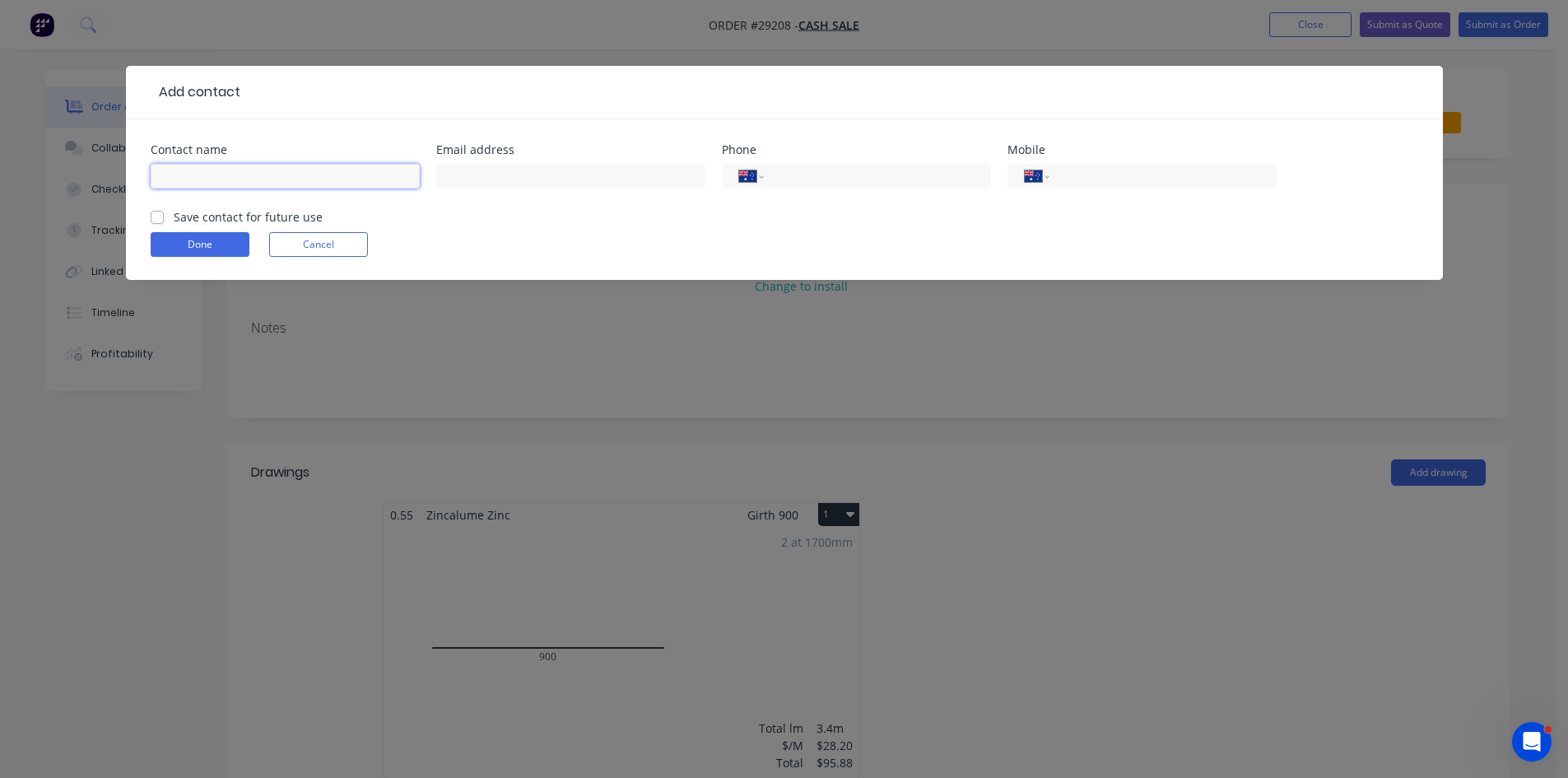
click at [245, 179] on input "text" at bounding box center [285, 176] width 269 height 25
type input "Craig Hamilton"
click at [484, 181] on input "text" at bounding box center [570, 176] width 269 height 25
type input "craig-h69@bigpond.com"
drag, startPoint x: 1147, startPoint y: 178, endPoint x: 1161, endPoint y: 177, distance: 14.0
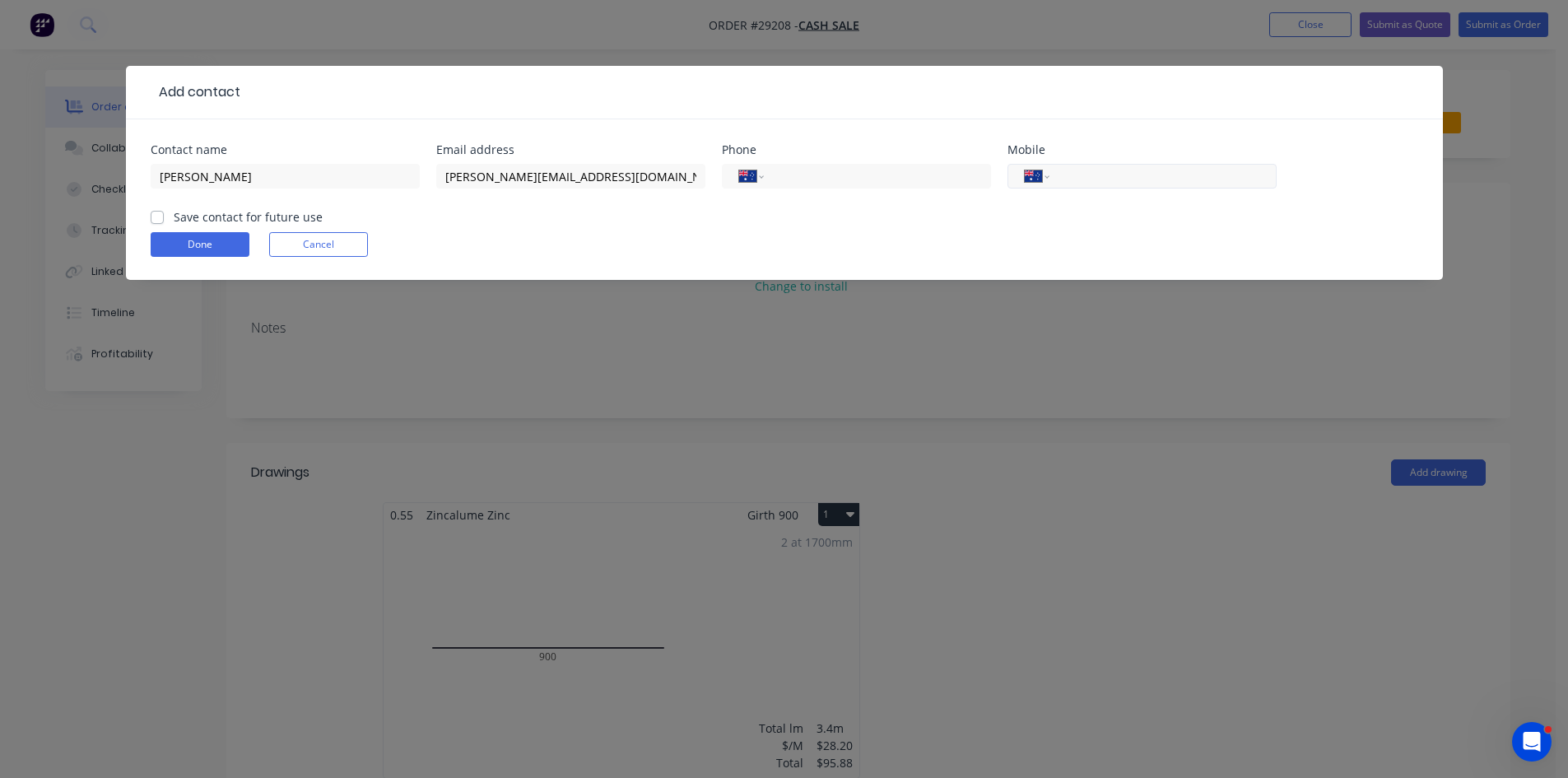
click at [1147, 178] on input "tel" at bounding box center [1159, 176] width 197 height 19
type input "0400 701 380"
click at [174, 213] on label "Save contact for future use" at bounding box center [248, 217] width 149 height 18
click at [154, 213] on input "Save contact for future use" at bounding box center [157, 216] width 13 height 16
checkbox input "true"
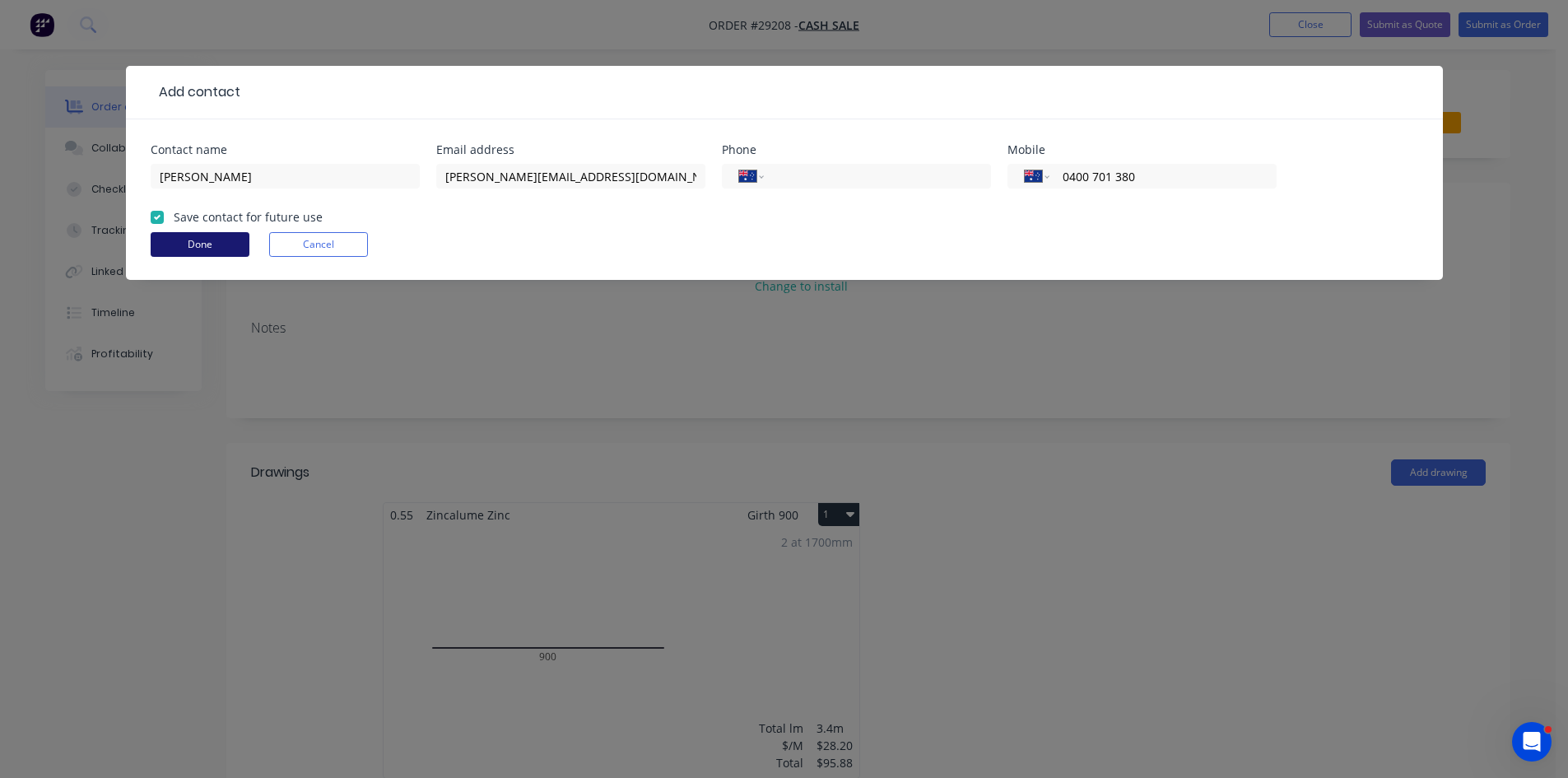
click at [218, 247] on button "Done" at bounding box center [200, 244] width 99 height 25
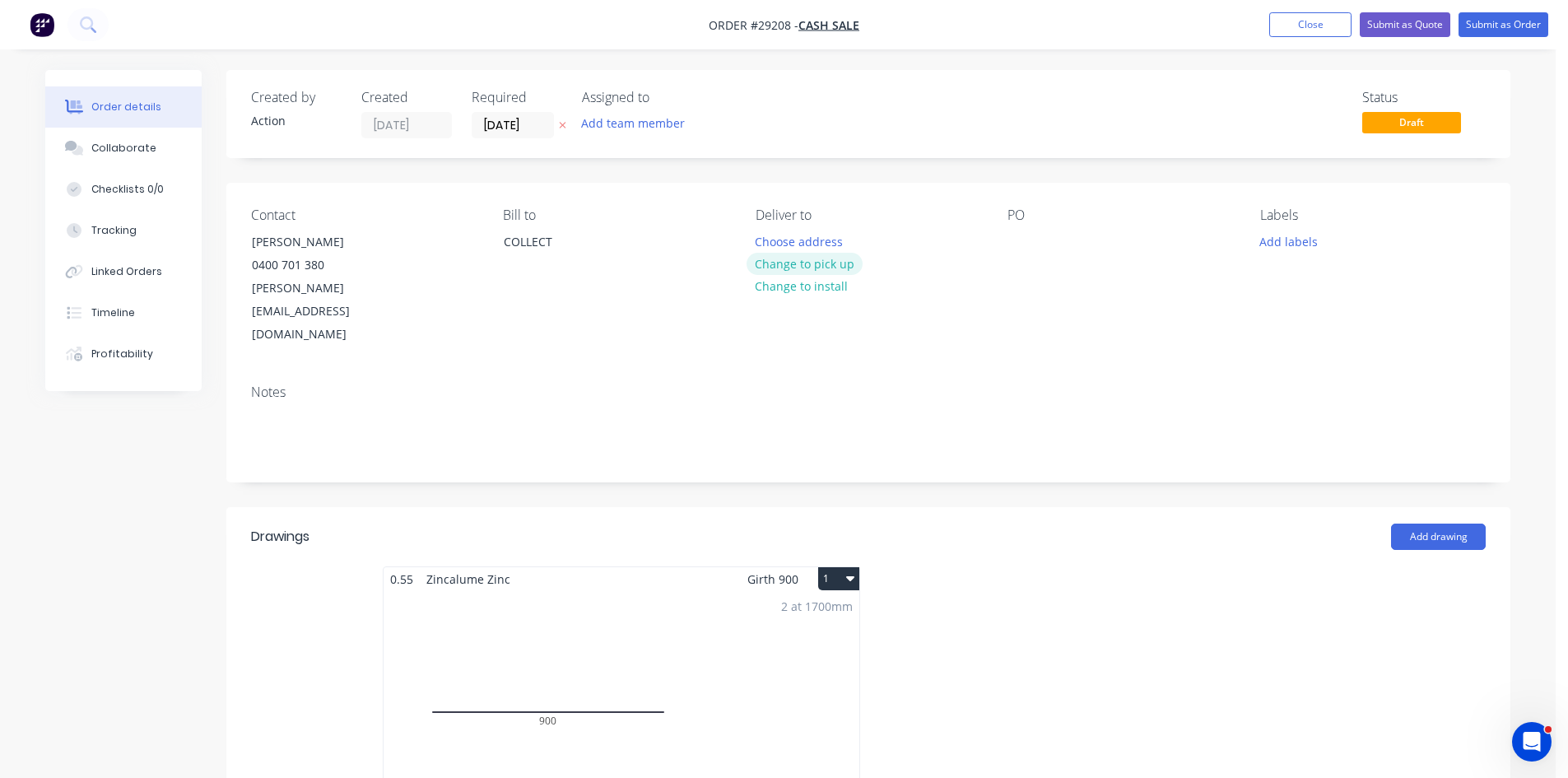
click at [809, 261] on button "Change to pick up" at bounding box center [804, 264] width 116 height 23
click at [497, 126] on input "[DATE]" at bounding box center [513, 124] width 81 height 25
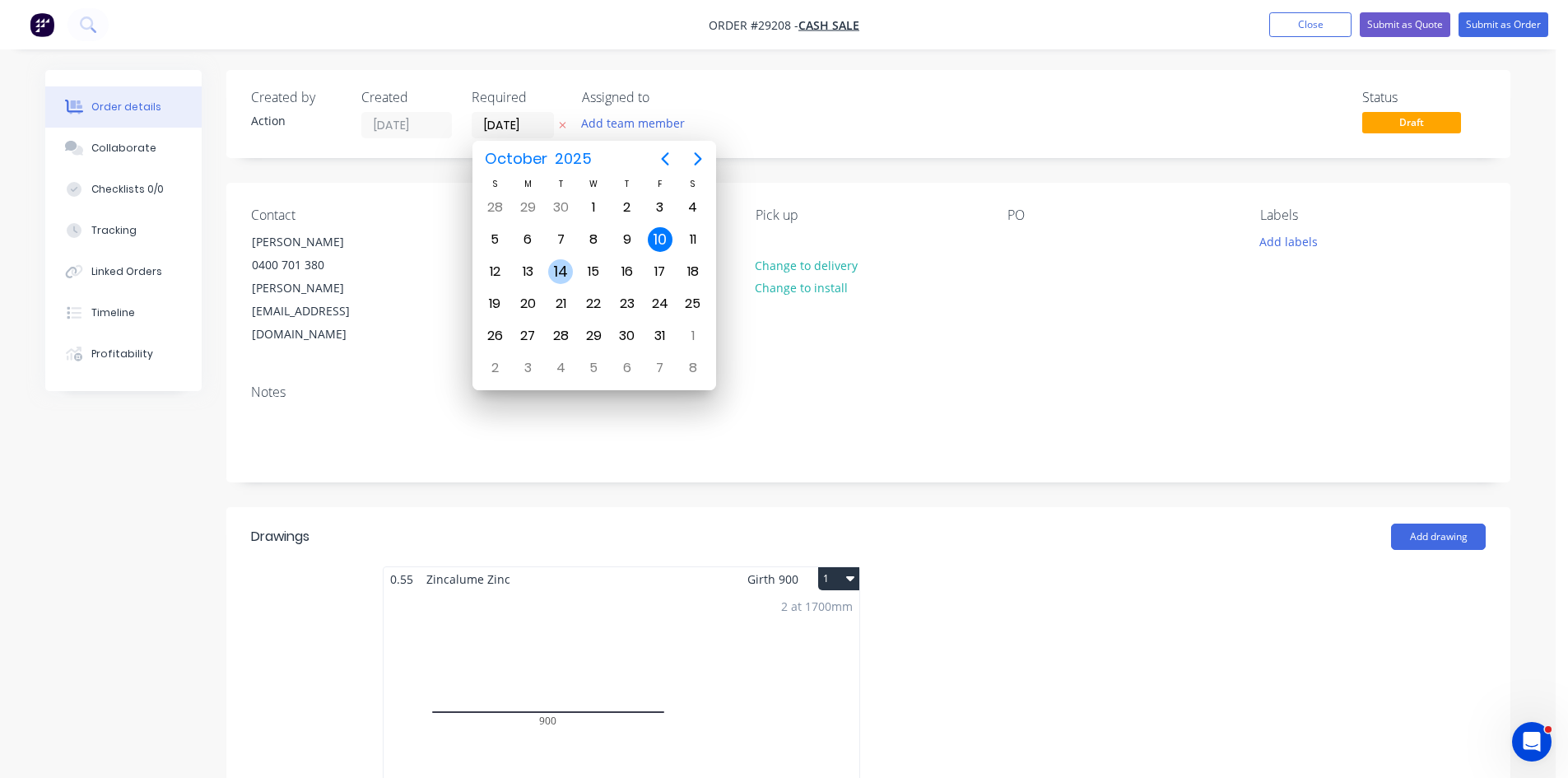
click at [551, 272] on div "14" at bounding box center [560, 272] width 25 height 25
type input "[DATE]"
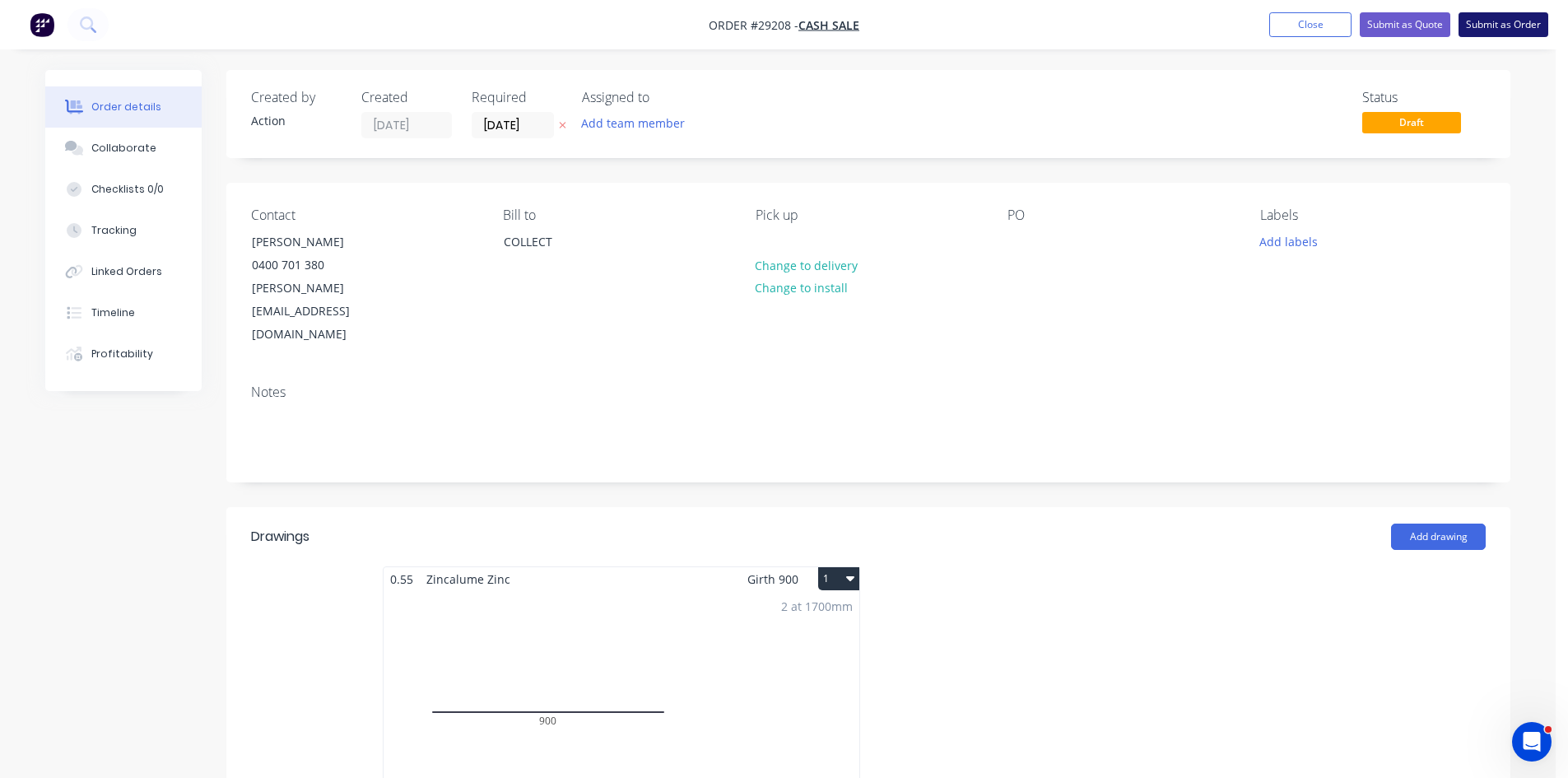
click at [1491, 23] on button "Submit as Order" at bounding box center [1503, 25] width 90 height 25
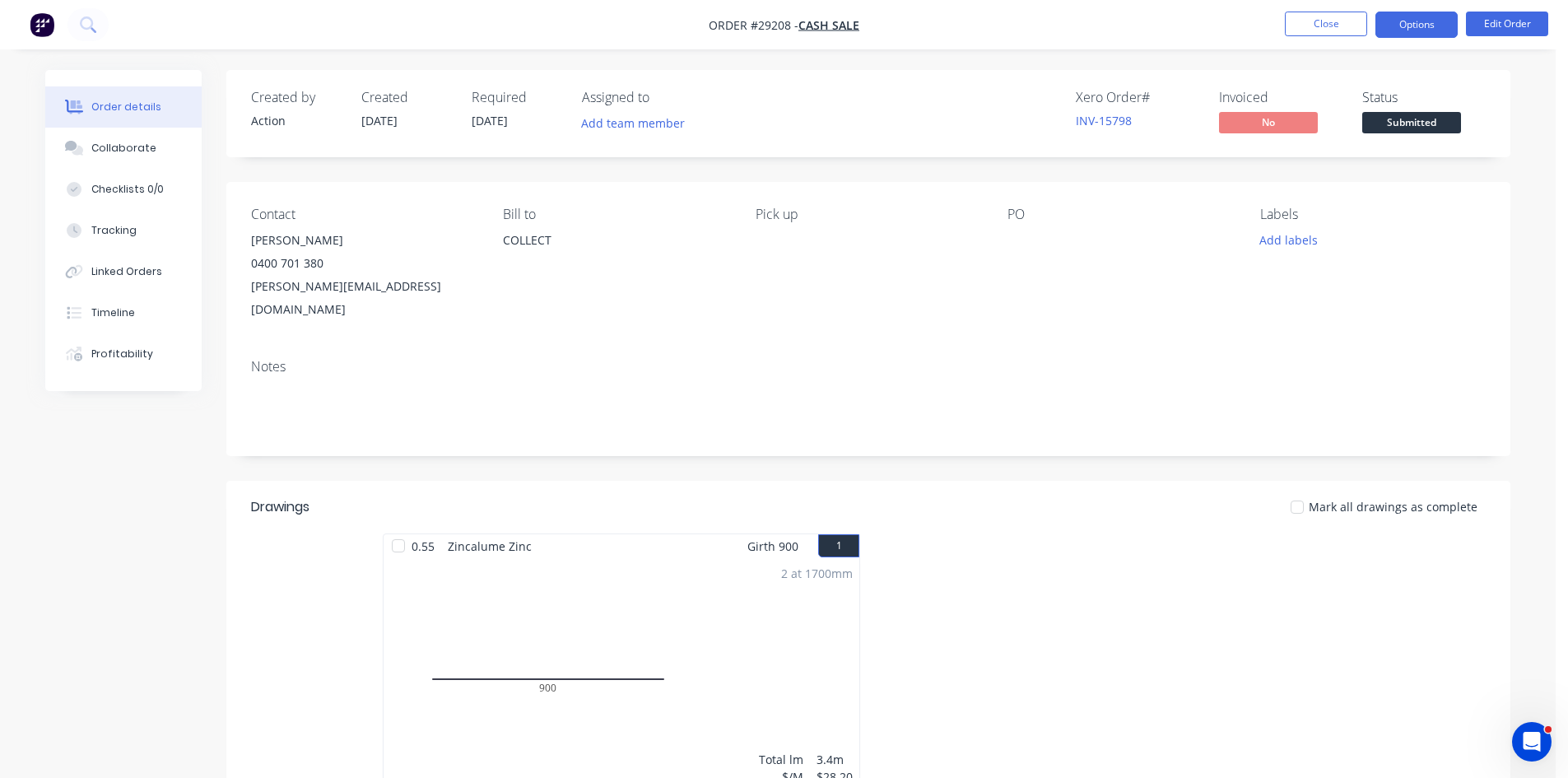
click at [1417, 29] on button "Options" at bounding box center [1415, 25] width 82 height 27
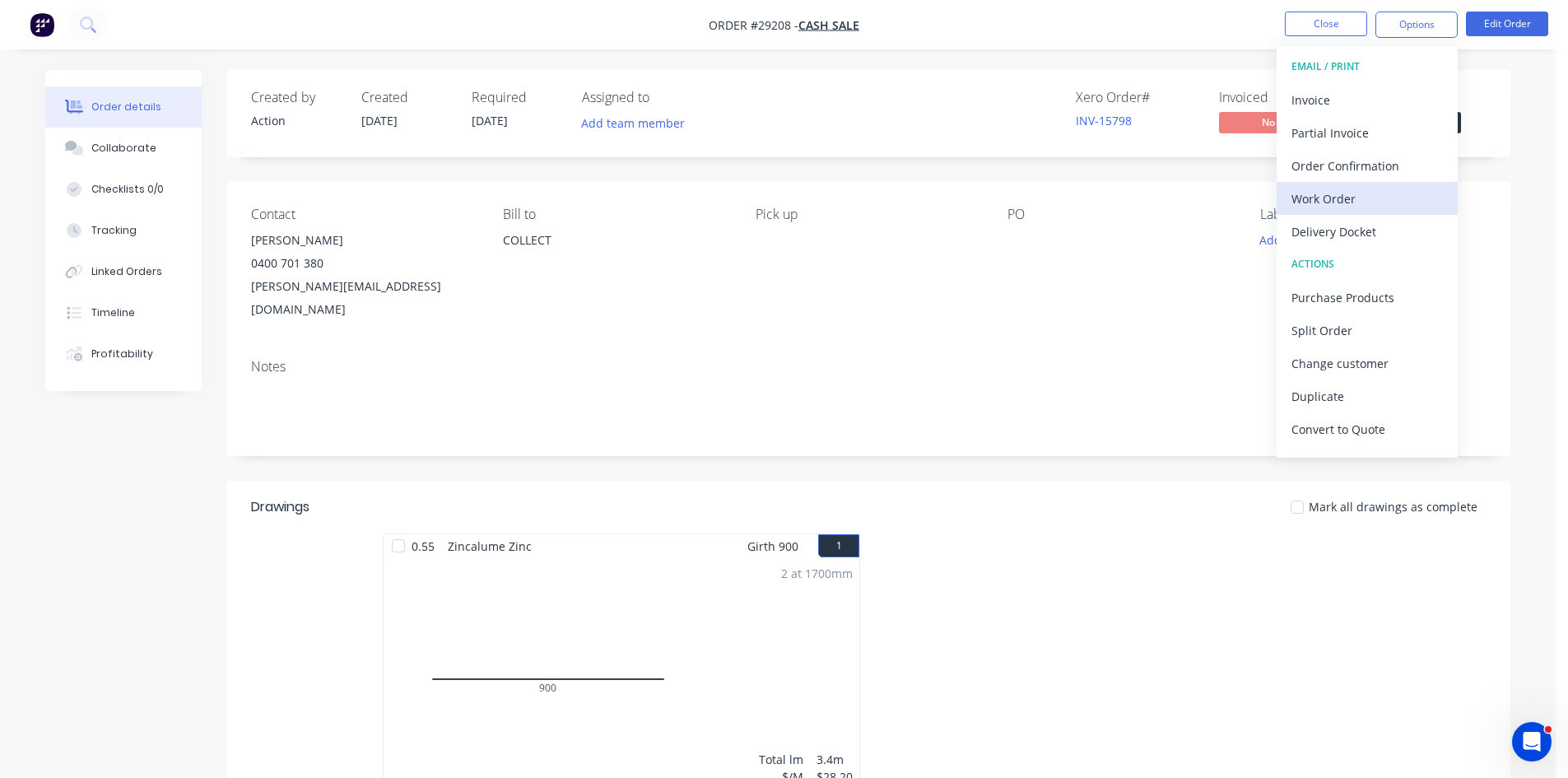
click at [1319, 200] on div "Work Order" at bounding box center [1366, 198] width 151 height 24
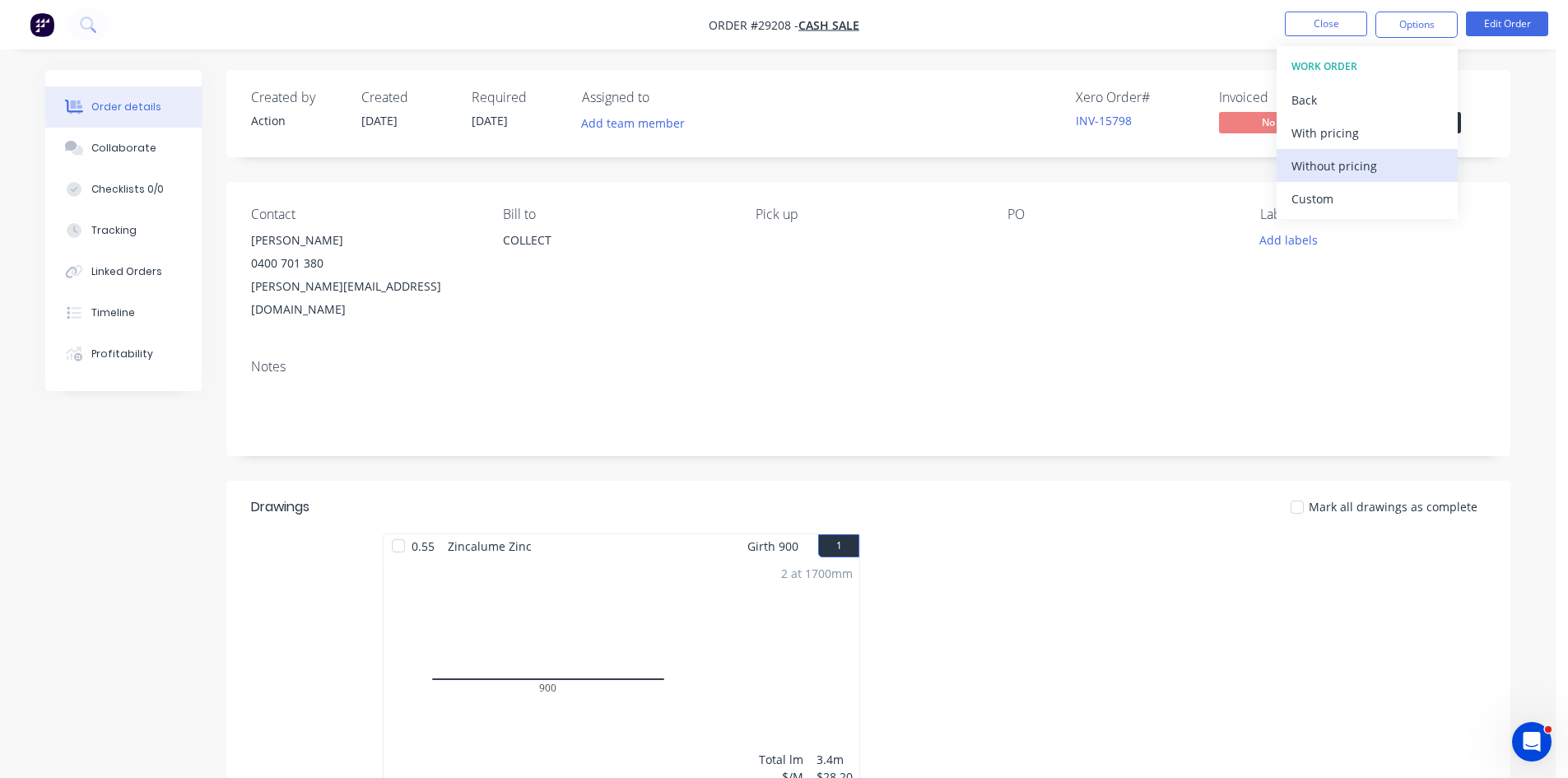
click at [1315, 168] on div "Without pricing" at bounding box center [1366, 166] width 151 height 24
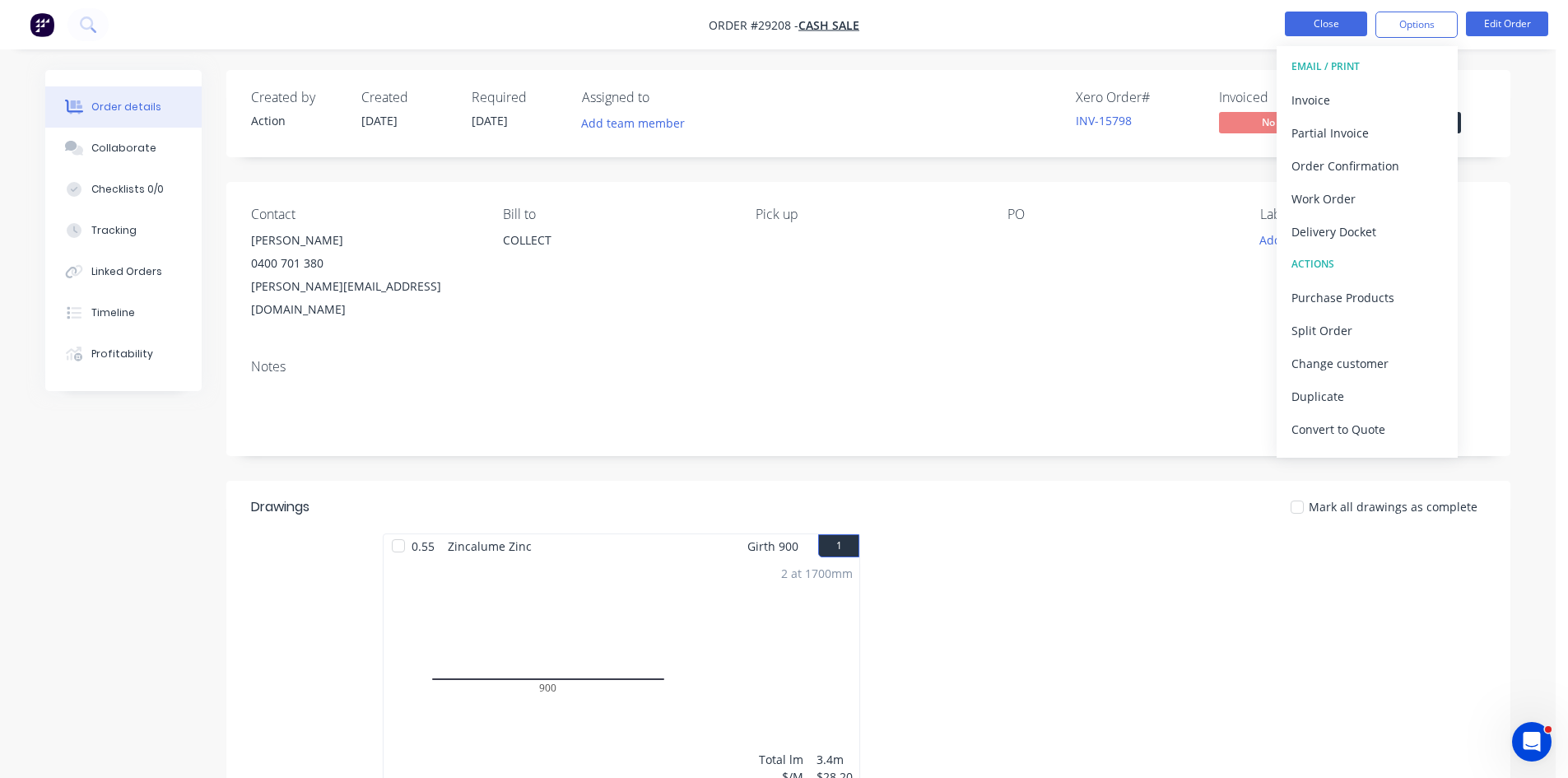
click at [1325, 20] on button "Close" at bounding box center [1325, 24] width 82 height 25
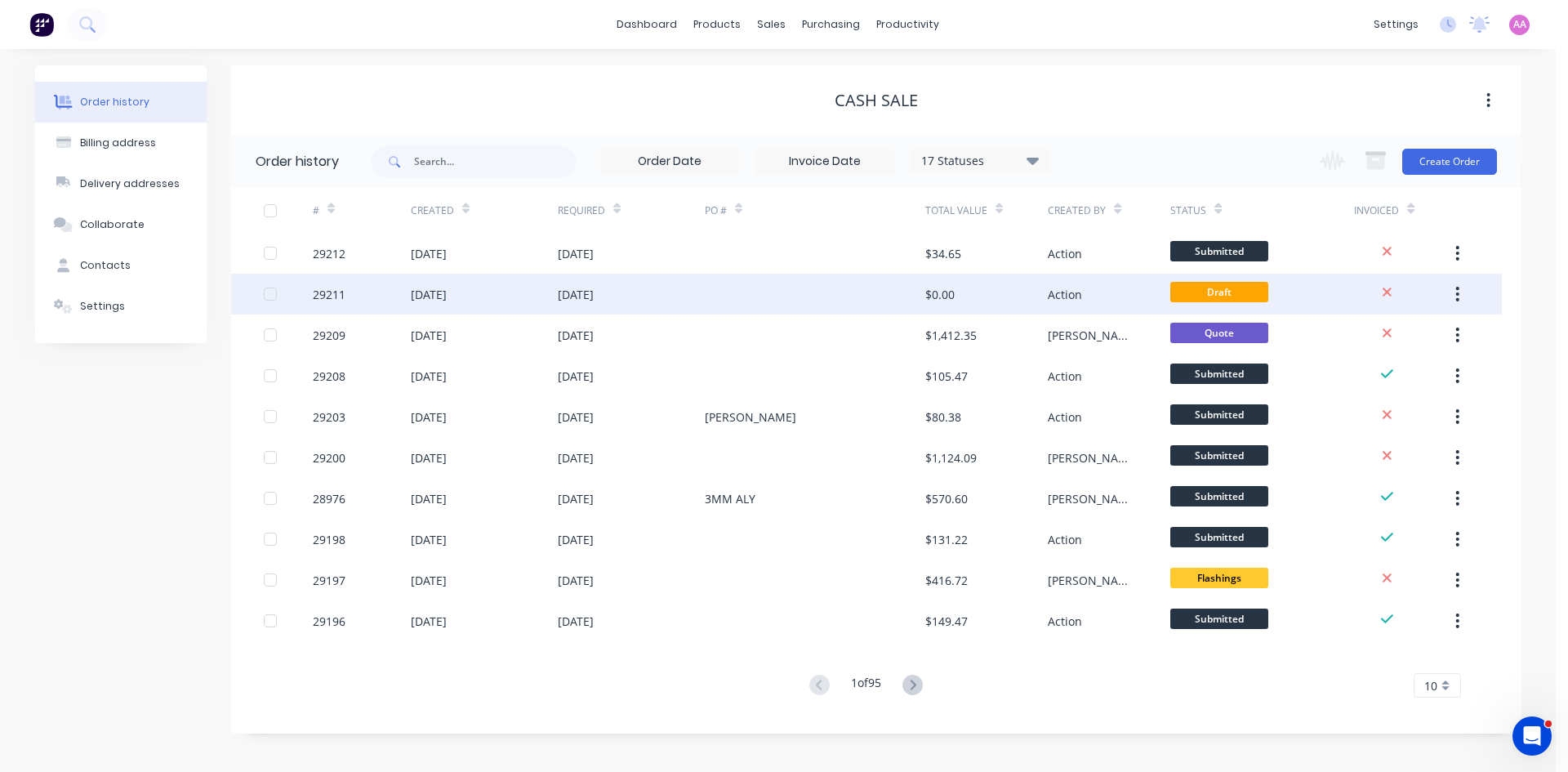
click at [755, 294] on div at bounding box center [815, 294] width 220 height 41
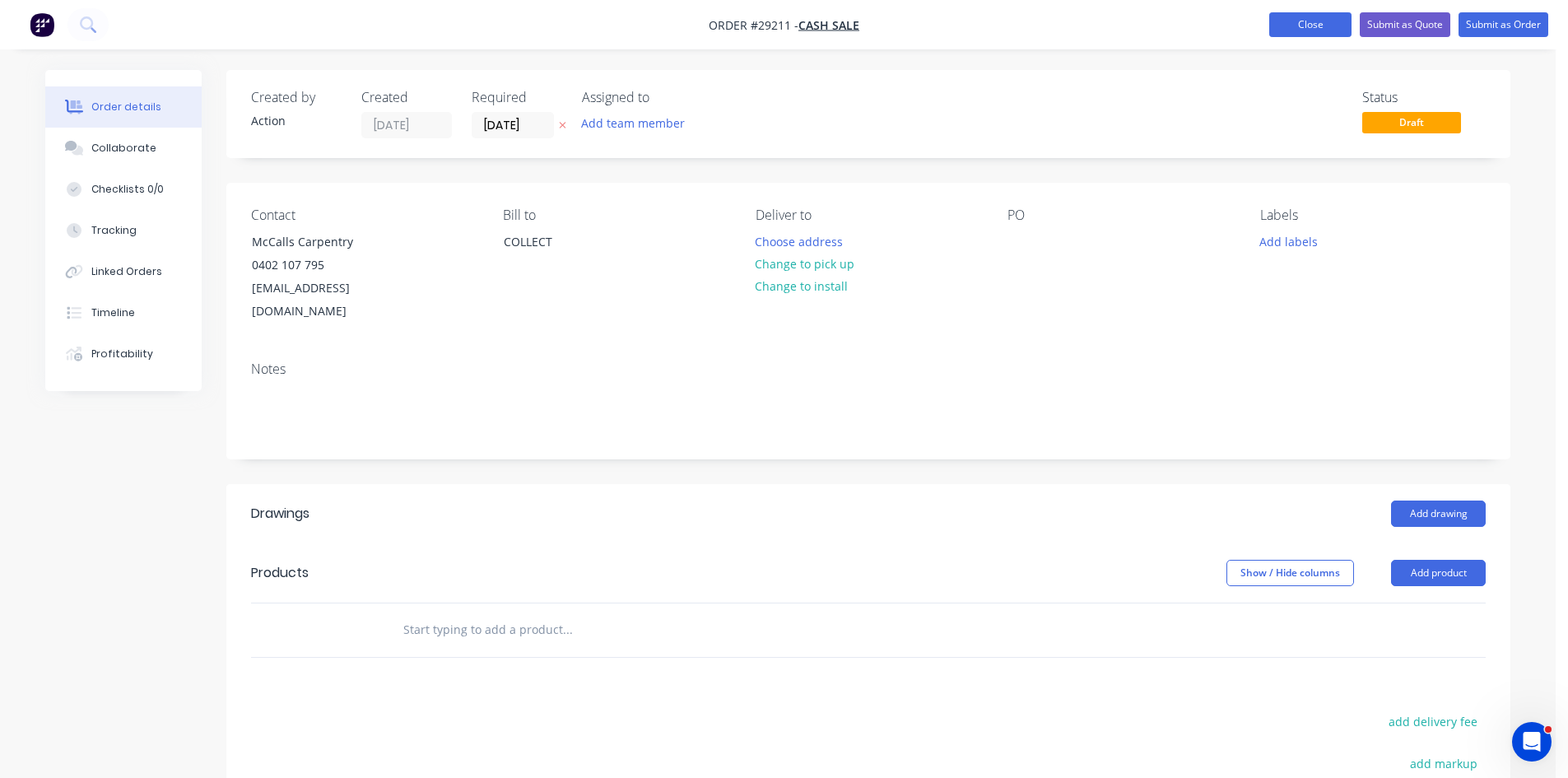
click at [1304, 25] on button "Close" at bounding box center [1309, 25] width 82 height 25
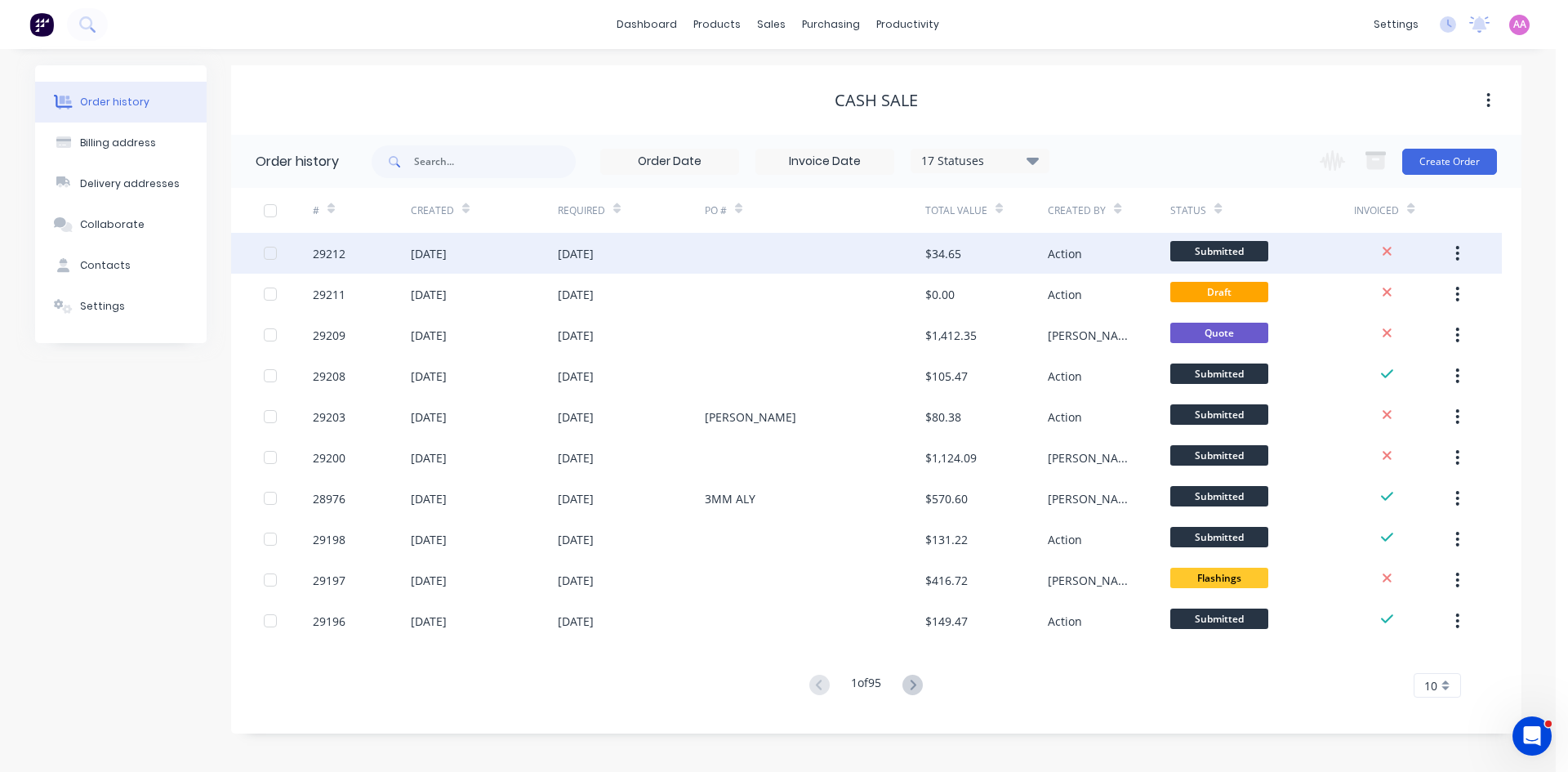
click at [730, 260] on div at bounding box center [815, 254] width 220 height 41
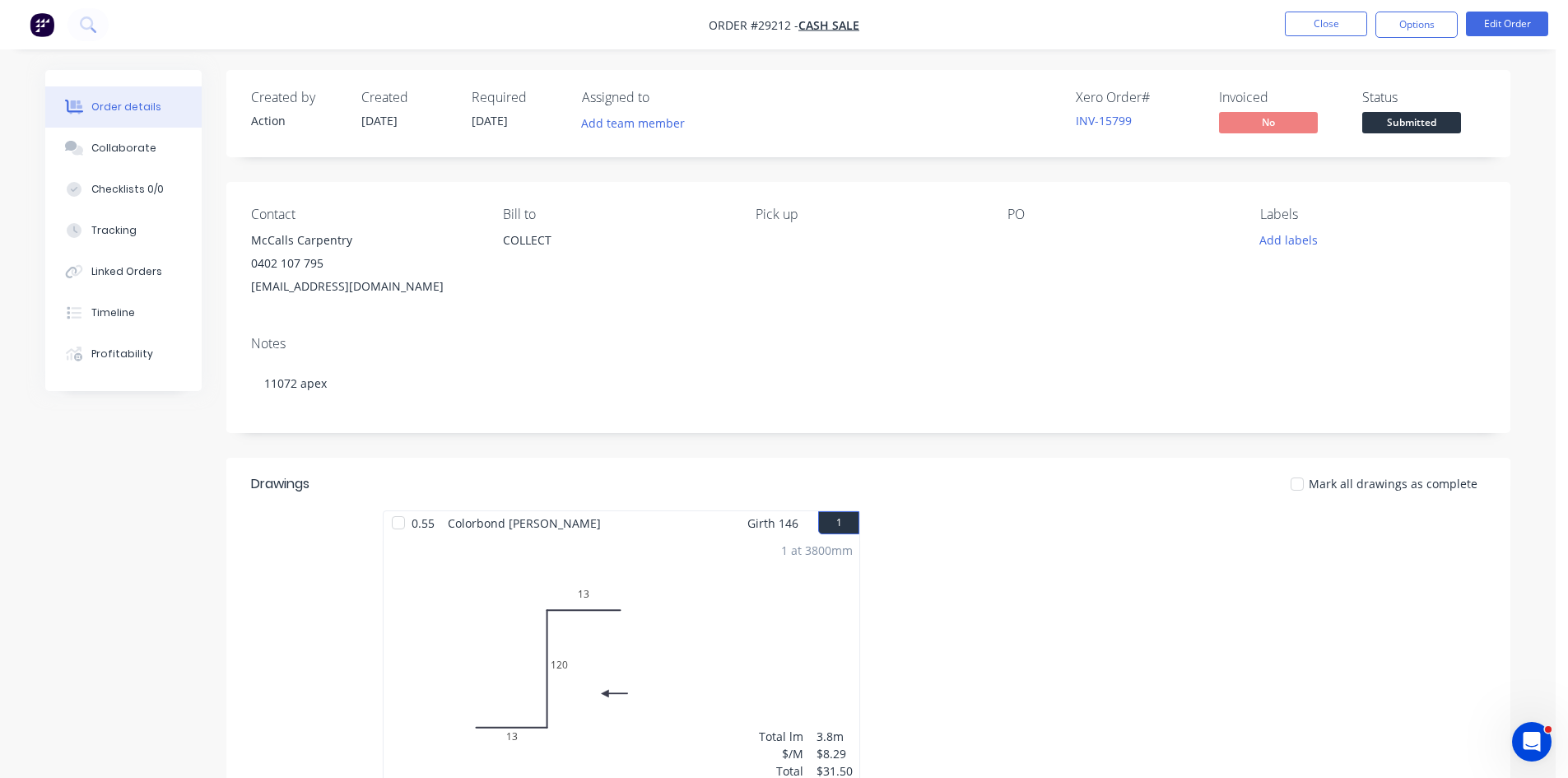
click at [1348, 9] on nav "Order #29212 - CASH SALE Close Options Edit Order" at bounding box center [784, 25] width 1568 height 49
click at [1346, 18] on button "Close" at bounding box center [1325, 24] width 82 height 25
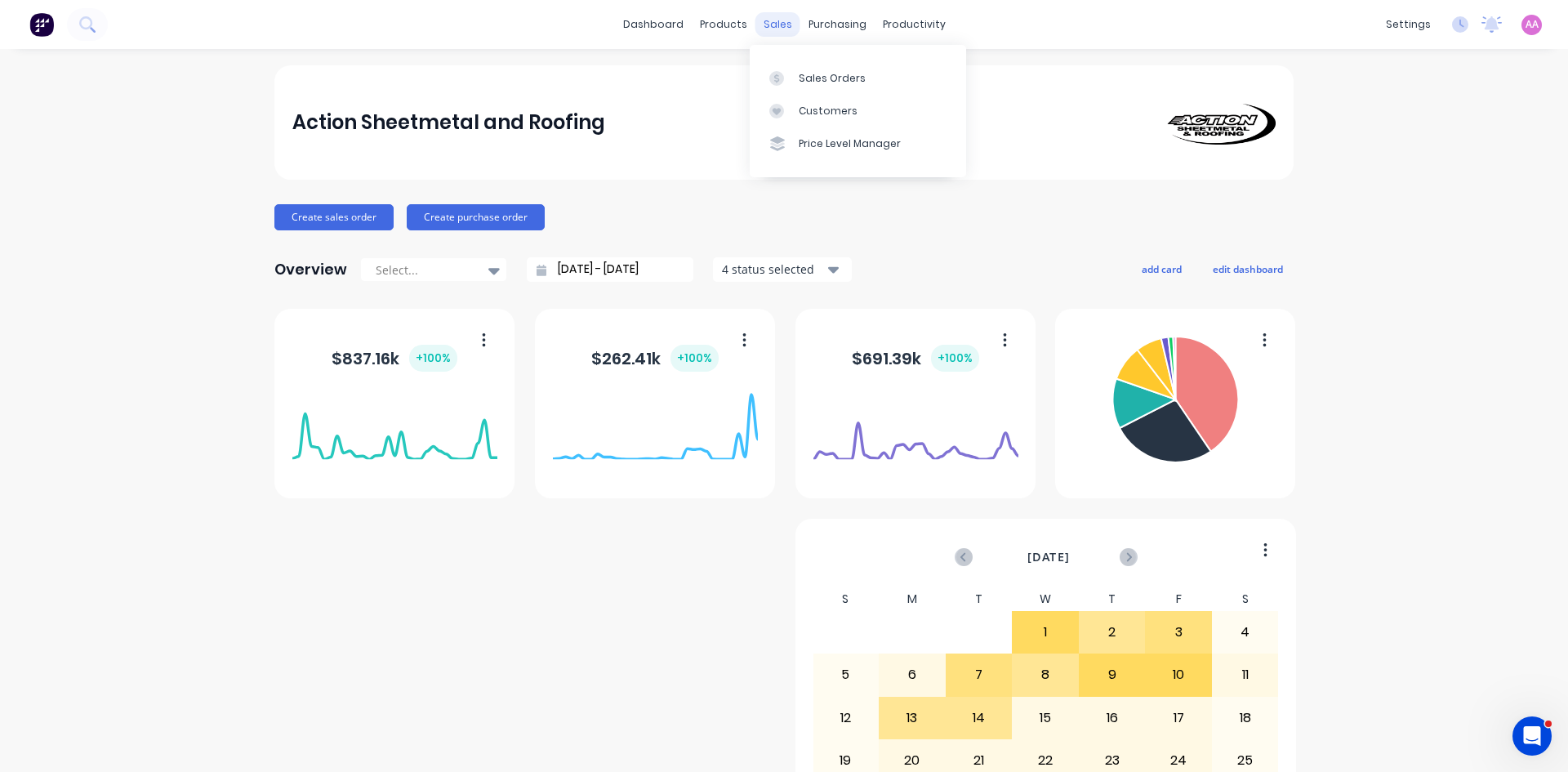
click at [775, 32] on div "sales" at bounding box center [778, 24] width 45 height 24
click at [809, 72] on div "Sales Orders" at bounding box center [832, 78] width 67 height 15
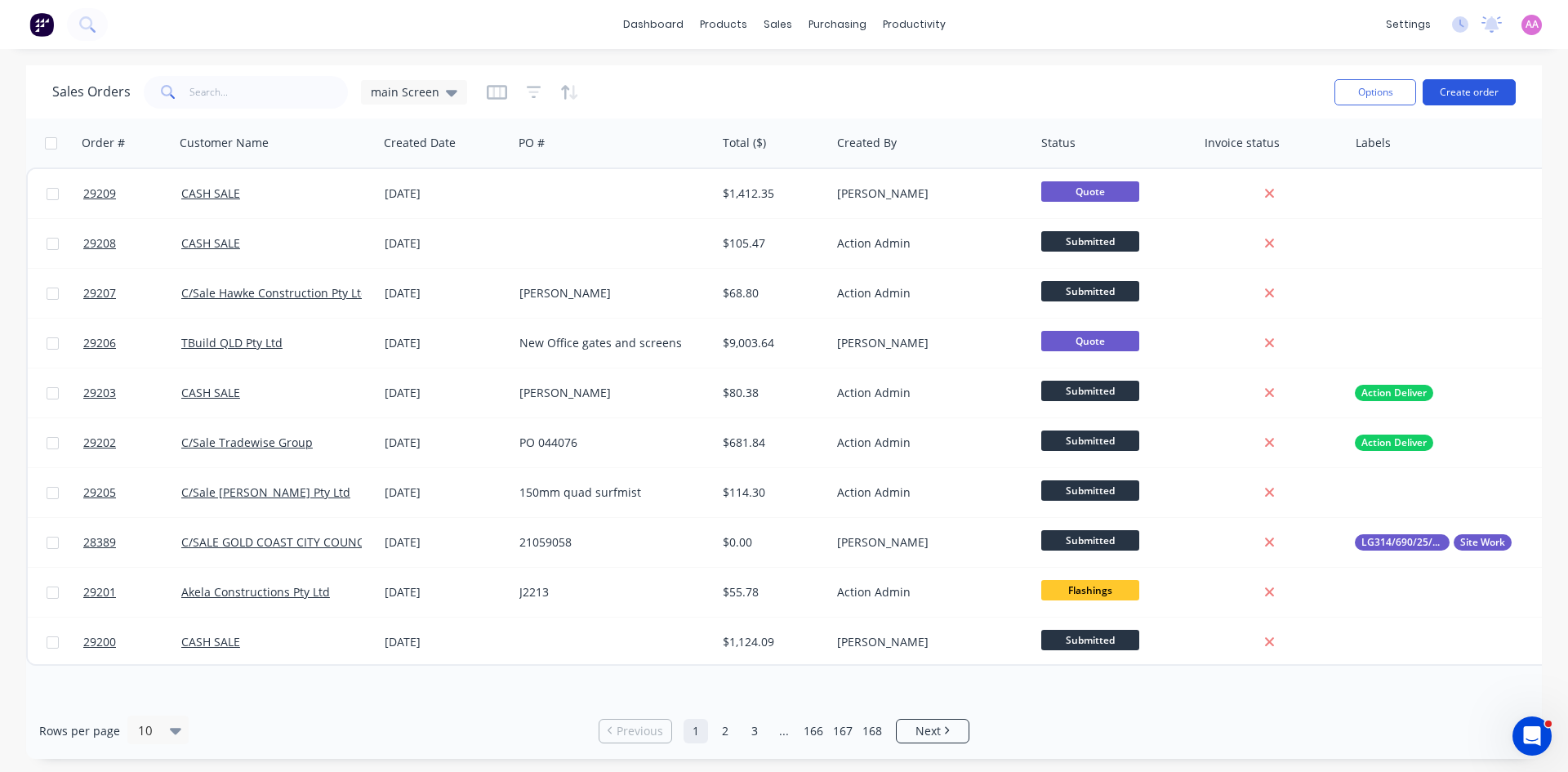
click at [1483, 87] on button "Create order" at bounding box center [1469, 92] width 93 height 26
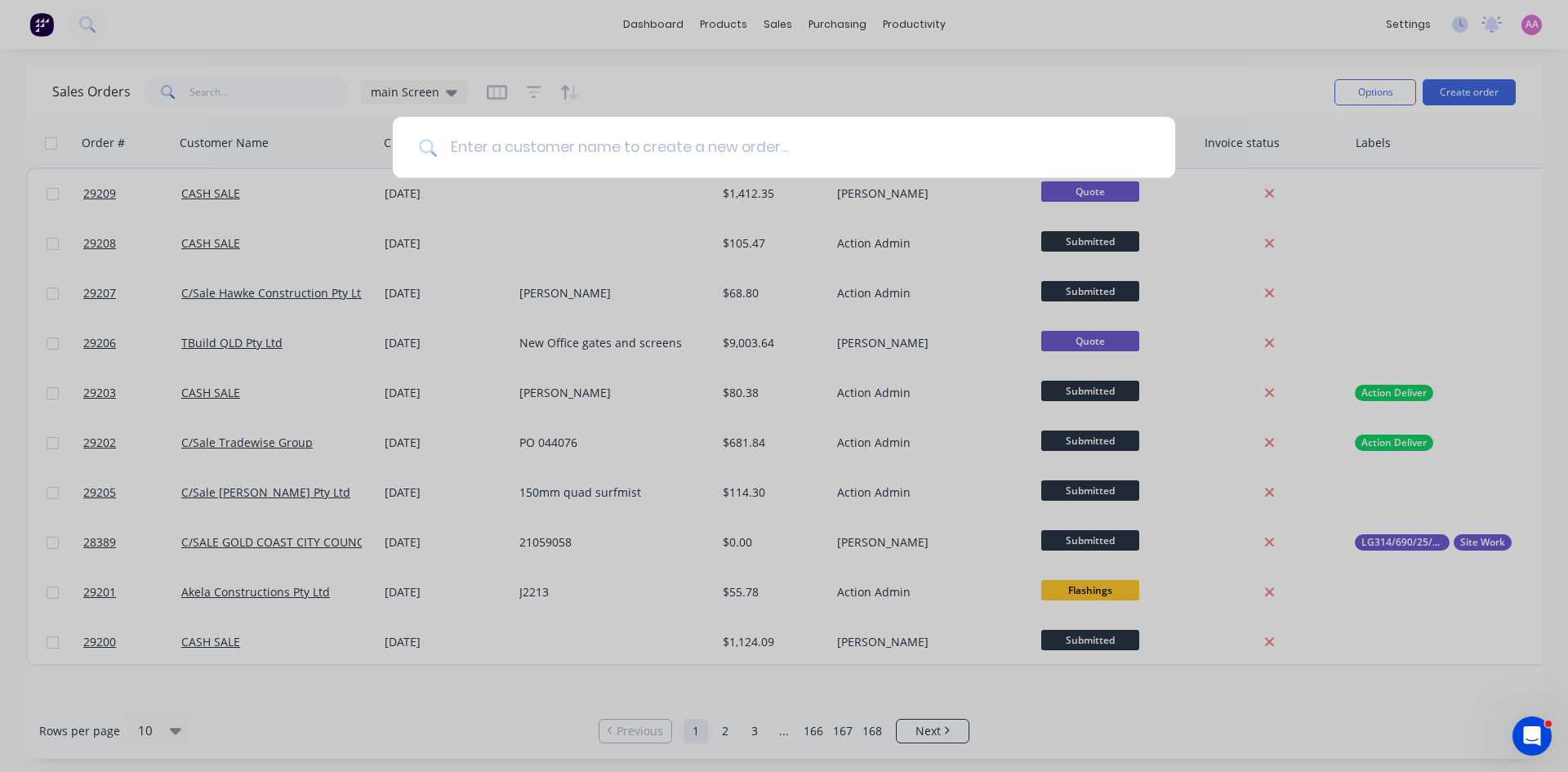
type input "e"
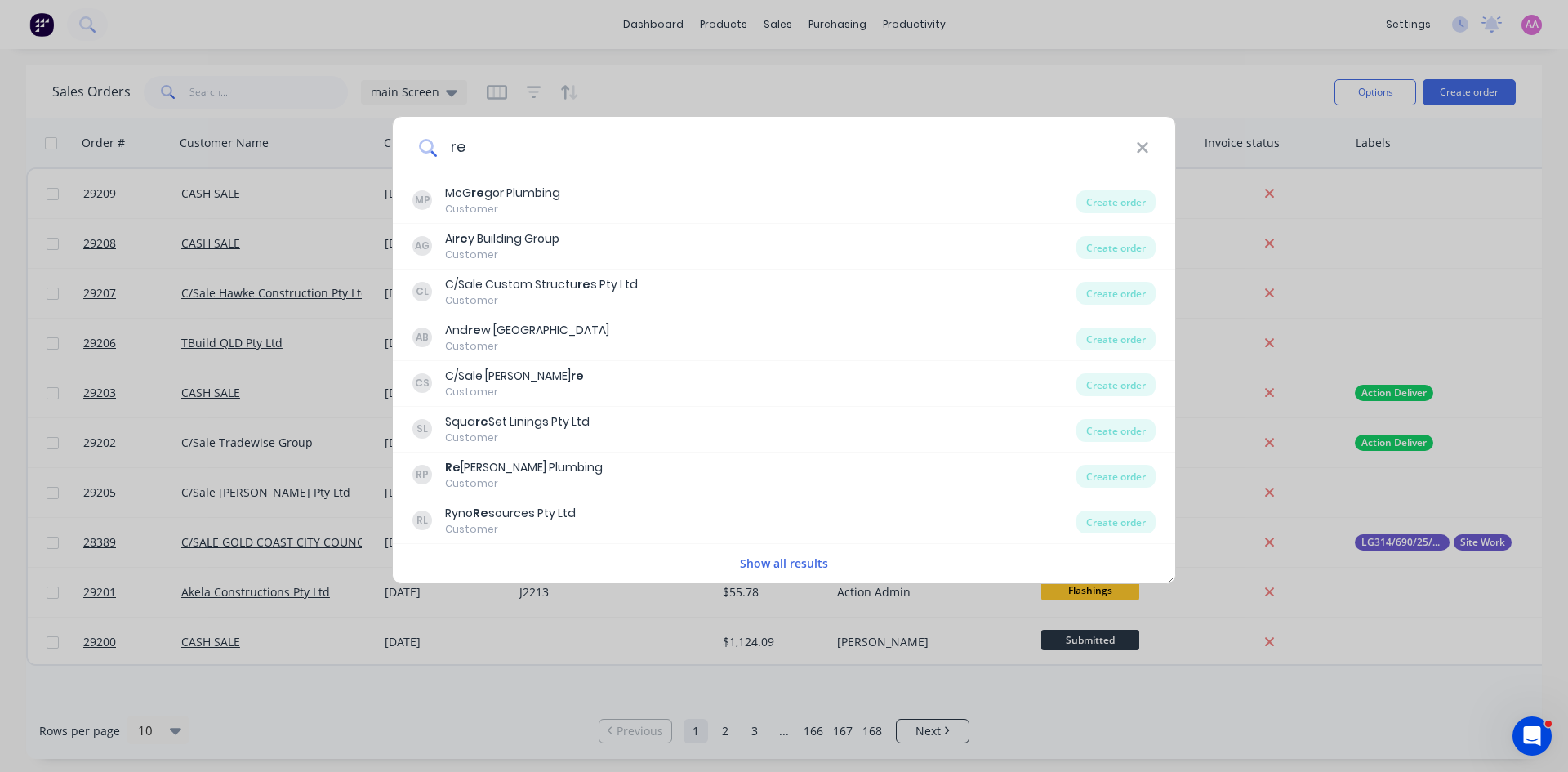
type input "r"
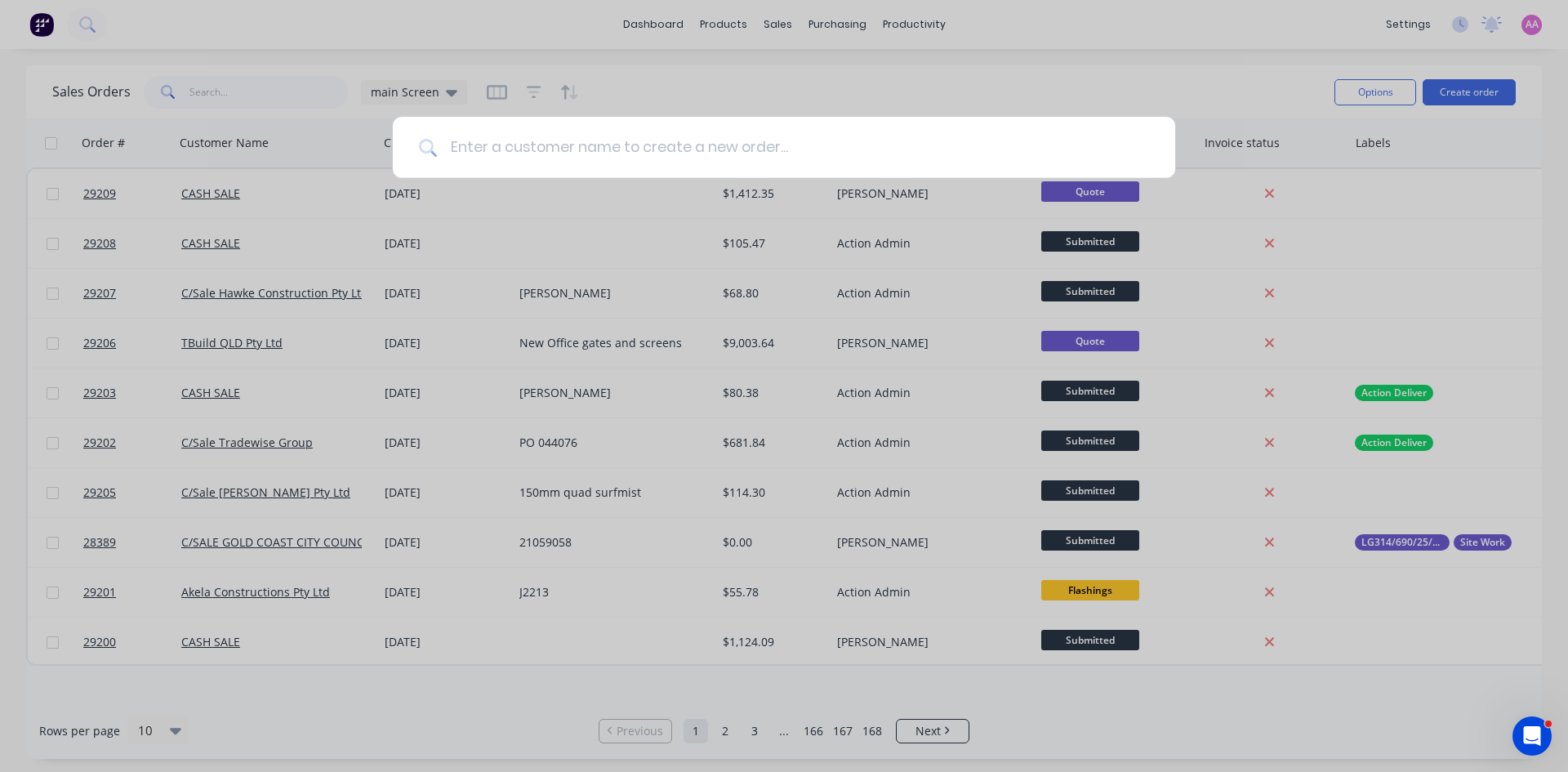
click at [689, 145] on input "text" at bounding box center [792, 147] width 712 height 62
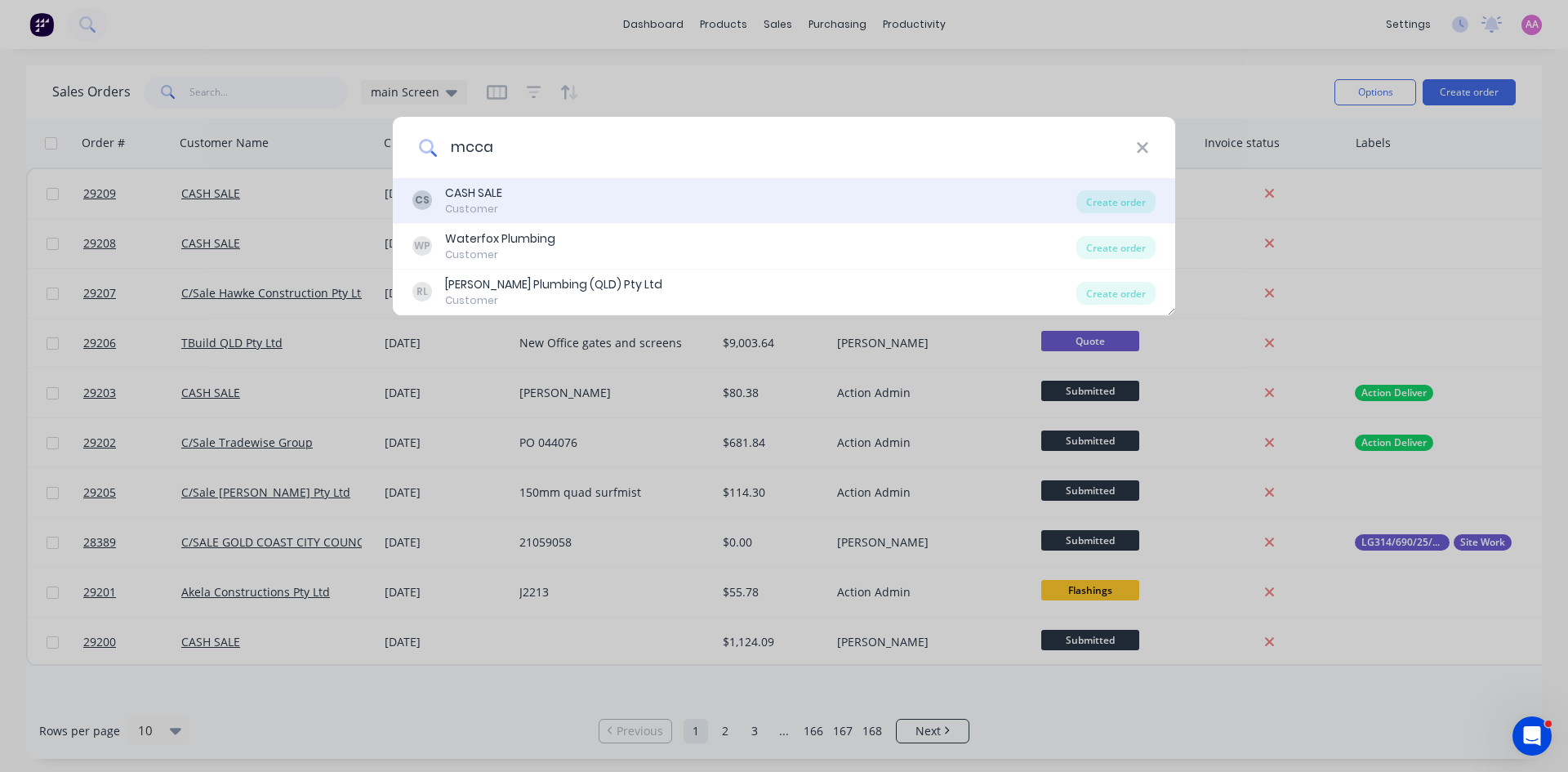
type input "mcca"
click at [578, 192] on div "CS CASH SALE Customer" at bounding box center [744, 200] width 664 height 32
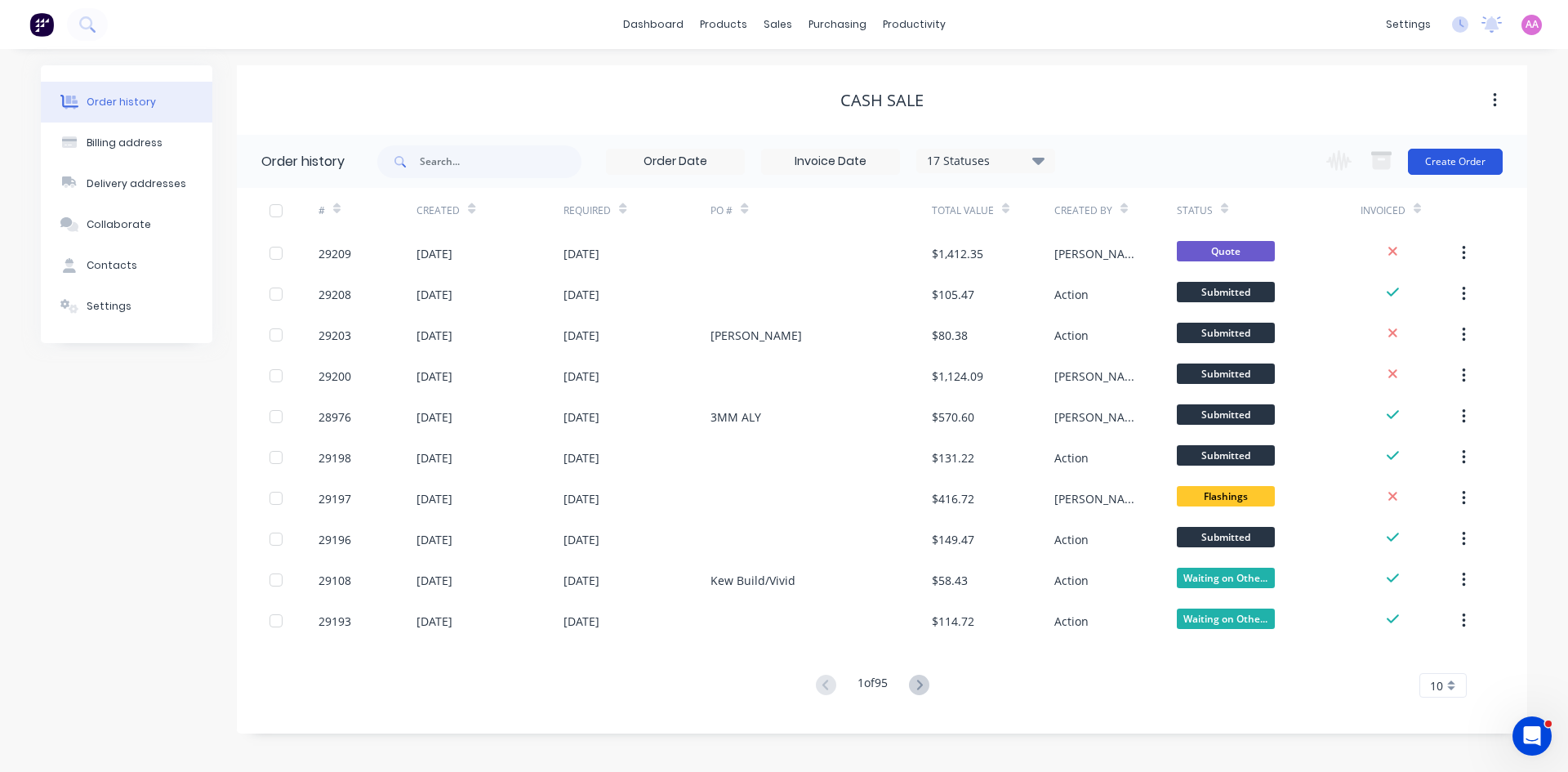
click at [1462, 165] on button "Create Order" at bounding box center [1455, 162] width 95 height 26
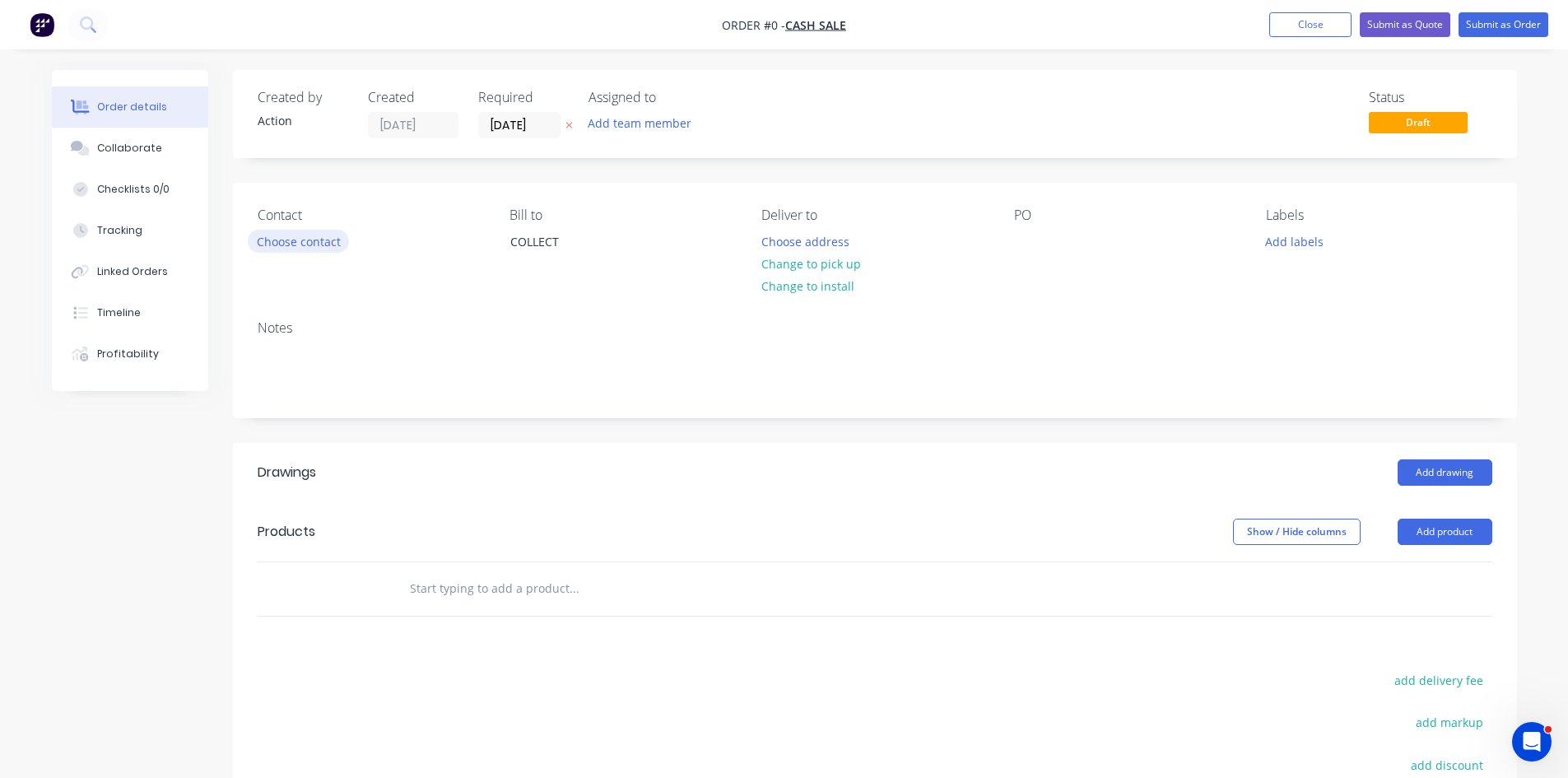
click at [330, 241] on button "Choose contact" at bounding box center [298, 241] width 102 height 23
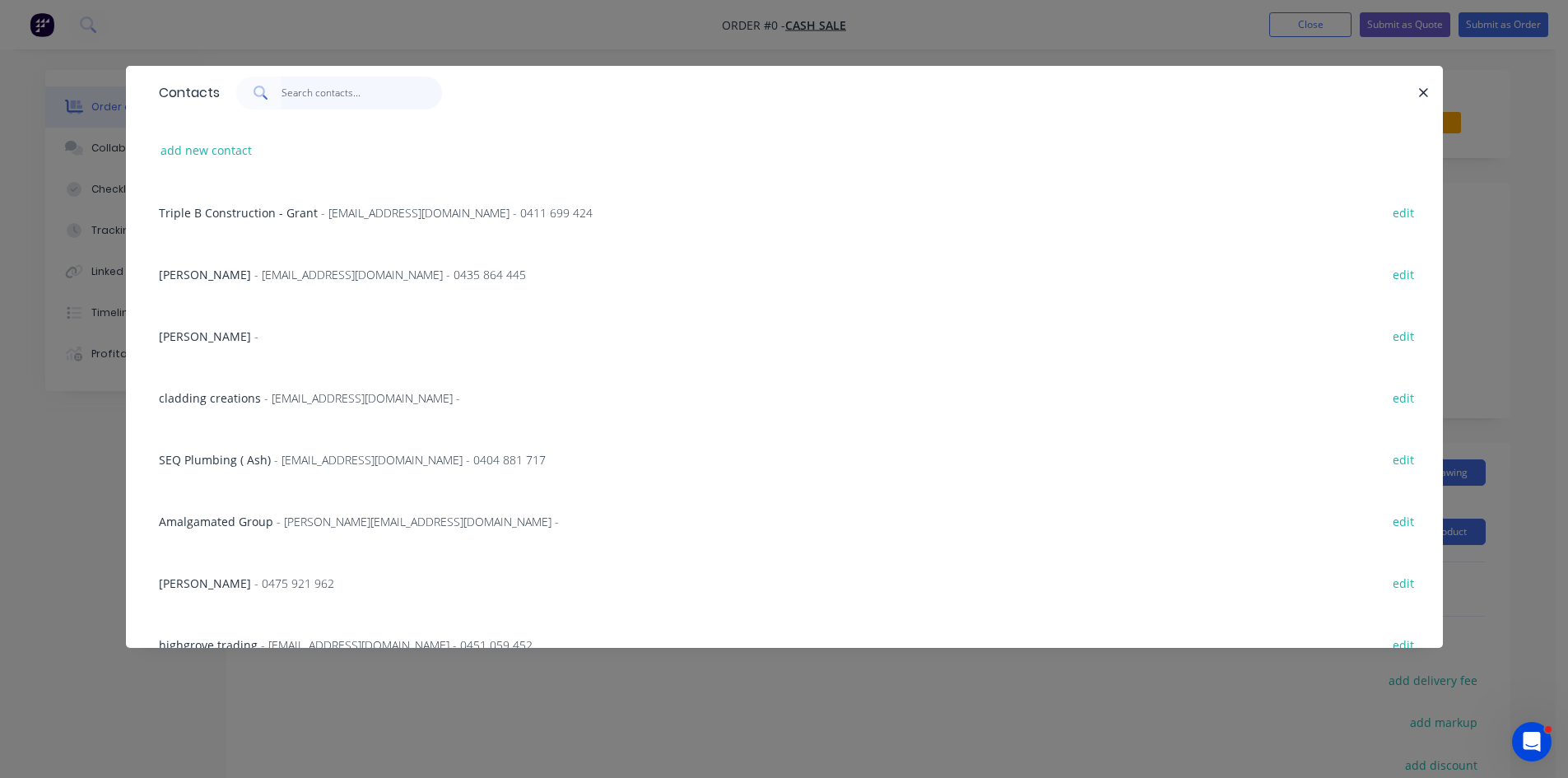
click at [334, 88] on input "text" at bounding box center [361, 93] width 161 height 33
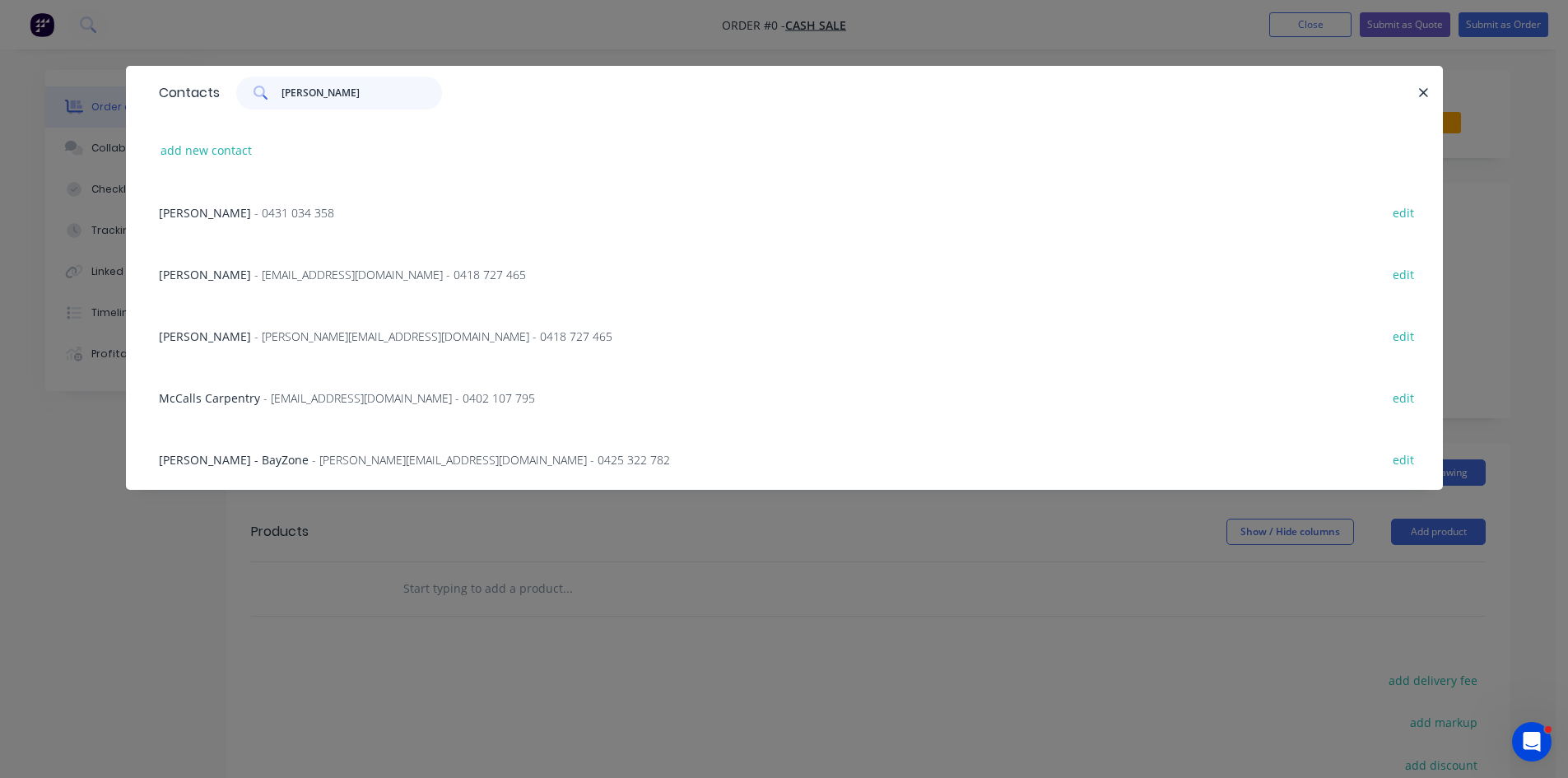
type input "[PERSON_NAME]"
click at [302, 408] on div "McCalls Carpentry - [EMAIL_ADDRESS][DOMAIN_NAME] - 0402 107 795 edit" at bounding box center [784, 397] width 1267 height 62
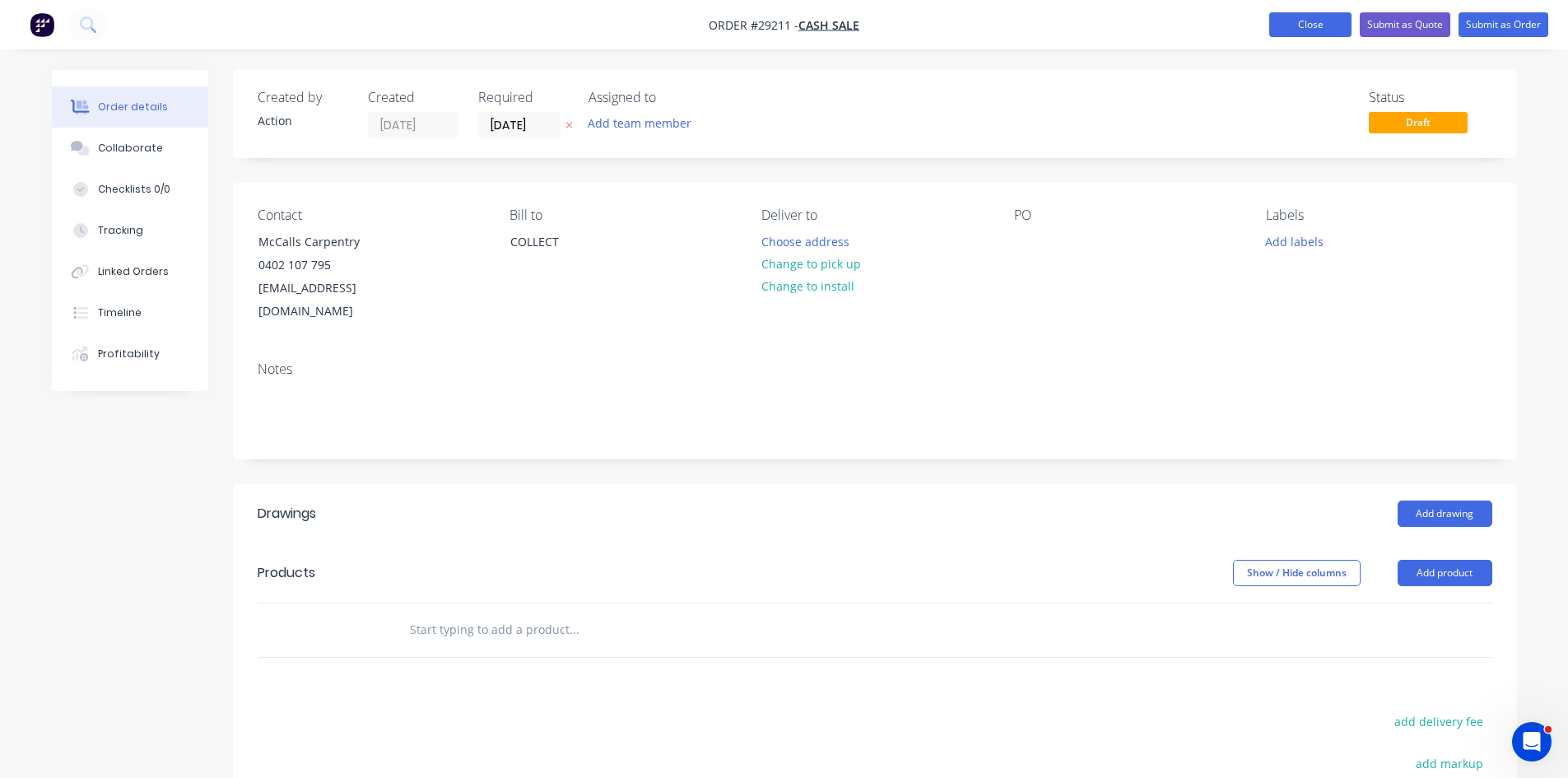
click at [1273, 17] on button "Close" at bounding box center [1309, 25] width 82 height 25
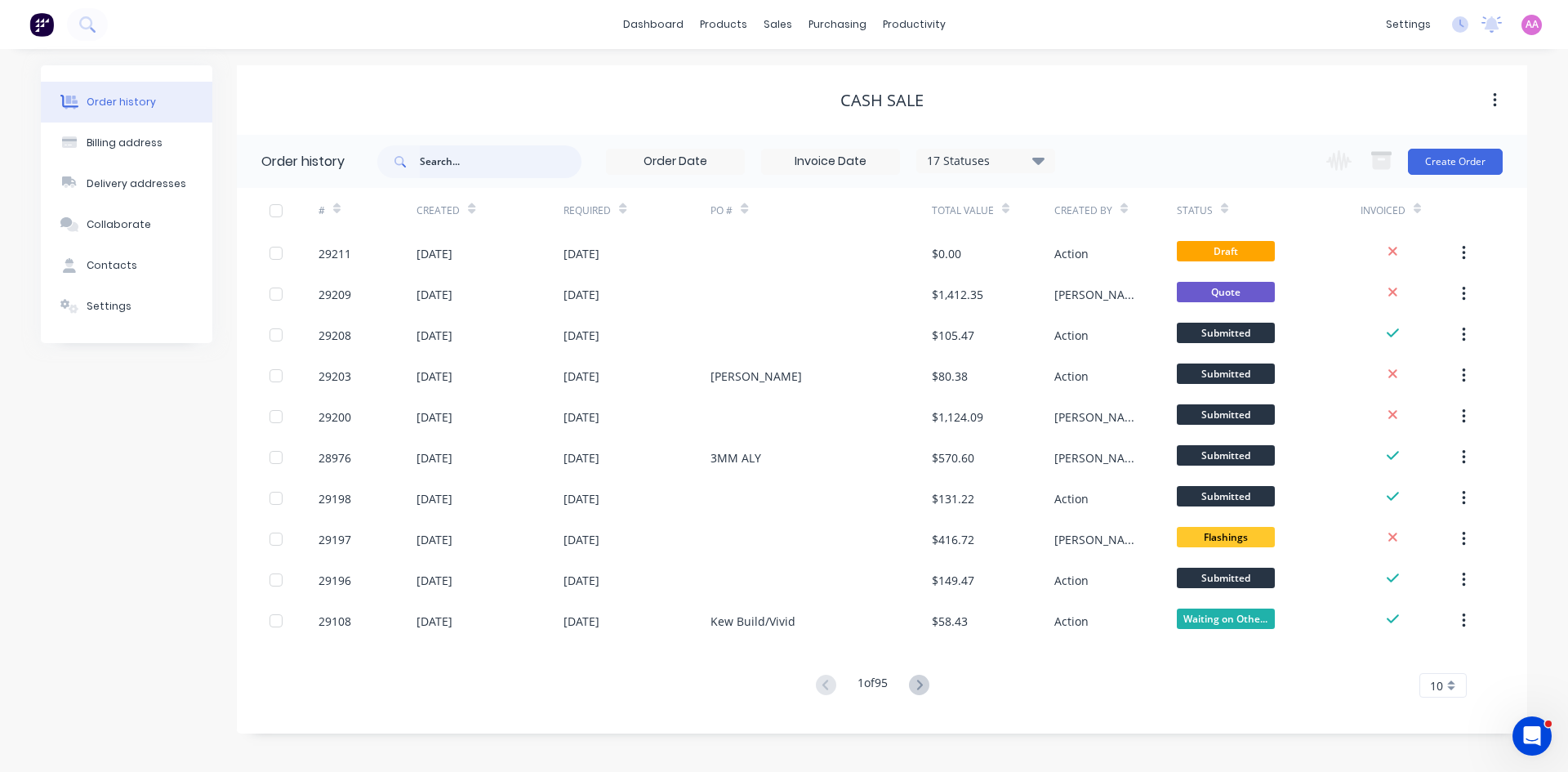
click at [471, 163] on input "text" at bounding box center [500, 161] width 162 height 32
type input "mccalls"
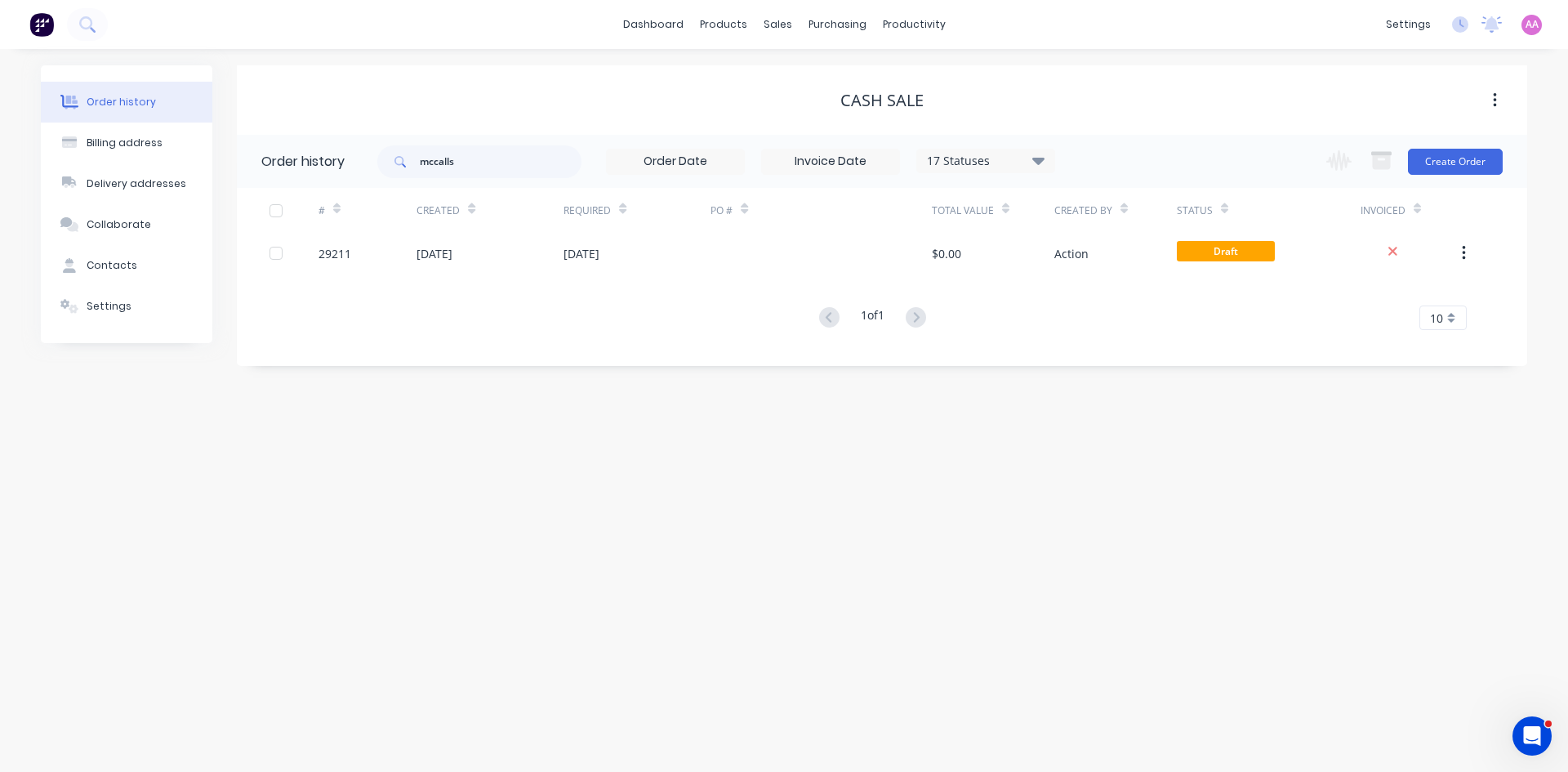
click at [984, 155] on div "17 Statuses" at bounding box center [985, 161] width 137 height 18
click at [1097, 352] on div "All" at bounding box center [1019, 358] width 204 height 32
click at [1120, 349] on label at bounding box center [1120, 349] width 0 height 0
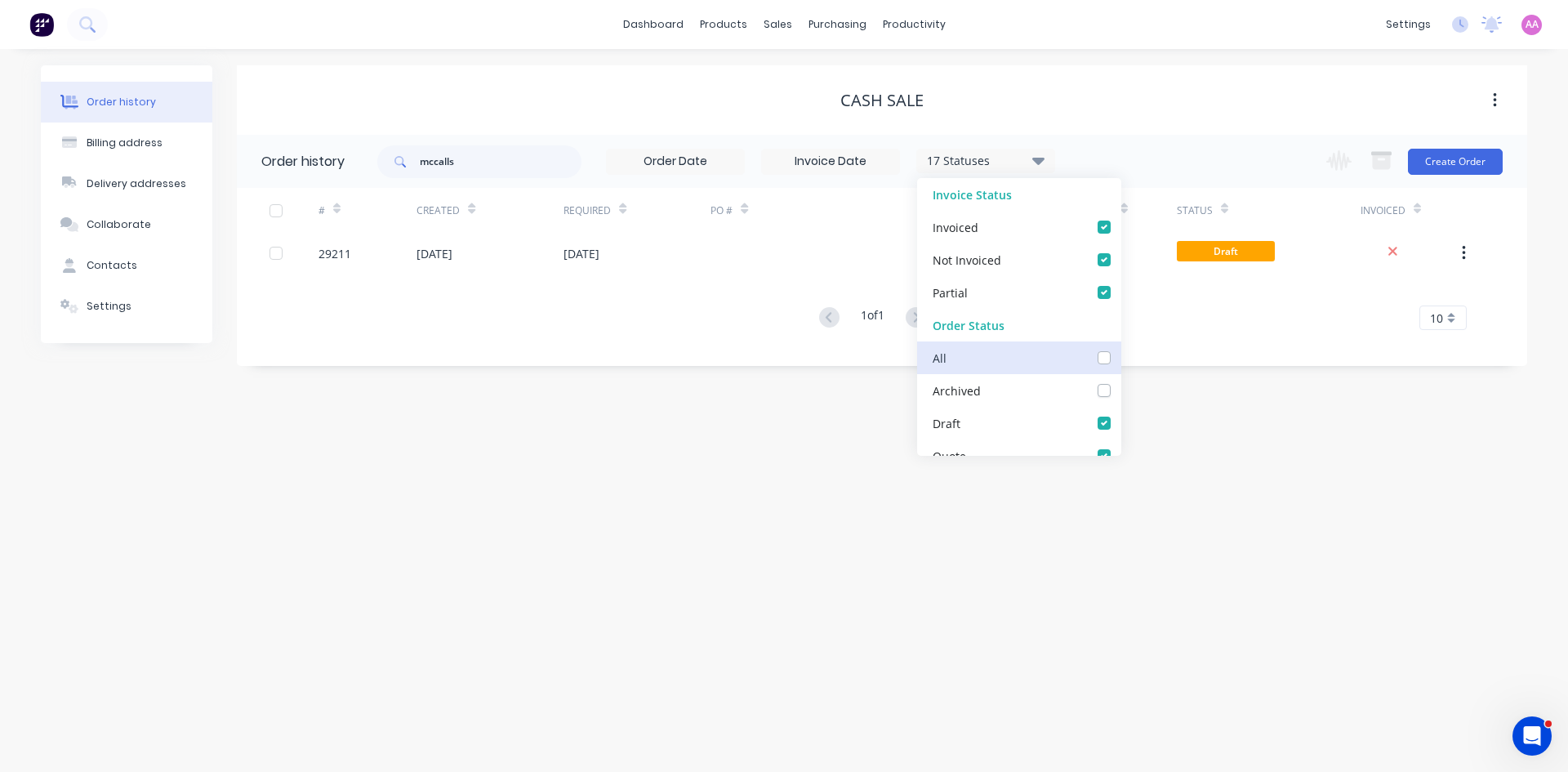
click at [1120, 357] on input "checkbox" at bounding box center [1126, 357] width 13 height 16
checkbox input "true"
click at [1177, 322] on div "1 of 1 10 5 10 15 20 25 30 35" at bounding box center [873, 318] width 1271 height 24
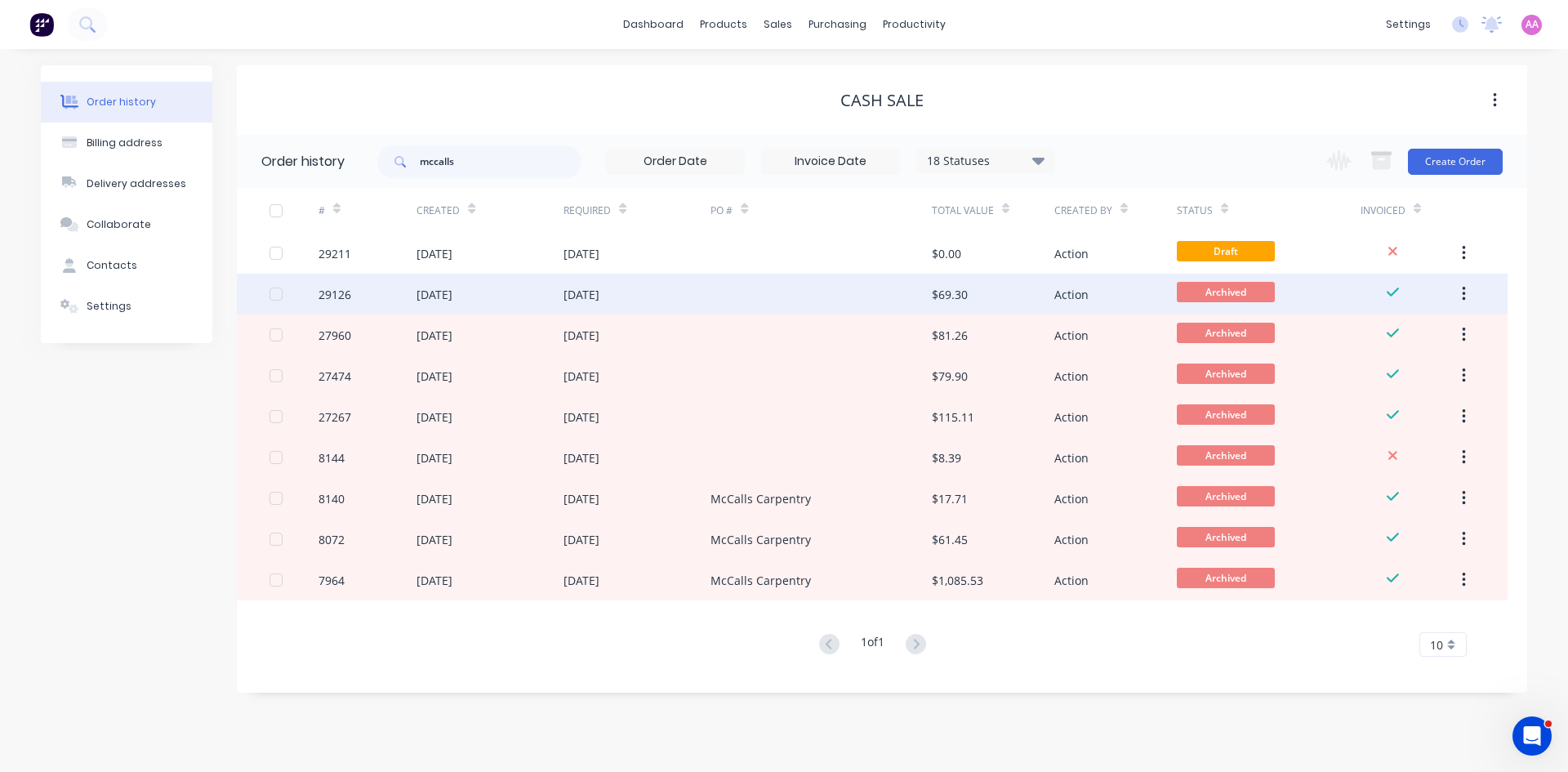
click at [738, 310] on div at bounding box center [820, 294] width 220 height 41
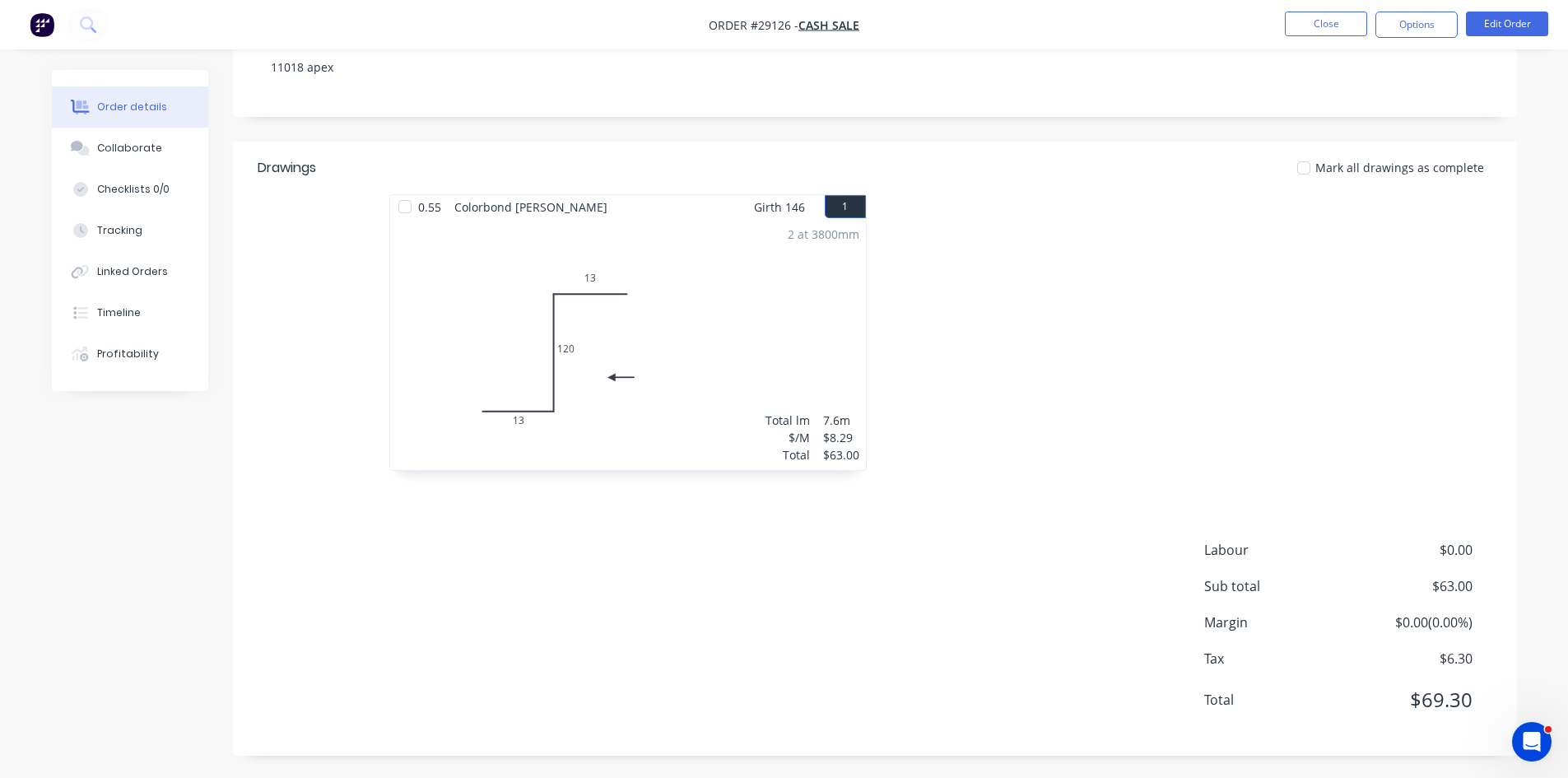
scroll to position [319, 0]
click at [1432, 27] on button "Options" at bounding box center [1415, 25] width 82 height 27
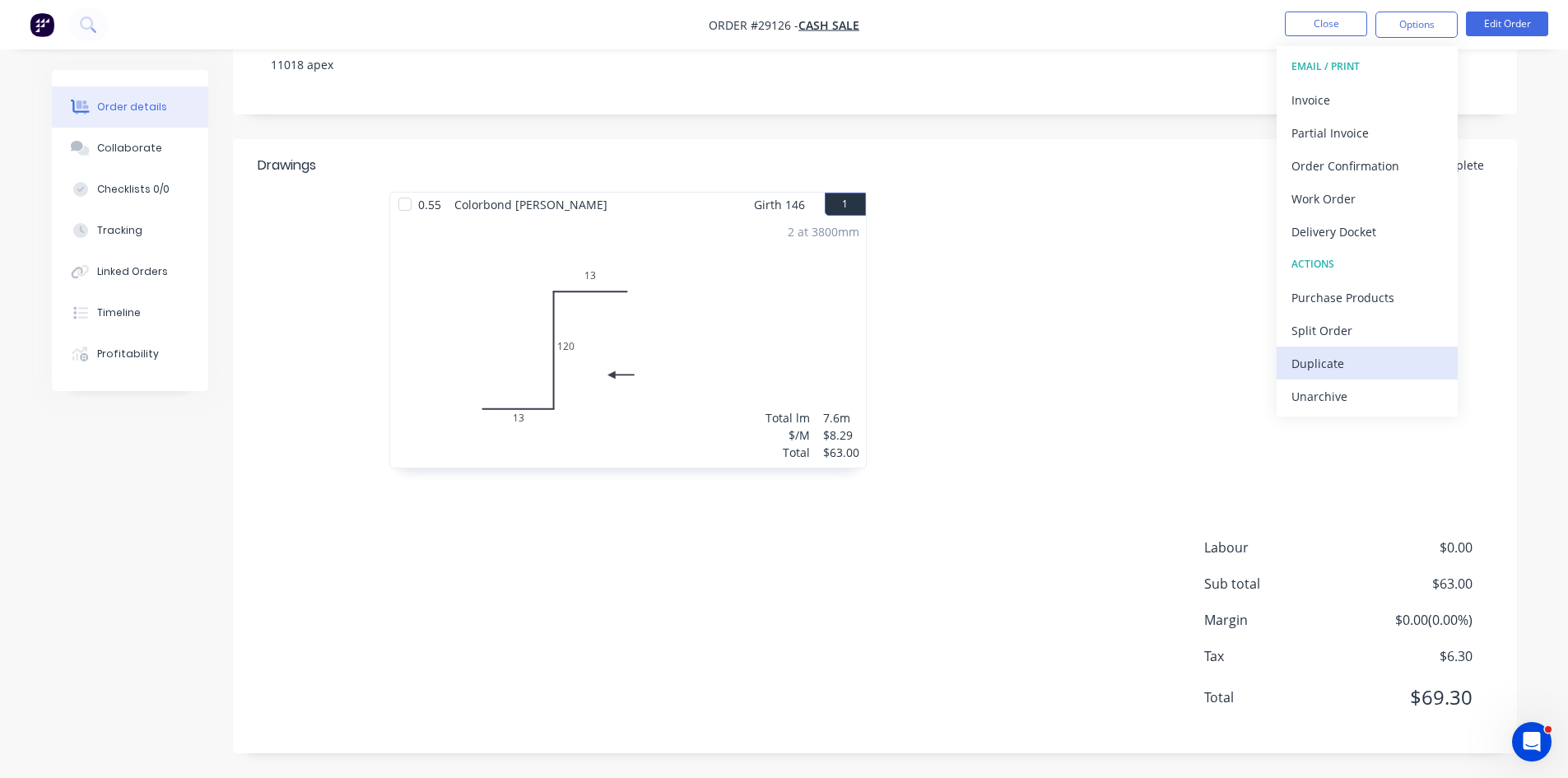
click at [1318, 370] on div "Duplicate" at bounding box center [1366, 363] width 151 height 24
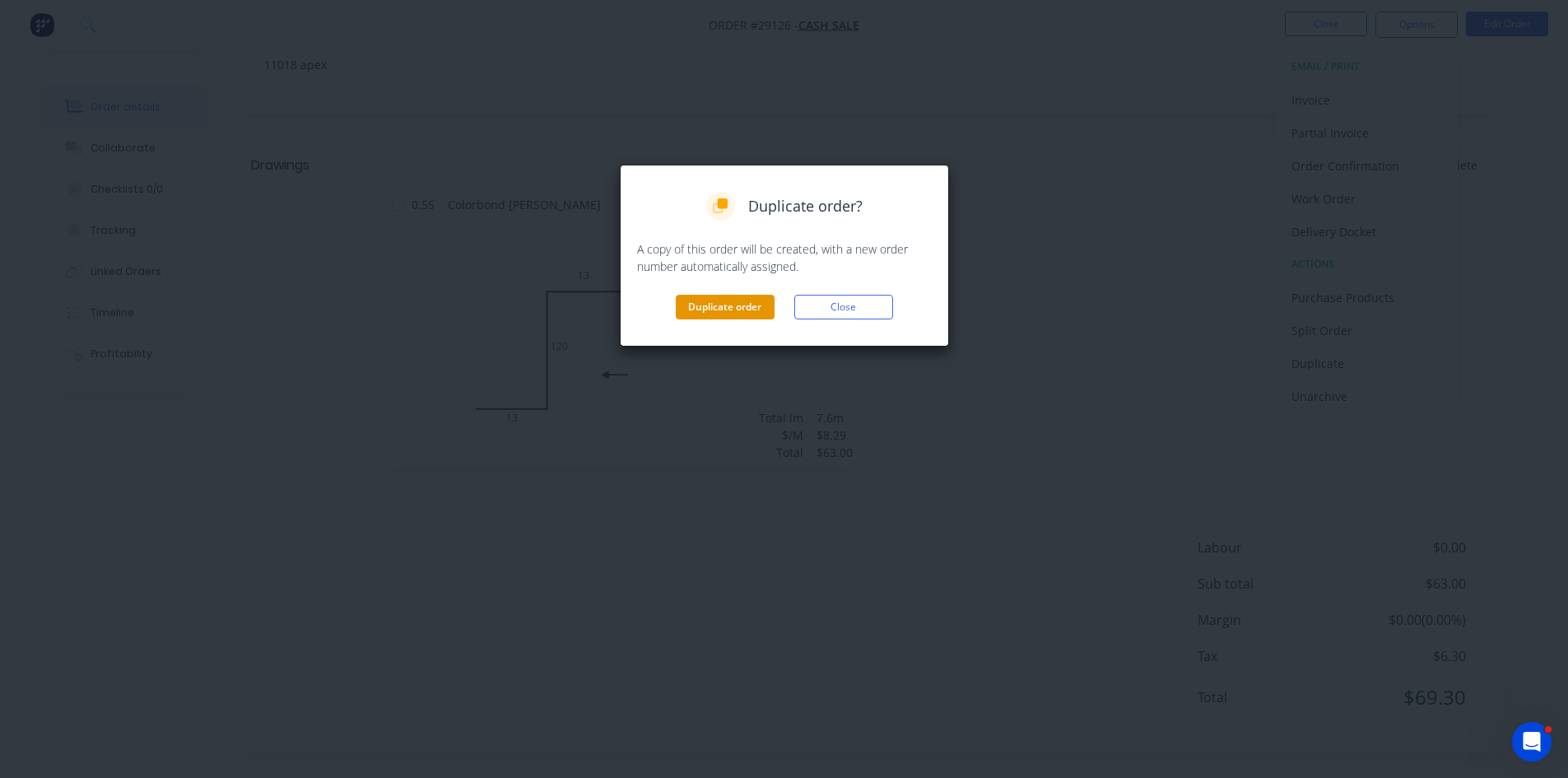
click at [736, 306] on button "Duplicate order" at bounding box center [725, 307] width 99 height 25
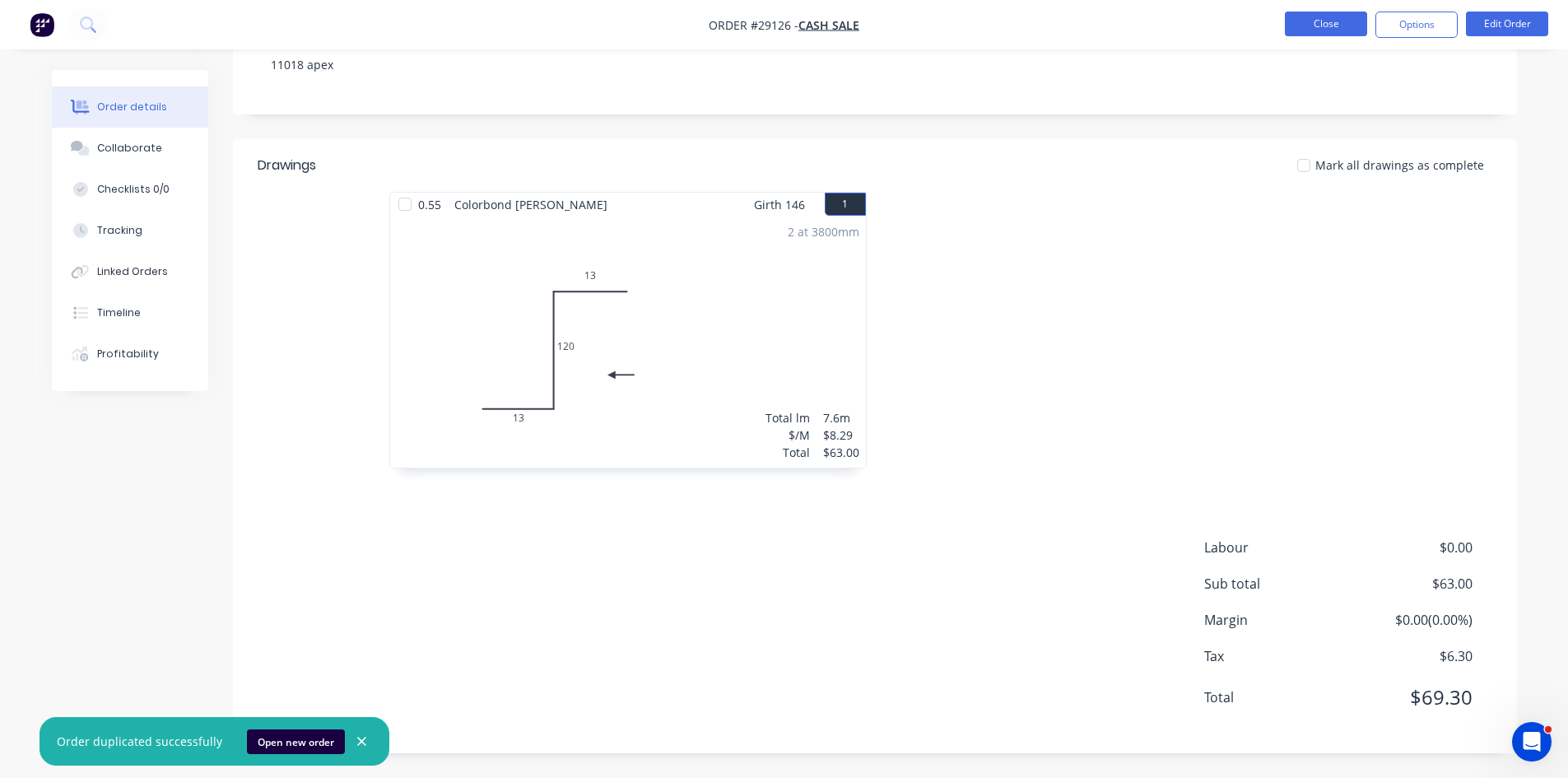
click at [1333, 24] on button "Close" at bounding box center [1325, 24] width 82 height 25
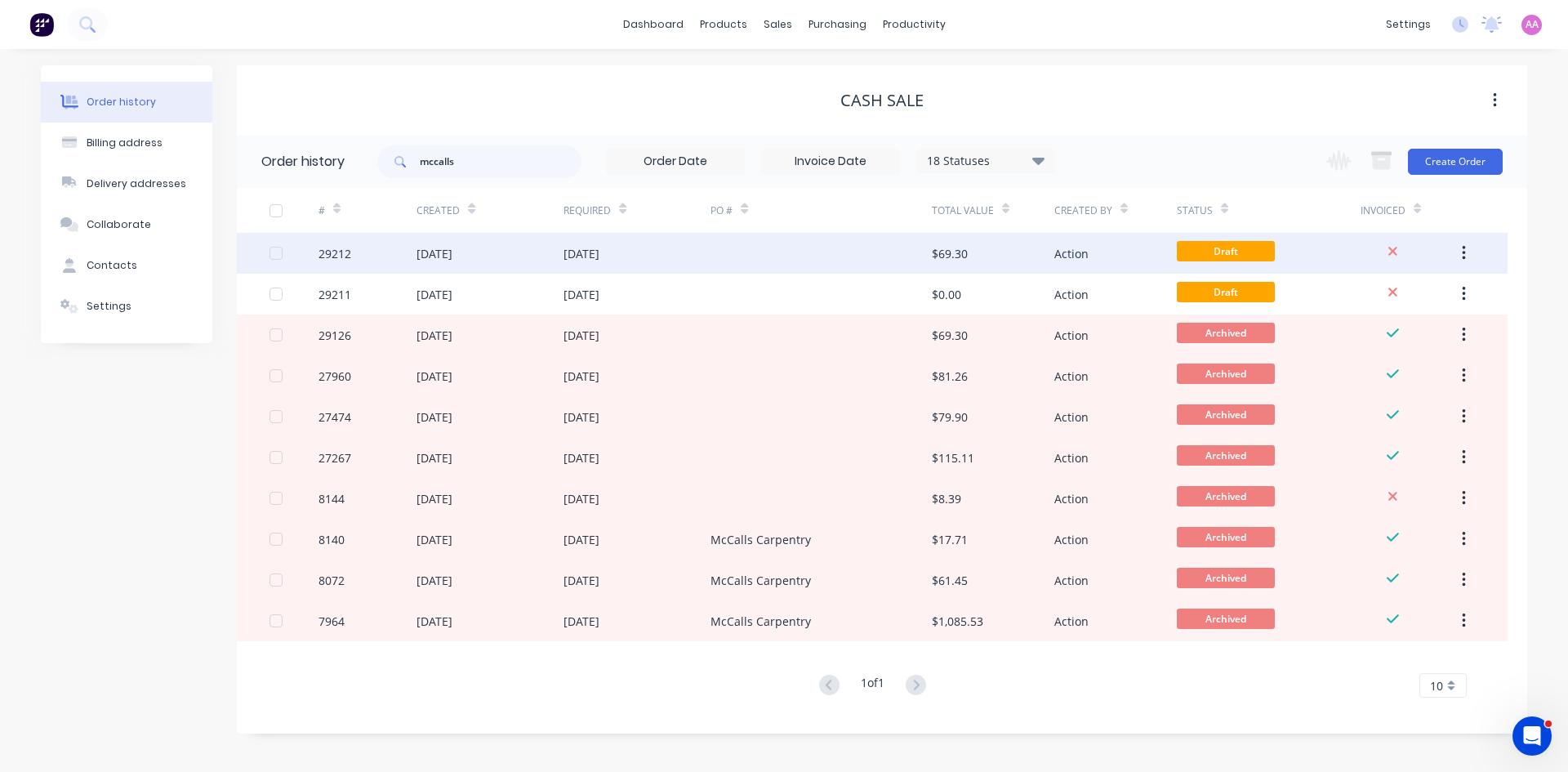
click at [689, 254] on div "[DATE]" at bounding box center [637, 254] width 147 height 41
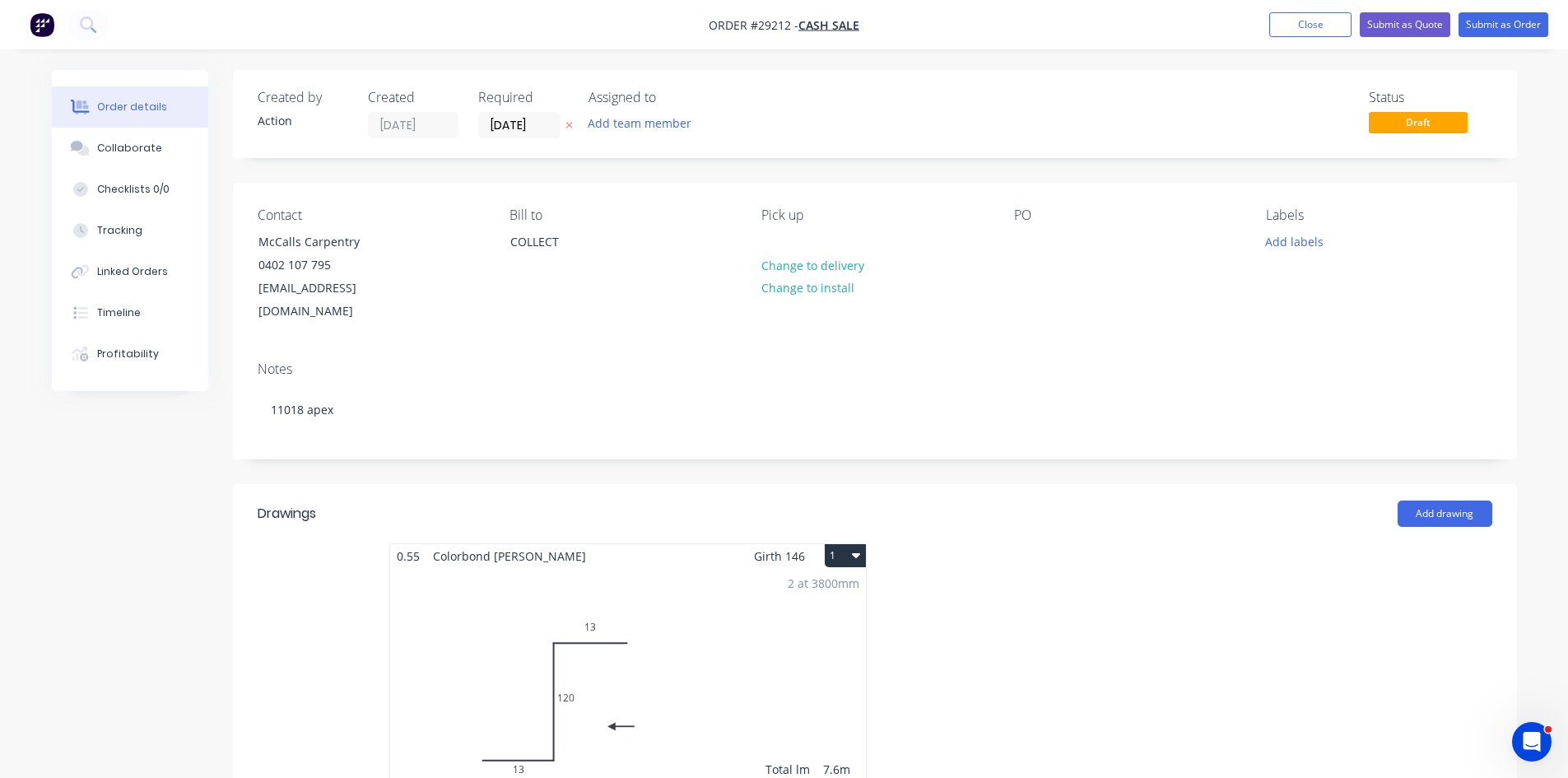
click at [715, 638] on div "2 at 3800mm Total lm $/M Total 7.6m $8.29 $63.00" at bounding box center [628, 693] width 476 height 251
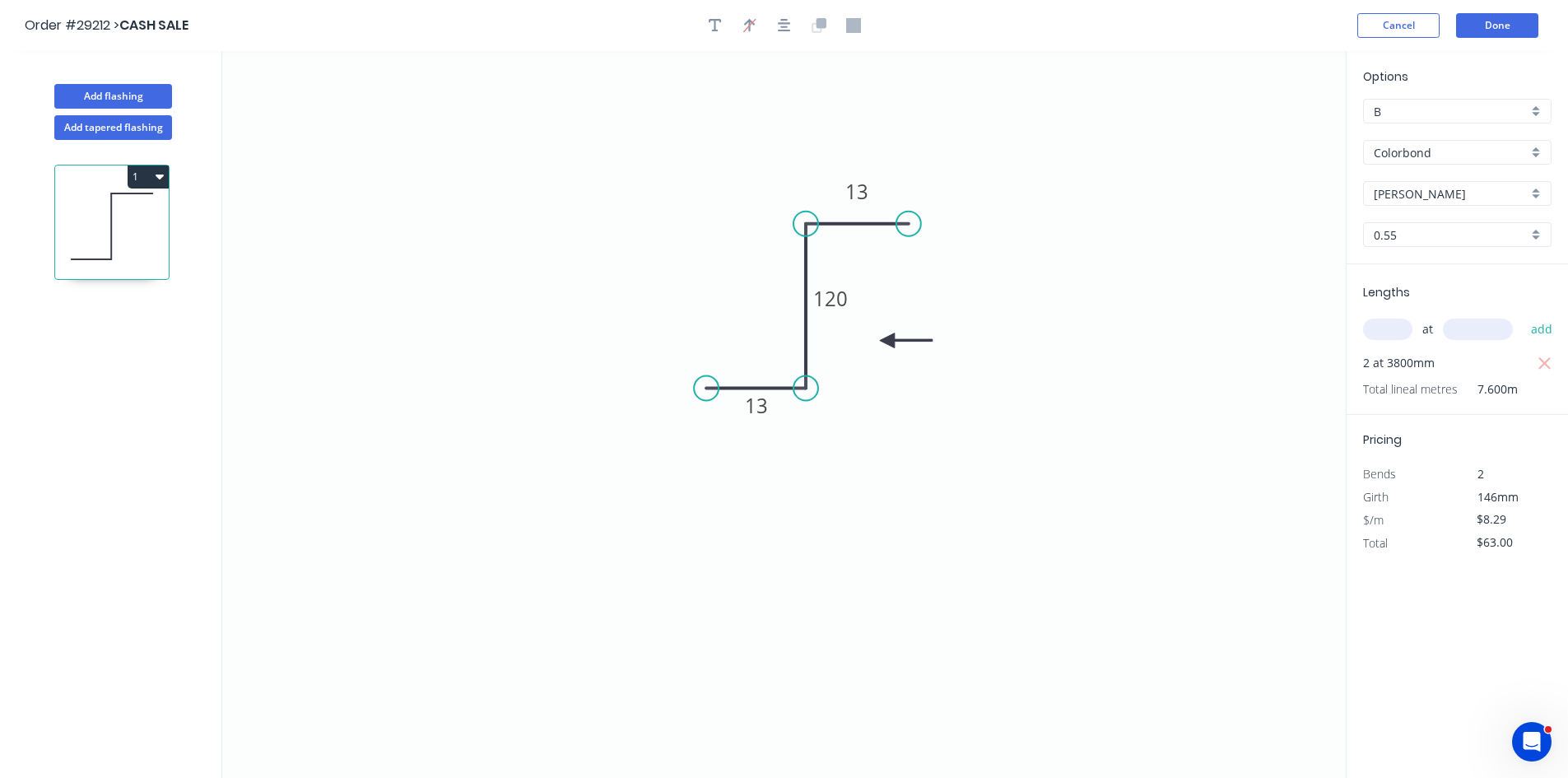
click at [1383, 331] on input "text" at bounding box center [1387, 330] width 49 height 22
type input "1"
type input "3800"
click at [1523, 315] on button "add" at bounding box center [1541, 329] width 38 height 28
drag, startPoint x: 1563, startPoint y: 363, endPoint x: 1549, endPoint y: 364, distance: 14.0
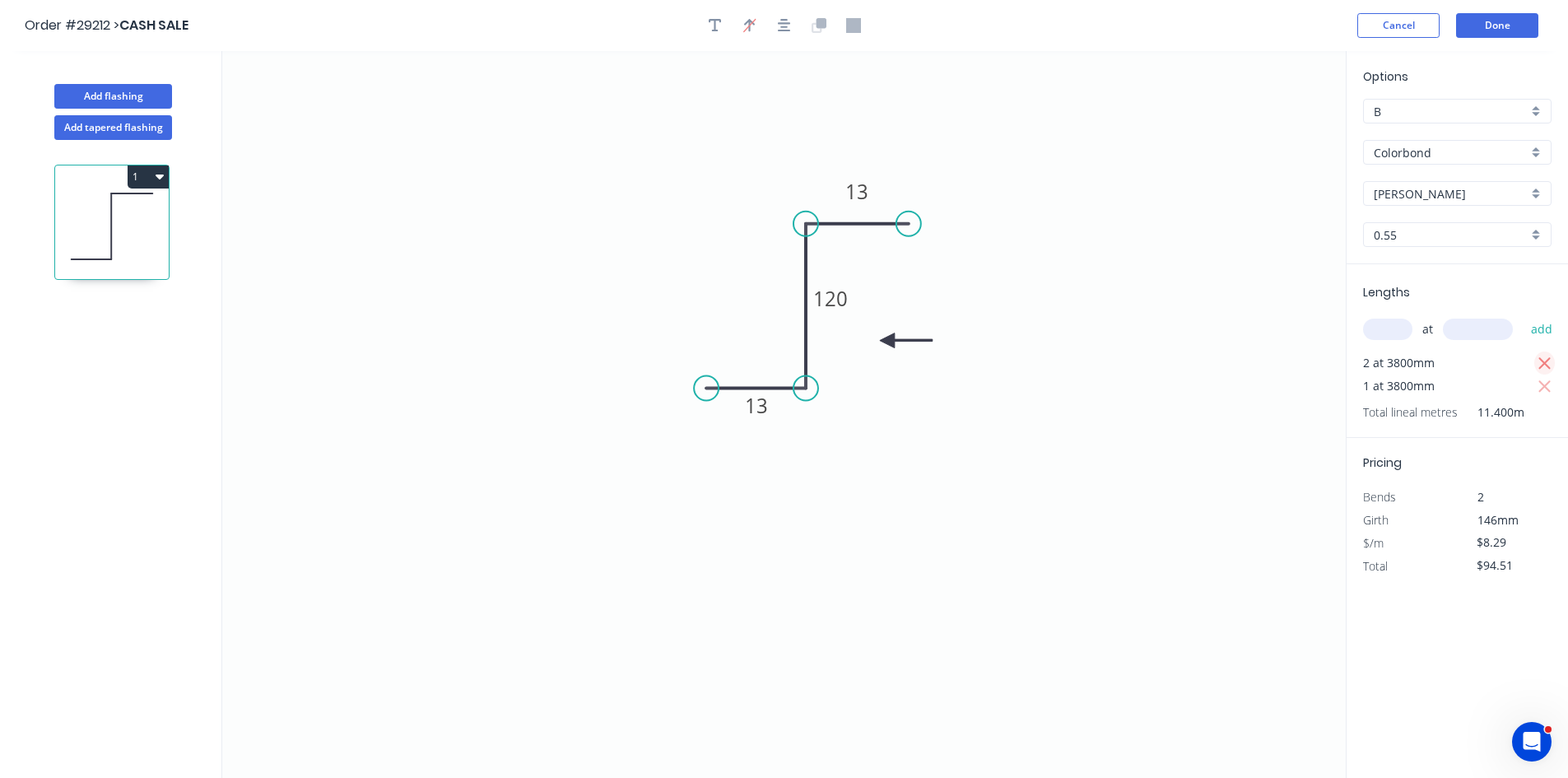
click at [1563, 364] on div "Lengths at add 2 at 3800mm 1 at 3800mm Total lineal metres 11.400m" at bounding box center [1456, 351] width 221 height 174
click at [1549, 364] on icon "button" at bounding box center [1544, 364] width 15 height 20
type input "$31.50"
click at [1494, 32] on button "Done" at bounding box center [1496, 25] width 82 height 25
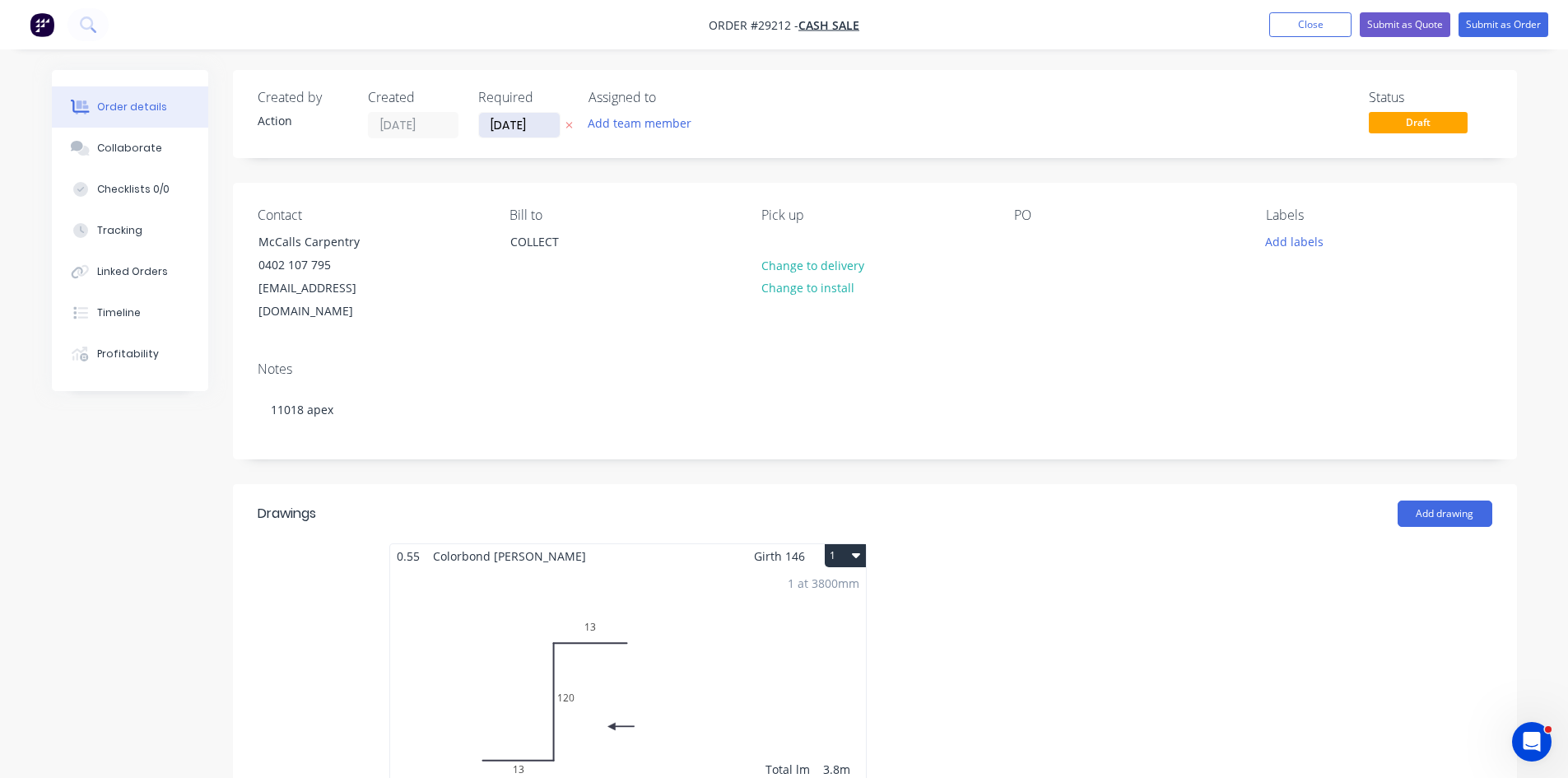
click at [531, 120] on input "[DATE]" at bounding box center [519, 124] width 81 height 25
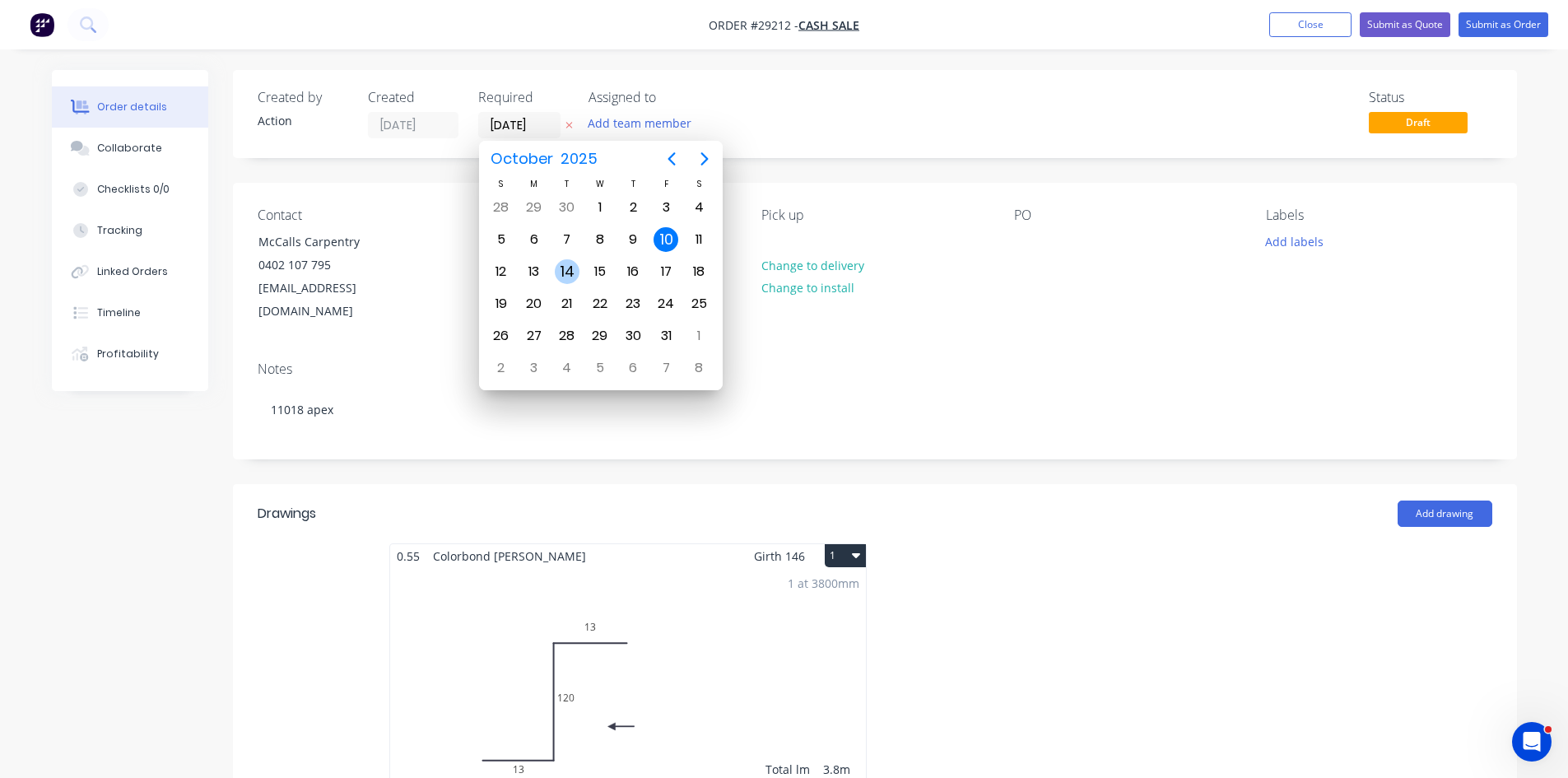
click at [560, 272] on div "14" at bounding box center [566, 272] width 25 height 25
type input "[DATE]"
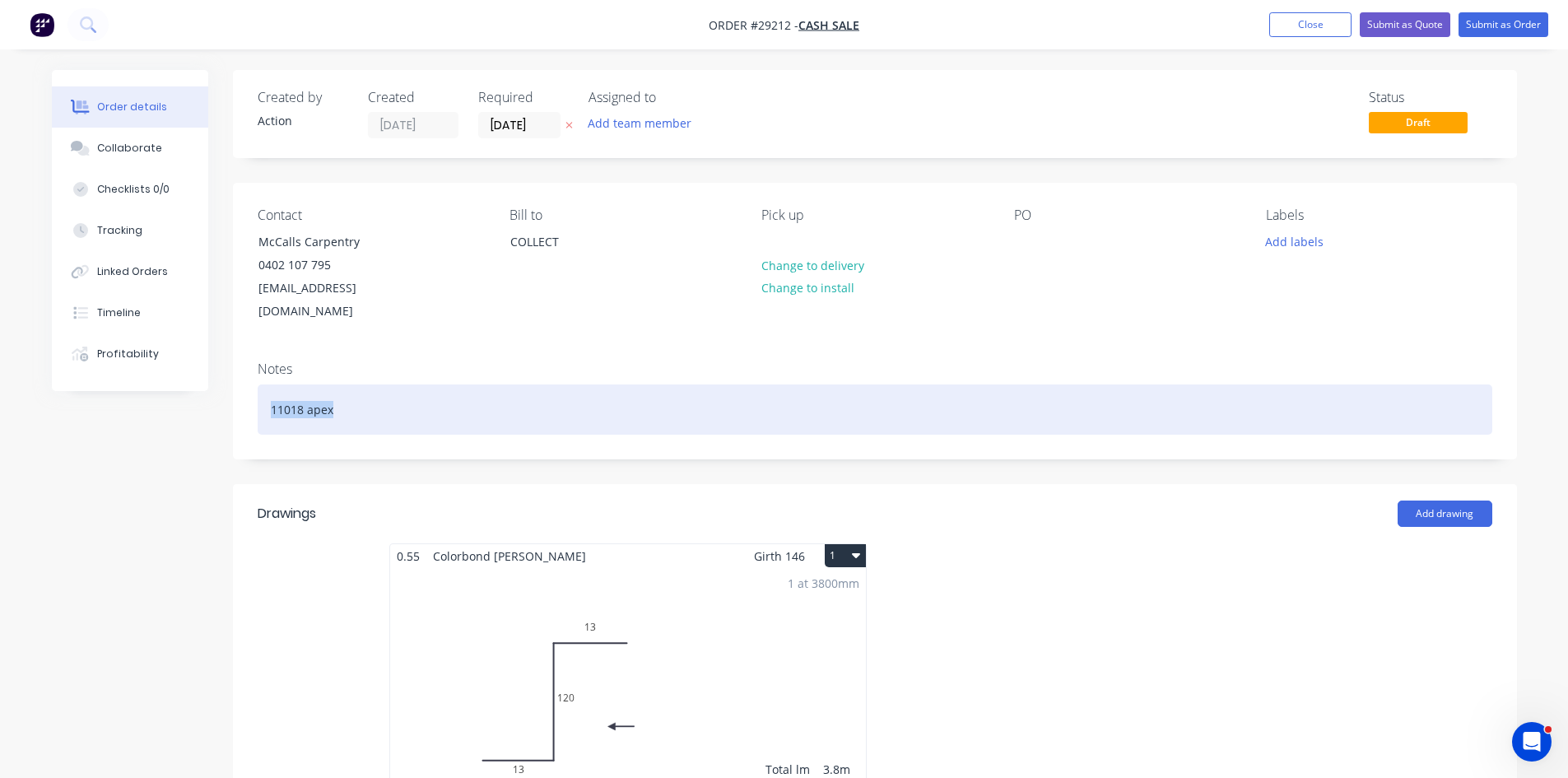
drag, startPoint x: 363, startPoint y: 399, endPoint x: 218, endPoint y: 380, distance: 146.2
click at [218, 380] on div "Order details Collaborate Checklists 0/0 Tracking Linked Orders Timeline Profit…" at bounding box center [784, 721] width 1498 height 1301
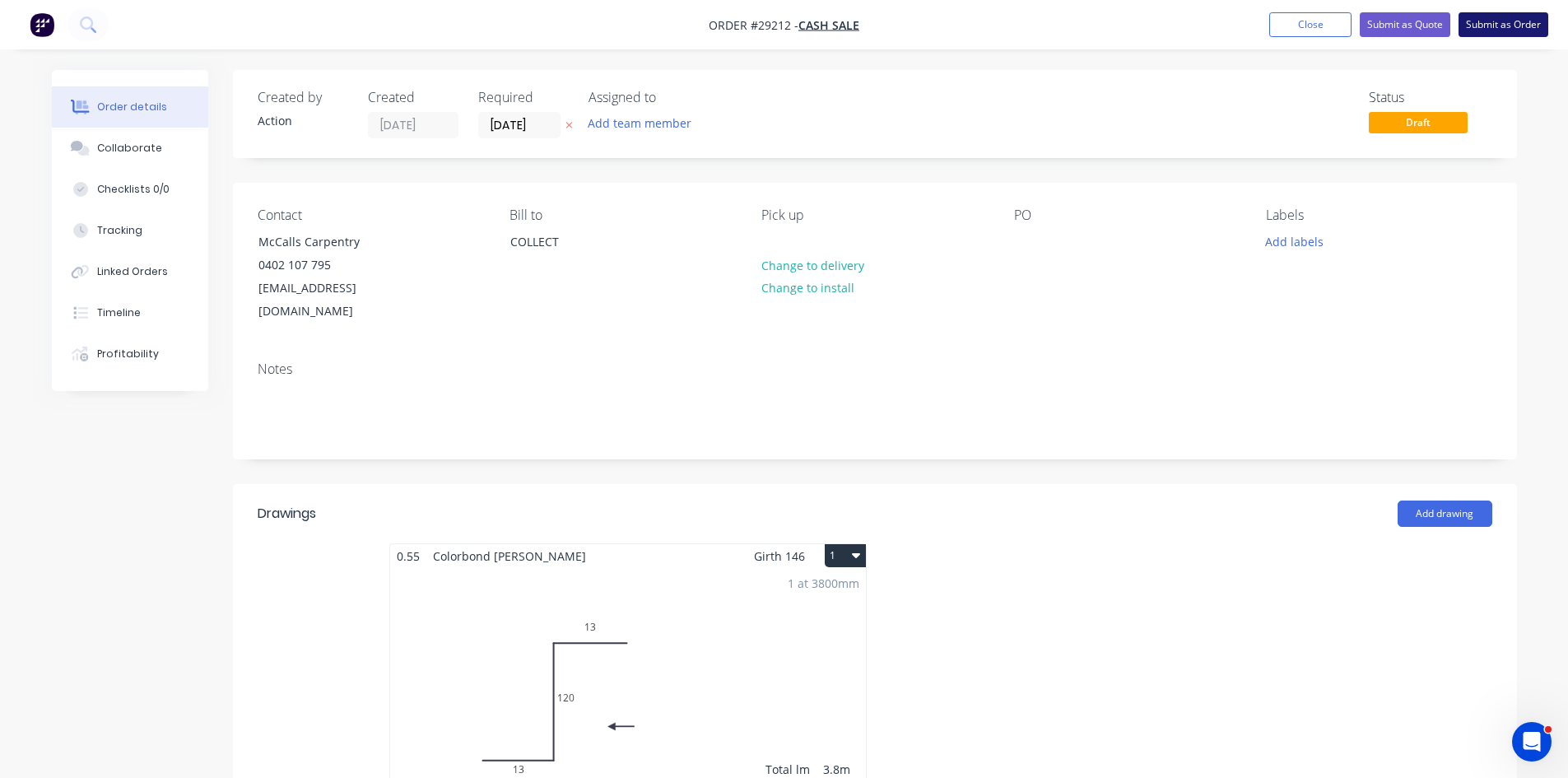
click at [1500, 28] on button "Submit as Order" at bounding box center [1503, 25] width 90 height 25
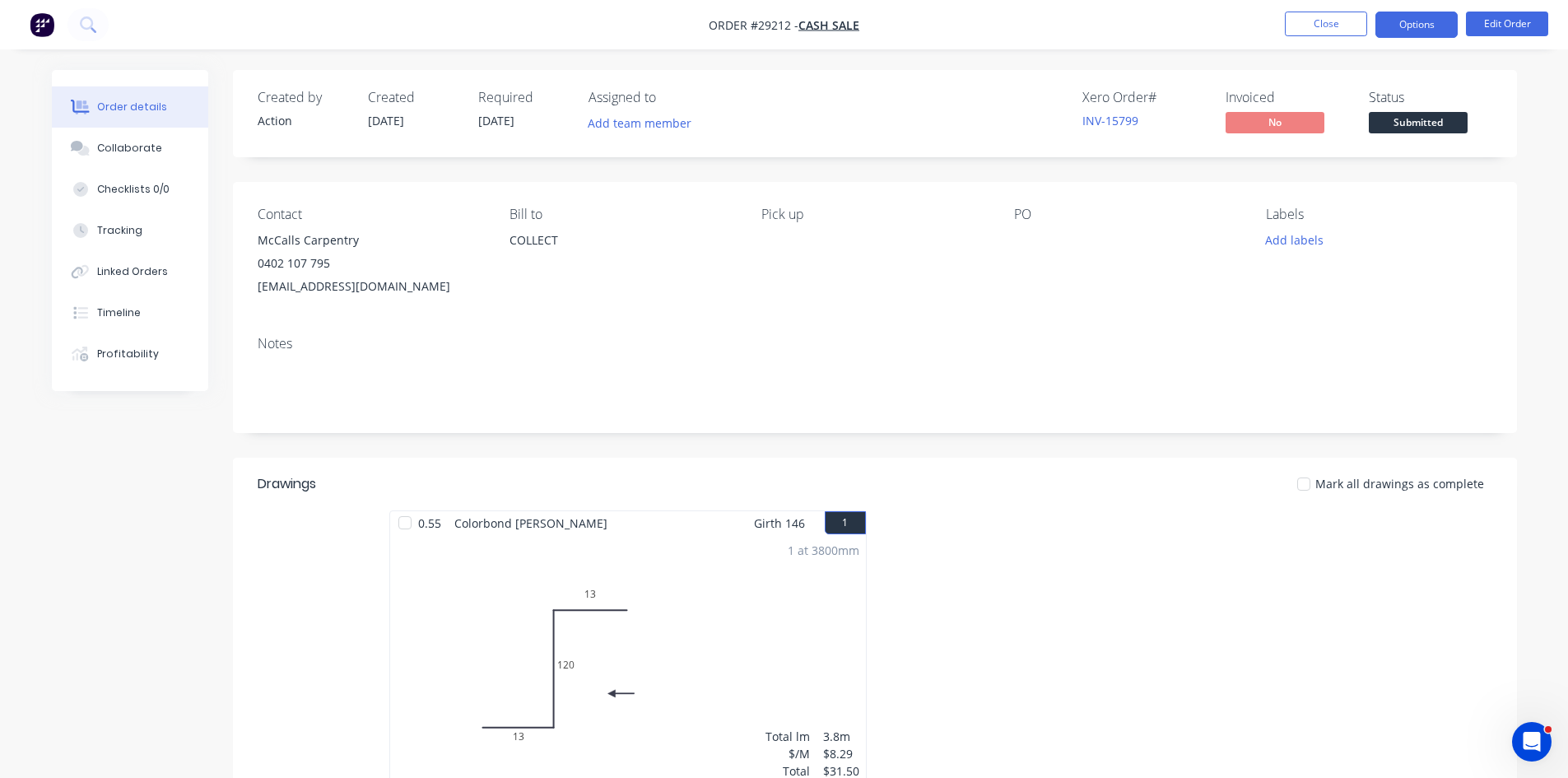
click at [1414, 30] on button "Options" at bounding box center [1415, 25] width 82 height 27
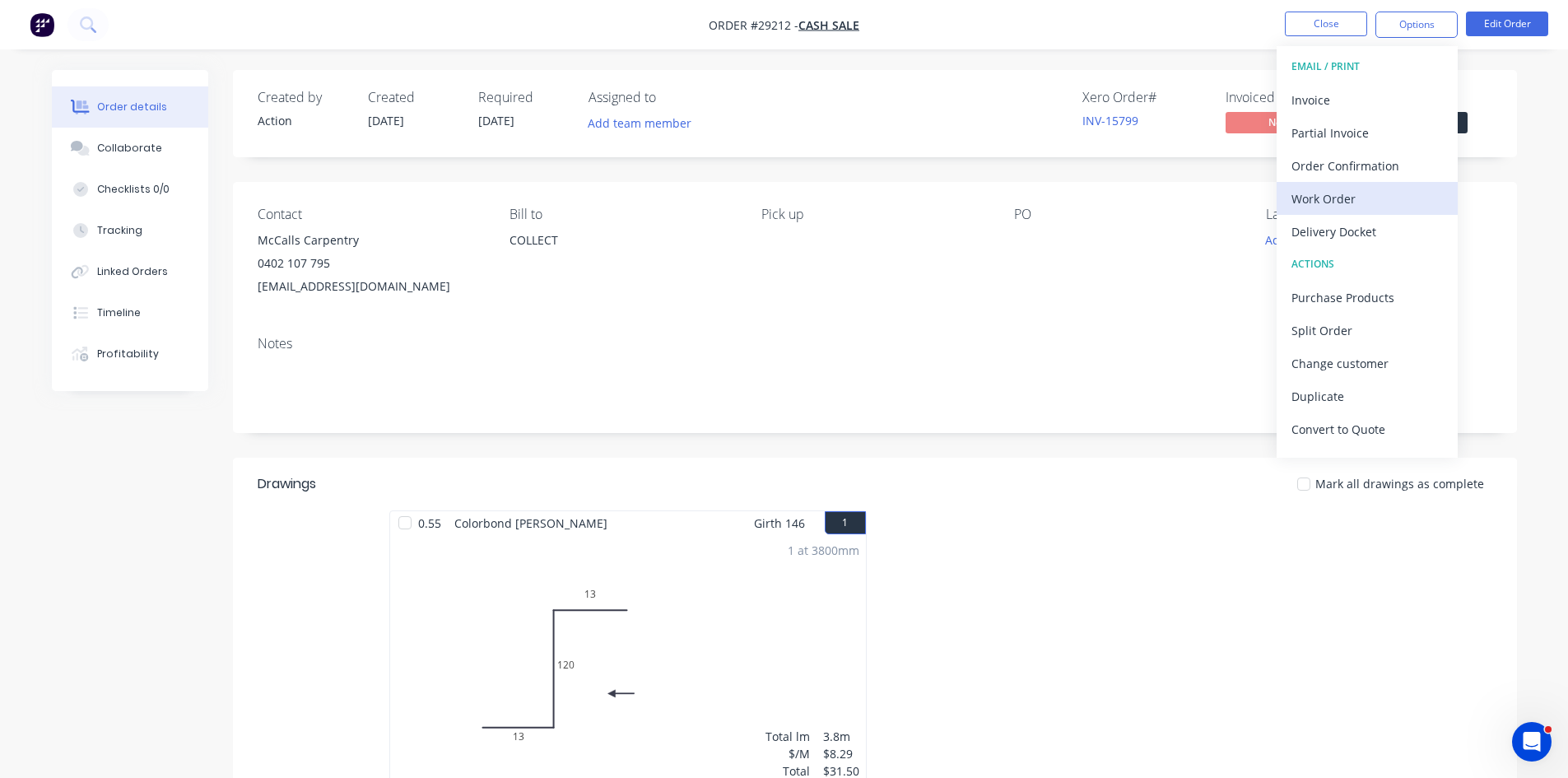
click at [1375, 195] on div "Work Order" at bounding box center [1366, 198] width 151 height 24
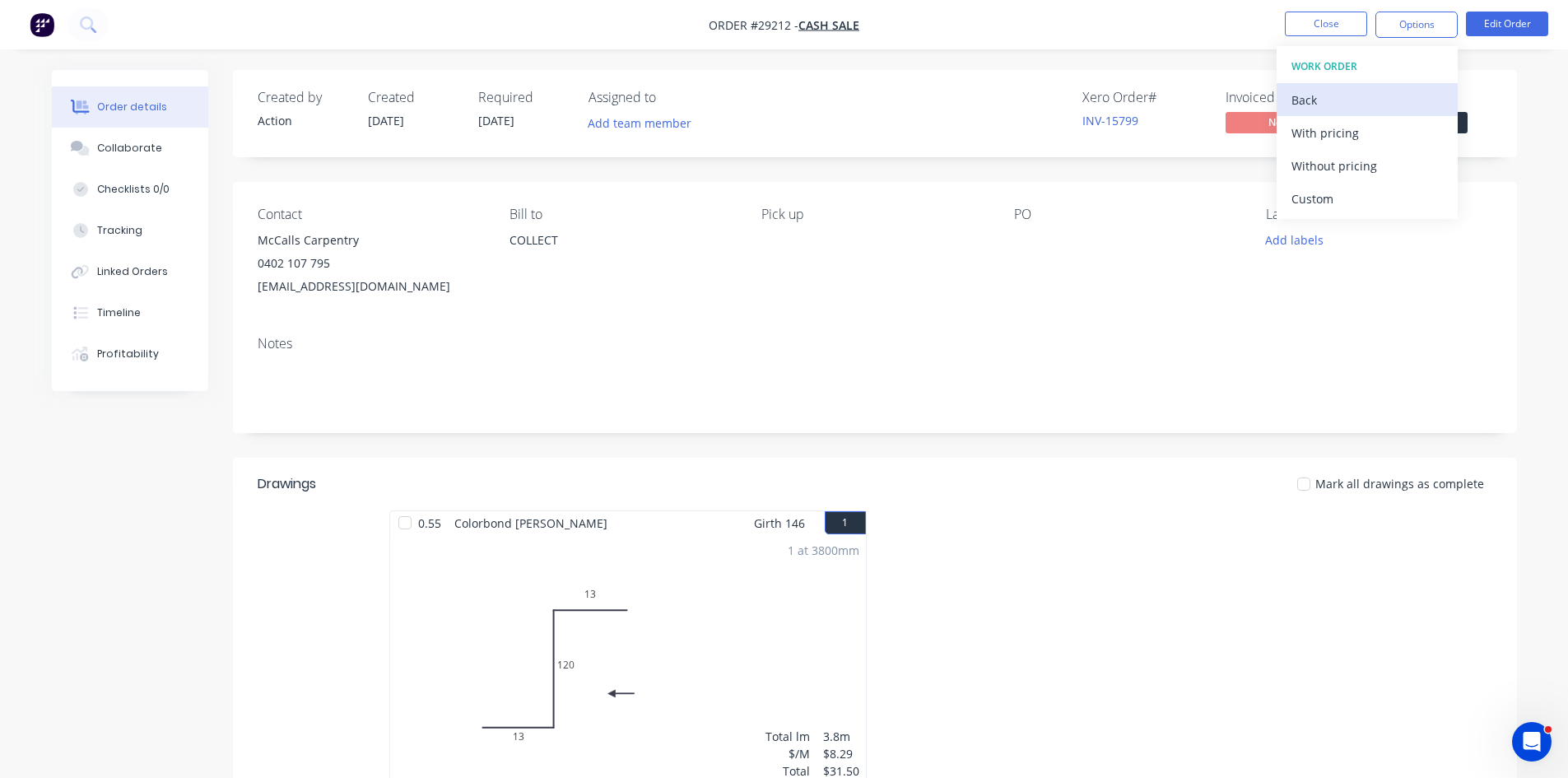
click at [1324, 94] on div "Back" at bounding box center [1366, 100] width 151 height 24
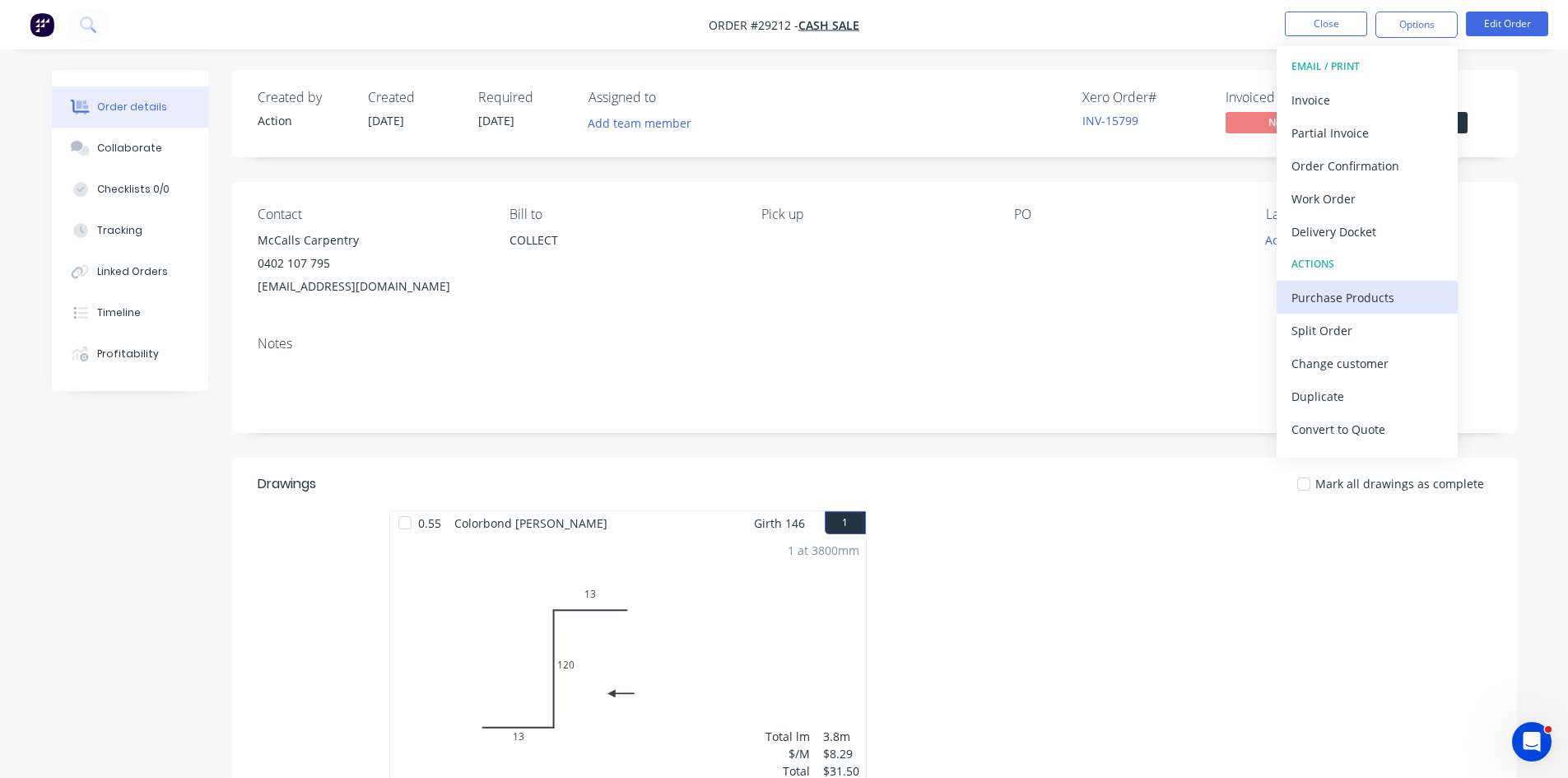
click at [1336, 301] on div "Purchase Products" at bounding box center [1366, 297] width 151 height 24
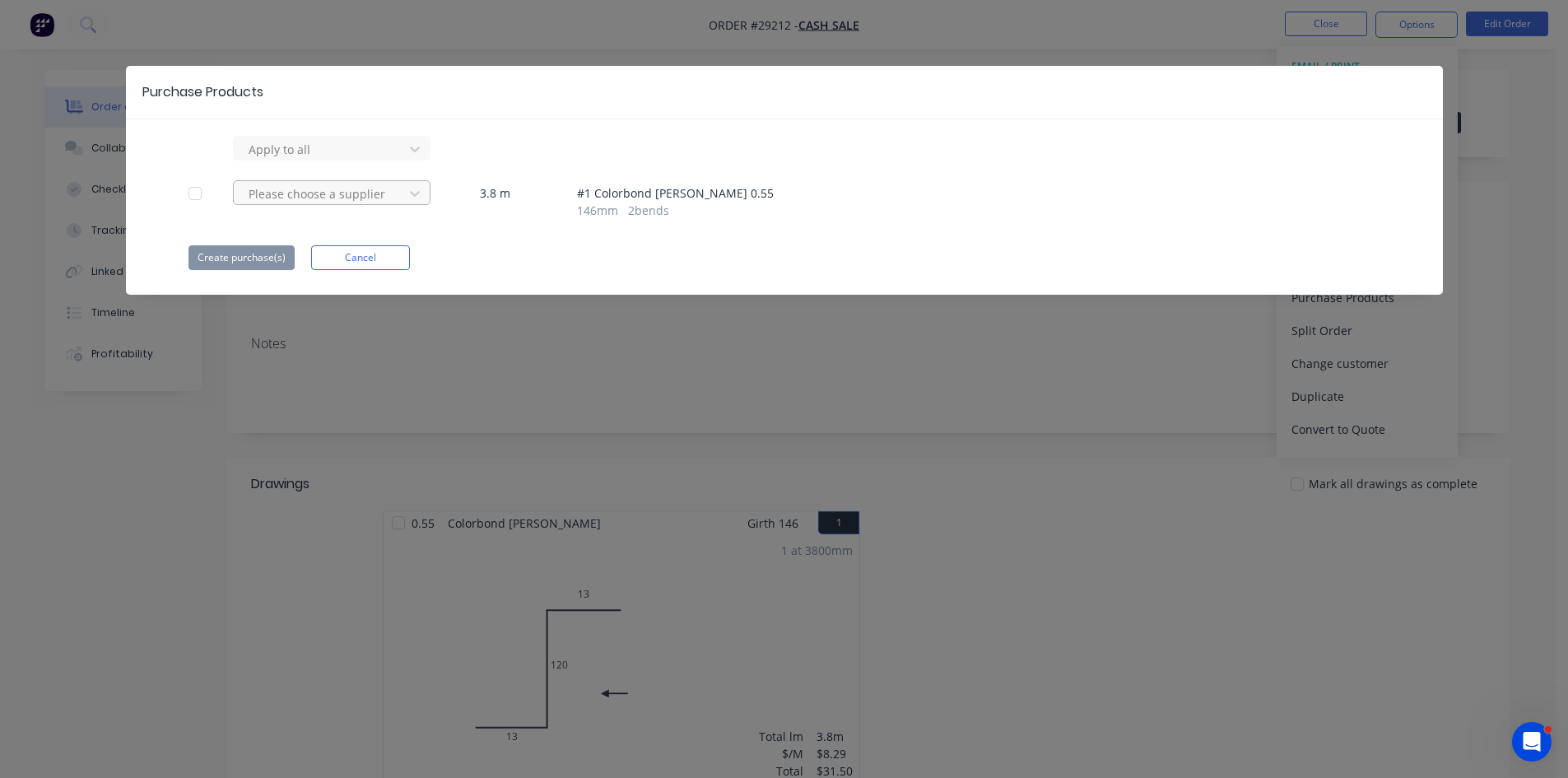
click at [273, 200] on div at bounding box center [321, 194] width 148 height 21
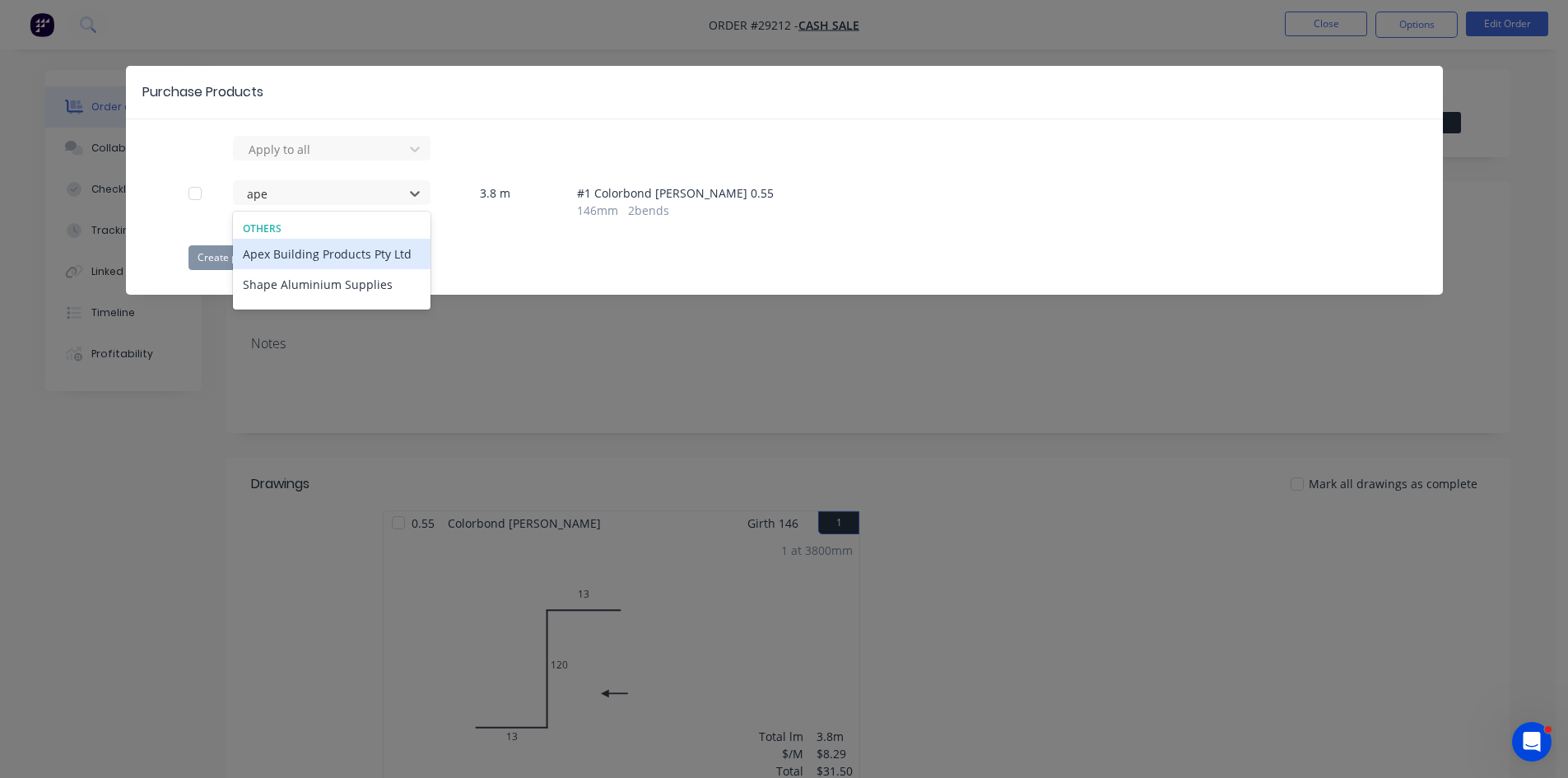
type input "apex"
click at [380, 259] on div "Apex Building Products Pty Ltd" at bounding box center [332, 254] width 197 height 31
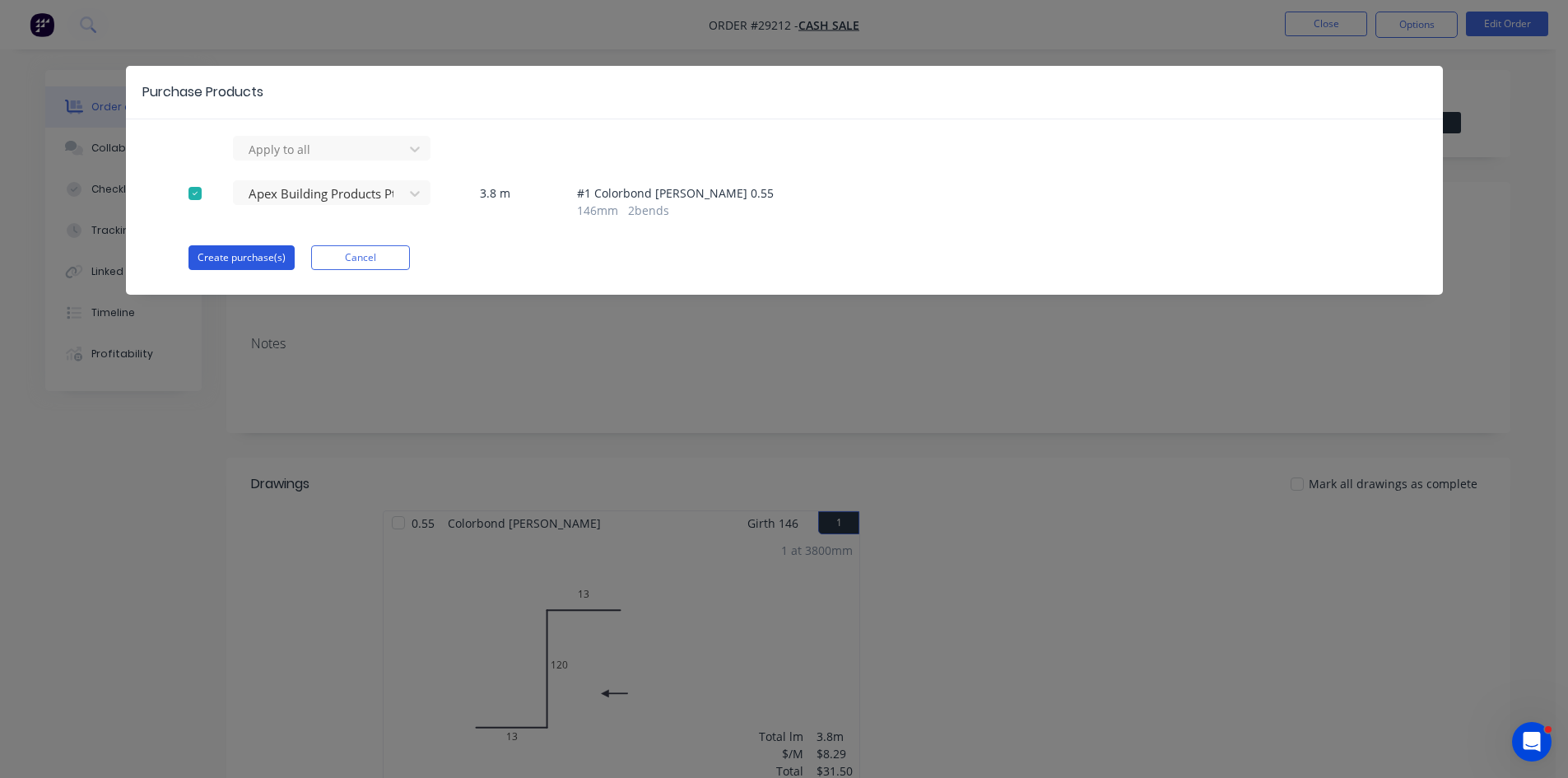
click at [222, 256] on button "Create purchase(s)" at bounding box center [242, 257] width 107 height 25
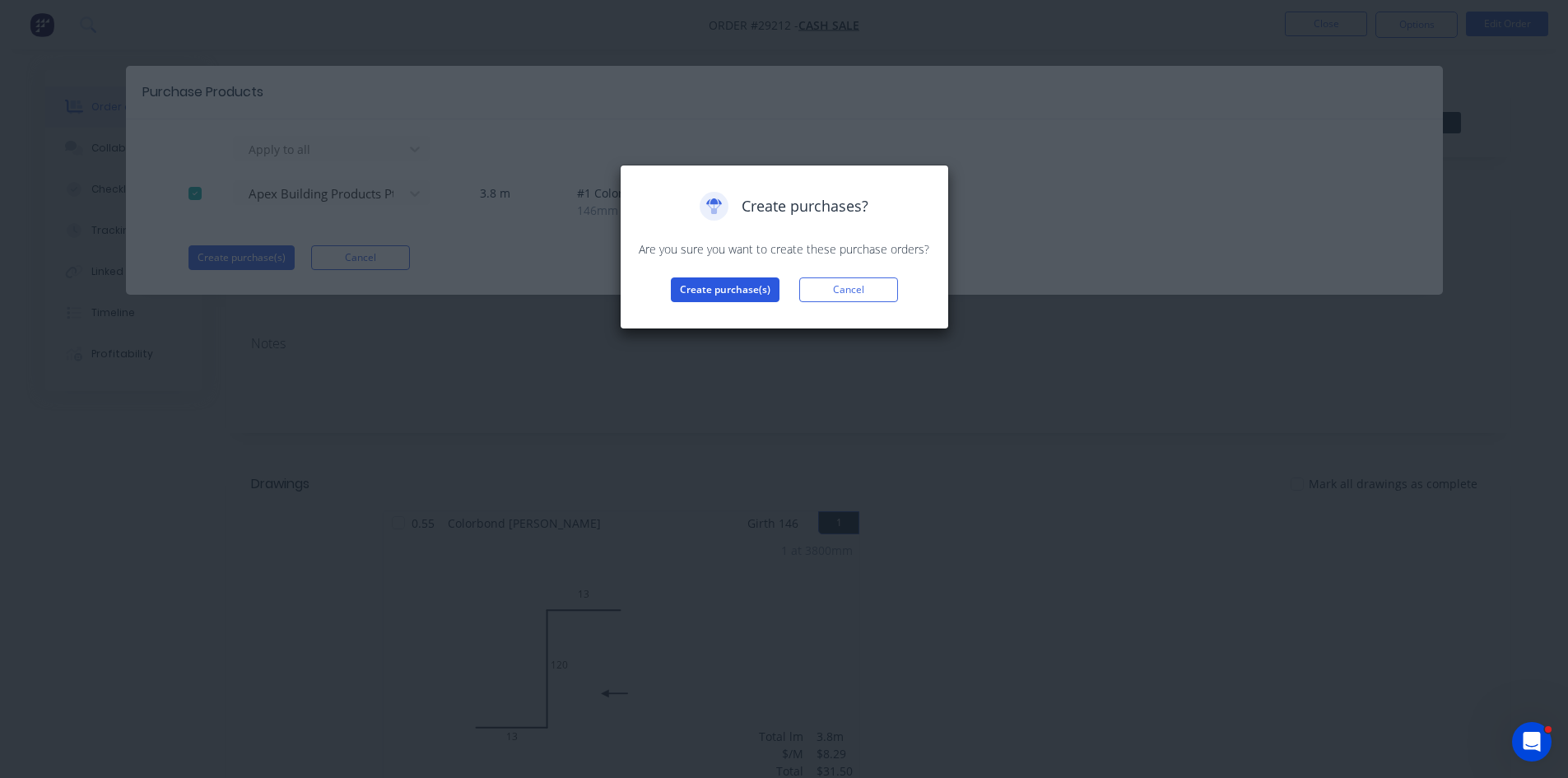
click at [694, 280] on button "Create purchase(s)" at bounding box center [725, 289] width 109 height 25
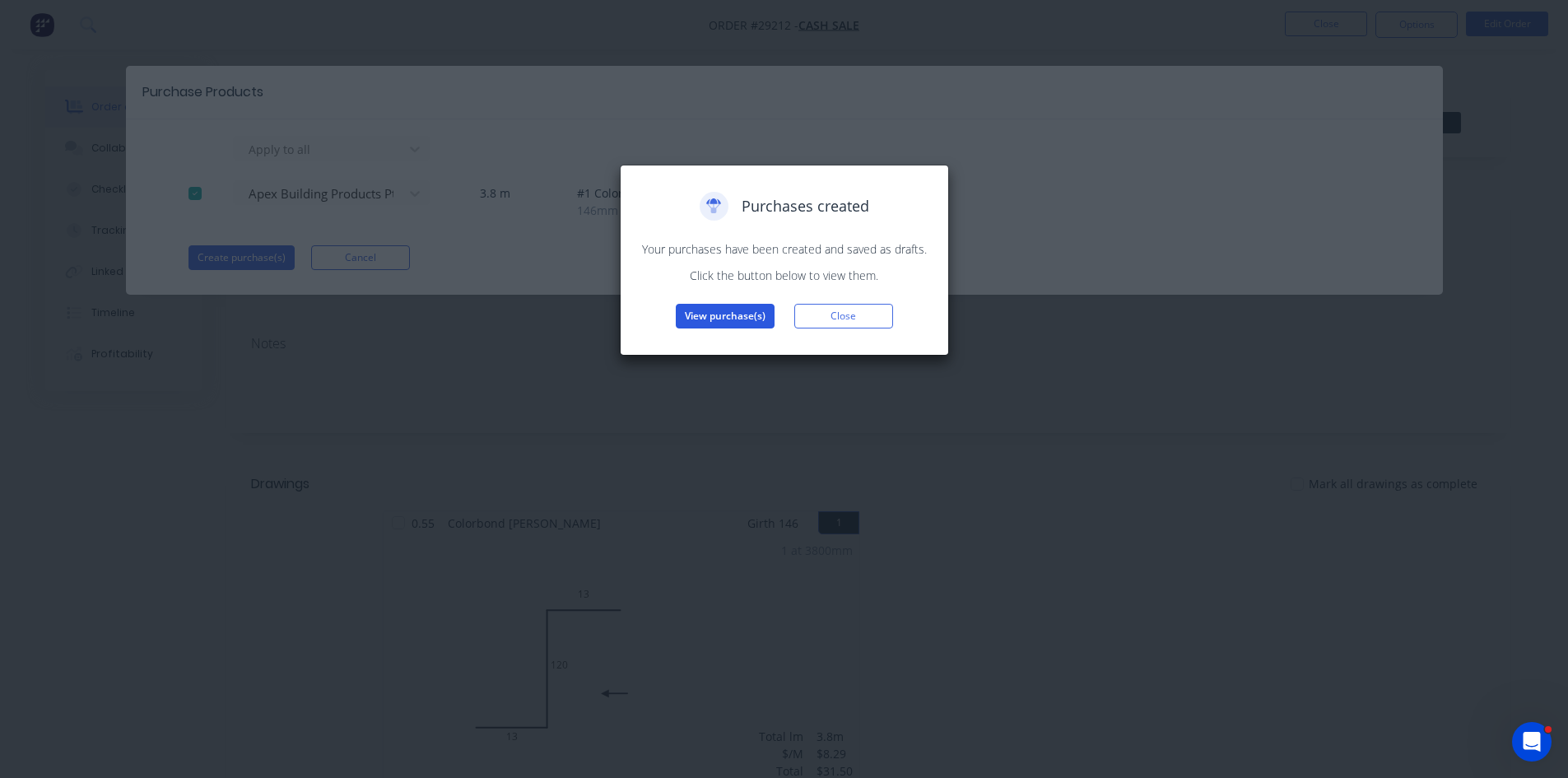
click at [713, 321] on button "View purchase(s)" at bounding box center [725, 316] width 99 height 25
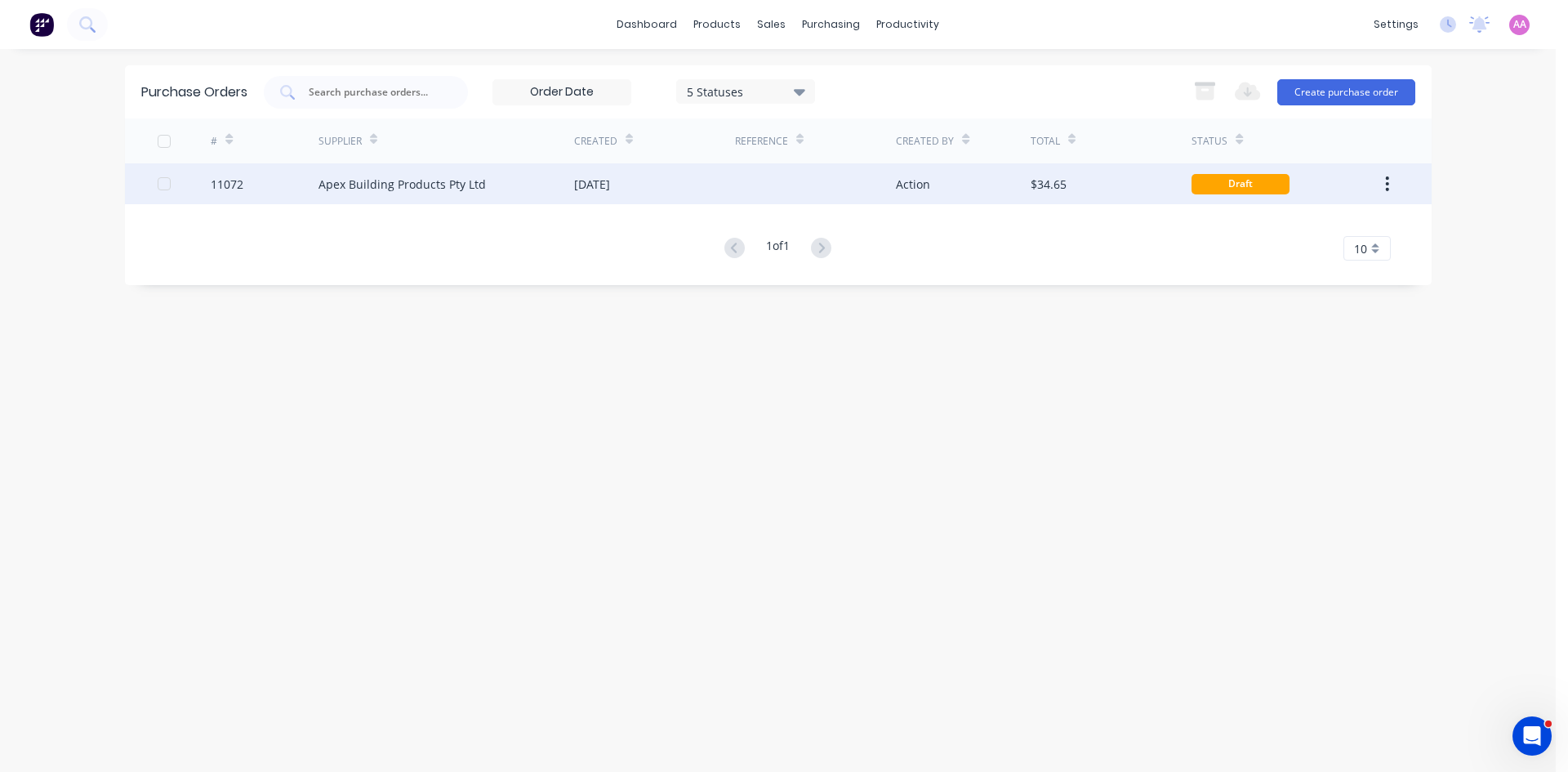
click at [381, 177] on div "Apex Building Products Pty Ltd" at bounding box center [402, 184] width 167 height 18
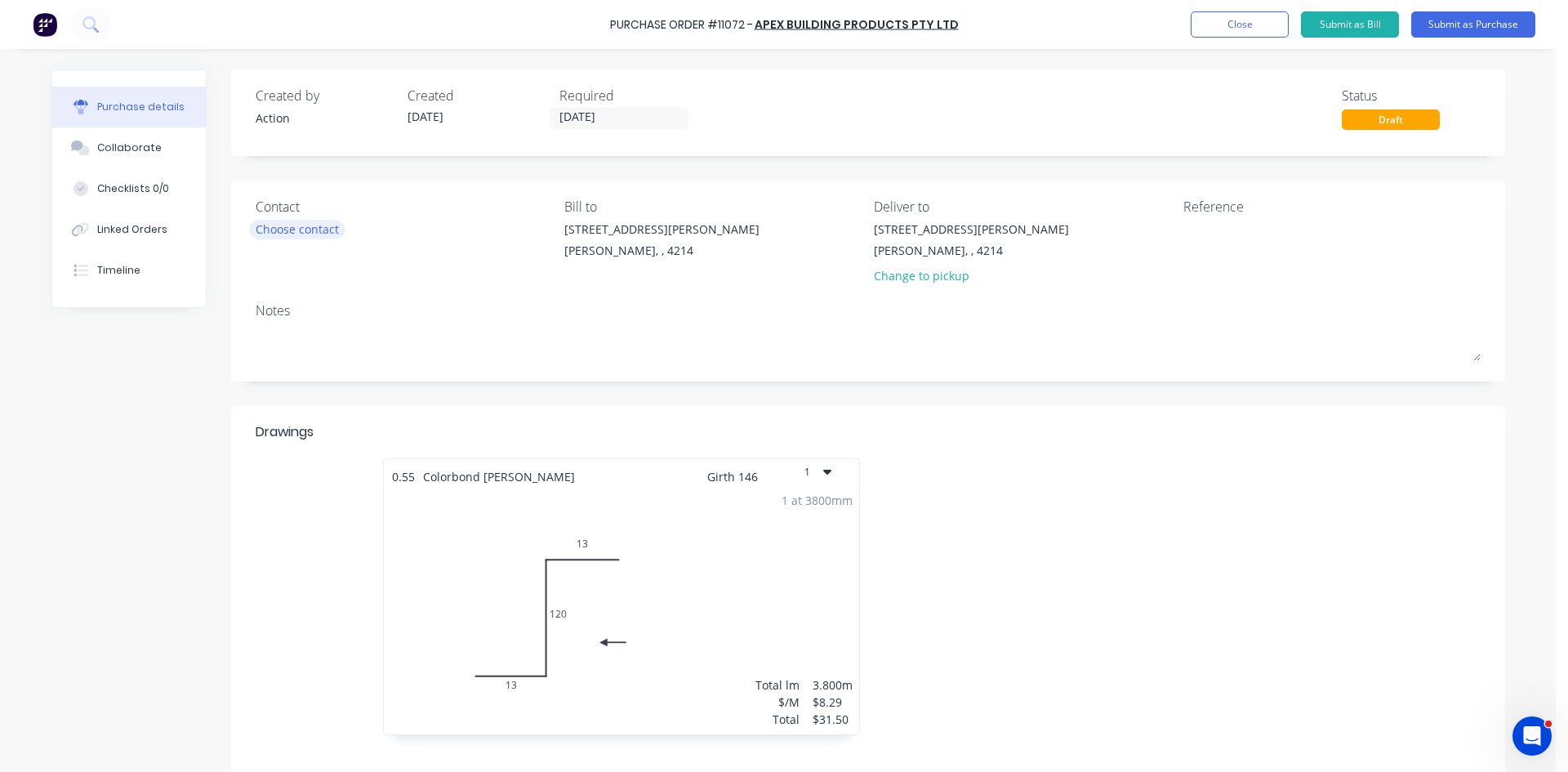
click at [258, 228] on div "Choose contact" at bounding box center [297, 229] width 83 height 18
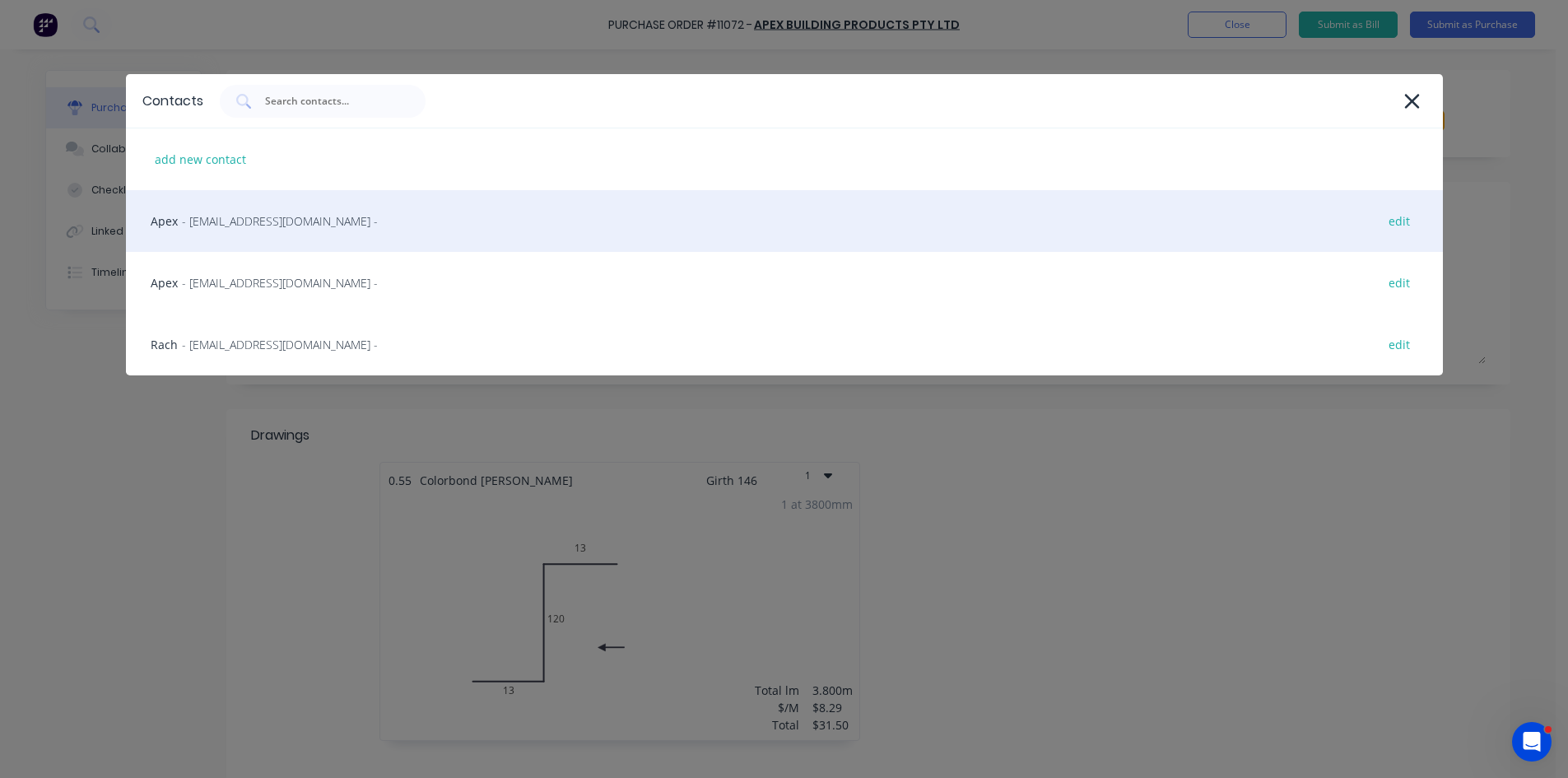
drag, startPoint x: 233, startPoint y: 215, endPoint x: 471, endPoint y: 199, distance: 238.5
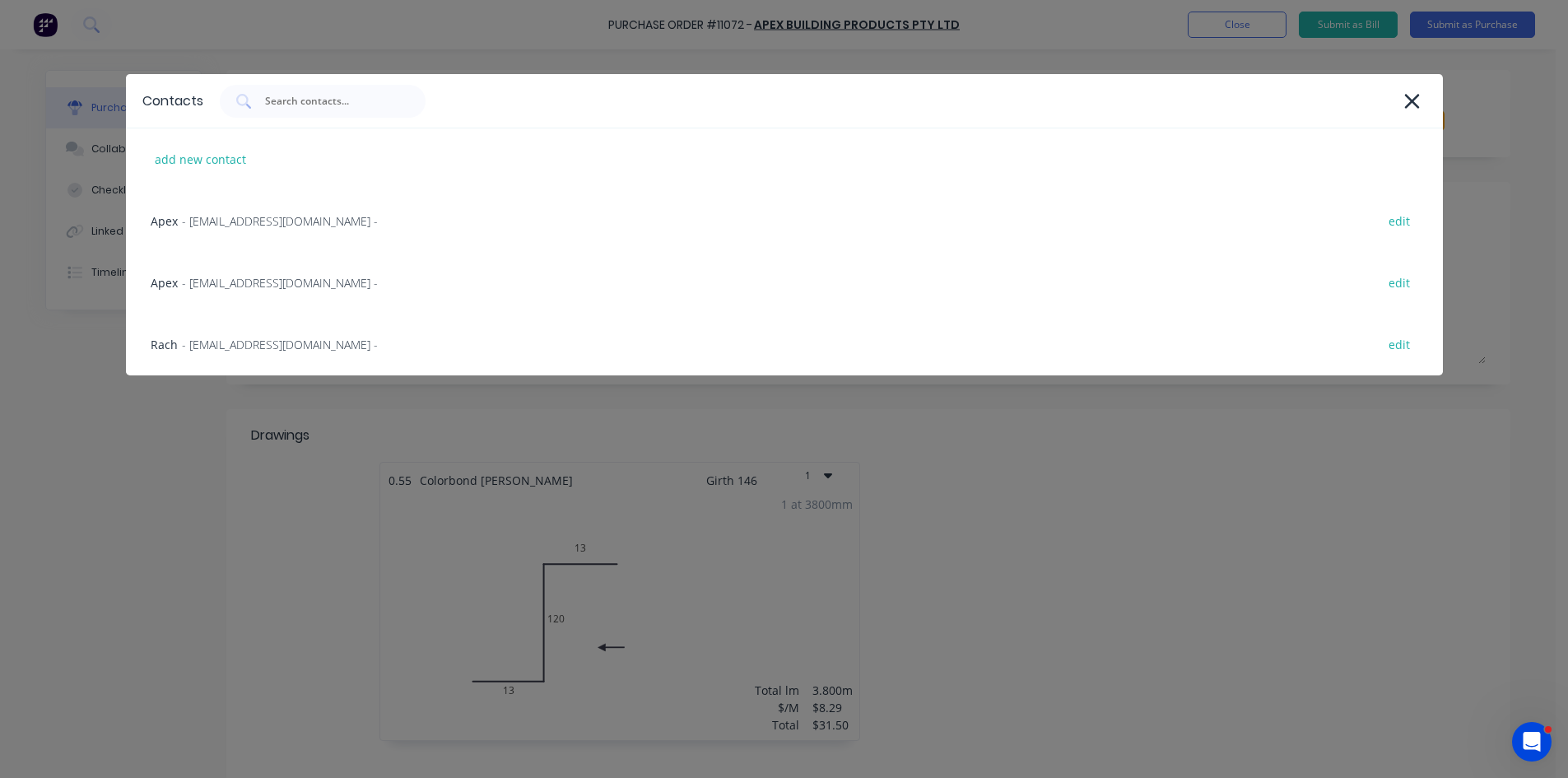
click at [234, 215] on span "- [EMAIL_ADDRESS][DOMAIN_NAME] -" at bounding box center [279, 221] width 195 height 18
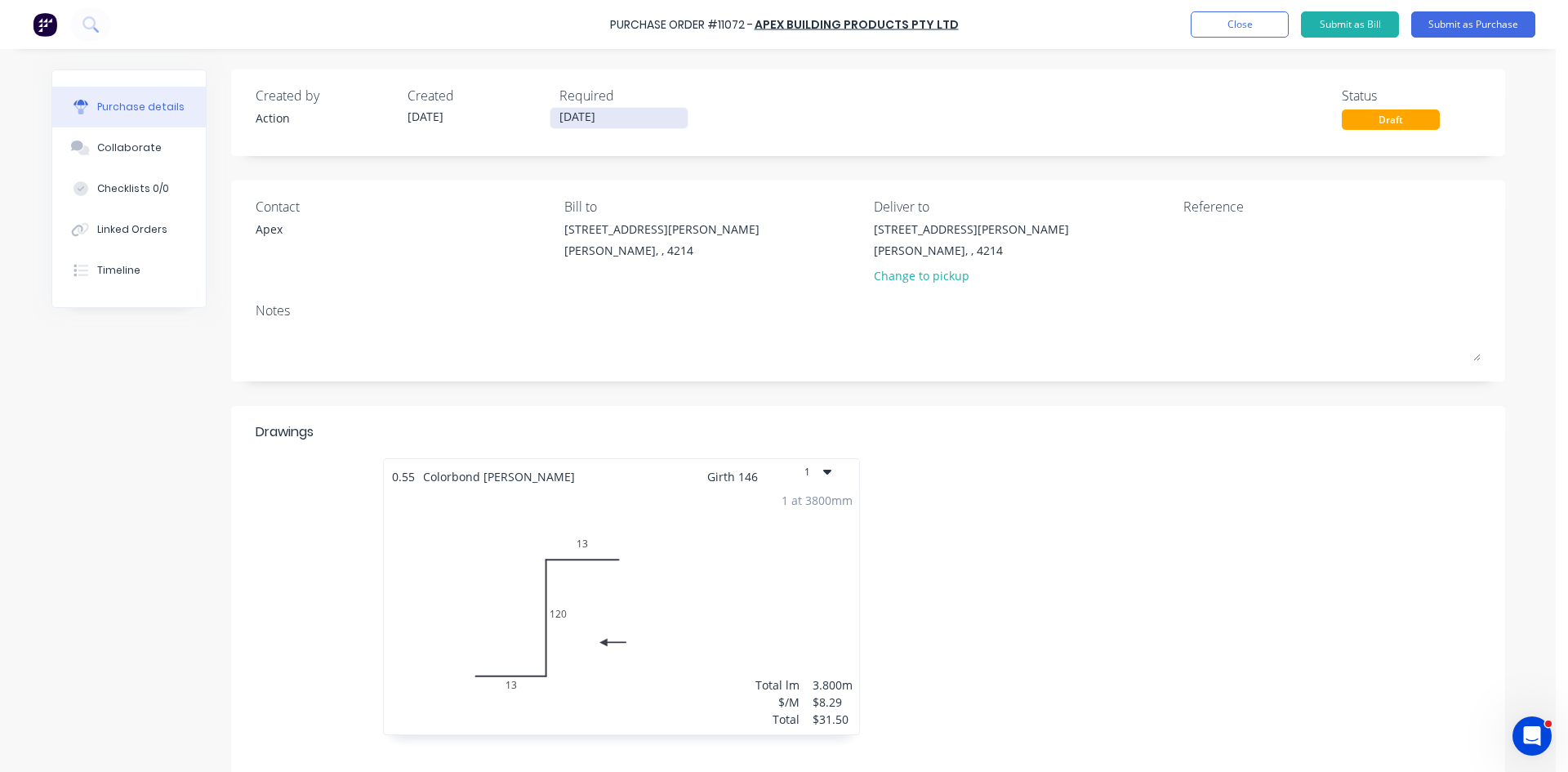
click at [586, 118] on input "[DATE]" at bounding box center [619, 118] width 137 height 21
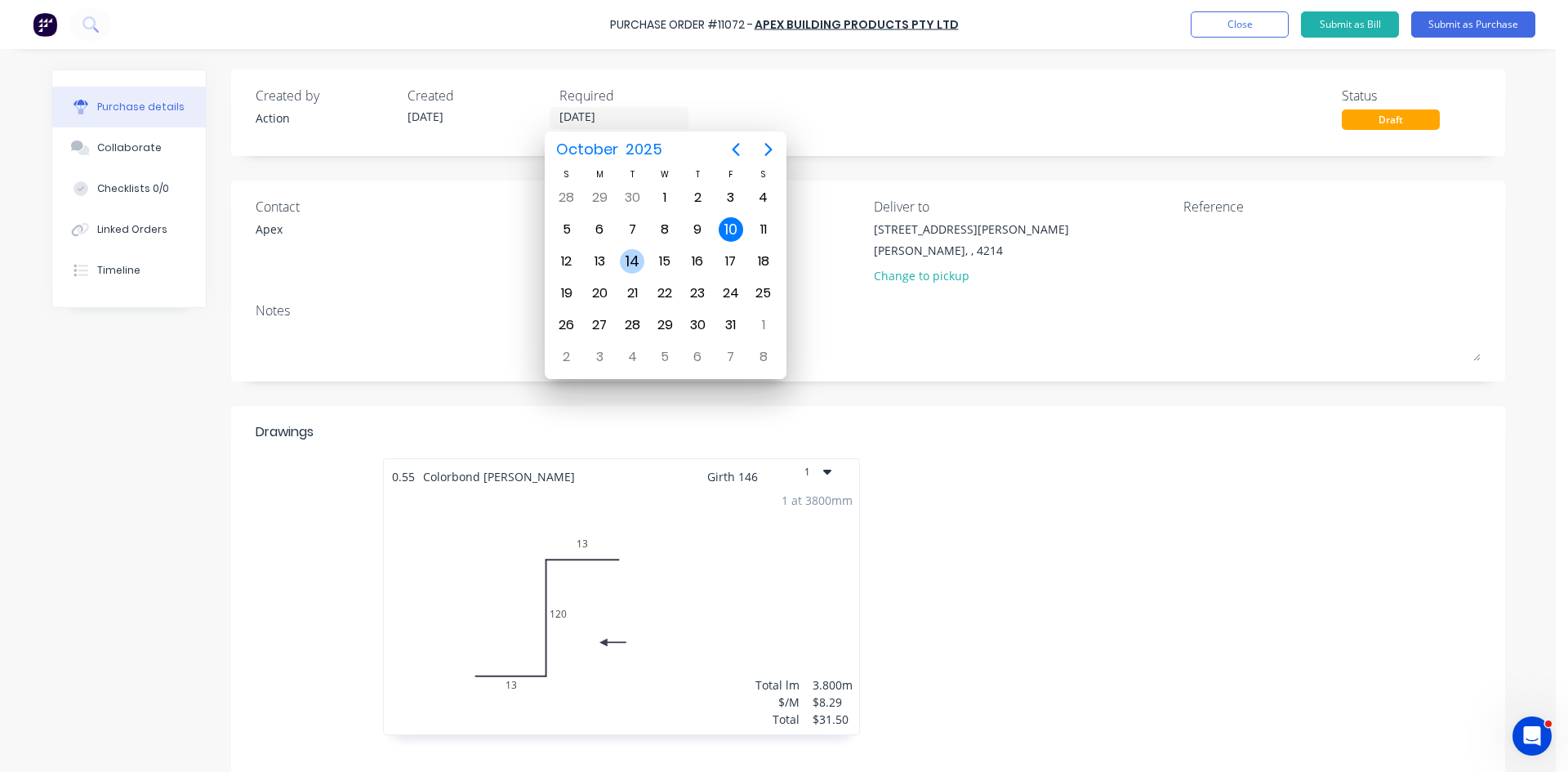
click at [625, 265] on div "14" at bounding box center [632, 261] width 24 height 24
type input "[DATE]"
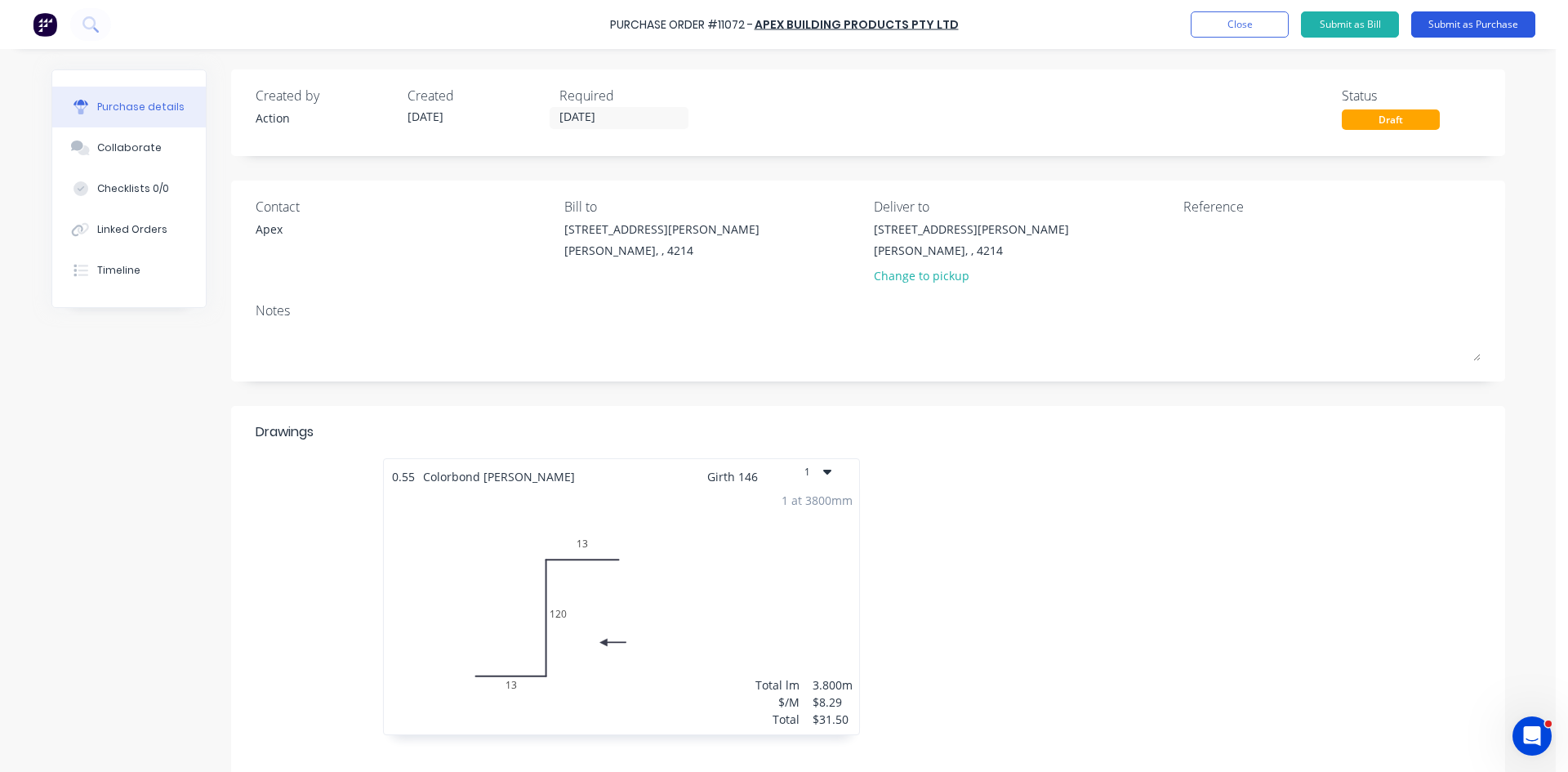
click at [1475, 21] on button "Submit as Purchase" at bounding box center [1473, 24] width 124 height 26
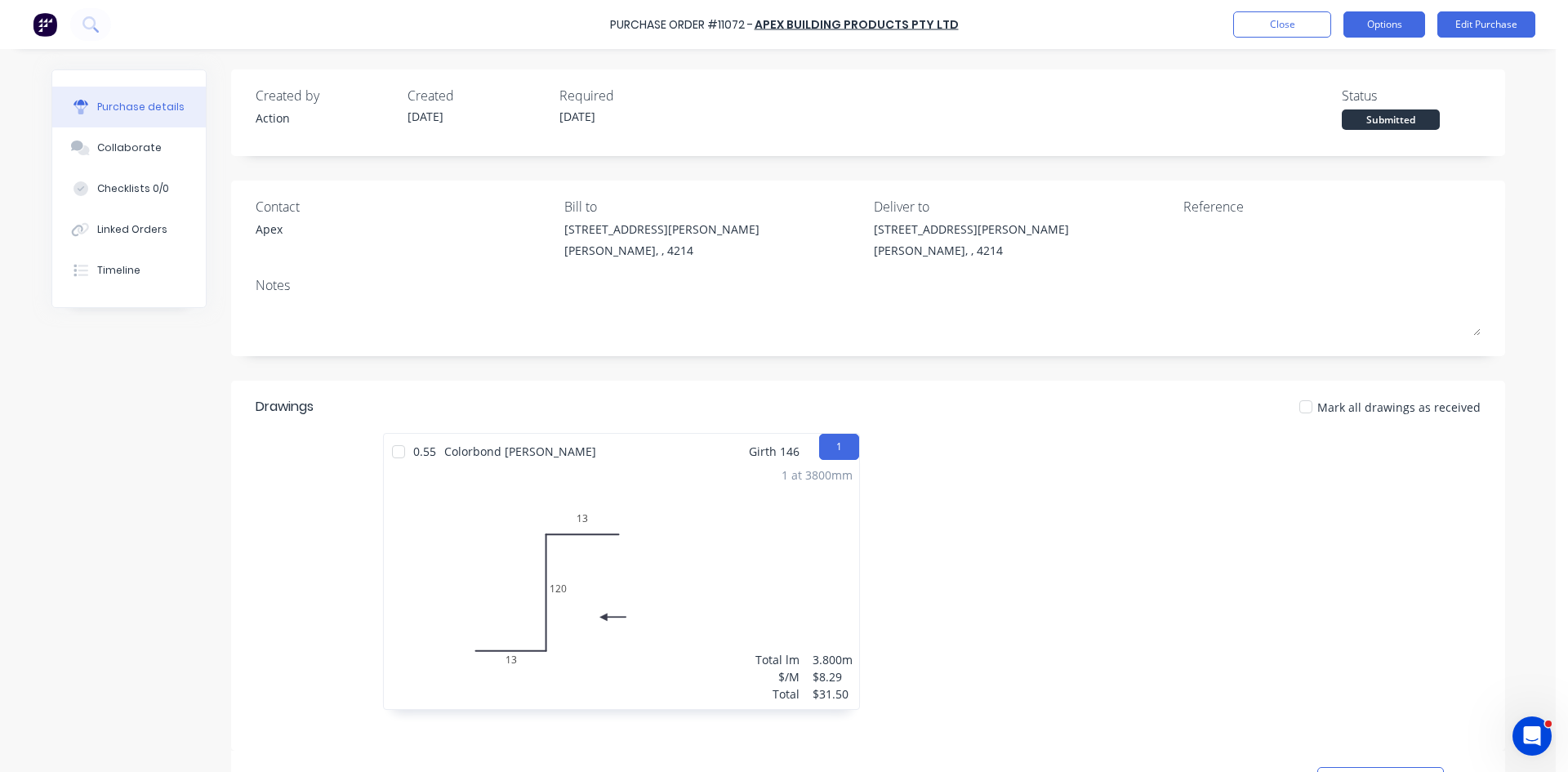
click at [1376, 17] on button "Options" at bounding box center [1384, 24] width 81 height 26
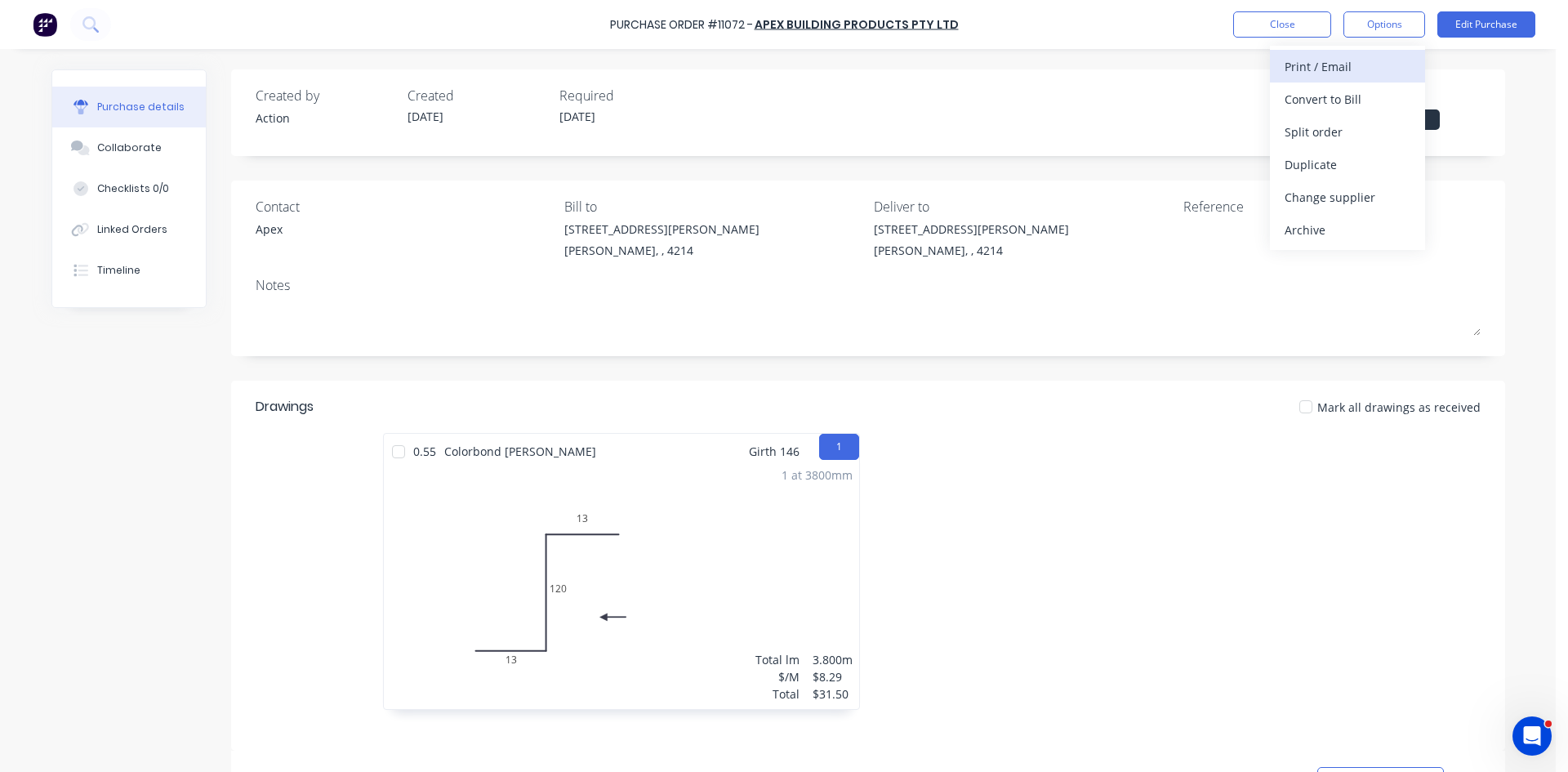
click at [1334, 70] on div "Print / Email" at bounding box center [1348, 67] width 125 height 24
click at [1300, 132] on div "Without pricing" at bounding box center [1348, 132] width 125 height 24
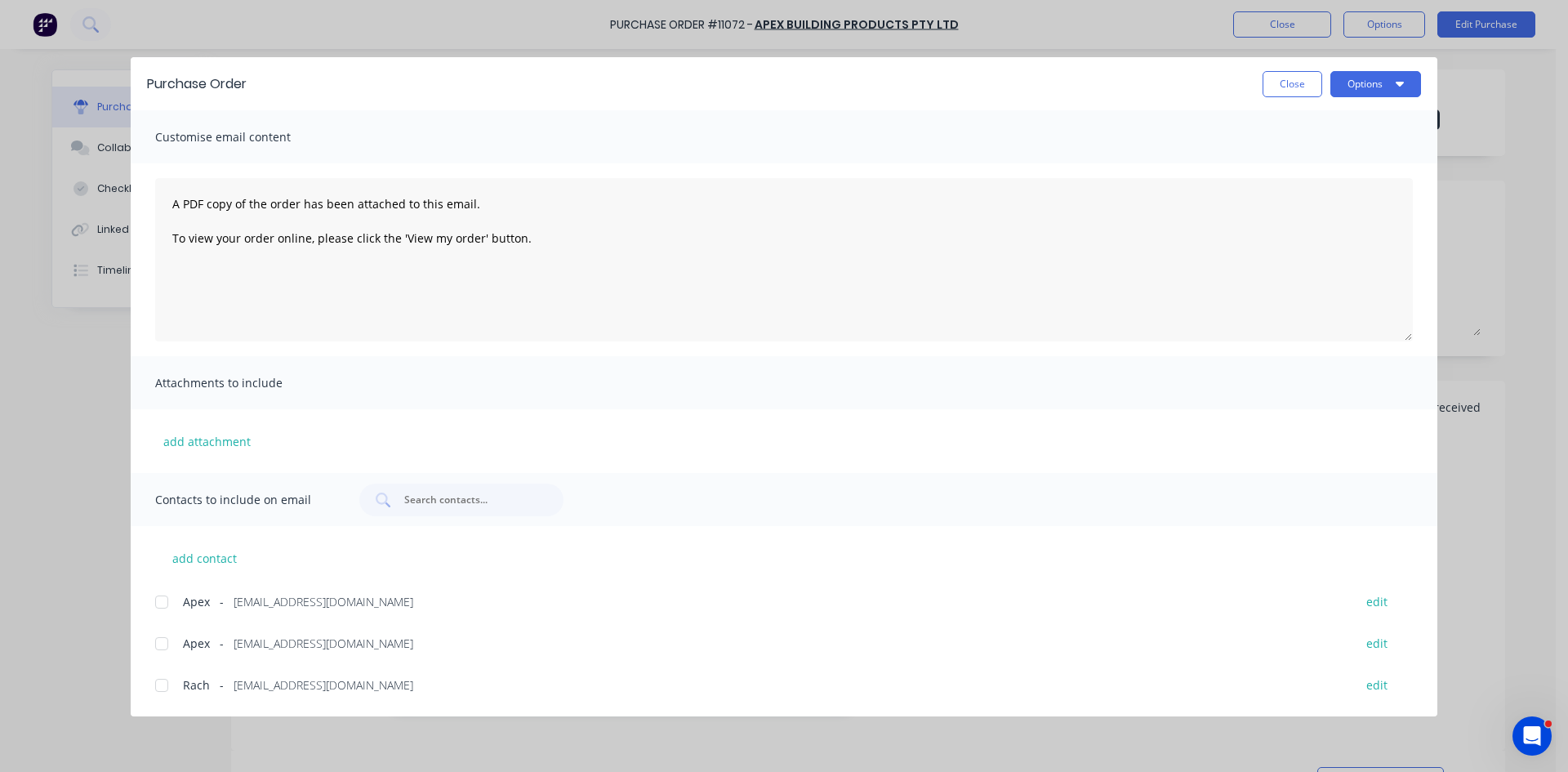
drag, startPoint x: 157, startPoint y: 605, endPoint x: 727, endPoint y: 420, distance: 599.3
click at [159, 605] on div at bounding box center [161, 602] width 32 height 32
click at [1344, 91] on button "Options" at bounding box center [1375, 84] width 91 height 26
click at [1301, 190] on div "Email" at bounding box center [1344, 191] width 125 height 24
click at [1303, 92] on button "Close" at bounding box center [1292, 84] width 60 height 26
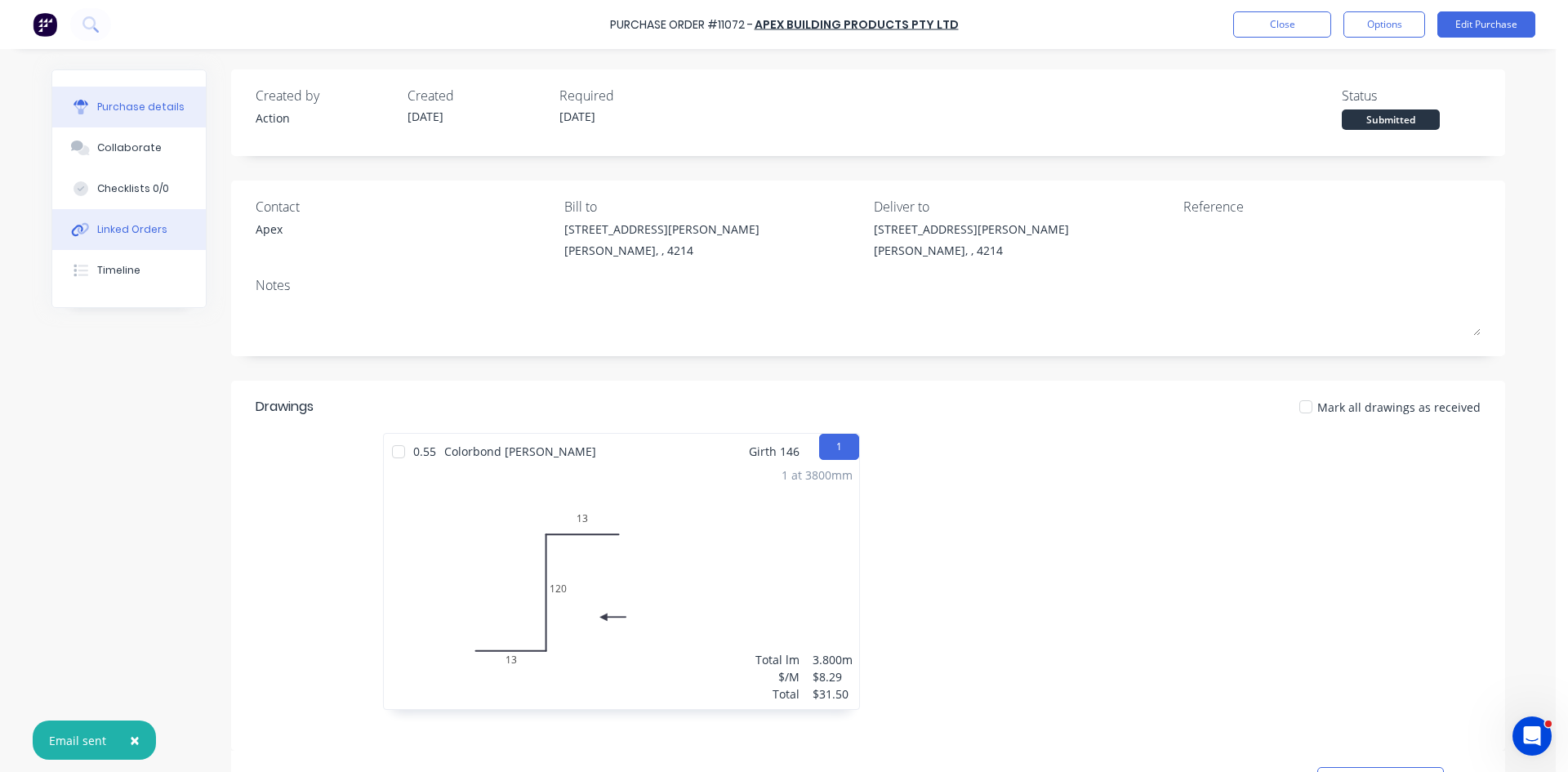
click at [111, 226] on div "Linked Orders" at bounding box center [132, 229] width 71 height 15
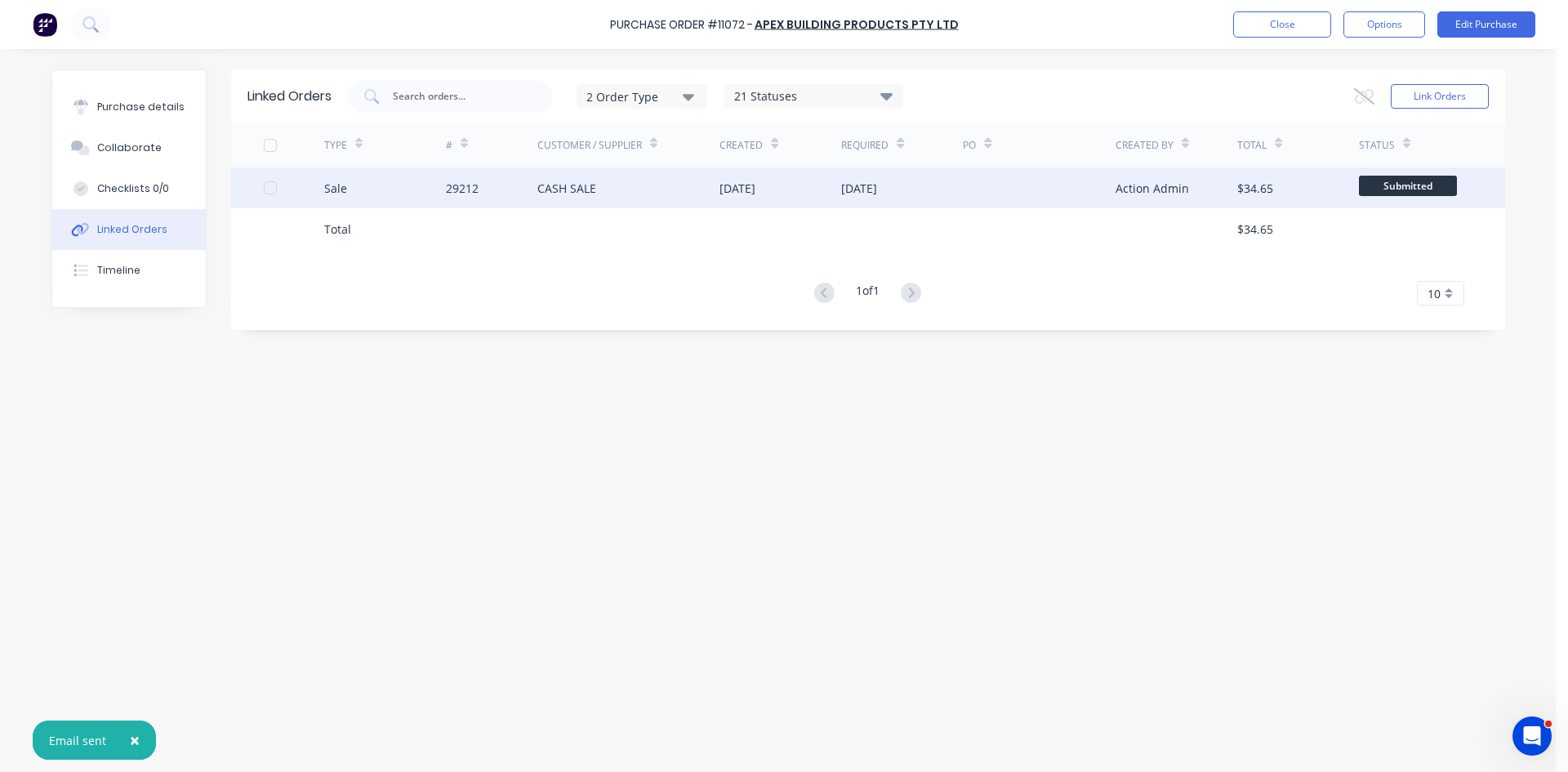
click at [495, 182] on div "29212" at bounding box center [491, 188] width 91 height 41
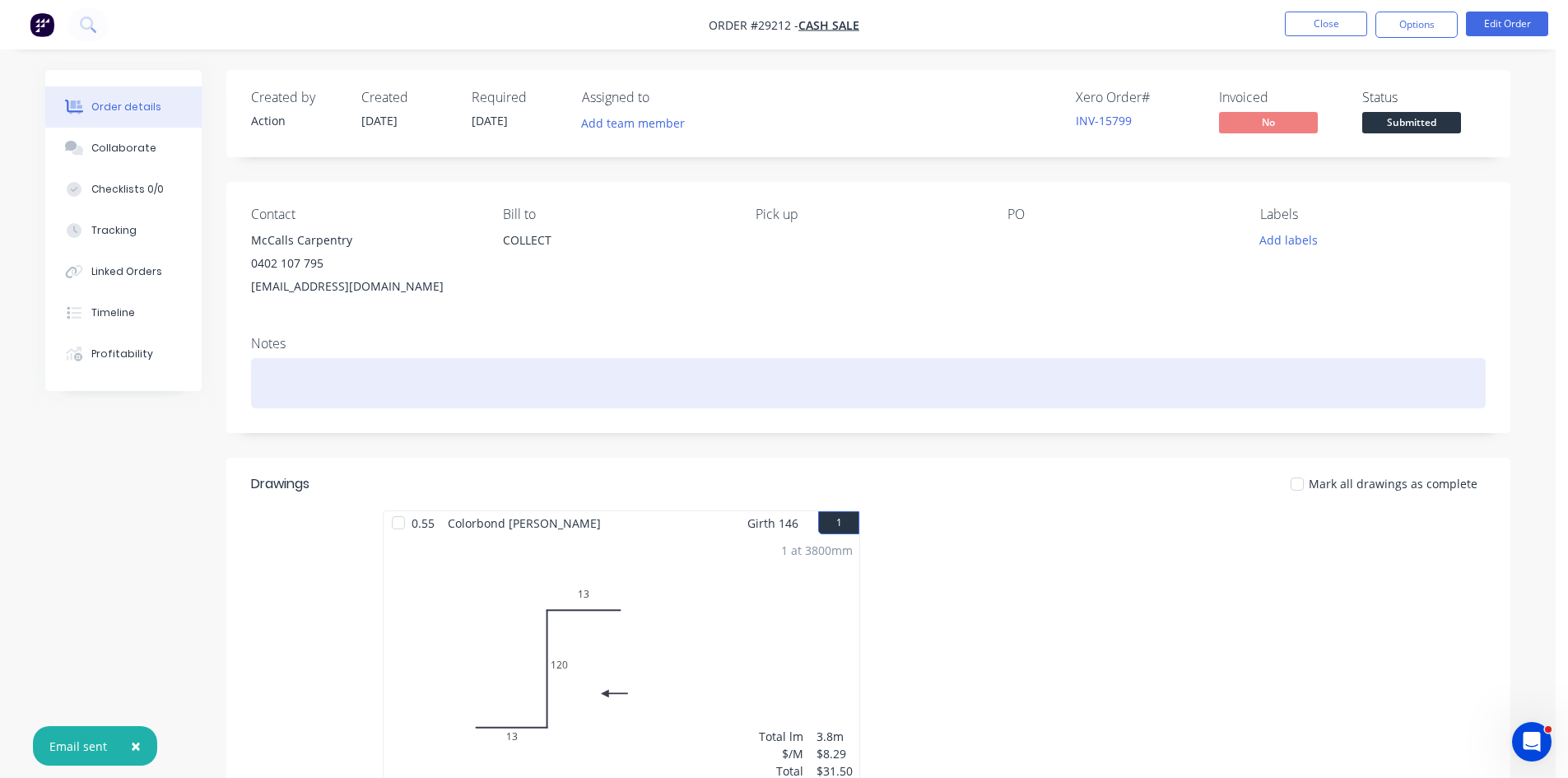
click at [312, 371] on div at bounding box center [867, 383] width 1234 height 50
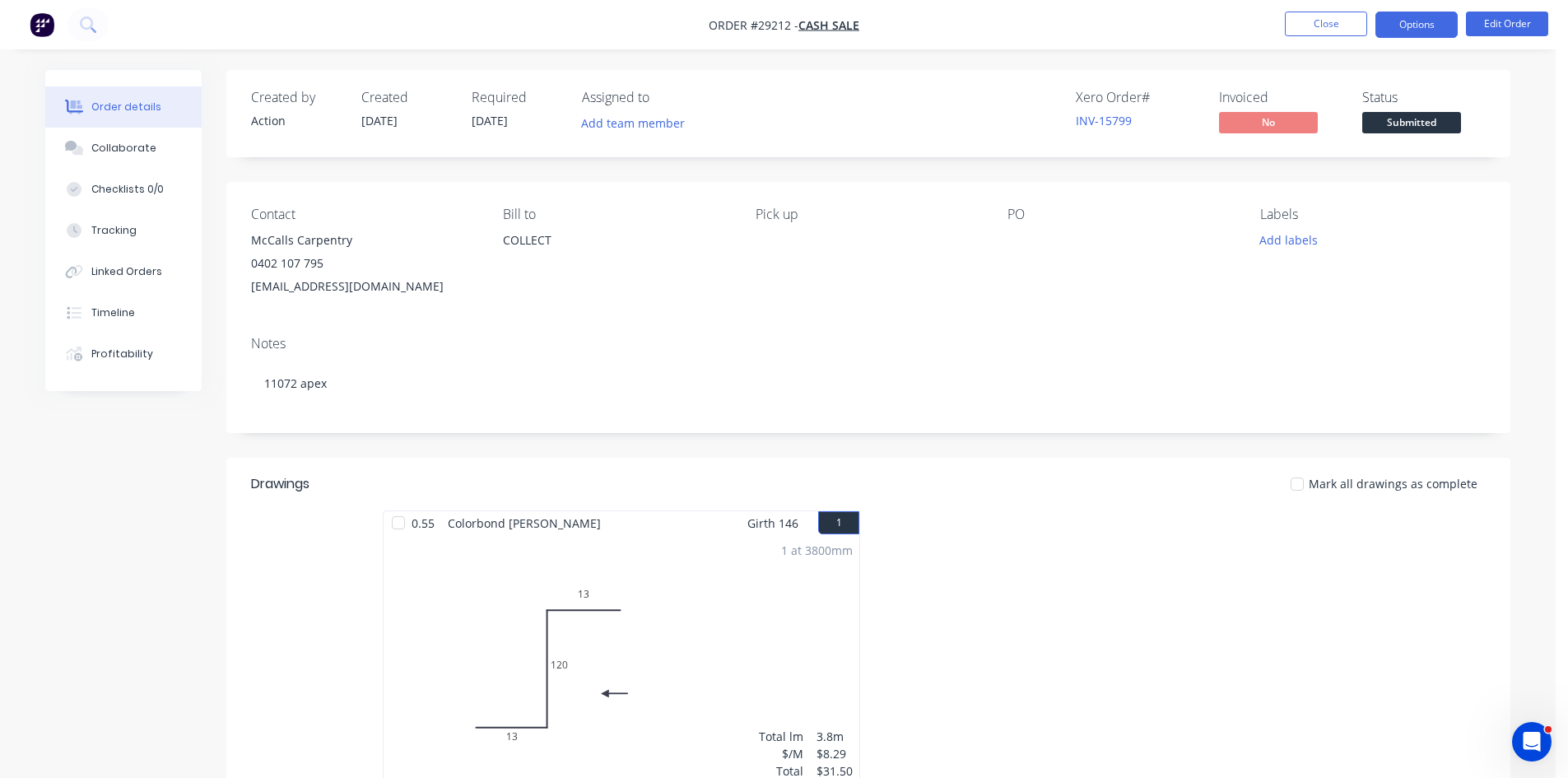
click at [1400, 26] on button "Options" at bounding box center [1415, 25] width 82 height 27
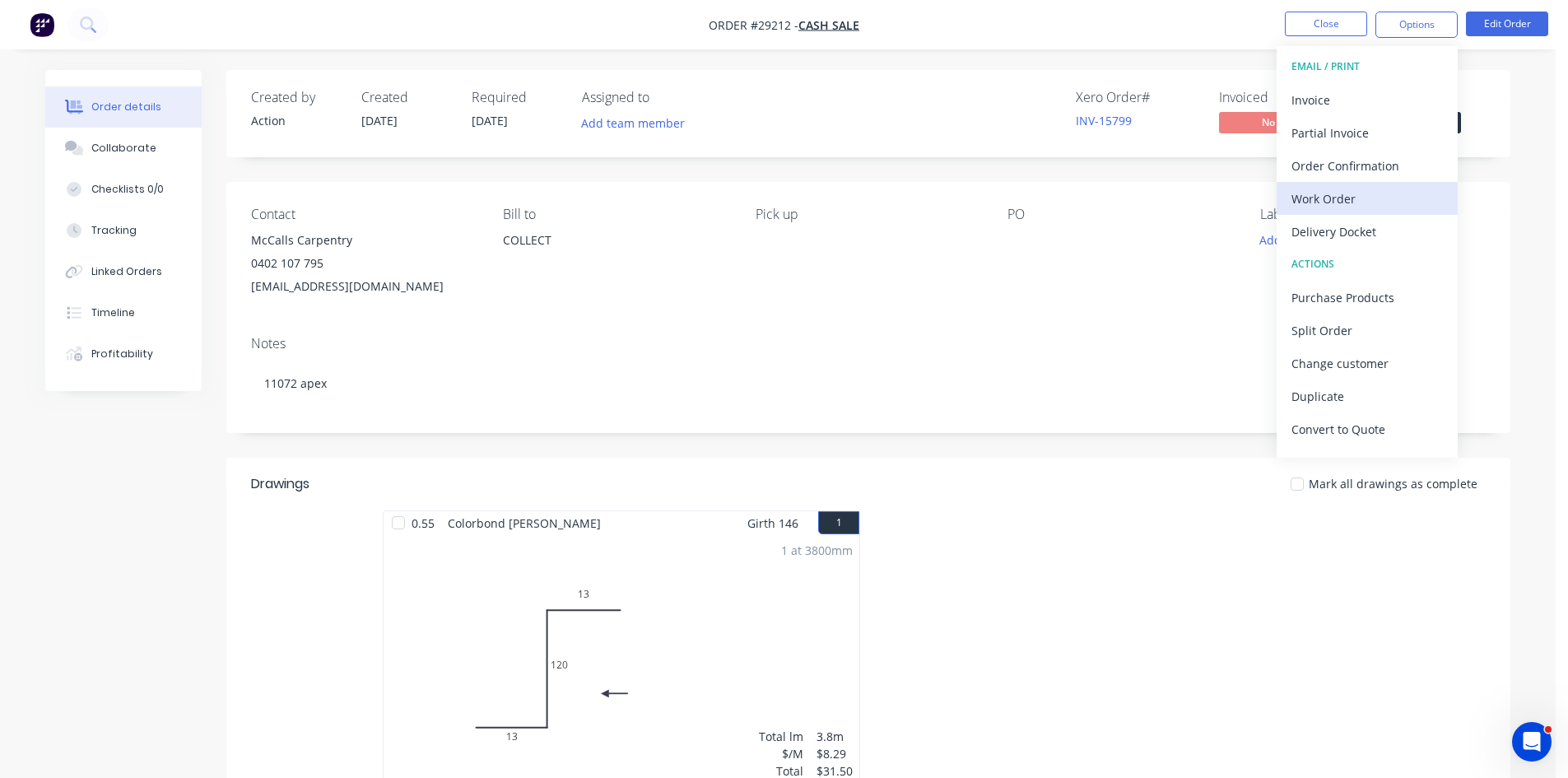
click at [1328, 194] on div "Work Order" at bounding box center [1366, 198] width 151 height 24
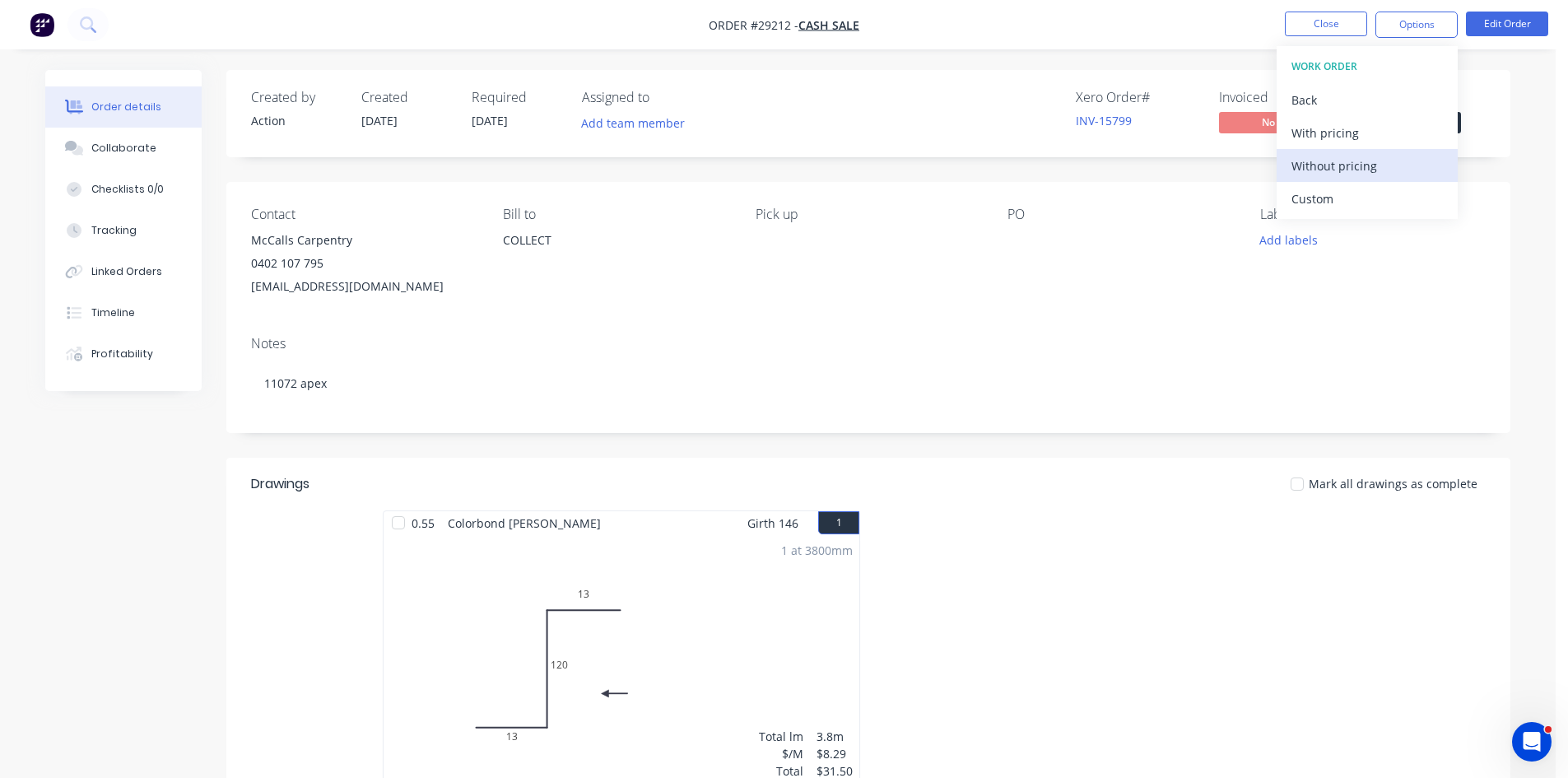
click at [1347, 165] on div "Without pricing" at bounding box center [1366, 166] width 151 height 24
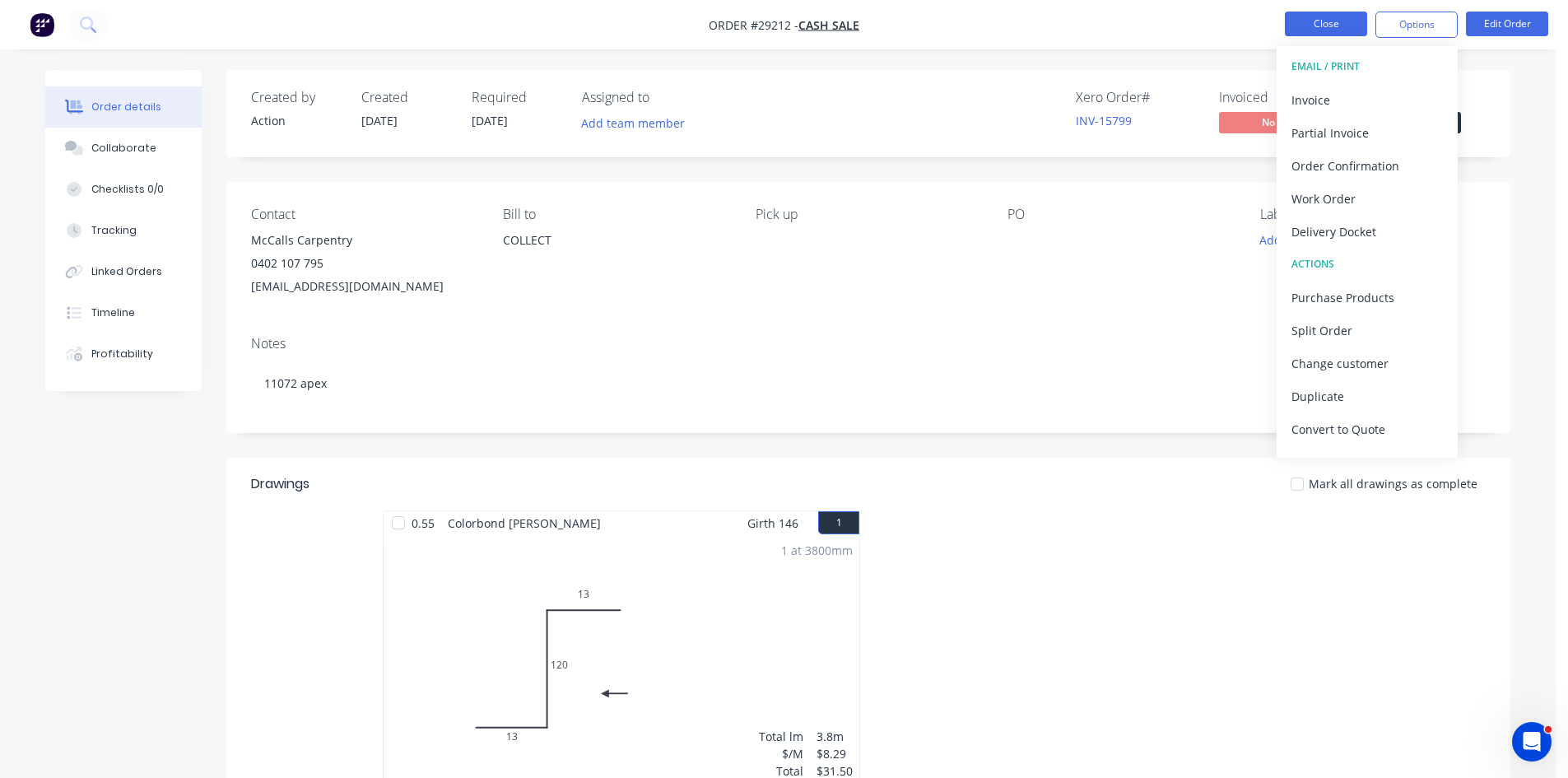
click at [1331, 19] on button "Close" at bounding box center [1325, 24] width 82 height 25
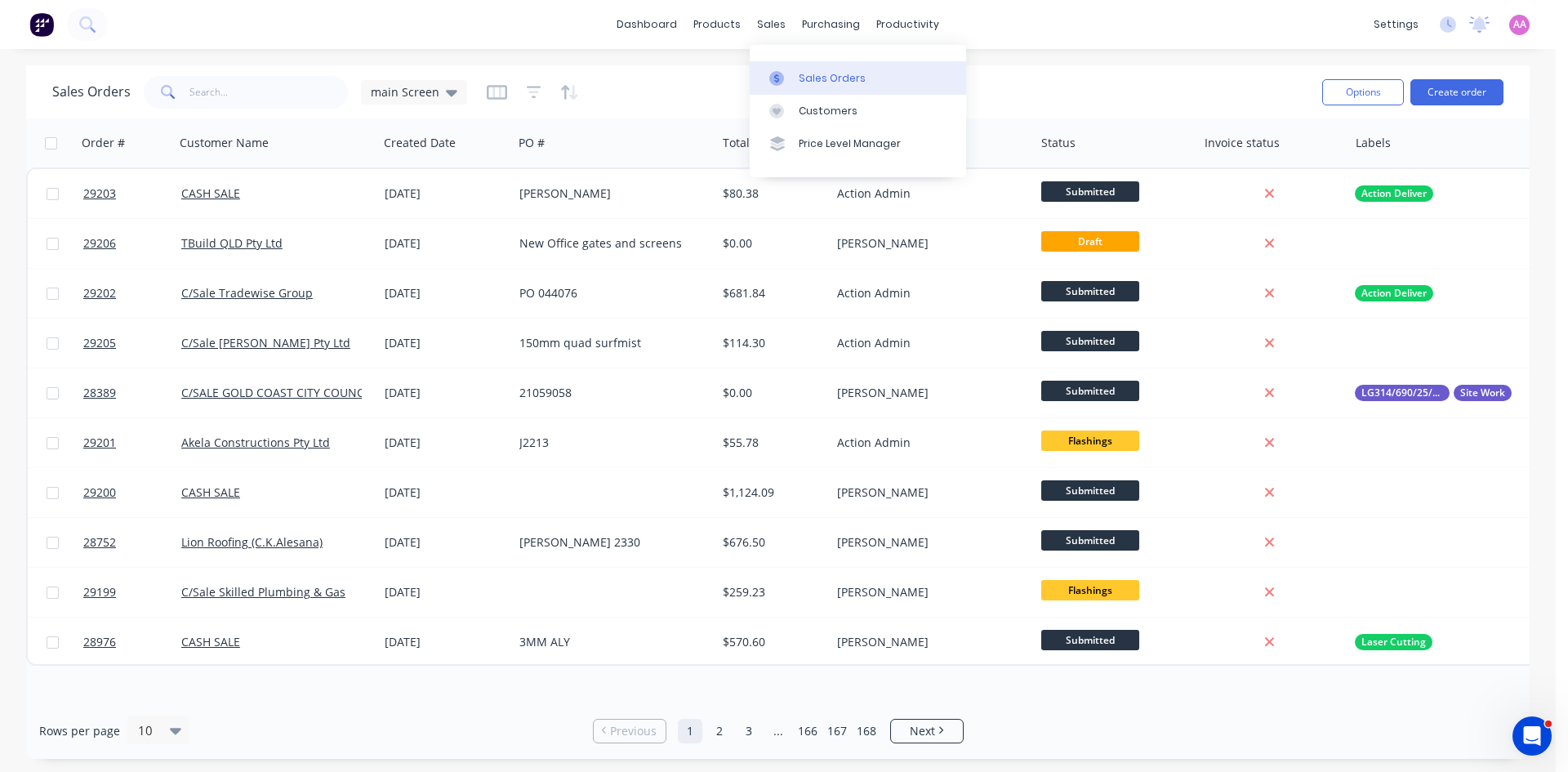
click at [812, 81] on div "Sales Orders" at bounding box center [832, 78] width 67 height 15
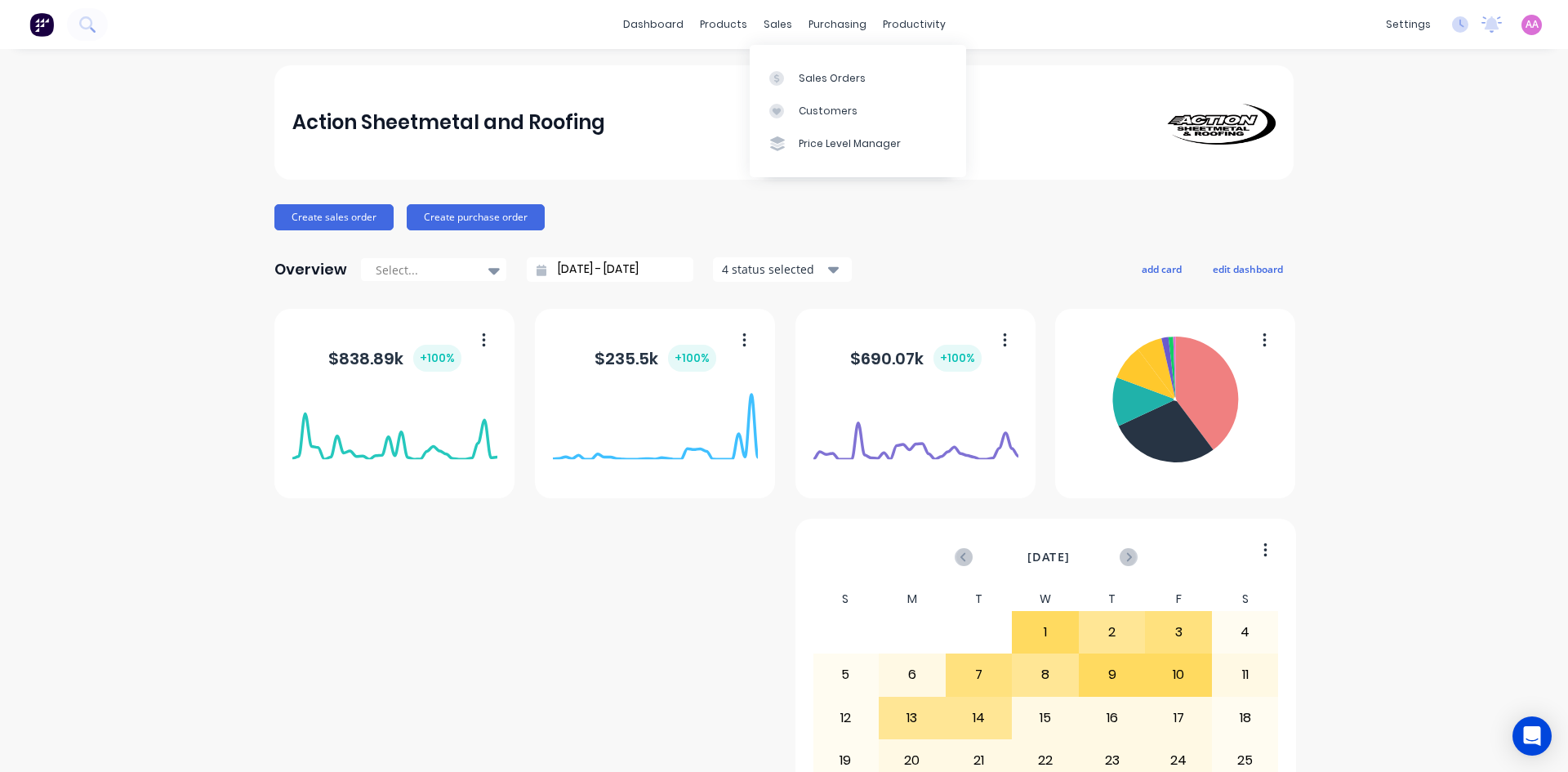
click at [773, 24] on div "sales" at bounding box center [778, 24] width 45 height 24
click at [810, 72] on div "Sales Orders" at bounding box center [832, 78] width 67 height 15
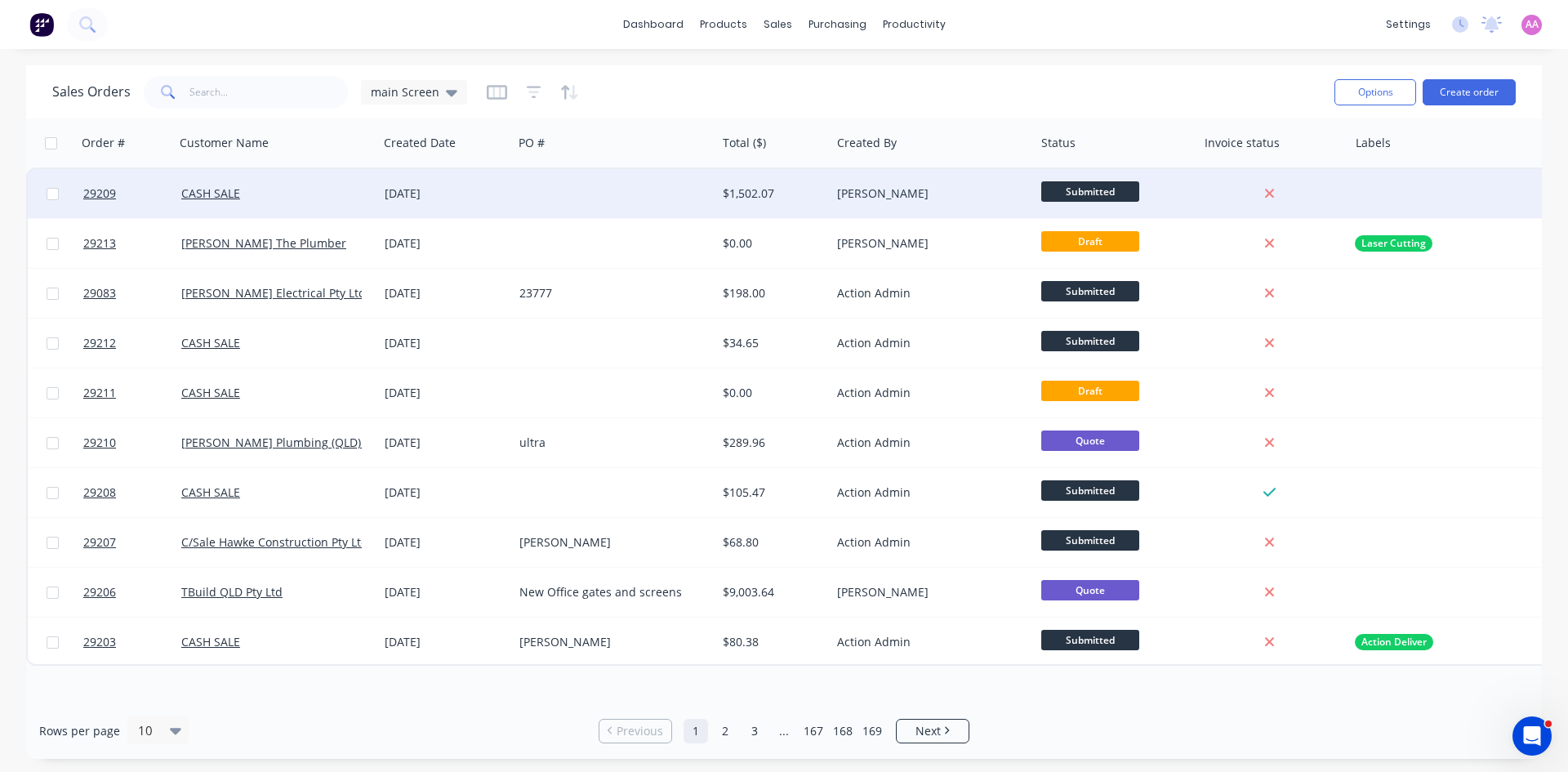
click at [542, 191] on div at bounding box center [615, 194] width 204 height 49
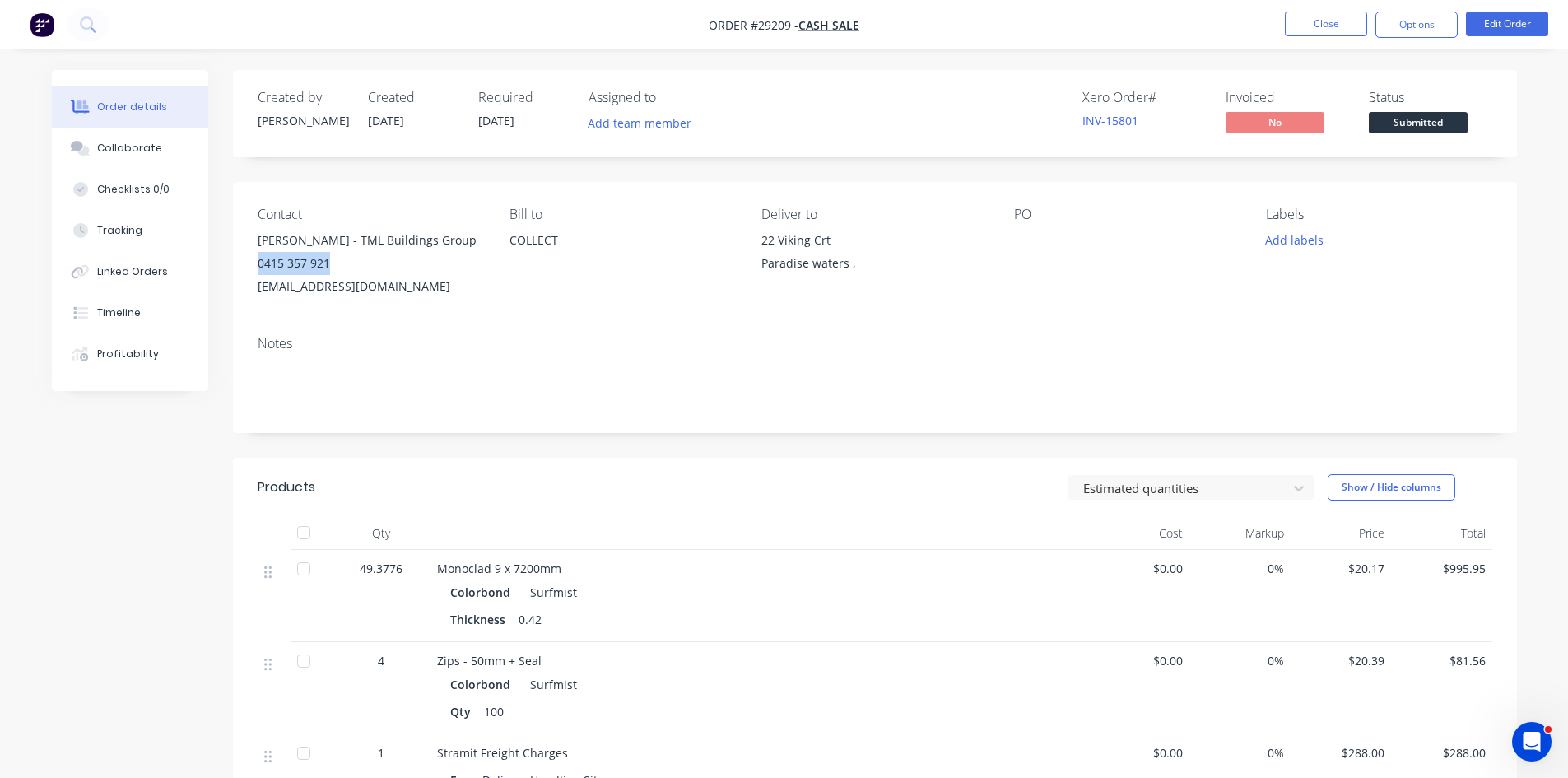
drag, startPoint x: 368, startPoint y: 261, endPoint x: 254, endPoint y: 263, distance: 114.0
click at [252, 263] on div "Contact [PERSON_NAME] - TML Buildings Group 0415 357 921 [EMAIL_ADDRESS][DOMAIN…" at bounding box center [874, 252] width 1284 height 141
copy div "0415 357 921"
drag, startPoint x: 755, startPoint y: 240, endPoint x: 835, endPoint y: 241, distance: 80.0
click at [835, 241] on div "Contact [PERSON_NAME] - TML Buildings Group 0415 357 921 [EMAIL_ADDRESS][DOMAIN…" at bounding box center [874, 252] width 1284 height 141
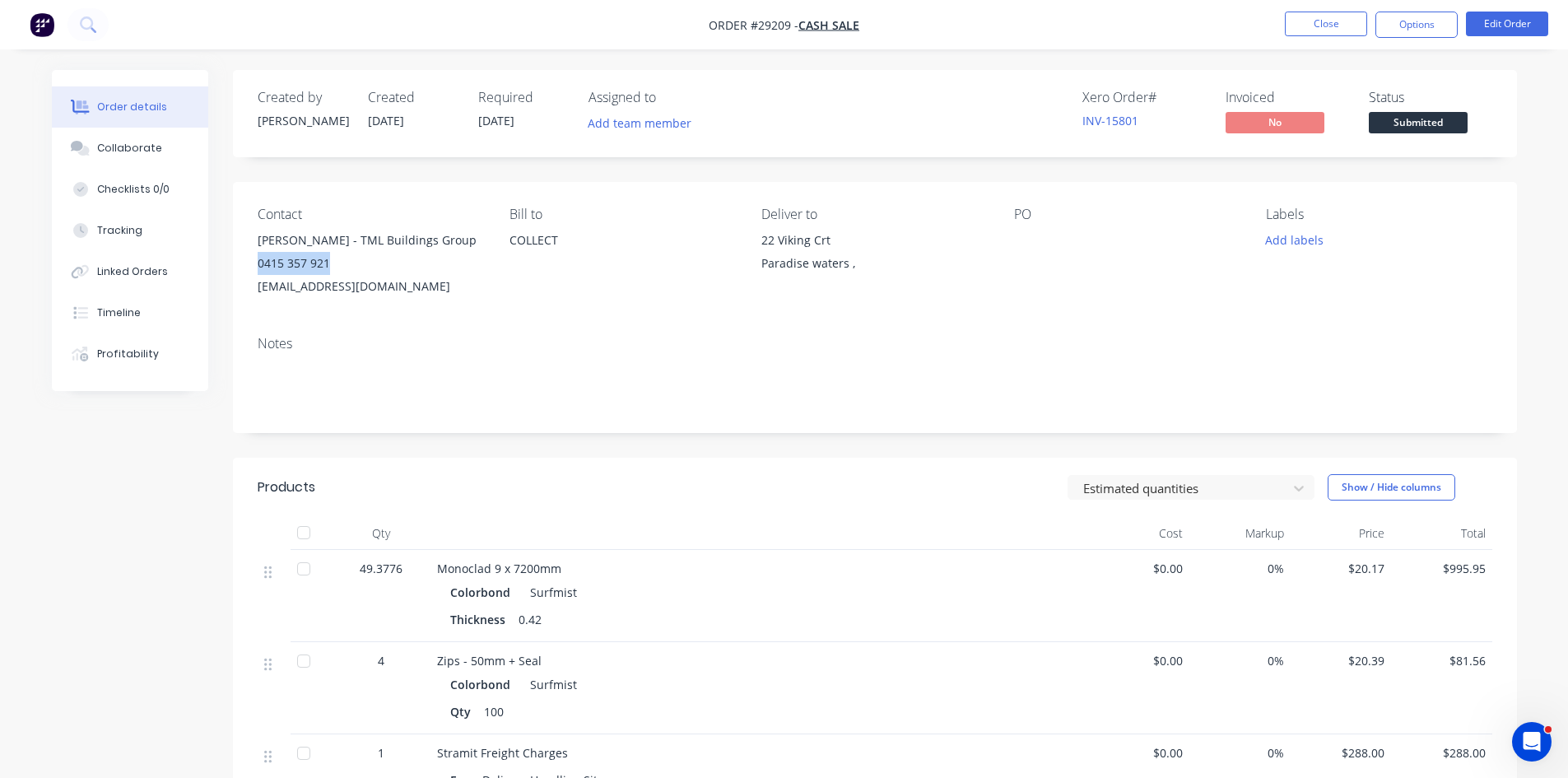
click at [916, 241] on div "22 Viking Crt" at bounding box center [873, 240] width 225 height 23
drag, startPoint x: 760, startPoint y: 244, endPoint x: 840, endPoint y: 247, distance: 80.1
click at [840, 247] on div "Contact [PERSON_NAME] - TML Buildings Group 0415 357 921 [EMAIL_ADDRESS][DOMAIN…" at bounding box center [874, 252] width 1284 height 141
copy div "22 Viking Crt"
click at [129, 304] on button "Timeline" at bounding box center [130, 313] width 156 height 41
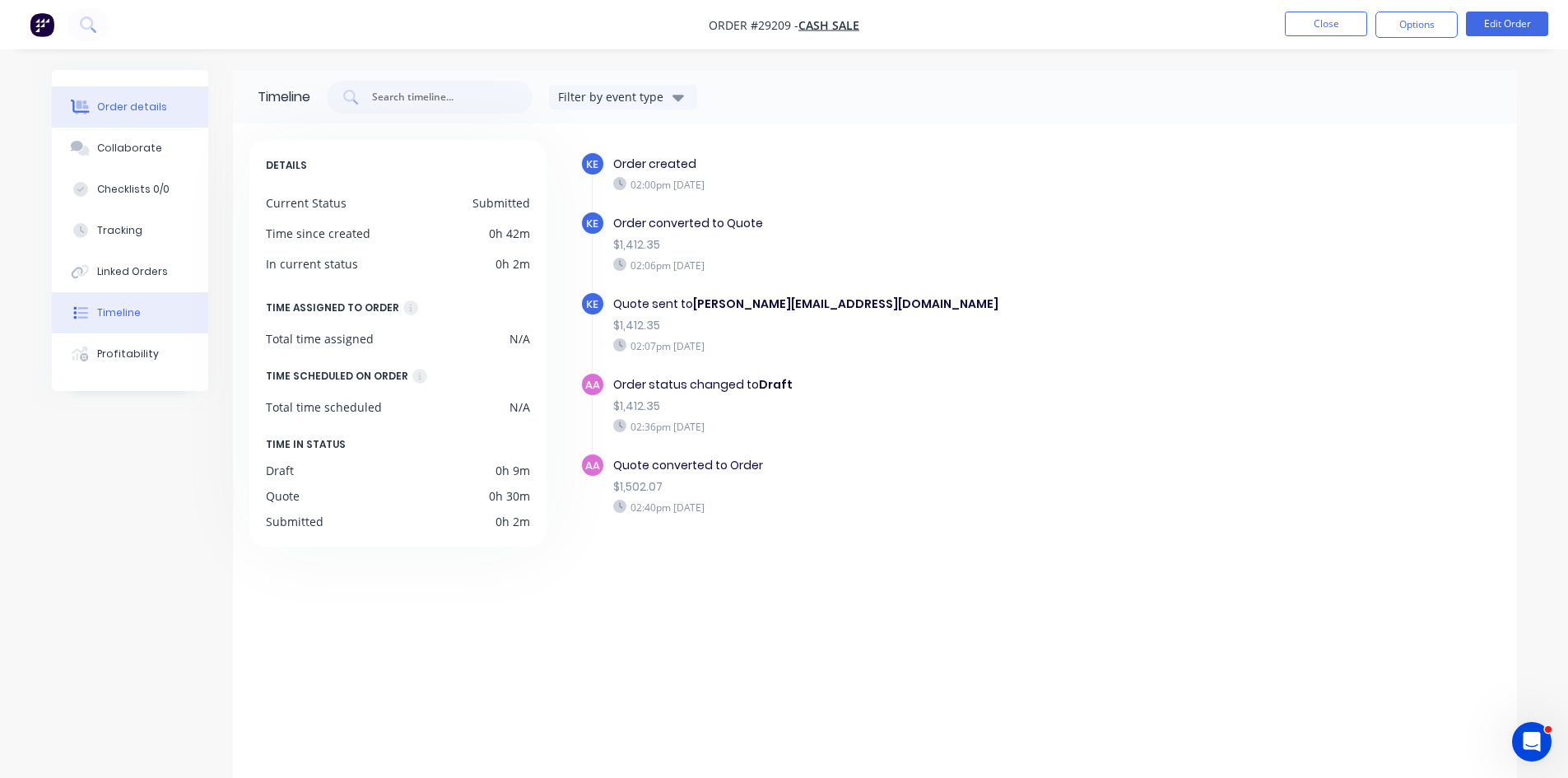
click at [128, 102] on div "Order details" at bounding box center [131, 107] width 70 height 15
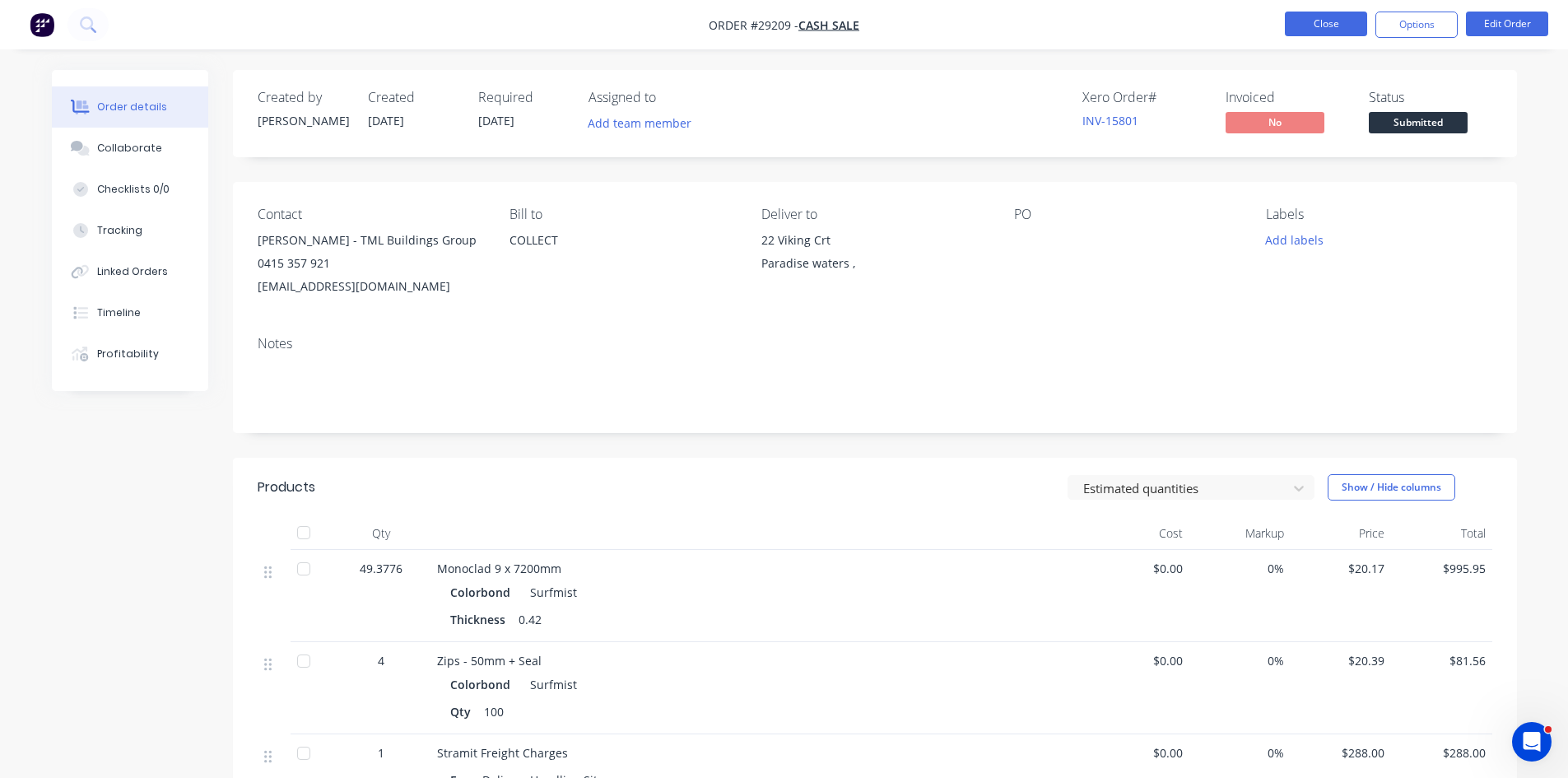
click at [1296, 19] on button "Close" at bounding box center [1325, 24] width 82 height 25
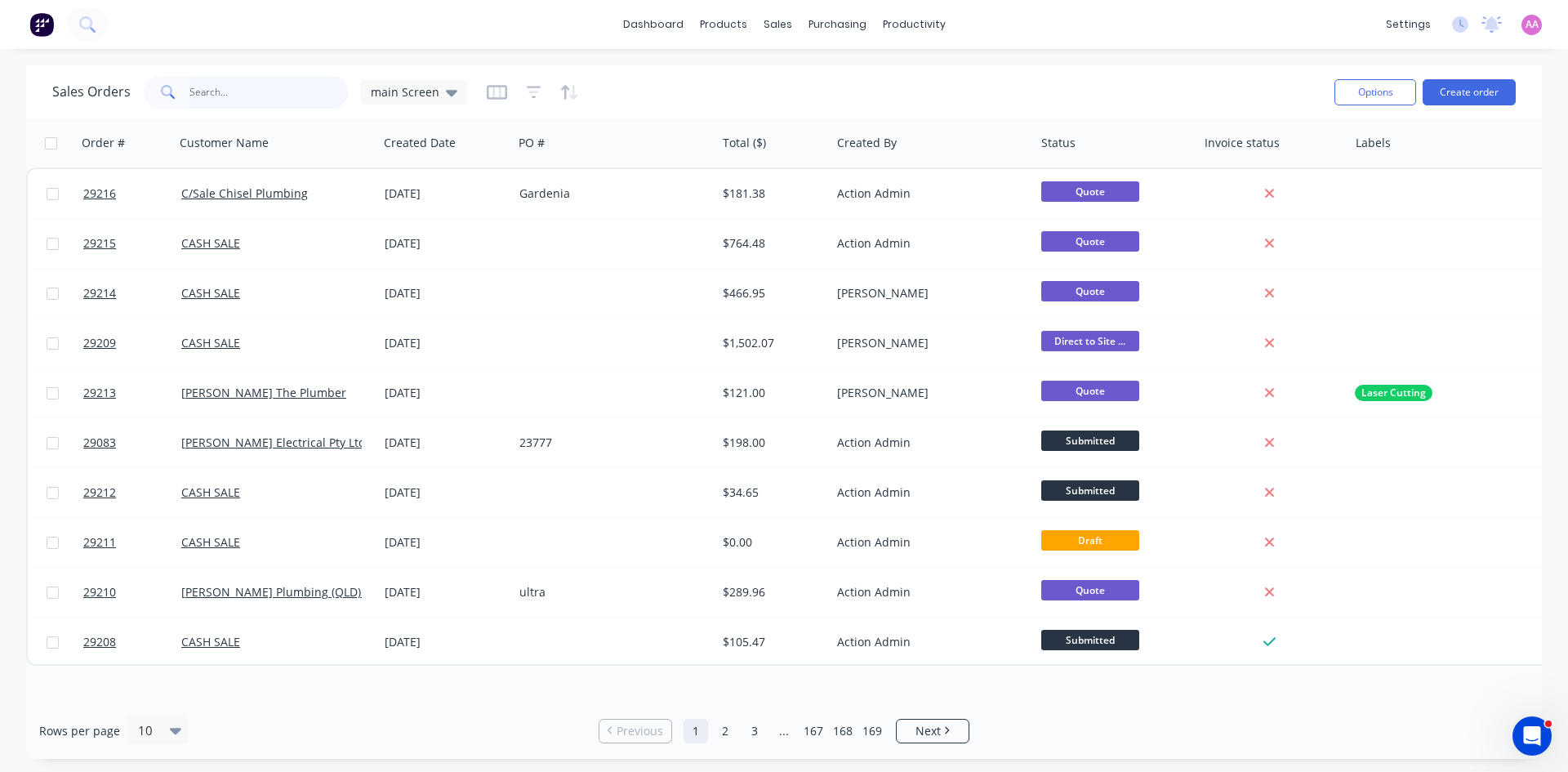
click at [194, 91] on input "text" at bounding box center [268, 92] width 160 height 32
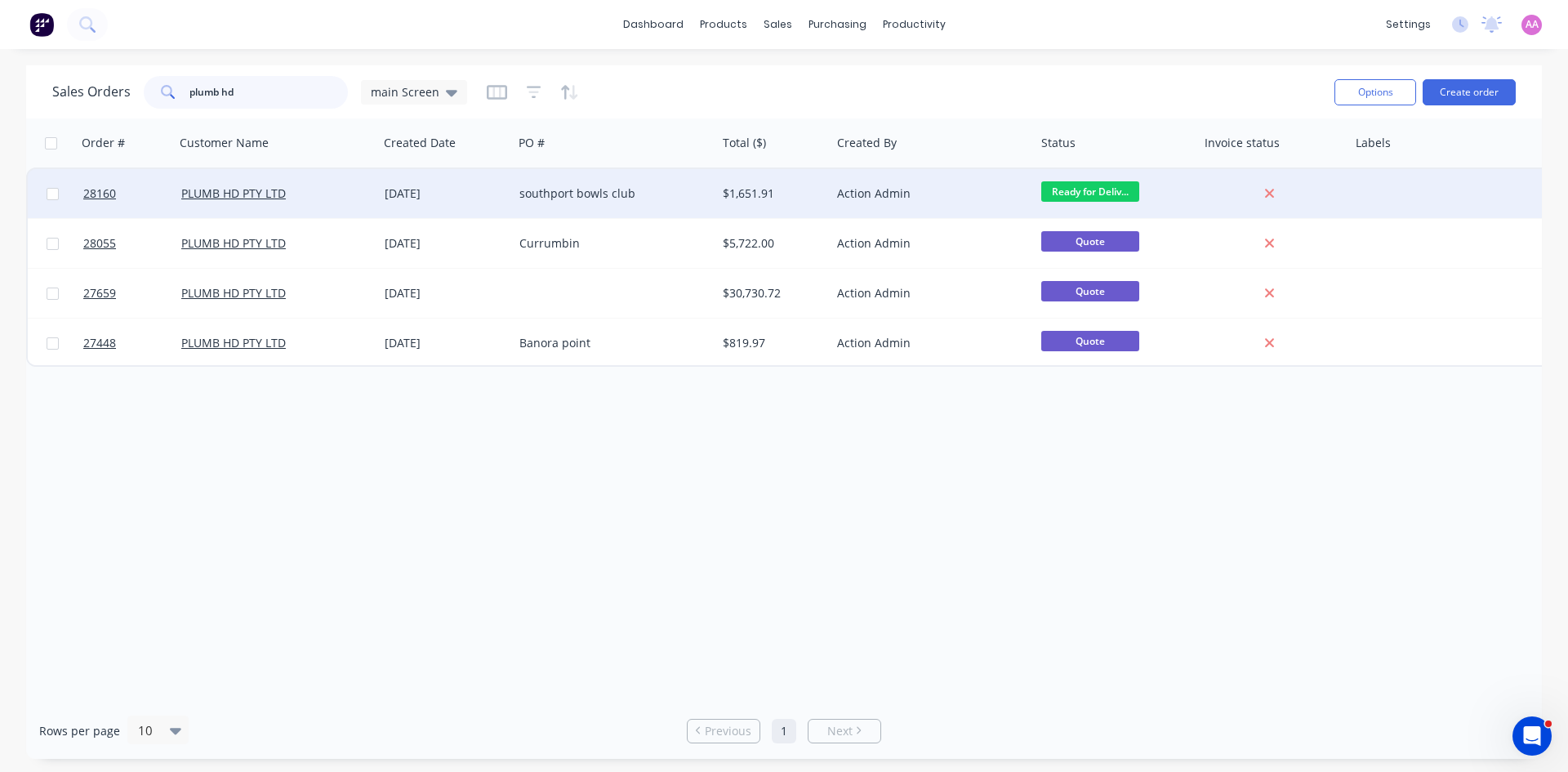
type input "plumb hd"
click at [561, 199] on div "southport bowls club" at bounding box center [609, 193] width 181 height 17
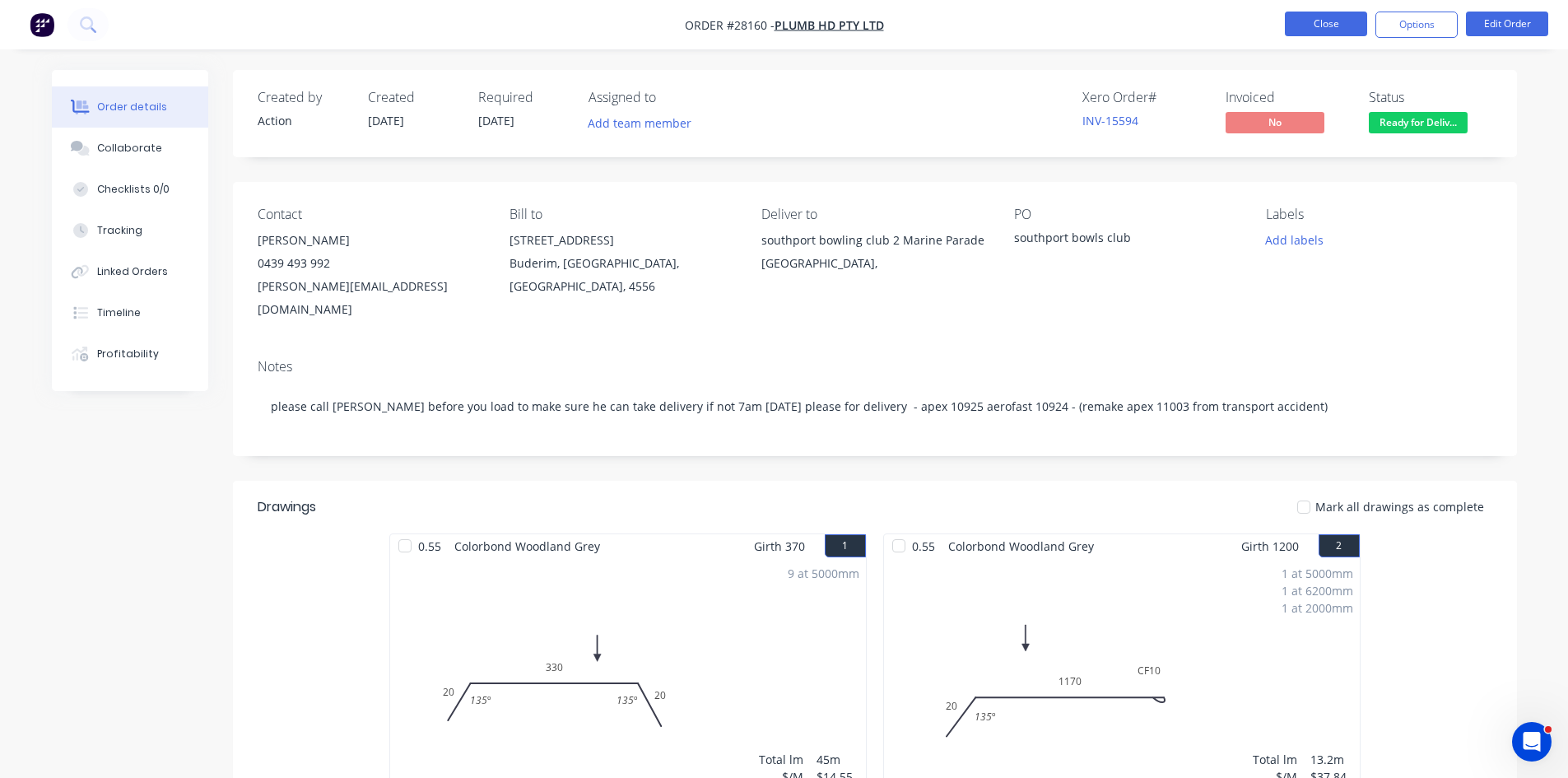
click at [1341, 18] on button "Close" at bounding box center [1325, 24] width 82 height 25
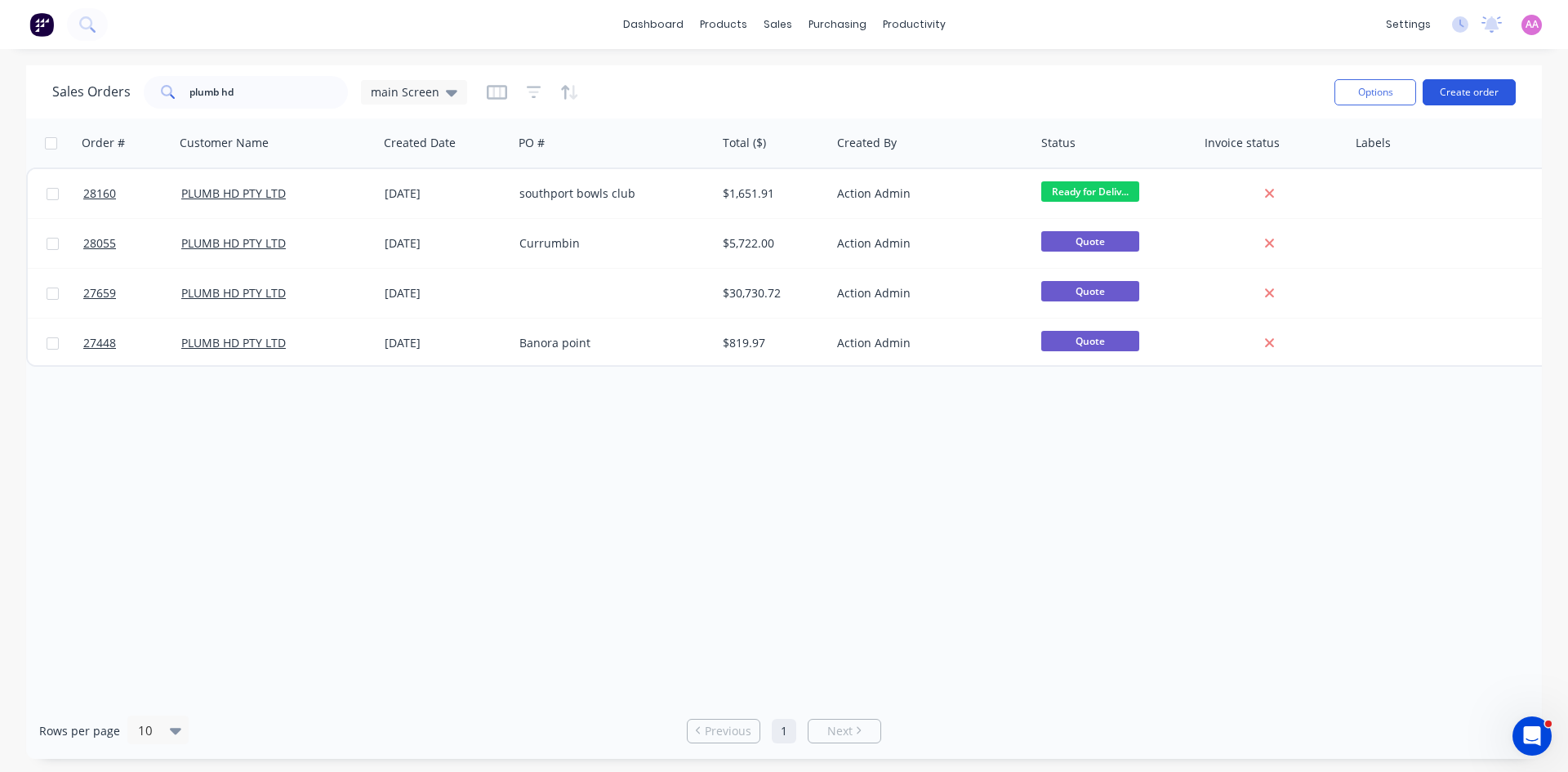
click at [1468, 91] on button "Create order" at bounding box center [1469, 92] width 93 height 26
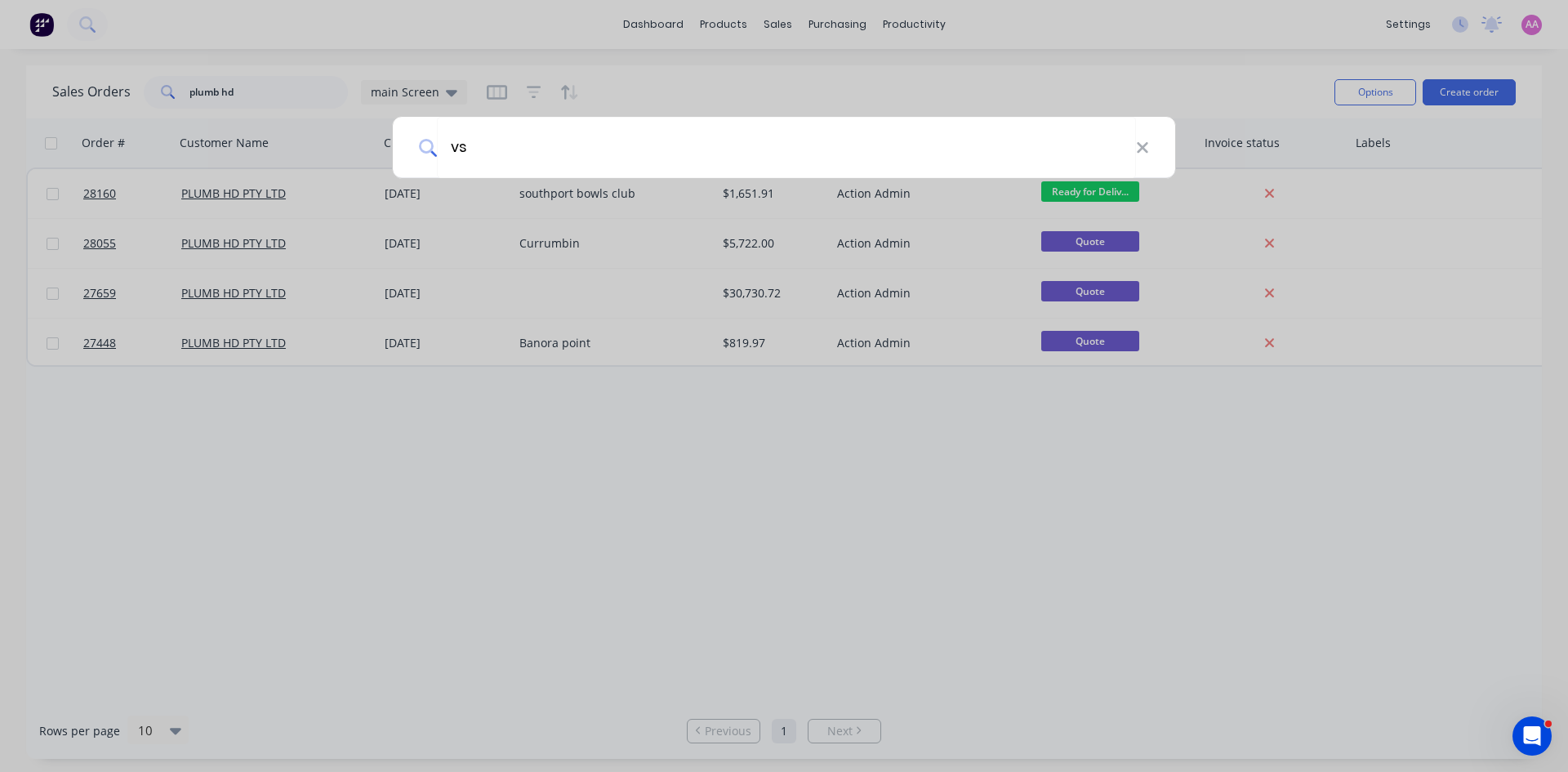
type input "v"
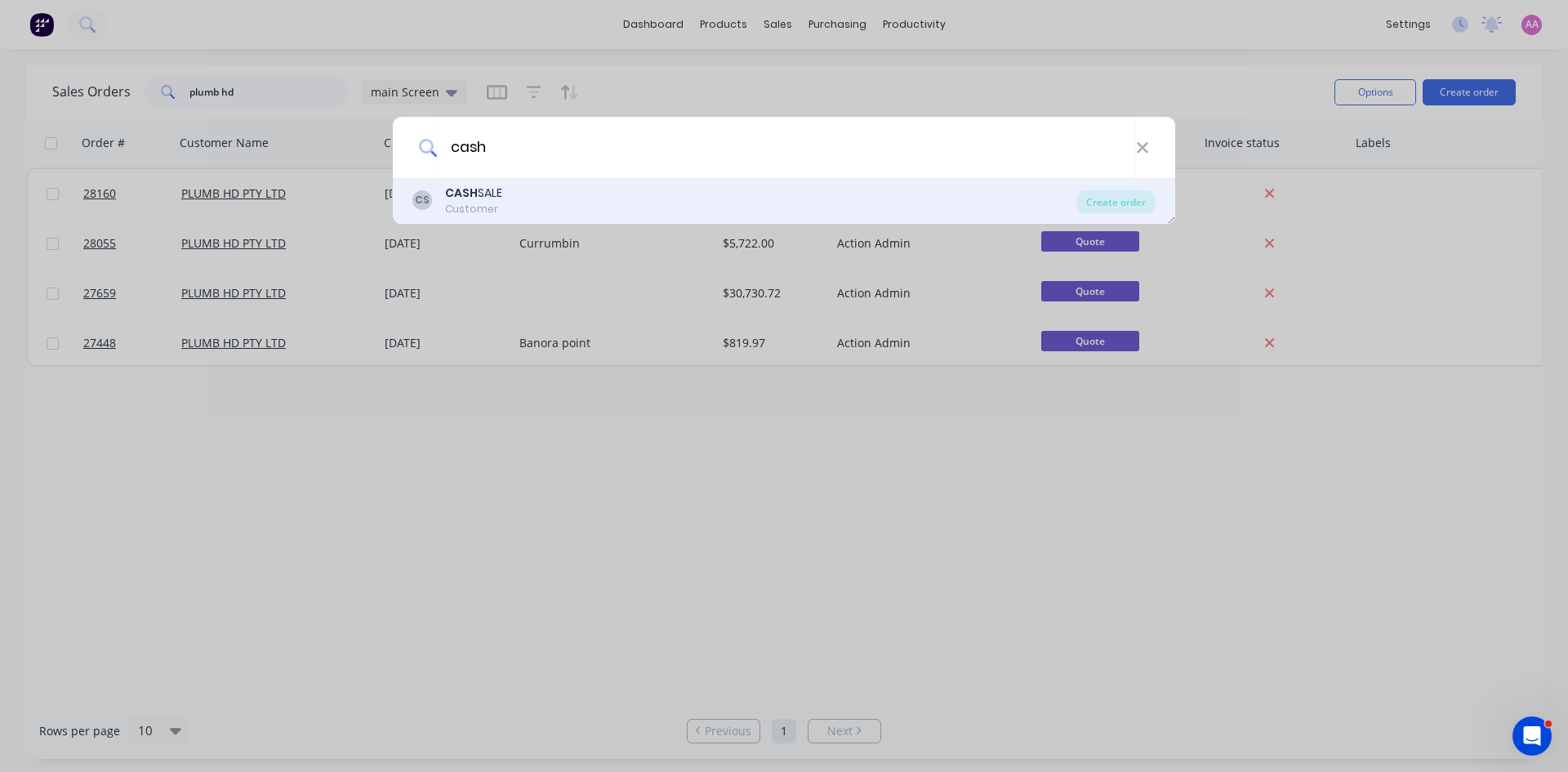
type input "cash"
click at [479, 207] on div "Customer" at bounding box center [473, 209] width 57 height 15
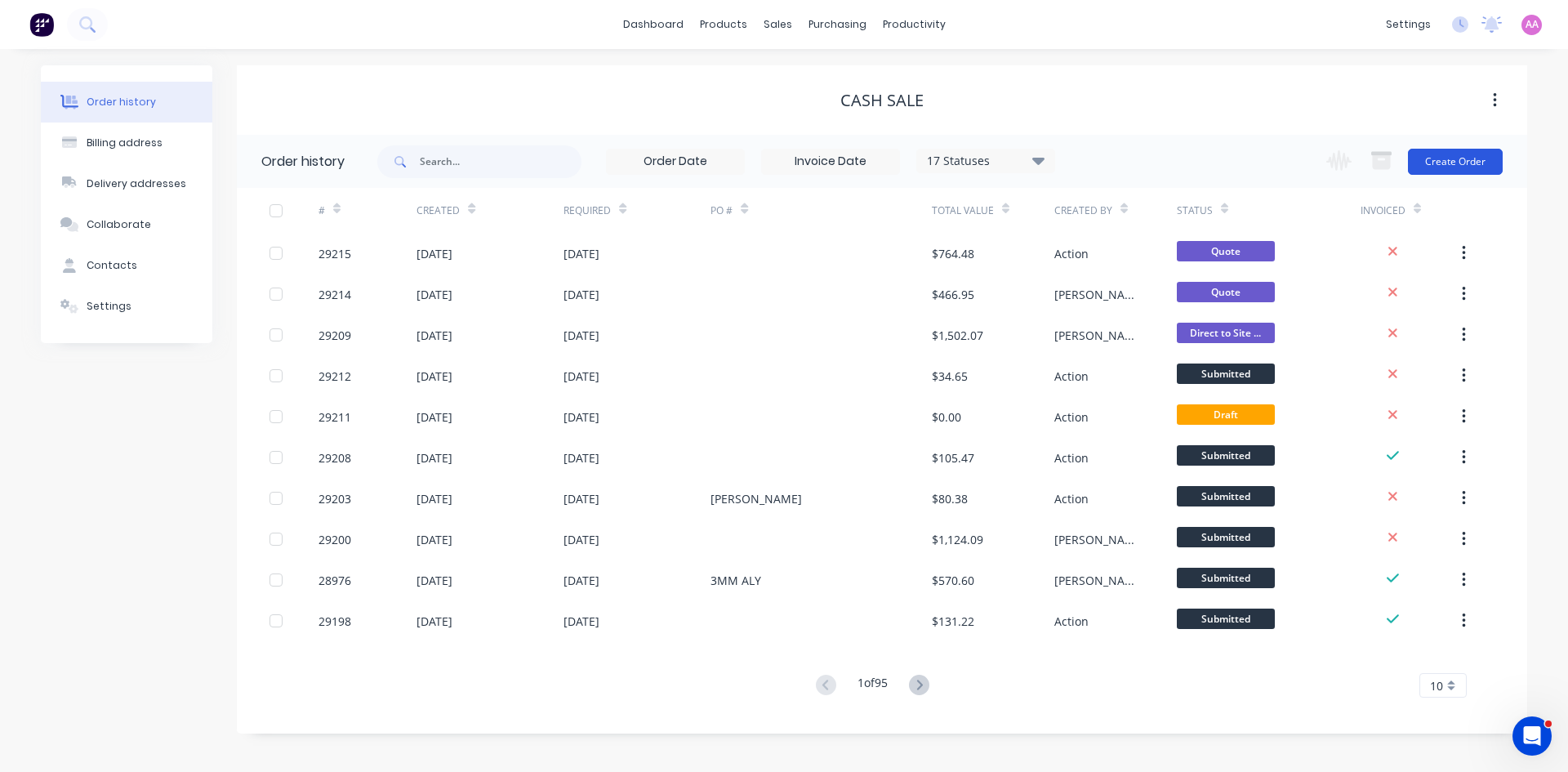
click at [1449, 161] on button "Create Order" at bounding box center [1455, 162] width 95 height 26
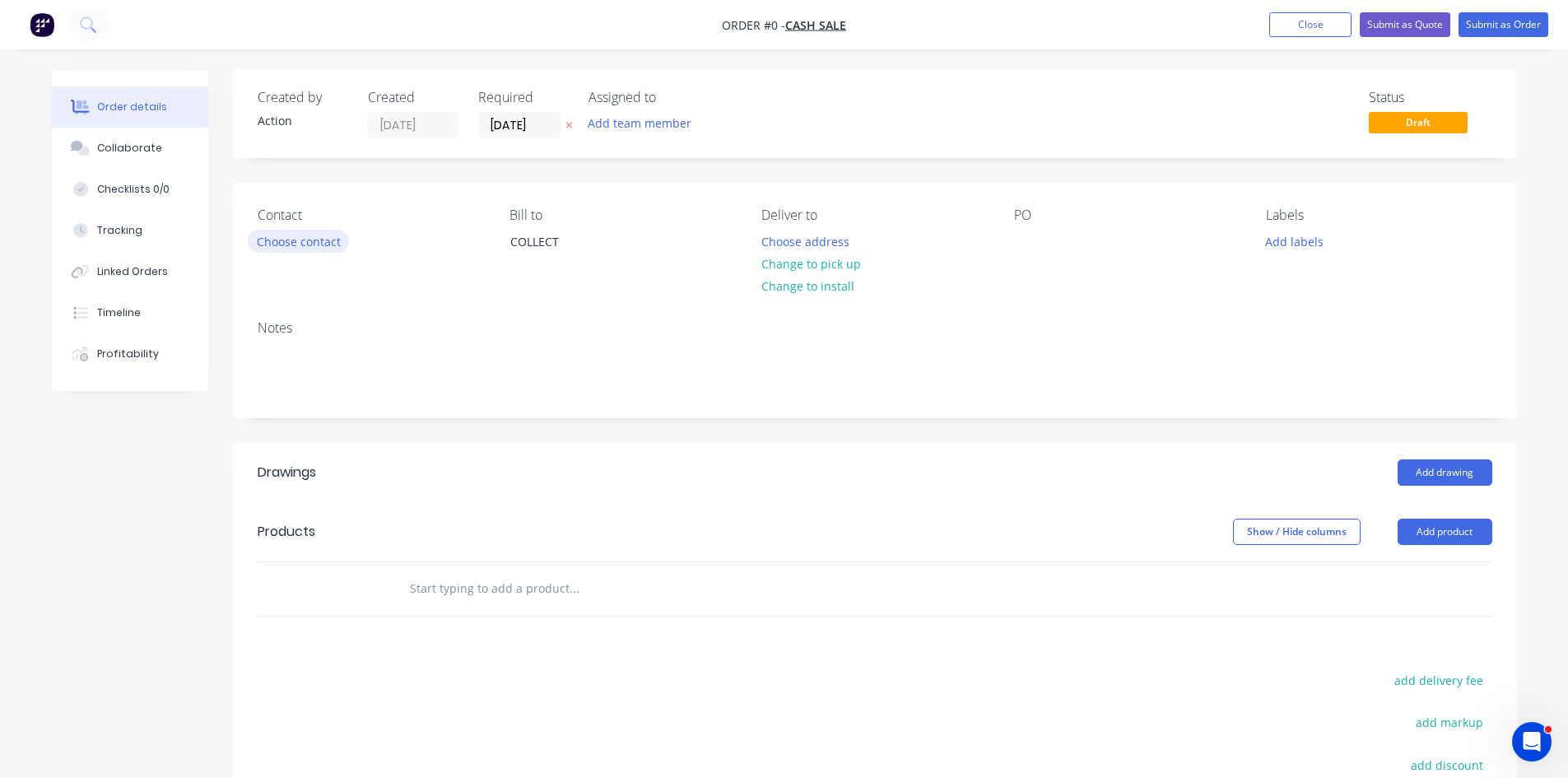
click at [287, 239] on button "Choose contact" at bounding box center [298, 241] width 102 height 23
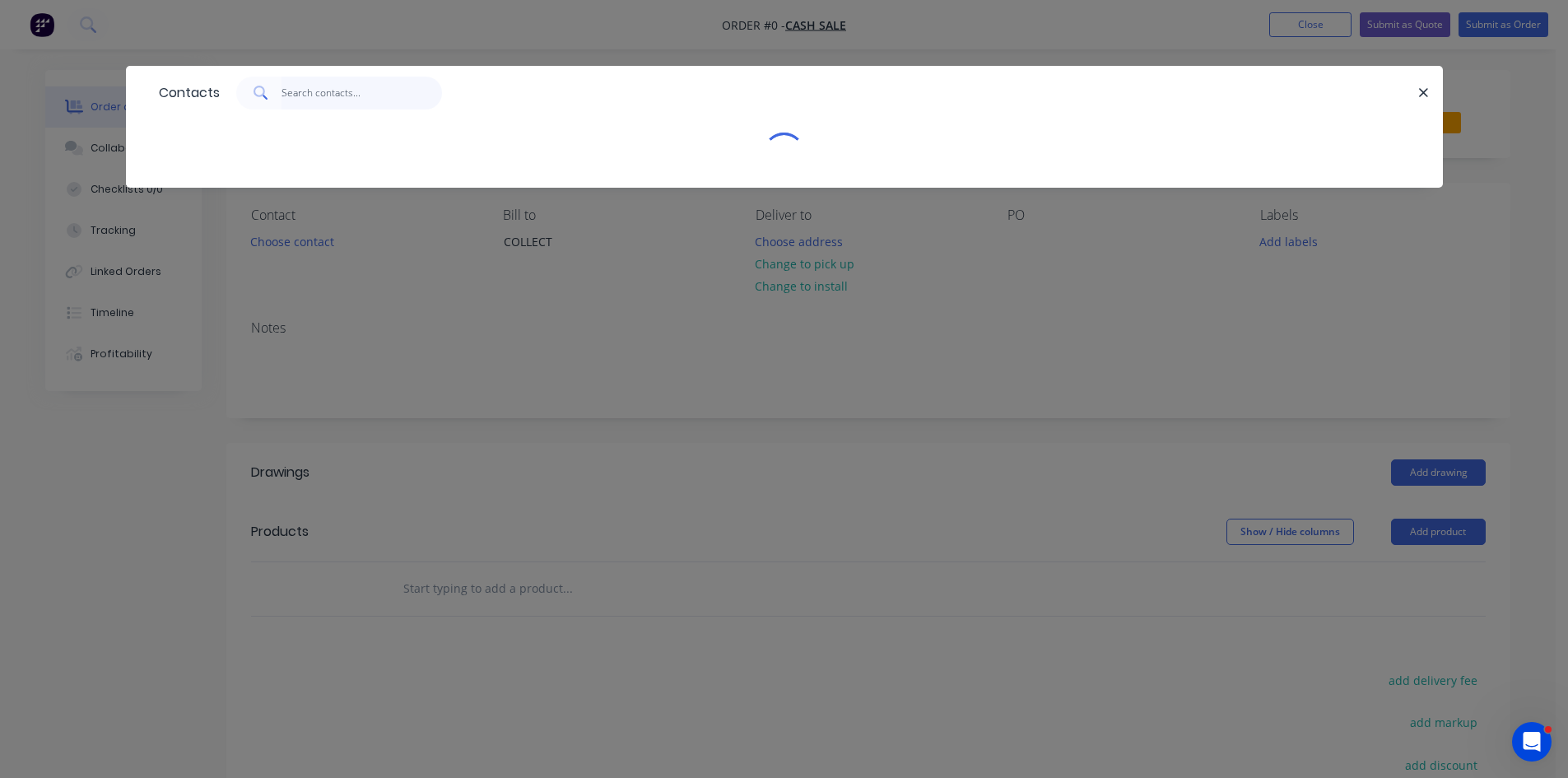
click at [334, 95] on input "text" at bounding box center [361, 93] width 161 height 33
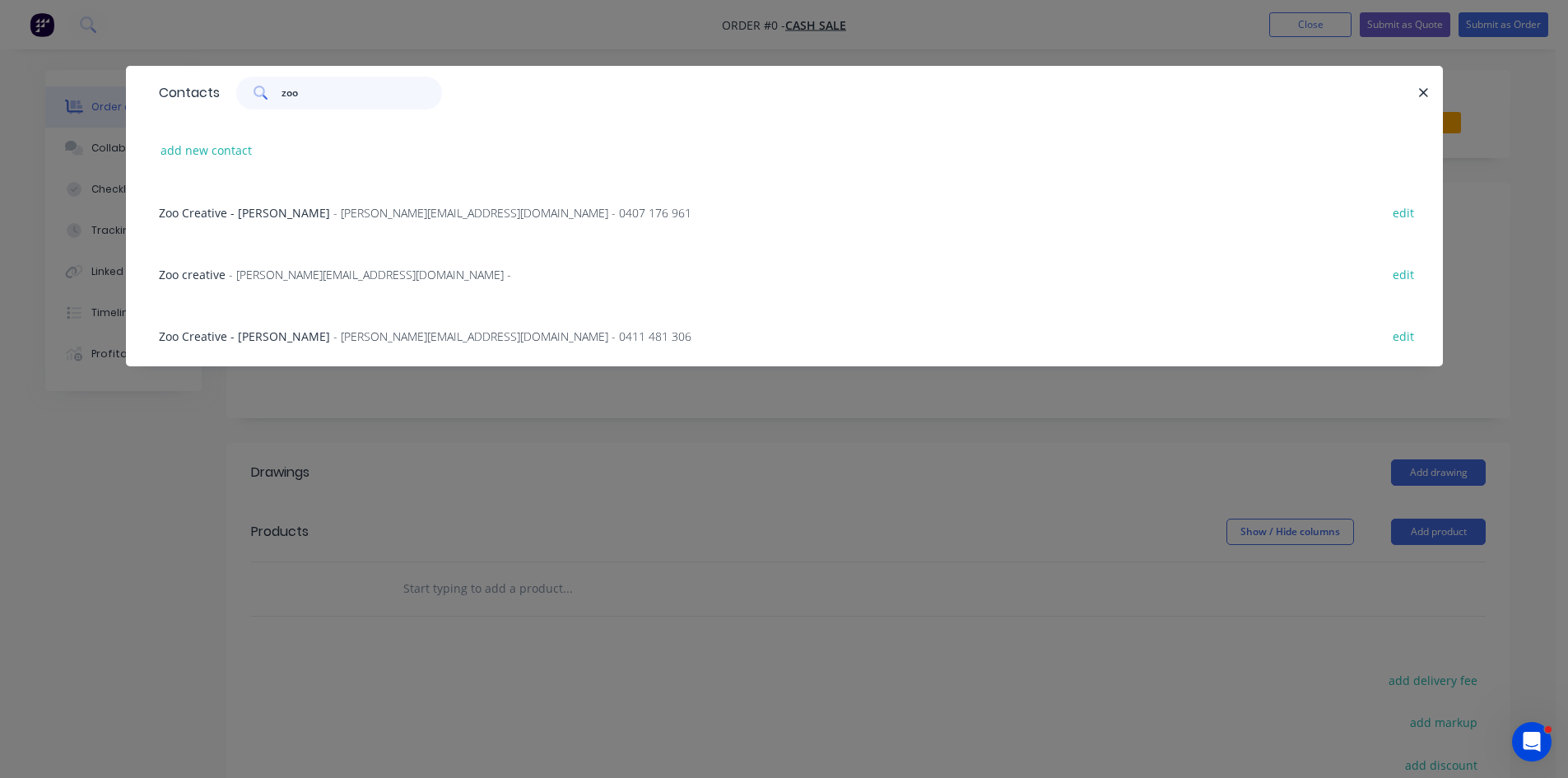
type input "zoo"
click at [378, 278] on span "- [PERSON_NAME][EMAIL_ADDRESS][DOMAIN_NAME] -" at bounding box center [370, 274] width 282 height 16
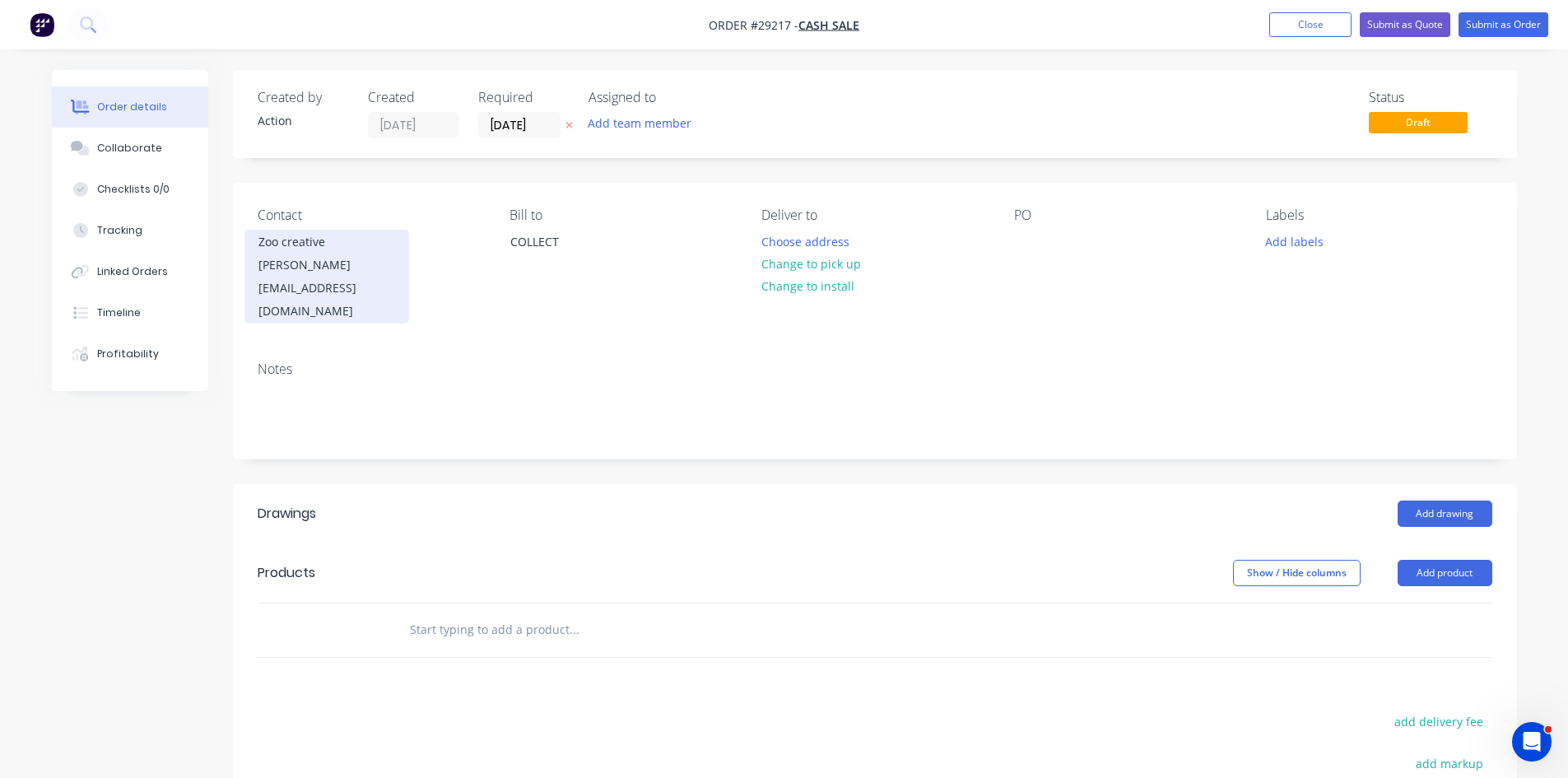
click at [395, 290] on div "[PERSON_NAME][EMAIL_ADDRESS][DOMAIN_NAME]" at bounding box center [327, 288] width 136 height 69
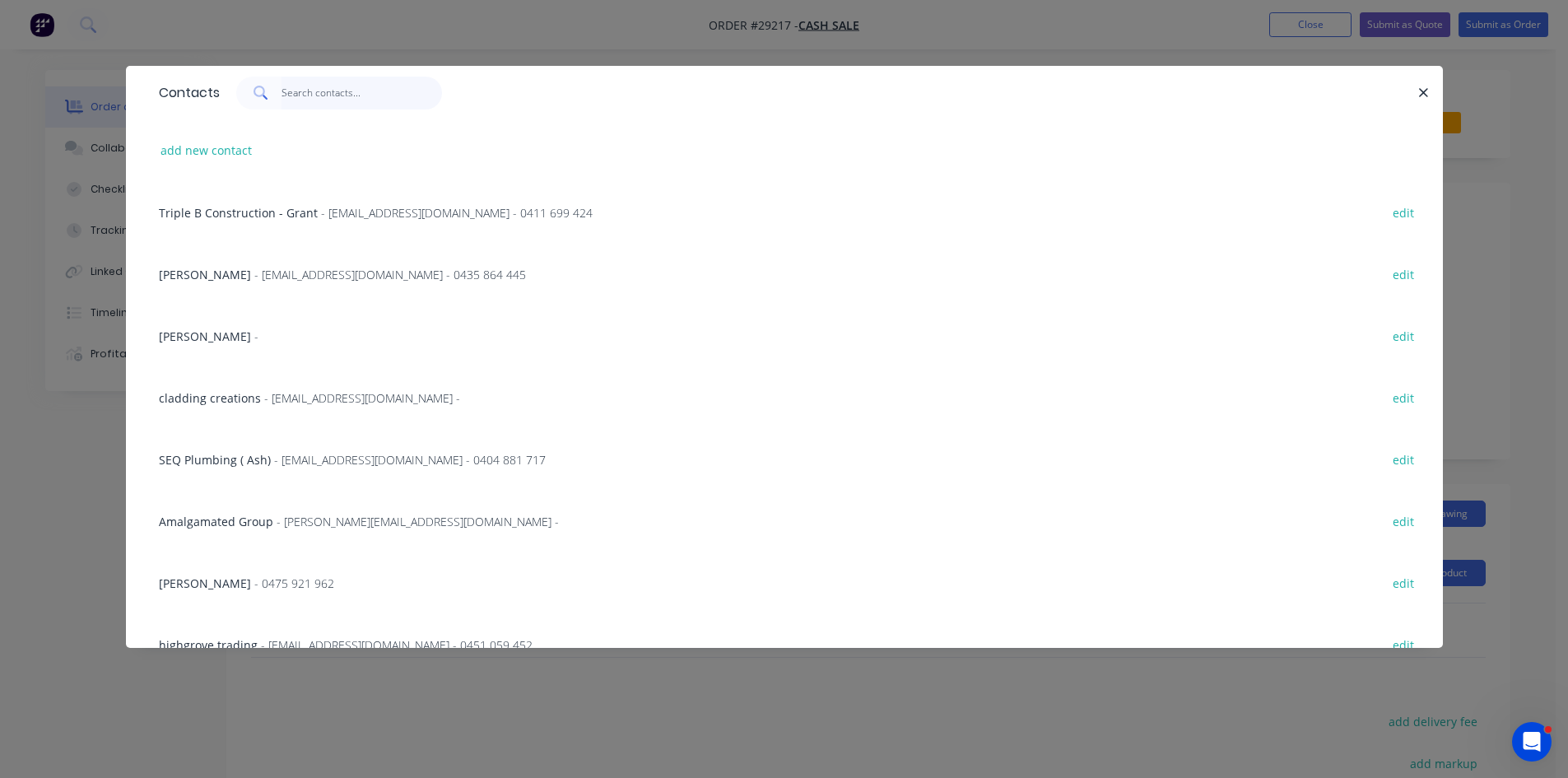
click at [322, 103] on input "text" at bounding box center [361, 93] width 161 height 33
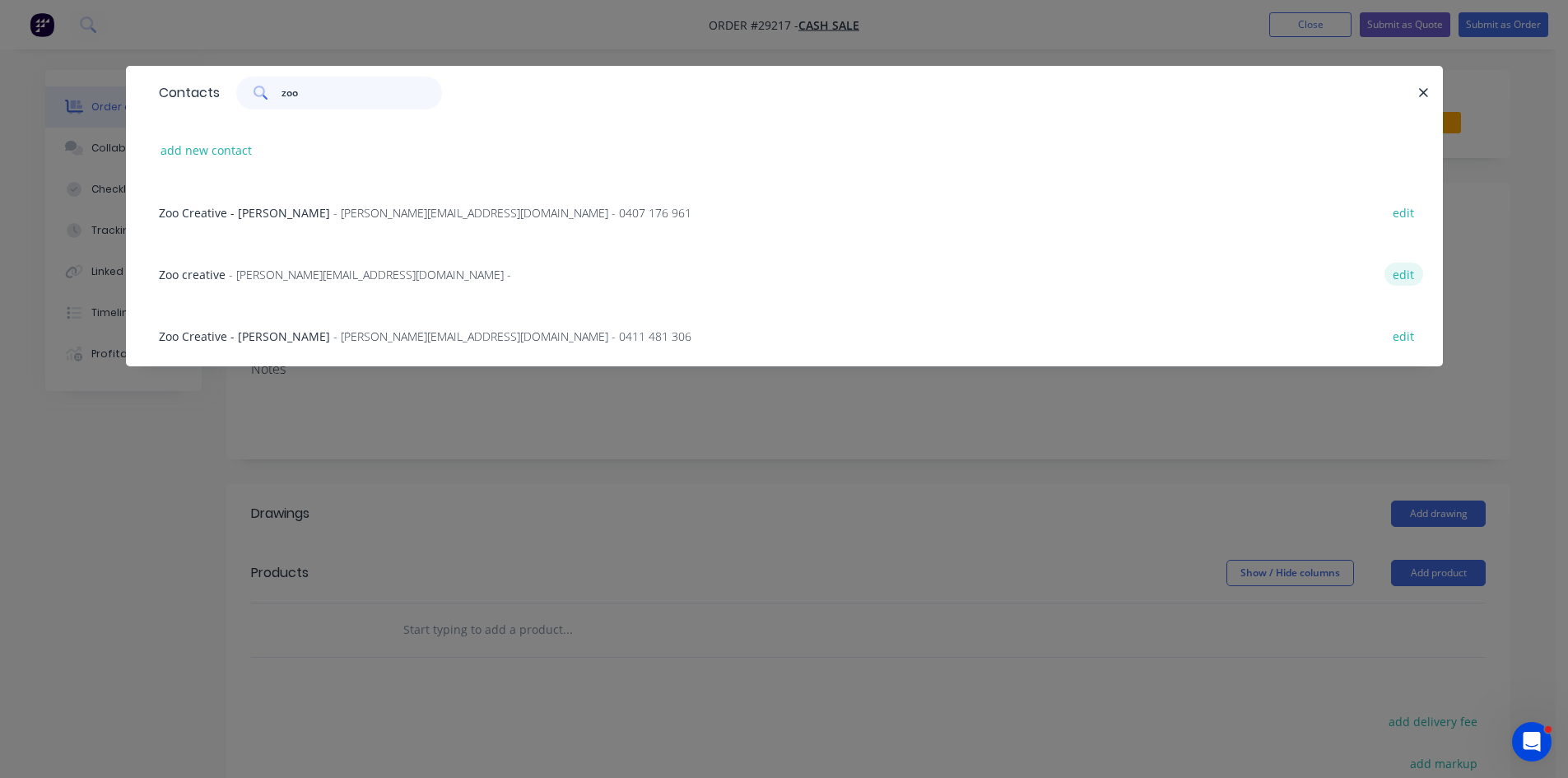
type input "zoo"
click at [1394, 280] on button "edit" at bounding box center [1403, 273] width 38 height 23
select select "AU"
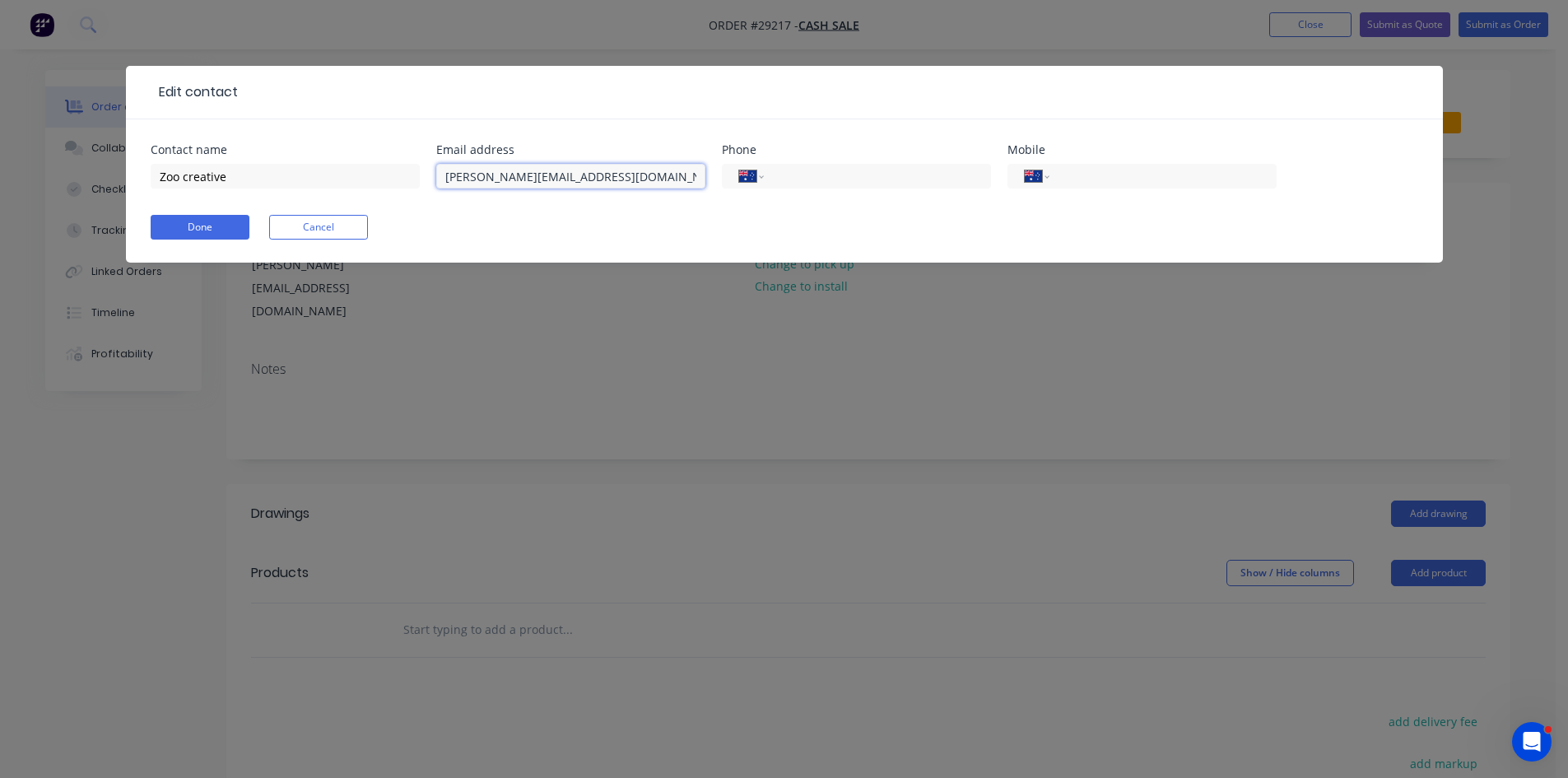
drag, startPoint x: 671, startPoint y: 181, endPoint x: 380, endPoint y: 151, distance: 292.5
click at [380, 151] on div "Contact name Zoo creative Email address [PERSON_NAME][EMAIL_ADDRESS][DOMAIN_NAM…" at bounding box center [784, 176] width 1267 height 64
paste input "[PERSON_NAME]"
type input "[PERSON_NAME][EMAIL_ADDRESS][DOMAIN_NAME]"
click at [771, 182] on div "International [GEOGRAPHIC_DATA] [GEOGRAPHIC_DATA] [GEOGRAPHIC_DATA] [GEOGRAPHIC…" at bounding box center [856, 176] width 269 height 25
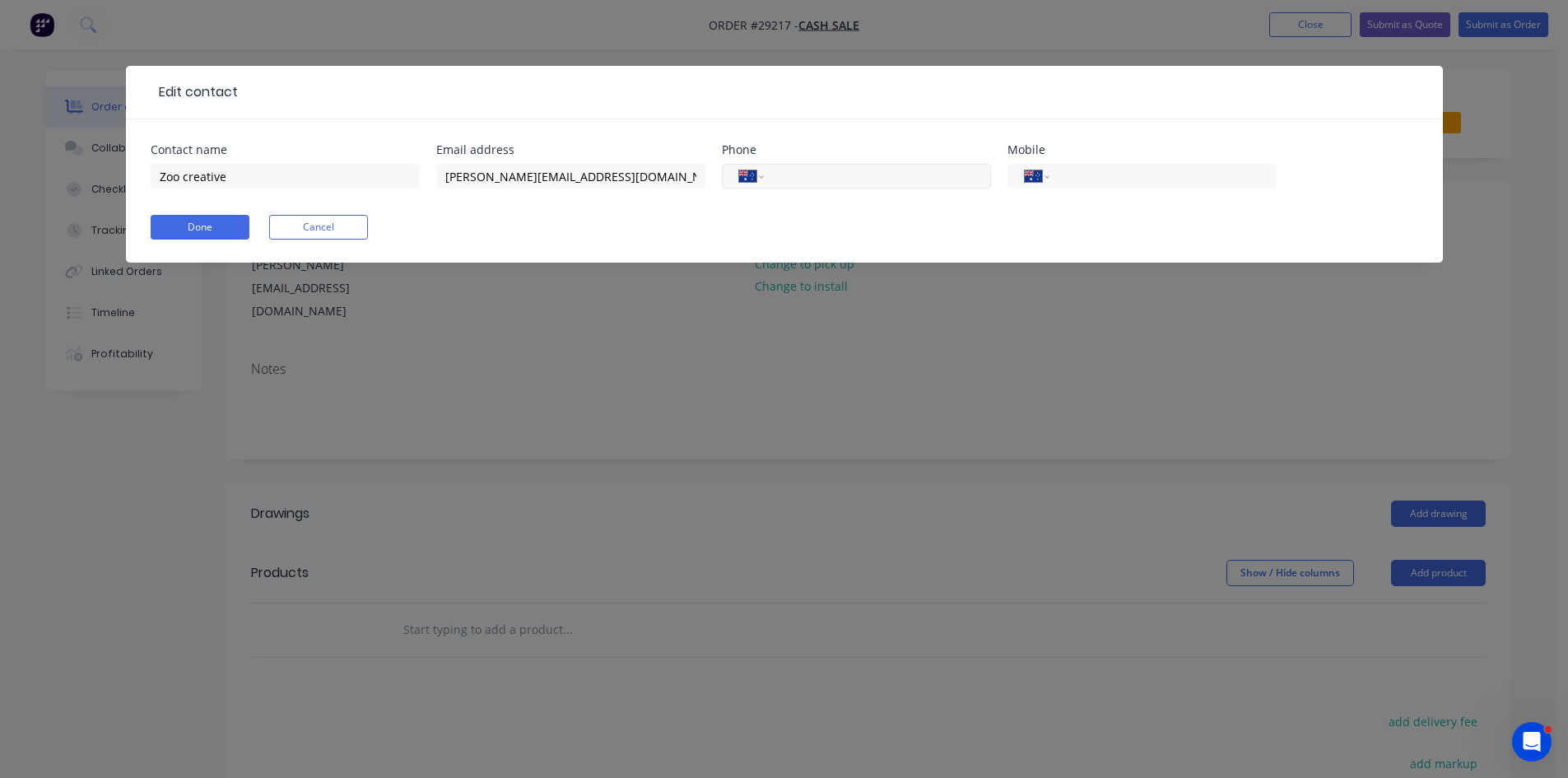
click at [781, 182] on input "tel" at bounding box center [874, 176] width 197 height 19
type input "0408"
click at [555, 218] on div "Done Cancel" at bounding box center [784, 227] width 1267 height 25
click at [824, 177] on input "0408" at bounding box center [874, 176] width 197 height 19
click at [1108, 176] on input "tel" at bounding box center [1159, 176] width 197 height 19
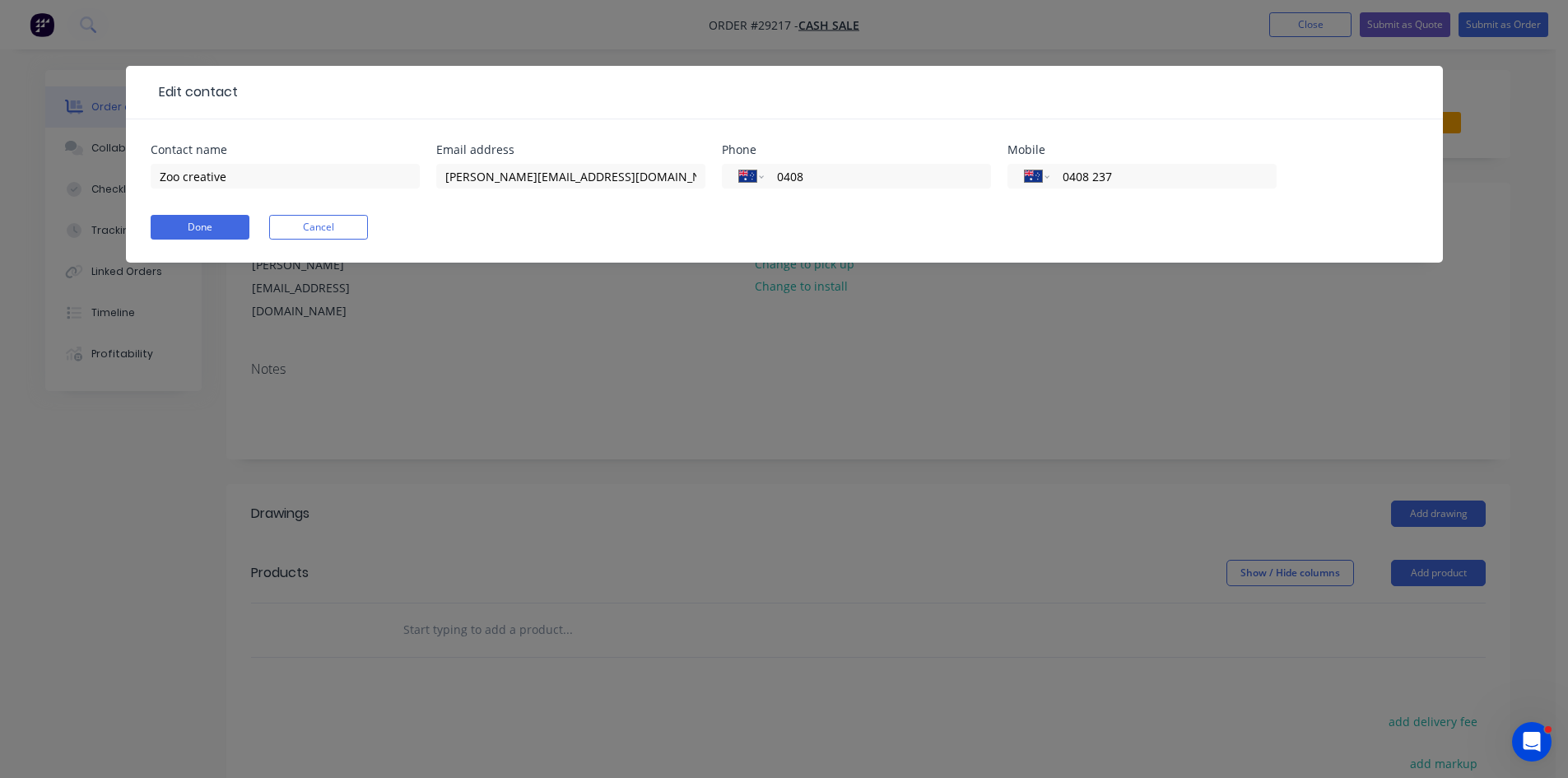
type input "0408 237 188"
click at [186, 235] on button "Done" at bounding box center [200, 227] width 99 height 25
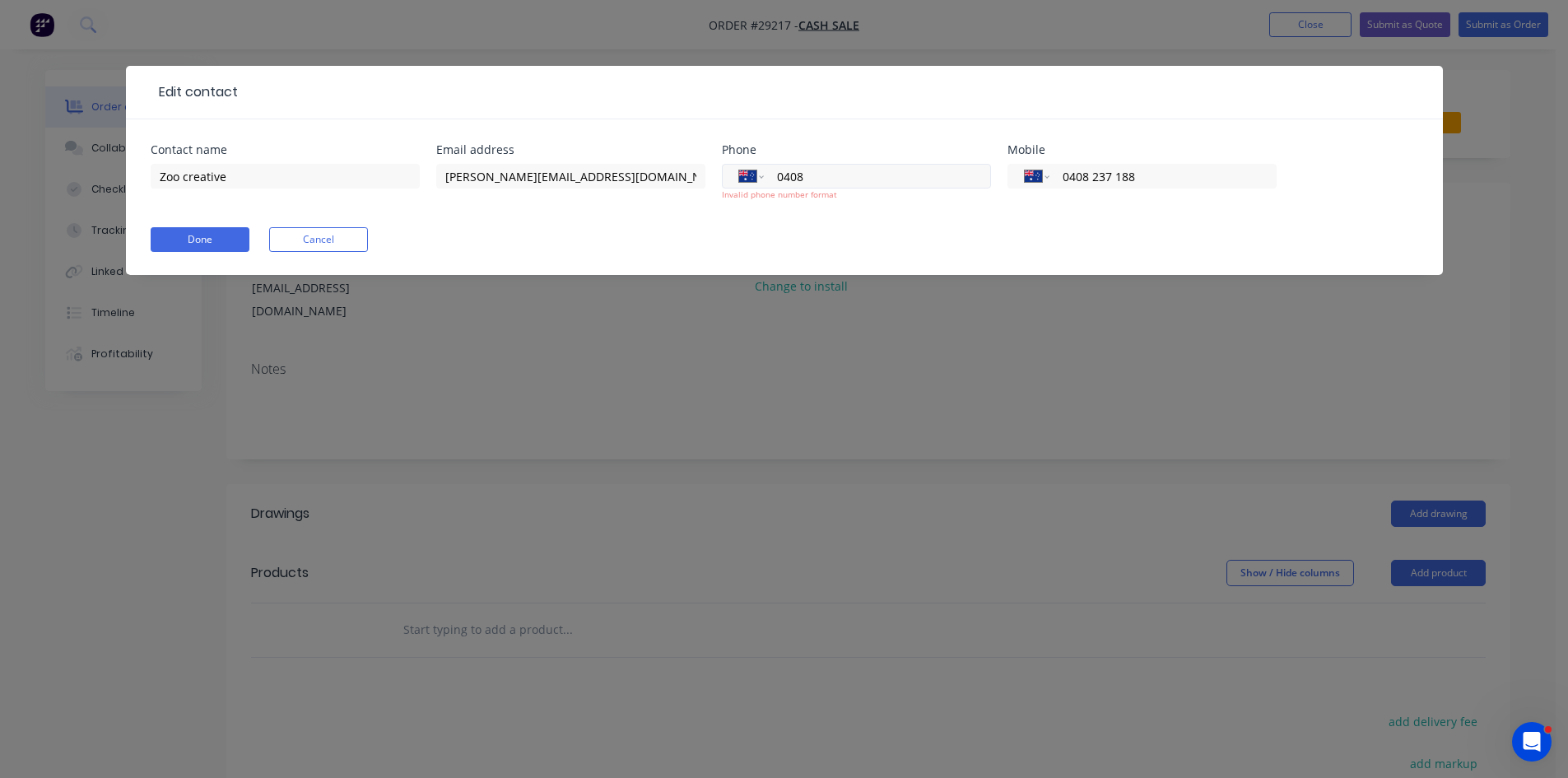
click at [815, 176] on input "0408" at bounding box center [874, 176] width 197 height 19
type input "0"
click at [166, 231] on button "Done" at bounding box center [200, 239] width 99 height 25
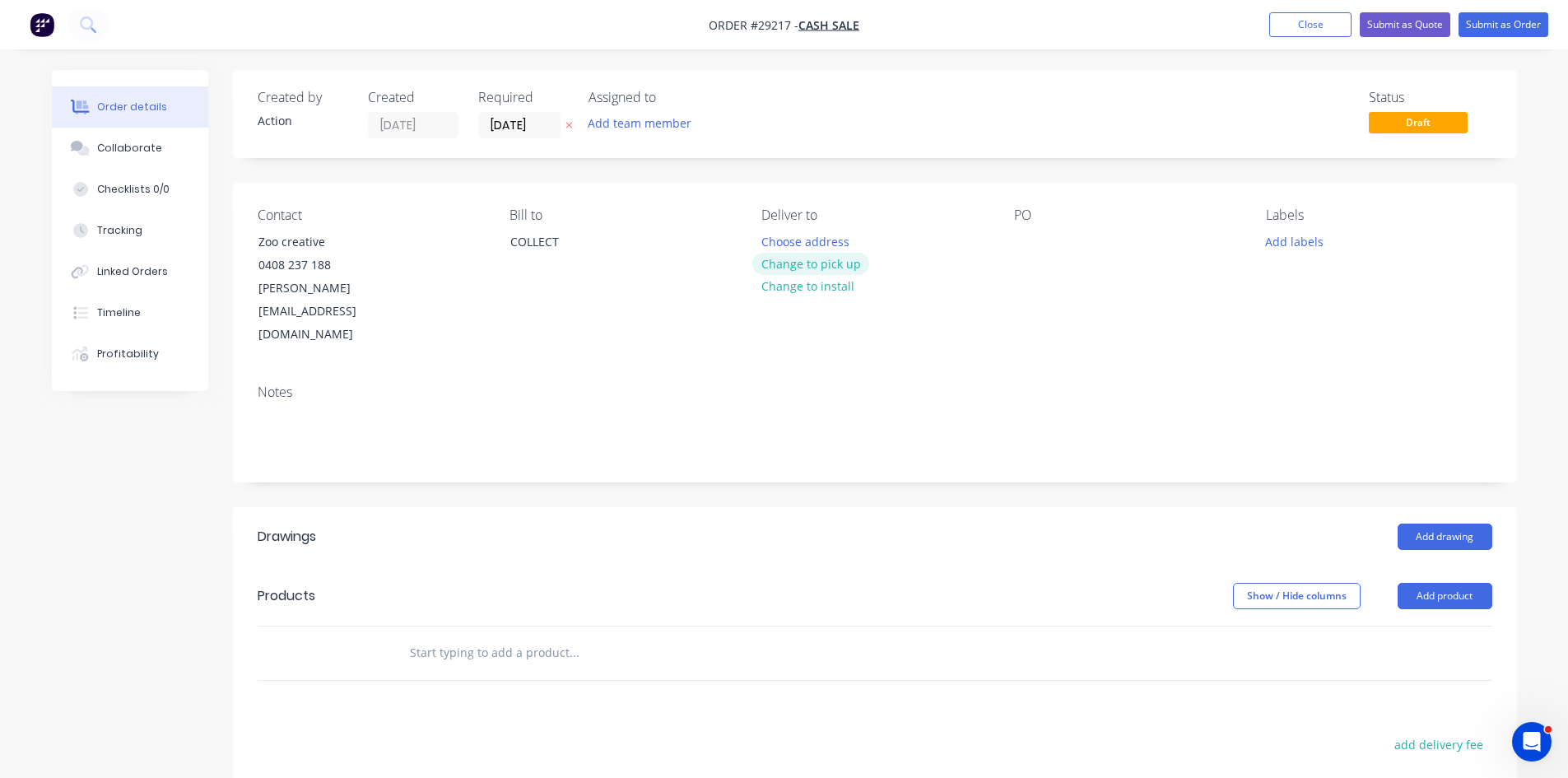
click at [824, 257] on button "Change to pick up" at bounding box center [810, 264] width 116 height 23
click at [1440, 583] on button "Add product" at bounding box center [1445, 595] width 95 height 27
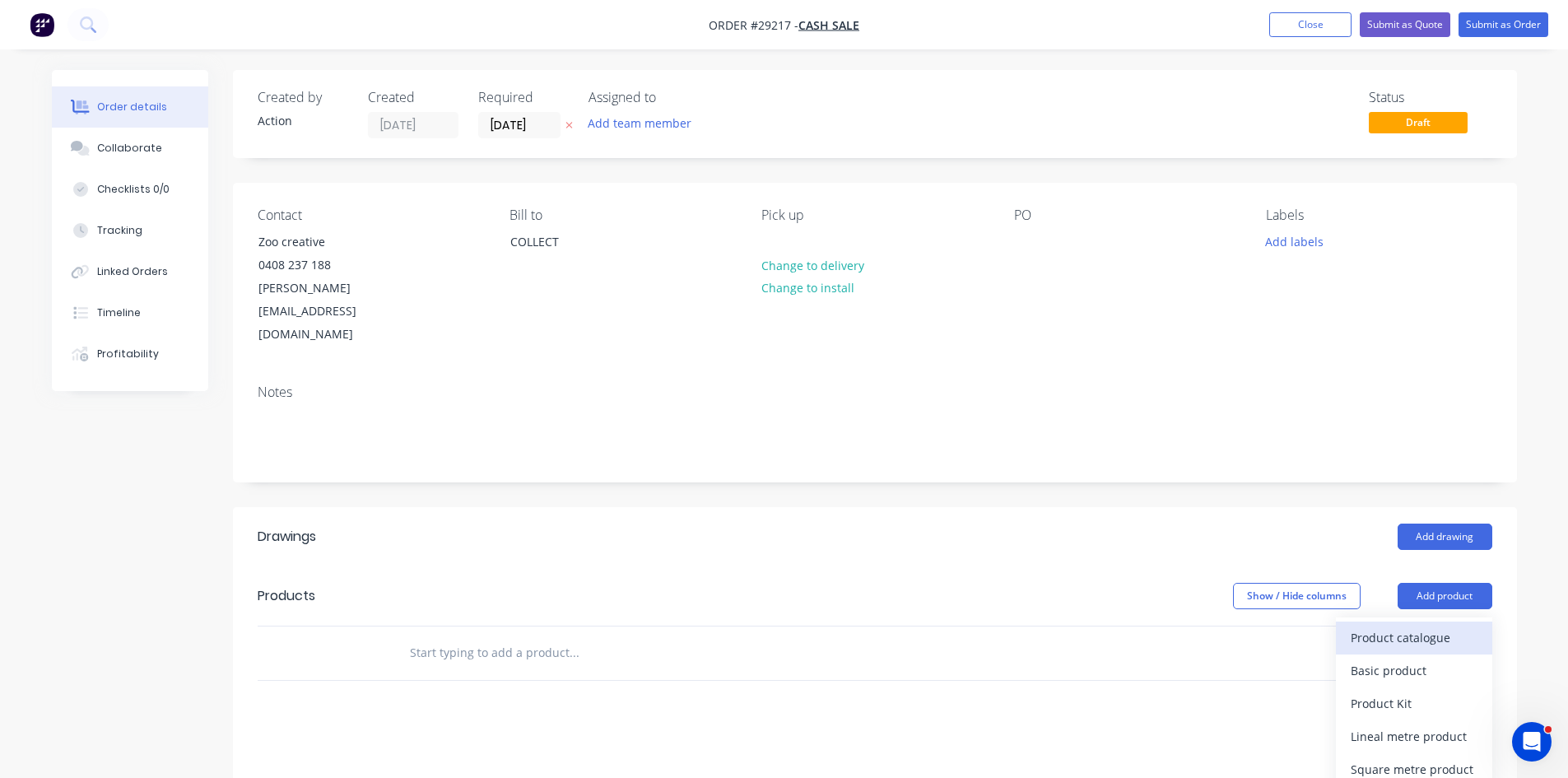
click at [1394, 626] on div "Product catalogue" at bounding box center [1413, 638] width 126 height 24
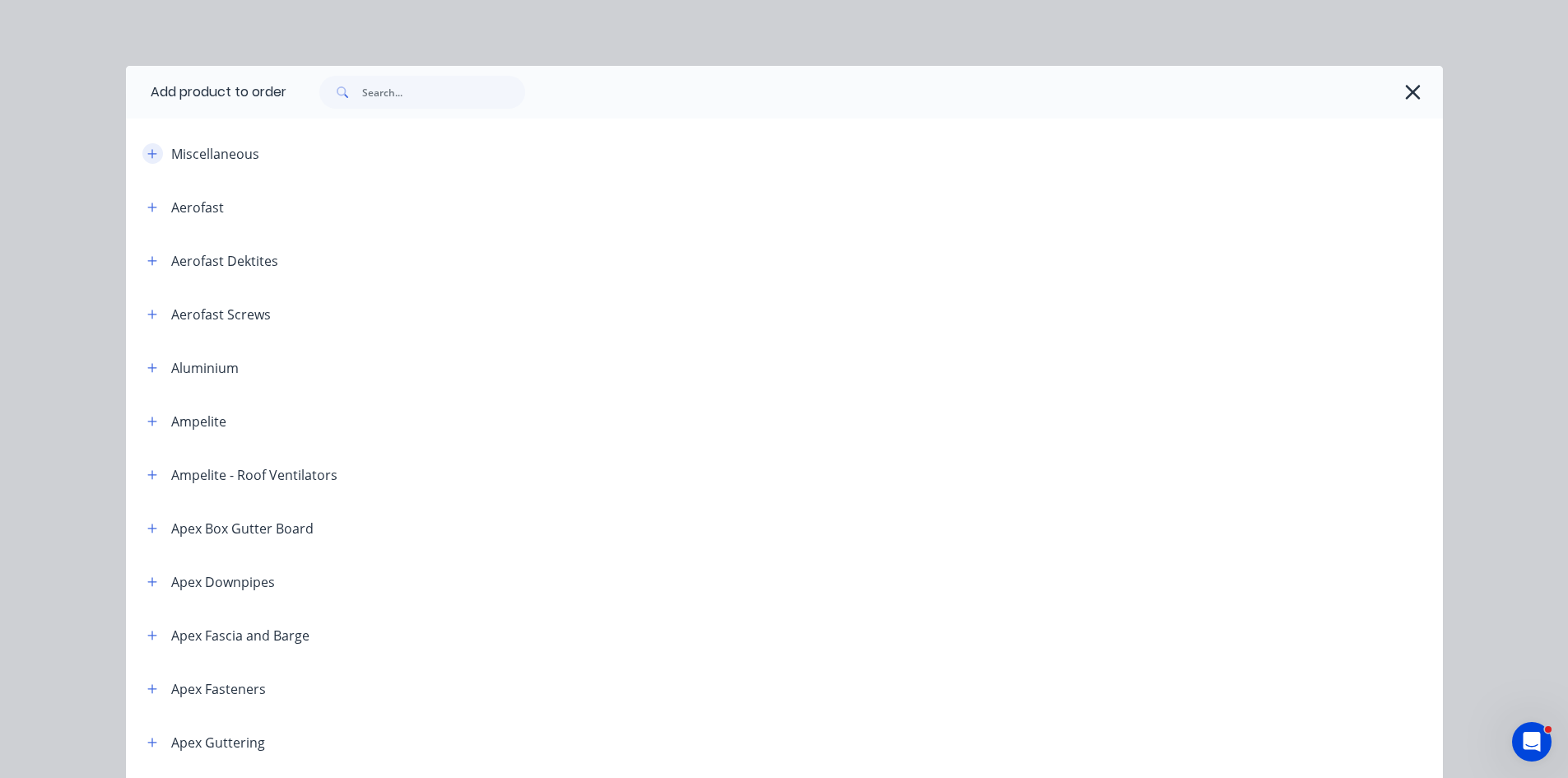
click at [147, 153] on icon "button" at bounding box center [152, 154] width 10 height 12
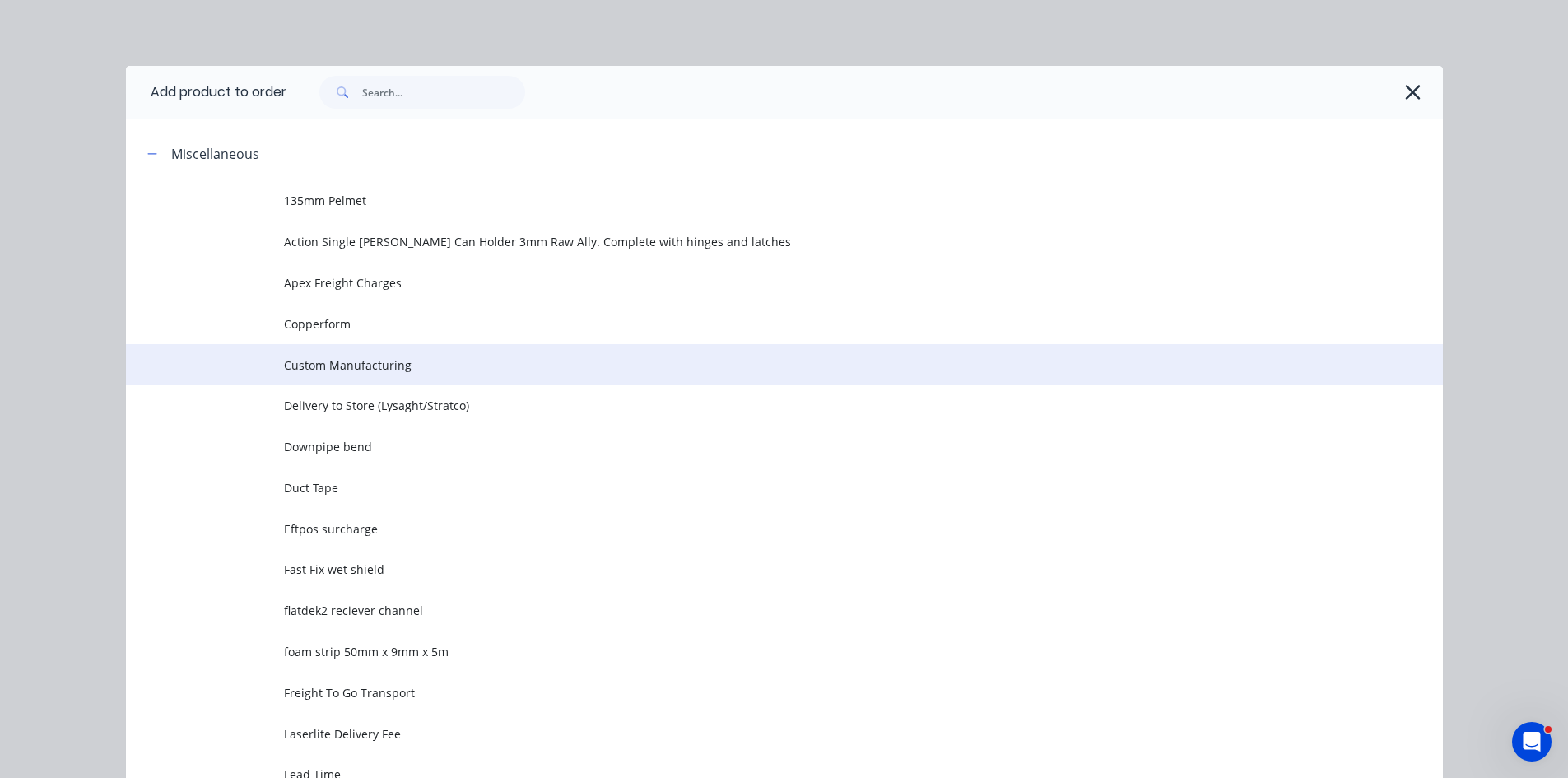
click at [312, 365] on span "Custom Manufacturing" at bounding box center [747, 365] width 927 height 18
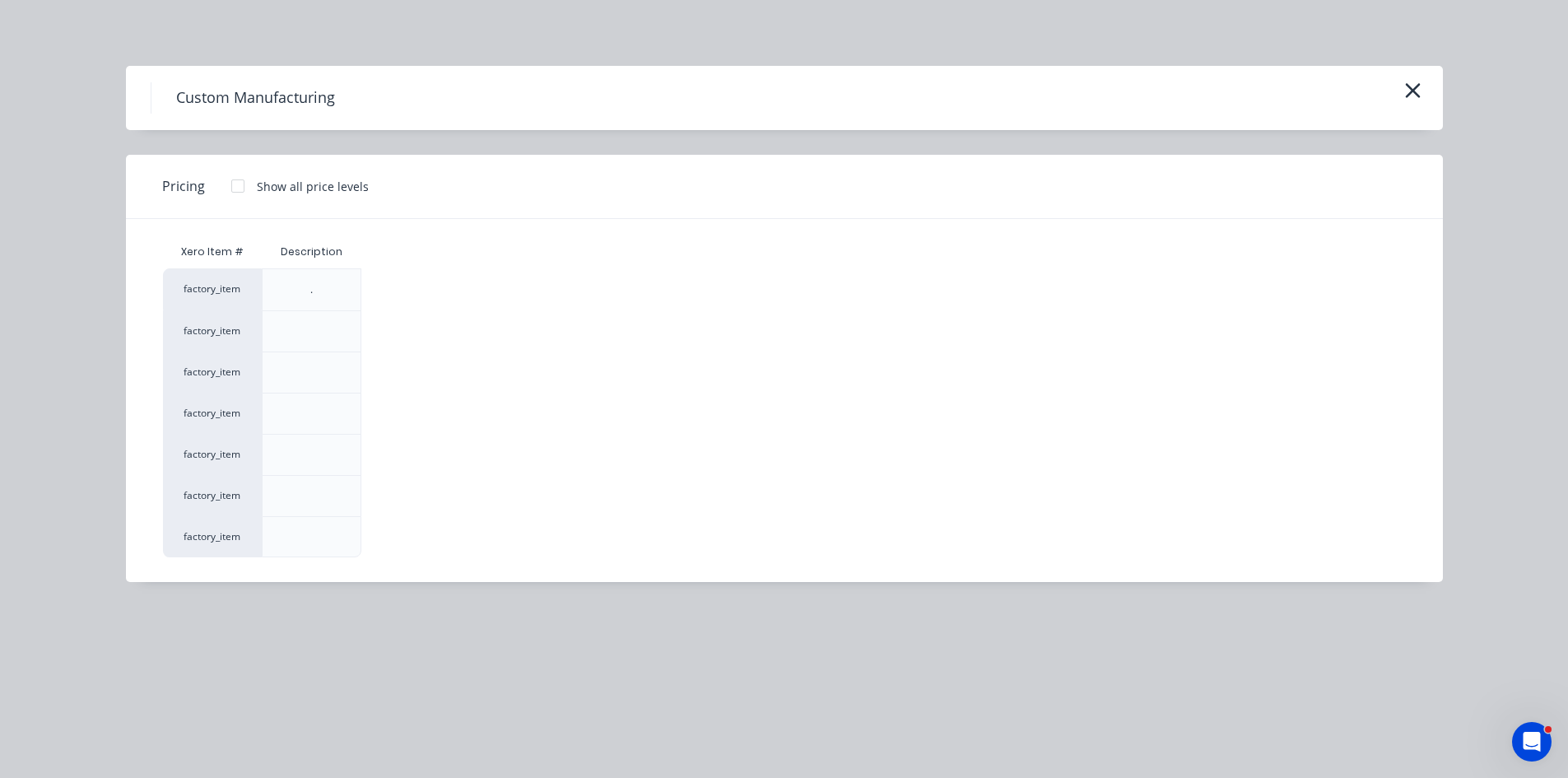
drag, startPoint x: 234, startPoint y: 182, endPoint x: 299, endPoint y: 230, distance: 80.8
click at [235, 185] on div at bounding box center [237, 186] width 33 height 33
click at [386, 290] on div "$0.00" at bounding box center [406, 290] width 88 height 41
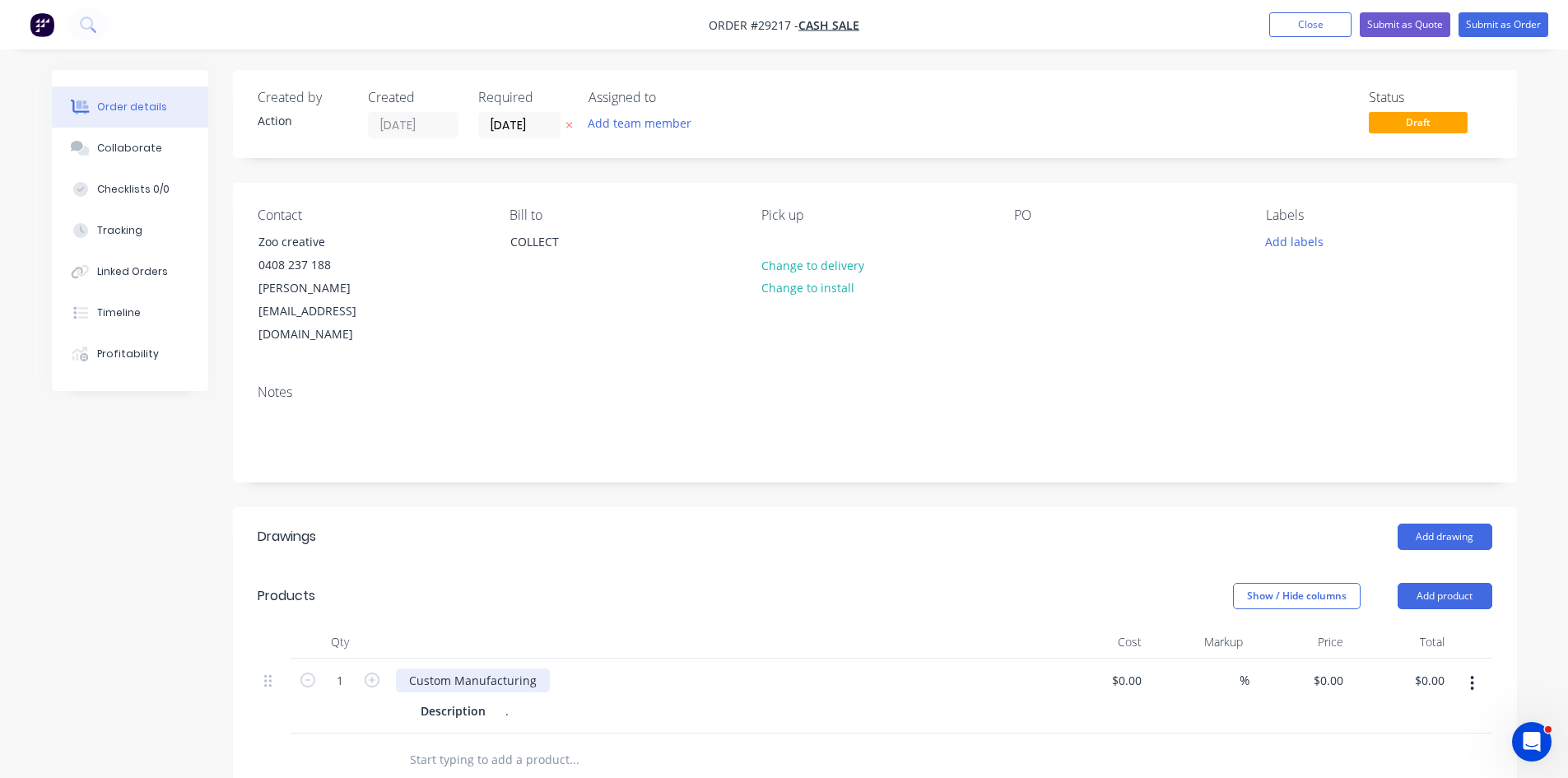
click at [544, 668] on div "Custom Manufacturing" at bounding box center [473, 680] width 154 height 24
click at [1343, 668] on input "0" at bounding box center [1330, 680] width 37 height 24
type input "$280.00"
click at [691, 668] on div "Custom Manufacturing Customer supplying sheets" at bounding box center [550, 680] width 308 height 24
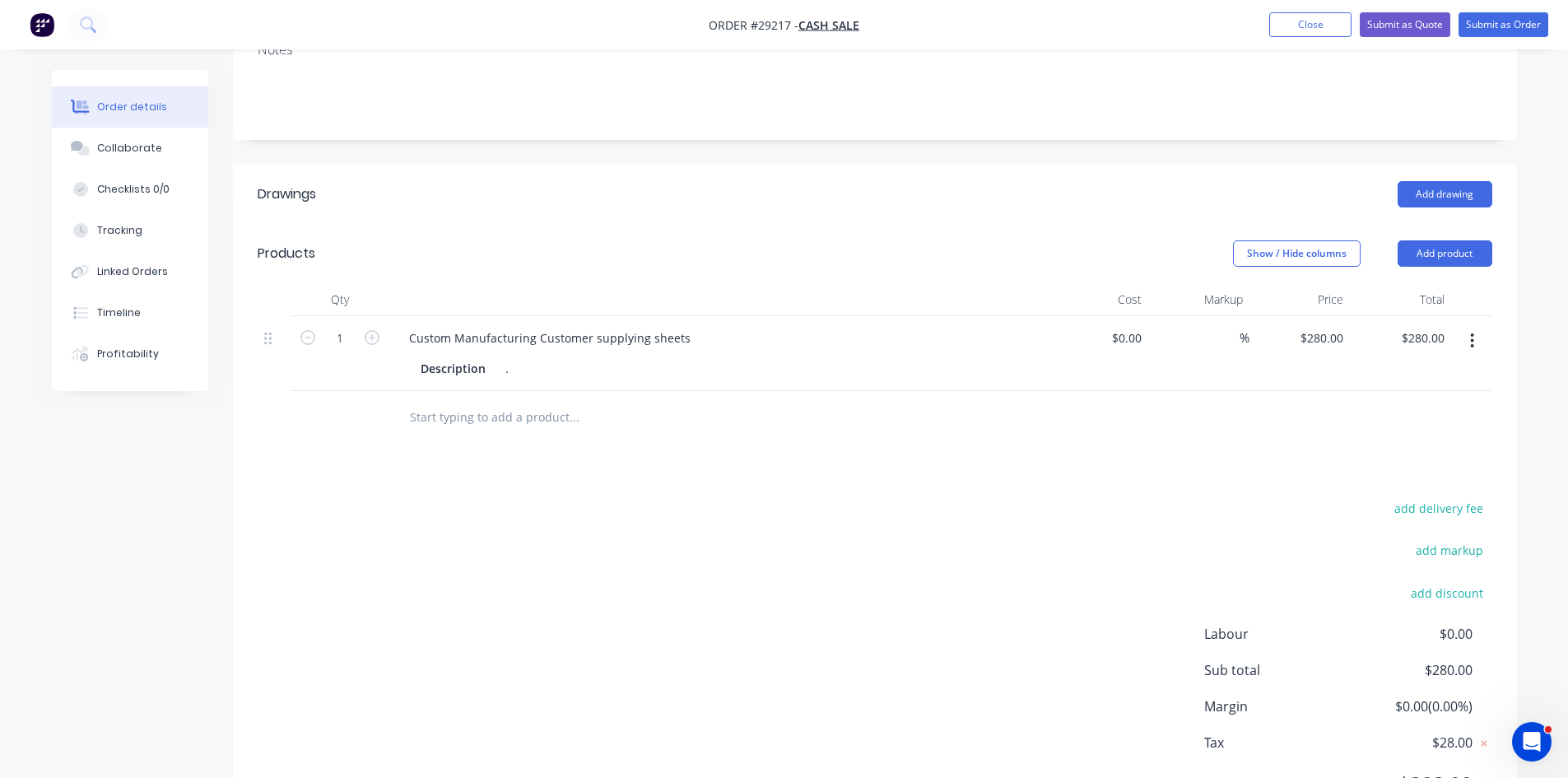
scroll to position [383, 0]
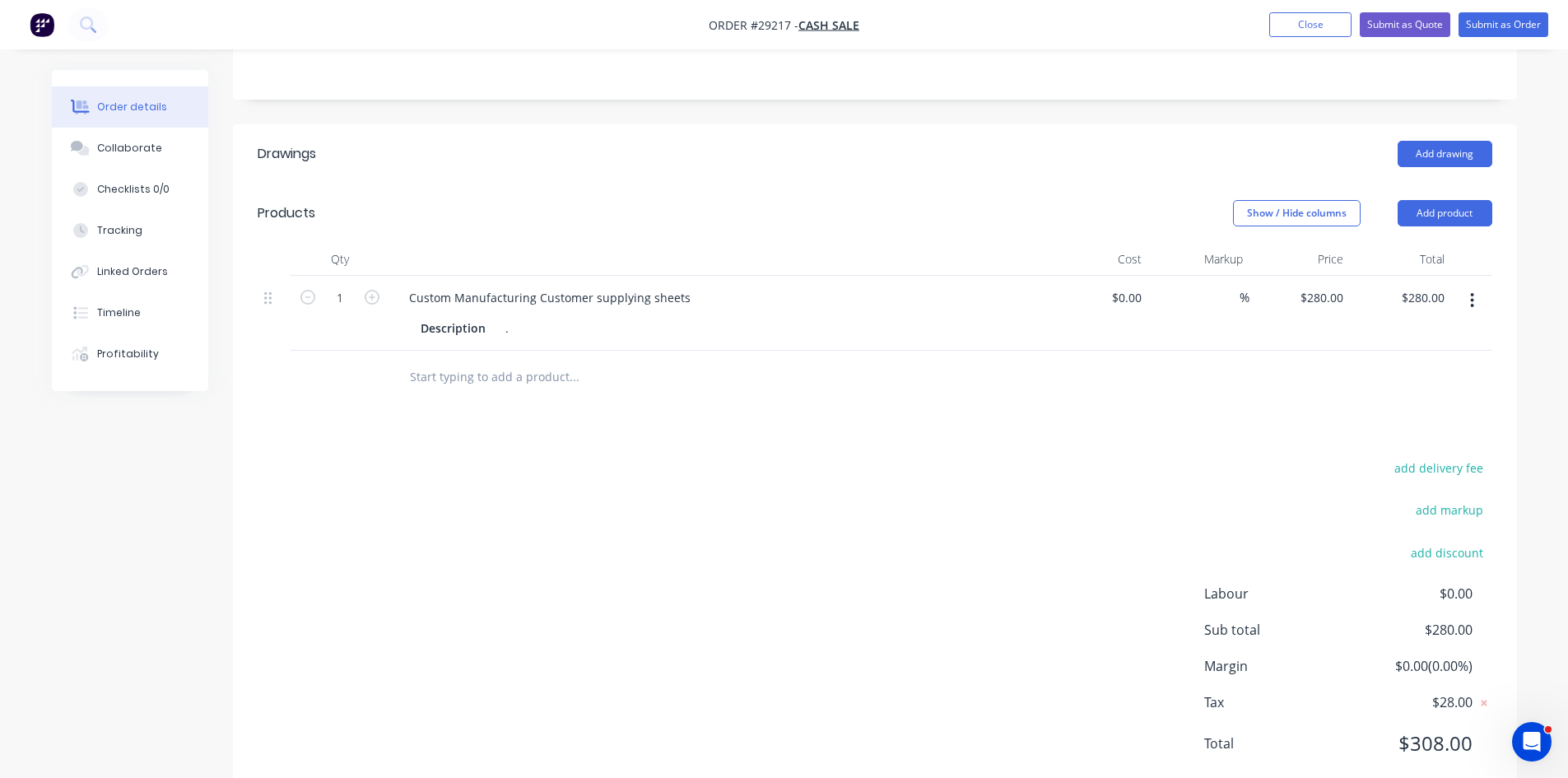
click at [696, 285] on div "Custom Manufacturing Customer supplying sheets" at bounding box center [718, 297] width 645 height 24
click at [686, 285] on div "Custom Manufacturing Customer supplying sheets" at bounding box center [550, 297] width 308 height 24
click at [512, 316] on div "." at bounding box center [510, 328] width 25 height 24
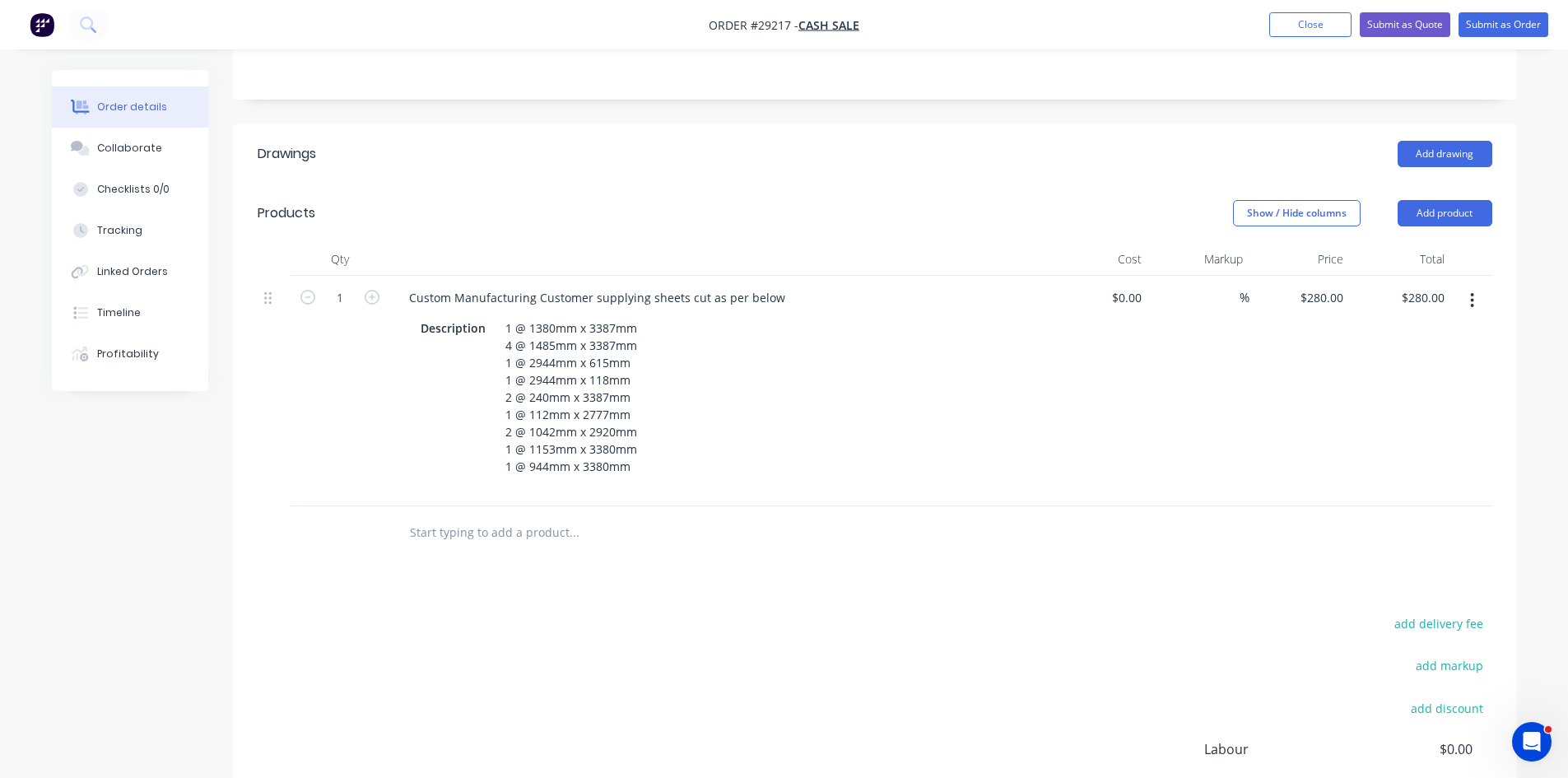
click at [914, 625] on div "add delivery fee add markup add discount Labour $0.00 Sub total $280.00 Margin …" at bounding box center [874, 771] width 1234 height 318
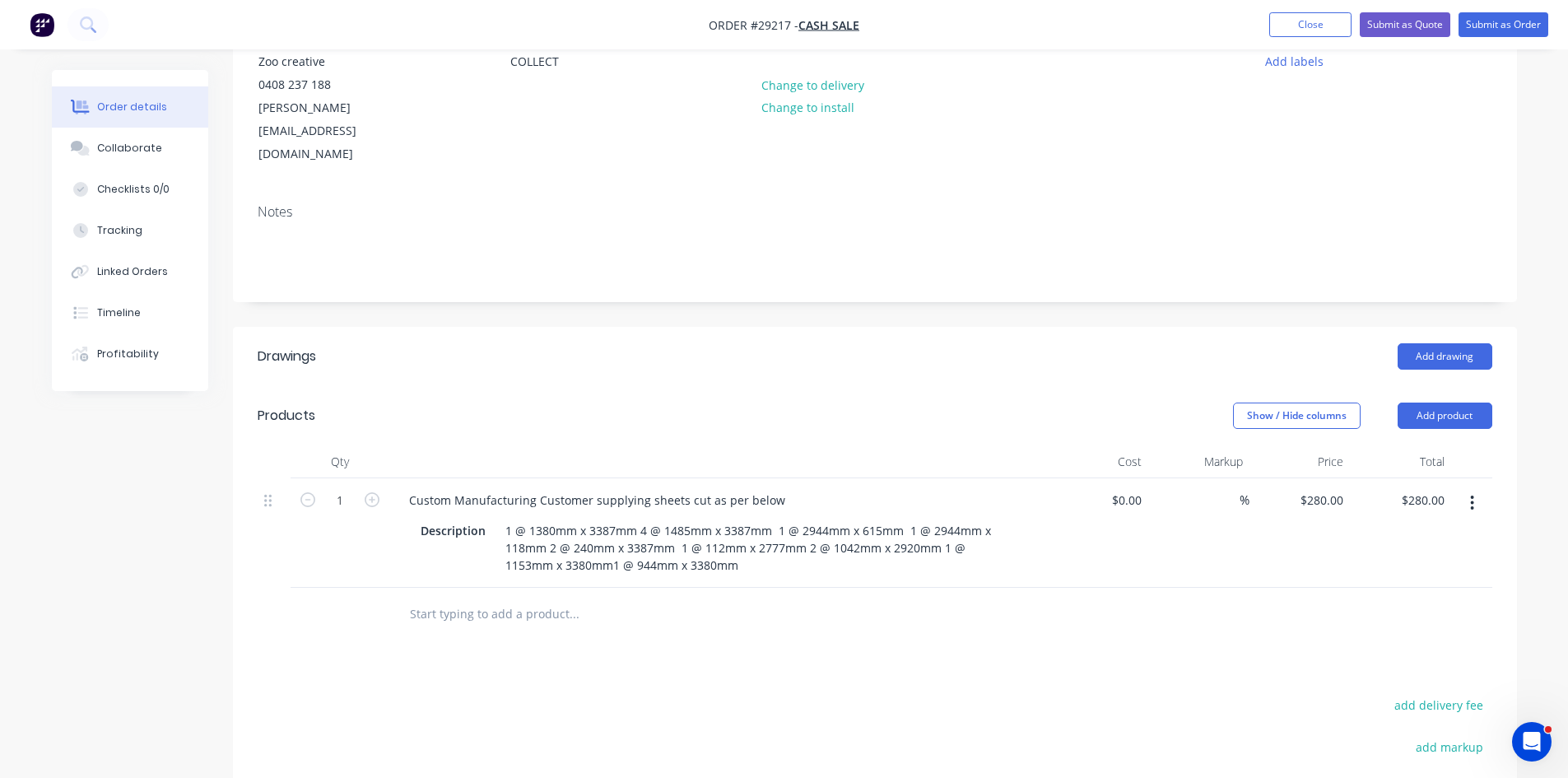
scroll to position [0, 0]
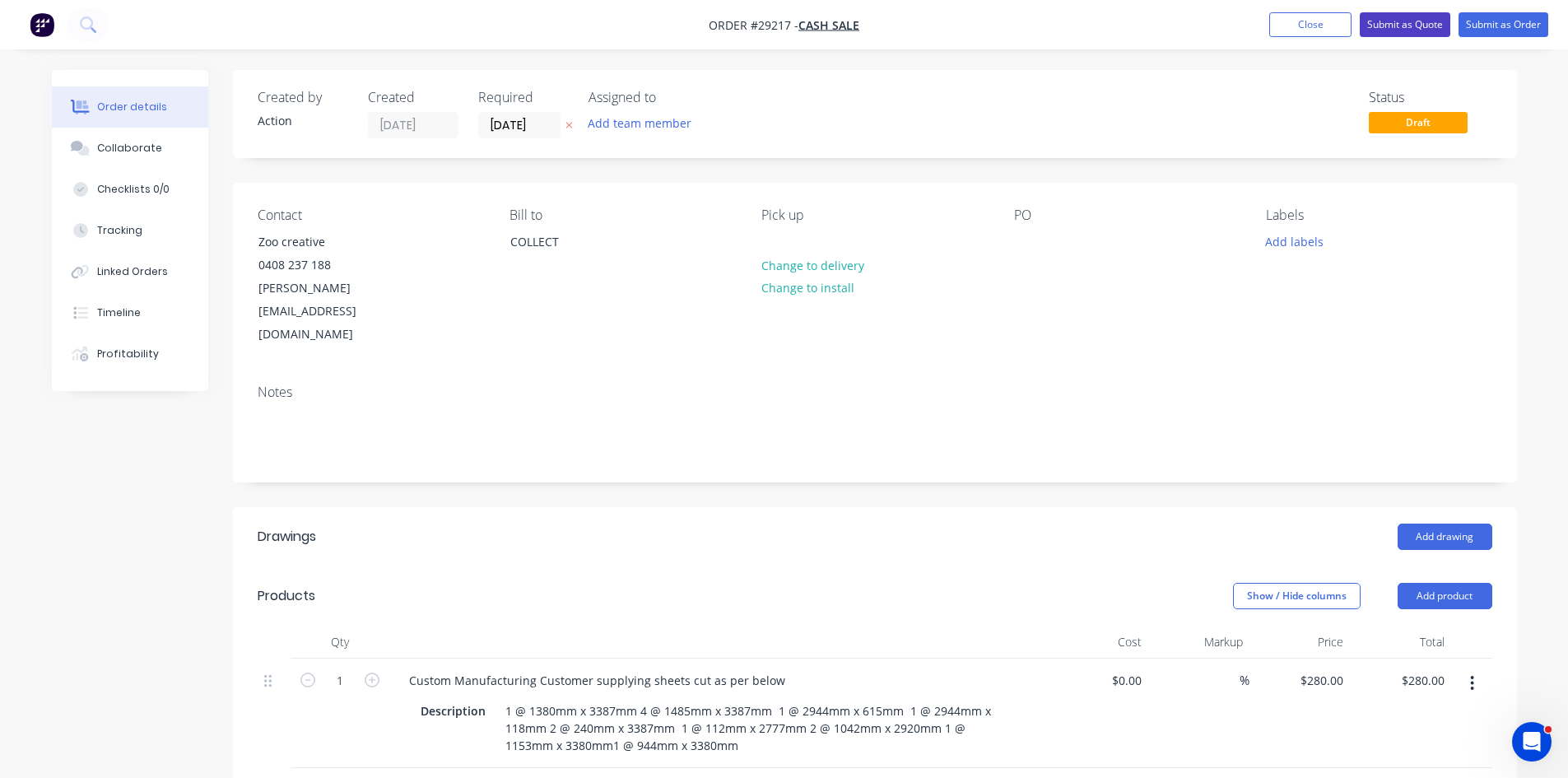
click at [1413, 29] on button "Submit as Quote" at bounding box center [1405, 25] width 91 height 25
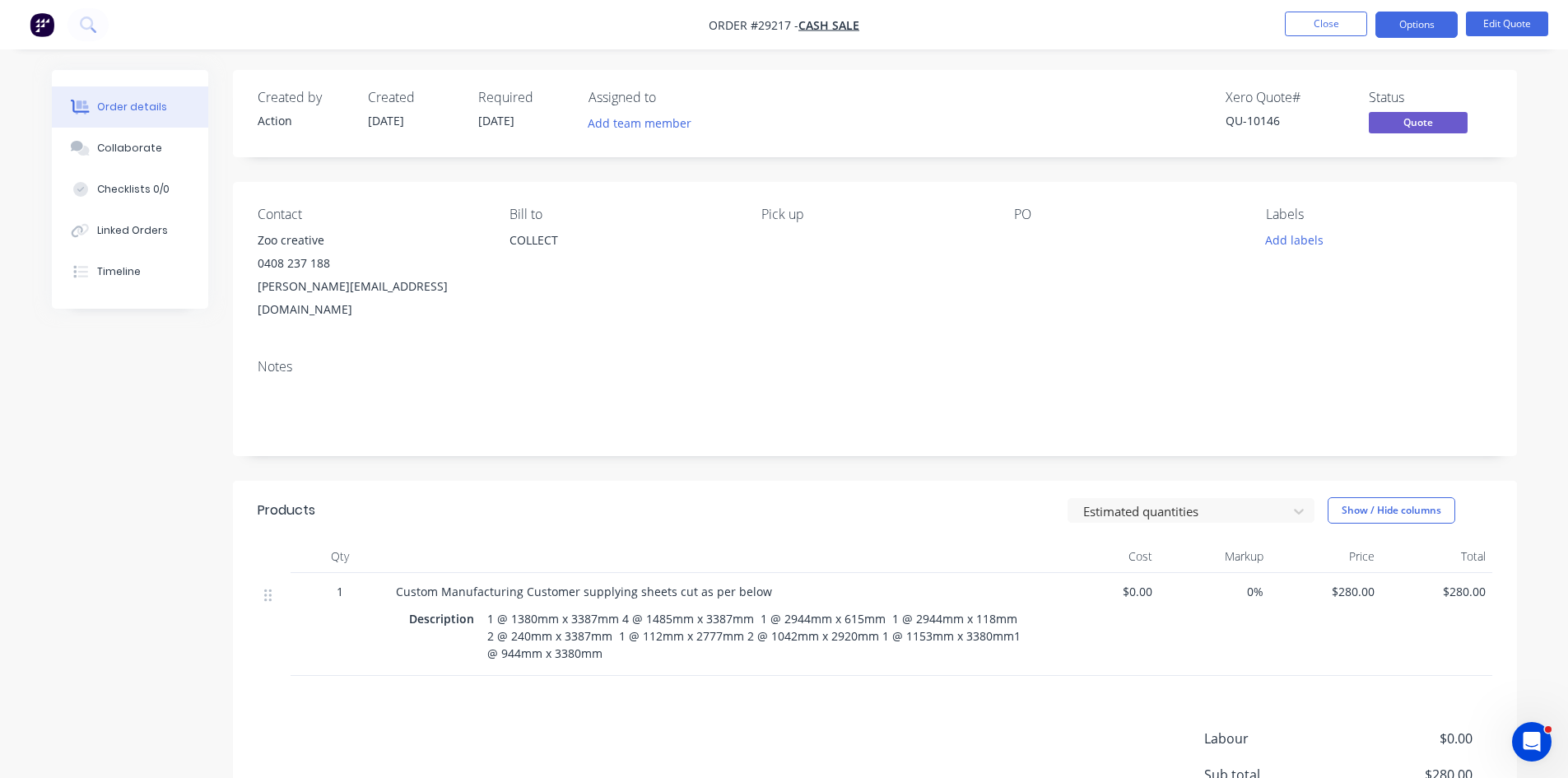
click at [1418, 33] on button "Options" at bounding box center [1415, 25] width 82 height 27
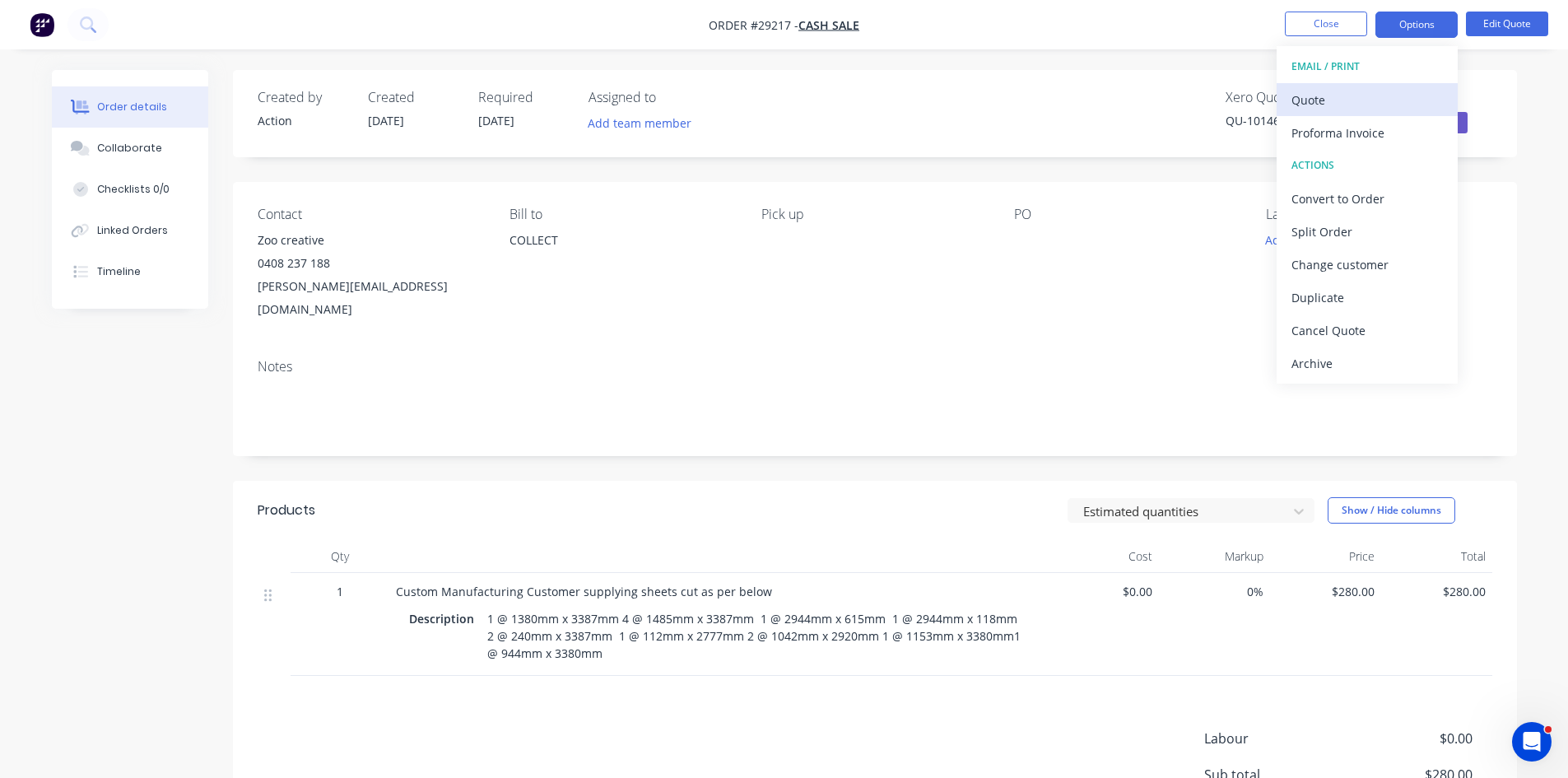
click at [1338, 101] on div "Quote" at bounding box center [1366, 100] width 151 height 24
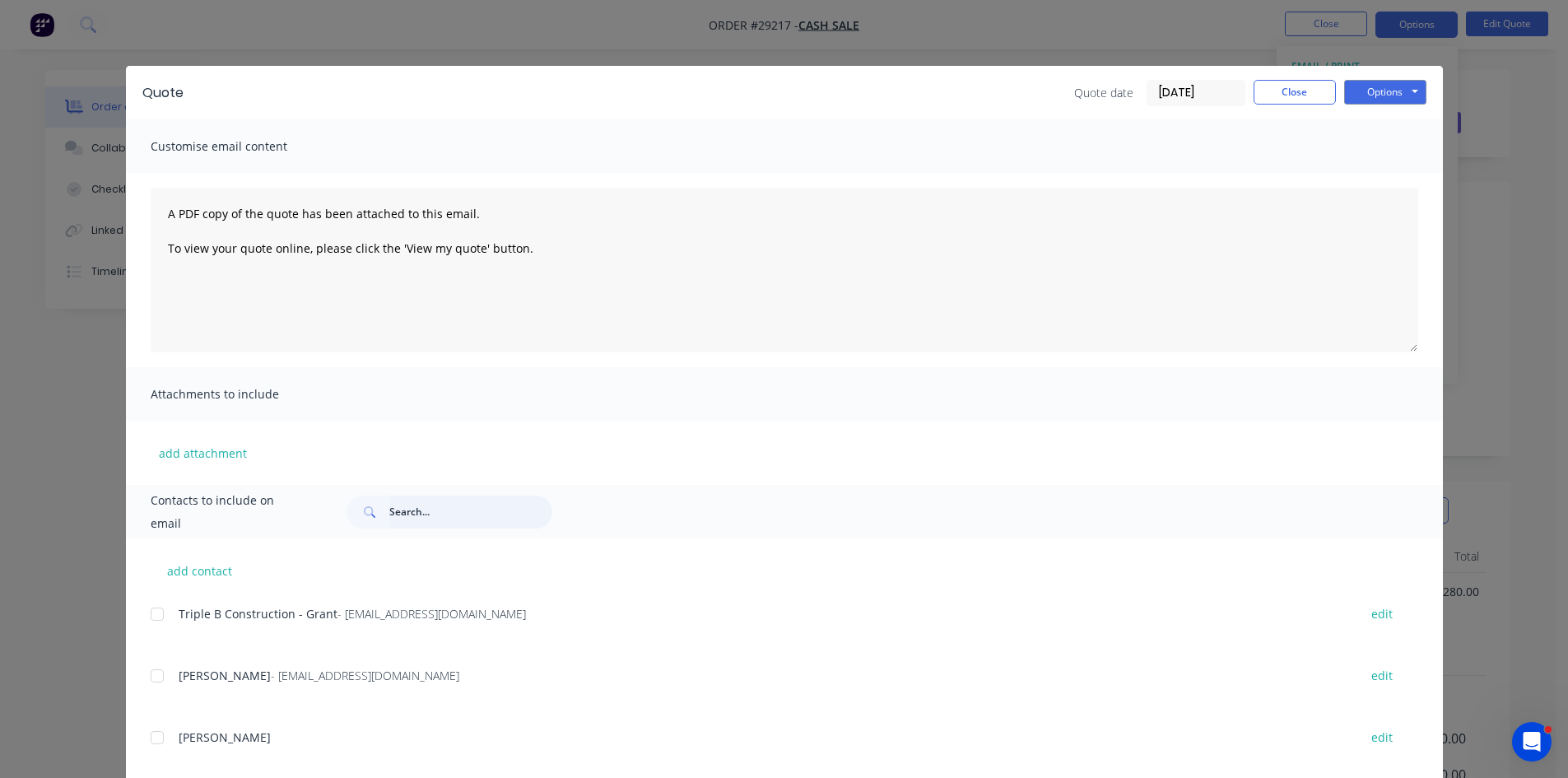
click at [457, 515] on input "text" at bounding box center [470, 511] width 163 height 33
click at [146, 672] on div at bounding box center [157, 675] width 33 height 33
type input "zoo cr"
click at [1380, 96] on button "Options" at bounding box center [1384, 92] width 82 height 25
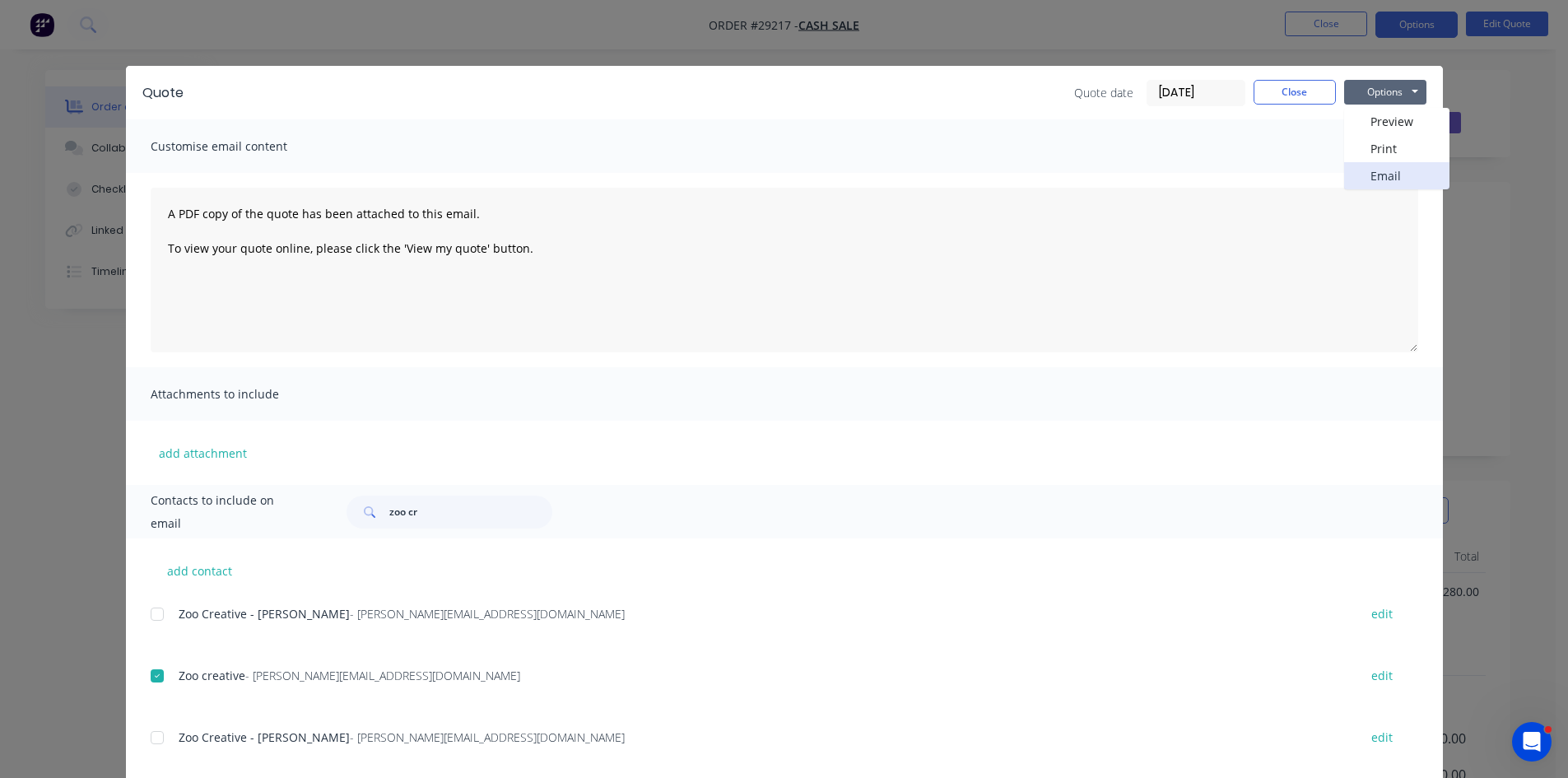
click at [1373, 176] on button "Email" at bounding box center [1396, 176] width 106 height 28
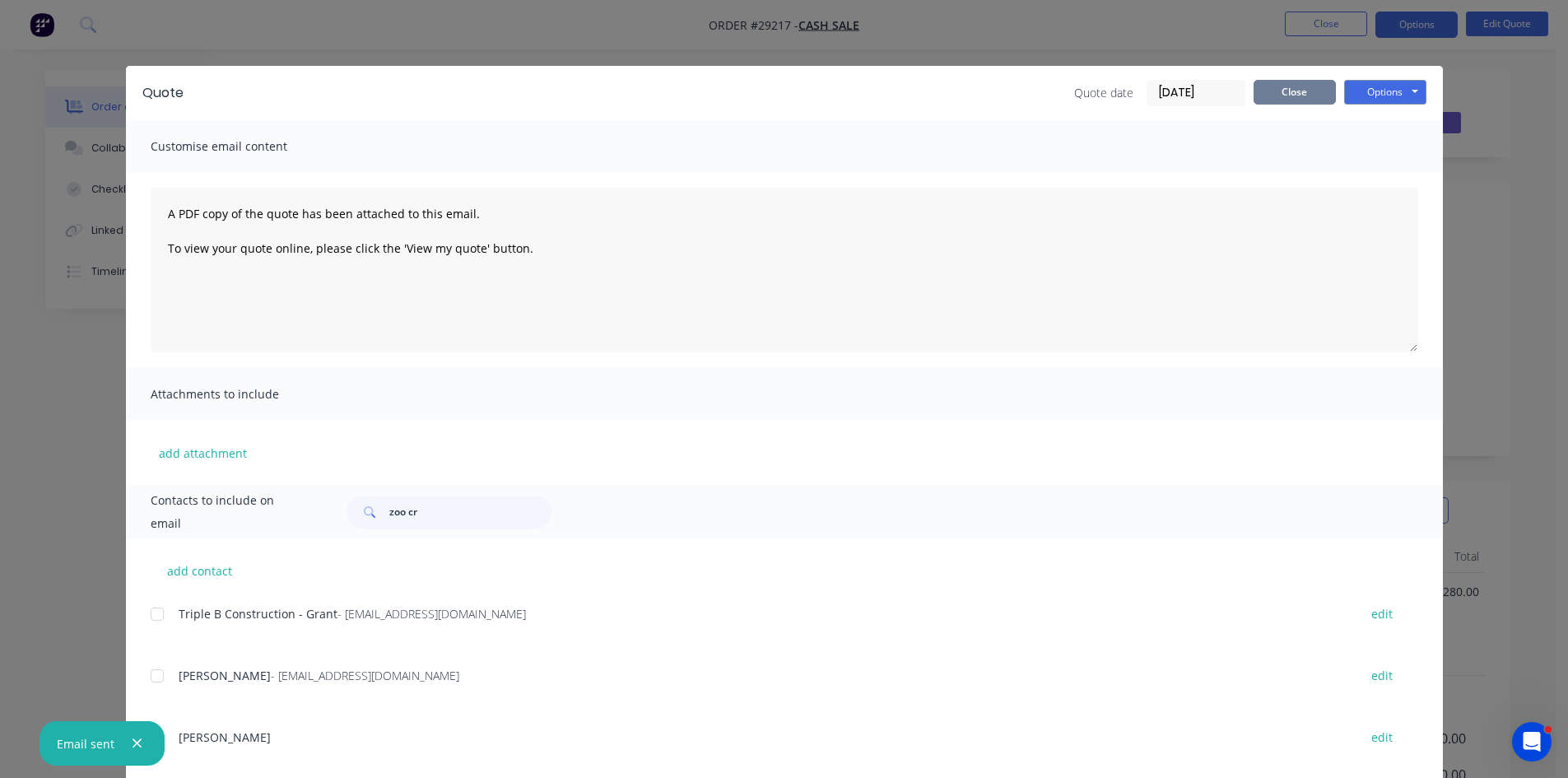
click at [1284, 97] on button "Close" at bounding box center [1294, 92] width 82 height 25
